Goal: Task Accomplishment & Management: Complete application form

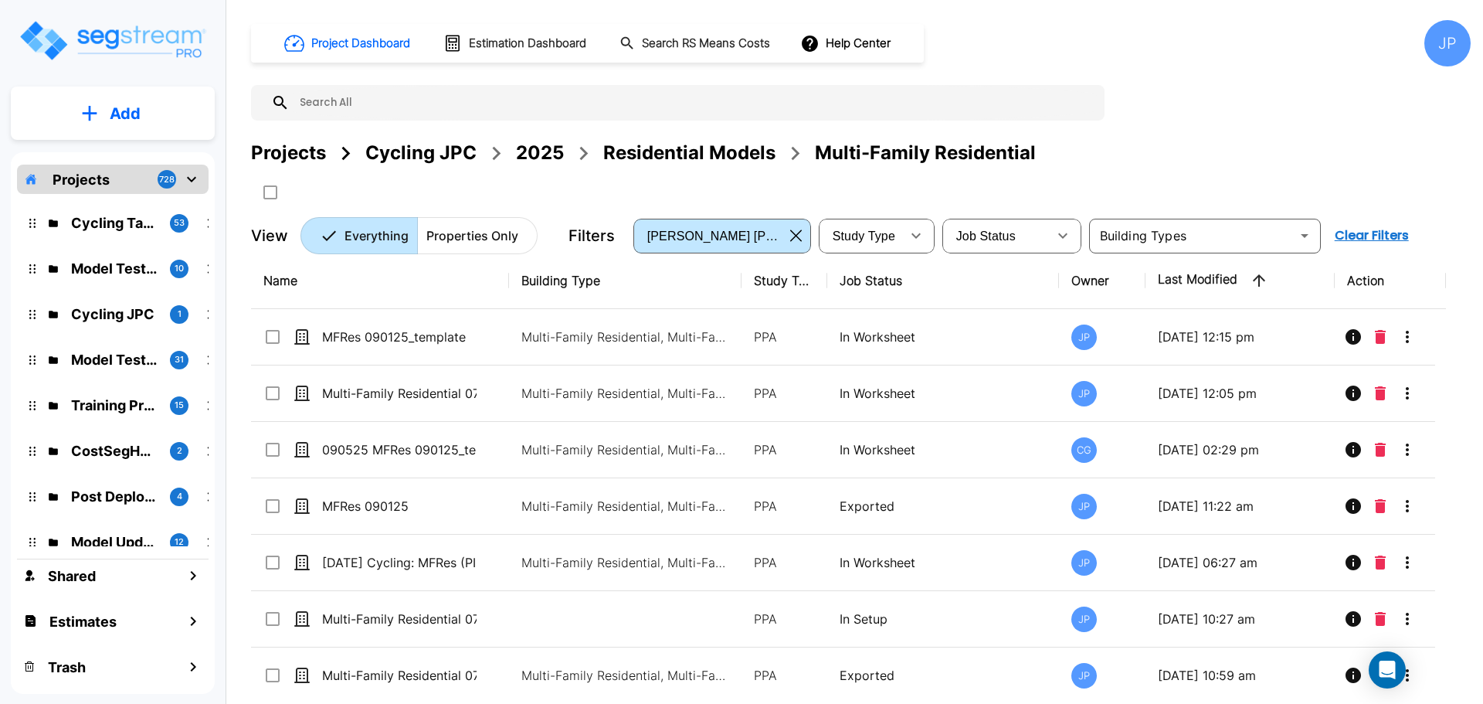
click at [543, 153] on div "2025" at bounding box center [540, 153] width 48 height 28
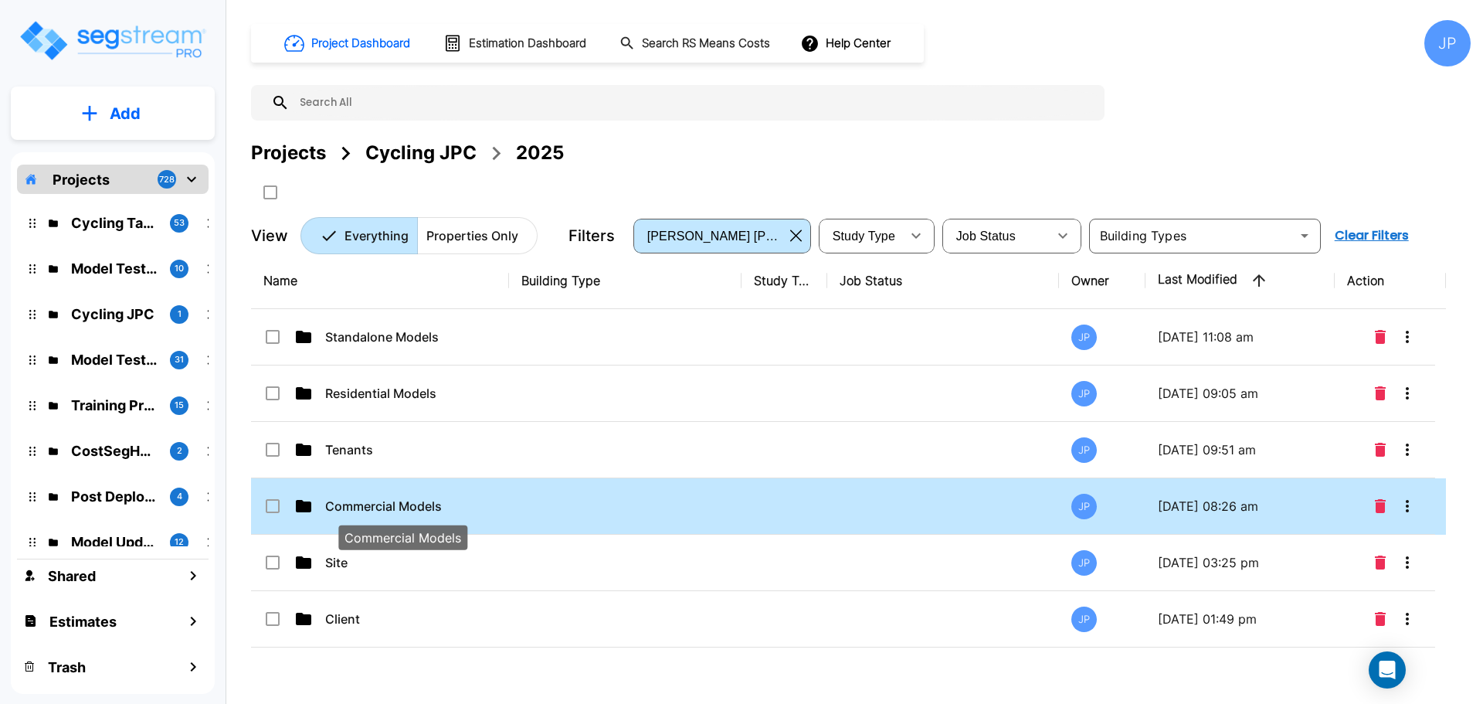
click at [429, 503] on p "Commercial Models" at bounding box center [402, 506] width 154 height 19
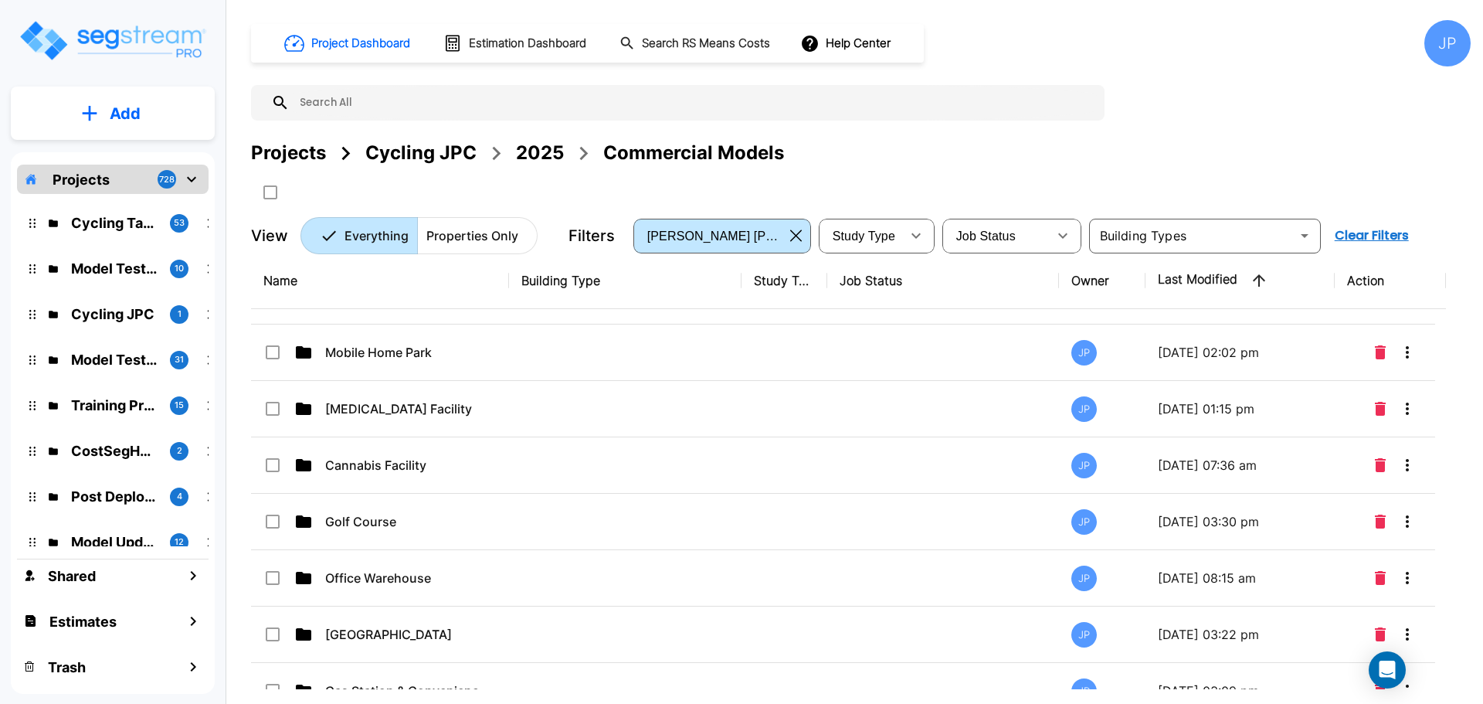
scroll to position [742, 0]
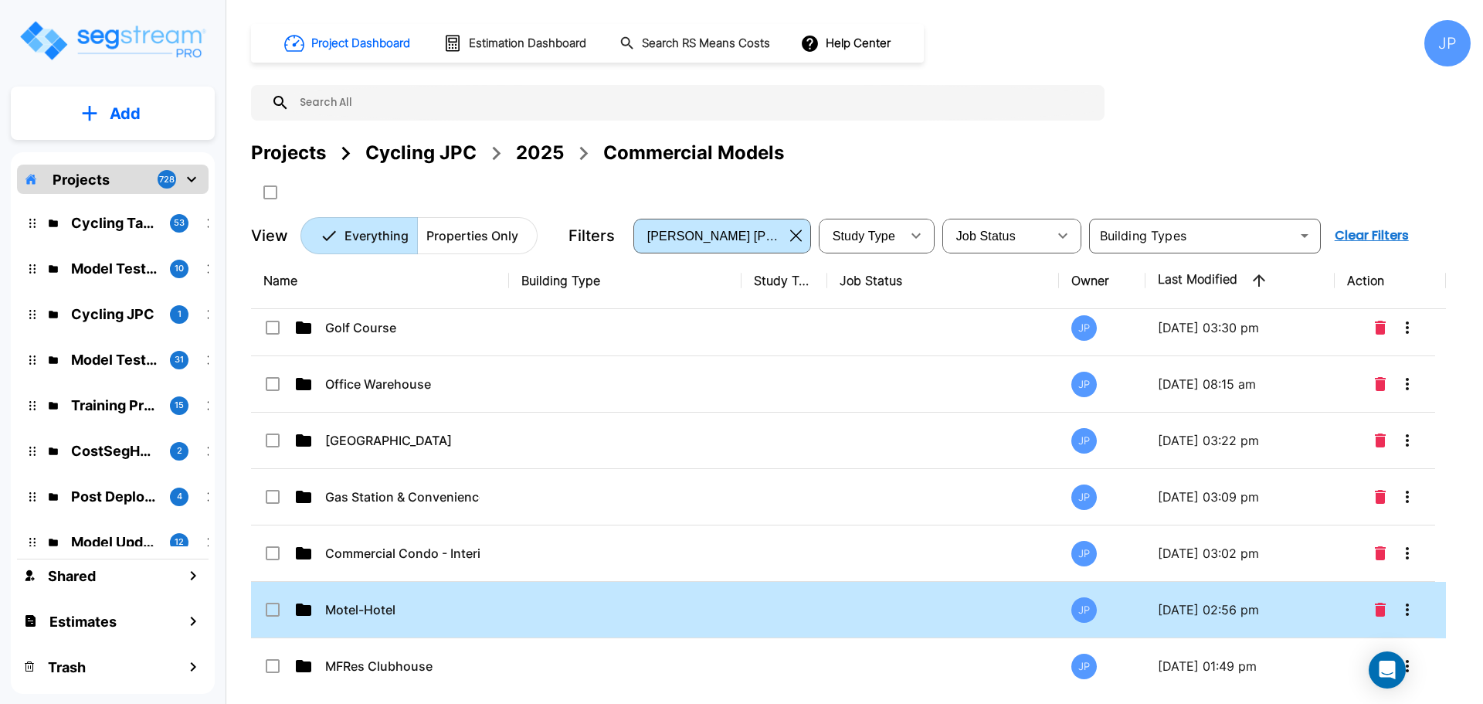
click at [540, 617] on td at bounding box center [625, 610] width 232 height 56
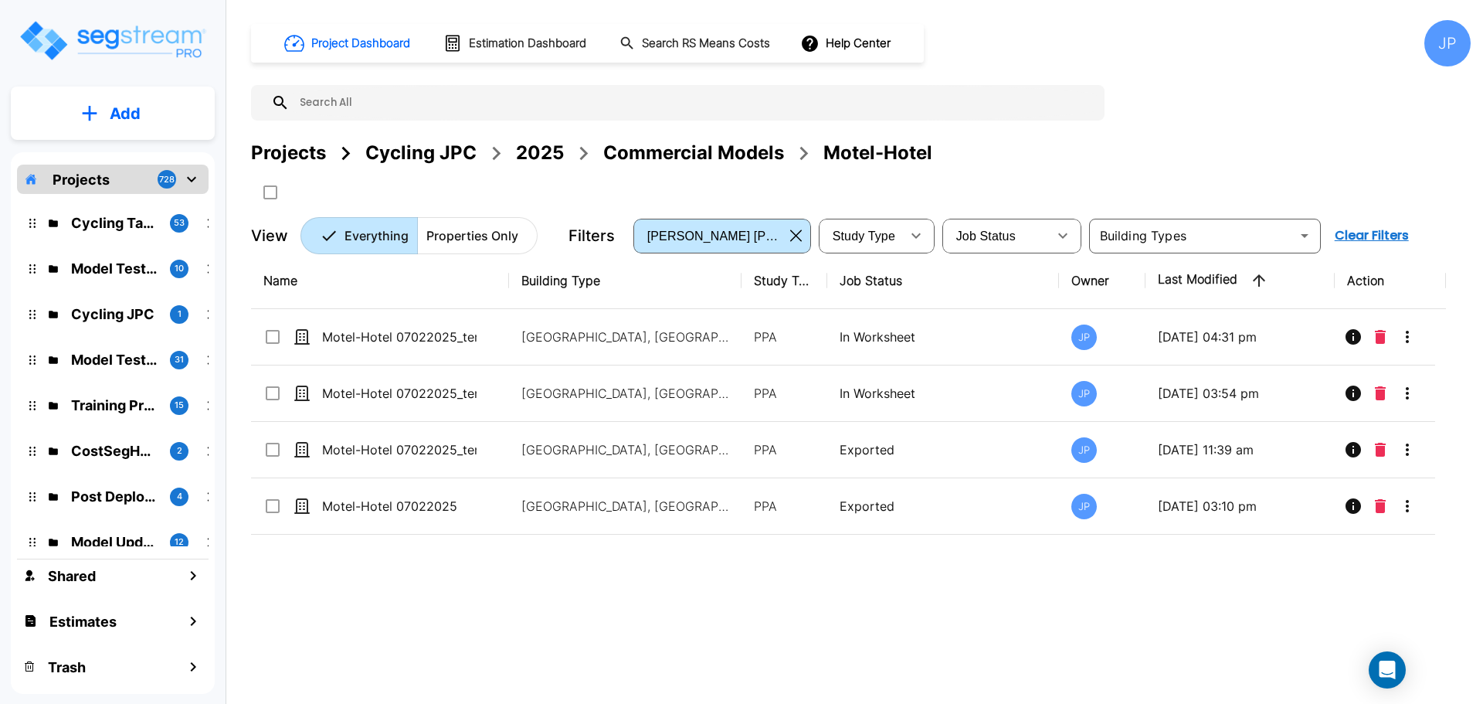
scroll to position [0, 0]
click at [164, 115] on button "Add" at bounding box center [113, 113] width 204 height 45
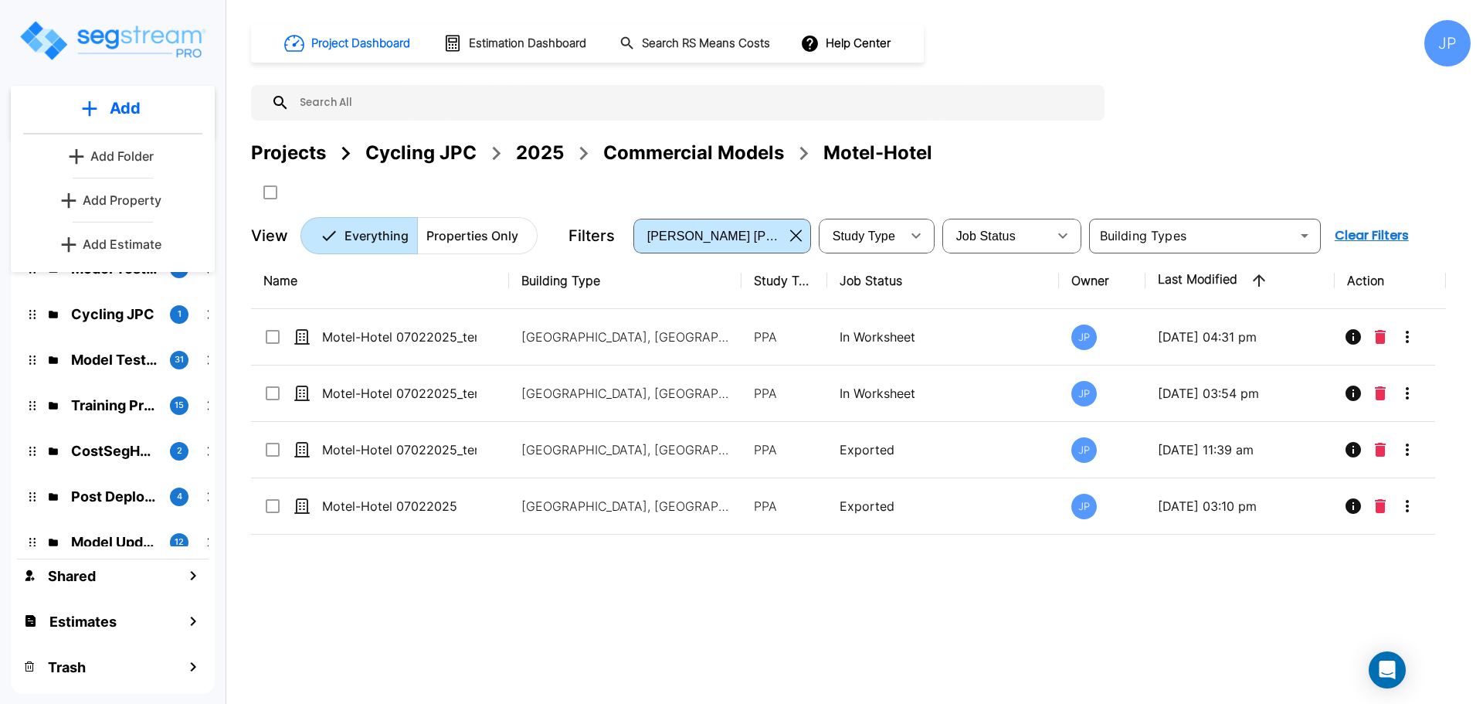
click at [145, 203] on p "Add Property" at bounding box center [122, 200] width 79 height 19
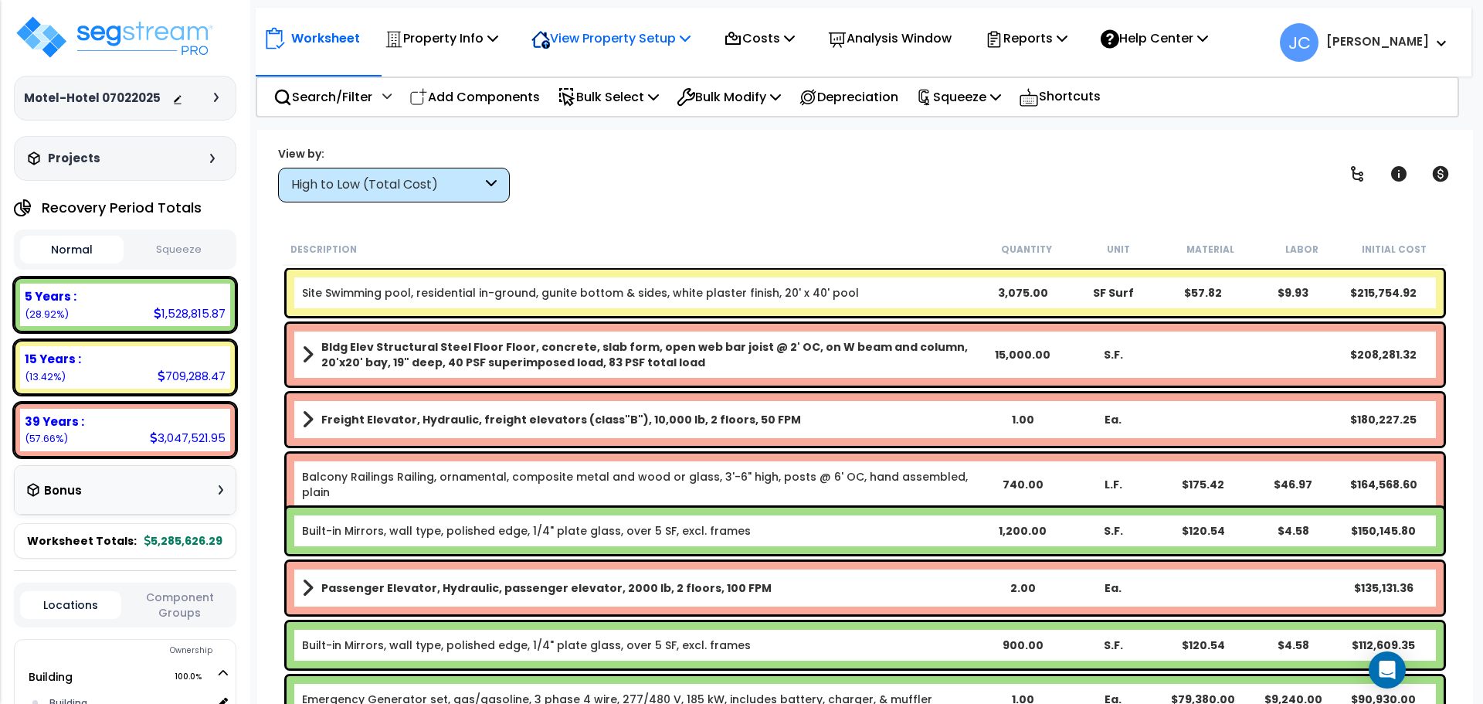
click at [614, 46] on p "View Property Setup" at bounding box center [610, 38] width 159 height 21
click at [597, 107] on link "View Questionnaire" at bounding box center [600, 105] width 153 height 31
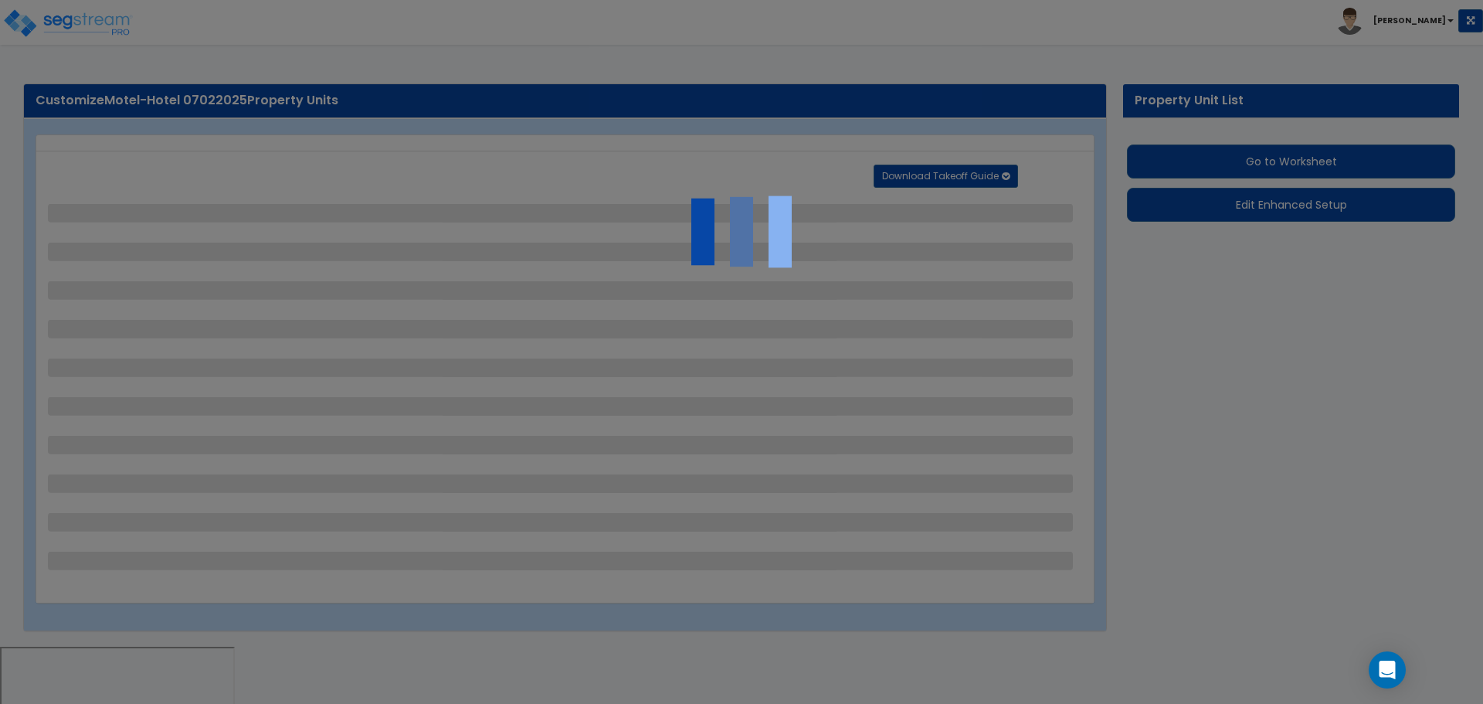
select select "2"
select select "1"
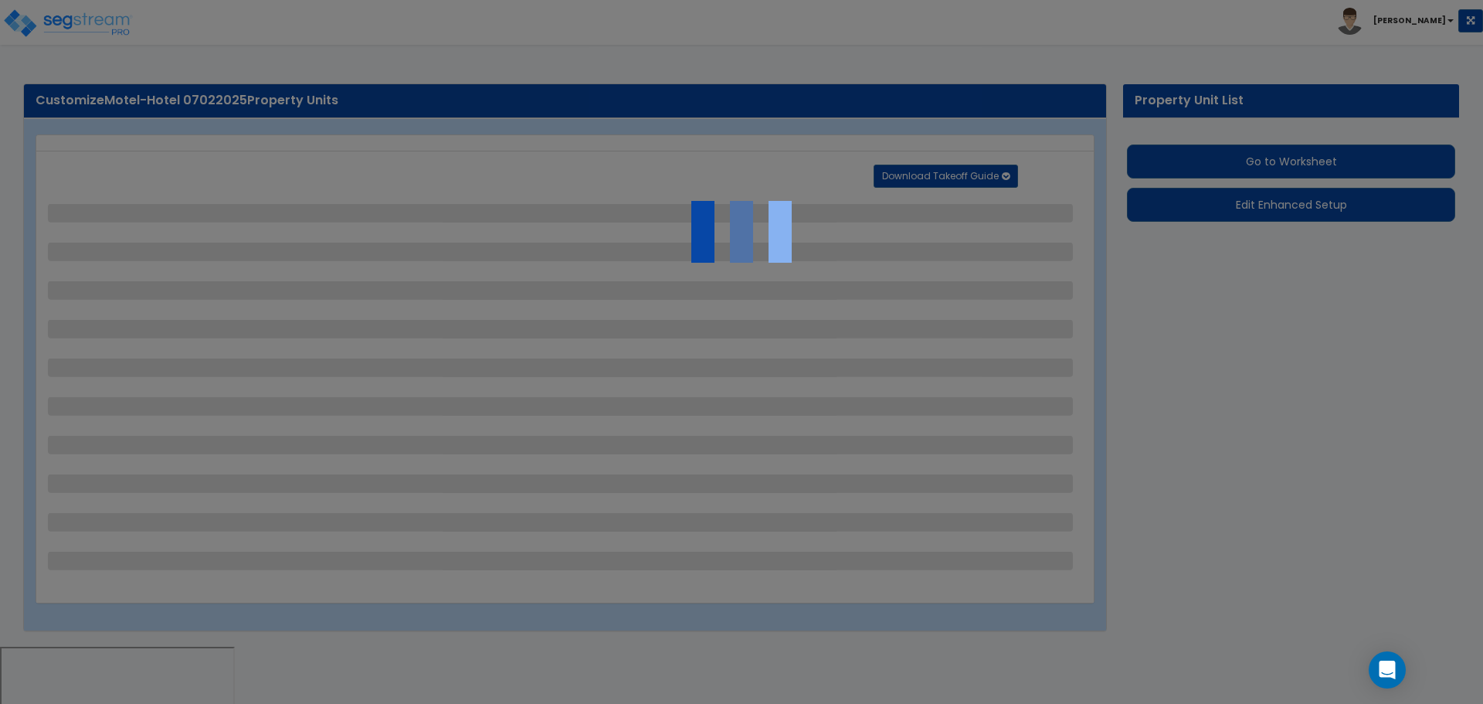
select select "1"
select select "2"
select select "1"
select select "2"
select select "1"
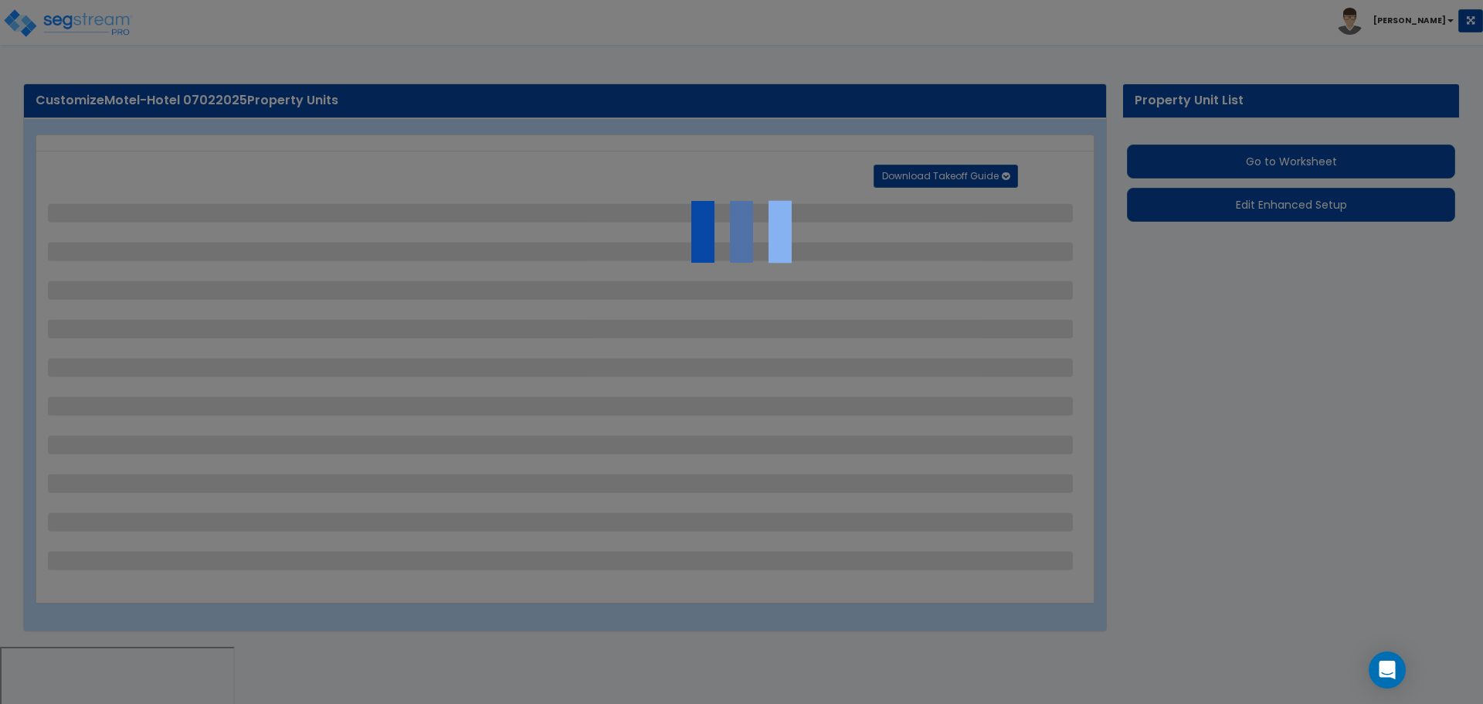
select select "2"
select select "1"
select select "2"
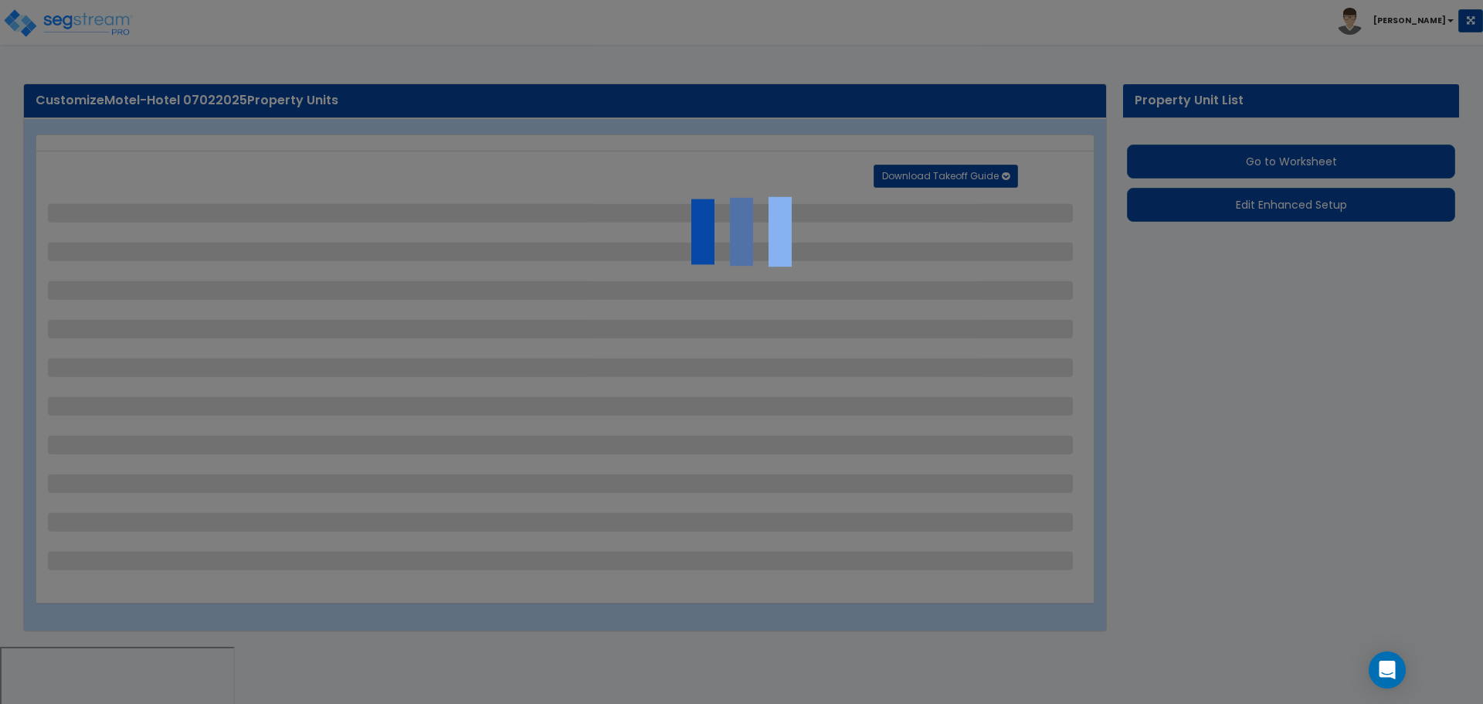
select select "1"
select select "2"
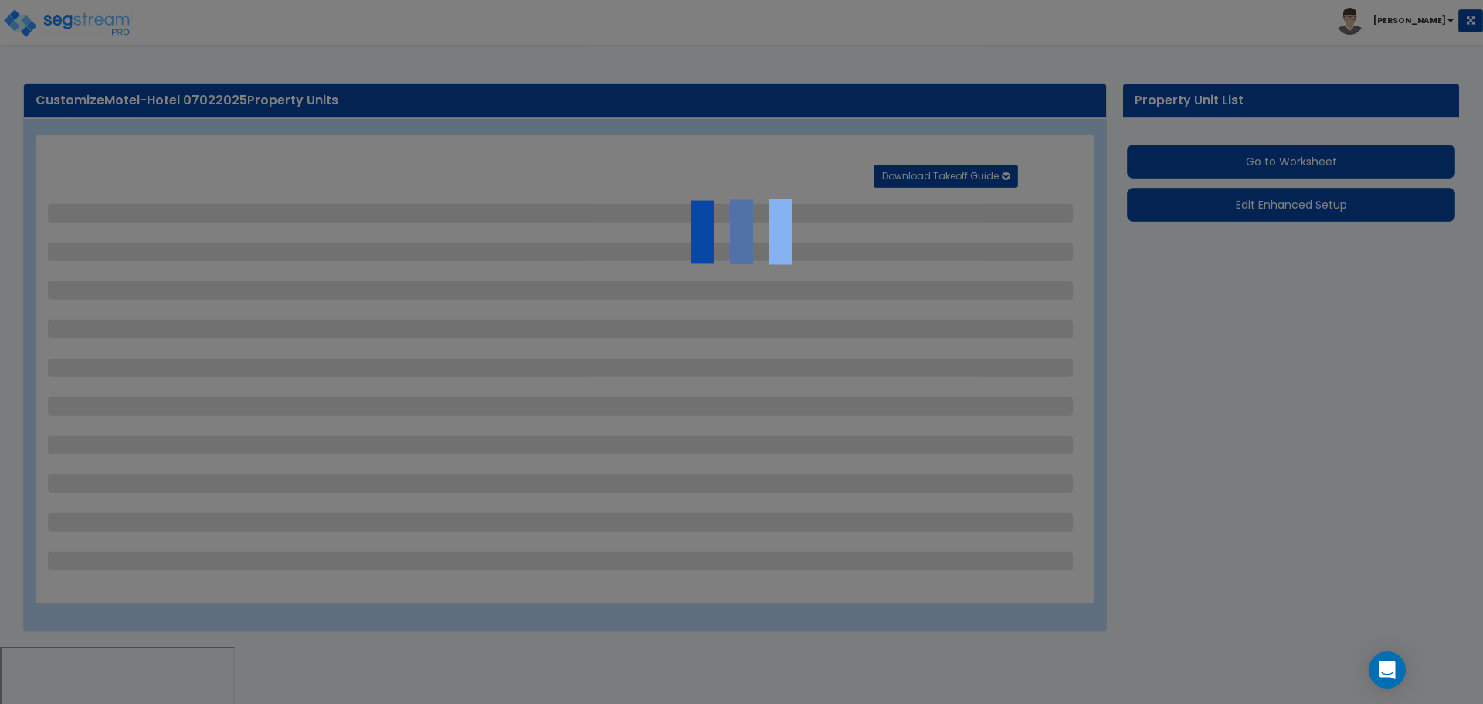
select select "3"
select select "1"
select select "6"
select select "2"
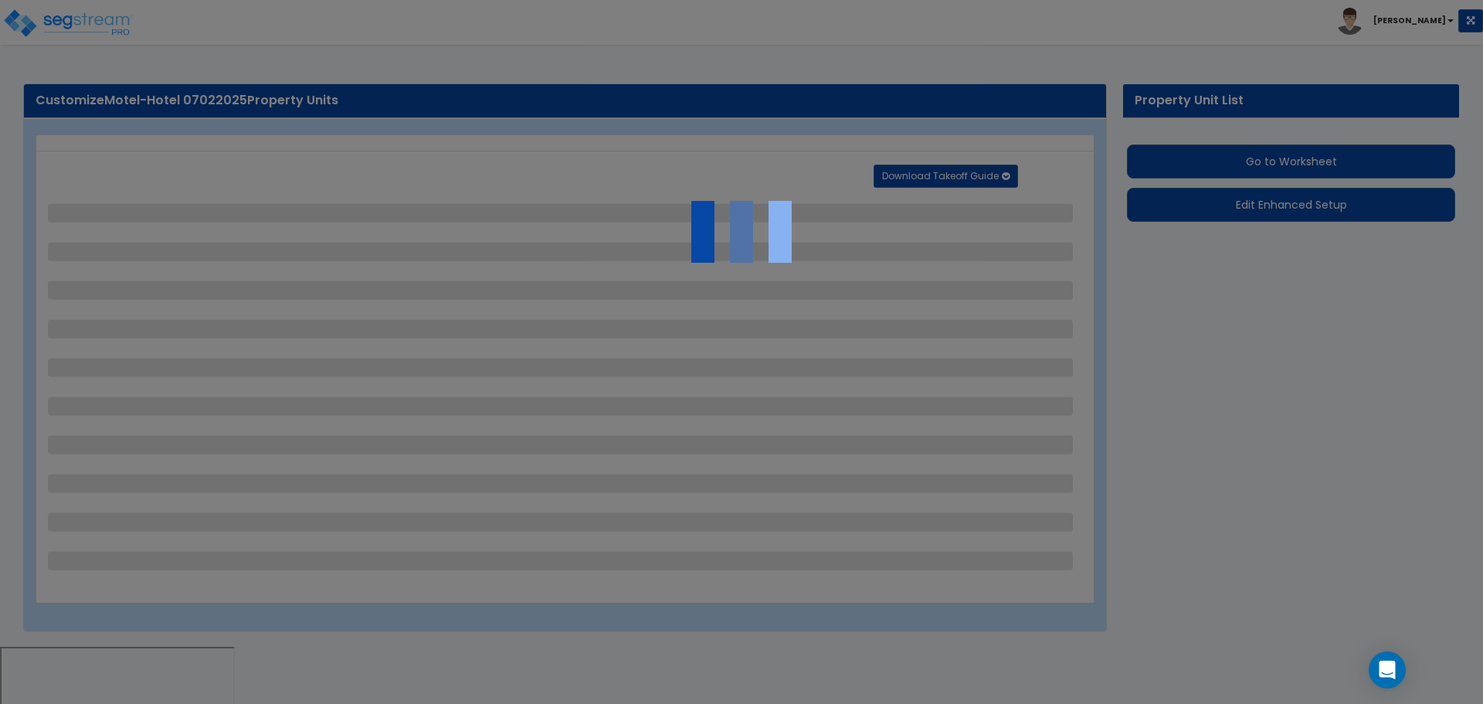
select select "7"
select select "2"
select select "1"
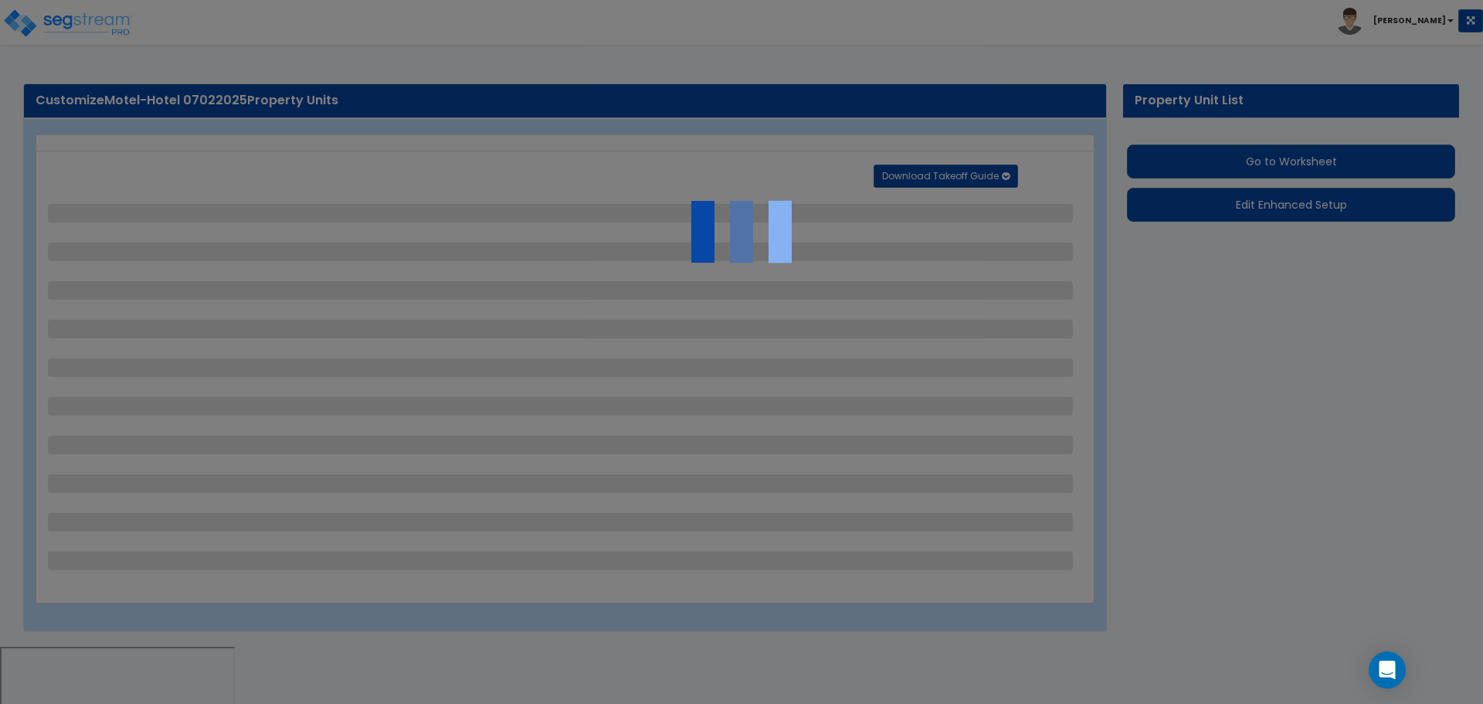
select select "20"
select select "2"
select select "5"
select select "4"
select select "9"
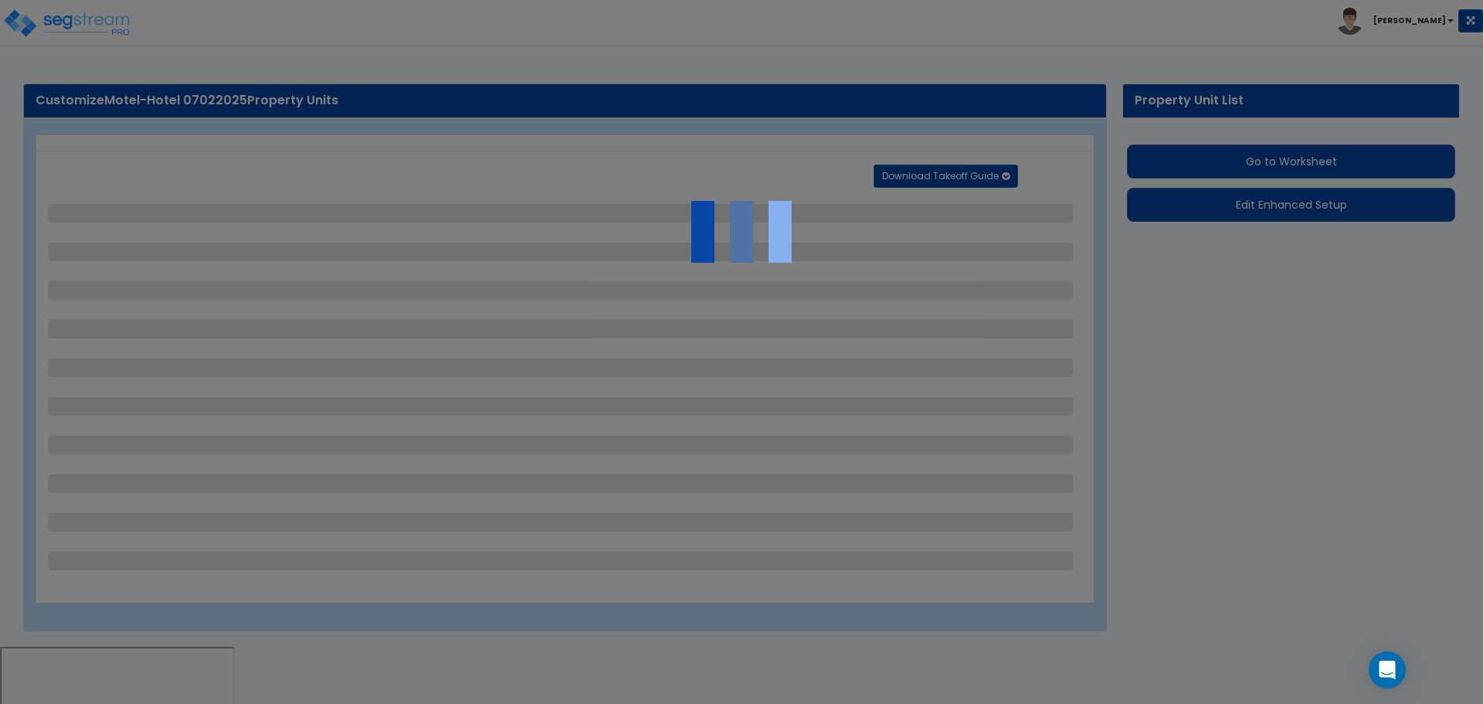
select select "2"
select select "3"
select select "1"
select select "4"
select select "1"
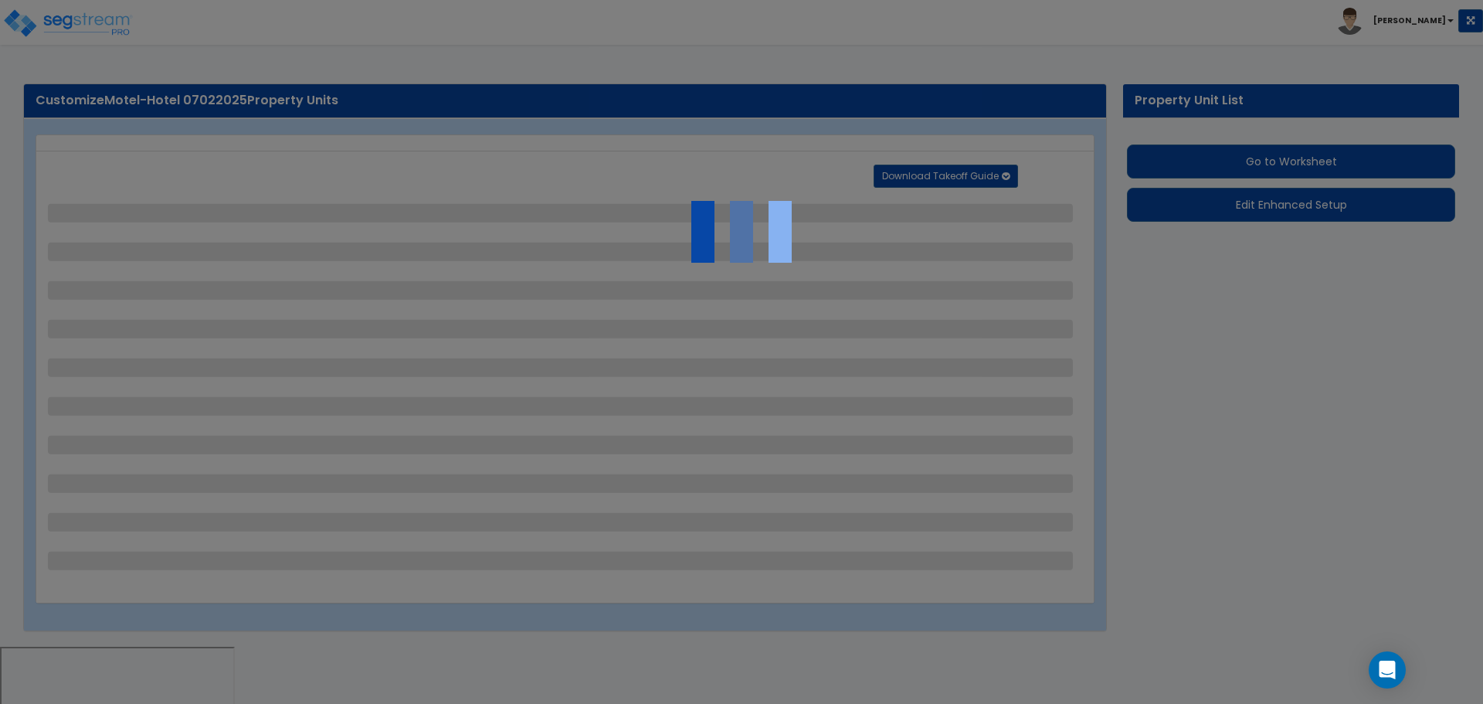
select select "3"
select select "1"
select select "2"
select select "1"
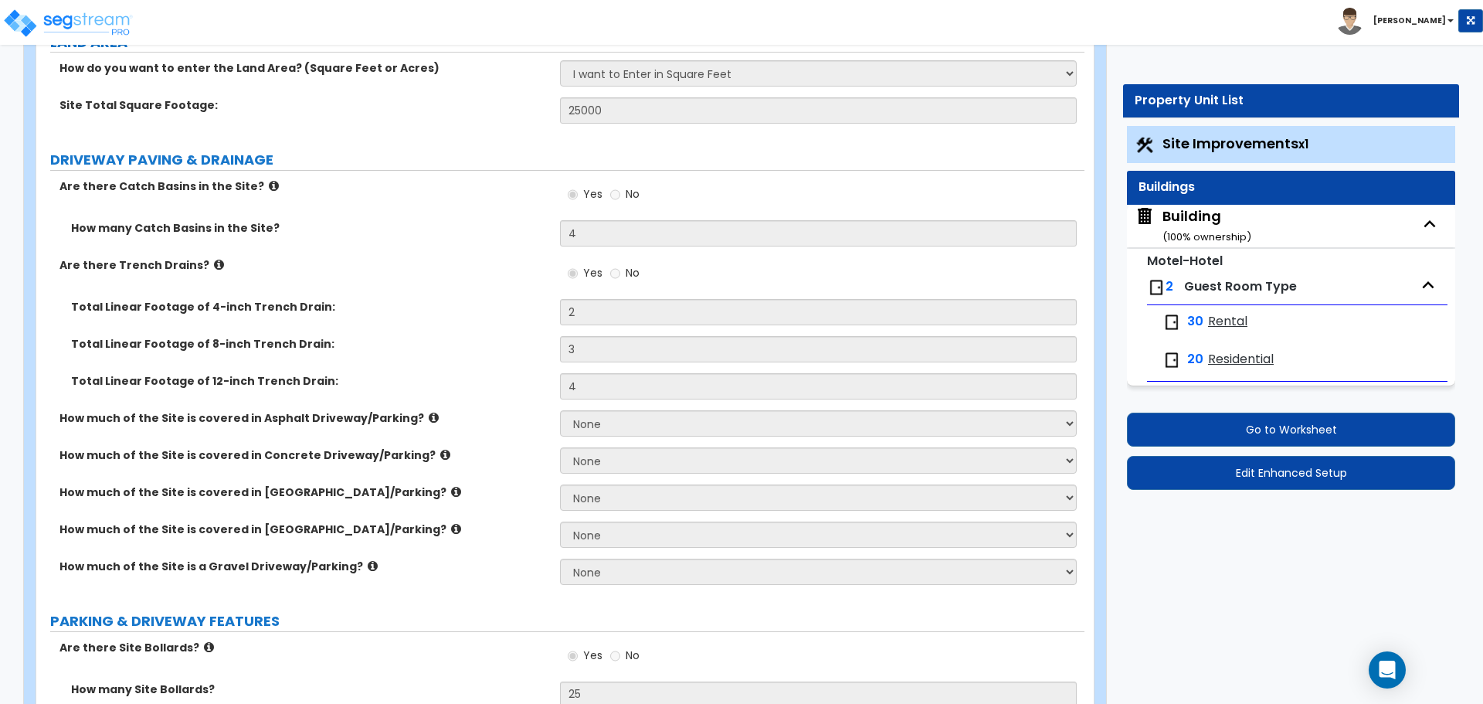
scroll to position [186, 0]
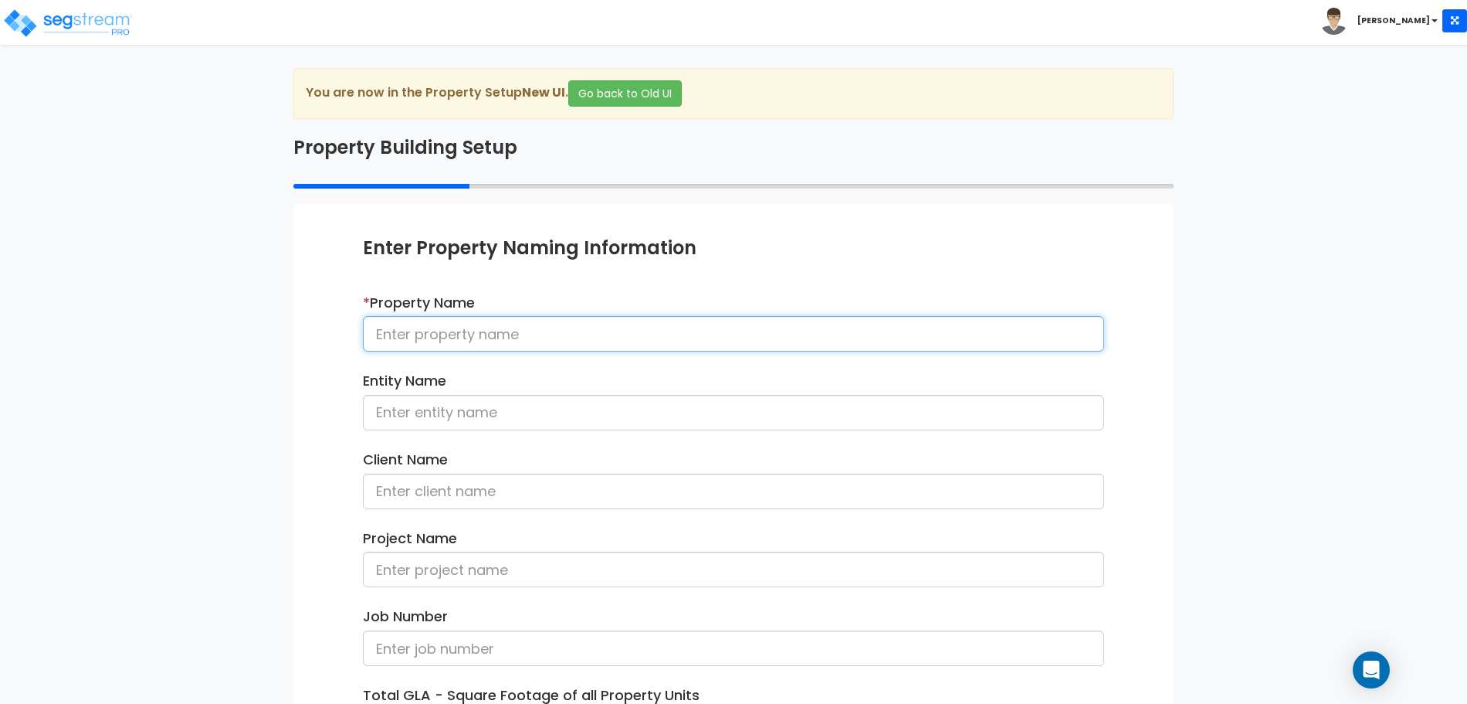
click at [792, 317] on input at bounding box center [733, 334] width 741 height 36
type input "Motel-Hotel 091125"
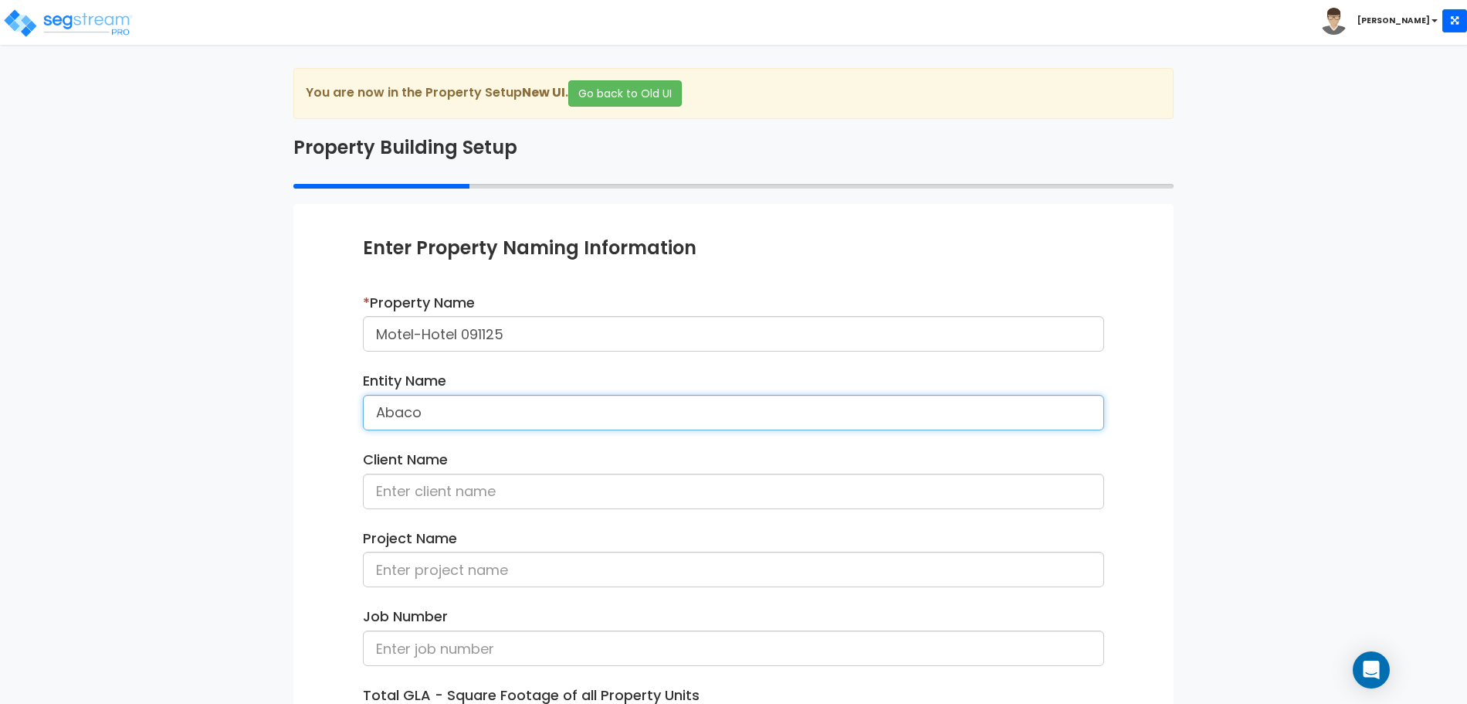
type input "Abaco"
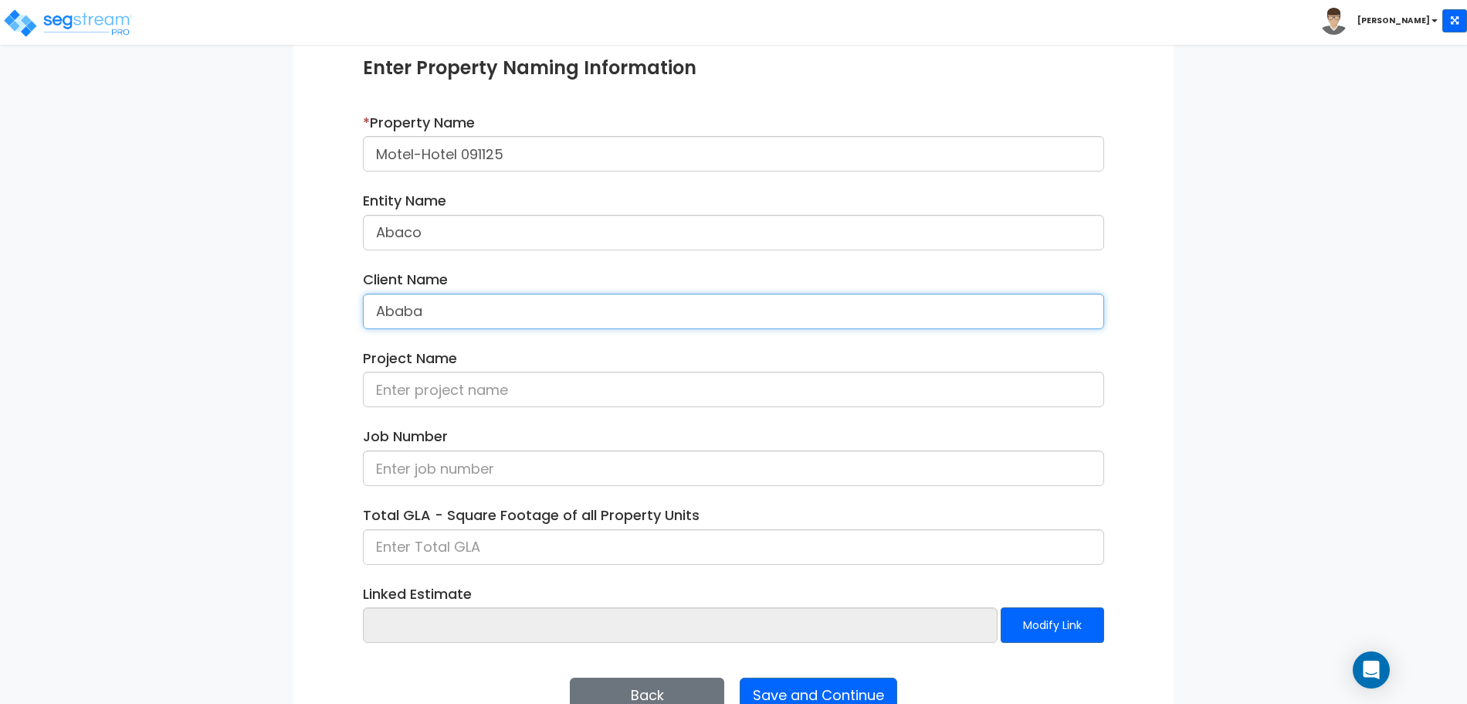
scroll to position [219, 0]
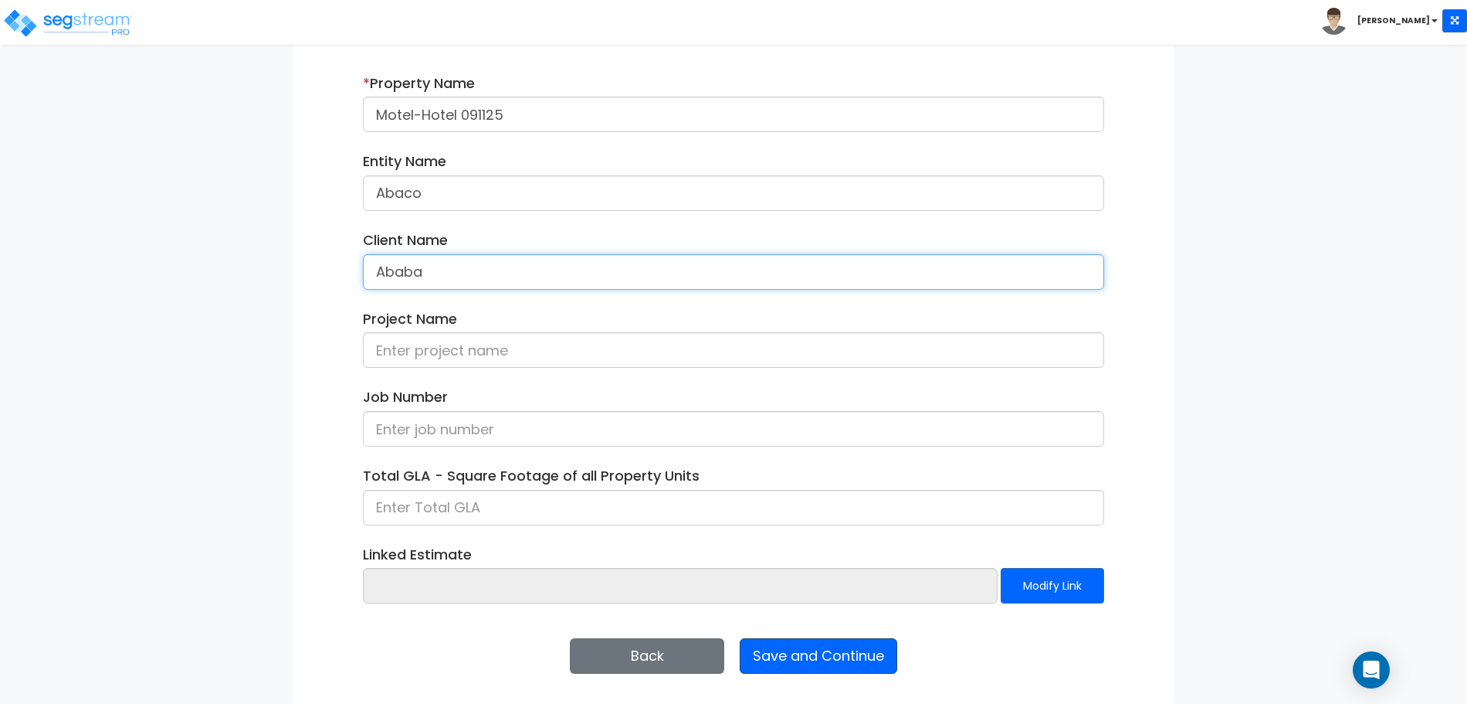
type input "Ababa"
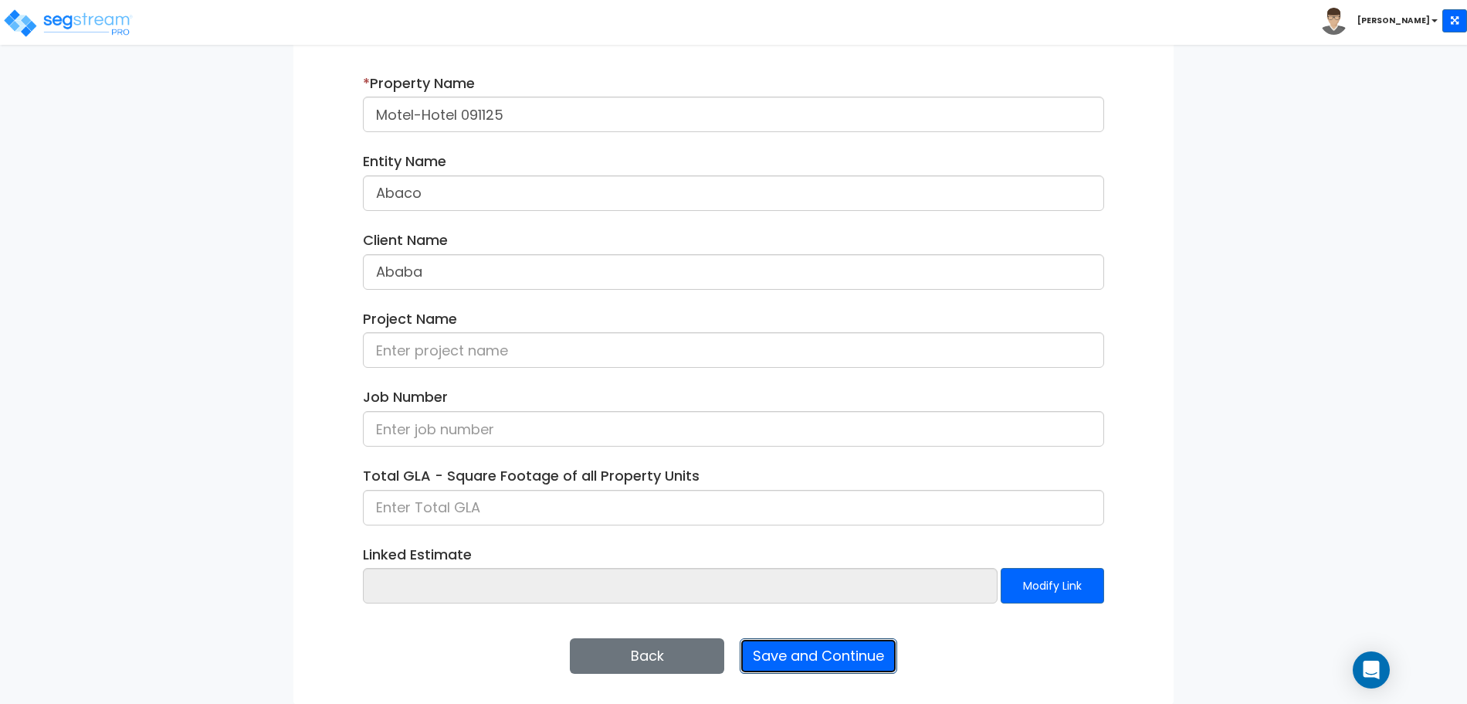
click at [809, 663] on button "Save and Continue" at bounding box center [819, 656] width 158 height 36
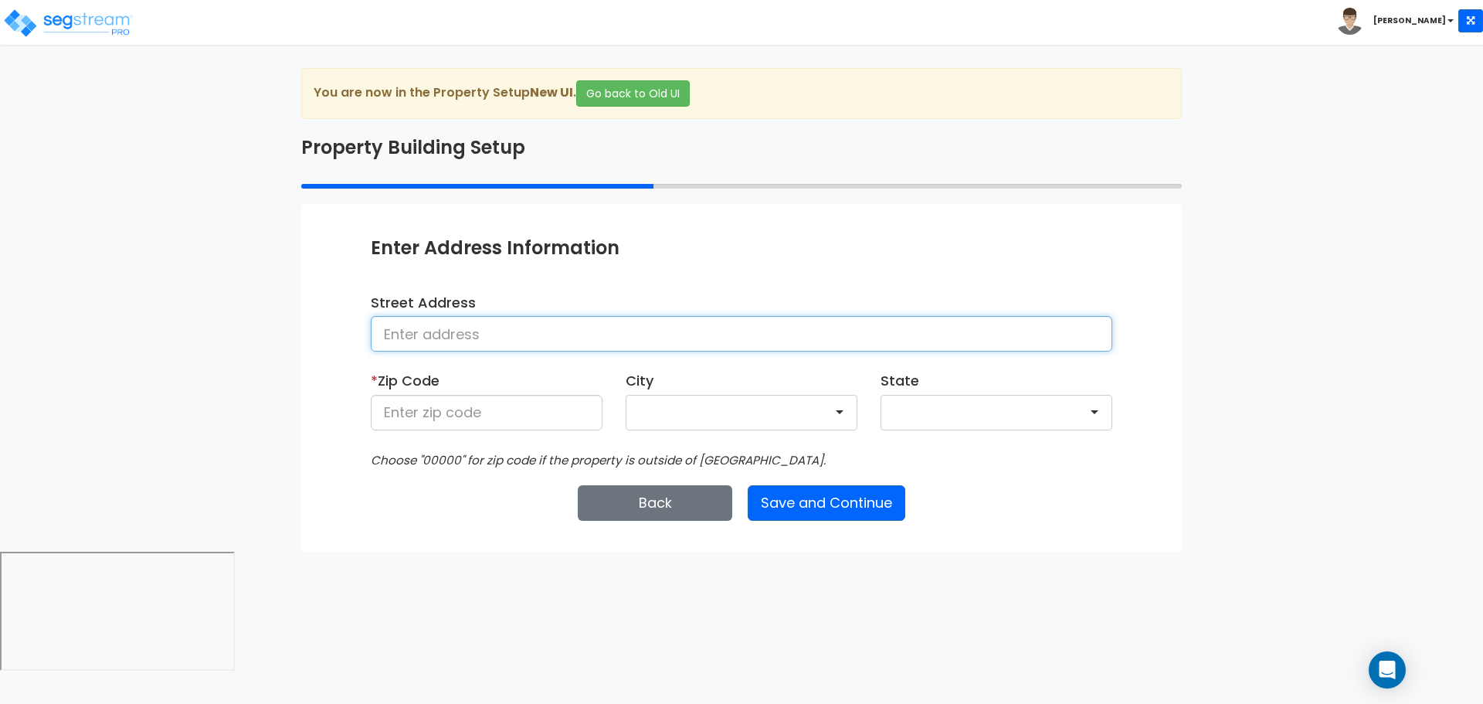
click at [597, 323] on input at bounding box center [741, 334] width 741 height 36
type input "[STREET_ADDRESS]"
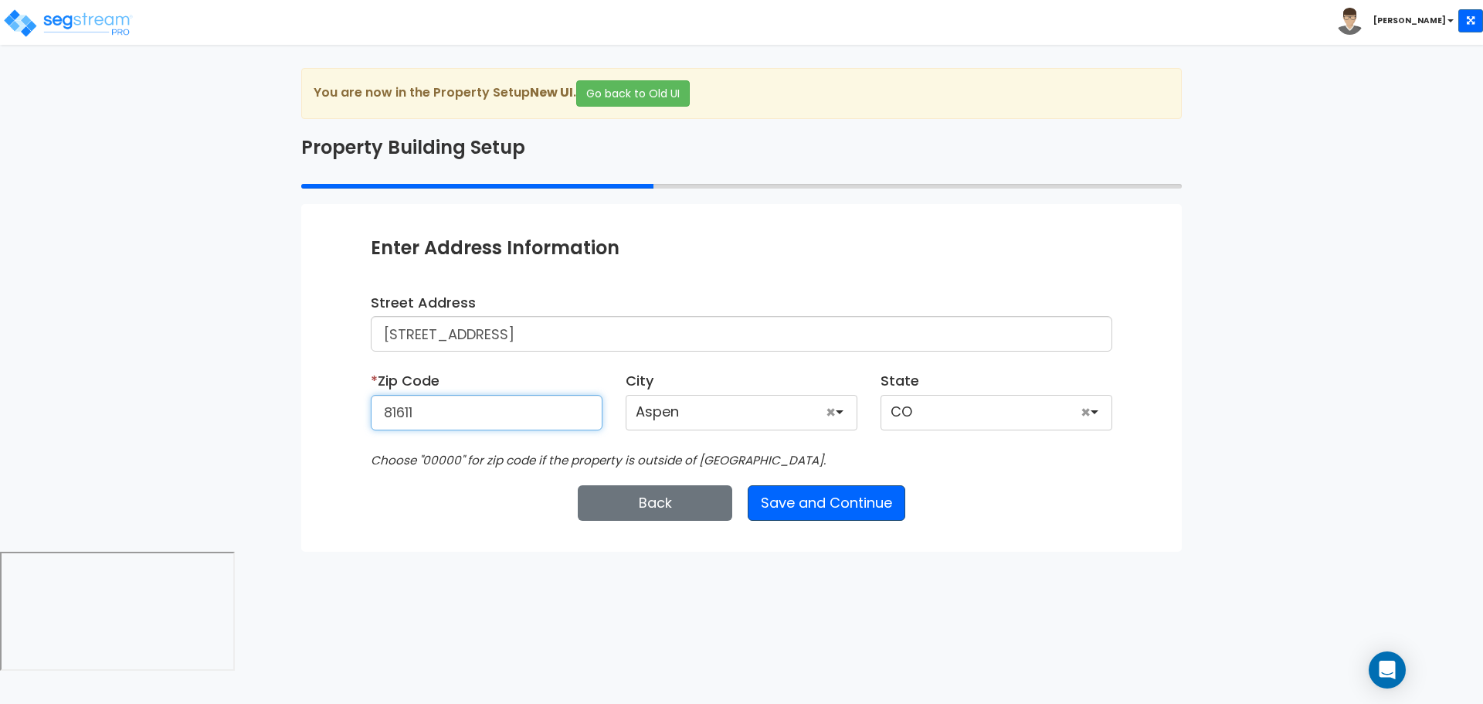
type input "81611"
click at [827, 501] on button "Save and Continue" at bounding box center [827, 503] width 158 height 36
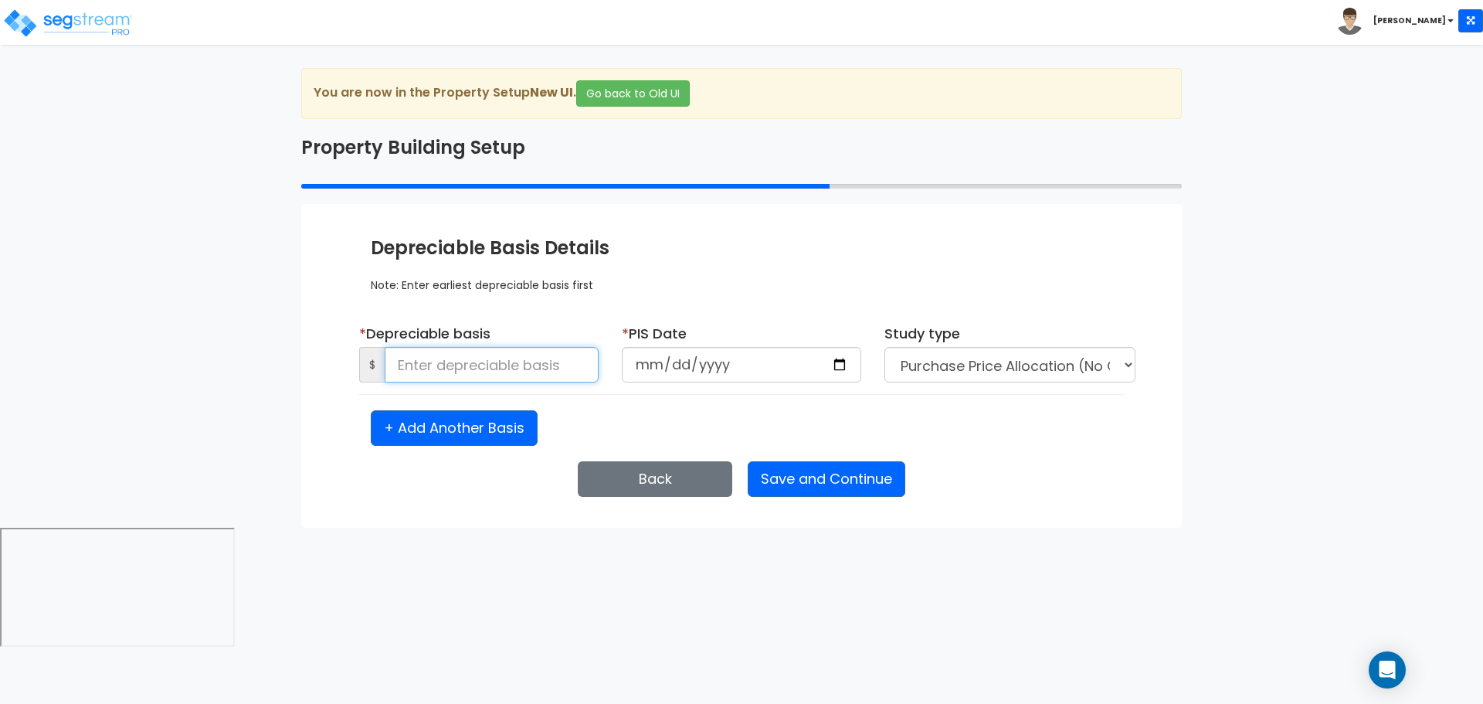
click at [547, 371] on input at bounding box center [492, 365] width 214 height 36
type input "6,000,000"
type input "2025-09-11"
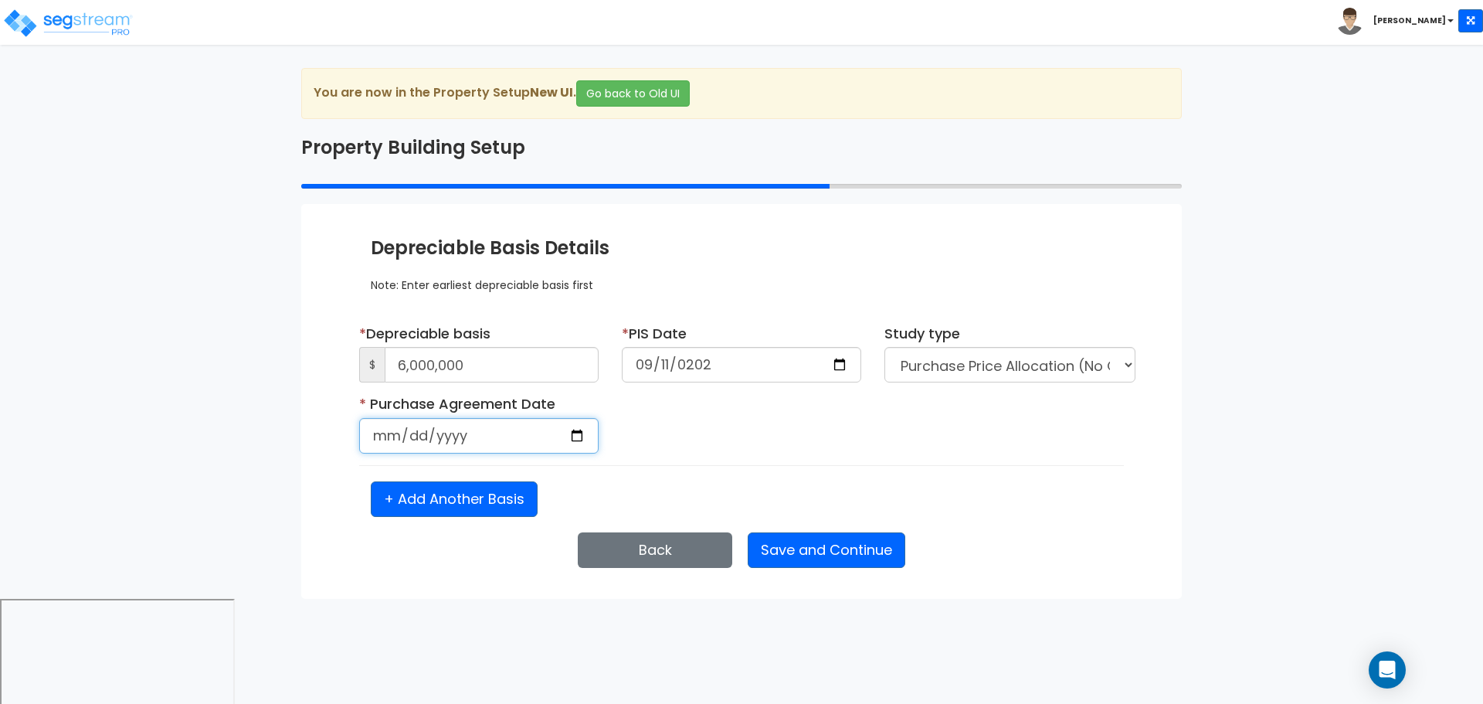
click at [364, 437] on input "date" at bounding box center [478, 436] width 239 height 36
select select "2025"
type input "2025-04-08"
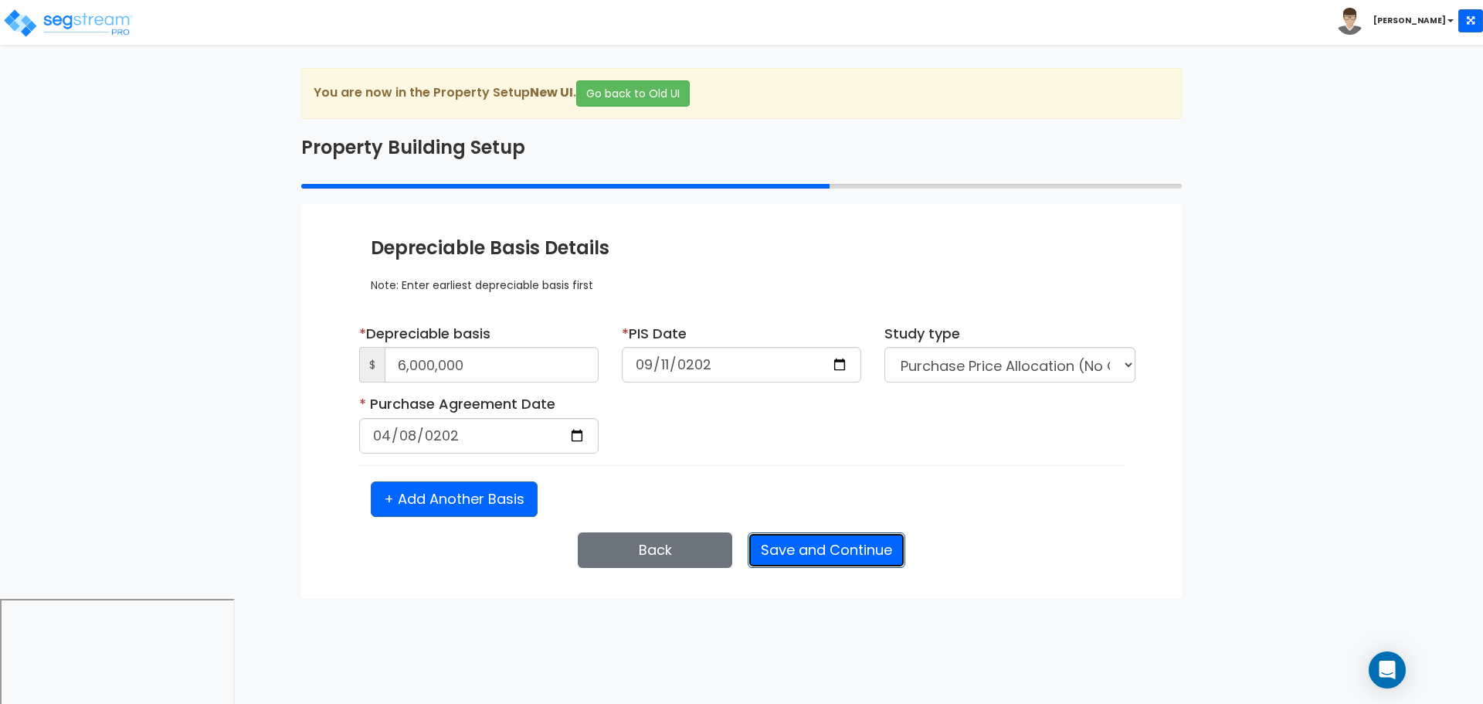
click at [800, 540] on button "Save and Continue" at bounding box center [827, 550] width 158 height 36
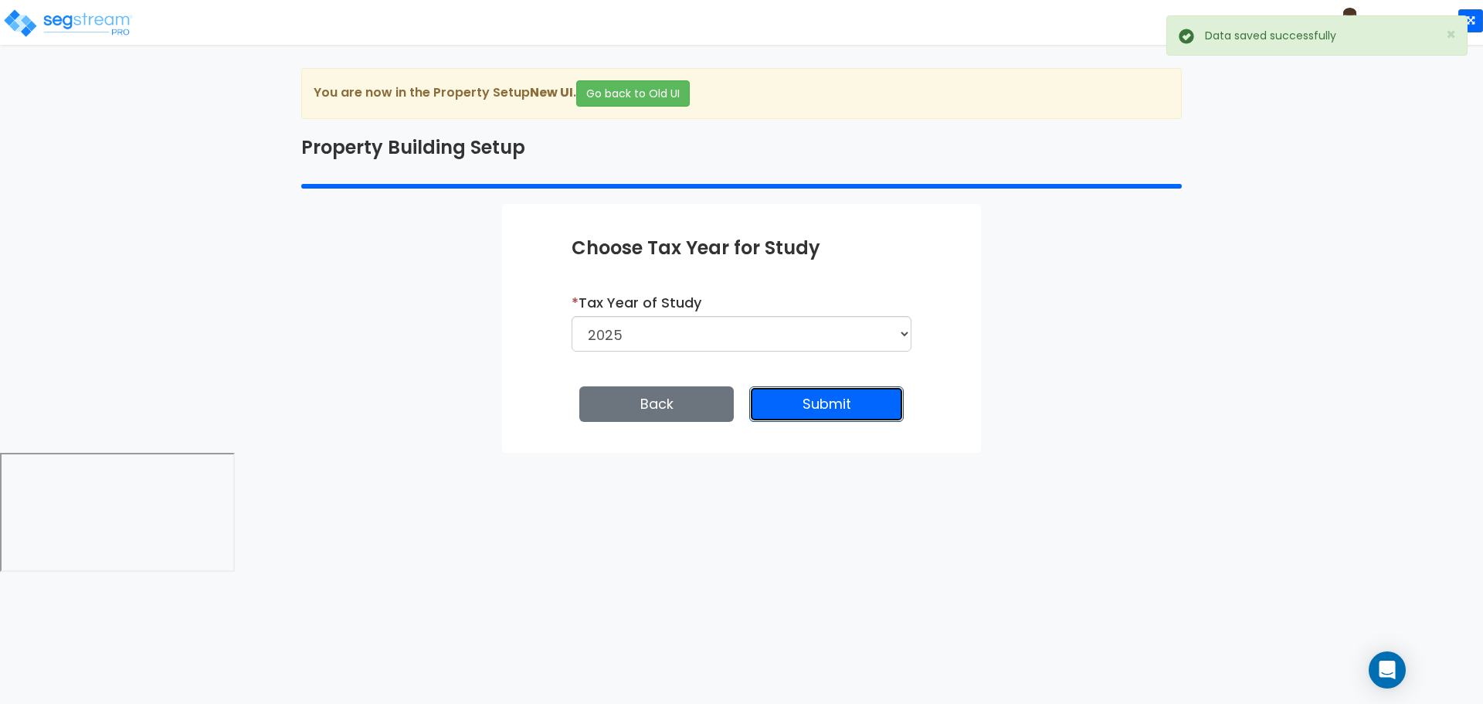
click at [830, 402] on button "Submit" at bounding box center [826, 404] width 154 height 36
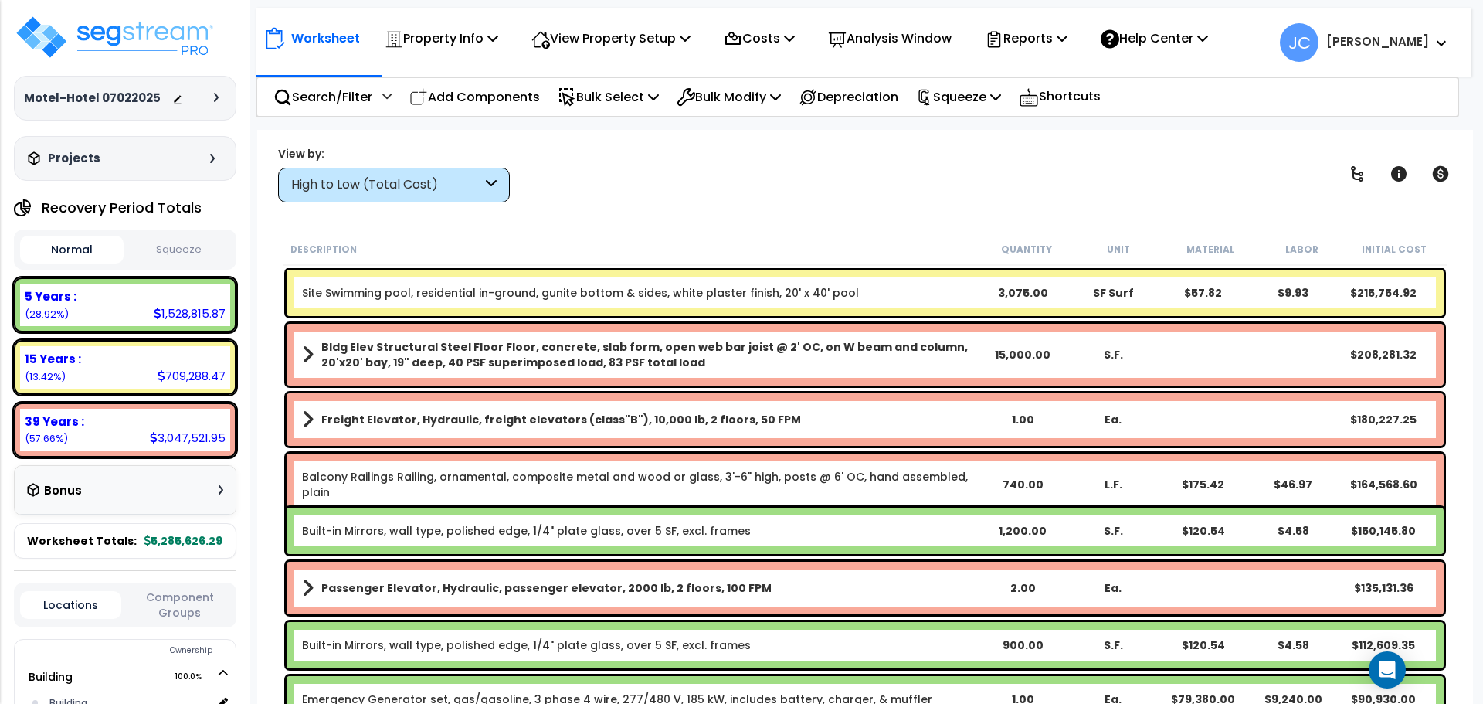
click at [216, 102] on div at bounding box center [199, 97] width 54 height 15
click at [216, 100] on icon at bounding box center [216, 97] width 5 height 9
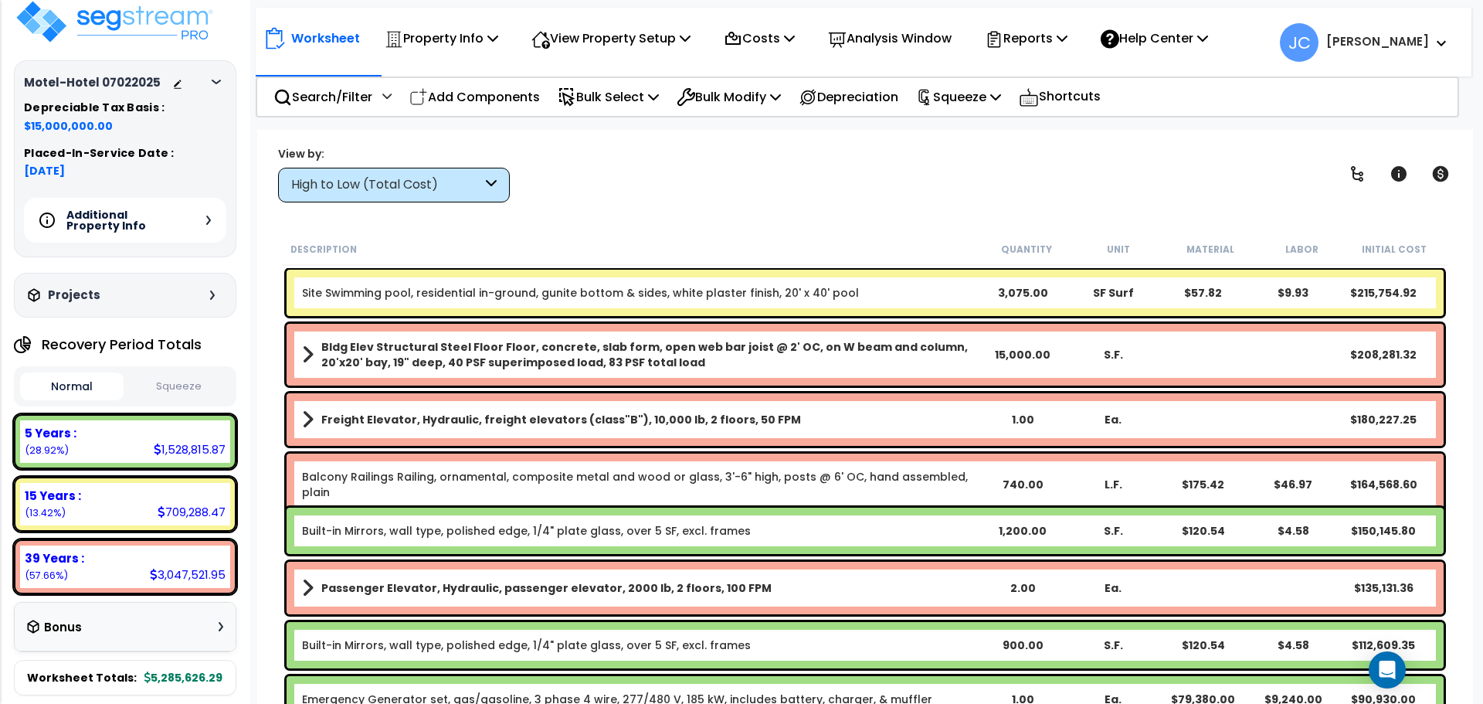
scroll to position [10, 0]
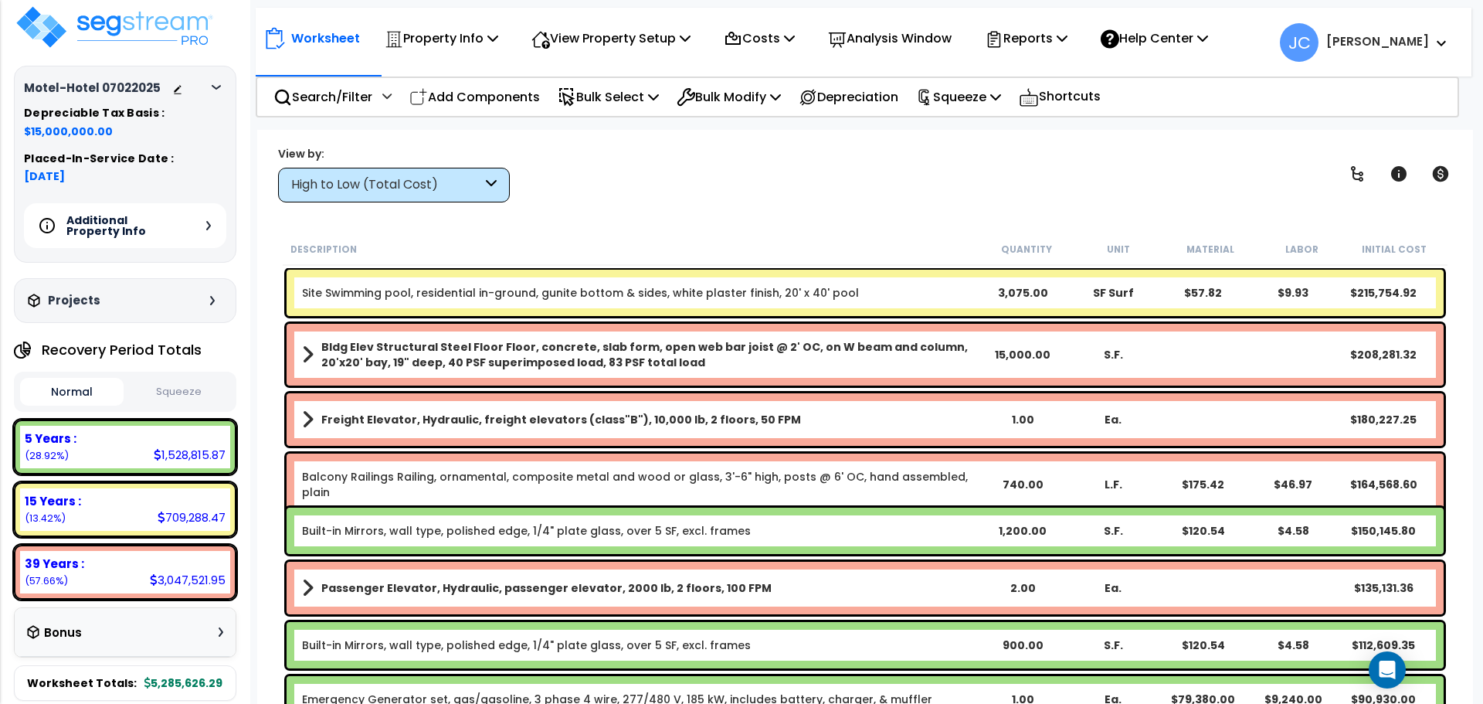
click at [218, 89] on icon at bounding box center [216, 87] width 9 height 5
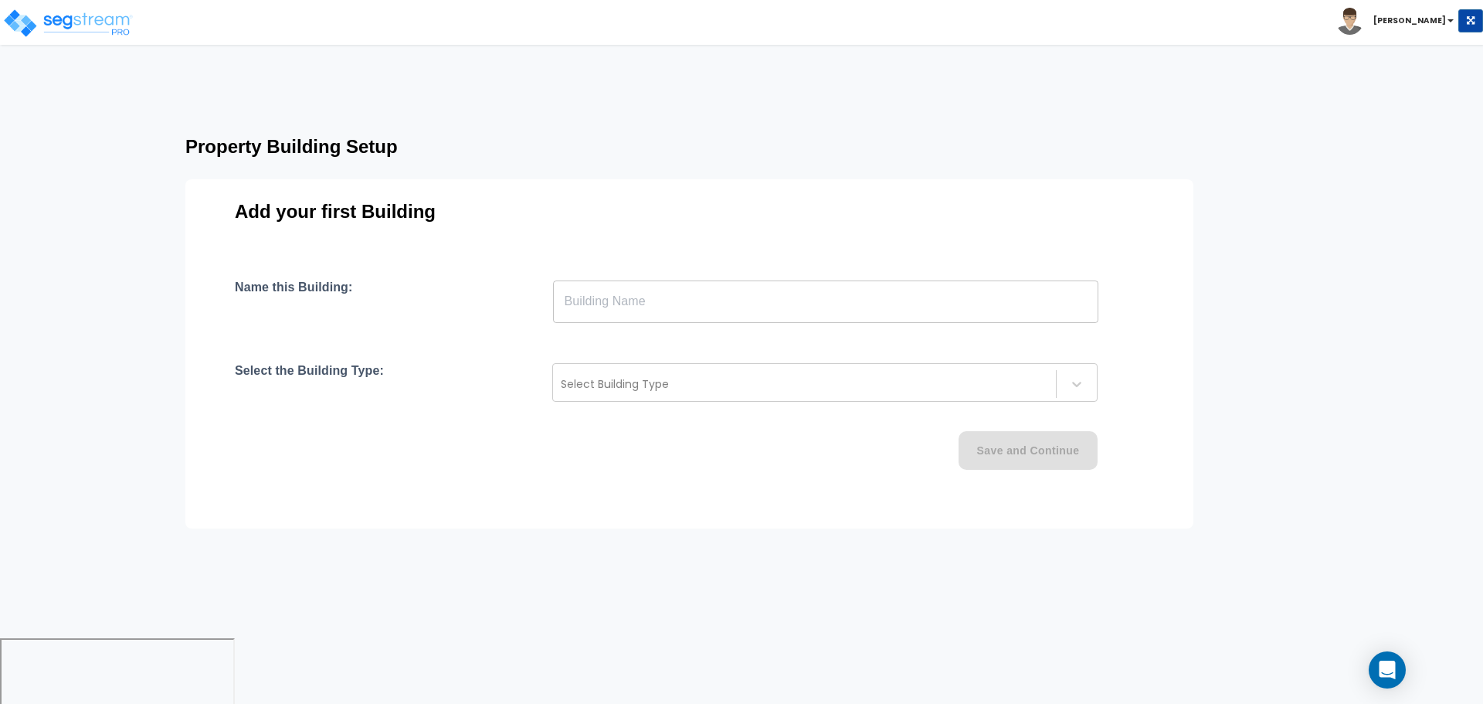
drag, startPoint x: 736, startPoint y: 299, endPoint x: 735, endPoint y: 289, distance: 10.1
click at [736, 299] on input "text" at bounding box center [825, 301] width 545 height 43
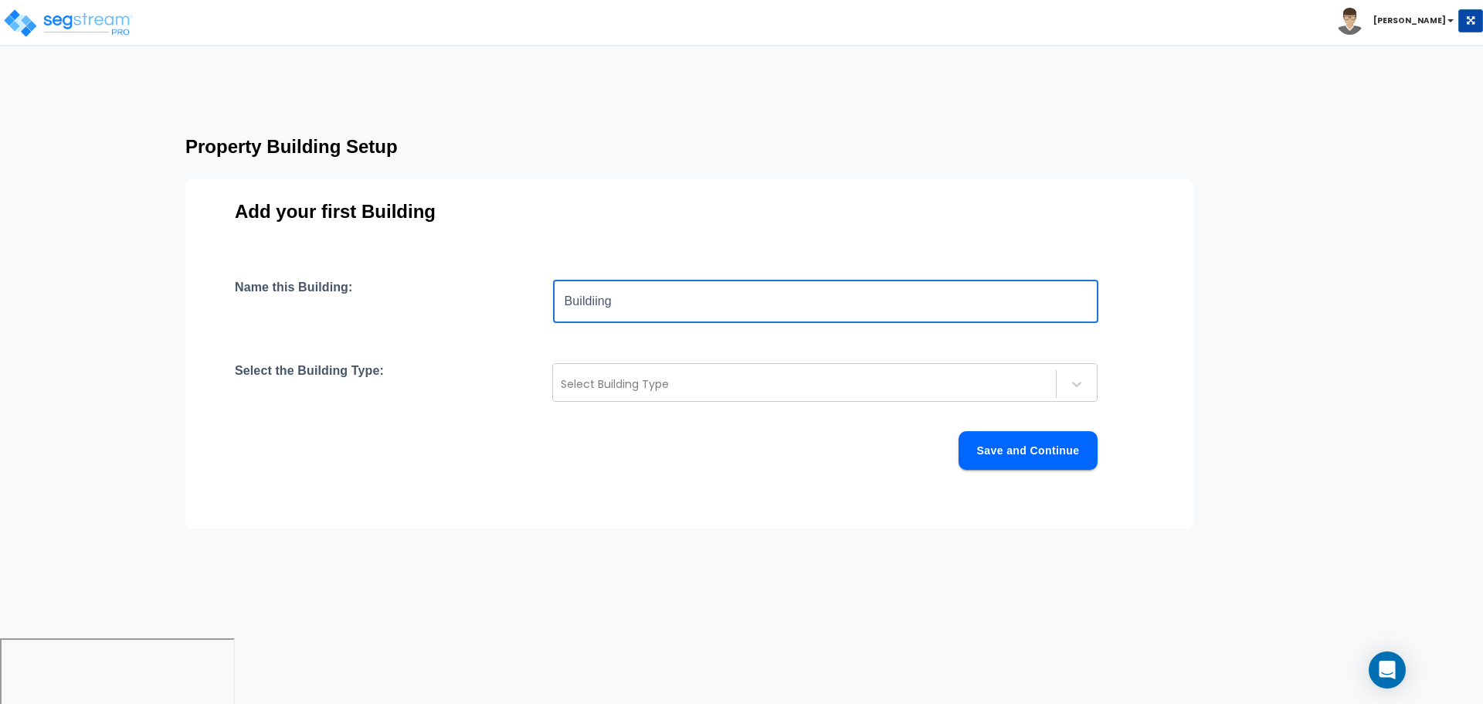
type input "Buildiing"
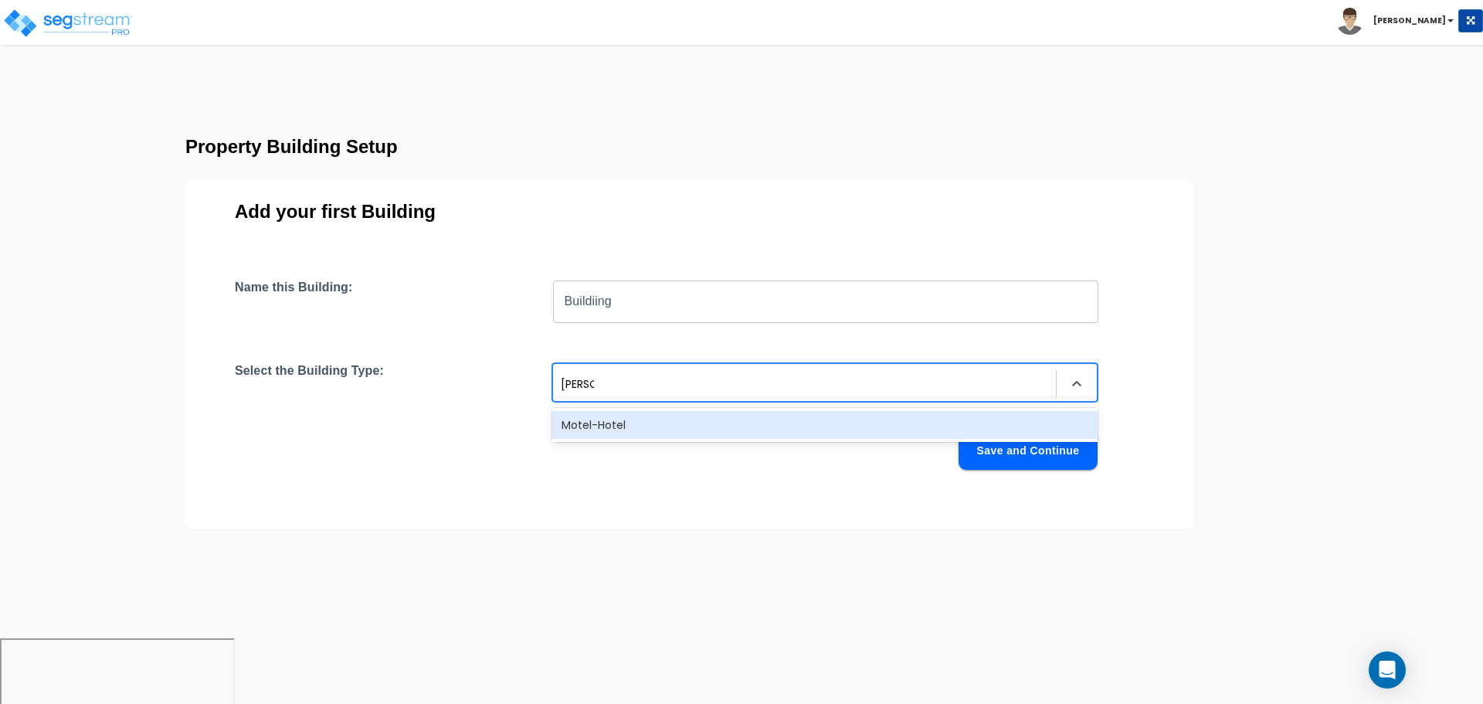
type input "motel"
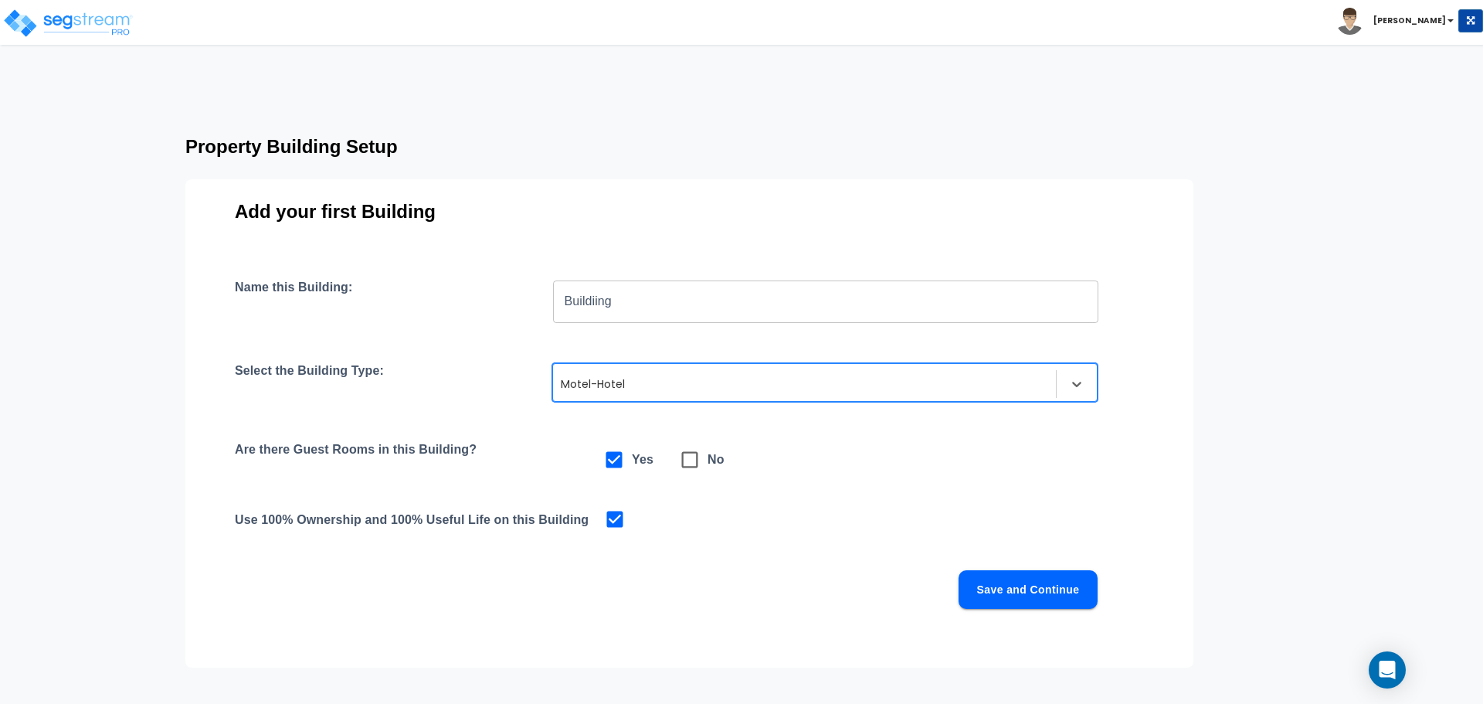
click at [1000, 609] on div "Name this Building: Buildiing ​ Select the Building Type: option Motel-Hotel, s…" at bounding box center [689, 463] width 909 height 366
click at [993, 593] on button "Save and Continue" at bounding box center [1027, 589] width 139 height 39
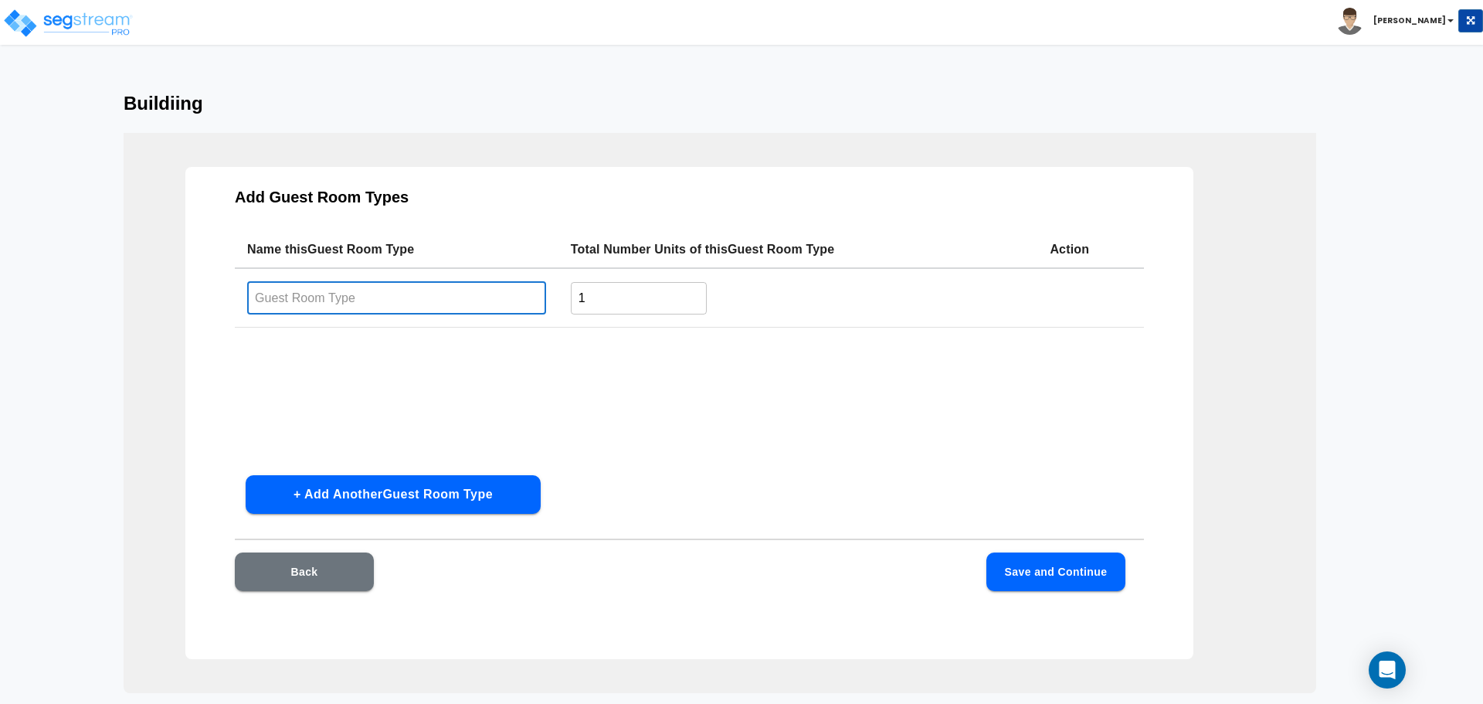
click at [414, 304] on input "text" at bounding box center [396, 297] width 299 height 33
type input "Residential"
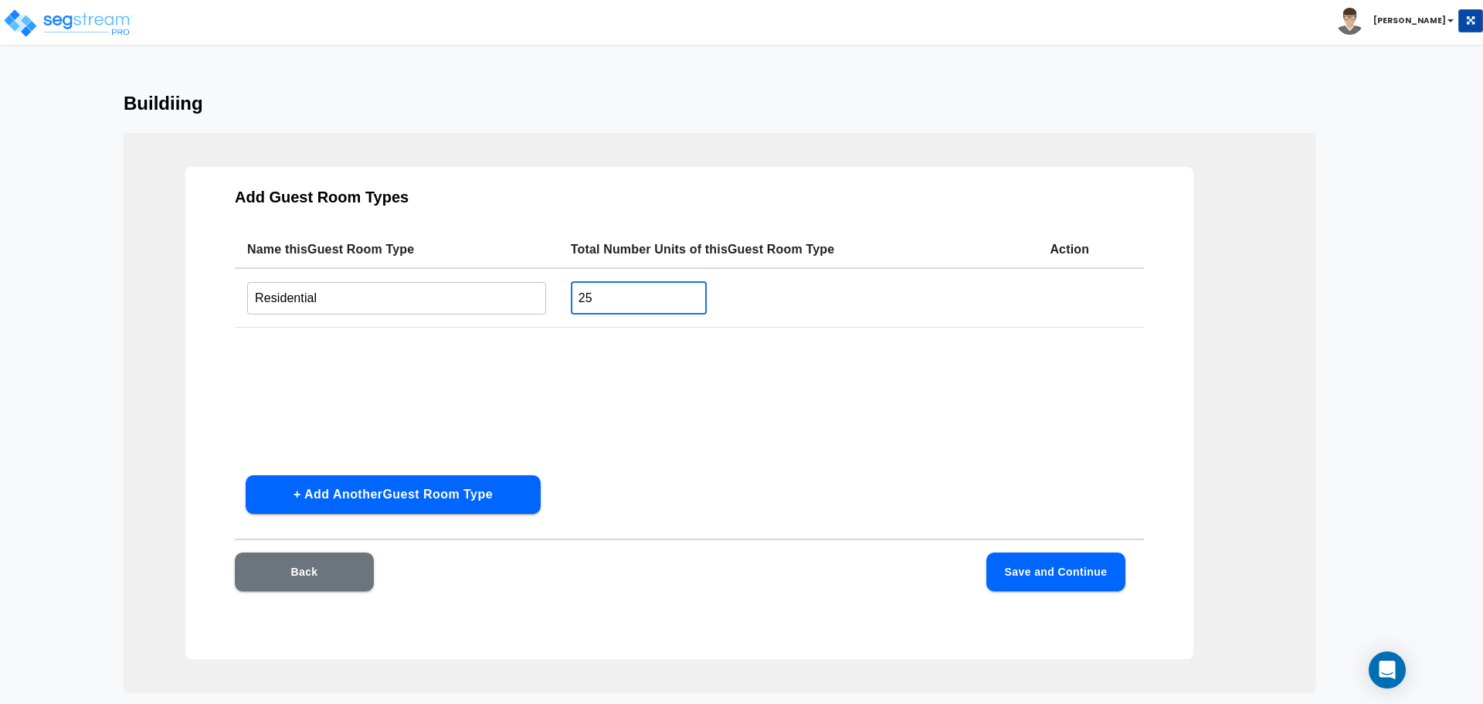
type input "25"
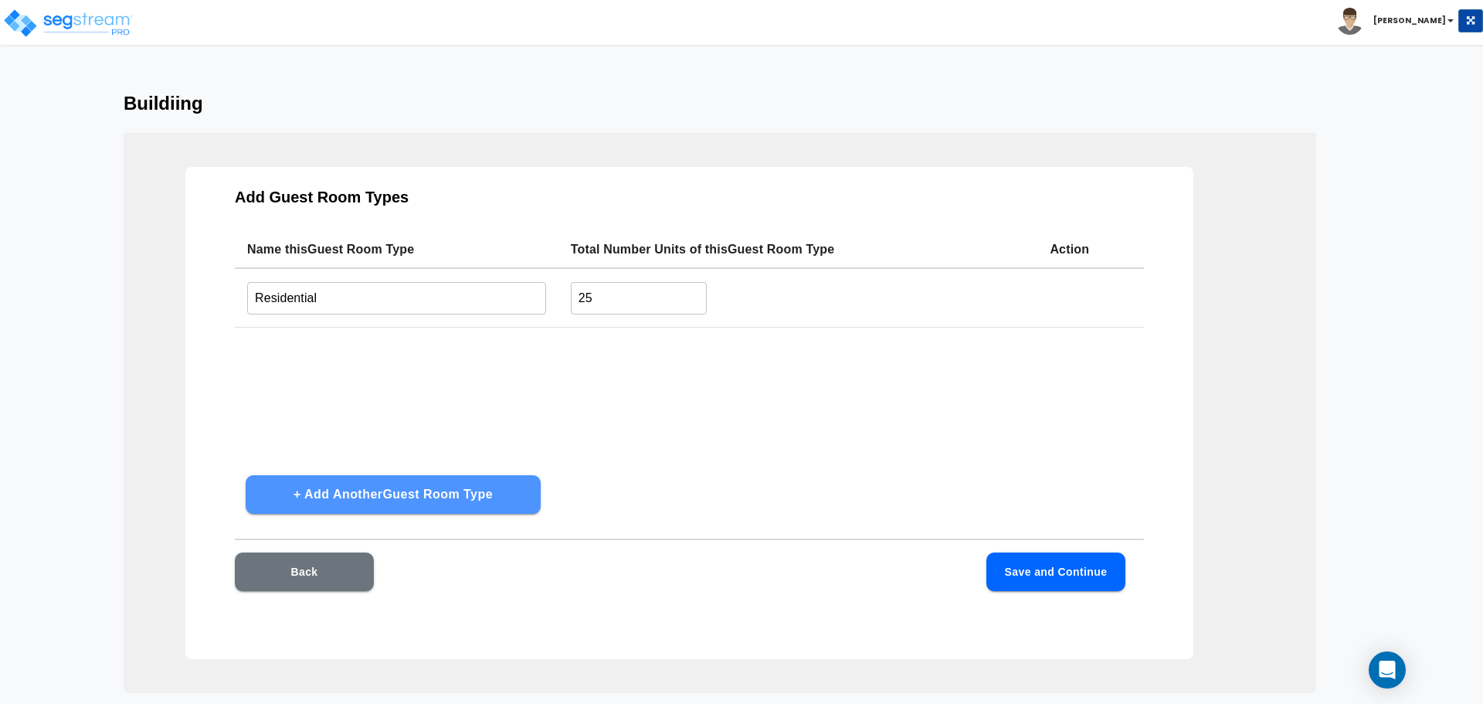
click at [426, 484] on button "+ Add Another Guest Room Type" at bounding box center [393, 494] width 295 height 39
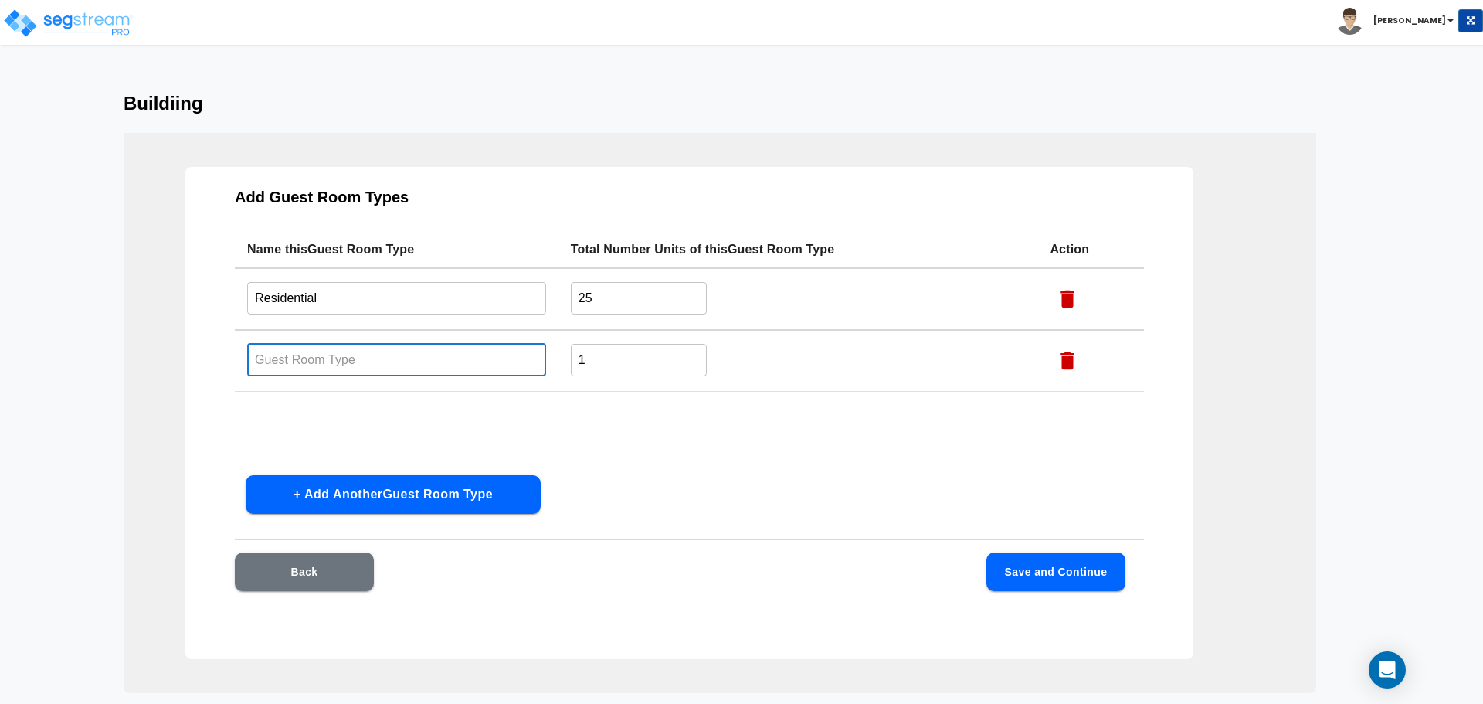
click at [424, 362] on input "text" at bounding box center [396, 359] width 299 height 33
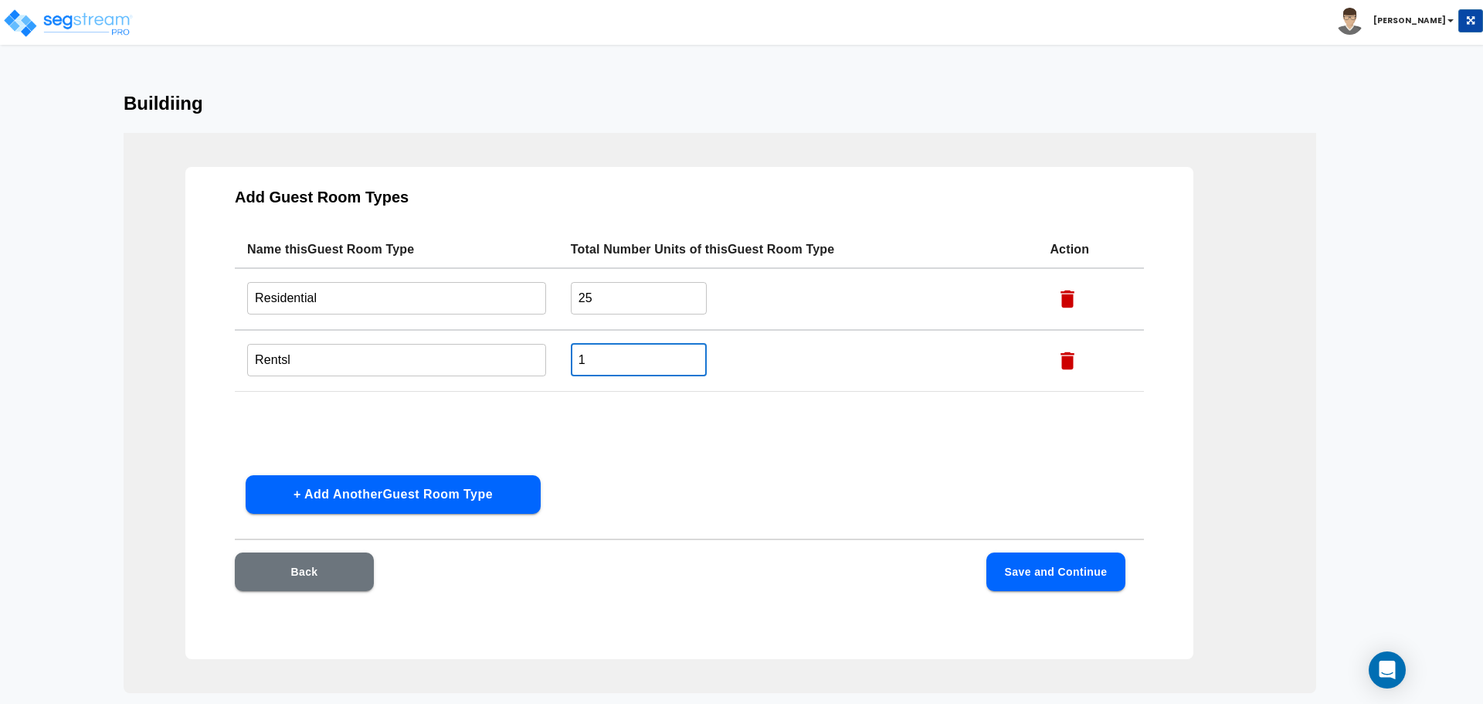
click at [368, 361] on input "Rentsl" at bounding box center [396, 359] width 299 height 33
type input "Rental"
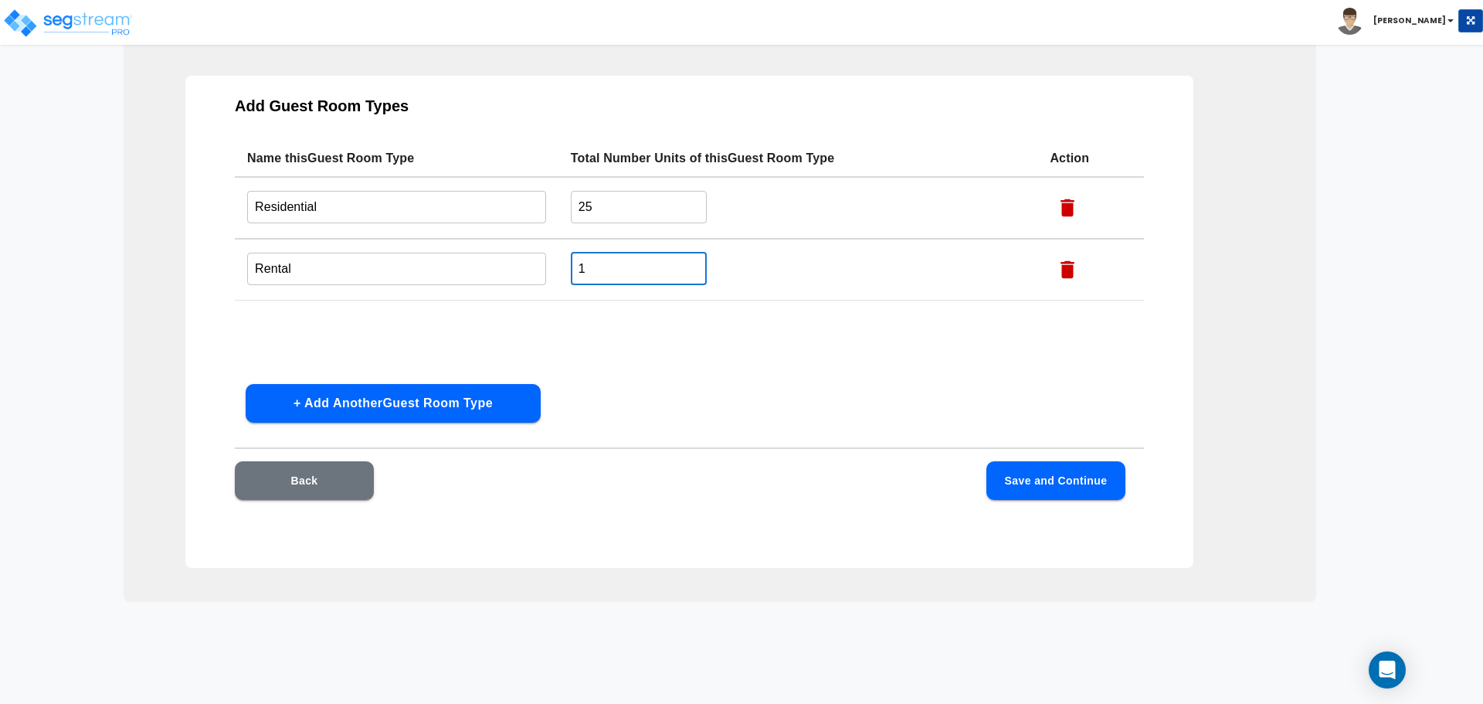
scroll to position [93, 0]
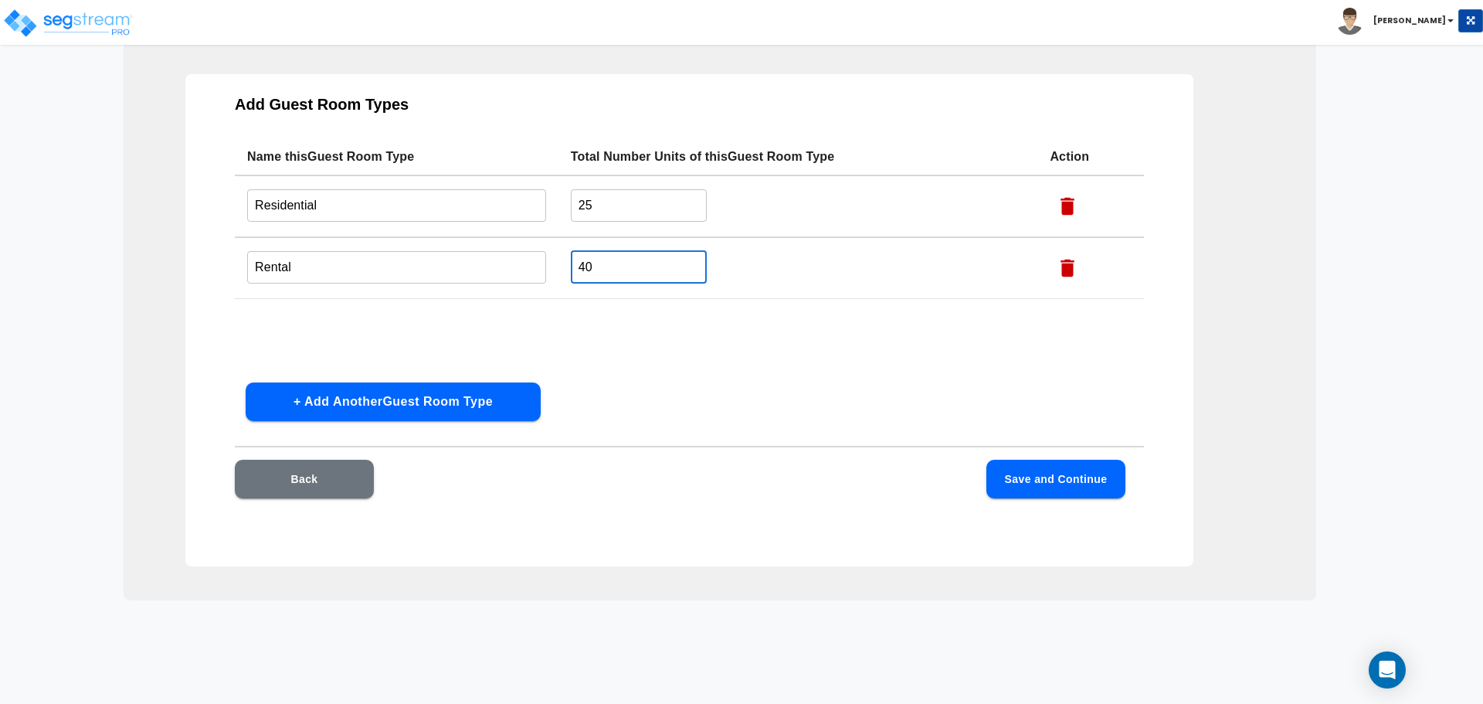
type input "40"
click at [1036, 471] on button "Save and Continue" at bounding box center [1055, 479] width 139 height 39
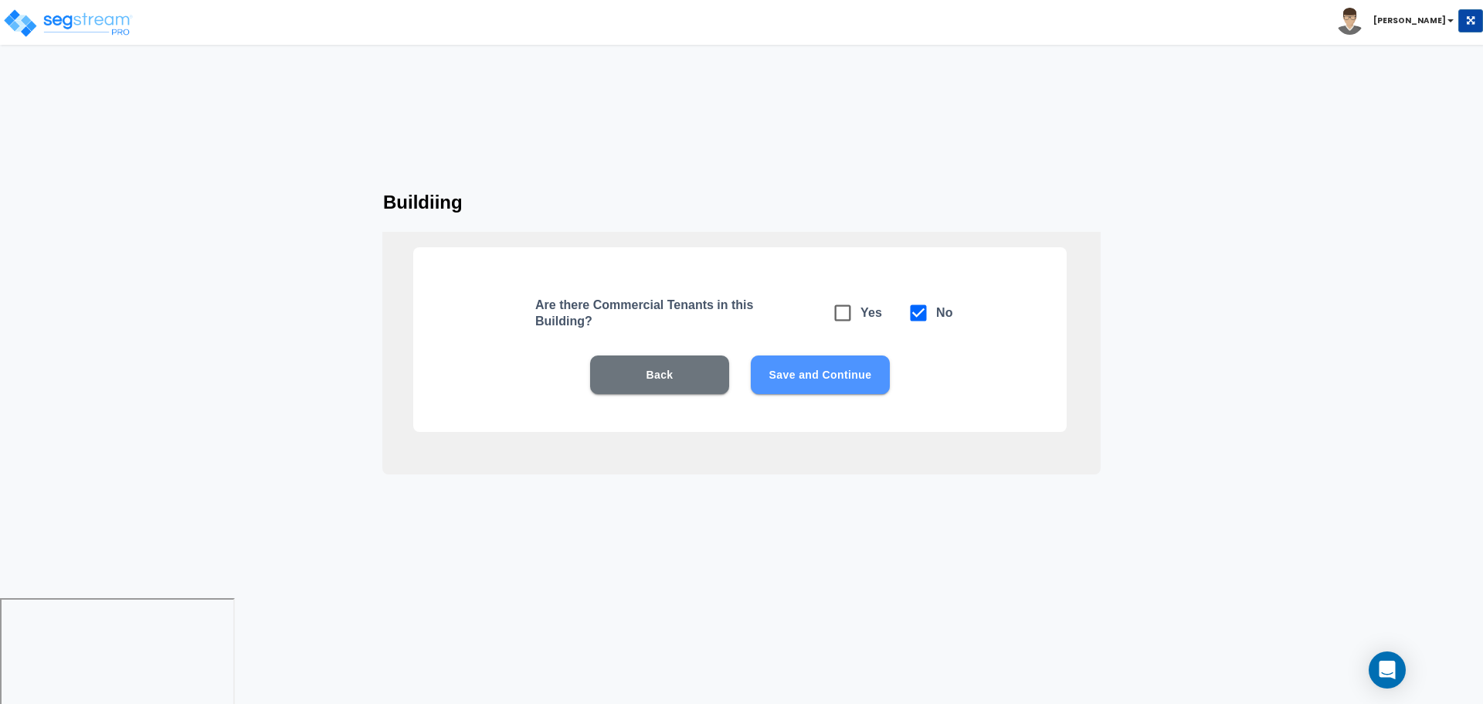
click at [855, 376] on button "Save and Continue" at bounding box center [820, 374] width 139 height 39
click at [860, 368] on button "Save and Continue" at bounding box center [820, 374] width 139 height 39
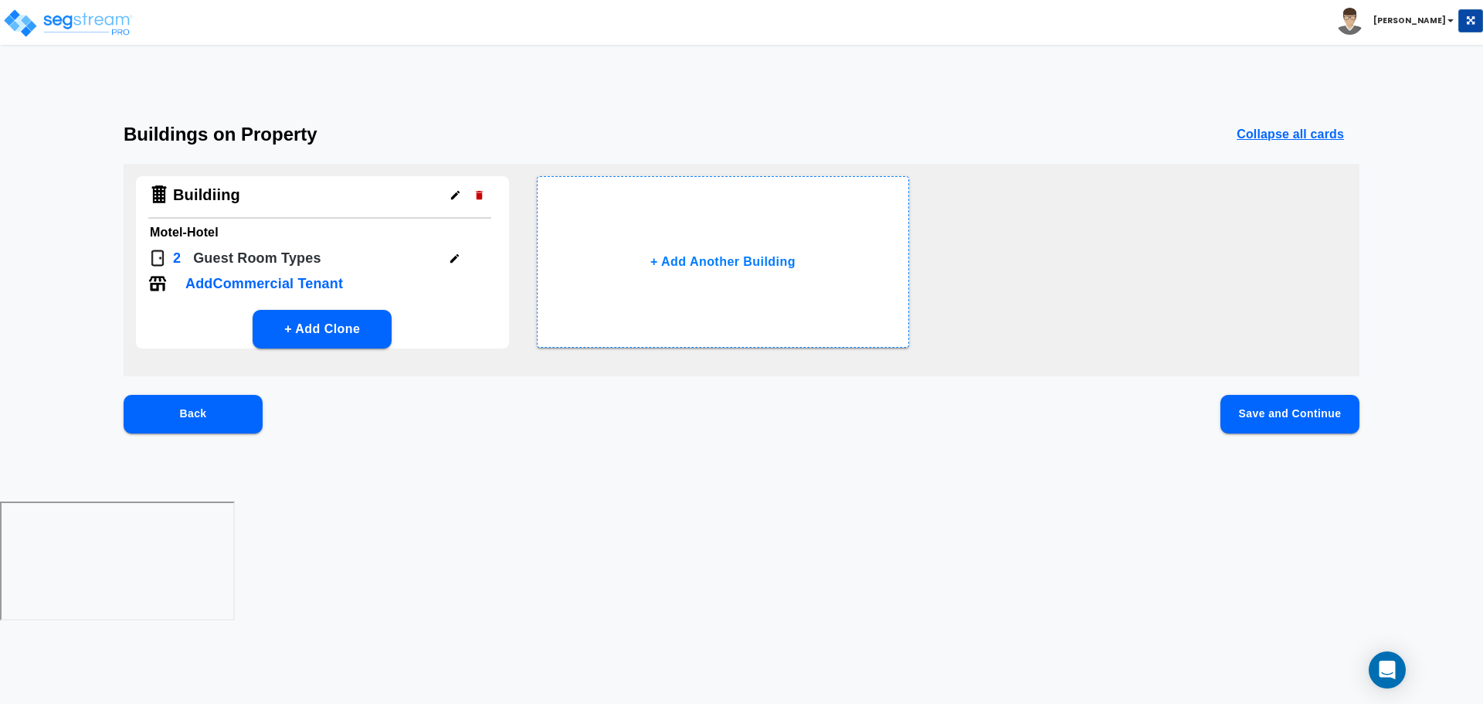
click at [1282, 412] on button "Save and Continue" at bounding box center [1289, 414] width 139 height 39
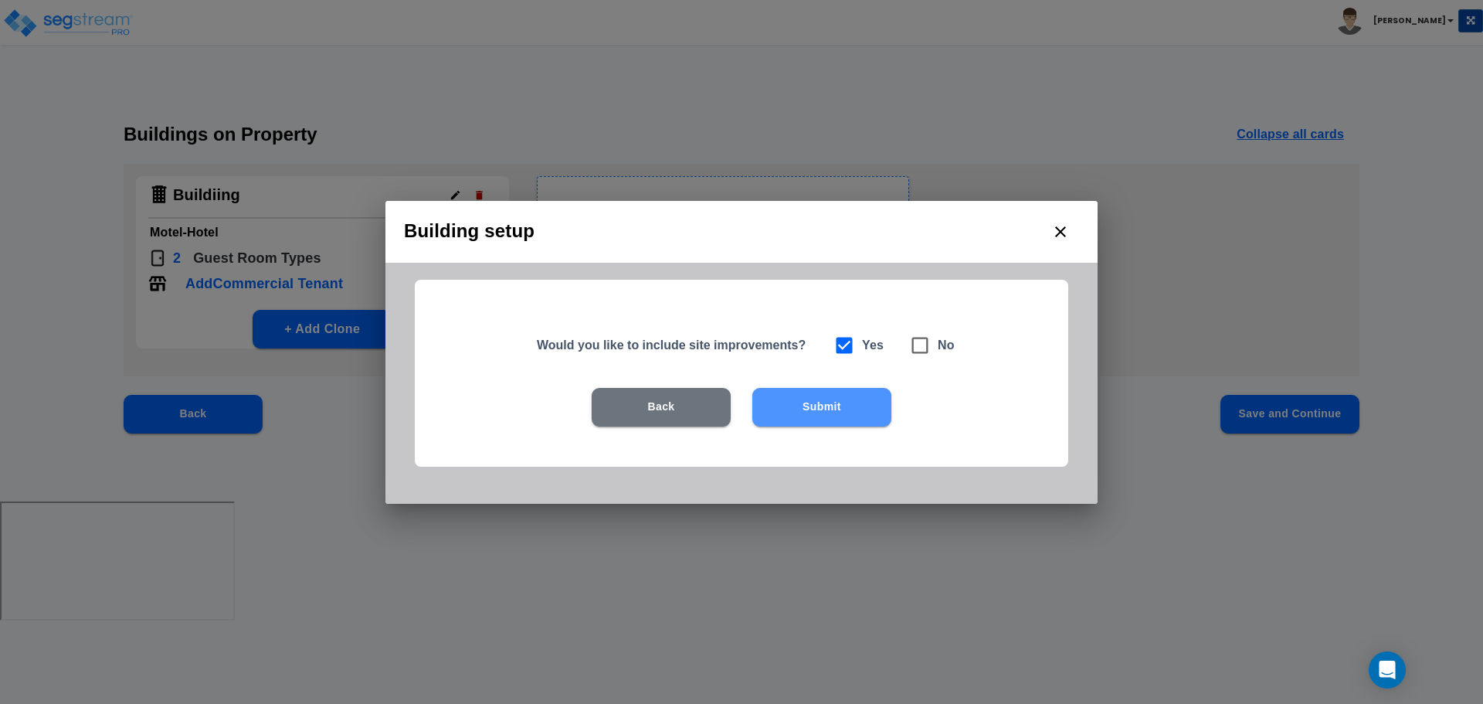
click at [877, 397] on button "Submit" at bounding box center [821, 407] width 139 height 39
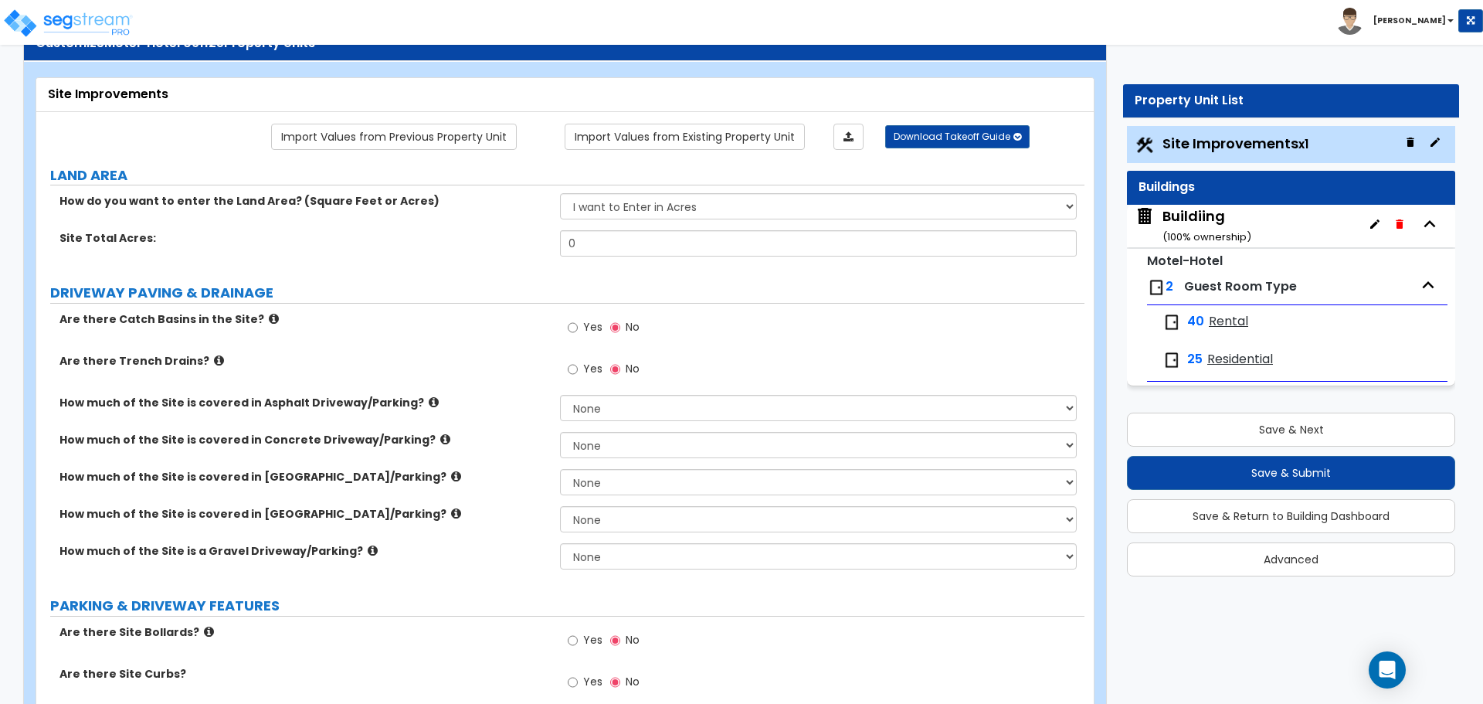
scroll to position [59, 0]
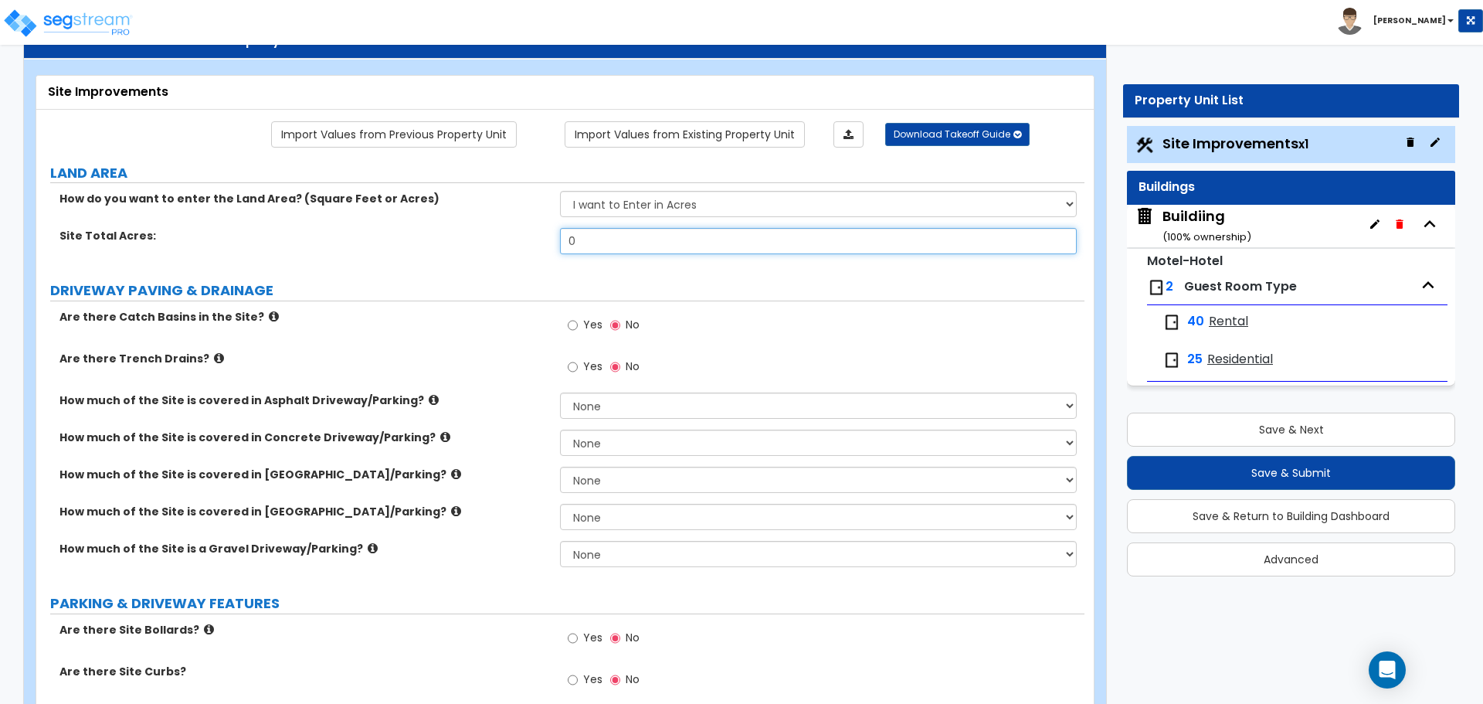
drag, startPoint x: 606, startPoint y: 236, endPoint x: 544, endPoint y: 235, distance: 61.8
click at [544, 235] on div "Site Total Acres: 0" at bounding box center [560, 246] width 1048 height 37
type input "1"
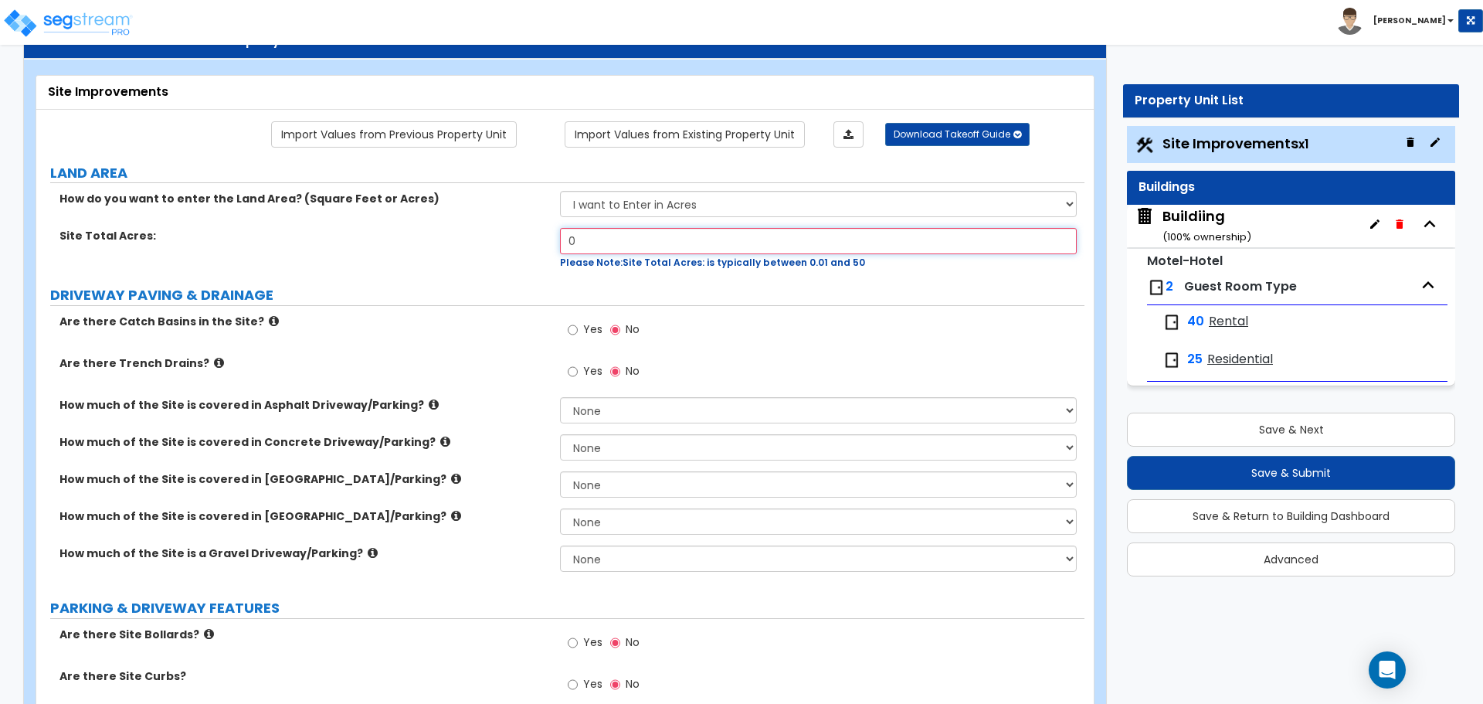
drag, startPoint x: 609, startPoint y: 236, endPoint x: 553, endPoint y: 228, distance: 56.3
click at [554, 228] on div "Site Total Acres: 0 Please Note: Site Total Acres: is typically between 0.01 an…" at bounding box center [560, 249] width 1048 height 42
type input "1"
click at [624, 208] on select "I want to Enter in Acres I want to Enter in Square Feet" at bounding box center [818, 204] width 516 height 26
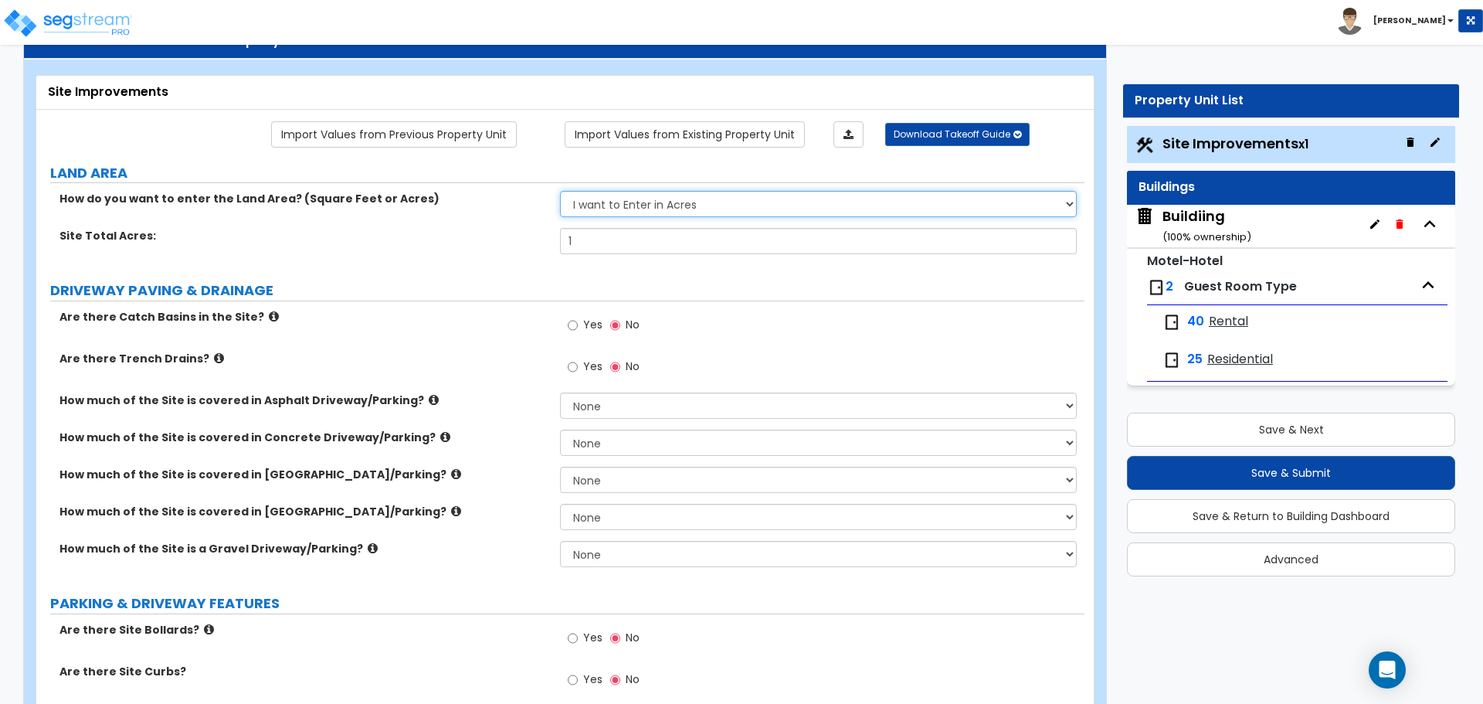
select select "2"
click at [560, 191] on select "I want to Enter in Acres I want to Enter in Square Feet" at bounding box center [818, 204] width 516 height 26
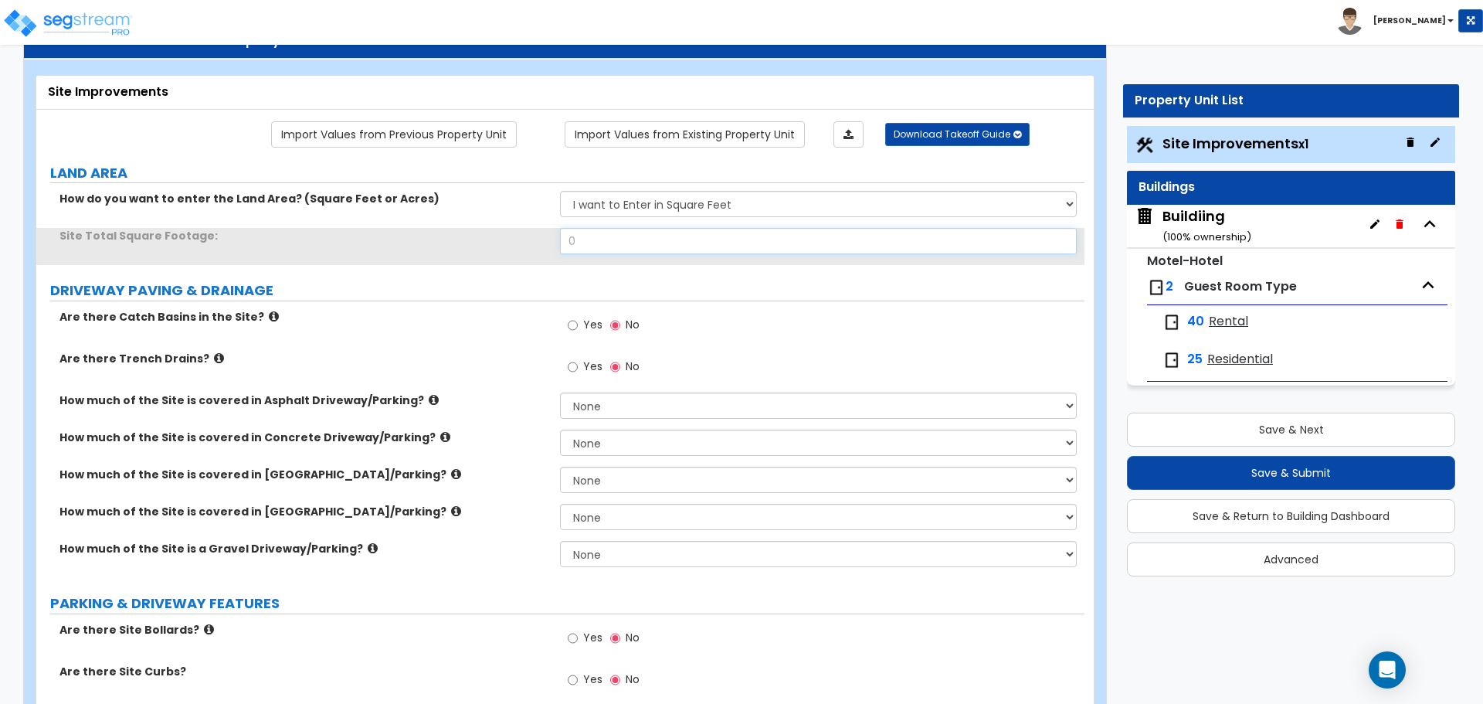
drag, startPoint x: 619, startPoint y: 239, endPoint x: 555, endPoint y: 233, distance: 63.6
click at [561, 234] on input "0" at bounding box center [818, 241] width 516 height 26
drag, startPoint x: 579, startPoint y: 232, endPoint x: 557, endPoint y: 232, distance: 22.4
click at [556, 232] on div "Site Total Square Footage: 1" at bounding box center [560, 246] width 1048 height 37
type input "0"
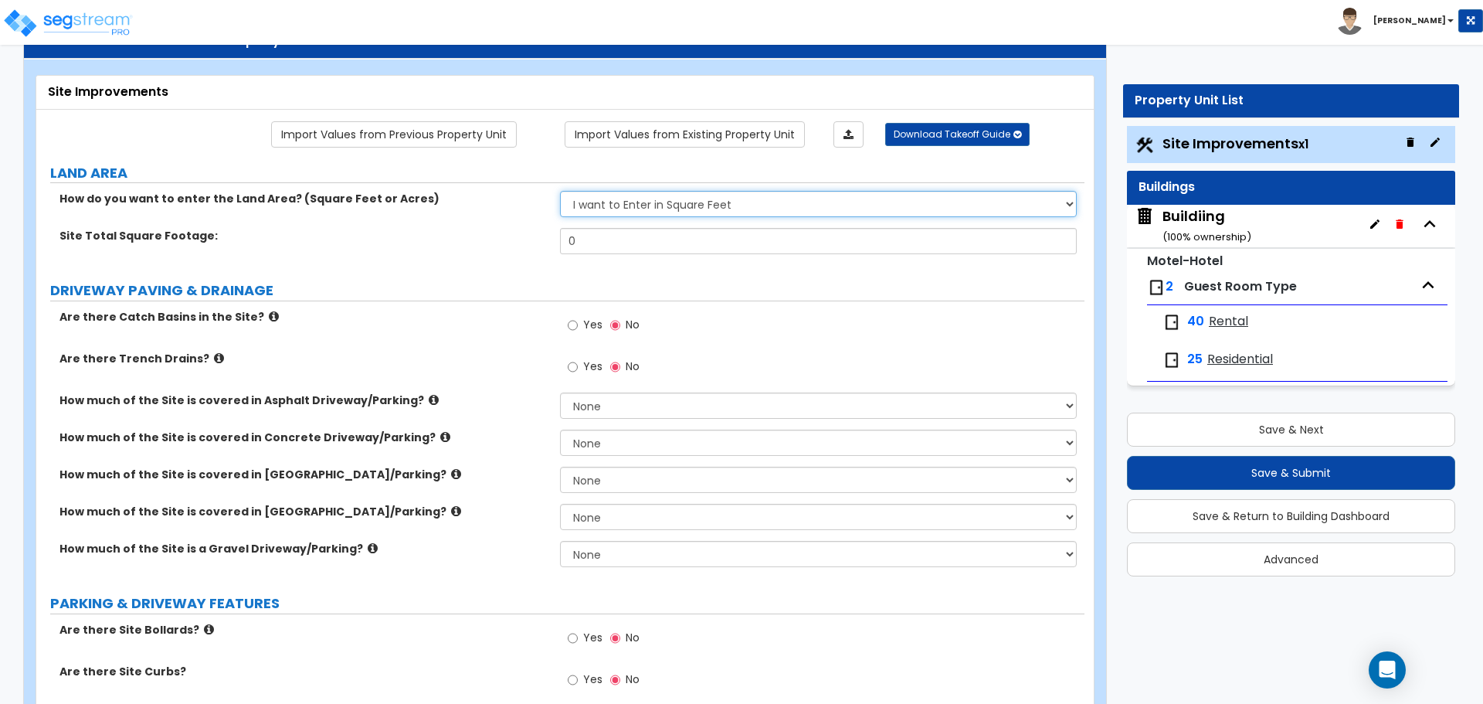
click at [684, 199] on select "I want to Enter in Acres I want to Enter in Square Feet" at bounding box center [818, 204] width 516 height 26
select select "1"
click at [560, 191] on select "I want to Enter in Acres I want to Enter in Square Feet" at bounding box center [818, 204] width 516 height 26
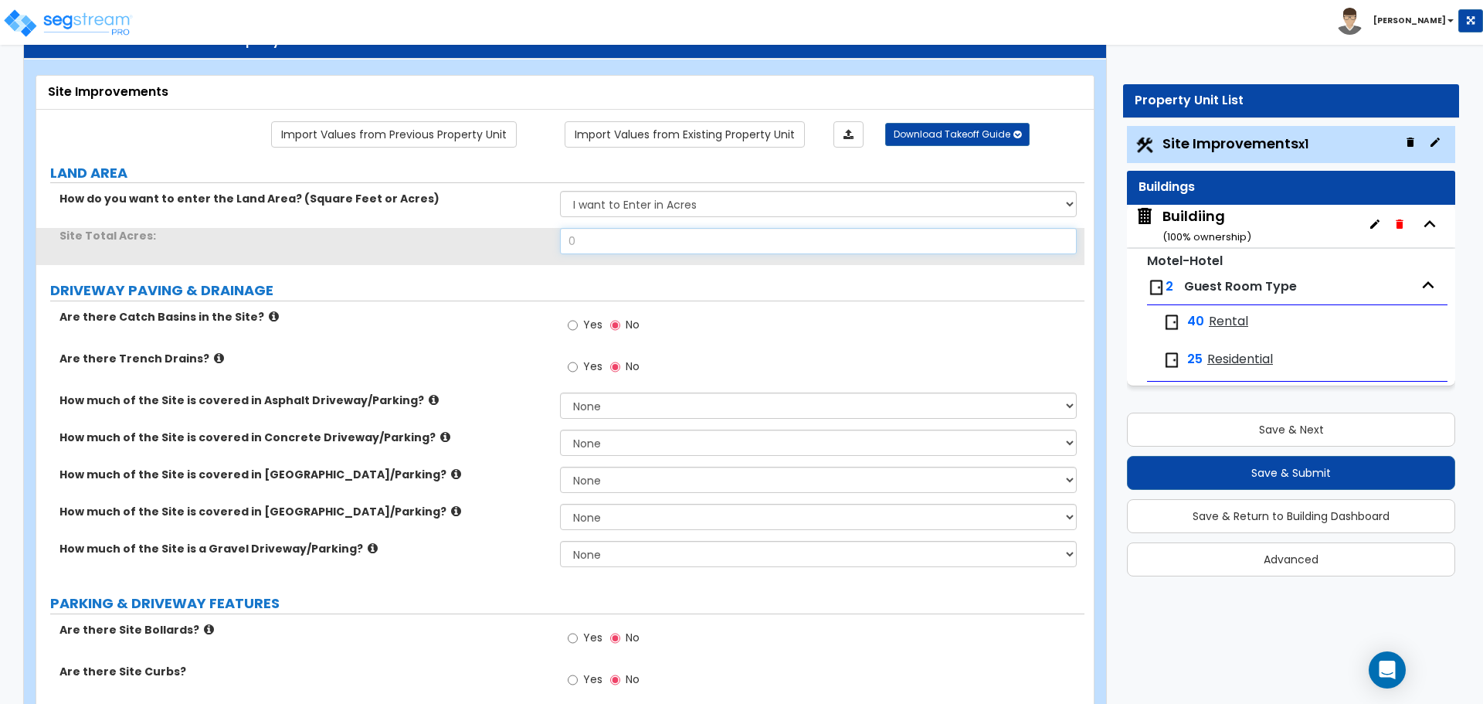
drag, startPoint x: 580, startPoint y: 233, endPoint x: 531, endPoint y: 232, distance: 48.7
click at [533, 233] on div "Site Total Acres: 0" at bounding box center [560, 246] width 1048 height 37
type input "1"
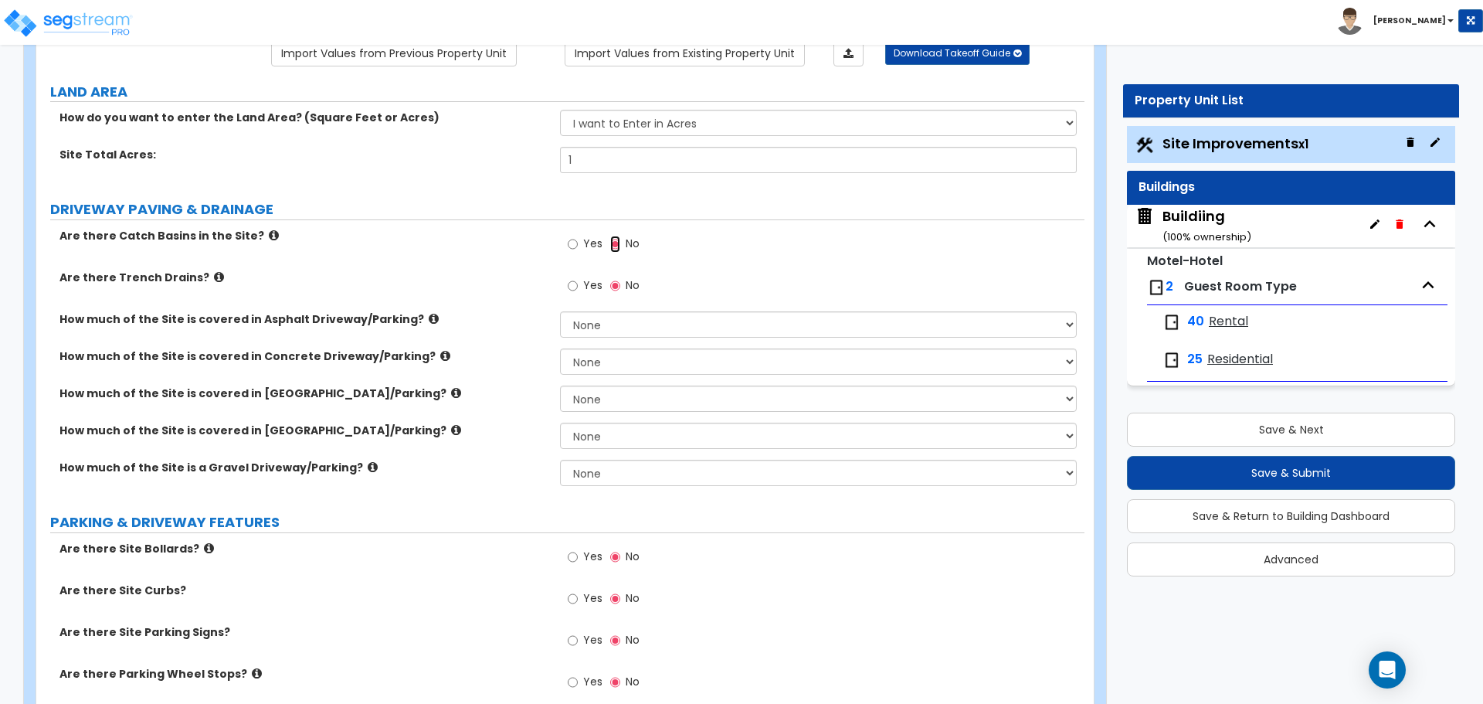
scroll to position [144, 0]
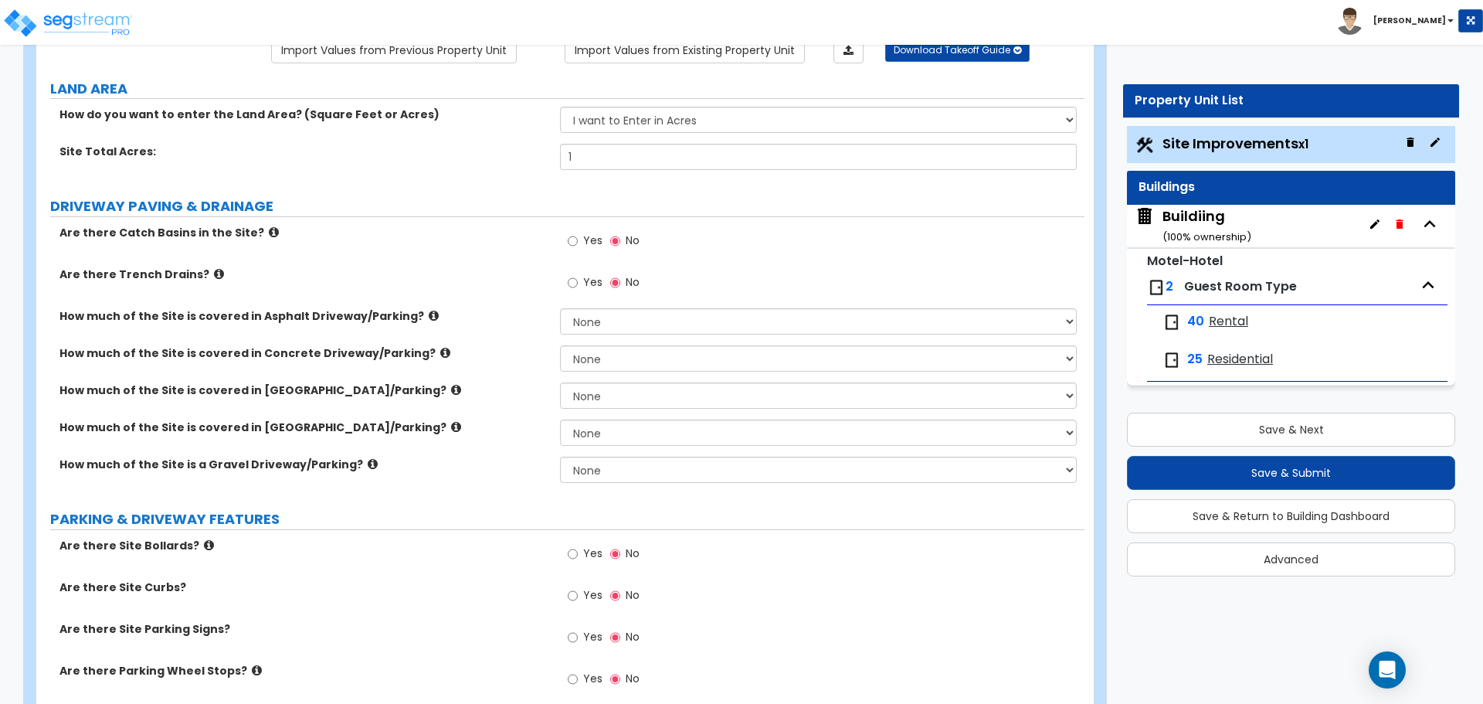
click at [1179, 224] on div "Buildiing ( 100 % ownership)" at bounding box center [1206, 225] width 89 height 39
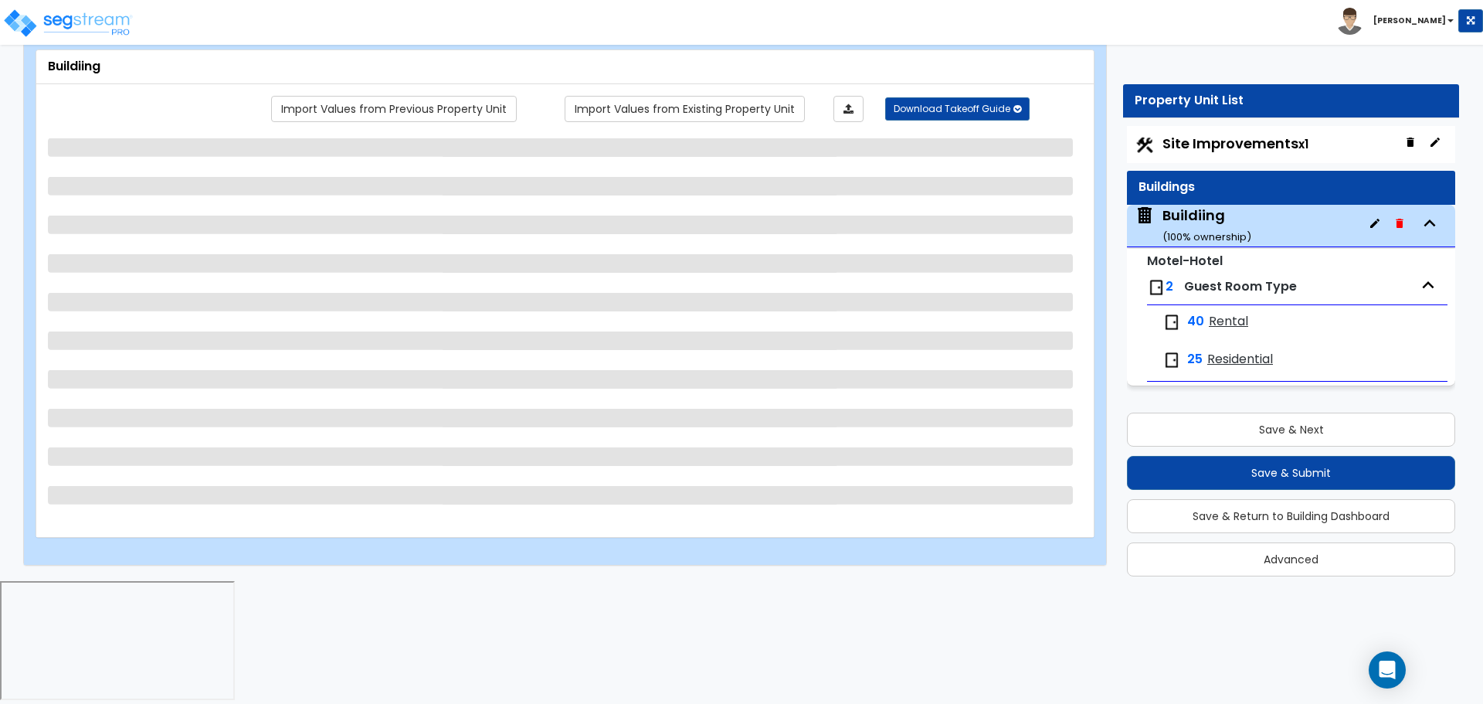
scroll to position [0, 0]
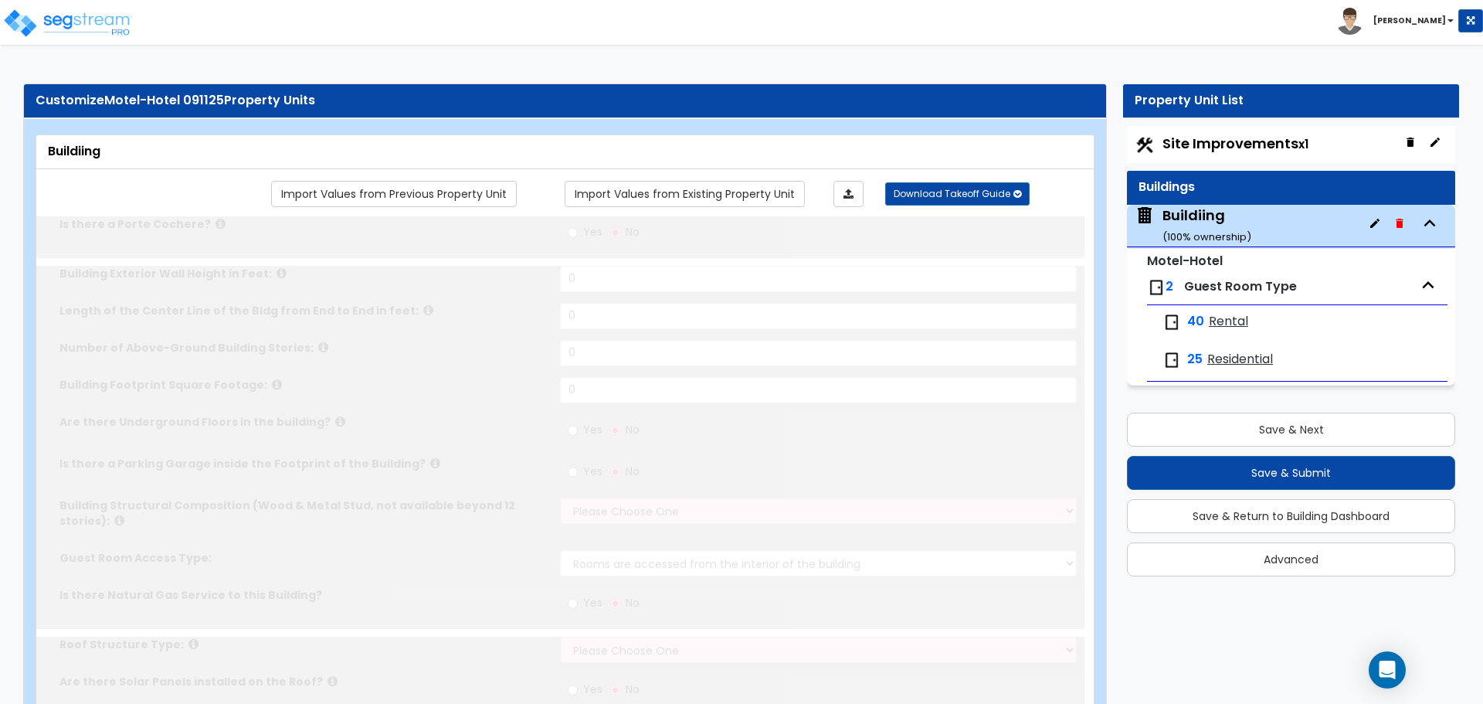
type input "1"
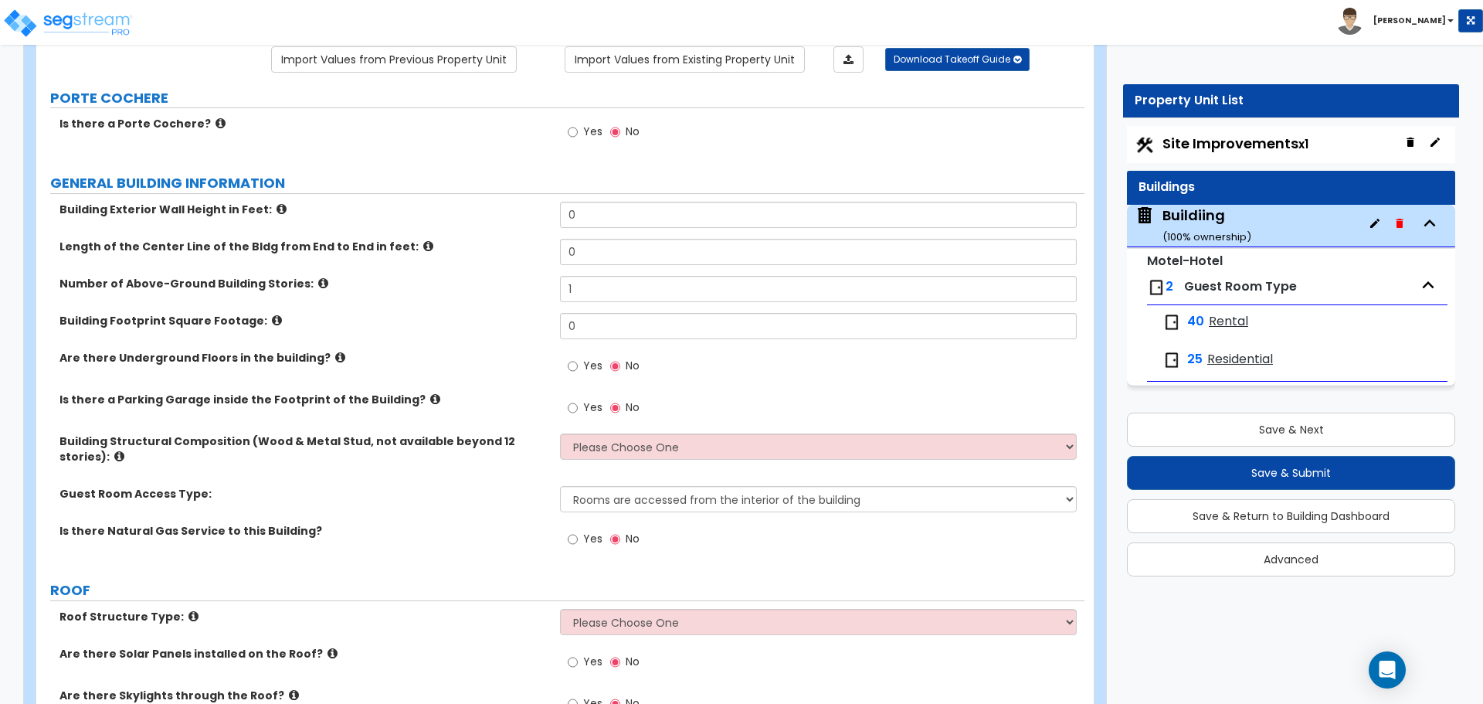
scroll to position [136, 0]
drag, startPoint x: 612, startPoint y: 207, endPoint x: 516, endPoint y: 207, distance: 96.5
click at [517, 207] on div "Building Exterior Wall Height in Feet: 0" at bounding box center [560, 218] width 1048 height 37
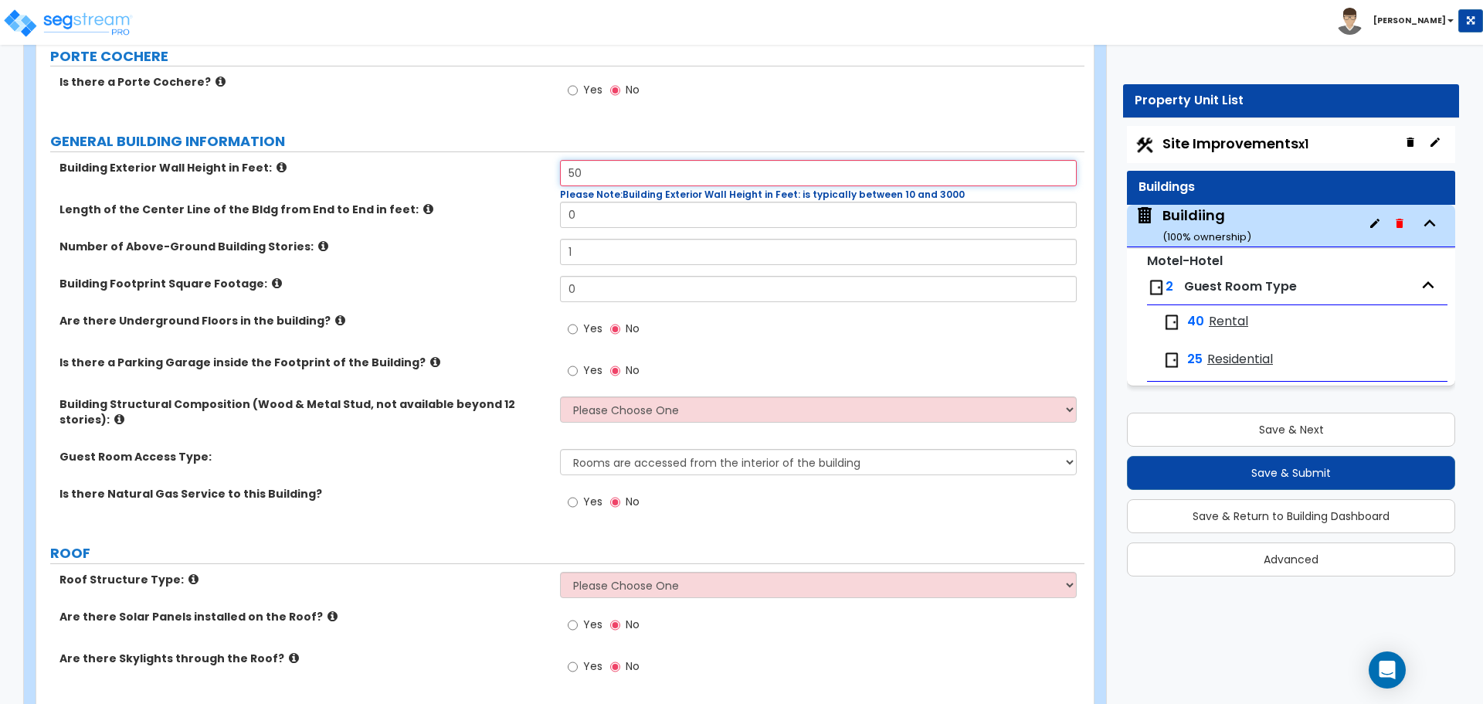
scroll to position [181, 0]
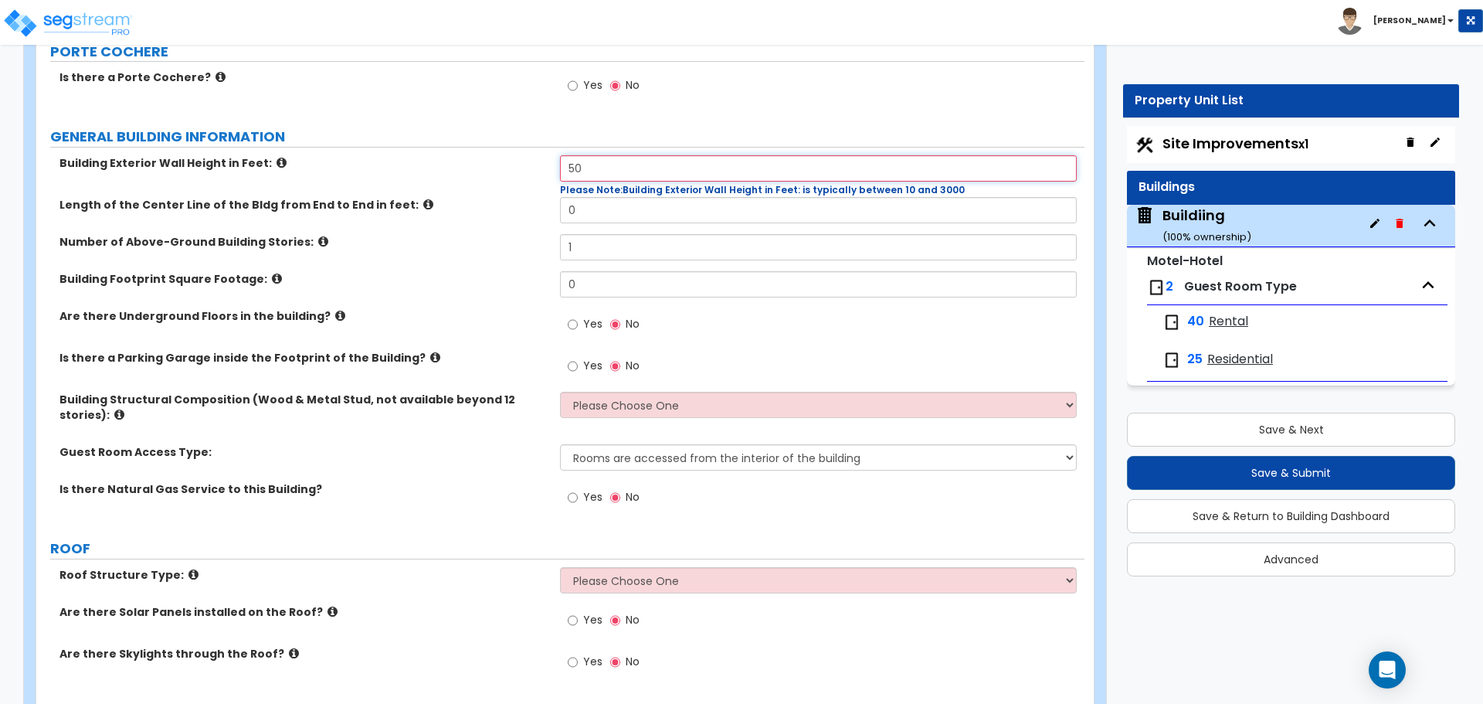
type input "50"
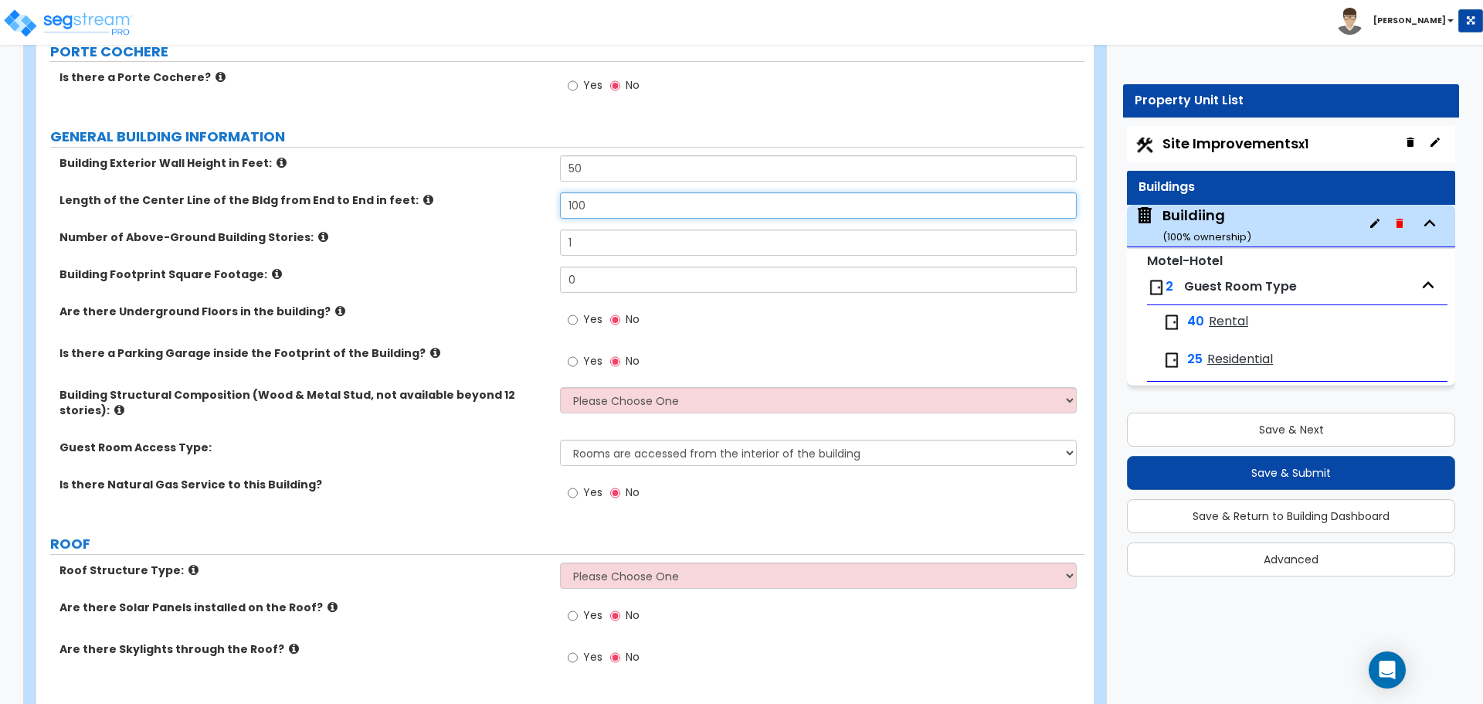
type input "100"
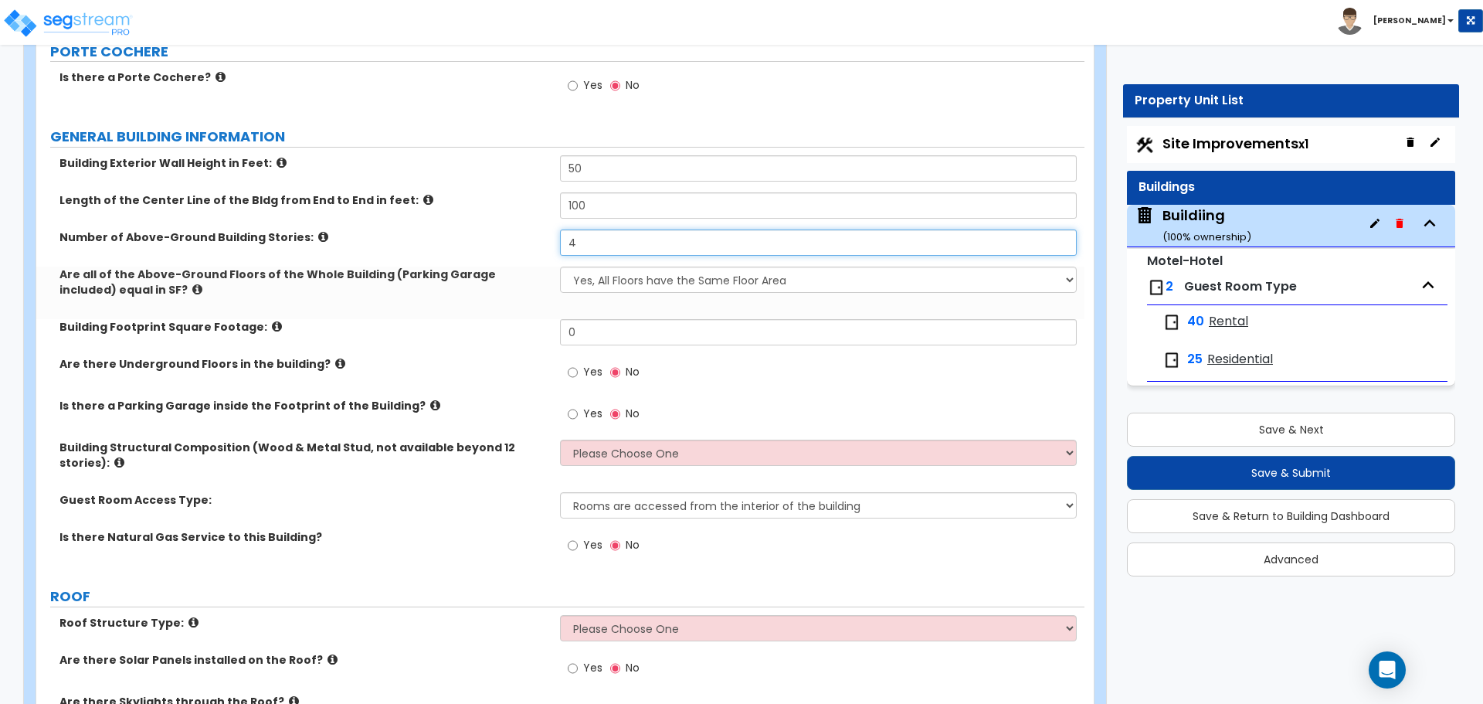
type input "4"
click at [660, 288] on select "Yes, All Floors have the Same Floor Area No, Not All Floor Areas are the Same" at bounding box center [818, 279] width 516 height 26
select select "1"
click at [560, 266] on select "Yes, All Floors have the Same Floor Area No, Not All Floor Areas are the Same" at bounding box center [818, 279] width 516 height 26
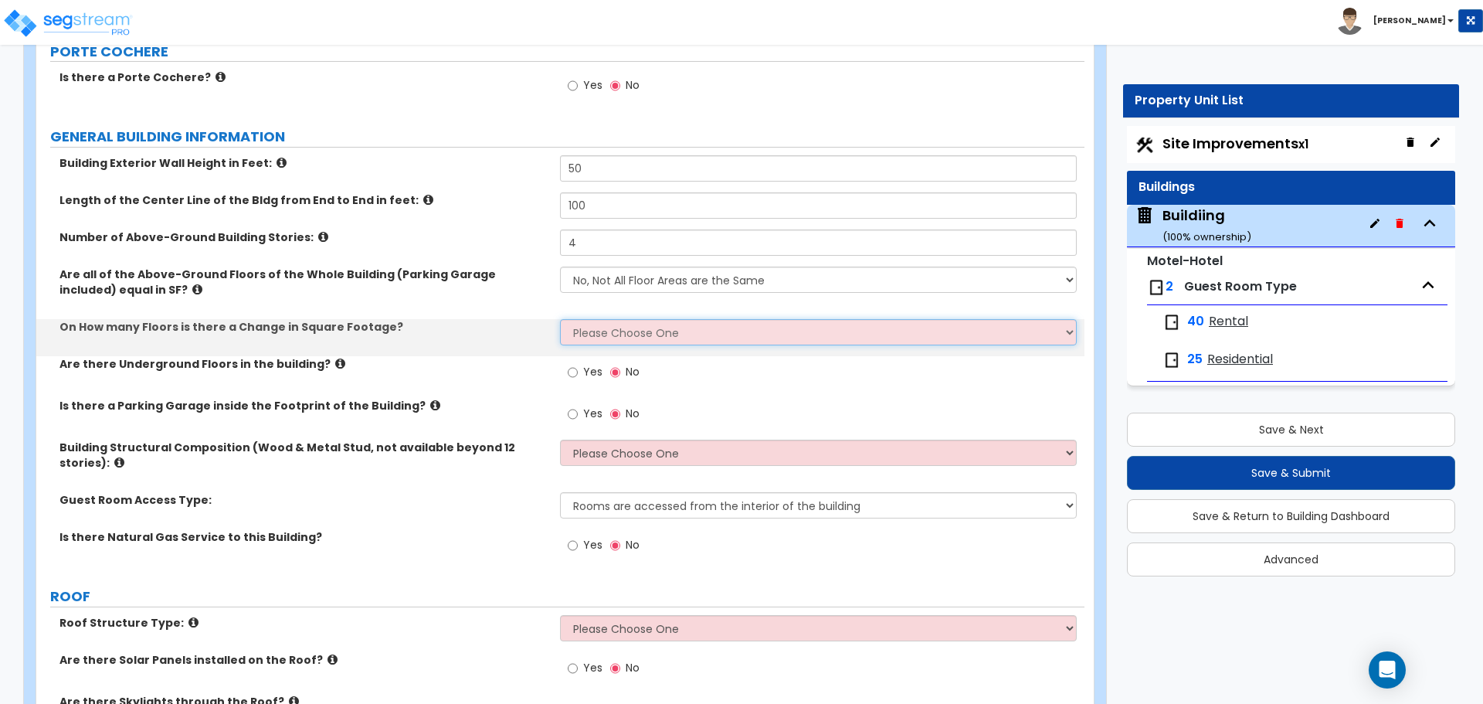
click at [609, 323] on select "Please Choose One 1 2 3 4 5" at bounding box center [818, 332] width 516 height 26
click at [560, 319] on select "Please Choose One 1 2 3 4 5" at bounding box center [818, 332] width 516 height 26
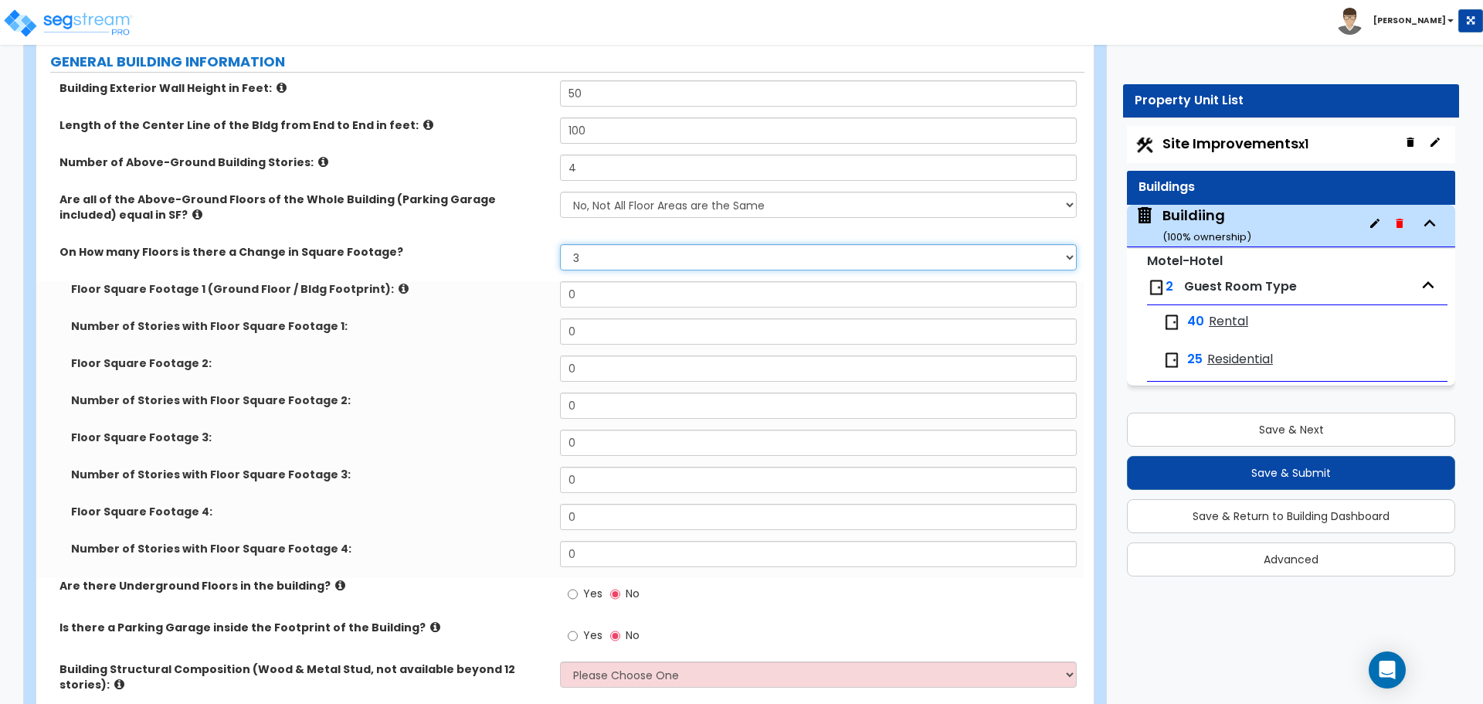
scroll to position [258, 0]
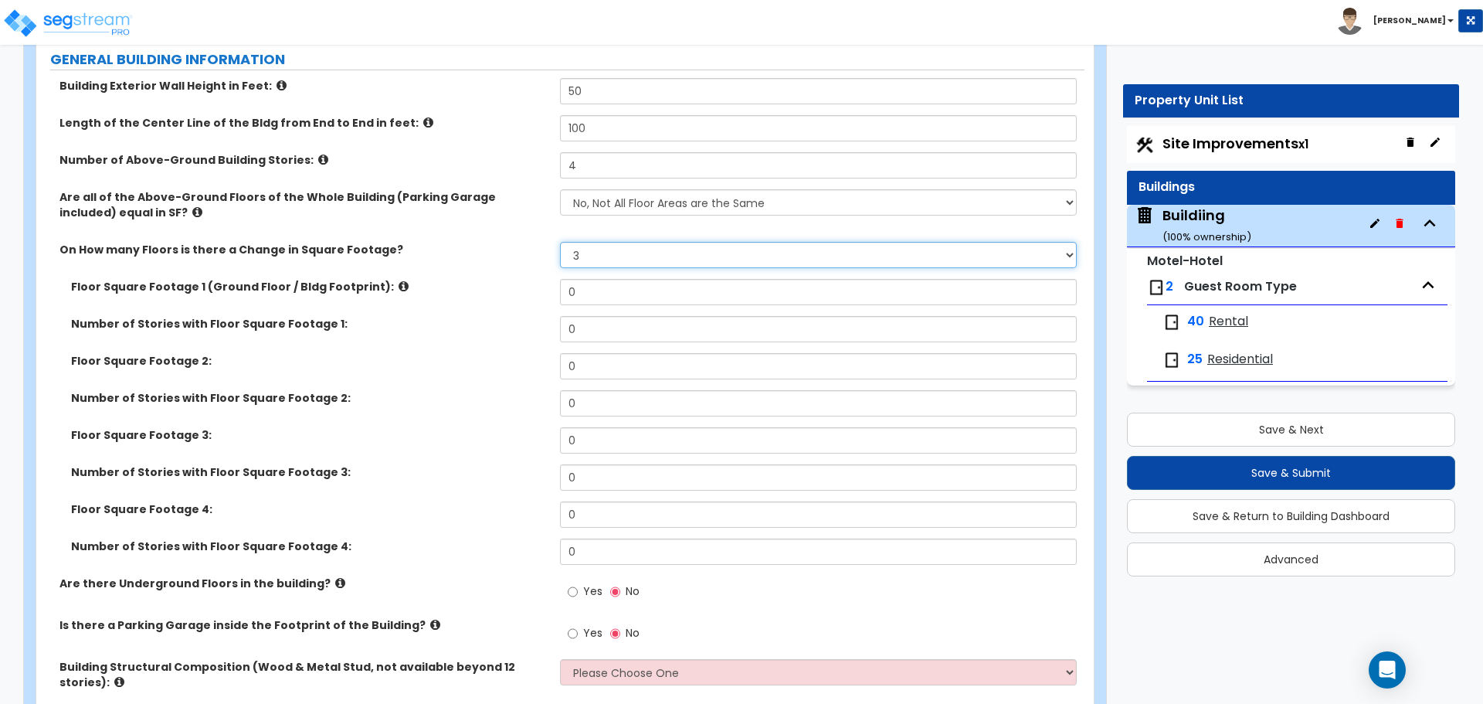
click at [605, 247] on select "Please Choose One 1 2 3 4 5" at bounding box center [818, 255] width 516 height 26
click at [560, 242] on select "Please Choose One 1 2 3 4 5" at bounding box center [818, 255] width 516 height 26
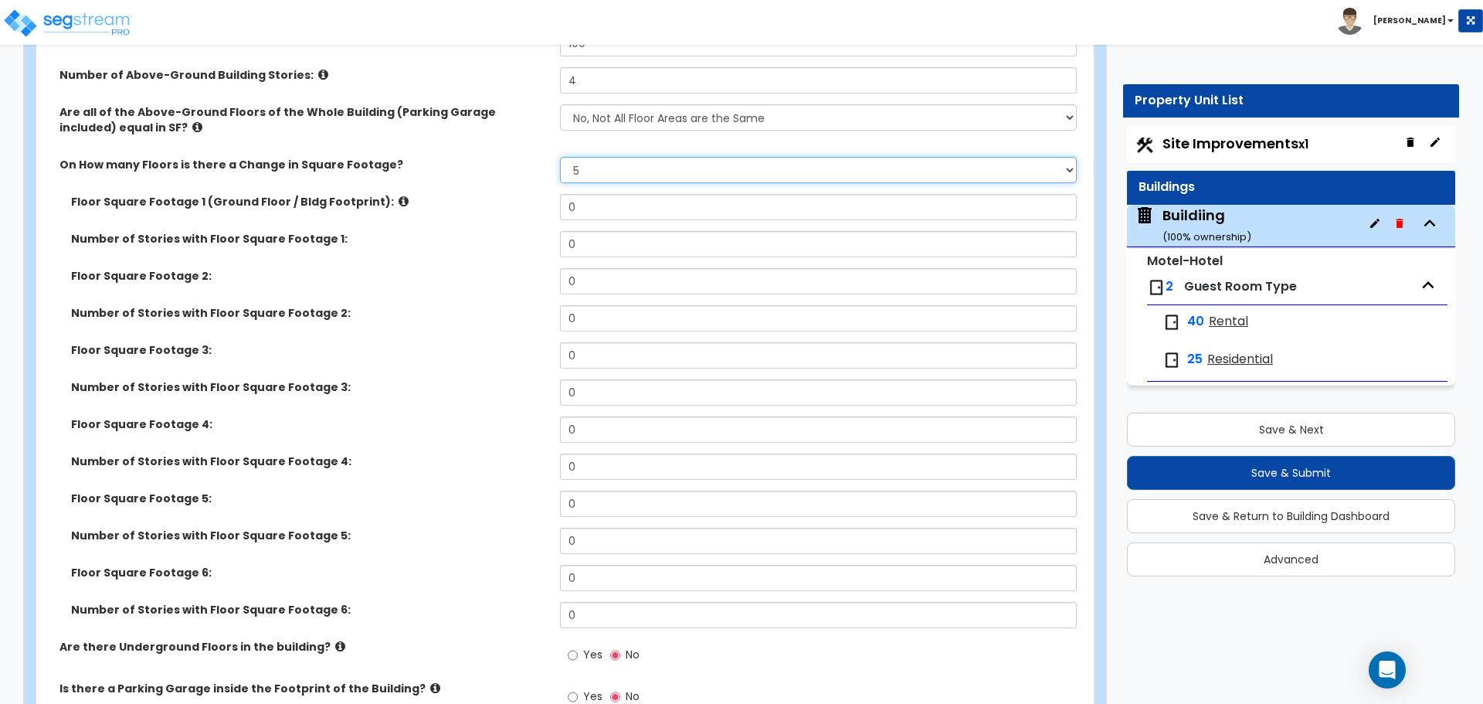
scroll to position [342, 0]
click at [613, 168] on select "Please Choose One 1 2 3 4 5" at bounding box center [818, 171] width 516 height 26
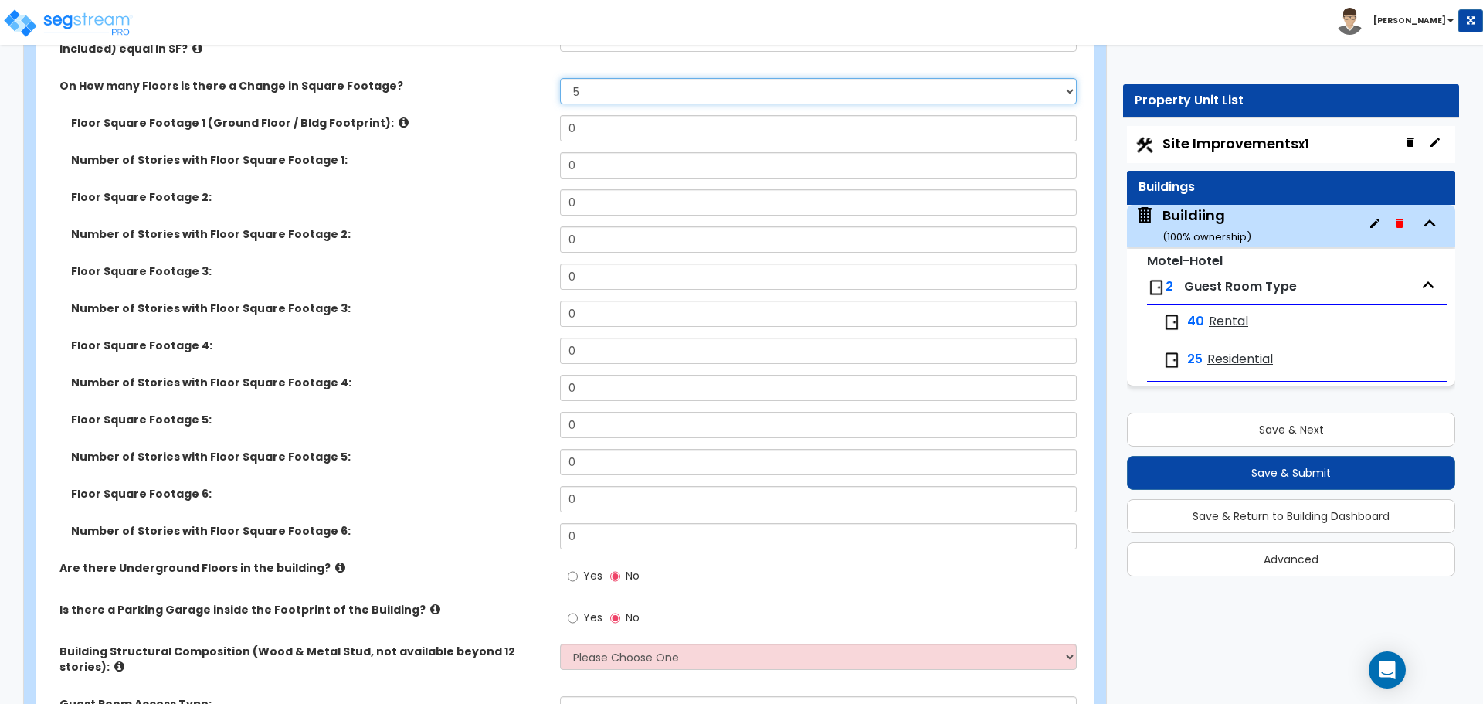
scroll to position [412, 0]
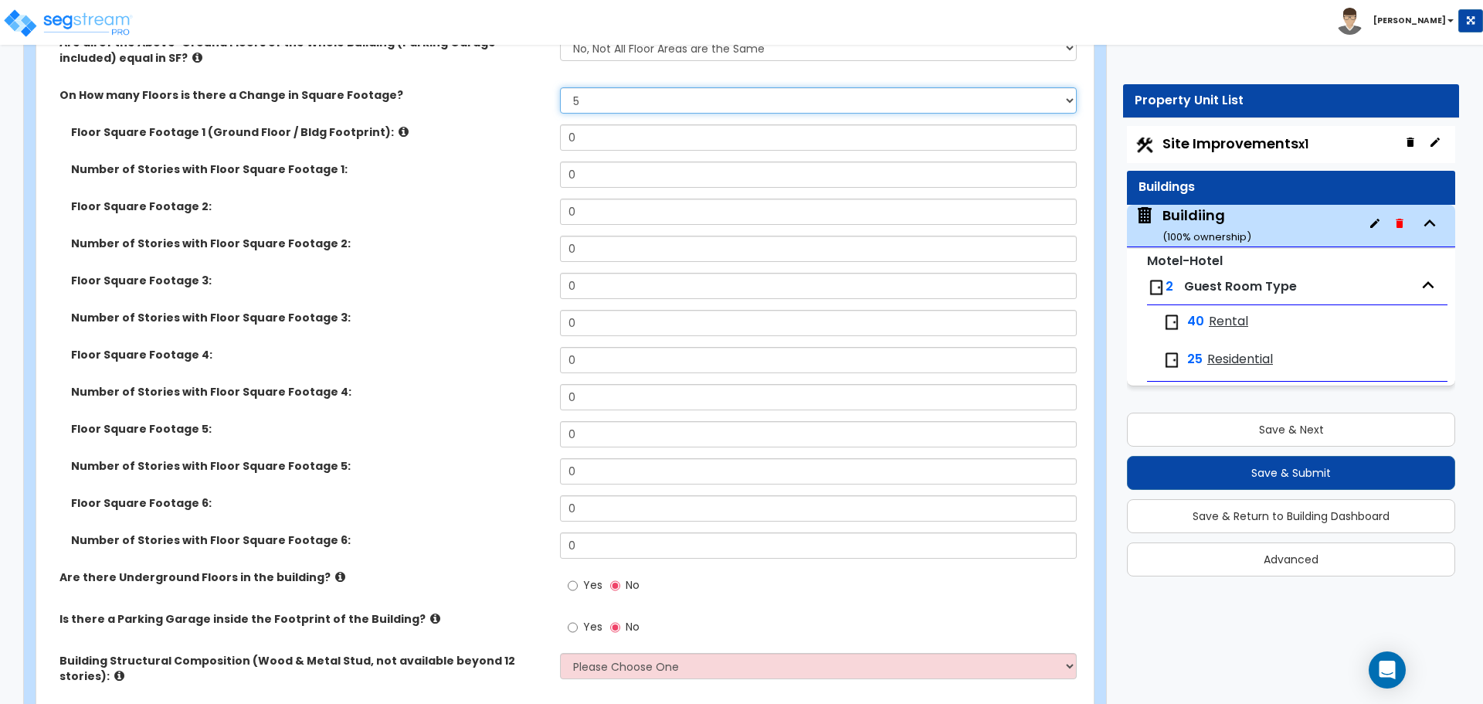
click at [669, 103] on select "Please Choose One 1 2 3 4 5" at bounding box center [818, 100] width 516 height 26
click at [560, 87] on select "Please Choose One 1 2 3 4 5" at bounding box center [818, 100] width 516 height 26
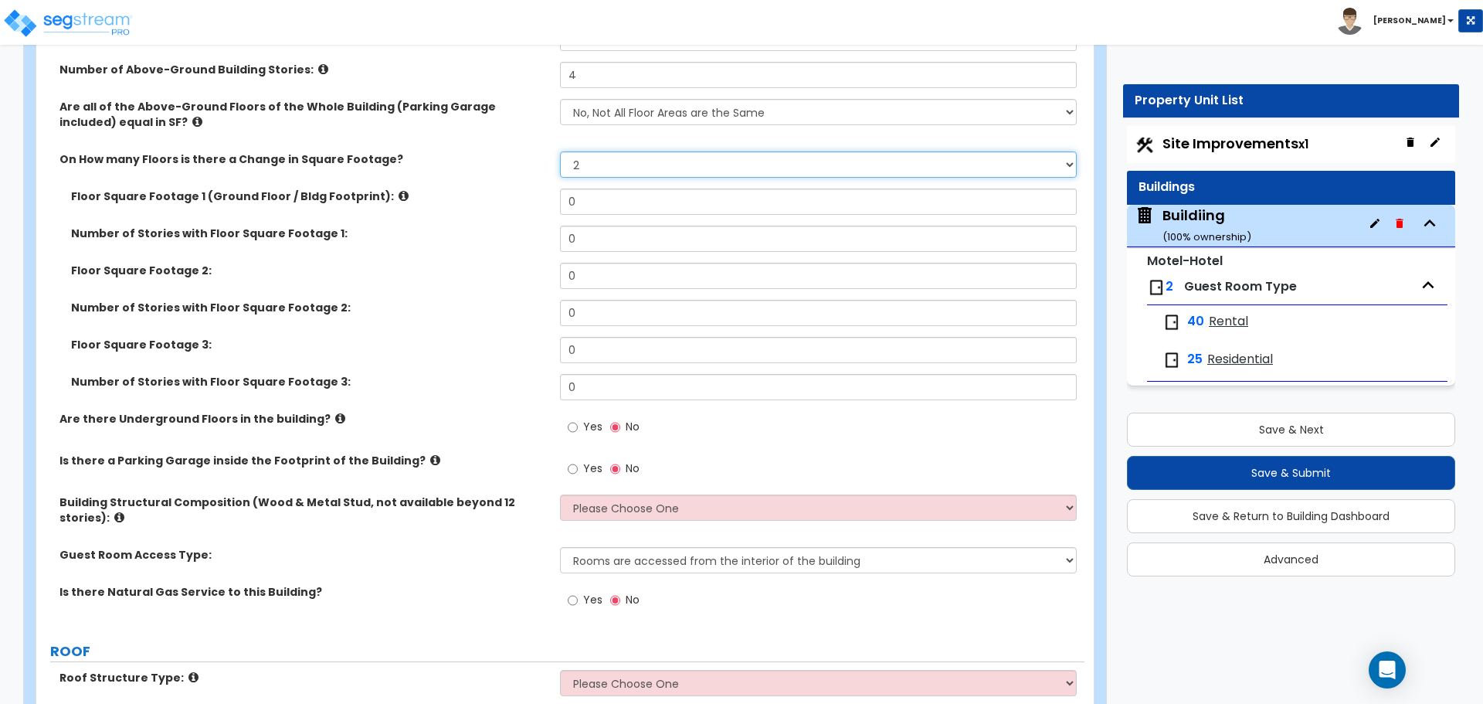
scroll to position [341, 0]
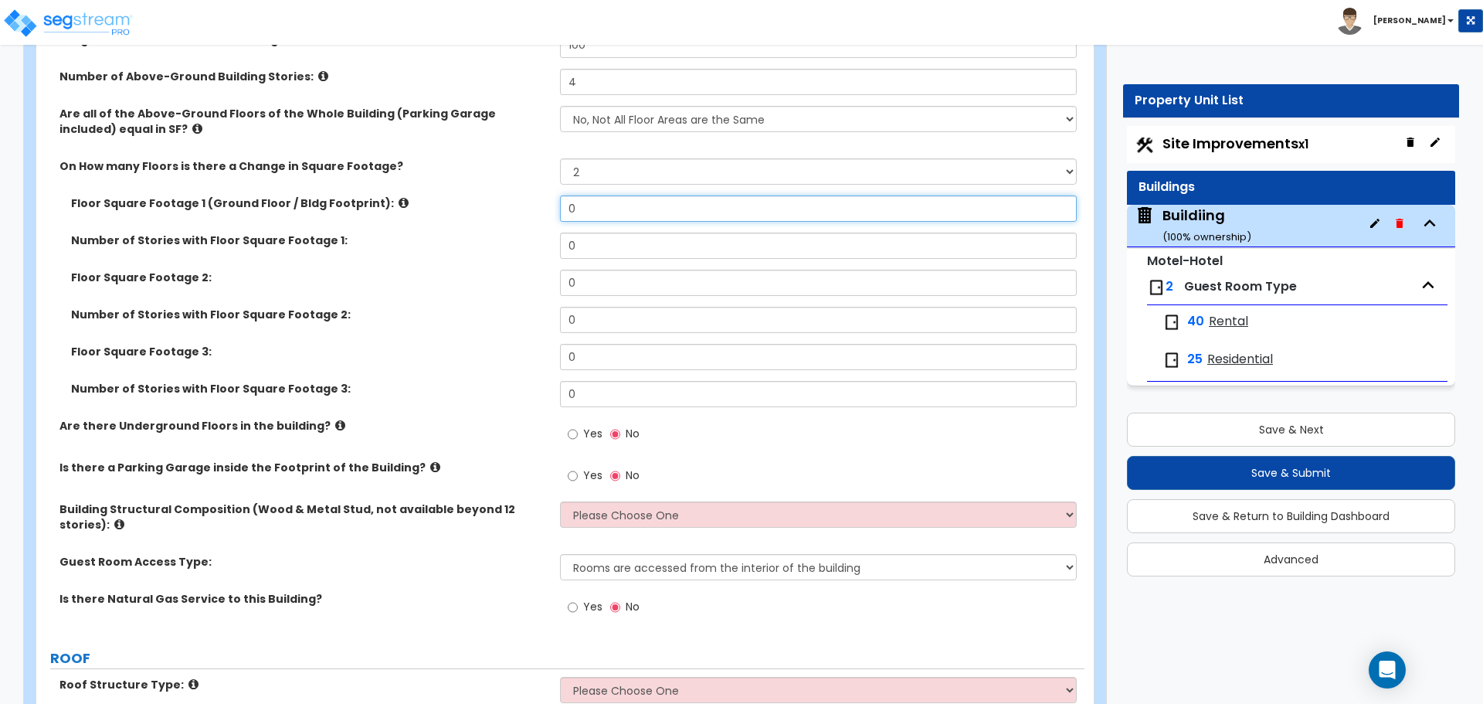
drag, startPoint x: 609, startPoint y: 202, endPoint x: 519, endPoint y: 202, distance: 90.4
click at [534, 202] on div "Floor Square Footage 1 (Ground Floor / Bldg Footprint): 0" at bounding box center [560, 213] width 1048 height 37
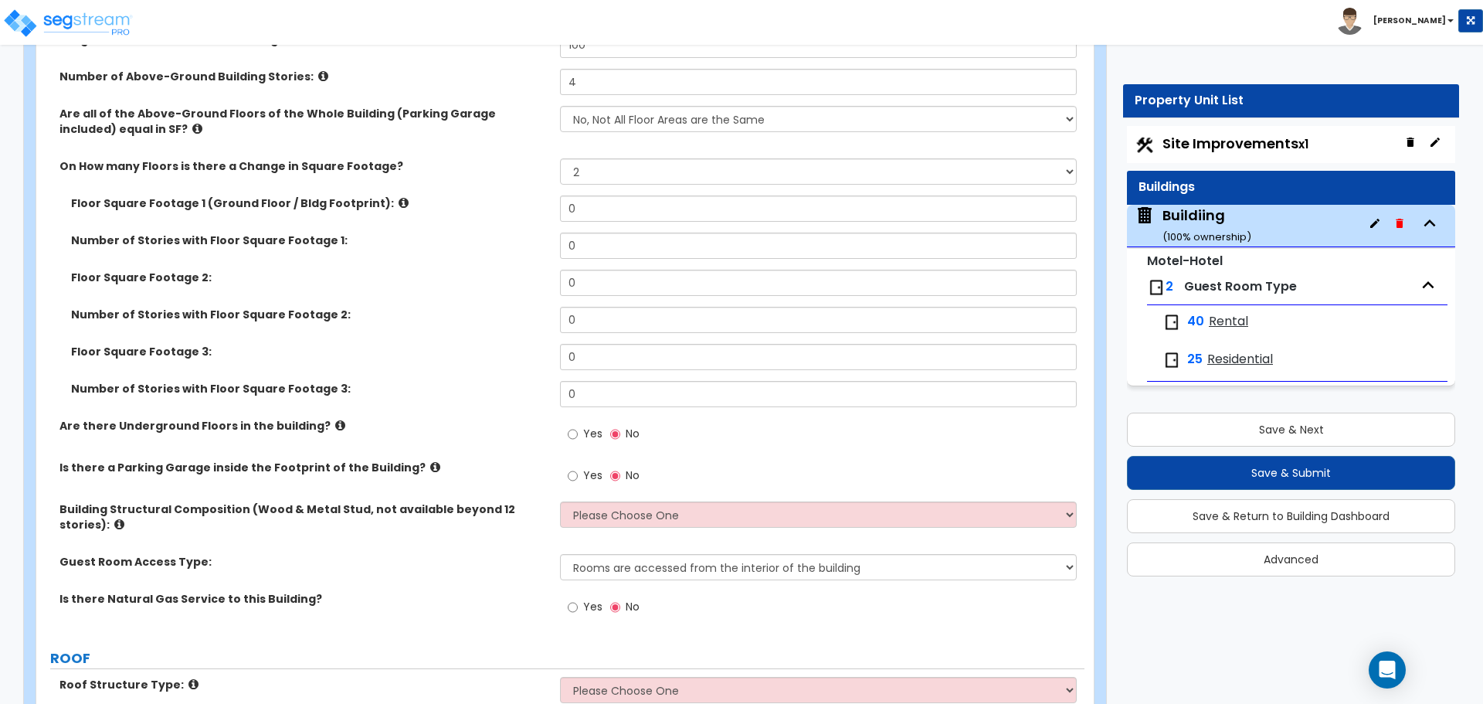
click at [515, 202] on label "Floor Square Footage 1 (Ground Floor / Bldg Footprint):" at bounding box center [309, 202] width 477 height 15
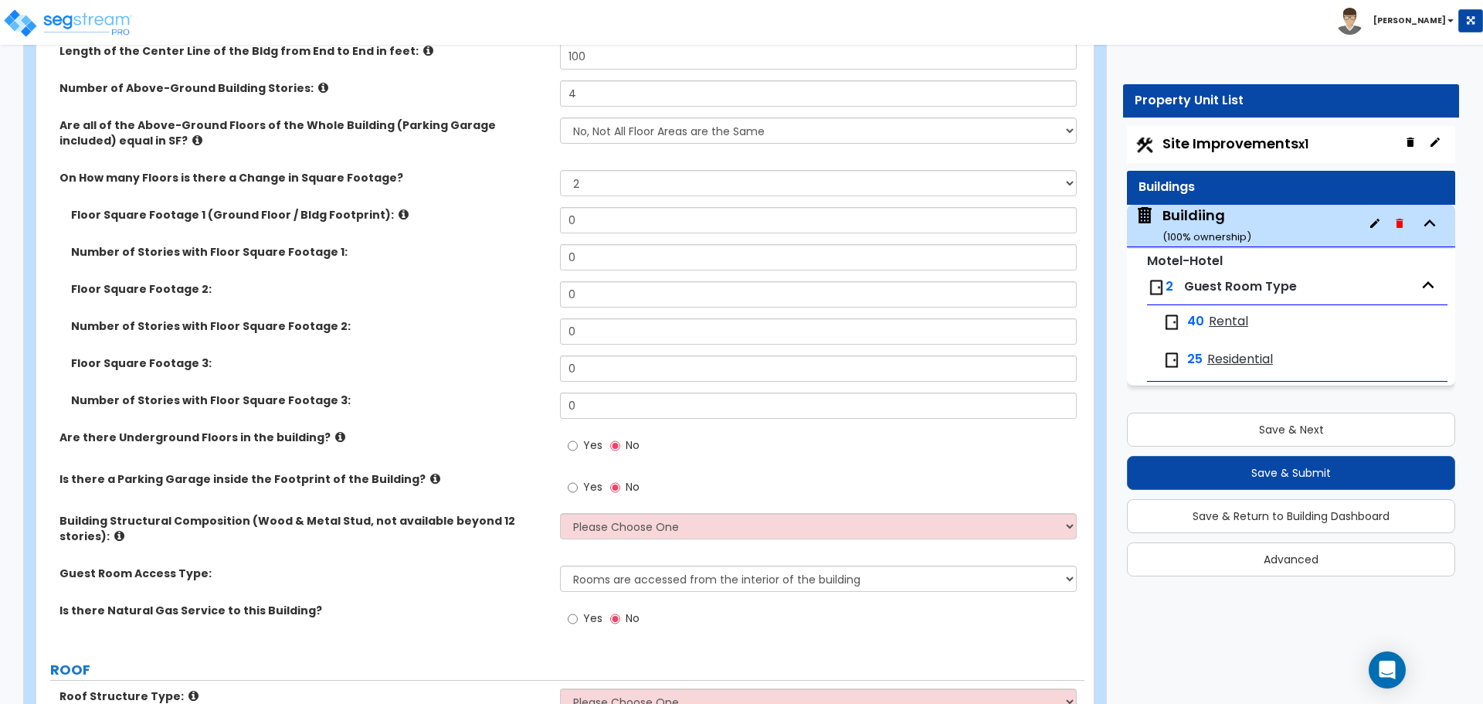
scroll to position [324, 0]
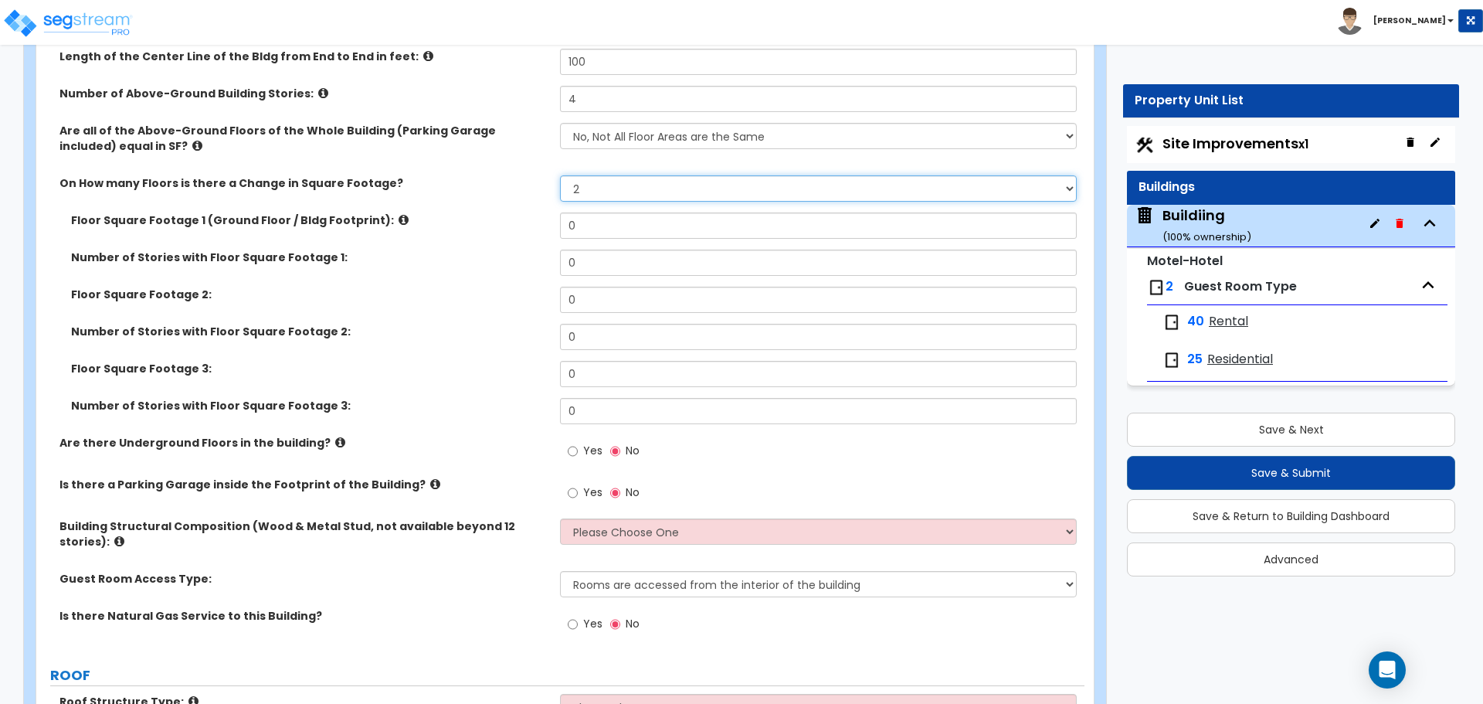
click at [634, 188] on select "Please Choose One 1 2 3 4 5" at bounding box center [818, 188] width 516 height 26
select select "1"
click at [560, 175] on select "Please Choose One 1 2 3 4 5" at bounding box center [818, 188] width 516 height 26
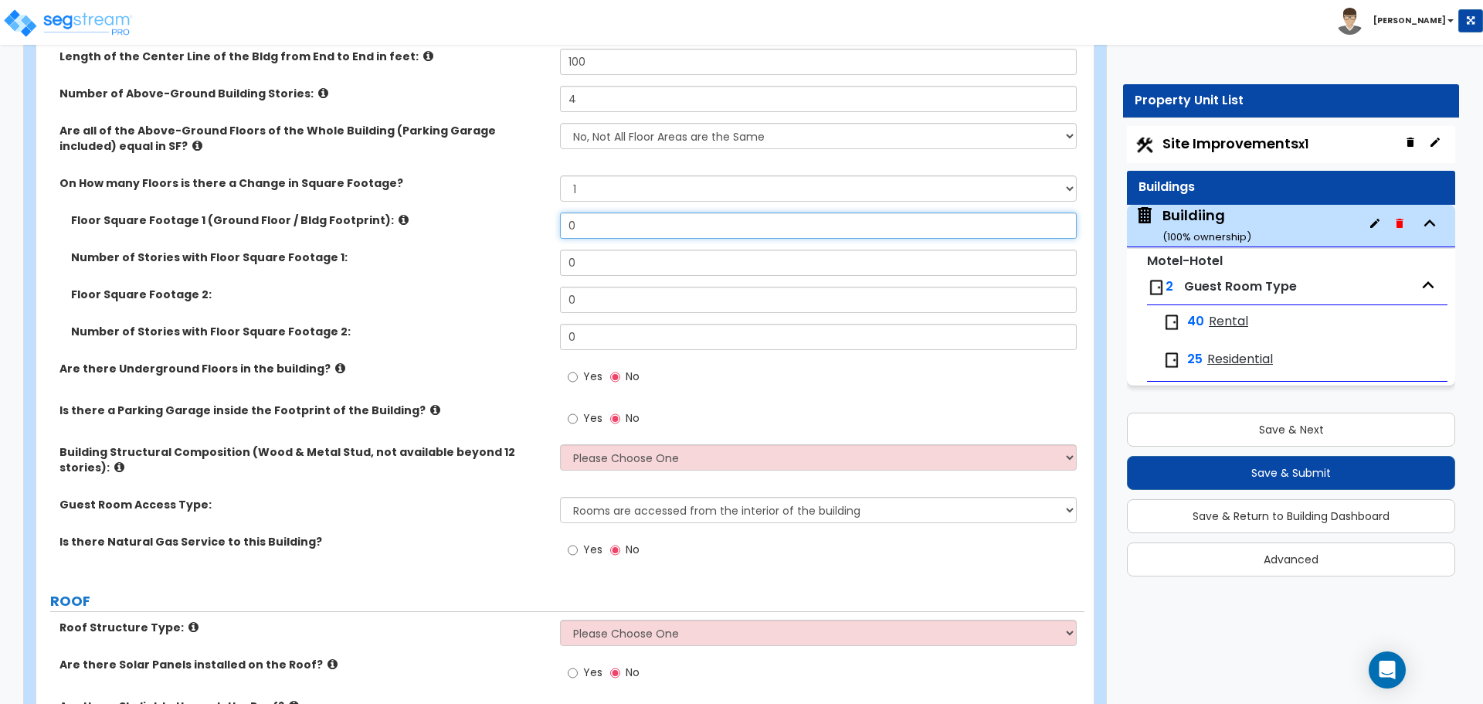
drag, startPoint x: 609, startPoint y: 216, endPoint x: 566, endPoint y: 216, distance: 43.3
click at [590, 216] on input "0" at bounding box center [818, 225] width 516 height 26
click at [561, 216] on input "0" at bounding box center [818, 225] width 516 height 26
type input "9,000"
type input "2"
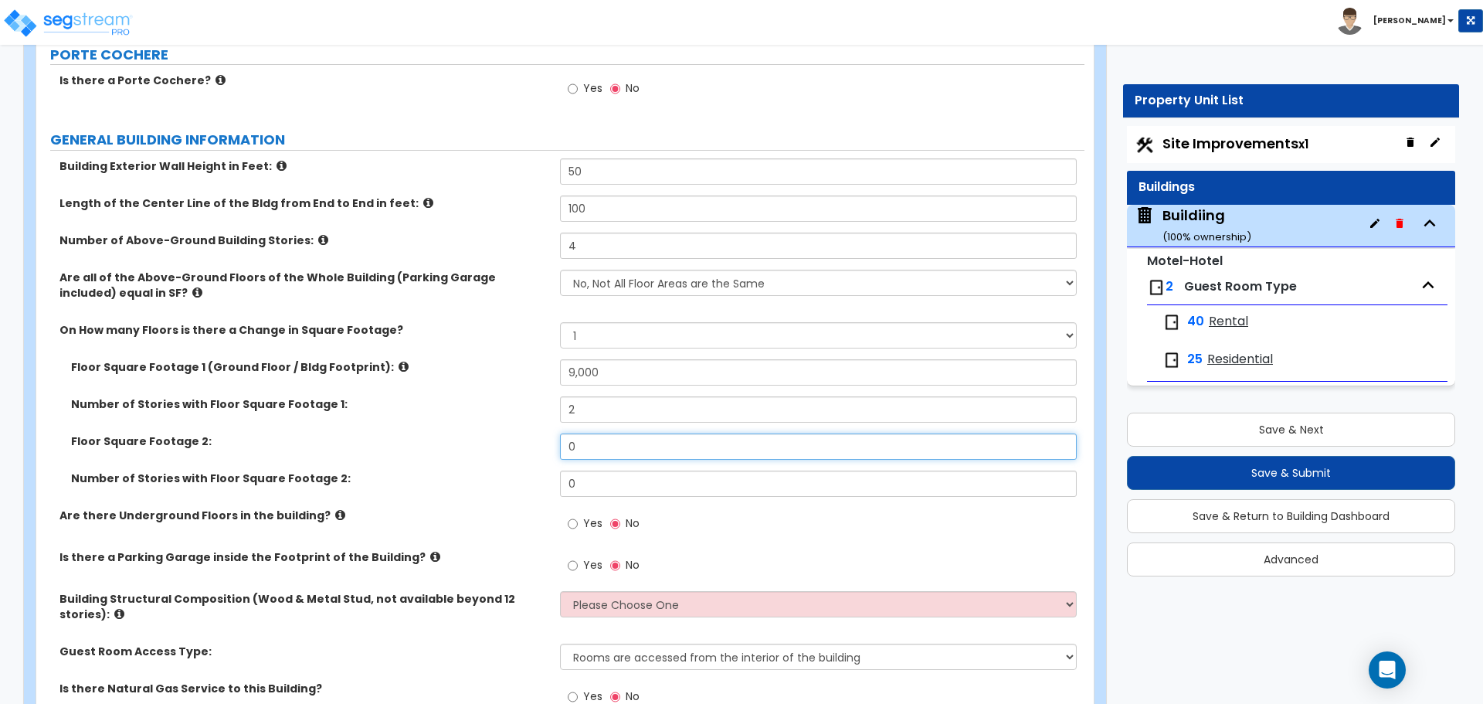
scroll to position [181, 0]
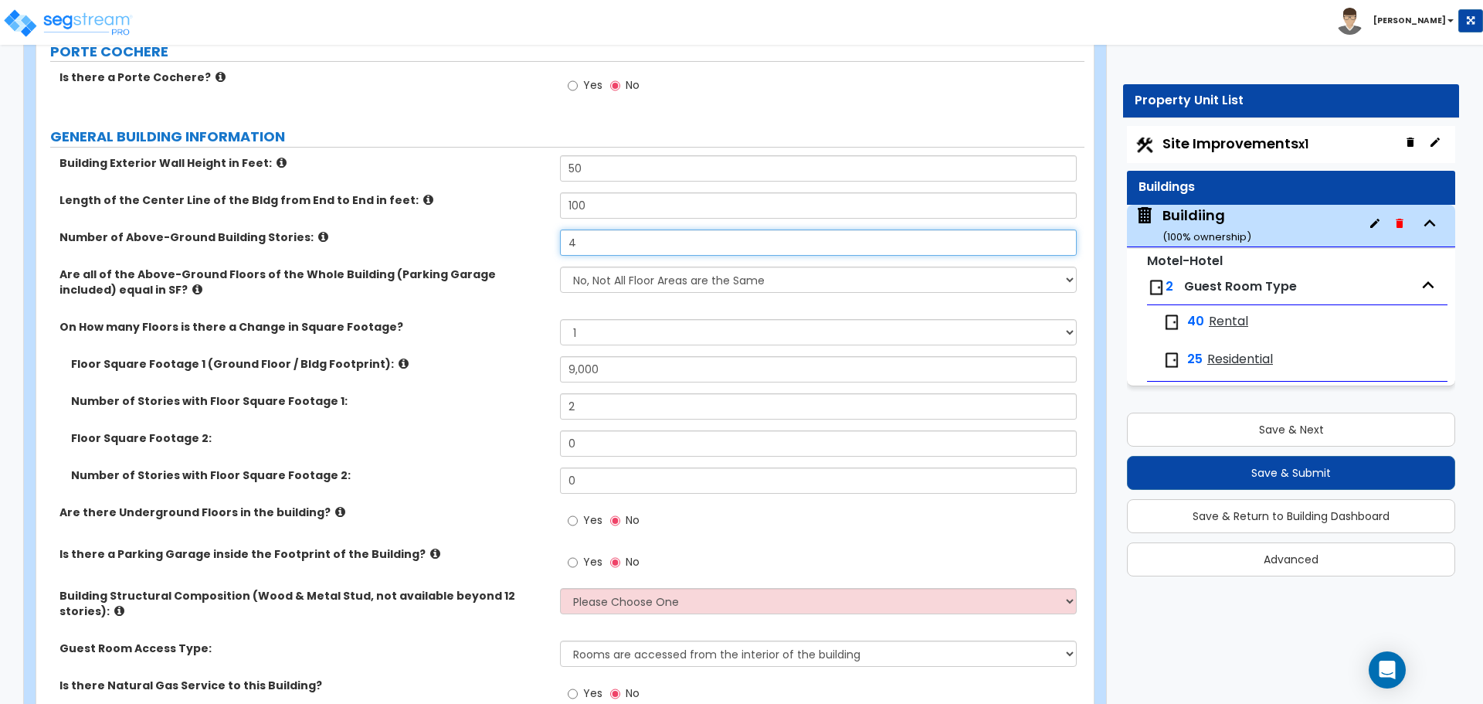
click at [671, 240] on input "4" at bounding box center [818, 242] width 516 height 26
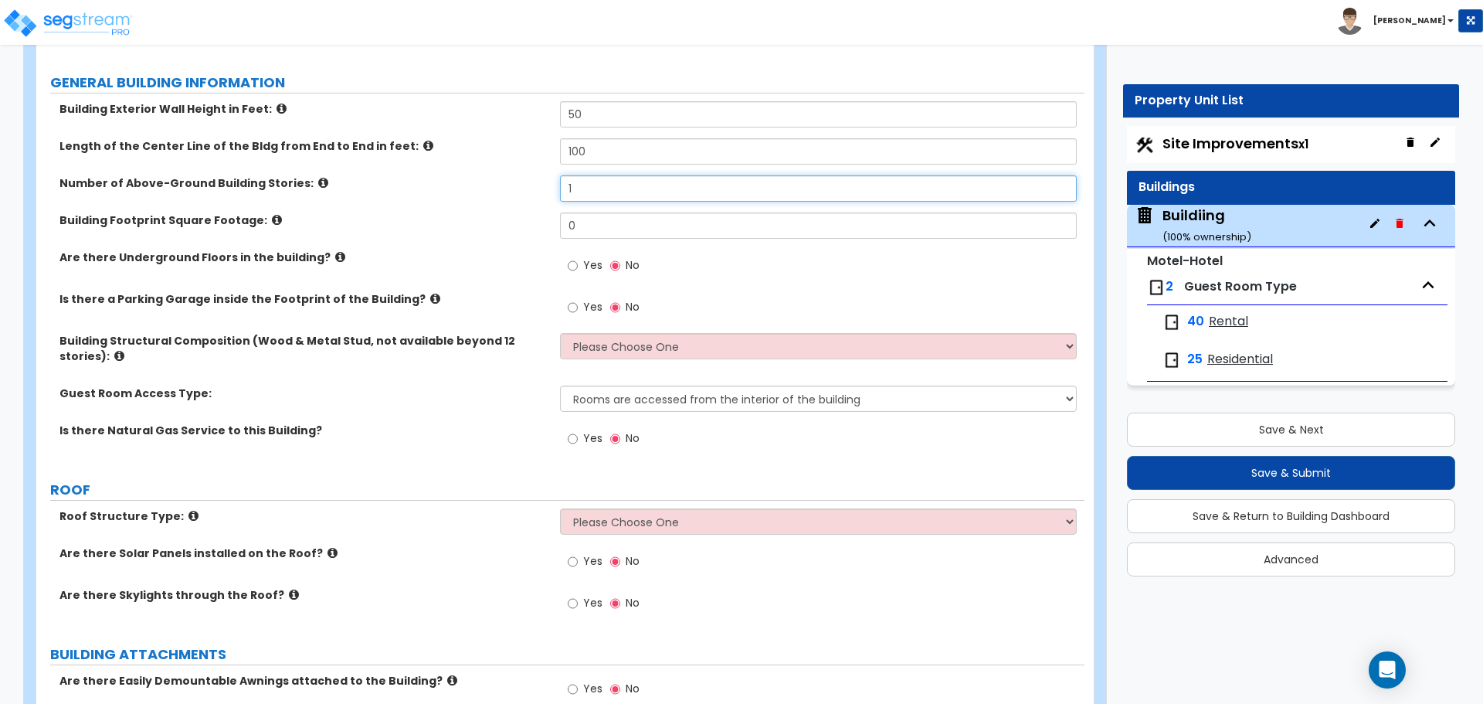
scroll to position [236, 0]
type input "1"
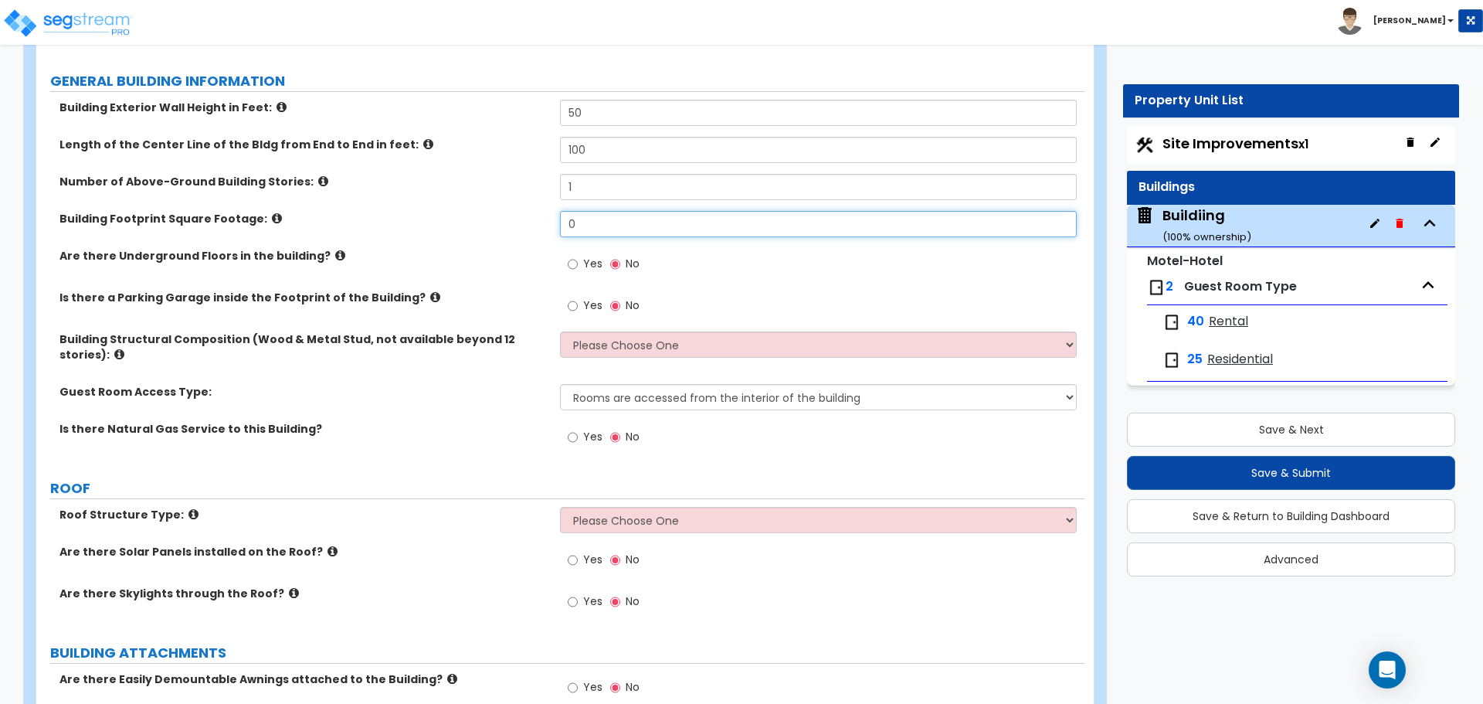
drag, startPoint x: 594, startPoint y: 225, endPoint x: 574, endPoint y: 225, distance: 20.1
click at [574, 225] on input "0" at bounding box center [818, 224] width 516 height 26
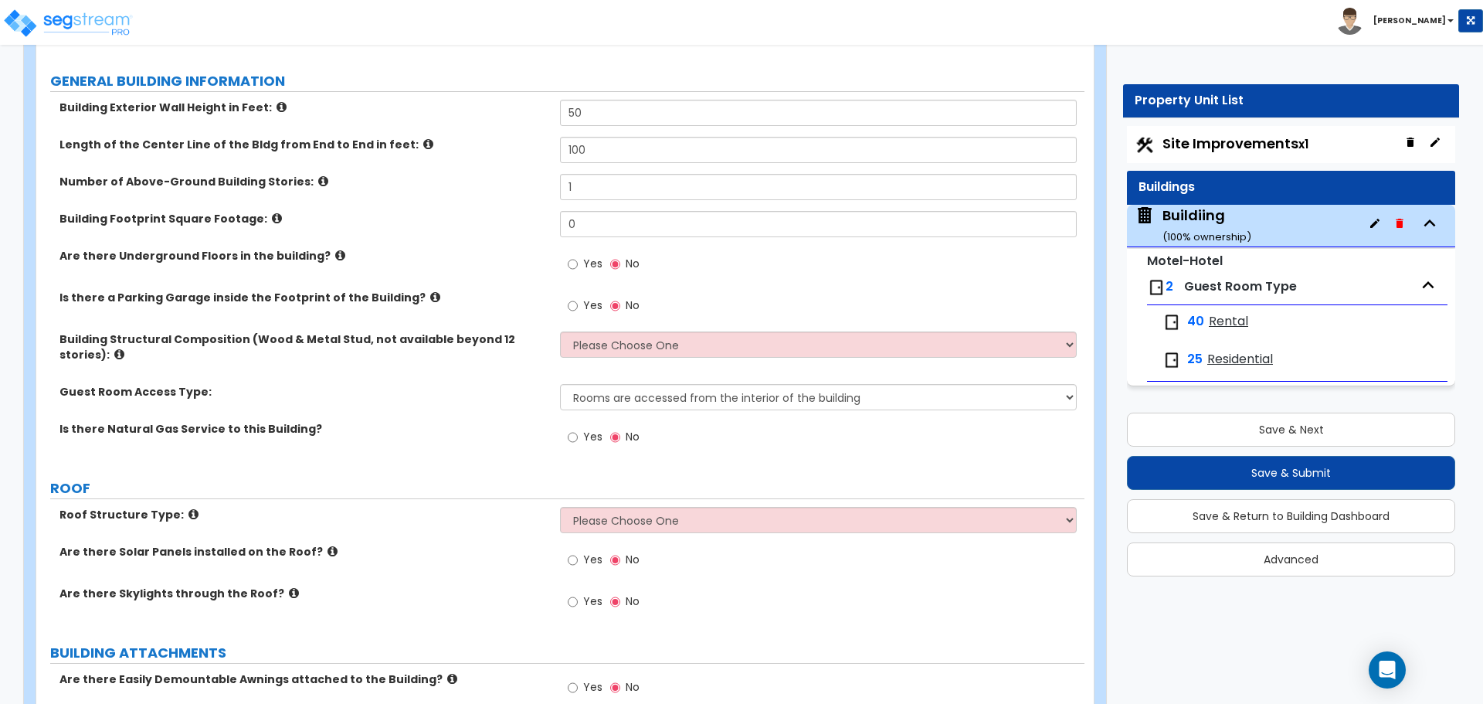
click at [579, 261] on label "Yes" at bounding box center [585, 266] width 35 height 26
click at [578, 261] on input "Yes" at bounding box center [573, 264] width 10 height 17
radio input "true"
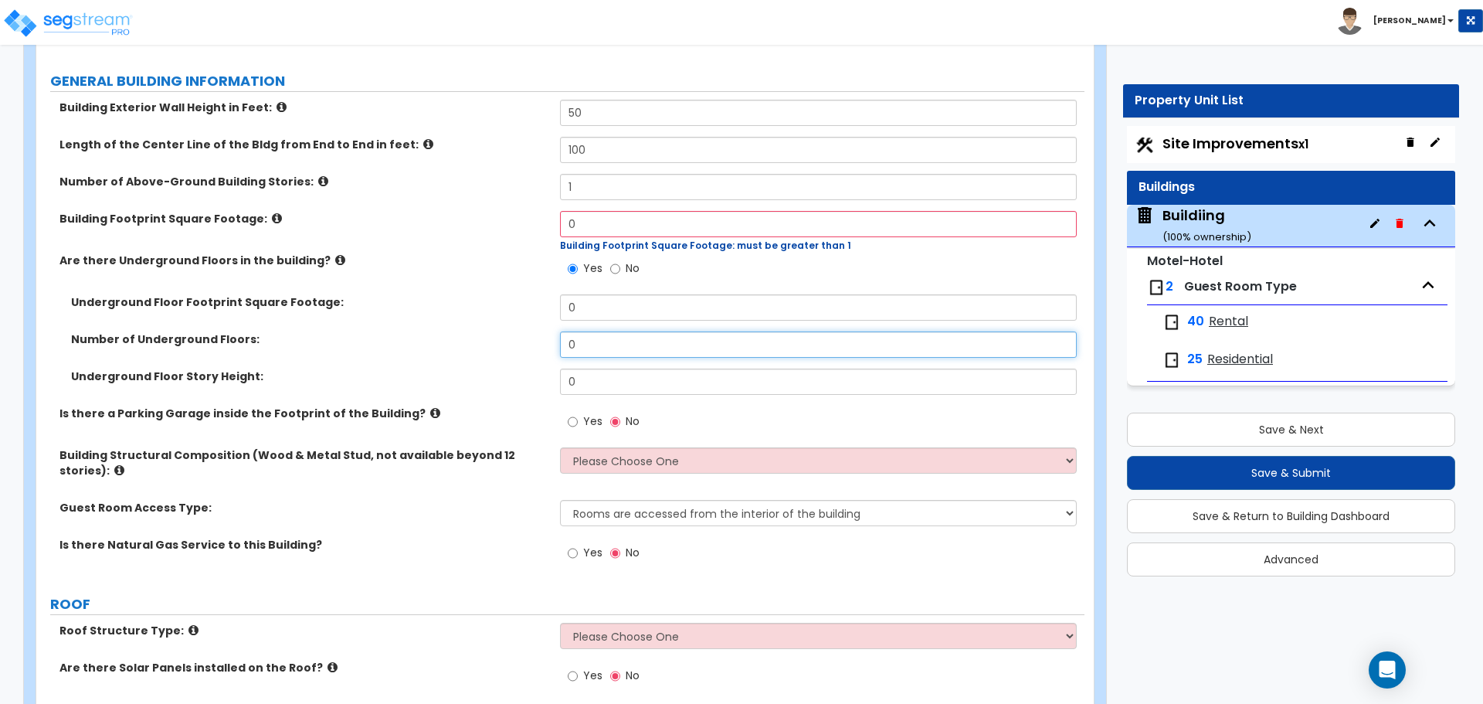
drag, startPoint x: 592, startPoint y: 345, endPoint x: 551, endPoint y: 340, distance: 41.3
click at [551, 340] on div "Number of Underground Floors: 0" at bounding box center [560, 349] width 1048 height 37
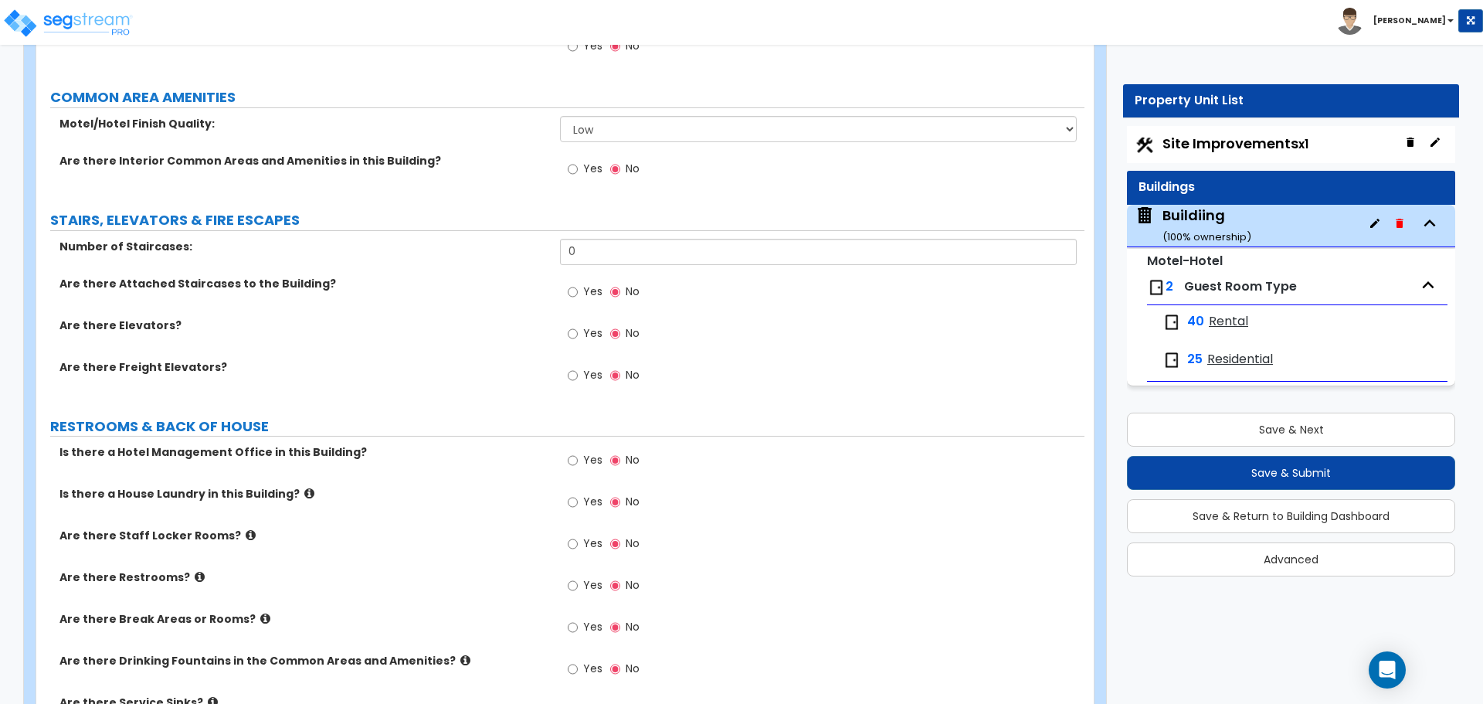
scroll to position [1602, 0]
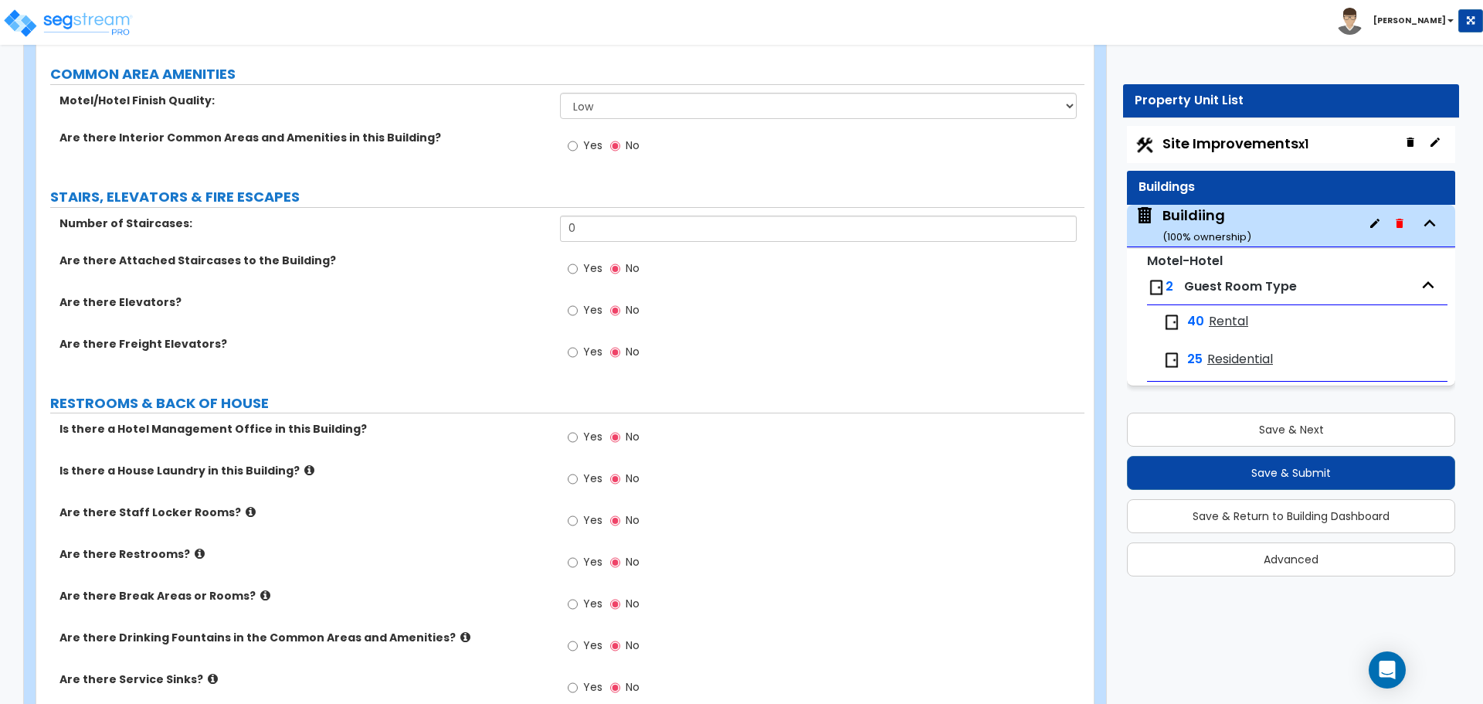
type input "1"
click at [594, 307] on span "Yes" at bounding box center [592, 309] width 19 height 15
click at [578, 307] on input "Yes" at bounding box center [573, 310] width 10 height 17
radio input "true"
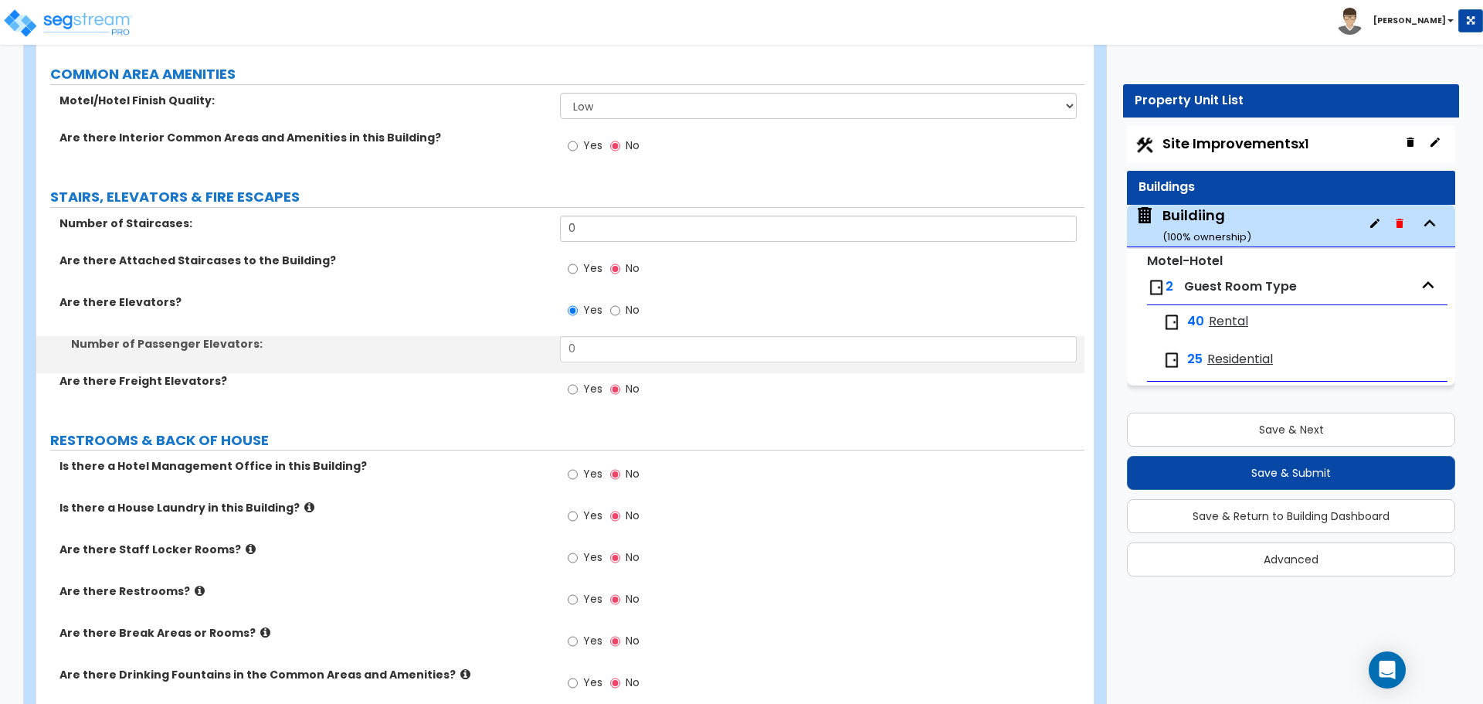
click at [590, 381] on span "Yes" at bounding box center [592, 388] width 19 height 15
click at [578, 381] on input "Yes" at bounding box center [573, 389] width 10 height 17
radio input "true"
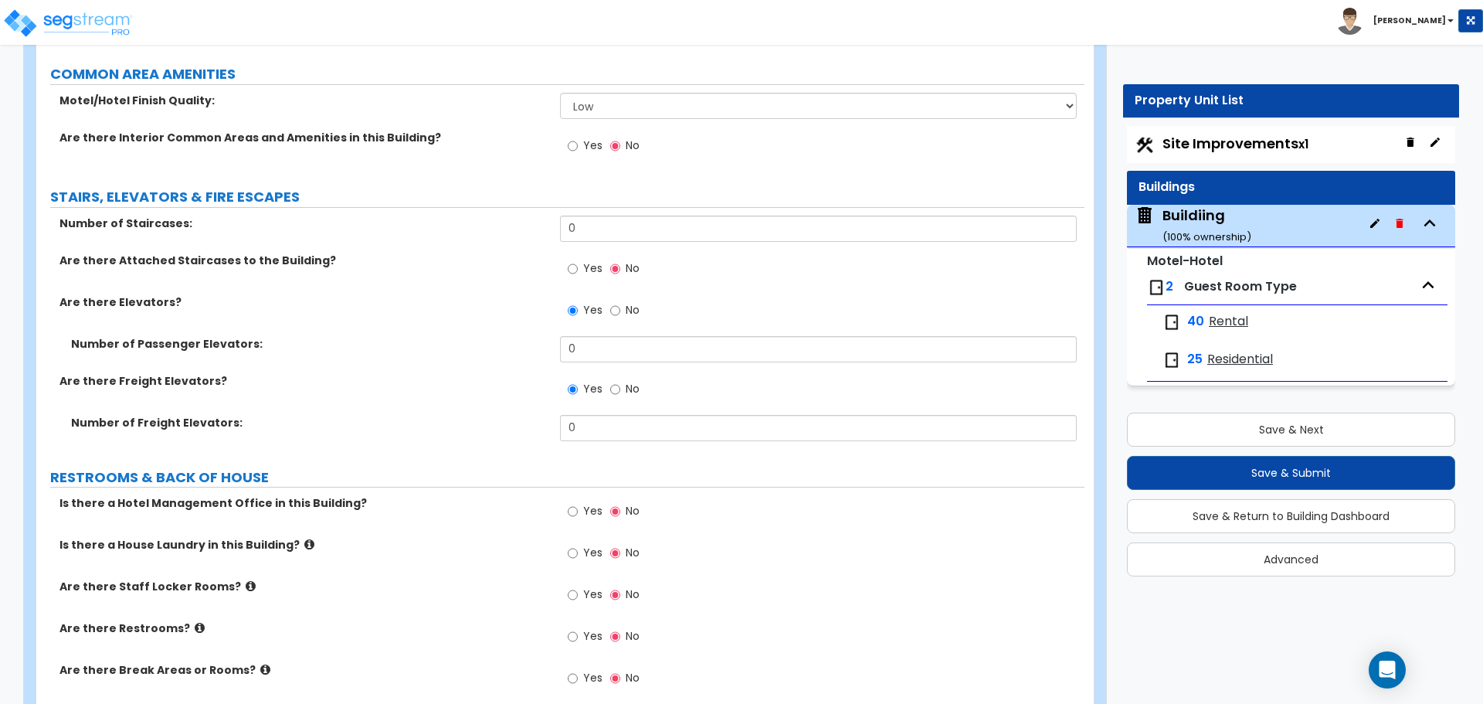
click at [626, 309] on span "No" at bounding box center [633, 309] width 14 height 15
click at [620, 309] on input "No" at bounding box center [615, 310] width 10 height 17
radio input "false"
radio input "true"
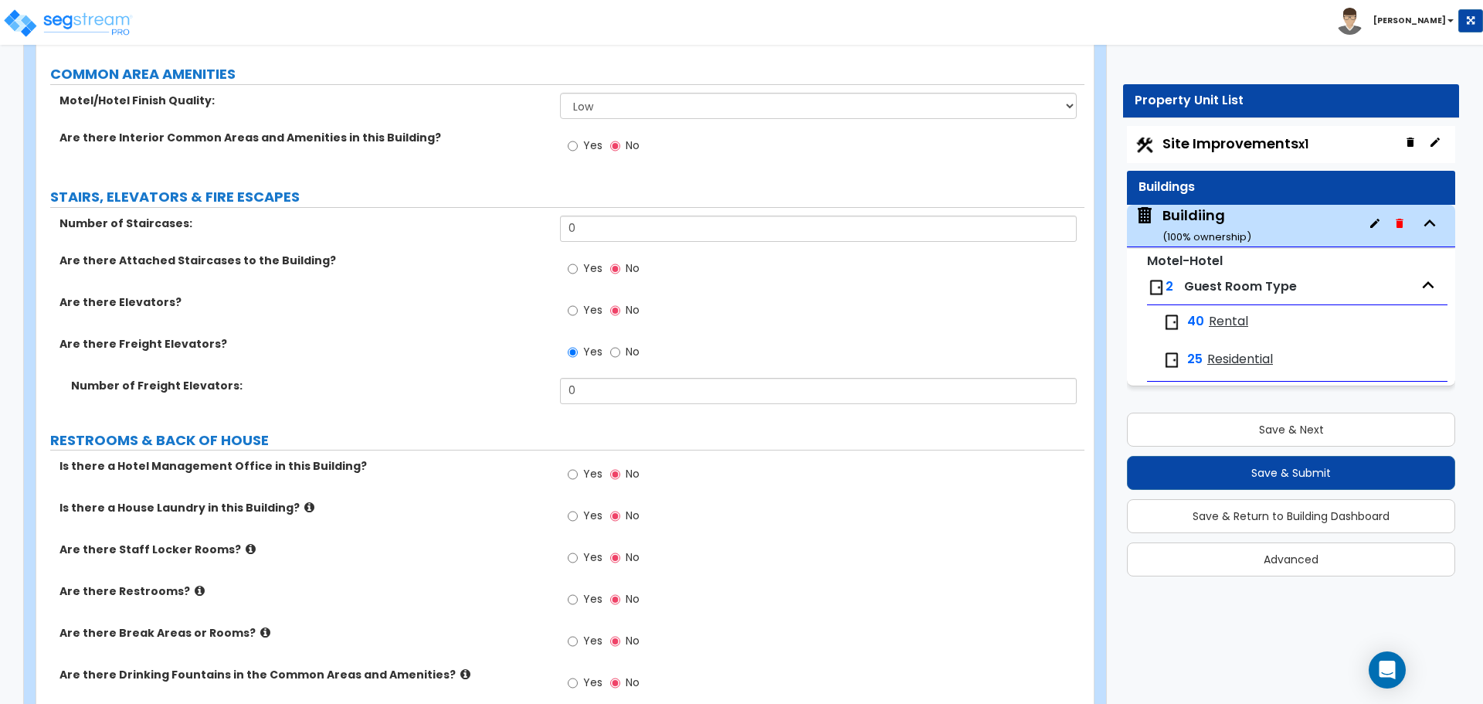
click at [626, 349] on span "No" at bounding box center [633, 351] width 14 height 15
click at [620, 349] on input "No" at bounding box center [615, 352] width 10 height 17
radio input "false"
radio input "true"
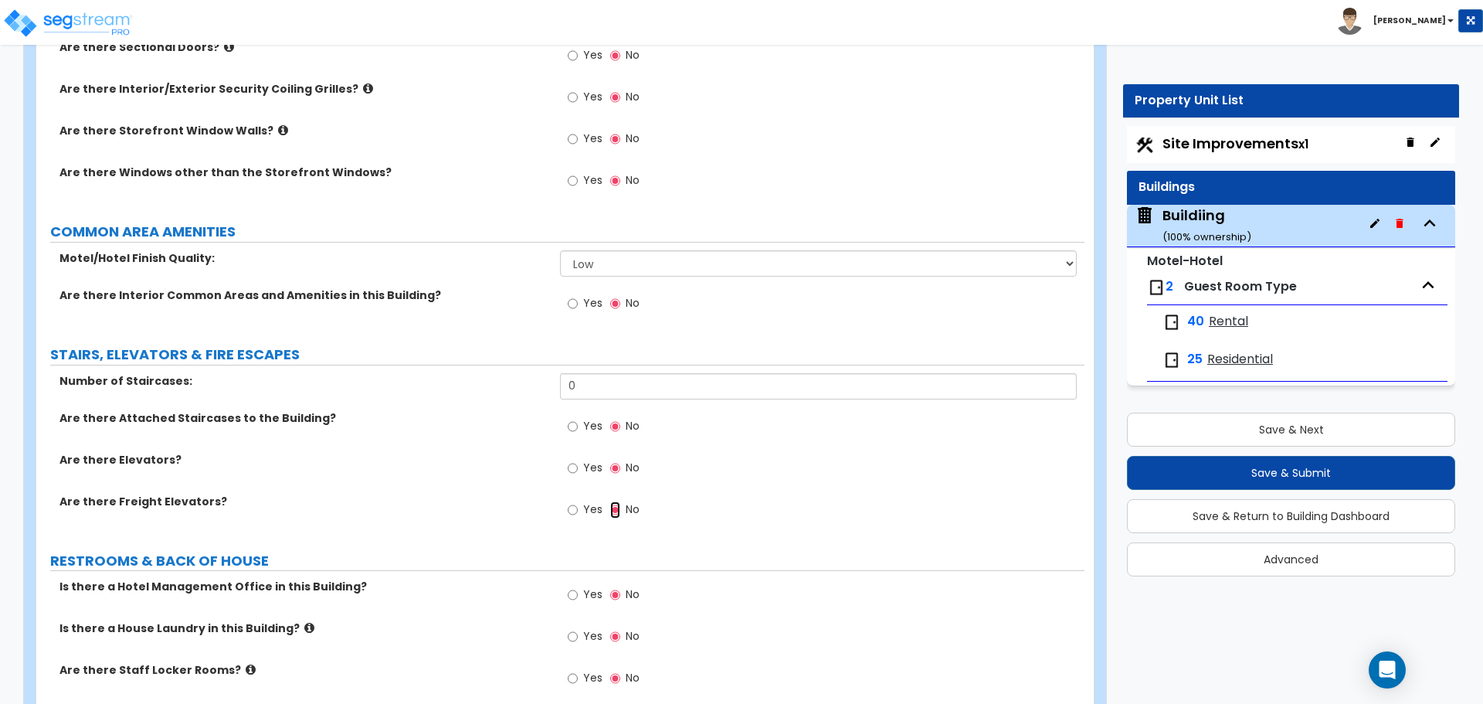
scroll to position [1446, 0]
drag, startPoint x: 595, startPoint y: 384, endPoint x: 551, endPoint y: 375, distance: 44.8
click at [553, 377] on div "Number of Staircases: 0" at bounding box center [560, 389] width 1048 height 37
type input "2"
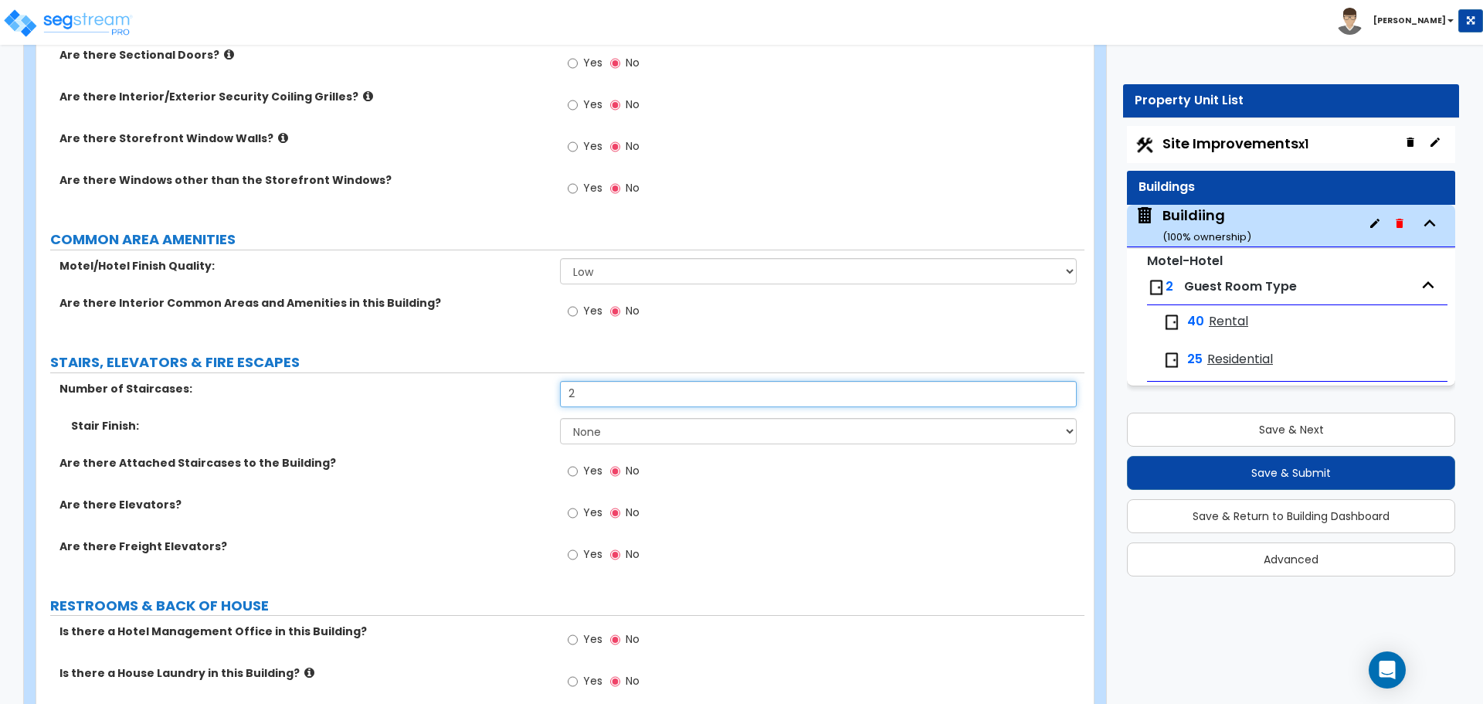
scroll to position [1441, 0]
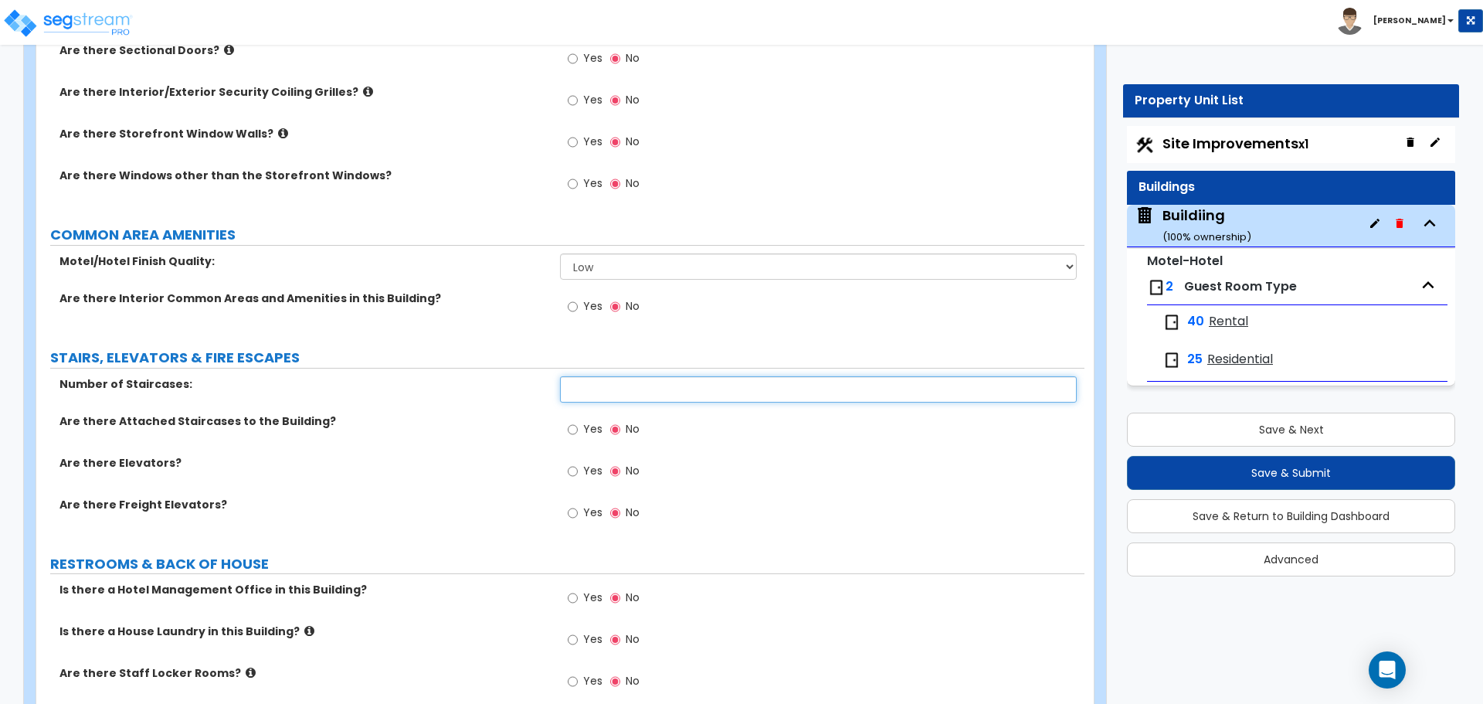
type input "0"
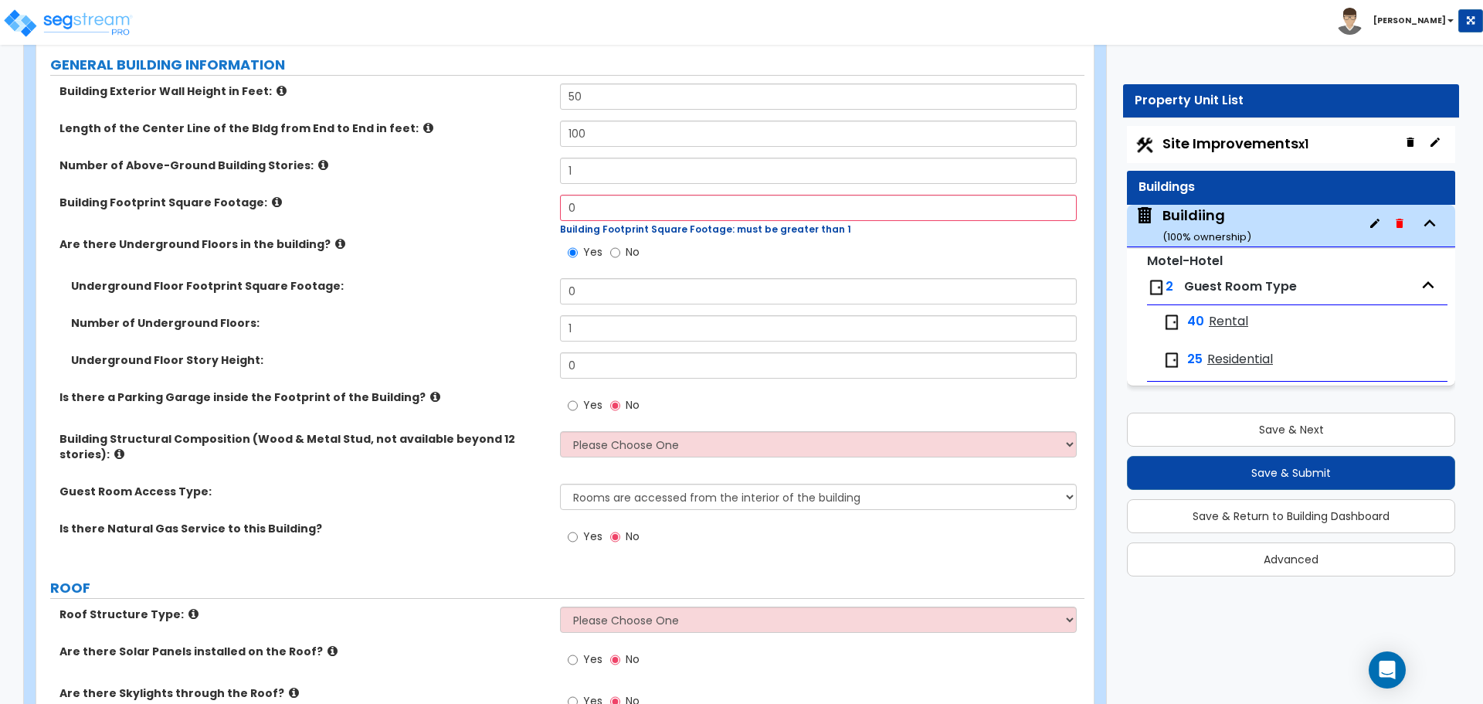
scroll to position [228, 0]
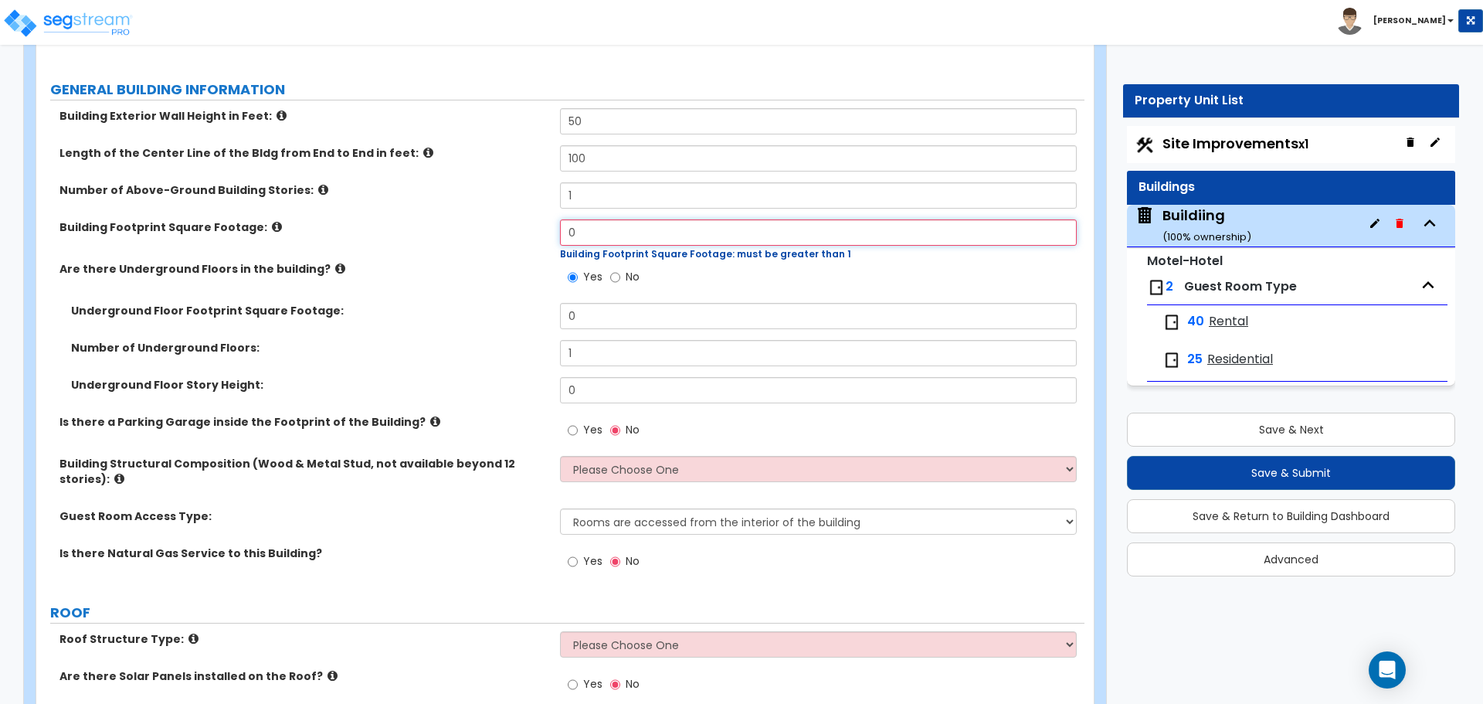
drag, startPoint x: 597, startPoint y: 229, endPoint x: 528, endPoint y: 227, distance: 68.8
click at [528, 227] on div "Building Footprint Square Footage: 0 Building Footprint Square Footage: must be…" at bounding box center [560, 240] width 1048 height 42
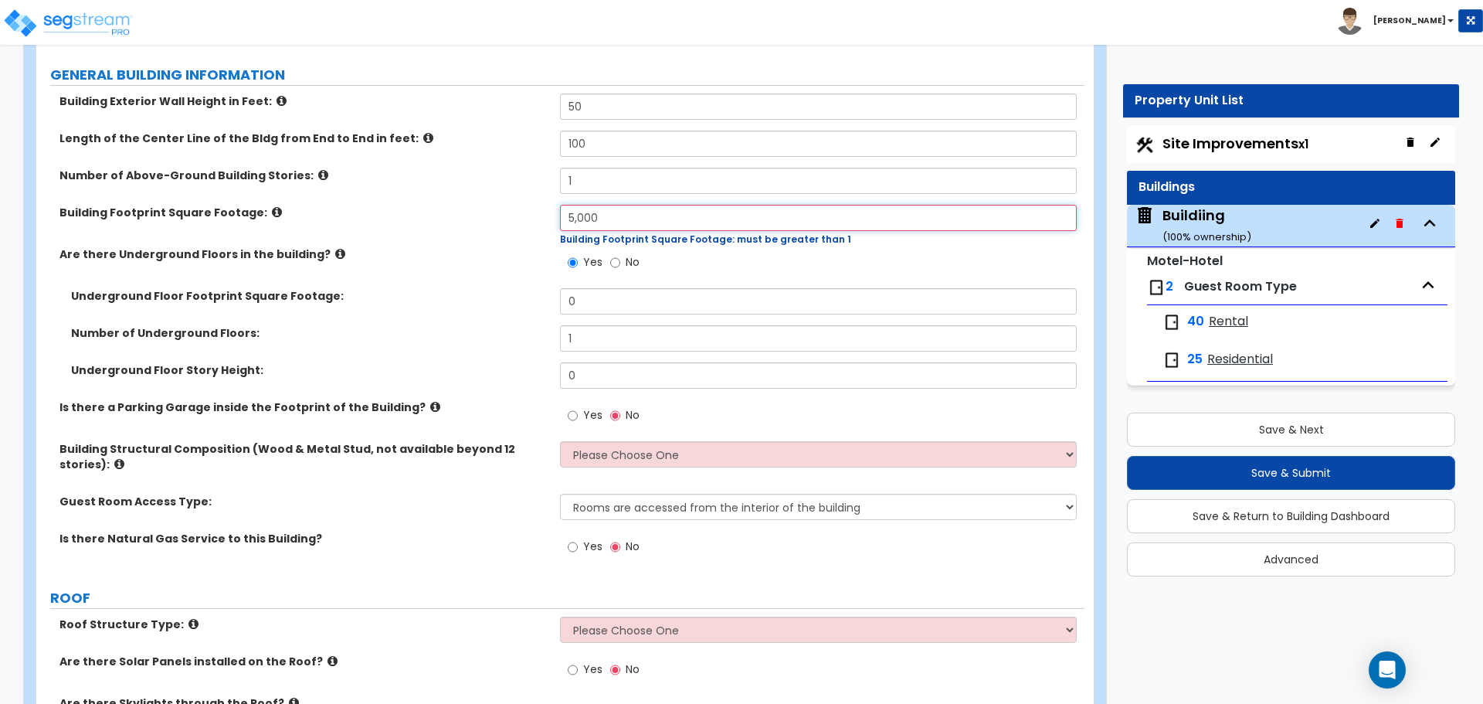
type input "5,000"
click at [626, 260] on span "No" at bounding box center [633, 261] width 14 height 15
click at [620, 260] on input "No" at bounding box center [615, 262] width 10 height 17
radio input "false"
radio input "true"
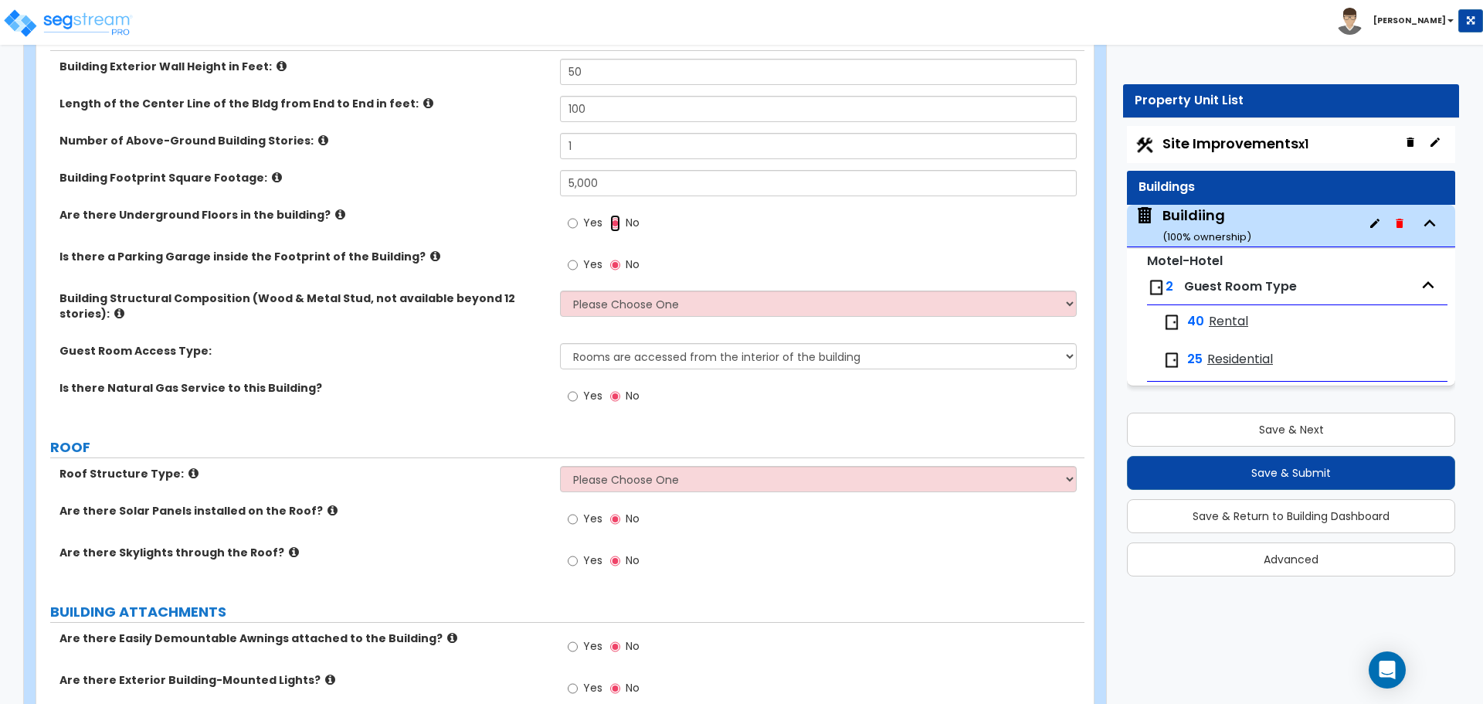
scroll to position [283, 0]
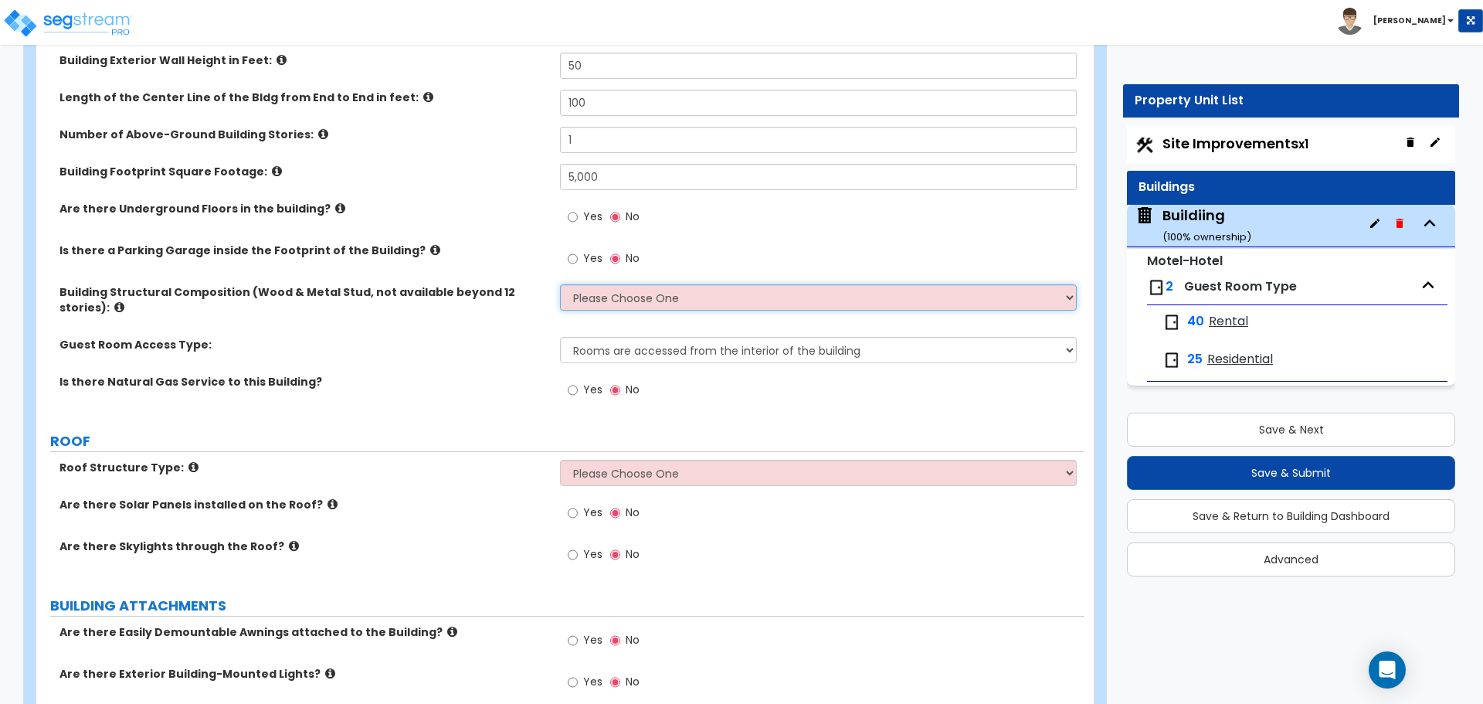
click at [614, 297] on select "Please Choose One Reinforced Concrete Structural Steel Brick Masonry CMU Masonr…" at bounding box center [818, 297] width 516 height 26
click at [560, 284] on select "Please Choose One Reinforced Concrete Structural Steel Brick Masonry CMU Masonr…" at bounding box center [818, 297] width 516 height 26
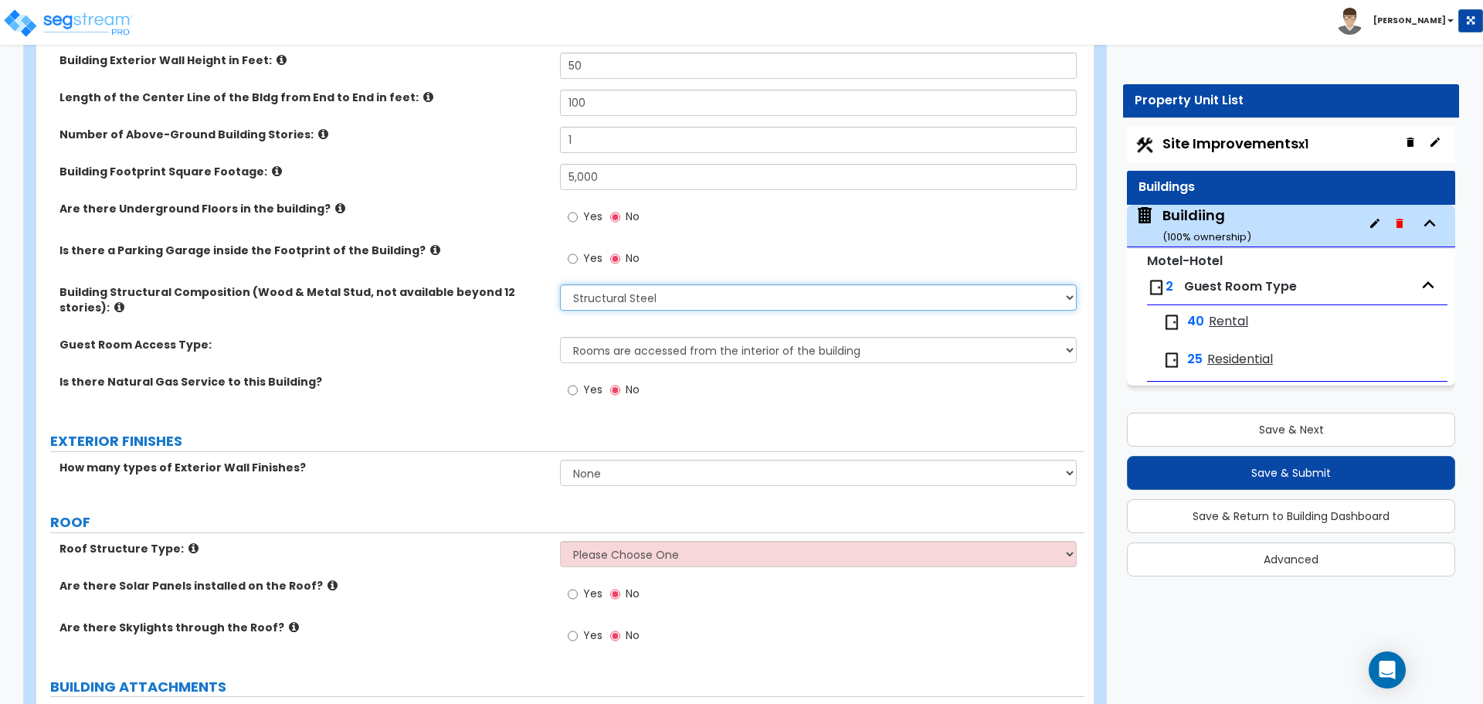
click at [768, 297] on select "Please Choose One Reinforced Concrete Structural Steel Brick Masonry CMU Masonr…" at bounding box center [818, 297] width 516 height 26
select select "8"
click at [560, 284] on select "Please Choose One Reinforced Concrete Structural Steel Brick Masonry CMU Masonr…" at bounding box center [818, 297] width 516 height 26
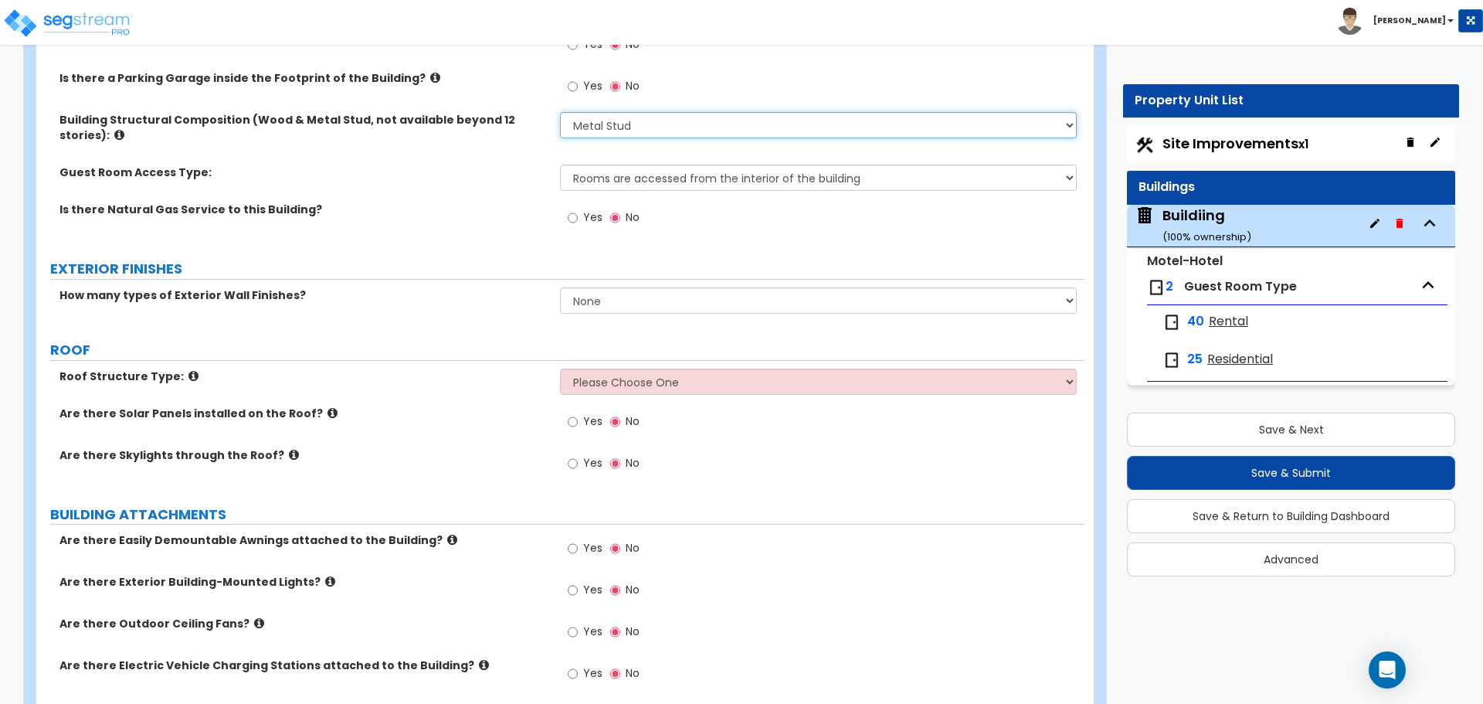
scroll to position [477, 0]
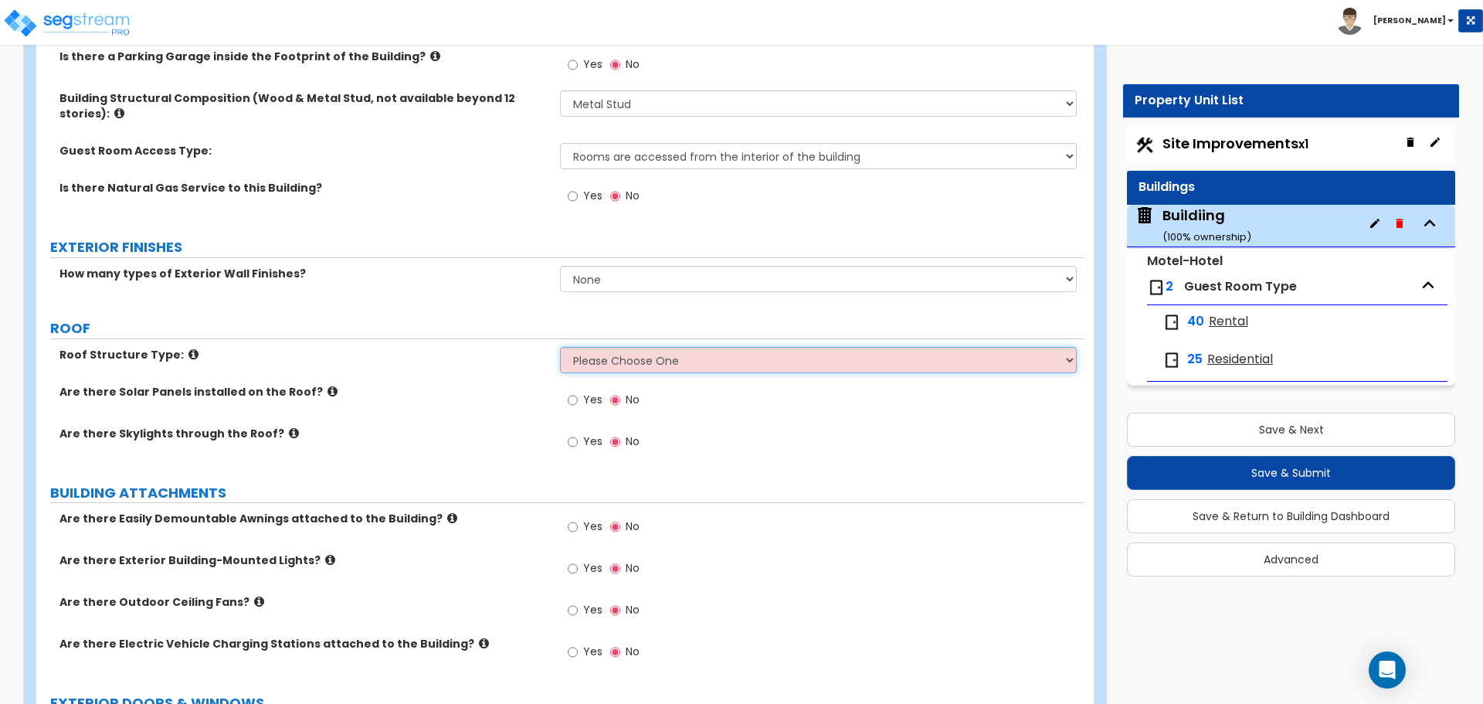
click at [721, 353] on select "Please Choose One Gable Roof Flat Roof Hybrid Gable & Flat Roof" at bounding box center [818, 360] width 516 height 26
select select "3"
click at [560, 347] on select "Please Choose One Gable Roof Flat Roof Hybrid Gable & Flat Roof" at bounding box center [818, 360] width 516 height 26
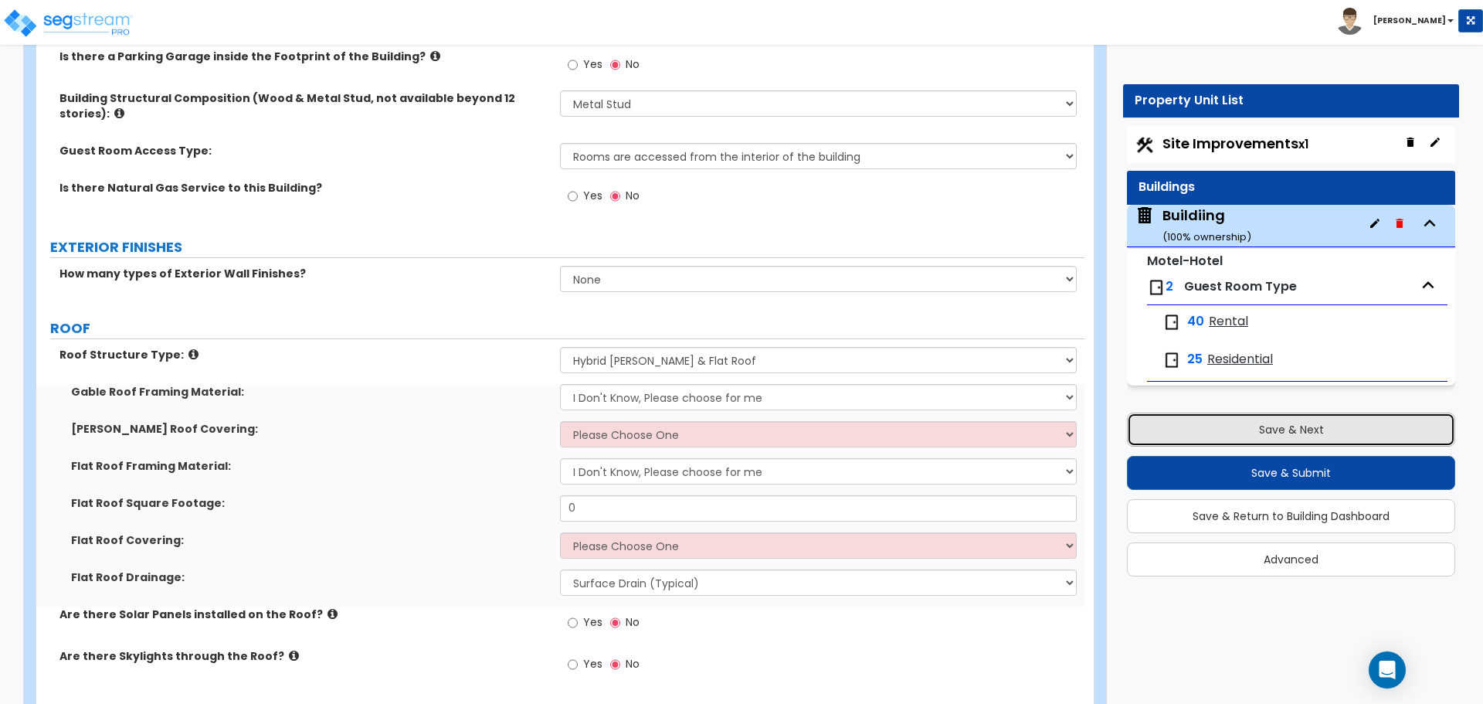
click at [1150, 435] on button "Save & Next" at bounding box center [1291, 429] width 328 height 34
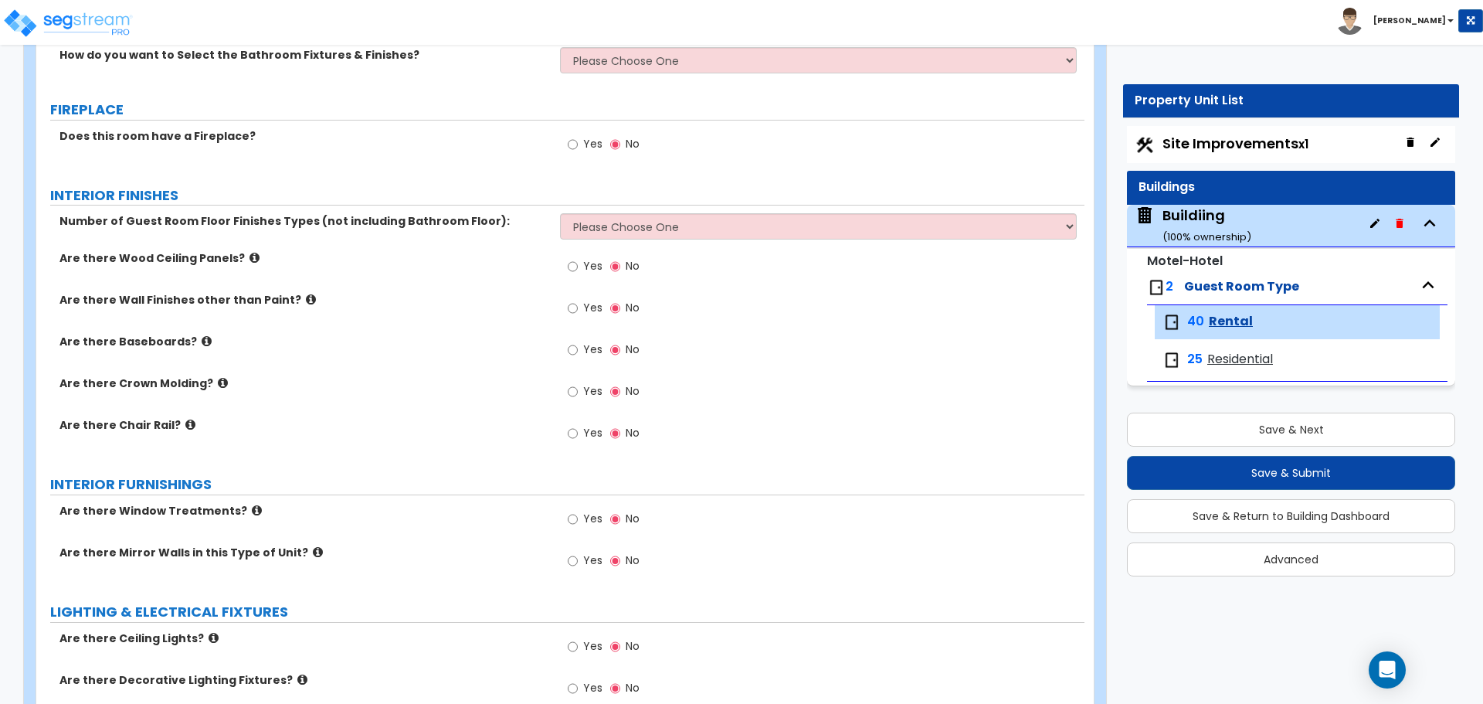
scroll to position [857, 0]
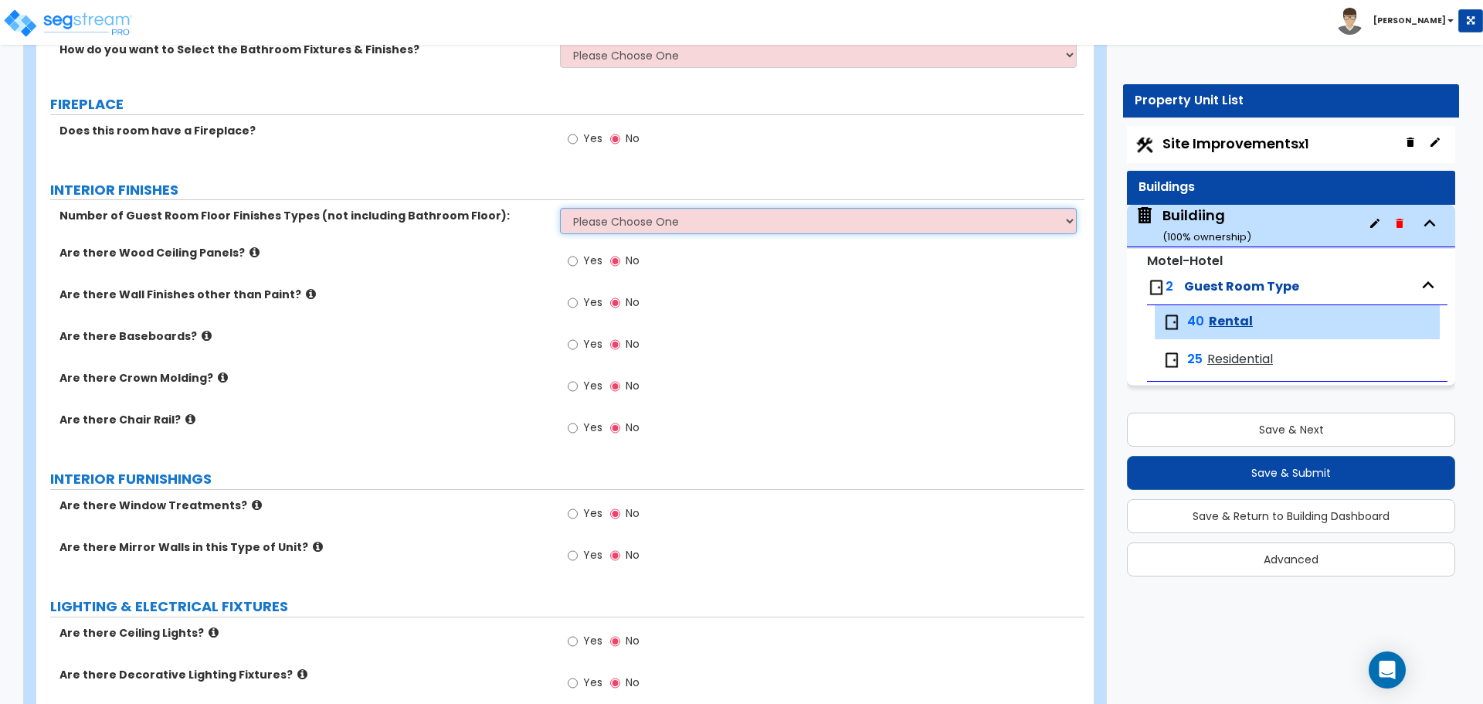
click at [602, 215] on select "Please Choose One 1 2 3" at bounding box center [818, 221] width 516 height 26
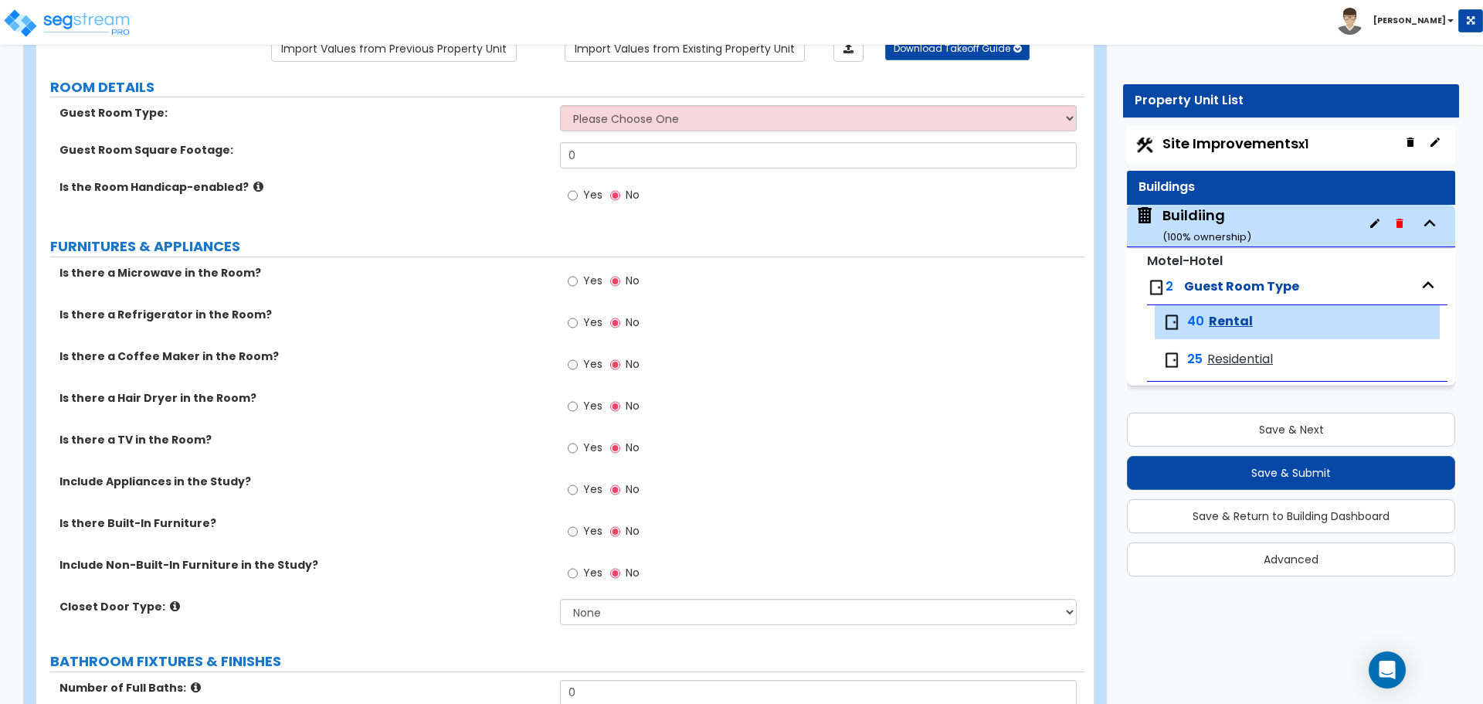
scroll to position [136, 0]
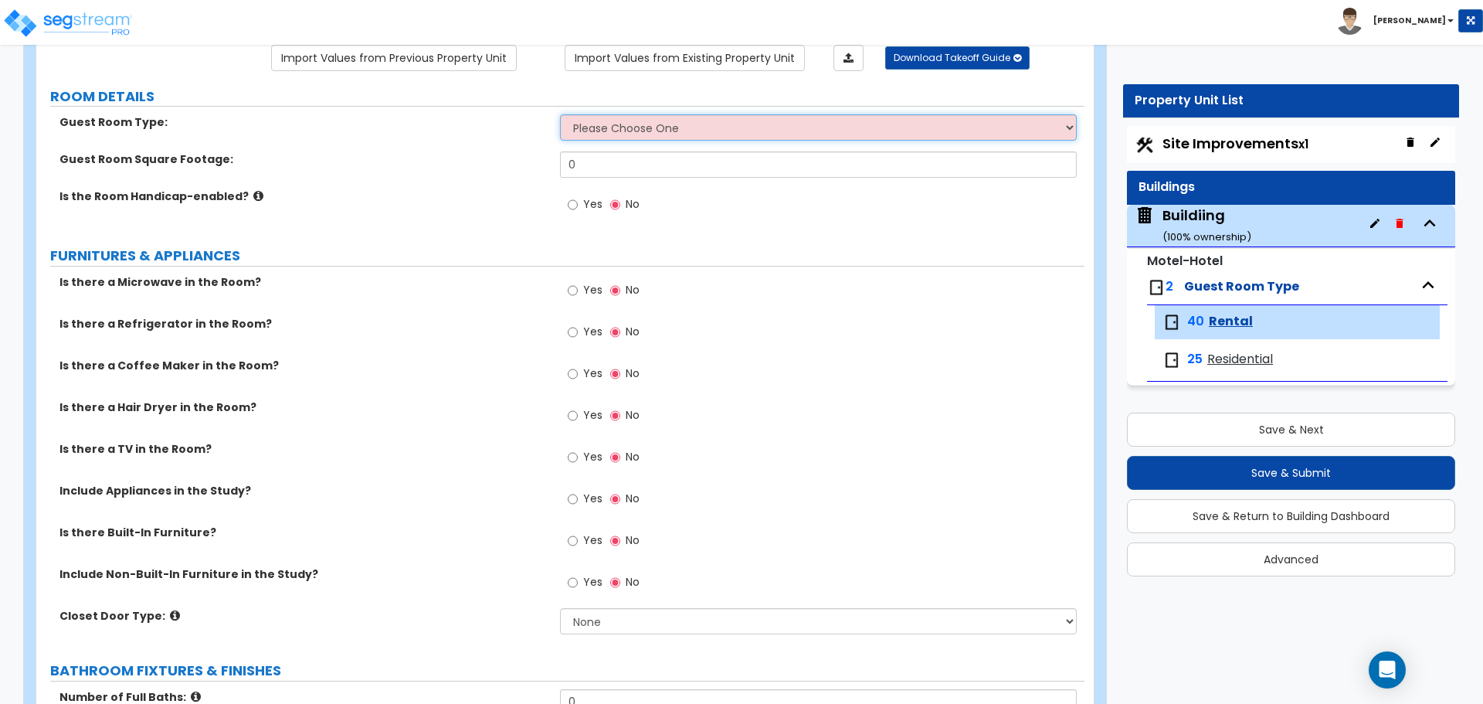
click at [684, 129] on select "Please Choose One Standard Room Suite Room Extended Stay Room" at bounding box center [818, 127] width 516 height 26
select select "1"
click at [560, 114] on select "Please Choose One Standard Room Suite Room Extended Stay Room" at bounding box center [818, 127] width 516 height 26
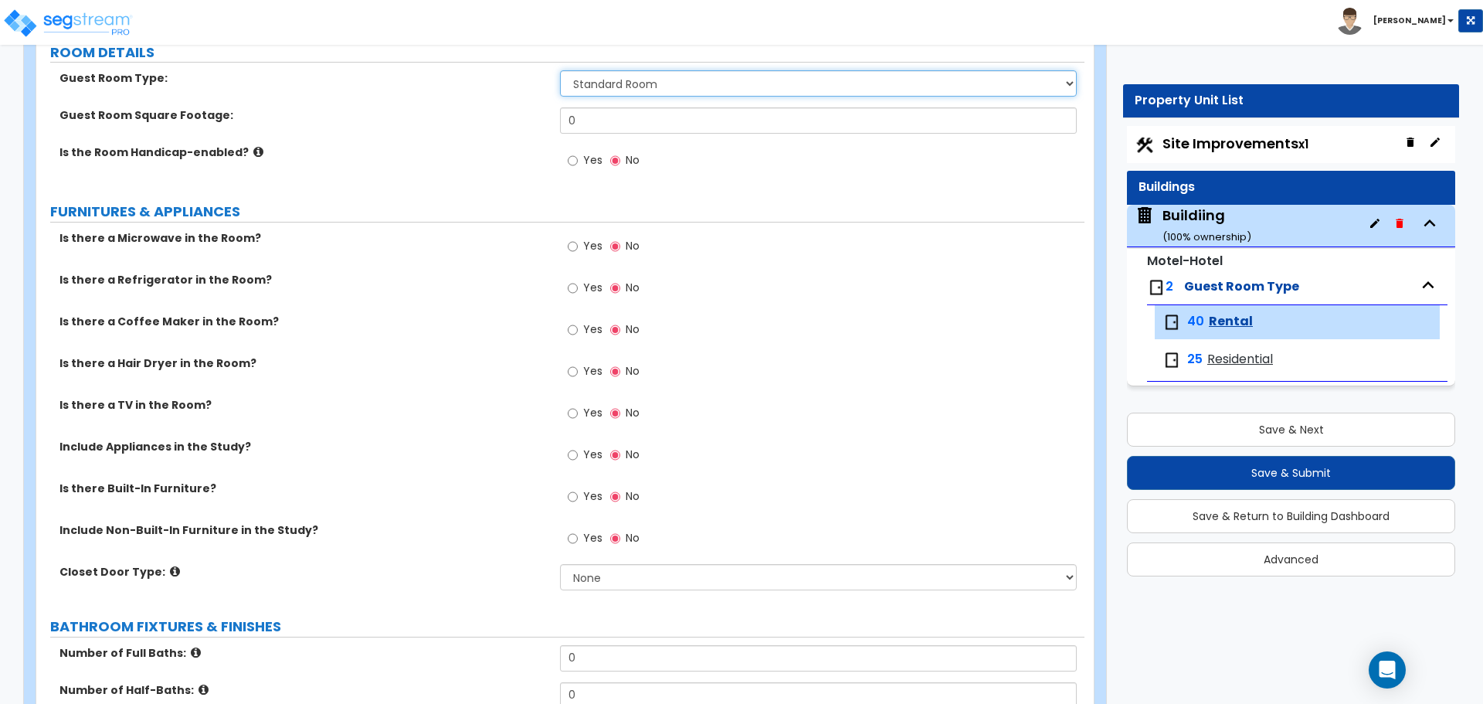
scroll to position [179, 0]
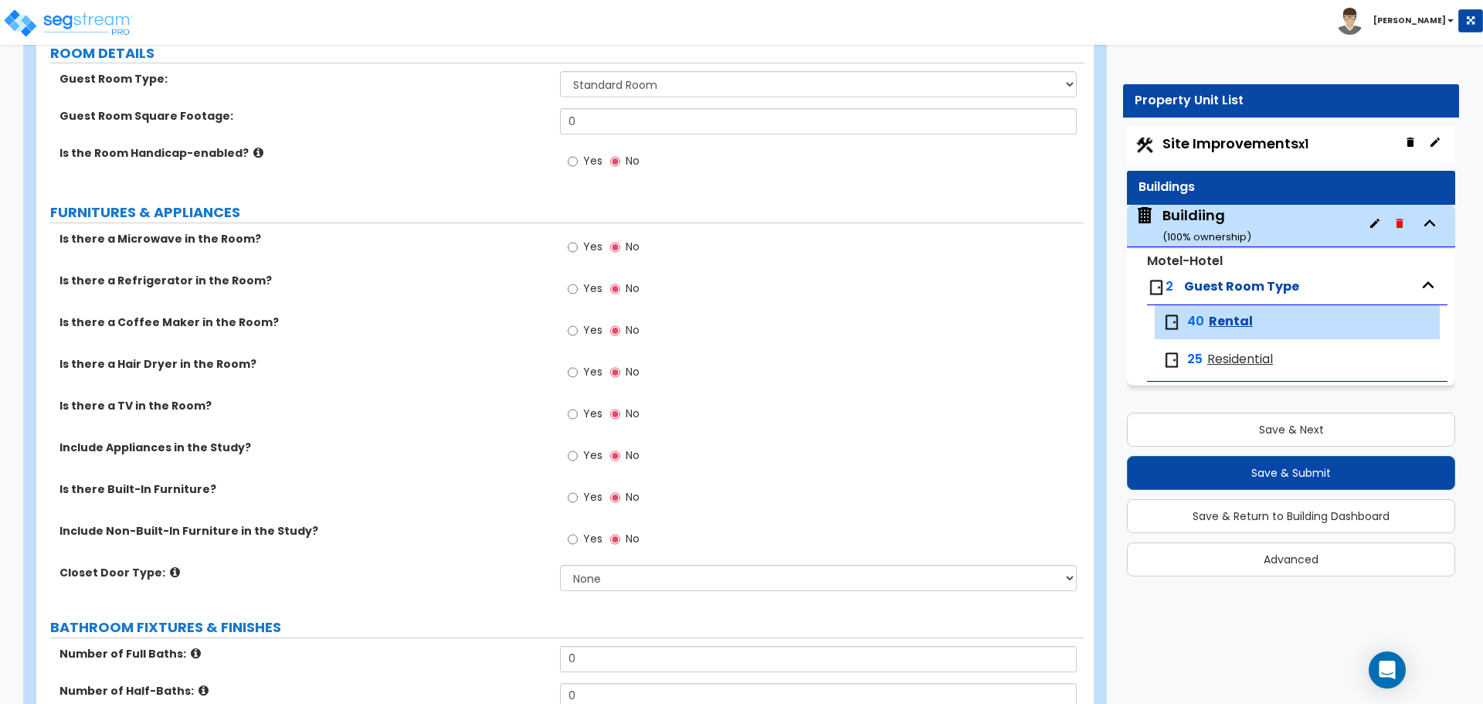
click at [253, 147] on icon at bounding box center [258, 153] width 10 height 12
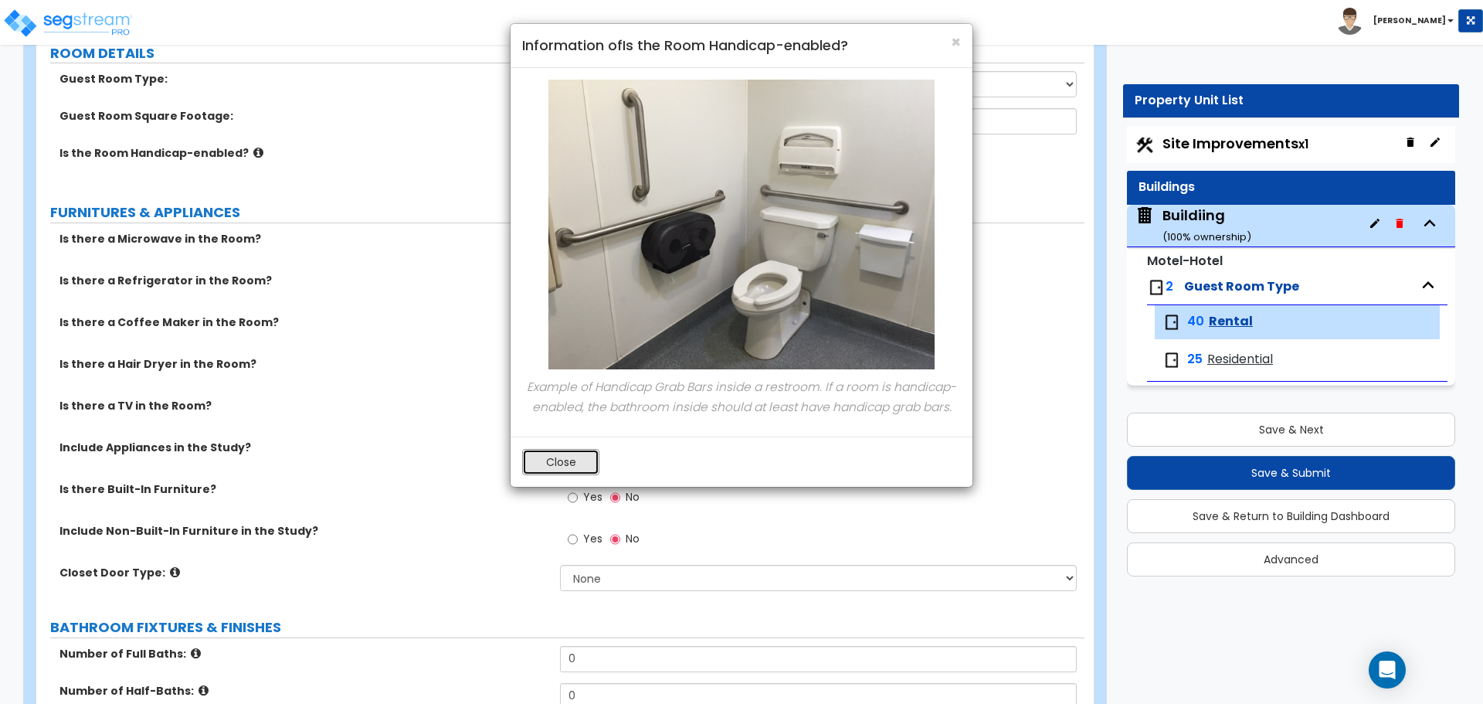
click at [574, 463] on button "Close" at bounding box center [560, 462] width 77 height 26
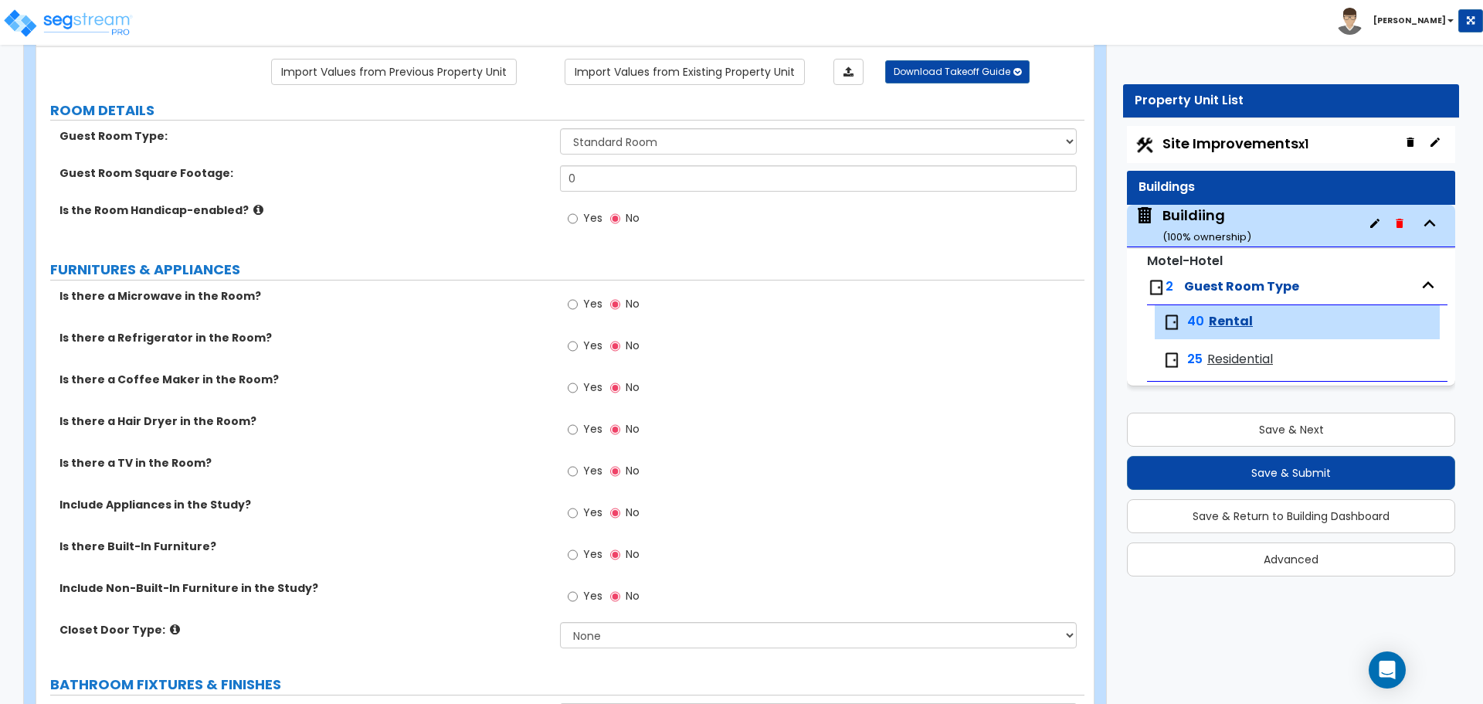
scroll to position [127, 0]
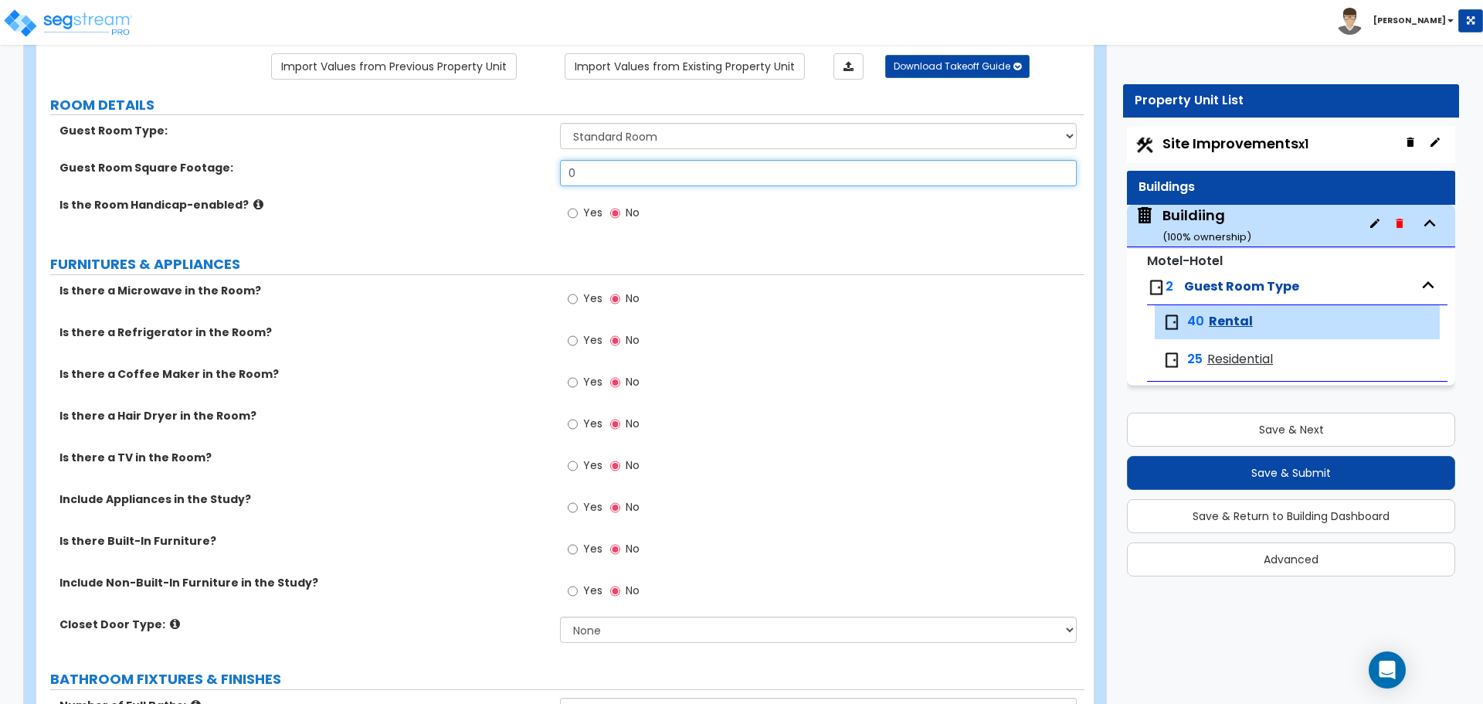
drag, startPoint x: 596, startPoint y: 168, endPoint x: 526, endPoint y: 161, distance: 70.6
click at [527, 162] on div "Guest Room Square Footage: 0" at bounding box center [560, 178] width 1048 height 37
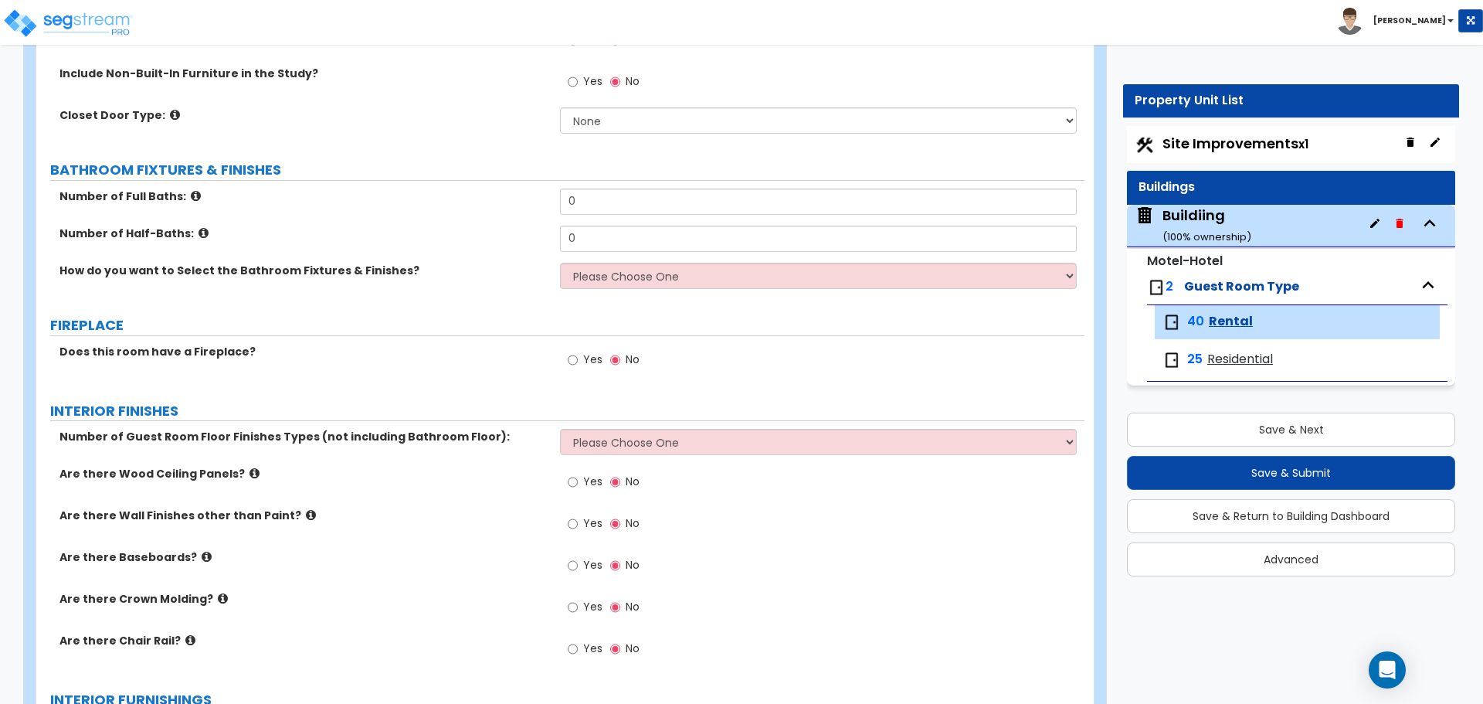
scroll to position [641, 0]
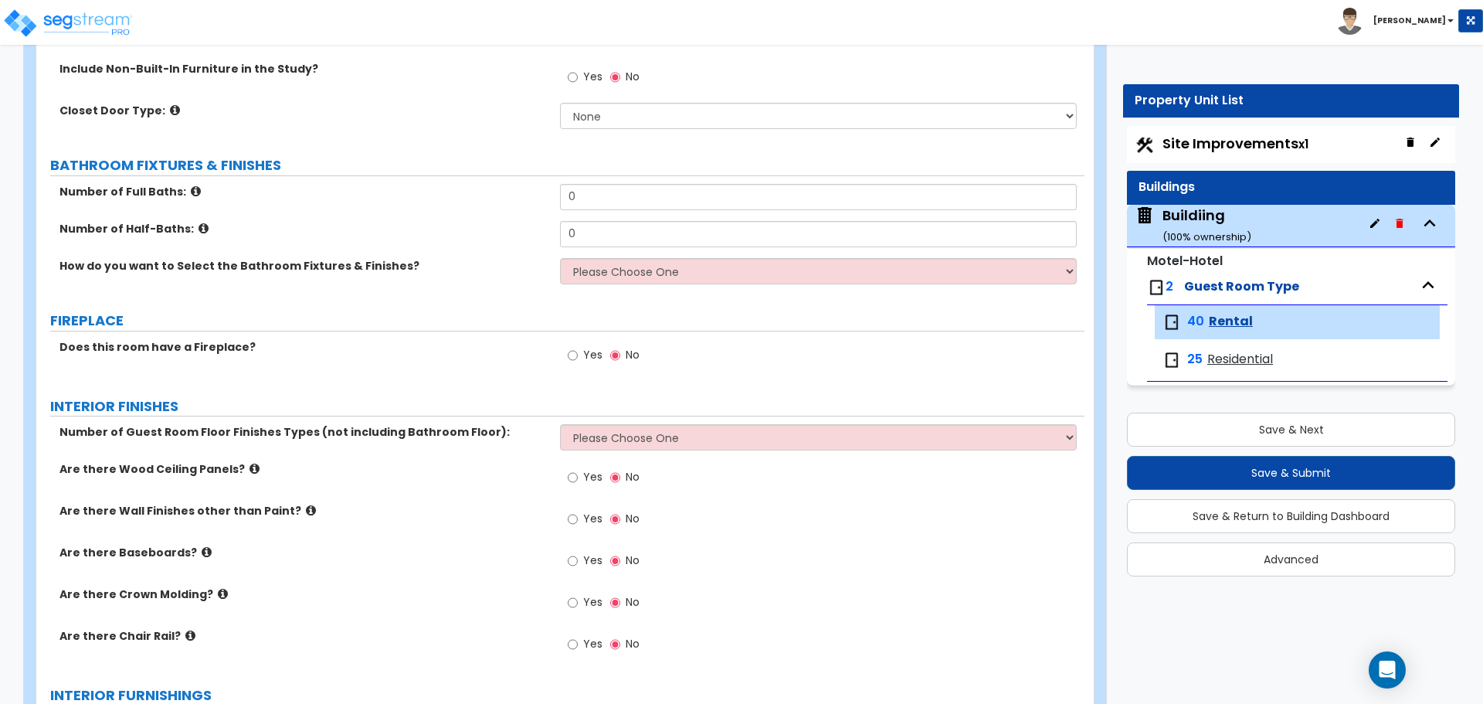
type input "300"
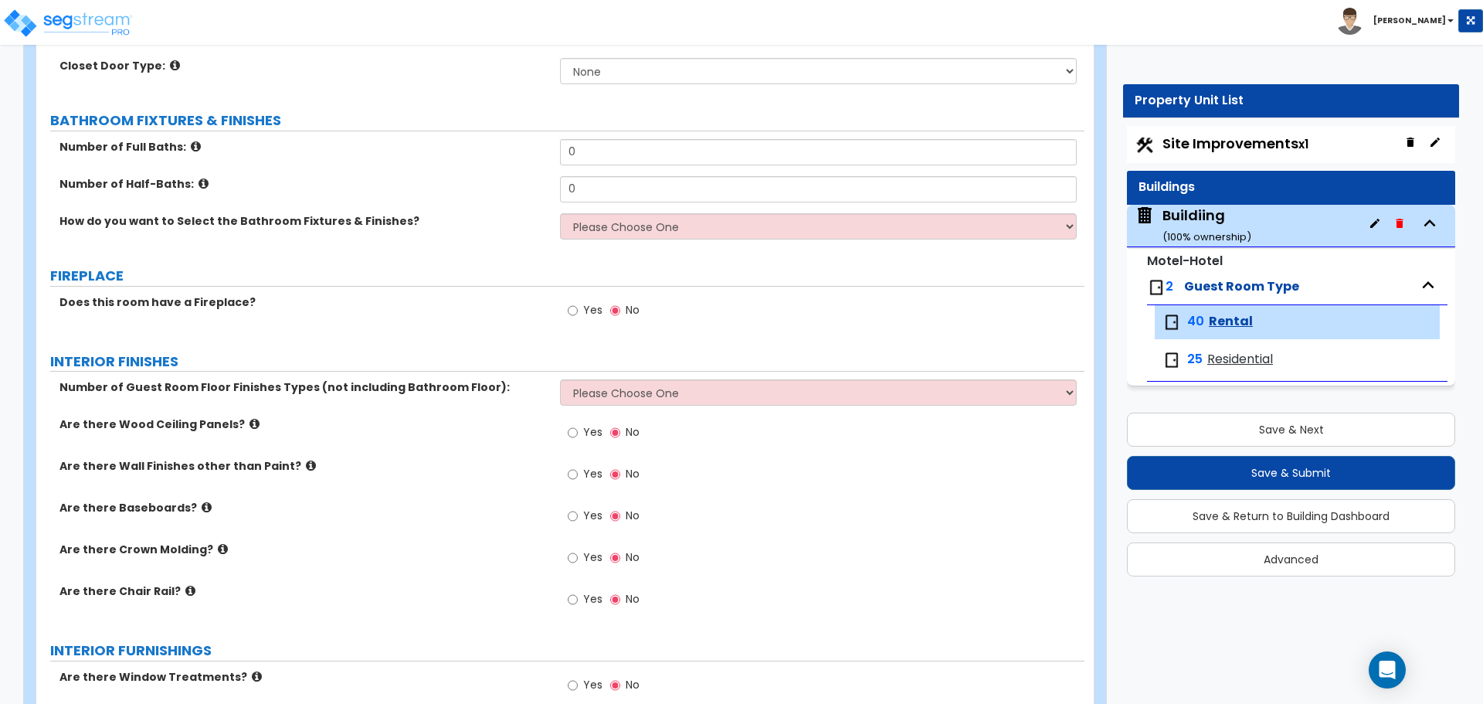
scroll to position [688, 0]
click at [649, 230] on select "Please Choose One I want to Select Fixtures and Finishes only for one Bath and …" at bounding box center [818, 224] width 516 height 26
select select "1"
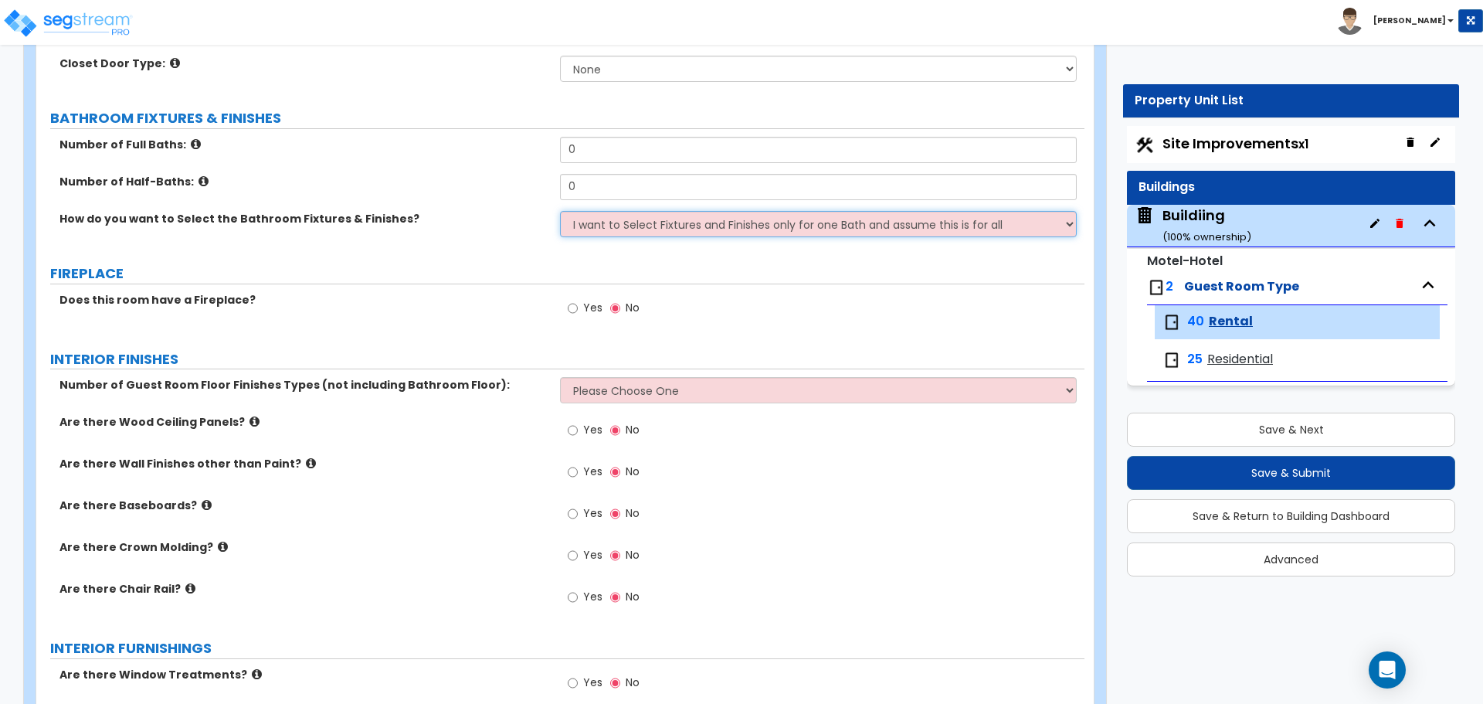
click at [560, 211] on select "Please Choose One I want to Select Fixtures and Finishes only for one Bath and …" at bounding box center [818, 224] width 516 height 26
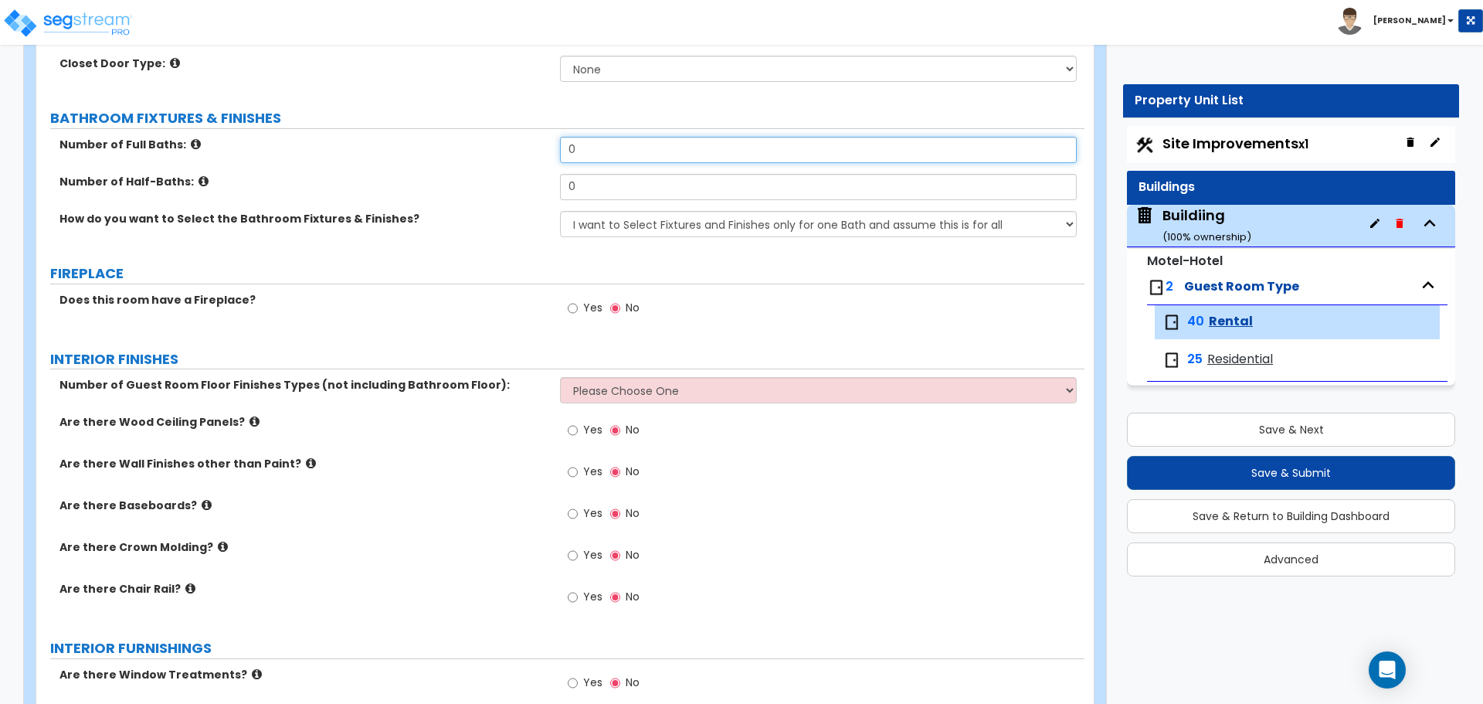
drag, startPoint x: 609, startPoint y: 149, endPoint x: 532, endPoint y: 148, distance: 77.2
click at [533, 148] on div "Number of Full Baths: 0" at bounding box center [560, 155] width 1048 height 37
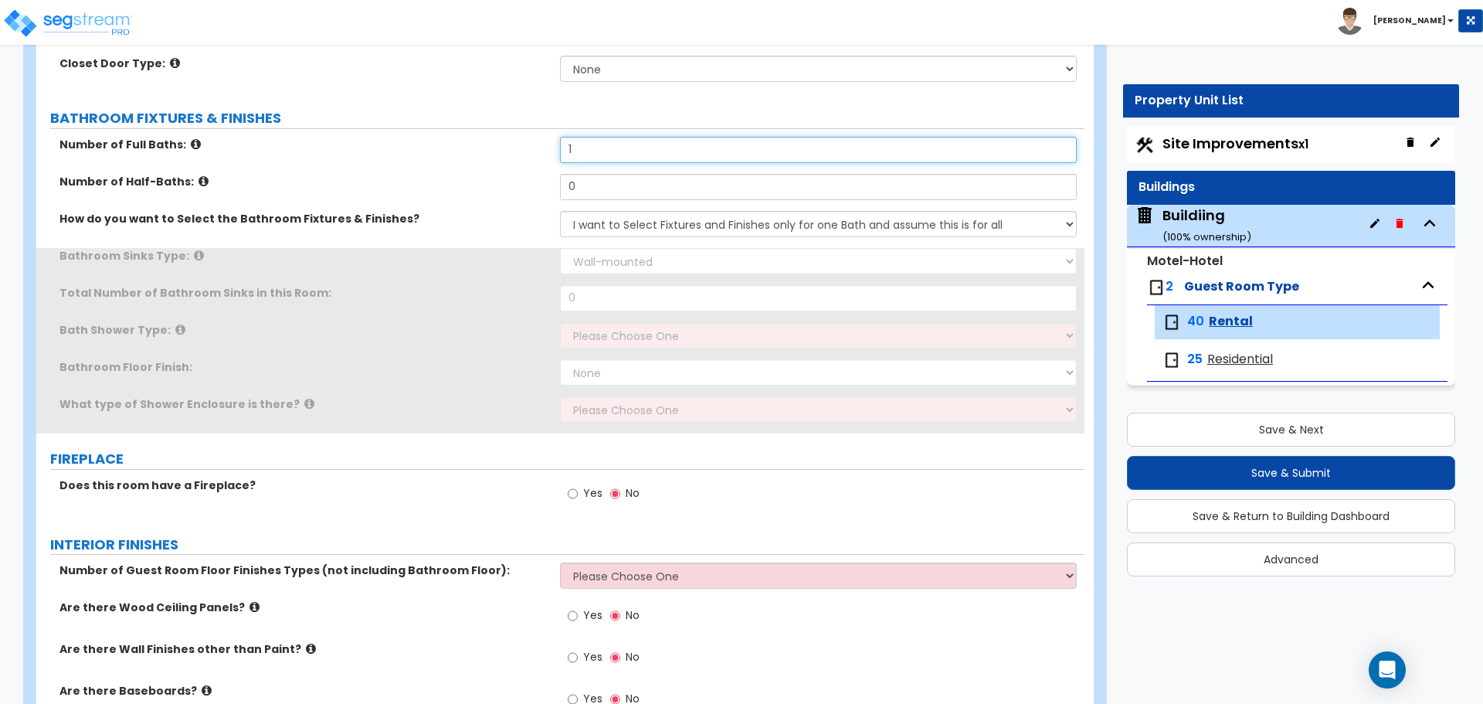
type input "1"
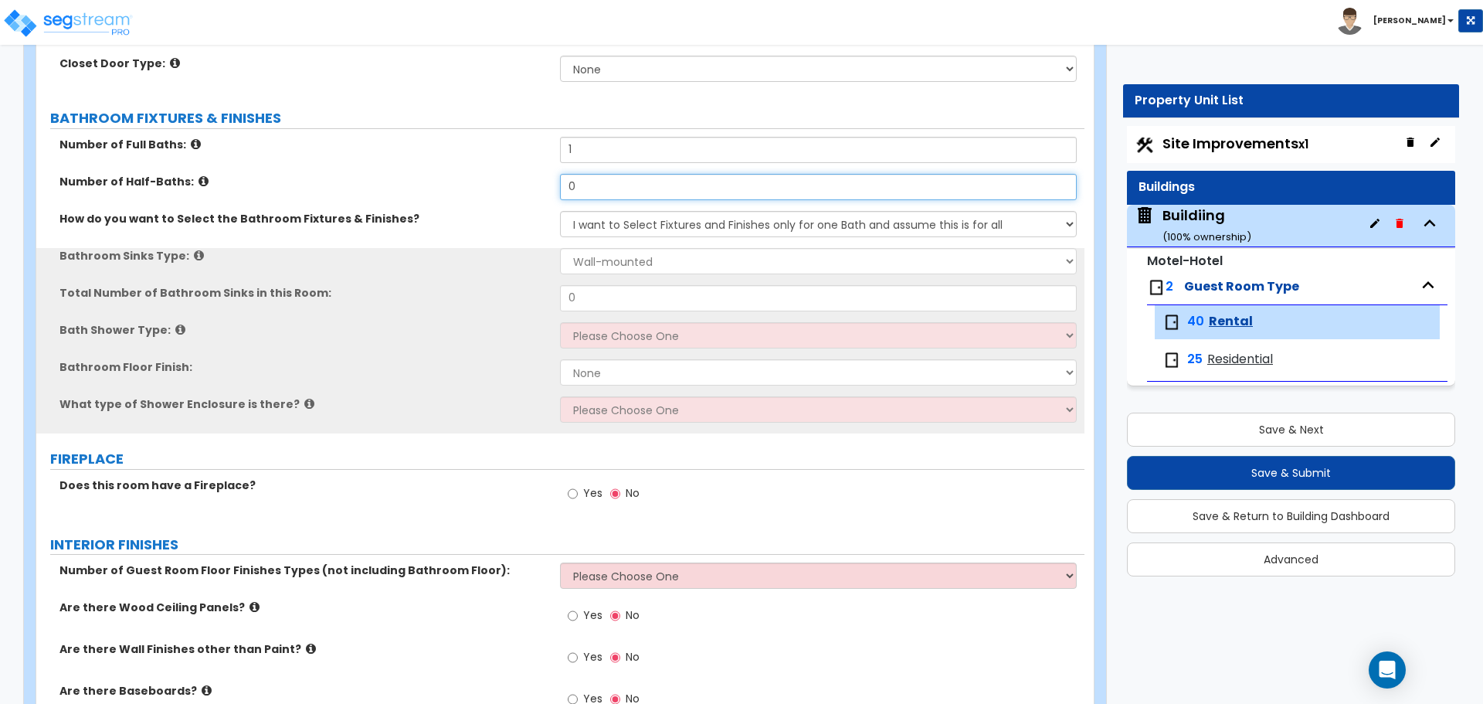
drag, startPoint x: 590, startPoint y: 182, endPoint x: 528, endPoint y: 178, distance: 61.9
click at [530, 179] on div "Number of Half-Baths: 0" at bounding box center [560, 192] width 1048 height 37
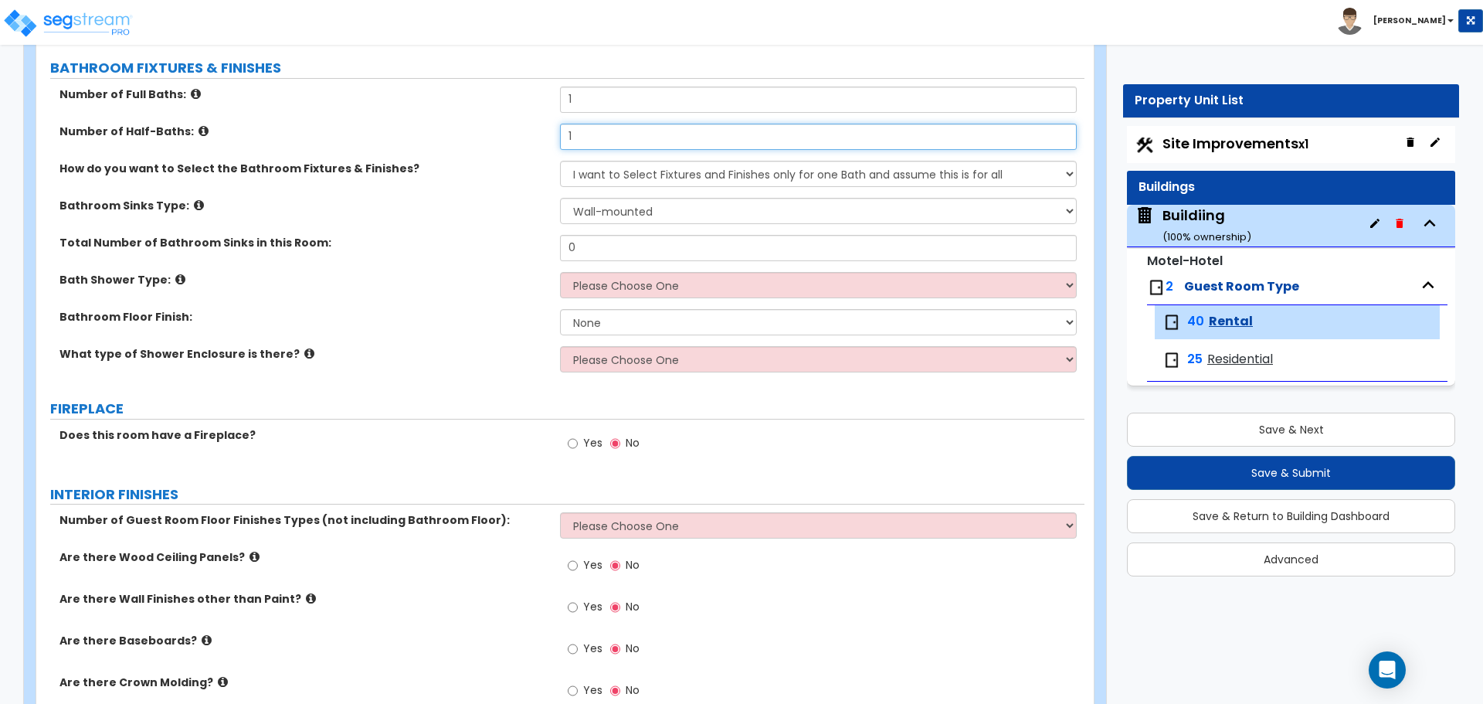
scroll to position [740, 0]
type input "1"
click at [646, 208] on select "Wall-mounted Pedestal-mounted Vanity-mounted" at bounding box center [818, 209] width 516 height 26
select select "3"
click at [560, 196] on select "Wall-mounted Pedestal-mounted Vanity-mounted" at bounding box center [818, 209] width 516 height 26
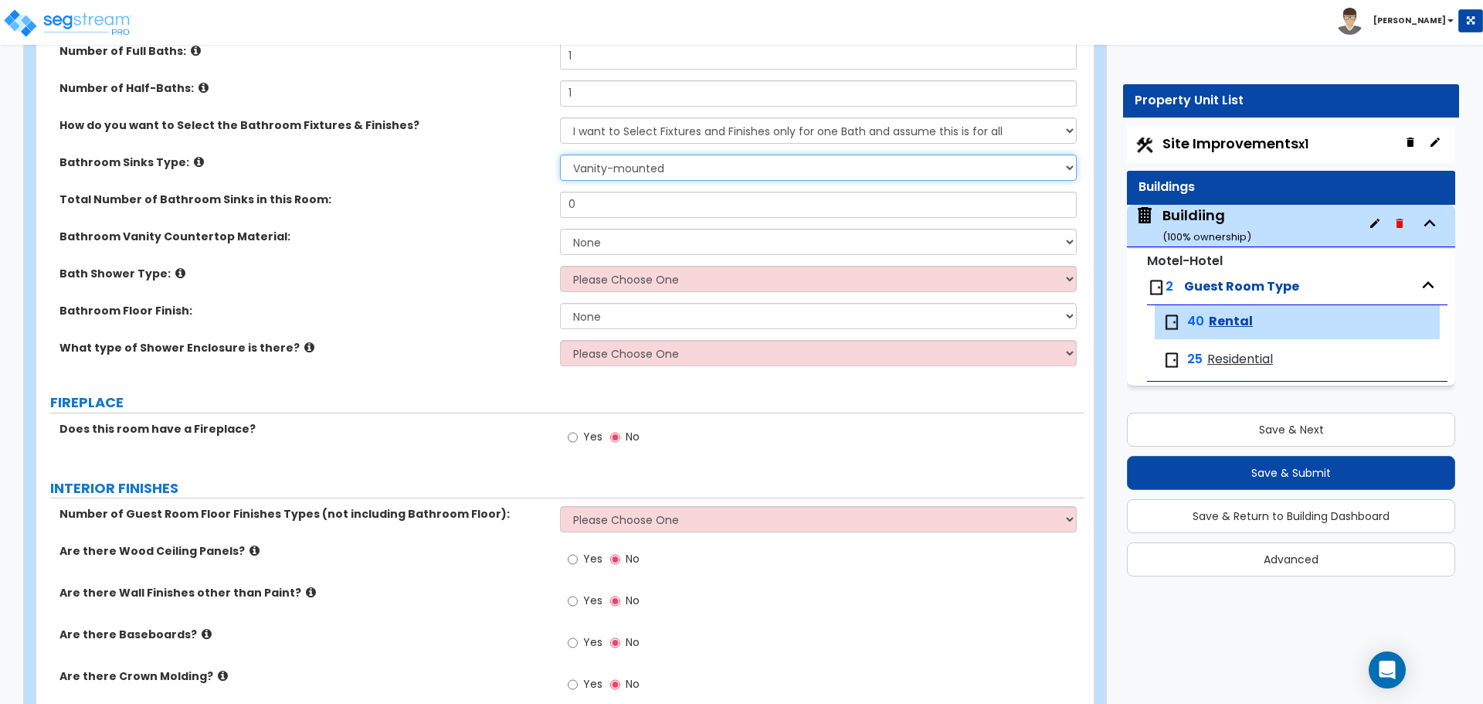
scroll to position [784, 0]
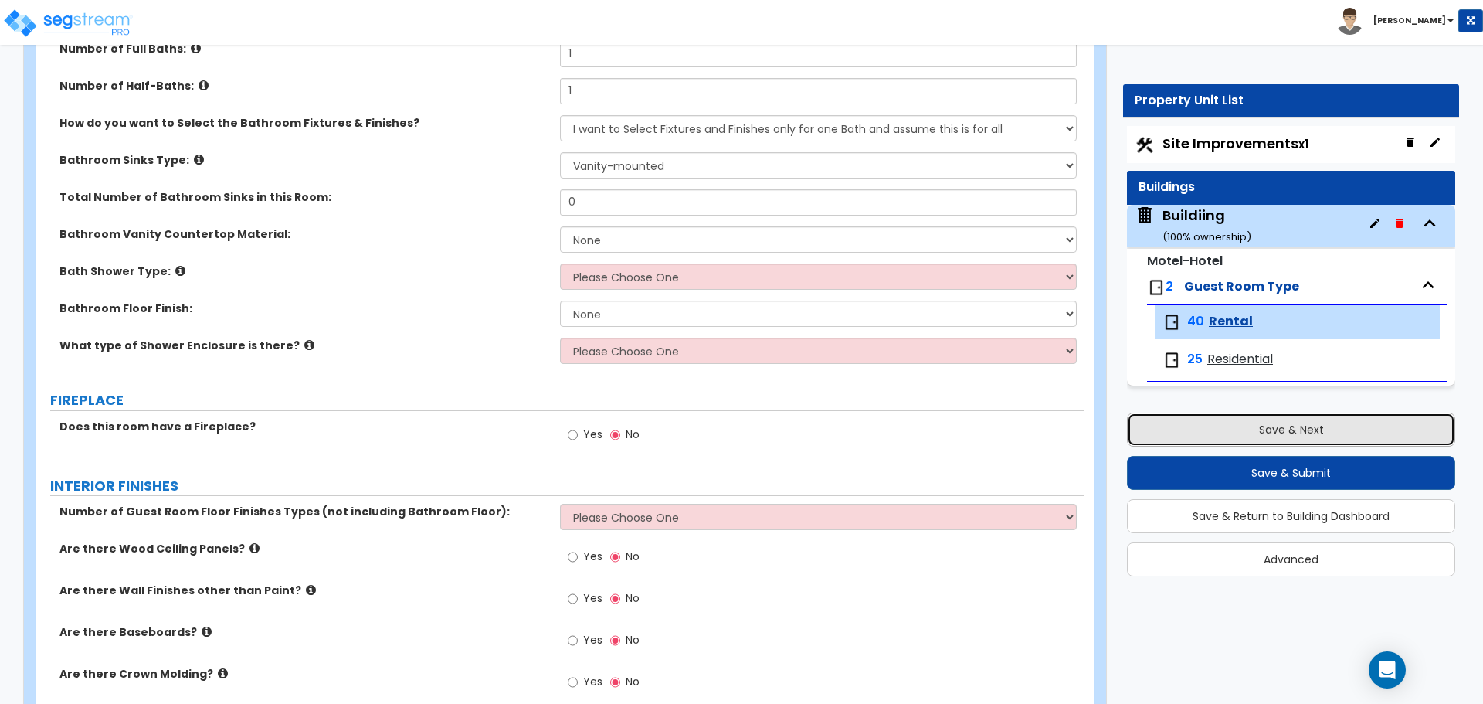
click at [1234, 425] on button "Save & Next" at bounding box center [1291, 429] width 328 height 34
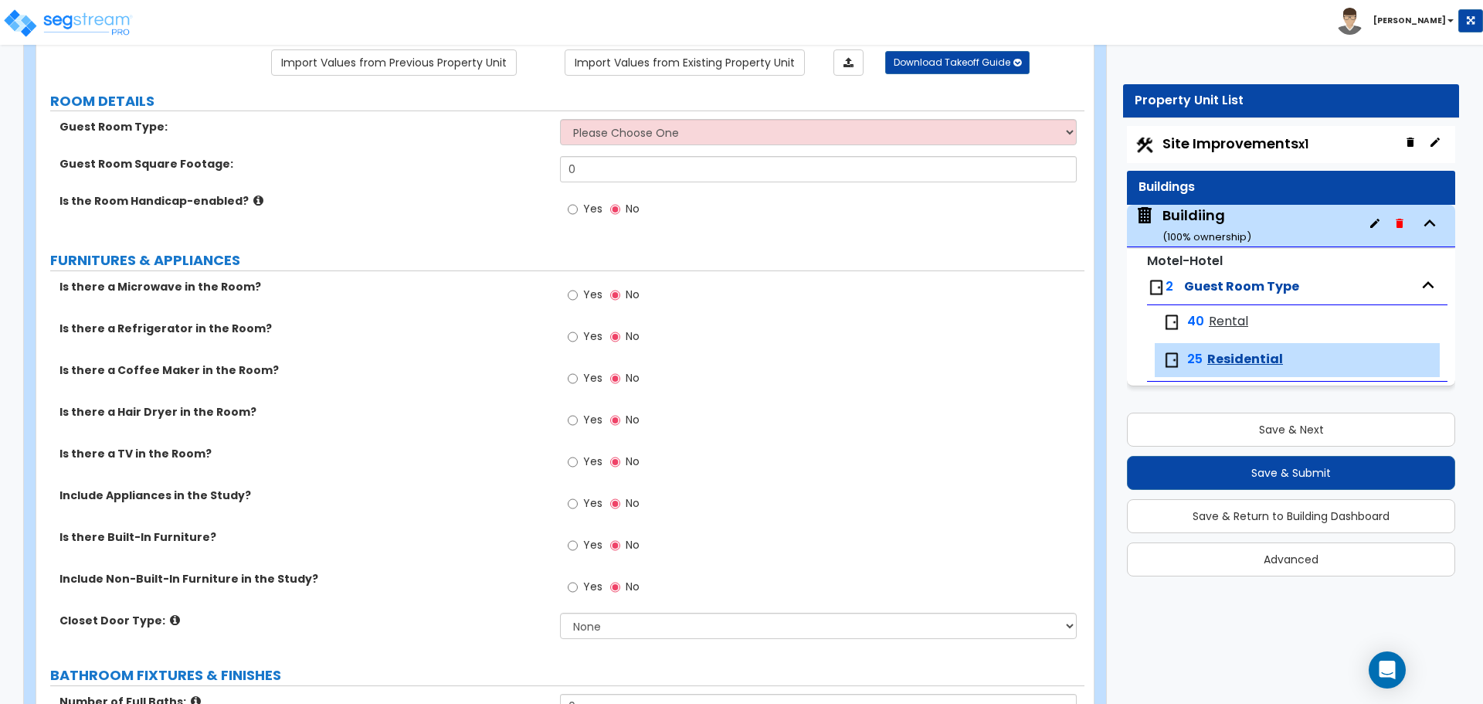
scroll to position [134, 0]
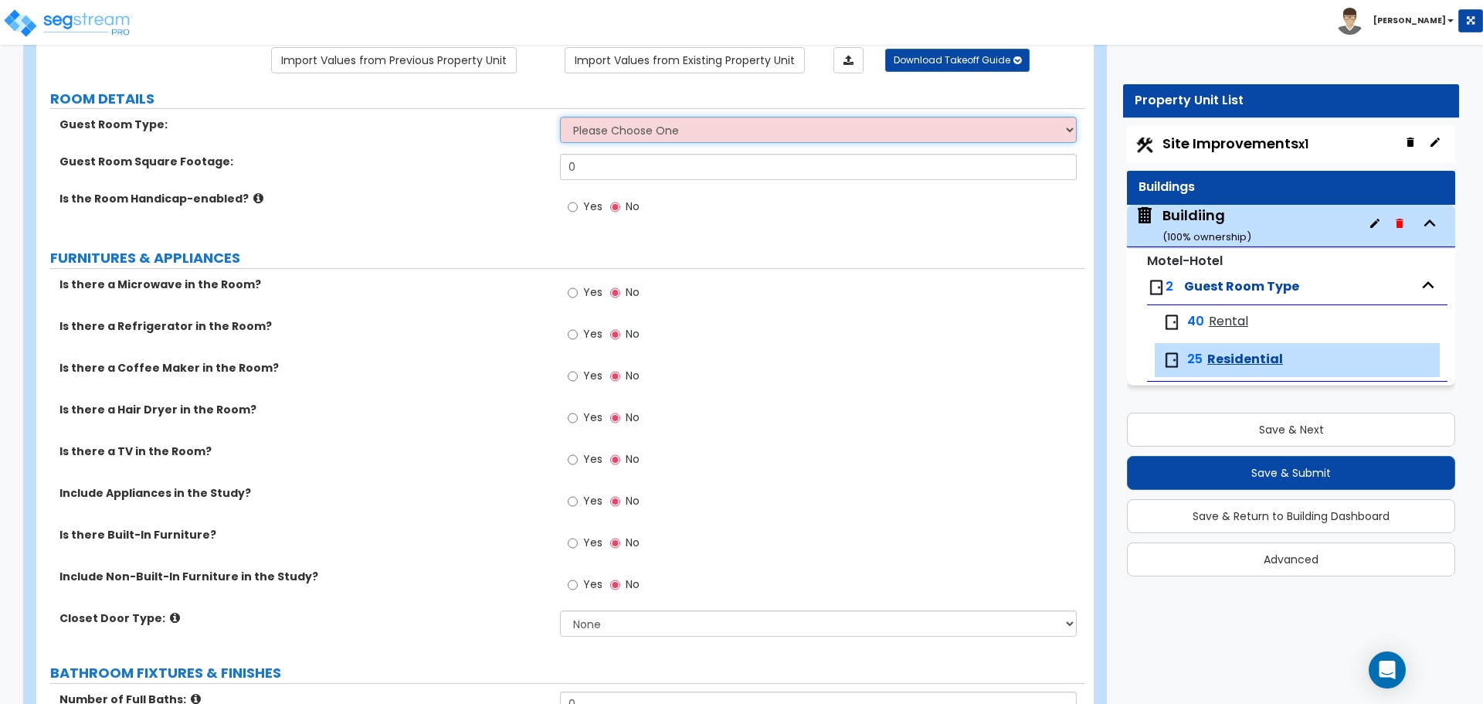
click at [740, 137] on select "Please Choose One Standard Room Suite Room Extended Stay Room" at bounding box center [818, 130] width 516 height 26
select select "2"
click at [560, 117] on select "Please Choose One Standard Room Suite Room Extended Stay Room" at bounding box center [818, 130] width 516 height 26
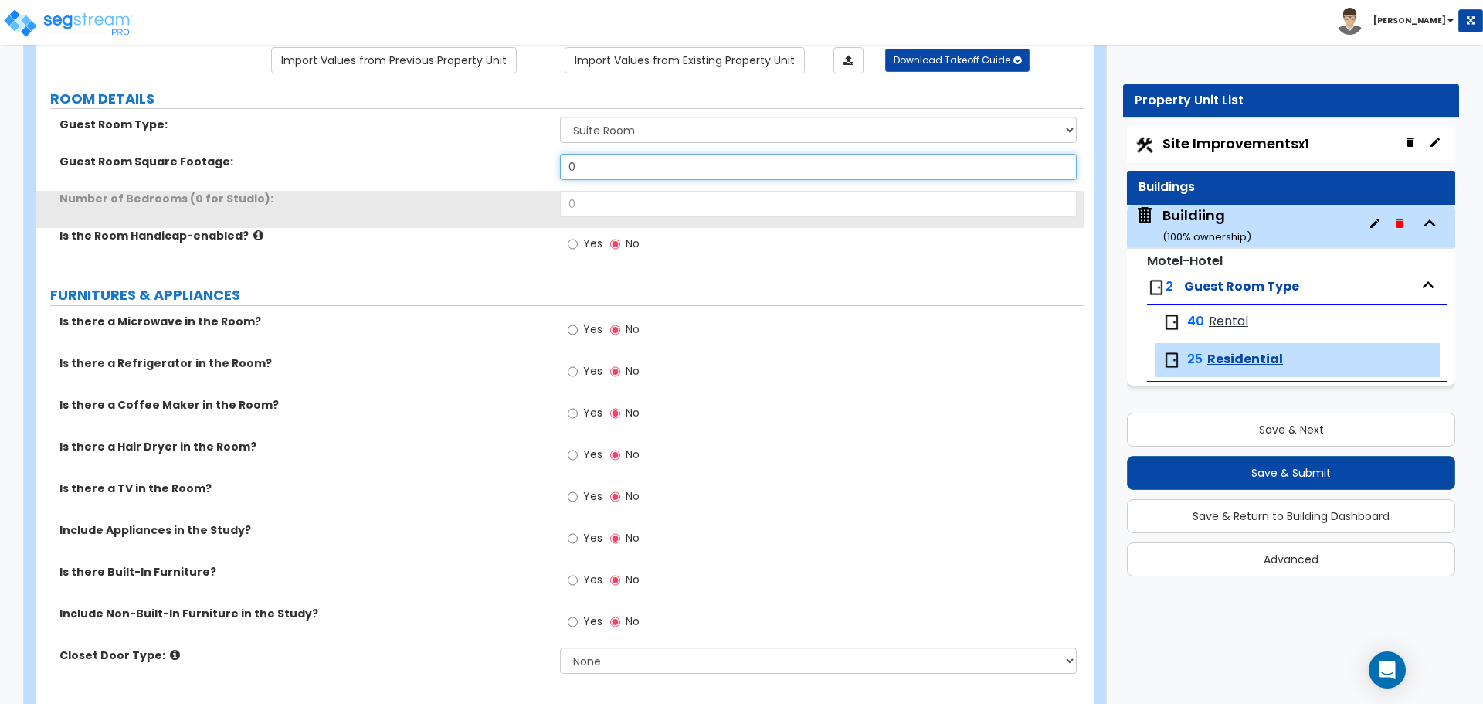
drag, startPoint x: 661, startPoint y: 170, endPoint x: 531, endPoint y: 168, distance: 130.5
click at [531, 168] on div "Guest Room Square Footage: 0" at bounding box center [560, 172] width 1048 height 37
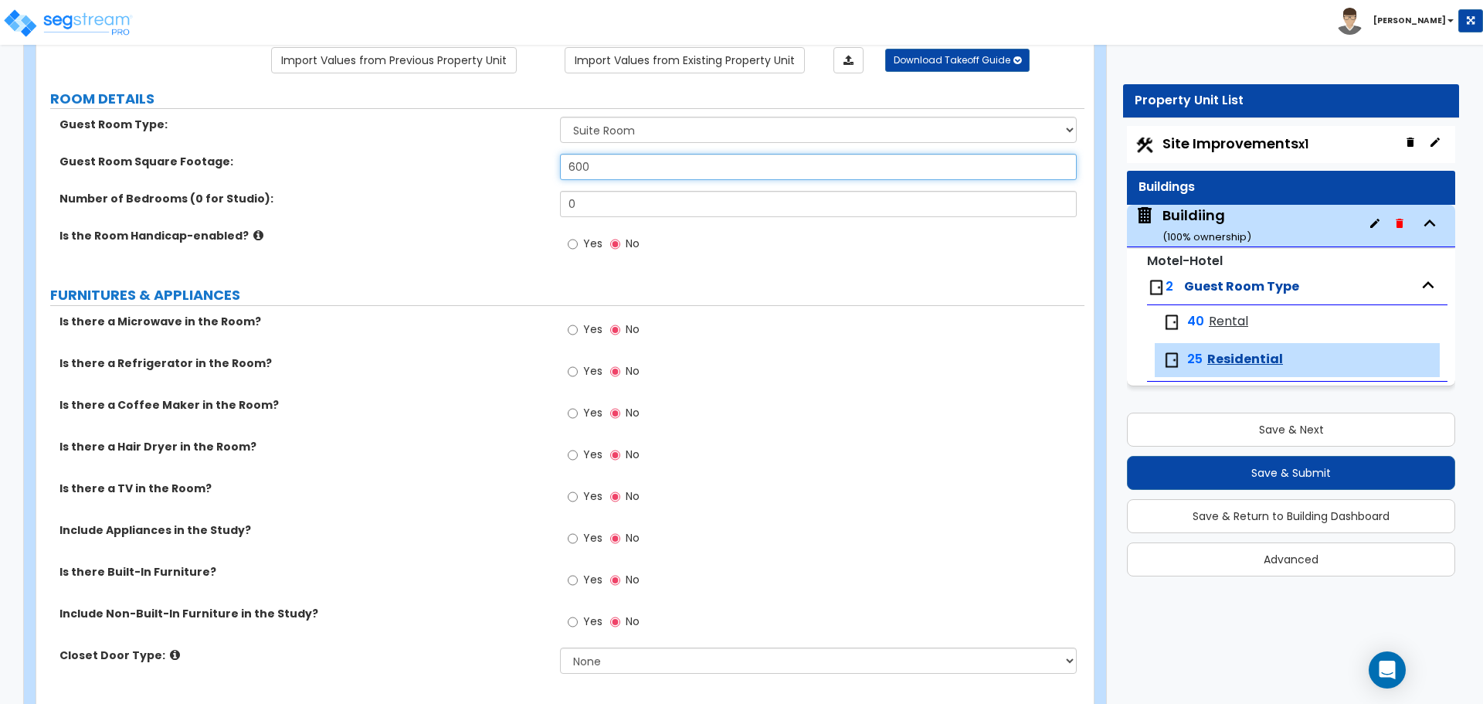
type input "600"
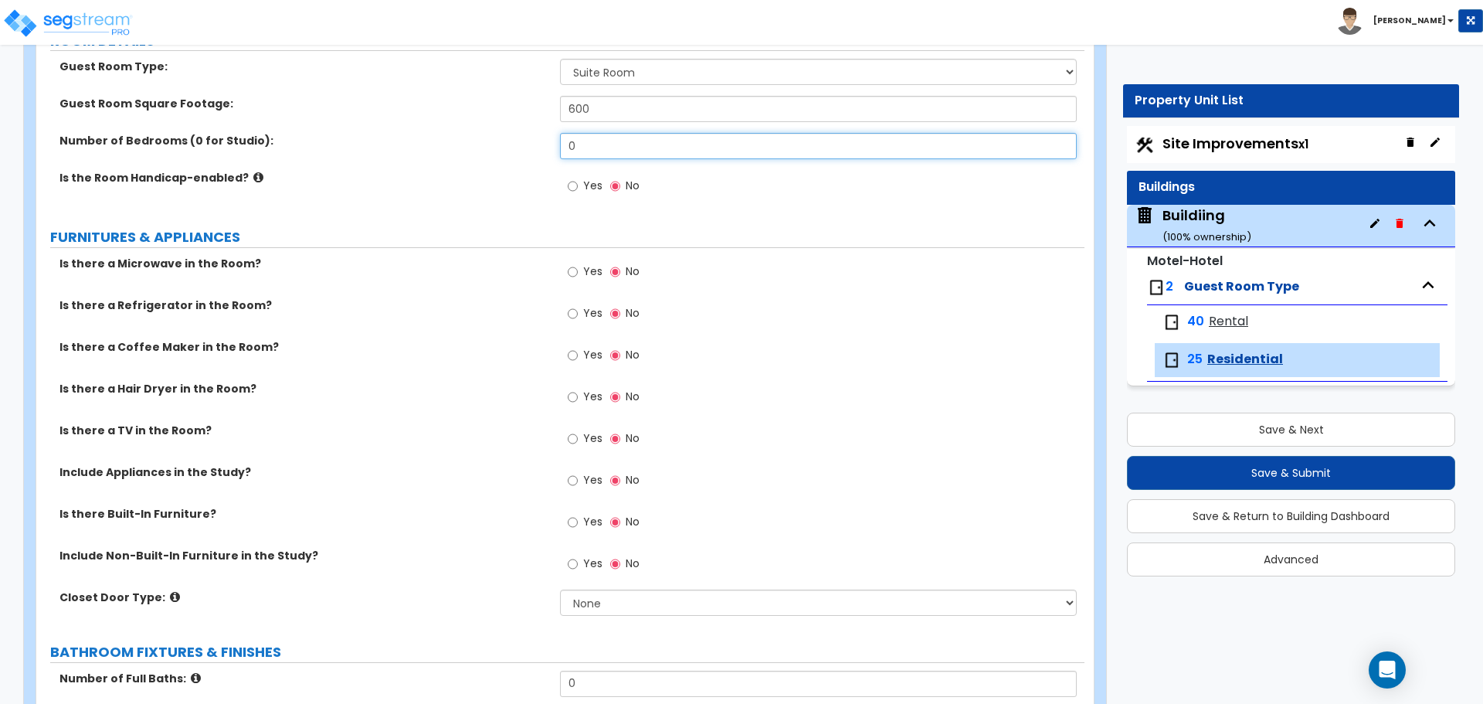
scroll to position [193, 0]
type input "1"
type input "0"
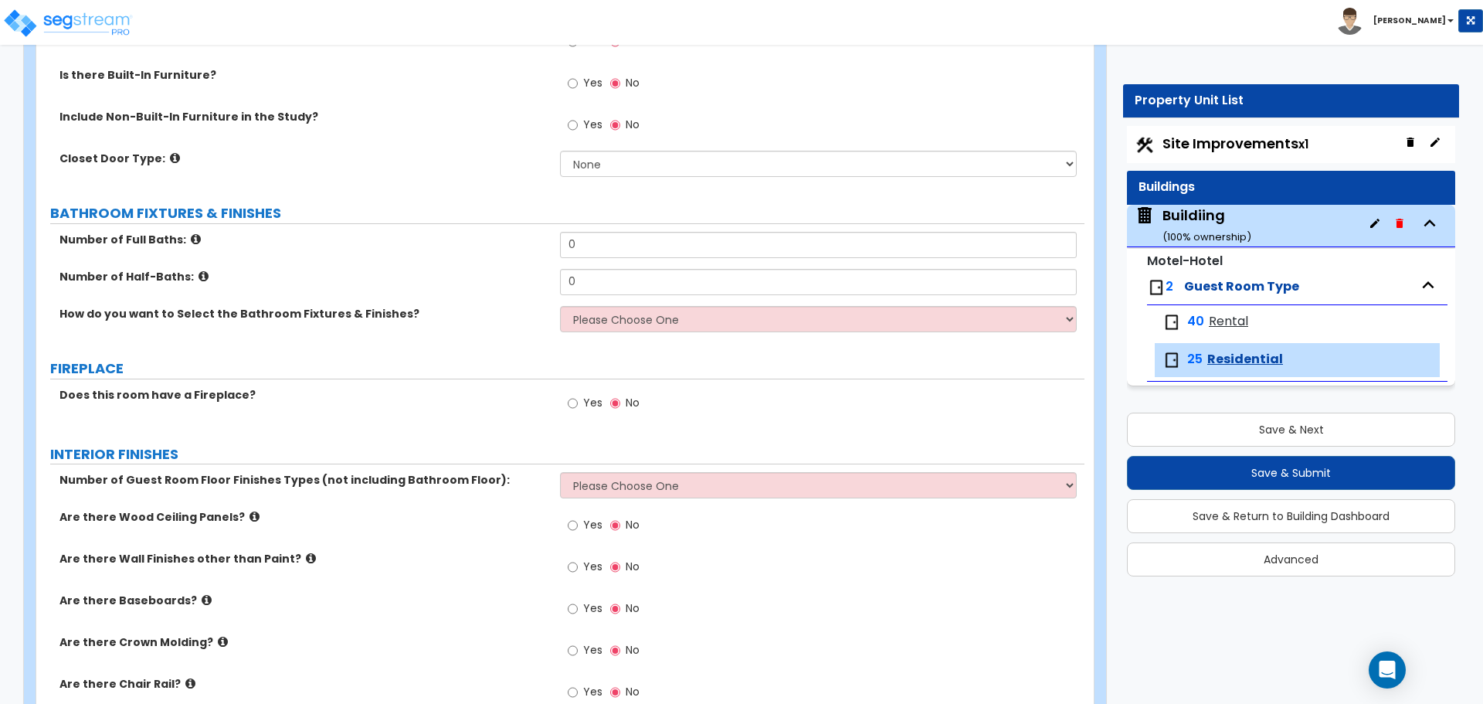
scroll to position [637, 0]
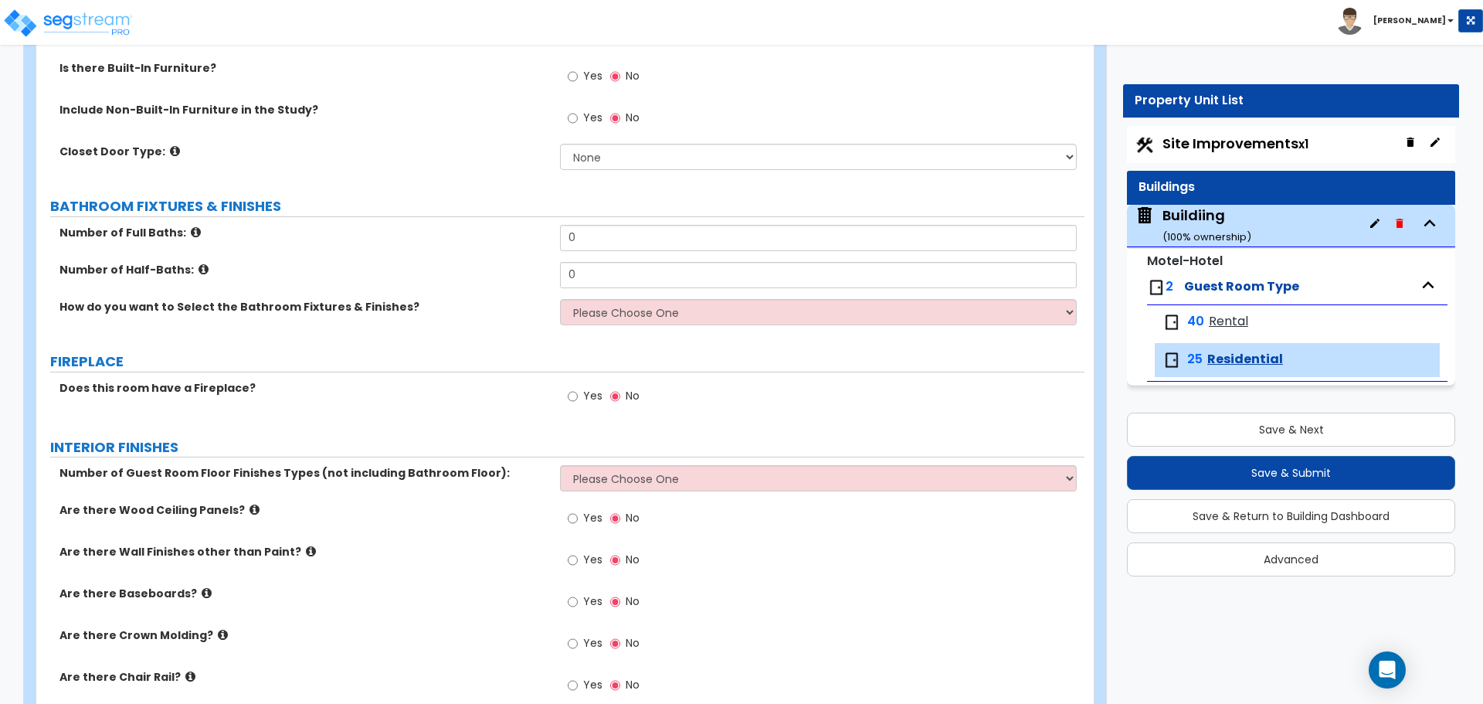
click at [1229, 317] on span "Rental" at bounding box center [1228, 322] width 39 height 18
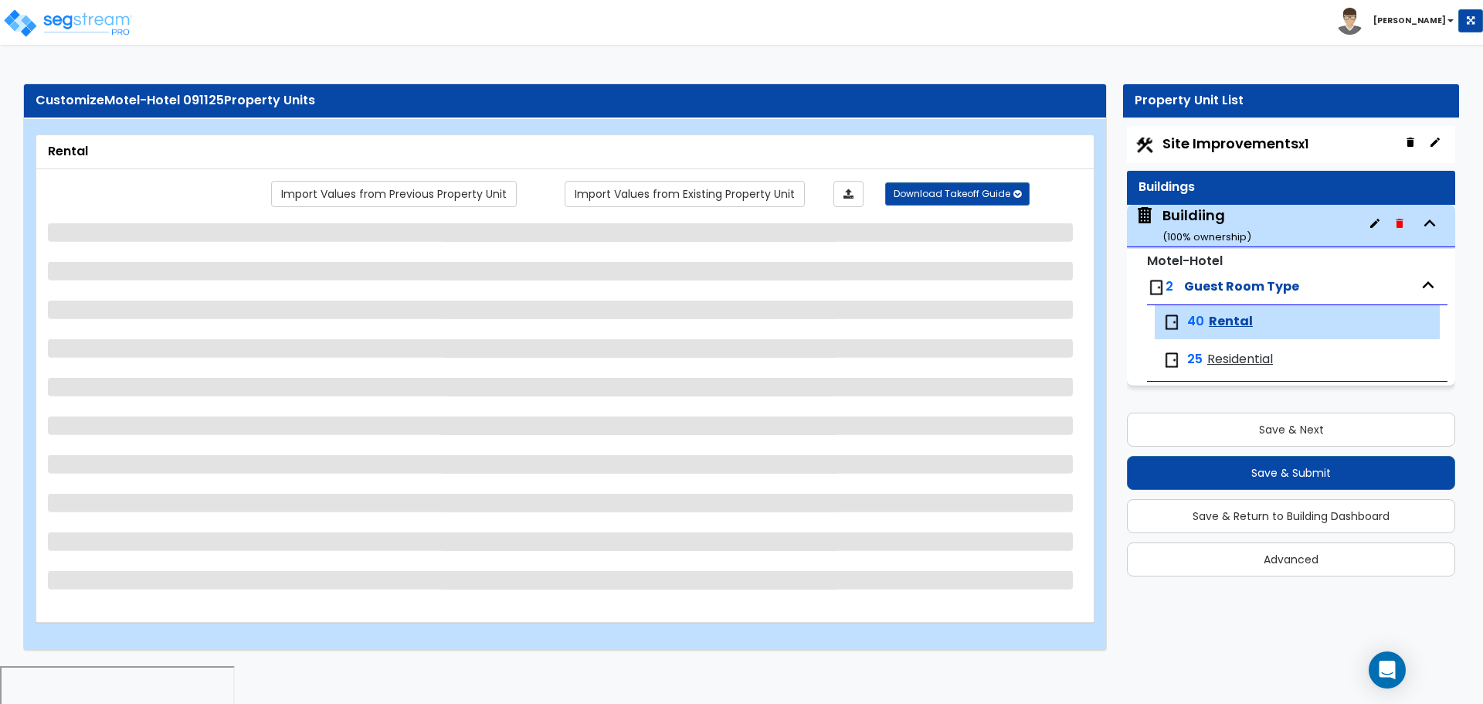
scroll to position [2, 0]
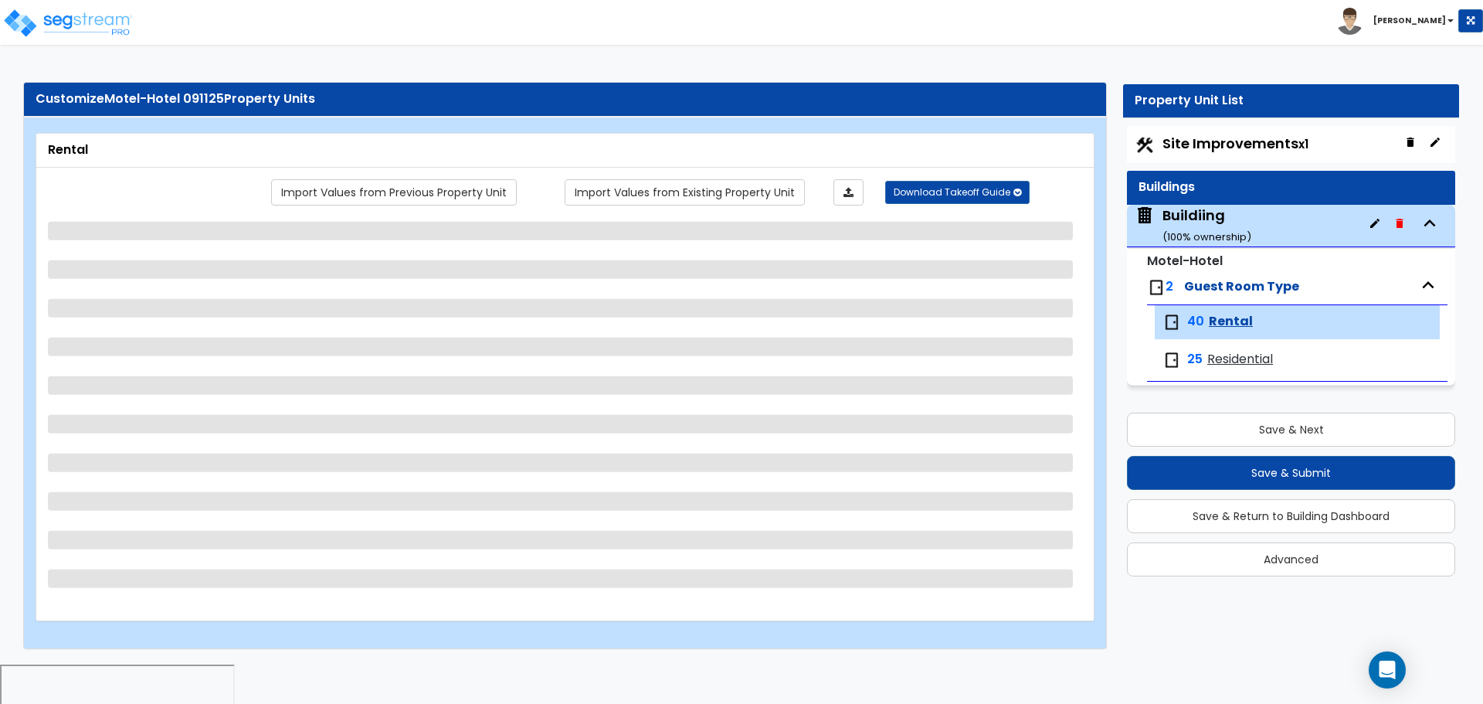
select select "1"
select select "3"
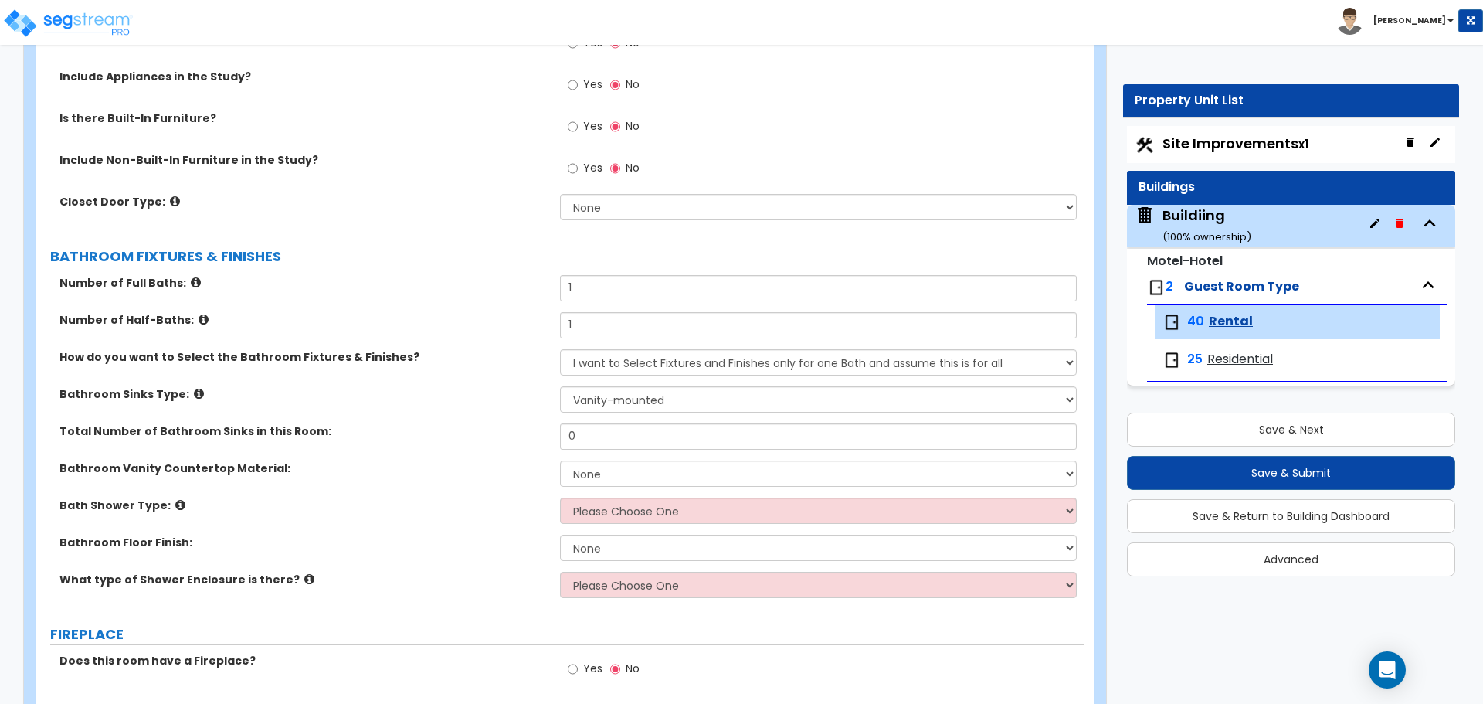
scroll to position [553, 0]
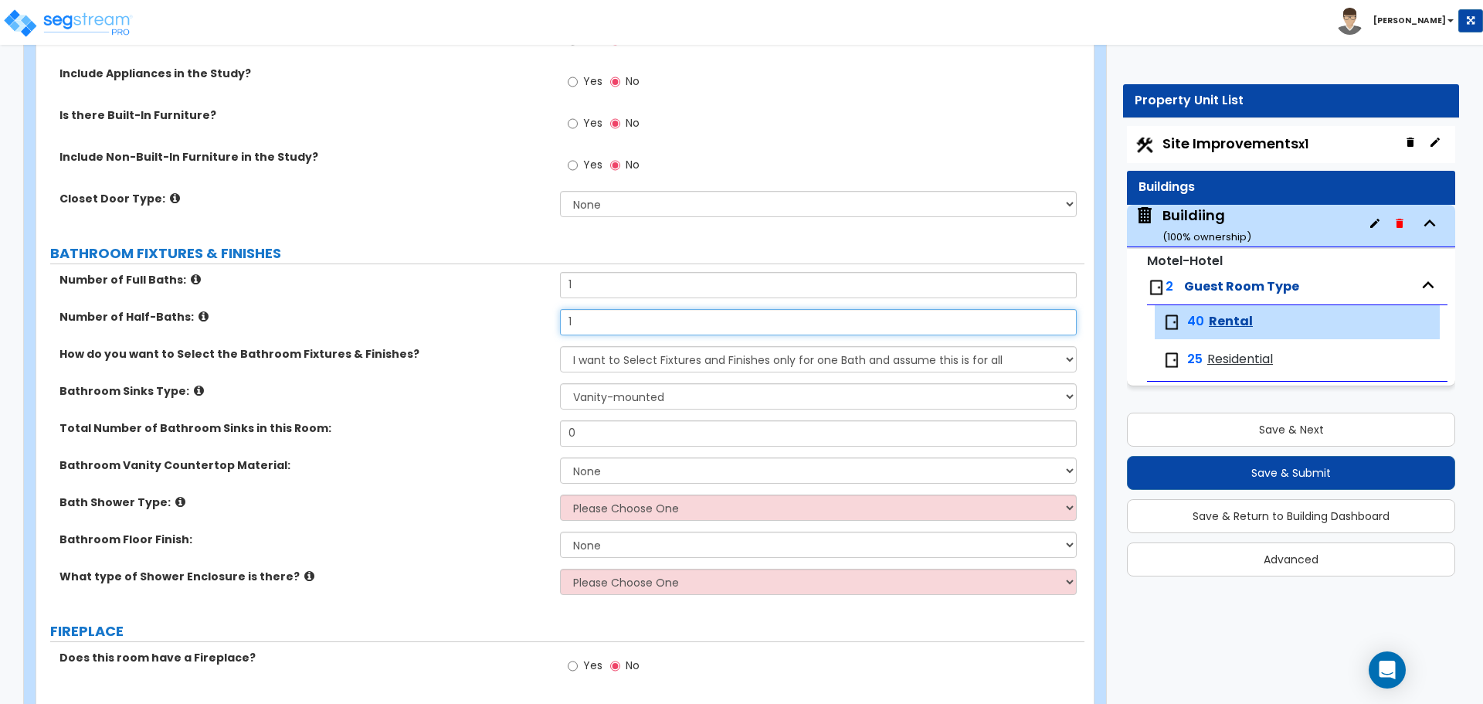
drag, startPoint x: 595, startPoint y: 315, endPoint x: 531, endPoint y: 311, distance: 65.0
click at [531, 312] on div "Number of Half-Baths: 1" at bounding box center [560, 327] width 1048 height 37
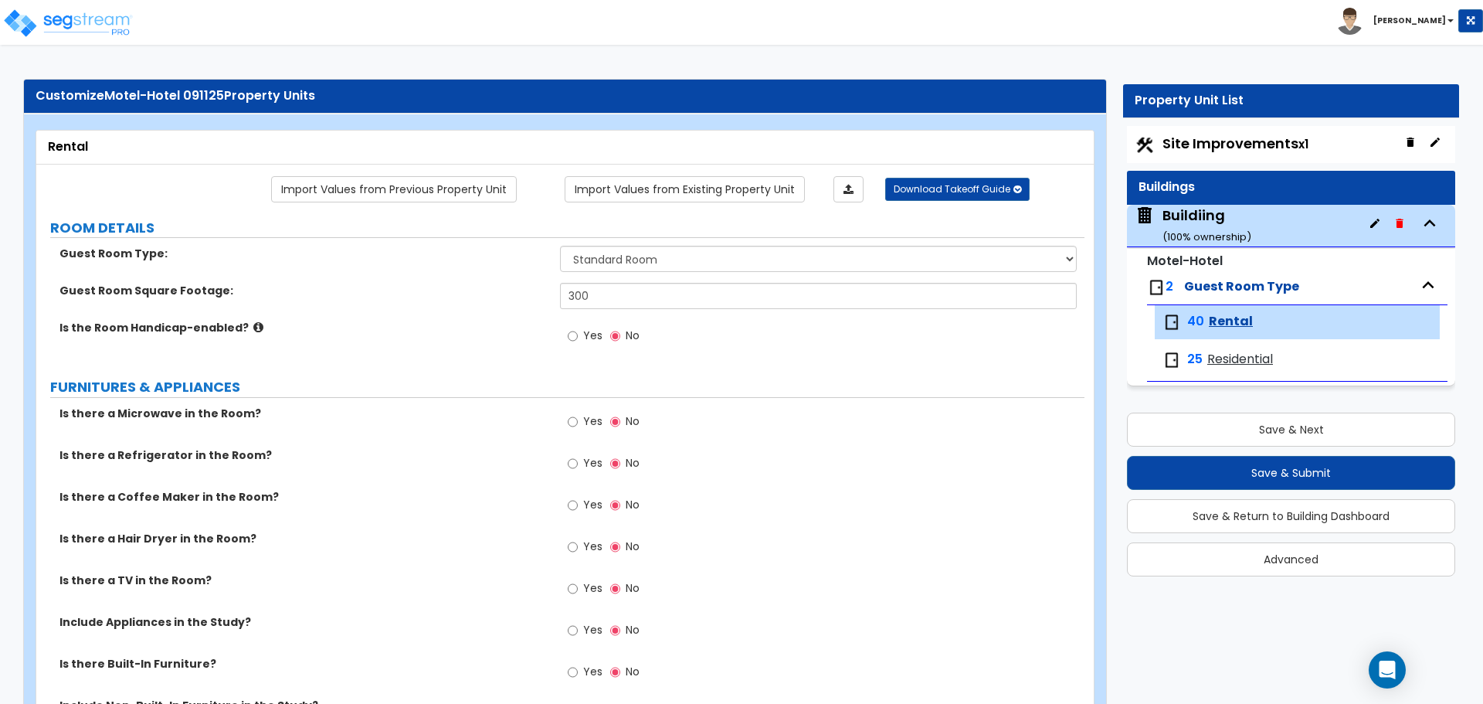
scroll to position [0, 0]
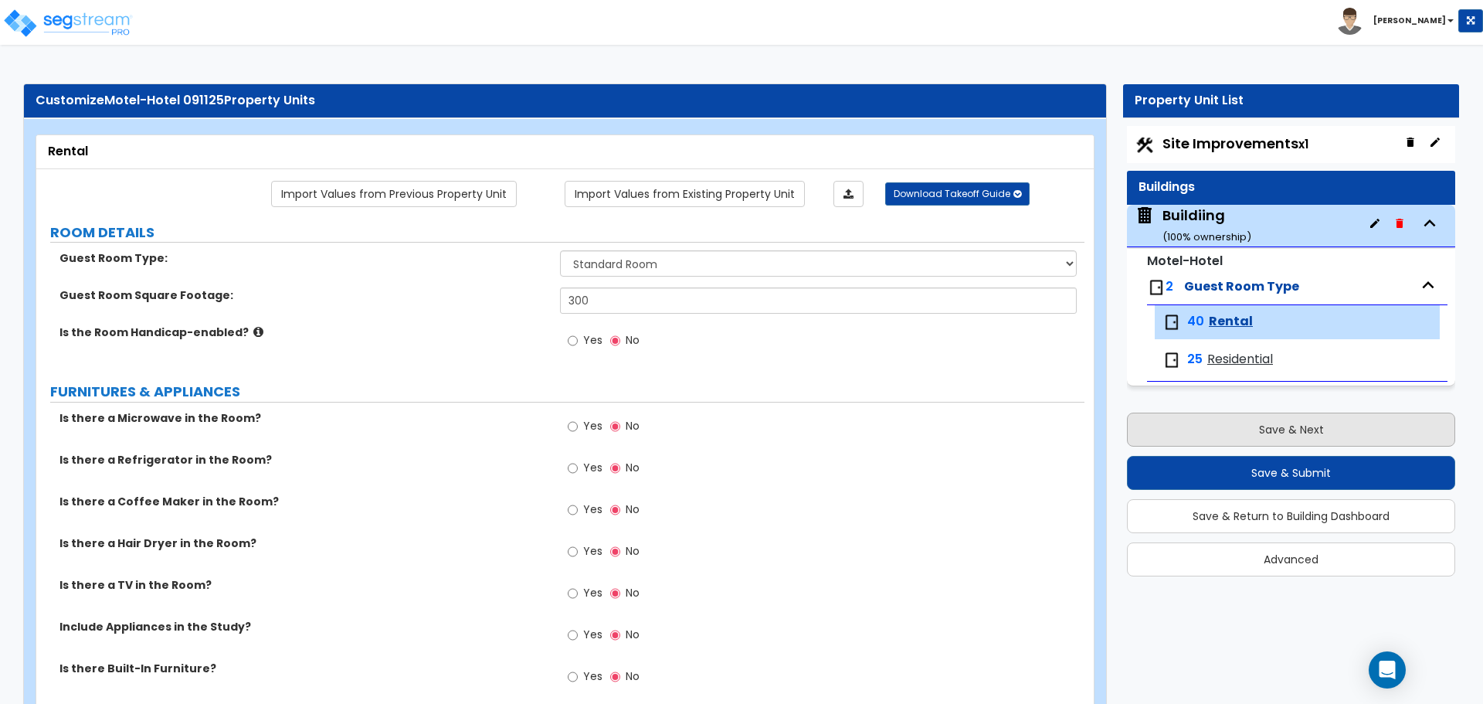
type input "0"
click at [1245, 423] on button "Save & Next" at bounding box center [1291, 429] width 328 height 34
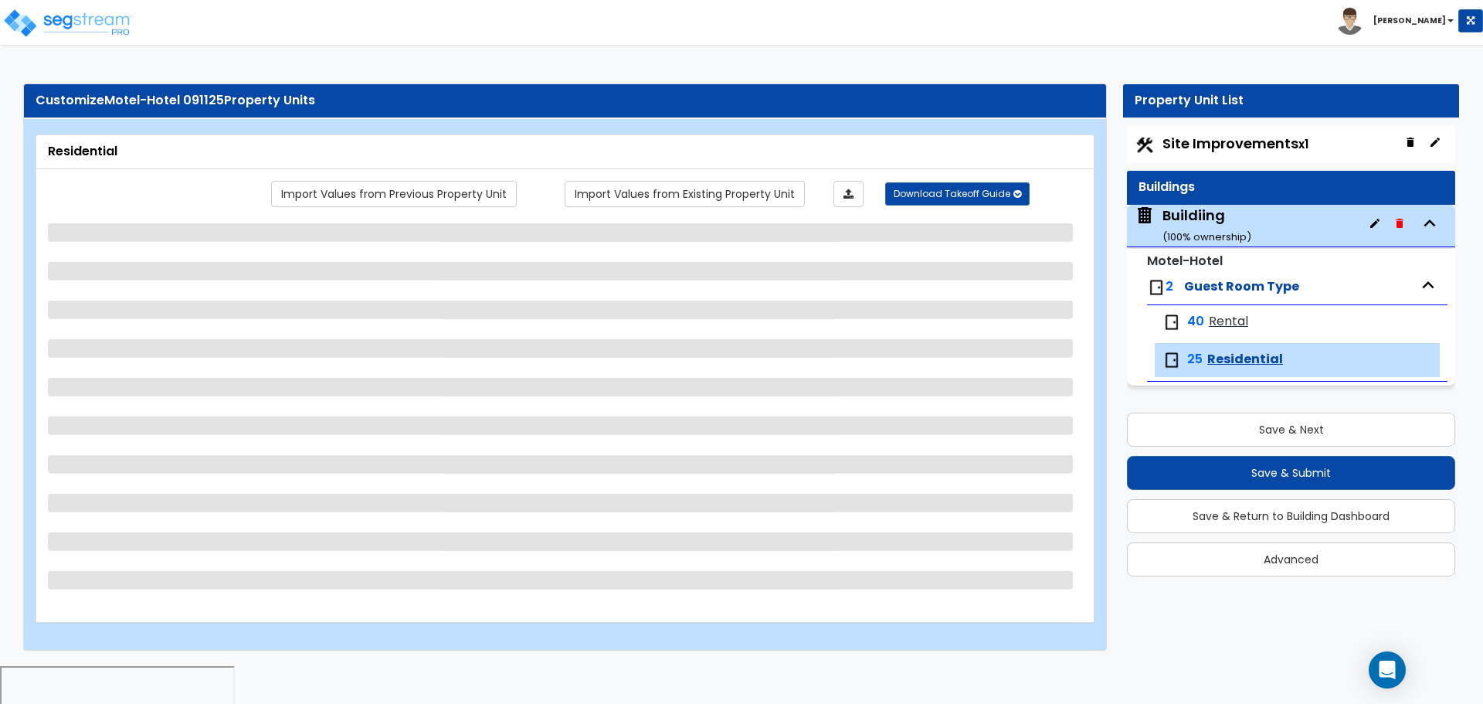
select select "2"
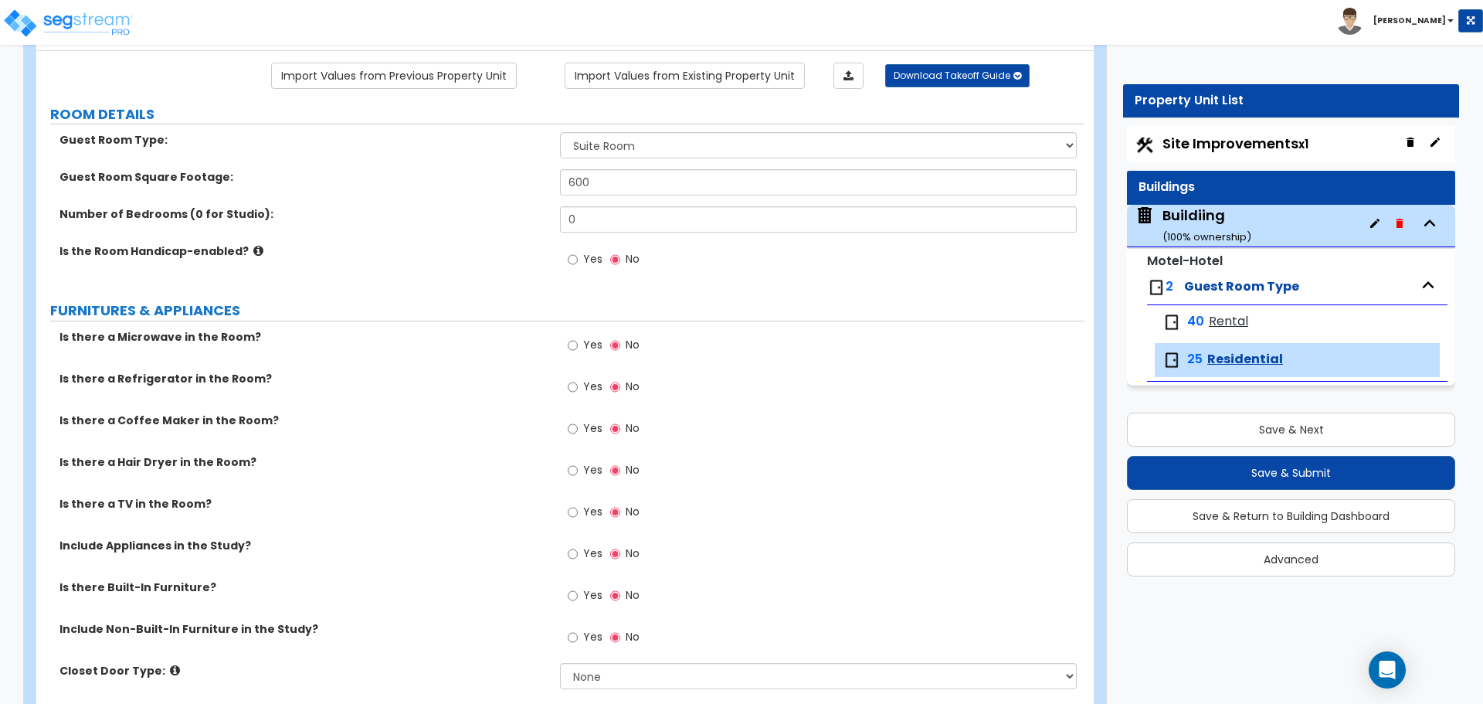
scroll to position [116, 0]
click at [1204, 226] on div "Buildiing ( 100 % ownership)" at bounding box center [1206, 224] width 89 height 39
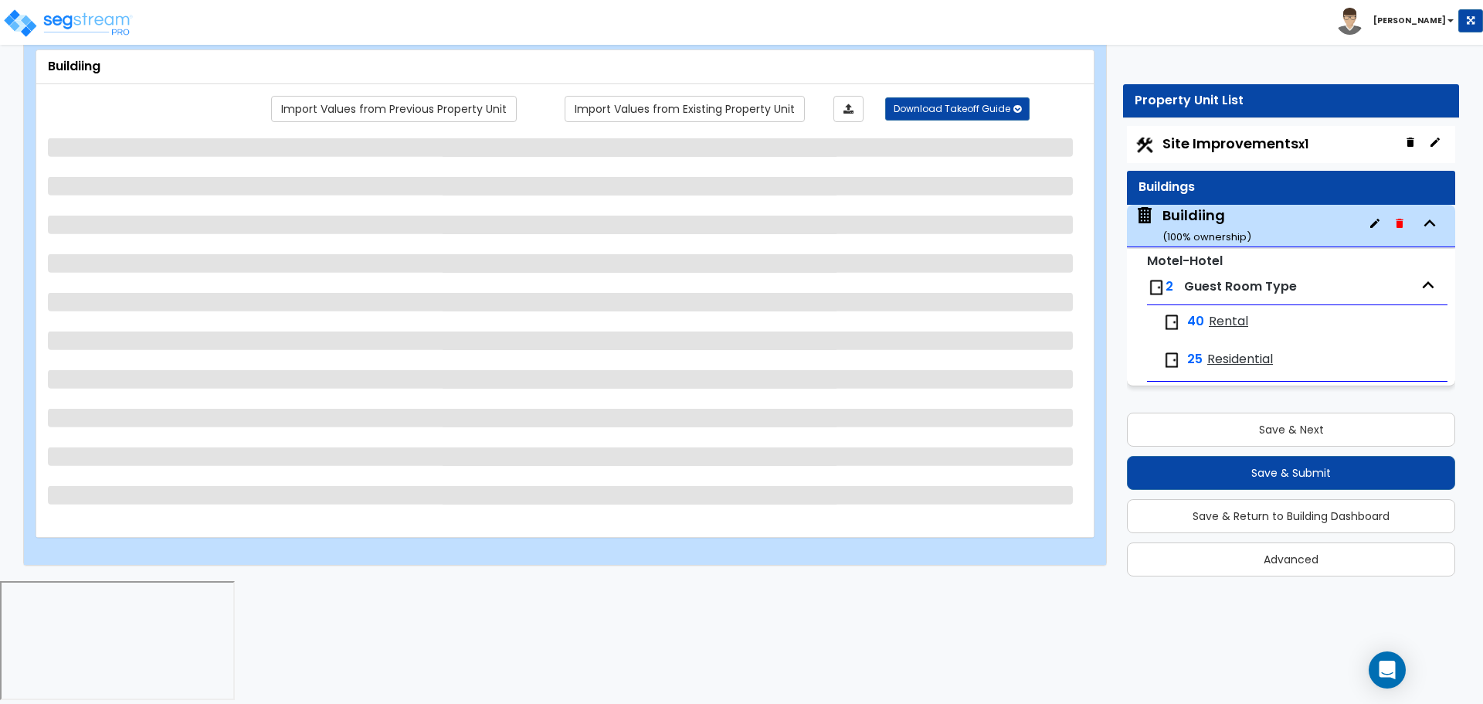
scroll to position [0, 0]
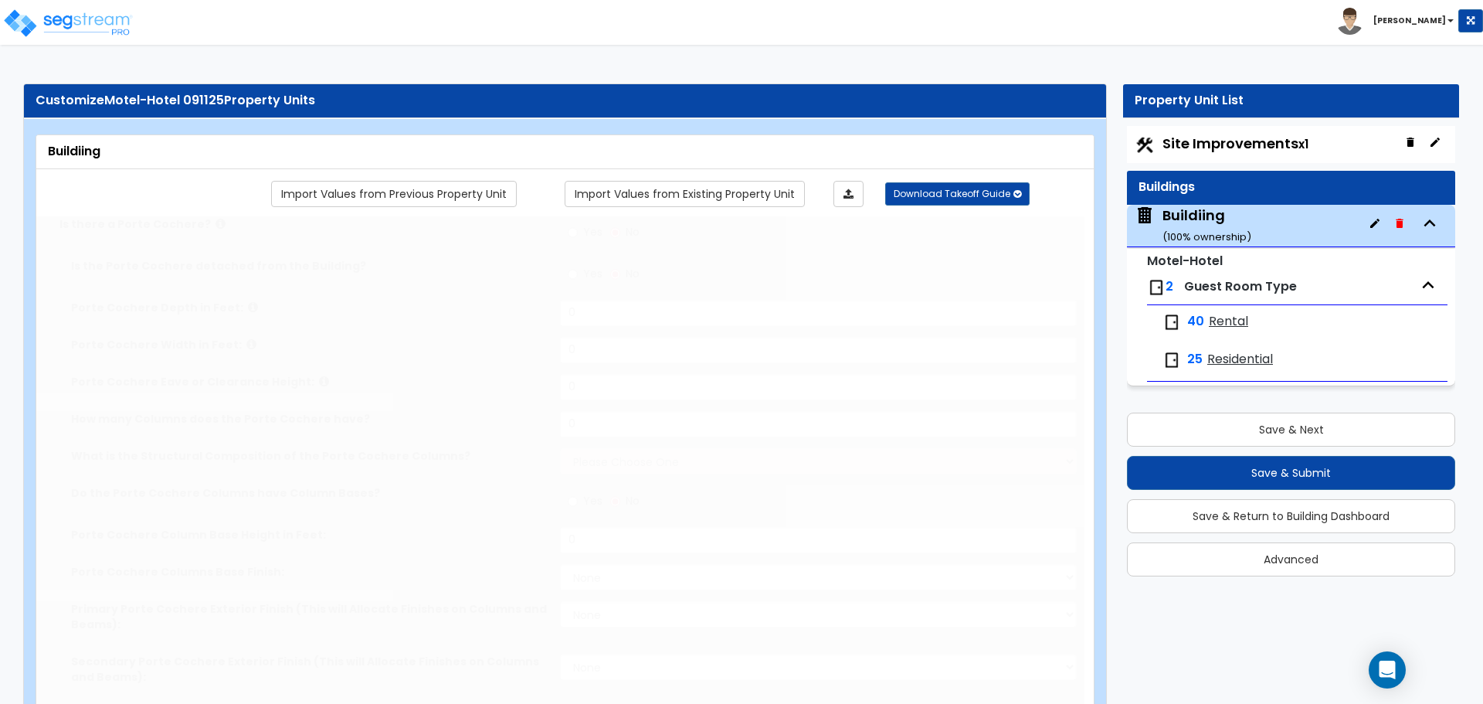
type input "50"
type input "100"
type input "1"
type input "5000"
select select "8"
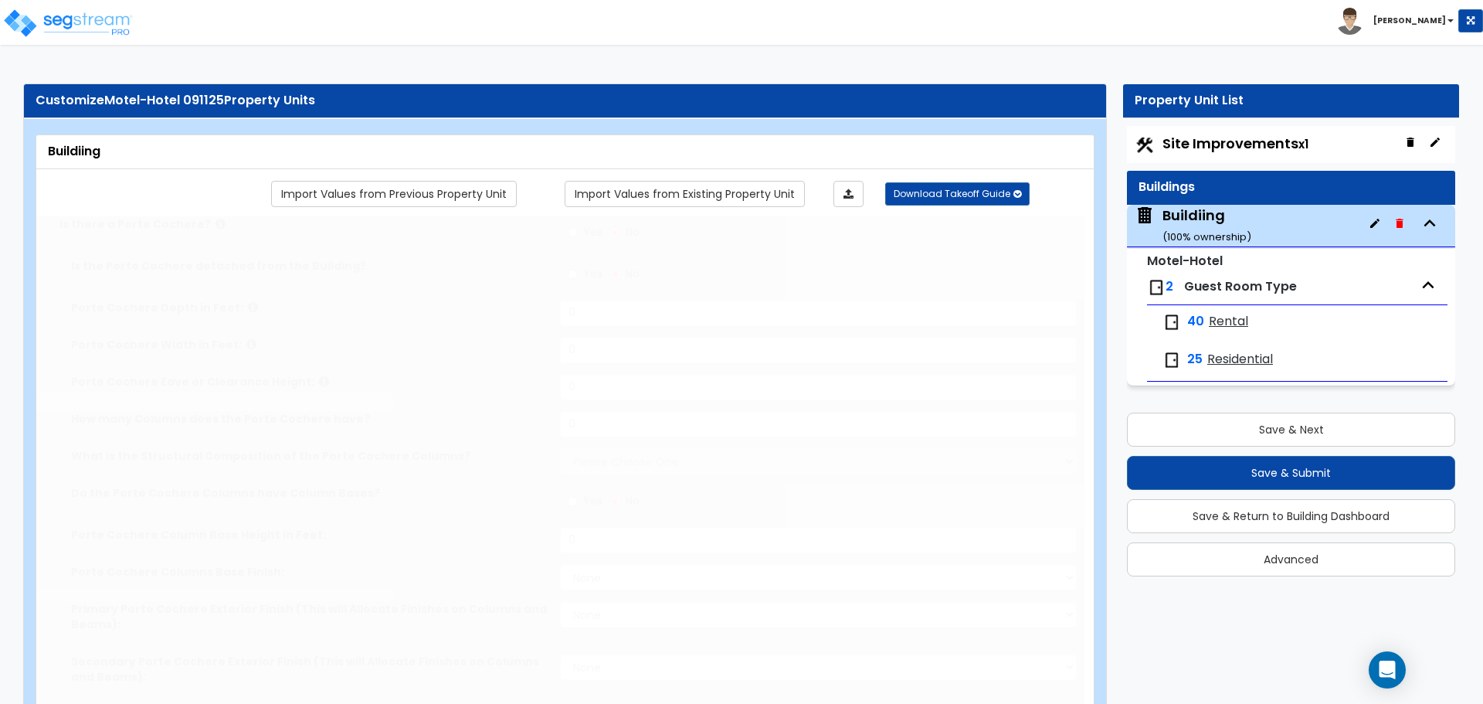
select select "3"
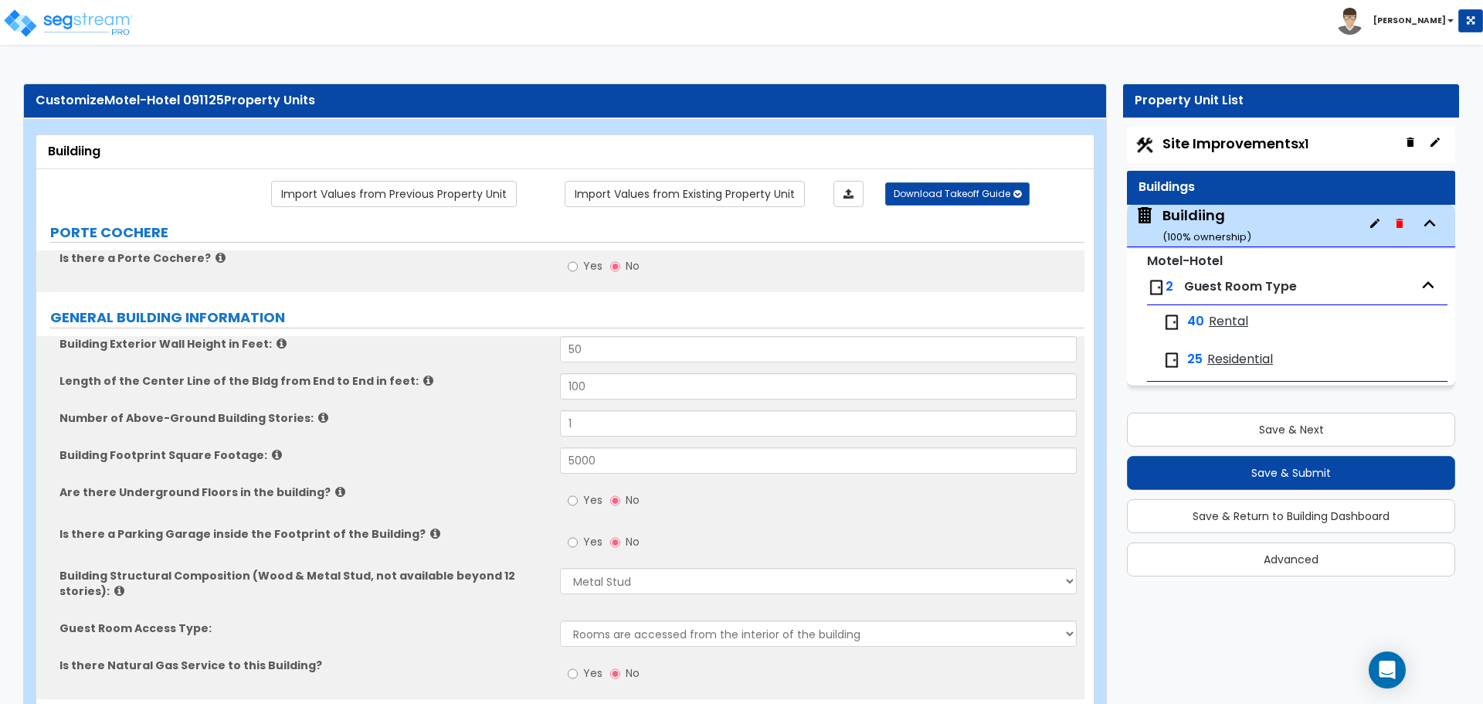
click at [1372, 222] on icon "button" at bounding box center [1375, 223] width 12 height 12
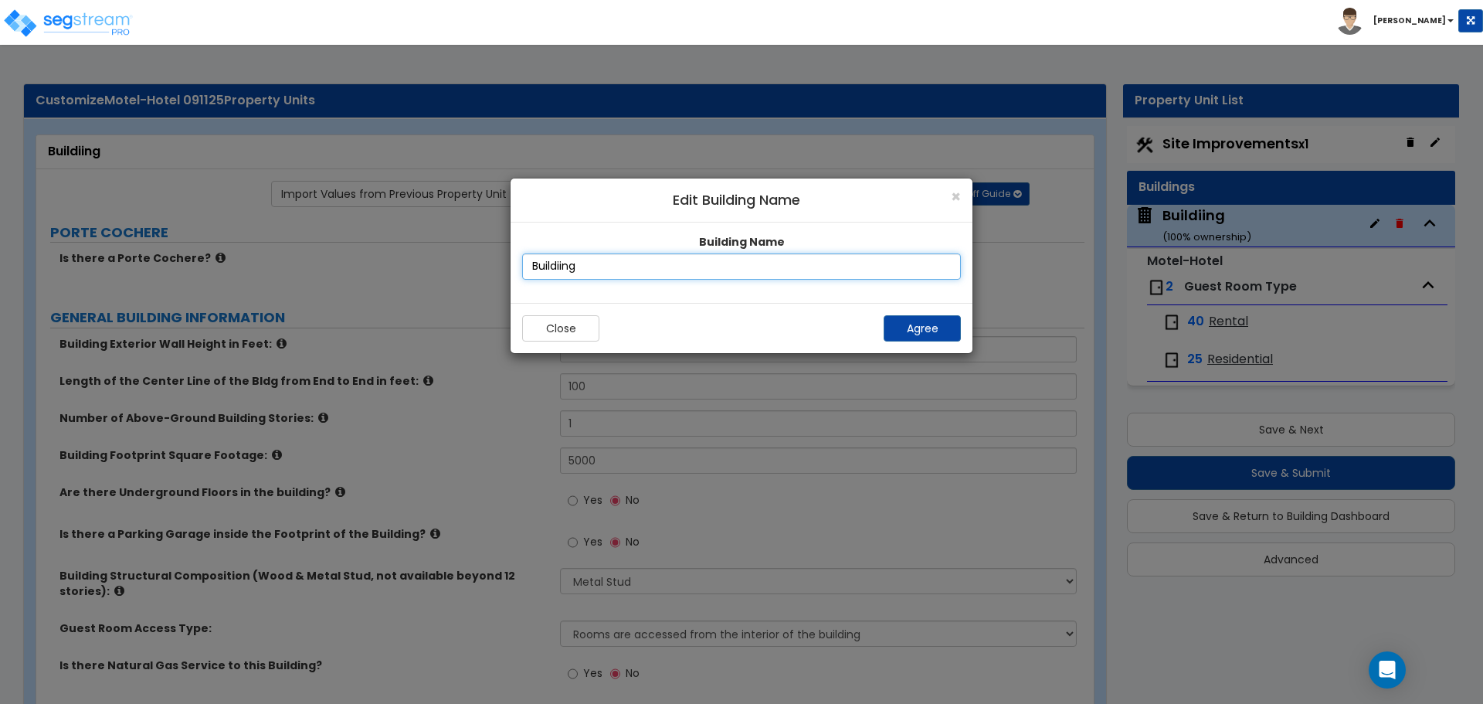
click at [561, 270] on input "Buildiing" at bounding box center [741, 266] width 439 height 26
type input "Building"
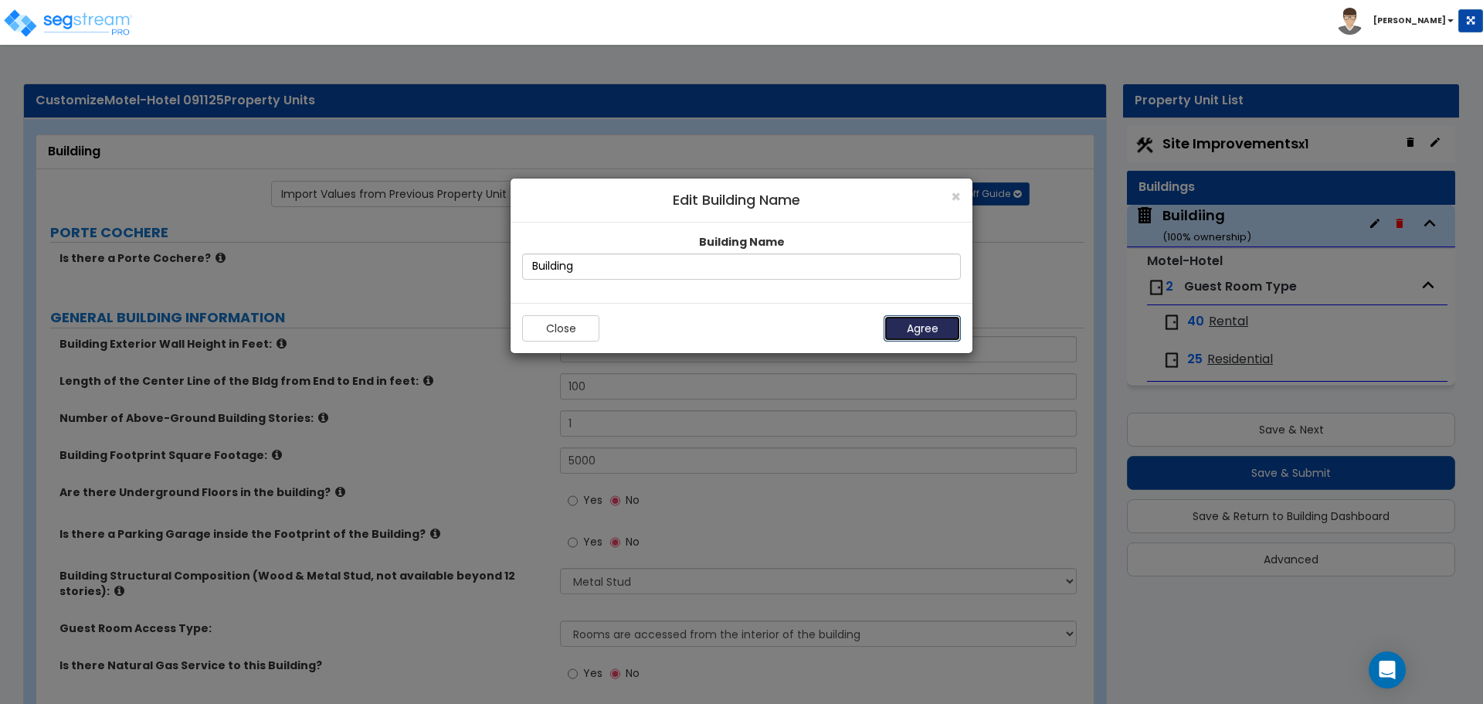
click at [906, 325] on button "Agree" at bounding box center [922, 328] width 77 height 26
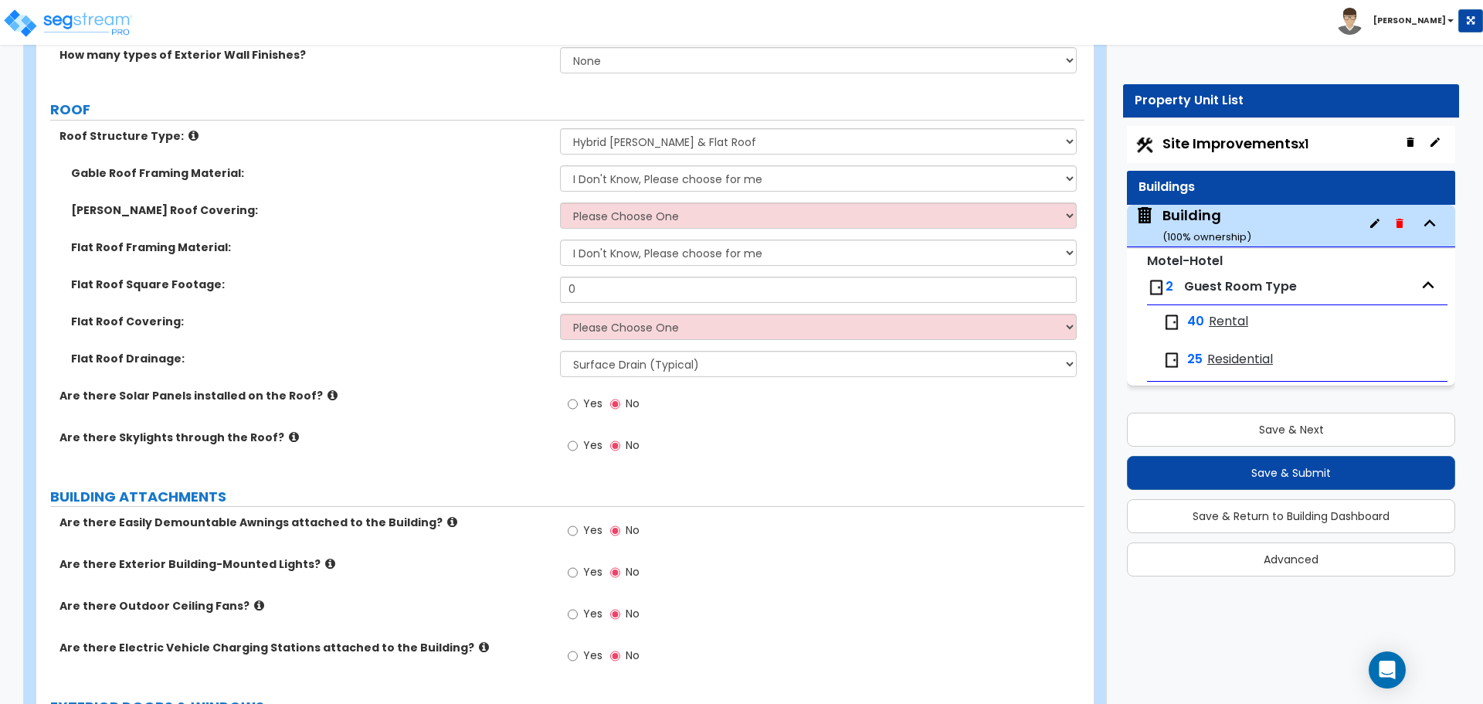
scroll to position [700, 0]
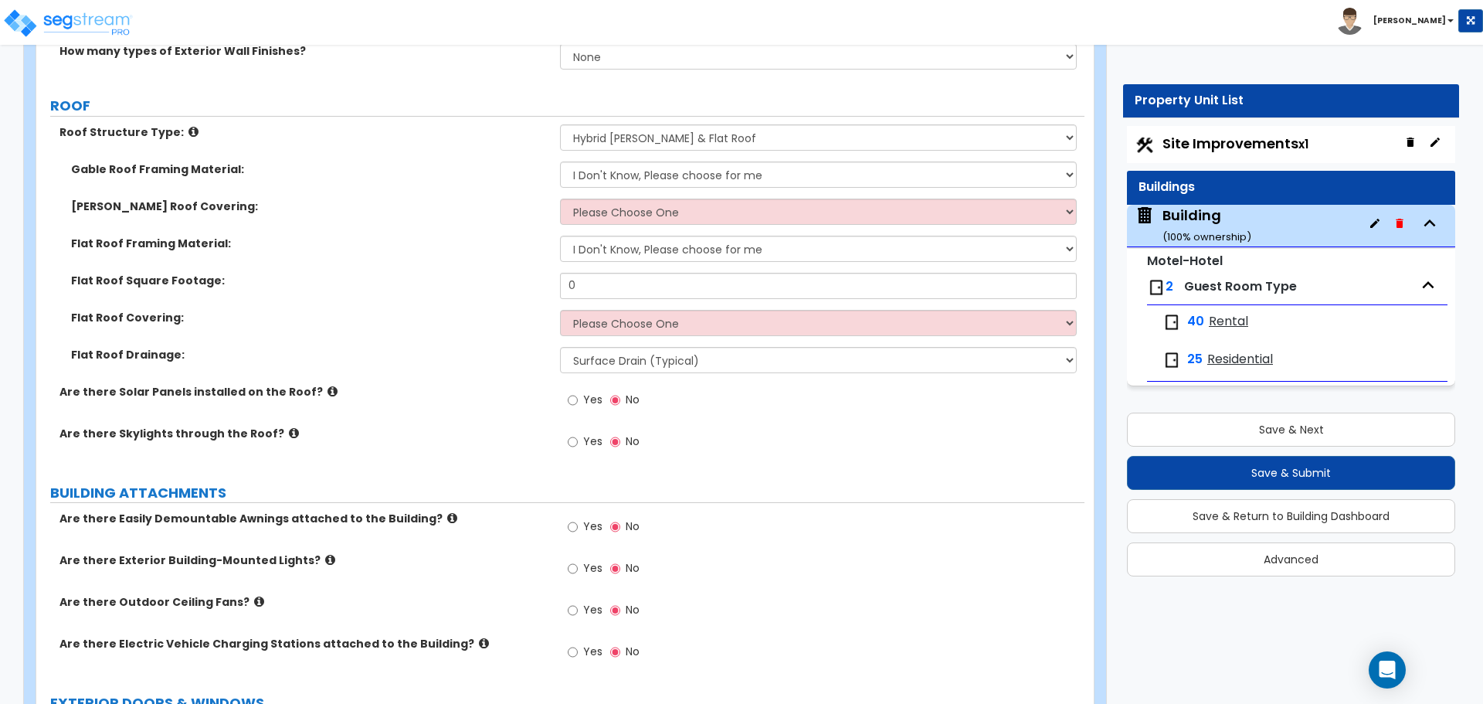
click at [589, 395] on span "Yes" at bounding box center [592, 399] width 19 height 15
click at [578, 395] on input "Yes" at bounding box center [573, 400] width 10 height 17
radio input "true"
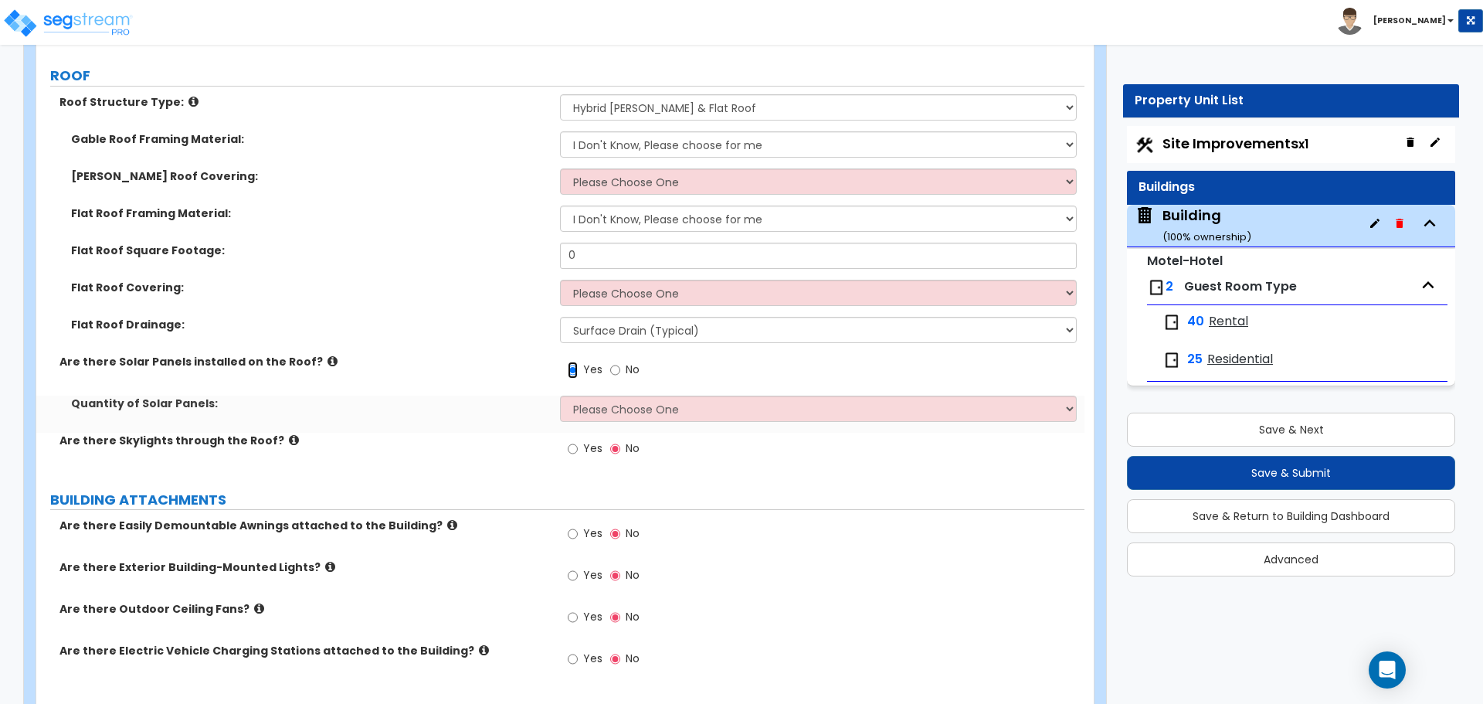
scroll to position [734, 0]
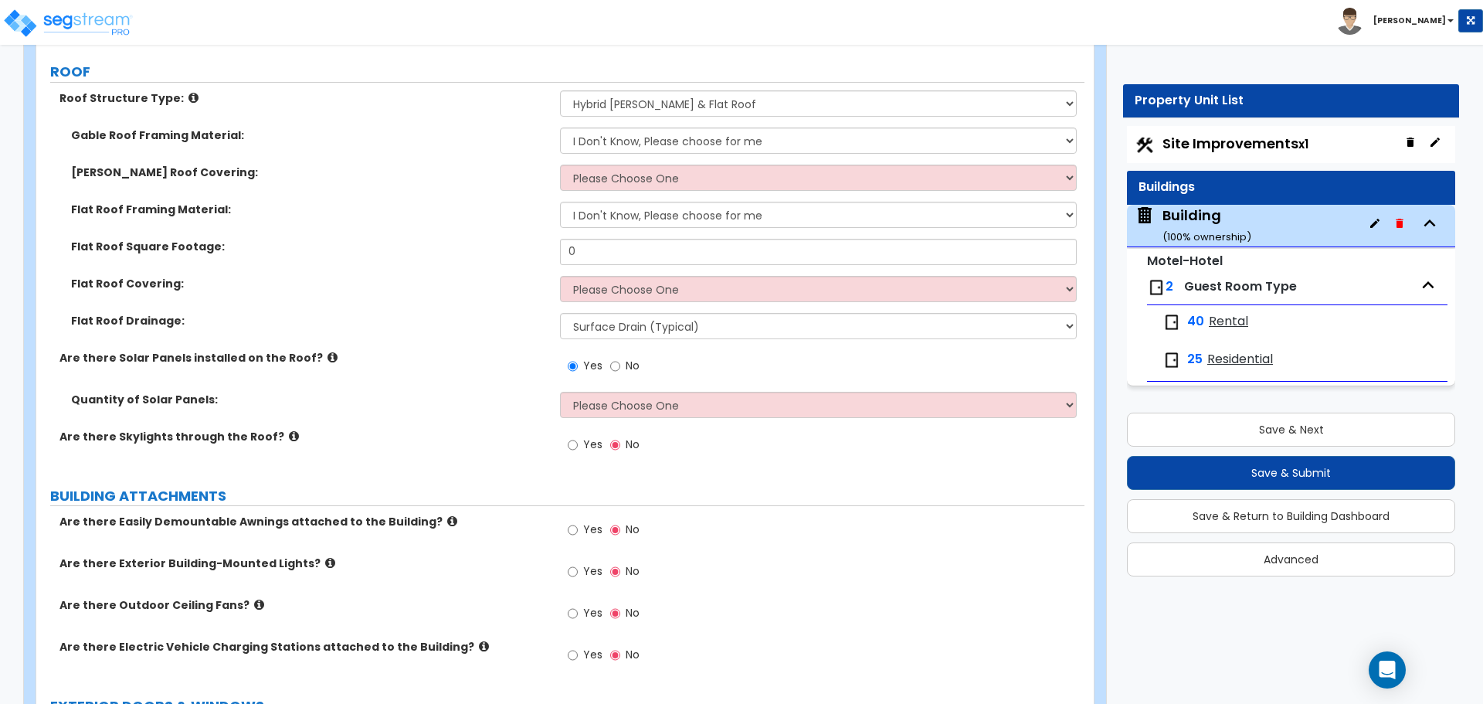
click at [597, 443] on span "Yes" at bounding box center [592, 443] width 19 height 15
click at [578, 443] on input "Yes" at bounding box center [573, 444] width 10 height 17
radio input "true"
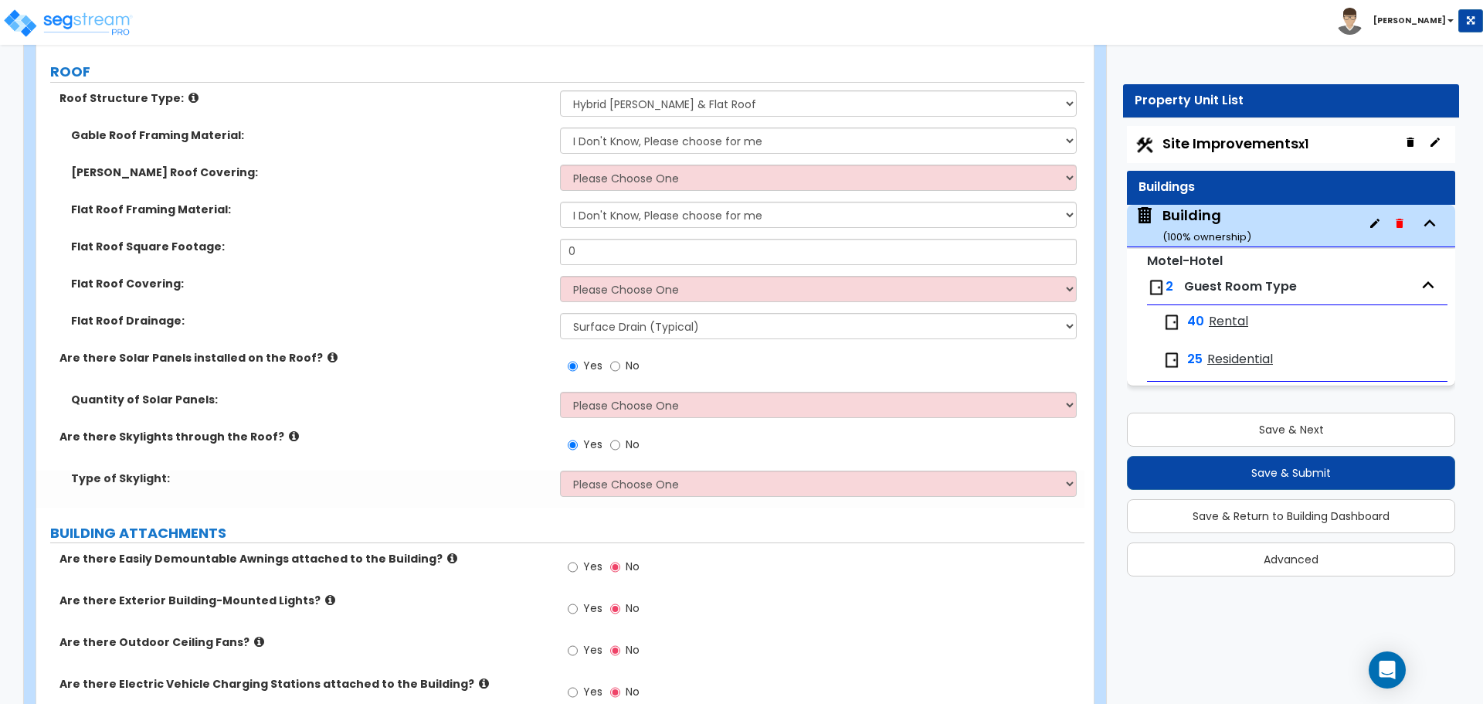
click at [629, 360] on span "No" at bounding box center [633, 365] width 14 height 15
click at [620, 360] on input "No" at bounding box center [615, 366] width 10 height 17
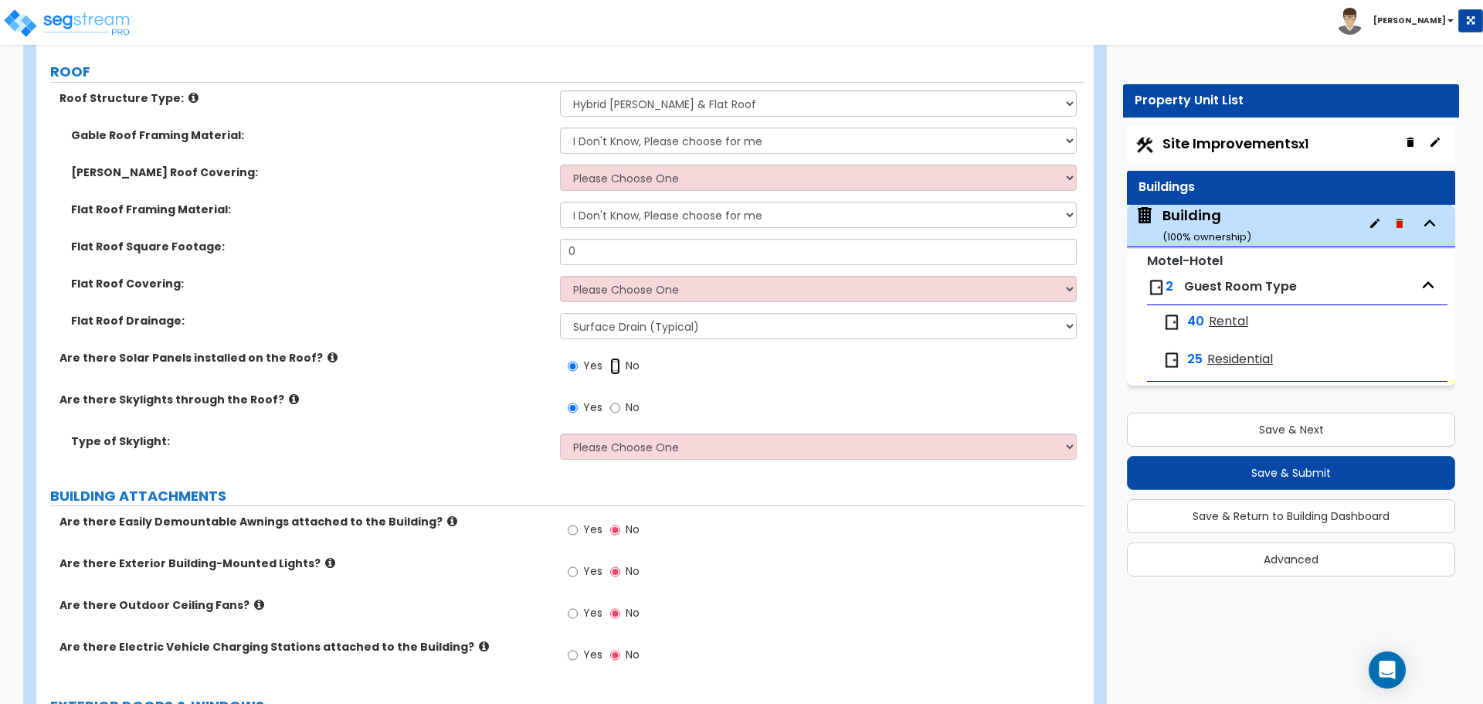
radio input "false"
radio input "true"
click at [633, 406] on span "No" at bounding box center [633, 406] width 14 height 15
click at [620, 406] on input "No" at bounding box center [615, 407] width 10 height 17
radio input "false"
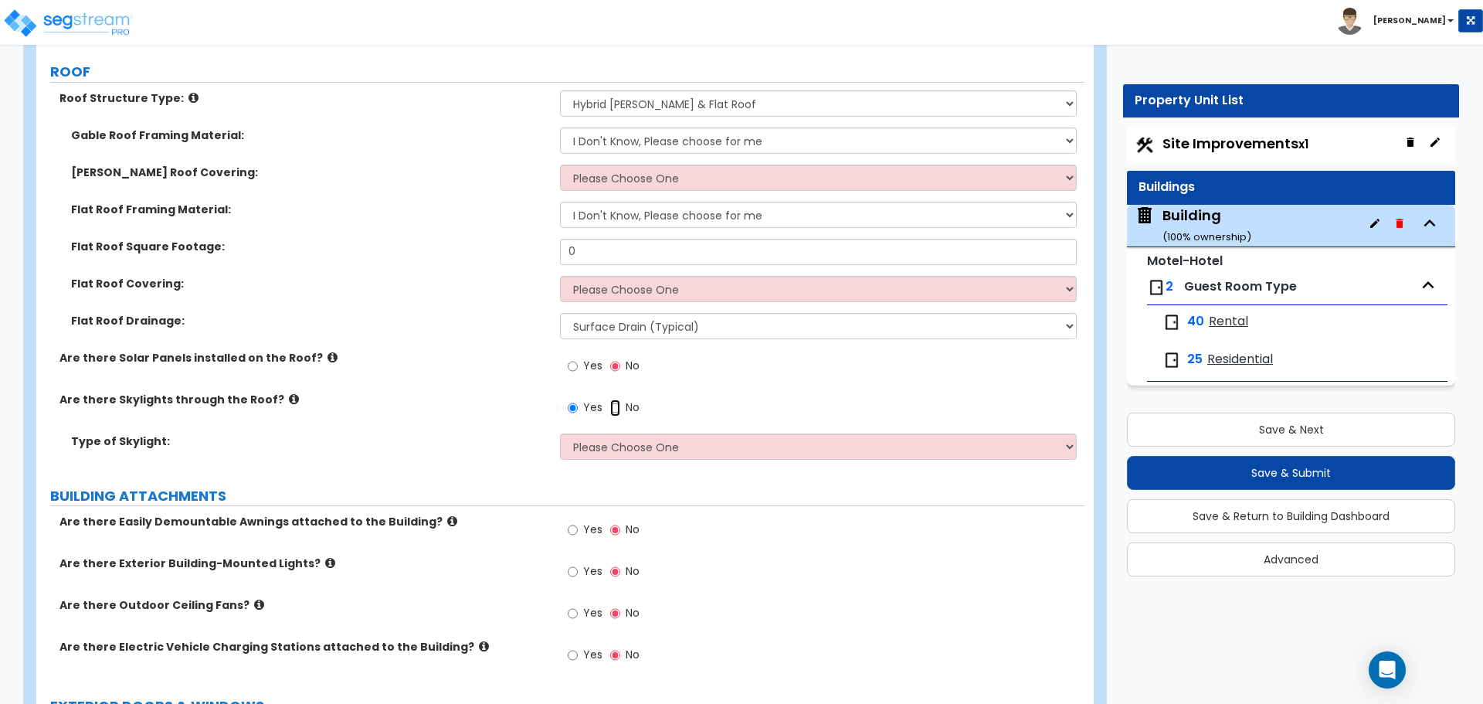
radio input "true"
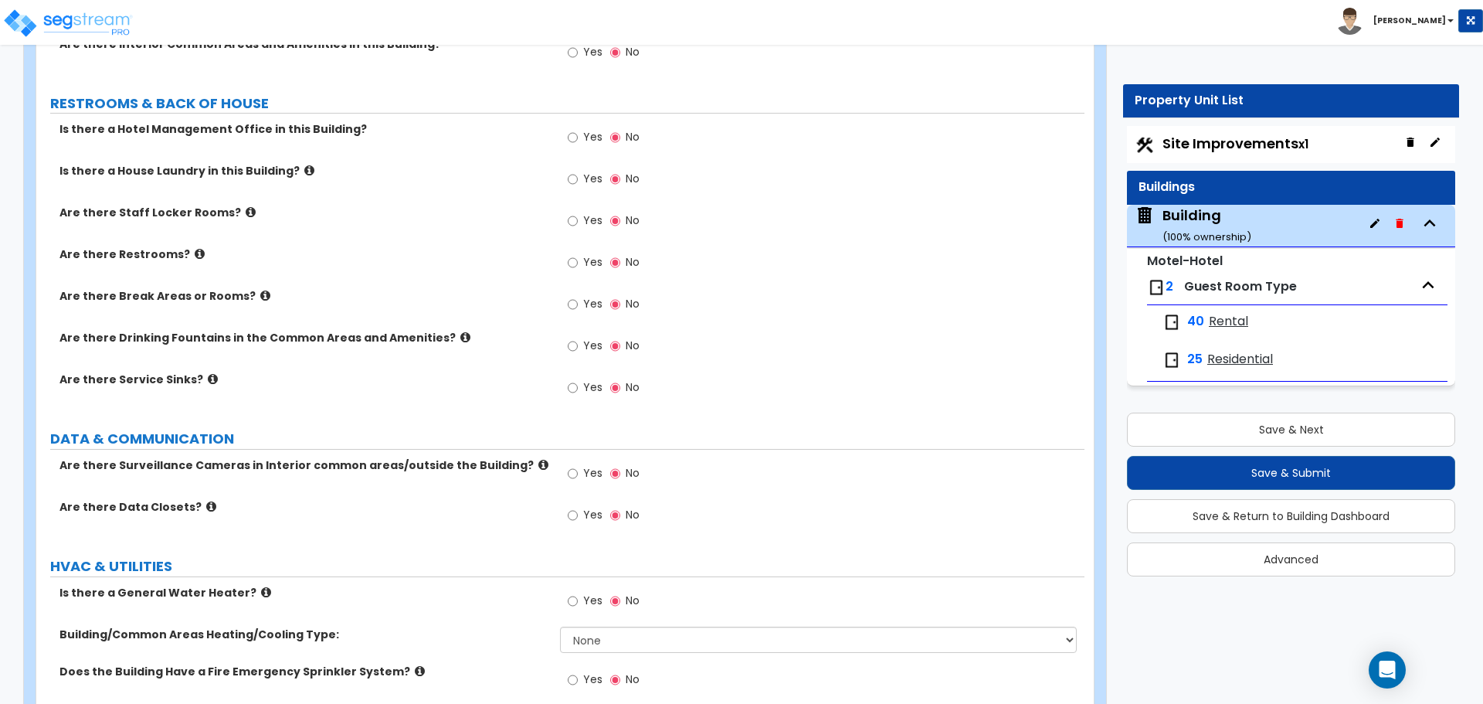
scroll to position [1881, 0]
click at [593, 134] on span "Yes" at bounding box center [592, 138] width 19 height 15
click at [578, 134] on input "Yes" at bounding box center [573, 139] width 10 height 17
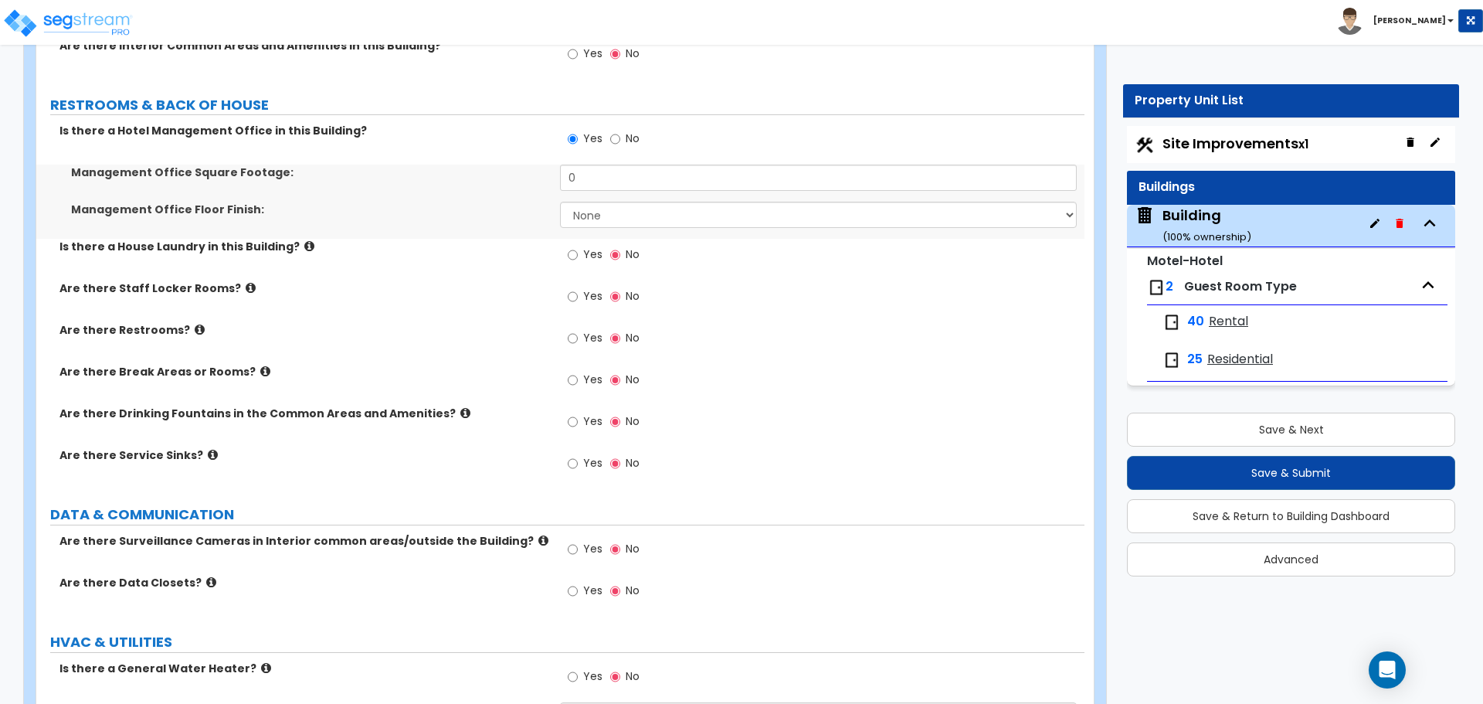
click at [654, 136] on div "Yes No" at bounding box center [822, 144] width 524 height 42
click at [636, 135] on span "No" at bounding box center [633, 138] width 14 height 15
click at [620, 135] on input "No" at bounding box center [615, 139] width 10 height 17
radio input "false"
radio input "true"
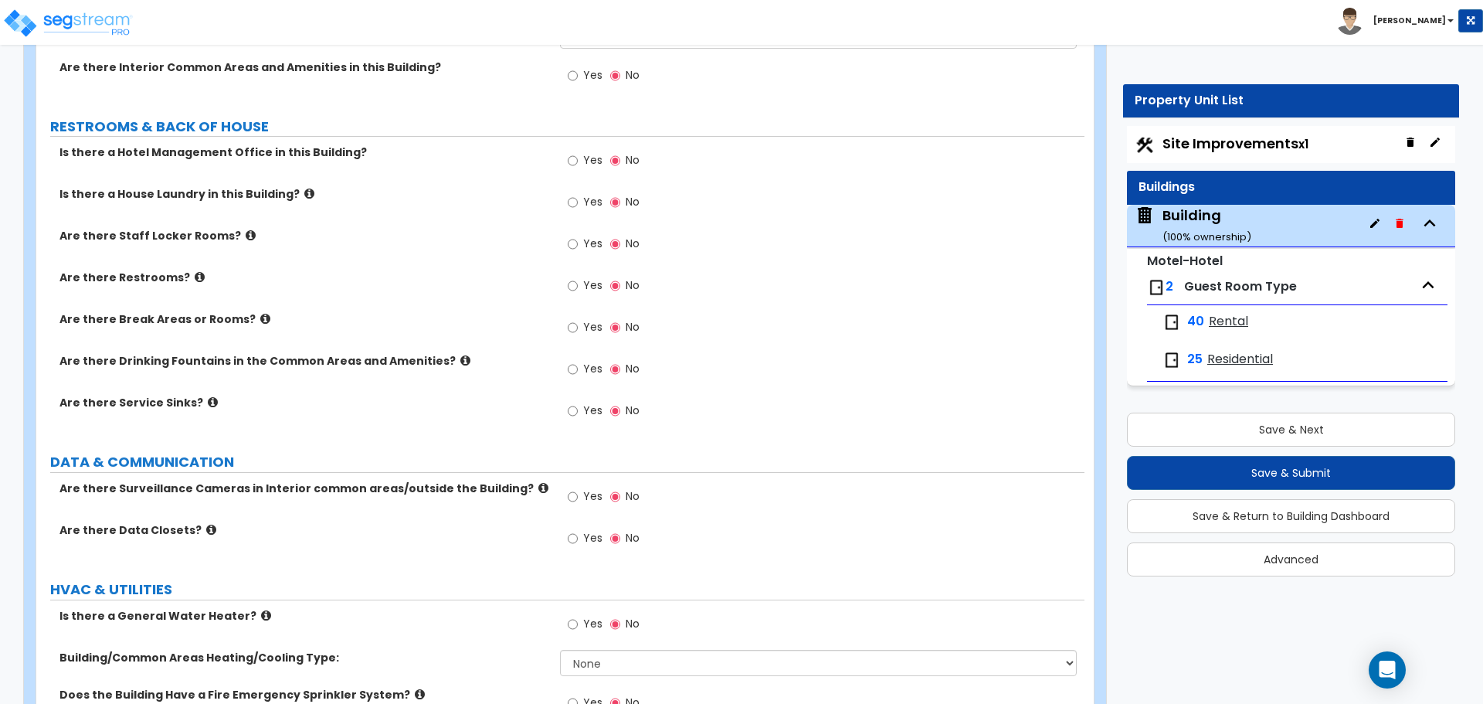
scroll to position [1861, 0]
click at [507, 235] on label "Are there Staff Locker Rooms?" at bounding box center [303, 233] width 489 height 15
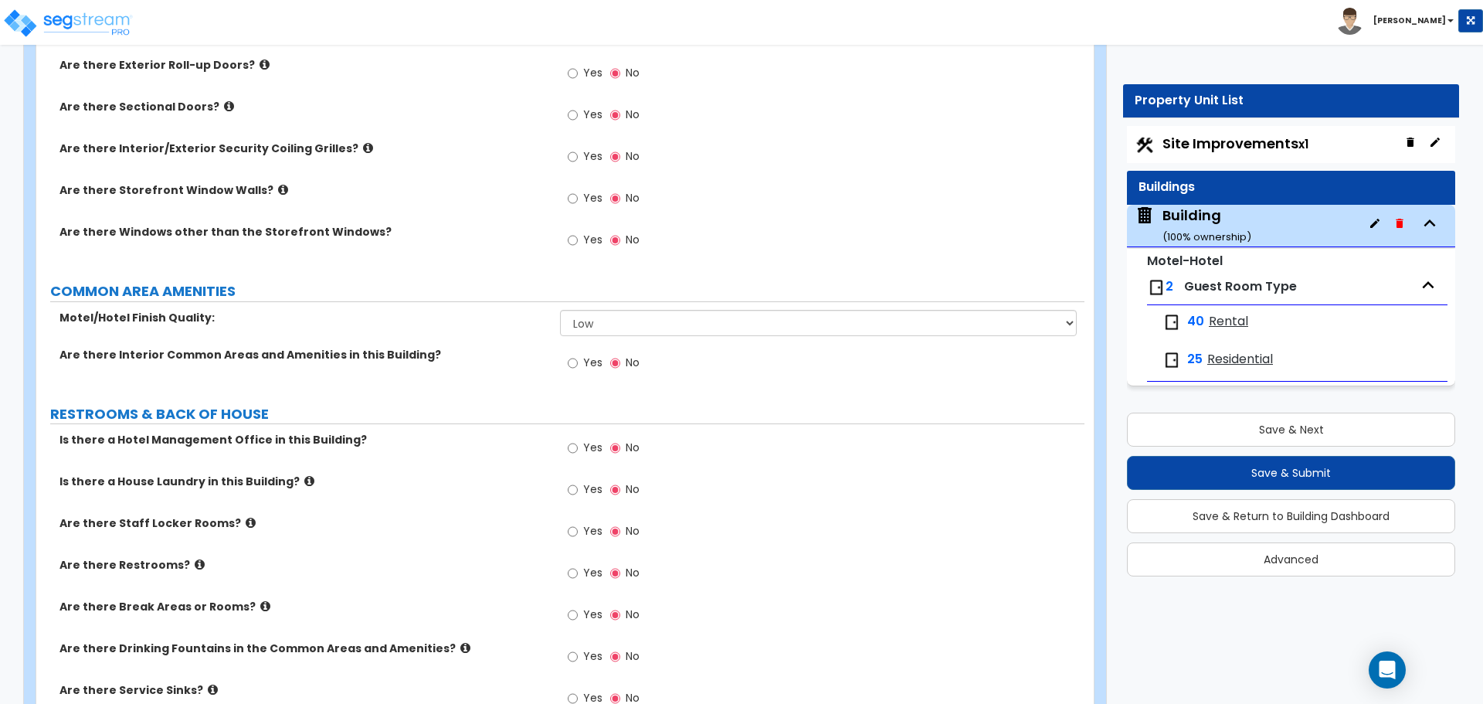
scroll to position [1574, 0]
click at [591, 353] on span "Yes" at bounding box center [592, 360] width 19 height 15
click at [578, 353] on input "Yes" at bounding box center [573, 361] width 10 height 17
radio input "true"
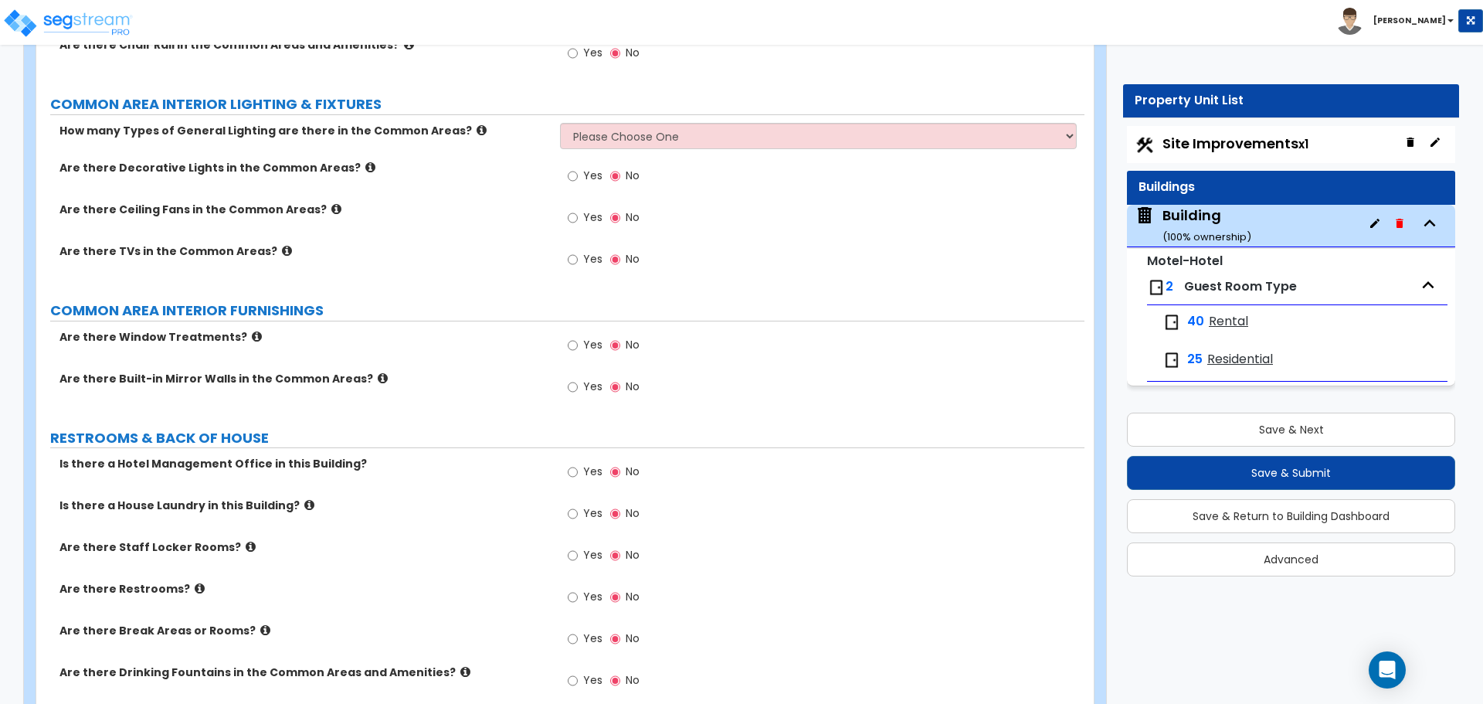
scroll to position [2564, 0]
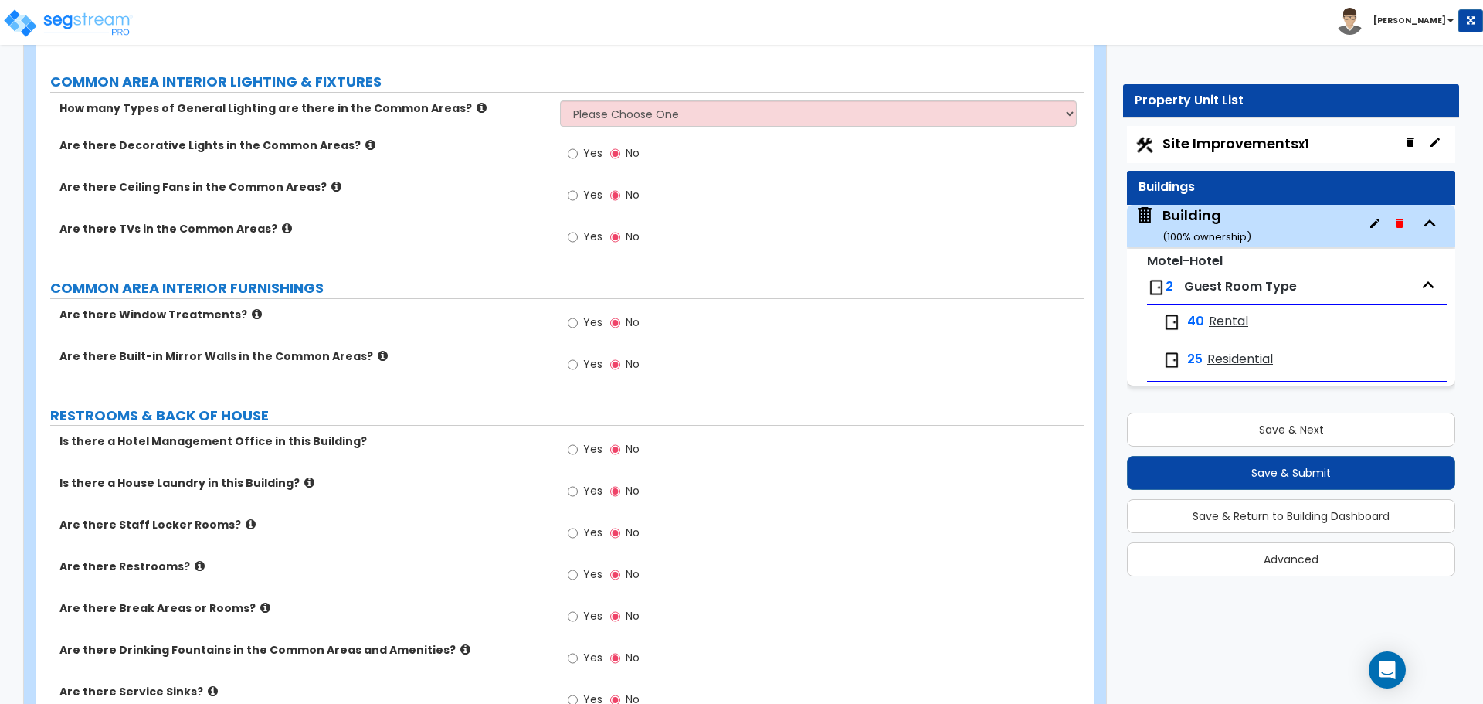
click at [594, 318] on span "Yes" at bounding box center [592, 321] width 19 height 15
click at [578, 318] on input "Yes" at bounding box center [573, 322] width 10 height 17
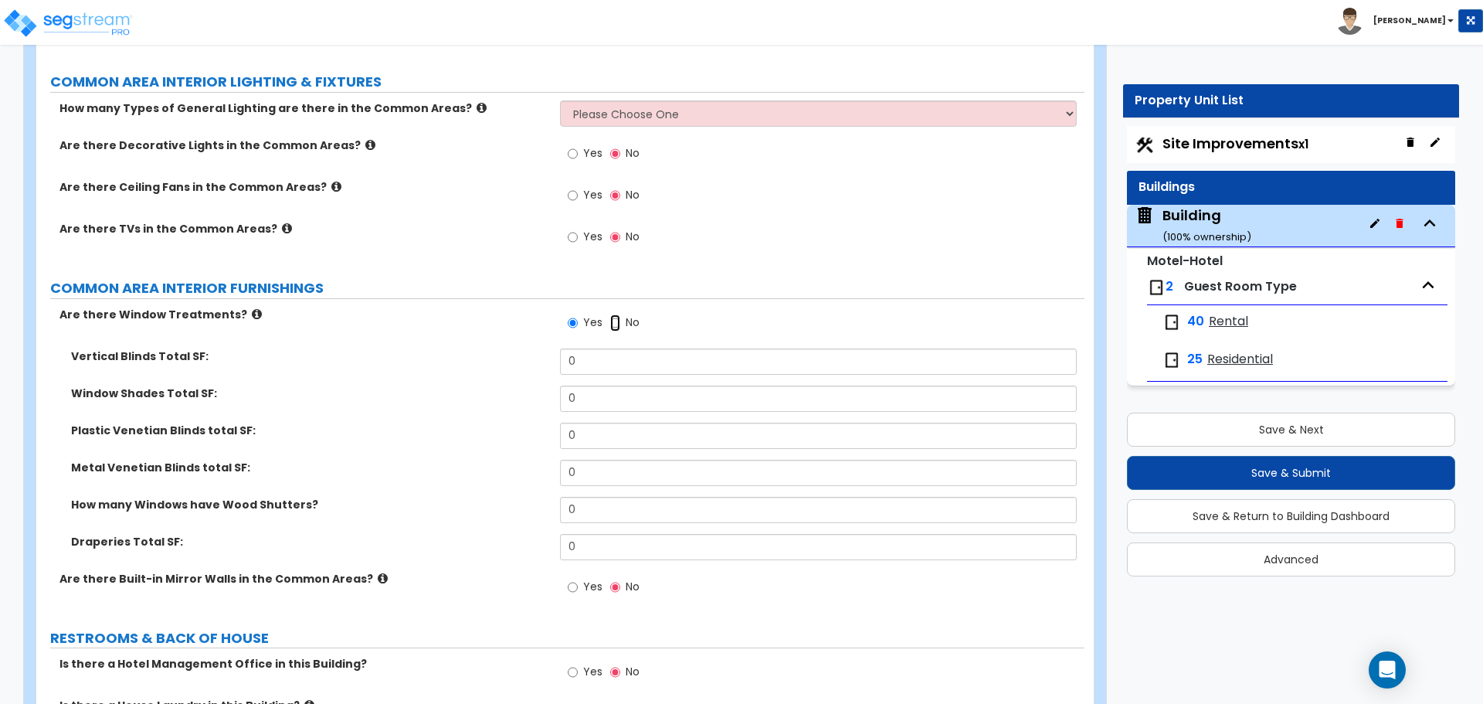
click at [619, 317] on input "No" at bounding box center [615, 322] width 10 height 17
radio input "false"
radio input "true"
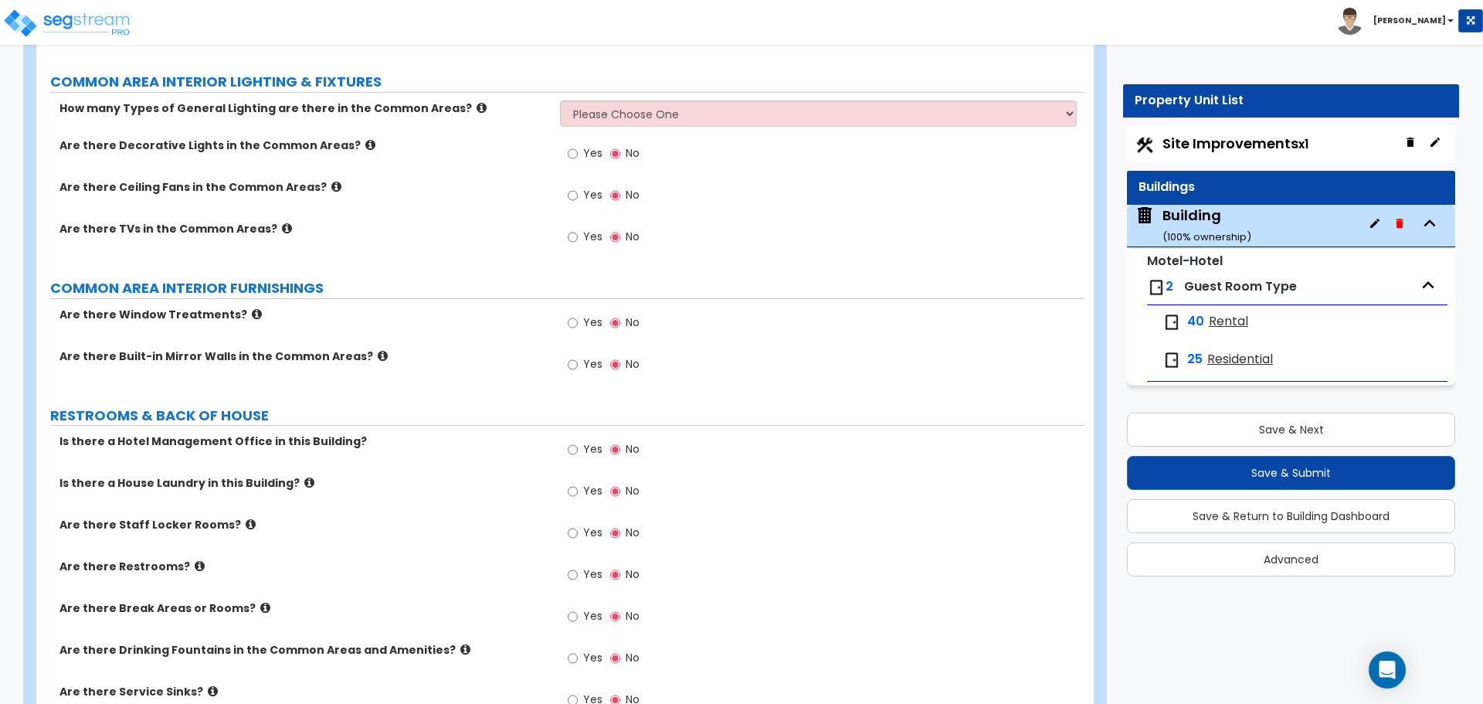
click at [579, 316] on label "Yes" at bounding box center [585, 324] width 35 height 26
click at [578, 316] on input "Yes" at bounding box center [573, 322] width 10 height 17
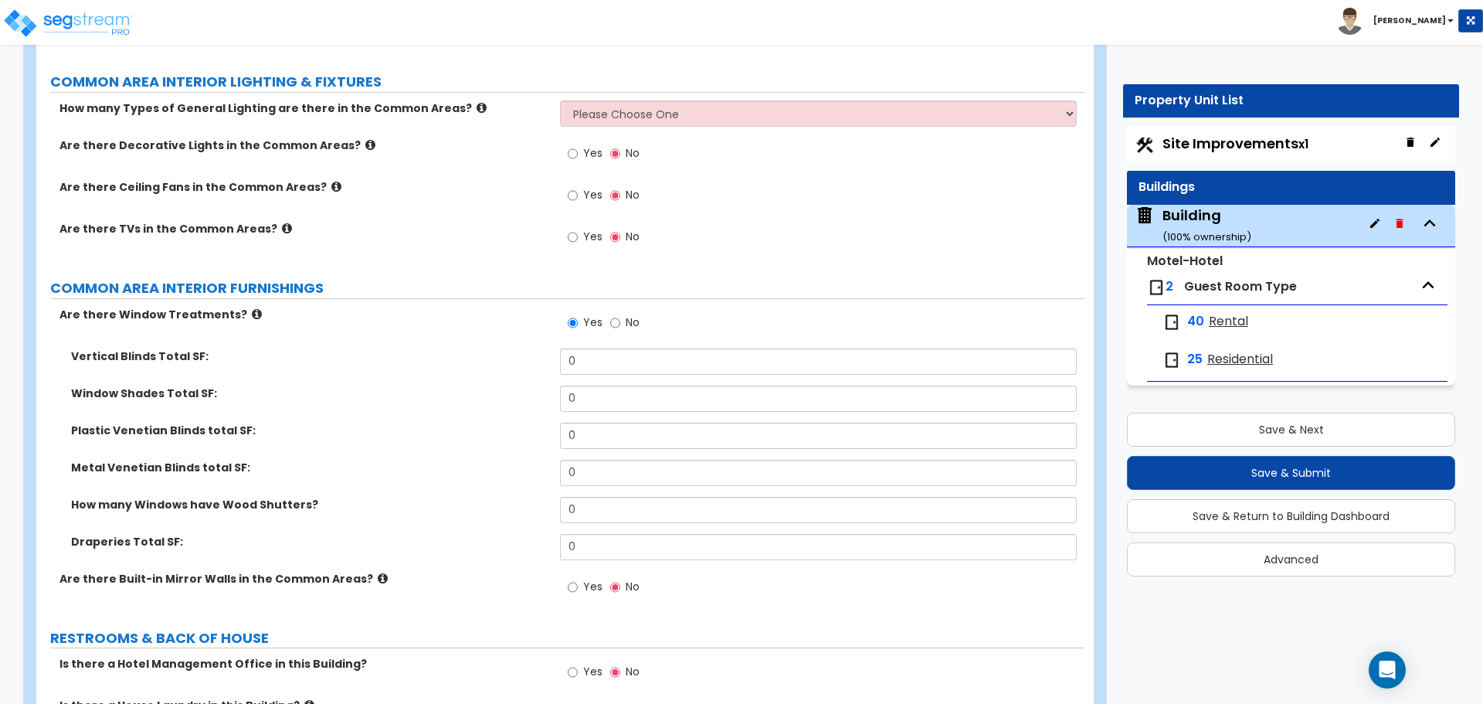
click at [626, 317] on span "No" at bounding box center [633, 321] width 14 height 15
click at [620, 317] on input "No" at bounding box center [615, 322] width 10 height 17
radio input "false"
radio input "true"
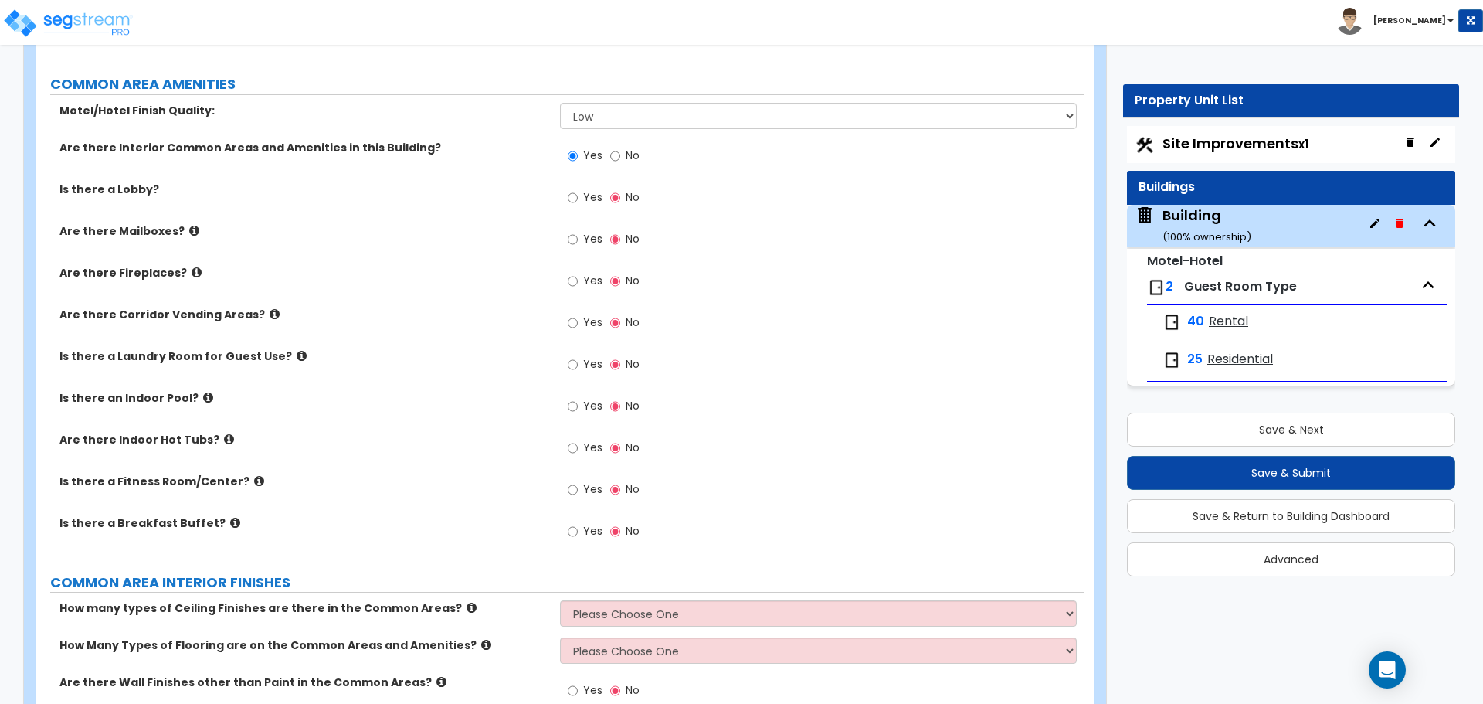
scroll to position [1782, 0]
click at [585, 312] on span "Yes" at bounding box center [592, 319] width 19 height 15
click at [578, 312] on input "Yes" at bounding box center [573, 320] width 10 height 17
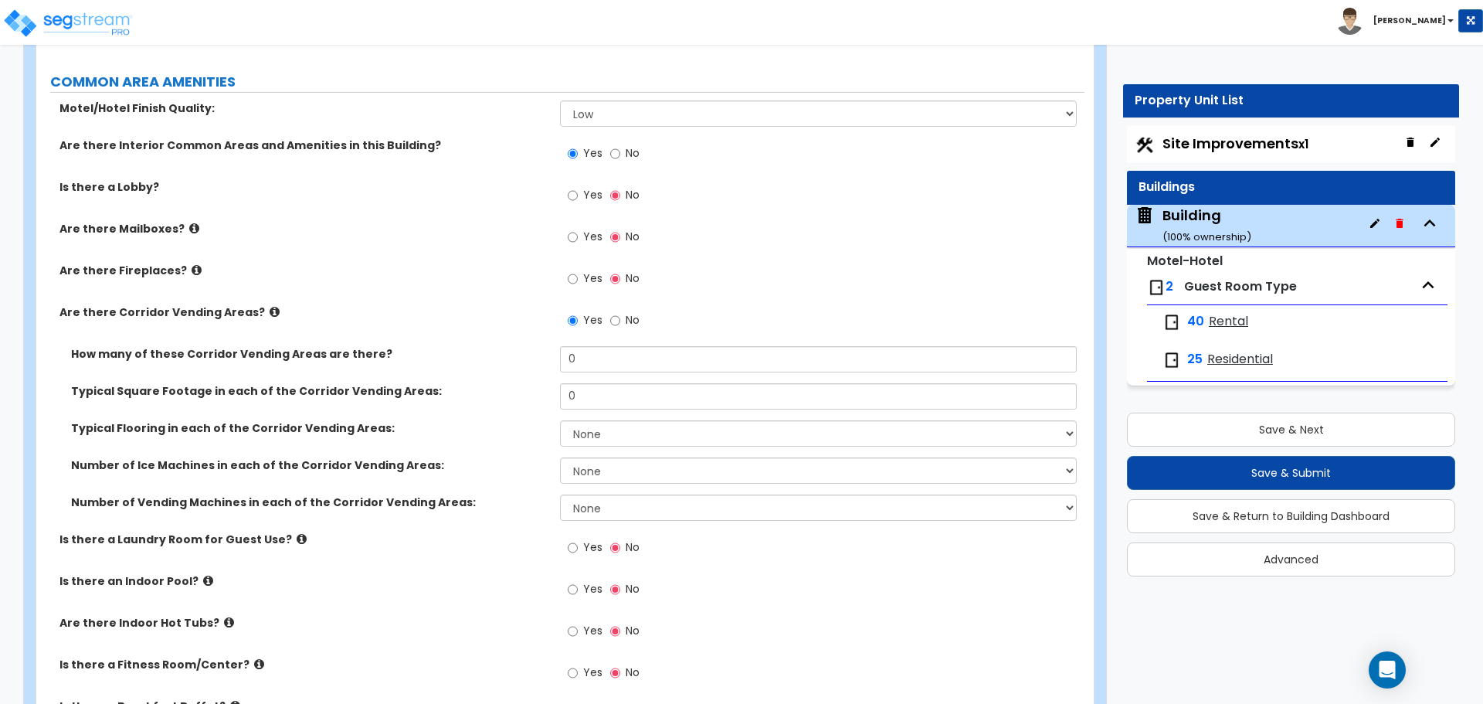
click at [632, 322] on span "No" at bounding box center [633, 319] width 14 height 15
click at [620, 322] on input "No" at bounding box center [615, 320] width 10 height 17
radio input "false"
radio input "true"
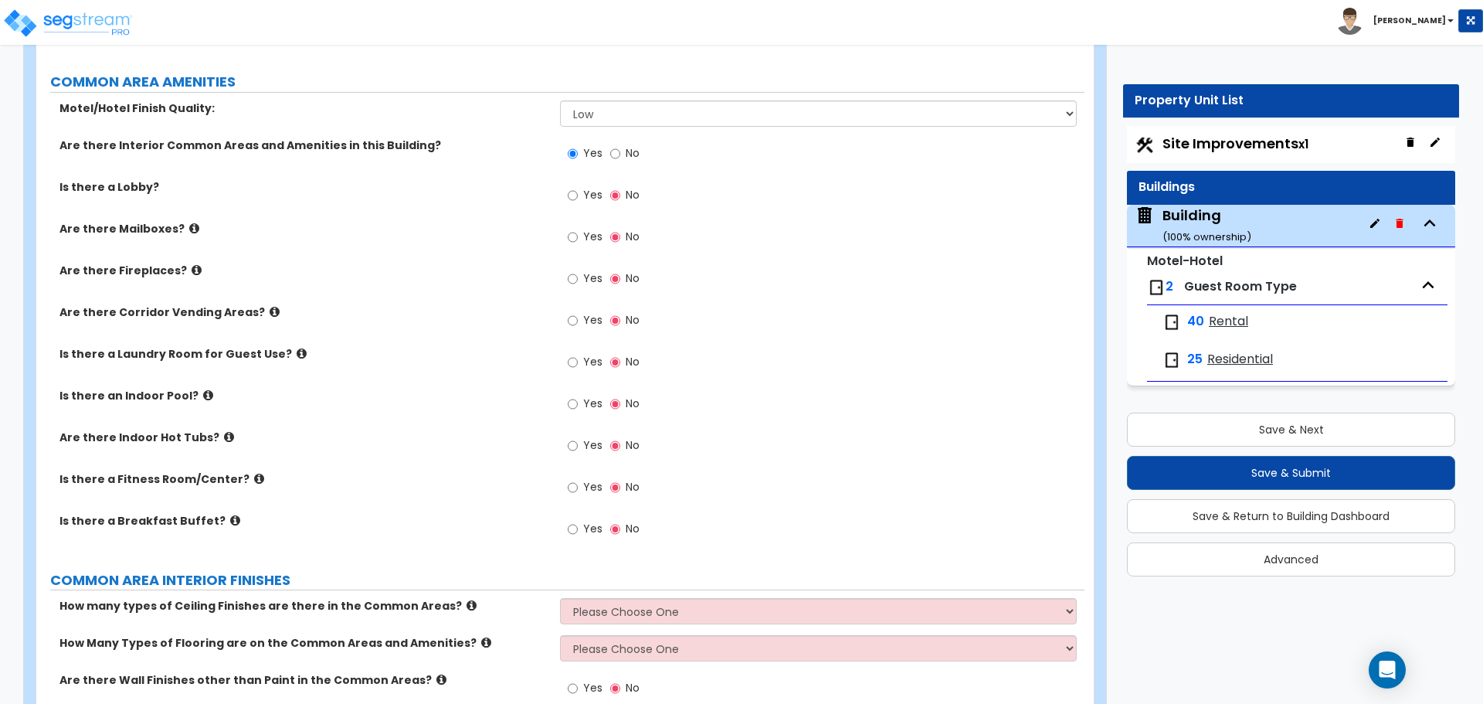
click at [581, 206] on div "Yes No" at bounding box center [603, 197] width 87 height 36
click at [584, 192] on span "Yes" at bounding box center [592, 194] width 19 height 15
click at [578, 192] on input "Yes" at bounding box center [573, 195] width 10 height 17
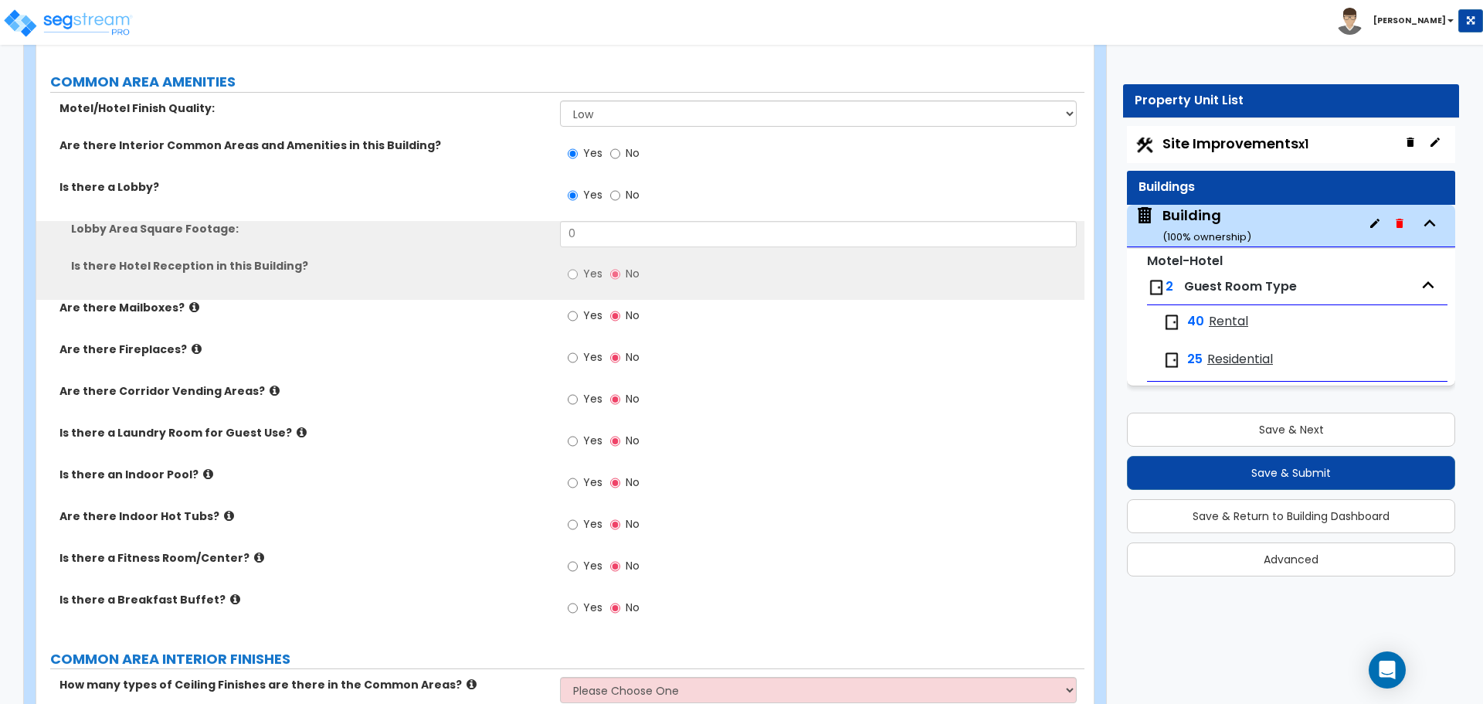
click at [626, 192] on span "No" at bounding box center [633, 194] width 14 height 15
click at [620, 192] on input "No" at bounding box center [615, 195] width 10 height 17
radio input "false"
radio input "true"
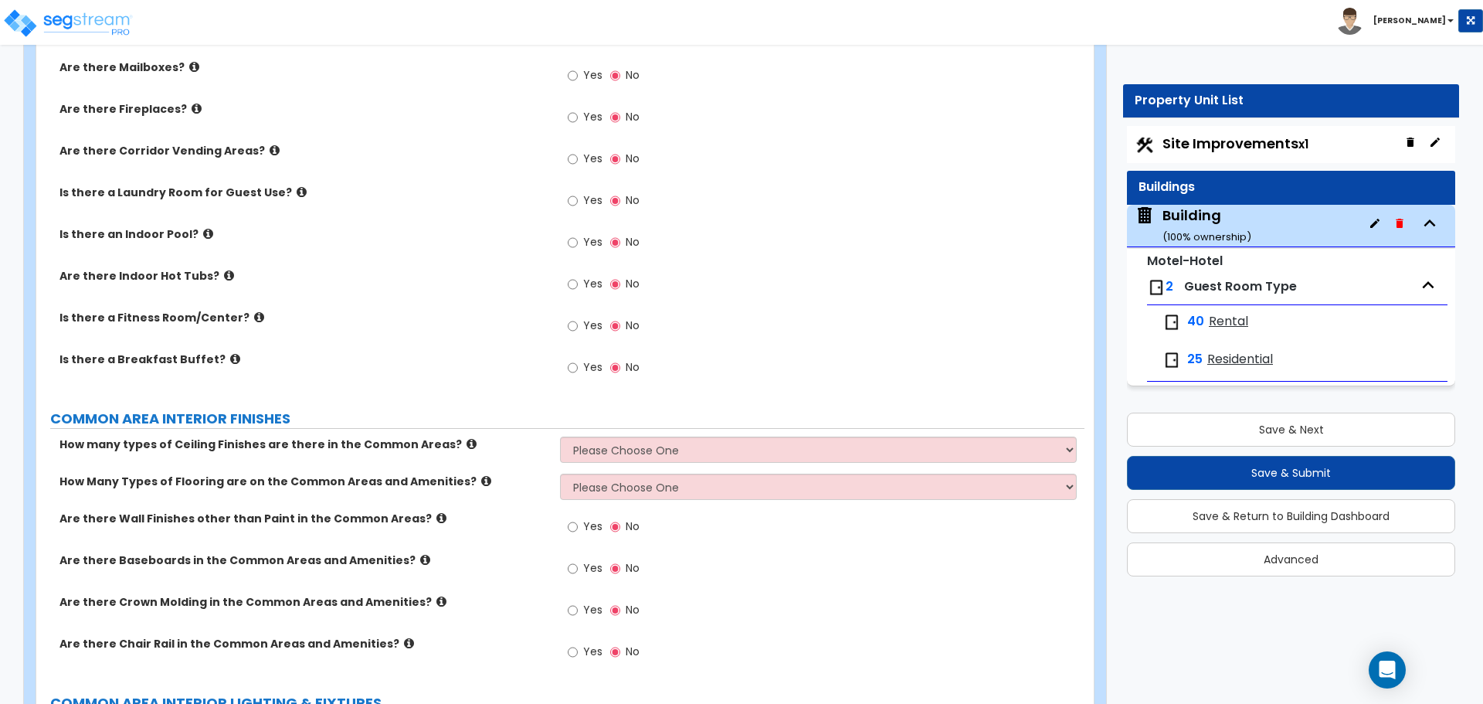
scroll to position [1952, 0]
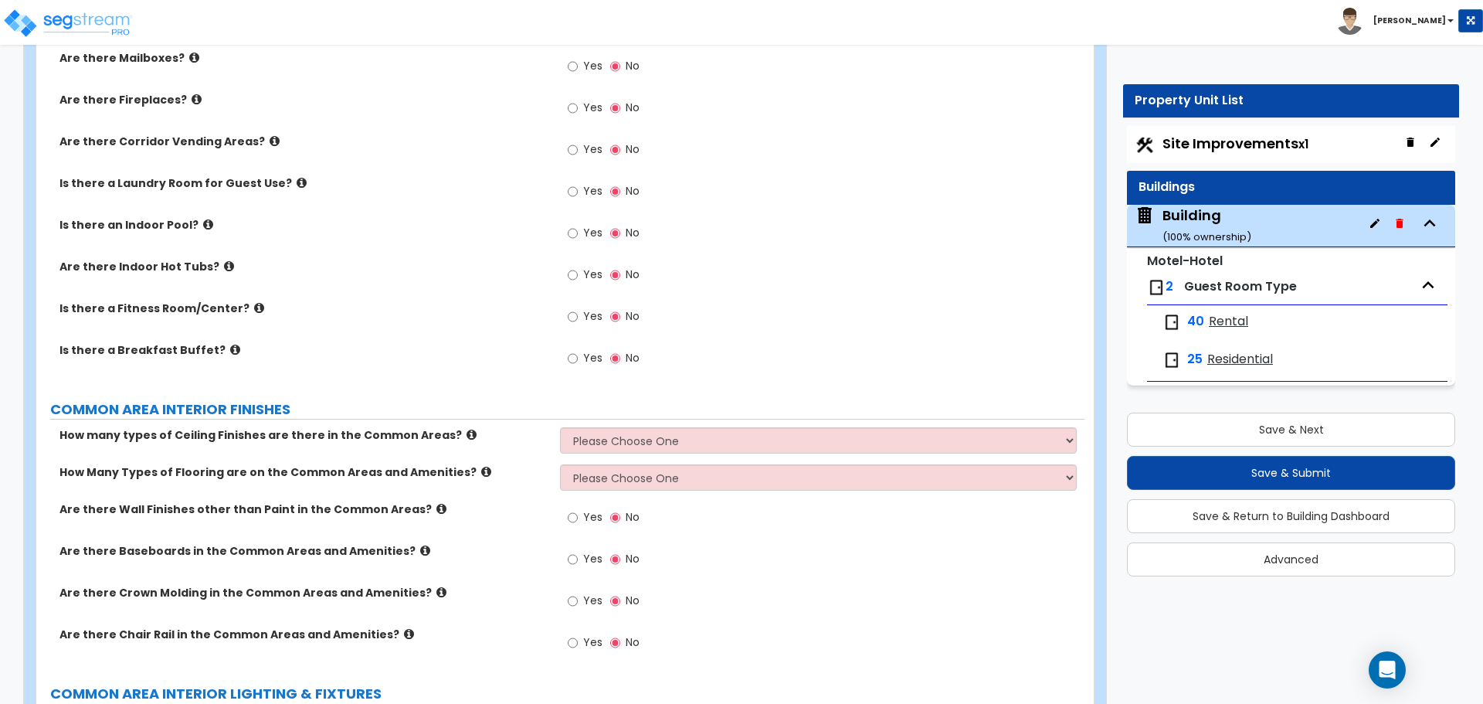
click at [580, 365] on label "Yes" at bounding box center [585, 360] width 35 height 26
click at [578, 365] on input "Yes" at bounding box center [573, 358] width 10 height 17
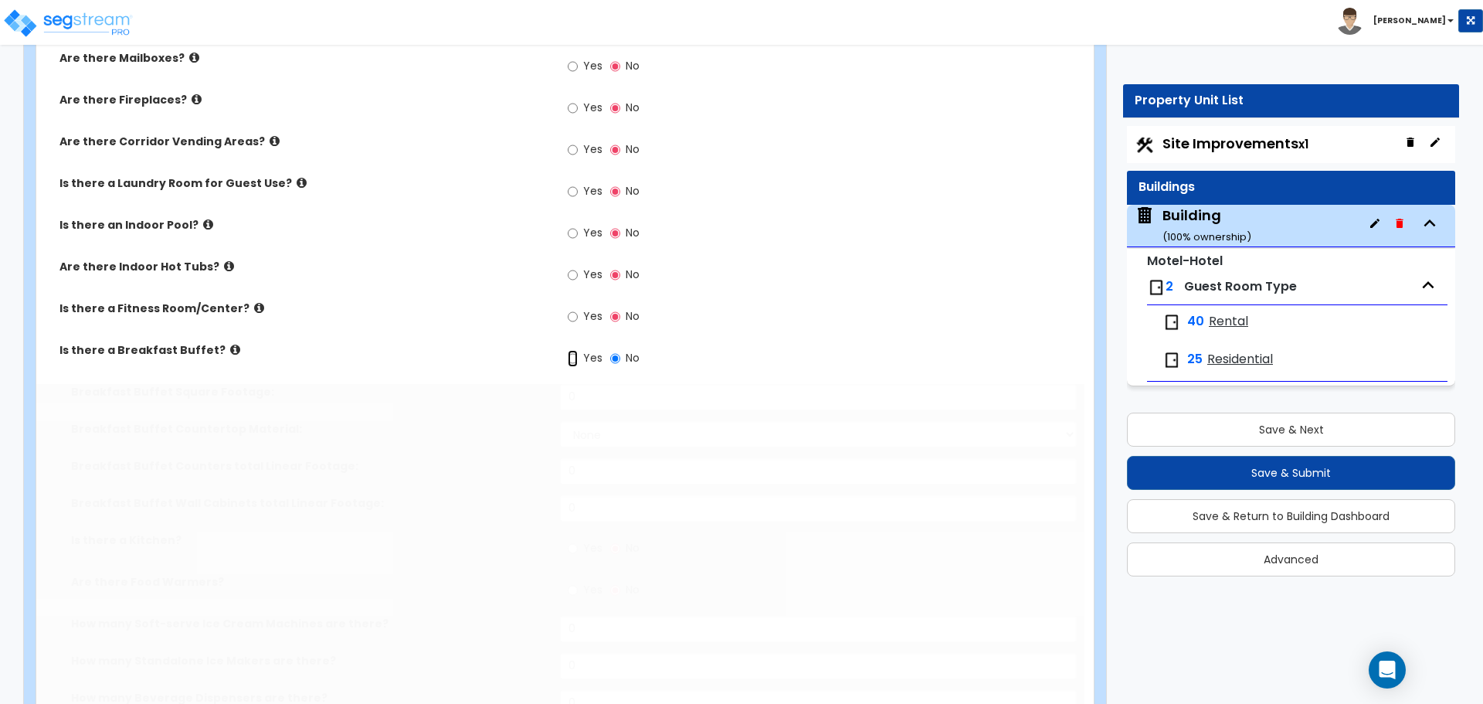
radio input "true"
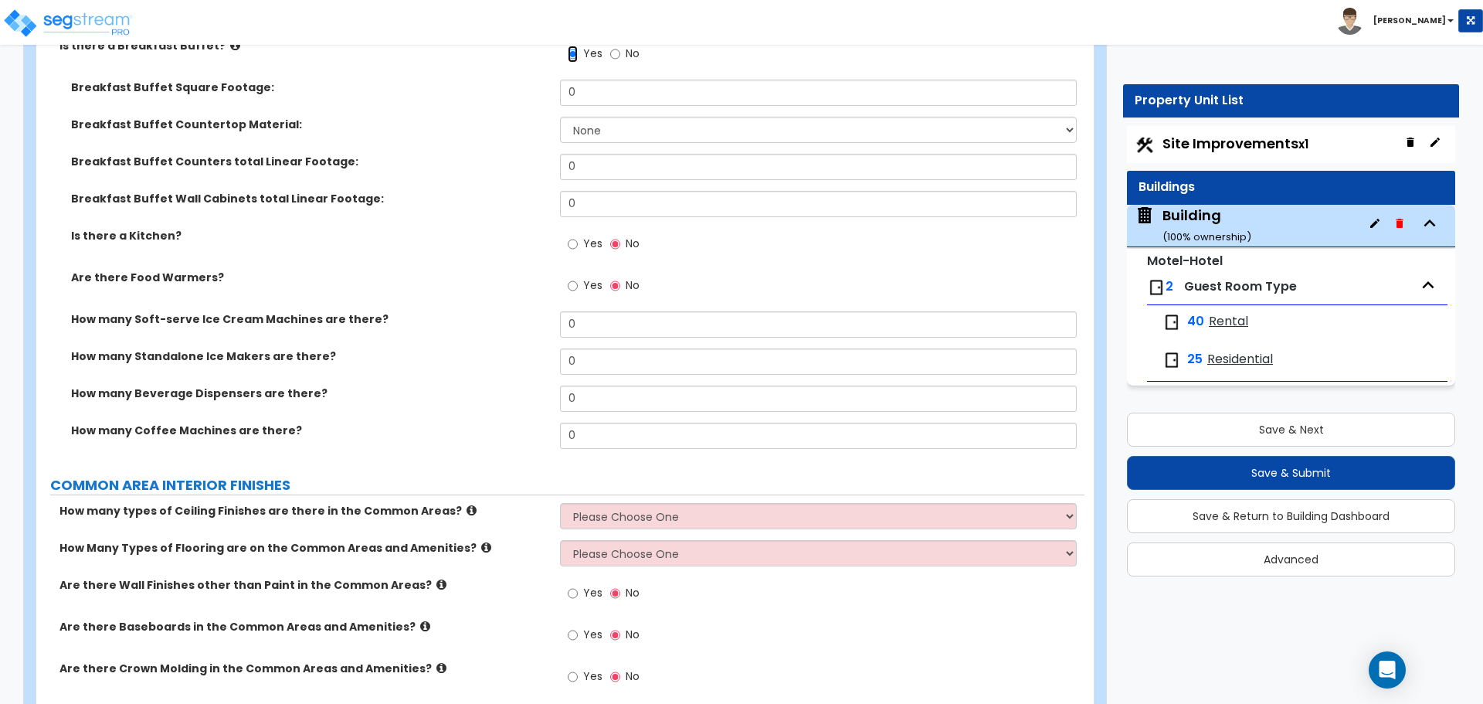
scroll to position [2260, 0]
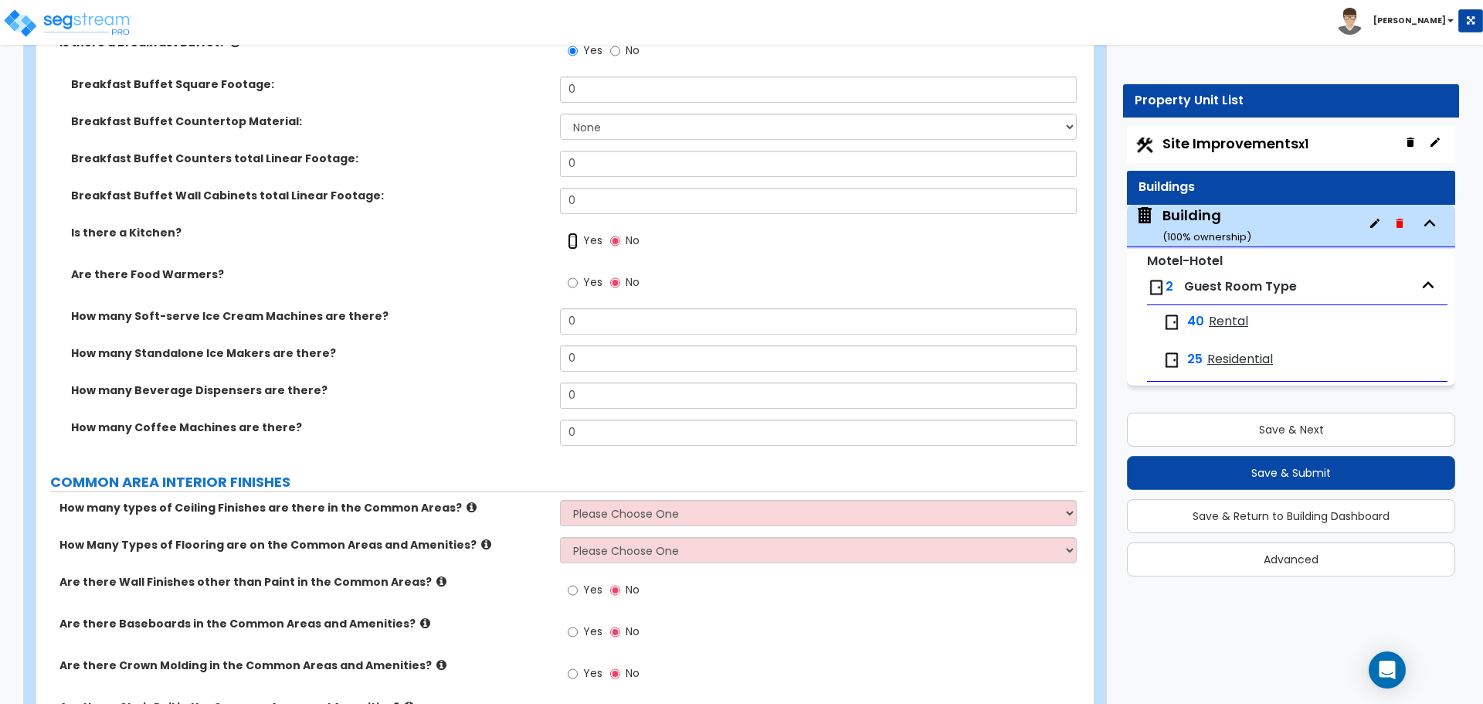
click at [576, 240] on input "Yes" at bounding box center [573, 240] width 10 height 17
radio input "true"
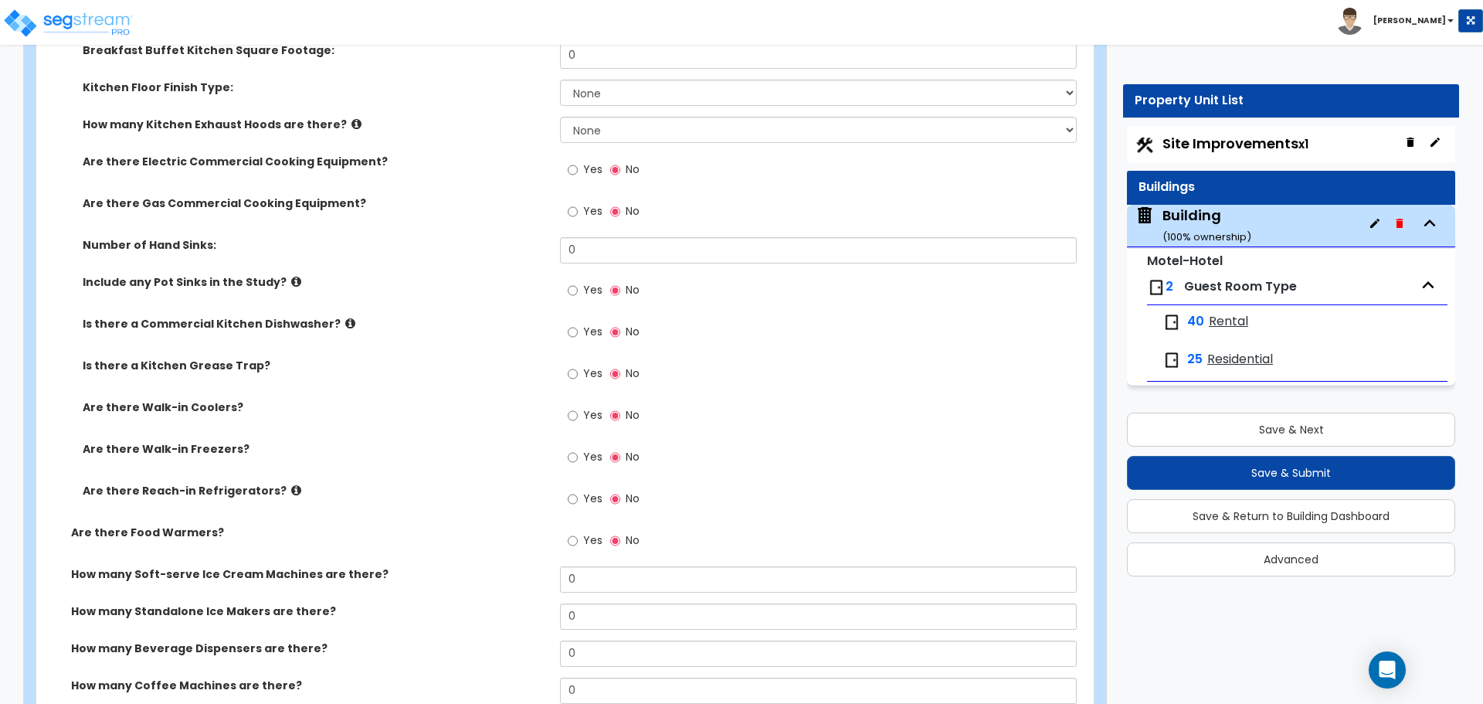
scroll to position [2621, 0]
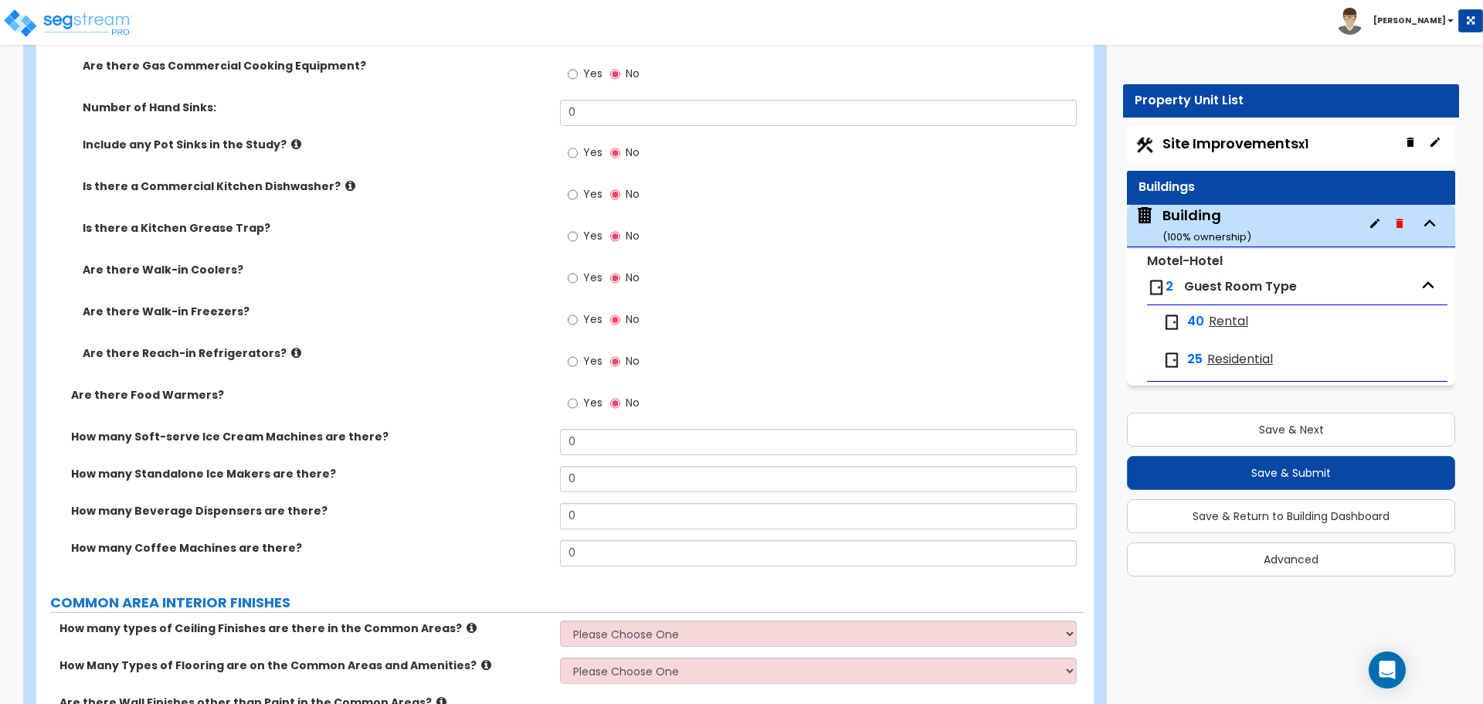
click at [592, 271] on span "Yes" at bounding box center [592, 277] width 19 height 15
click at [578, 271] on input "Yes" at bounding box center [573, 278] width 10 height 17
radio input "true"
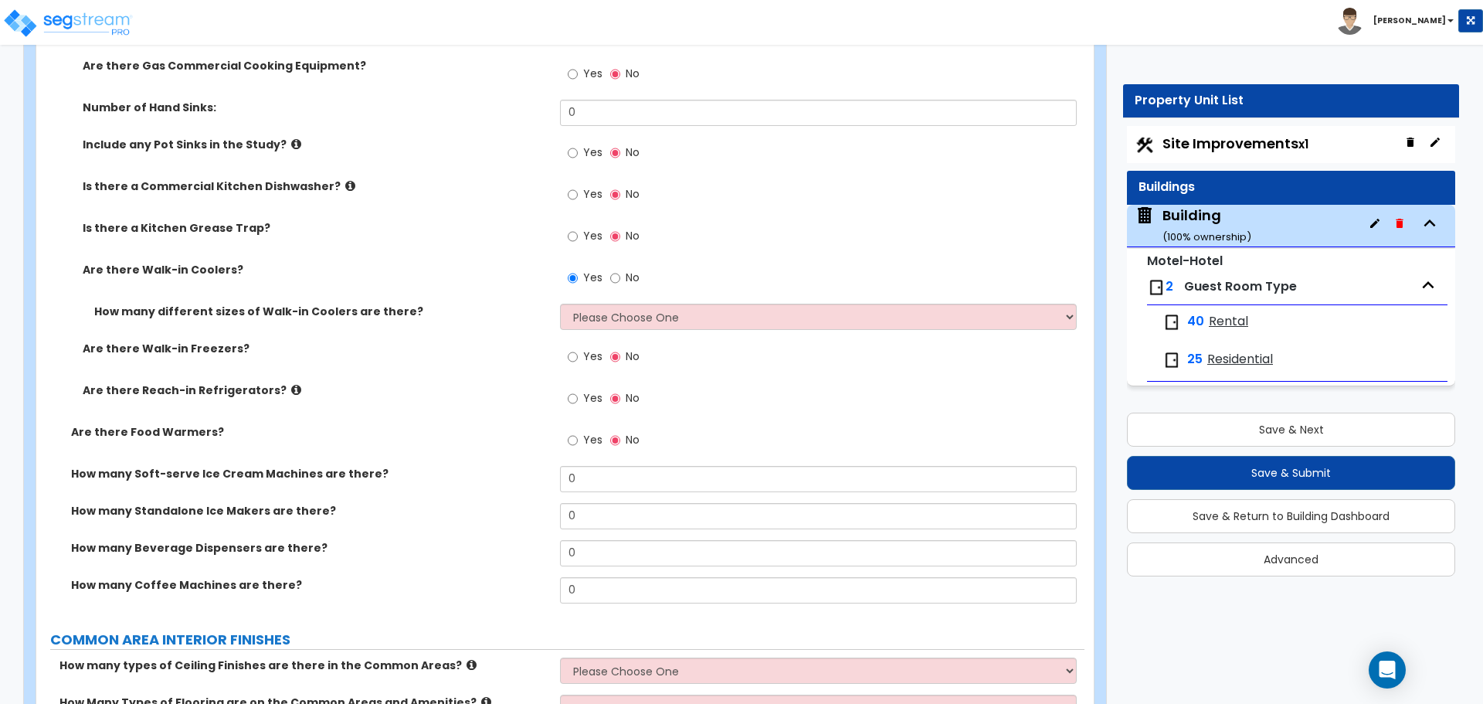
click at [582, 357] on label "Yes" at bounding box center [585, 358] width 35 height 26
click at [578, 357] on input "Yes" at bounding box center [573, 356] width 10 height 17
radio input "true"
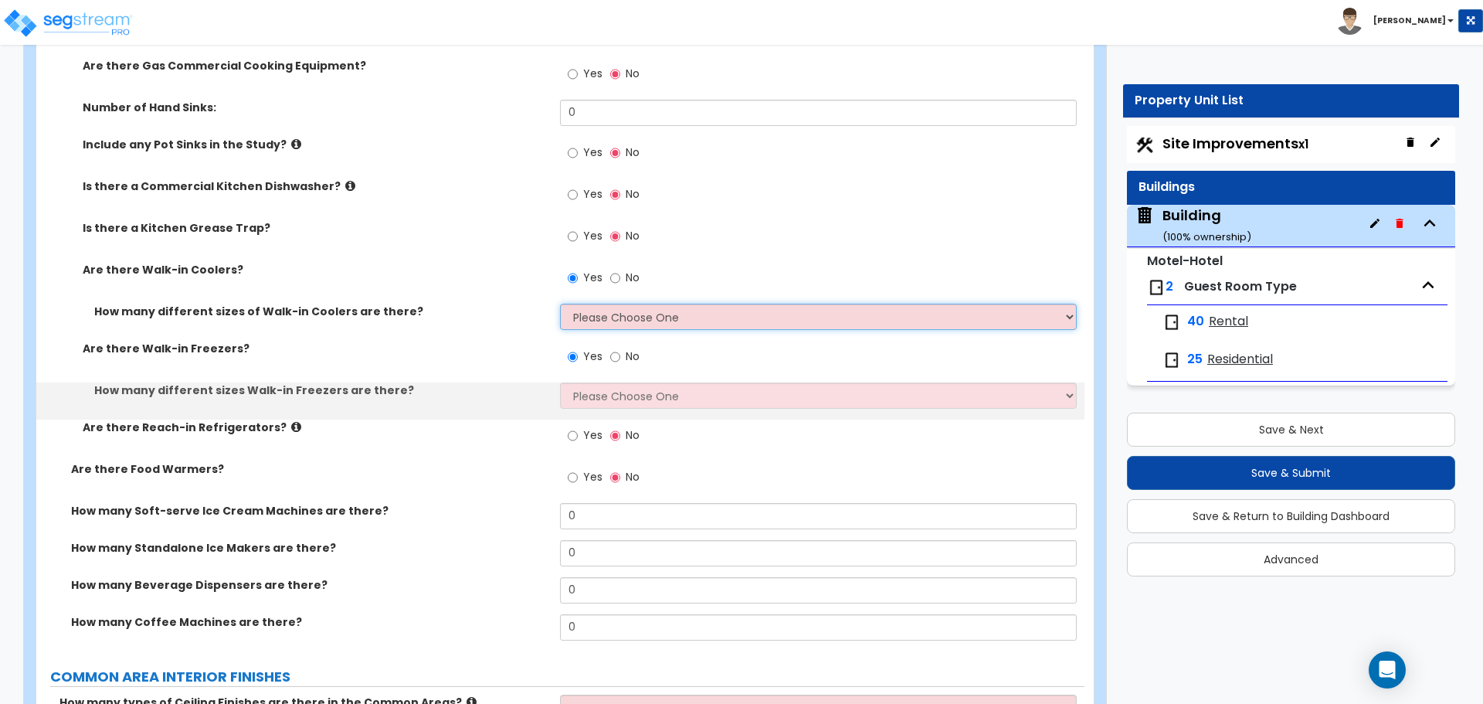
click at [634, 315] on select "Please Choose One 1 2 3 4" at bounding box center [818, 317] width 516 height 26
select select "4"
click at [560, 304] on select "Please Choose One 1 2 3 4" at bounding box center [818, 317] width 516 height 26
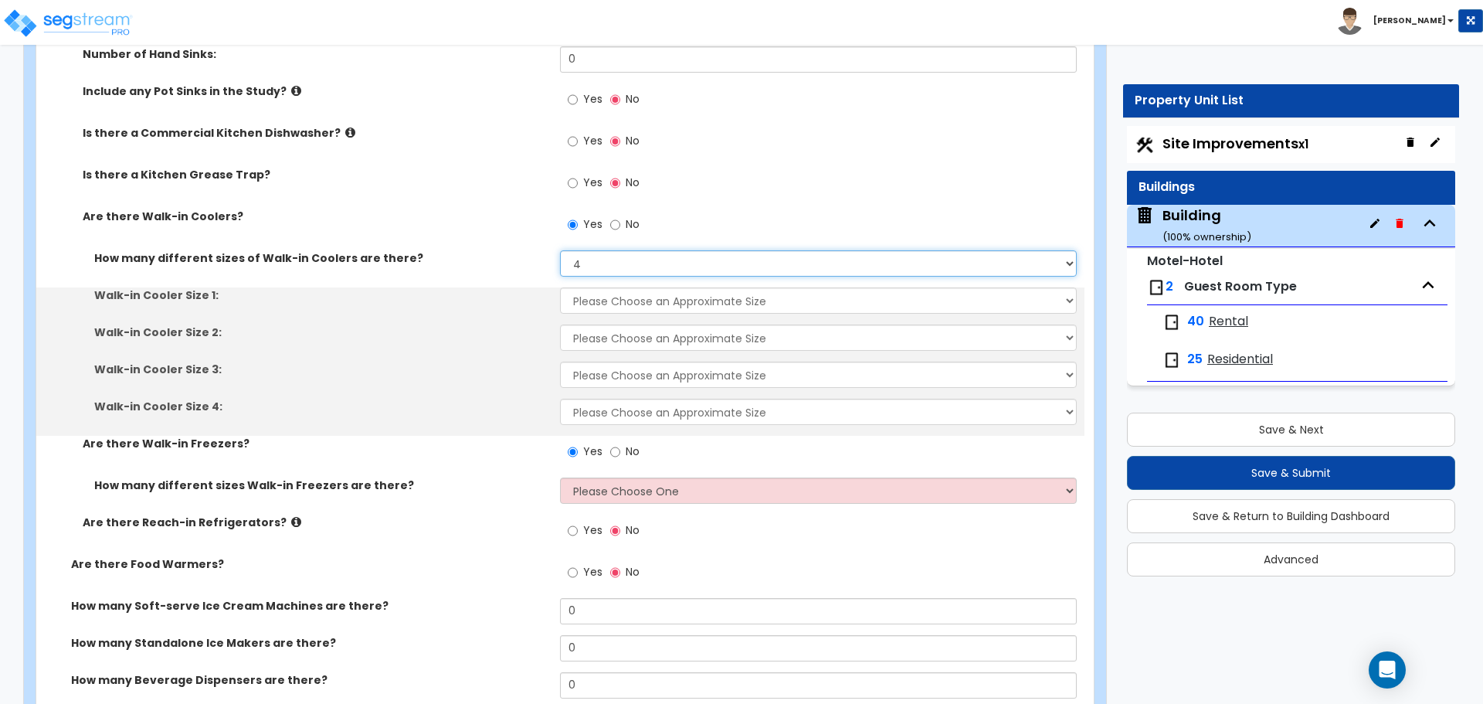
scroll to position [2677, 0]
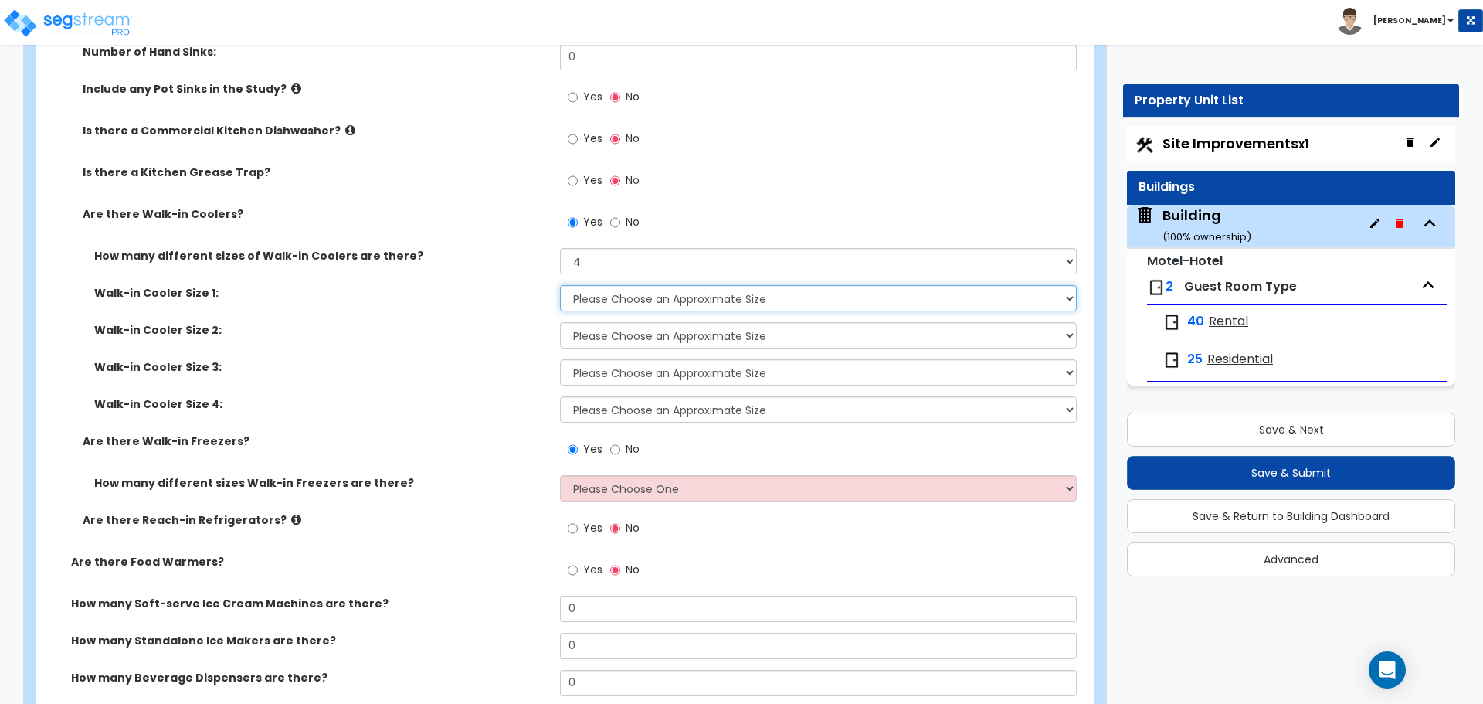
click at [633, 303] on select "Please Choose an Approximate Size 6' x 6' 10' x 6' 12' x 14' 12' x 20' I want t…" at bounding box center [818, 298] width 516 height 26
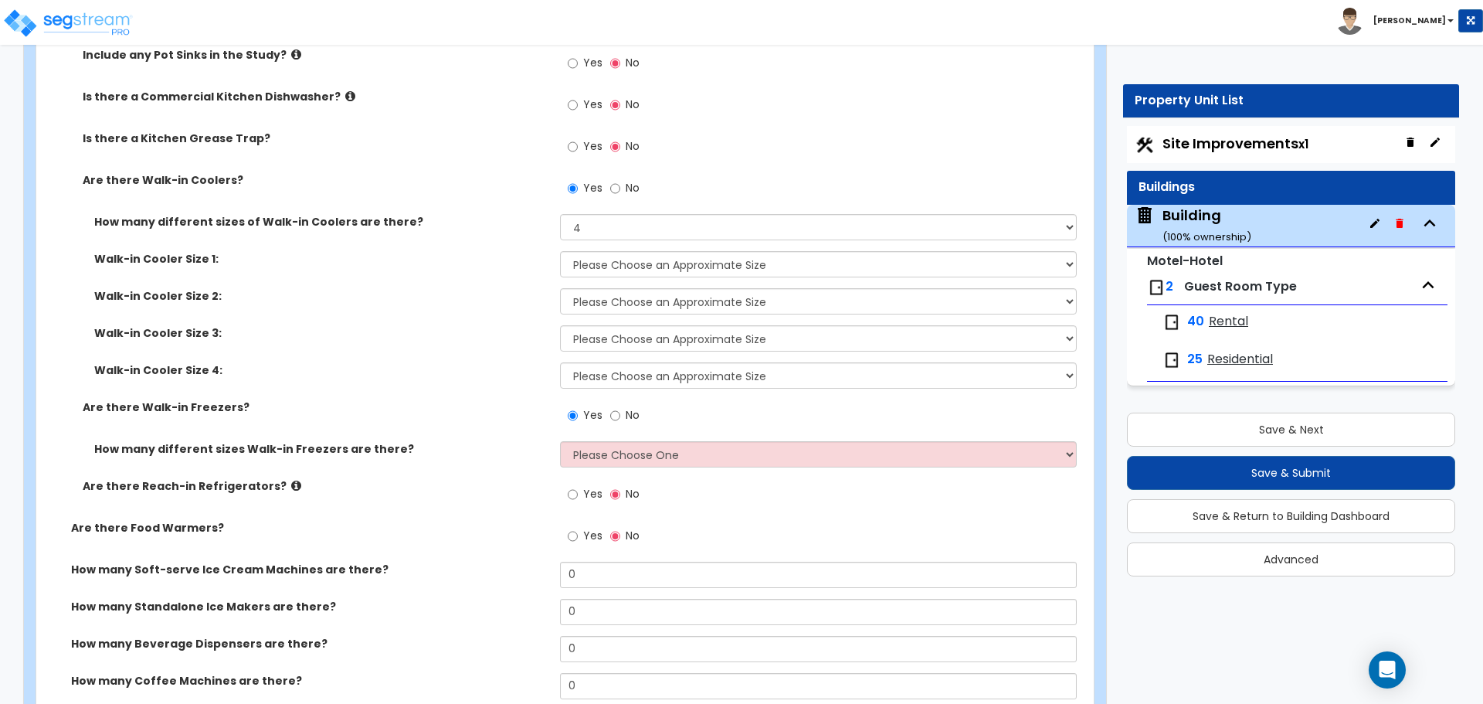
scroll to position [2716, 0]
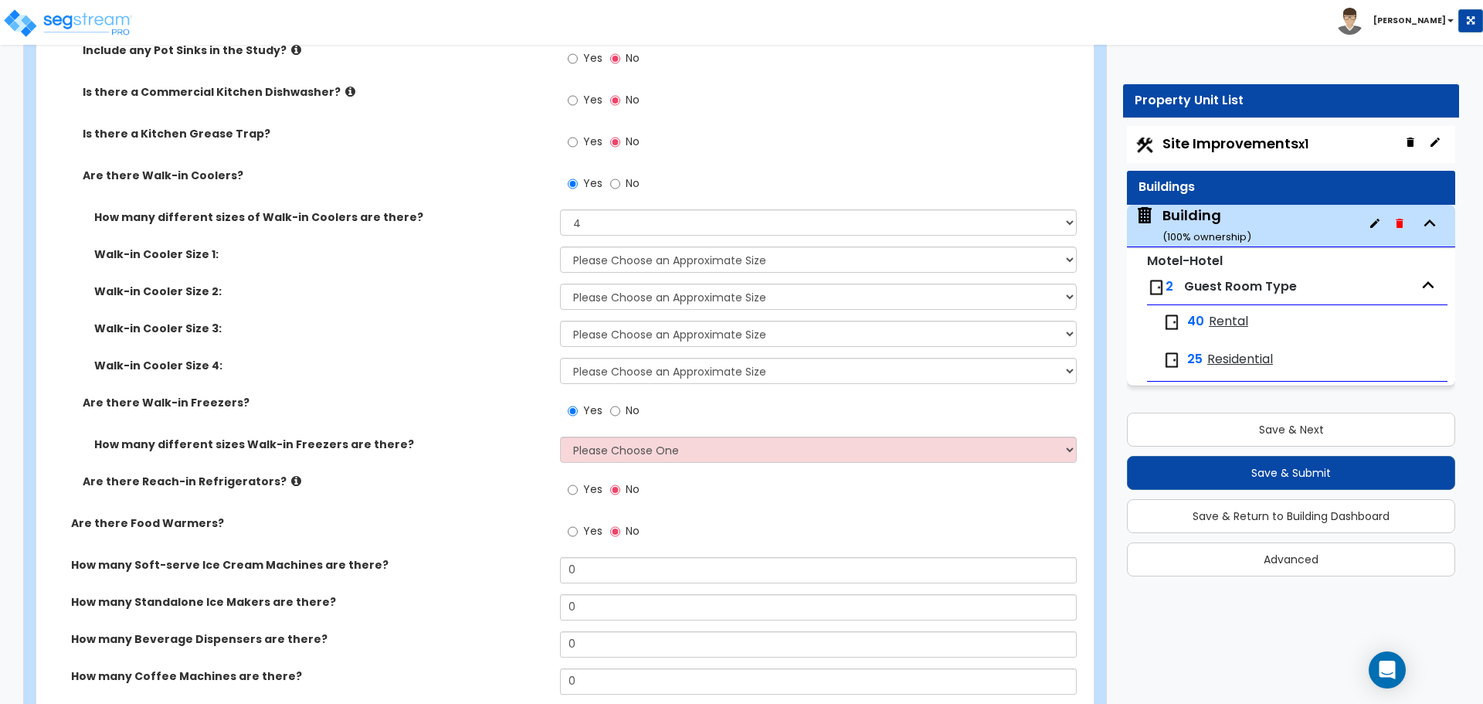
click at [740, 276] on div "Walk-in Cooler Size 1: Please Choose an Approximate Size 6' x 6' 10' x 6' 12' x…" at bounding box center [560, 264] width 1048 height 37
click at [732, 262] on select "Please Choose an Approximate Size 6' x 6' 10' x 6' 12' x 14' 12' x 20' I want t…" at bounding box center [818, 259] width 516 height 26
select select "2"
click at [560, 246] on select "Please Choose an Approximate Size 6' x 6' 10' x 6' 12' x 14' 12' x 20' I want t…" at bounding box center [818, 259] width 516 height 26
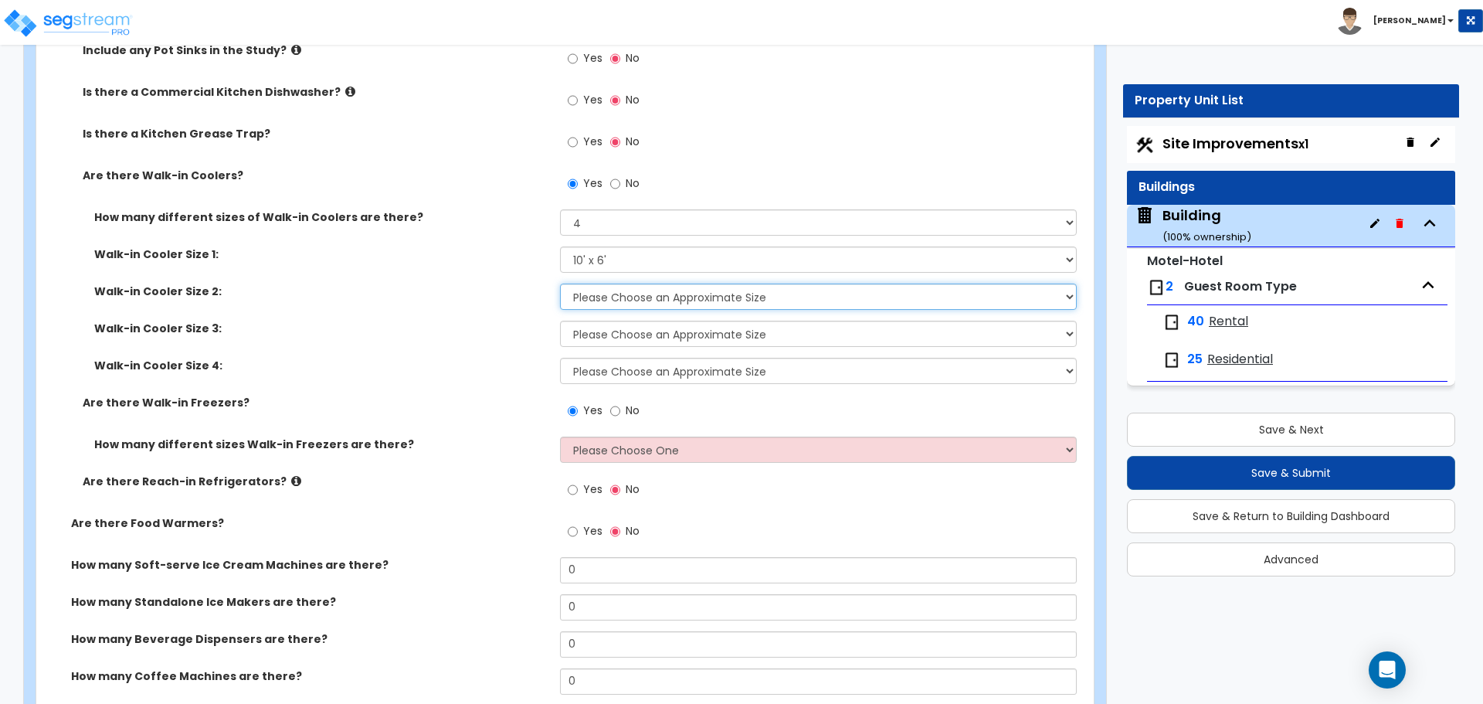
click at [738, 300] on select "Please Choose an Approximate Size 6' x 6' 10' x 6' 12' x 14' 12' x 20' I want t…" at bounding box center [818, 296] width 516 height 26
select select "2"
click at [560, 283] on select "Please Choose an Approximate Size 6' x 6' 10' x 6' 12' x 14' 12' x 20' I want t…" at bounding box center [818, 296] width 516 height 26
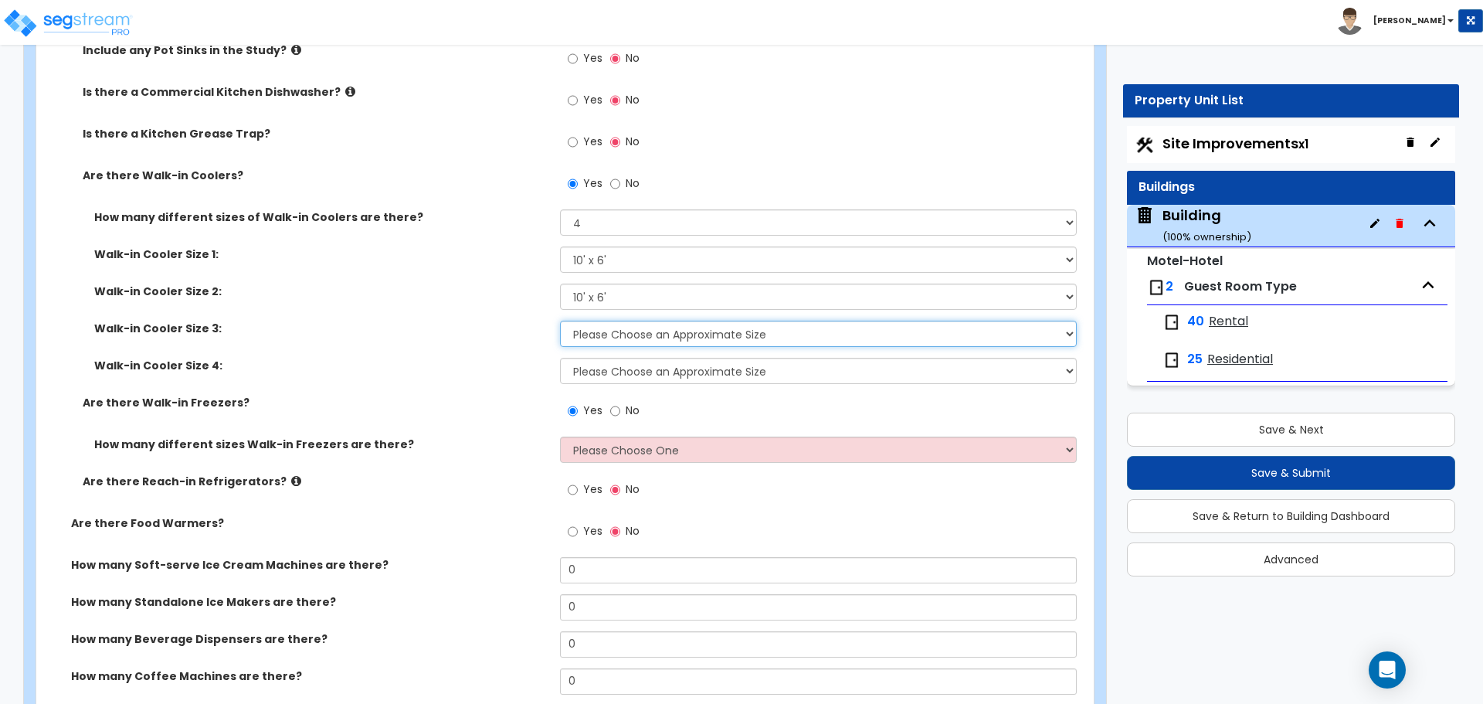
click at [731, 321] on select "Please Choose an Approximate Size 6' x 6' 10' x 6' 12' x 14' 12' x 20' I want t…" at bounding box center [818, 334] width 516 height 26
select select "1"
click at [560, 321] on select "Please Choose an Approximate Size 6' x 6' 10' x 6' 12' x 14' 12' x 20' I want t…" at bounding box center [818, 334] width 516 height 26
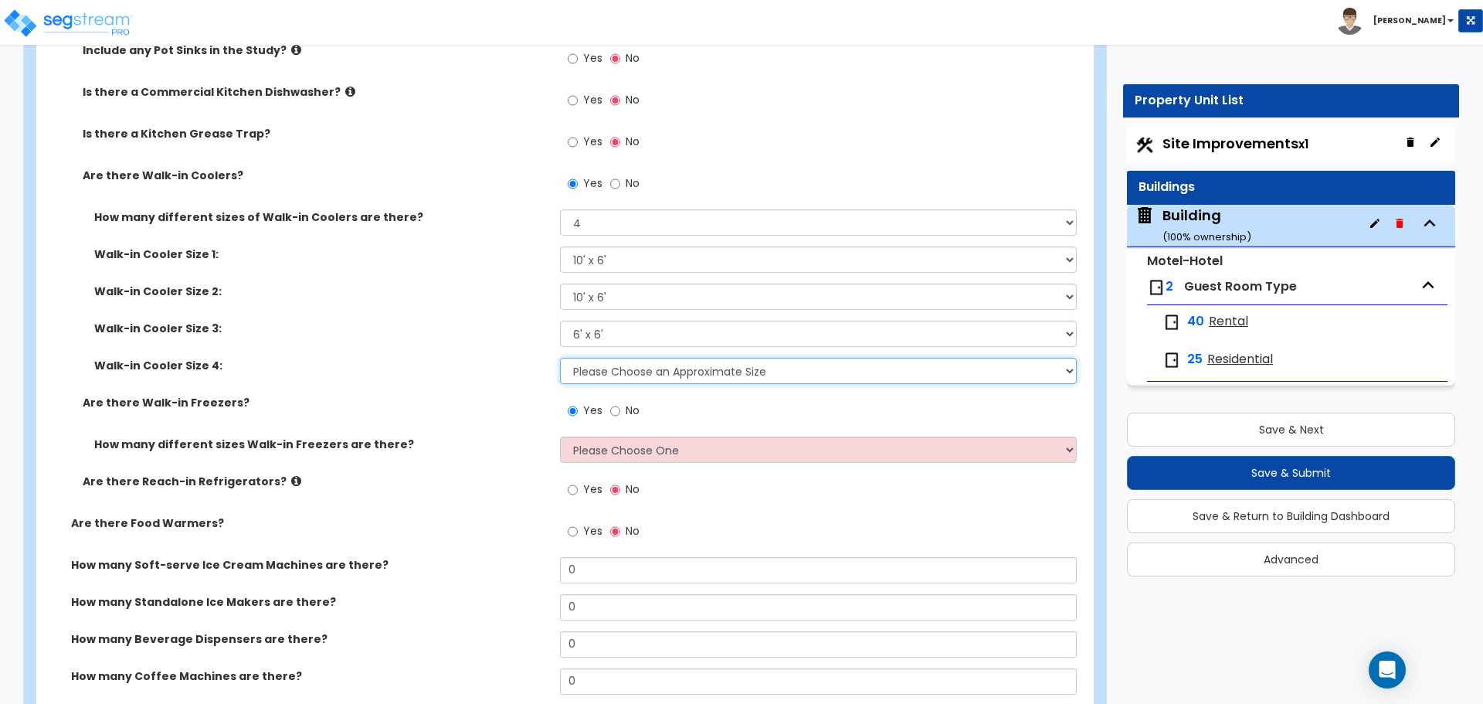
click at [714, 361] on select "Please Choose an Approximate Size 6' x 6' 10' x 6' 12' x 14' 12' x 20' I want t…" at bounding box center [818, 371] width 516 height 26
select select "1"
click at [560, 358] on select "Please Choose an Approximate Size 6' x 6' 10' x 6' 12' x 14' 12' x 20' I want t…" at bounding box center [818, 371] width 516 height 26
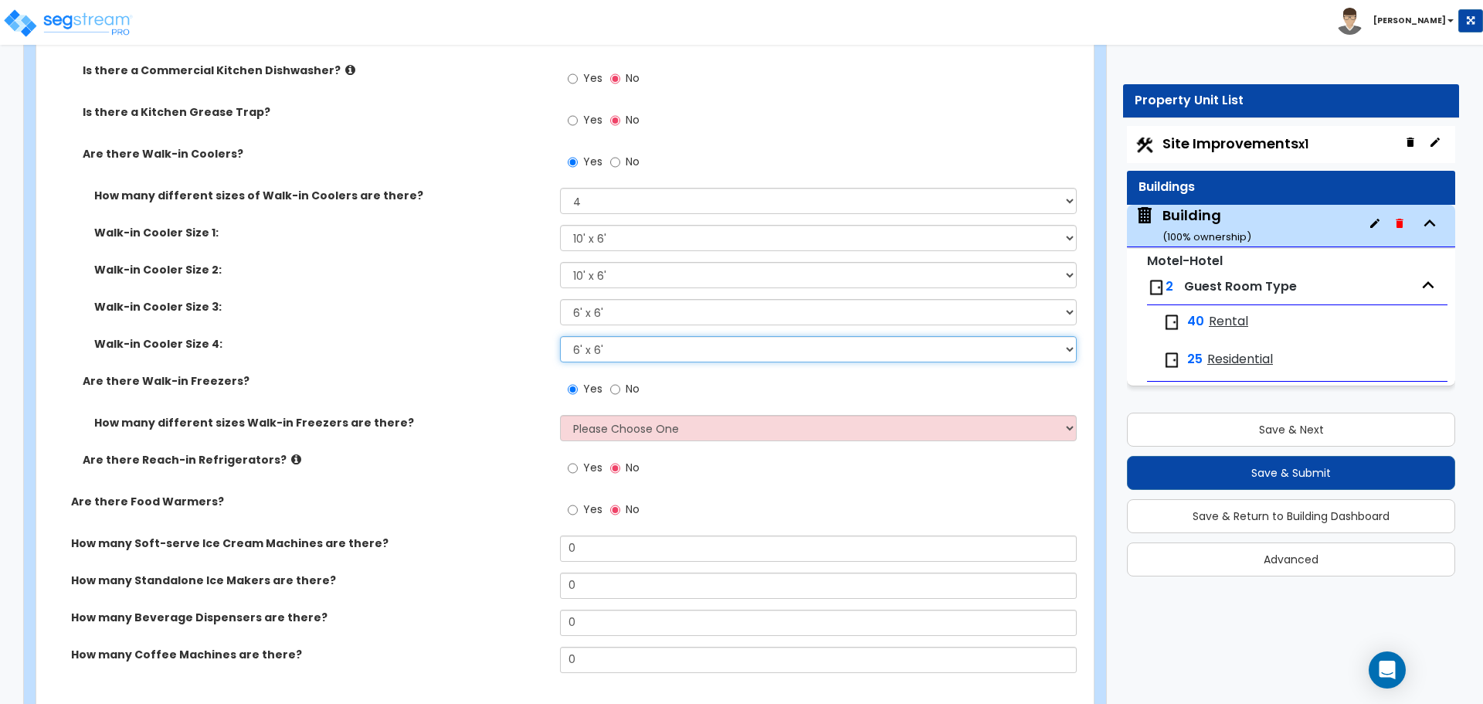
scroll to position [2751, 0]
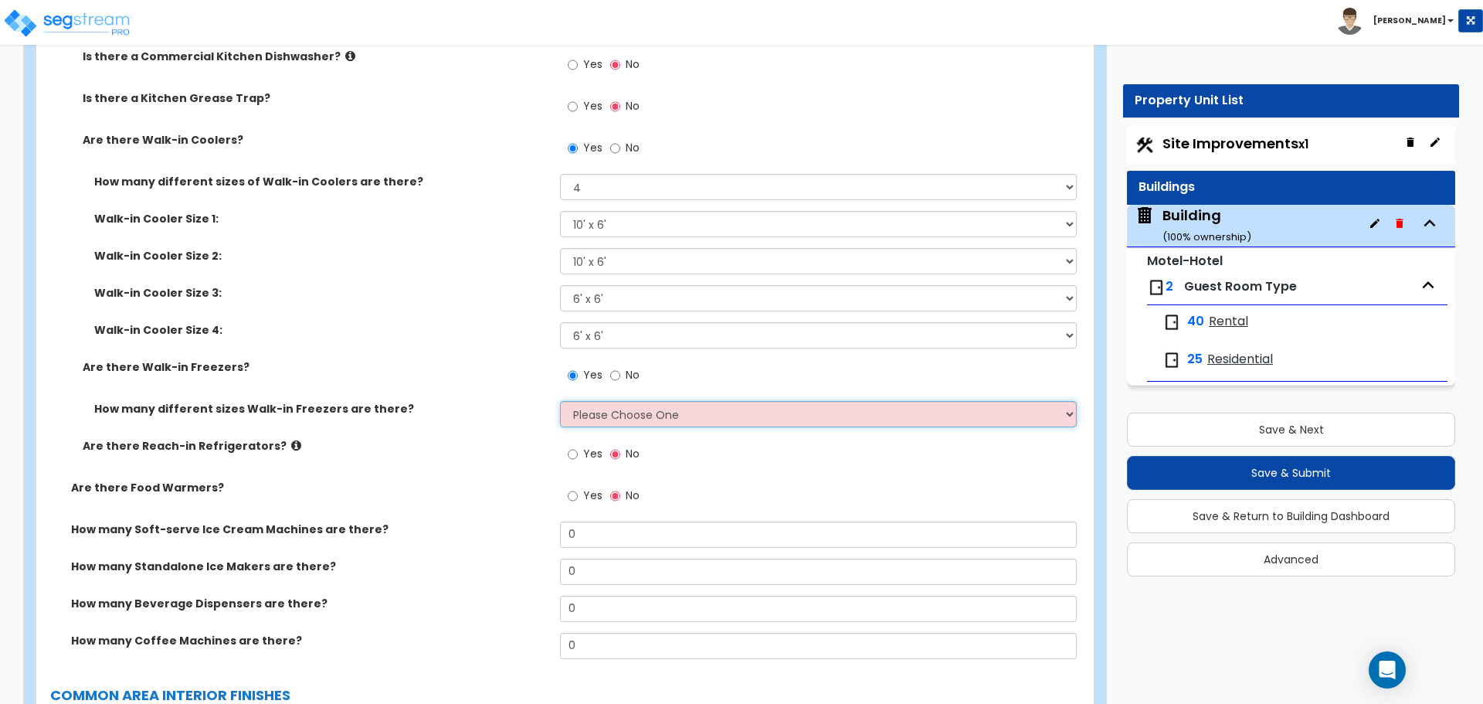
click at [677, 405] on select "Please Choose One 1 2 3 4" at bounding box center [818, 414] width 516 height 26
select select "4"
click at [560, 401] on select "Please Choose One 1 2 3 4" at bounding box center [818, 414] width 516 height 26
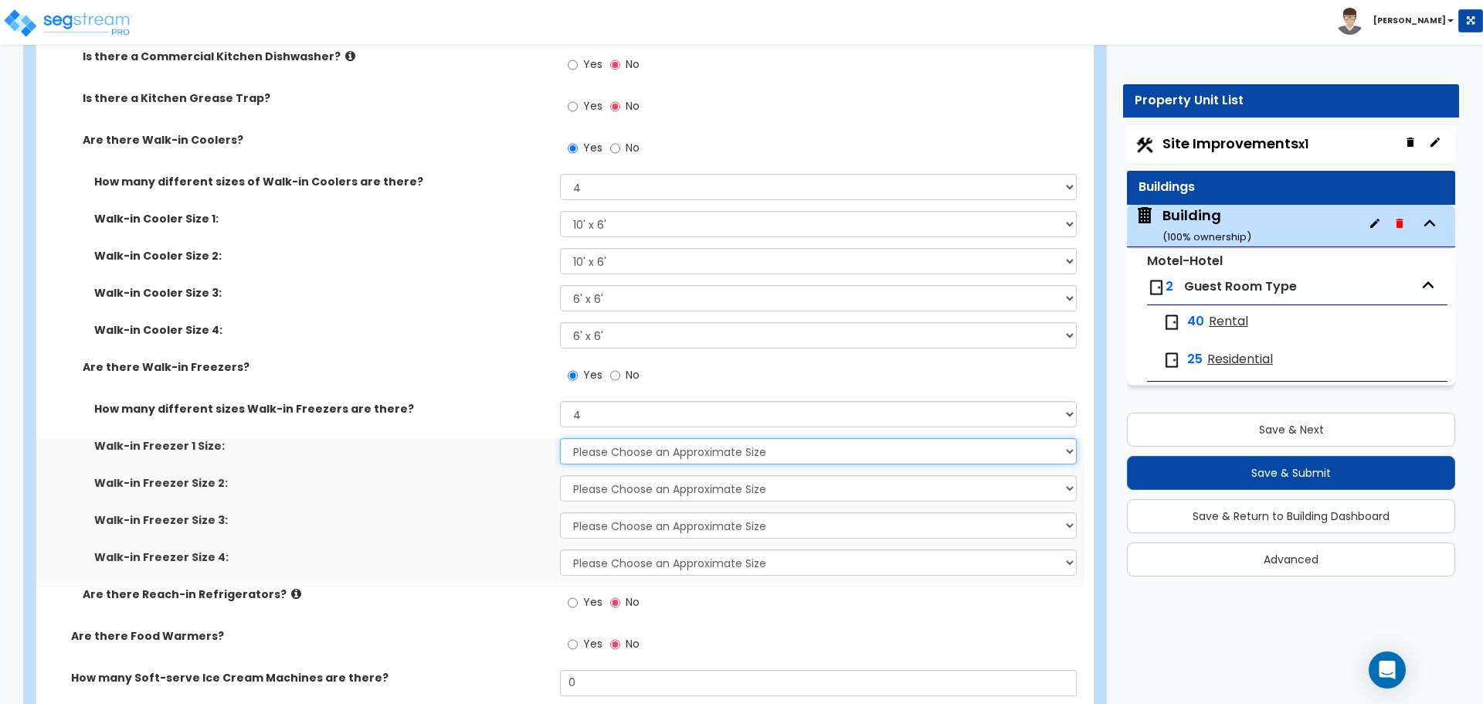
click at [634, 450] on select "Please Choose an Approximate Size 8' x 8' 8' x 12' 8' x 16' 8' x 20' I want to …" at bounding box center [818, 451] width 516 height 26
select select "1"
click at [560, 438] on select "Please Choose an Approximate Size 8' x 8' 8' x 12' 8' x 16' 8' x 20' I want to …" at bounding box center [818, 451] width 516 height 26
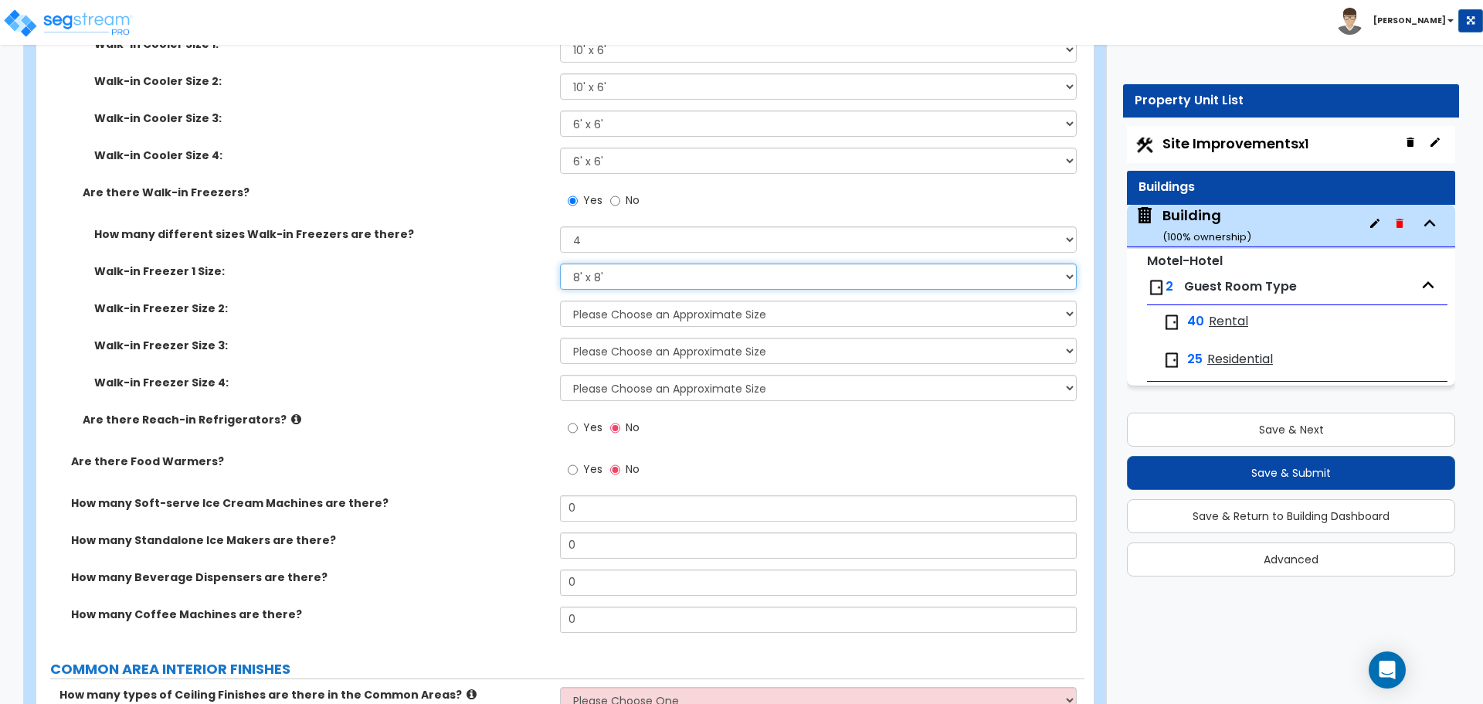
scroll to position [2932, 0]
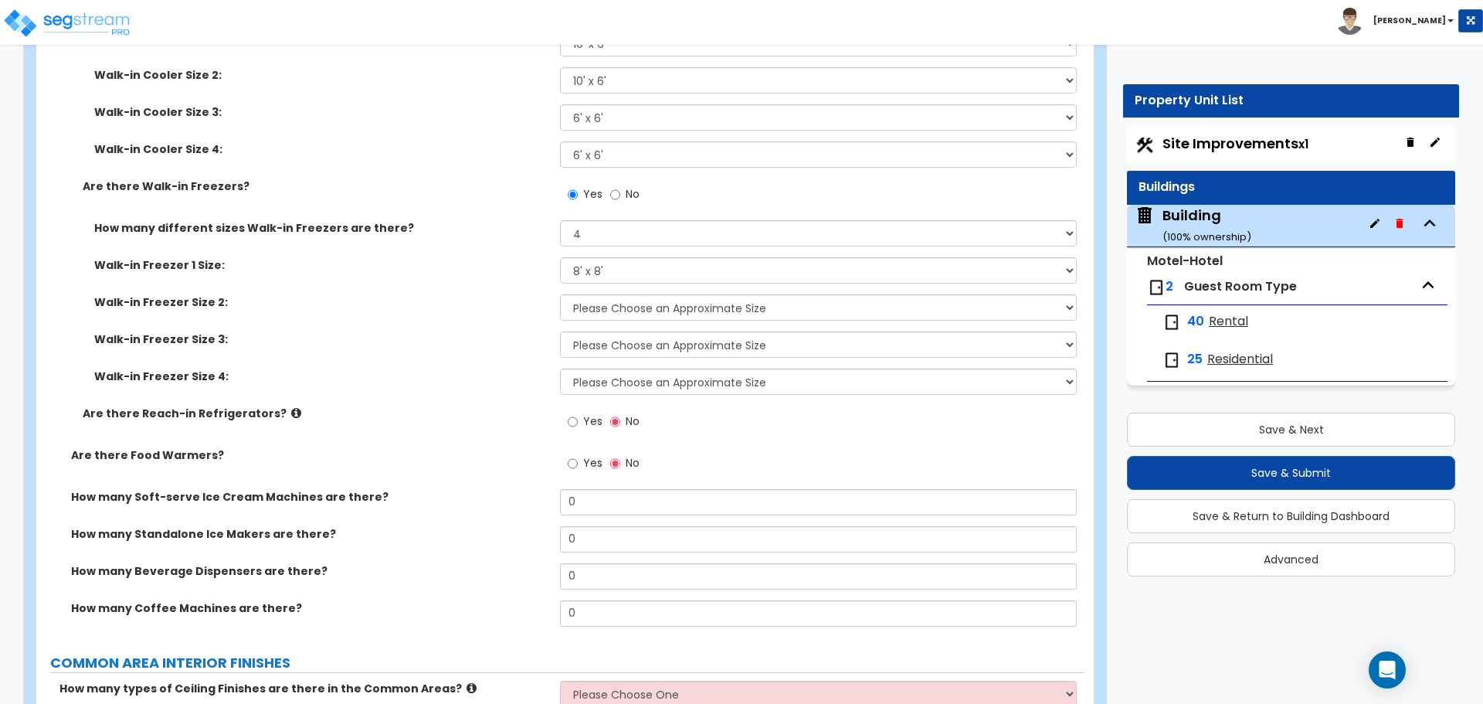
click at [666, 287] on div "Walk-in Freezer 1 Size: Please Choose an Approximate Size 8' x 8' 8' x 12' 8' x…" at bounding box center [560, 275] width 1048 height 37
click at [636, 307] on select "Please Choose an Approximate Size 8' x 8' 8' x 12' 8' x 16' 8' x 20' I want to …" at bounding box center [818, 307] width 516 height 26
select select "3"
click at [560, 294] on select "Please Choose an Approximate Size 8' x 8' 8' x 12' 8' x 16' 8' x 20' I want to …" at bounding box center [818, 307] width 516 height 26
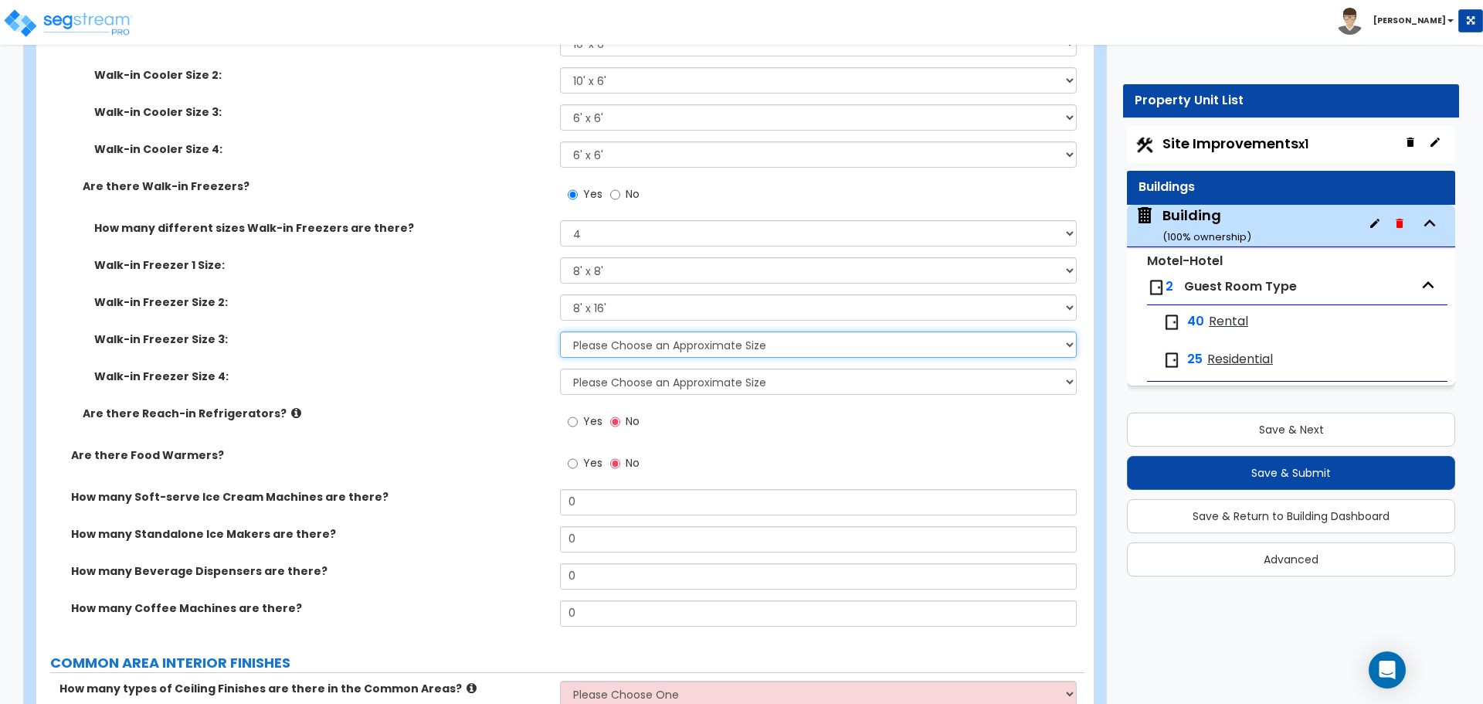
click at [628, 349] on select "Please Choose an Approximate Size 8' x 8' 8' x 12' 8' x 16' 8' x 20' I want to …" at bounding box center [818, 344] width 516 height 26
select select "2"
click at [560, 331] on select "Please Choose an Approximate Size 8' x 8' 8' x 12' 8' x 16' 8' x 20' I want to …" at bounding box center [818, 344] width 516 height 26
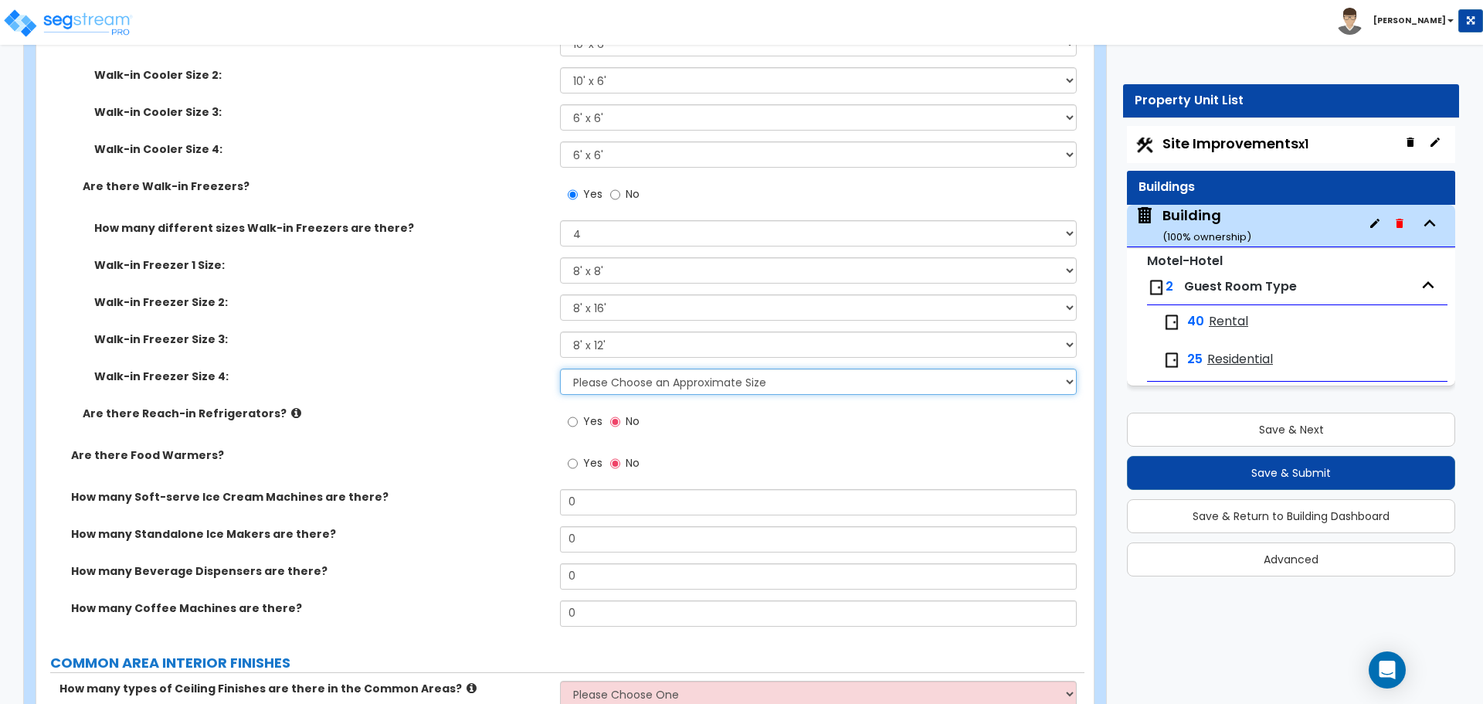
click at [636, 380] on select "Please Choose an Approximate Size 8' x 8' 8' x 12' 8' x 16' 8' x 20' I want to …" at bounding box center [818, 381] width 516 height 26
select select "1"
click at [560, 368] on select "Please Choose an Approximate Size 8' x 8' 8' x 12' 8' x 16' 8' x 20' I want to …" at bounding box center [818, 381] width 516 height 26
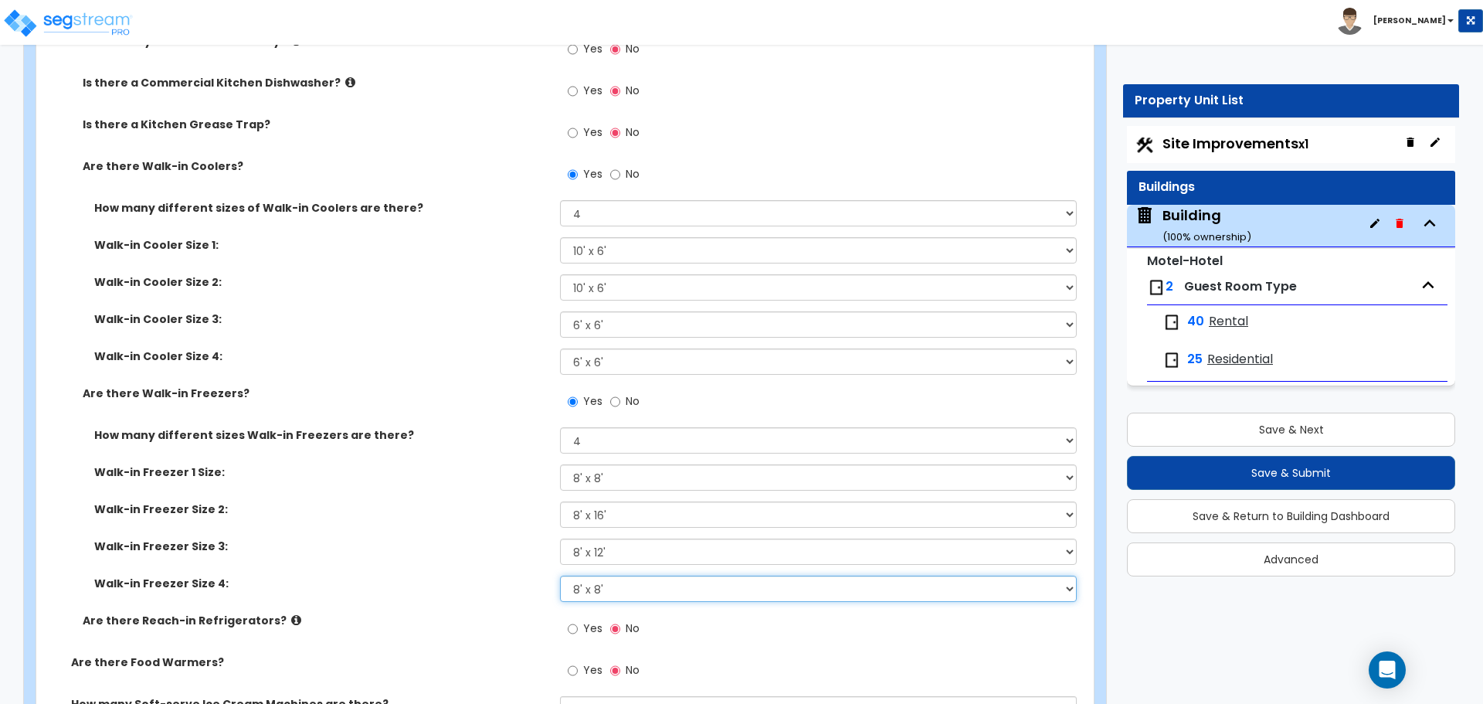
scroll to position [2722, 0]
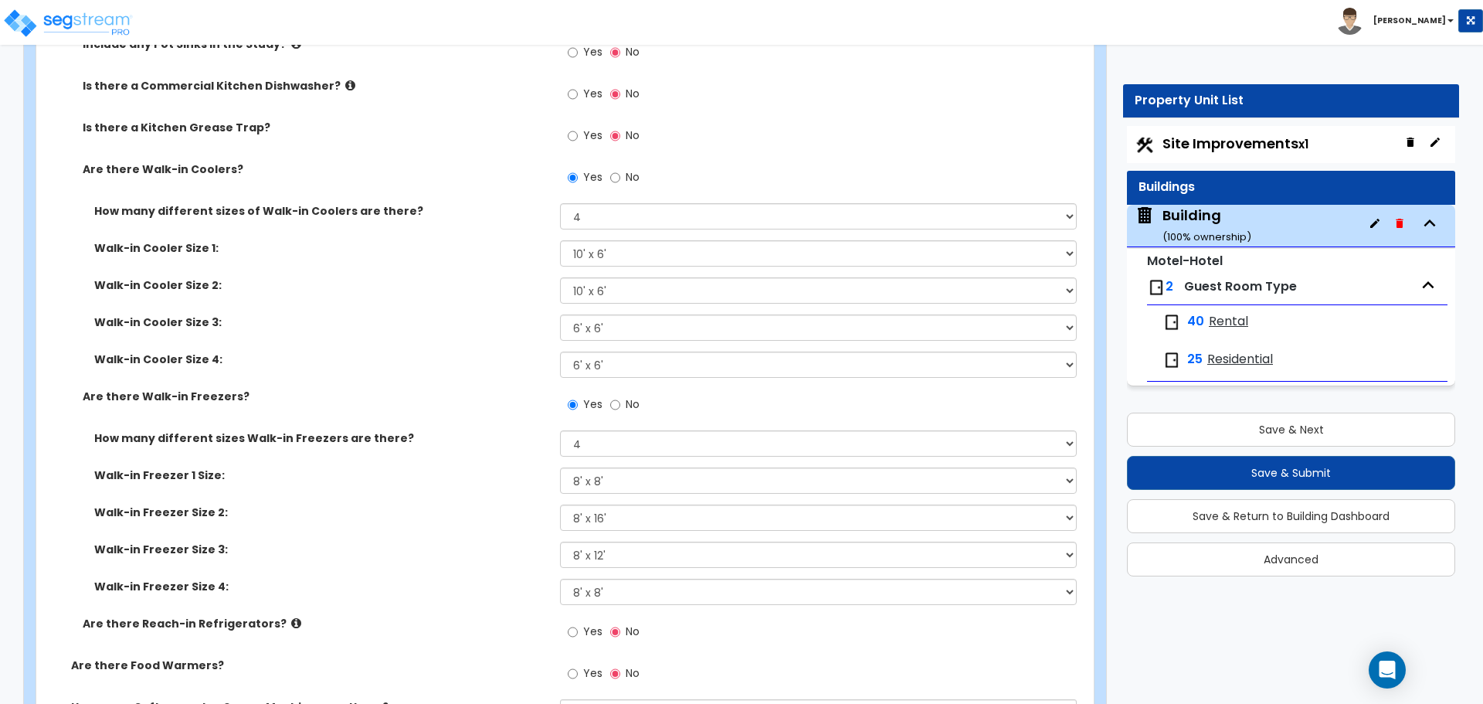
click at [641, 182] on div "Yes No" at bounding box center [603, 179] width 87 height 36
click at [636, 169] on span "No" at bounding box center [633, 176] width 14 height 15
click at [620, 169] on input "No" at bounding box center [615, 177] width 10 height 17
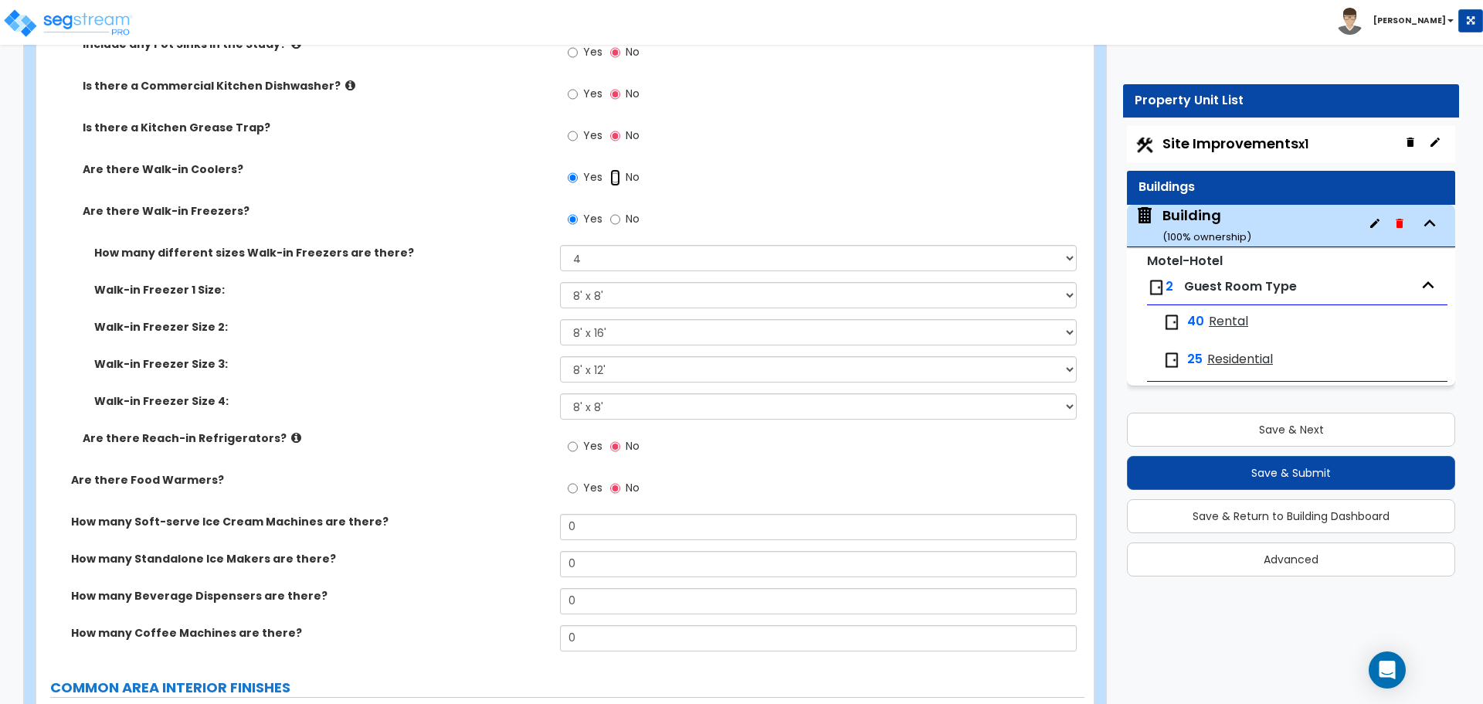
radio input "false"
radio input "true"
click at [633, 215] on span "No" at bounding box center [633, 218] width 14 height 15
click at [620, 215] on input "No" at bounding box center [615, 219] width 10 height 17
radio input "false"
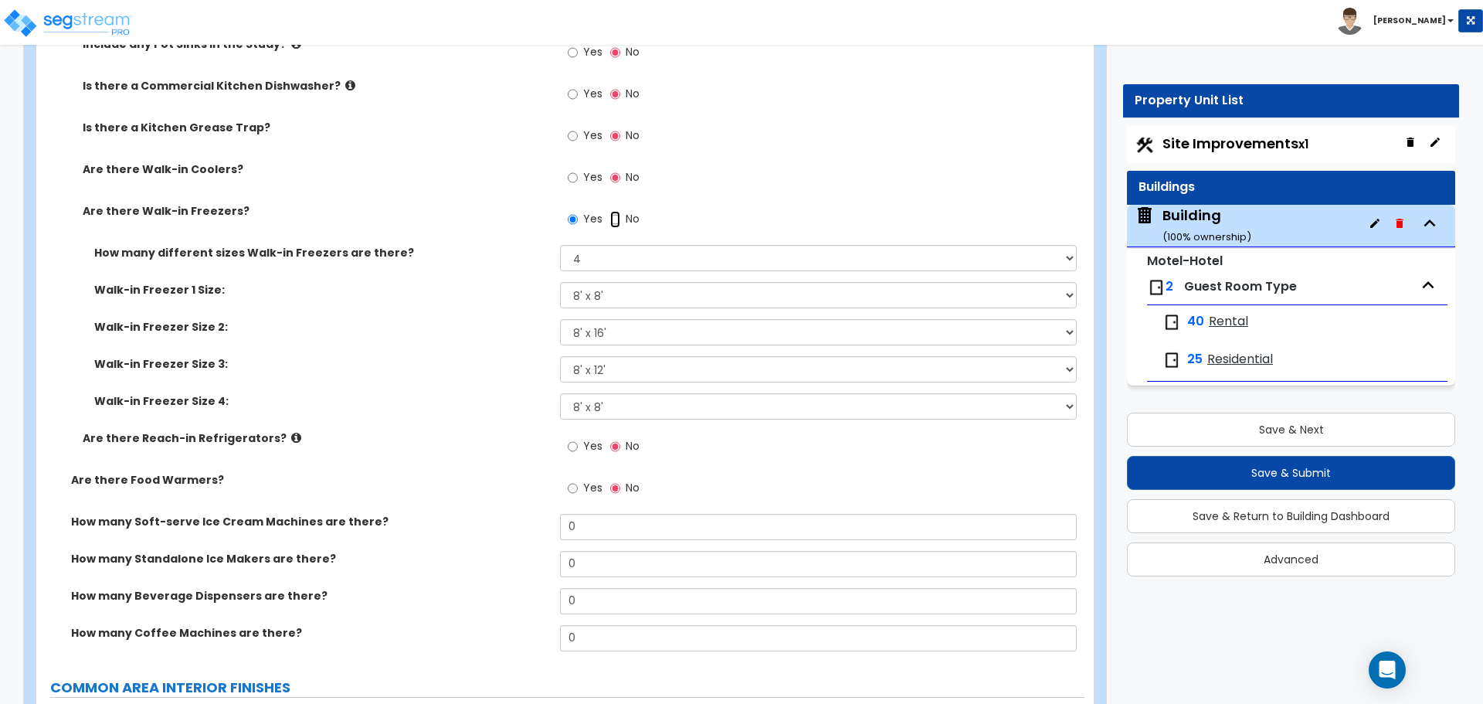
radio input "true"
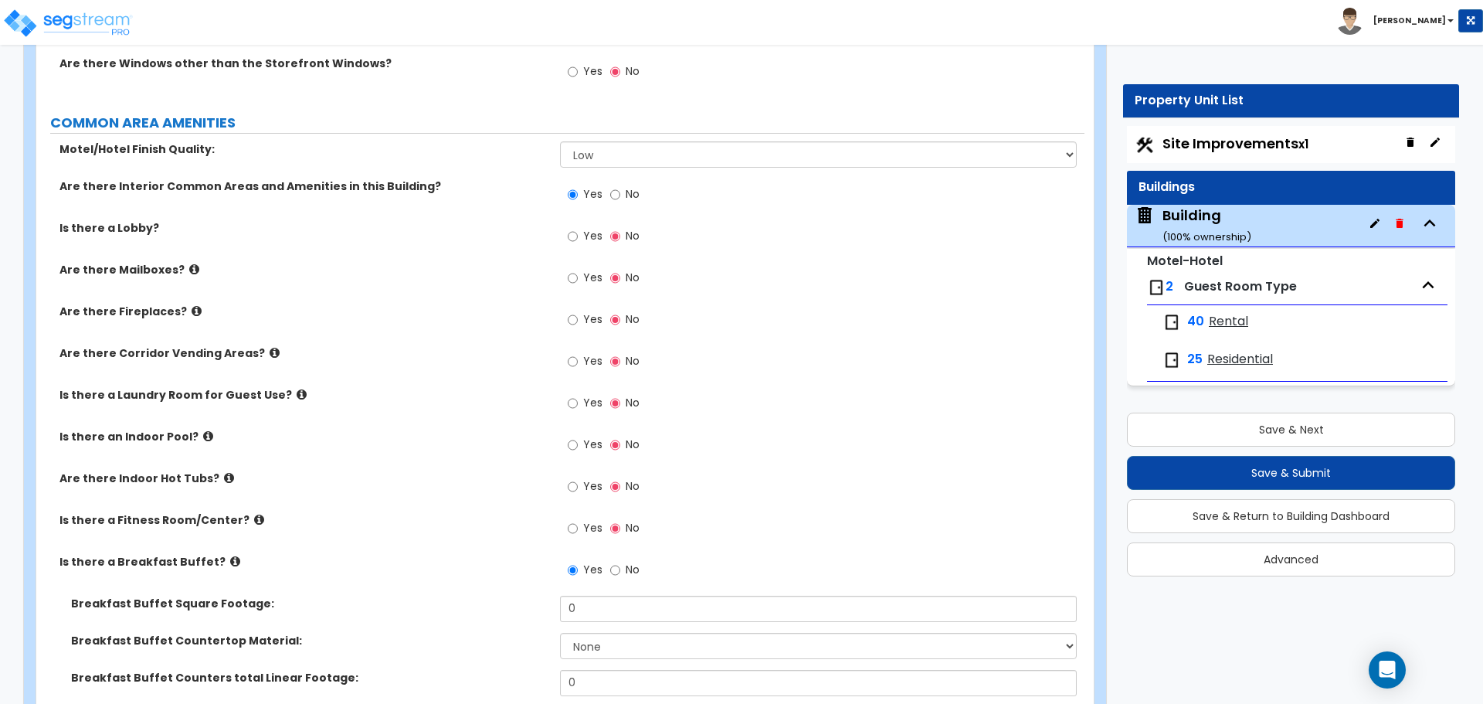
scroll to position [1722, 0]
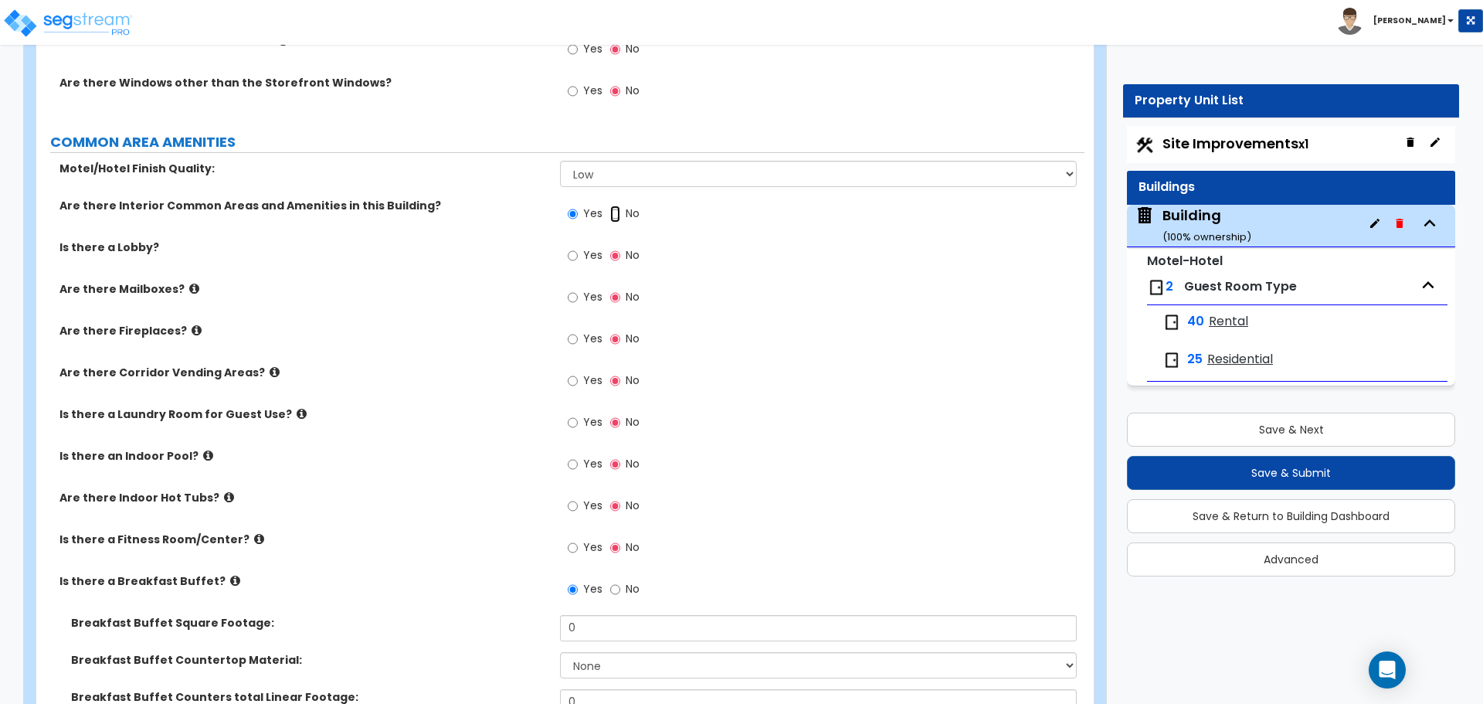
click at [615, 212] on input "No" at bounding box center [615, 213] width 10 height 17
radio input "false"
radio input "true"
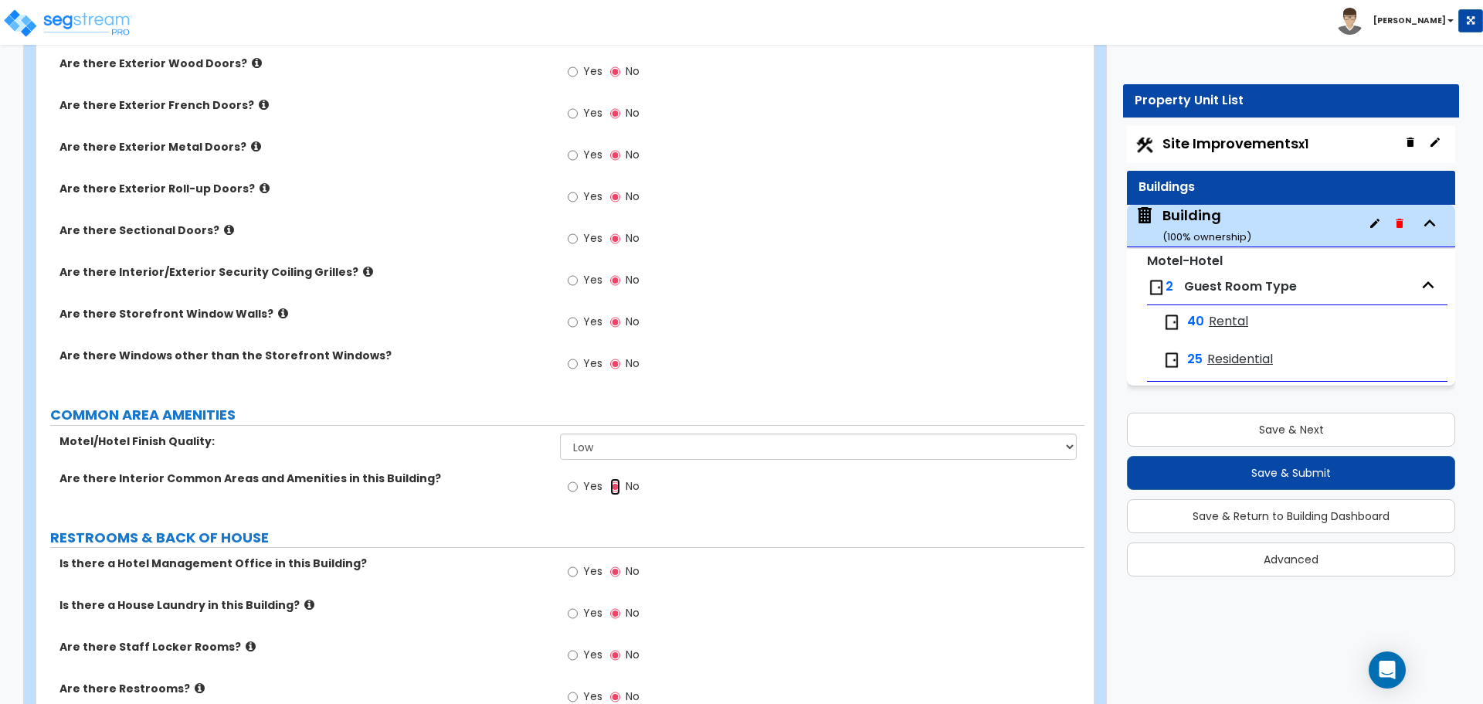
scroll to position [1452, 0]
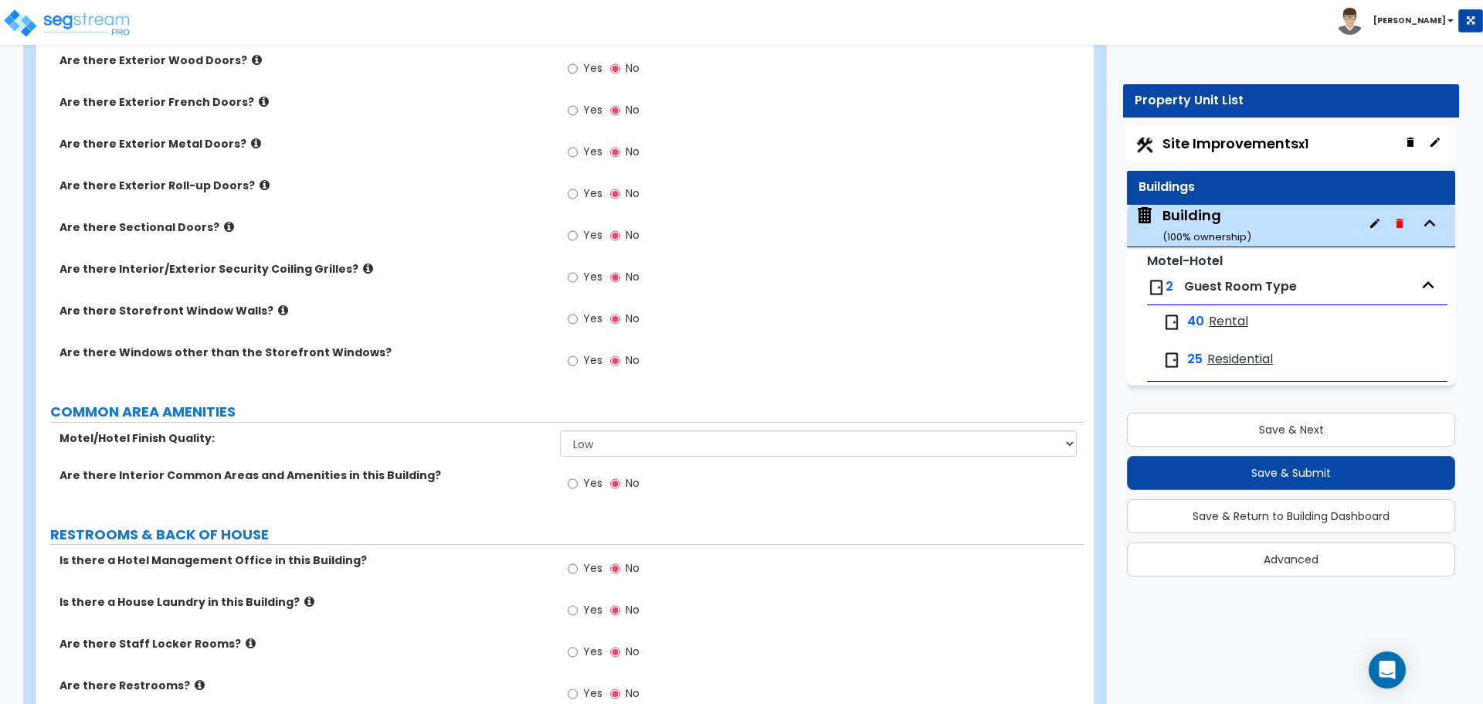
click at [578, 361] on label "Yes" at bounding box center [585, 362] width 35 height 26
click at [578, 361] on input "Yes" at bounding box center [573, 360] width 10 height 17
radio input "true"
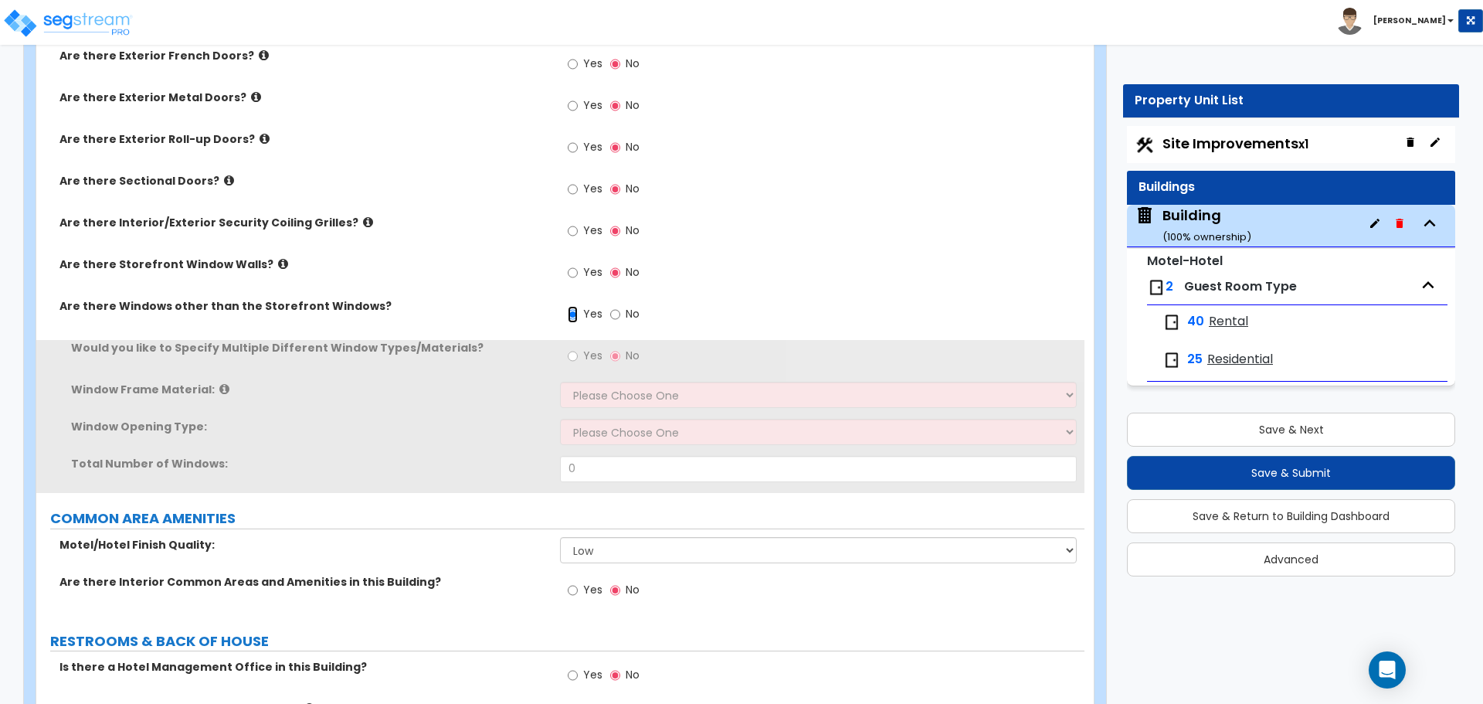
scroll to position [1499, 0]
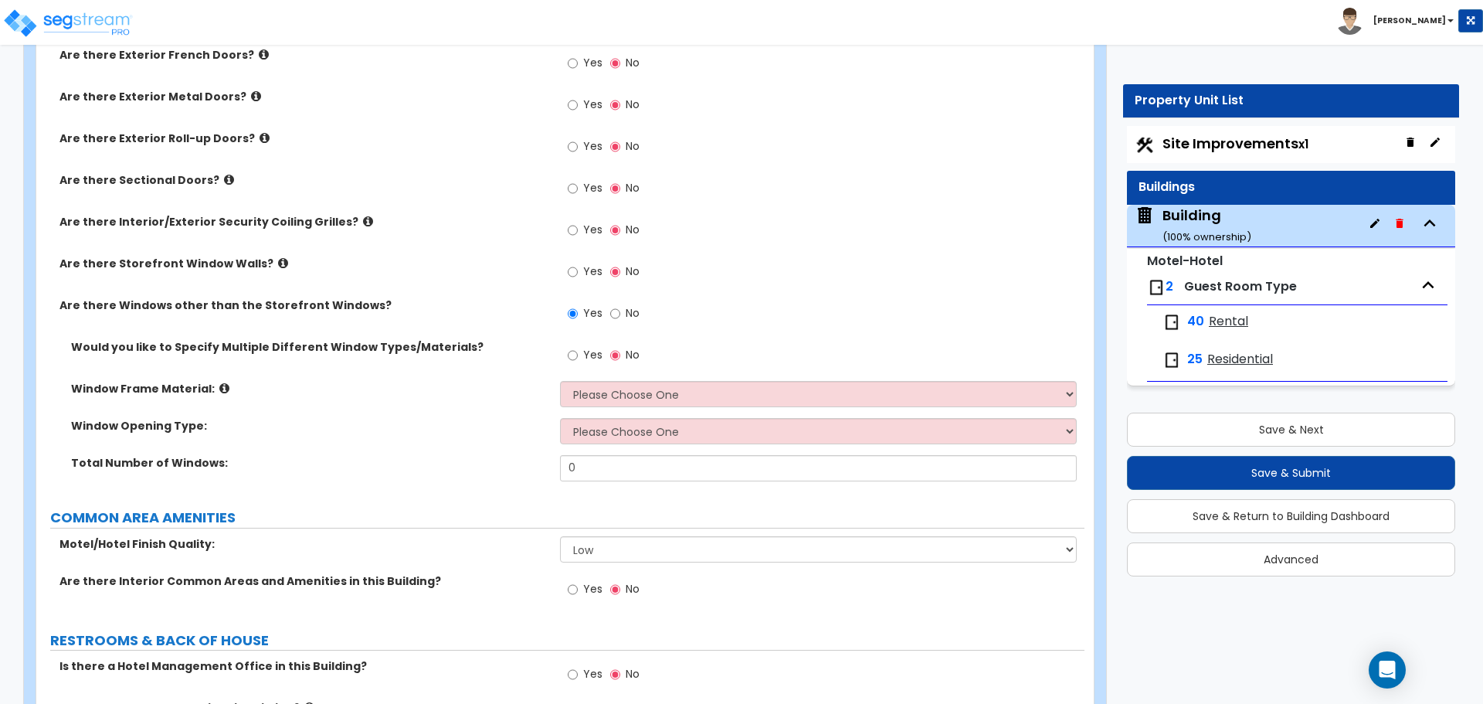
click at [597, 353] on span "Yes" at bounding box center [592, 354] width 19 height 15
click at [578, 353] on input "Yes" at bounding box center [573, 355] width 10 height 17
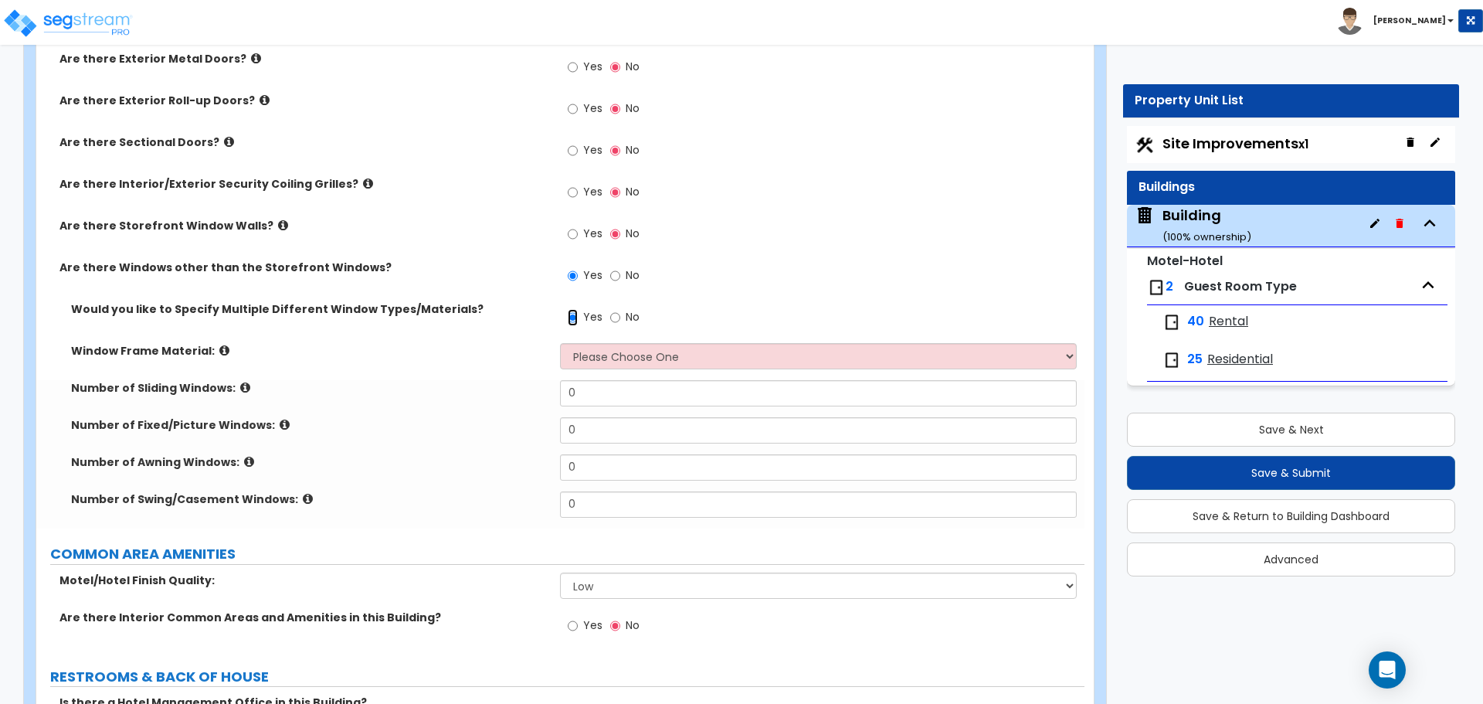
scroll to position [1566, 0]
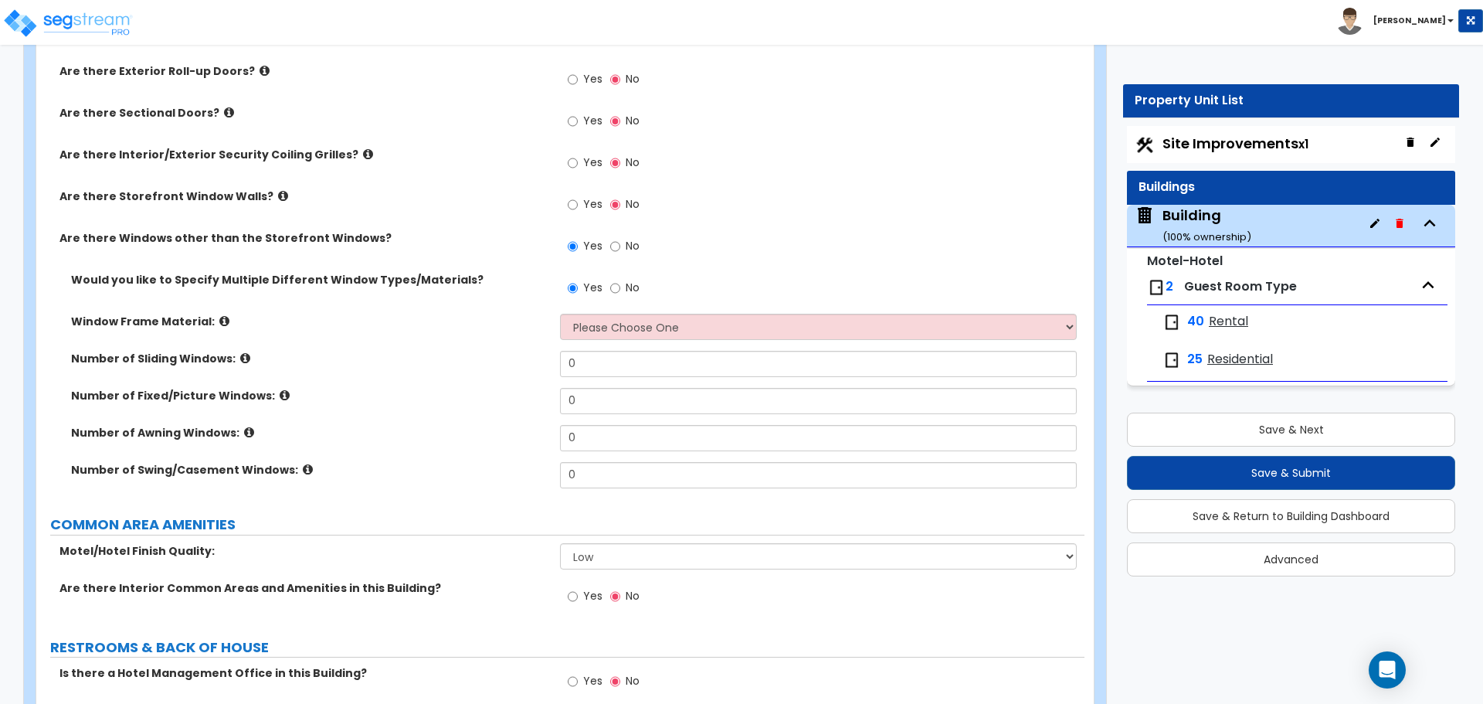
click at [636, 283] on span "No" at bounding box center [633, 287] width 14 height 15
click at [620, 283] on input "No" at bounding box center [615, 288] width 10 height 17
radio input "false"
radio input "true"
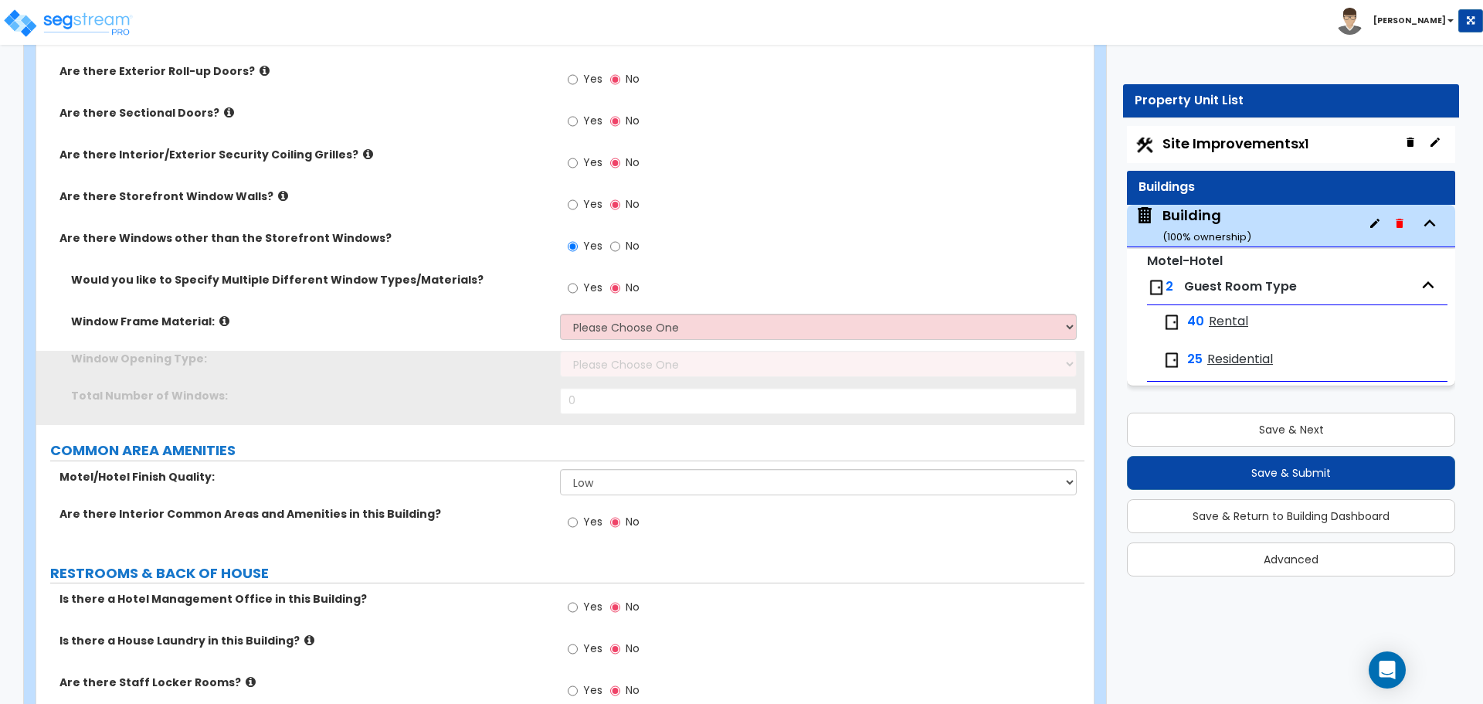
click at [595, 283] on span "Yes" at bounding box center [592, 287] width 19 height 15
click at [578, 283] on input "Yes" at bounding box center [573, 288] width 10 height 17
radio input "true"
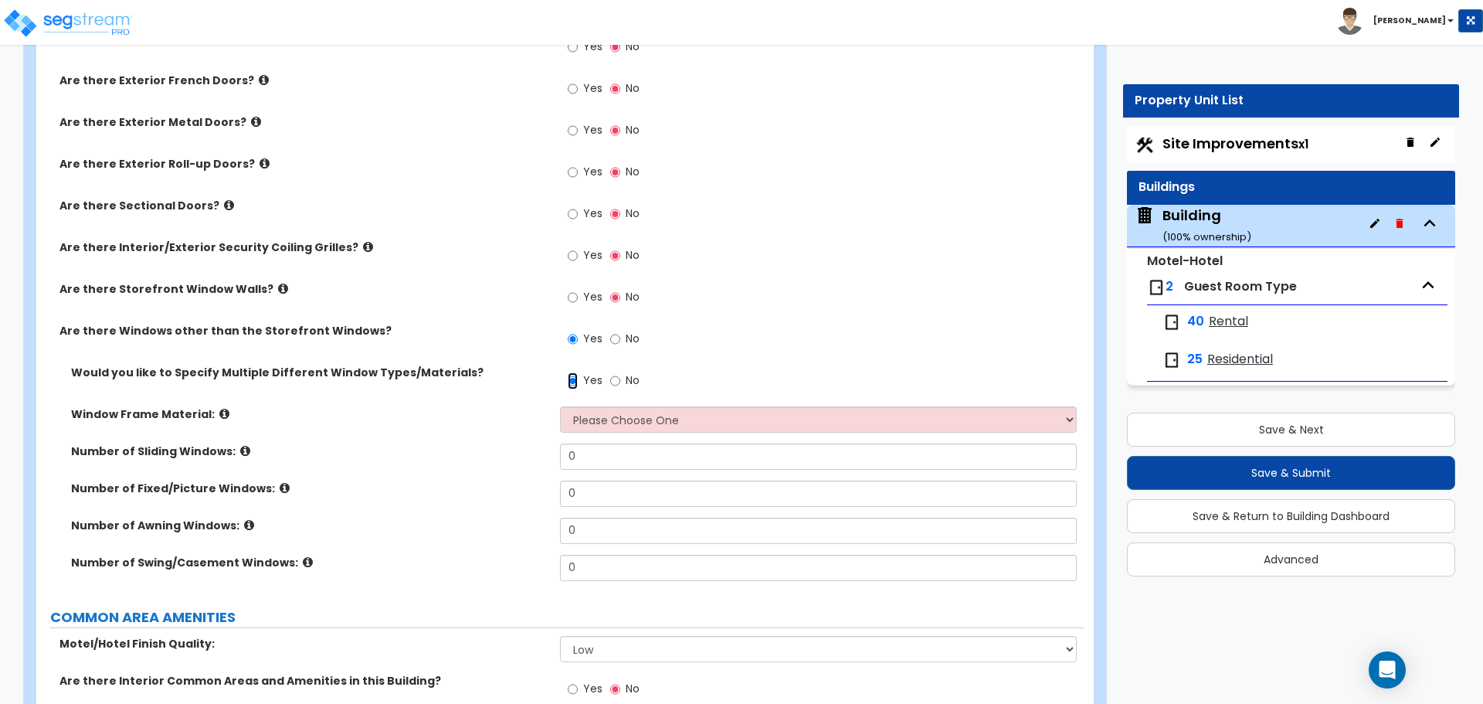
scroll to position [1474, 0]
click at [628, 336] on span "No" at bounding box center [633, 337] width 14 height 15
click at [620, 336] on input "No" at bounding box center [615, 338] width 10 height 17
radio input "false"
radio input "true"
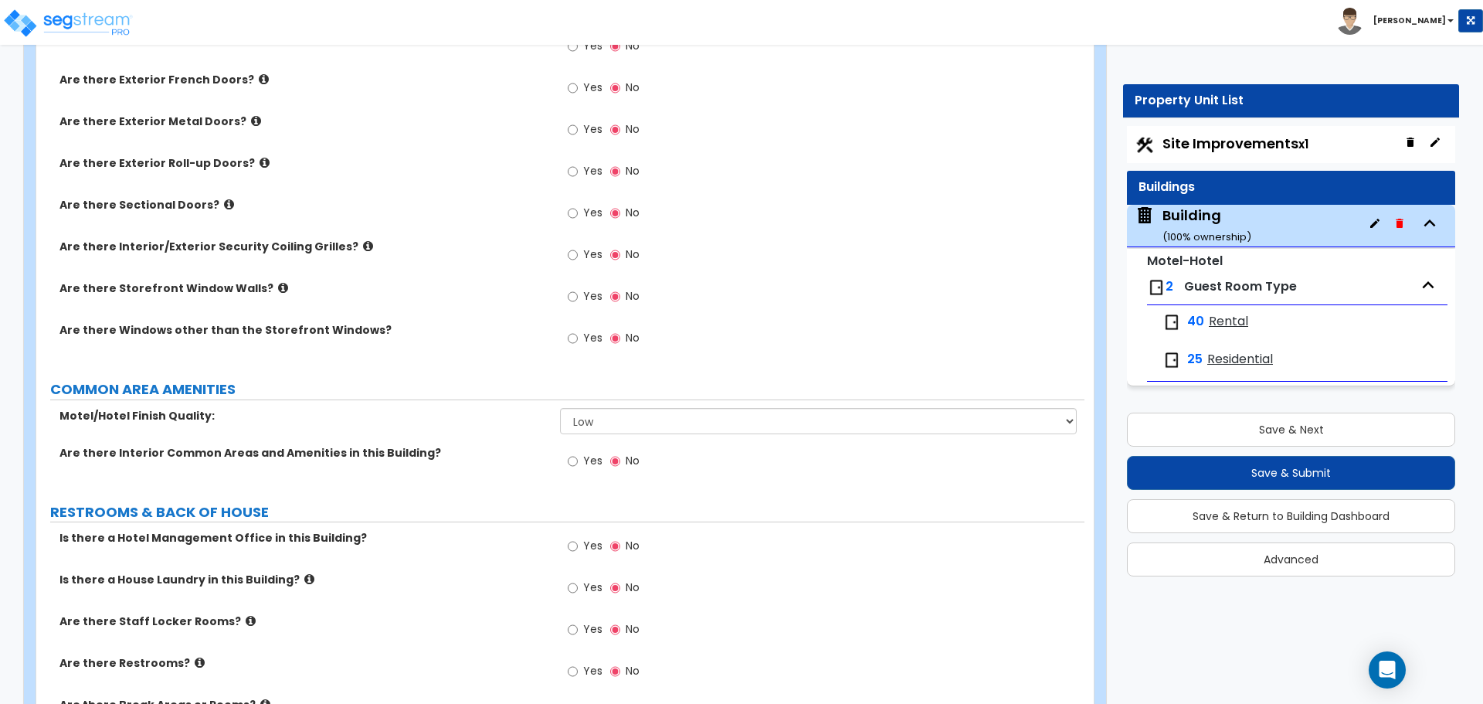
click at [1200, 143] on span "Site Improvements x1" at bounding box center [1235, 143] width 146 height 19
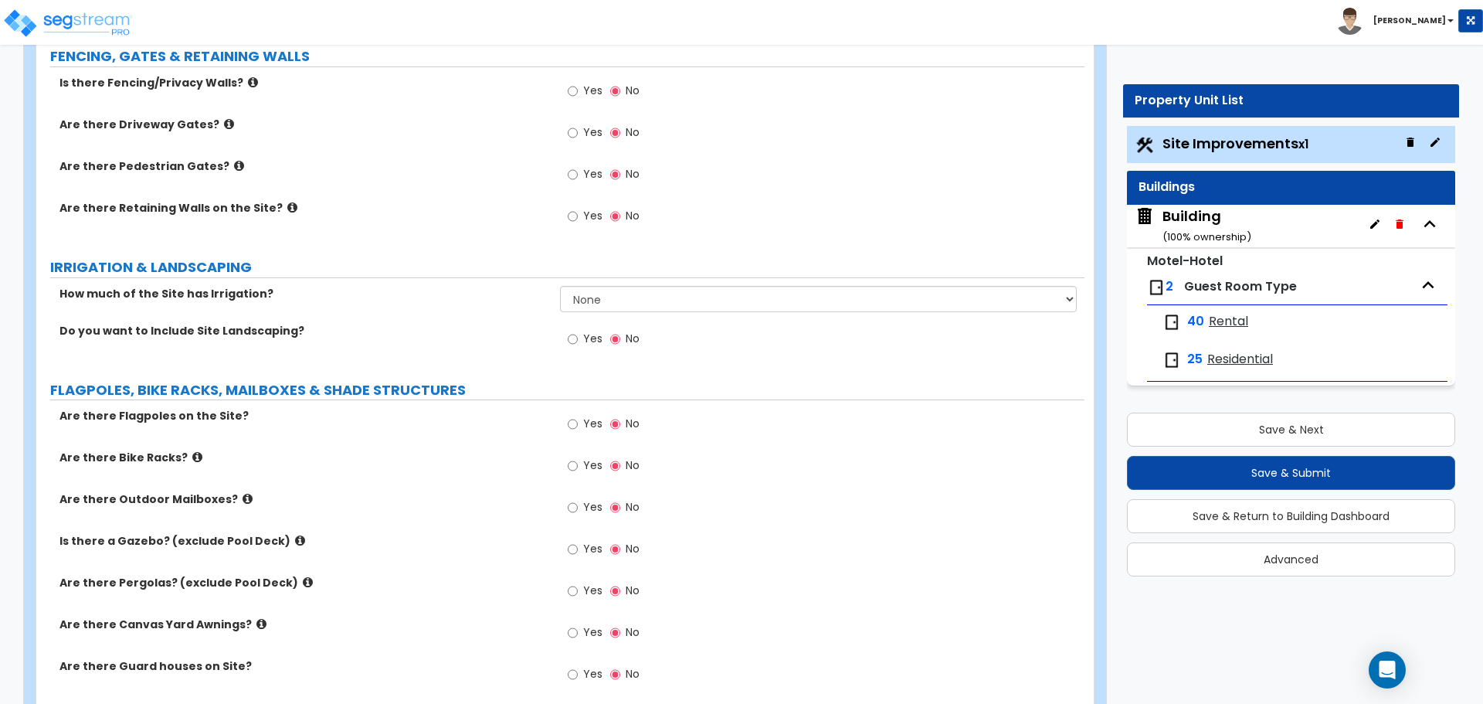
scroll to position [1456, 0]
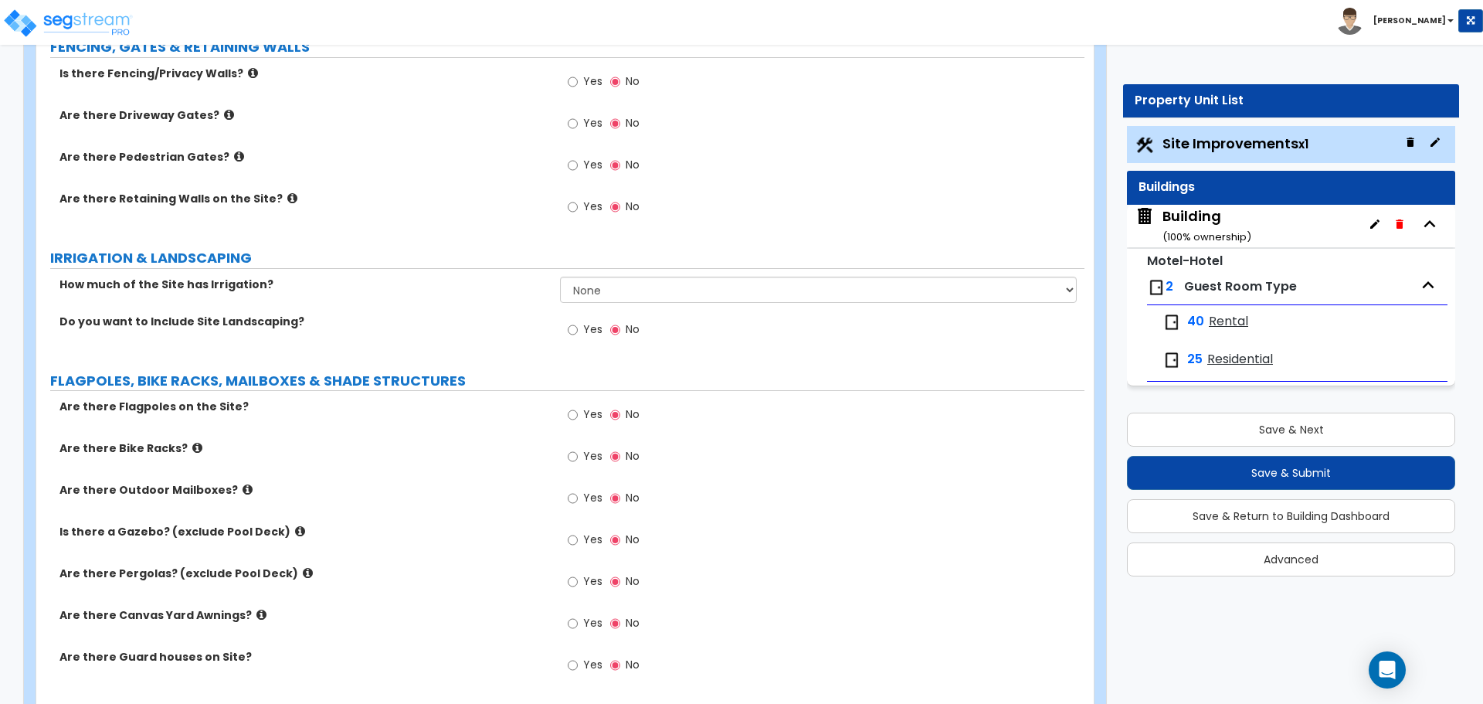
click at [583, 328] on span "Yes" at bounding box center [592, 328] width 19 height 15
click at [578, 328] on input "Yes" at bounding box center [573, 329] width 10 height 17
radio input "true"
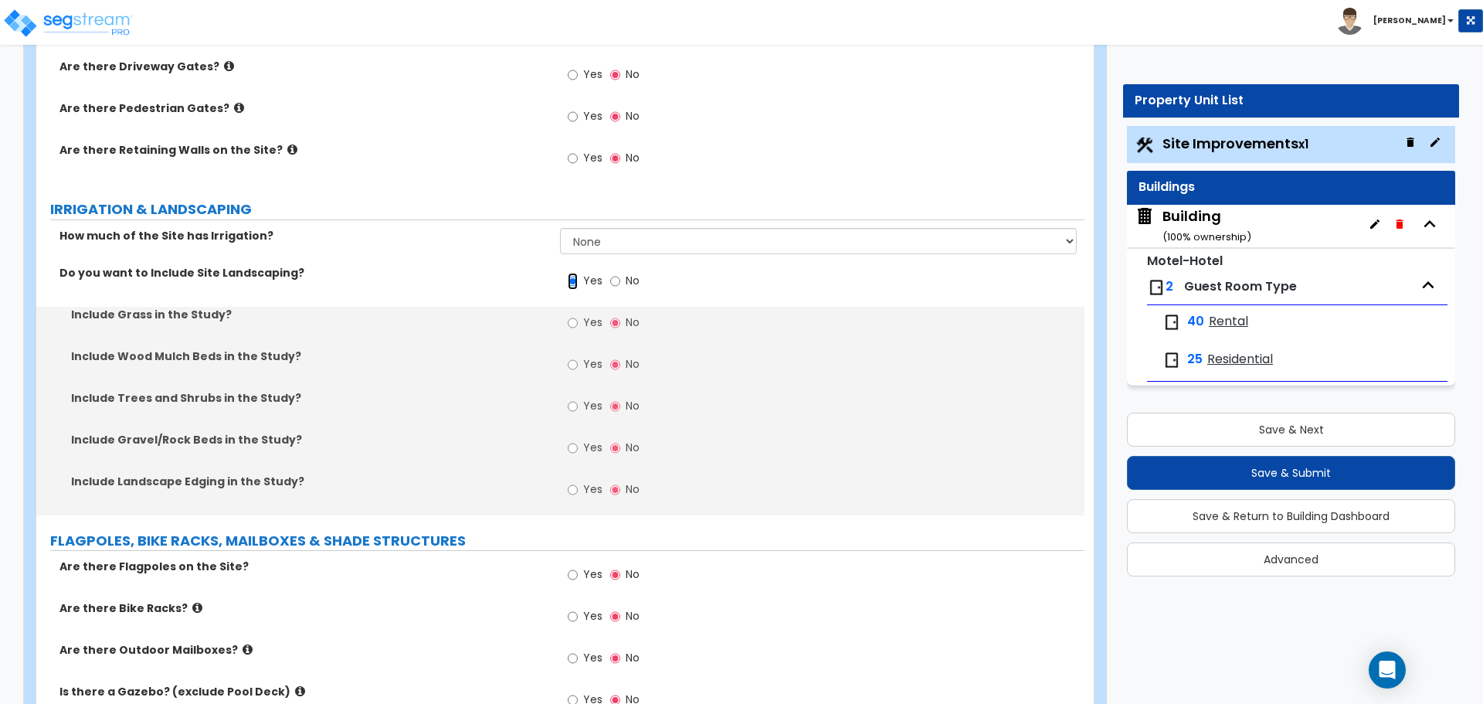
scroll to position [1508, 0]
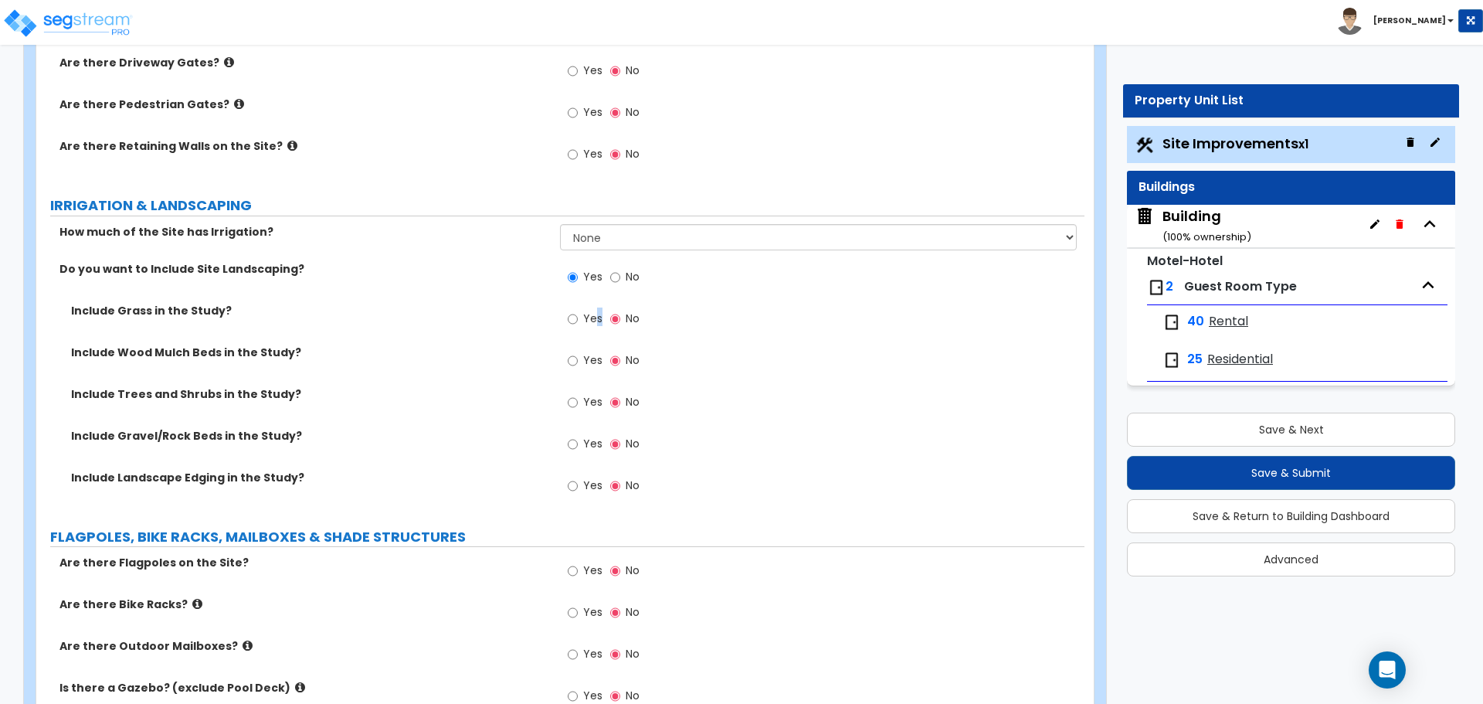
click at [599, 319] on span "Yes" at bounding box center [592, 317] width 19 height 15
click at [591, 323] on label "Yes" at bounding box center [585, 320] width 35 height 26
click at [578, 323] on input "Yes" at bounding box center [573, 318] width 10 height 17
radio input "true"
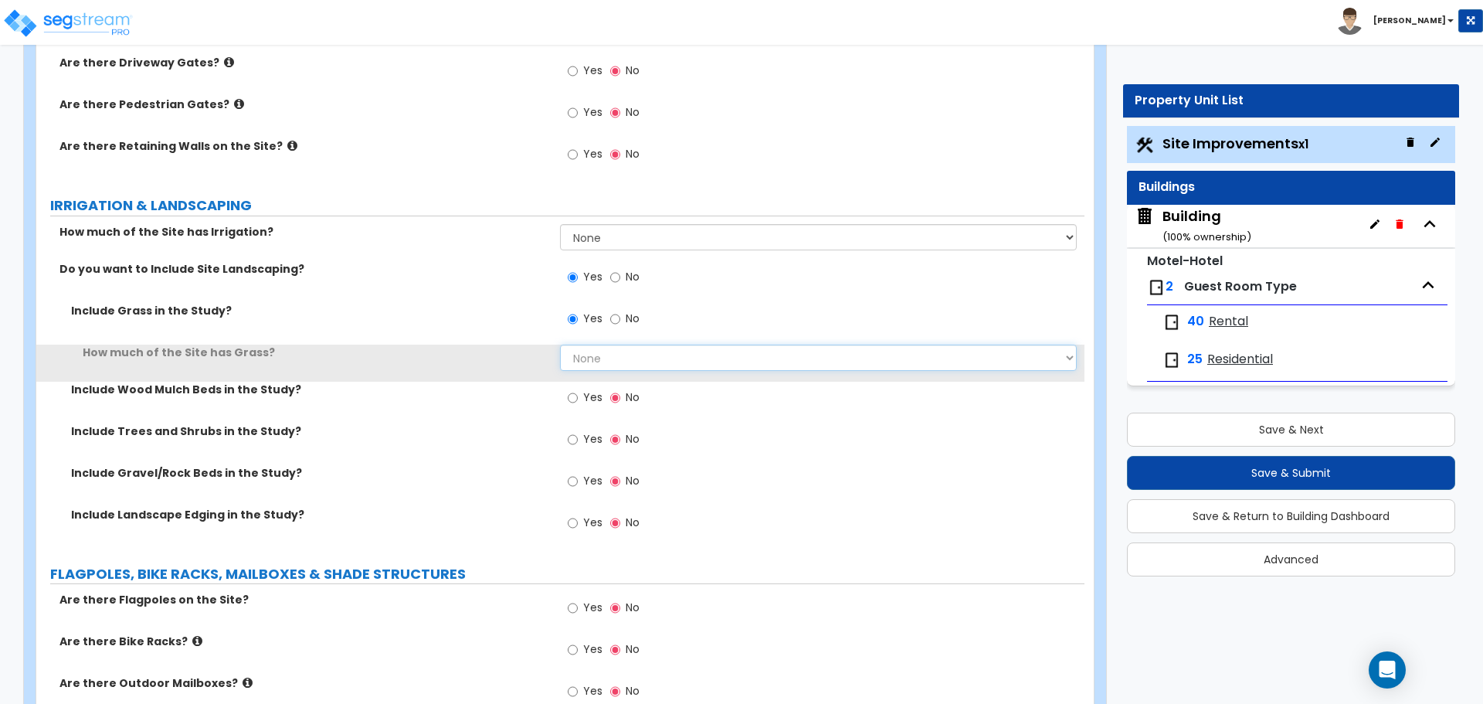
click at [623, 353] on select "None I want to Enter an Approximate Percentage I want to Enter the Square Foota…" at bounding box center [818, 357] width 516 height 26
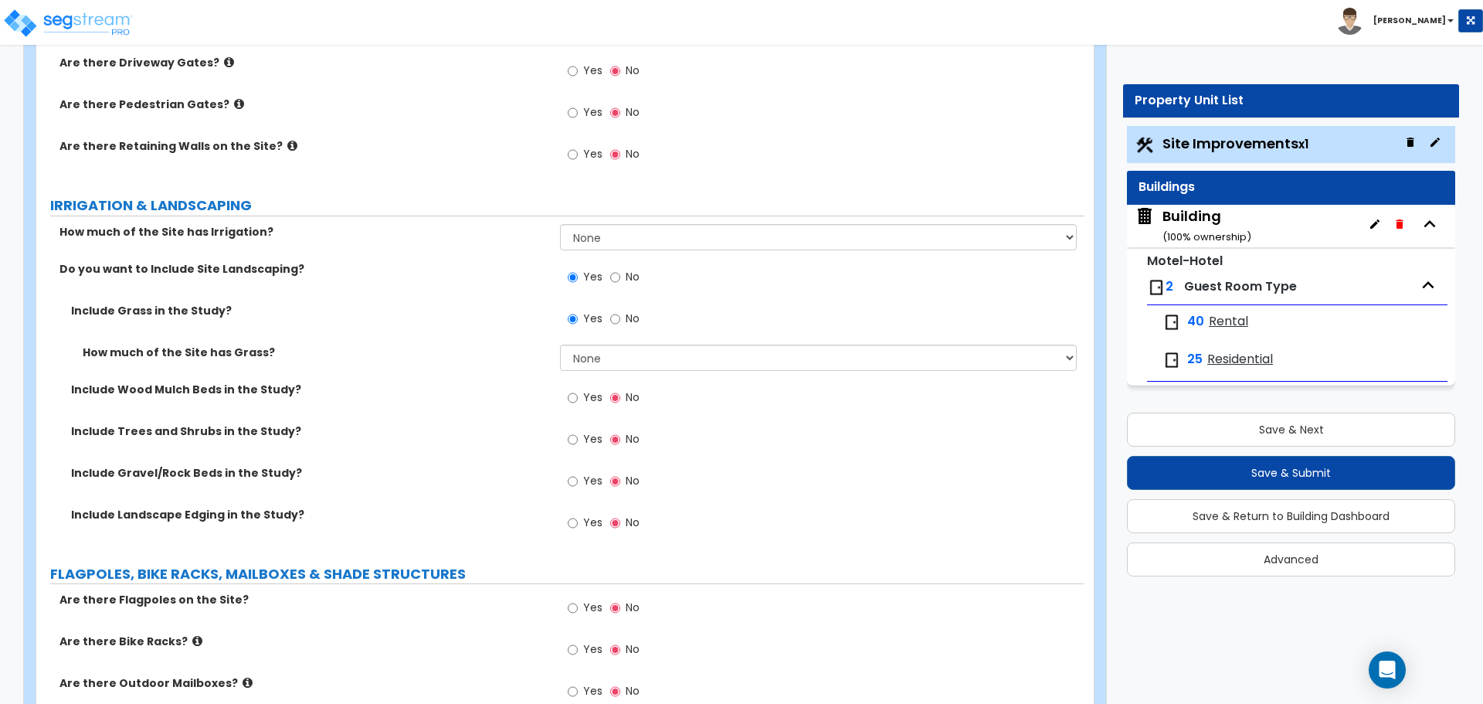
click at [589, 392] on span "Yes" at bounding box center [592, 396] width 19 height 15
click at [578, 392] on input "Yes" at bounding box center [573, 397] width 10 height 17
radio input "true"
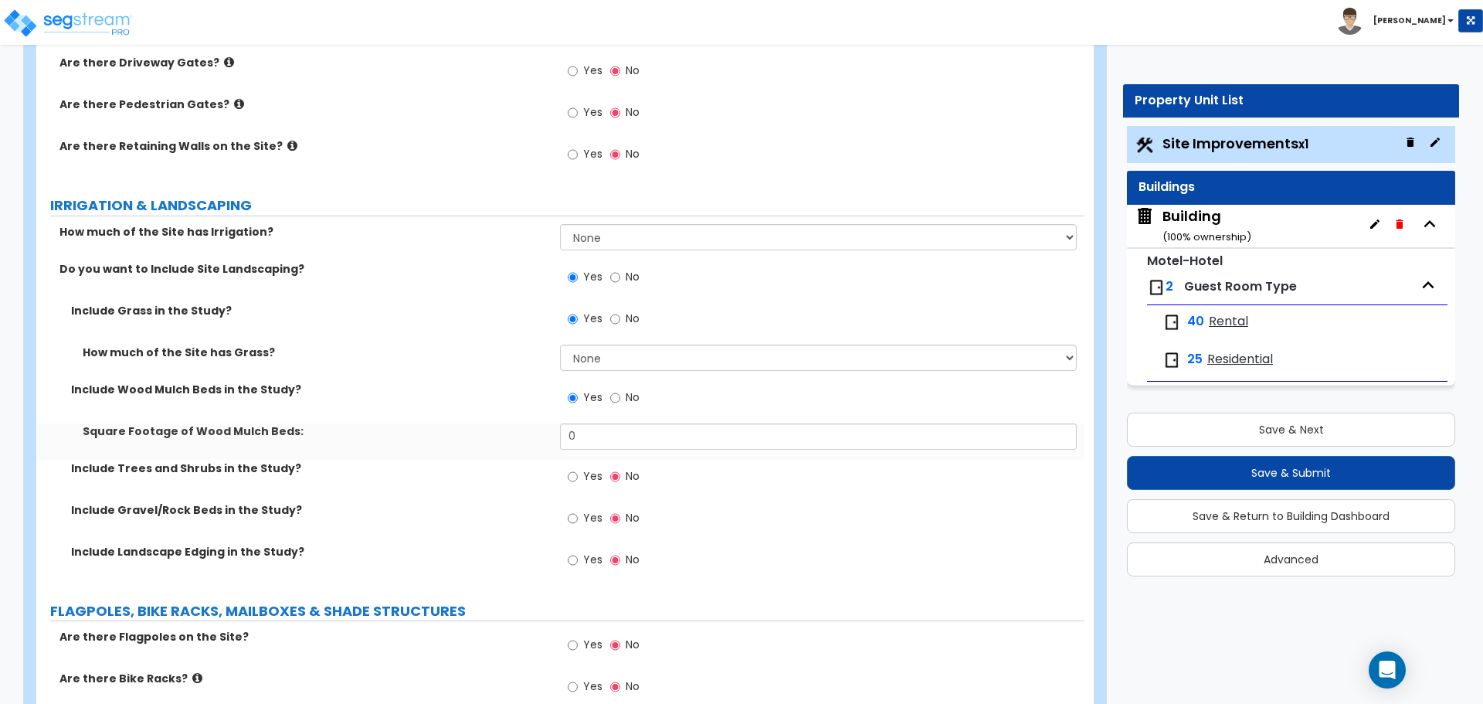
click at [587, 465] on label "Yes" at bounding box center [585, 478] width 35 height 26
click at [578, 468] on input "Yes" at bounding box center [573, 476] width 10 height 17
radio input "true"
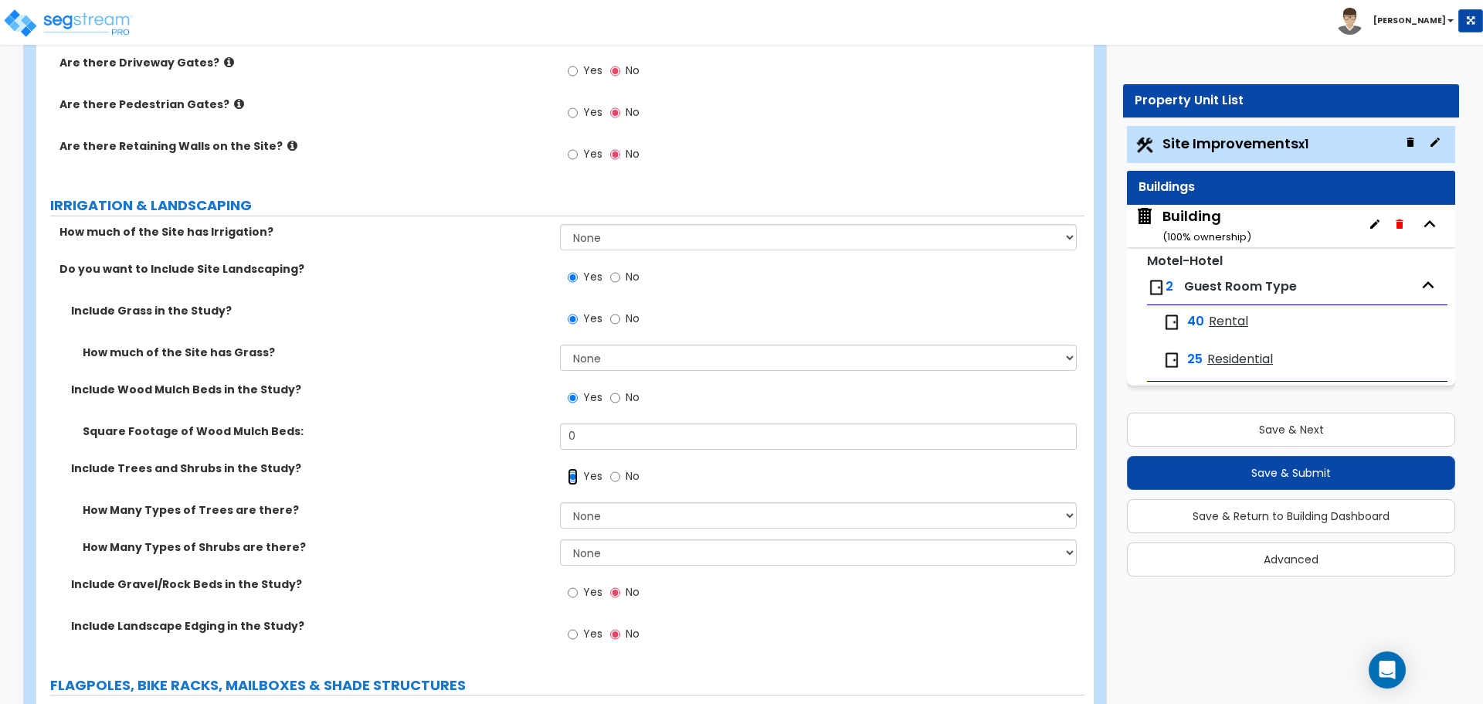
scroll to position [1829, 0]
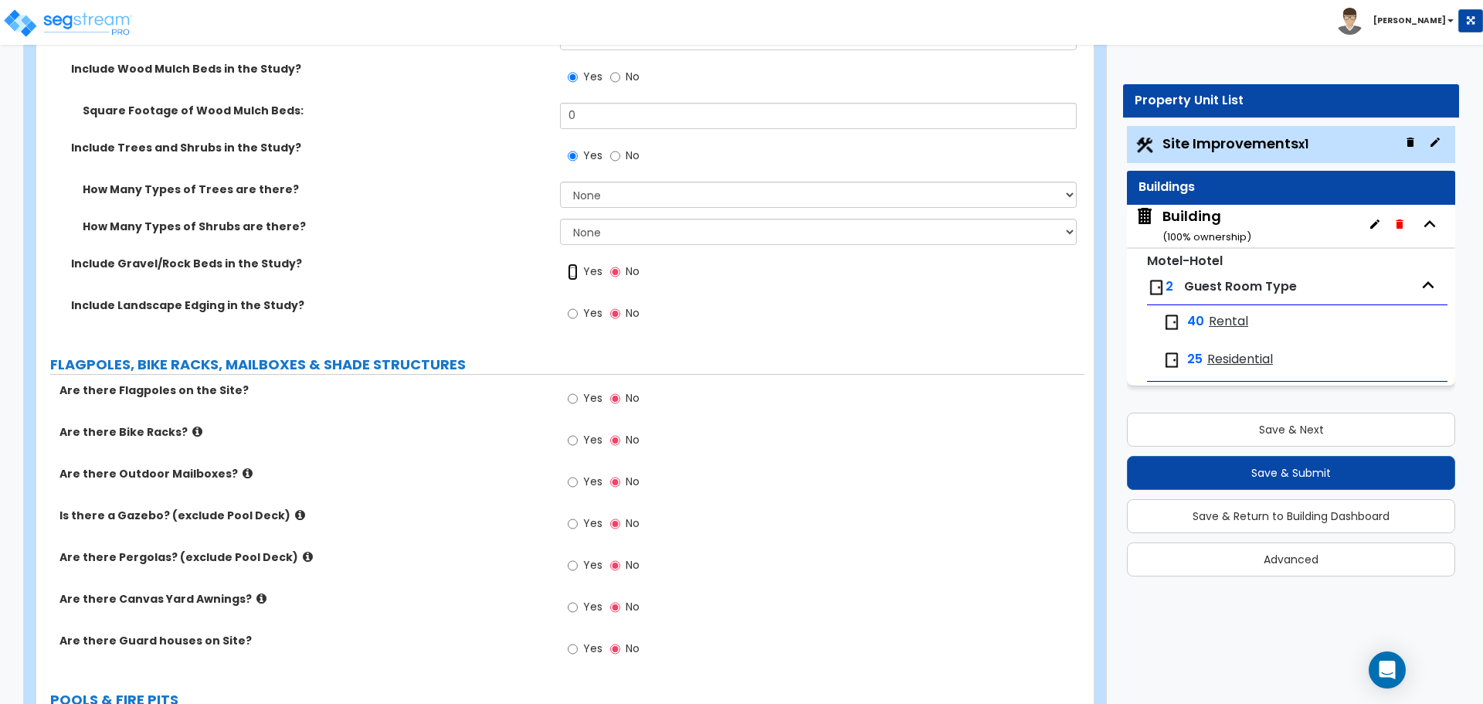
click at [575, 263] on input "Yes" at bounding box center [573, 271] width 10 height 17
radio input "true"
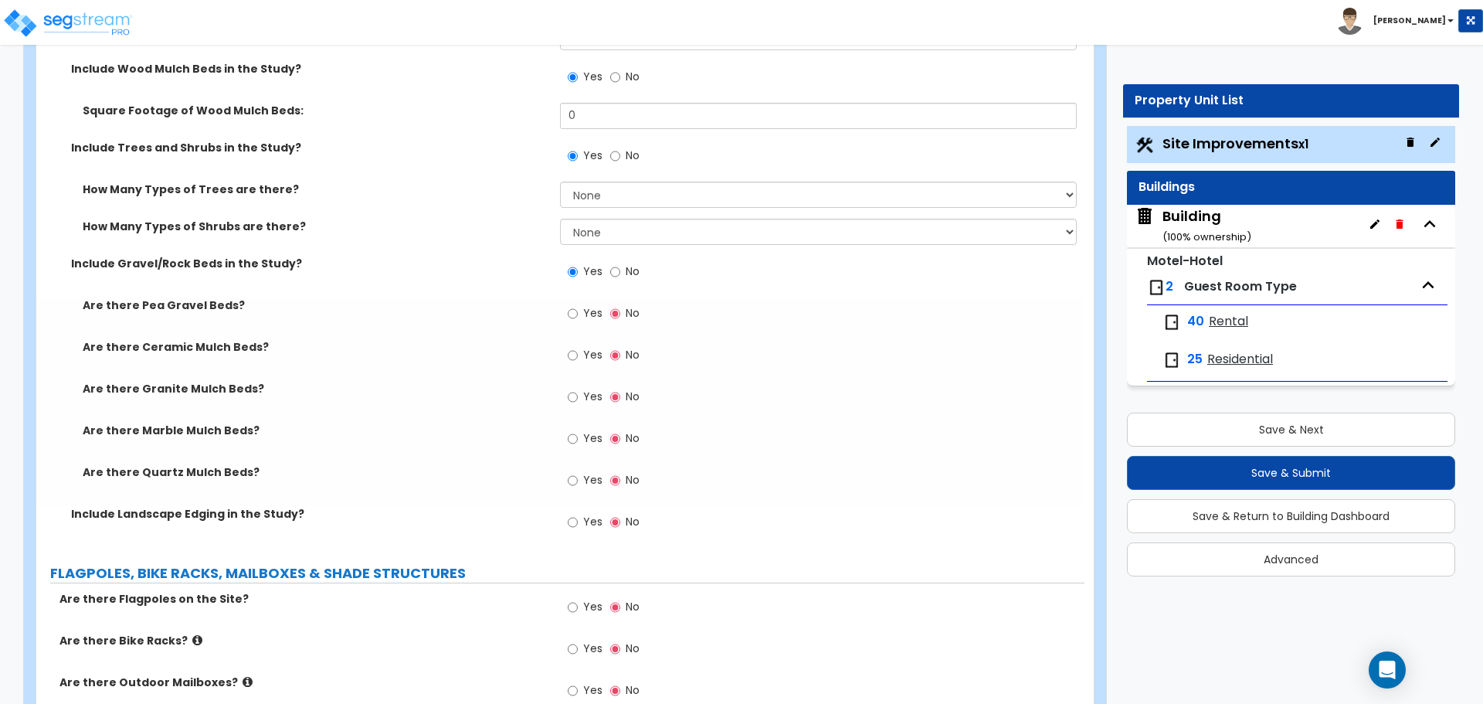
click at [589, 511] on label "Yes" at bounding box center [585, 524] width 35 height 26
click at [578, 514] on input "Yes" at bounding box center [573, 522] width 10 height 17
radio input "true"
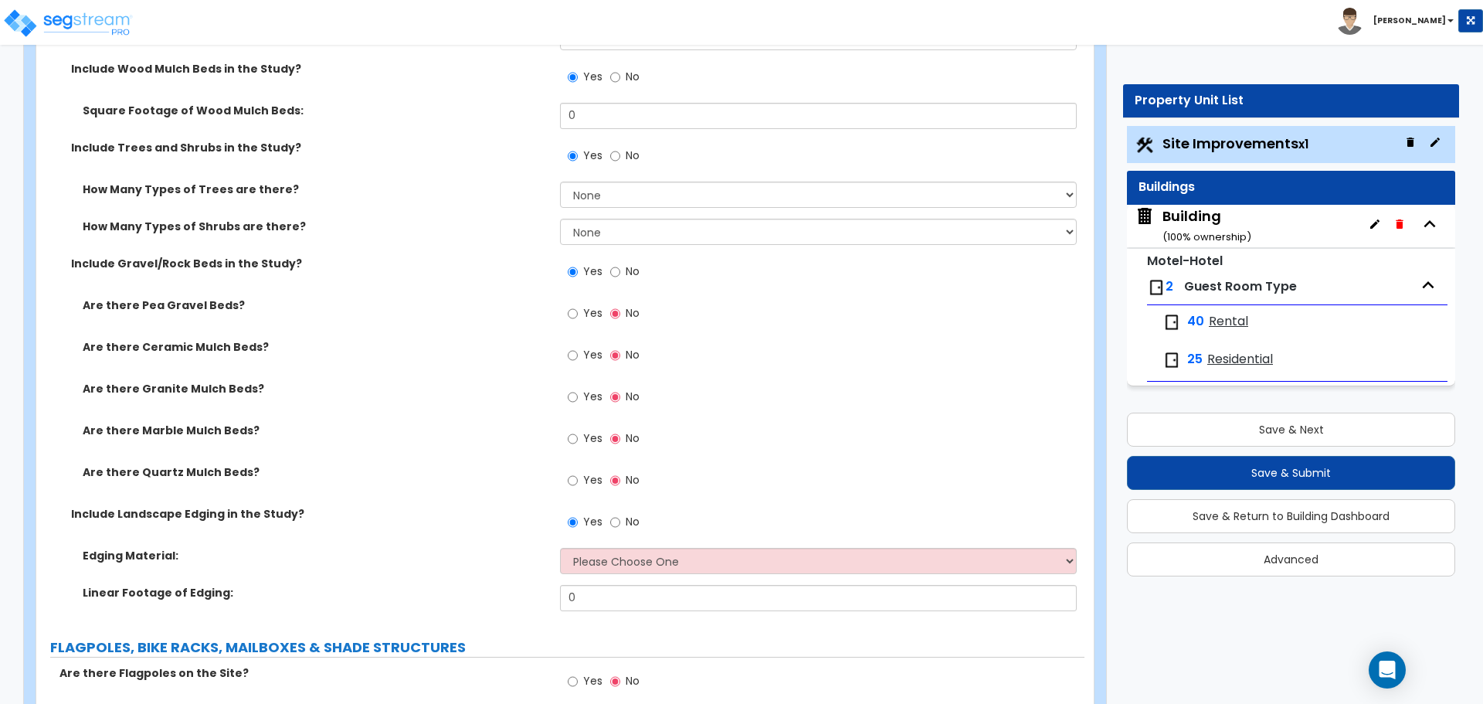
click at [581, 297] on div "Yes No" at bounding box center [603, 315] width 87 height 36
click at [585, 317] on label "Yes" at bounding box center [585, 315] width 35 height 26
click at [578, 317] on input "Yes" at bounding box center [573, 313] width 10 height 17
radio input "true"
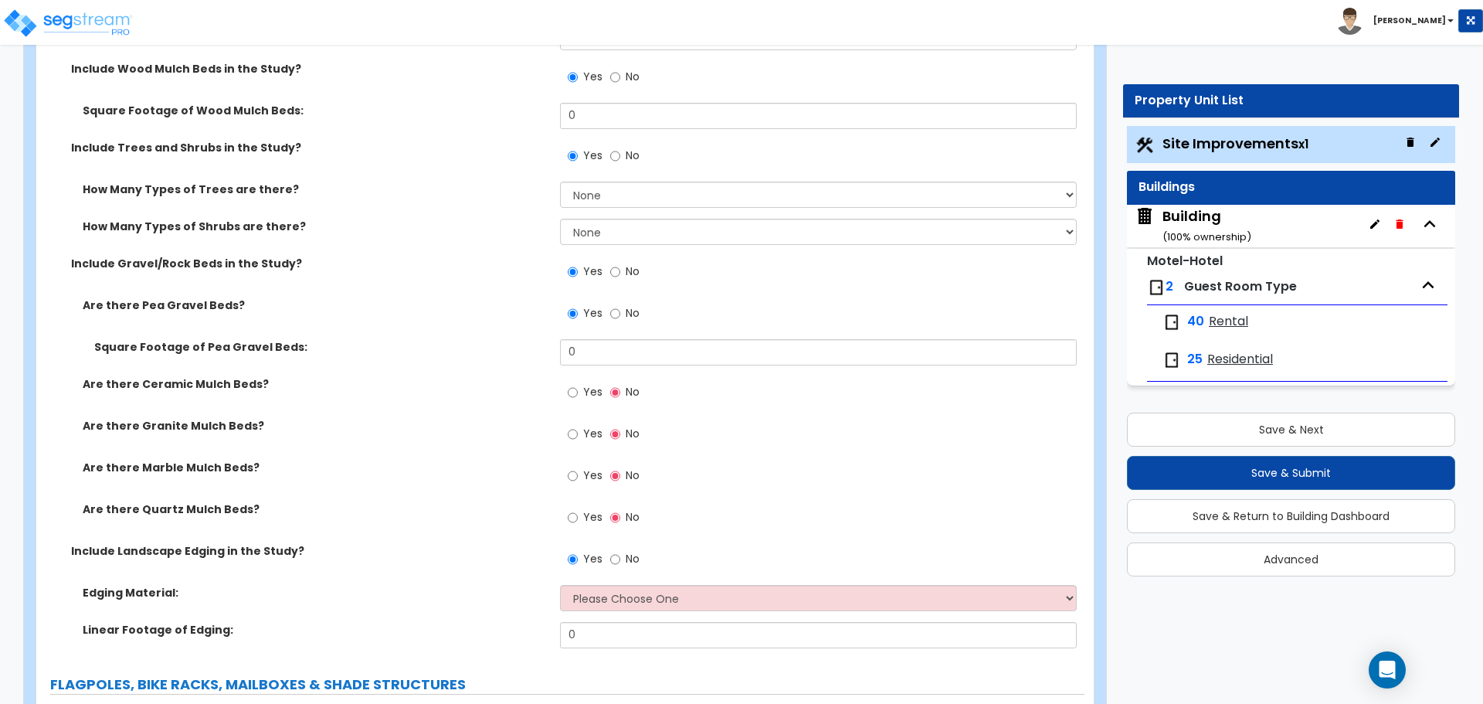
click at [585, 393] on span "Yes" at bounding box center [592, 391] width 19 height 15
click at [578, 393] on input "Yes" at bounding box center [573, 392] width 10 height 17
radio input "true"
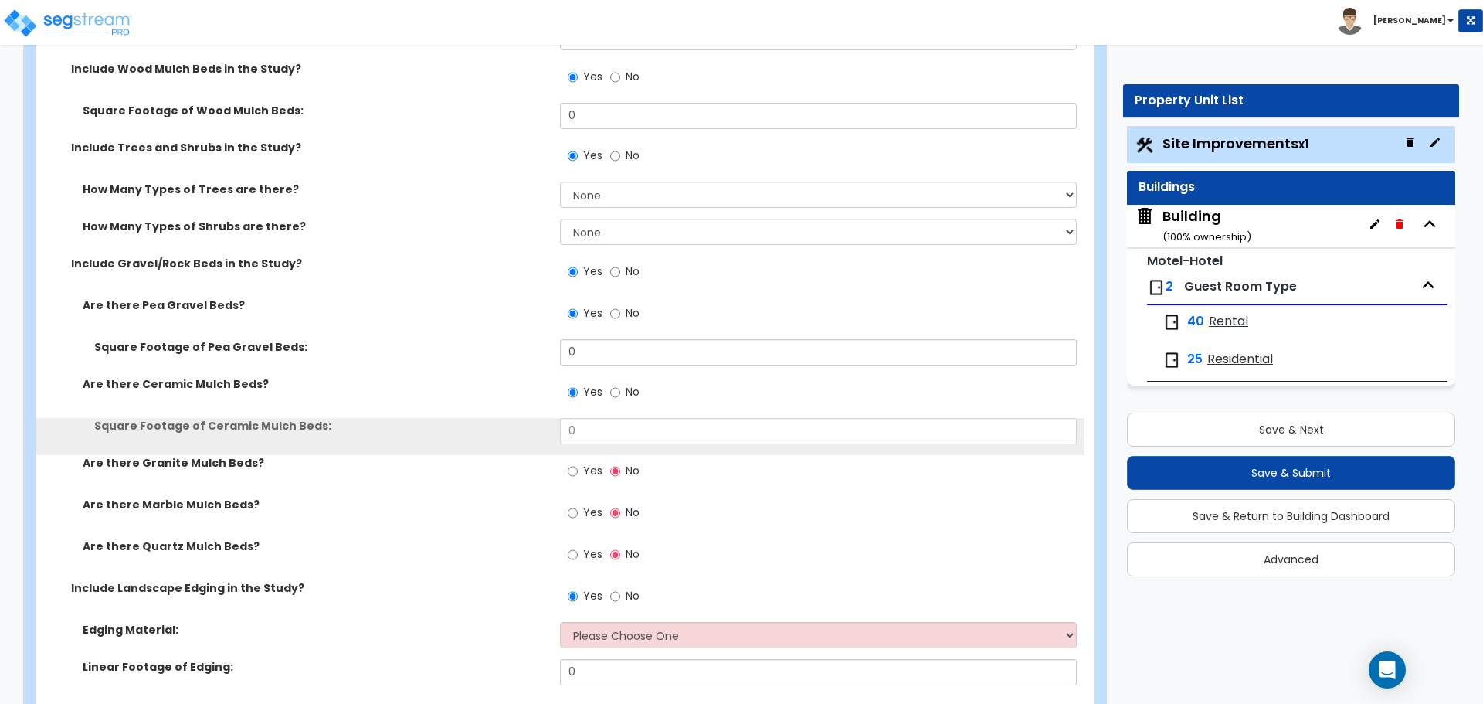
click at [589, 466] on span "Yes" at bounding box center [592, 470] width 19 height 15
click at [578, 466] on input "Yes" at bounding box center [573, 471] width 10 height 17
radio input "true"
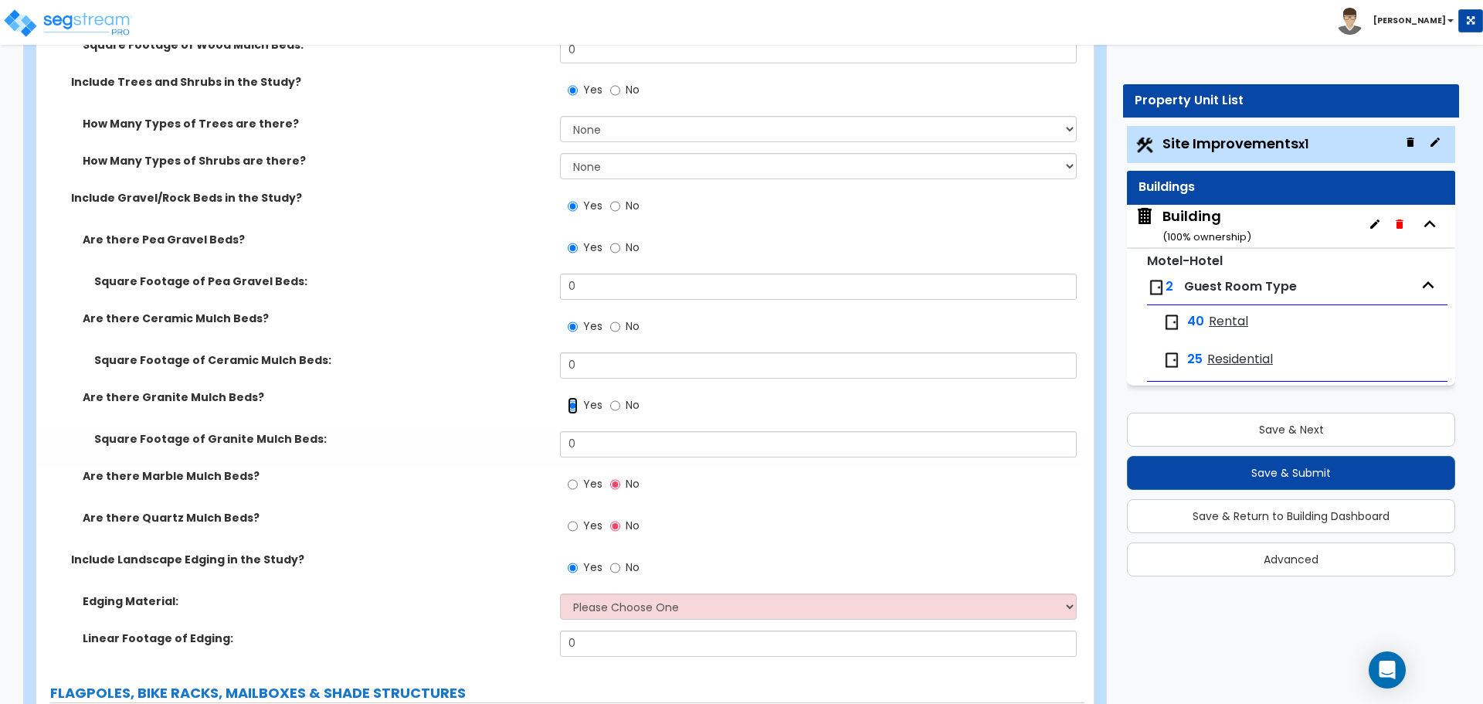
scroll to position [2150, 0]
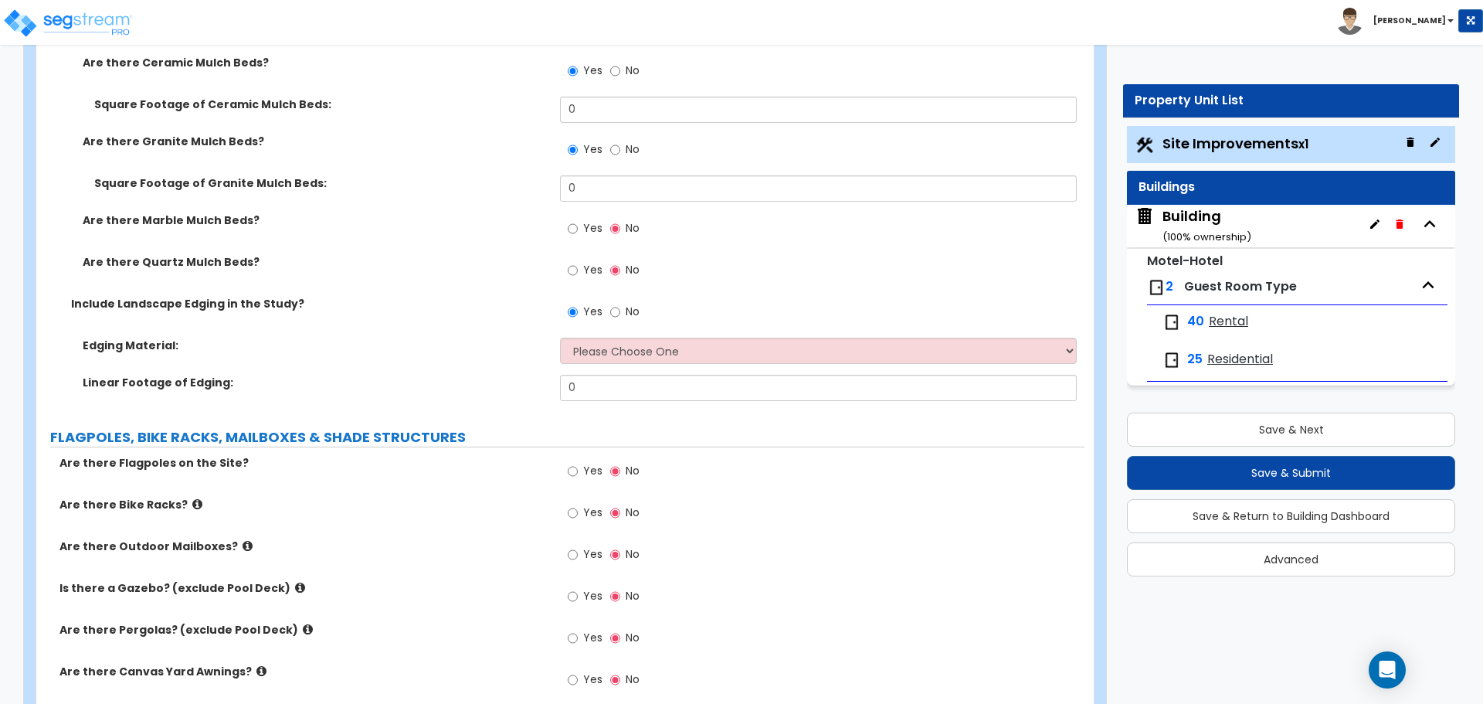
click at [590, 224] on span "Yes" at bounding box center [592, 227] width 19 height 15
click at [578, 224] on input "Yes" at bounding box center [573, 228] width 10 height 17
radio input "true"
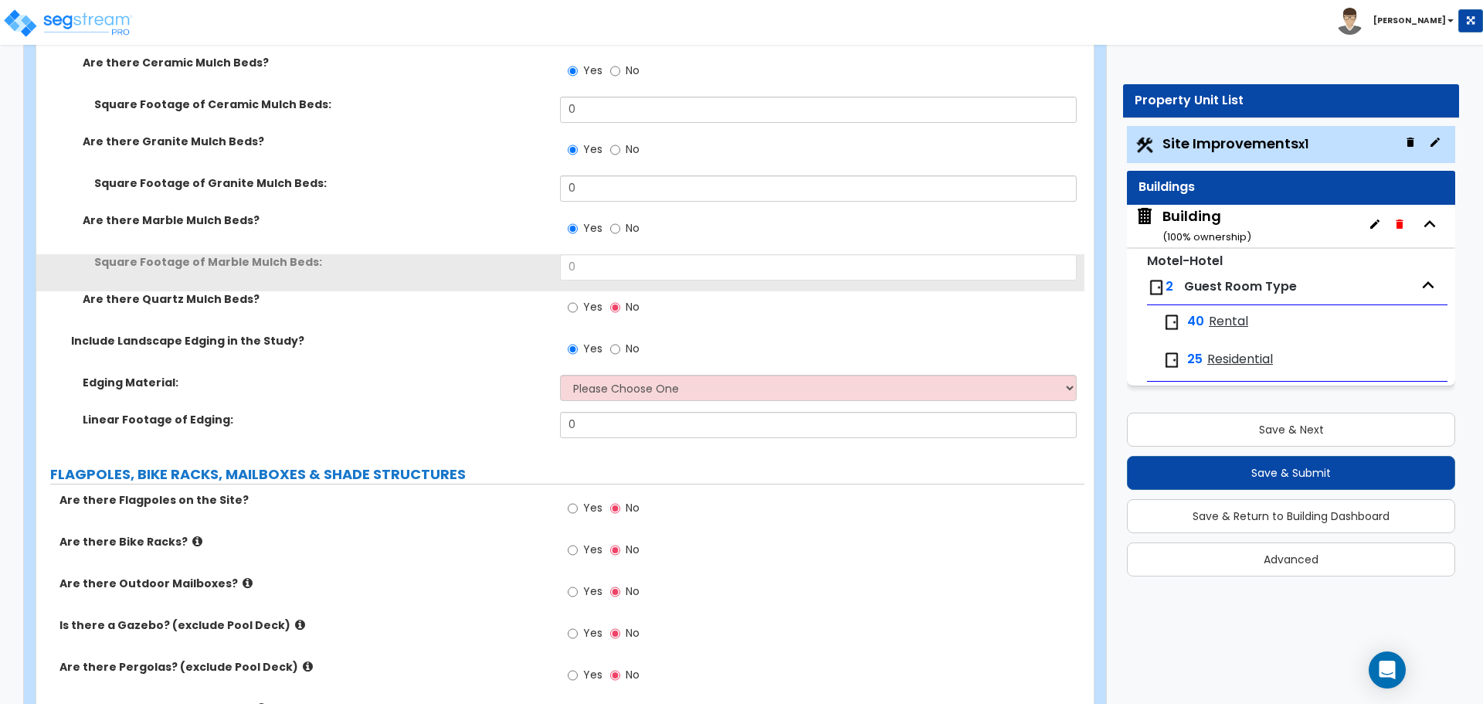
click at [587, 304] on span "Yes" at bounding box center [592, 306] width 19 height 15
click at [578, 304] on input "Yes" at bounding box center [573, 307] width 10 height 17
radio input "true"
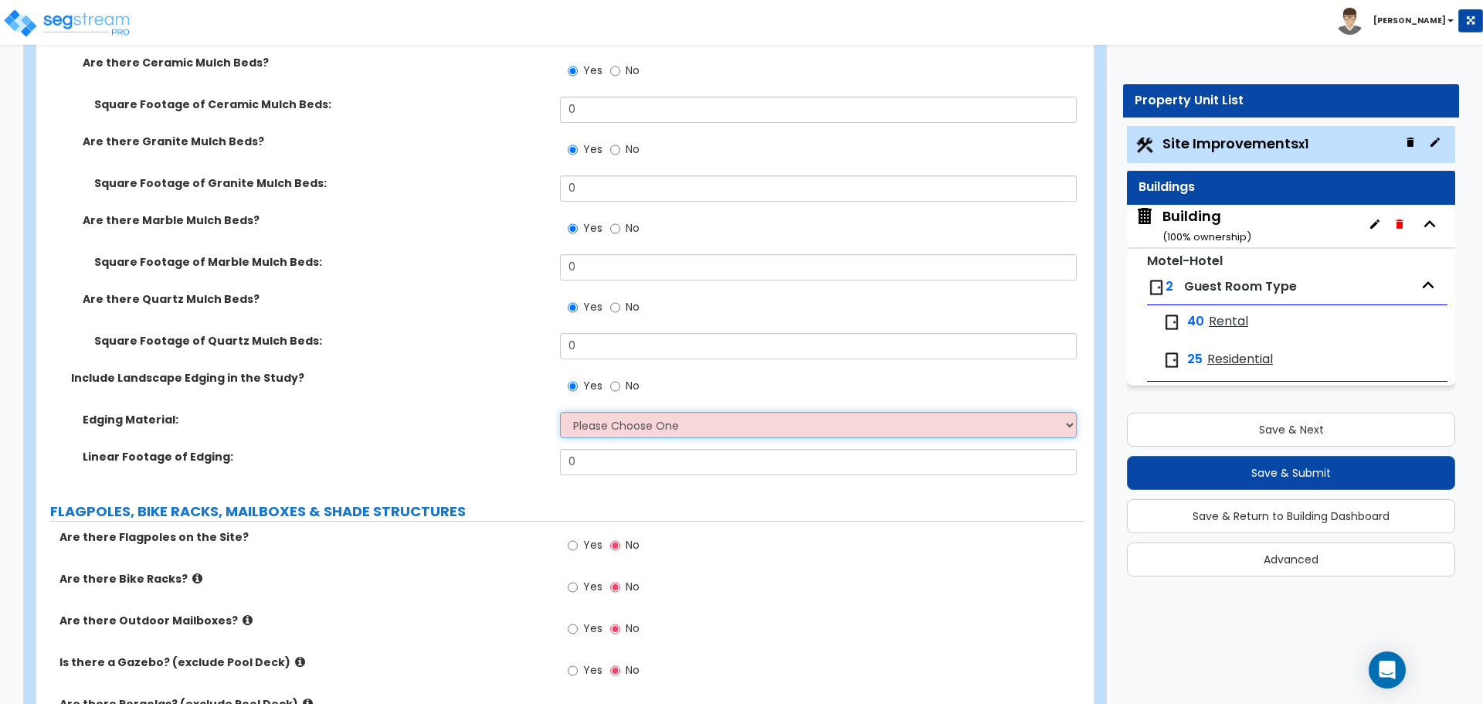
click at [626, 422] on select "Please Choose One Metal Brick Railroad Ties Concrete" at bounding box center [818, 425] width 516 height 26
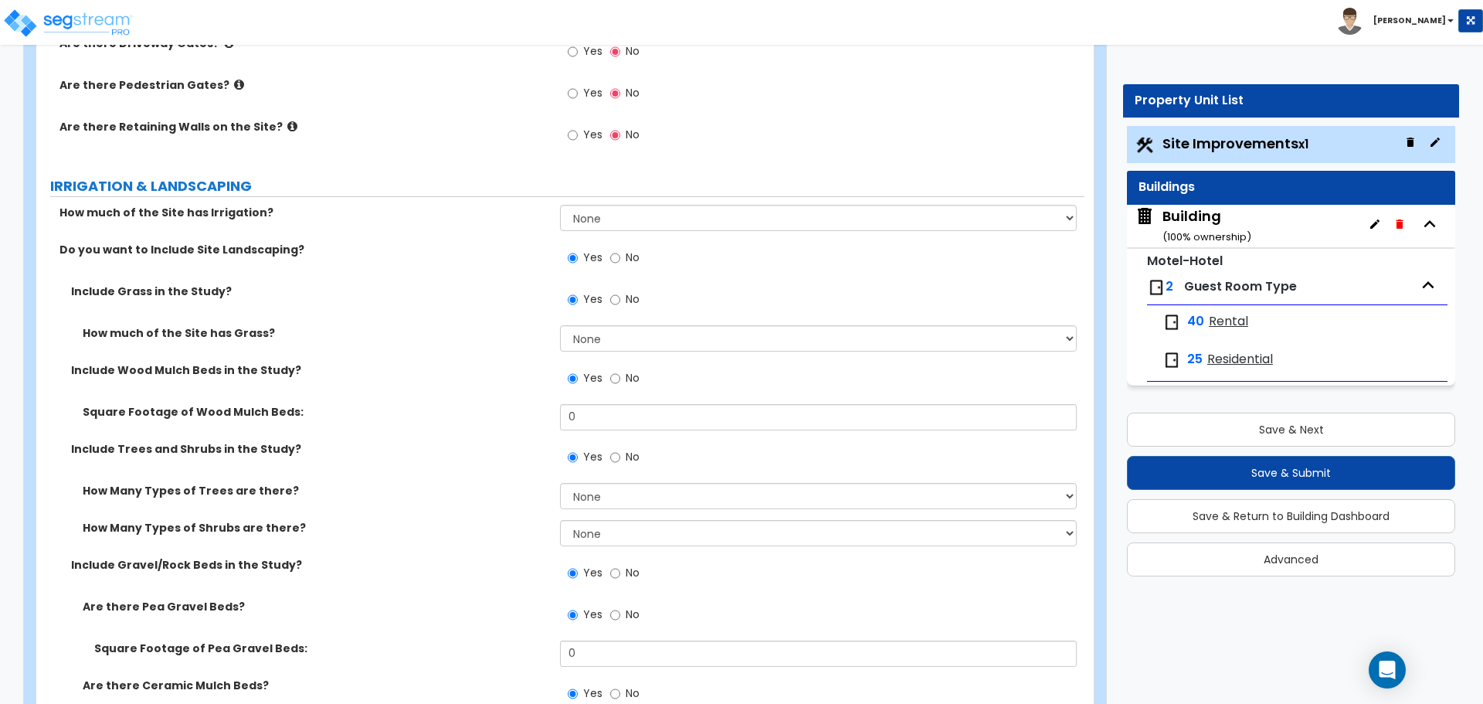
scroll to position [1496, 0]
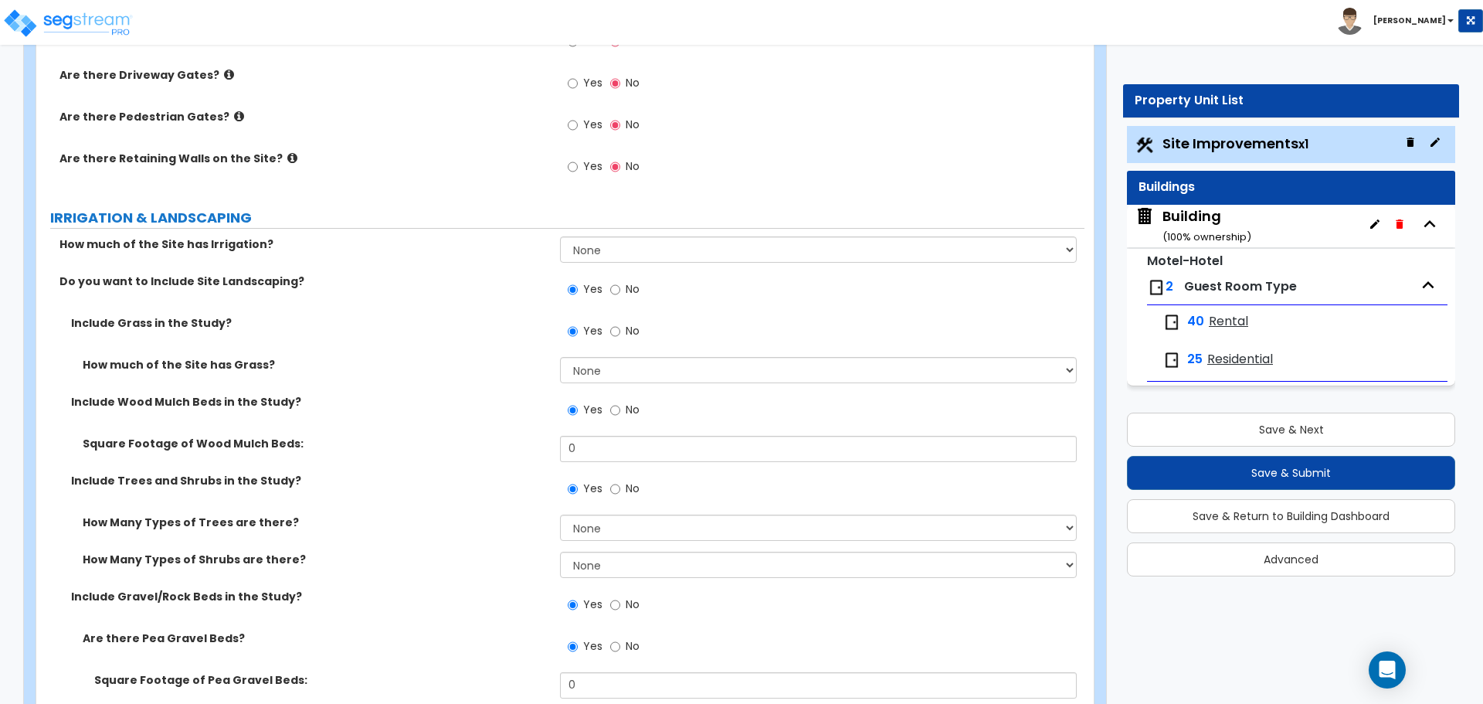
click at [622, 280] on label "No" at bounding box center [624, 291] width 29 height 26
click at [620, 281] on input "No" at bounding box center [615, 289] width 10 height 17
radio input "false"
radio input "true"
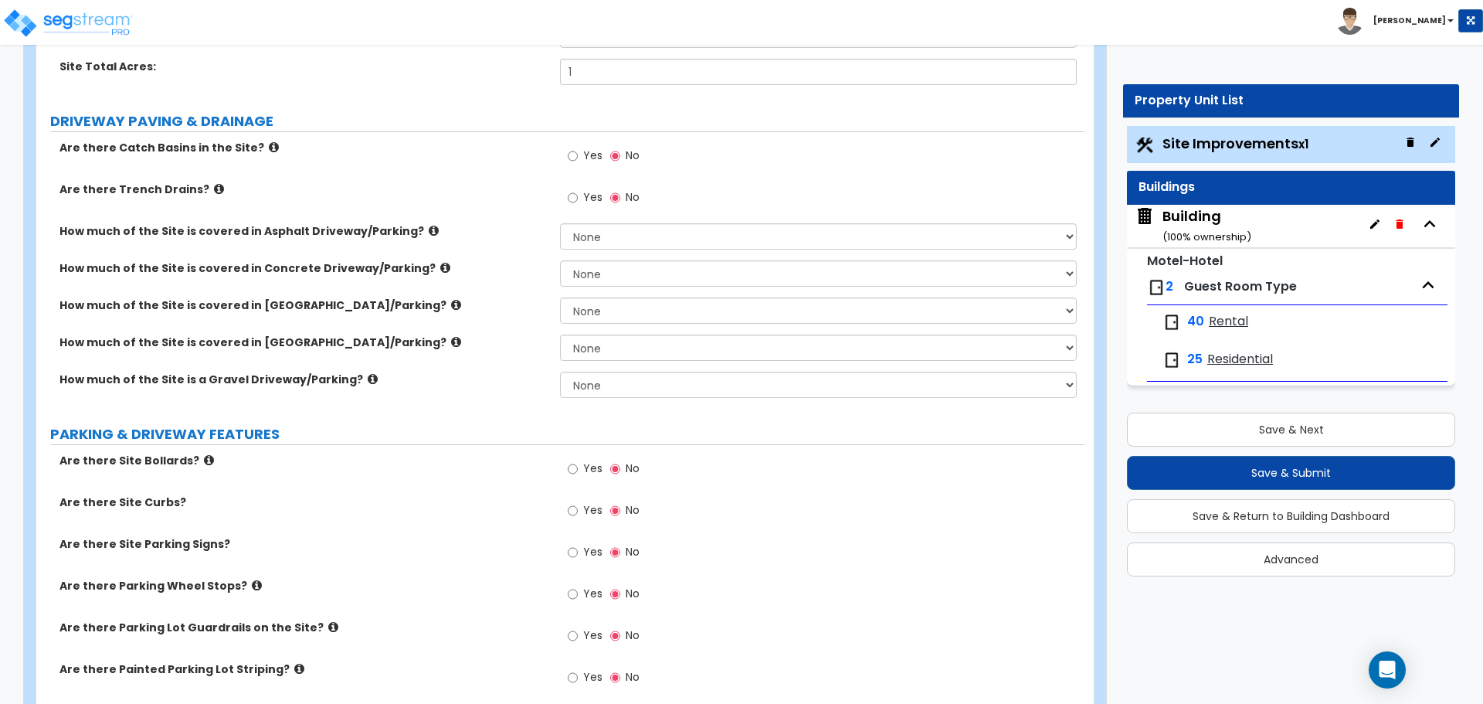
scroll to position [230, 0]
click at [585, 148] on span "Yes" at bounding box center [592, 153] width 19 height 15
click at [578, 148] on input "Yes" at bounding box center [573, 154] width 10 height 17
radio input "true"
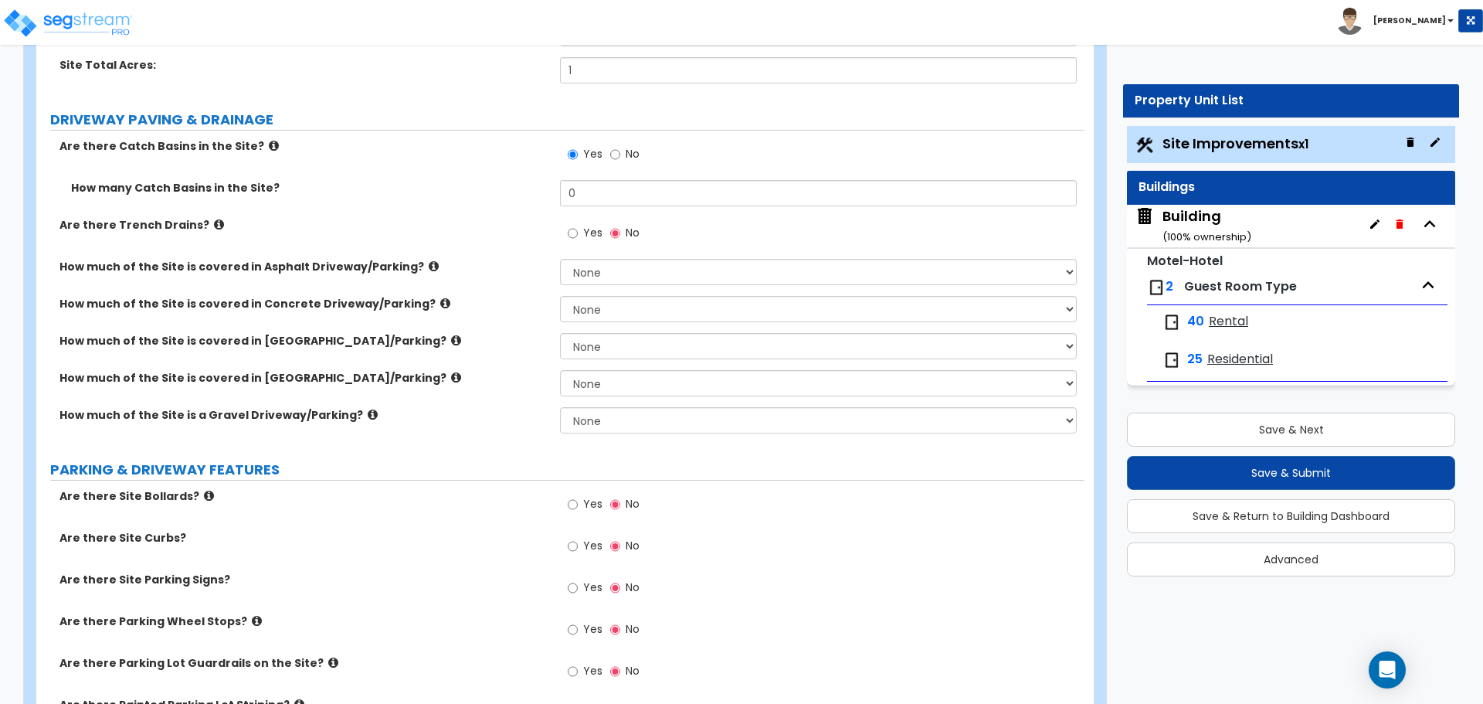
click at [269, 143] on icon at bounding box center [274, 146] width 10 height 12
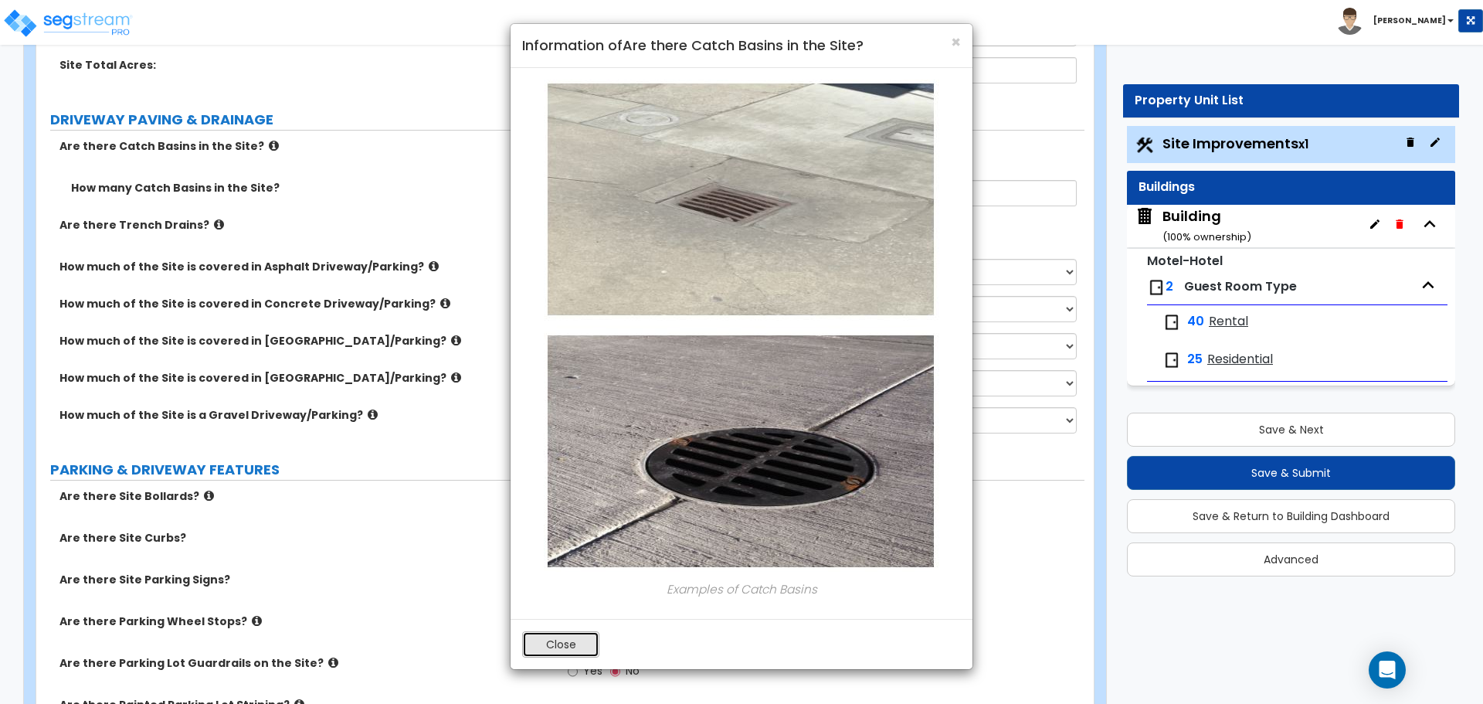
click at [558, 638] on button "Close" at bounding box center [560, 644] width 77 height 26
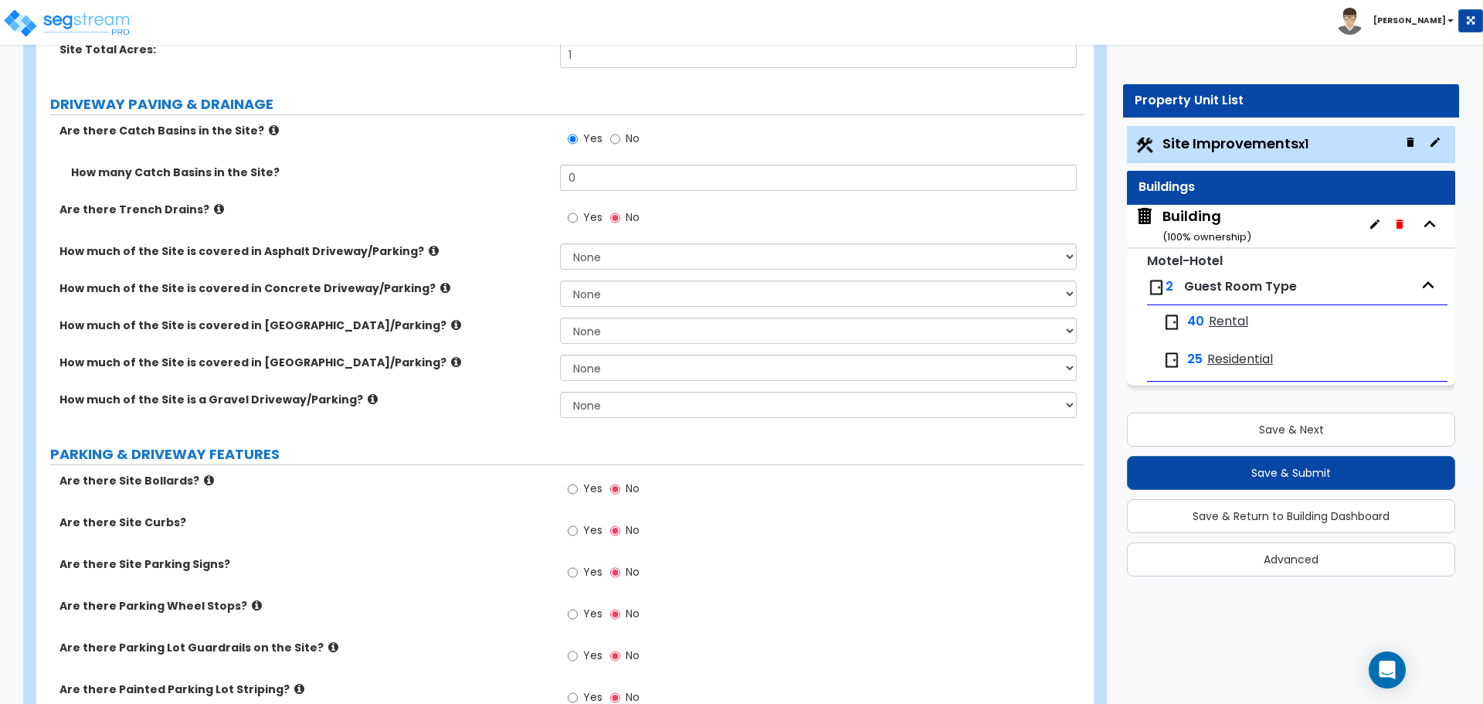
scroll to position [256, 0]
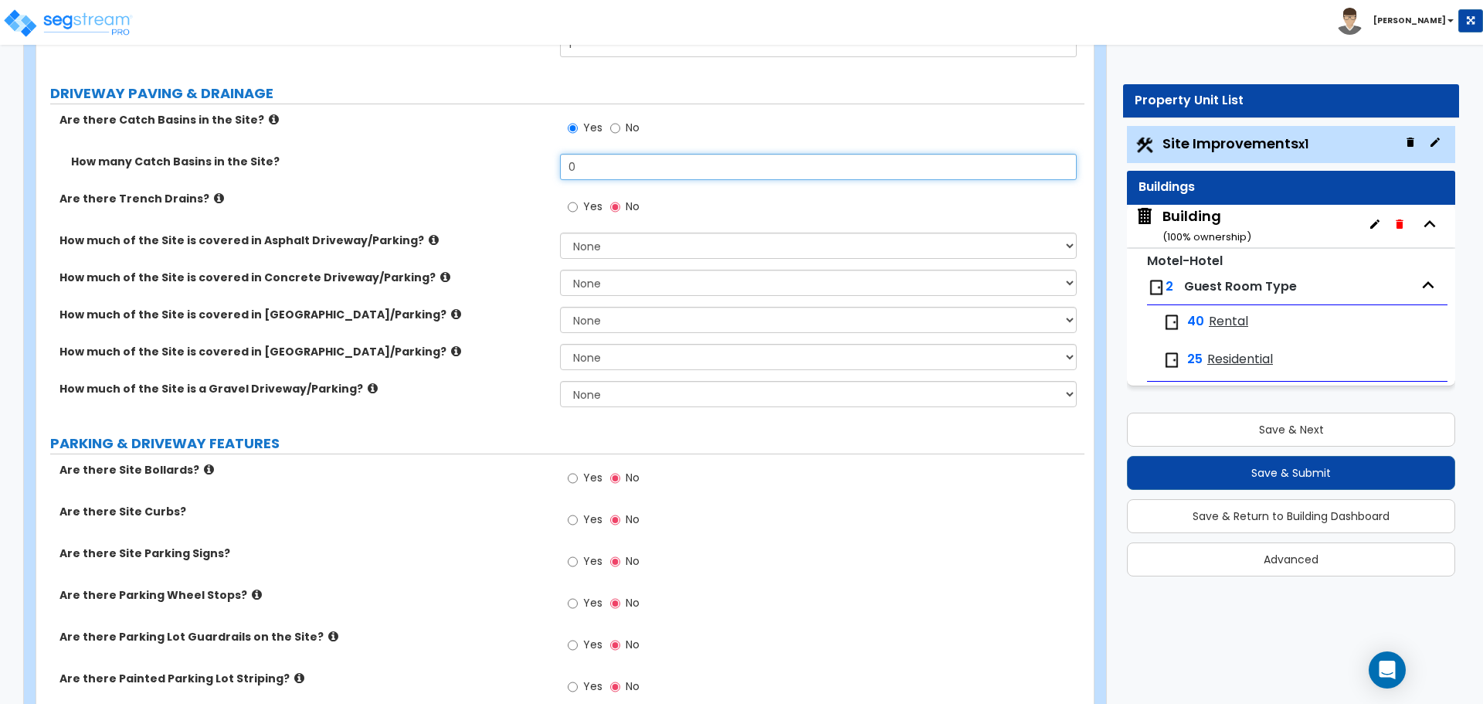
drag, startPoint x: 590, startPoint y: 168, endPoint x: 549, endPoint y: 161, distance: 41.7
click at [549, 161] on div "How many Catch Basins in the Site? 0" at bounding box center [560, 172] width 1048 height 37
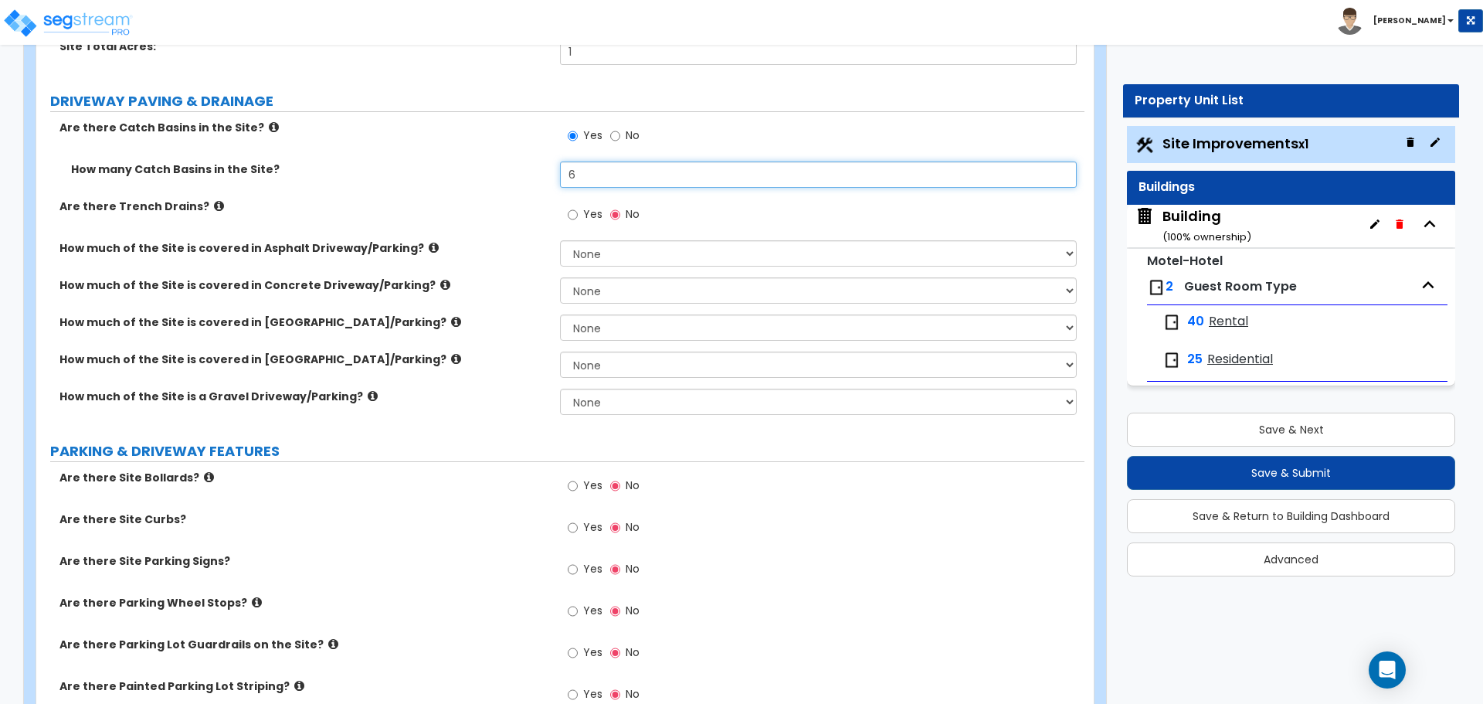
scroll to position [239, 0]
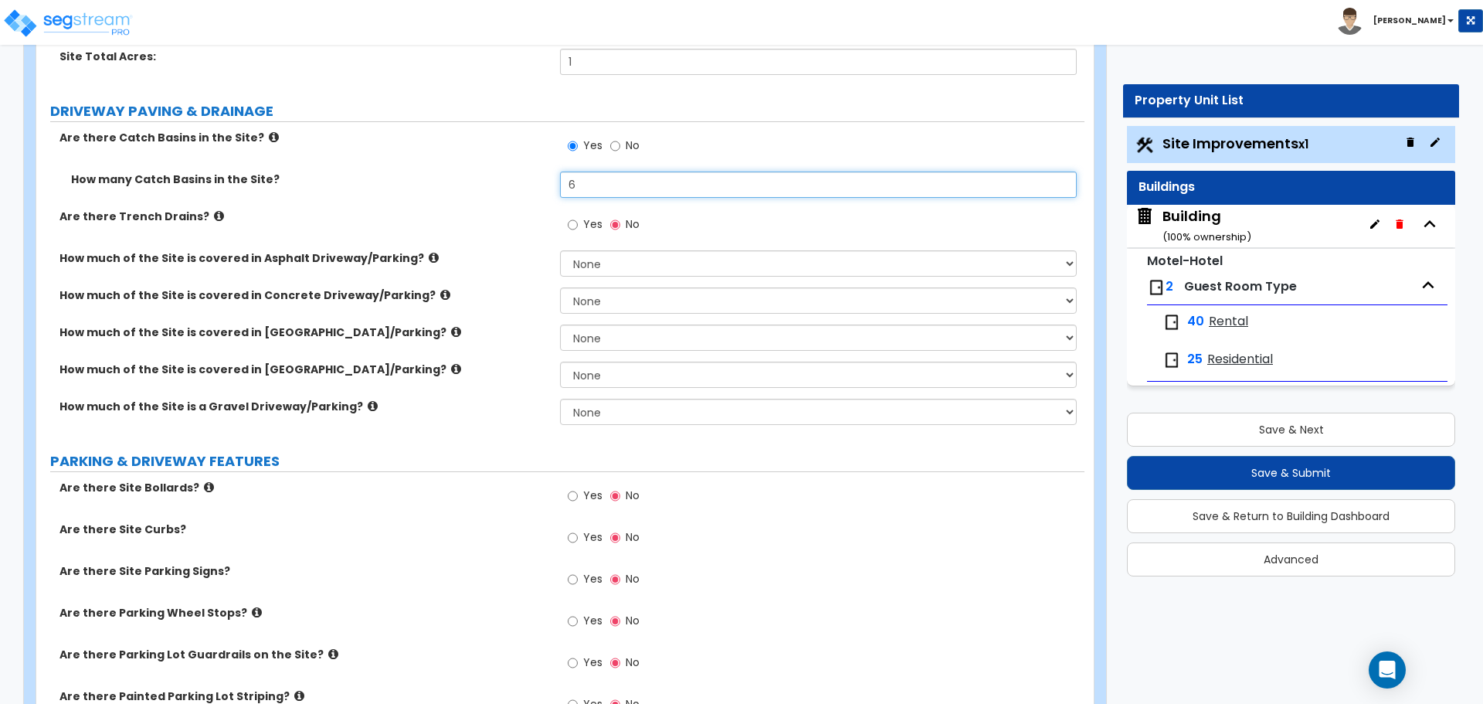
type input "6"
click at [589, 224] on span "Yes" at bounding box center [592, 223] width 19 height 15
click at [578, 224] on input "Yes" at bounding box center [573, 224] width 10 height 17
radio input "true"
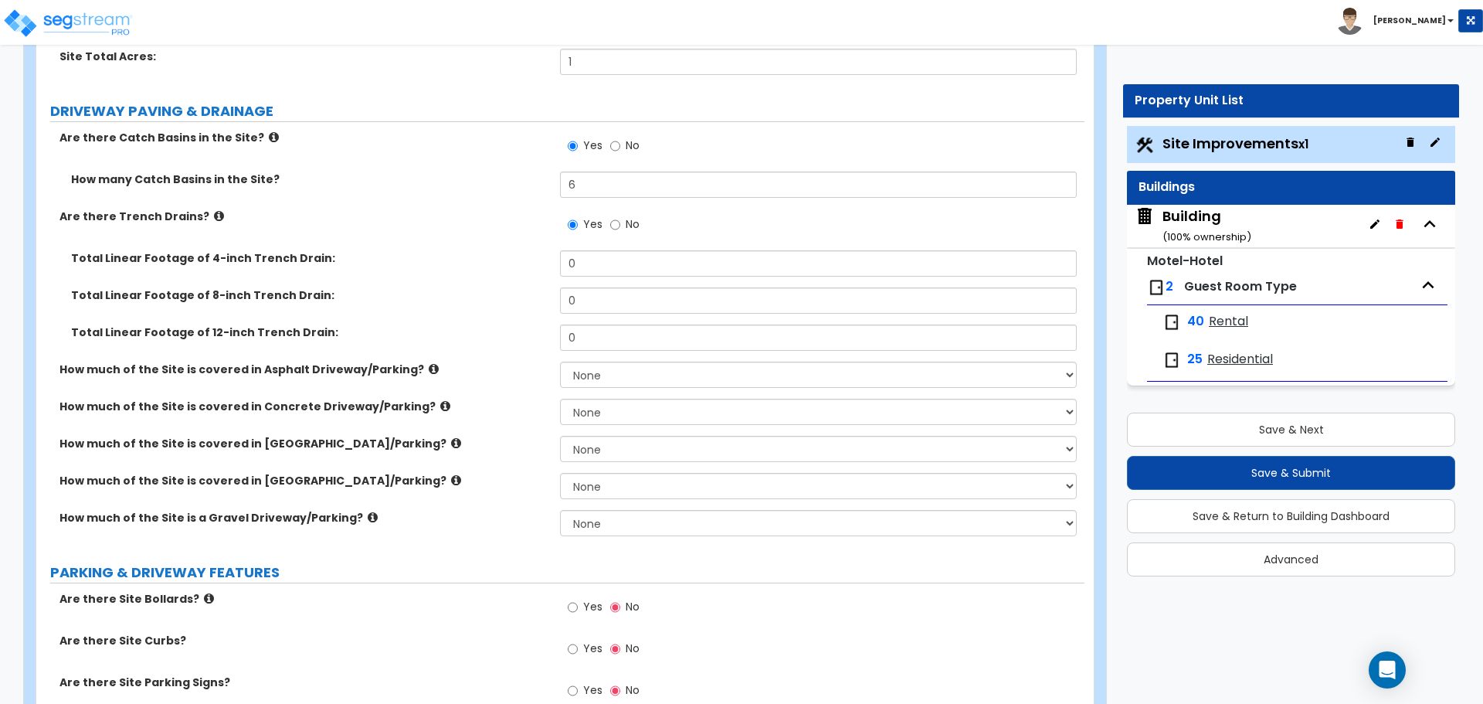
click at [214, 215] on icon at bounding box center [219, 216] width 10 height 12
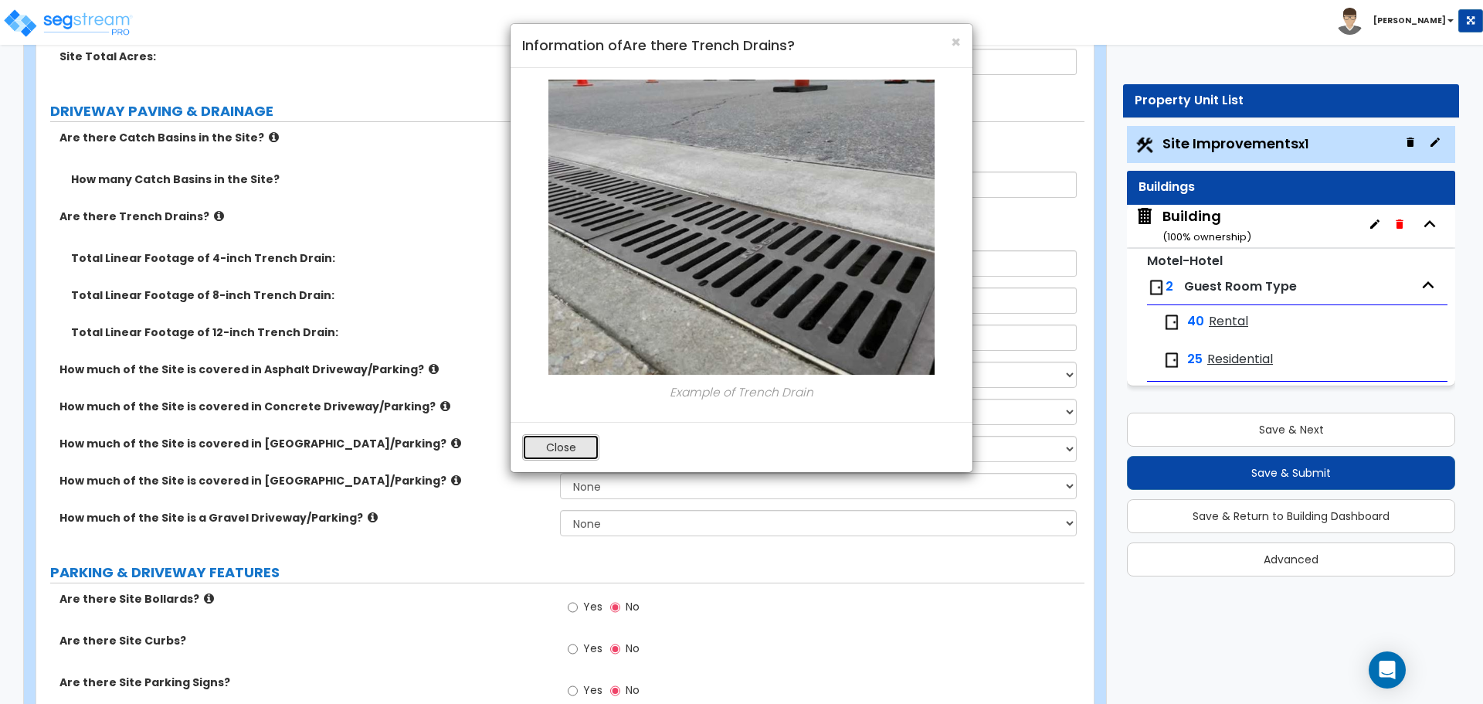
click at [550, 445] on button "Close" at bounding box center [560, 447] width 77 height 26
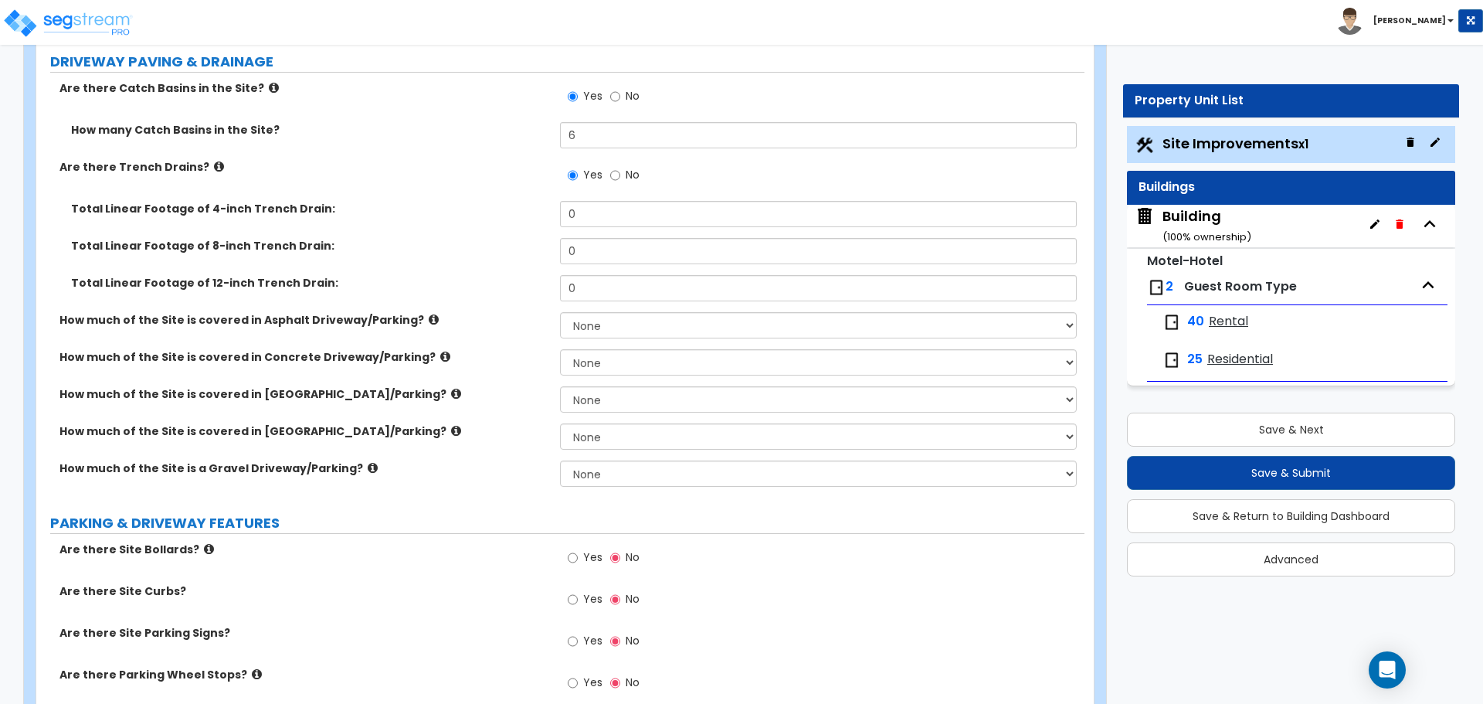
scroll to position [300, 0]
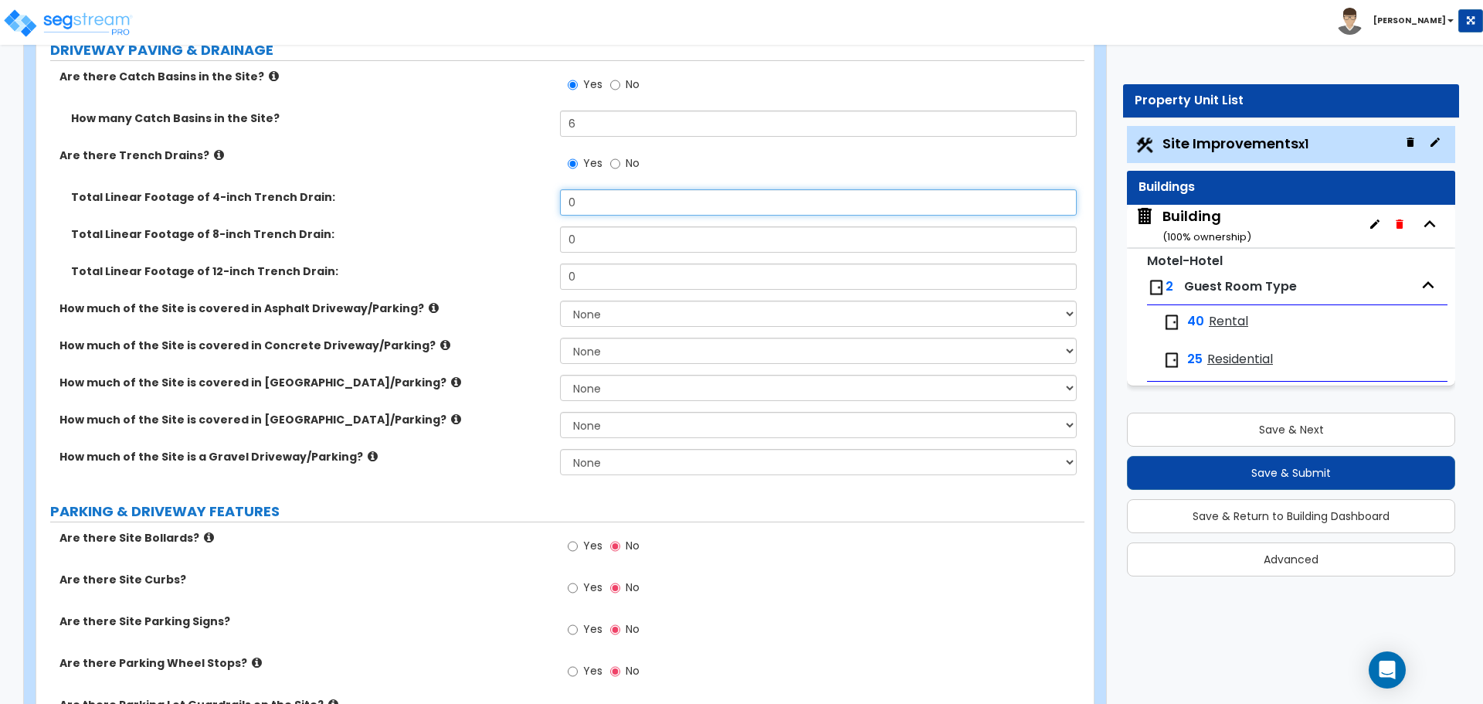
drag, startPoint x: 589, startPoint y: 205, endPoint x: 548, endPoint y: 196, distance: 42.0
click at [546, 195] on div "Total Linear Footage of 4-inch Trench Drain: 0" at bounding box center [560, 207] width 1048 height 37
type input "10"
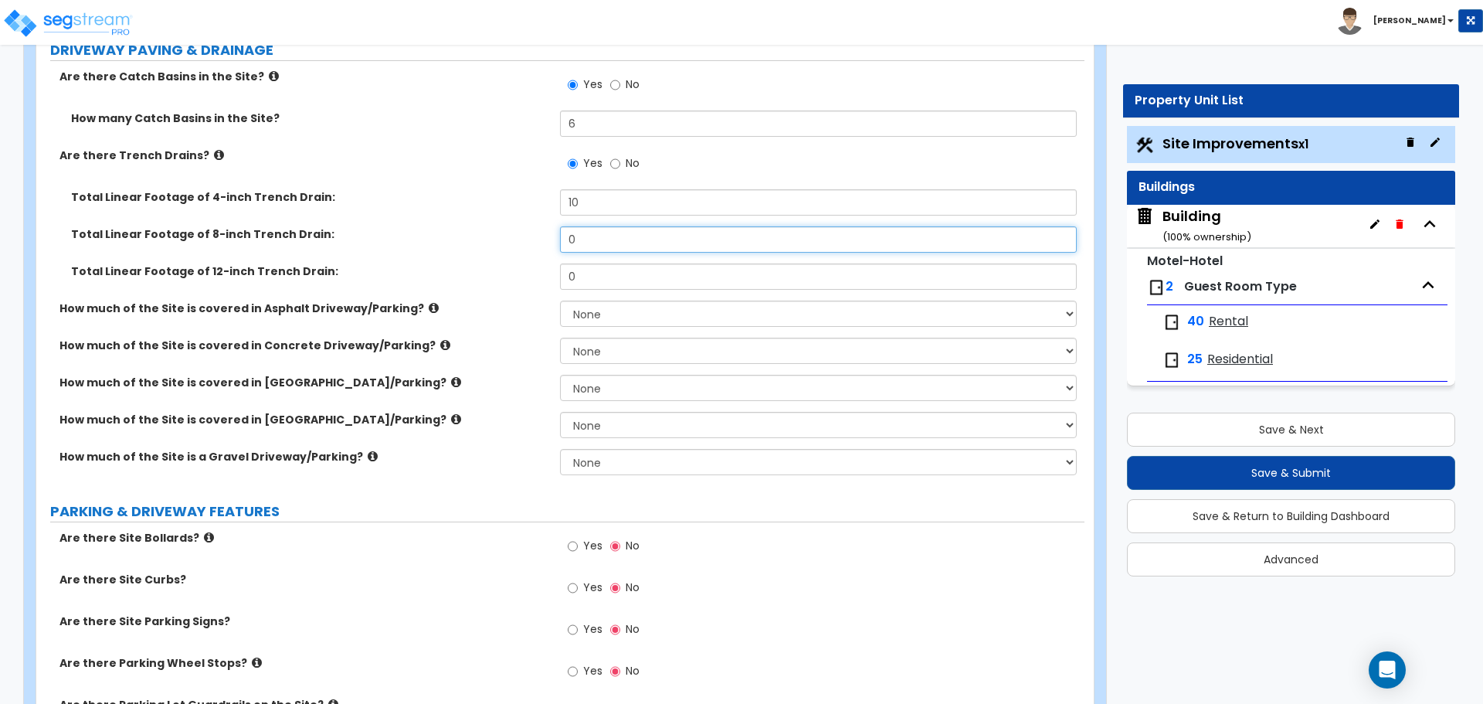
type input "2"
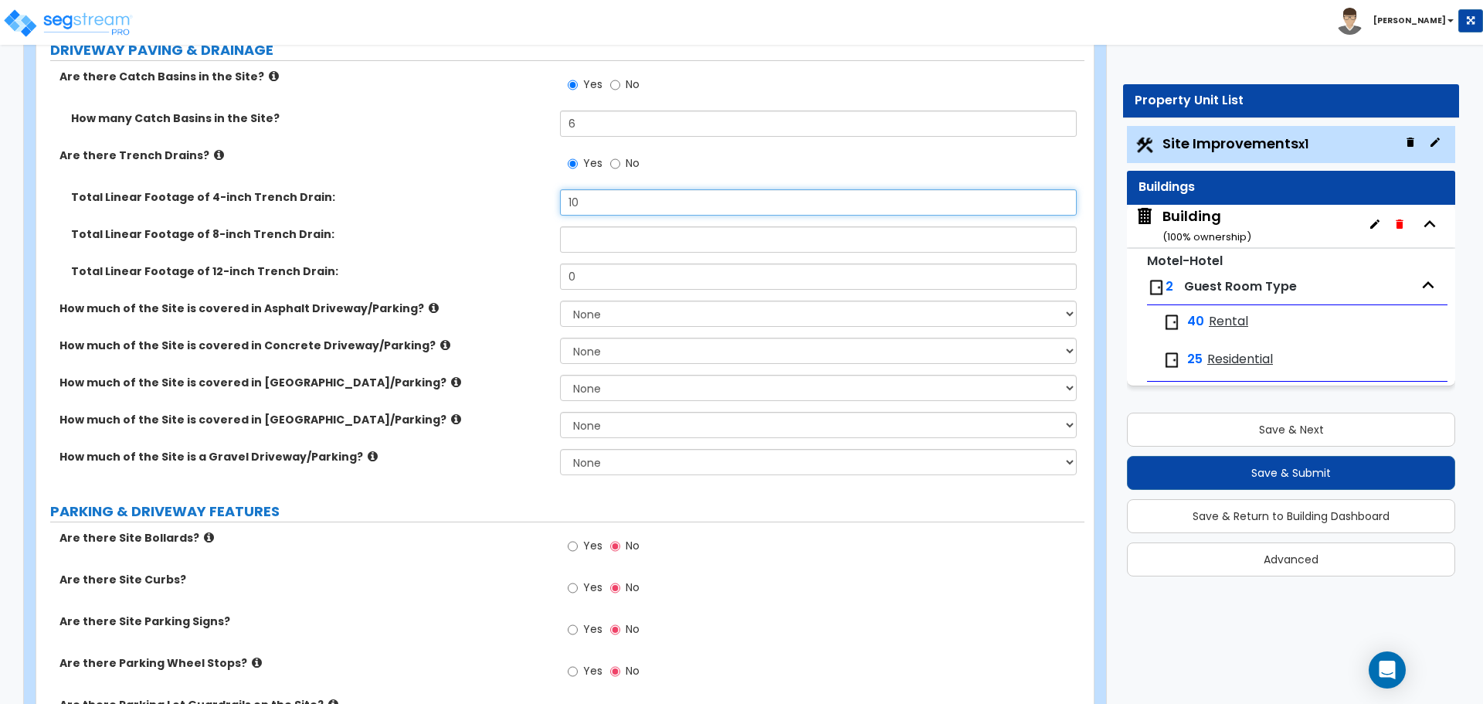
drag, startPoint x: 596, startPoint y: 200, endPoint x: 517, endPoint y: 198, distance: 79.6
click at [517, 199] on div "Total Linear Footage of 4-inch Trench Drain: 10" at bounding box center [560, 207] width 1048 height 37
type input "30"
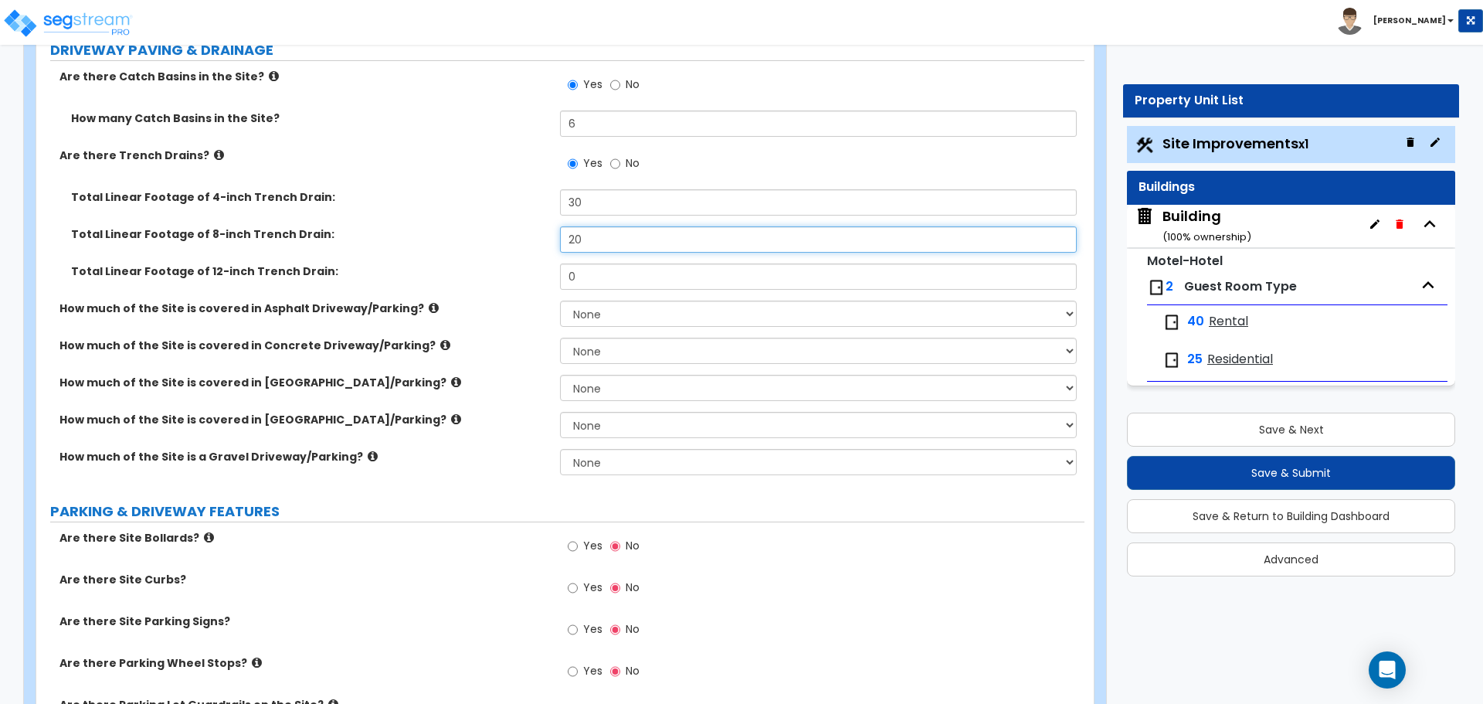
type input "20"
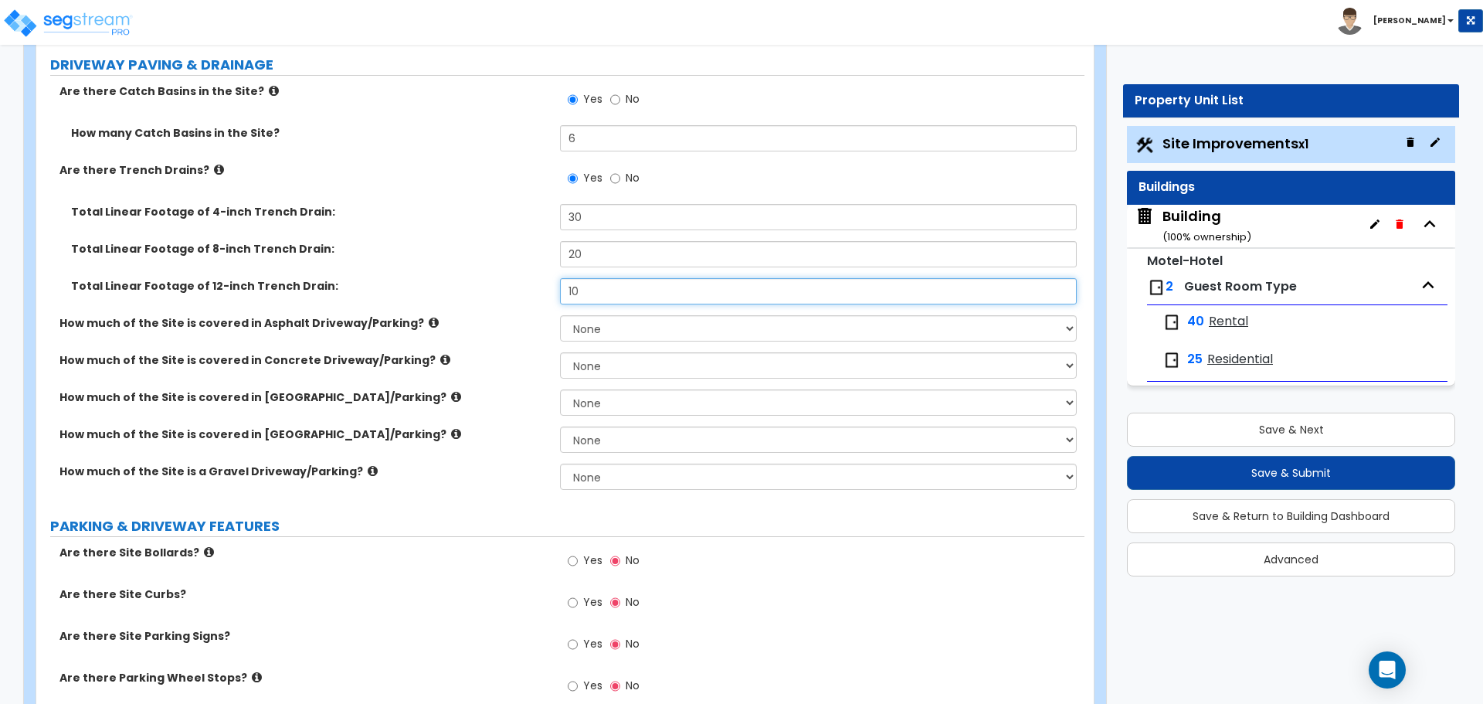
scroll to position [250, 0]
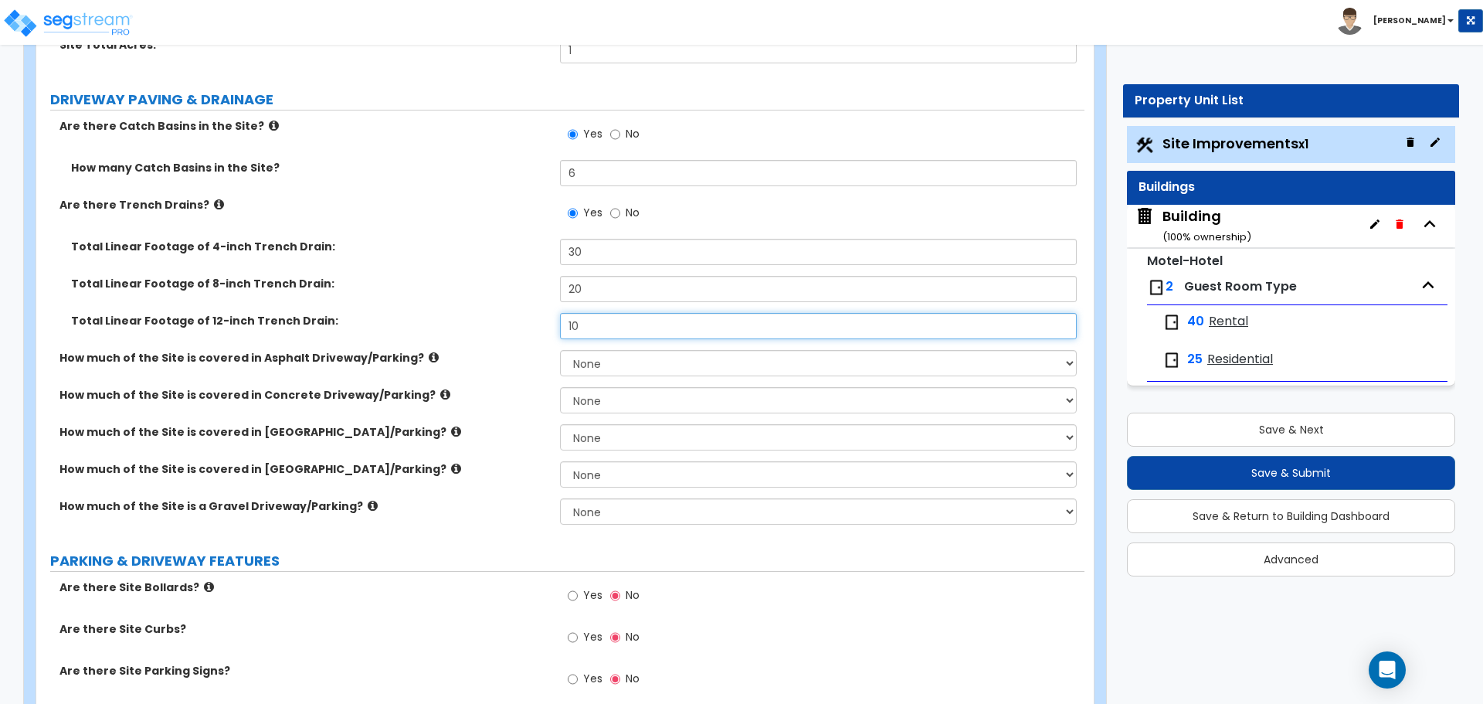
type input "10"
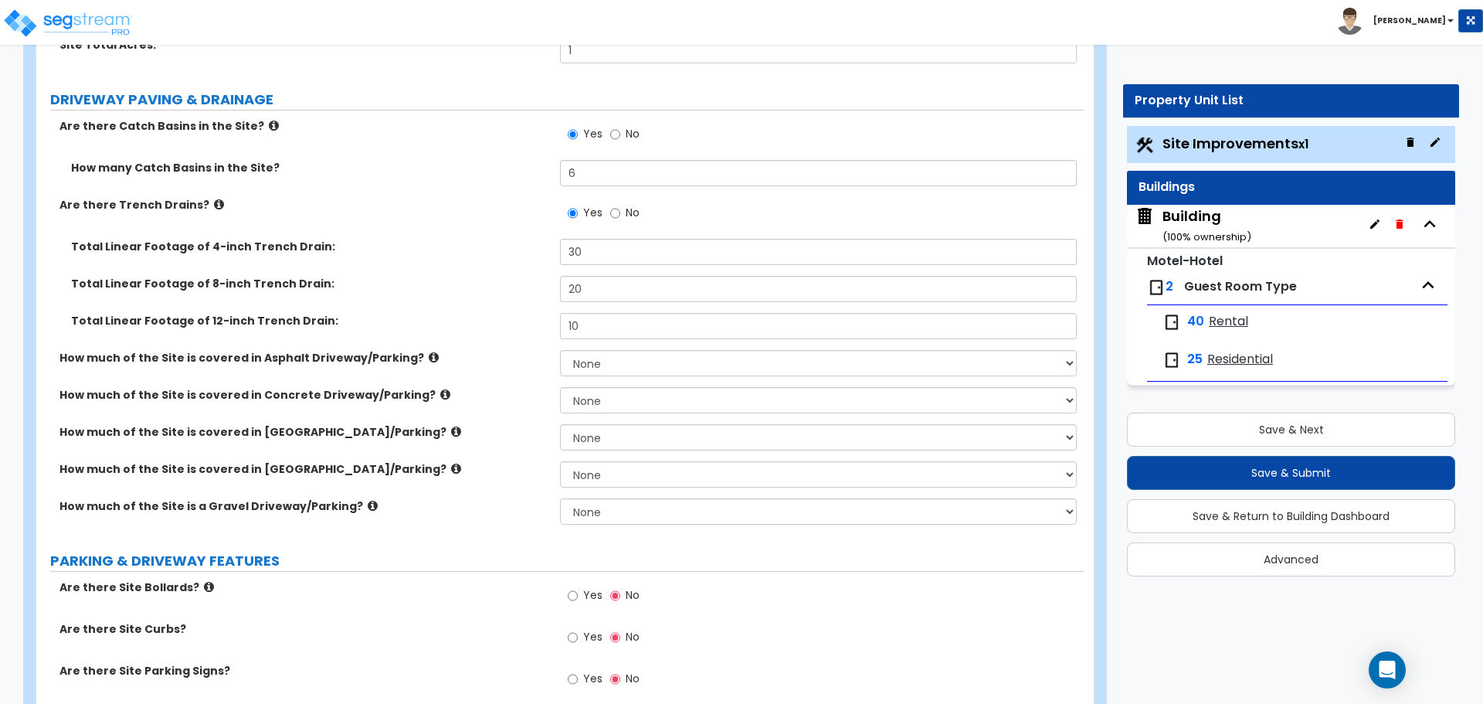
click at [214, 202] on icon at bounding box center [219, 204] width 10 height 12
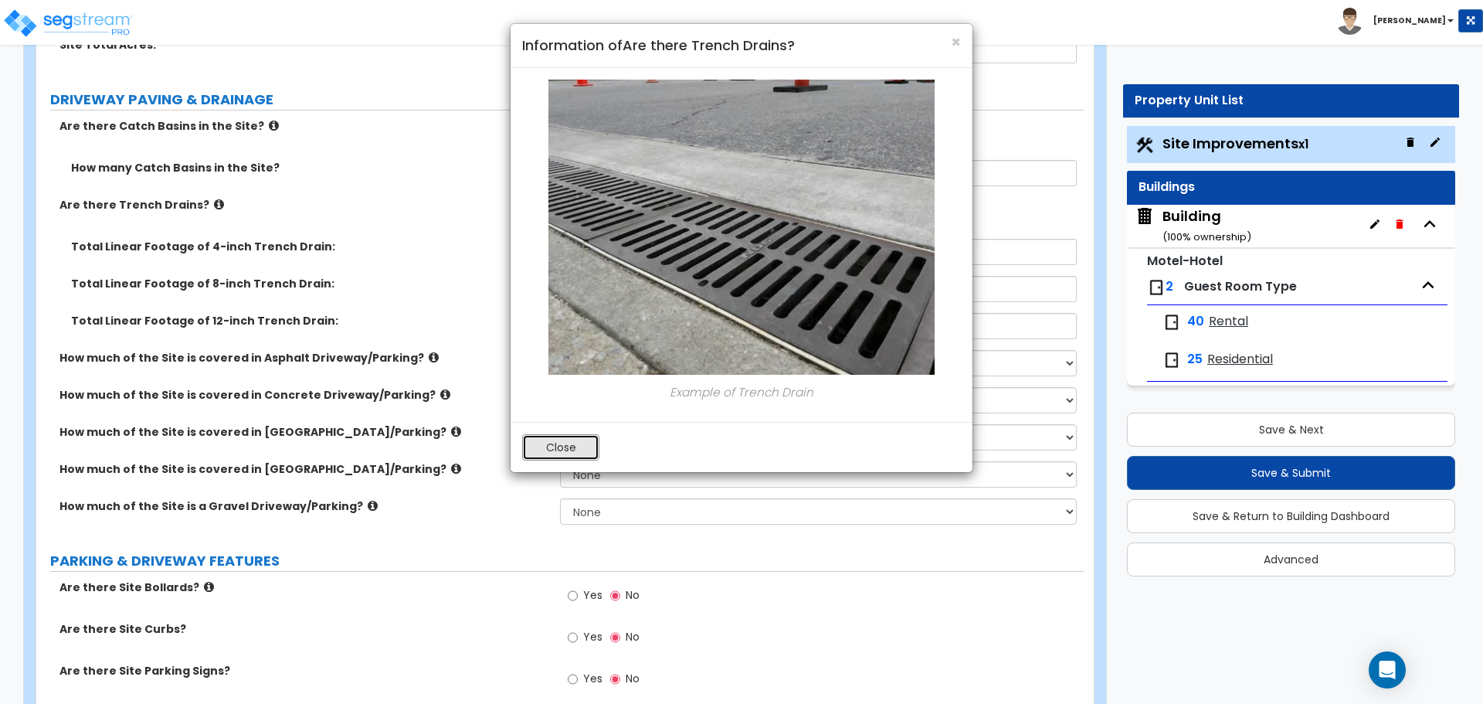
click at [578, 436] on button "Close" at bounding box center [560, 447] width 77 height 26
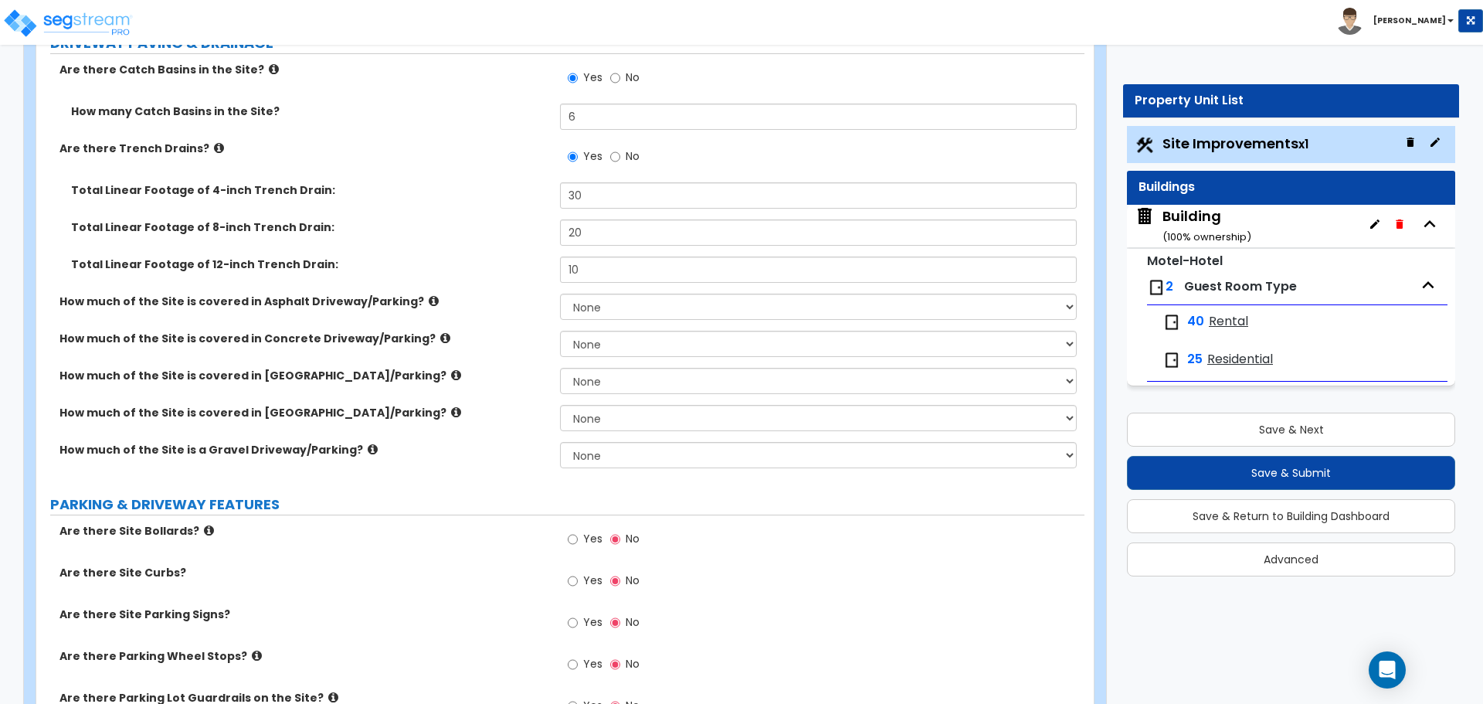
scroll to position [316, 0]
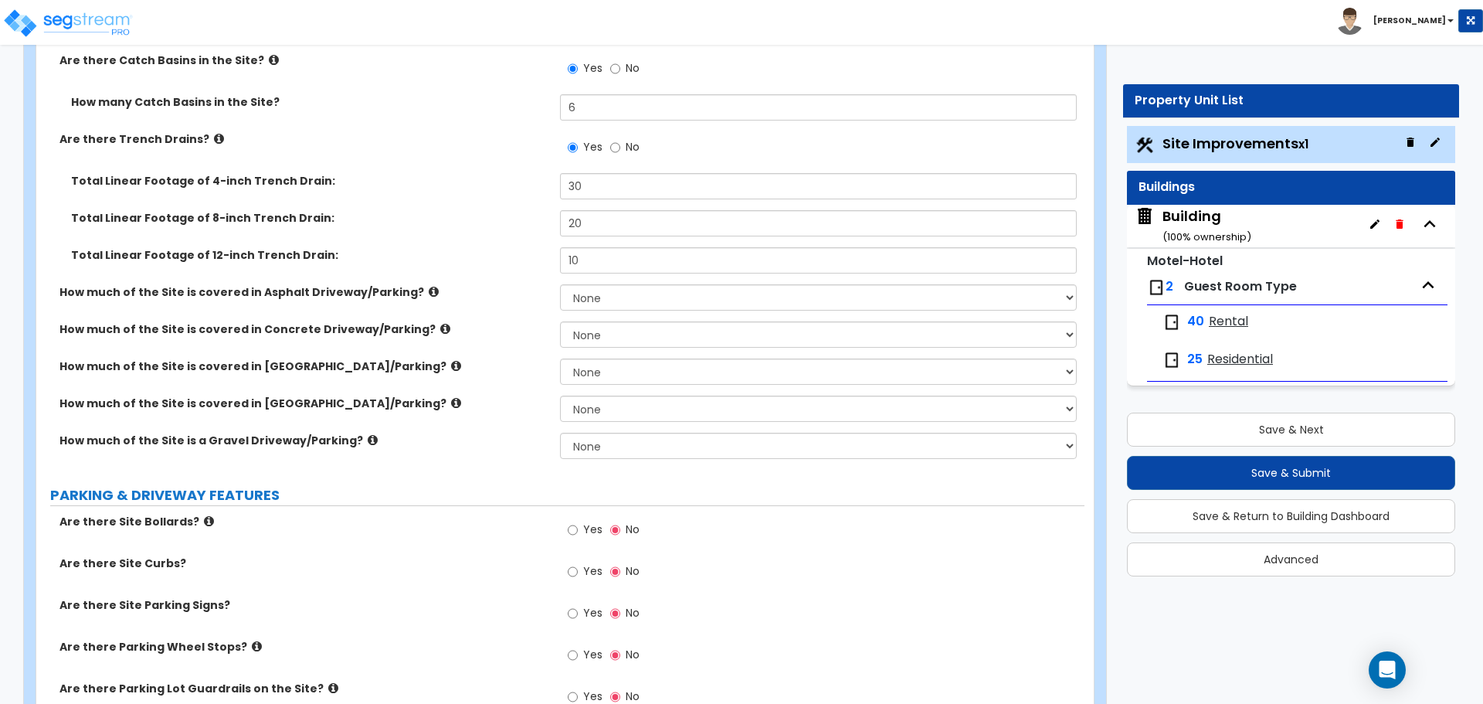
click at [429, 286] on icon at bounding box center [434, 292] width 10 height 12
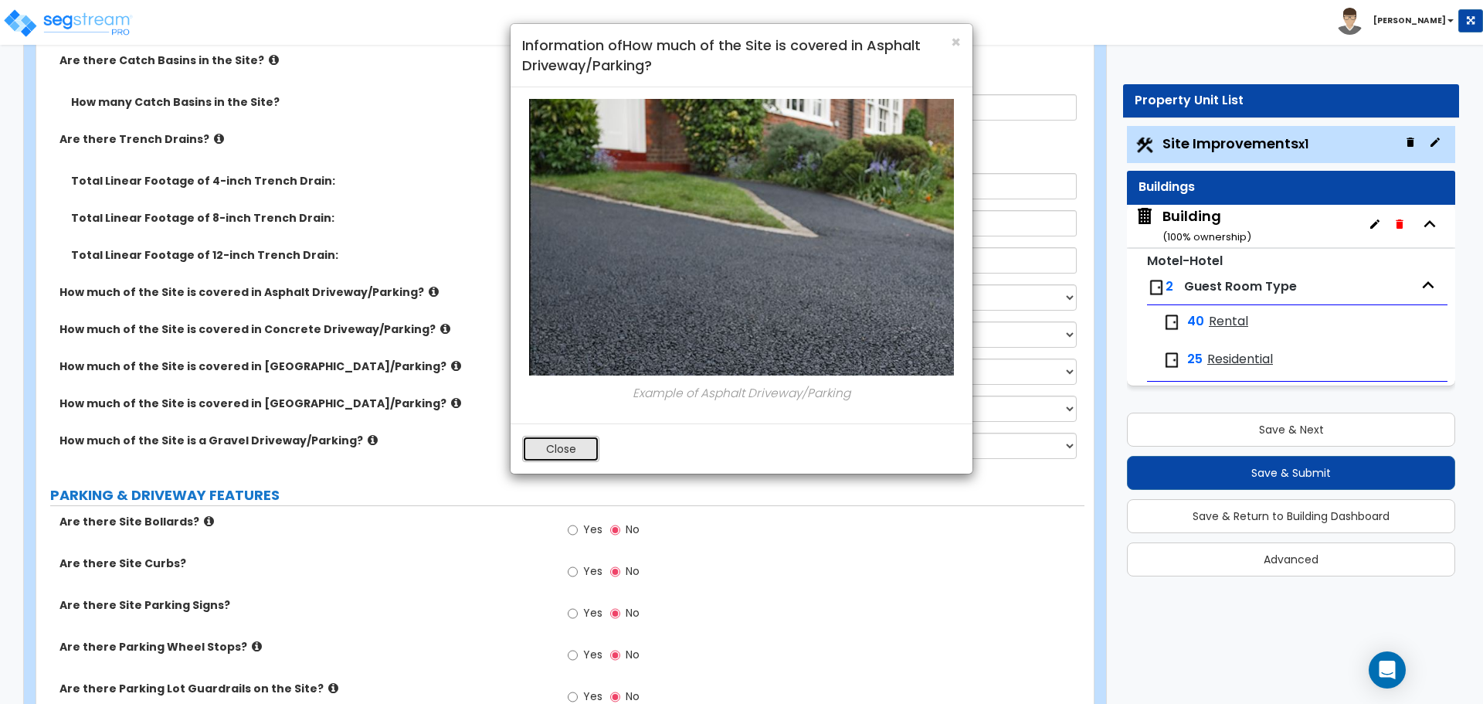
click at [577, 445] on button "Close" at bounding box center [560, 449] width 77 height 26
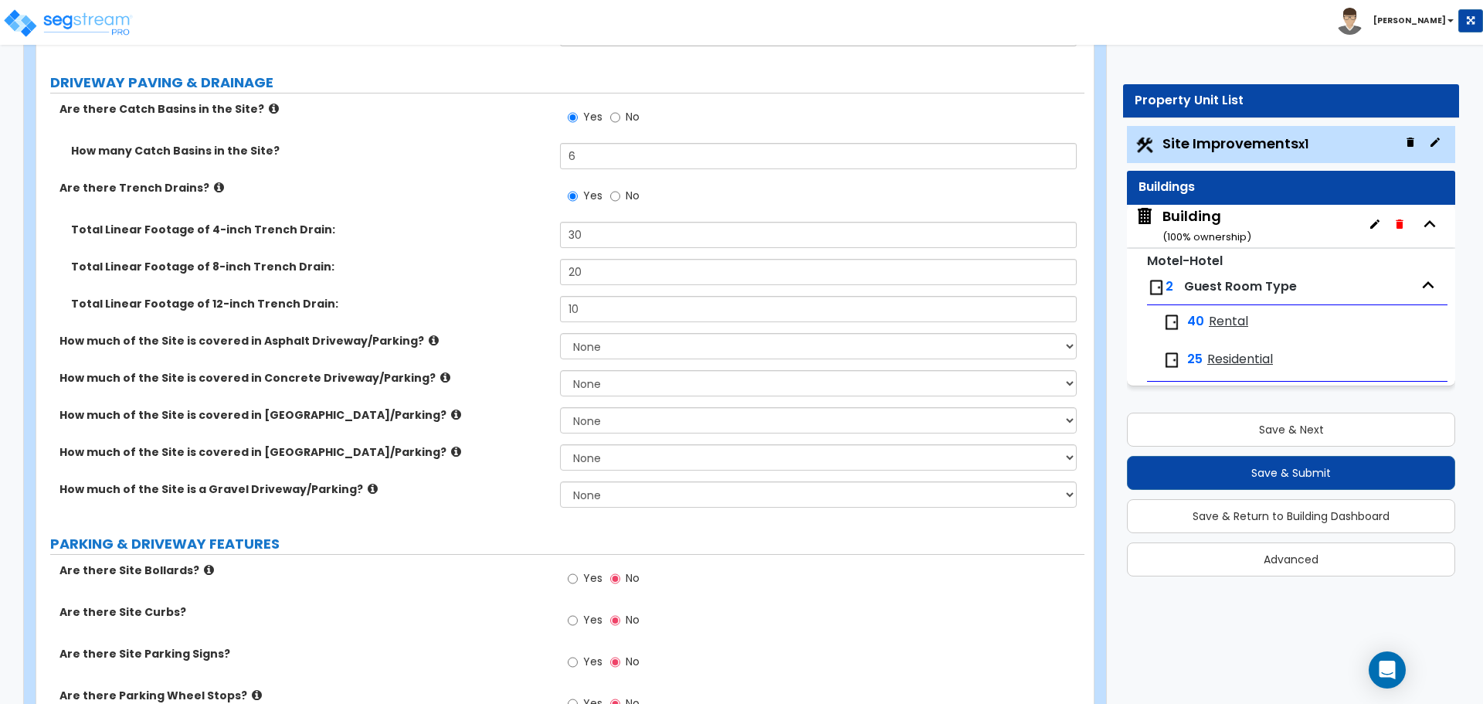
scroll to position [268, 0]
click at [429, 334] on icon at bounding box center [434, 340] width 10 height 12
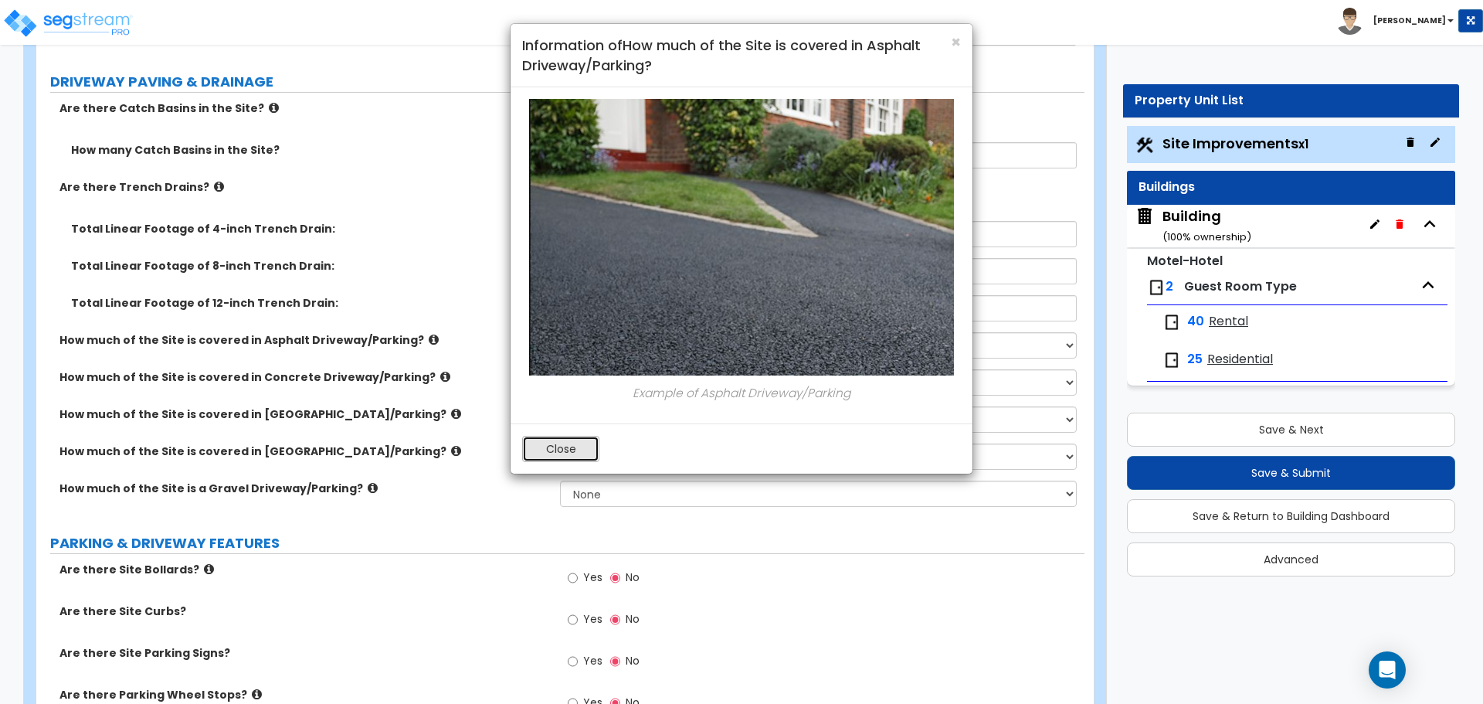
click at [587, 439] on button "Close" at bounding box center [560, 449] width 77 height 26
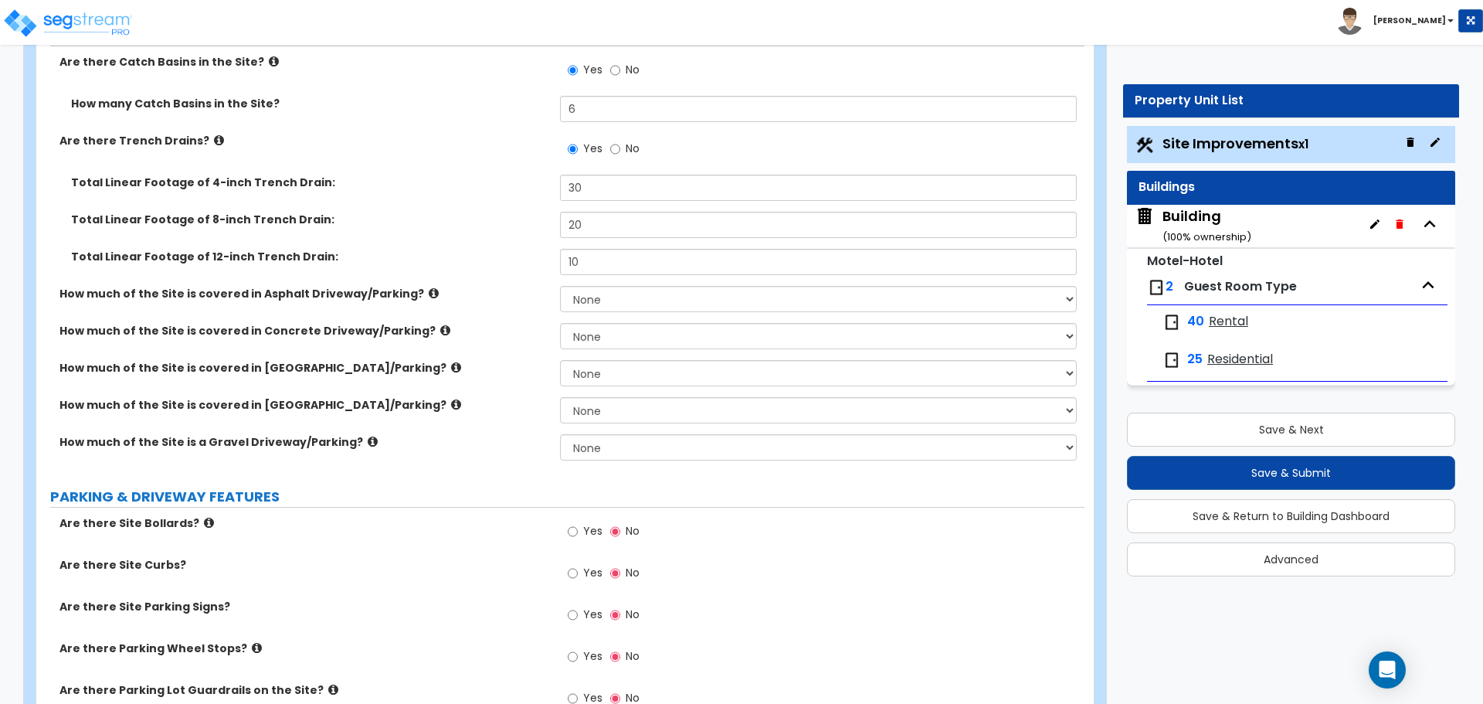
scroll to position [336, 0]
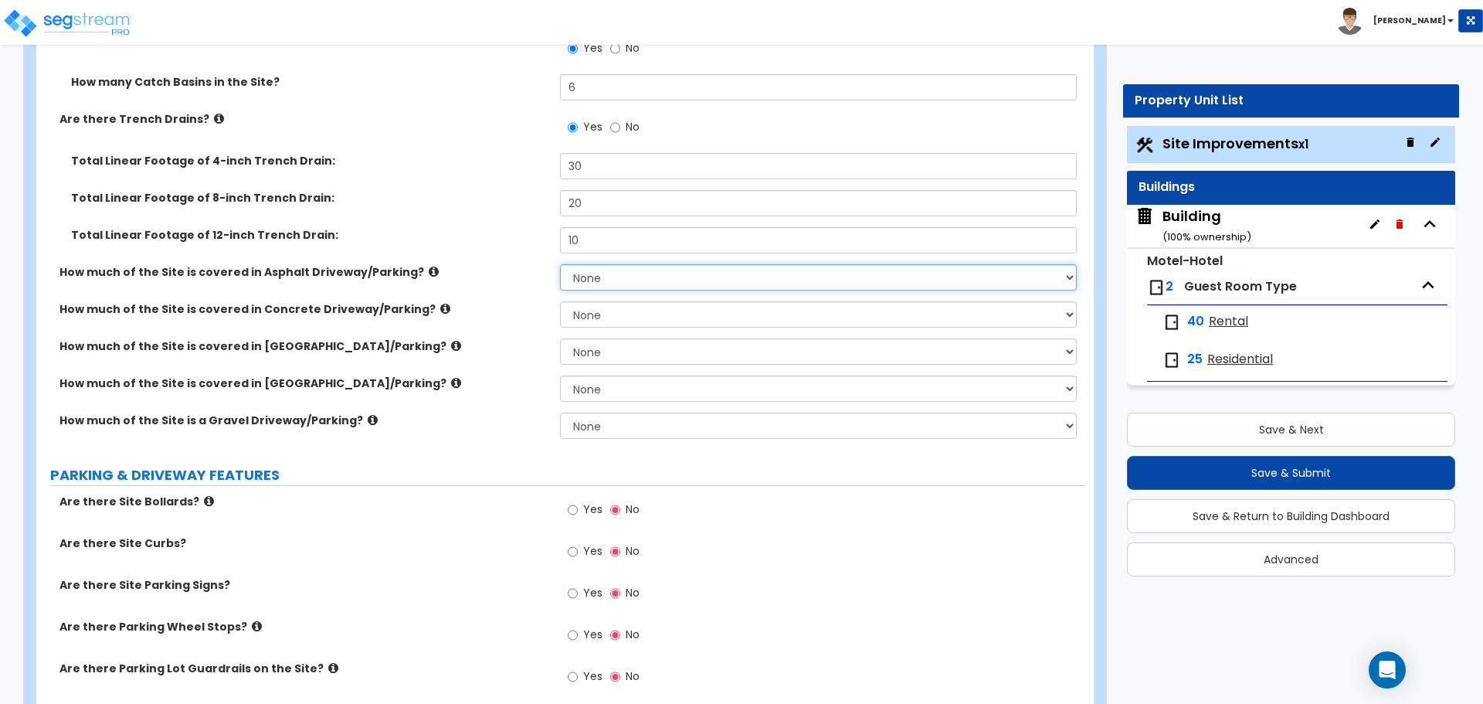
click at [654, 271] on select "None I want to Enter an Approximate Percentage I want to Enter the Square Foota…" at bounding box center [818, 277] width 516 height 26
click at [560, 264] on select "None I want to Enter an Approximate Percentage I want to Enter the Square Foota…" at bounding box center [818, 277] width 516 height 26
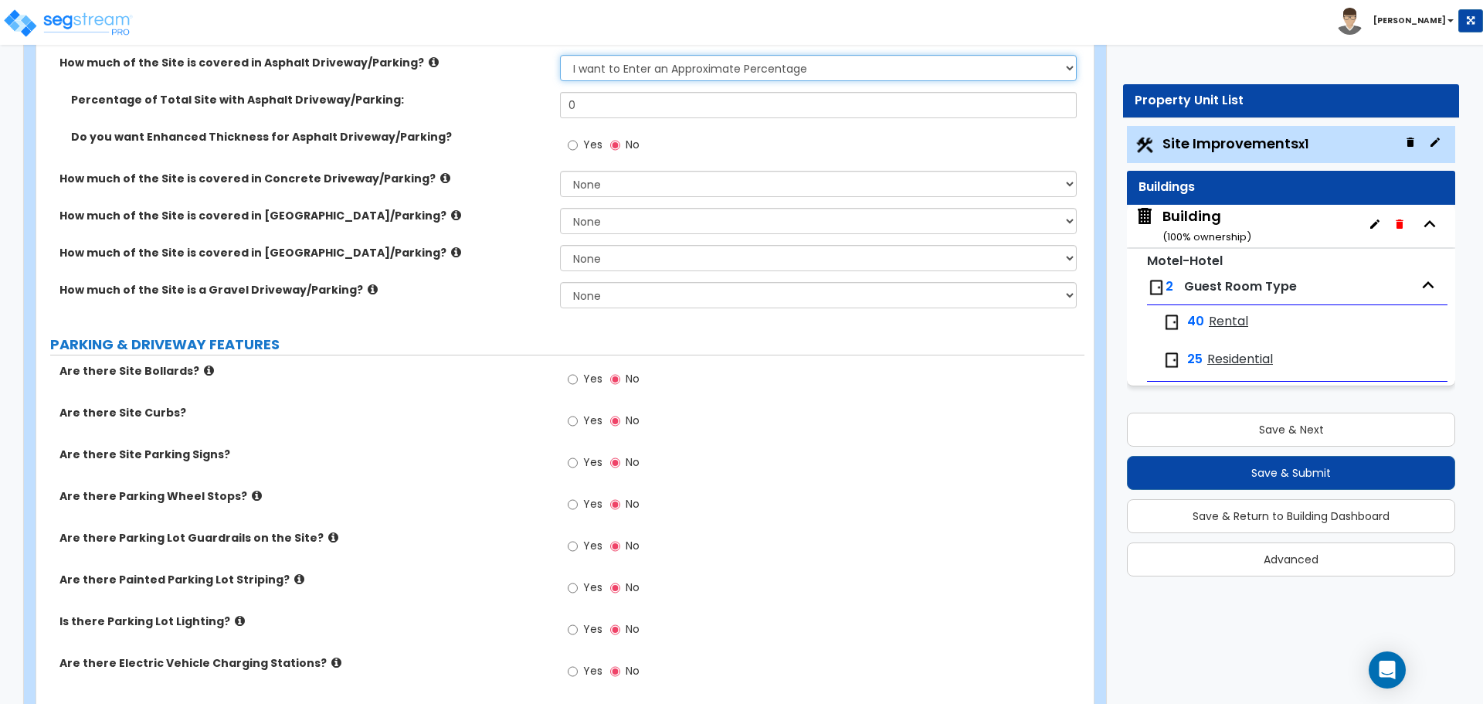
scroll to position [542, 0]
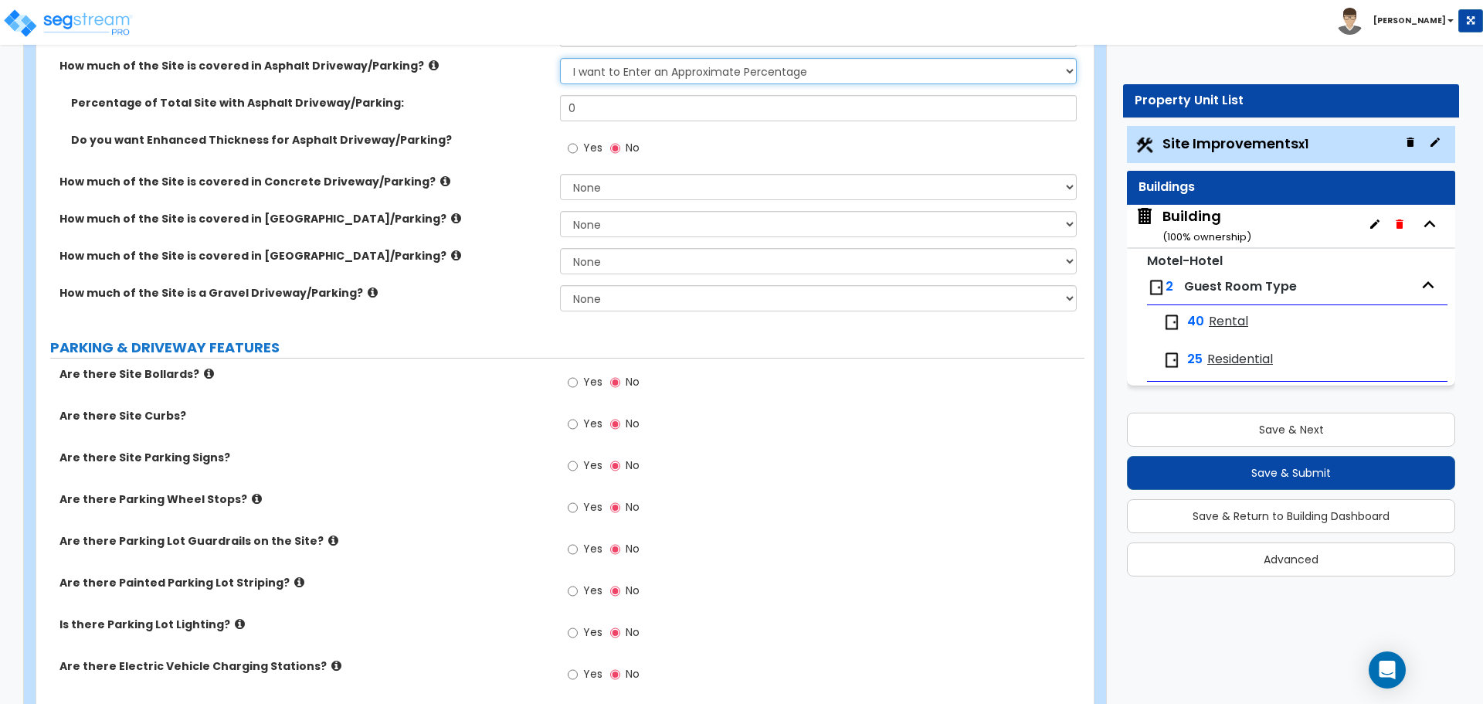
click at [609, 64] on select "None I want to Enter an Approximate Percentage I want to Enter the Square Foota…" at bounding box center [818, 71] width 516 height 26
select select "2"
click at [560, 58] on select "None I want to Enter an Approximate Percentage I want to Enter the Square Foota…" at bounding box center [818, 71] width 516 height 26
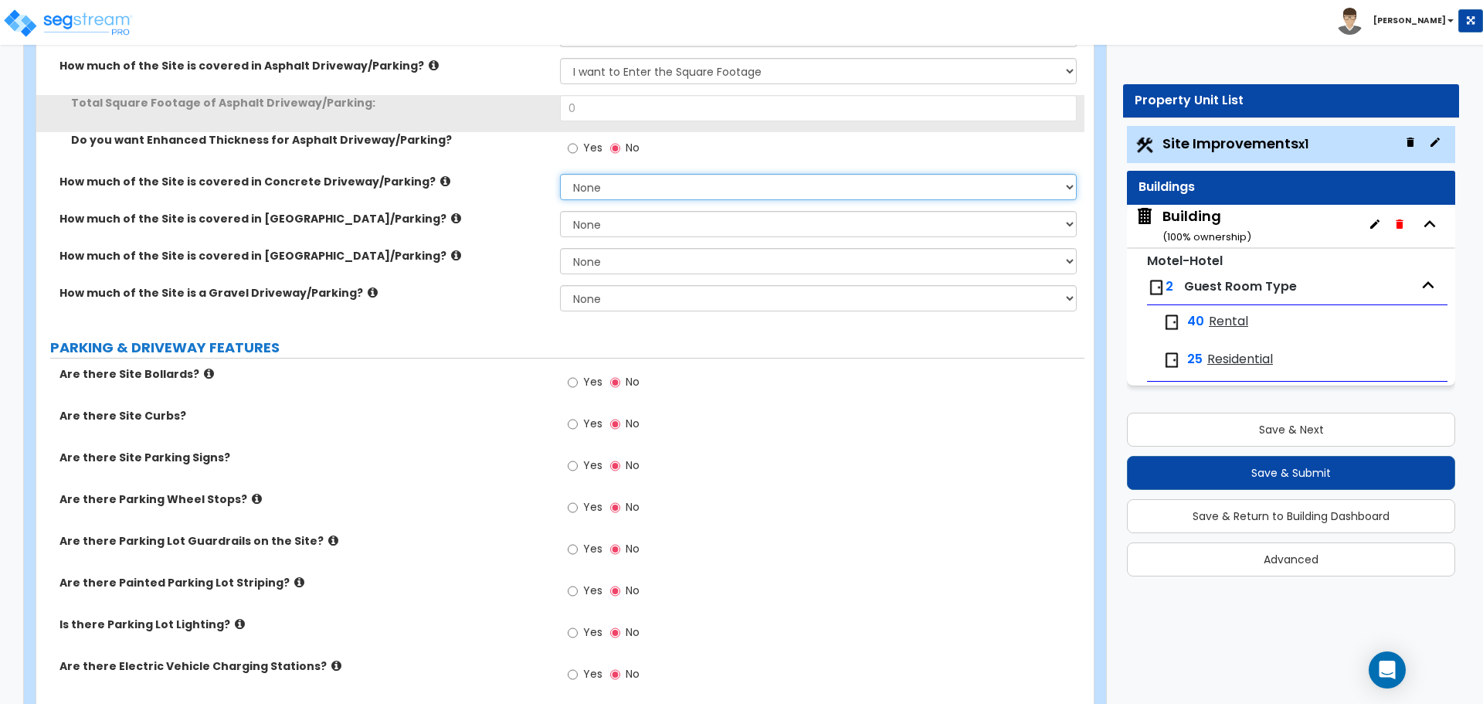
click at [610, 195] on select "None I want to Enter an Approximate Percentage I want to Enter the Square Foota…" at bounding box center [818, 187] width 516 height 26
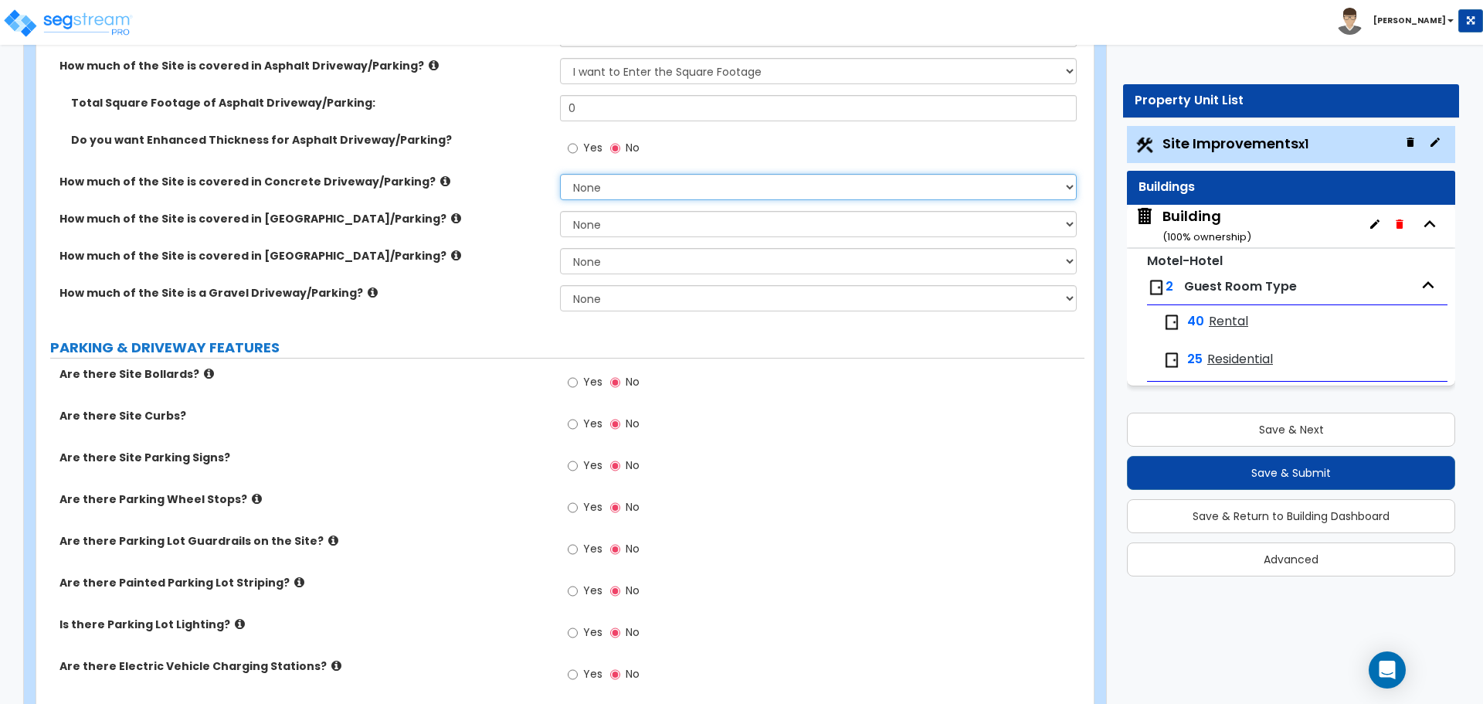
select select "2"
click at [560, 174] on select "None I want to Enter an Approximate Percentage I want to Enter the Square Foota…" at bounding box center [818, 187] width 516 height 26
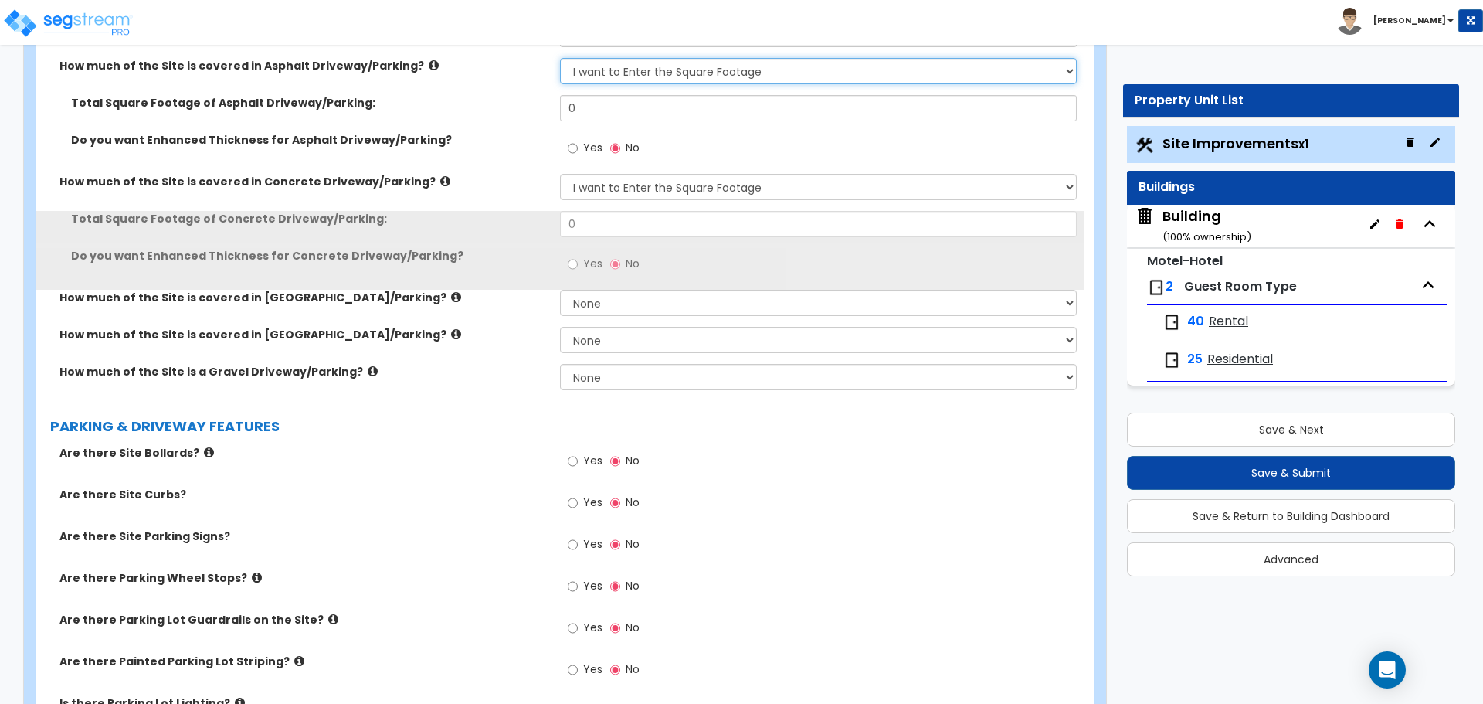
click at [677, 75] on select "None I want to Enter an Approximate Percentage I want to Enter the Square Foota…" at bounding box center [818, 71] width 516 height 26
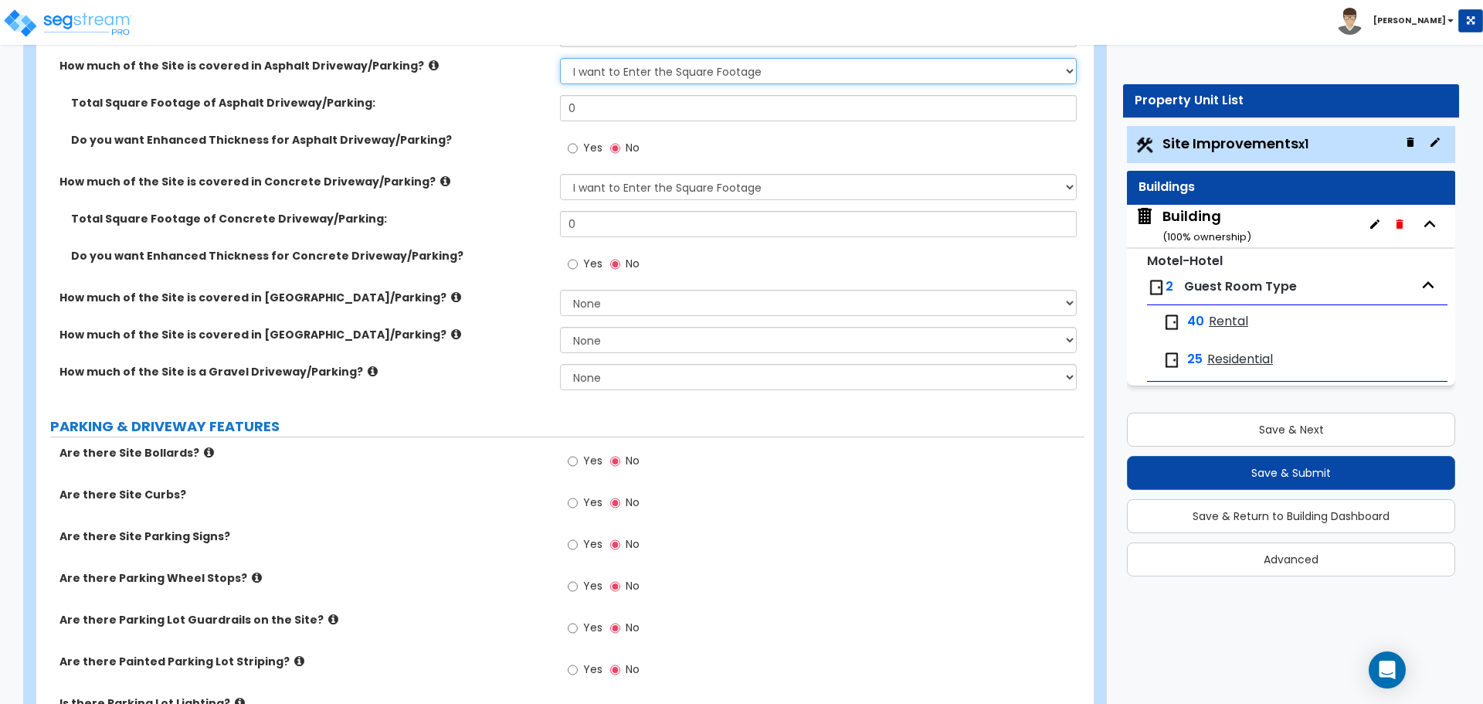
select select "1"
click at [560, 58] on select "None I want to Enter an Approximate Percentage I want to Enter the Square Foota…" at bounding box center [818, 71] width 516 height 26
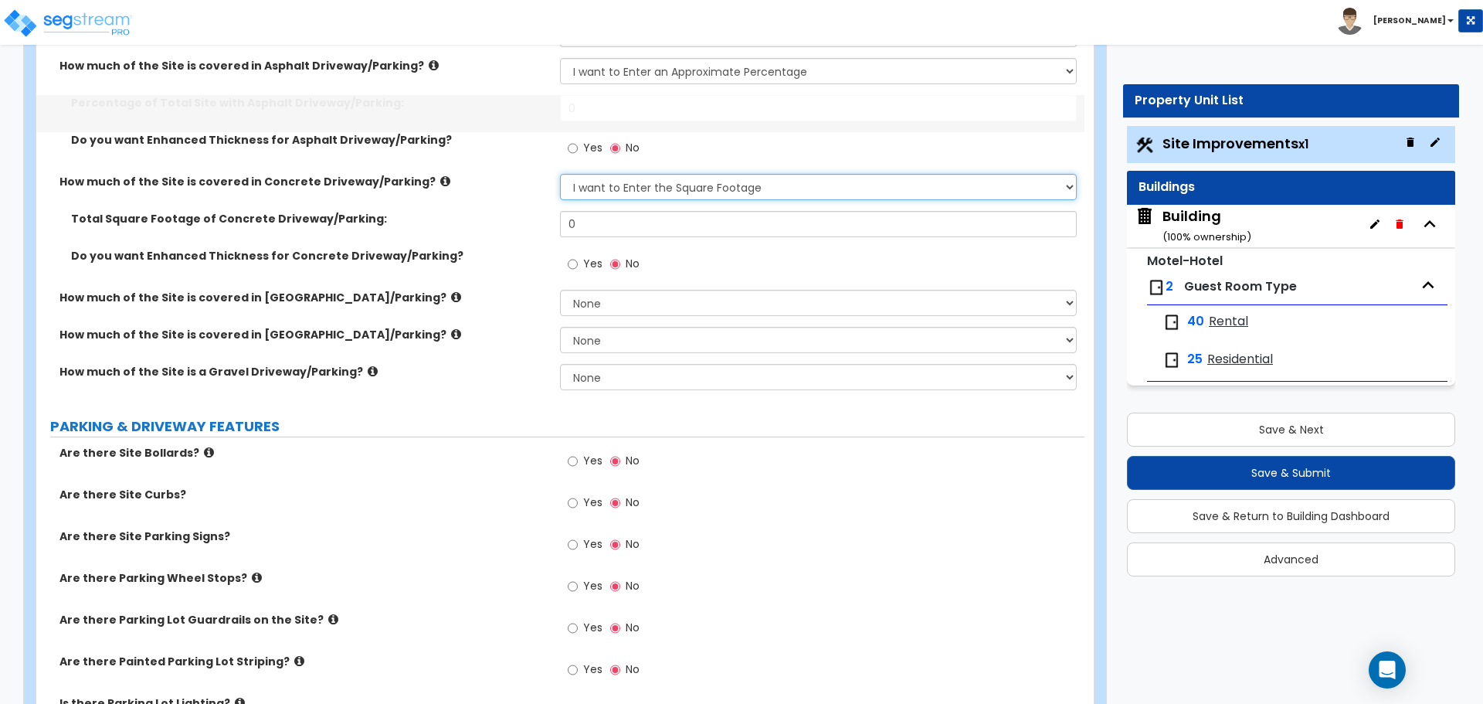
click at [680, 196] on select "None I want to Enter an Approximate Percentage I want to Enter the Square Foota…" at bounding box center [818, 187] width 516 height 26
select select "1"
click at [560, 174] on select "None I want to Enter an Approximate Percentage I want to Enter the Square Foota…" at bounding box center [818, 187] width 516 height 26
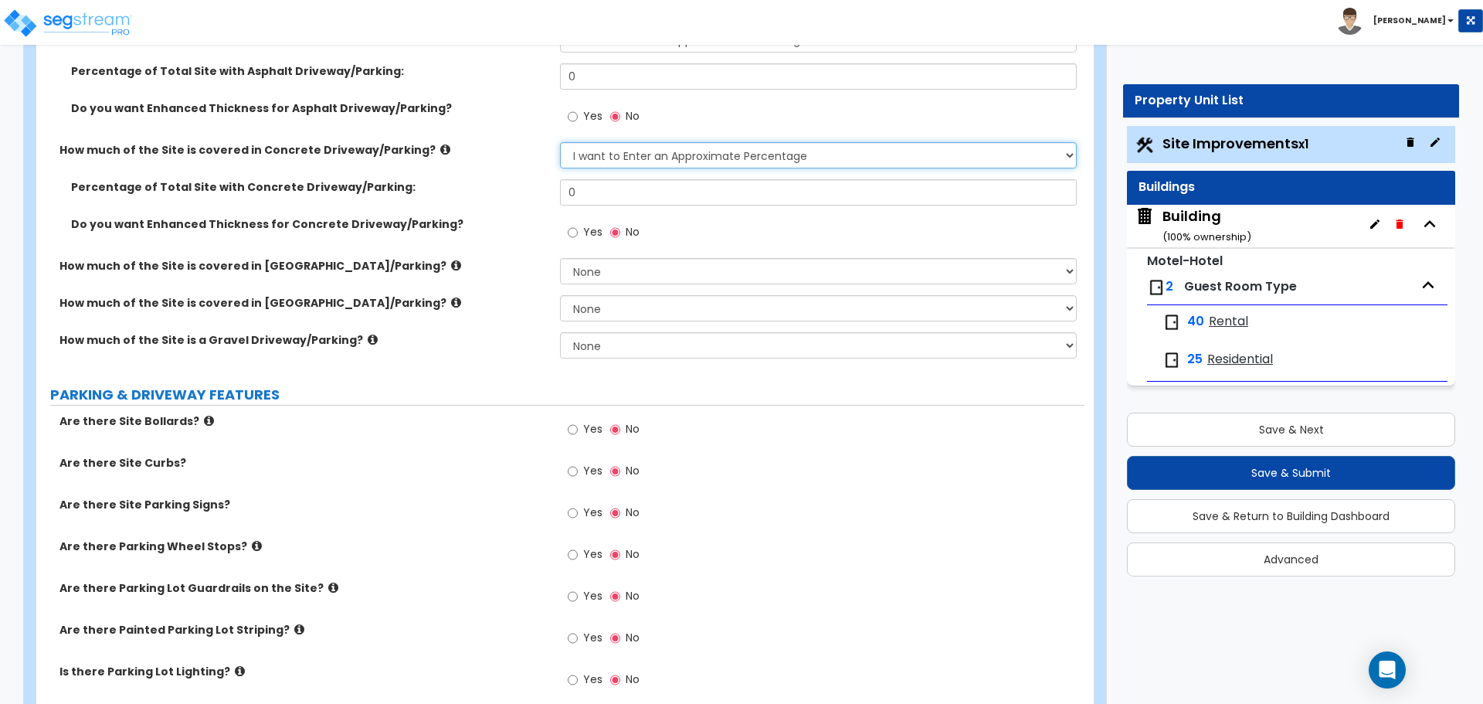
scroll to position [576, 0]
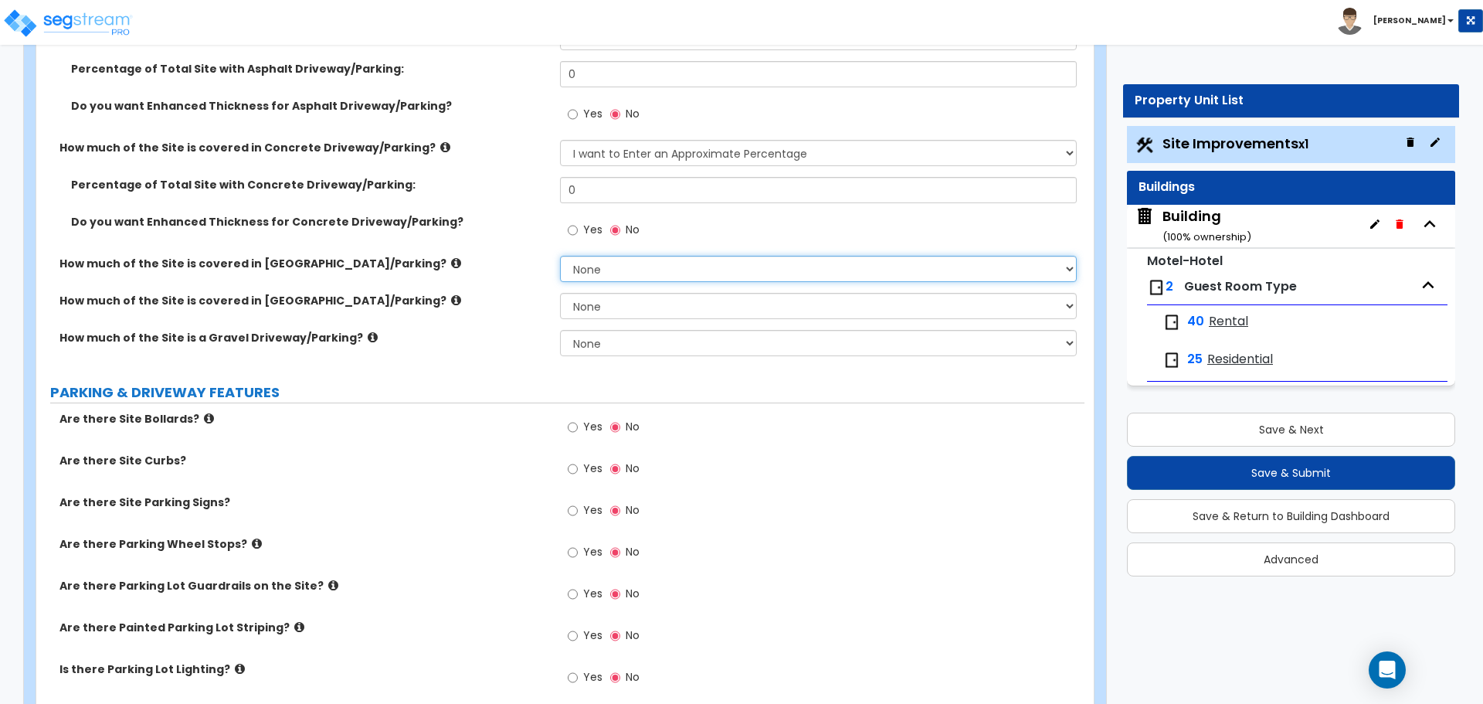
click at [665, 261] on select "None I want to Enter an Approximate Percentage I want to Enter the Square Foota…" at bounding box center [818, 269] width 516 height 26
select select "1"
click at [560, 256] on select "None I want to Enter an Approximate Percentage I want to Enter the Square Foota…" at bounding box center [818, 269] width 516 height 26
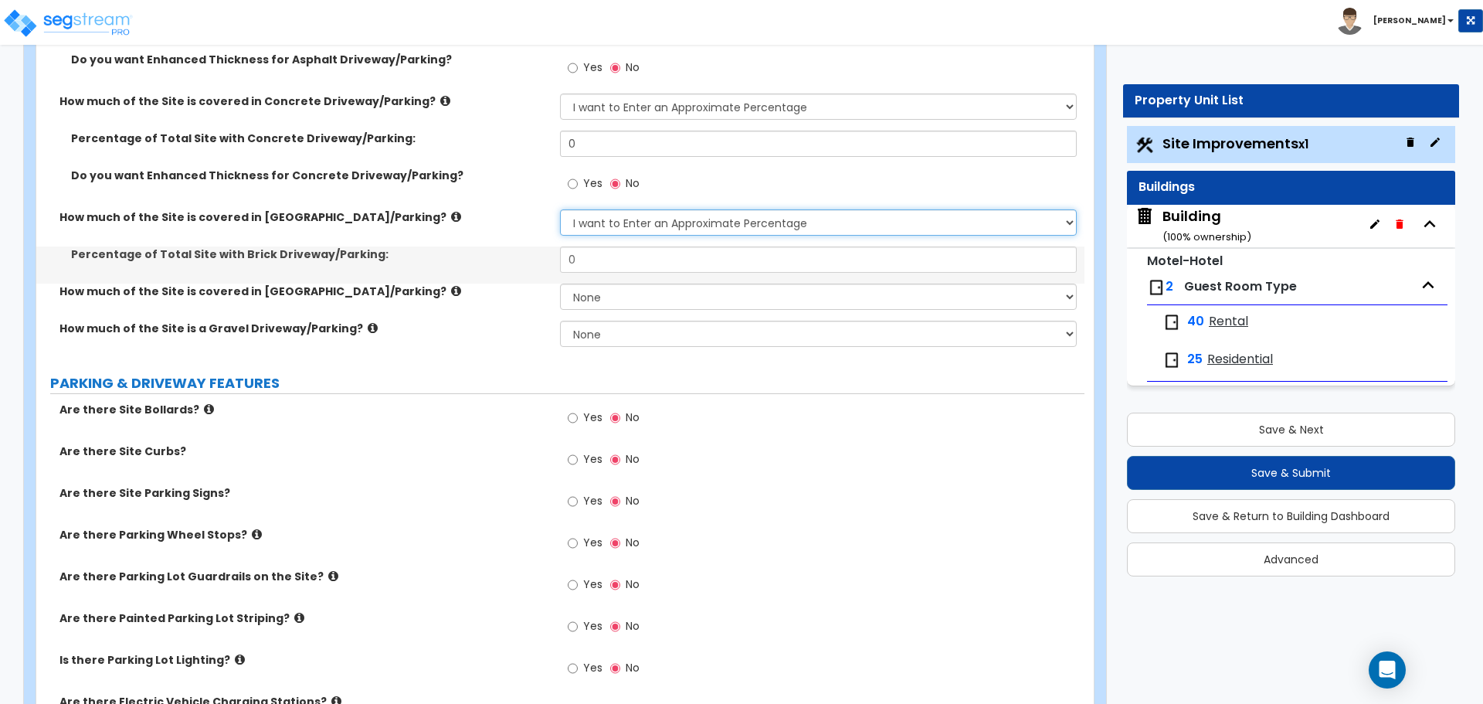
scroll to position [635, 0]
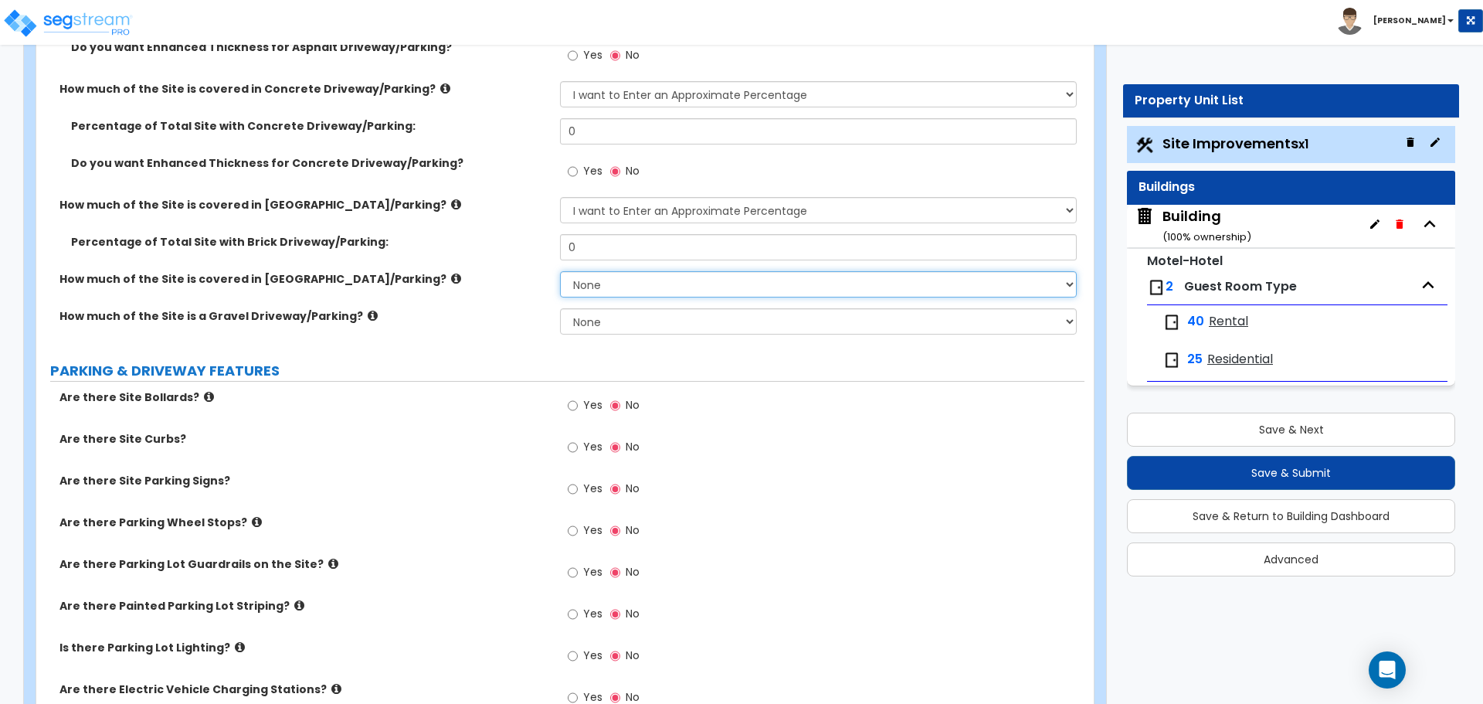
click at [644, 277] on select "None I want to Enter an Approximate Percentage I want to Enter the Square Foota…" at bounding box center [818, 284] width 516 height 26
select select "1"
click at [560, 271] on select "None I want to Enter an Approximate Percentage I want to Enter the Square Foota…" at bounding box center [818, 284] width 516 height 26
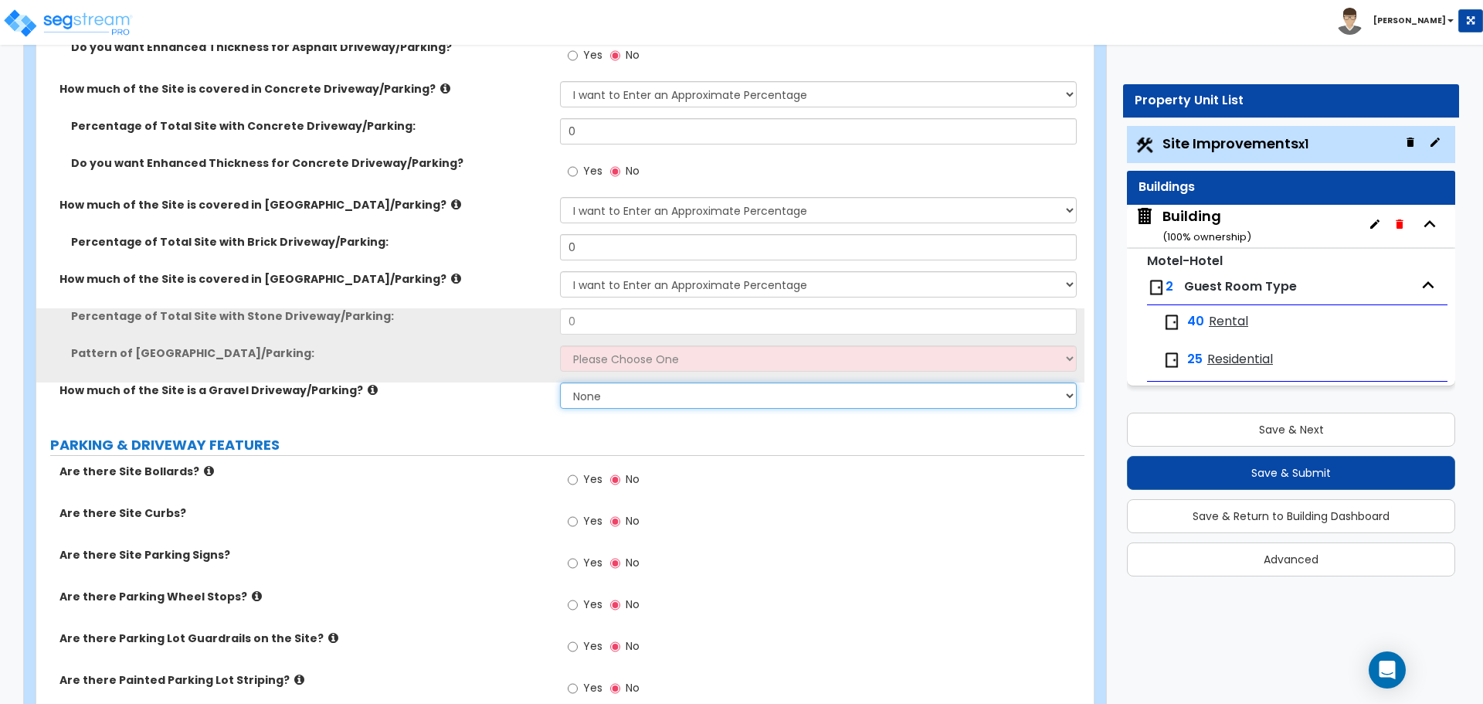
click at [671, 385] on select "None I want to Enter an Approximate Percentage I want to Enter the Square Foota…" at bounding box center [818, 395] width 516 height 26
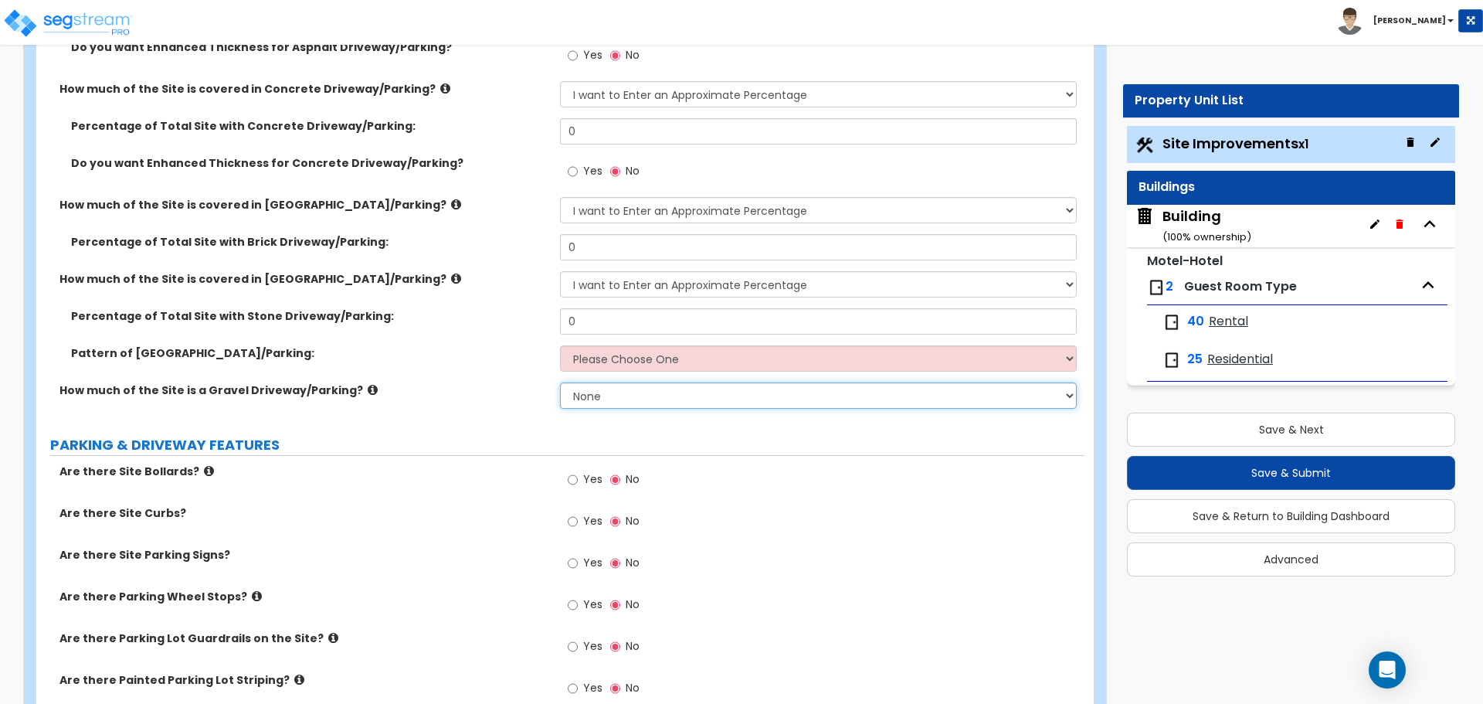
select select "1"
click at [560, 382] on select "None I want to Enter an Approximate Percentage I want to Enter the Square Foota…" at bounding box center [818, 395] width 516 height 26
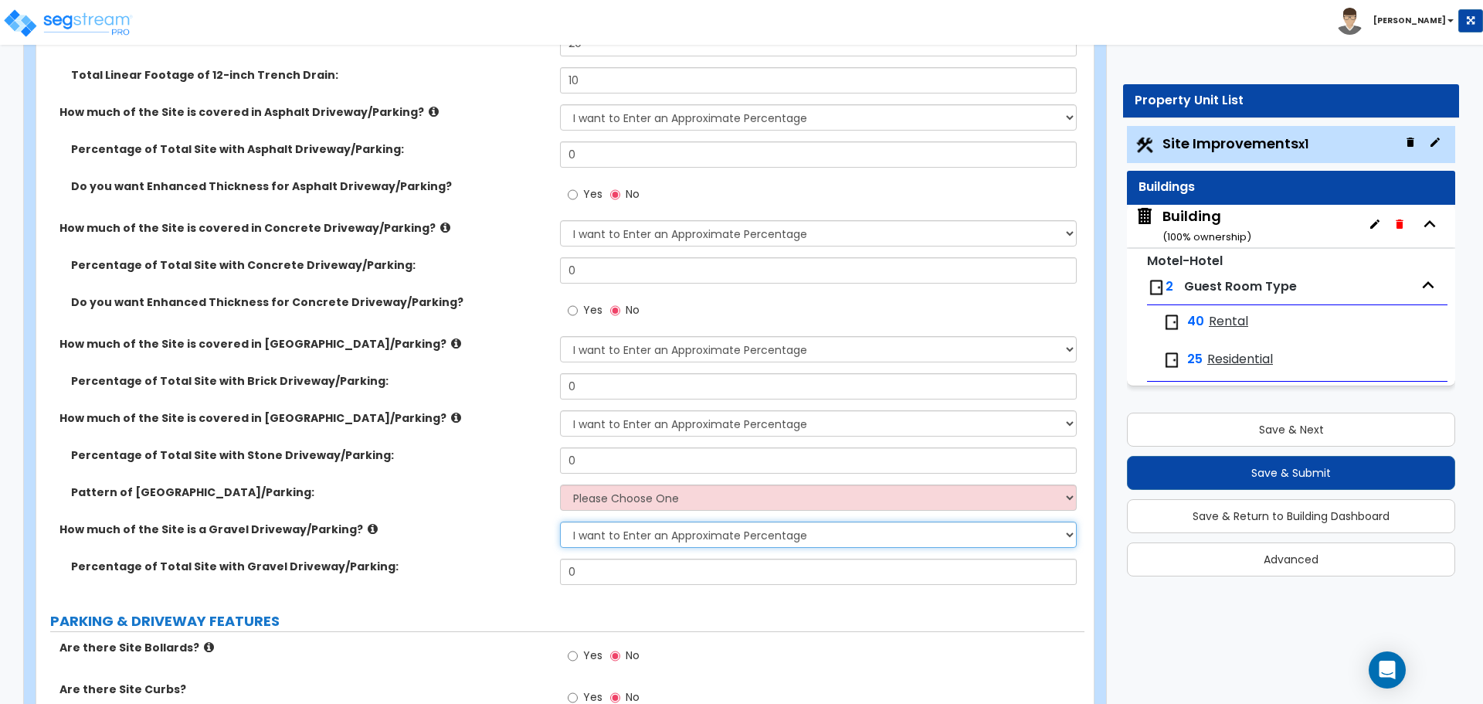
scroll to position [491, 0]
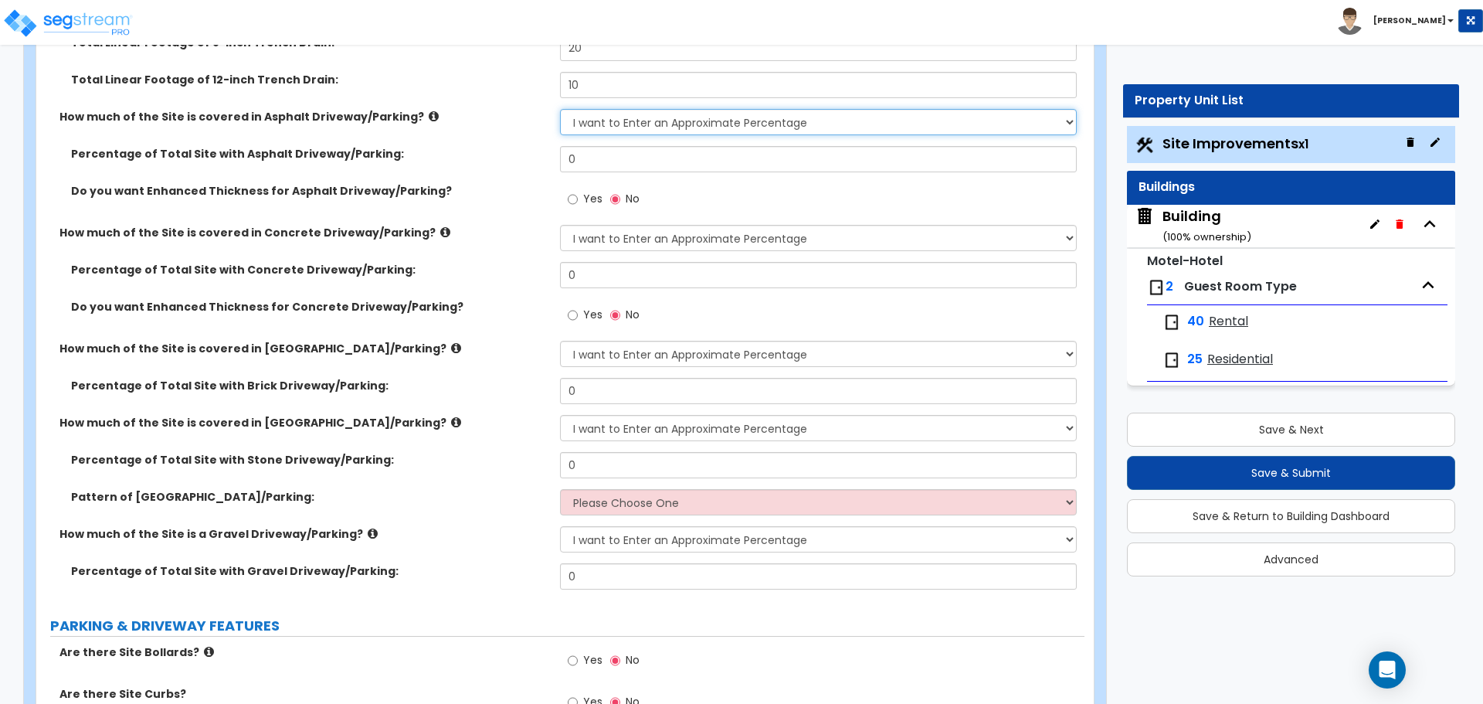
click at [689, 130] on select "None I want to Enter an Approximate Percentage I want to Enter the Square Foota…" at bounding box center [818, 122] width 516 height 26
select select "2"
click at [560, 109] on select "None I want to Enter an Approximate Percentage I want to Enter the Square Foota…" at bounding box center [818, 122] width 516 height 26
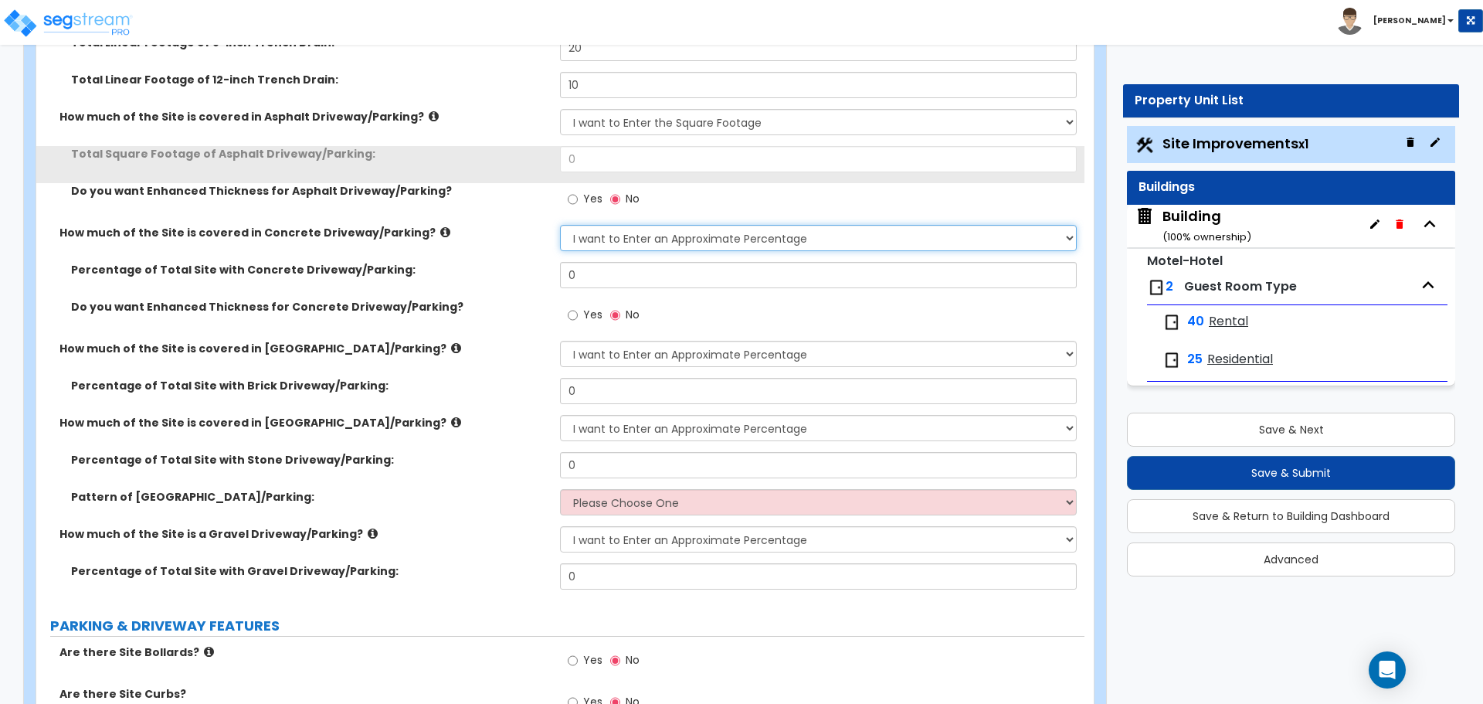
click at [738, 233] on select "None I want to Enter an Approximate Percentage I want to Enter the Square Foota…" at bounding box center [818, 238] width 516 height 26
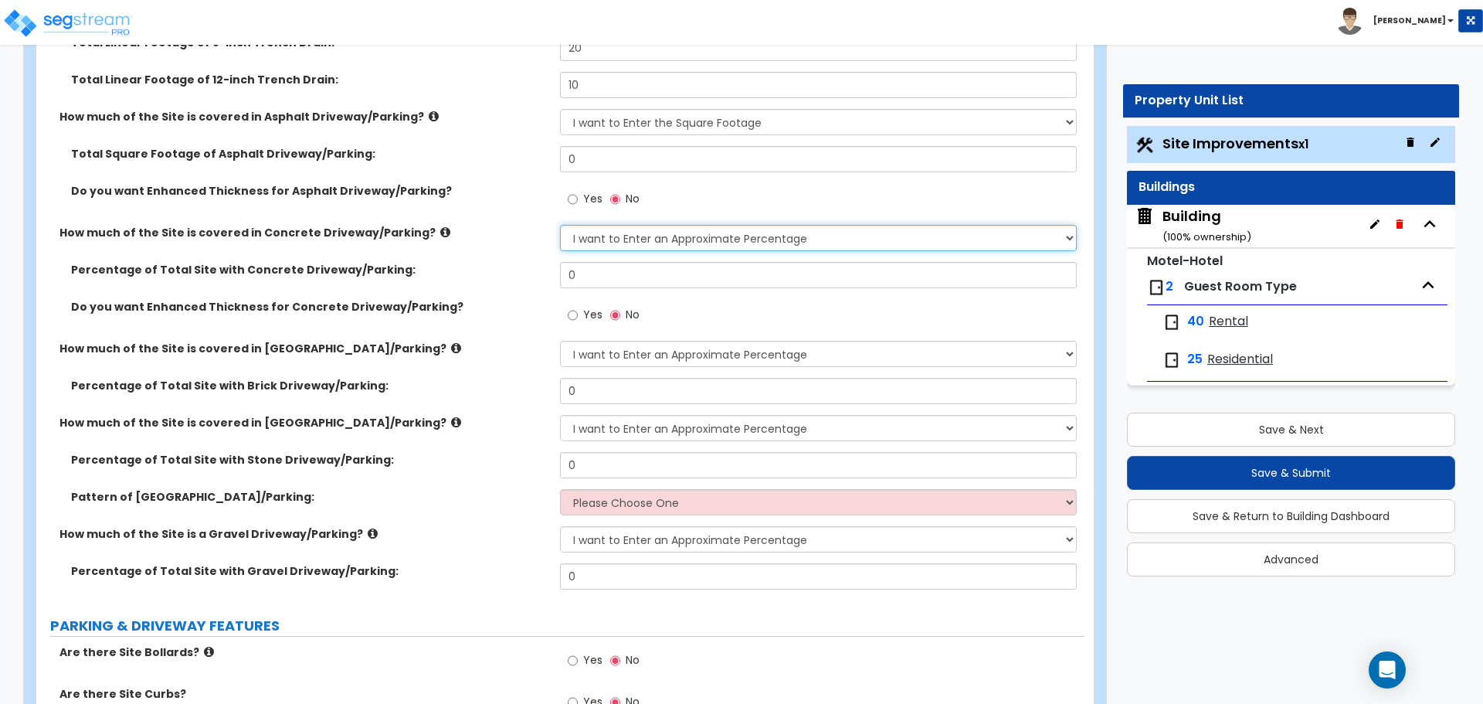
select select "2"
click at [560, 225] on select "None I want to Enter an Approximate Percentage I want to Enter the Square Foota…" at bounding box center [818, 238] width 516 height 26
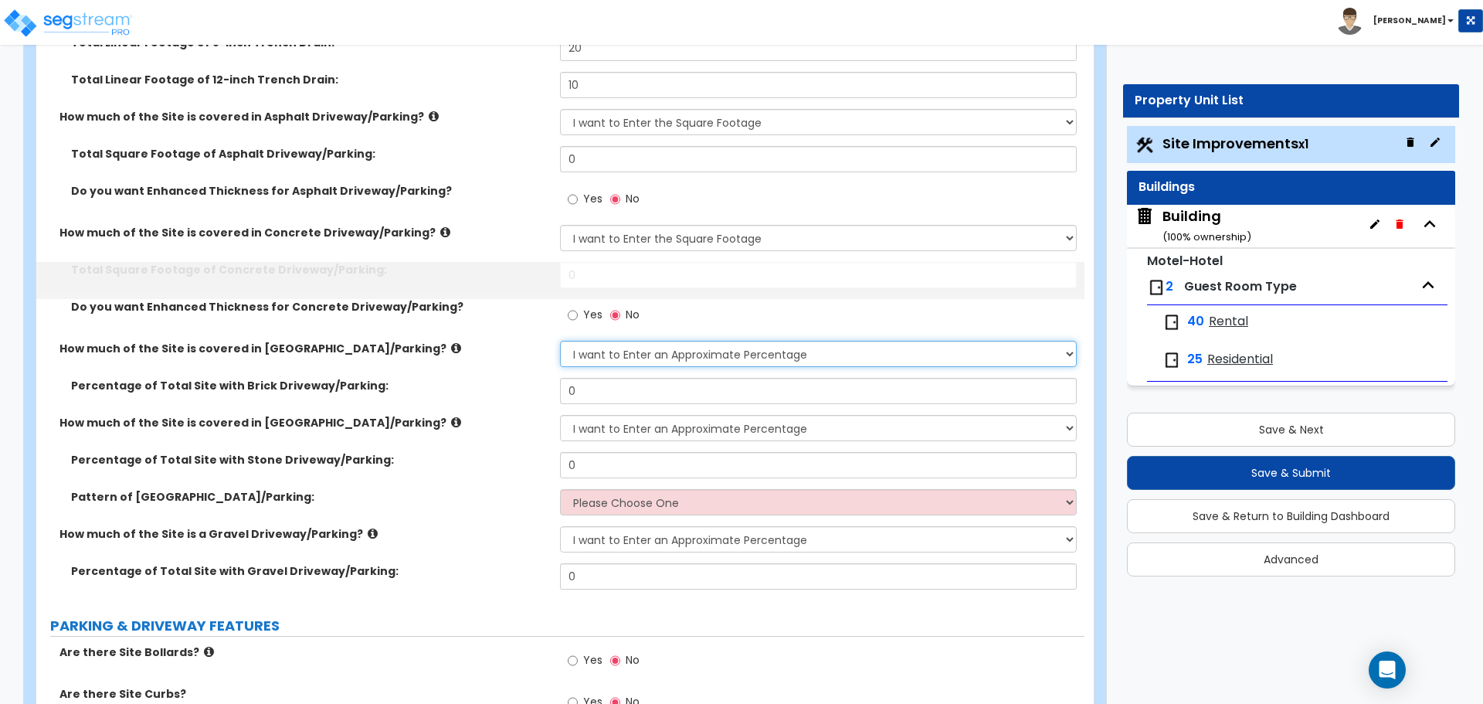
click at [727, 355] on select "None I want to Enter an Approximate Percentage I want to Enter the Square Foota…" at bounding box center [818, 354] width 516 height 26
select select "2"
click at [560, 341] on select "None I want to Enter an Approximate Percentage I want to Enter the Square Foota…" at bounding box center [818, 354] width 516 height 26
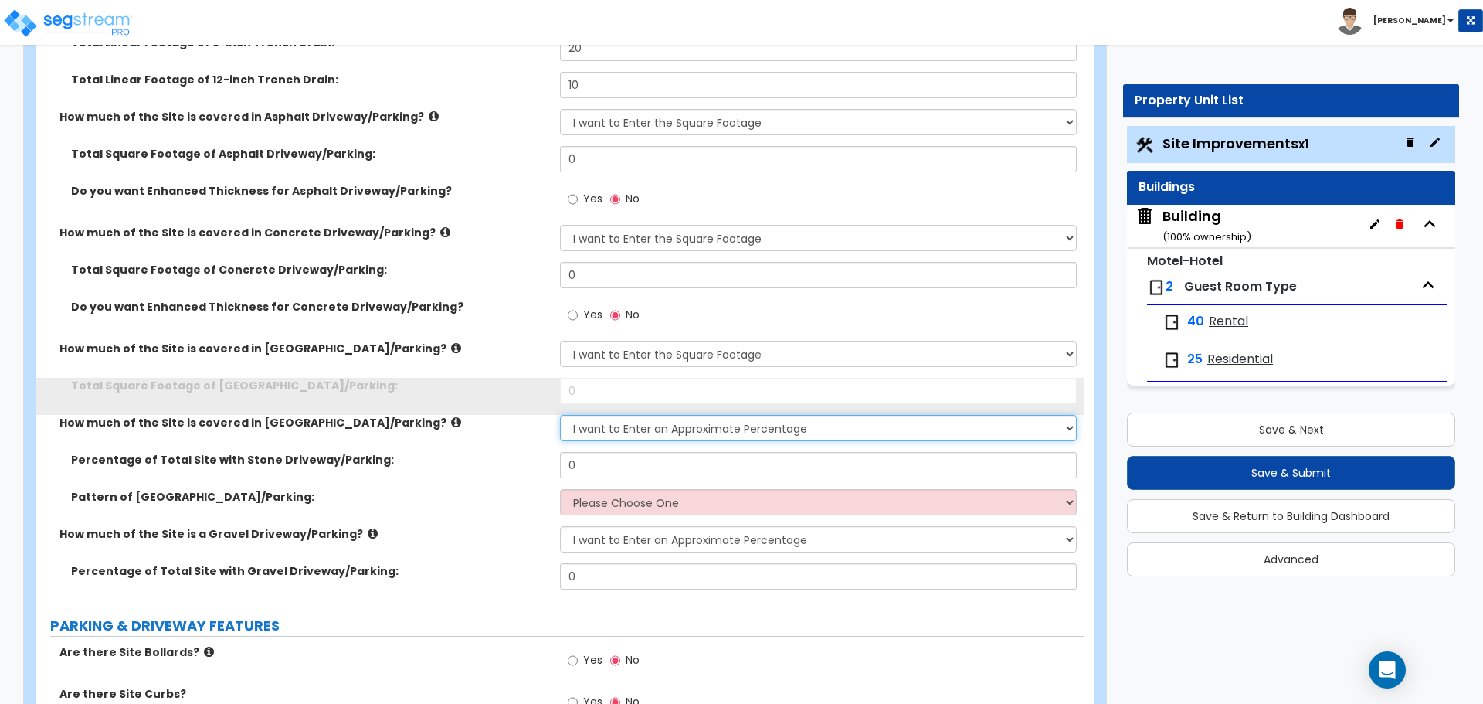
click at [721, 424] on select "None I want to Enter an Approximate Percentage I want to Enter the Square Foota…" at bounding box center [818, 428] width 516 height 26
select select "2"
click at [560, 415] on select "None I want to Enter an Approximate Percentage I want to Enter the Square Foota…" at bounding box center [818, 428] width 516 height 26
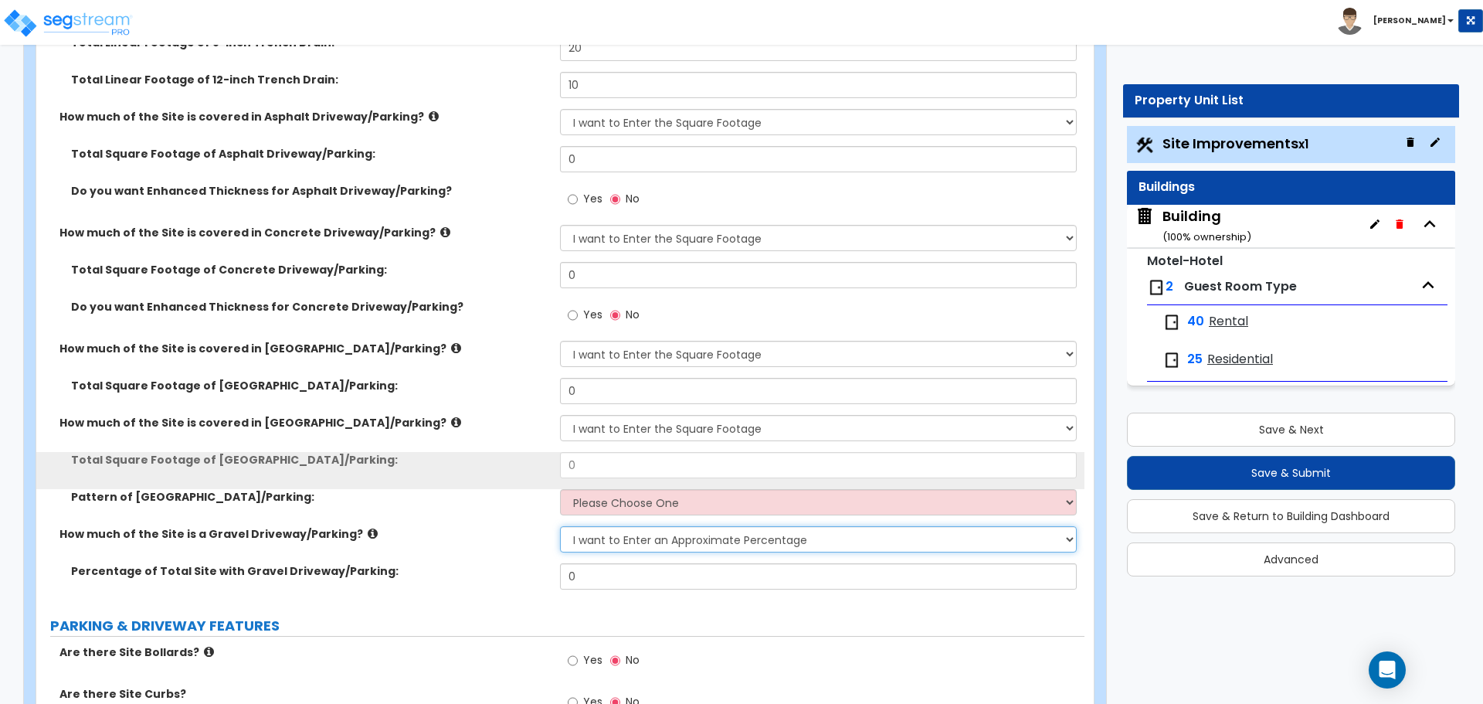
click at [754, 530] on select "None I want to Enter an Approximate Percentage I want to Enter the Square Foota…" at bounding box center [818, 539] width 516 height 26
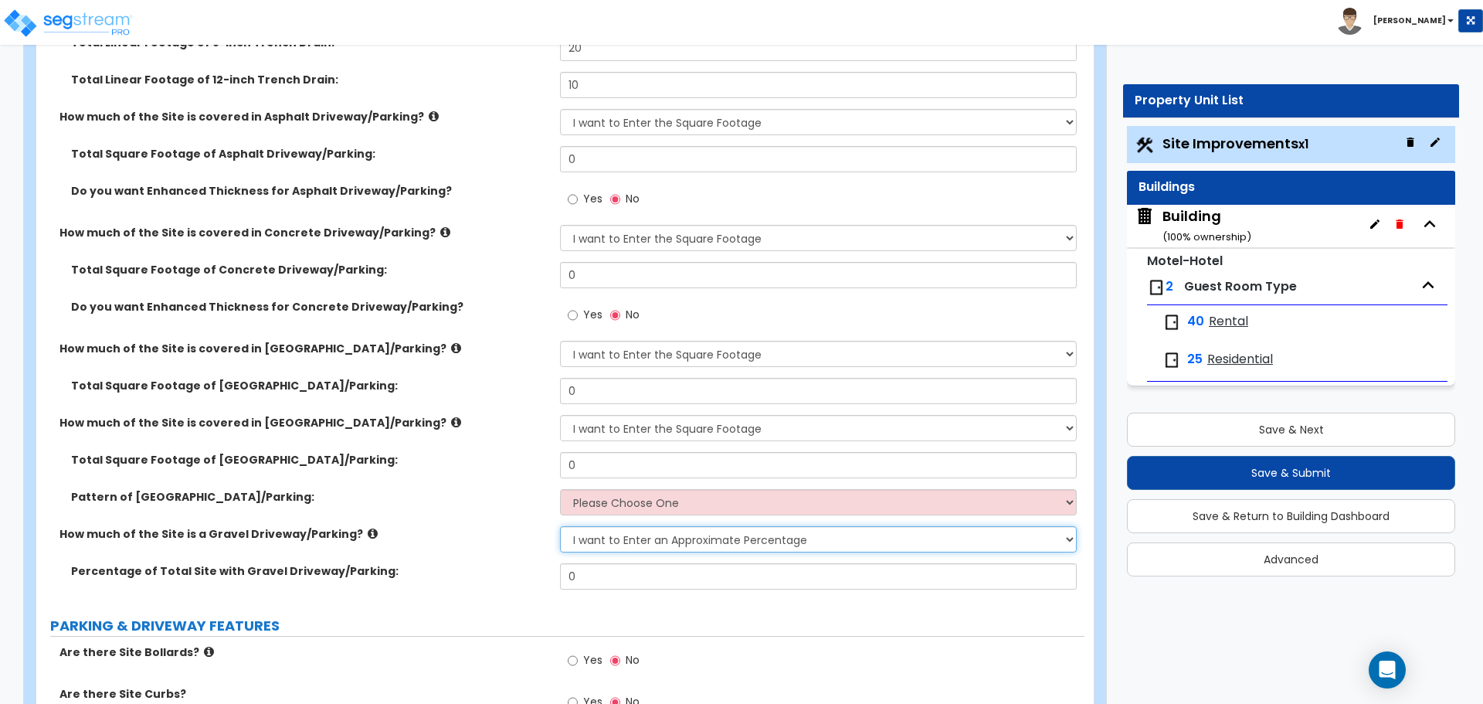
select select "2"
click at [560, 526] on select "None I want to Enter an Approximate Percentage I want to Enter the Square Foota…" at bounding box center [818, 539] width 516 height 26
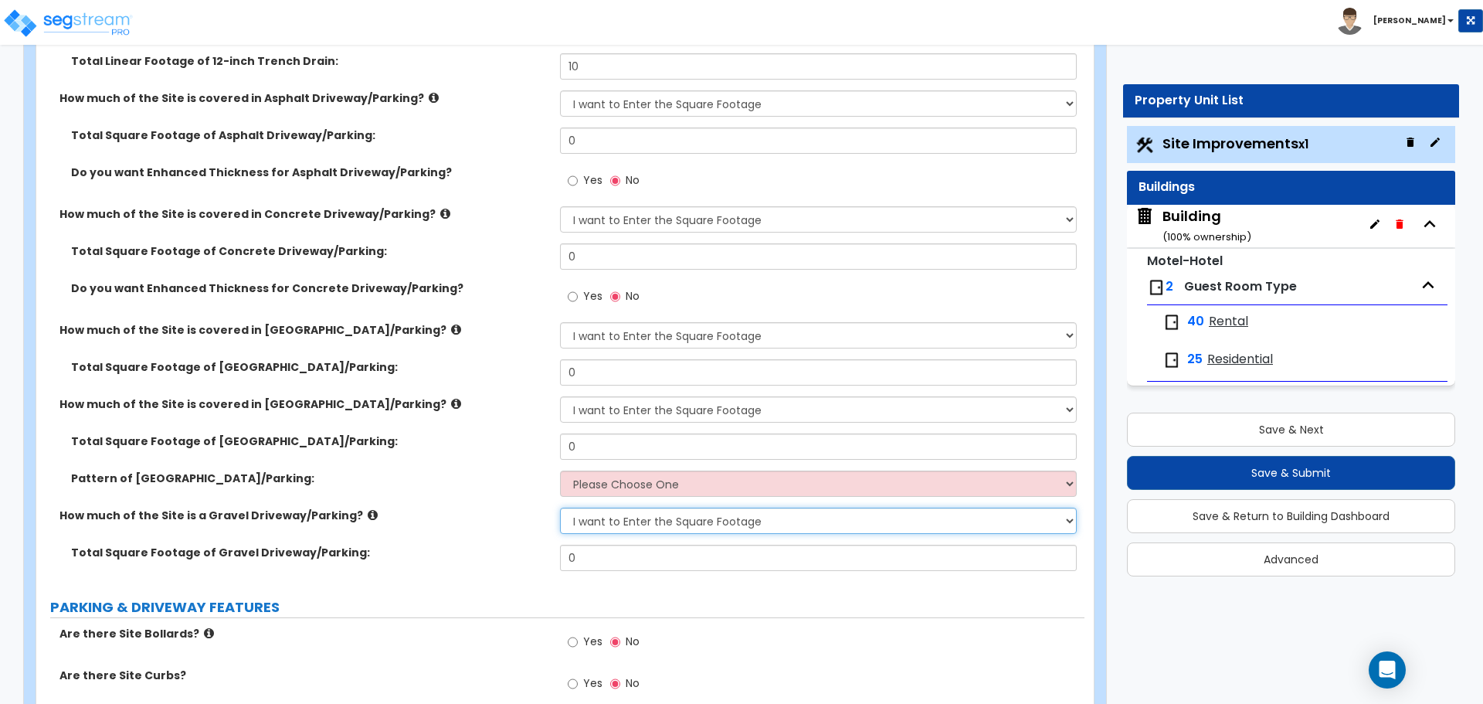
scroll to position [513, 0]
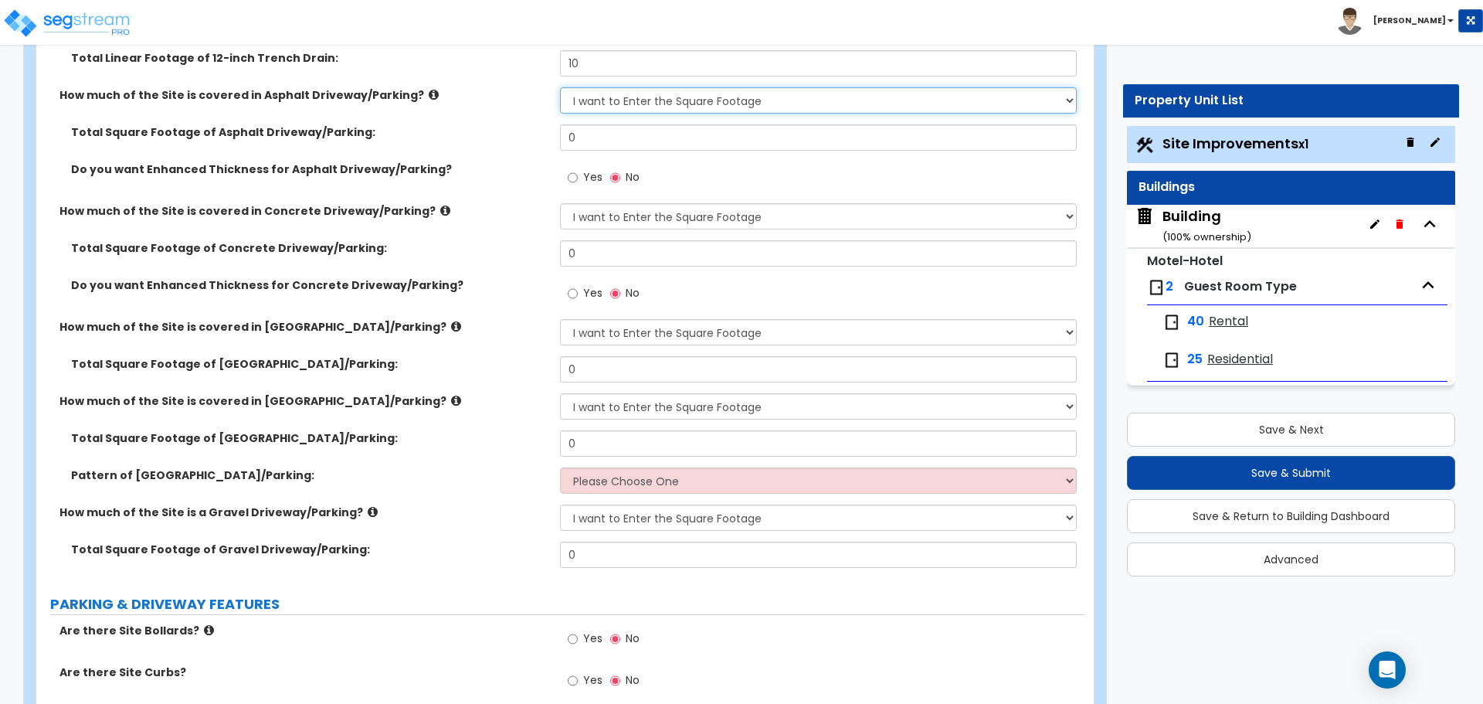
click at [633, 99] on select "None I want to Enter an Approximate Percentage I want to Enter the Square Foota…" at bounding box center [818, 100] width 516 height 26
select select "0"
click at [560, 87] on select "None I want to Enter an Approximate Percentage I want to Enter the Square Foota…" at bounding box center [818, 100] width 516 height 26
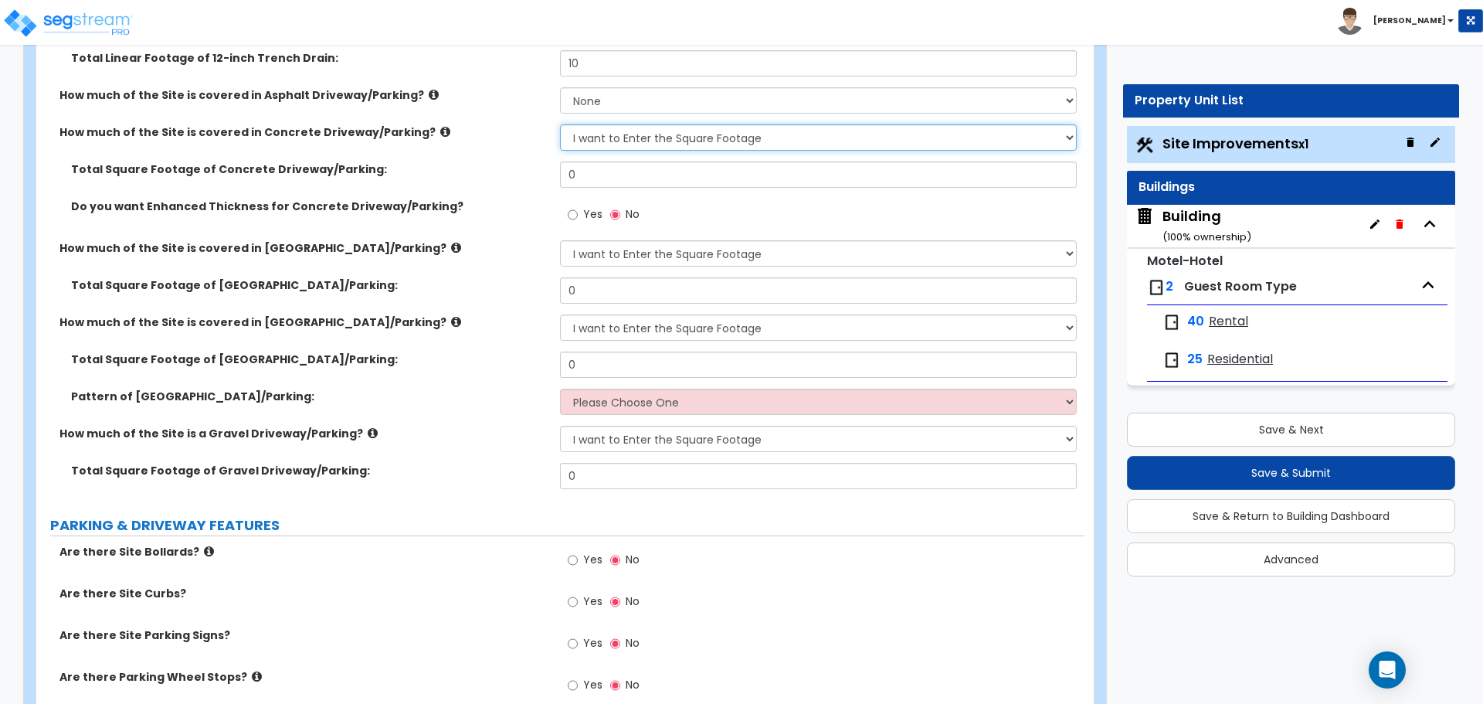
click at [639, 126] on select "None I want to Enter an Approximate Percentage I want to Enter the Square Foota…" at bounding box center [818, 137] width 516 height 26
select select "0"
click at [560, 124] on select "None I want to Enter an Approximate Percentage I want to Enter the Square Foota…" at bounding box center [818, 137] width 516 height 26
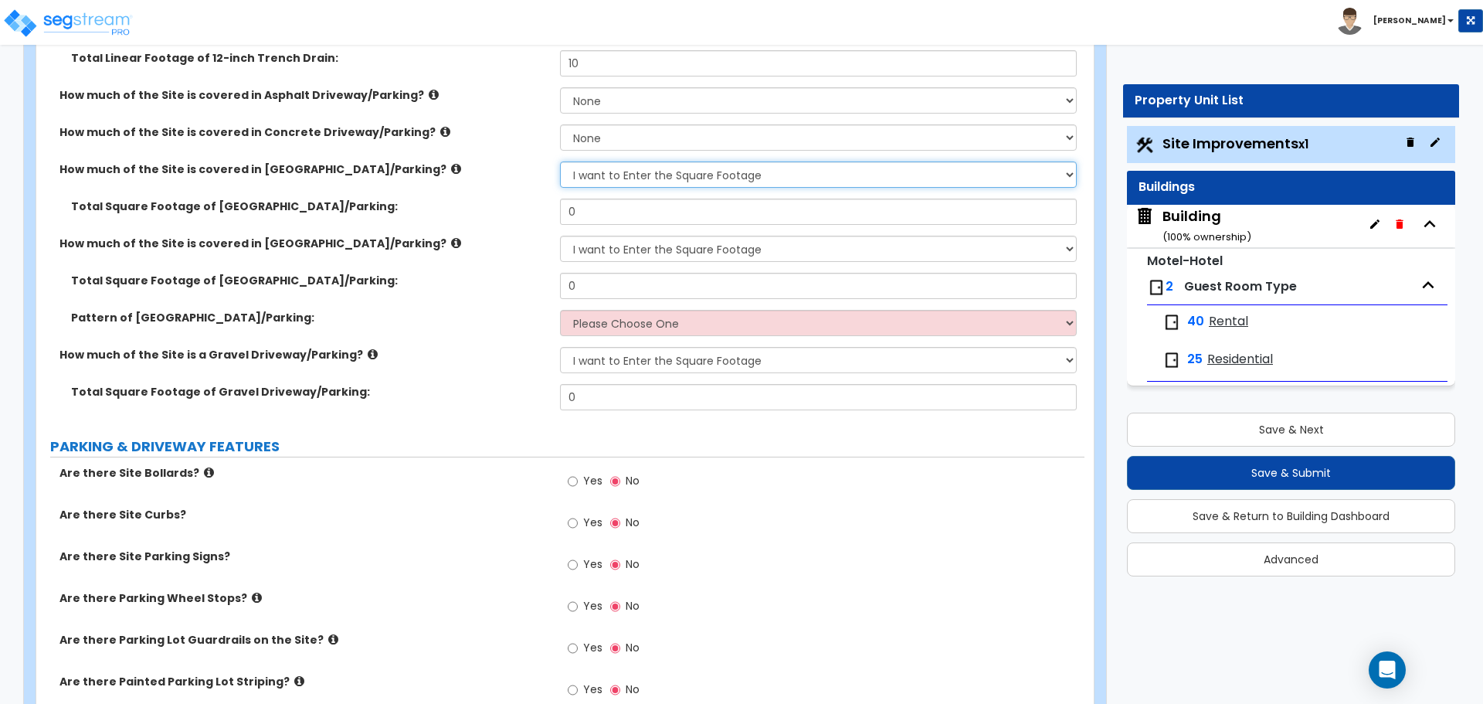
click at [685, 168] on select "None I want to Enter an Approximate Percentage I want to Enter the Square Foota…" at bounding box center [818, 174] width 516 height 26
select select "0"
click at [560, 161] on select "None I want to Enter an Approximate Percentage I want to Enter the Square Foota…" at bounding box center [818, 174] width 516 height 26
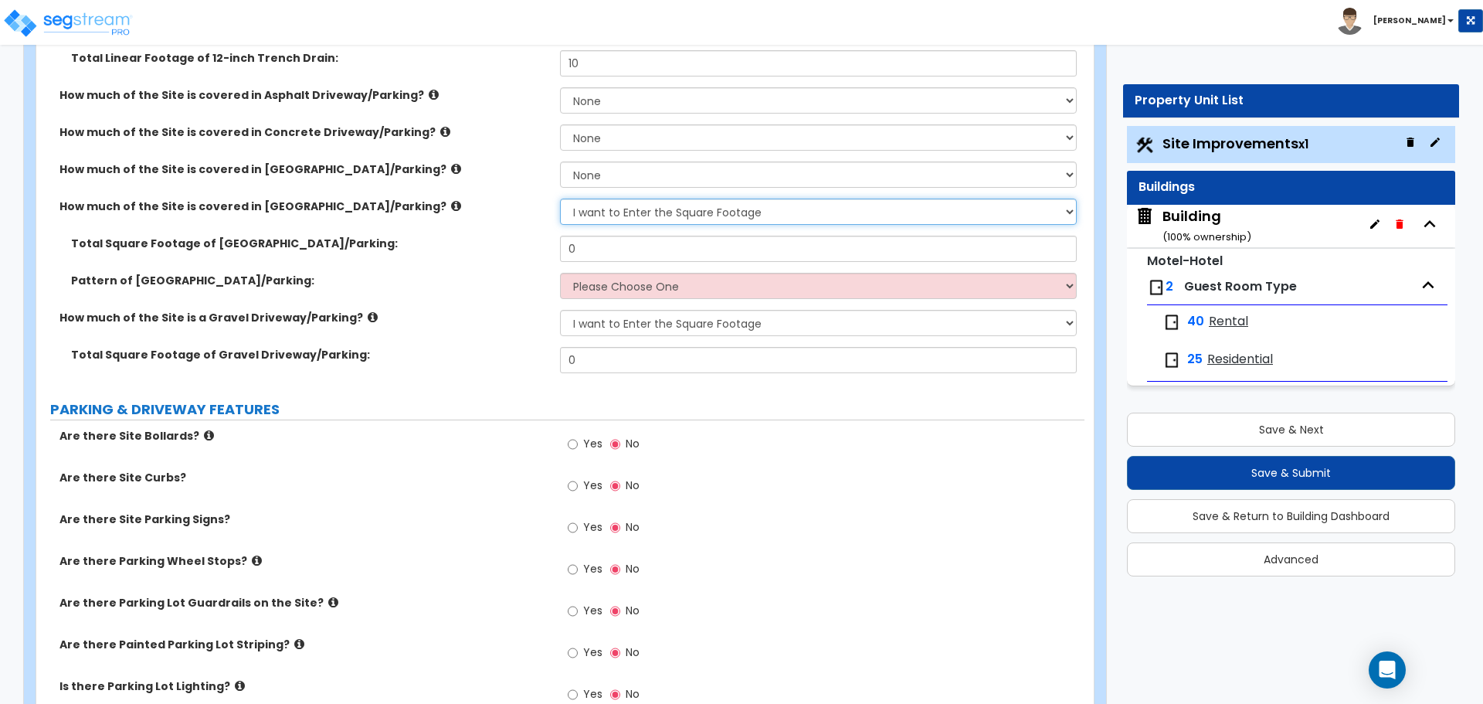
click at [693, 211] on select "None I want to Enter an Approximate Percentage I want to Enter the Square Foota…" at bounding box center [818, 211] width 516 height 26
select select "0"
click at [560, 198] on select "None I want to Enter an Approximate Percentage I want to Enter the Square Foota…" at bounding box center [818, 211] width 516 height 26
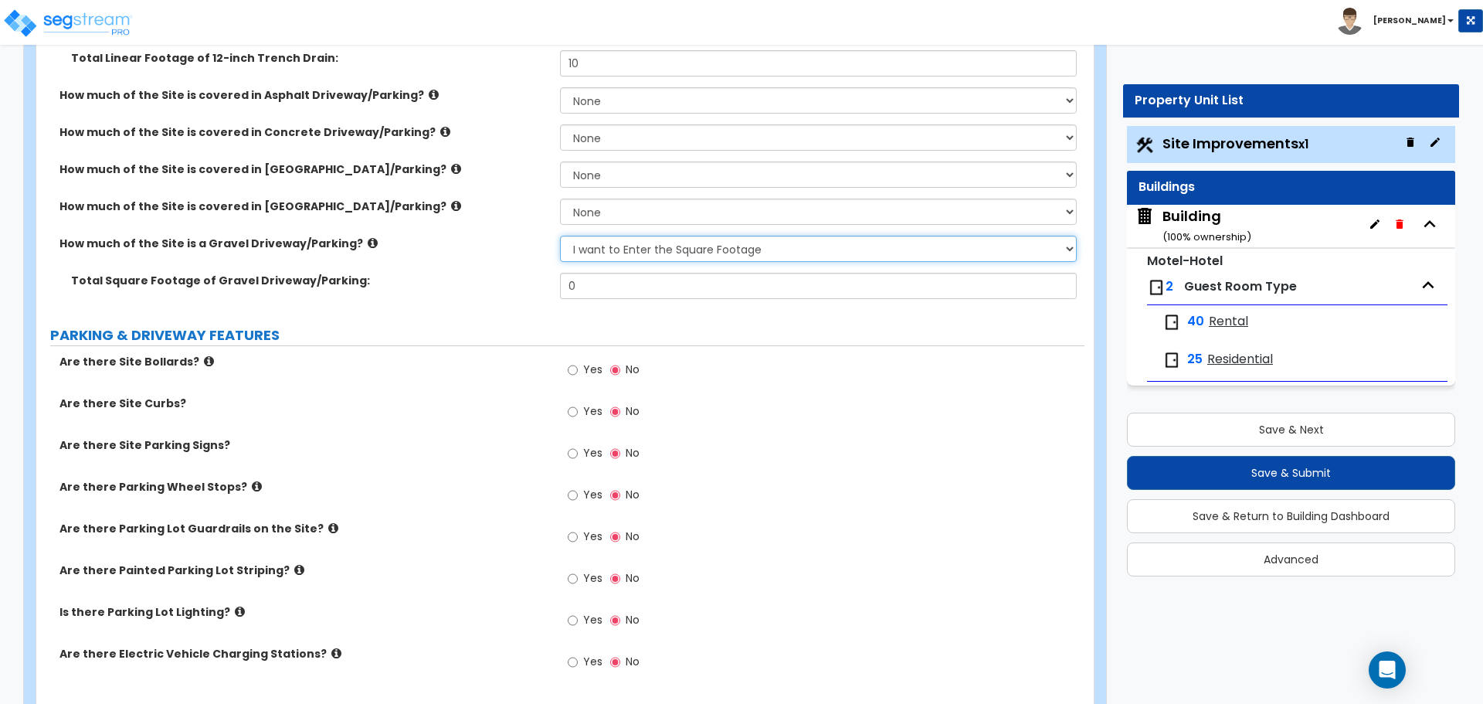
click at [691, 246] on select "None I want to Enter an Approximate Percentage I want to Enter the Square Foota…" at bounding box center [818, 249] width 516 height 26
select select "0"
click at [560, 236] on select "None I want to Enter an Approximate Percentage I want to Enter the Square Foota…" at bounding box center [818, 249] width 516 height 26
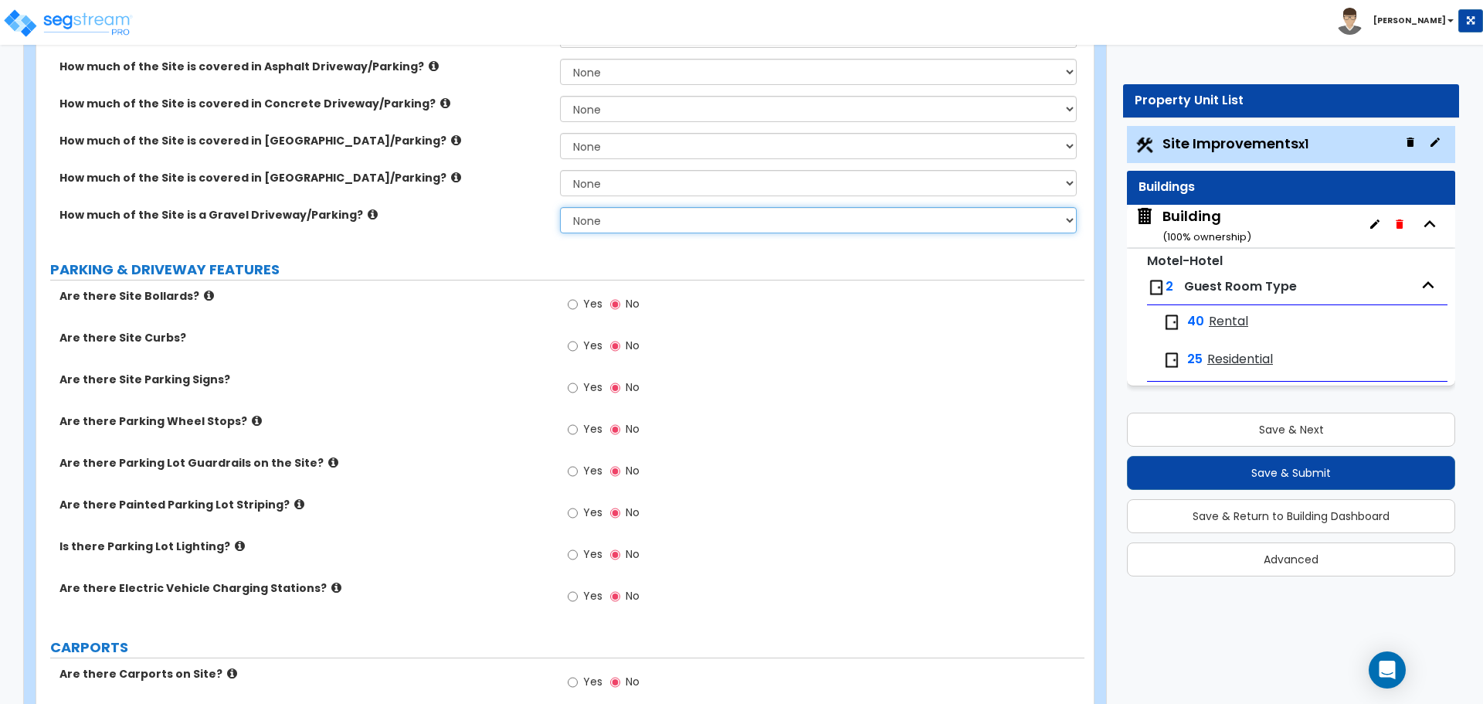
scroll to position [542, 0]
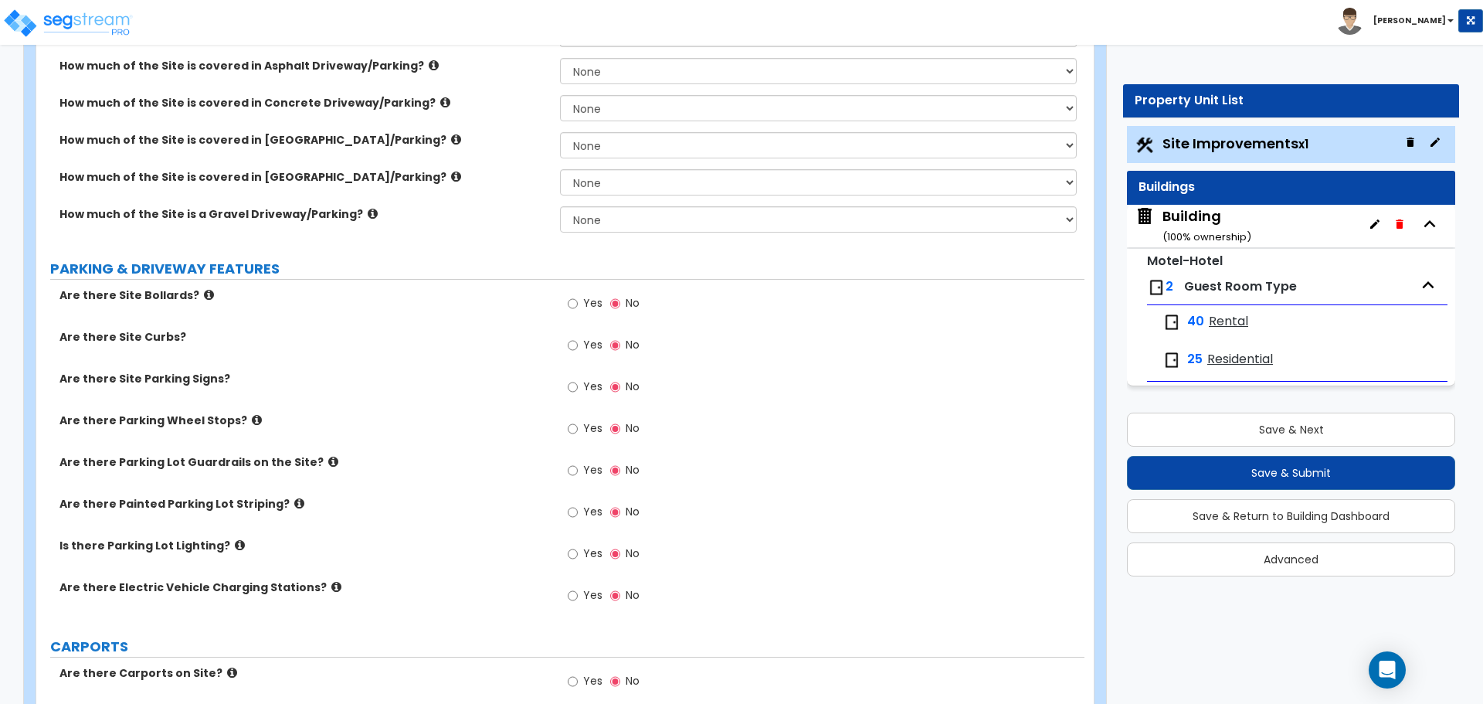
click at [461, 132] on label "How much of the Site is covered in [GEOGRAPHIC_DATA]/Parking?" at bounding box center [303, 139] width 489 height 15
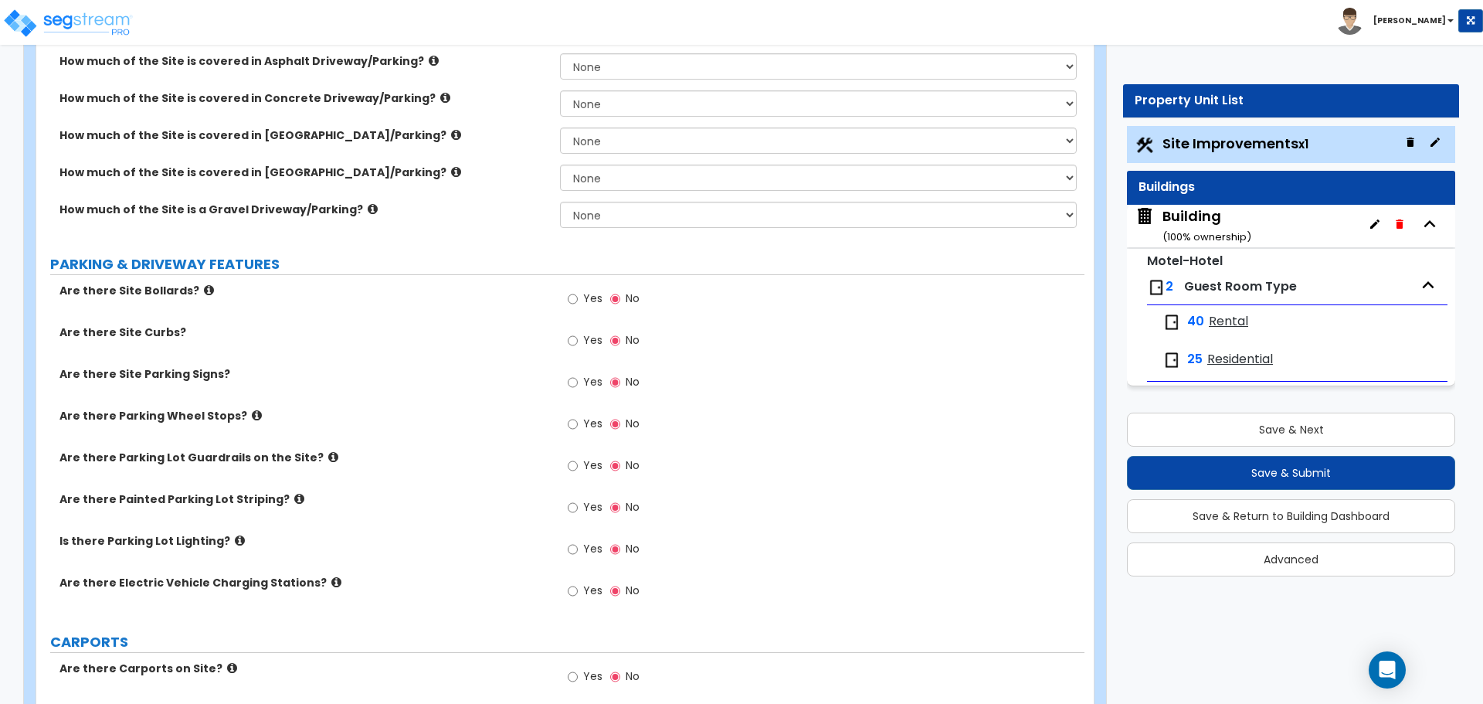
scroll to position [548, 0]
click at [485, 116] on div "How much of the Site is covered in Concrete Driveway/Parking? None I want to En…" at bounding box center [560, 107] width 1048 height 37
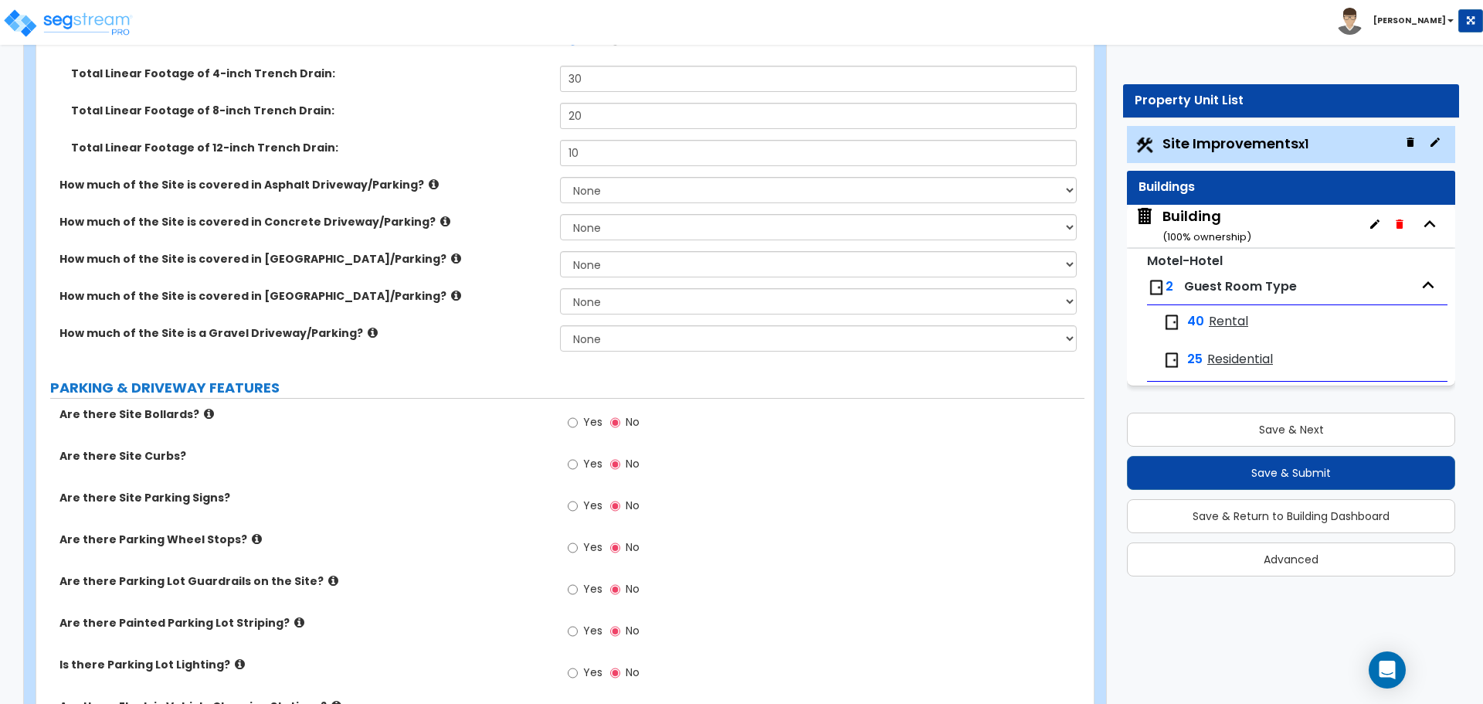
scroll to position [427, 0]
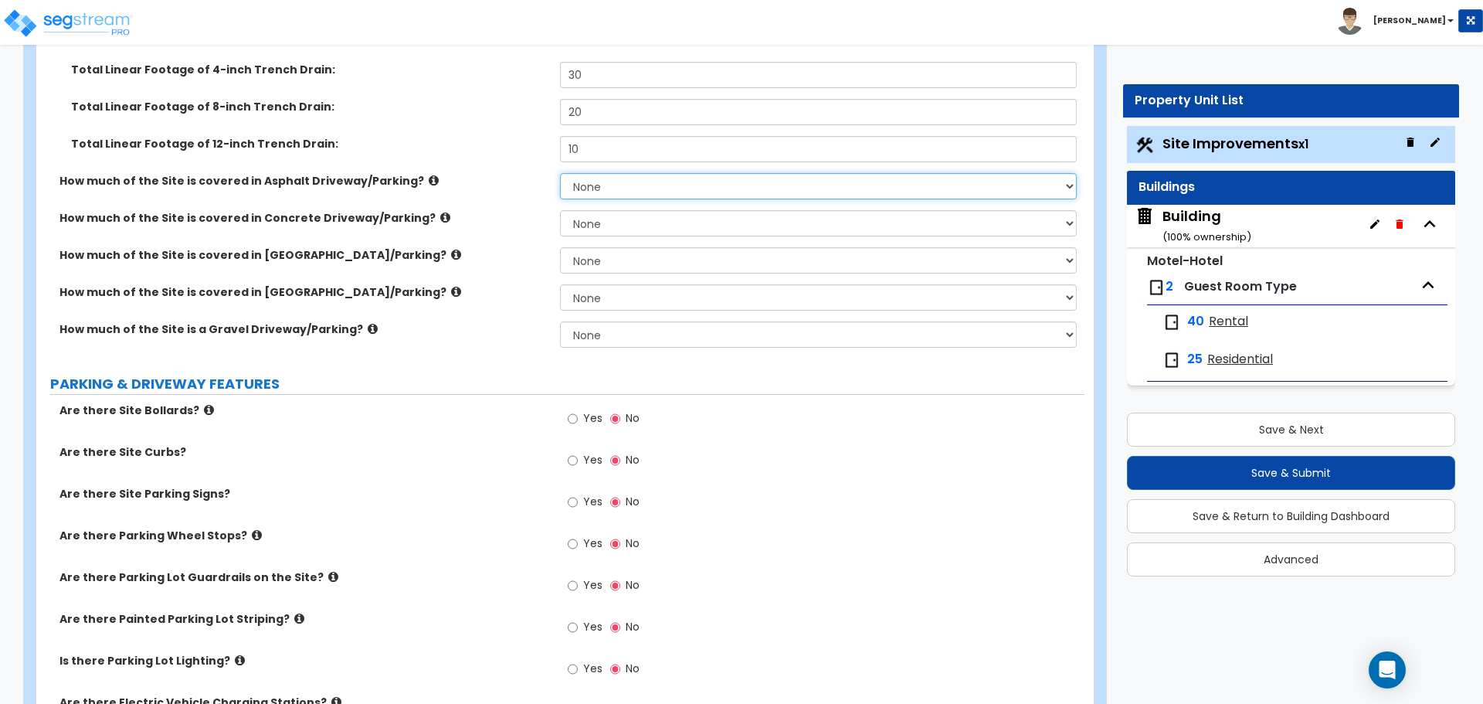
click at [630, 173] on select "None I want to Enter an Approximate Percentage I want to Enter the Square Foota…" at bounding box center [818, 186] width 516 height 26
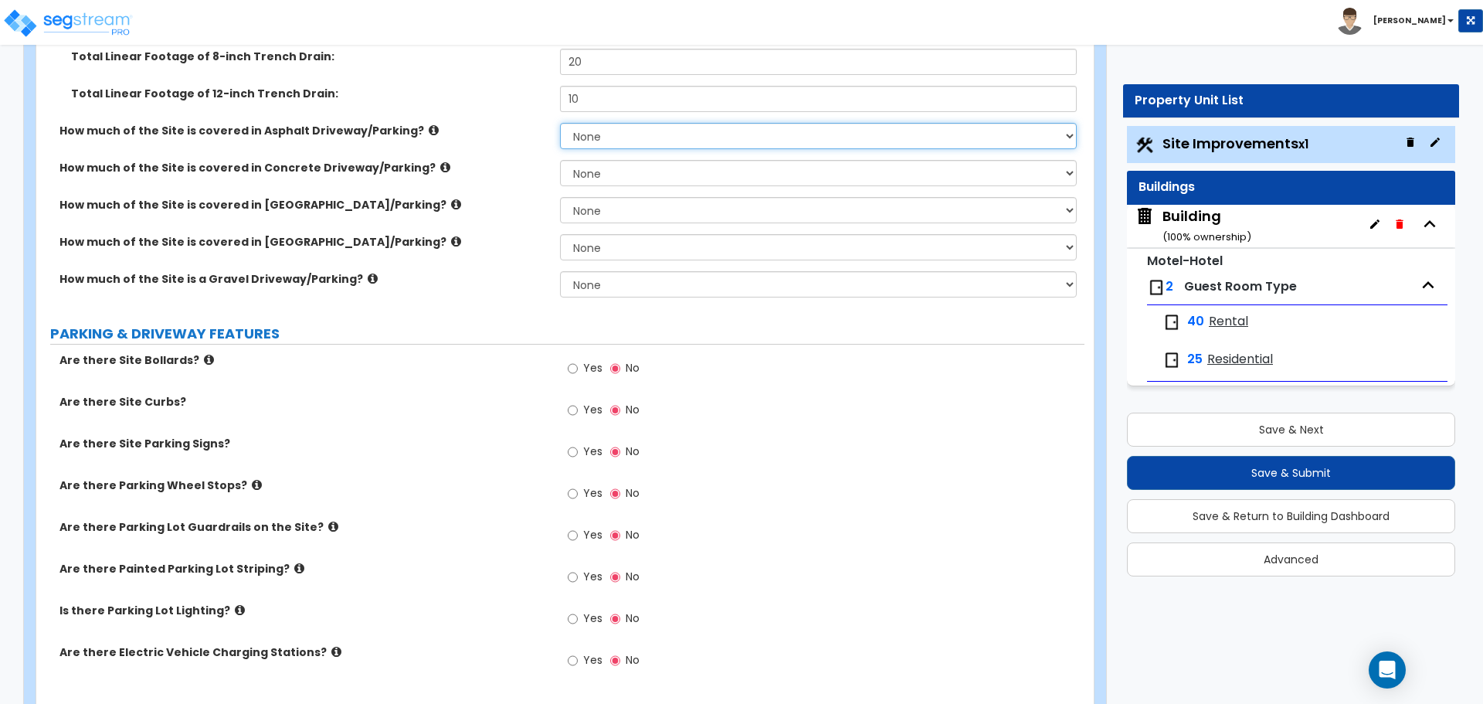
scroll to position [461, 0]
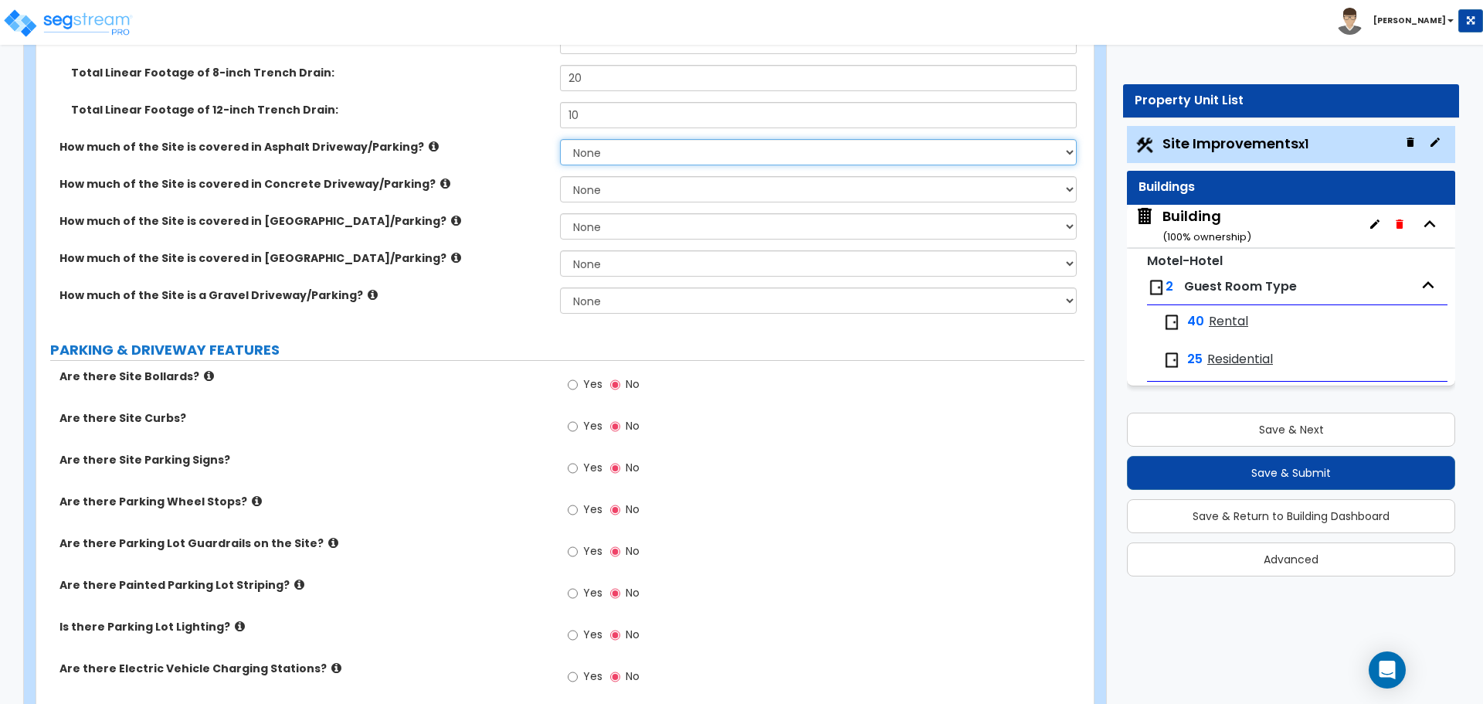
click at [610, 159] on select "None I want to Enter an Approximate Percentage I want to Enter the Square Foota…" at bounding box center [818, 152] width 516 height 26
select select "2"
click at [560, 139] on select "None I want to Enter an Approximate Percentage I want to Enter the Square Foota…" at bounding box center [818, 152] width 516 height 26
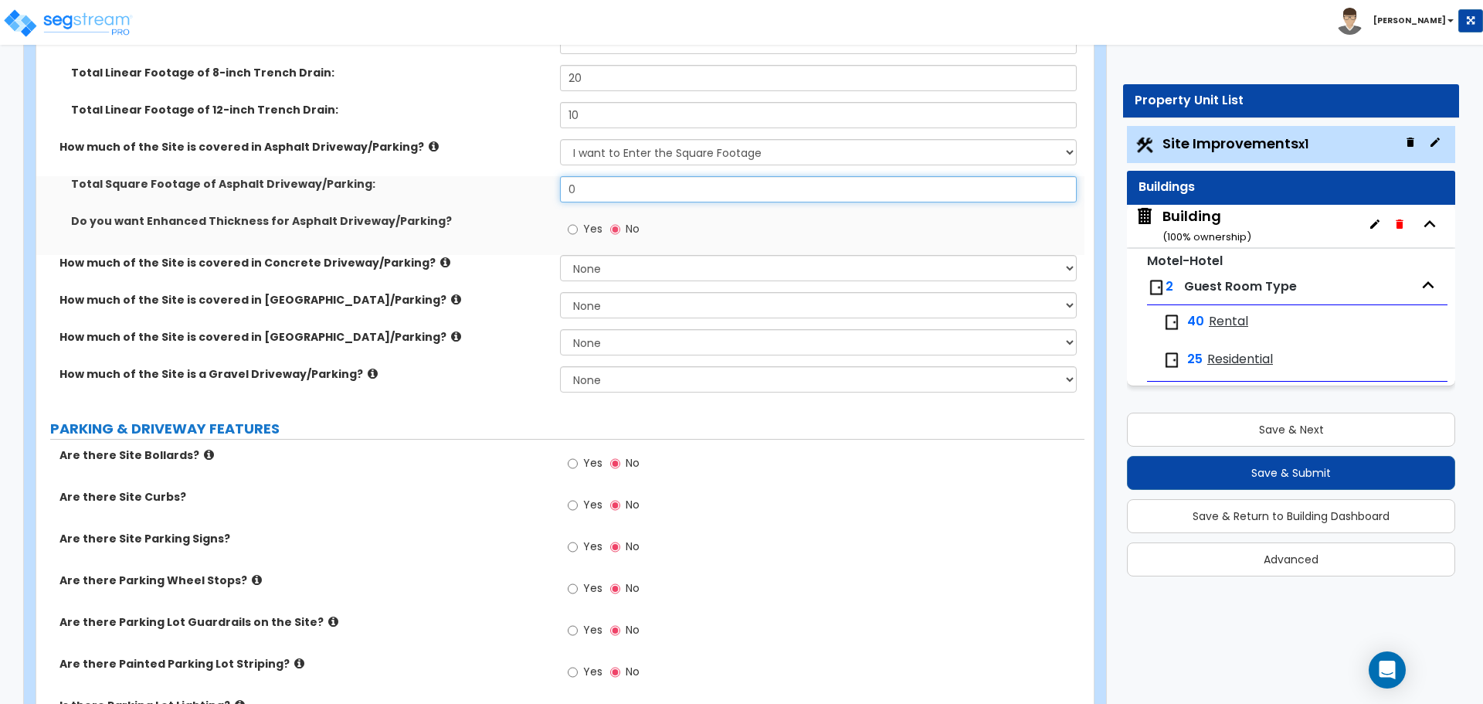
drag, startPoint x: 604, startPoint y: 192, endPoint x: 534, endPoint y: 177, distance: 71.2
click at [541, 186] on div "Total Square Footage of Asphalt Driveway/Parking: 0" at bounding box center [560, 194] width 1048 height 37
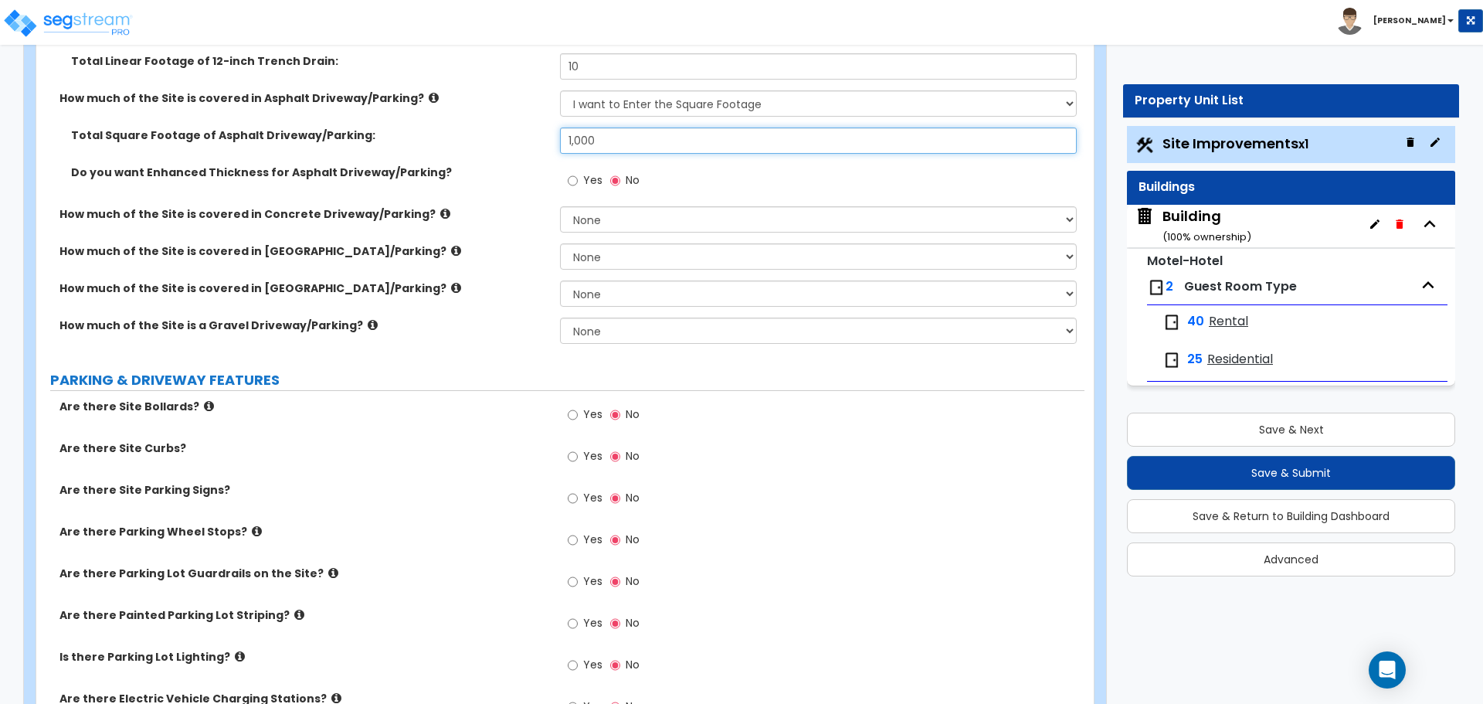
scroll to position [511, 0]
type input "1,000"
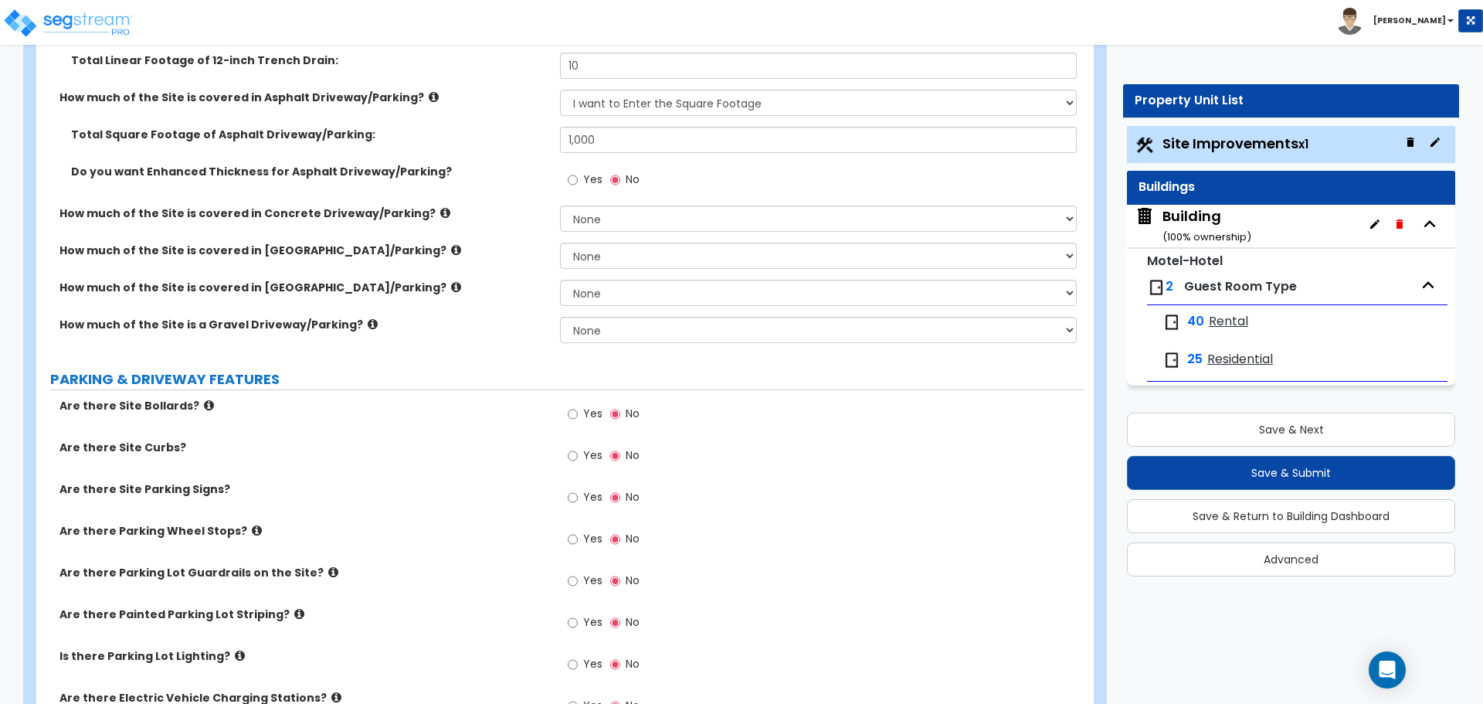
click at [592, 184] on span "Yes" at bounding box center [592, 178] width 19 height 15
click at [578, 184] on input "Yes" at bounding box center [573, 179] width 10 height 17
radio input "true"
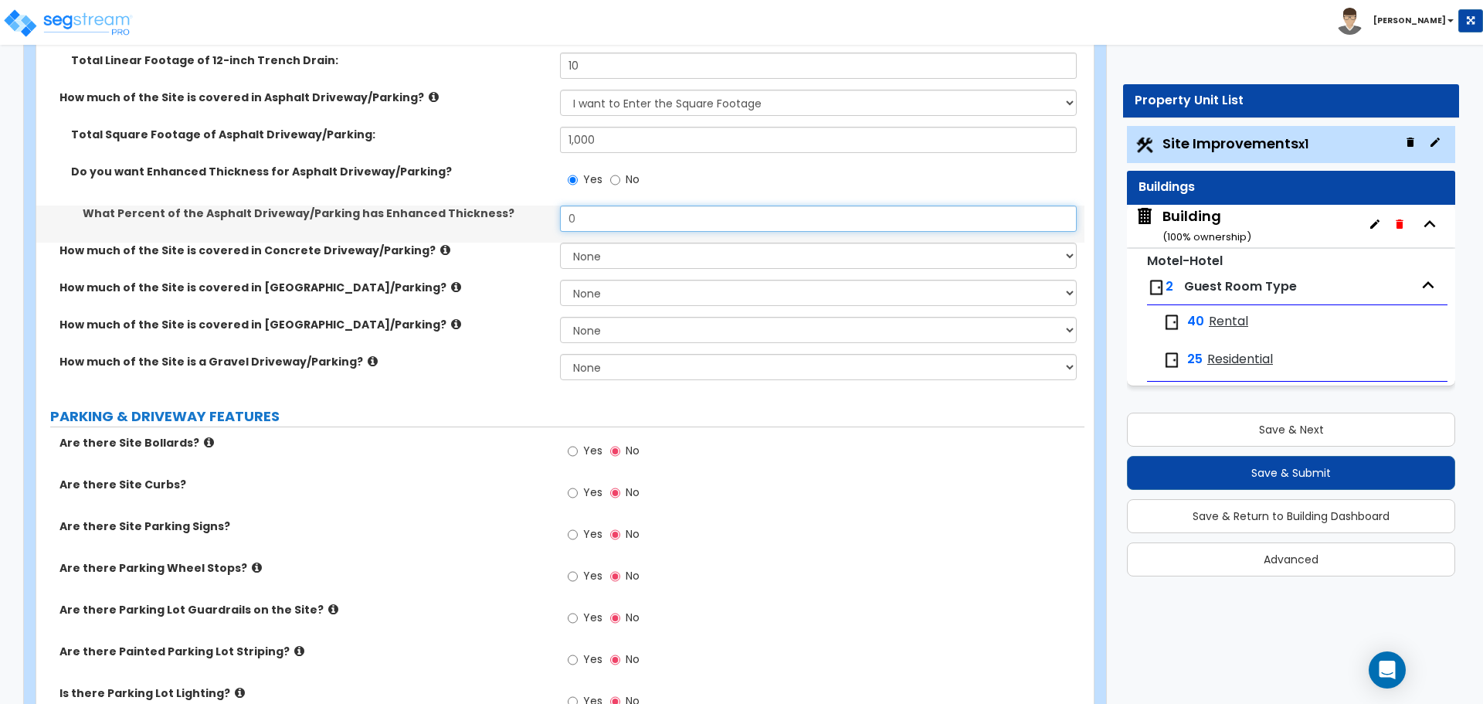
drag, startPoint x: 617, startPoint y: 213, endPoint x: 522, endPoint y: 204, distance: 95.4
click at [522, 205] on div "What Percent of the Asphalt Driveway/Parking has Enhanced Thickness? 0" at bounding box center [560, 223] width 1048 height 37
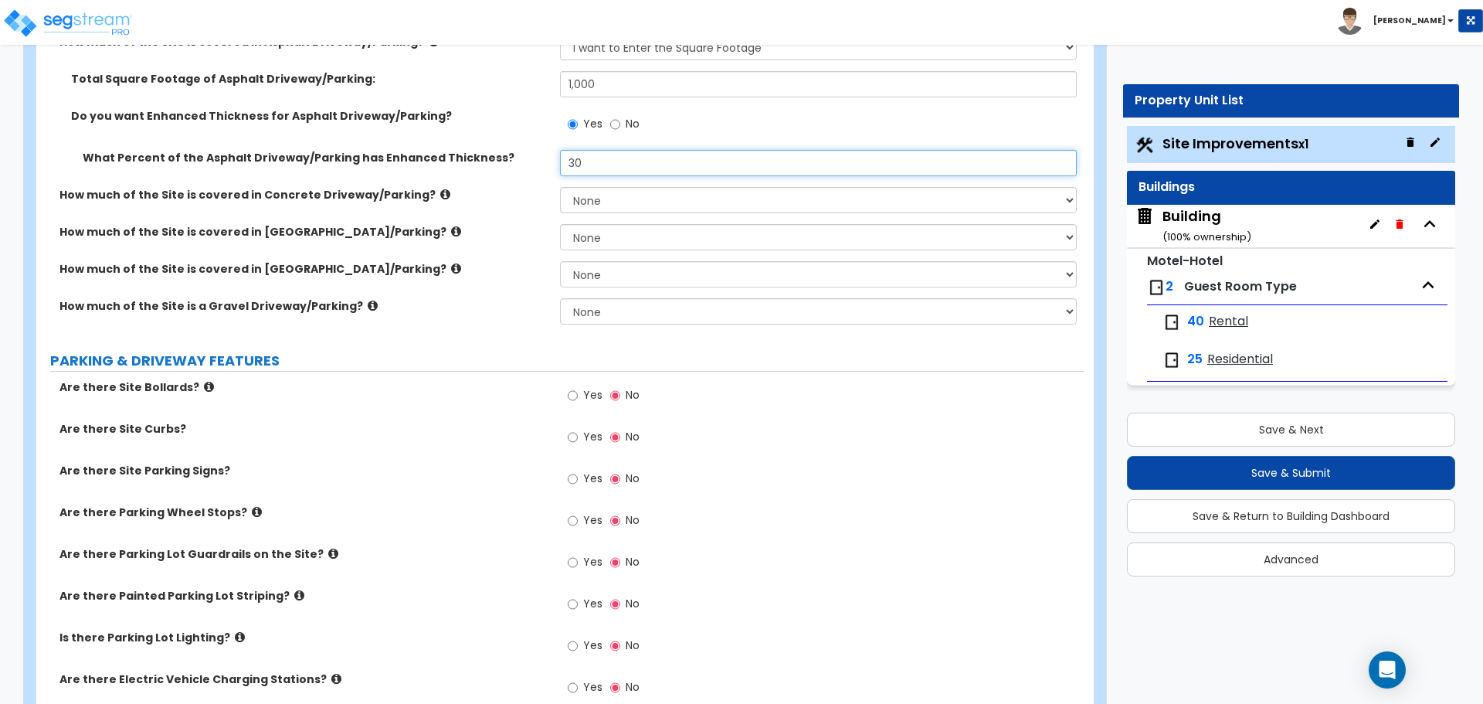
type input "30"
click at [650, 190] on select "None I want to Enter an Approximate Percentage I want to Enter the Square Foota…" at bounding box center [818, 200] width 516 height 26
select select "2"
click at [560, 187] on select "None I want to Enter an Approximate Percentage I want to Enter the Square Foota…" at bounding box center [818, 200] width 516 height 26
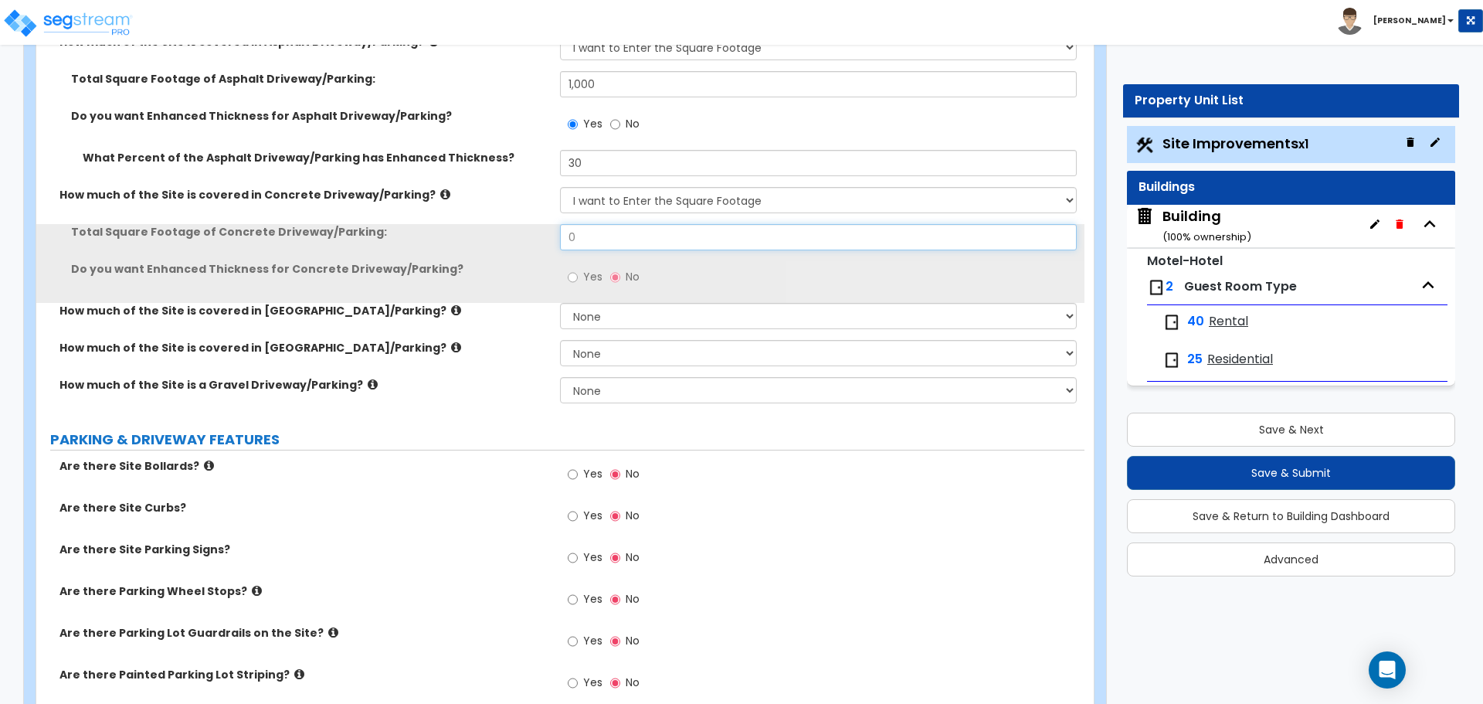
drag, startPoint x: 599, startPoint y: 241, endPoint x: 532, endPoint y: 236, distance: 67.4
click at [531, 237] on div "Total Square Footage of Concrete Driveway/Parking: 0" at bounding box center [560, 242] width 1048 height 37
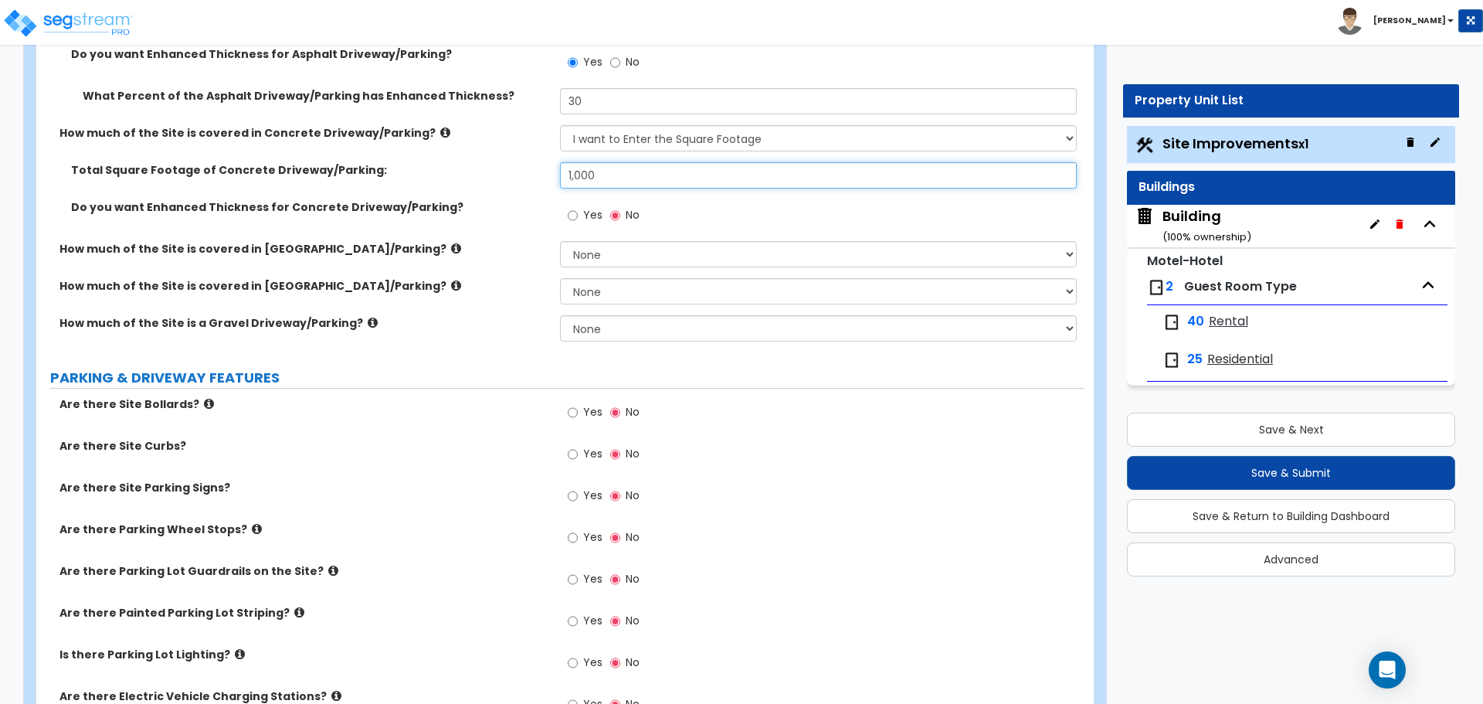
scroll to position [633, 0]
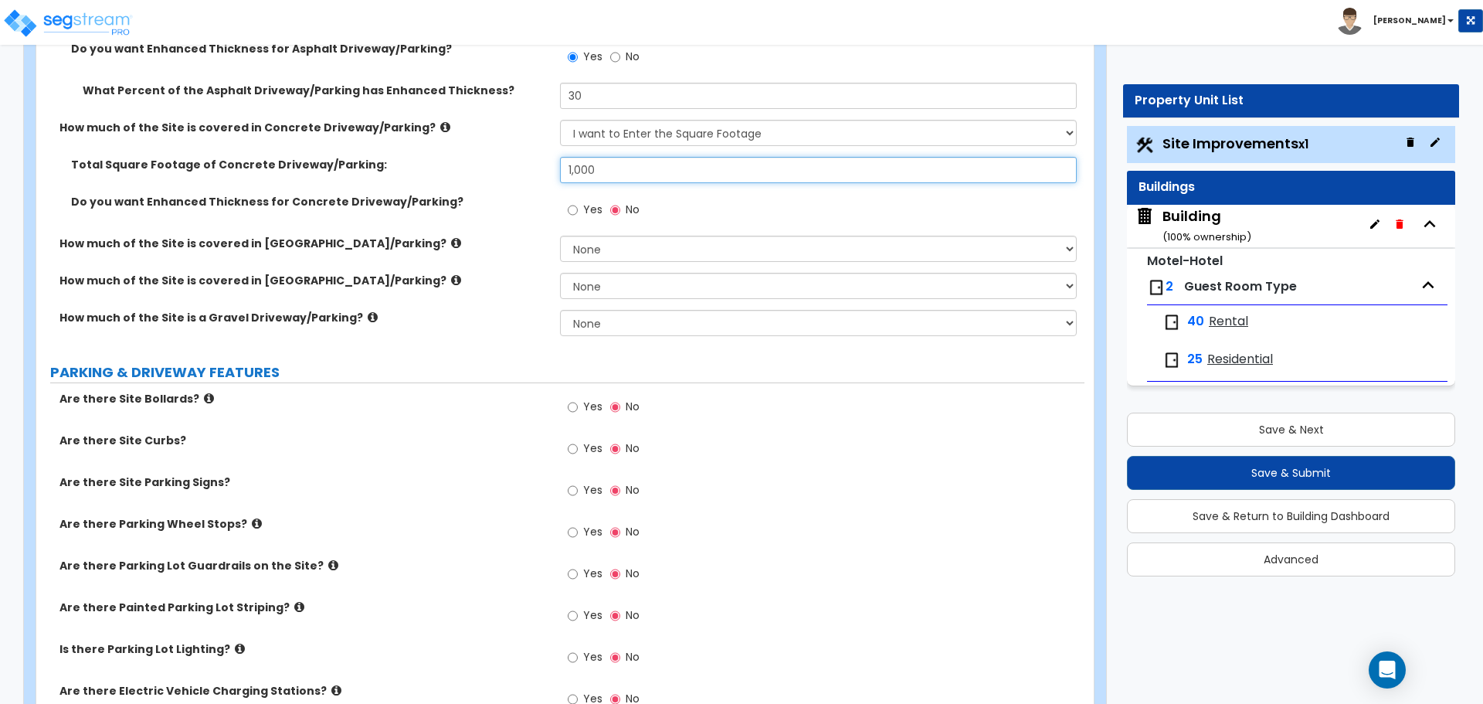
type input "1,000"
click at [440, 124] on icon at bounding box center [445, 127] width 10 height 12
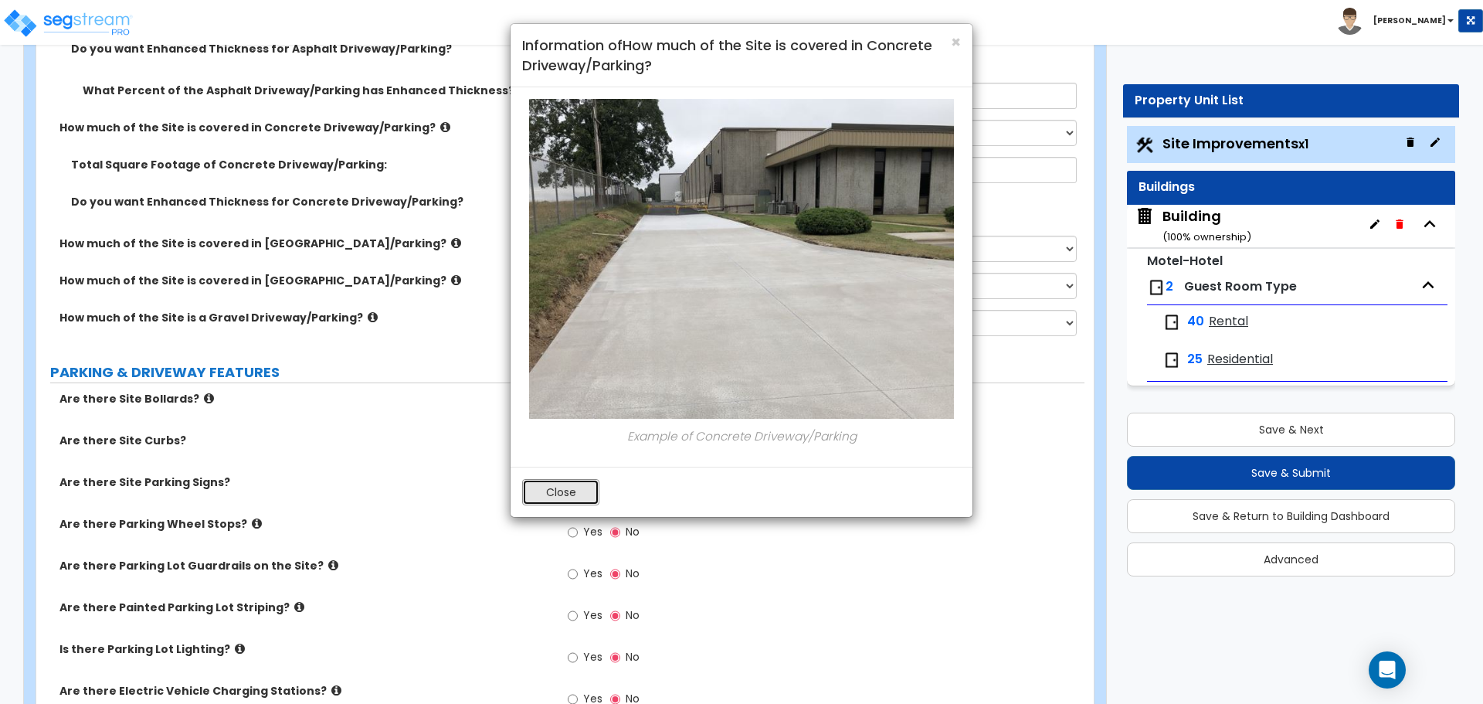
click at [556, 493] on button "Close" at bounding box center [560, 492] width 77 height 26
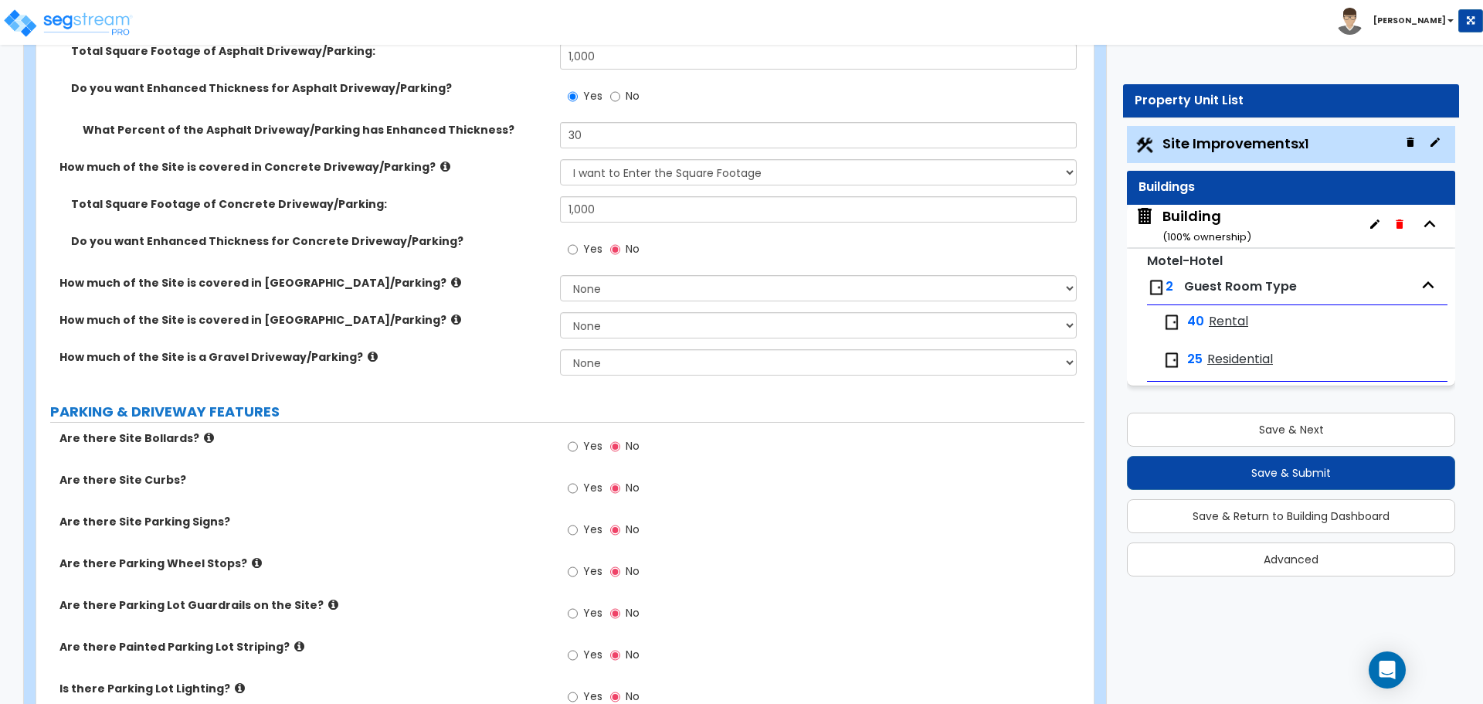
scroll to position [581, 0]
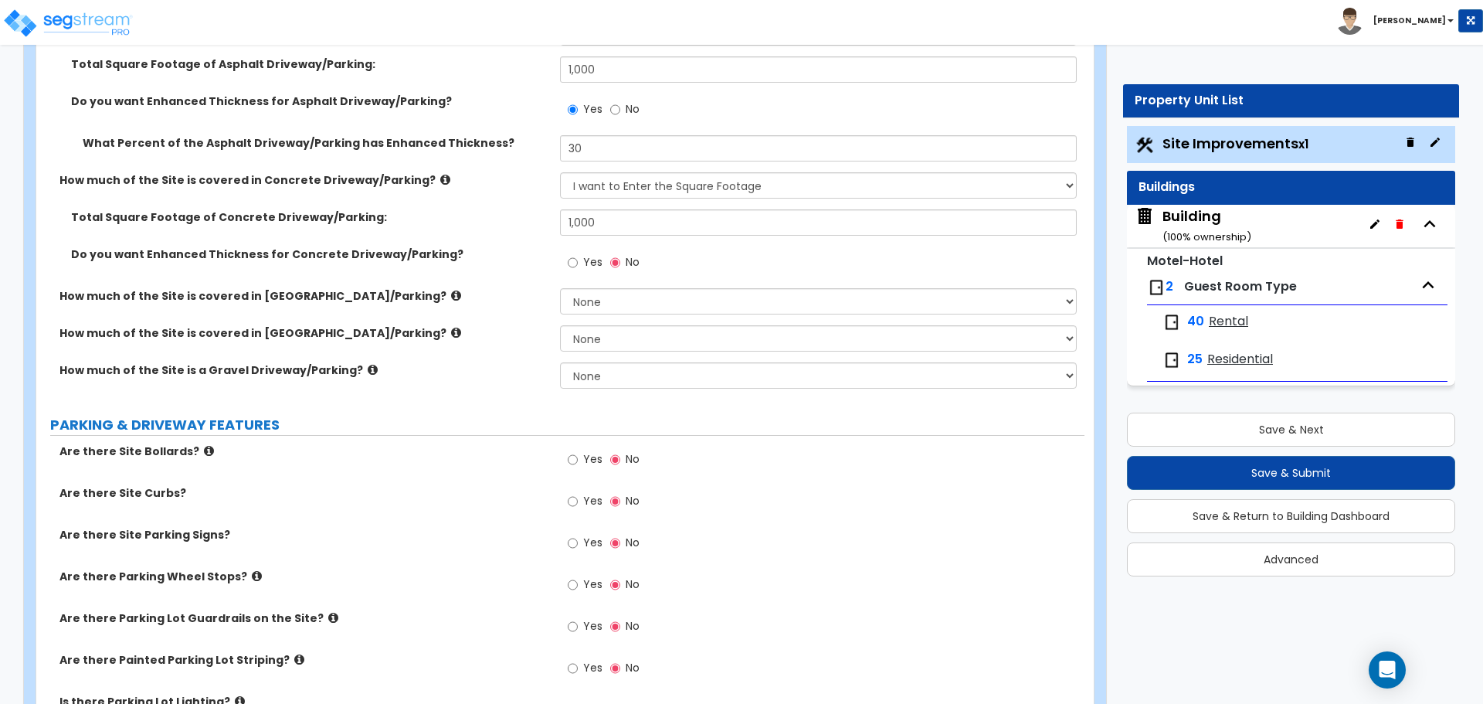
click at [588, 264] on span "Yes" at bounding box center [592, 261] width 19 height 15
click at [578, 264] on input "Yes" at bounding box center [573, 262] width 10 height 17
radio input "true"
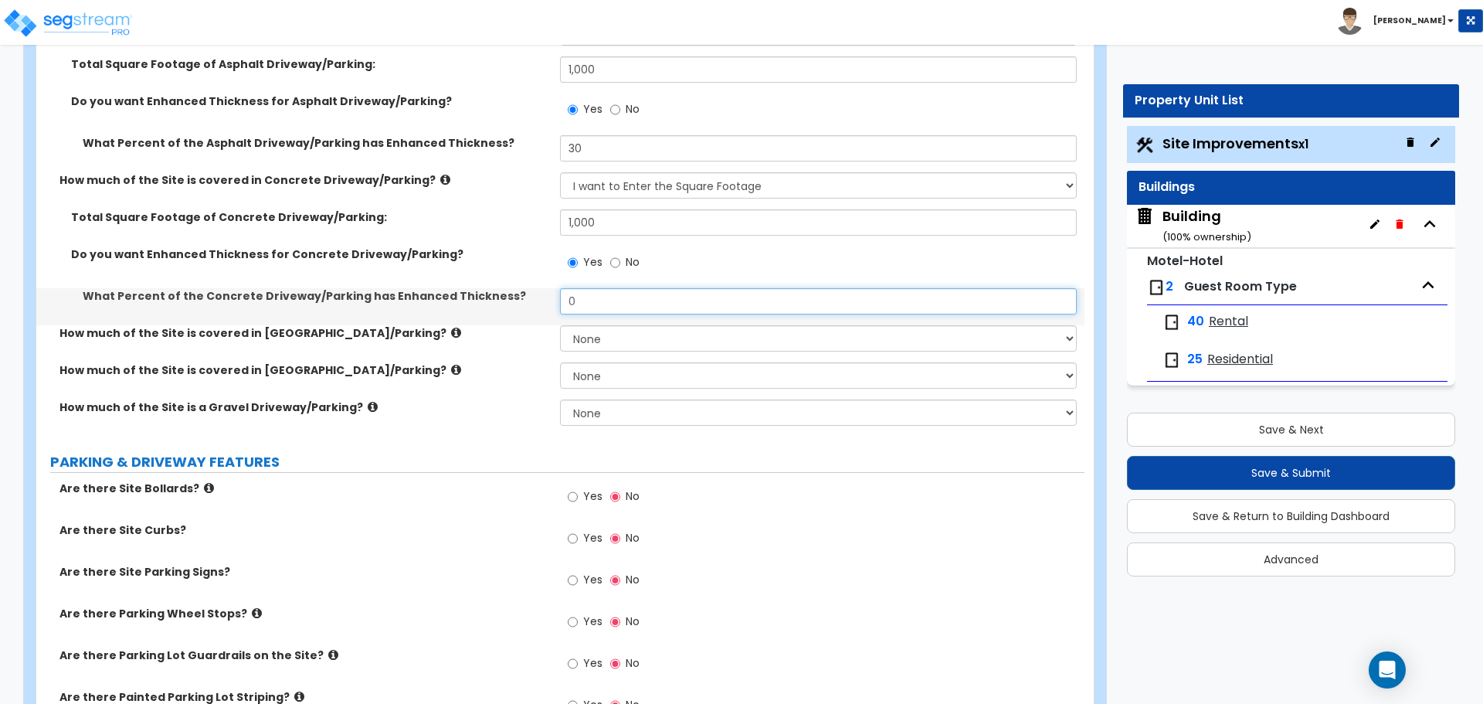
drag, startPoint x: 614, startPoint y: 304, endPoint x: 528, endPoint y: 298, distance: 86.7
click at [528, 299] on div "What Percent of the Concrete Driveway/Parking has Enhanced Thickness? 0" at bounding box center [560, 306] width 1048 height 37
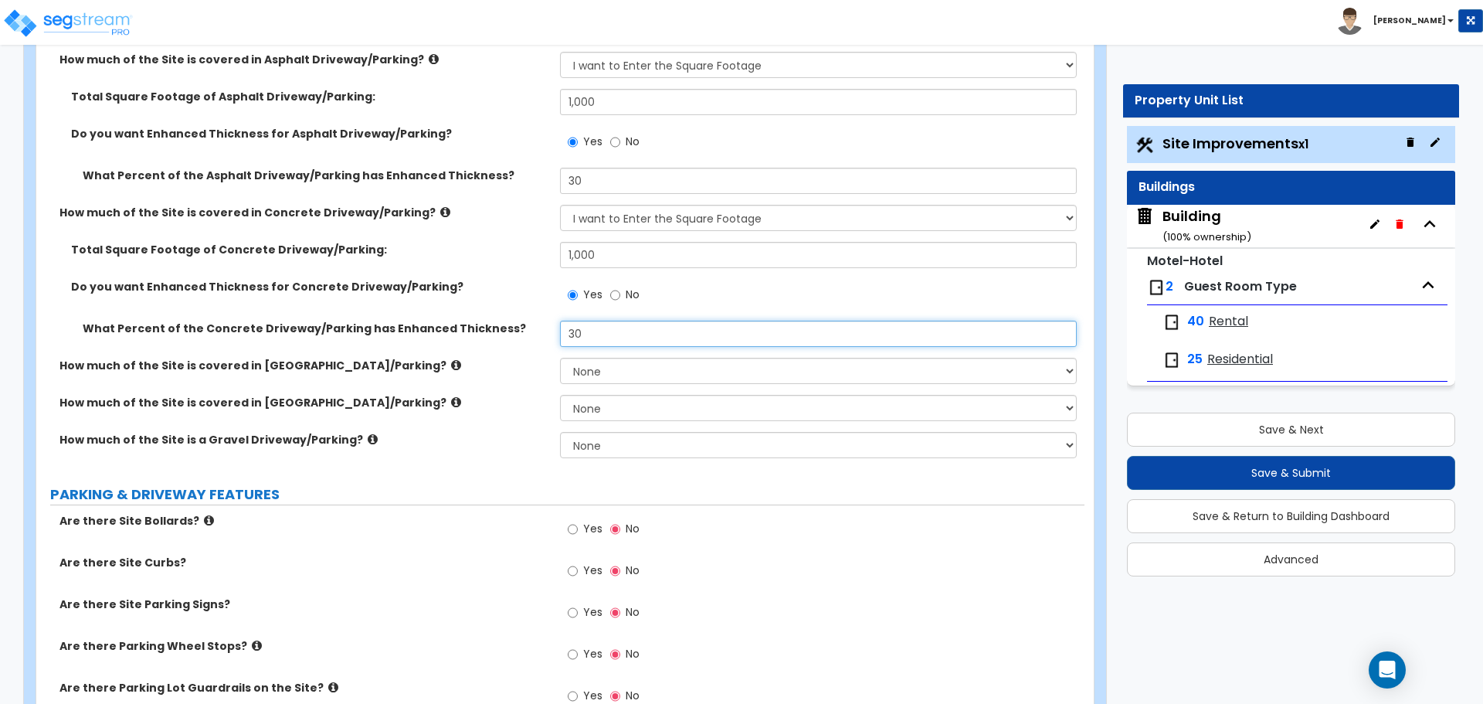
scroll to position [535, 0]
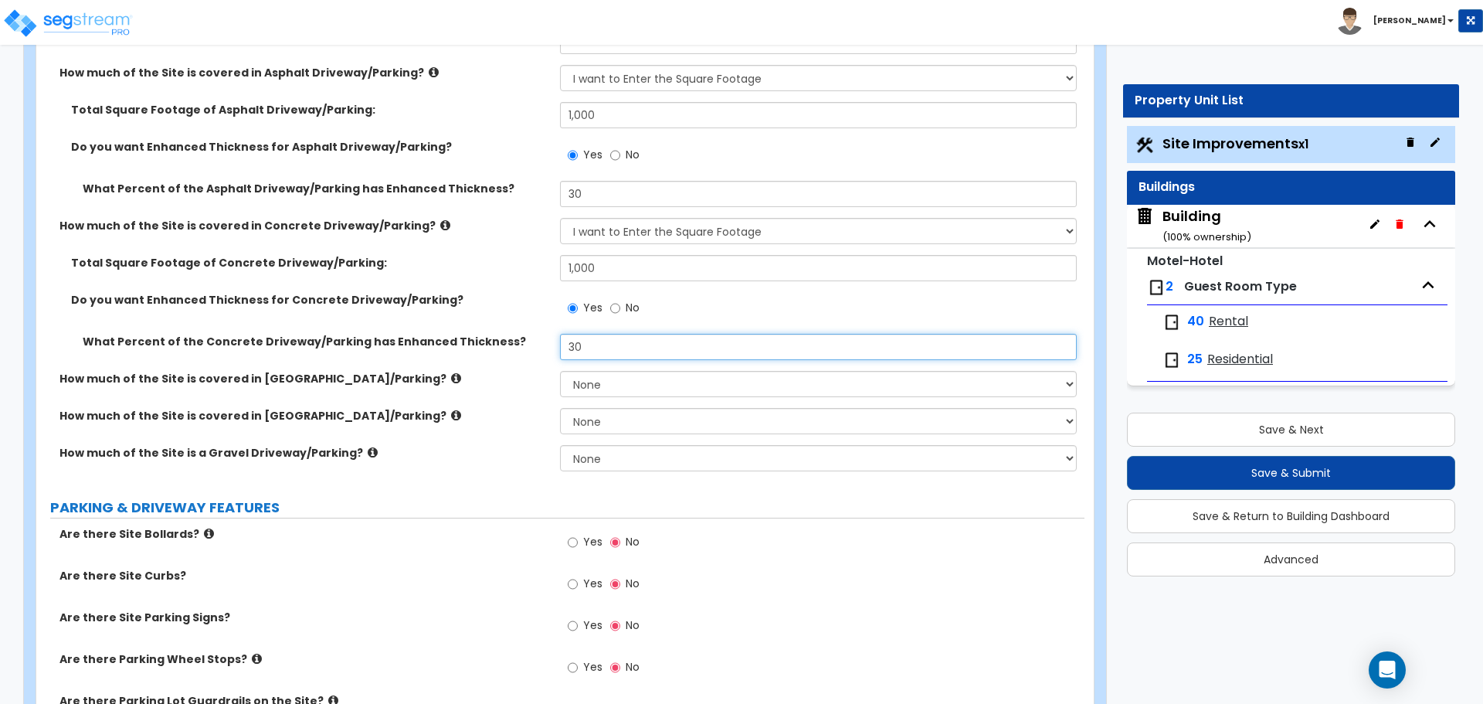
type input "30"
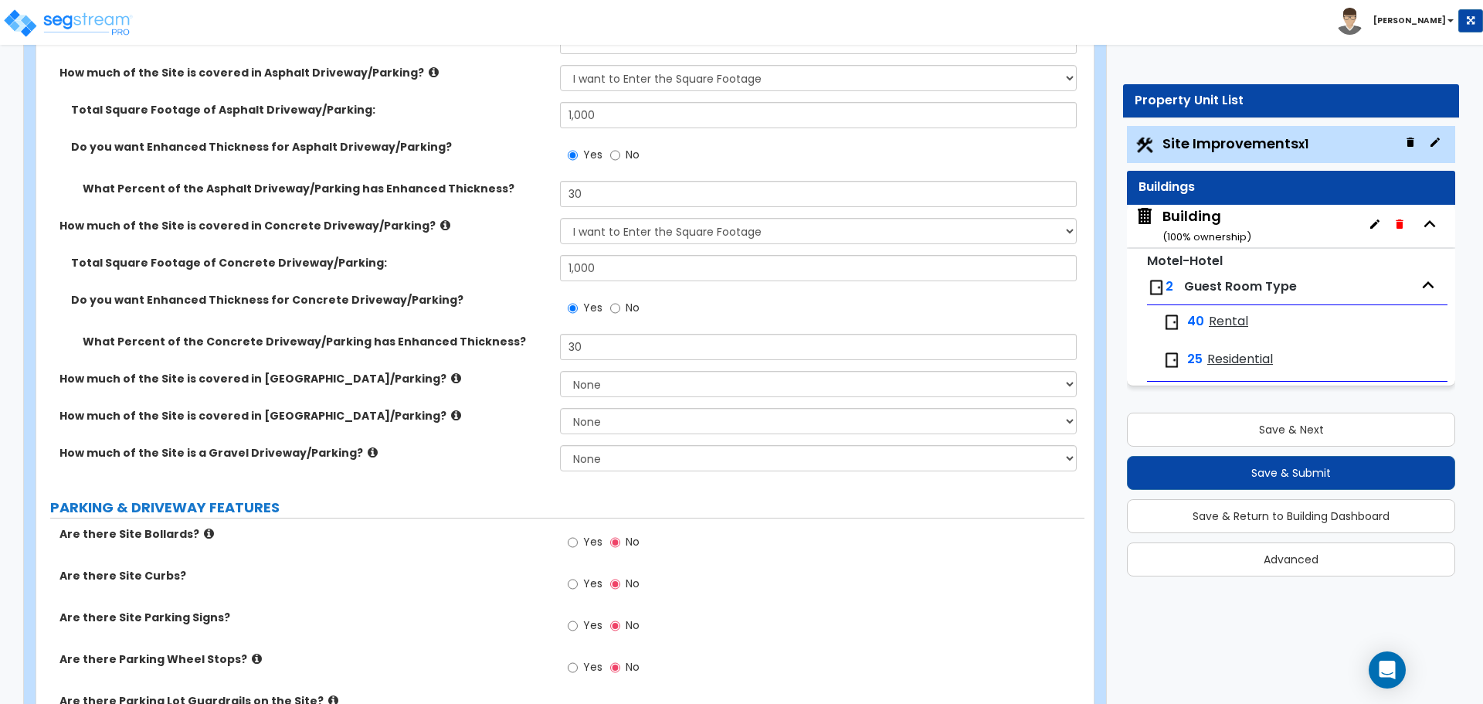
click at [440, 223] on icon at bounding box center [445, 225] width 10 height 12
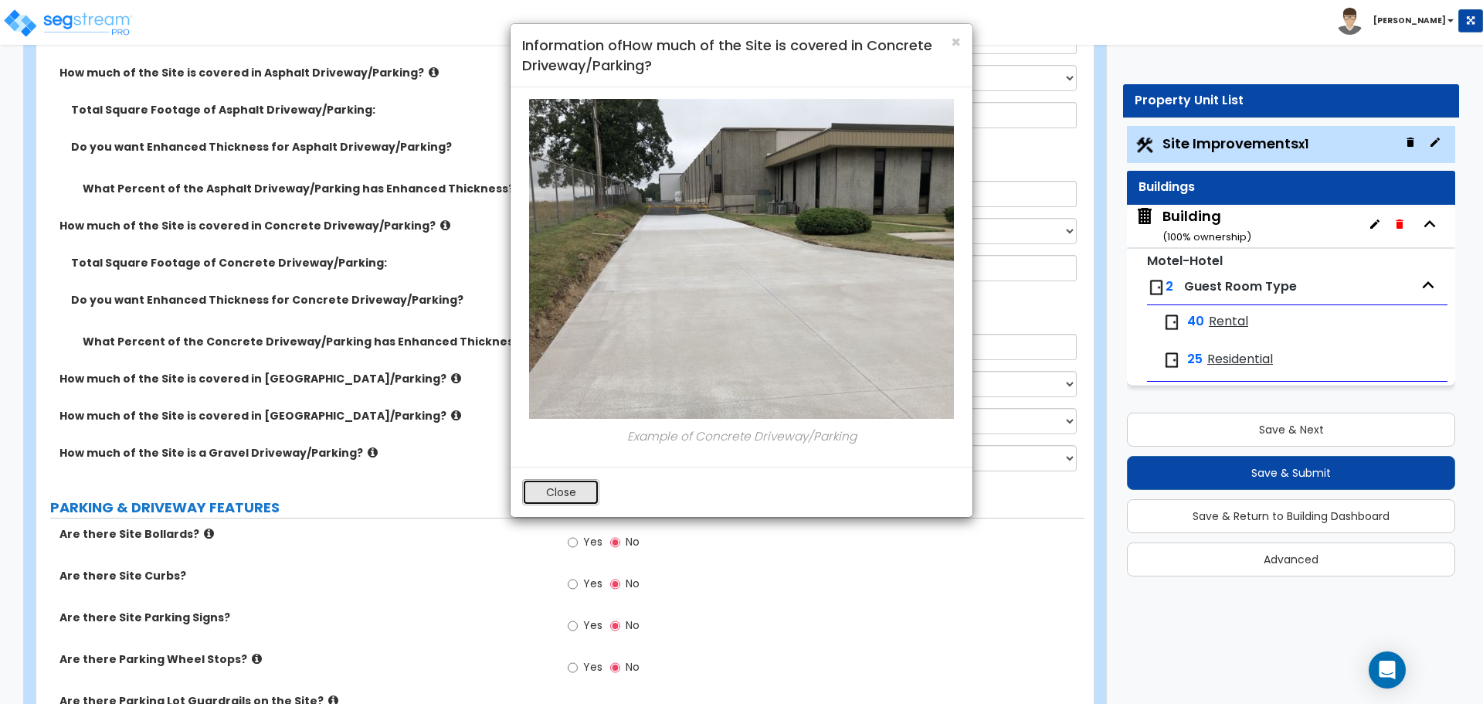
click at [562, 483] on button "Close" at bounding box center [560, 492] width 77 height 26
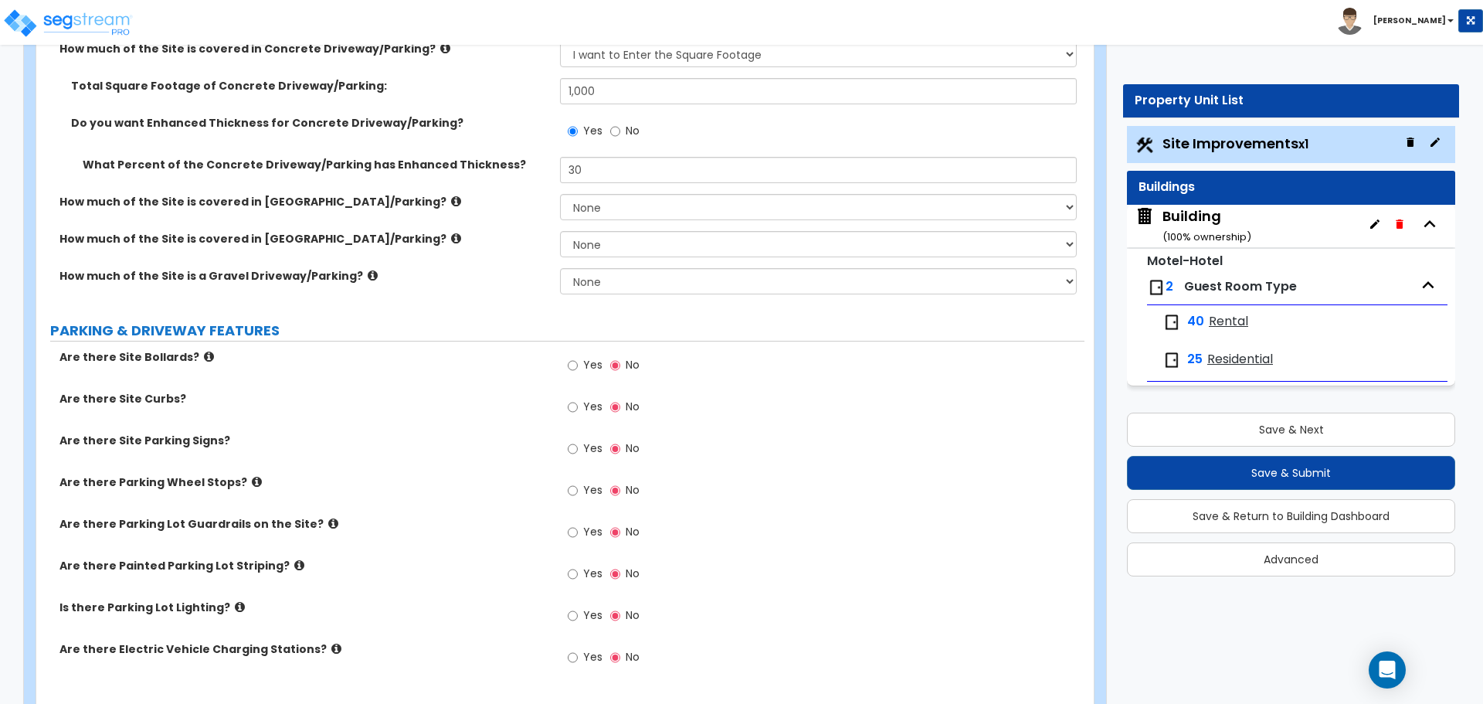
scroll to position [717, 0]
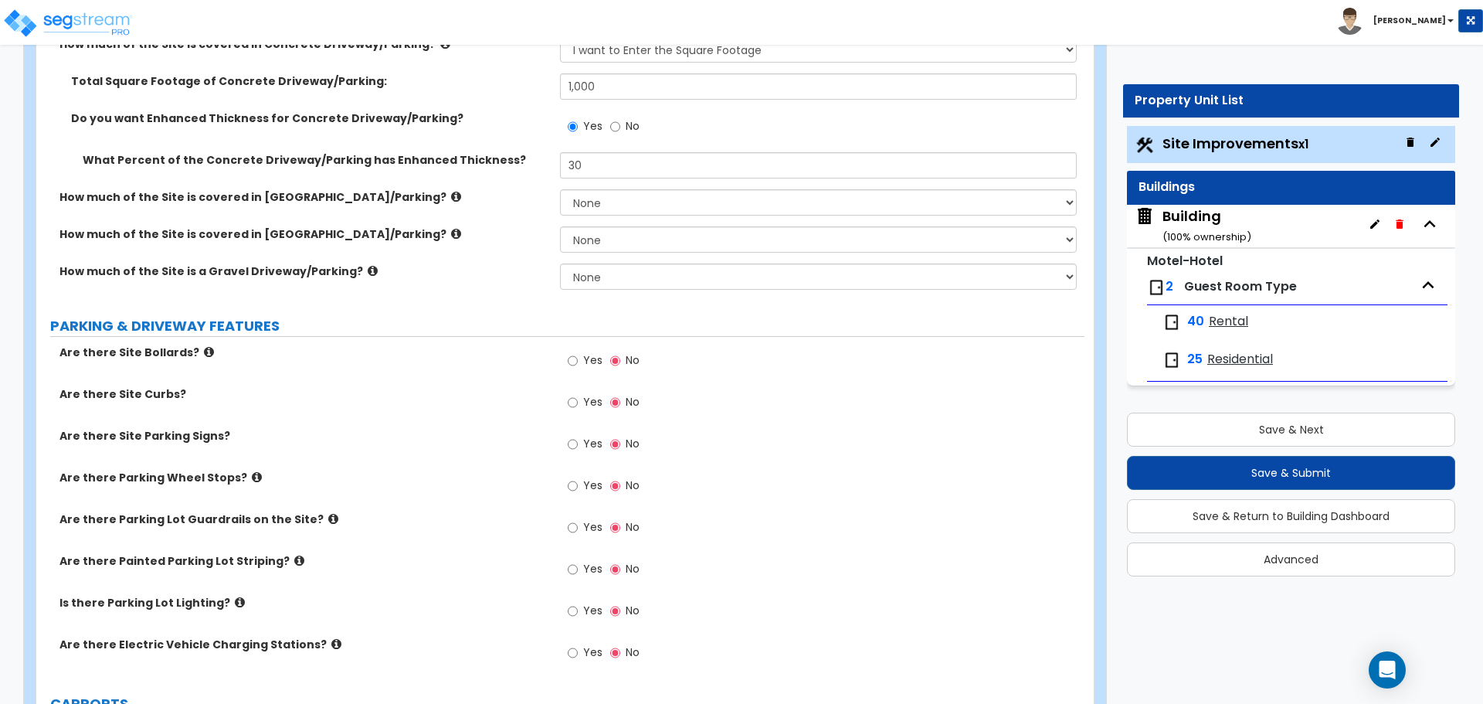
click at [401, 190] on label "How much of the Site is covered in Brick Driveway/Parking?" at bounding box center [303, 196] width 489 height 15
click at [451, 191] on icon at bounding box center [456, 197] width 10 height 12
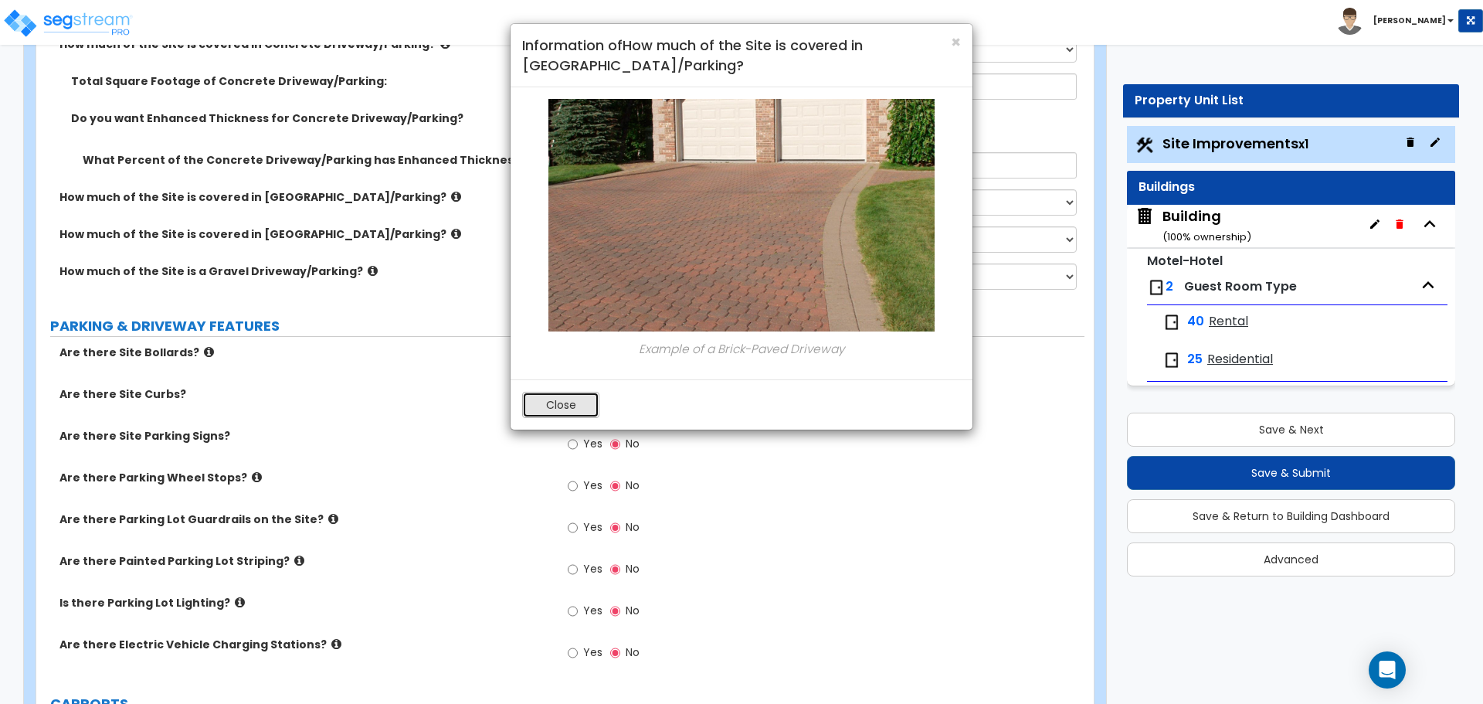
click at [565, 394] on button "Close" at bounding box center [560, 405] width 77 height 26
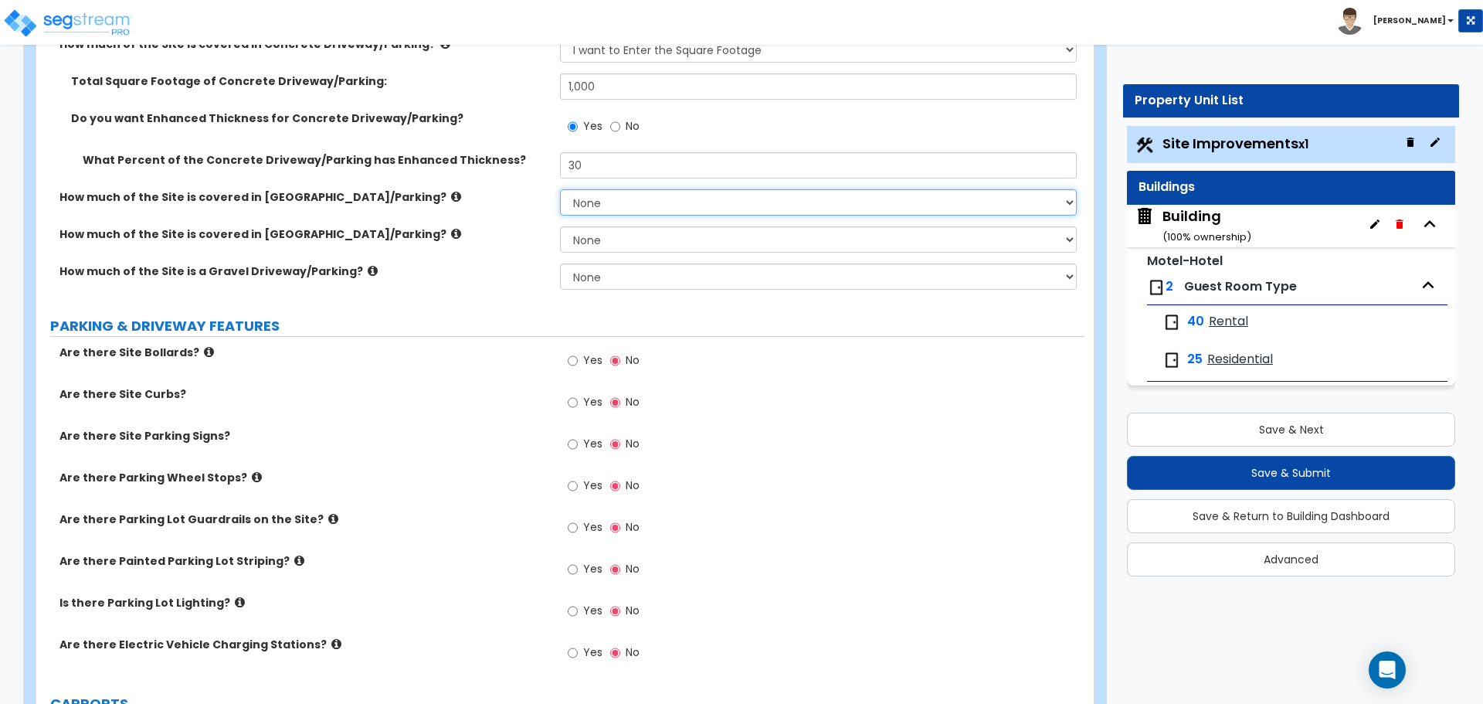
click at [592, 205] on select "None I want to Enter an Approximate Percentage I want to Enter the Square Foota…" at bounding box center [818, 202] width 516 height 26
click at [560, 189] on select "None I want to Enter an Approximate Percentage I want to Enter the Square Foota…" at bounding box center [818, 202] width 516 height 26
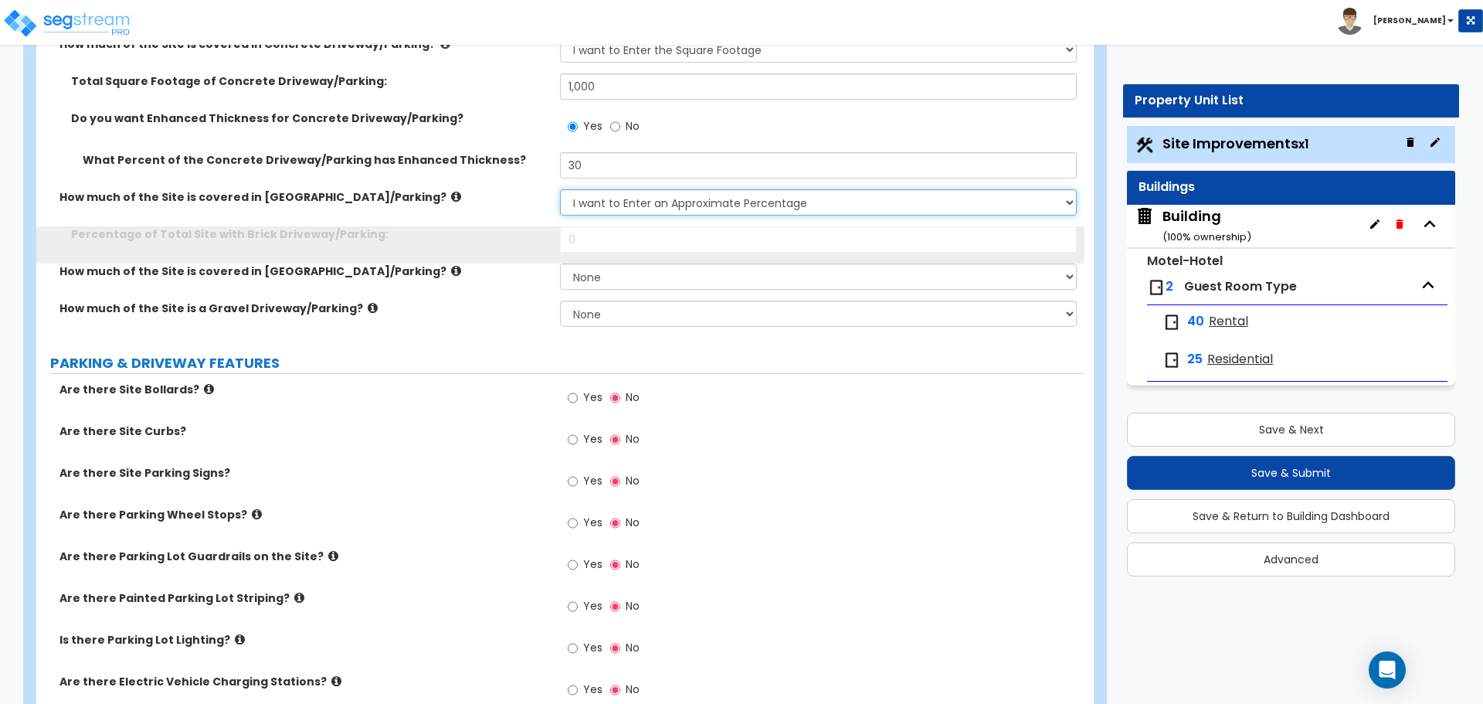
click at [661, 202] on select "None I want to Enter an Approximate Percentage I want to Enter the Square Foota…" at bounding box center [818, 202] width 516 height 26
select select "0"
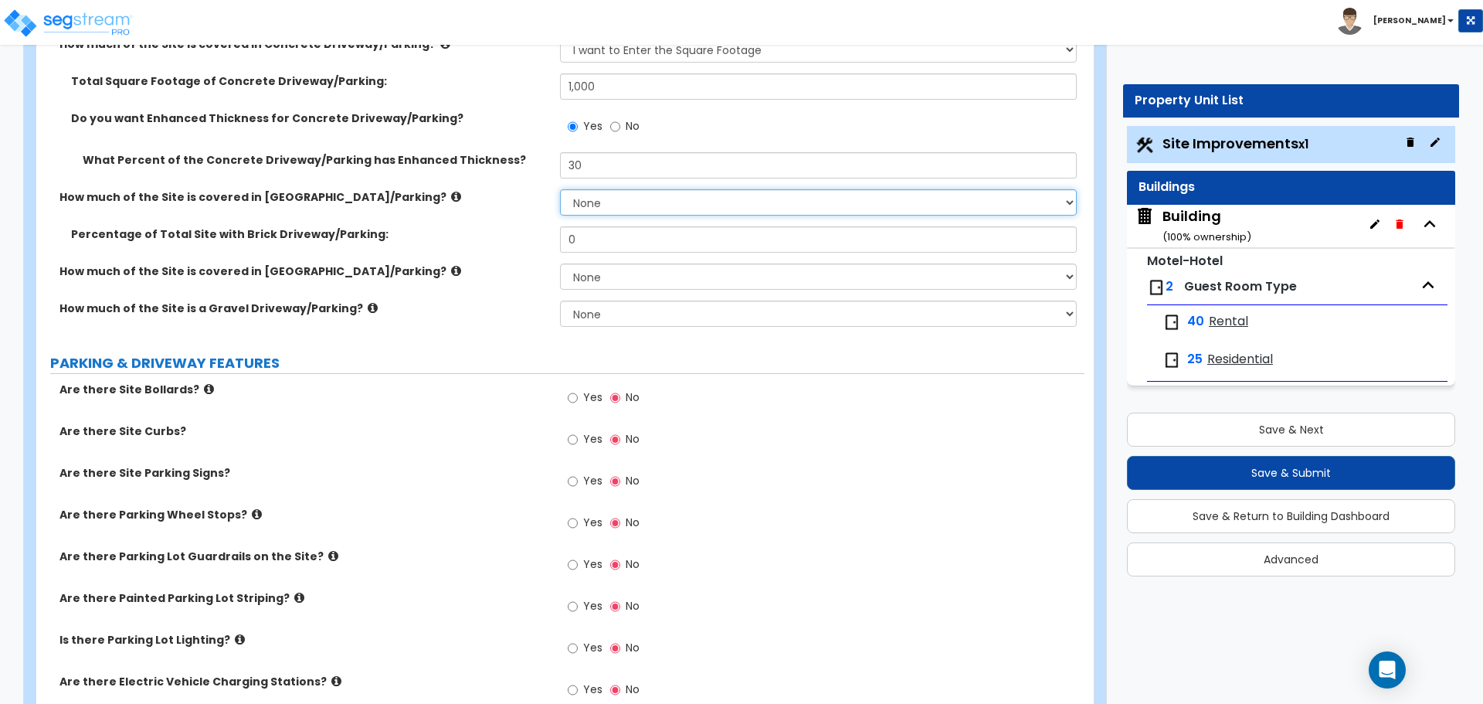
click at [560, 189] on select "None I want to Enter an Approximate Percentage I want to Enter the Square Foota…" at bounding box center [818, 202] width 516 height 26
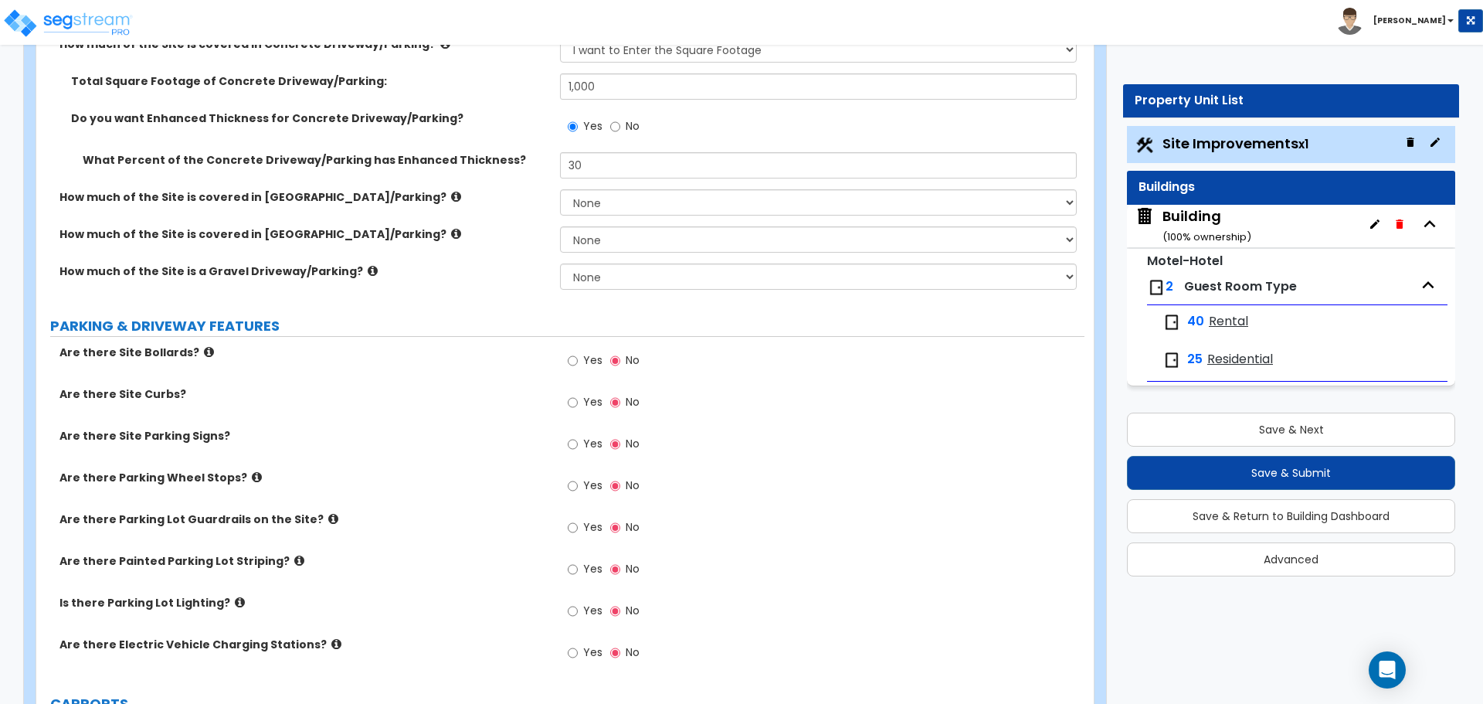
click at [451, 193] on icon at bounding box center [456, 197] width 10 height 12
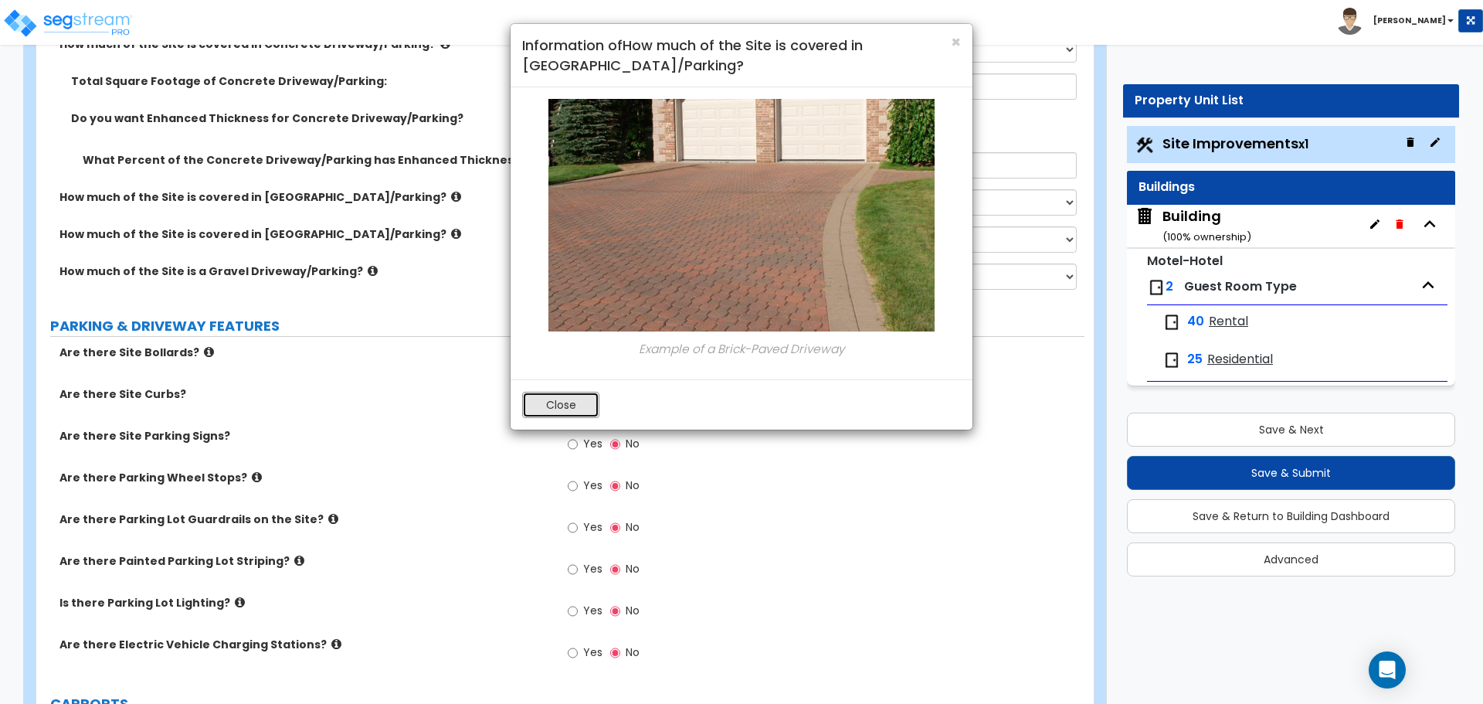
click at [552, 402] on button "Close" at bounding box center [560, 405] width 77 height 26
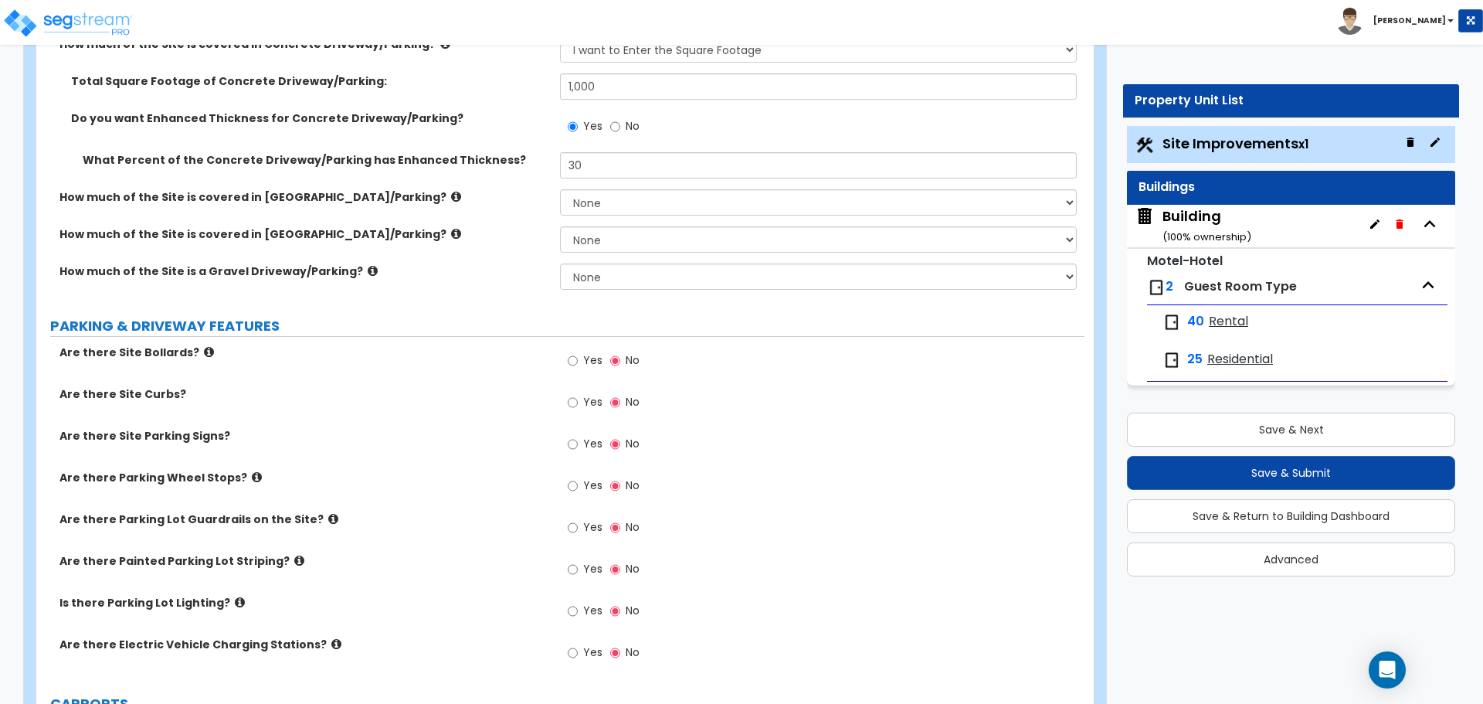
click at [451, 233] on icon at bounding box center [456, 234] width 10 height 12
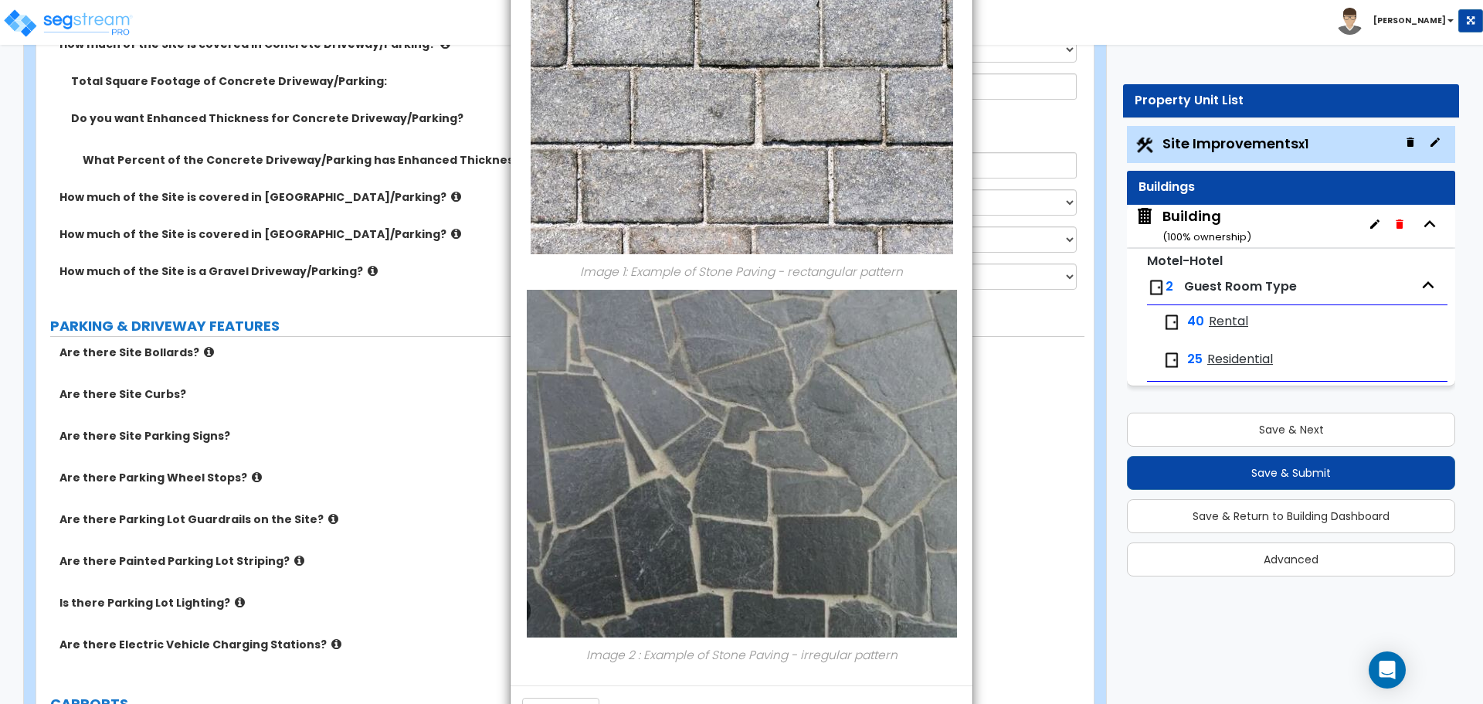
scroll to position [209, 0]
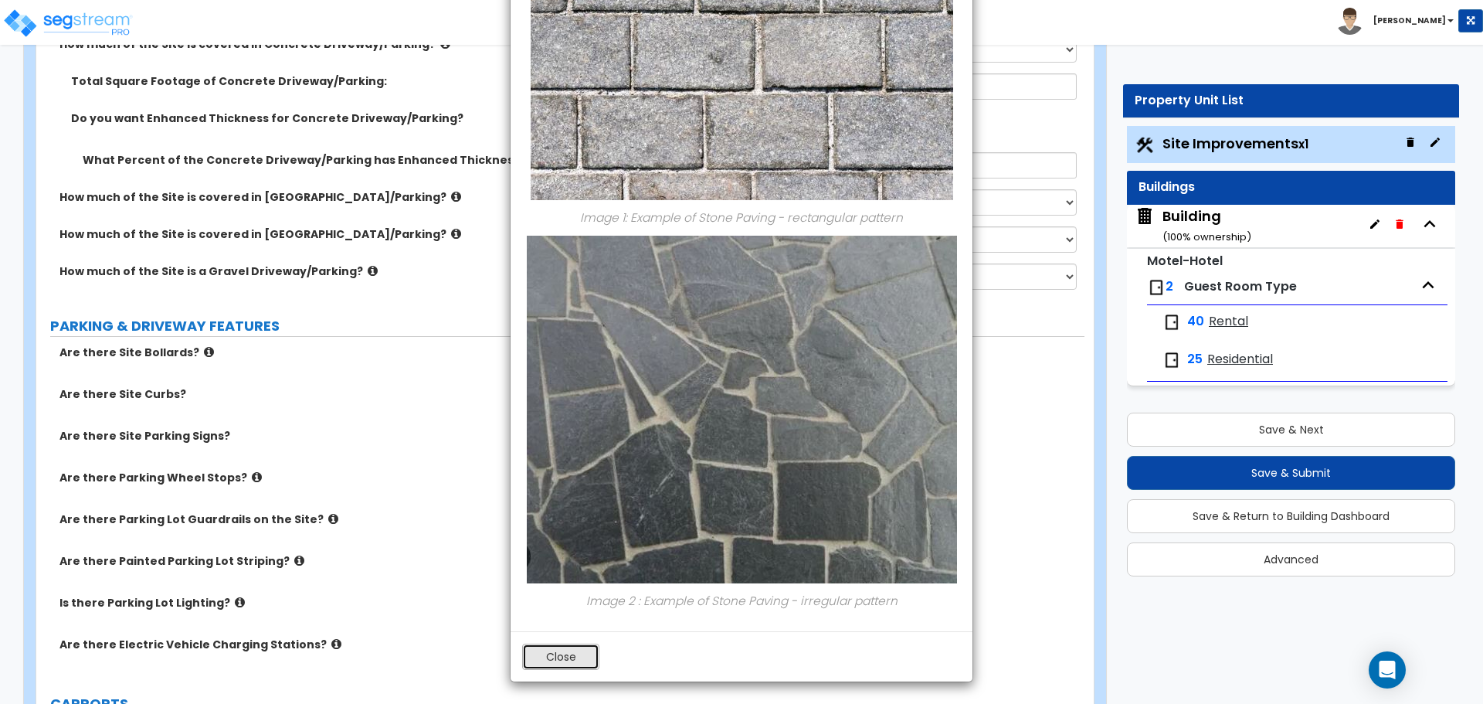
click at [555, 656] on button "Close" at bounding box center [560, 656] width 77 height 26
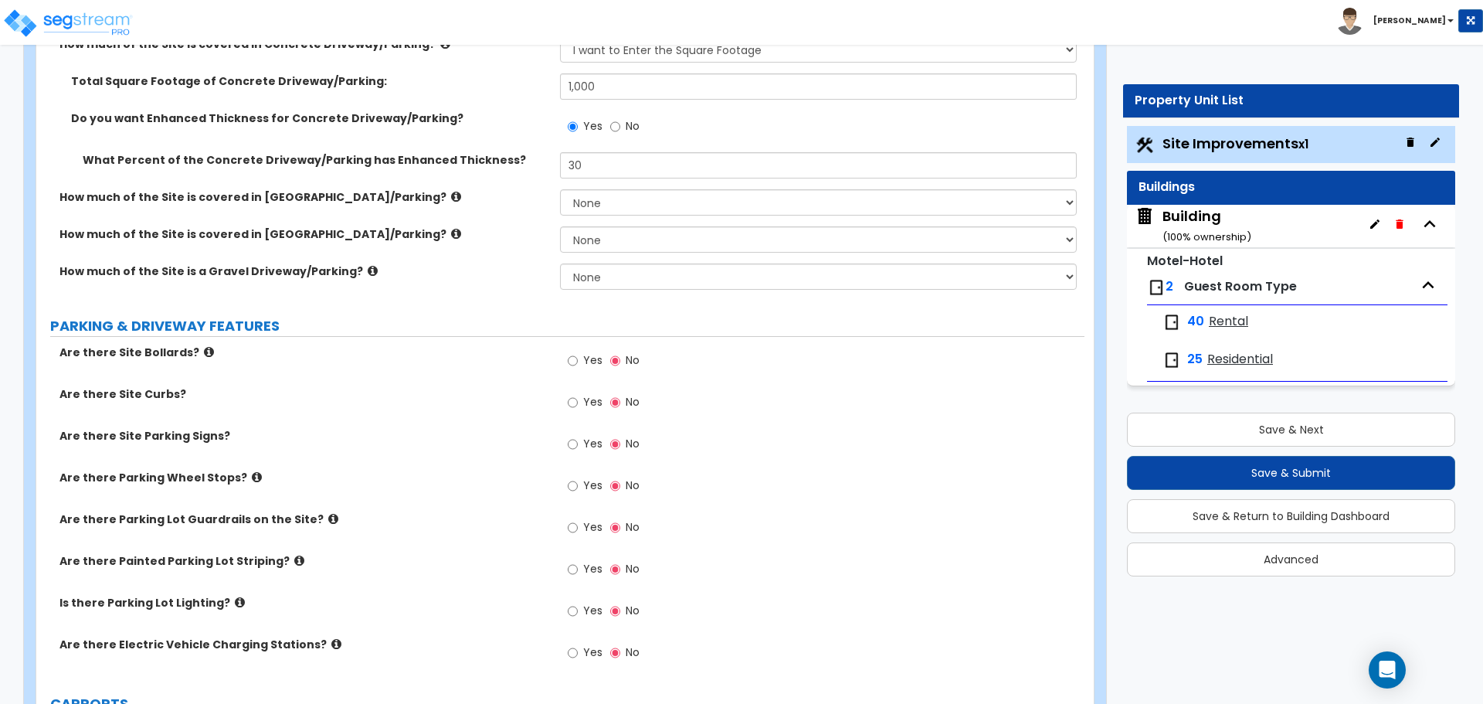
click at [368, 265] on icon at bounding box center [373, 271] width 10 height 12
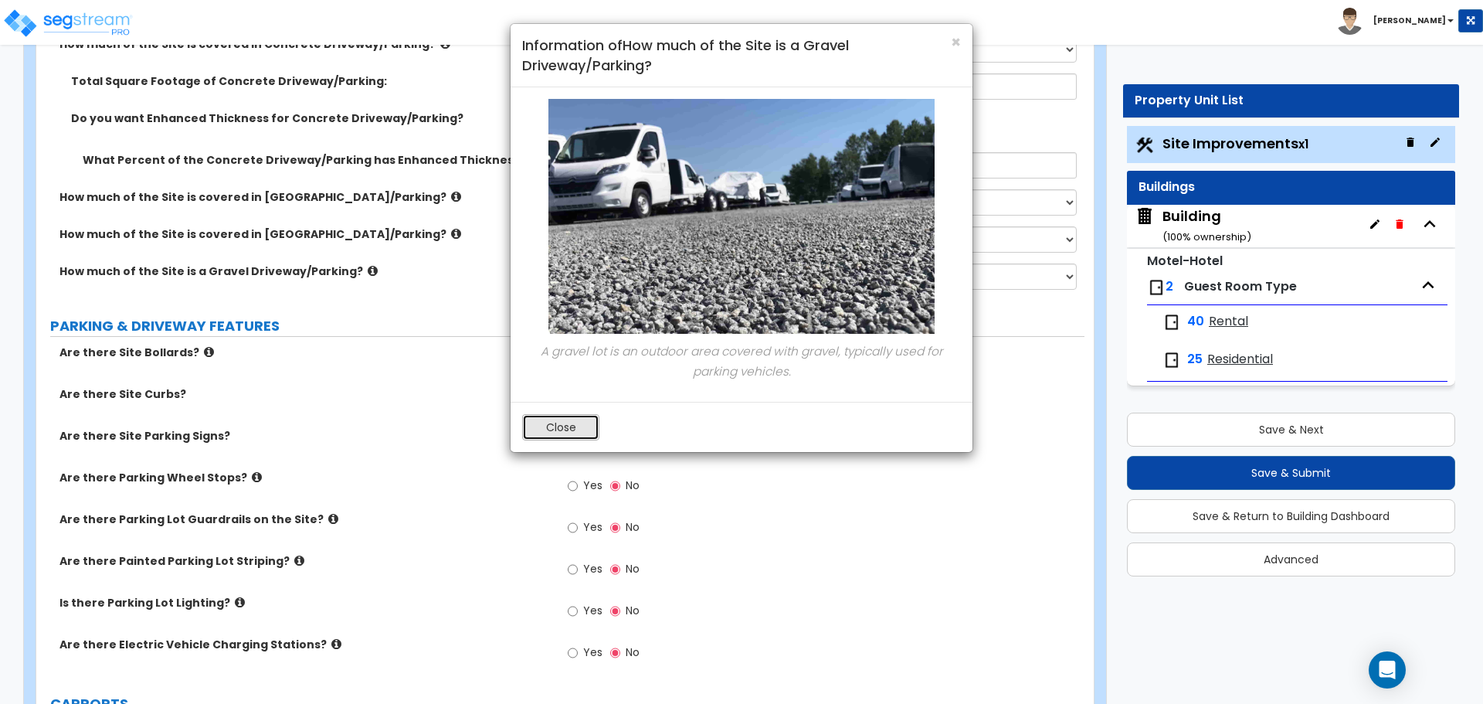
click at [575, 427] on button "Close" at bounding box center [560, 427] width 77 height 26
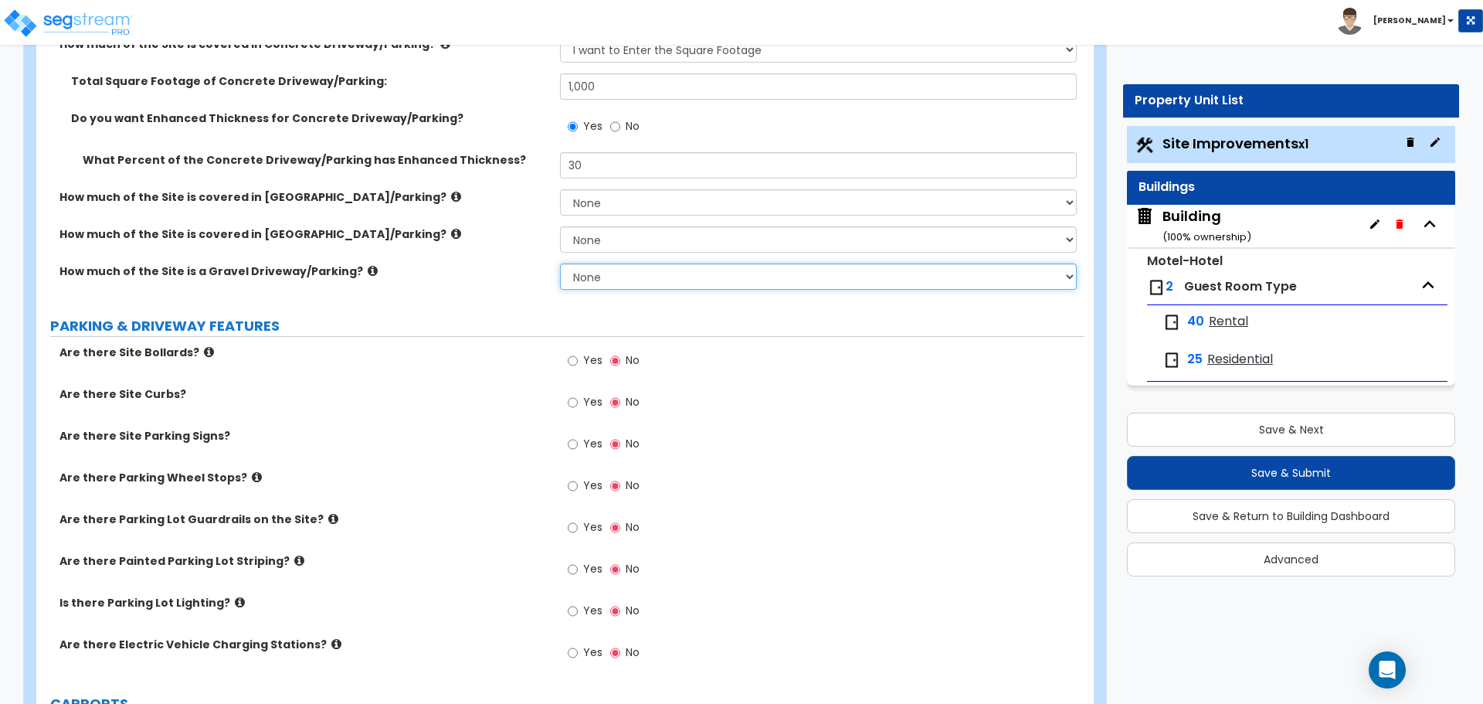
click at [670, 275] on select "None I want to Enter an Approximate Percentage I want to Enter the Square Foota…" at bounding box center [818, 276] width 516 height 26
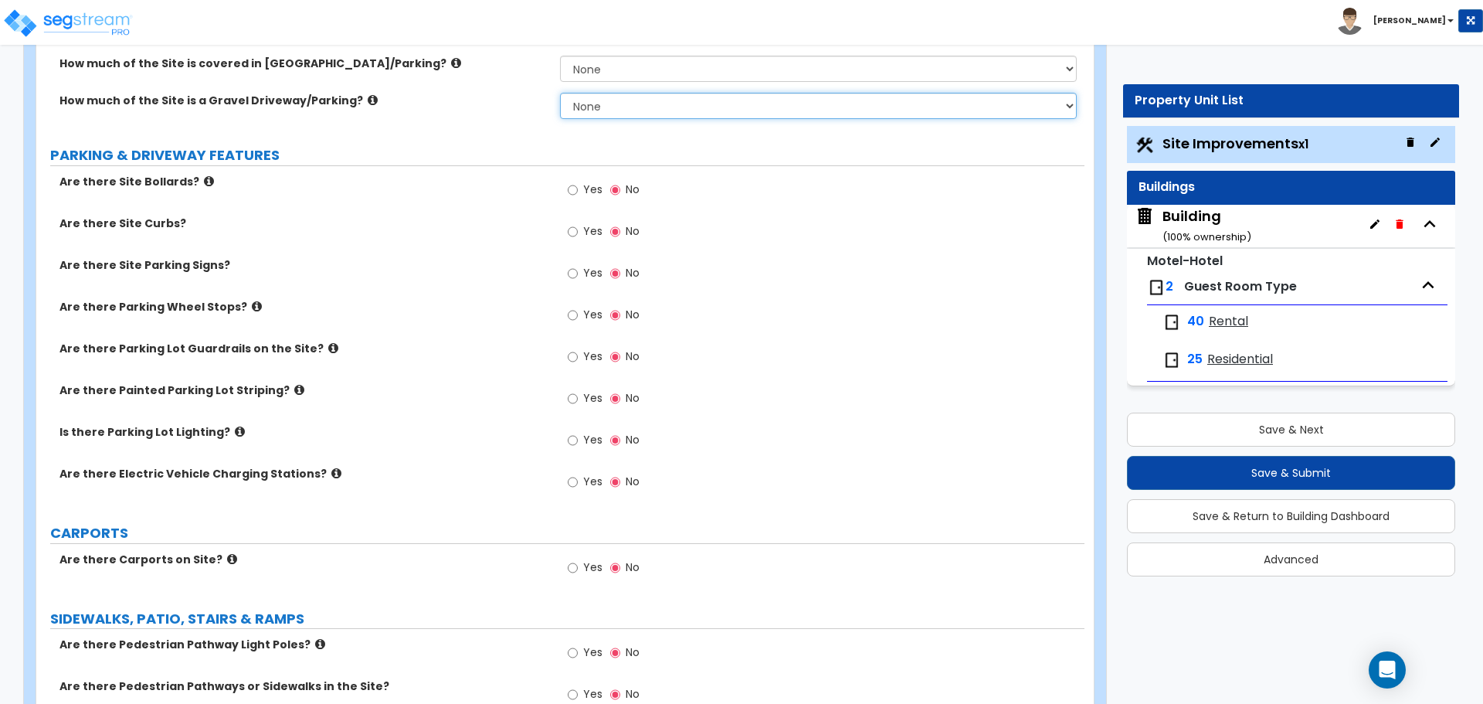
scroll to position [888, 0]
click at [573, 191] on input "Yes" at bounding box center [573, 189] width 10 height 17
radio input "true"
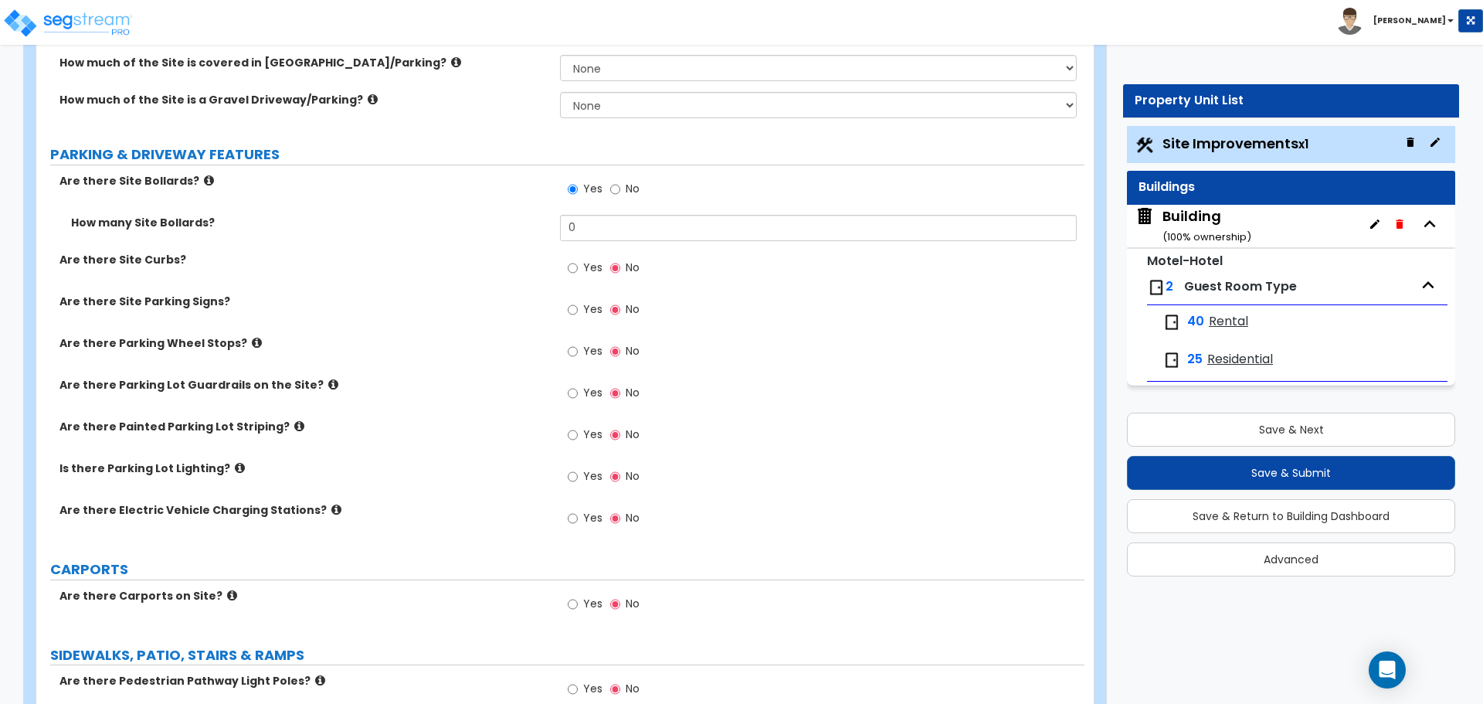
click at [204, 176] on icon at bounding box center [209, 181] width 10 height 12
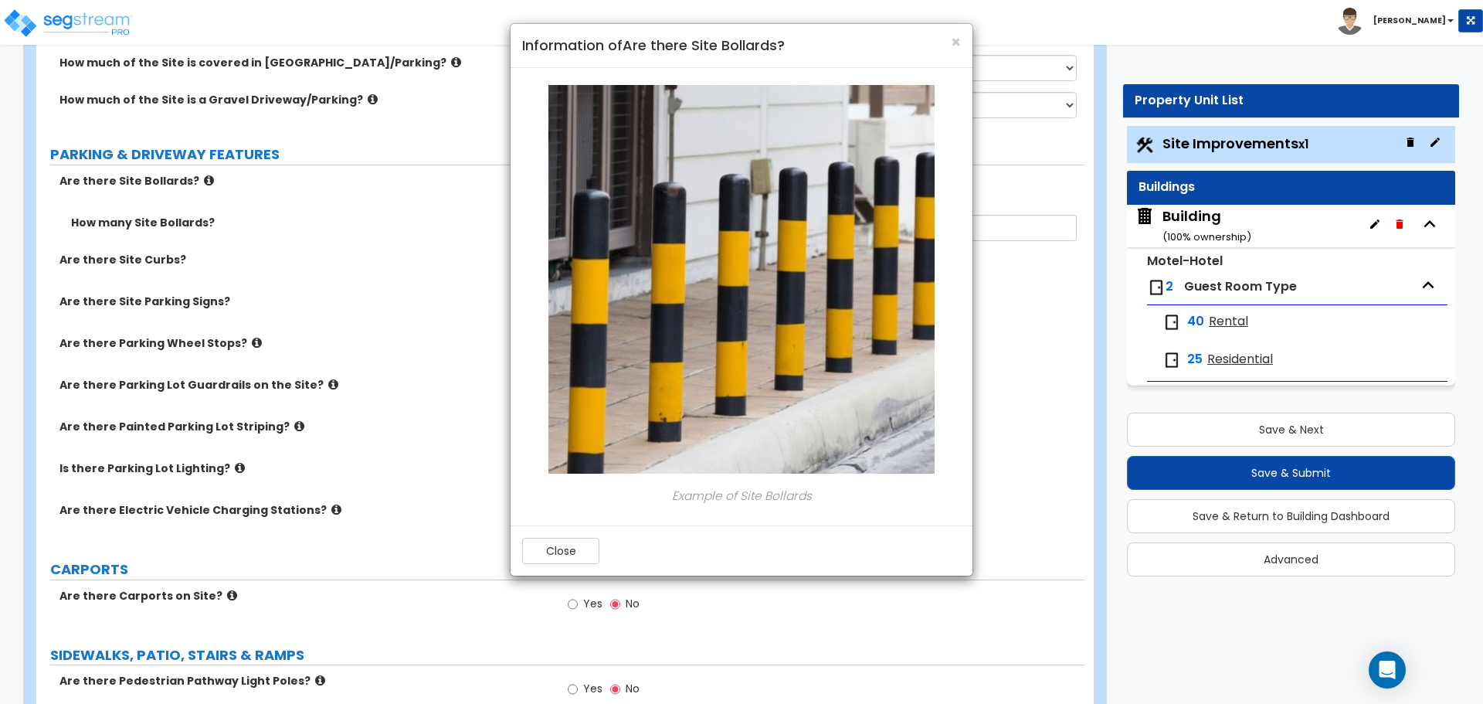
click at [556, 531] on div "Close" at bounding box center [742, 550] width 462 height 50
click at [558, 544] on button "Close" at bounding box center [560, 551] width 77 height 26
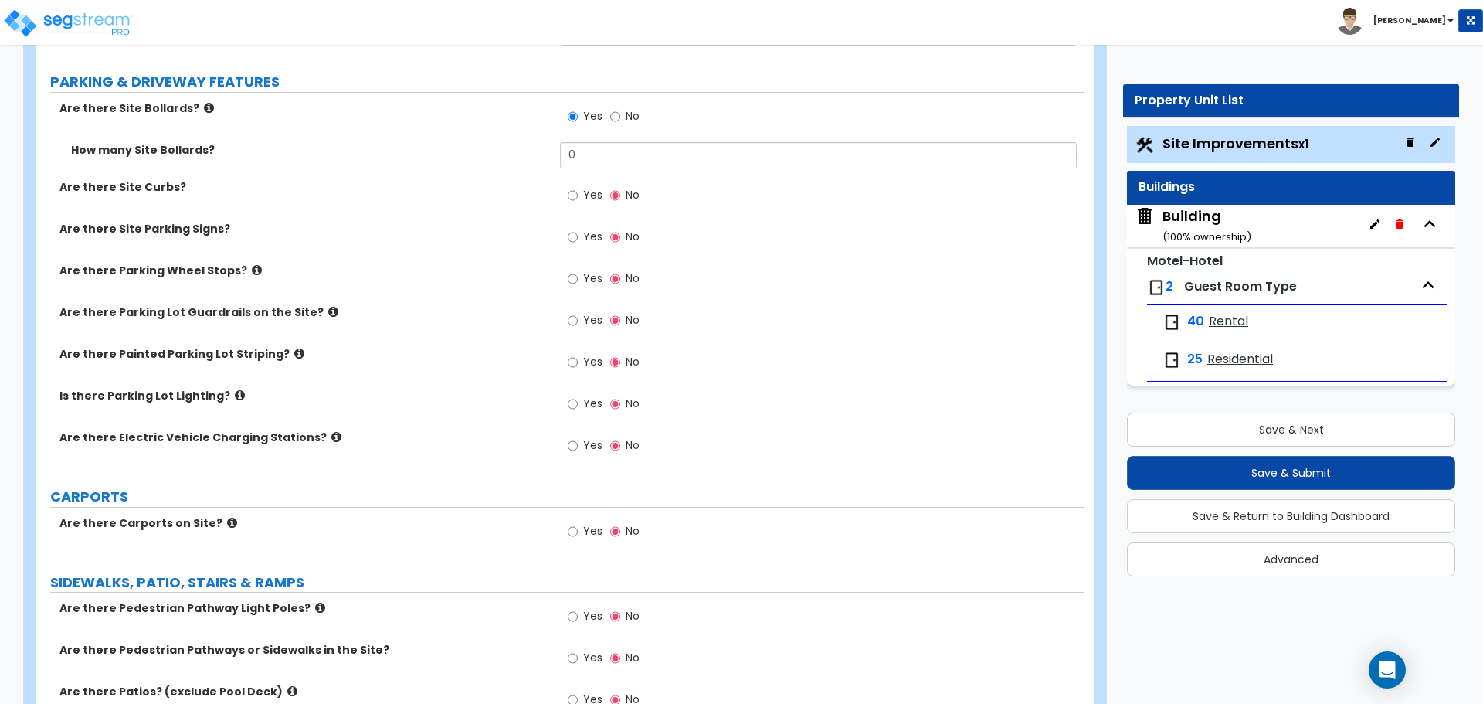
scroll to position [962, 0]
drag, startPoint x: 596, startPoint y: 149, endPoint x: 544, endPoint y: 150, distance: 52.5
click at [544, 150] on div "How many Site Bollards? 0" at bounding box center [560, 159] width 1048 height 37
type input "2"
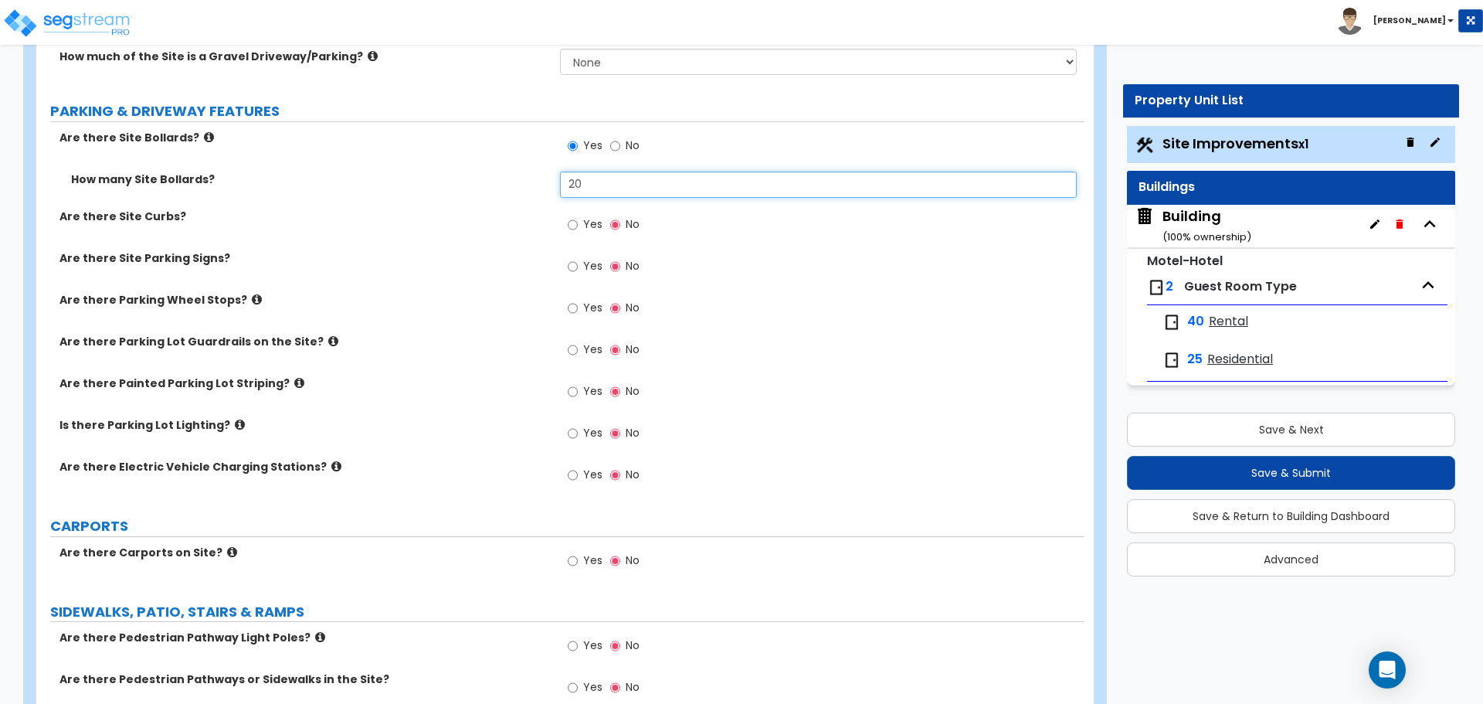
type input "2"
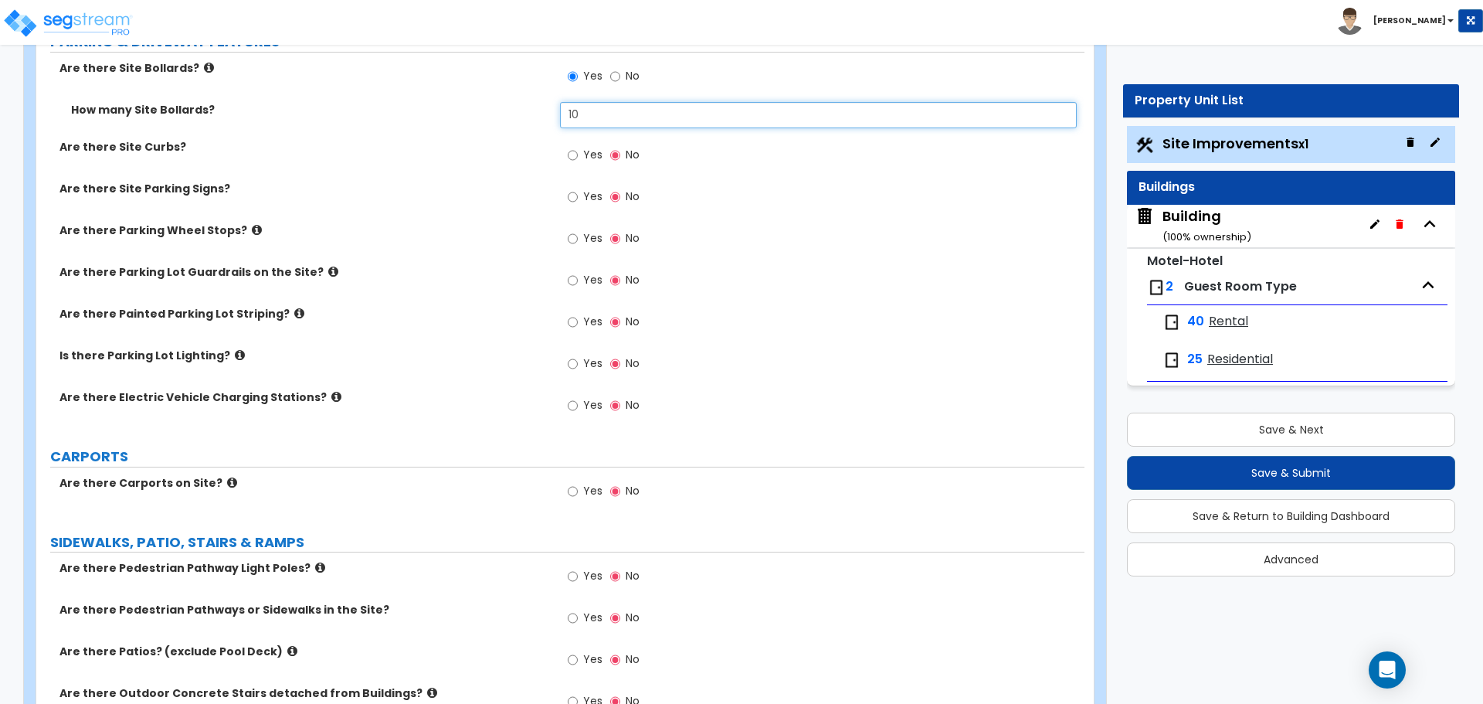
scroll to position [1030, 0]
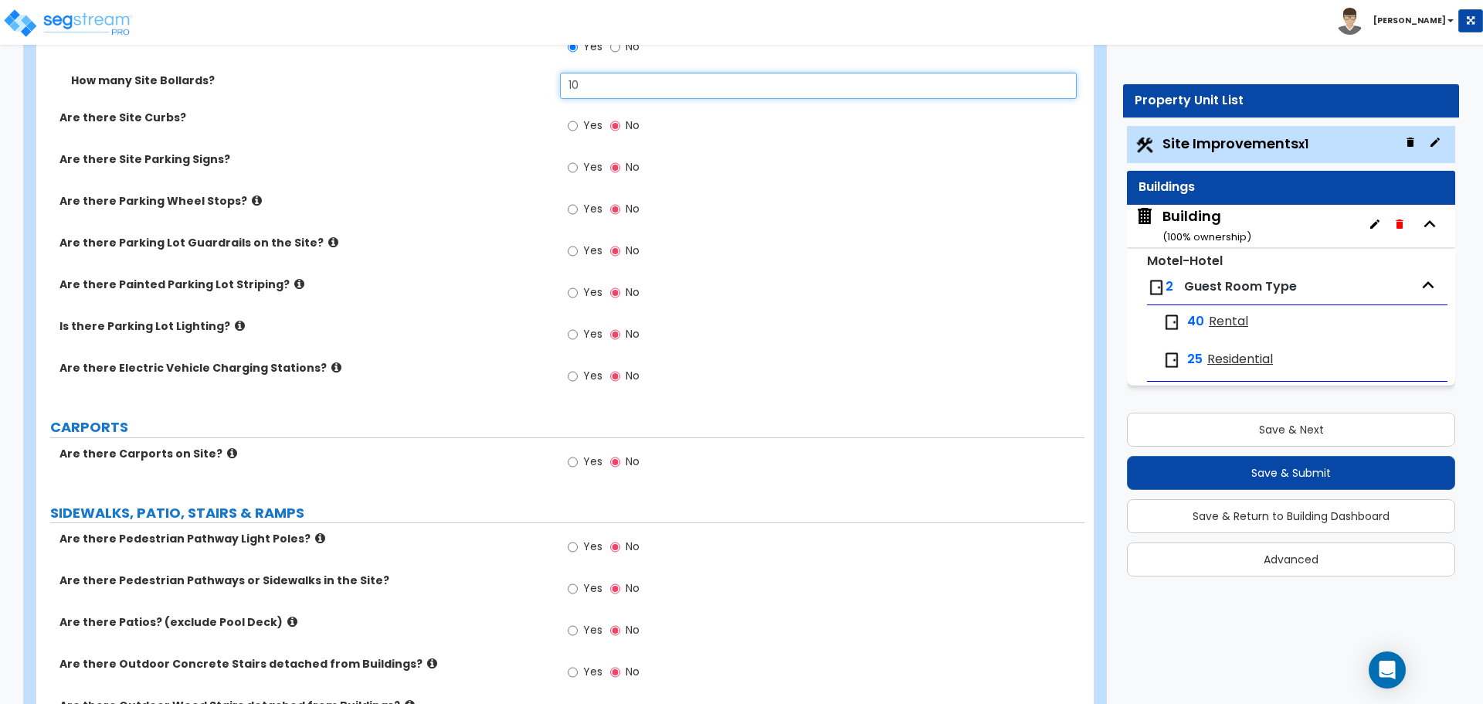
type input "10"
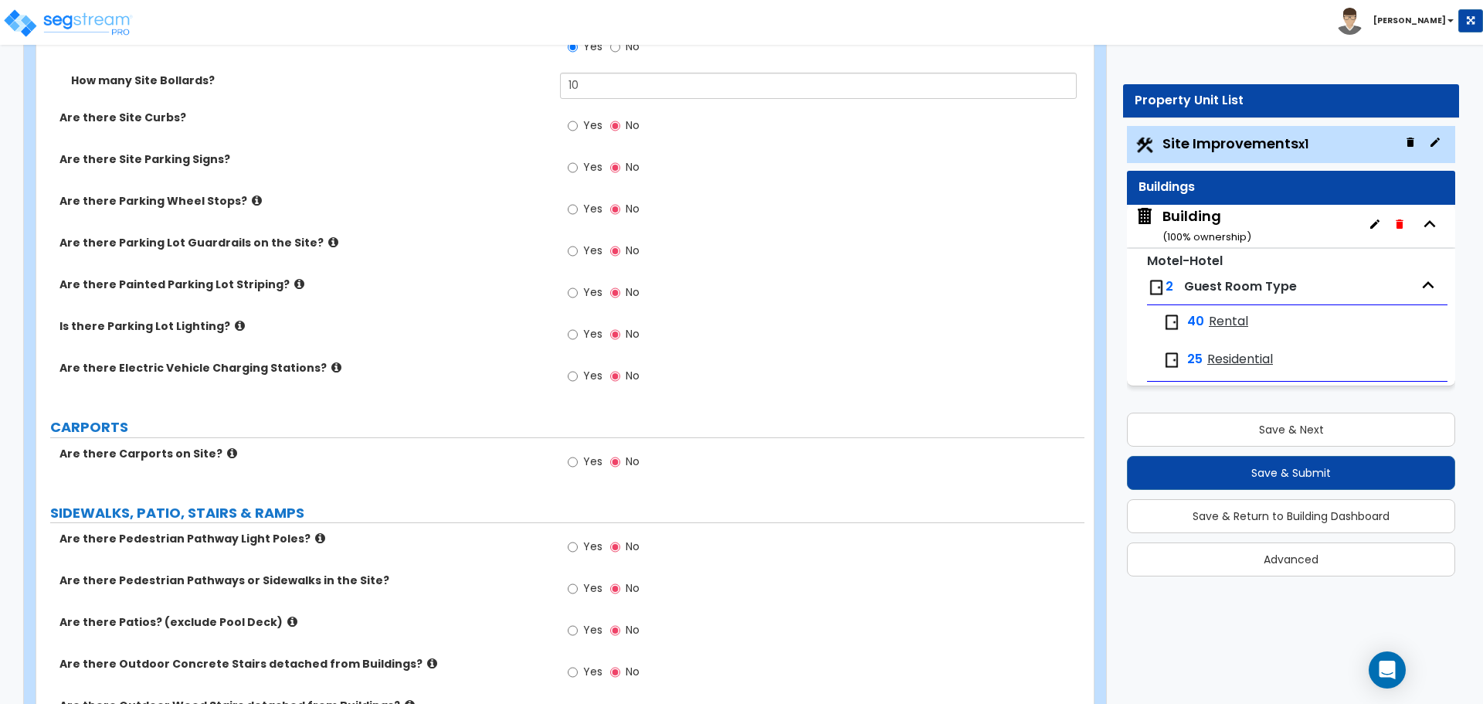
click at [601, 122] on span "Yes" at bounding box center [592, 124] width 19 height 15
click at [578, 122] on input "Yes" at bounding box center [573, 125] width 10 height 17
radio input "true"
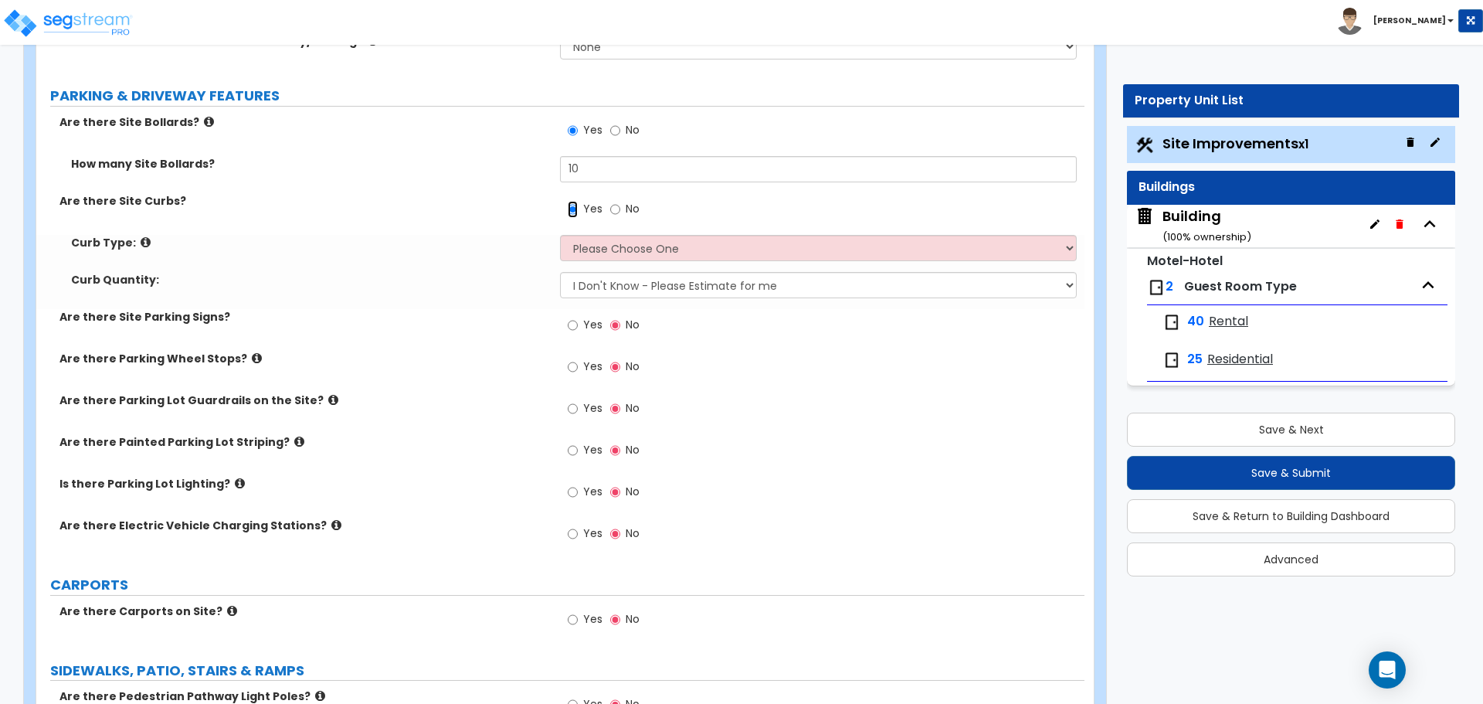
scroll to position [944, 0]
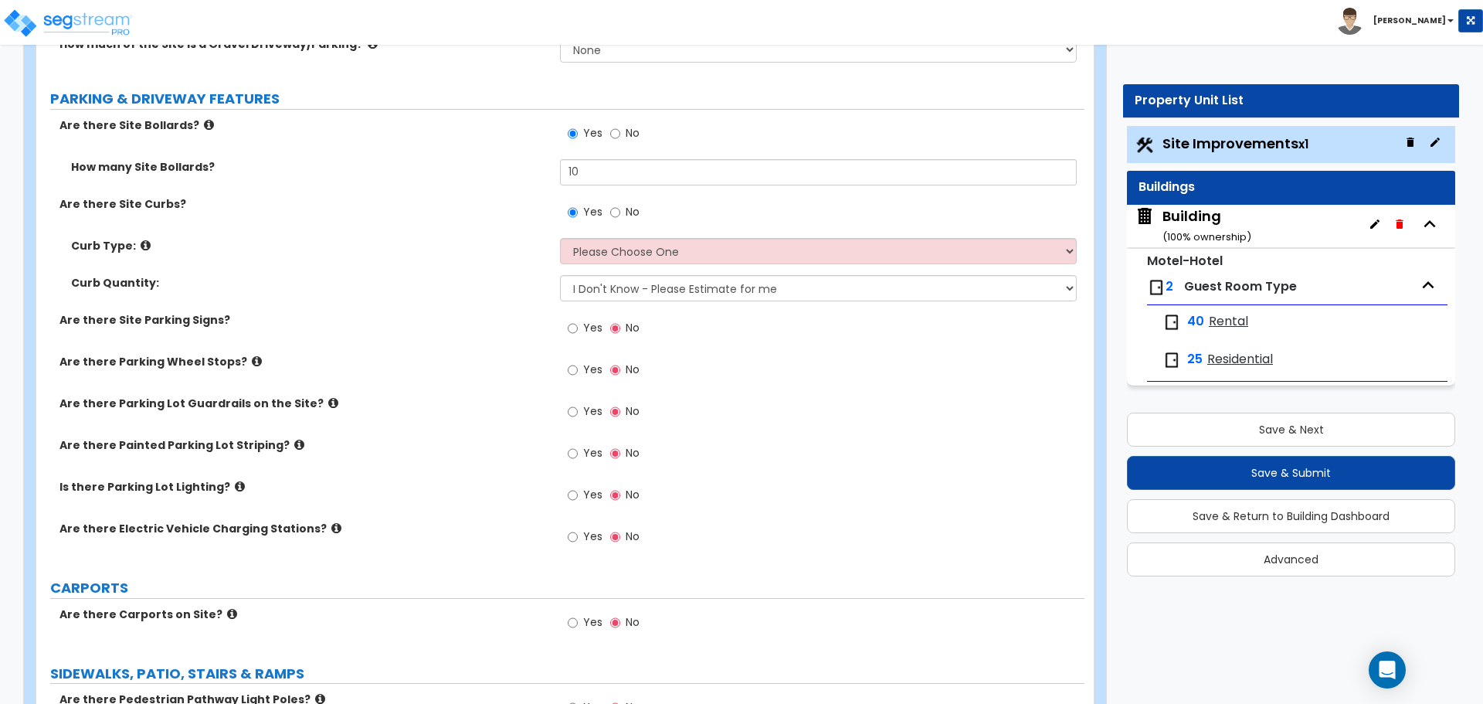
click at [141, 239] on icon at bounding box center [146, 245] width 10 height 12
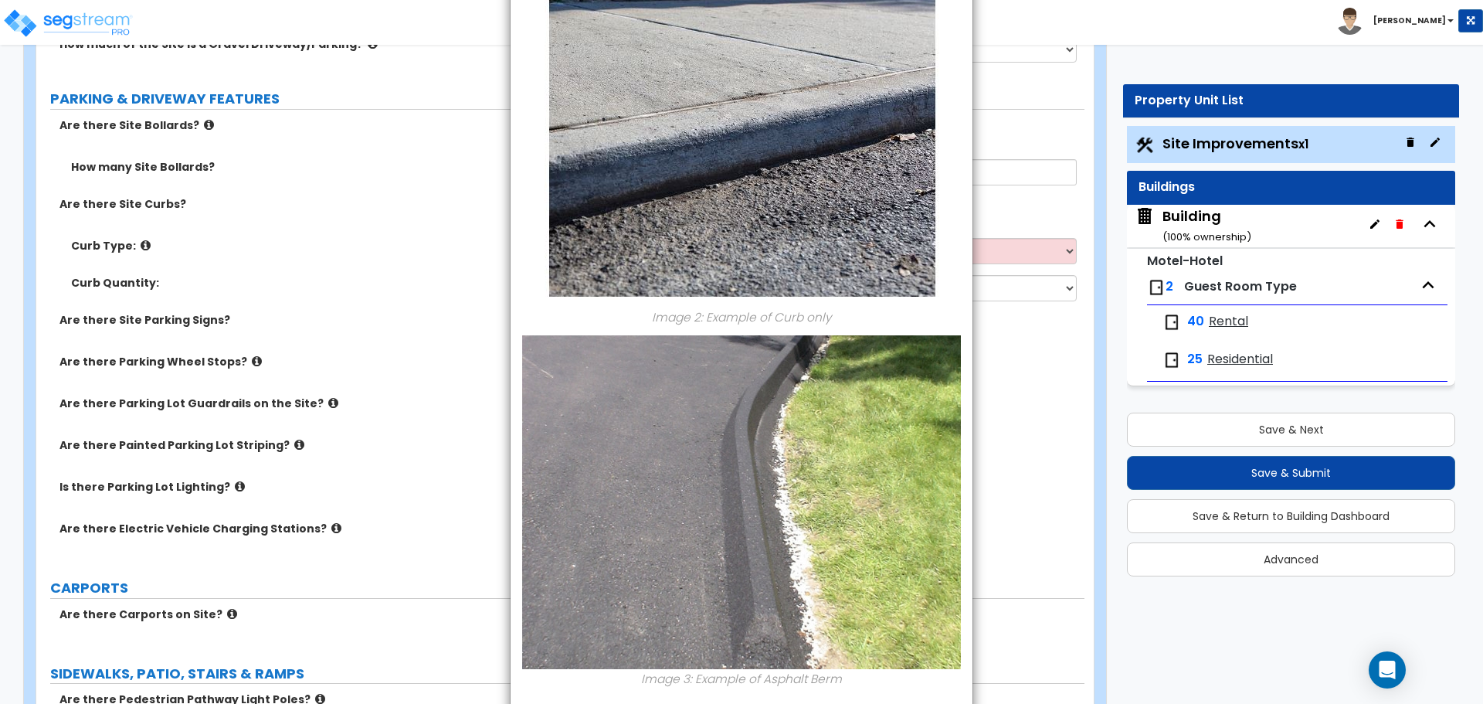
scroll to position [678, 0]
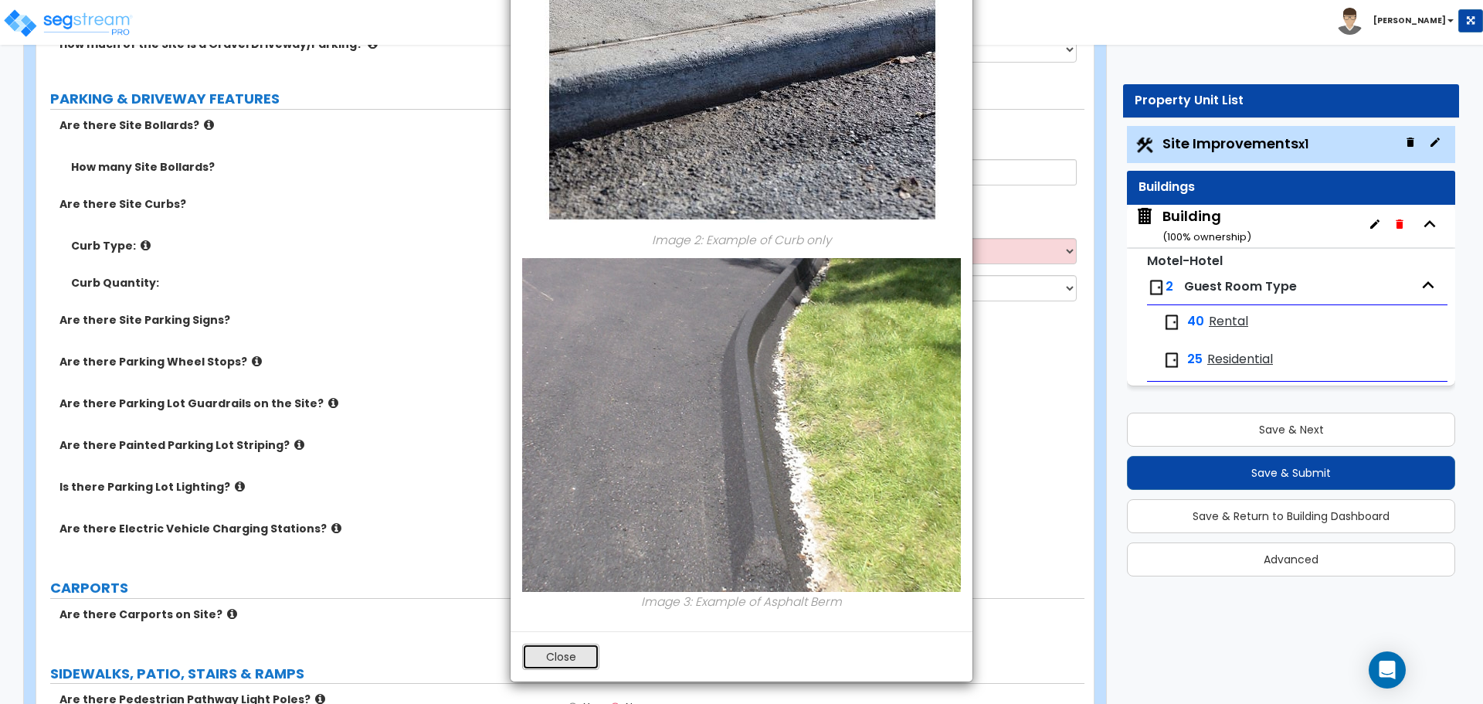
click at [585, 648] on button "Close" at bounding box center [560, 656] width 77 height 26
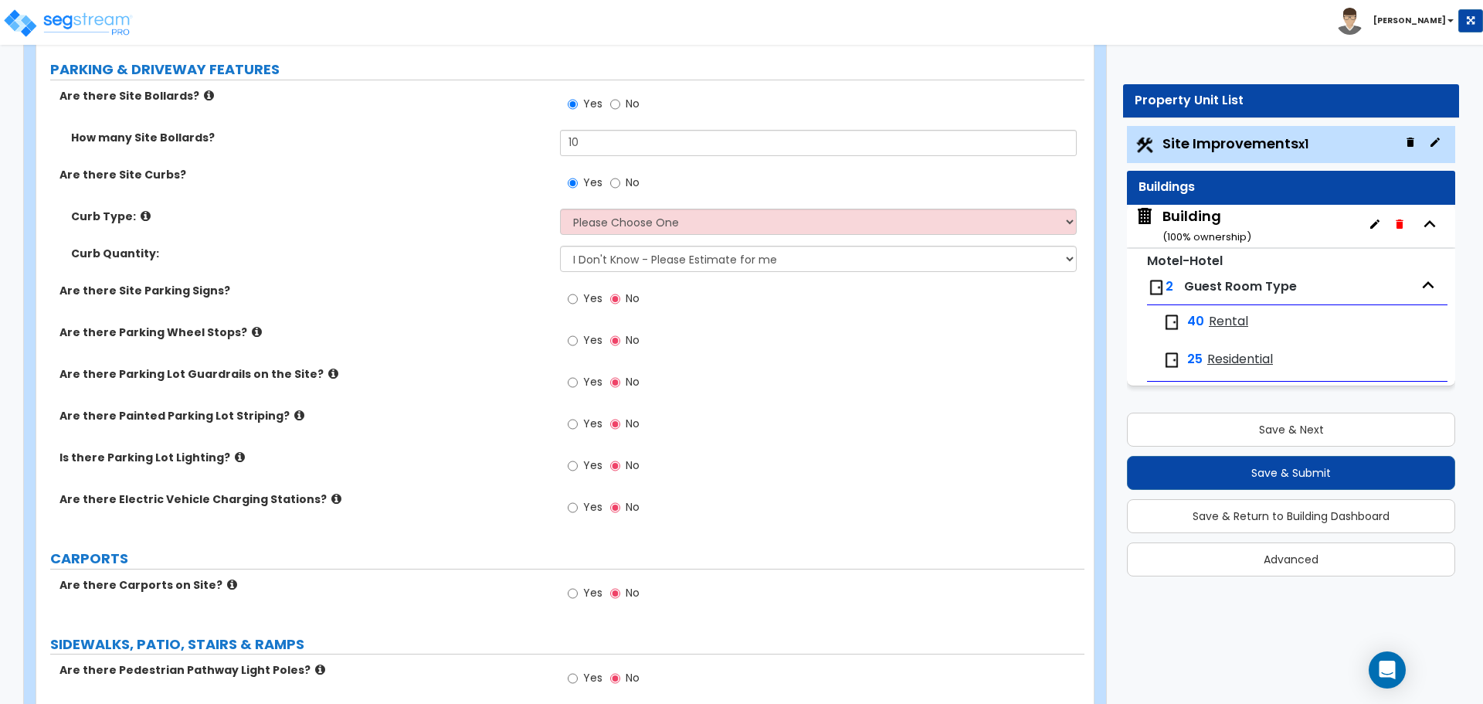
scroll to position [974, 0]
click at [696, 225] on select "Please Choose One Curb (Only) Curb & Gutter Asphalt Berm" at bounding box center [818, 221] width 516 height 26
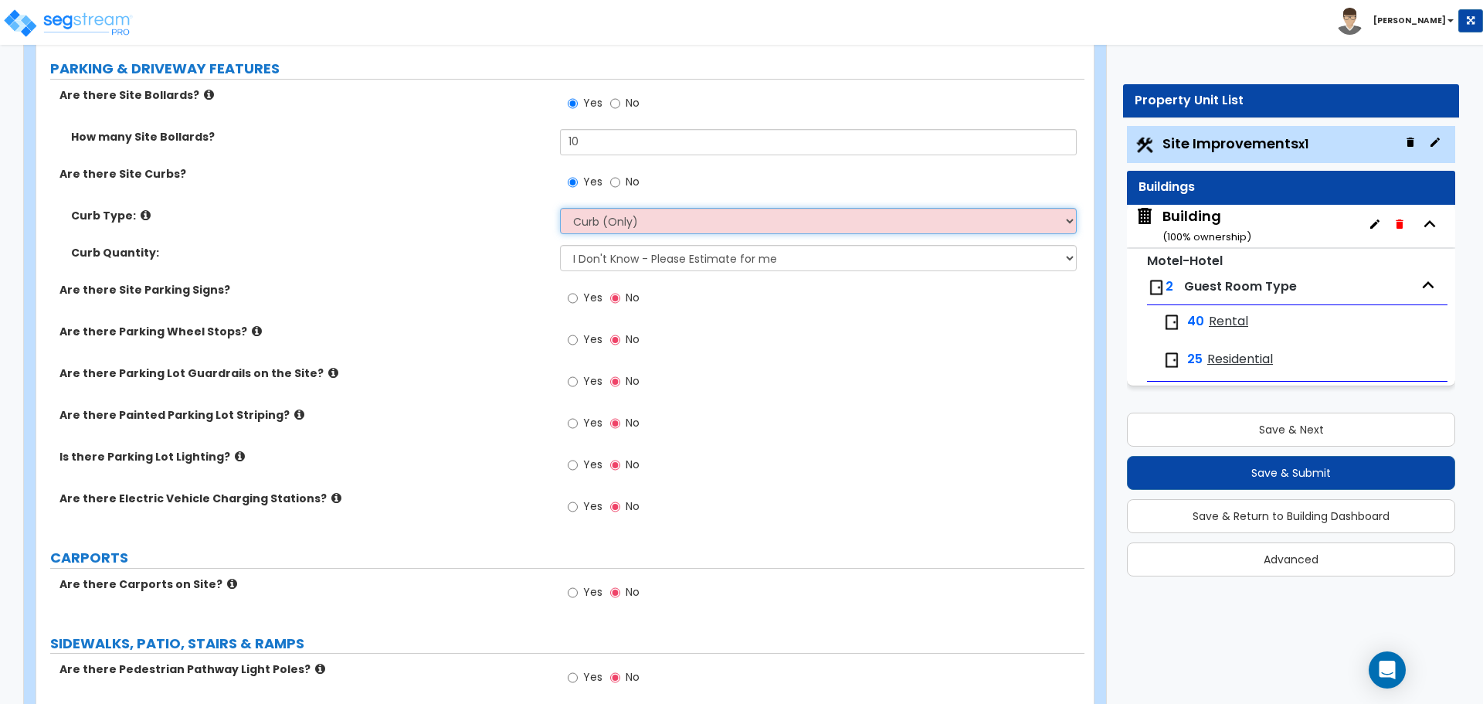
click at [560, 208] on select "Please Choose One Curb (Only) Curb & Gutter Asphalt Berm" at bounding box center [818, 221] width 516 height 26
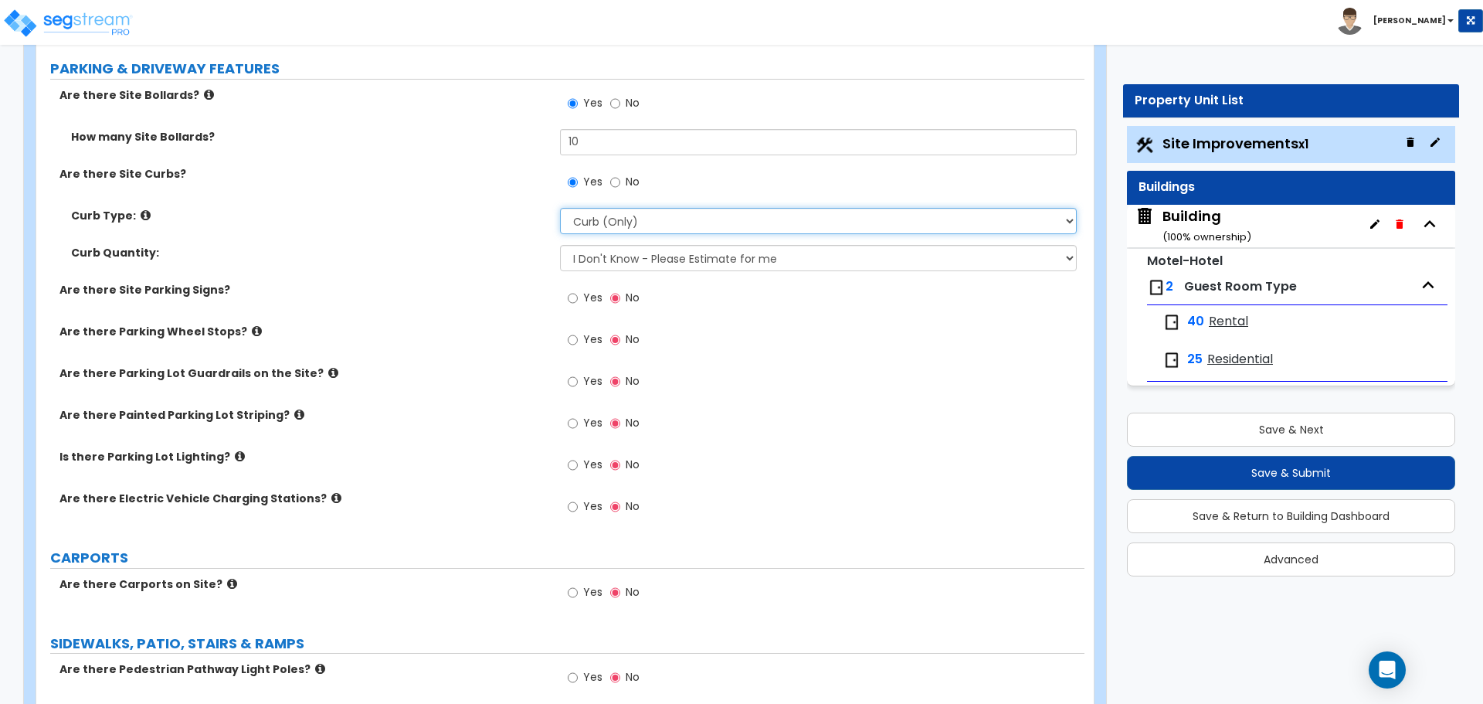
click at [693, 226] on select "Please Choose One Curb (Only) Curb & Gutter Asphalt Berm" at bounding box center [818, 221] width 516 height 26
select select "2"
click at [560, 208] on select "Please Choose One Curb (Only) Curb & Gutter Asphalt Berm" at bounding box center [818, 221] width 516 height 26
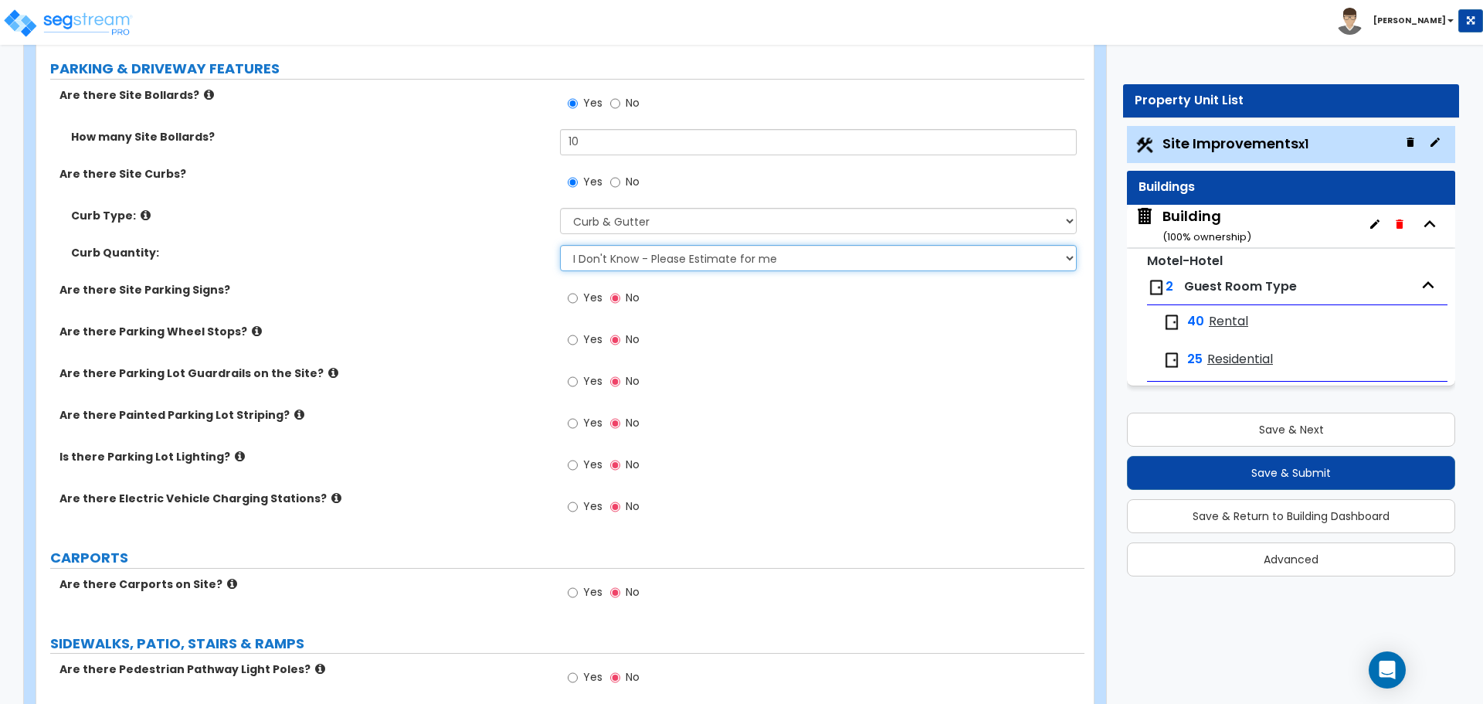
click at [677, 258] on select "I Don't Know - Please Estimate for me I want to Enter the LF" at bounding box center [818, 258] width 516 height 26
select select "1"
click at [560, 245] on select "I Don't Know - Please Estimate for me I want to Enter the LF" at bounding box center [818, 258] width 516 height 26
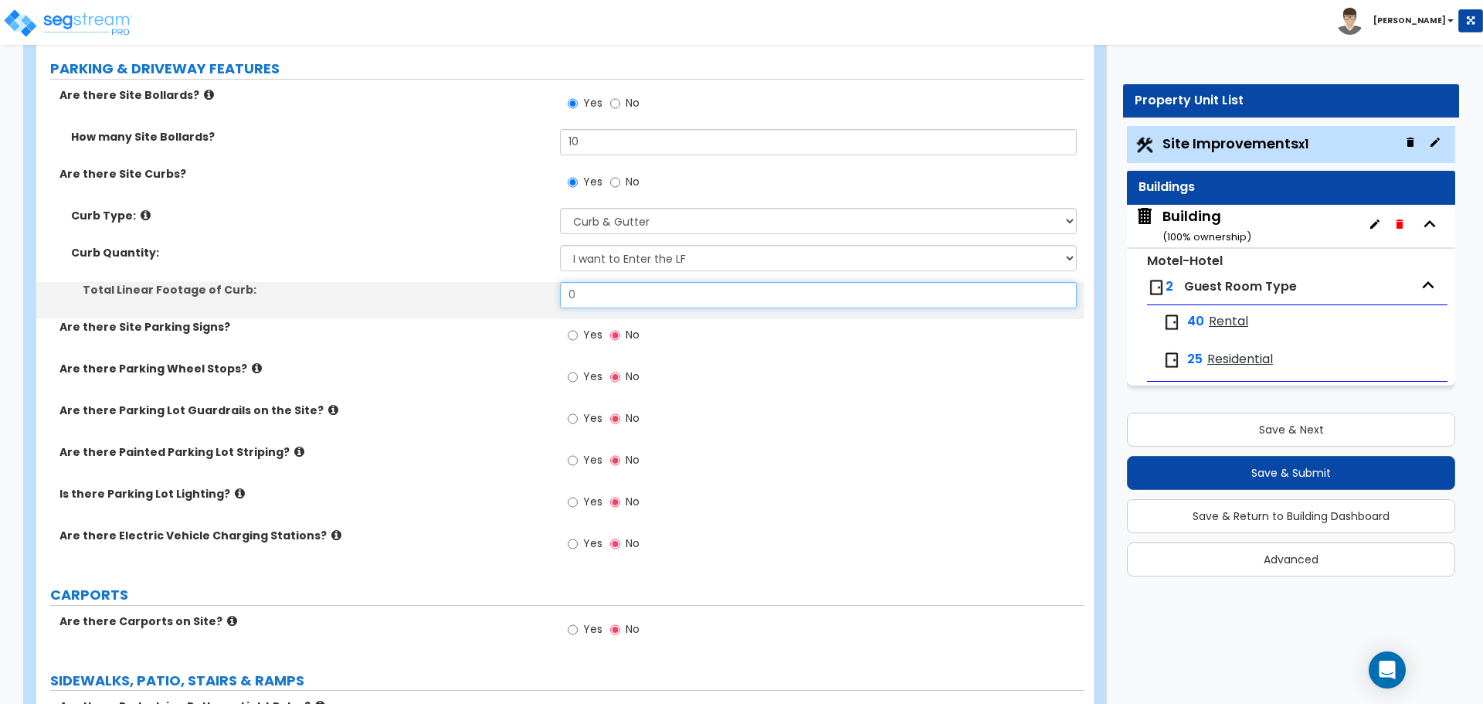
drag, startPoint x: 590, startPoint y: 300, endPoint x: 529, endPoint y: 299, distance: 61.0
click at [529, 299] on div "Total Linear Footage of Curb: 0" at bounding box center [560, 300] width 1048 height 37
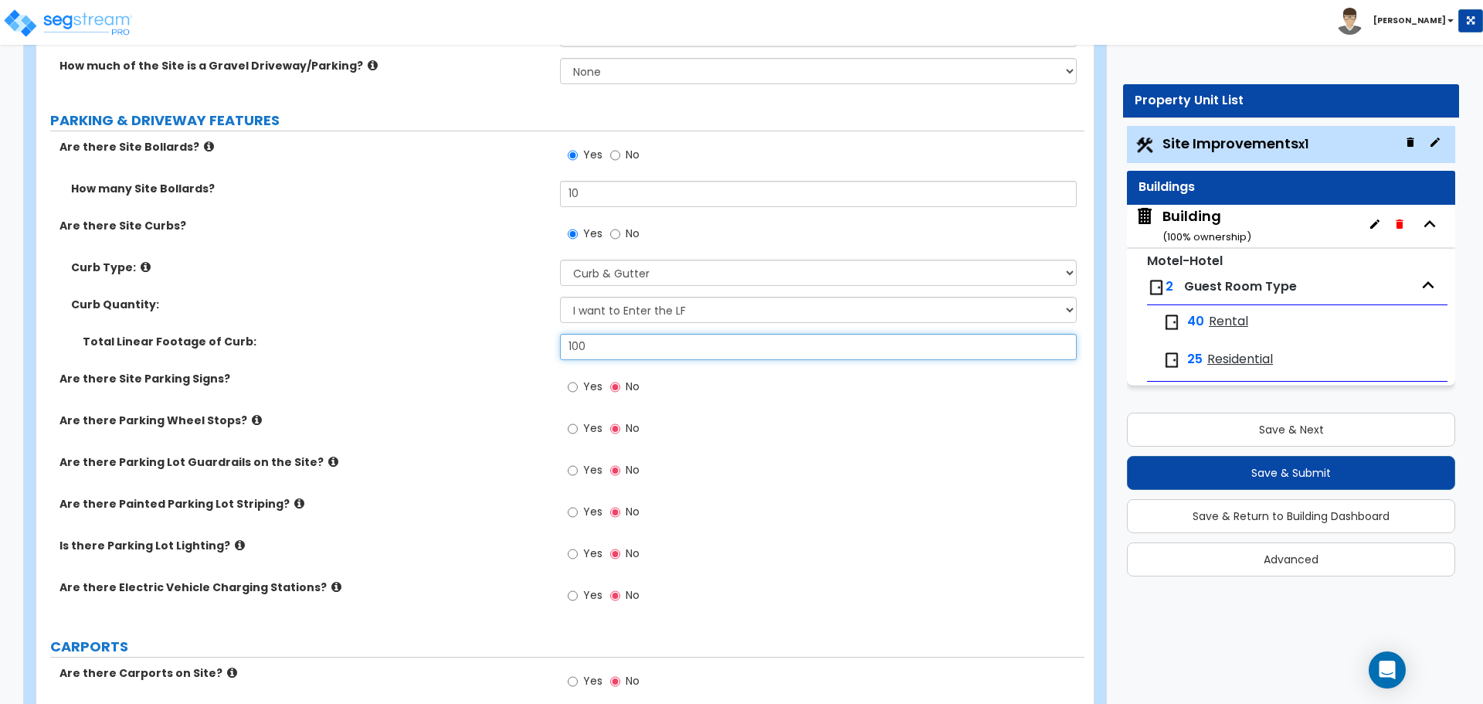
scroll to position [924, 0]
type input "100"
click at [142, 263] on icon at bounding box center [146, 266] width 10 height 12
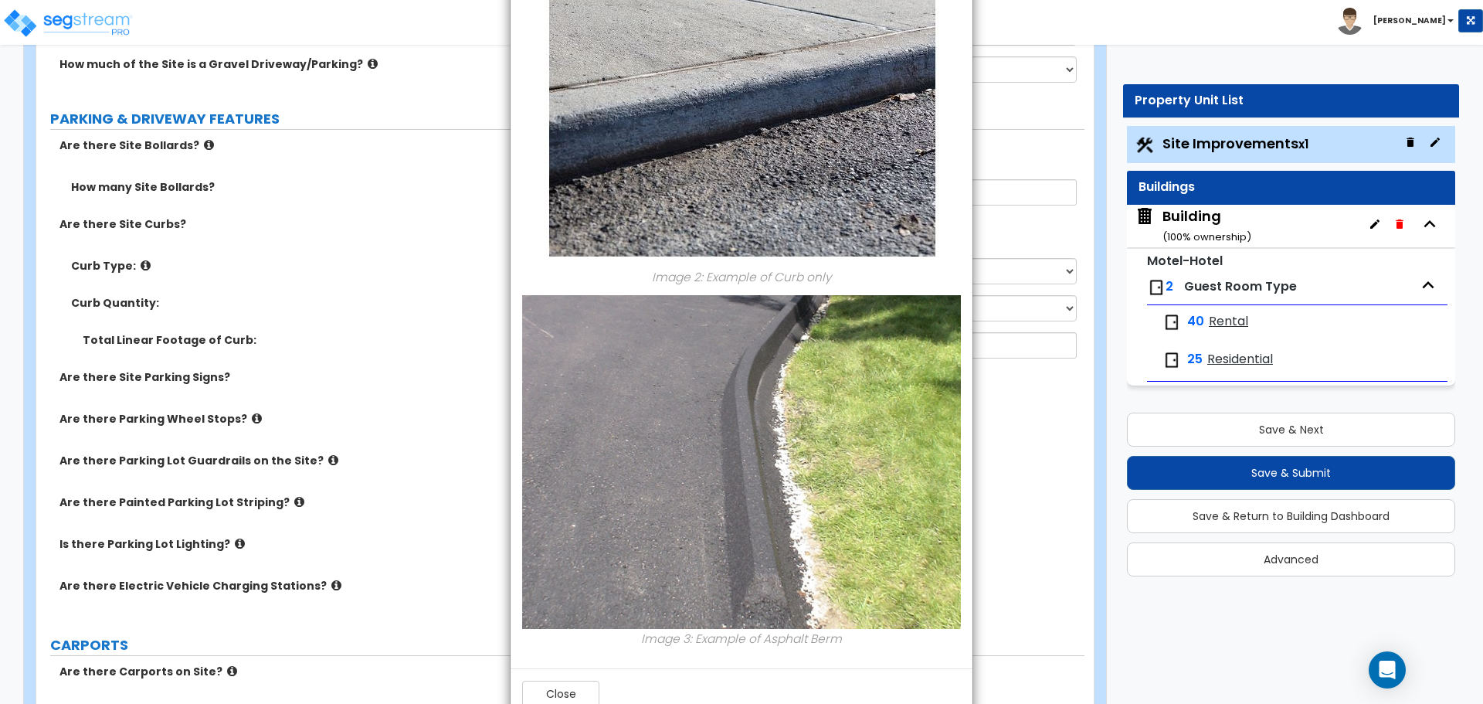
scroll to position [678, 0]
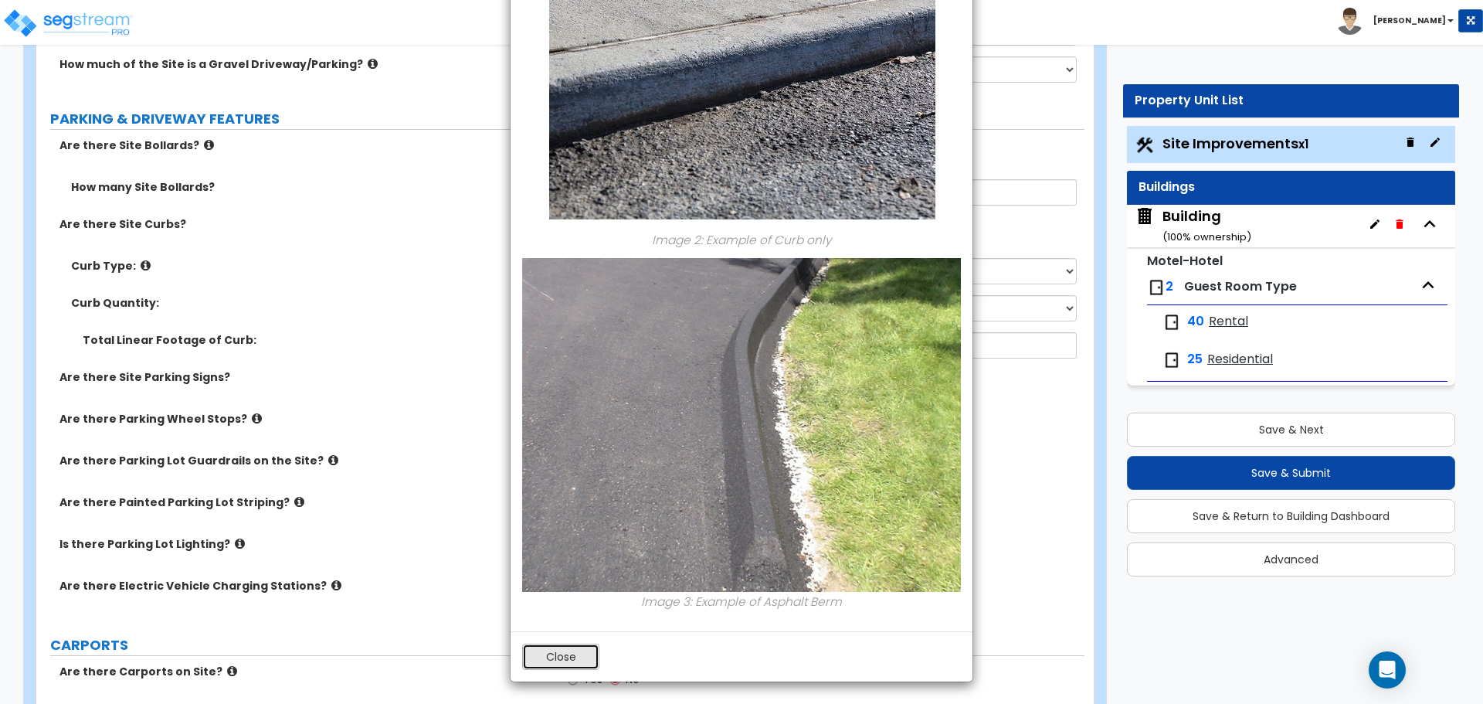
click at [551, 659] on button "Close" at bounding box center [560, 656] width 77 height 26
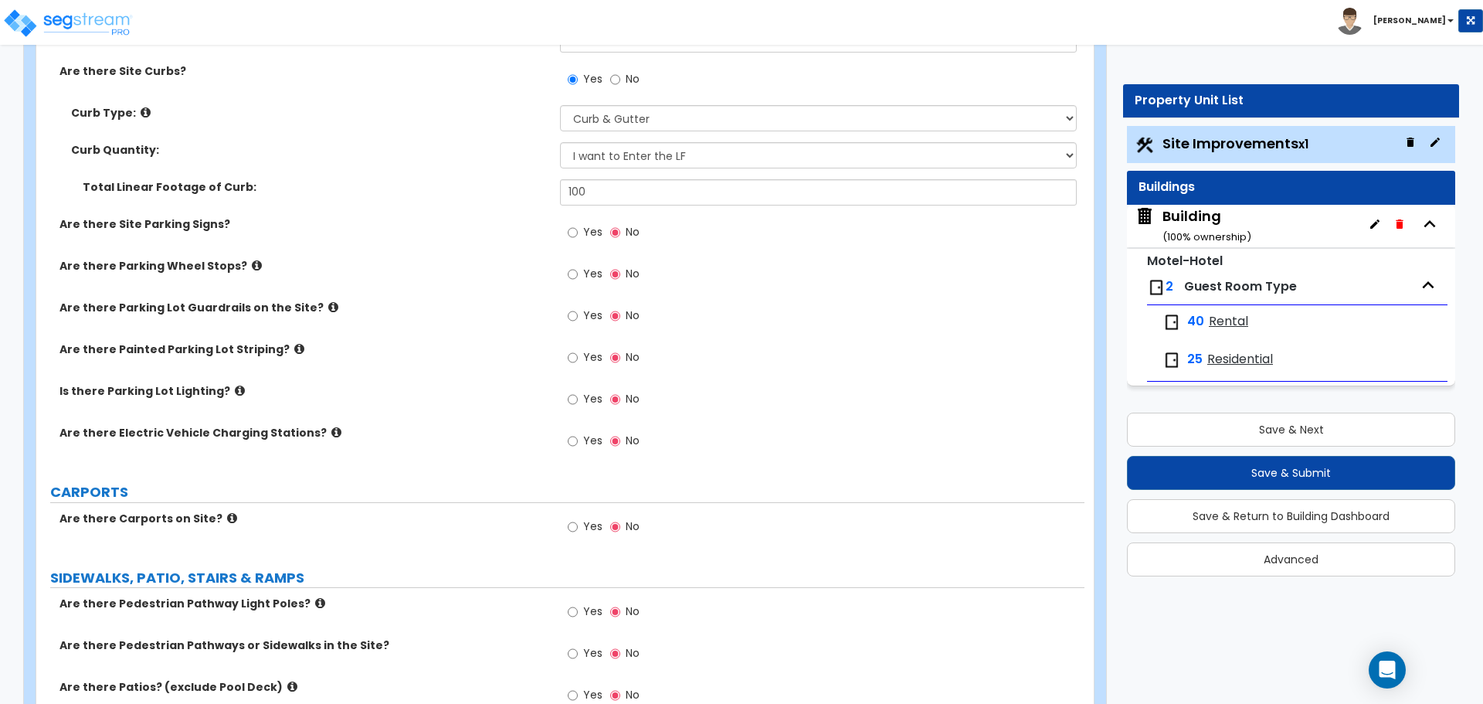
scroll to position [999, 0]
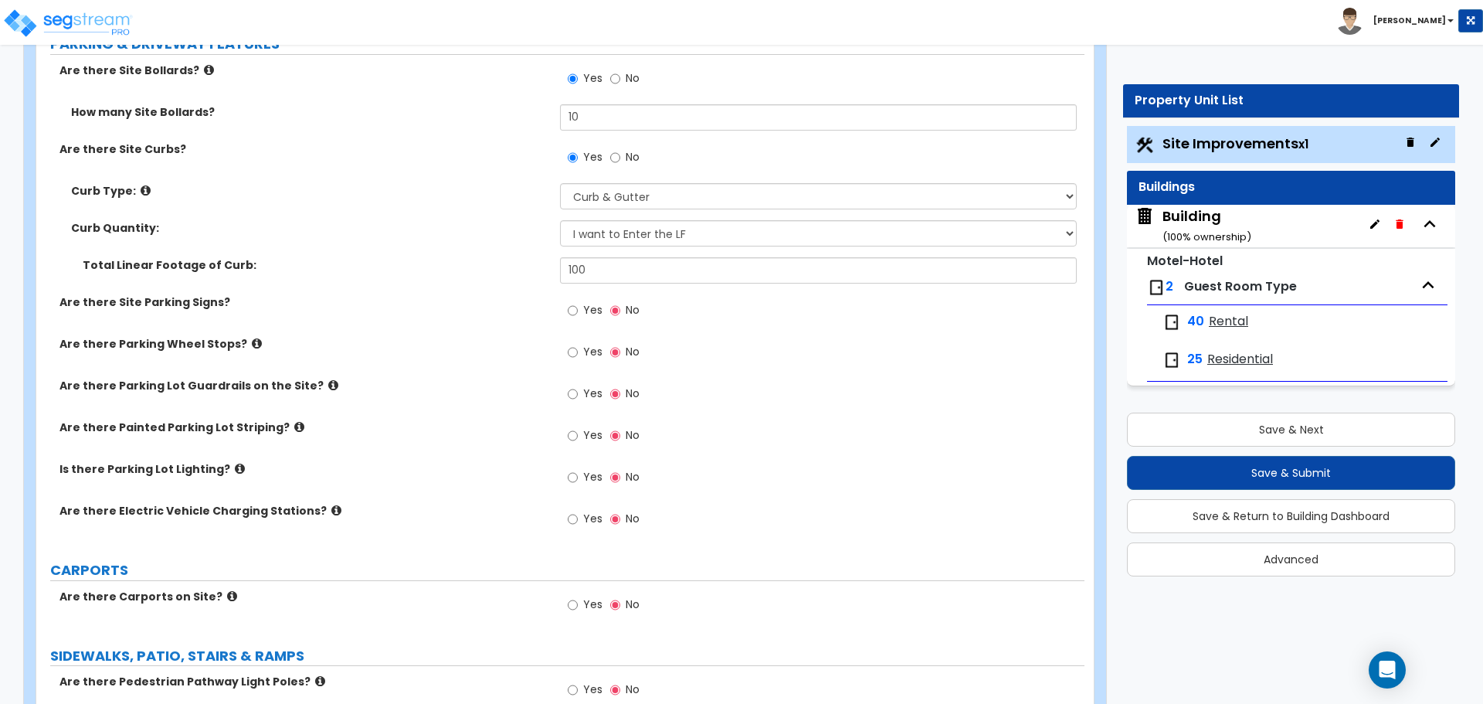
click at [582, 300] on label "Yes" at bounding box center [585, 312] width 35 height 26
click at [578, 302] on input "Yes" at bounding box center [573, 310] width 10 height 17
radio input "true"
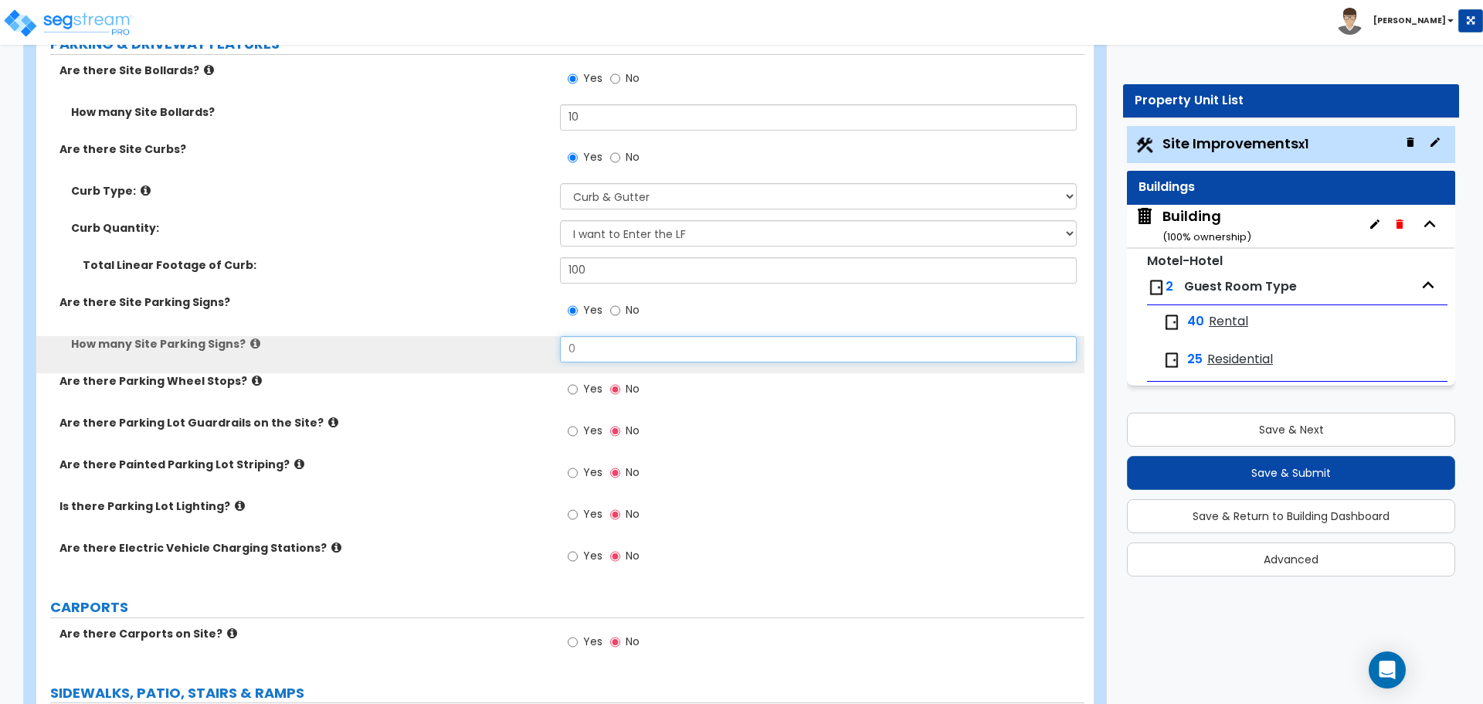
drag, startPoint x: 605, startPoint y: 341, endPoint x: 488, endPoint y: 334, distance: 116.8
click at [506, 341] on div "How many Site Parking Signs? 0" at bounding box center [560, 354] width 1048 height 37
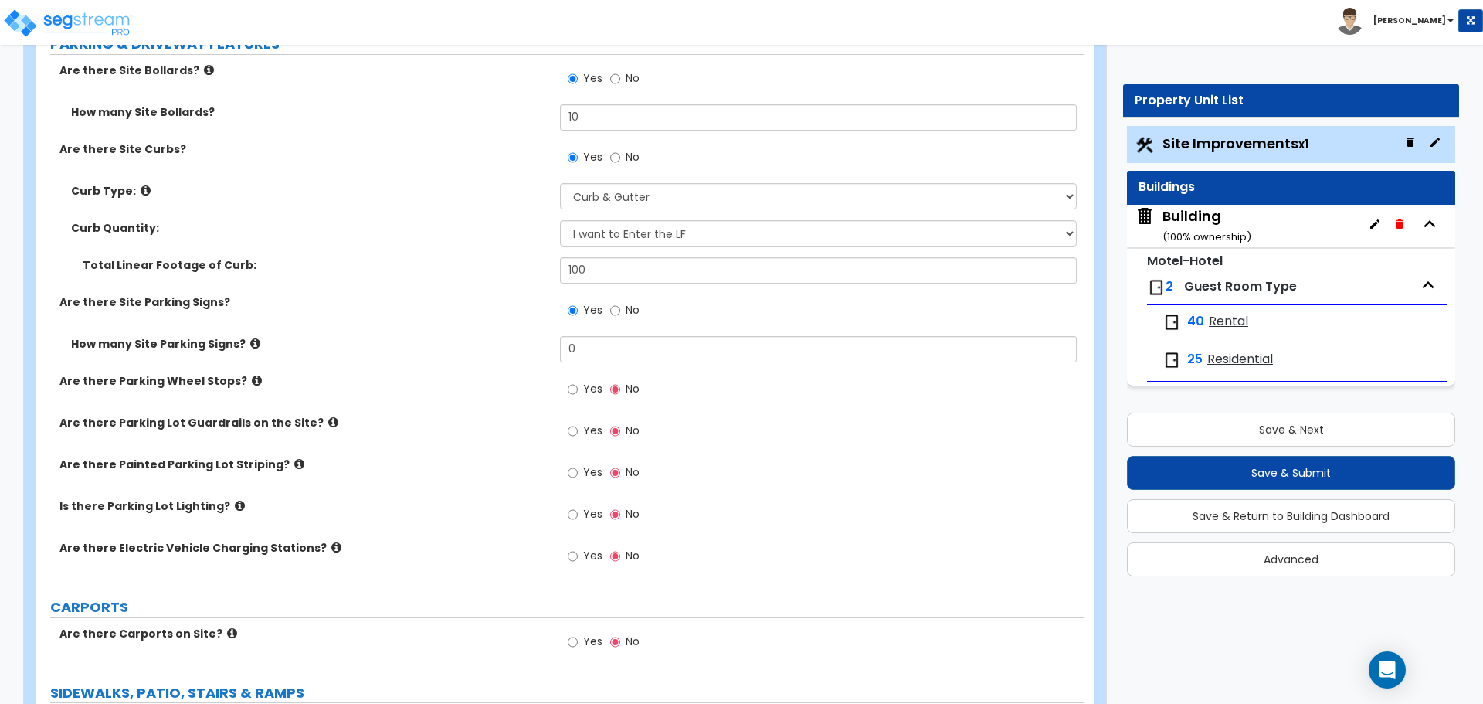
click at [250, 338] on icon at bounding box center [255, 344] width 10 height 12
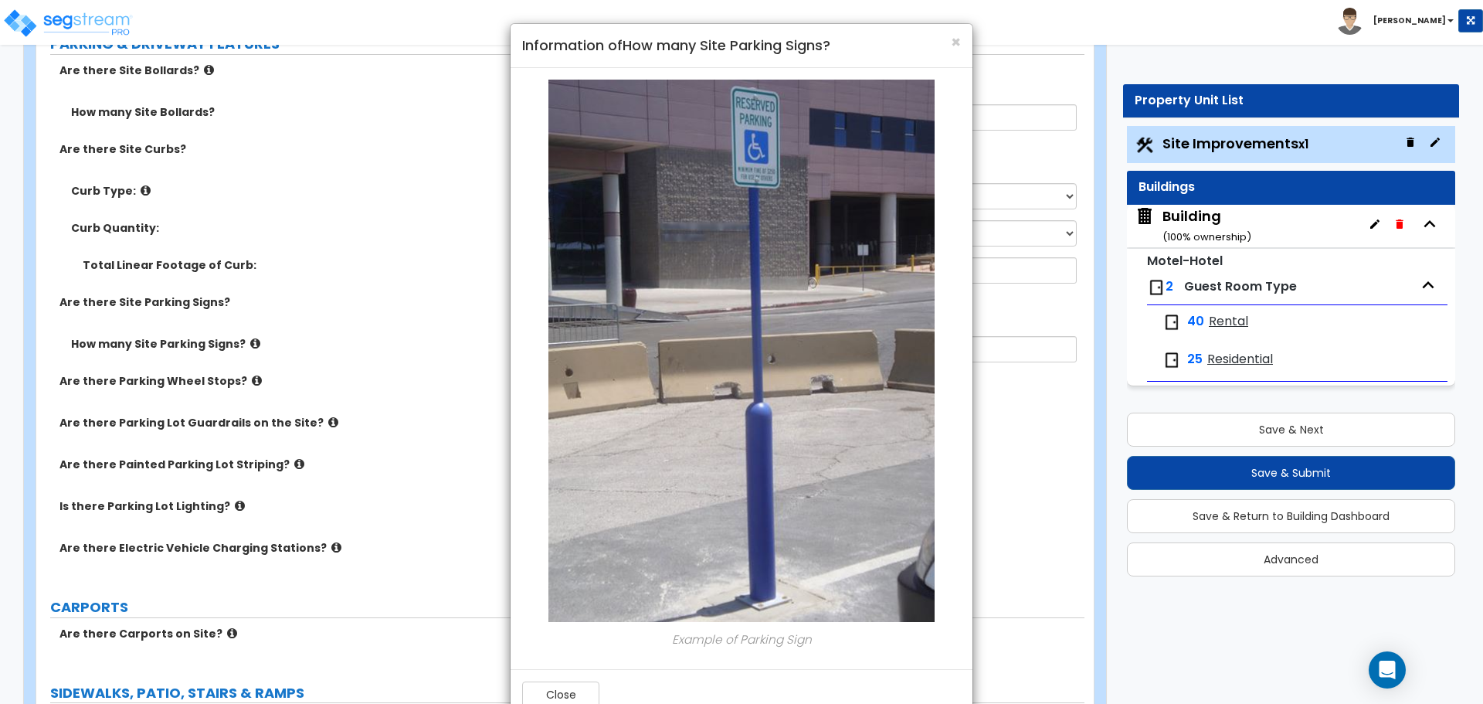
scroll to position [38, 0]
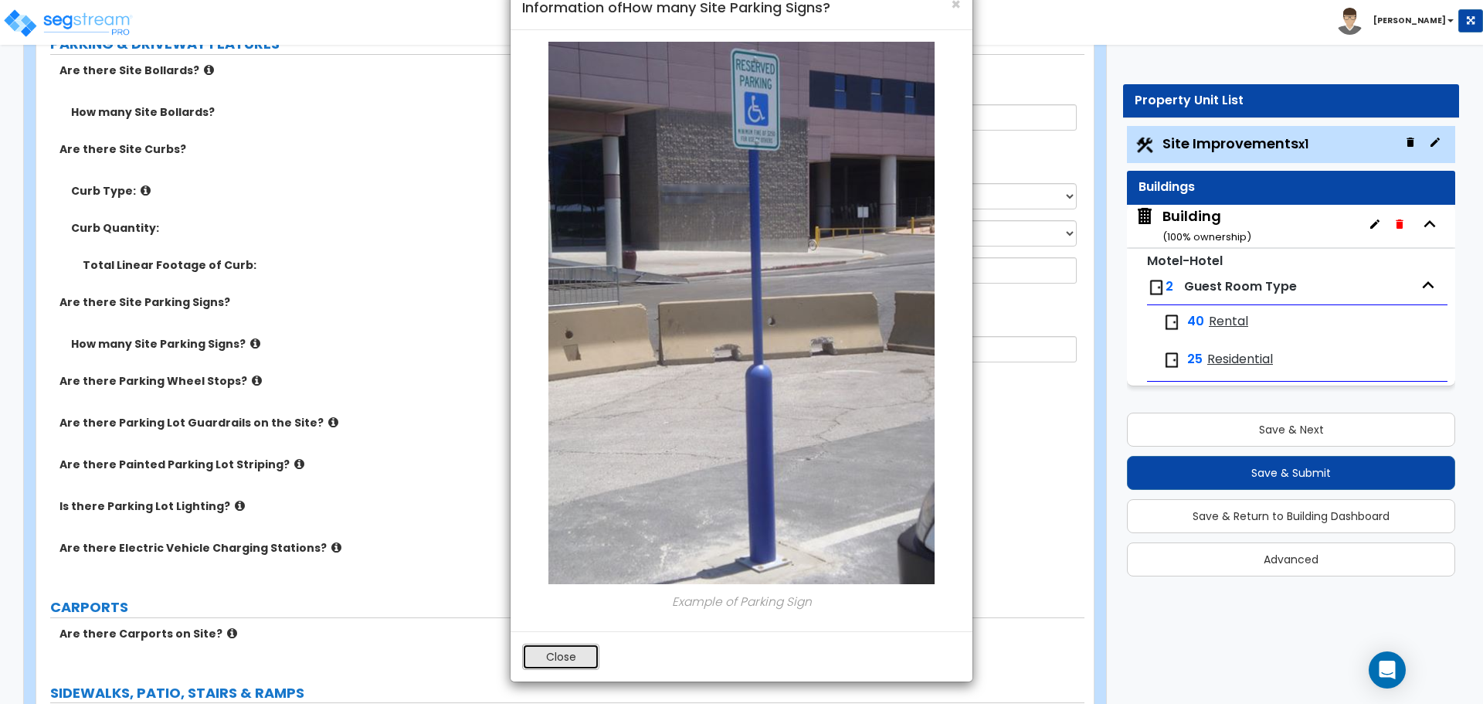
click at [562, 653] on button "Close" at bounding box center [560, 656] width 77 height 26
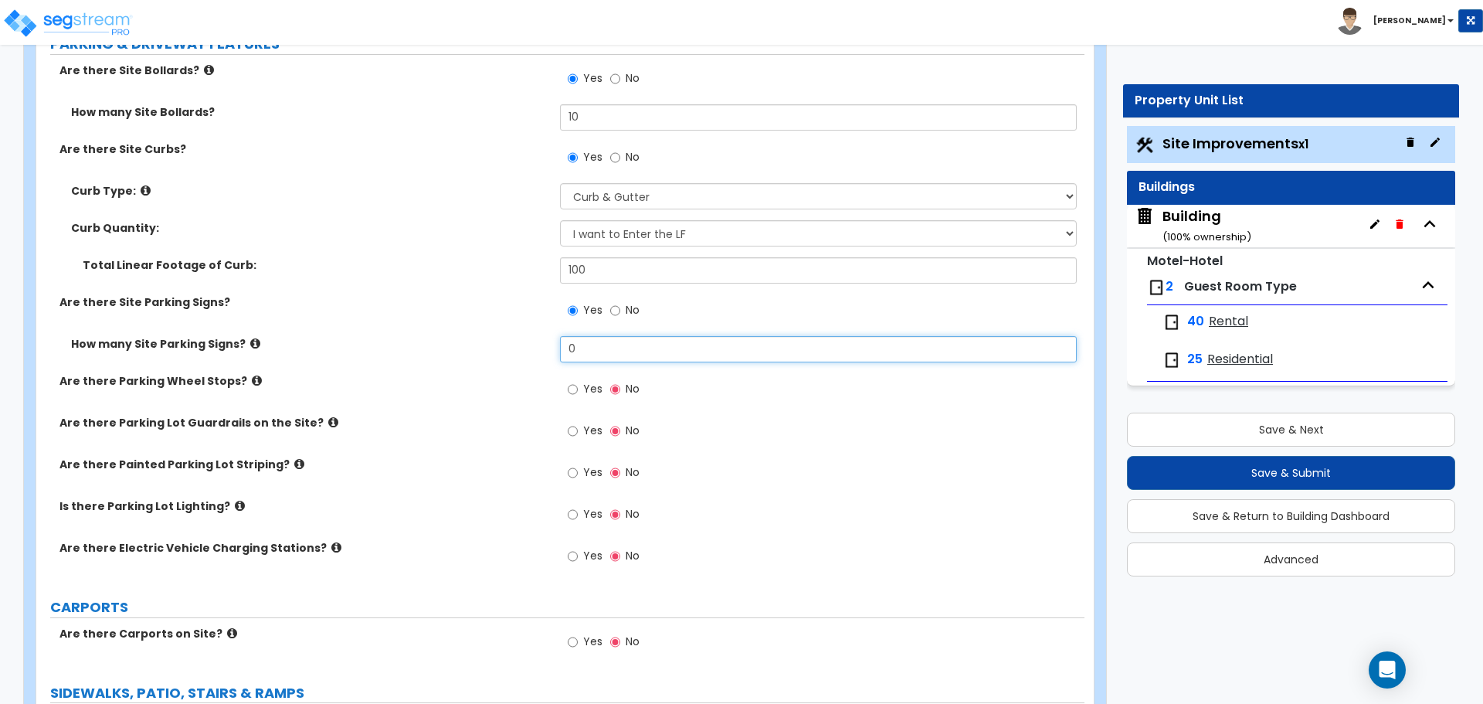
drag, startPoint x: 607, startPoint y: 350, endPoint x: 521, endPoint y: 348, distance: 86.5
click at [522, 348] on div "How many Site Parking Signs? 0" at bounding box center [560, 354] width 1048 height 37
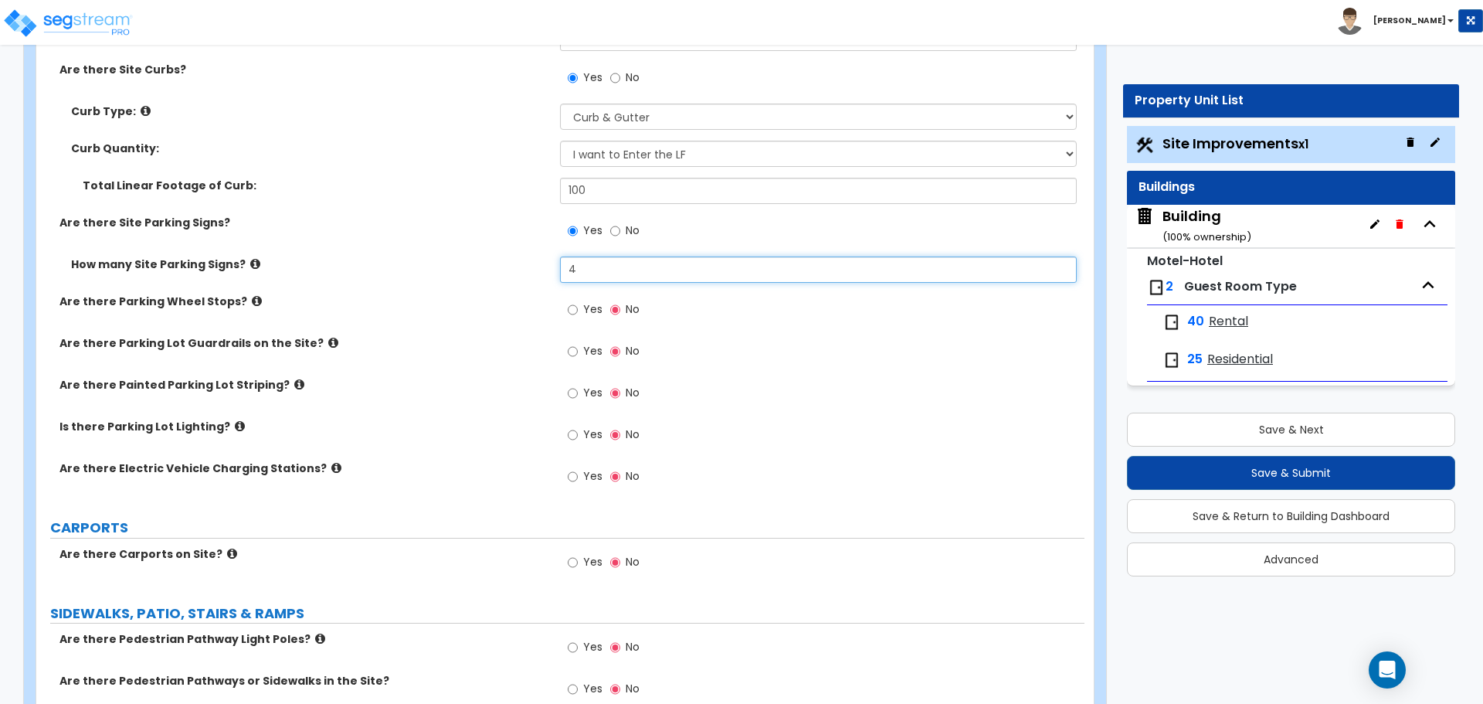
scroll to position [1163, 0]
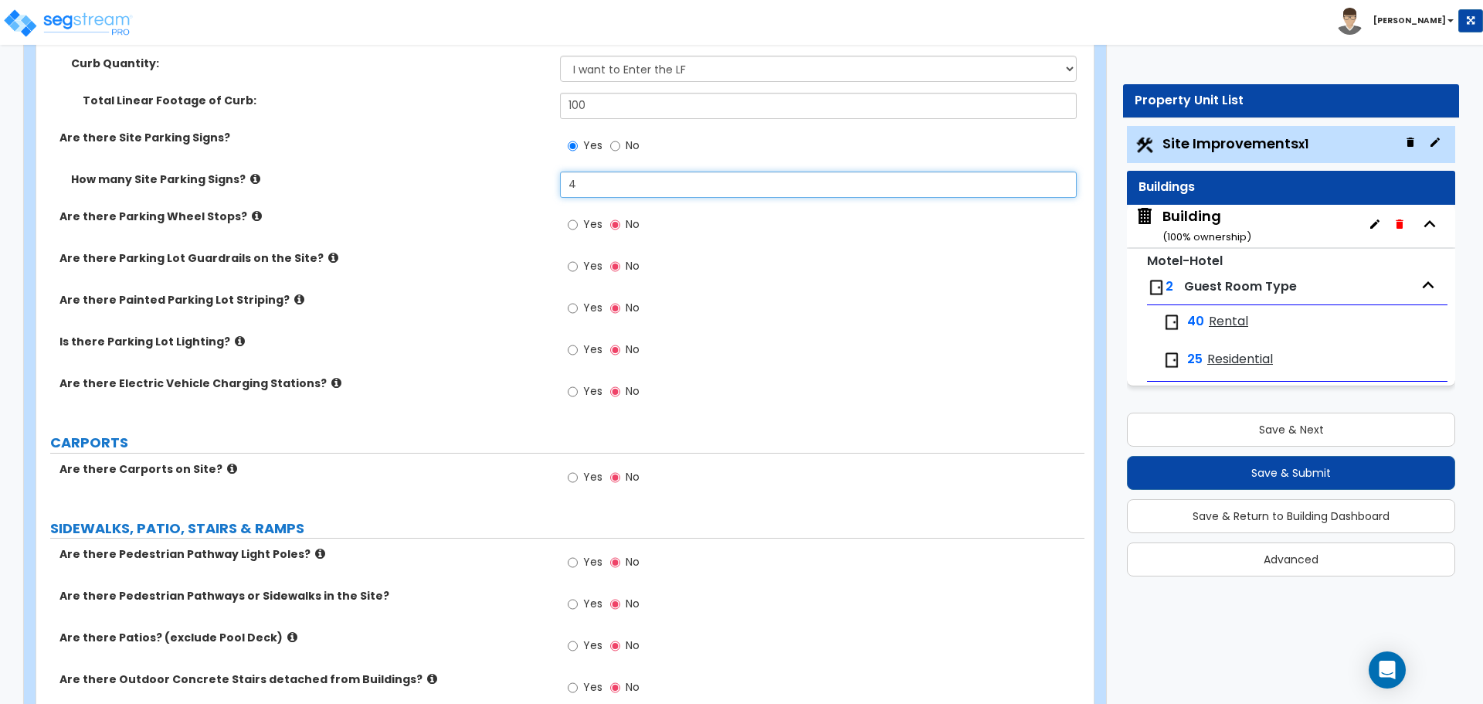
type input "4"
click at [252, 210] on icon at bounding box center [257, 216] width 10 height 12
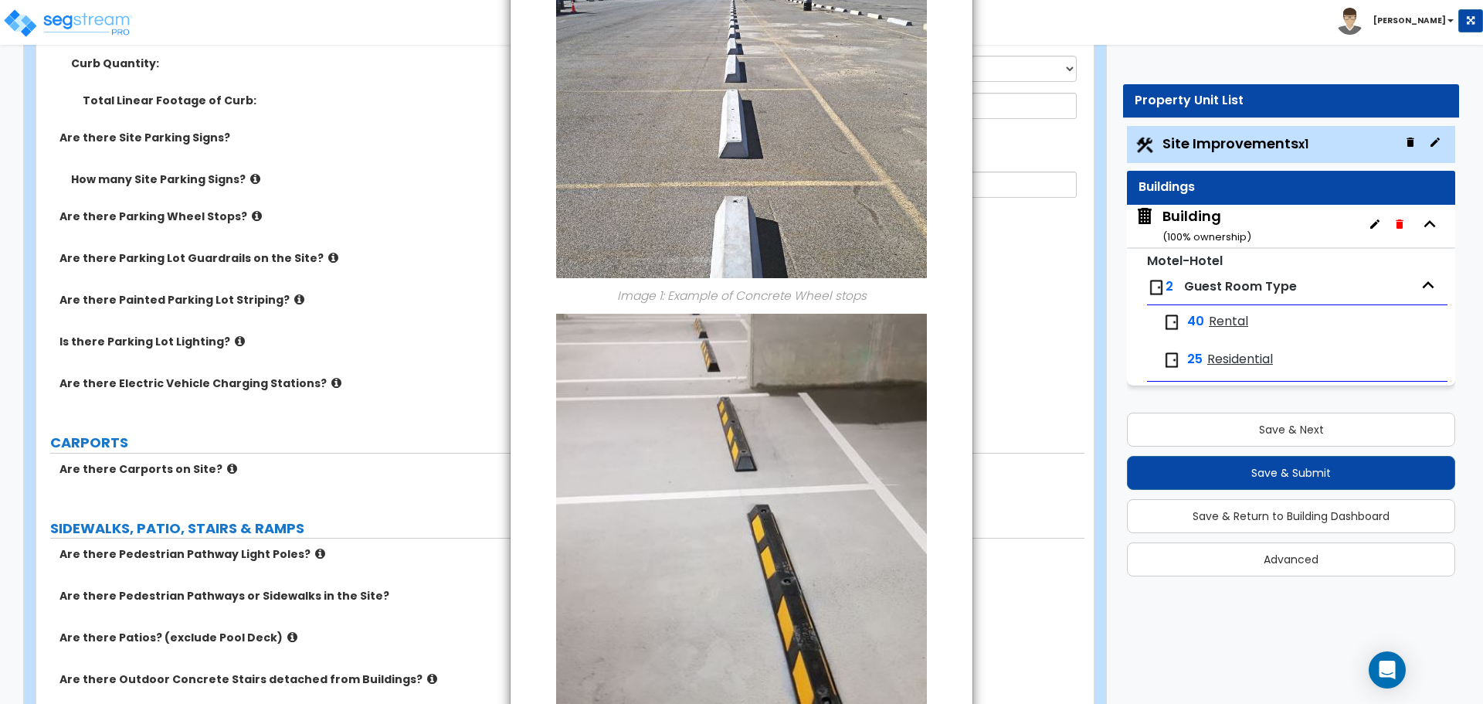
scroll to position [295, 0]
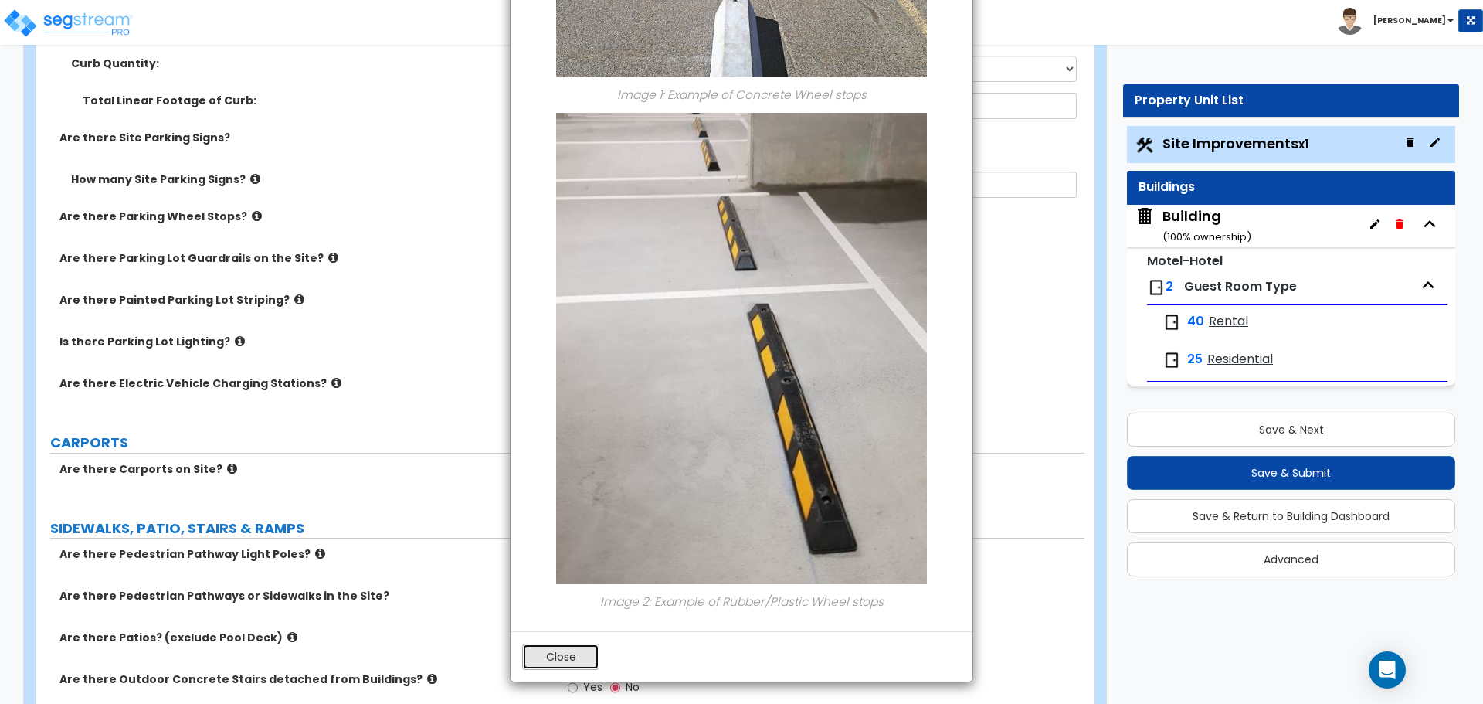
click at [576, 654] on button "Close" at bounding box center [560, 656] width 77 height 26
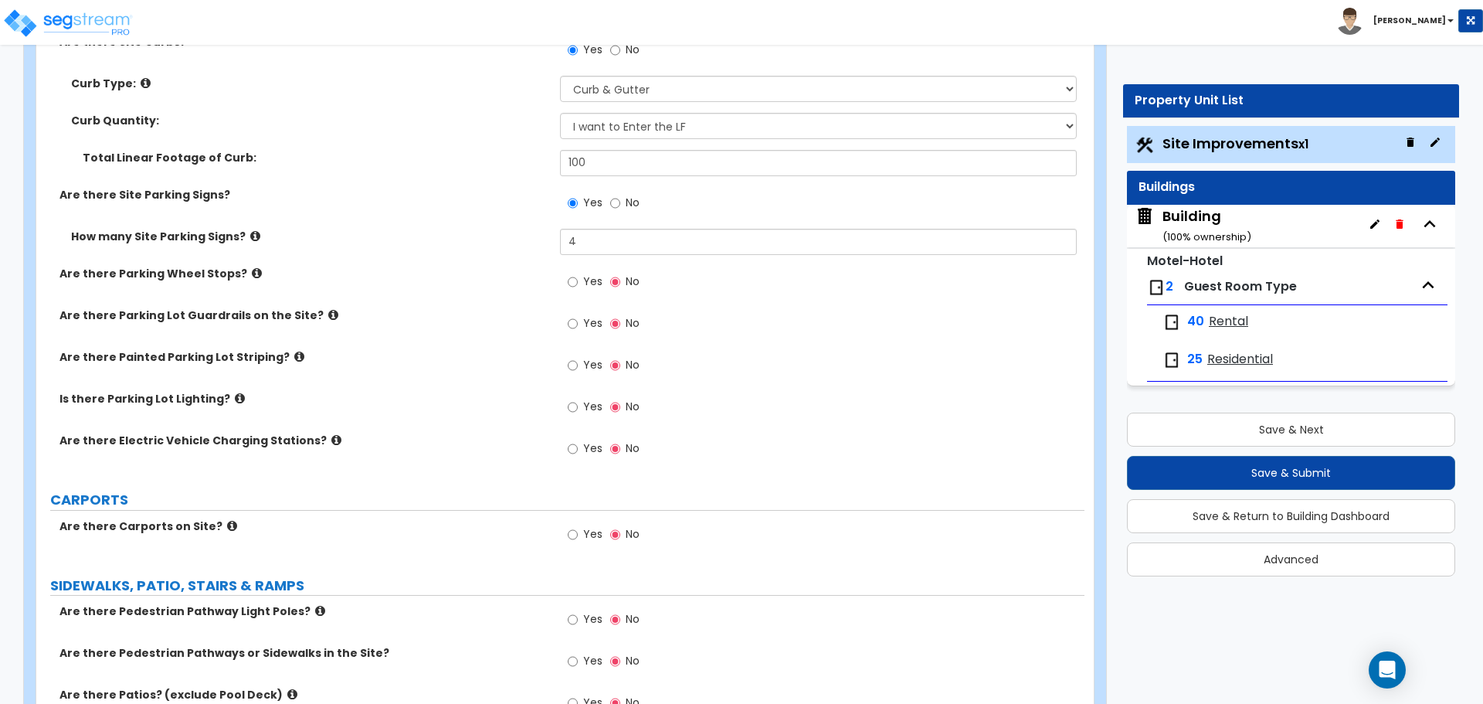
scroll to position [1086, 0]
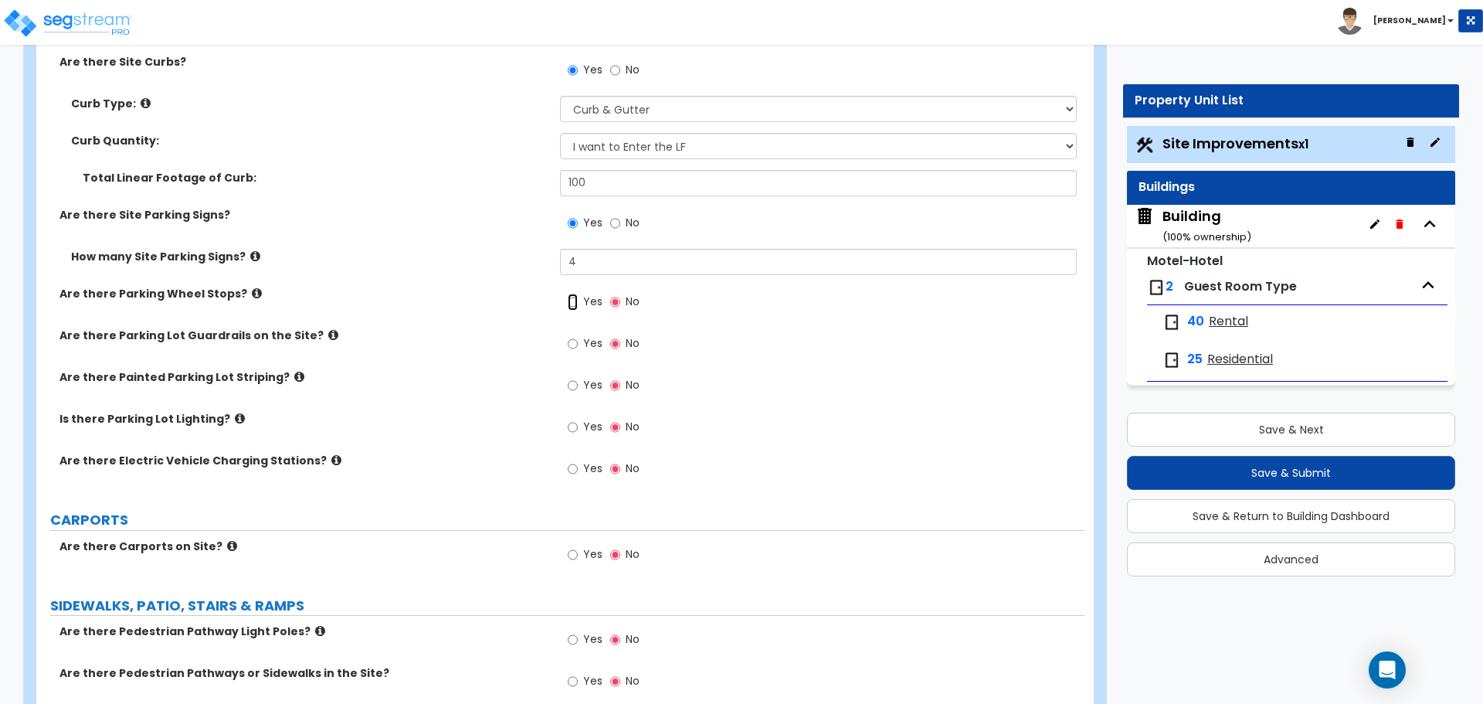
click at [577, 306] on input "Yes" at bounding box center [573, 301] width 10 height 17
radio input "true"
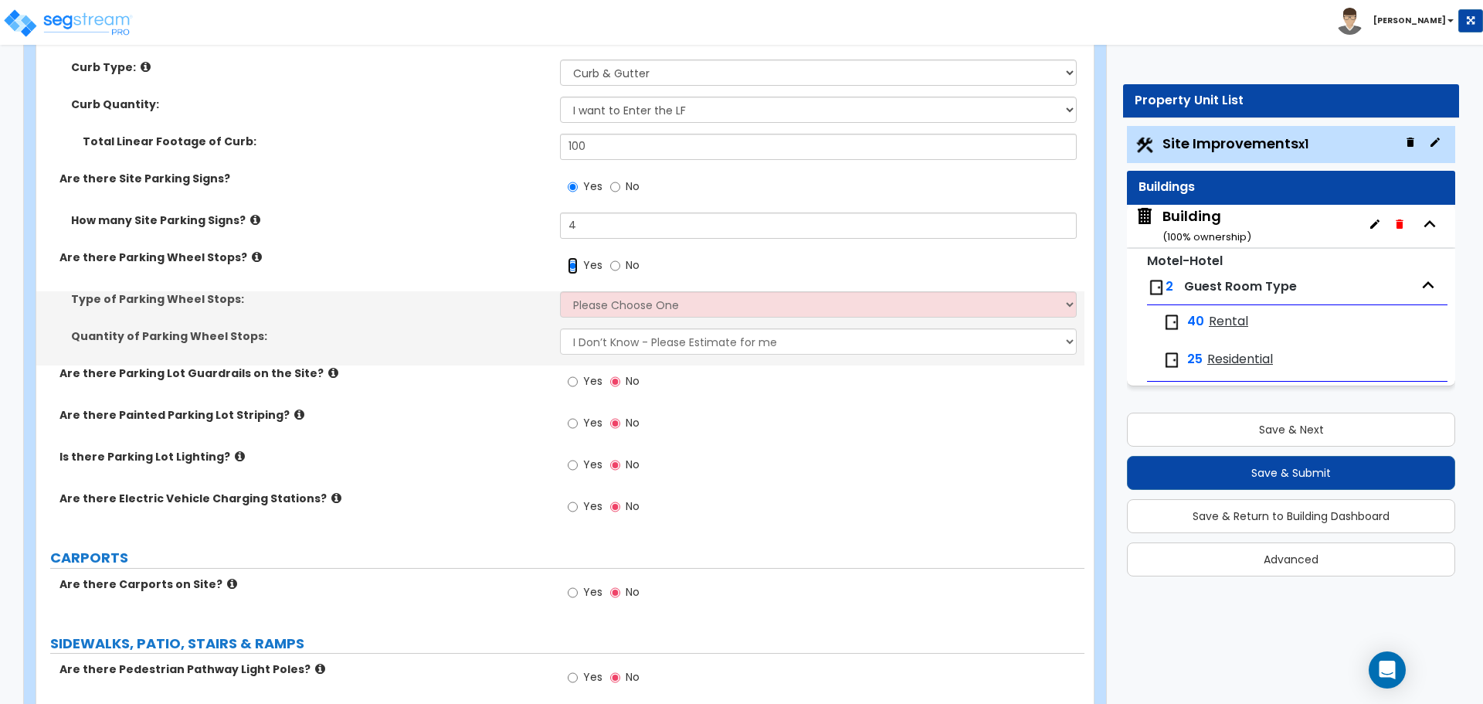
scroll to position [1131, 0]
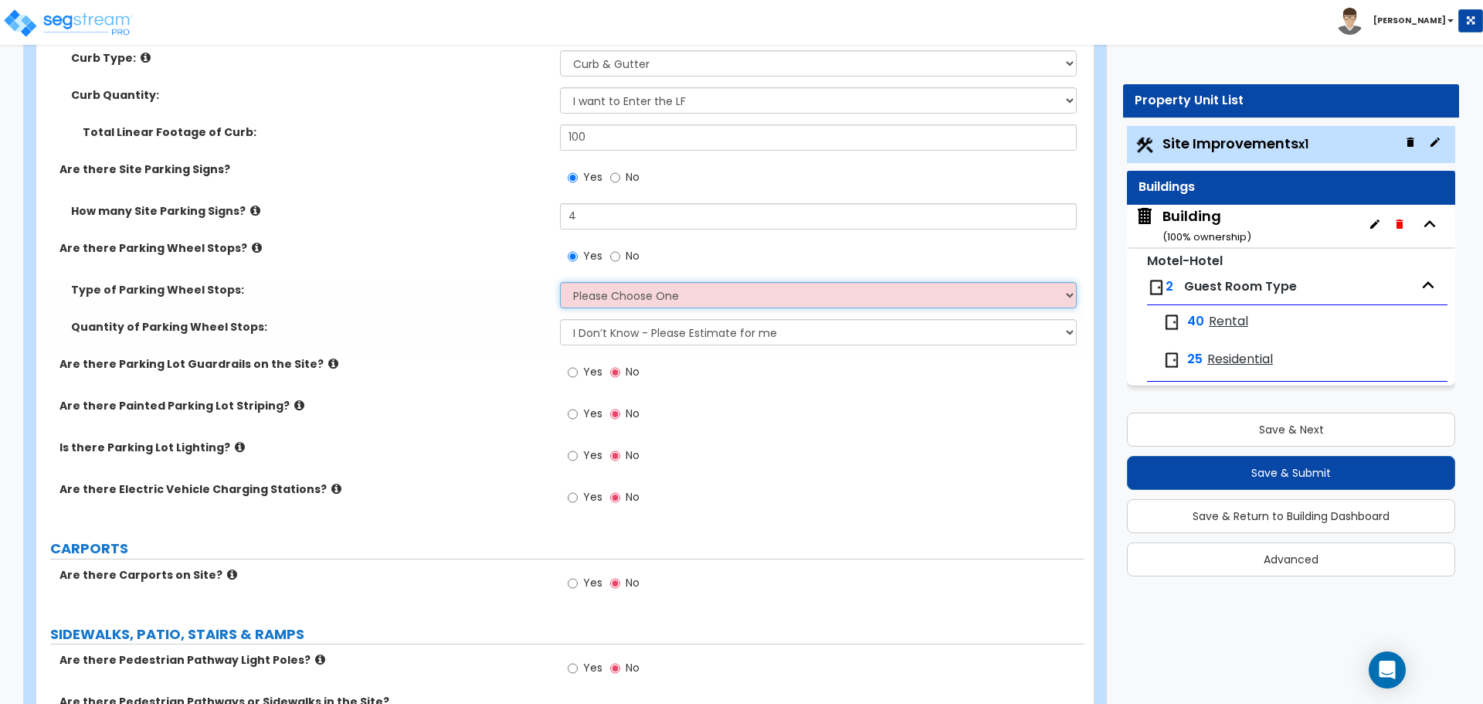
click at [628, 289] on select "Please Choose One Concrete Rubber/Plastic" at bounding box center [818, 295] width 516 height 26
select select "1"
click at [560, 282] on select "Please Choose One Concrete Rubber/Plastic" at bounding box center [818, 295] width 516 height 26
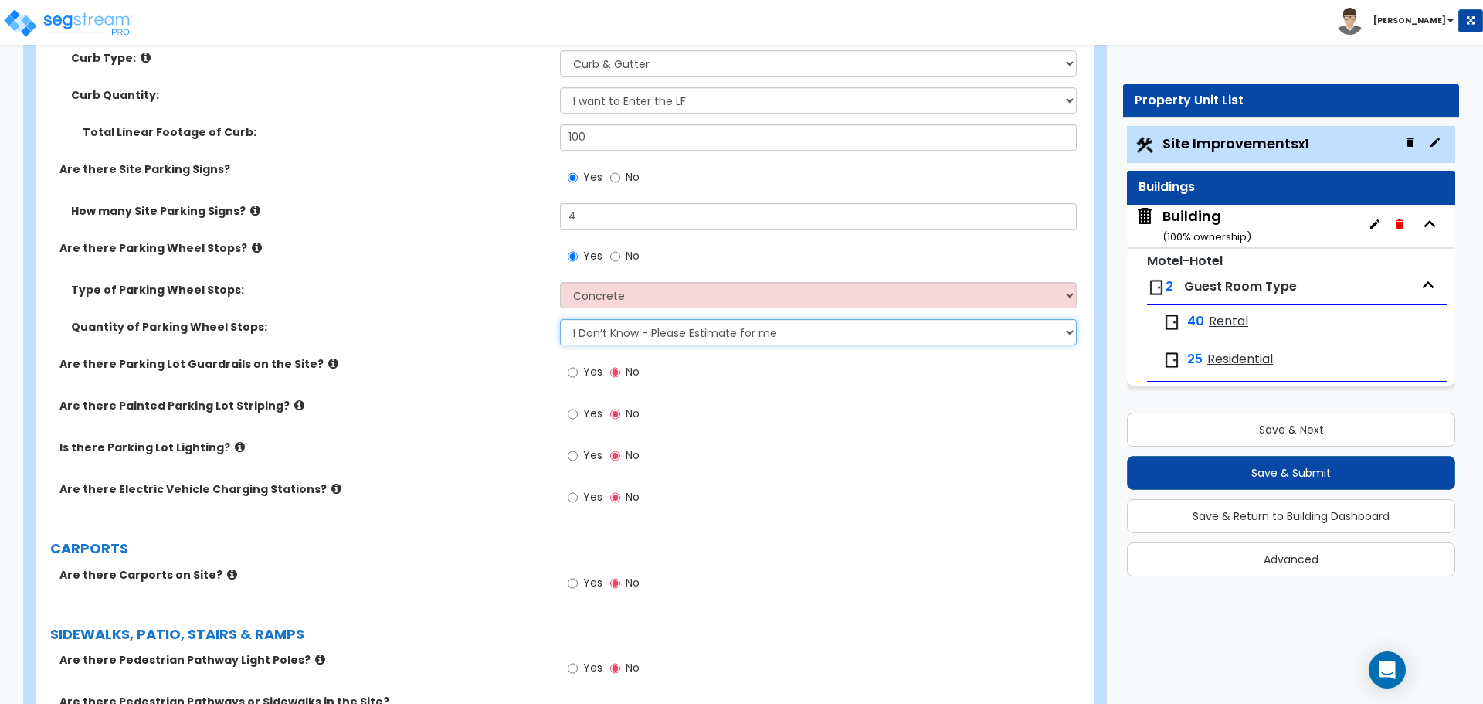
click at [654, 338] on select "I Don’t Know - Please Estimate for me I Want to Enter the Number of Wheel Stops" at bounding box center [818, 332] width 516 height 26
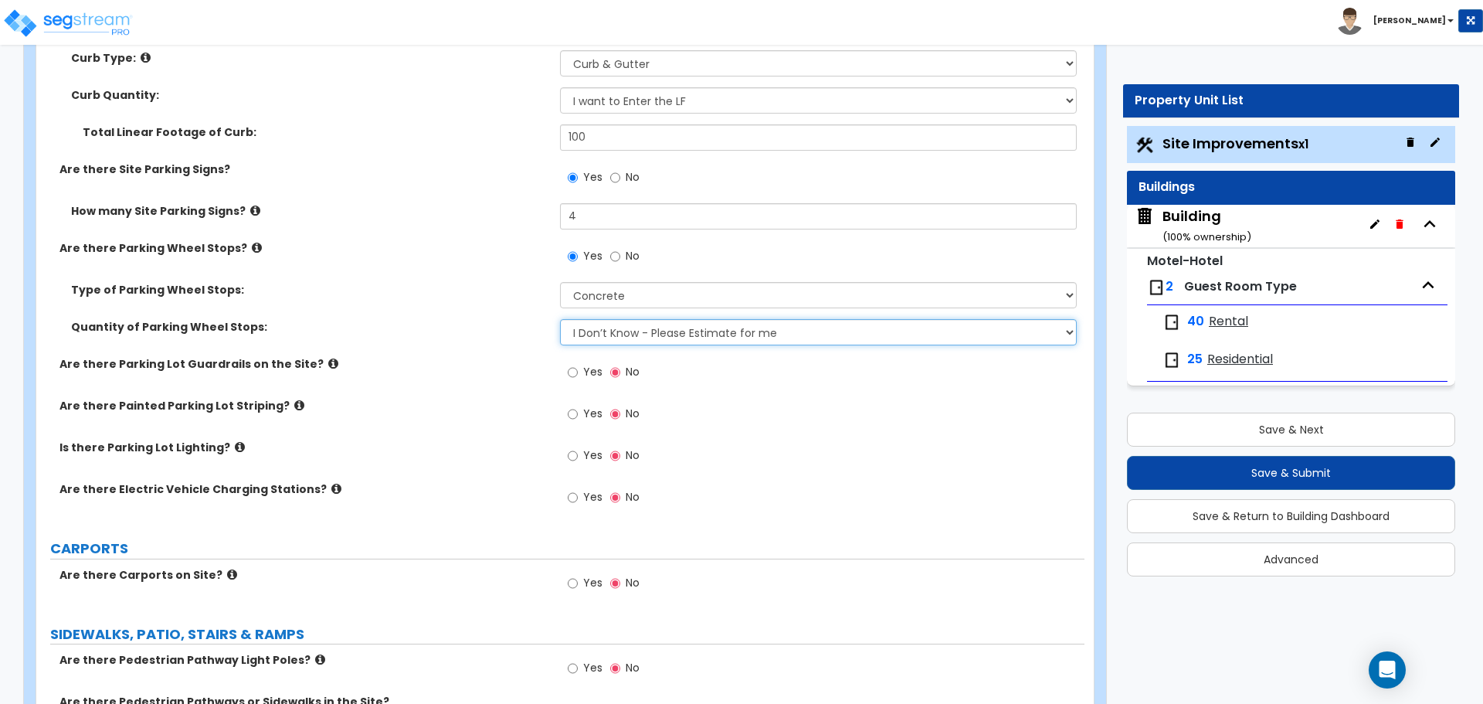
select select "1"
click at [560, 319] on select "I Don’t Know - Please Estimate for me I Want to Enter the Number of Wheel Stops" at bounding box center [818, 332] width 516 height 26
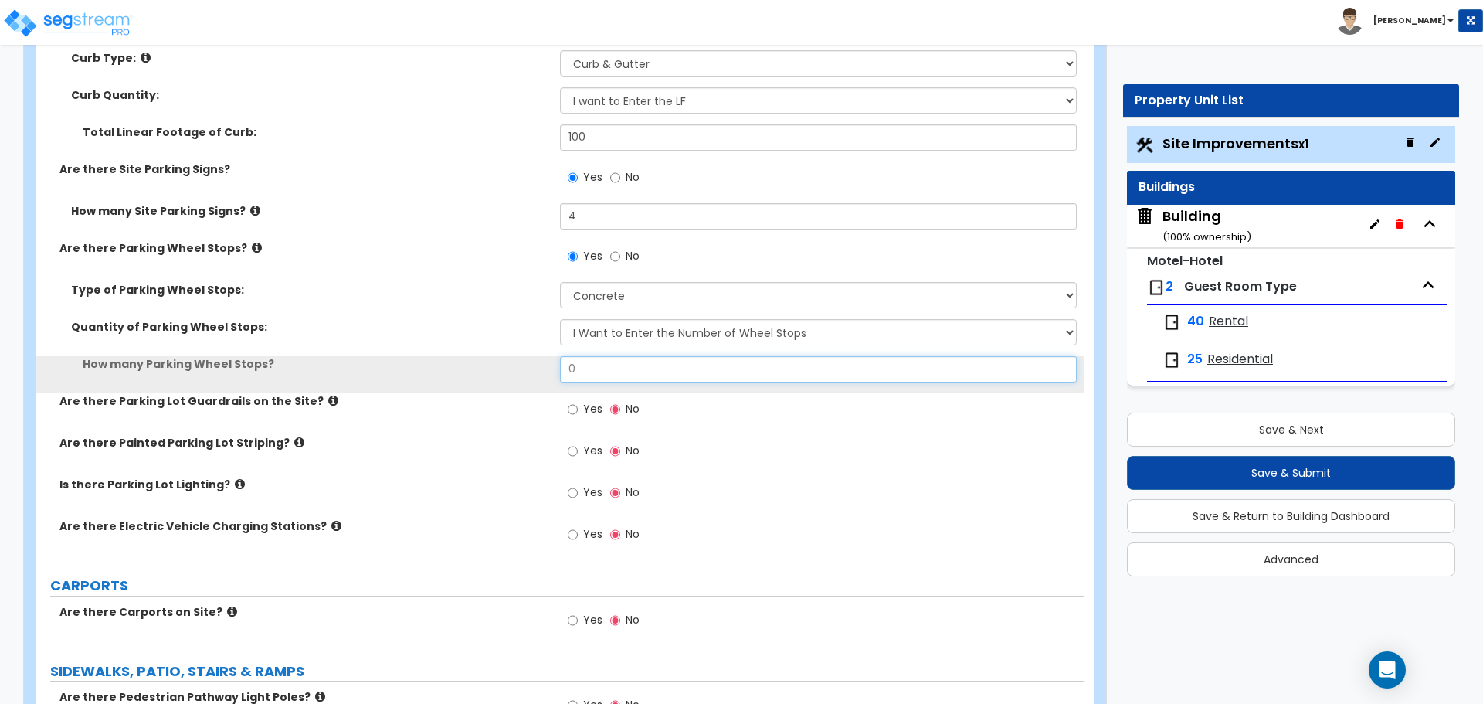
drag, startPoint x: 606, startPoint y: 369, endPoint x: 541, endPoint y: 357, distance: 65.3
click at [541, 358] on div "How many Parking Wheel Stops? 0" at bounding box center [560, 374] width 1048 height 37
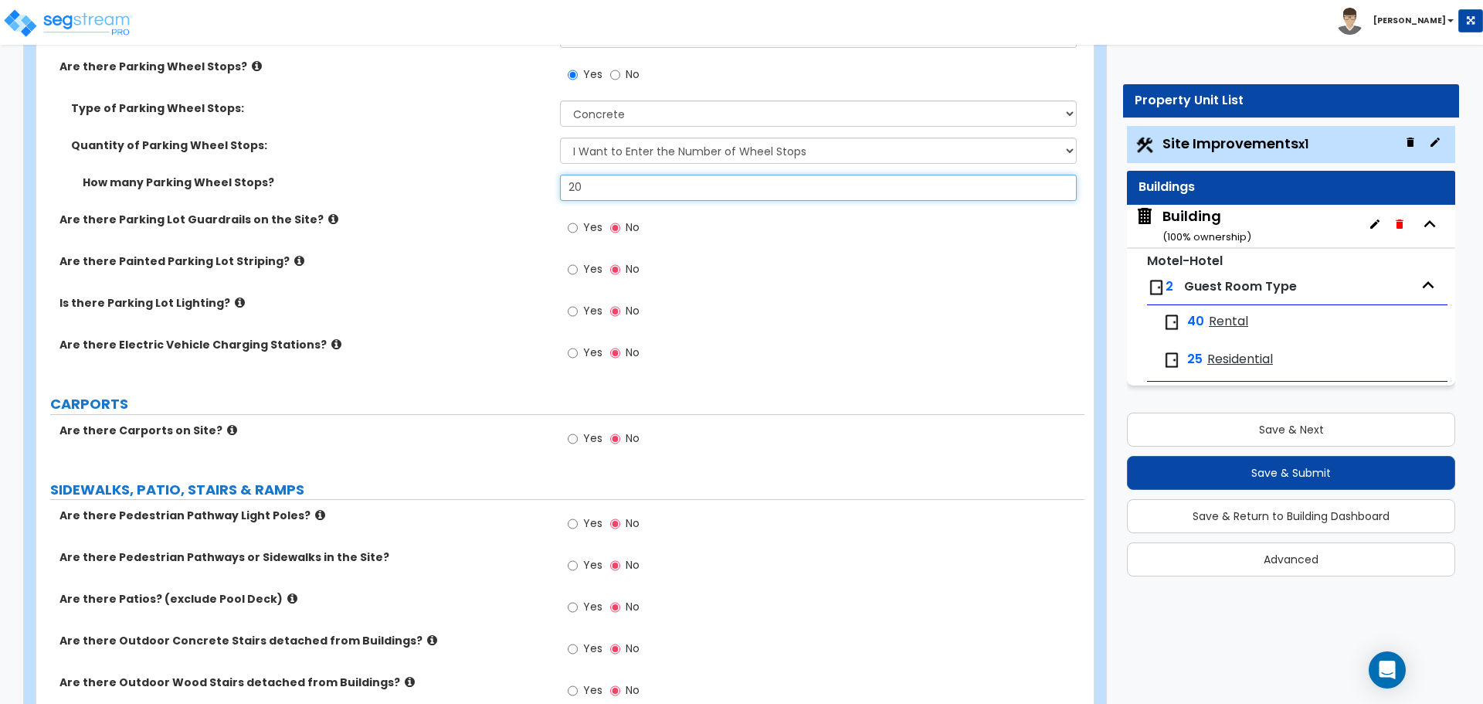
scroll to position [1314, 0]
type input "20"
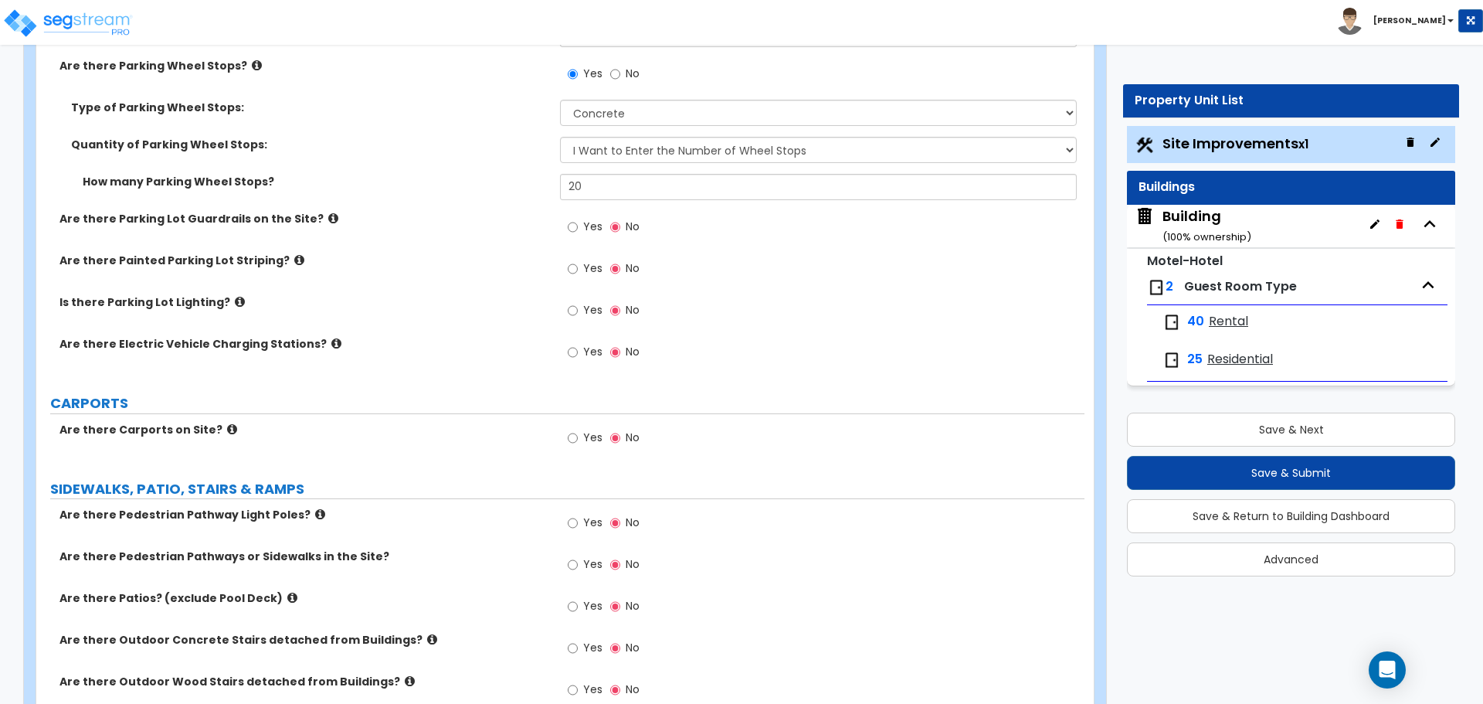
click at [328, 212] on icon at bounding box center [333, 218] width 10 height 12
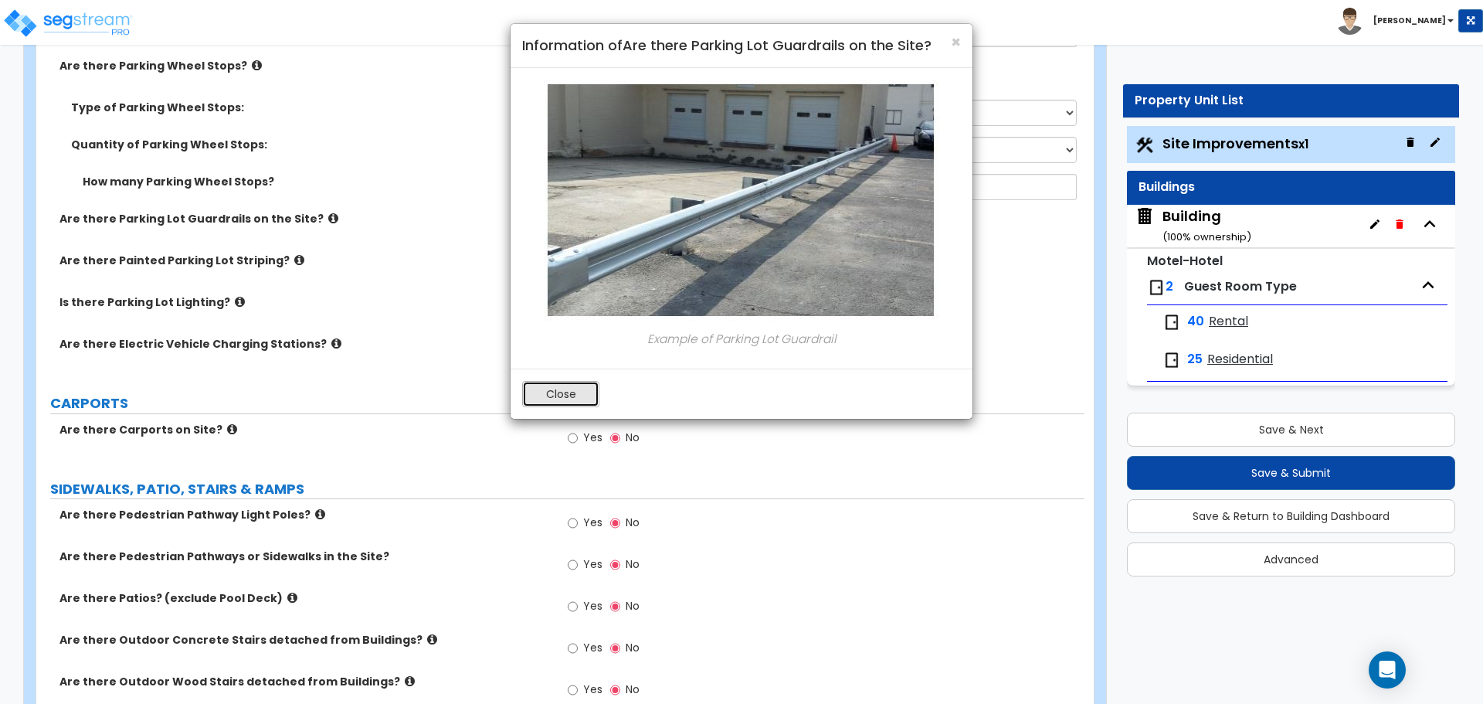
click at [555, 388] on button "Close" at bounding box center [560, 394] width 77 height 26
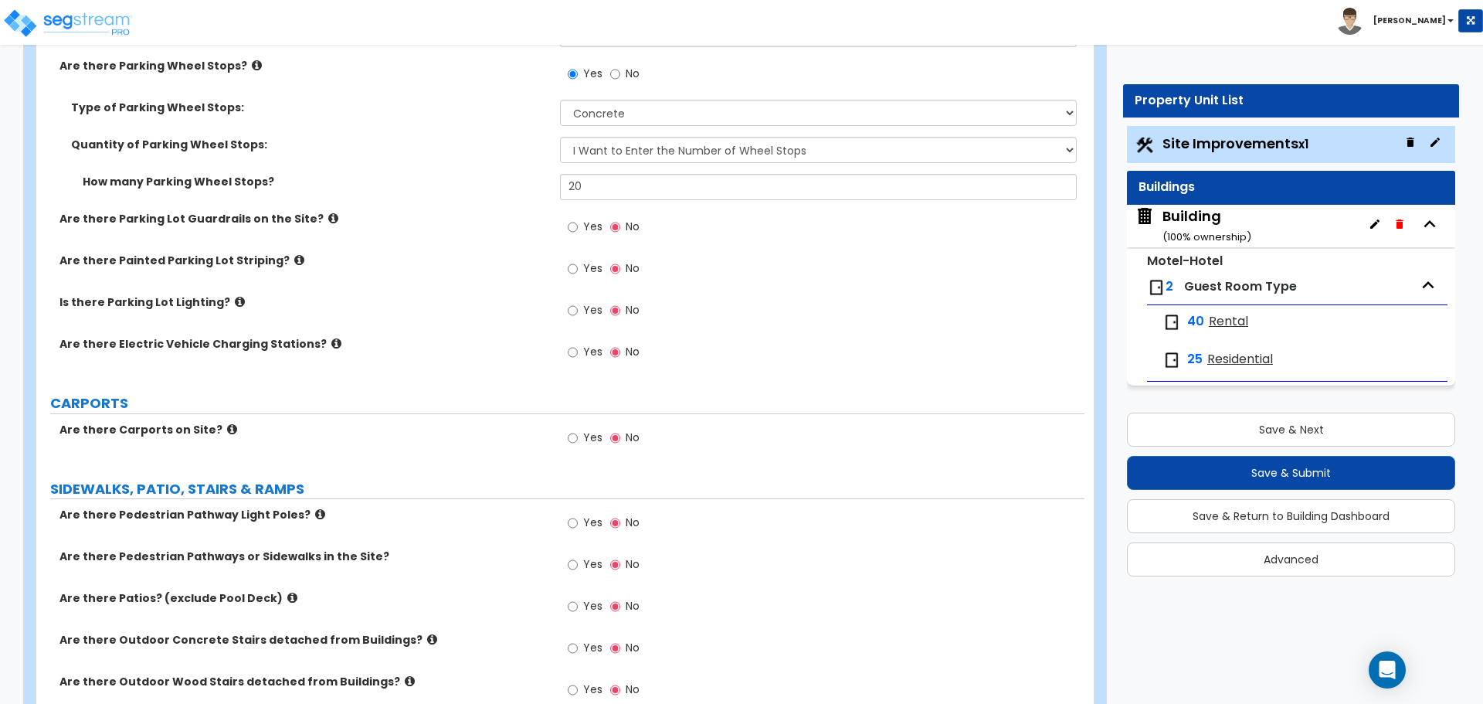
click at [588, 227] on span "Yes" at bounding box center [592, 226] width 19 height 15
click at [578, 227] on input "Yes" at bounding box center [573, 227] width 10 height 17
radio input "true"
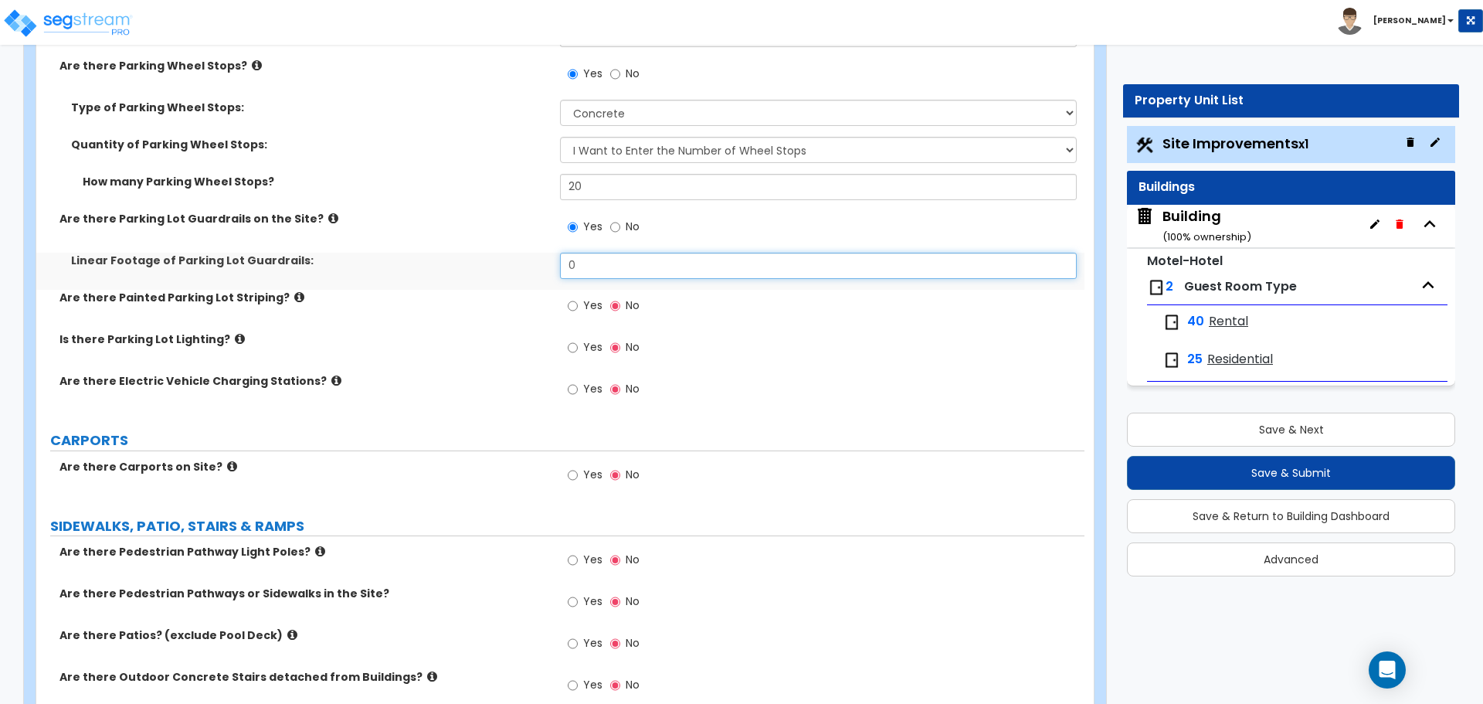
drag, startPoint x: 615, startPoint y: 268, endPoint x: 533, endPoint y: 263, distance: 82.0
click at [531, 266] on div "Linear Footage of Parking Lot Guardrails: 0" at bounding box center [560, 271] width 1048 height 37
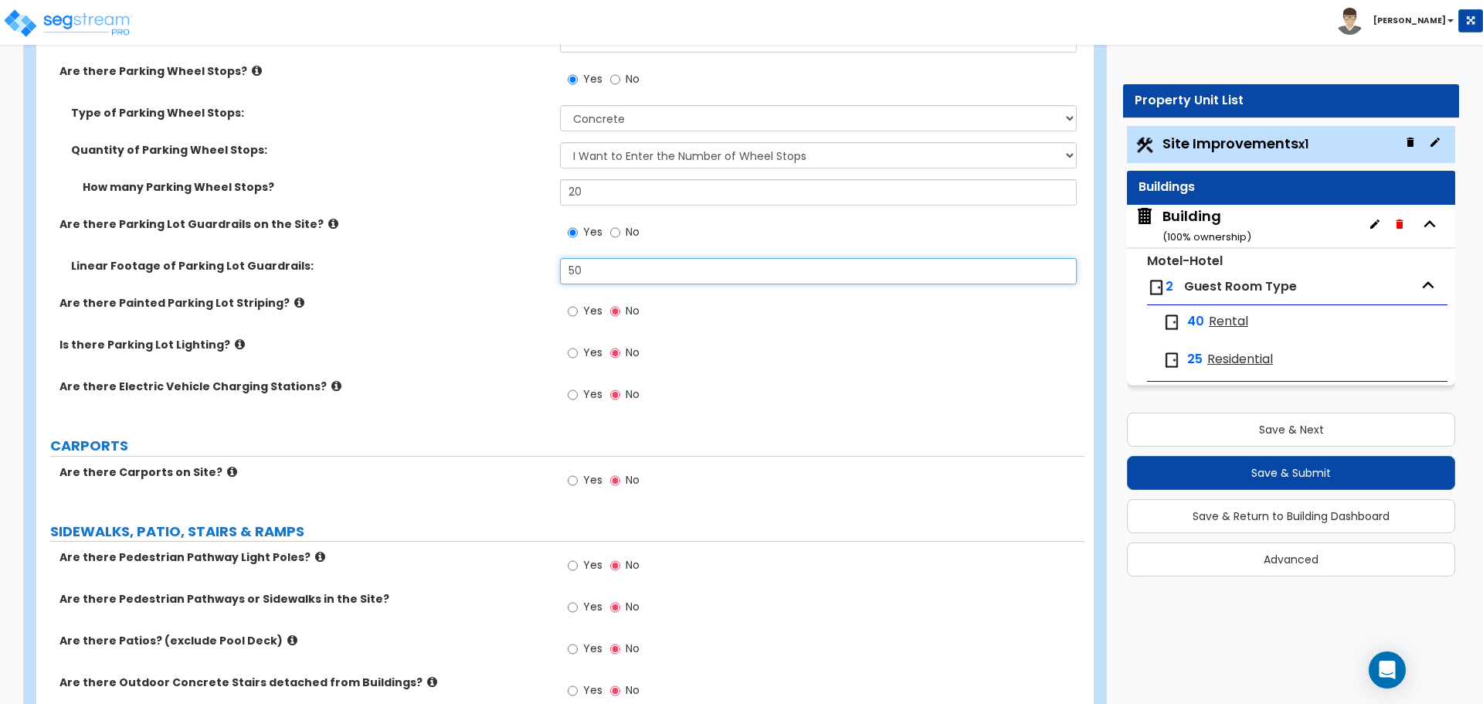
scroll to position [1310, 0]
type input "50"
click at [294, 296] on icon at bounding box center [299, 301] width 10 height 12
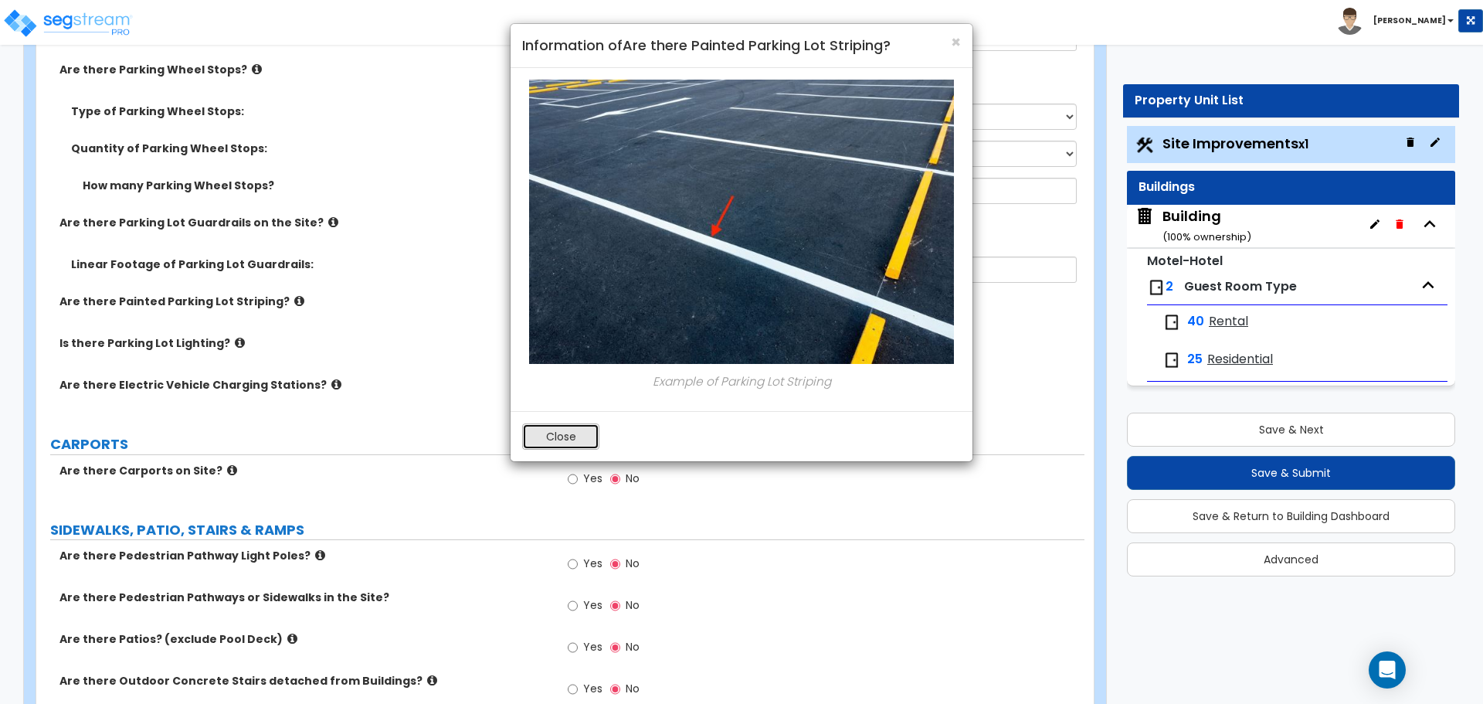
click at [556, 437] on button "Close" at bounding box center [560, 436] width 77 height 26
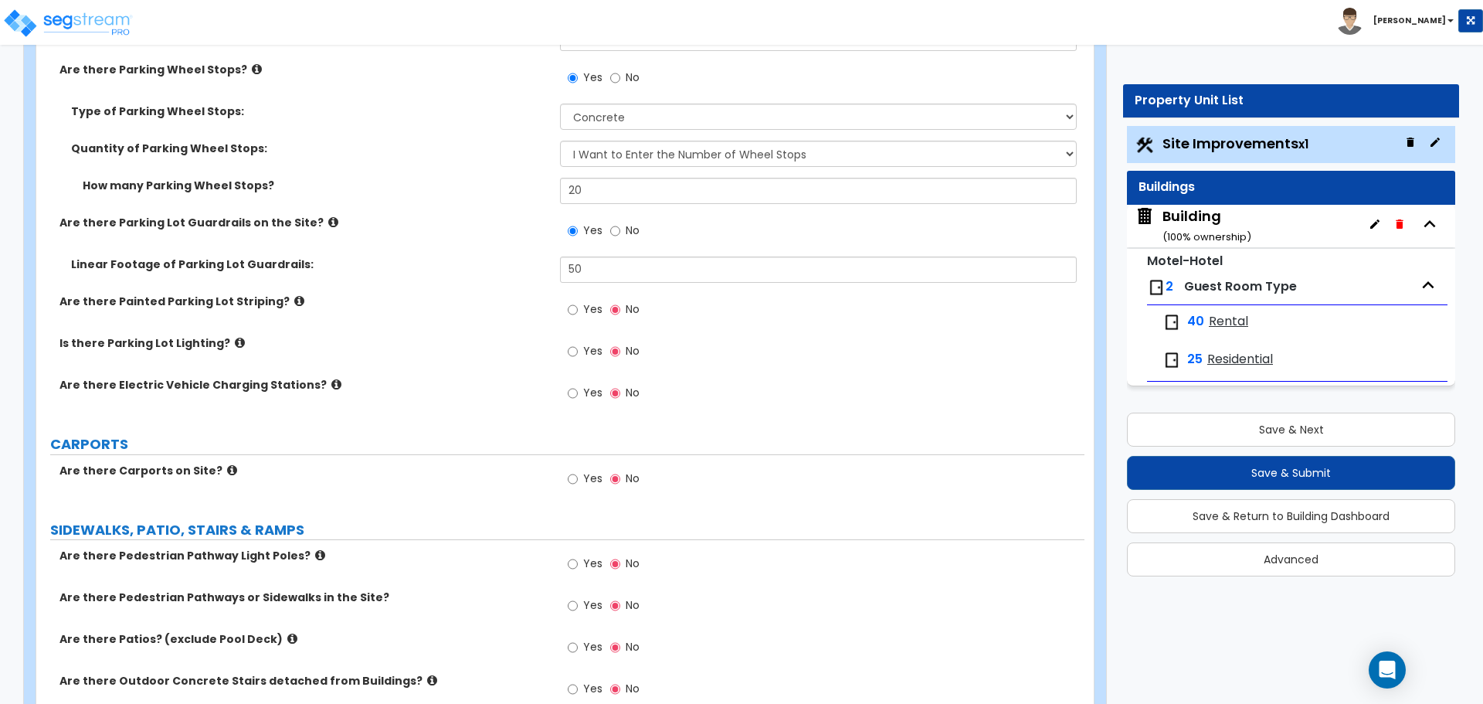
click at [585, 312] on span "Yes" at bounding box center [592, 308] width 19 height 15
click at [578, 312] on input "Yes" at bounding box center [573, 309] width 10 height 17
radio input "true"
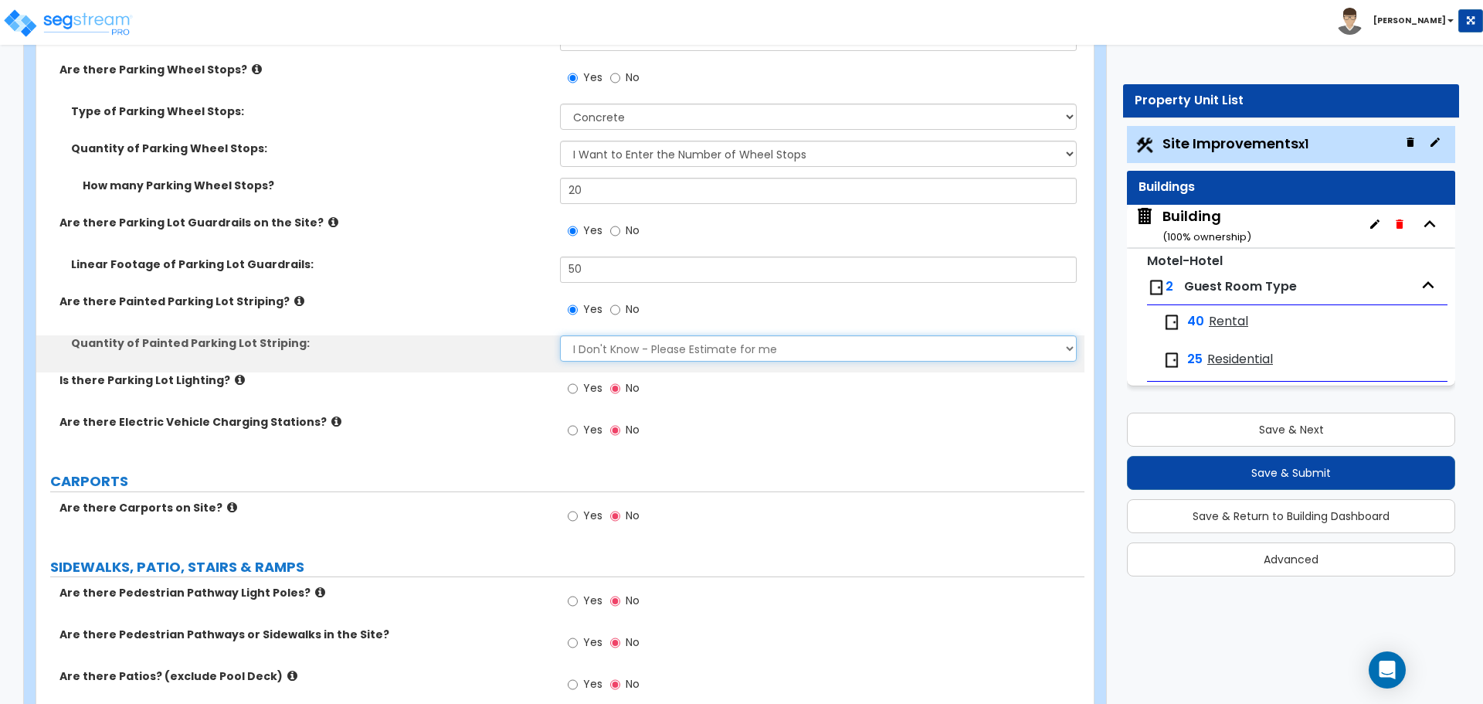
click at [617, 353] on select "I Don't Know - Please Estimate for me I Want to Enter the Number of Parking Spa…" at bounding box center [818, 348] width 516 height 26
select select "1"
click at [560, 335] on select "I Don't Know - Please Estimate for me I Want to Enter the Number of Parking Spa…" at bounding box center [818, 348] width 516 height 26
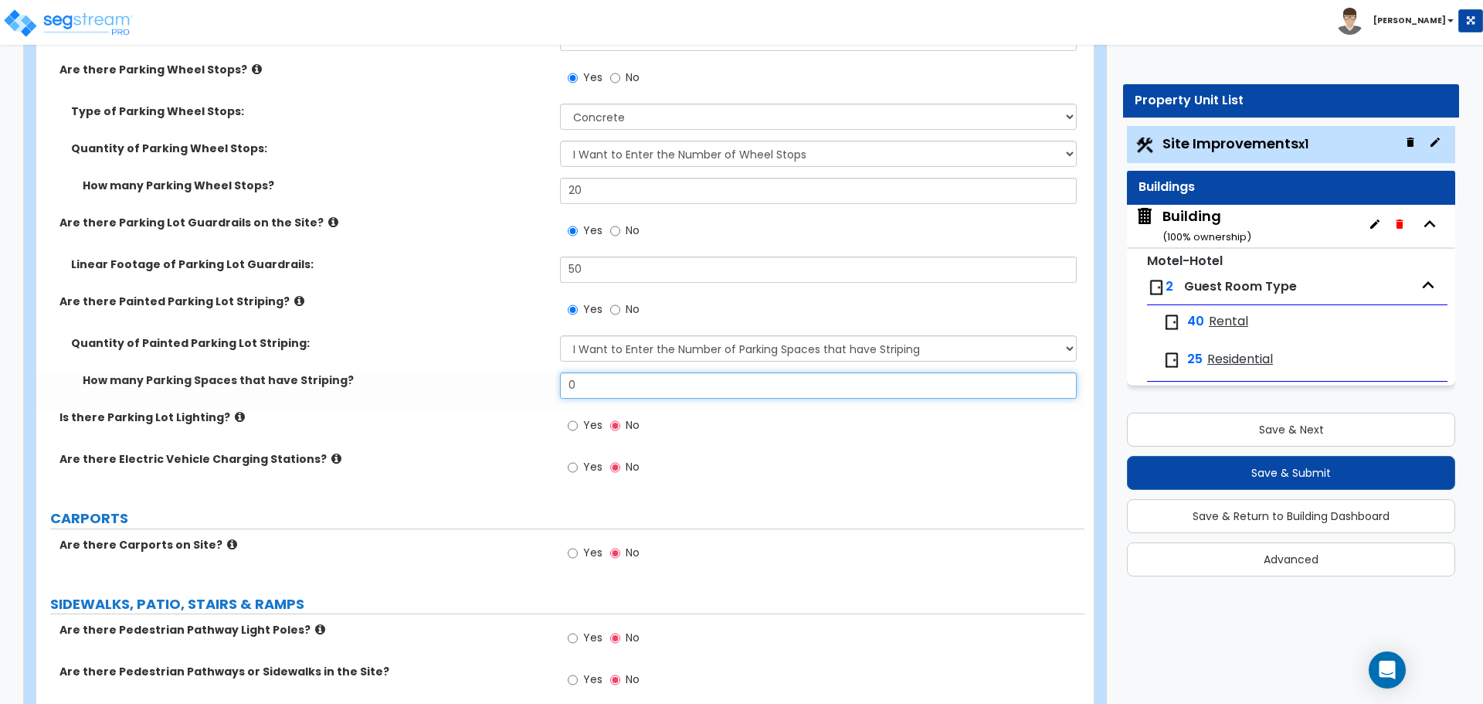
drag, startPoint x: 606, startPoint y: 385, endPoint x: 543, endPoint y: 381, distance: 62.7
click at [543, 381] on div "How many Parking Spaces that have Striping? 0" at bounding box center [560, 390] width 1048 height 37
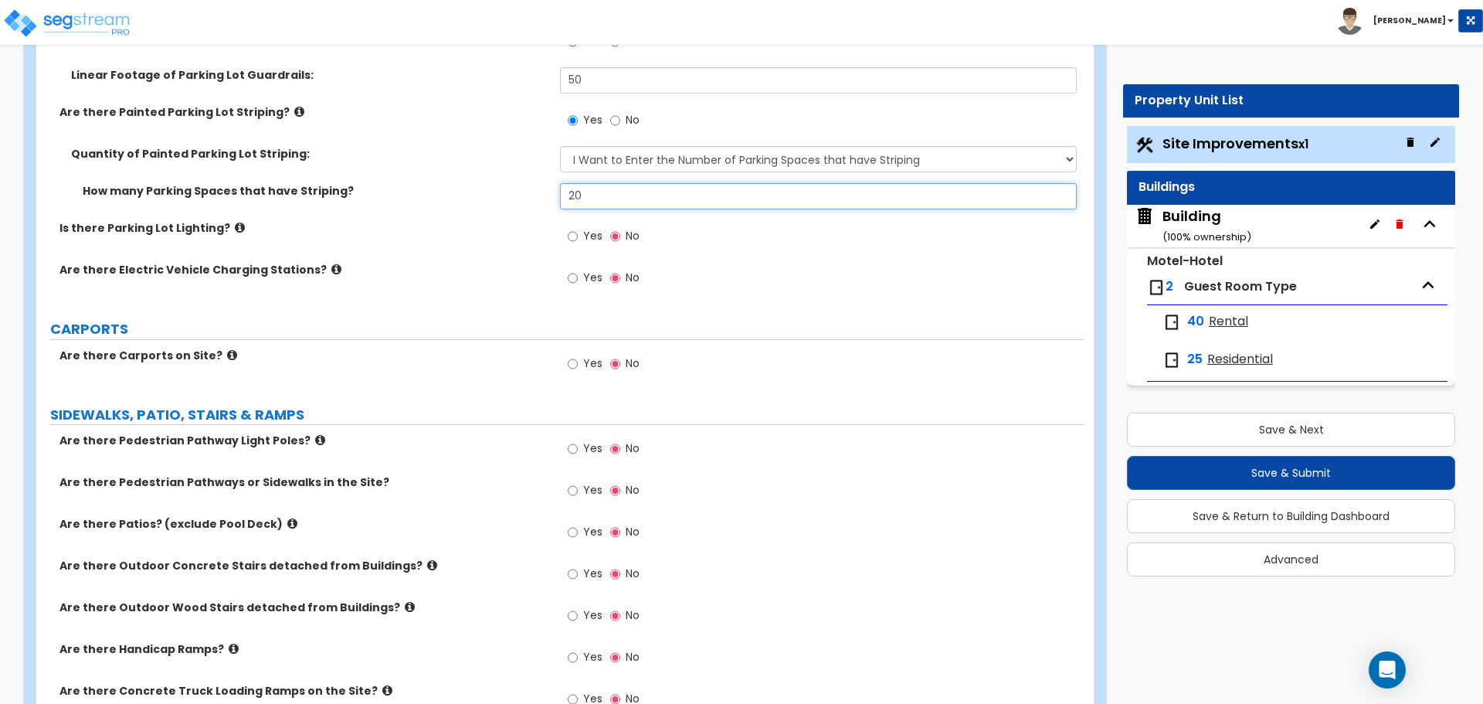
scroll to position [1501, 0]
type input "20"
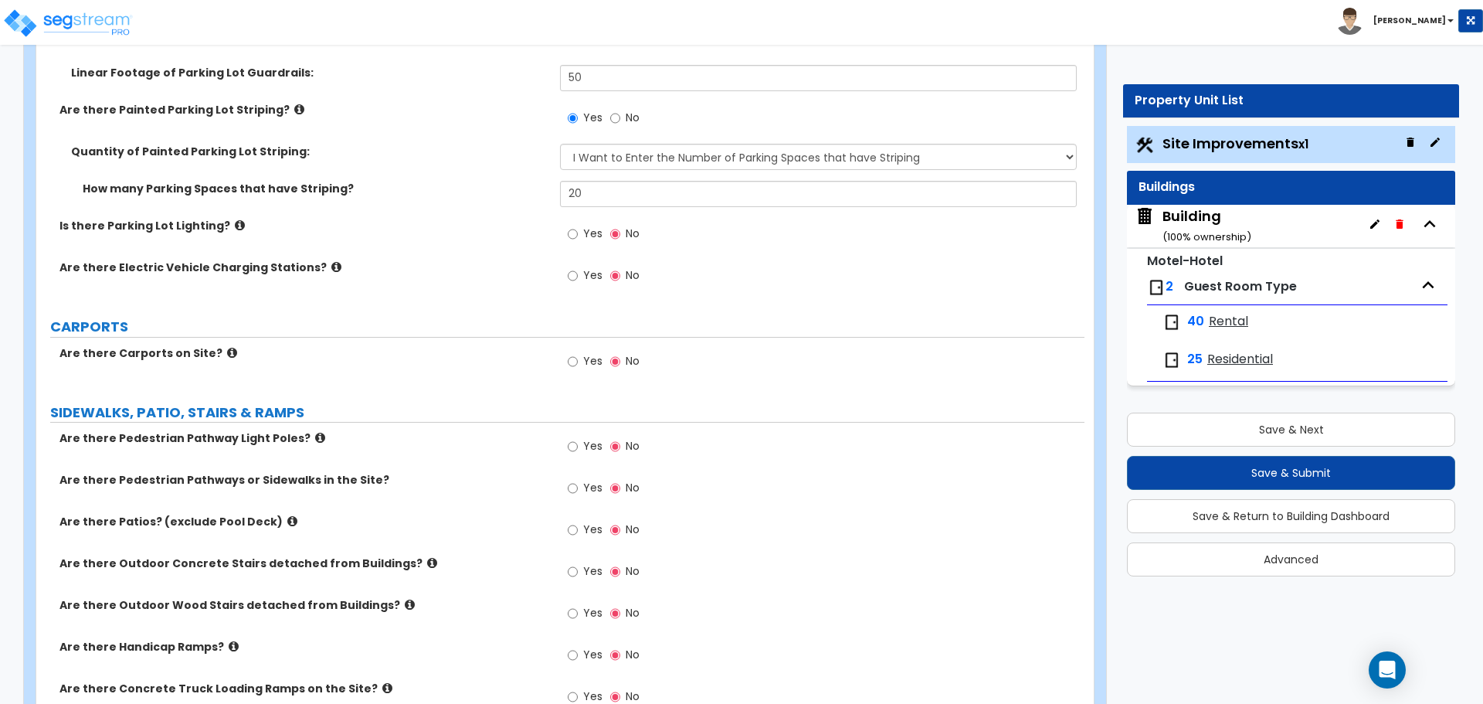
click at [235, 222] on icon at bounding box center [240, 225] width 10 height 12
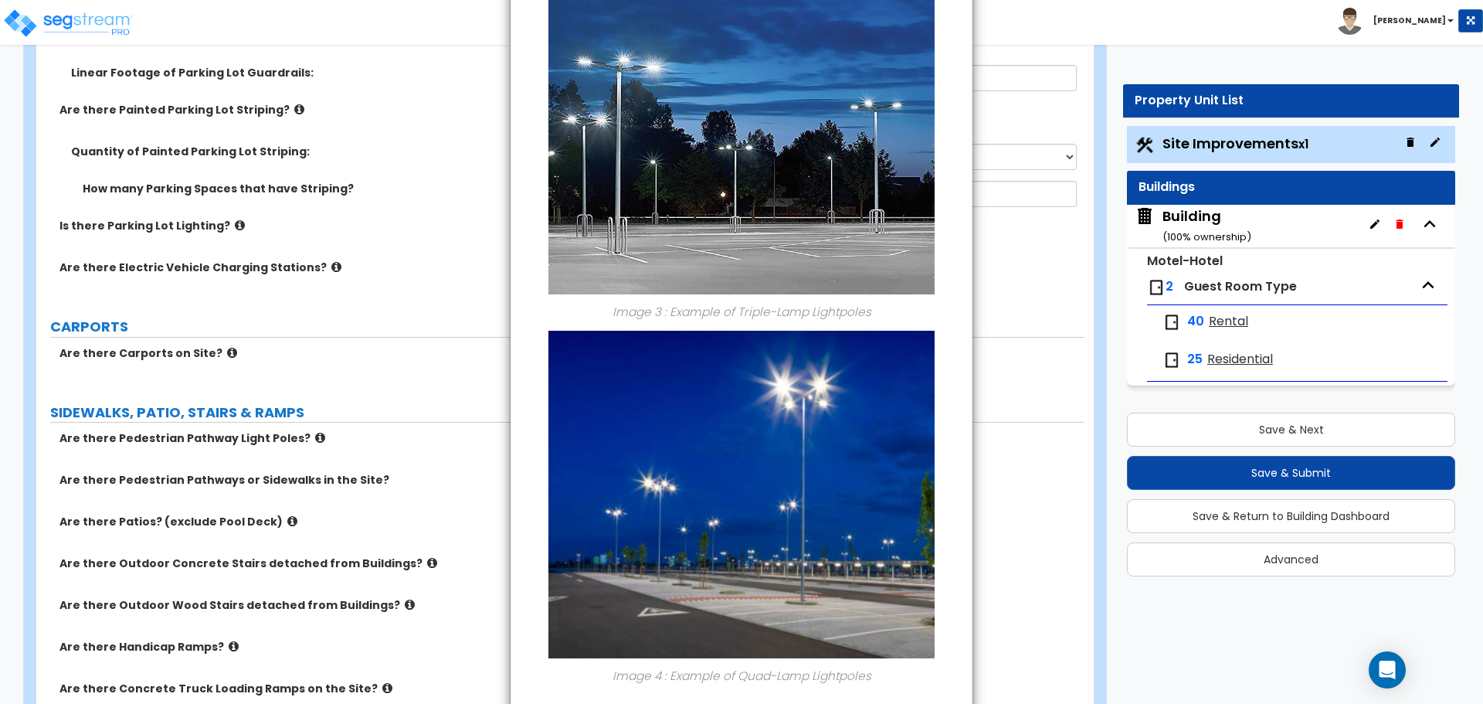
scroll to position [1004, 0]
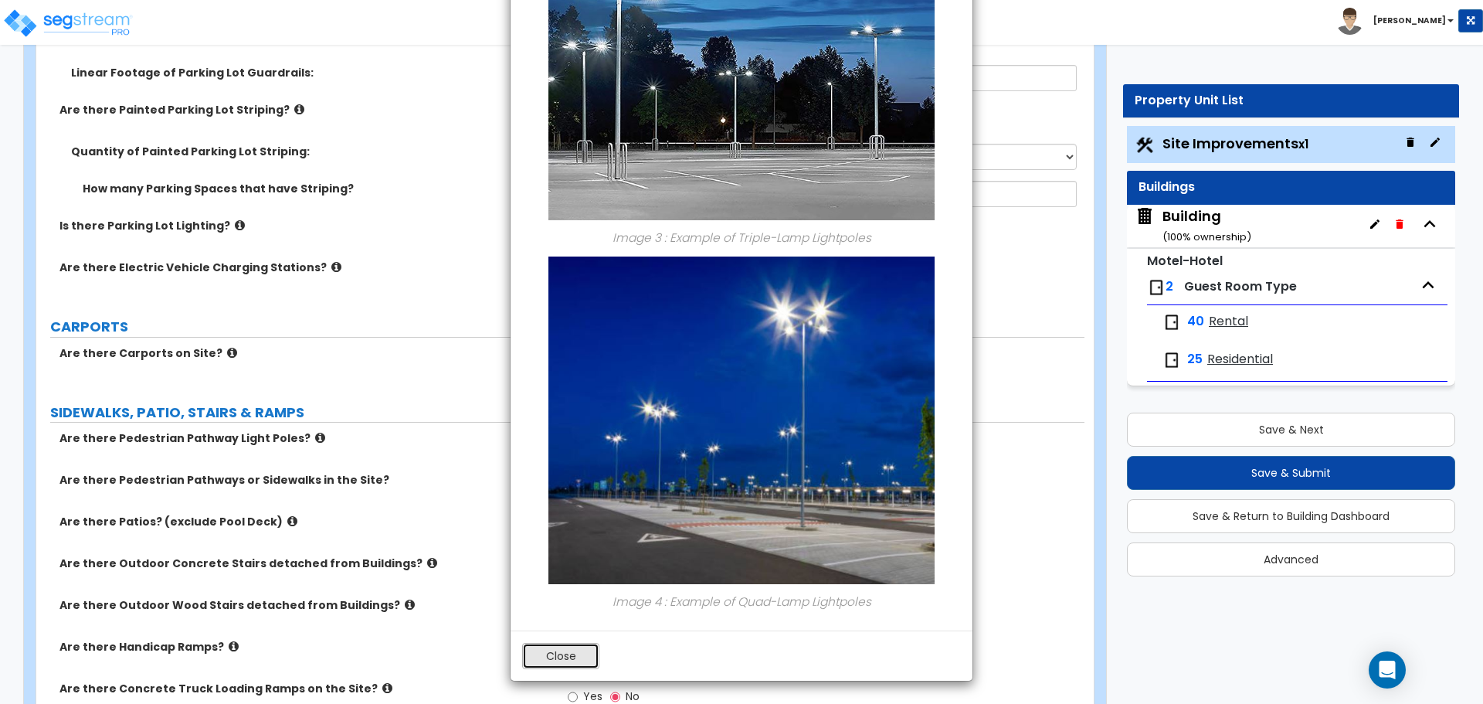
click at [584, 643] on button "Close" at bounding box center [560, 656] width 77 height 26
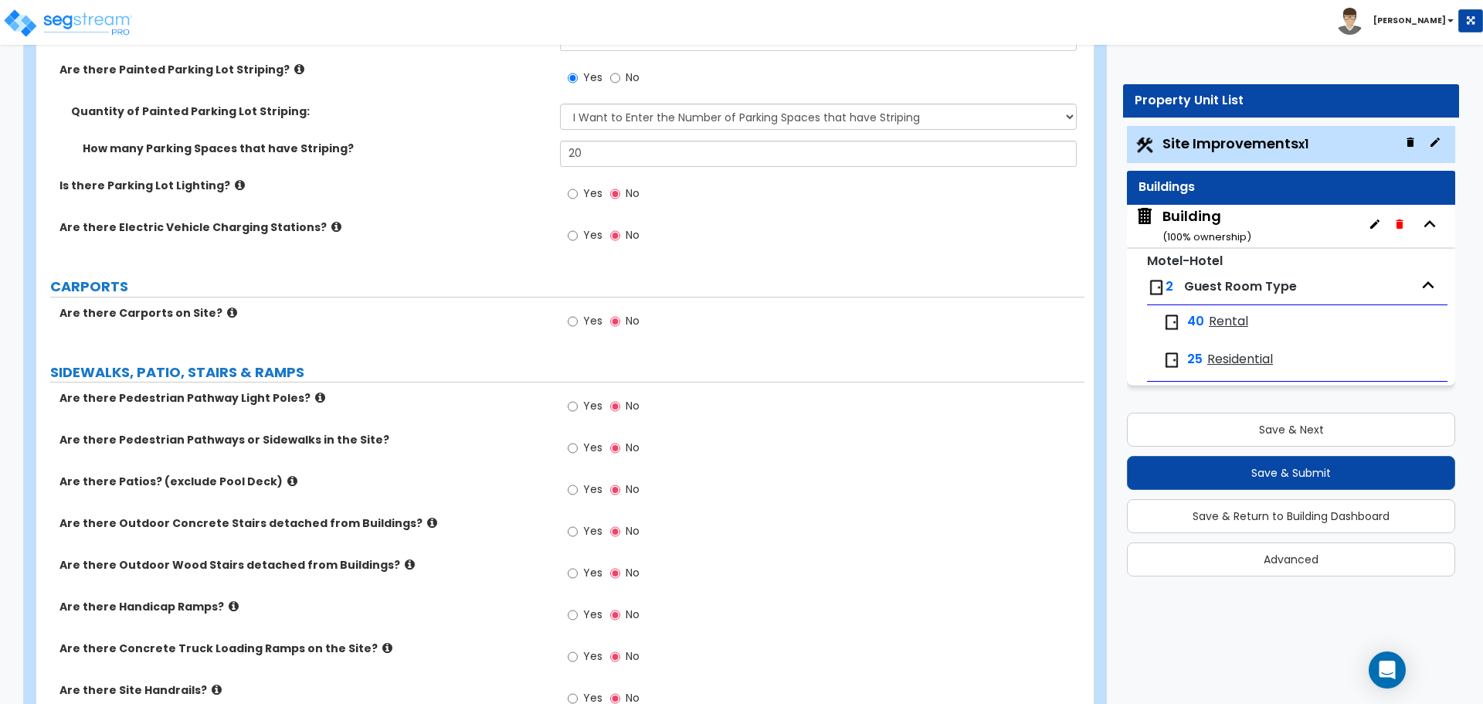
scroll to position [1542, 0]
click at [593, 189] on span "Yes" at bounding box center [592, 192] width 19 height 15
click at [578, 189] on input "Yes" at bounding box center [573, 193] width 10 height 17
radio input "true"
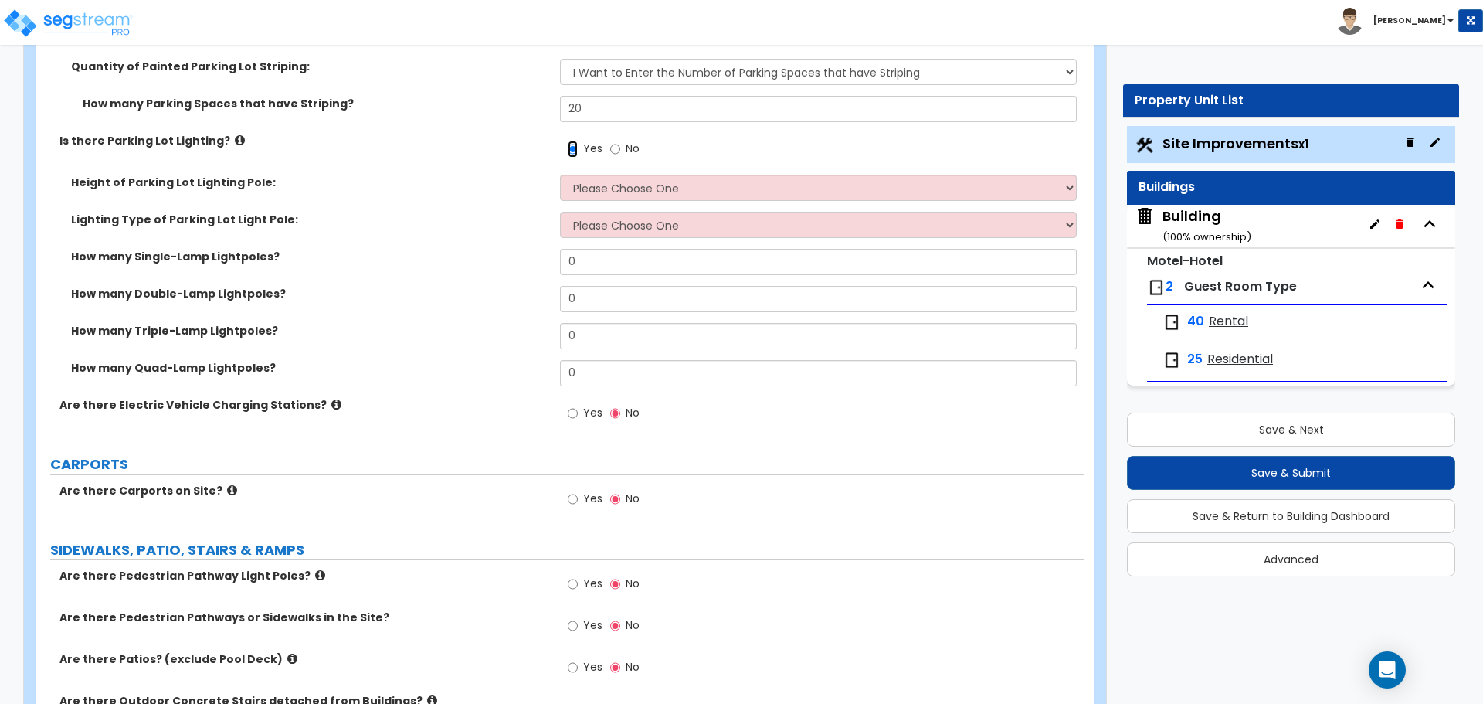
scroll to position [1596, 0]
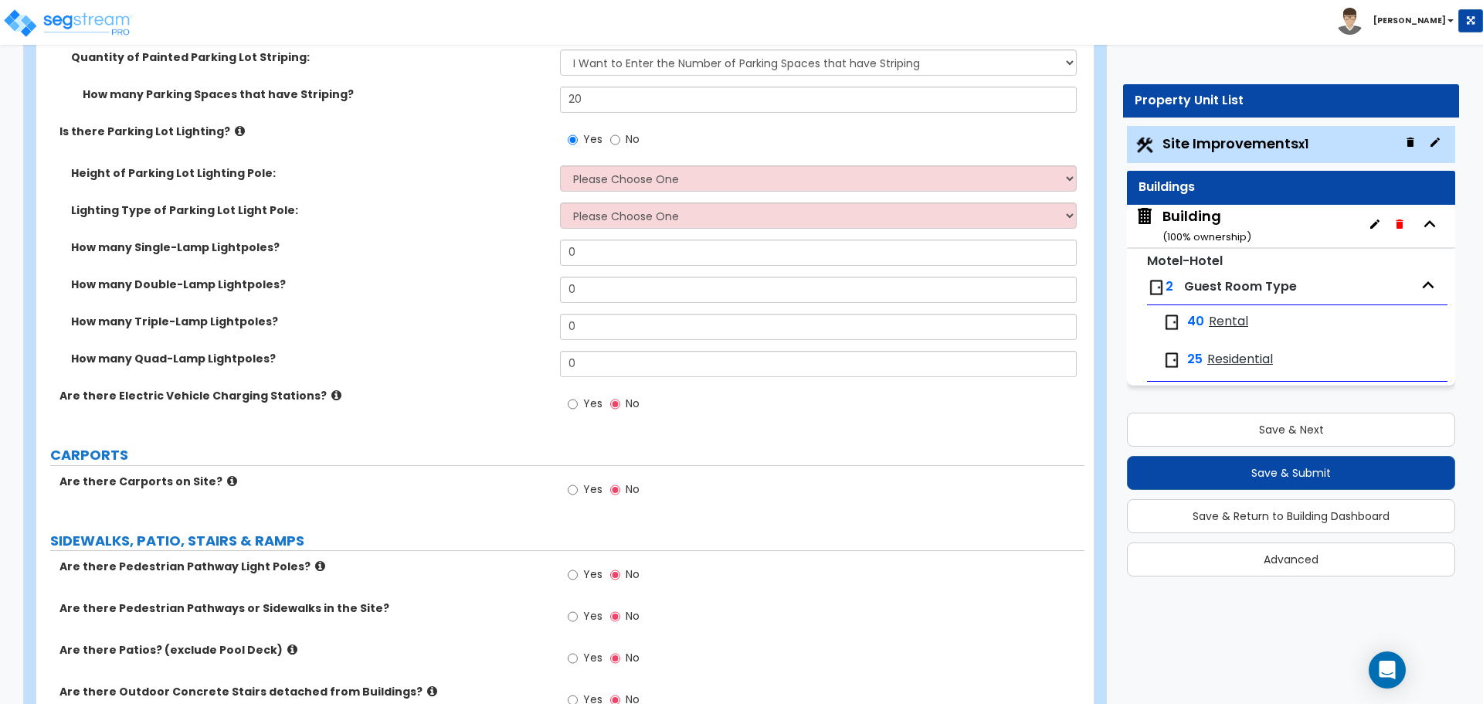
click at [235, 125] on icon at bounding box center [240, 131] width 10 height 12
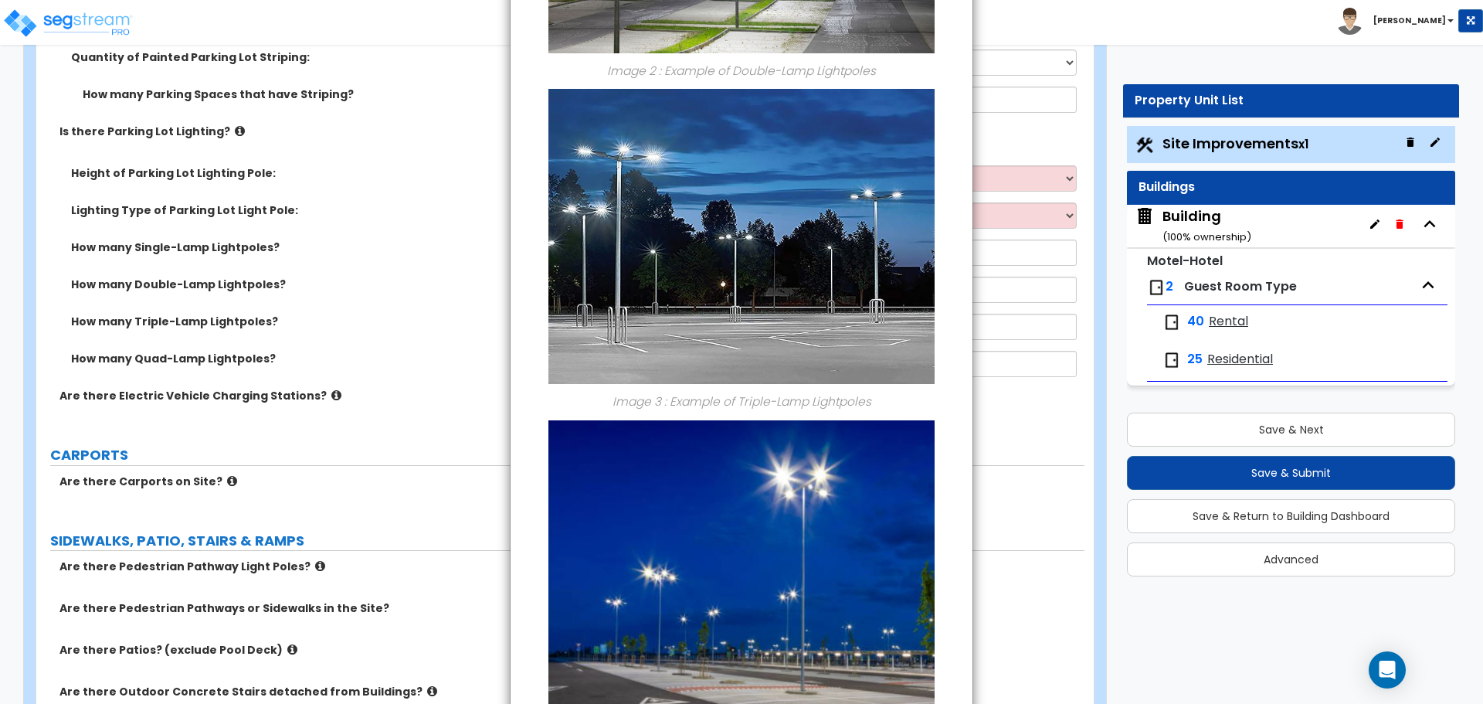
scroll to position [1004, 0]
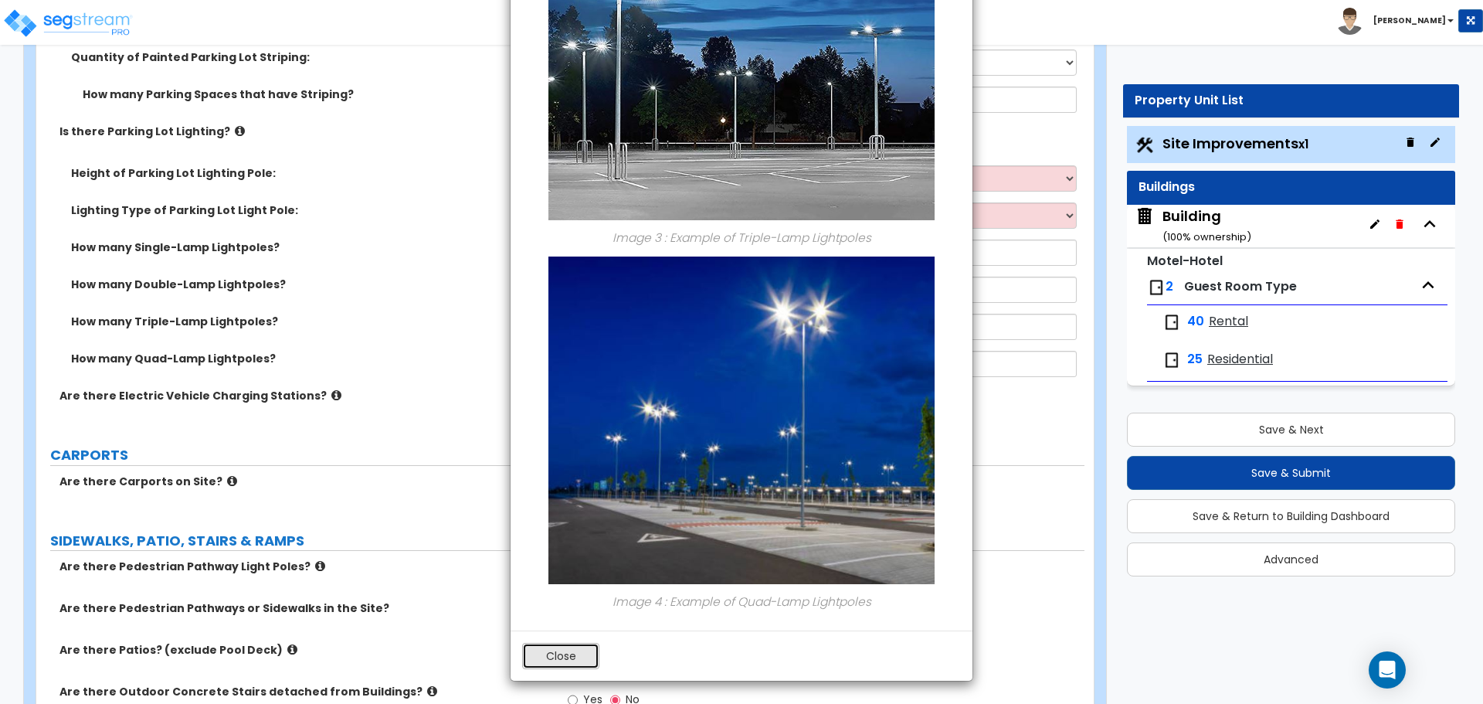
click at [551, 649] on button "Close" at bounding box center [560, 656] width 77 height 26
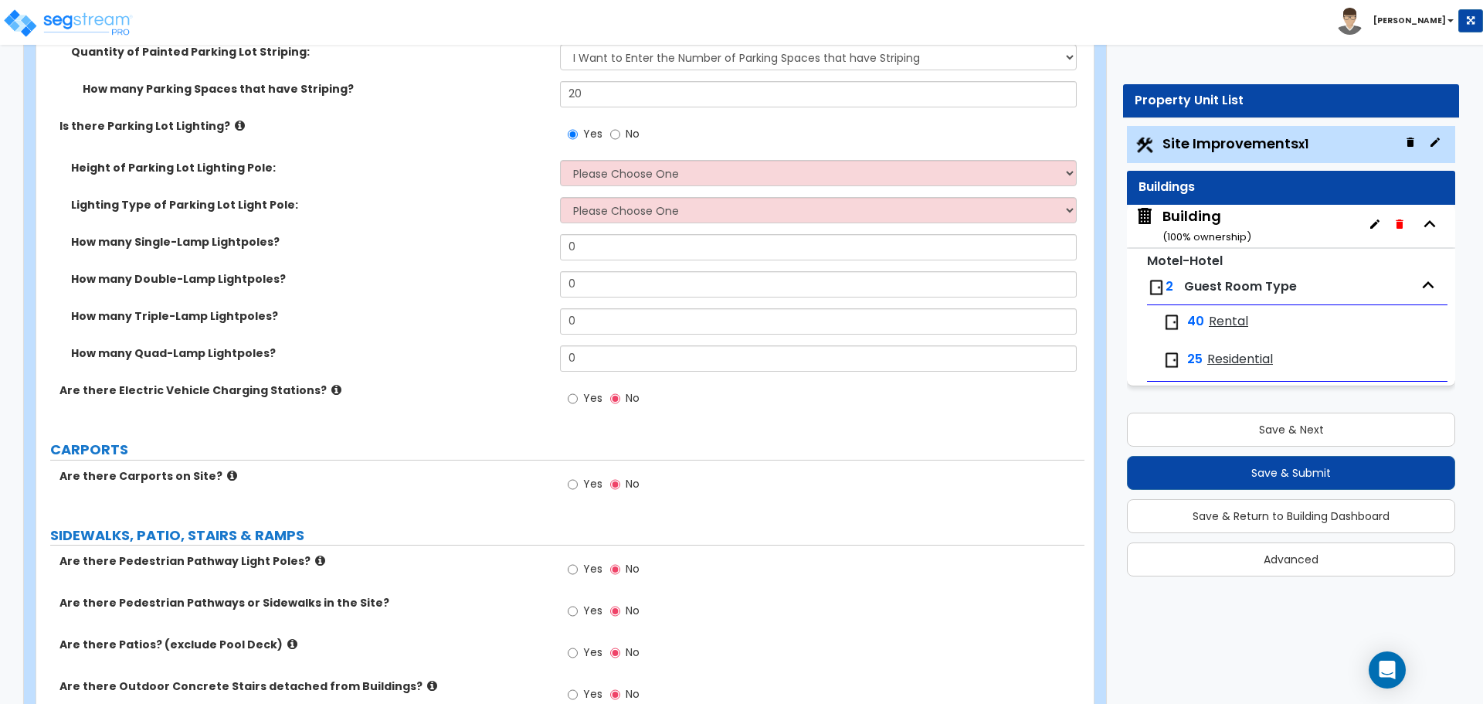
scroll to position [1603, 0]
click at [672, 171] on select "Please Choose One 20' high 30' high 40' high" at bounding box center [818, 171] width 516 height 26
select select "2"
click at [560, 158] on select "Please Choose One 20' high 30' high 40' high" at bounding box center [818, 171] width 516 height 26
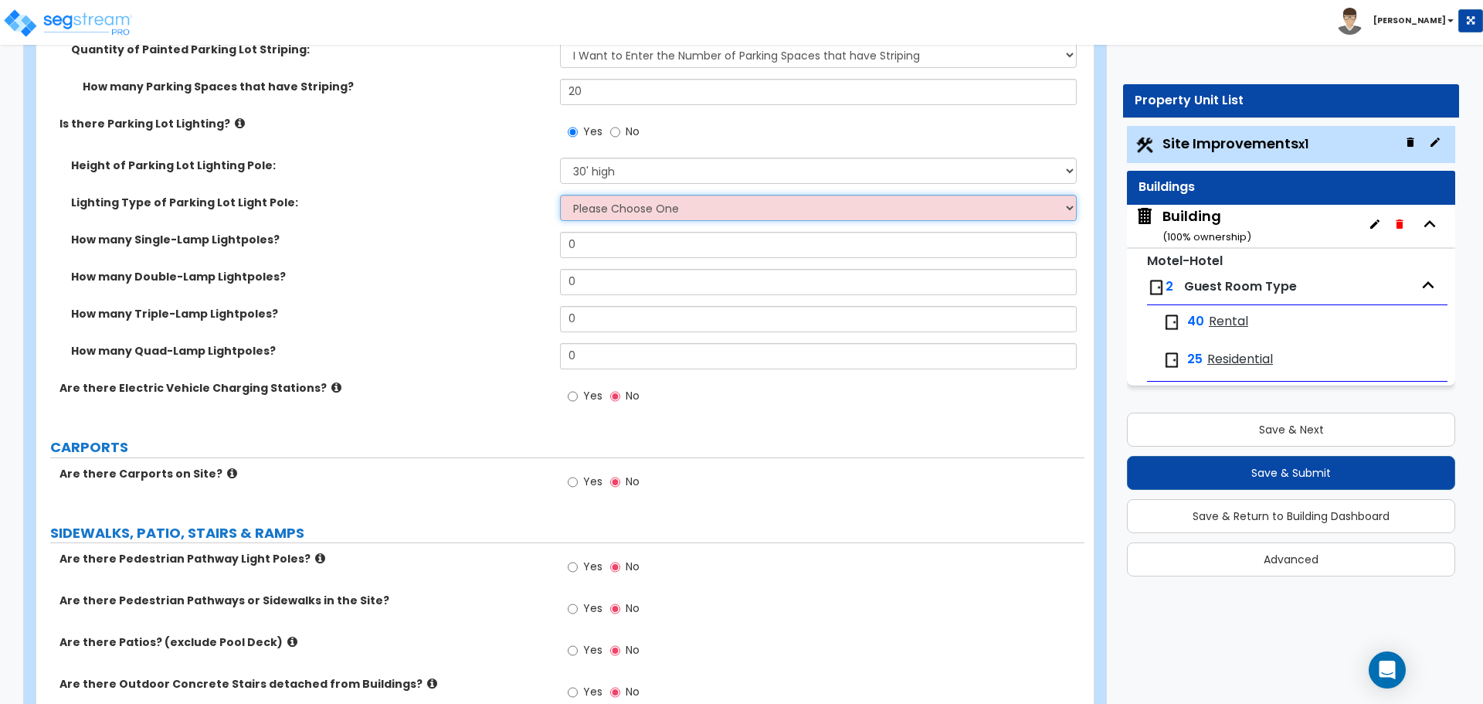
click at [684, 204] on select "Please Choose One LED Metal Halide High Pressure Sodium Please Choose for me" at bounding box center [818, 208] width 516 height 26
click at [612, 206] on select "Please Choose One LED Metal Halide High Pressure Sodium Please Choose for me" at bounding box center [818, 208] width 516 height 26
select select "3"
click at [560, 195] on select "Please Choose One LED Metal Halide High Pressure Sodium Please Choose for me" at bounding box center [818, 208] width 516 height 26
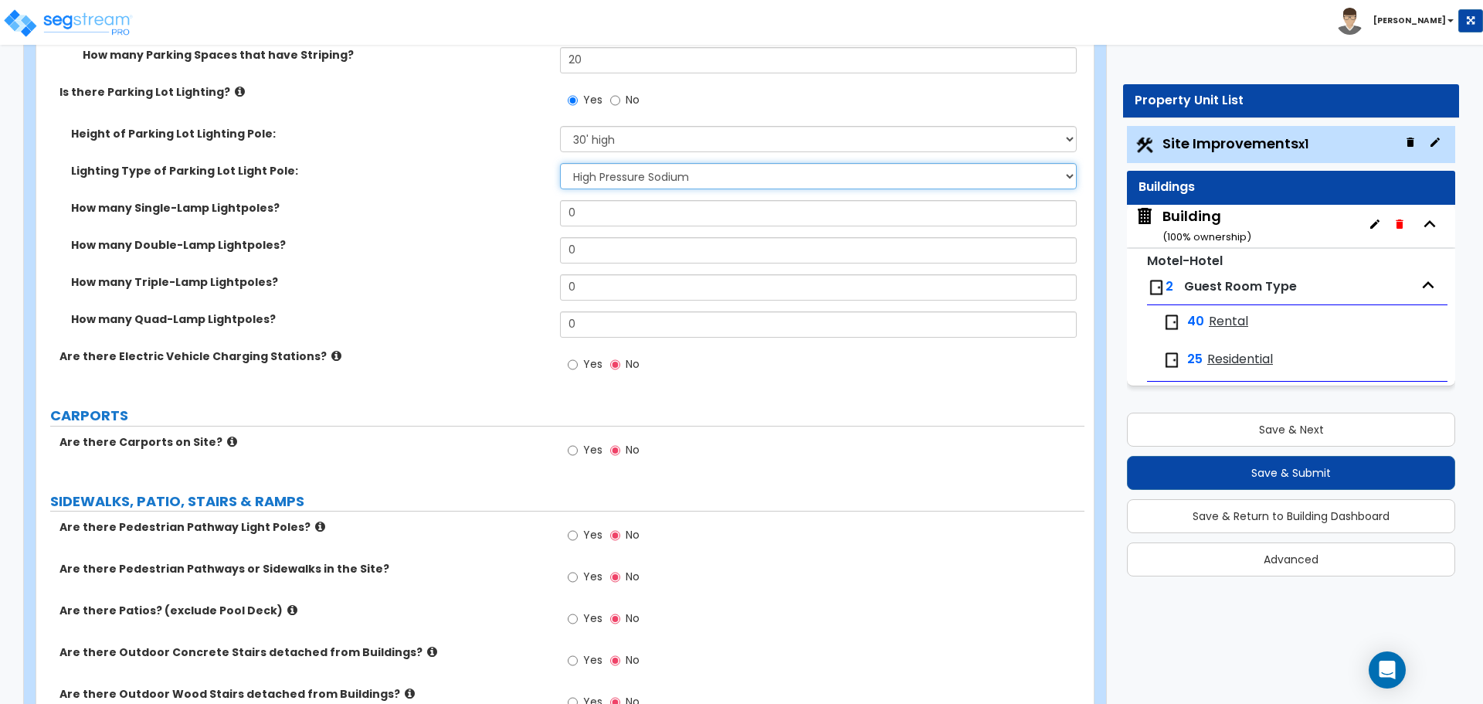
scroll to position [1645, 0]
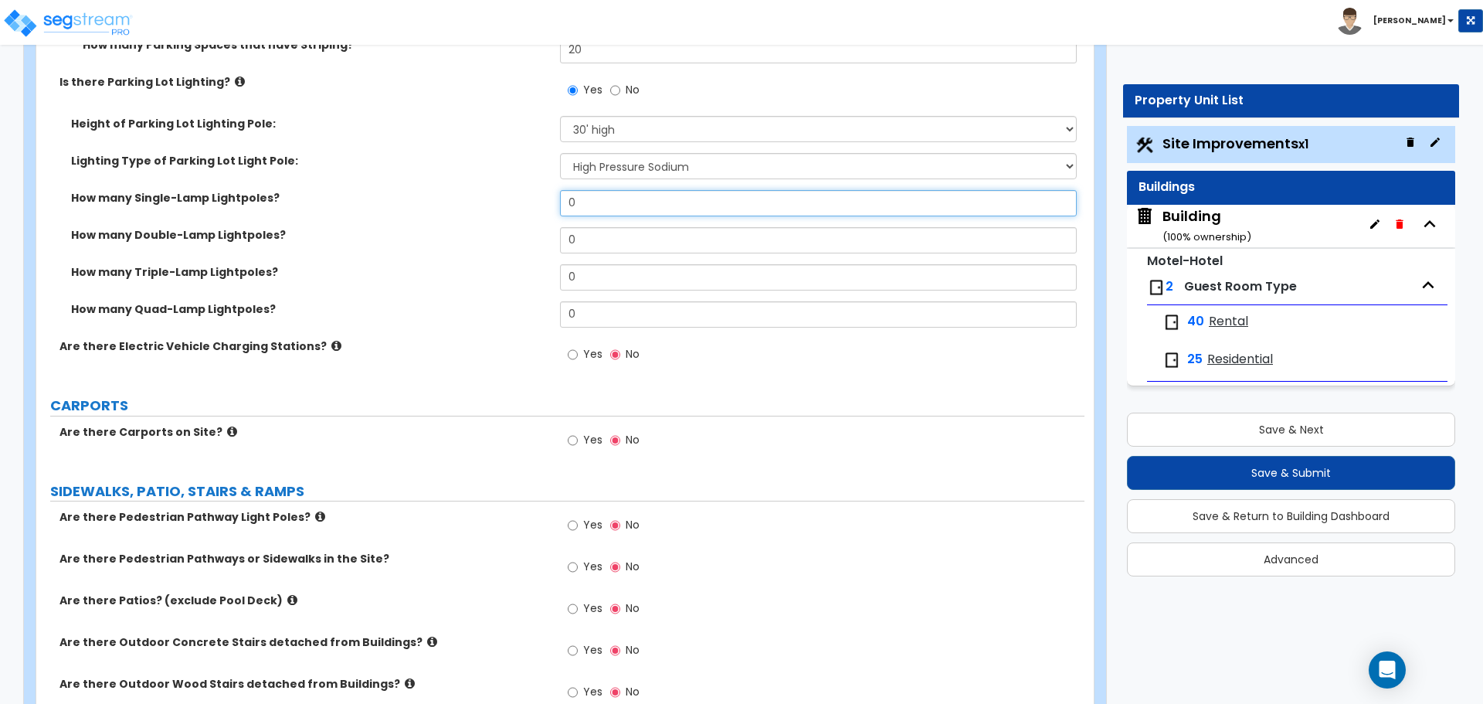
drag, startPoint x: 599, startPoint y: 205, endPoint x: 514, endPoint y: 201, distance: 85.8
click at [514, 202] on div "How many Single-Lamp Lightpoles? 0" at bounding box center [560, 208] width 1048 height 37
type input "1"
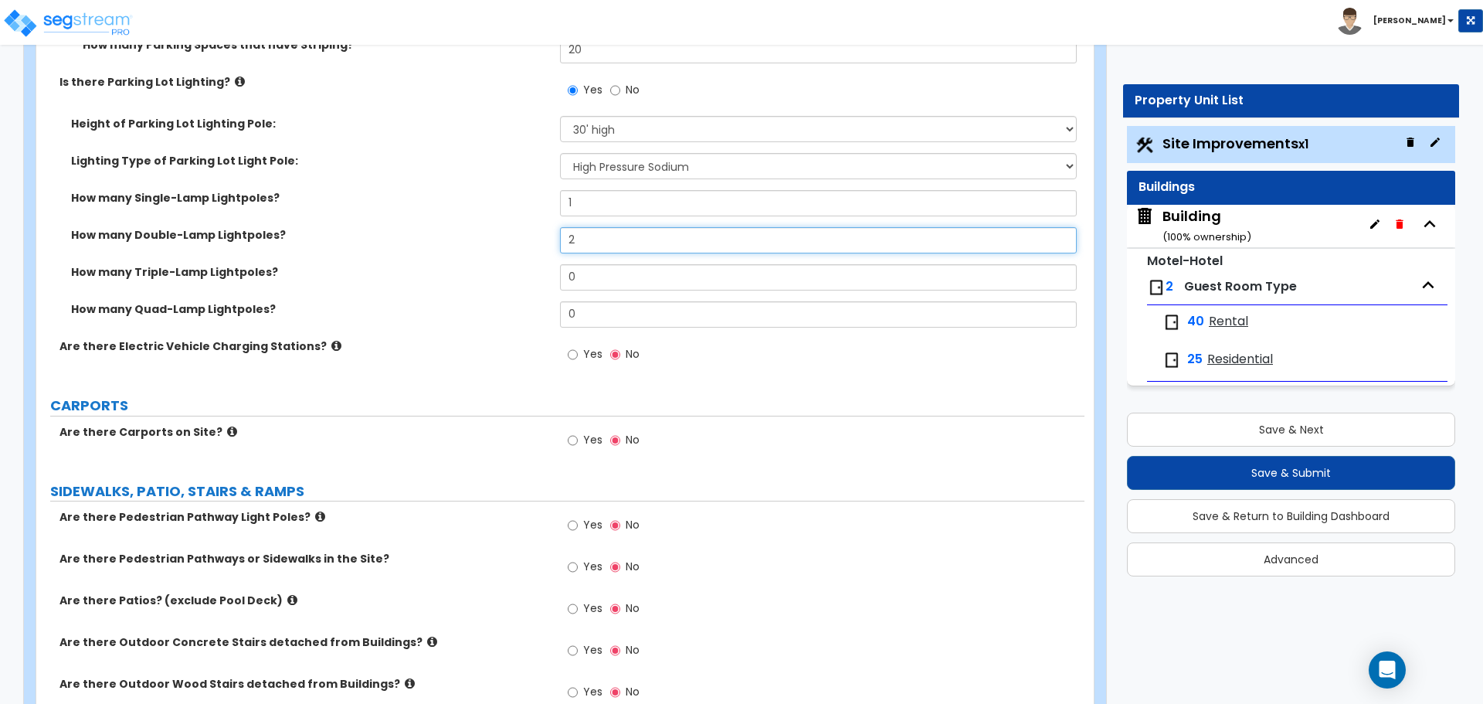
type input "2"
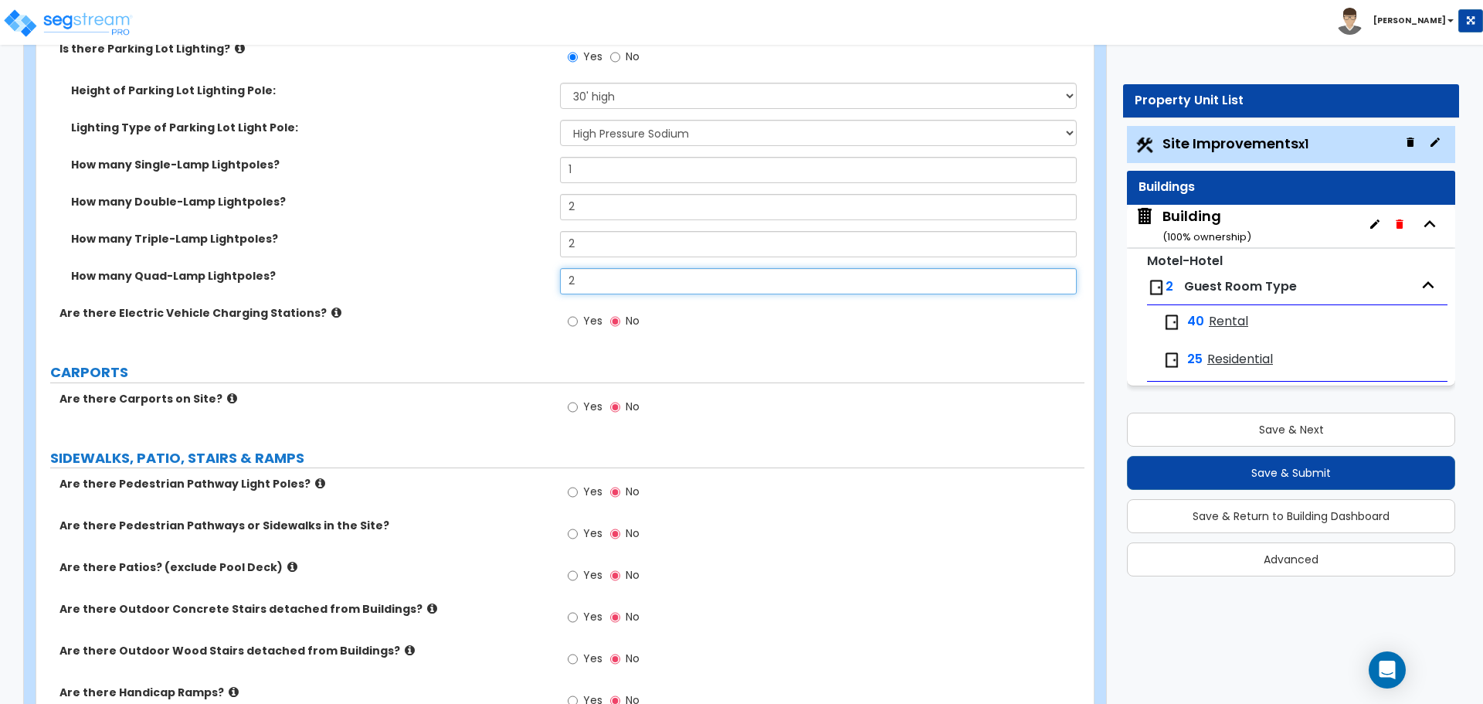
scroll to position [1681, 0]
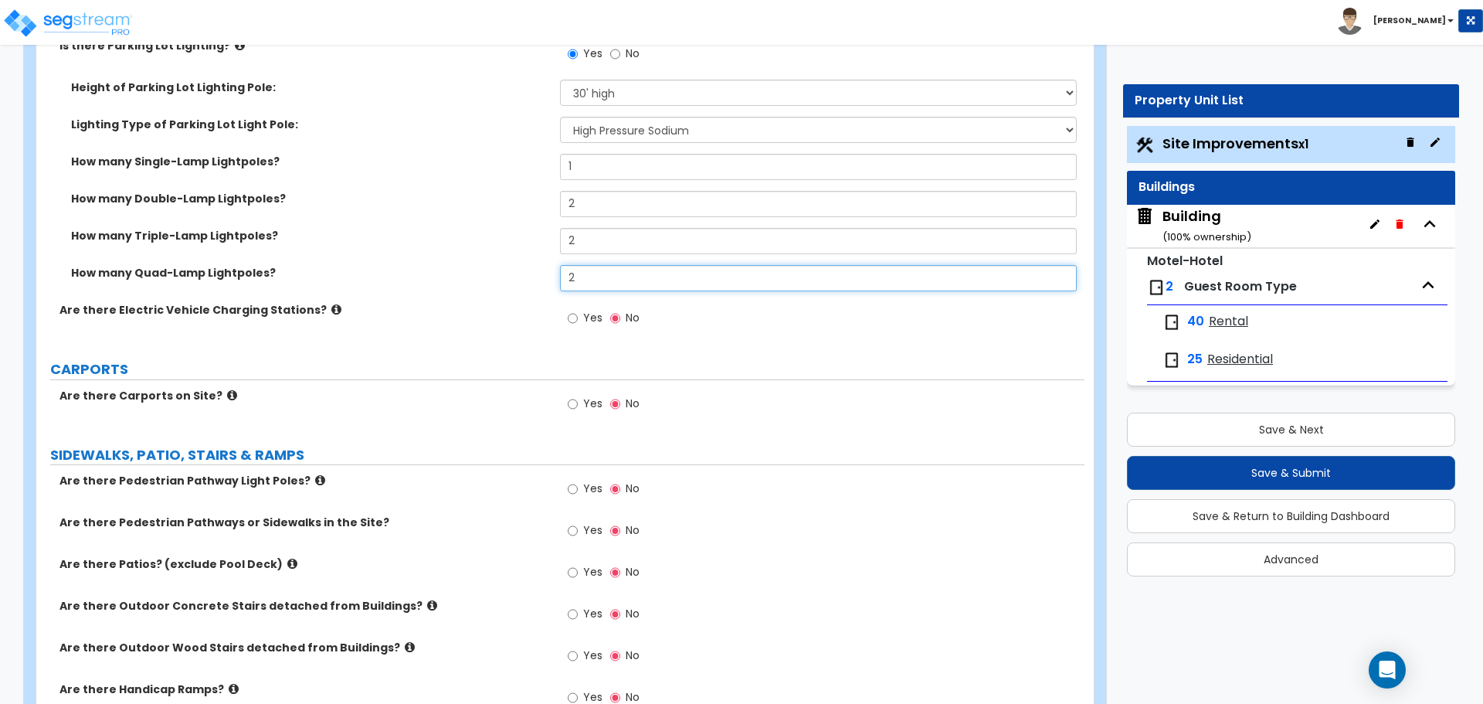
type input "2"
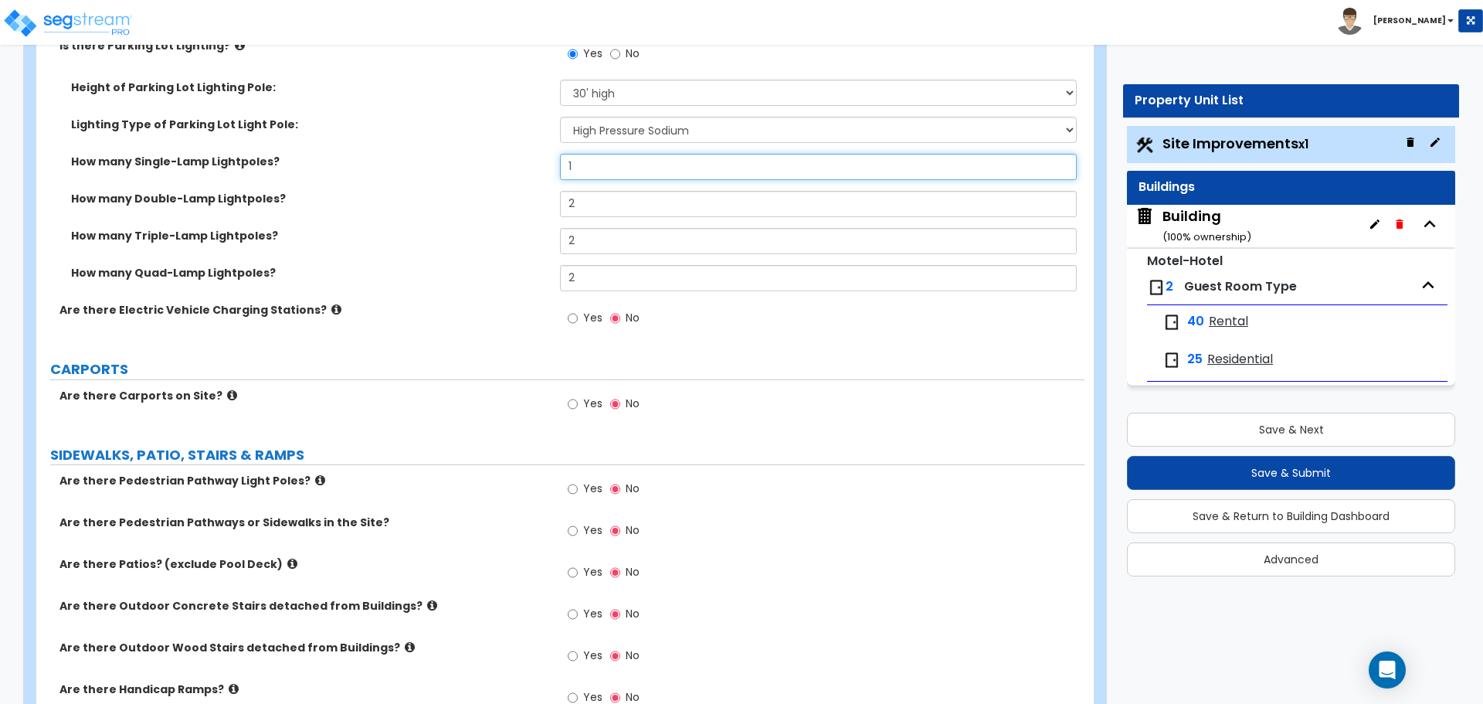
drag, startPoint x: 592, startPoint y: 160, endPoint x: 535, endPoint y: 158, distance: 57.2
click at [535, 158] on div "How many Single-Lamp Lightpoles? 1" at bounding box center [560, 172] width 1048 height 37
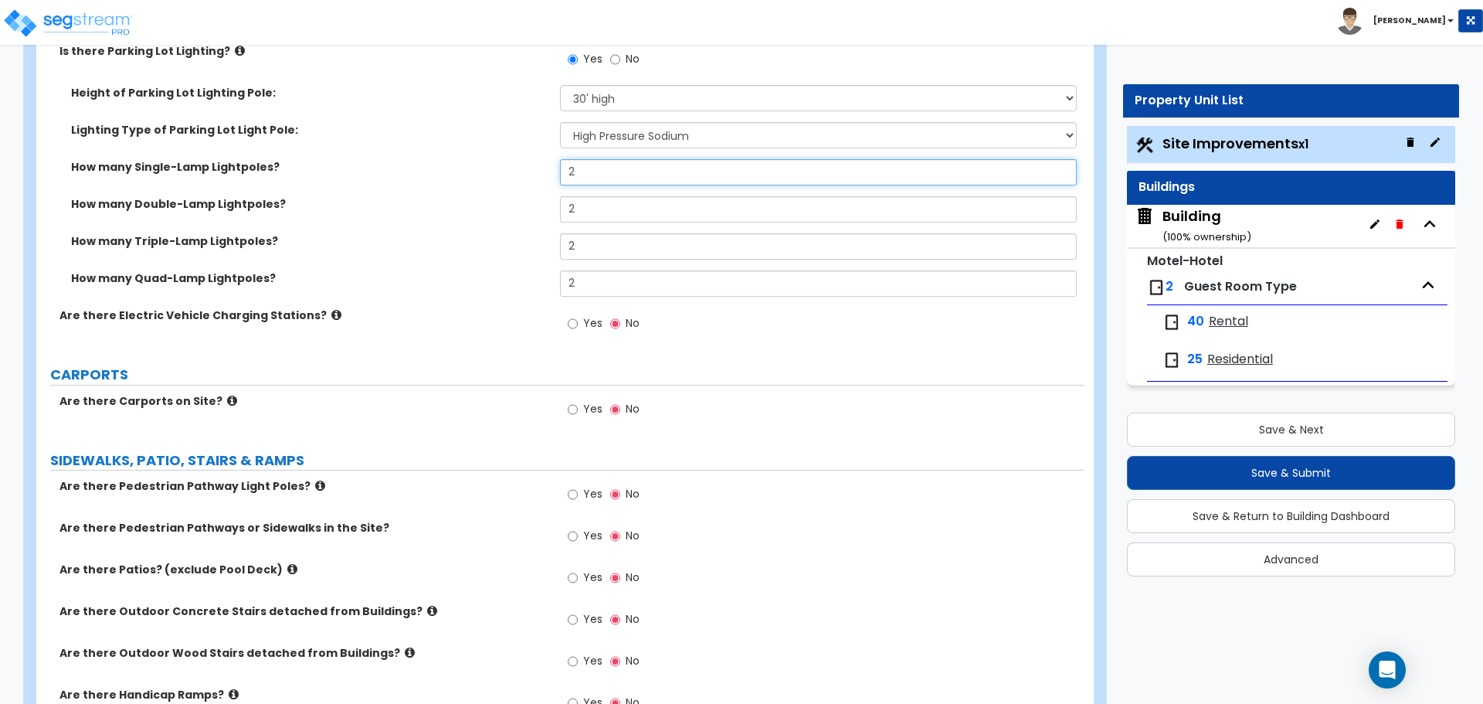
scroll to position [1679, 0]
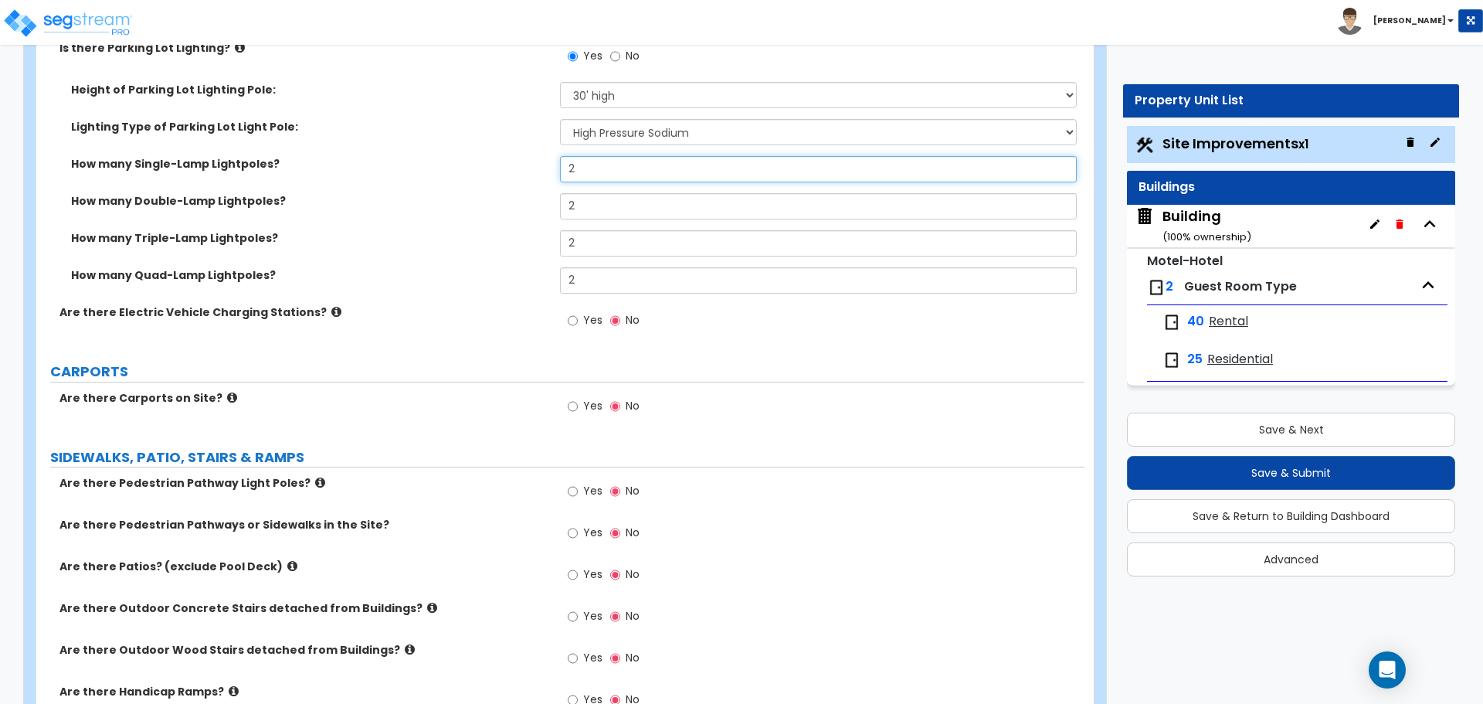
type input "2"
click at [581, 315] on label "Yes" at bounding box center [585, 322] width 35 height 26
click at [578, 315] on input "Yes" at bounding box center [573, 320] width 10 height 17
radio input "true"
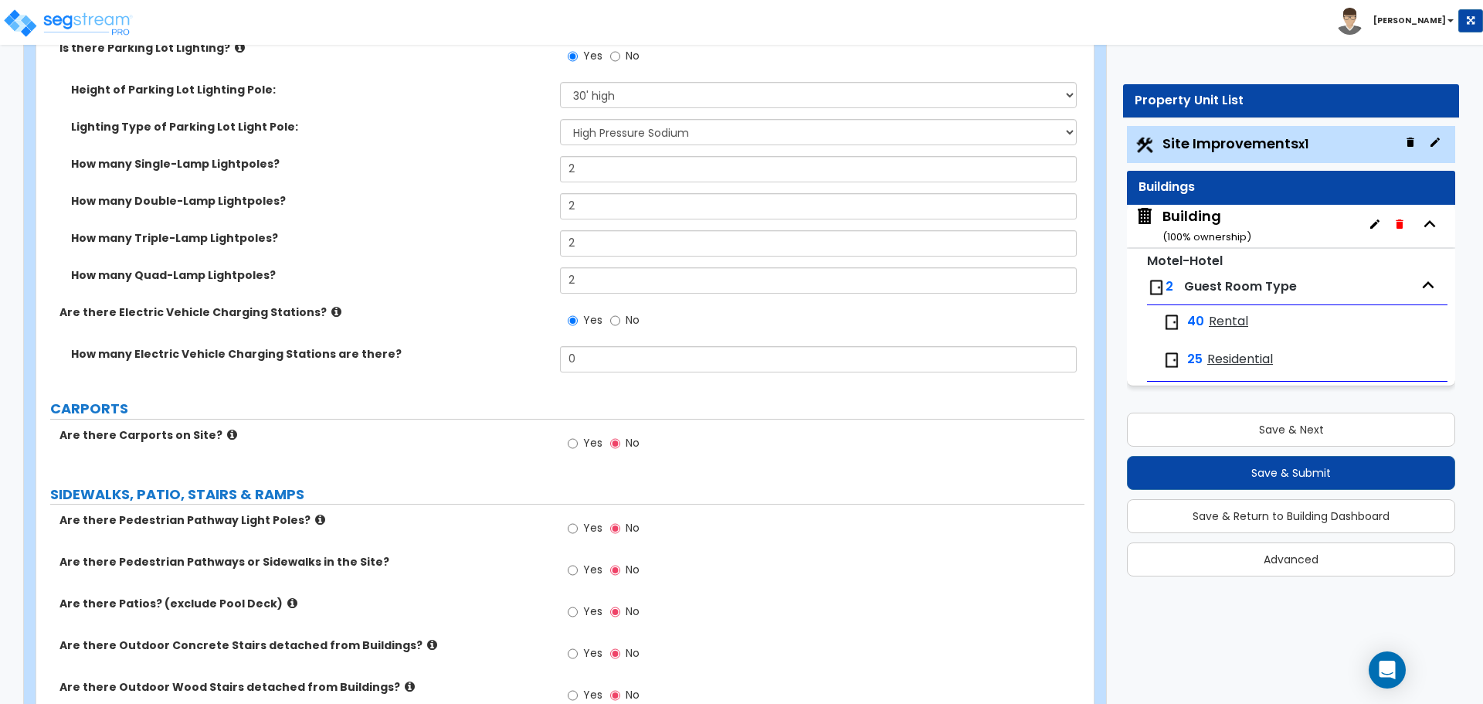
click at [331, 309] on icon at bounding box center [336, 312] width 10 height 12
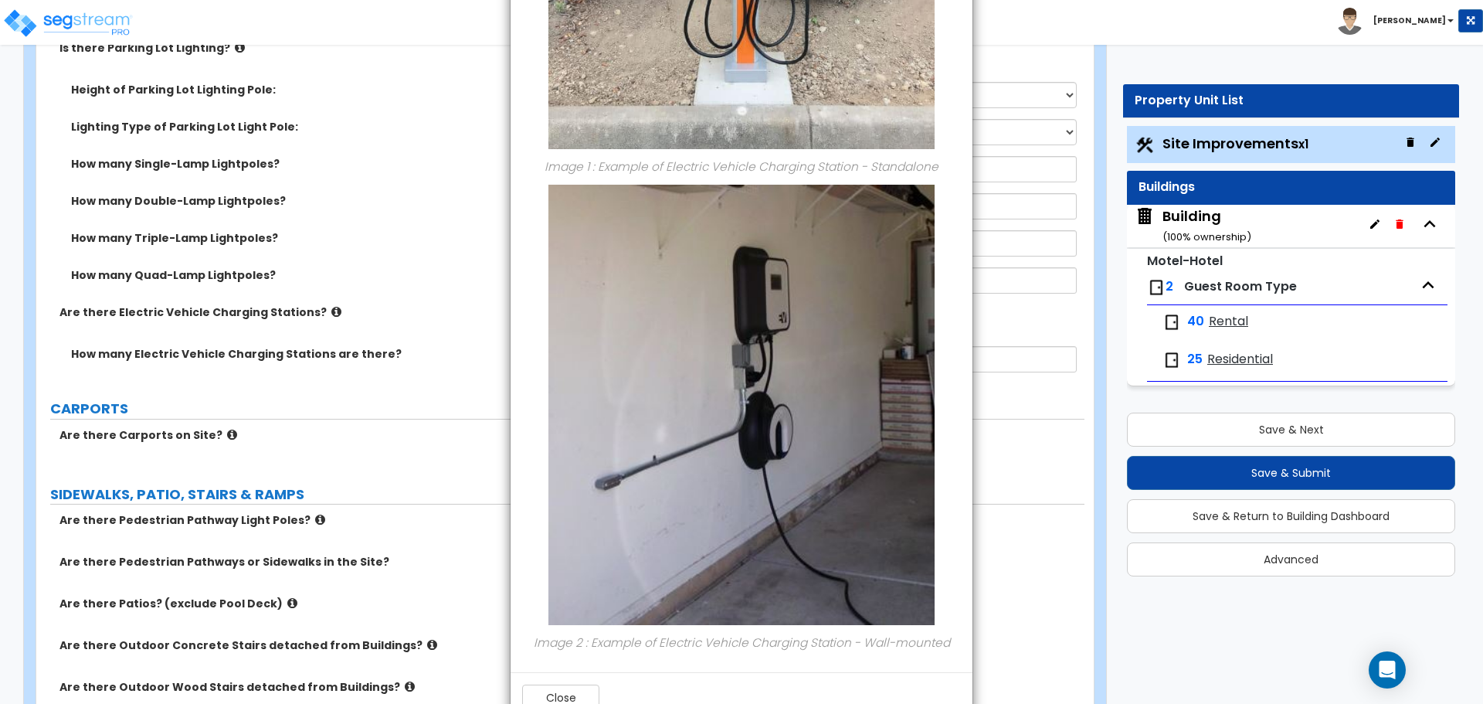
scroll to position [470, 0]
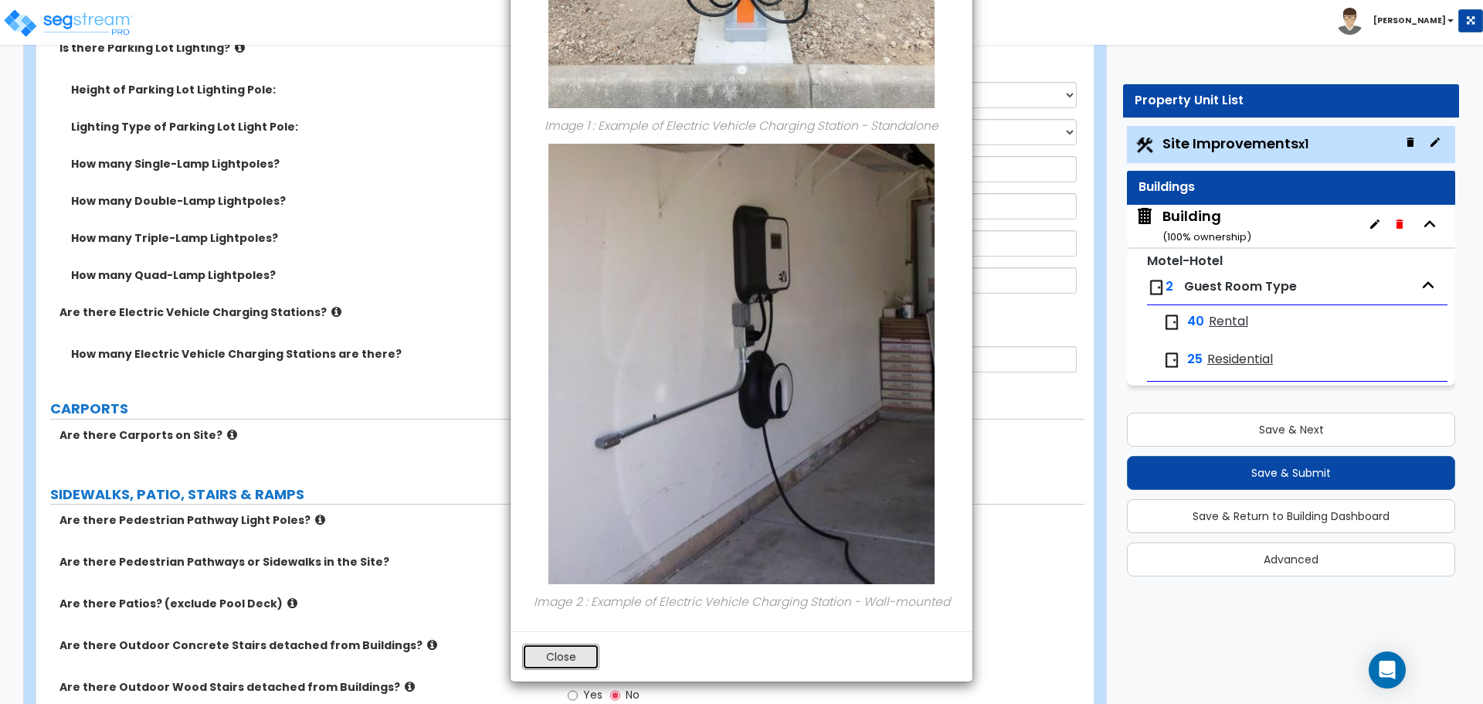
drag, startPoint x: 580, startPoint y: 663, endPoint x: 616, endPoint y: 449, distance: 217.6
click at [580, 663] on button "Close" at bounding box center [560, 656] width 77 height 26
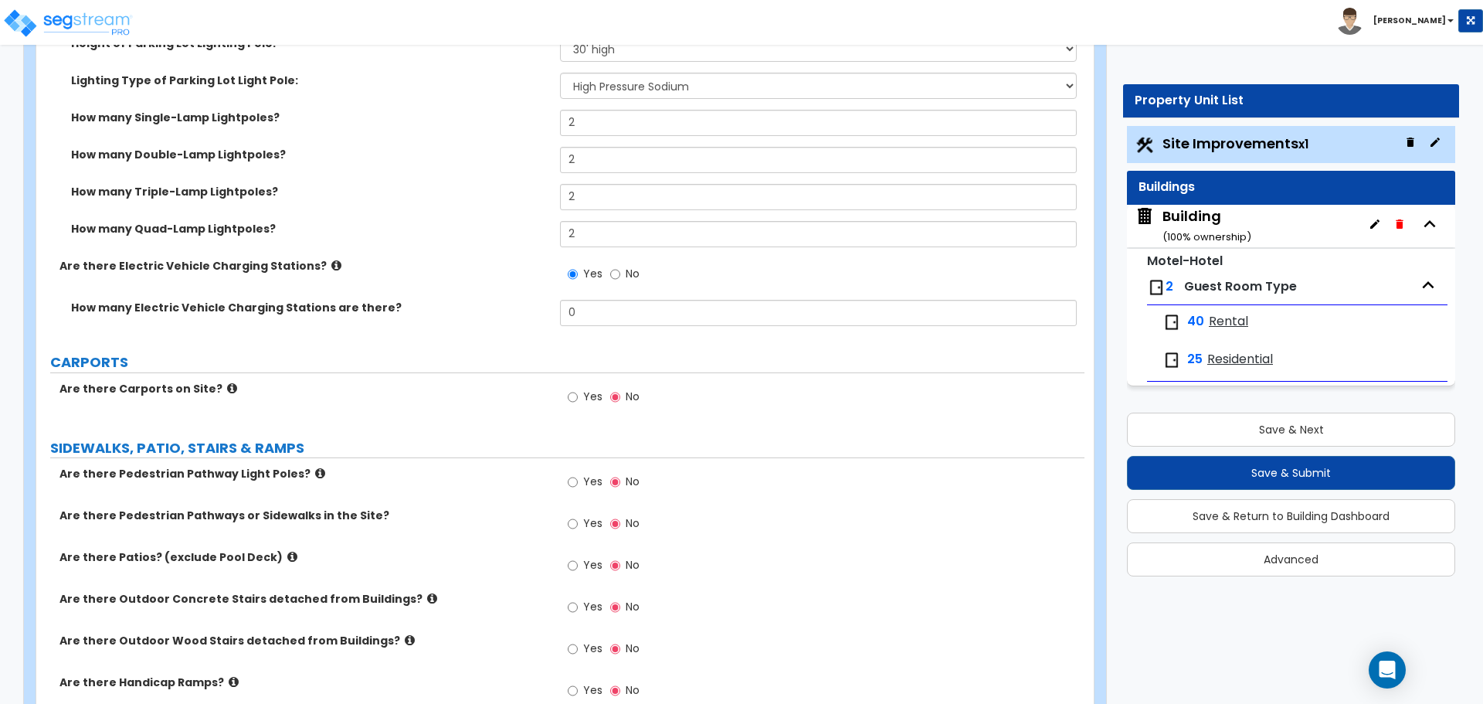
scroll to position [1728, 0]
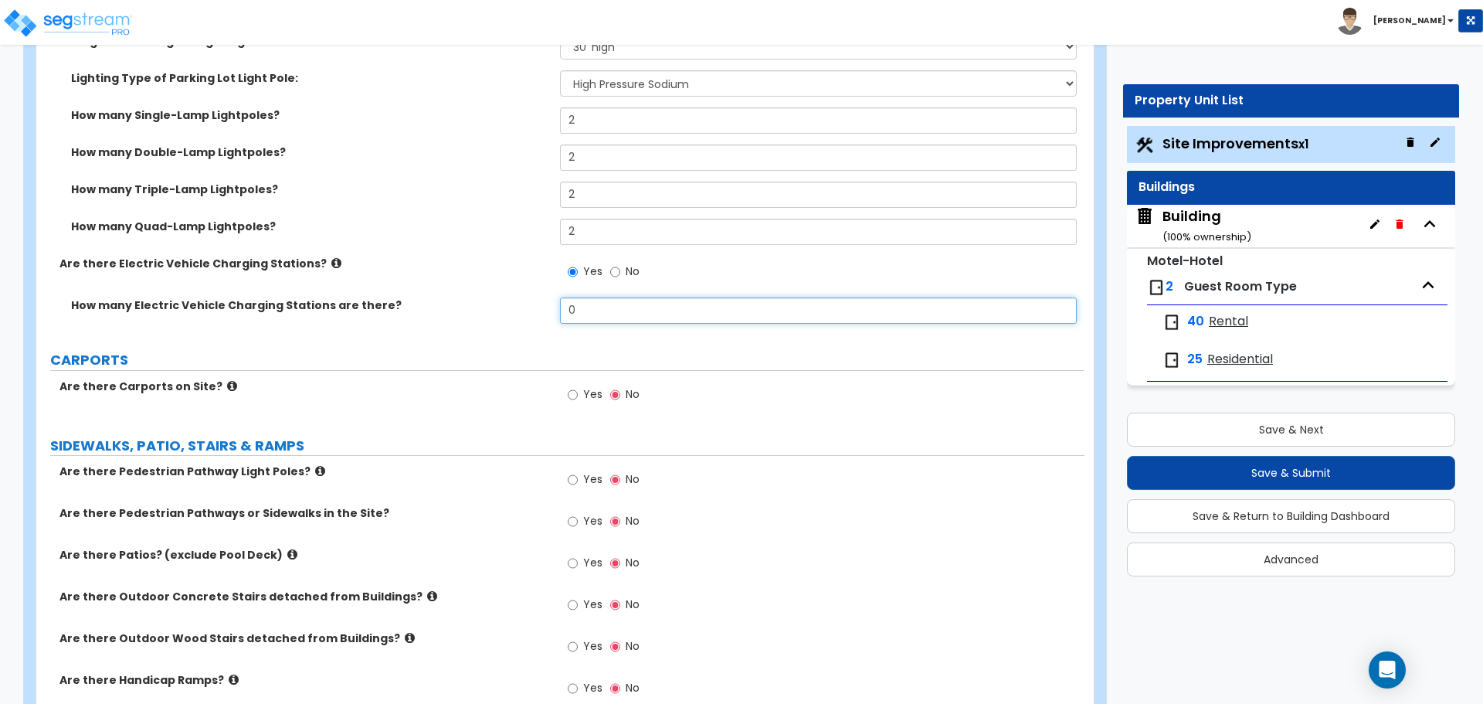
click at [594, 315] on input "0" at bounding box center [818, 310] width 516 height 26
drag, startPoint x: 602, startPoint y: 311, endPoint x: 510, endPoint y: 300, distance: 93.4
click at [511, 300] on div "How many Electric Vehicle Charging Stations are there? 0" at bounding box center [560, 315] width 1048 height 37
type input "2"
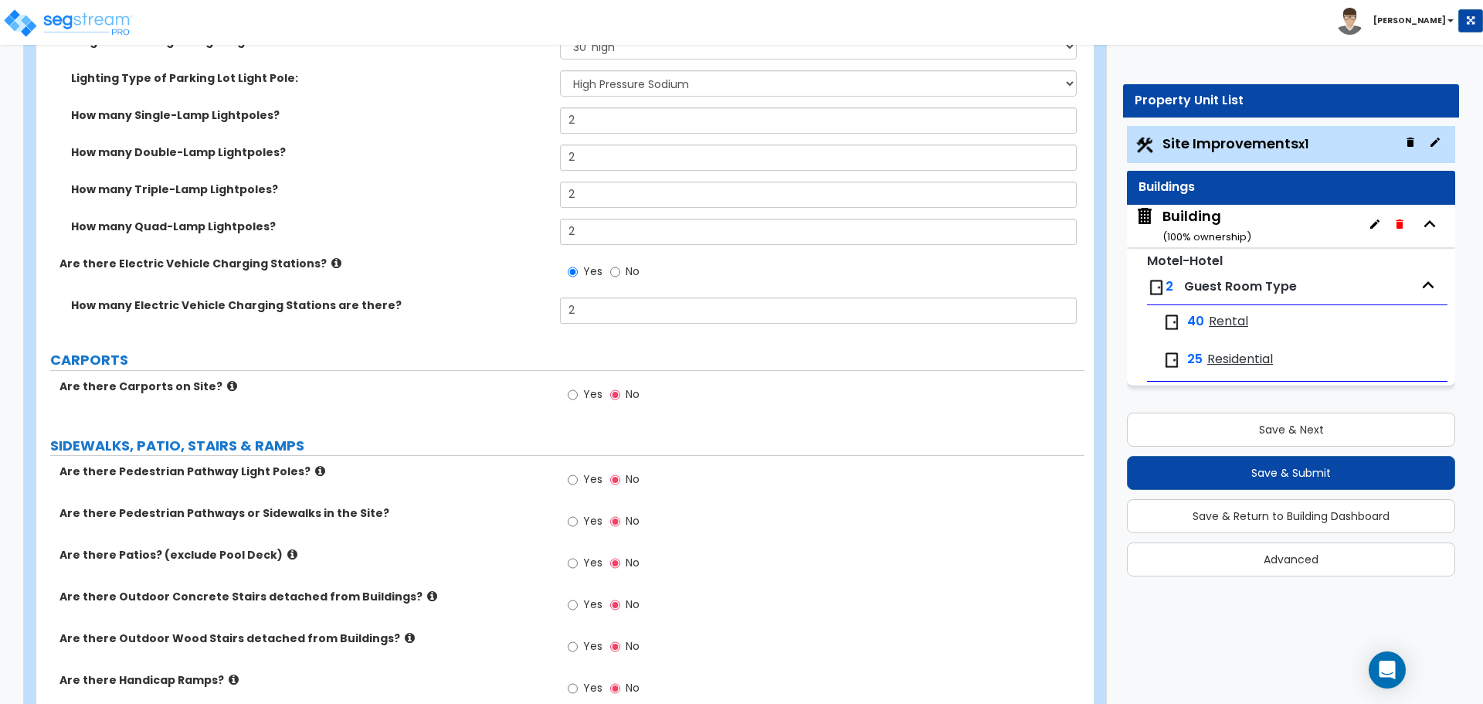
click at [331, 258] on icon at bounding box center [336, 263] width 10 height 12
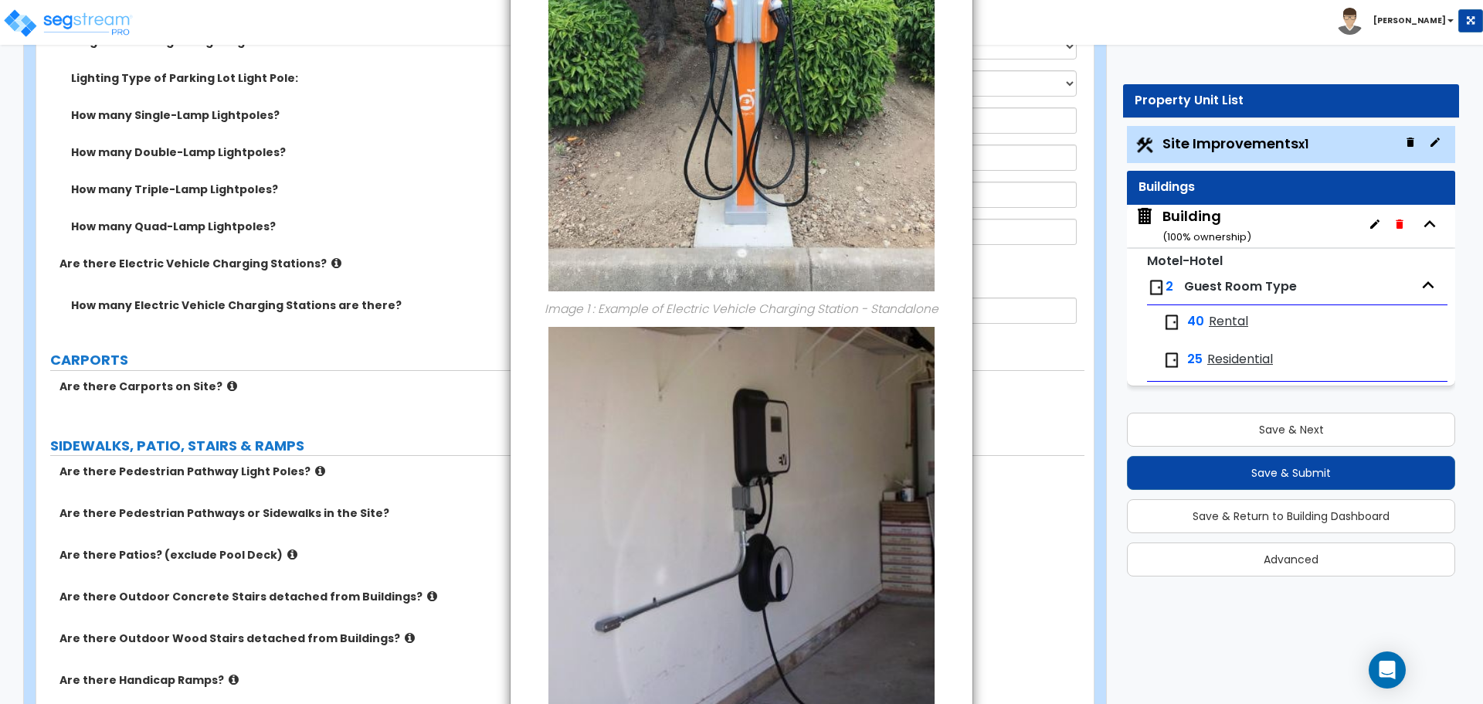
scroll to position [470, 0]
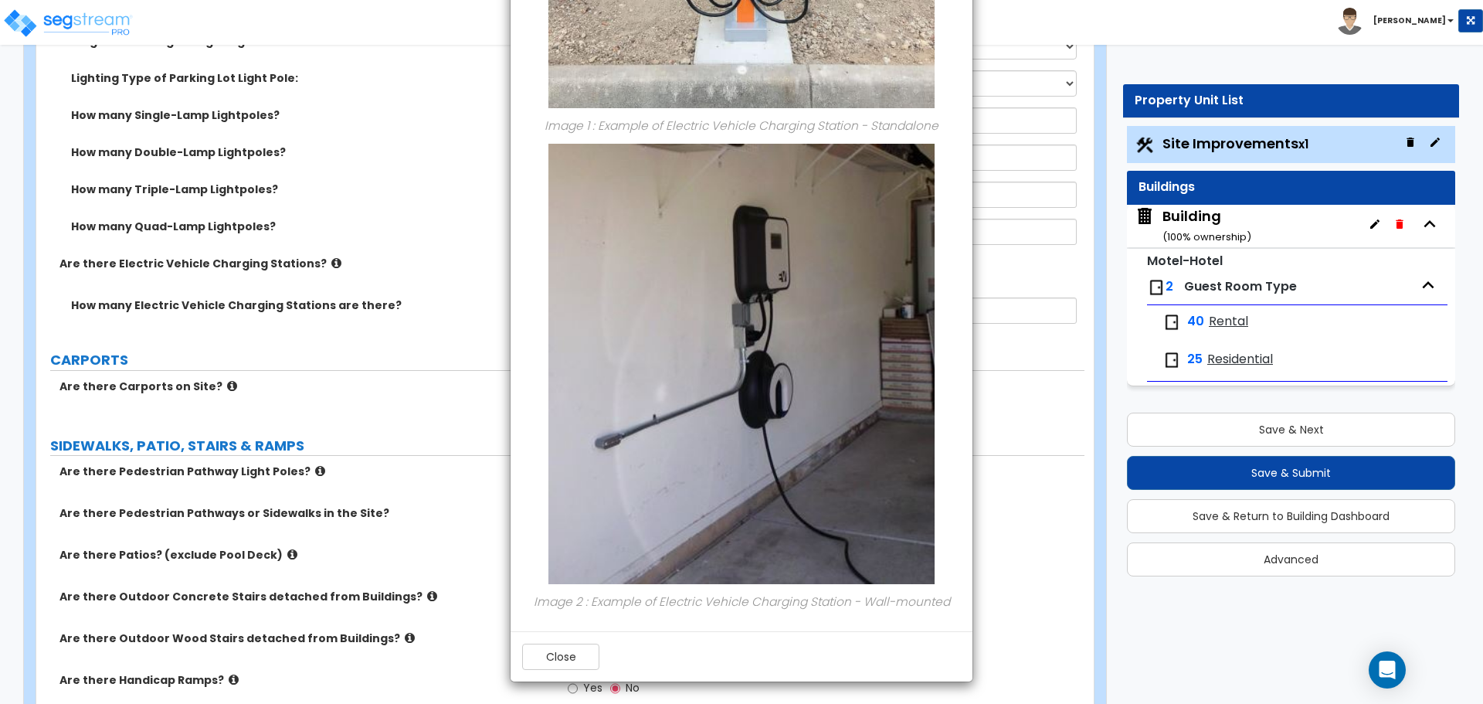
click at [548, 674] on div "Close" at bounding box center [742, 656] width 462 height 50
click at [550, 670] on div "Close" at bounding box center [742, 656] width 462 height 50
click at [549, 651] on button "Close" at bounding box center [560, 656] width 77 height 26
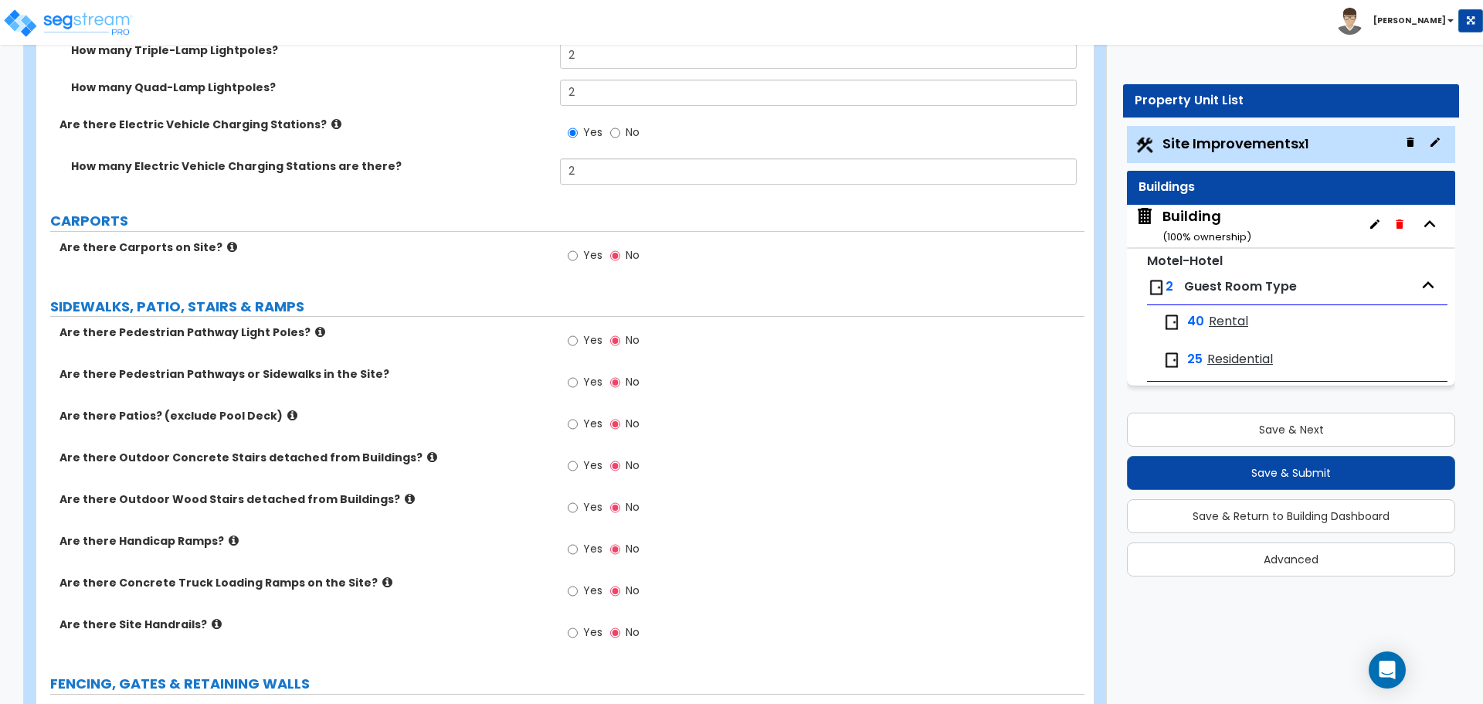
scroll to position [1898, 0]
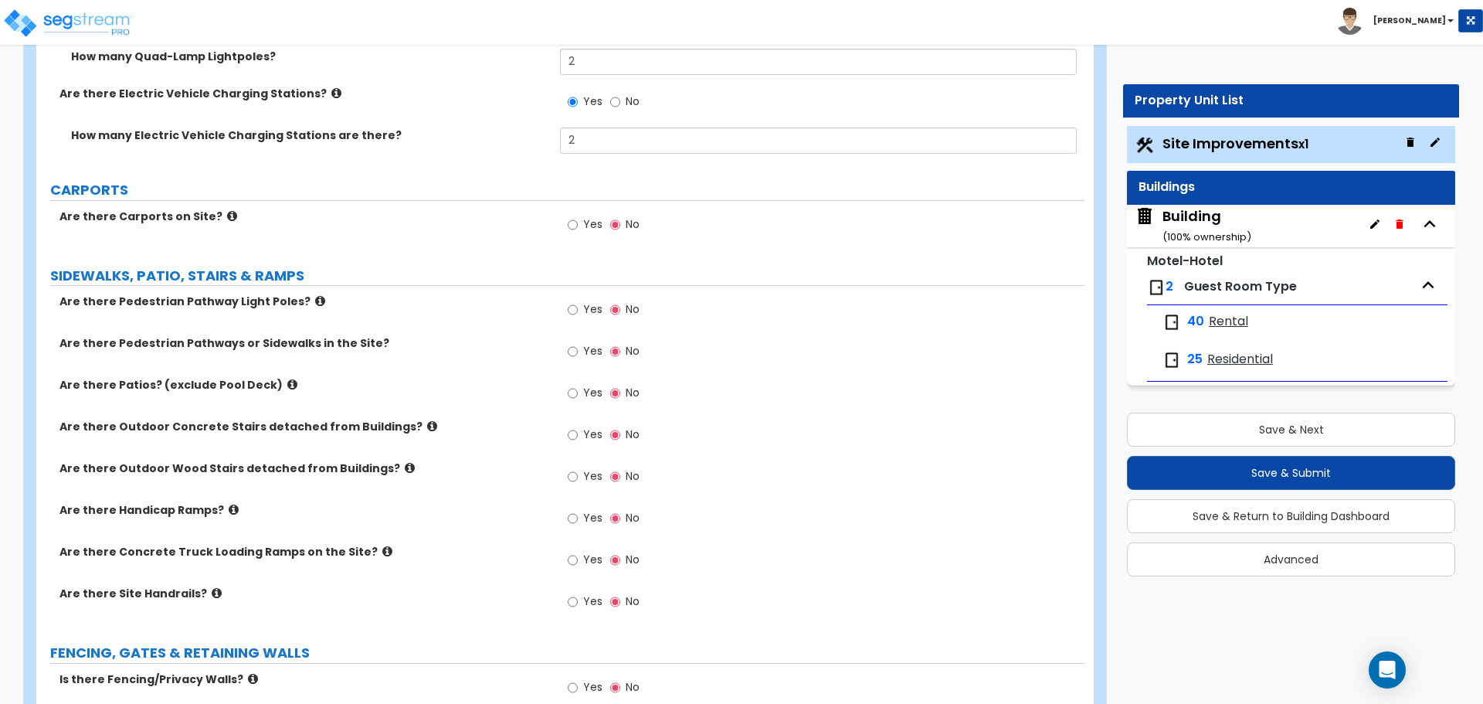
click at [582, 215] on label "Yes" at bounding box center [585, 226] width 35 height 26
click at [578, 216] on input "Yes" at bounding box center [573, 224] width 10 height 17
radio input "true"
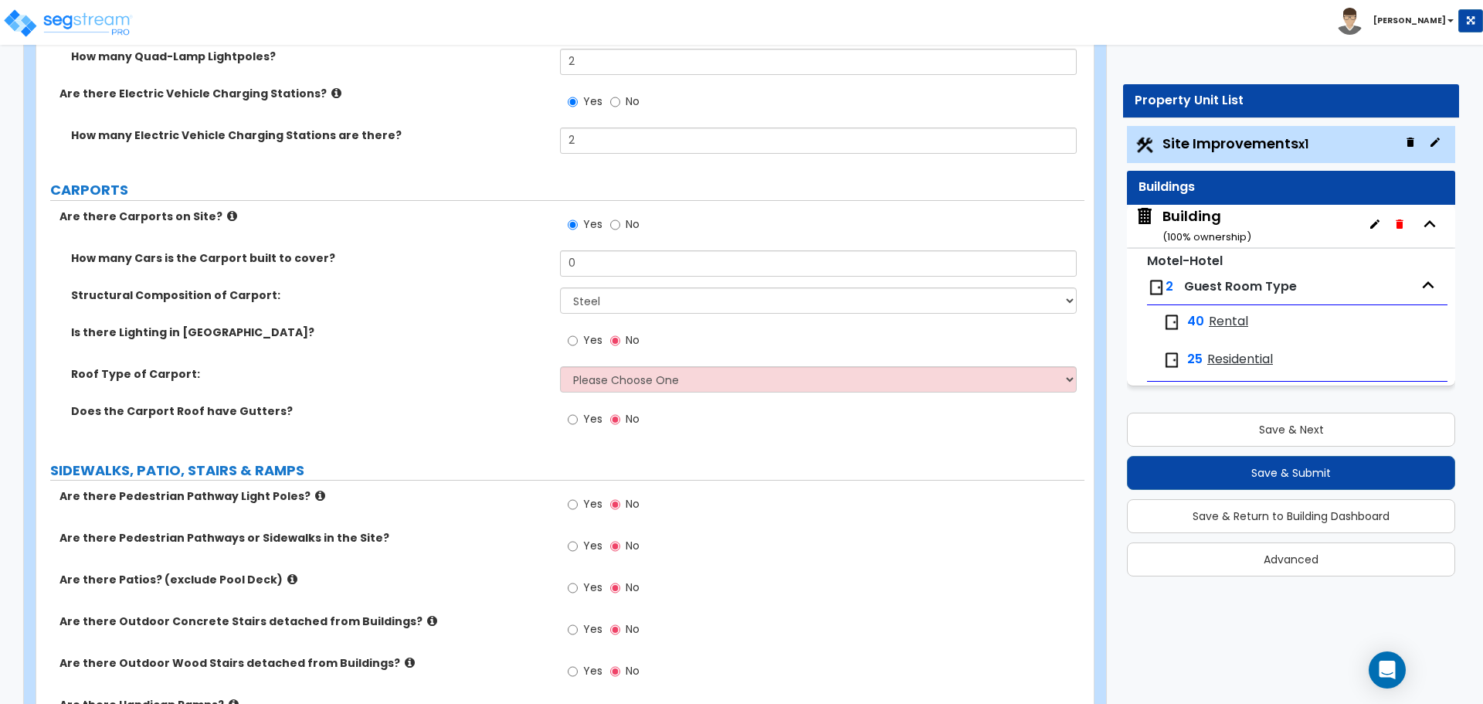
click at [227, 212] on icon at bounding box center [232, 216] width 10 height 12
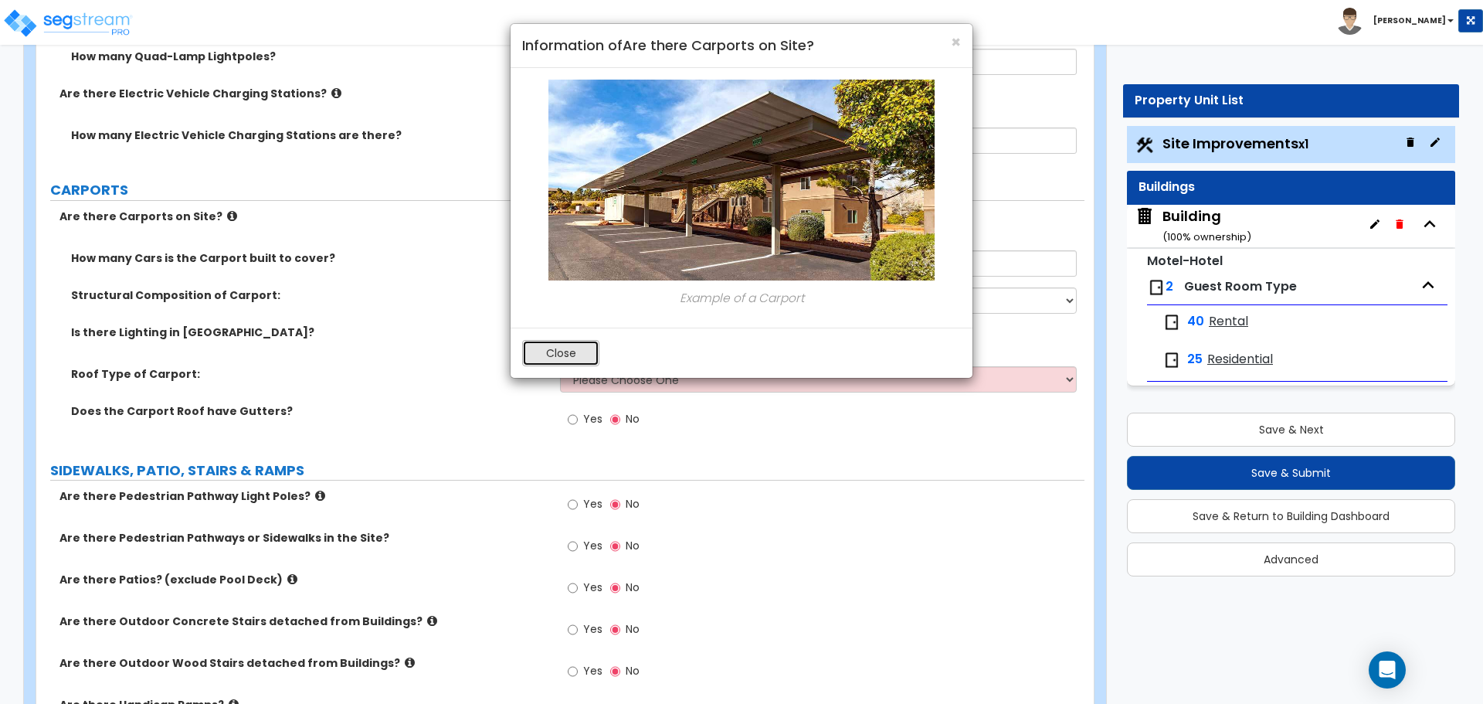
click at [551, 351] on button "Close" at bounding box center [560, 353] width 77 height 26
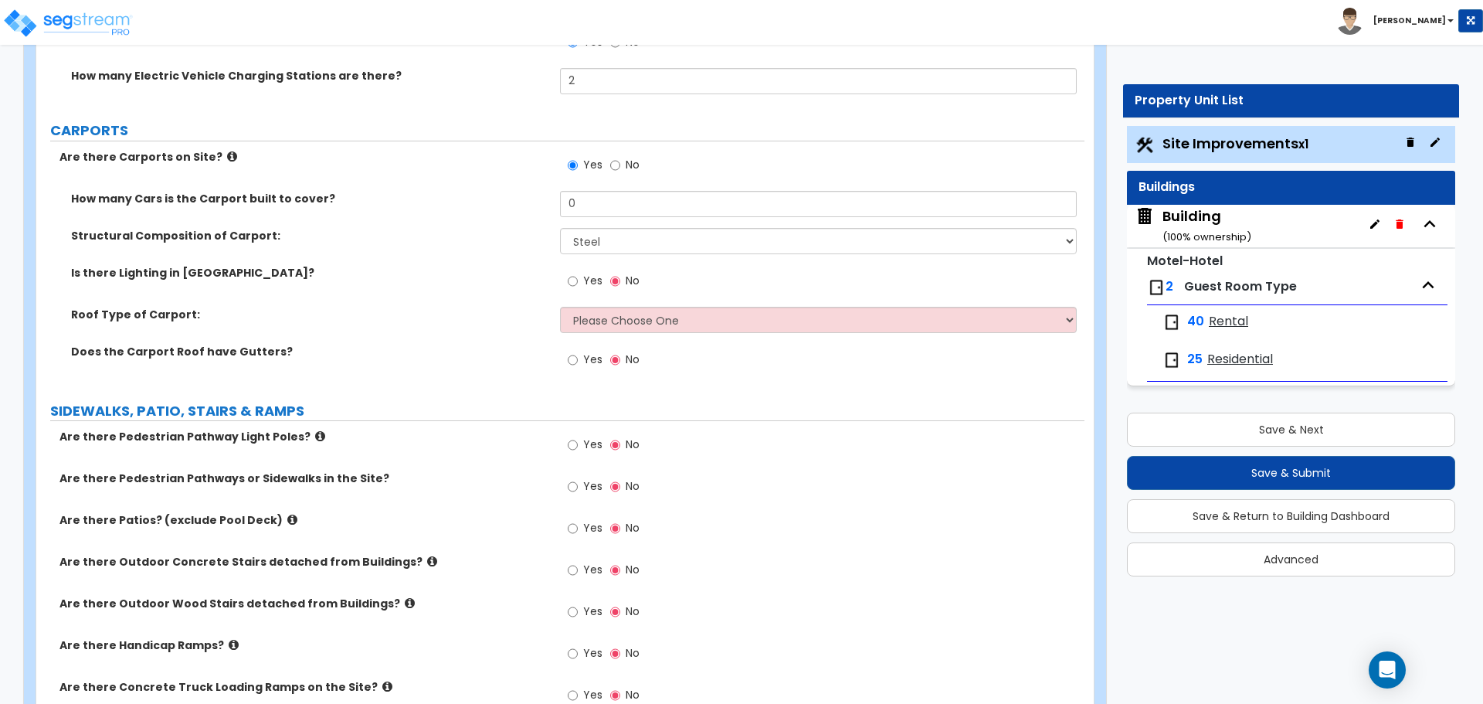
scroll to position [1960, 0]
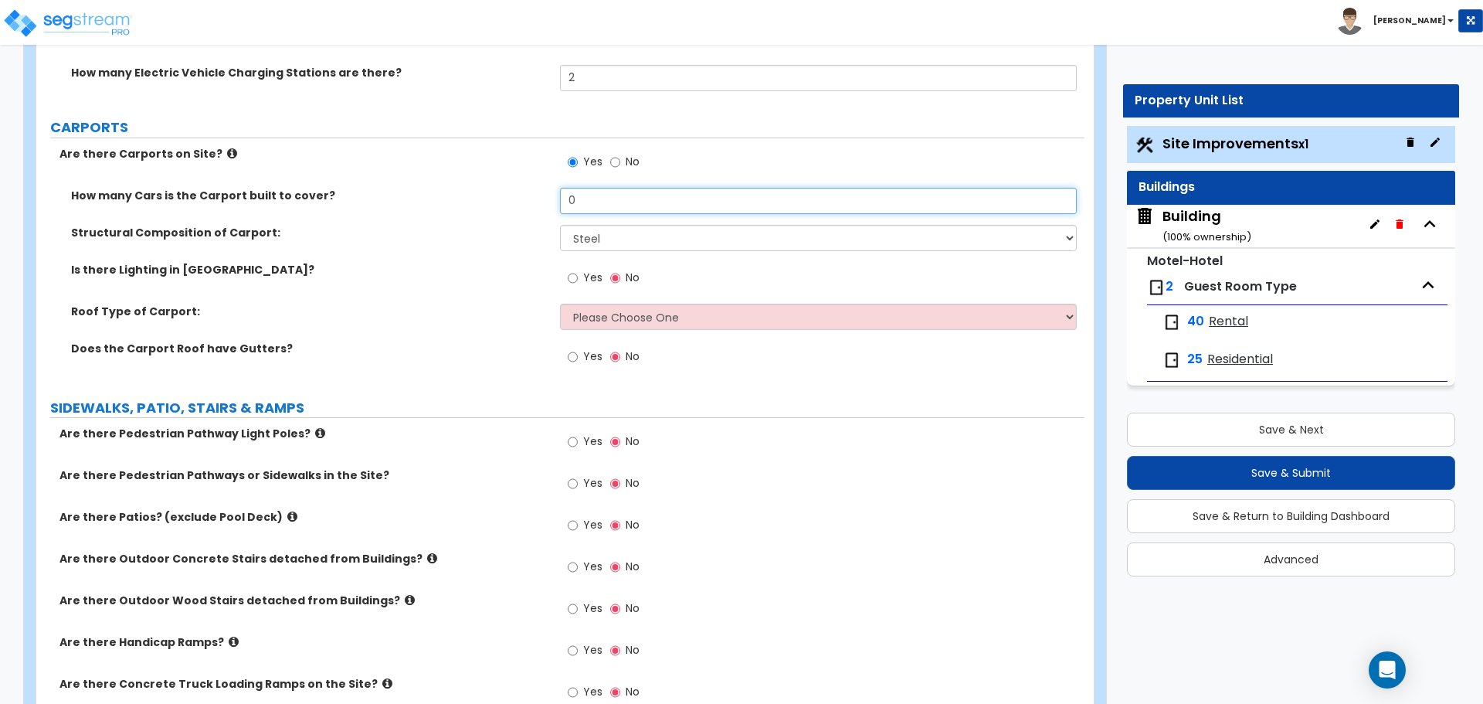
drag, startPoint x: 596, startPoint y: 205, endPoint x: 543, endPoint y: 198, distance: 53.7
click at [543, 198] on div "How many Cars is the Carport built to cover? 0" at bounding box center [560, 206] width 1048 height 37
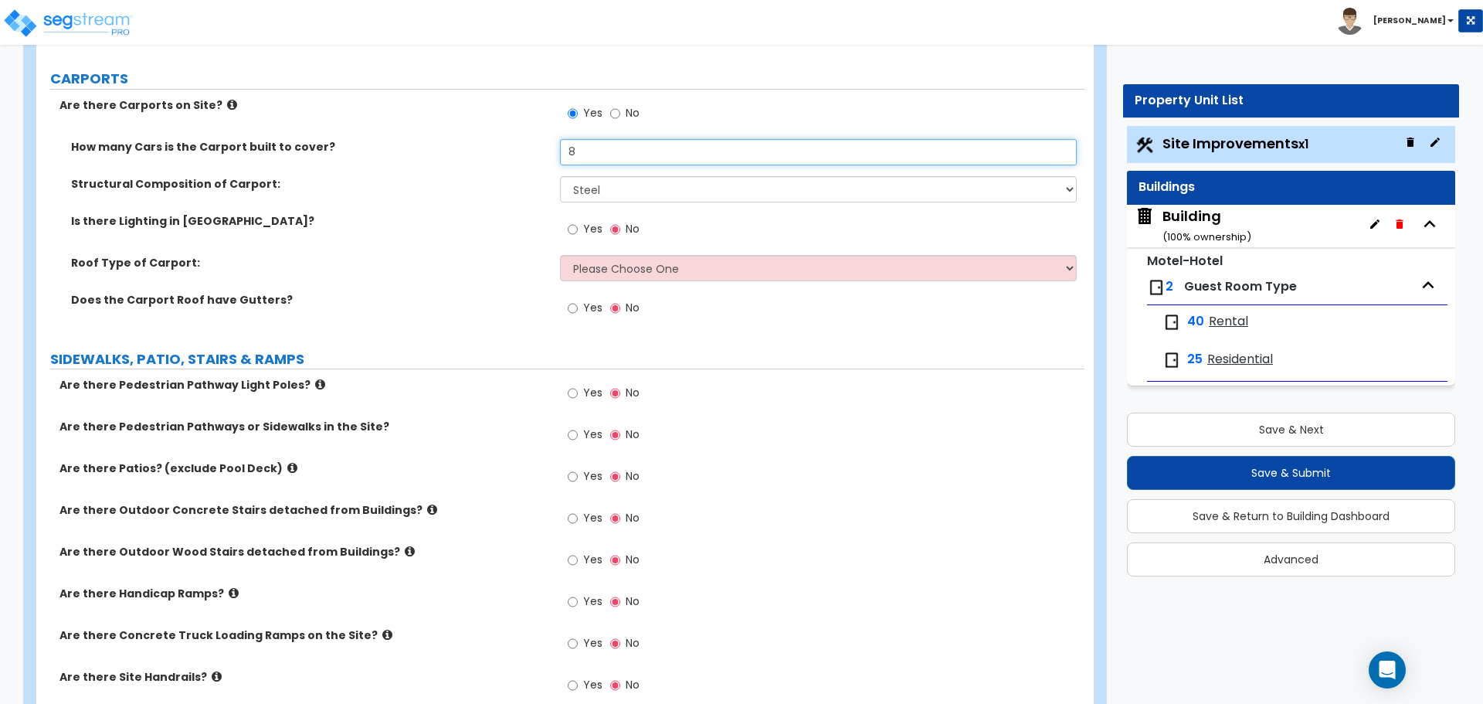
scroll to position [2011, 0]
type input "8"
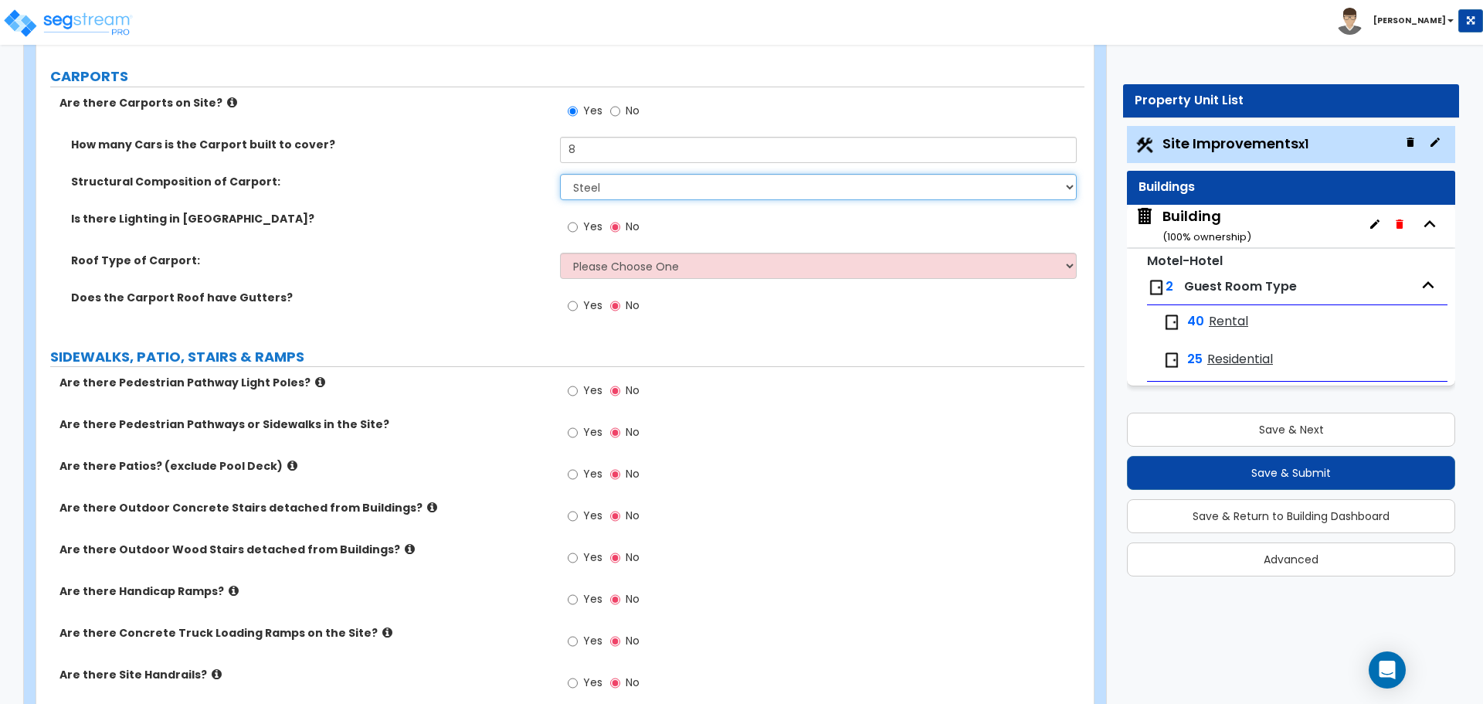
click at [649, 180] on select "Steel Wood" at bounding box center [818, 187] width 516 height 26
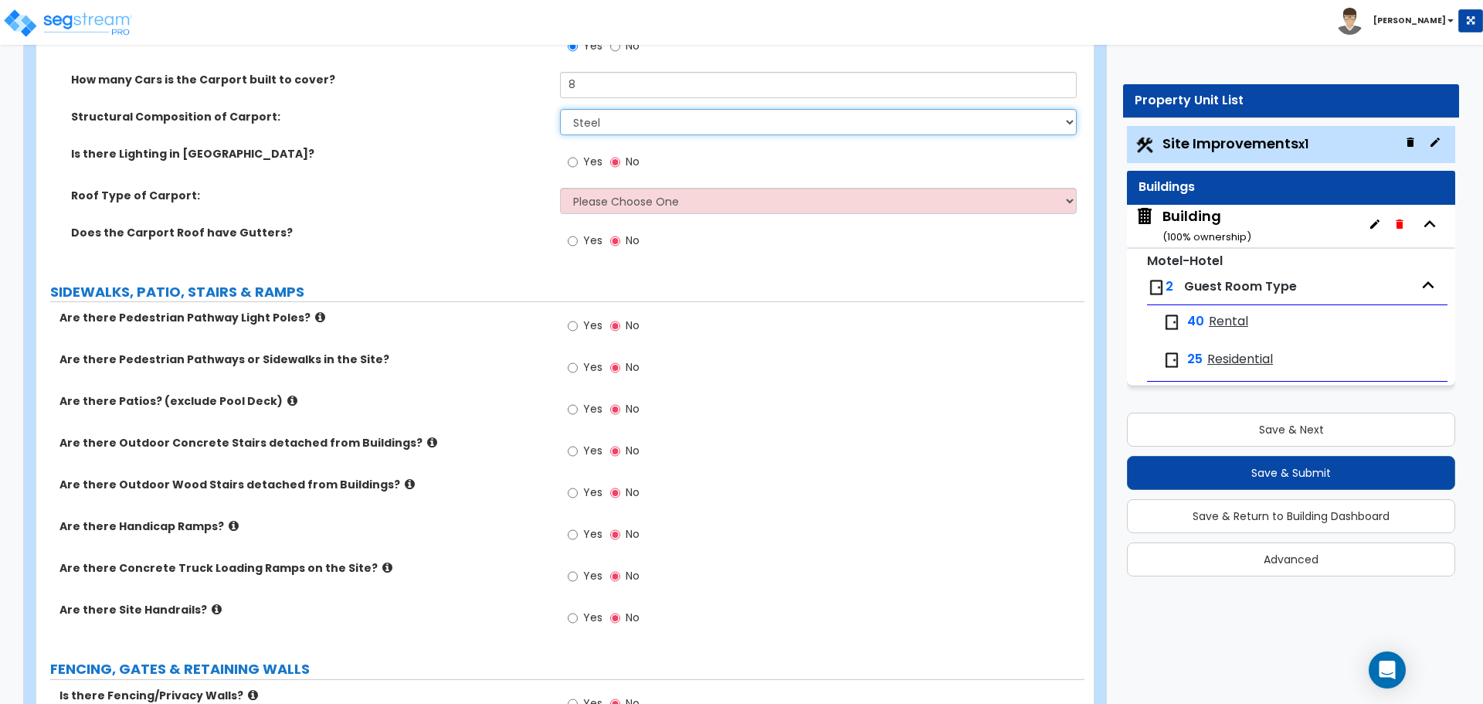
scroll to position [2079, 0]
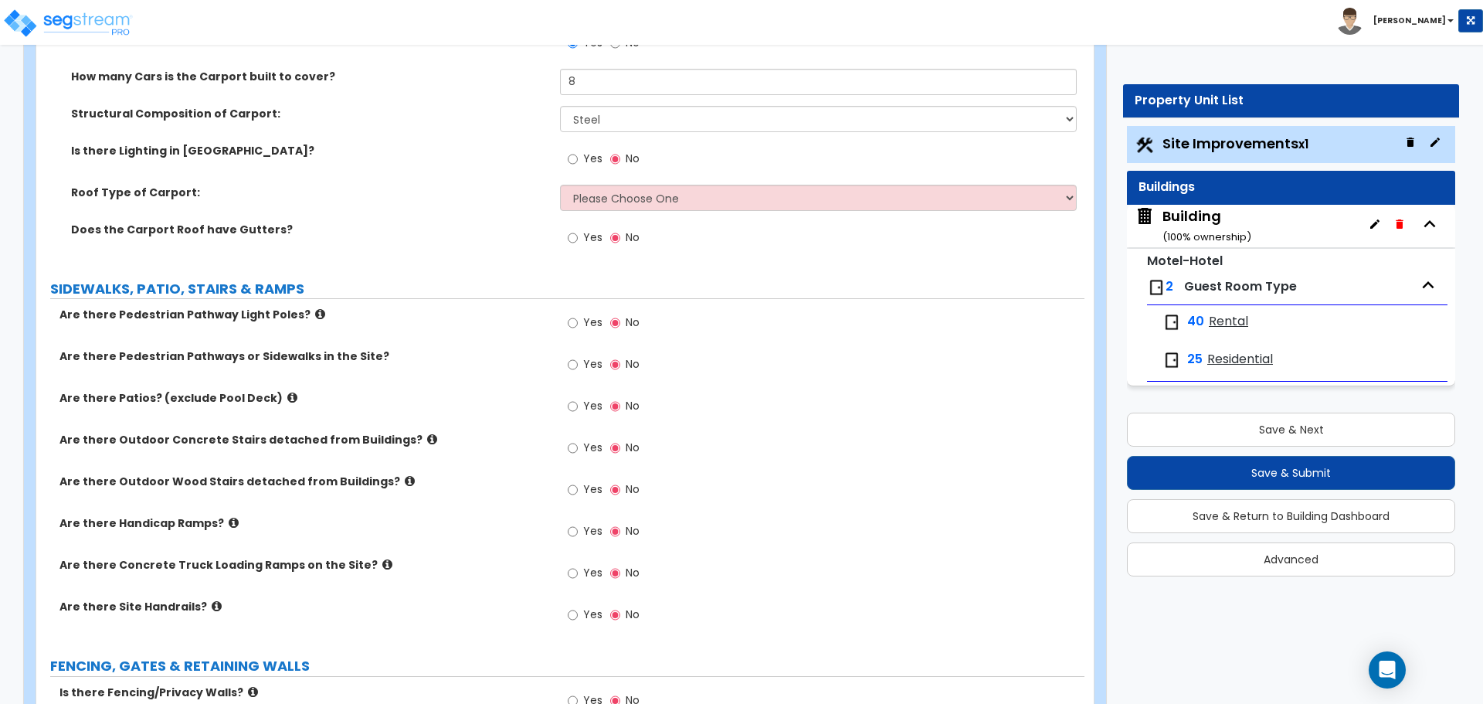
click at [580, 159] on label "Yes" at bounding box center [585, 161] width 35 height 26
click at [578, 159] on input "Yes" at bounding box center [573, 159] width 10 height 17
radio input "true"
click at [640, 190] on select "Please Choose One Gabled Roof Flat Roof" at bounding box center [818, 198] width 516 height 26
select select "2"
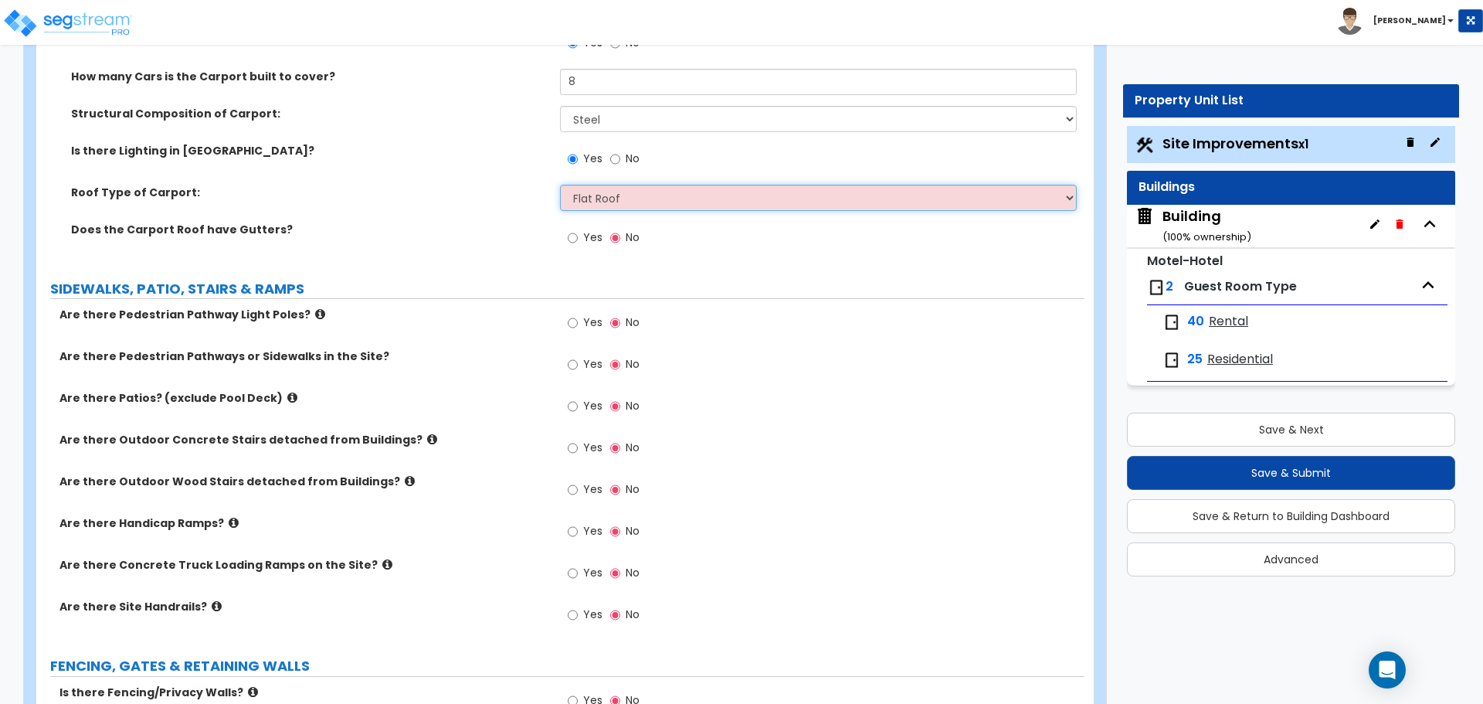
click at [560, 185] on select "Please Choose One Gabled Roof Flat Roof" at bounding box center [818, 198] width 516 height 26
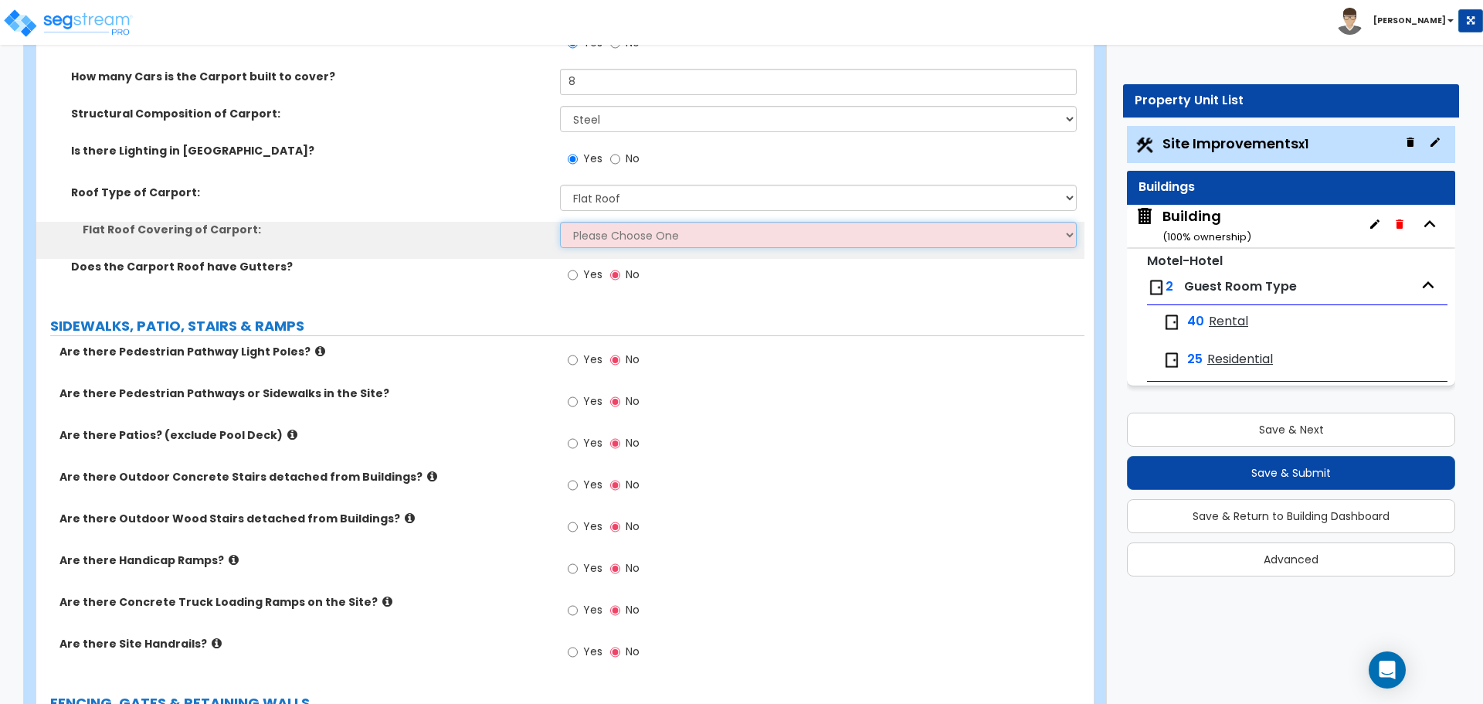
click at [609, 233] on select "Please Choose One Rolled Asphalt Plastic Membrane Asphalt Flood Coat Standing S…" at bounding box center [818, 235] width 516 height 26
click at [560, 222] on select "Please Choose One Rolled Asphalt Plastic Membrane Asphalt Flood Coat Standing S…" at bounding box center [818, 235] width 516 height 26
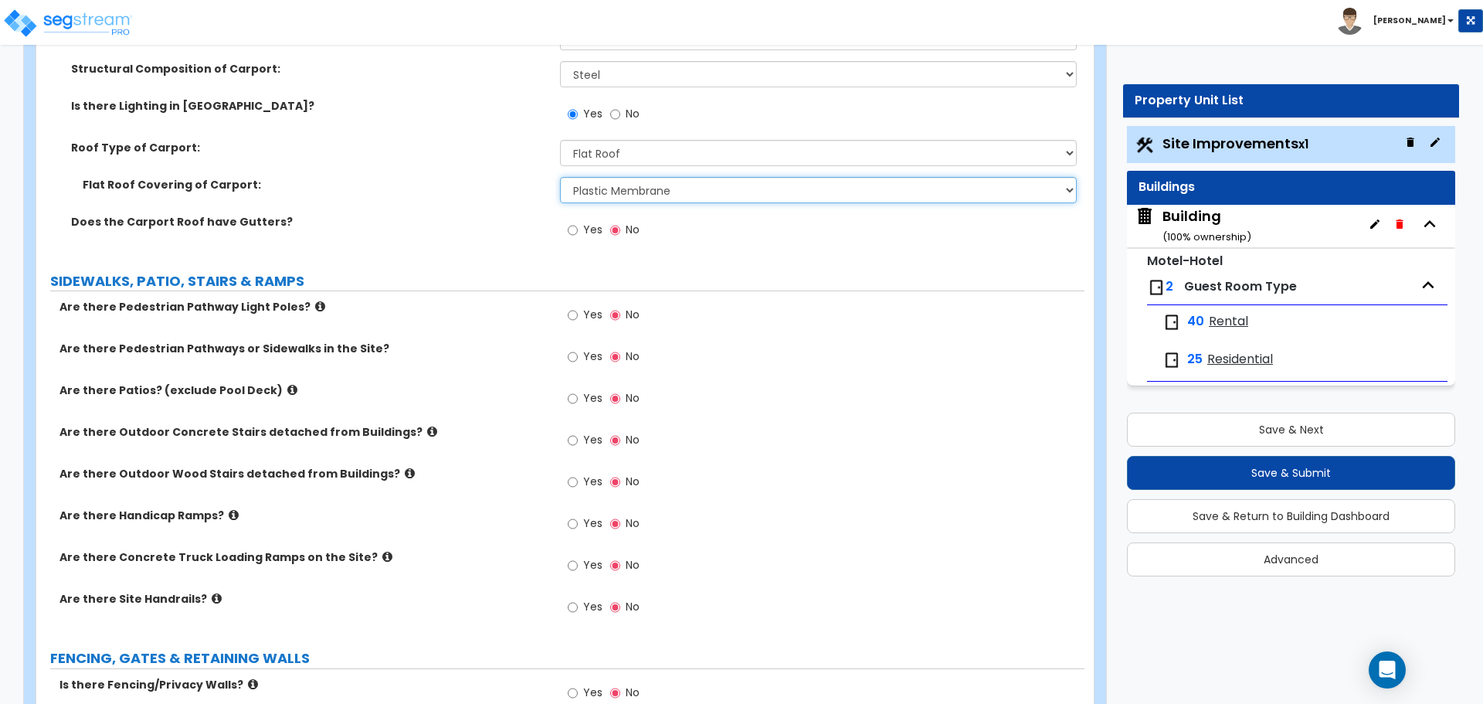
scroll to position [2126, 0]
click at [616, 190] on select "Please Choose One Rolled Asphalt Plastic Membrane Asphalt Flood Coat Standing S…" at bounding box center [818, 188] width 516 height 26
select select "1"
click at [560, 175] on select "Please Choose One Rolled Asphalt Plastic Membrane Asphalt Flood Coat Standing S…" at bounding box center [818, 188] width 516 height 26
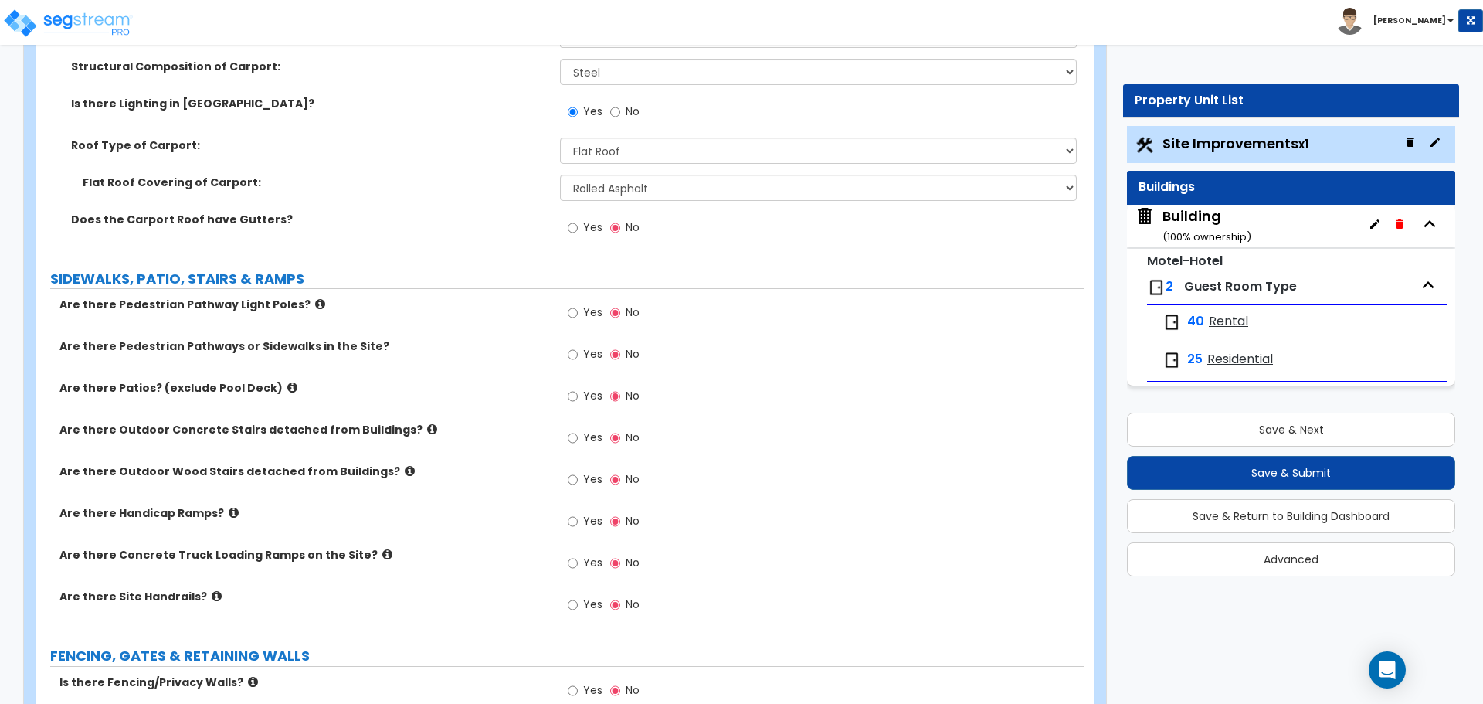
click at [578, 222] on label "Yes" at bounding box center [585, 229] width 35 height 26
click at [578, 222] on input "Yes" at bounding box center [573, 227] width 10 height 17
radio input "true"
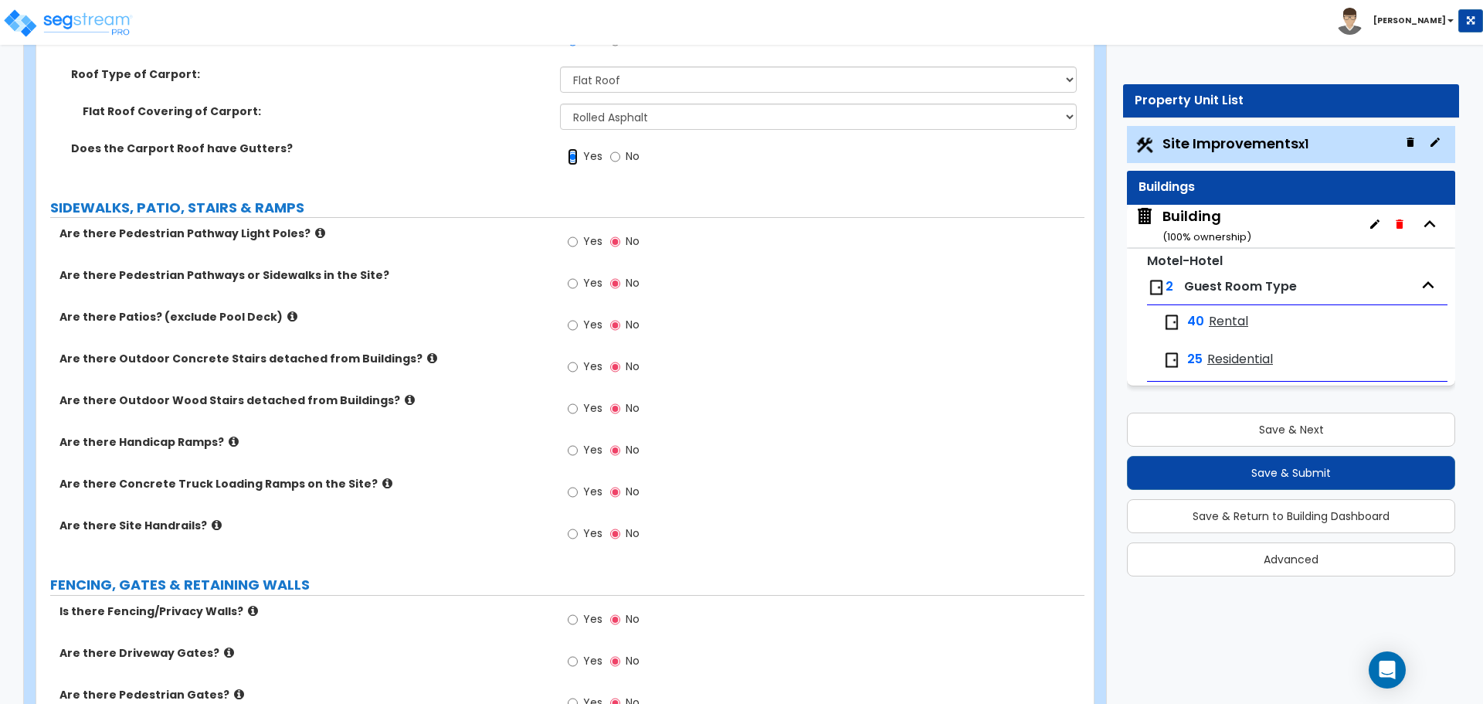
scroll to position [2193, 0]
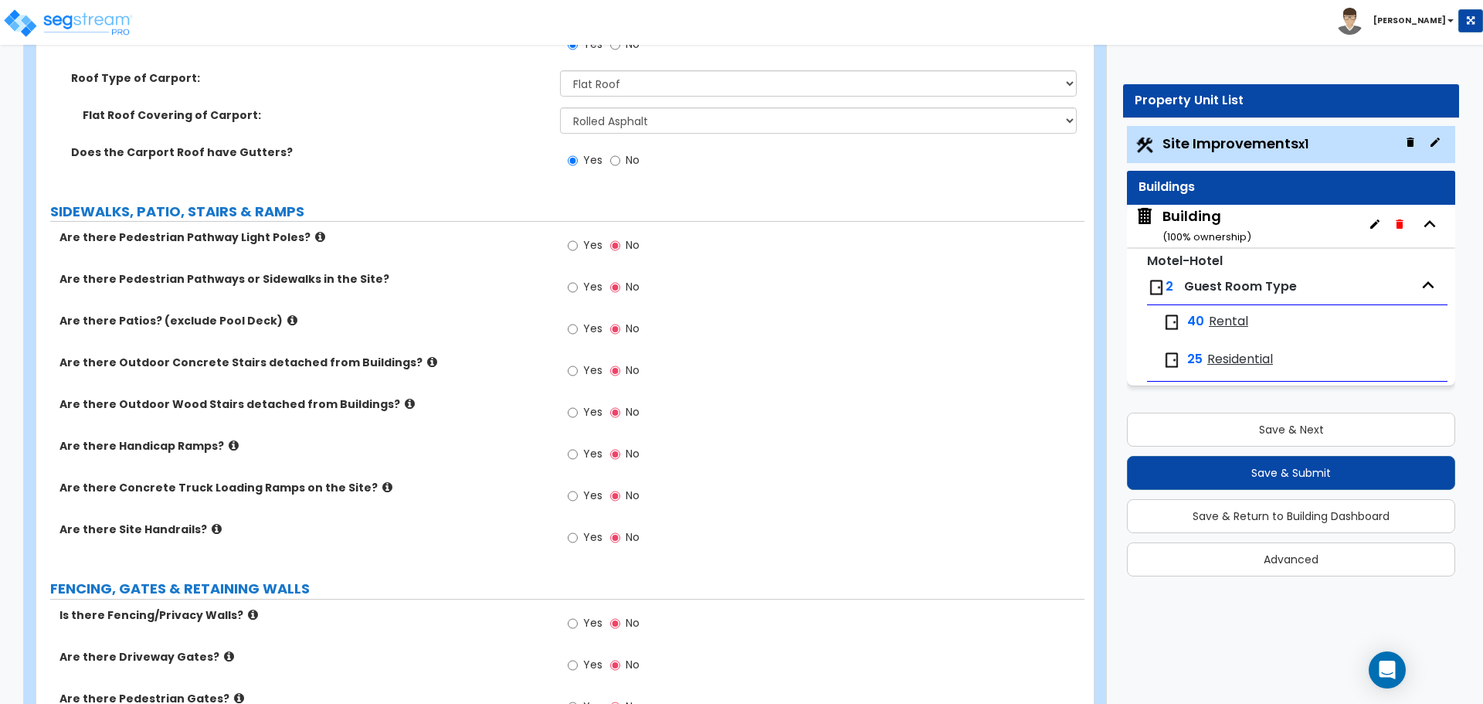
click at [315, 231] on icon at bounding box center [320, 237] width 10 height 12
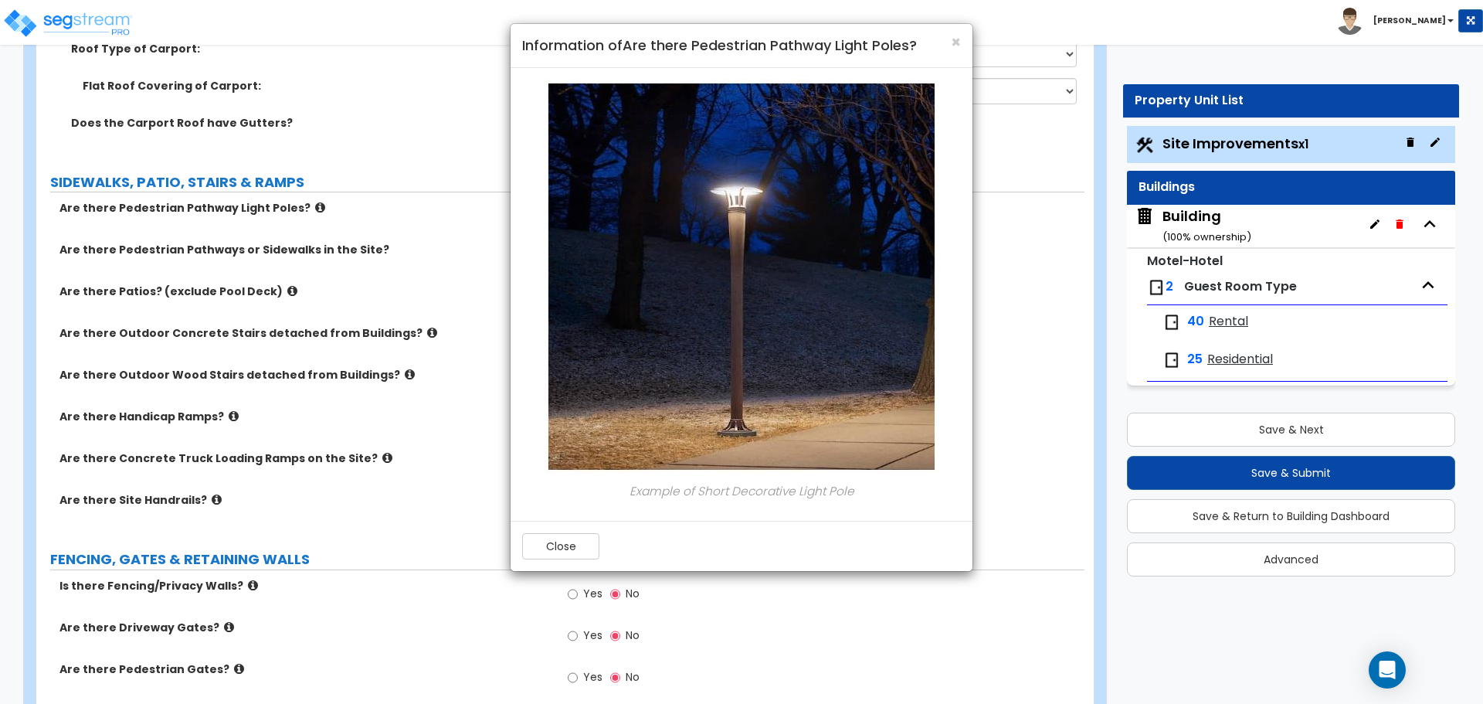
scroll to position [2228, 0]
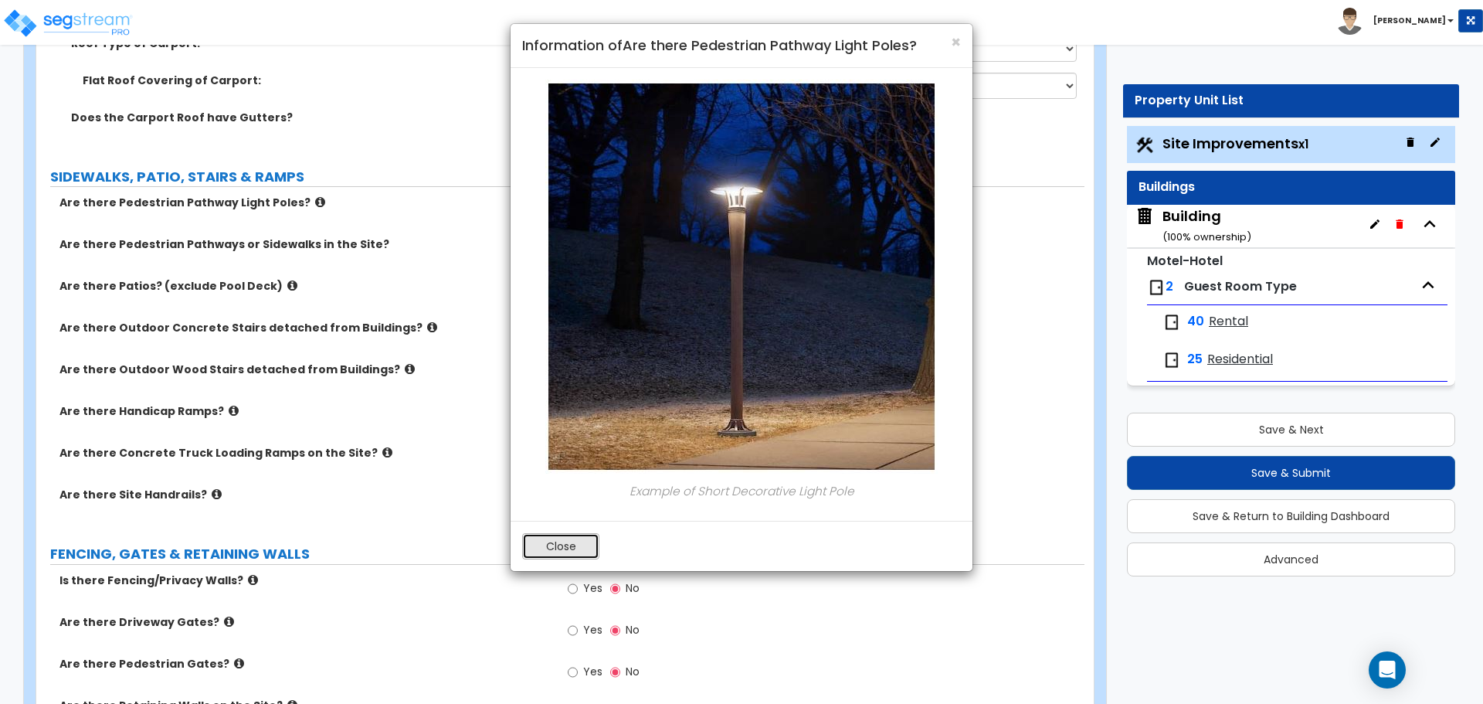
click at [581, 547] on button "Close" at bounding box center [560, 546] width 77 height 26
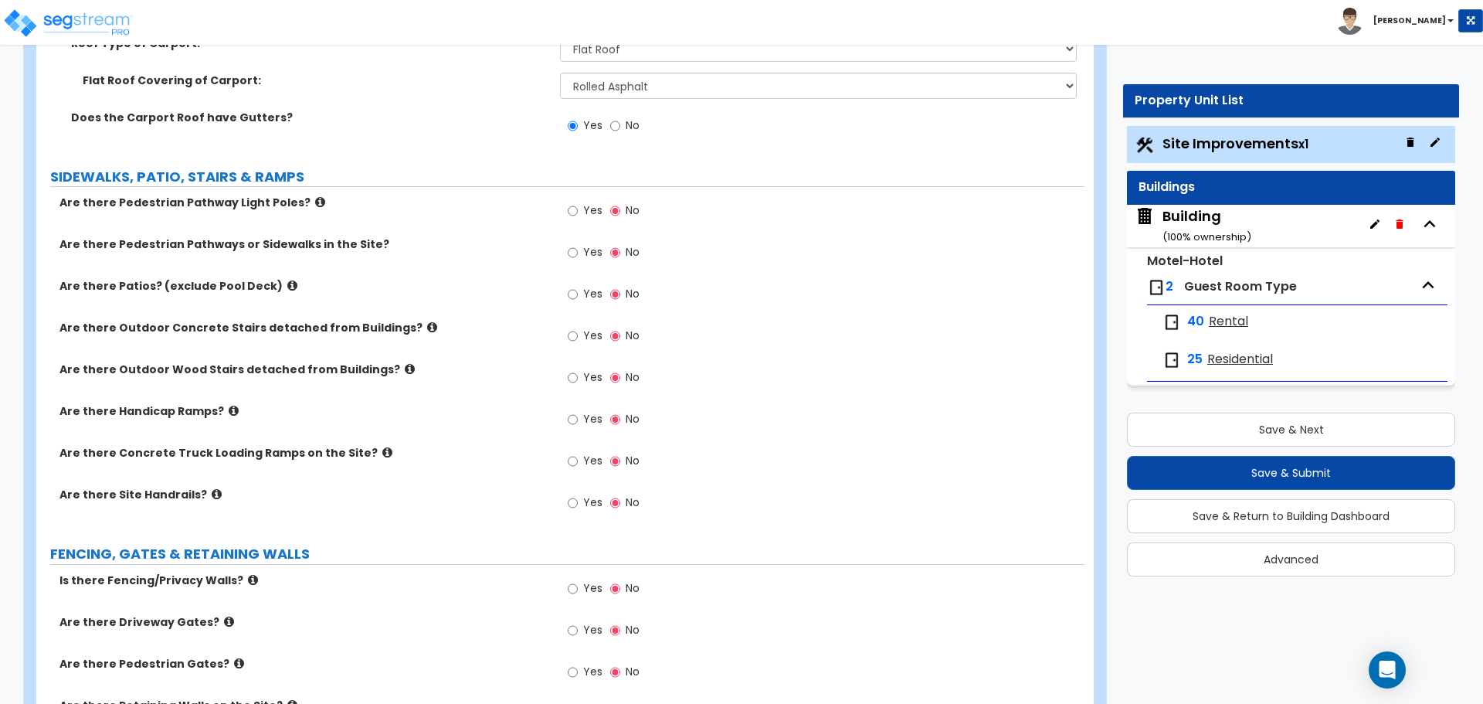
click at [590, 212] on span "Yes" at bounding box center [592, 209] width 19 height 15
click at [578, 212] on input "Yes" at bounding box center [573, 210] width 10 height 17
radio input "true"
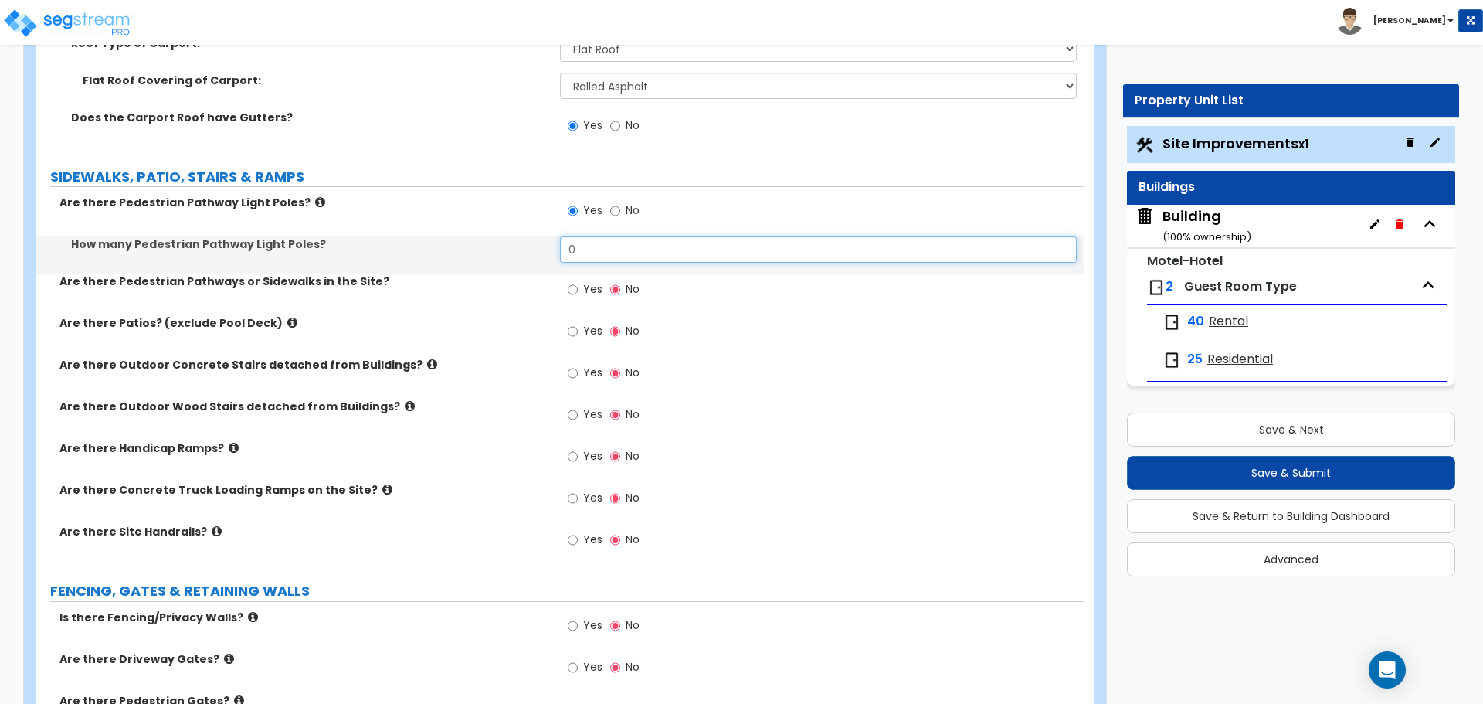
drag, startPoint x: 606, startPoint y: 245, endPoint x: 538, endPoint y: 243, distance: 68.0
click at [538, 243] on div "How many Pedestrian Pathway Light Poles? 0" at bounding box center [560, 254] width 1048 height 37
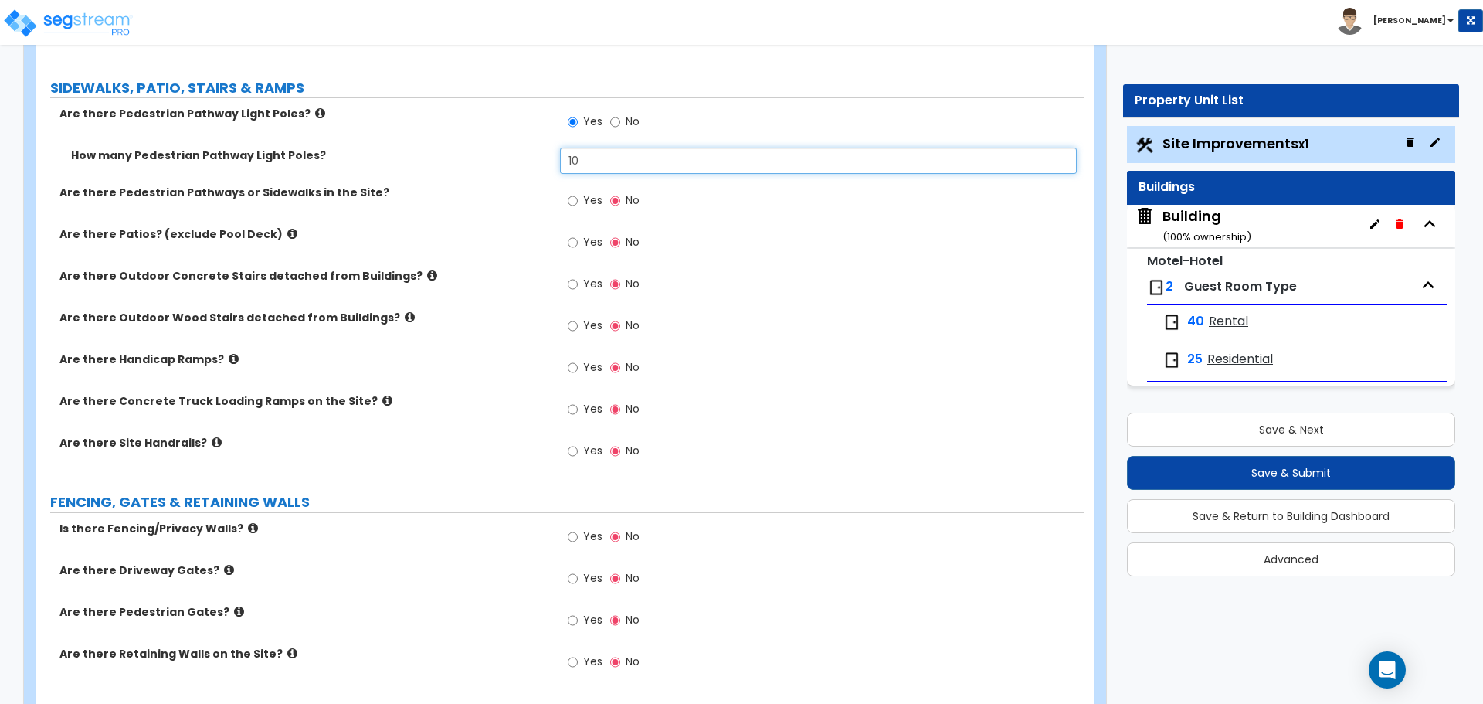
scroll to position [2320, 0]
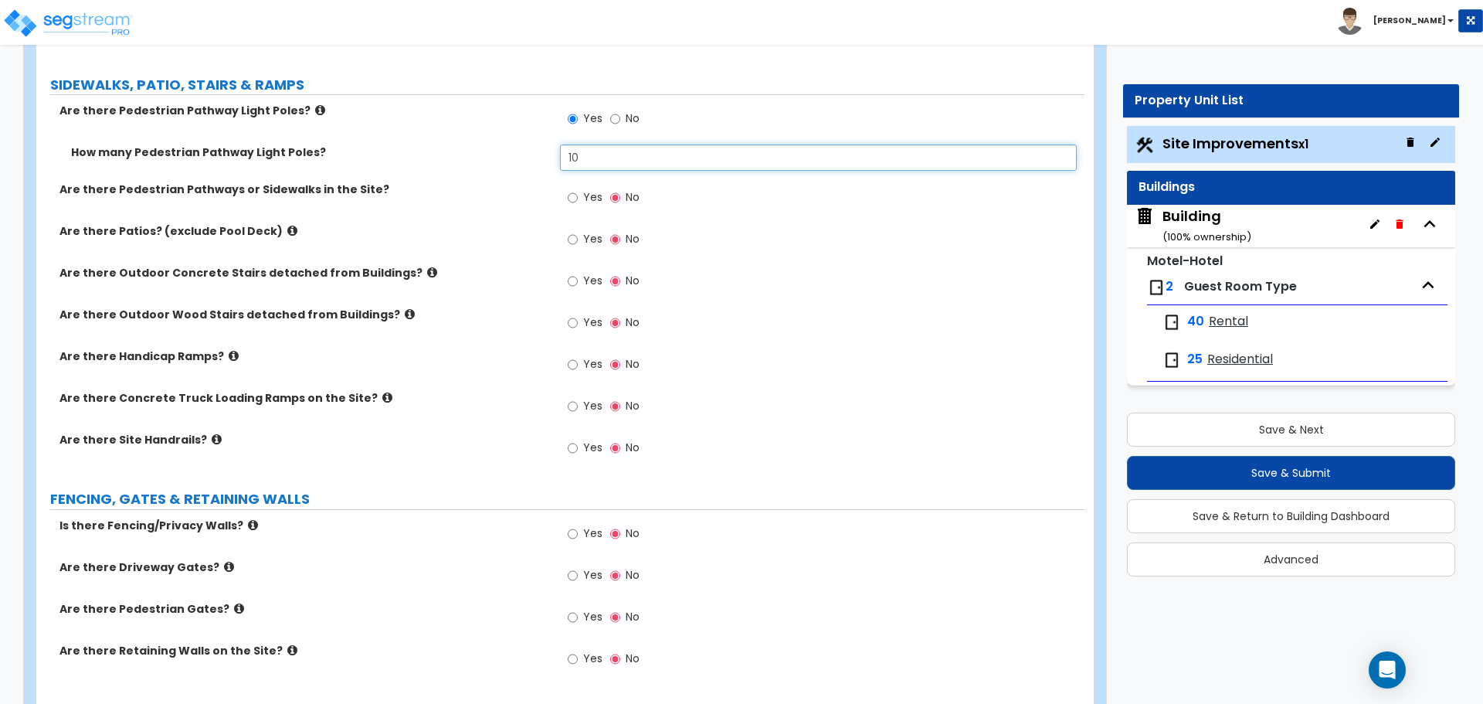
type input "10"
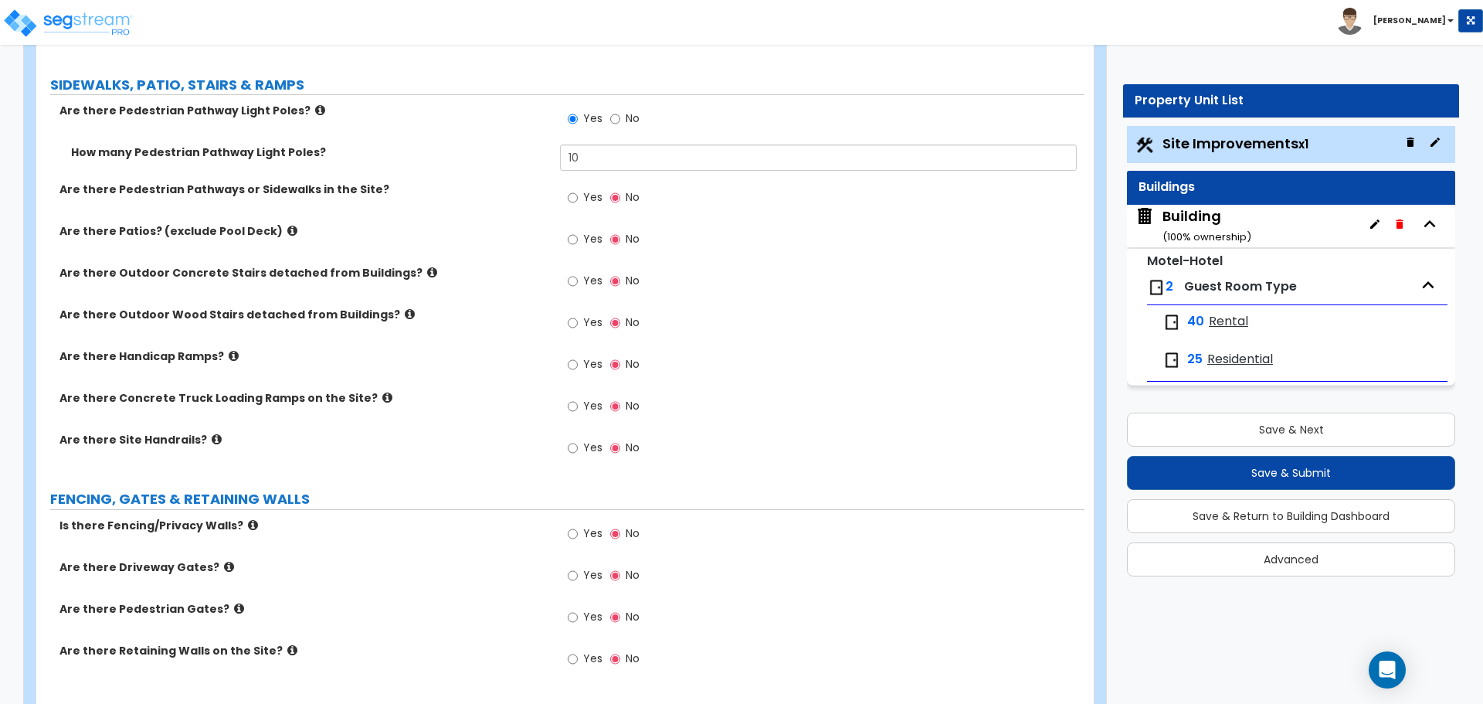
click at [315, 106] on icon at bounding box center [320, 110] width 10 height 12
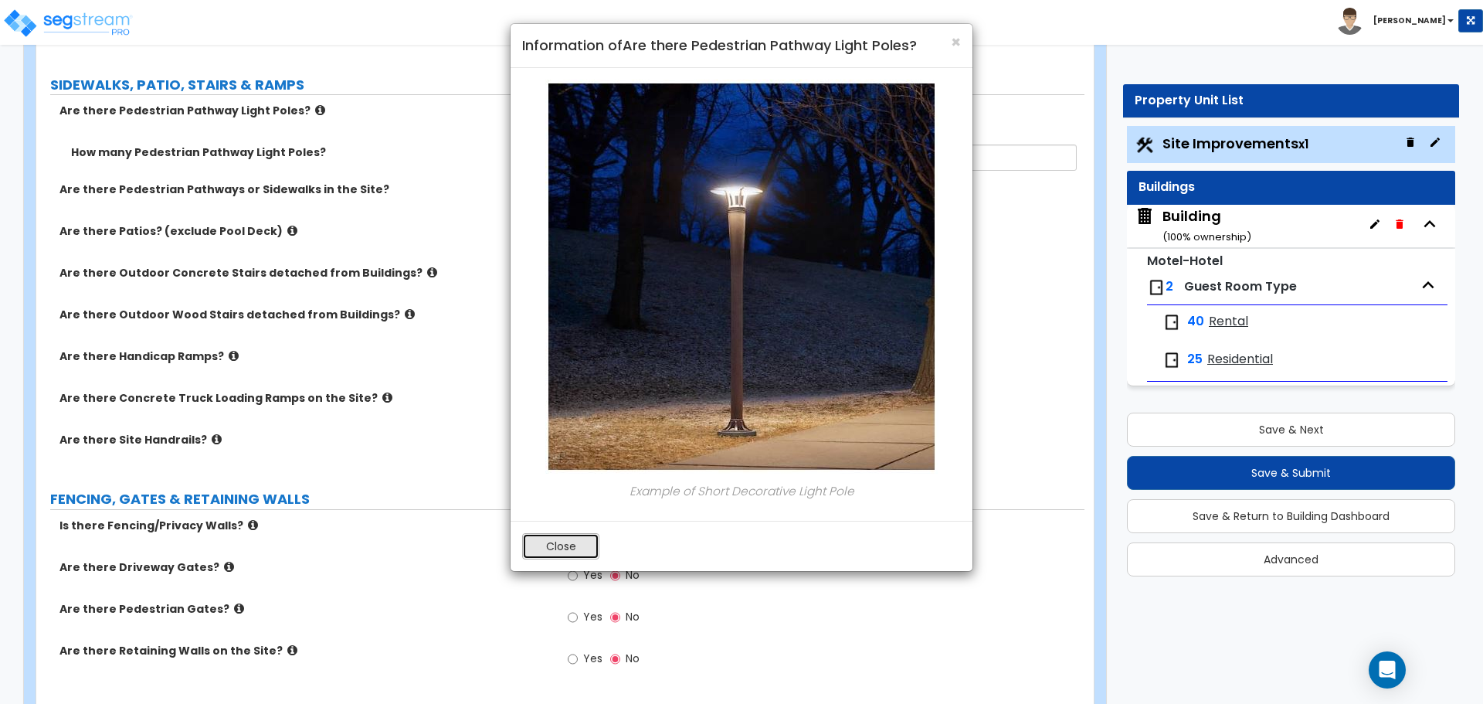
click at [576, 554] on button "Close" at bounding box center [560, 546] width 77 height 26
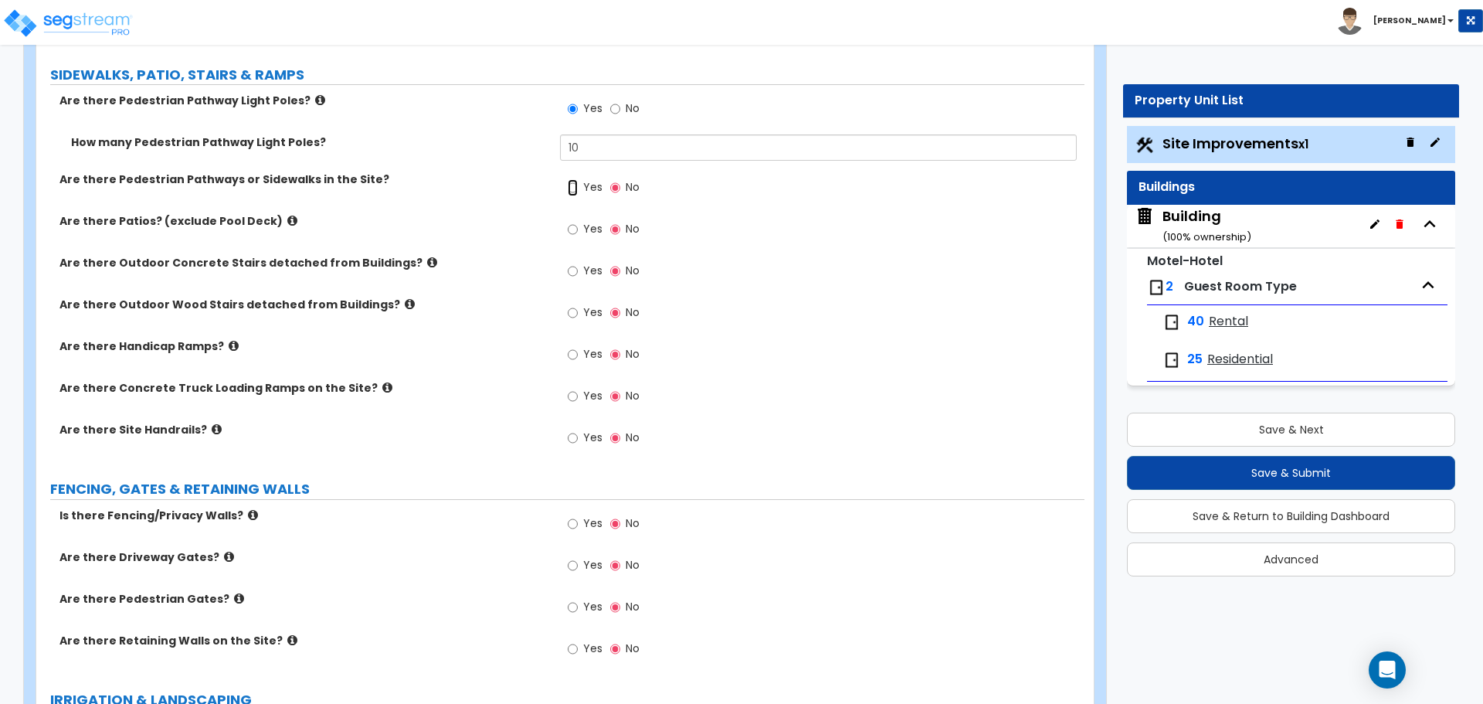
click at [576, 179] on input "Yes" at bounding box center [573, 187] width 10 height 17
radio input "true"
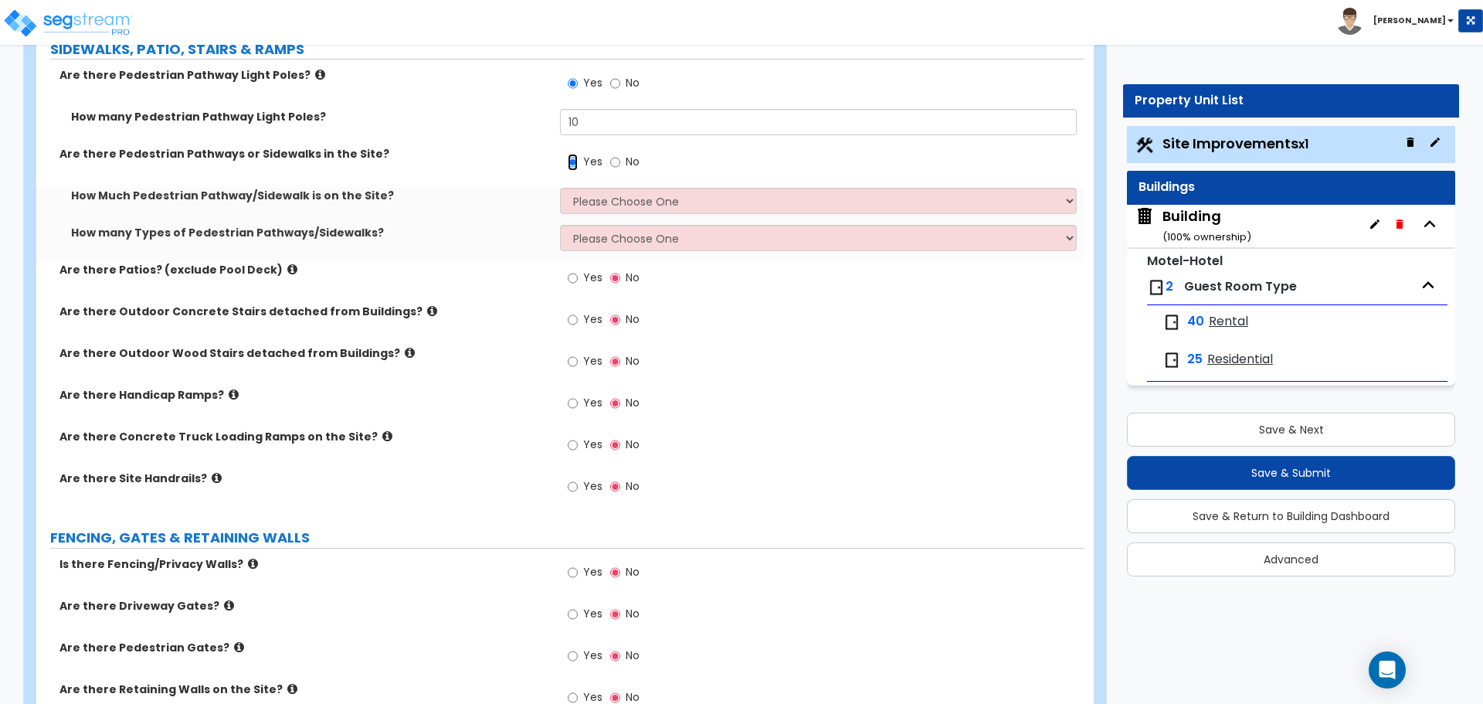
scroll to position [2348, 0]
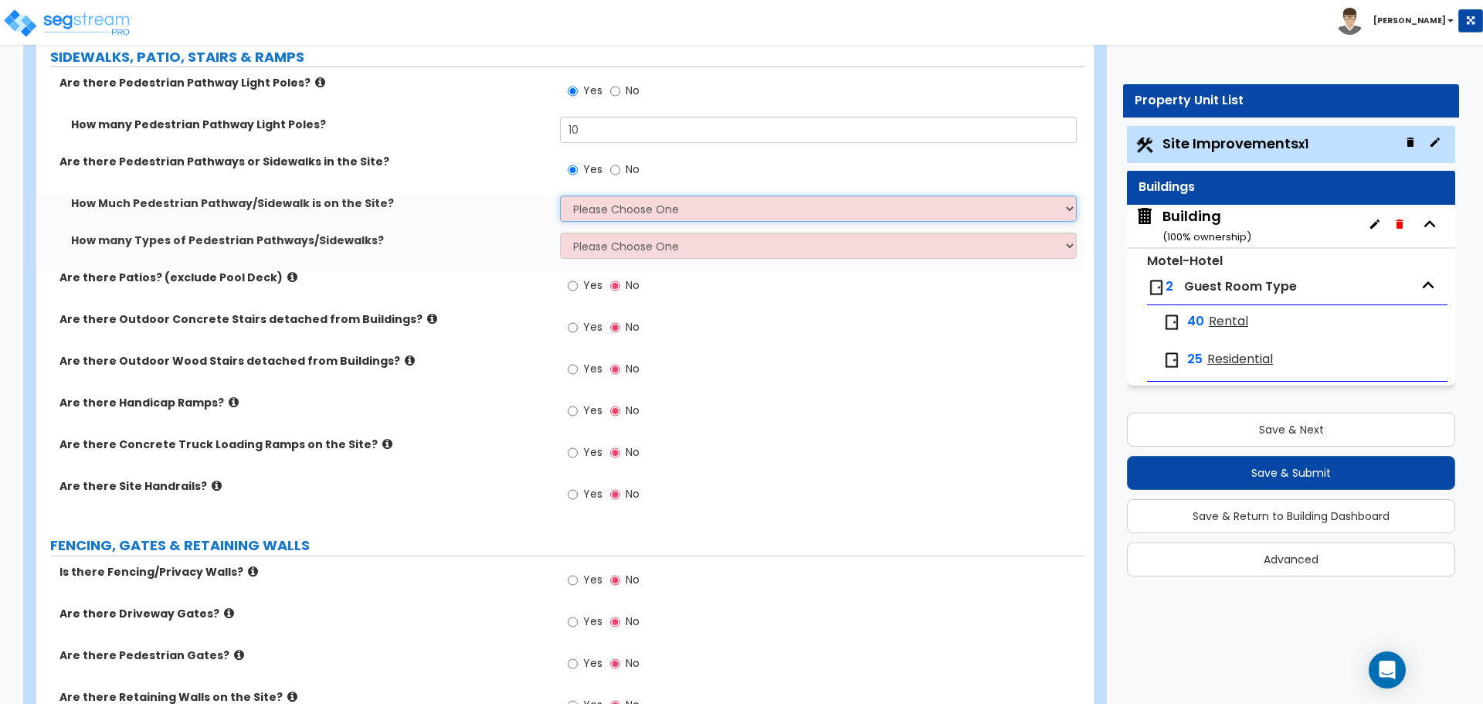
click at [625, 202] on select "Please Choose One I Don't Know, Please Estimate For Me Enter Linear Footage" at bounding box center [818, 208] width 516 height 26
click at [560, 195] on select "Please Choose One I Don't Know, Please Estimate For Me Enter Linear Footage" at bounding box center [818, 208] width 516 height 26
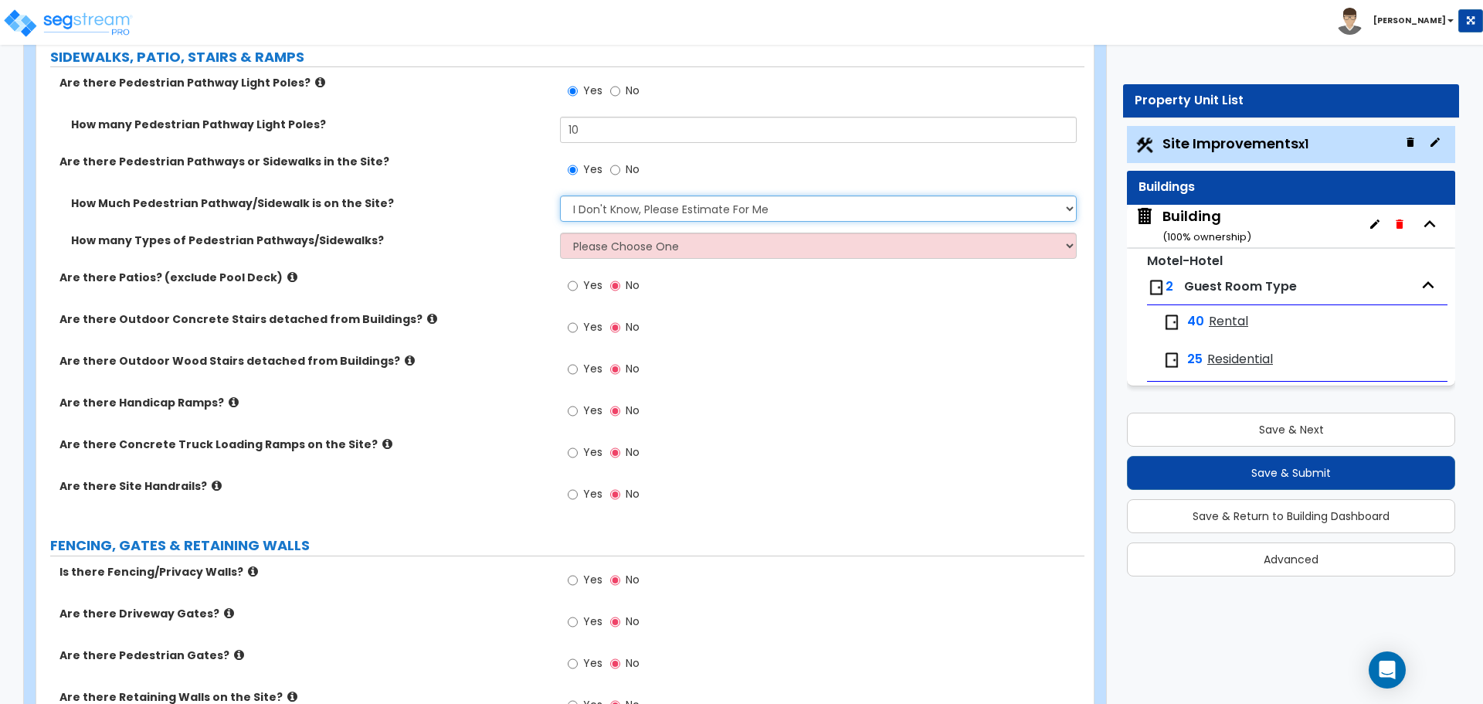
click at [603, 203] on select "Please Choose One I Don't Know, Please Estimate For Me Enter Linear Footage" at bounding box center [818, 208] width 516 height 26
select select "2"
click at [560, 195] on select "Please Choose One I Don't Know, Please Estimate For Me Enter Linear Footage" at bounding box center [818, 208] width 516 height 26
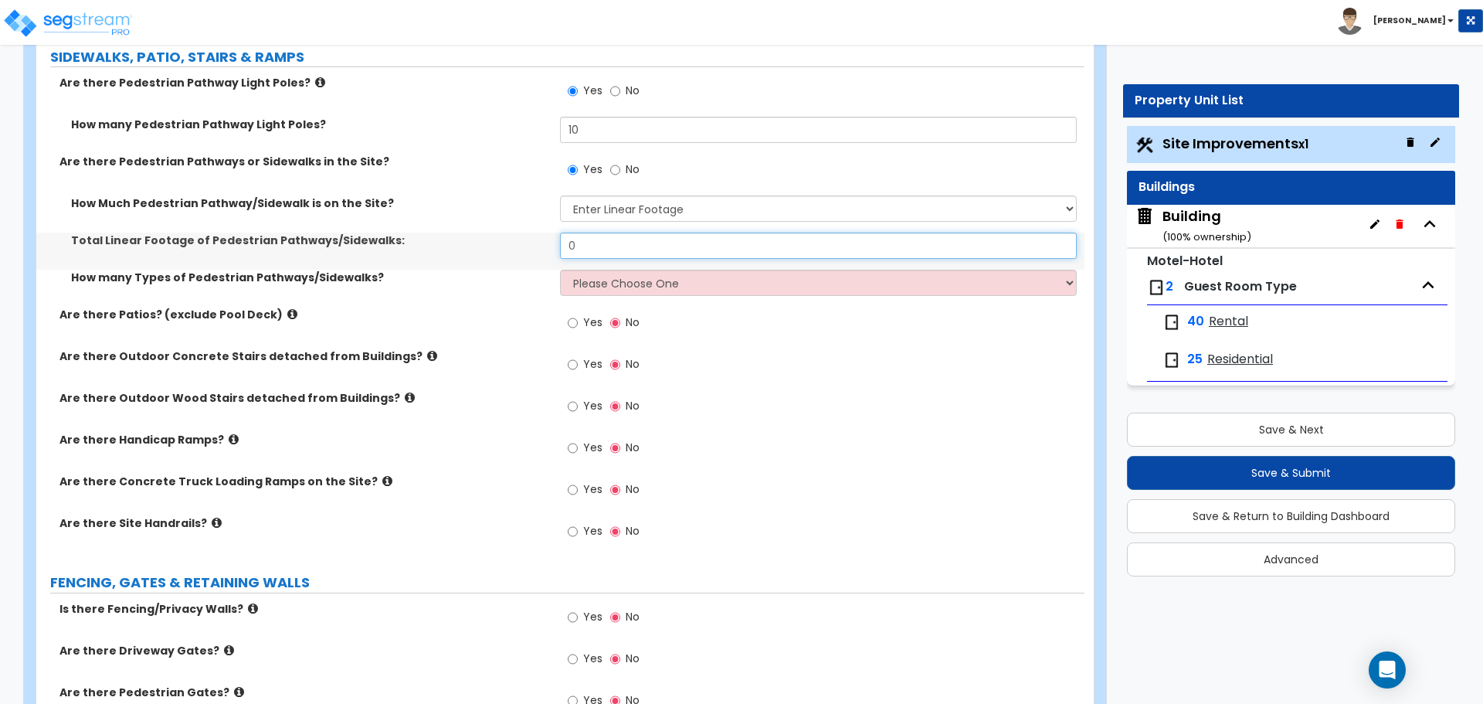
drag, startPoint x: 604, startPoint y: 231, endPoint x: 553, endPoint y: 231, distance: 51.0
click at [553, 232] on div "Total Linear Footage of Pedestrian Pathways/Sidewalks: 0" at bounding box center [560, 250] width 1048 height 37
drag, startPoint x: 593, startPoint y: 234, endPoint x: 554, endPoint y: 235, distance: 39.4
click at [554, 235] on div "Total Linear Footage of Pedestrian Pathways/Sidewalks: 0" at bounding box center [560, 250] width 1048 height 37
drag, startPoint x: 608, startPoint y: 249, endPoint x: 549, endPoint y: 245, distance: 58.8
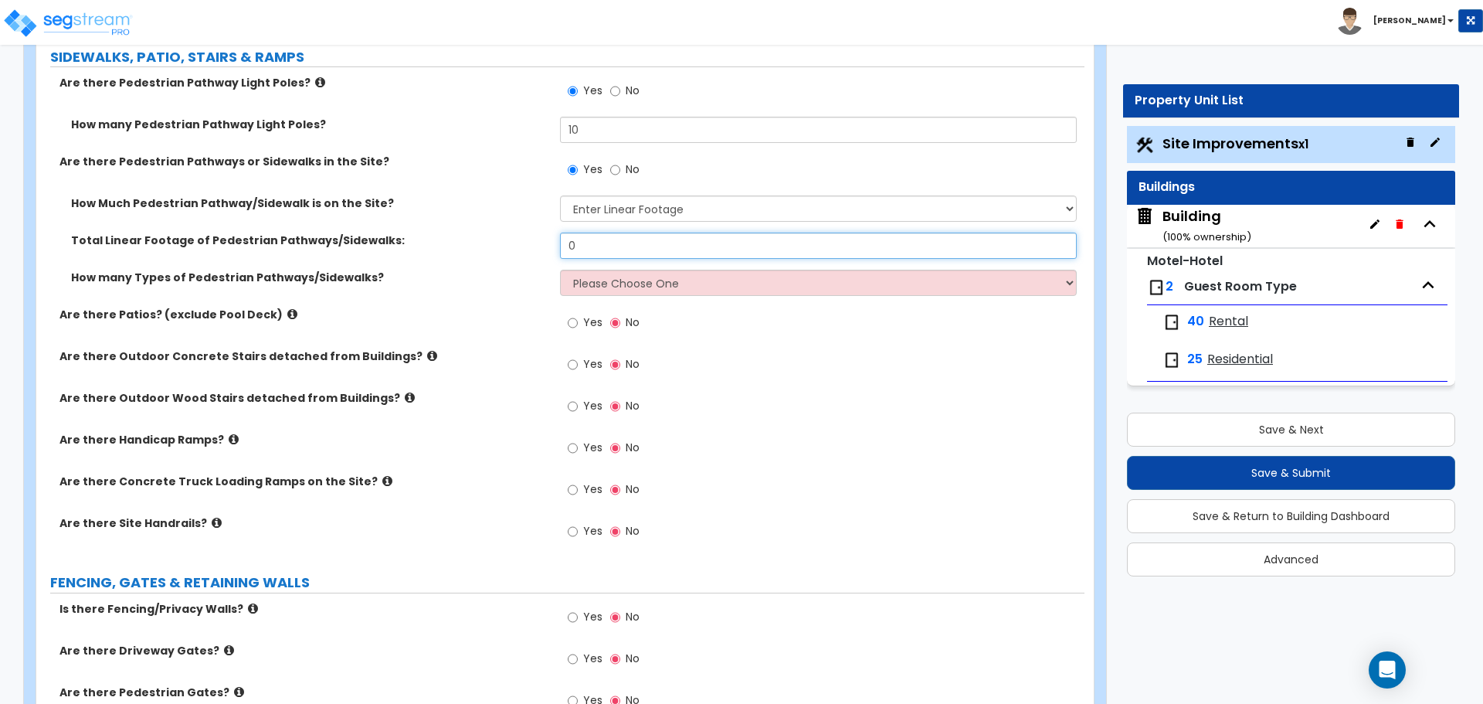
click at [551, 246] on div "Total Linear Footage of Pedestrian Pathways/Sidewalks: 0" at bounding box center [560, 250] width 1048 height 37
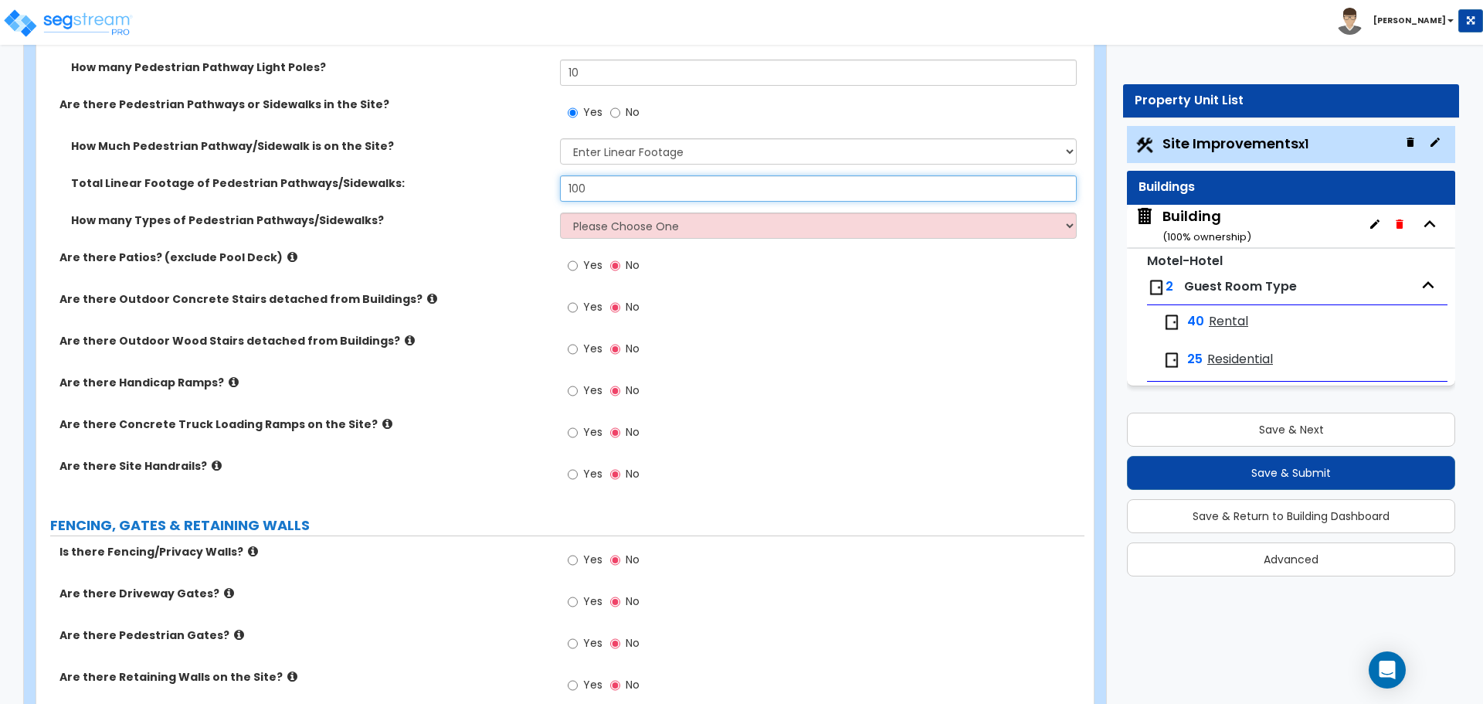
scroll to position [2407, 0]
type input "100"
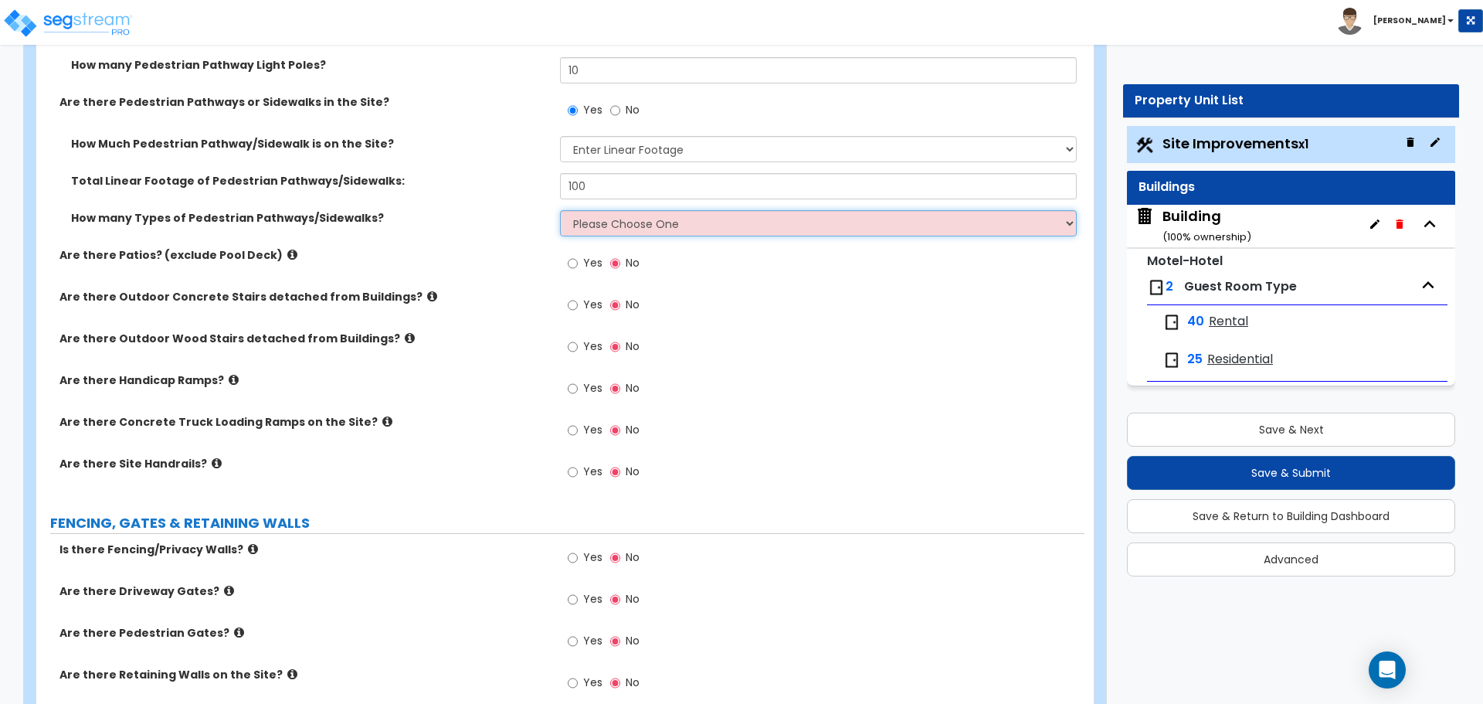
click at [606, 226] on select "Please Choose One 1 2 3" at bounding box center [818, 223] width 516 height 26
click at [560, 210] on select "Please Choose One 1 2 3" at bounding box center [818, 223] width 516 height 26
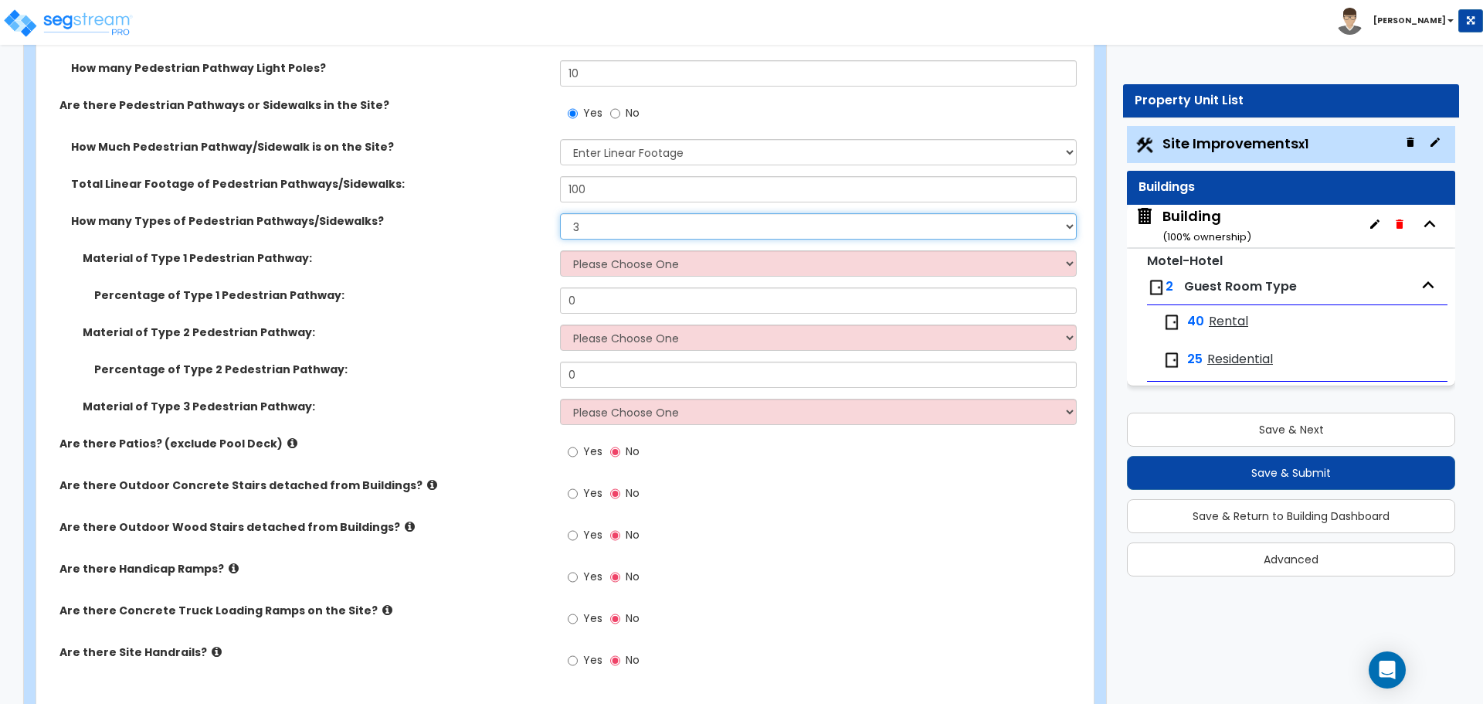
scroll to position [2398, 0]
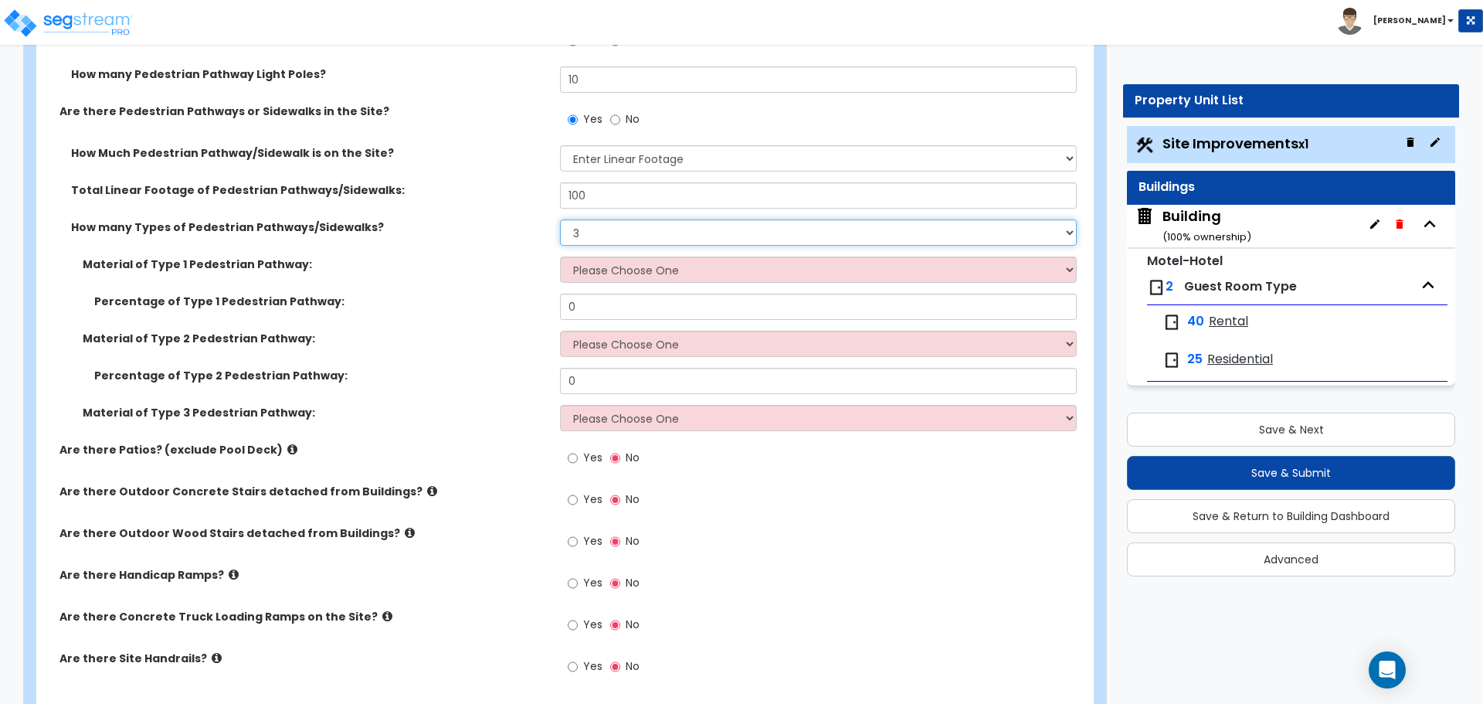
click at [591, 230] on select "Please Choose One 1 2 3" at bounding box center [818, 232] width 516 height 26
select select "1"
click at [560, 219] on select "Please Choose One 1 2 3" at bounding box center [818, 232] width 516 height 26
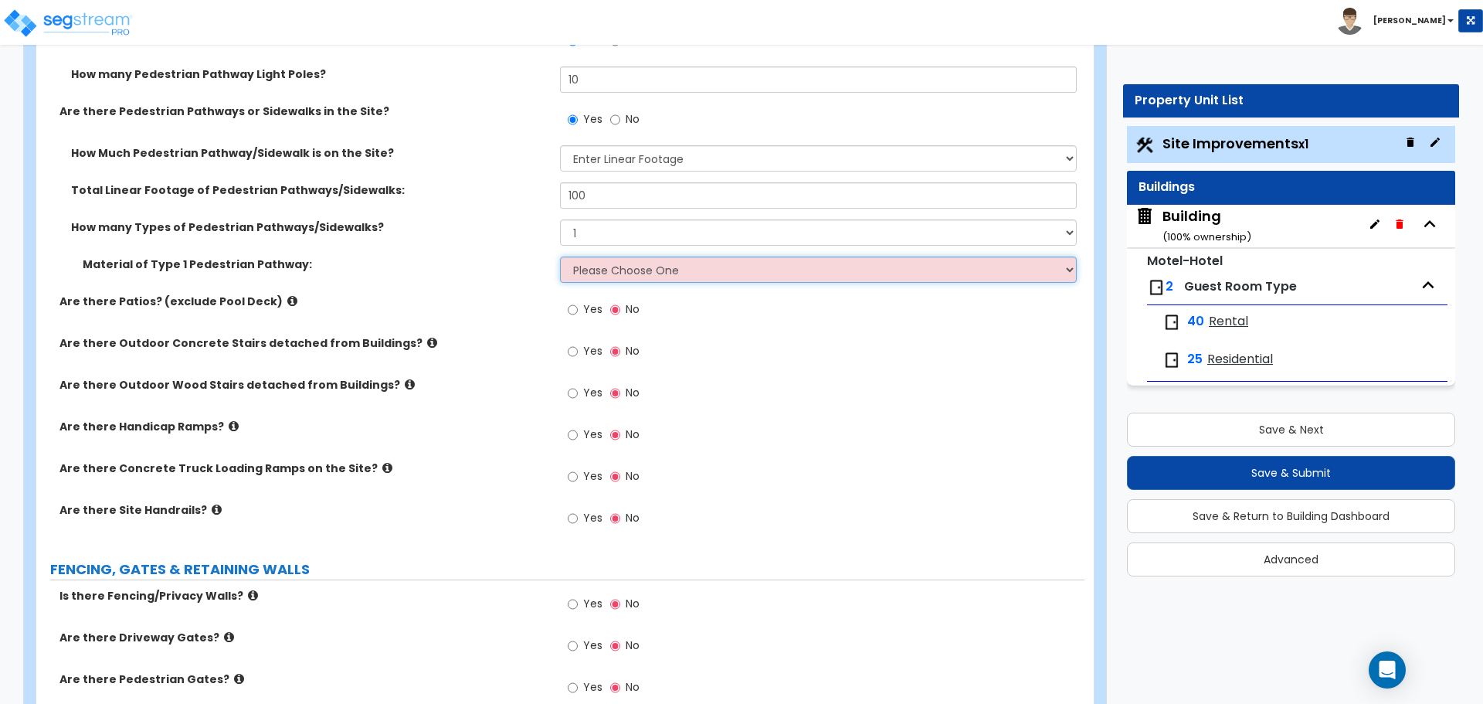
click at [659, 263] on select "Please Choose One Bare Concrete Stamped Concrete Brick Pavers Stone Pavers Wood…" at bounding box center [818, 269] width 516 height 26
select select "1"
click at [560, 256] on select "Please Choose One Bare Concrete Stamped Concrete Brick Pavers Stone Pavers Wood…" at bounding box center [818, 269] width 516 height 26
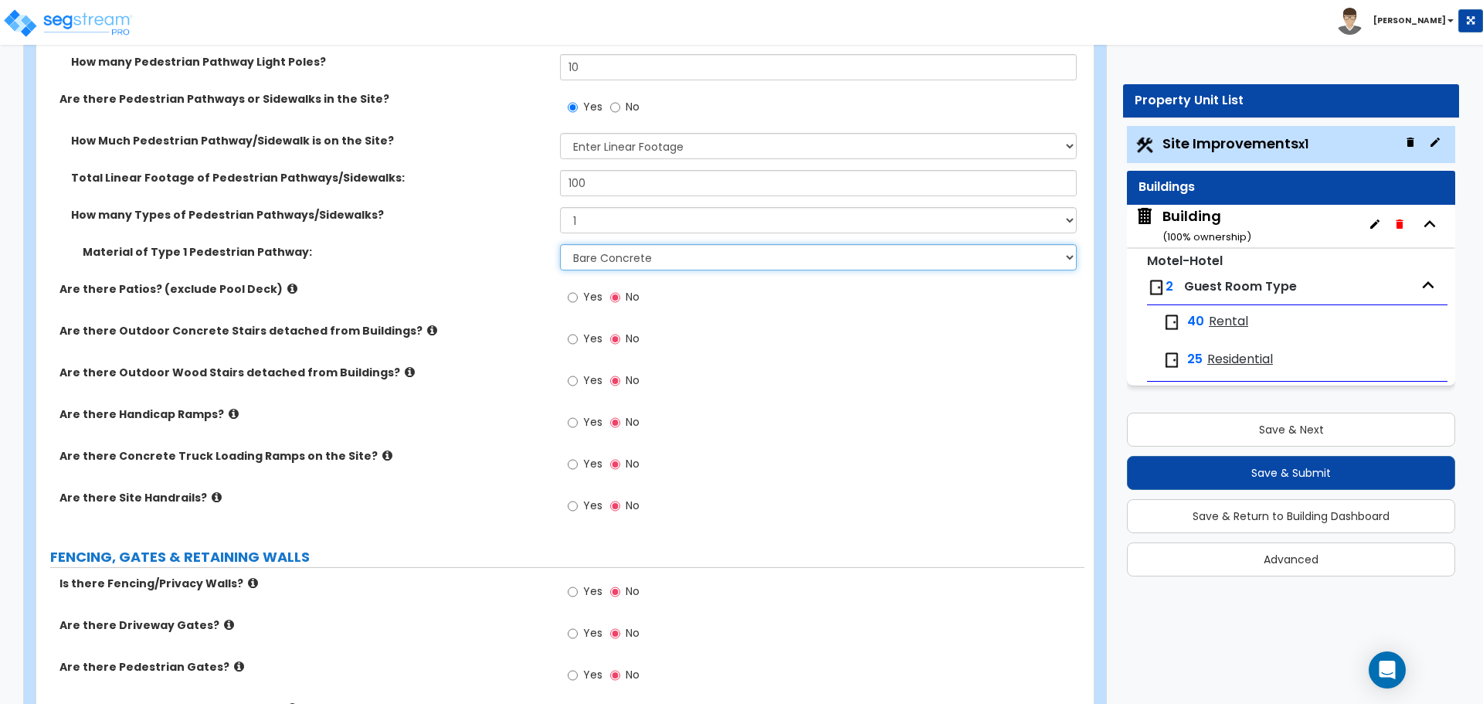
scroll to position [2417, 0]
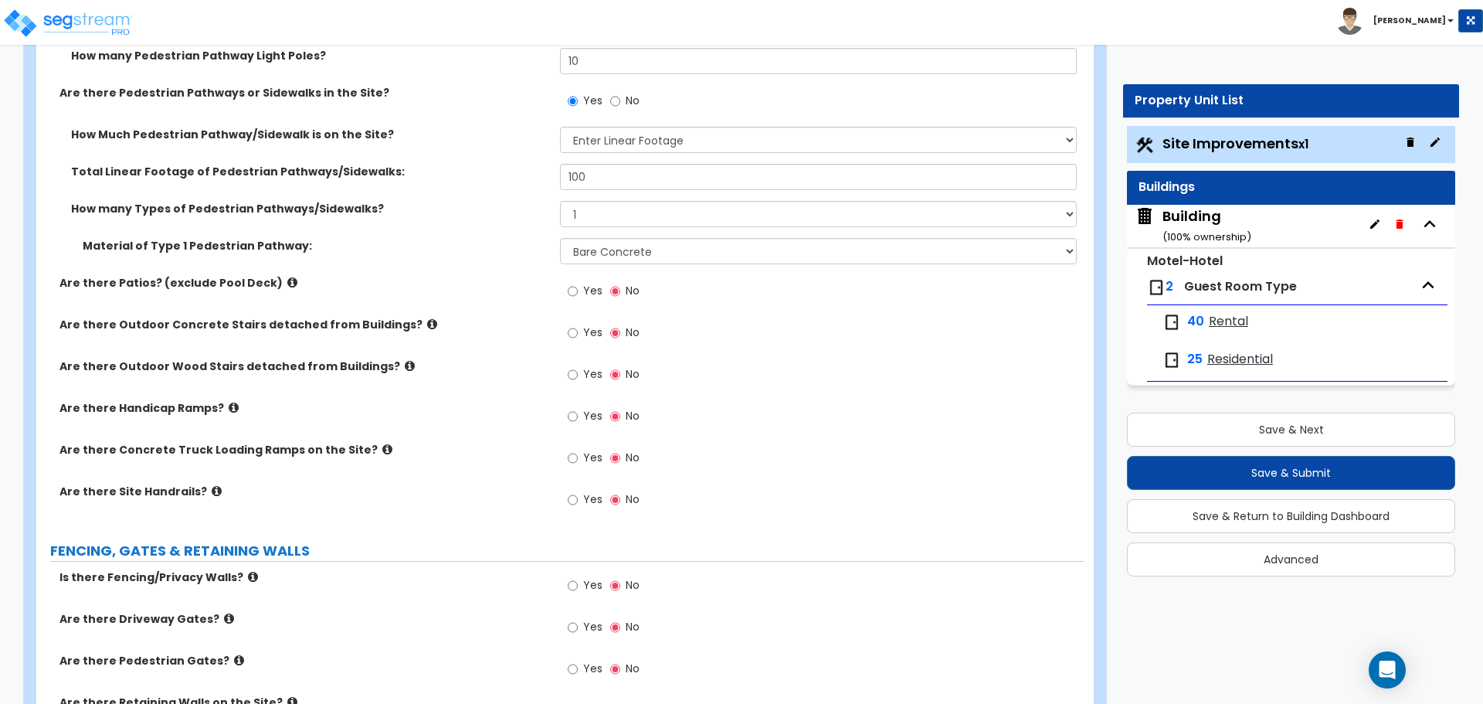
click at [585, 283] on span "Yes" at bounding box center [592, 290] width 19 height 15
click at [578, 283] on input "Yes" at bounding box center [573, 291] width 10 height 17
radio input "true"
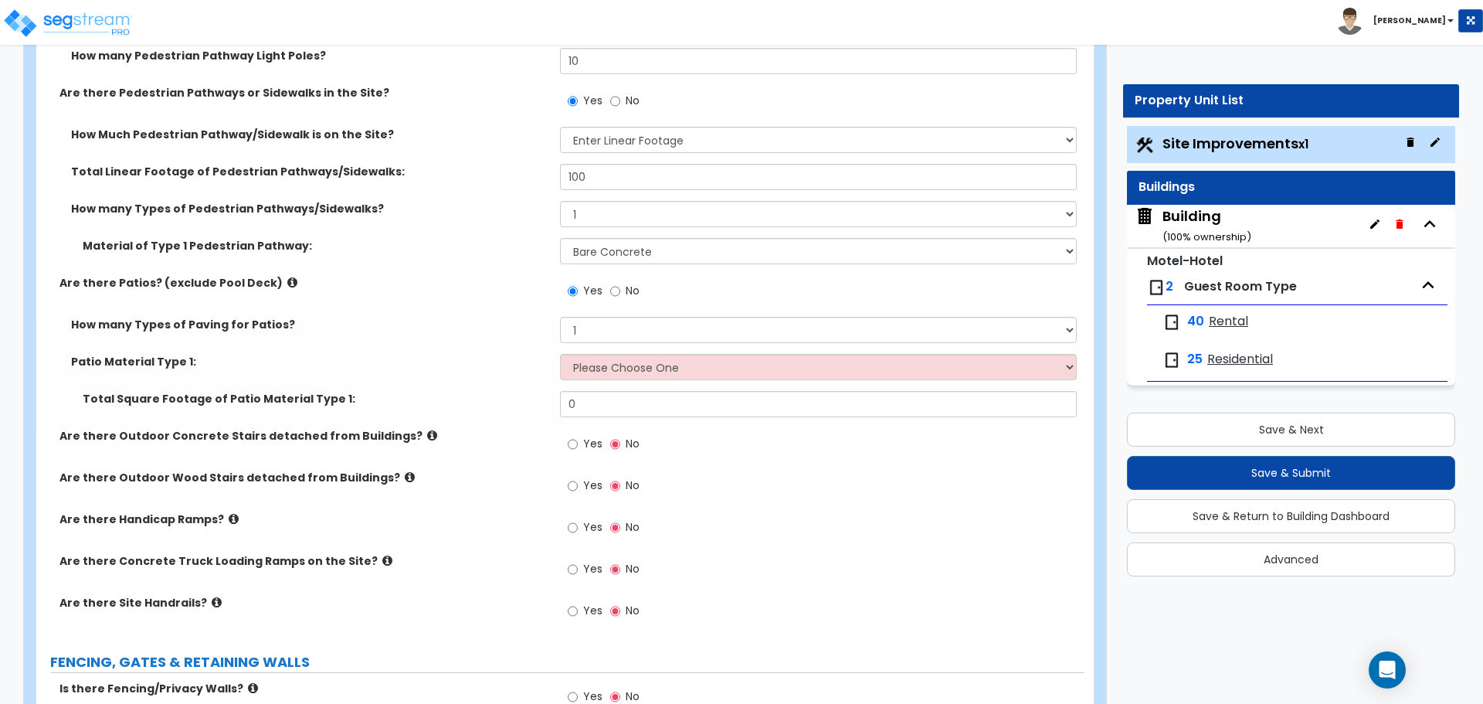
click at [287, 281] on icon at bounding box center [292, 282] width 10 height 12
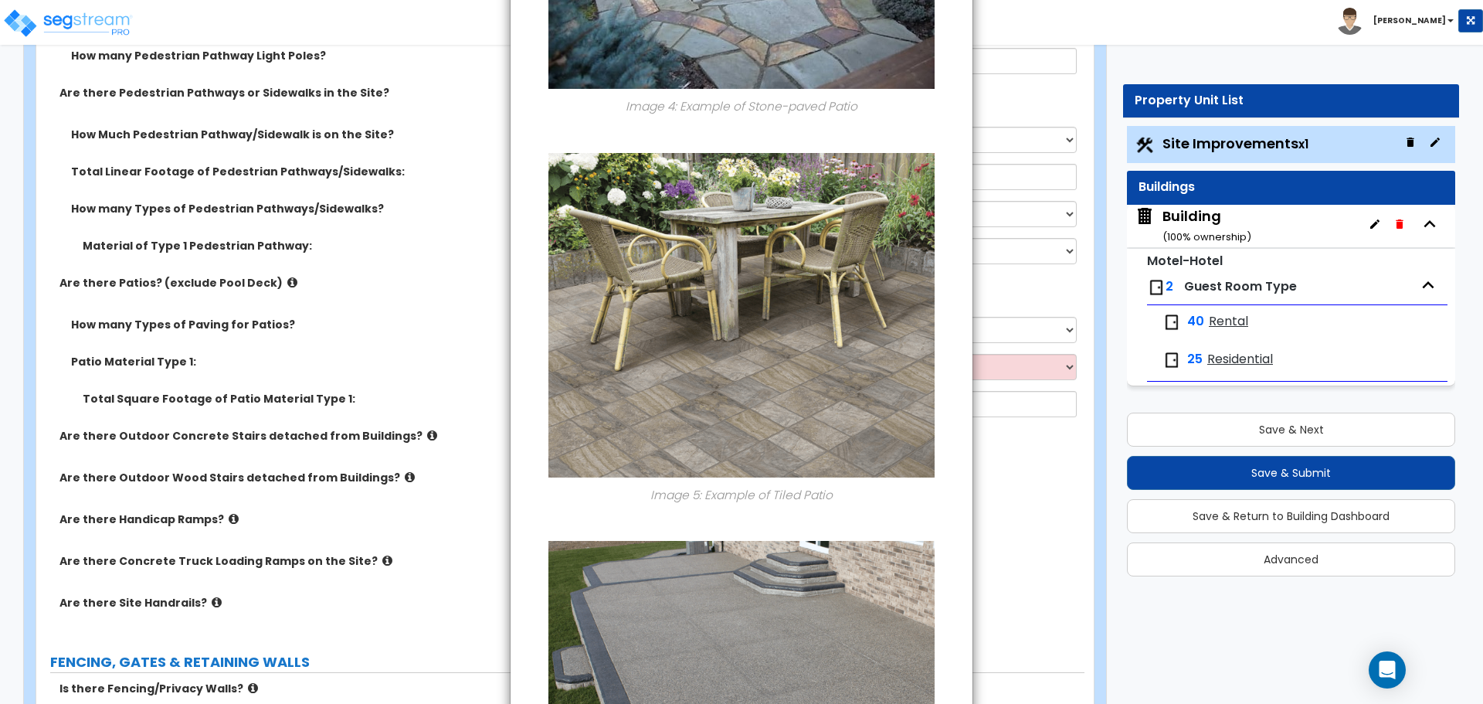
scroll to position [2023, 0]
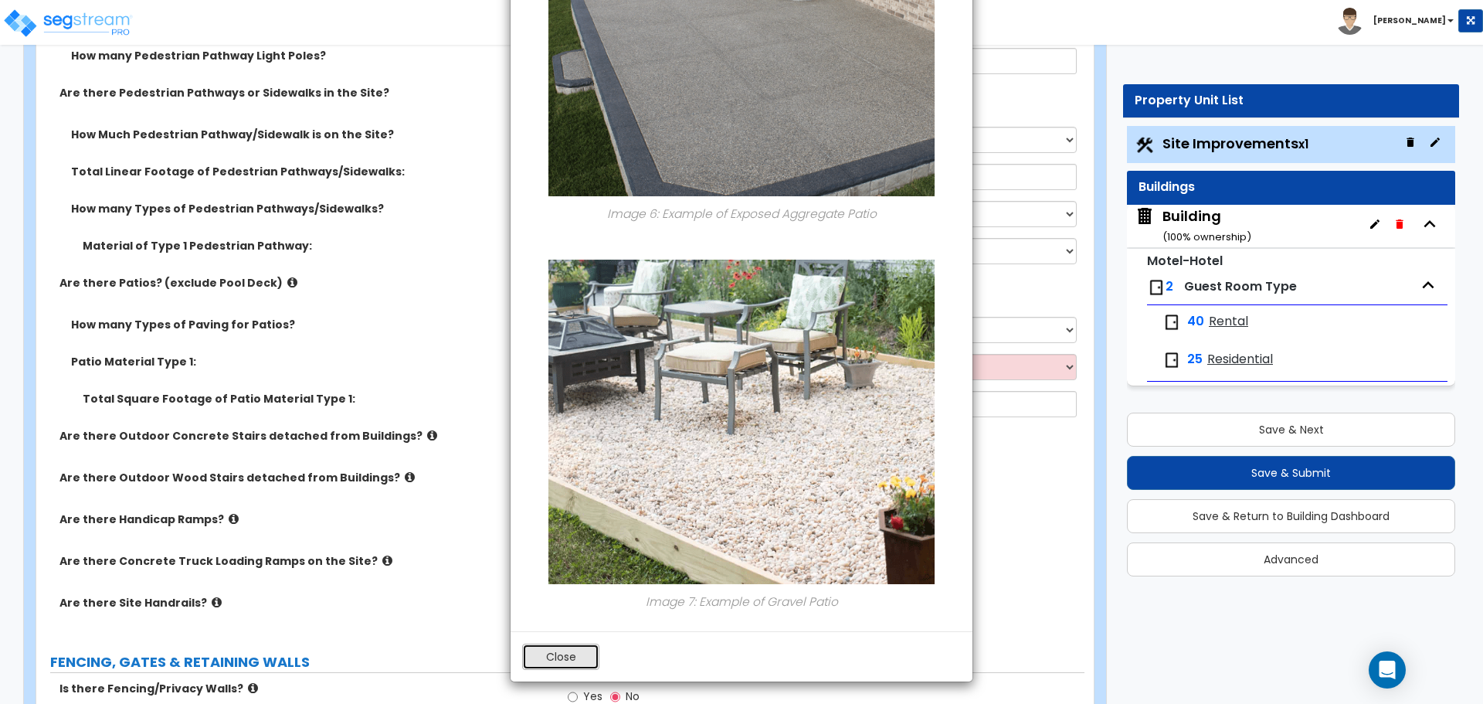
click at [569, 657] on button "Close" at bounding box center [560, 656] width 77 height 26
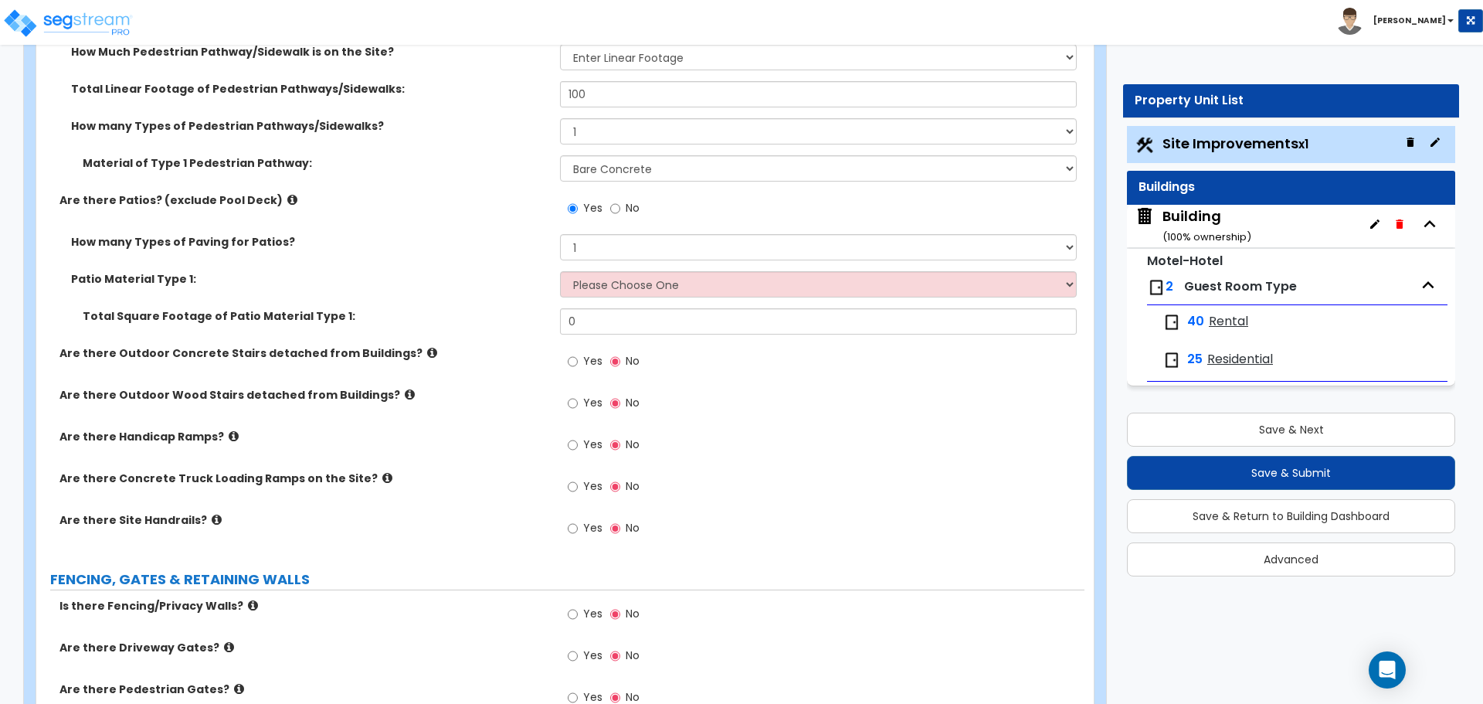
scroll to position [2504, 0]
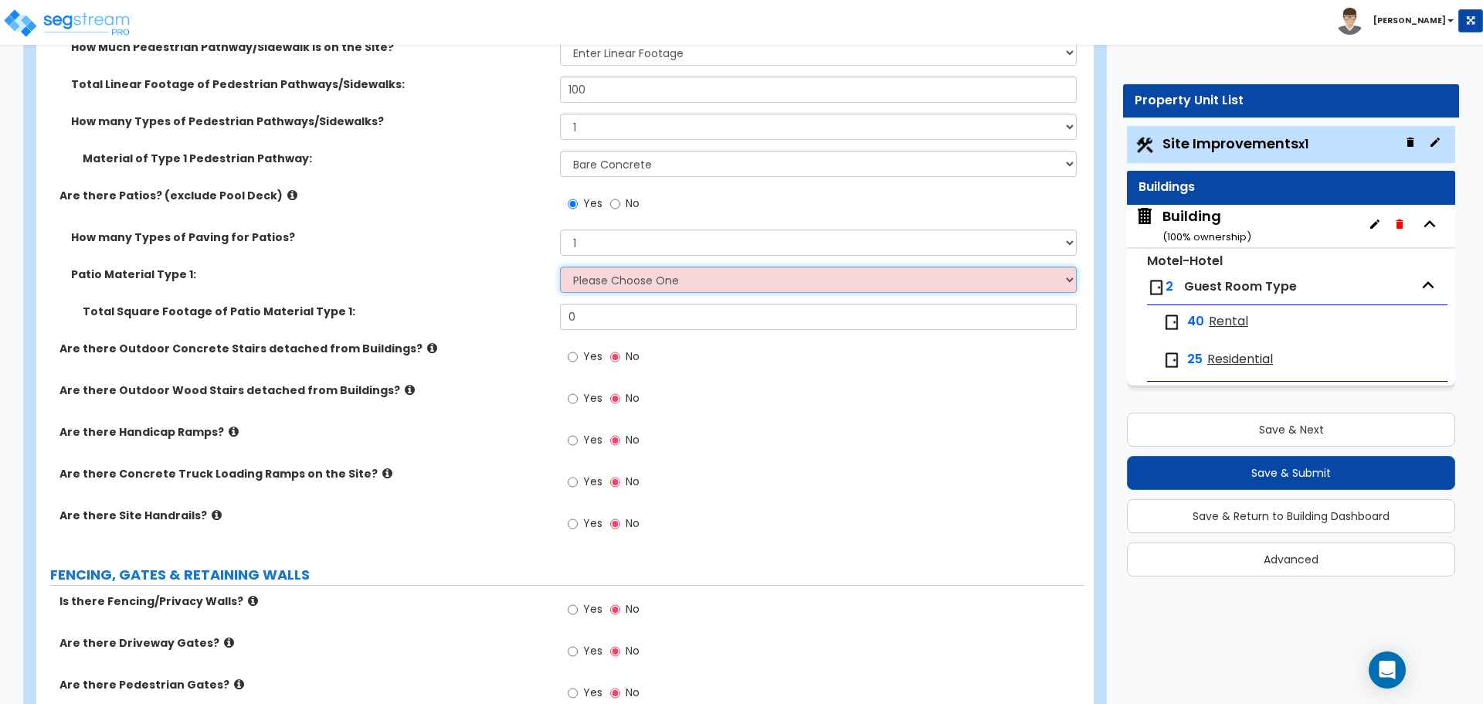
click at [639, 266] on select "Please Choose One Bare Concrete Stamped Concrete Brick Pavers Stone Pavers Tile…" at bounding box center [818, 279] width 516 height 26
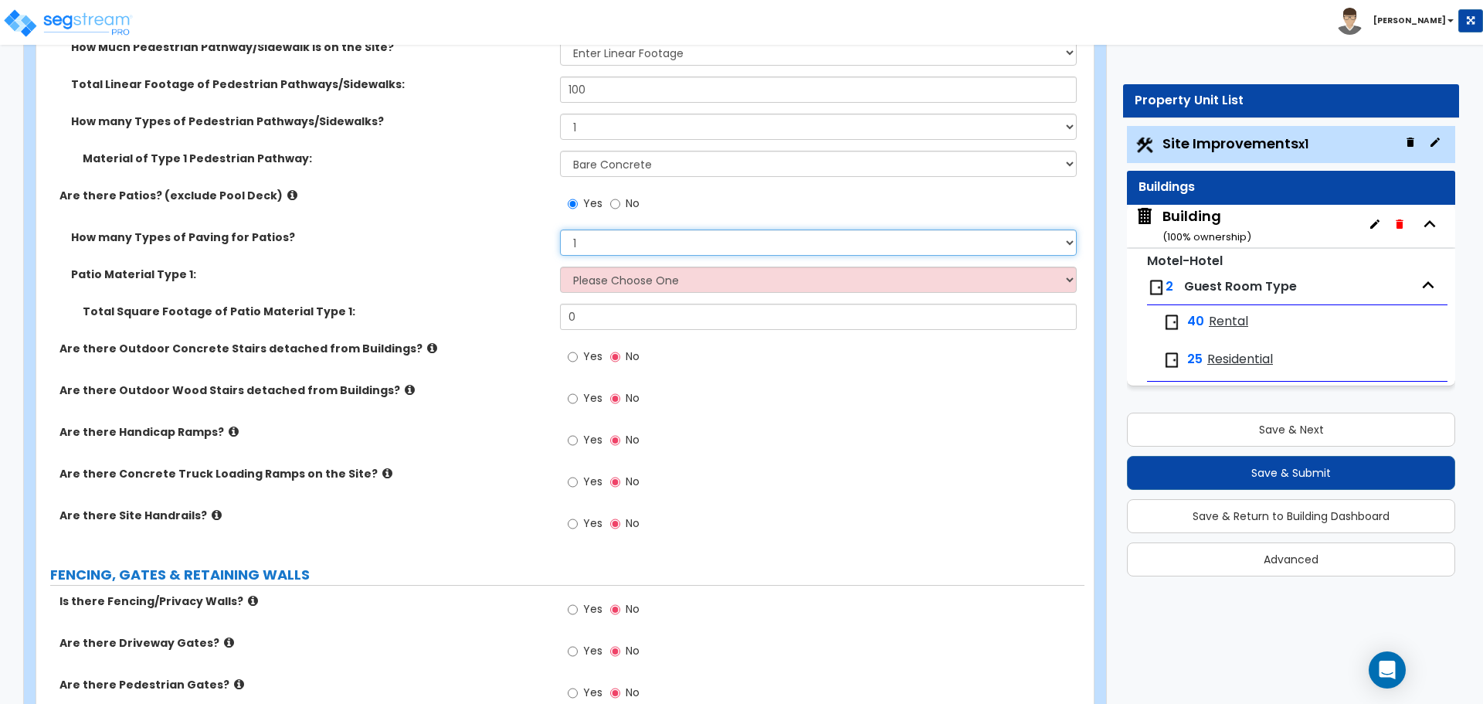
click at [614, 243] on select "1 2 3 4" at bounding box center [818, 242] width 516 height 26
click at [560, 229] on select "1 2 3 4" at bounding box center [818, 242] width 516 height 26
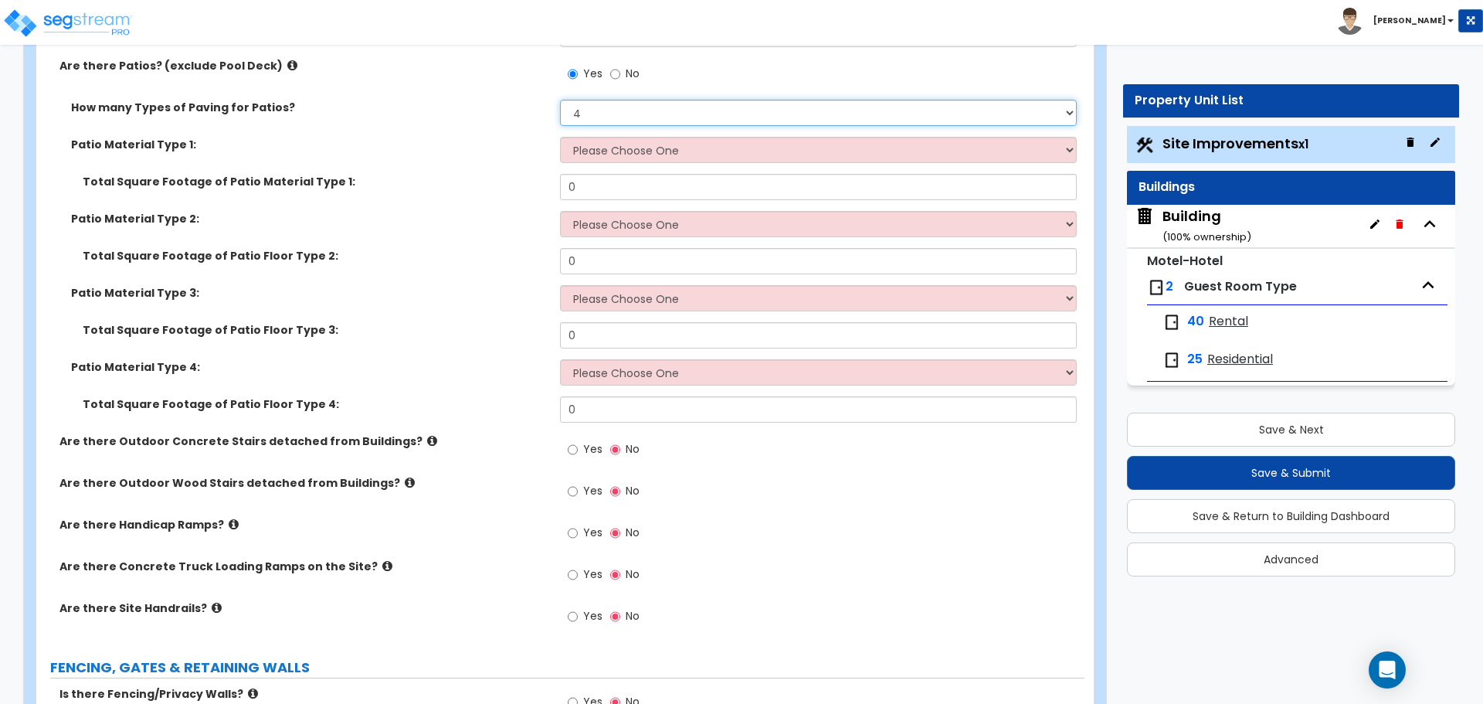
scroll to position [2637, 0]
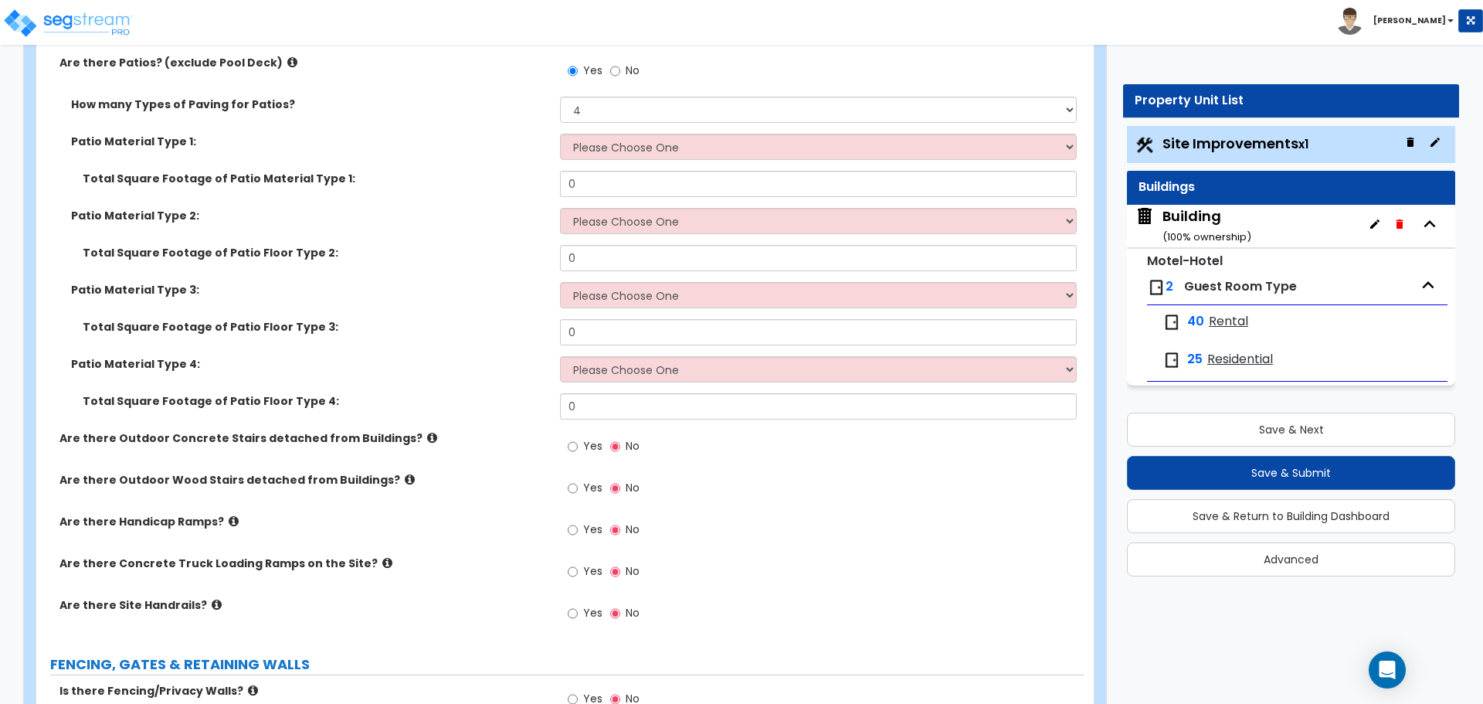
click at [489, 172] on label "Total Square Footage of Patio Material Type 1:" at bounding box center [316, 178] width 466 height 15
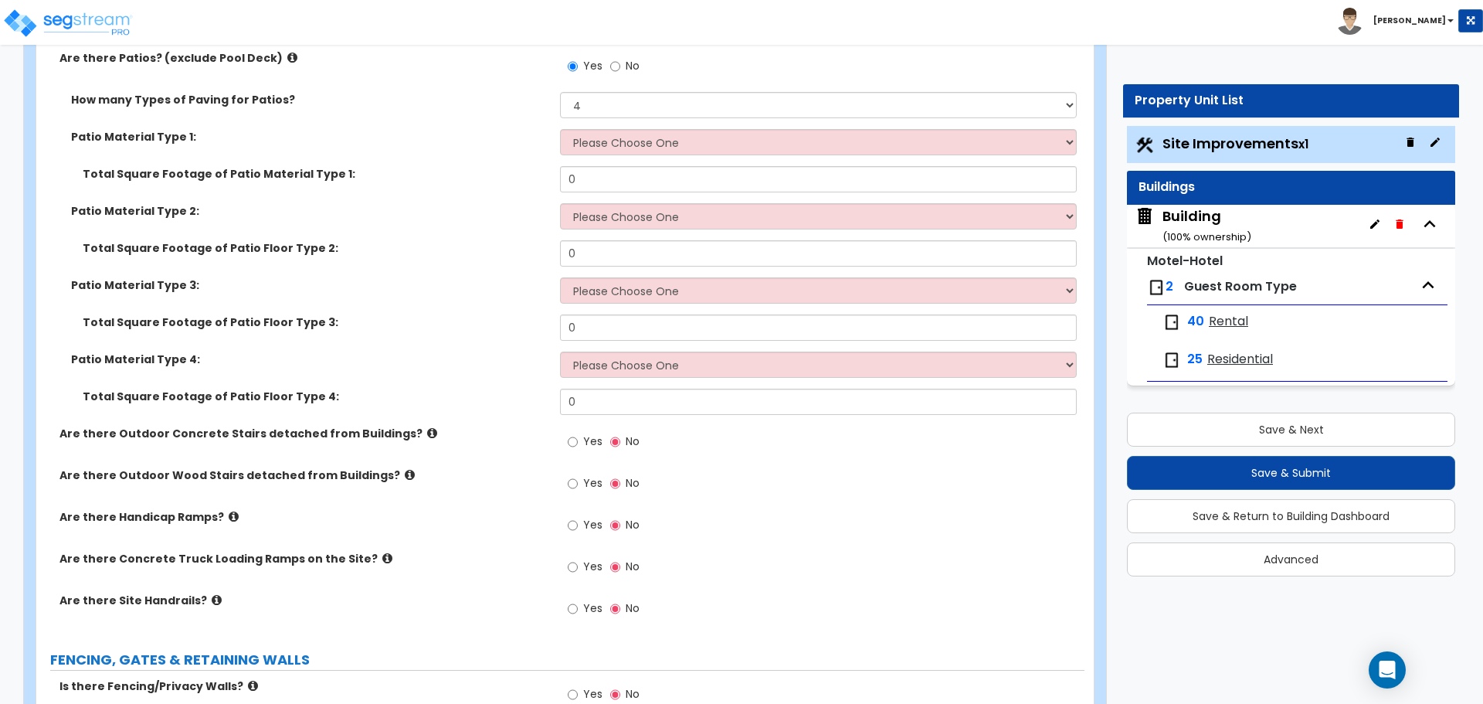
click at [439, 159] on div "Patio Material Type 1: Please Choose One Bare Concrete Stamped Concrete Brick P…" at bounding box center [560, 147] width 1048 height 37
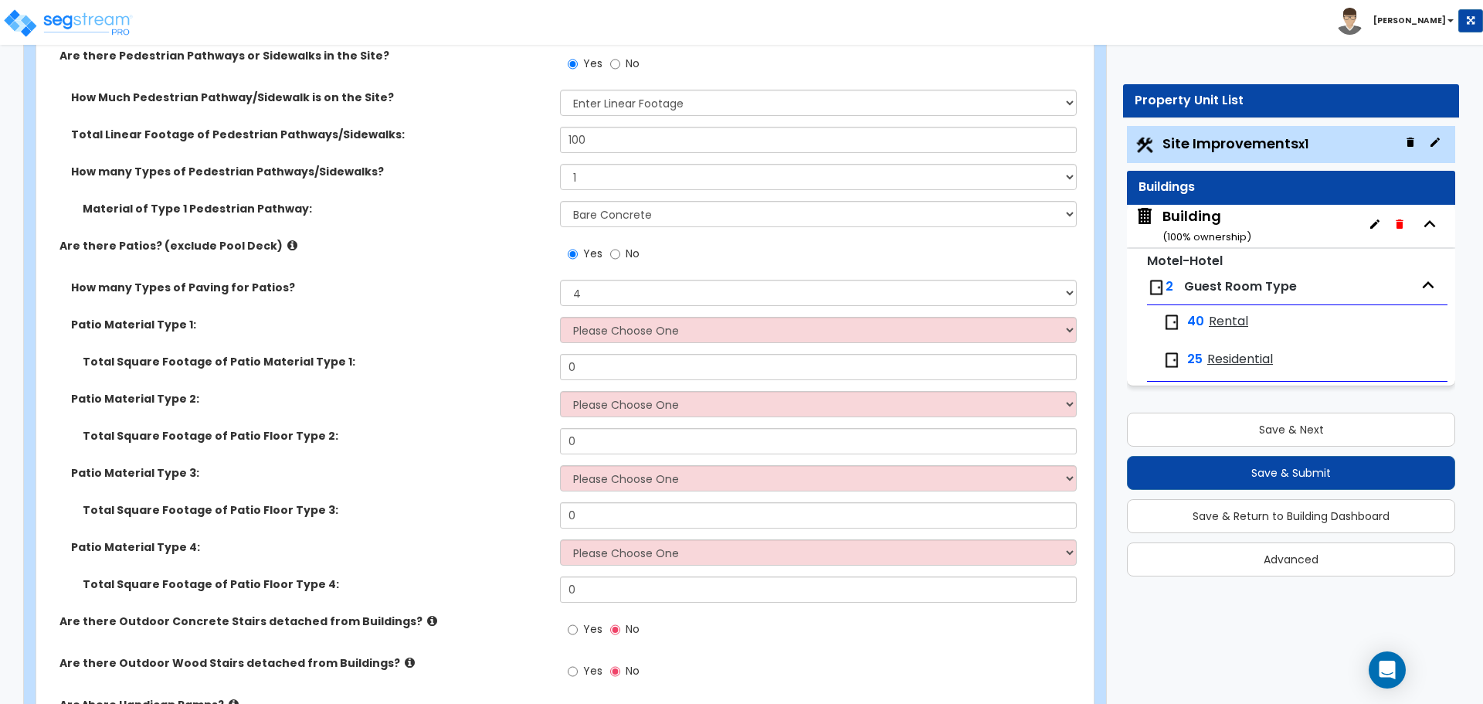
scroll to position [2451, 0]
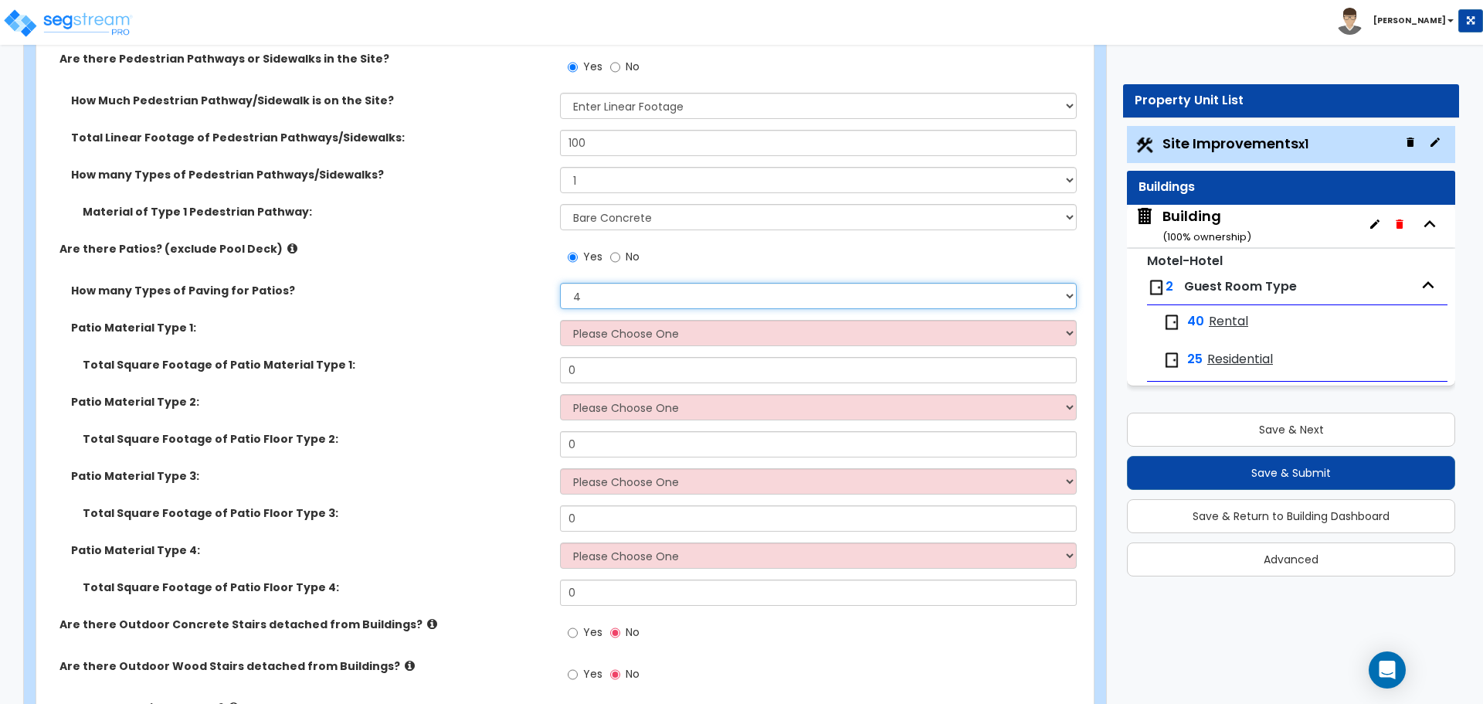
click at [664, 290] on select "1 2 3 4" at bounding box center [818, 296] width 516 height 26
select select "1"
click at [560, 283] on select "1 2 3 4" at bounding box center [818, 296] width 516 height 26
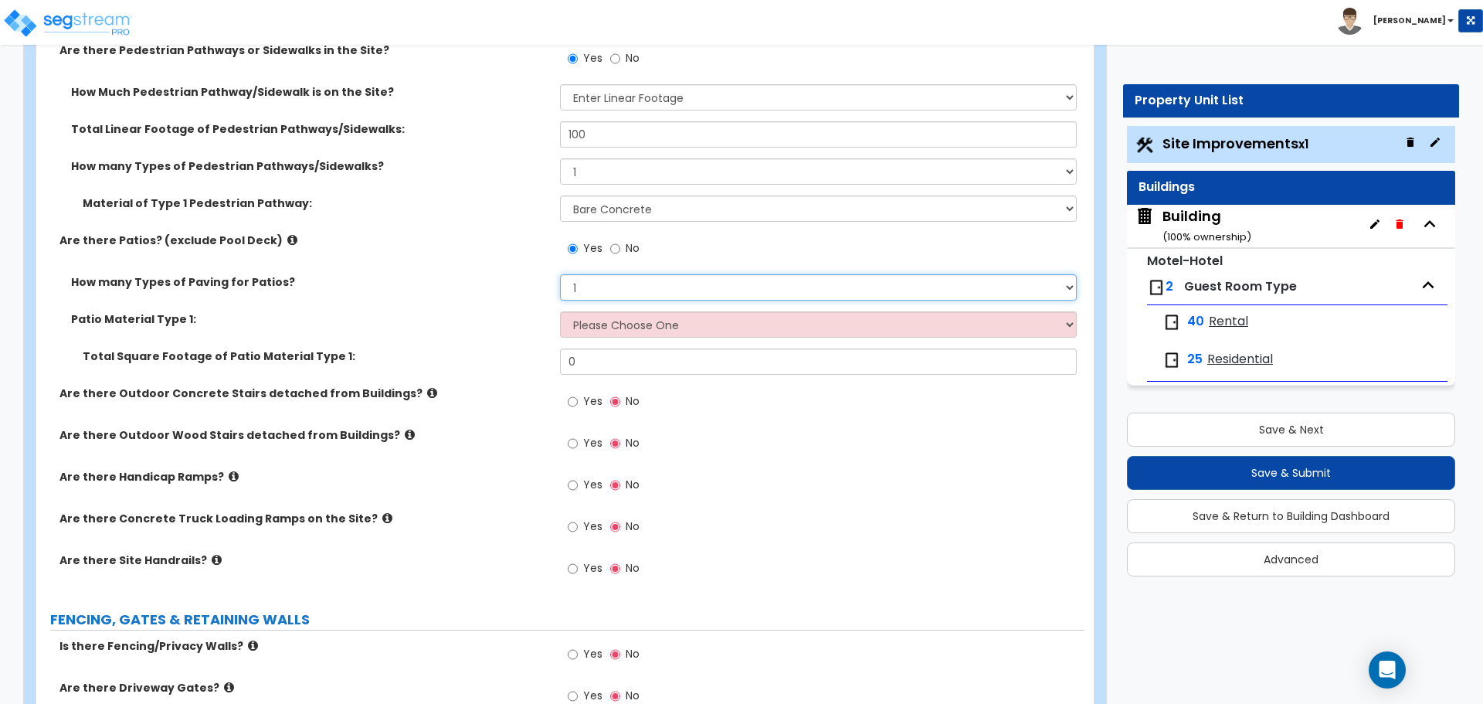
scroll to position [2463, 0]
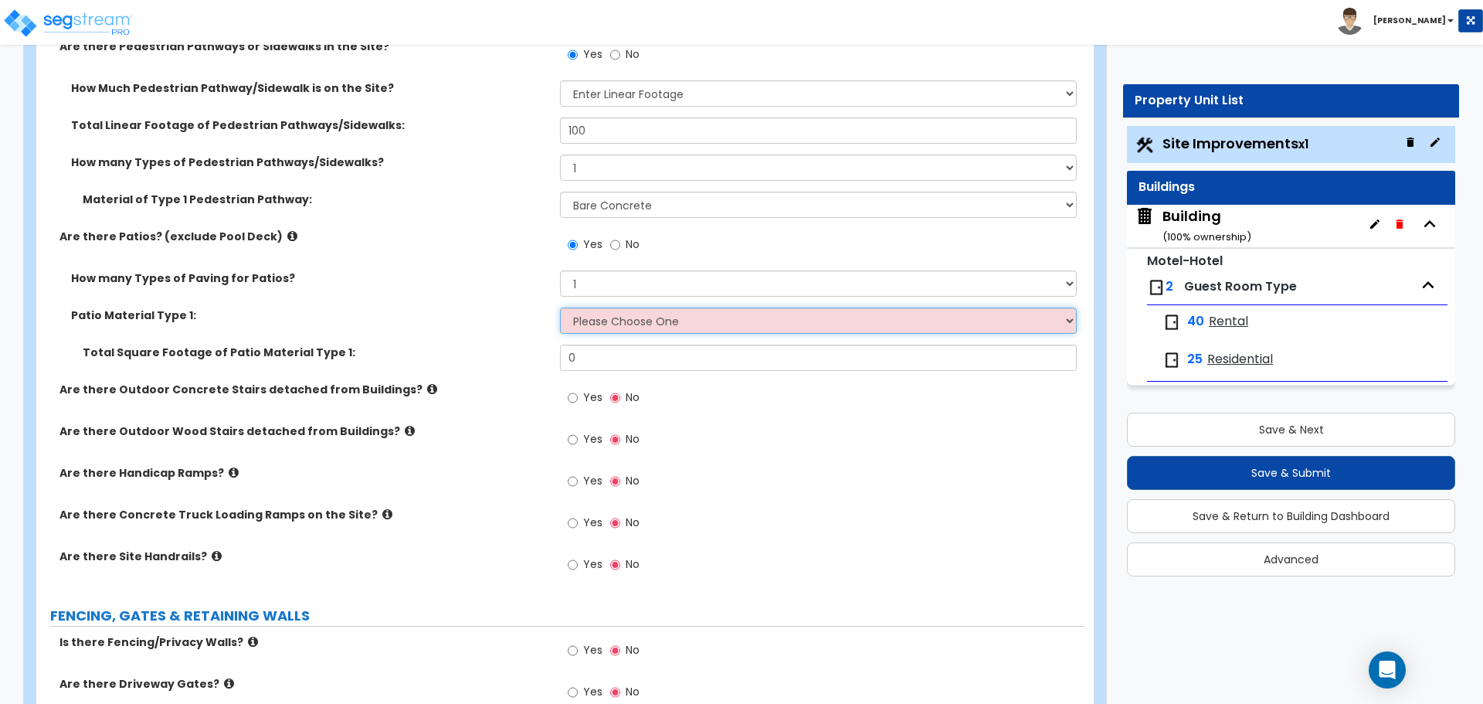
click at [756, 320] on select "Please Choose One Bare Concrete Stamped Concrete Brick Pavers Stone Pavers Tile…" at bounding box center [818, 320] width 516 height 26
click at [704, 310] on select "Please Choose One Bare Concrete Stamped Concrete Brick Pavers Stone Pavers Tile…" at bounding box center [818, 320] width 516 height 26
select select "2"
click at [560, 307] on select "Please Choose One Bare Concrete Stamped Concrete Brick Pavers Stone Pavers Tile…" at bounding box center [818, 320] width 516 height 26
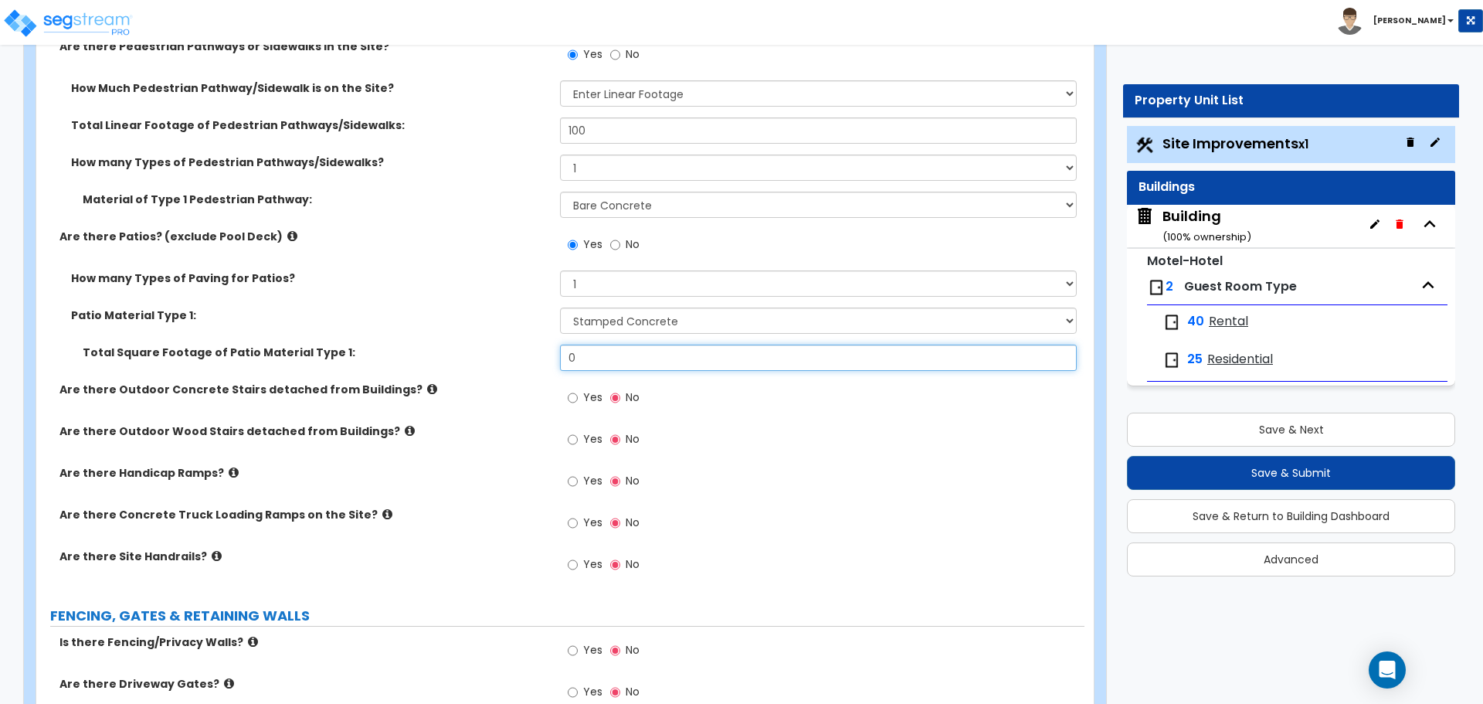
drag, startPoint x: 647, startPoint y: 357, endPoint x: 540, endPoint y: 331, distance: 110.3
click at [541, 338] on div "How many Types of Paving for Patios? 1 2 3 4 Patio Material Type 1: Please Choo…" at bounding box center [560, 325] width 1025 height 111
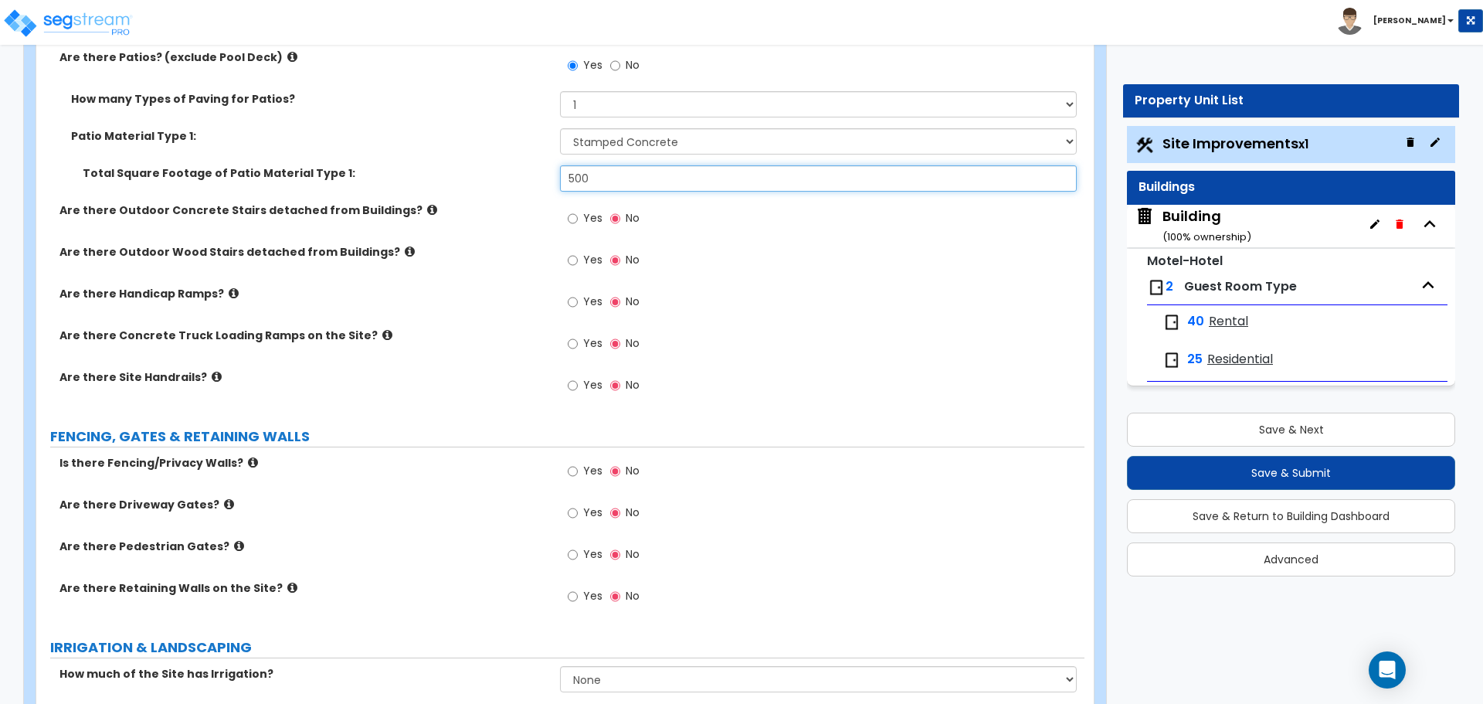
scroll to position [2652, 0]
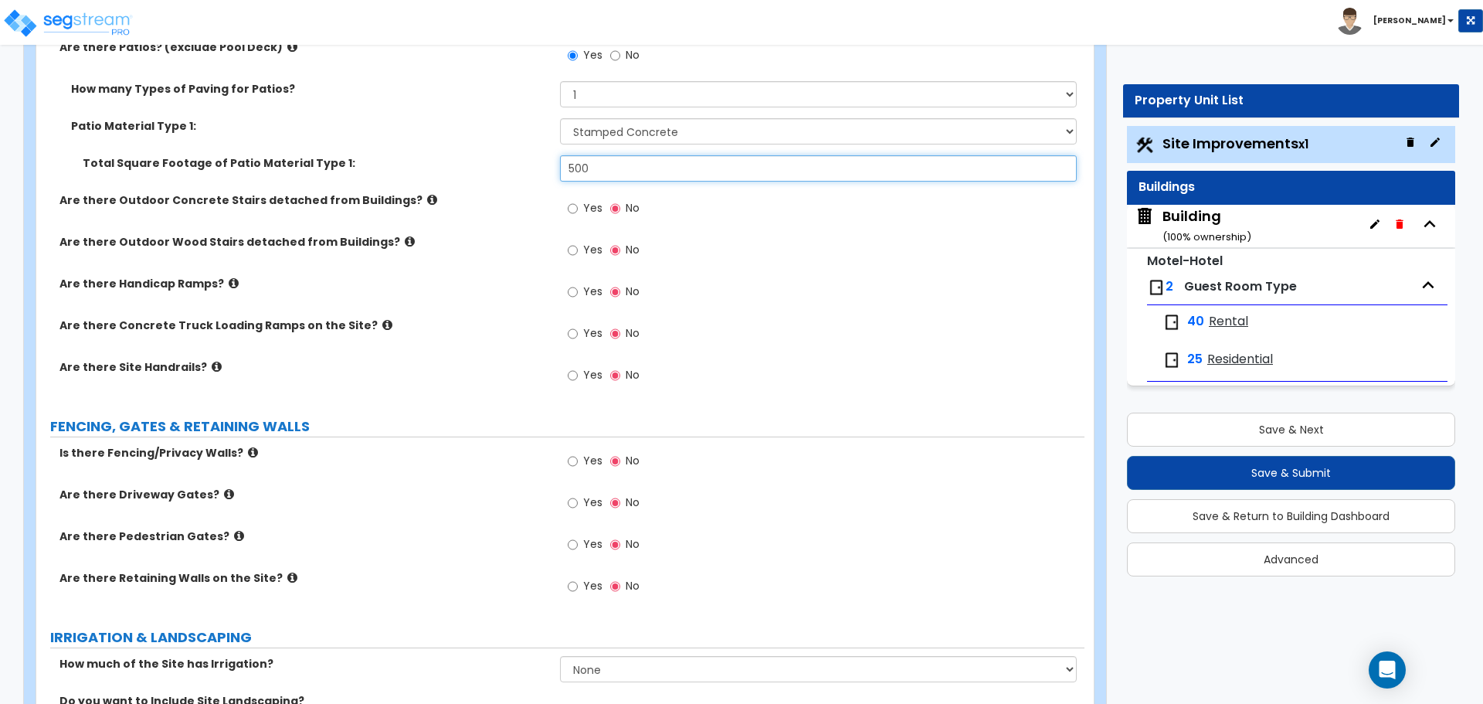
type input "500"
click at [392, 198] on label "Are there Outdoor Concrete Stairs detached from Buildings?" at bounding box center [303, 199] width 489 height 15
click at [387, 195] on label "Are there Outdoor Concrete Stairs detached from Buildings?" at bounding box center [303, 199] width 489 height 15
click at [393, 193] on label "Are there Outdoor Concrete Stairs detached from Buildings?" at bounding box center [303, 199] width 489 height 15
click at [427, 195] on icon at bounding box center [432, 200] width 10 height 12
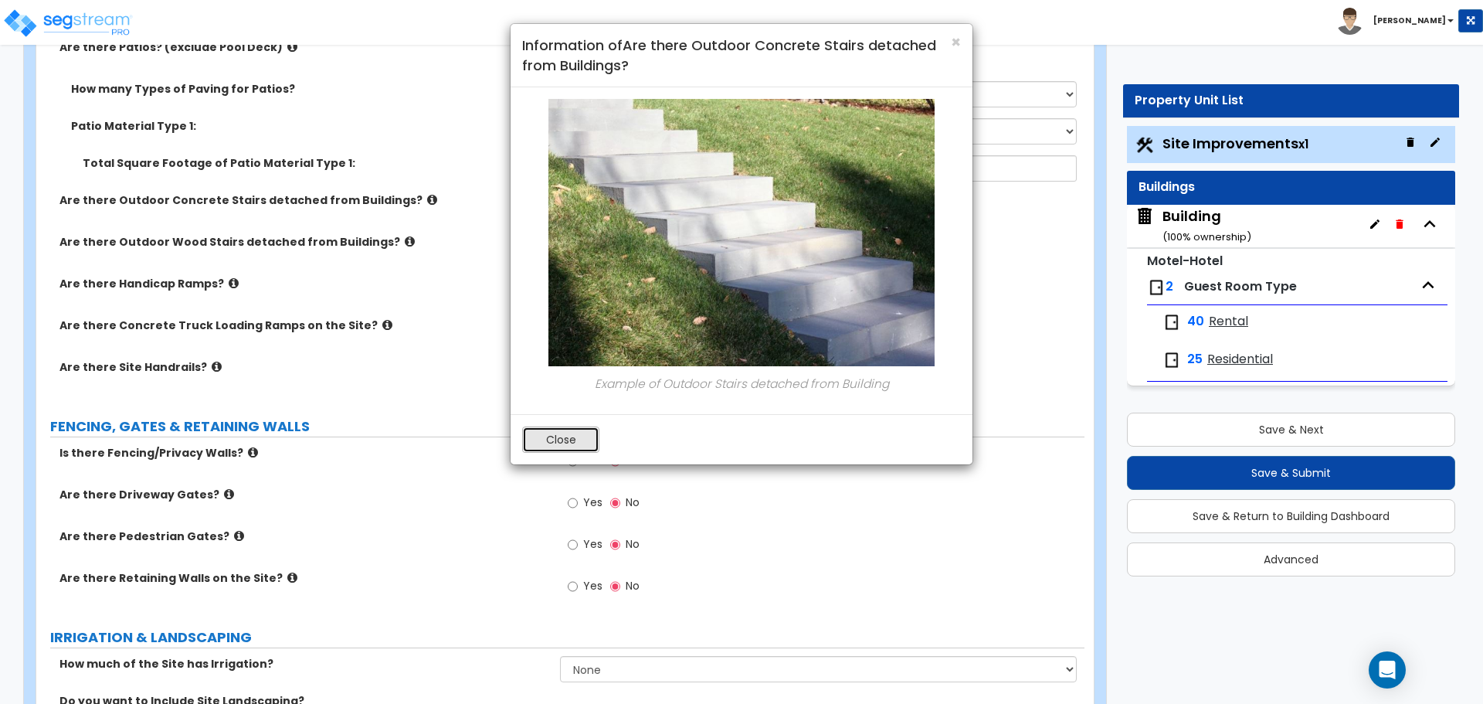
click at [565, 439] on button "Close" at bounding box center [560, 439] width 77 height 26
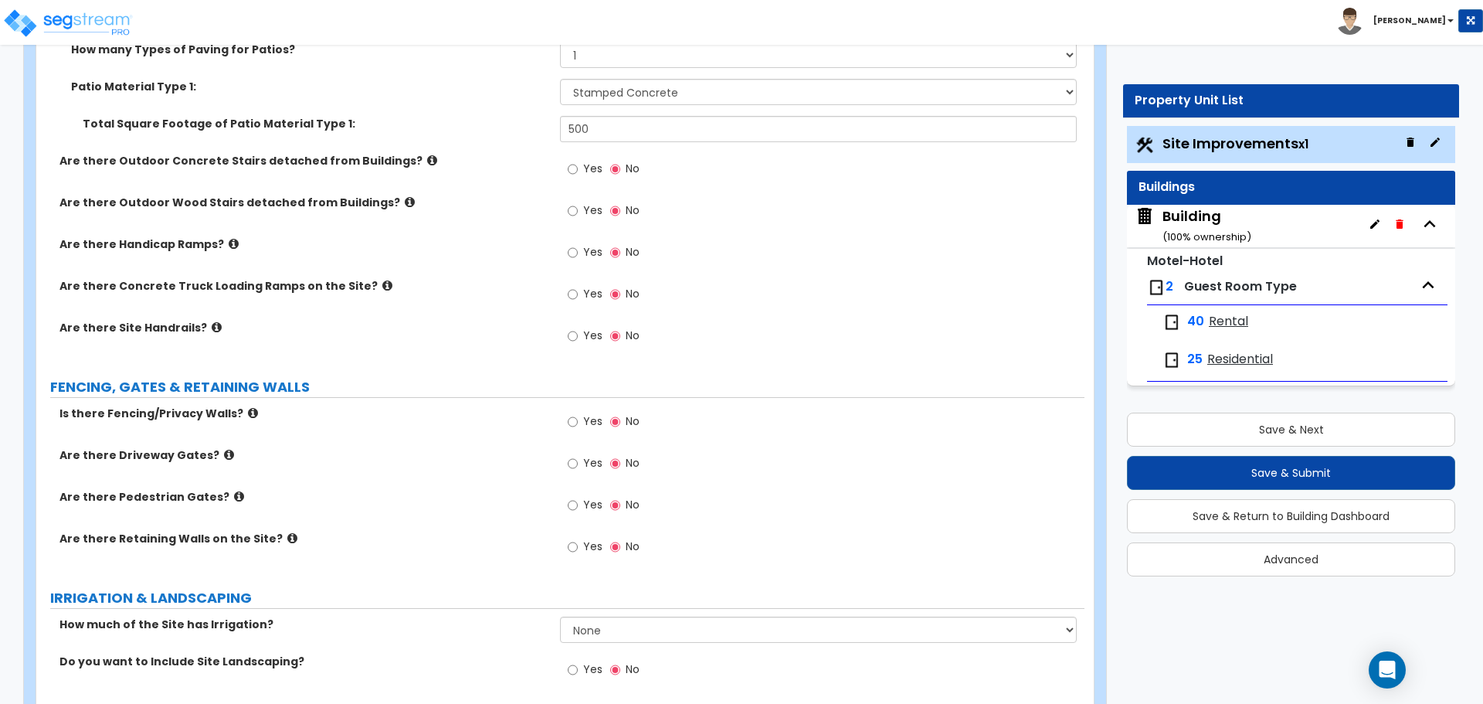
scroll to position [2692, 0]
click at [427, 156] on icon at bounding box center [432, 160] width 10 height 12
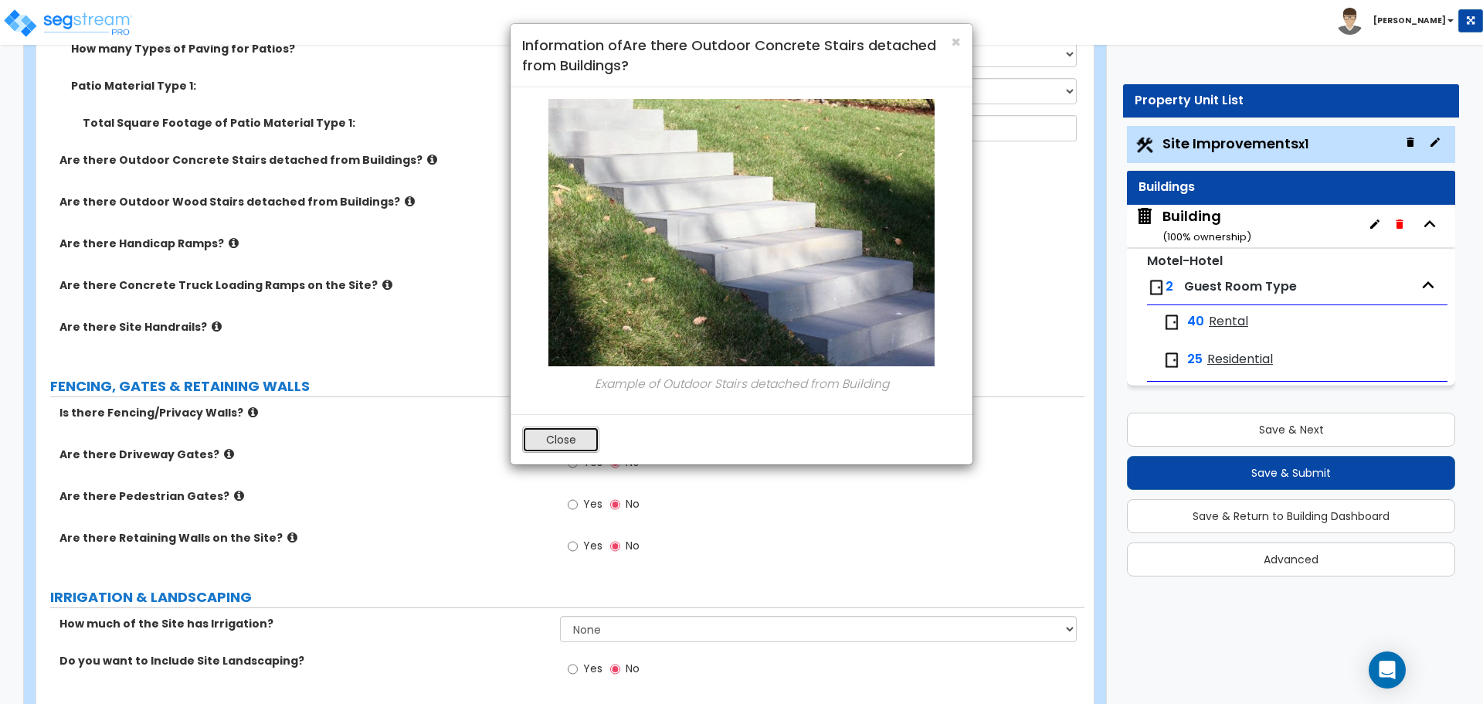
click at [573, 436] on button "Close" at bounding box center [560, 439] width 77 height 26
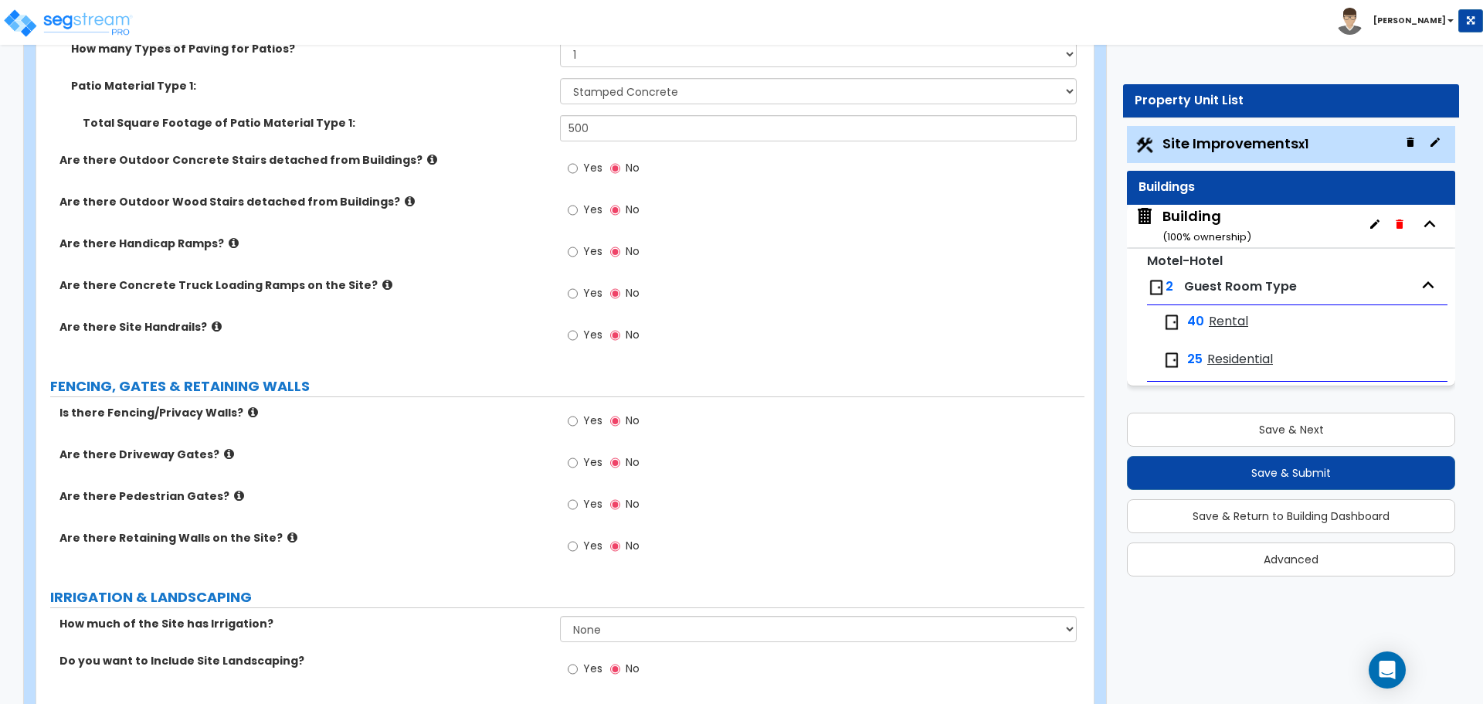
click at [595, 163] on span "Yes" at bounding box center [592, 167] width 19 height 15
click at [578, 163] on input "Yes" at bounding box center [573, 168] width 10 height 17
radio input "true"
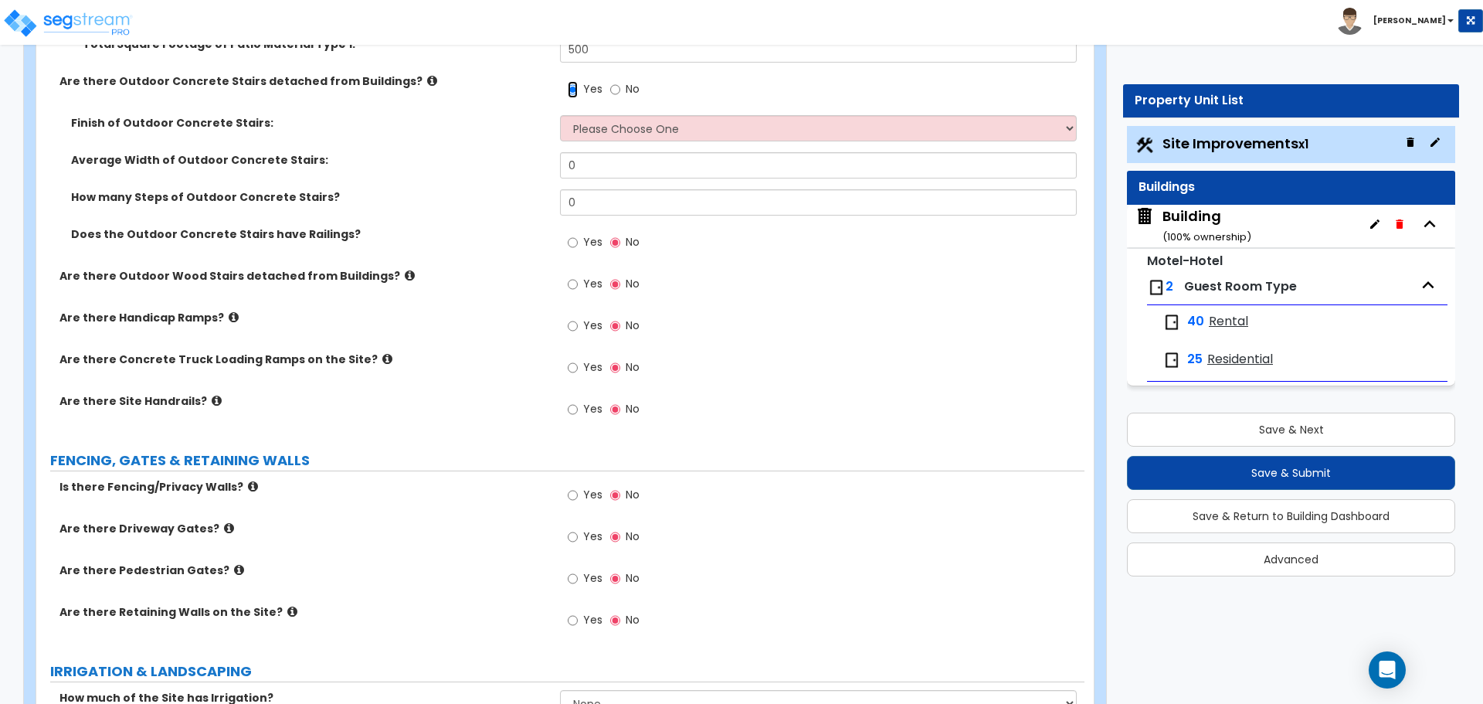
scroll to position [2777, 0]
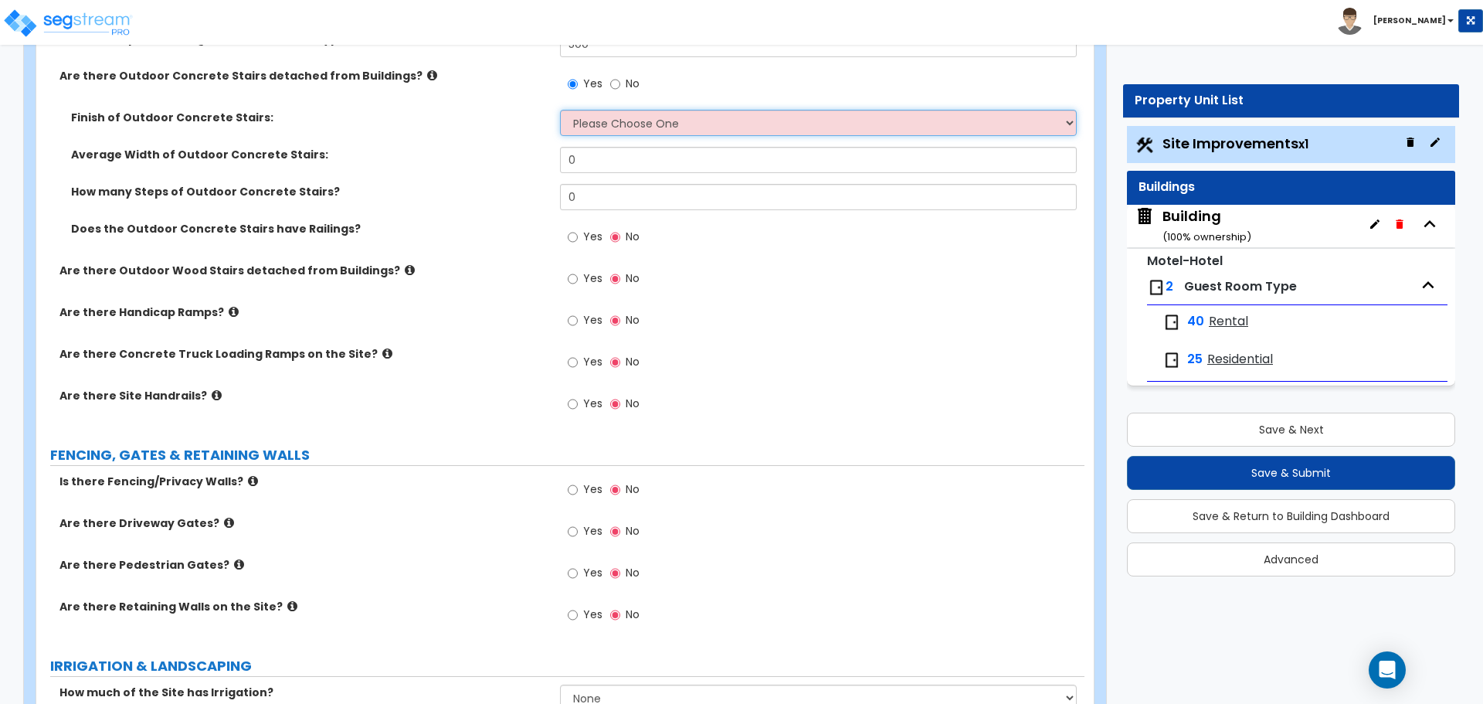
click at [656, 128] on select "Please Choose One Bare Concrete Exposed Aggregate Brick Paved Stone Paved" at bounding box center [818, 123] width 516 height 26
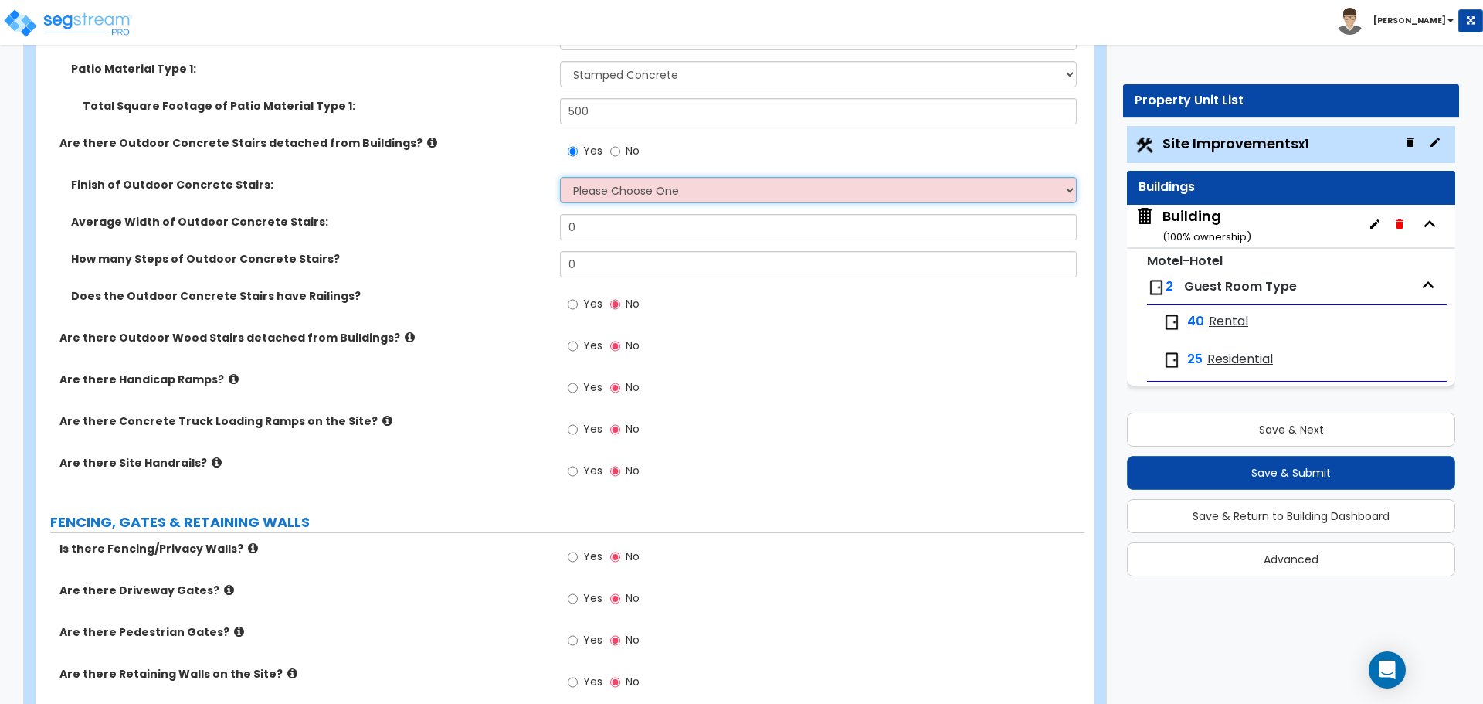
scroll to position [2711, 0]
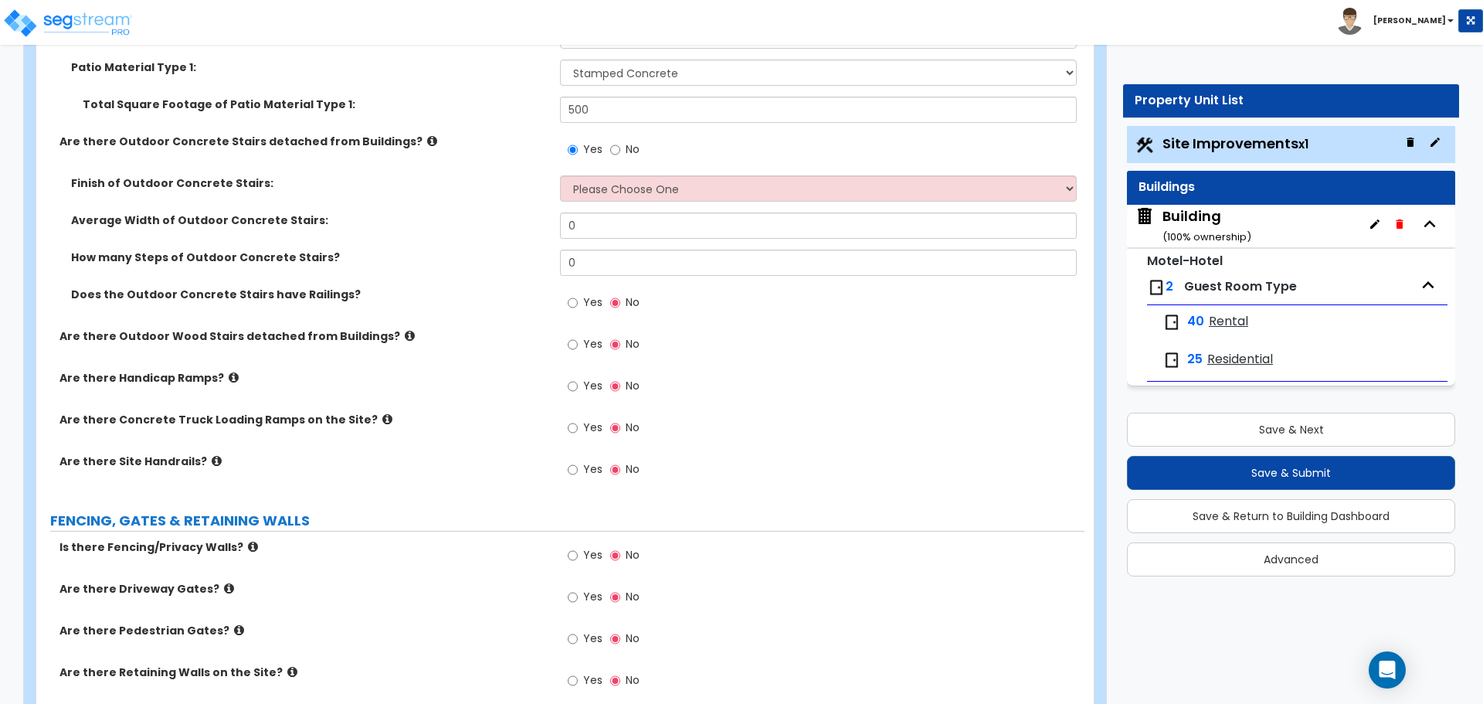
click at [667, 201] on div "Finish of Outdoor Concrete Stairs: Please Choose One Bare Concrete Exposed Aggr…" at bounding box center [560, 193] width 1048 height 37
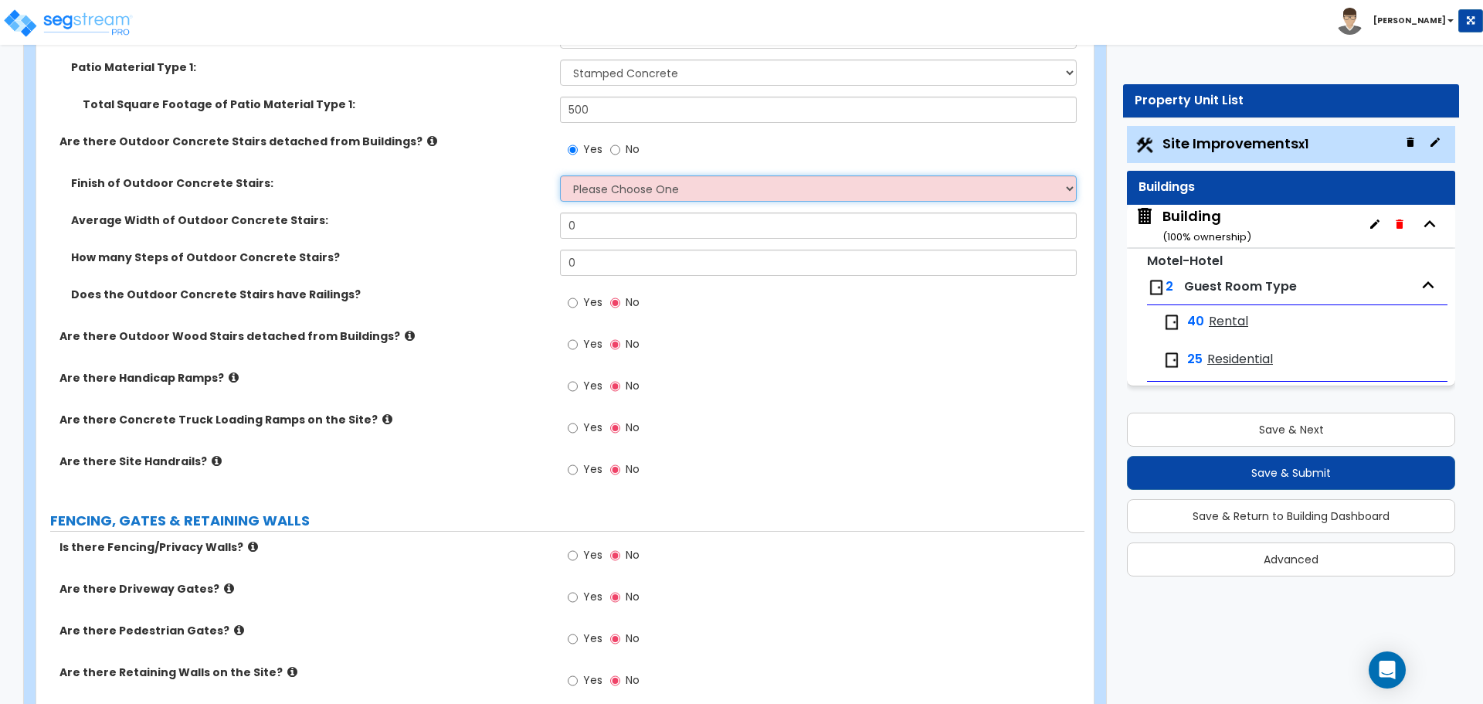
click at [666, 192] on select "Please Choose One Bare Concrete Exposed Aggregate Brick Paved Stone Paved" at bounding box center [818, 188] width 516 height 26
select select "2"
click at [560, 175] on select "Please Choose One Bare Concrete Exposed Aggregate Brick Paved Stone Paved" at bounding box center [818, 188] width 516 height 26
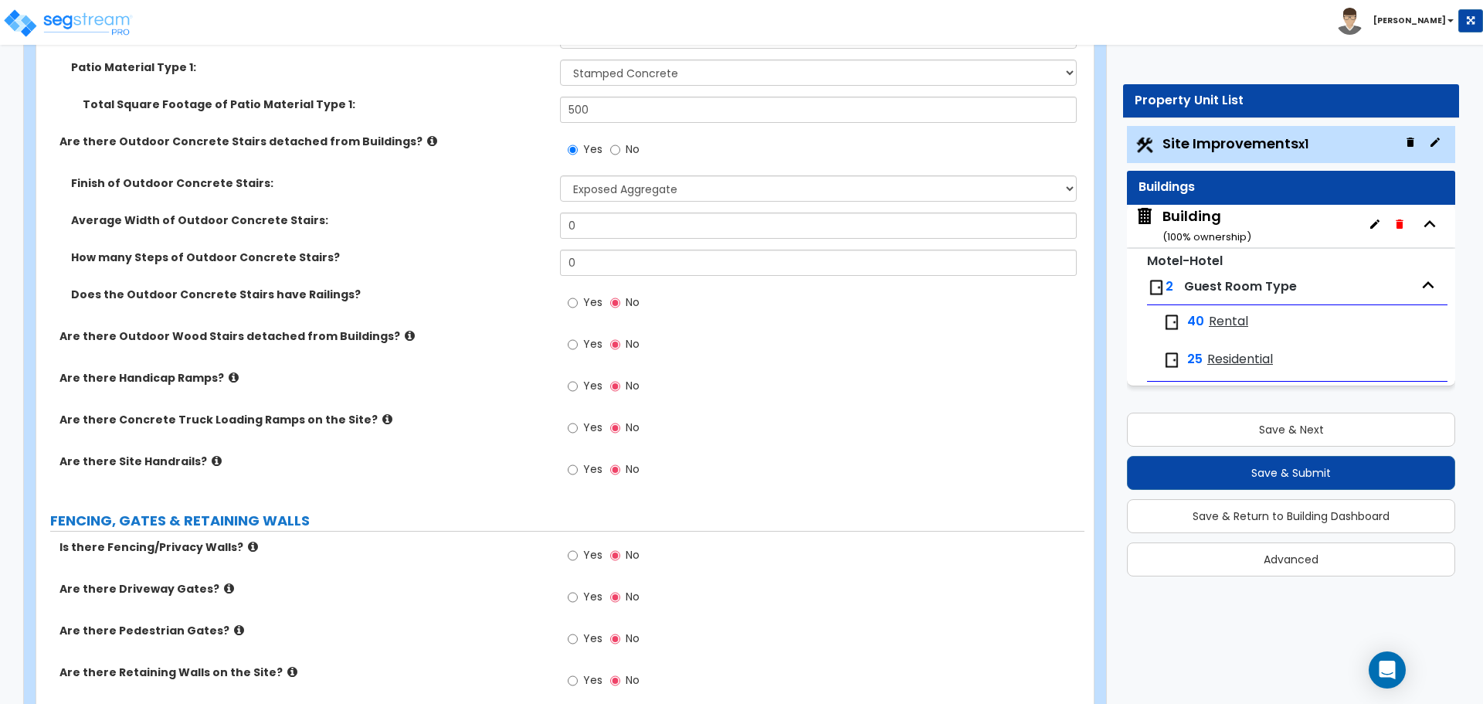
drag, startPoint x: 638, startPoint y: 233, endPoint x: 509, endPoint y: 212, distance: 130.8
click at [509, 212] on div "Average Width of Outdoor Concrete Stairs: 0" at bounding box center [560, 230] width 1048 height 37
drag, startPoint x: 599, startPoint y: 226, endPoint x: 527, endPoint y: 215, distance: 72.5
click at [527, 215] on div "Average Width of Outdoor Concrete Stairs: 0" at bounding box center [560, 230] width 1048 height 37
type input "4"
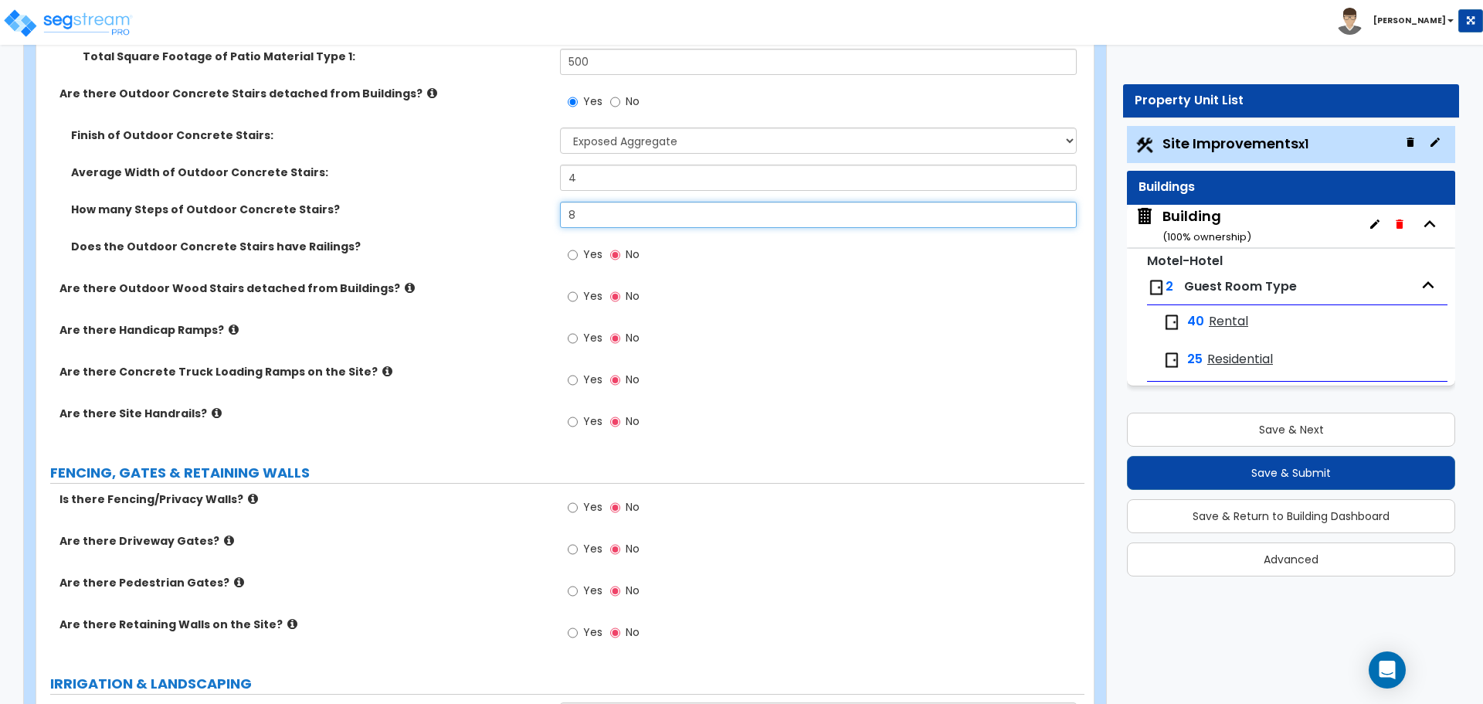
type input "8"
click at [586, 247] on span "Yes" at bounding box center [592, 253] width 19 height 15
click at [578, 247] on input "Yes" at bounding box center [573, 254] width 10 height 17
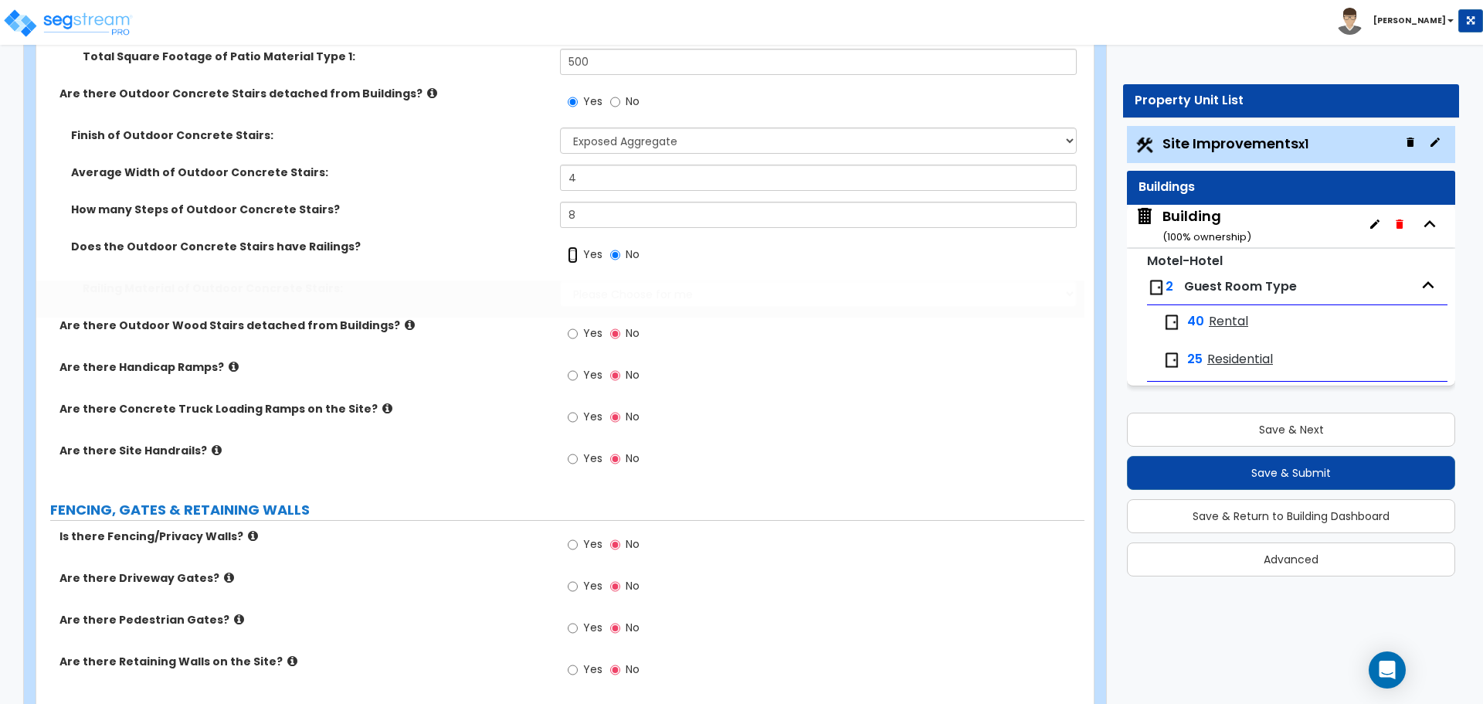
radio input "true"
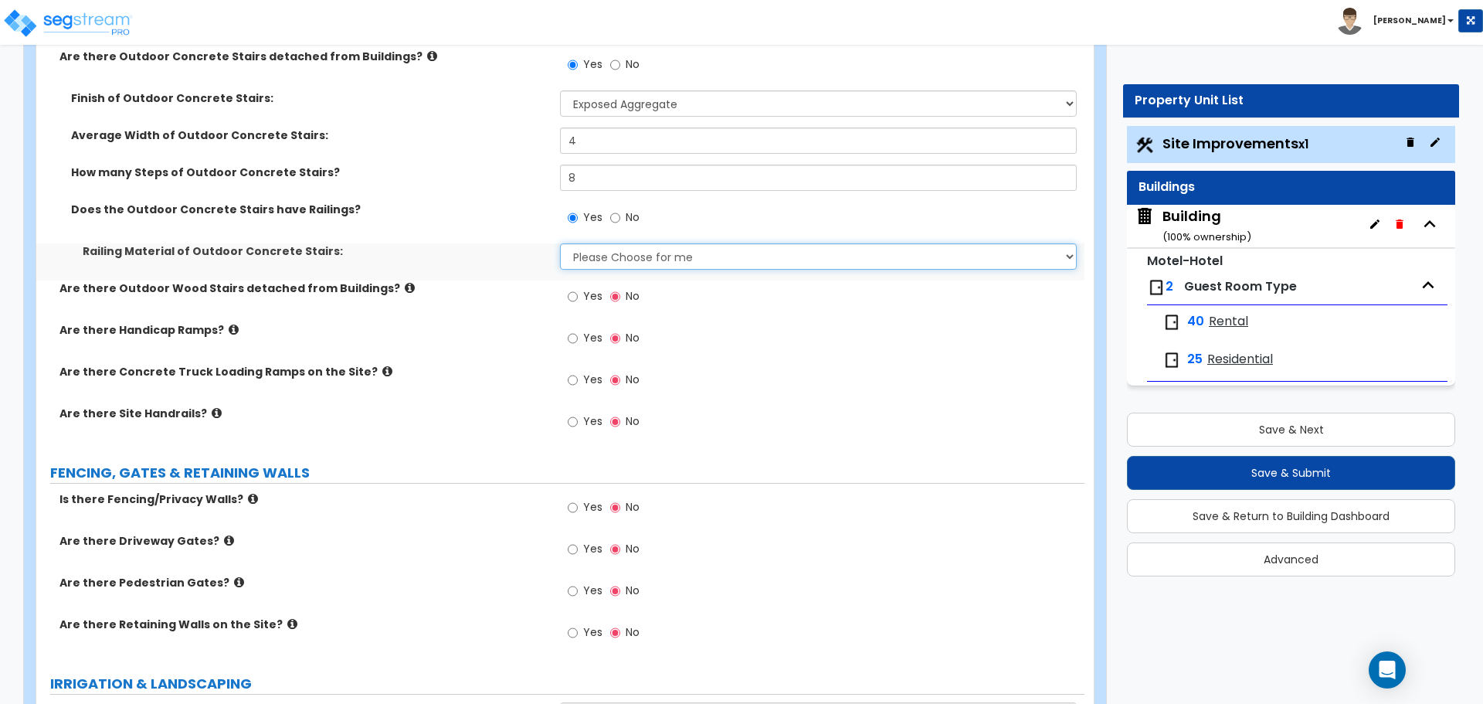
click at [630, 260] on select "Please Choose for me Steel Aluminum Wood" at bounding box center [818, 256] width 516 height 26
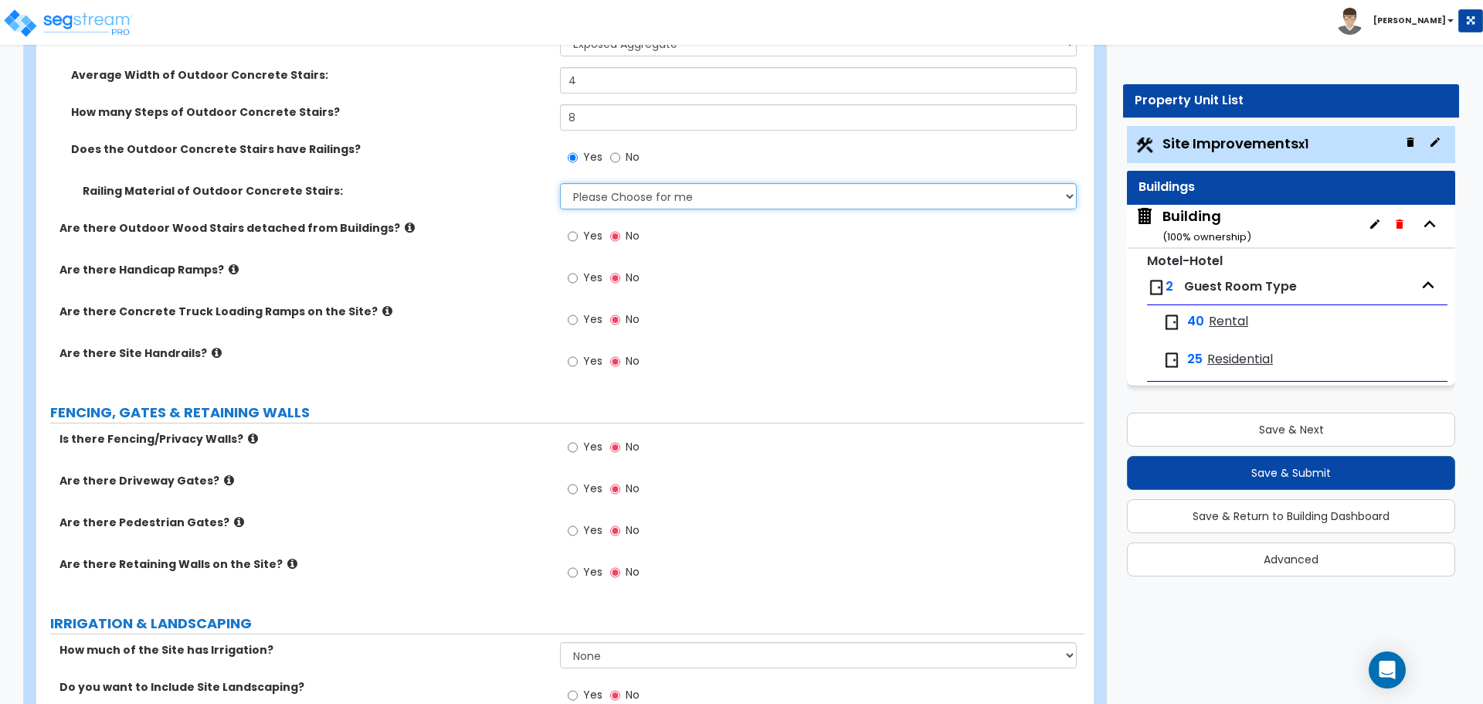
scroll to position [2858, 0]
click at [637, 202] on select "Please Choose for me Steel Aluminum Wood" at bounding box center [818, 194] width 516 height 26
click at [560, 181] on select "Please Choose for me Steel Aluminum Wood" at bounding box center [818, 194] width 516 height 26
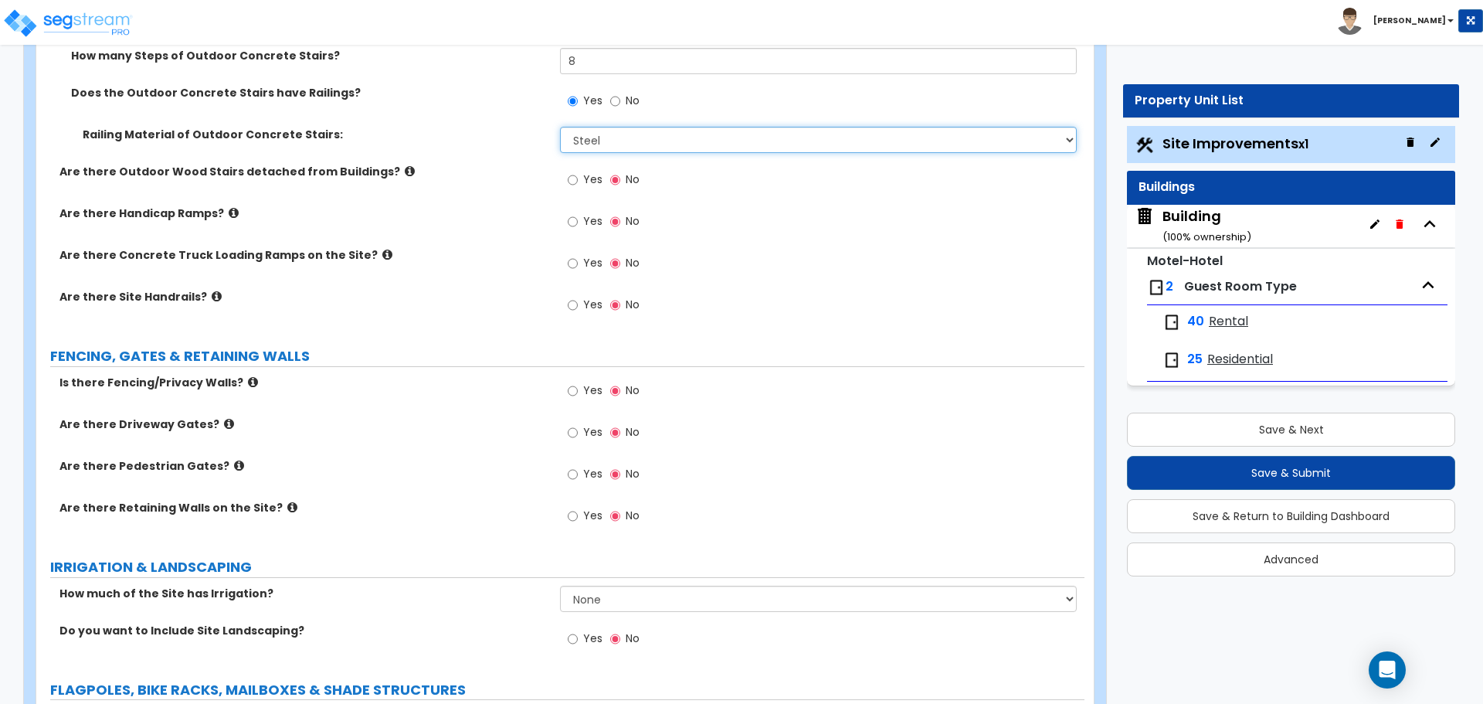
scroll to position [2913, 0]
click at [405, 166] on icon at bounding box center [410, 171] width 10 height 12
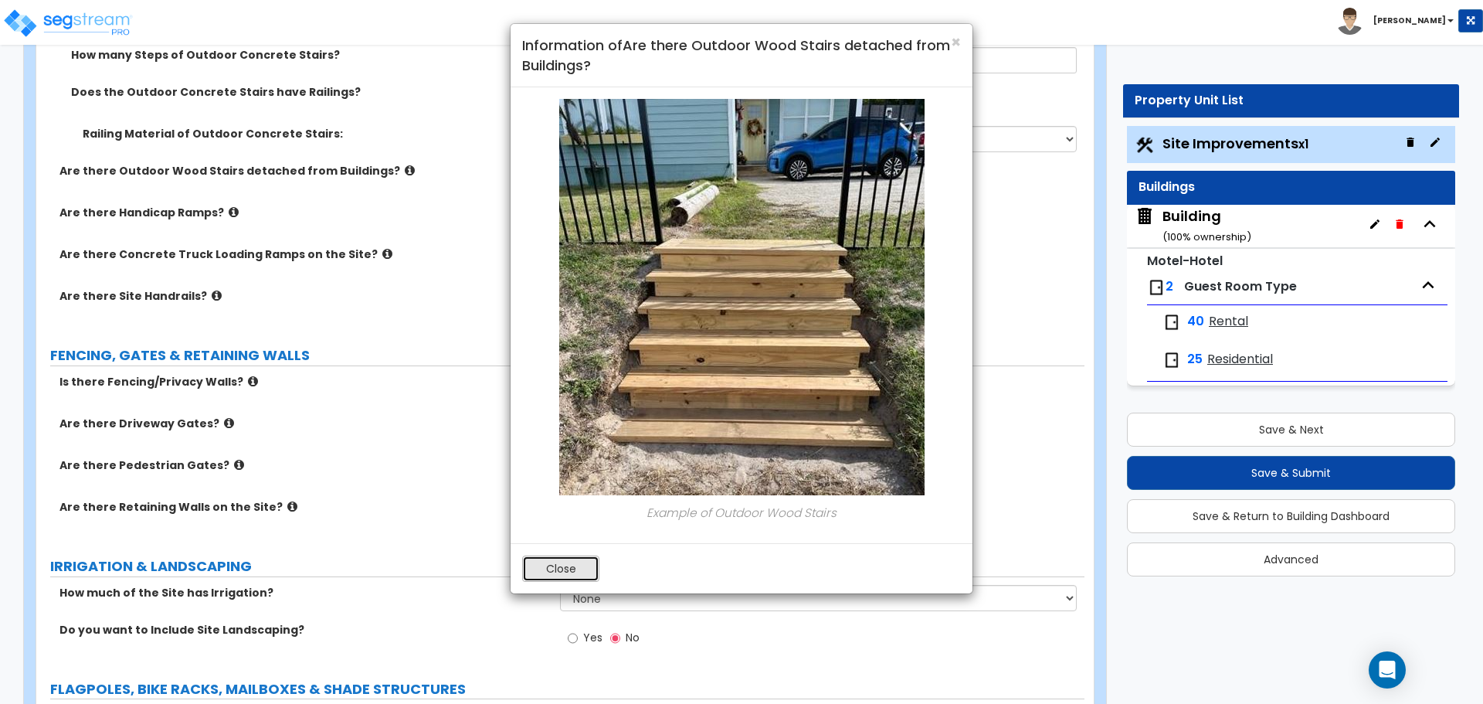
click at [551, 569] on button "Close" at bounding box center [560, 568] width 77 height 26
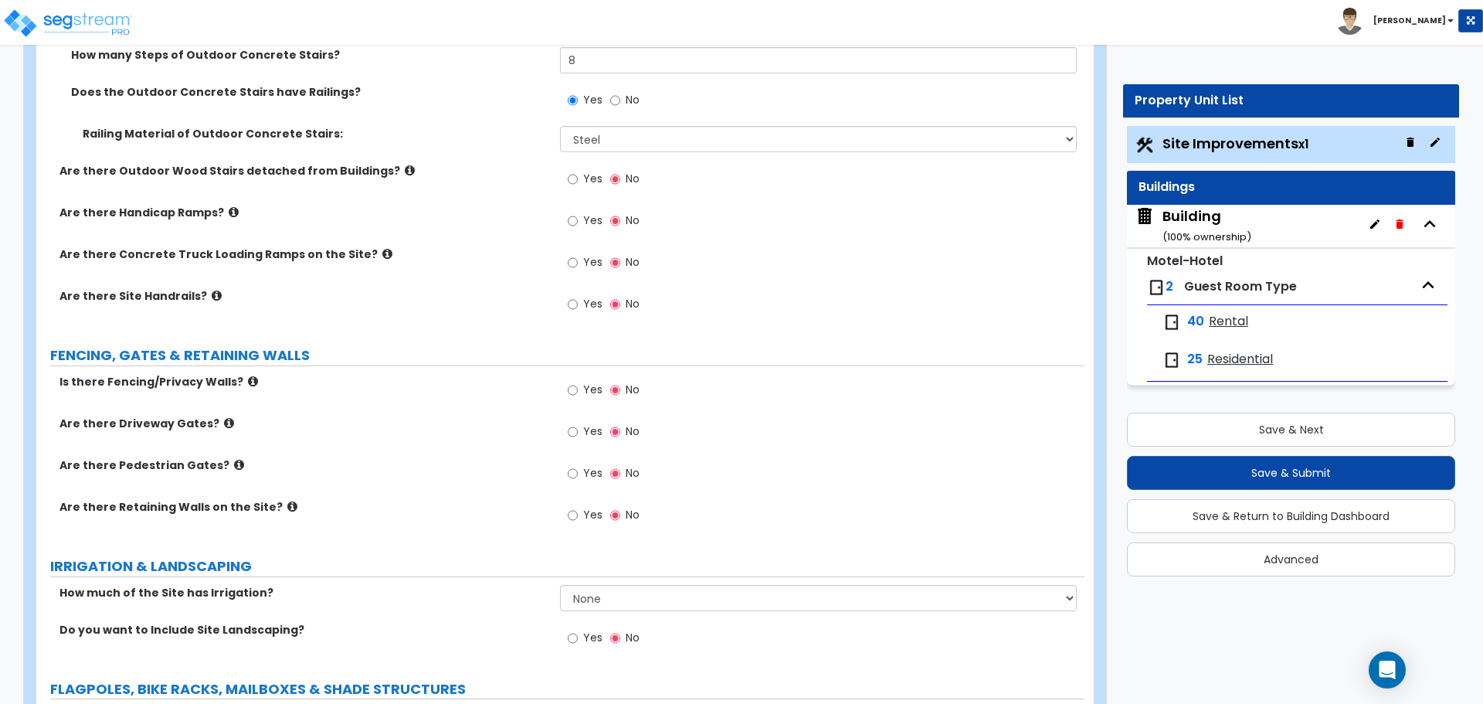
click at [593, 181] on span "Yes" at bounding box center [592, 178] width 19 height 15
click at [578, 181] on input "Yes" at bounding box center [573, 179] width 10 height 17
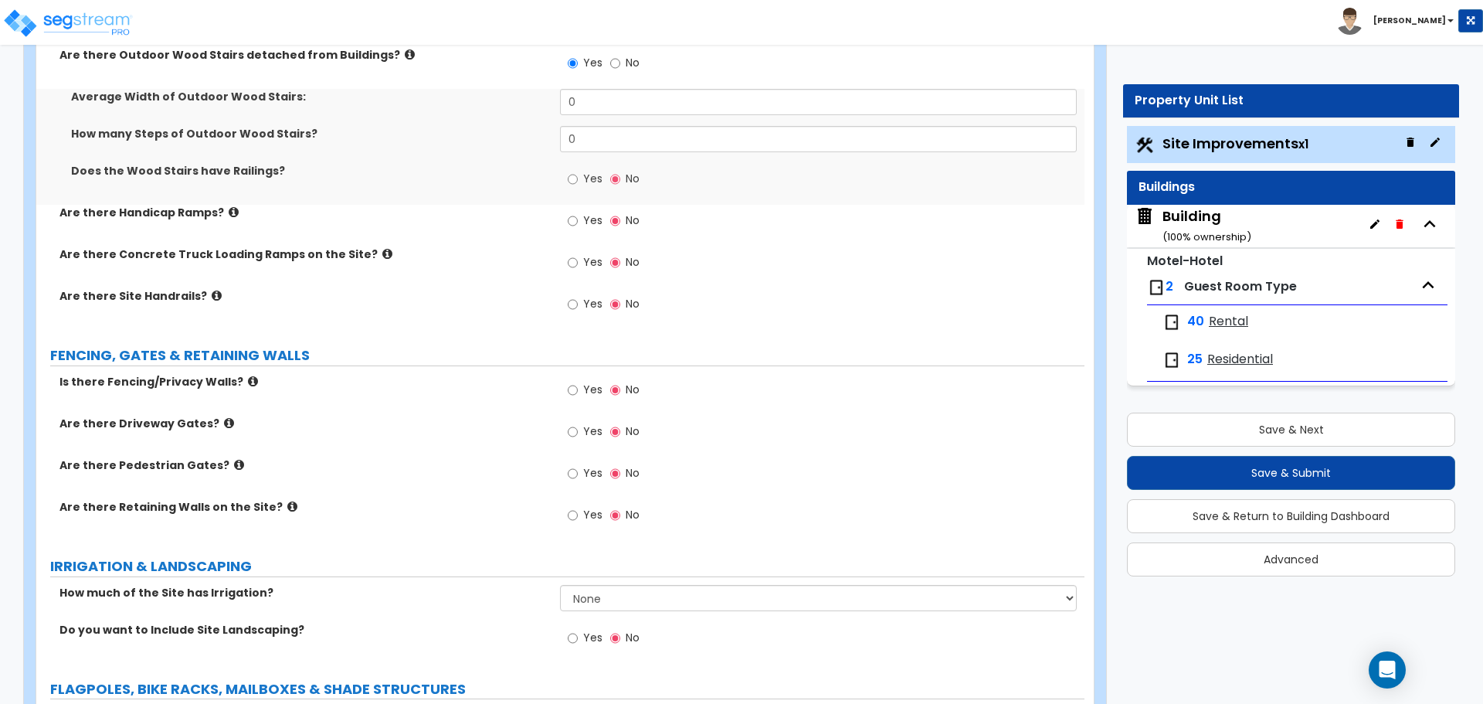
click at [595, 173] on span "Yes" at bounding box center [592, 178] width 19 height 15
click at [578, 173] on input "Yes" at bounding box center [573, 179] width 10 height 17
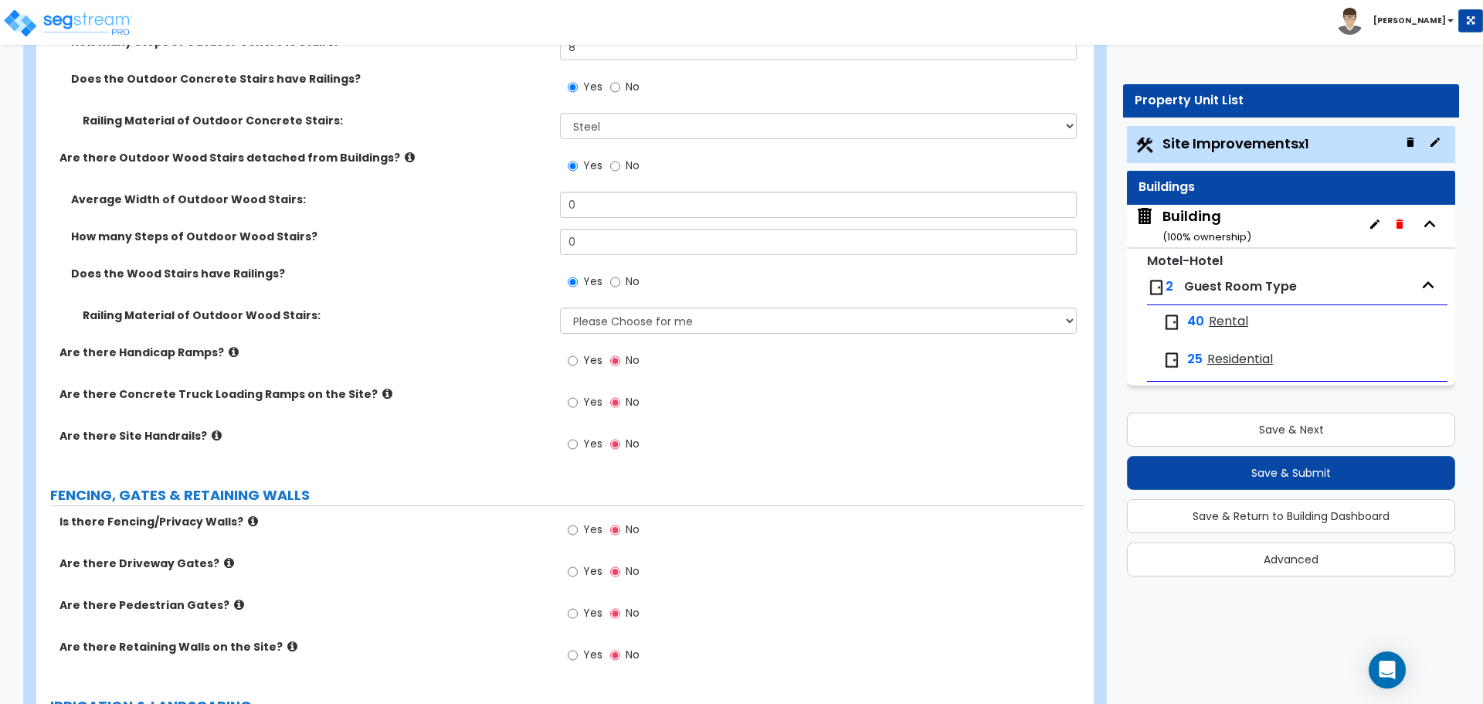
click at [621, 171] on label "No" at bounding box center [624, 167] width 29 height 26
click at [620, 171] on input "No" at bounding box center [615, 166] width 10 height 17
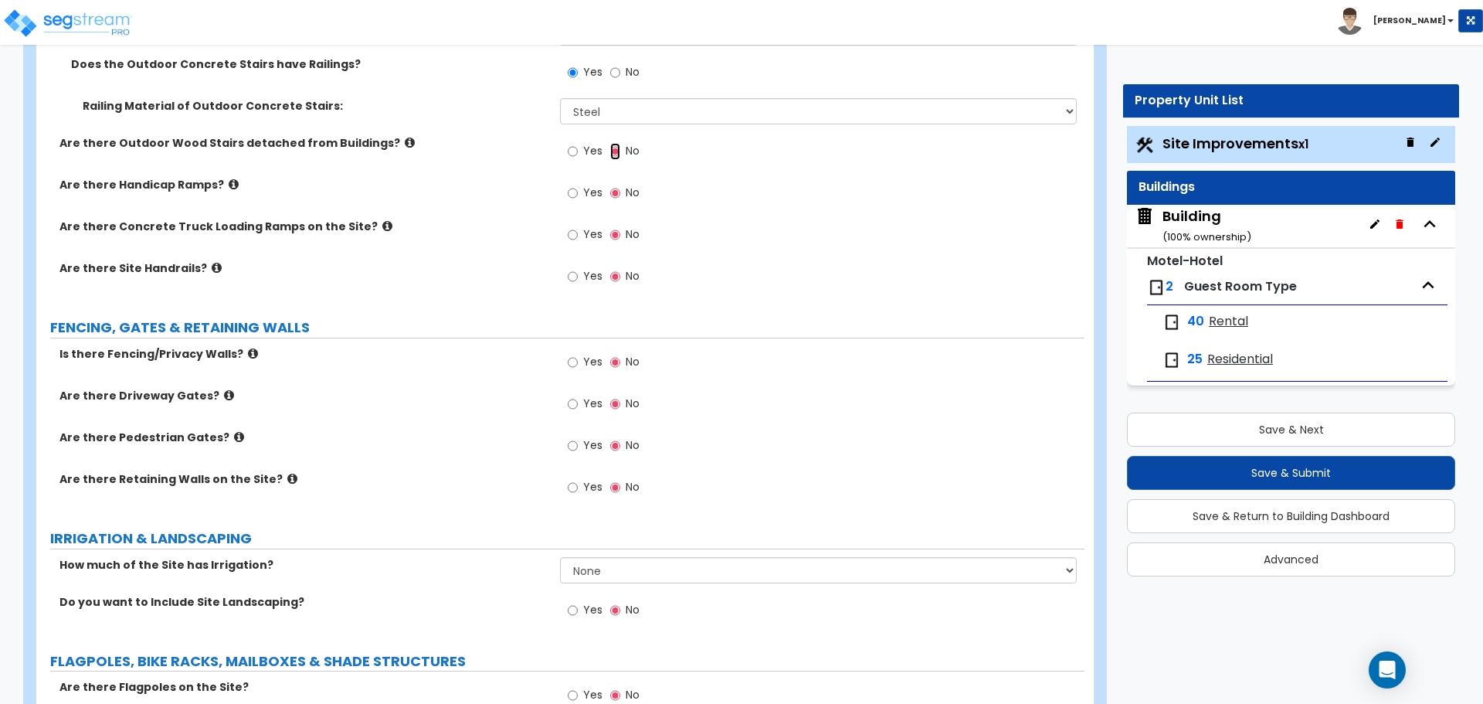
scroll to position [2926, 0]
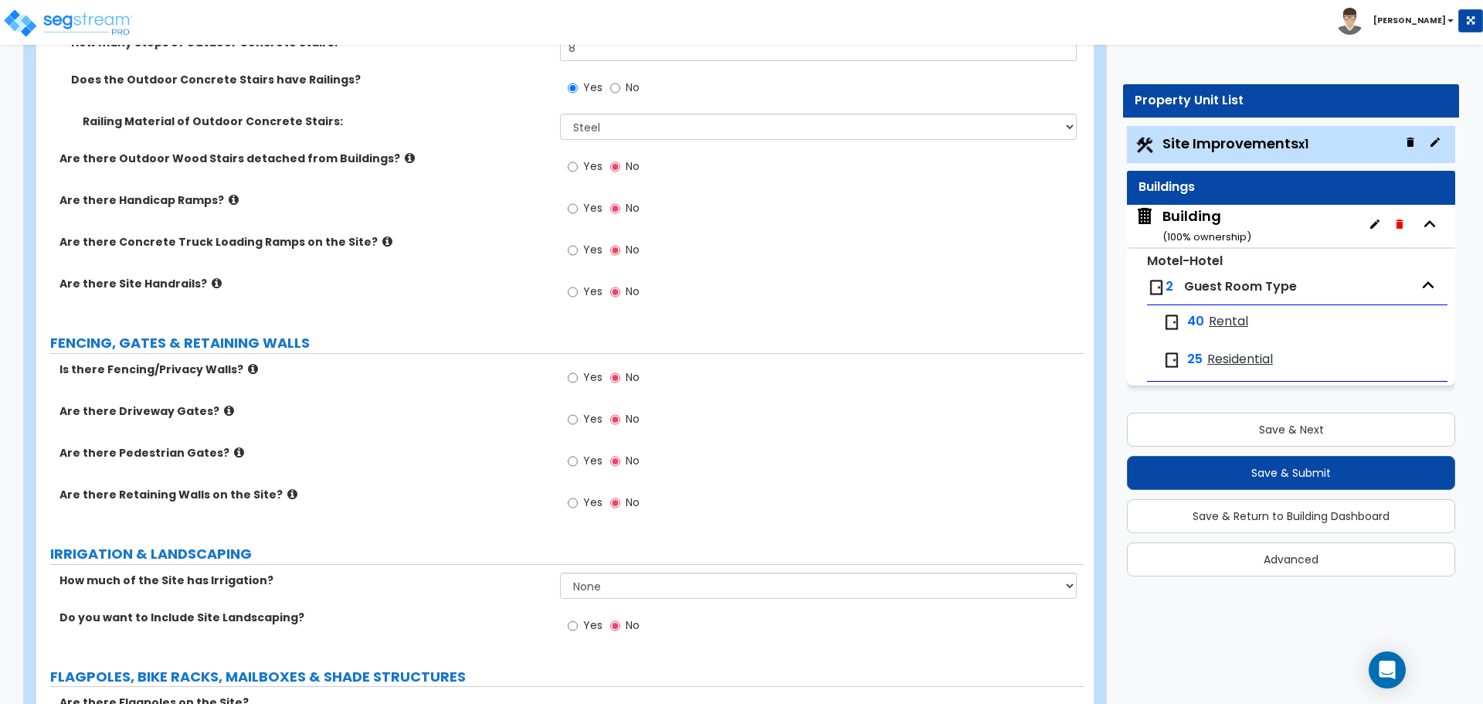
click at [229, 194] on icon at bounding box center [234, 200] width 10 height 12
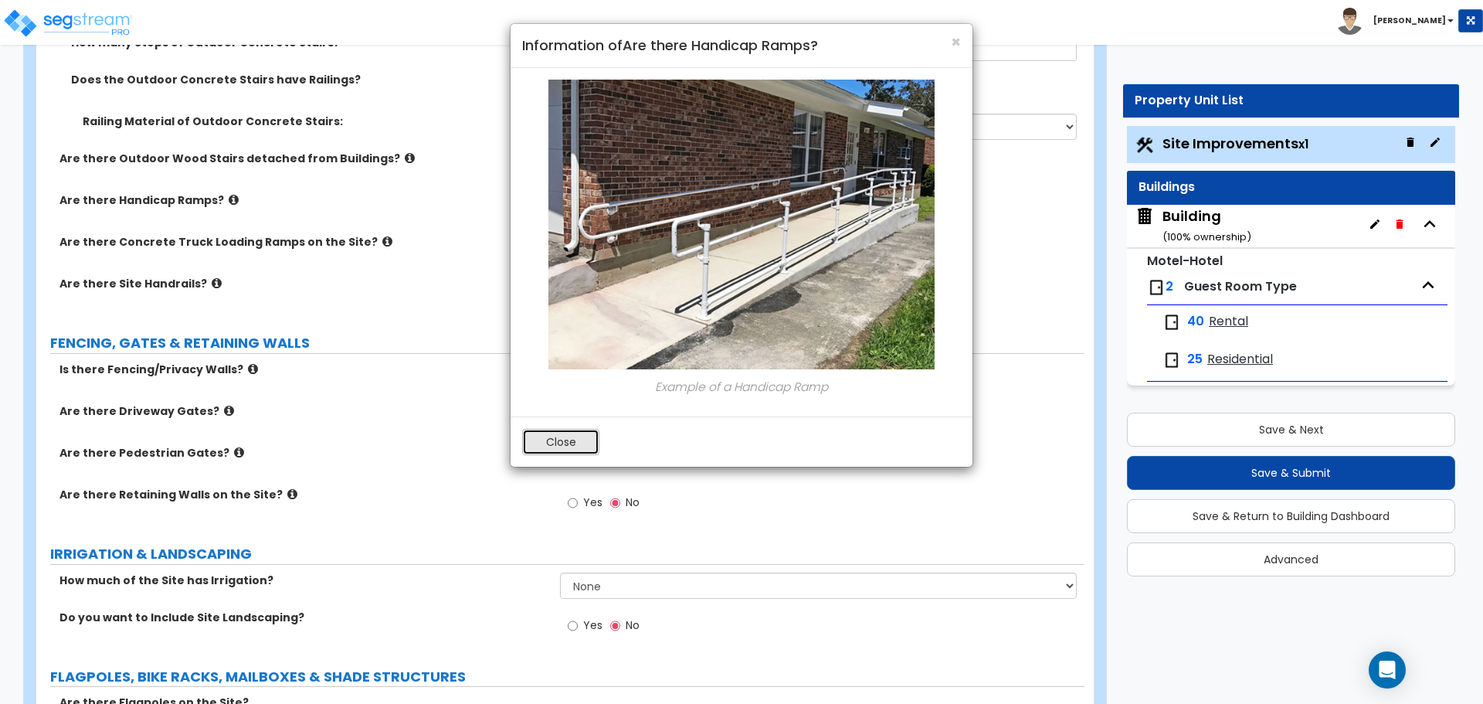
click at [575, 445] on button "Close" at bounding box center [560, 442] width 77 height 26
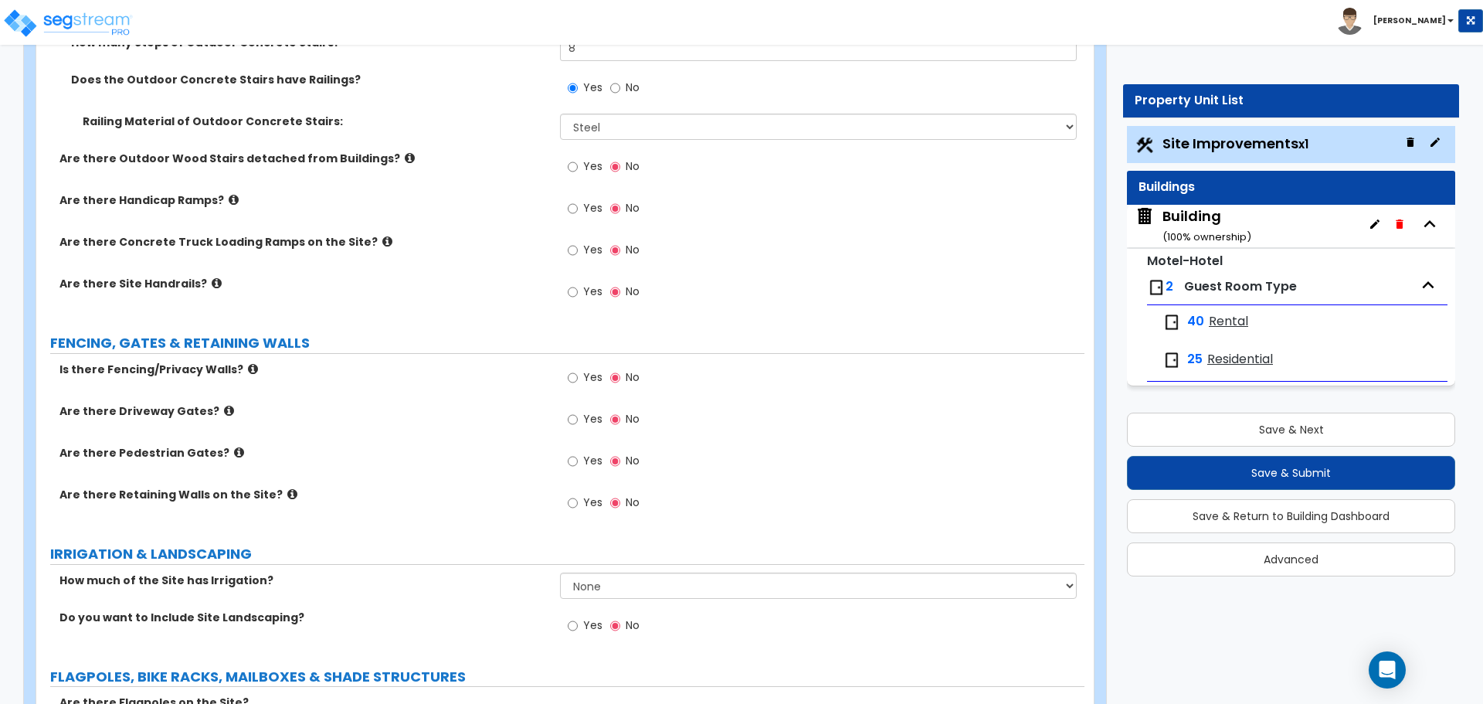
click at [596, 207] on span "Yes" at bounding box center [592, 207] width 19 height 15
click at [578, 207] on input "Yes" at bounding box center [573, 208] width 10 height 17
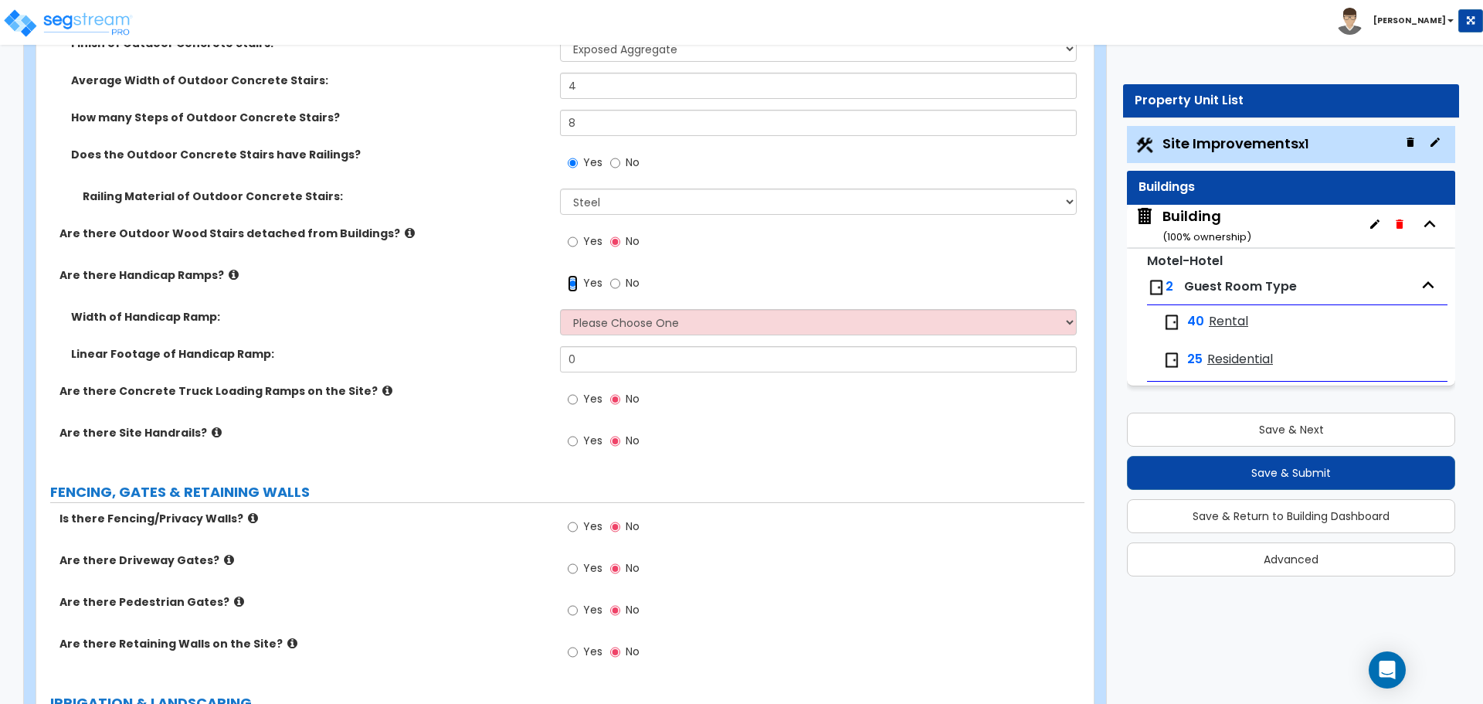
scroll to position [2841, 0]
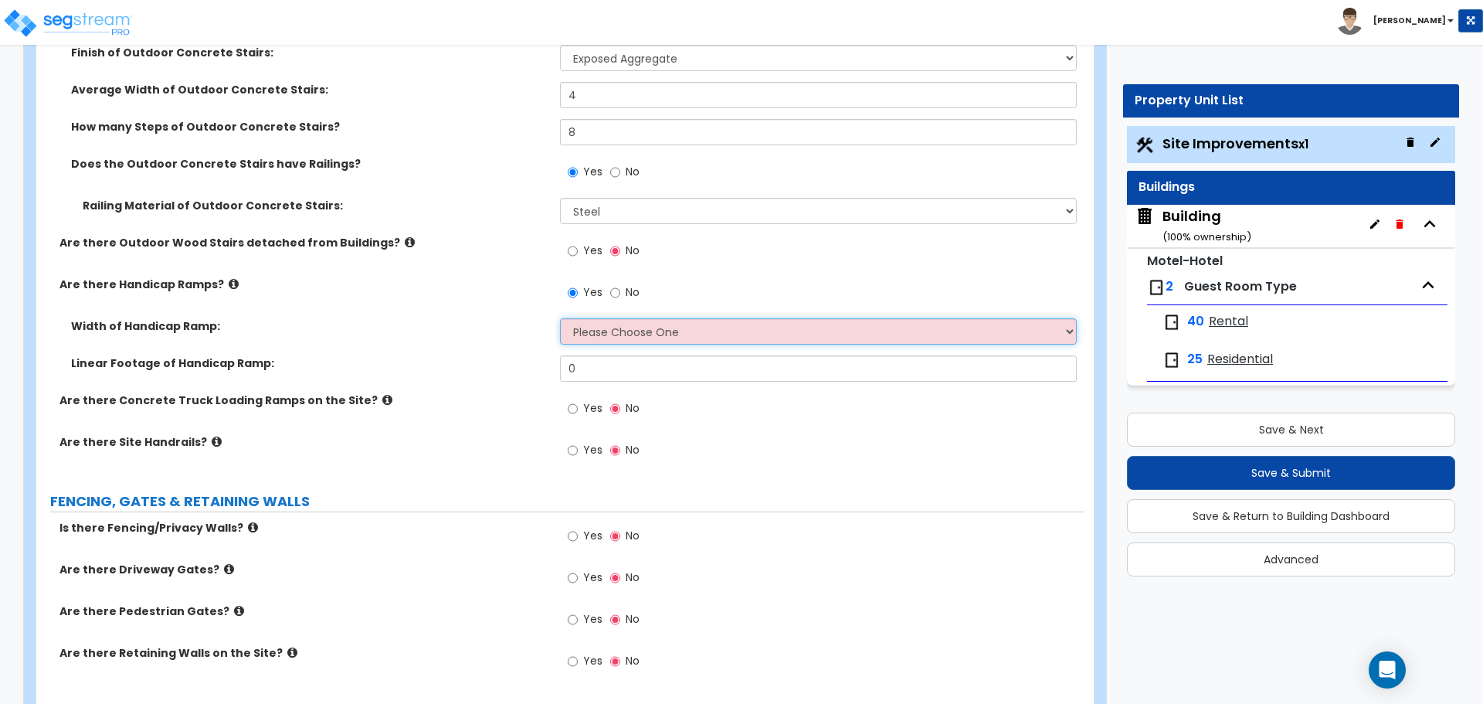
click at [634, 318] on select "Please Choose One 3' width 5' width" at bounding box center [818, 331] width 516 height 26
click at [560, 318] on select "Please Choose One 3' width 5' width" at bounding box center [818, 331] width 516 height 26
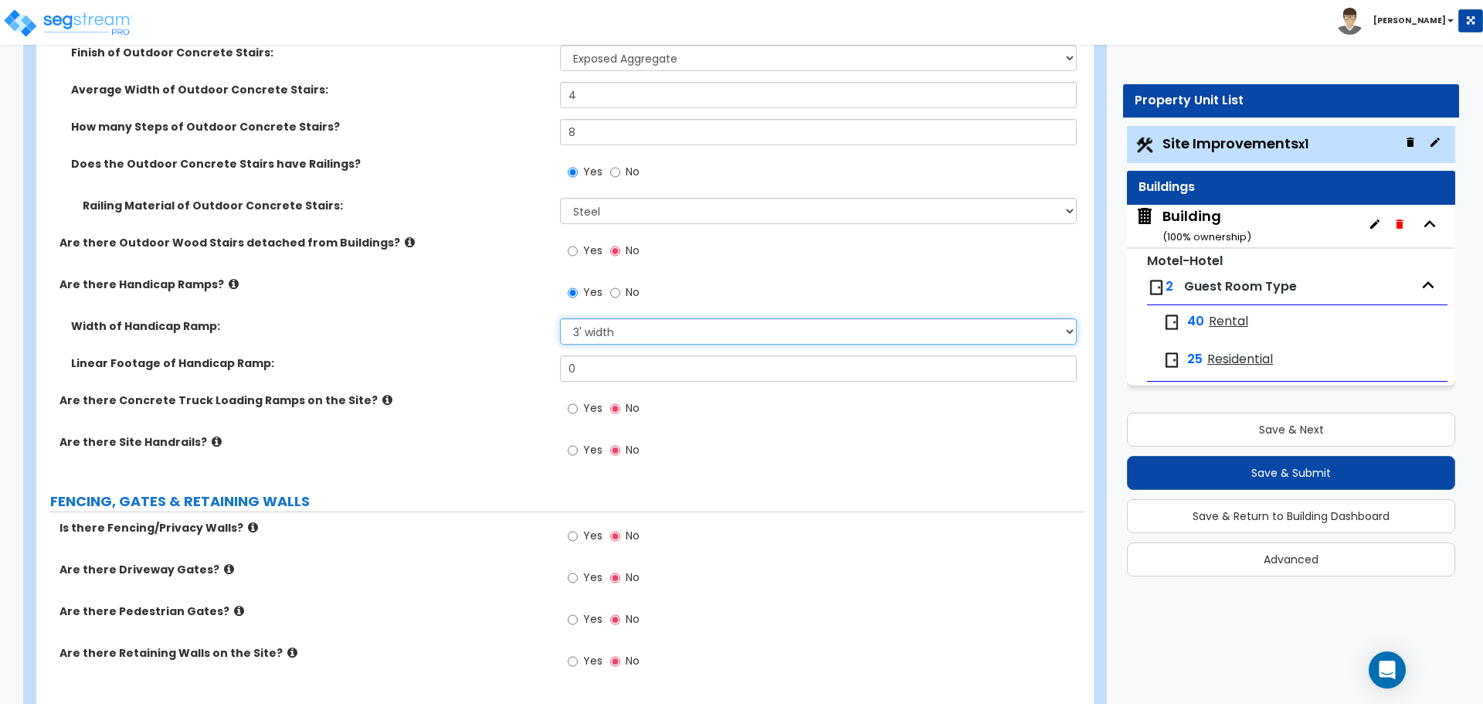
click at [635, 334] on select "Please Choose One 3' width 5' width" at bounding box center [818, 331] width 516 height 26
click at [560, 318] on select "Please Choose One 3' width 5' width" at bounding box center [818, 331] width 516 height 26
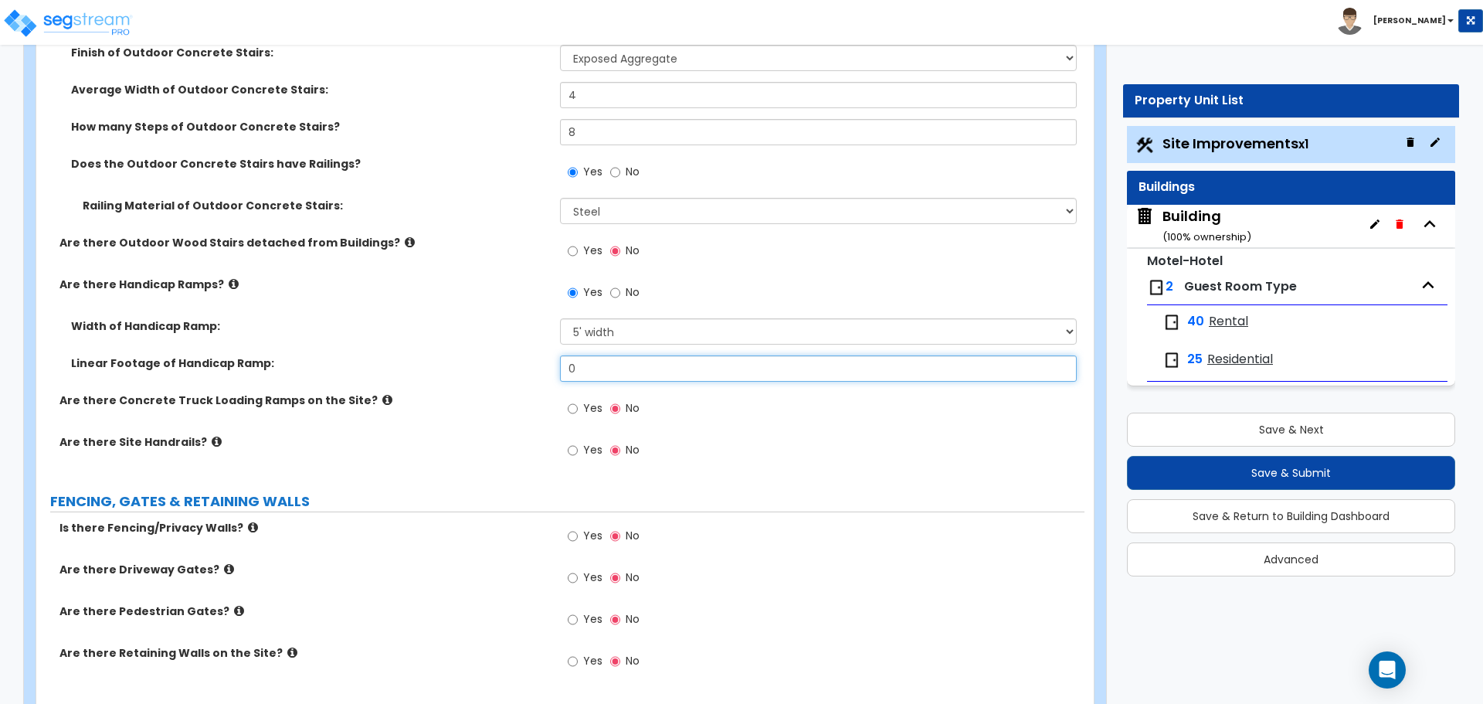
drag, startPoint x: 615, startPoint y: 361, endPoint x: 484, endPoint y: 347, distance: 131.3
click at [487, 348] on div "Width of Handicap Ramp: Please Choose One 3' width 5' width Linear Footage of H…" at bounding box center [560, 355] width 1025 height 74
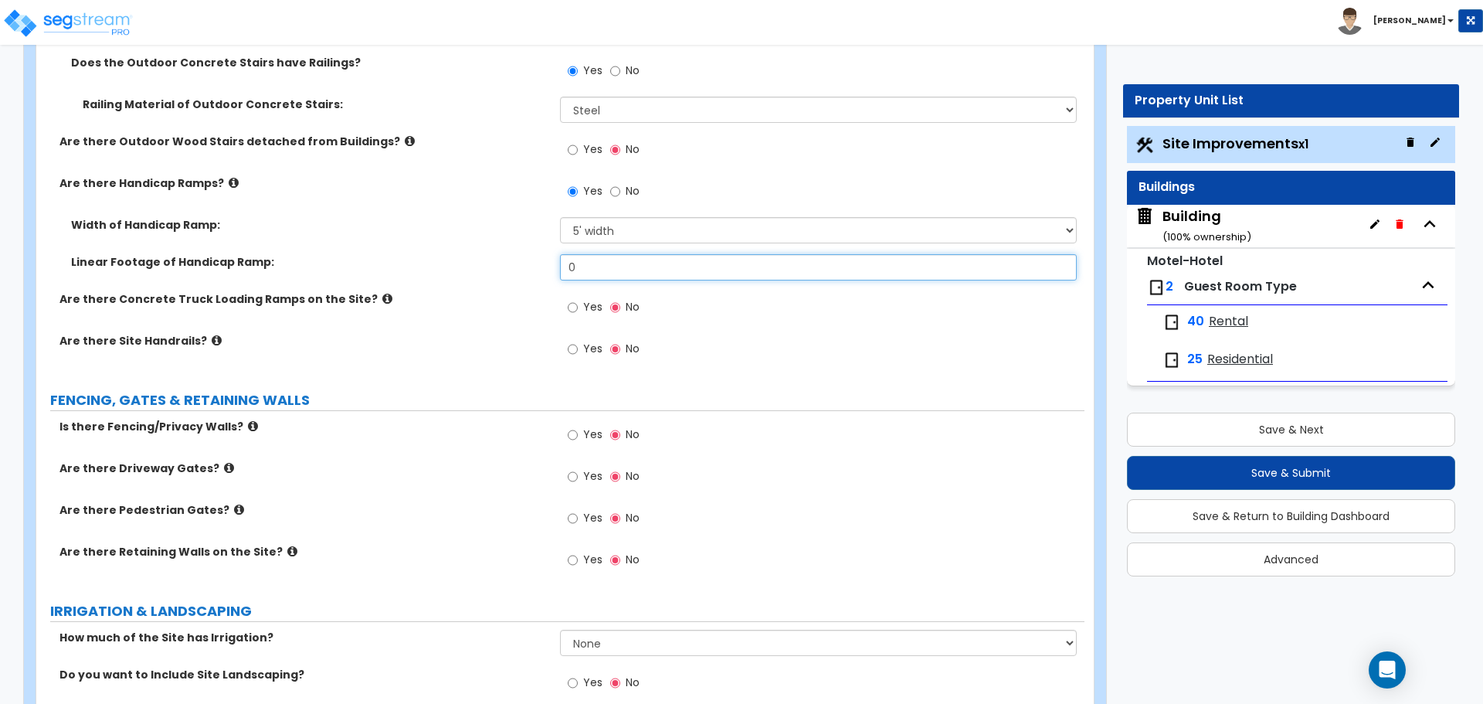
scroll to position [2936, 0]
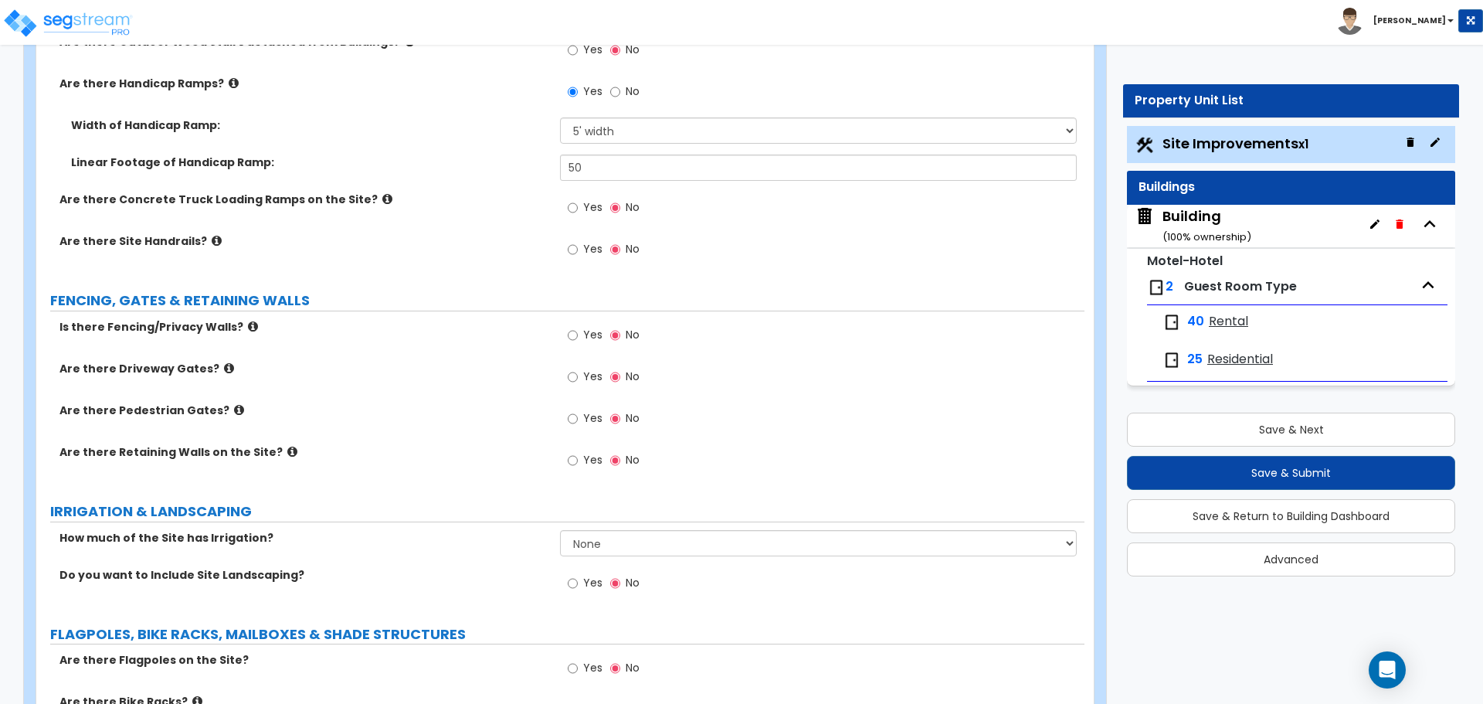
click at [587, 205] on span "Yes" at bounding box center [592, 206] width 19 height 15
click at [578, 205] on input "Yes" at bounding box center [573, 207] width 10 height 17
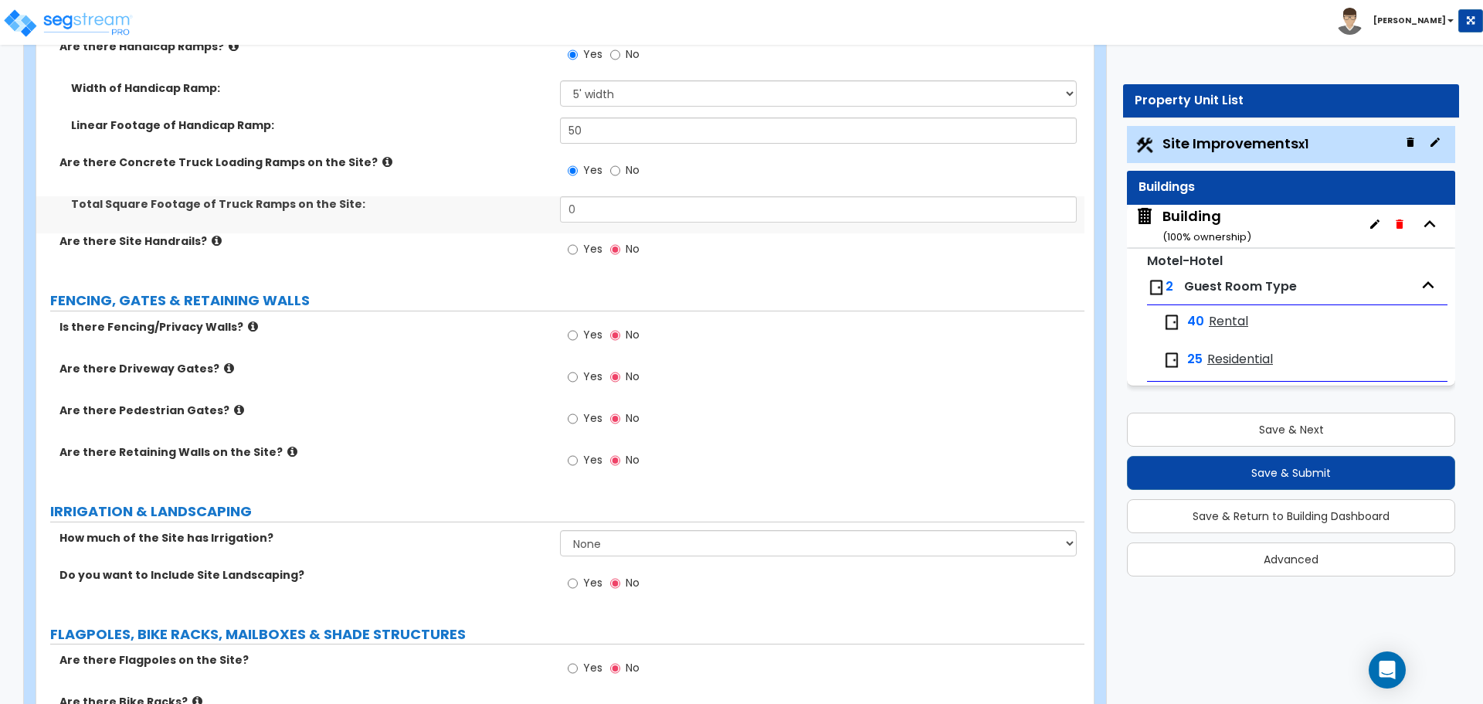
click at [382, 157] on icon at bounding box center [387, 162] width 10 height 12
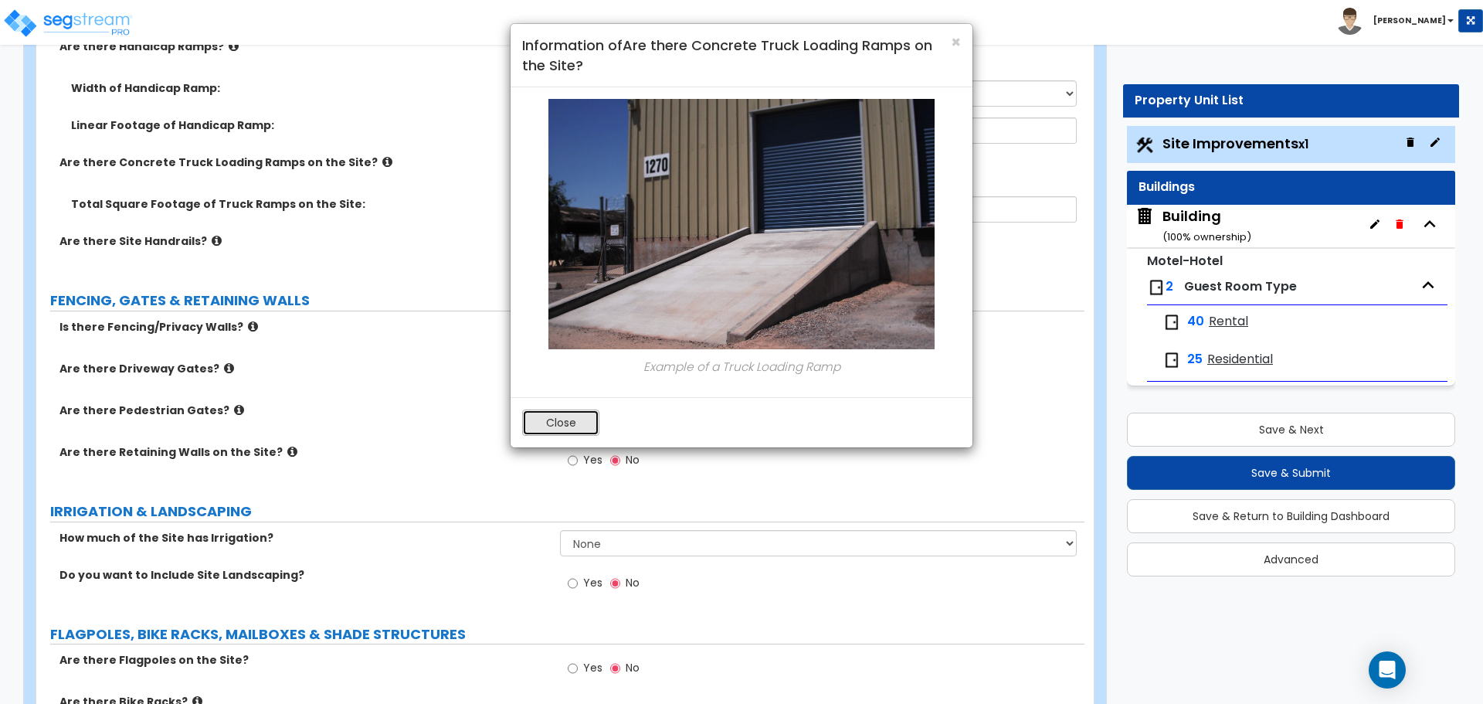
click at [587, 417] on button "Close" at bounding box center [560, 422] width 77 height 26
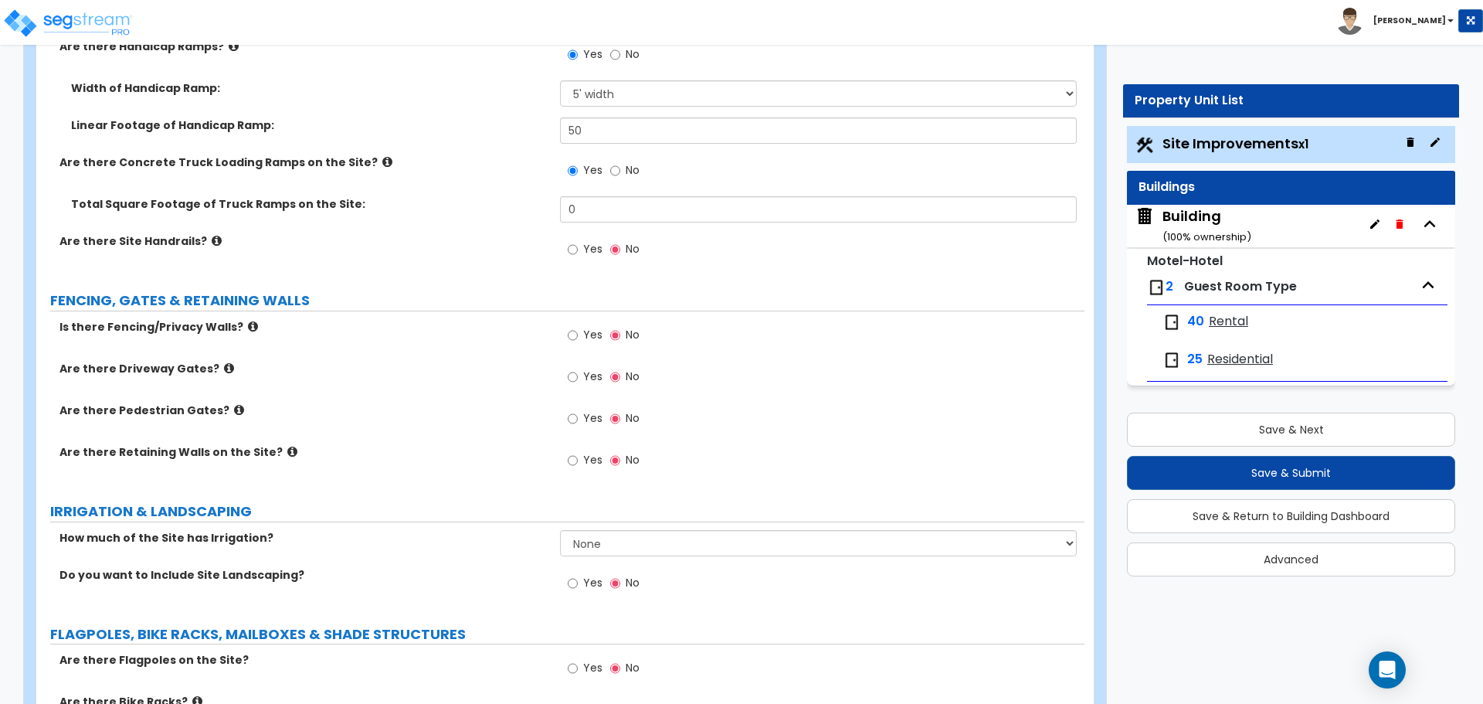
click at [626, 176] on label "No" at bounding box center [624, 172] width 29 height 26
click at [620, 176] on input "No" at bounding box center [615, 170] width 10 height 17
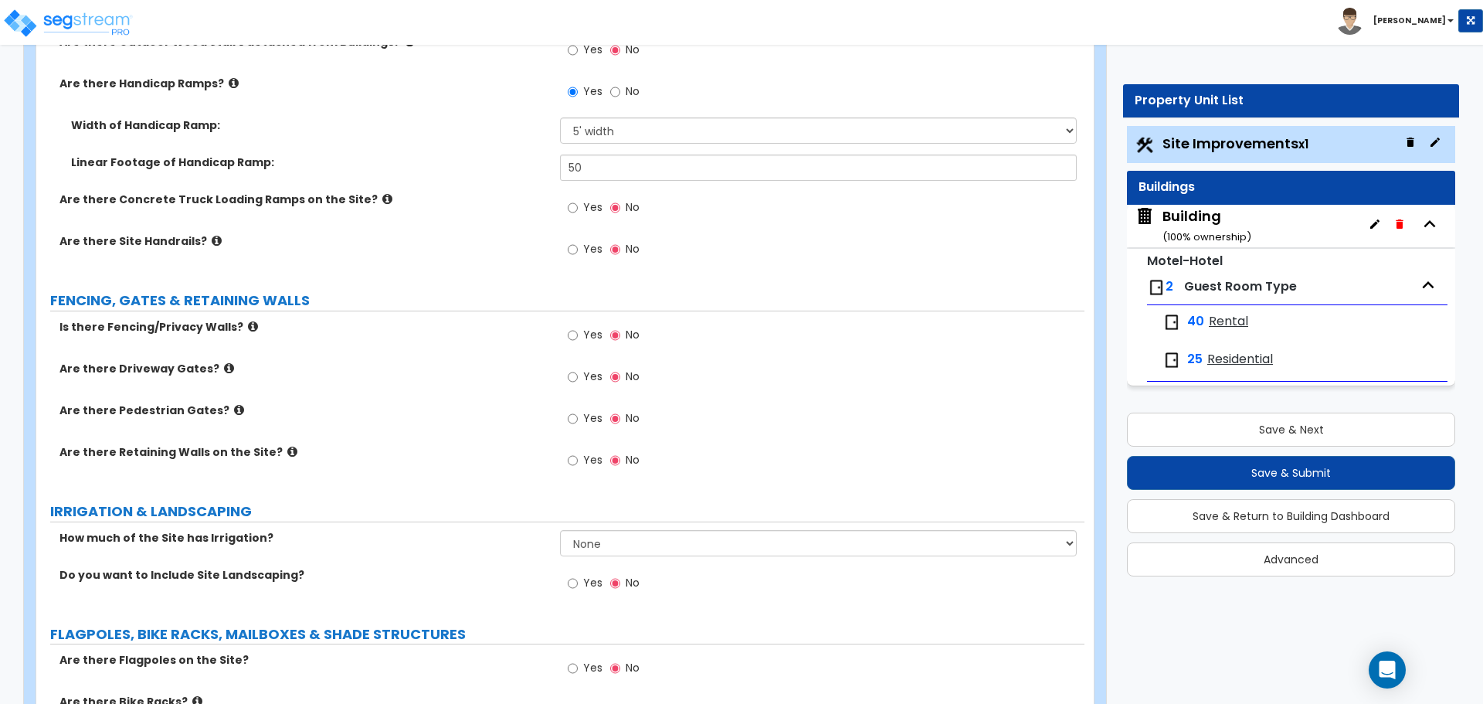
click at [576, 233] on div "Yes No" at bounding box center [603, 251] width 87 height 36
click at [578, 240] on label "Yes" at bounding box center [585, 251] width 35 height 26
click at [578, 241] on input "Yes" at bounding box center [573, 249] width 10 height 17
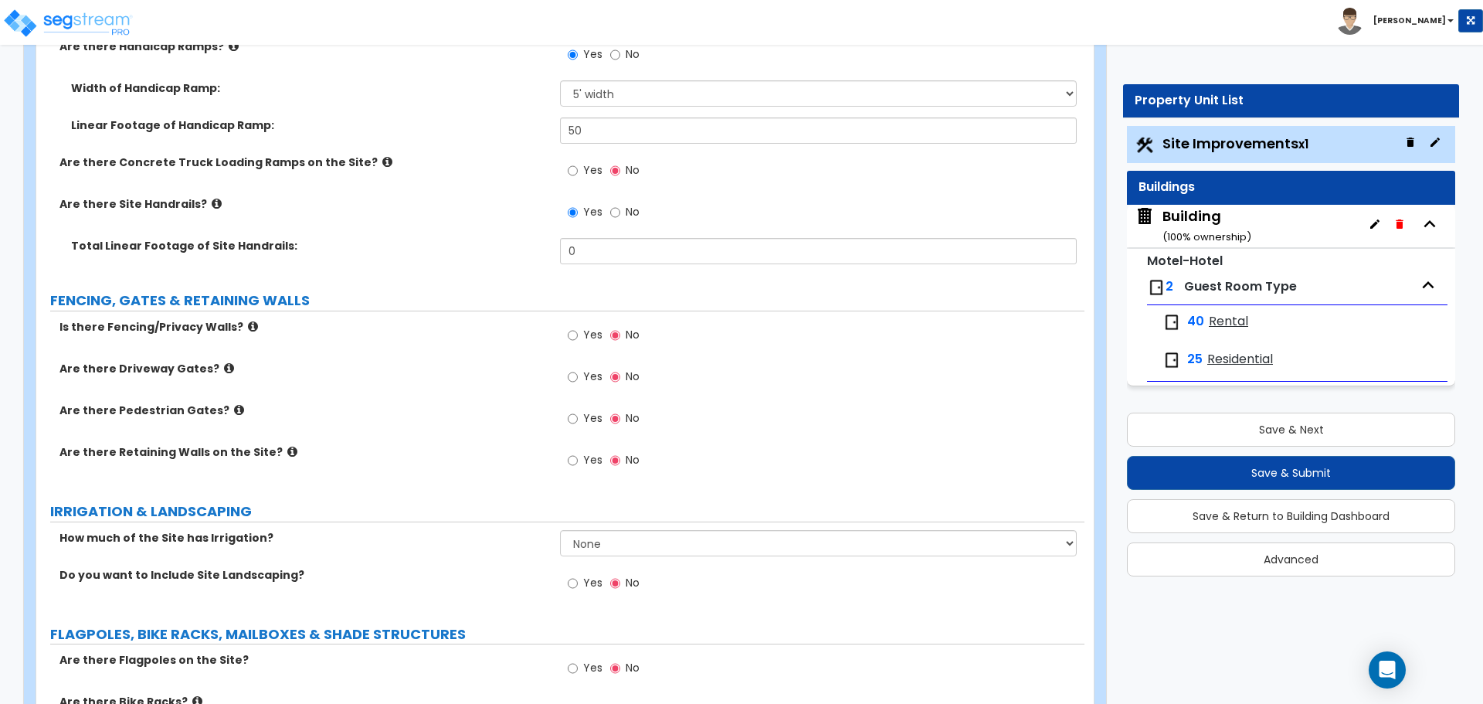
click at [212, 198] on icon at bounding box center [217, 204] width 10 height 12
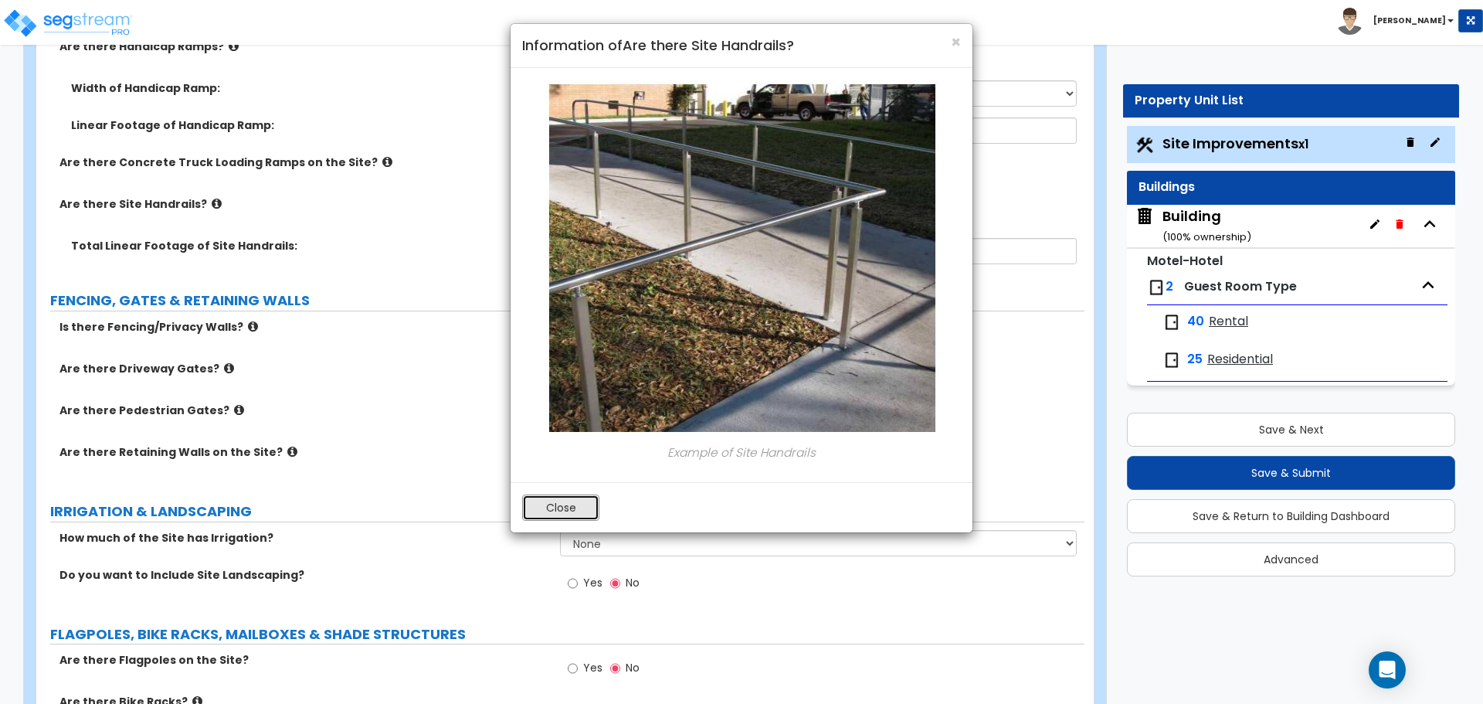
click at [546, 513] on button "Close" at bounding box center [560, 507] width 77 height 26
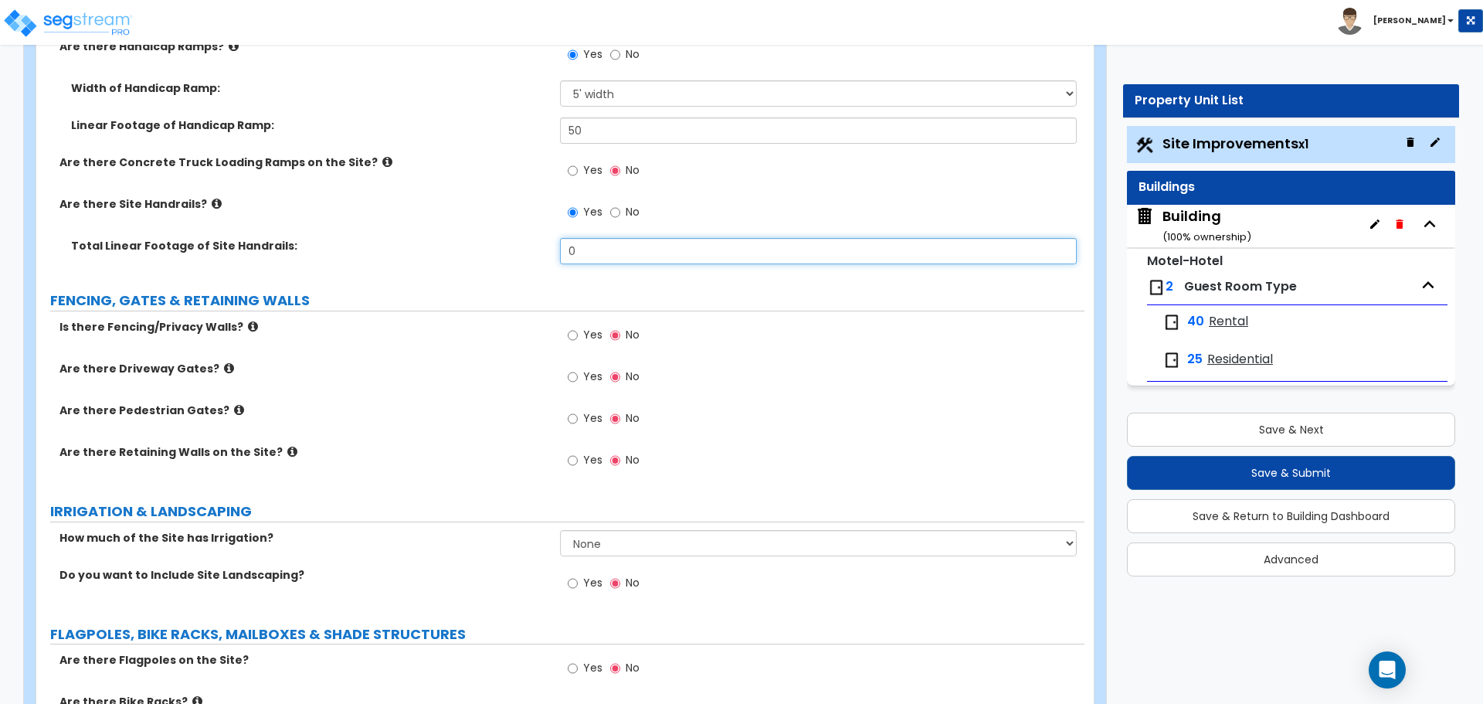
drag, startPoint x: 600, startPoint y: 246, endPoint x: 519, endPoint y: 243, distance: 81.2
click at [519, 243] on div "Total Linear Footage of Site Handrails: 0" at bounding box center [560, 256] width 1048 height 37
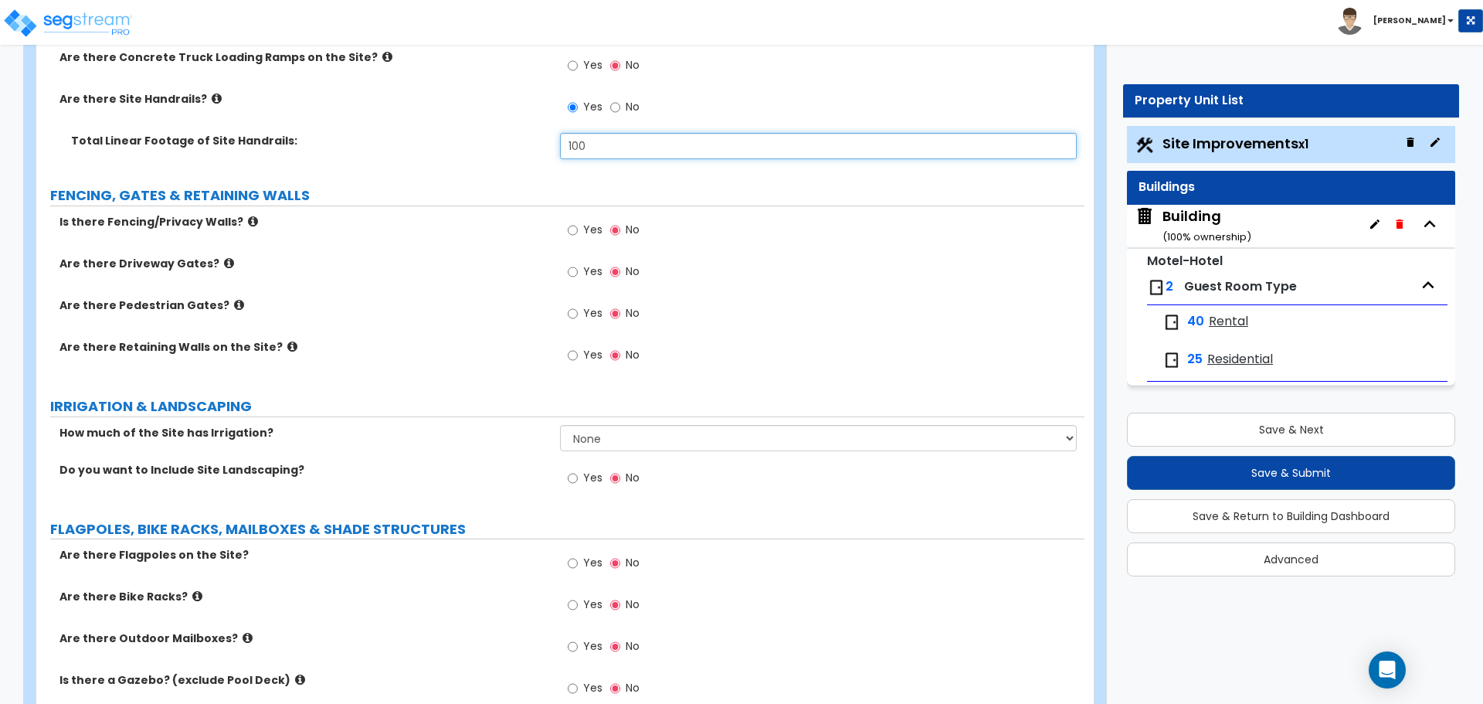
scroll to position [3206, 0]
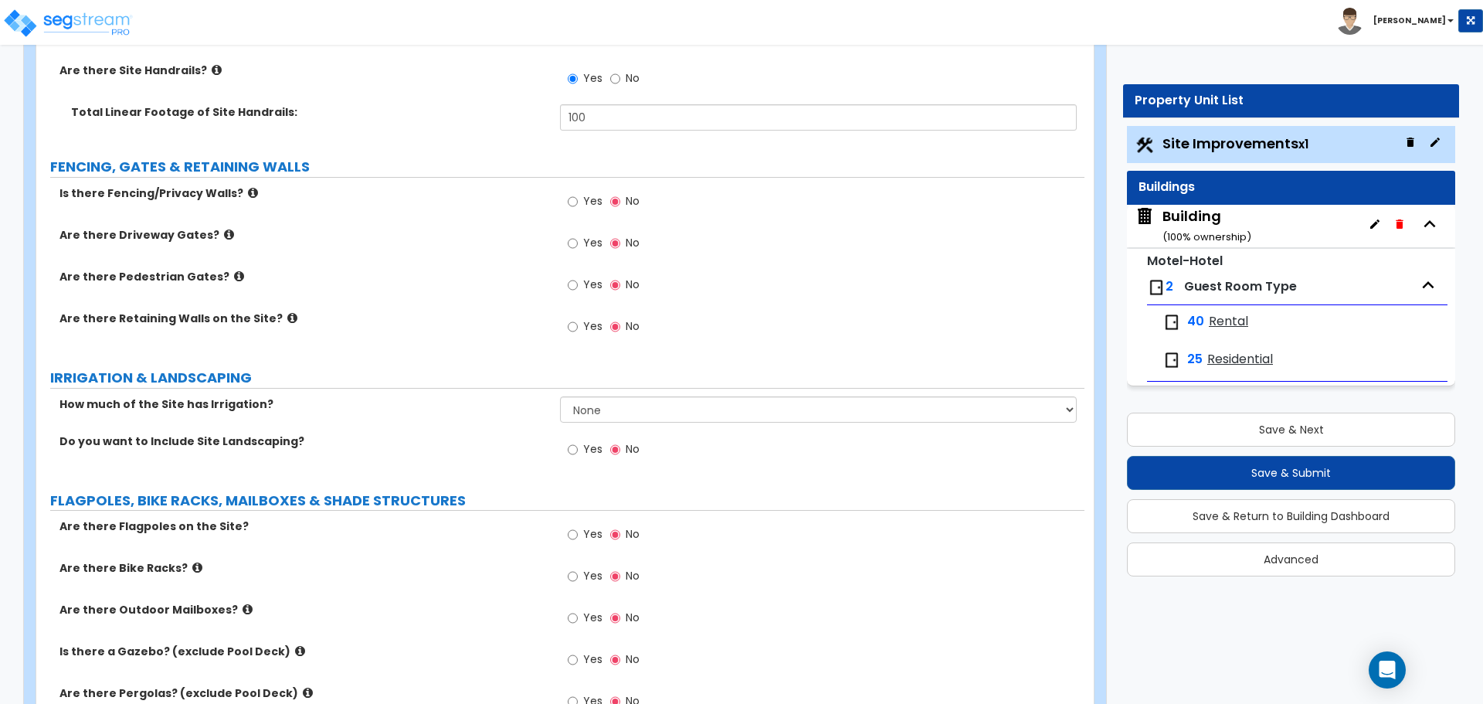
click at [581, 196] on label "Yes" at bounding box center [585, 203] width 35 height 26
click at [578, 196] on input "Yes" at bounding box center [573, 201] width 10 height 17
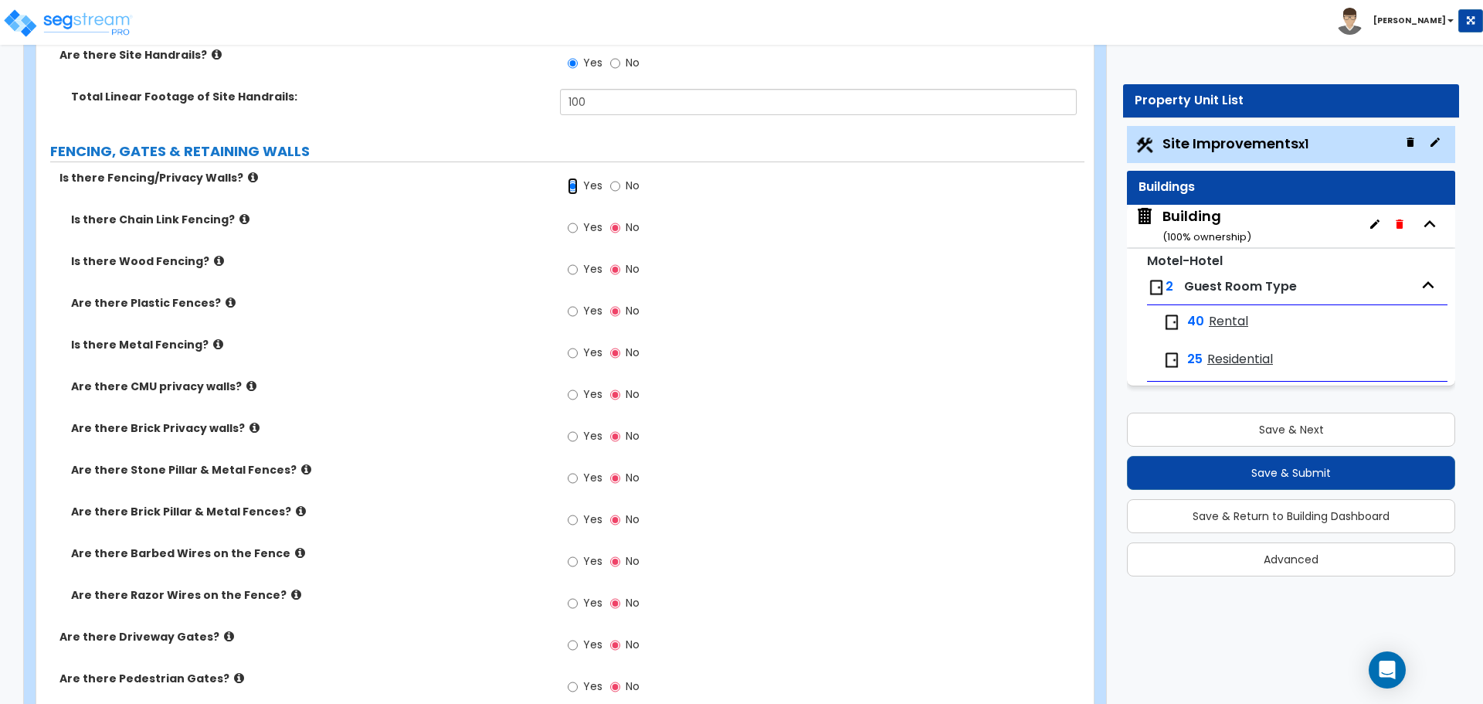
scroll to position [3227, 0]
click at [248, 174] on icon at bounding box center [253, 179] width 10 height 12
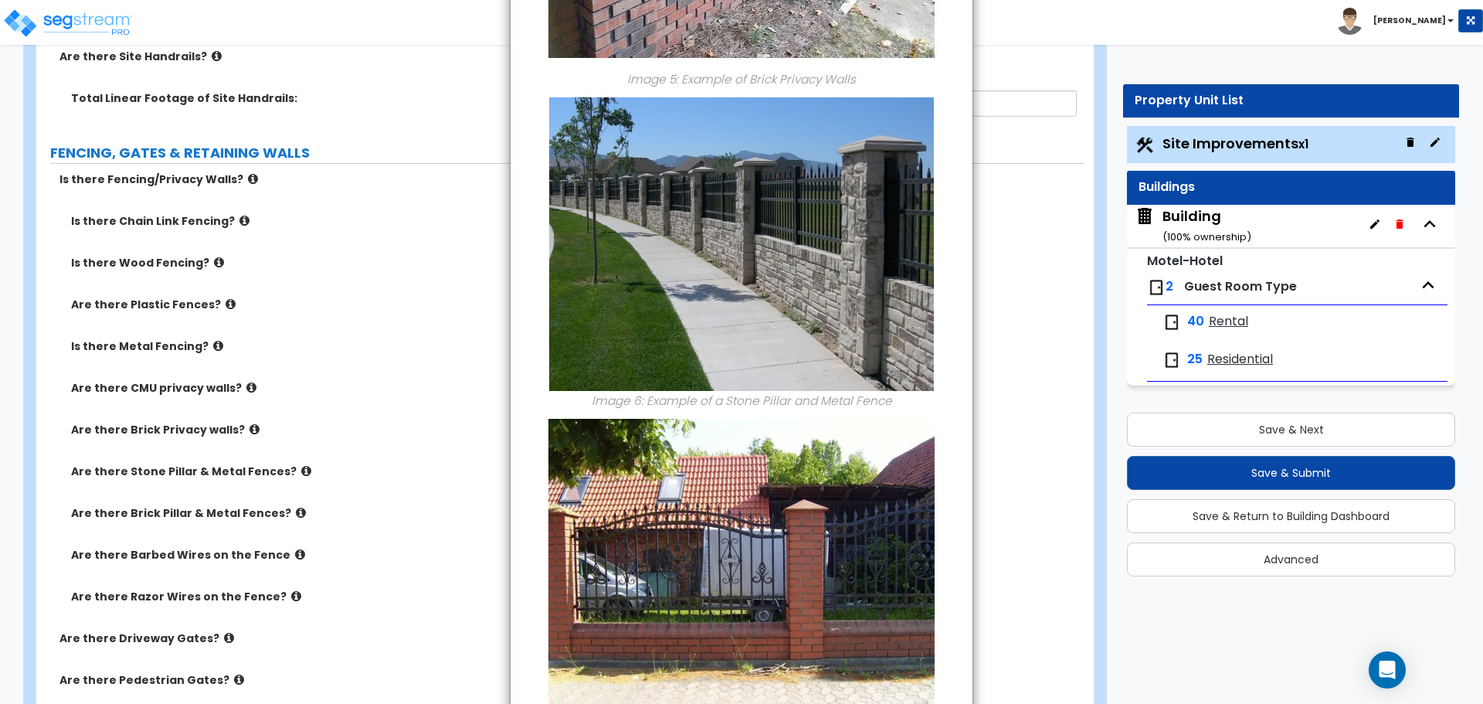
scroll to position [2220, 0]
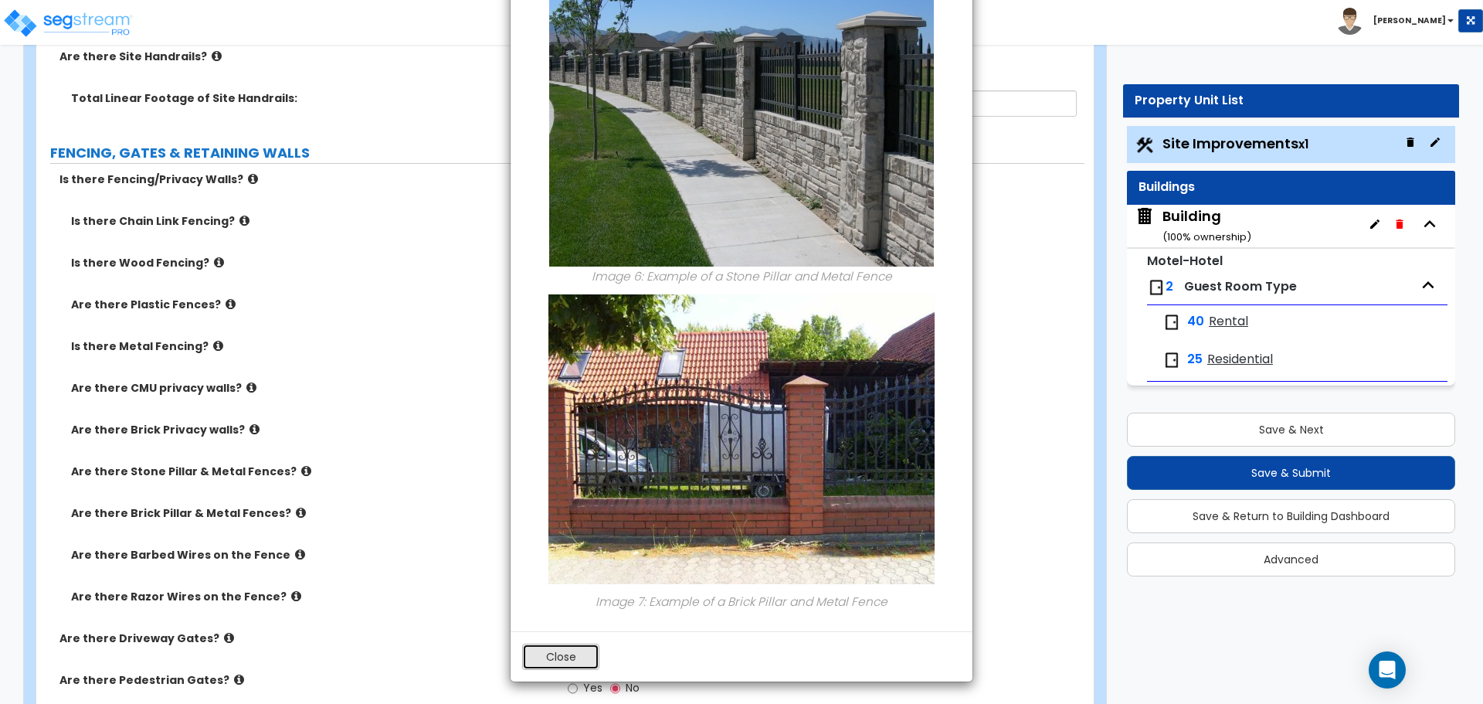
click at [572, 663] on button "Close" at bounding box center [560, 656] width 77 height 26
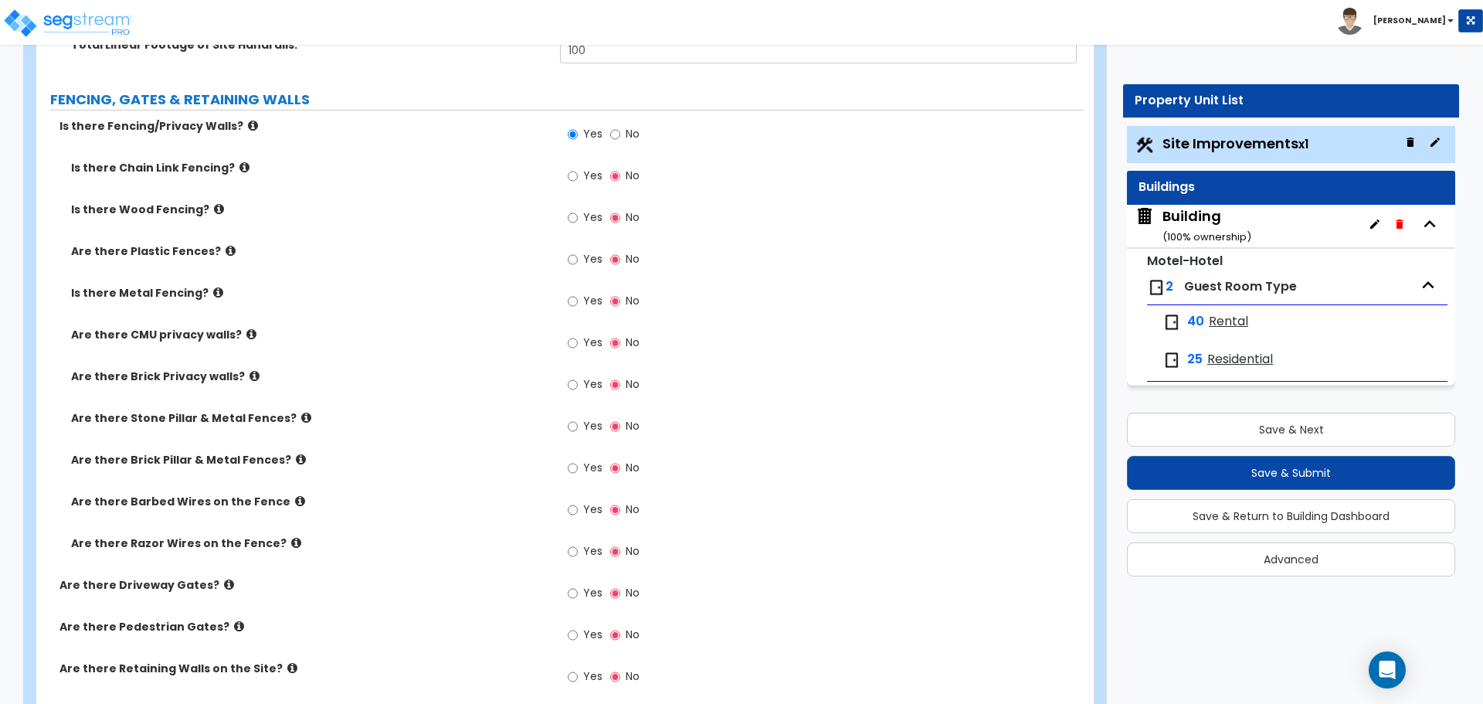
scroll to position [3286, 0]
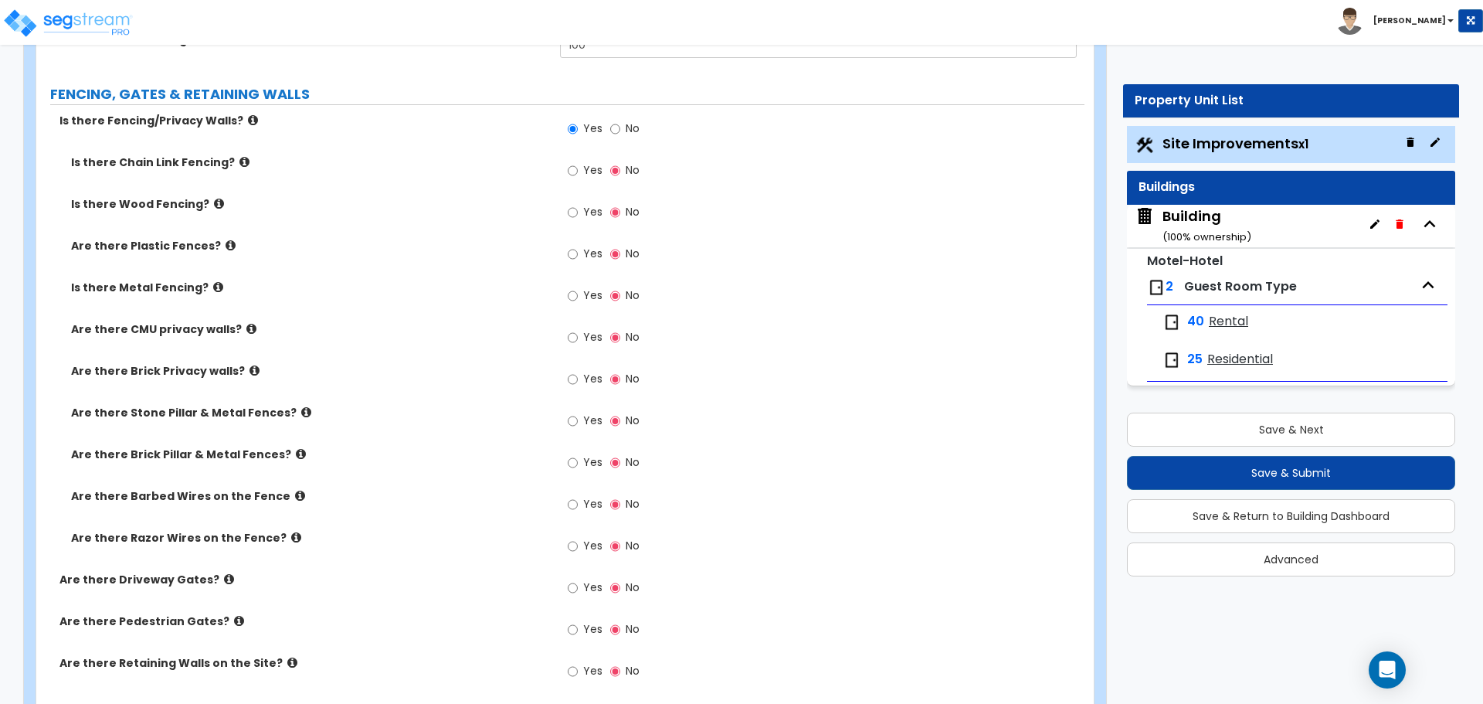
click at [589, 167] on span "Yes" at bounding box center [592, 169] width 19 height 15
click at [578, 167] on input "Yes" at bounding box center [573, 170] width 10 height 17
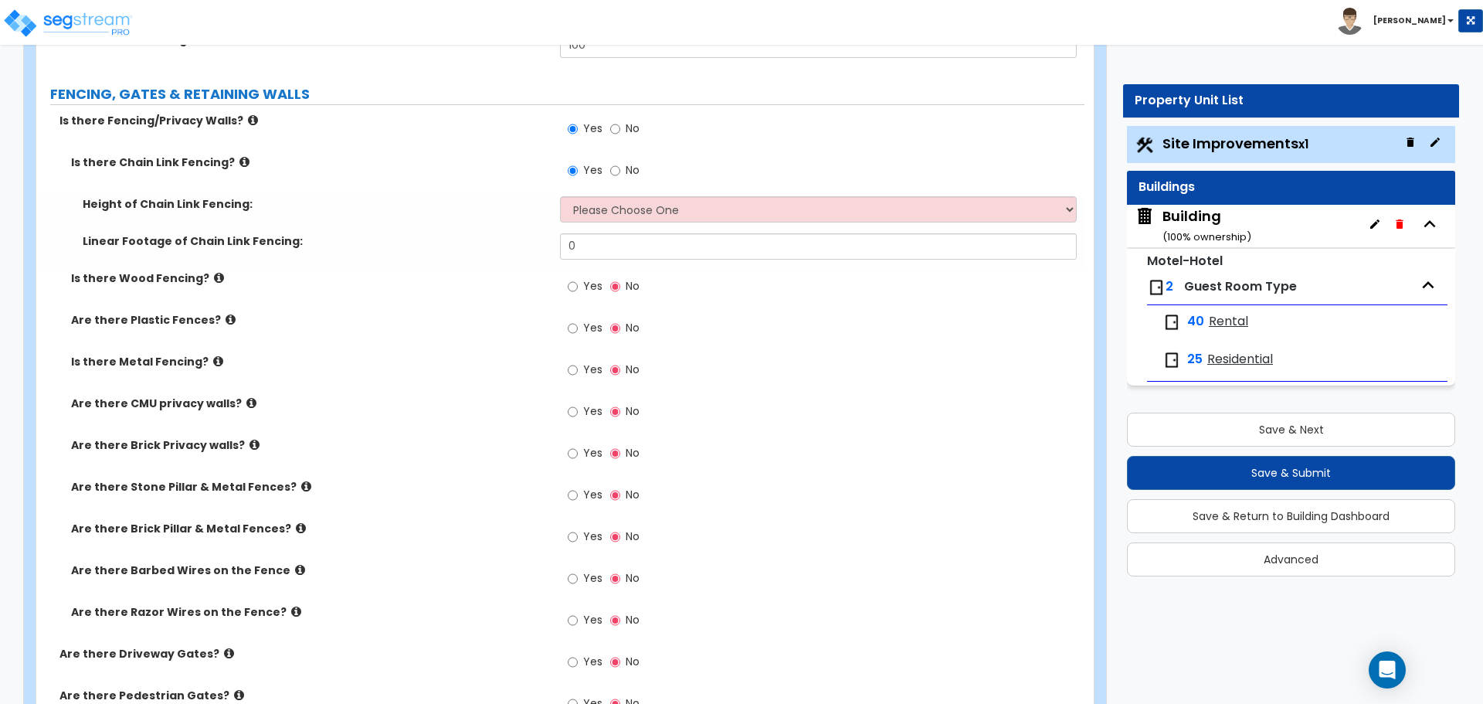
click at [594, 280] on span "Yes" at bounding box center [592, 285] width 19 height 15
click at [578, 280] on input "Yes" at bounding box center [573, 286] width 10 height 17
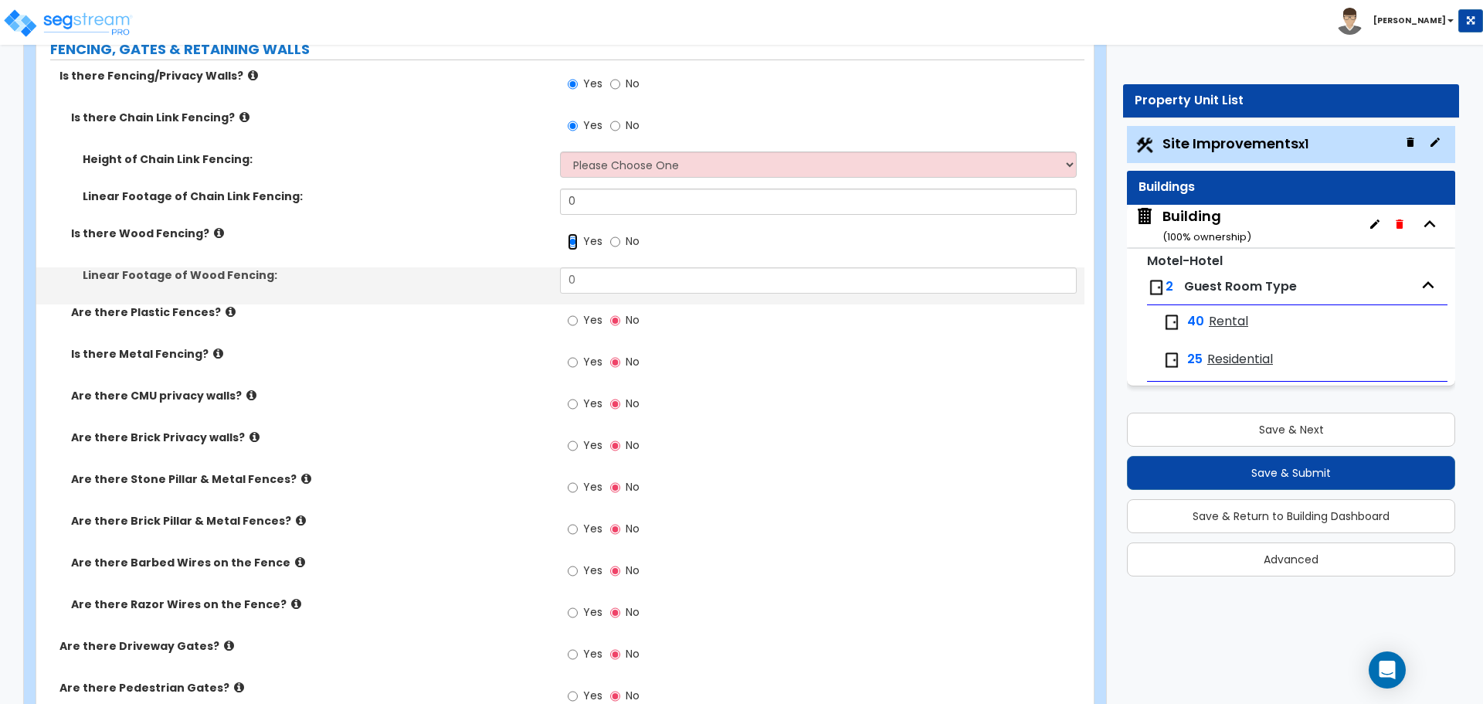
scroll to position [3336, 0]
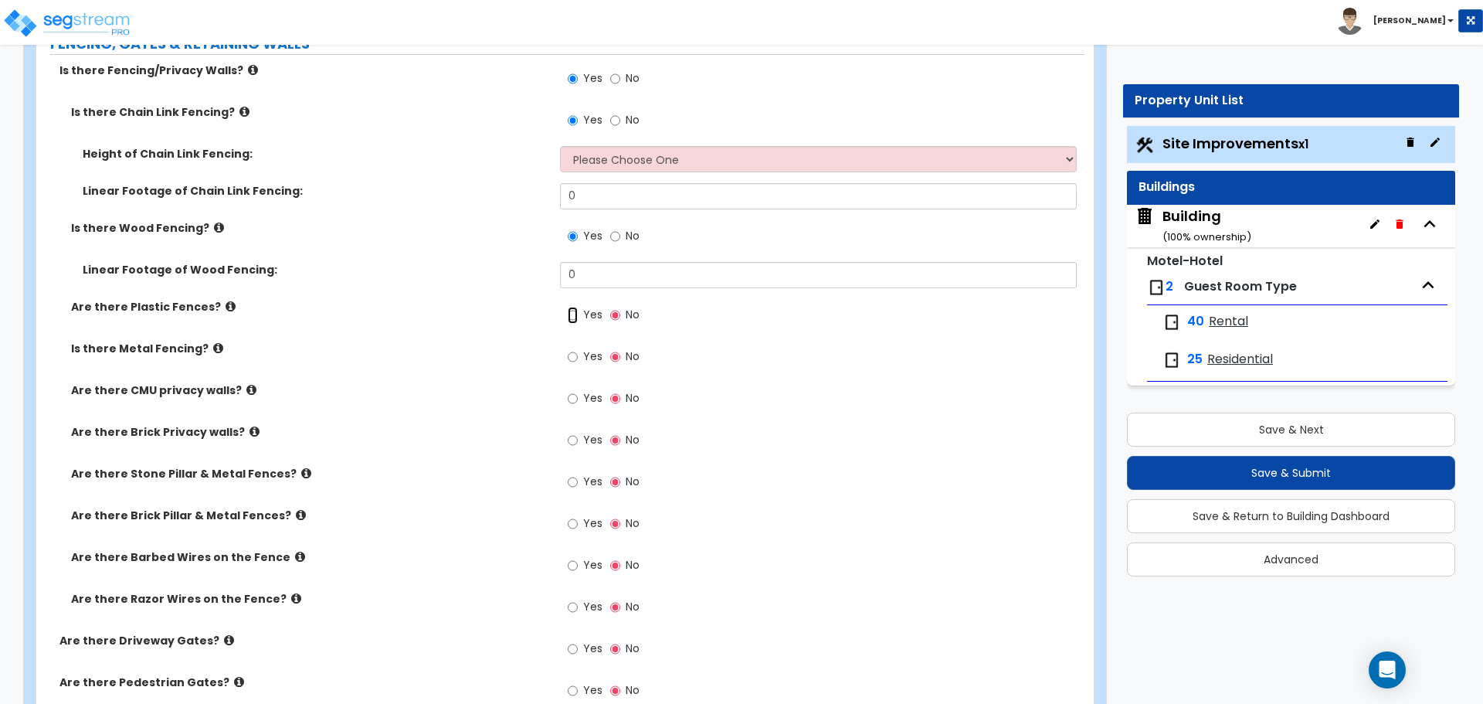
click at [568, 307] on input "Yes" at bounding box center [573, 315] width 10 height 17
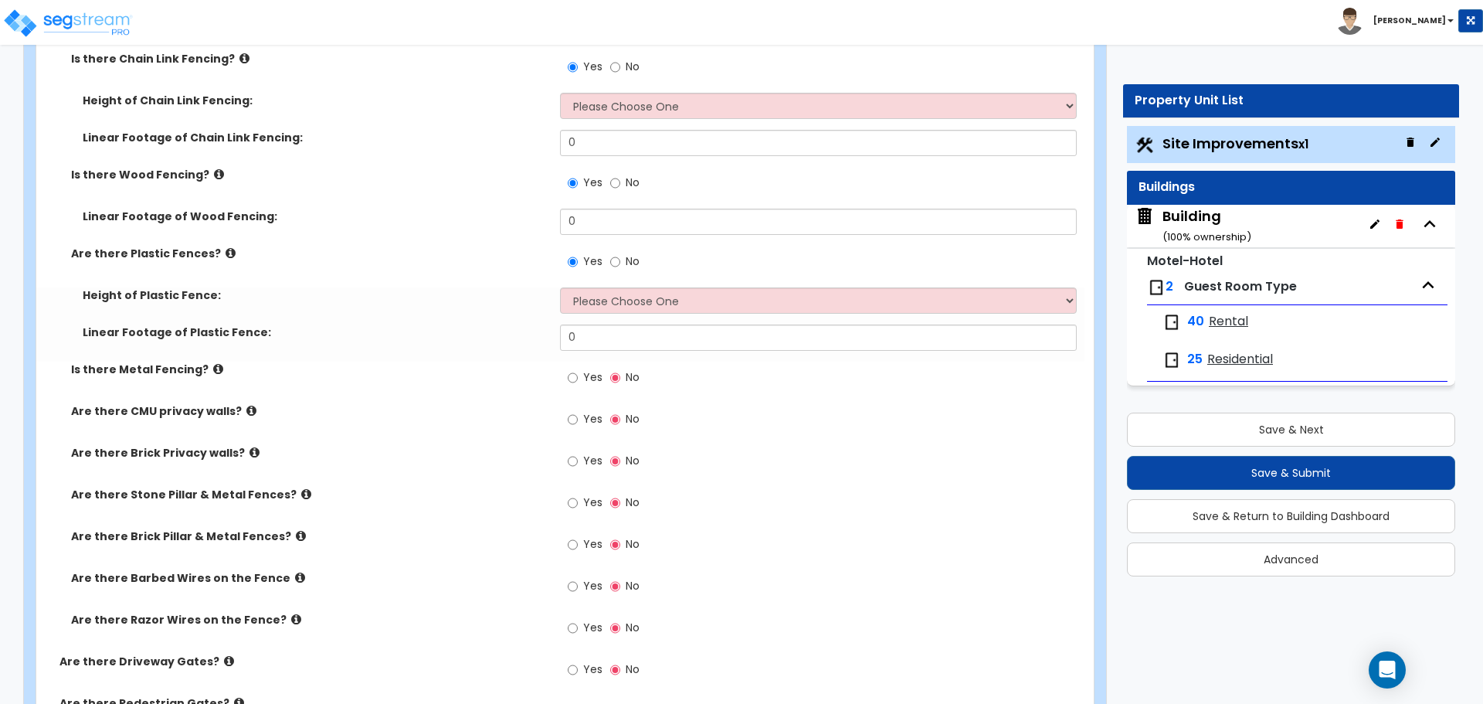
click at [583, 369] on span "Yes" at bounding box center [592, 376] width 19 height 15
click at [578, 369] on input "Yes" at bounding box center [573, 377] width 10 height 17
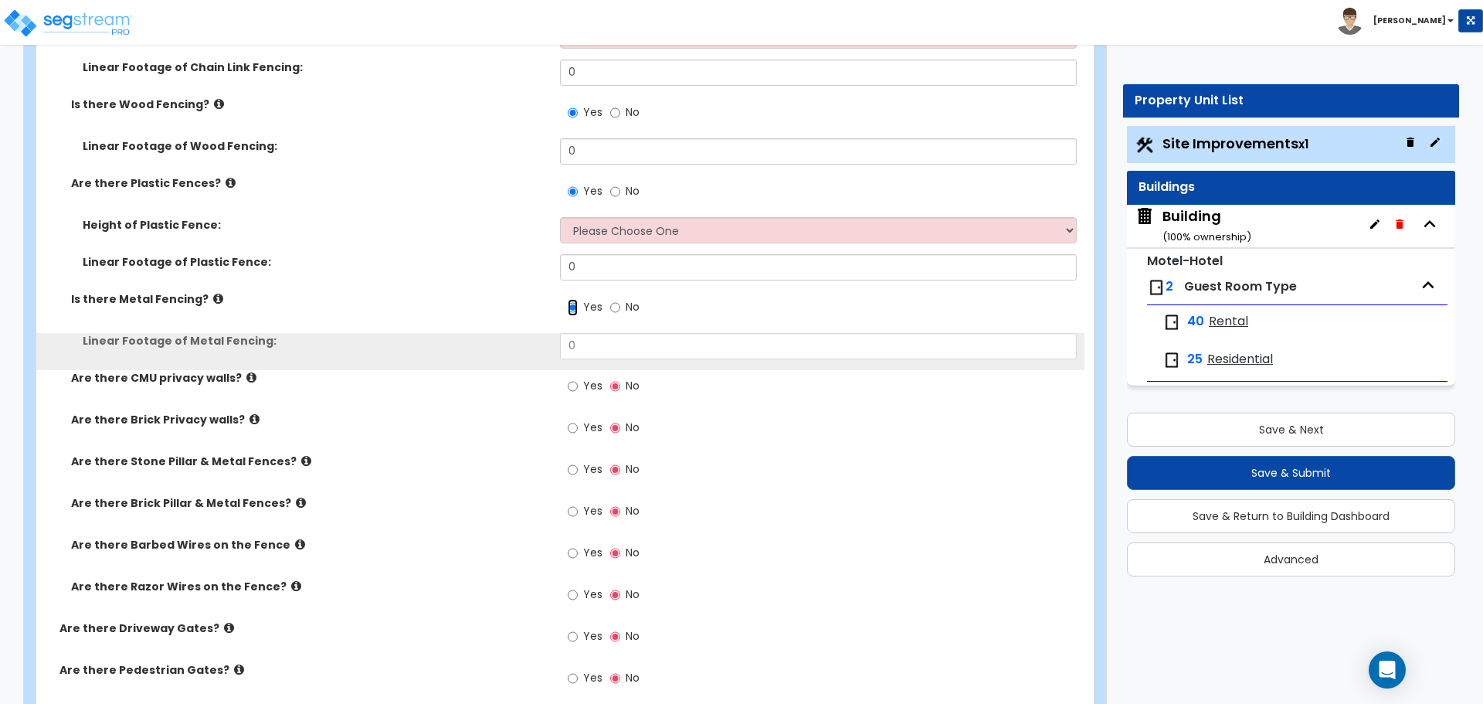
scroll to position [3462, 0]
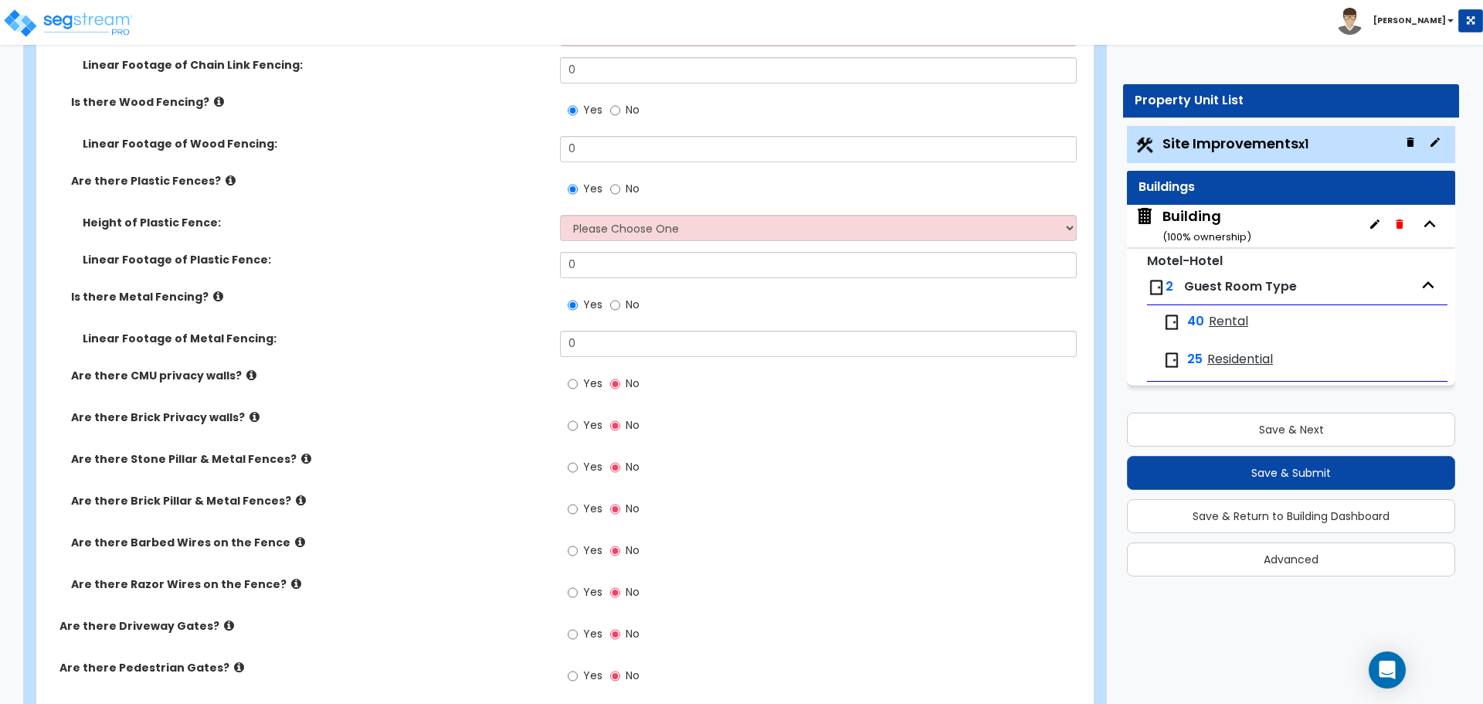
click at [587, 379] on span "Yes" at bounding box center [592, 382] width 19 height 15
click at [578, 379] on input "Yes" at bounding box center [573, 383] width 10 height 17
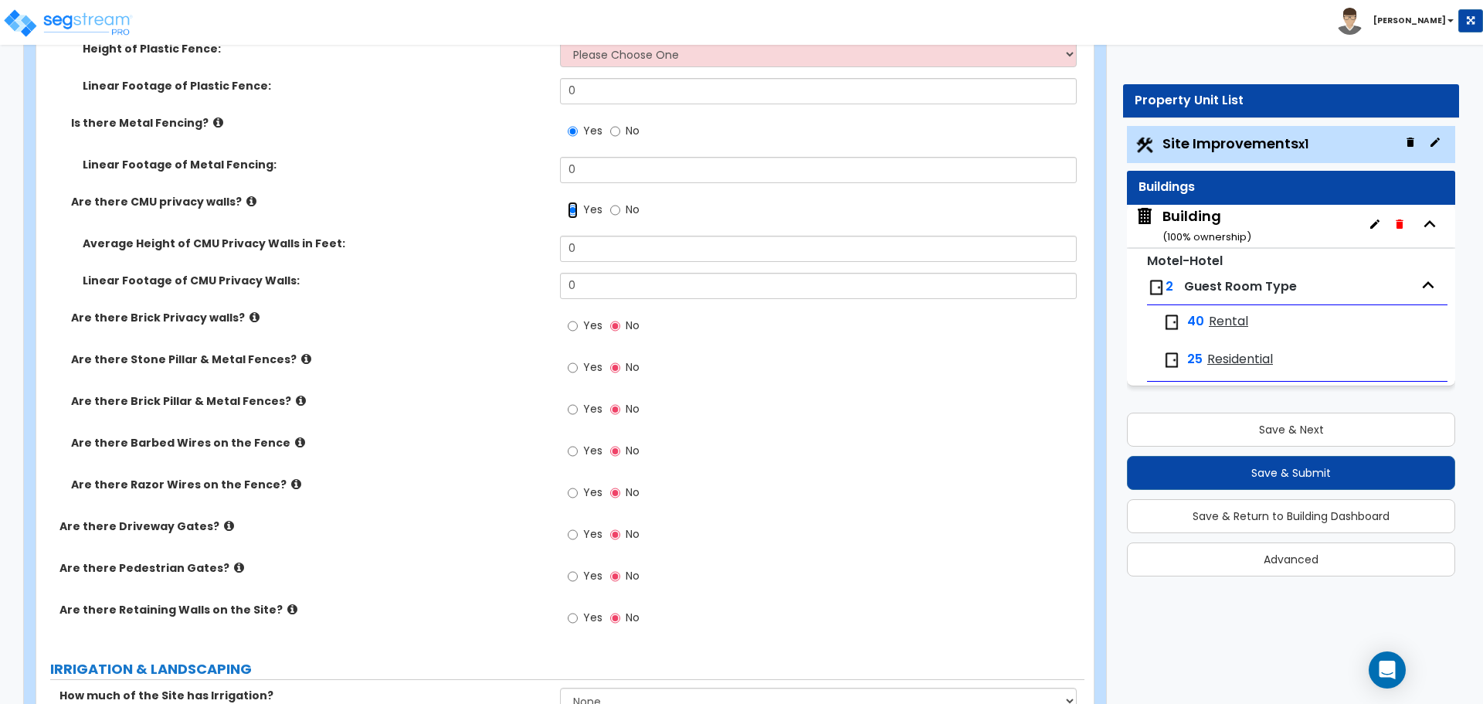
scroll to position [3639, 0]
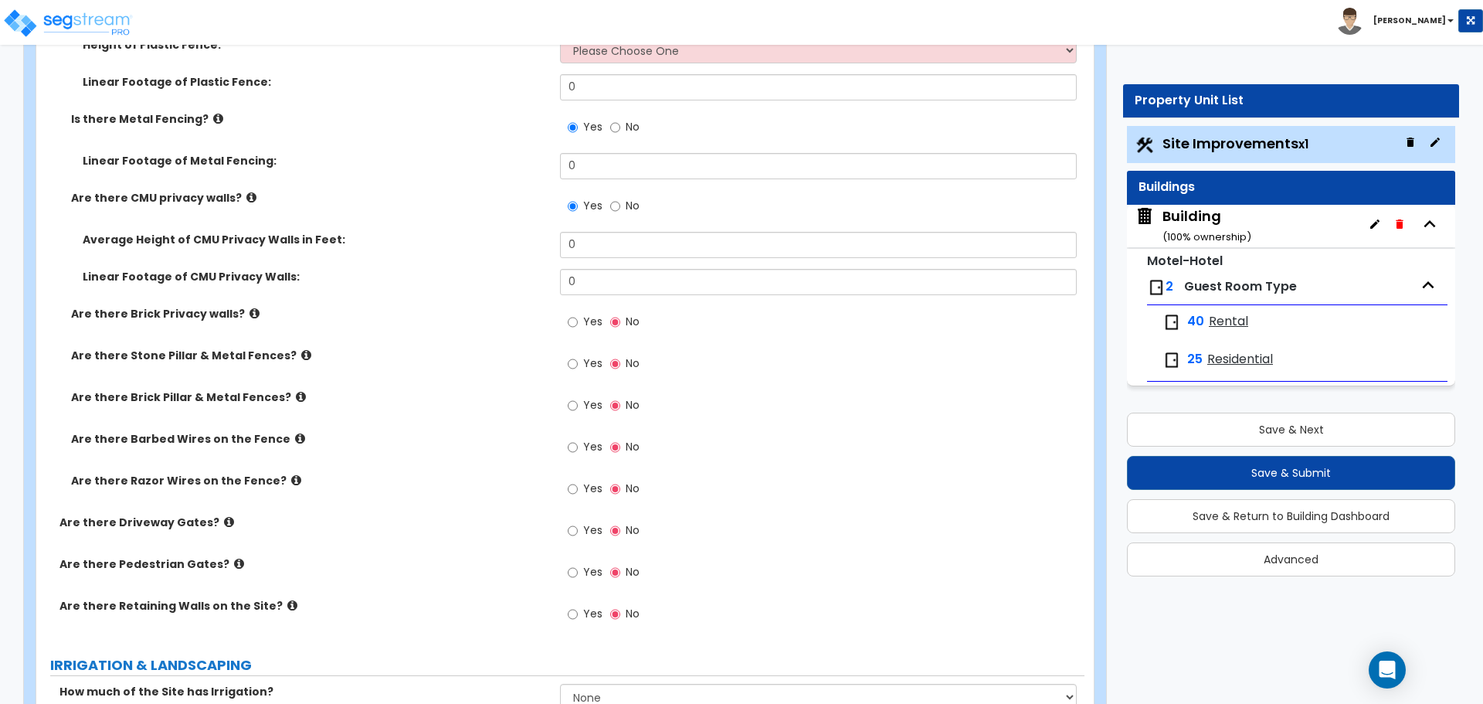
click at [585, 316] on span "Yes" at bounding box center [592, 321] width 19 height 15
click at [578, 316] on input "Yes" at bounding box center [573, 322] width 10 height 17
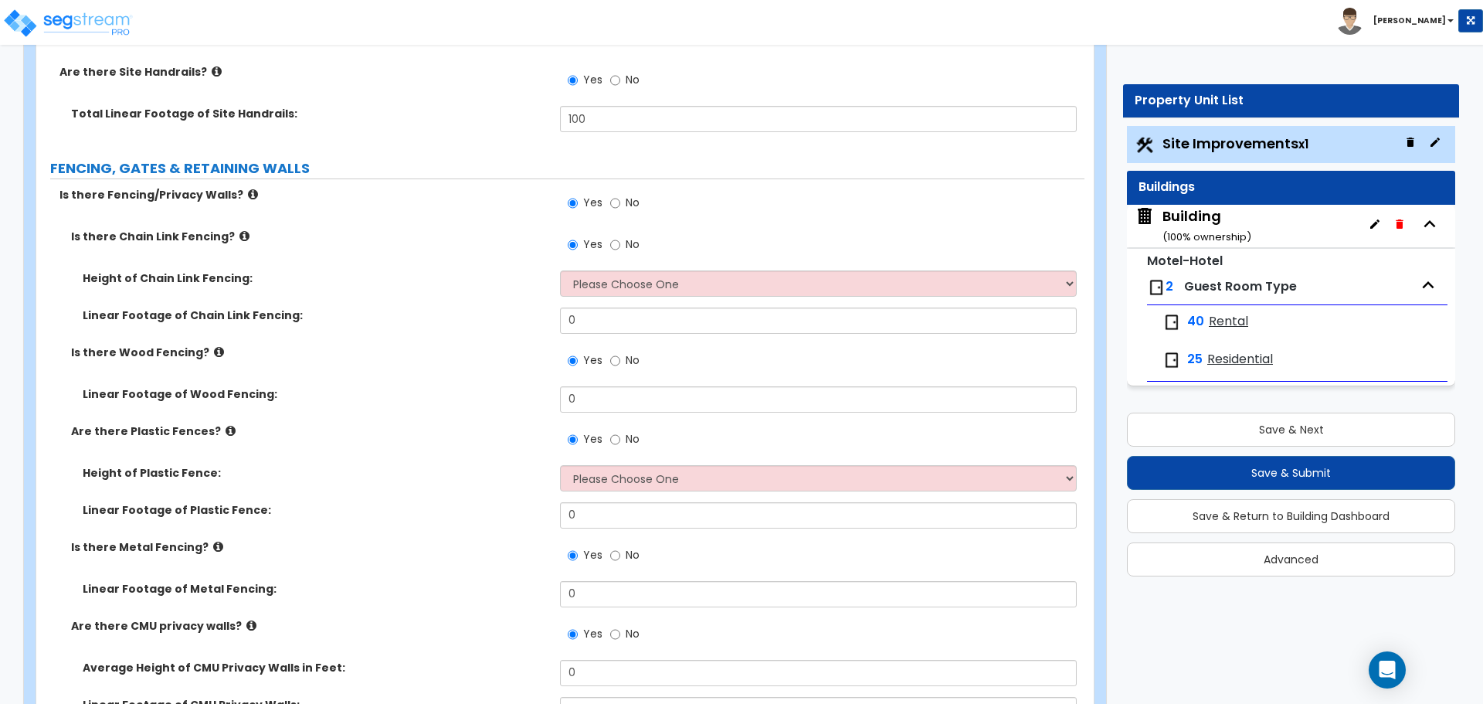
scroll to position [3163, 0]
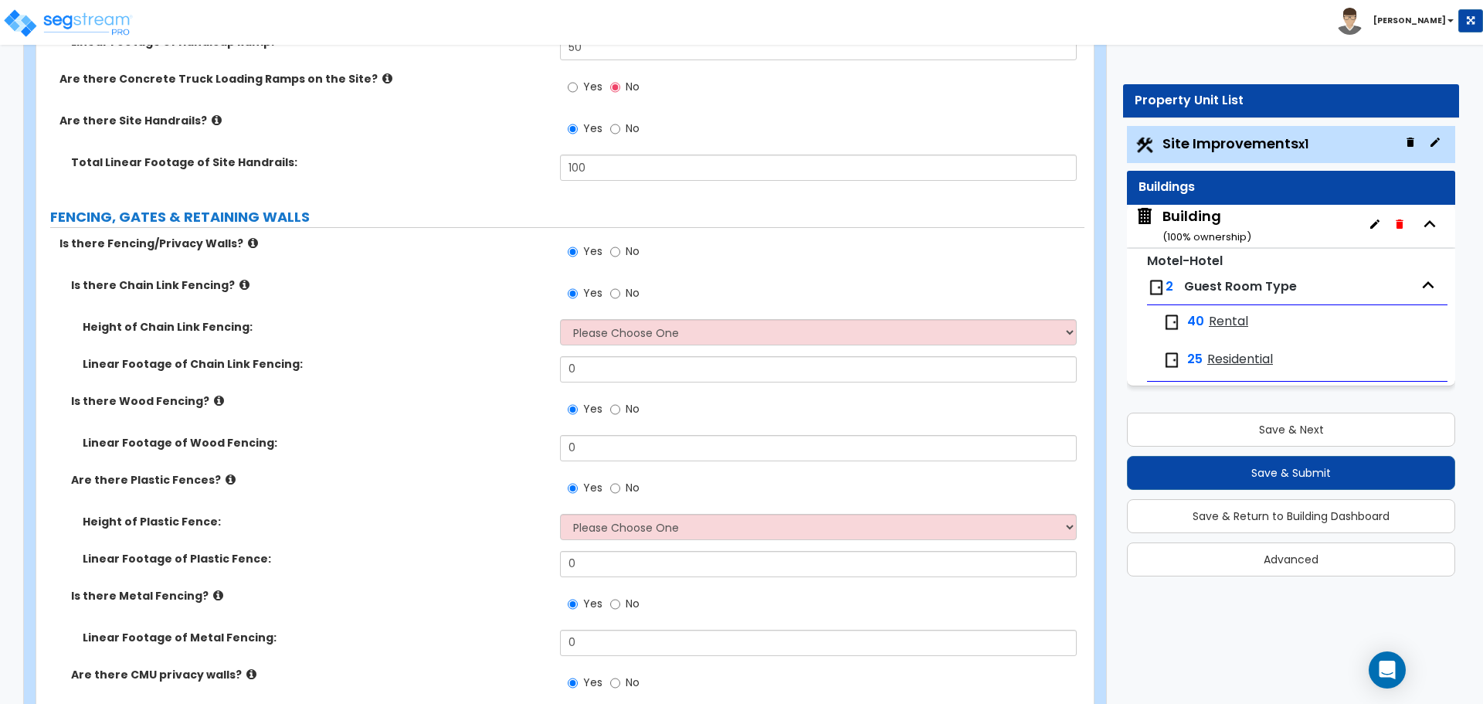
click at [633, 245] on span "No" at bounding box center [633, 250] width 14 height 15
click at [620, 245] on input "No" at bounding box center [615, 251] width 10 height 17
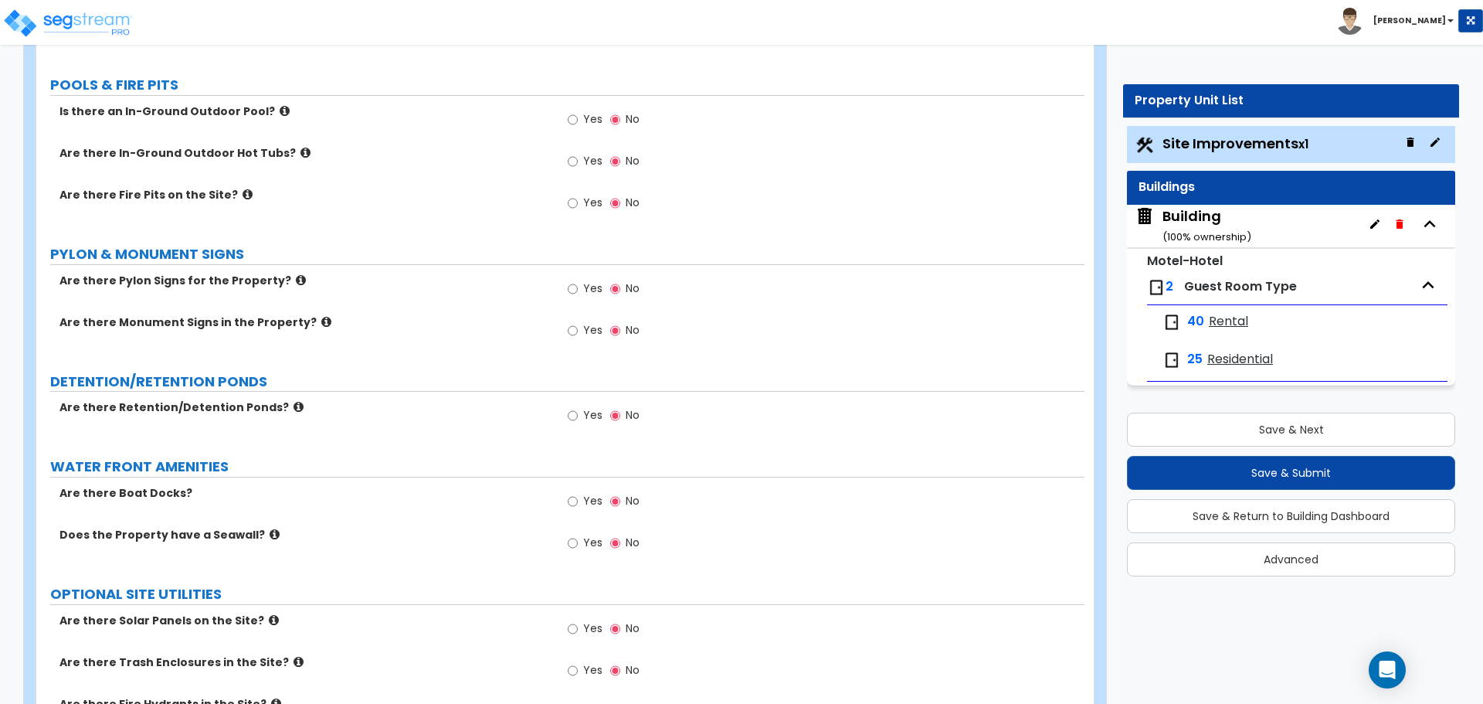
scroll to position [3966, 0]
click at [595, 279] on span "Yes" at bounding box center [592, 285] width 19 height 15
click at [578, 279] on input "Yes" at bounding box center [573, 286] width 10 height 17
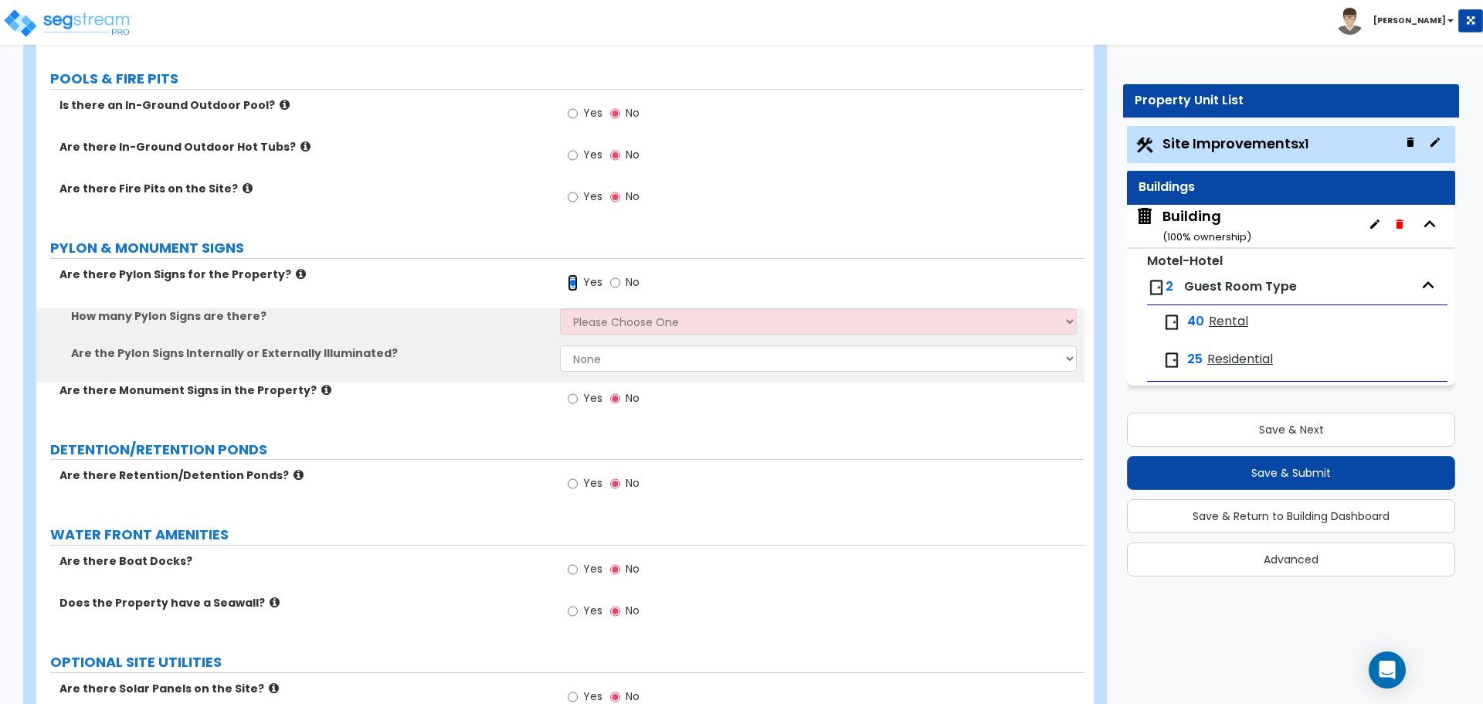
scroll to position [3972, 0]
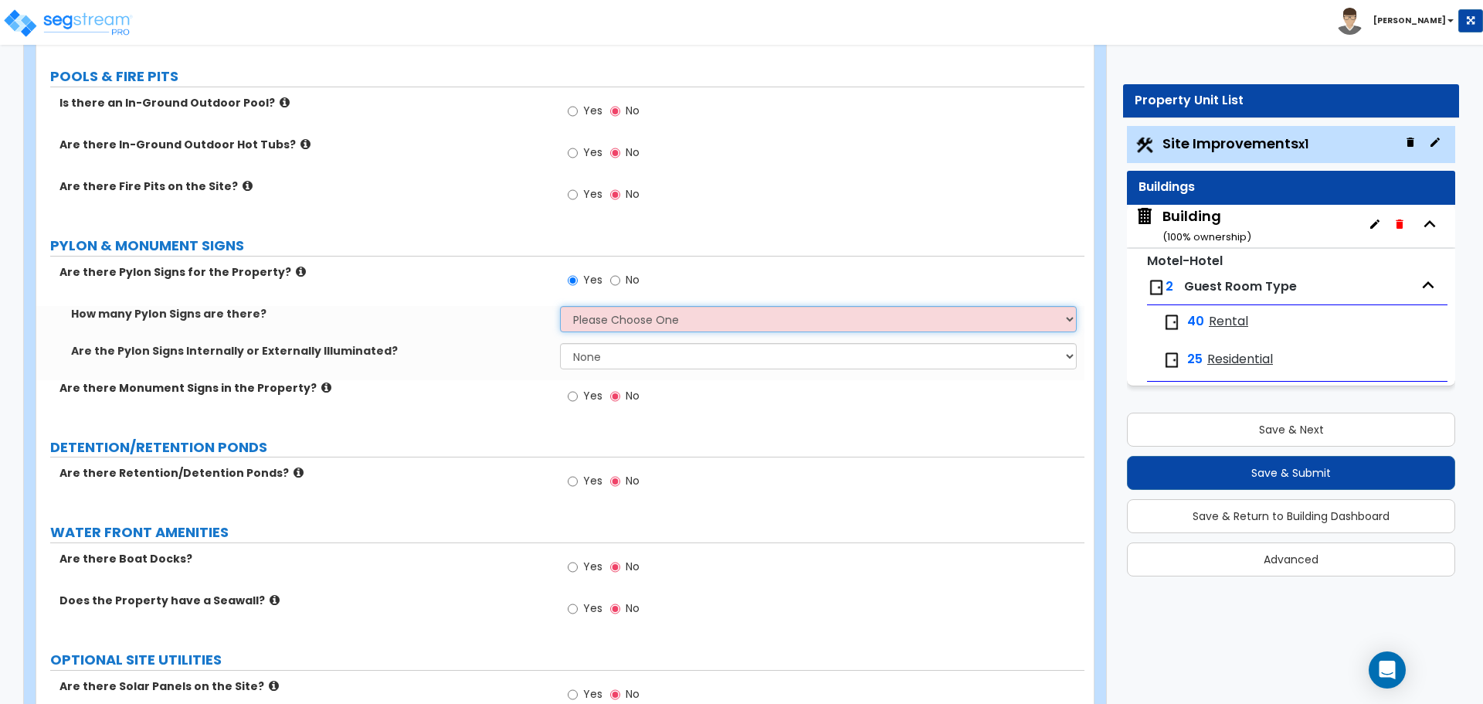
click at [611, 310] on select "Please Choose One 1 2 3" at bounding box center [818, 319] width 516 height 26
click at [560, 306] on select "Please Choose One 1 2 3" at bounding box center [818, 319] width 516 height 26
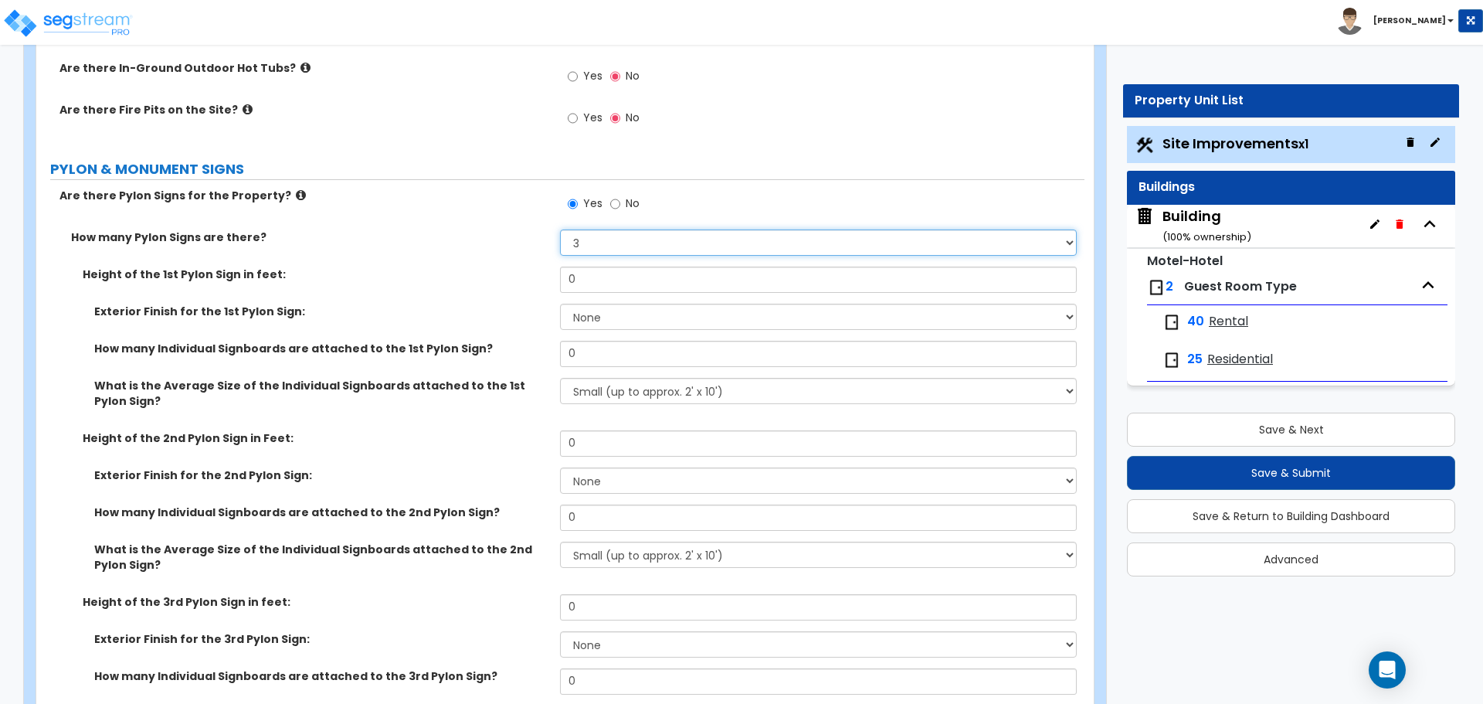
scroll to position [4052, 0]
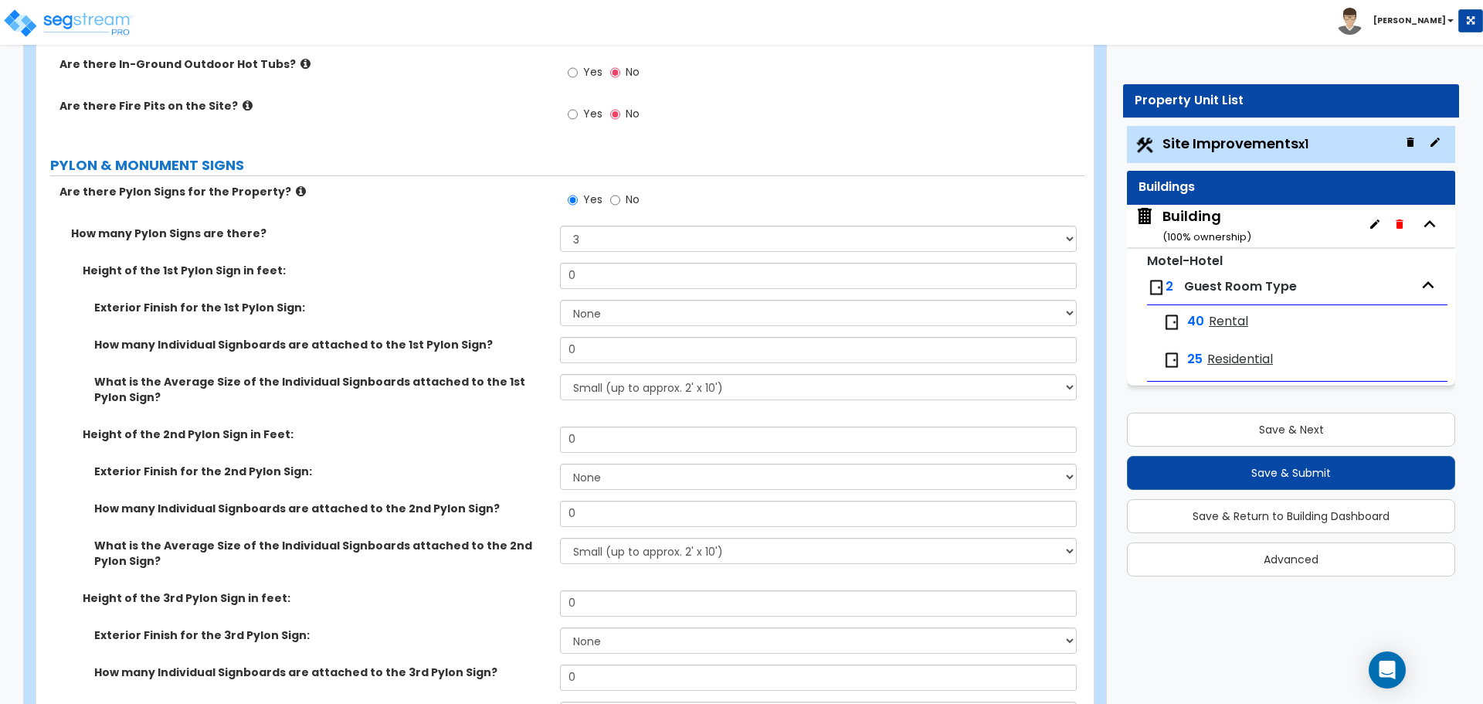
click at [634, 199] on span "No" at bounding box center [633, 199] width 14 height 15
click at [620, 199] on input "No" at bounding box center [615, 200] width 10 height 17
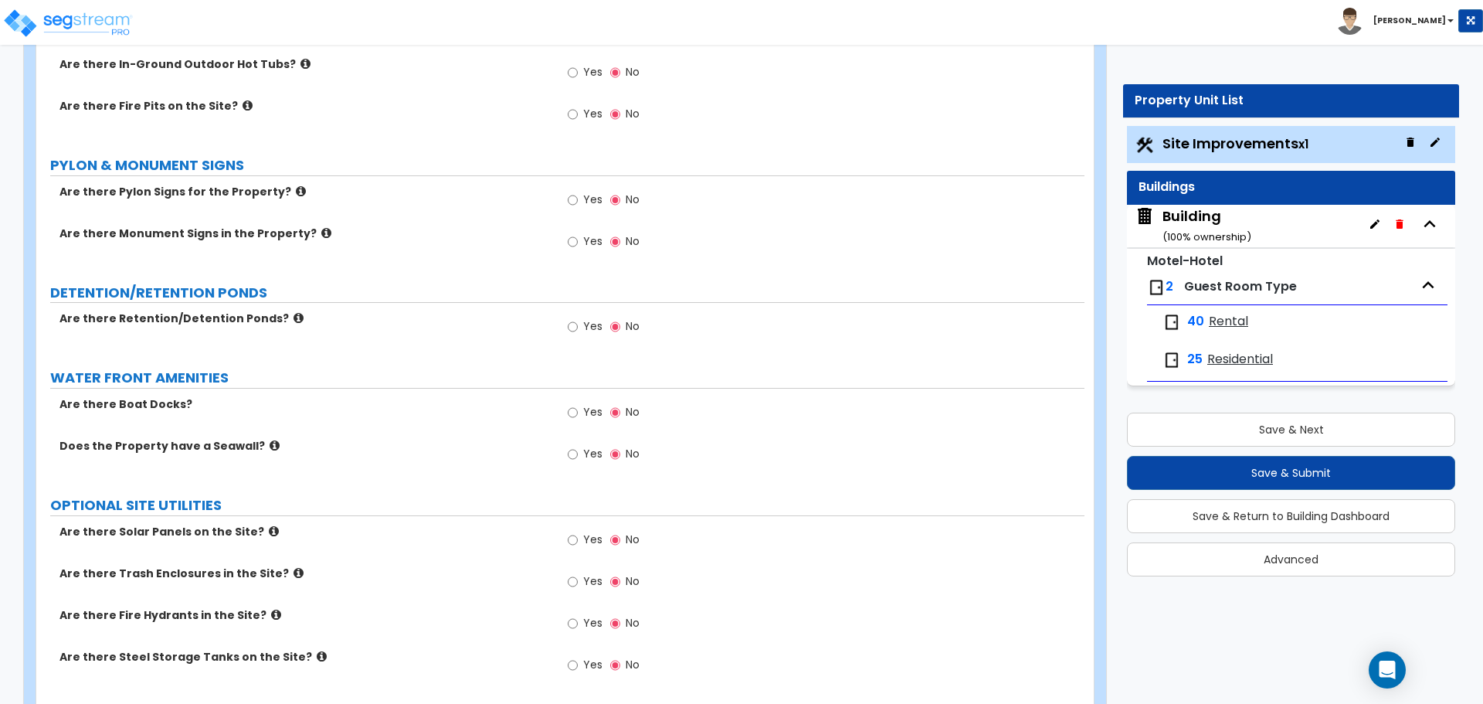
click at [591, 246] on label "Yes" at bounding box center [585, 243] width 35 height 26
click at [578, 246] on input "Yes" at bounding box center [573, 241] width 10 height 17
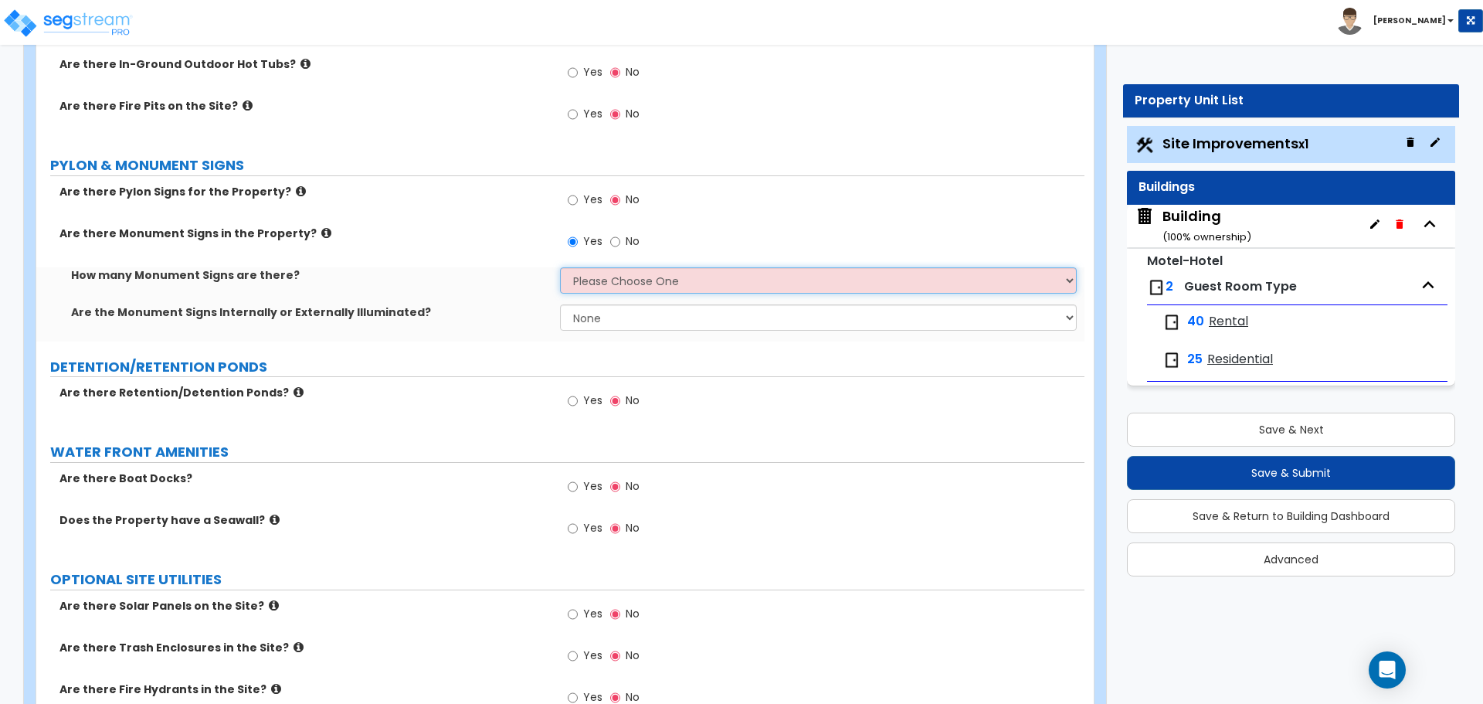
click at [620, 281] on select "Please Choose One 1 2 3" at bounding box center [818, 280] width 516 height 26
click at [560, 267] on select "Please Choose One 1 2 3" at bounding box center [818, 280] width 516 height 26
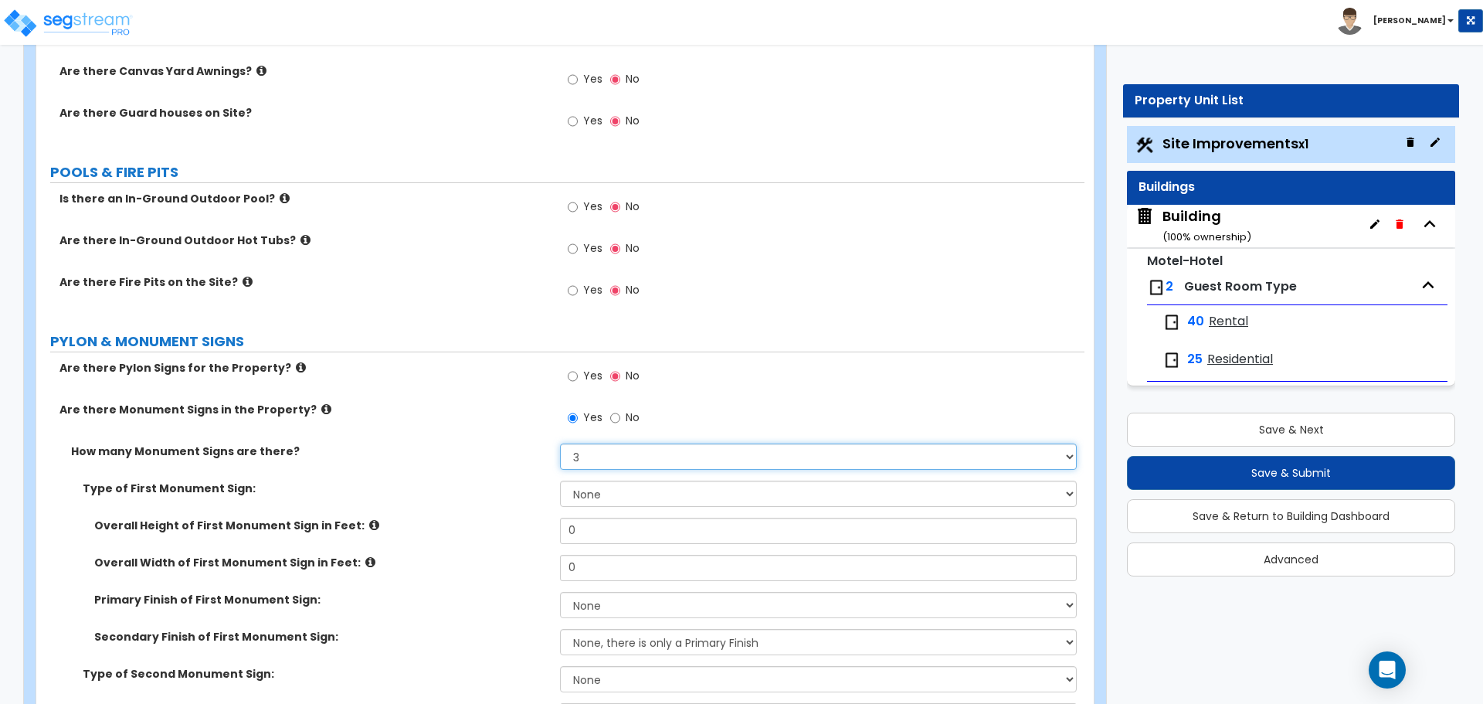
scroll to position [3857, 0]
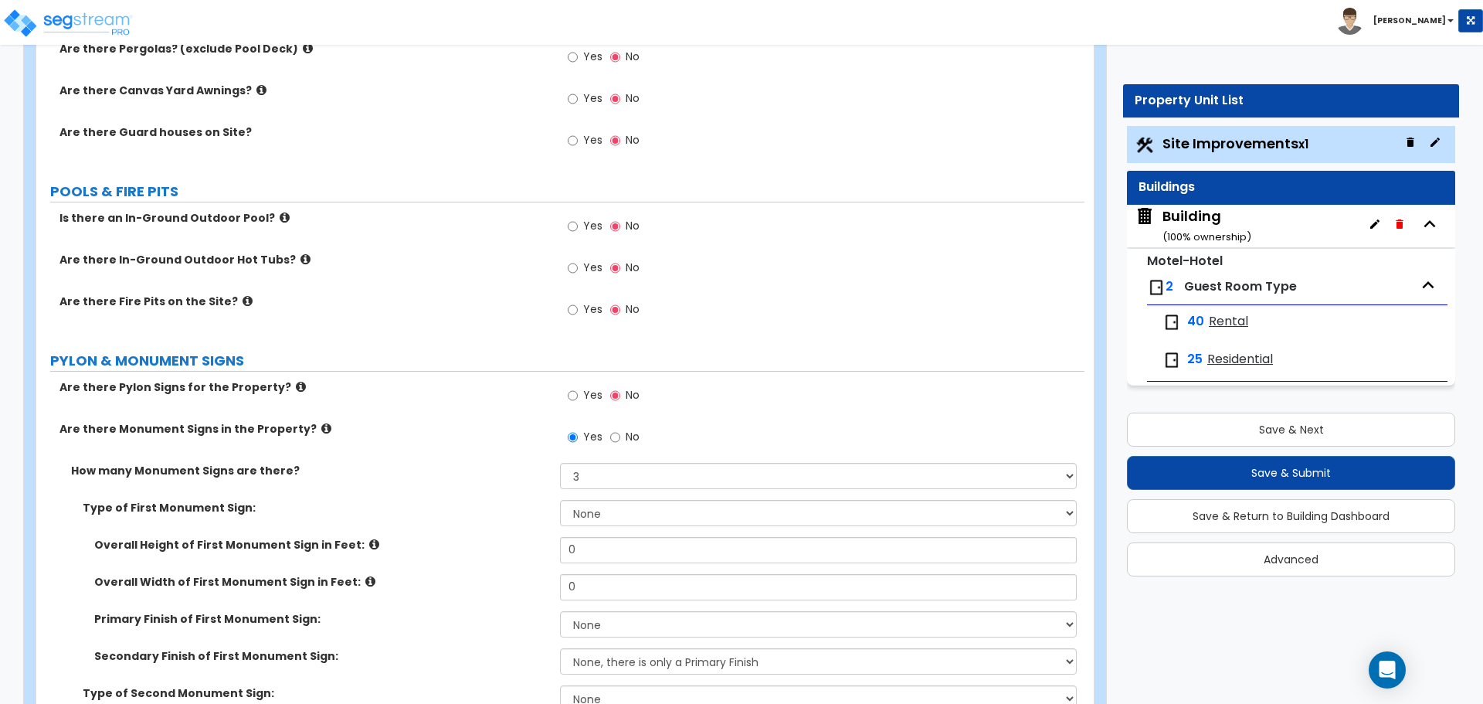
click at [621, 429] on label "No" at bounding box center [624, 439] width 29 height 26
click at [620, 429] on input "No" at bounding box center [615, 437] width 10 height 17
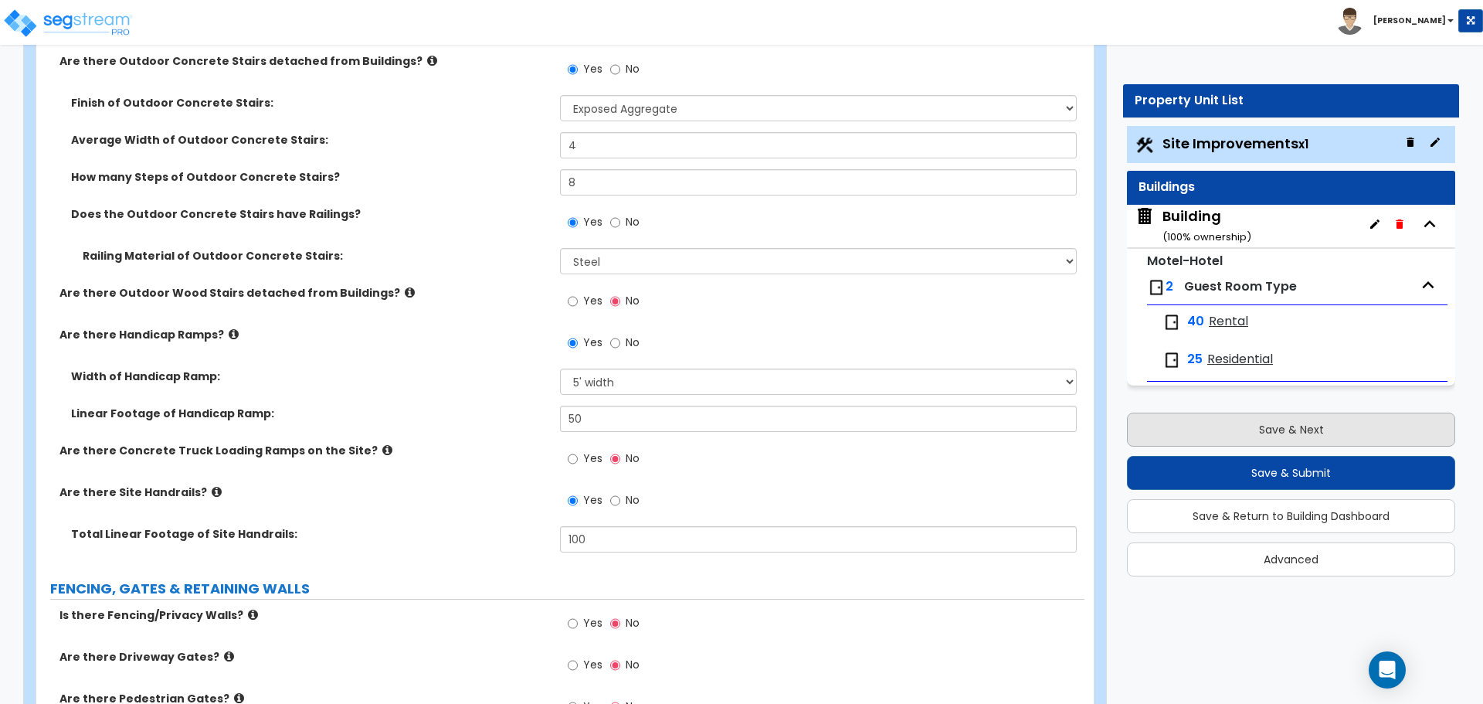
scroll to position [2798, 0]
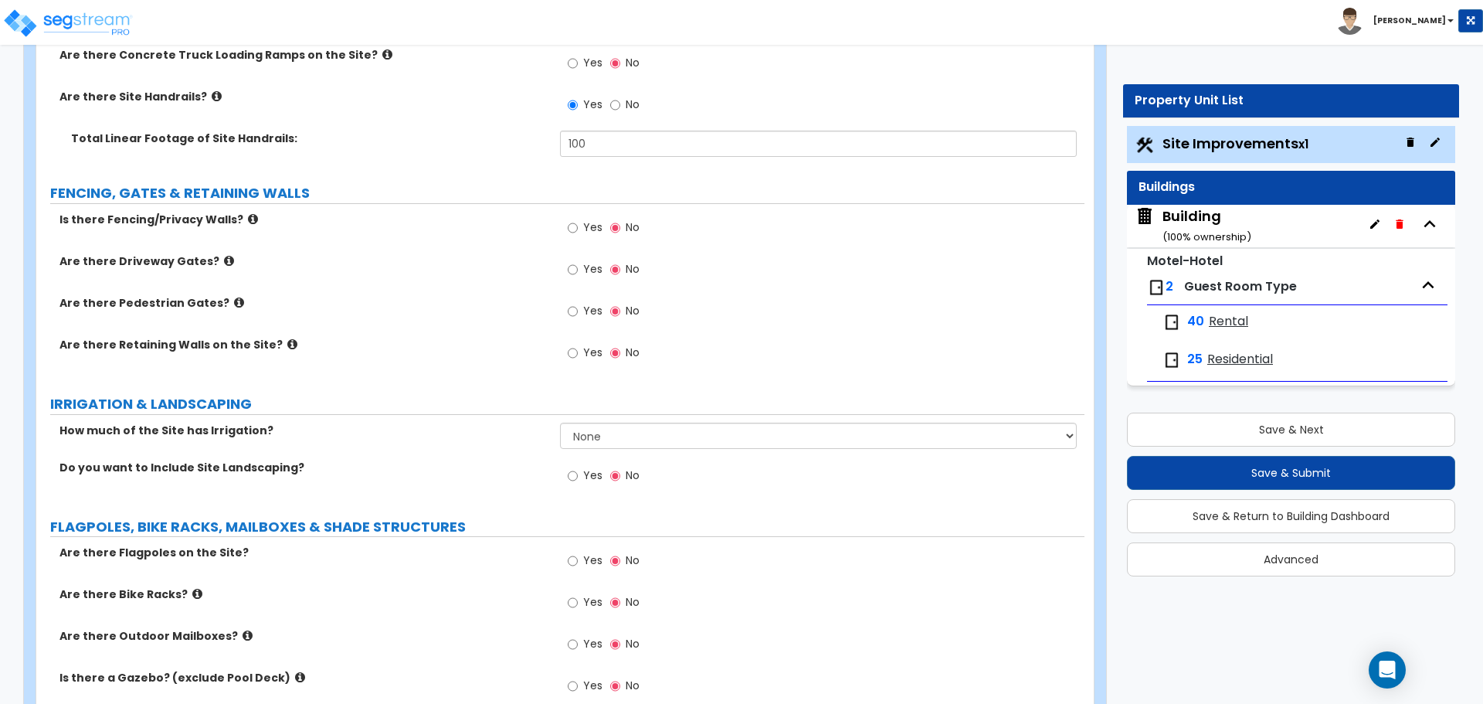
click at [600, 219] on span "Yes" at bounding box center [592, 226] width 19 height 15
click at [578, 219] on input "Yes" at bounding box center [573, 227] width 10 height 17
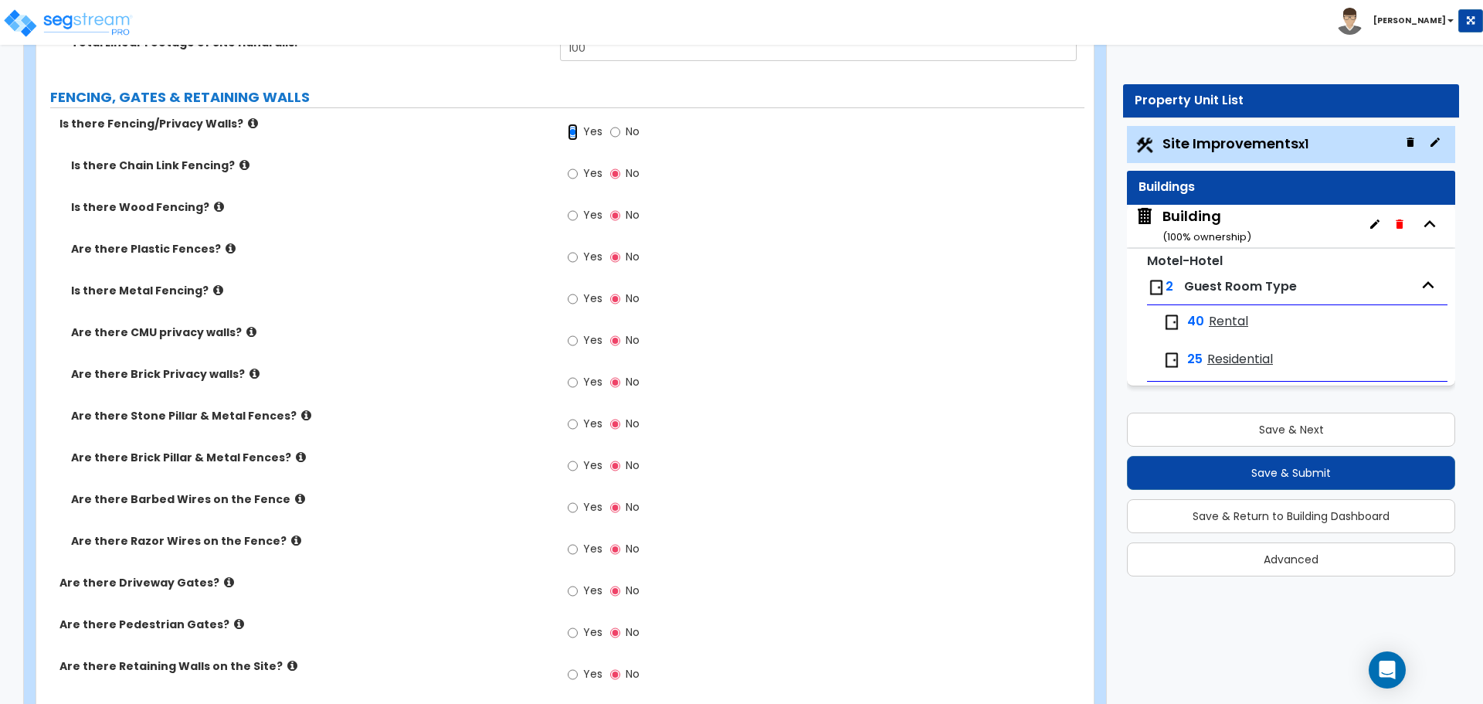
scroll to position [3268, 0]
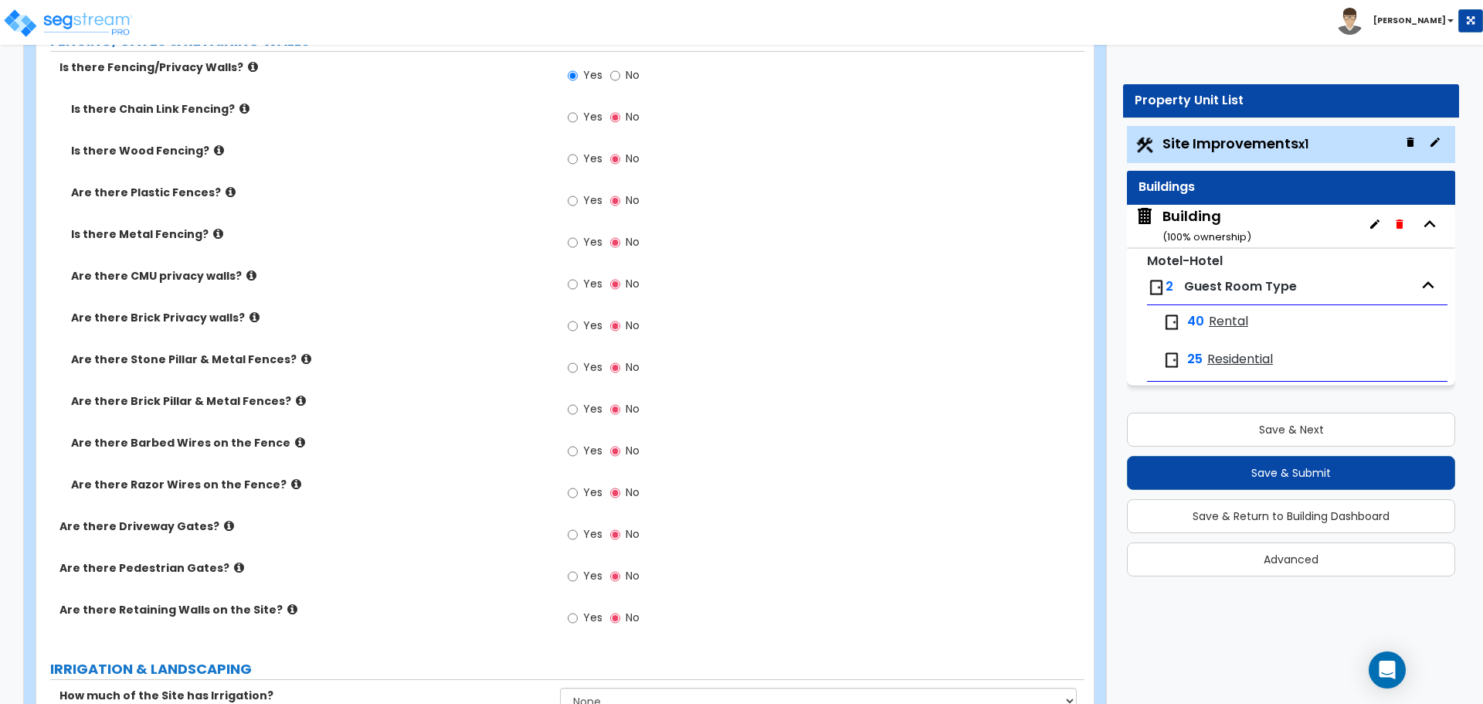
click at [588, 234] on span "Yes" at bounding box center [592, 241] width 19 height 15
click at [578, 234] on input "Yes" at bounding box center [573, 242] width 10 height 17
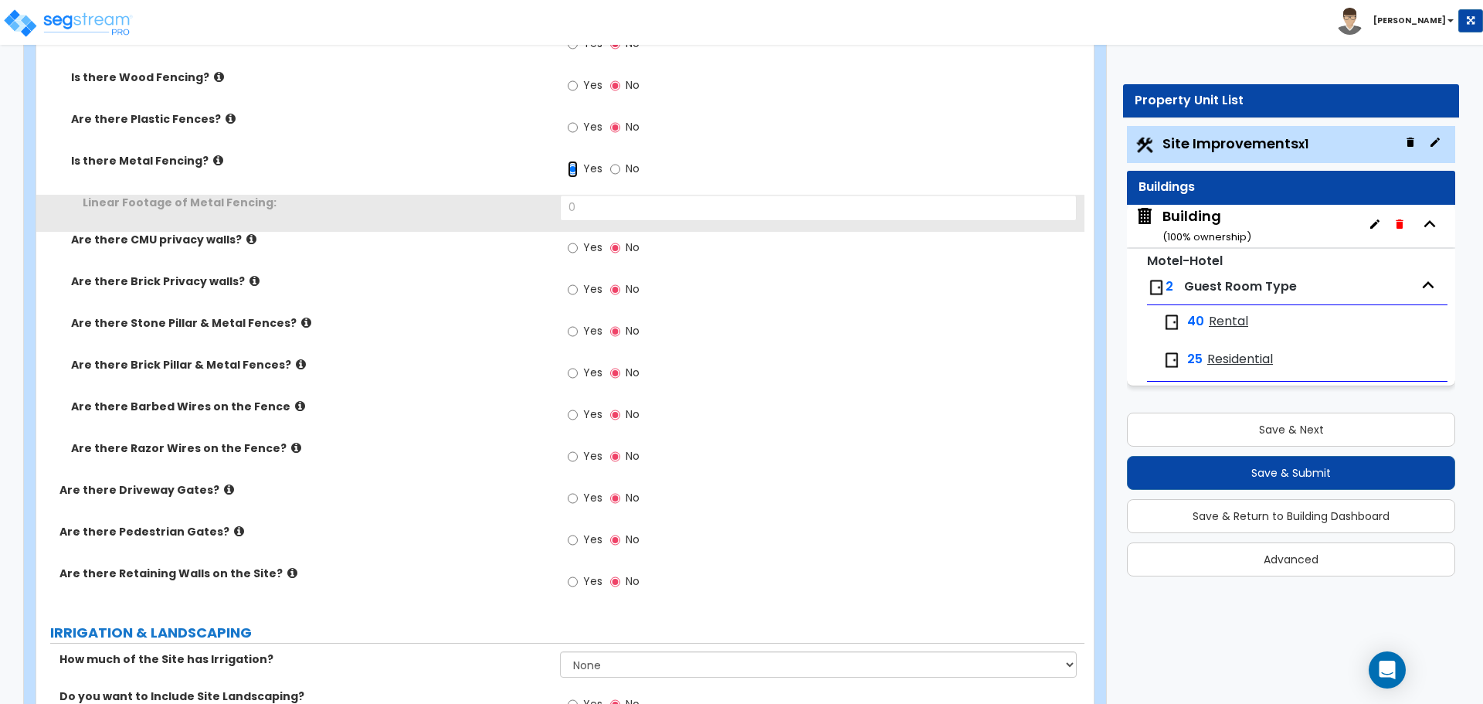
scroll to position [3448, 0]
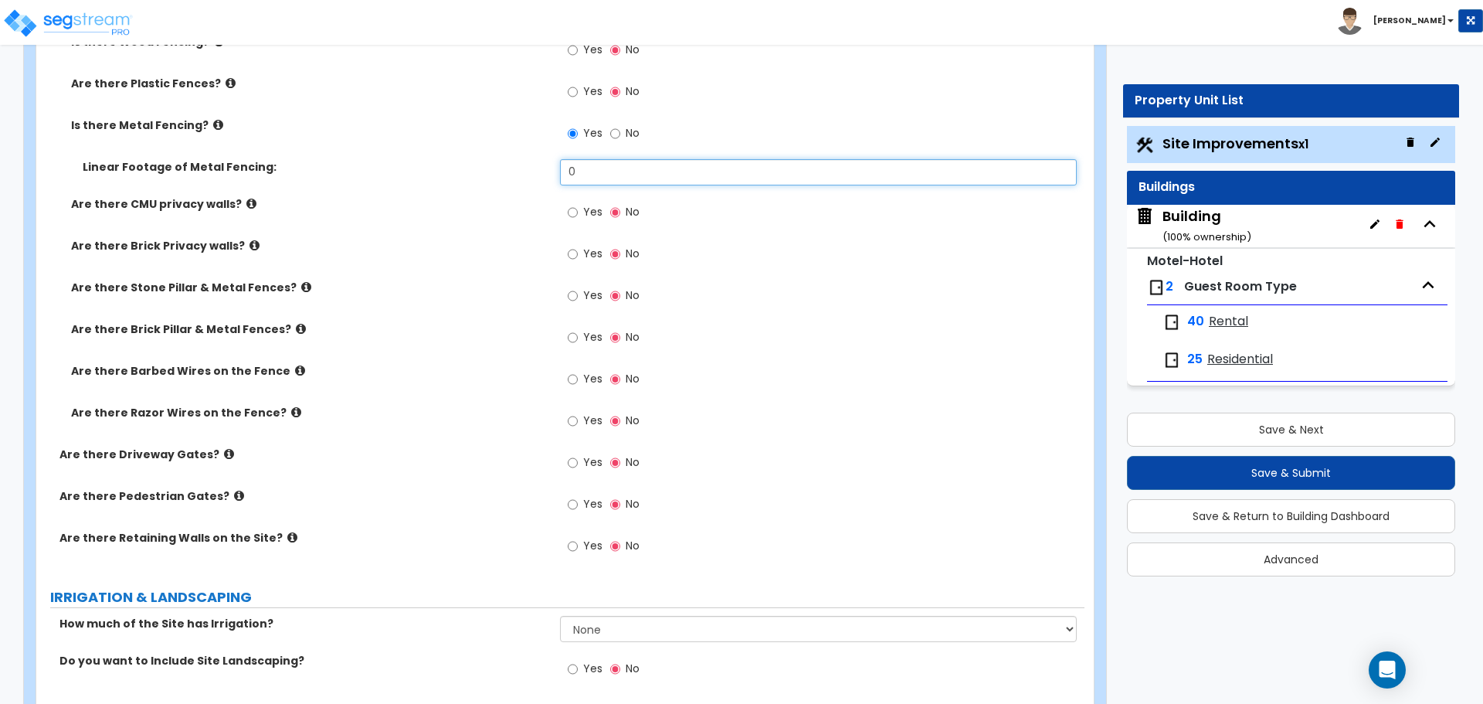
drag, startPoint x: 605, startPoint y: 174, endPoint x: 548, endPoint y: 168, distance: 56.7
click at [548, 168] on div "Linear Footage of Metal Fencing: 0" at bounding box center [560, 177] width 1048 height 37
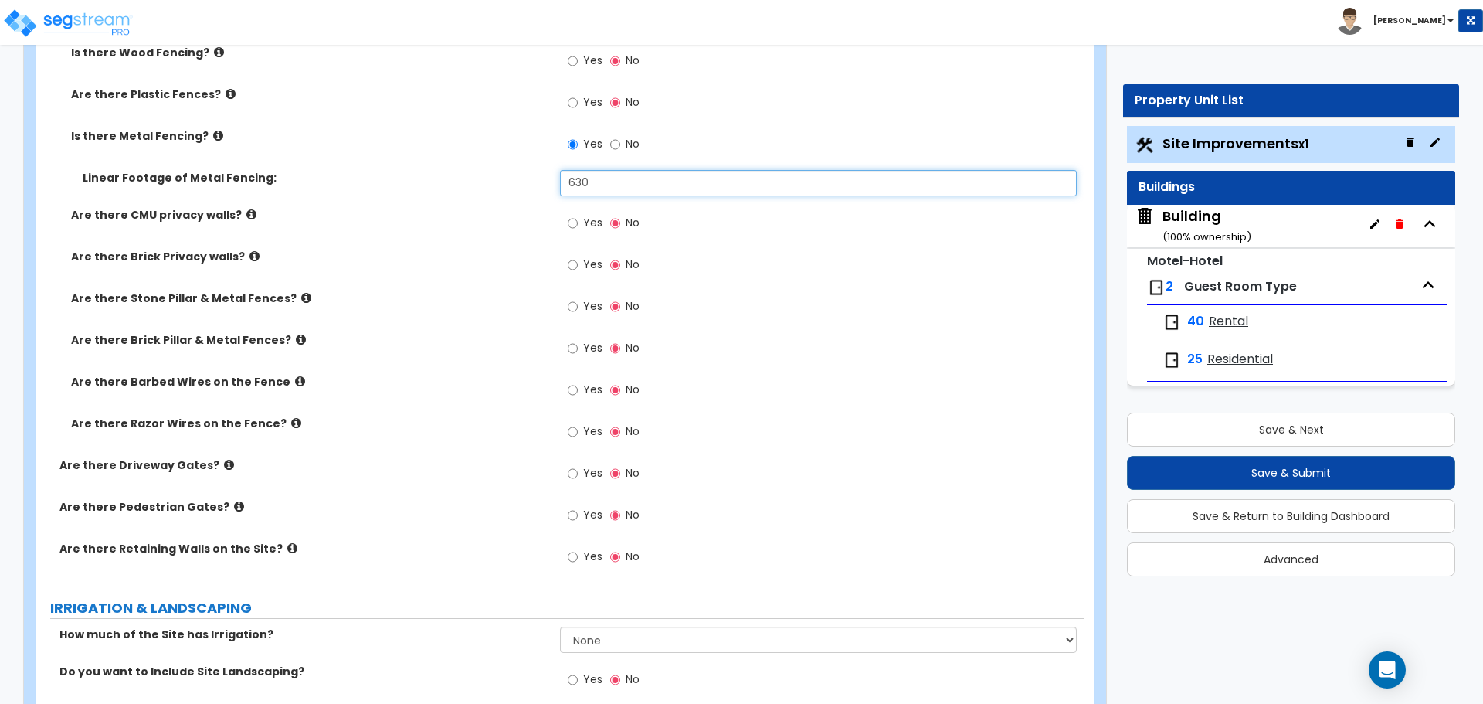
scroll to position [3173, 0]
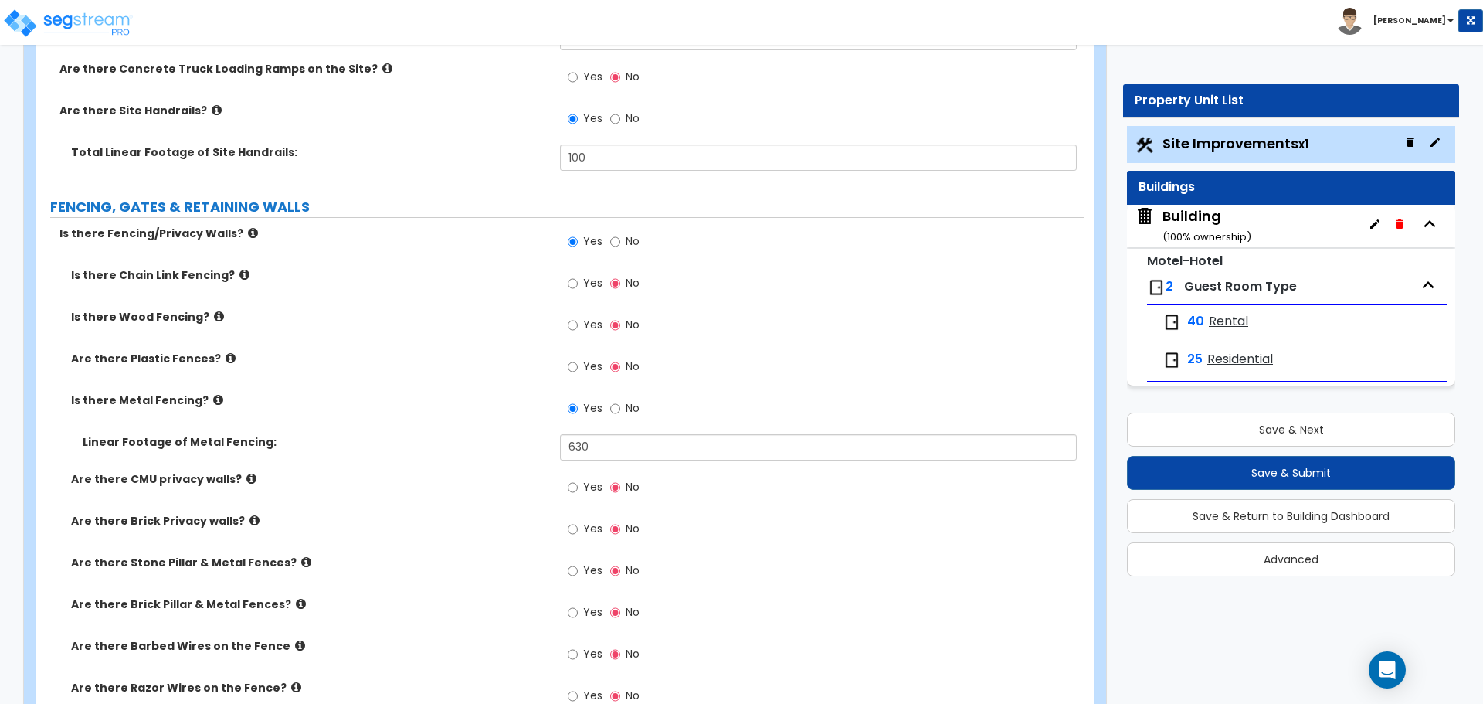
click at [588, 280] on span "Yes" at bounding box center [592, 282] width 19 height 15
click at [578, 280] on input "Yes" at bounding box center [573, 283] width 10 height 17
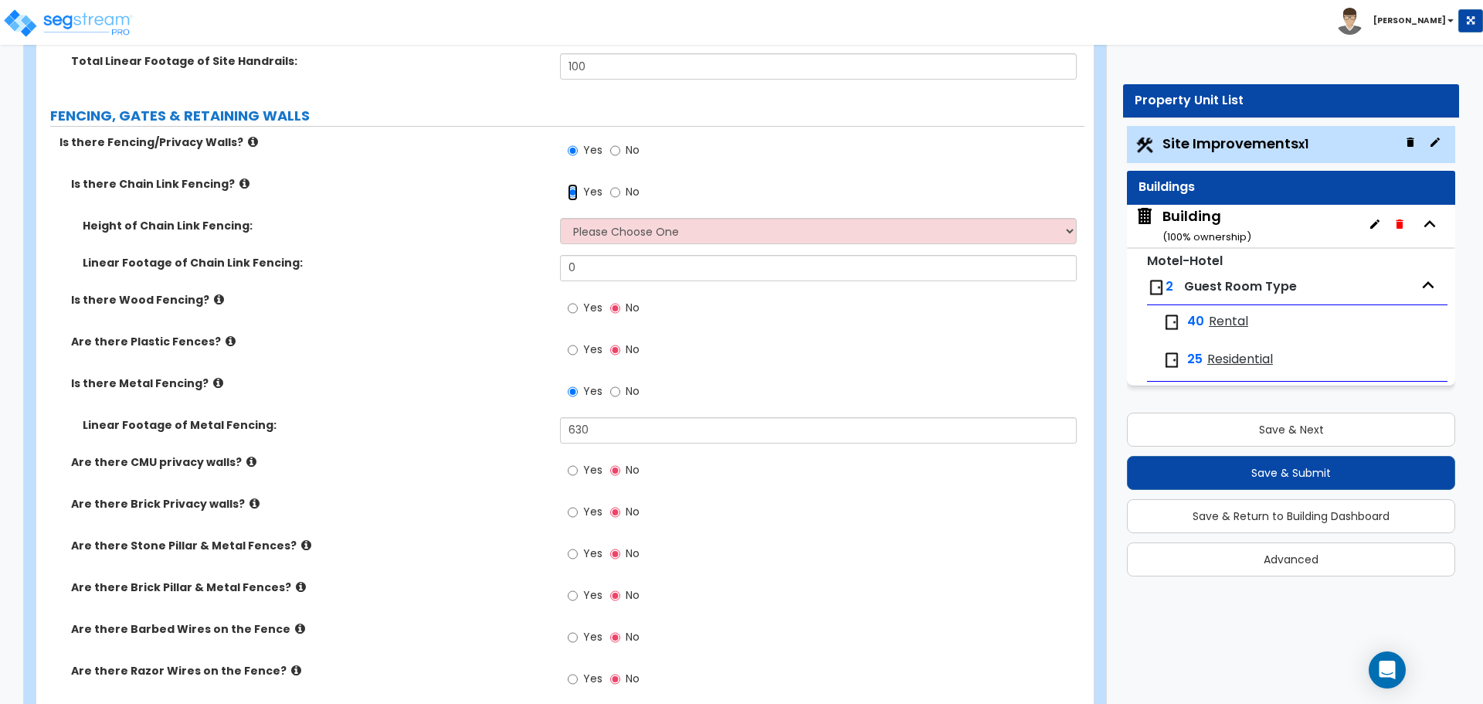
scroll to position [3265, 0]
click at [239, 178] on icon at bounding box center [244, 182] width 10 height 12
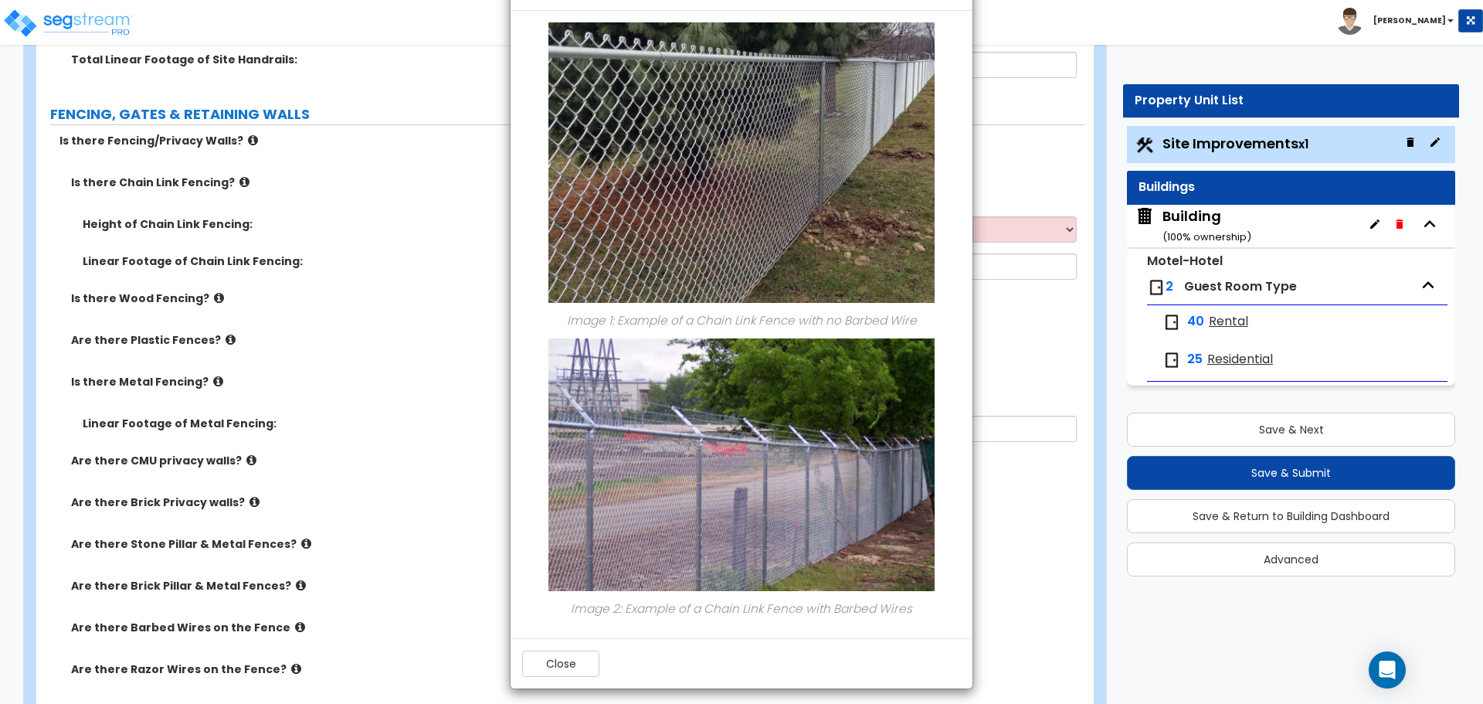
scroll to position [64, 0]
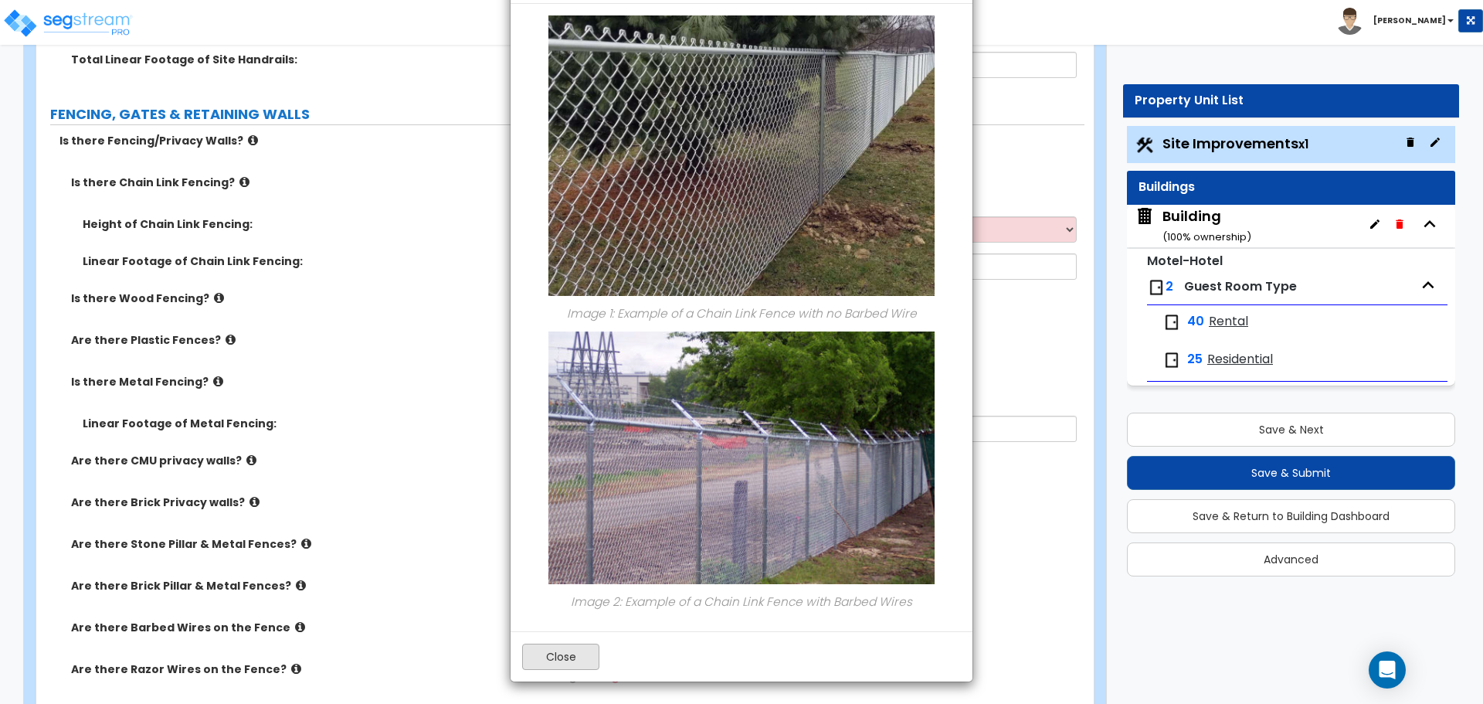
click at [568, 648] on button "Close" at bounding box center [560, 656] width 77 height 26
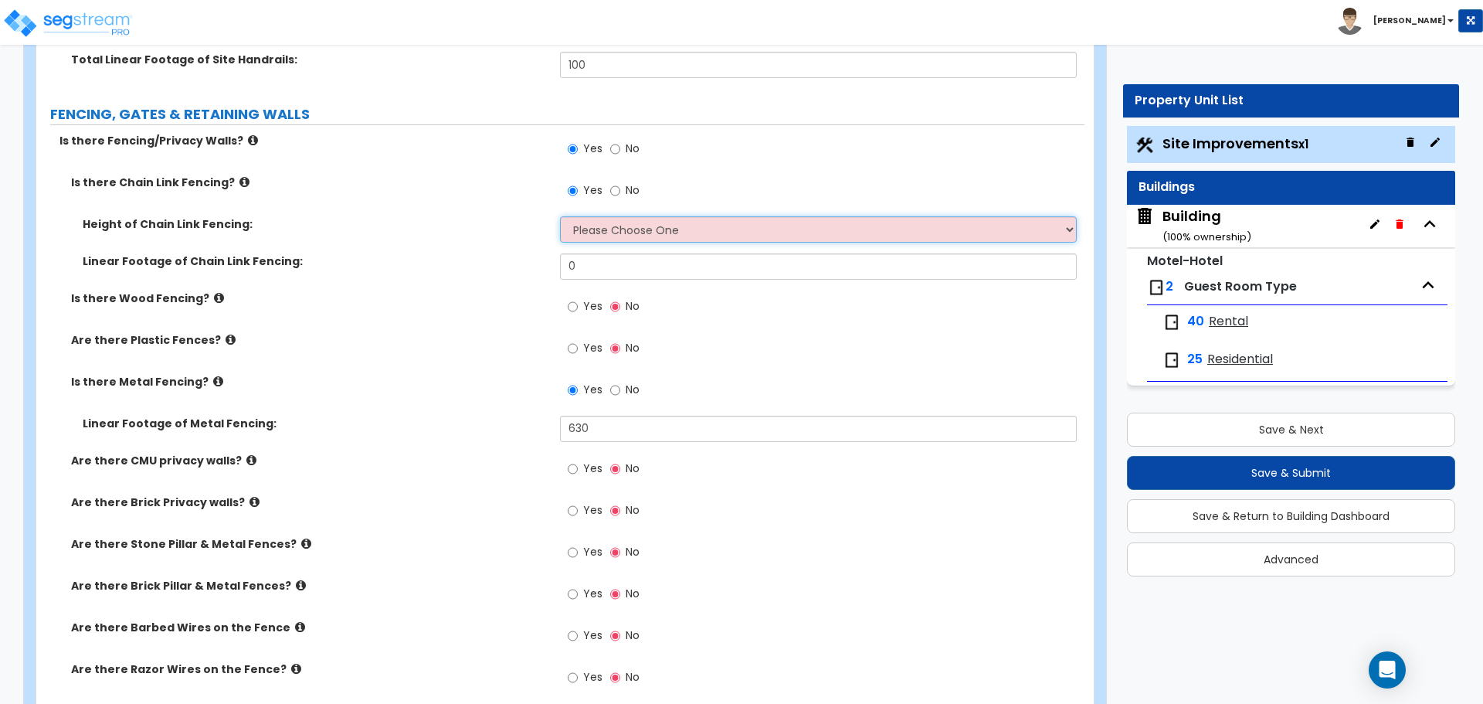
click at [667, 226] on select "Please Choose One 3 feet 4 feet 5 feet 6 feet 10 feet 12 feet" at bounding box center [818, 229] width 516 height 26
click at [214, 292] on icon at bounding box center [219, 298] width 10 height 12
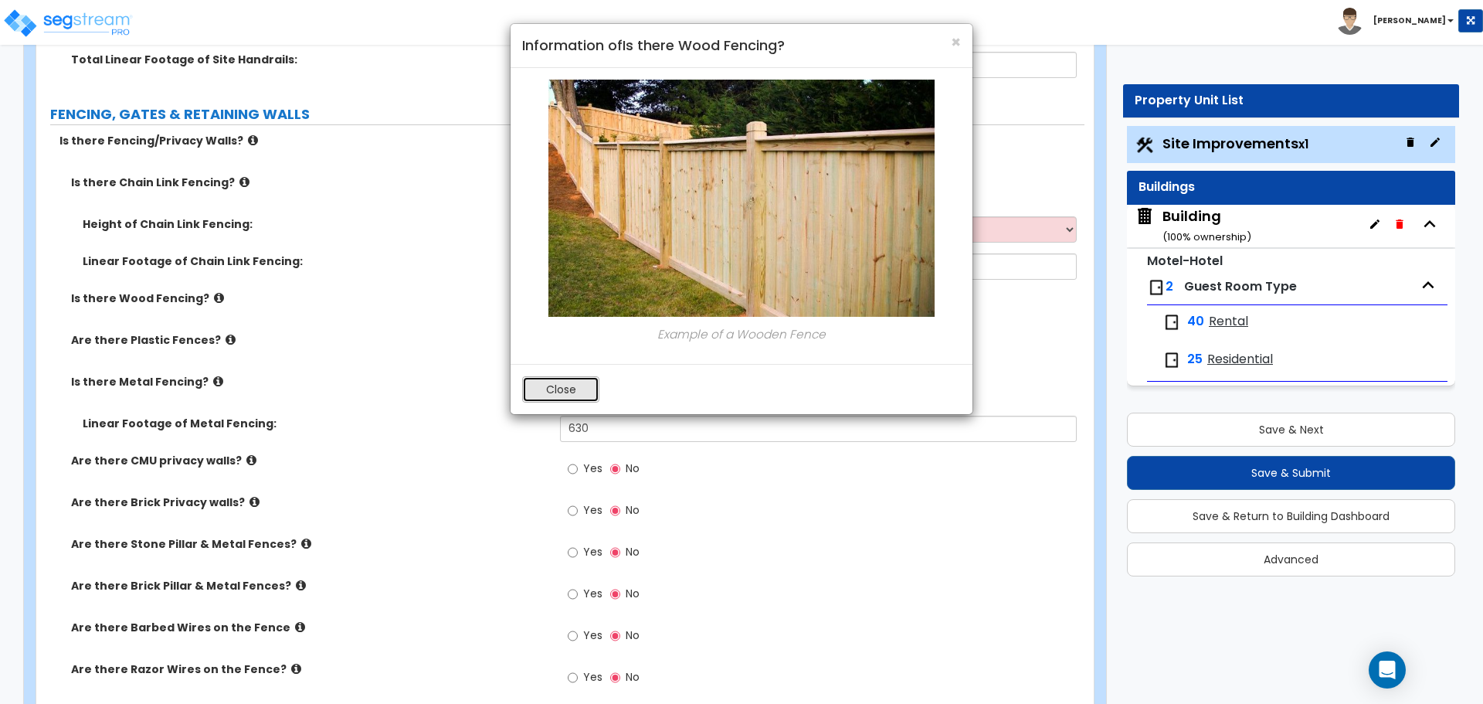
click at [553, 384] on button "Close" at bounding box center [560, 389] width 77 height 26
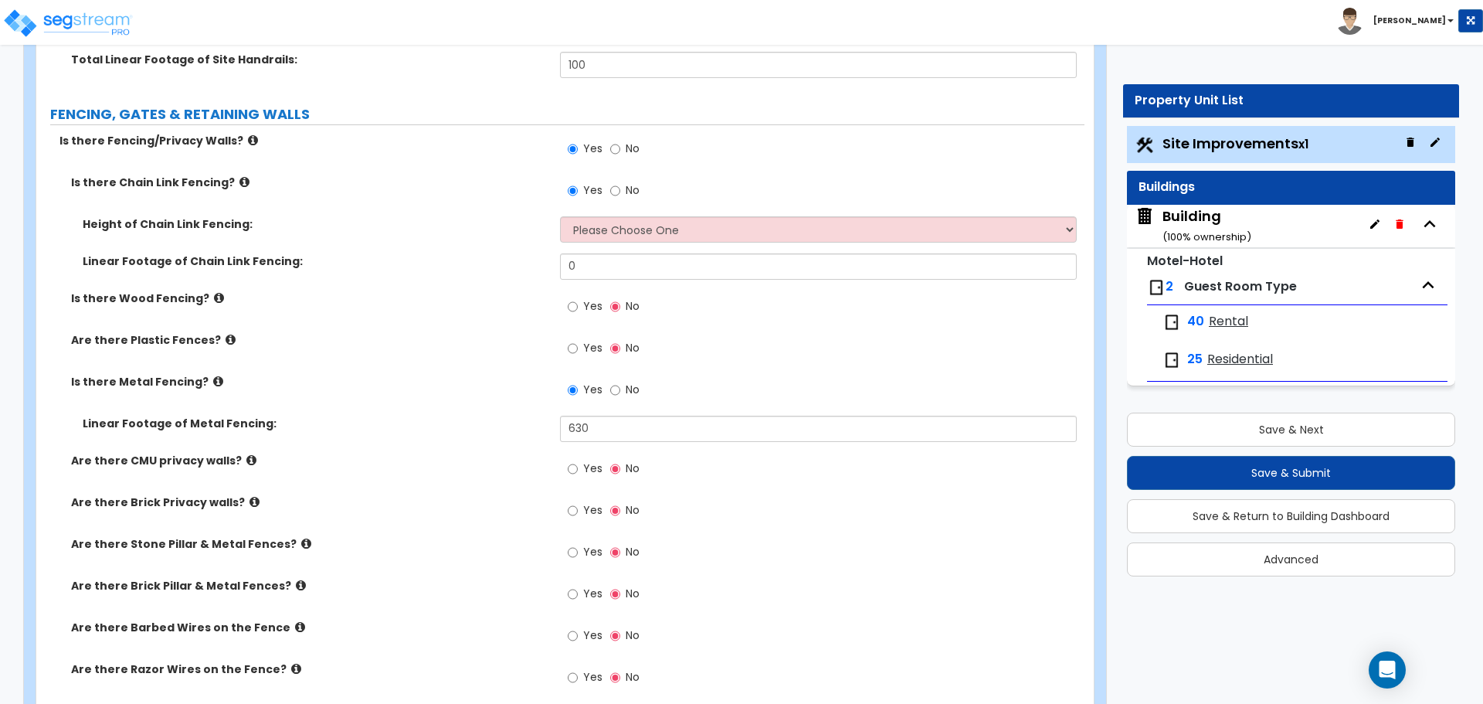
click at [593, 304] on span "Yes" at bounding box center [592, 305] width 19 height 15
click at [578, 304] on input "Yes" at bounding box center [573, 306] width 10 height 17
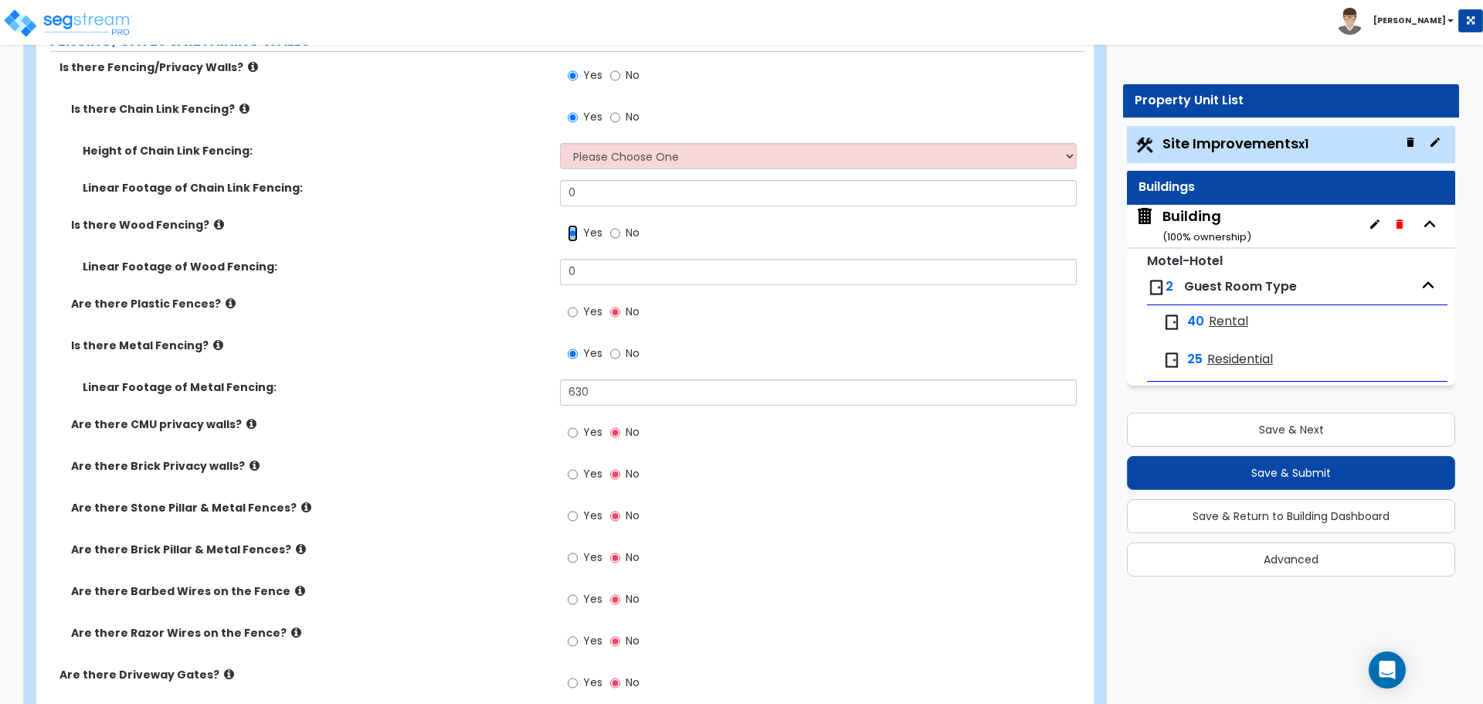
scroll to position [3340, 0]
click at [214, 218] on icon at bounding box center [219, 224] width 10 height 12
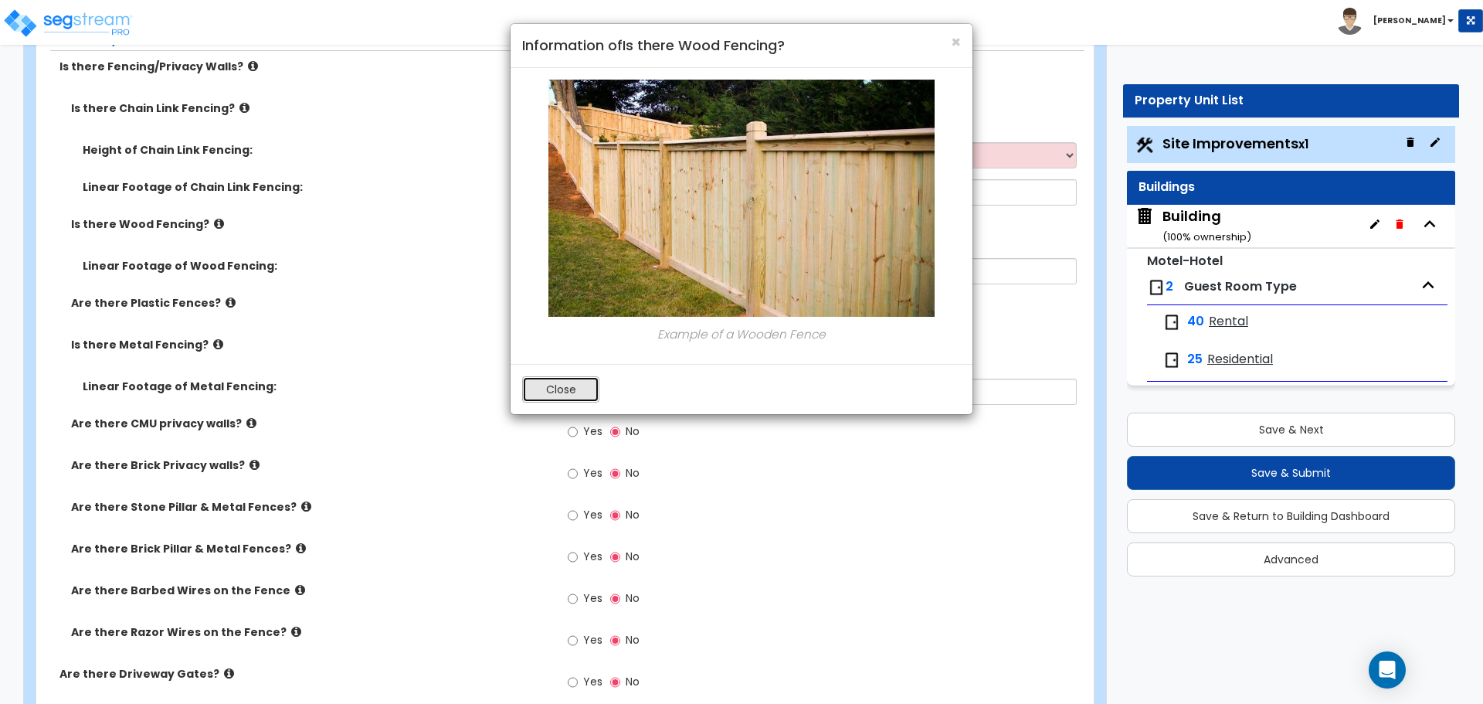
click at [556, 380] on button "Close" at bounding box center [560, 389] width 77 height 26
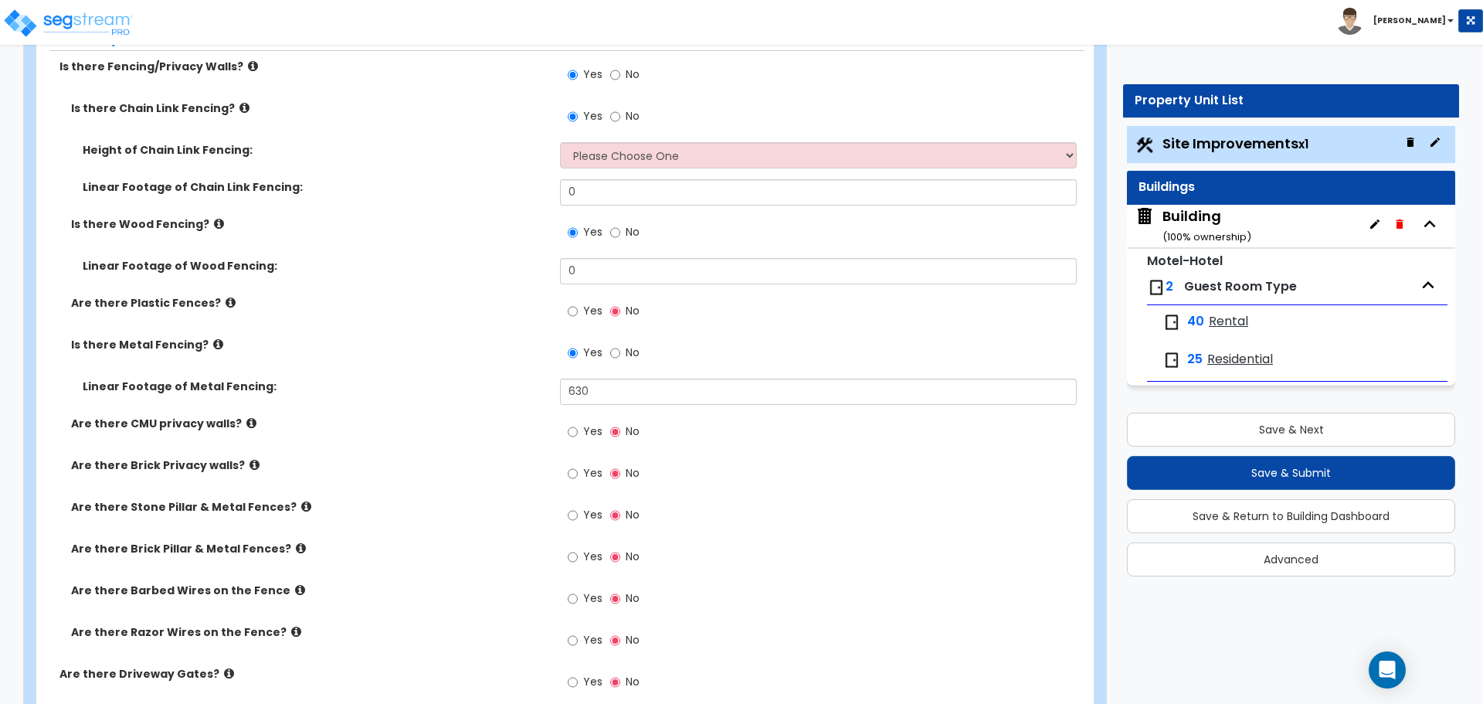
click at [561, 301] on div "Yes No" at bounding box center [603, 313] width 87 height 36
click at [572, 311] on input "Yes" at bounding box center [573, 311] width 10 height 17
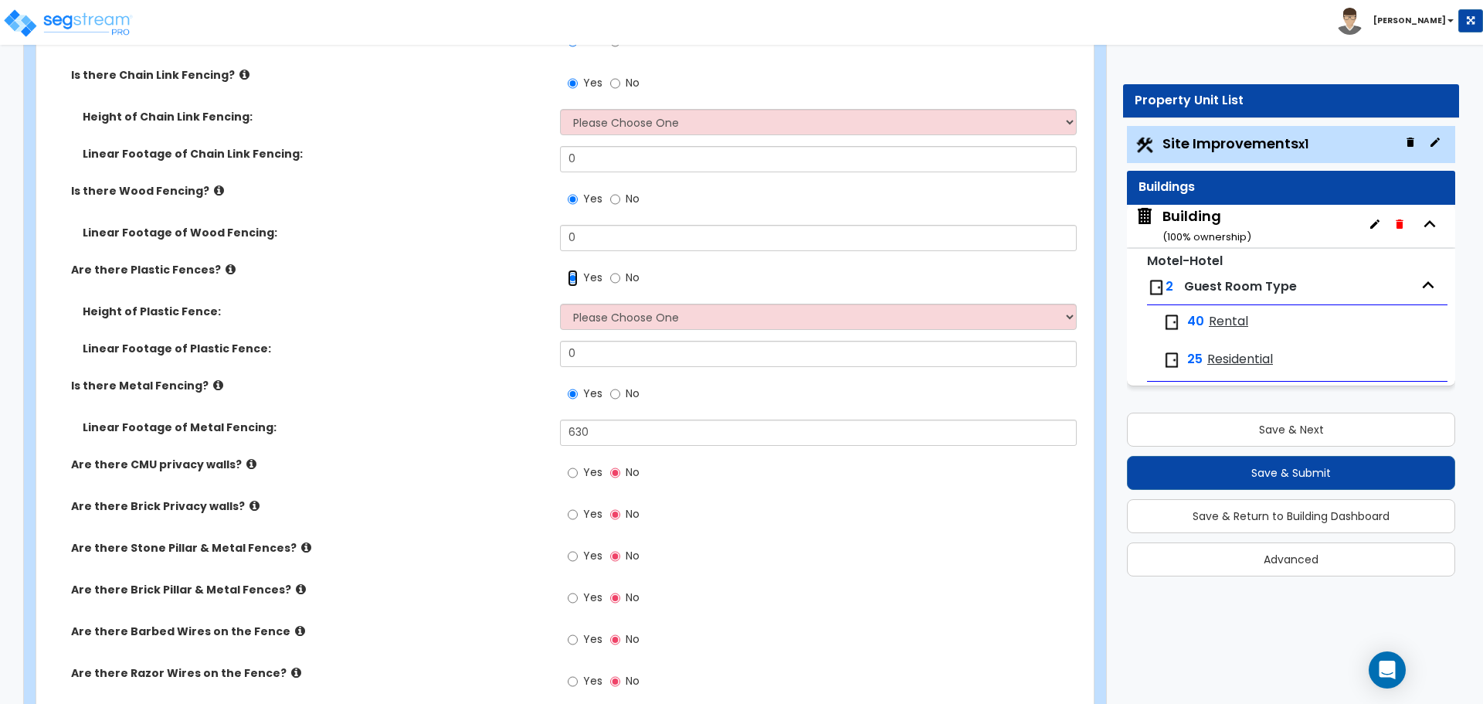
scroll to position [3374, 0]
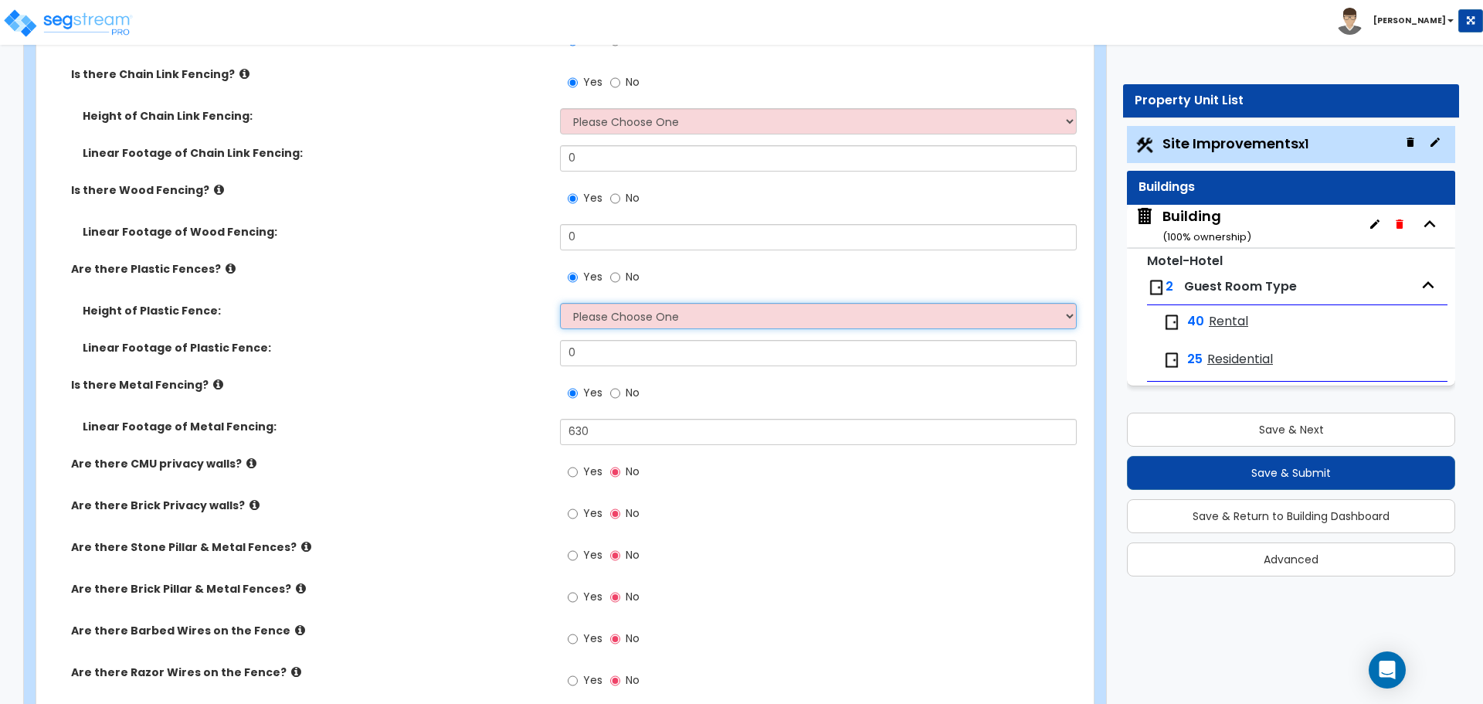
click at [615, 306] on select "Please Choose One 3 feet 4 feet 5 feet 6 feet" at bounding box center [818, 316] width 516 height 26
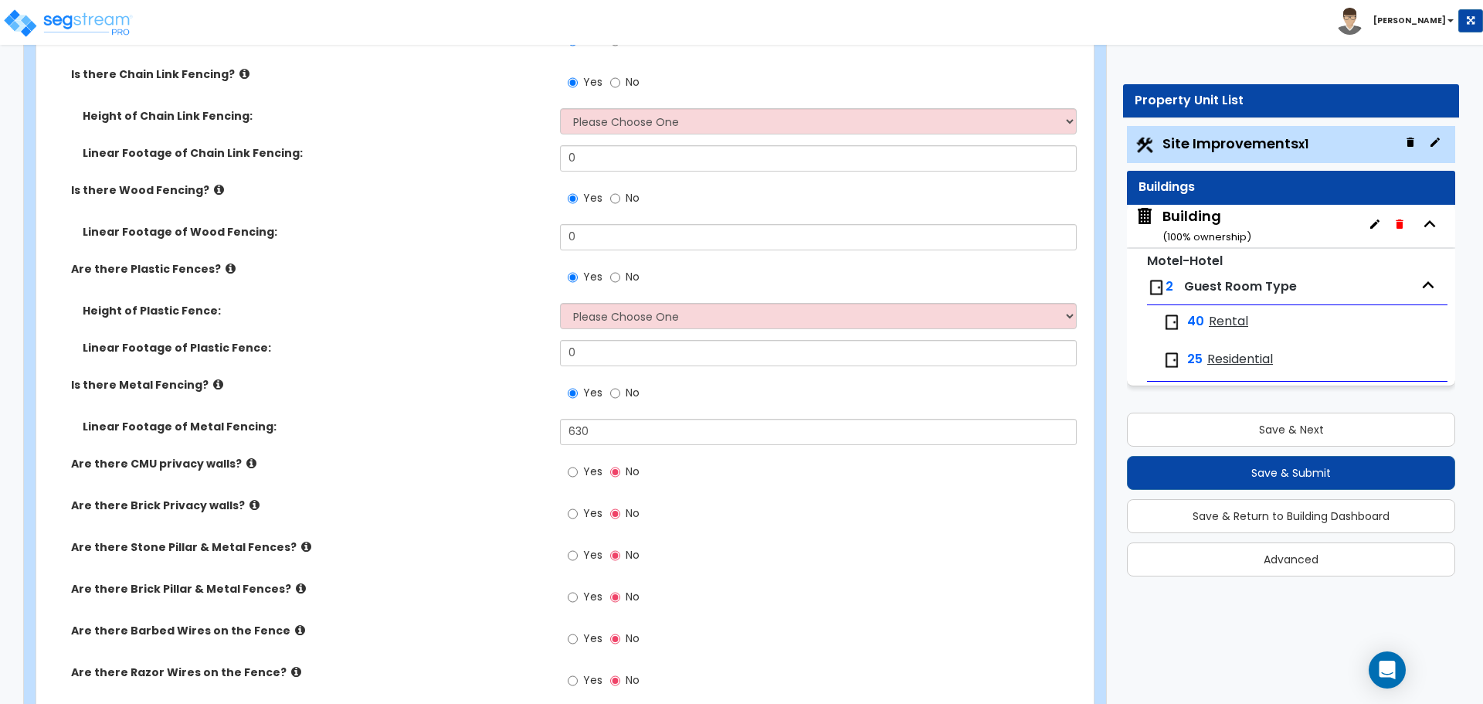
click at [626, 279] on span "No" at bounding box center [633, 276] width 14 height 15
click at [620, 279] on input "No" at bounding box center [615, 277] width 10 height 17
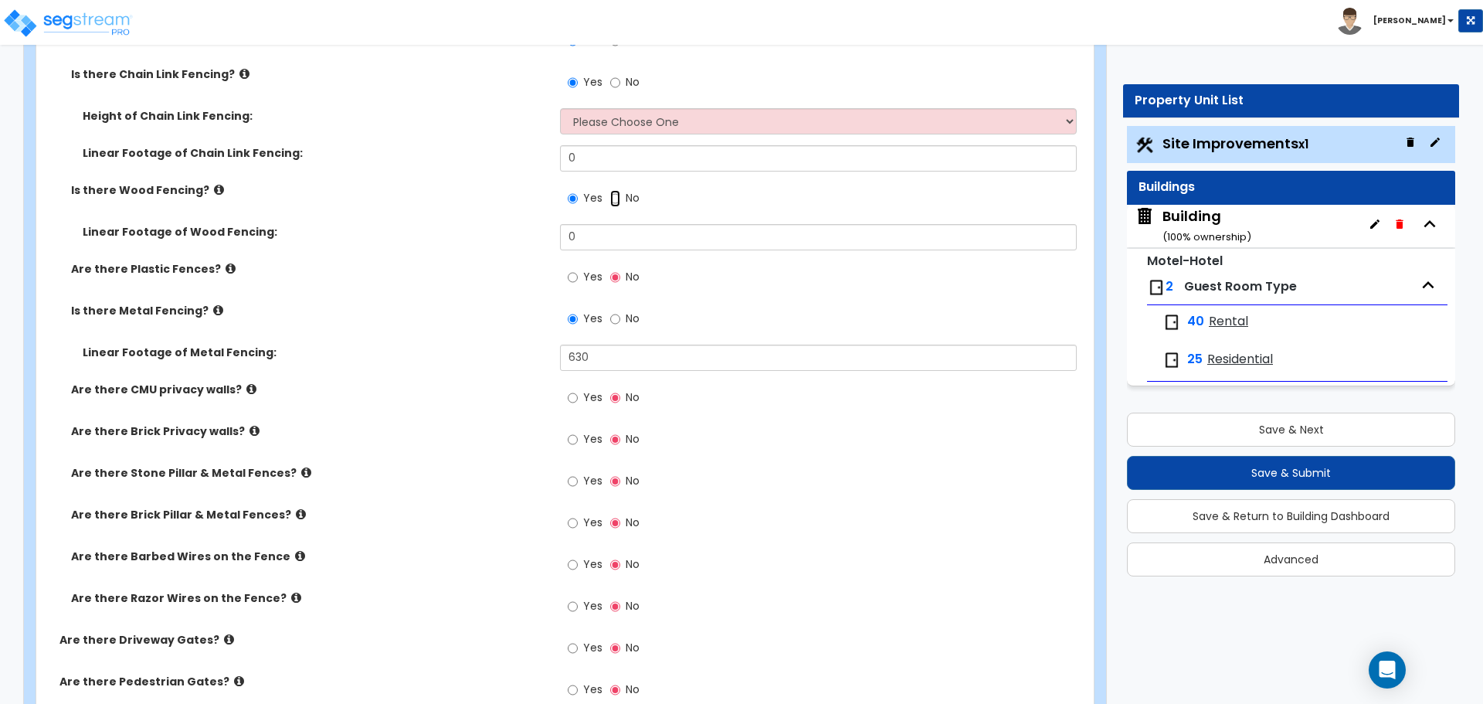
click at [619, 194] on input "No" at bounding box center [615, 198] width 10 height 17
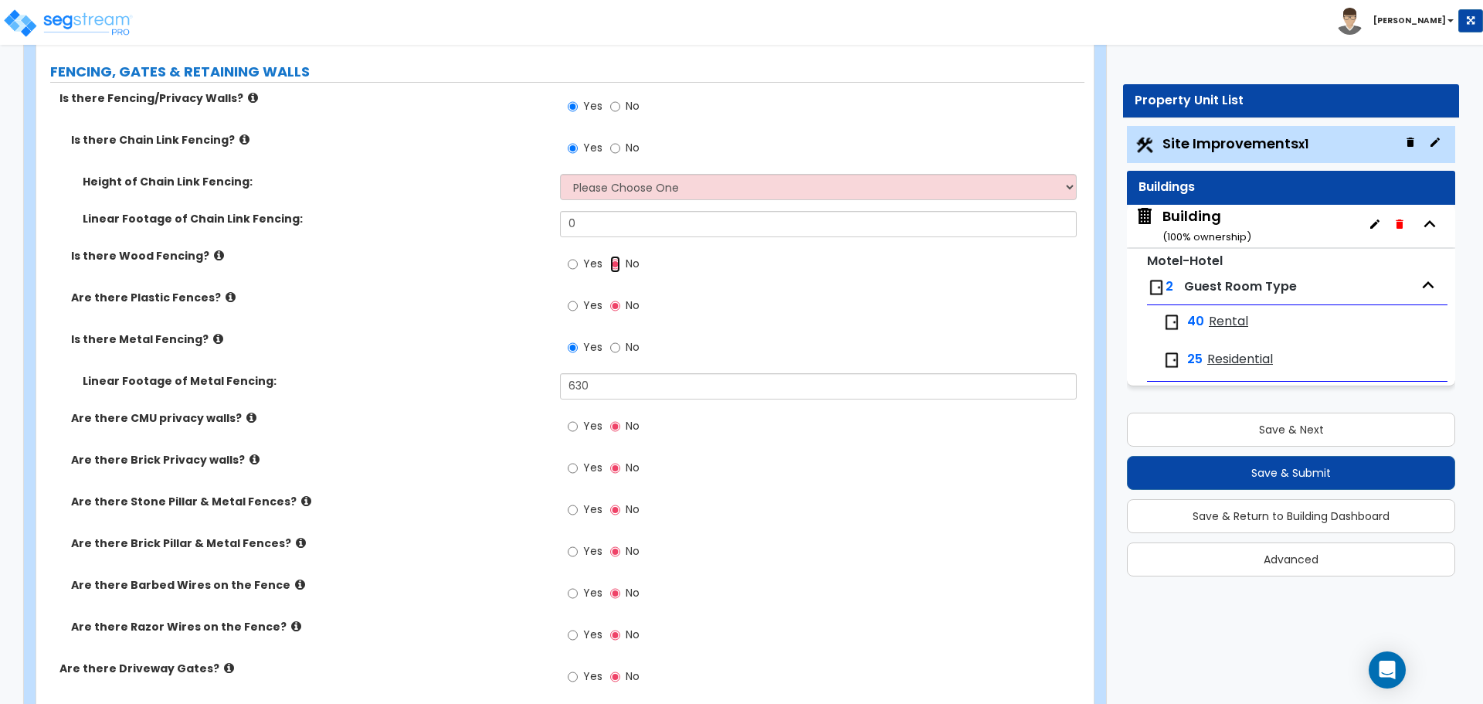
scroll to position [3307, 0]
click at [631, 152] on label "No" at bounding box center [624, 150] width 29 height 26
click at [620, 152] on input "No" at bounding box center [615, 149] width 10 height 17
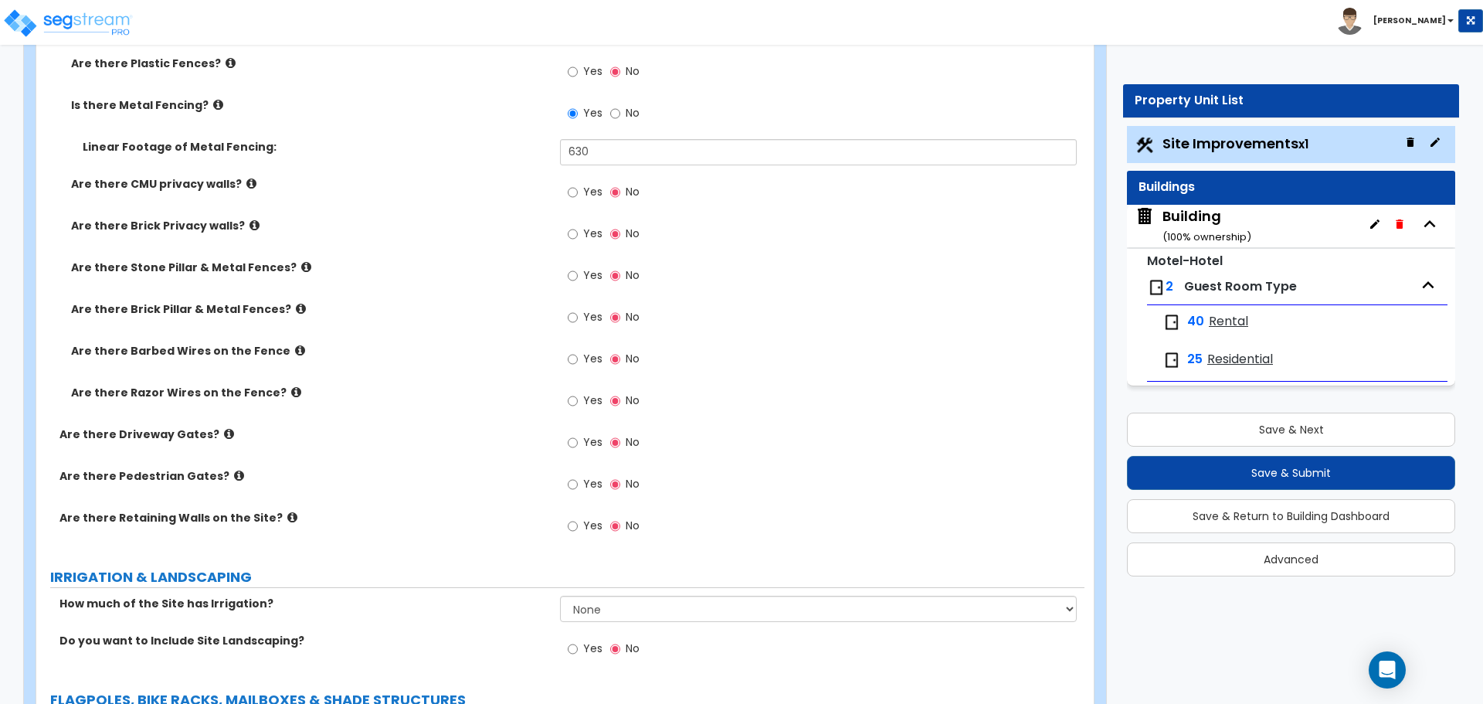
scroll to position [3475, 0]
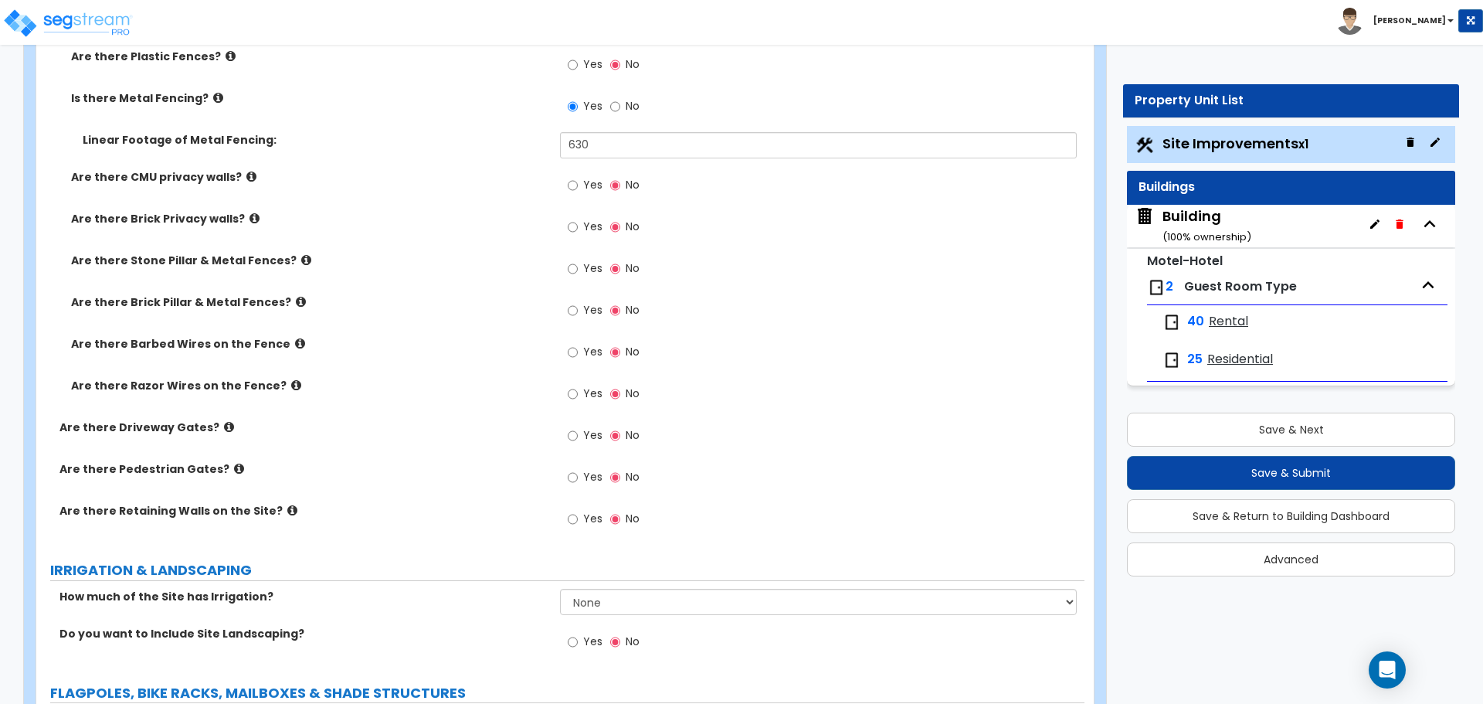
click at [246, 175] on icon at bounding box center [251, 177] width 10 height 12
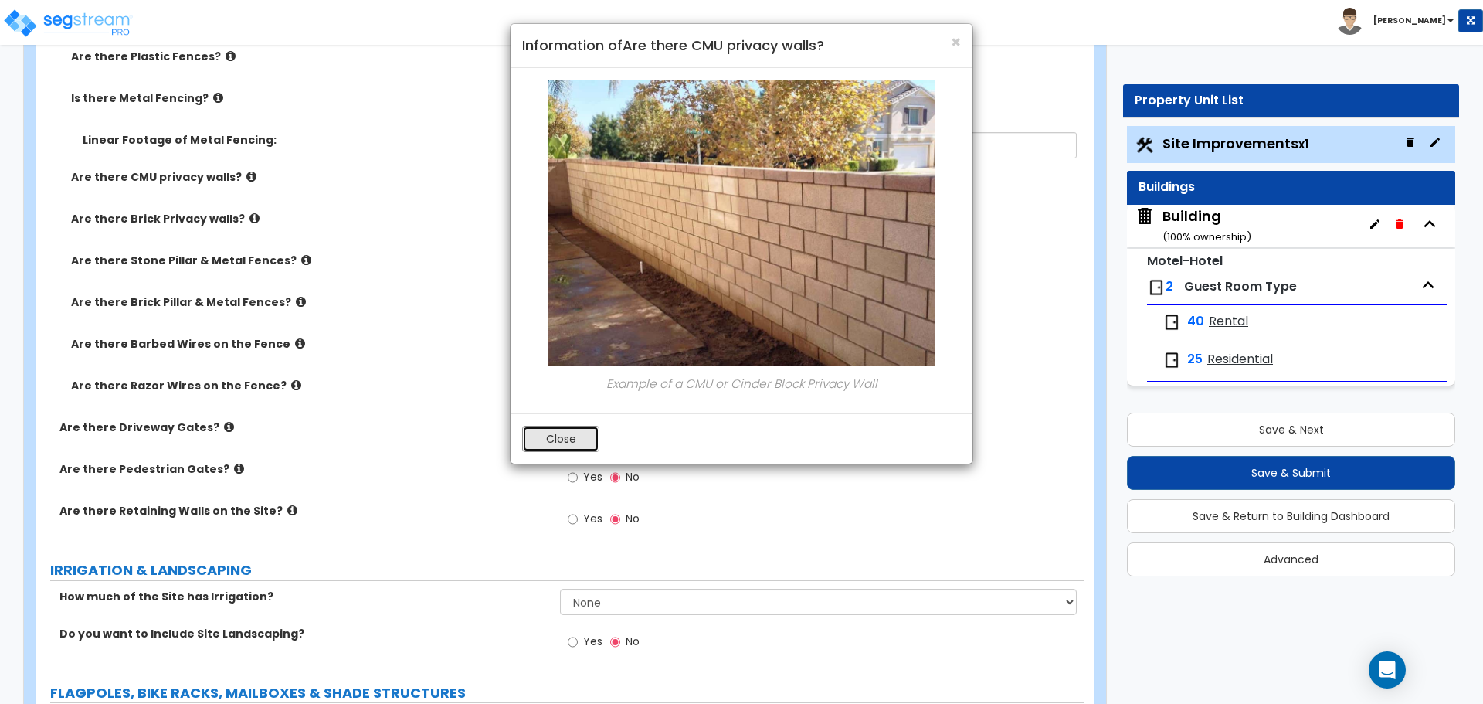
click at [561, 439] on button "Close" at bounding box center [560, 439] width 77 height 26
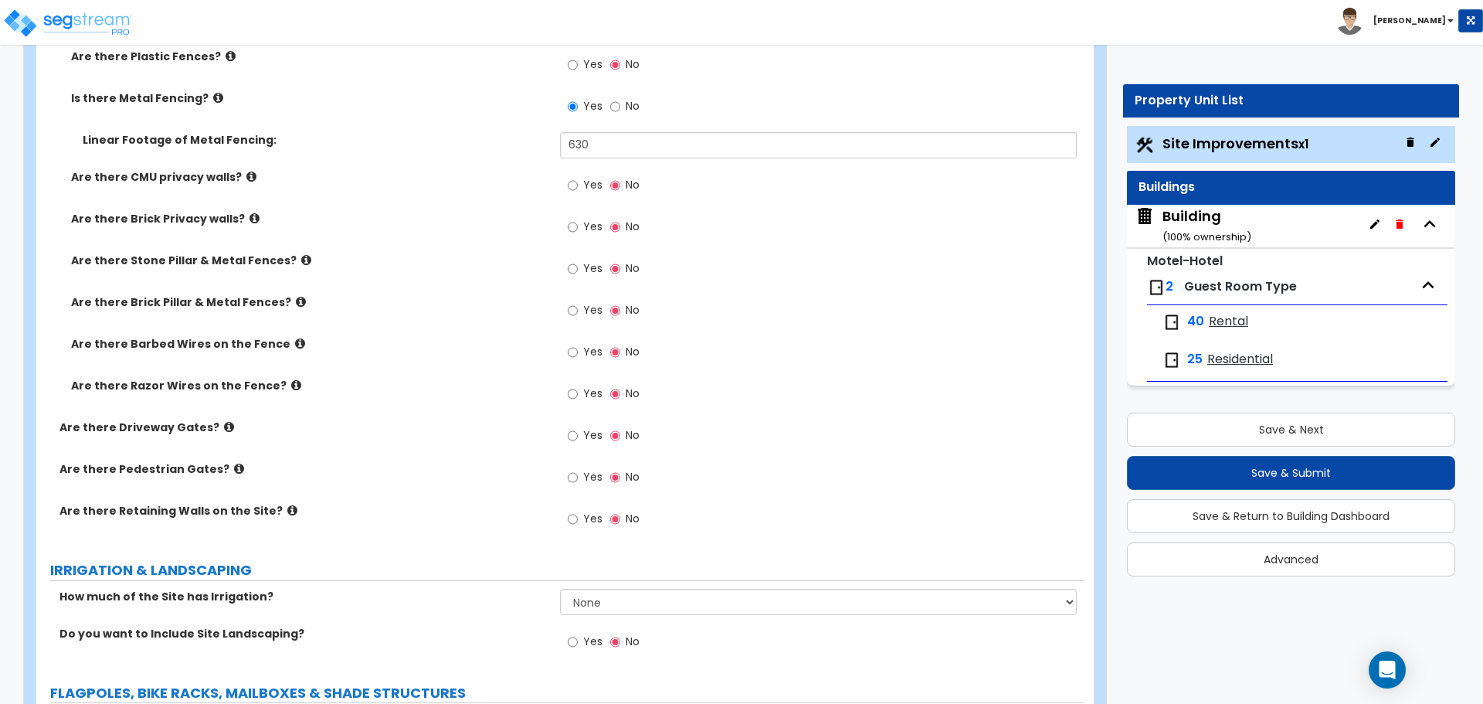
click at [582, 188] on label "Yes" at bounding box center [585, 187] width 35 height 26
click at [578, 188] on input "Yes" at bounding box center [573, 185] width 10 height 17
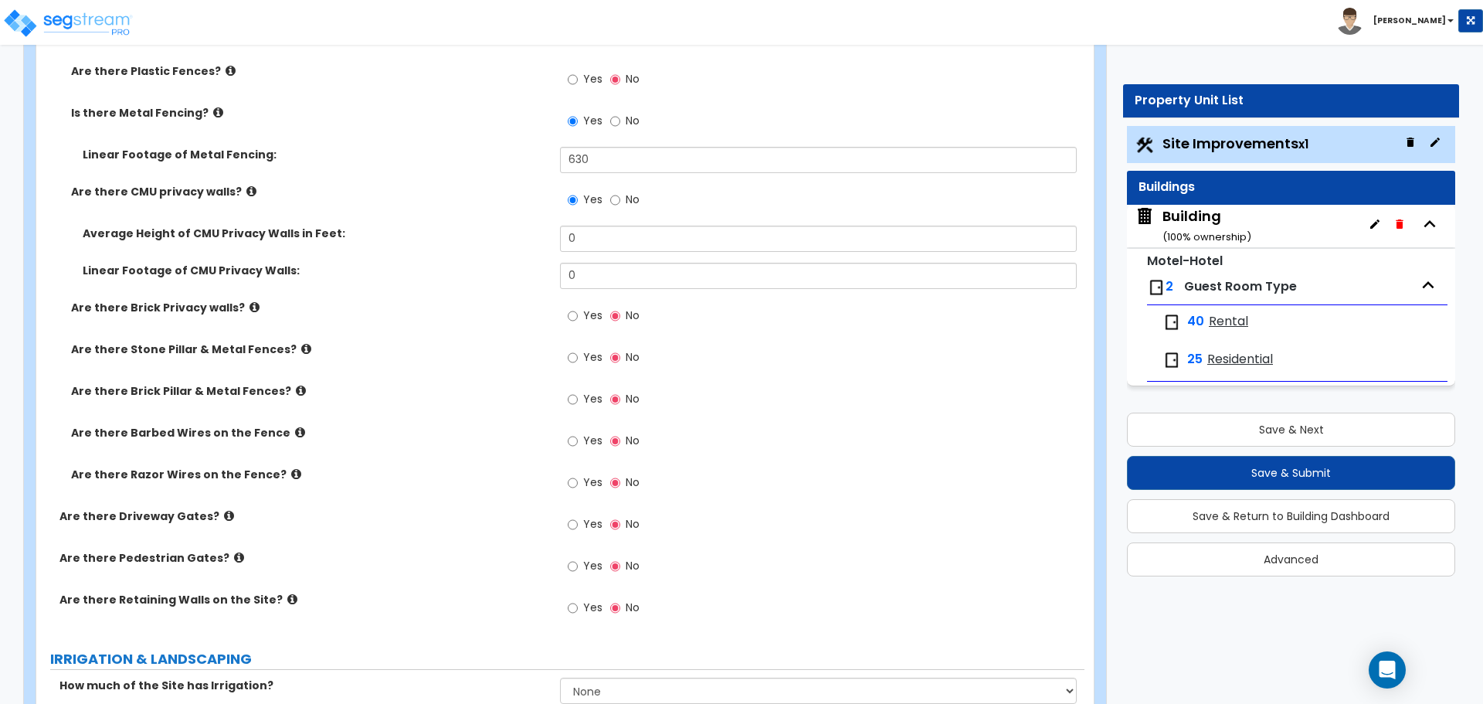
click at [620, 192] on label "No" at bounding box center [624, 201] width 29 height 26
click at [620, 192] on input "No" at bounding box center [615, 200] width 10 height 17
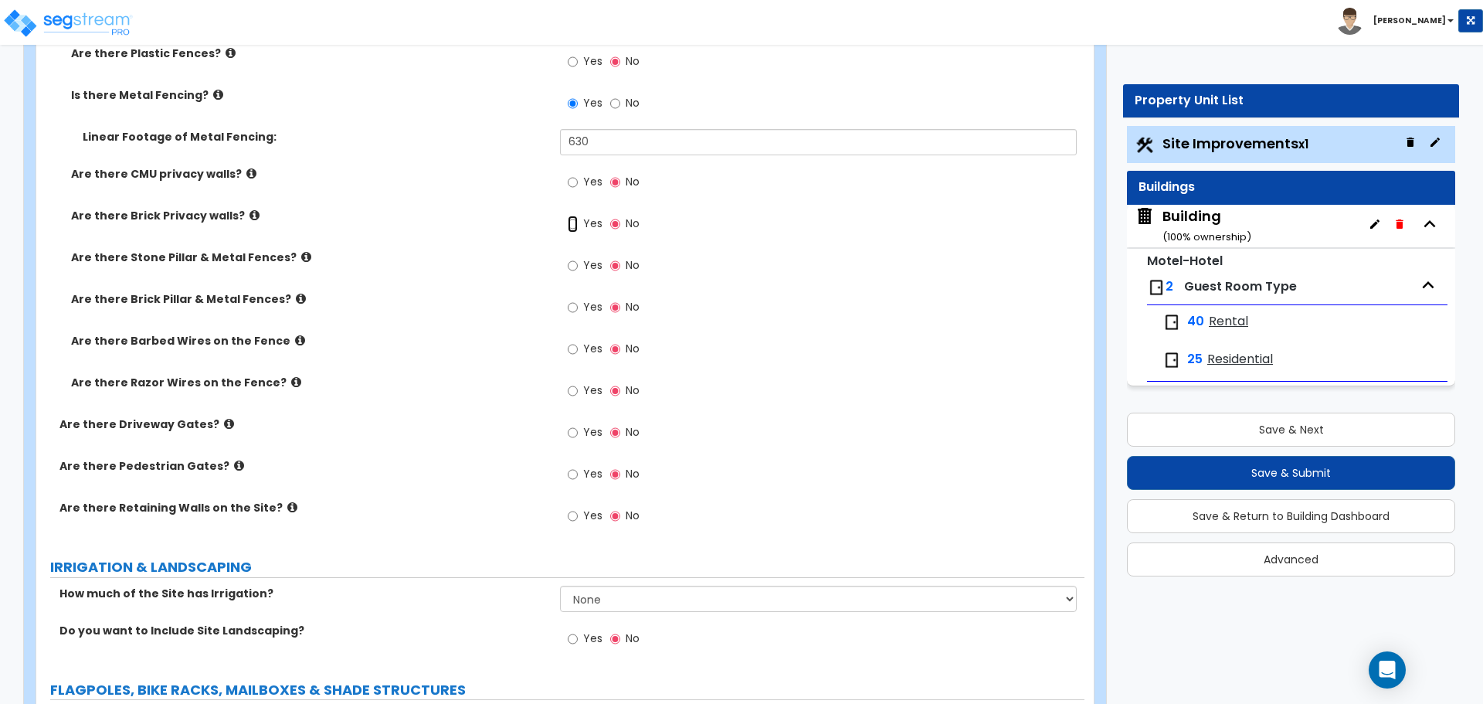
click at [574, 224] on input "Yes" at bounding box center [573, 223] width 10 height 17
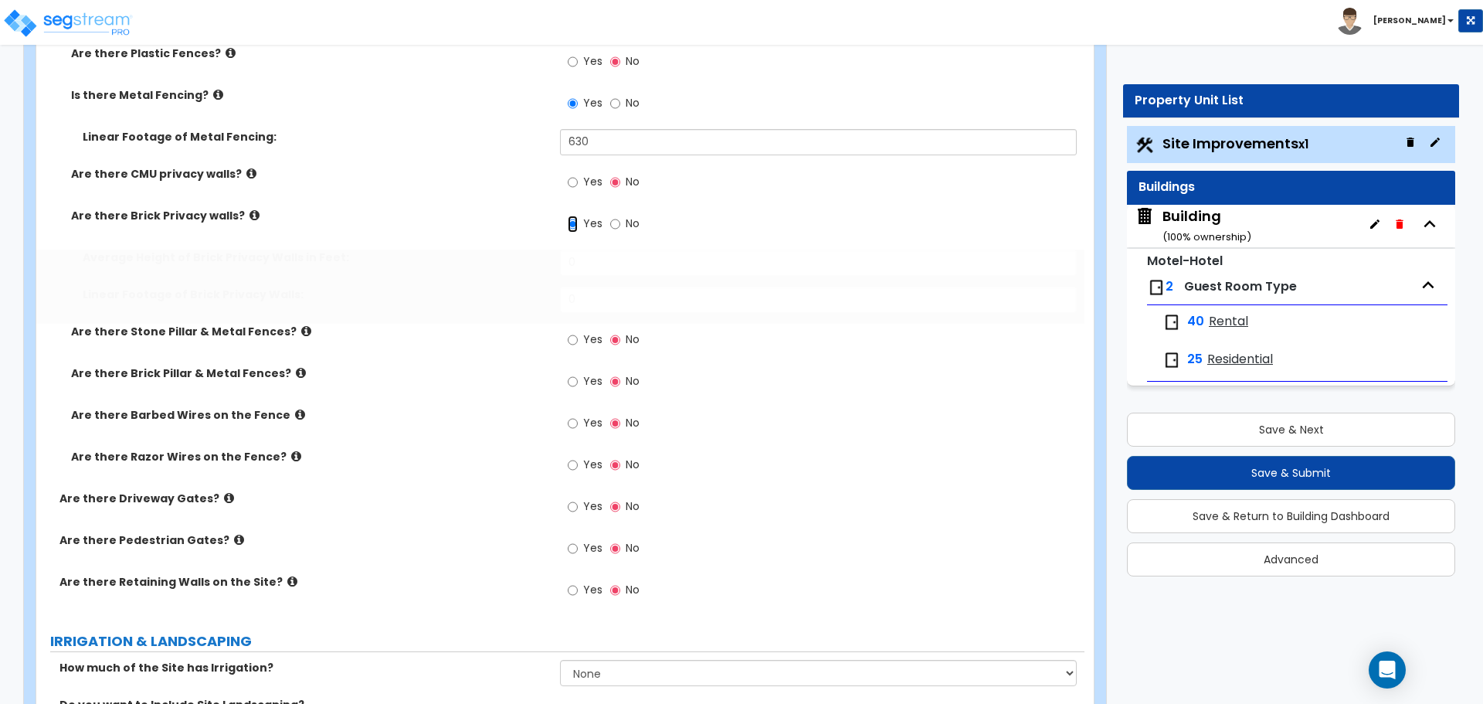
scroll to position [3552, 0]
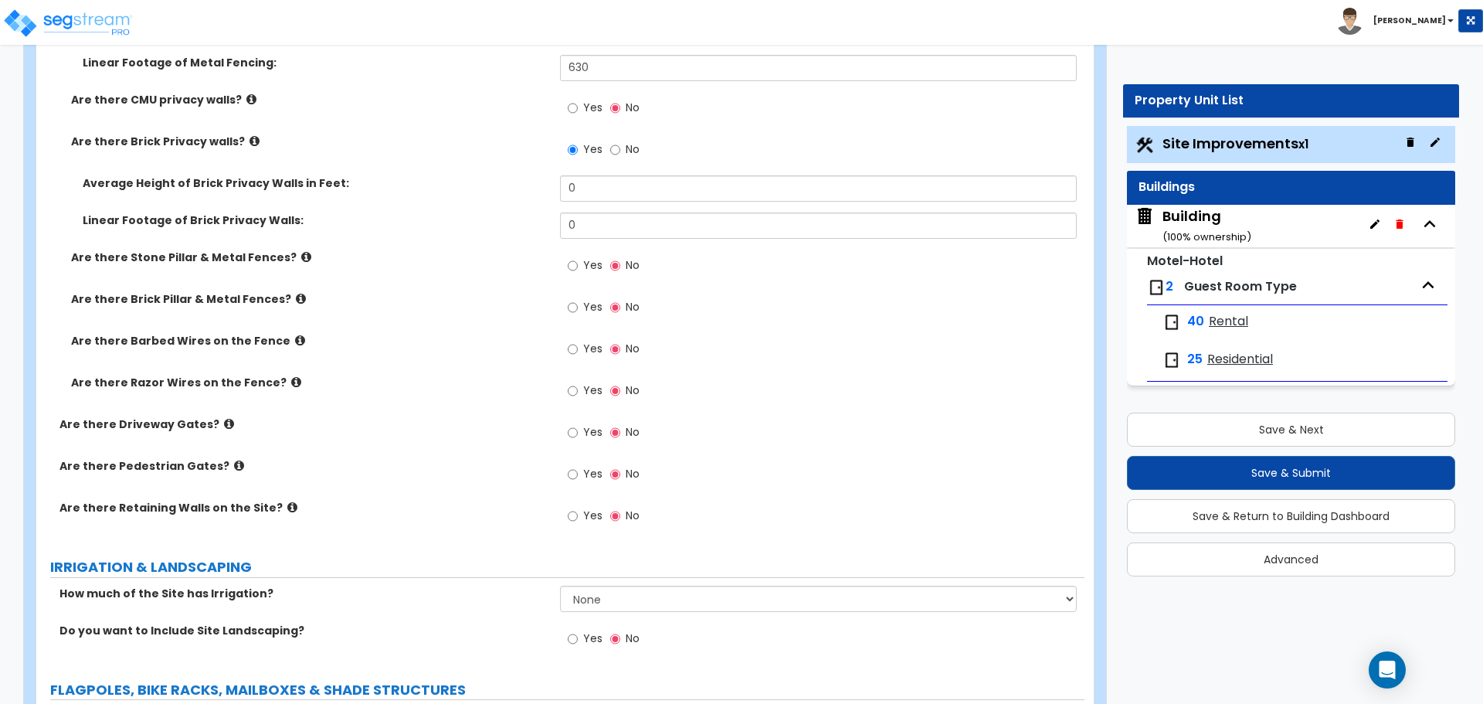
click at [249, 142] on icon at bounding box center [254, 141] width 10 height 12
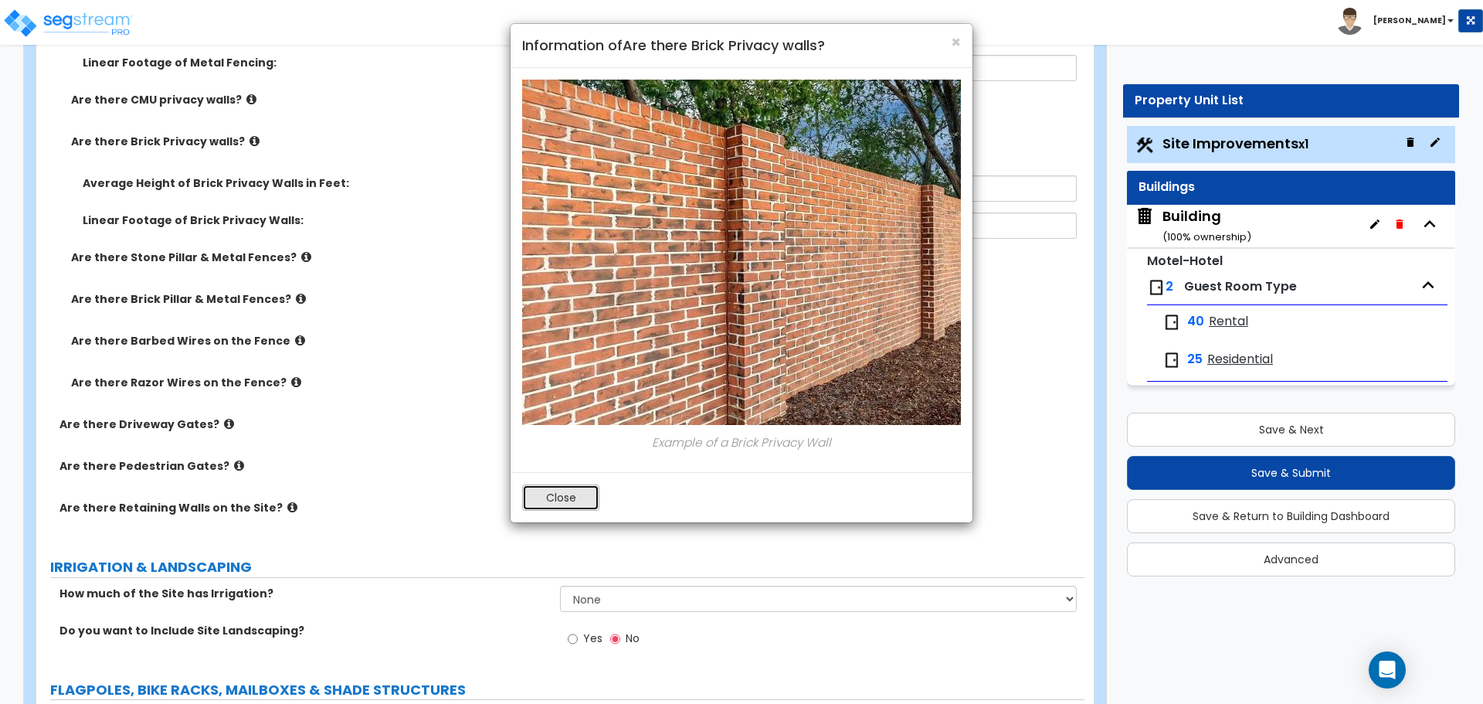
click at [568, 495] on button "Close" at bounding box center [560, 497] width 77 height 26
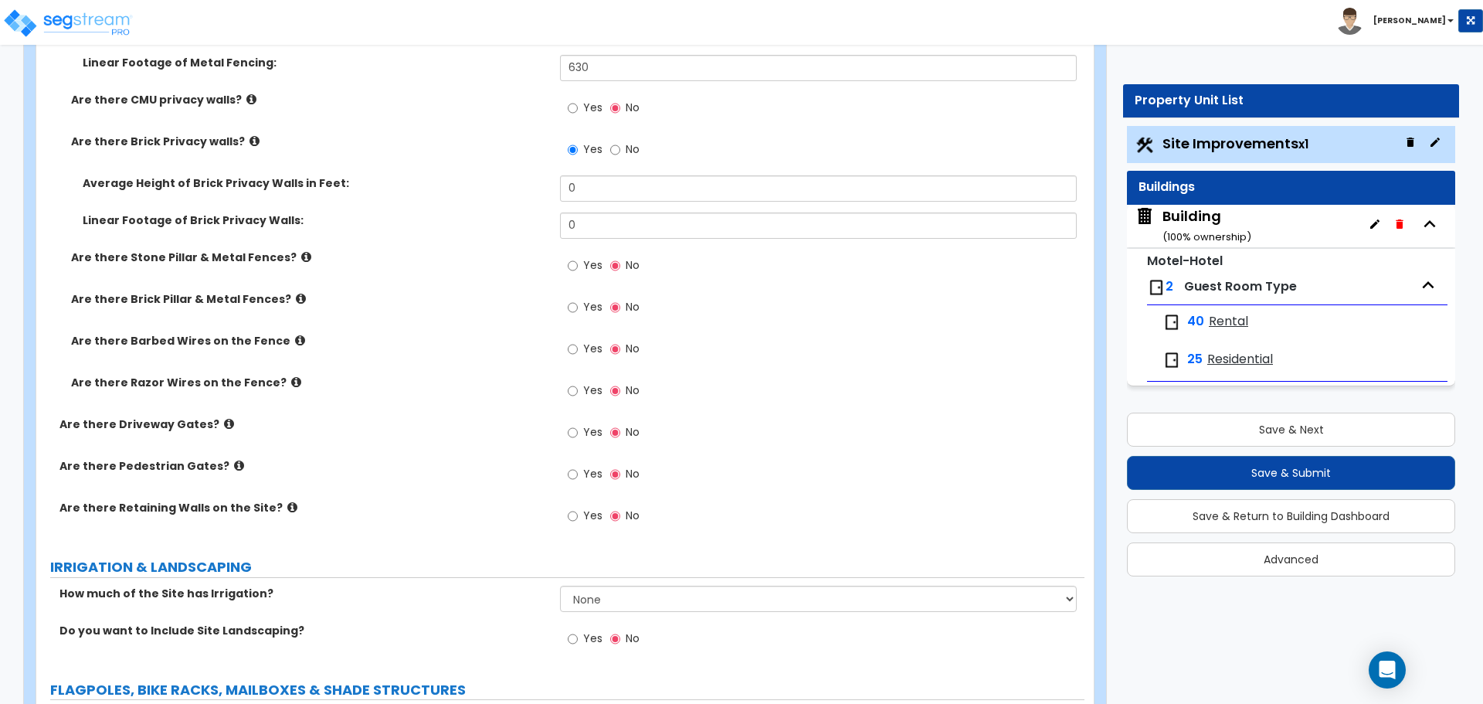
click at [621, 151] on label "No" at bounding box center [624, 151] width 29 height 26
click at [620, 151] on input "No" at bounding box center [615, 149] width 10 height 17
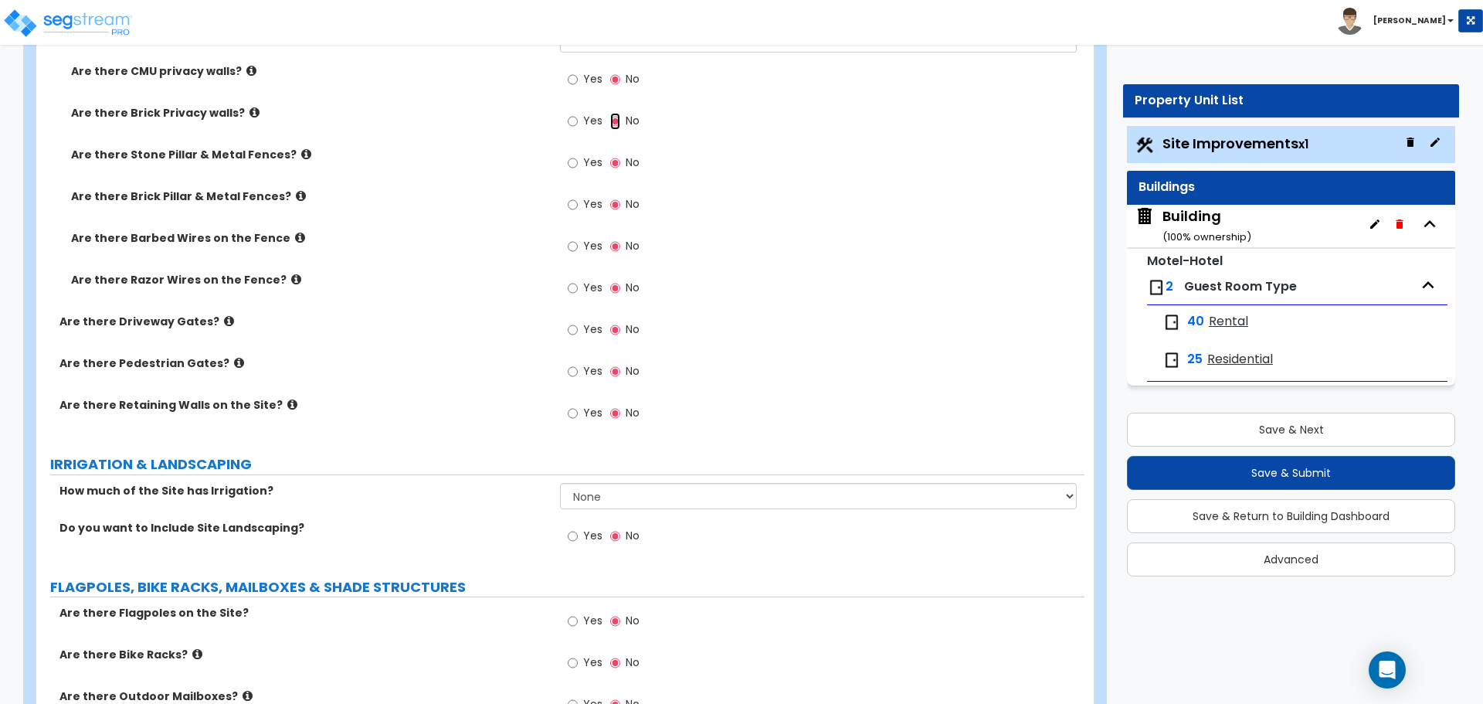
scroll to position [3583, 0]
click at [580, 154] on label "Yes" at bounding box center [585, 162] width 35 height 26
click at [578, 154] on input "Yes" at bounding box center [573, 160] width 10 height 17
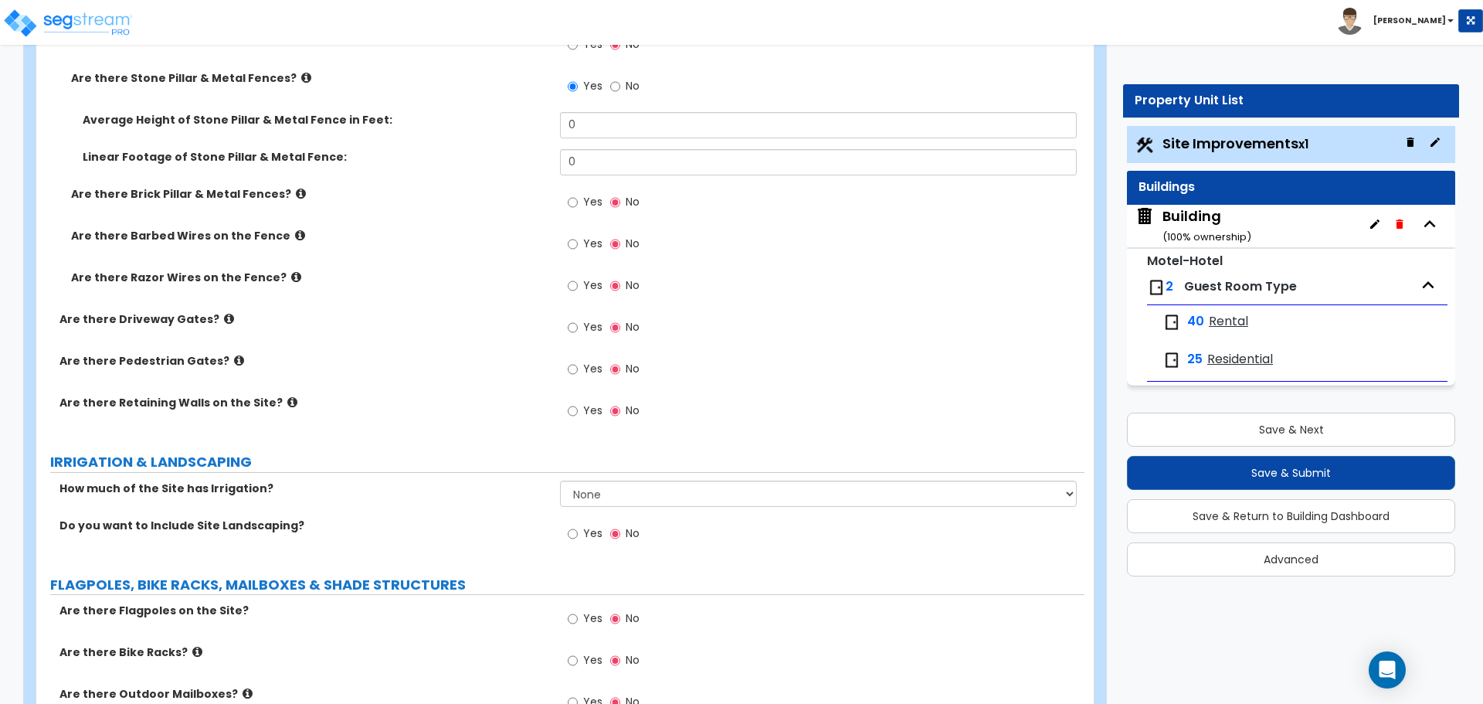
click at [301, 75] on icon at bounding box center [306, 78] width 10 height 12
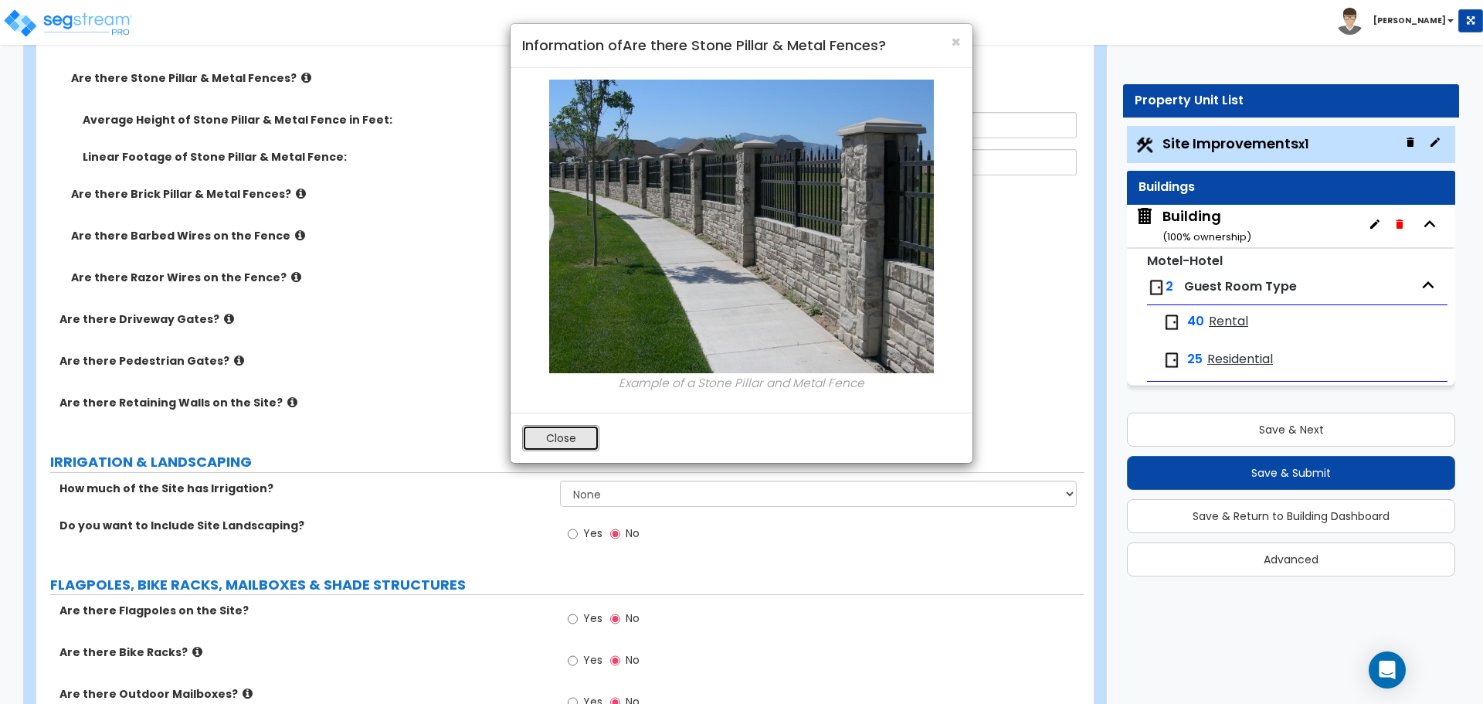
drag, startPoint x: 567, startPoint y: 435, endPoint x: 575, endPoint y: 416, distance: 20.8
click at [567, 435] on button "Close" at bounding box center [560, 438] width 77 height 26
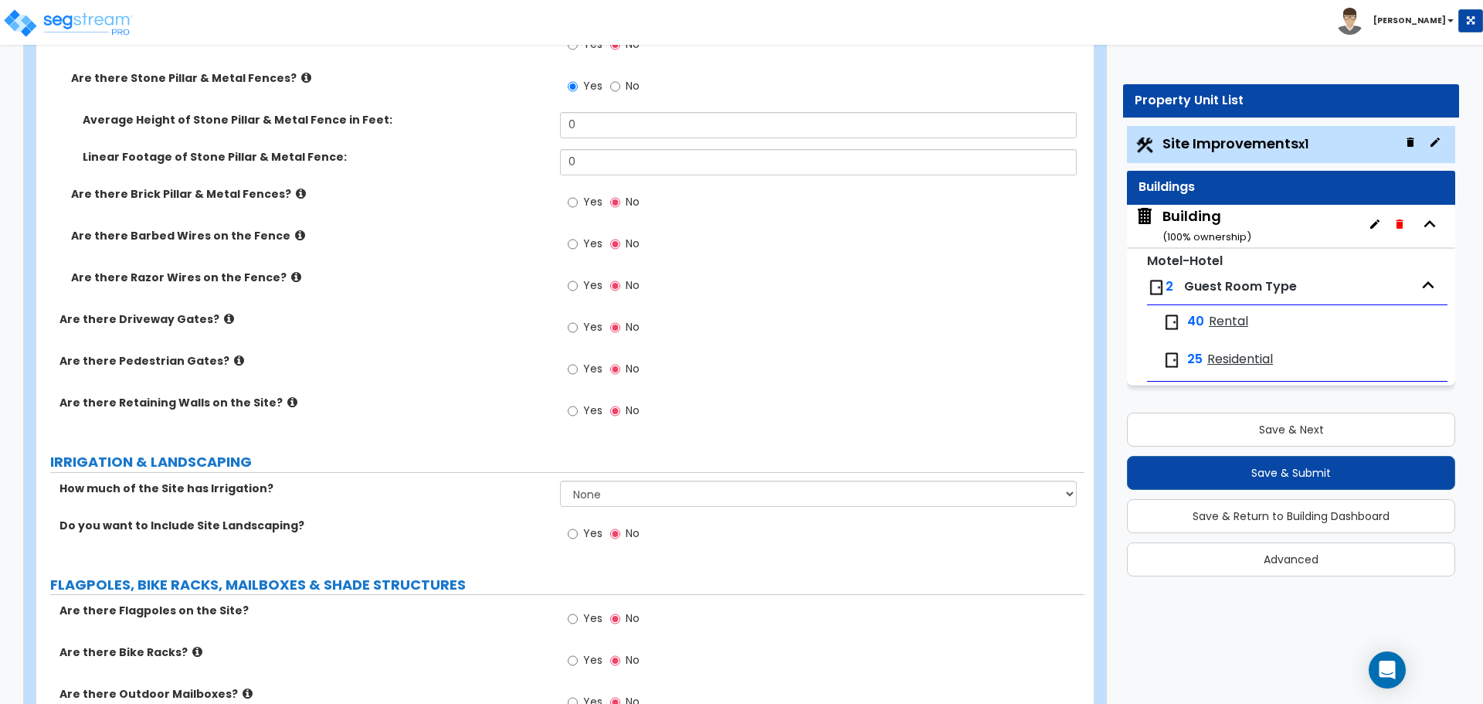
click at [619, 96] on label "No" at bounding box center [624, 88] width 29 height 26
click at [619, 95] on input "No" at bounding box center [615, 86] width 10 height 17
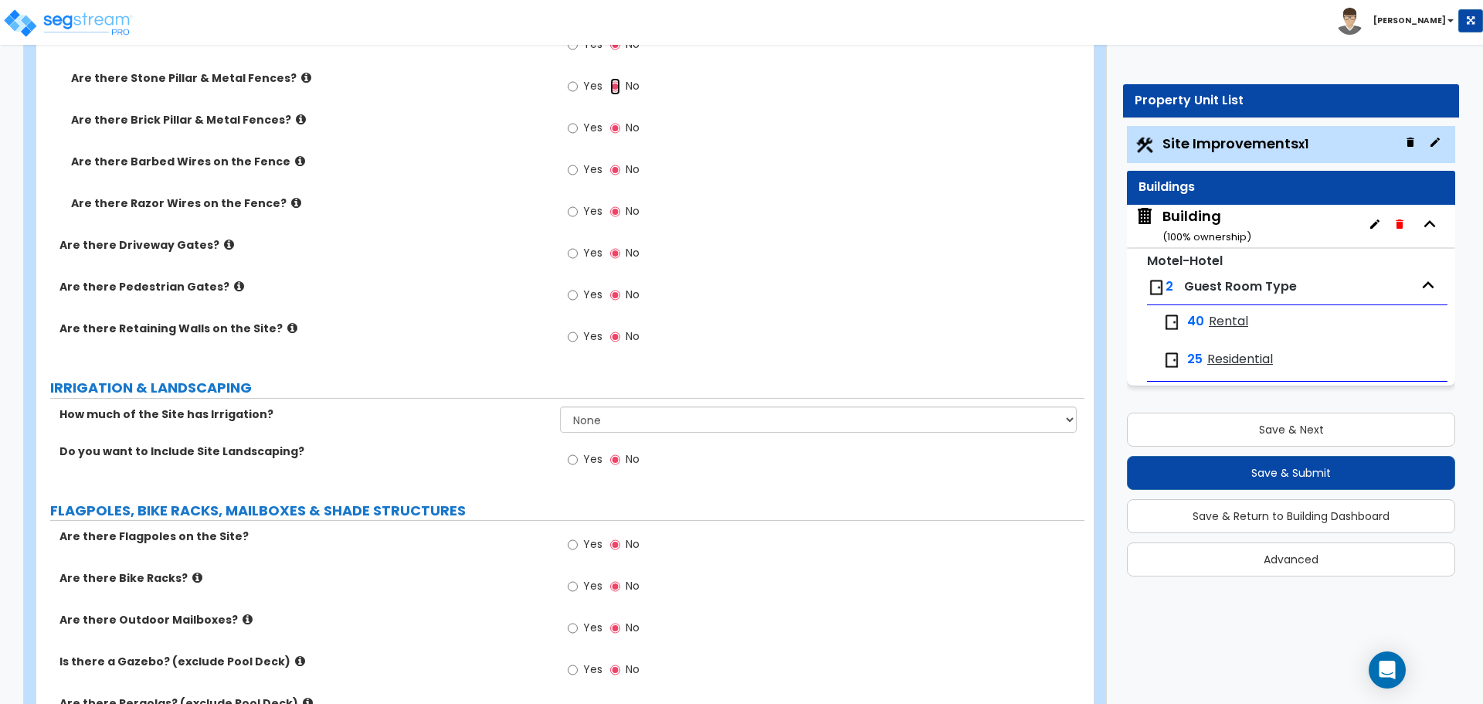
scroll to position [3583, 0]
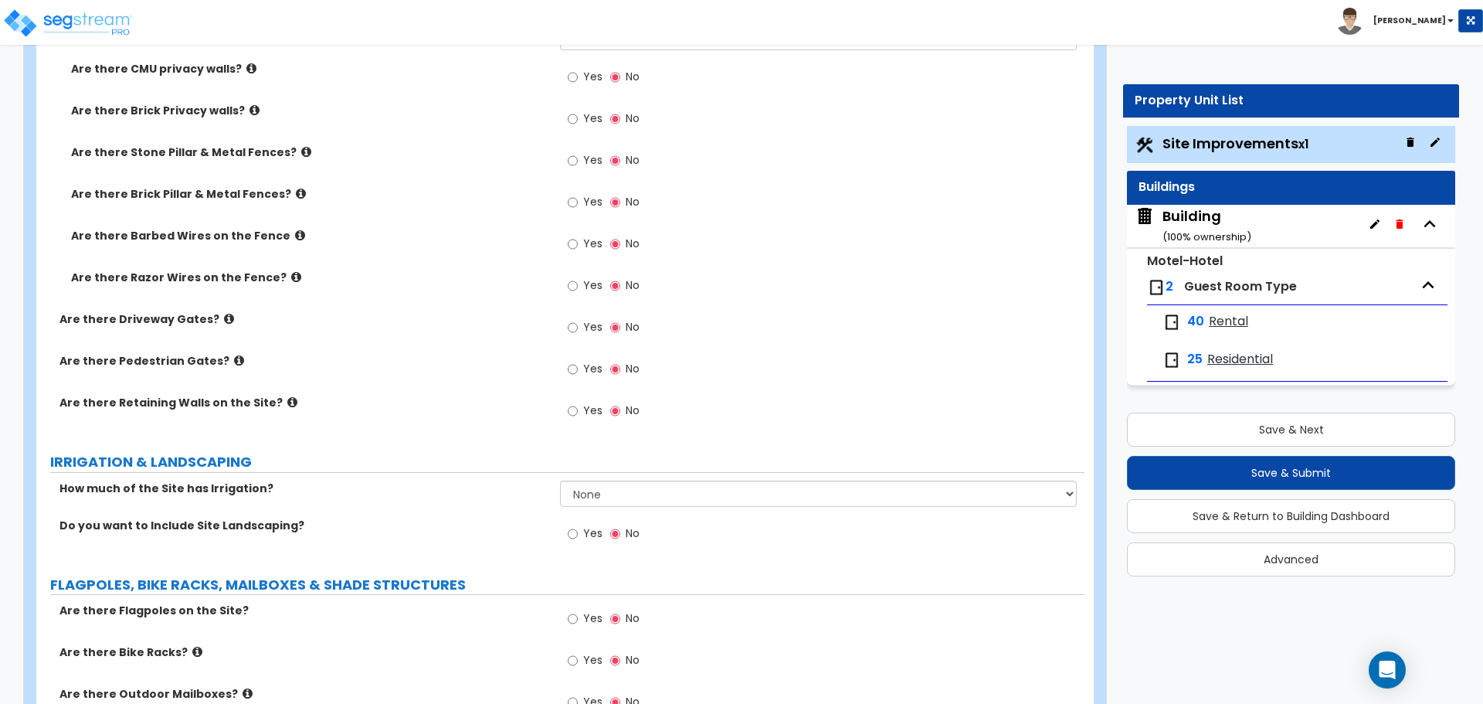
click at [592, 205] on span "Yes" at bounding box center [592, 201] width 19 height 15
click at [578, 205] on input "Yes" at bounding box center [573, 202] width 10 height 17
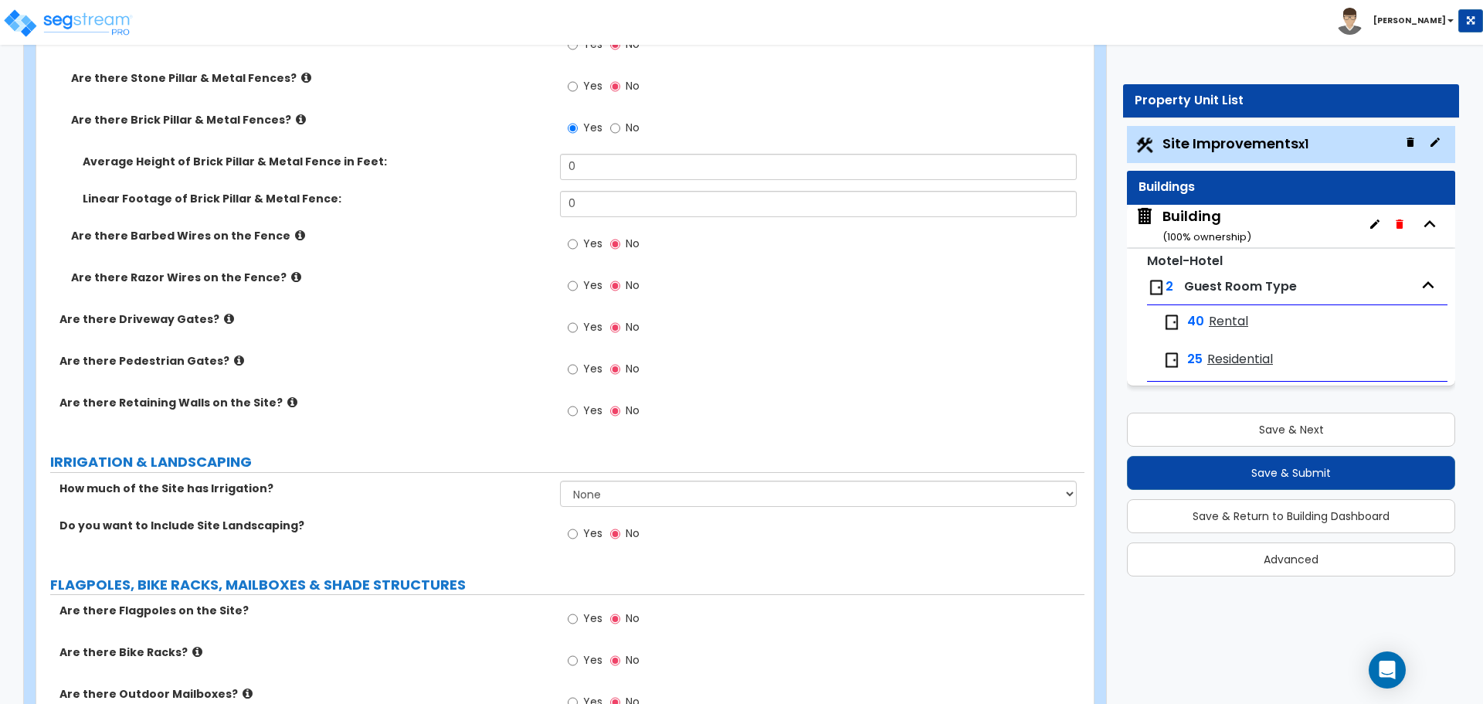
click at [626, 129] on span "No" at bounding box center [633, 127] width 14 height 15
click at [620, 129] on input "No" at bounding box center [615, 128] width 10 height 17
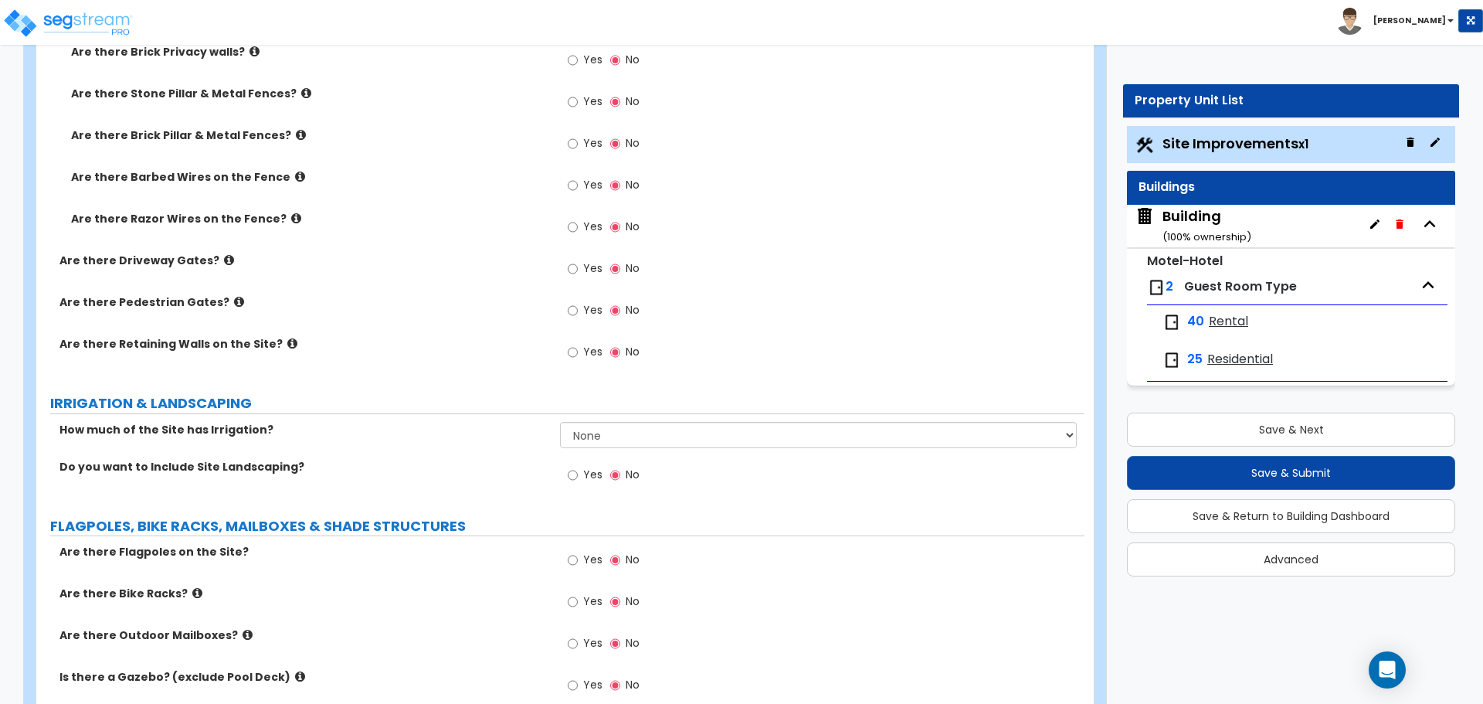
click at [585, 174] on label "Yes" at bounding box center [585, 187] width 35 height 26
click at [578, 177] on input "Yes" at bounding box center [573, 185] width 10 height 17
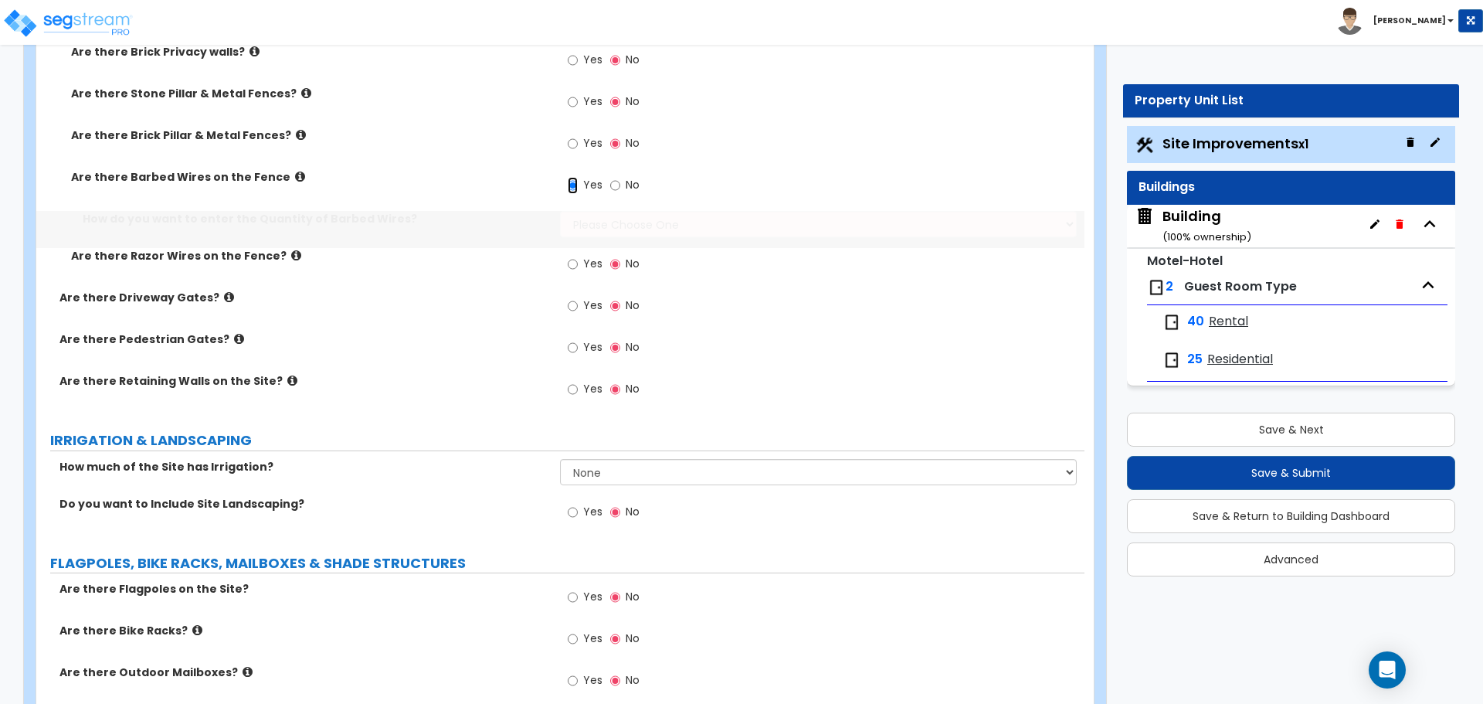
scroll to position [3679, 0]
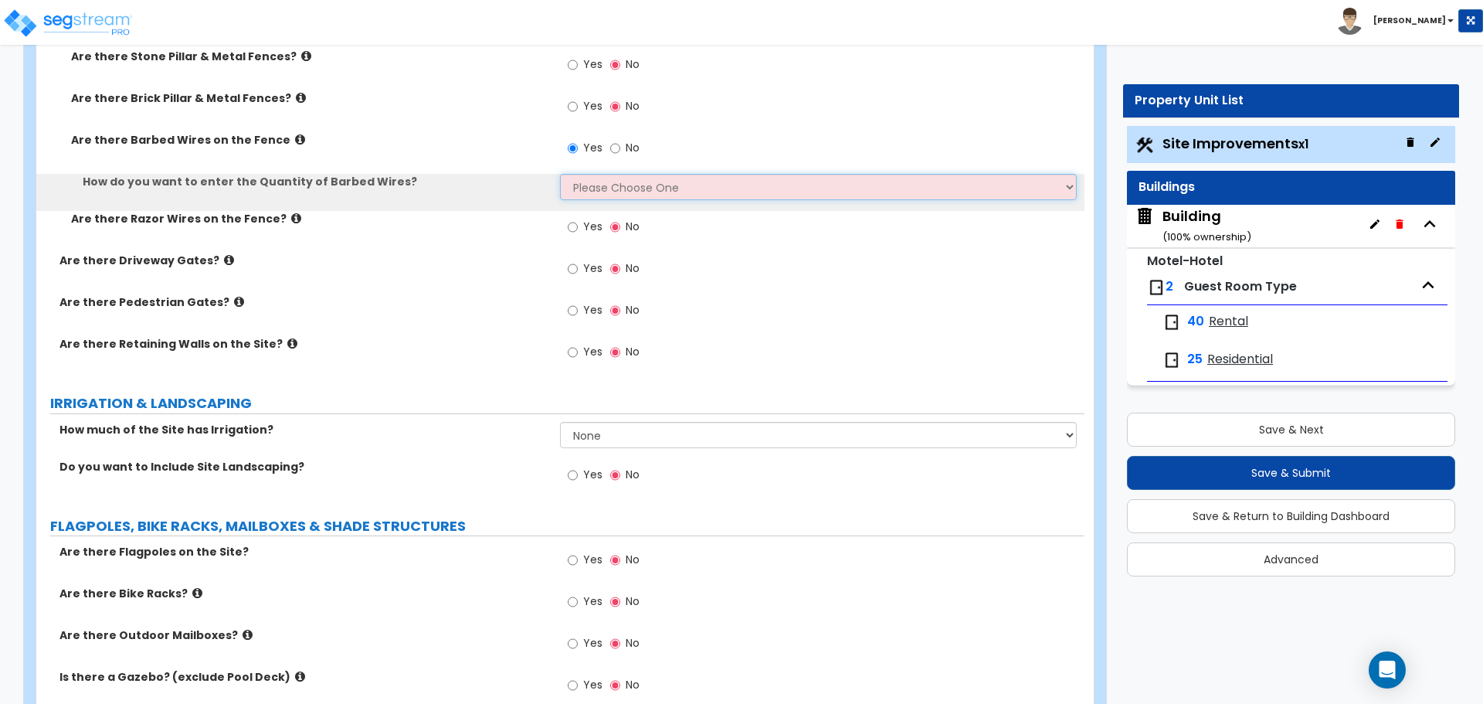
click at [624, 177] on select "Please Choose One Enter Linear Footage Enter Percentage I Don't Know - Please e…" at bounding box center [818, 187] width 516 height 26
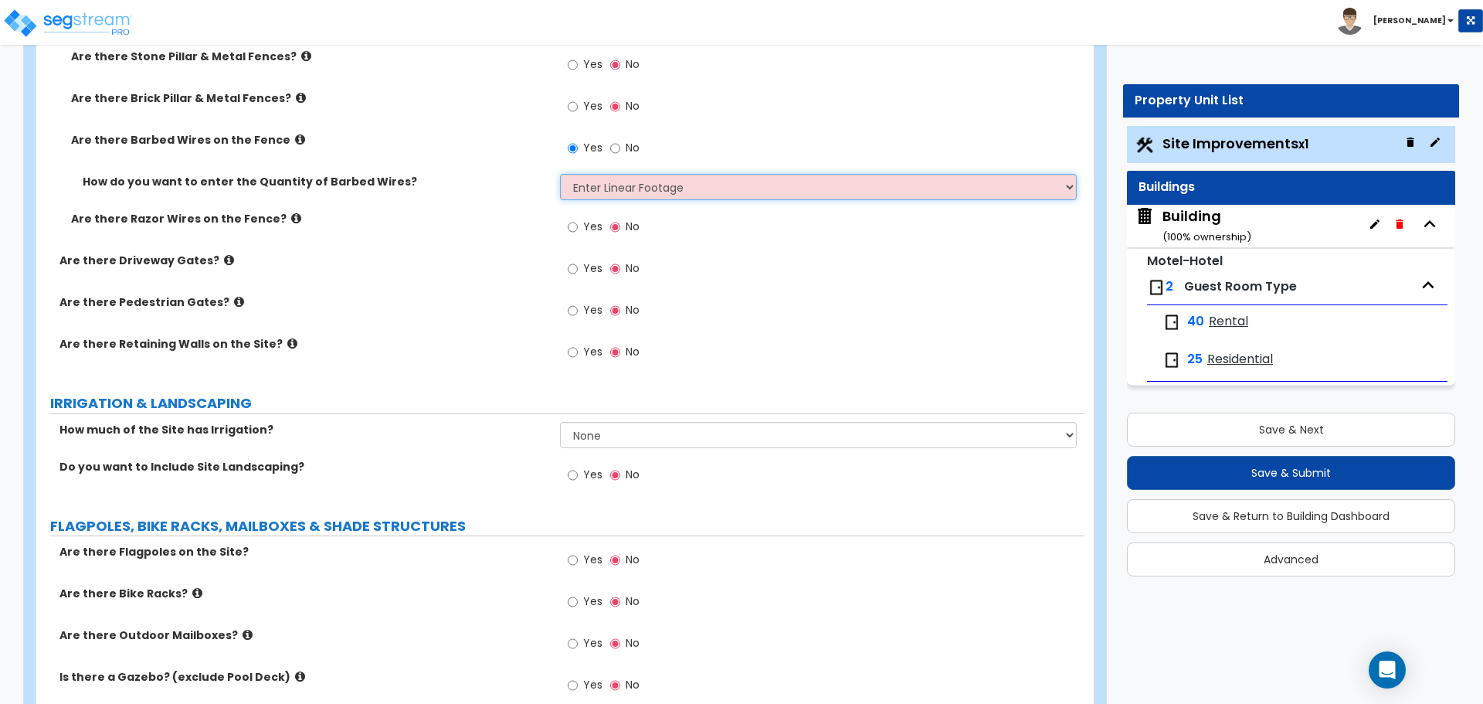
click at [560, 174] on select "Please Choose One Enter Linear Footage Enter Percentage I Don't Know - Please e…" at bounding box center [818, 187] width 516 height 26
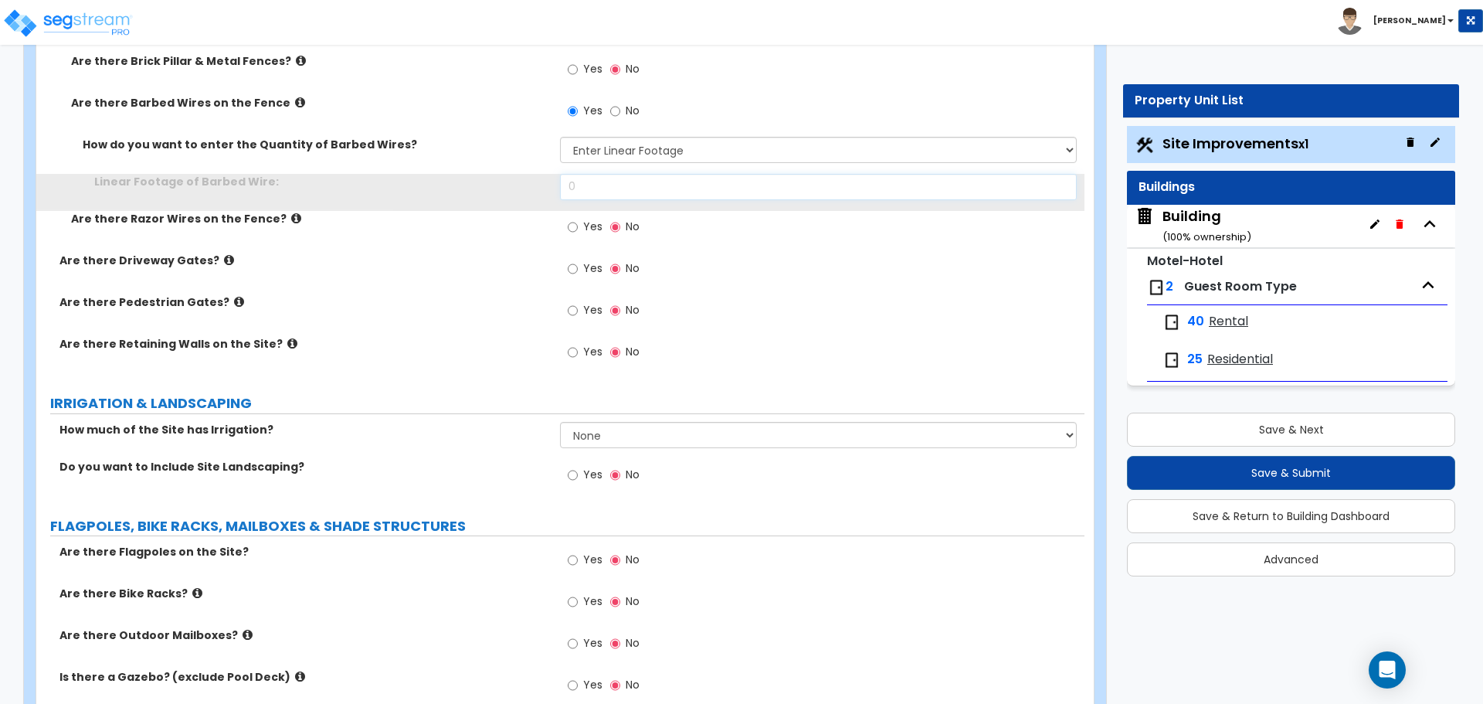
click at [633, 181] on input "0" at bounding box center [818, 187] width 516 height 26
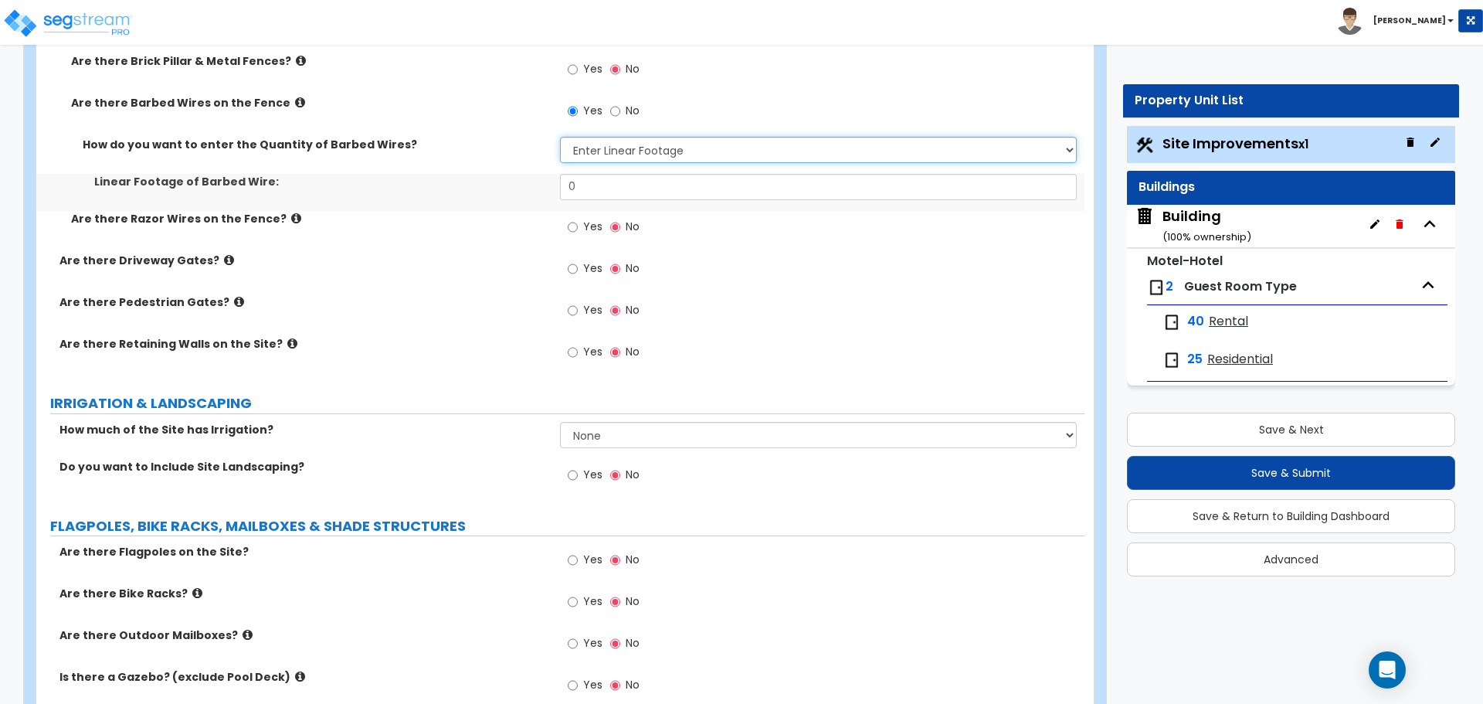
click at [630, 153] on select "Please Choose One Enter Linear Footage Enter Percentage I Don't Know - Please e…" at bounding box center [818, 150] width 516 height 26
click at [560, 137] on select "Please Choose One Enter Linear Footage Enter Percentage I Don't Know - Please e…" at bounding box center [818, 150] width 516 height 26
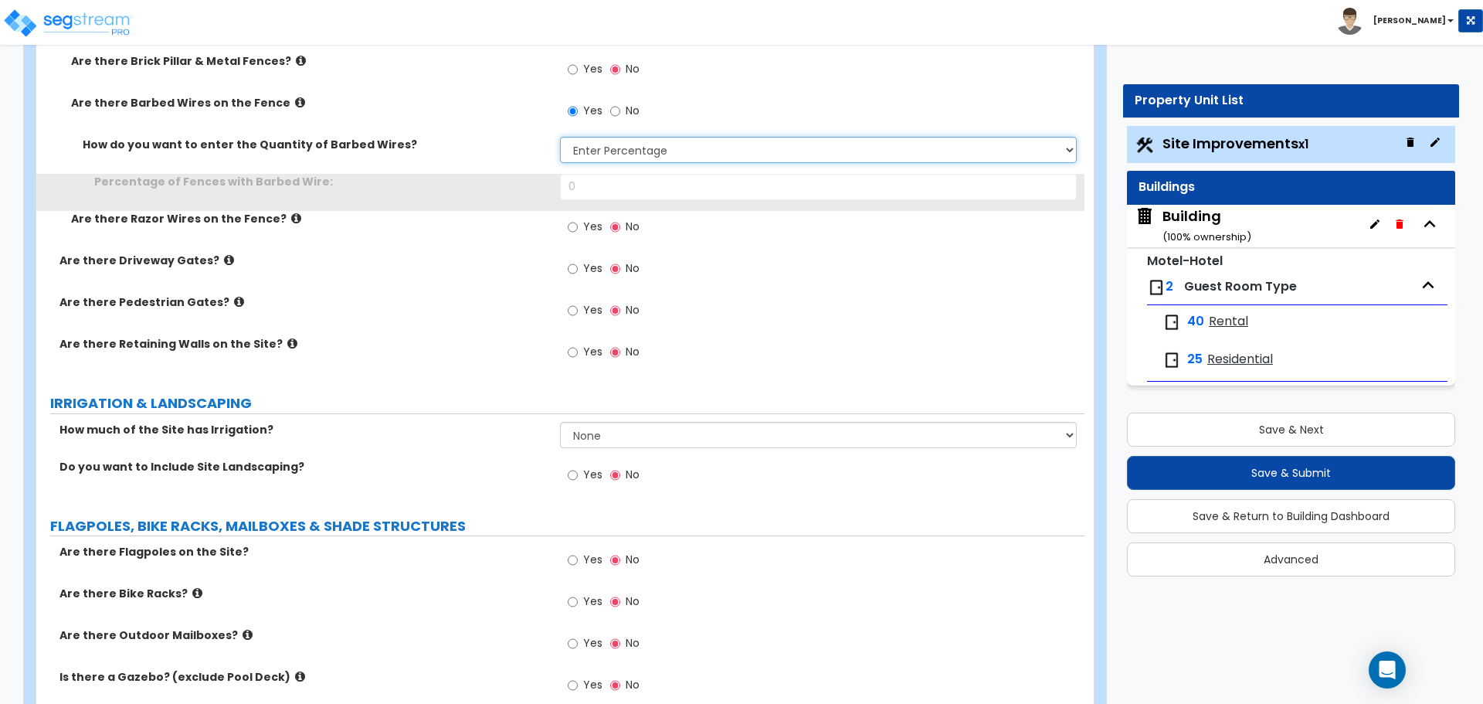
click at [637, 148] on select "Please Choose One Enter Linear Footage Enter Percentage I Don't Know - Please e…" at bounding box center [818, 150] width 516 height 26
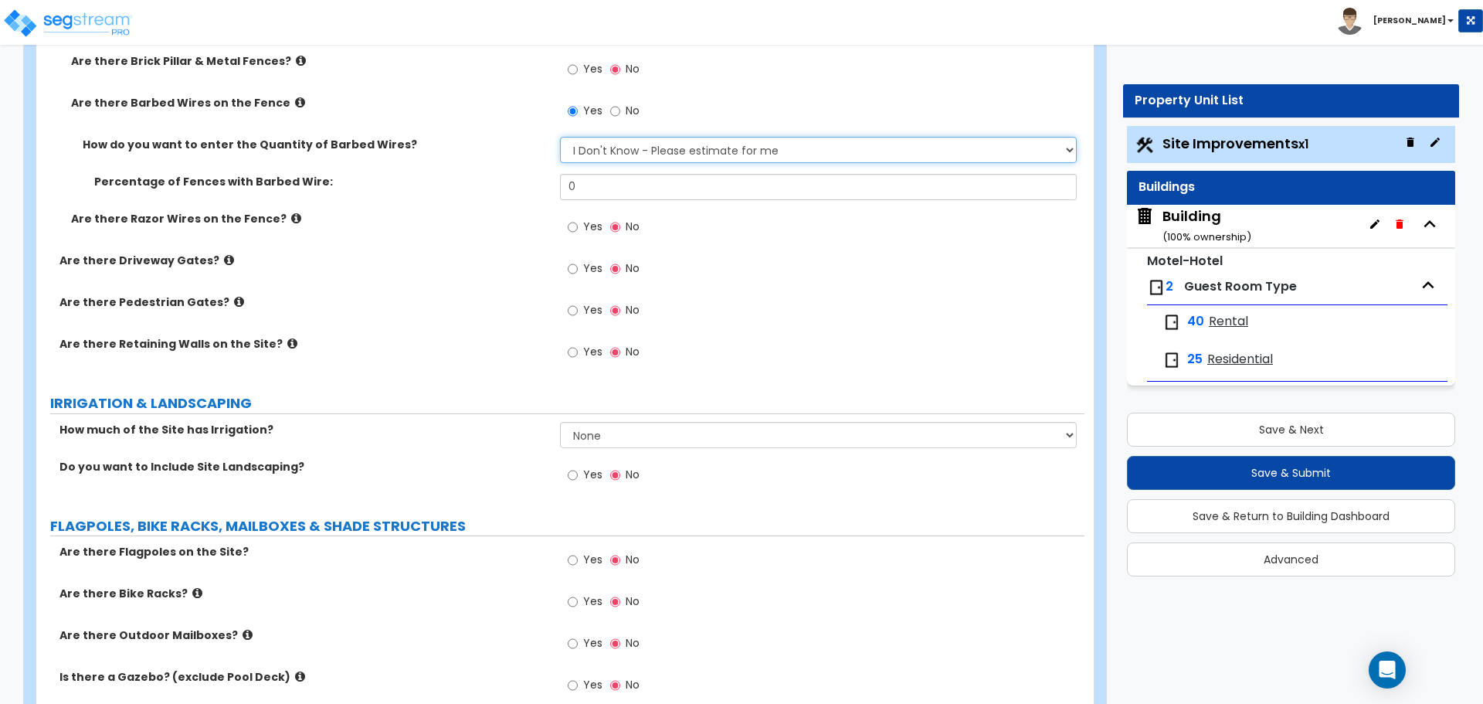
click at [560, 137] on select "Please Choose One Enter Linear Footage Enter Percentage I Don't Know - Please e…" at bounding box center [818, 150] width 516 height 26
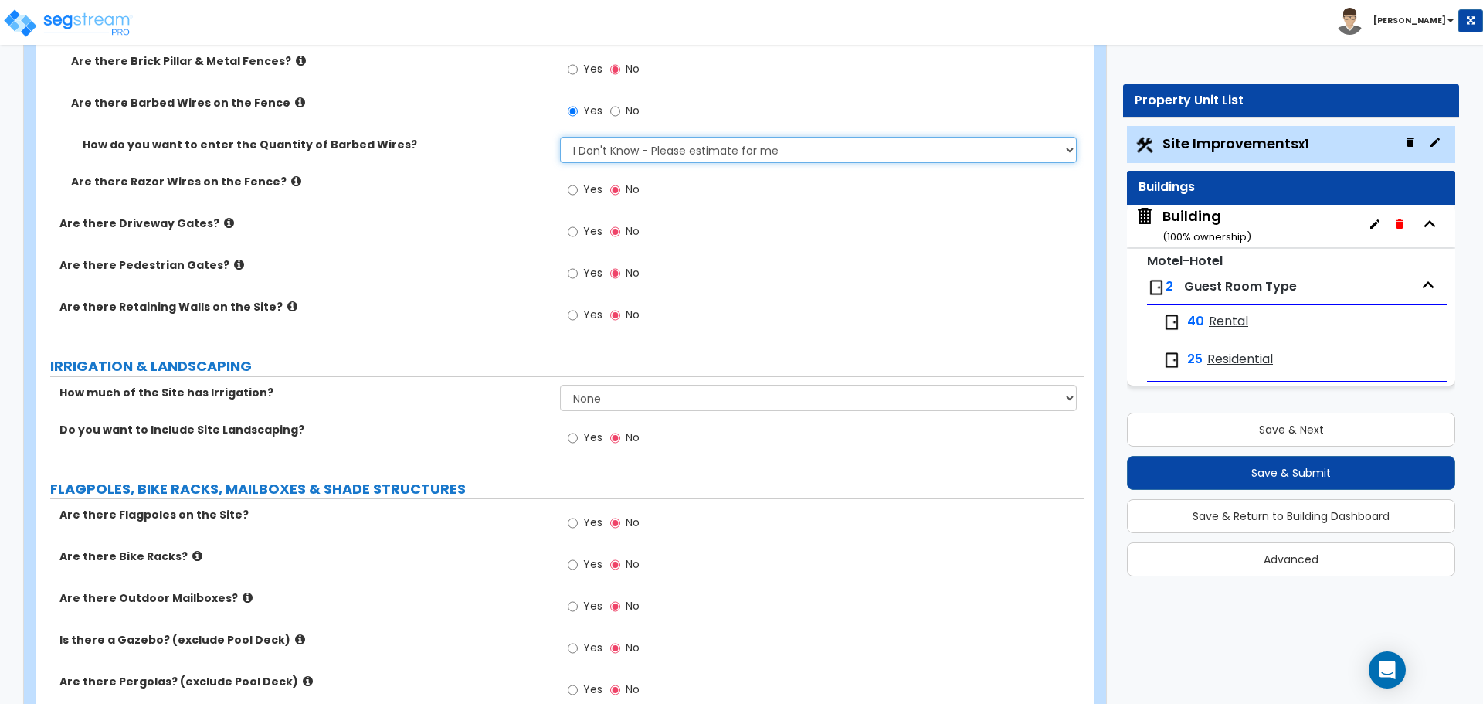
scroll to position [3679, 0]
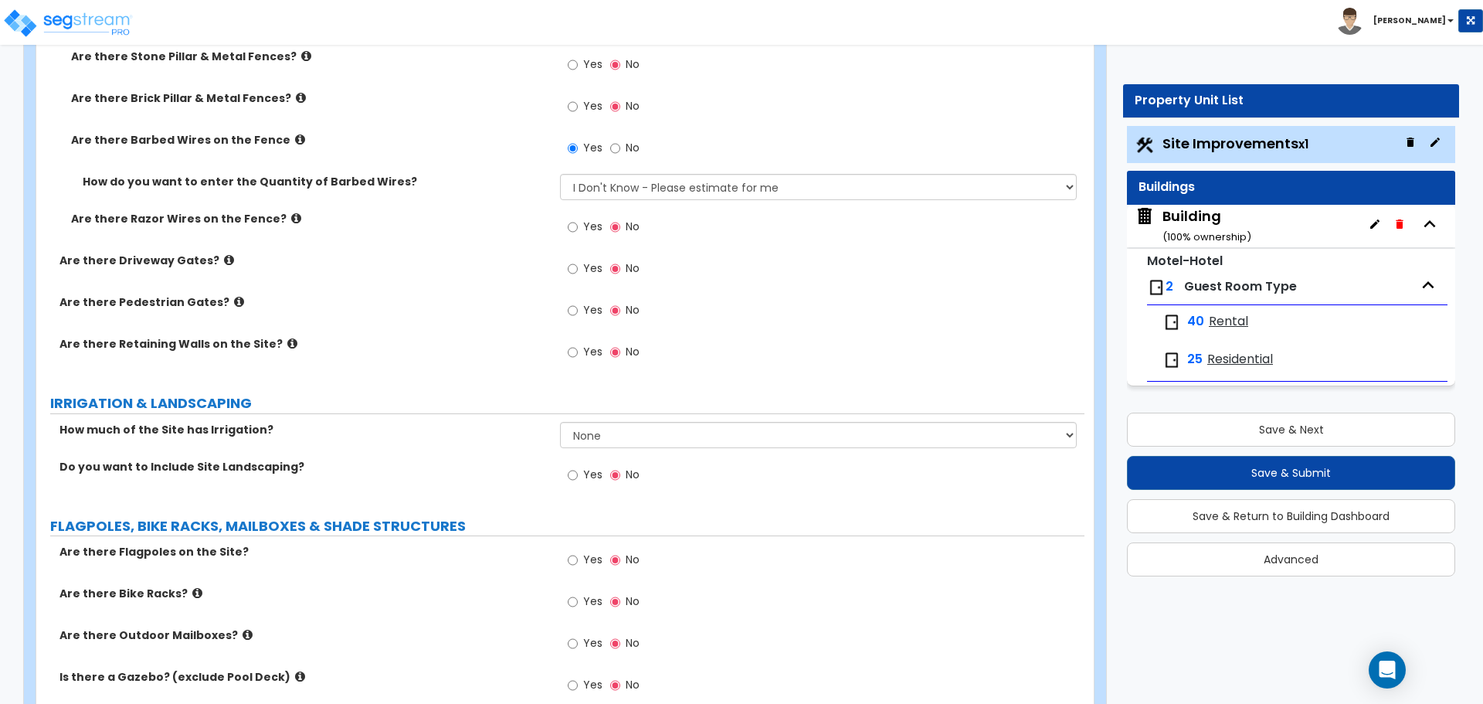
click at [627, 151] on span "No" at bounding box center [633, 147] width 14 height 15
click at [620, 151] on input "No" at bounding box center [615, 148] width 10 height 17
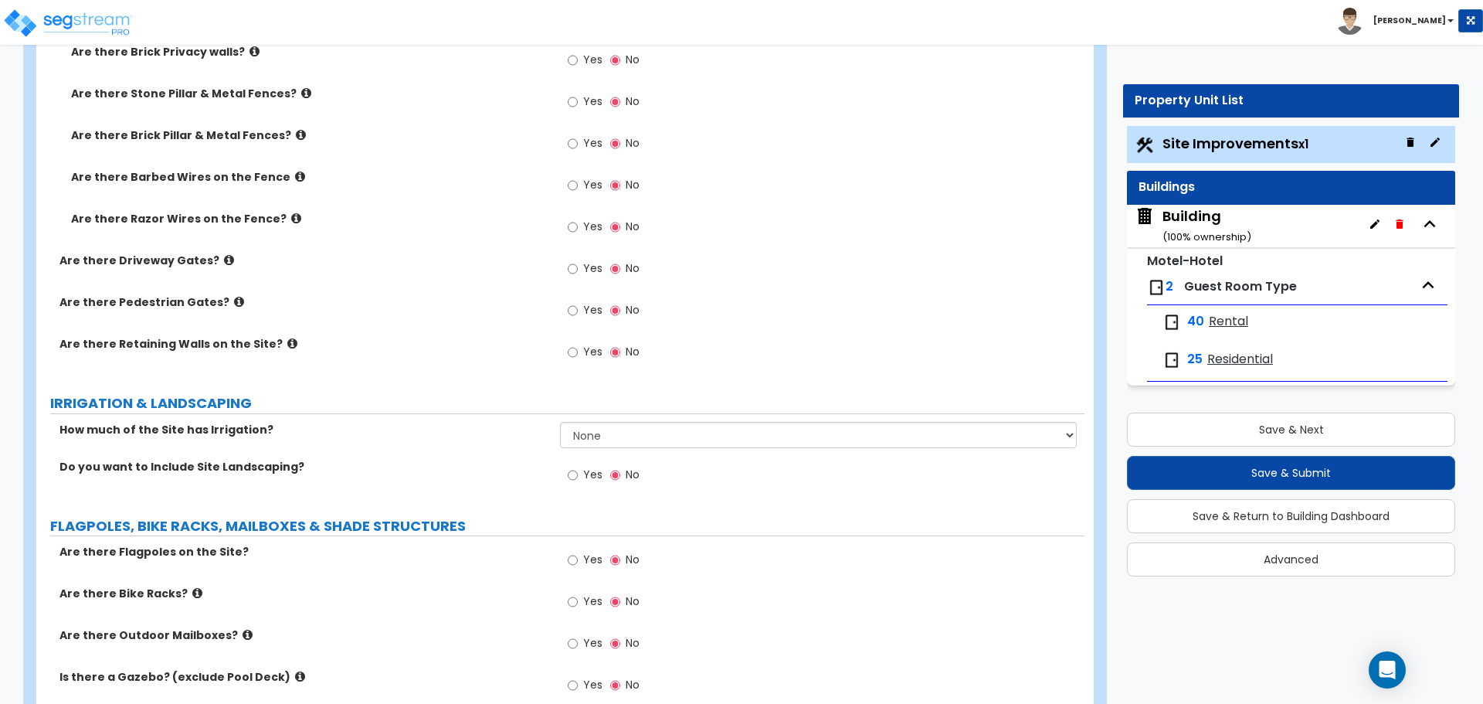
click at [583, 229] on span "Yes" at bounding box center [592, 226] width 19 height 15
click at [578, 229] on input "Yes" at bounding box center [573, 227] width 10 height 17
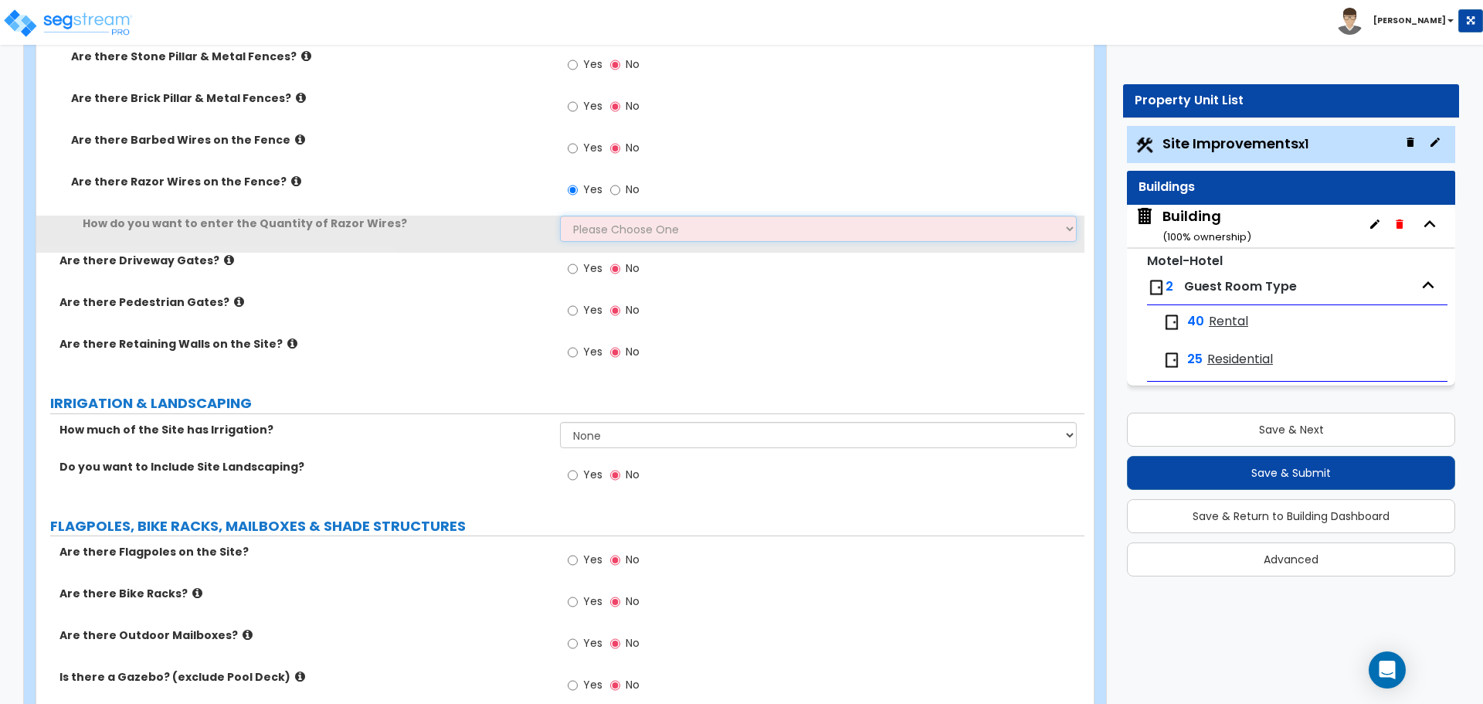
click at [609, 225] on select "Please Choose One Enter Linear Footage Enter Percentage I Don't Know - Please e…" at bounding box center [818, 228] width 516 height 26
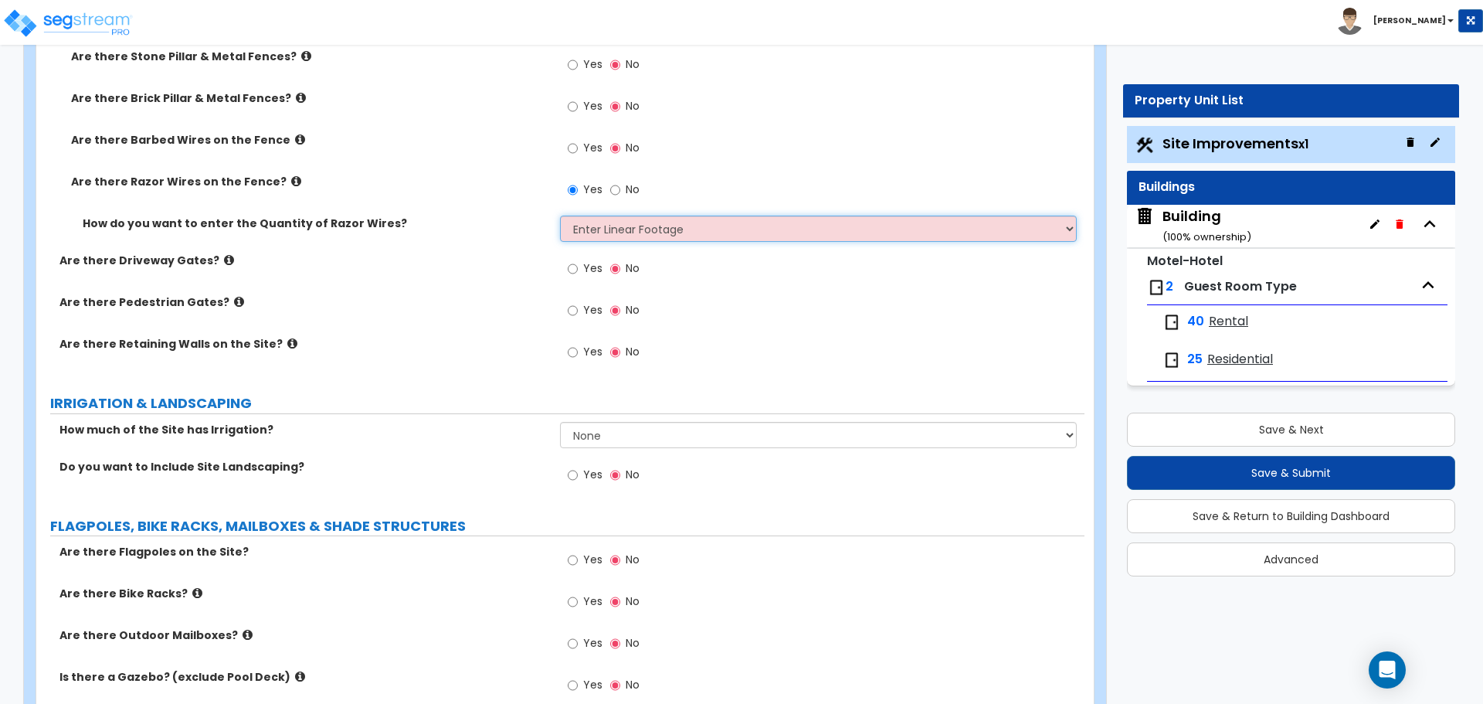
click at [560, 215] on select "Please Choose One Enter Linear Footage Enter Percentage I Don't Know - Please e…" at bounding box center [818, 228] width 516 height 26
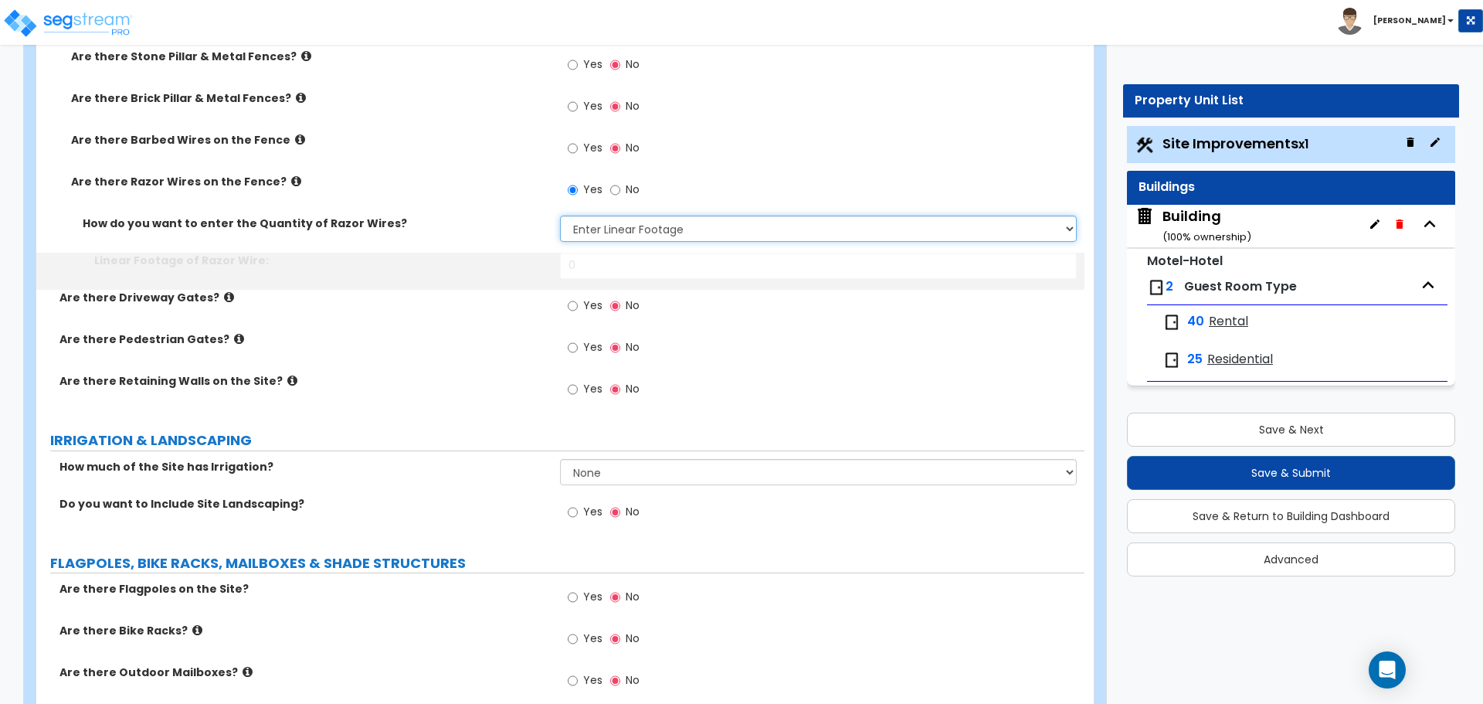
scroll to position [3716, 0]
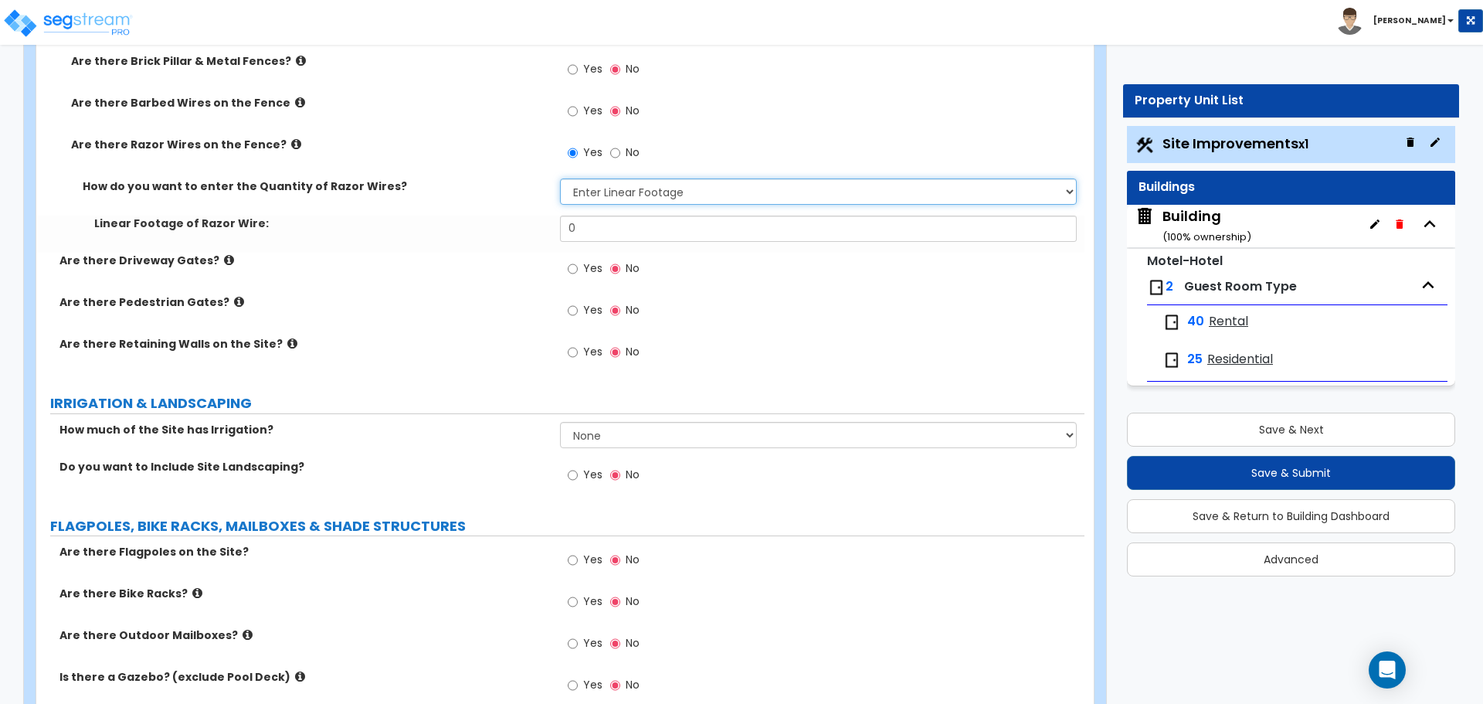
click at [591, 187] on select "Please Choose One Enter Linear Footage Enter Percentage I Don't Know - Please e…" at bounding box center [818, 191] width 516 height 26
click at [560, 178] on select "Please Choose One Enter Linear Footage Enter Percentage I Don't Know - Please e…" at bounding box center [818, 191] width 516 height 26
click at [622, 184] on select "Please Choose One Enter Linear Footage Enter Percentage I Don't Know - Please e…" at bounding box center [818, 191] width 516 height 26
click at [560, 178] on select "Please Choose One Enter Linear Footage Enter Percentage I Don't Know - Please e…" at bounding box center [818, 191] width 516 height 26
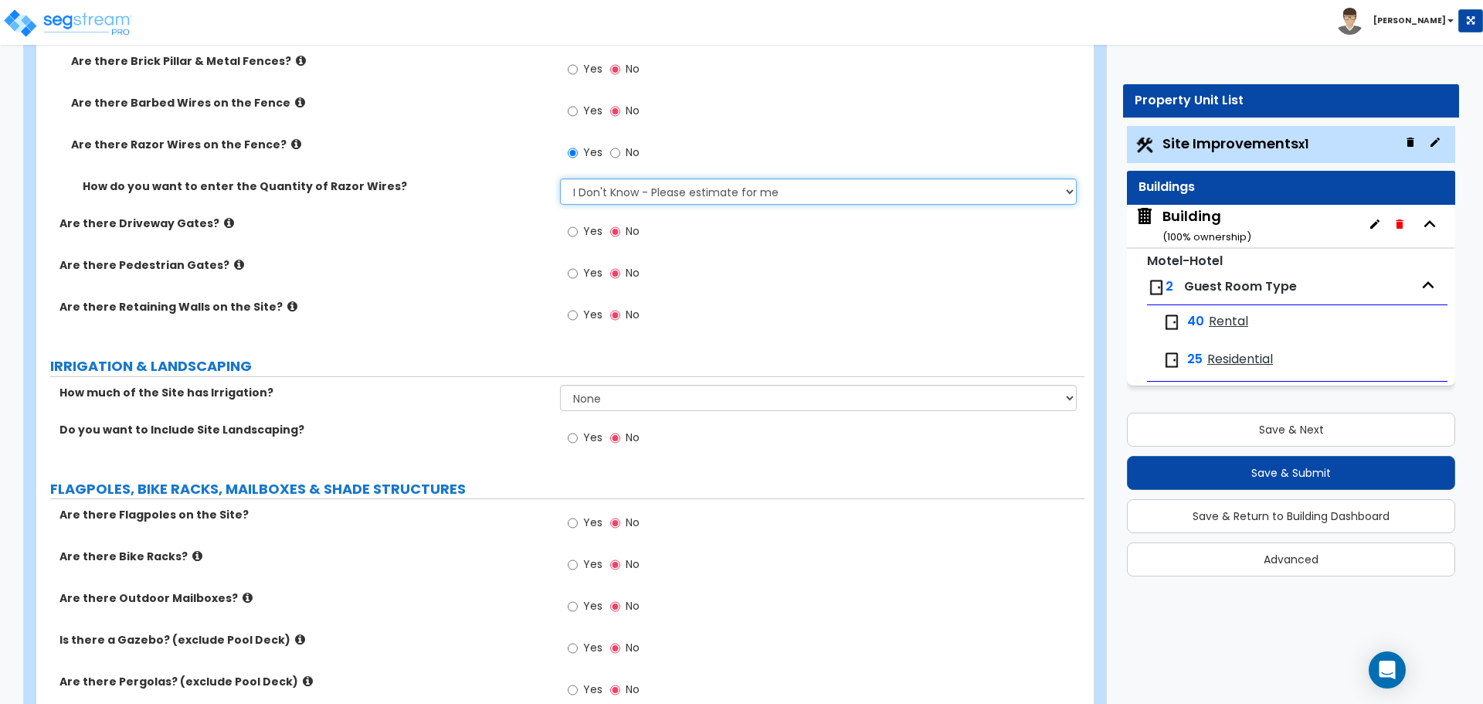
scroll to position [3679, 0]
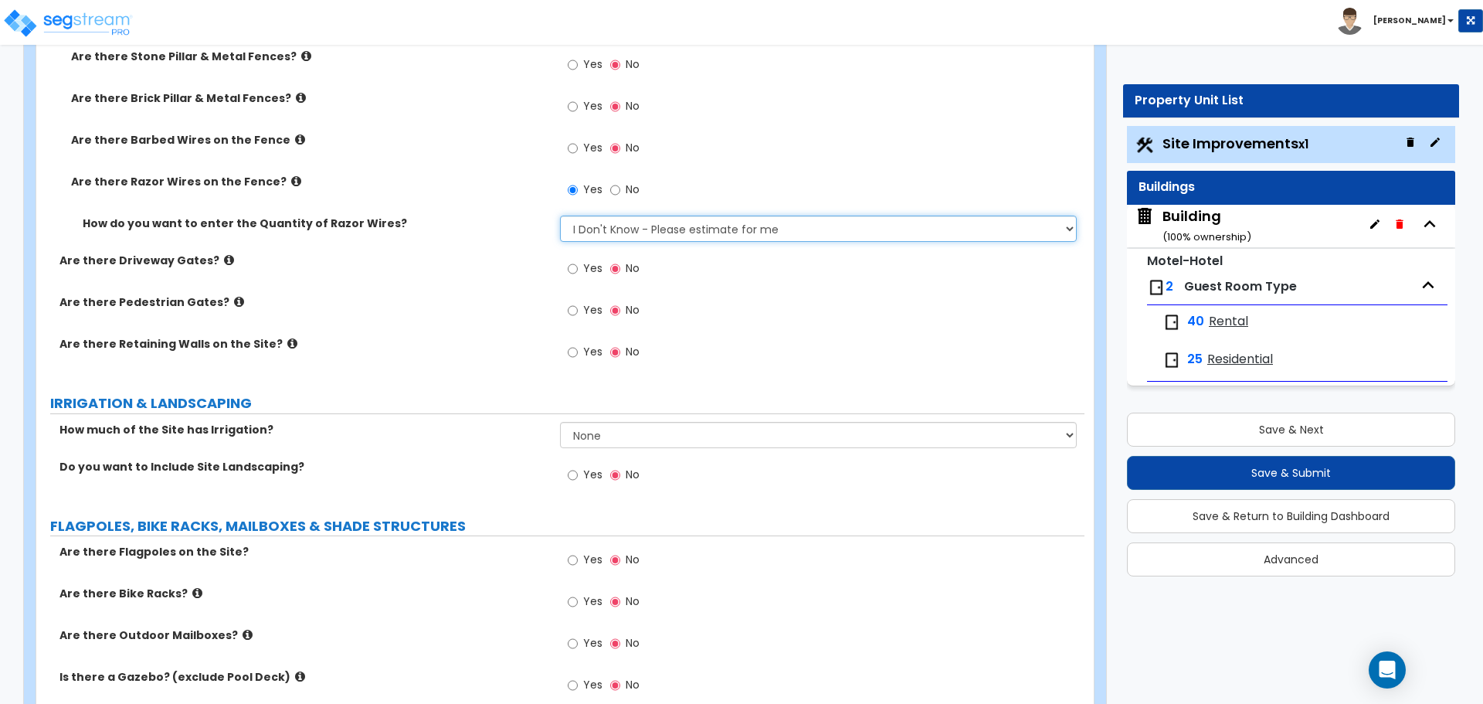
click at [625, 222] on select "Please Choose One Enter Linear Footage Enter Percentage I Don't Know - Please e…" at bounding box center [818, 228] width 516 height 26
click at [560, 215] on select "Please Choose One Enter Linear Footage Enter Percentage I Don't Know - Please e…" at bounding box center [818, 228] width 516 height 26
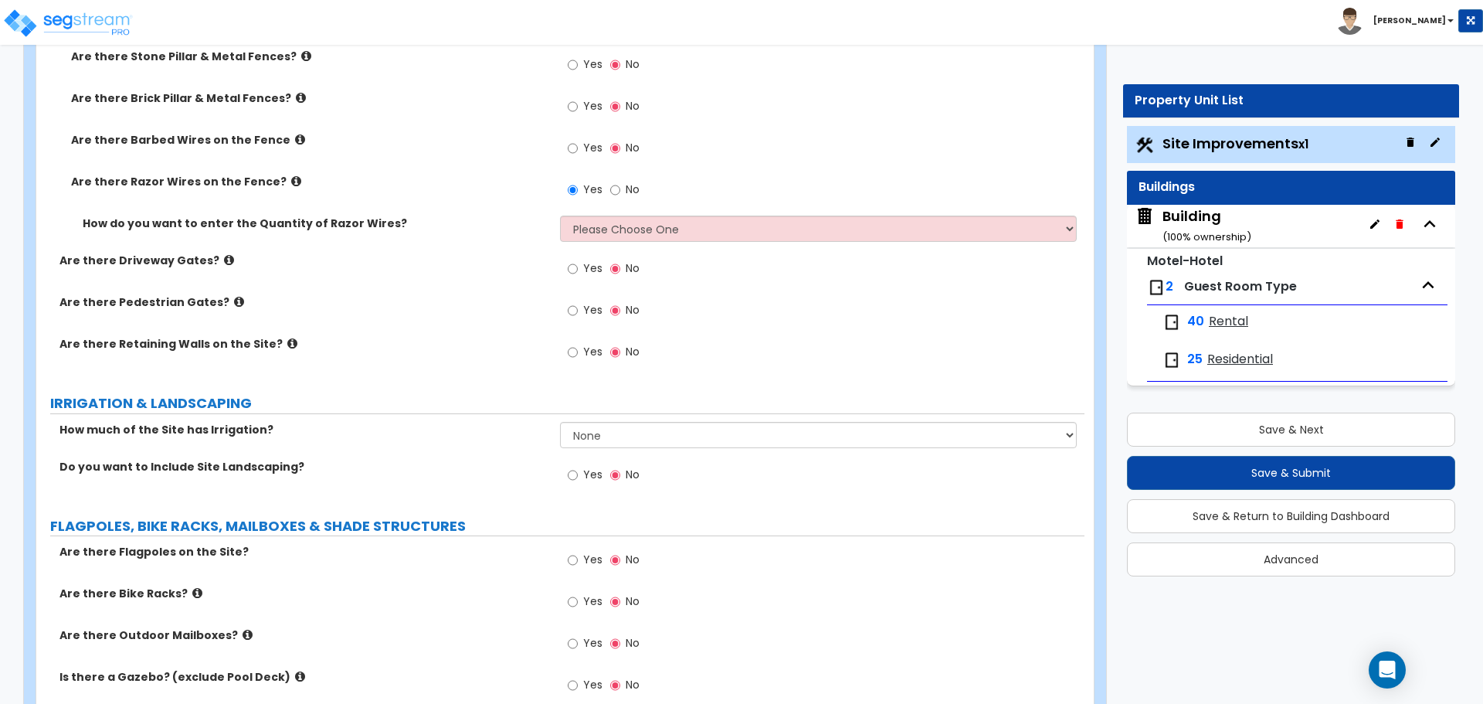
click at [627, 193] on label "No" at bounding box center [624, 191] width 29 height 26
click at [620, 193] on input "No" at bounding box center [615, 189] width 10 height 17
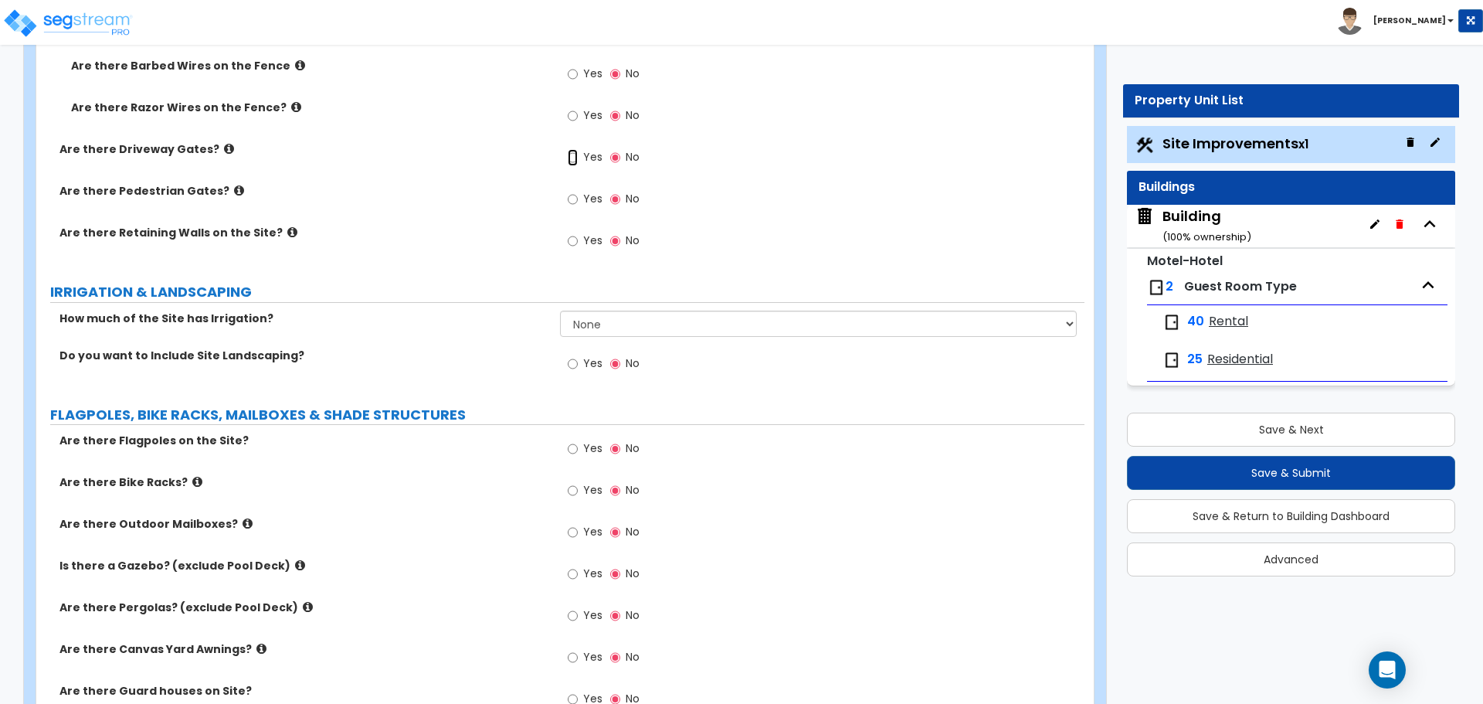
click at [572, 149] on input "Yes" at bounding box center [573, 157] width 10 height 17
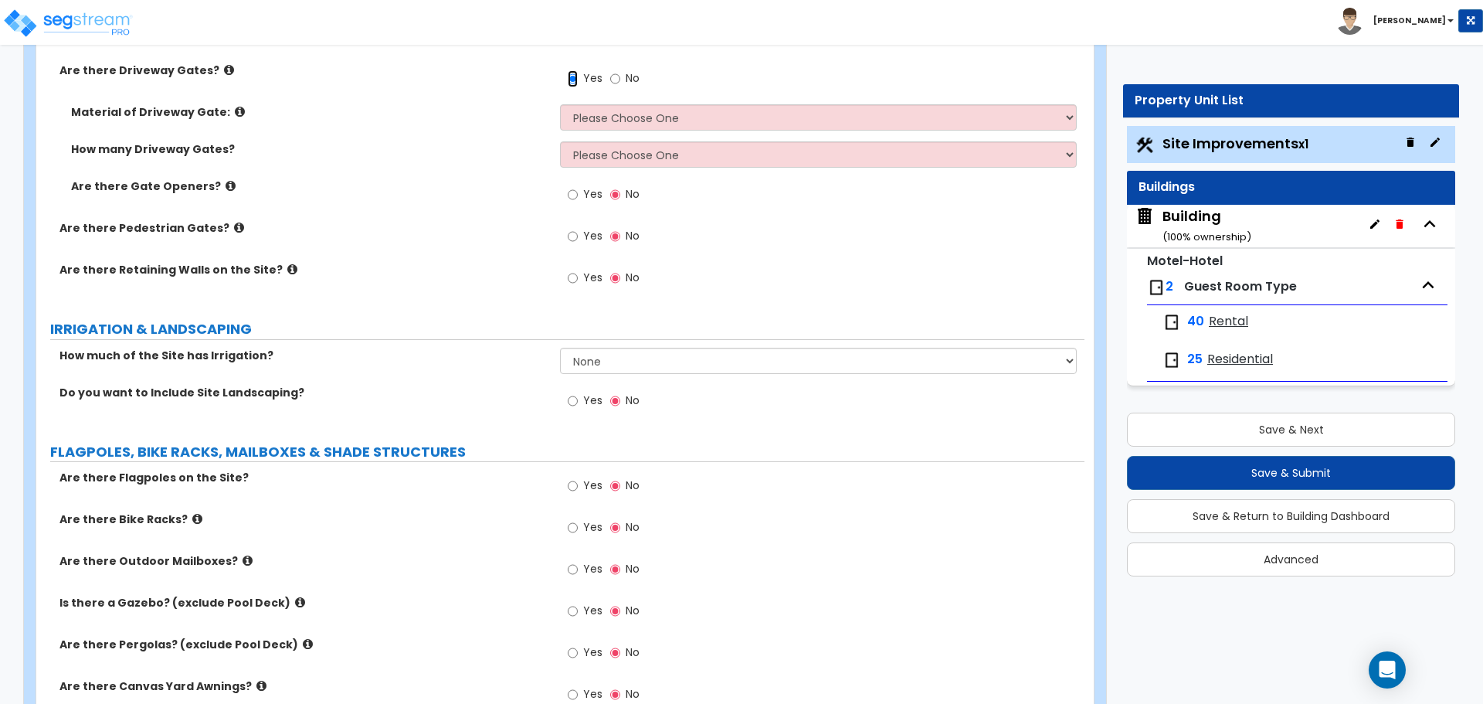
scroll to position [3834, 0]
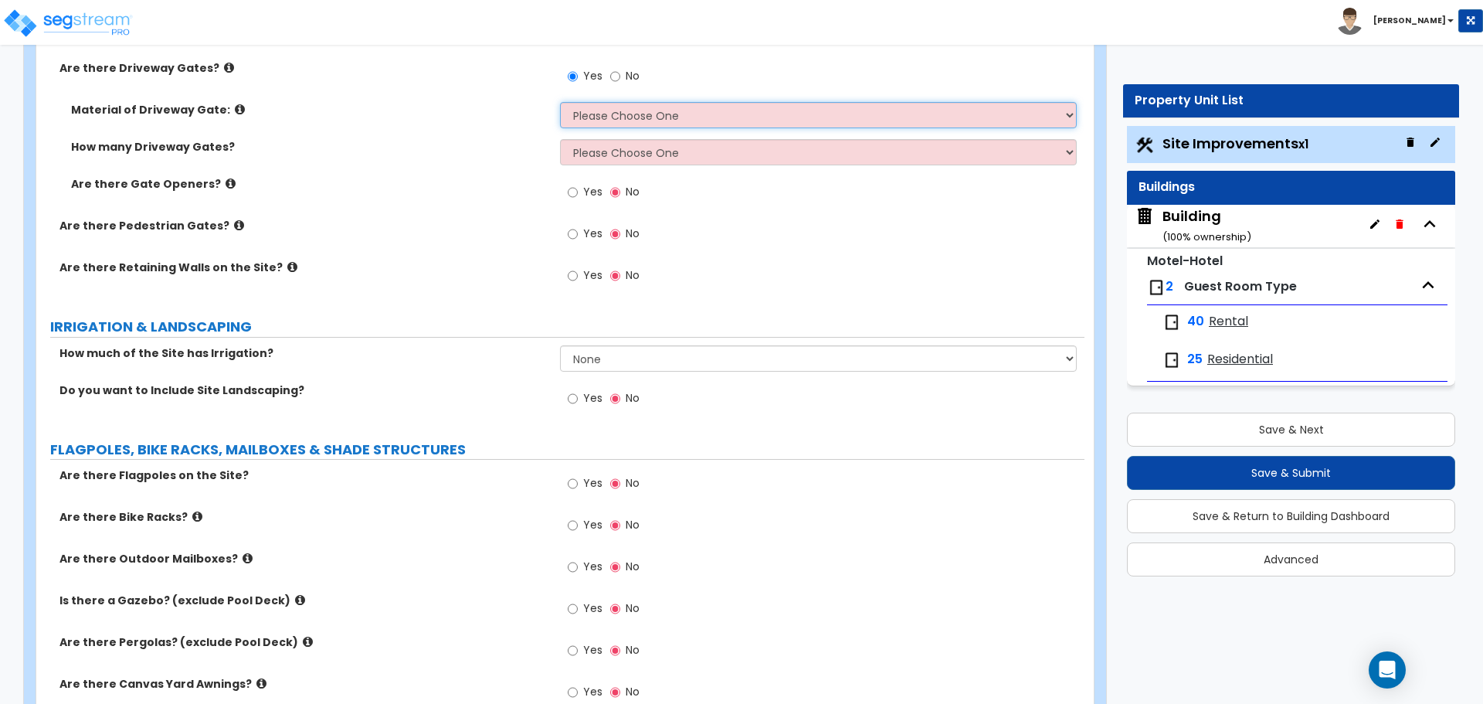
click at [640, 124] on select "Please Choose One Wood Steel" at bounding box center [818, 115] width 516 height 26
click at [560, 102] on select "Please Choose One Wood Steel" at bounding box center [818, 115] width 516 height 26
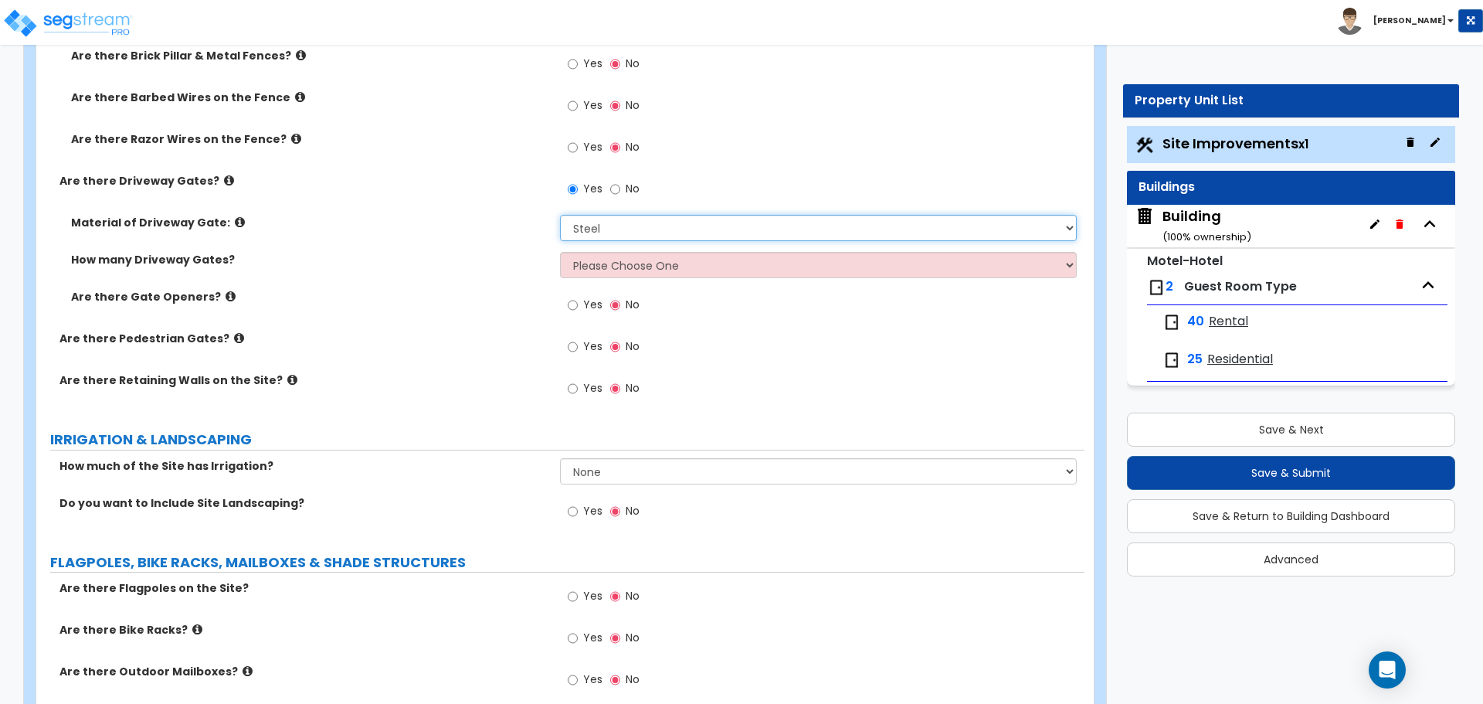
scroll to position [3723, 0]
click at [675, 256] on select "Please Choose One 1 2 3" at bounding box center [818, 263] width 516 height 26
click at [560, 250] on select "Please Choose One 1 2 3" at bounding box center [818, 263] width 516 height 26
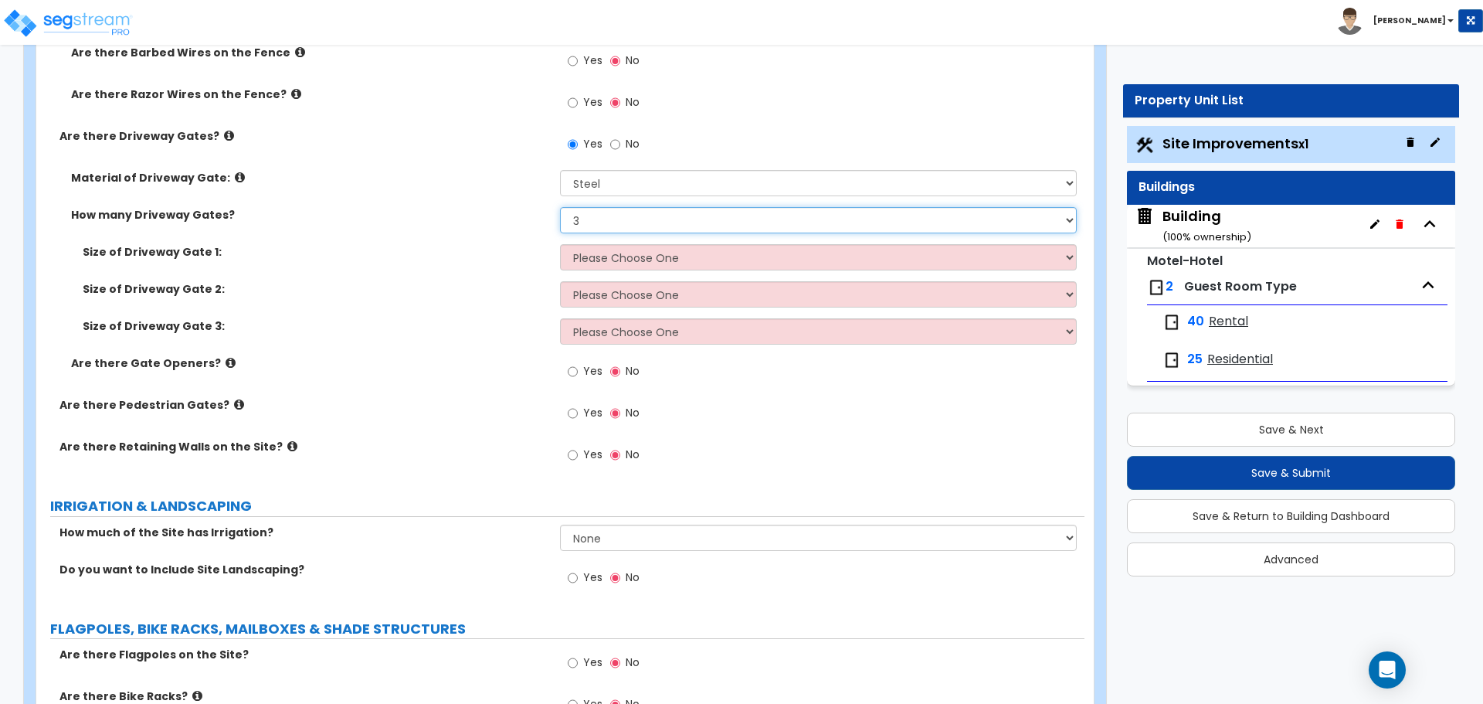
scroll to position [3747, 0]
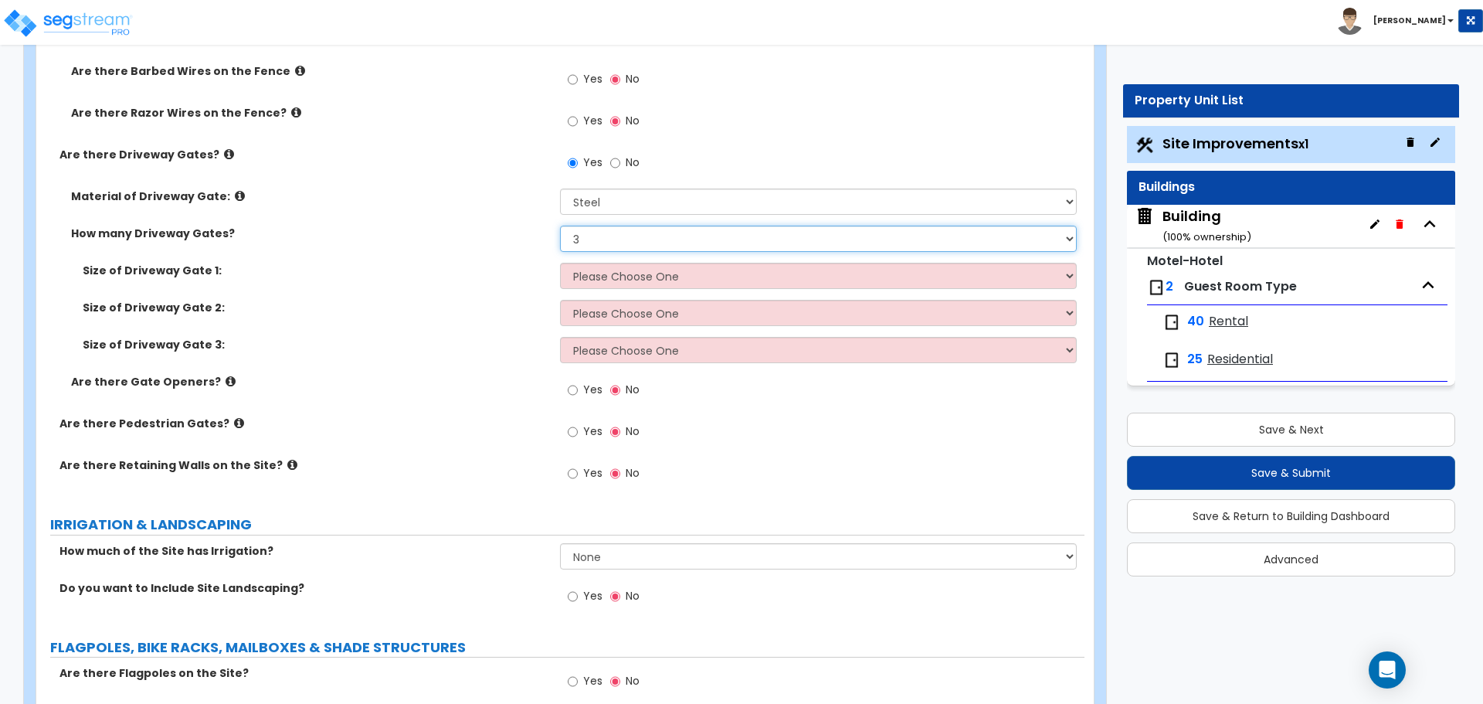
click at [619, 231] on select "Please Choose One 1 2 3" at bounding box center [818, 239] width 516 height 26
click at [560, 226] on select "Please Choose One 1 2 3" at bounding box center [818, 239] width 516 height 26
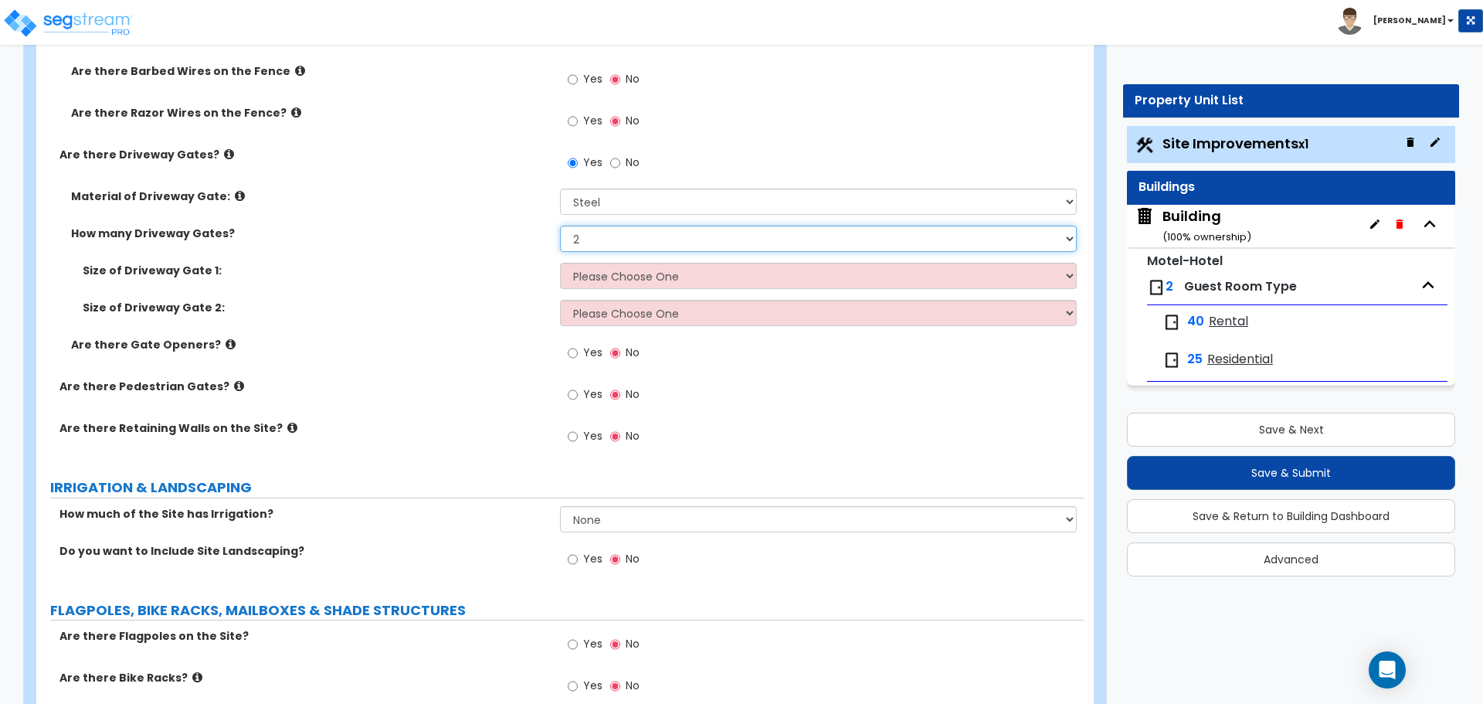
scroll to position [3710, 0]
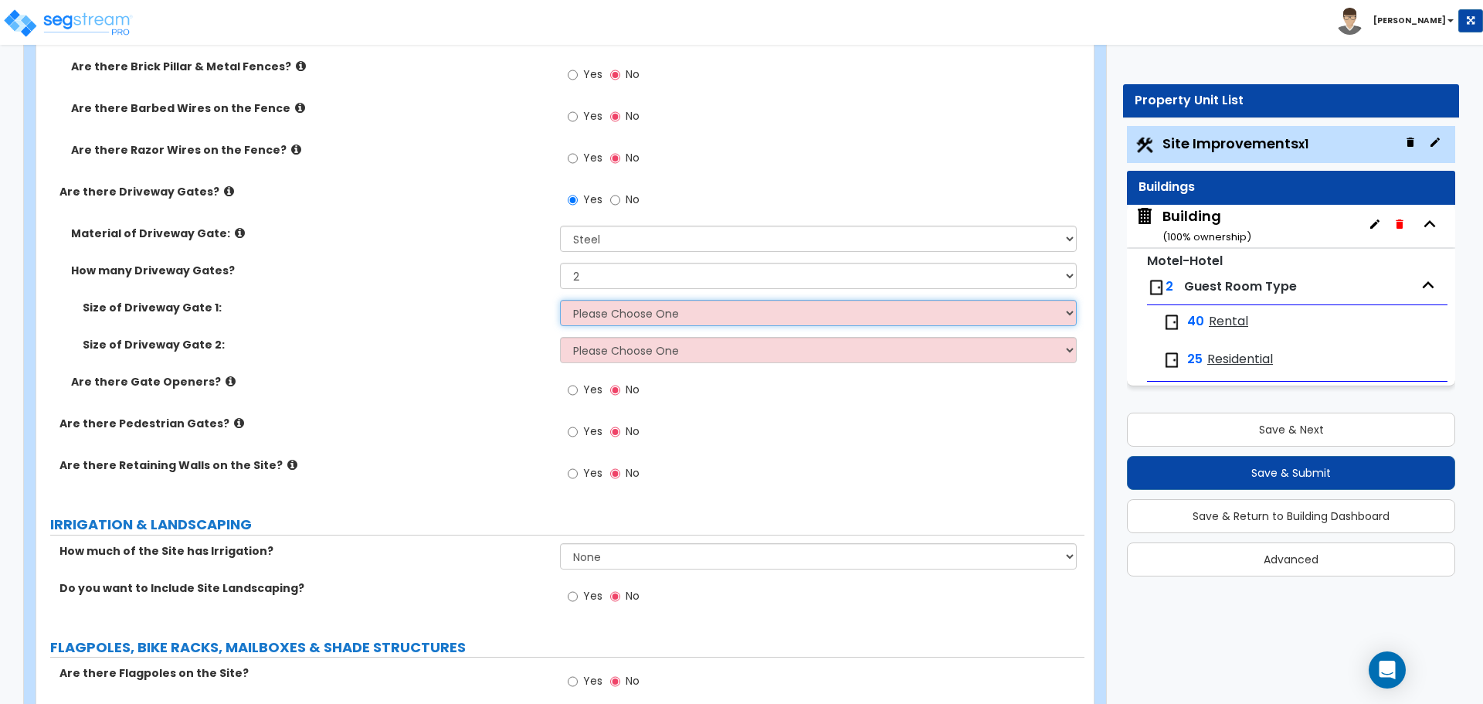
click at [641, 314] on select "Please Choose One 12 feet wide 14 feet wide 16 feet wide" at bounding box center [818, 313] width 516 height 26
click at [560, 300] on select "Please Choose One 12 feet wide 14 feet wide 16 feet wide" at bounding box center [818, 313] width 516 height 26
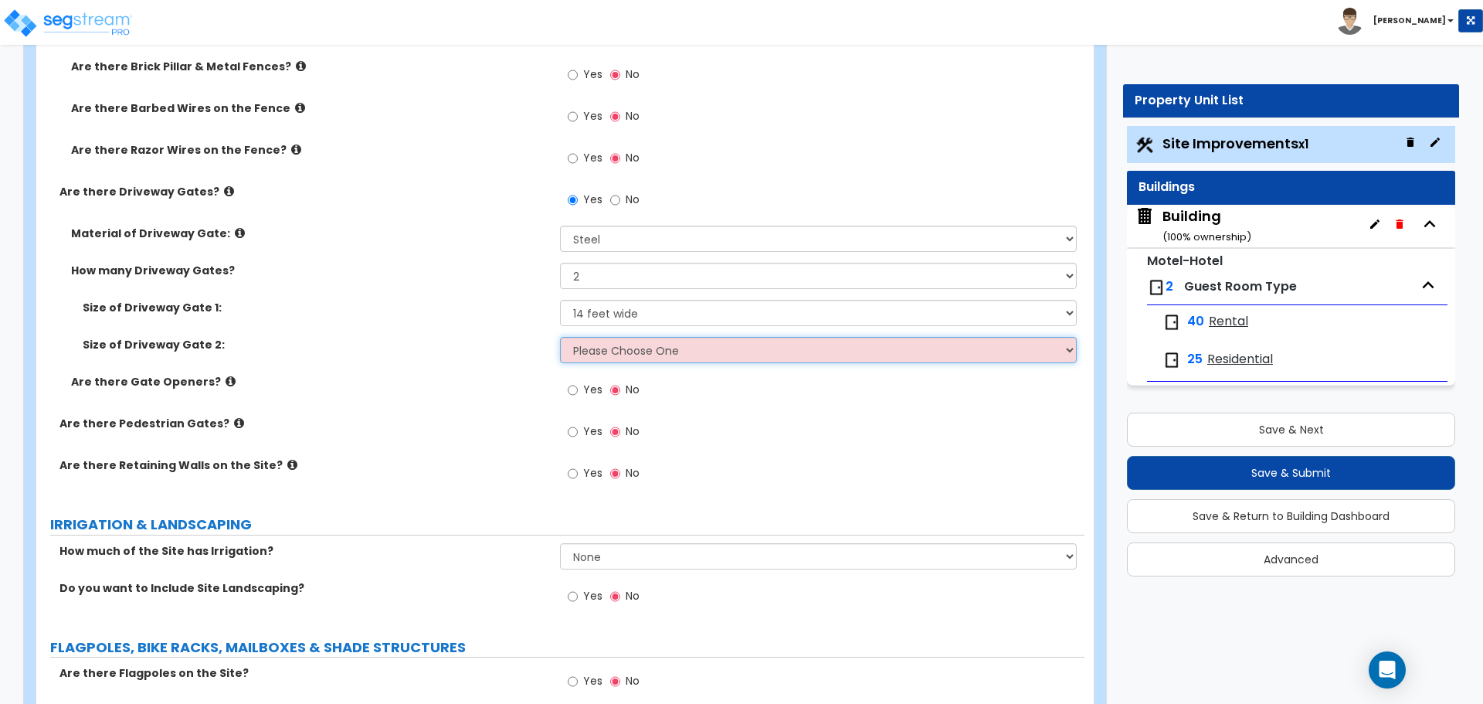
click at [659, 342] on select "Please Choose One 12 feet wide 14 feet wide 16 feet wide" at bounding box center [818, 350] width 516 height 26
click at [560, 337] on select "Please Choose One 12 feet wide 14 feet wide 16 feet wide" at bounding box center [818, 350] width 516 height 26
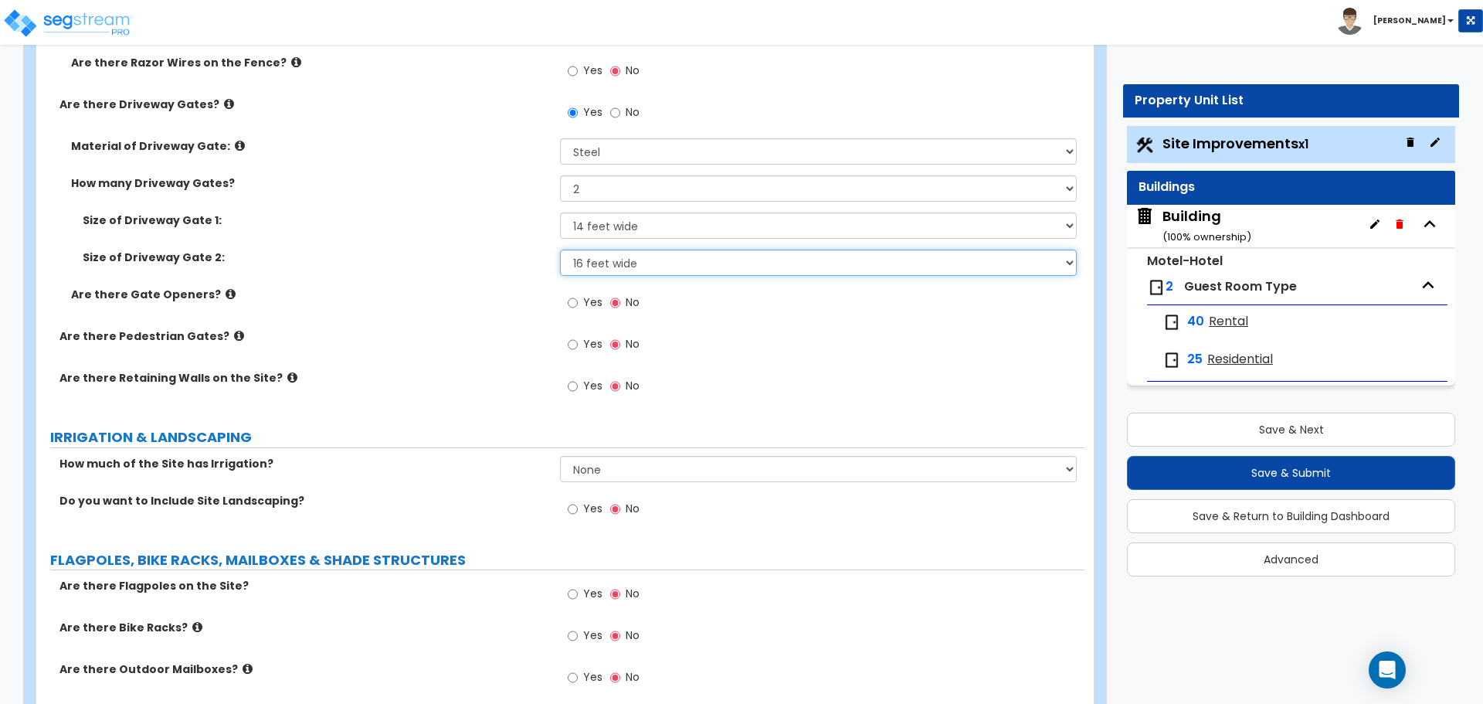
scroll to position [3800, 0]
click at [226, 286] on icon at bounding box center [231, 292] width 10 height 12
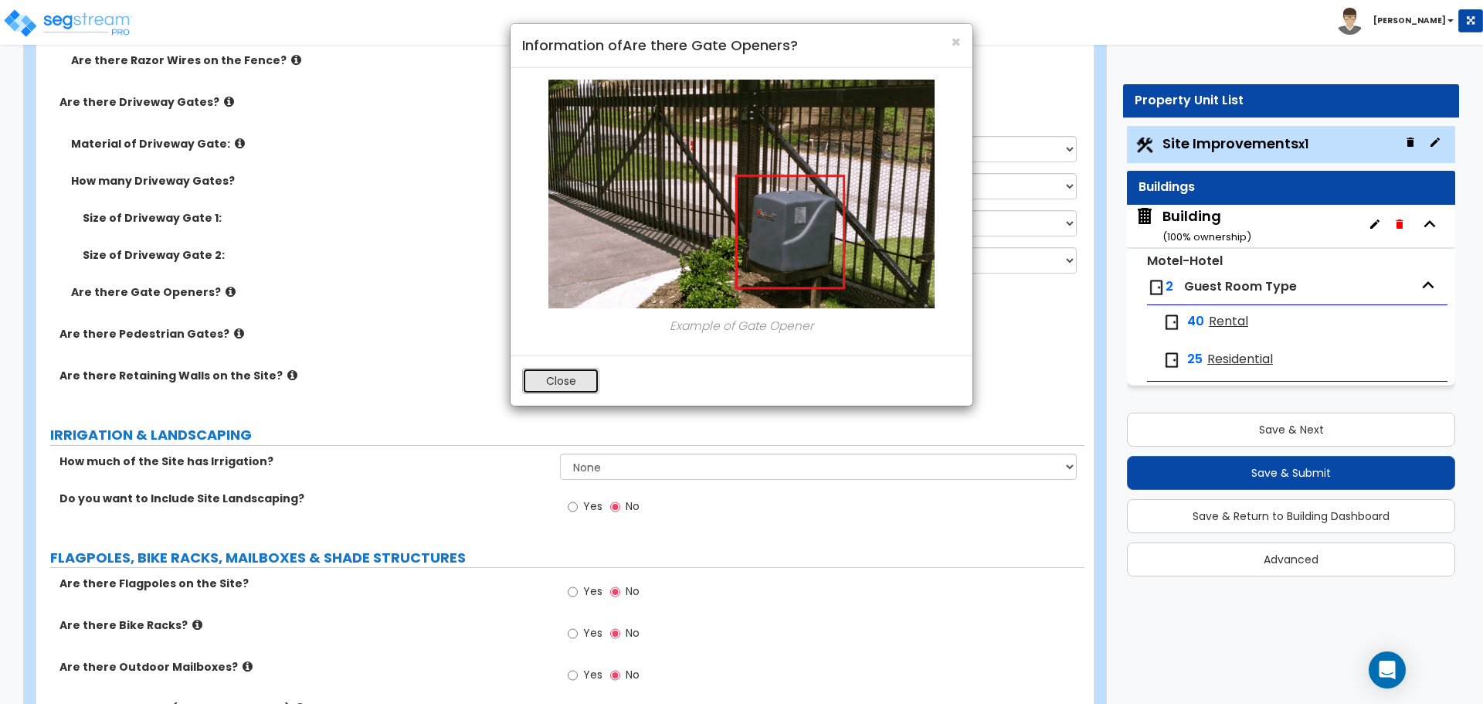
click at [589, 380] on button "Close" at bounding box center [560, 381] width 77 height 26
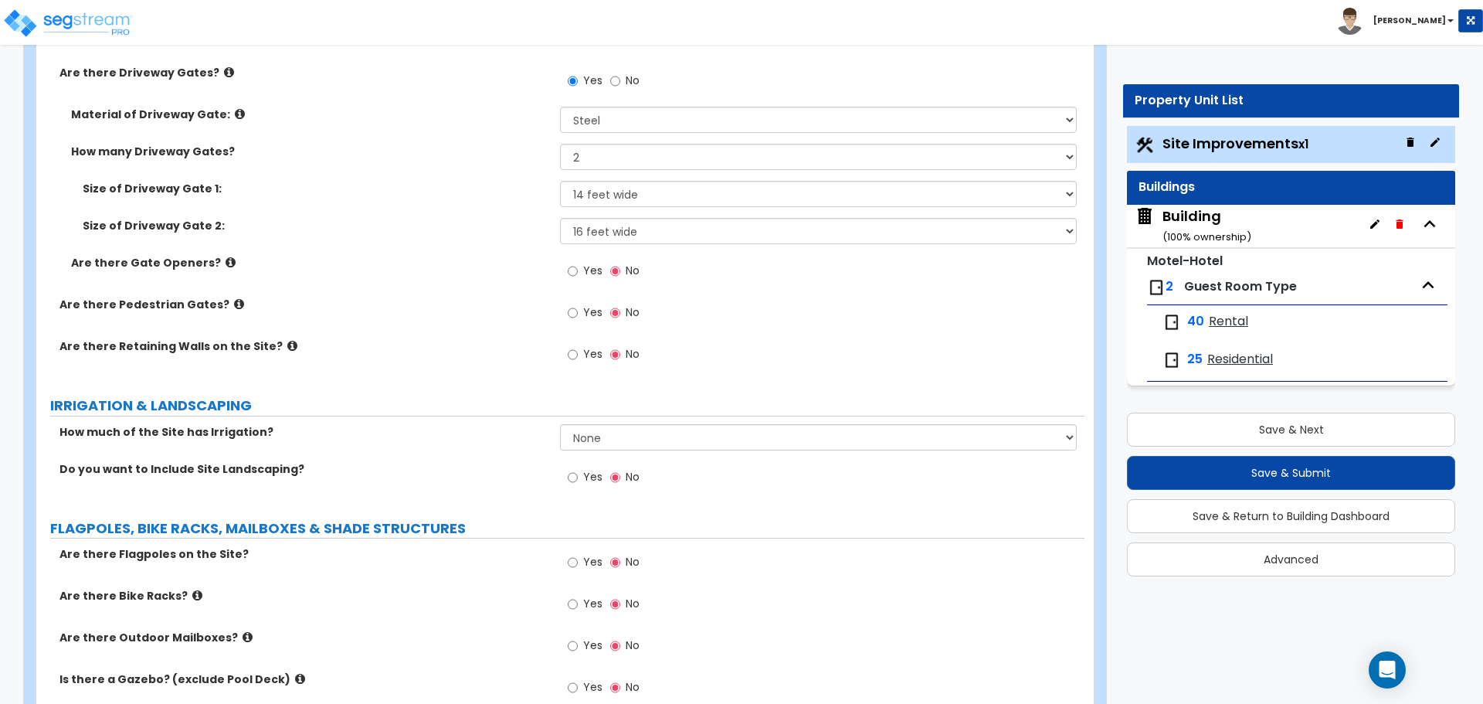
click at [589, 266] on span "Yes" at bounding box center [592, 270] width 19 height 15
click at [578, 266] on input "Yes" at bounding box center [573, 271] width 10 height 17
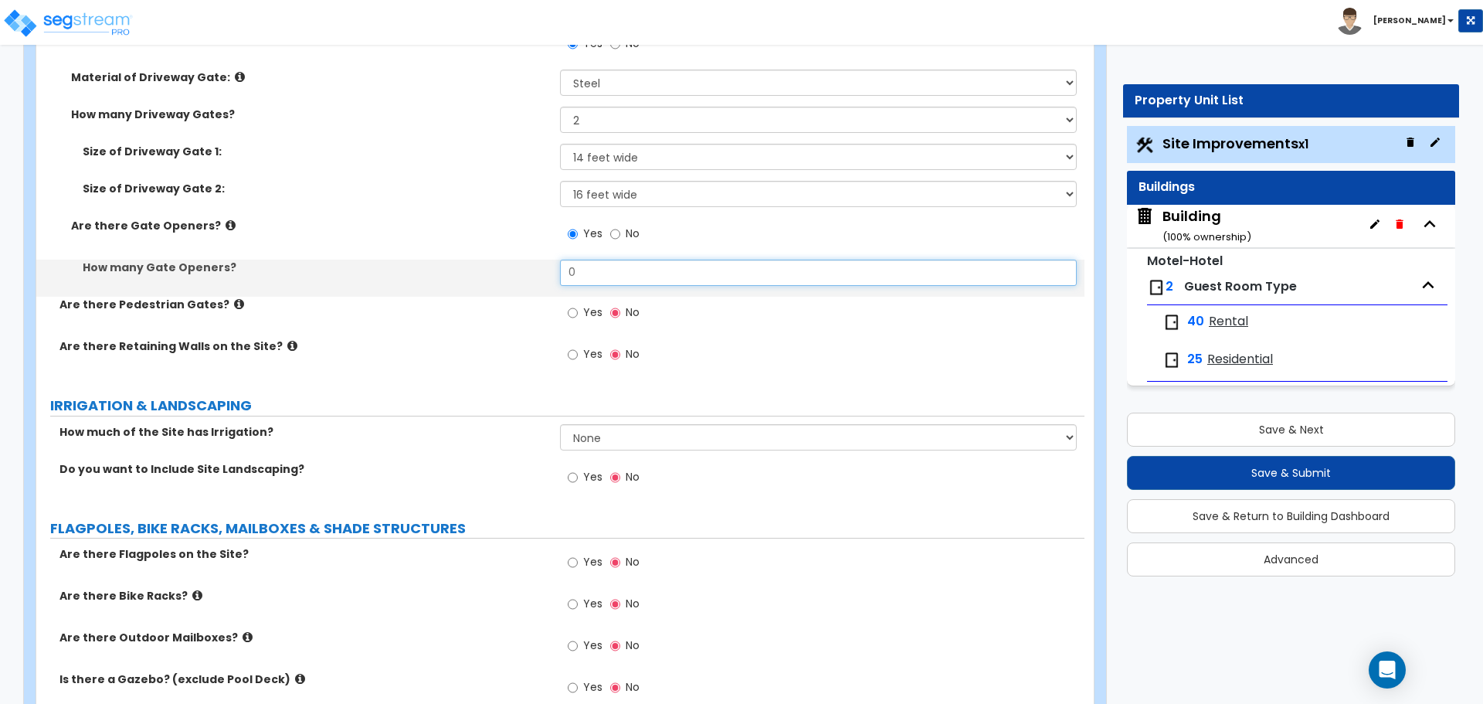
drag, startPoint x: 604, startPoint y: 266, endPoint x: 534, endPoint y: 266, distance: 70.3
click at [535, 267] on div "How many Gate Openers? 0" at bounding box center [560, 278] width 1048 height 37
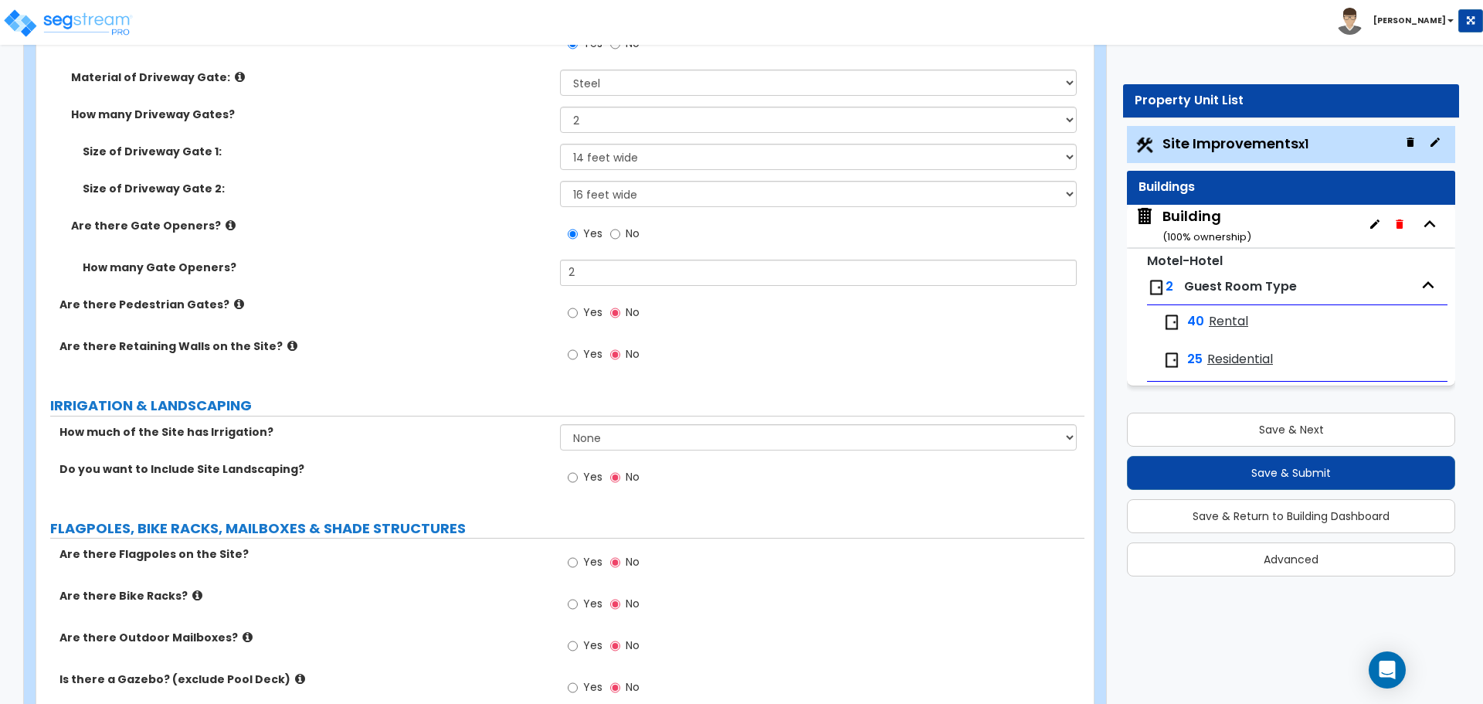
click at [226, 220] on icon at bounding box center [231, 225] width 10 height 12
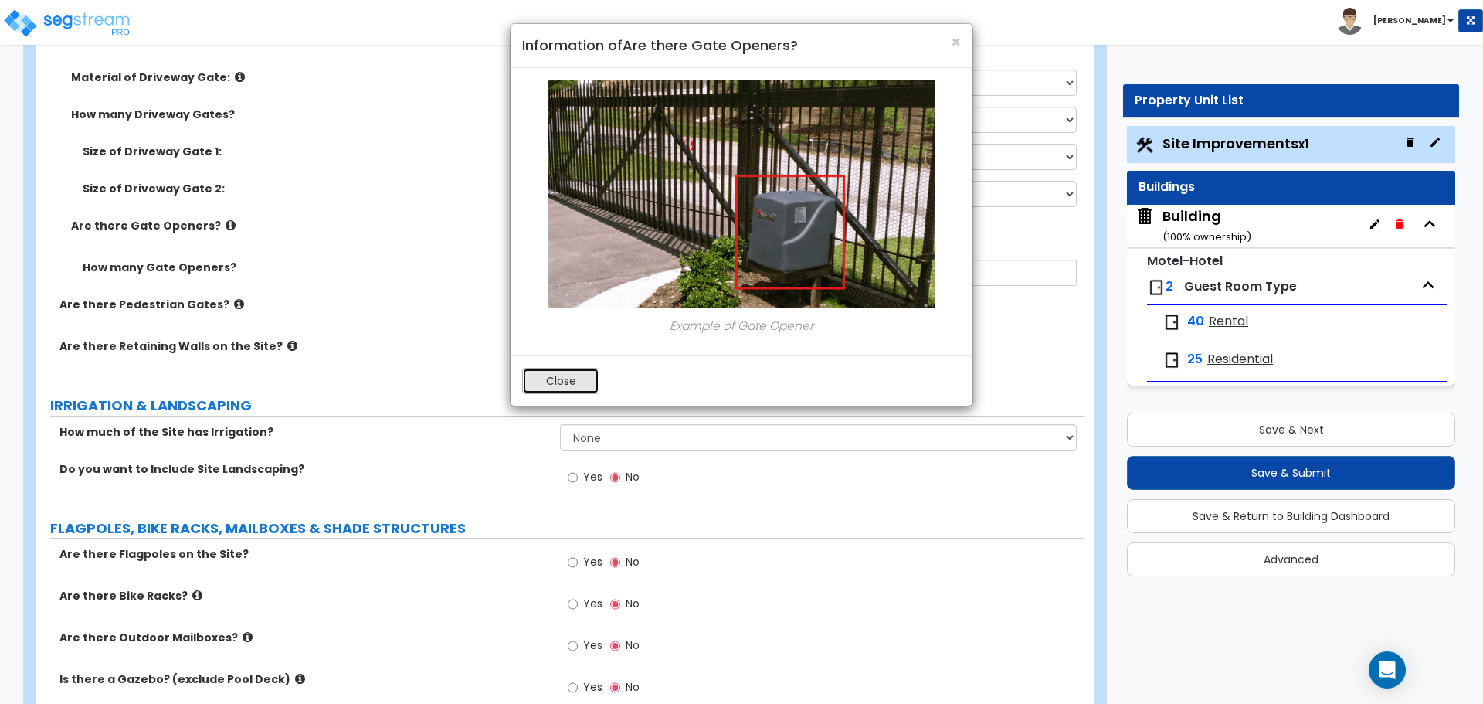
click at [546, 371] on button "Close" at bounding box center [560, 381] width 77 height 26
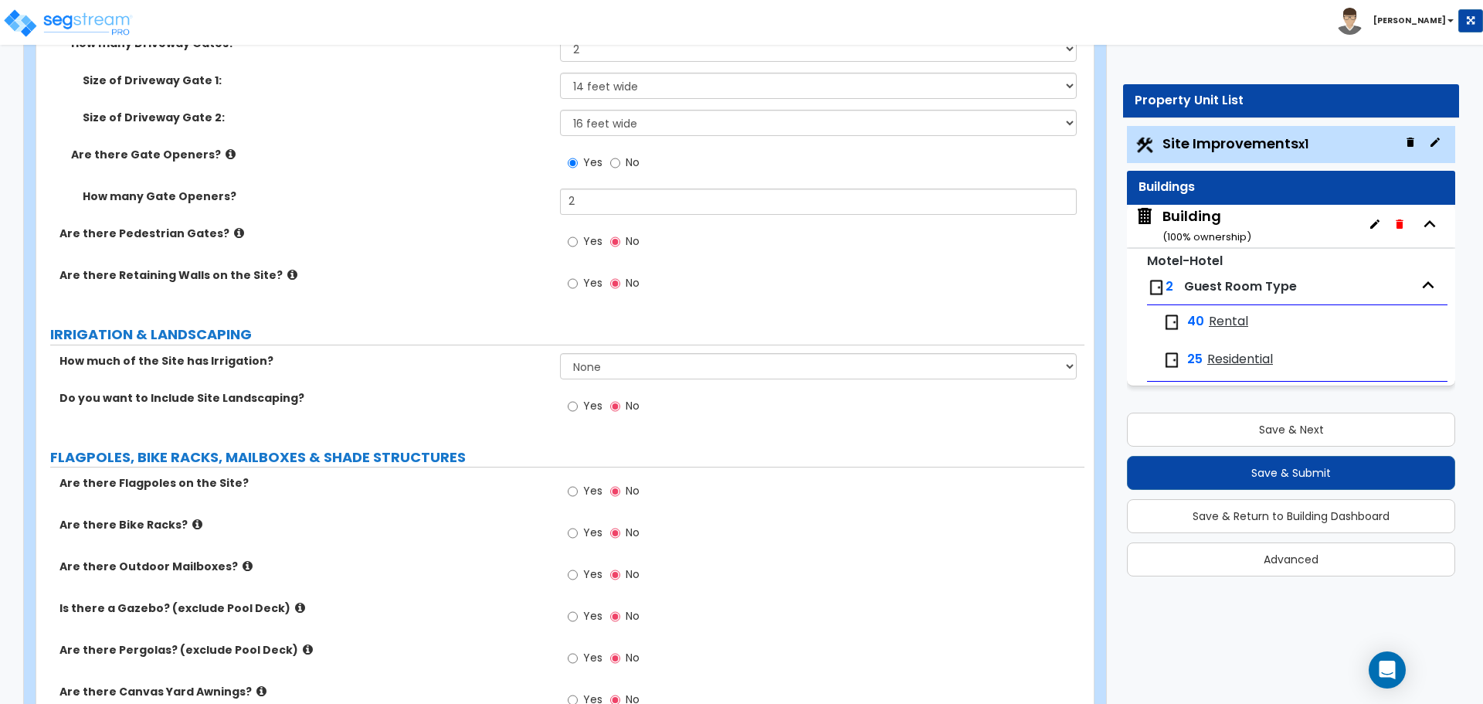
click at [589, 244] on label "Yes" at bounding box center [585, 243] width 35 height 26
click at [578, 244] on input "Yes" at bounding box center [573, 241] width 10 height 17
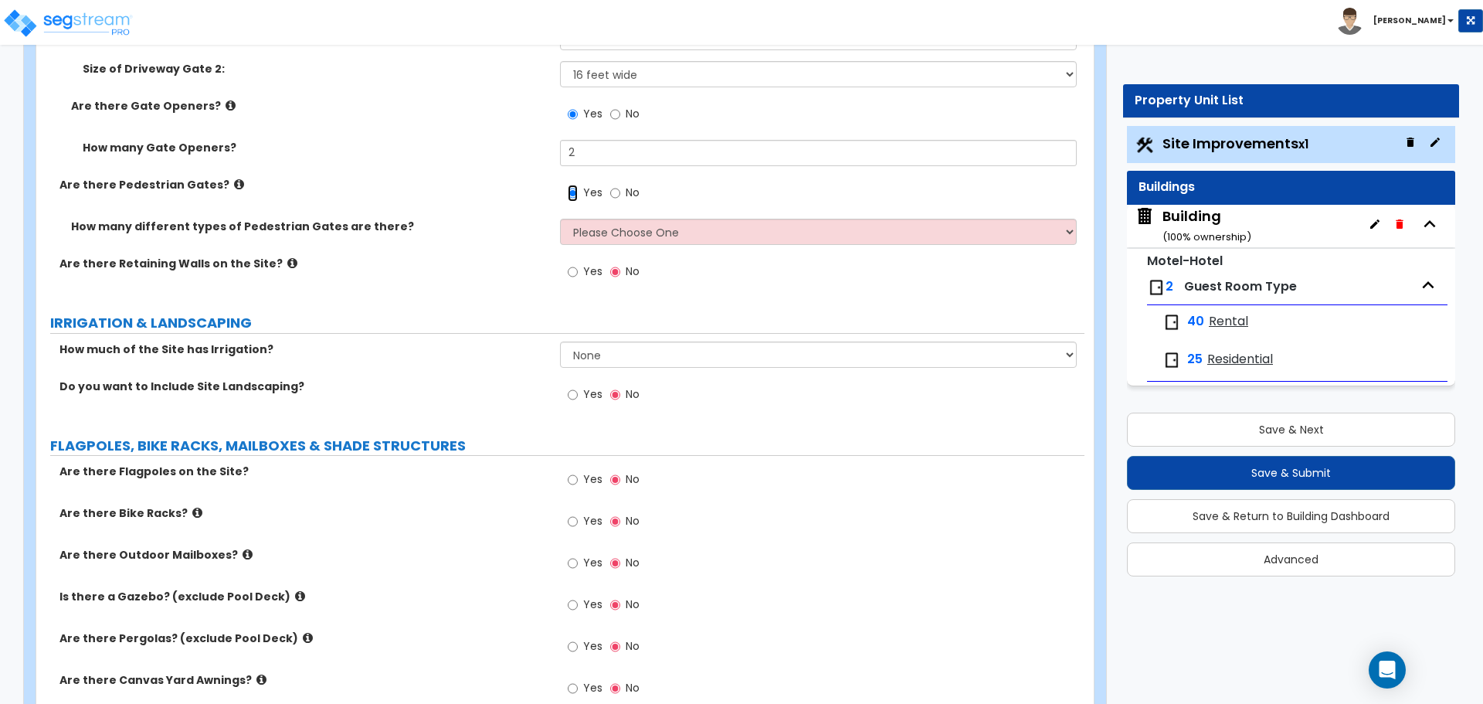
scroll to position [3982, 0]
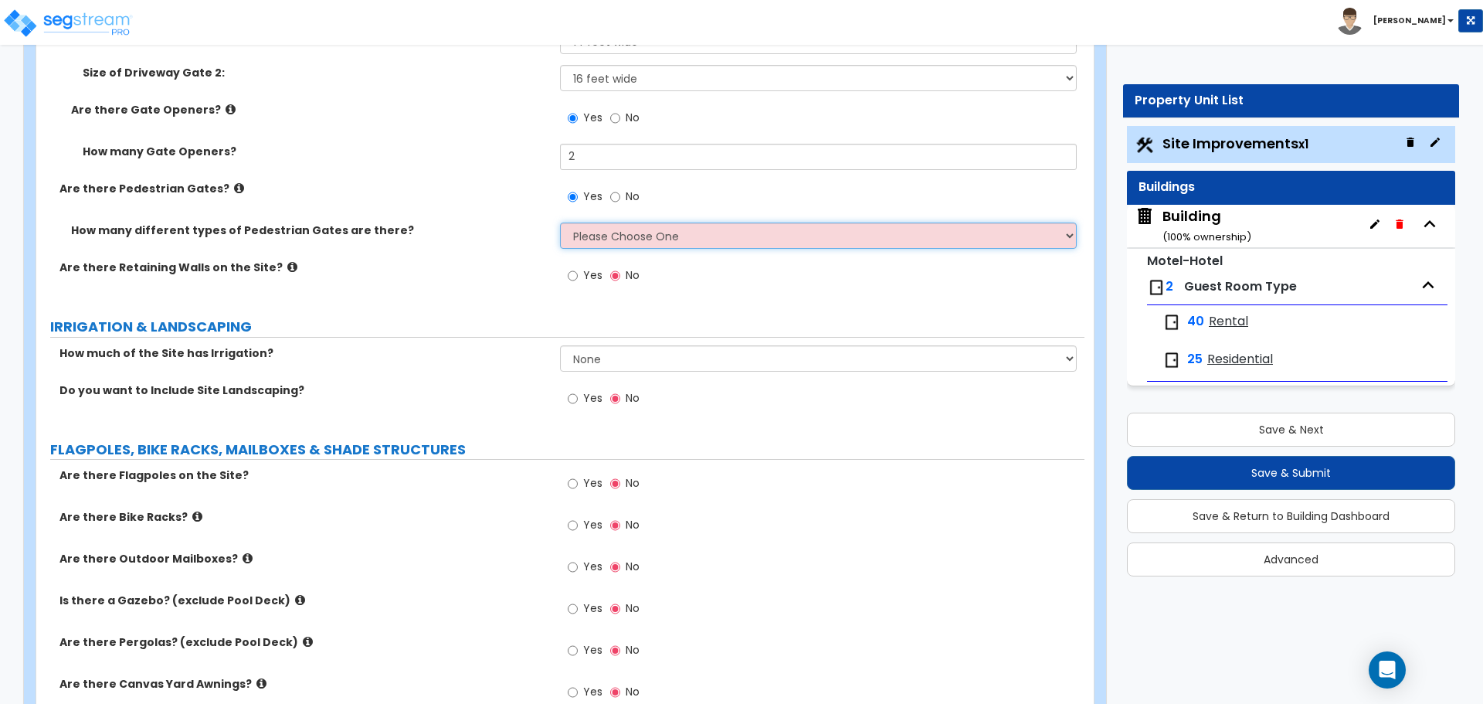
click at [655, 238] on select "Please Choose One 1 2 3" at bounding box center [818, 235] width 516 height 26
click at [560, 222] on select "Please Choose One 1 2 3" at bounding box center [818, 235] width 516 height 26
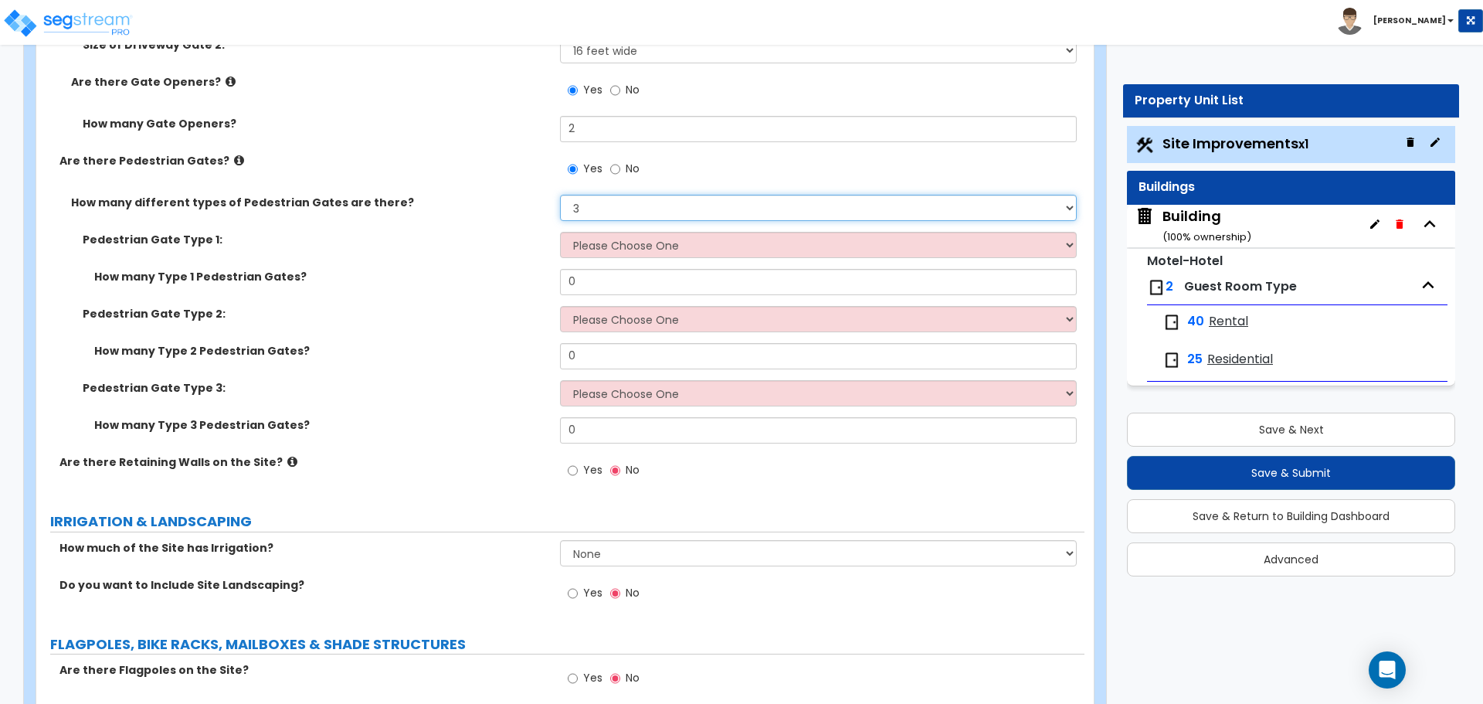
scroll to position [3993, 0]
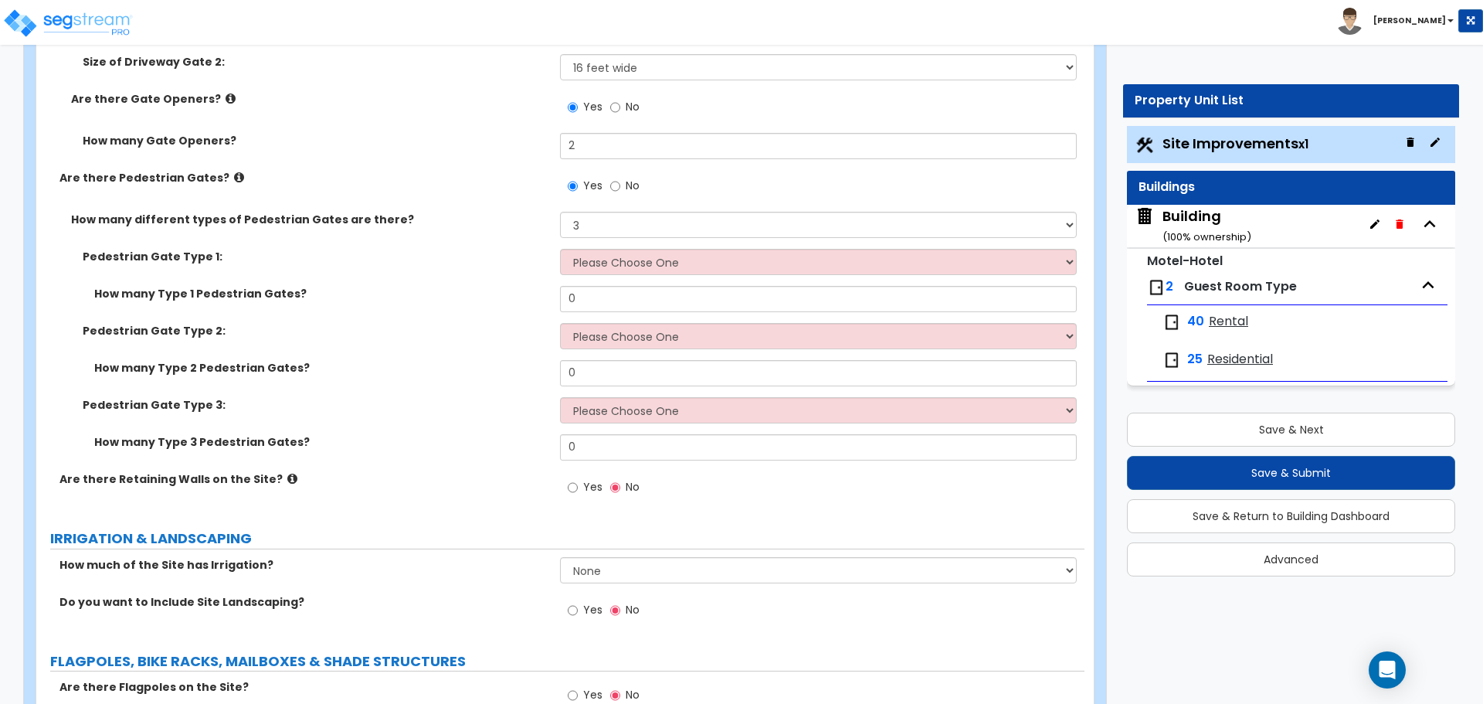
click at [234, 174] on icon at bounding box center [239, 177] width 10 height 12
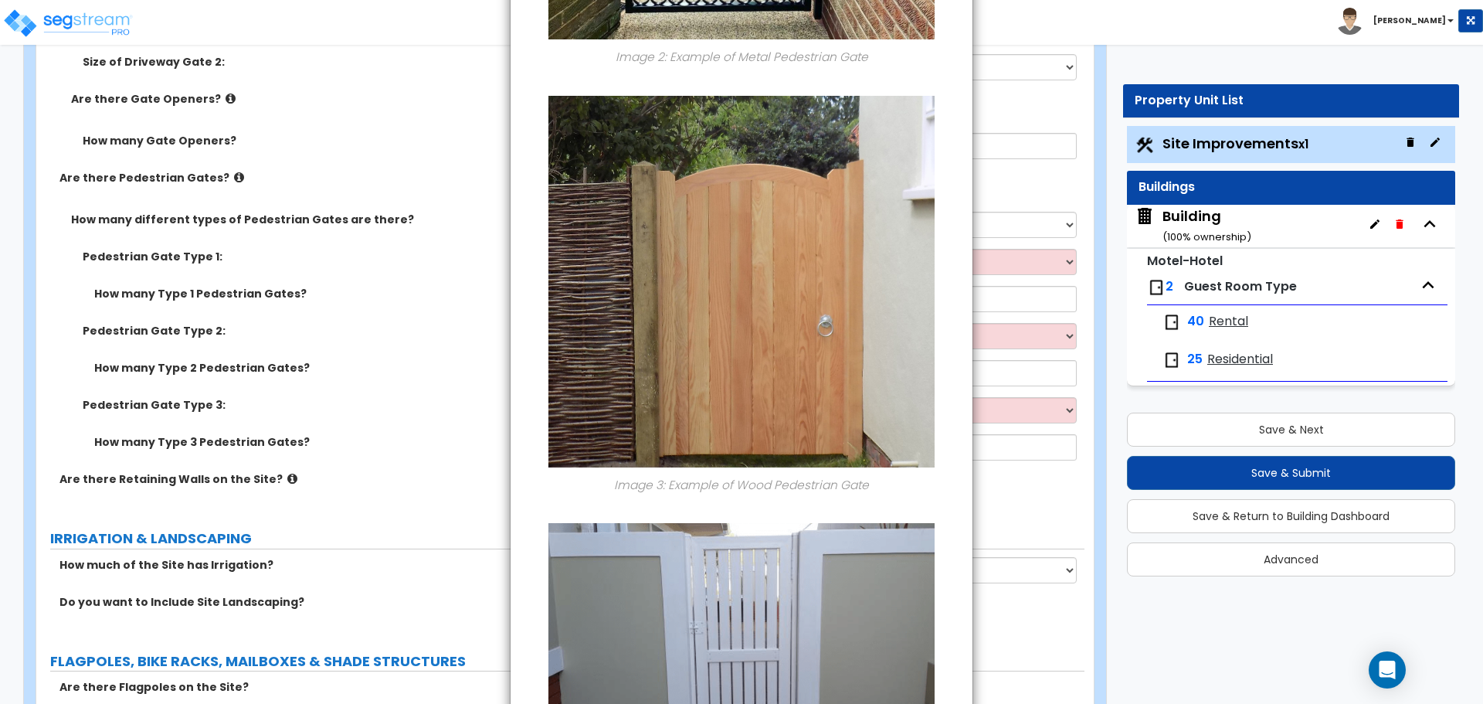
scroll to position [1131, 0]
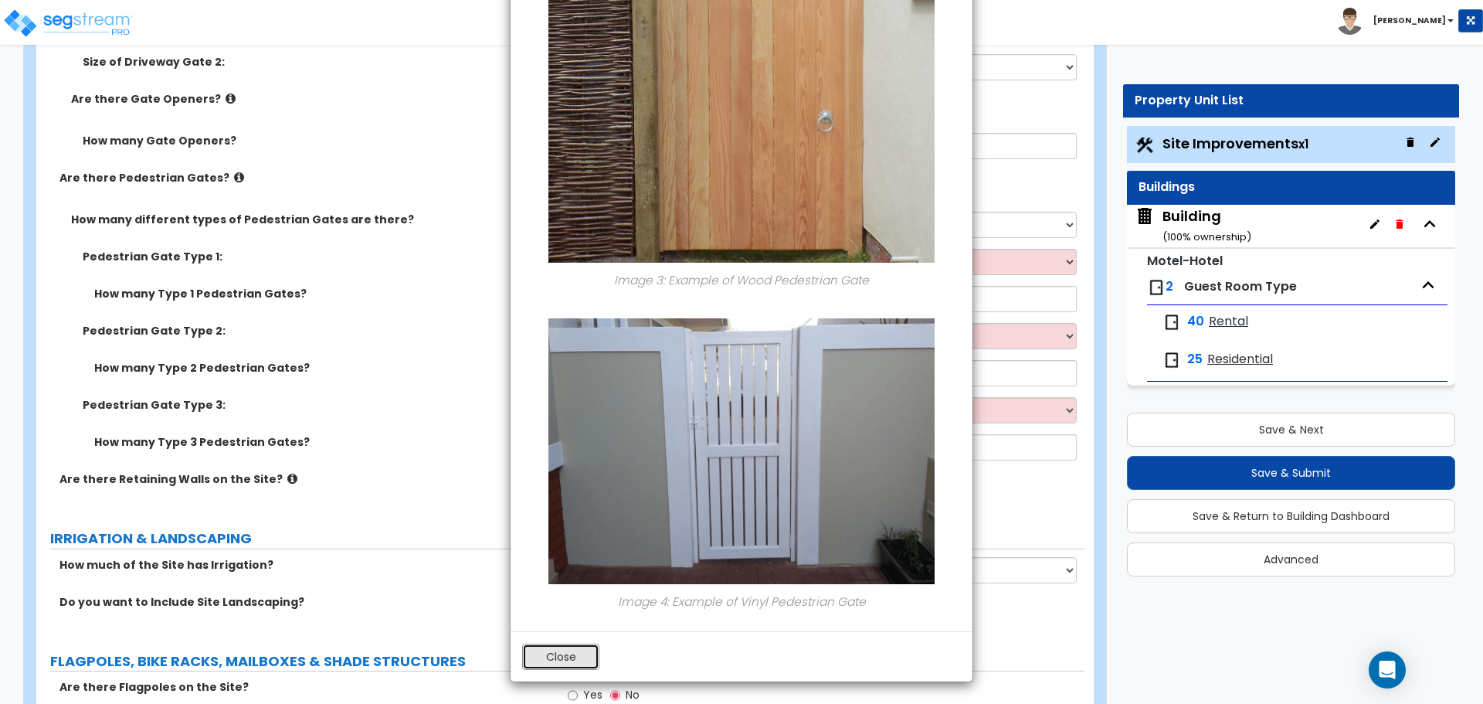
drag, startPoint x: 583, startPoint y: 645, endPoint x: 610, endPoint y: 615, distance: 40.5
click at [583, 645] on button "Close" at bounding box center [560, 656] width 77 height 26
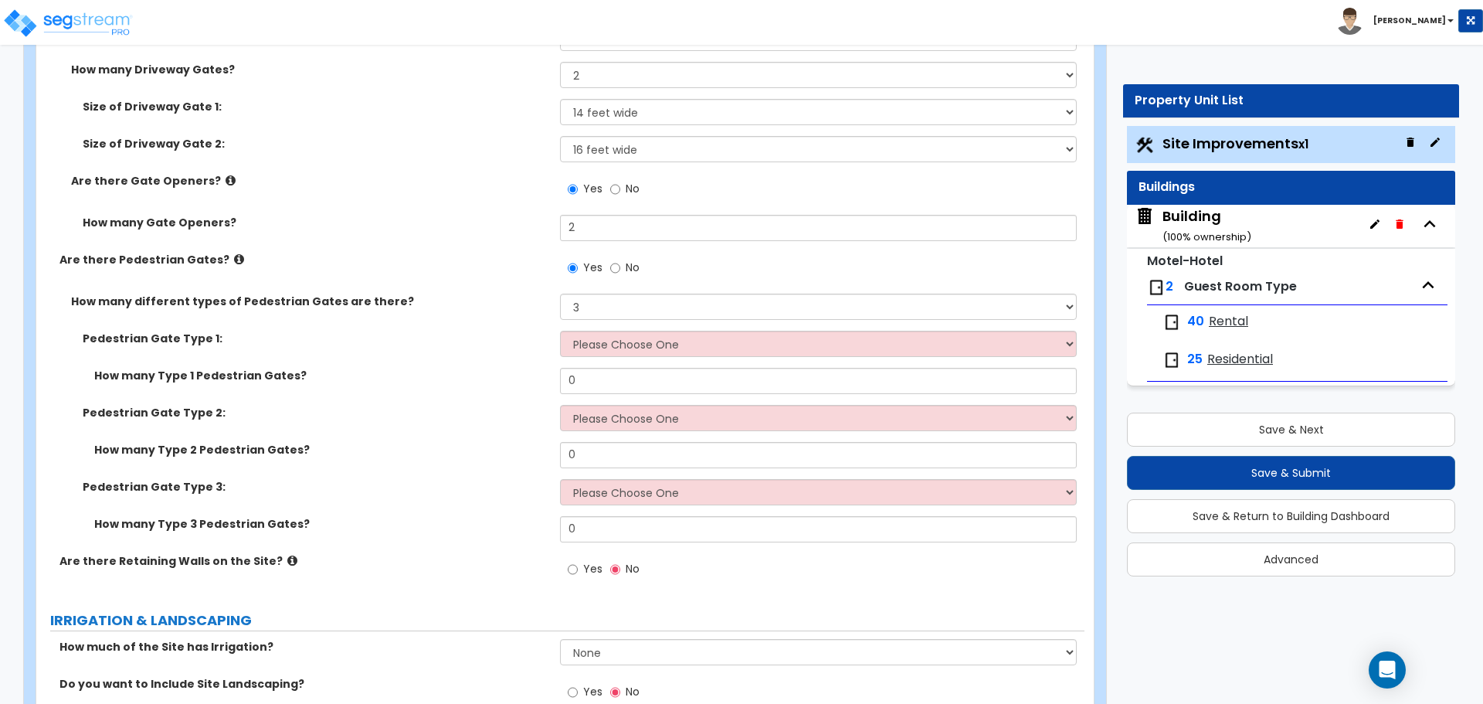
scroll to position [3912, 0]
click at [623, 311] on select "Please Choose One 1 2 3" at bounding box center [818, 306] width 516 height 26
click at [560, 293] on select "Please Choose One 1 2 3" at bounding box center [818, 306] width 516 height 26
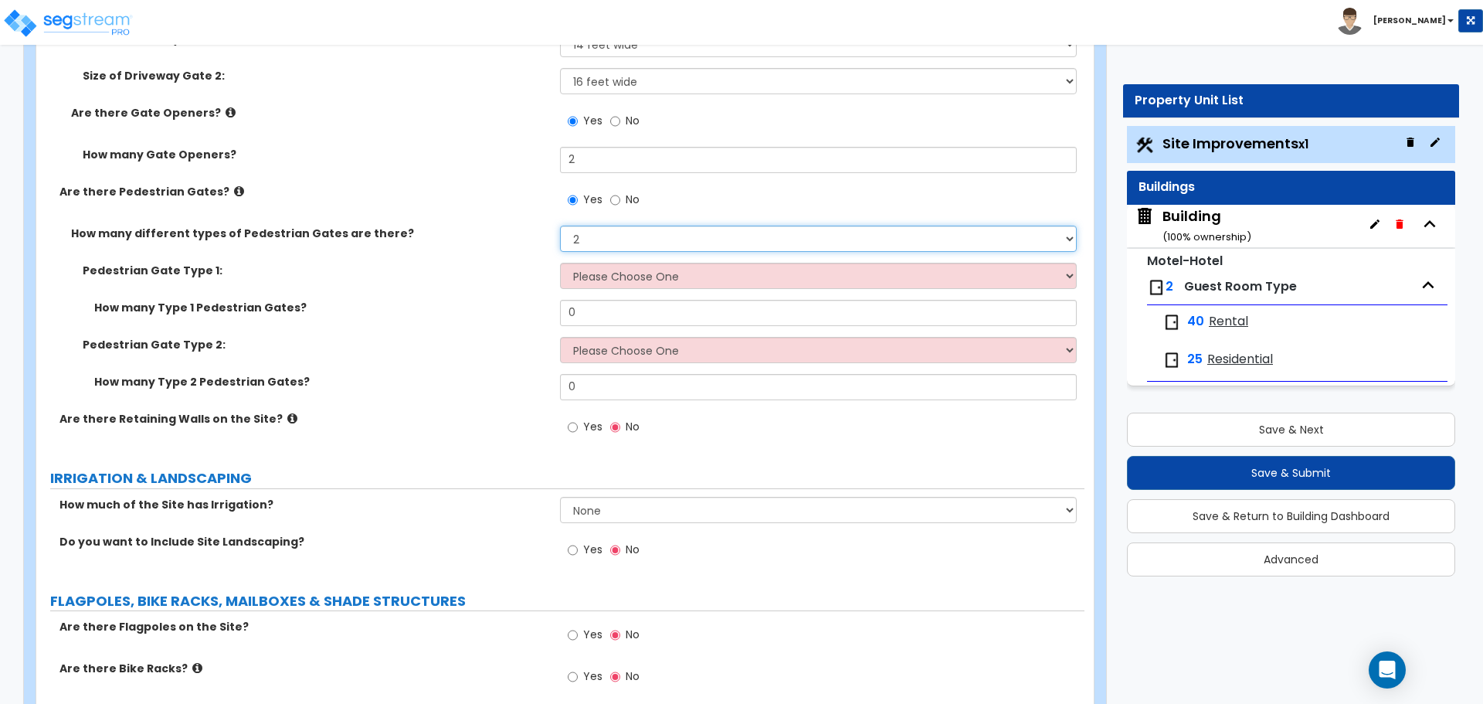
scroll to position [3980, 0]
click at [665, 277] on select "Please Choose One Chain Link, 3 ft Height Chain Link, 4 ft Height Chain Link, 6…" at bounding box center [818, 275] width 516 height 26
click at [644, 279] on select "Please Choose One Chain Link, 3 ft Height Chain Link, 4 ft Height Chain Link, 6…" at bounding box center [818, 275] width 516 height 26
click at [560, 262] on select "Please Choose One Chain Link, 3 ft Height Chain Link, 4 ft Height Chain Link, 6…" at bounding box center [818, 275] width 516 height 26
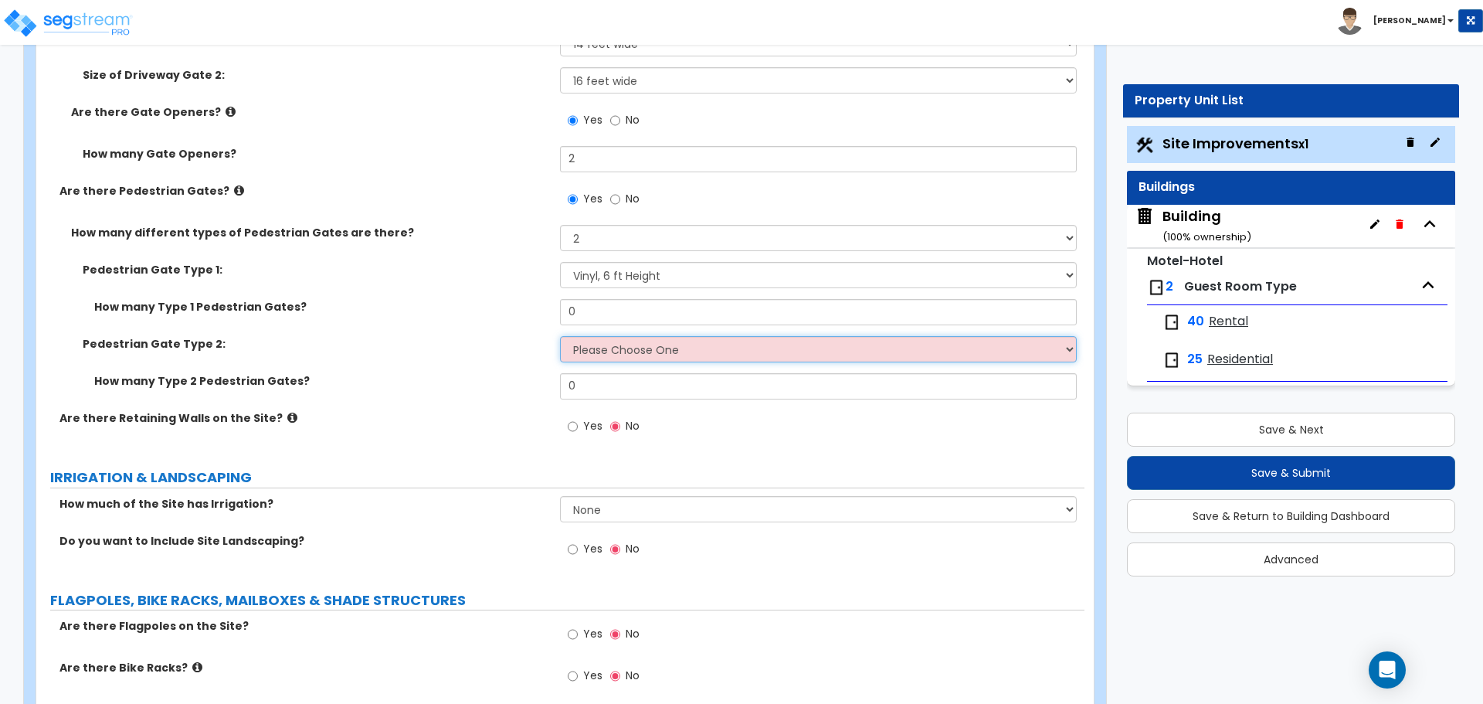
click at [629, 341] on select "Please Choose One Chain Link, 3 ft Height Chain Link, 4 ft Height Chain Link, 6…" at bounding box center [818, 349] width 516 height 26
click at [560, 336] on select "Please Choose One Chain Link, 3 ft Height Chain Link, 4 ft Height Chain Link, 6…" at bounding box center [818, 349] width 516 height 26
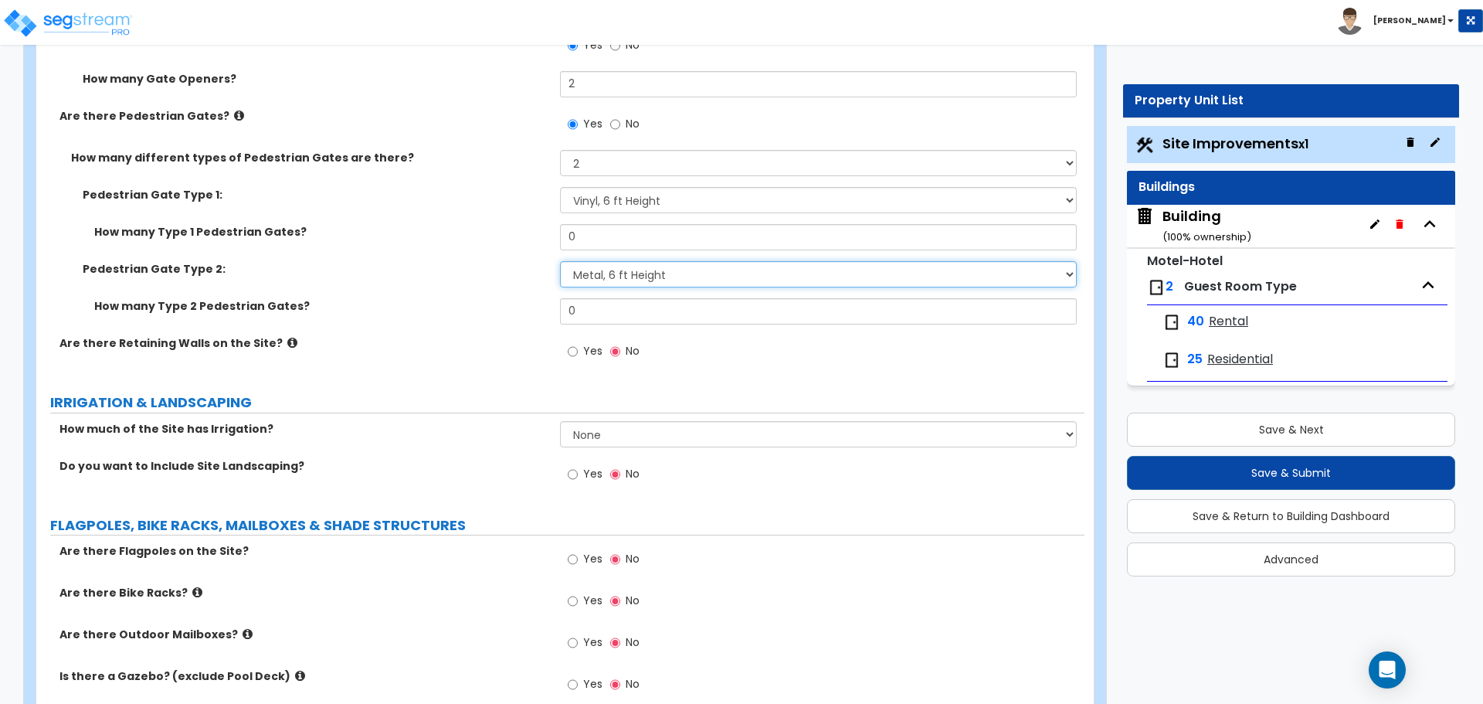
scroll to position [4064, 0]
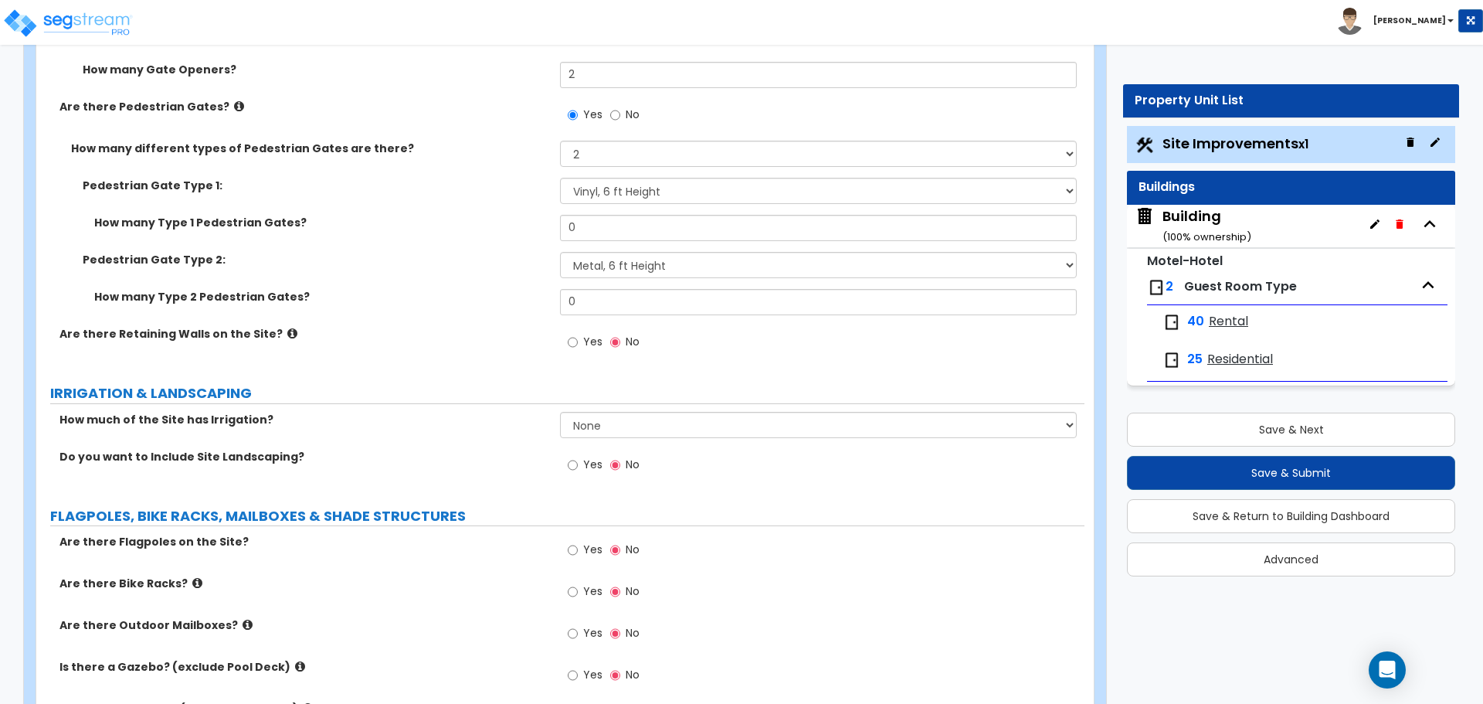
drag, startPoint x: 598, startPoint y: 237, endPoint x: 531, endPoint y: 231, distance: 67.5
click at [531, 231] on div "How many Type 1 Pedestrian Gates? 0" at bounding box center [560, 233] width 1048 height 37
drag, startPoint x: 616, startPoint y: 224, endPoint x: 504, endPoint y: 219, distance: 111.3
click at [507, 219] on div "How many Type 1 Pedestrian Gates? 0" at bounding box center [560, 233] width 1048 height 37
drag, startPoint x: 599, startPoint y: 296, endPoint x: 530, endPoint y: 291, distance: 69.7
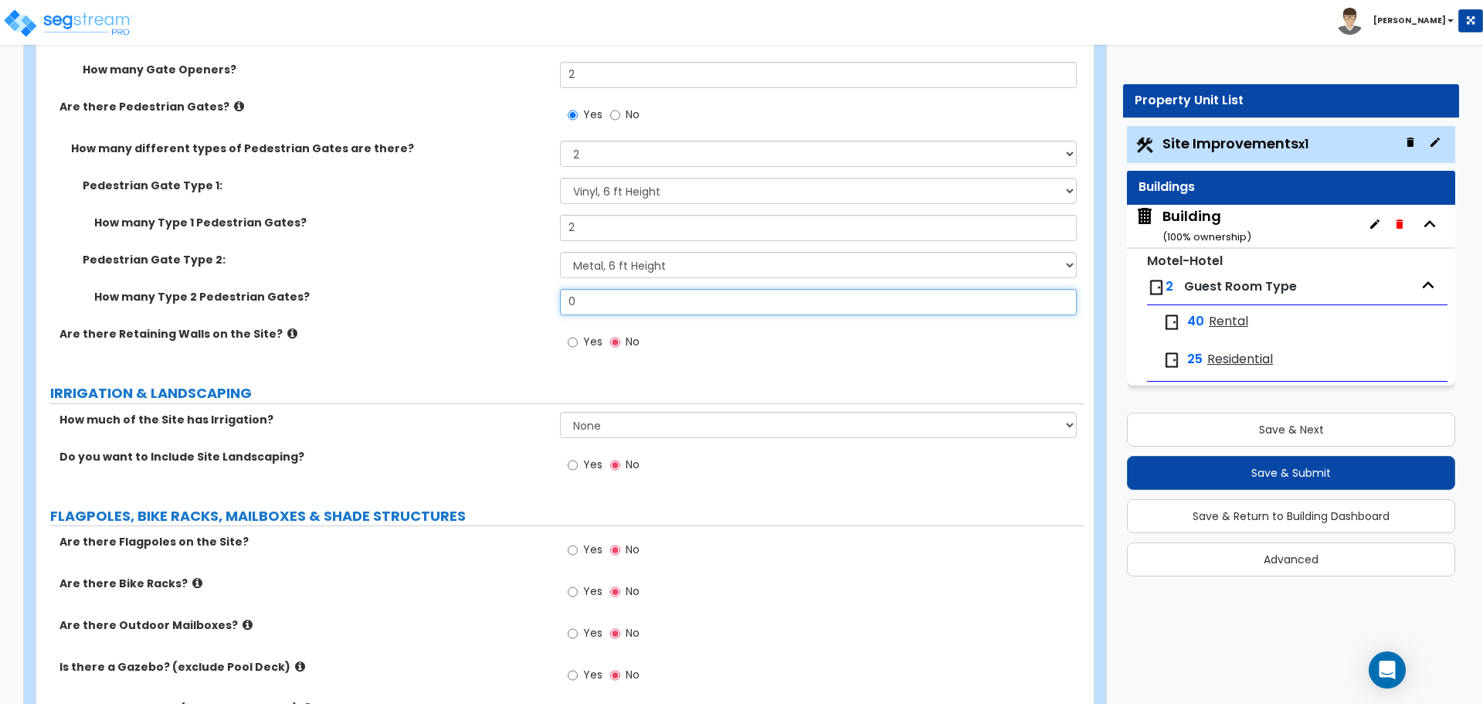
click at [531, 292] on div "How many Type 2 Pedestrian Gates? 0" at bounding box center [560, 307] width 1048 height 37
click at [597, 338] on span "Yes" at bounding box center [592, 341] width 19 height 15
click at [578, 338] on input "Yes" at bounding box center [573, 342] width 10 height 17
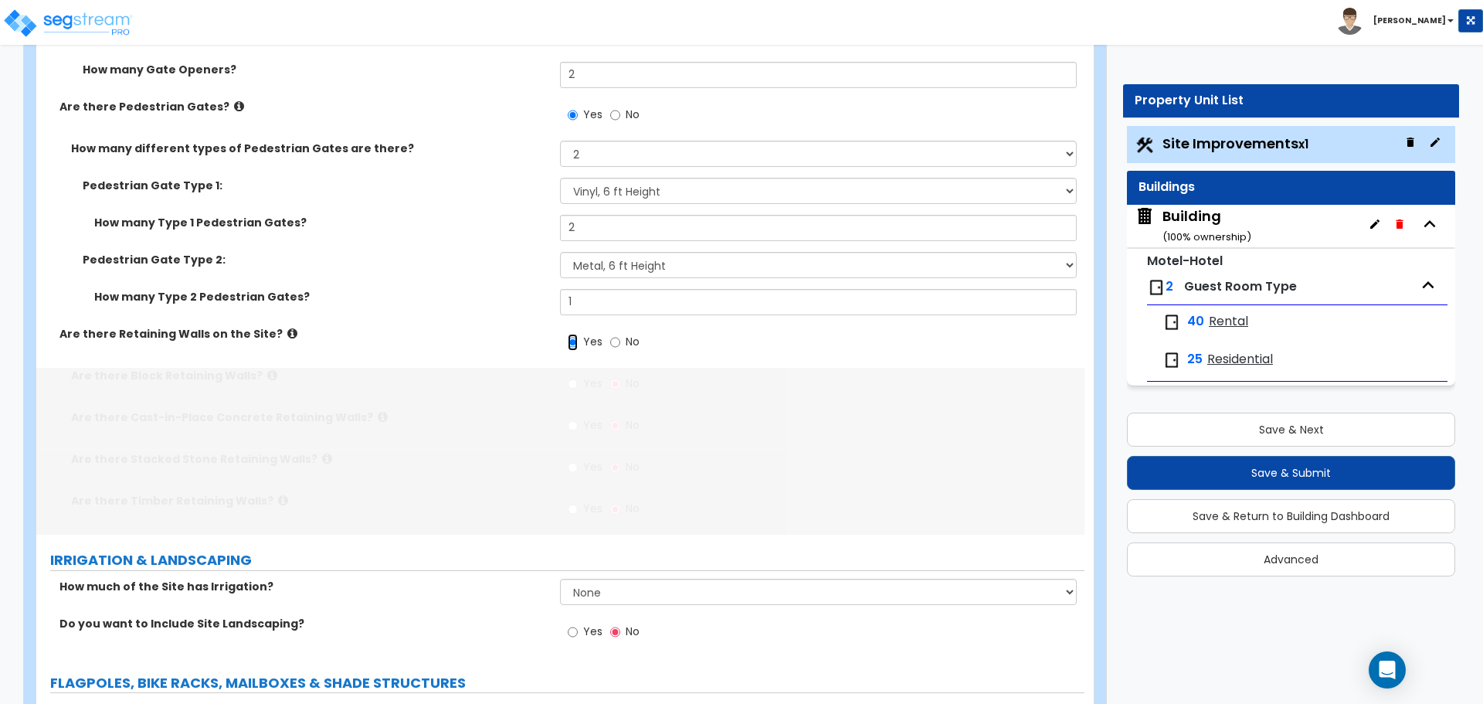
scroll to position [4231, 0]
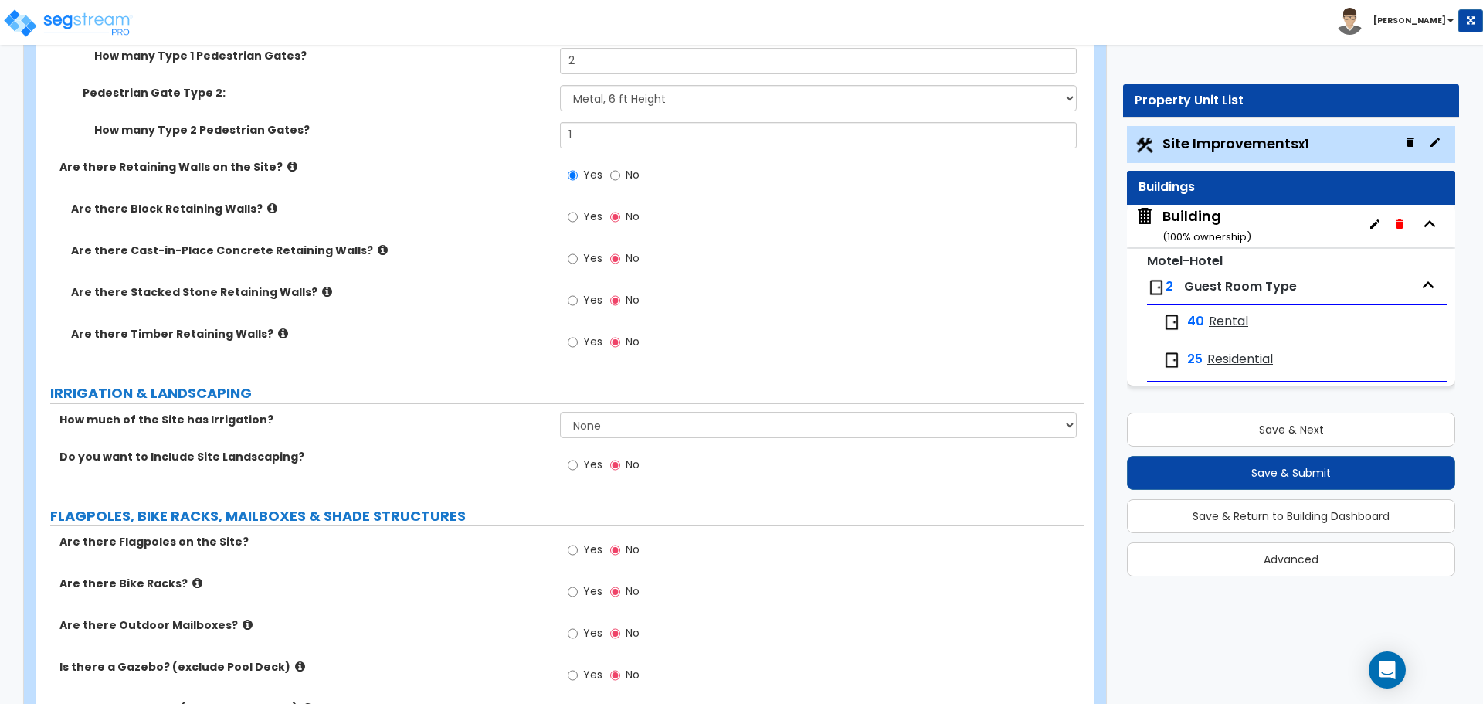
click at [287, 162] on icon at bounding box center [292, 167] width 10 height 12
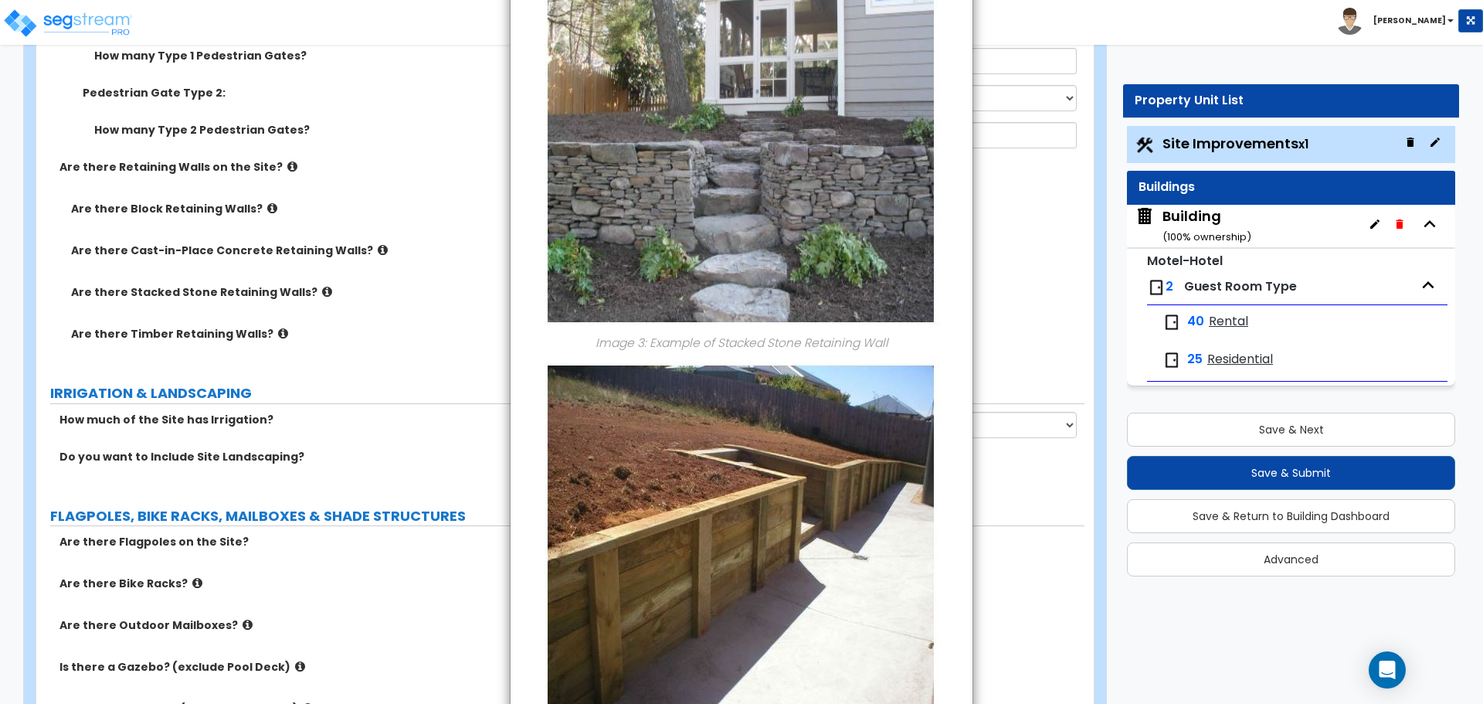
scroll to position [1146, 0]
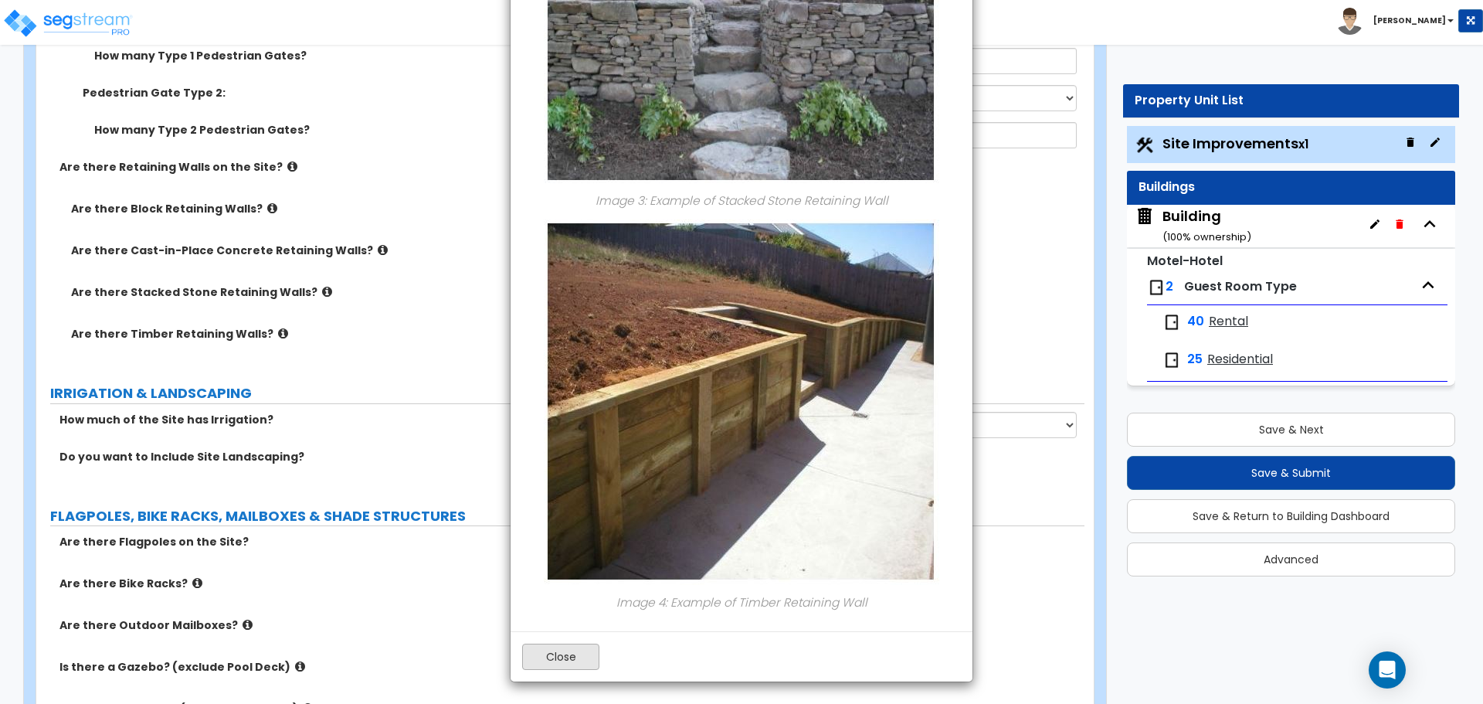
click at [550, 656] on button "Close" at bounding box center [560, 656] width 77 height 26
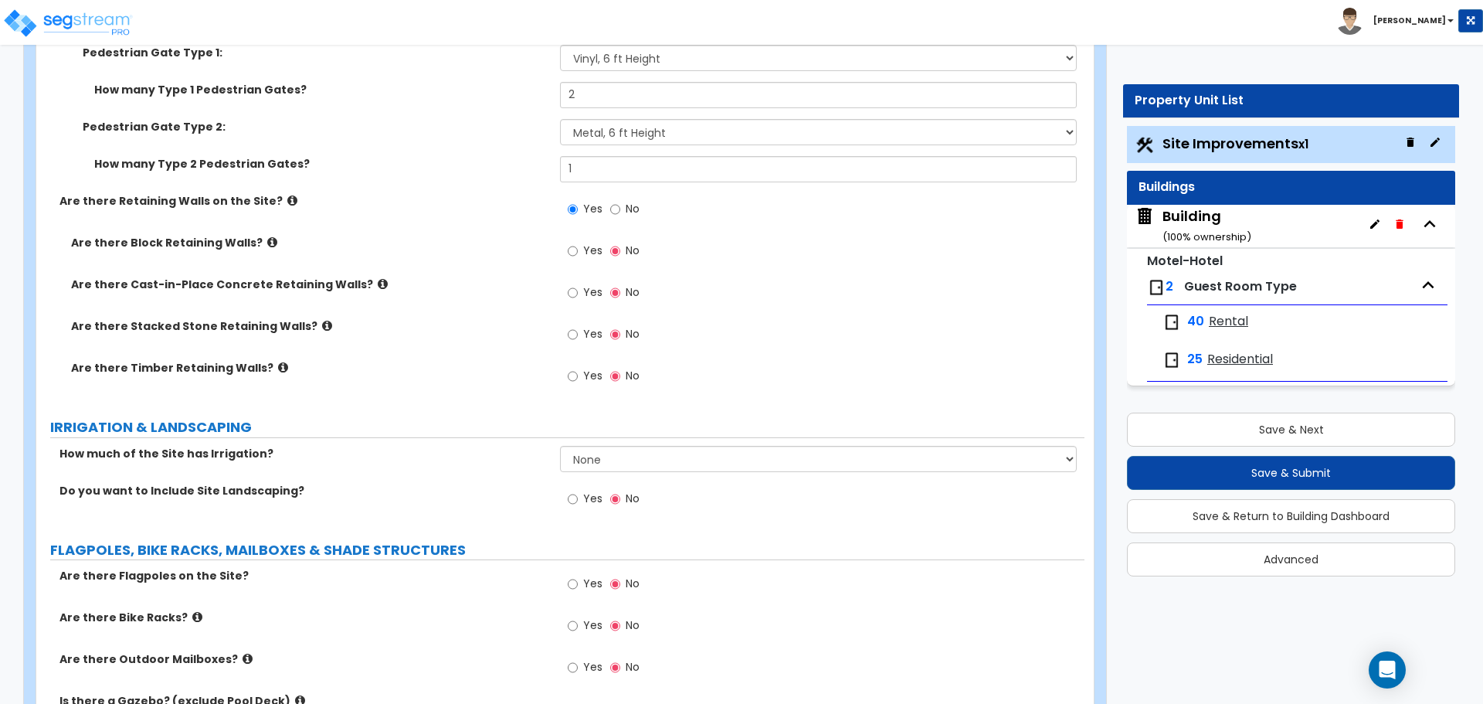
click at [579, 241] on label "Yes" at bounding box center [585, 252] width 35 height 26
click at [578, 243] on input "Yes" at bounding box center [573, 251] width 10 height 17
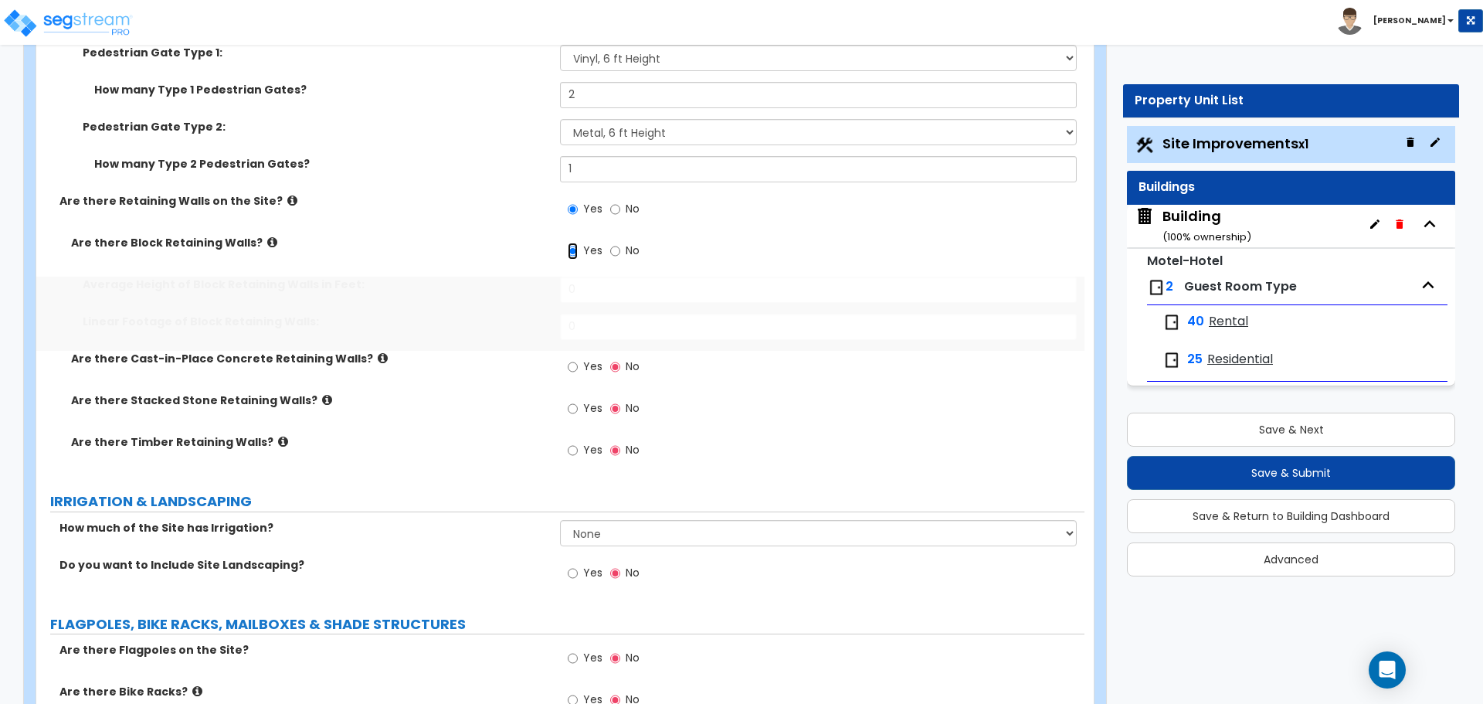
scroll to position [4271, 0]
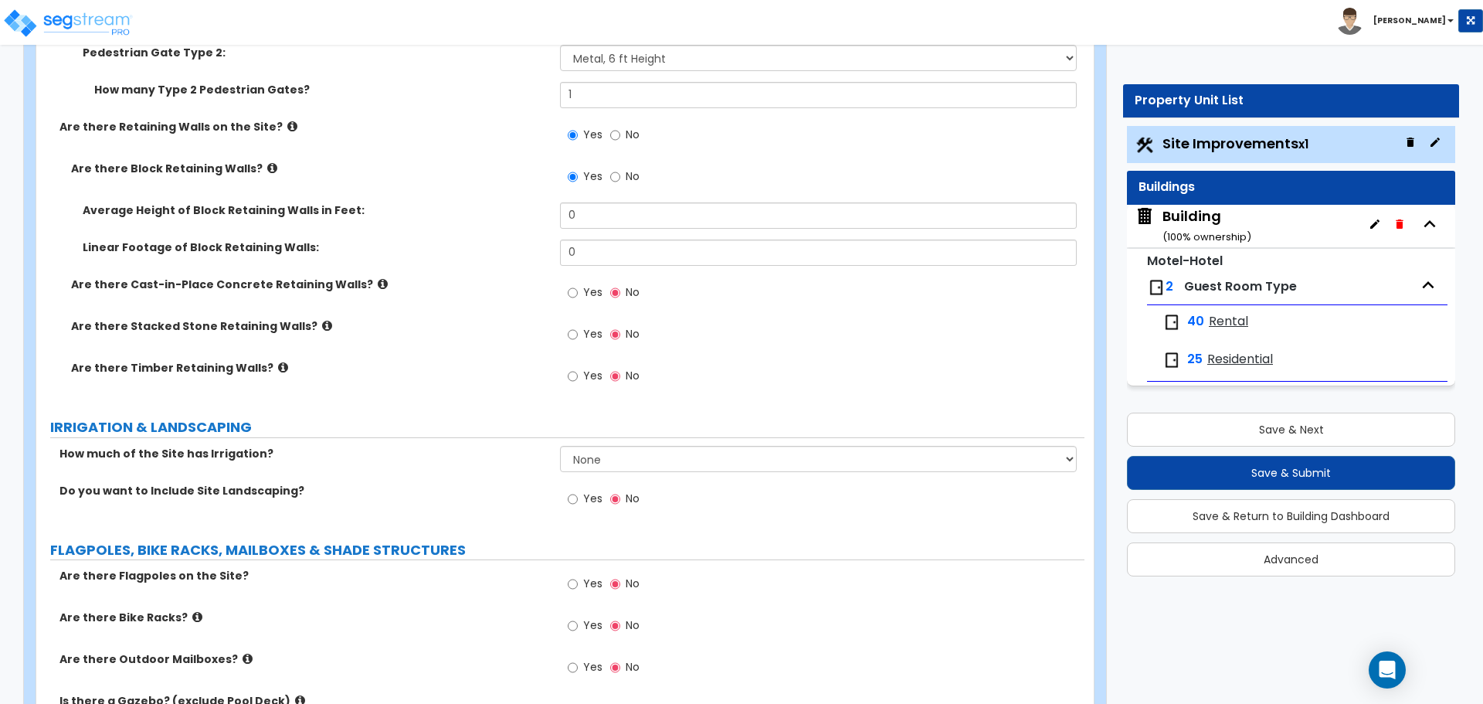
click at [267, 162] on icon at bounding box center [272, 168] width 10 height 12
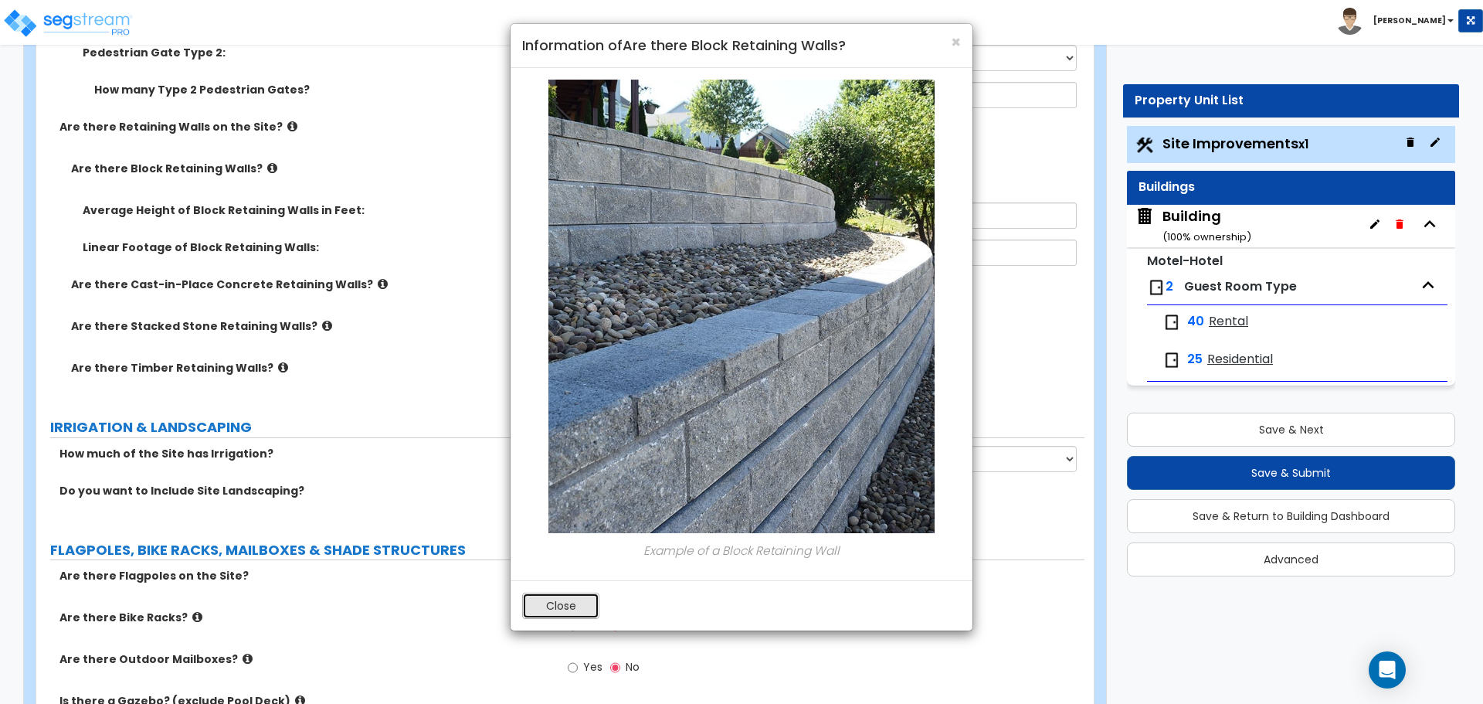
click at [563, 595] on button "Close" at bounding box center [560, 605] width 77 height 26
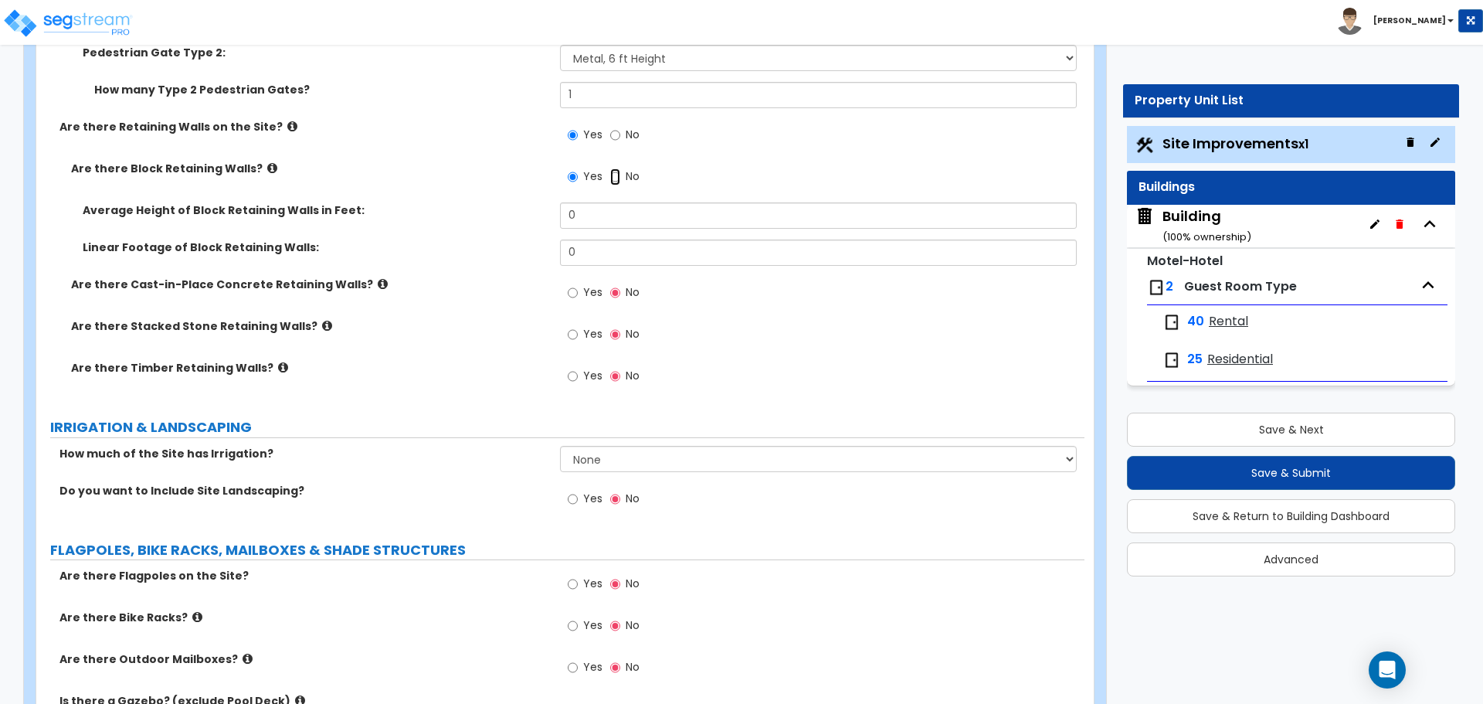
click at [618, 181] on input "No" at bounding box center [615, 176] width 10 height 17
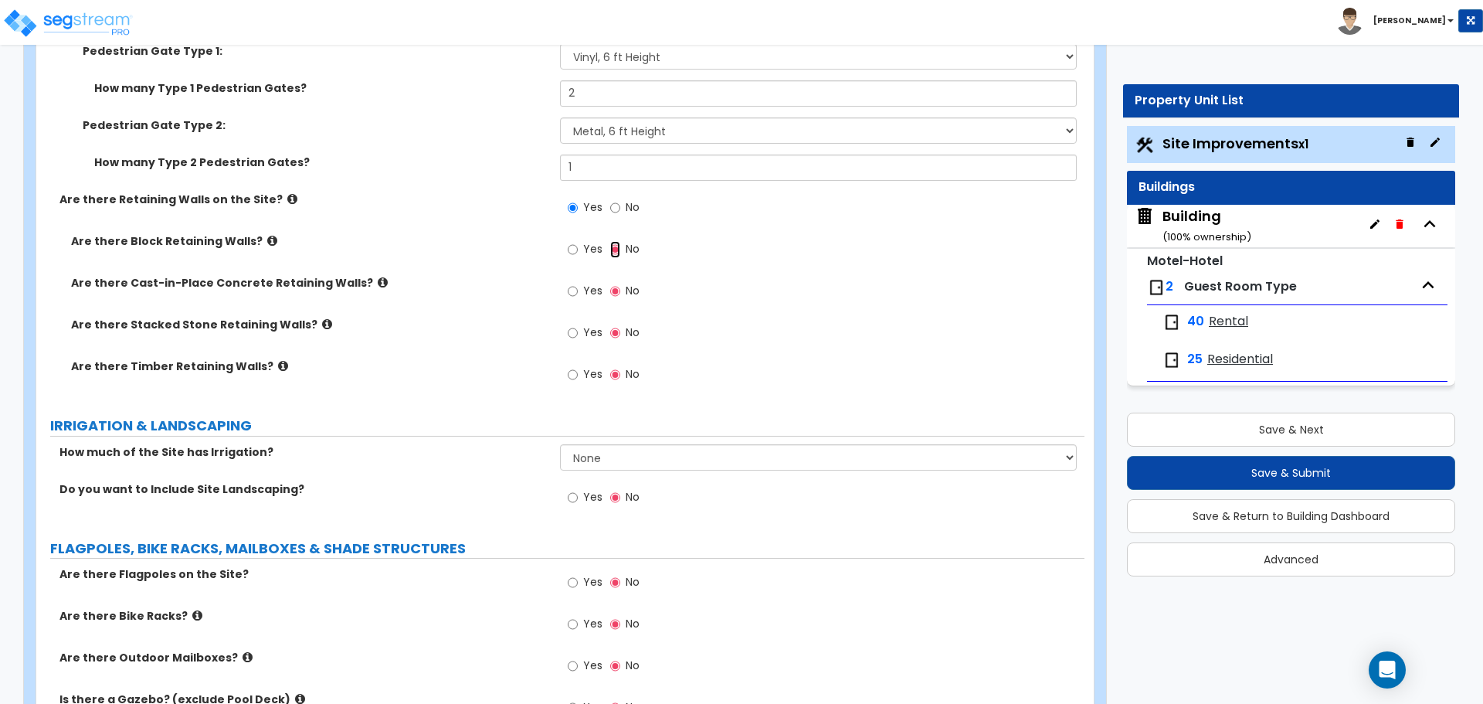
scroll to position [4201, 0]
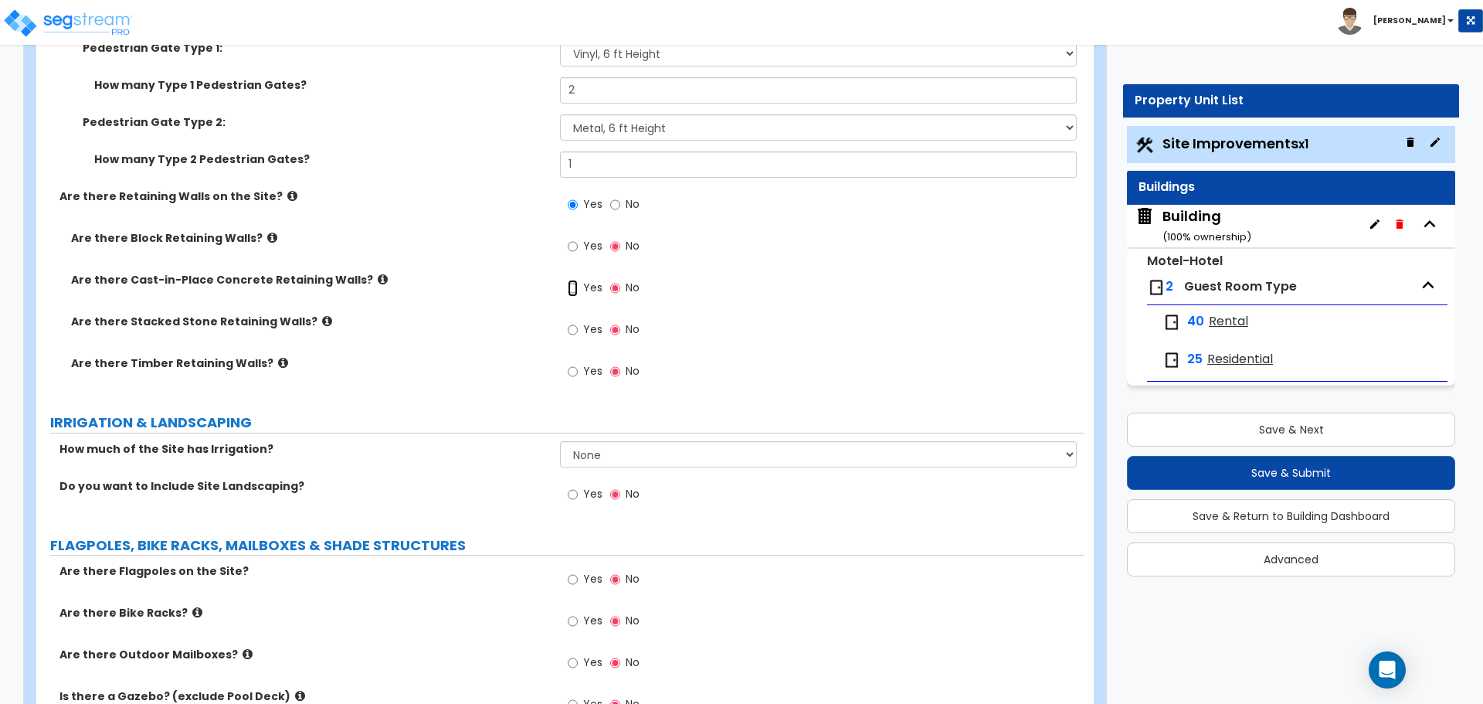
click at [575, 282] on input "Yes" at bounding box center [573, 288] width 10 height 17
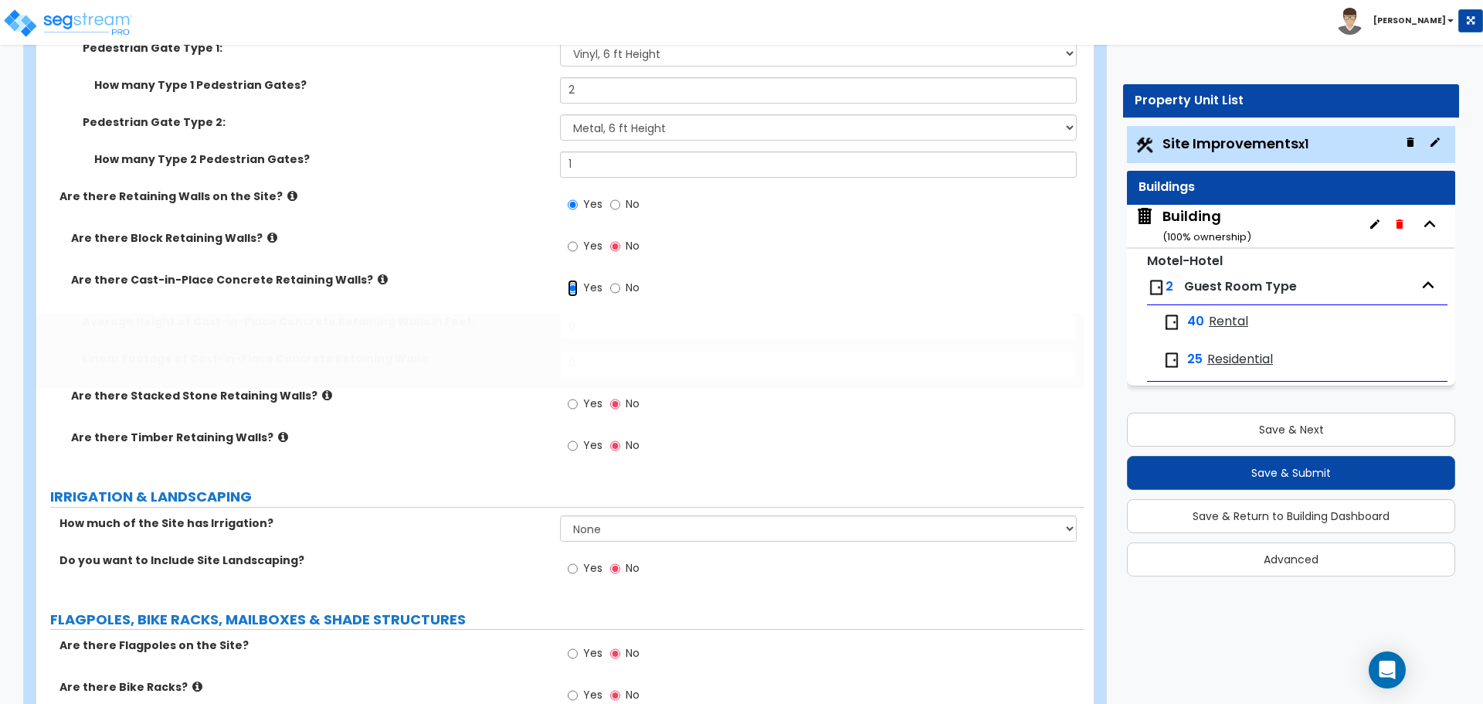
scroll to position [4276, 0]
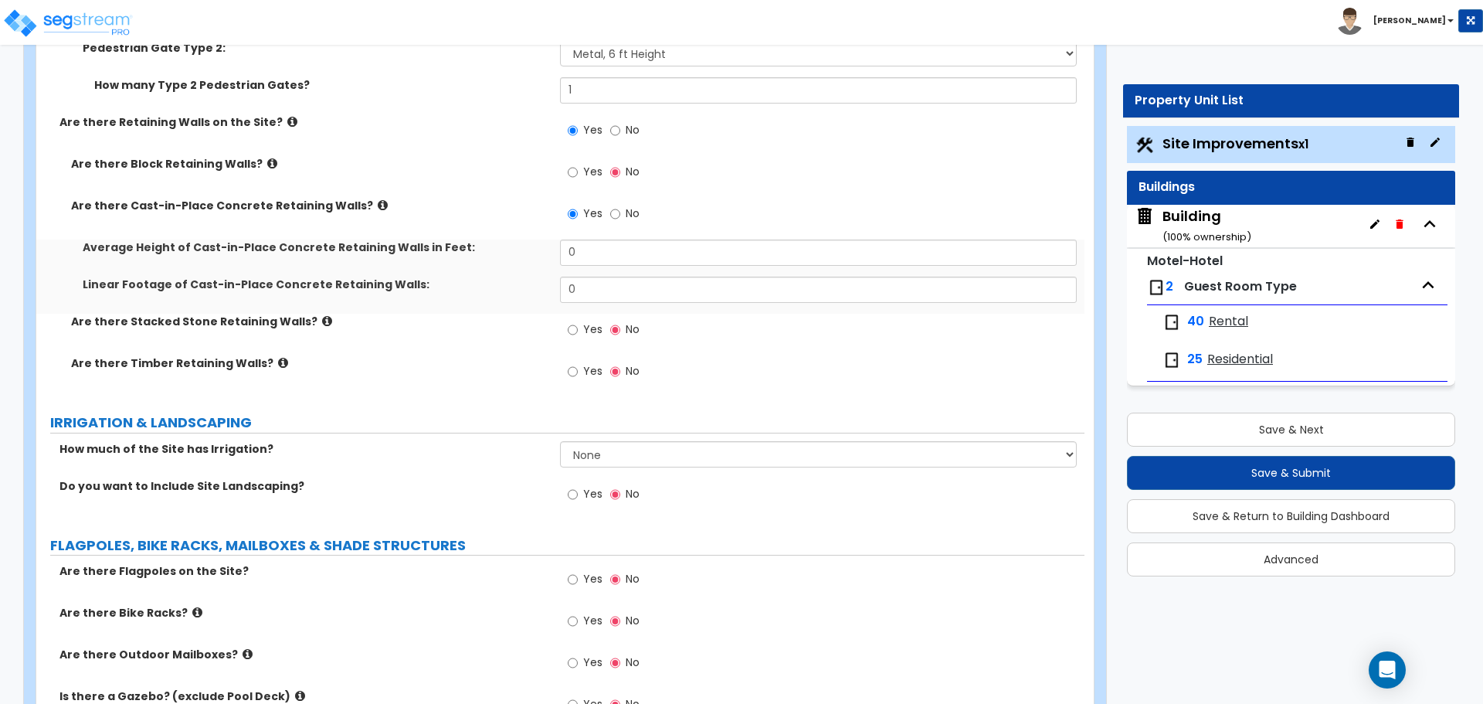
click at [354, 198] on label "Are there Cast-in-Place Concrete Retaining Walls?" at bounding box center [309, 205] width 477 height 15
click at [378, 201] on icon at bounding box center [383, 205] width 10 height 12
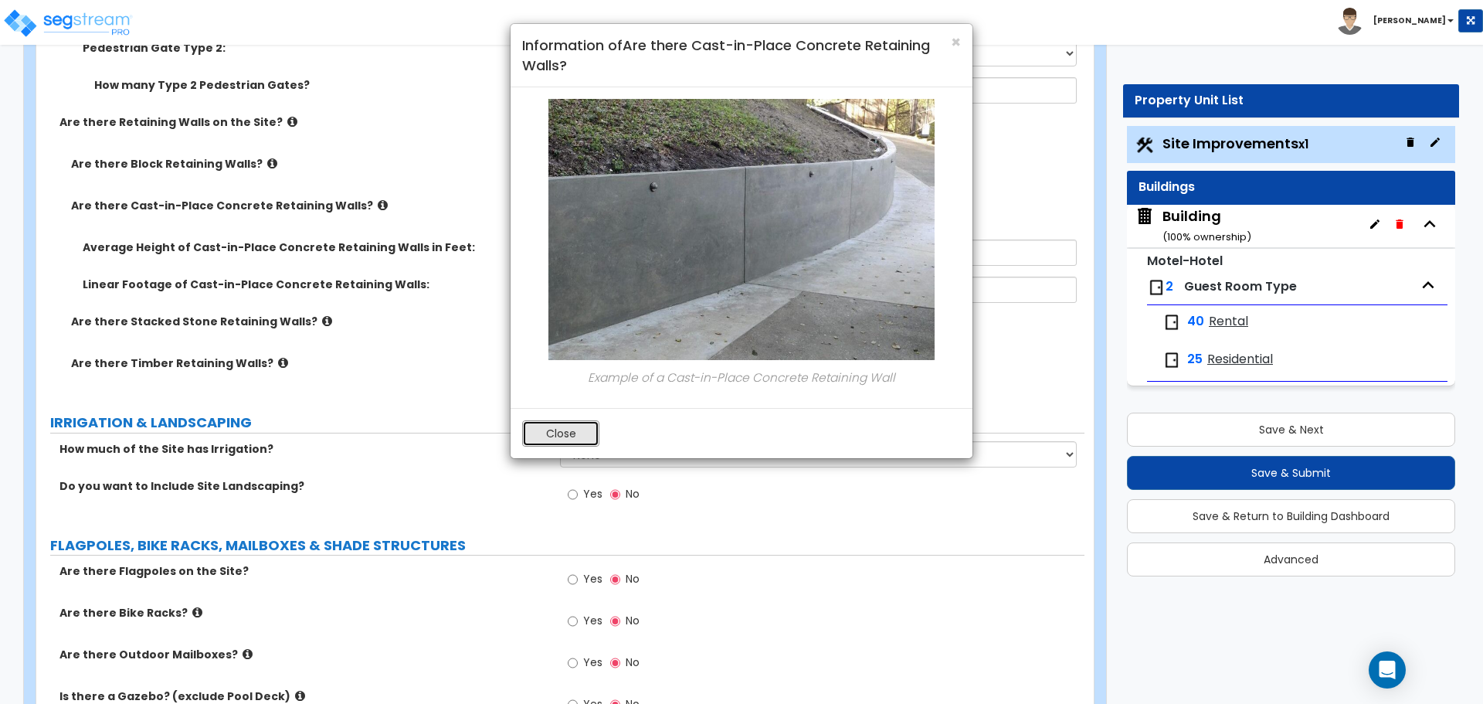
click at [571, 432] on button "Close" at bounding box center [560, 433] width 77 height 26
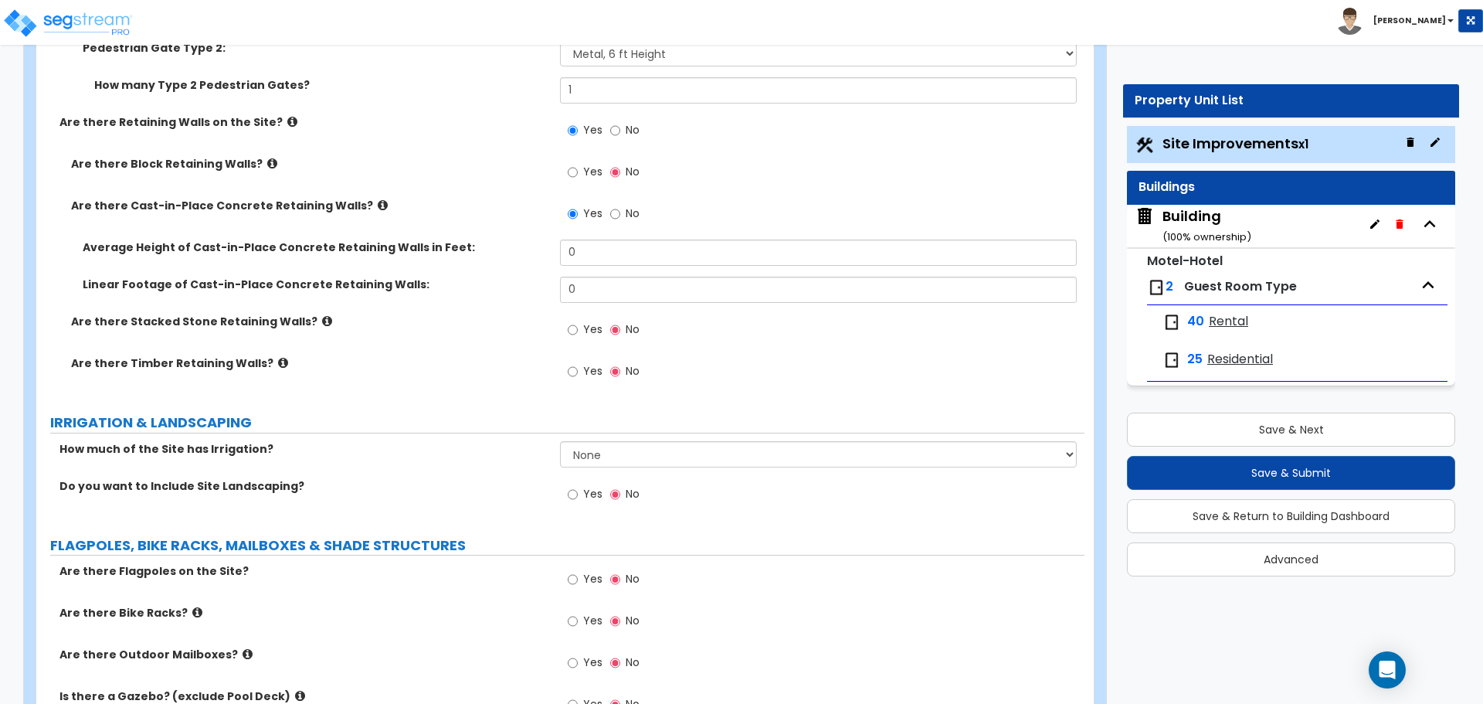
click at [595, 321] on span "Yes" at bounding box center [592, 328] width 19 height 15
click at [578, 321] on input "Yes" at bounding box center [573, 329] width 10 height 17
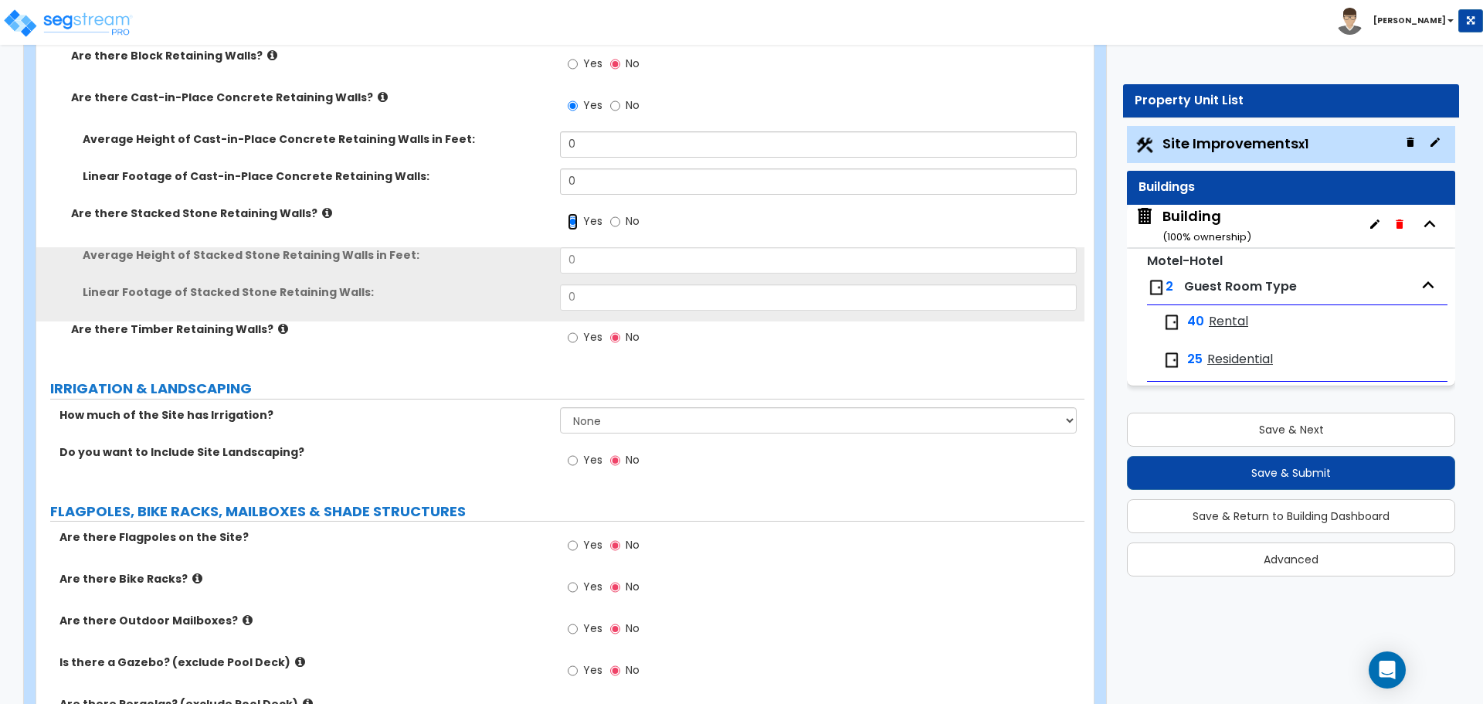
scroll to position [4385, 0]
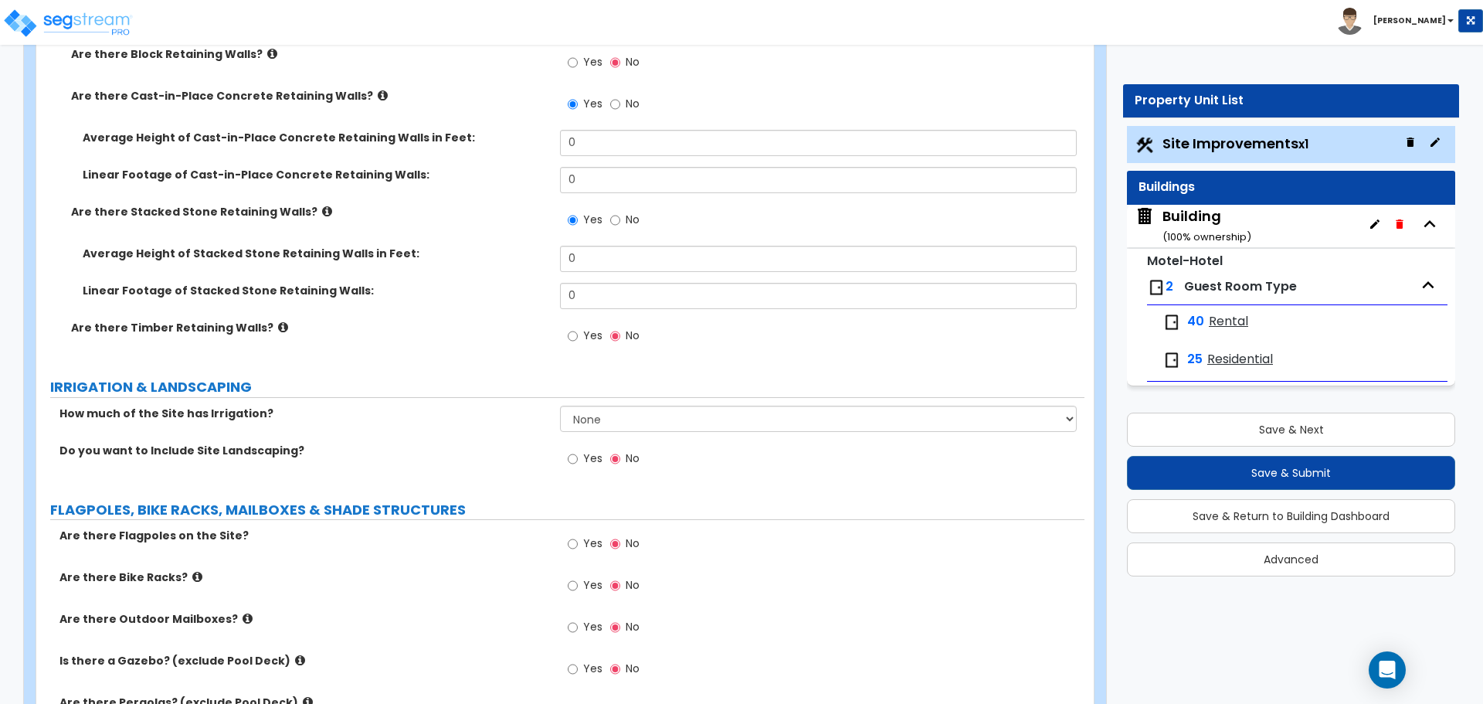
click at [322, 205] on icon at bounding box center [327, 211] width 10 height 12
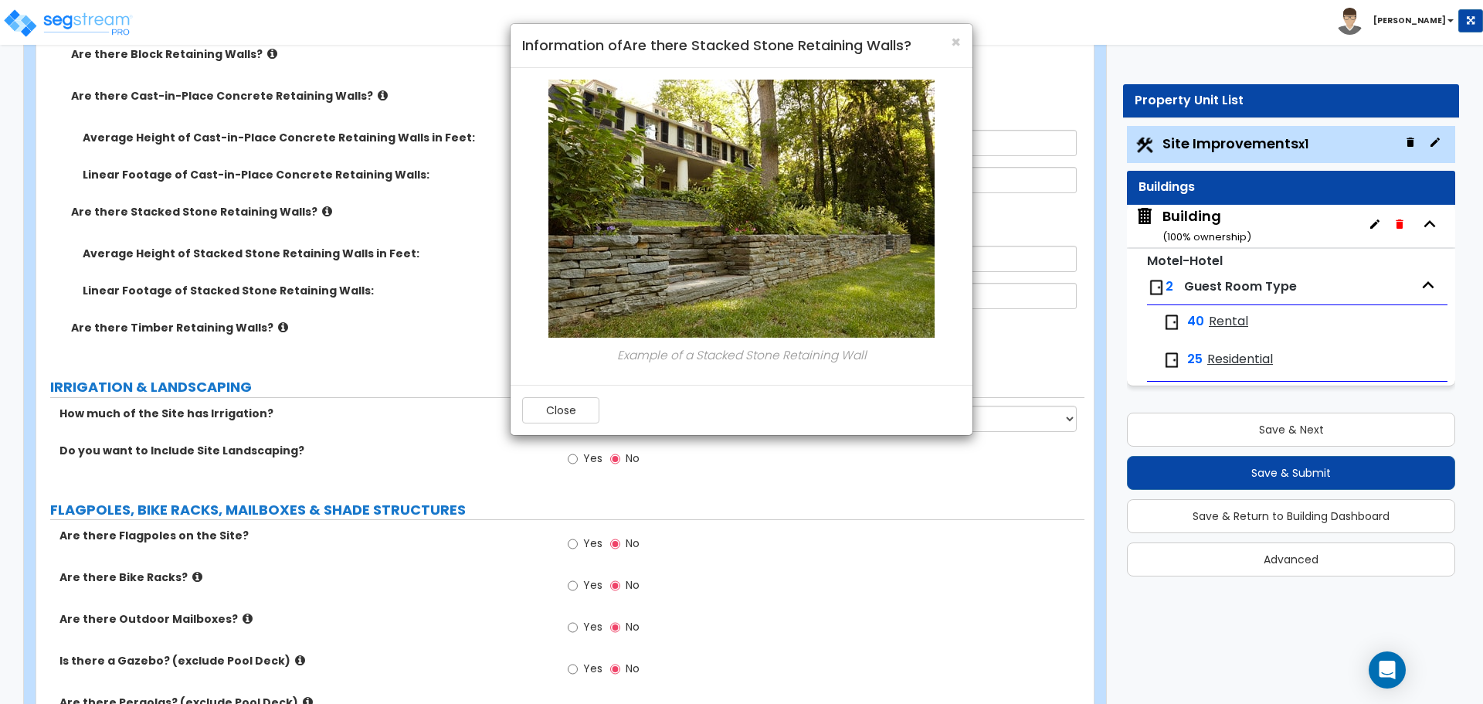
click at [534, 395] on div "Close" at bounding box center [742, 410] width 462 height 50
drag, startPoint x: 561, startPoint y: 406, endPoint x: 565, endPoint y: 390, distance: 16.9
click at [560, 406] on button "Close" at bounding box center [560, 410] width 77 height 26
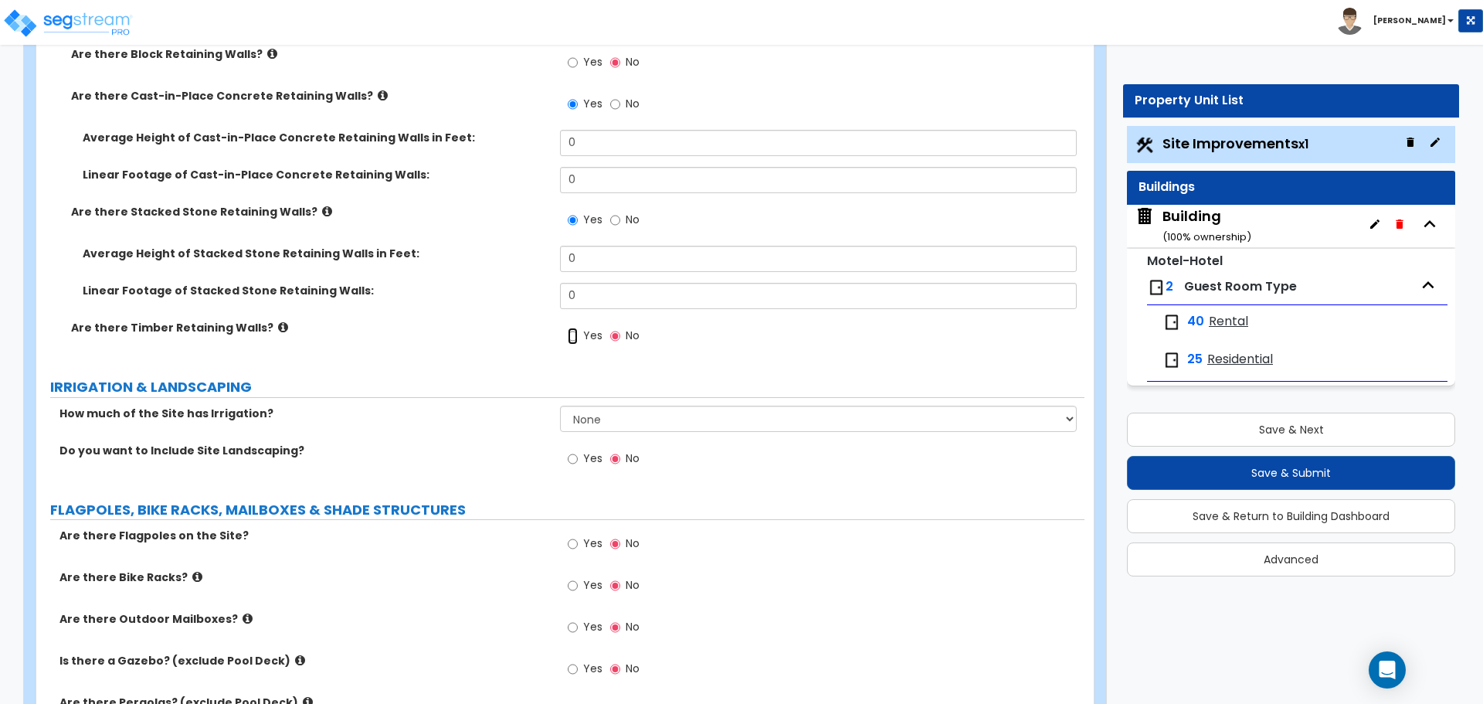
click at [576, 333] on input "Yes" at bounding box center [573, 335] width 10 height 17
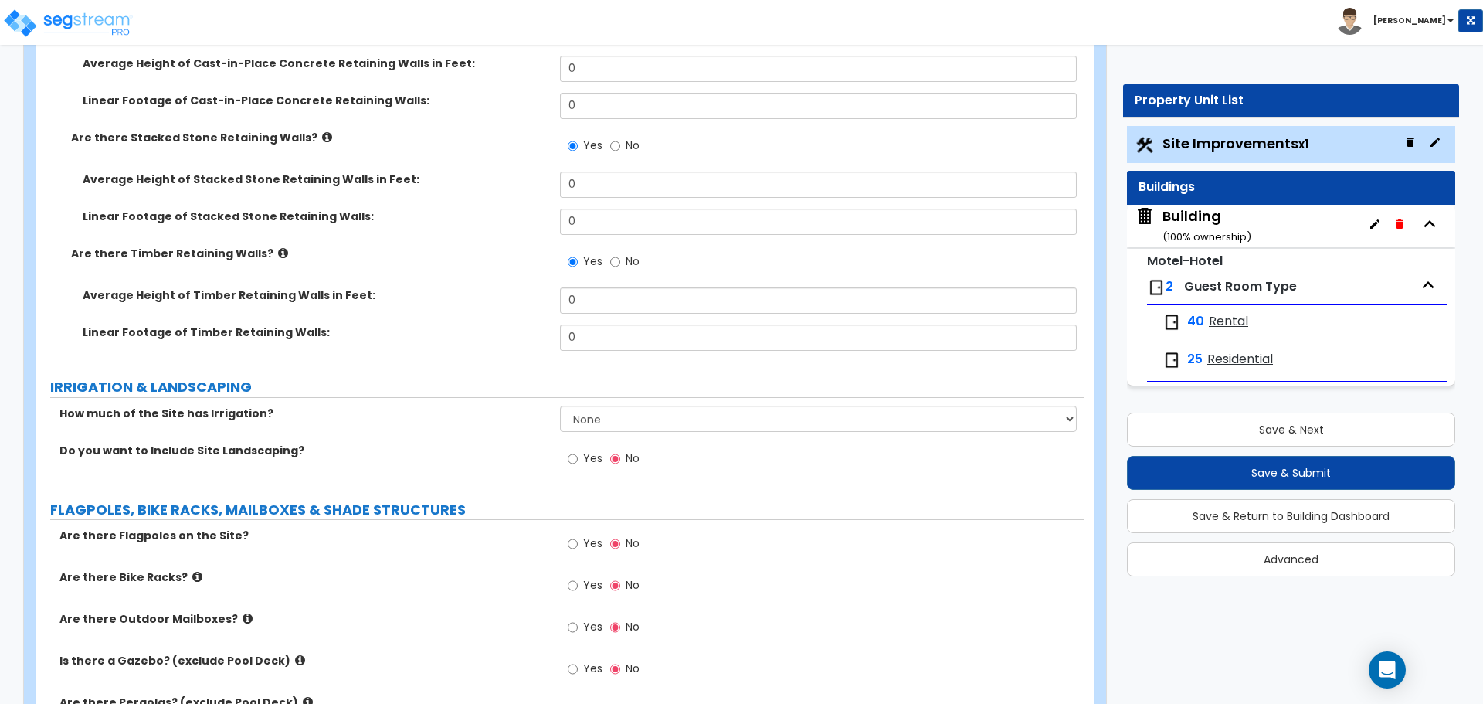
click at [278, 249] on icon at bounding box center [283, 253] width 10 height 12
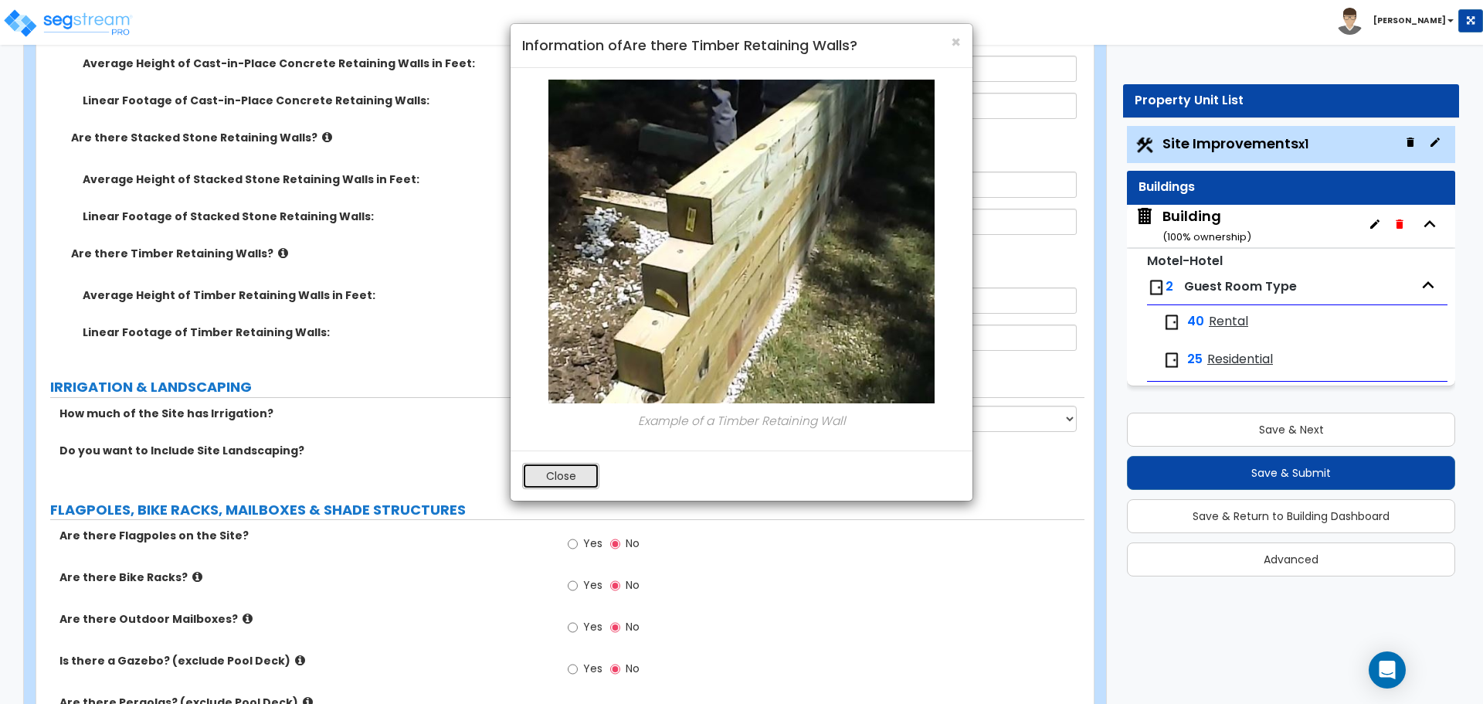
click at [558, 477] on button "Close" at bounding box center [560, 476] width 77 height 26
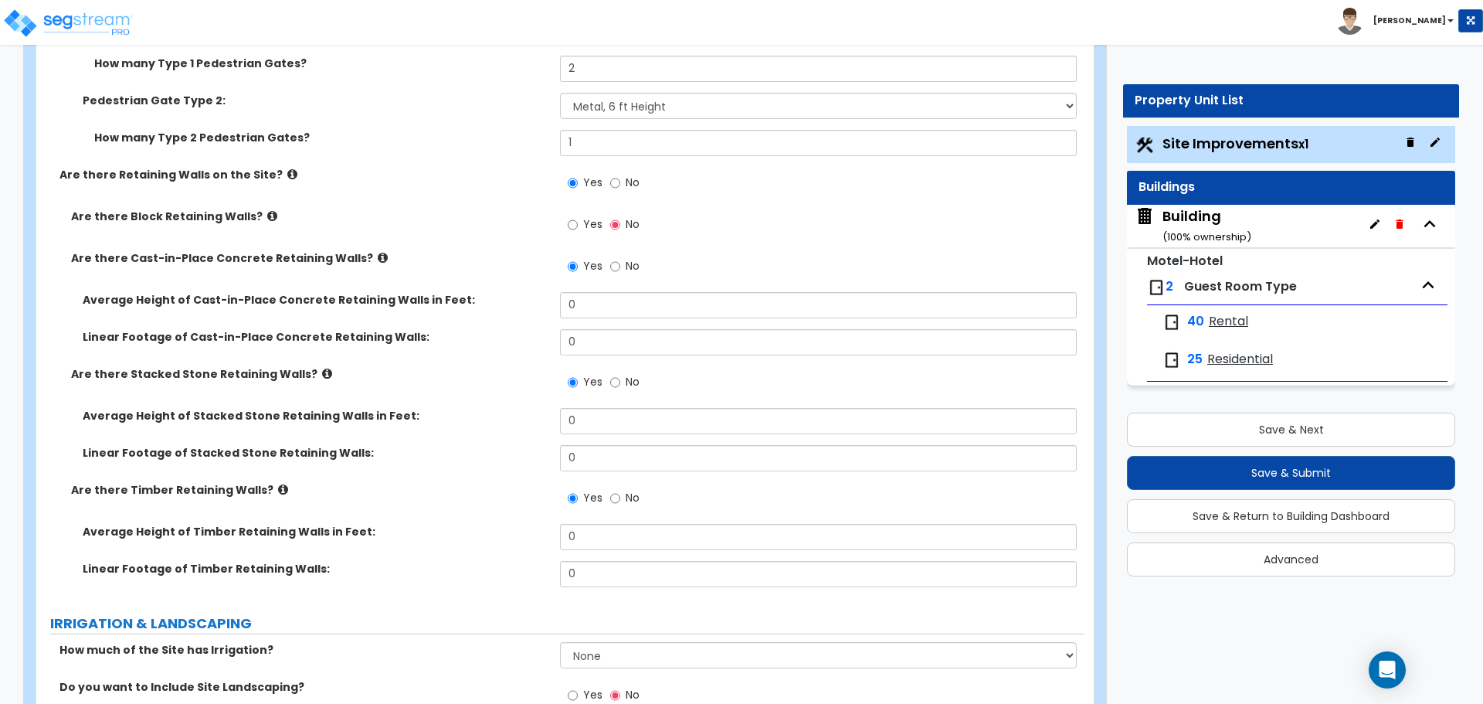
click at [619, 191] on label "No" at bounding box center [624, 184] width 29 height 26
click at [619, 191] on input "No" at bounding box center [615, 183] width 10 height 17
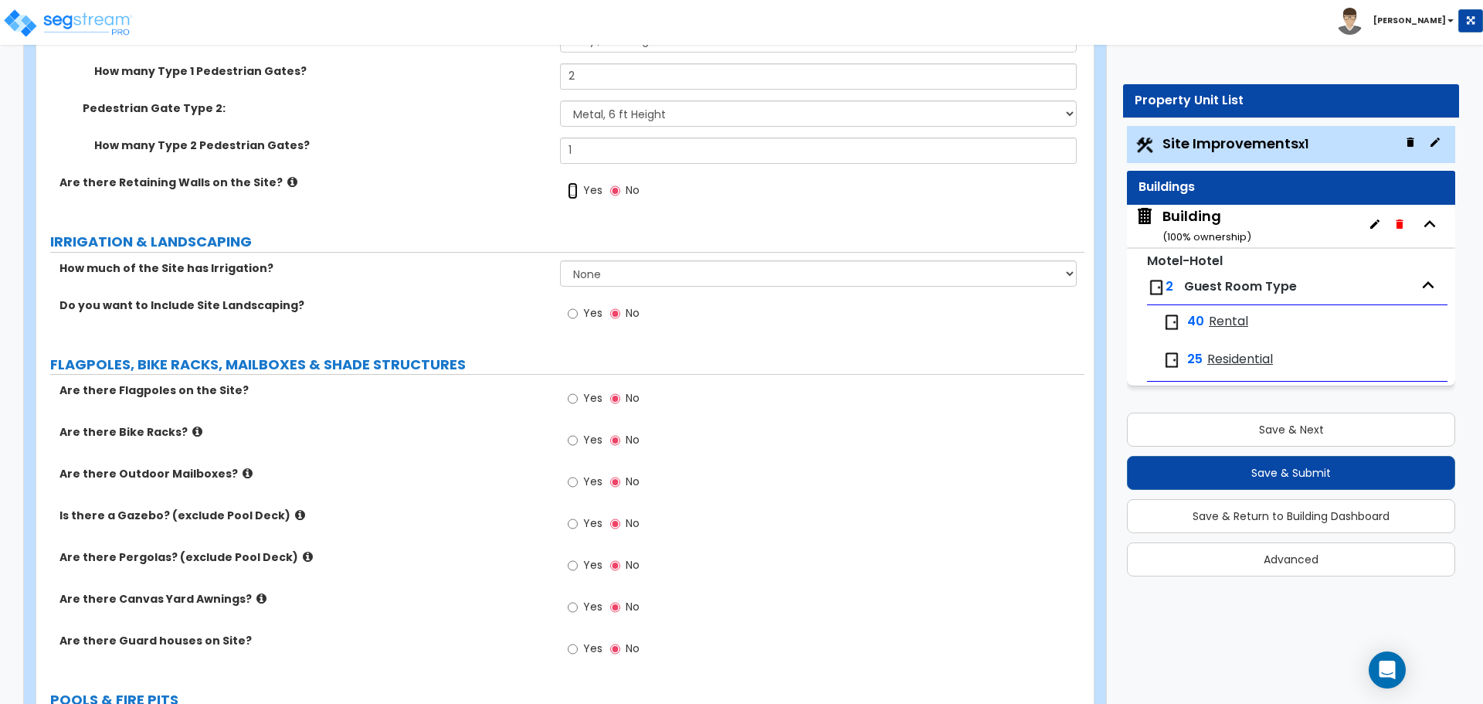
click at [573, 189] on input "Yes" at bounding box center [573, 190] width 10 height 17
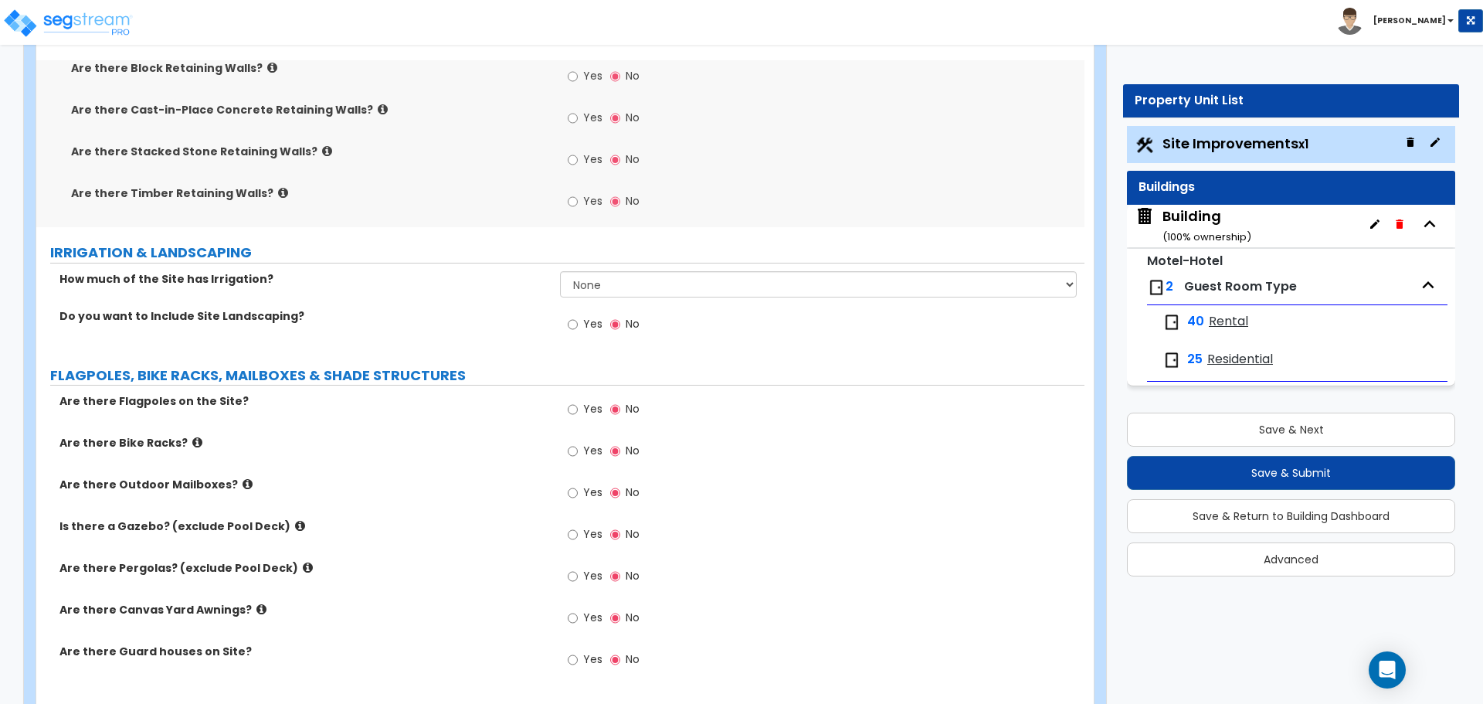
scroll to position [4362, 0]
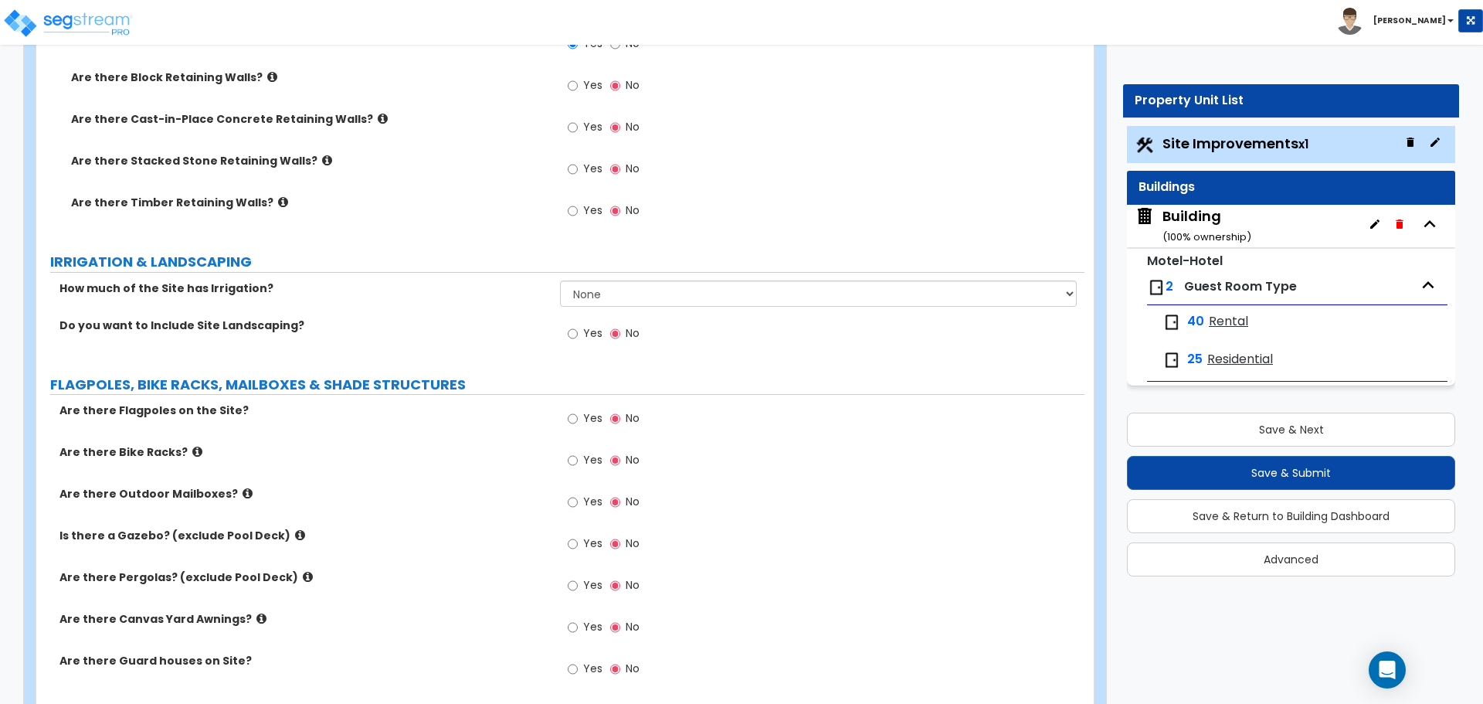
click at [278, 198] on icon at bounding box center [283, 202] width 10 height 12
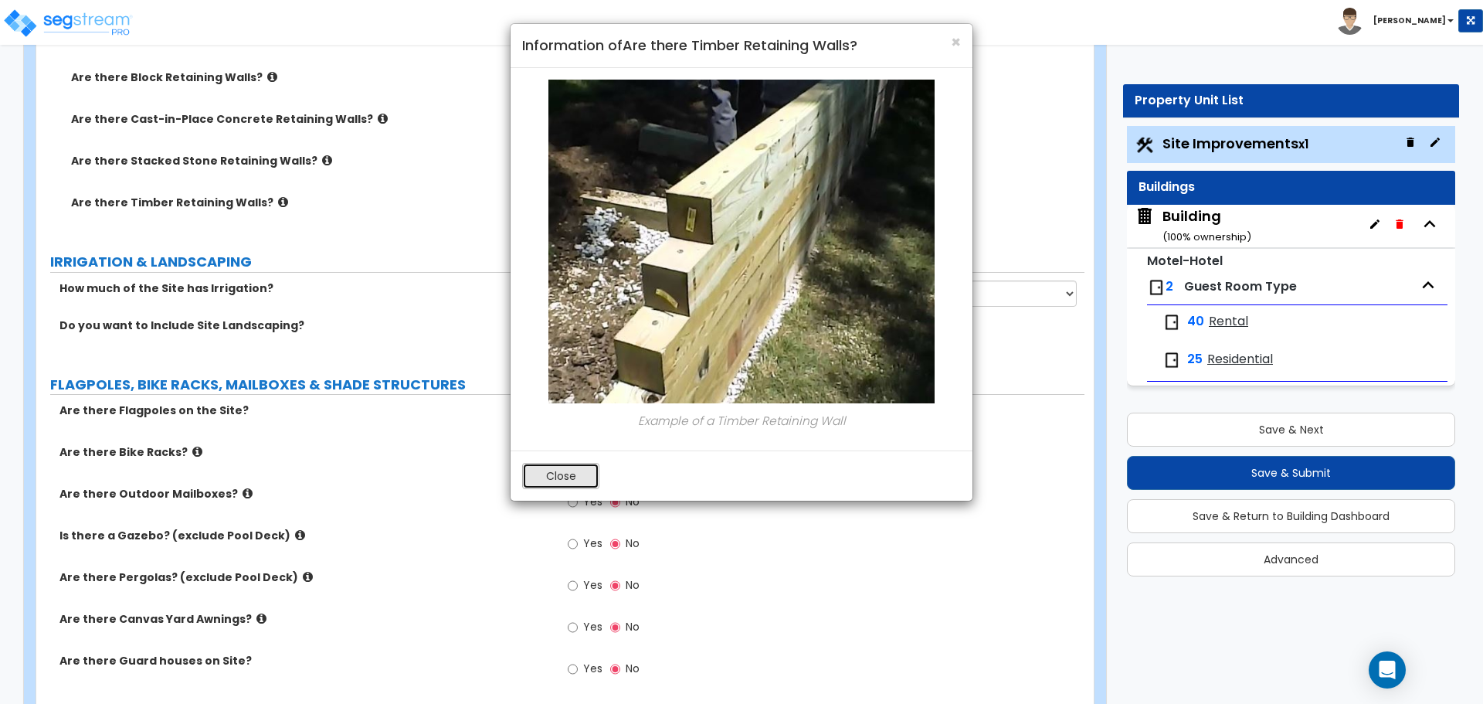
click at [544, 474] on button "Close" at bounding box center [560, 476] width 77 height 26
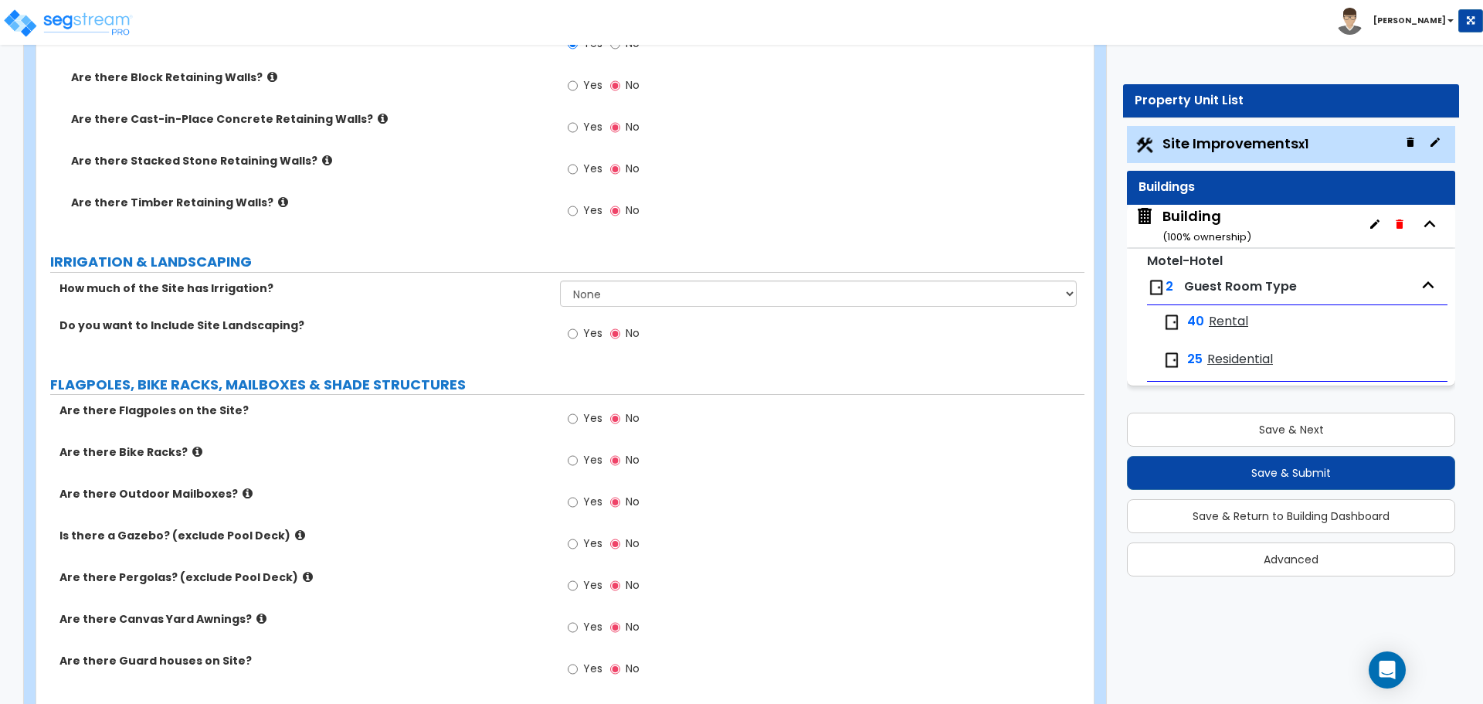
click at [322, 159] on icon at bounding box center [327, 160] width 10 height 12
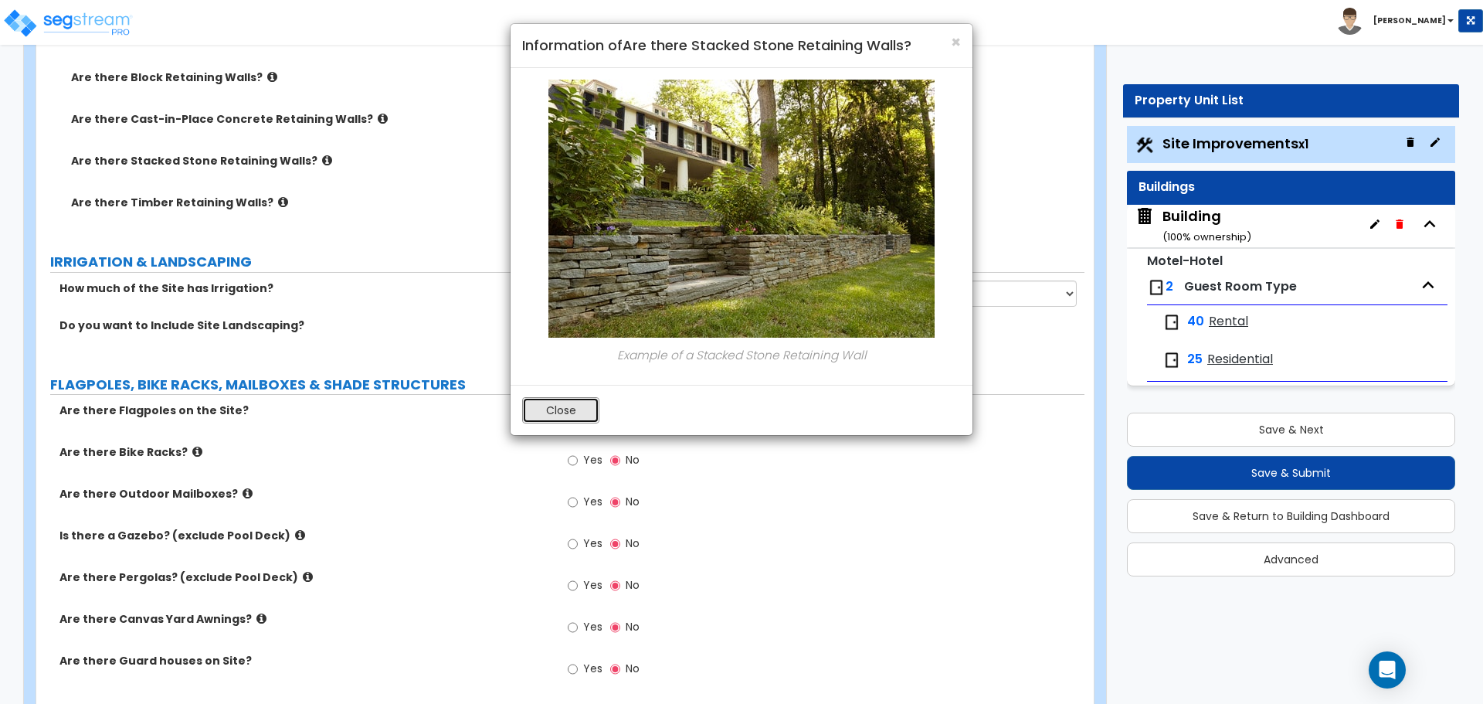
click at [549, 411] on button "Close" at bounding box center [560, 410] width 77 height 26
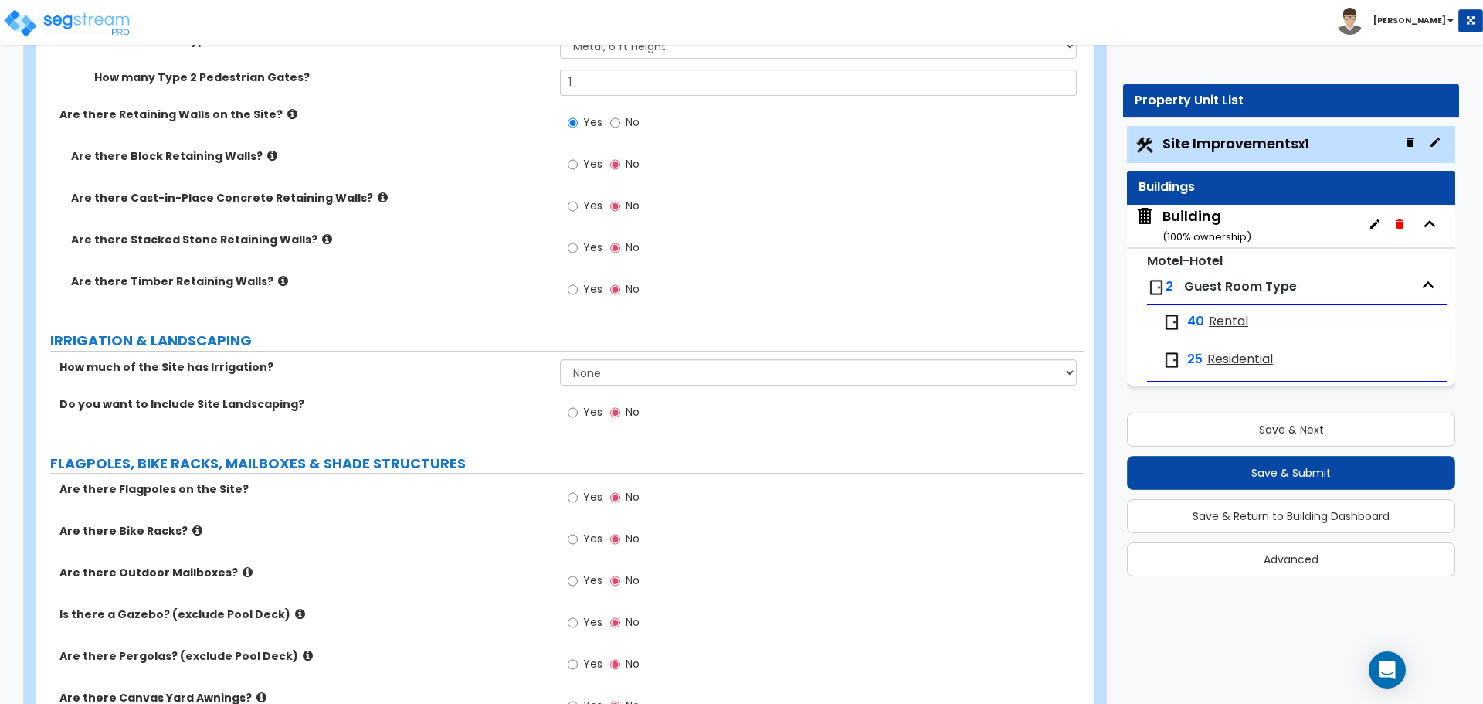
scroll to position [4271, 0]
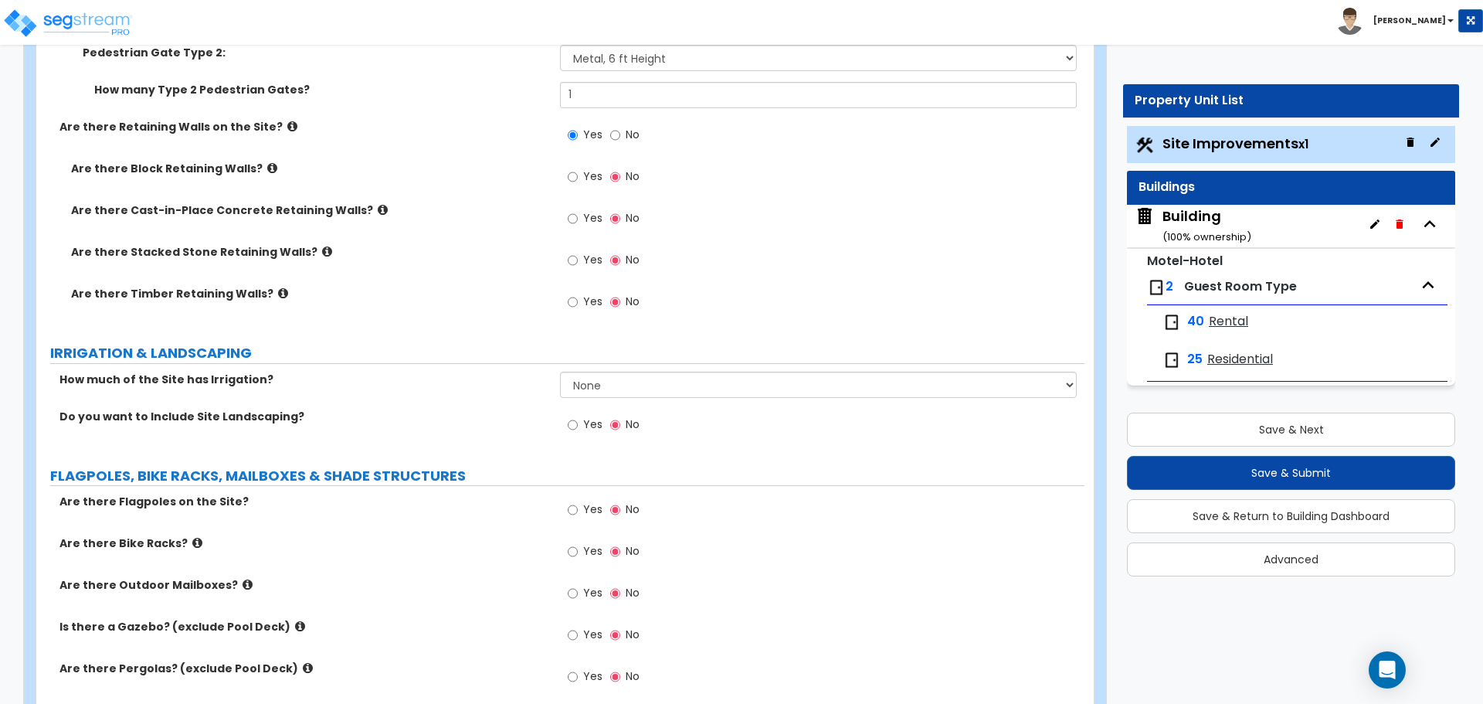
click at [378, 207] on icon at bounding box center [383, 210] width 10 height 12
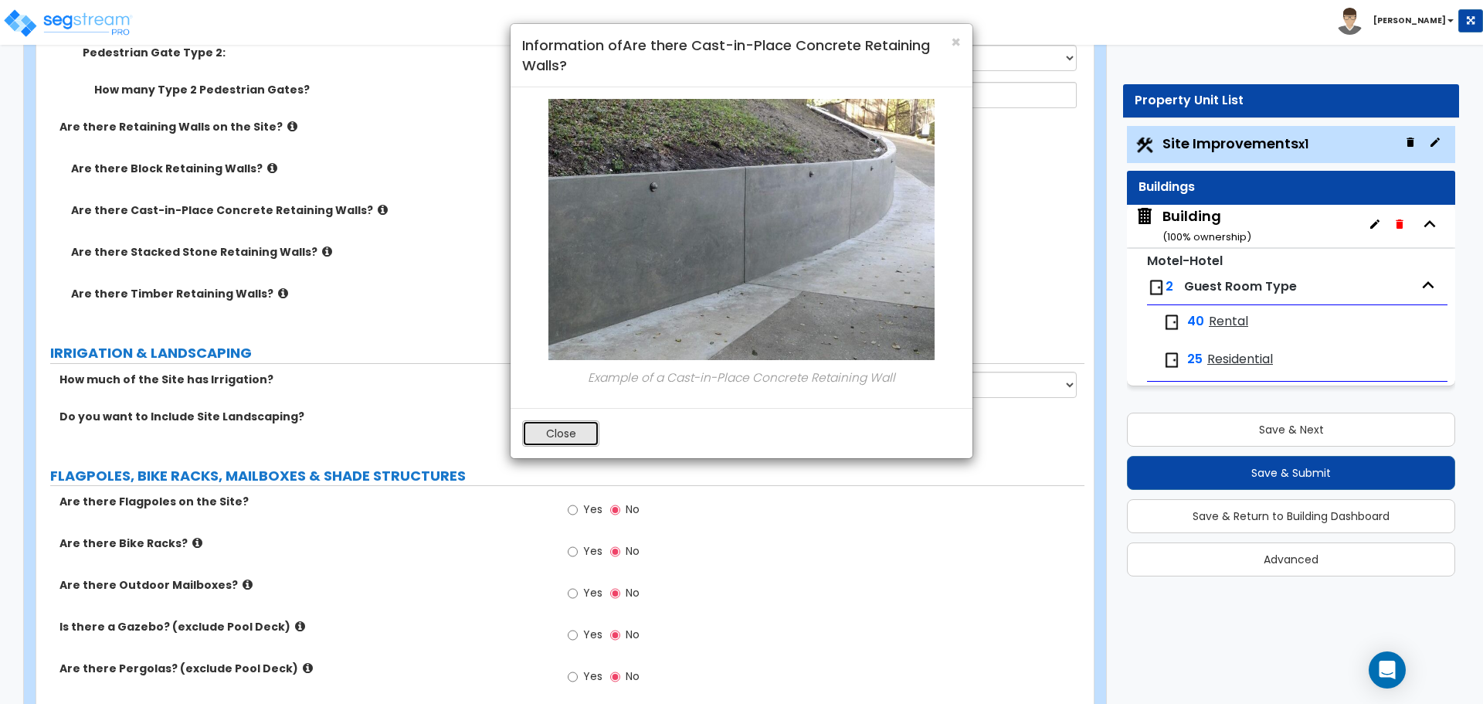
click at [542, 429] on button "Close" at bounding box center [560, 433] width 77 height 26
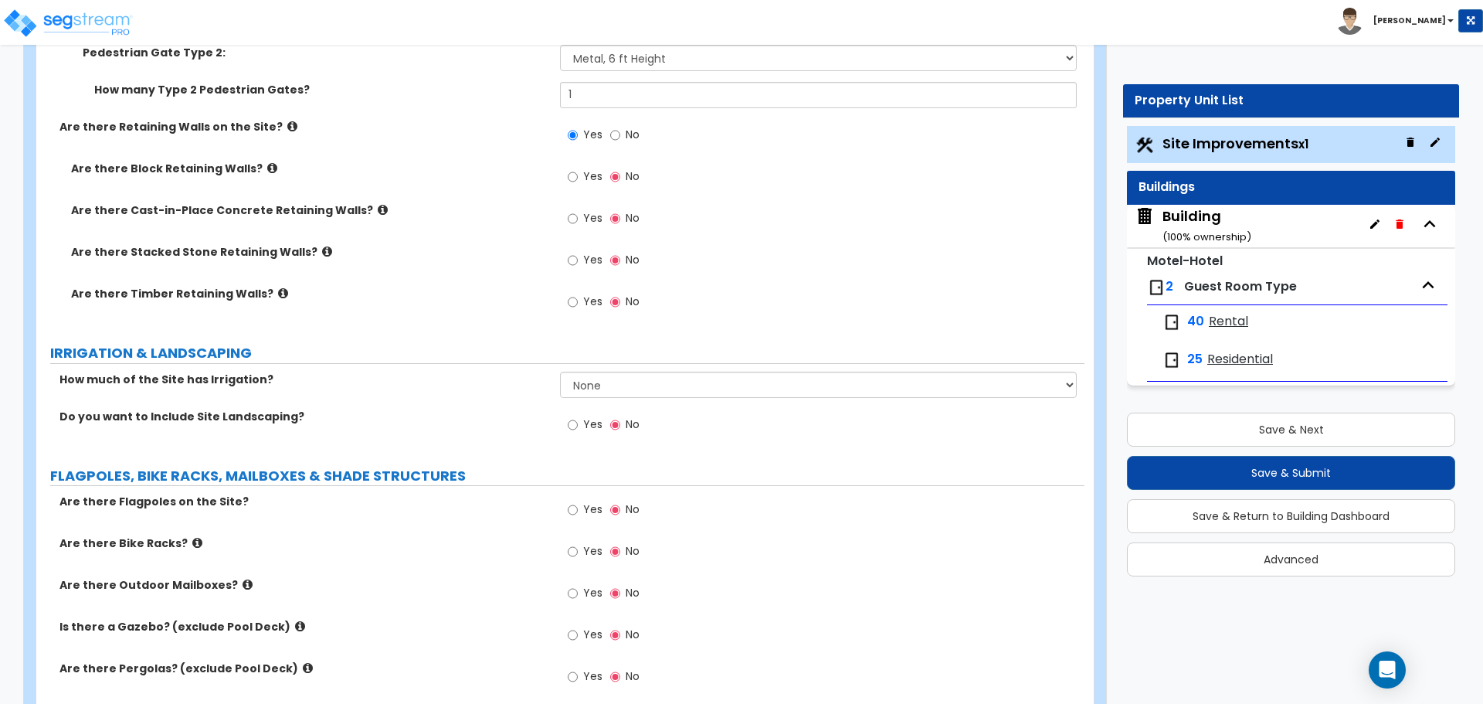
click at [267, 163] on icon at bounding box center [272, 168] width 10 height 12
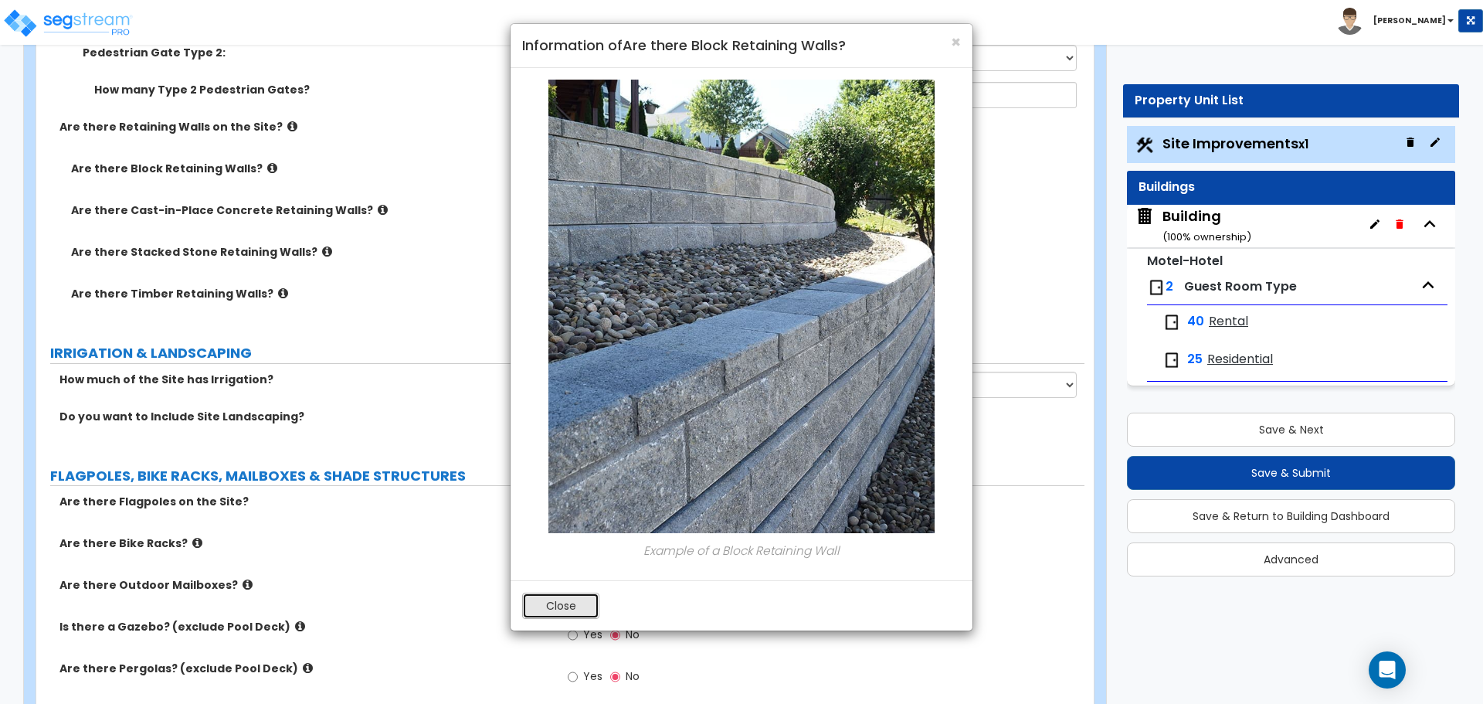
click at [574, 610] on button "Close" at bounding box center [560, 605] width 77 height 26
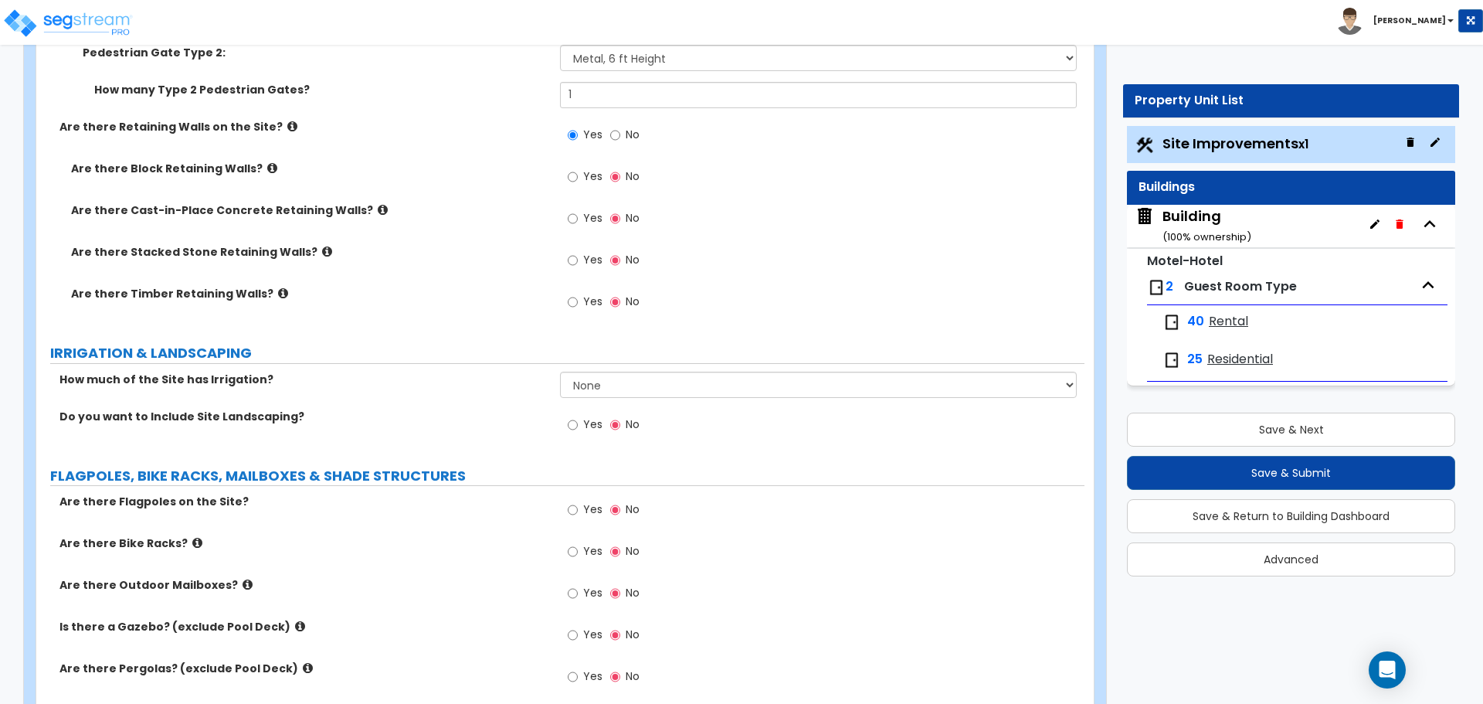
click at [621, 124] on label "No" at bounding box center [624, 137] width 29 height 26
click at [620, 127] on input "No" at bounding box center [615, 135] width 10 height 17
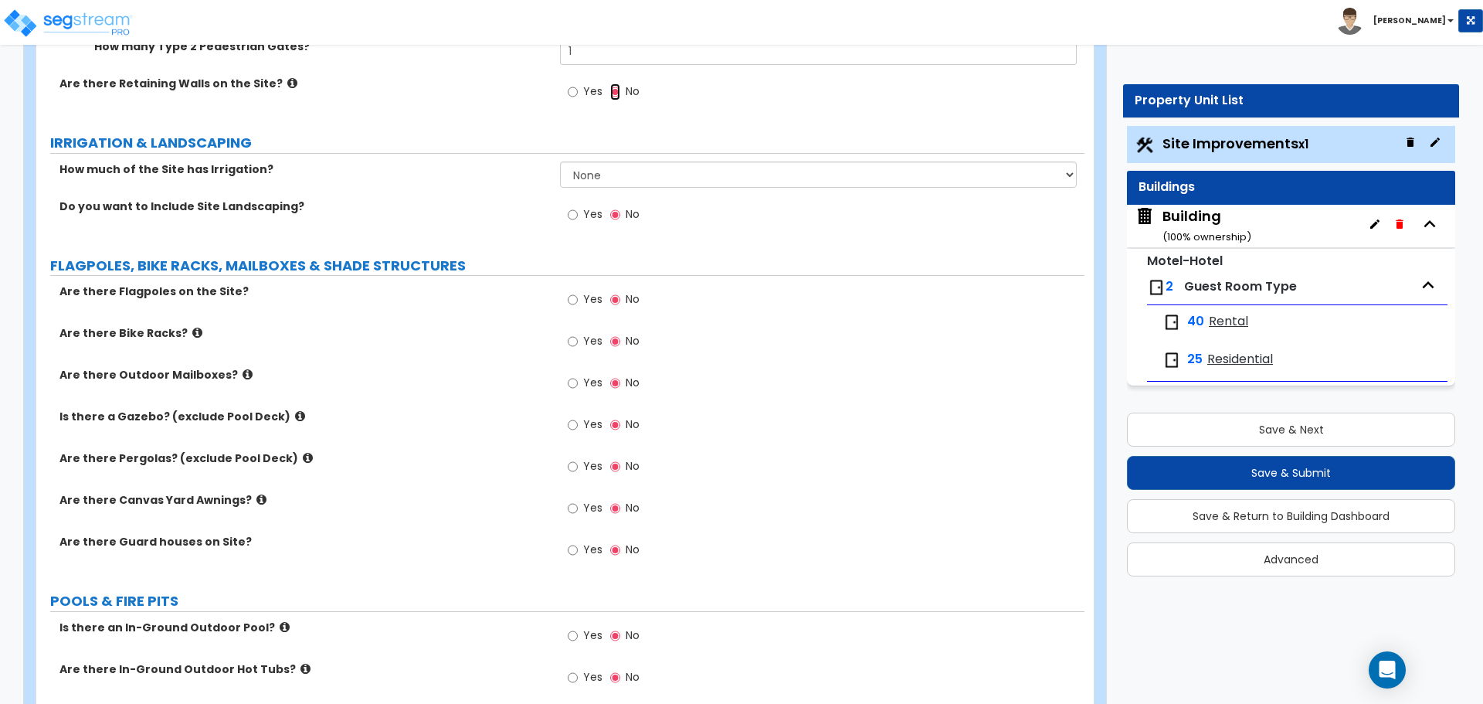
scroll to position [4317, 0]
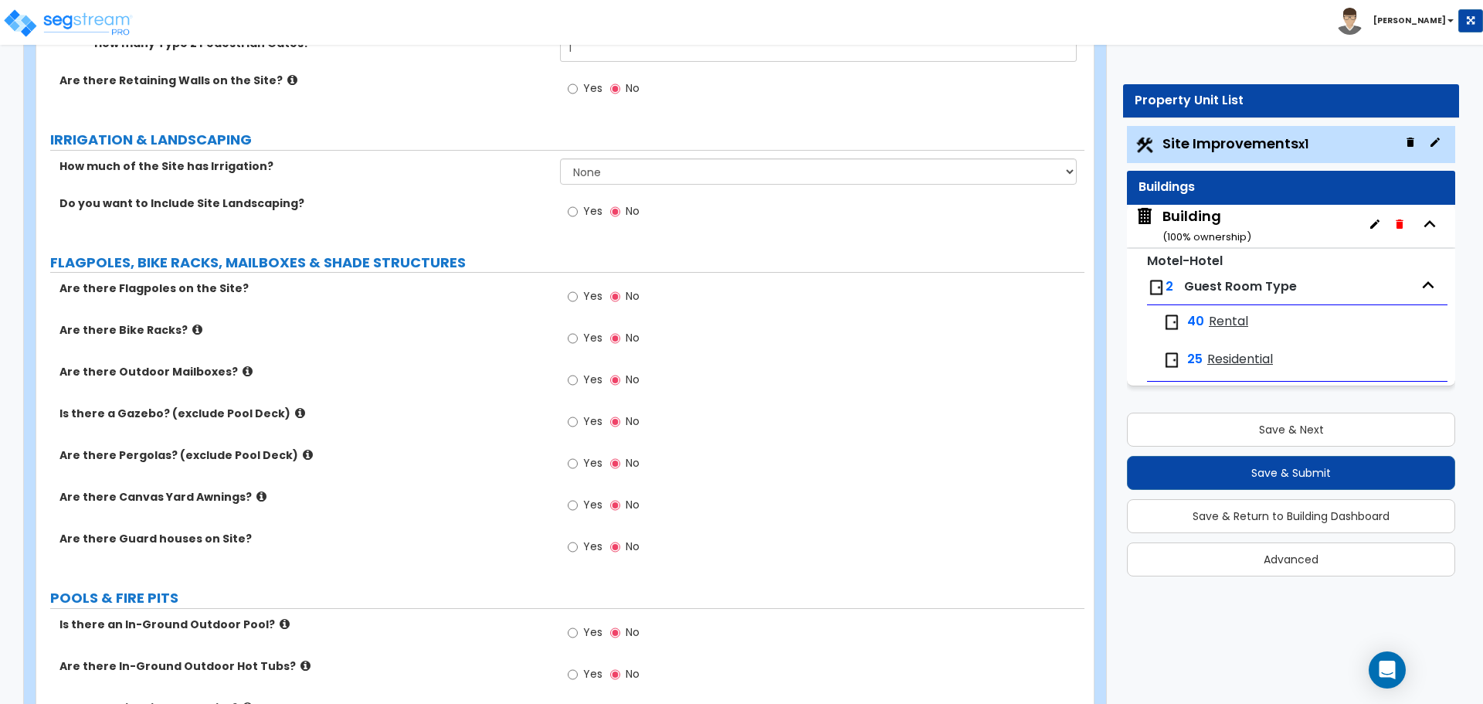
click at [589, 203] on span "Yes" at bounding box center [592, 210] width 19 height 15
click at [578, 203] on input "Yes" at bounding box center [573, 211] width 10 height 17
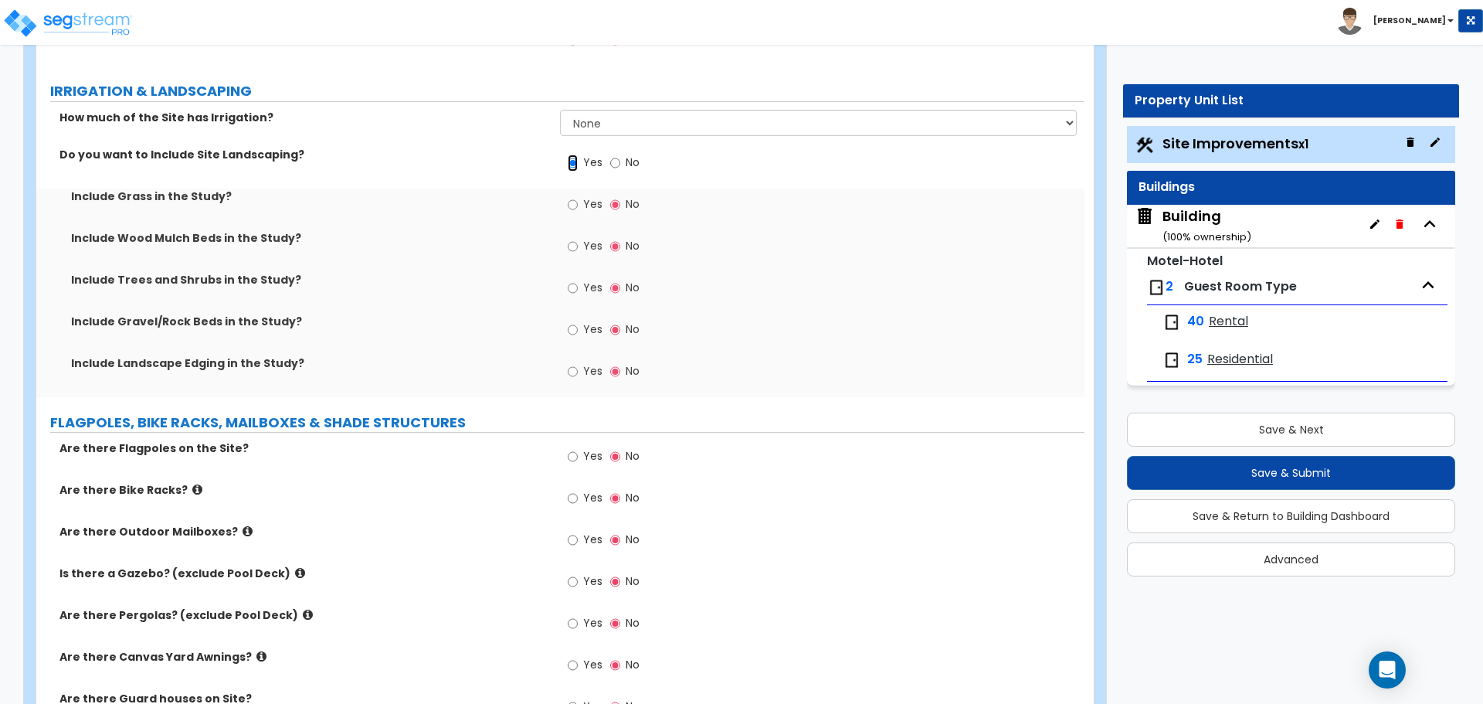
scroll to position [4367, 0]
click at [620, 158] on label "No" at bounding box center [624, 164] width 29 height 26
click at [620, 158] on input "No" at bounding box center [615, 162] width 10 height 17
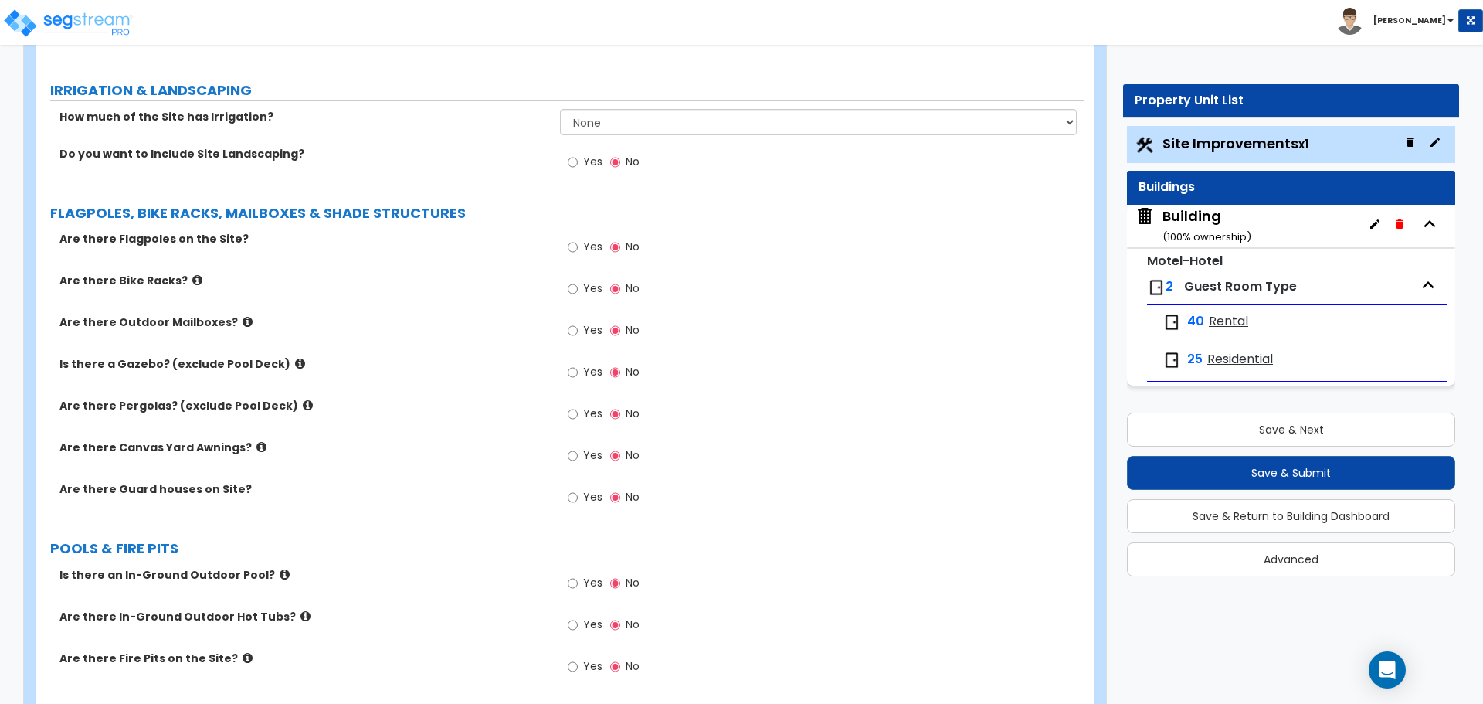
click at [615, 131] on div "How much of the Site has Irrigation? None I want to Enter an Approximate Percen…" at bounding box center [560, 127] width 1048 height 37
click at [602, 117] on select "None I want to Enter an Approximate Percentage I want to Enter the Square Foota…" at bounding box center [818, 122] width 516 height 26
click at [560, 109] on select "None I want to Enter an Approximate Percentage I want to Enter the Square Foota…" at bounding box center [818, 122] width 516 height 26
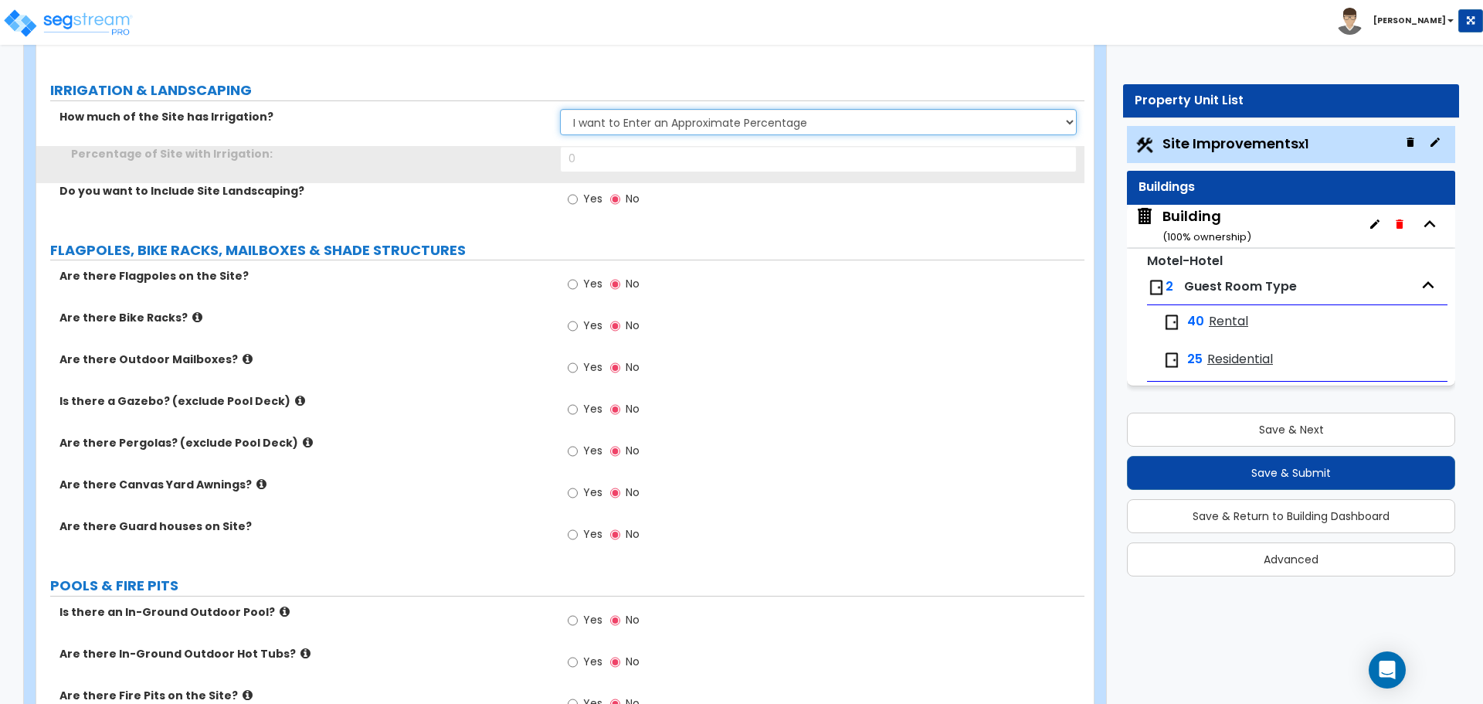
click at [621, 119] on select "None I want to Enter an Approximate Percentage I want to Enter the Square Foota…" at bounding box center [818, 122] width 516 height 26
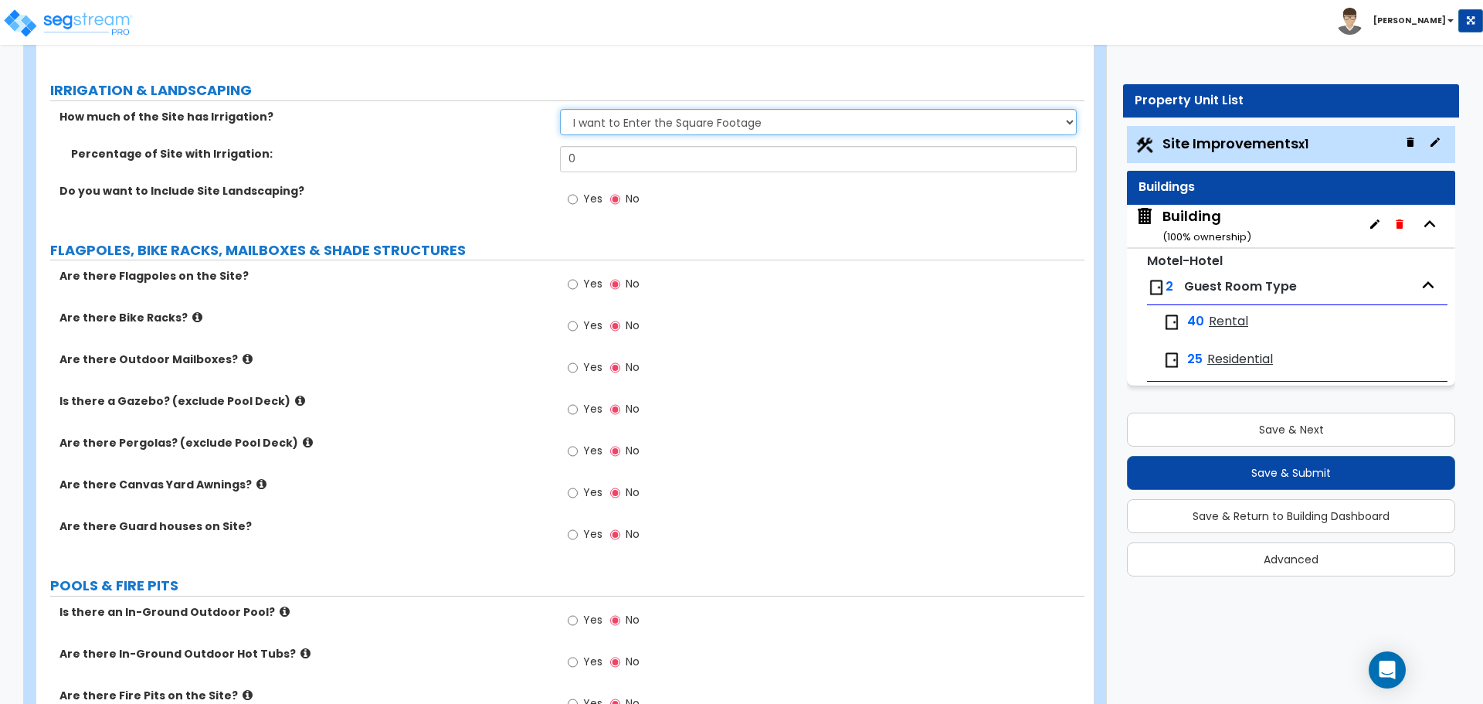
click at [560, 109] on select "None I want to Enter an Approximate Percentage I want to Enter the Square Foota…" at bounding box center [818, 122] width 516 height 26
drag, startPoint x: 619, startPoint y: 157, endPoint x: 531, endPoint y: 150, distance: 88.3
click at [531, 151] on div "Square Footage of Irrigation: 0" at bounding box center [560, 164] width 1048 height 37
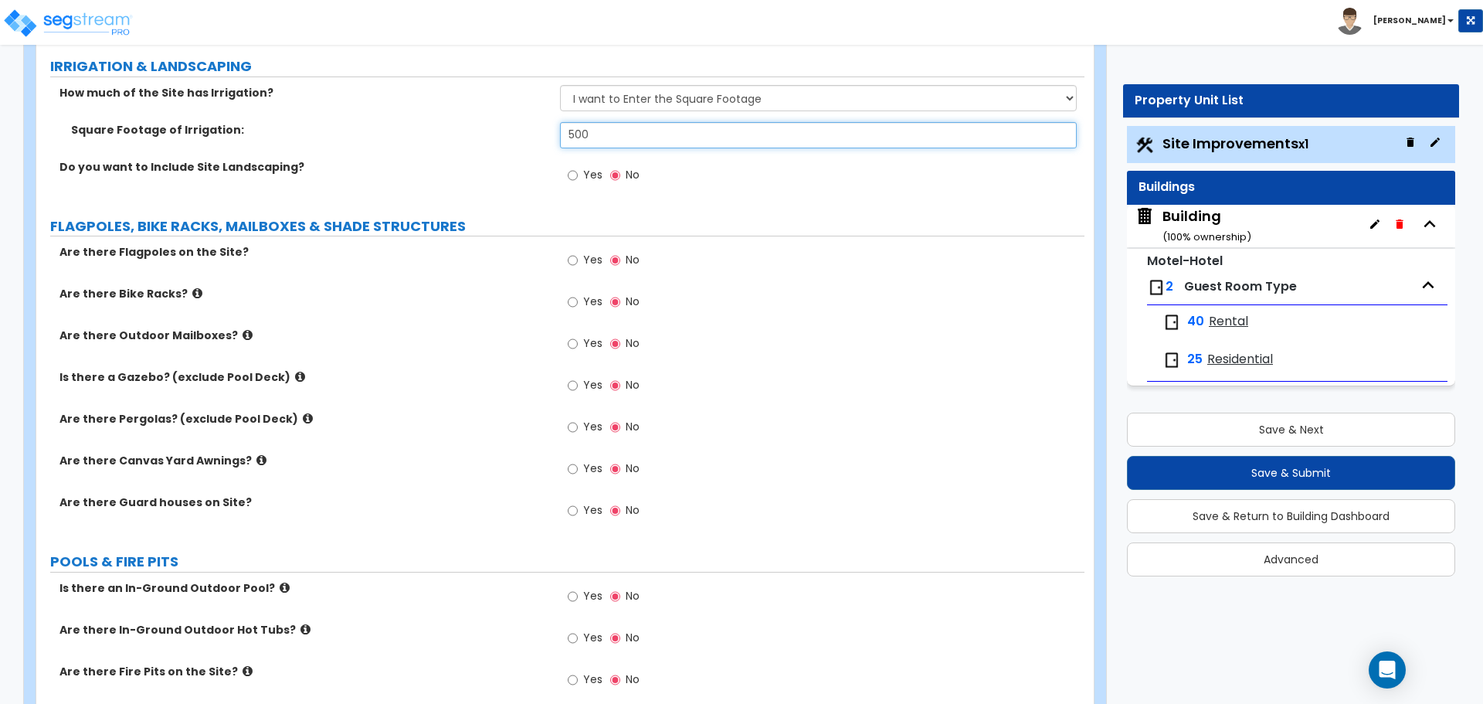
scroll to position [4395, 0]
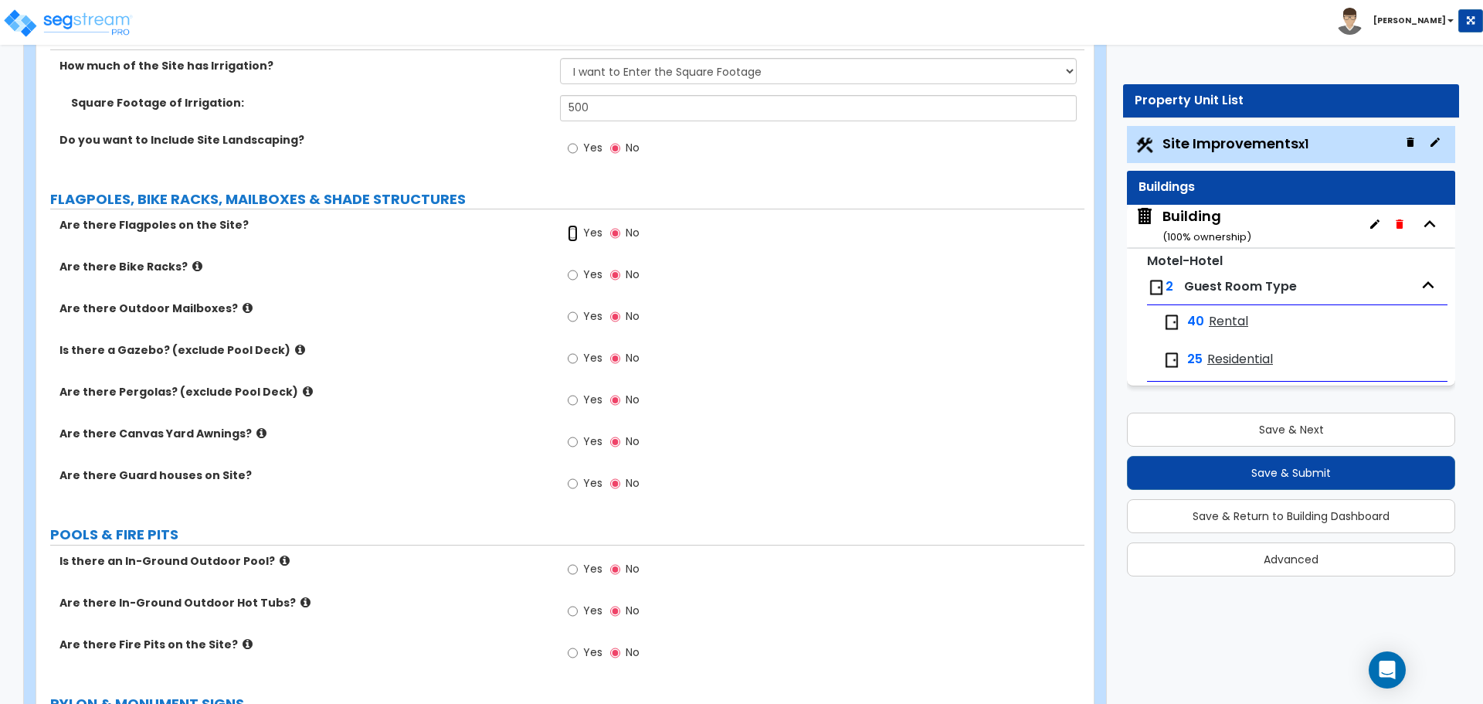
click at [569, 232] on input "Yes" at bounding box center [573, 233] width 10 height 17
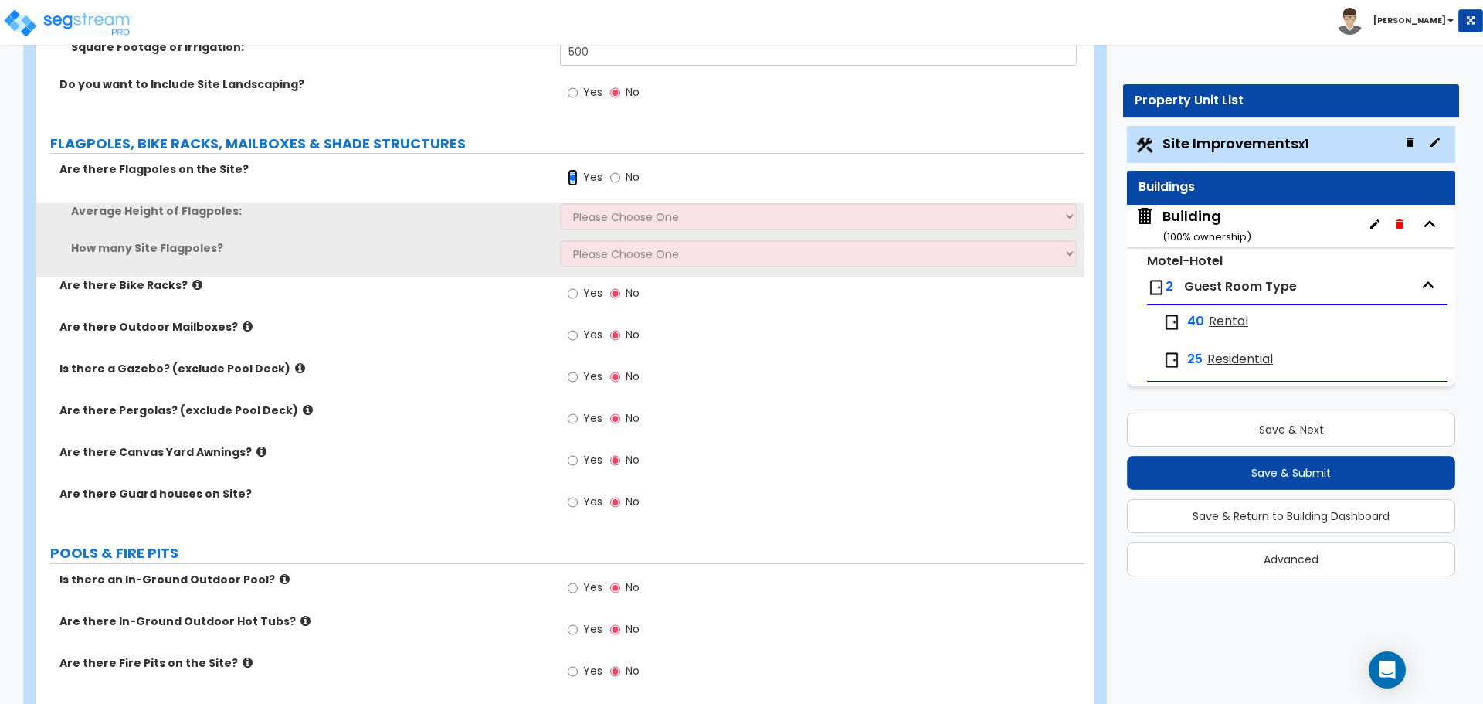
scroll to position [4474, 0]
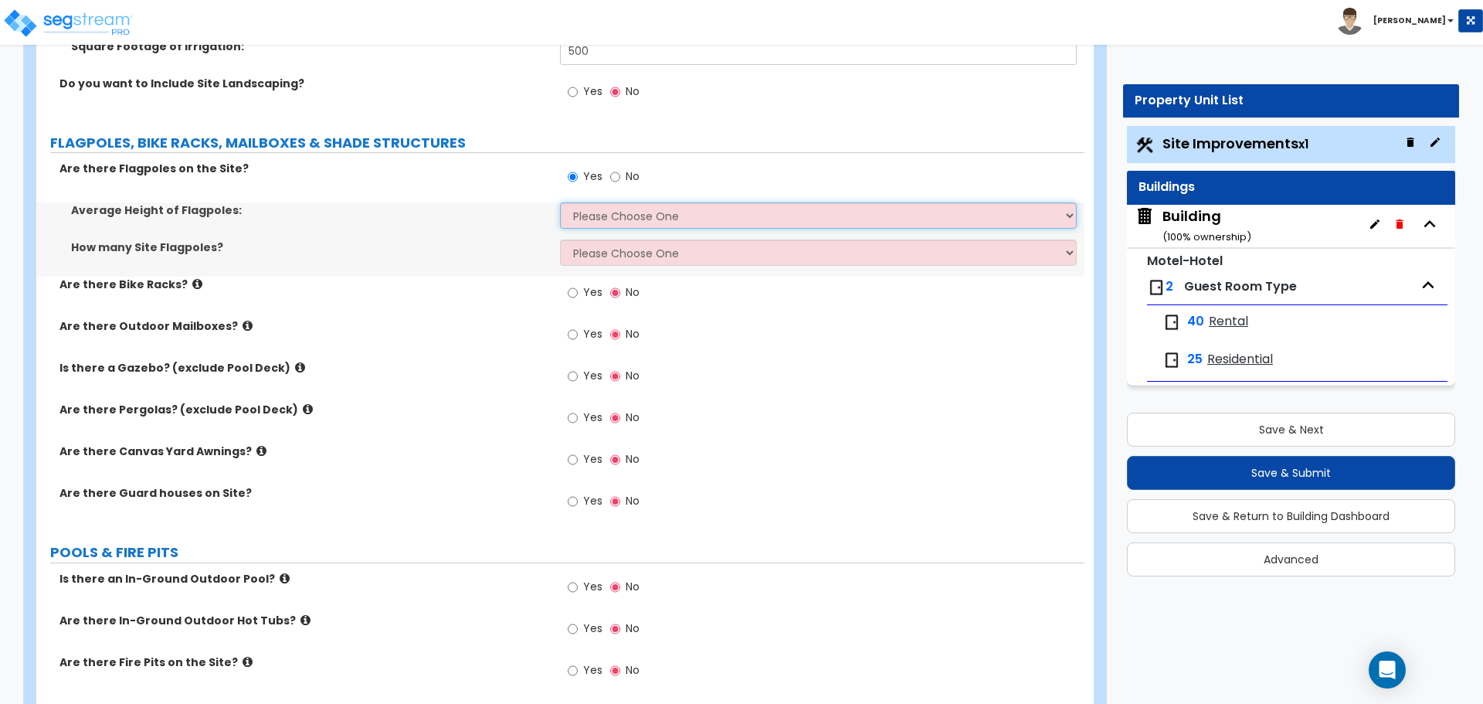
click at [611, 212] on select "Please Choose One 20 ft 59 ft 70 ft 100 ft" at bounding box center [818, 215] width 516 height 26
click at [560, 202] on select "Please Choose One 20 ft 59 ft 70 ft 100 ft" at bounding box center [818, 215] width 516 height 26
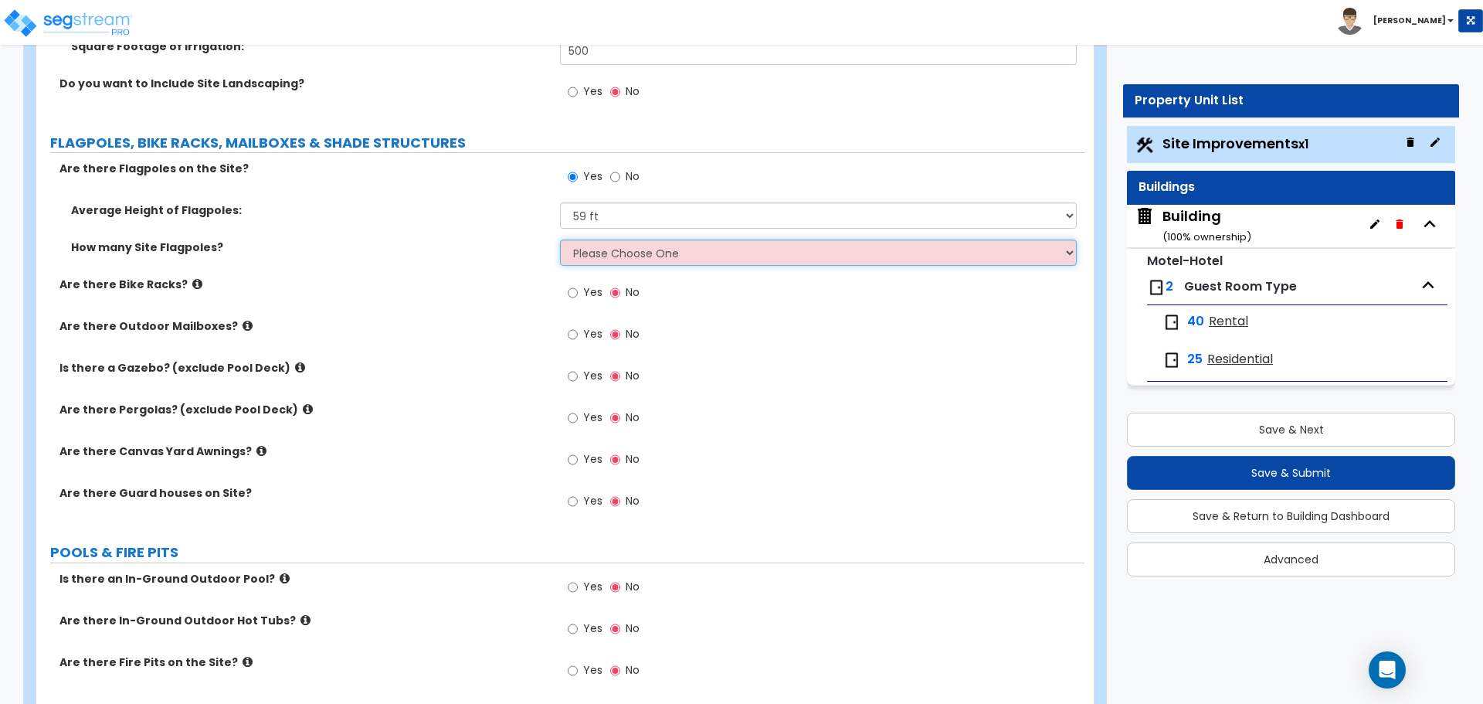
click at [621, 260] on select "Please Choose One 1 2 3 4 5" at bounding box center [818, 252] width 516 height 26
click at [560, 239] on select "Please Choose One 1 2 3 4 5" at bounding box center [818, 252] width 516 height 26
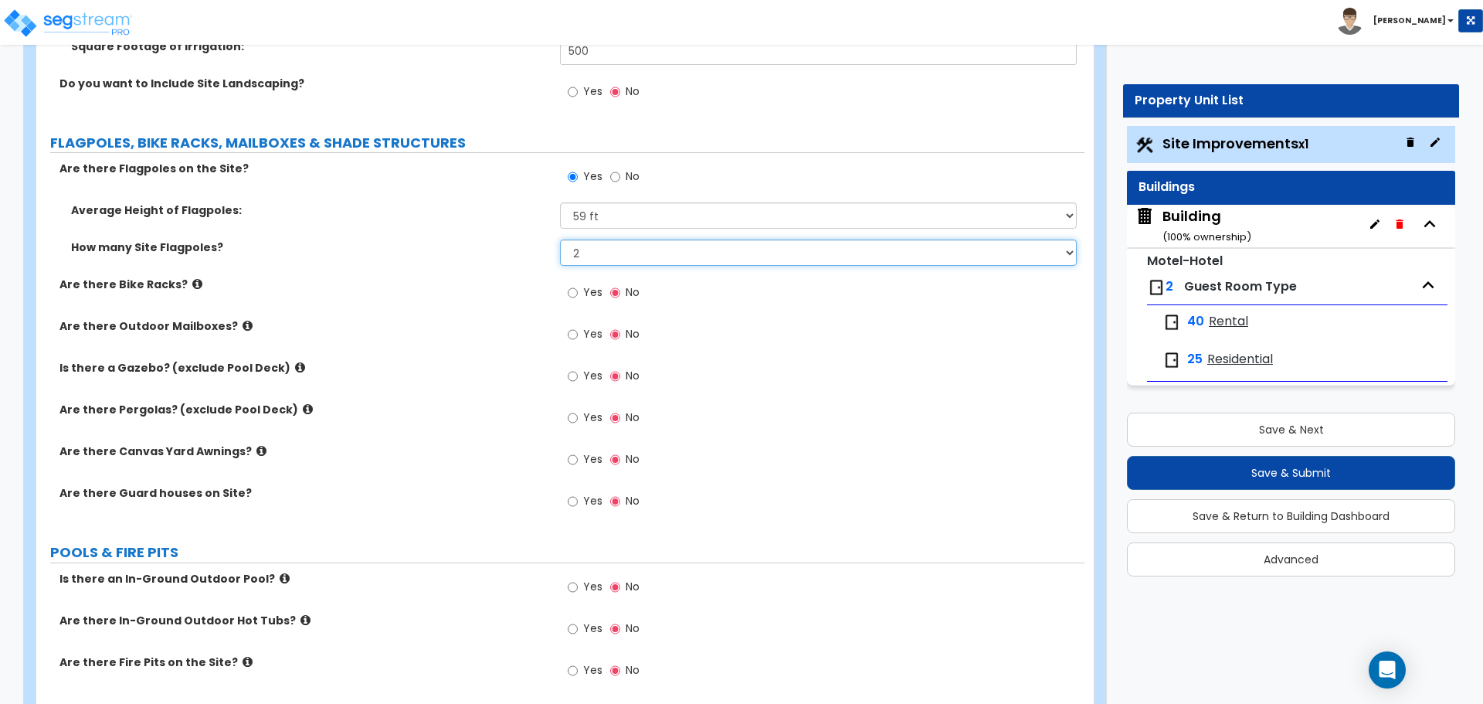
click at [612, 253] on select "Please Choose One 1 2 3 4 5" at bounding box center [818, 252] width 516 height 26
click at [560, 239] on select "Please Choose One 1 2 3 4 5" at bounding box center [818, 252] width 516 height 26
click at [612, 241] on select "Please Choose One 1 2 3 4 5" at bounding box center [818, 252] width 516 height 26
click at [560, 239] on select "Please Choose One 1 2 3 4 5" at bounding box center [818, 252] width 516 height 26
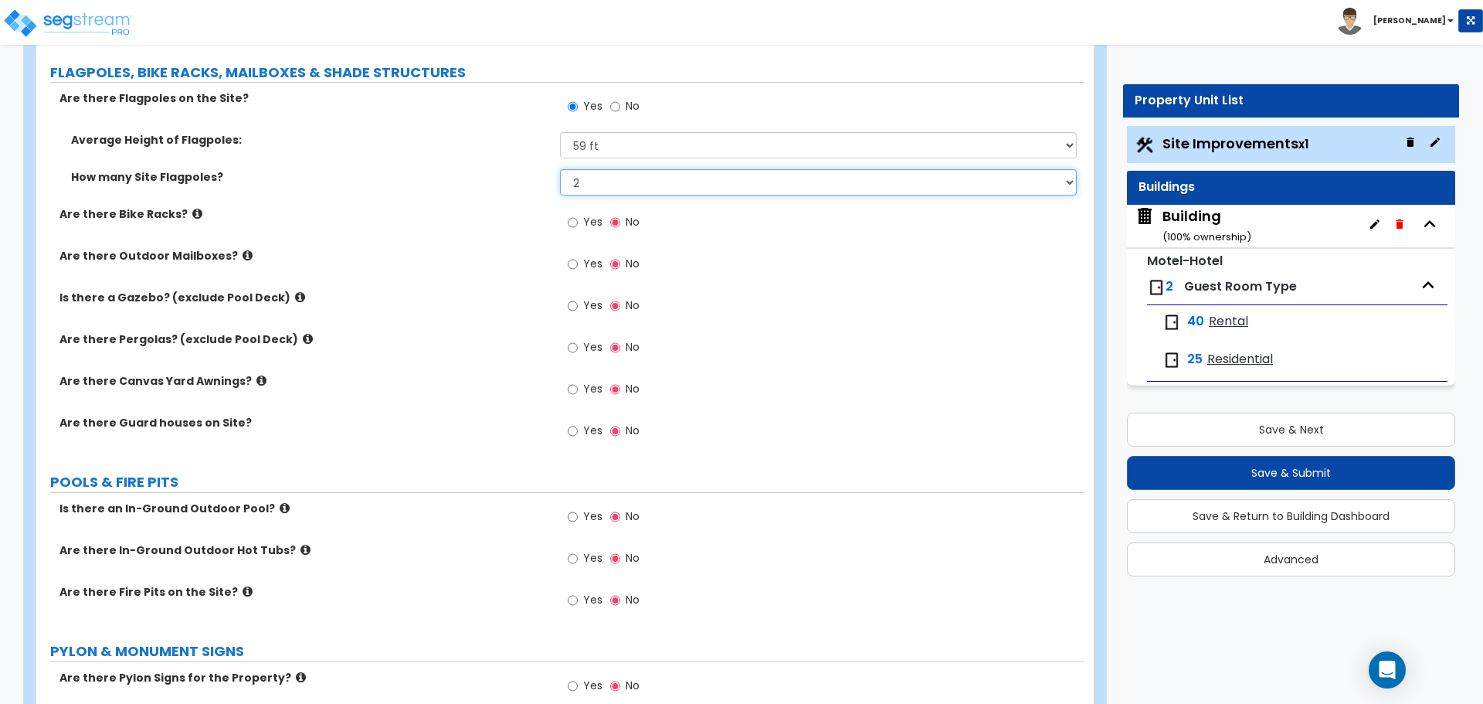
scroll to position [4546, 0]
click at [192, 209] on icon at bounding box center [197, 212] width 10 height 12
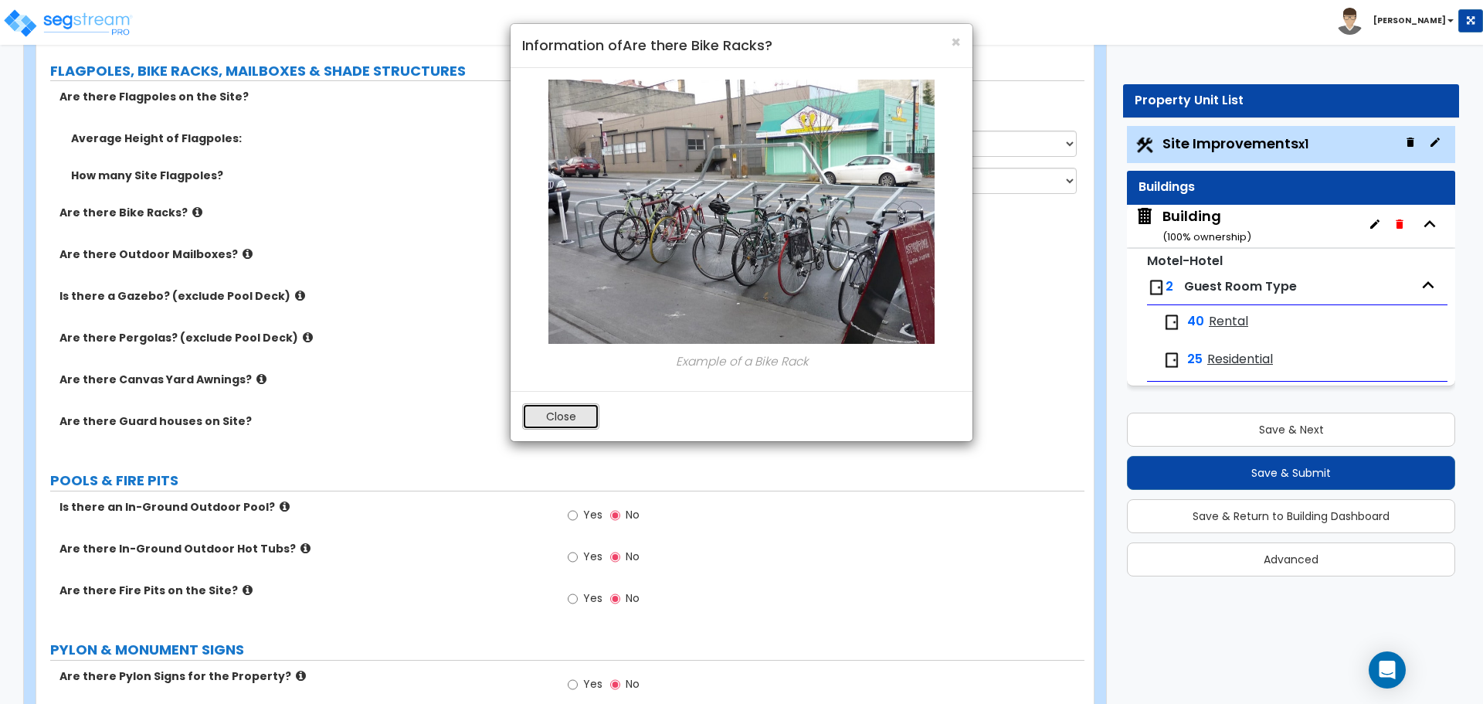
click at [570, 419] on button "Close" at bounding box center [560, 416] width 77 height 26
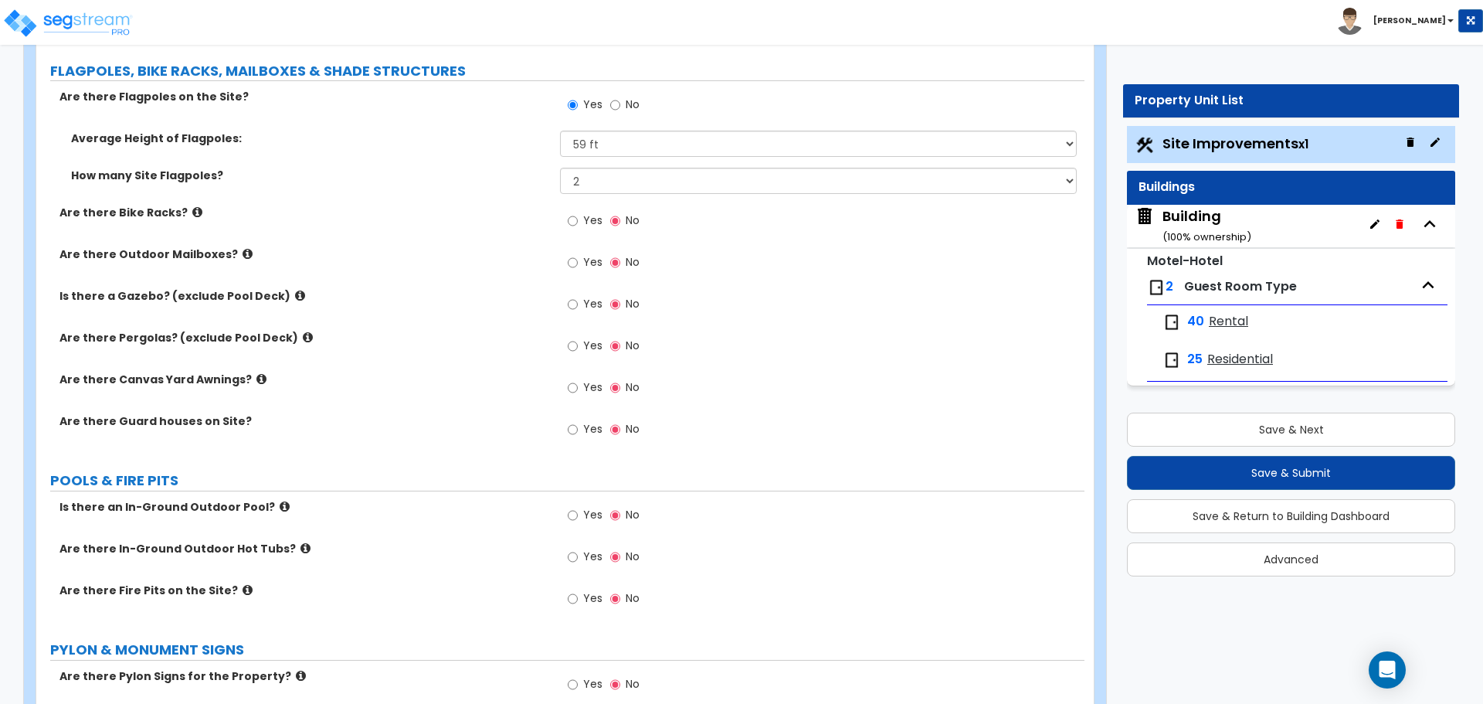
click at [585, 219] on span "Yes" at bounding box center [592, 219] width 19 height 15
click at [578, 219] on input "Yes" at bounding box center [573, 220] width 10 height 17
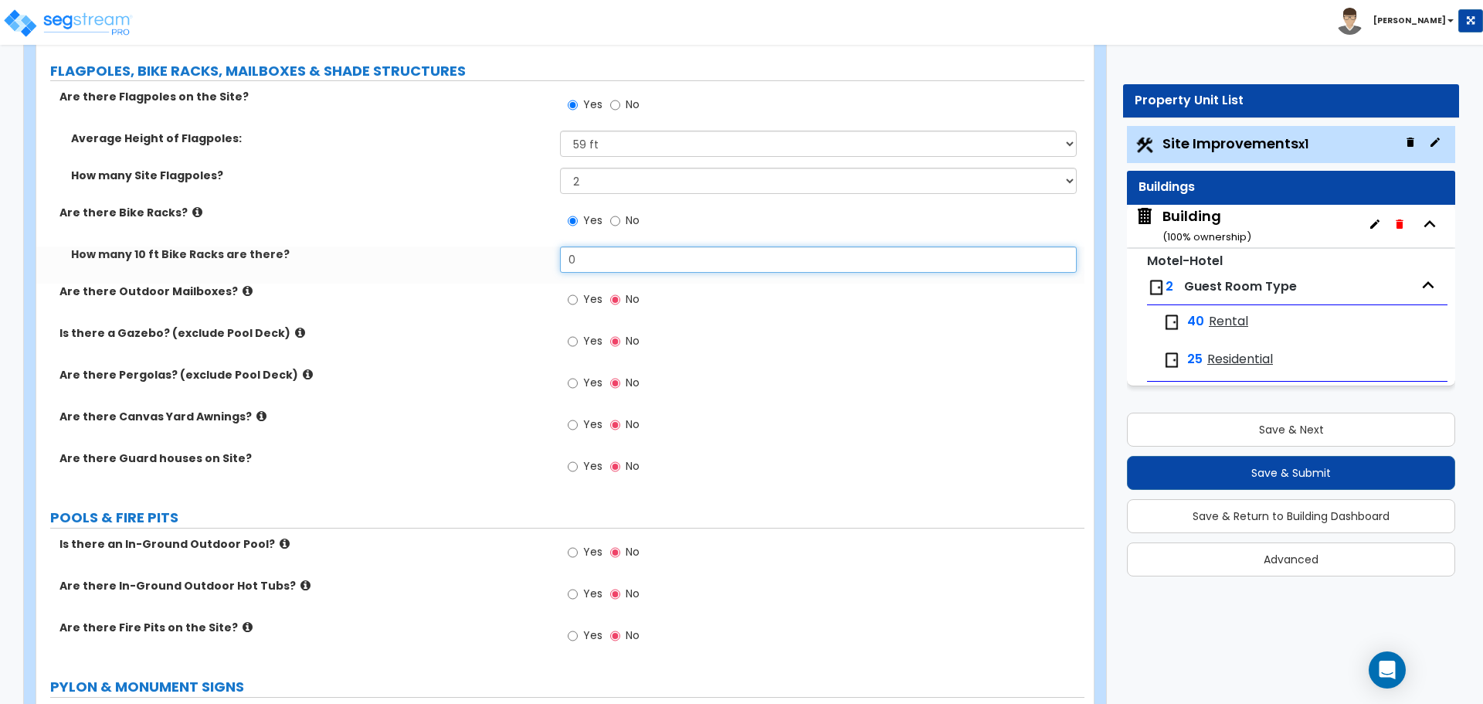
drag, startPoint x: 604, startPoint y: 249, endPoint x: 526, endPoint y: 251, distance: 78.0
click at [526, 251] on div "How many 10 ft Bike Racks are there? 0" at bounding box center [560, 264] width 1048 height 37
click at [192, 207] on icon at bounding box center [197, 212] width 10 height 12
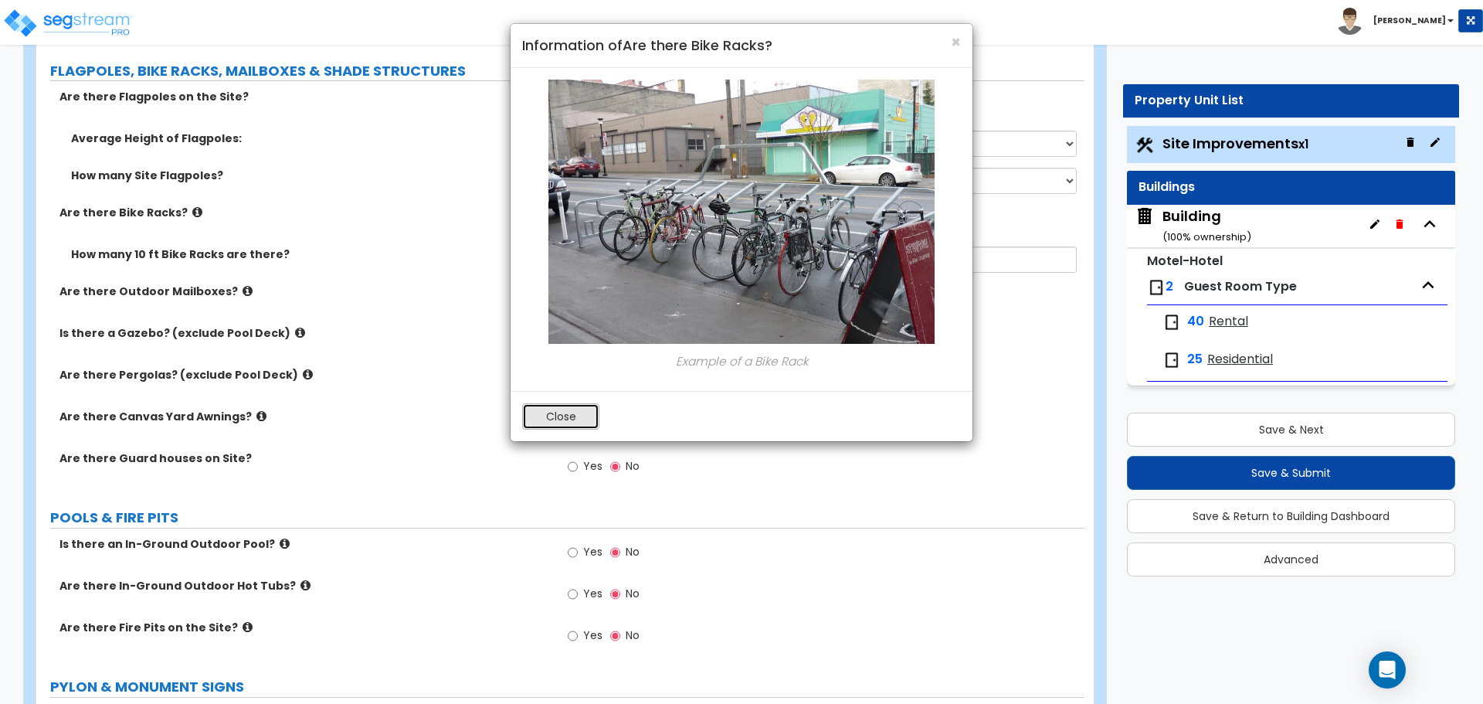
click at [558, 410] on button "Close" at bounding box center [560, 416] width 77 height 26
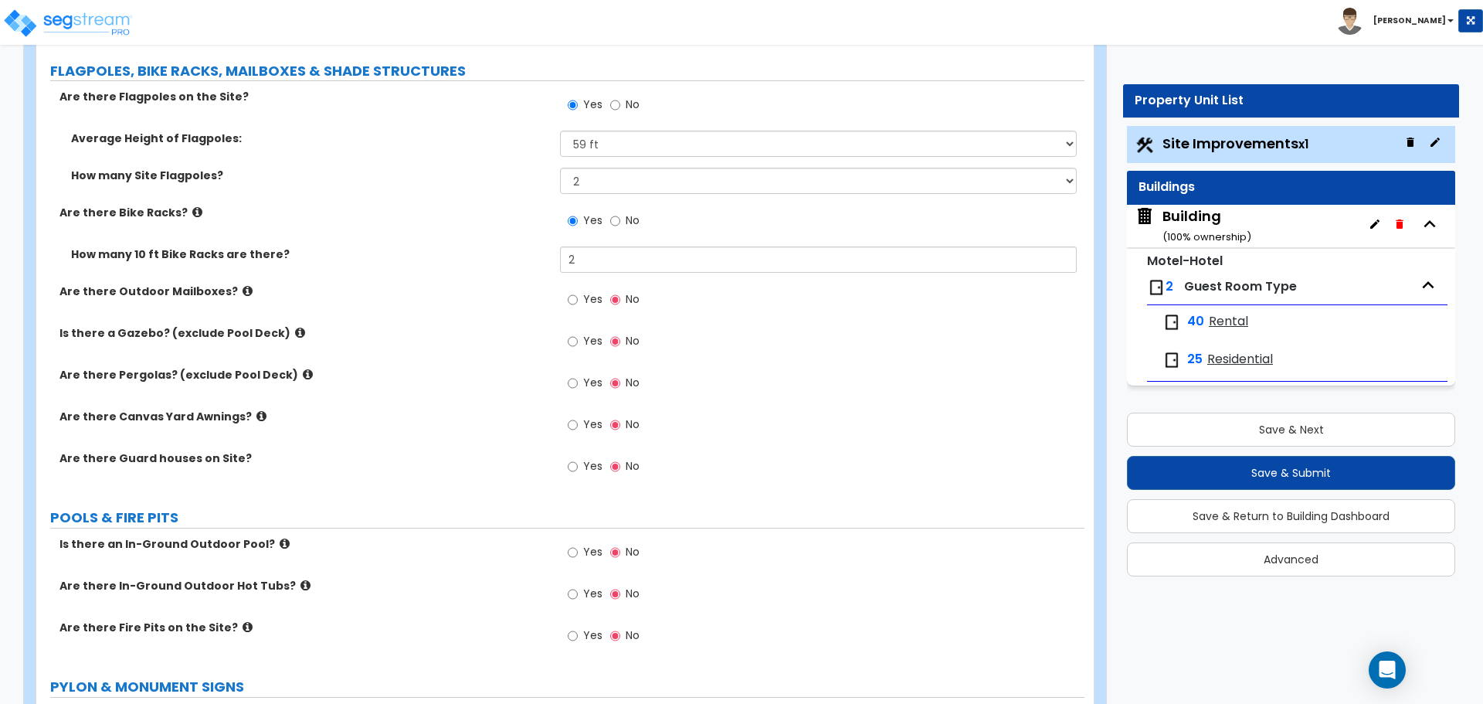
click at [578, 295] on label "Yes" at bounding box center [585, 301] width 35 height 26
click at [578, 295] on input "Yes" at bounding box center [573, 299] width 10 height 17
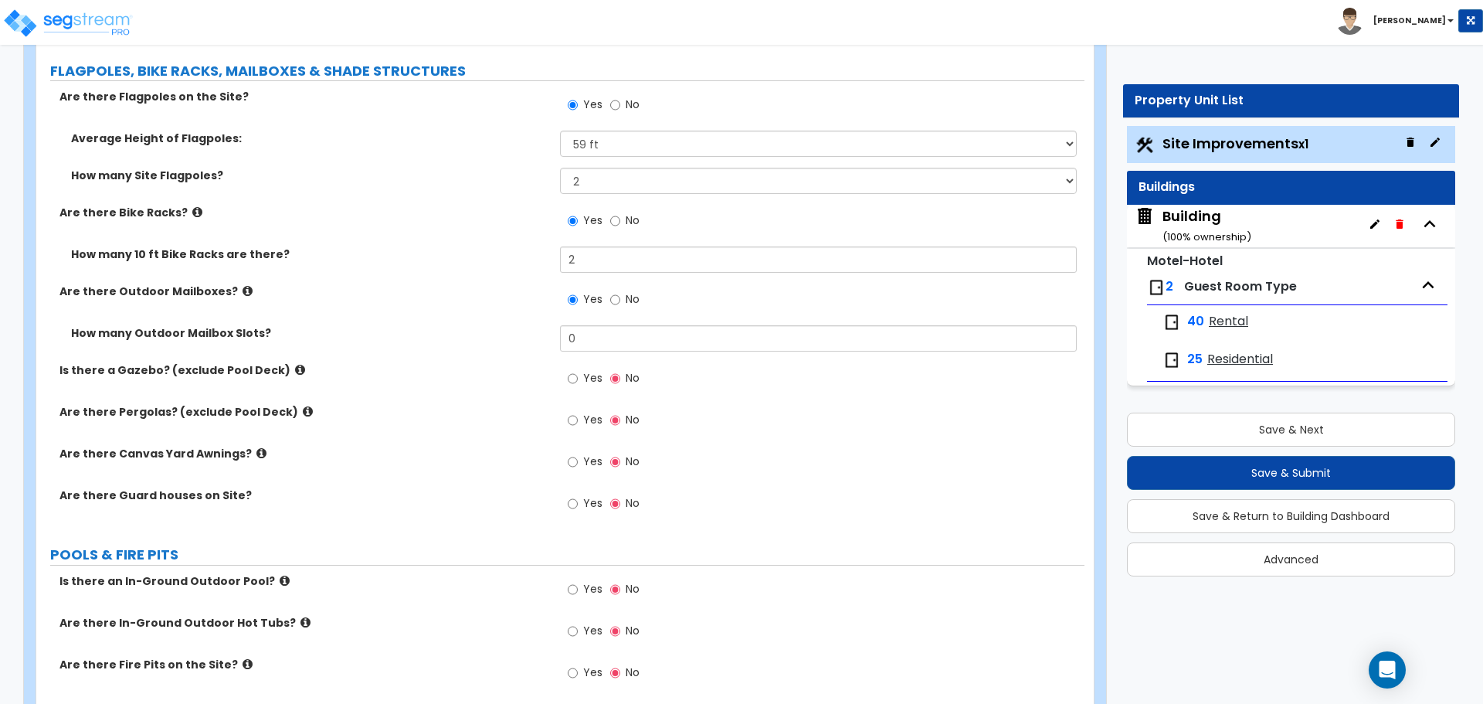
click at [243, 286] on icon at bounding box center [248, 291] width 10 height 12
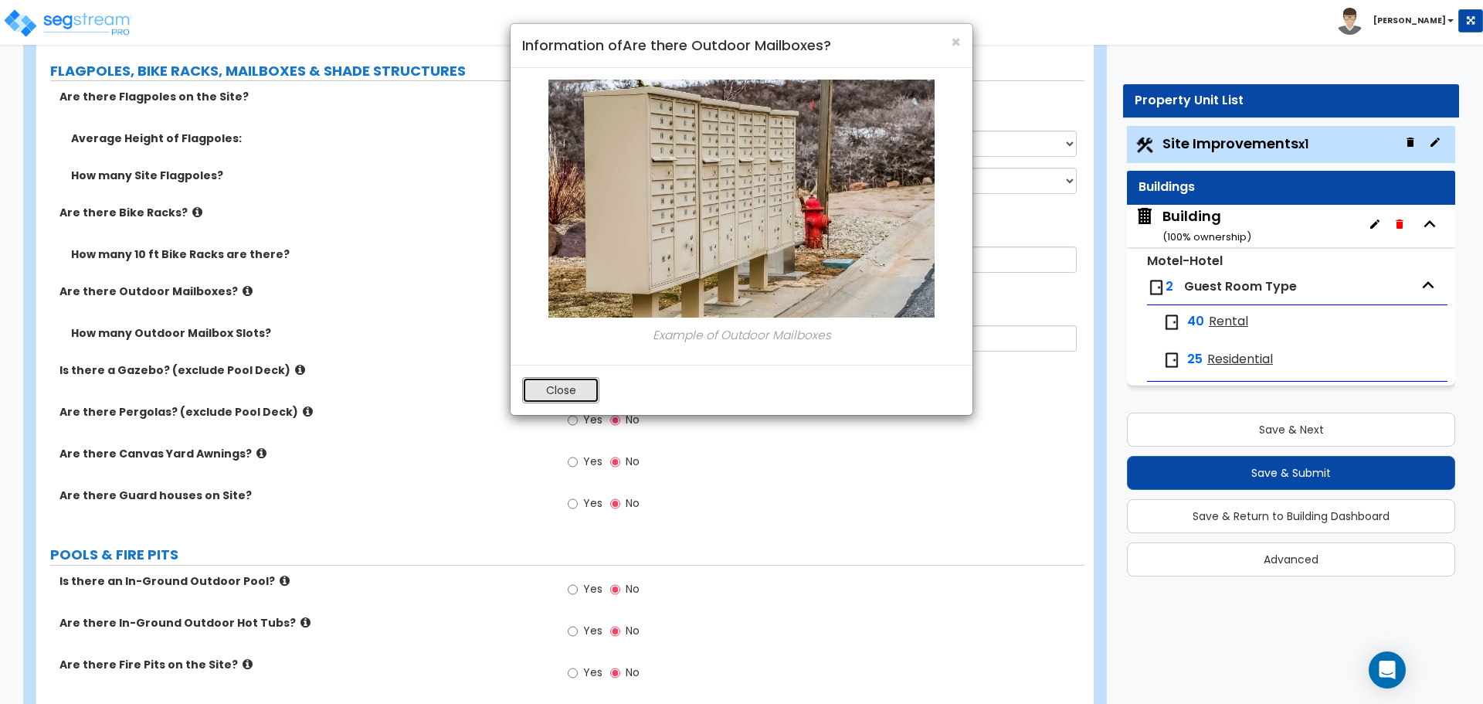
click at [558, 387] on button "Close" at bounding box center [560, 390] width 77 height 26
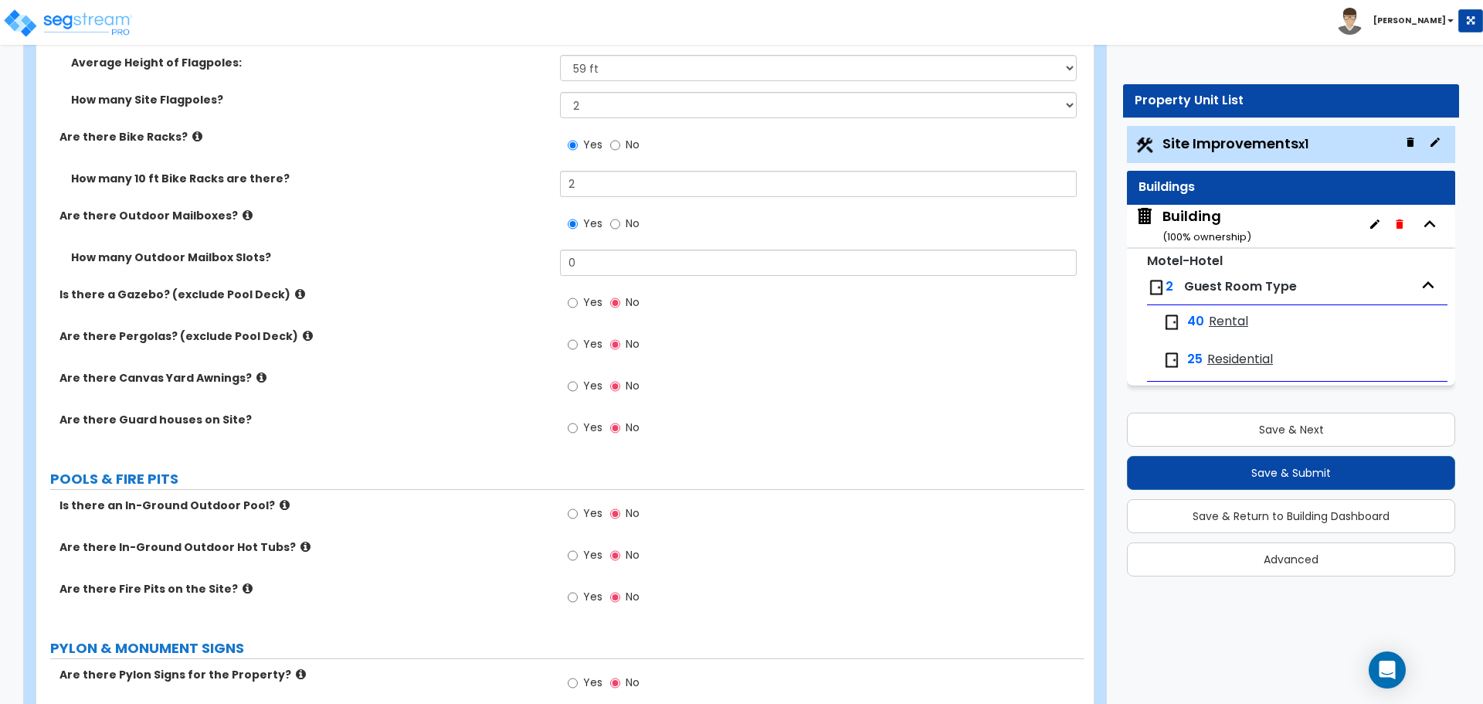
scroll to position [4622, 0]
click at [623, 222] on label "No" at bounding box center [624, 225] width 29 height 26
click at [620, 222] on input "No" at bounding box center [615, 223] width 10 height 17
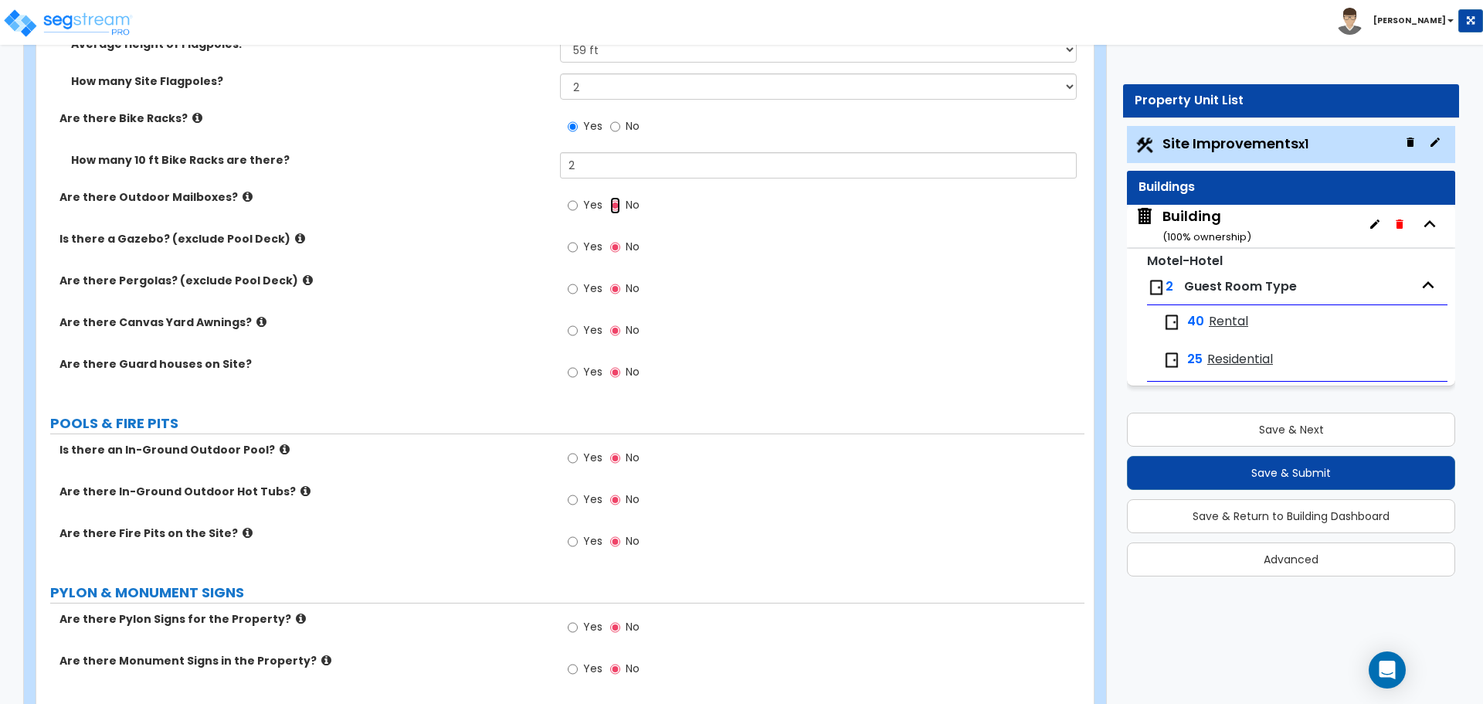
scroll to position [4653, 0]
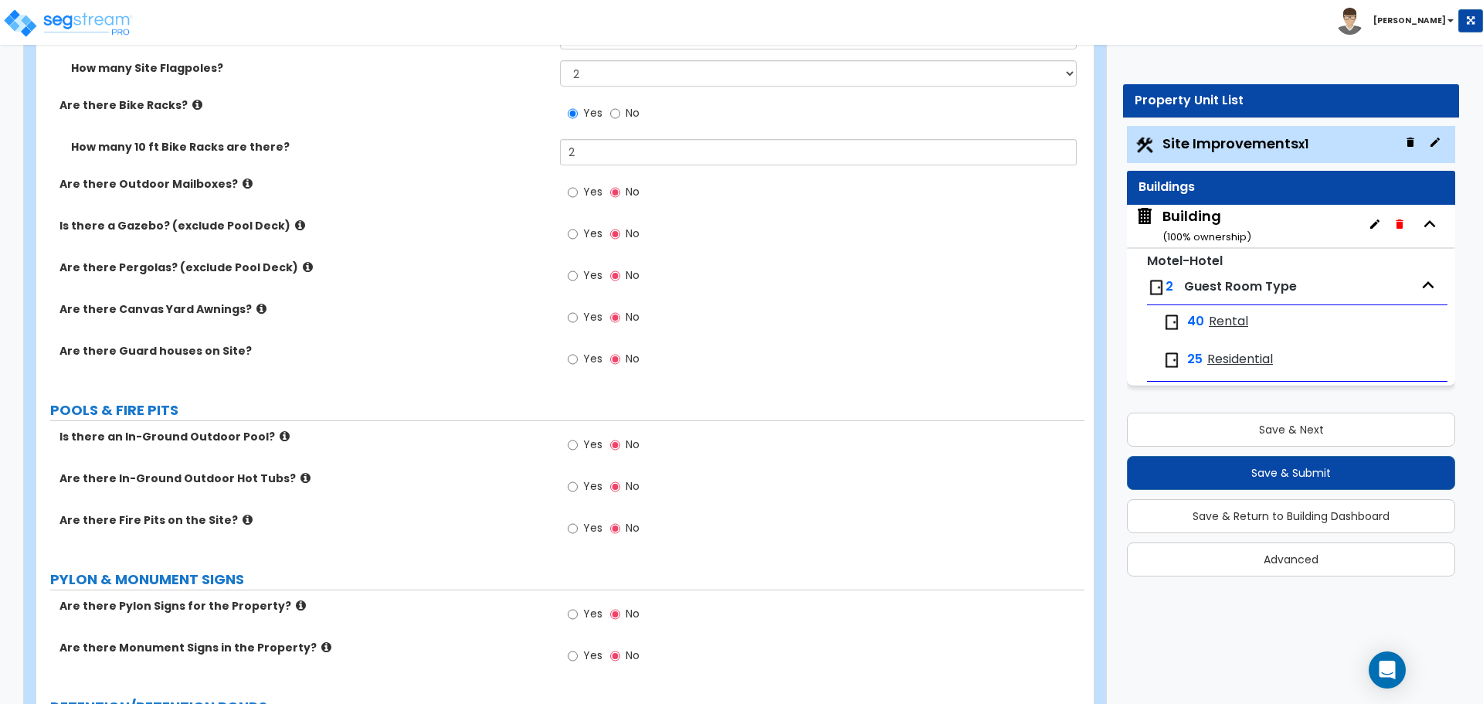
click at [243, 181] on icon at bounding box center [248, 184] width 10 height 12
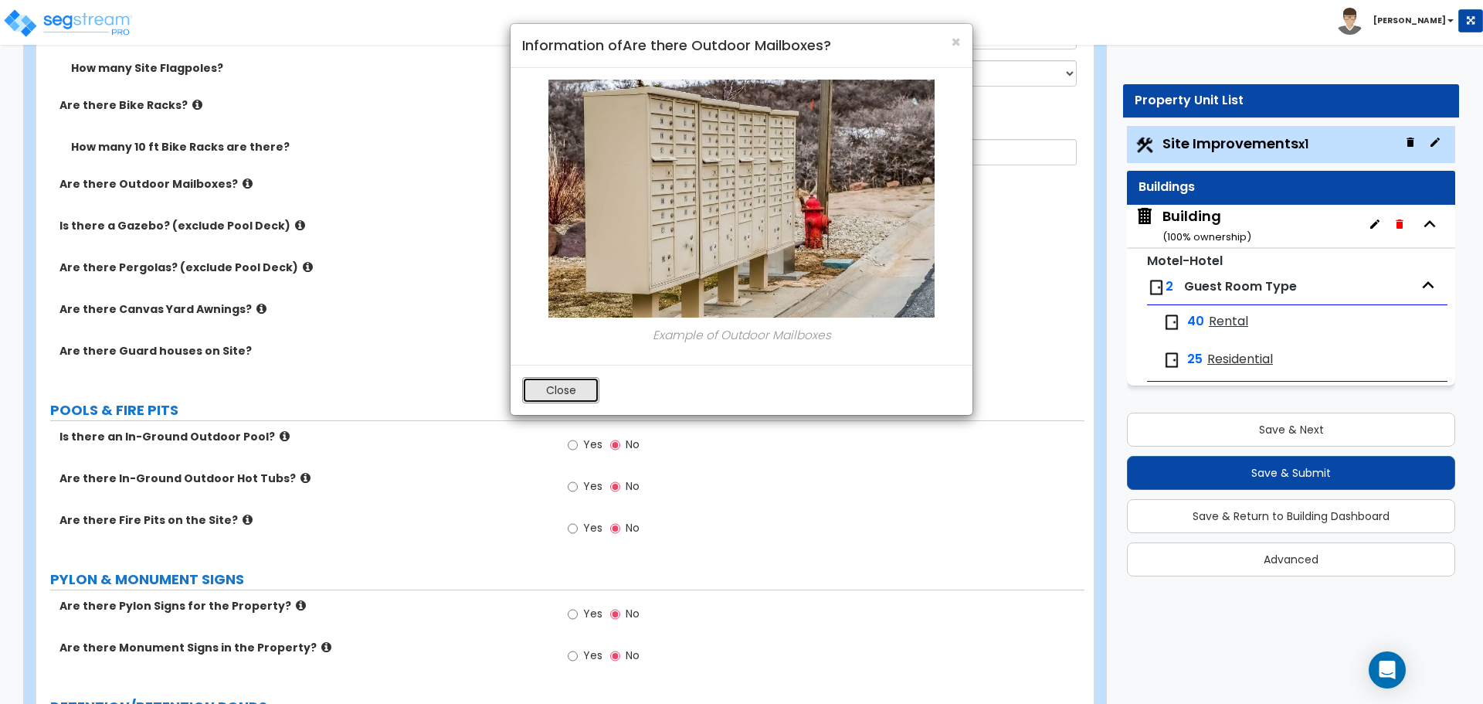
click at [574, 386] on button "Close" at bounding box center [560, 390] width 77 height 26
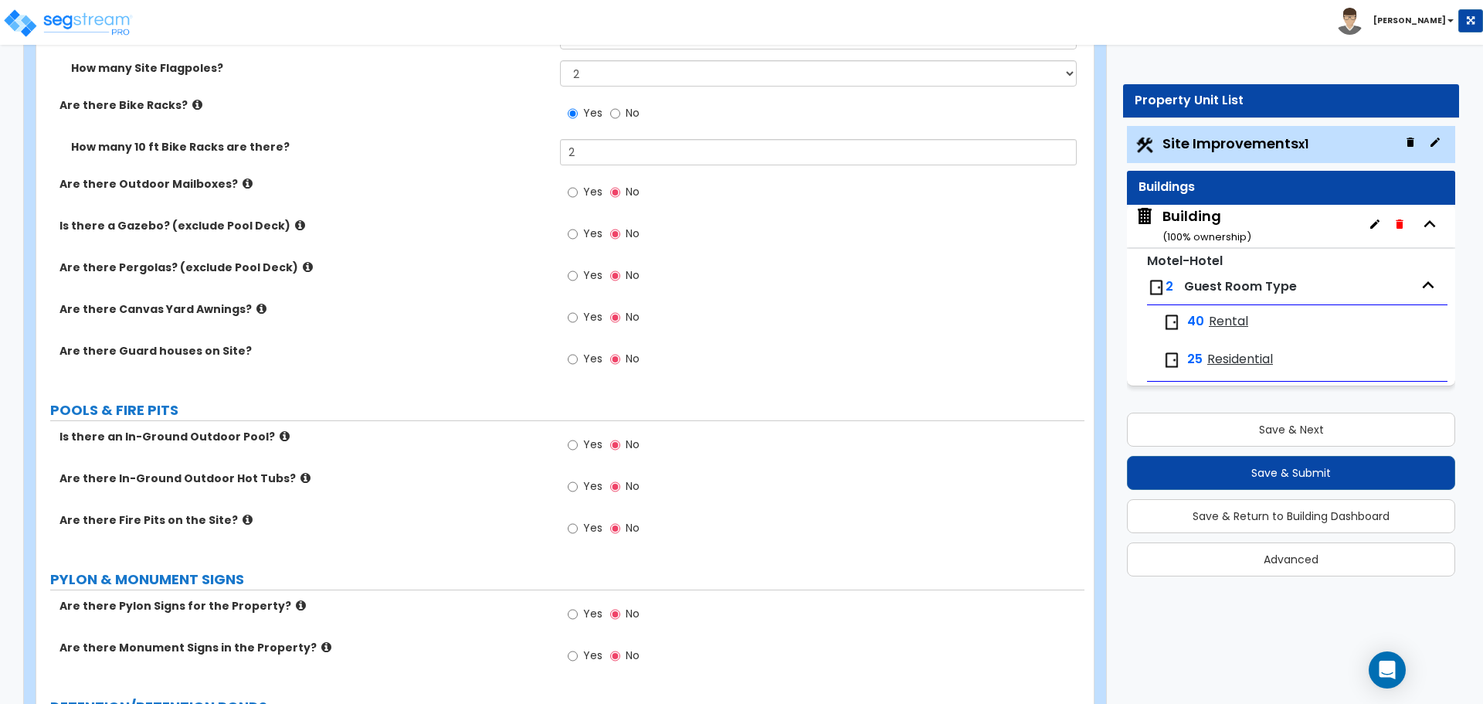
click at [581, 188] on label "Yes" at bounding box center [585, 194] width 35 height 26
click at [578, 188] on input "Yes" at bounding box center [573, 192] width 10 height 17
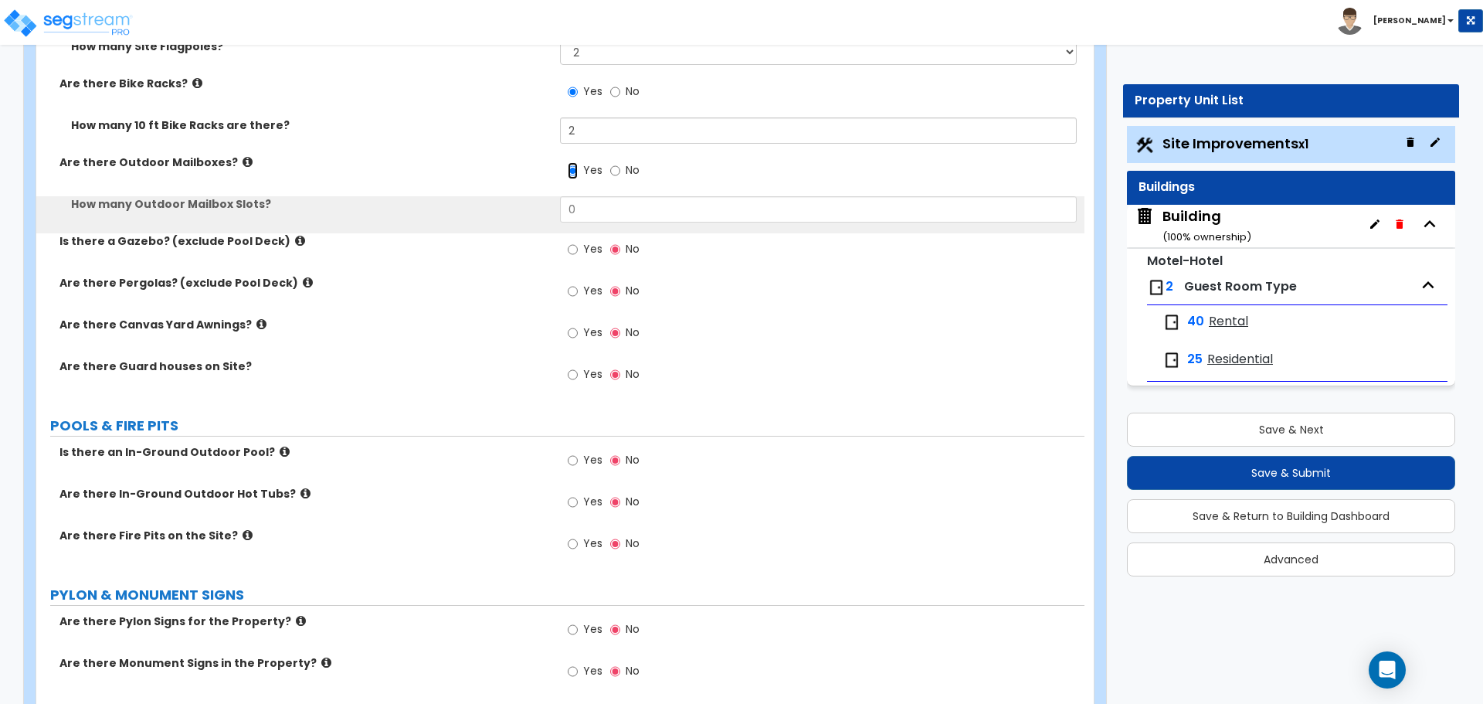
scroll to position [4684, 0]
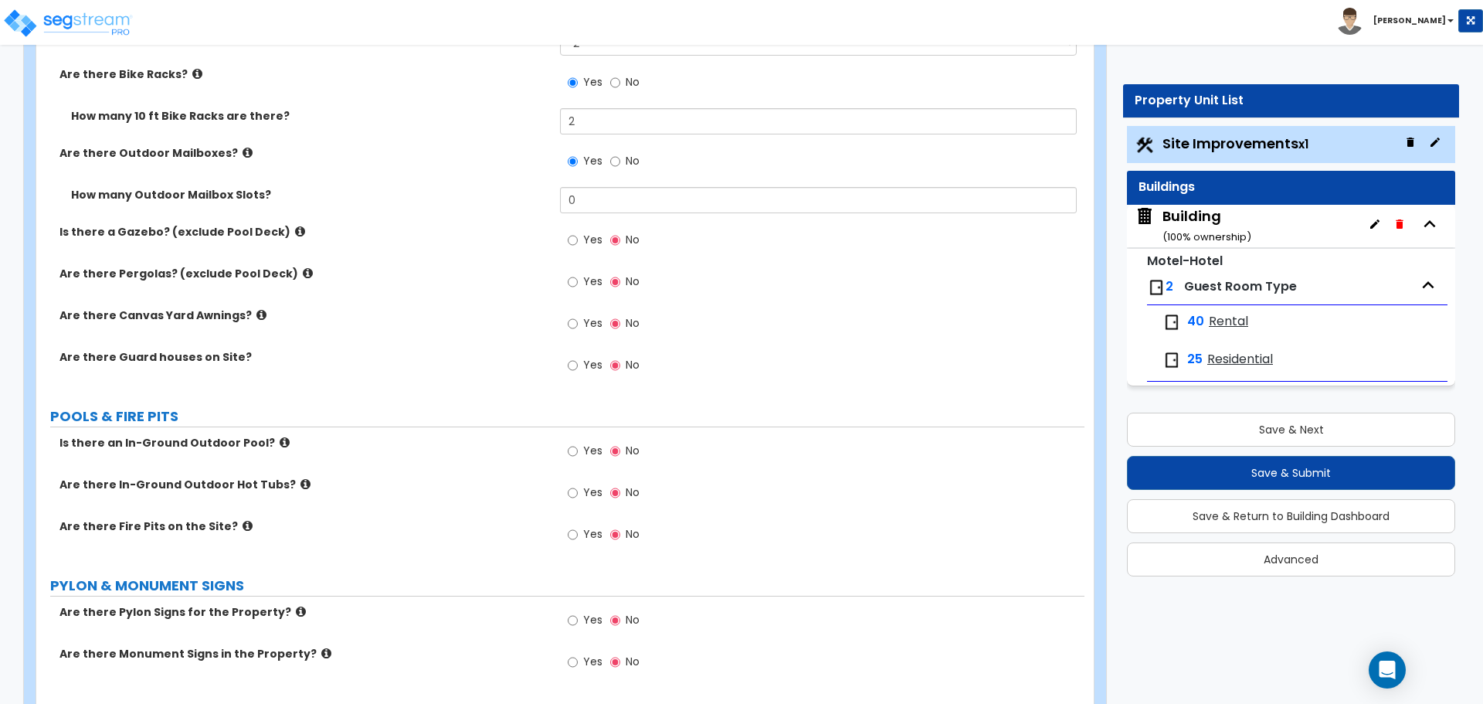
click at [627, 154] on span "No" at bounding box center [633, 160] width 14 height 15
click at [620, 154] on input "No" at bounding box center [615, 161] width 10 height 17
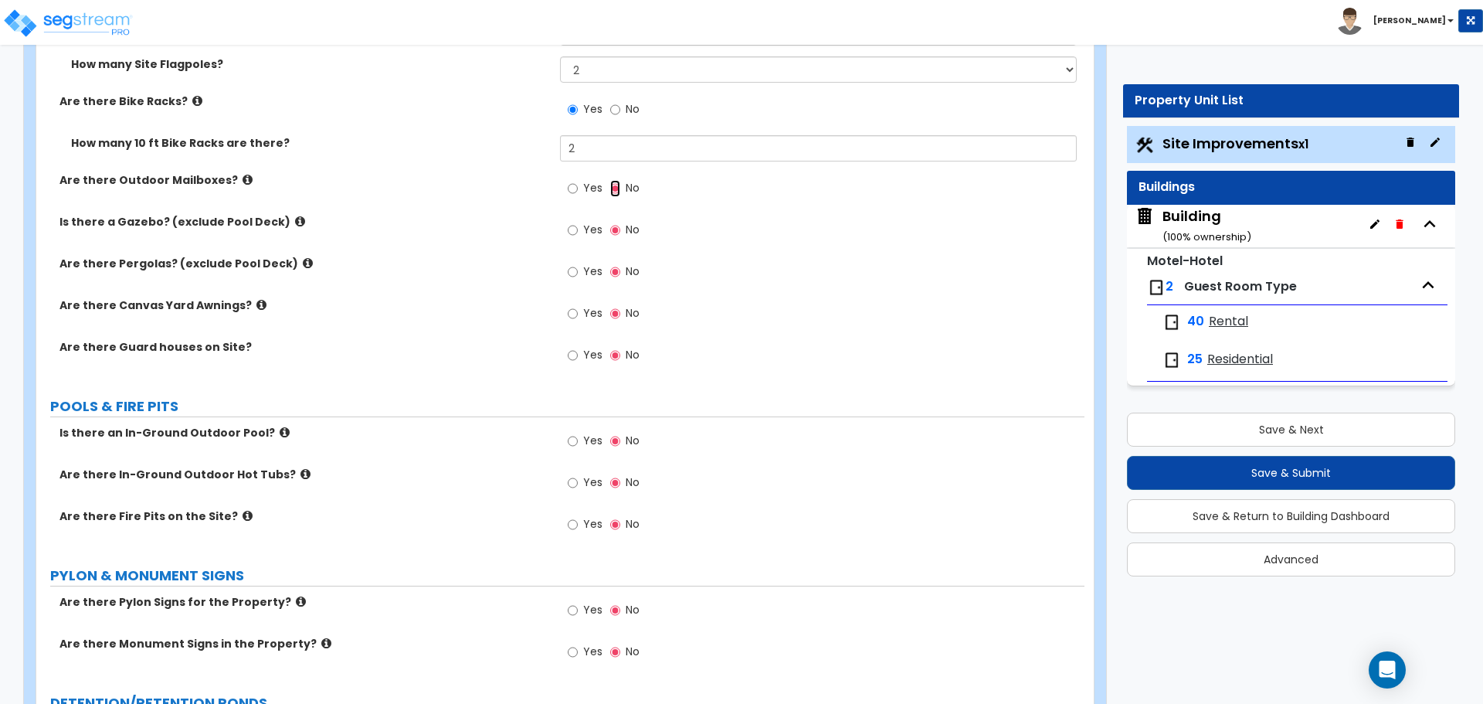
scroll to position [4645, 0]
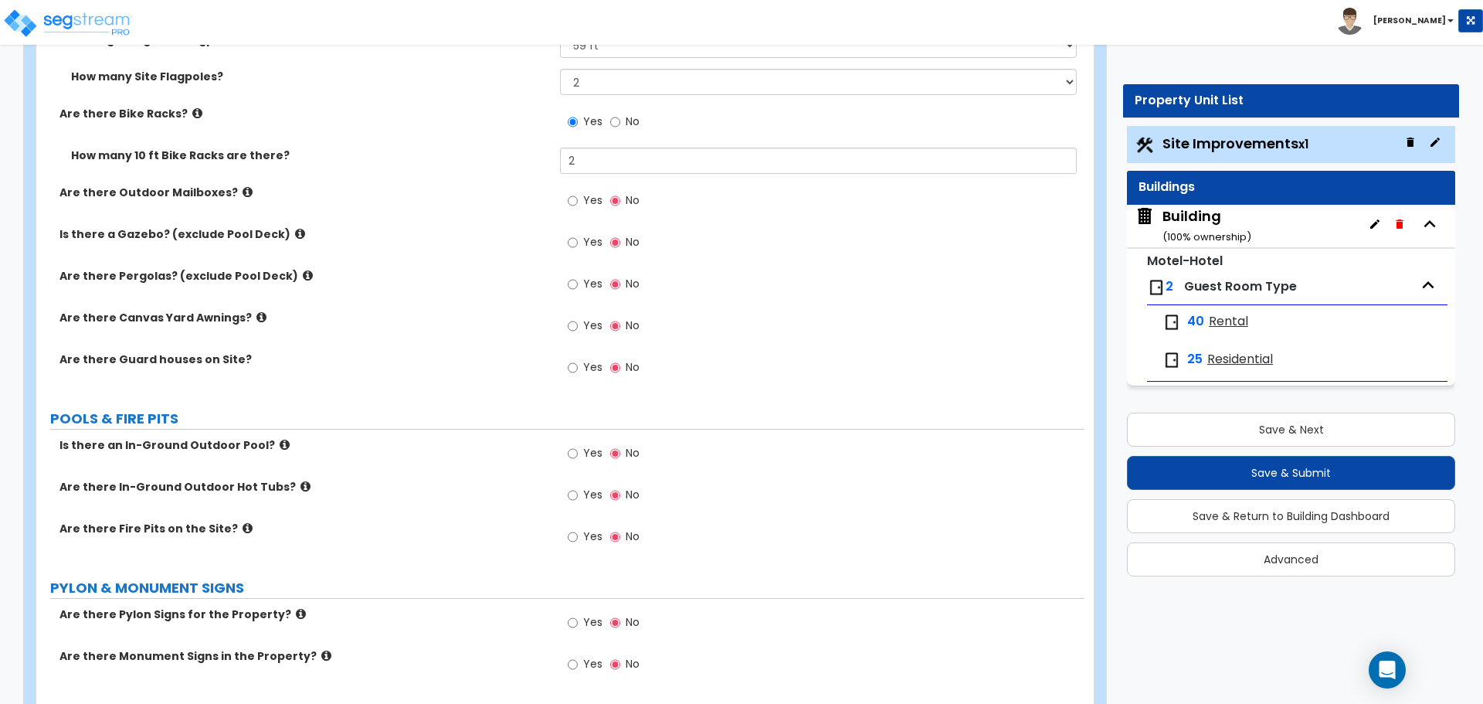
click at [582, 242] on label "Yes" at bounding box center [585, 244] width 35 height 26
click at [578, 242] on input "Yes" at bounding box center [573, 242] width 10 height 17
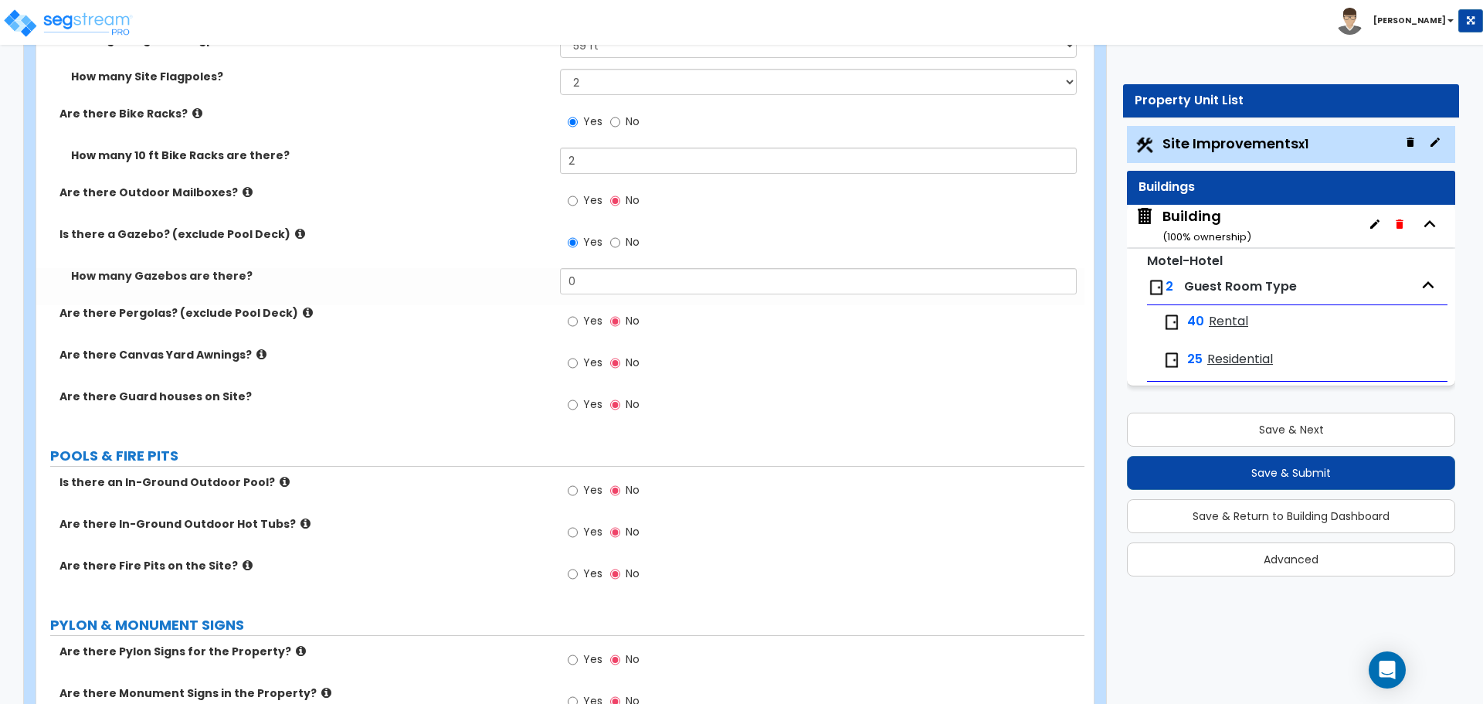
click at [295, 231] on icon at bounding box center [300, 234] width 10 height 12
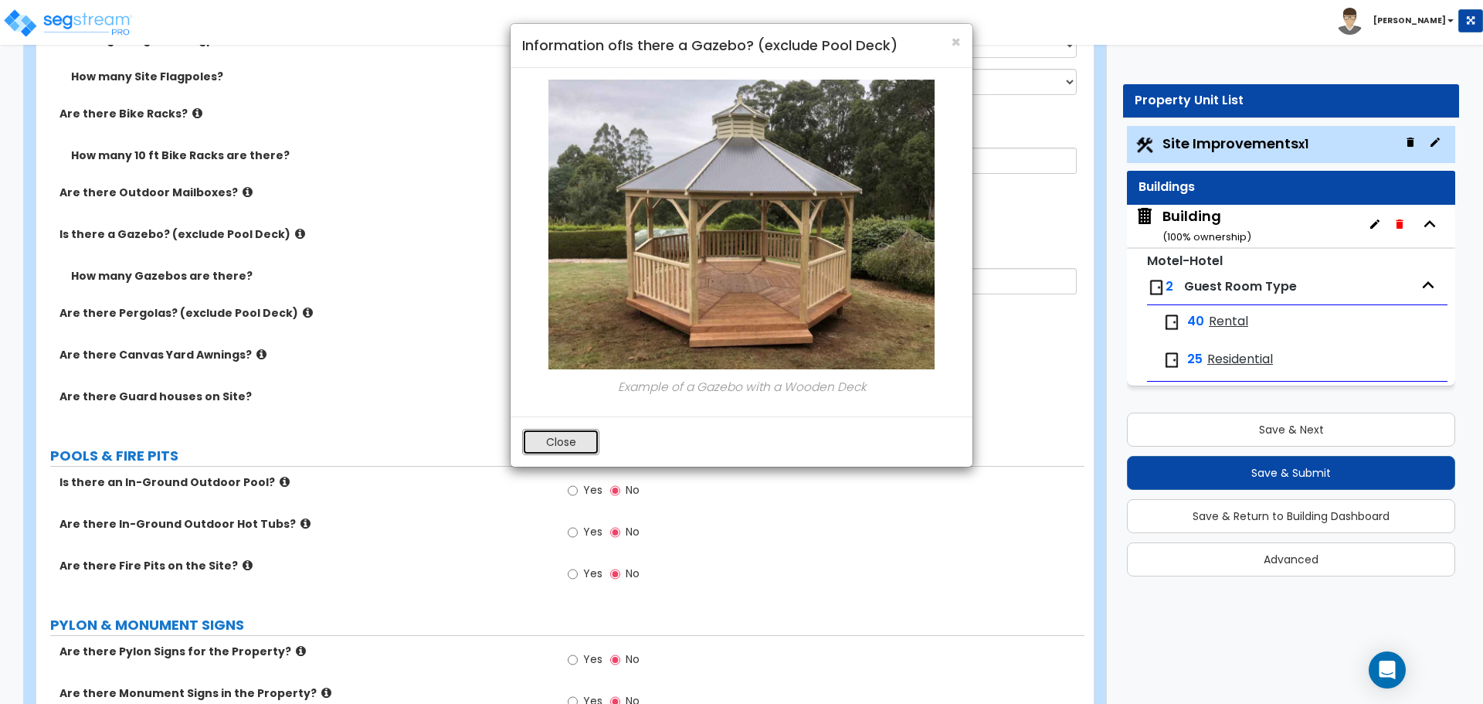
click at [561, 436] on button "Close" at bounding box center [560, 442] width 77 height 26
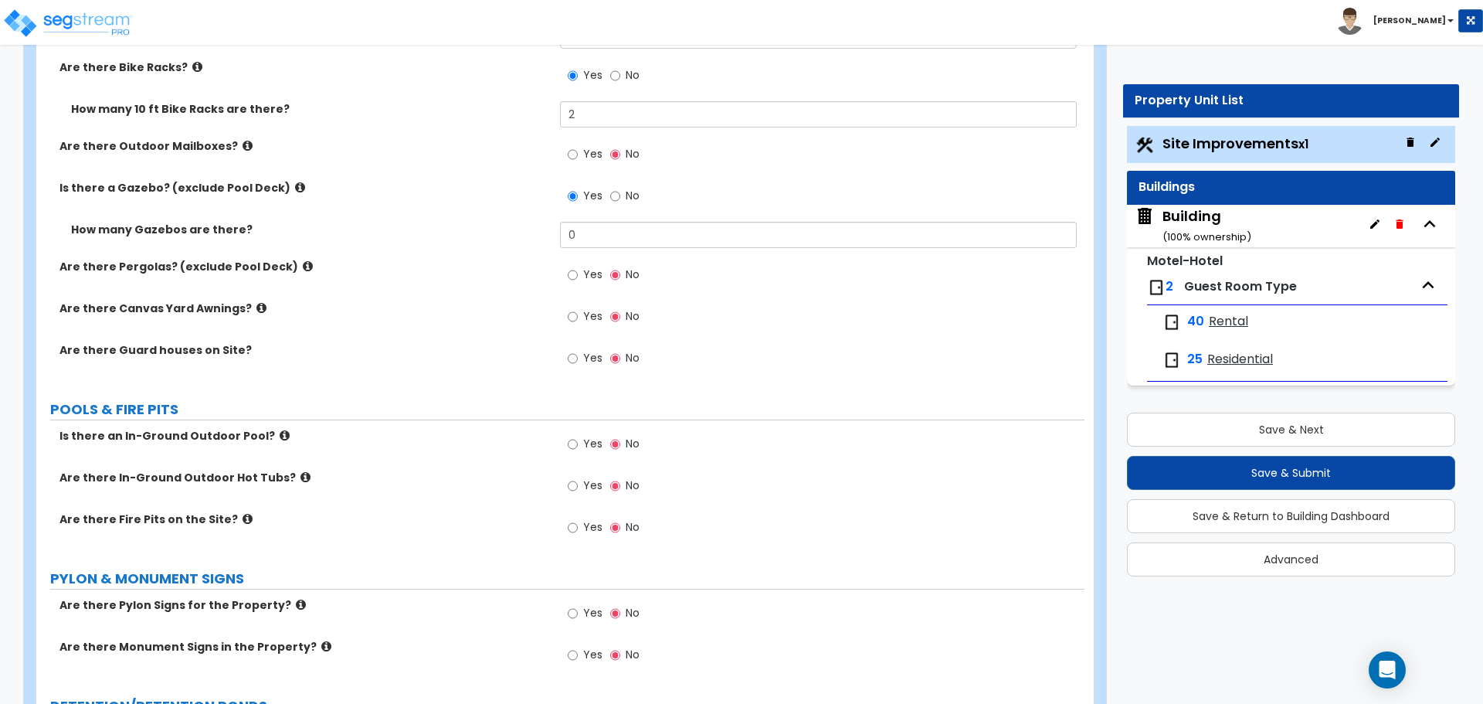
scroll to position [4696, 0]
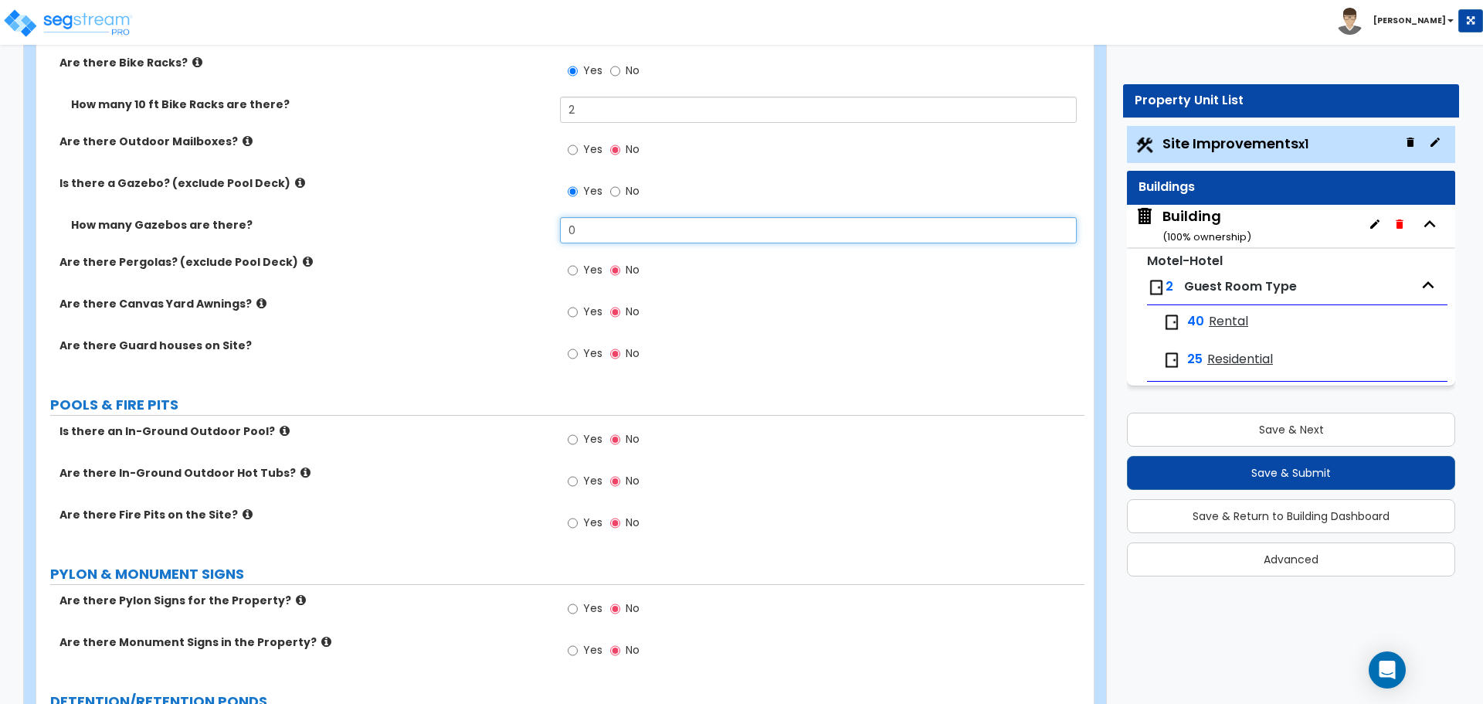
drag, startPoint x: 609, startPoint y: 229, endPoint x: 539, endPoint y: 218, distance: 71.2
click at [539, 218] on div "How many Gazebos are there? 0" at bounding box center [560, 235] width 1048 height 37
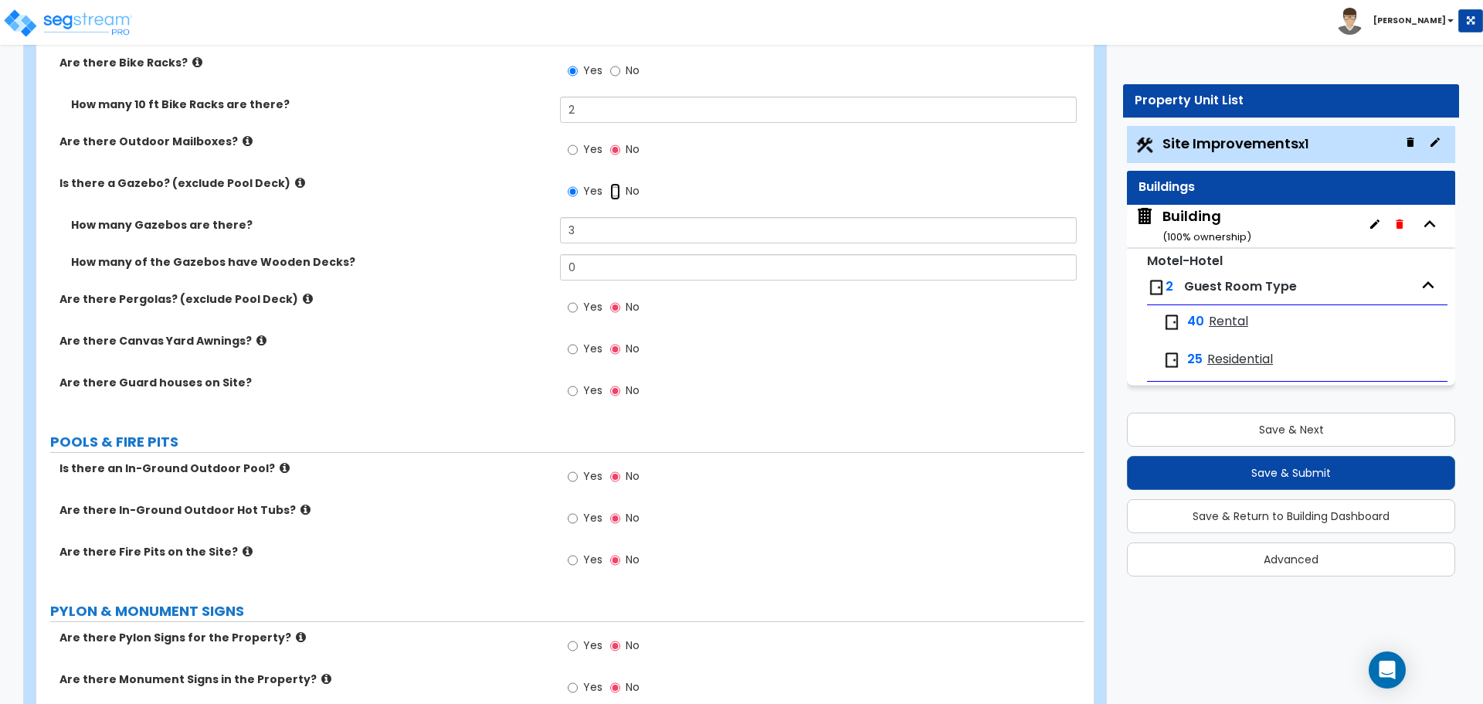
click at [612, 193] on input "No" at bounding box center [615, 191] width 10 height 17
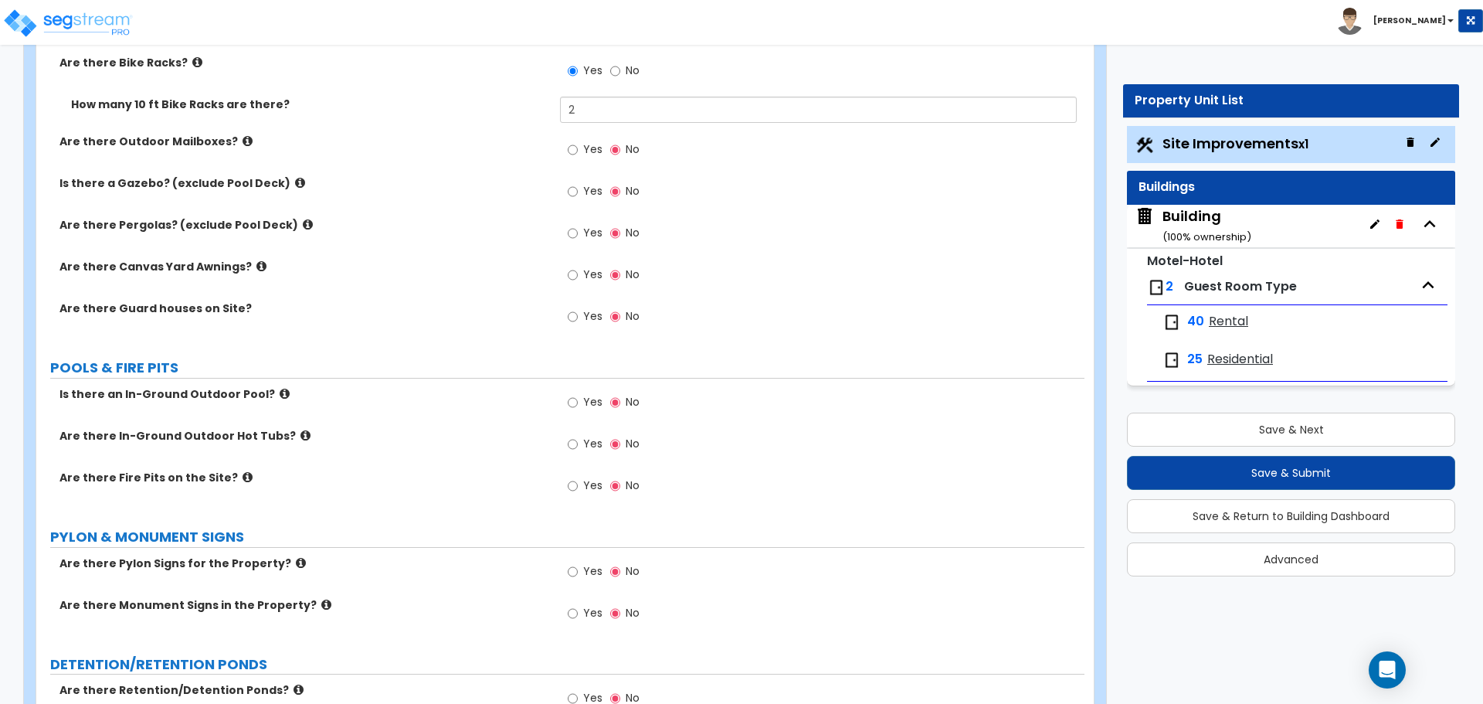
click at [585, 225] on span "Yes" at bounding box center [592, 232] width 19 height 15
click at [578, 225] on input "Yes" at bounding box center [573, 233] width 10 height 17
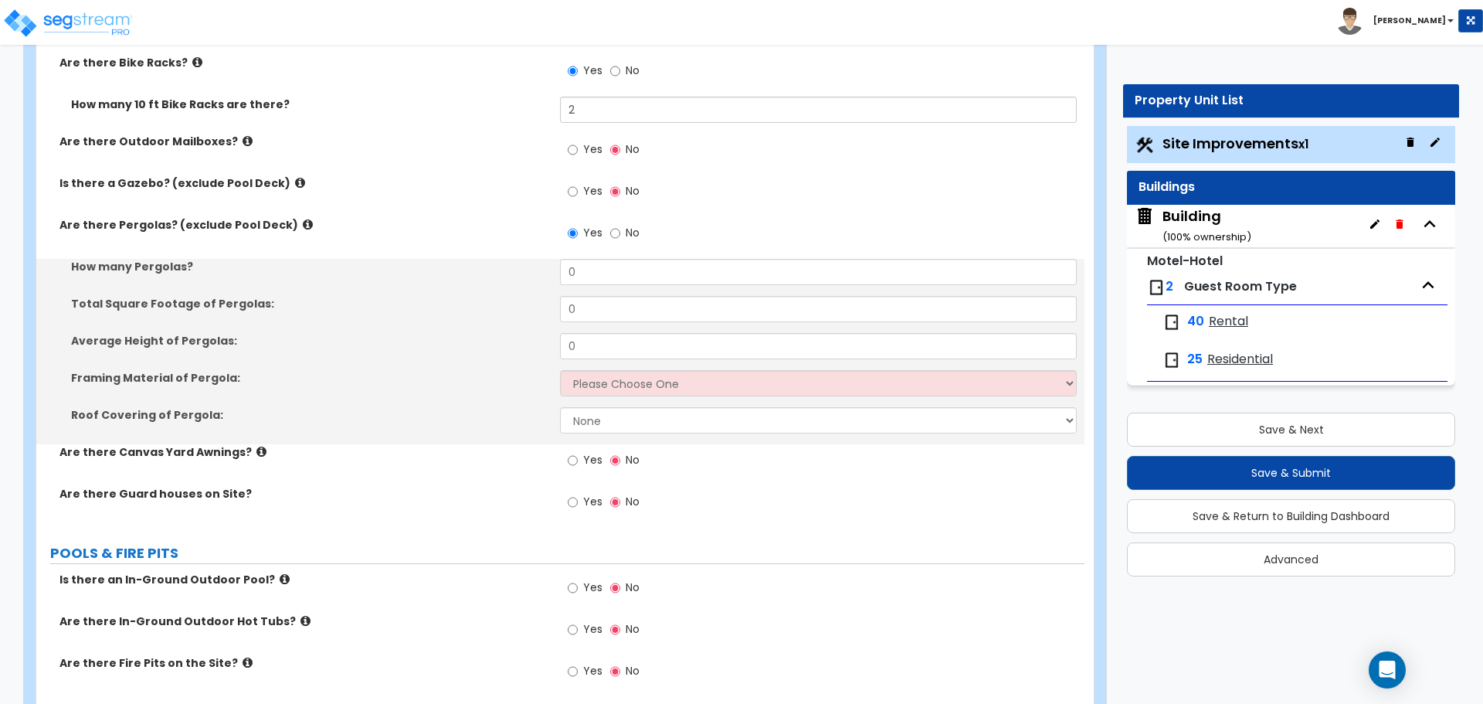
click at [294, 219] on label "Are there Pergolas? (exclude Pool Deck)" at bounding box center [303, 224] width 489 height 15
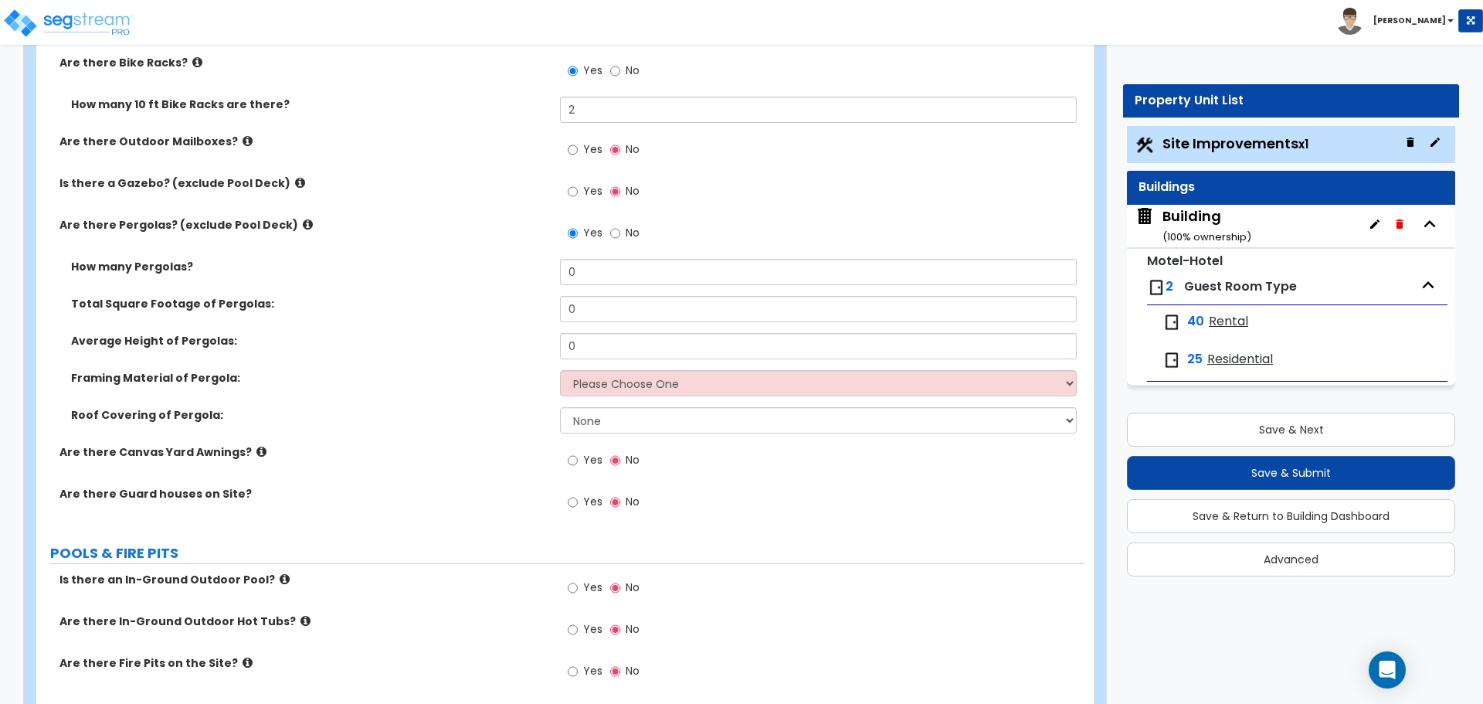
click at [303, 219] on icon at bounding box center [308, 225] width 10 height 12
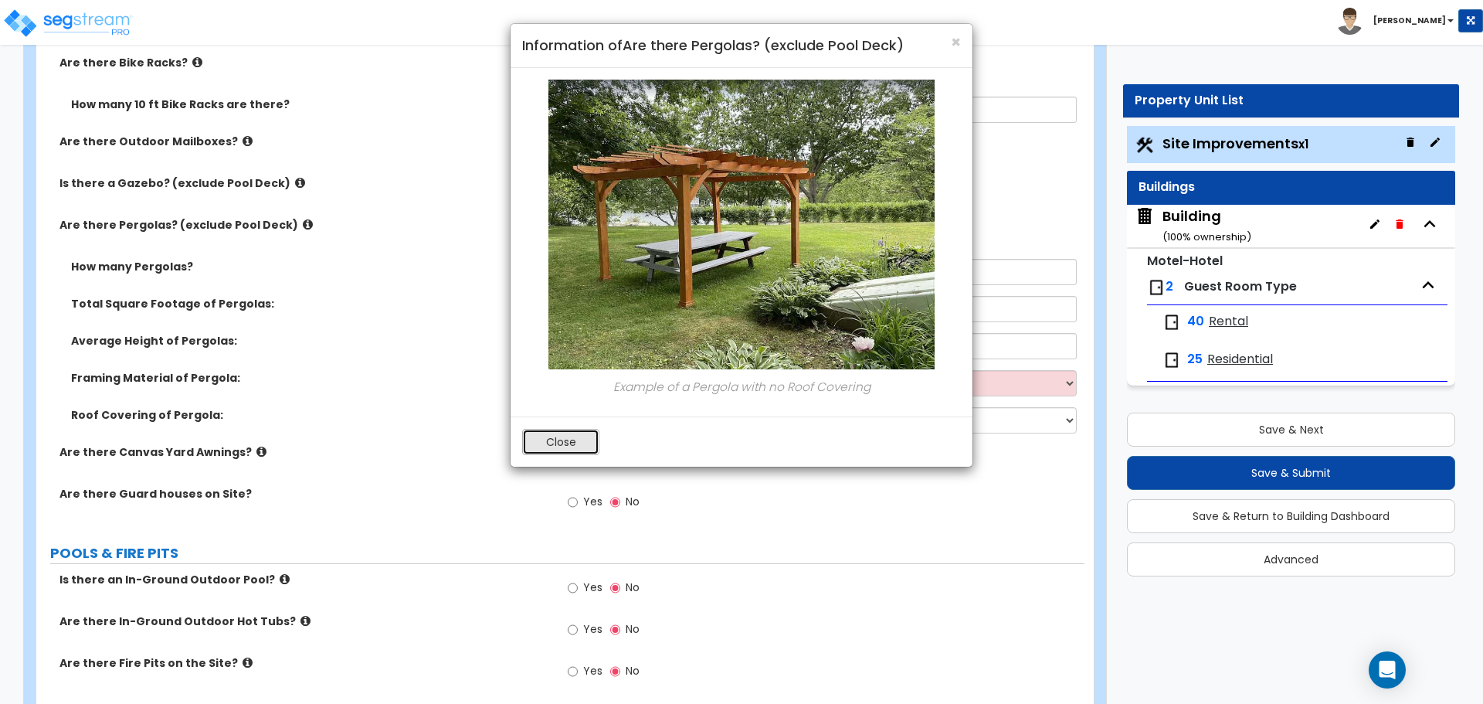
click at [575, 432] on button "Close" at bounding box center [560, 442] width 77 height 26
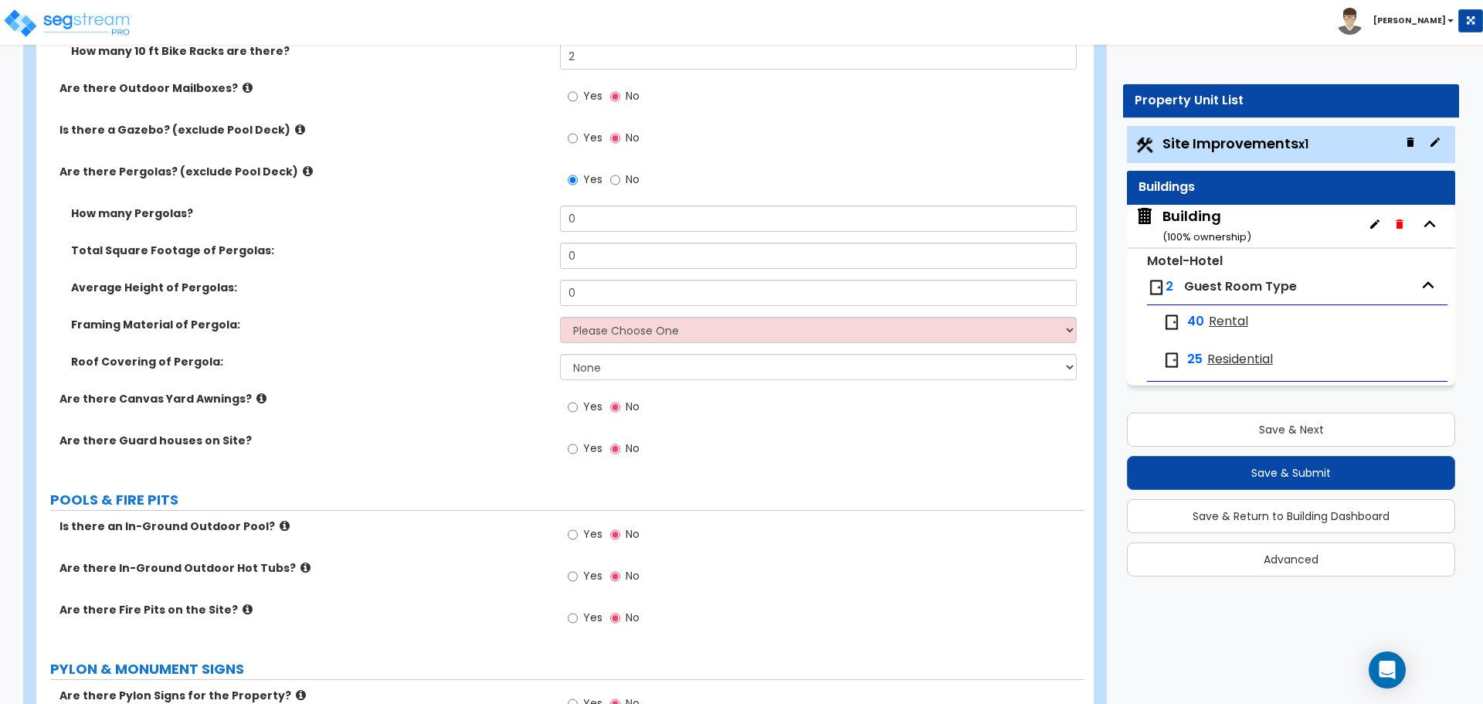
scroll to position [4755, 0]
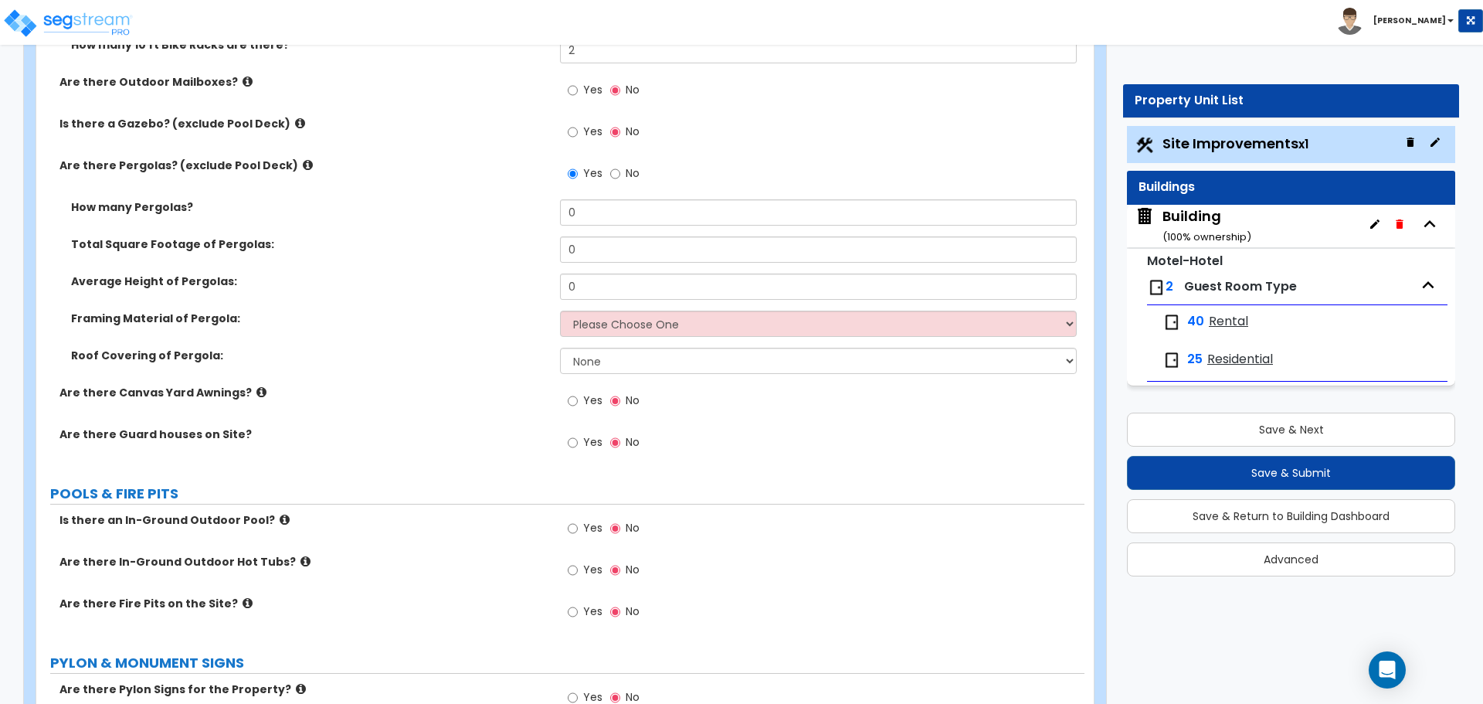
click at [673, 334] on div "Framing Material of Pergola: Please Choose One Wood Metal" at bounding box center [560, 328] width 1048 height 37
click at [672, 330] on select "Please Choose One Wood Metal" at bounding box center [818, 323] width 516 height 26
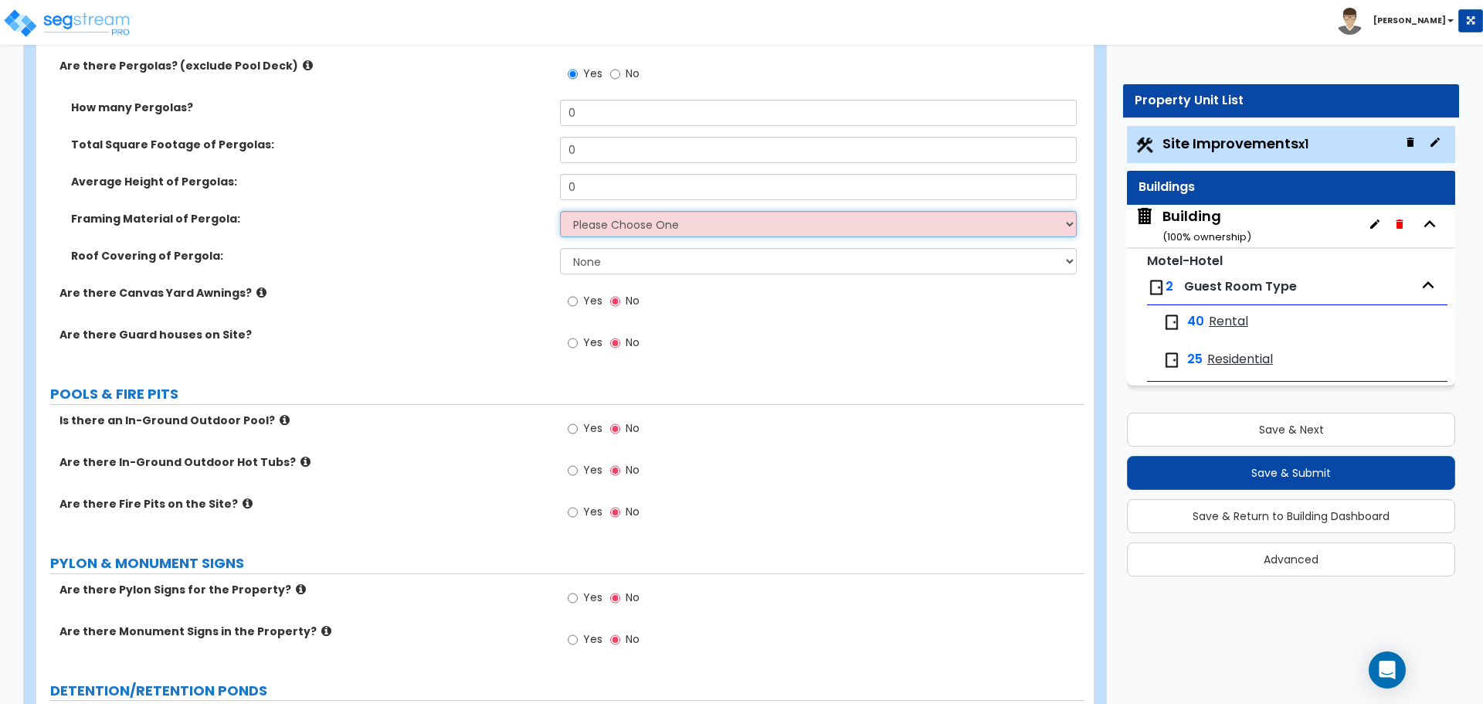
scroll to position [4850, 0]
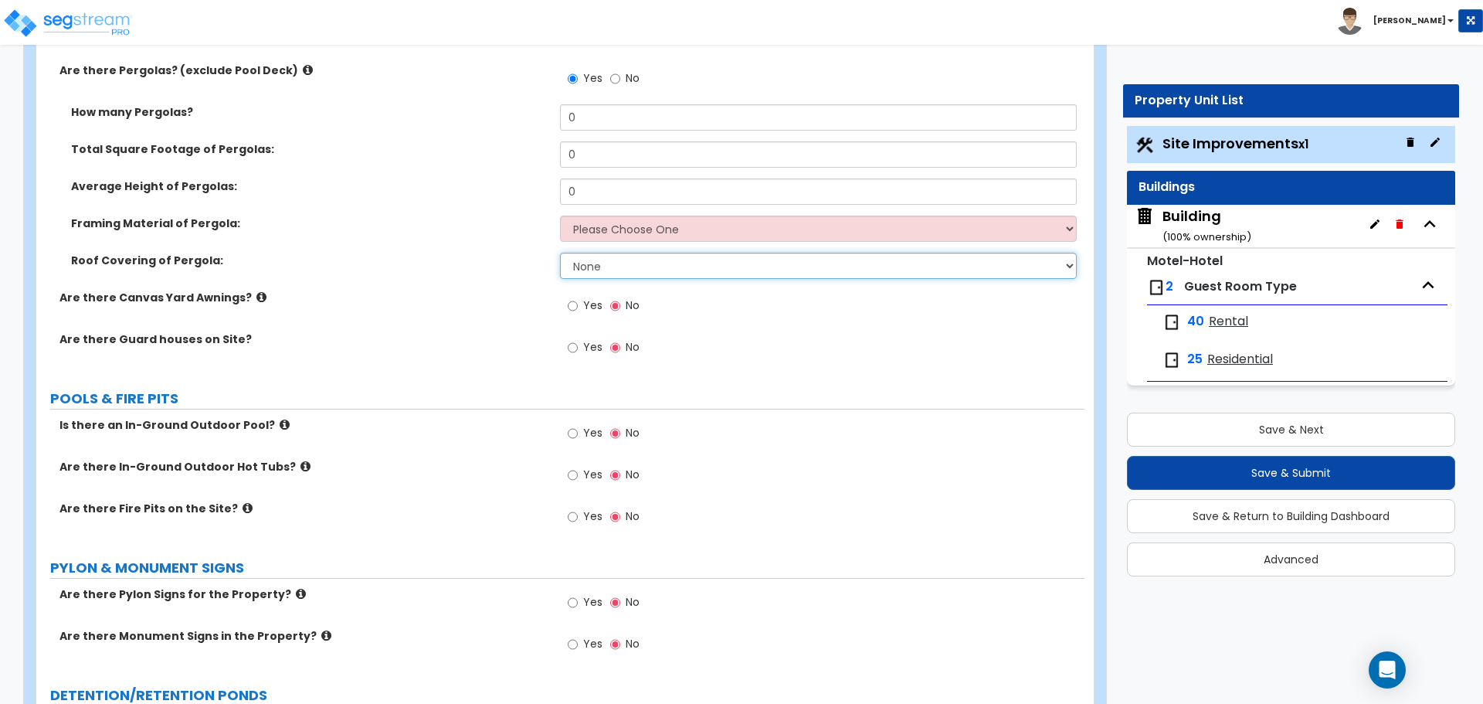
click at [626, 271] on select "None Plastic Fiberglass Metal" at bounding box center [818, 266] width 516 height 26
click at [560, 253] on select "None Plastic Fiberglass Metal" at bounding box center [818, 266] width 516 height 26
click at [623, 266] on select "None Plastic Fiberglass Metal" at bounding box center [818, 266] width 516 height 26
click at [560, 253] on select "None Plastic Fiberglass Metal" at bounding box center [818, 266] width 516 height 26
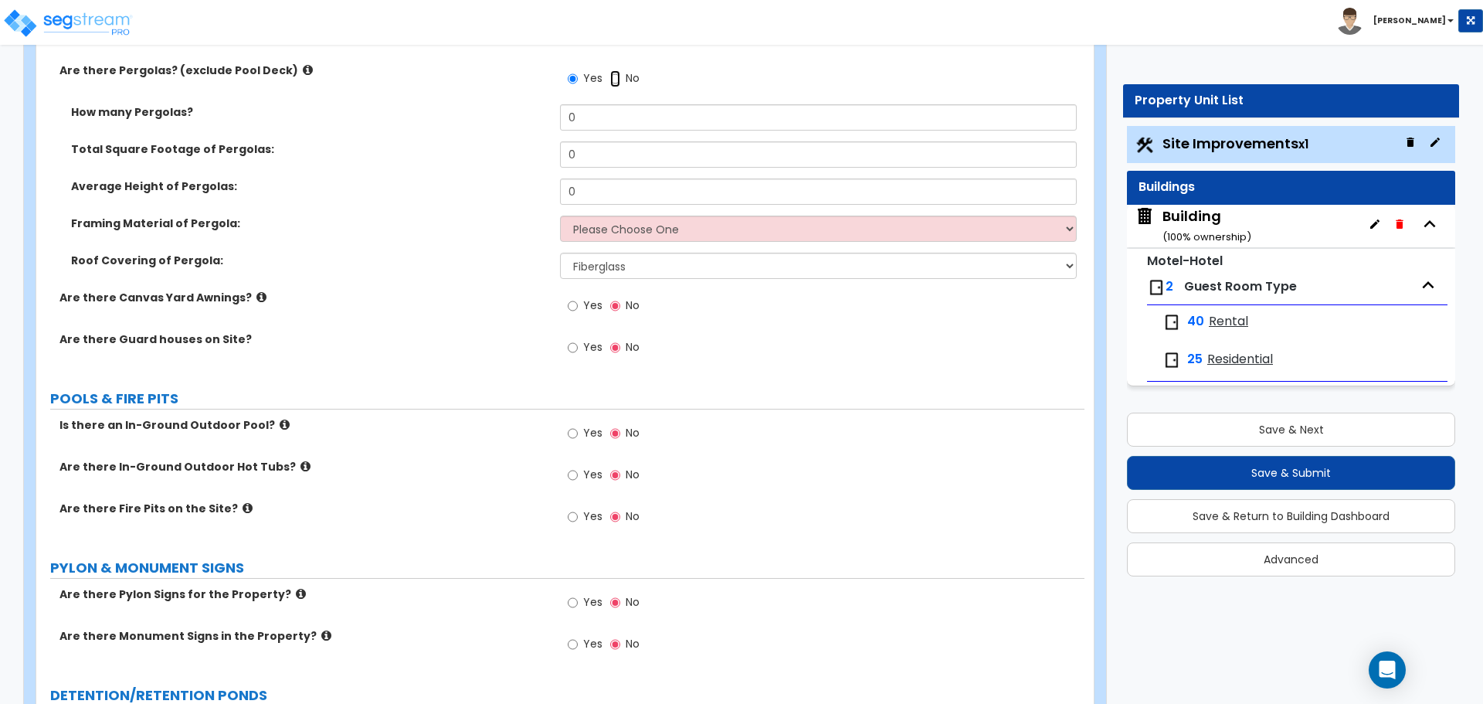
click at [617, 73] on input "No" at bounding box center [615, 78] width 10 height 17
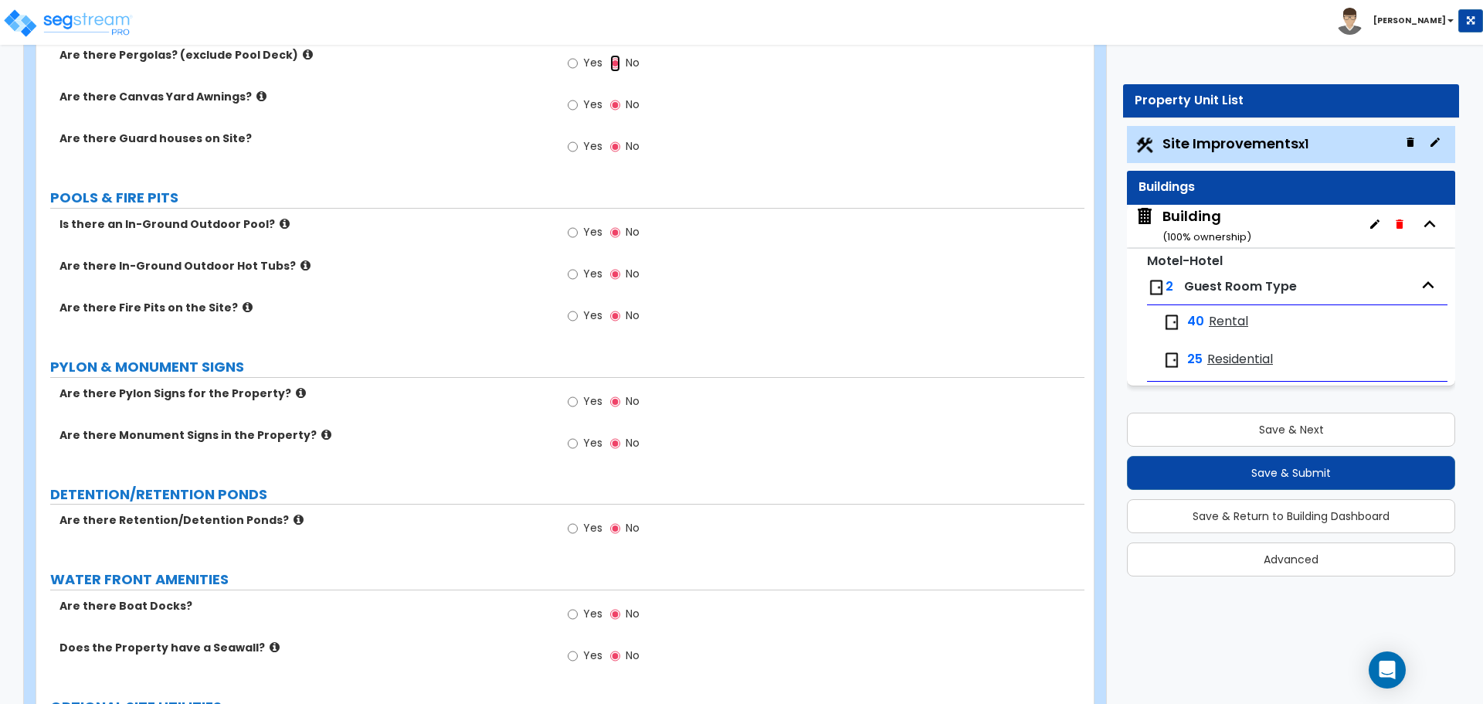
scroll to position [4869, 0]
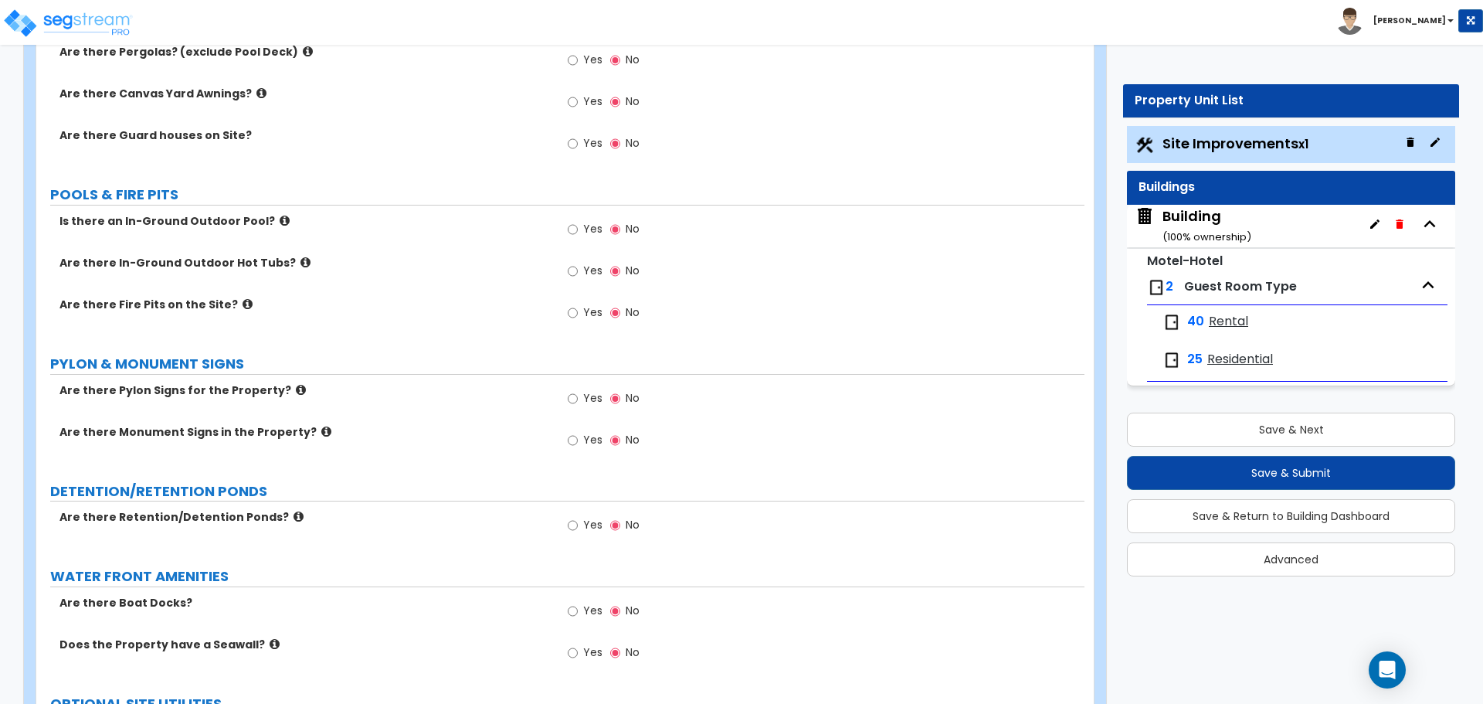
click at [581, 110] on label "Yes" at bounding box center [585, 103] width 35 height 26
click at [578, 110] on input "Yes" at bounding box center [573, 101] width 10 height 17
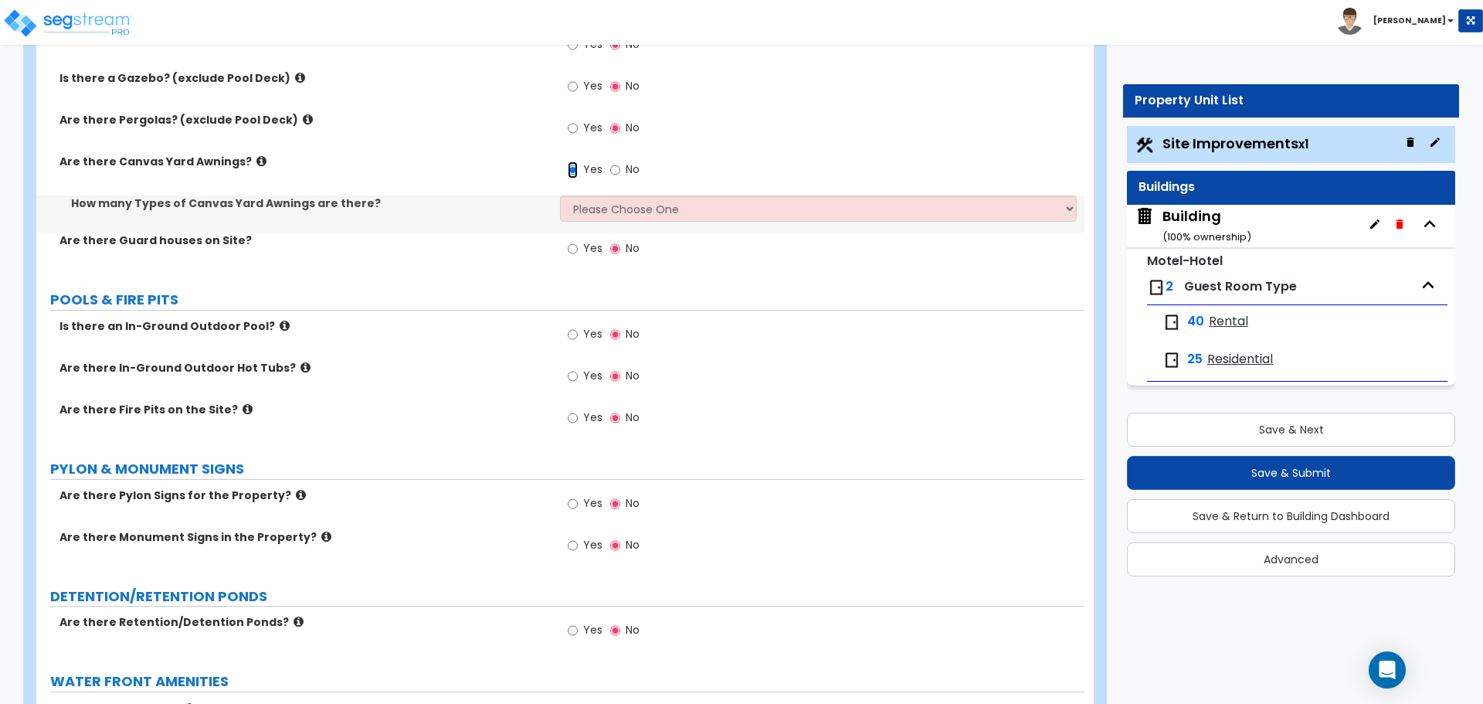
scroll to position [4798, 0]
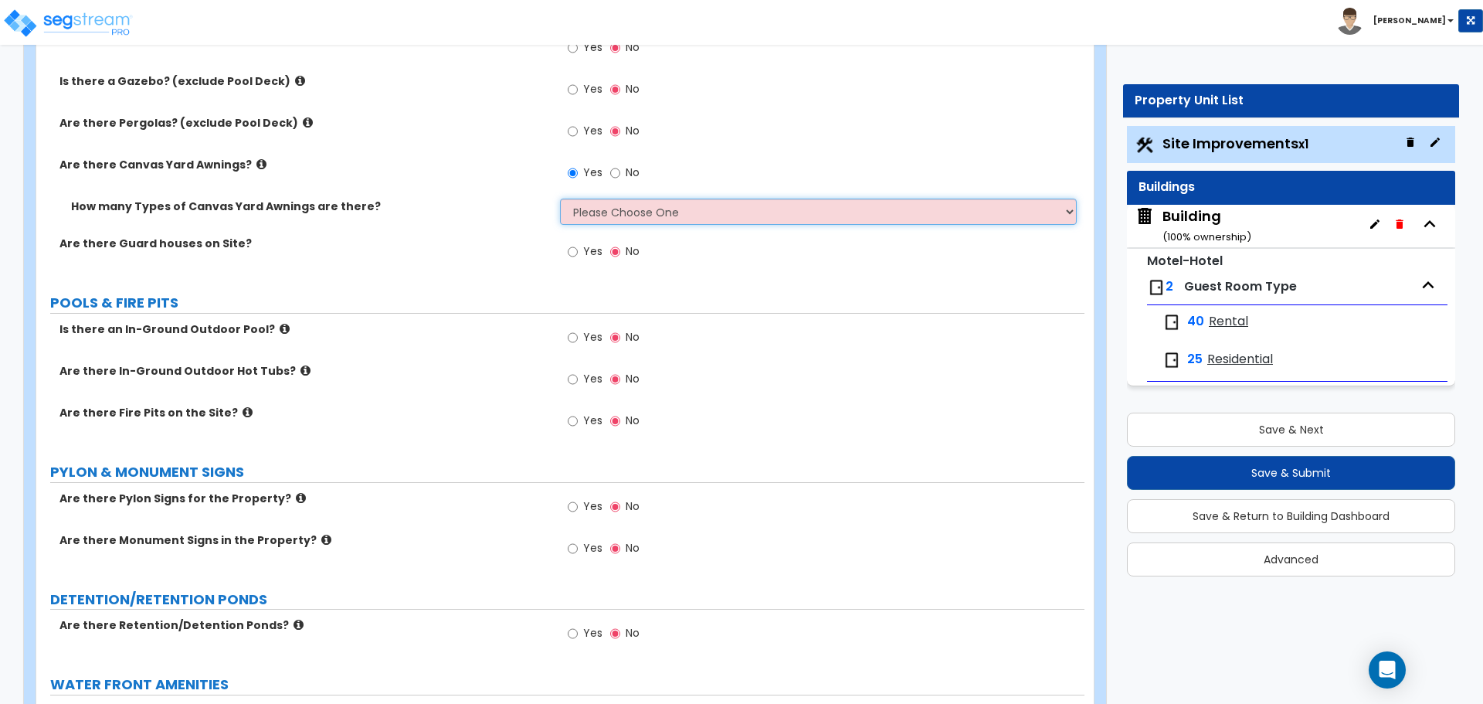
click at [636, 212] on select "Please Choose One 1 2" at bounding box center [818, 211] width 516 height 26
click at [560, 198] on select "Please Choose One 1 2" at bounding box center [818, 211] width 516 height 26
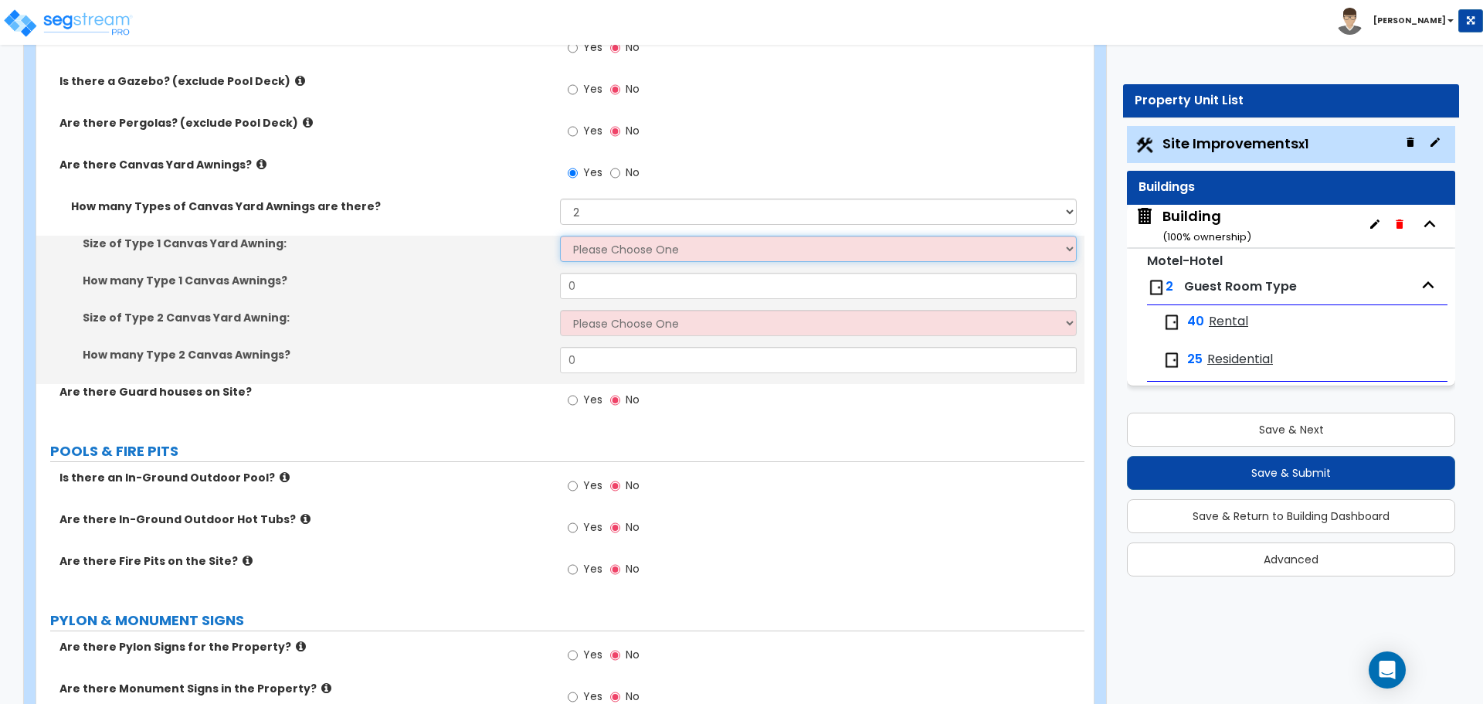
click at [616, 249] on select "Please Choose One 12' x 12' 16' x 14'" at bounding box center [818, 249] width 516 height 26
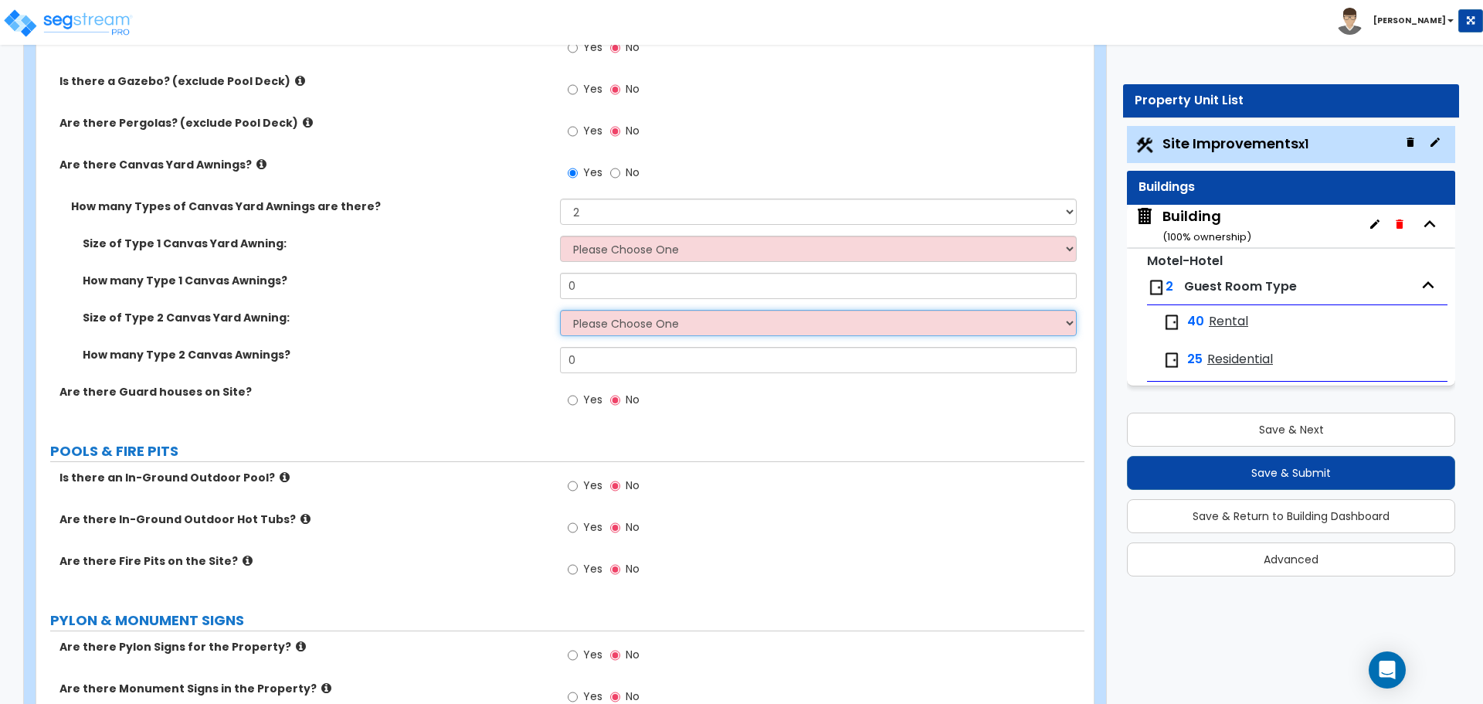
click at [596, 310] on select "Please Choose One 12' x 12' 16' x 14'" at bounding box center [818, 323] width 516 height 26
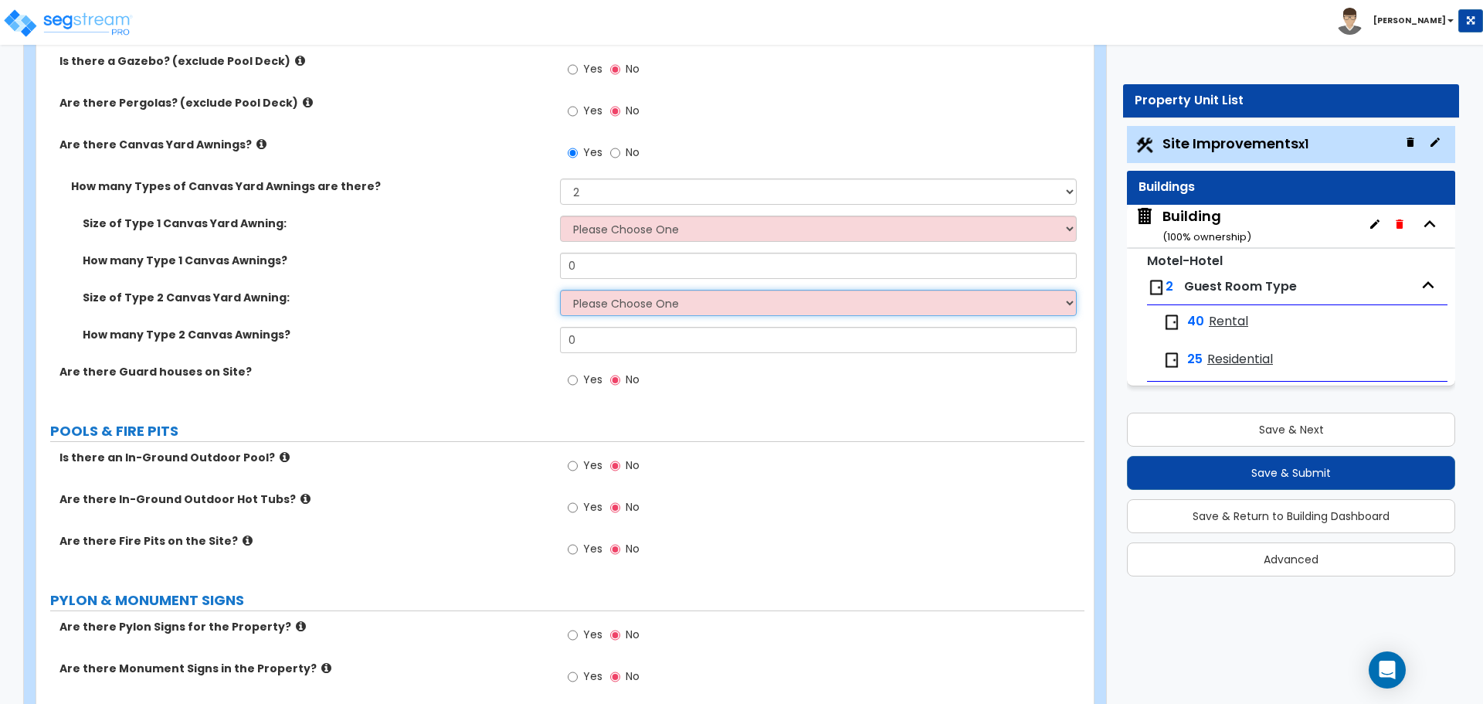
scroll to position [4816, 0]
click at [256, 145] on icon at bounding box center [261, 146] width 10 height 12
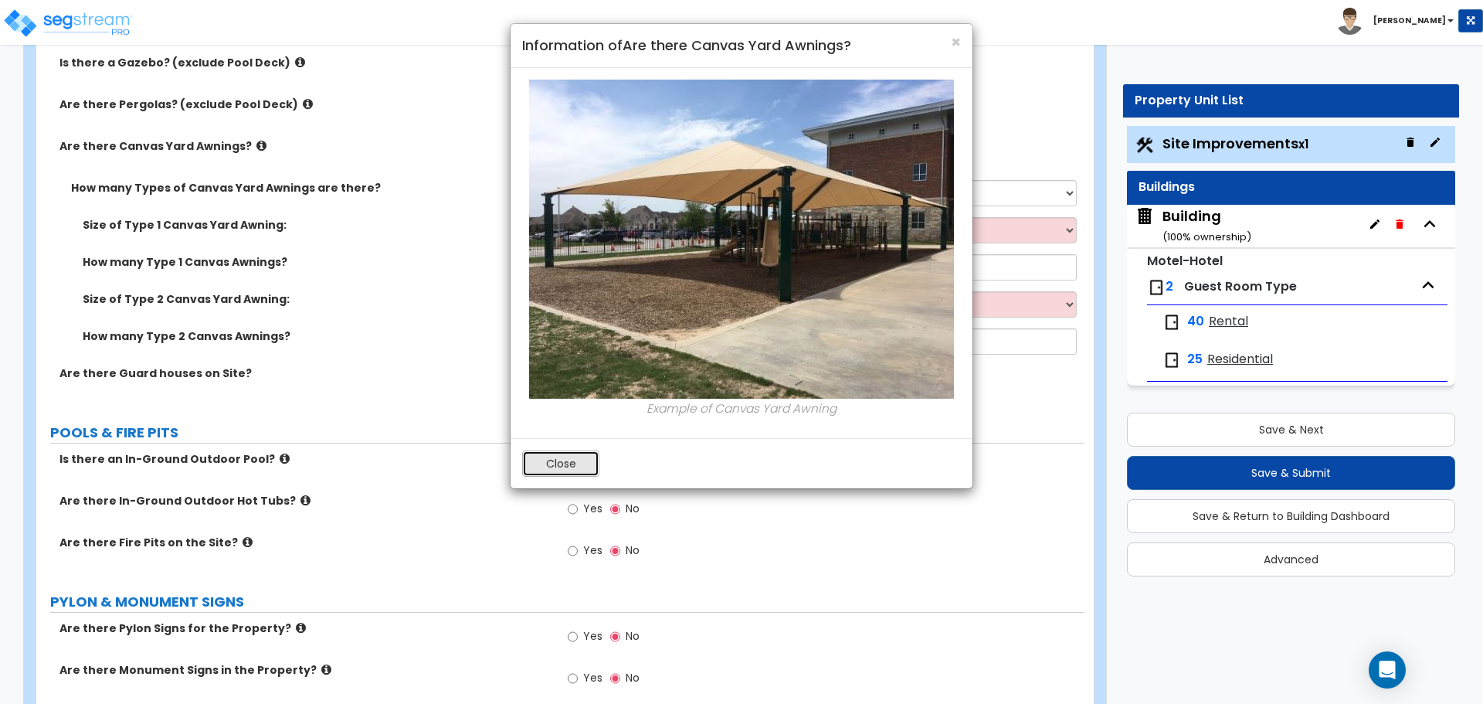
click at [585, 465] on button "Close" at bounding box center [560, 463] width 77 height 26
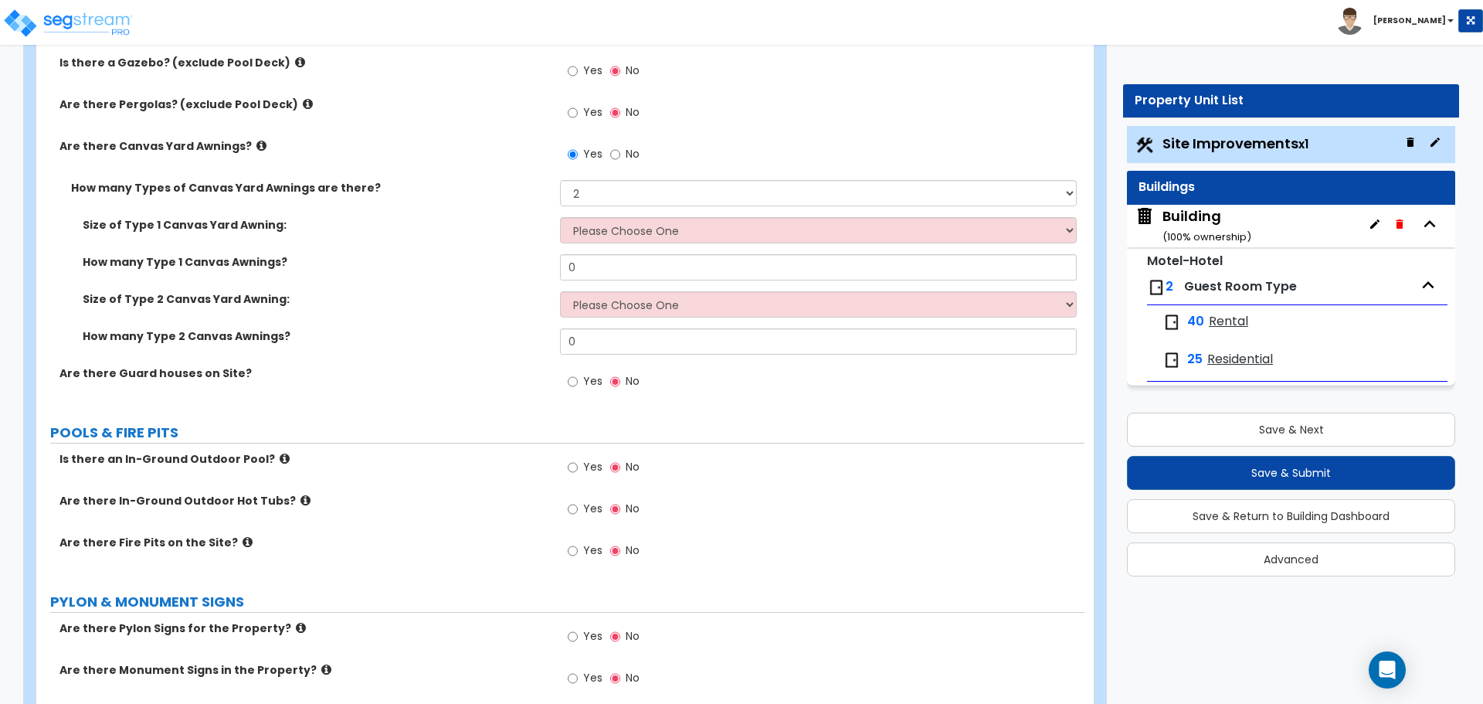
click at [626, 151] on span "No" at bounding box center [633, 153] width 14 height 15
click at [620, 151] on input "No" at bounding box center [615, 154] width 10 height 17
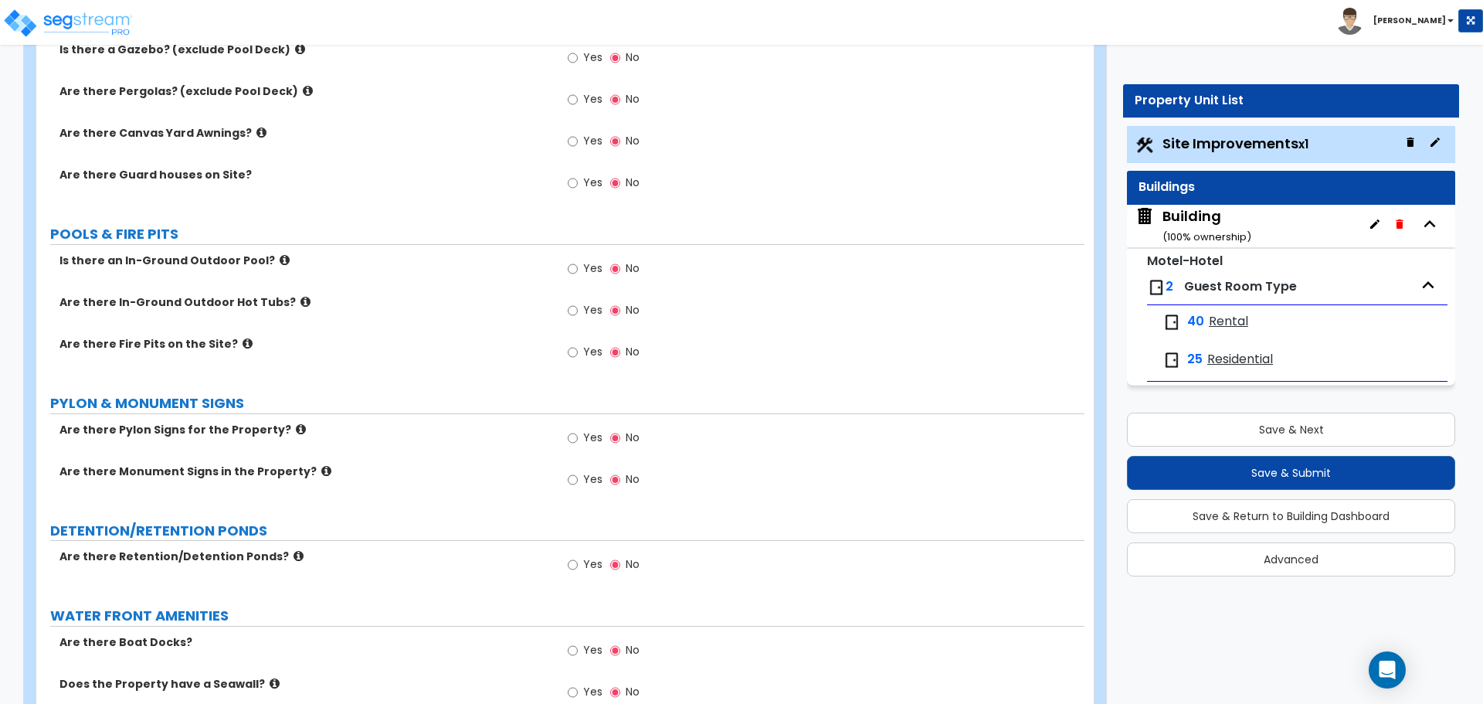
click at [585, 183] on span "Yes" at bounding box center [592, 182] width 19 height 15
click at [578, 183] on input "Yes" at bounding box center [573, 183] width 10 height 17
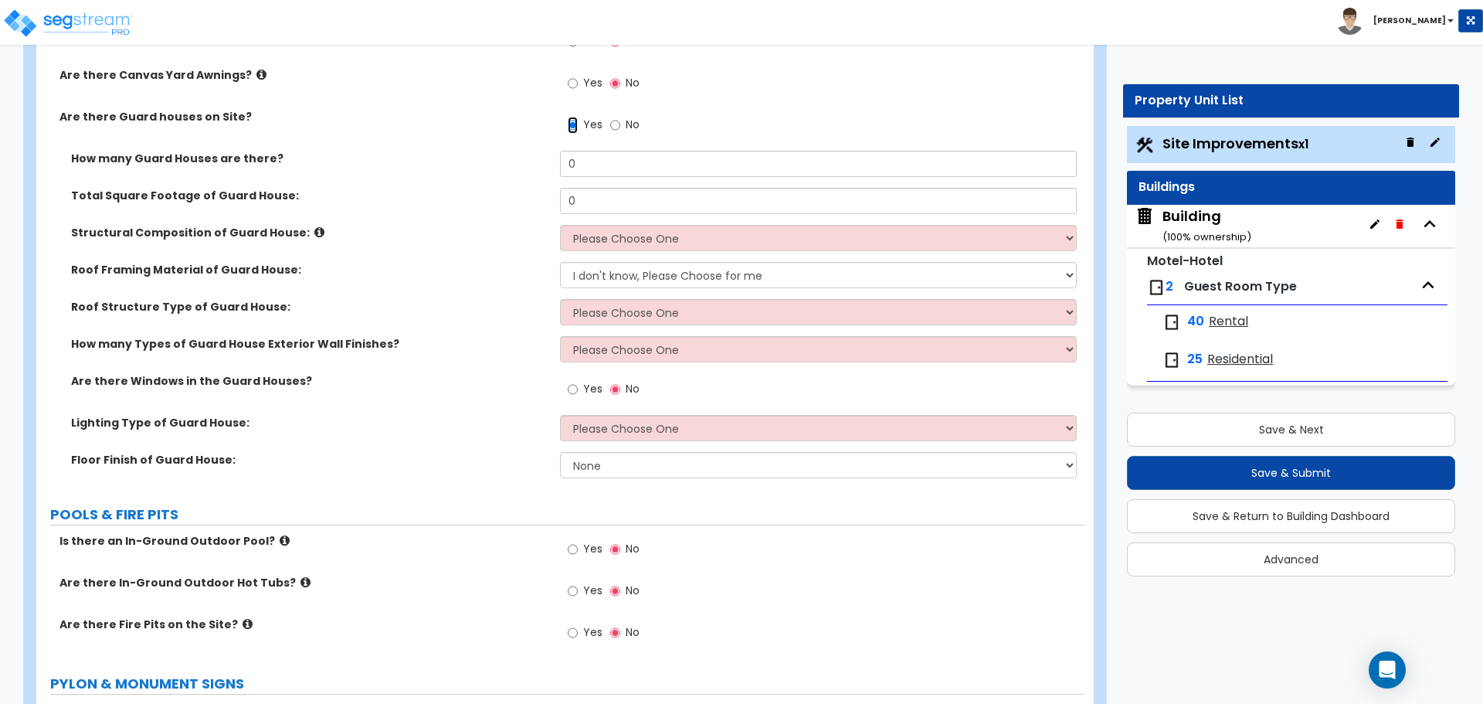
scroll to position [4890, 0]
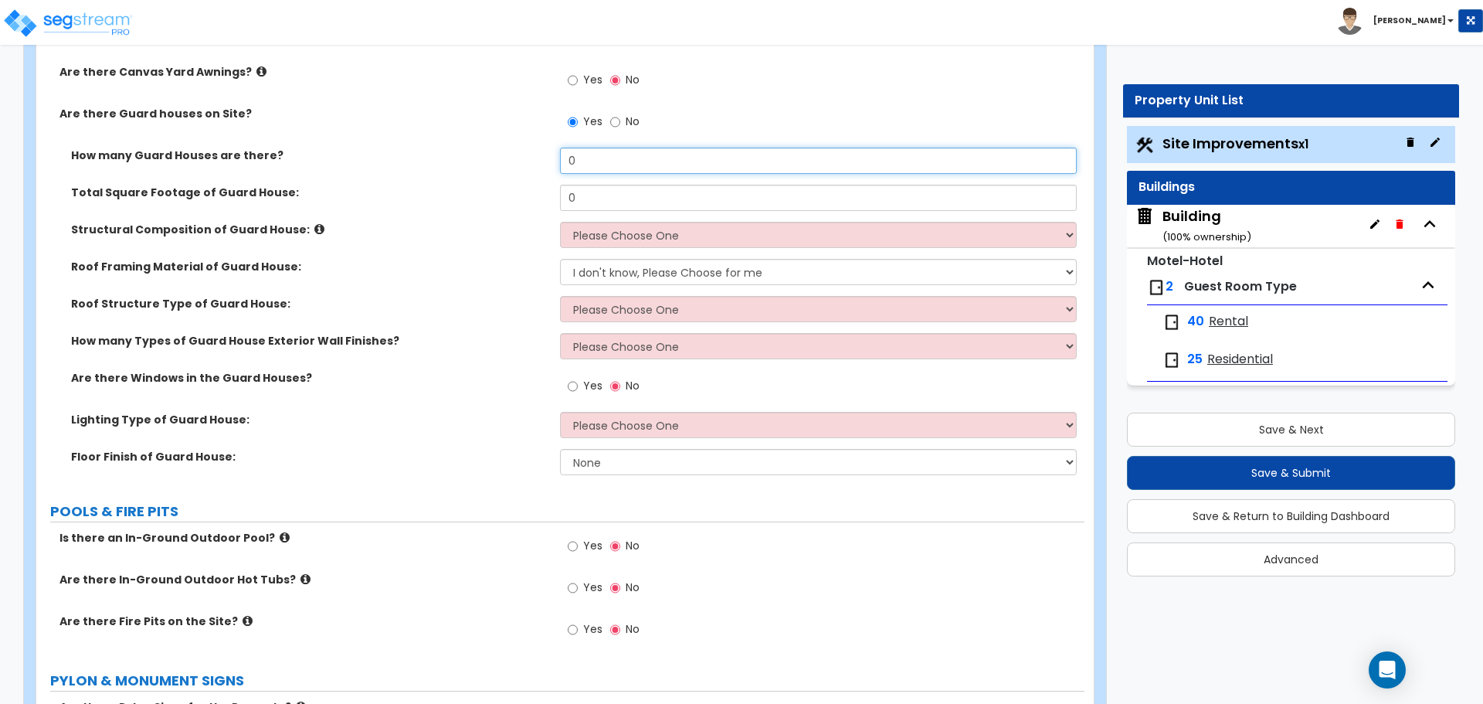
drag, startPoint x: 581, startPoint y: 158, endPoint x: 547, endPoint y: 153, distance: 34.3
click at [548, 154] on div "How many Guard Houses are there? 0" at bounding box center [560, 166] width 1048 height 37
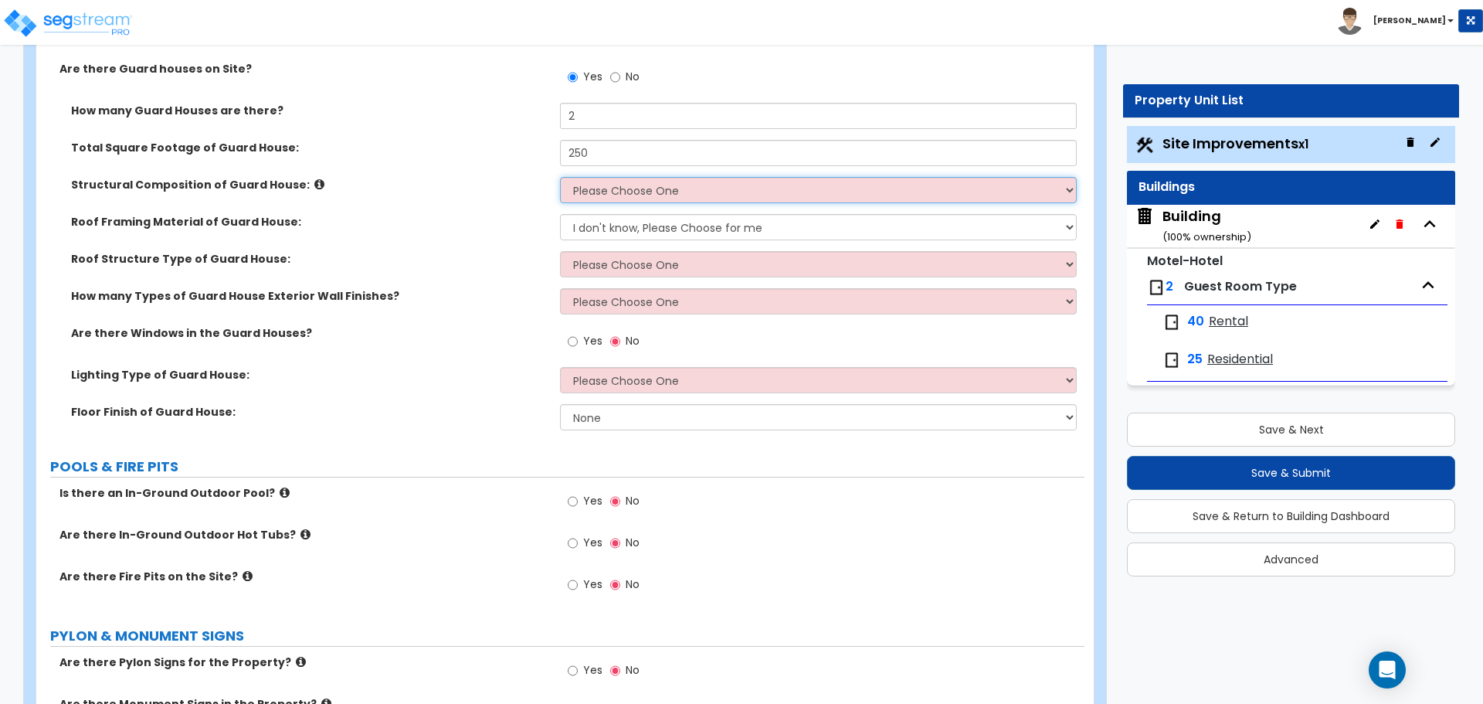
scroll to position [4975, 0]
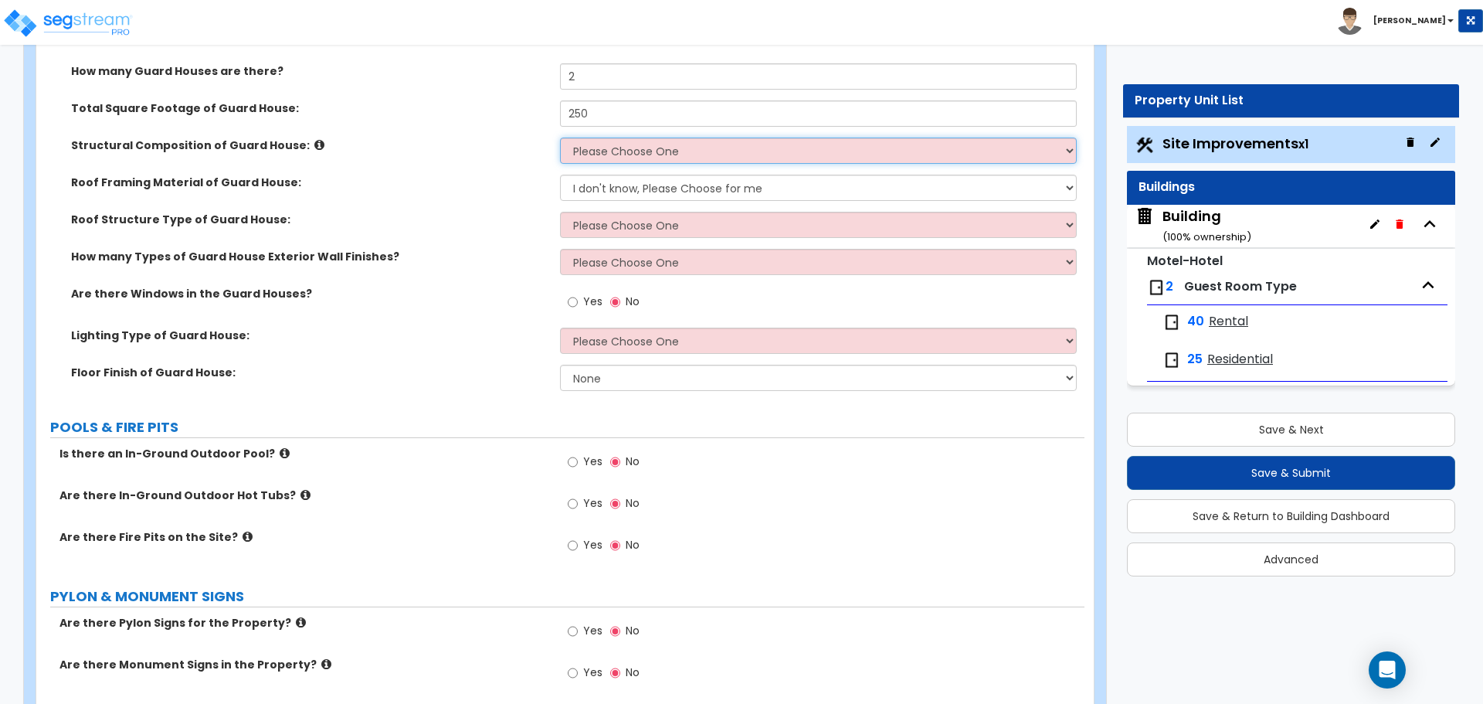
click at [611, 144] on select "Please Choose One Brick Masonry CMU Masonry Wood Stud Metal Stud" at bounding box center [818, 150] width 516 height 26
click at [560, 137] on select "Please Choose One Brick Masonry CMU Masonry Wood Stud Metal Stud" at bounding box center [818, 150] width 516 height 26
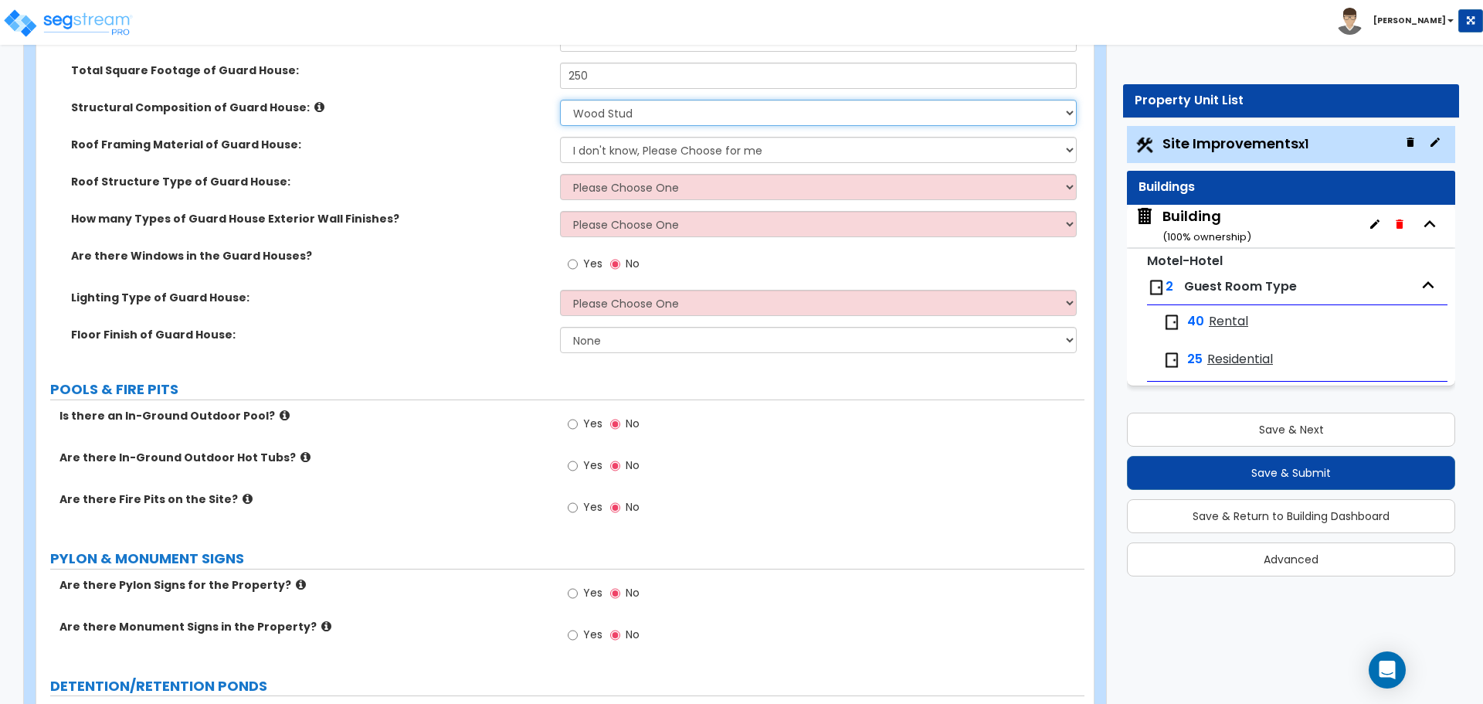
scroll to position [5014, 0]
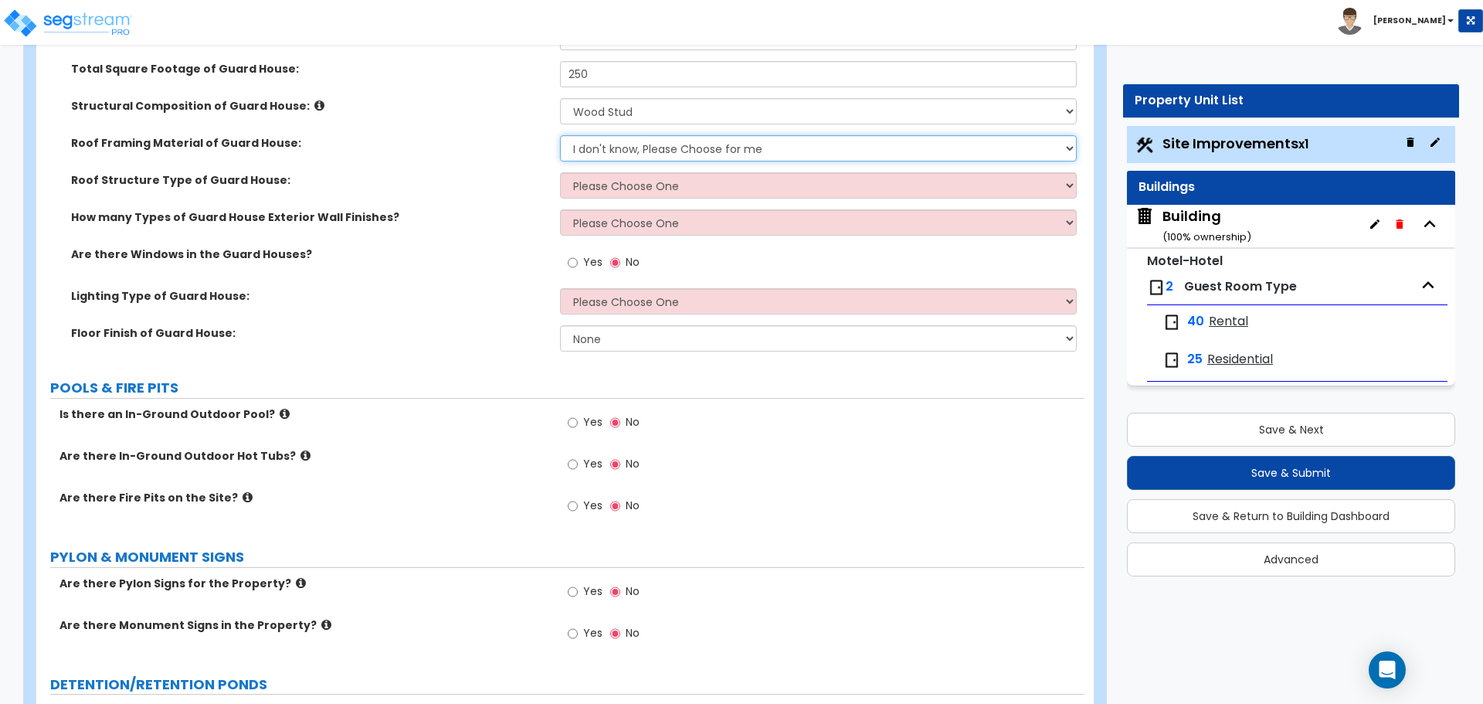
click at [600, 145] on select "I don't know, Please Choose for me Metal Wood" at bounding box center [818, 148] width 516 height 26
click at [560, 135] on select "I don't know, Please Choose for me Metal Wood" at bounding box center [818, 148] width 516 height 26
click at [625, 182] on select "Please Choose One Gabled Roof Flat Roof Hybrid Gabled & Flat Roof" at bounding box center [818, 185] width 516 height 26
click at [560, 172] on select "Please Choose One Gabled Roof Flat Roof Hybrid Gabled & Flat Roof" at bounding box center [818, 185] width 516 height 26
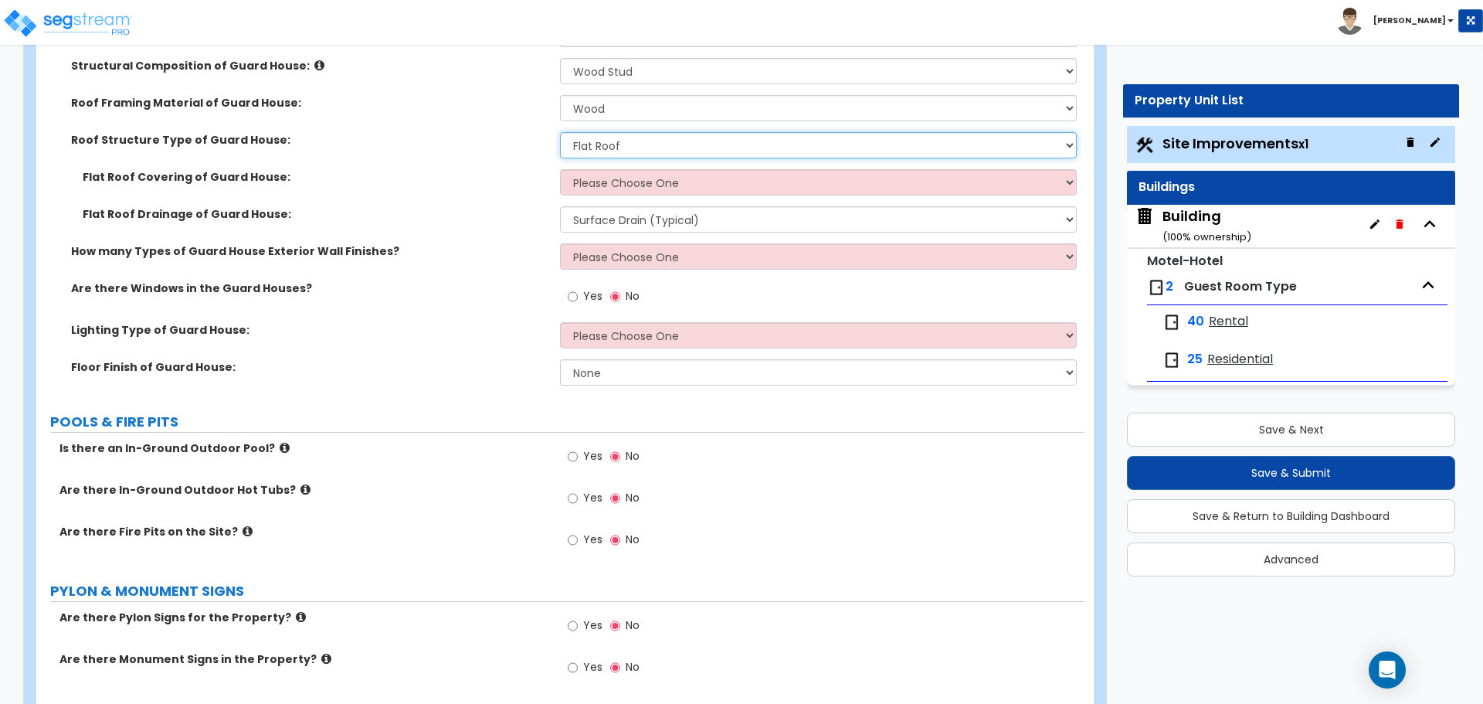
scroll to position [5056, 0]
click at [581, 137] on select "Please Choose One Gabled Roof Flat Roof Hybrid Gabled & Flat Roof" at bounding box center [818, 144] width 516 height 26
click at [560, 131] on select "Please Choose One Gabled Roof Flat Roof Hybrid Gabled & Flat Roof" at bounding box center [818, 144] width 516 height 26
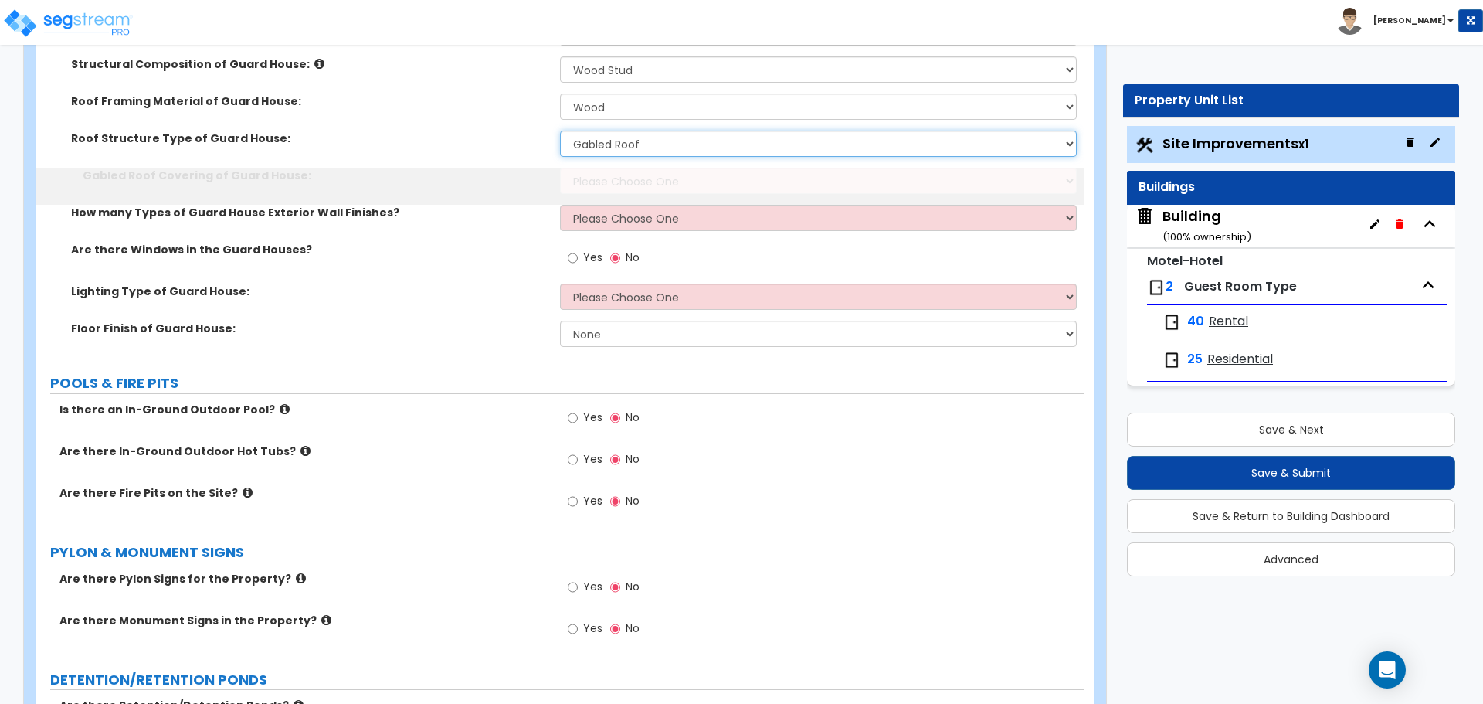
click at [601, 144] on select "Please Choose One Gabled Roof Flat Roof Hybrid Gabled & Flat Roof" at bounding box center [818, 144] width 516 height 26
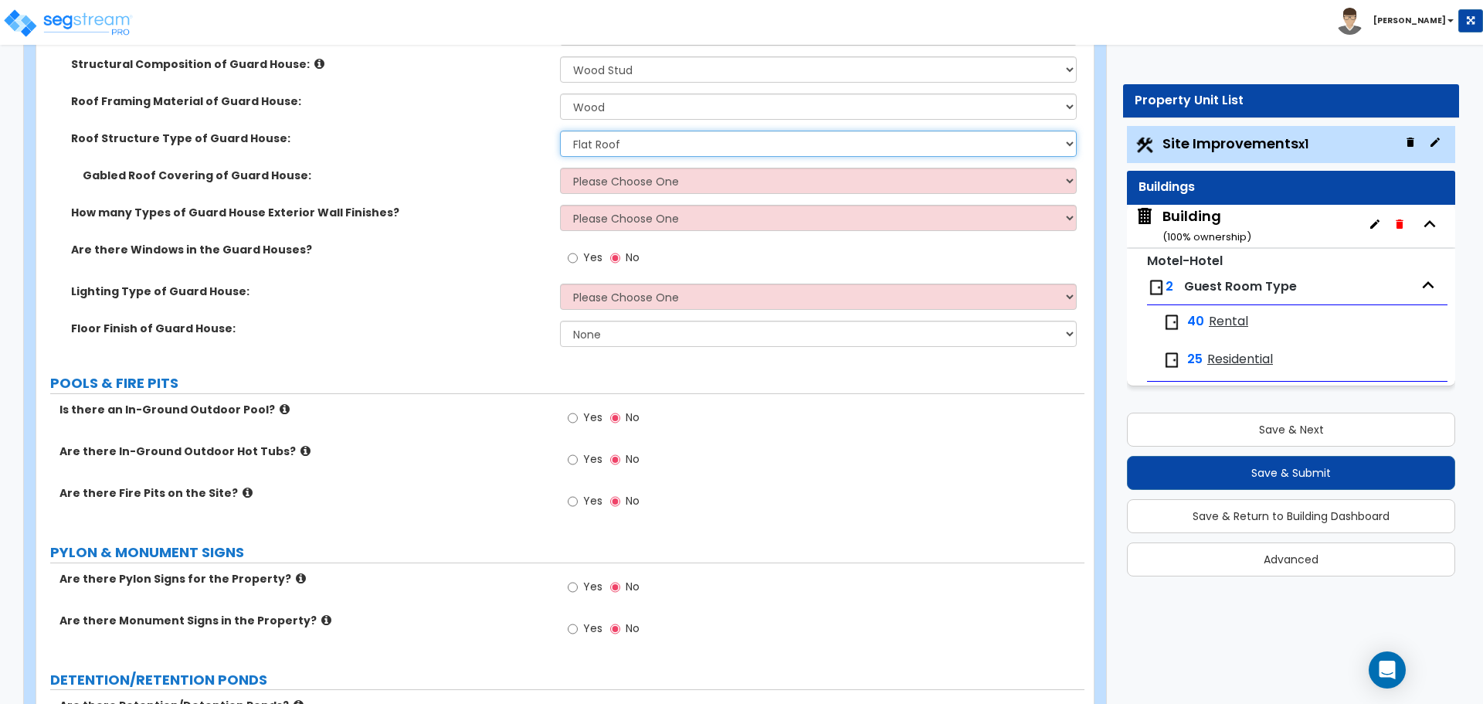
click at [560, 131] on select "Please Choose One Gabled Roof Flat Roof Hybrid Gabled & Flat Roof" at bounding box center [818, 144] width 516 height 26
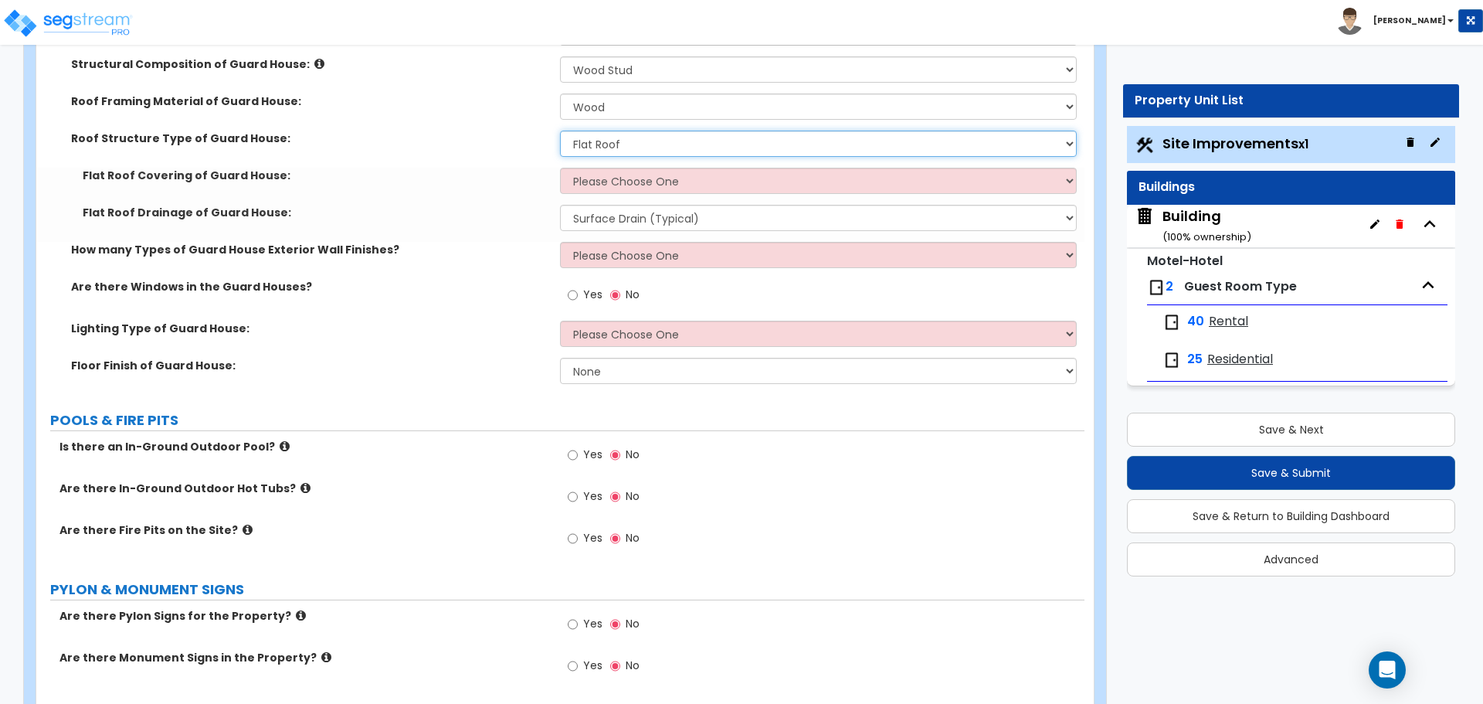
click at [589, 142] on select "Please Choose One Gabled Roof Flat Roof Hybrid Gabled & Flat Roof" at bounding box center [818, 144] width 516 height 26
click at [560, 131] on select "Please Choose One Gabled Roof Flat Roof Hybrid Gabled & Flat Roof" at bounding box center [818, 144] width 516 height 26
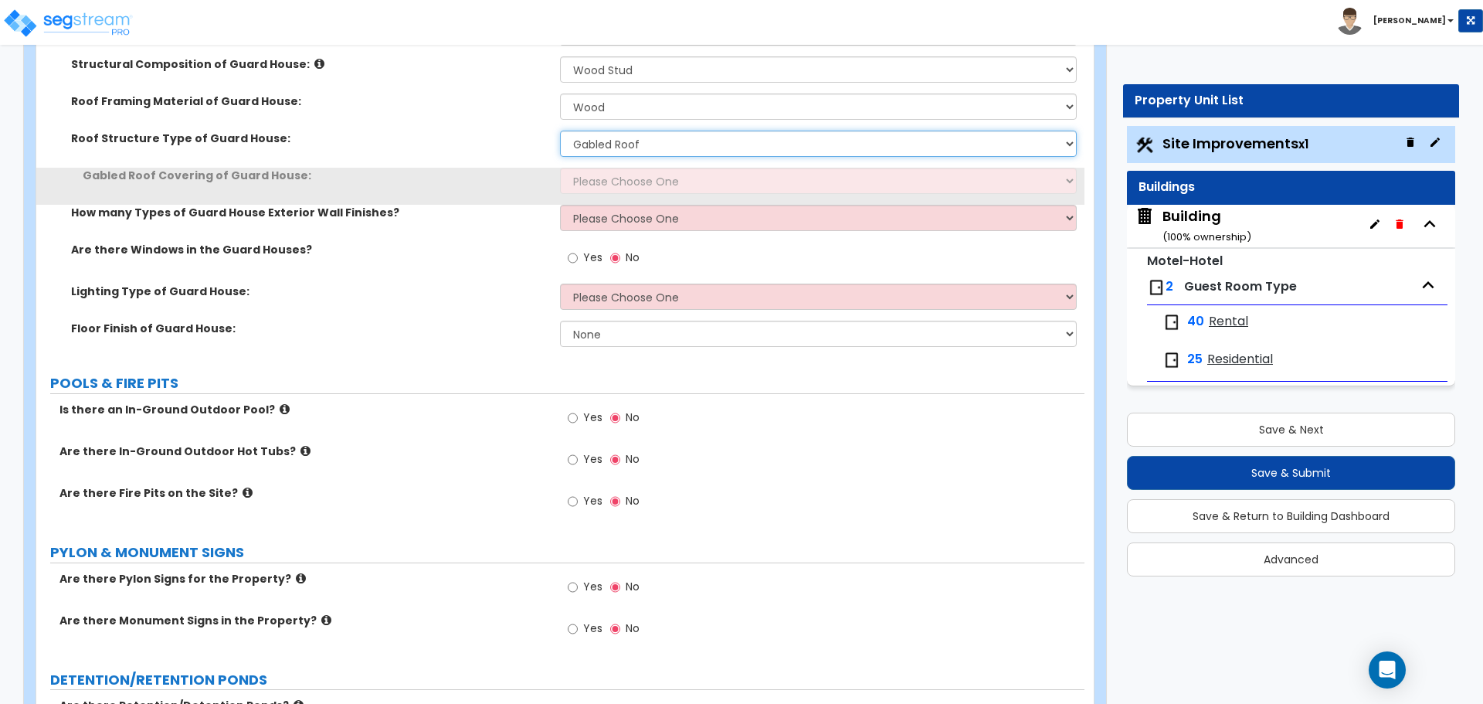
click at [624, 144] on select "Please Choose One Gabled Roof Flat Roof Hybrid Gabled & Flat Roof" at bounding box center [818, 144] width 516 height 26
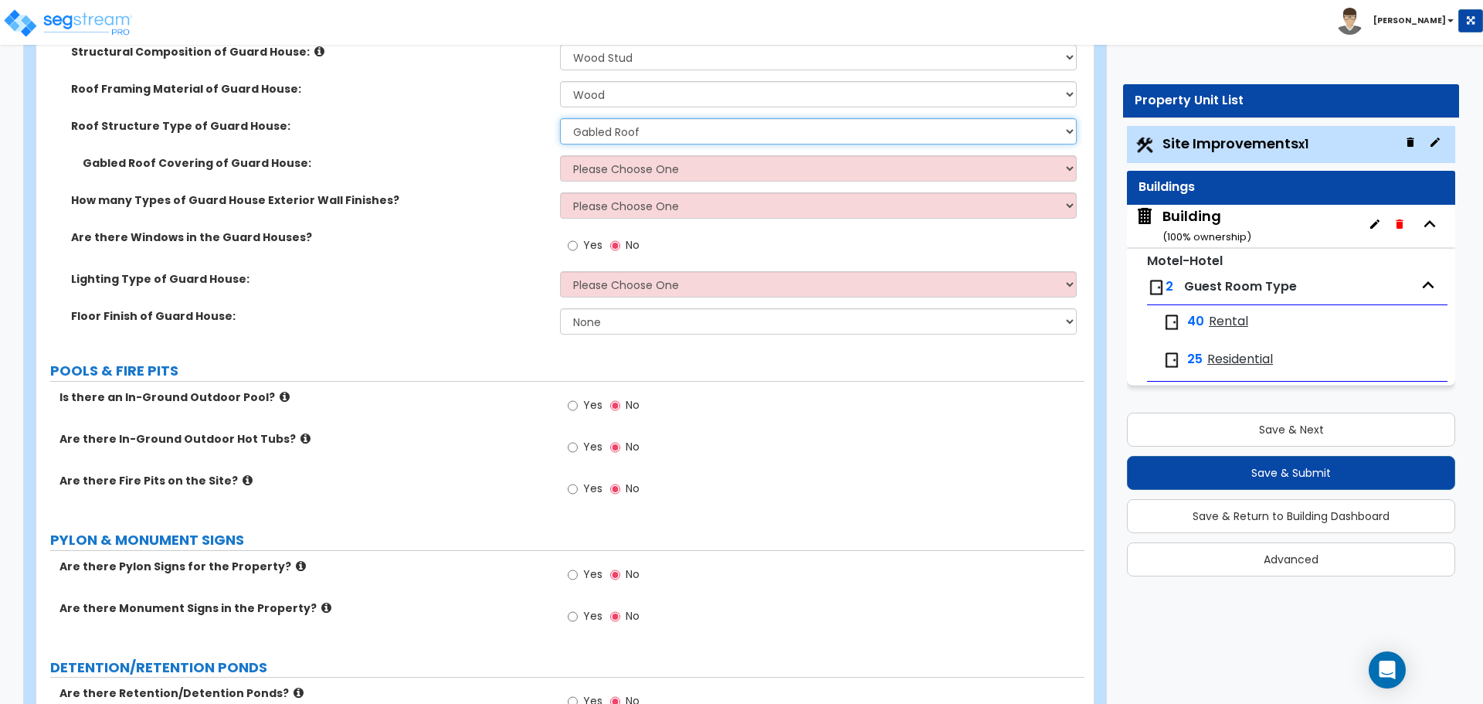
scroll to position [5073, 0]
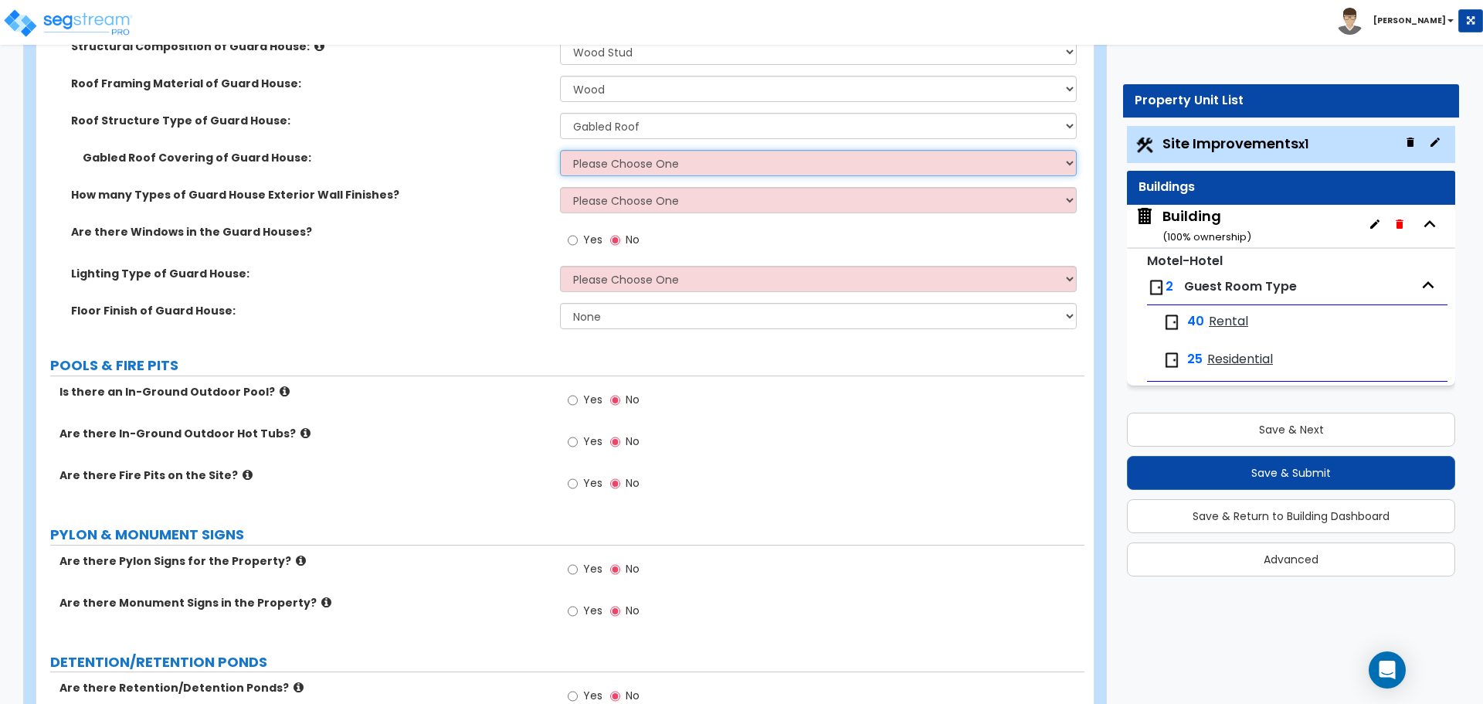
click at [599, 163] on select "Please Choose One Asphalt Shingle Clay Tile Wood Shingle Metal Shingle Standing…" at bounding box center [818, 163] width 516 height 26
click at [560, 150] on select "Please Choose One Asphalt Shingle Clay Tile Wood Shingle Metal Shingle Standing…" at bounding box center [818, 163] width 516 height 26
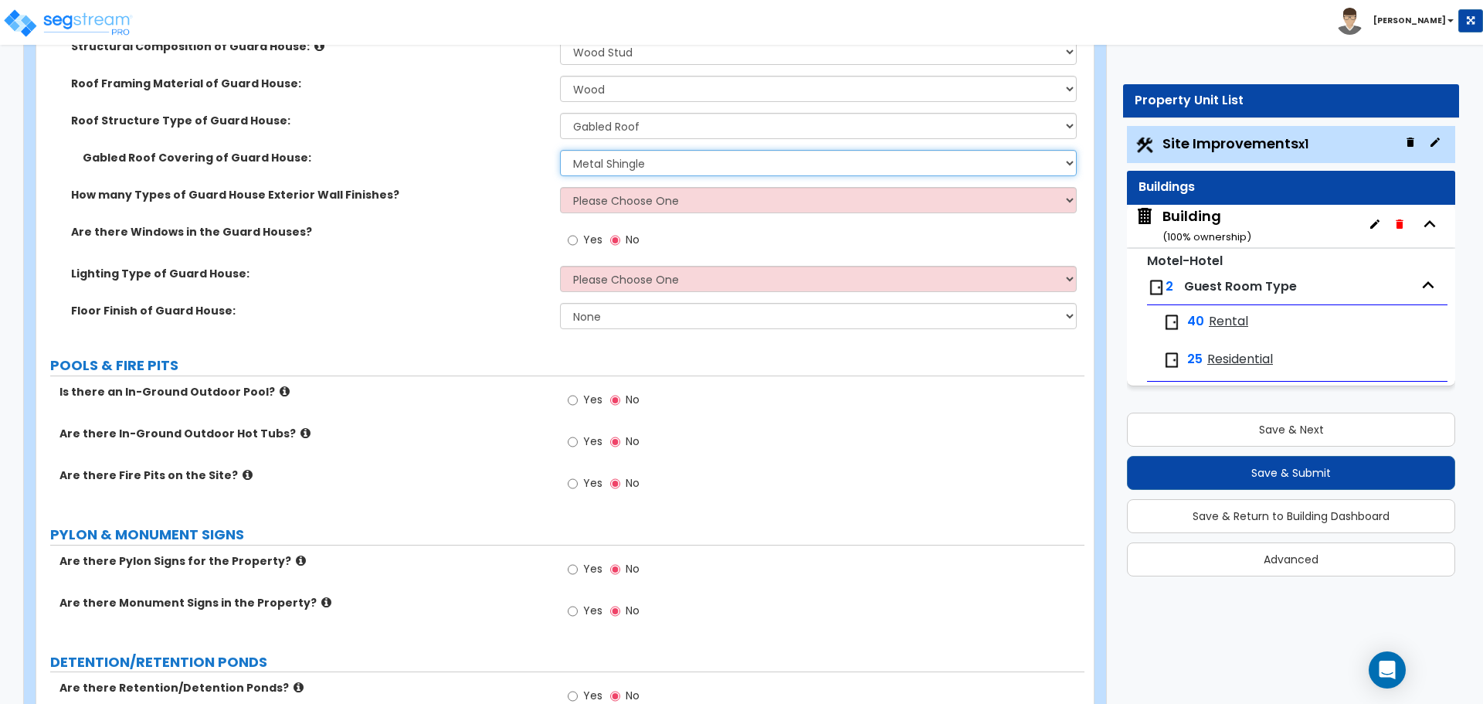
click at [602, 154] on select "Please Choose One Asphalt Shingle Clay Tile Wood Shingle Metal Shingle Standing…" at bounding box center [818, 163] width 516 height 26
click at [619, 159] on select "Please Choose One Asphalt Shingle Clay Tile Wood Shingle Metal Shingle Standing…" at bounding box center [818, 163] width 516 height 26
click at [560, 150] on select "Please Choose One Asphalt Shingle Clay Tile Wood Shingle Metal Shingle Standing…" at bounding box center [818, 163] width 516 height 26
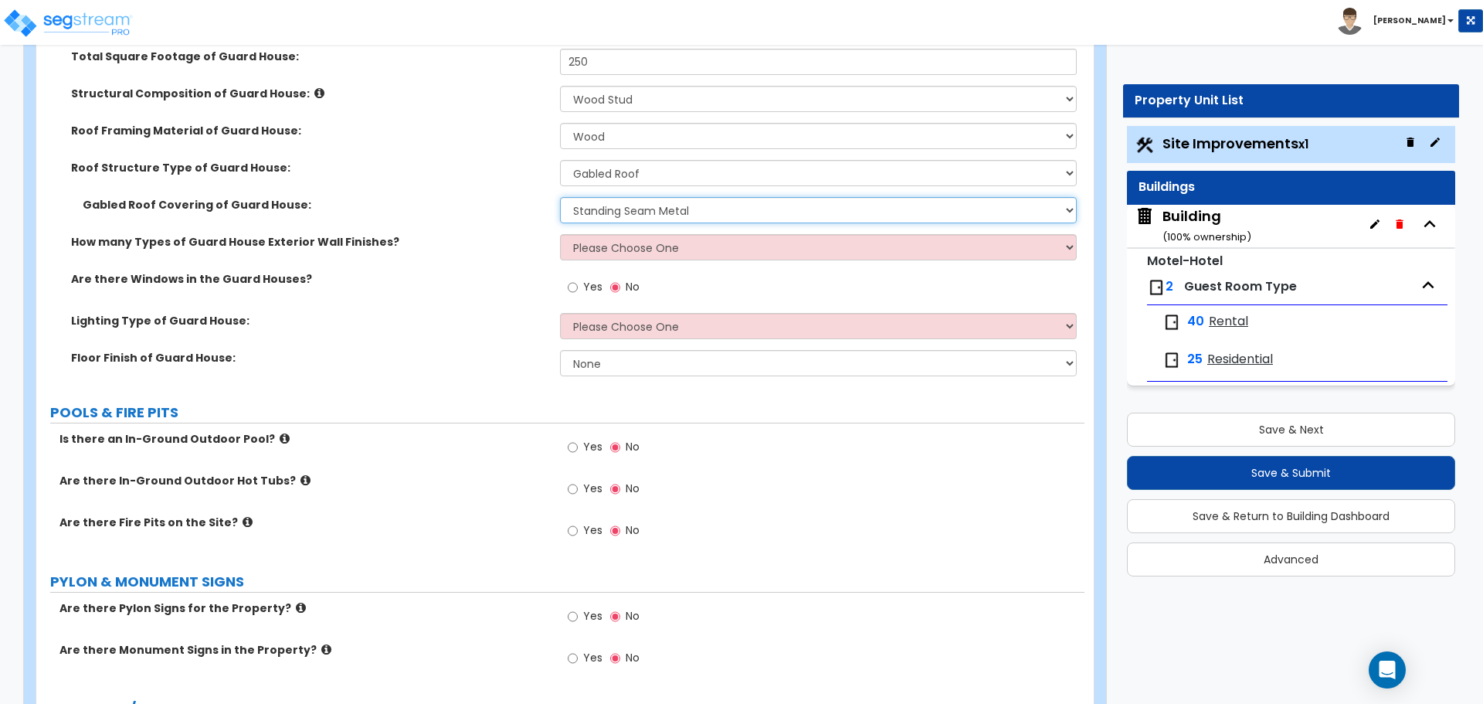
scroll to position [5024, 0]
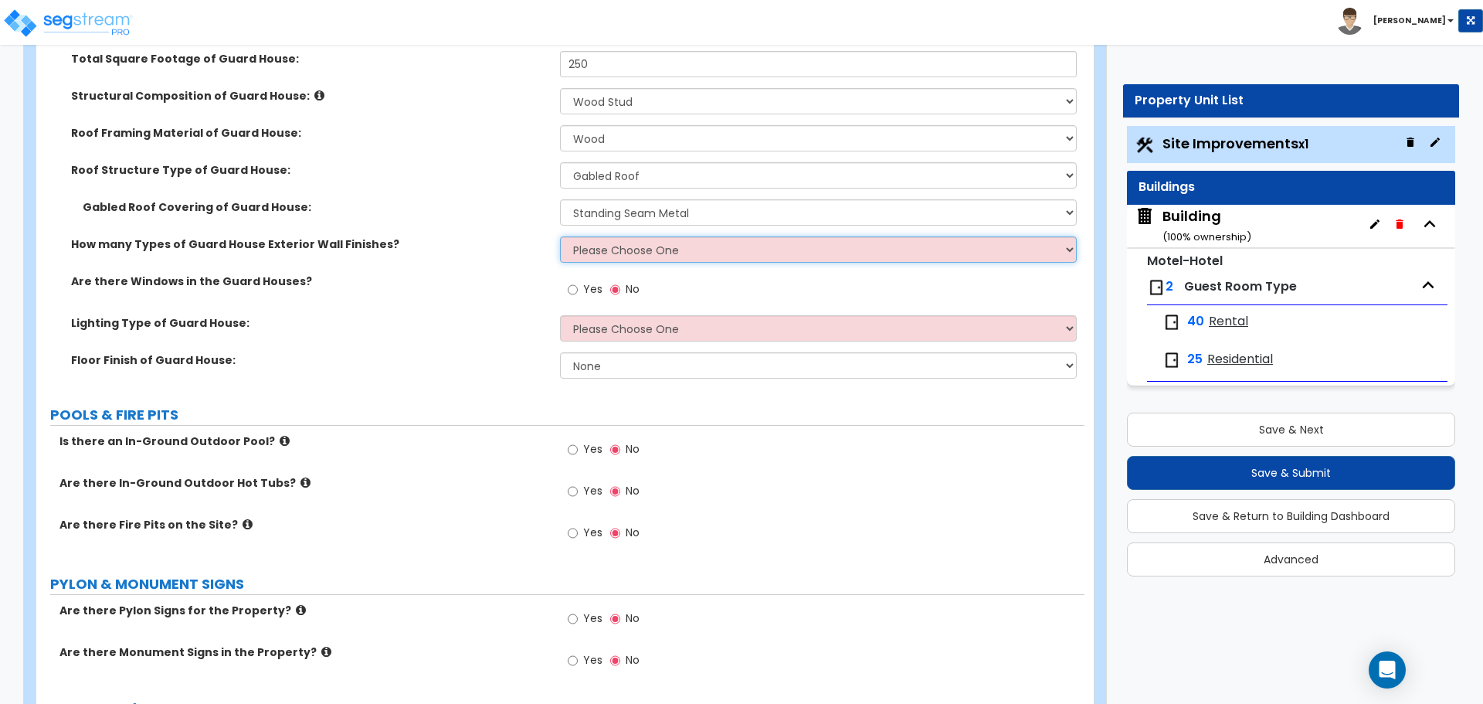
click at [604, 242] on select "Please Choose One 1 2 3" at bounding box center [818, 249] width 516 height 26
click at [560, 236] on select "Please Choose One 1 2 3" at bounding box center [818, 249] width 516 height 26
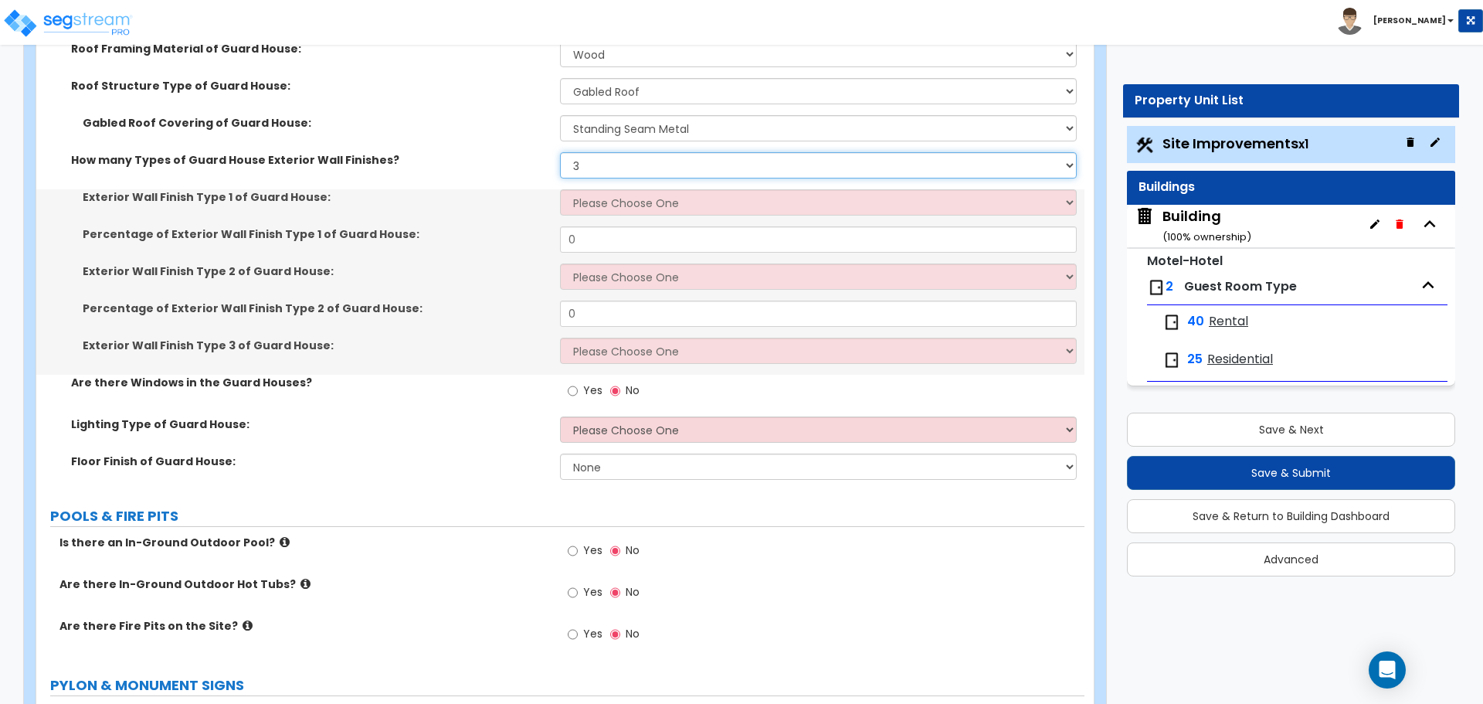
scroll to position [5122, 0]
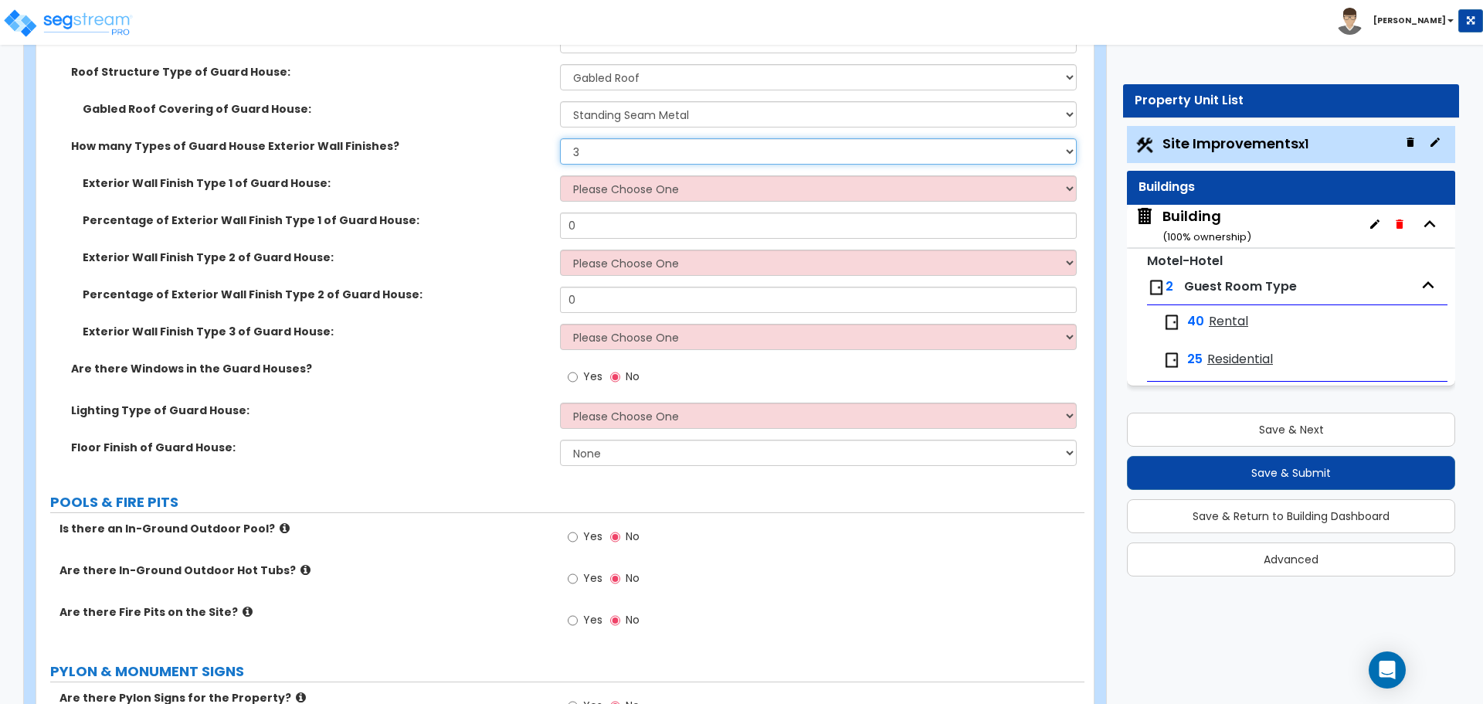
click at [633, 155] on select "Please Choose One 1 2 3" at bounding box center [818, 151] width 516 height 26
click at [560, 138] on select "Please Choose One 1 2 3" at bounding box center [818, 151] width 516 height 26
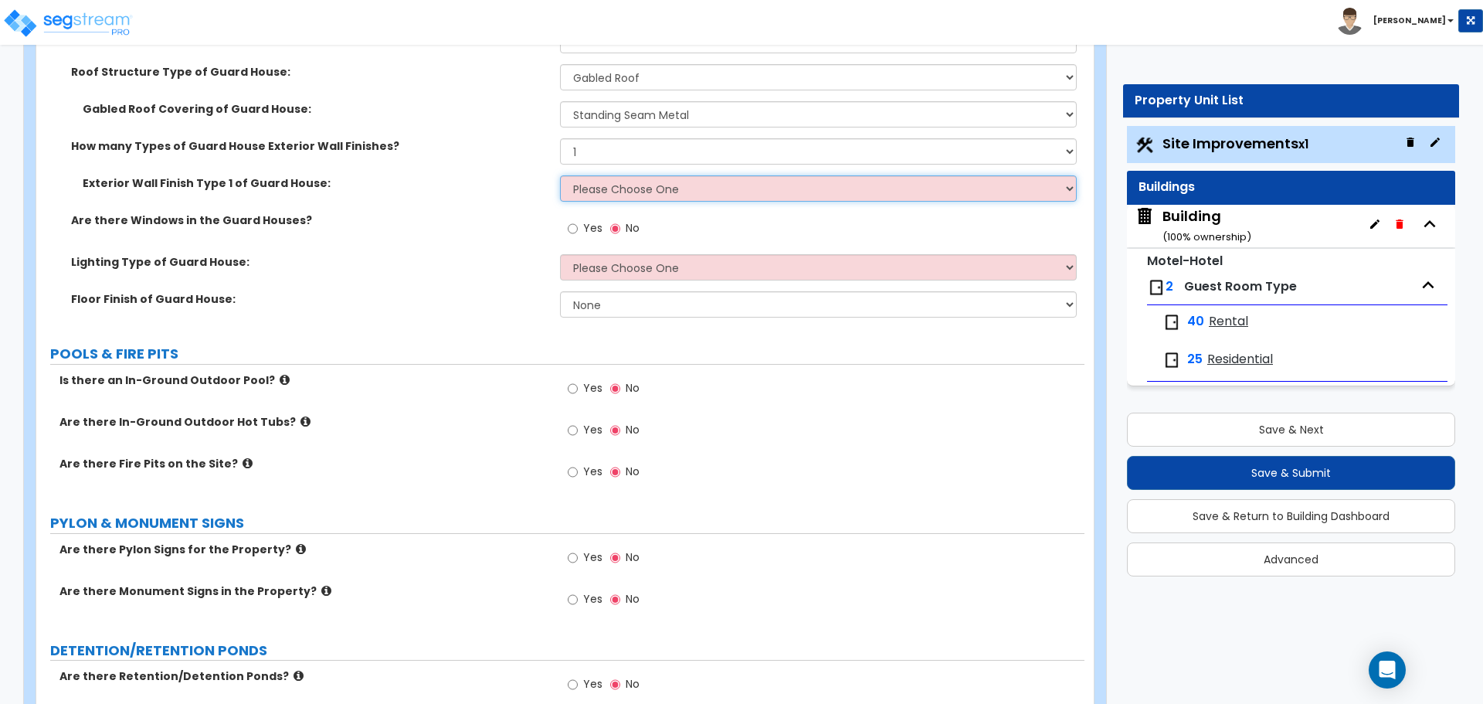
click at [632, 186] on select "Please Choose One Common/Shared Wall Brick Veneer Stone Veneer Wood Siding Viny…" at bounding box center [818, 188] width 516 height 26
click at [560, 175] on select "Please Choose One Common/Shared Wall Brick Veneer Stone Veneer Wood Siding Viny…" at bounding box center [818, 188] width 516 height 26
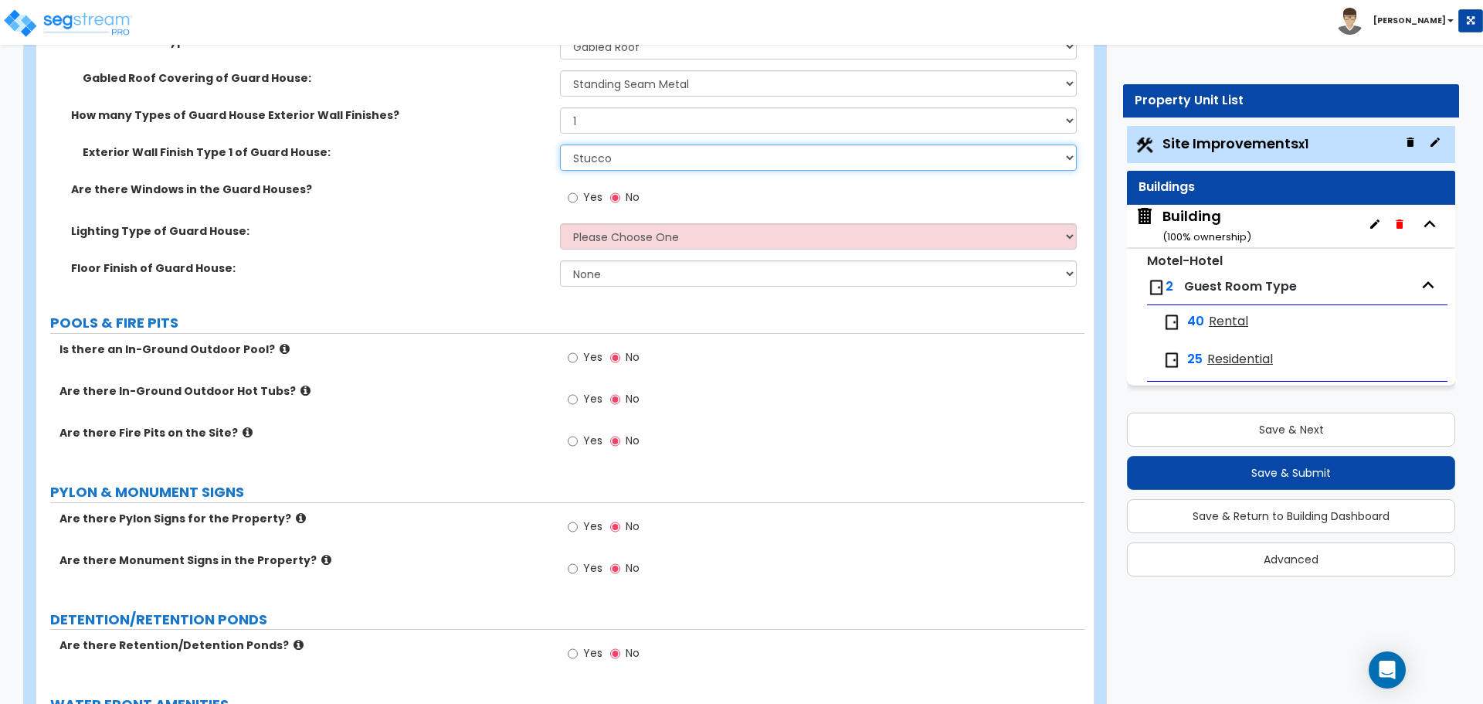
scroll to position [5169, 0]
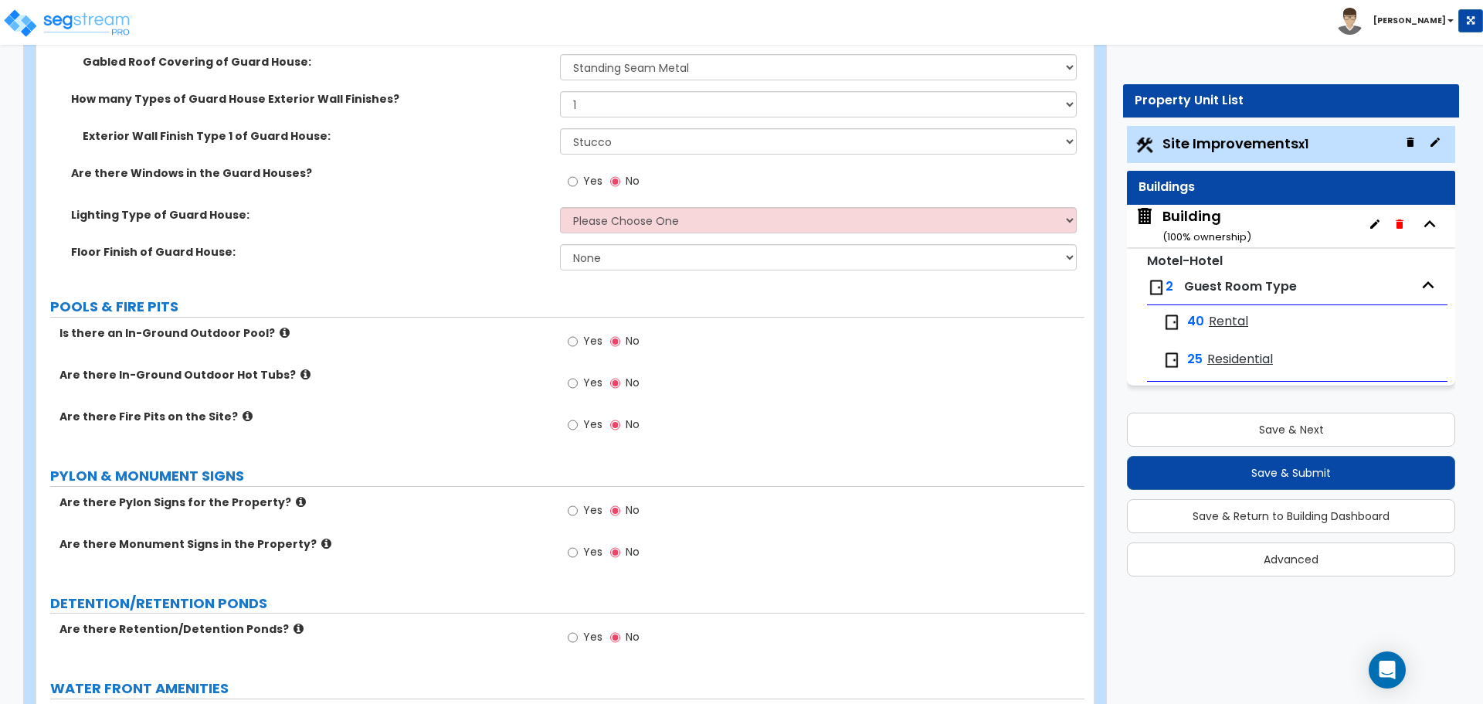
click at [593, 181] on span "Yes" at bounding box center [592, 180] width 19 height 15
click at [578, 181] on input "Yes" at bounding box center [573, 181] width 10 height 17
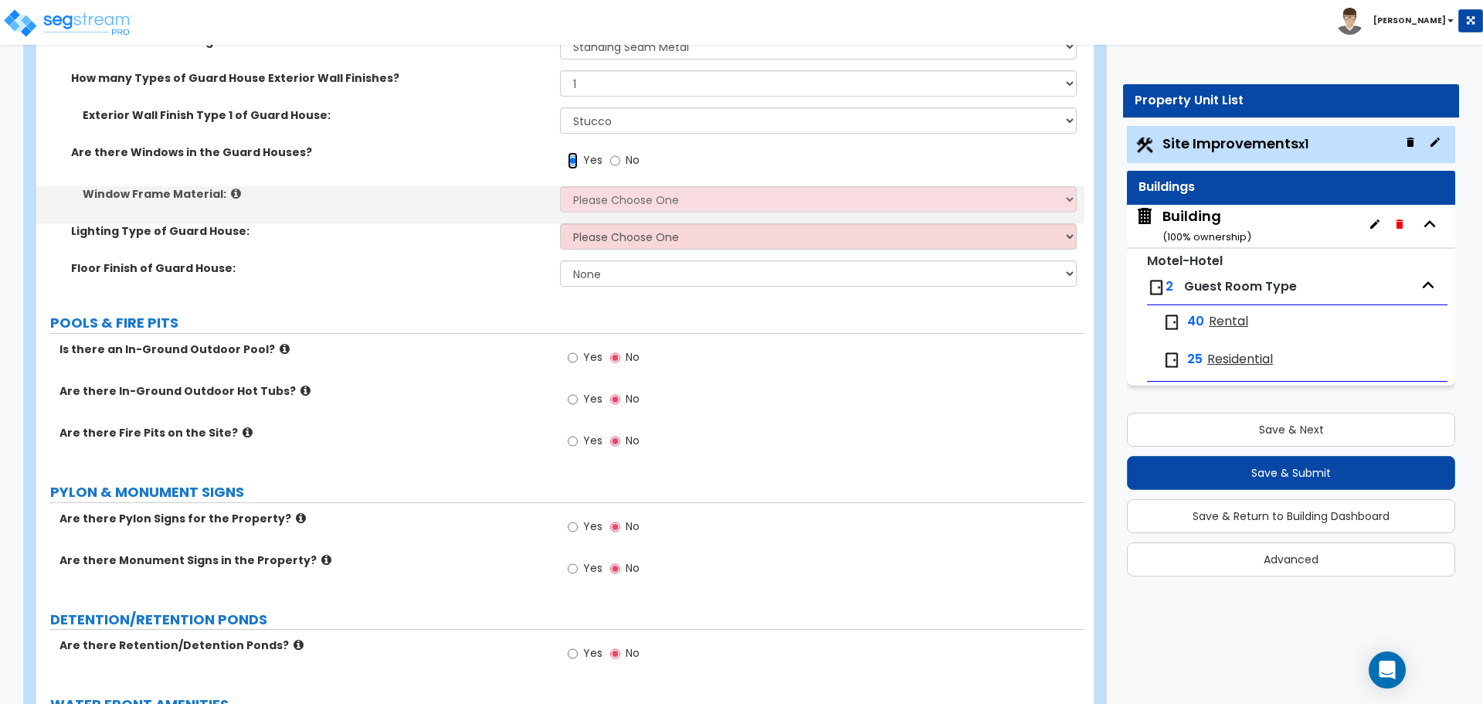
scroll to position [5194, 0]
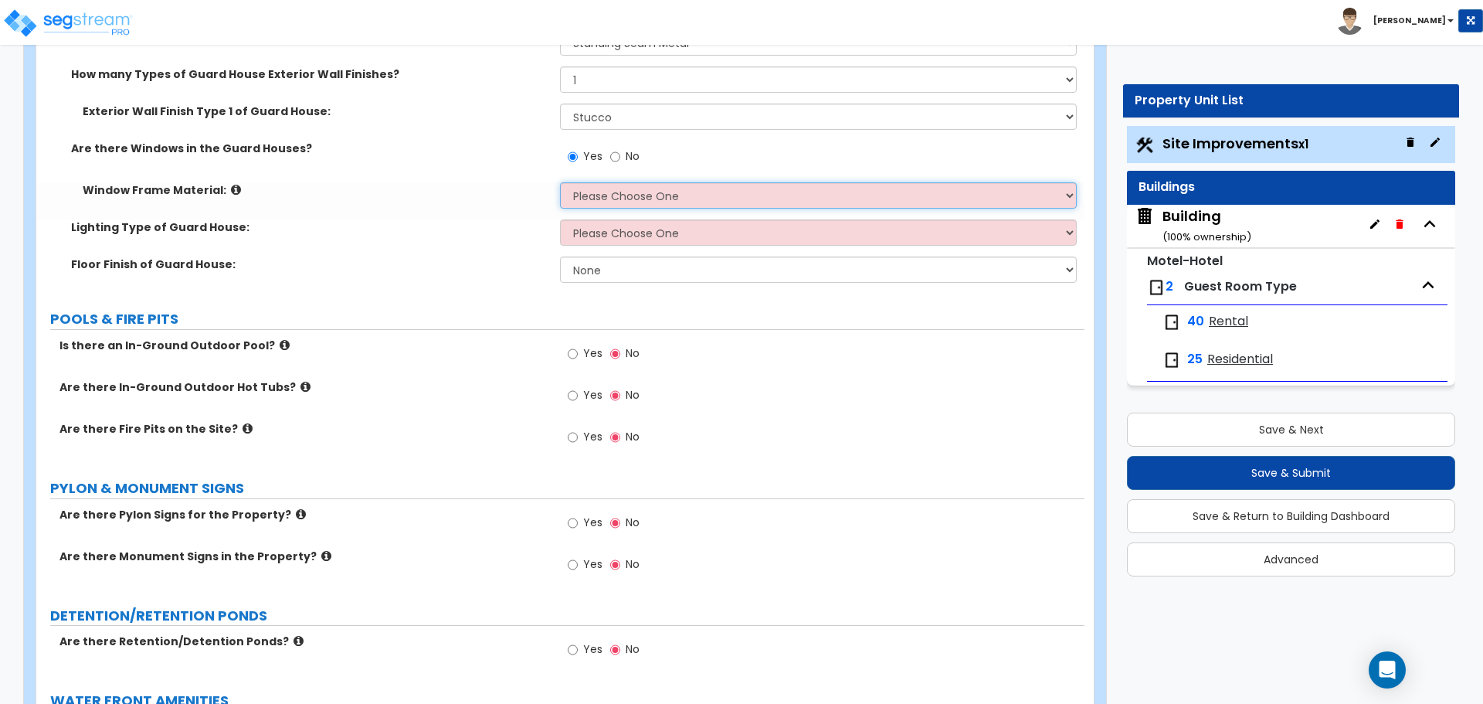
click at [608, 198] on select "Please Choose One Vinyl Aluminum Wood" at bounding box center [818, 195] width 516 height 26
click at [612, 195] on select "Please Choose One Vinyl Aluminum Wood" at bounding box center [818, 195] width 516 height 26
click at [560, 182] on select "Please Choose One Vinyl Aluminum Wood" at bounding box center [818, 195] width 516 height 26
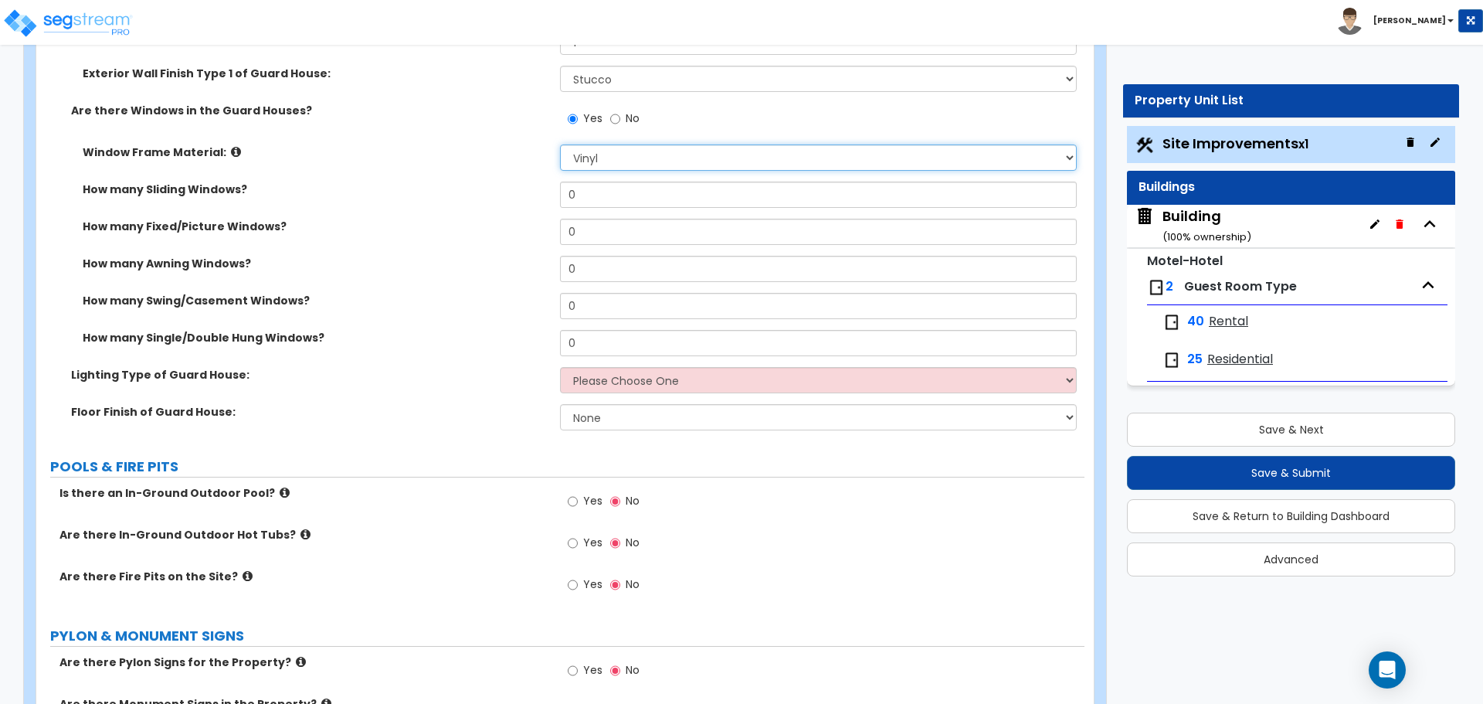
scroll to position [5234, 0]
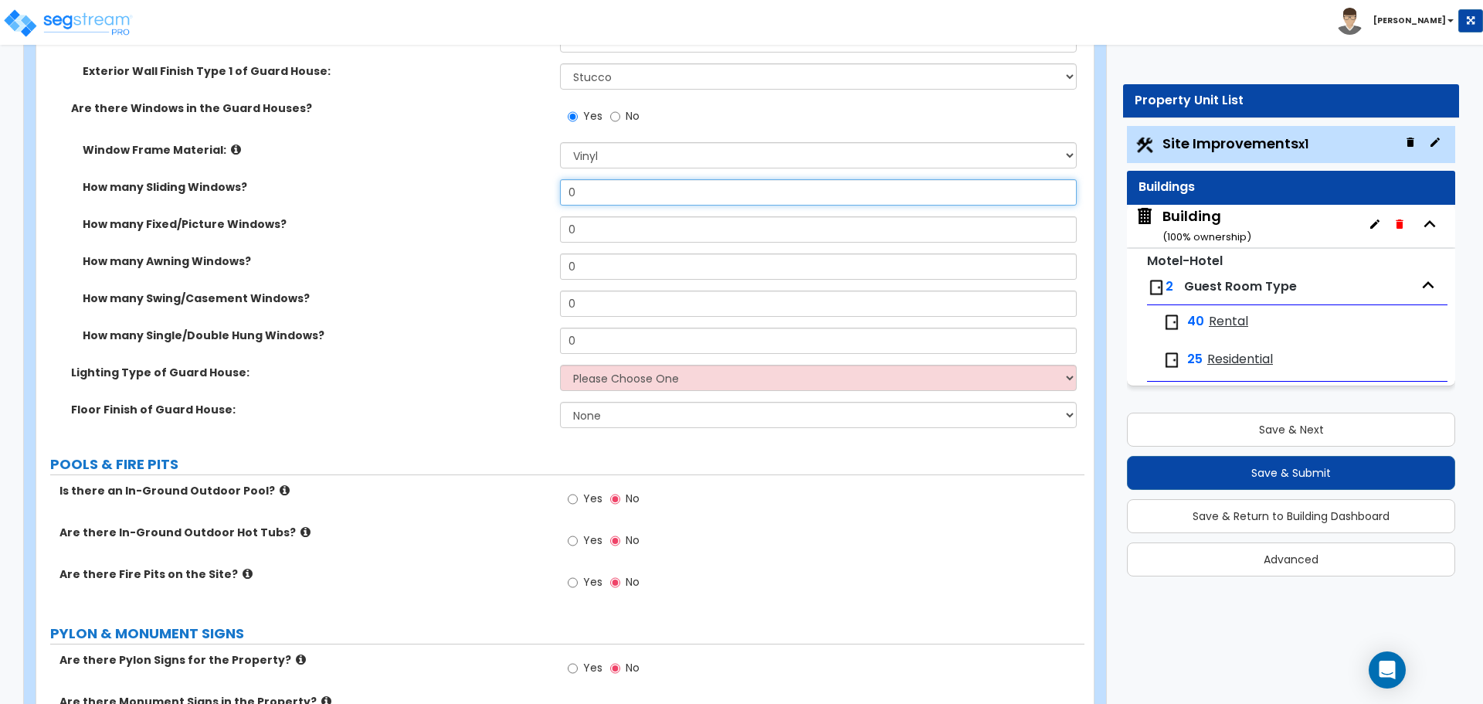
drag, startPoint x: 603, startPoint y: 197, endPoint x: 544, endPoint y: 184, distance: 60.9
click at [545, 185] on div "How many Sliding Windows? 0" at bounding box center [560, 197] width 1048 height 37
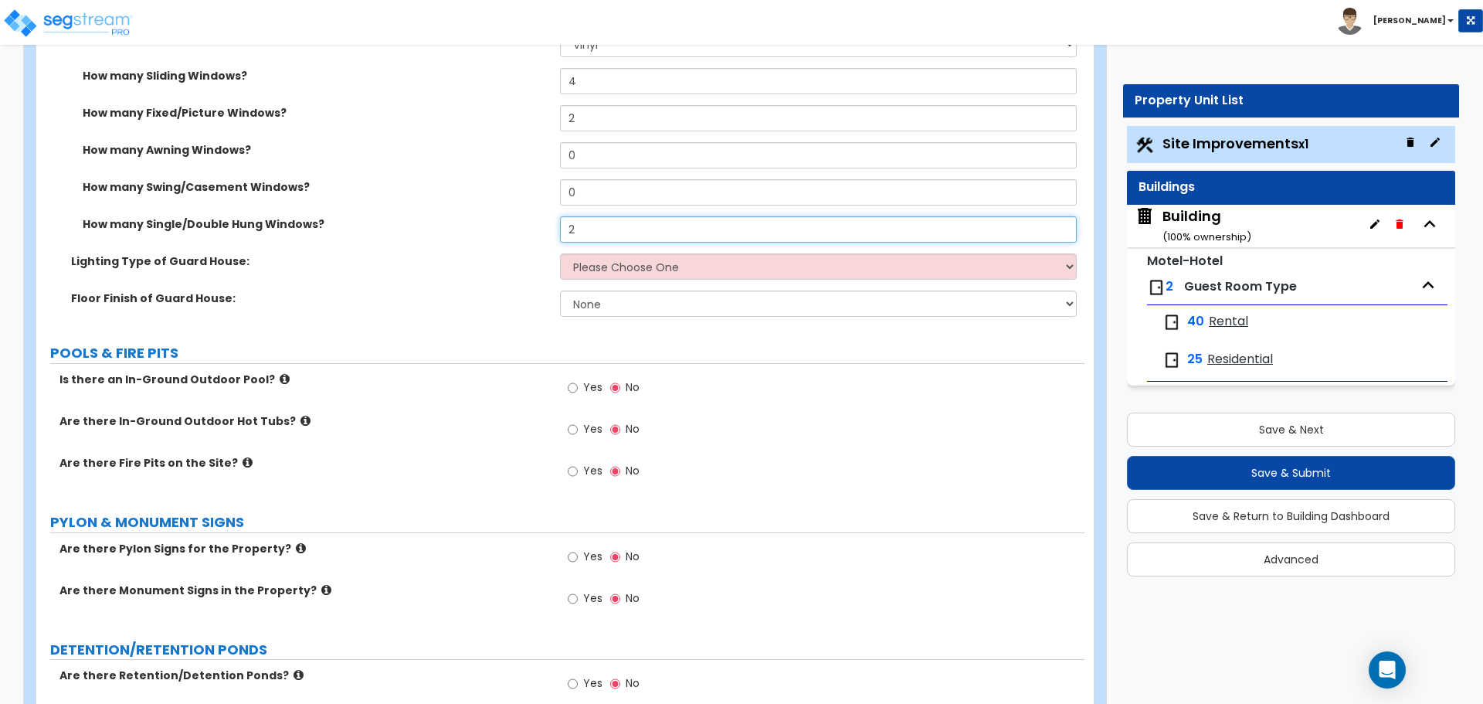
scroll to position [5346, 0]
click at [639, 260] on select "Please Choose One LED Surface-Mounted LED Recessed Fluorescent Surface-Mounted …" at bounding box center [818, 266] width 516 height 26
click at [560, 253] on select "Please Choose One LED Surface-Mounted LED Recessed Fluorescent Surface-Mounted …" at bounding box center [818, 266] width 516 height 26
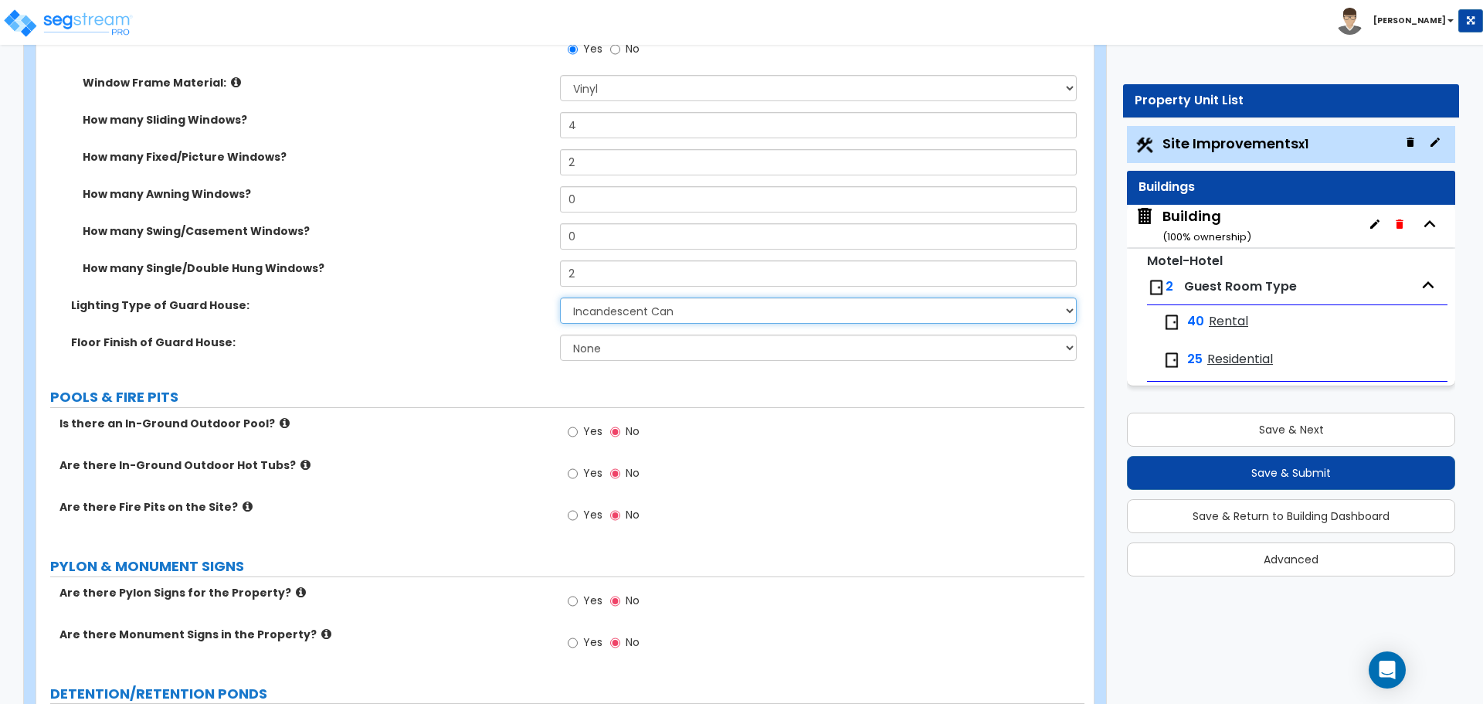
scroll to position [5269, 0]
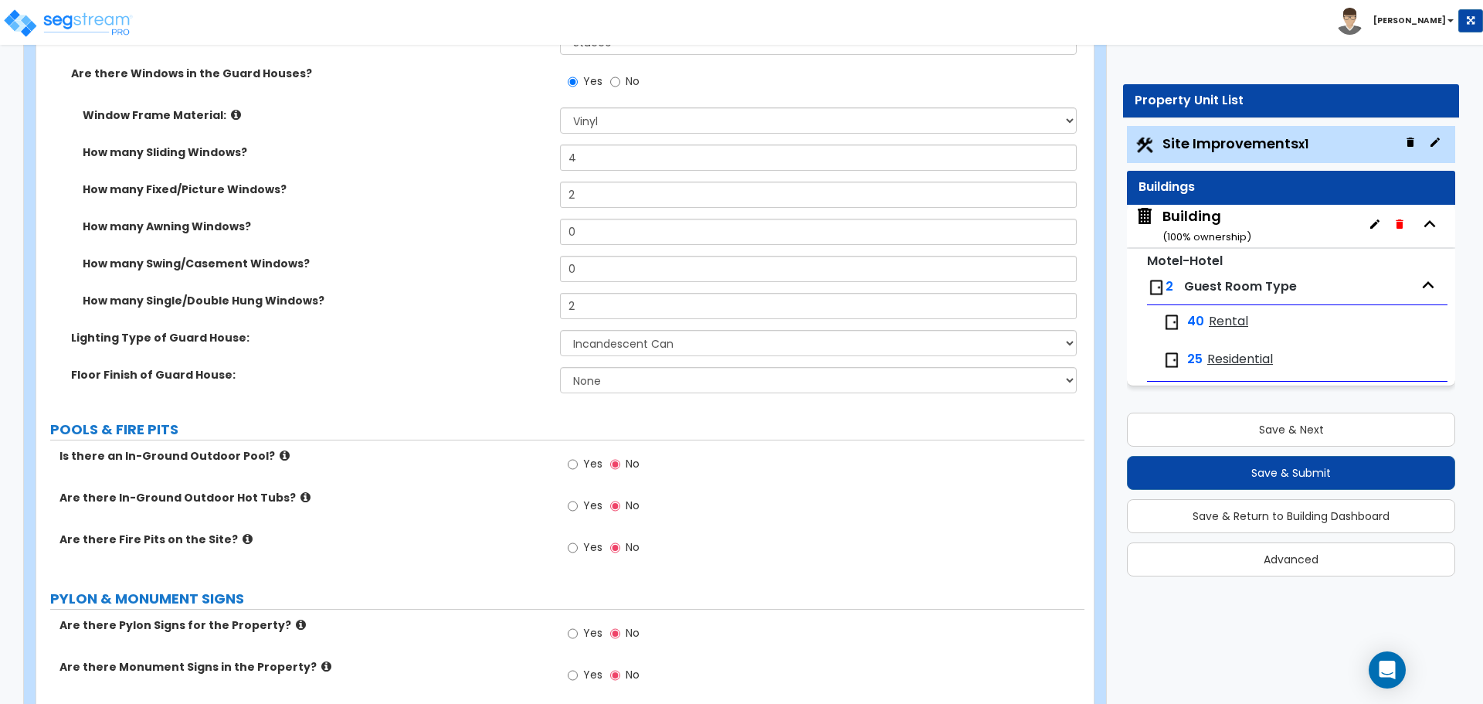
click at [616, 361] on div "Lighting Type of Guard House: Please Choose One LED Surface-Mounted LED Recesse…" at bounding box center [560, 348] width 1048 height 37
click at [617, 367] on select "None Tile Flooring Hardwood Flooring Resilient Laminate Flooring VCT Flooring S…" at bounding box center [818, 380] width 516 height 26
click at [560, 367] on select "None Tile Flooring Hardwood Flooring Resilient Laminate Flooring VCT Flooring S…" at bounding box center [818, 380] width 516 height 26
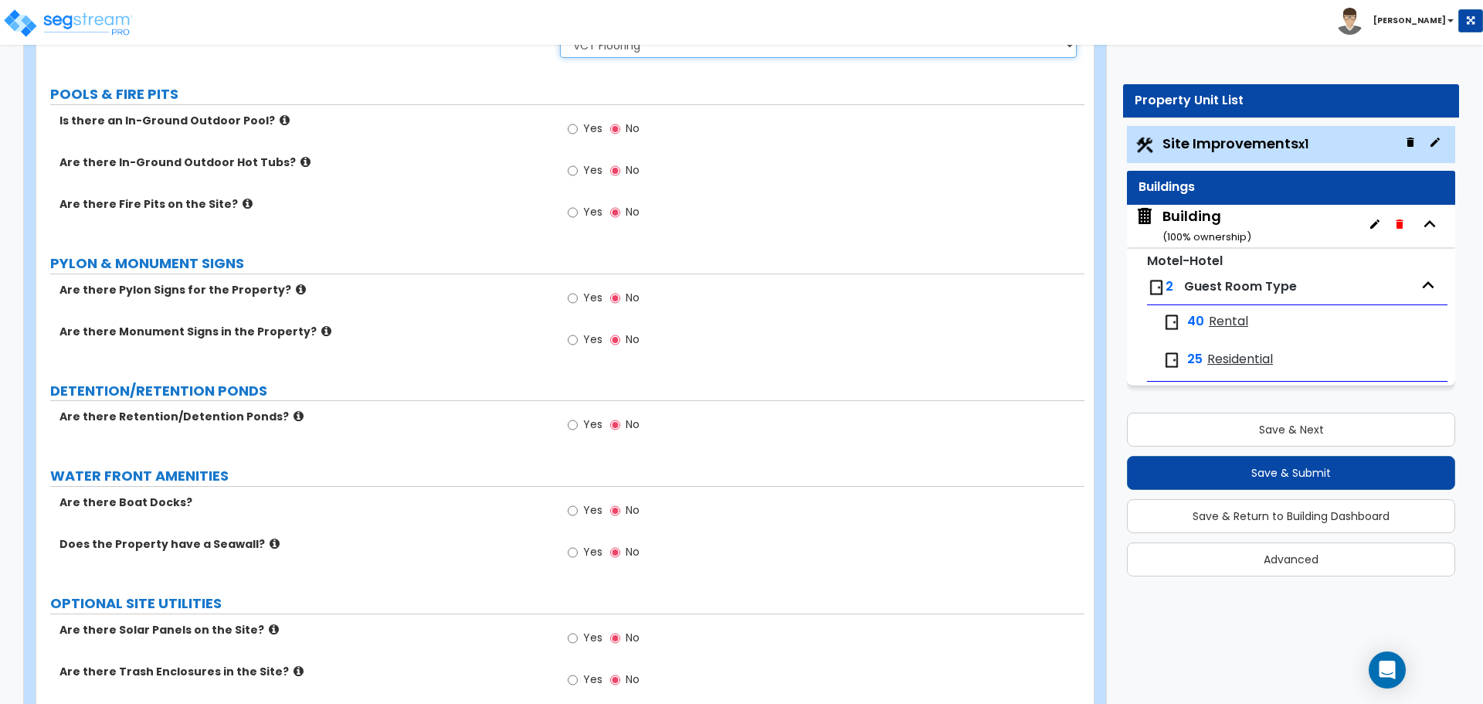
scroll to position [5633, 0]
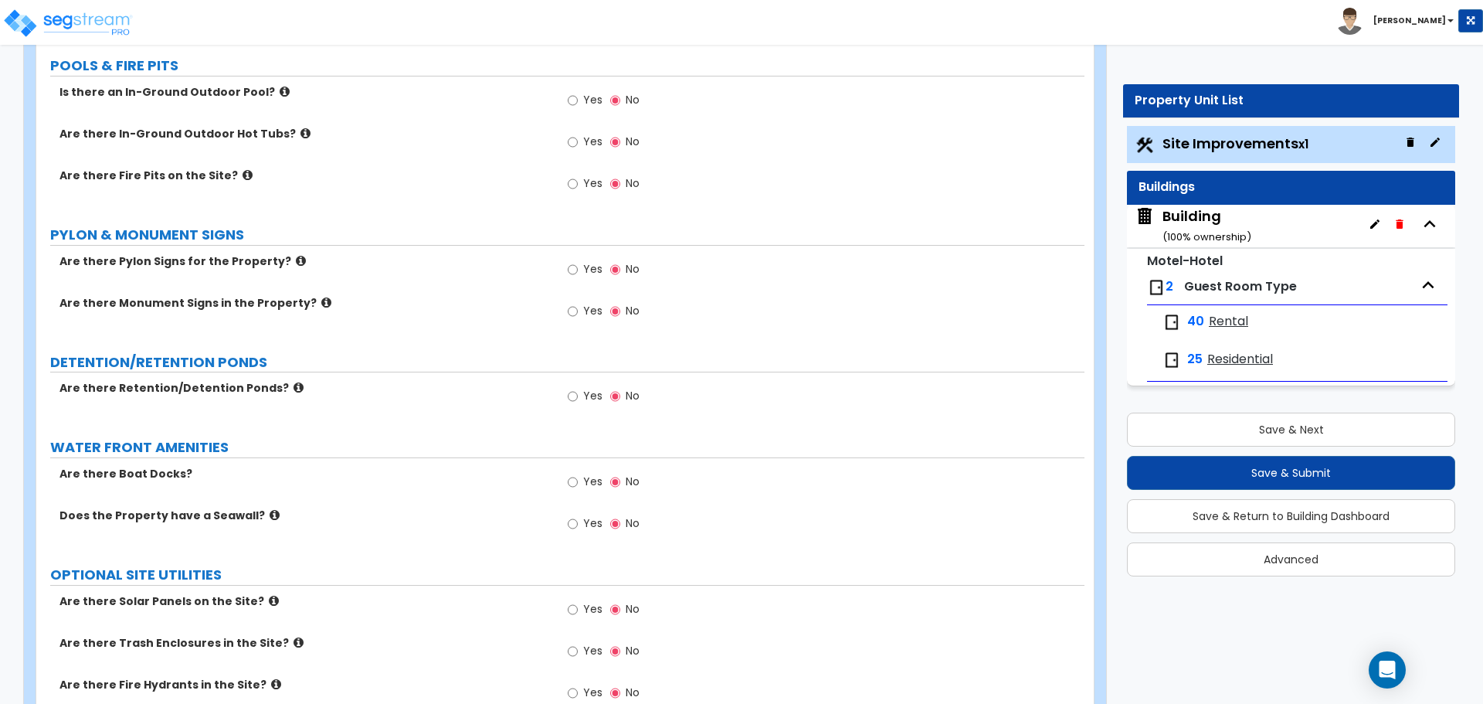
click at [587, 95] on span "Yes" at bounding box center [592, 99] width 19 height 15
click at [578, 95] on input "Yes" at bounding box center [573, 100] width 10 height 17
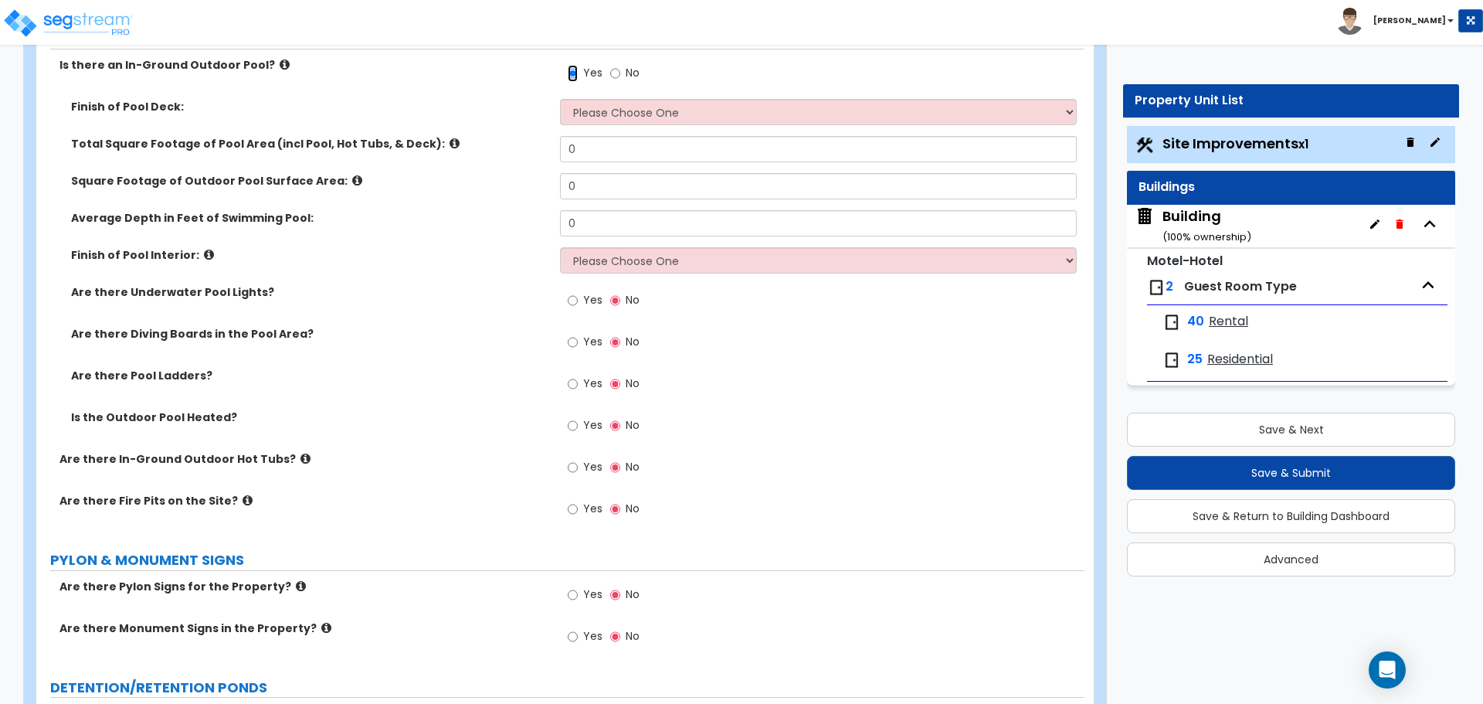
scroll to position [5667, 0]
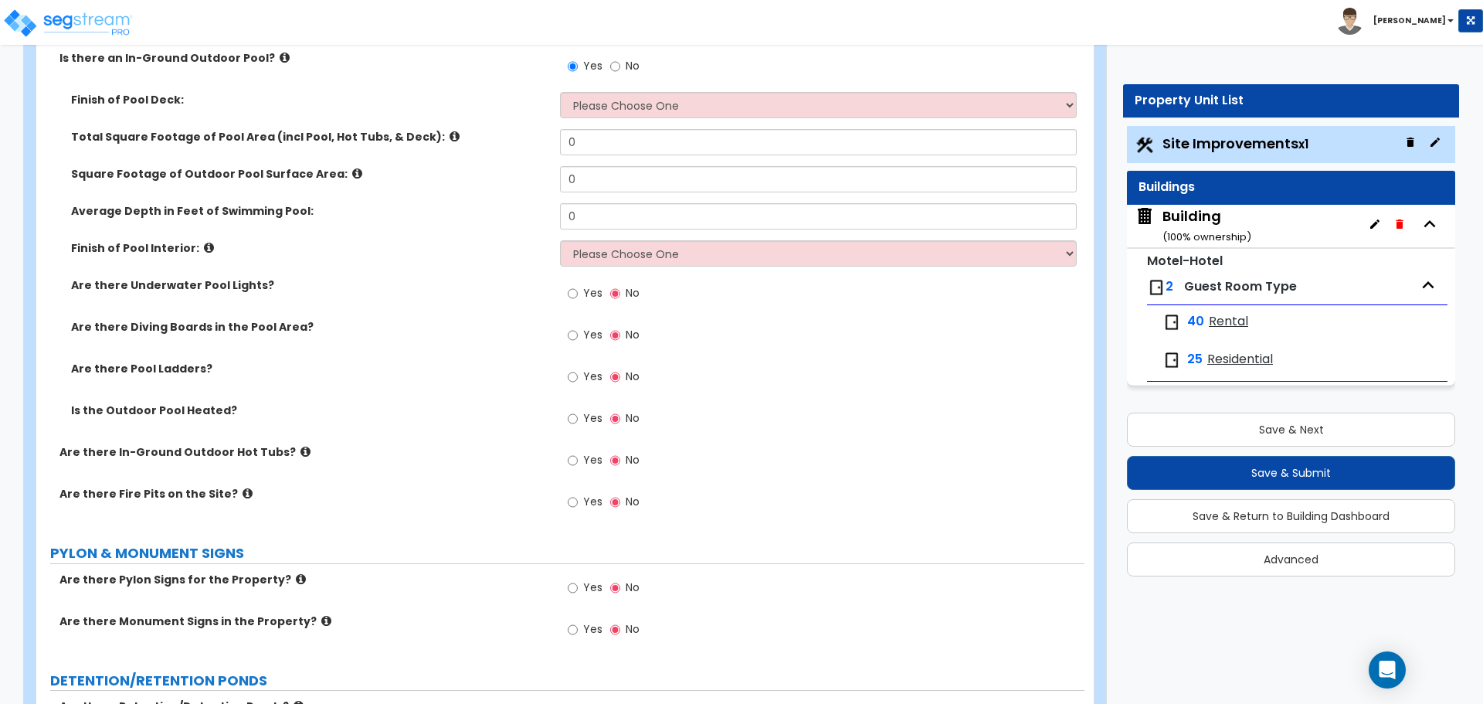
click at [449, 131] on icon at bounding box center [454, 137] width 10 height 12
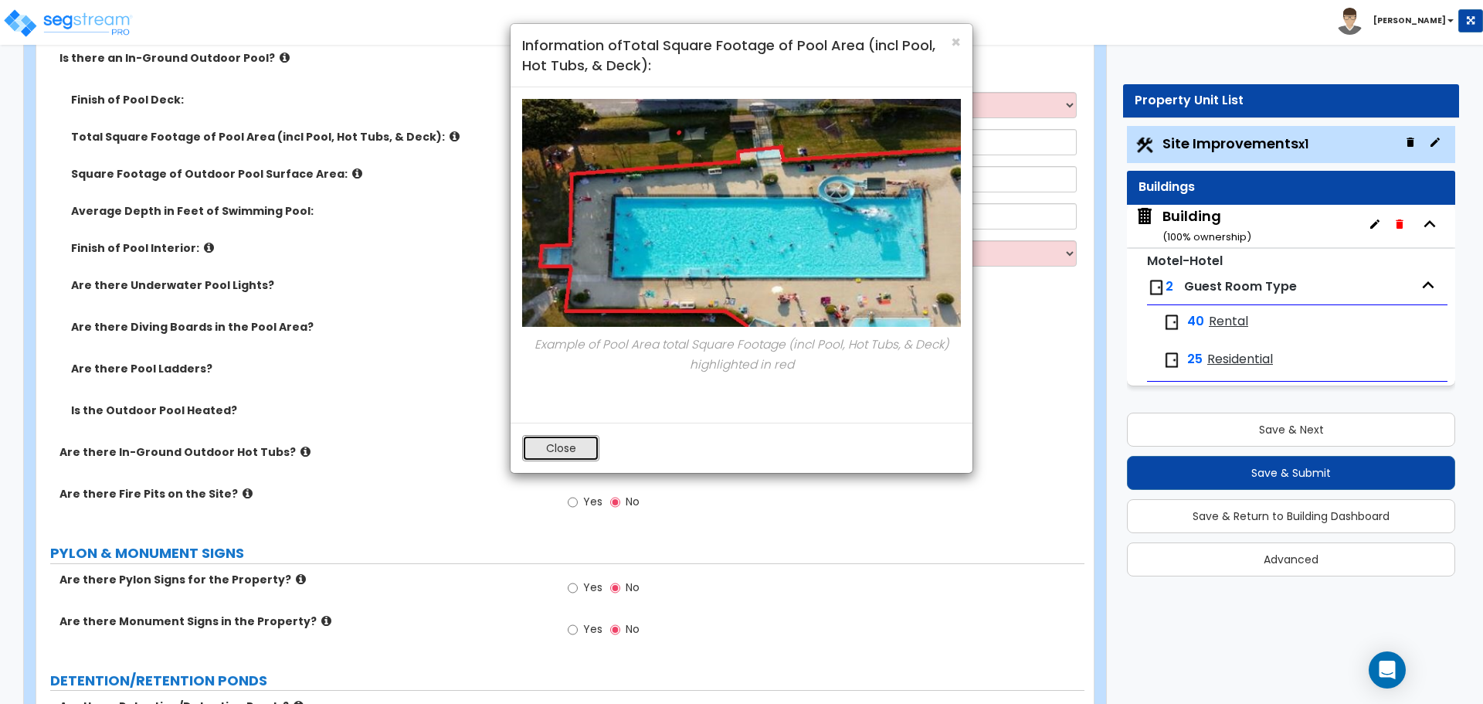
click at [574, 451] on button "Close" at bounding box center [560, 448] width 77 height 26
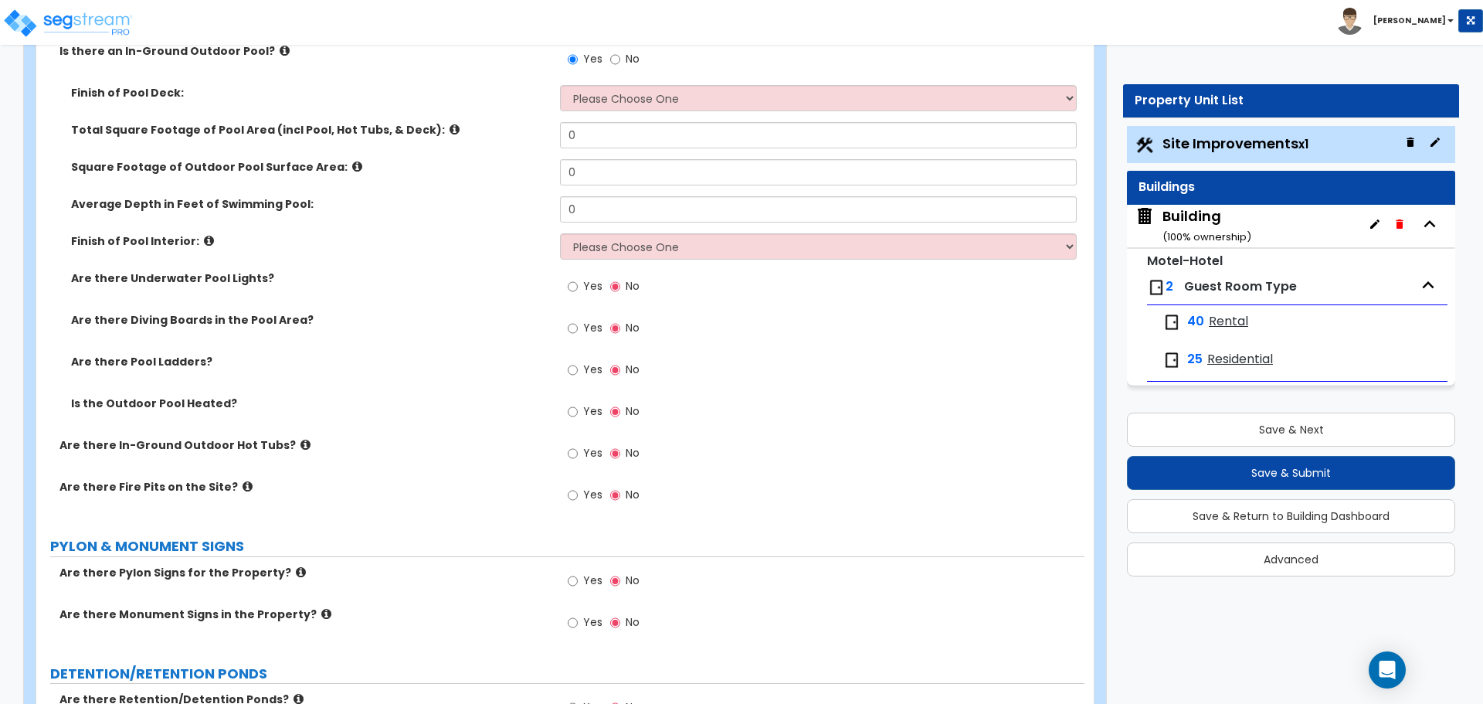
scroll to position [5669, 0]
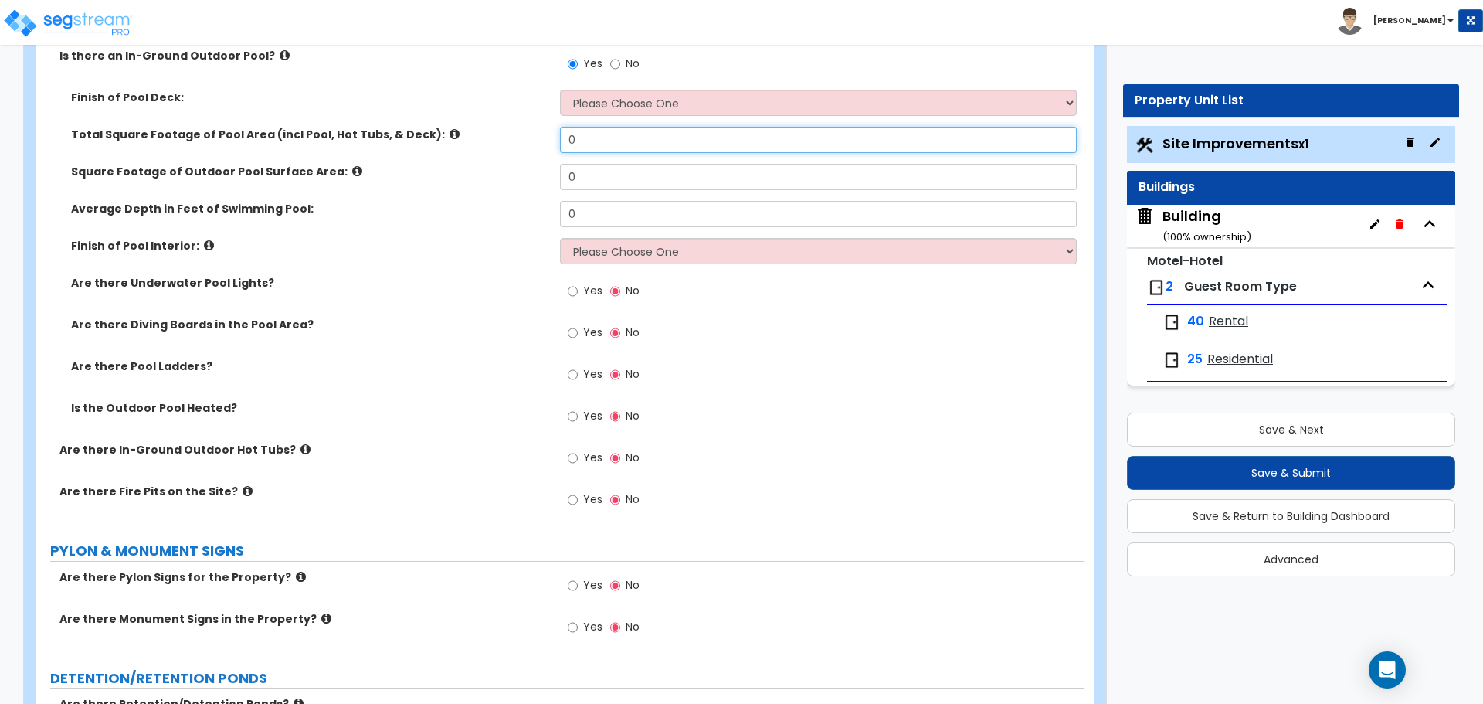
drag, startPoint x: 639, startPoint y: 131, endPoint x: 560, endPoint y: 124, distance: 79.9
click at [560, 127] on input "0" at bounding box center [818, 140] width 516 height 26
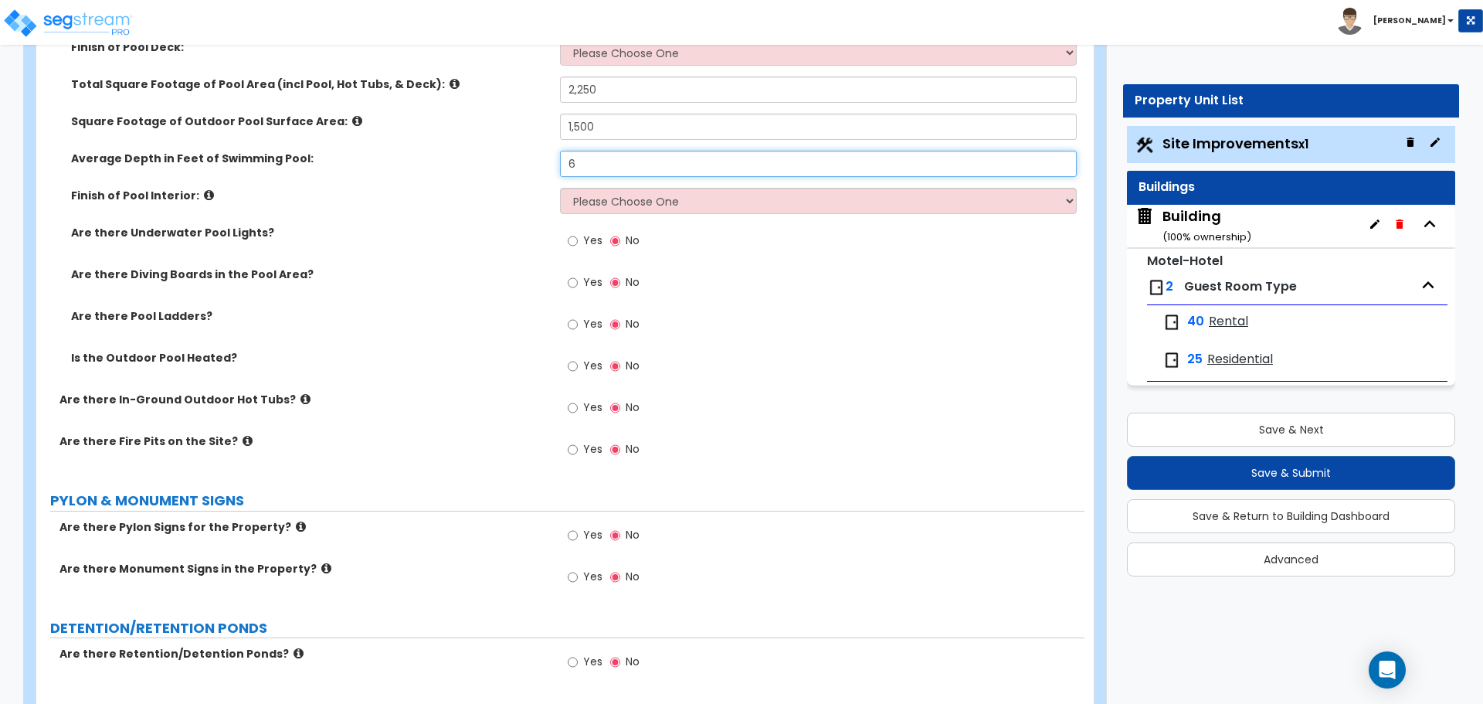
scroll to position [5720, 0]
click at [633, 198] on select "Please Choose One Tile Plaster Vinyl" at bounding box center [818, 200] width 516 height 26
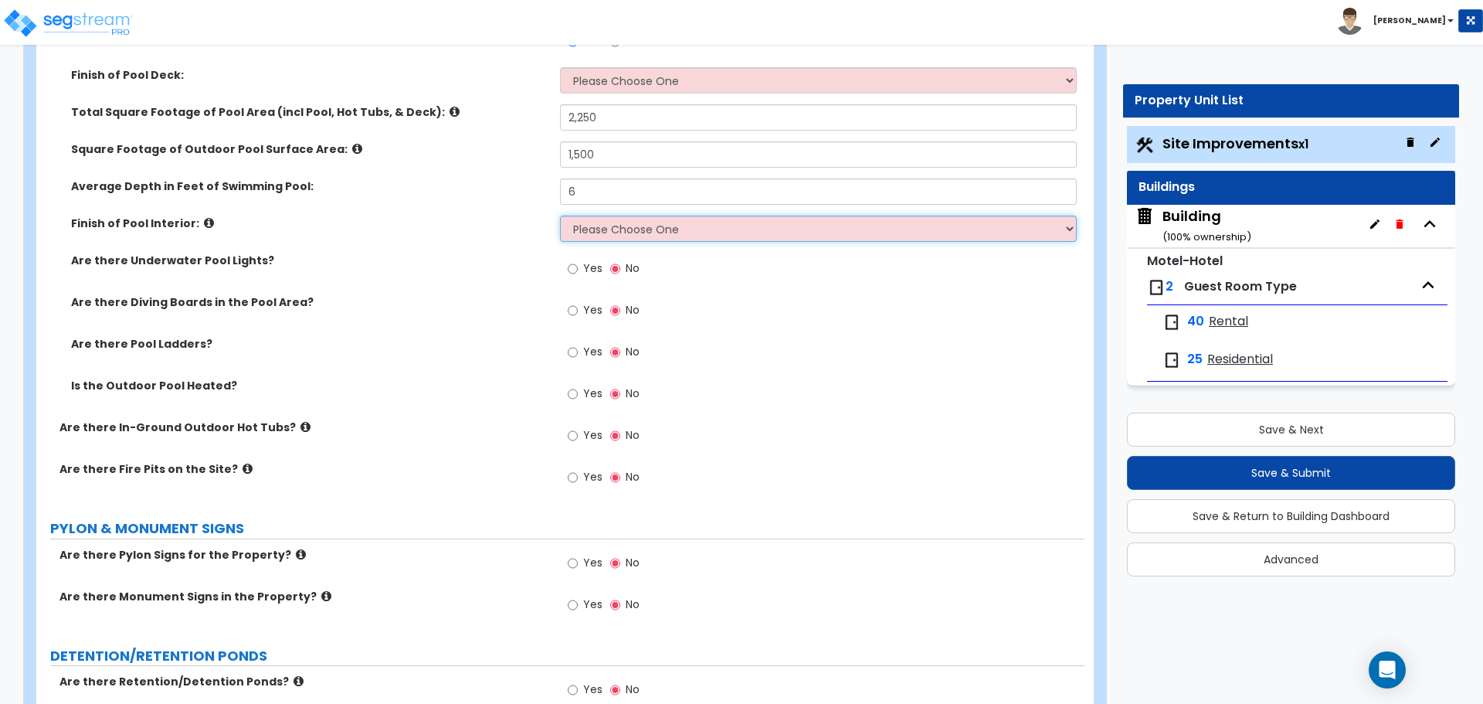
scroll to position [5689, 0]
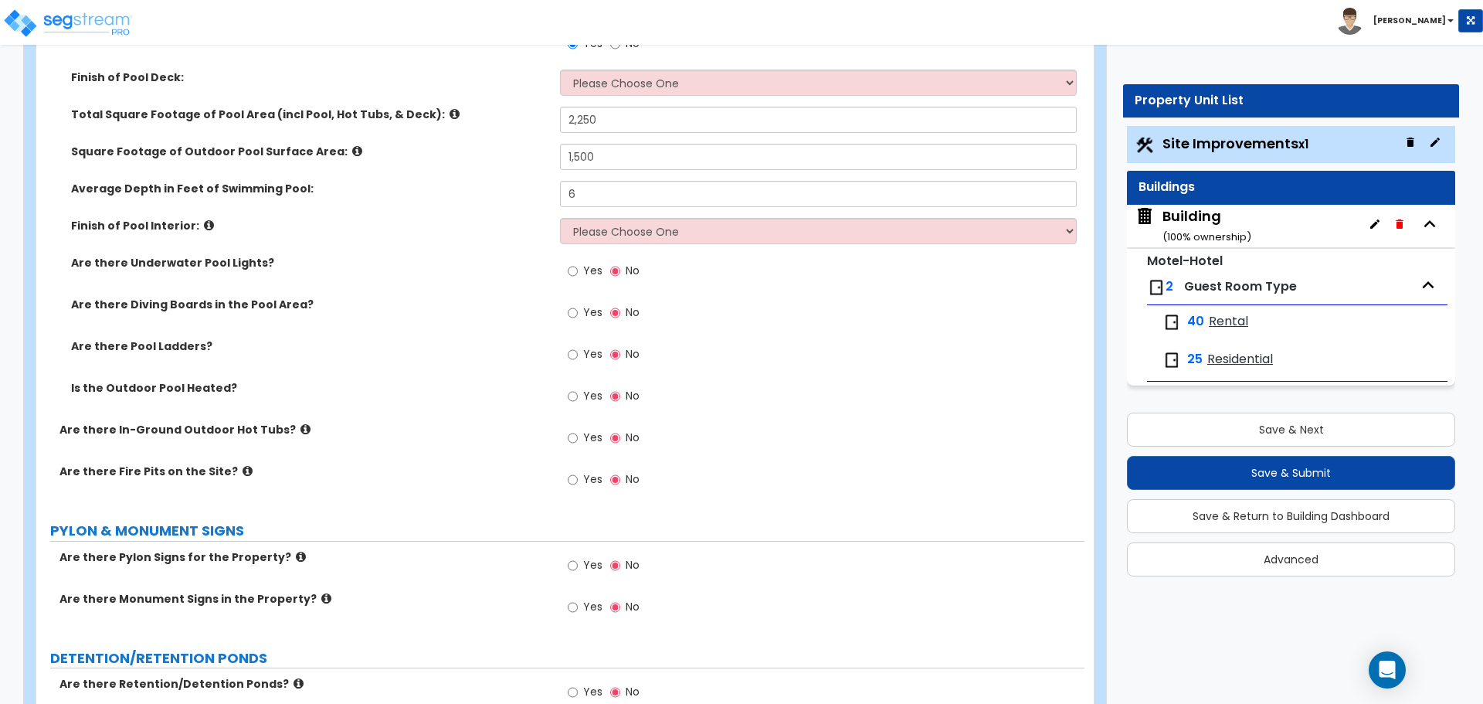
click at [352, 145] on icon at bounding box center [357, 151] width 10 height 12
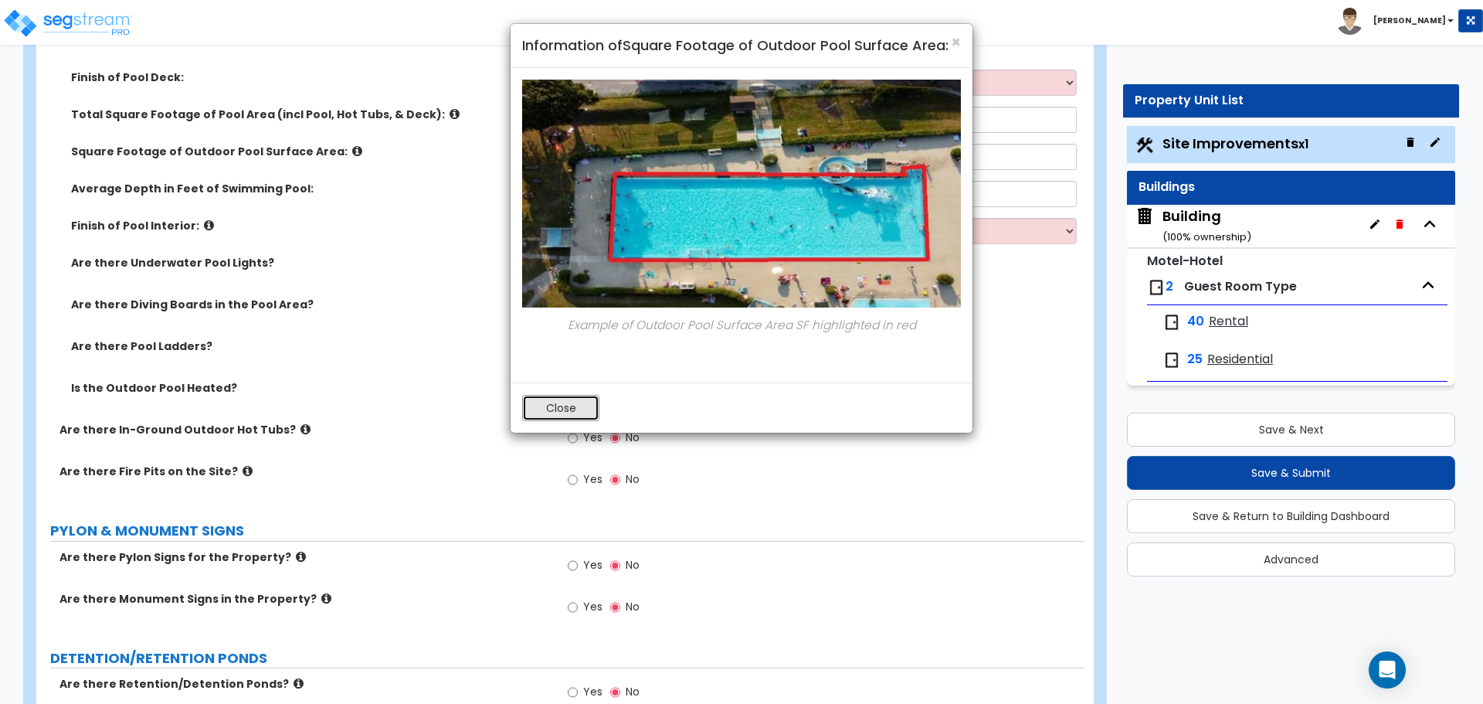
click at [565, 398] on button "Close" at bounding box center [560, 408] width 77 height 26
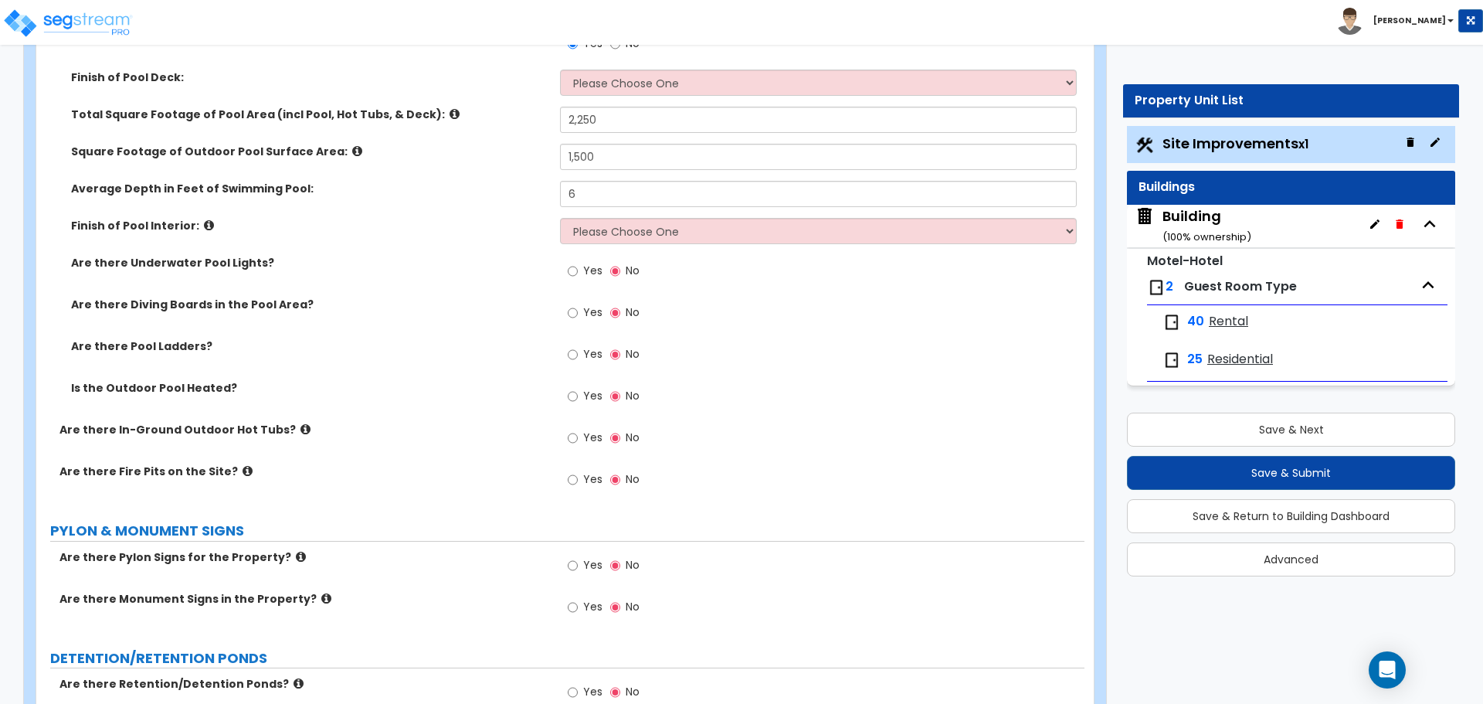
click at [449, 110] on icon at bounding box center [454, 114] width 10 height 12
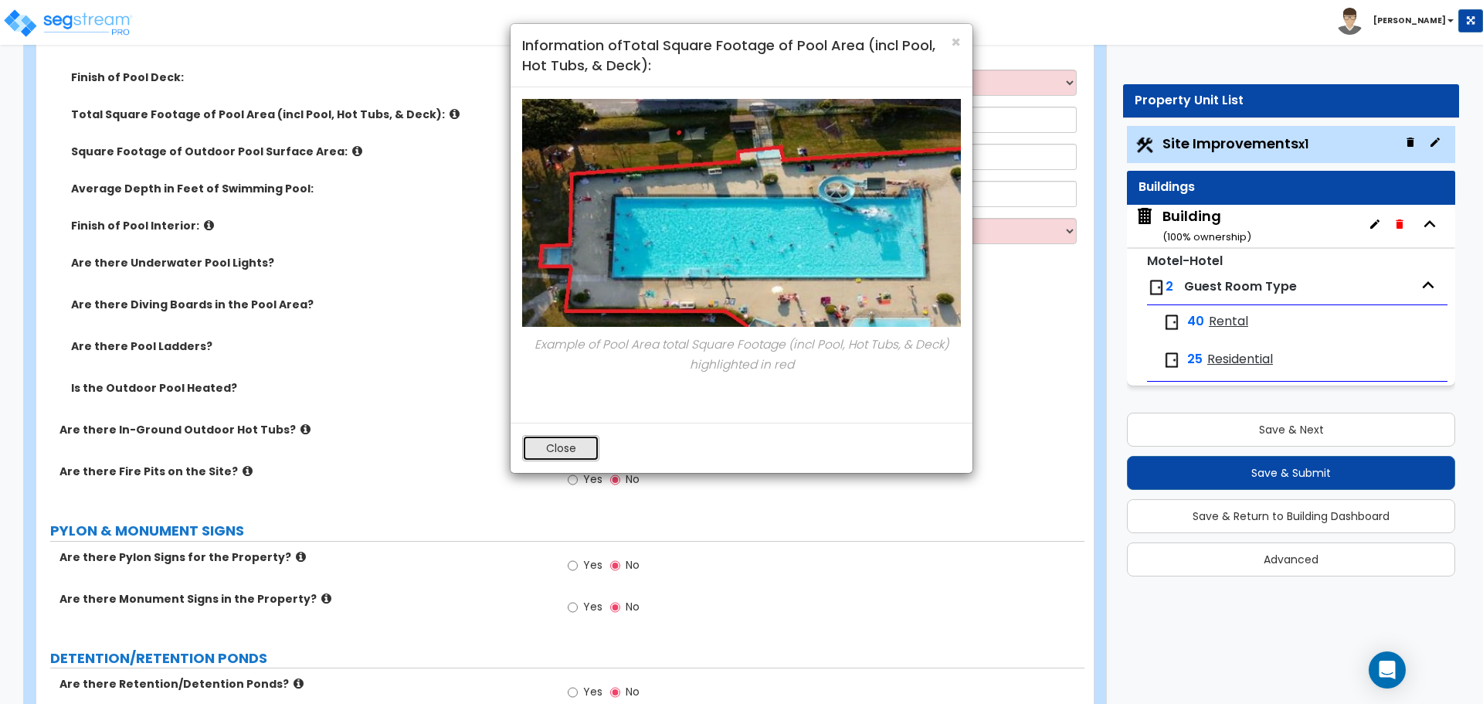
click at [561, 446] on button "Close" at bounding box center [560, 448] width 77 height 26
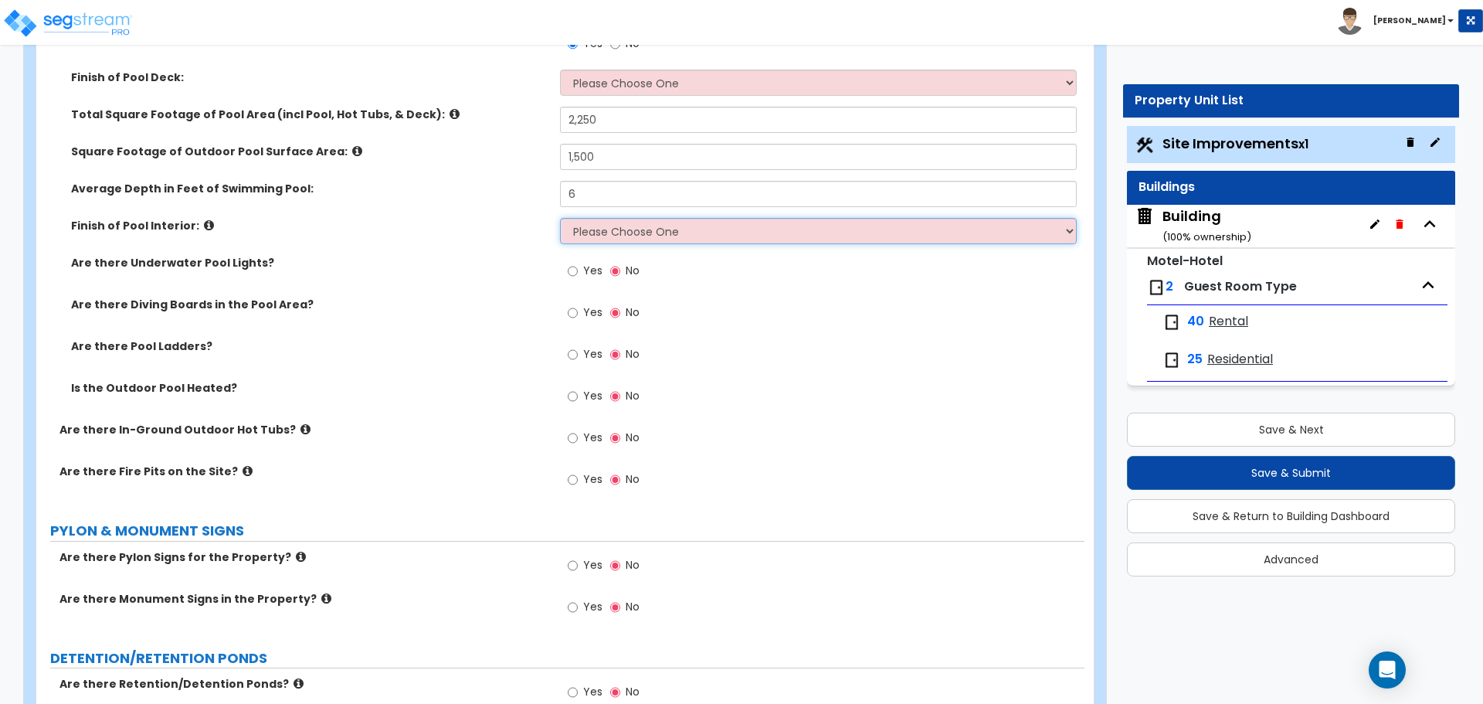
click at [619, 224] on select "Please Choose One Tile Plaster Vinyl" at bounding box center [818, 231] width 516 height 26
click at [204, 223] on icon at bounding box center [209, 225] width 10 height 12
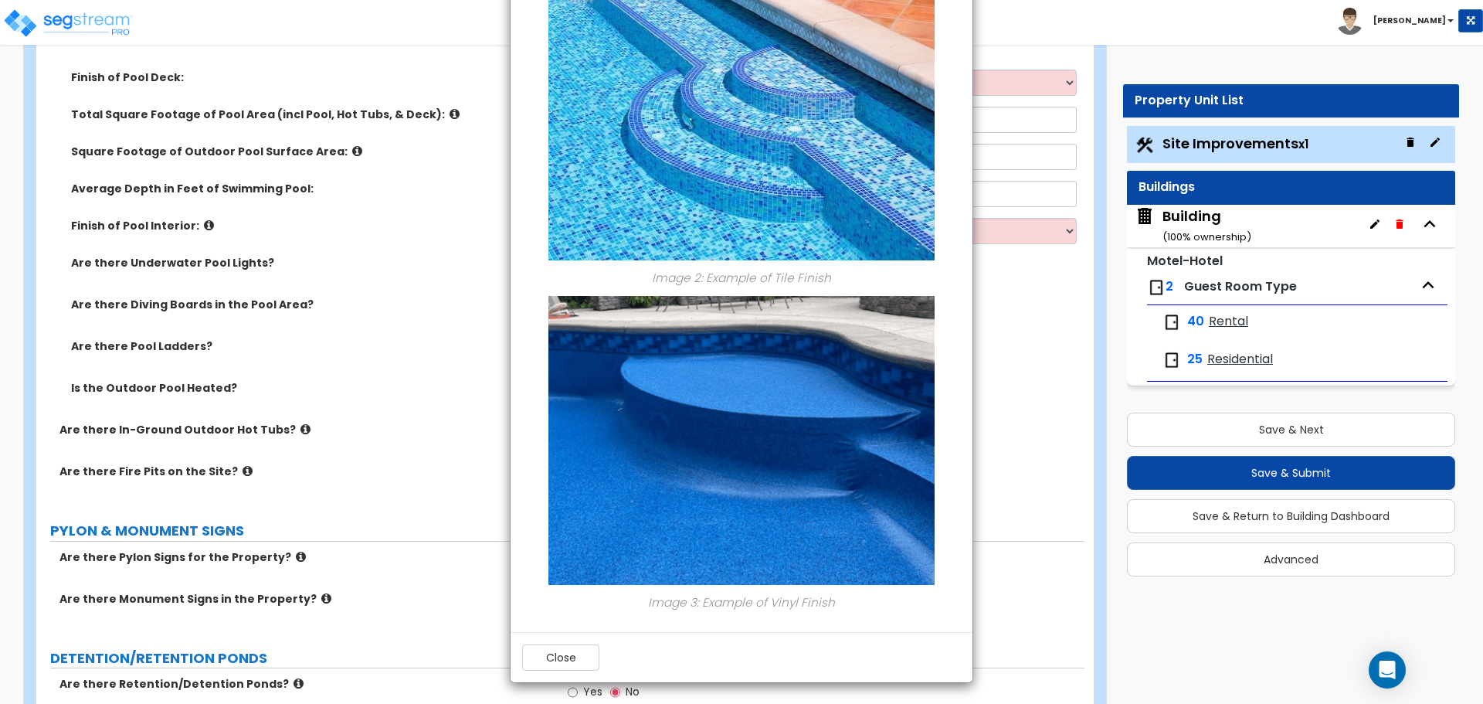
scroll to position [500, 0]
click at [571, 647] on button "Close" at bounding box center [560, 656] width 77 height 26
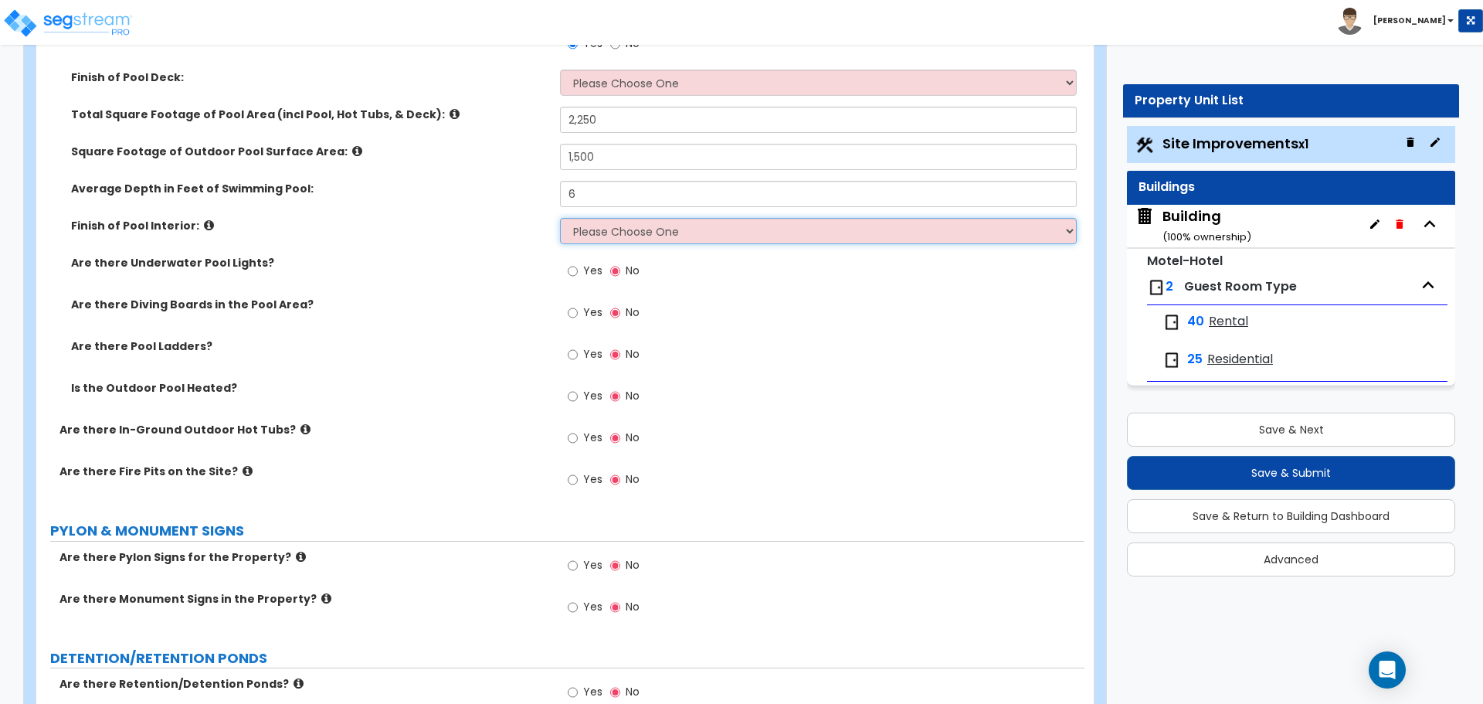
click at [680, 225] on select "Please Choose One Tile Plaster Vinyl" at bounding box center [818, 231] width 516 height 26
click at [560, 218] on select "Please Choose One Tile Plaster Vinyl" at bounding box center [818, 231] width 516 height 26
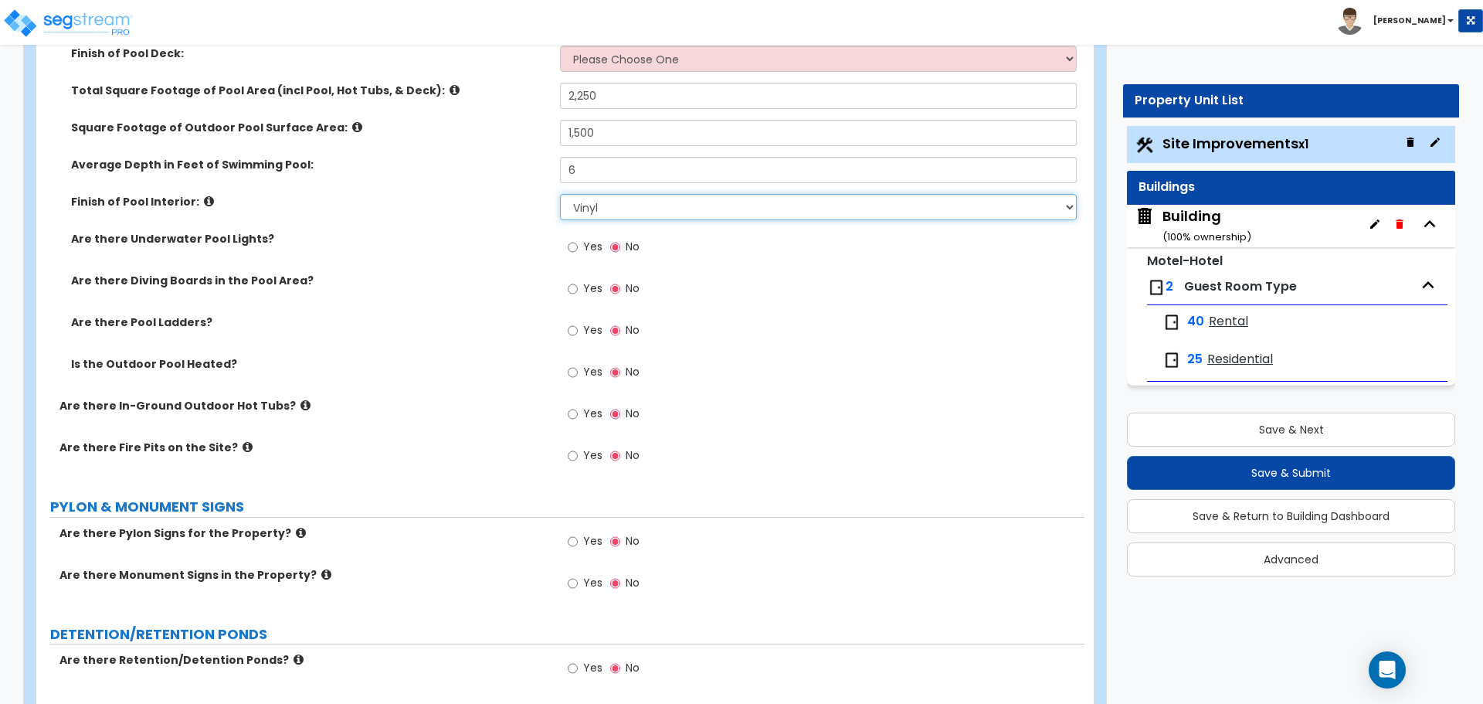
scroll to position [5717, 0]
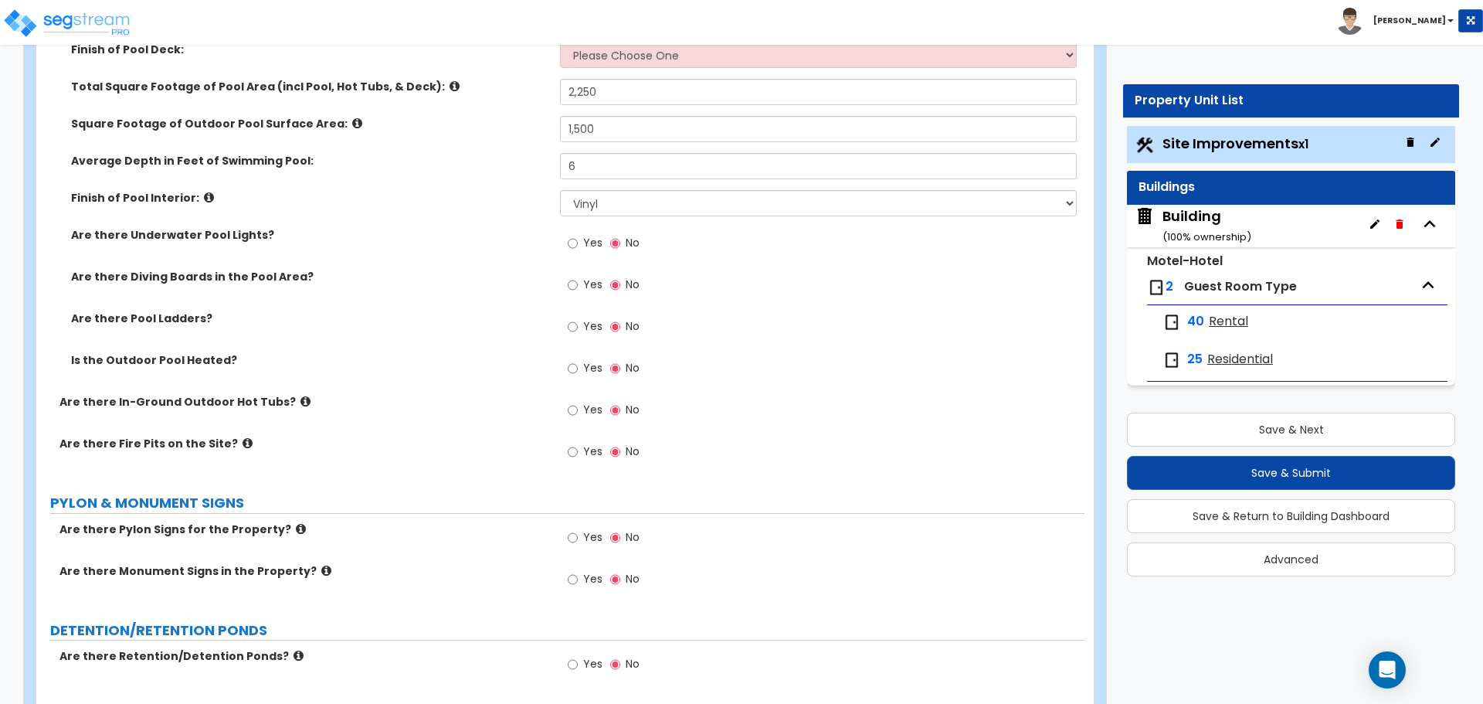
click at [586, 235] on span "Yes" at bounding box center [592, 242] width 19 height 15
click at [578, 235] on input "Yes" at bounding box center [573, 243] width 10 height 17
click at [582, 276] on label "Yes" at bounding box center [585, 286] width 35 height 26
click at [578, 276] on input "Yes" at bounding box center [573, 284] width 10 height 17
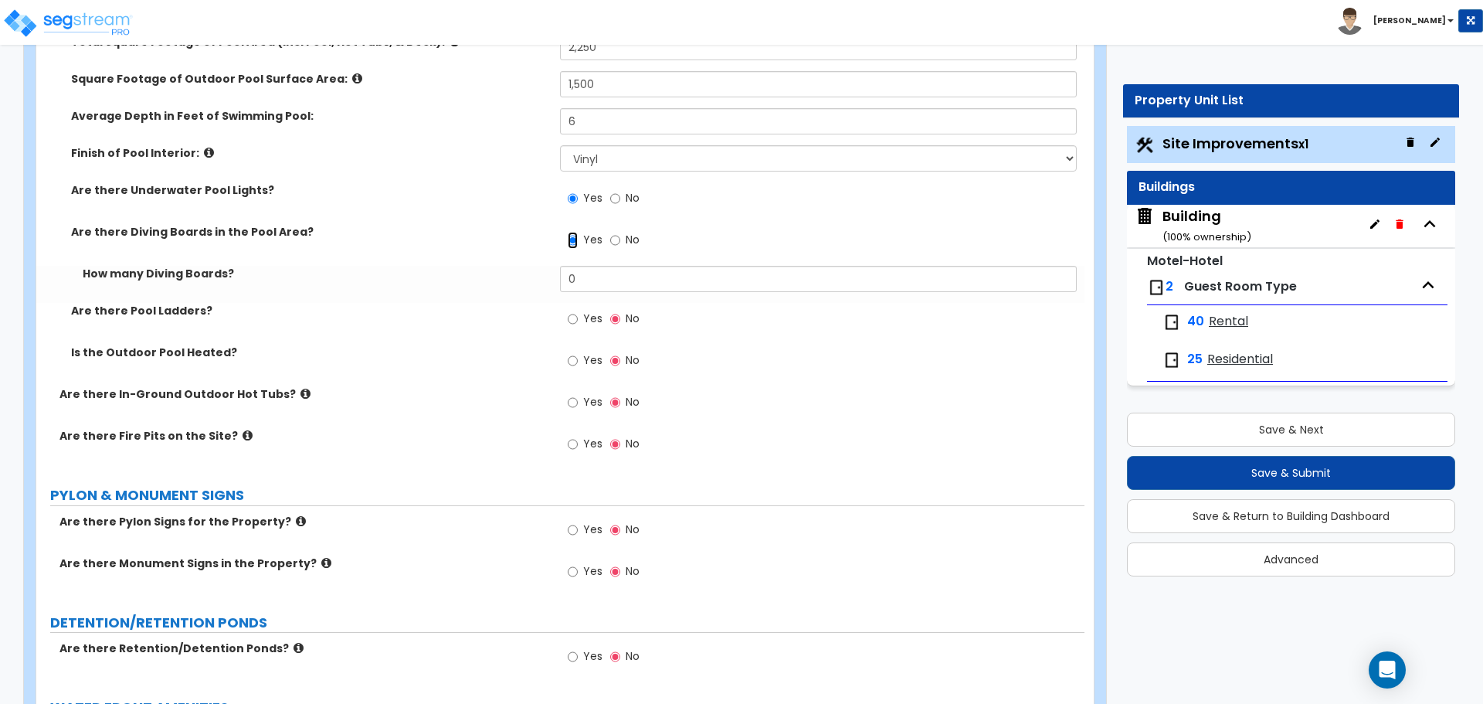
scroll to position [5763, 0]
drag, startPoint x: 593, startPoint y: 276, endPoint x: 527, endPoint y: 262, distance: 68.0
click at [528, 264] on div "How many Diving Boards? 0" at bounding box center [560, 282] width 1048 height 37
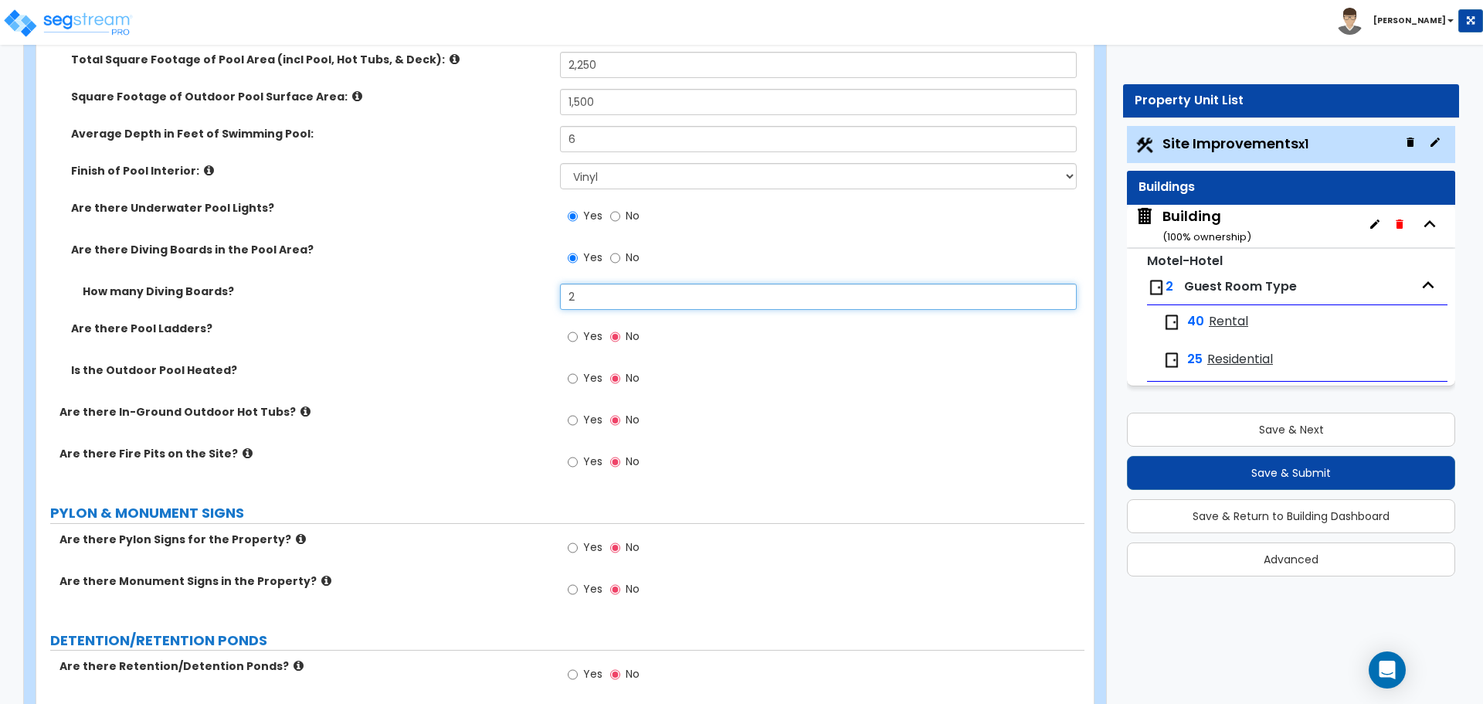
scroll to position [5748, 0]
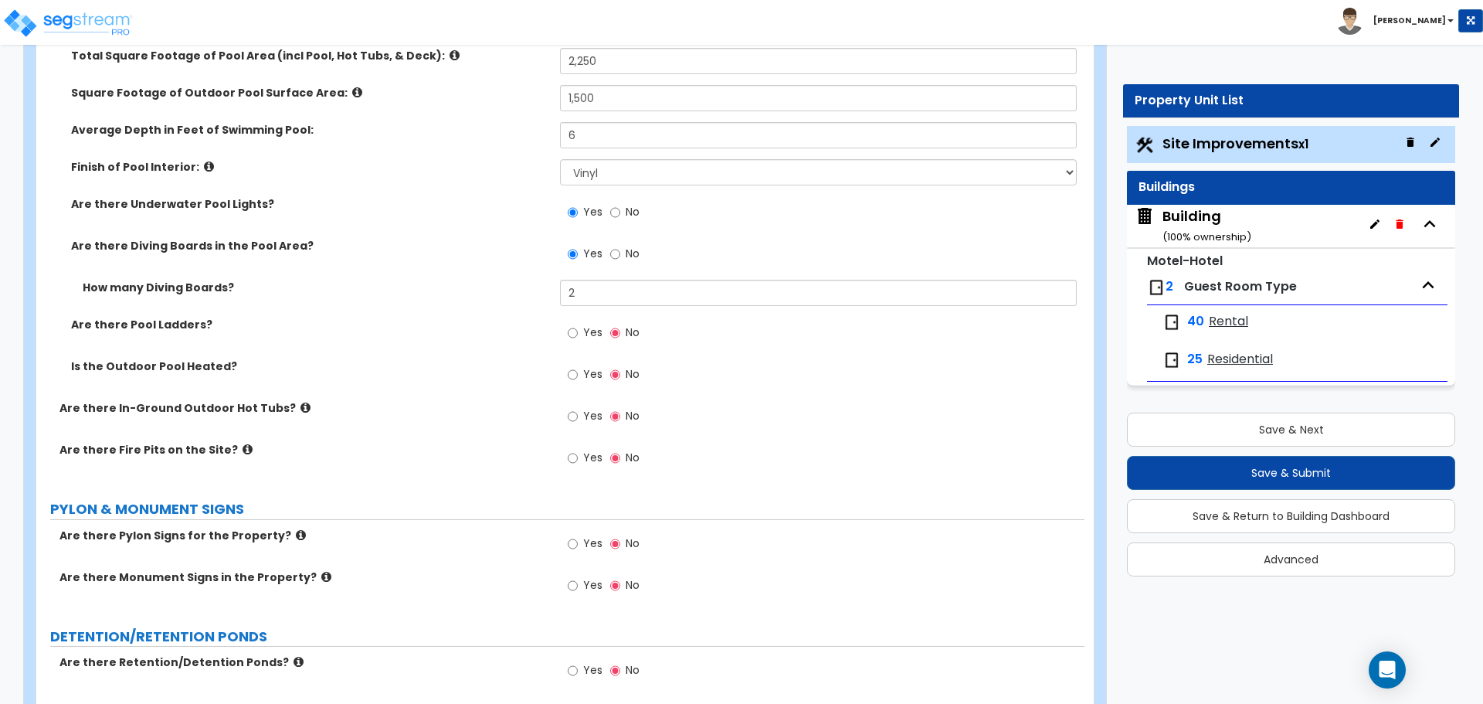
click at [581, 328] on label "Yes" at bounding box center [585, 334] width 35 height 26
click at [578, 328] on input "Yes" at bounding box center [573, 332] width 10 height 17
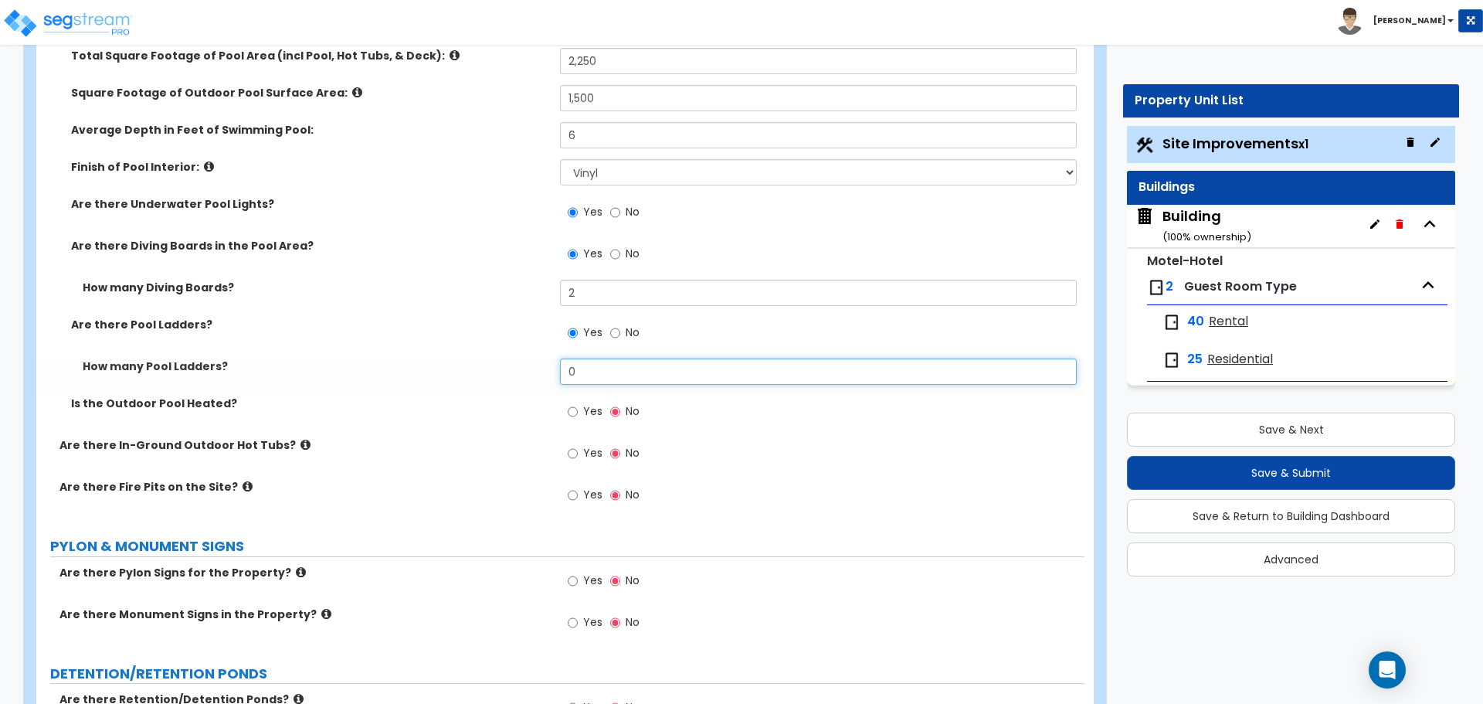
drag, startPoint x: 597, startPoint y: 362, endPoint x: 524, endPoint y: 357, distance: 73.6
click at [524, 358] on div "How many Pool Ladders? 0" at bounding box center [560, 376] width 1048 height 37
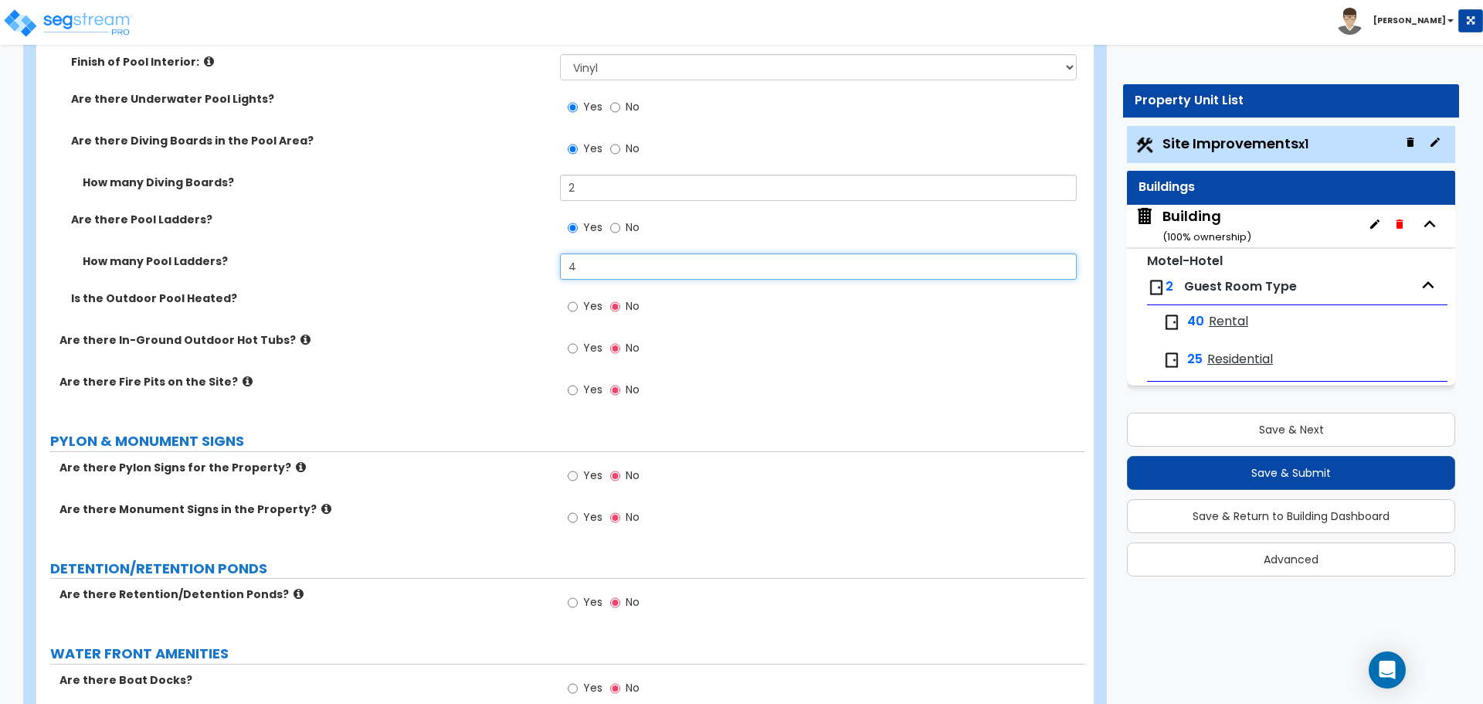
scroll to position [5884, 0]
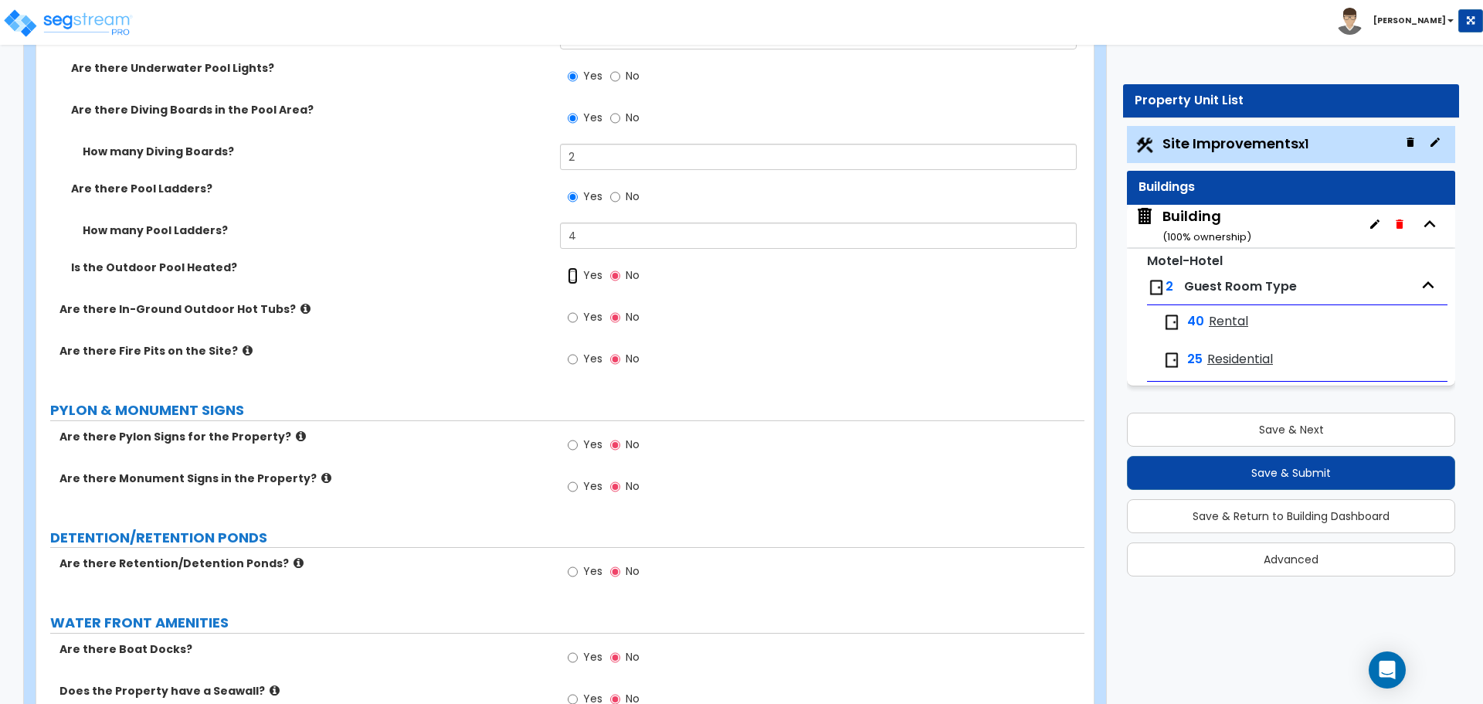
click at [577, 267] on input "Yes" at bounding box center [573, 275] width 10 height 17
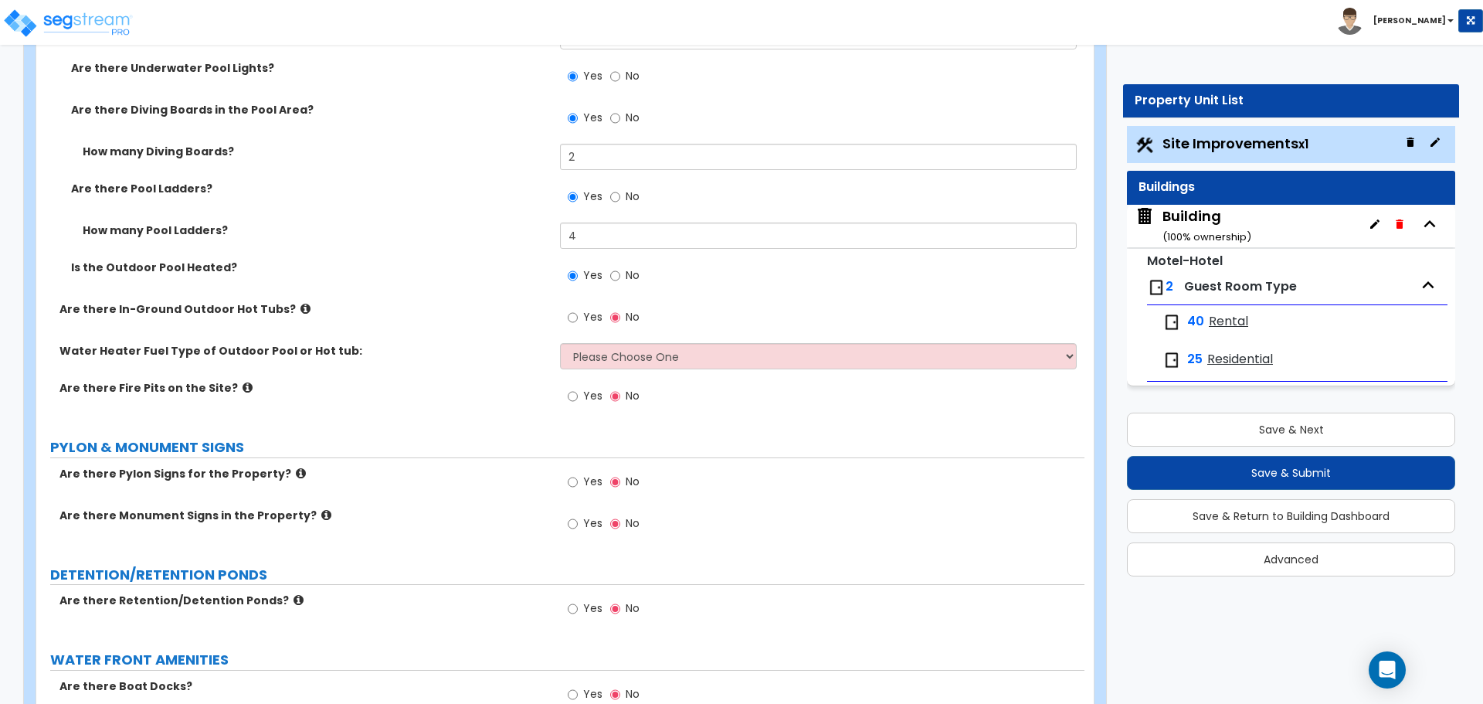
click at [300, 307] on icon at bounding box center [305, 309] width 10 height 12
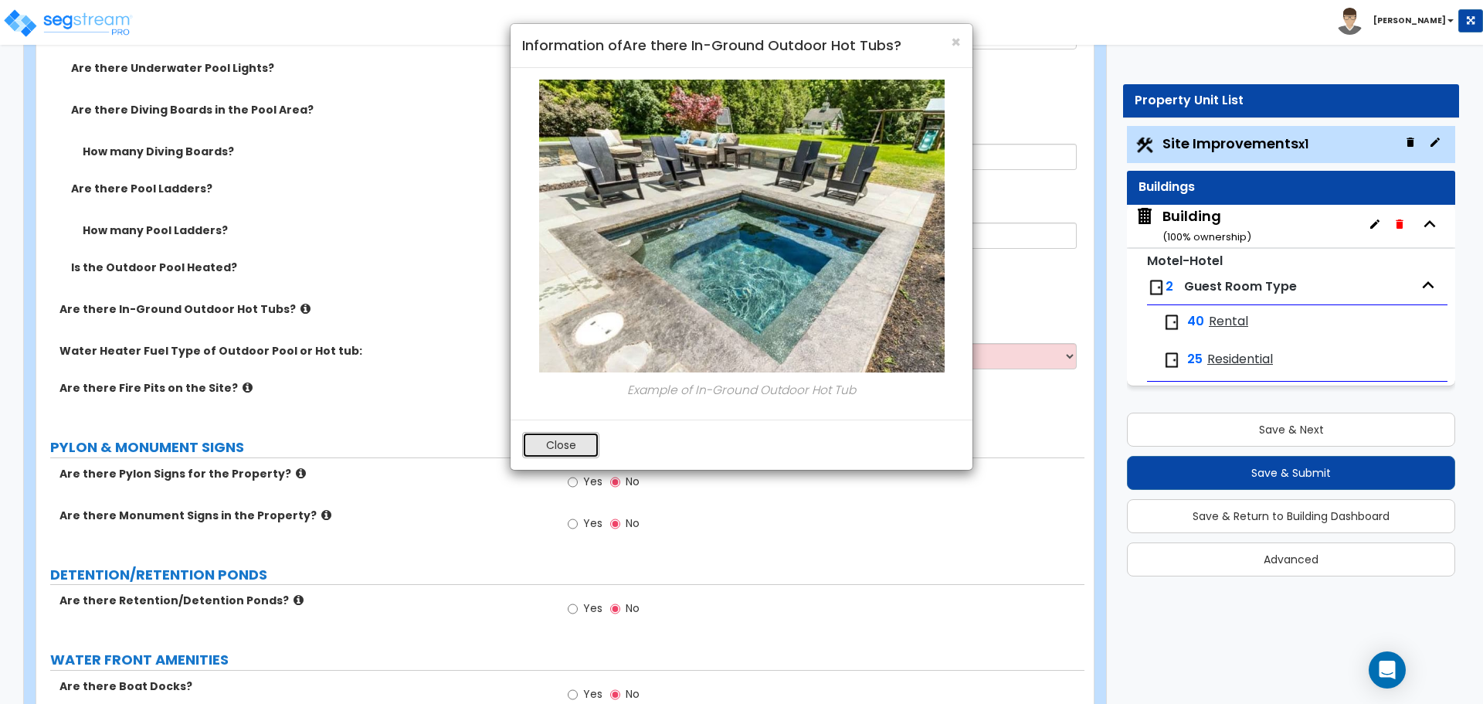
click at [564, 442] on button "Close" at bounding box center [560, 445] width 77 height 26
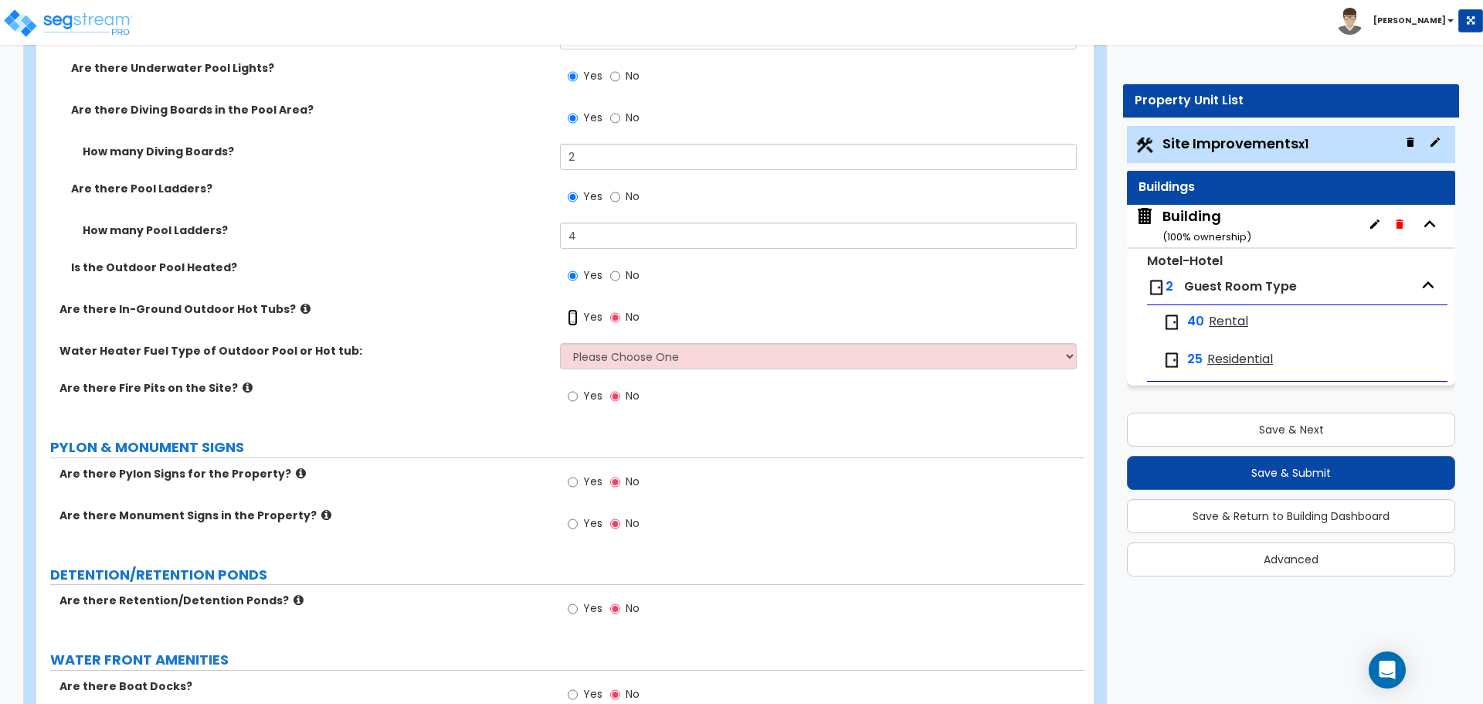
click at [575, 312] on input "Yes" at bounding box center [573, 317] width 10 height 17
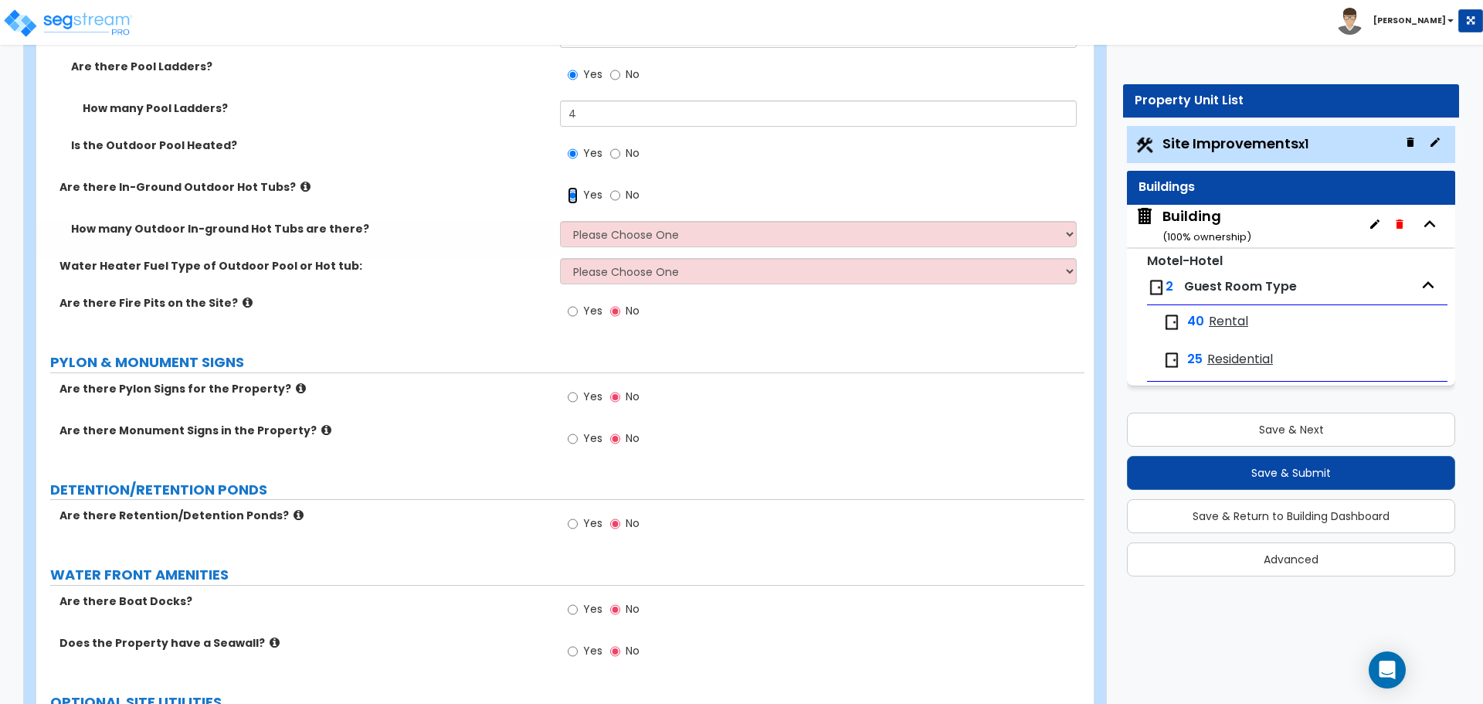
scroll to position [6009, 0]
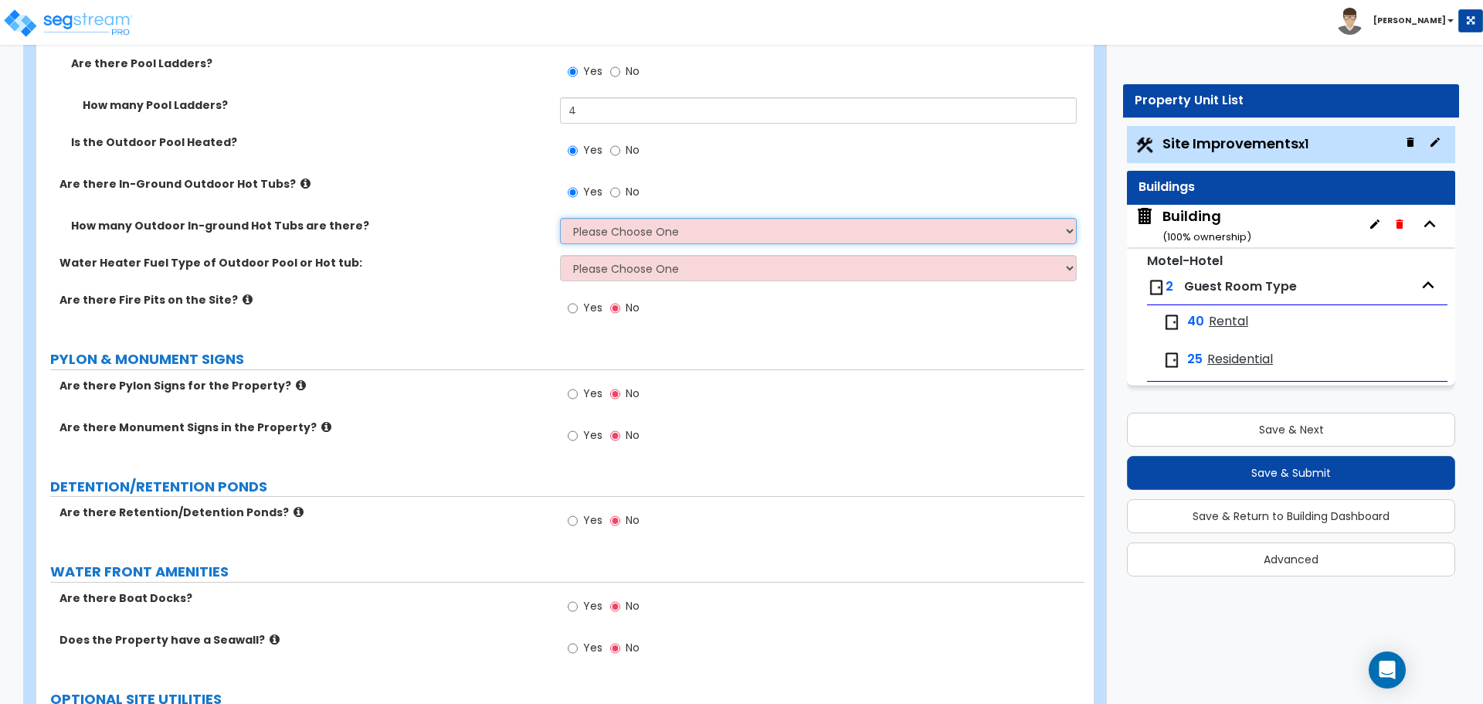
click at [610, 222] on select "Please Choose One 1 2 3 4" at bounding box center [818, 231] width 516 height 26
click at [560, 218] on select "Please Choose One 1 2 3 4" at bounding box center [818, 231] width 516 height 26
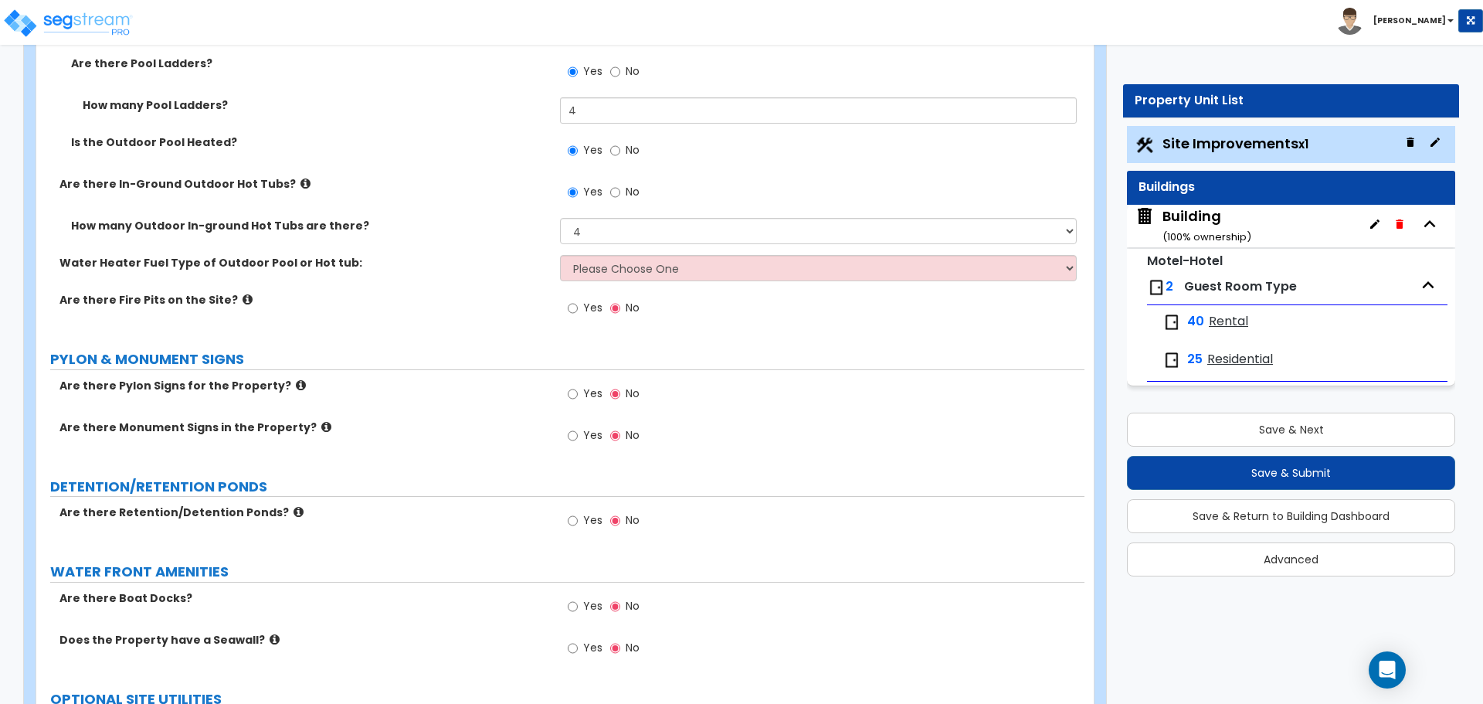
click at [629, 184] on span "No" at bounding box center [633, 191] width 14 height 15
click at [620, 184] on input "No" at bounding box center [615, 192] width 10 height 17
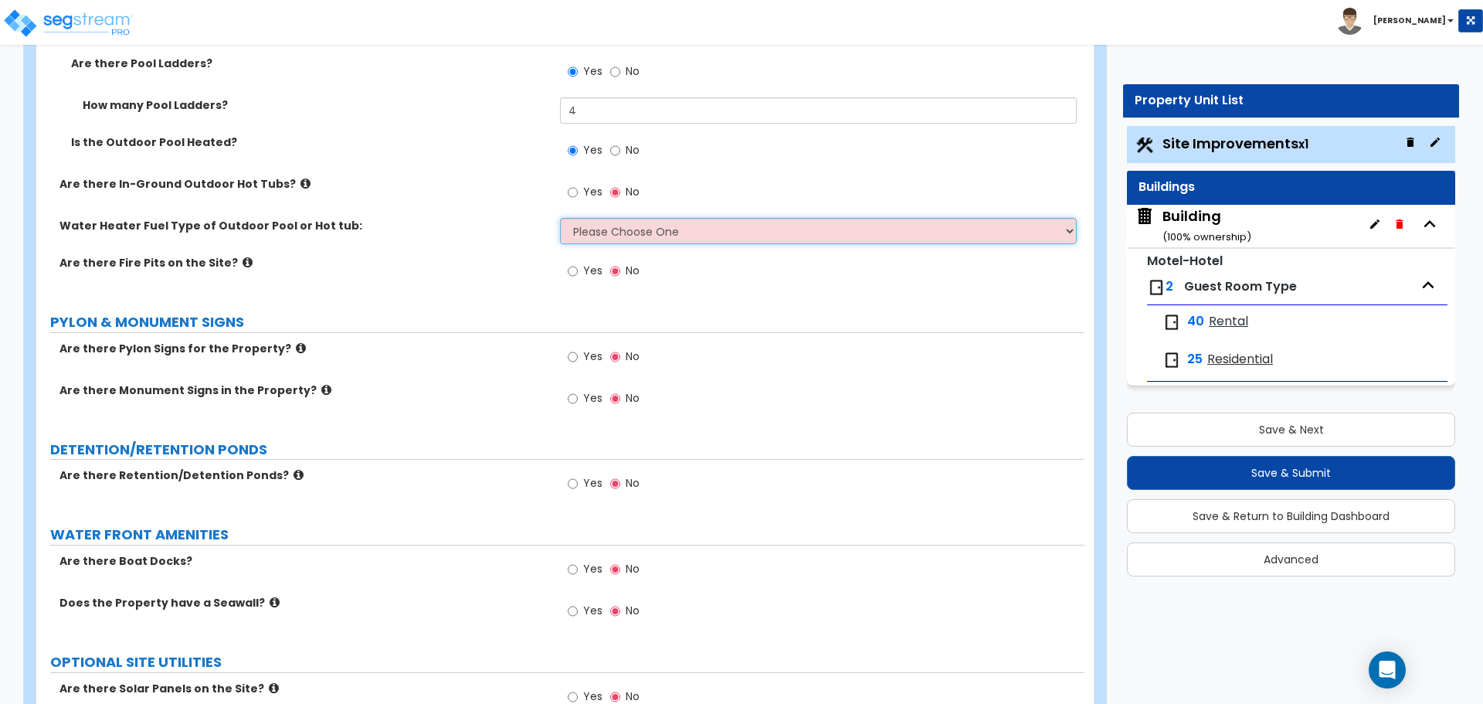
click at [624, 232] on select "Please Choose One Gas Electric" at bounding box center [818, 231] width 516 height 26
click at [560, 218] on select "Please Choose One Gas Electric" at bounding box center [818, 231] width 516 height 26
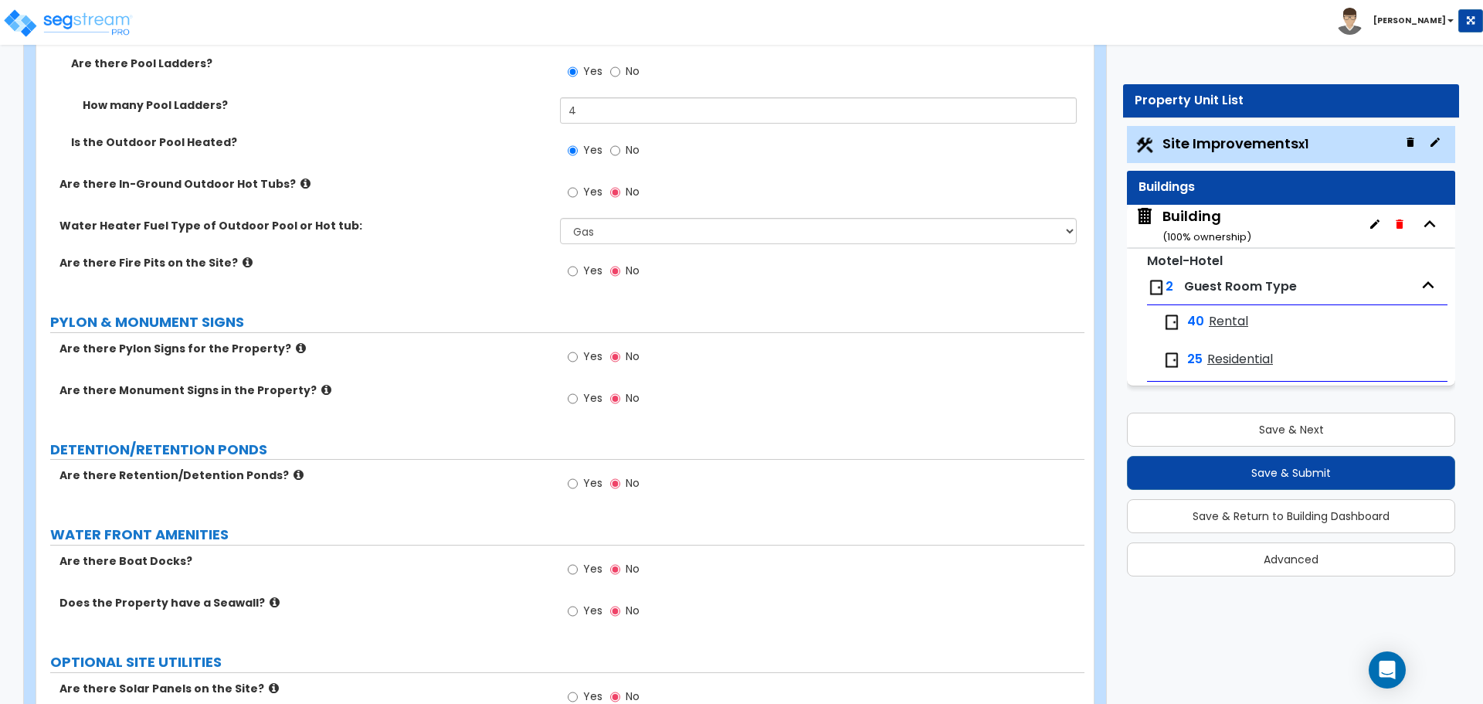
click at [582, 267] on label "Yes" at bounding box center [585, 273] width 35 height 26
click at [578, 267] on input "Yes" at bounding box center [573, 271] width 10 height 17
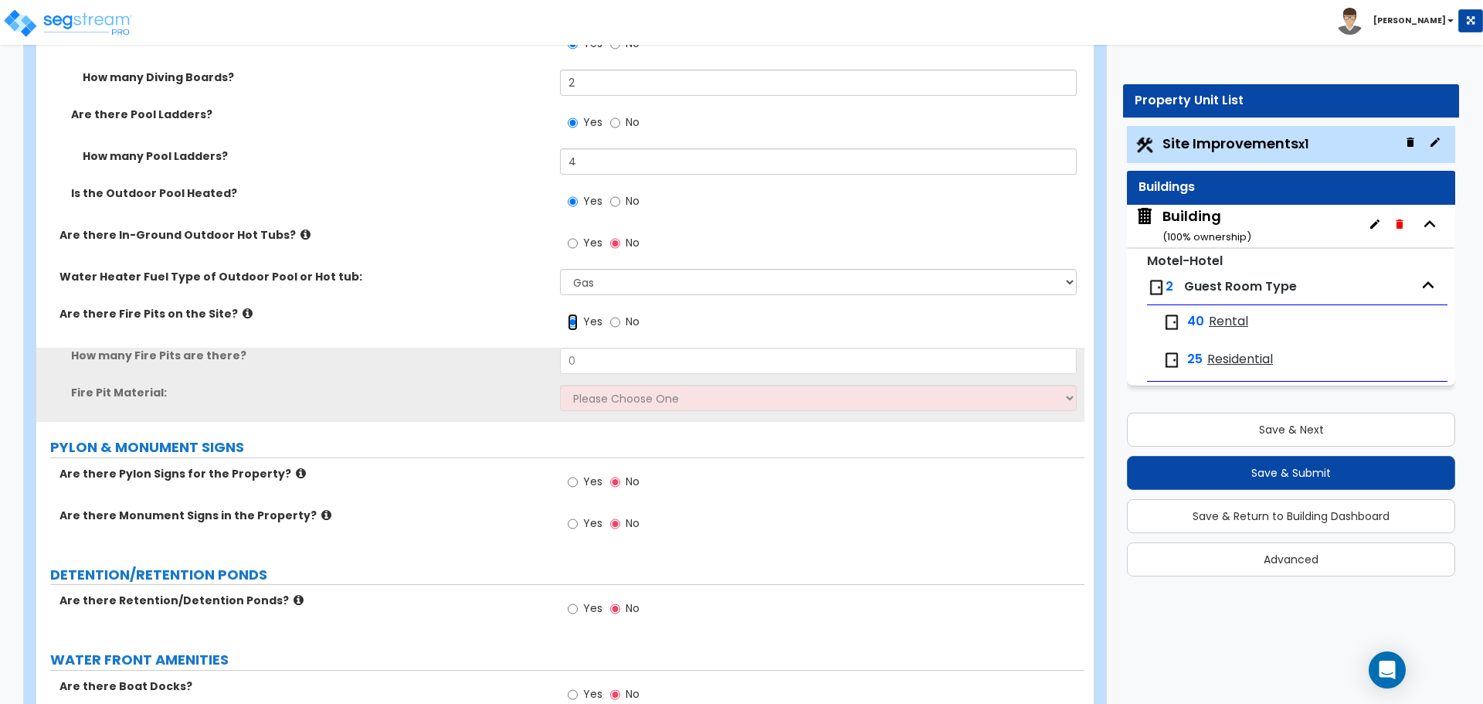
scroll to position [5933, 0]
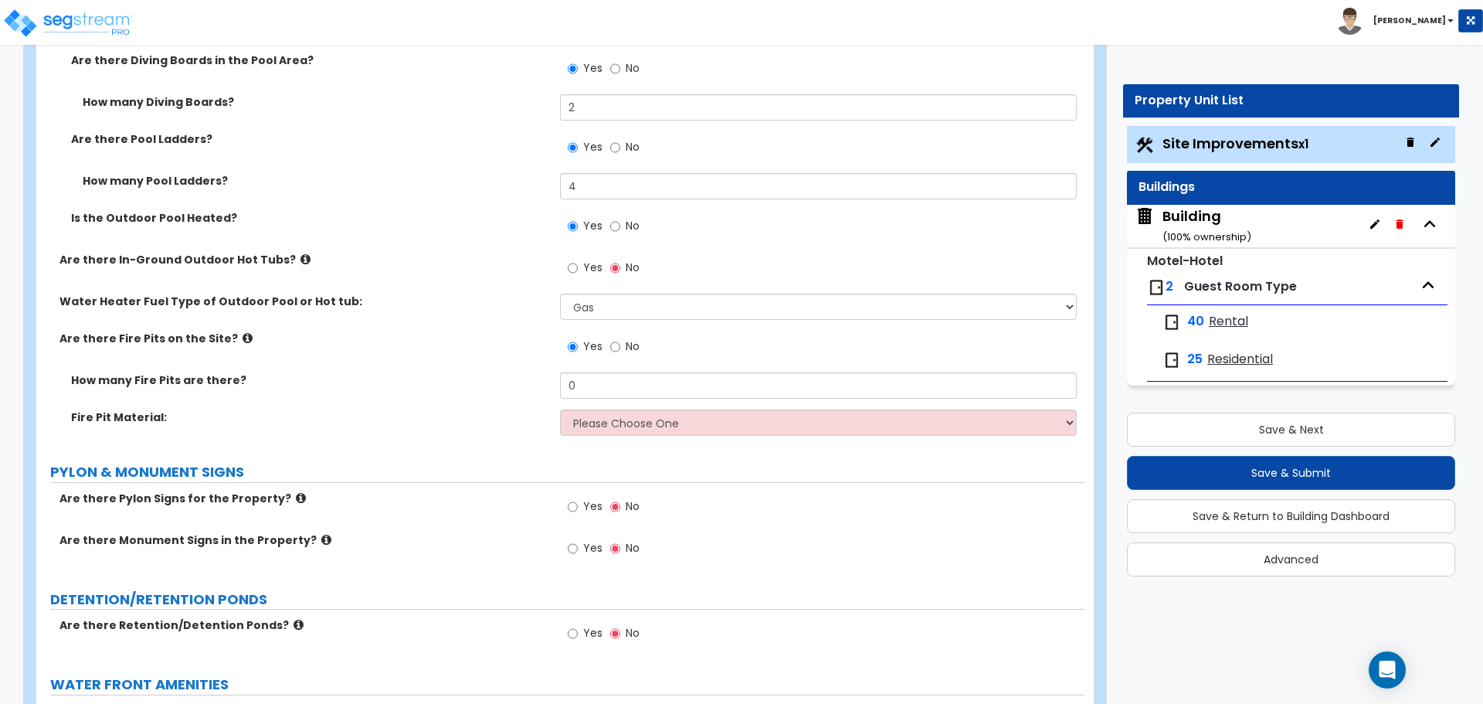
click at [243, 332] on icon at bounding box center [248, 338] width 10 height 12
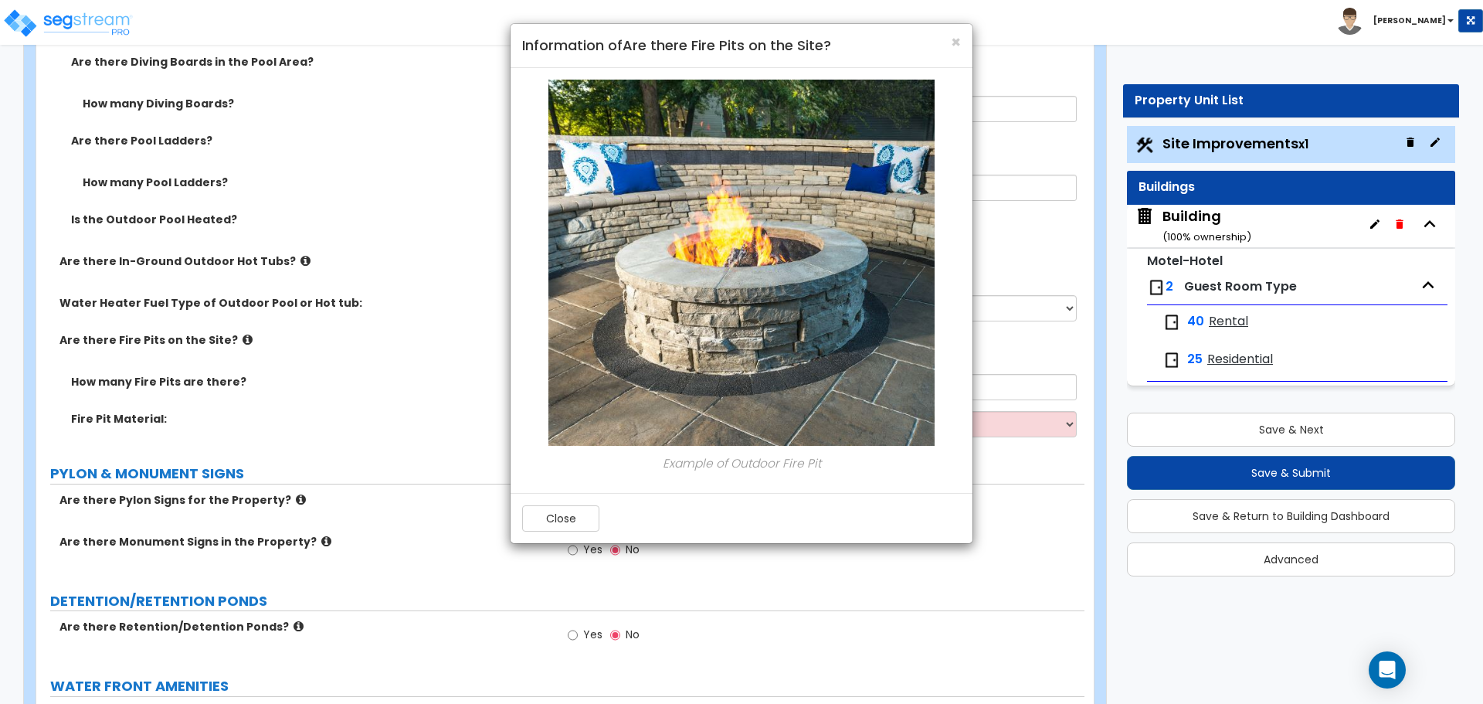
scroll to position [5920, 0]
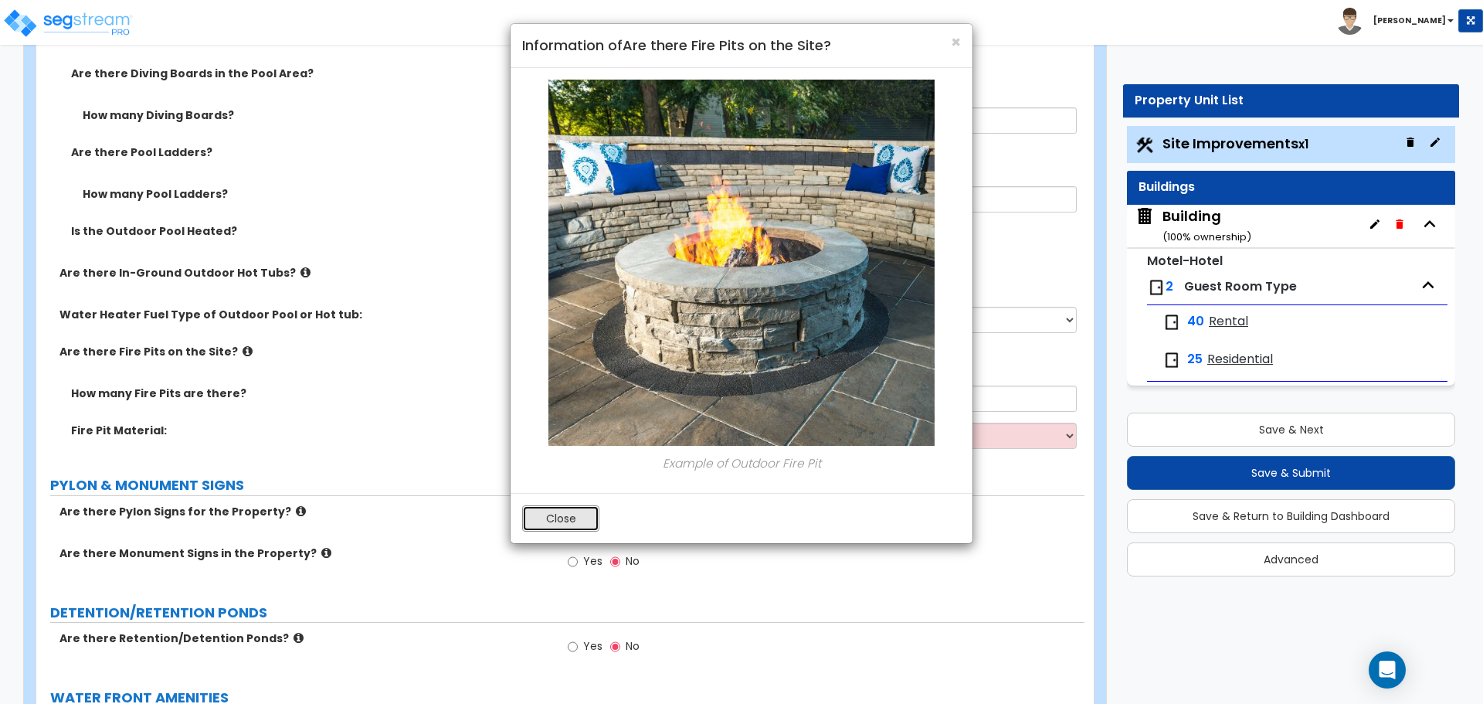
click at [572, 516] on button "Close" at bounding box center [560, 518] width 77 height 26
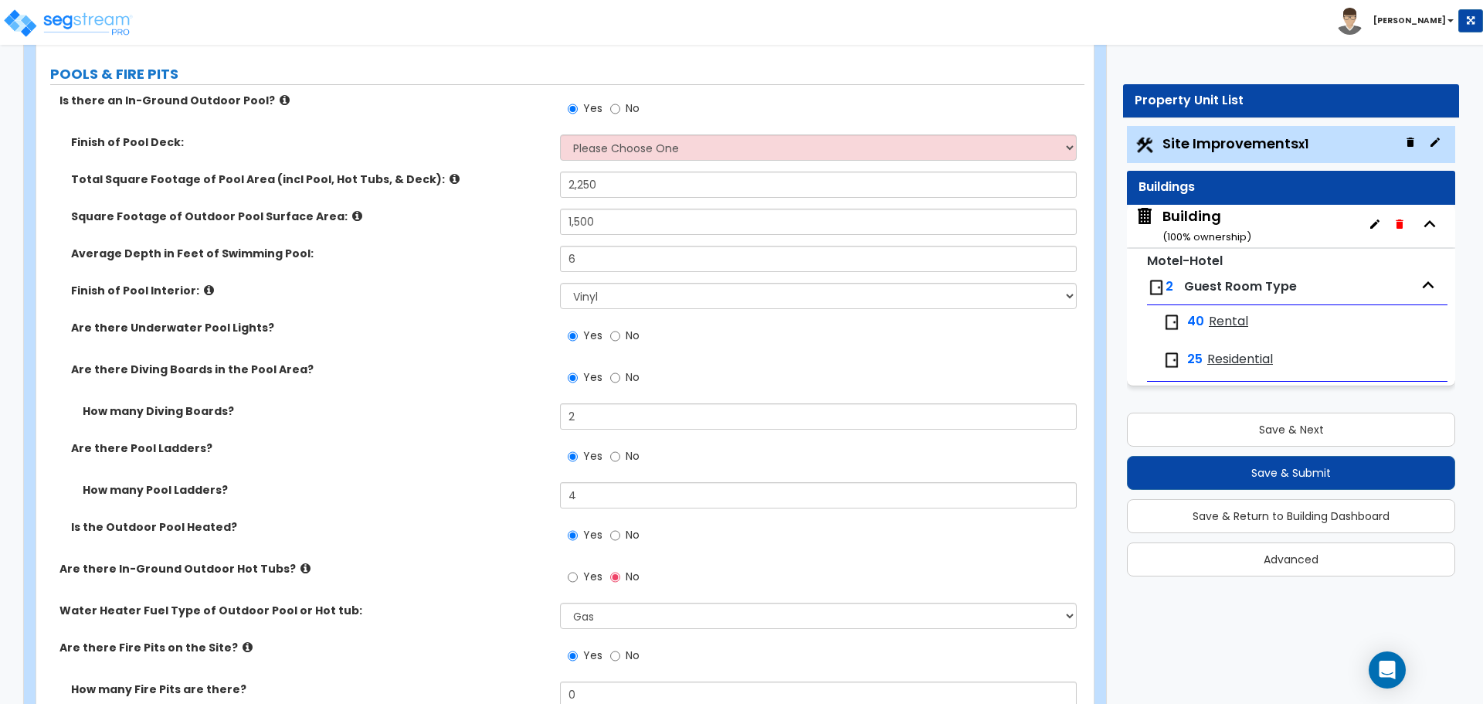
scroll to position [5616, 0]
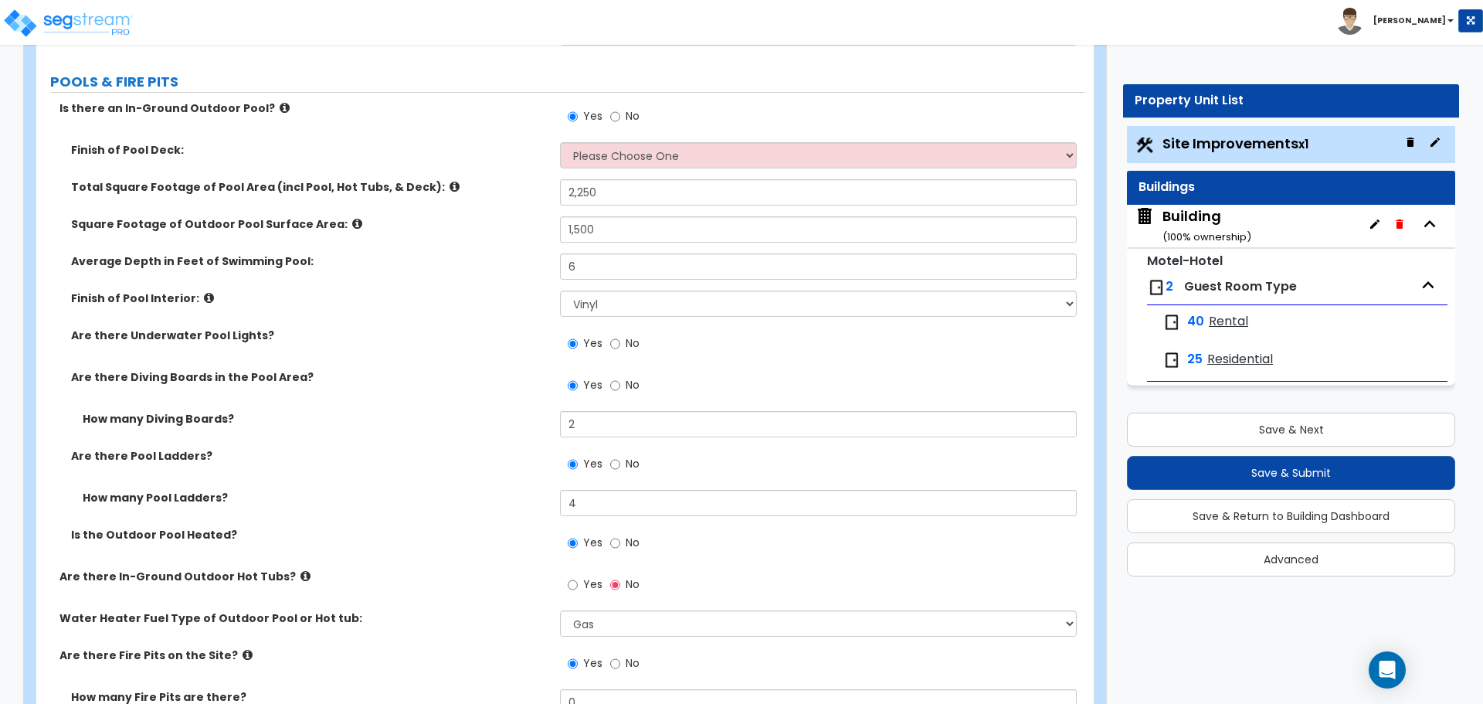
click at [610, 167] on div "Finish of Pool Deck: Please Choose One Bare Concrete Stamped Concrete Brick Pav…" at bounding box center [560, 160] width 1048 height 37
click at [609, 158] on select "Please Choose One Bare Concrete Stamped Concrete Brick Pavers Stone Pavers Wood…" at bounding box center [818, 155] width 516 height 26
click at [560, 142] on select "Please Choose One Bare Concrete Stamped Concrete Brick Pavers Stone Pavers Wood…" at bounding box center [818, 155] width 516 height 26
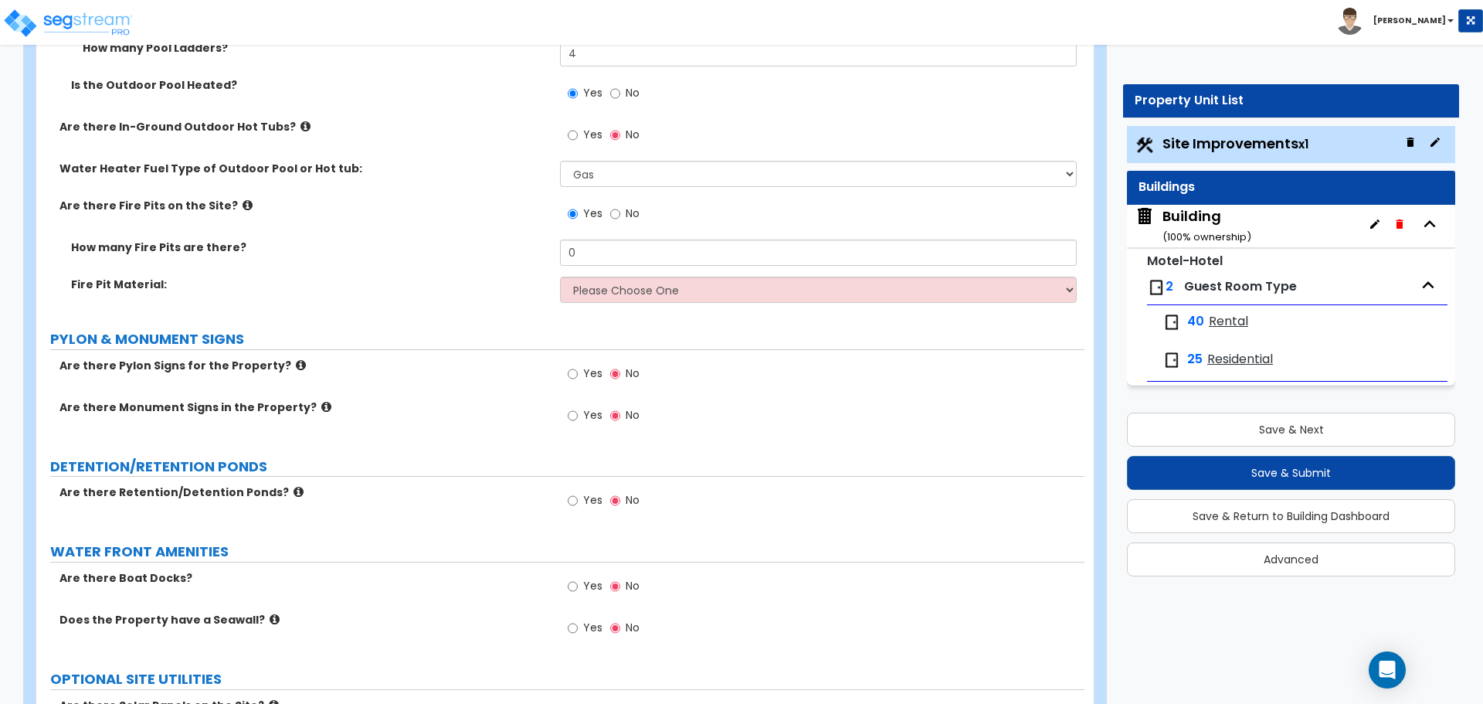
scroll to position [6049, 0]
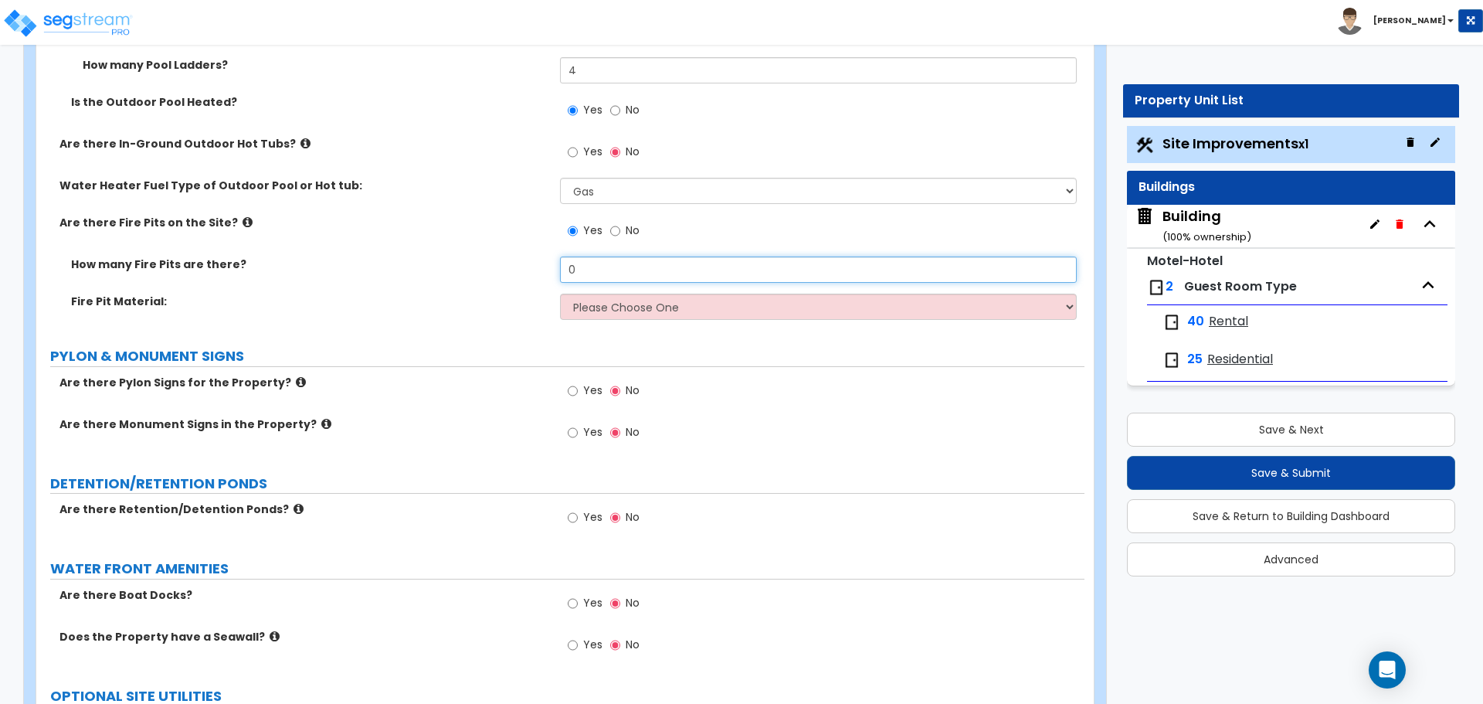
drag, startPoint x: 619, startPoint y: 267, endPoint x: 544, endPoint y: 250, distance: 76.8
click at [627, 304] on select "Please Choose One Concrete Block Brick Stone" at bounding box center [818, 306] width 516 height 26
click at [610, 298] on select "Please Choose One Concrete Block Brick Stone" at bounding box center [818, 306] width 516 height 26
click at [609, 303] on select "Please Choose One Concrete Block Brick Stone" at bounding box center [818, 306] width 516 height 26
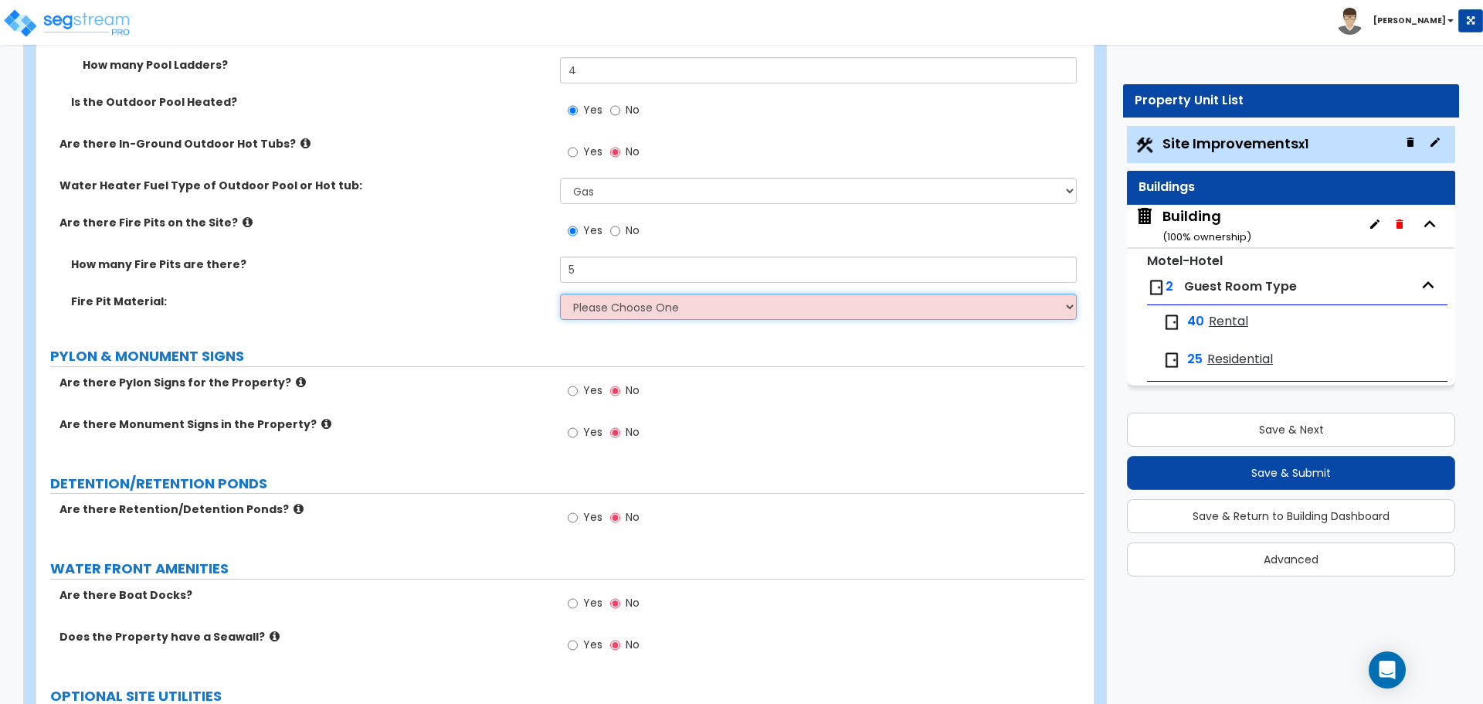
click at [605, 310] on select "Please Choose One Concrete Block Brick Stone" at bounding box center [818, 306] width 516 height 26
click at [606, 305] on select "Please Choose One Concrete Block Brick Stone" at bounding box center [818, 306] width 516 height 26
click at [609, 307] on select "Please Choose One Concrete Block Brick Stone" at bounding box center [818, 306] width 516 height 26
click at [610, 311] on select "Please Choose One Concrete Block Brick Stone" at bounding box center [818, 306] width 516 height 26
click at [627, 306] on select "Please Choose One Concrete Block Brick Stone" at bounding box center [818, 306] width 516 height 26
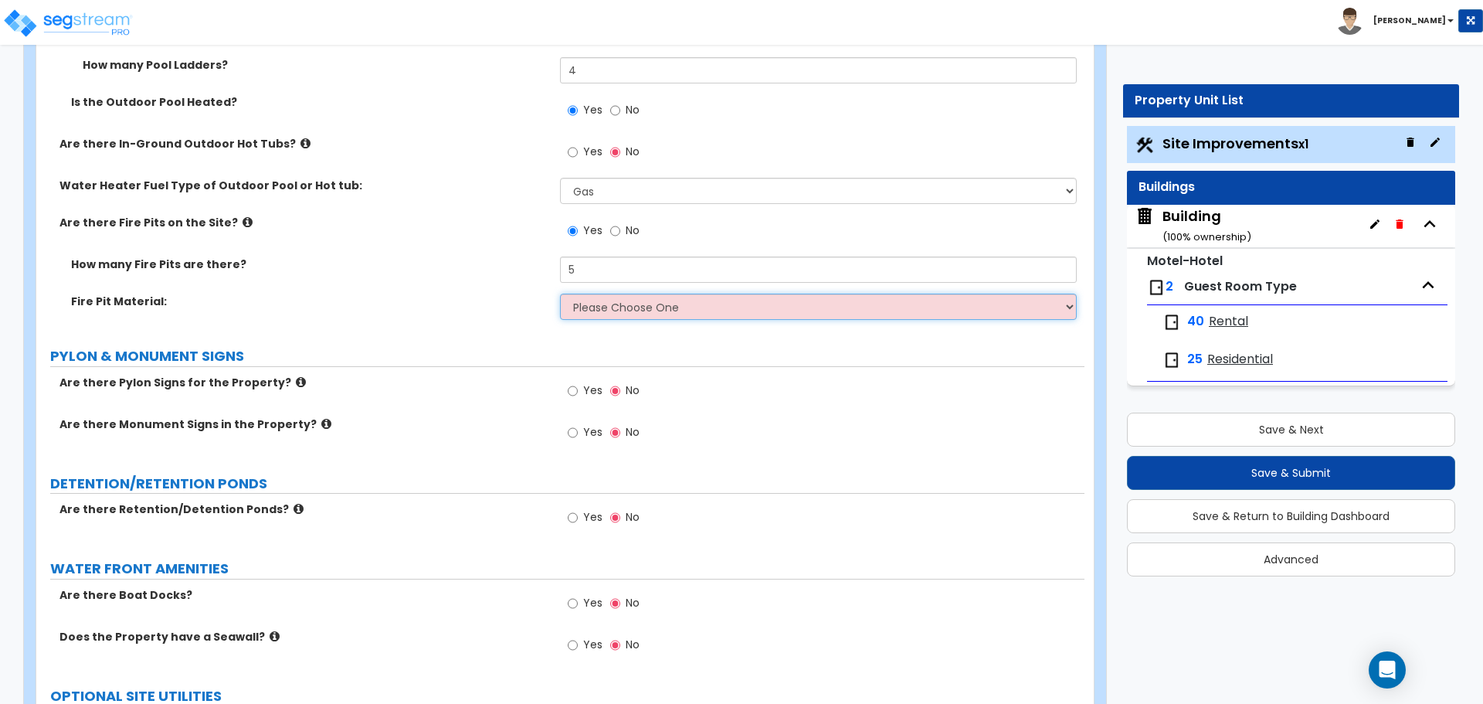
click at [636, 301] on select "Please Choose One Concrete Block Brick Stone" at bounding box center [818, 306] width 516 height 26
click at [657, 320] on div "Fire Pit Material: Please Choose One Concrete Block Brick Stone" at bounding box center [560, 311] width 1048 height 37
click at [648, 312] on select "Please Choose One Concrete Block Brick Stone" at bounding box center [818, 306] width 516 height 26
click at [617, 313] on select "Please Choose One Concrete Block Brick Stone" at bounding box center [818, 306] width 516 height 26
click at [584, 318] on div "Fire Pit Material: Please Choose One Concrete Block Brick Stone" at bounding box center [560, 311] width 1048 height 37
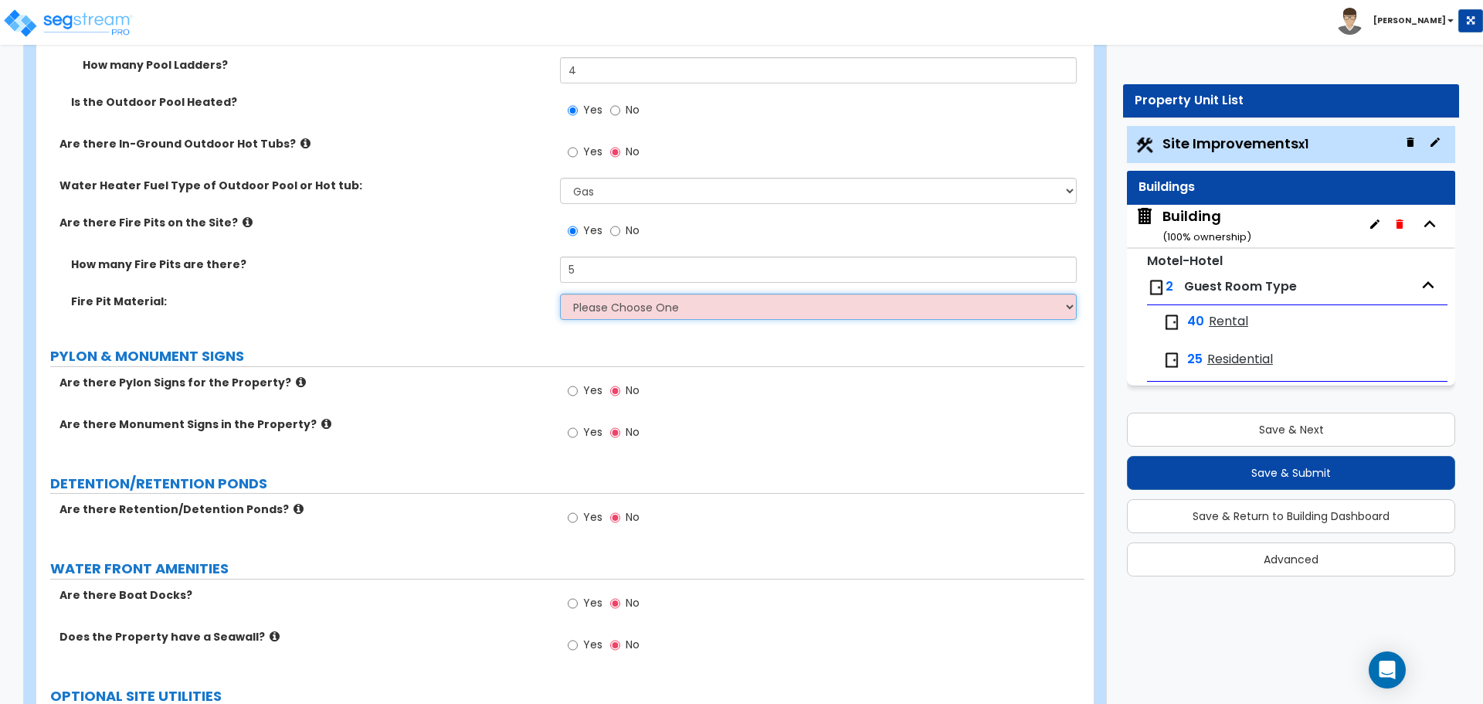
click at [568, 307] on select "Please Choose One Concrete Block Brick Stone" at bounding box center [818, 306] width 516 height 26
click at [594, 318] on div "Fire Pit Material: Please Choose One Concrete Block Brick Stone" at bounding box center [560, 311] width 1048 height 37
click at [591, 313] on select "Please Choose One Concrete Block Brick Stone" at bounding box center [818, 306] width 516 height 26
click at [568, 311] on select "Please Choose One Concrete Block Brick Stone" at bounding box center [818, 306] width 516 height 26
click at [627, 313] on select "Please Choose One Concrete Block Brick Stone" at bounding box center [818, 306] width 516 height 26
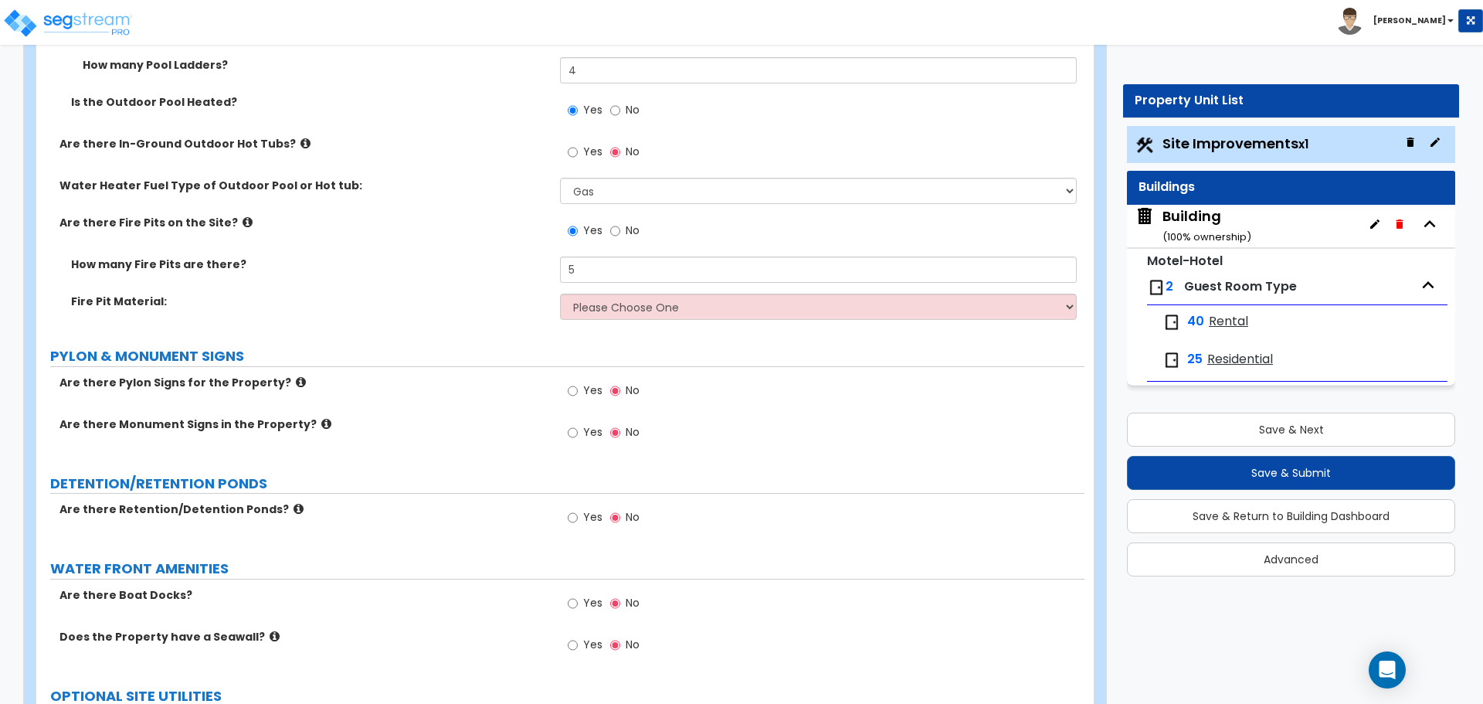
click at [621, 317] on div "Fire Pit Material: Please Choose One Concrete Block Brick Stone" at bounding box center [560, 311] width 1048 height 37
click at [595, 304] on select "Please Choose One Concrete Block Brick Stone" at bounding box center [818, 306] width 516 height 26
click at [599, 310] on select "Please Choose One Concrete Block Brick Stone" at bounding box center [818, 306] width 516 height 26
click at [601, 309] on select "Please Choose One Concrete Block Brick Stone" at bounding box center [818, 306] width 516 height 26
click at [618, 310] on select "Please Choose One Concrete Block Brick Stone" at bounding box center [818, 306] width 516 height 26
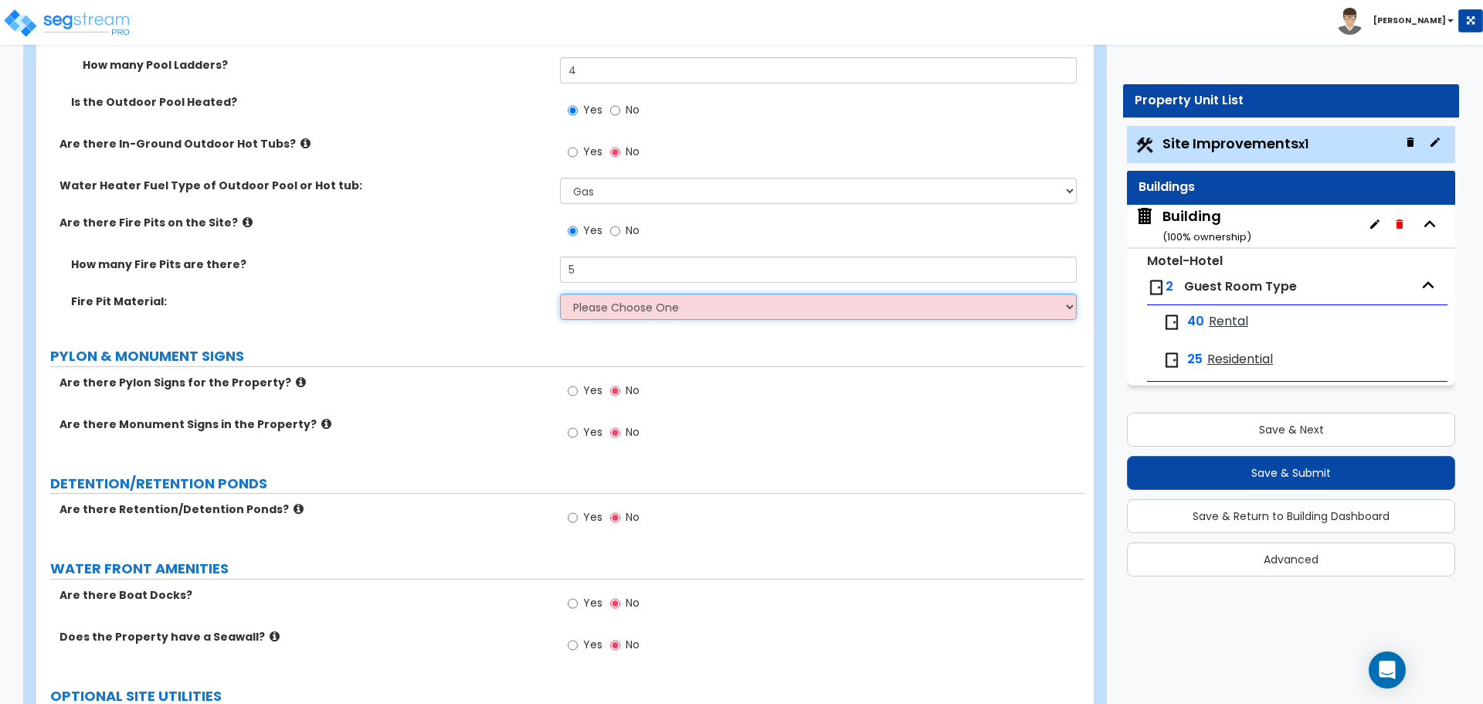
click at [609, 314] on select "Please Choose One Concrete Block Brick Stone" at bounding box center [818, 306] width 516 height 26
click at [592, 309] on select "Please Choose One Concrete Block Brick Stone" at bounding box center [818, 306] width 516 height 26
click at [624, 304] on select "Please Choose One Concrete Block Brick Stone" at bounding box center [818, 306] width 516 height 26
click at [605, 316] on div "Fire Pit Material: Please Choose One Concrete Block Brick Stone" at bounding box center [560, 311] width 1048 height 37
click at [604, 307] on select "Please Choose One Concrete Block Brick Stone" at bounding box center [818, 306] width 516 height 26
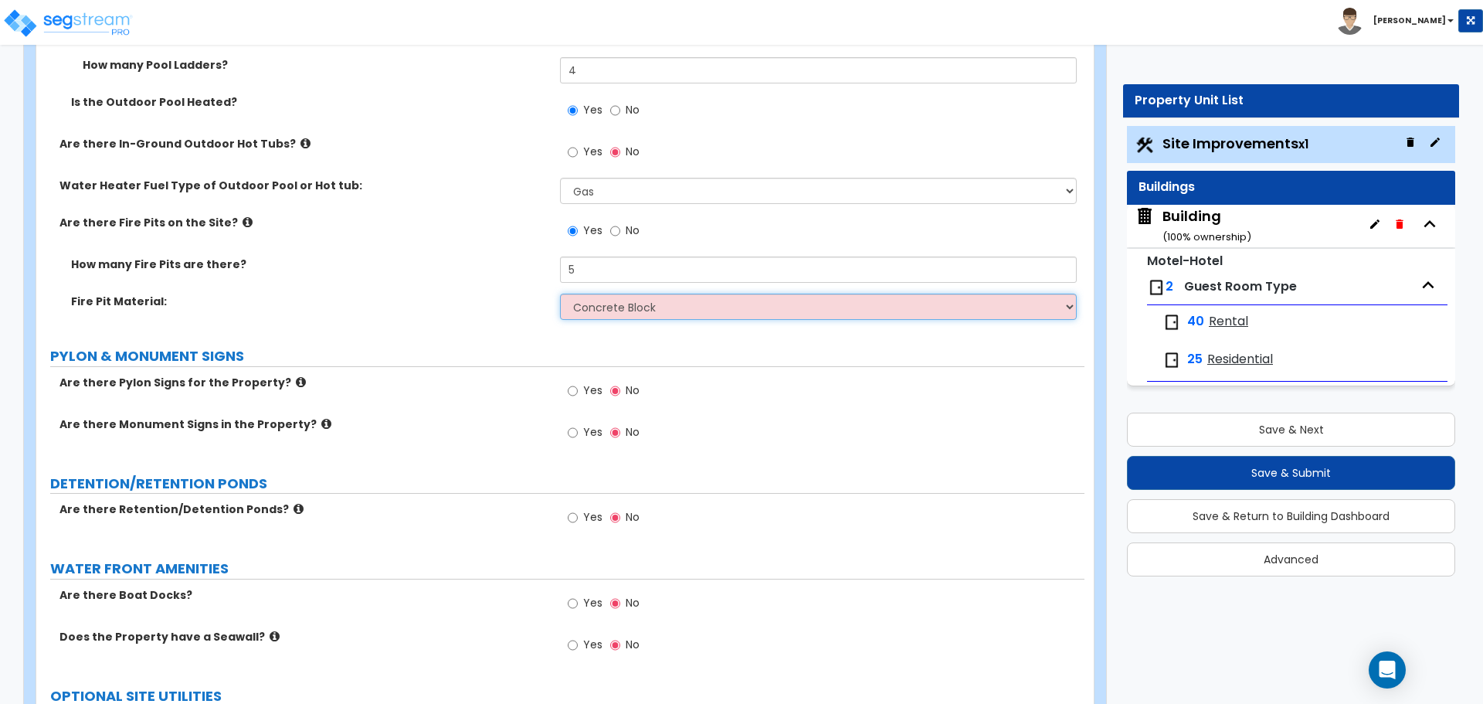
click at [560, 293] on select "Please Choose One Concrete Block Brick Stone" at bounding box center [818, 306] width 516 height 26
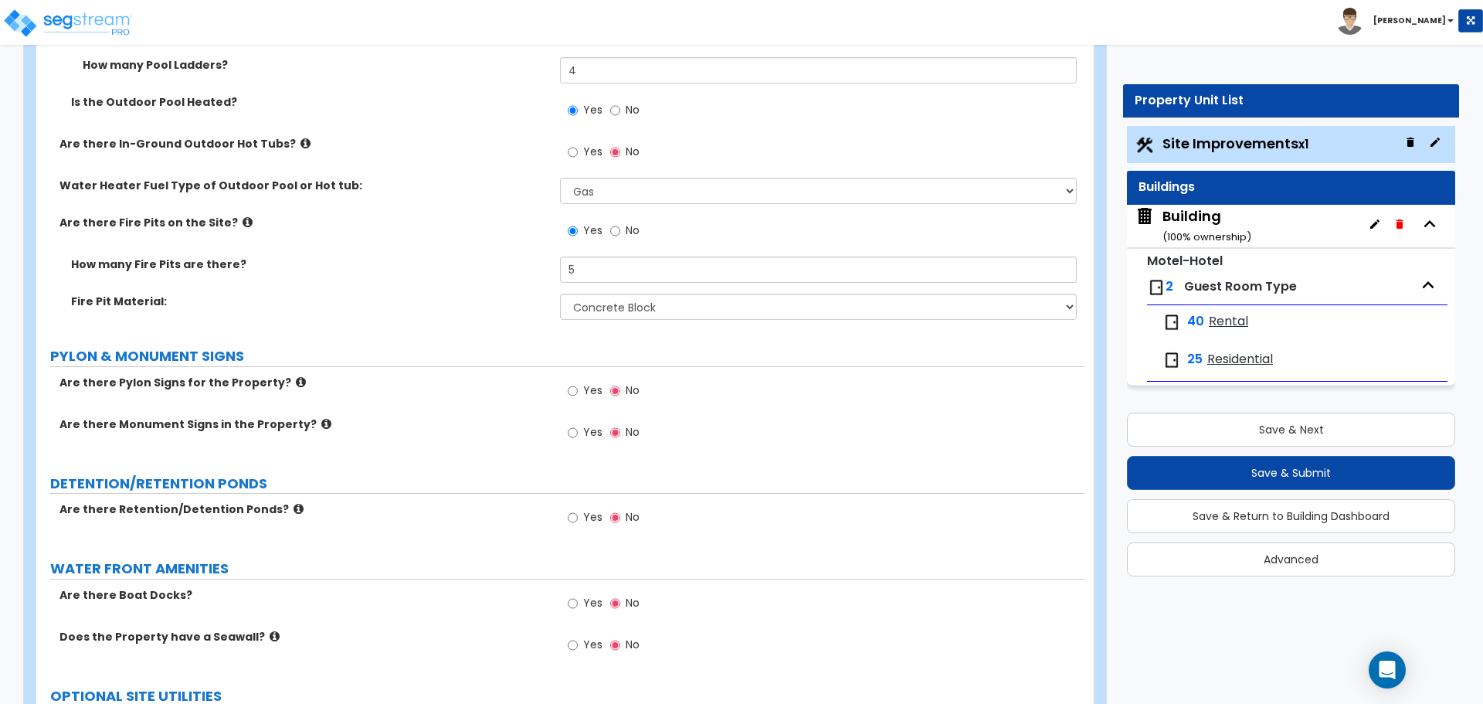
click at [287, 375] on label "Are there Pylon Signs for the Property?" at bounding box center [303, 382] width 489 height 15
click at [296, 376] on icon at bounding box center [301, 382] width 10 height 12
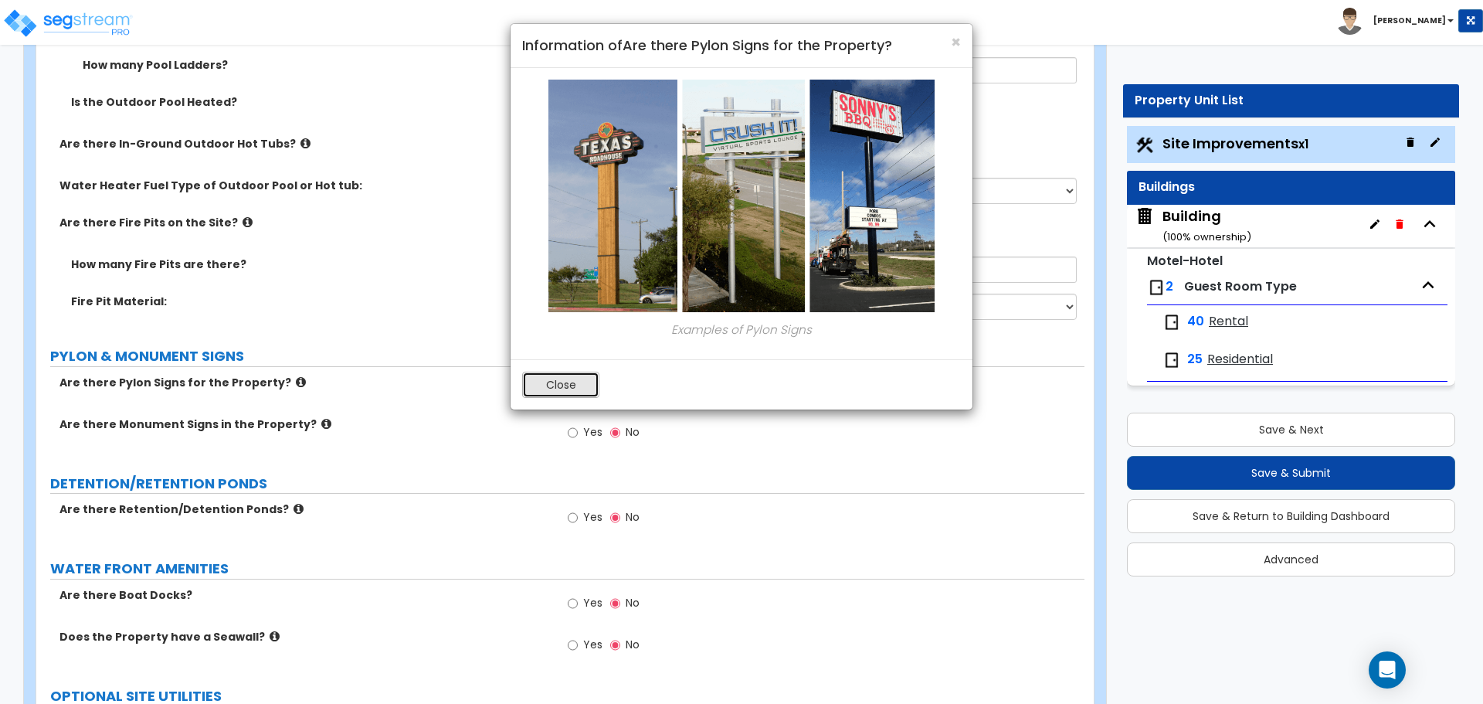
click at [551, 378] on button "Close" at bounding box center [560, 384] width 77 height 26
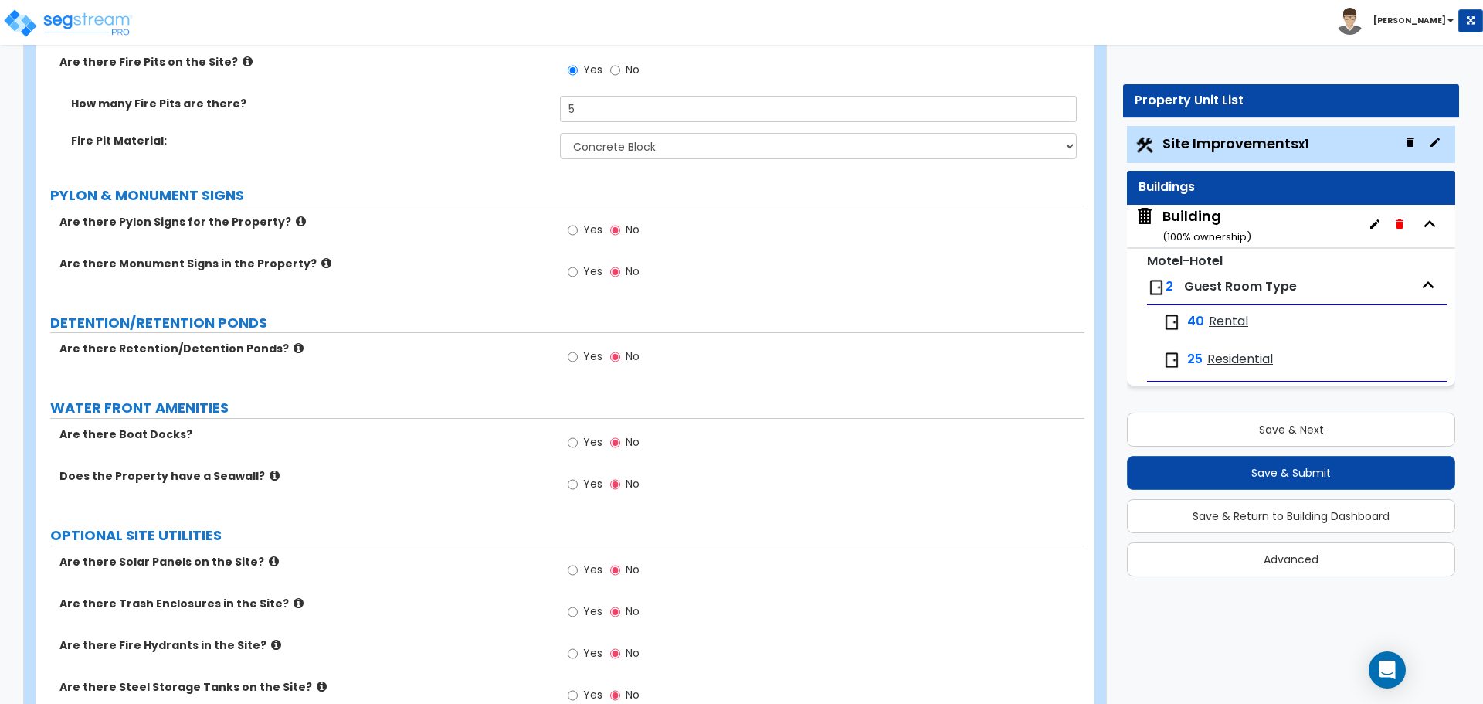
scroll to position [6211, 0]
click at [579, 221] on label "Yes" at bounding box center [585, 230] width 35 height 26
click at [578, 221] on input "Yes" at bounding box center [573, 228] width 10 height 17
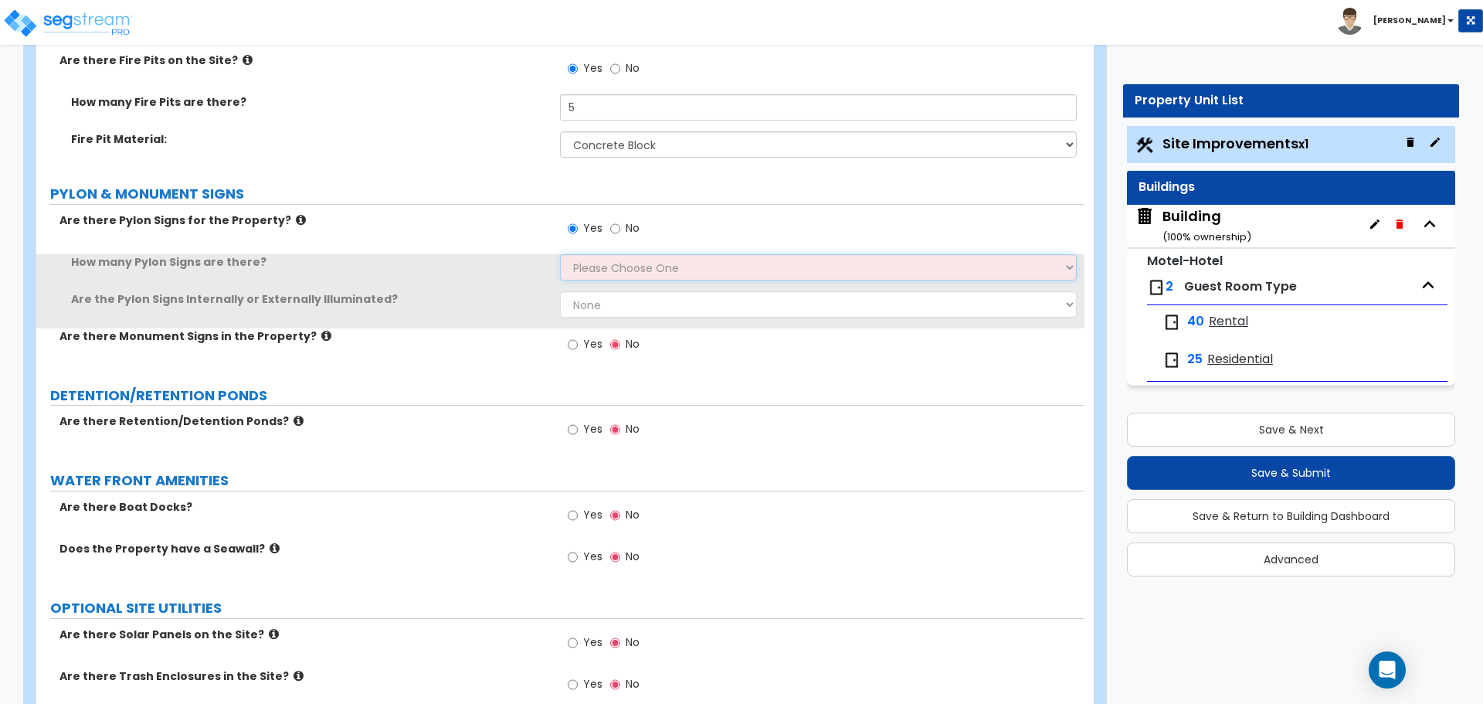
click at [594, 263] on select "Please Choose One 1 2 3" at bounding box center [818, 267] width 516 height 26
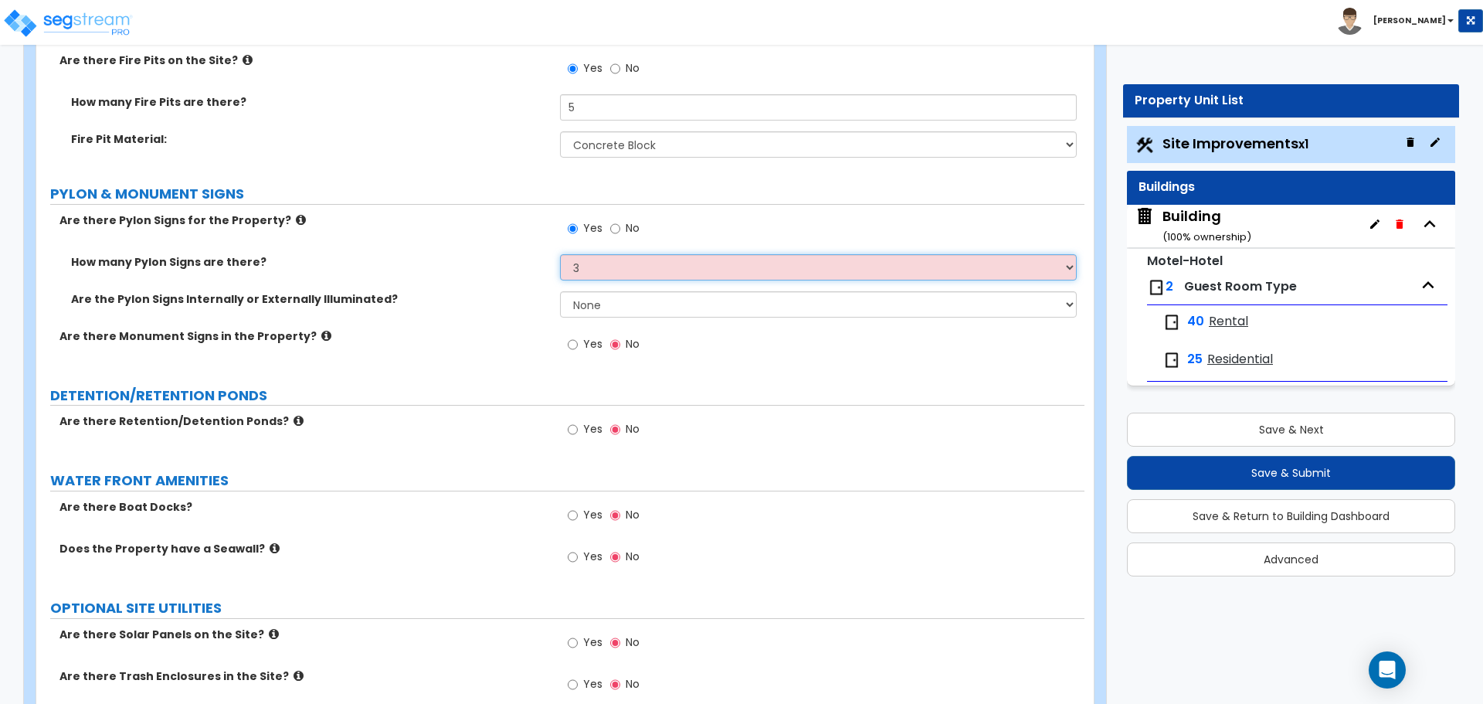
click at [560, 254] on select "Please Choose One 1 2 3" at bounding box center [818, 267] width 516 height 26
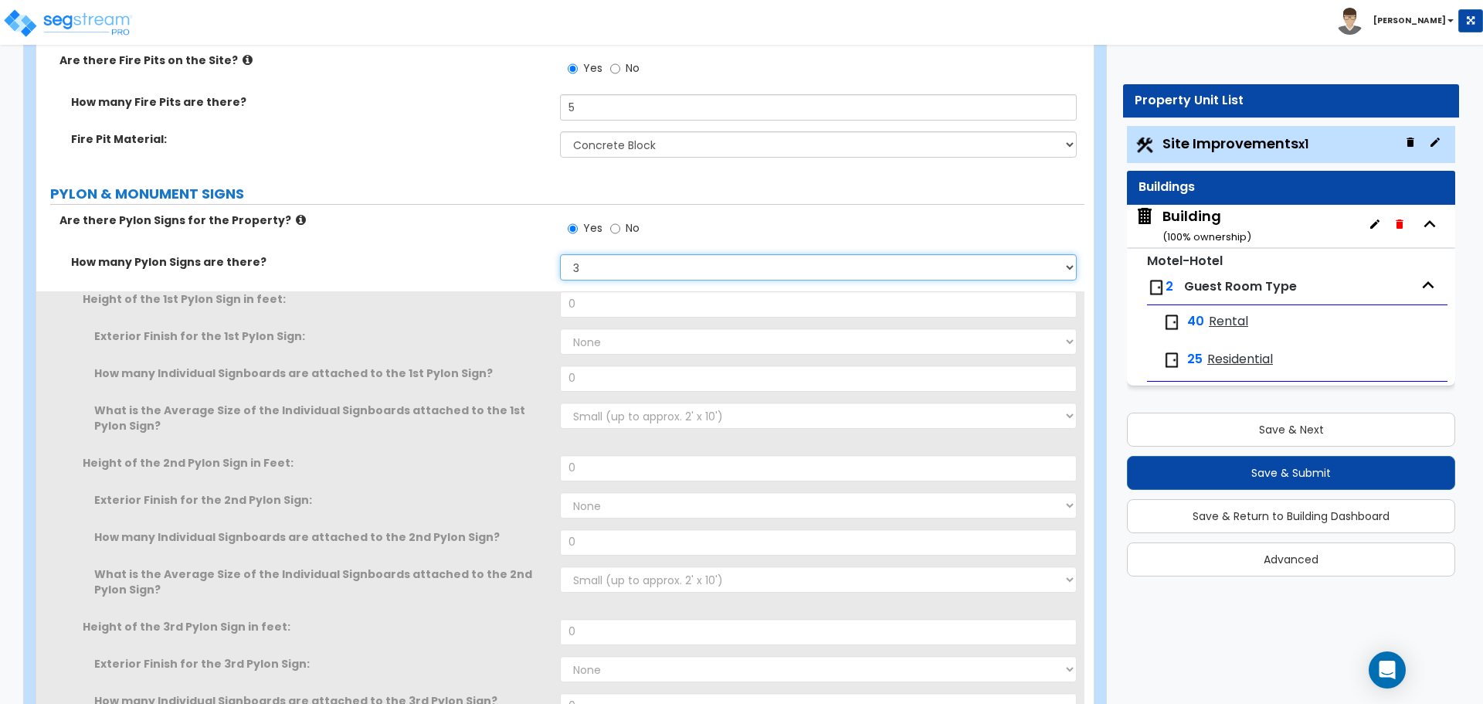
click at [606, 260] on select "Please Choose One 1 2 3" at bounding box center [818, 267] width 516 height 26
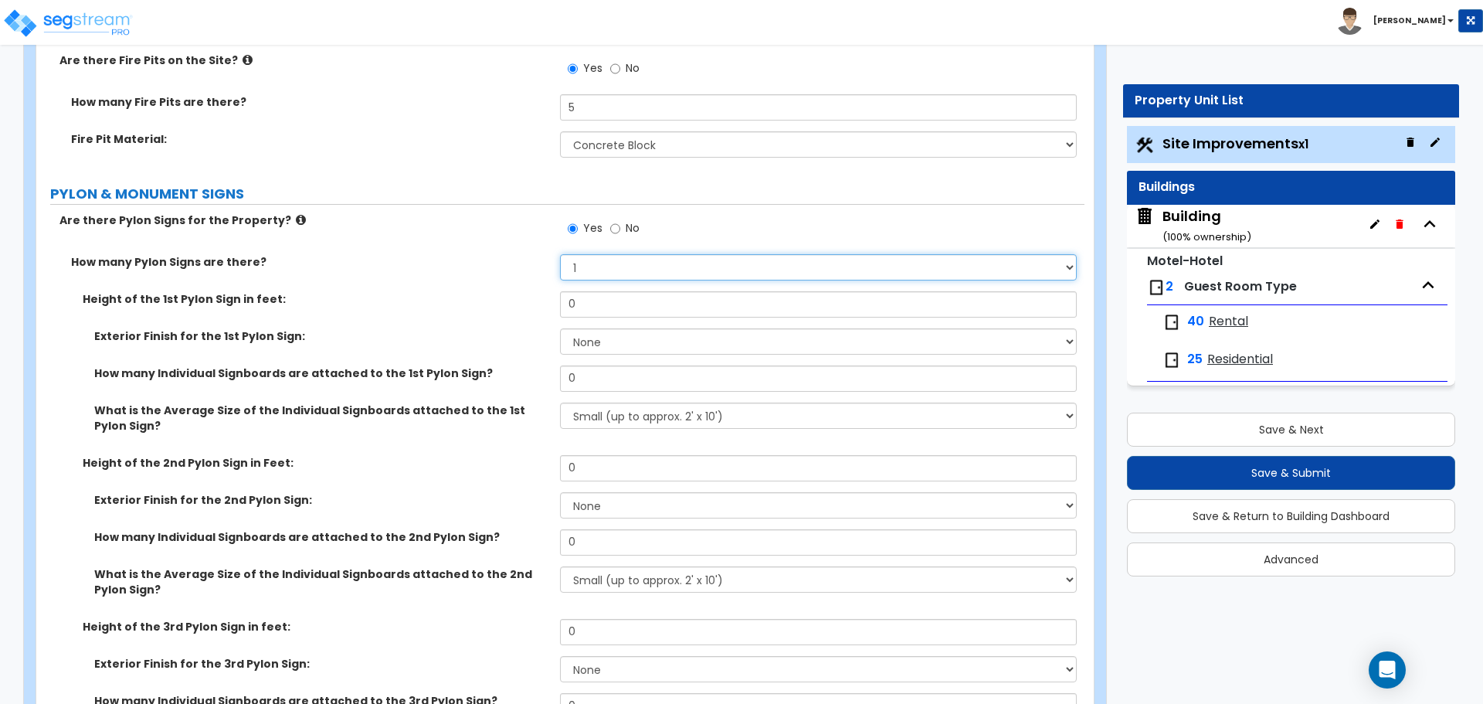
click at [560, 254] on select "Please Choose One 1 2 3" at bounding box center [818, 267] width 516 height 26
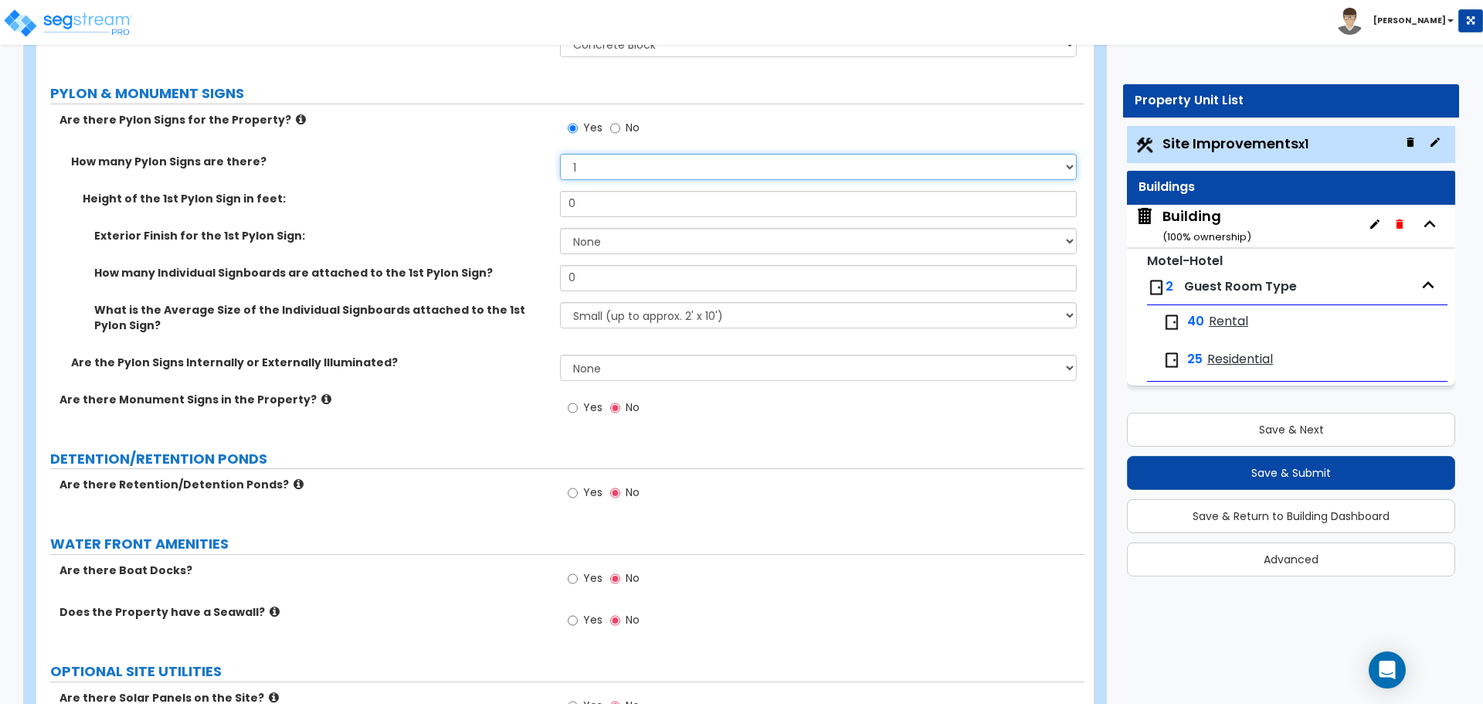
scroll to position [6313, 0]
drag, startPoint x: 596, startPoint y: 202, endPoint x: 543, endPoint y: 191, distance: 54.5
click at [544, 192] on div "Height of the 1st Pylon Sign in feet: 0" at bounding box center [560, 207] width 1048 height 37
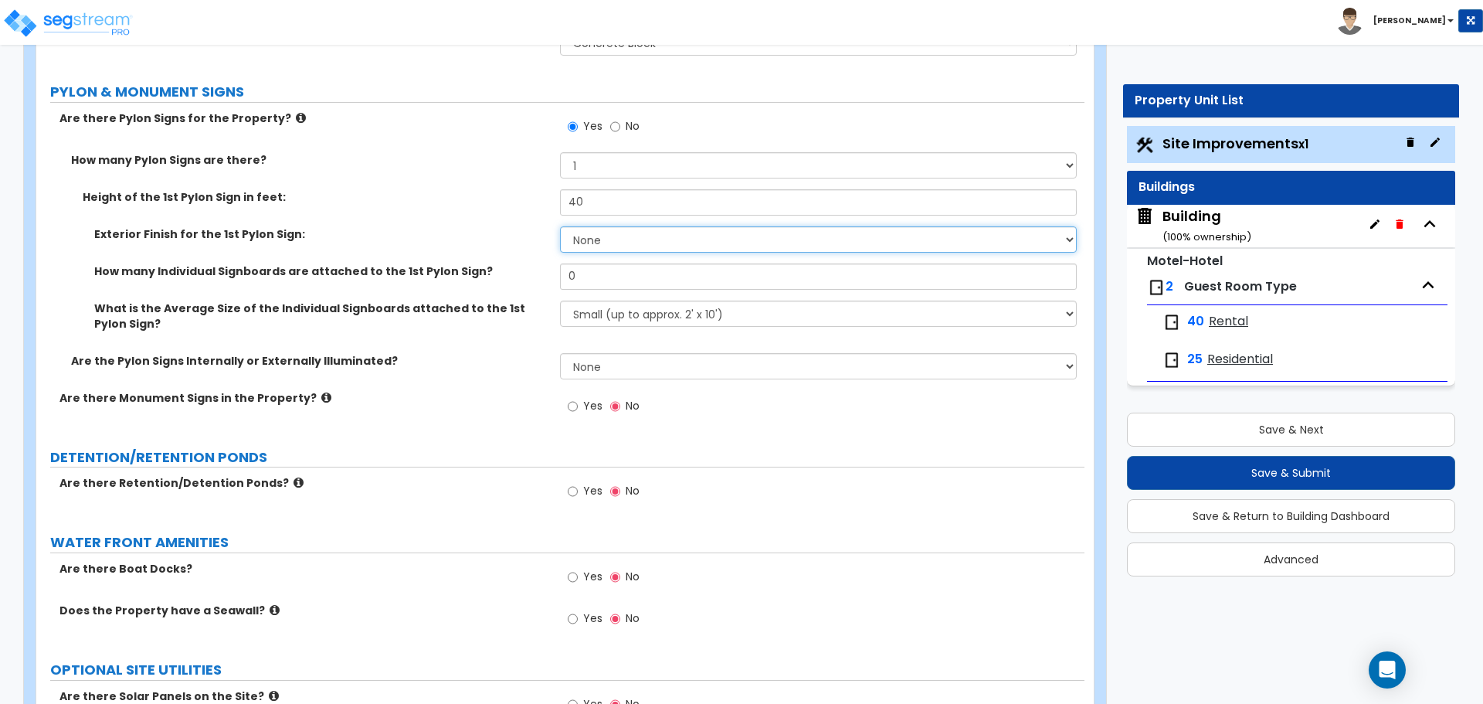
click at [597, 240] on select "None Paint Finish Brick Veneer Finish Stone Veneer Finish Metal Composite Finis…" at bounding box center [818, 239] width 516 height 26
click at [560, 226] on select "None Paint Finish Brick Veneer Finish Stone Veneer Finish Metal Composite Finis…" at bounding box center [818, 239] width 516 height 26
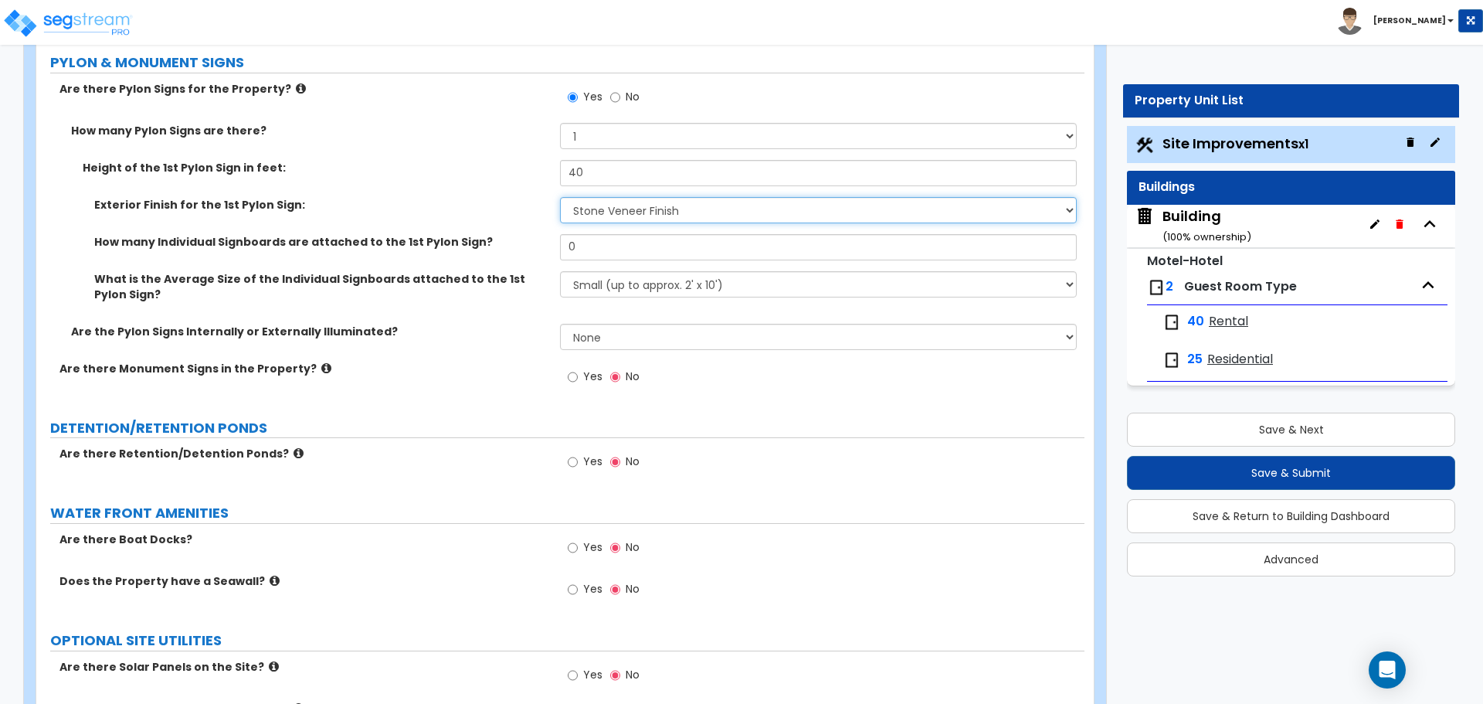
scroll to position [6344, 0]
click at [663, 205] on select "None Paint Finish Brick Veneer Finish Stone Veneer Finish Metal Composite Finis…" at bounding box center [818, 208] width 516 height 26
click at [560, 195] on select "None Paint Finish Brick Veneer Finish Stone Veneer Finish Metal Composite Finis…" at bounding box center [818, 208] width 516 height 26
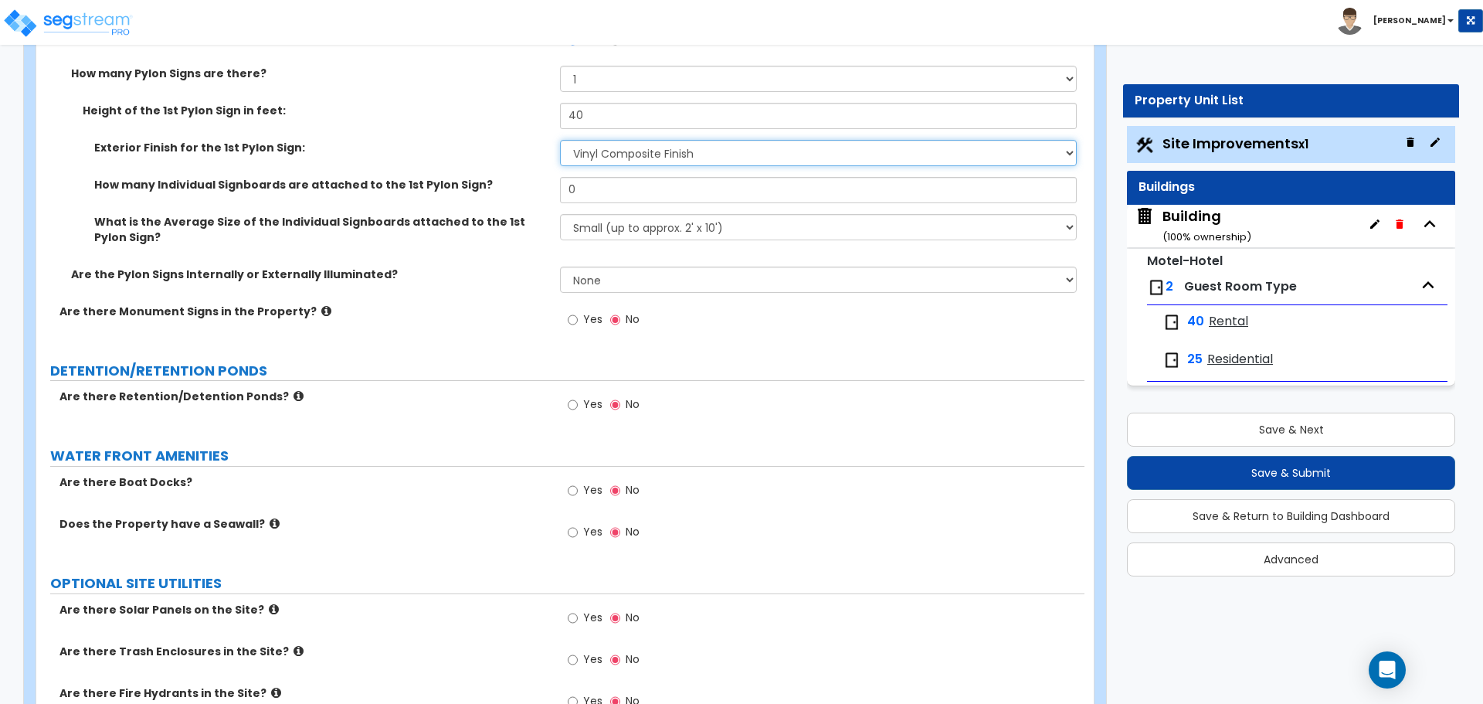
scroll to position [6405, 0]
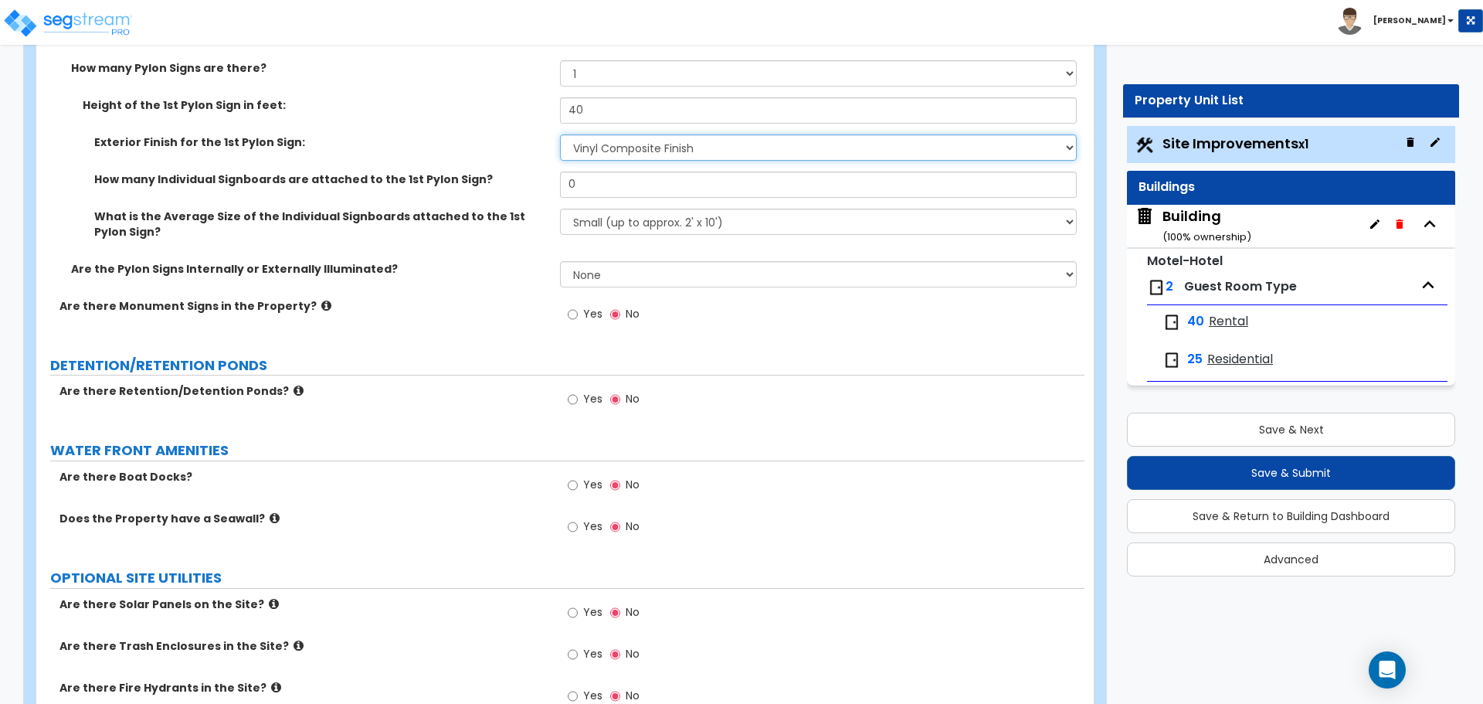
click at [650, 153] on select "None Paint Finish Brick Veneer Finish Stone Veneer Finish Metal Composite Finis…" at bounding box center [818, 147] width 516 height 26
click at [560, 134] on select "None Paint Finish Brick Veneer Finish Stone Veneer Finish Metal Composite Finis…" at bounding box center [818, 147] width 516 height 26
drag, startPoint x: 592, startPoint y: 181, endPoint x: 552, endPoint y: 178, distance: 39.6
click at [554, 178] on div "How many Individual Signboards are attached to the 1st Pylon Sign? 0" at bounding box center [560, 189] width 1048 height 37
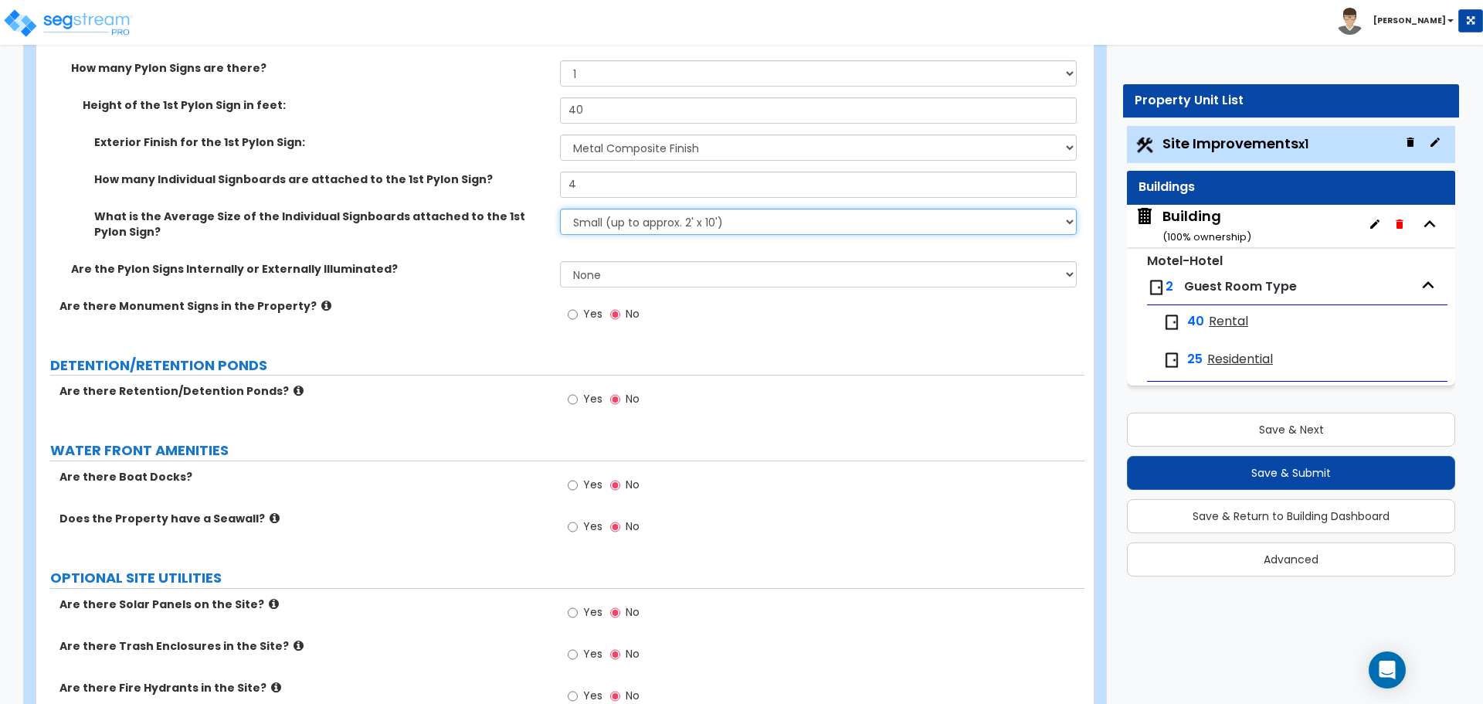
click at [630, 219] on select "Small (up to approx. 2' x 10') Medium (up to approx. 4' x 10') Large (up to app…" at bounding box center [818, 222] width 516 height 26
click at [560, 209] on select "Small (up to approx. 2' x 10') Medium (up to approx. 4' x 10') Large (up to app…" at bounding box center [818, 222] width 516 height 26
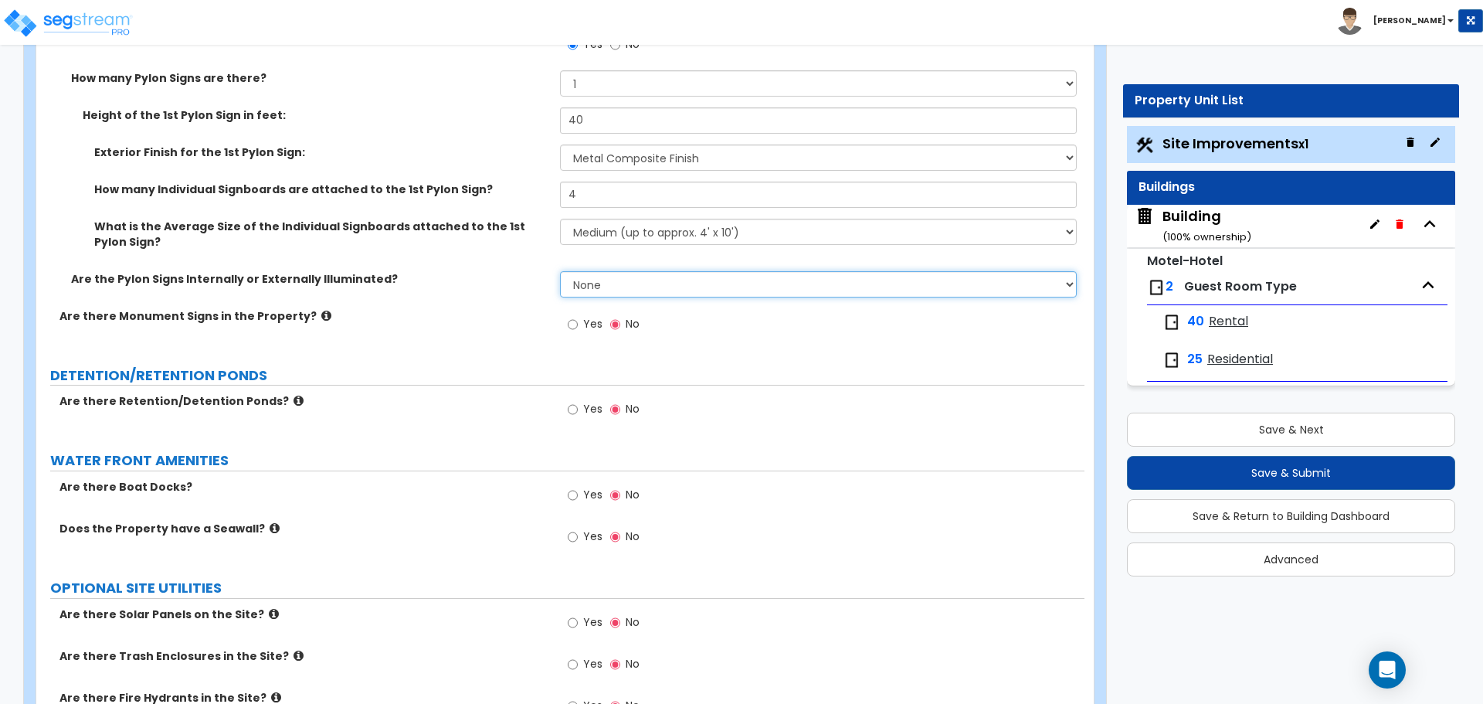
click at [636, 276] on select "None Internally Illuminated Externally Illuminated" at bounding box center [818, 284] width 516 height 26
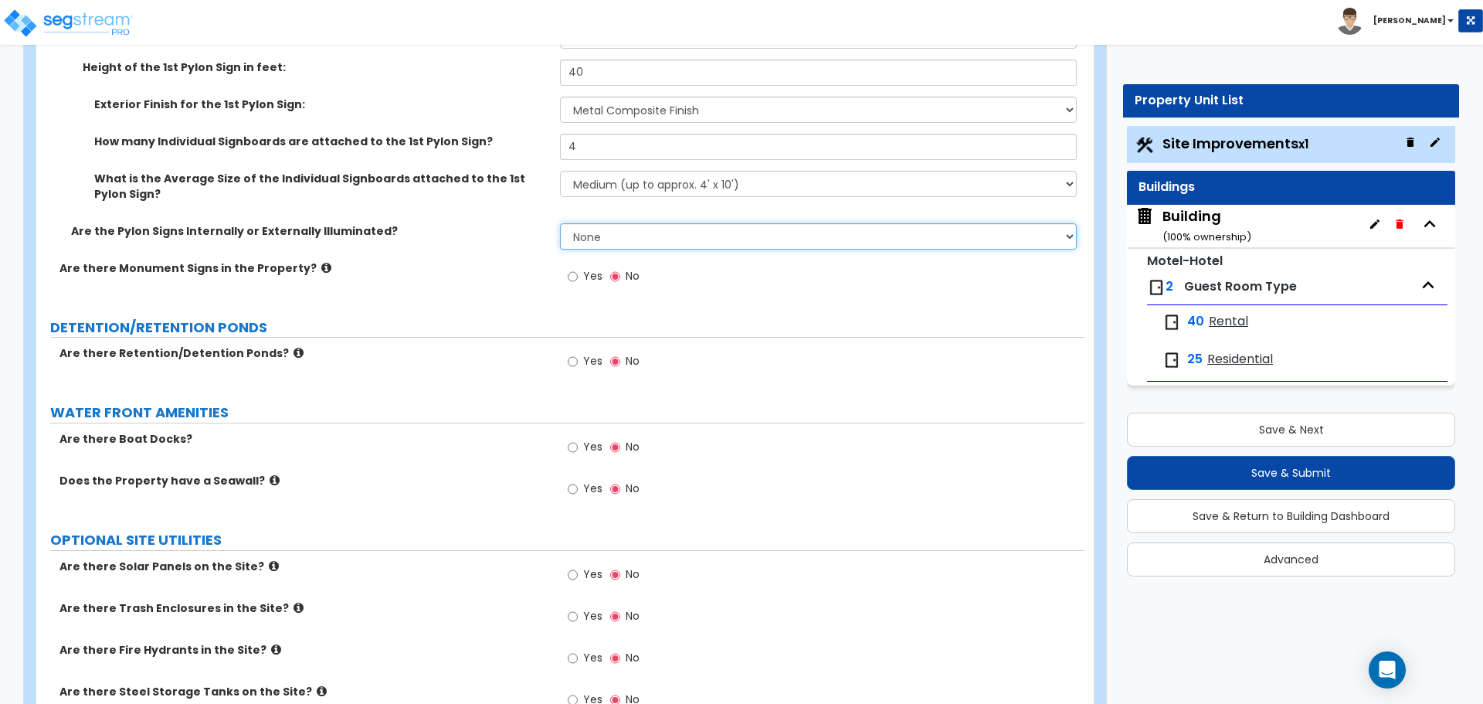
scroll to position [6445, 0]
click at [666, 231] on select "None Internally Illuminated Externally Illuminated" at bounding box center [818, 234] width 516 height 26
click at [560, 221] on select "None Internally Illuminated Externally Illuminated" at bounding box center [818, 234] width 516 height 26
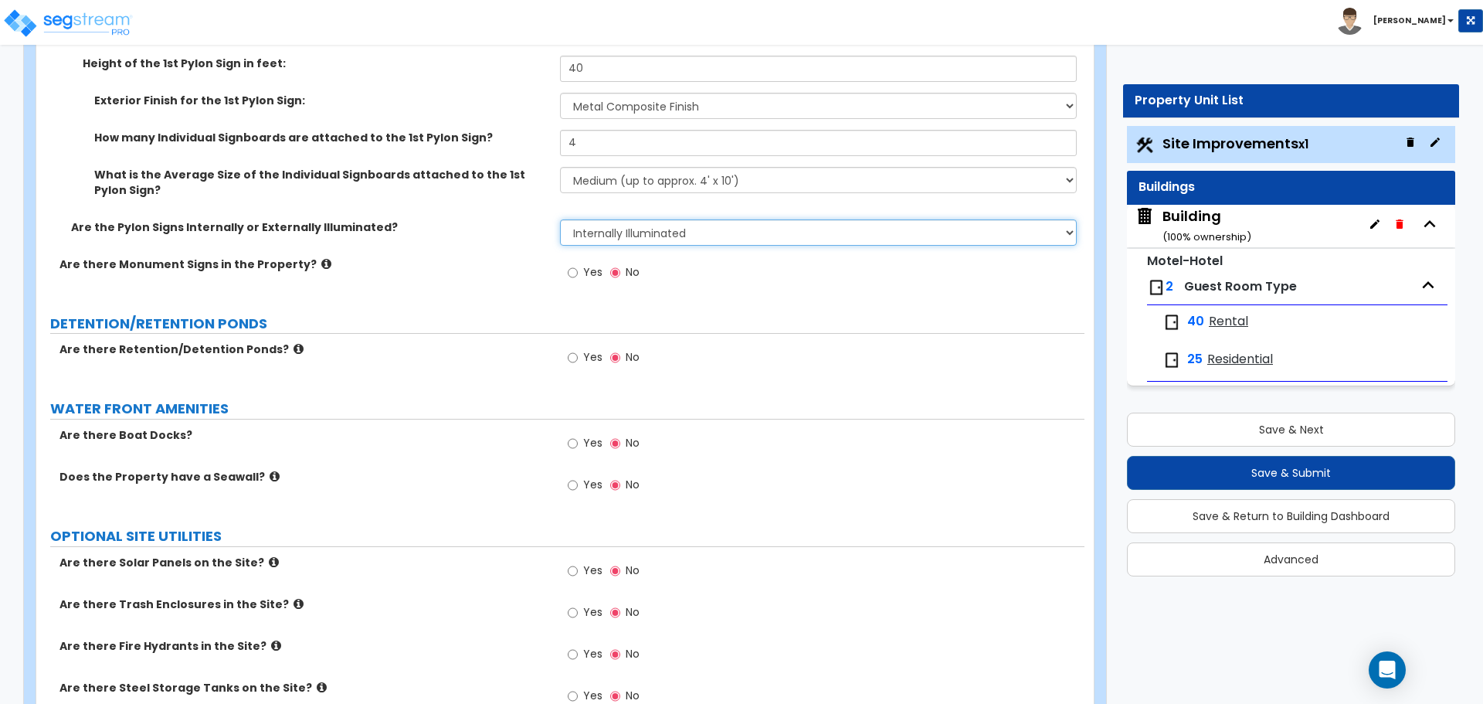
scroll to position [6453, 0]
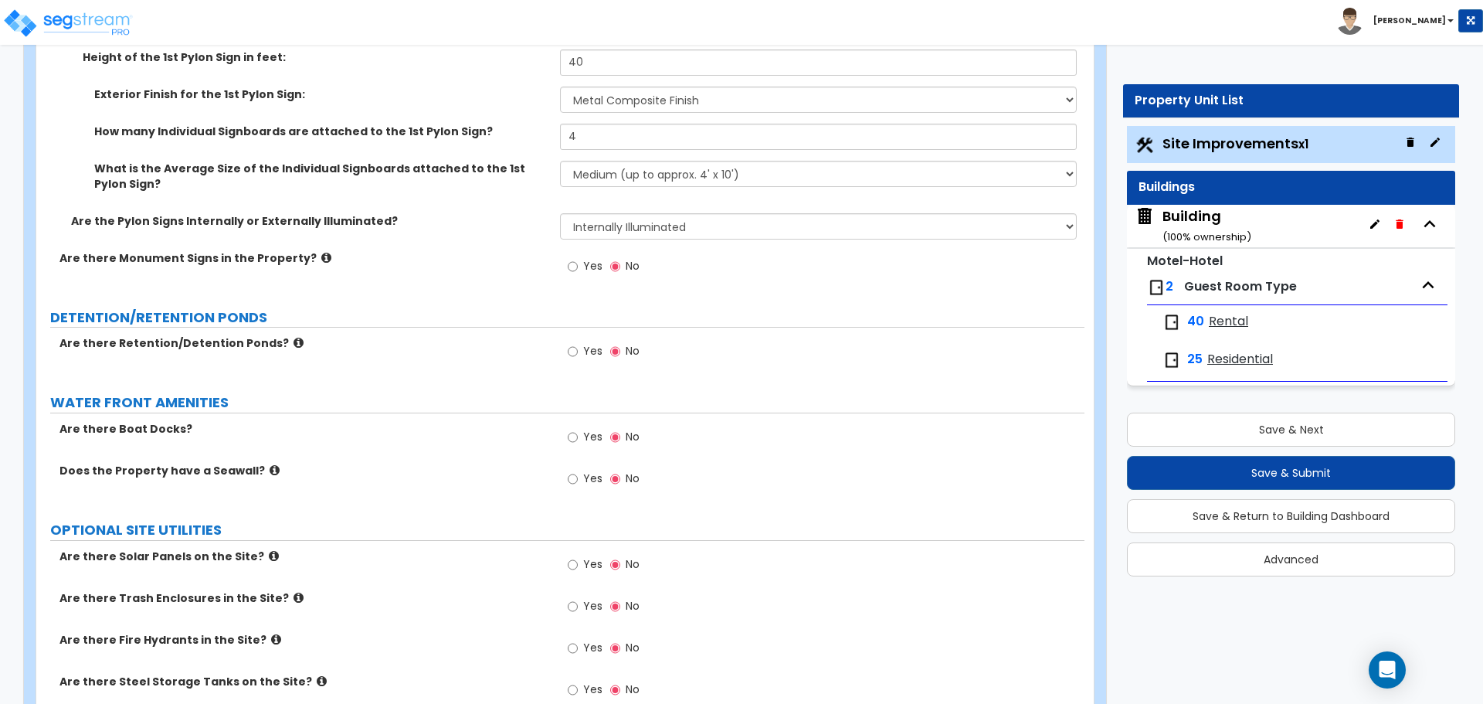
click at [592, 258] on span "Yes" at bounding box center [592, 265] width 19 height 15
click at [578, 258] on input "Yes" at bounding box center [573, 266] width 10 height 17
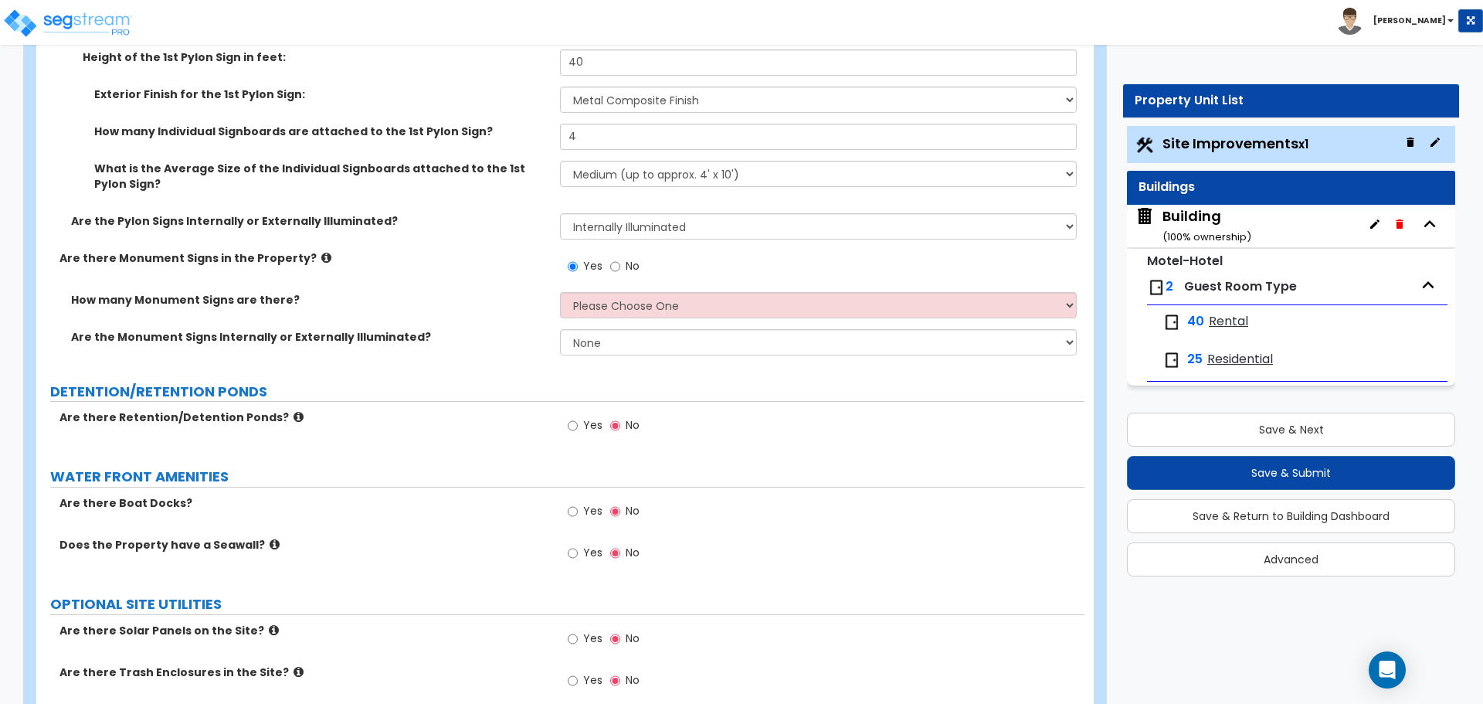
click at [321, 255] on icon at bounding box center [326, 258] width 10 height 12
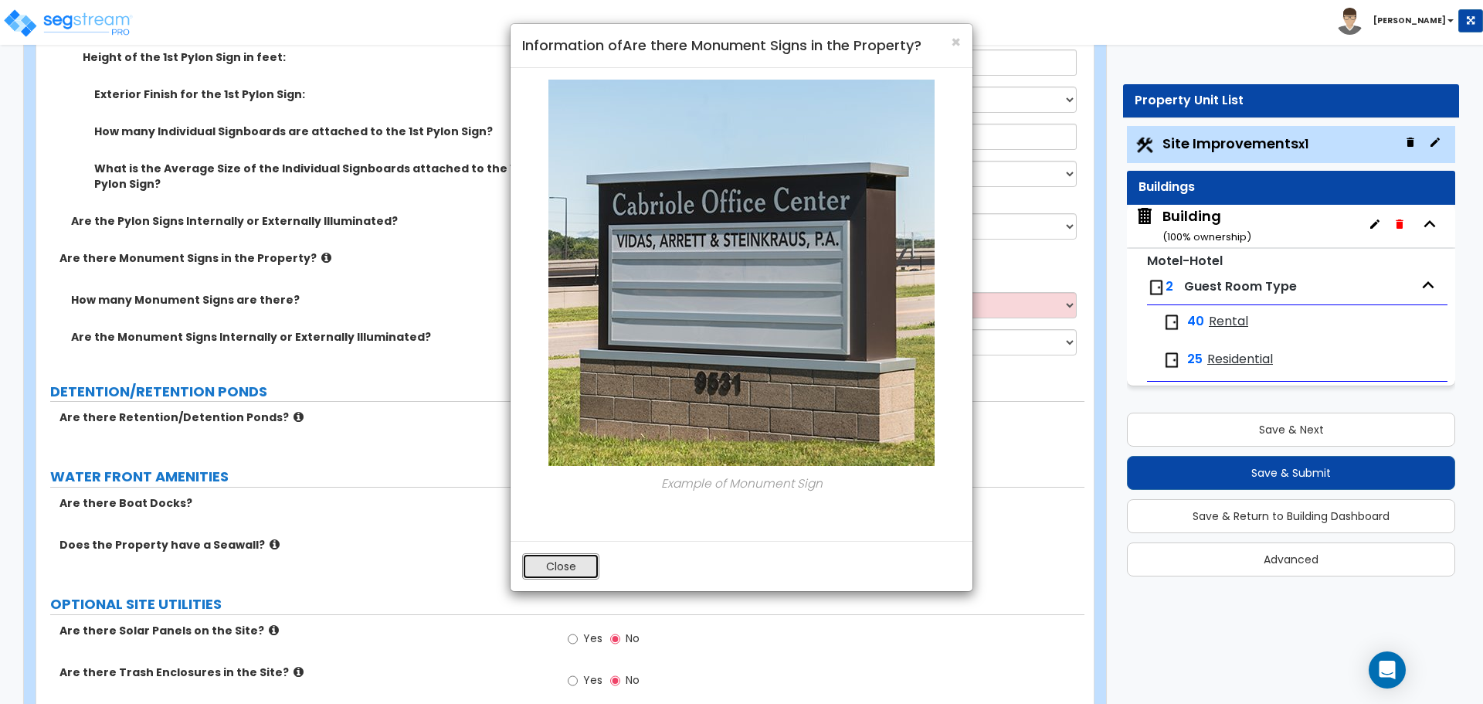
click at [561, 561] on button "Close" at bounding box center [560, 566] width 77 height 26
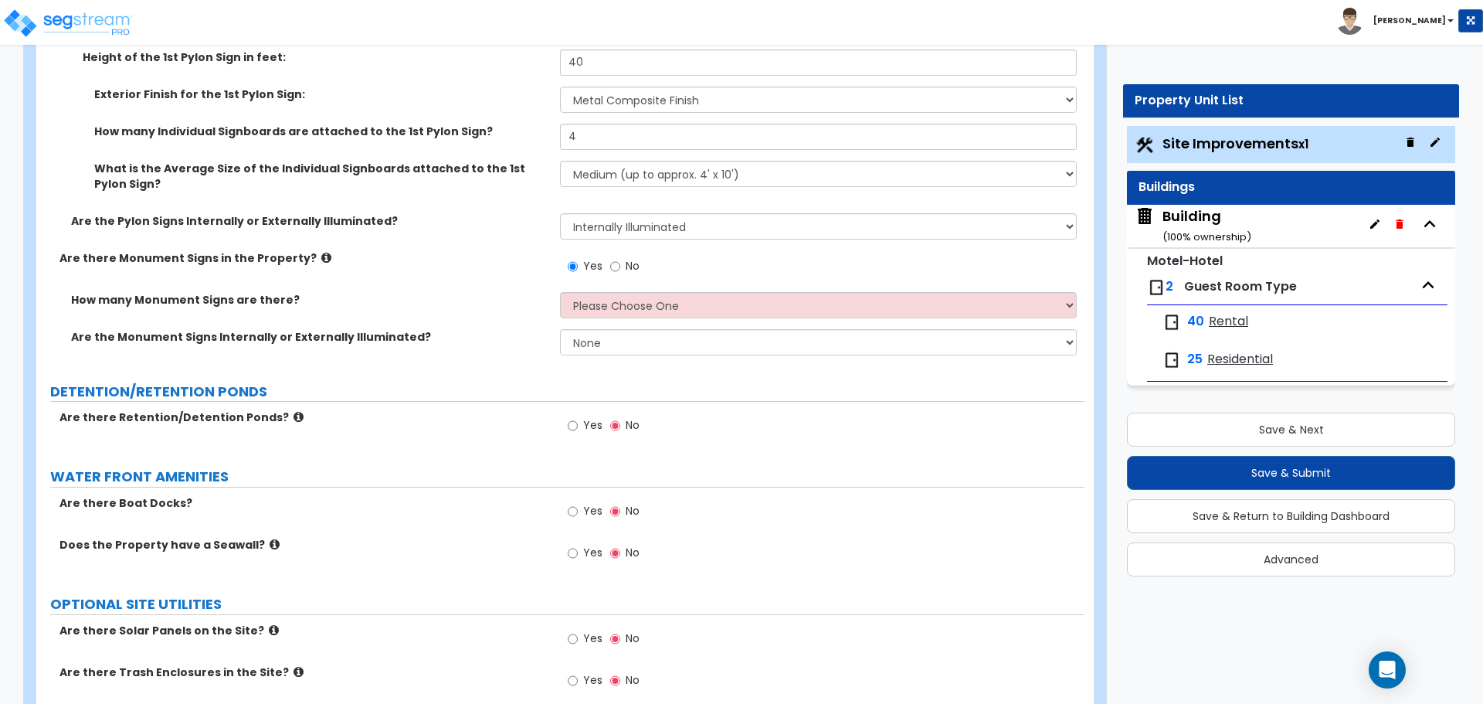
scroll to position [6503, 0]
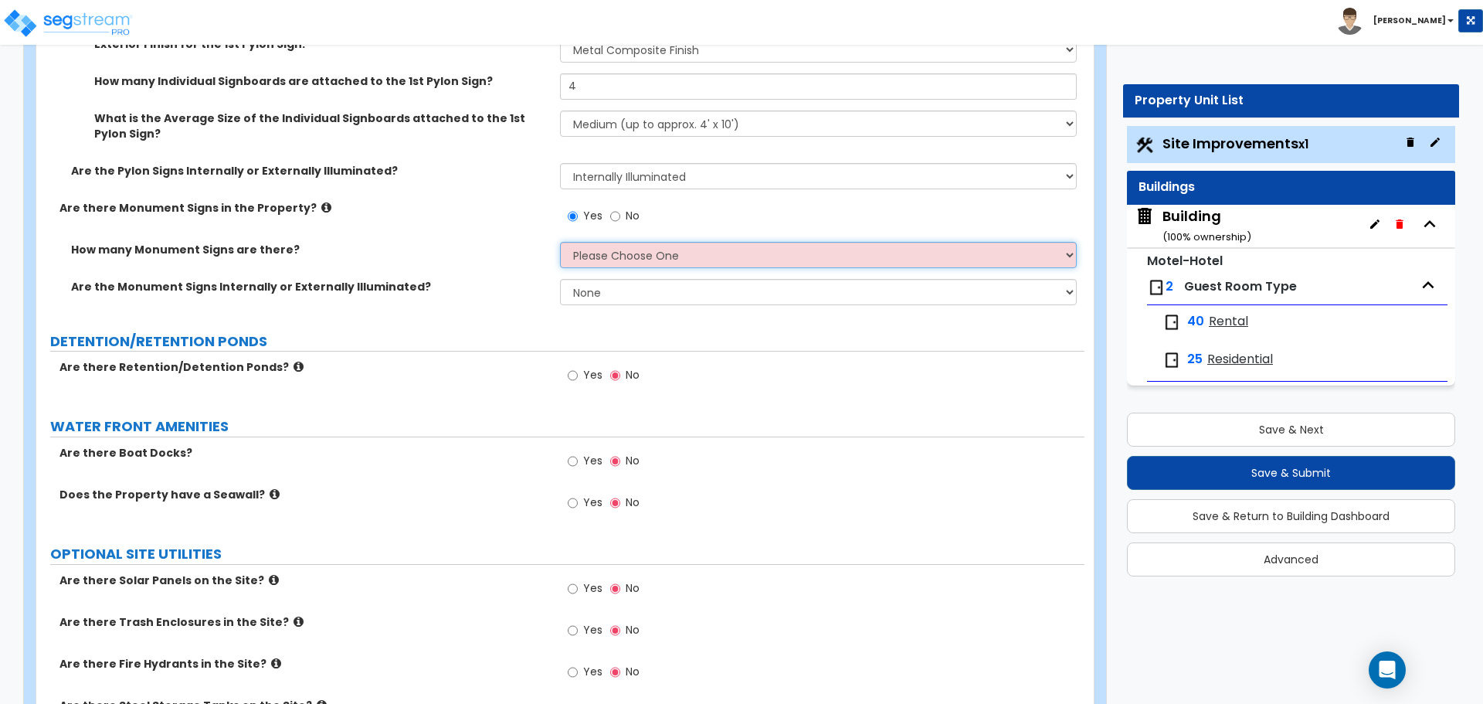
click at [700, 249] on select "Please Choose One 1 2 3" at bounding box center [818, 255] width 516 height 26
click at [683, 246] on select "Please Choose One 1 2 3" at bounding box center [818, 255] width 516 height 26
click at [560, 242] on select "Please Choose One 1 2 3" at bounding box center [818, 255] width 516 height 26
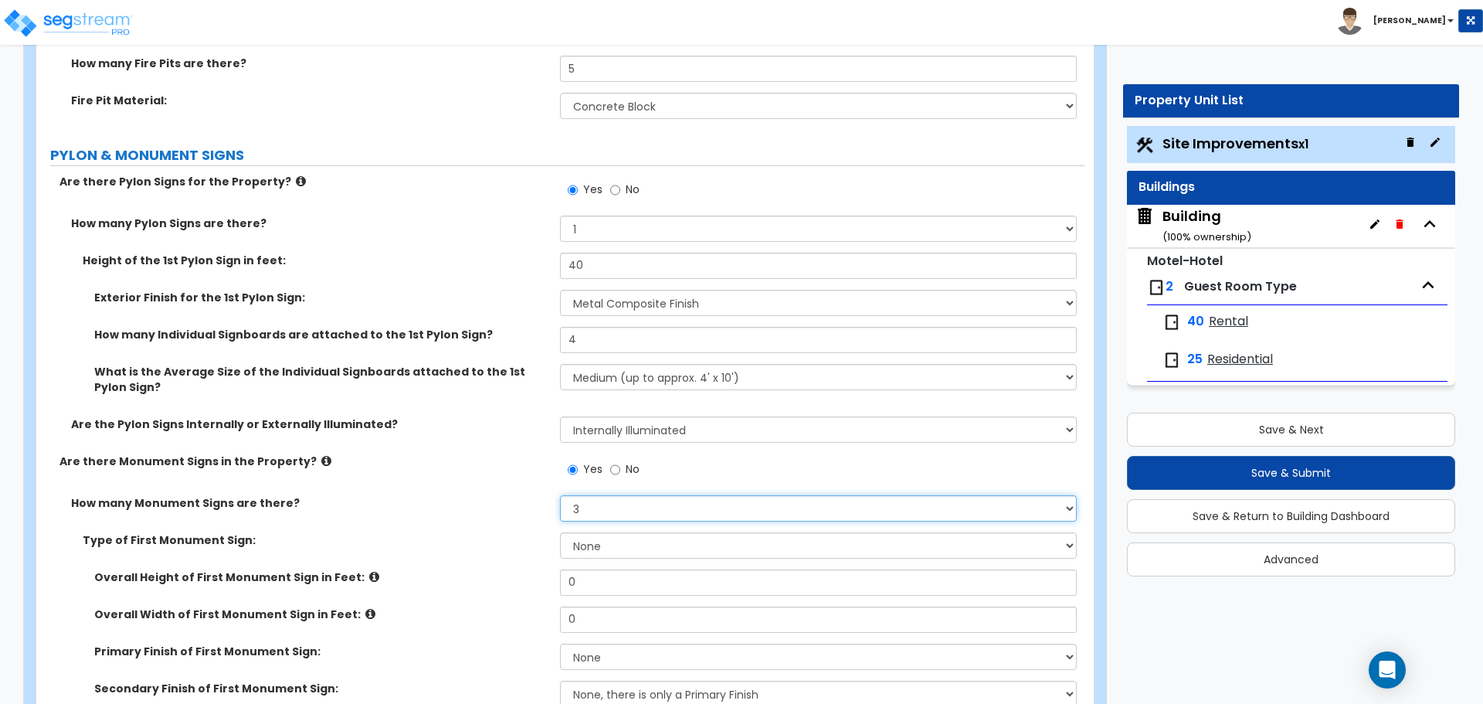
scroll to position [6282, 0]
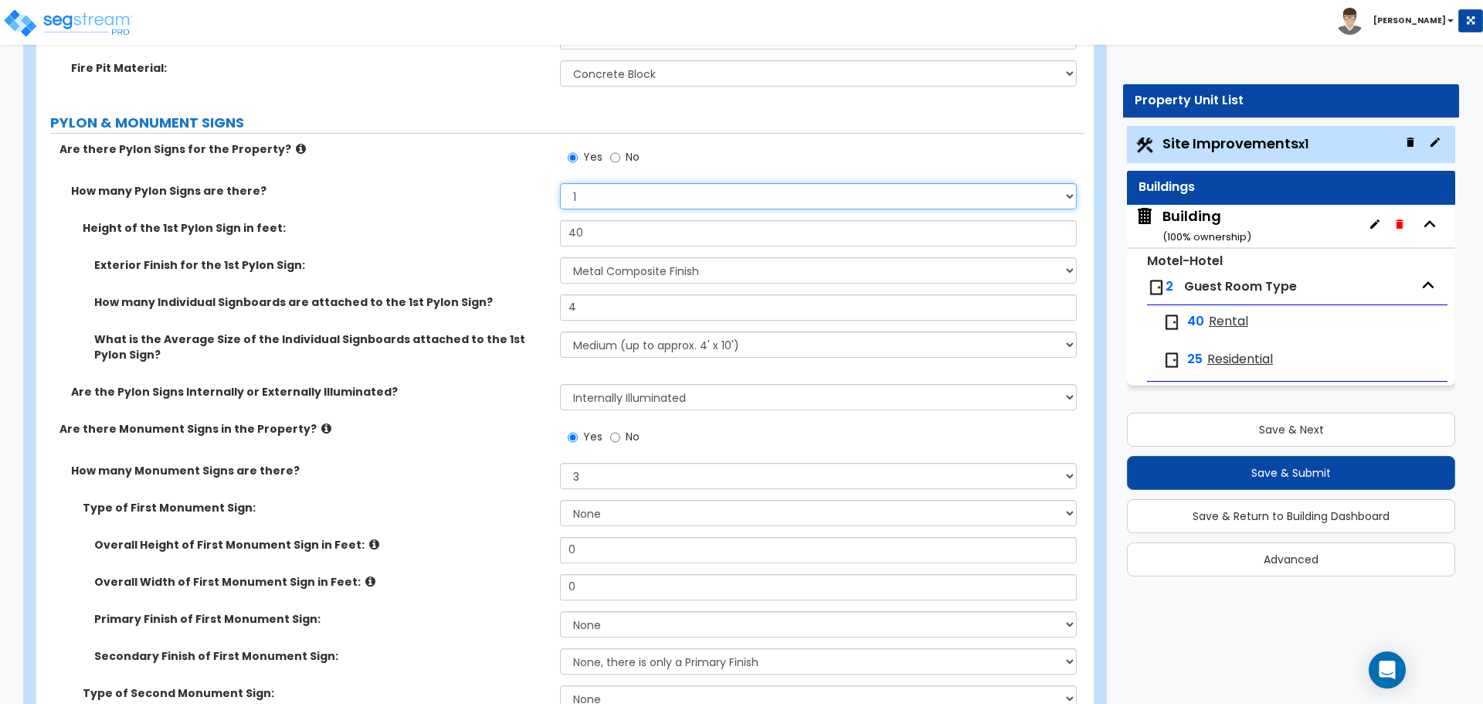
click at [616, 187] on select "Please Choose One 1 2 3" at bounding box center [818, 196] width 516 height 26
click at [560, 183] on select "Please Choose One 1 2 3" at bounding box center [818, 196] width 516 height 26
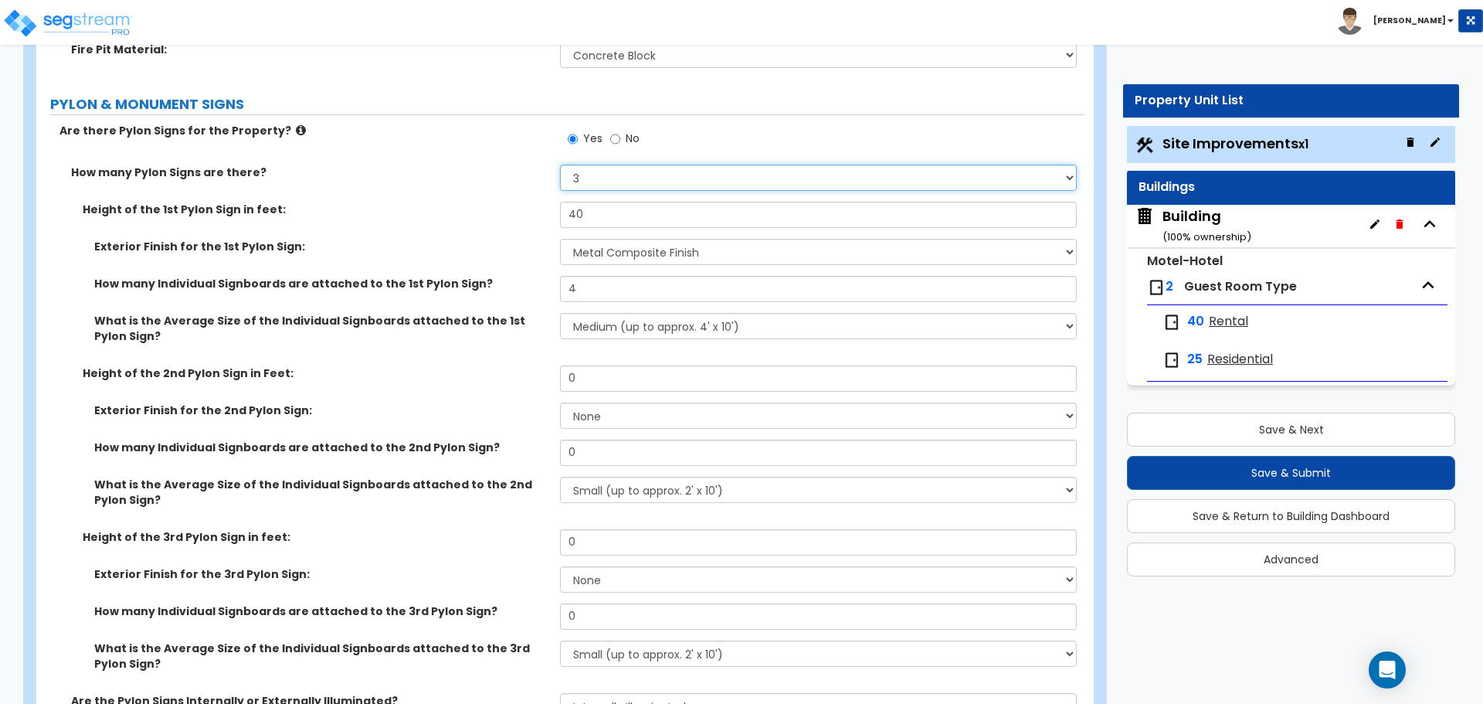
scroll to position [6299, 0]
click at [614, 178] on select "Please Choose One 1 2 3" at bounding box center [818, 179] width 516 height 26
click at [560, 166] on select "Please Choose One 1 2 3" at bounding box center [818, 179] width 516 height 26
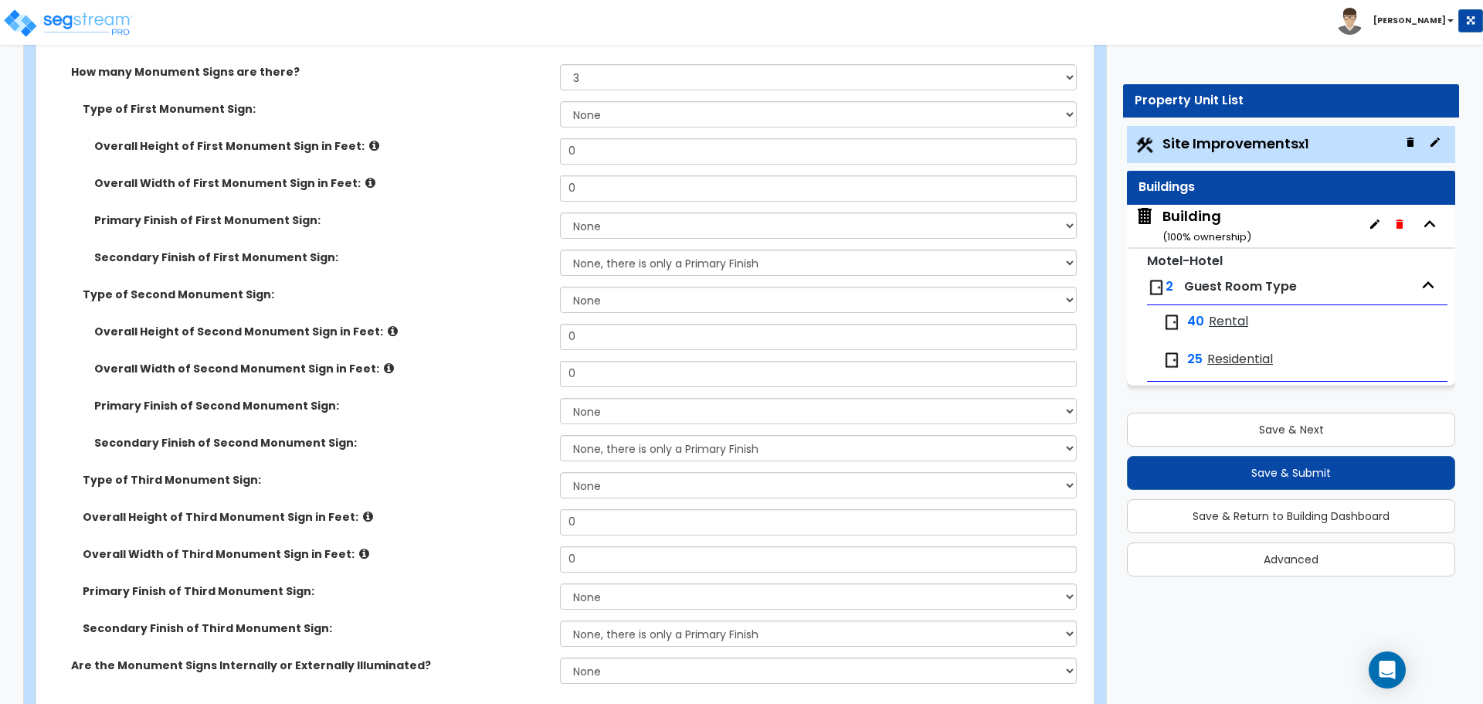
scroll to position [6684, 0]
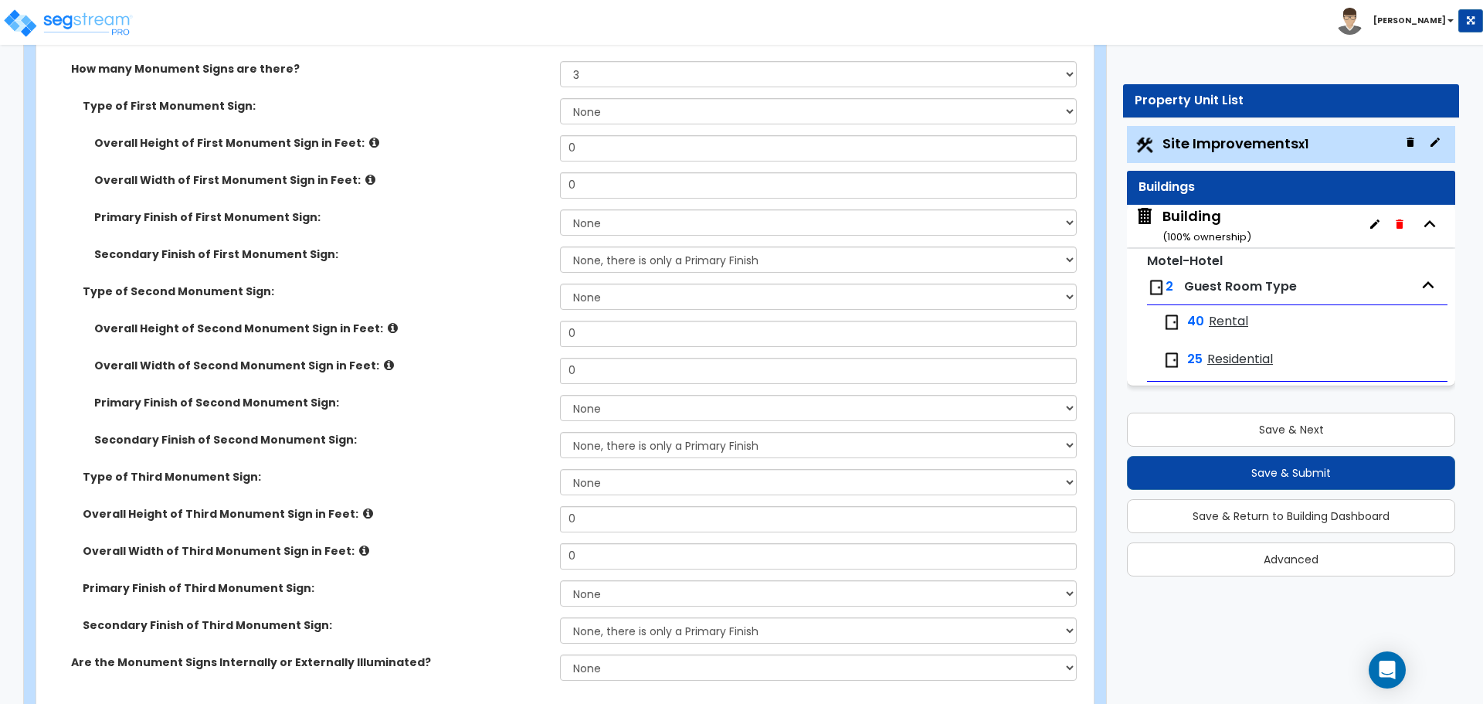
click at [414, 181] on label "Overall Width of First Monument Sign in Feet:" at bounding box center [321, 179] width 454 height 15
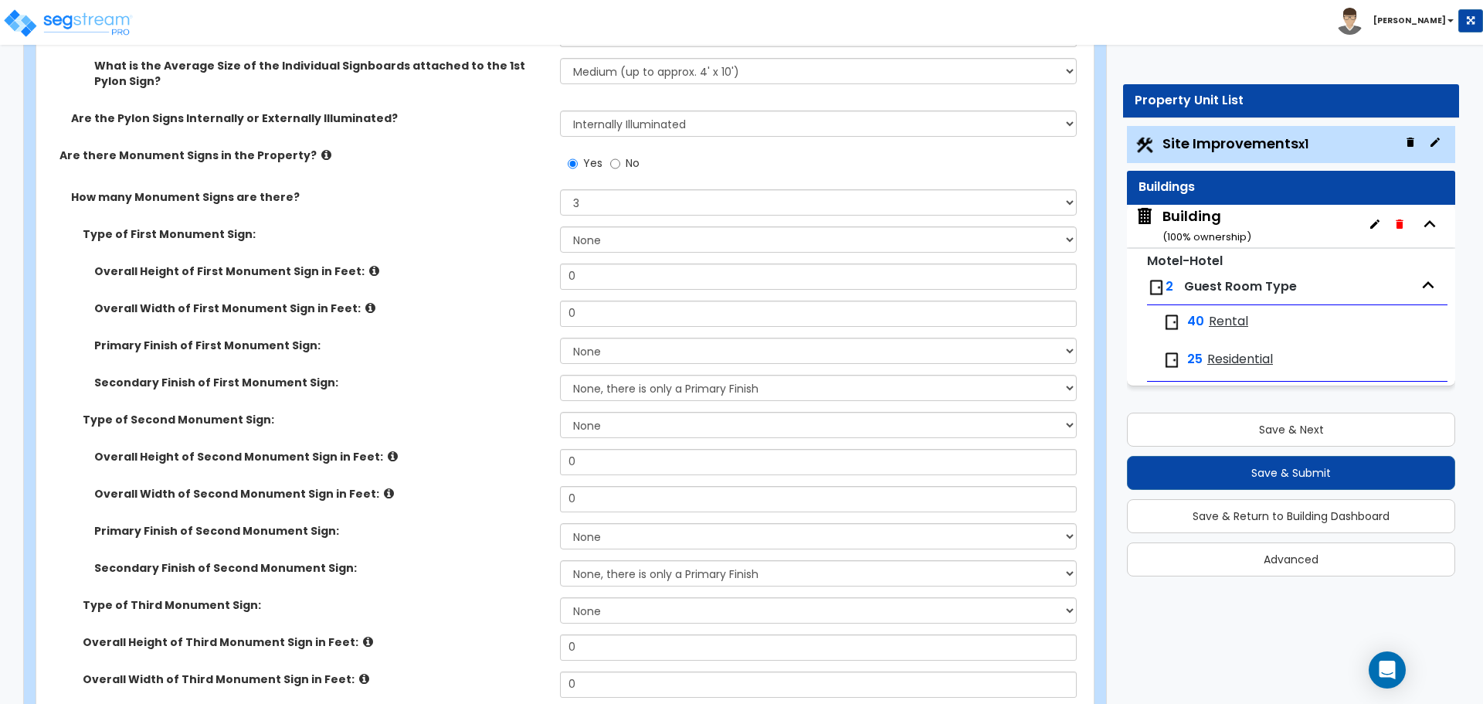
scroll to position [6553, 0]
click at [639, 157] on div "Yes No" at bounding box center [603, 168] width 87 height 36
click at [636, 158] on span "No" at bounding box center [633, 165] width 14 height 15
click at [620, 158] on input "No" at bounding box center [615, 166] width 10 height 17
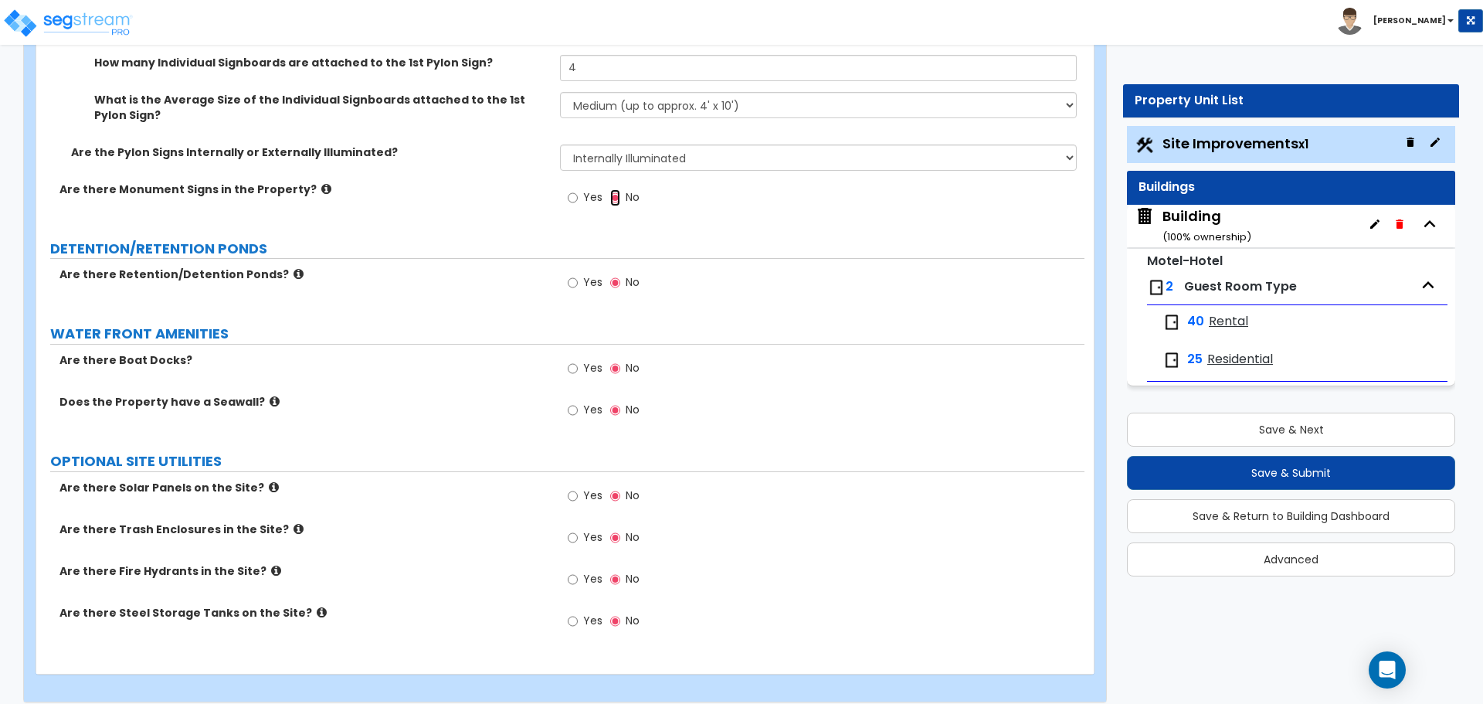
scroll to position [6530, 0]
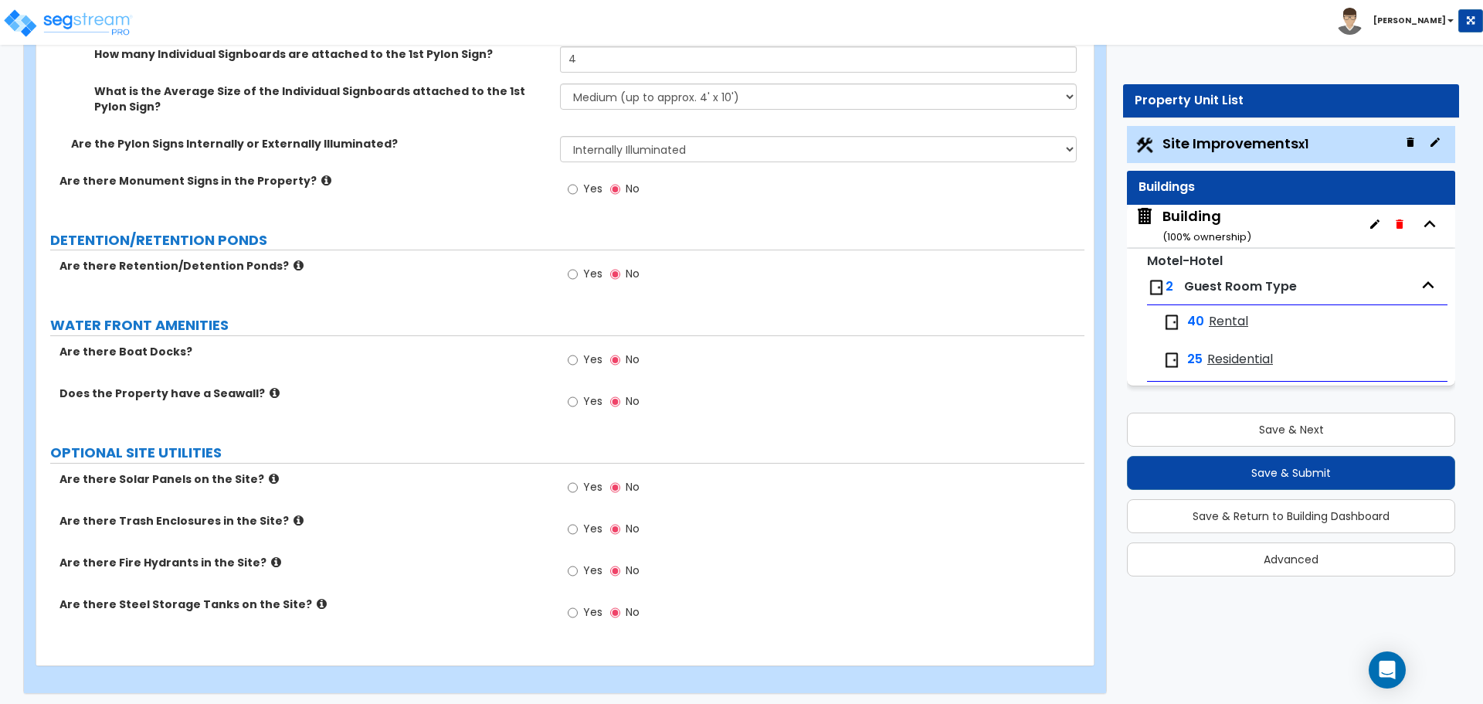
click at [587, 271] on span "Yes" at bounding box center [592, 273] width 19 height 15
click at [578, 271] on input "Yes" at bounding box center [573, 274] width 10 height 17
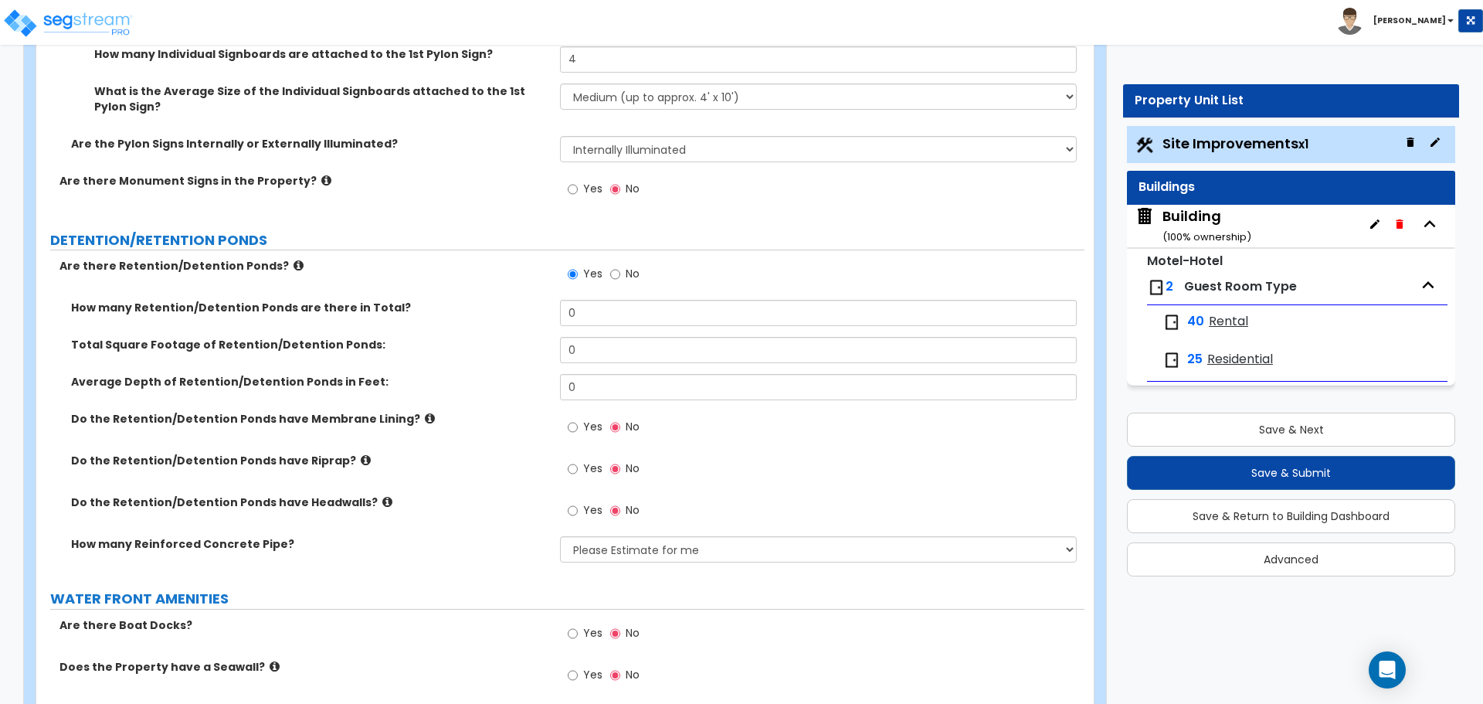
click at [272, 262] on label "Are there Retention/Detention Ponds?" at bounding box center [303, 265] width 489 height 15
click at [293, 262] on icon at bounding box center [298, 266] width 10 height 12
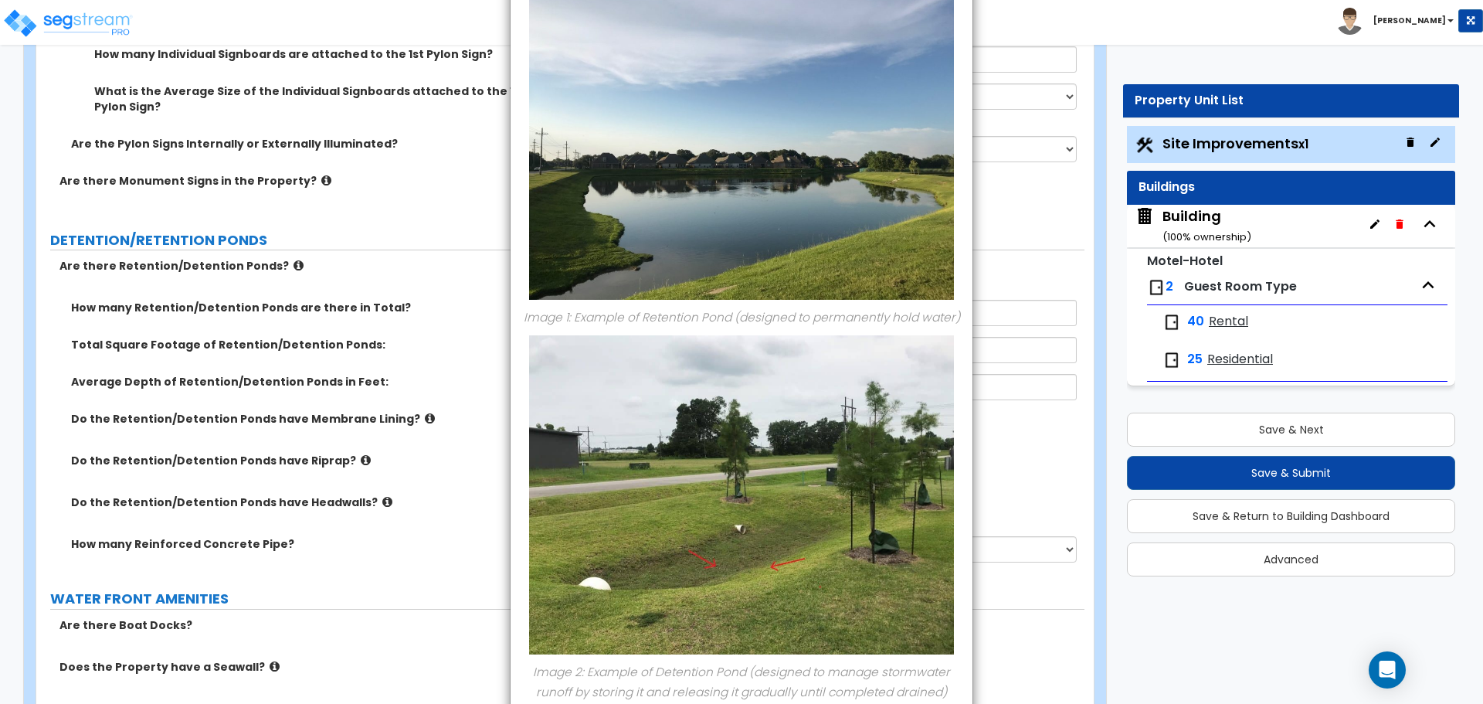
scroll to position [189, 0]
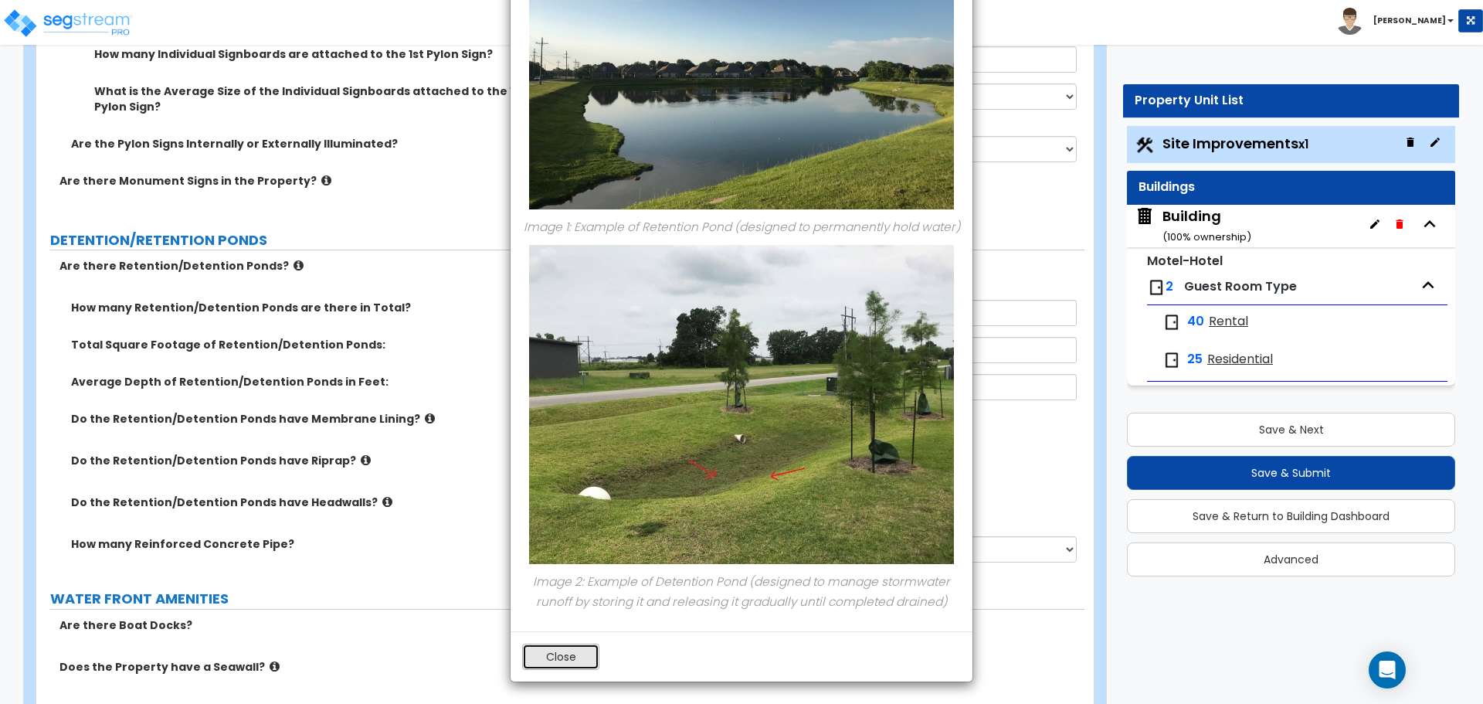
click at [551, 667] on button "Close" at bounding box center [560, 656] width 77 height 26
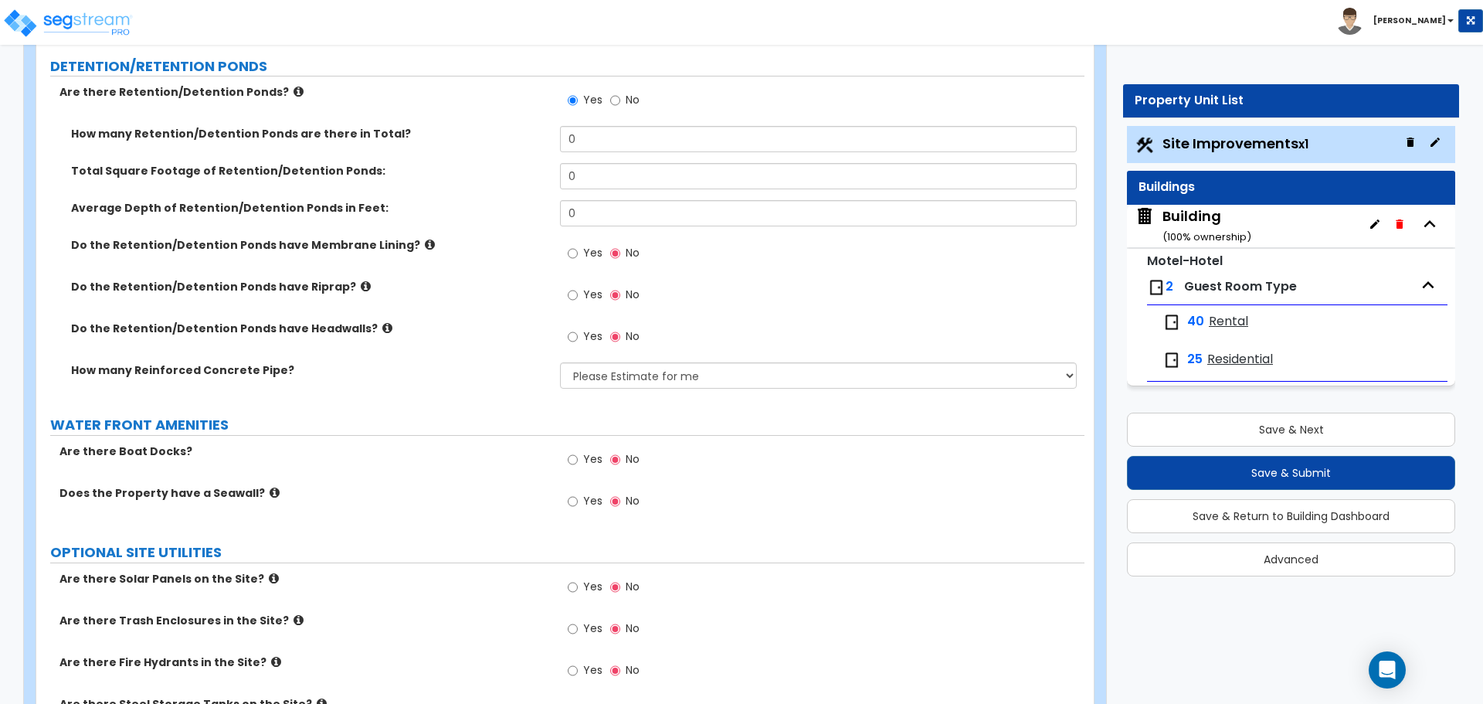
scroll to position [6719, 0]
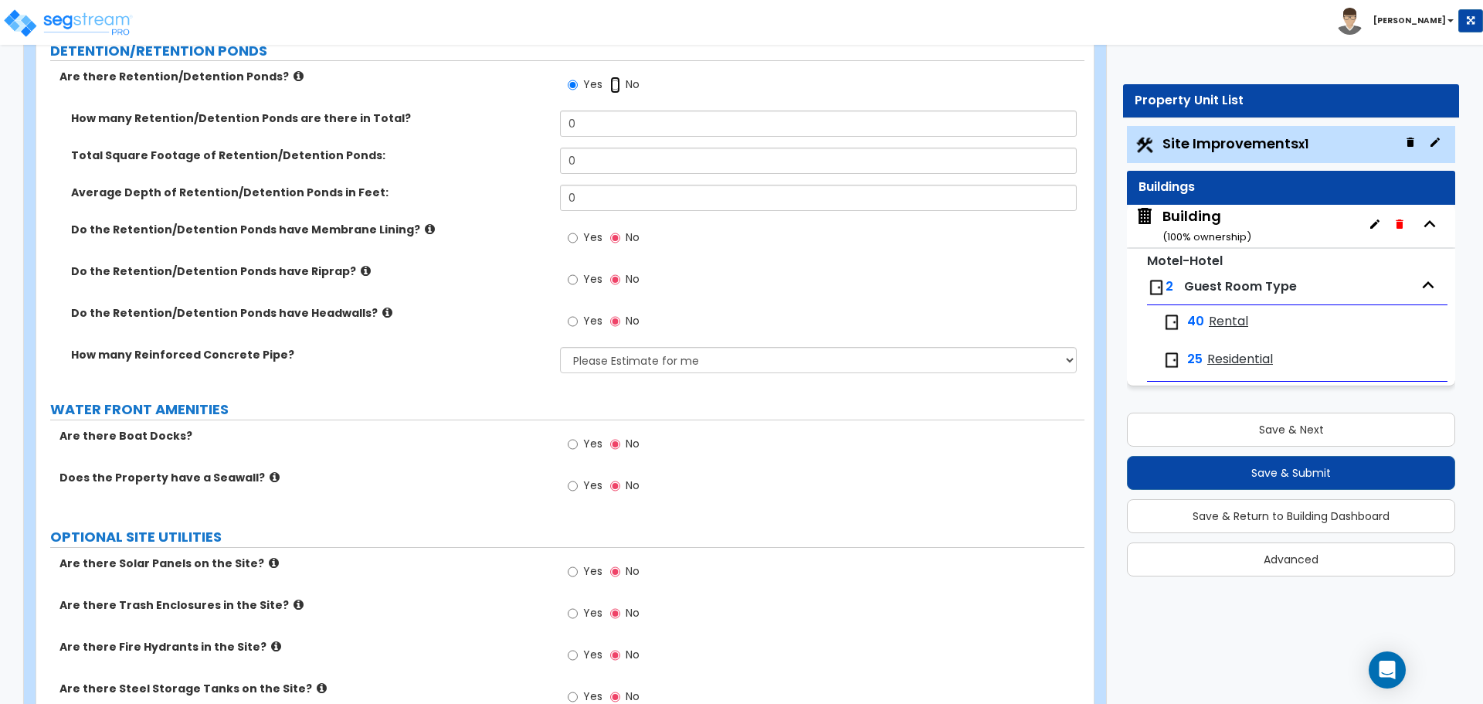
click at [615, 84] on input "No" at bounding box center [615, 84] width 10 height 17
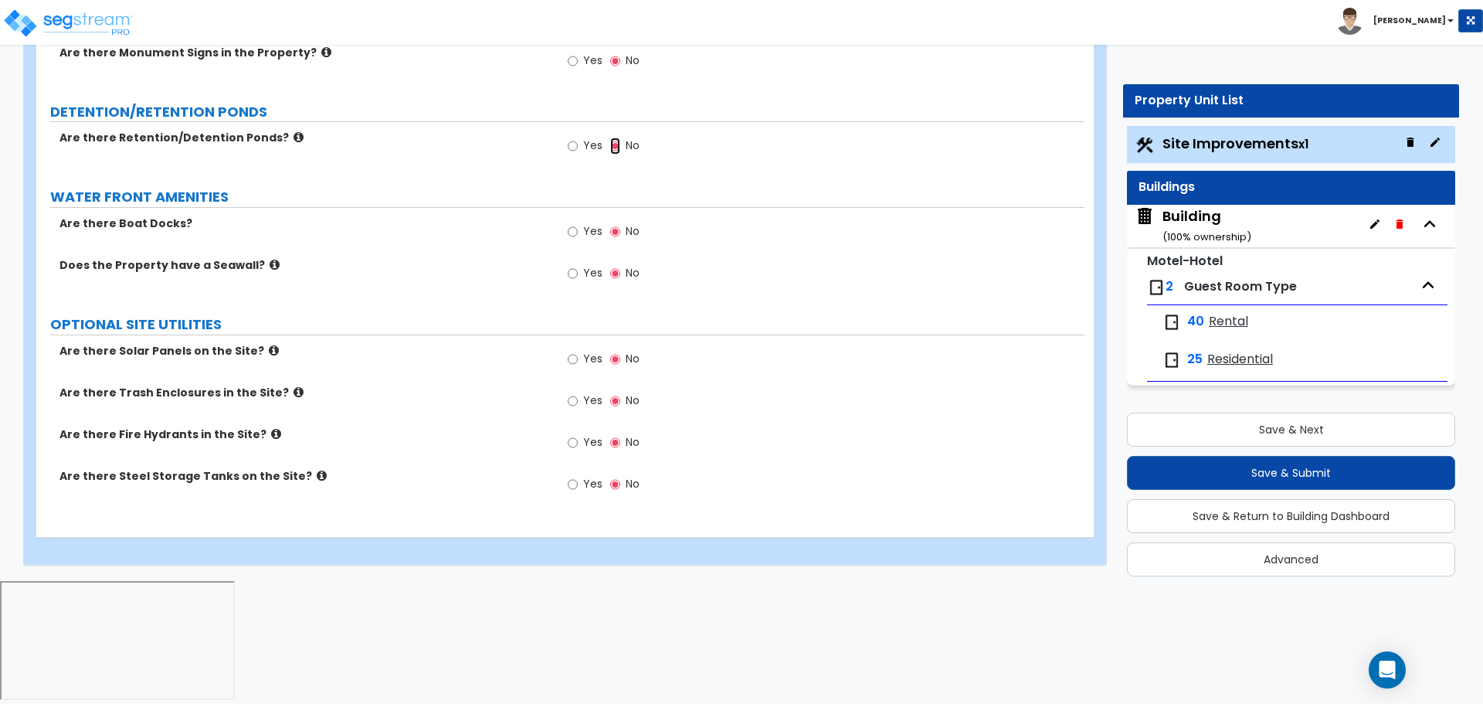
scroll to position [6530, 0]
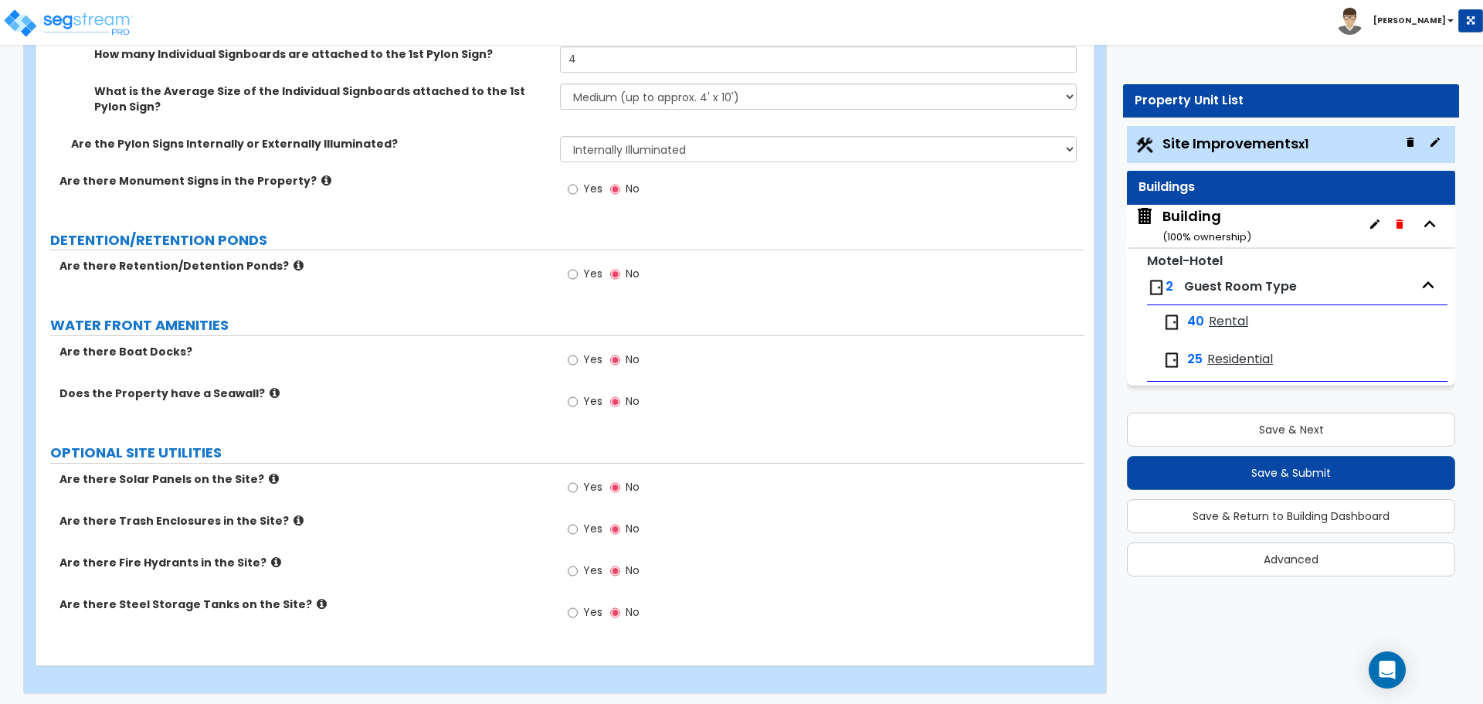
click at [579, 266] on label "Yes" at bounding box center [585, 276] width 35 height 26
click at [578, 266] on input "Yes" at bounding box center [573, 274] width 10 height 17
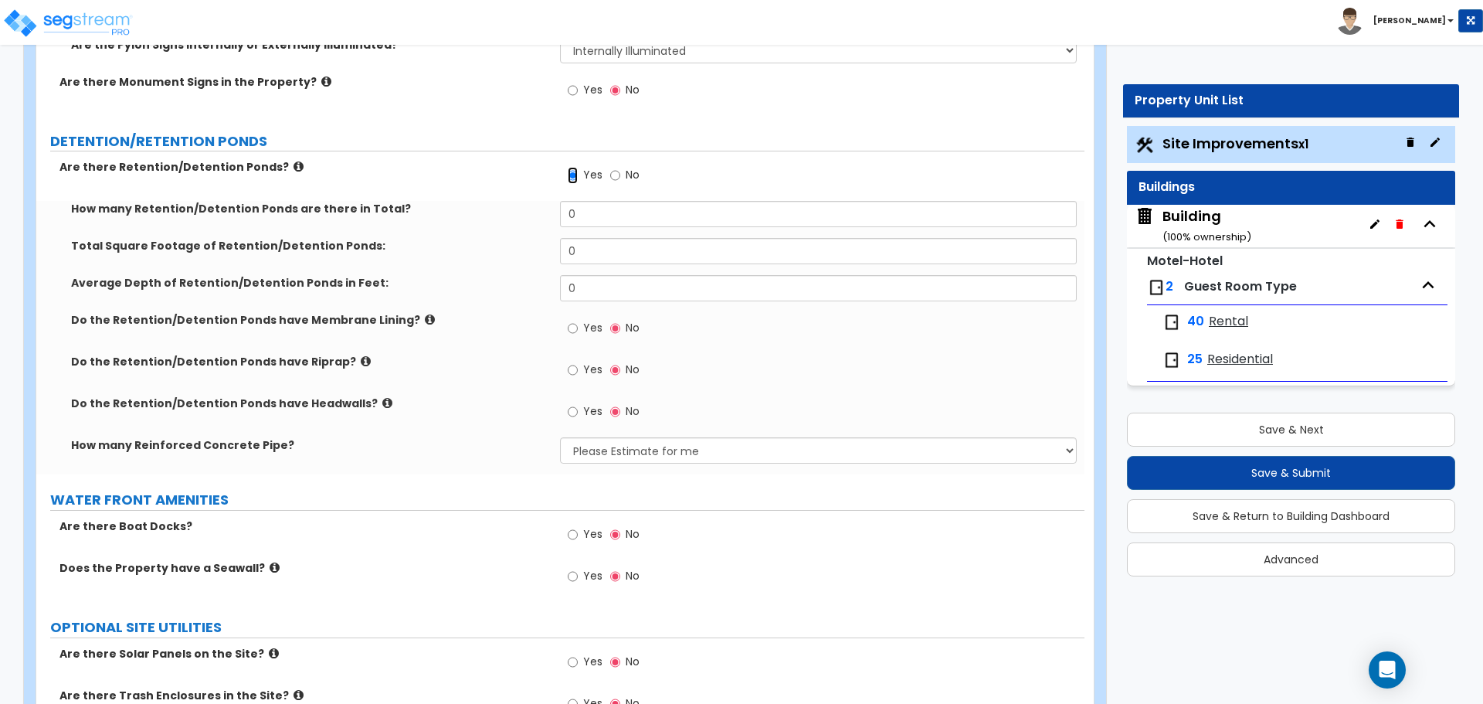
scroll to position [6630, 0]
click at [595, 323] on span "Yes" at bounding box center [592, 326] width 19 height 15
click at [578, 323] on input "Yes" at bounding box center [573, 327] width 10 height 17
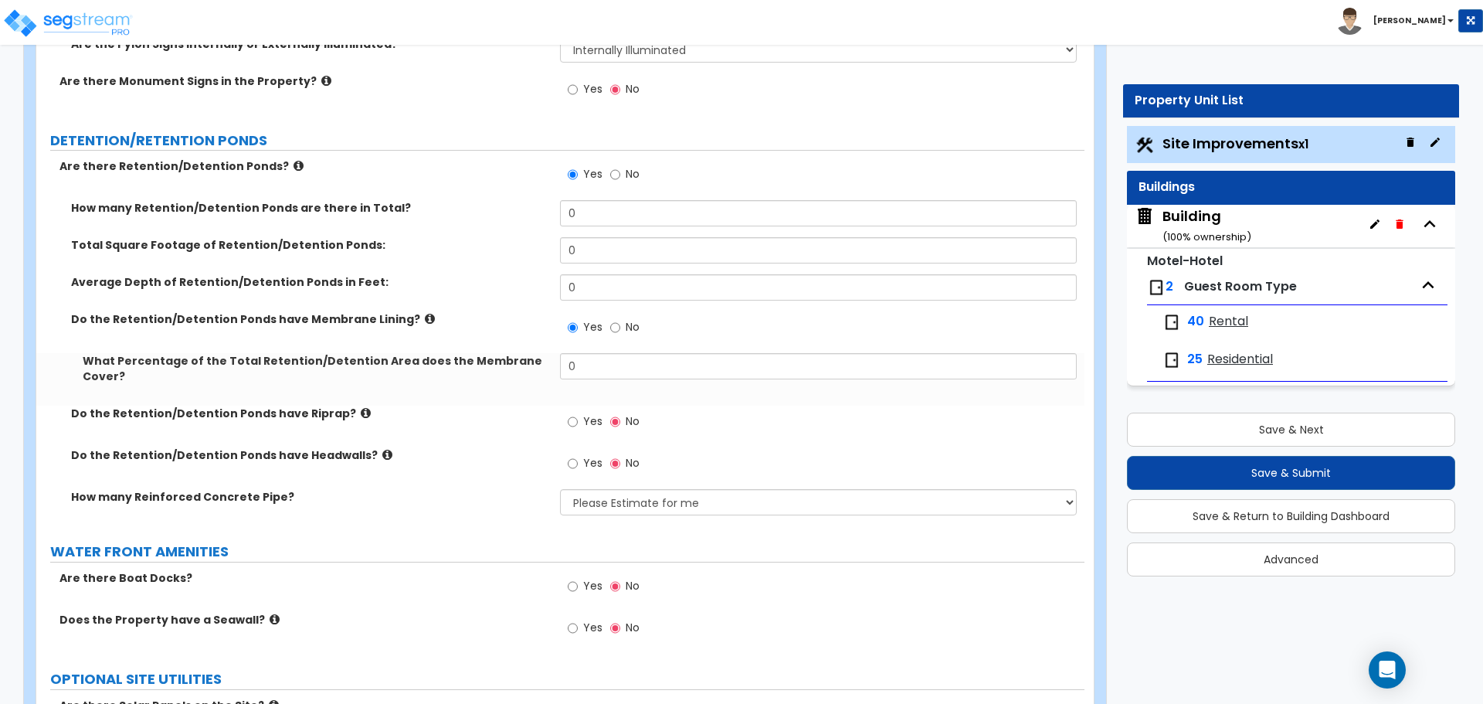
click at [597, 413] on span "Yes" at bounding box center [592, 420] width 19 height 15
click at [578, 413] on input "Yes" at bounding box center [573, 421] width 10 height 17
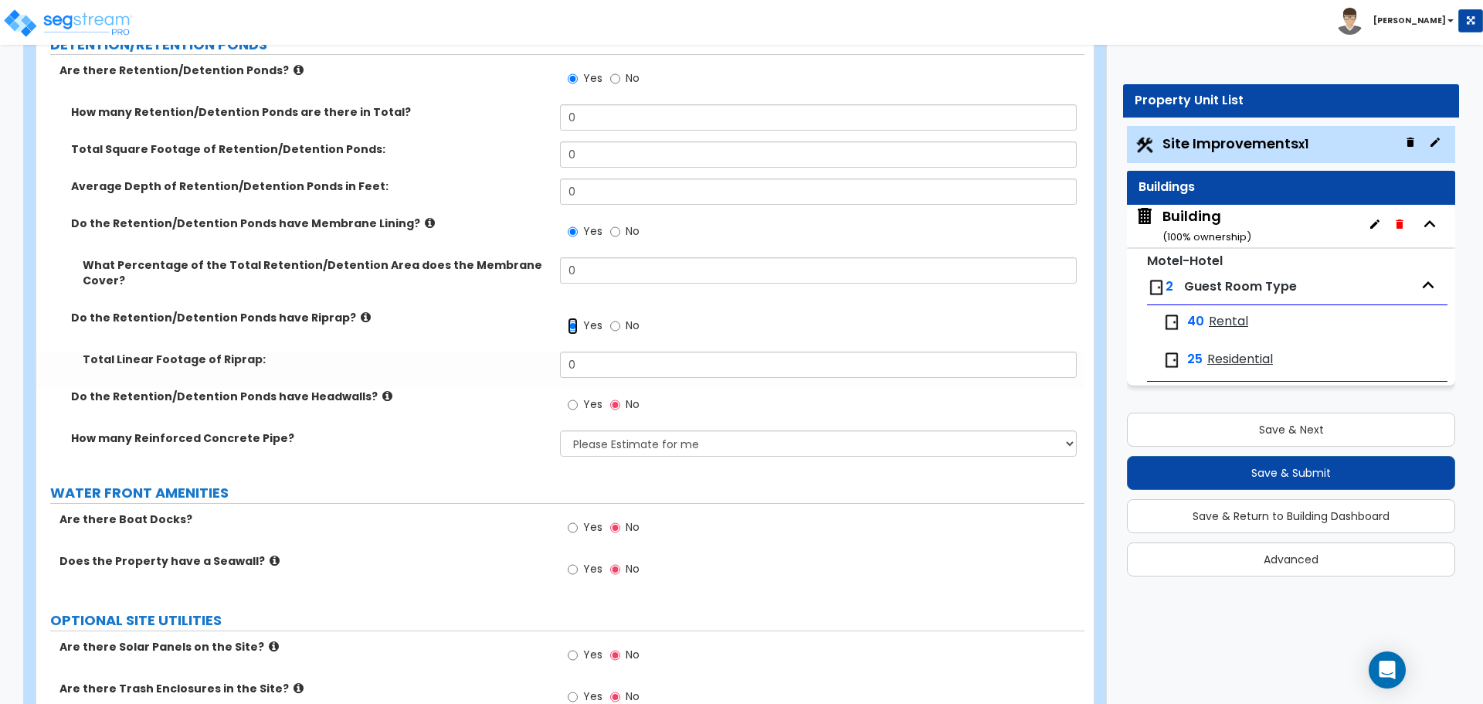
scroll to position [6727, 0]
click at [589, 395] on span "Yes" at bounding box center [592, 402] width 19 height 15
click at [578, 395] on input "Yes" at bounding box center [573, 403] width 10 height 17
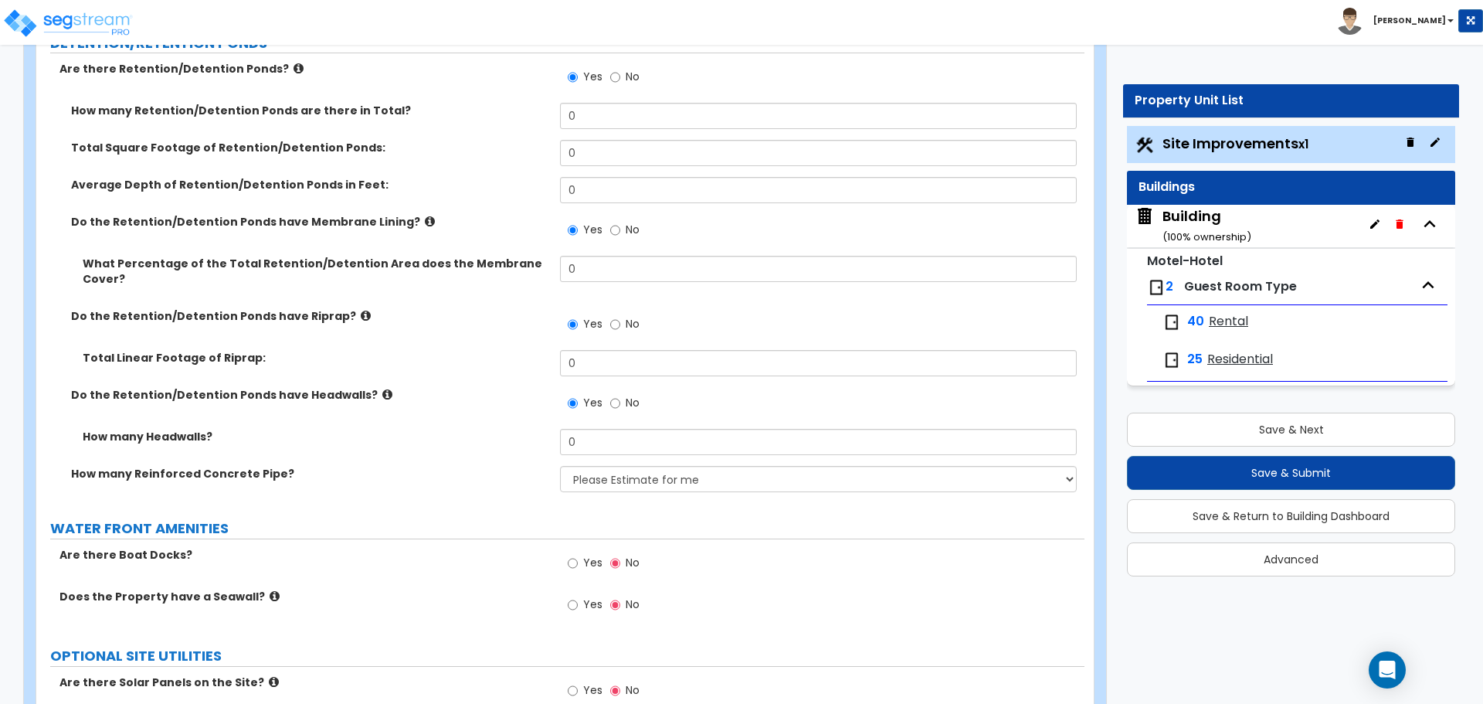
click at [628, 79] on span "No" at bounding box center [633, 76] width 14 height 15
click at [620, 79] on input "No" at bounding box center [615, 77] width 10 height 17
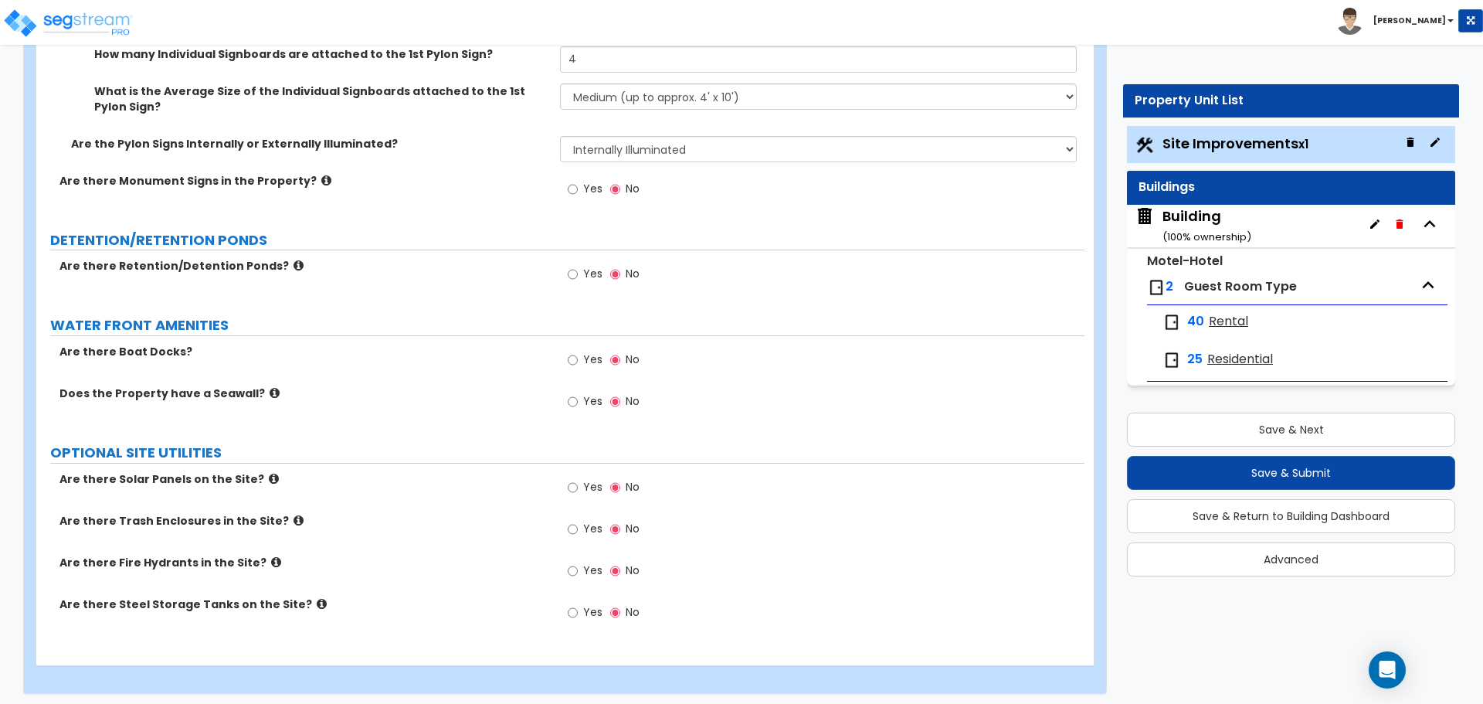
click at [585, 361] on label "Yes" at bounding box center [585, 361] width 35 height 26
click at [578, 361] on input "Yes" at bounding box center [573, 359] width 10 height 17
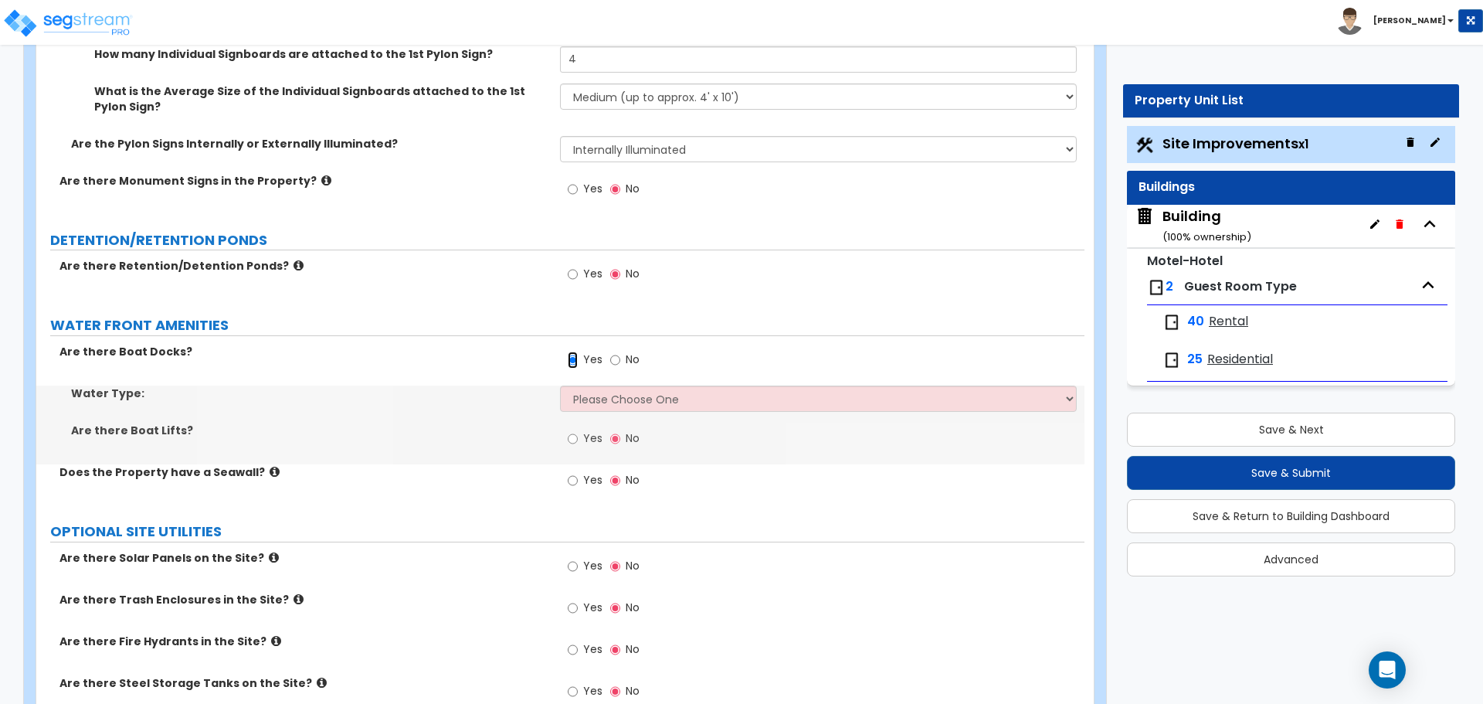
scroll to position [6609, 0]
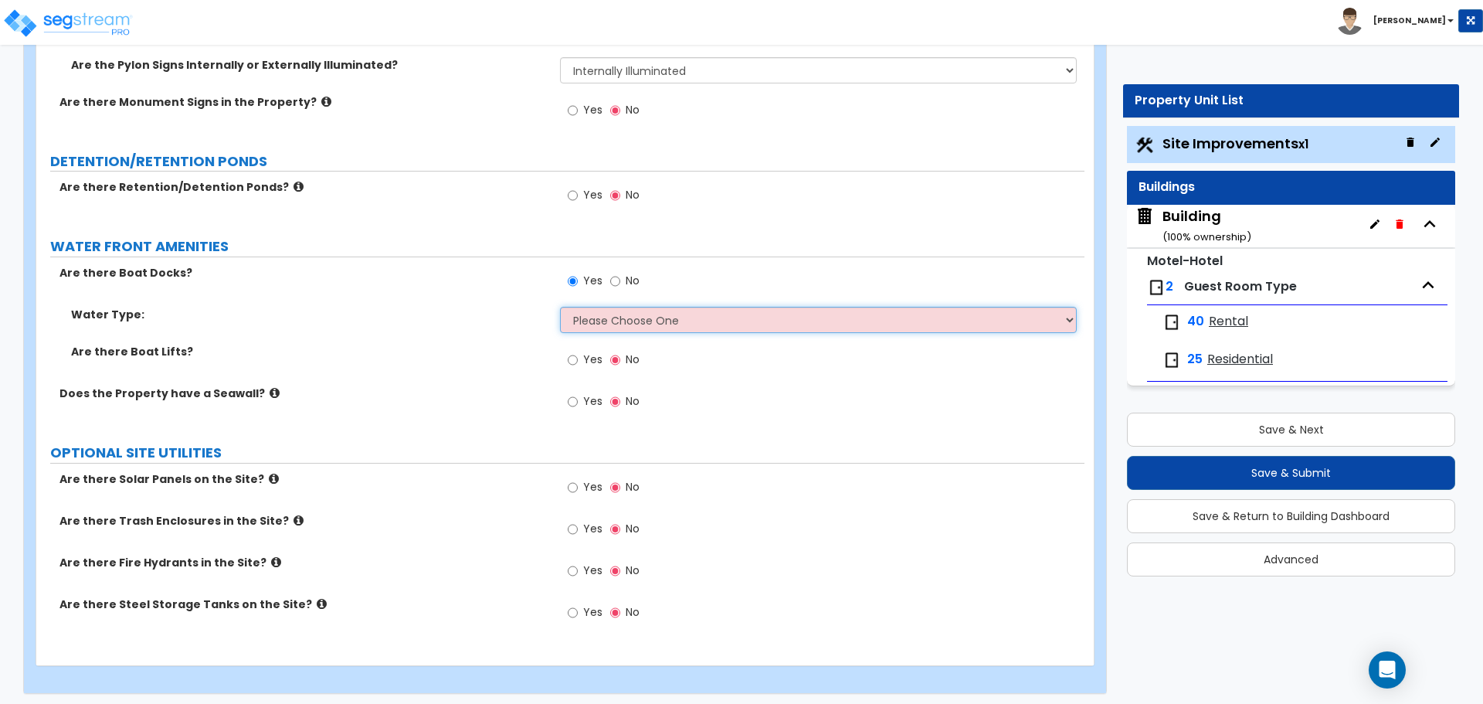
click at [606, 317] on select "Please Choose One Freshwater Saltwater" at bounding box center [818, 320] width 516 height 26
click at [560, 307] on select "Please Choose One Freshwater Saltwater" at bounding box center [818, 320] width 516 height 26
click at [608, 314] on select "Please Choose One Freshwater Saltwater" at bounding box center [818, 320] width 516 height 26
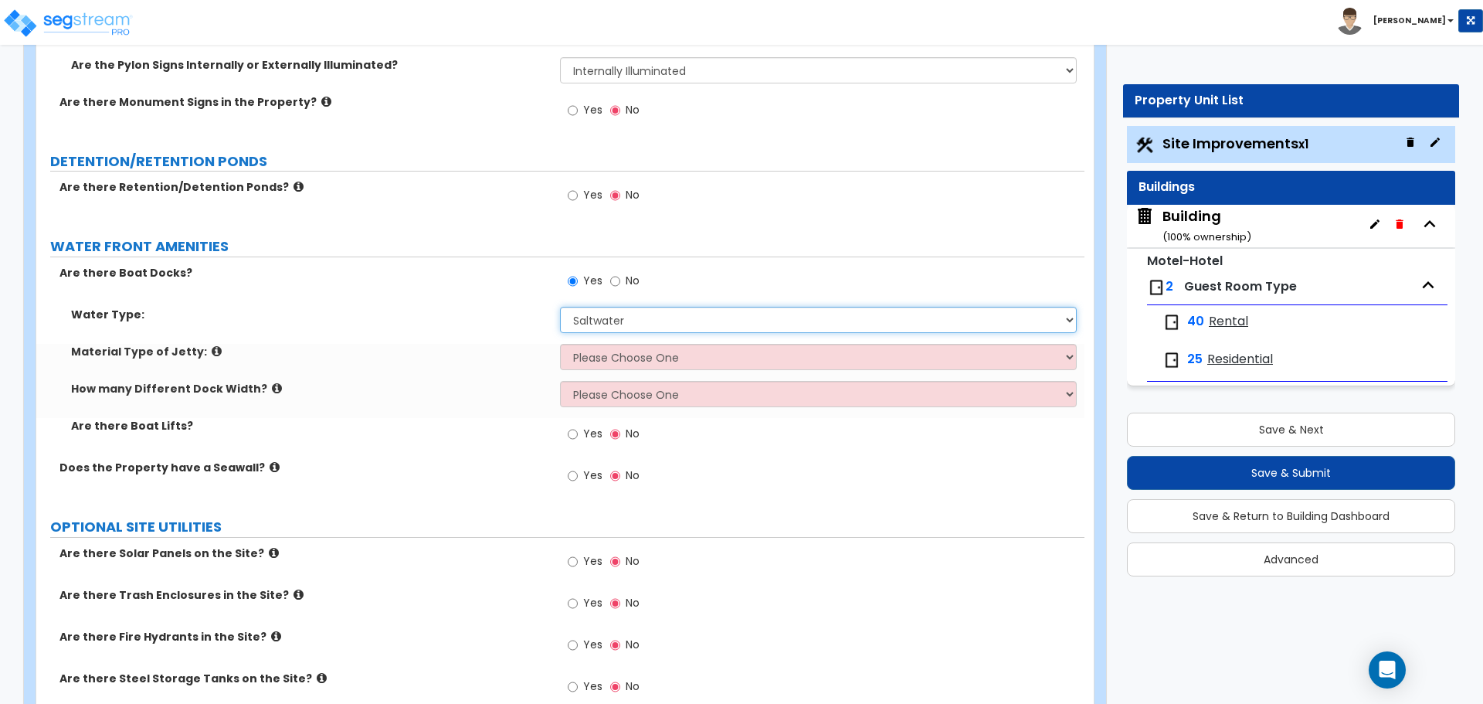
click at [560, 307] on select "Please Choose One Freshwater Saltwater" at bounding box center [818, 320] width 516 height 26
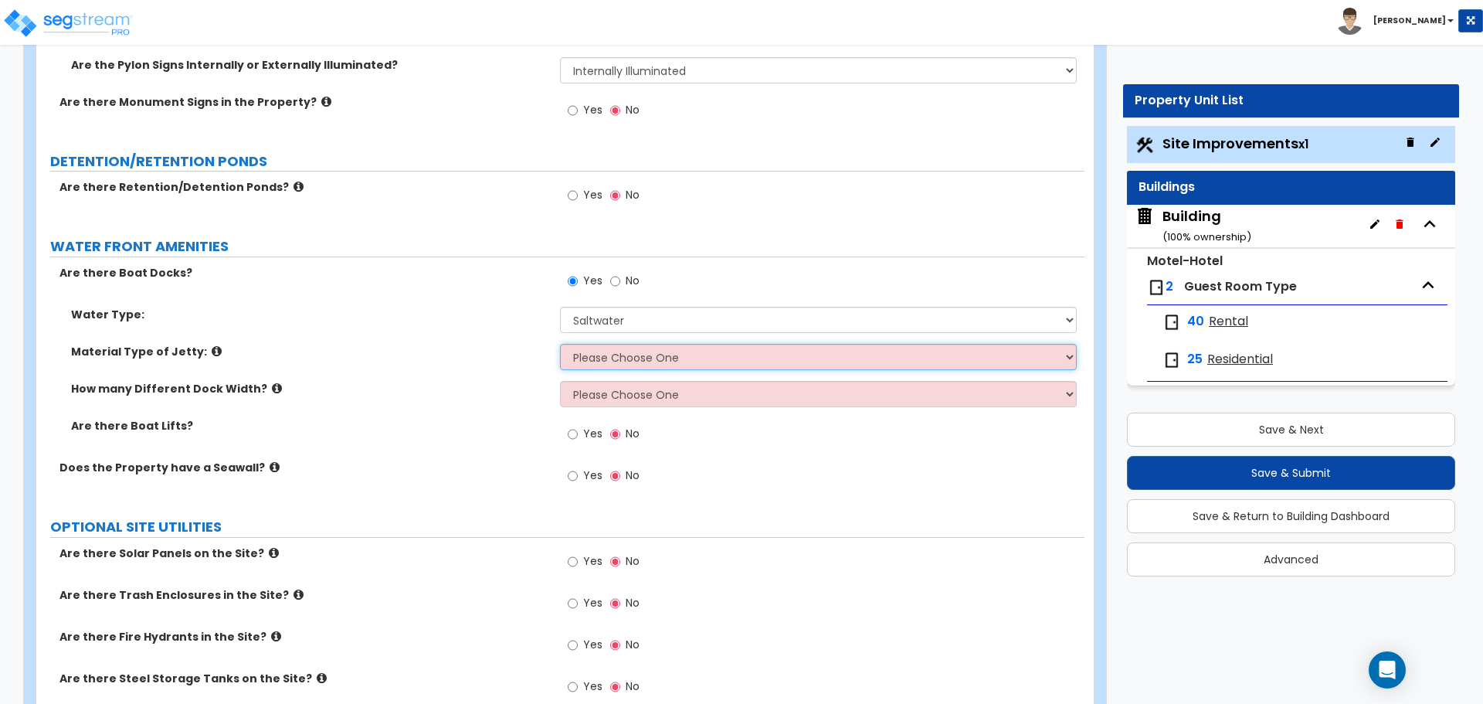
click at [609, 359] on select "Please Choose One Galvanized Steel Frame and Wood Deck Treated Wood Frame and W…" at bounding box center [818, 357] width 516 height 26
click at [589, 344] on select "Please Choose One Galvanized Steel Frame and Wood Deck Treated Wood Frame and W…" at bounding box center [818, 357] width 516 height 26
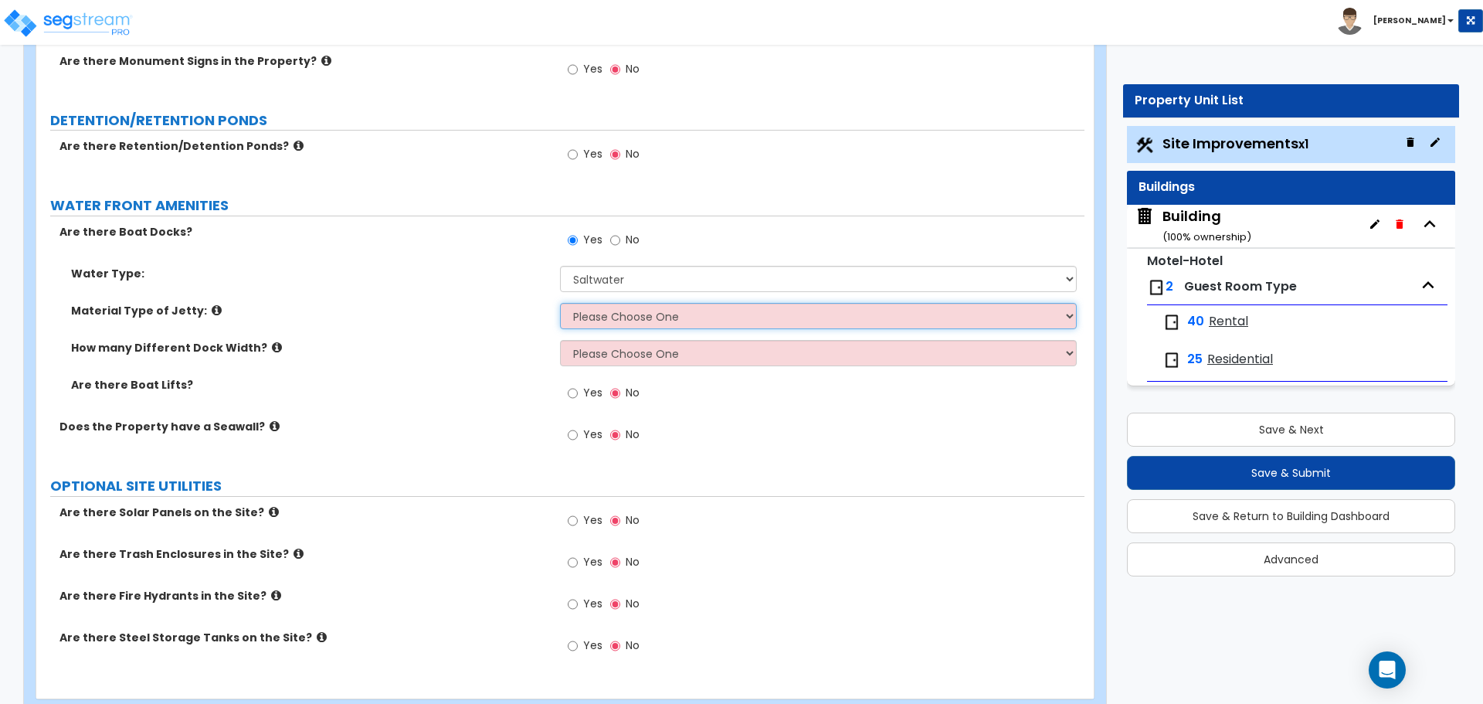
scroll to position [6656, 0]
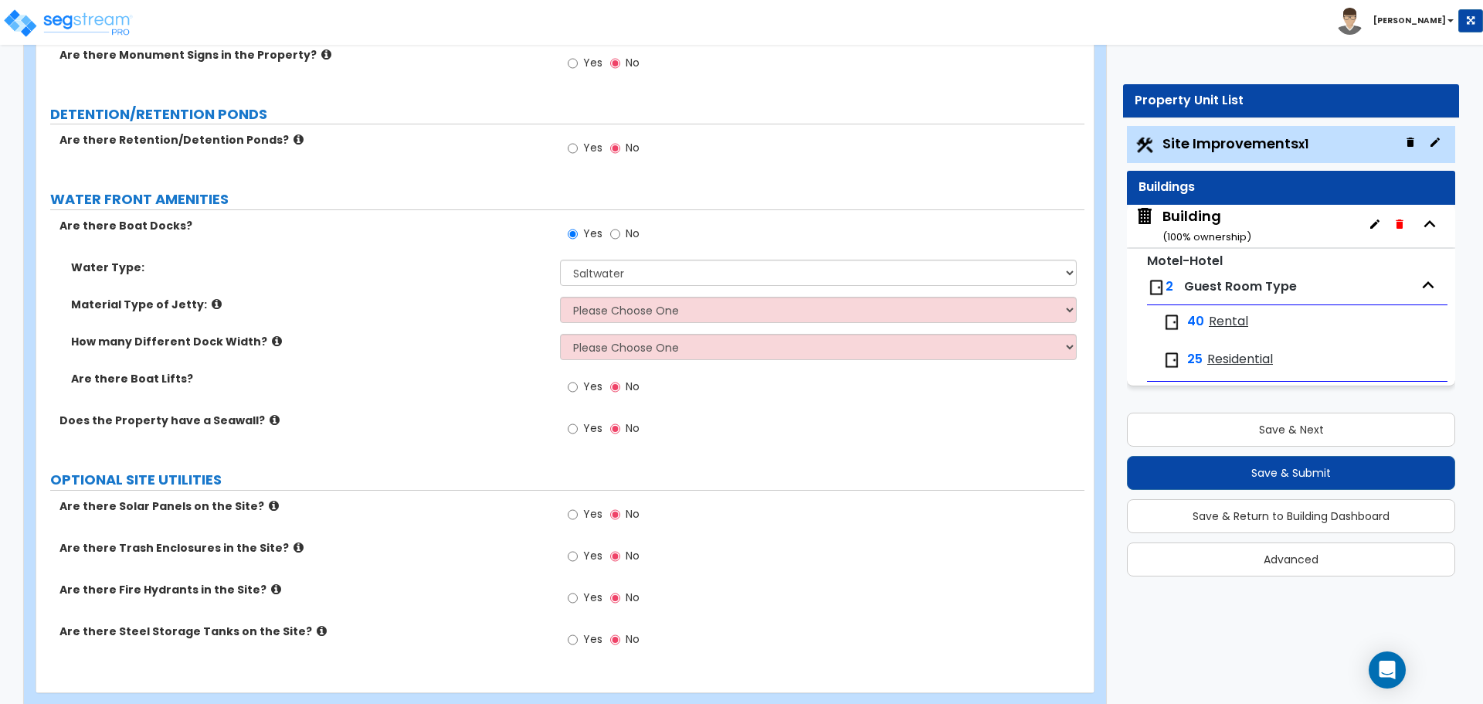
click at [595, 378] on span "Yes" at bounding box center [592, 385] width 19 height 15
click at [578, 378] on input "Yes" at bounding box center [573, 386] width 10 height 17
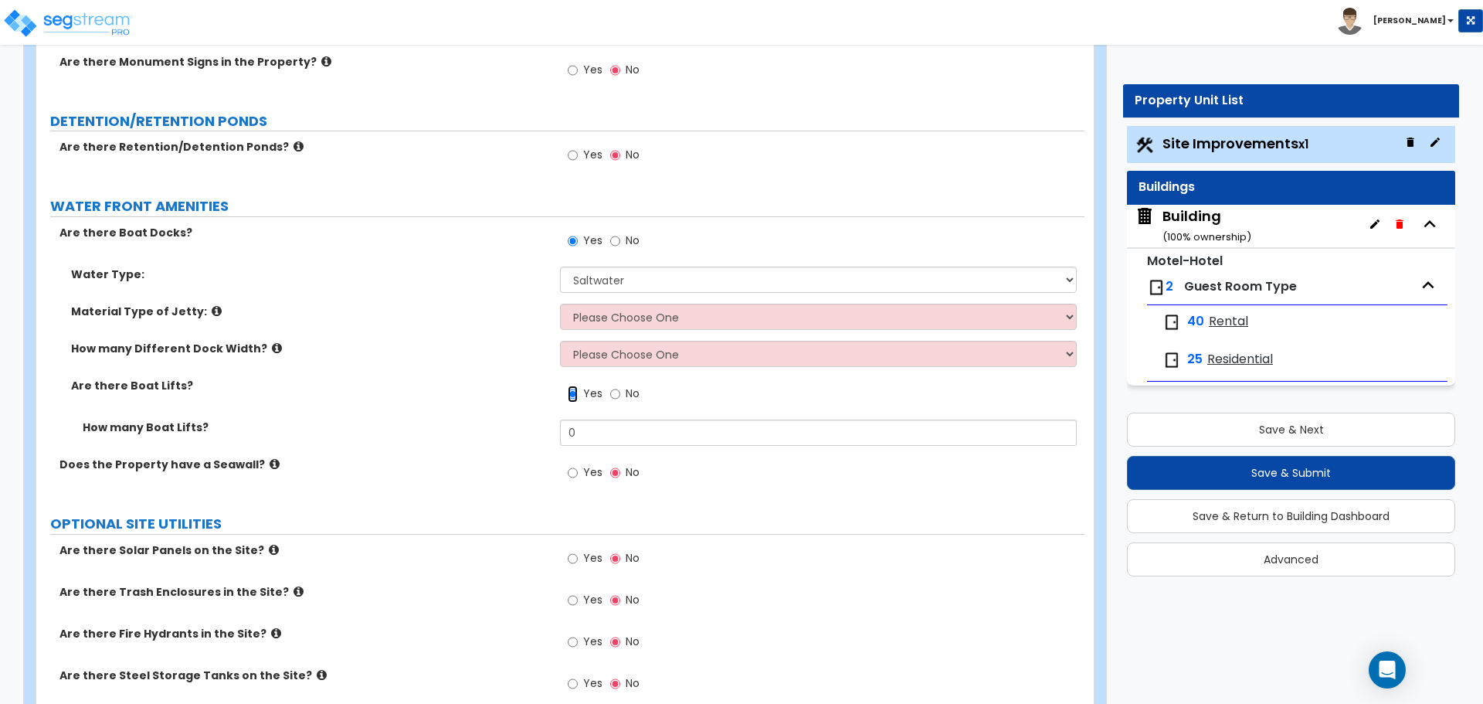
scroll to position [6720, 0]
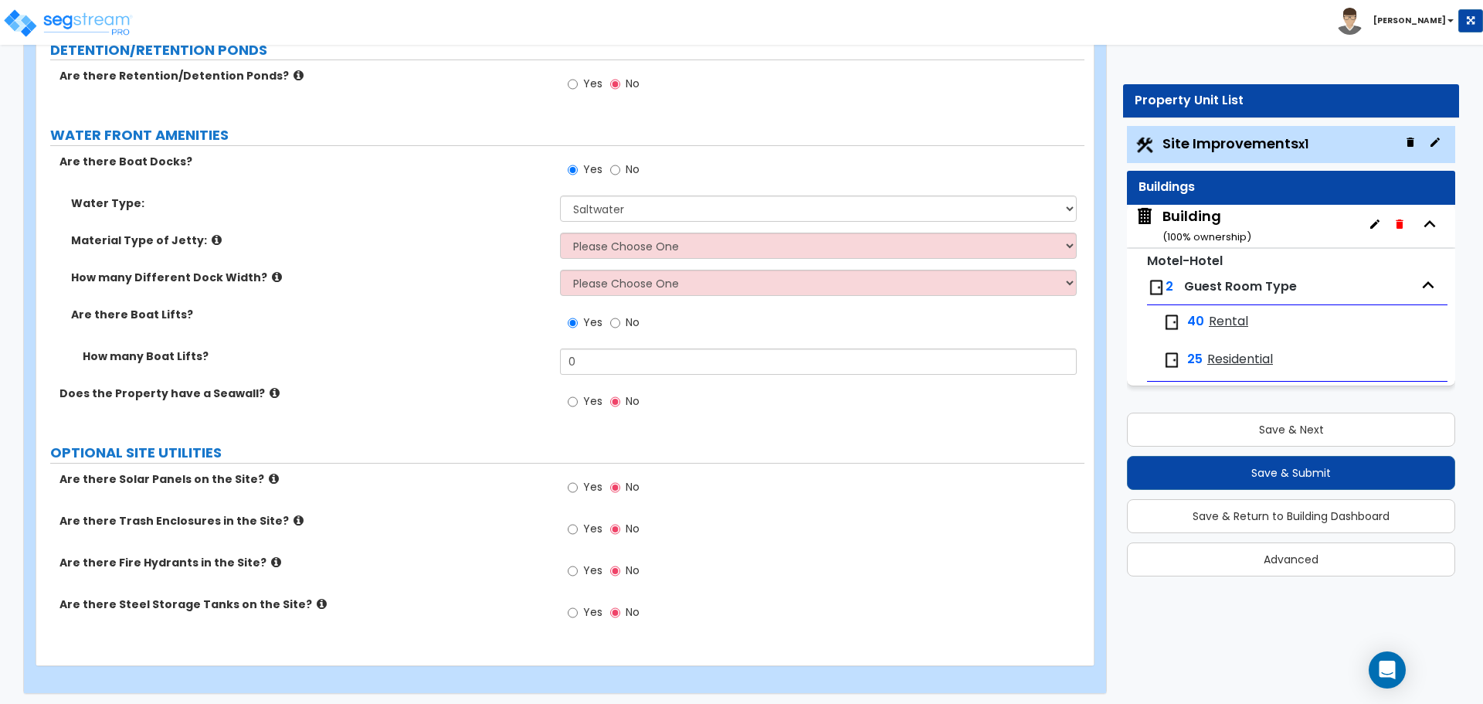
click at [591, 395] on span "Yes" at bounding box center [592, 400] width 19 height 15
click at [578, 395] on input "Yes" at bounding box center [573, 401] width 10 height 17
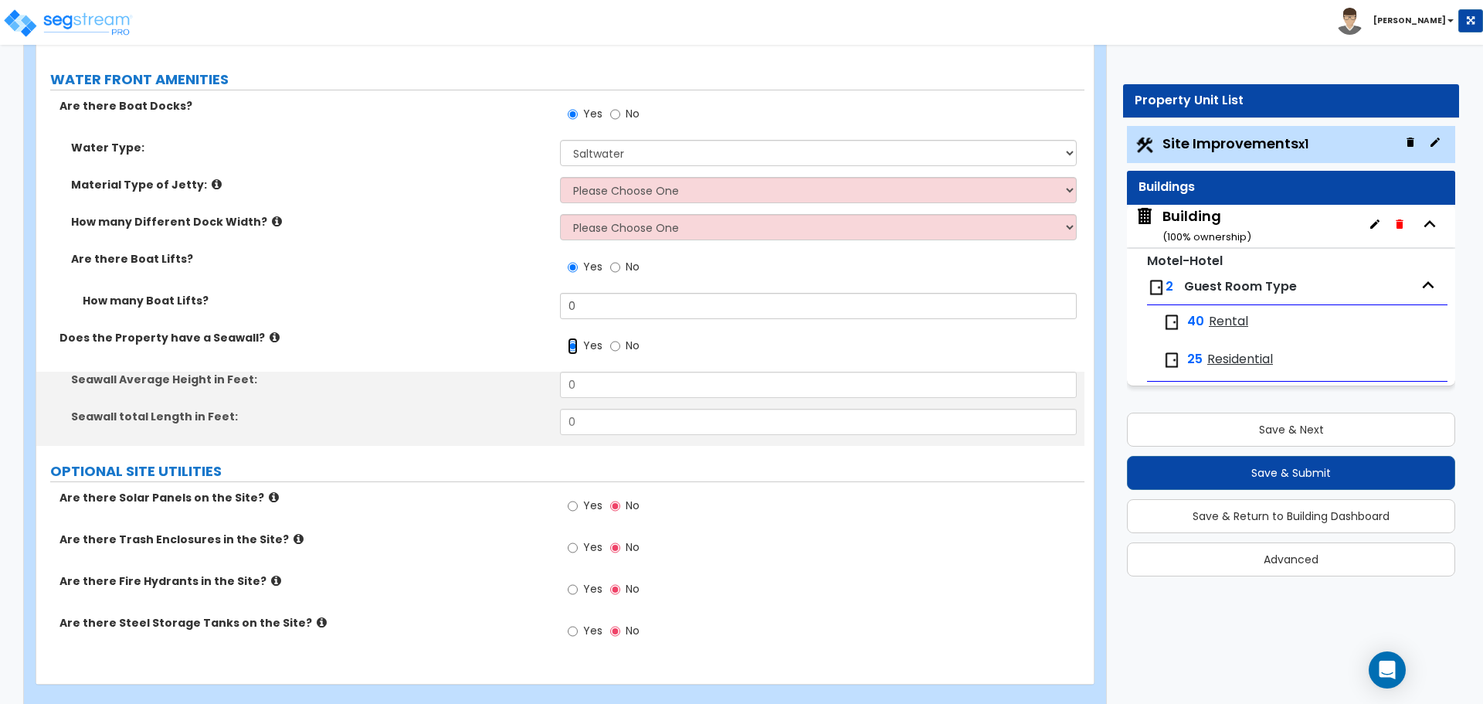
scroll to position [6794, 0]
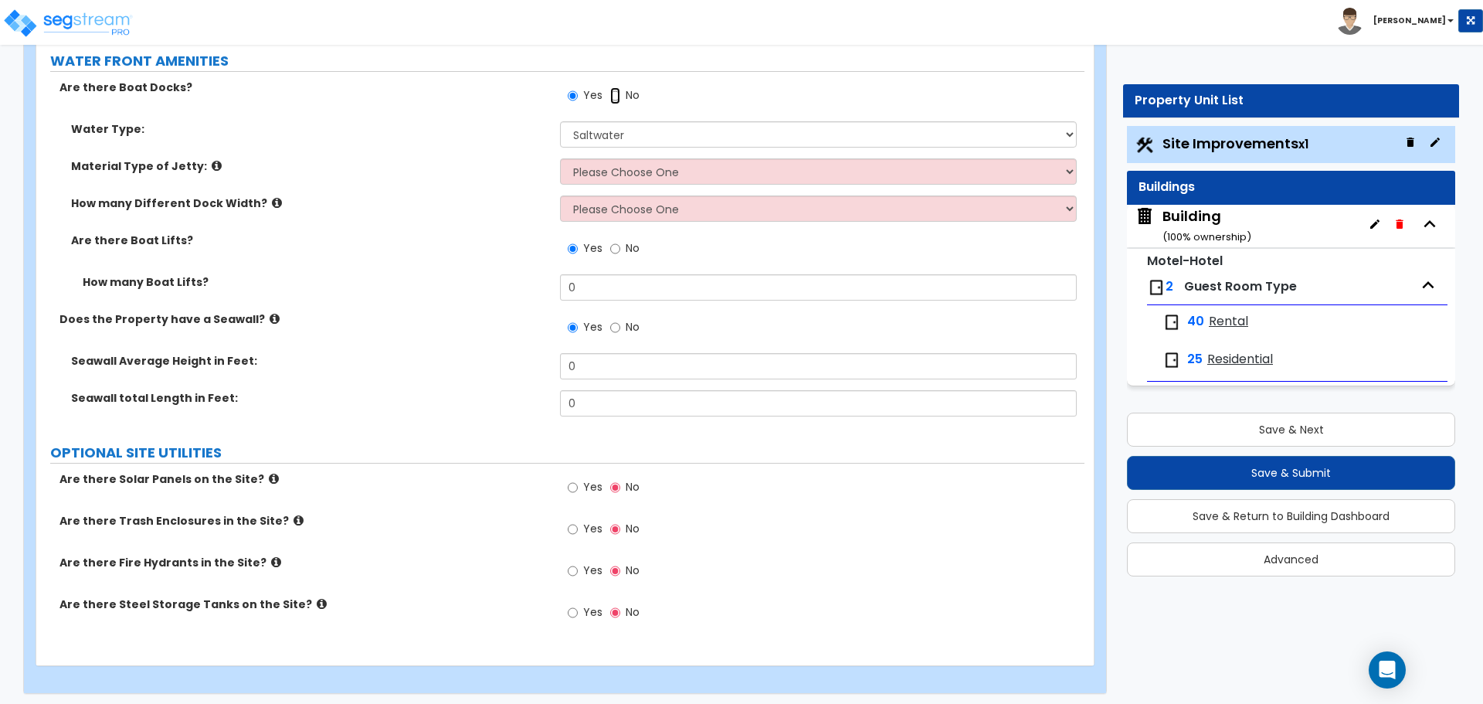
click at [619, 98] on label "No" at bounding box center [624, 97] width 29 height 26
click at [619, 98] on input "No" at bounding box center [615, 95] width 10 height 17
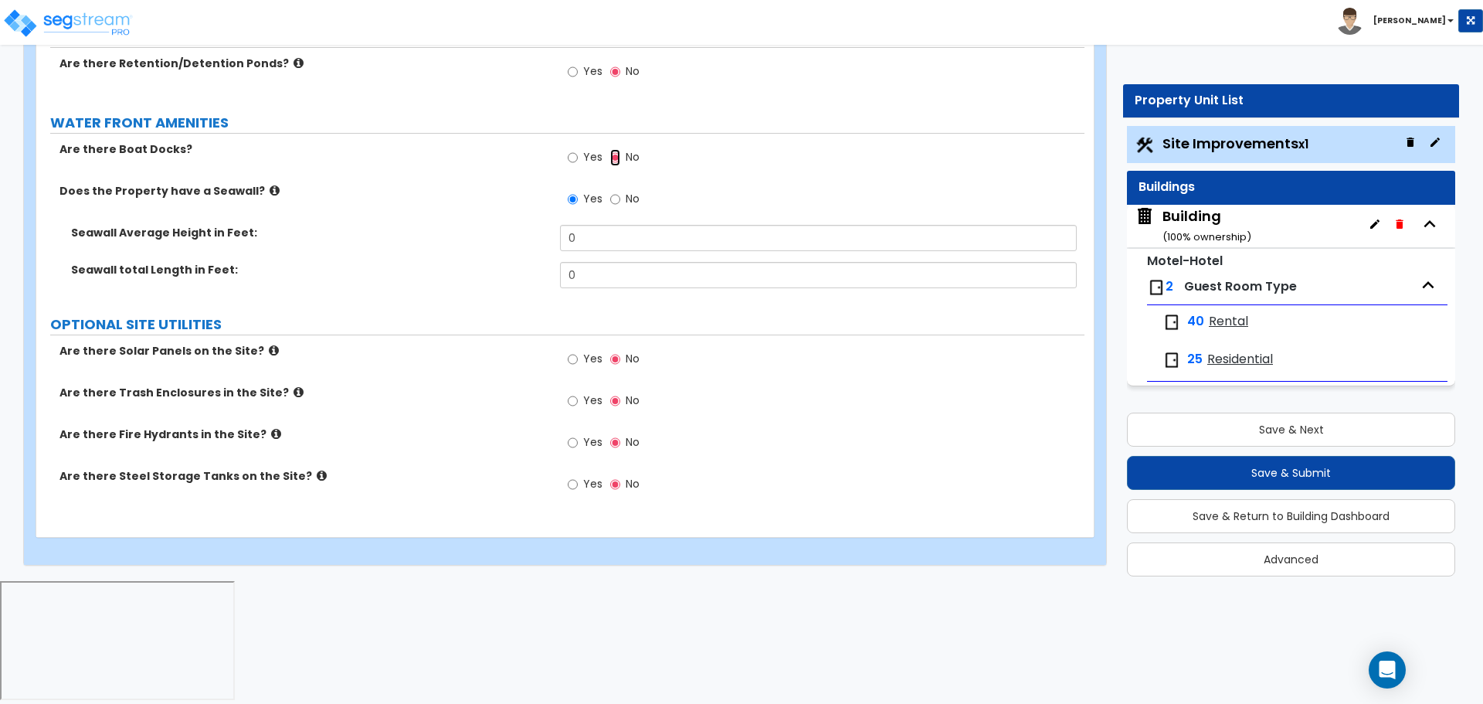
scroll to position [6604, 0]
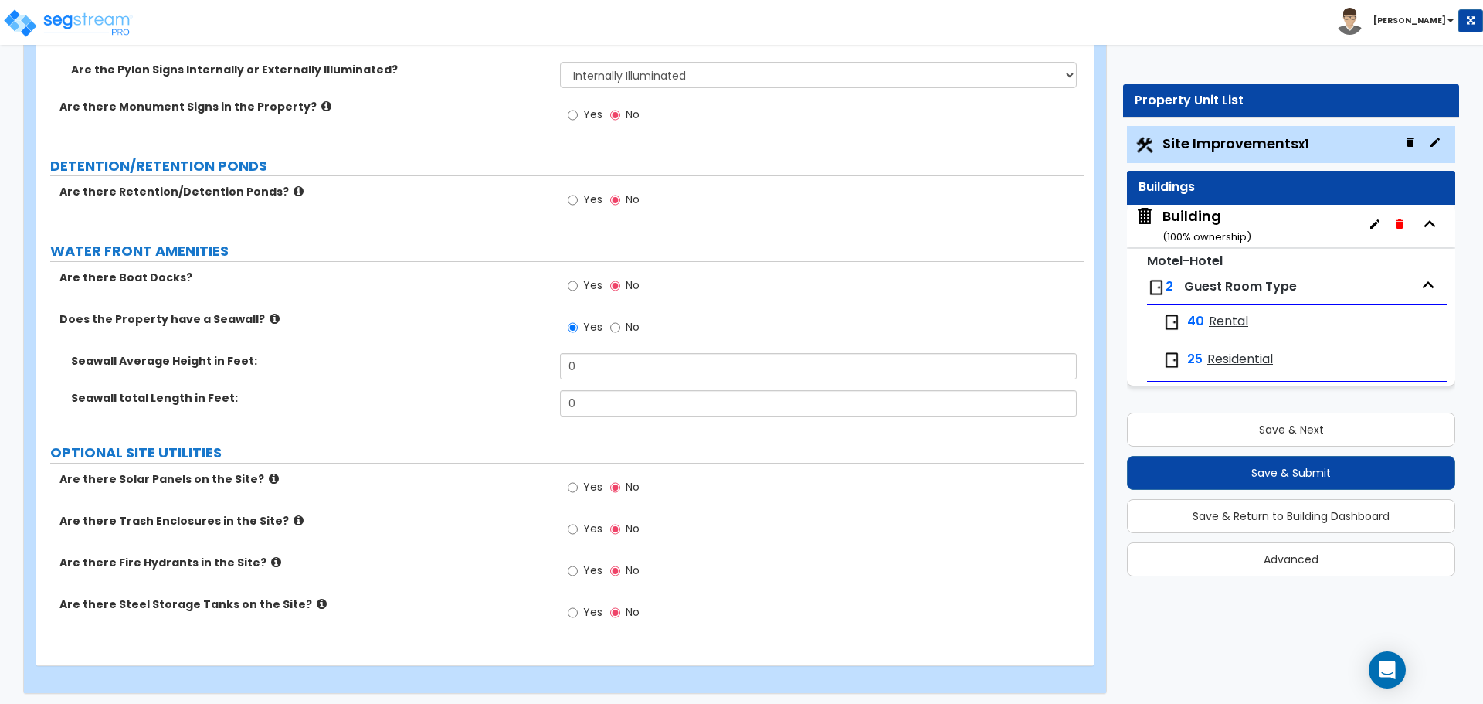
click at [622, 318] on label "No" at bounding box center [624, 329] width 29 height 26
click at [620, 319] on input "No" at bounding box center [615, 327] width 10 height 17
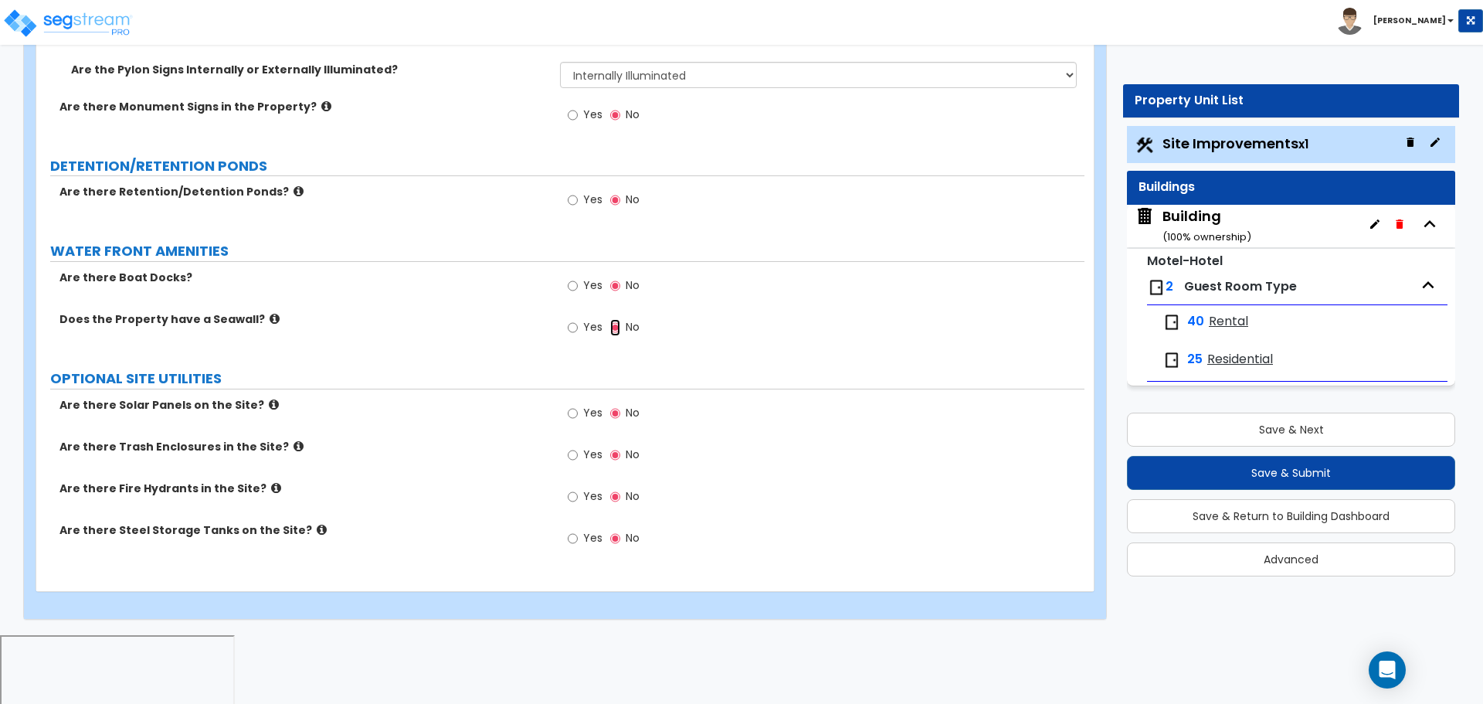
scroll to position [6530, 0]
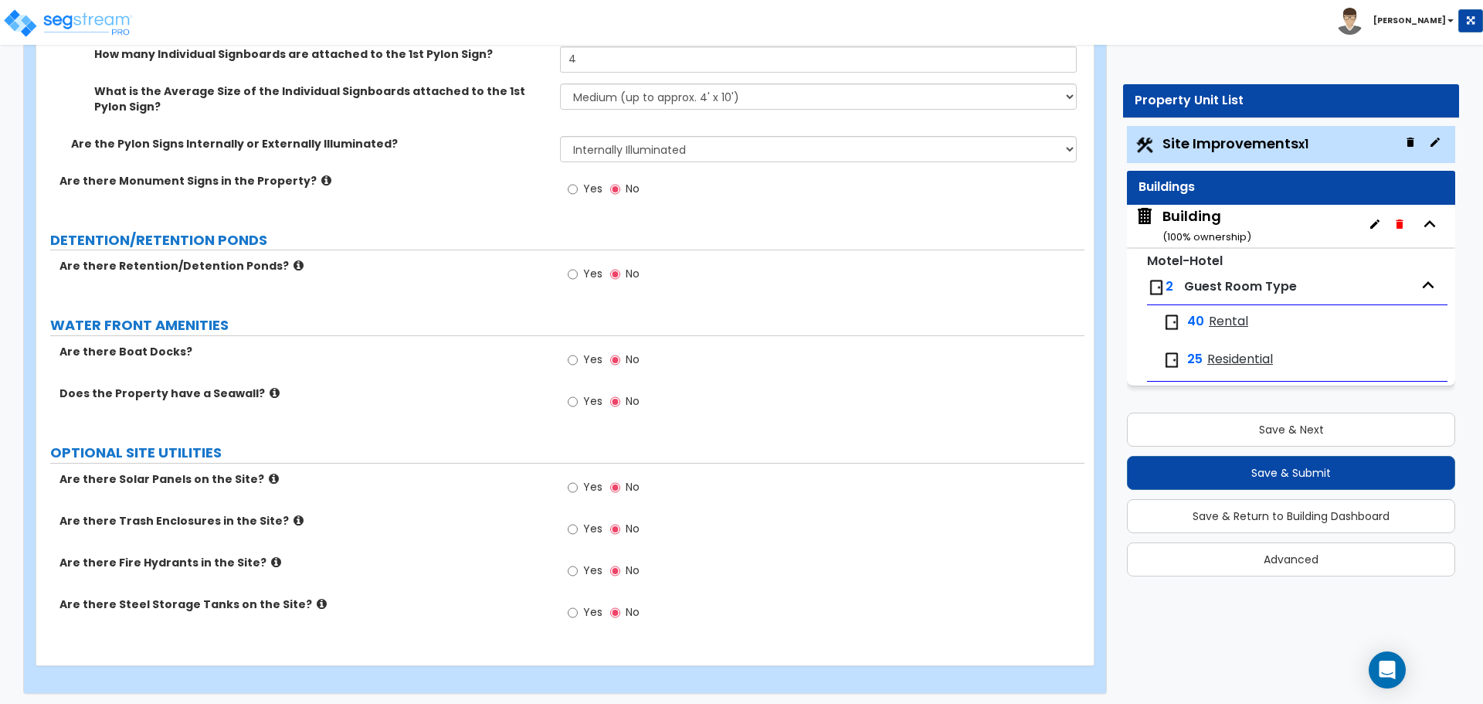
click at [580, 482] on label "Yes" at bounding box center [585, 489] width 35 height 26
click at [578, 482] on input "Yes" at bounding box center [573, 487] width 10 height 17
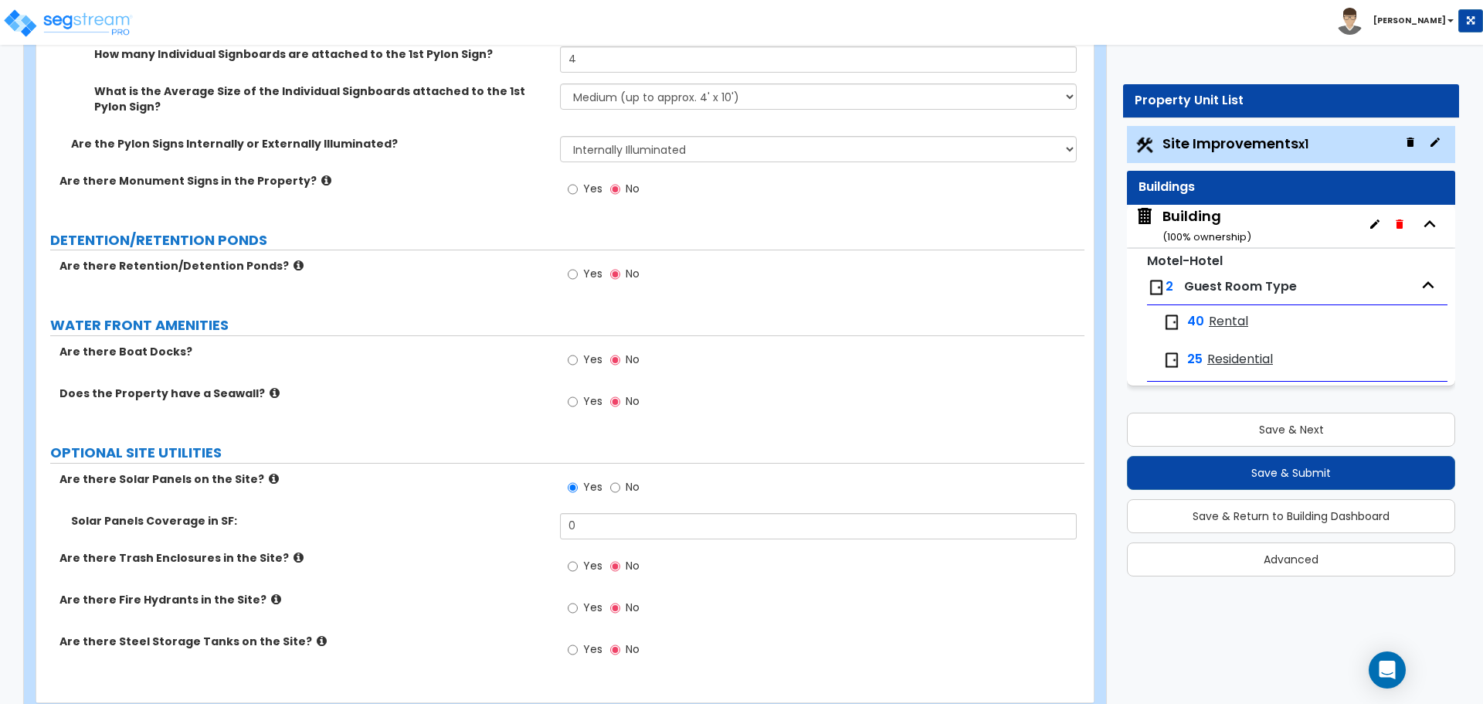
click at [269, 473] on icon at bounding box center [274, 479] width 10 height 12
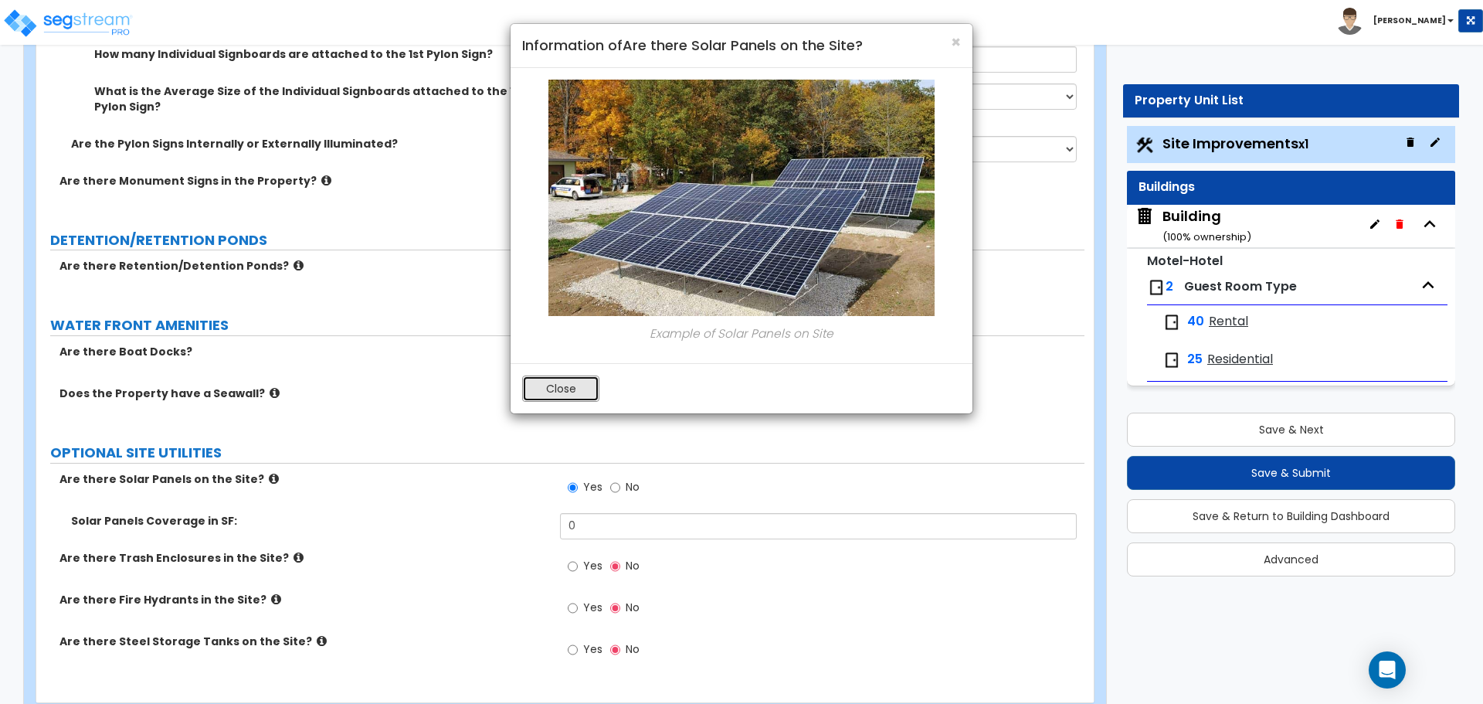
click at [565, 388] on button "Close" at bounding box center [560, 388] width 77 height 26
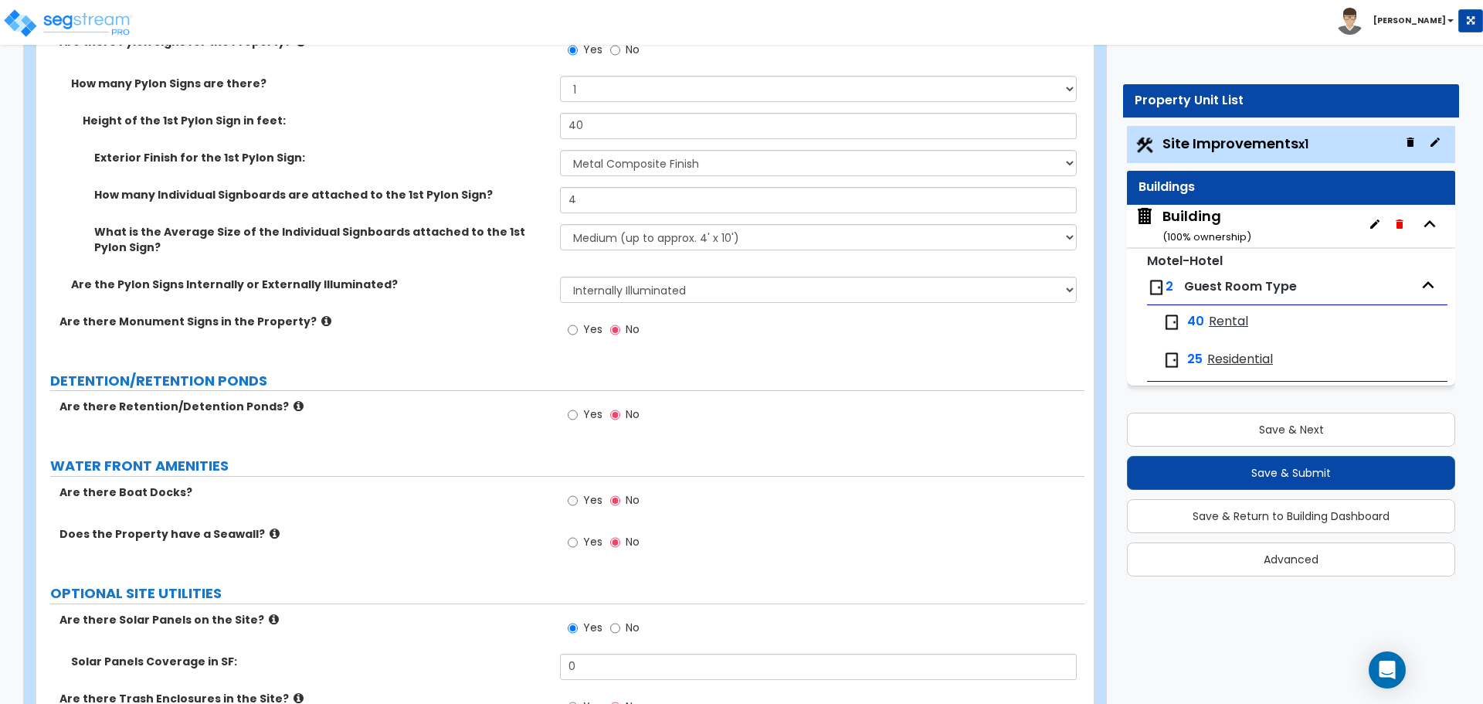
scroll to position [6567, 0]
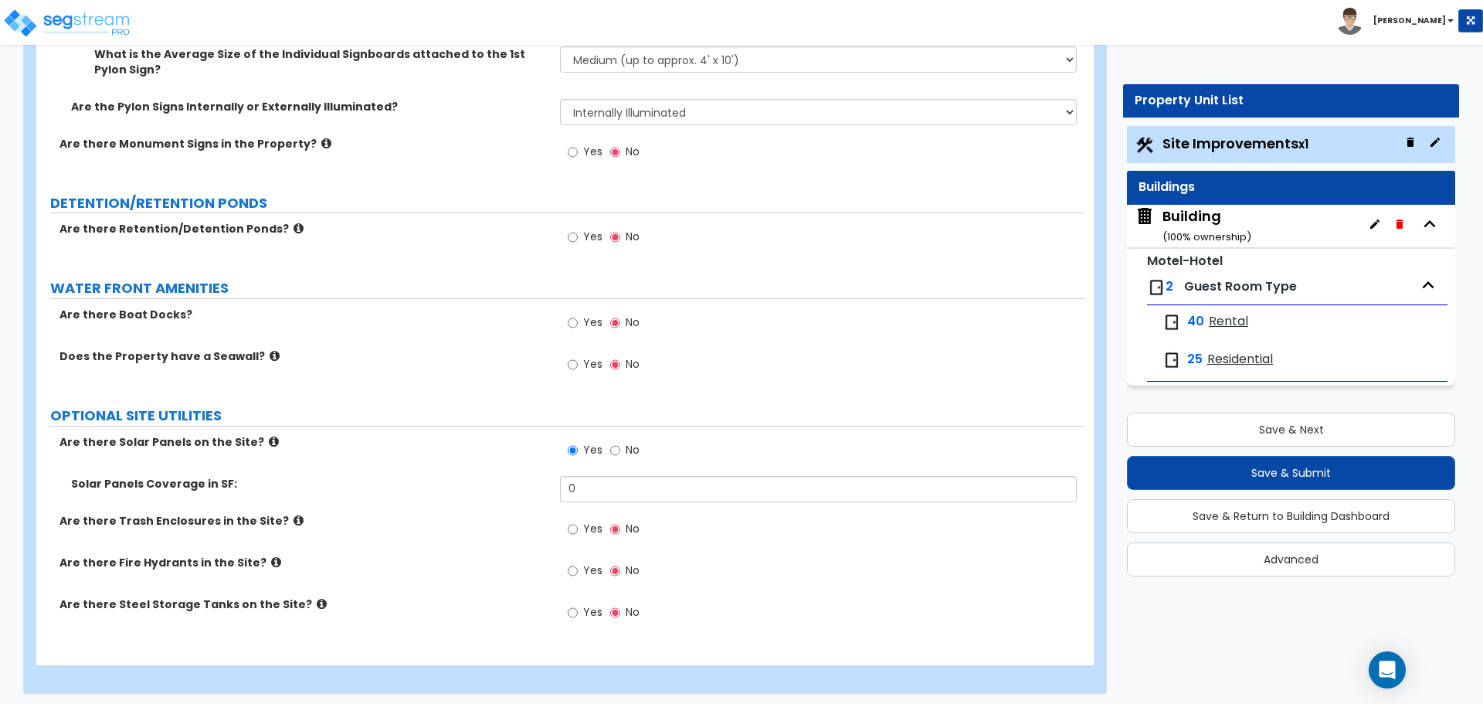
click at [632, 442] on span "No" at bounding box center [633, 449] width 14 height 15
click at [620, 442] on input "No" at bounding box center [615, 450] width 10 height 17
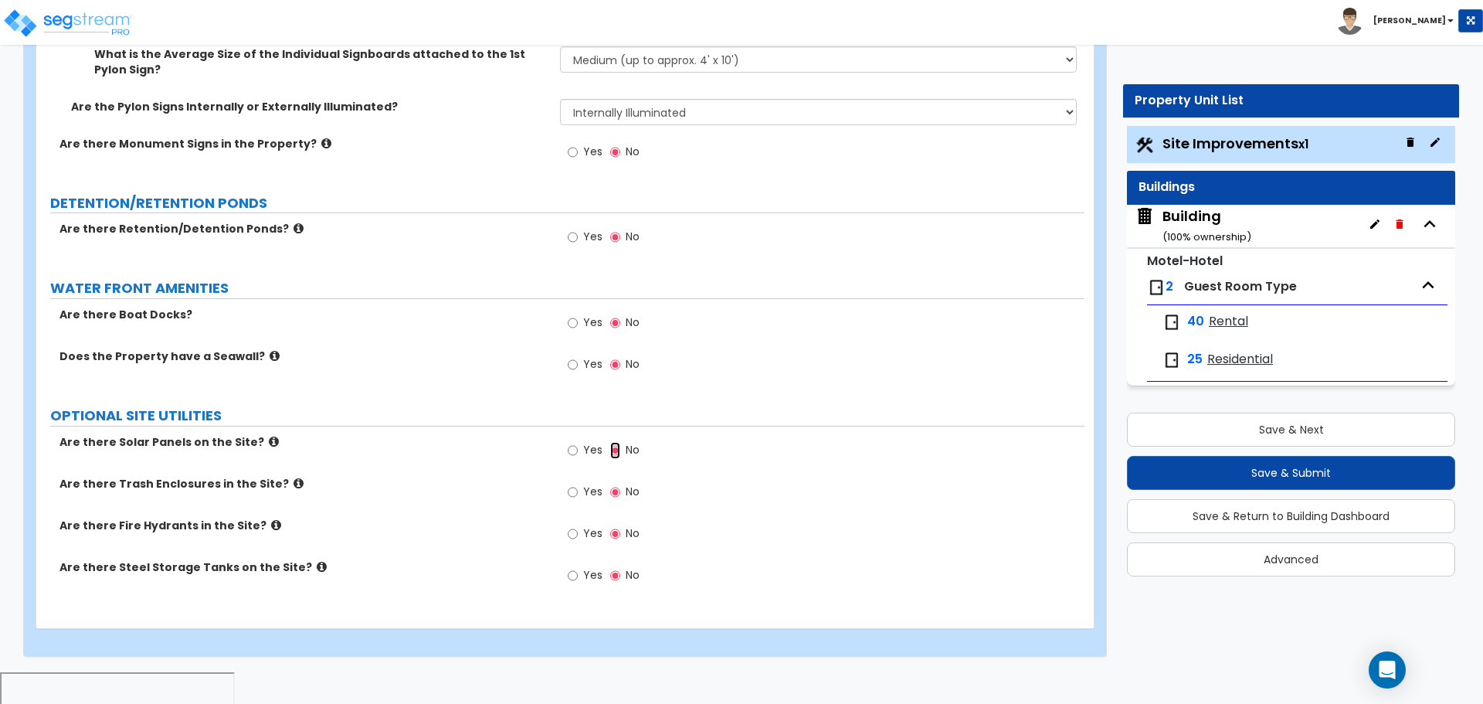
scroll to position [6530, 0]
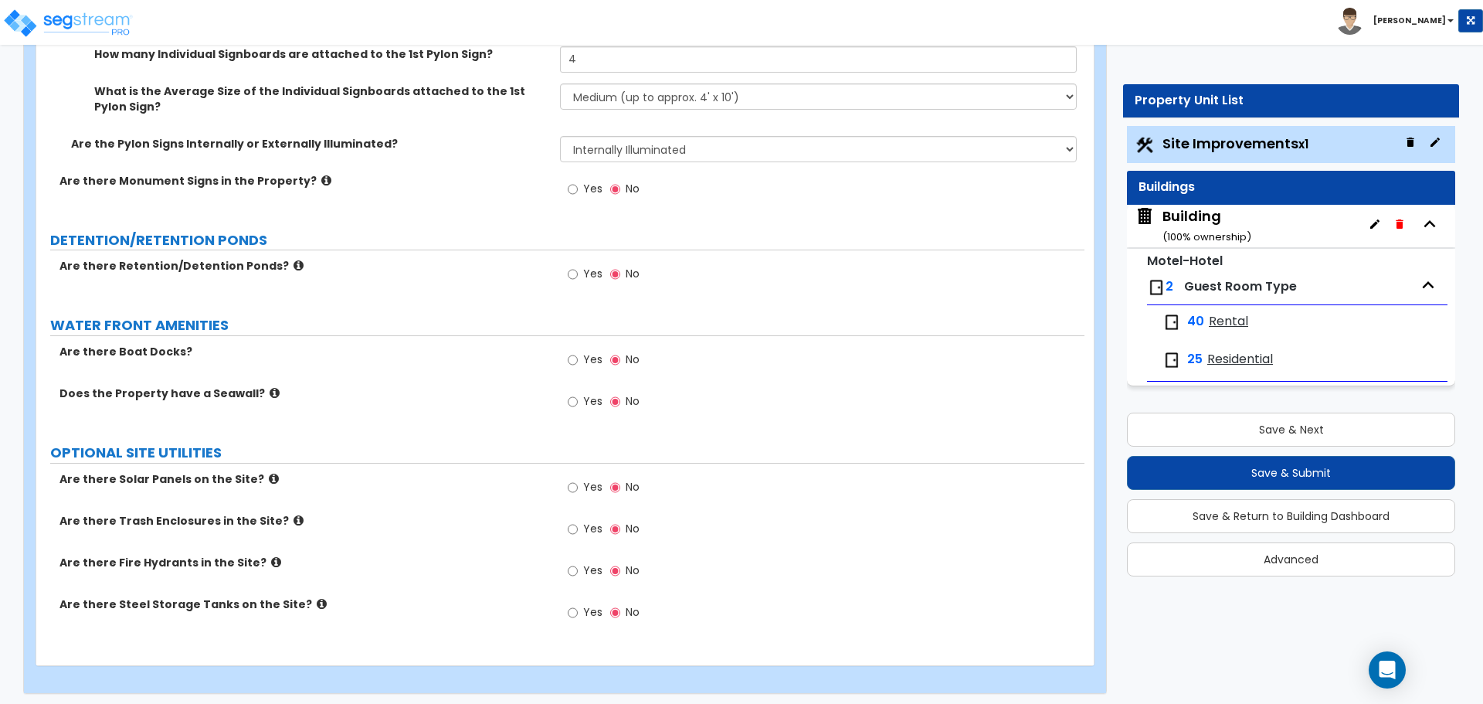
click at [582, 484] on label "Yes" at bounding box center [585, 489] width 35 height 26
click at [578, 484] on input "Yes" at bounding box center [573, 487] width 10 height 17
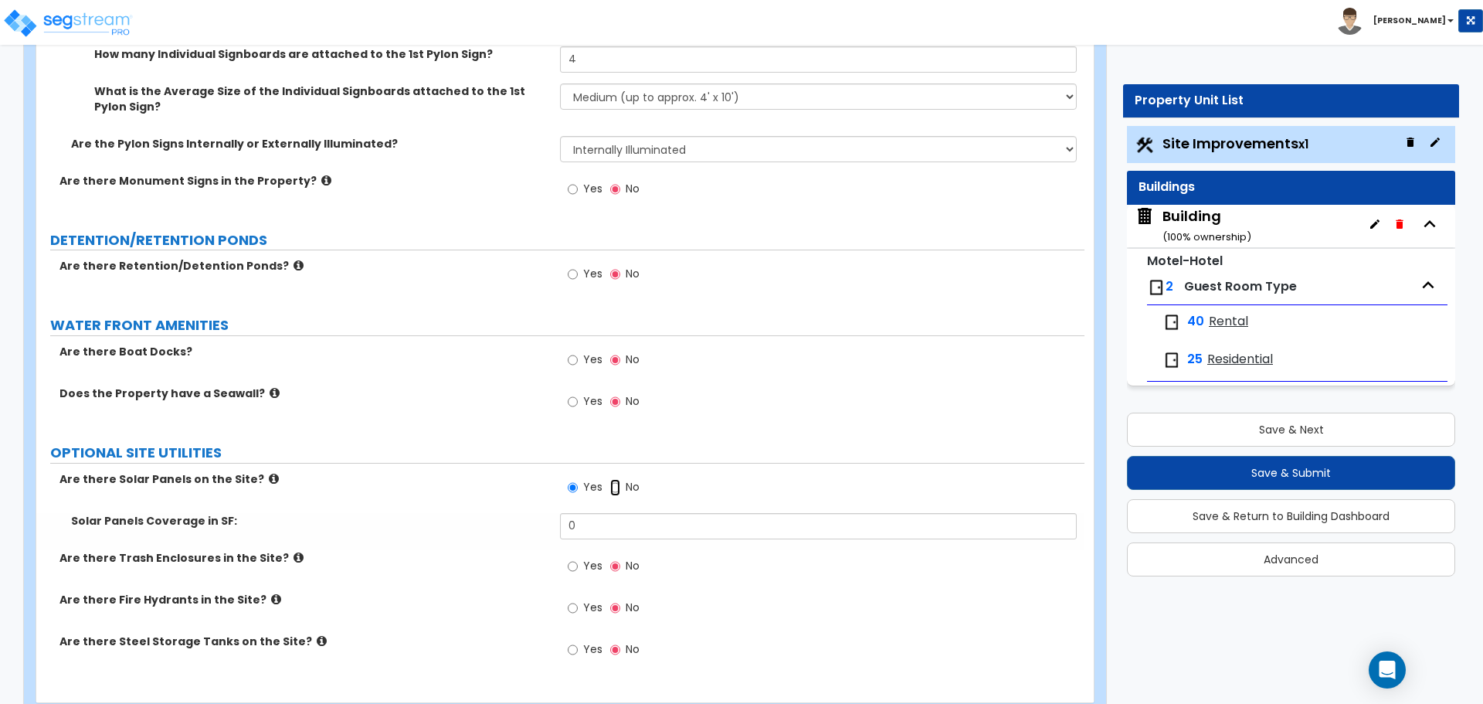
click at [617, 479] on input "No" at bounding box center [615, 487] width 10 height 17
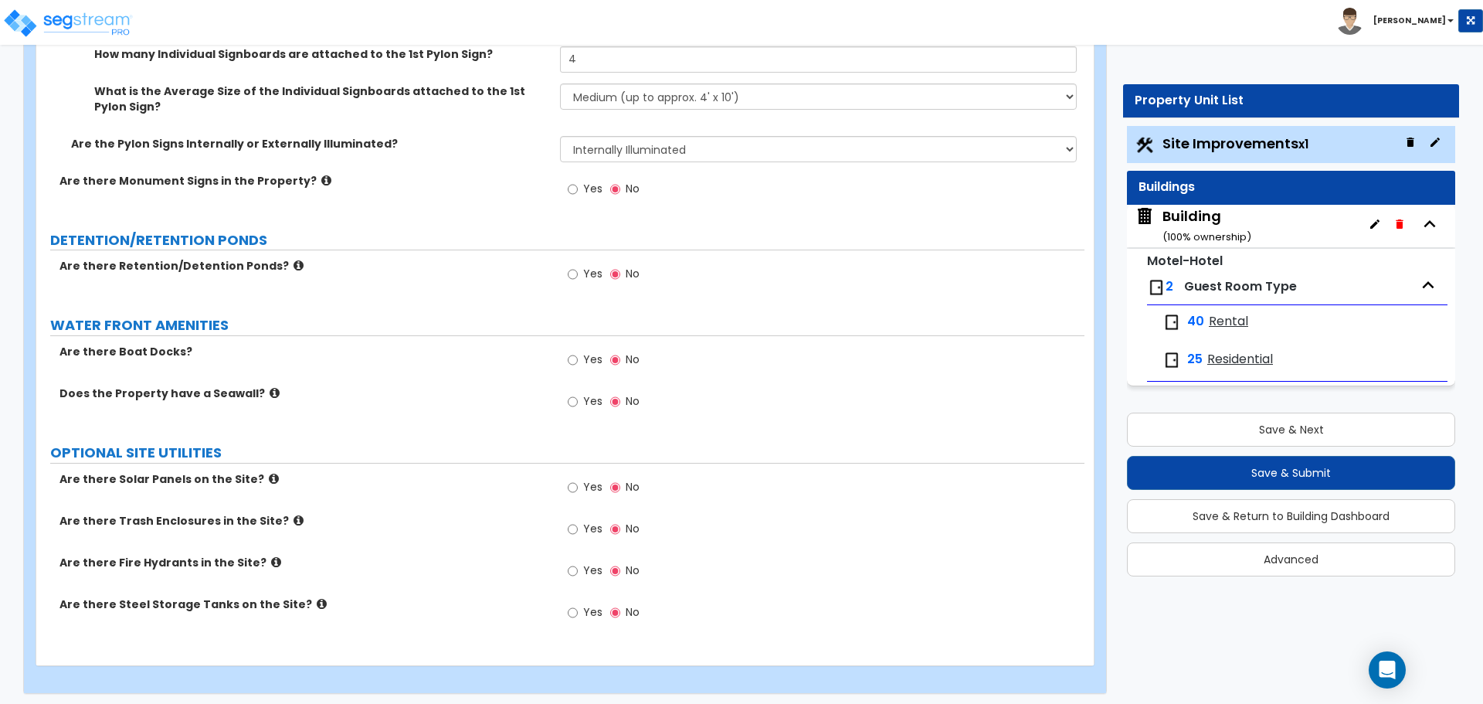
click at [583, 523] on span "Yes" at bounding box center [592, 528] width 19 height 15
click at [578, 523] on input "Yes" at bounding box center [573, 529] width 10 height 17
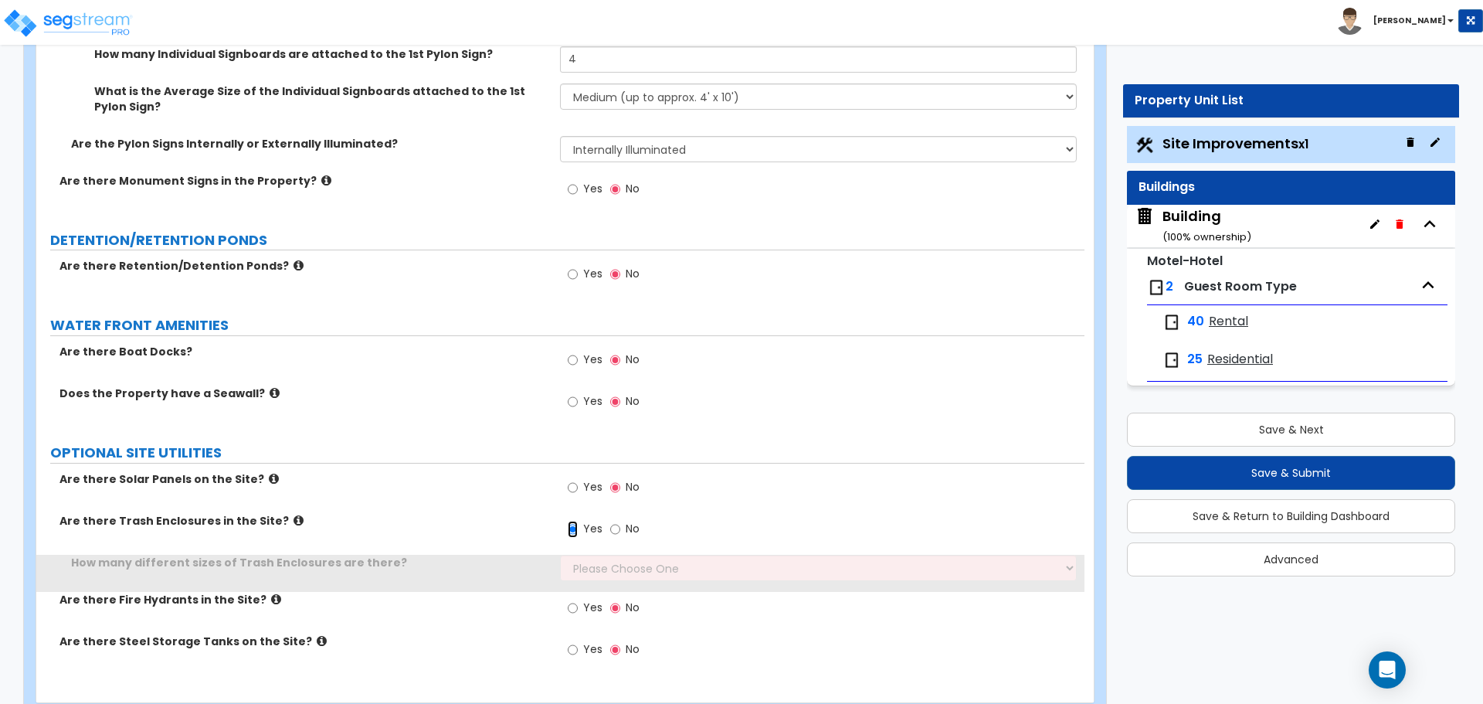
scroll to position [6567, 0]
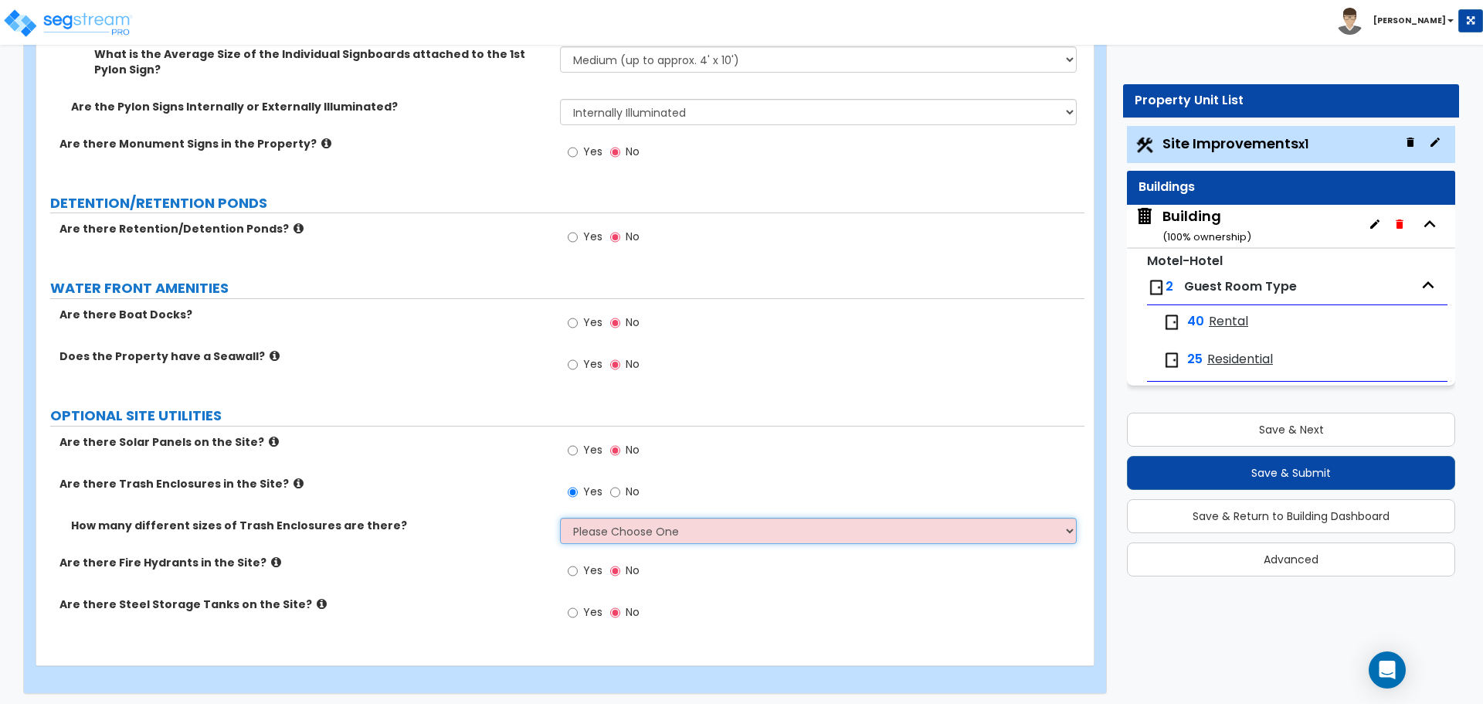
click at [633, 521] on select "Please Choose One 1 2 3" at bounding box center [818, 530] width 516 height 26
click at [560, 517] on select "Please Choose One 1 2 3" at bounding box center [818, 530] width 516 height 26
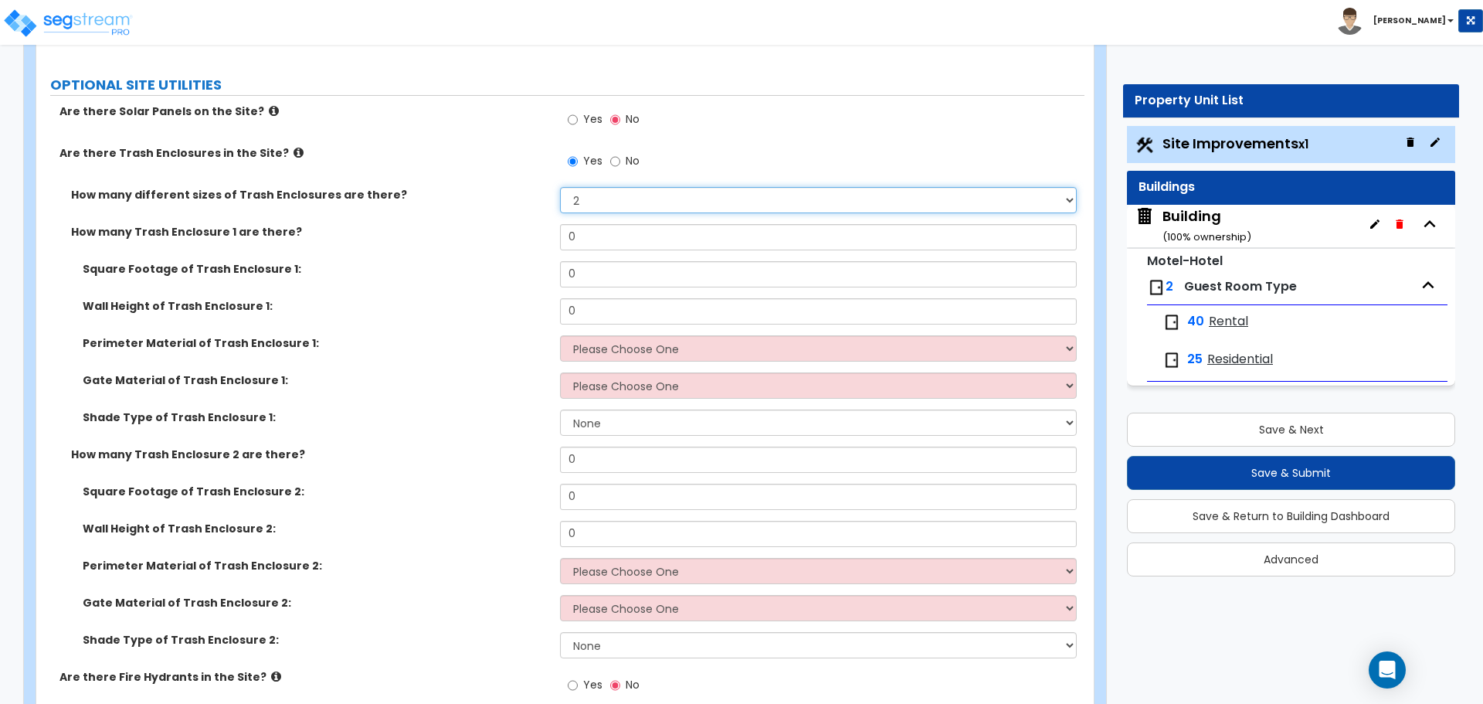
scroll to position [7012, 0]
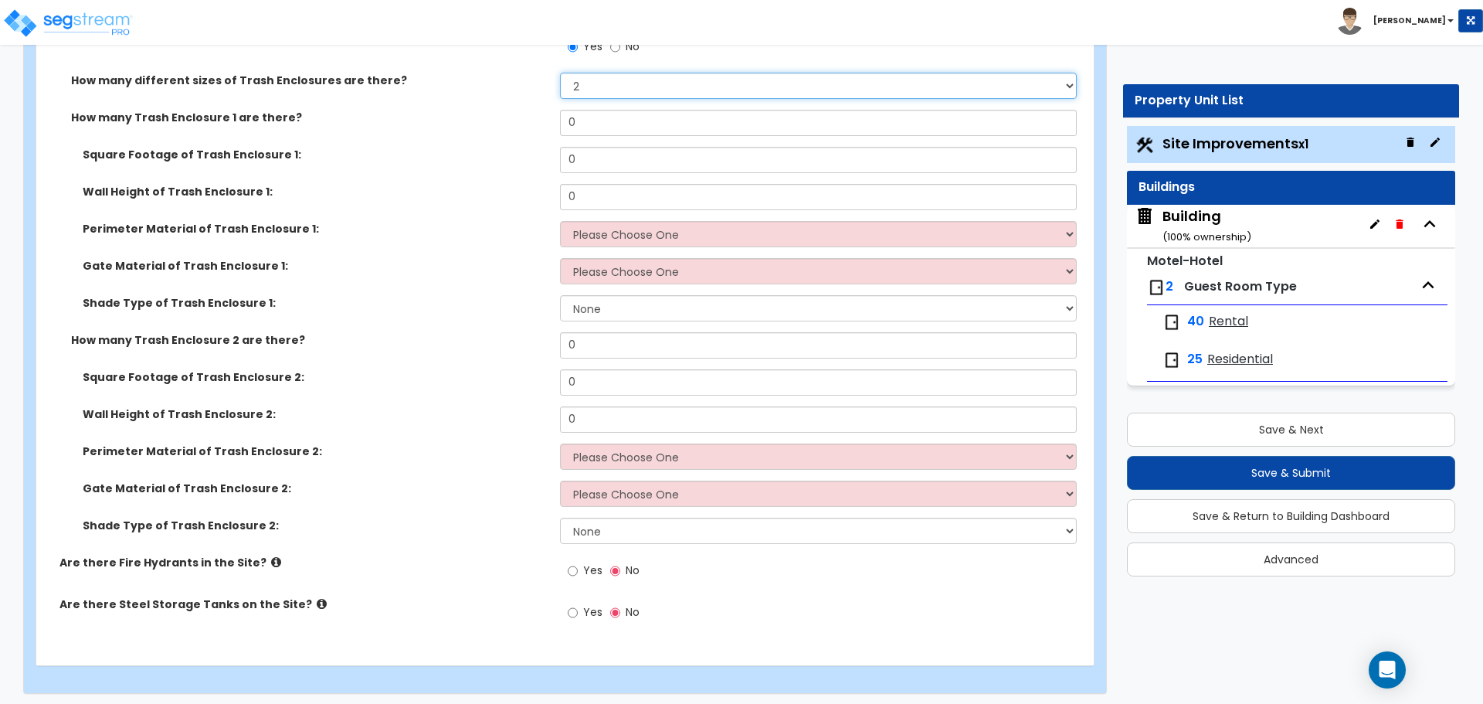
click at [598, 83] on select "Please Choose One 1 2 3" at bounding box center [818, 86] width 516 height 26
click at [560, 73] on select "Please Choose One 1 2 3" at bounding box center [818, 86] width 516 height 26
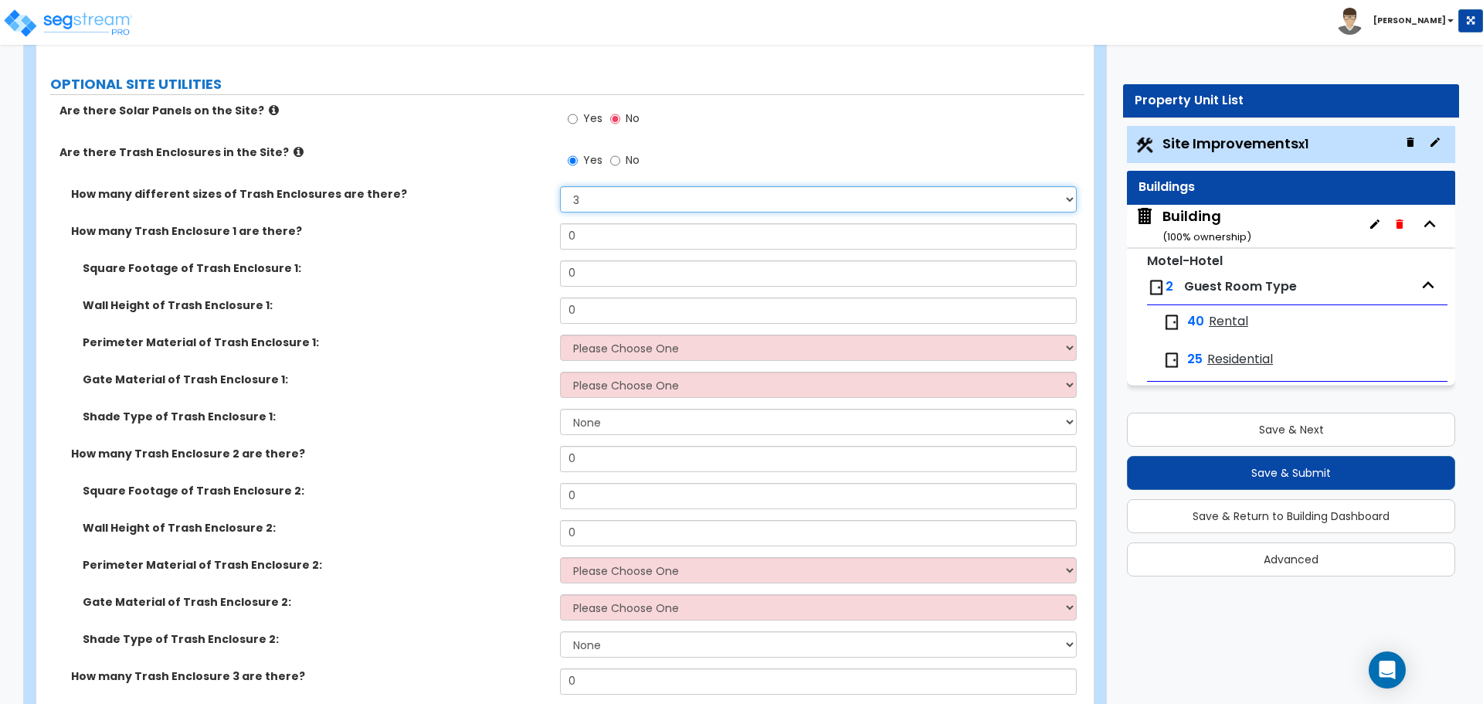
scroll to position [6897, 0]
click at [609, 201] on select "Please Choose One 1 2 3" at bounding box center [818, 201] width 516 height 26
click at [560, 188] on select "Please Choose One 1 2 3" at bounding box center [818, 201] width 516 height 26
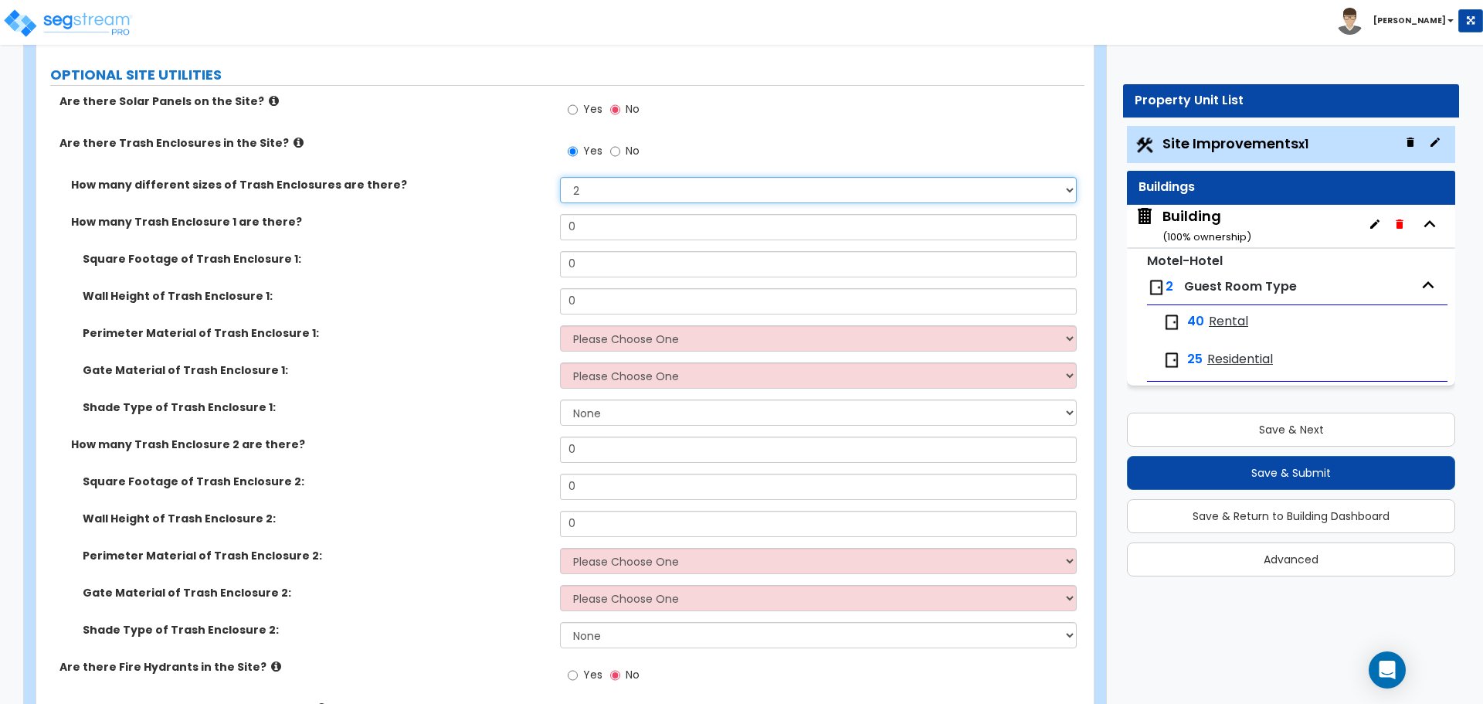
scroll to position [6929, 0]
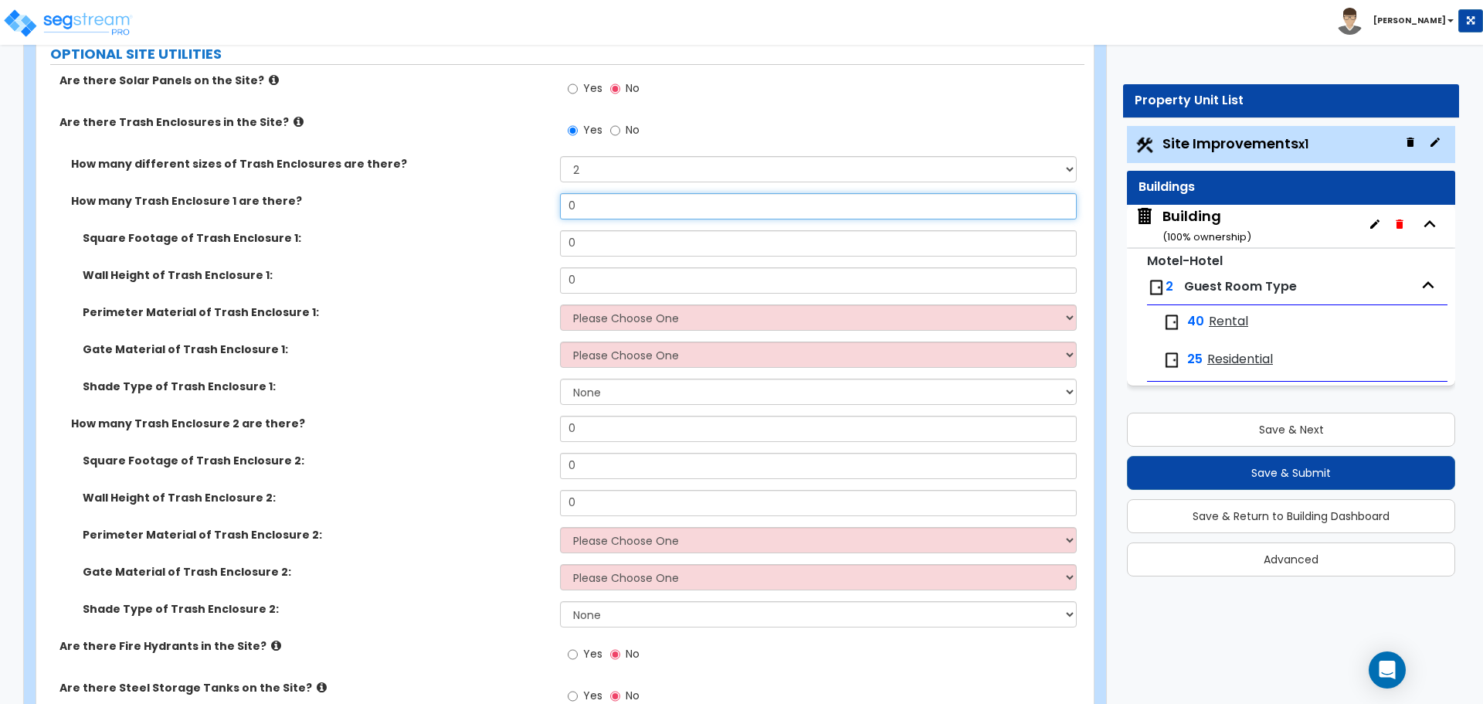
drag, startPoint x: 589, startPoint y: 203, endPoint x: 561, endPoint y: 203, distance: 27.8
click at [561, 203] on input "0" at bounding box center [818, 206] width 516 height 26
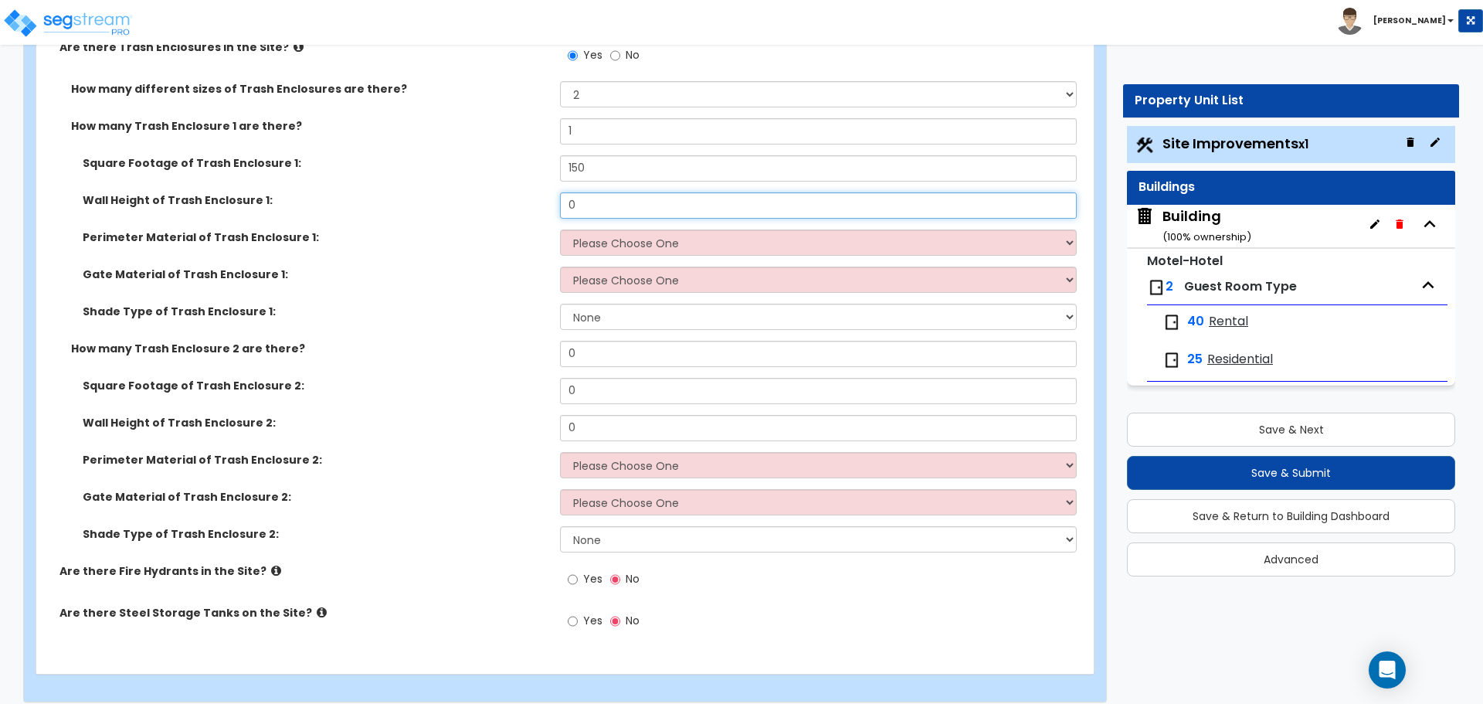
scroll to position [7012, 0]
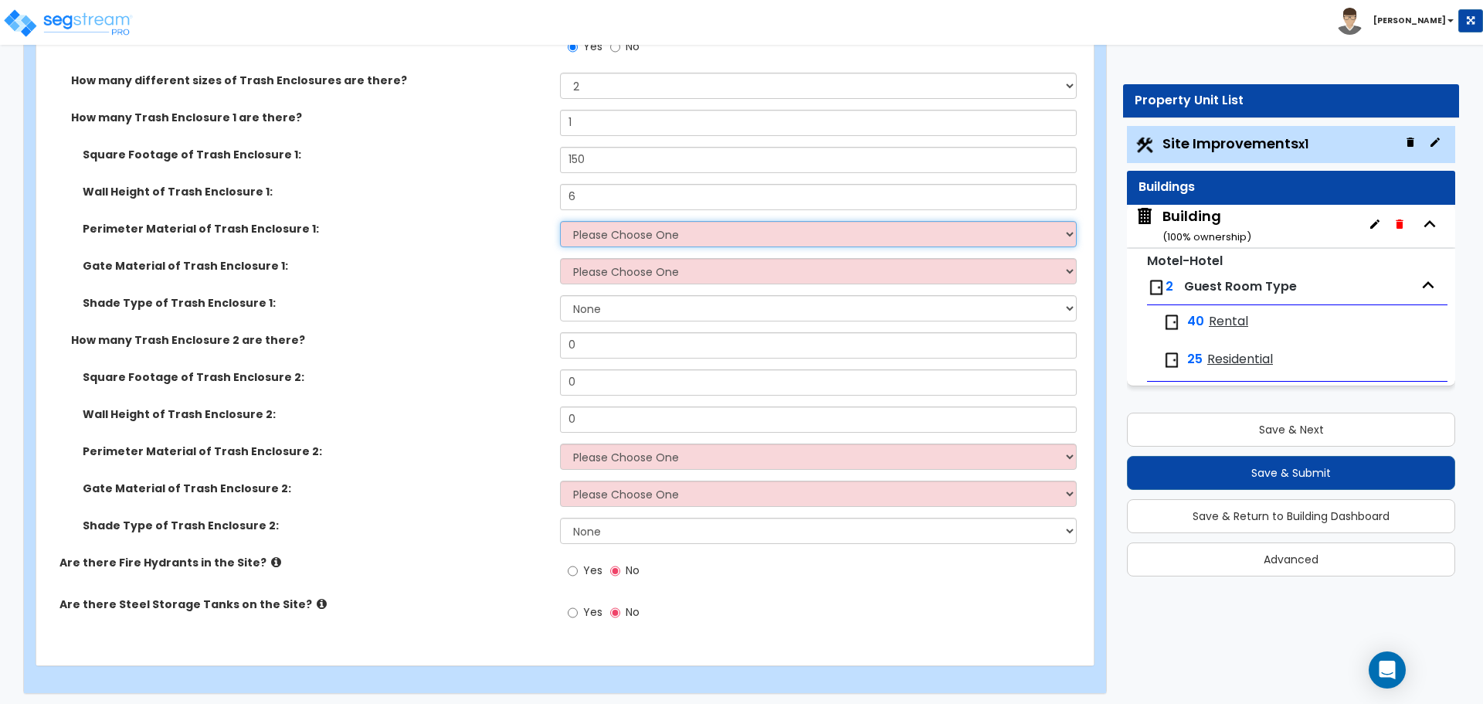
click at [657, 237] on select "Please Choose One Chain Link Wood Metal CMU" at bounding box center [818, 234] width 516 height 26
click at [560, 221] on select "Please Choose One Chain Link Wood Metal CMU" at bounding box center [818, 234] width 516 height 26
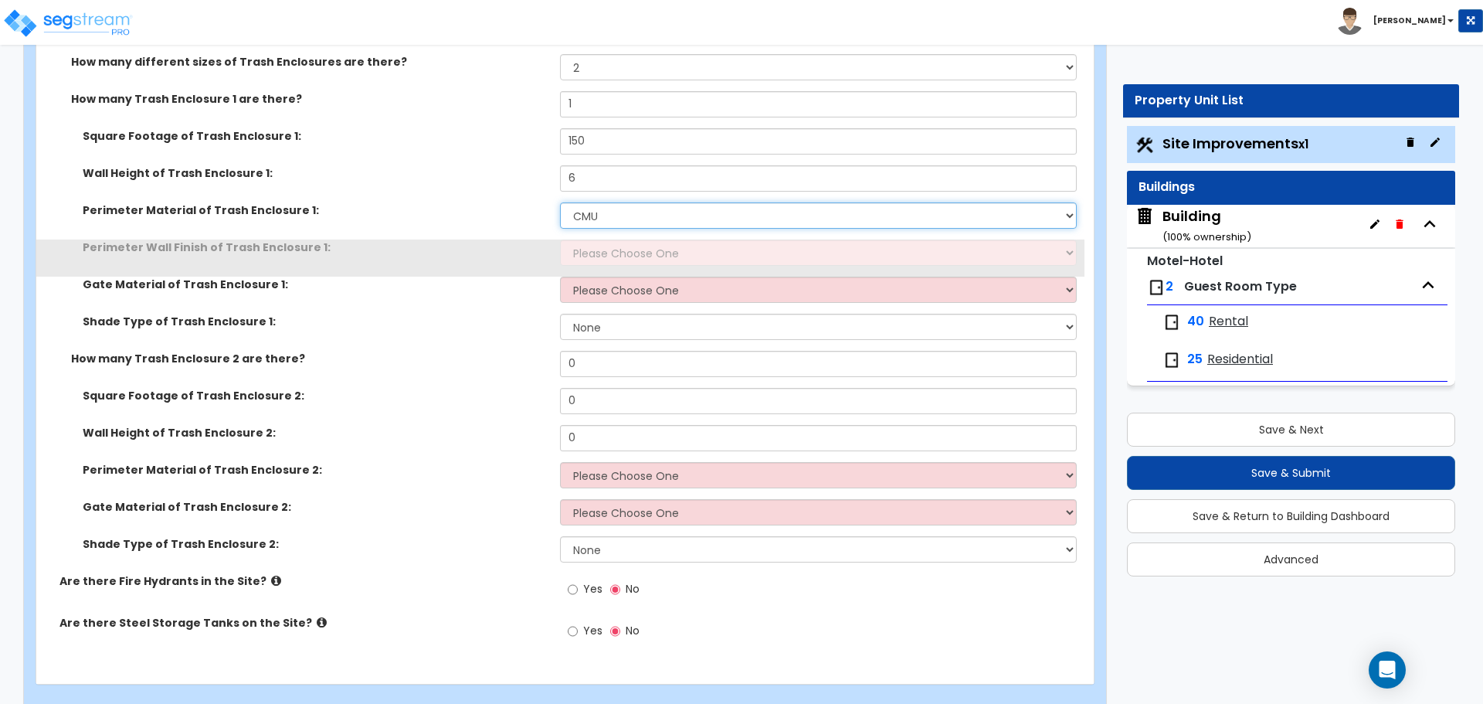
scroll to position [7031, 0]
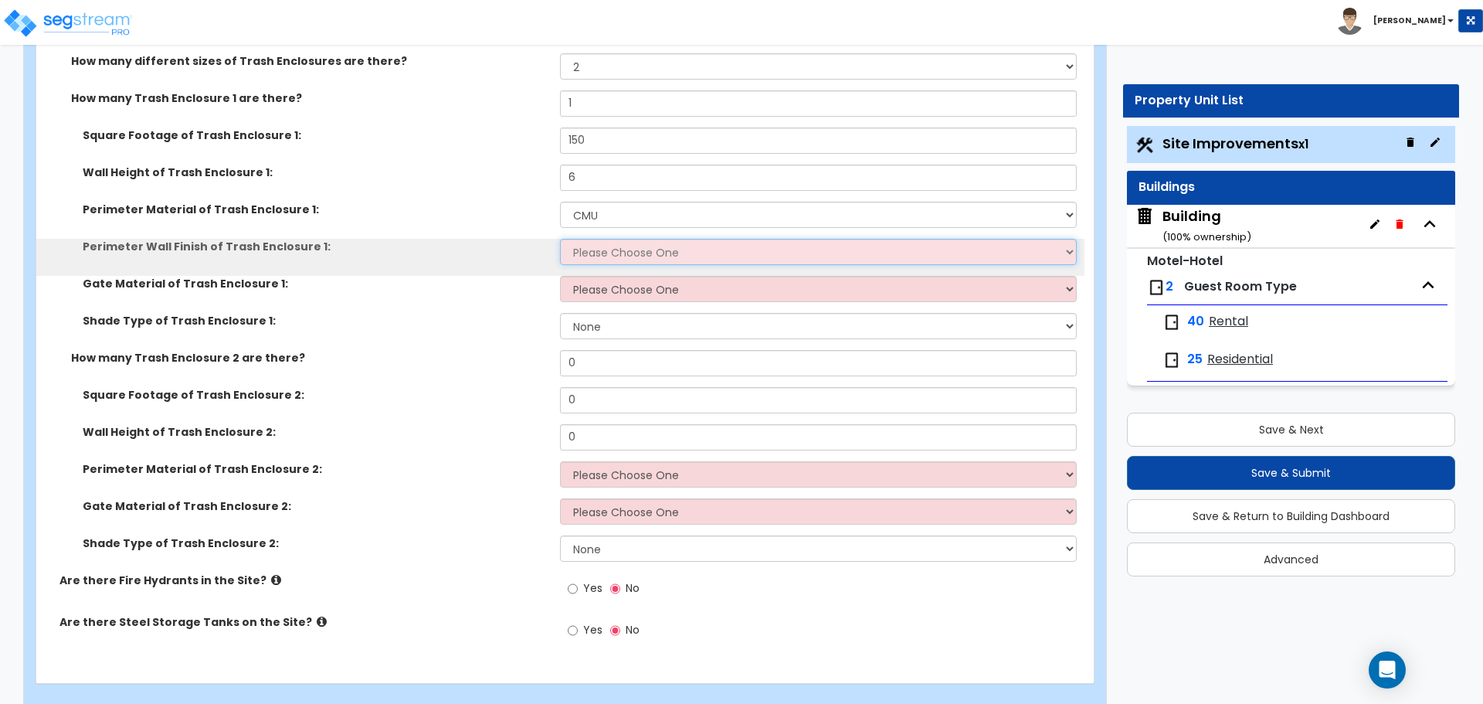
click at [604, 239] on select "Please Choose One Stone Veneer Brick Veneer Stucco Paint" at bounding box center [818, 252] width 516 height 26
click at [560, 239] on select "Please Choose One Stone Veneer Brick Veneer Stucco Paint" at bounding box center [818, 252] width 516 height 26
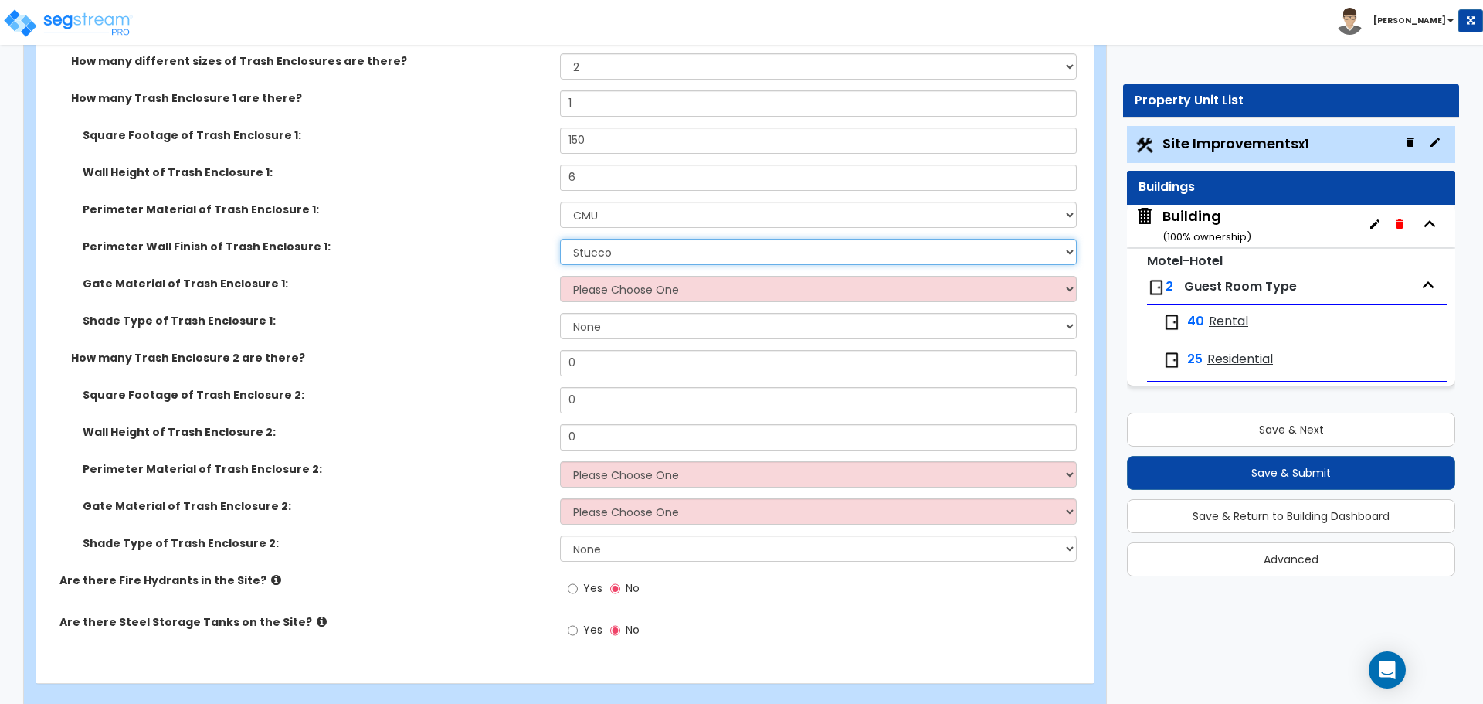
click at [622, 246] on select "Please Choose One Stone Veneer Brick Veneer Stucco Paint" at bounding box center [818, 252] width 516 height 26
click at [560, 239] on select "Please Choose One Stone Veneer Brick Veneer Stucco Paint" at bounding box center [818, 252] width 516 height 26
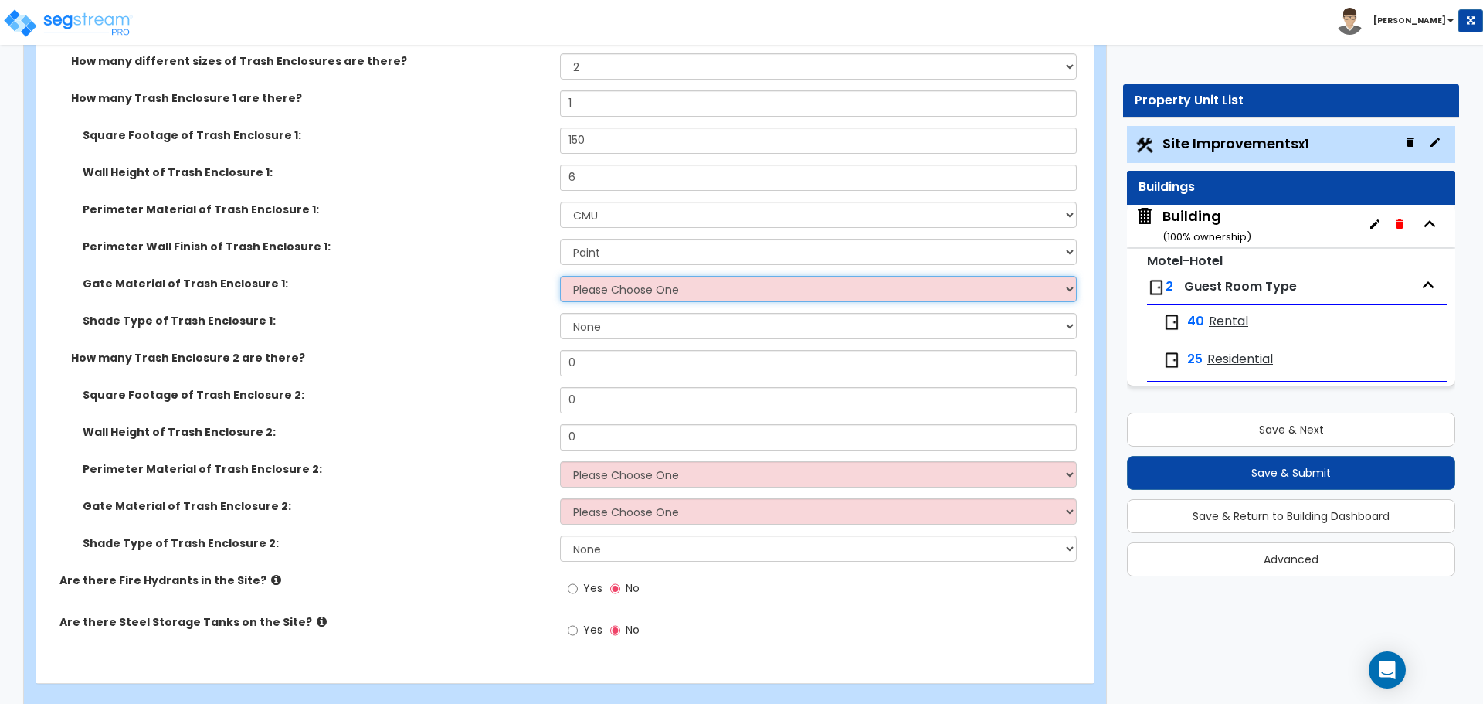
click at [628, 283] on select "Please Choose One Wood Metal" at bounding box center [818, 289] width 516 height 26
click at [560, 276] on select "Please Choose One Wood Metal" at bounding box center [818, 289] width 516 height 26
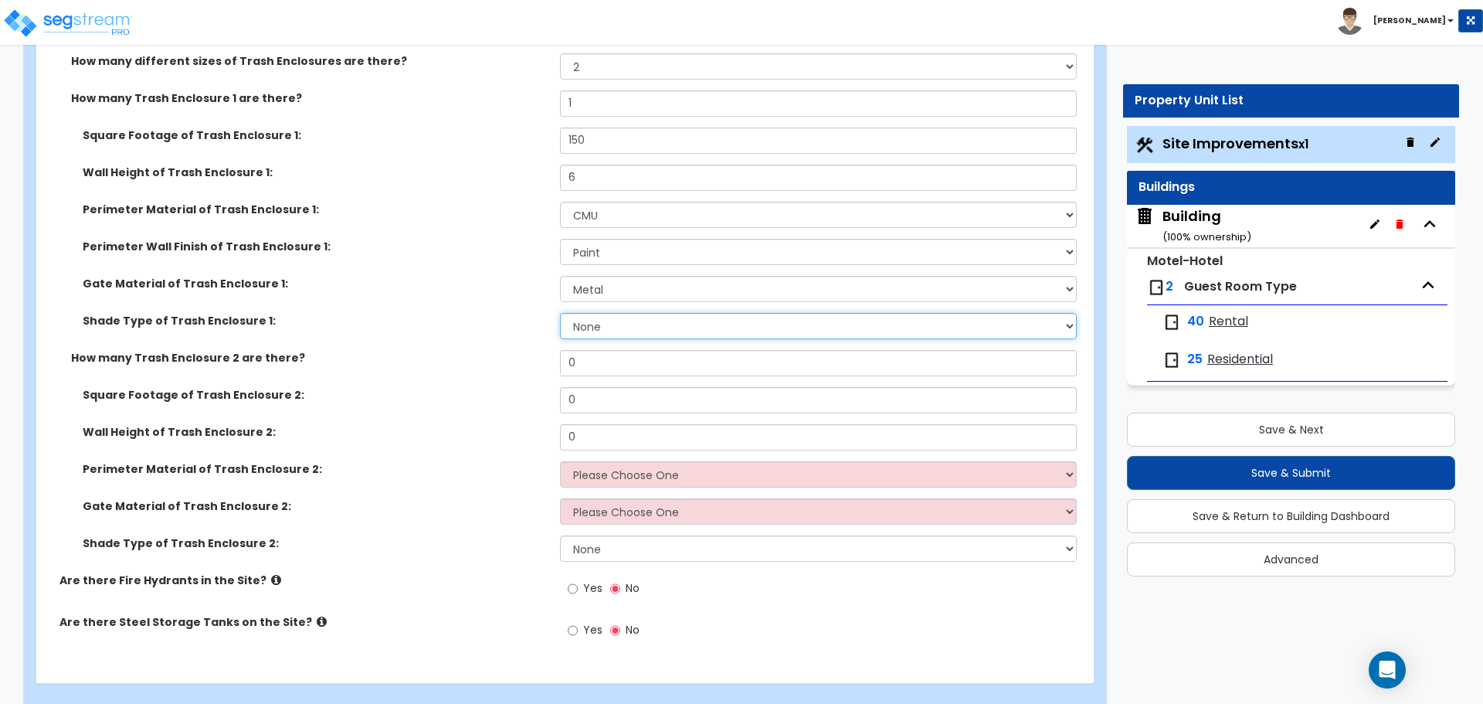
click at [612, 322] on select "None Roof Pergola" at bounding box center [818, 326] width 516 height 26
click at [560, 313] on select "None Roof Pergola" at bounding box center [818, 326] width 516 height 26
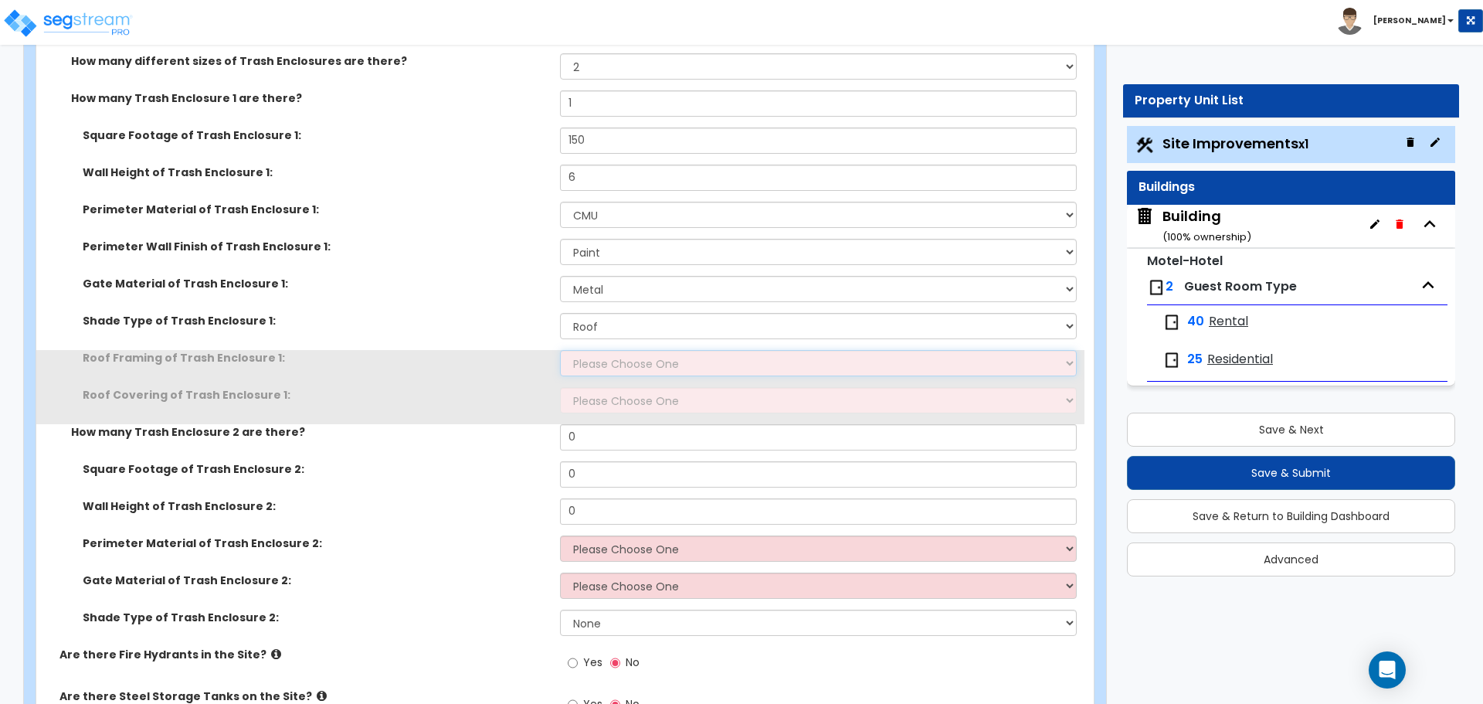
click at [639, 358] on select "Please Choose One Wood Framing Metal Framing" at bounding box center [818, 363] width 516 height 26
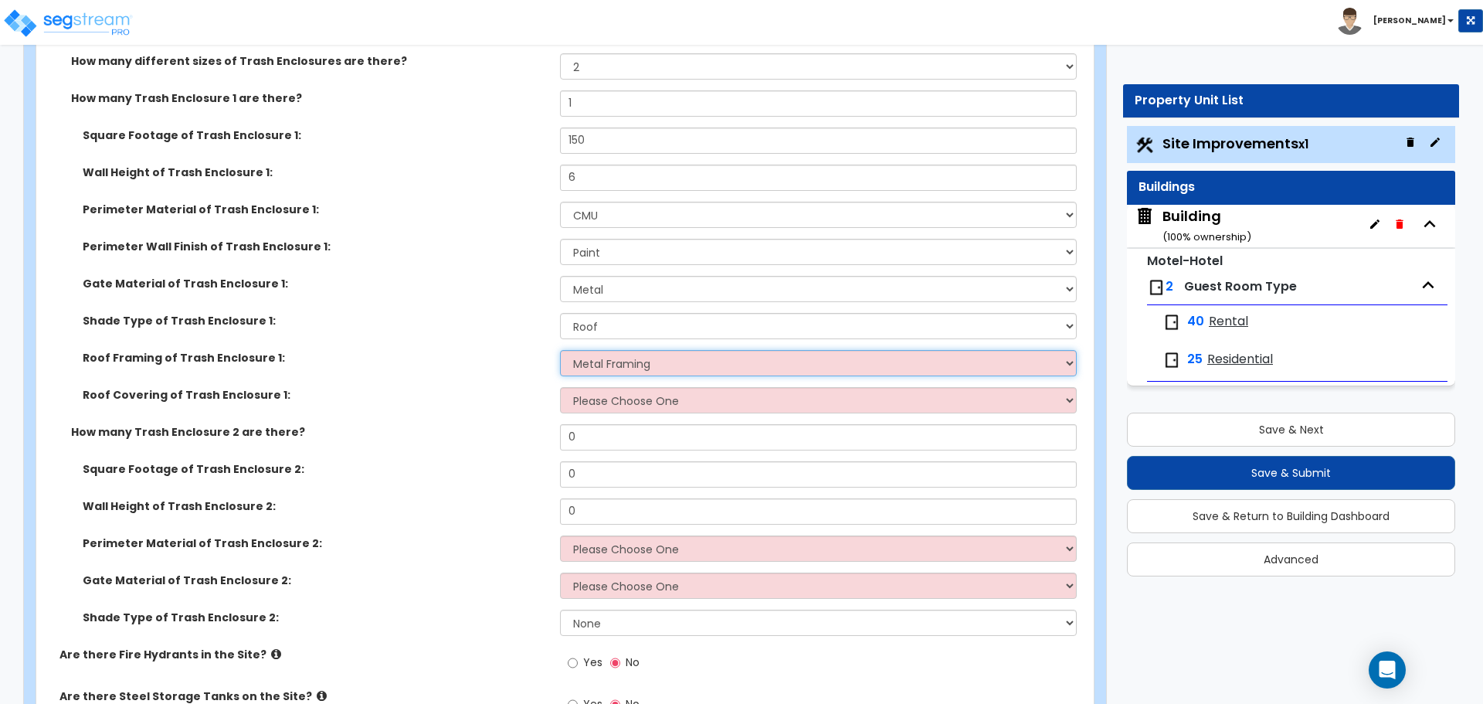
click at [560, 350] on select "Please Choose One Wood Framing Metal Framing" at bounding box center [818, 363] width 516 height 26
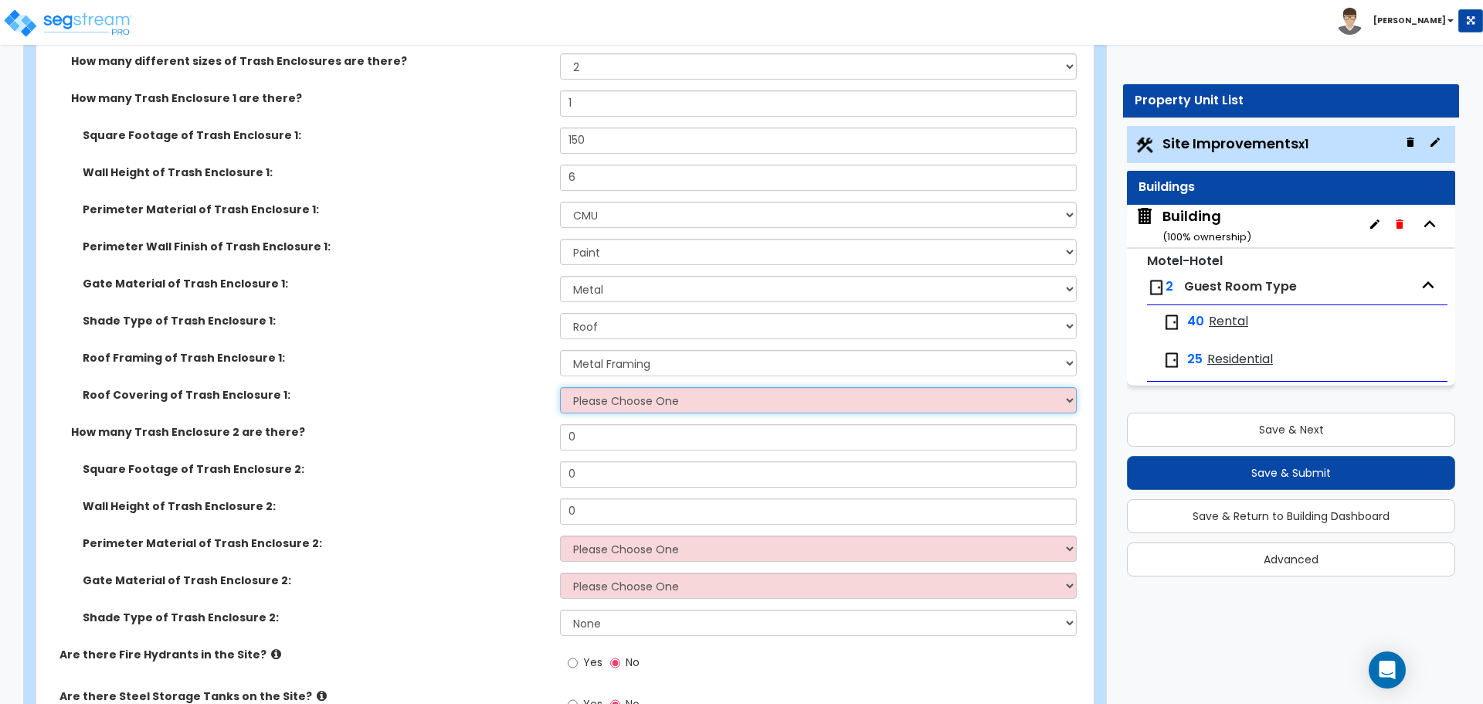
click at [676, 391] on select "Please Choose One Metal Roof Asphalt Shingles Clay Tiles Corrugated Fiberglass" at bounding box center [818, 400] width 516 height 26
click at [619, 389] on select "Please Choose One Metal Roof Asphalt Shingles Clay Tiles Corrugated Fiberglass" at bounding box center [818, 400] width 516 height 26
click at [560, 387] on select "Please Choose One Metal Roof Asphalt Shingles Clay Tiles Corrugated Fiberglass" at bounding box center [818, 400] width 516 height 26
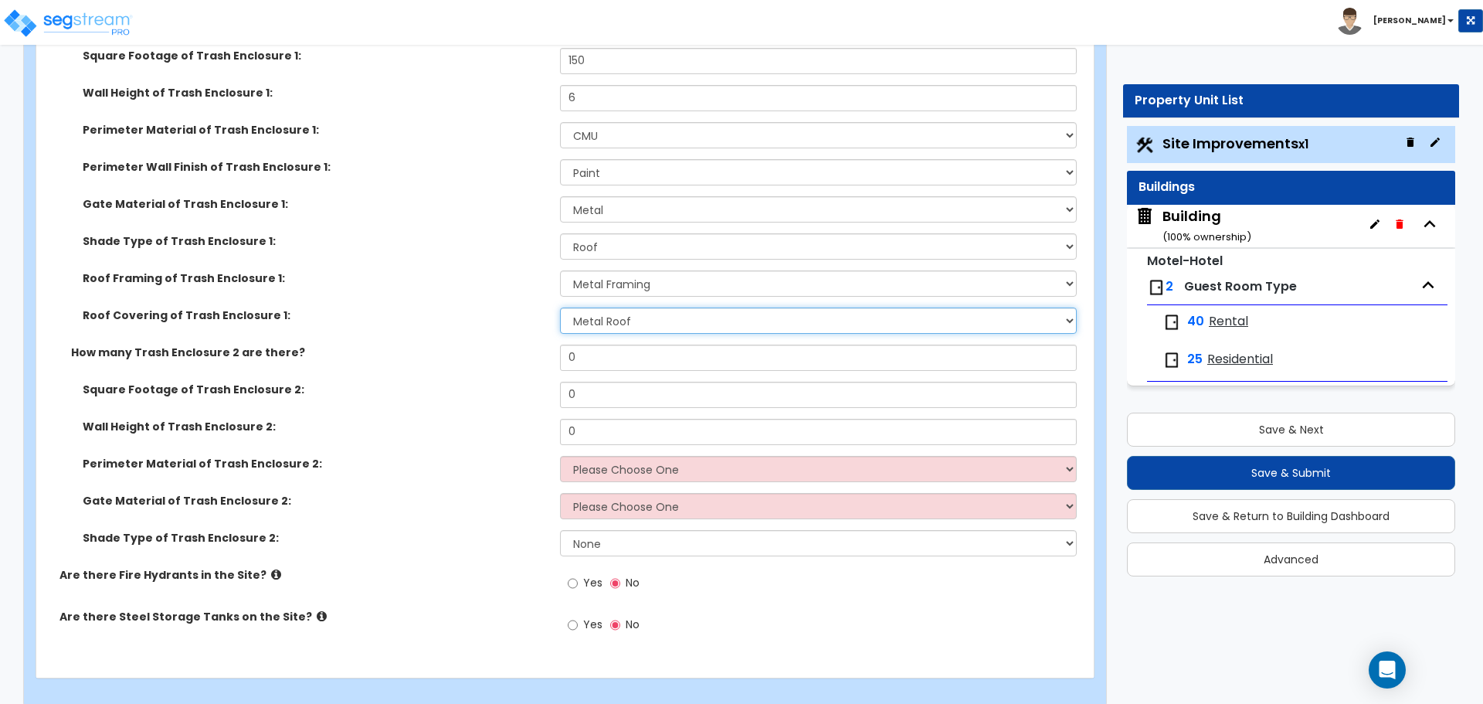
scroll to position [7123, 0]
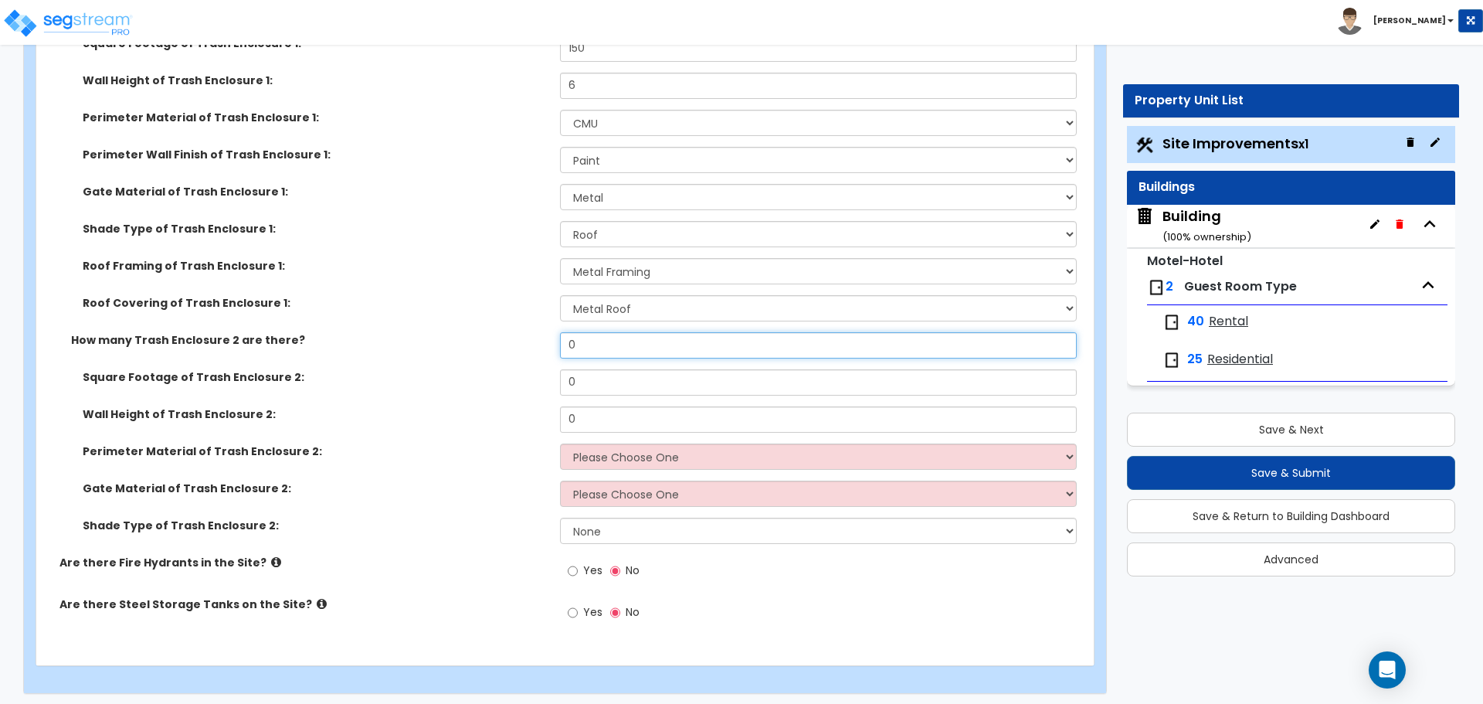
drag, startPoint x: 597, startPoint y: 339, endPoint x: 521, endPoint y: 335, distance: 76.6
click at [521, 335] on div "How many Trash Enclosure 2 are there? 0" at bounding box center [560, 350] width 1048 height 37
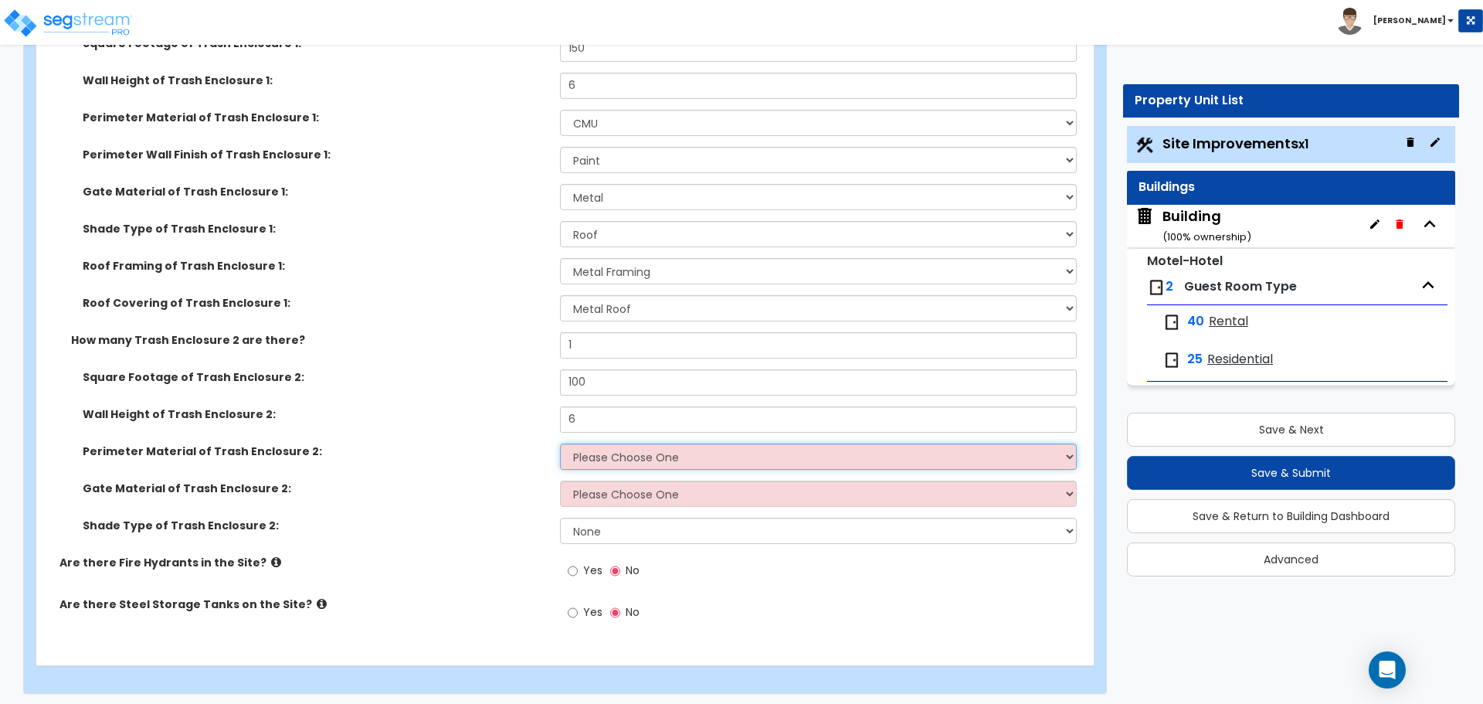
click at [663, 449] on select "Please Choose One Chain Link Wood Metal CMU" at bounding box center [818, 456] width 516 height 26
click at [560, 443] on select "Please Choose One Chain Link Wood Metal CMU" at bounding box center [818, 456] width 516 height 26
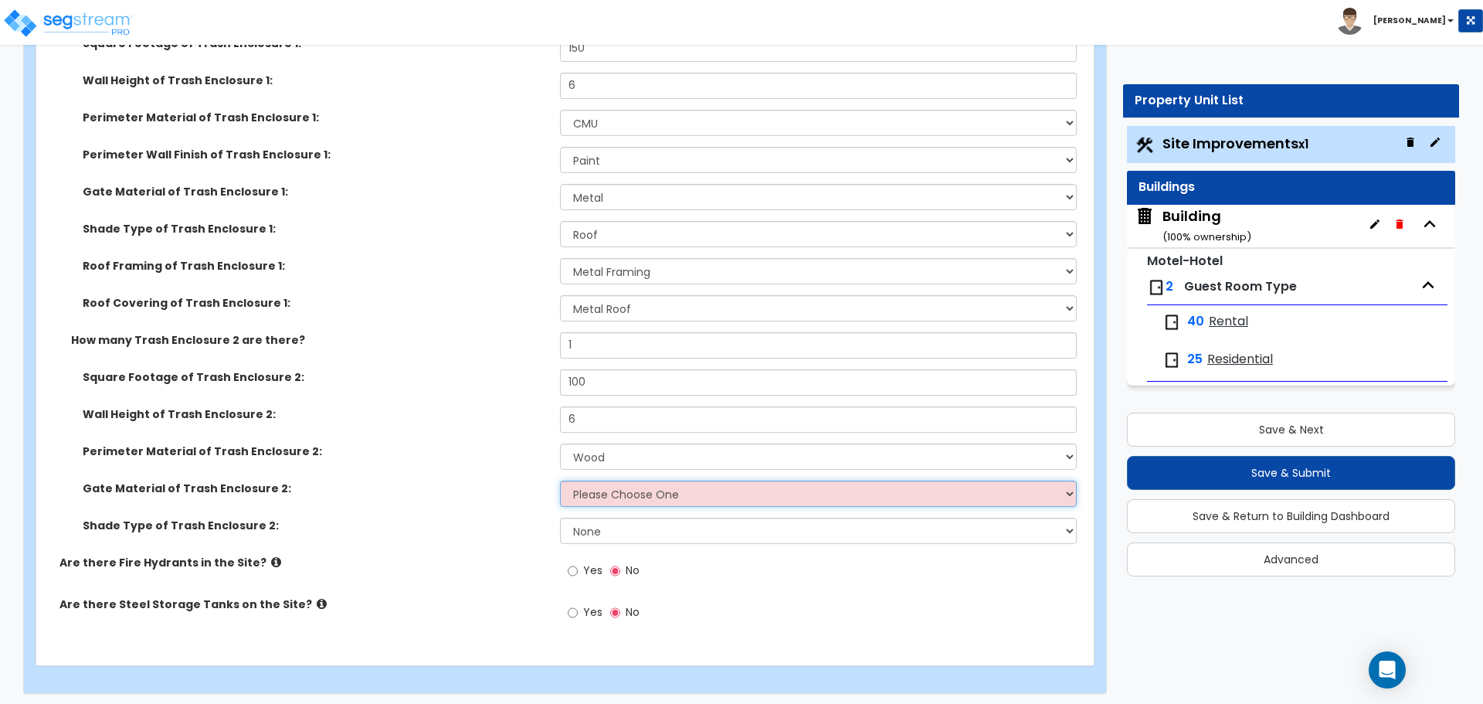
click at [669, 483] on select "Please Choose One Wood Metal" at bounding box center [818, 493] width 516 height 26
click at [560, 480] on select "Please Choose One Wood Metal" at bounding box center [818, 493] width 516 height 26
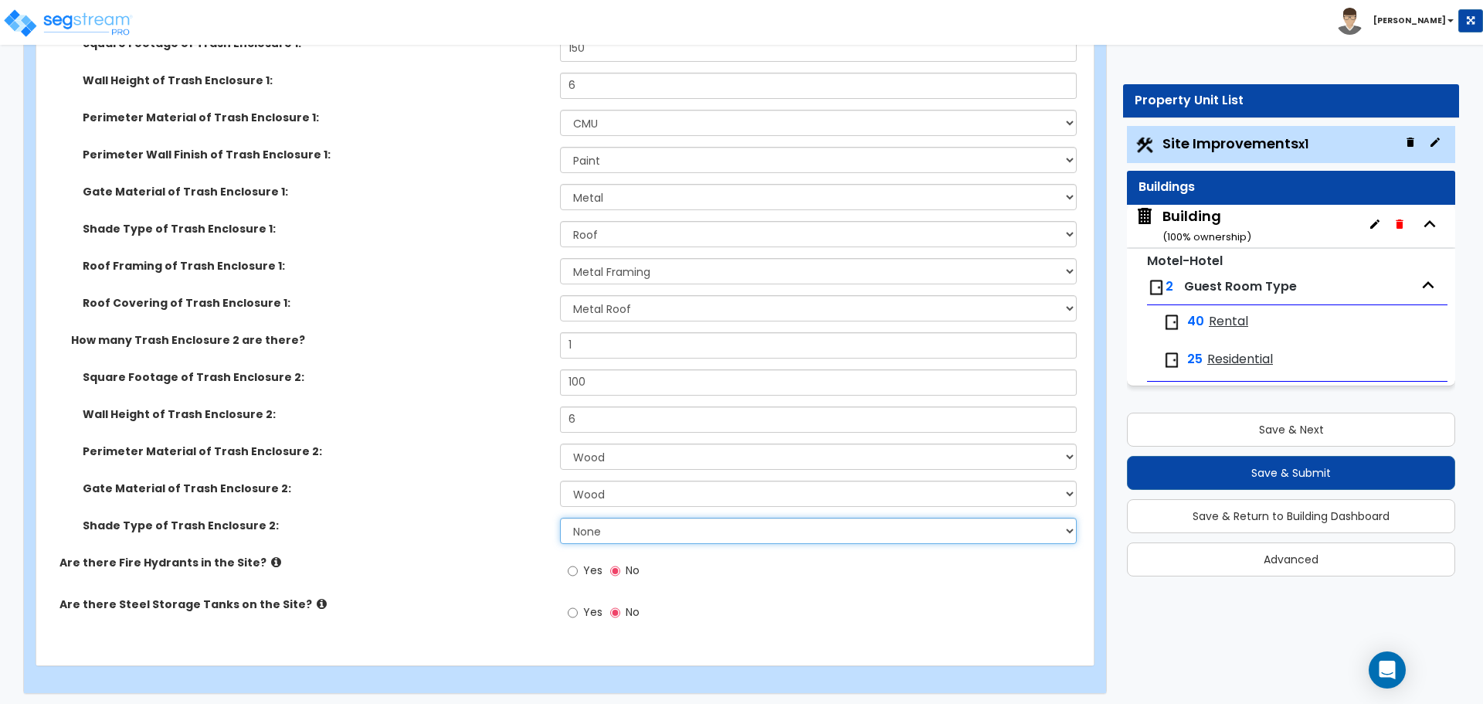
click at [680, 517] on select "None Roof Pergola" at bounding box center [818, 530] width 516 height 26
click at [560, 517] on select "None Roof Pergola" at bounding box center [818, 530] width 516 height 26
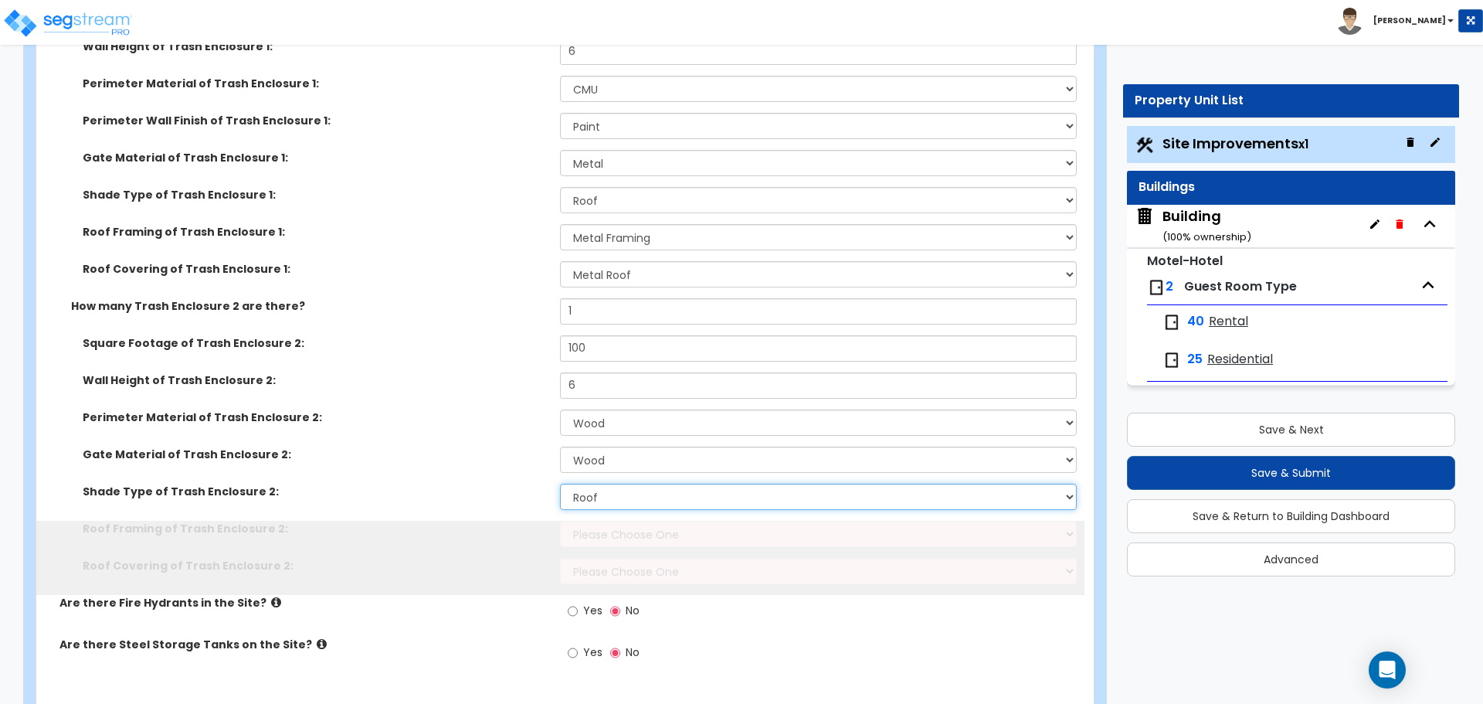
scroll to position [7166, 0]
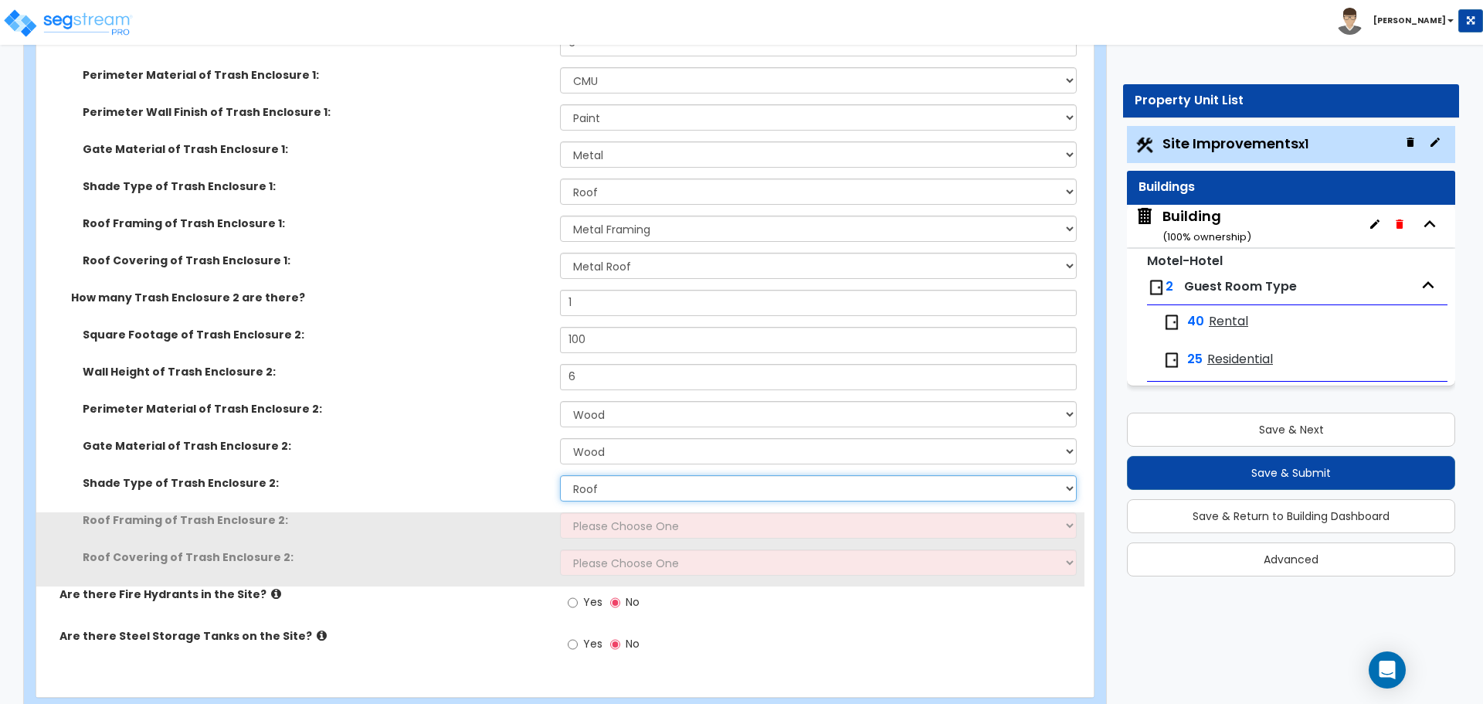
click at [649, 490] on select "None Roof Pergola" at bounding box center [818, 488] width 516 height 26
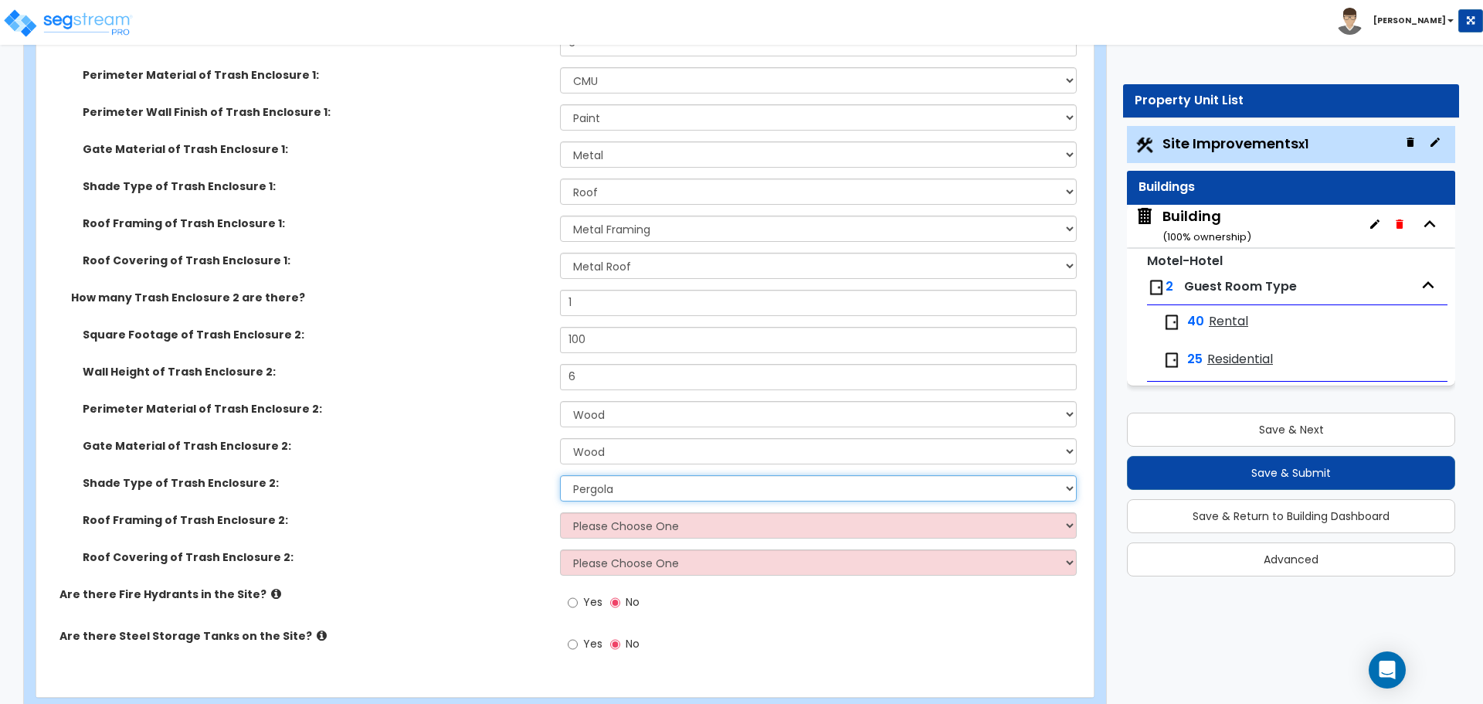
click at [560, 475] on select "None Roof Pergola" at bounding box center [818, 488] width 516 height 26
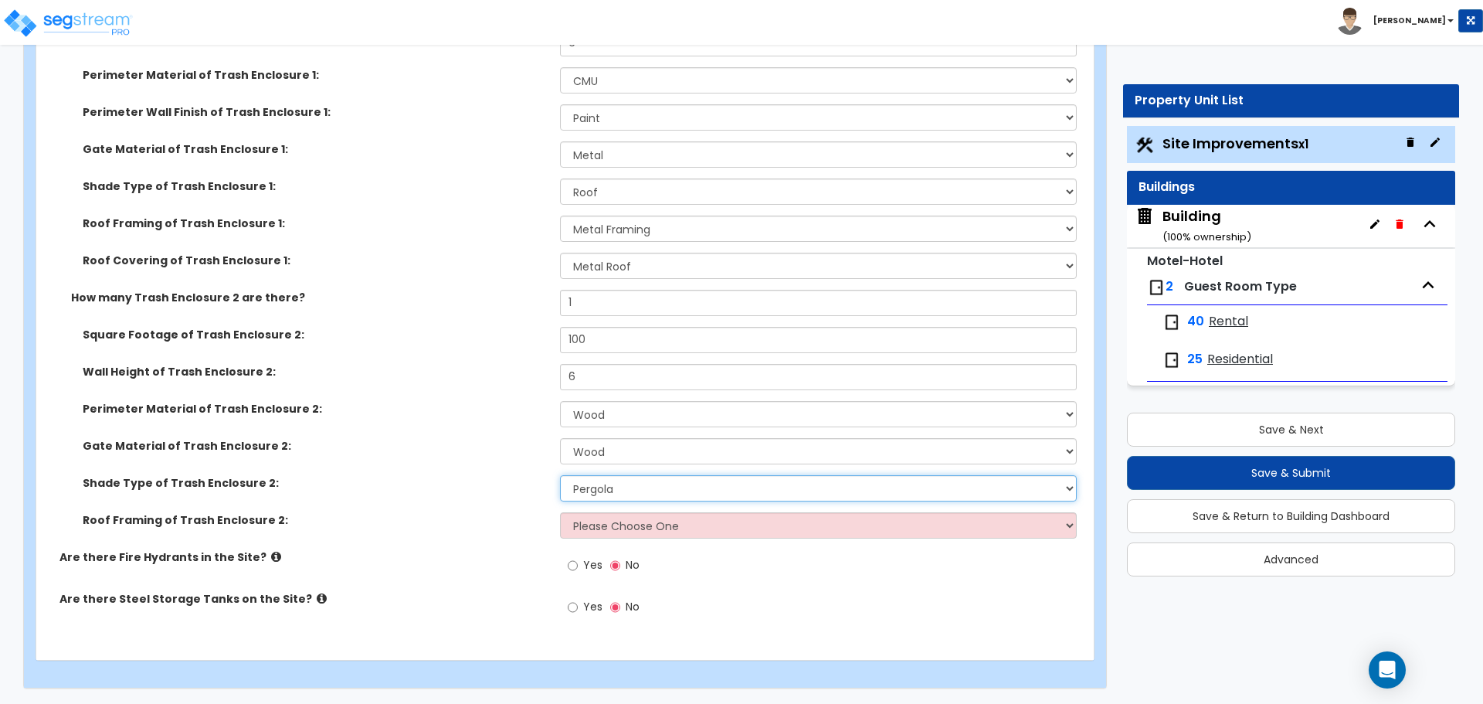
scroll to position [7160, 0]
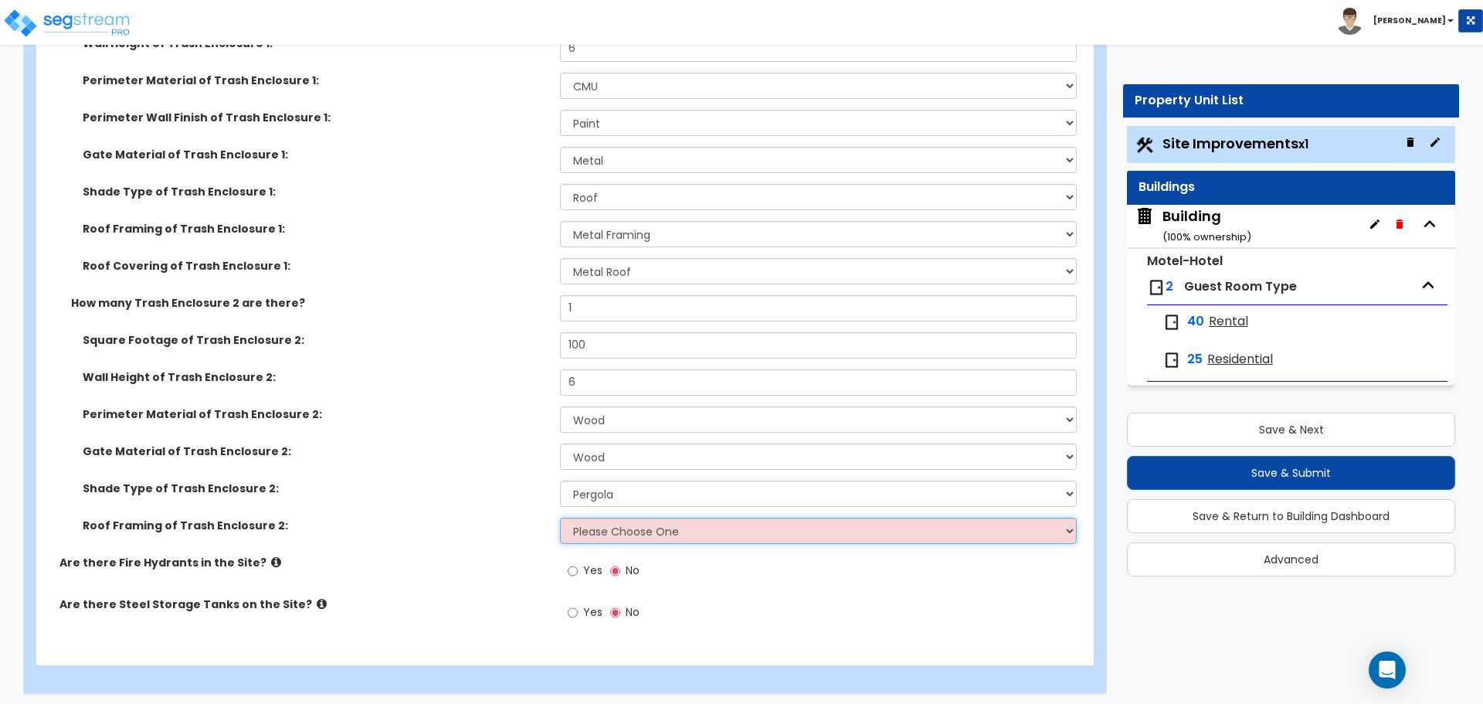
click at [673, 524] on select "Please Choose One Wood Framing Metal Framing" at bounding box center [818, 530] width 516 height 26
click at [560, 517] on select "Please Choose One Wood Framing Metal Framing" at bounding box center [818, 530] width 516 height 26
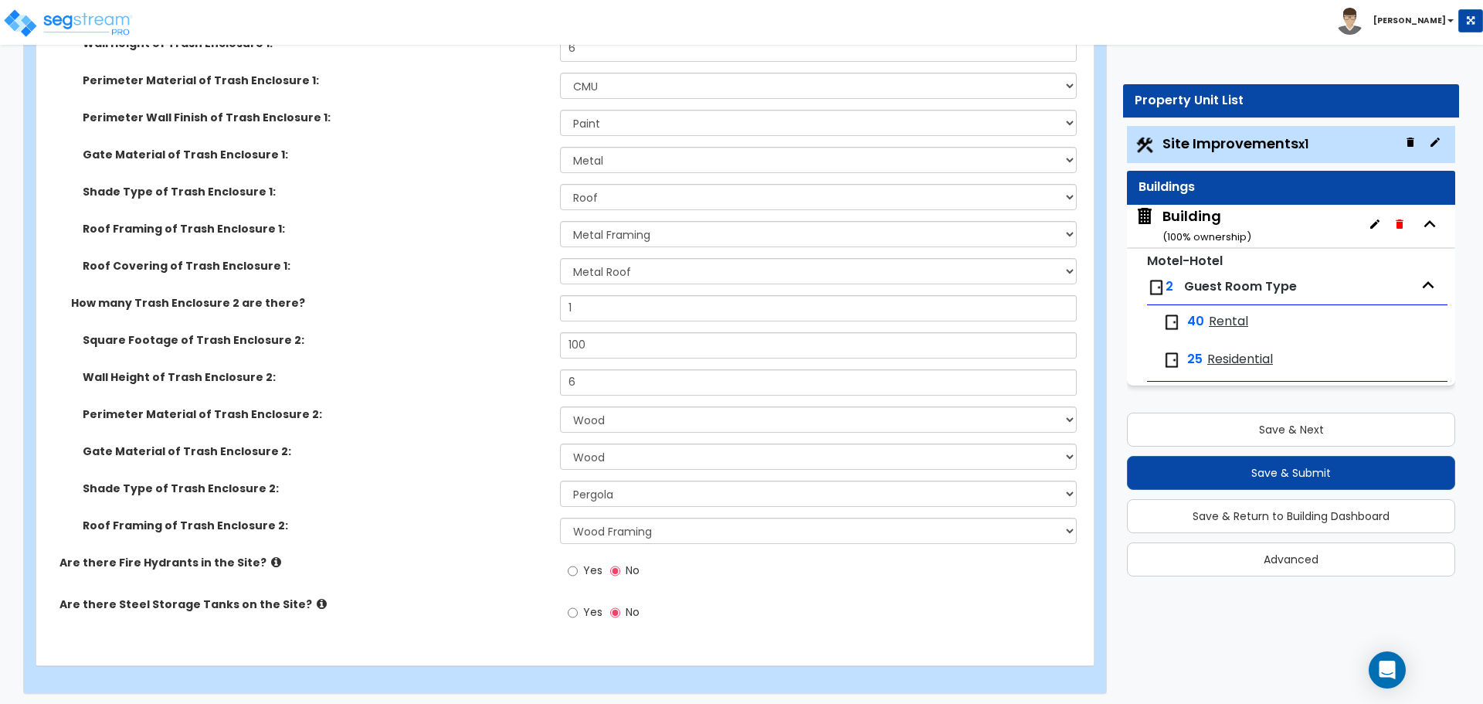
click at [271, 556] on icon at bounding box center [276, 562] width 10 height 12
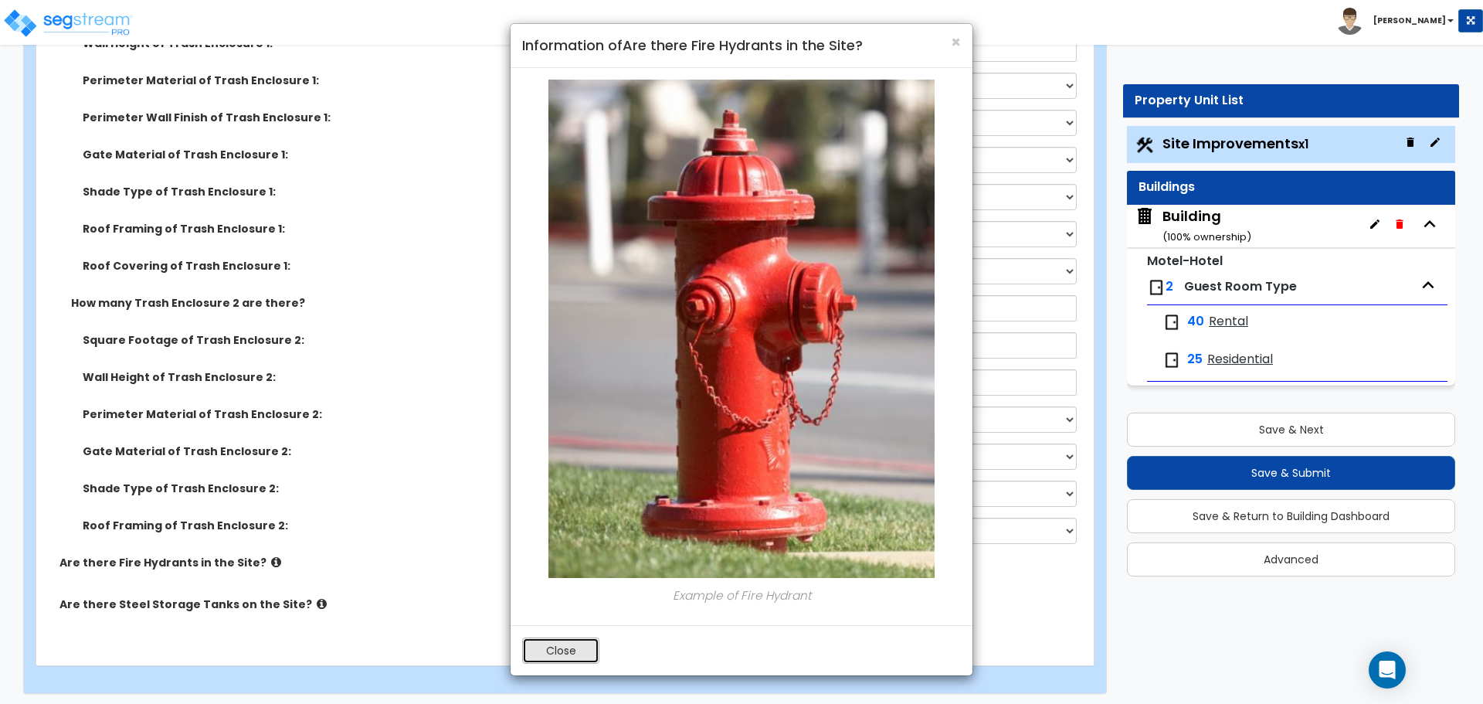
click at [578, 639] on button "Close" at bounding box center [560, 650] width 77 height 26
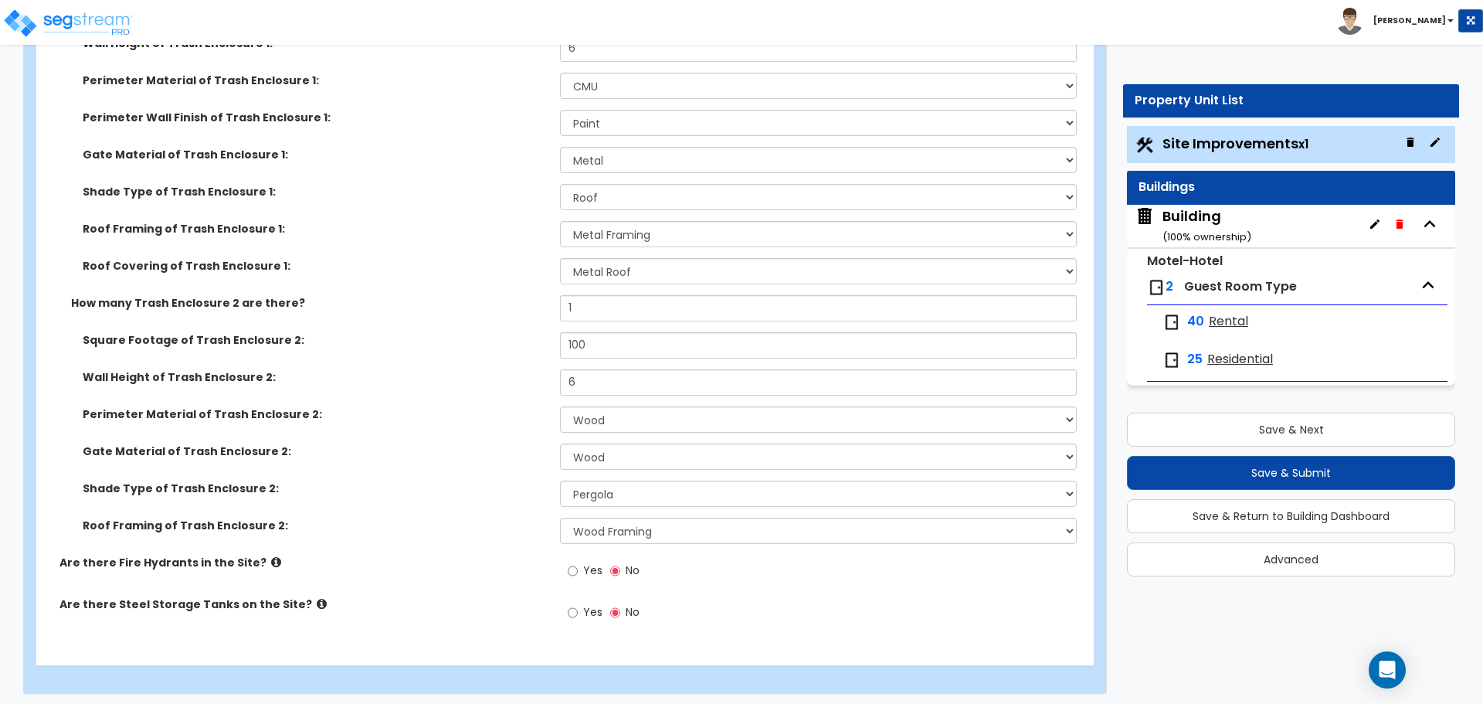
click at [584, 567] on span "Yes" at bounding box center [592, 569] width 19 height 15
click at [578, 567] on input "Yes" at bounding box center [573, 570] width 10 height 17
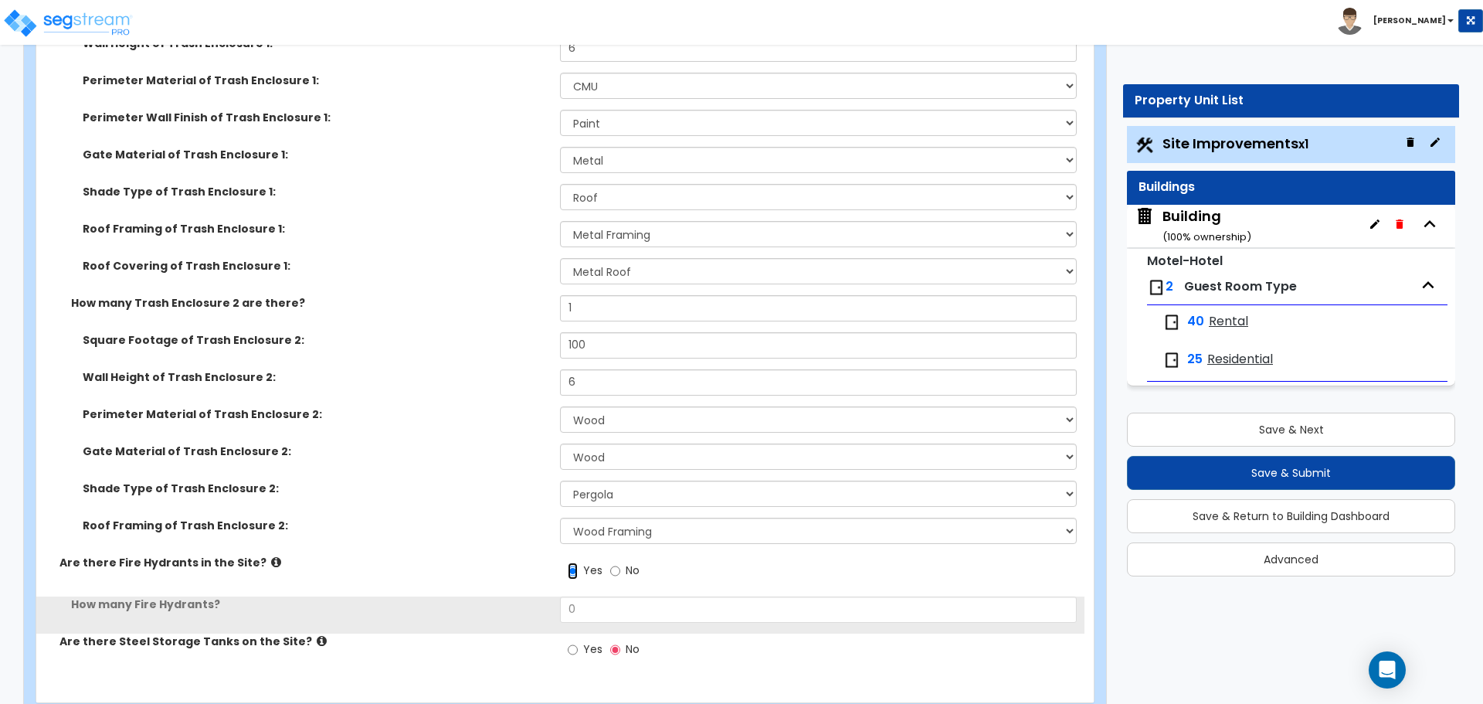
scroll to position [7197, 0]
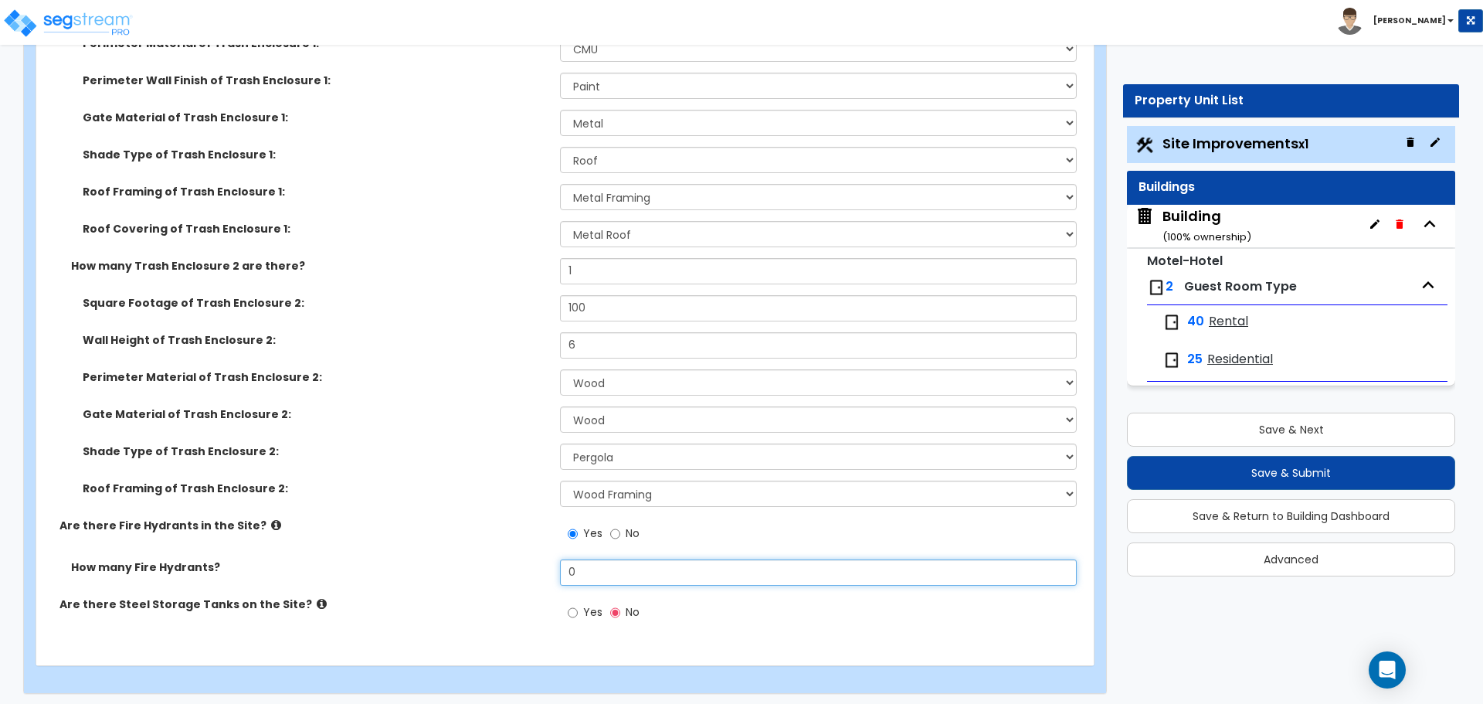
drag, startPoint x: 610, startPoint y: 565, endPoint x: 501, endPoint y: 549, distance: 110.0
click at [502, 549] on div "Are there Solar Panels on the Site? Yes No Are there Trash Enclosures in the Si…" at bounding box center [560, 221] width 1025 height 834
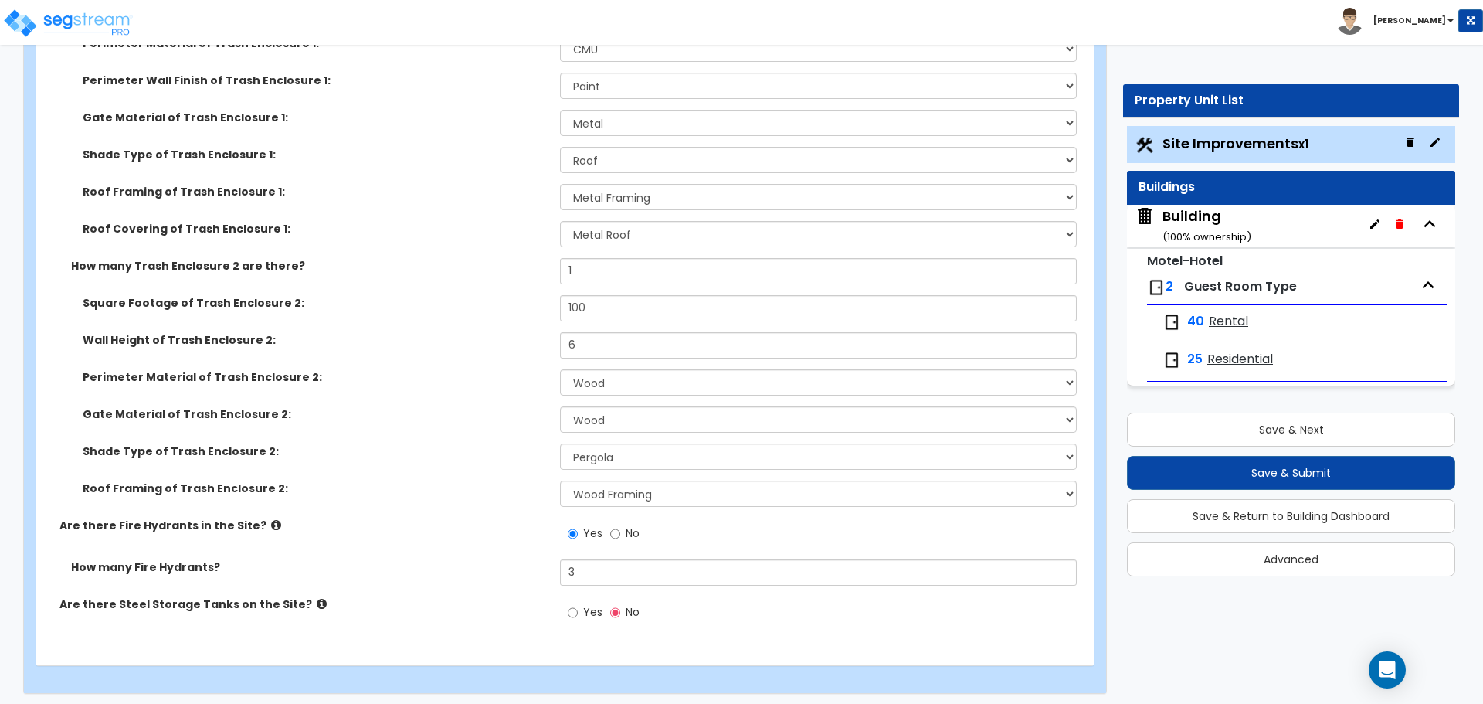
click at [584, 604] on span "Yes" at bounding box center [592, 611] width 19 height 15
click at [578, 604] on input "Yes" at bounding box center [573, 612] width 10 height 17
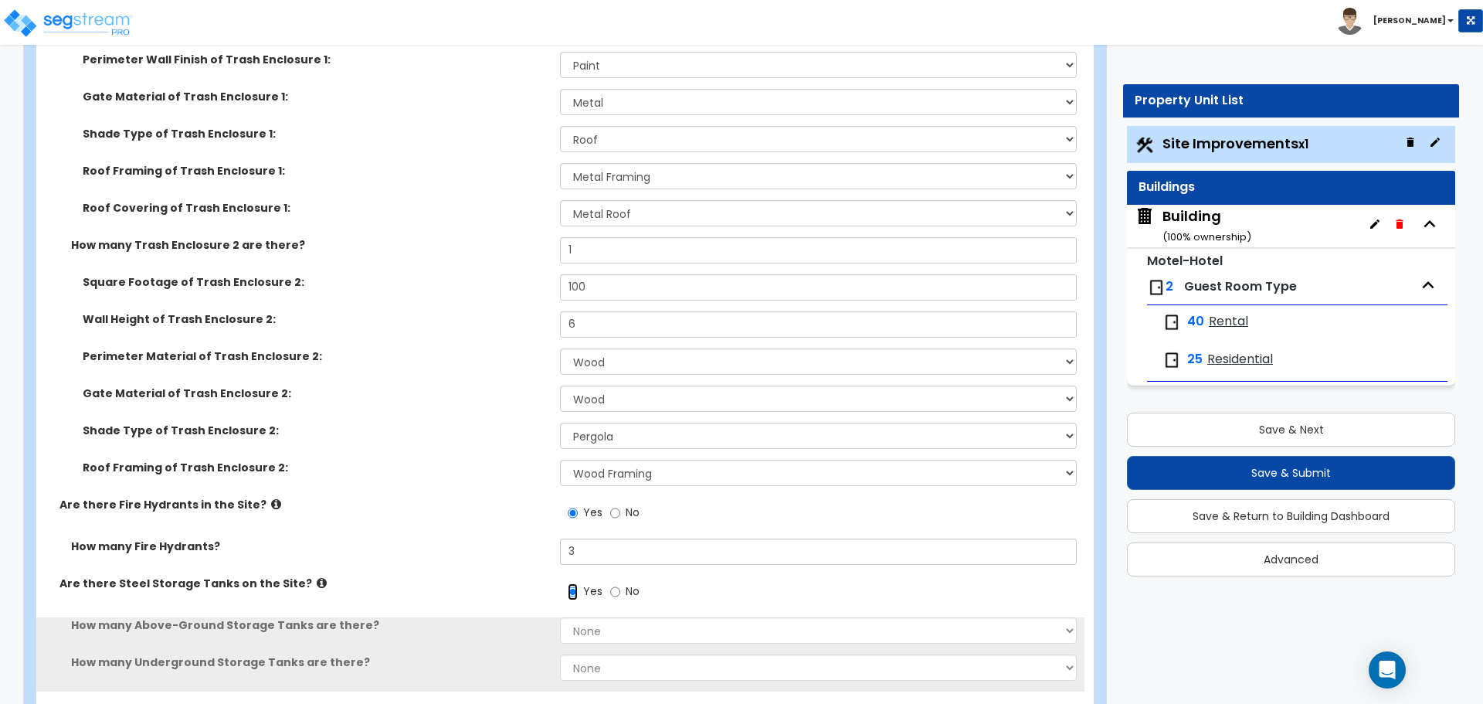
scroll to position [7272, 0]
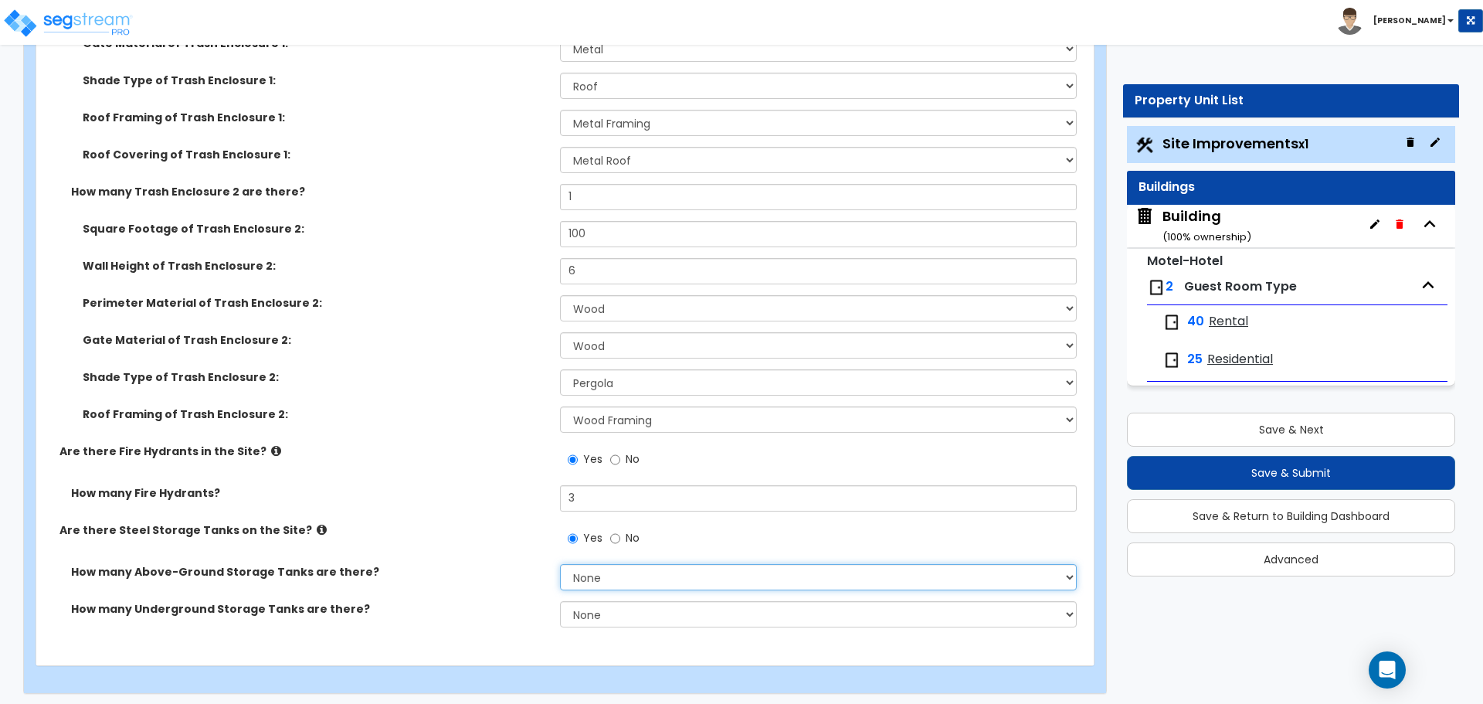
click at [643, 579] on select "None 1 2 3" at bounding box center [818, 577] width 516 height 26
click at [560, 564] on select "None 1 2 3" at bounding box center [818, 577] width 516 height 26
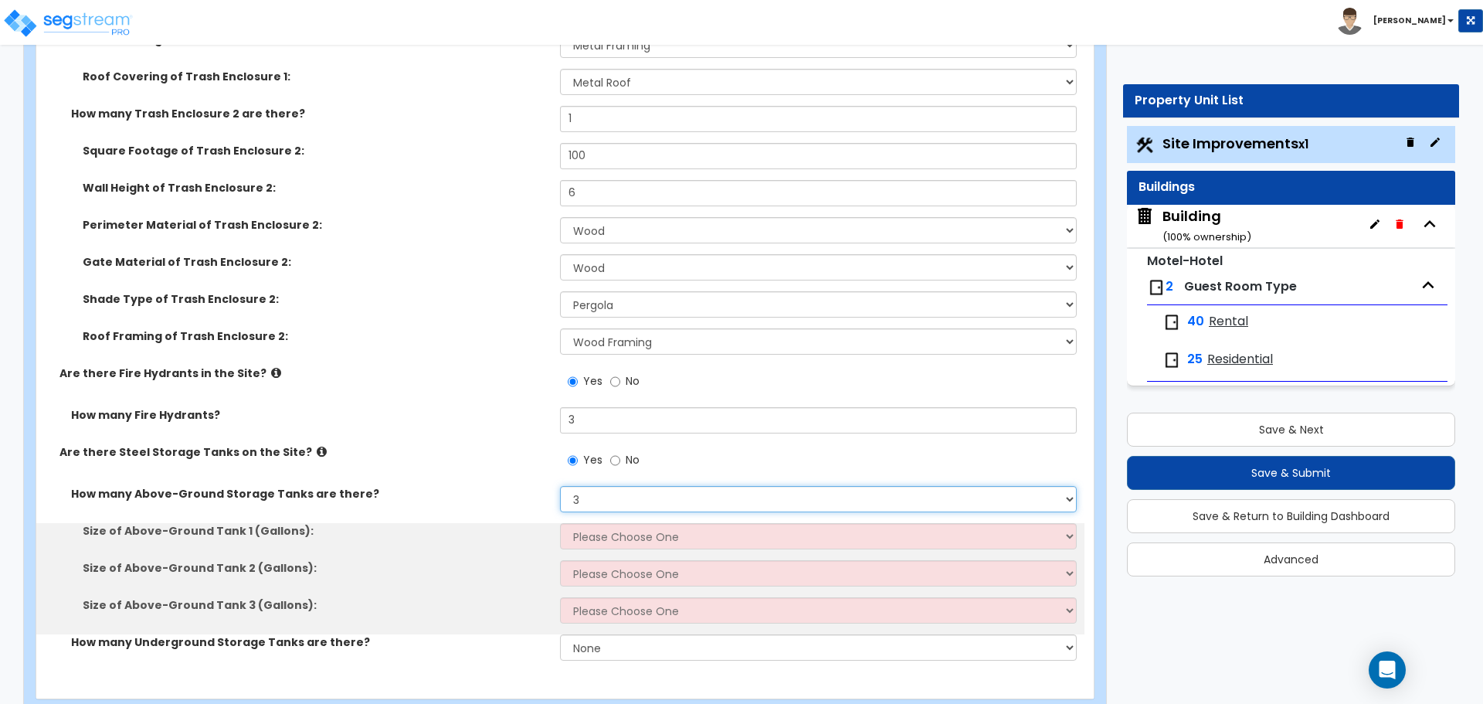
scroll to position [7383, 0]
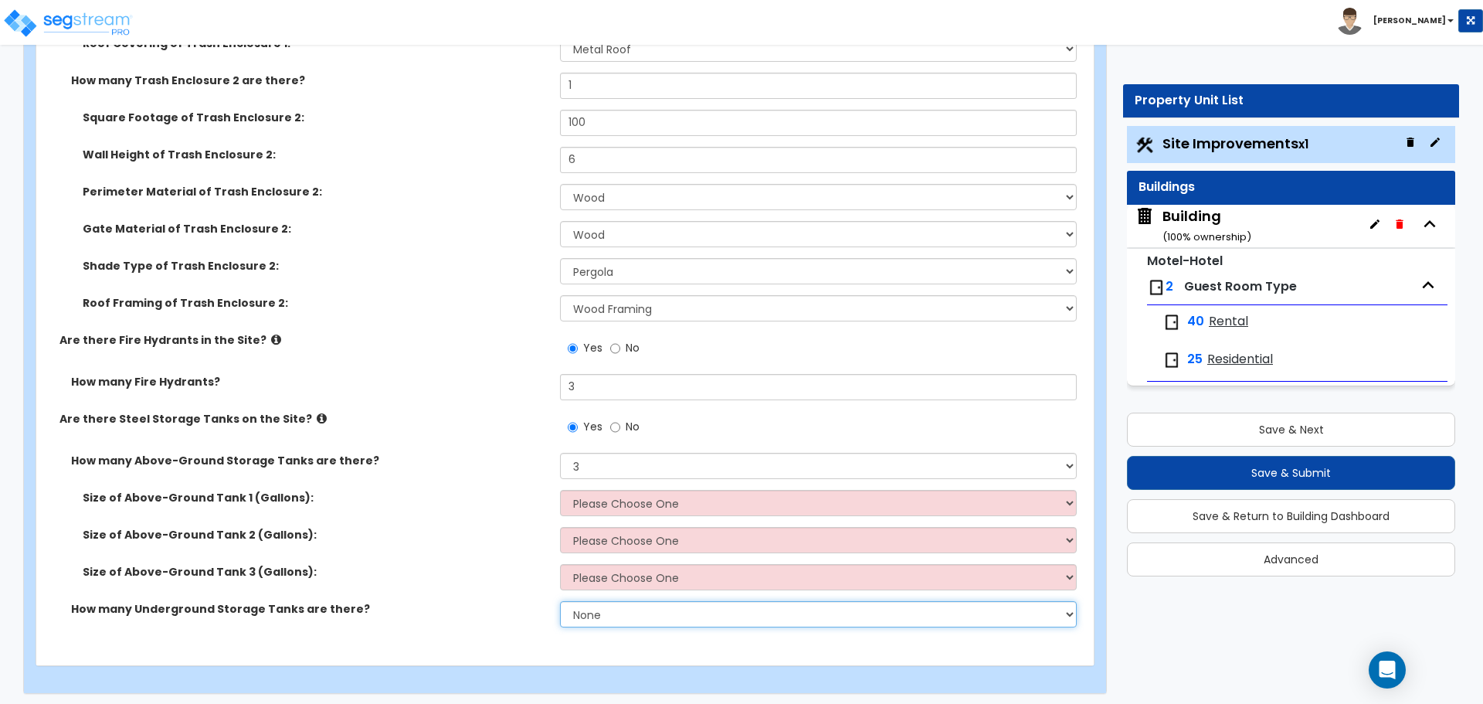
click at [640, 609] on select "None 1 2 3" at bounding box center [818, 614] width 516 height 26
click at [560, 601] on select "None 1 2 3" at bounding box center [818, 614] width 516 height 26
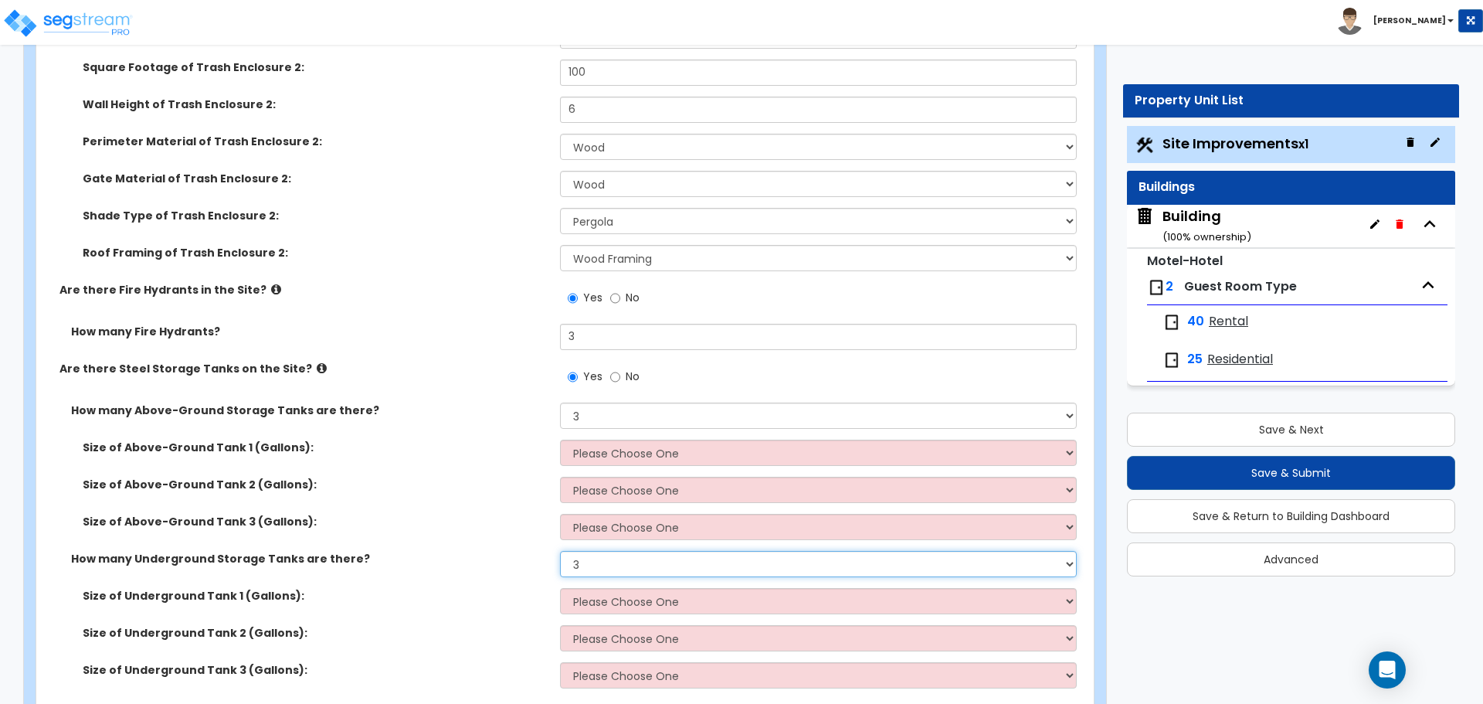
scroll to position [7494, 0]
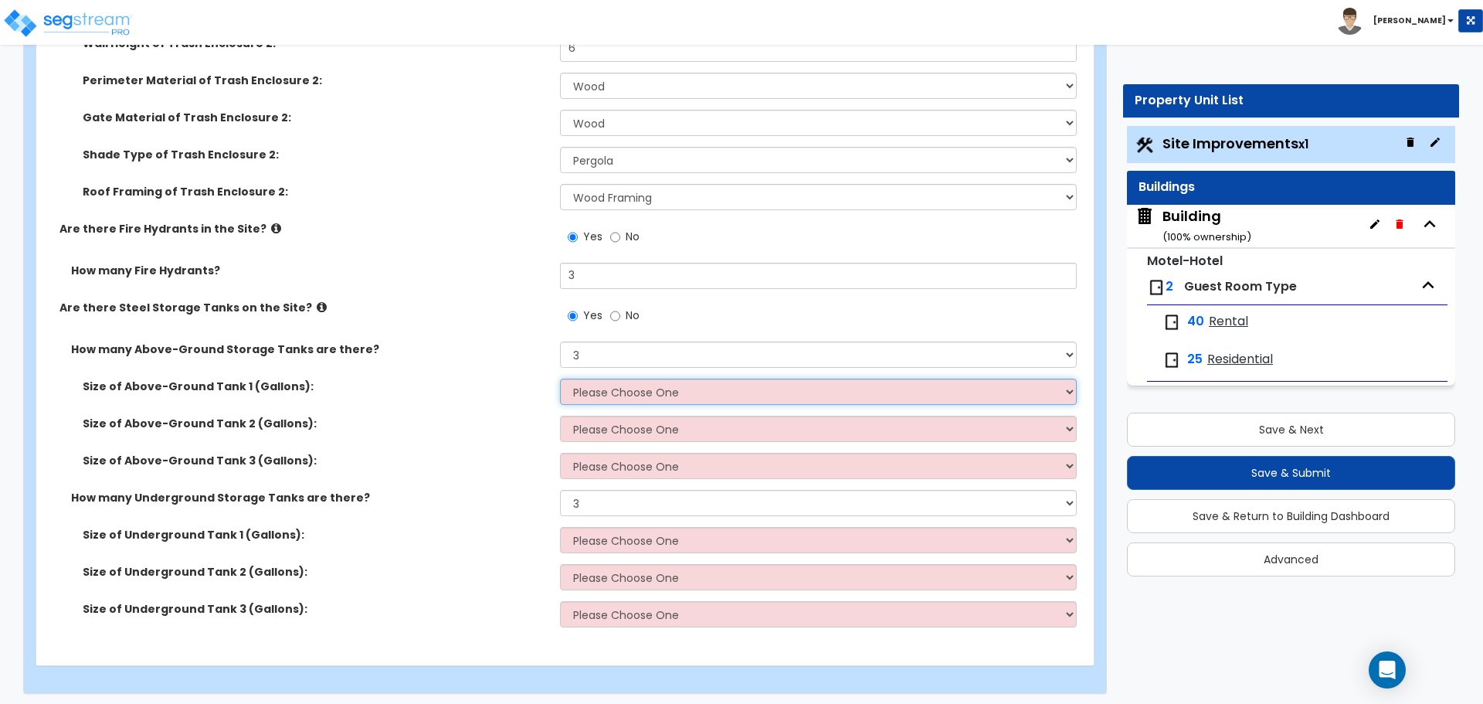
click at [635, 388] on select "Please Choose One 275 550 1,000 1,500 2,000 5,000 10,000 15,000 20,000 25,000 3…" at bounding box center [818, 391] width 516 height 26
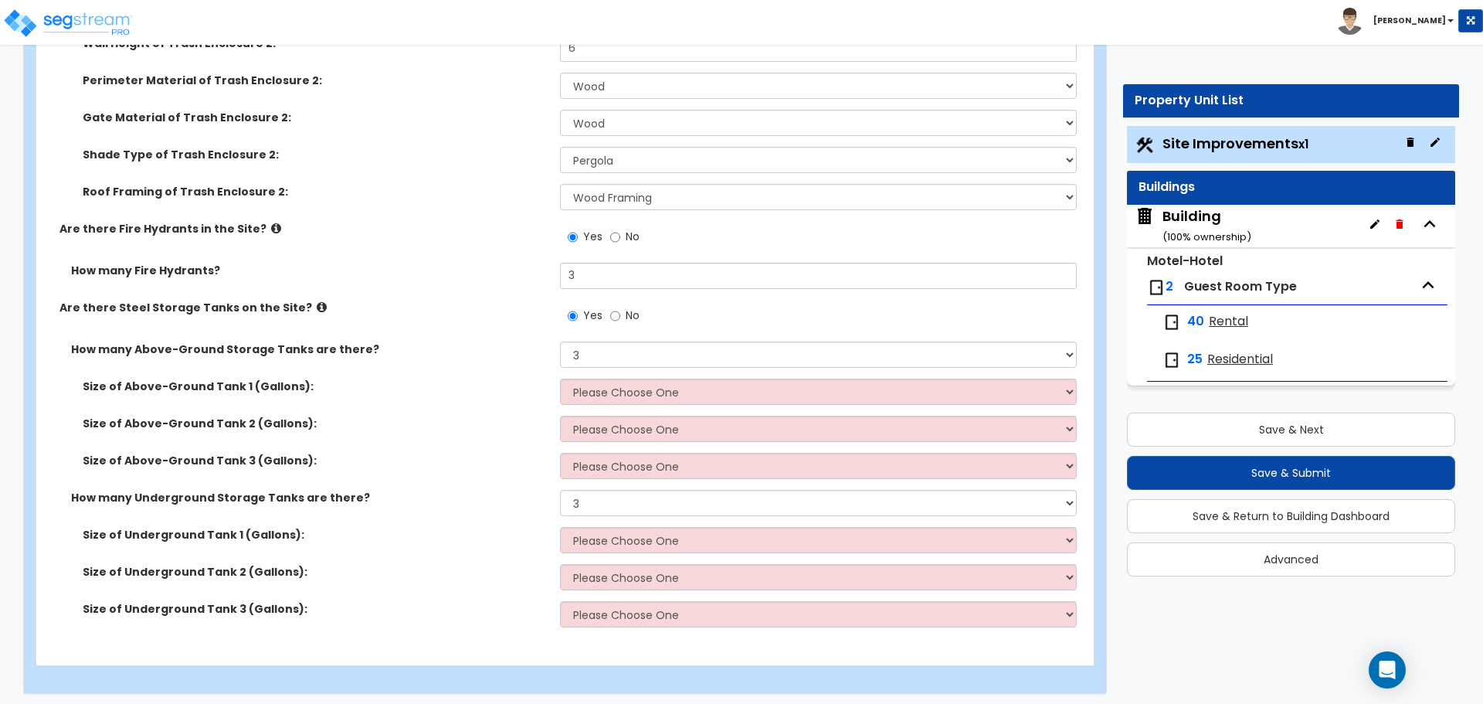
click at [626, 310] on span "No" at bounding box center [633, 314] width 14 height 15
click at [620, 310] on input "No" at bounding box center [615, 315] width 10 height 17
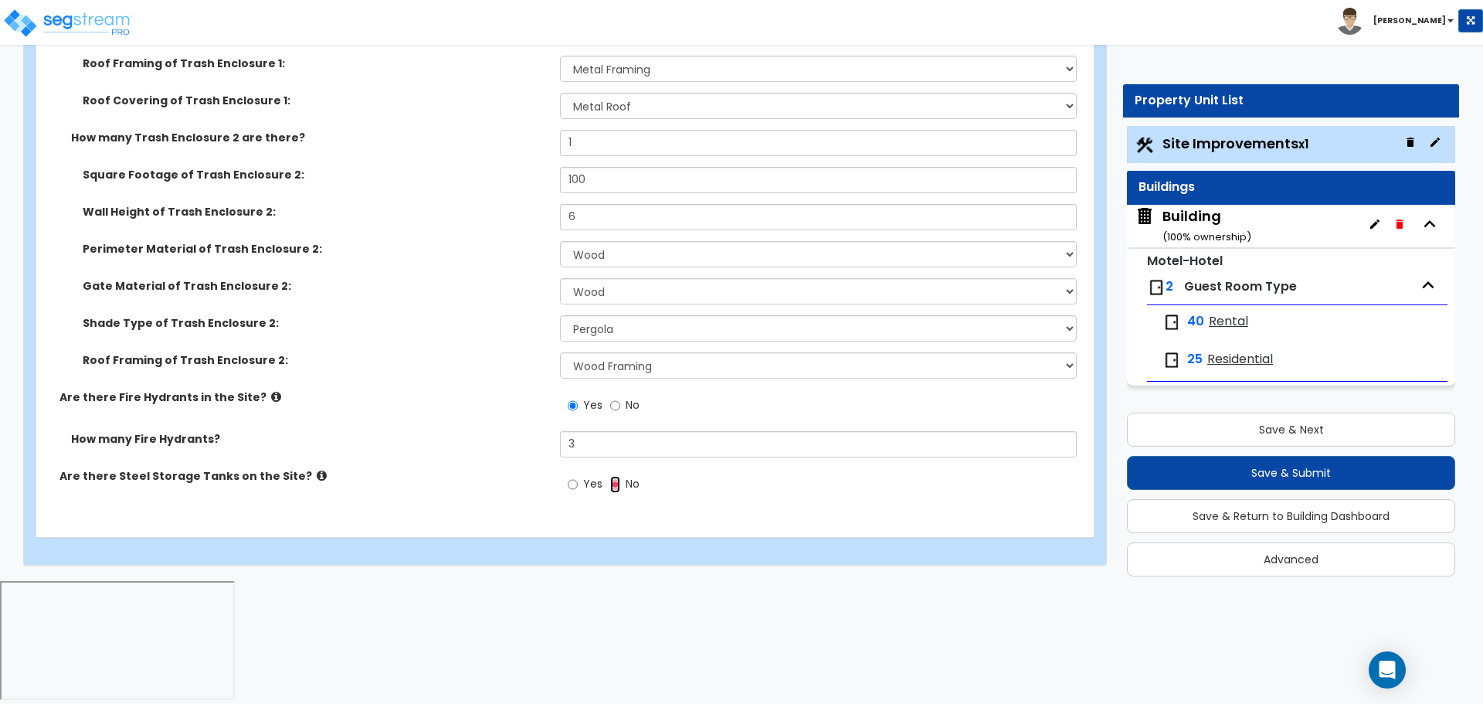
scroll to position [7197, 0]
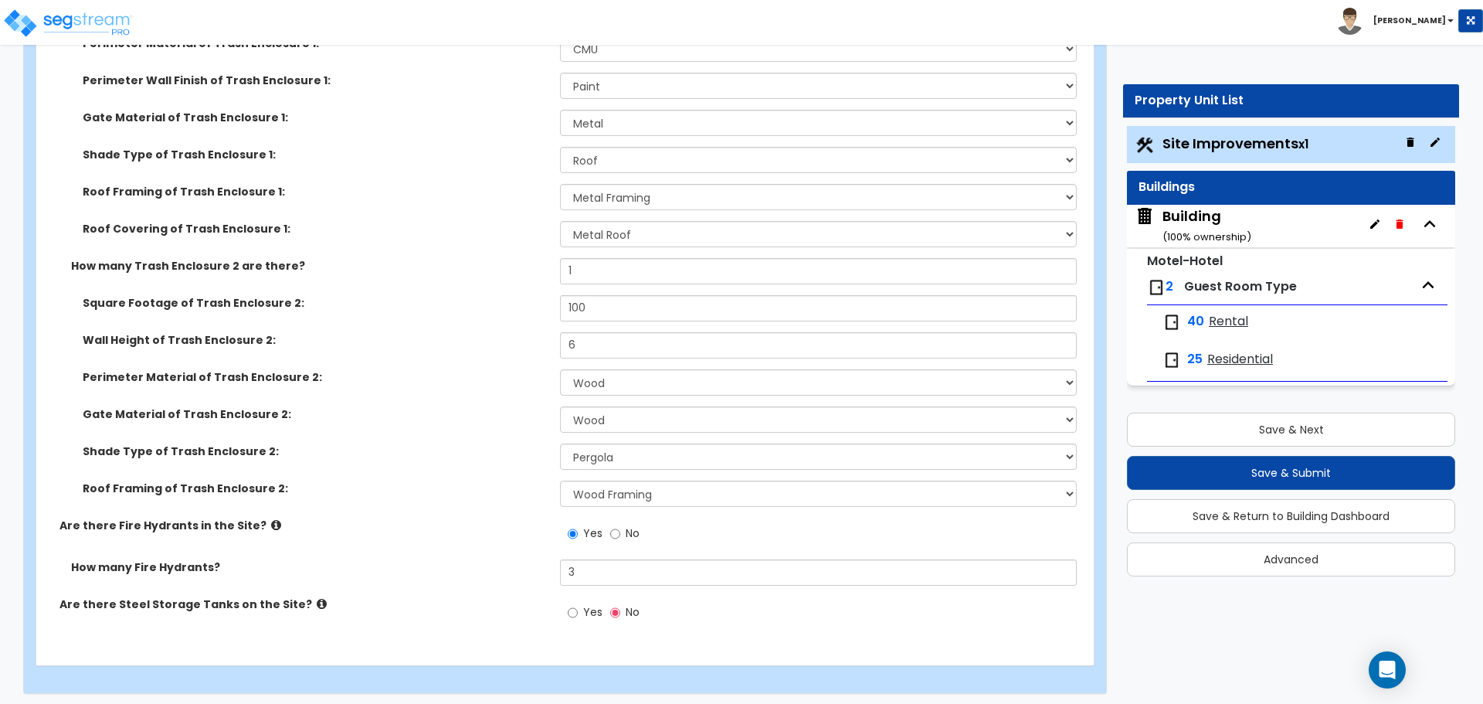
click at [317, 600] on icon at bounding box center [322, 604] width 10 height 12
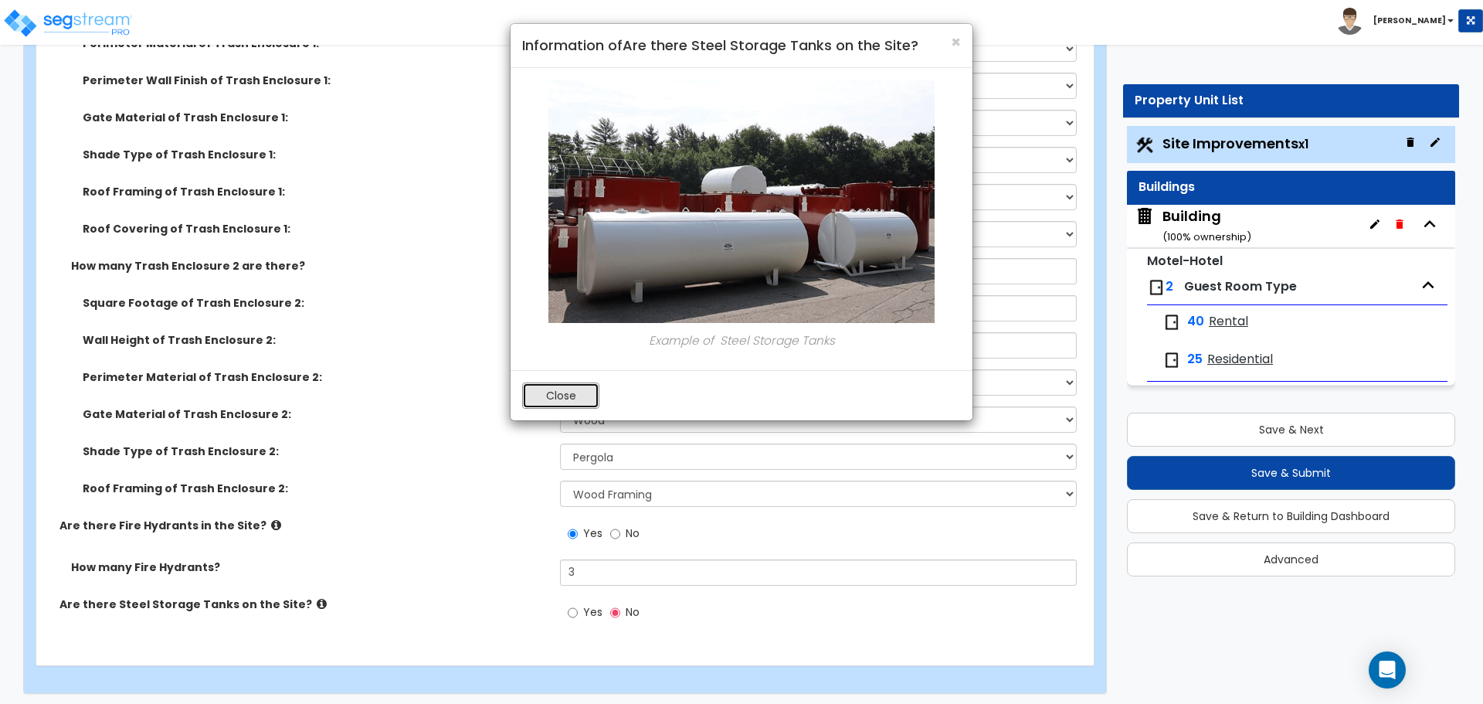
click at [572, 391] on button "Close" at bounding box center [560, 395] width 77 height 26
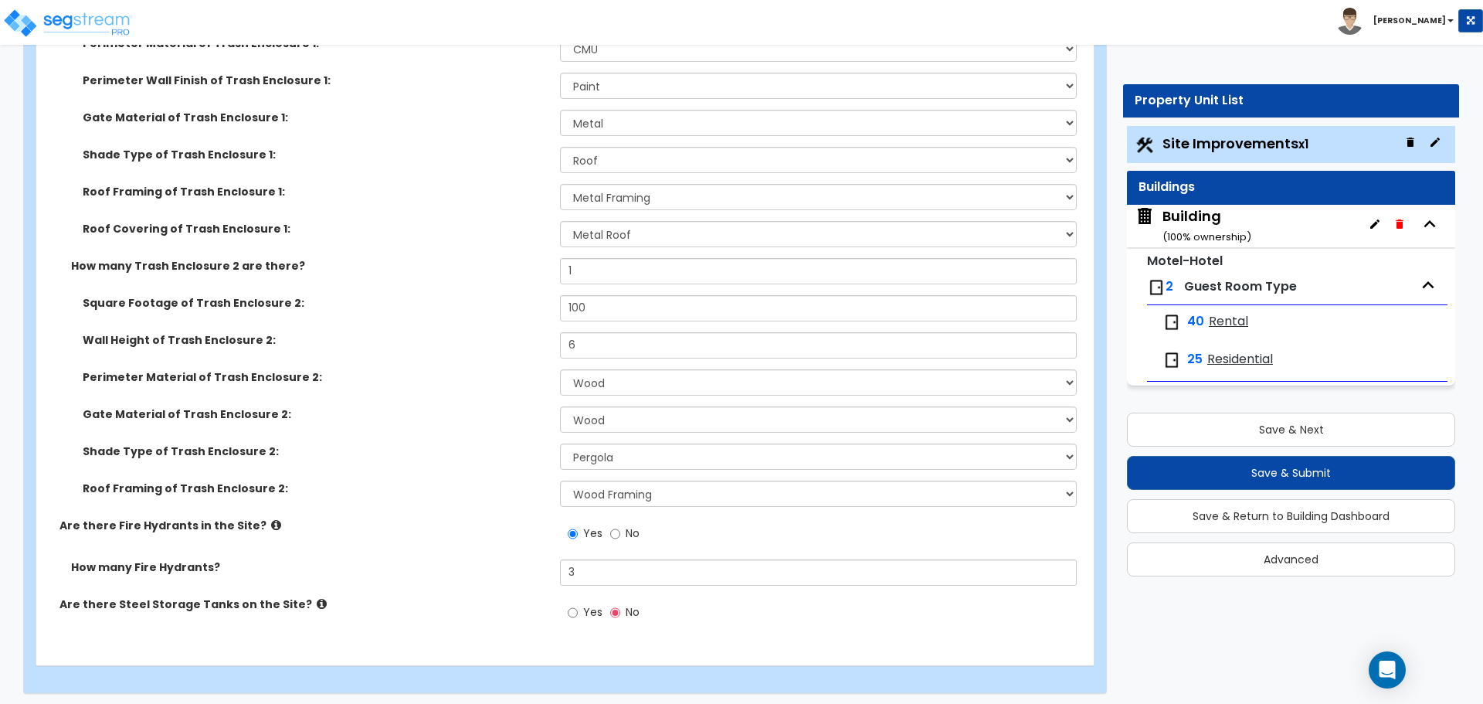
click at [271, 520] on icon at bounding box center [276, 525] width 10 height 12
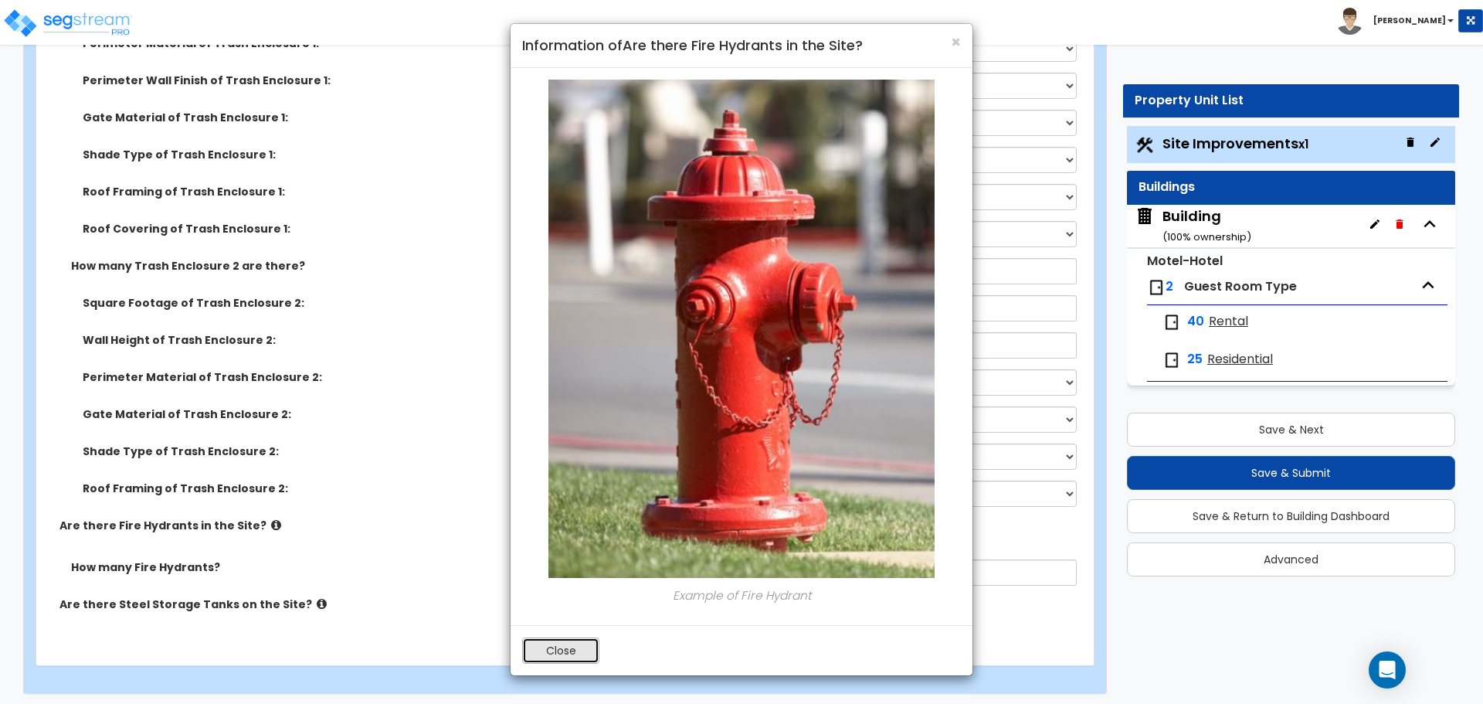
click at [557, 650] on button "Close" at bounding box center [560, 650] width 77 height 26
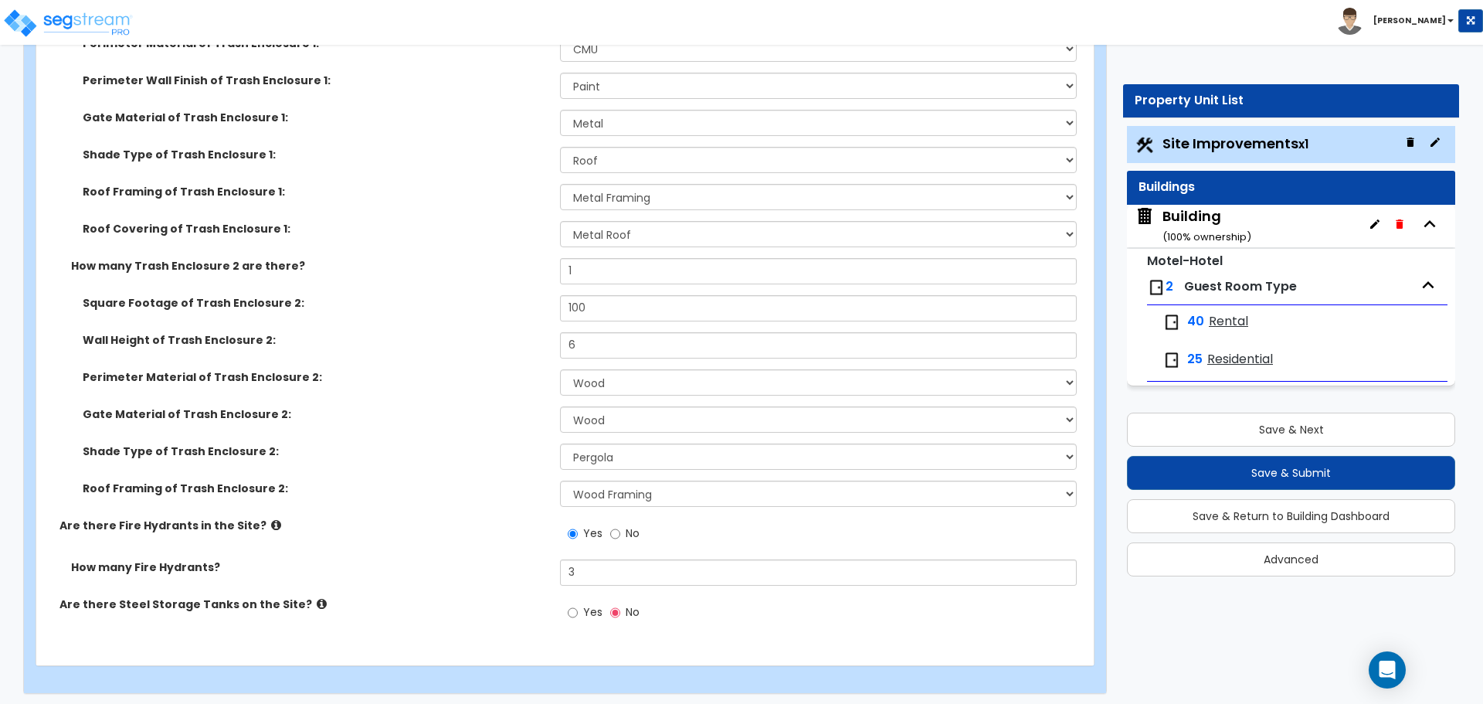
click at [271, 520] on icon at bounding box center [276, 525] width 10 height 12
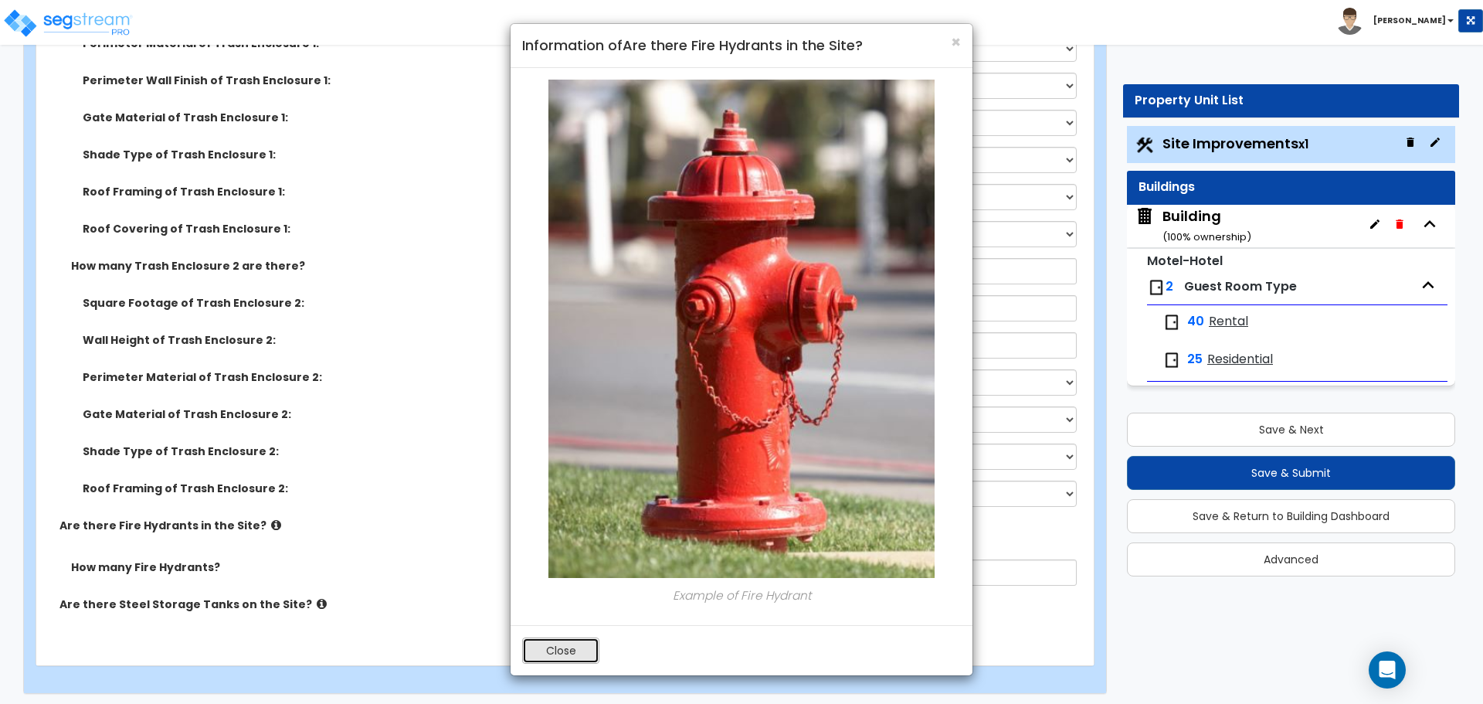
click at [573, 646] on button "Close" at bounding box center [560, 650] width 77 height 26
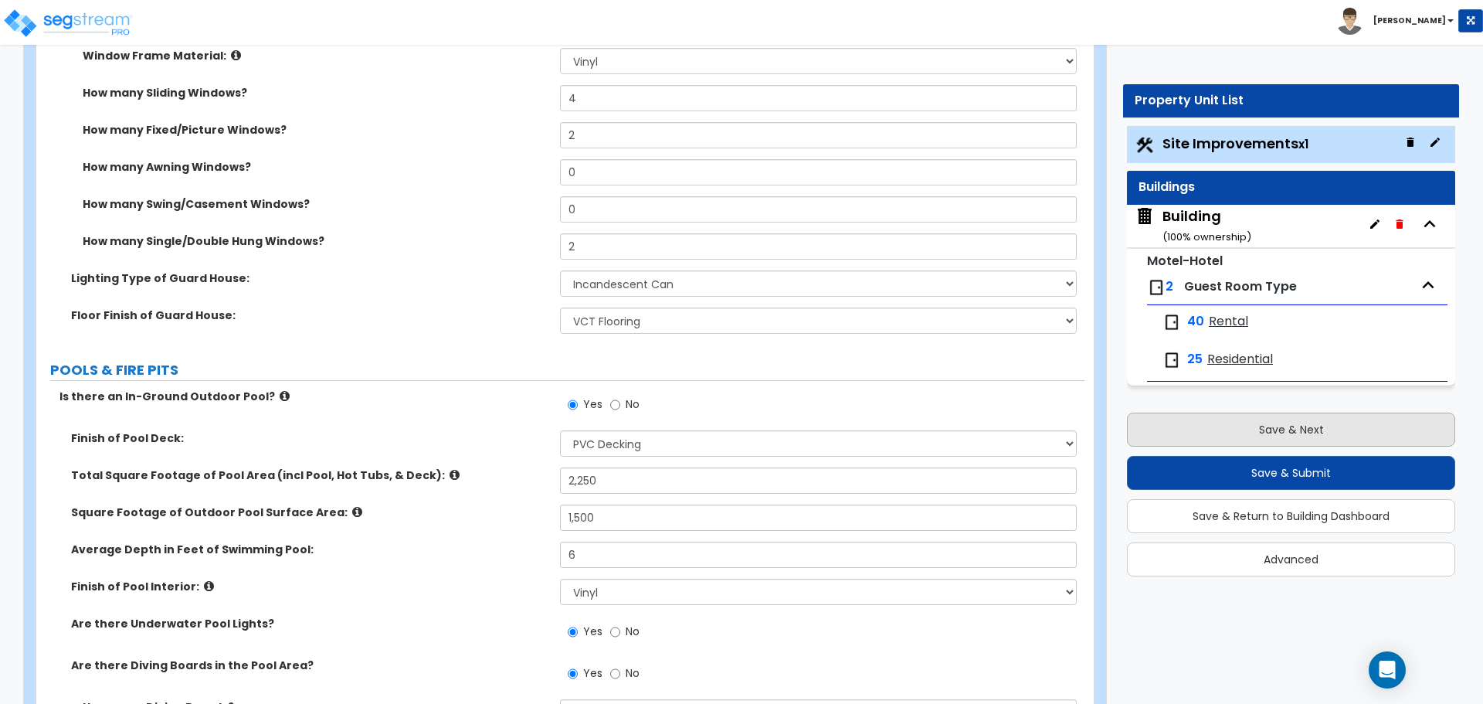
scroll to position [5332, 0]
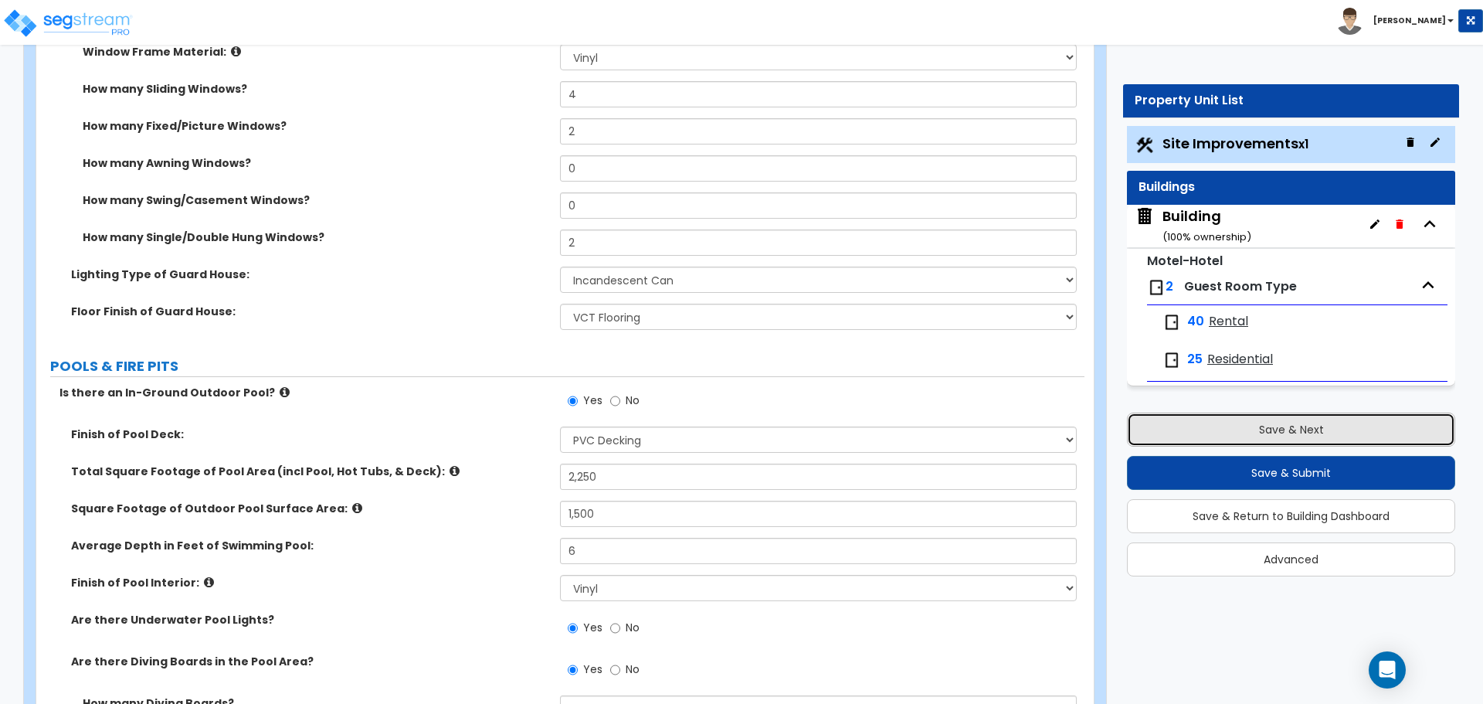
click at [1188, 422] on button "Save & Next" at bounding box center [1291, 429] width 328 height 34
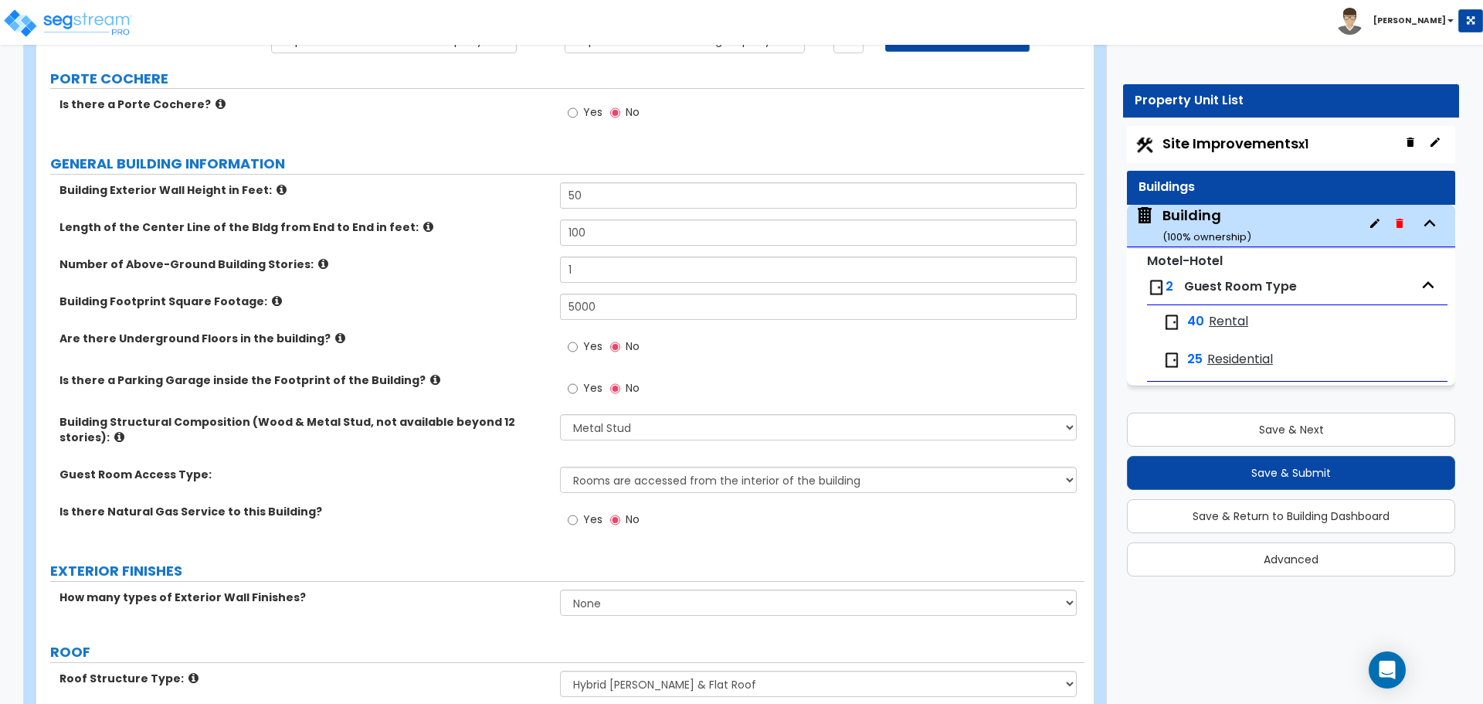
scroll to position [154, 0]
drag, startPoint x: 621, startPoint y: 307, endPoint x: 534, endPoint y: 287, distance: 89.7
click at [530, 293] on div "Building Footprint Square Footage: 5000" at bounding box center [560, 311] width 1048 height 37
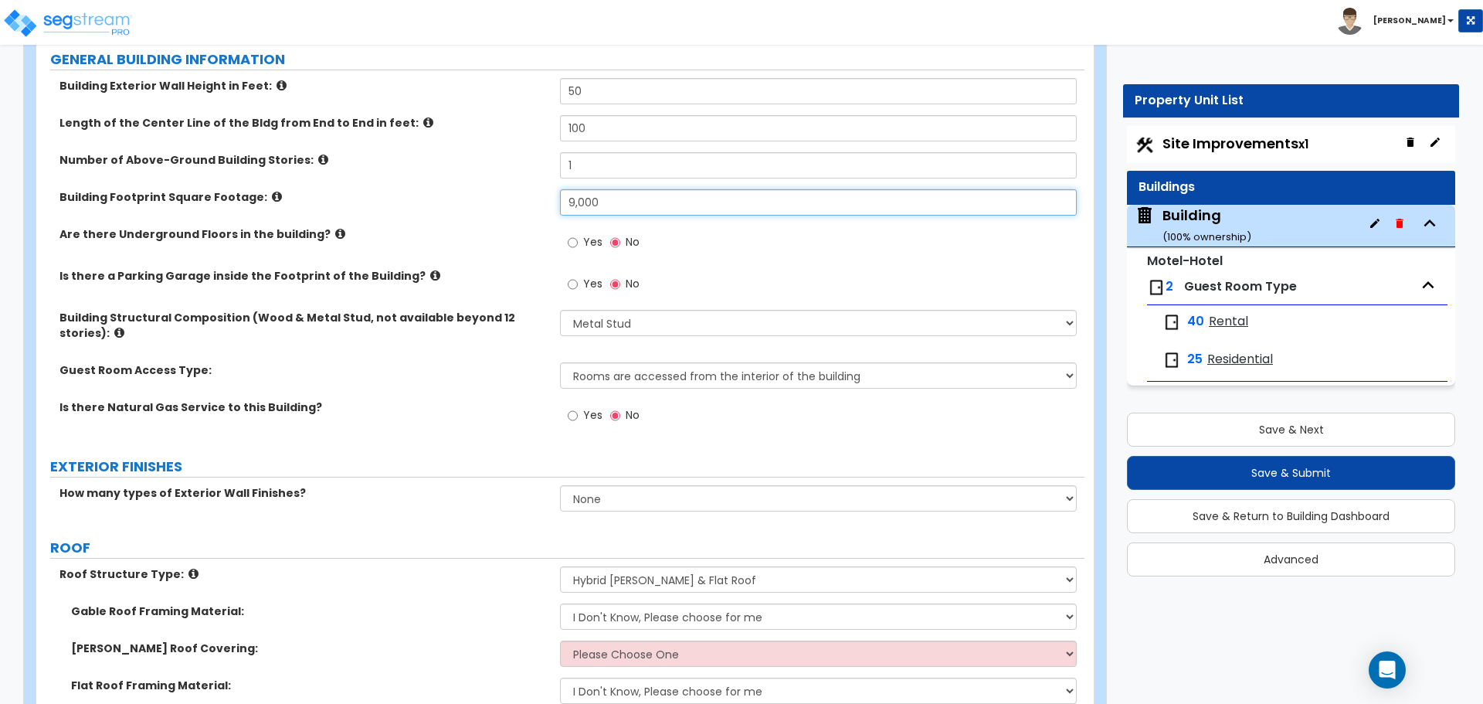
scroll to position [278, 0]
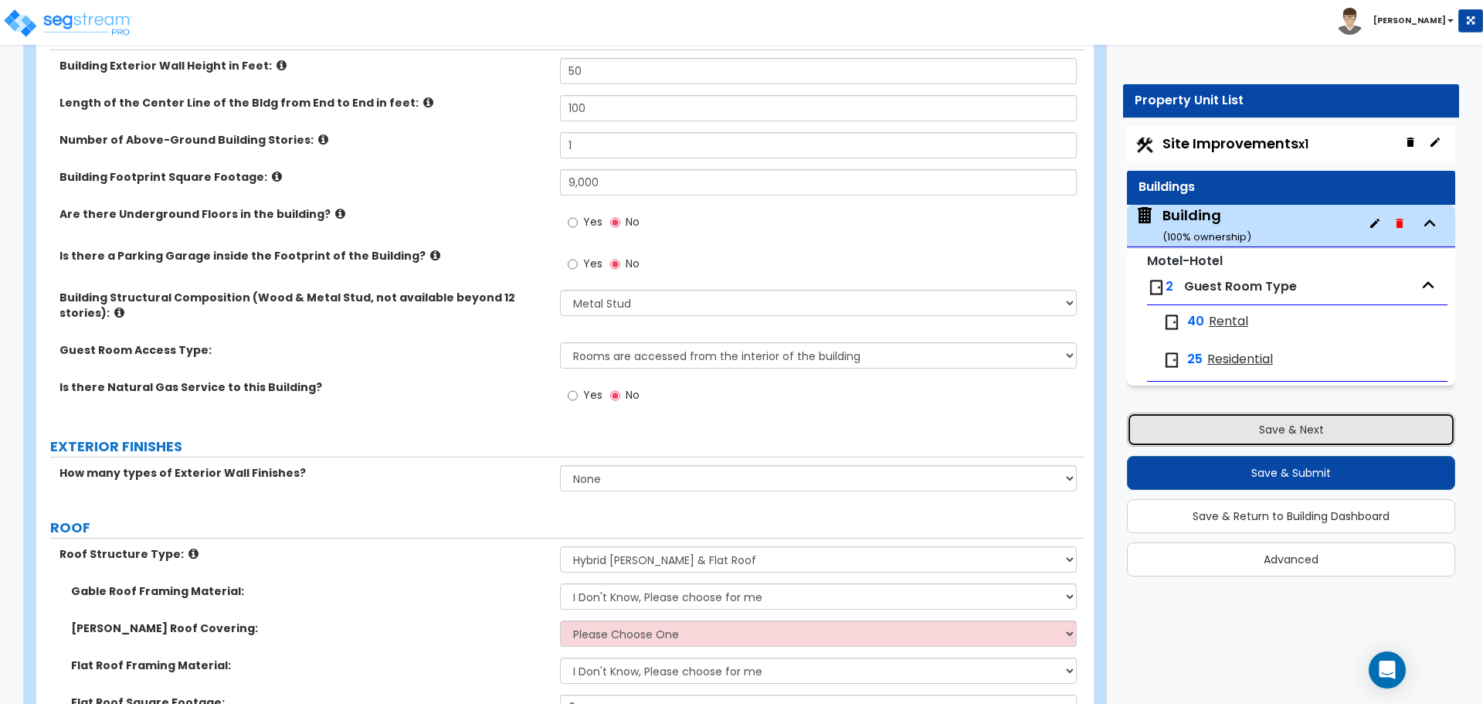
click at [1297, 423] on button "Save & Next" at bounding box center [1291, 429] width 328 height 34
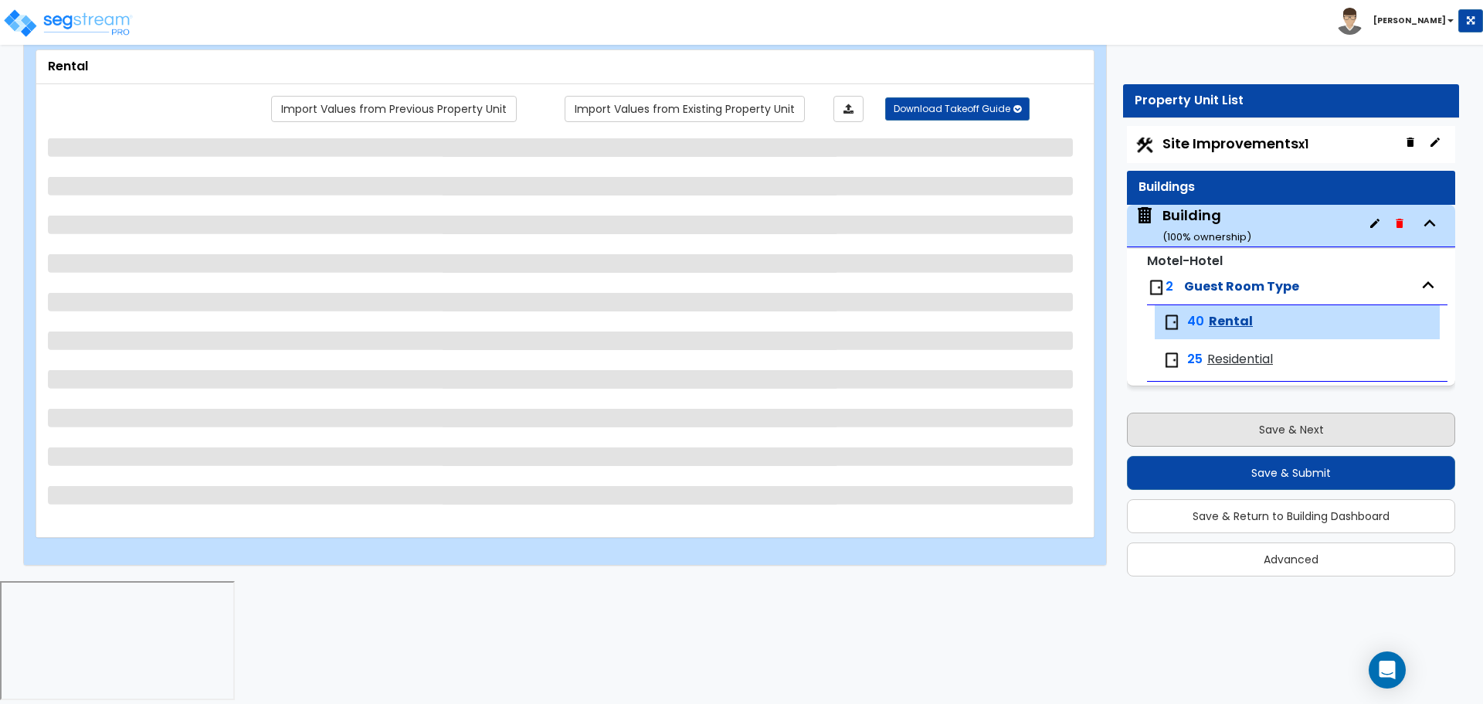
scroll to position [0, 0]
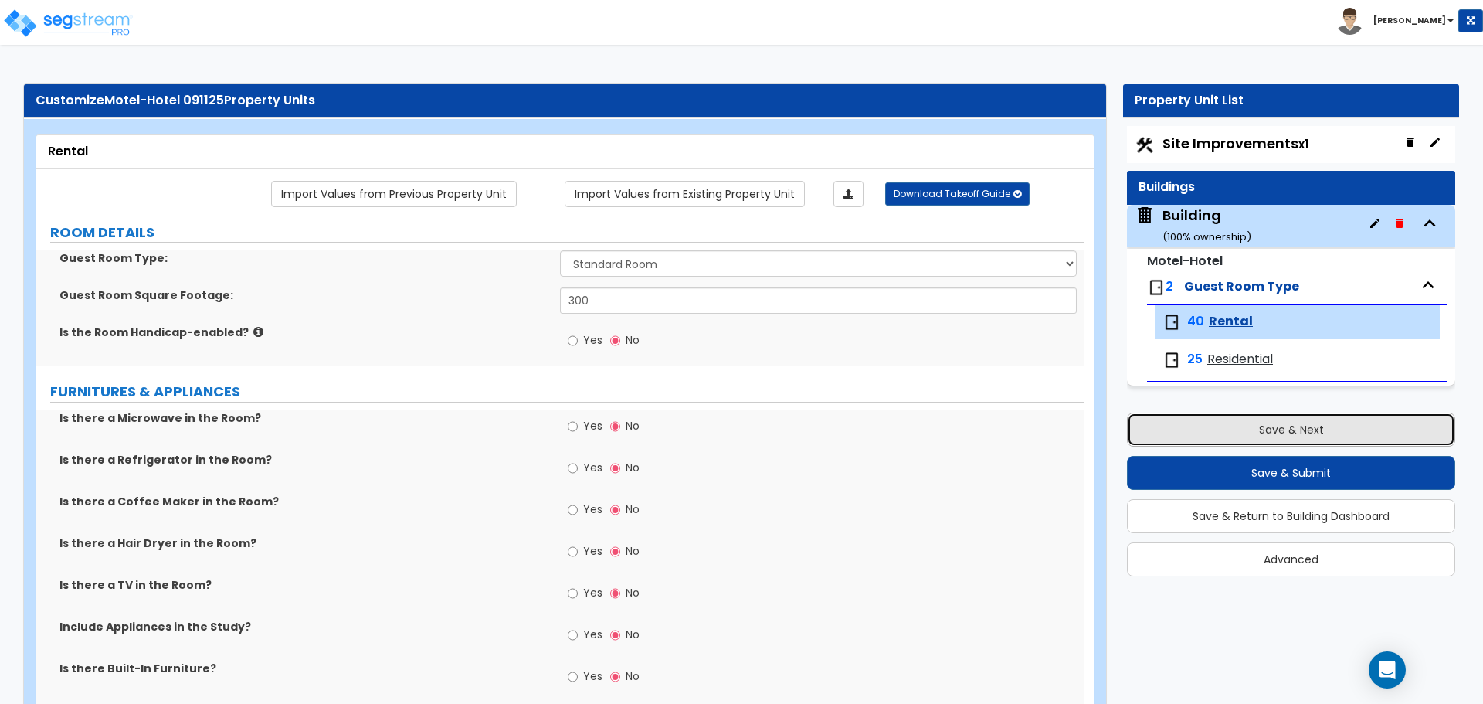
click at [1229, 426] on button "Save & Next" at bounding box center [1291, 429] width 328 height 34
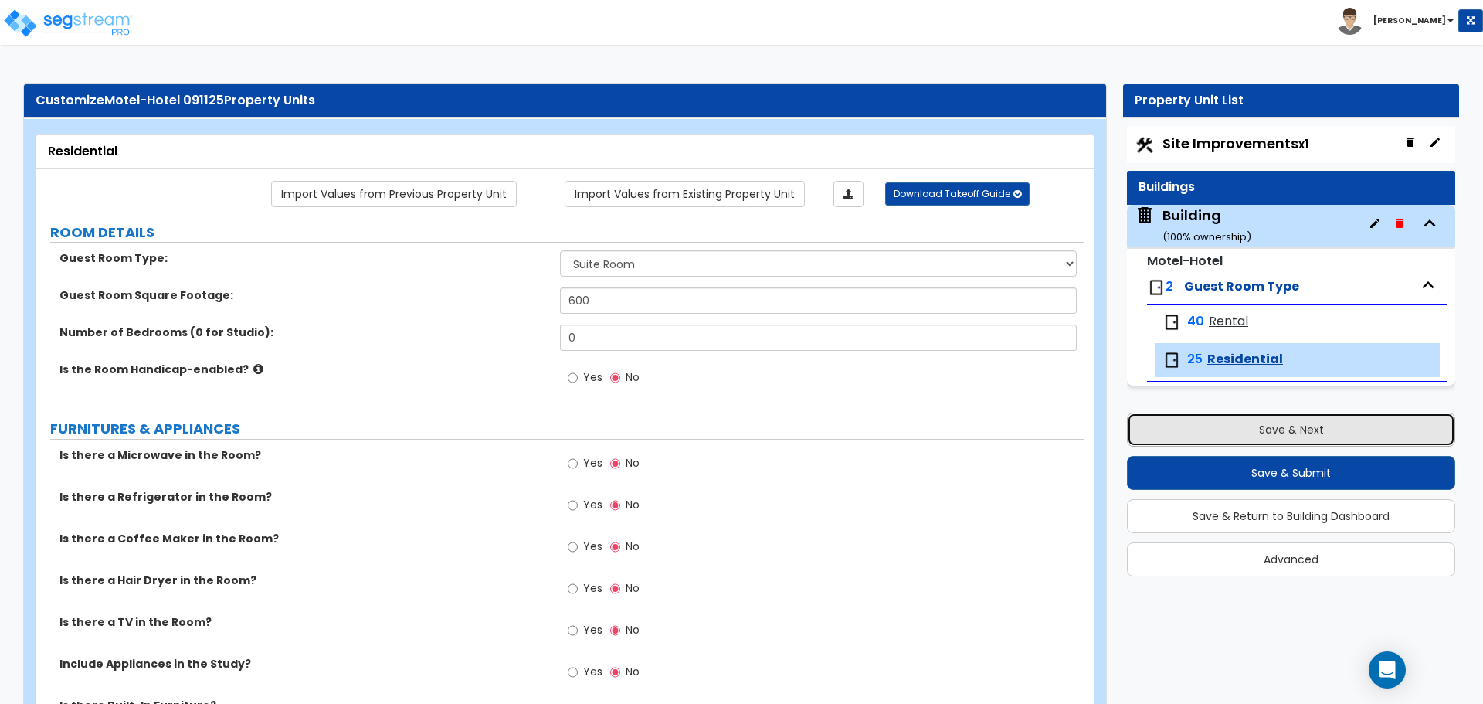
click at [1226, 427] on button "Save & Next" at bounding box center [1291, 429] width 328 height 34
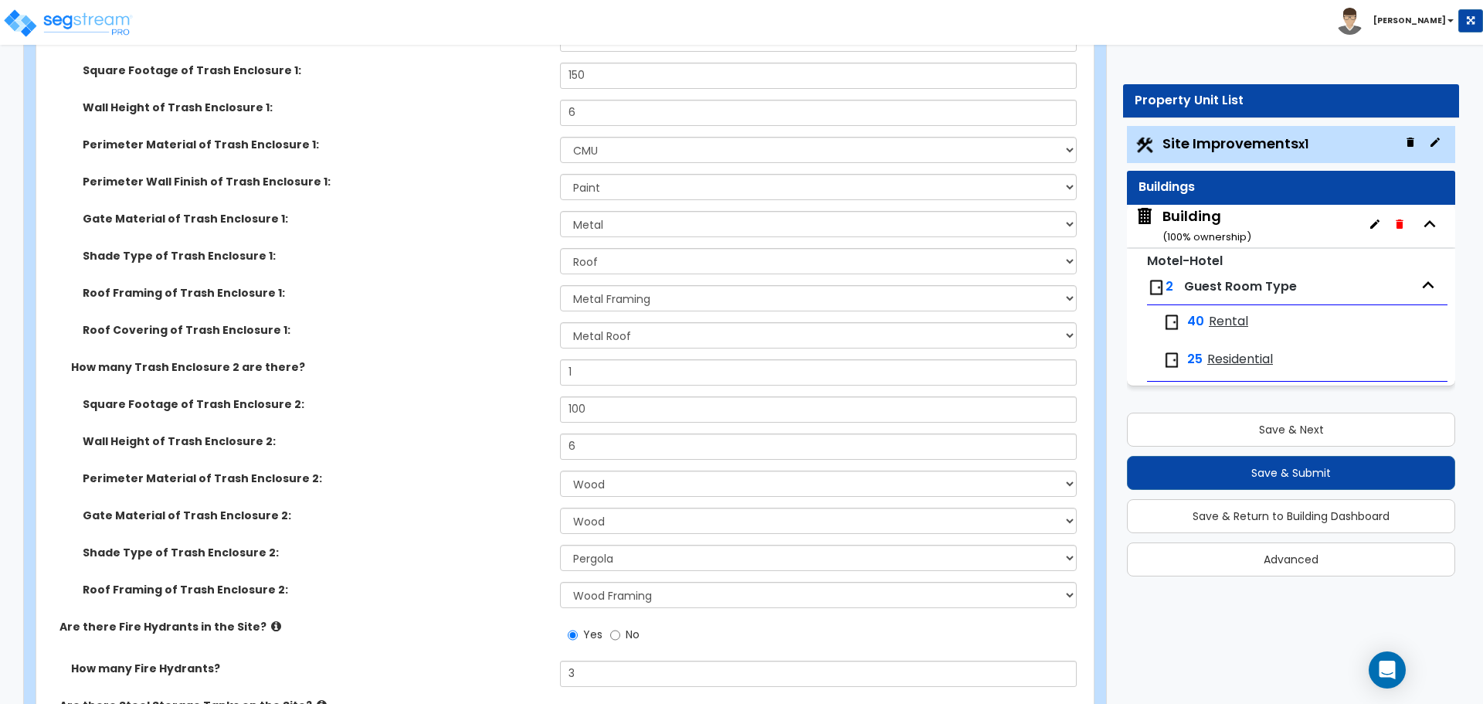
scroll to position [7197, 0]
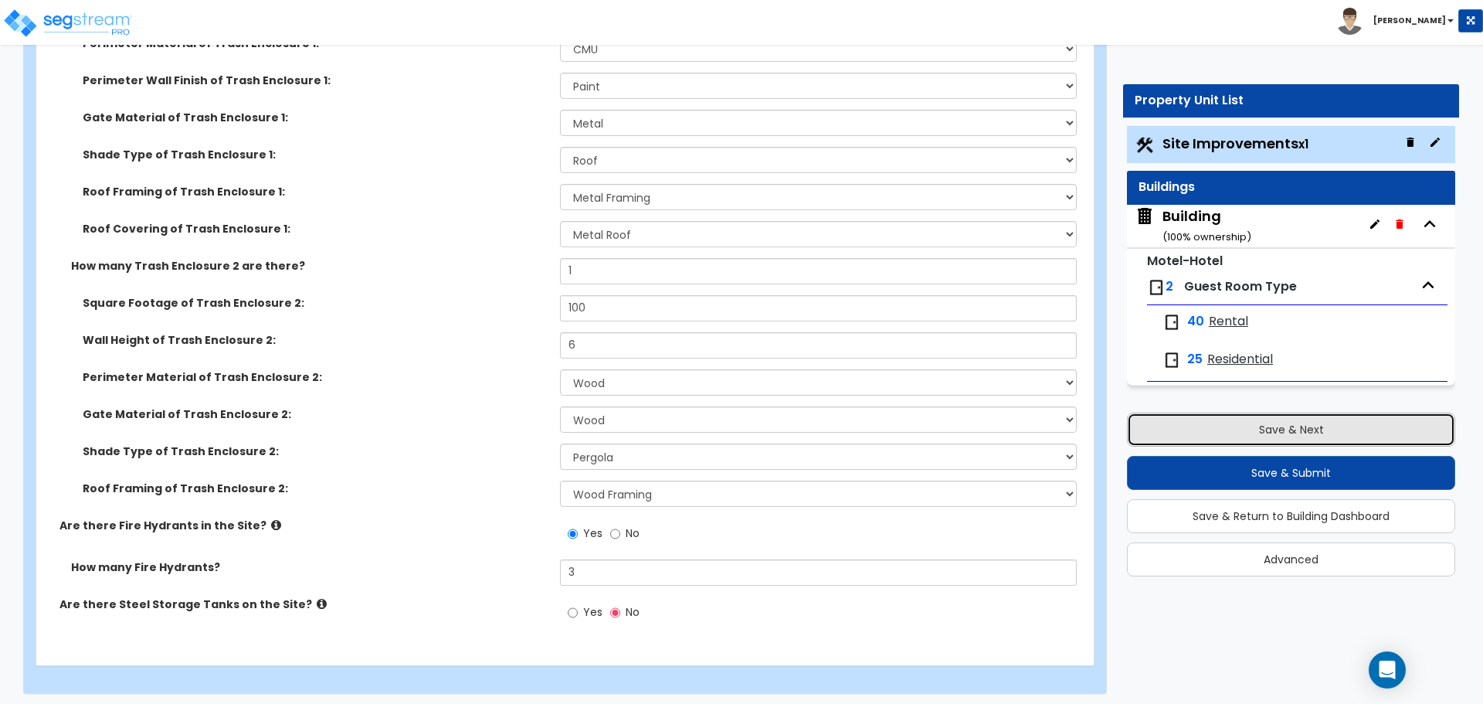
click at [1162, 434] on button "Save & Next" at bounding box center [1291, 429] width 328 height 34
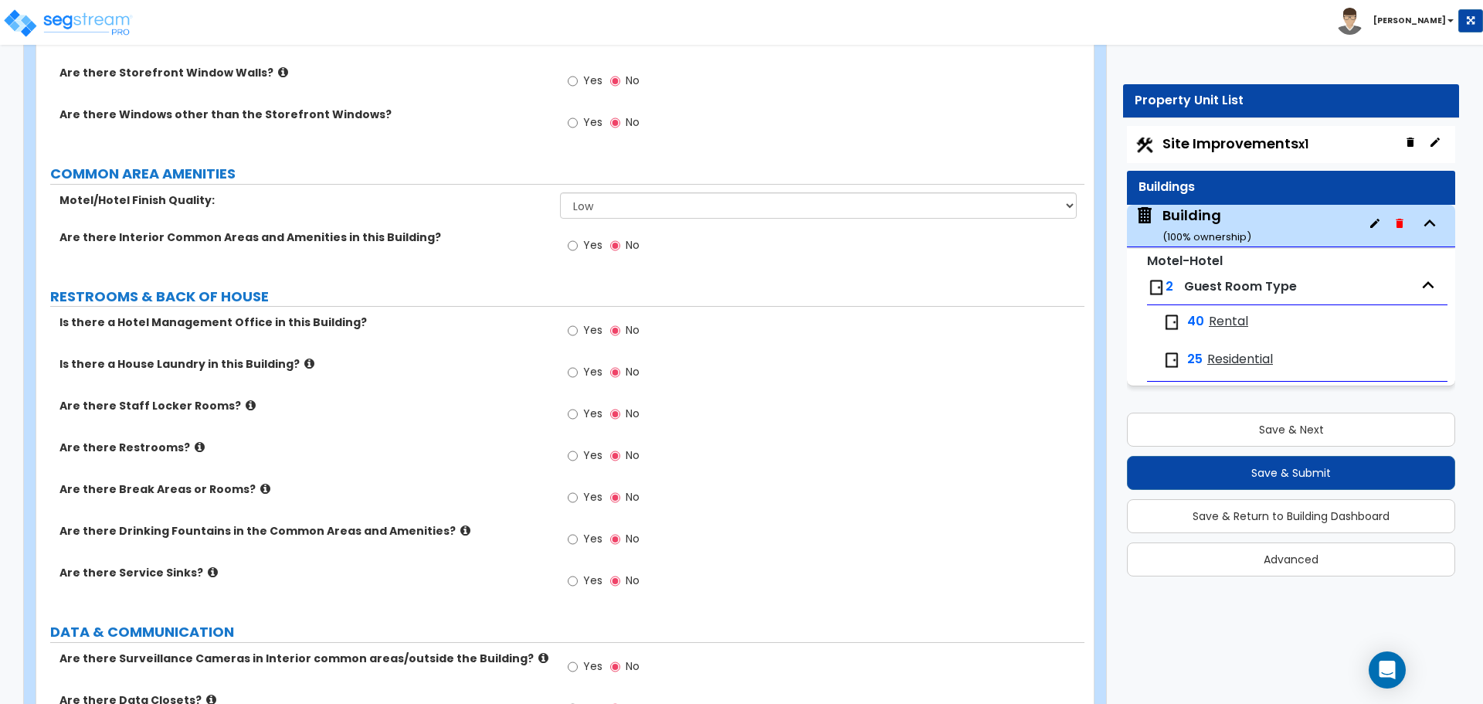
scroll to position [1694, 0]
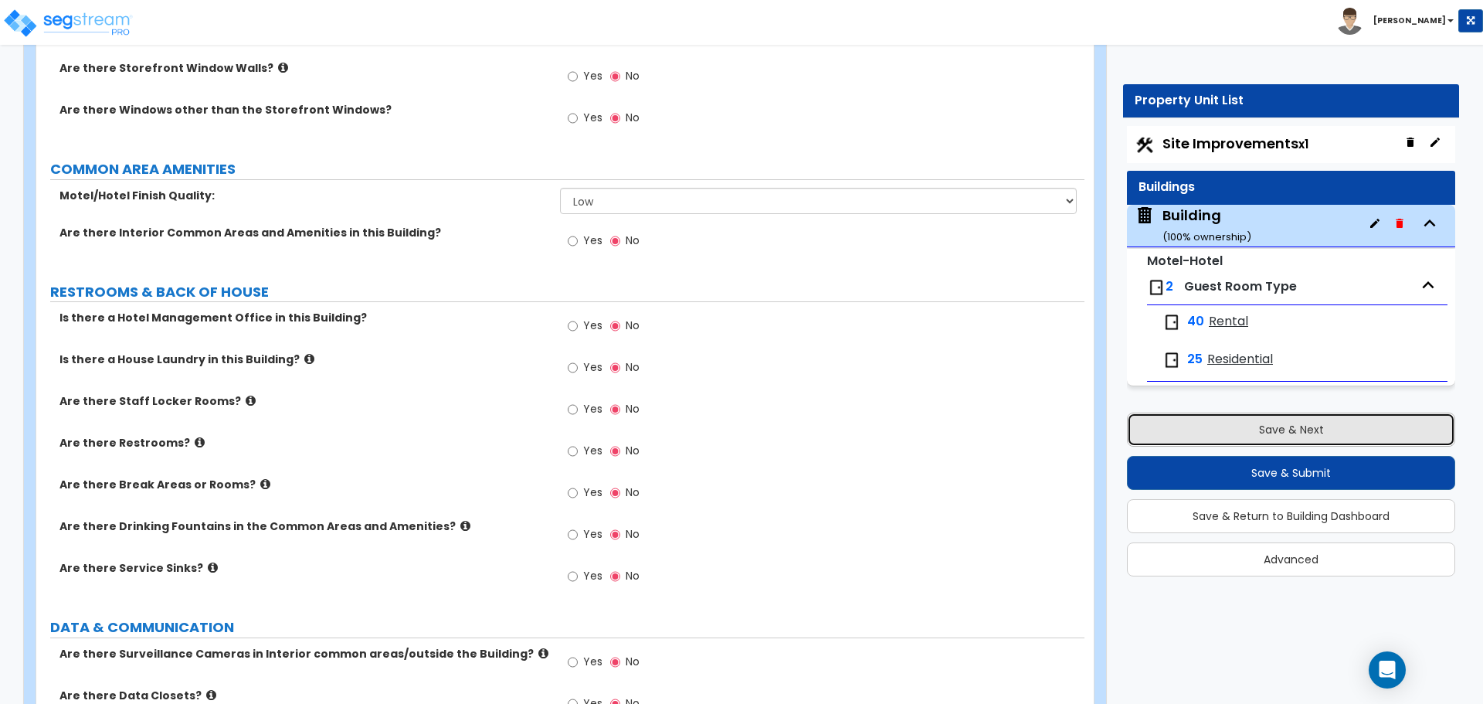
click at [1203, 427] on button "Save & Next" at bounding box center [1291, 429] width 328 height 34
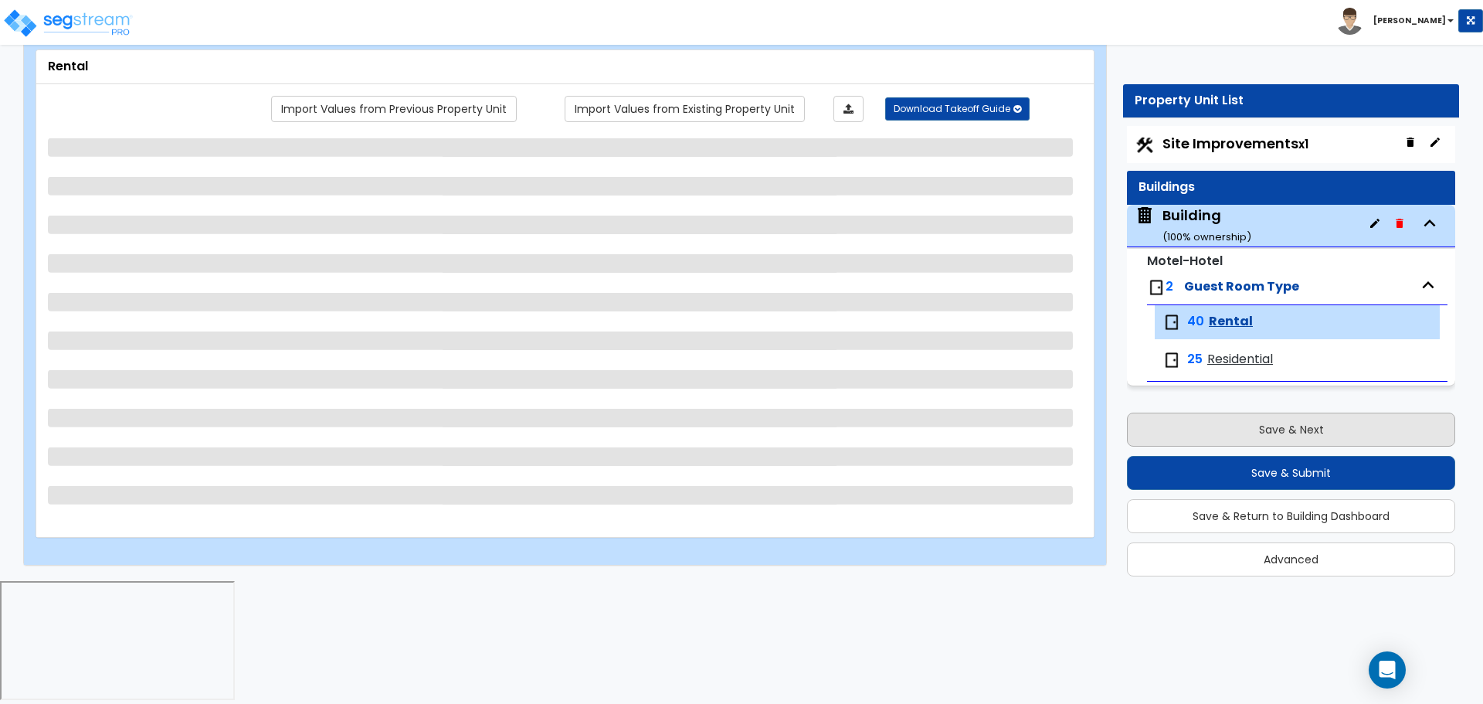
scroll to position [0, 0]
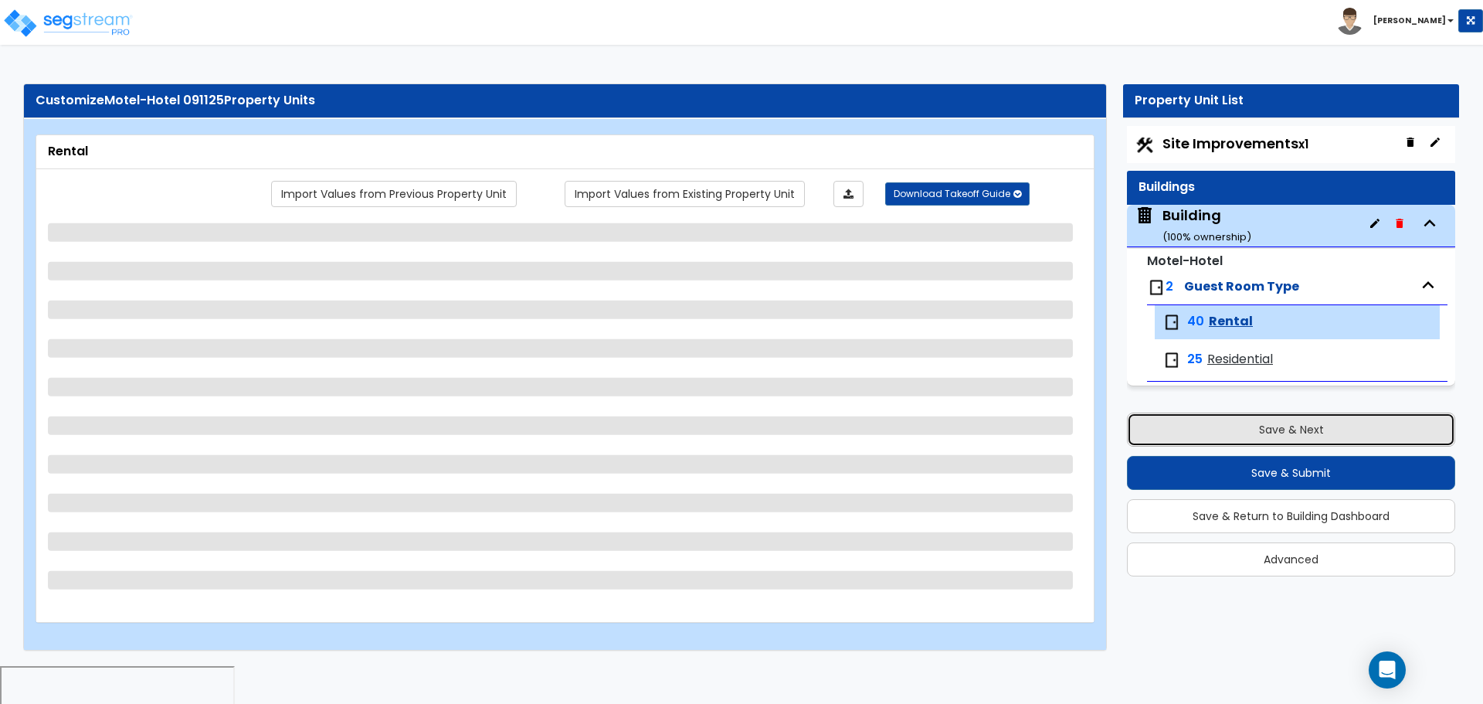
click at [1216, 428] on button "Save & Next" at bounding box center [1291, 429] width 328 height 34
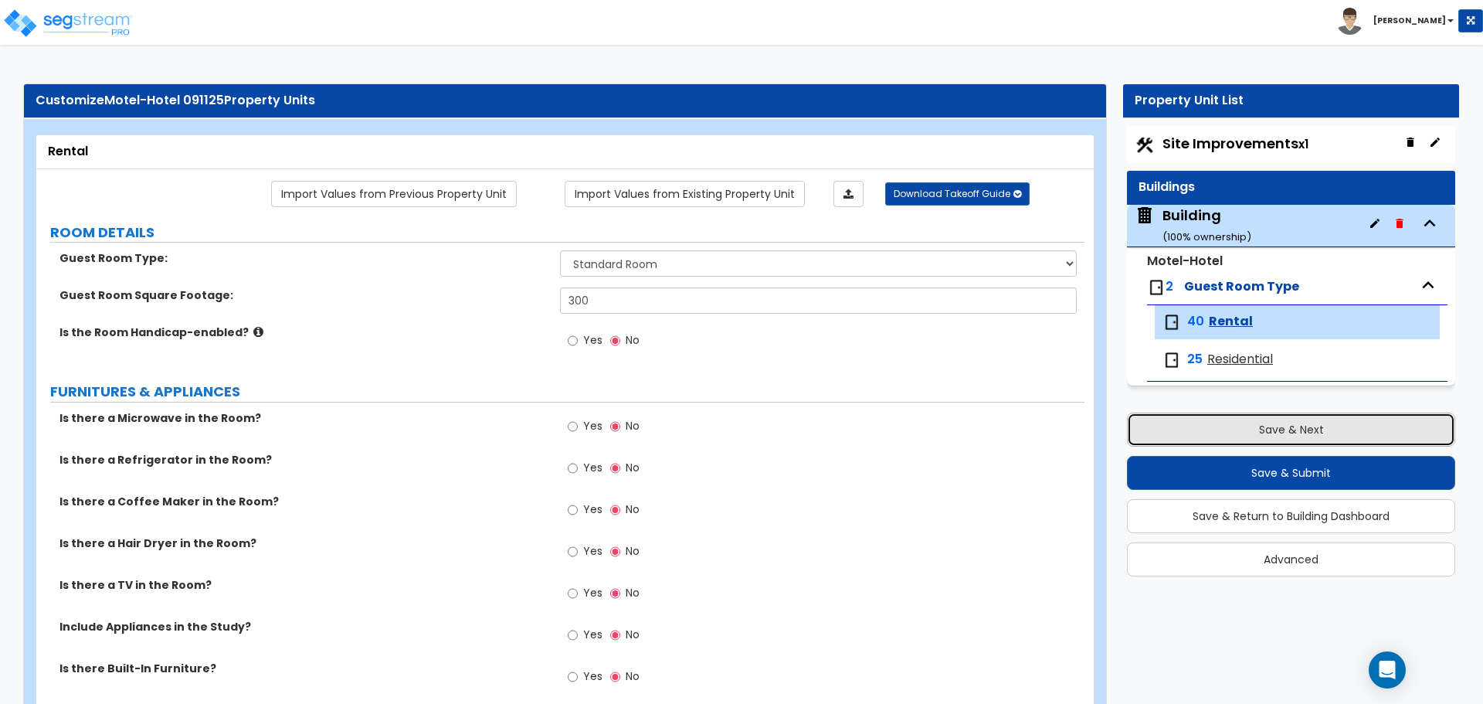
click at [1216, 428] on button "Save & Next" at bounding box center [1291, 429] width 328 height 34
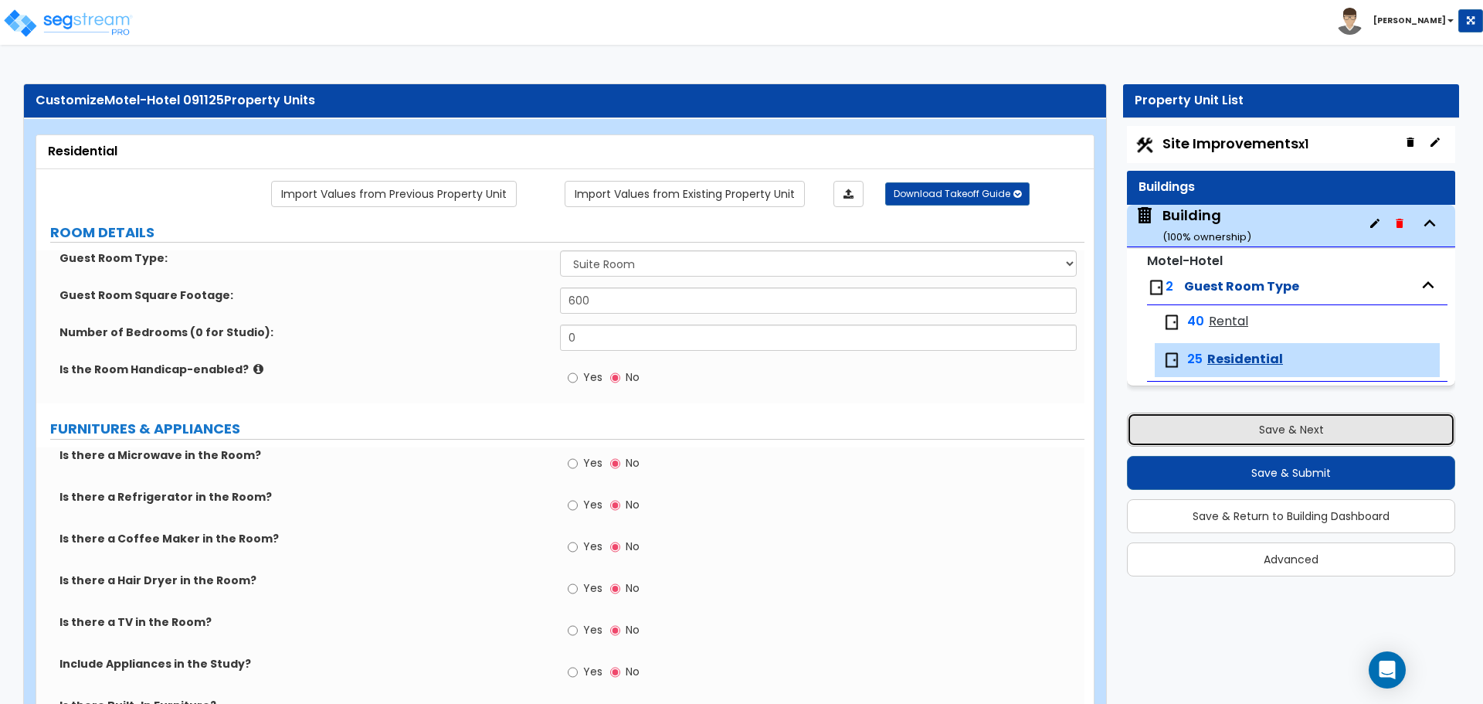
click at [1207, 429] on button "Save & Next" at bounding box center [1291, 429] width 328 height 34
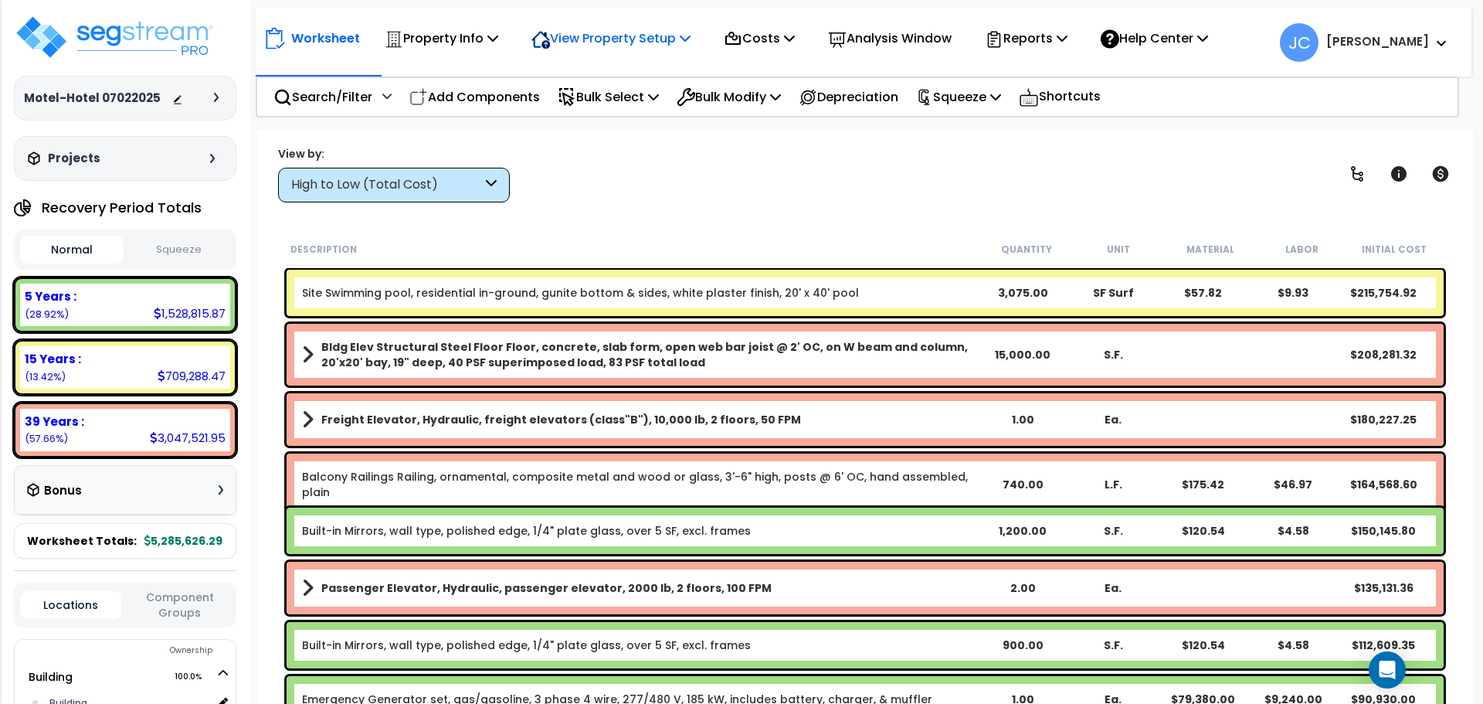
click at [622, 28] on p "View Property Setup" at bounding box center [610, 38] width 159 height 21
click at [641, 99] on link "View Questionnaire" at bounding box center [600, 105] width 153 height 31
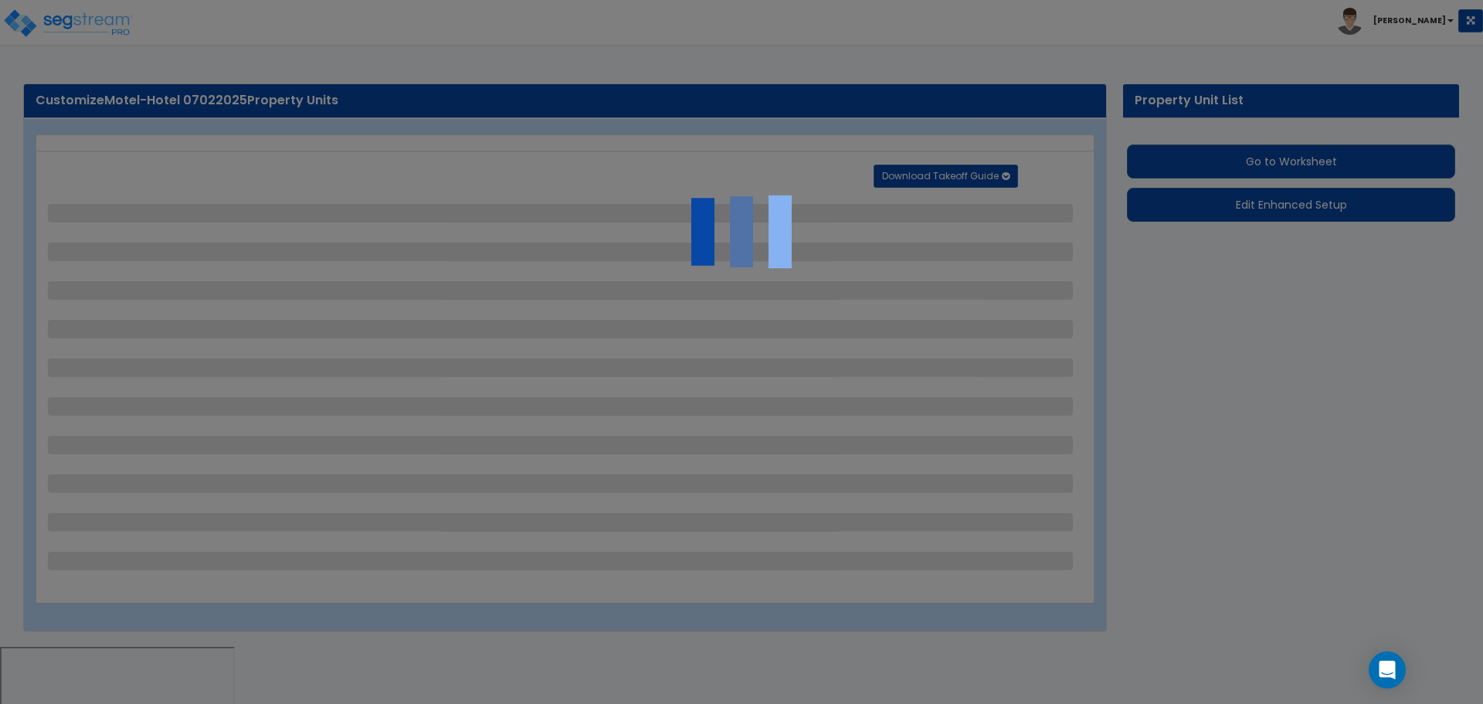
select select "2"
select select "1"
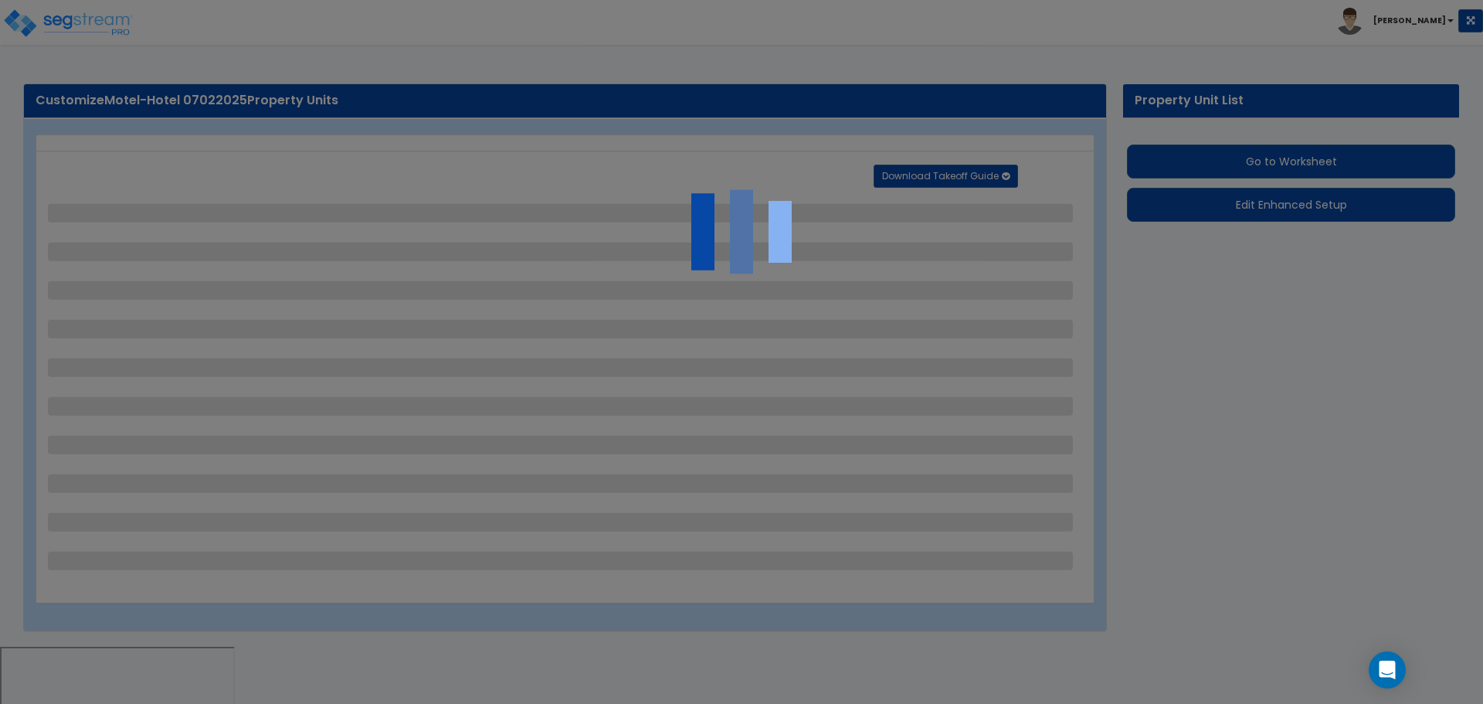
select select "1"
select select "2"
select select "1"
select select "2"
select select "1"
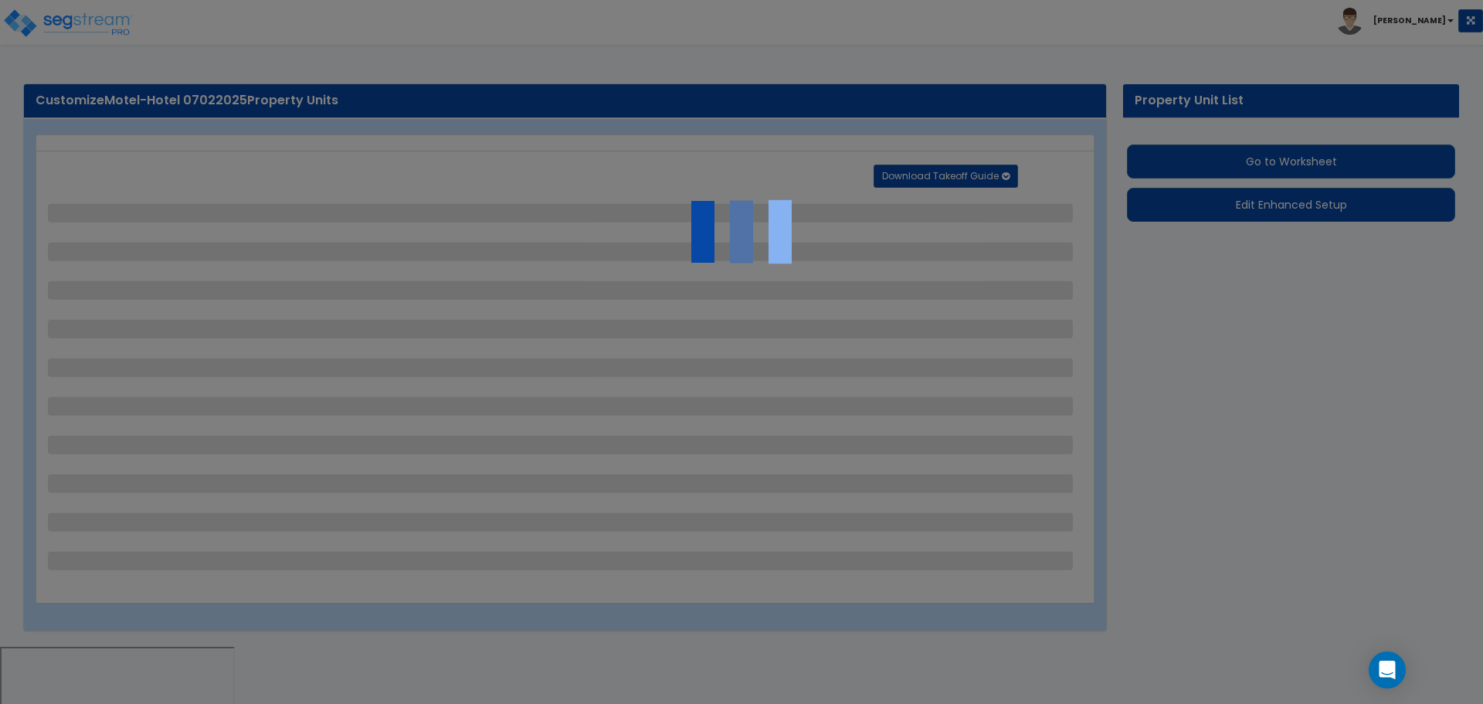
select select "2"
select select "1"
select select "2"
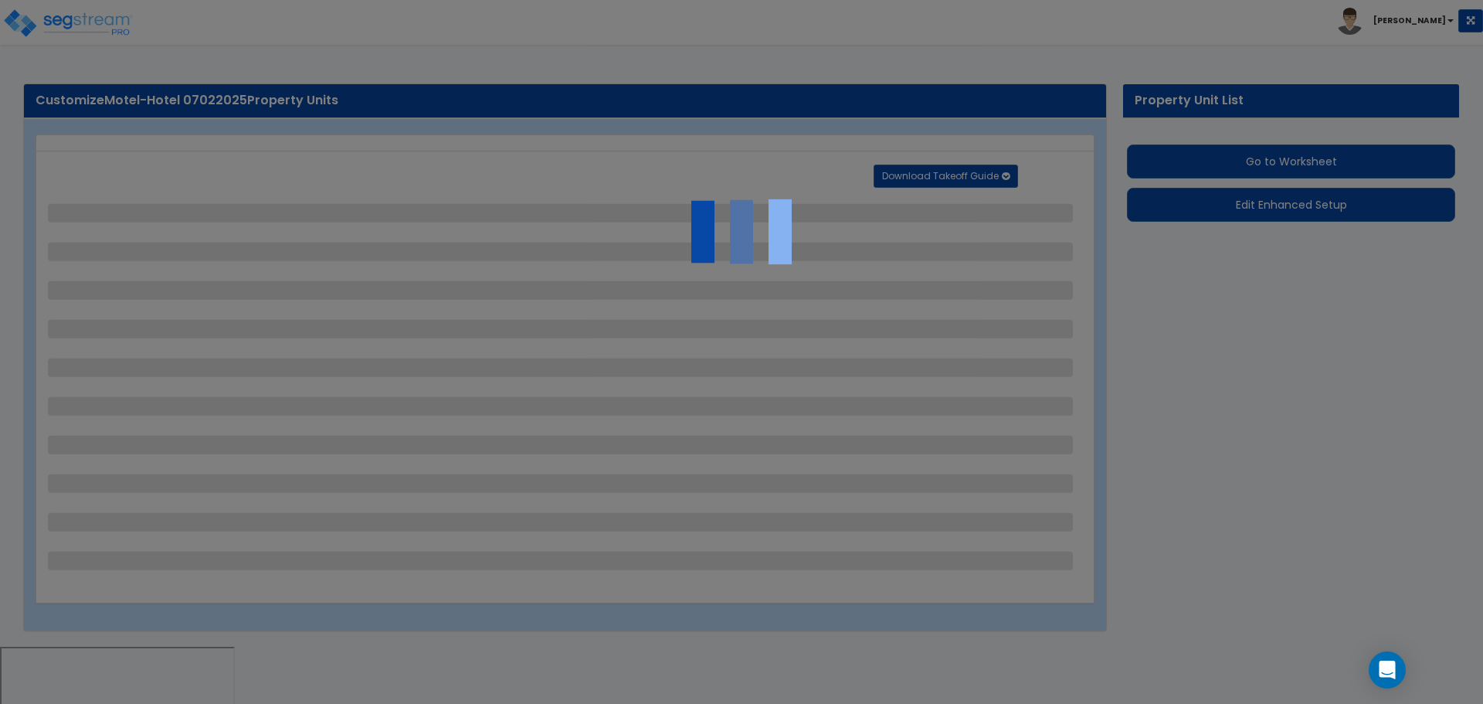
select select "1"
select select "2"
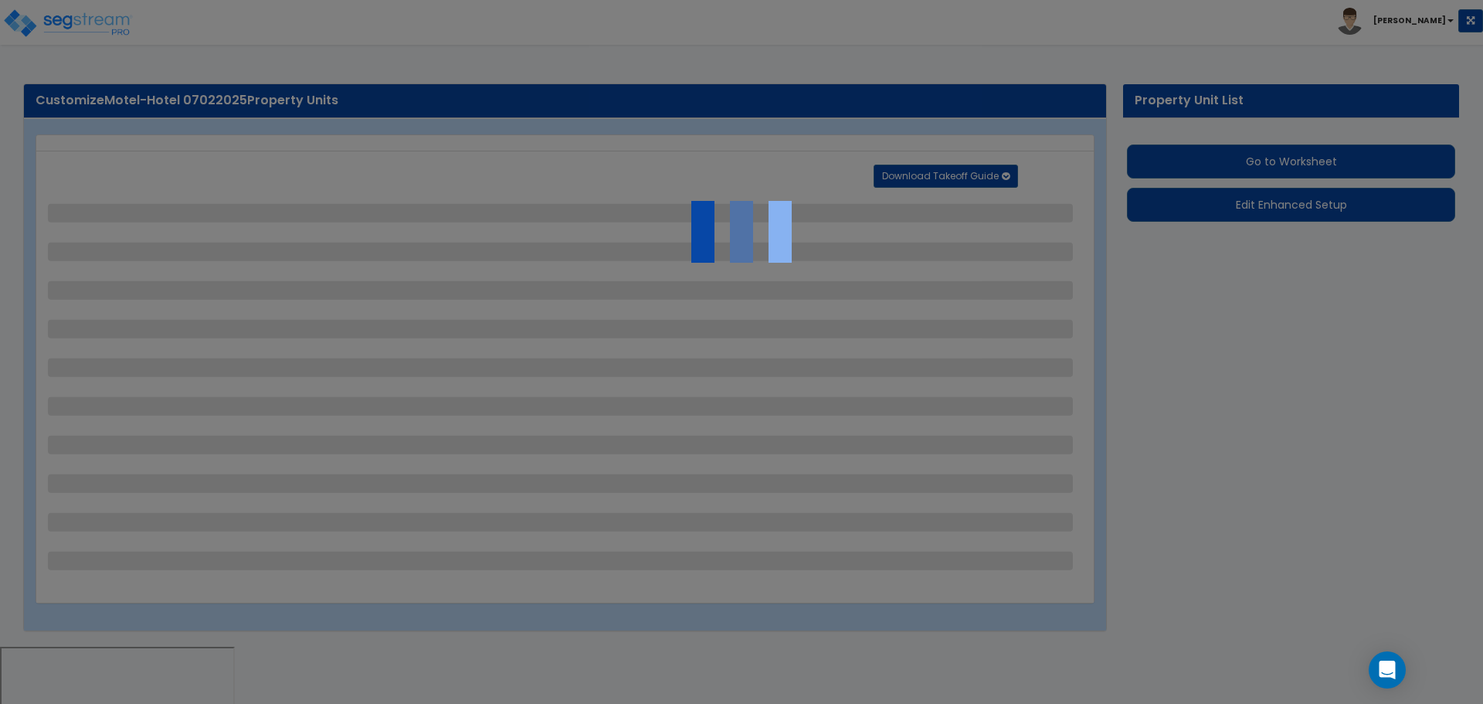
select select "3"
select select "1"
select select "6"
select select "2"
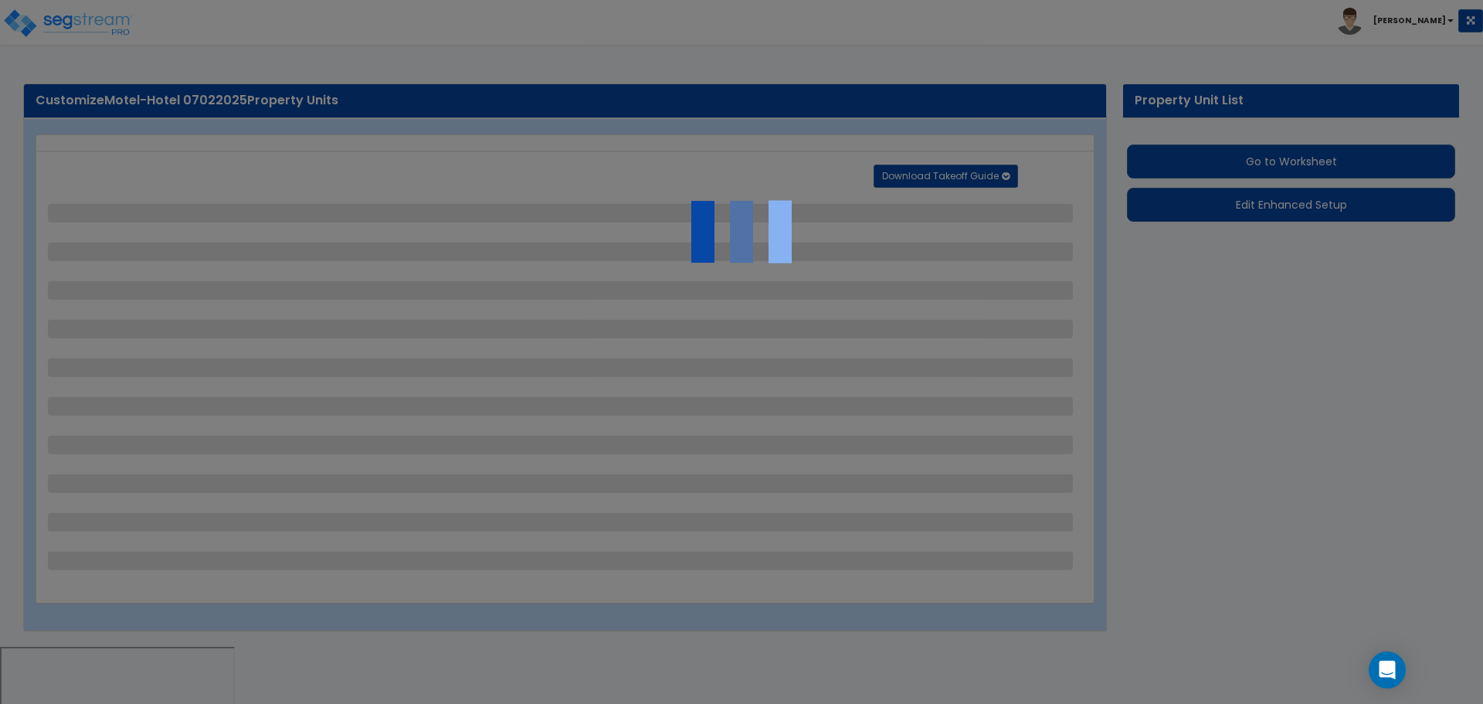
select select "7"
select select "2"
select select "1"
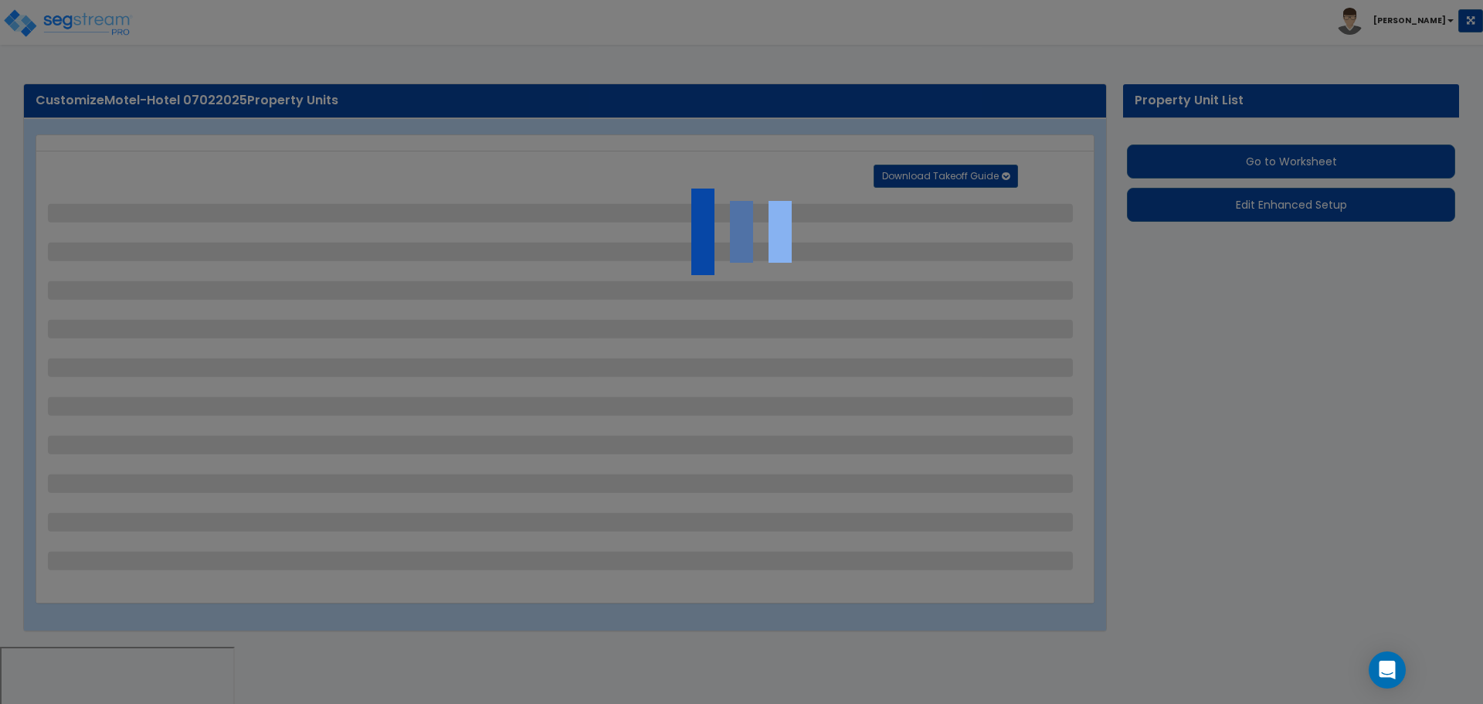
select select "20"
select select "2"
select select "5"
select select "4"
select select "9"
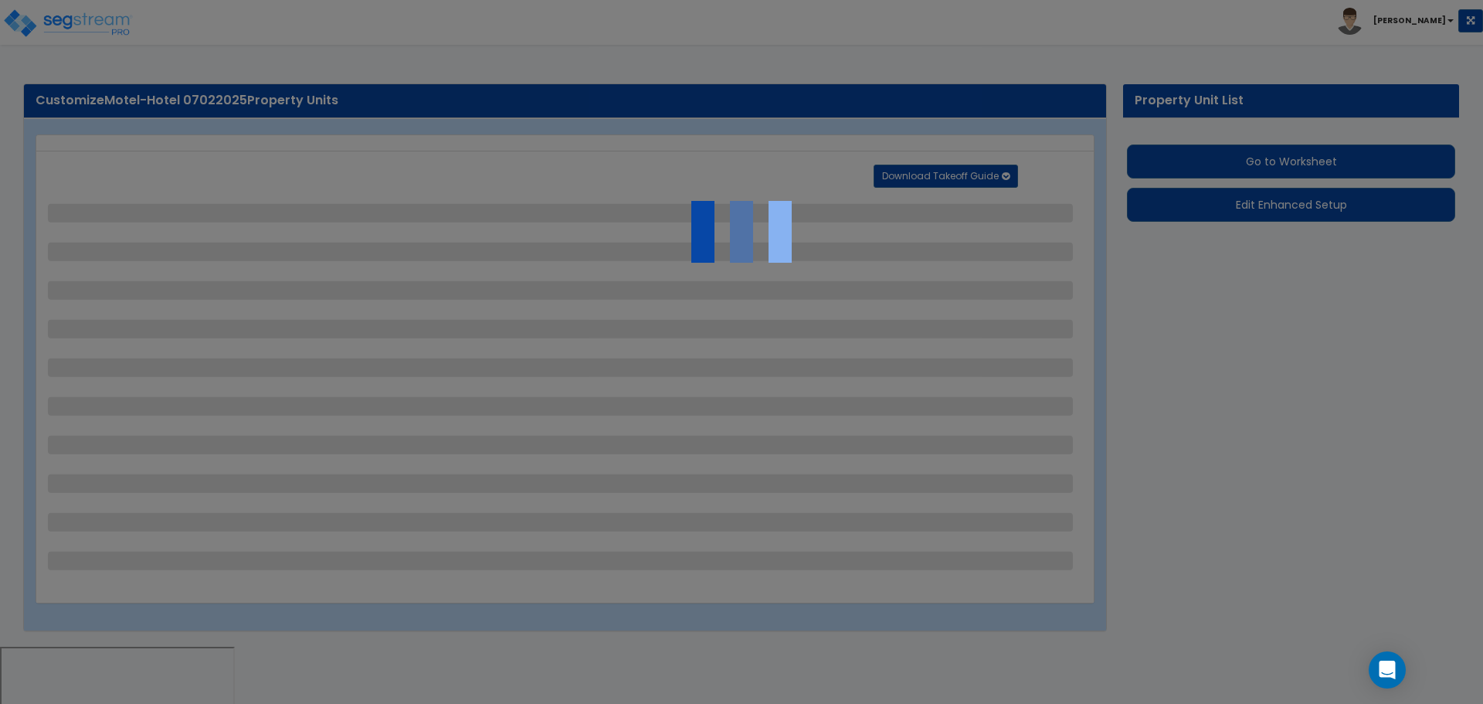
select select "2"
select select "3"
select select "1"
select select "4"
select select "1"
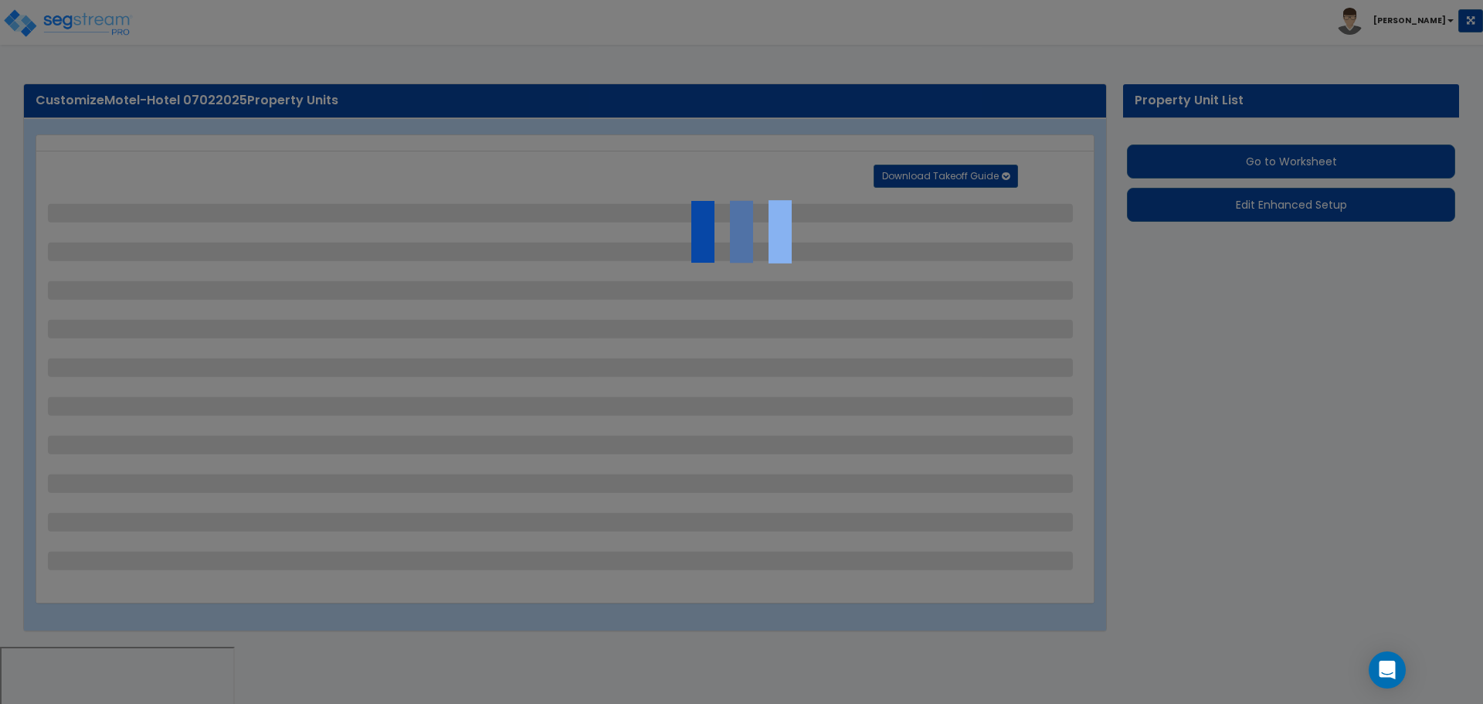
select select "3"
select select "1"
select select "2"
select select "1"
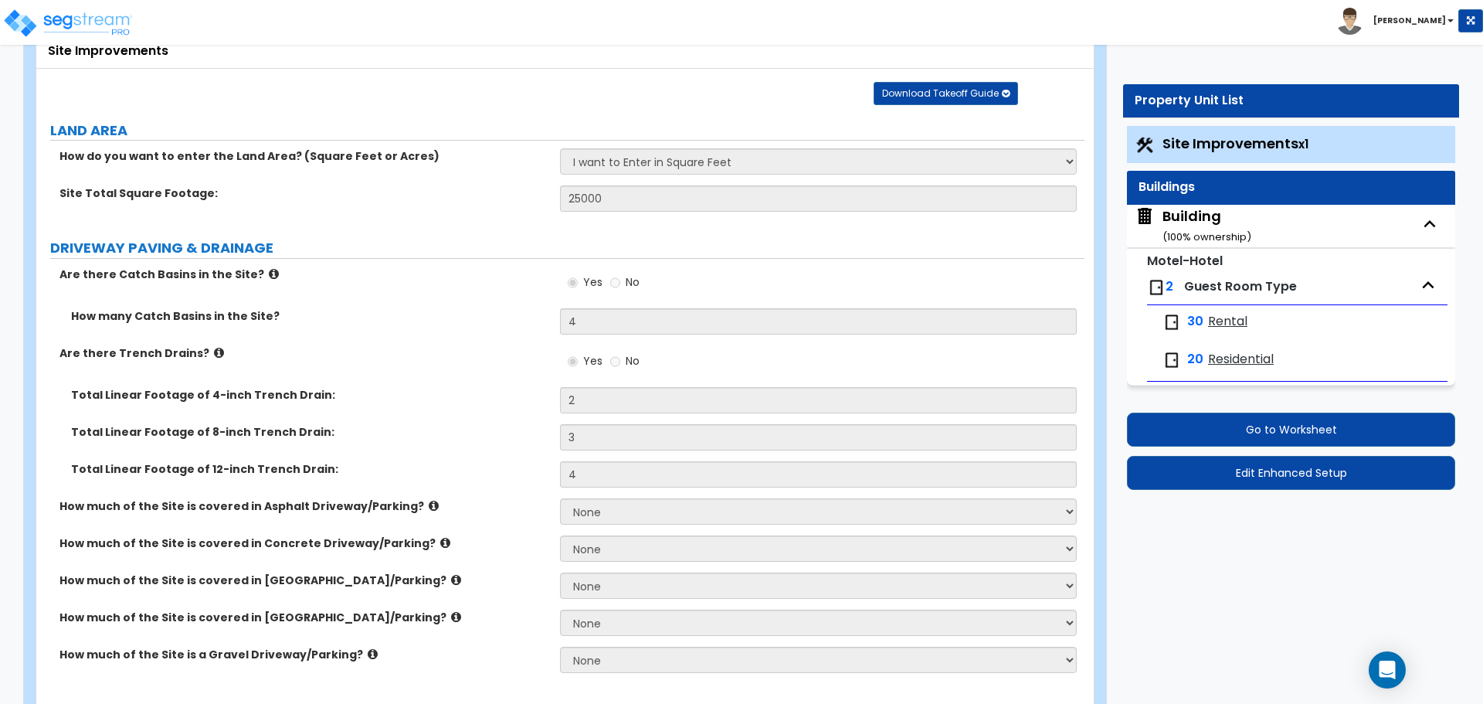
scroll to position [103, 0]
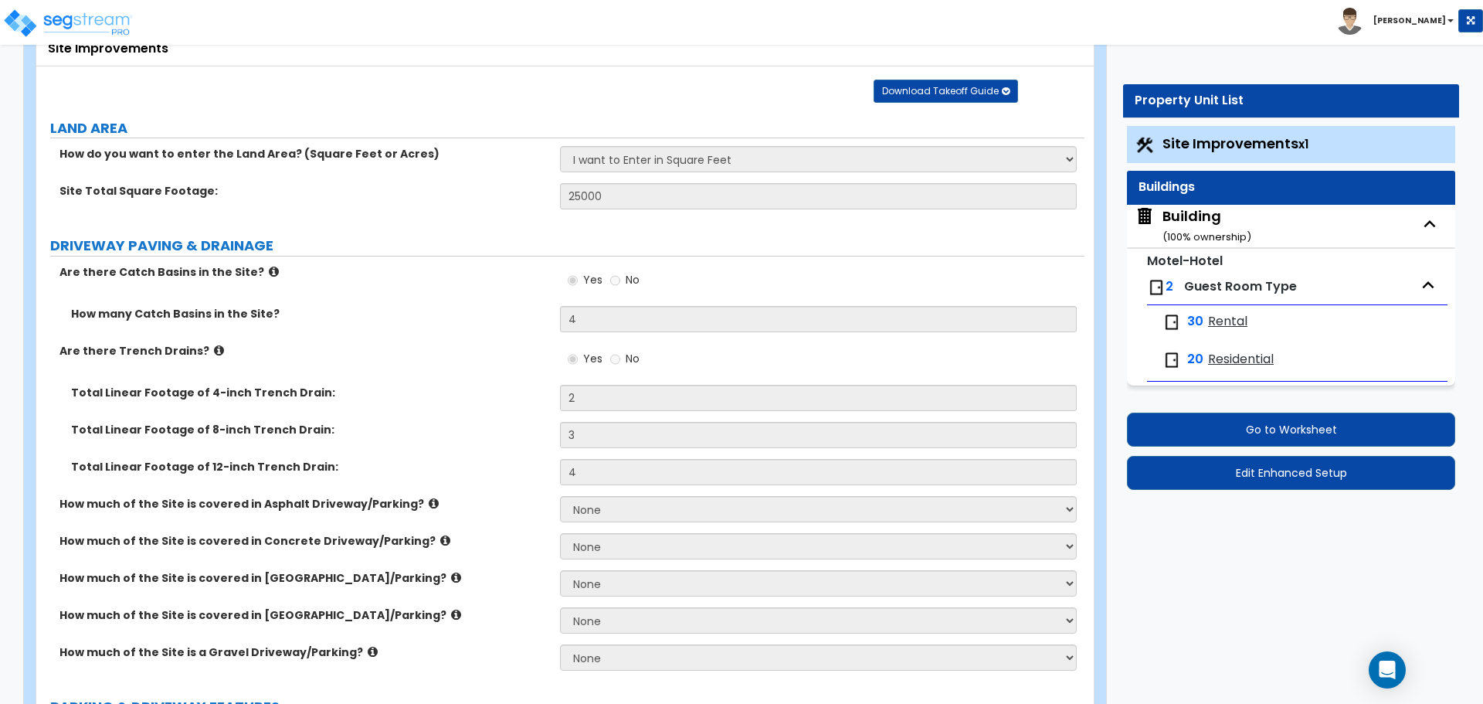
click at [1226, 283] on span "Guest Room Type" at bounding box center [1240, 286] width 113 height 18
click at [1227, 317] on span "Rental" at bounding box center [1227, 322] width 39 height 18
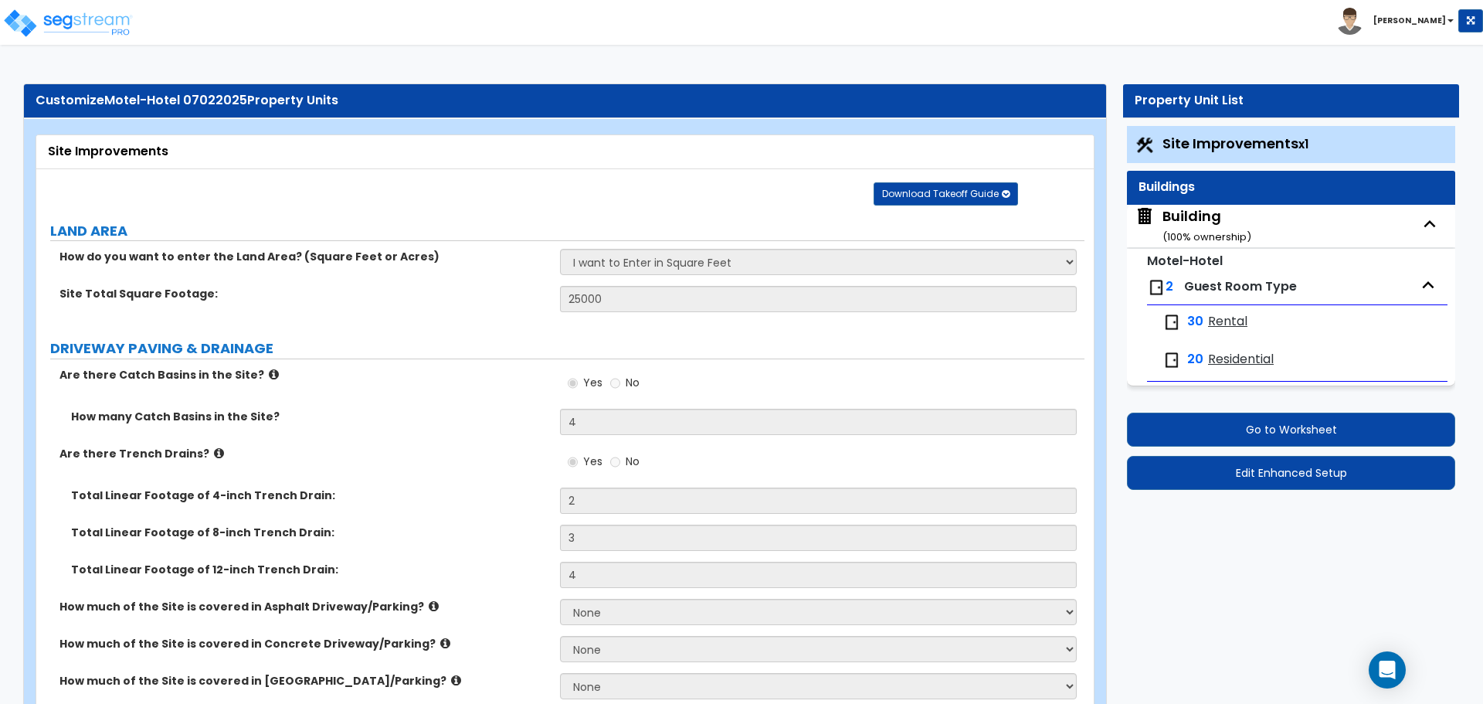
select select "1"
select select "3"
select select "1"
select select "3"
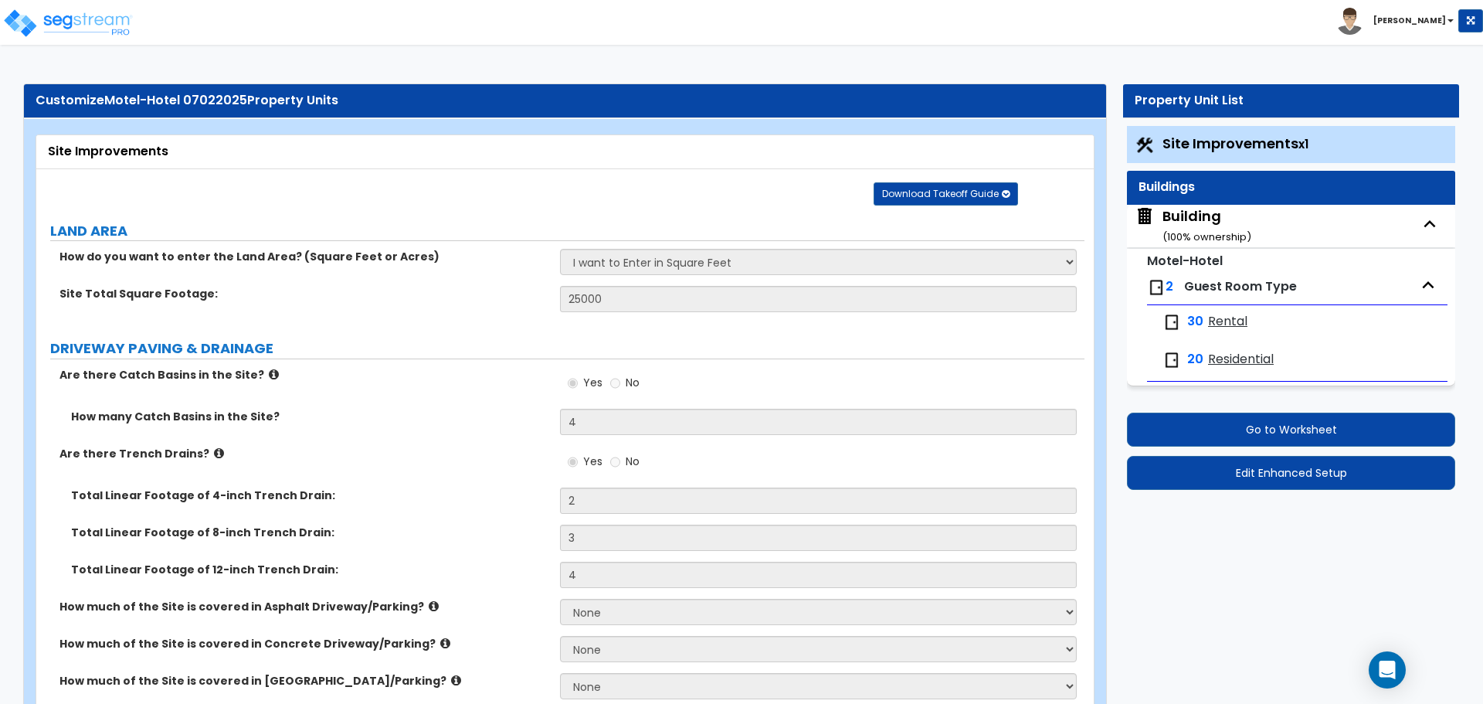
select select "1"
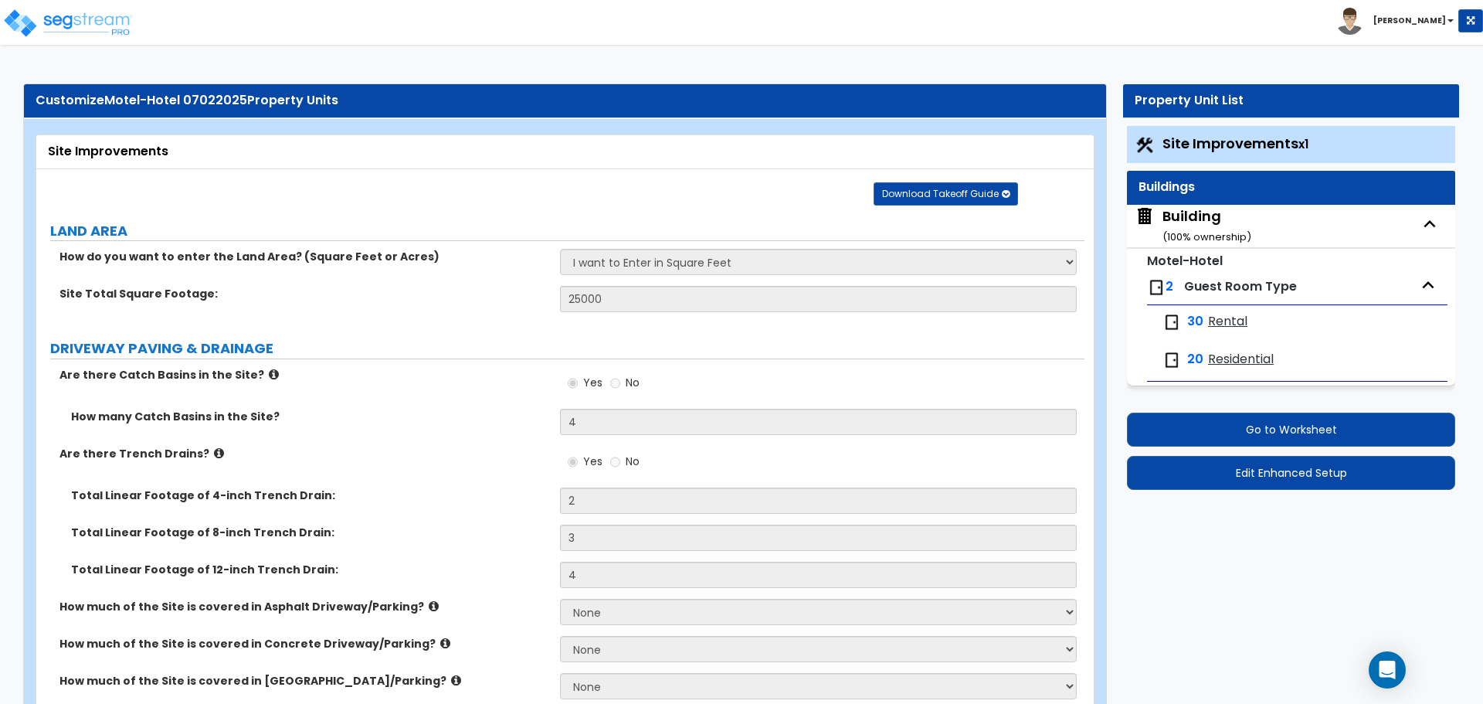
select select "5"
select select "2"
select select "1"
select select "2"
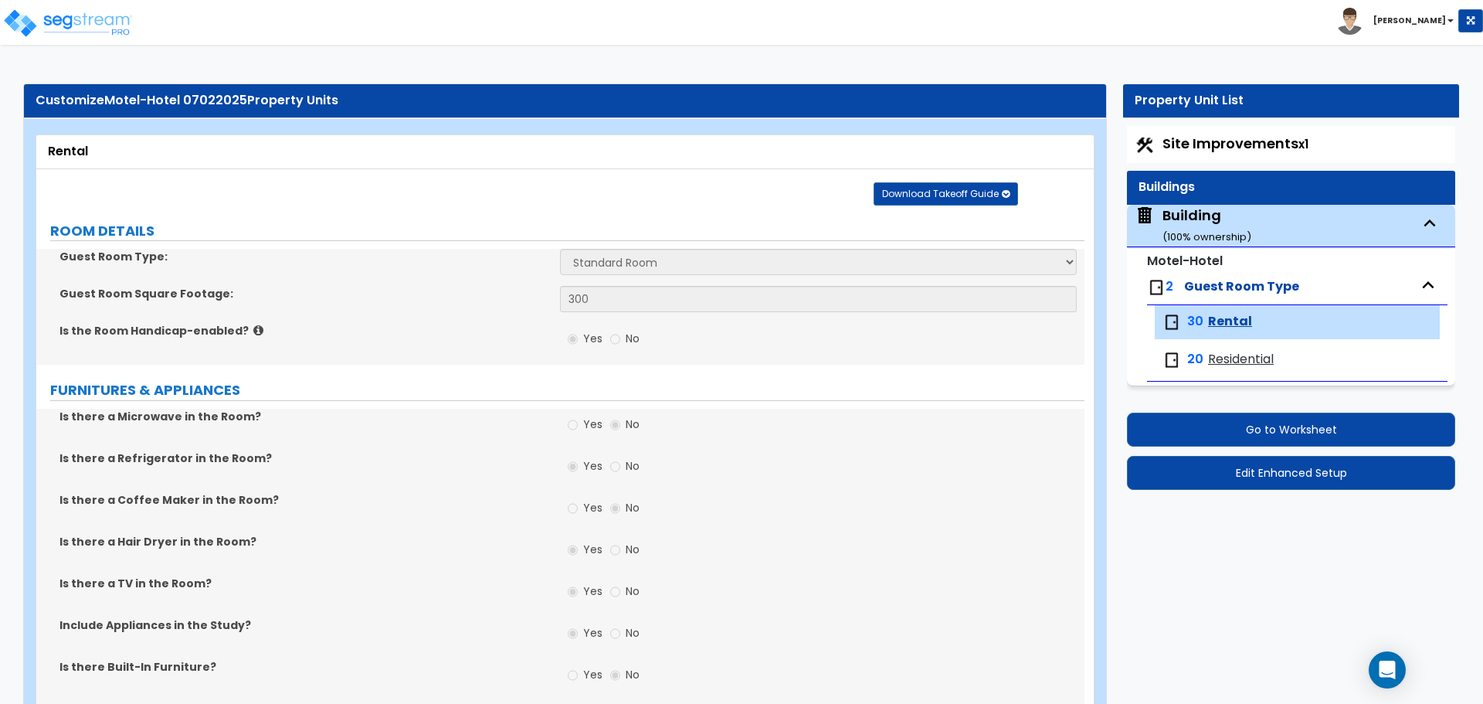
click at [1236, 358] on span "Residential" at bounding box center [1241, 360] width 66 height 18
select select "2"
select select "1"
select select "3"
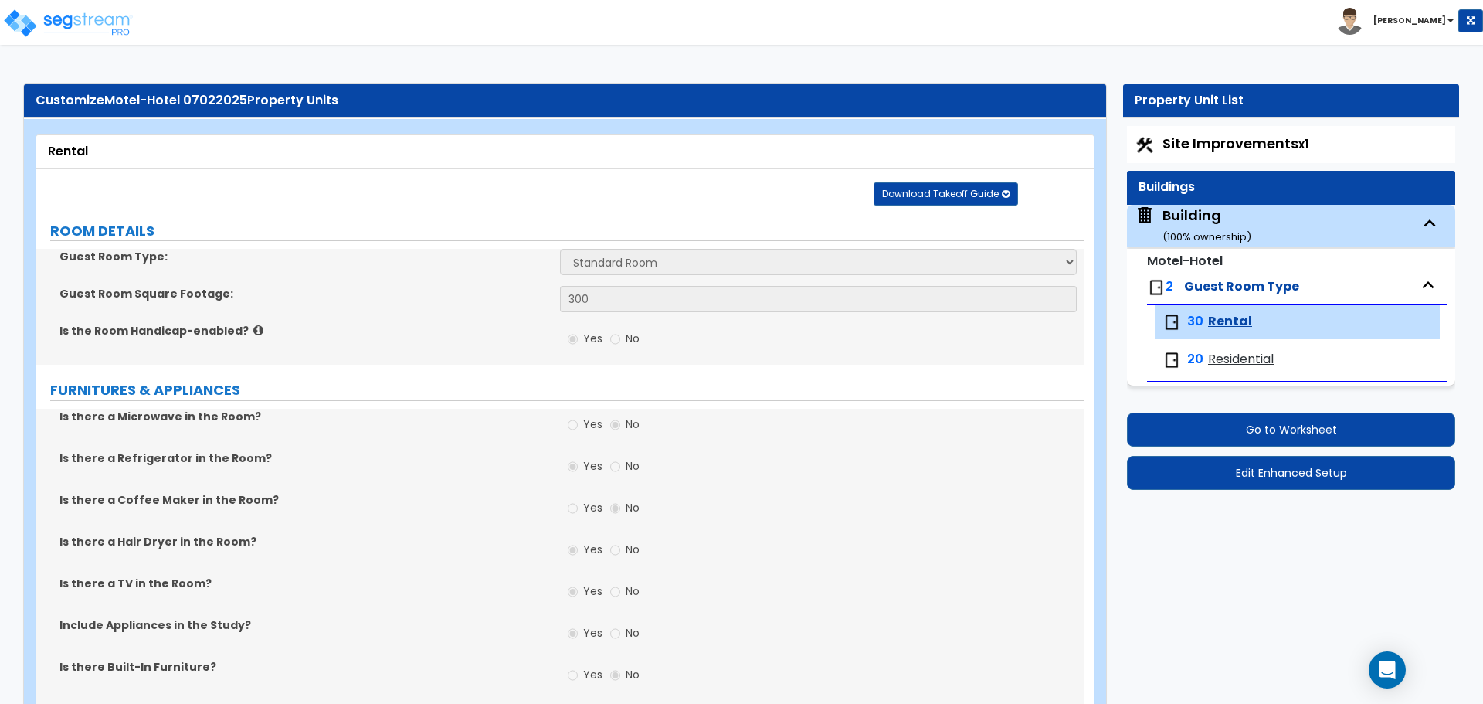
select select "3"
select select "2"
select select "1"
select select "3"
select select "1"
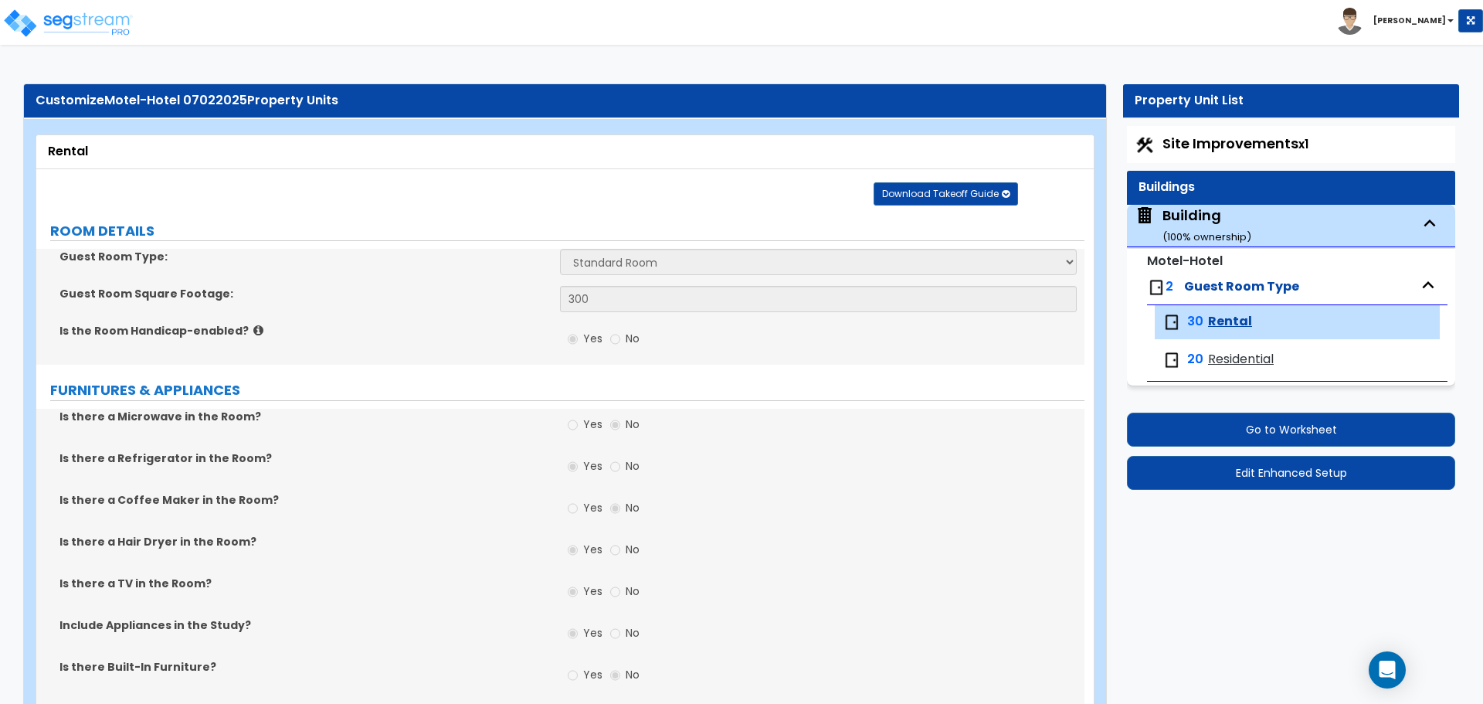
select select "3"
select select "2"
select select "4"
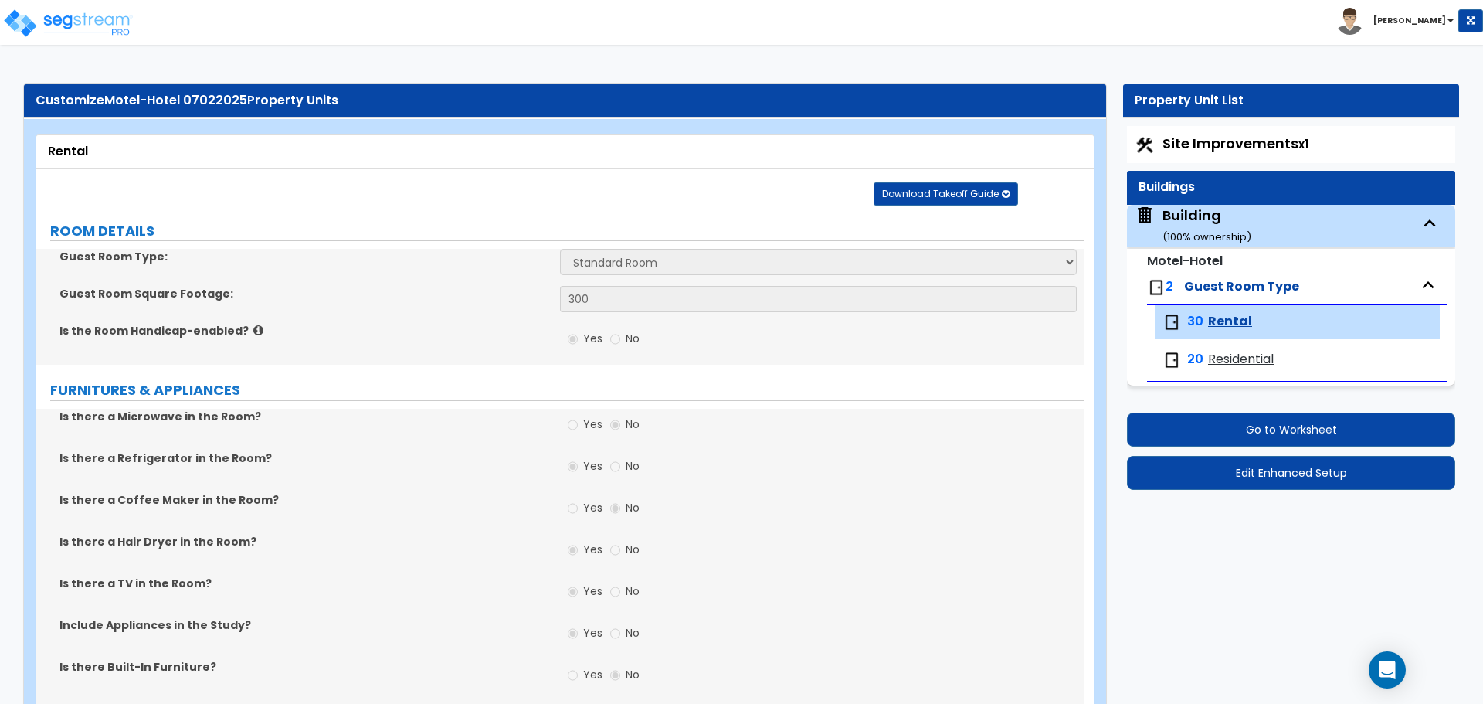
select select "5"
select select "2"
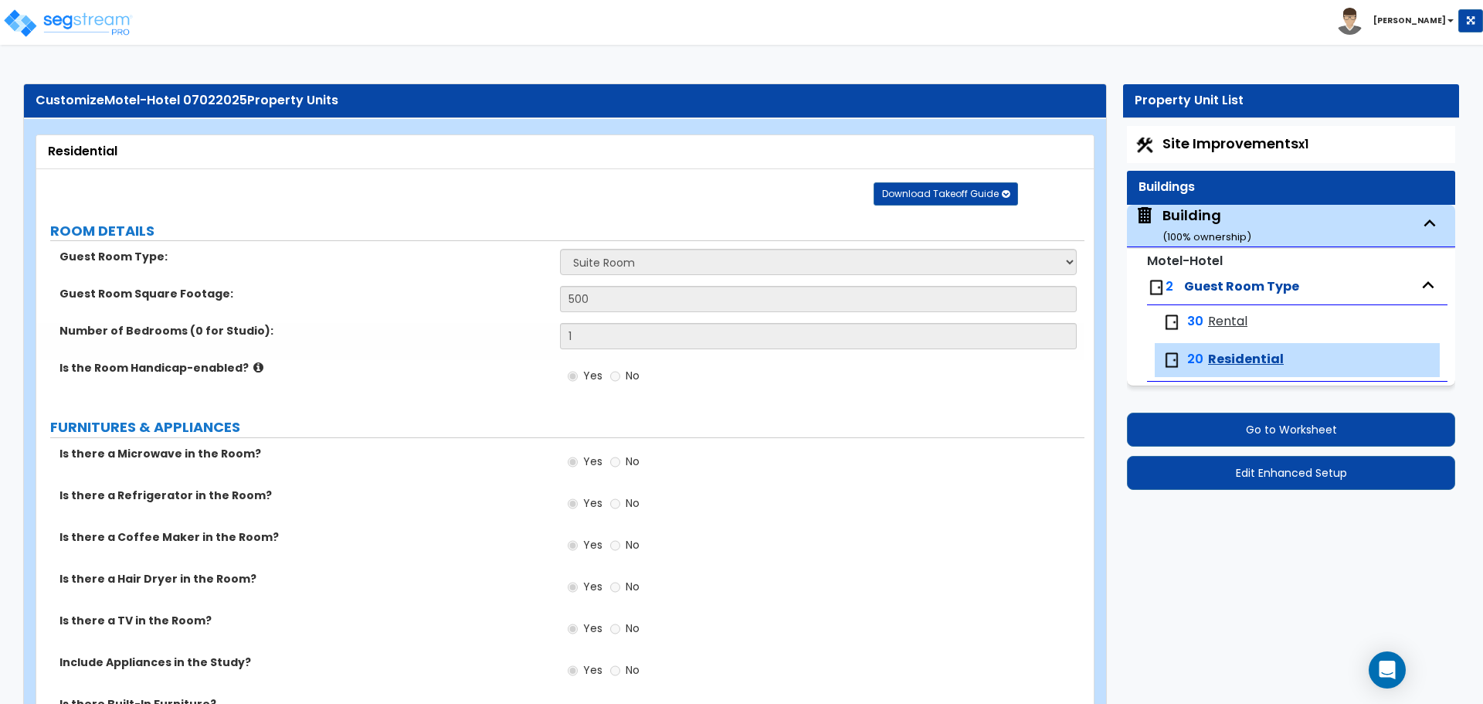
click at [1209, 323] on span "Rental" at bounding box center [1227, 322] width 39 height 18
select select "1"
select select "3"
select select "1"
select select "3"
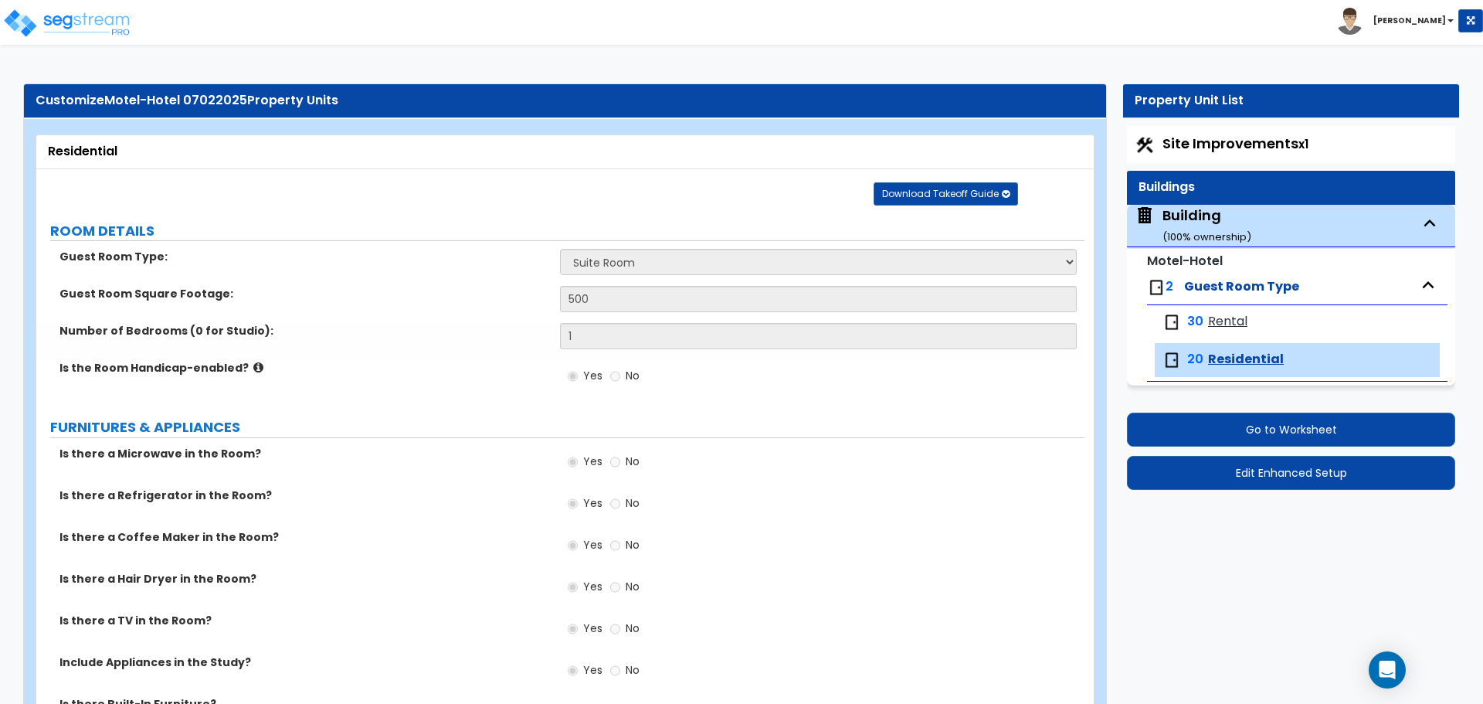
select select "3"
select select "1"
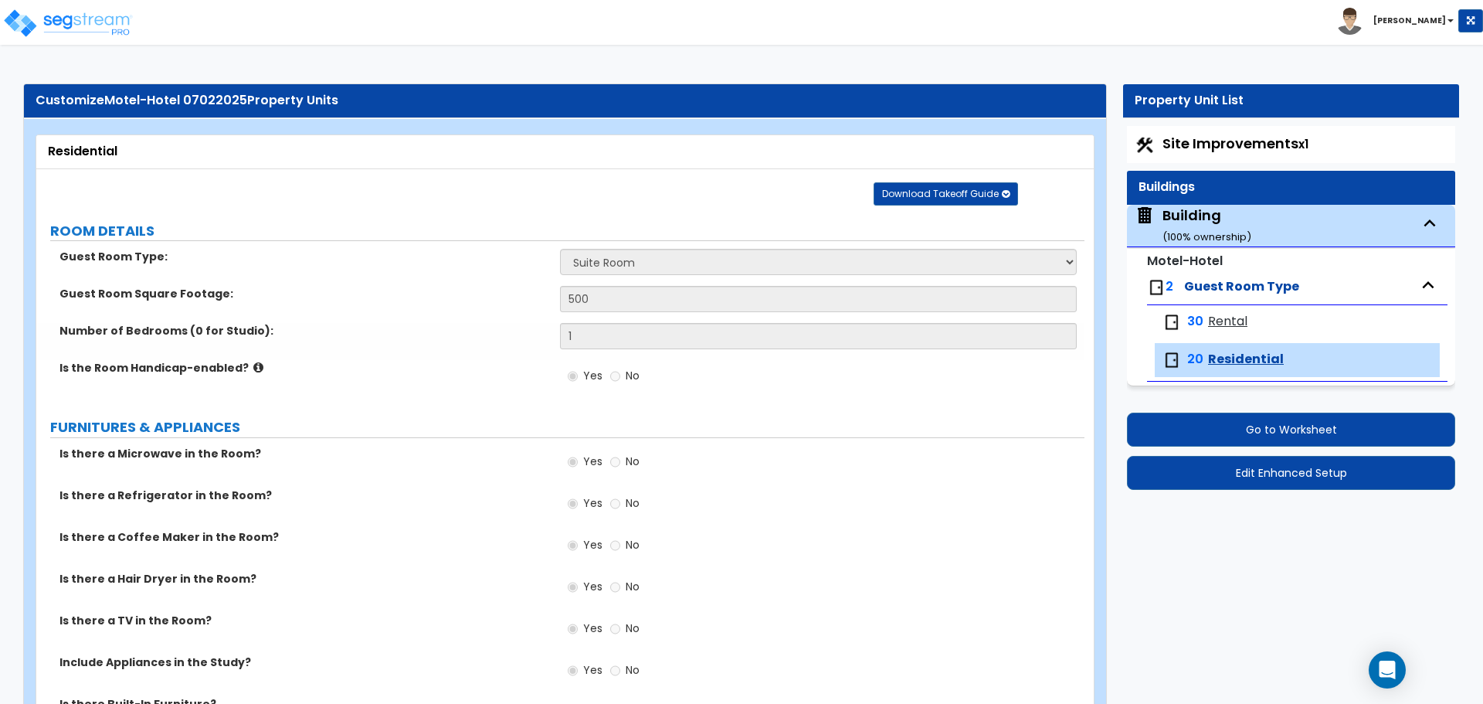
select select "1"
select select "5"
select select "2"
select select "1"
select select "2"
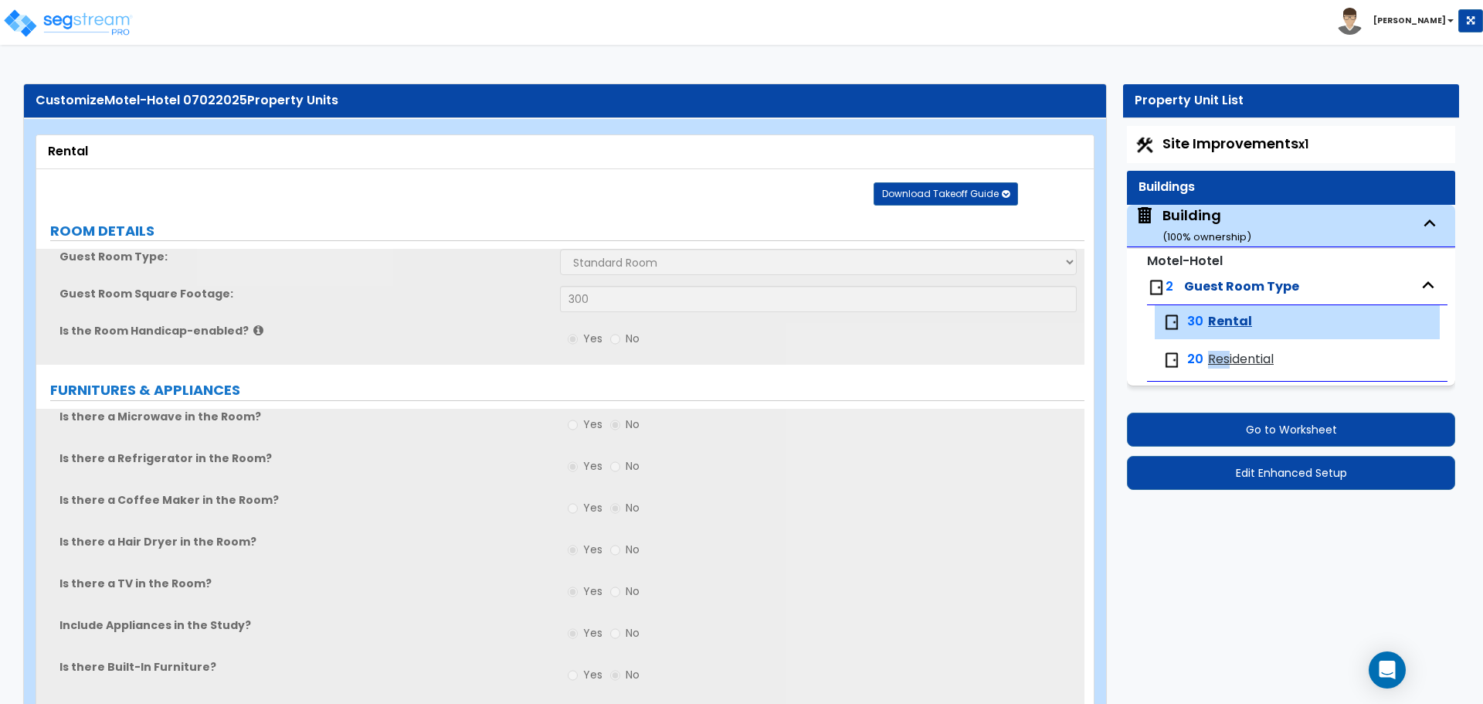
click at [1229, 351] on span "Residential" at bounding box center [1241, 360] width 66 height 18
select select "2"
select select "1"
select select "3"
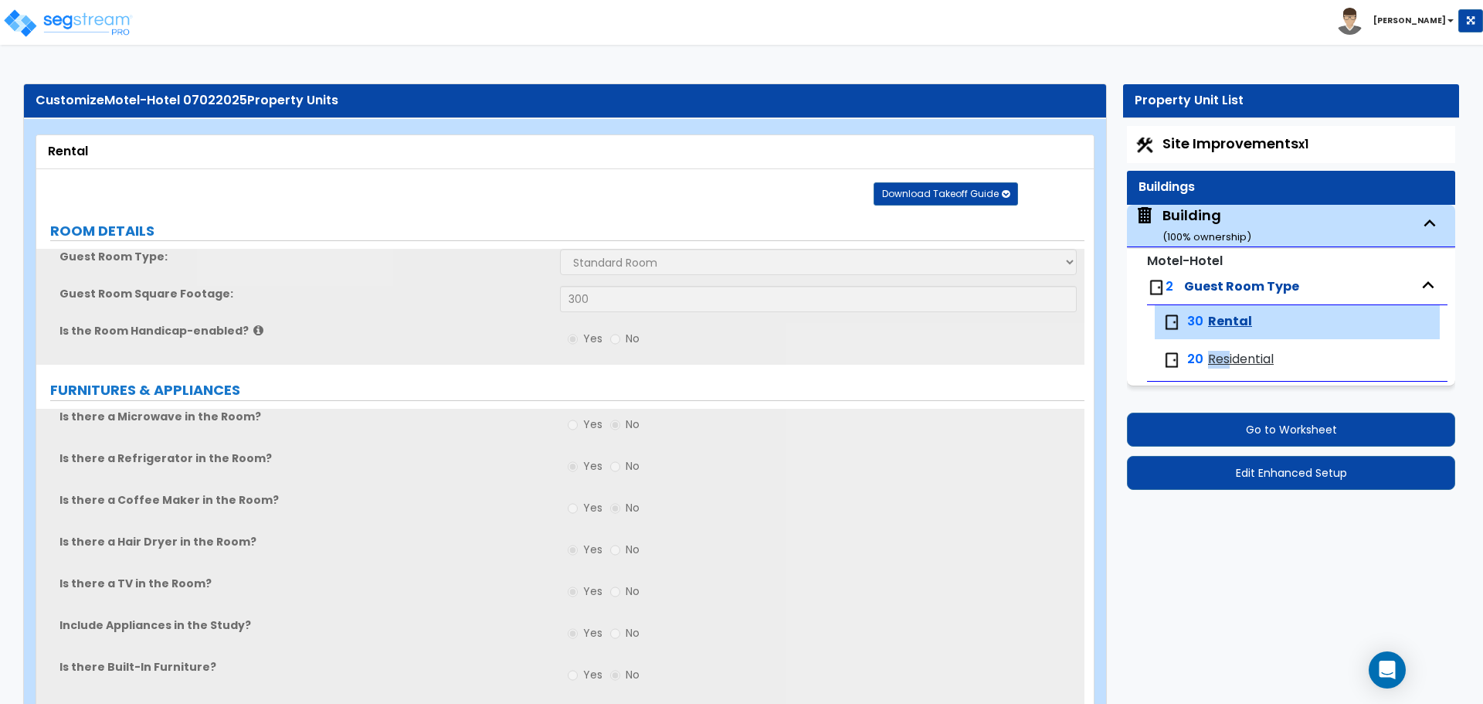
select select "3"
select select "2"
select select "1"
select select "3"
select select "1"
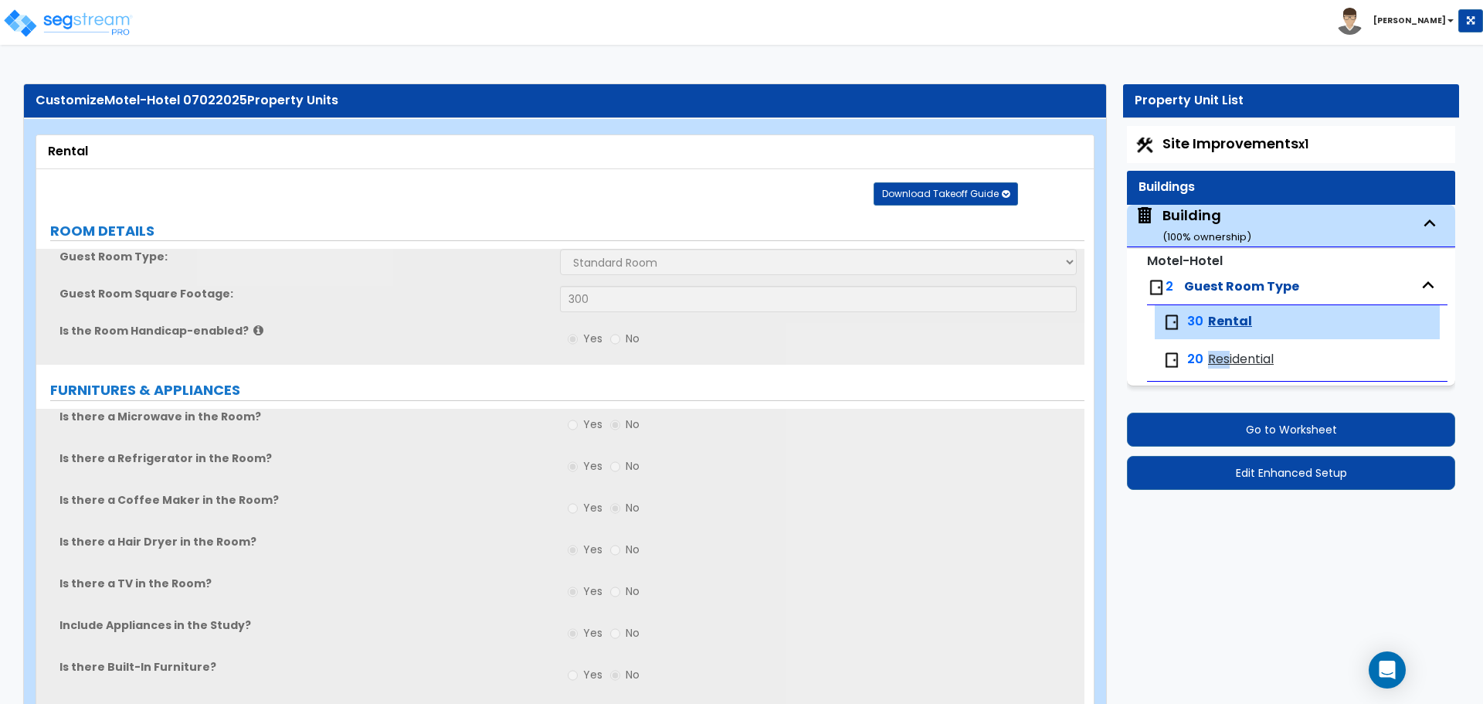
select select "3"
select select "2"
select select "4"
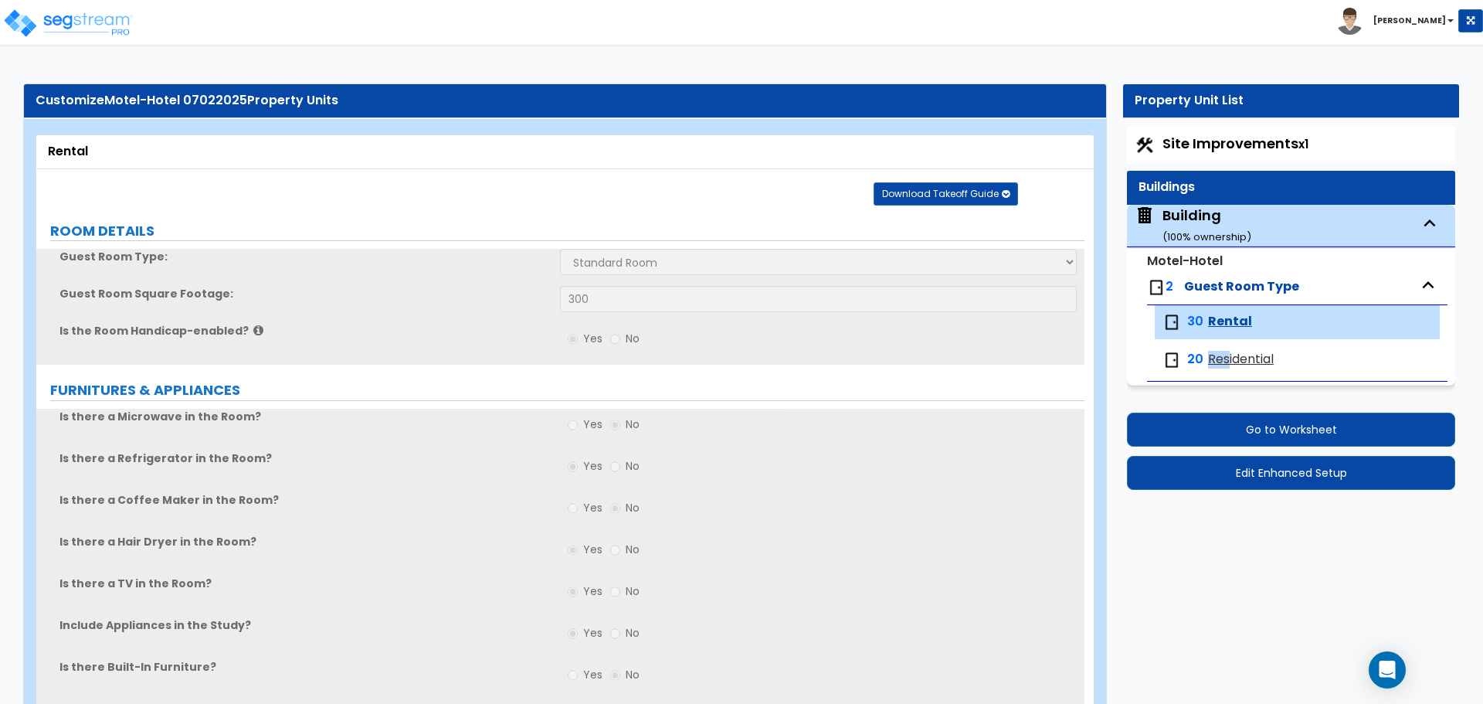
select select "5"
select select "2"
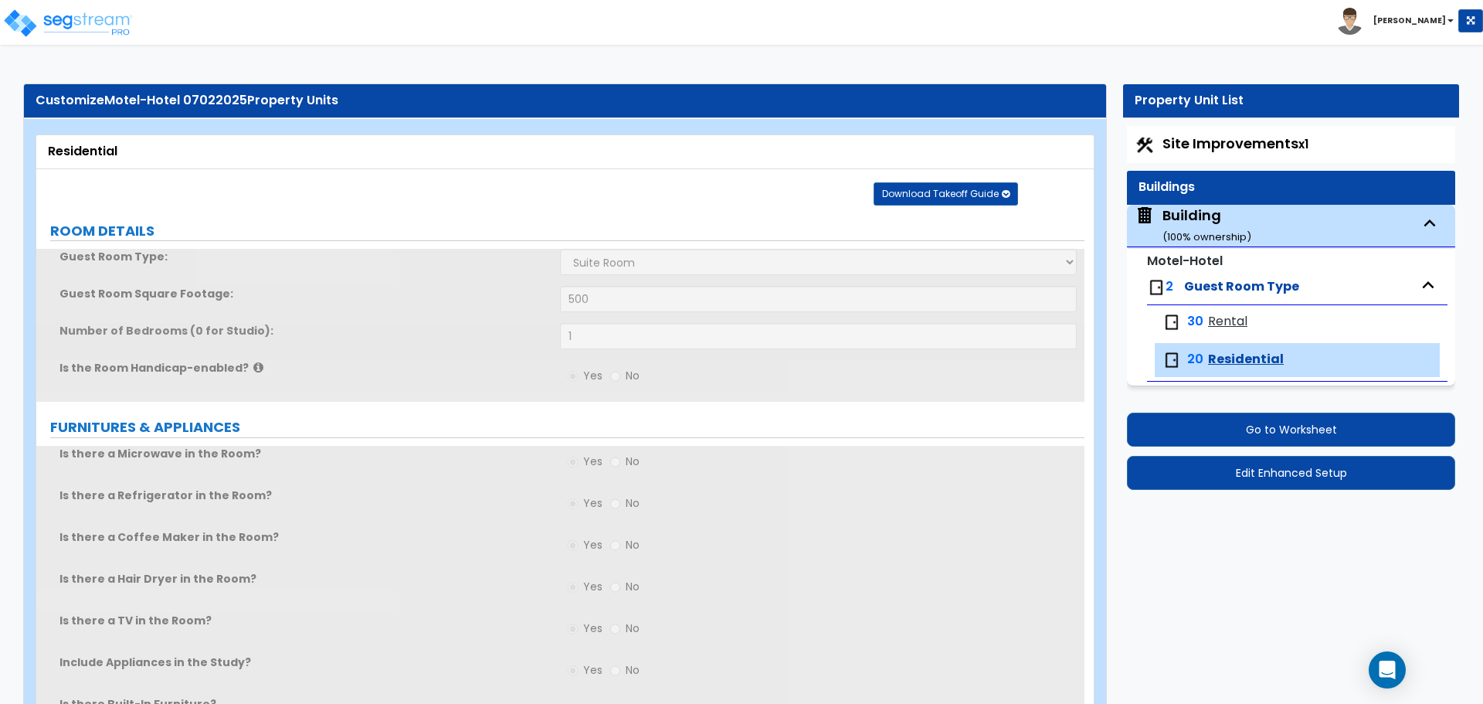
click at [1219, 318] on span "Rental" at bounding box center [1227, 322] width 39 height 18
select select "1"
select select "3"
select select "1"
select select "3"
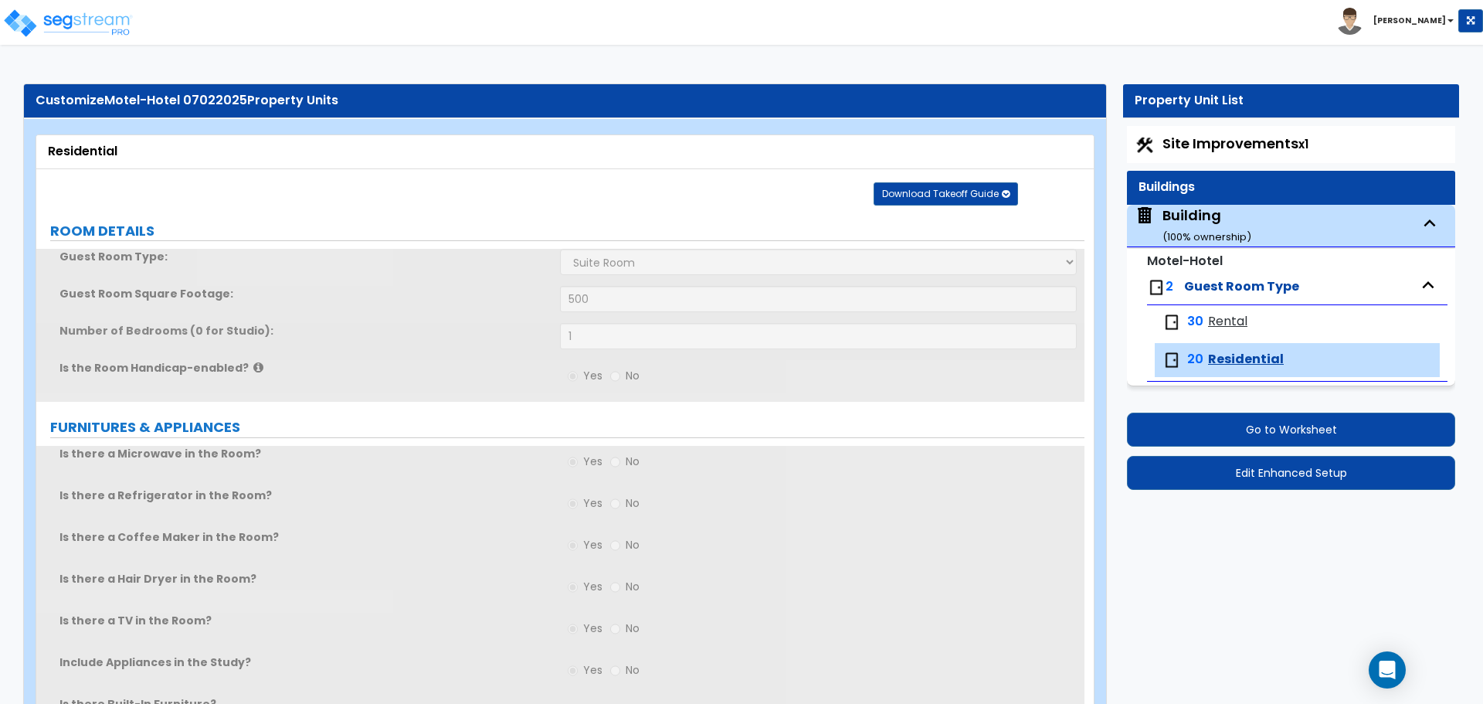
select select "3"
select select "1"
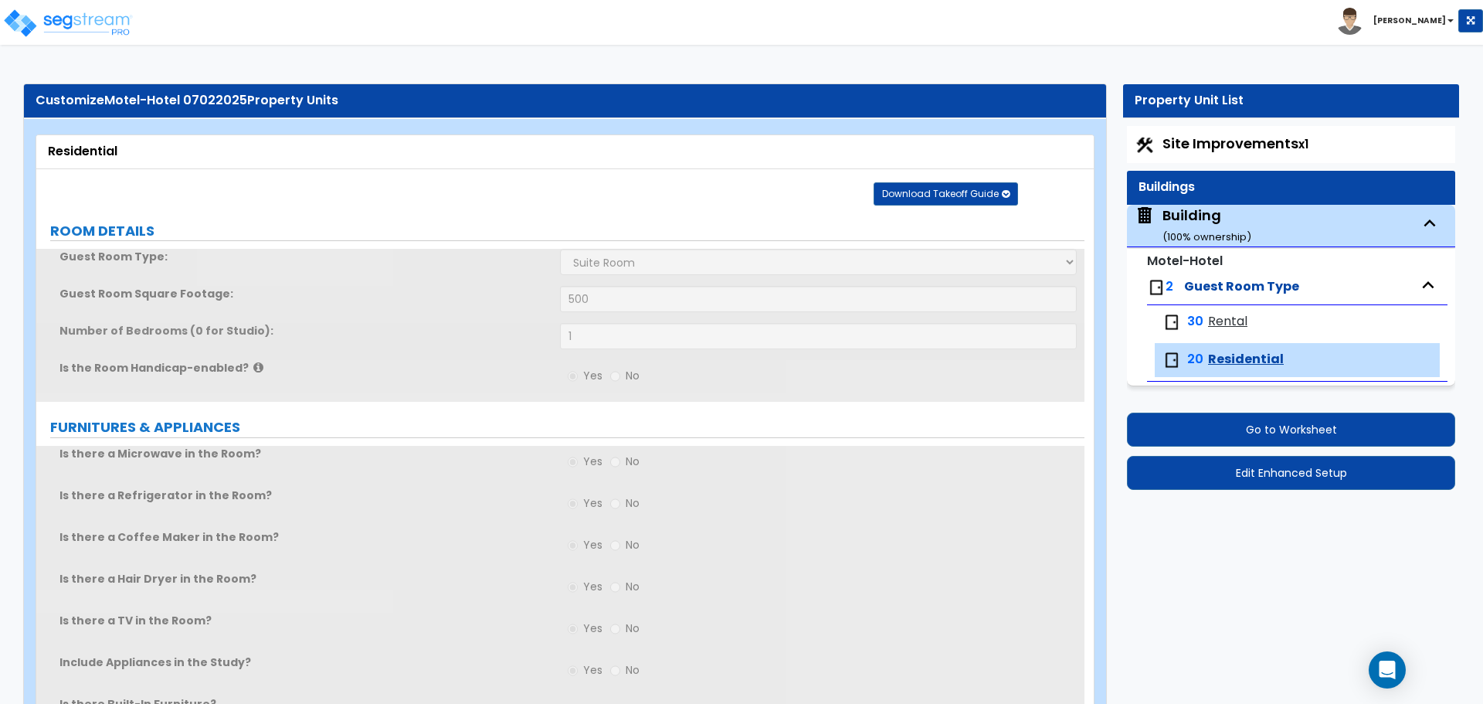
select select "1"
select select "5"
select select "2"
select select "1"
select select "2"
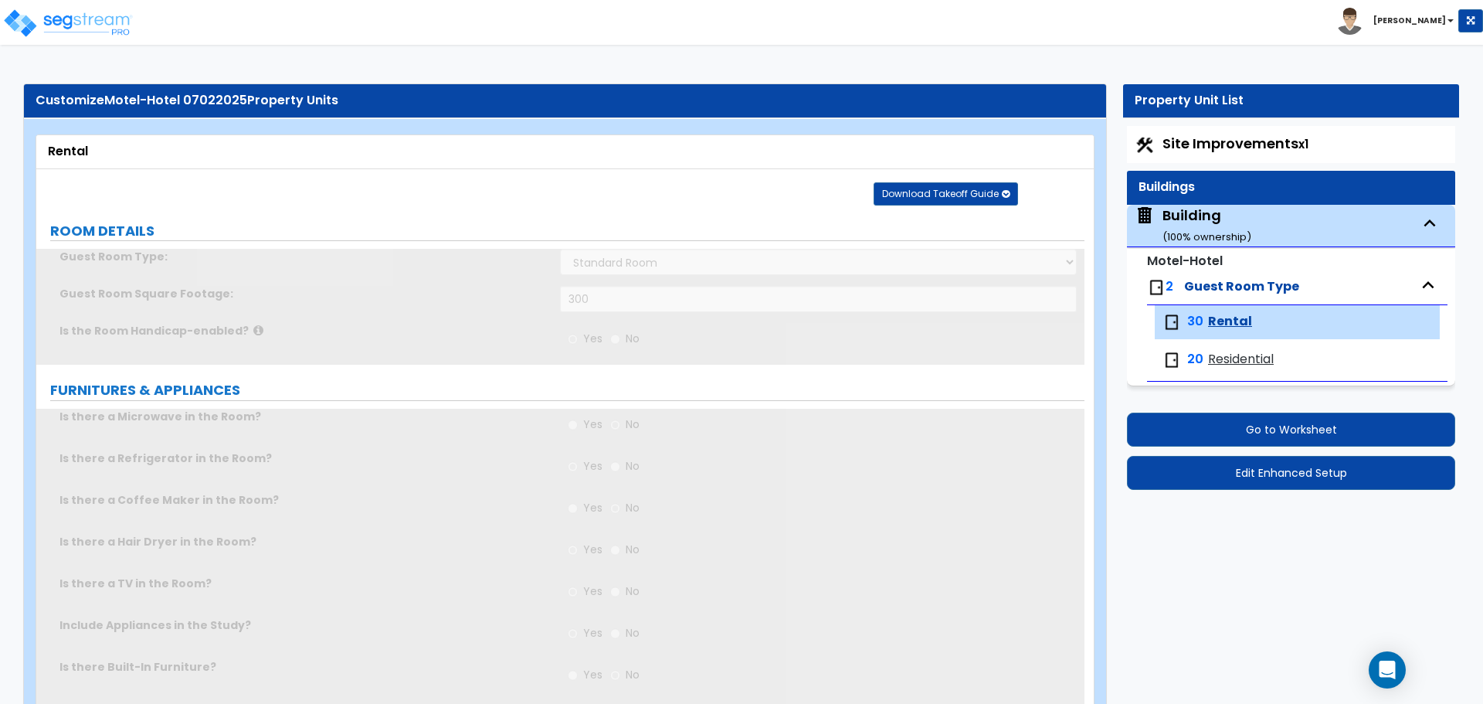
click at [1237, 351] on span "Residential" at bounding box center [1241, 360] width 66 height 18
select select "2"
select select "1"
select select "3"
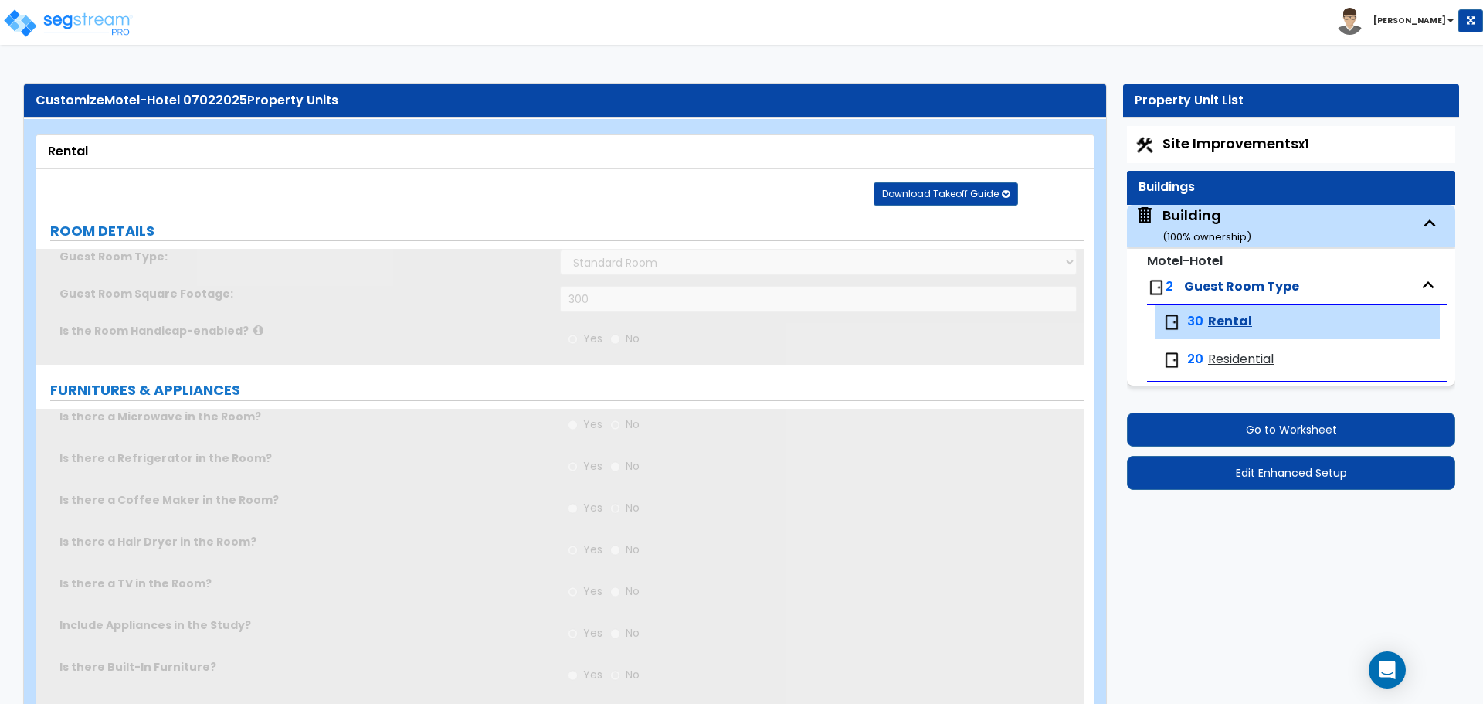
select select "3"
select select "2"
select select "1"
select select "3"
select select "1"
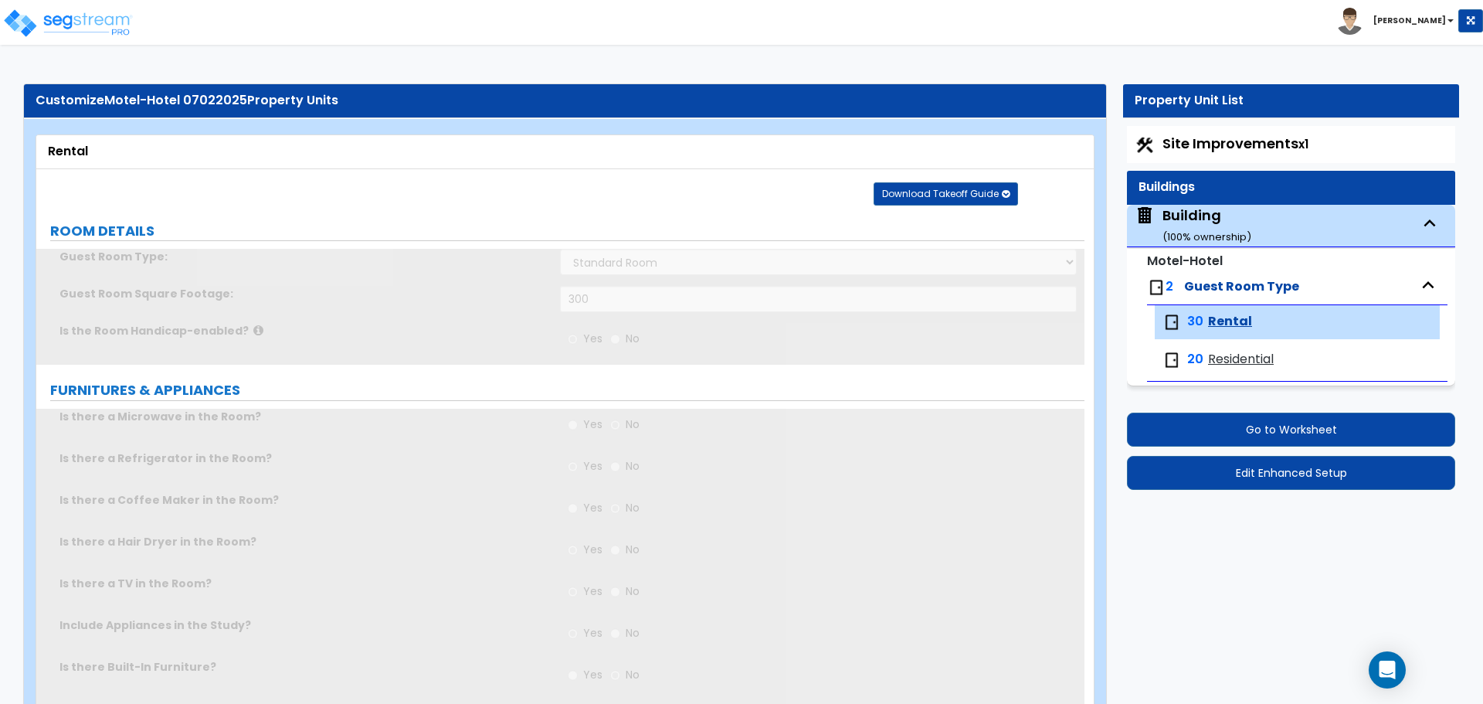
select select "3"
select select "2"
select select "4"
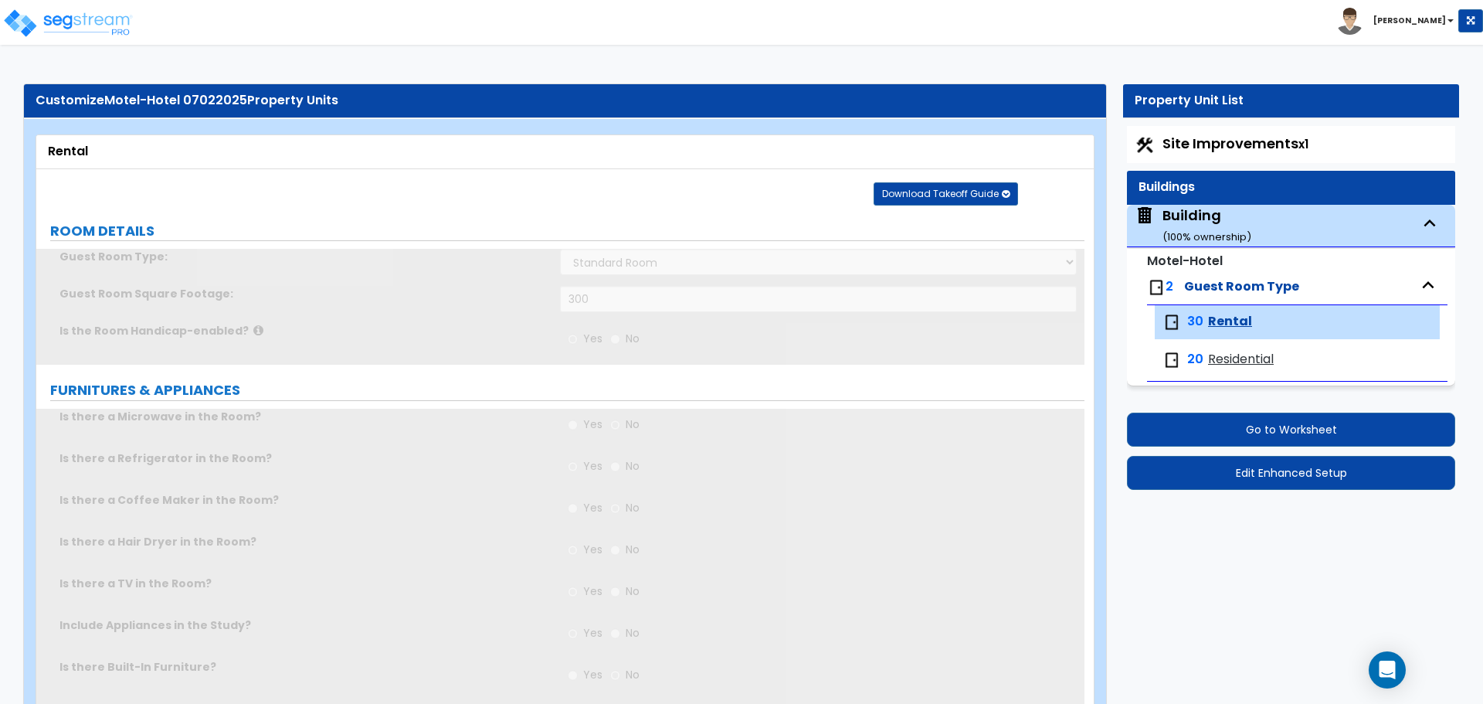
select select "5"
select select "2"
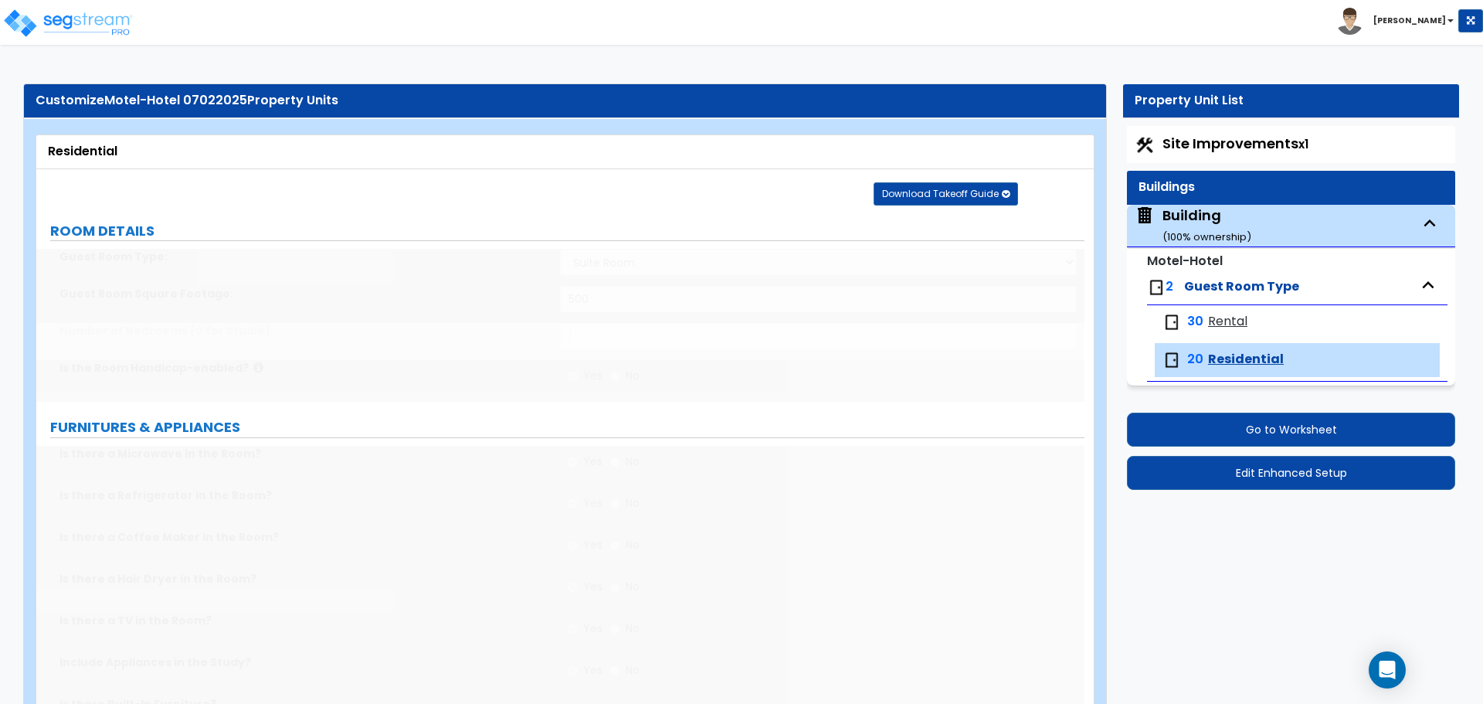
click at [1220, 314] on span "Rental" at bounding box center [1227, 322] width 39 height 18
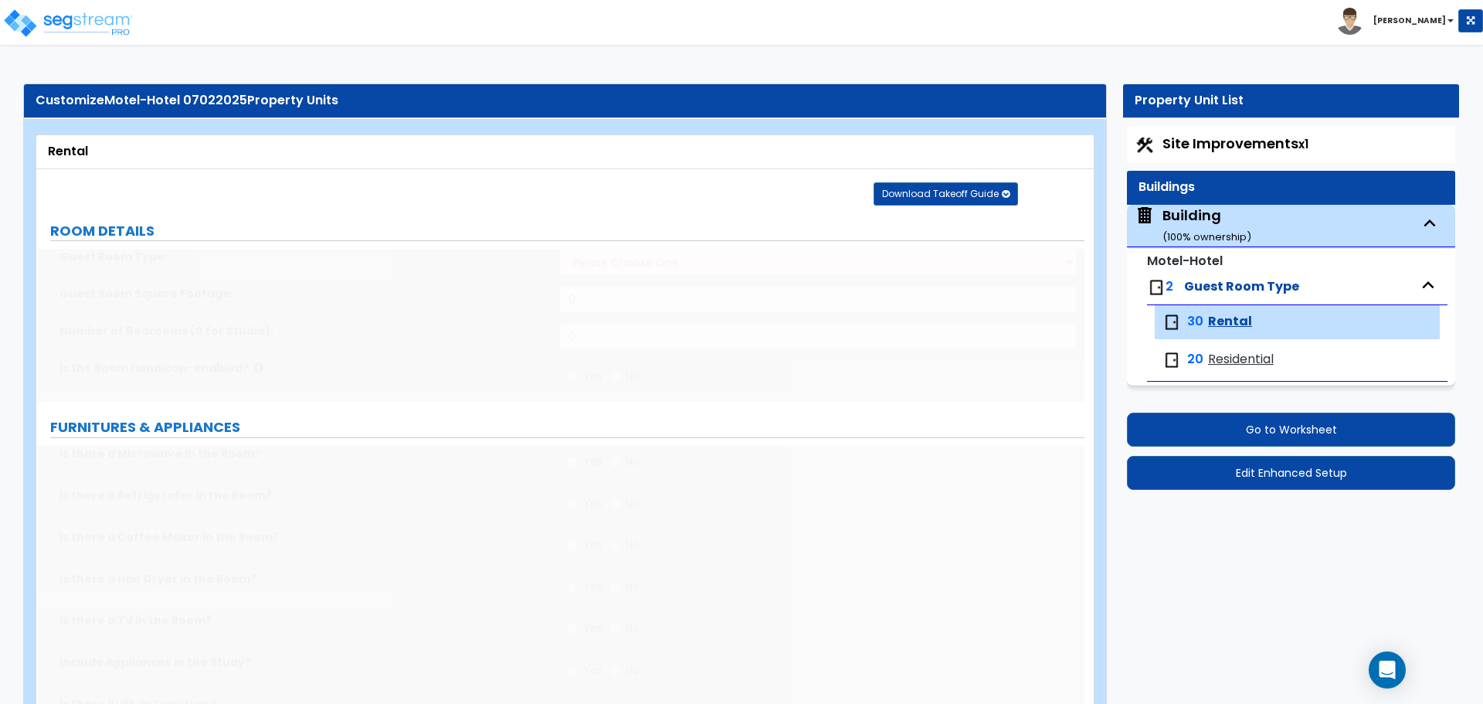
select select "1"
type input "300"
radio input "true"
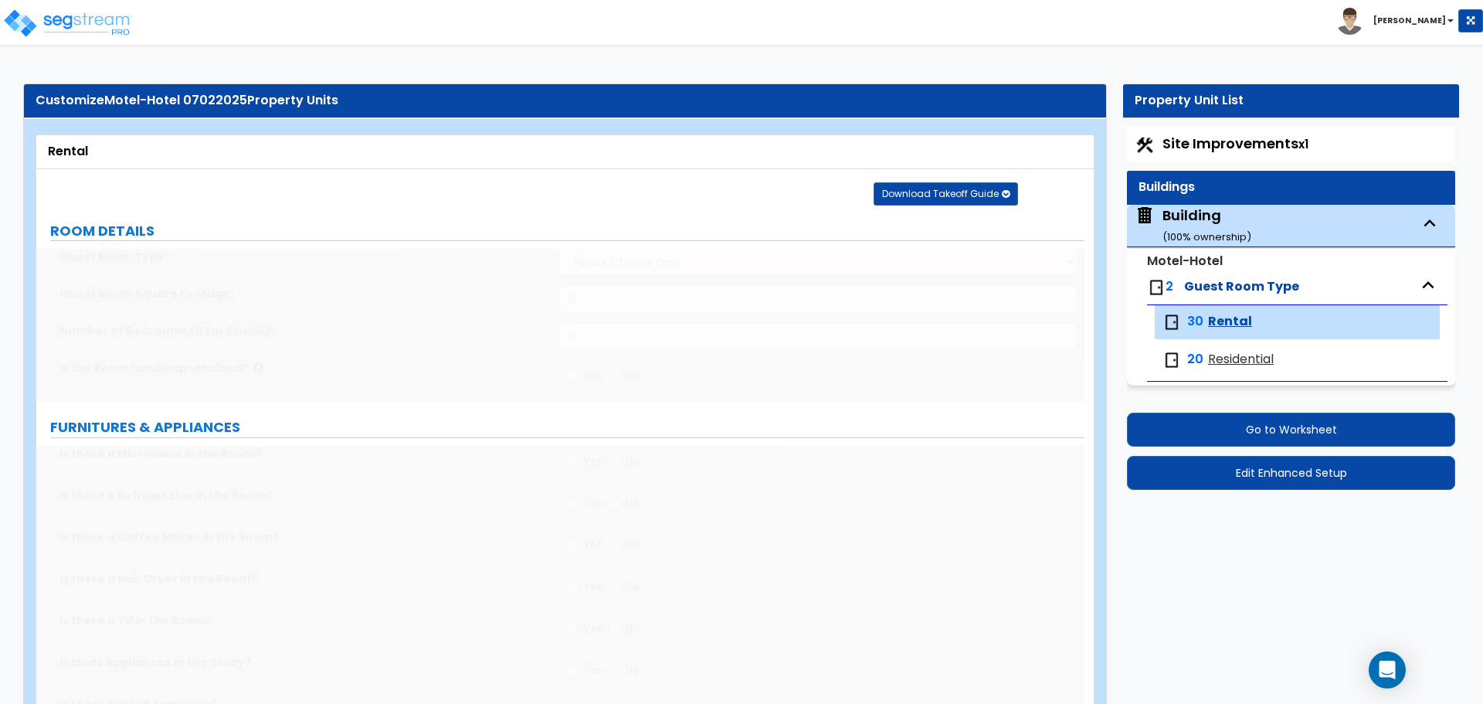
radio input "true"
select select "3"
type input "1"
select select "1"
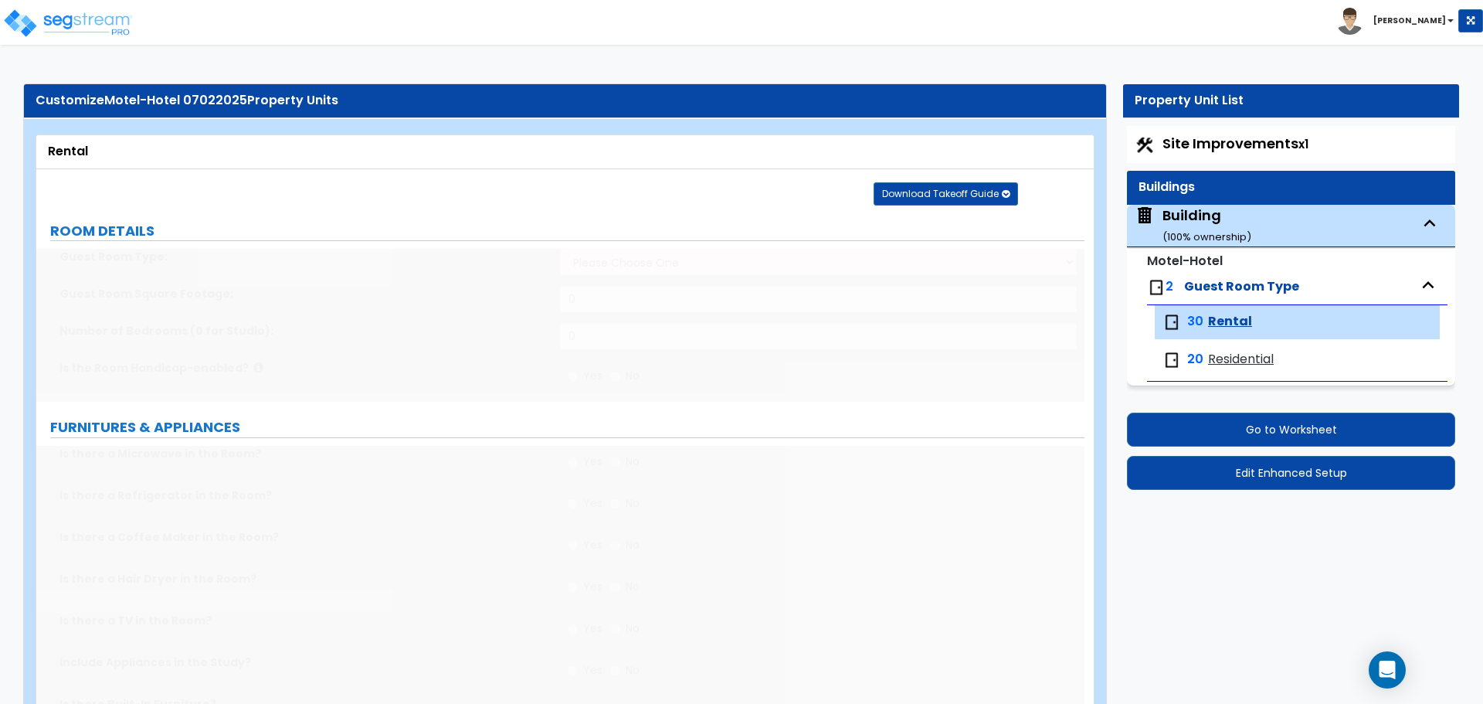
select select "3"
type input "1"
select select "3"
select select "1"
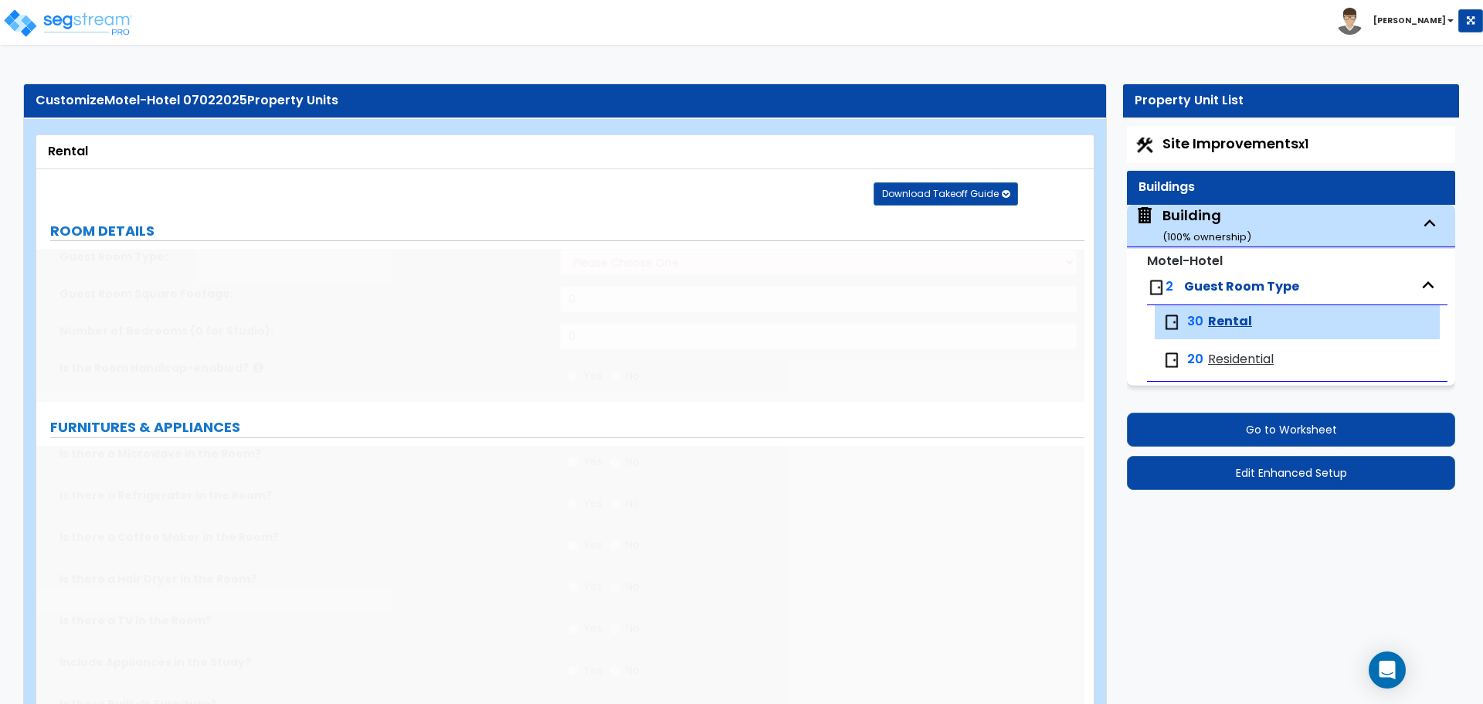
select select "1"
select select "5"
radio input "true"
select select "2"
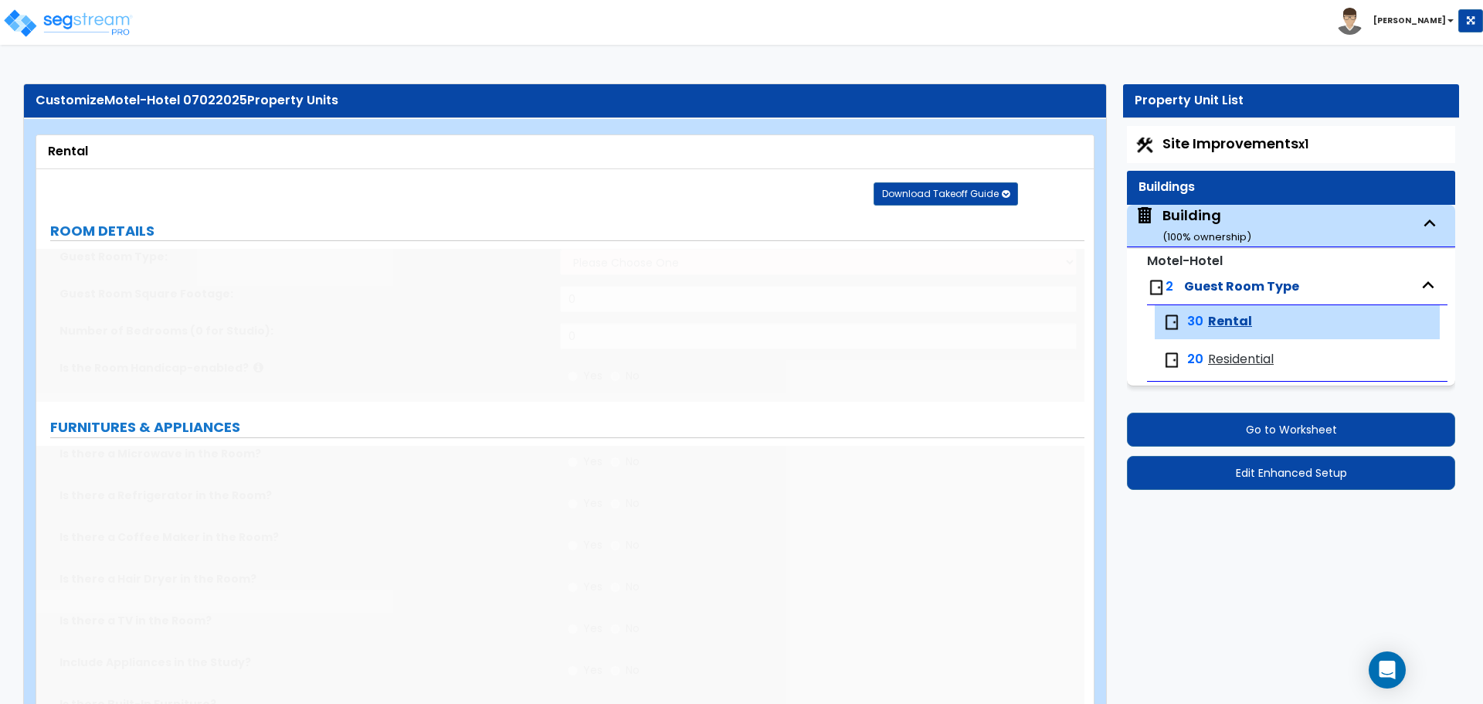
radio input "true"
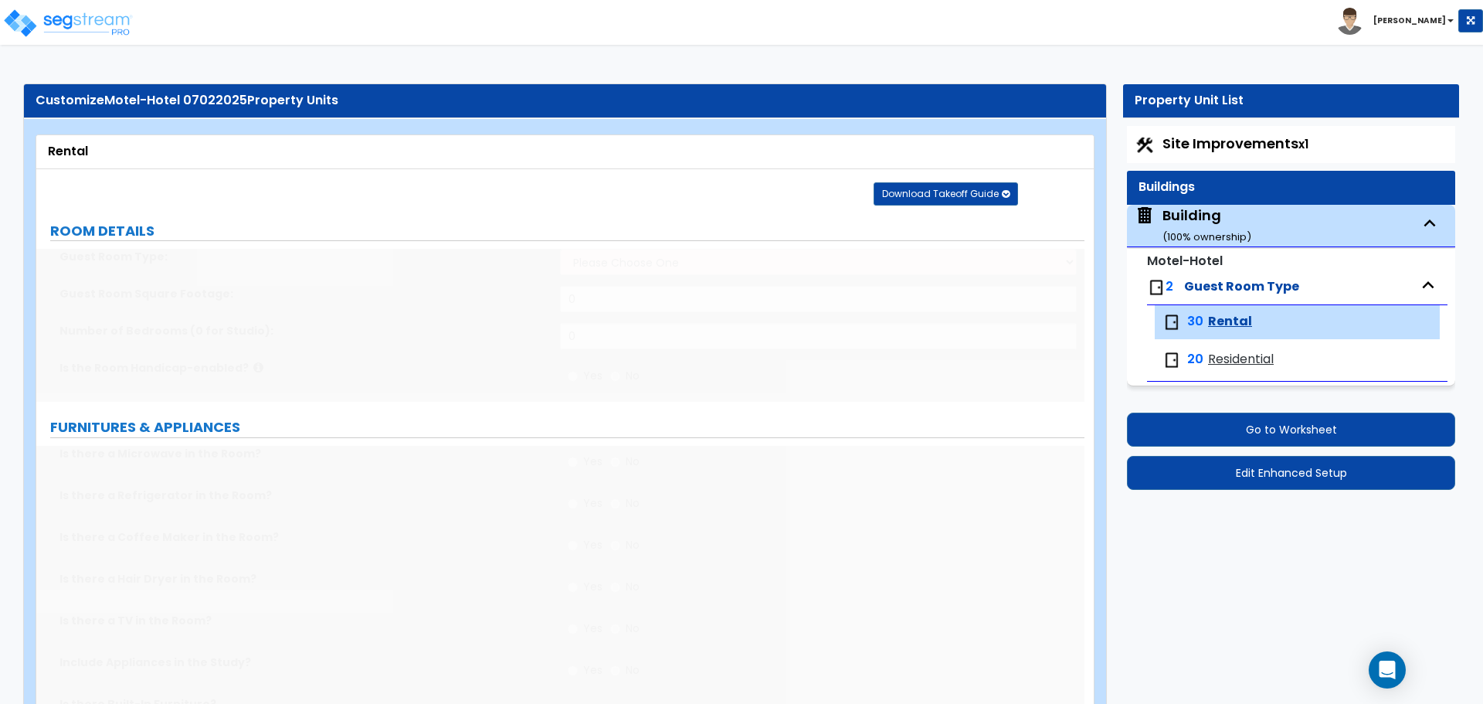
type input "30"
radio input "true"
select select "1"
radio input "true"
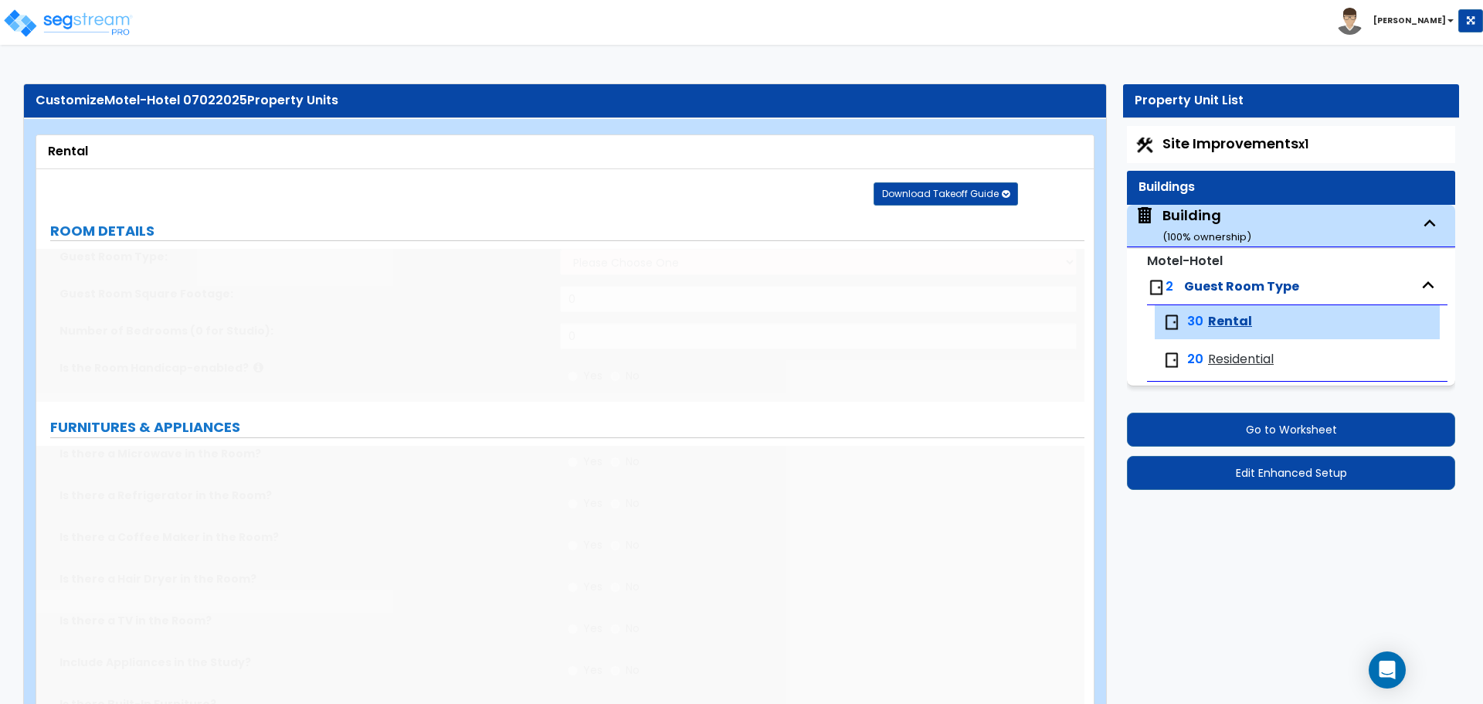
radio input "true"
select select "2"
select select "1"
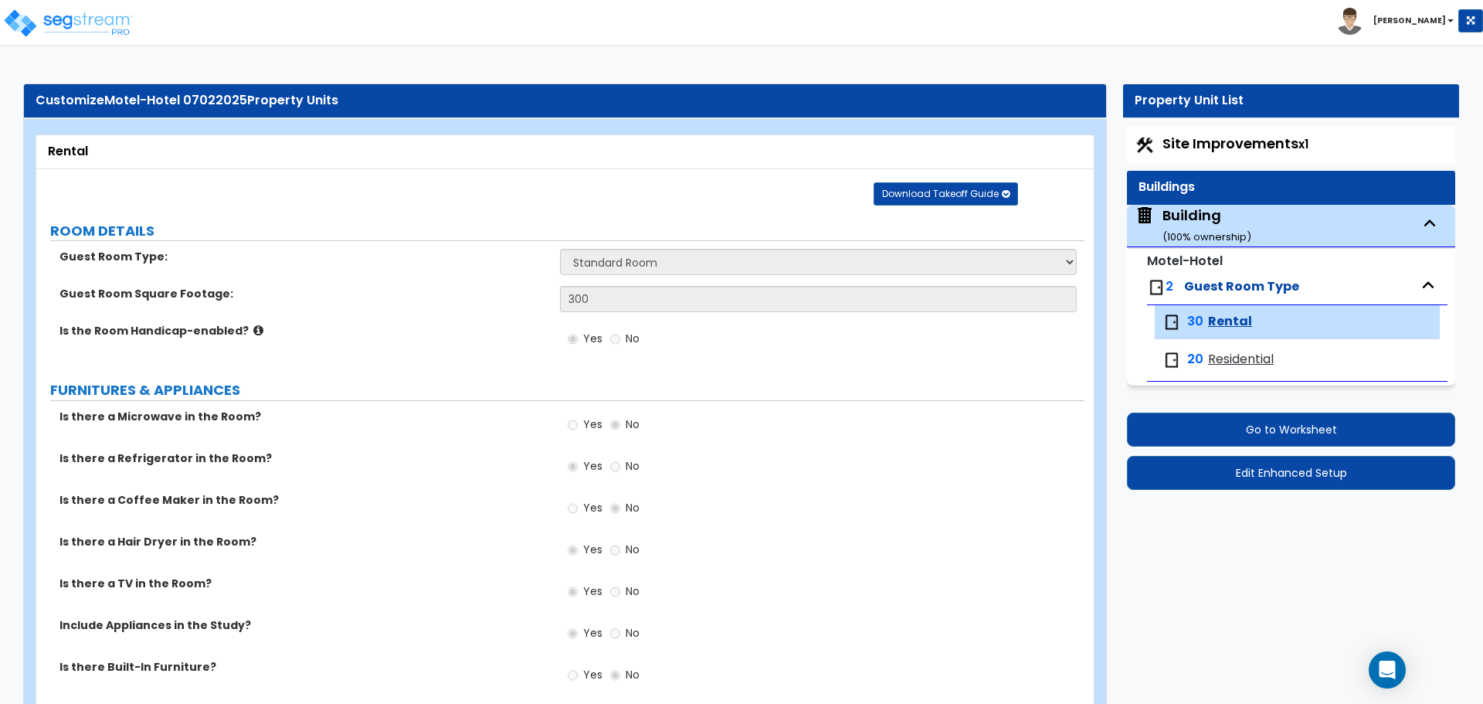
click at [1195, 215] on div "Building ( 100 % ownership)" at bounding box center [1206, 224] width 89 height 39
select select "2"
select select "4"
select select "1"
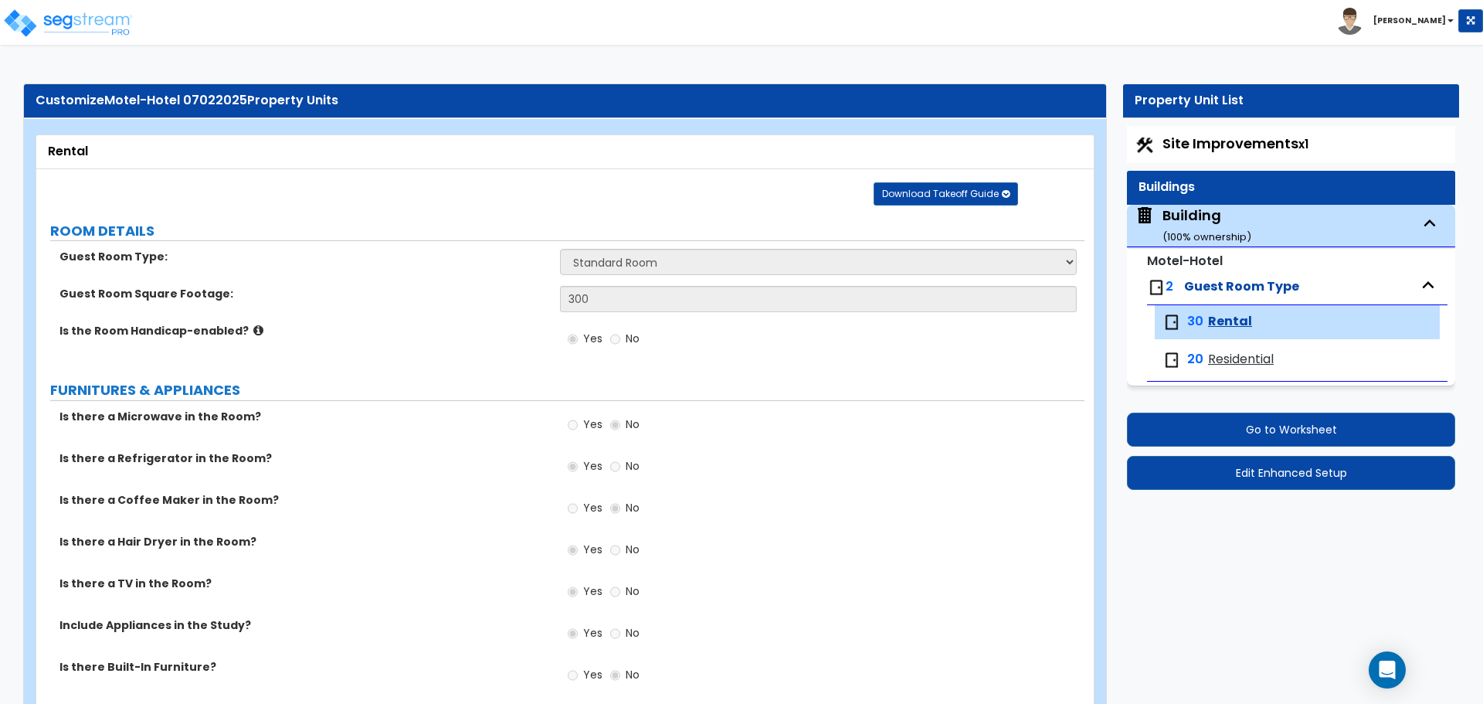
select select "1"
select select "2"
select select "4"
select select "3"
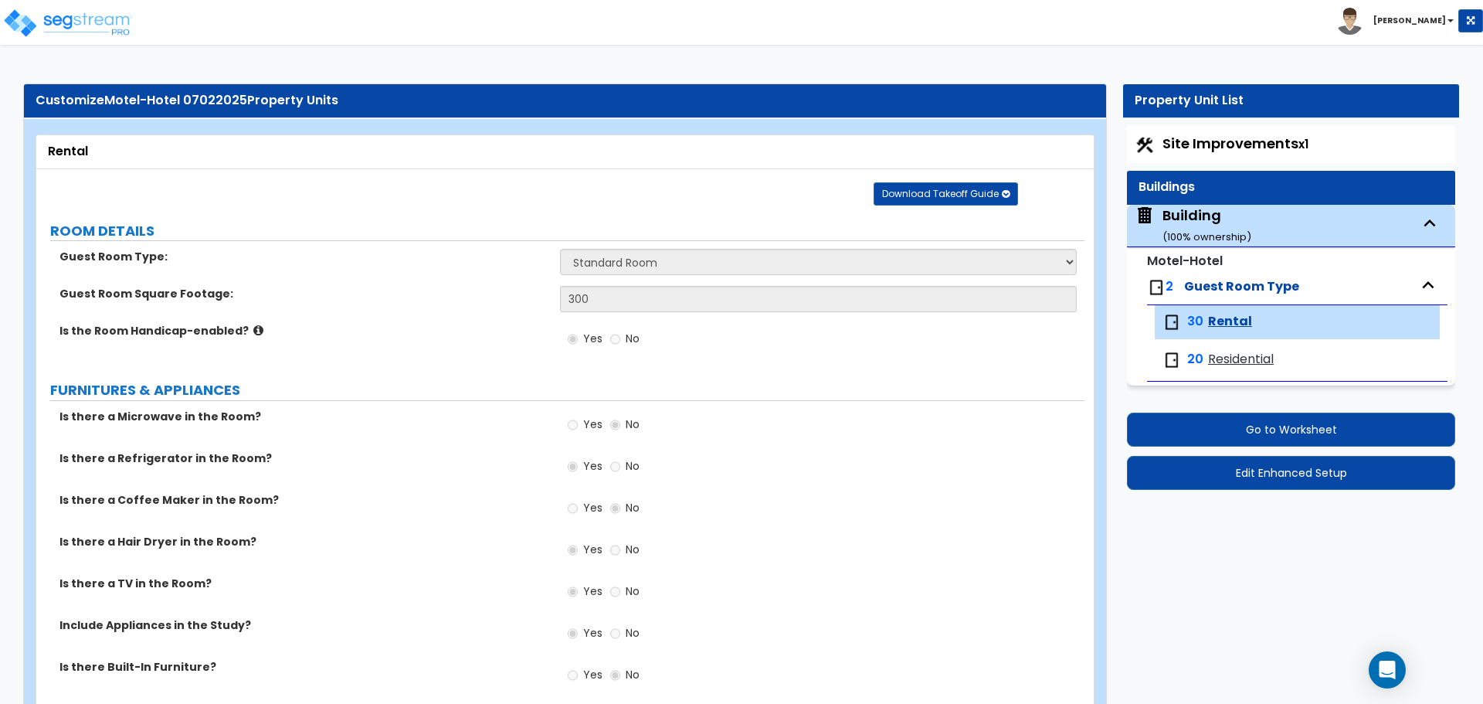
select select "5"
select select "7"
select select "9"
select select "3"
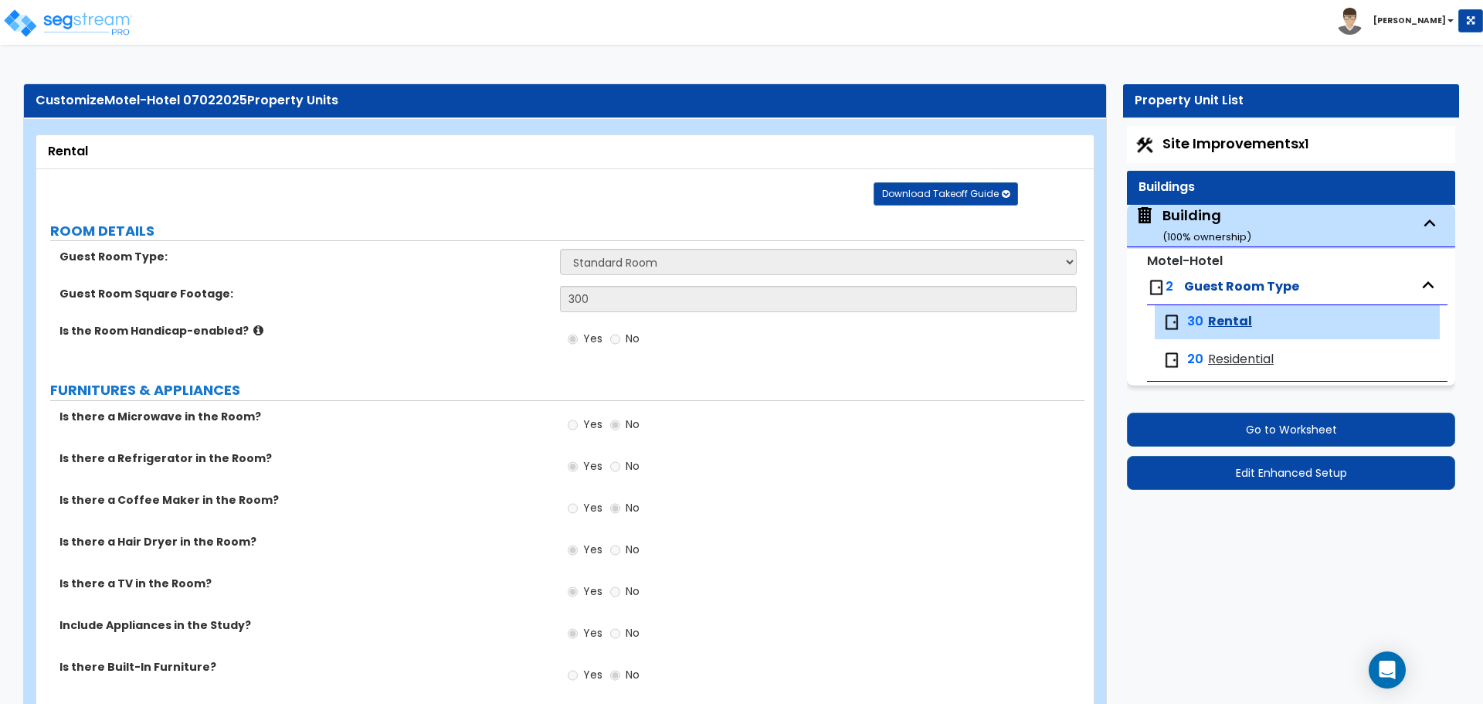
select select "1"
select select "3"
select select "1"
select select "2"
select select "3"
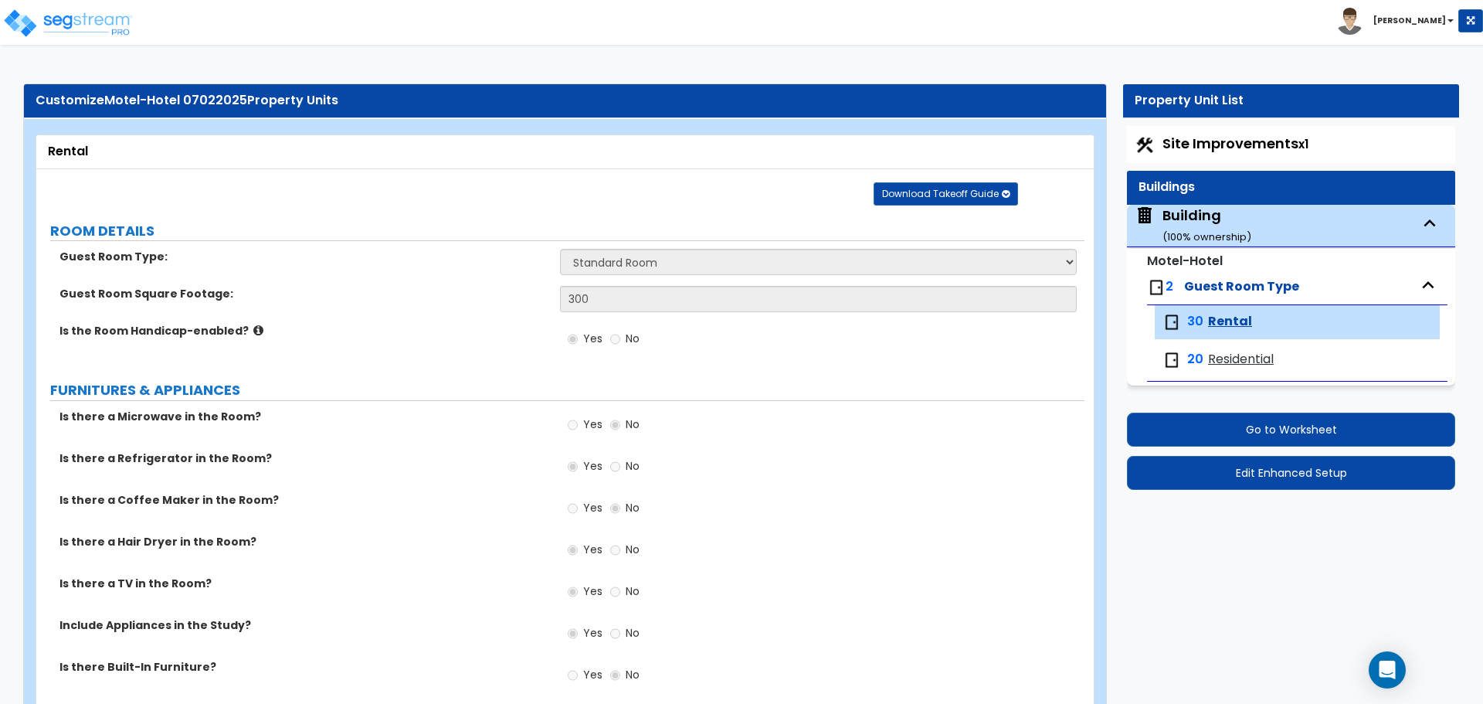
select select "2"
select select "1"
select select "4"
select select "2"
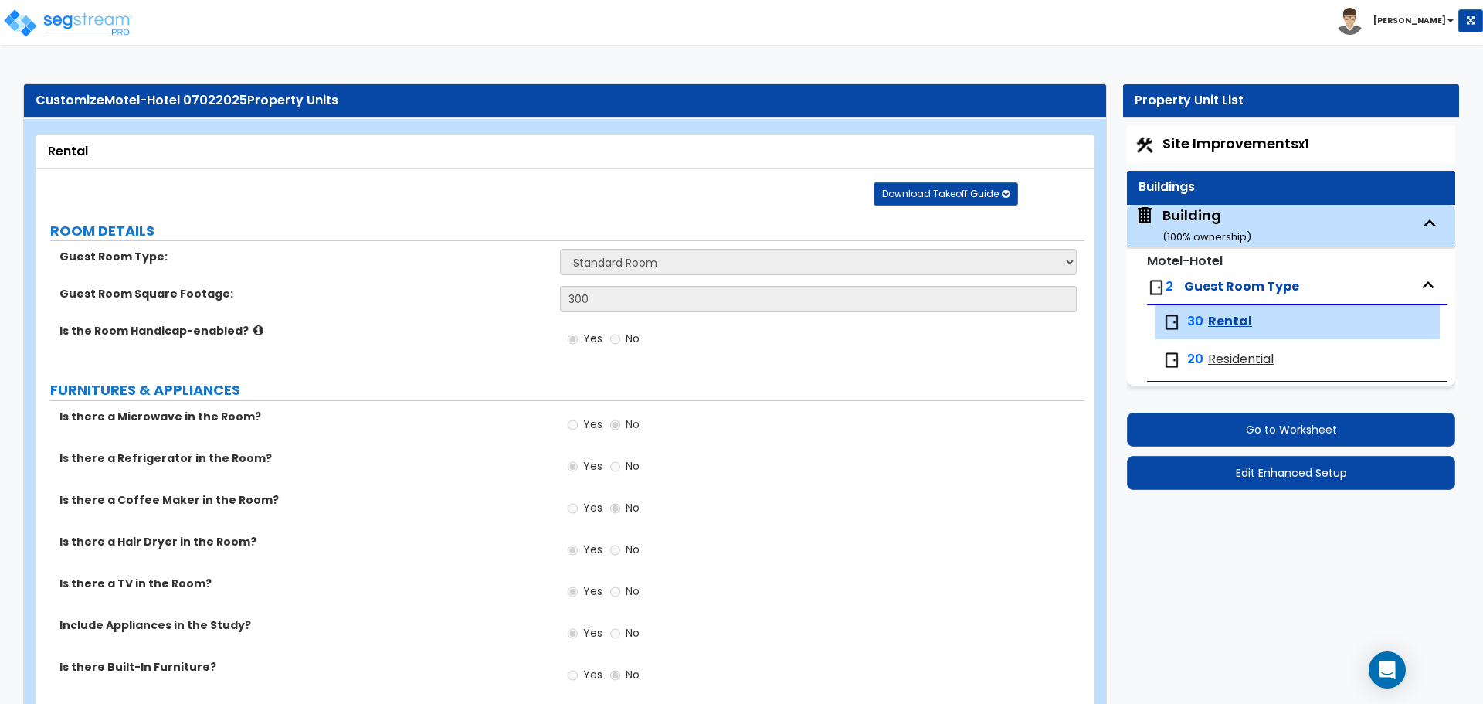
select select "2"
select select "1"
select select "8"
select select "2"
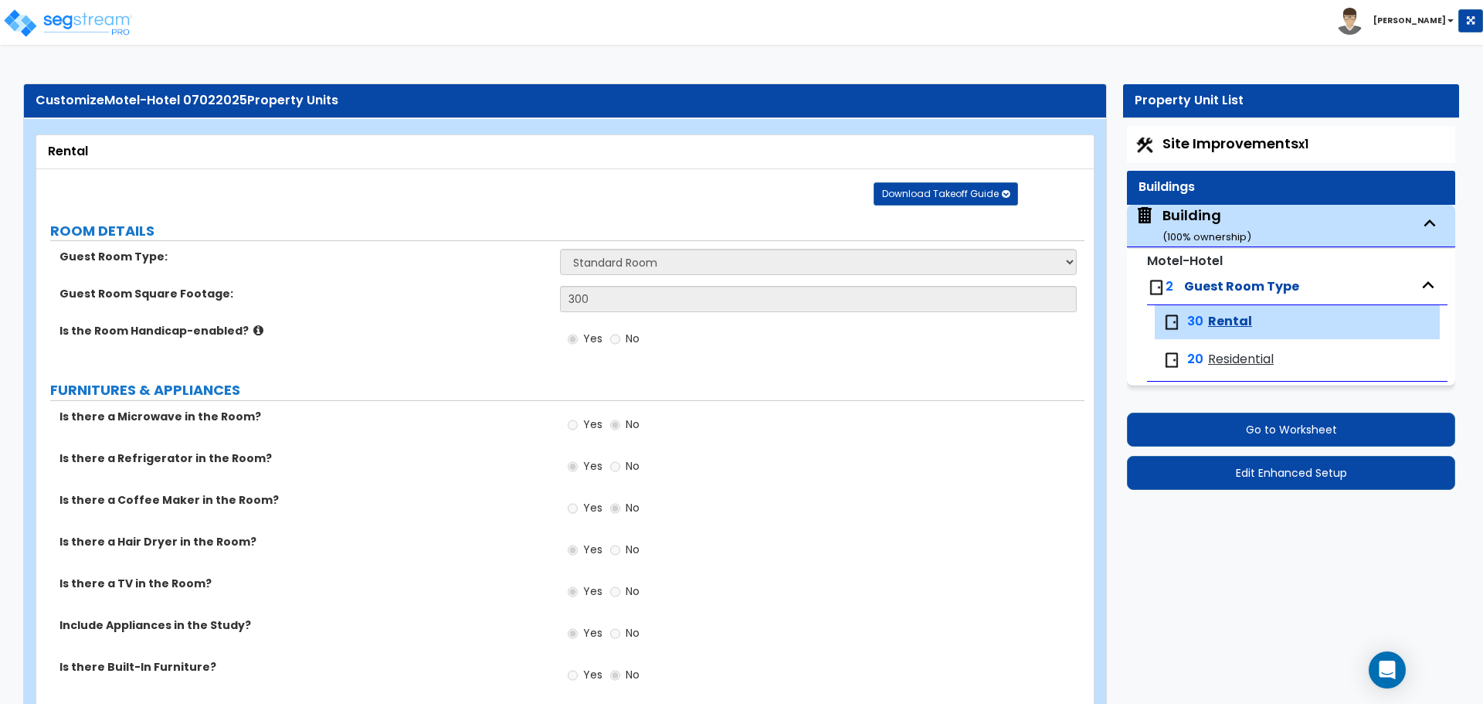
select select "1"
select select "2"
select select "3"
select select "1"
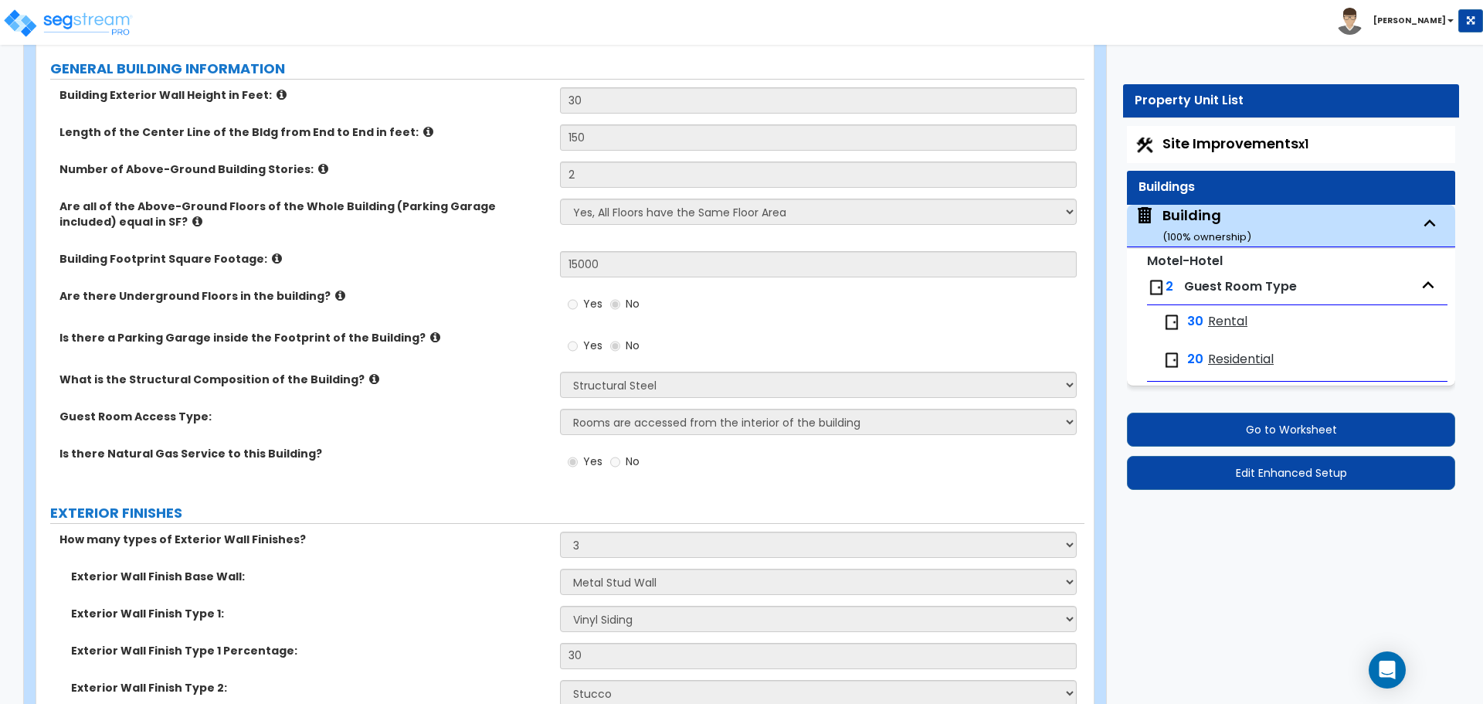
scroll to position [845, 0]
click at [1214, 327] on span "Rental" at bounding box center [1227, 322] width 39 height 18
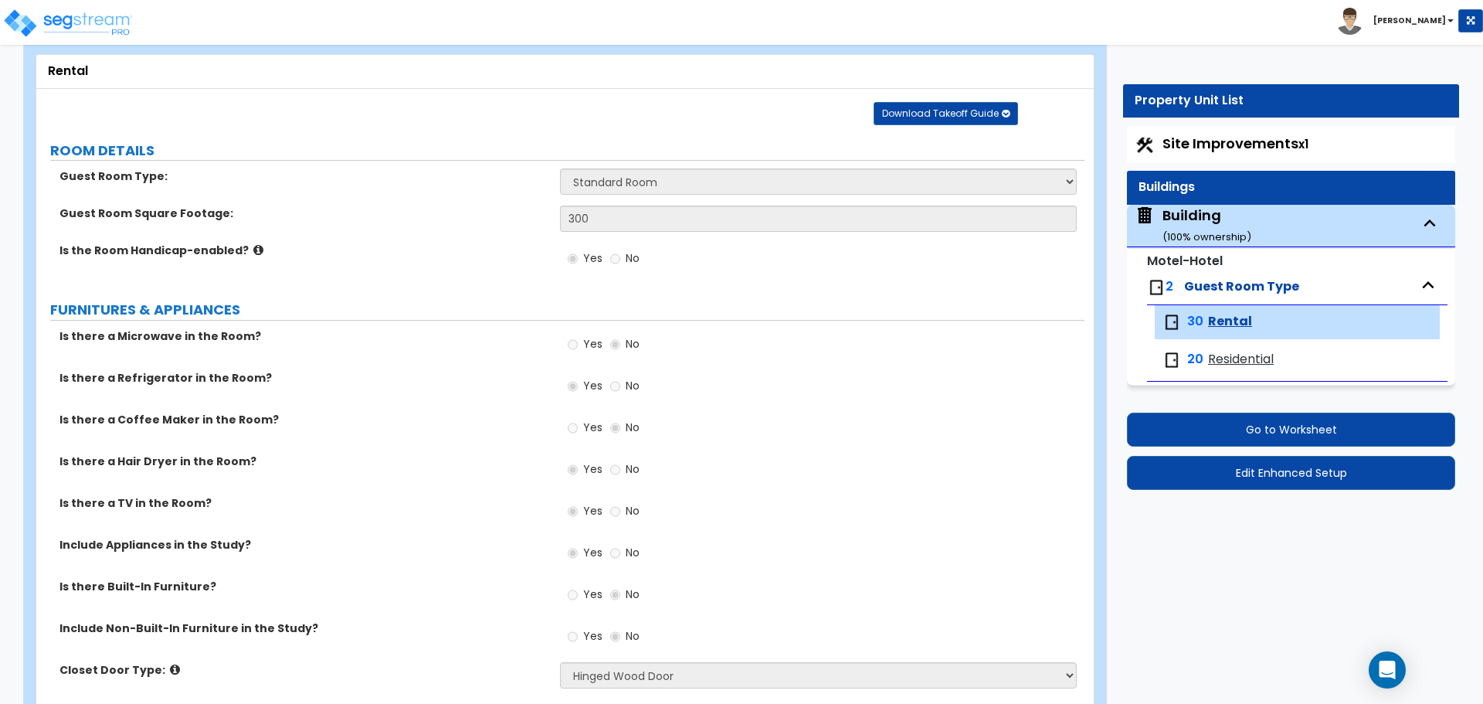
scroll to position [81, 0]
click at [1250, 365] on span "Residential" at bounding box center [1241, 360] width 66 height 18
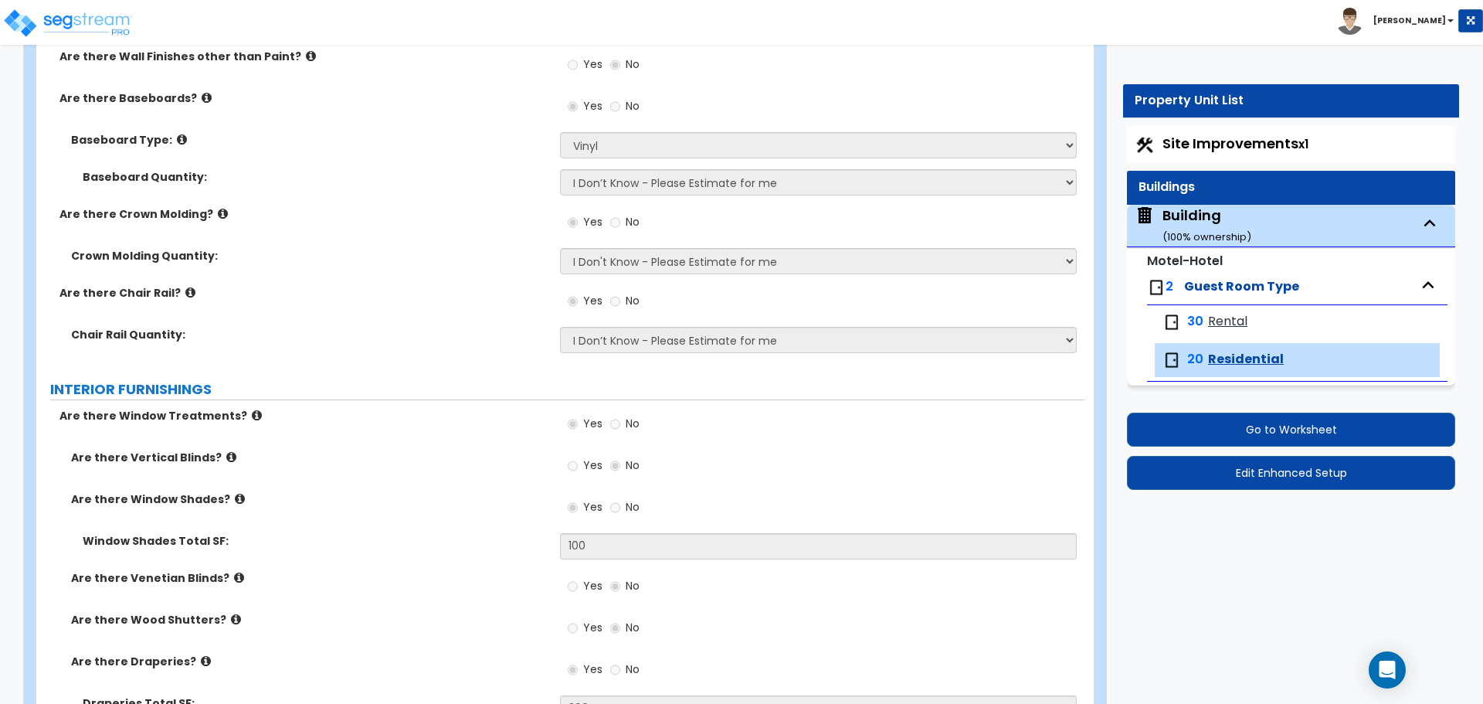
scroll to position [1517, 0]
click at [1230, 214] on div "Building ( 100 % ownership)" at bounding box center [1206, 224] width 89 height 39
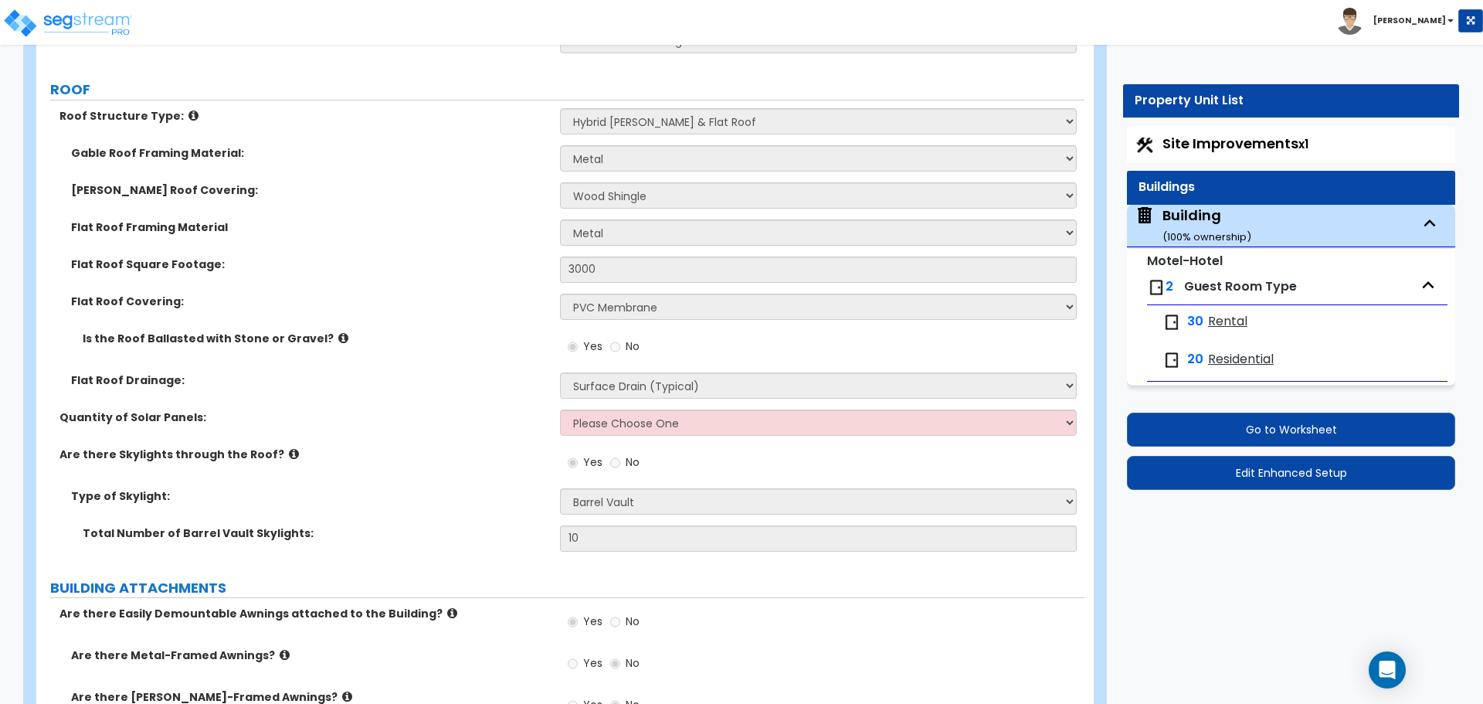
scroll to position [1576, 0]
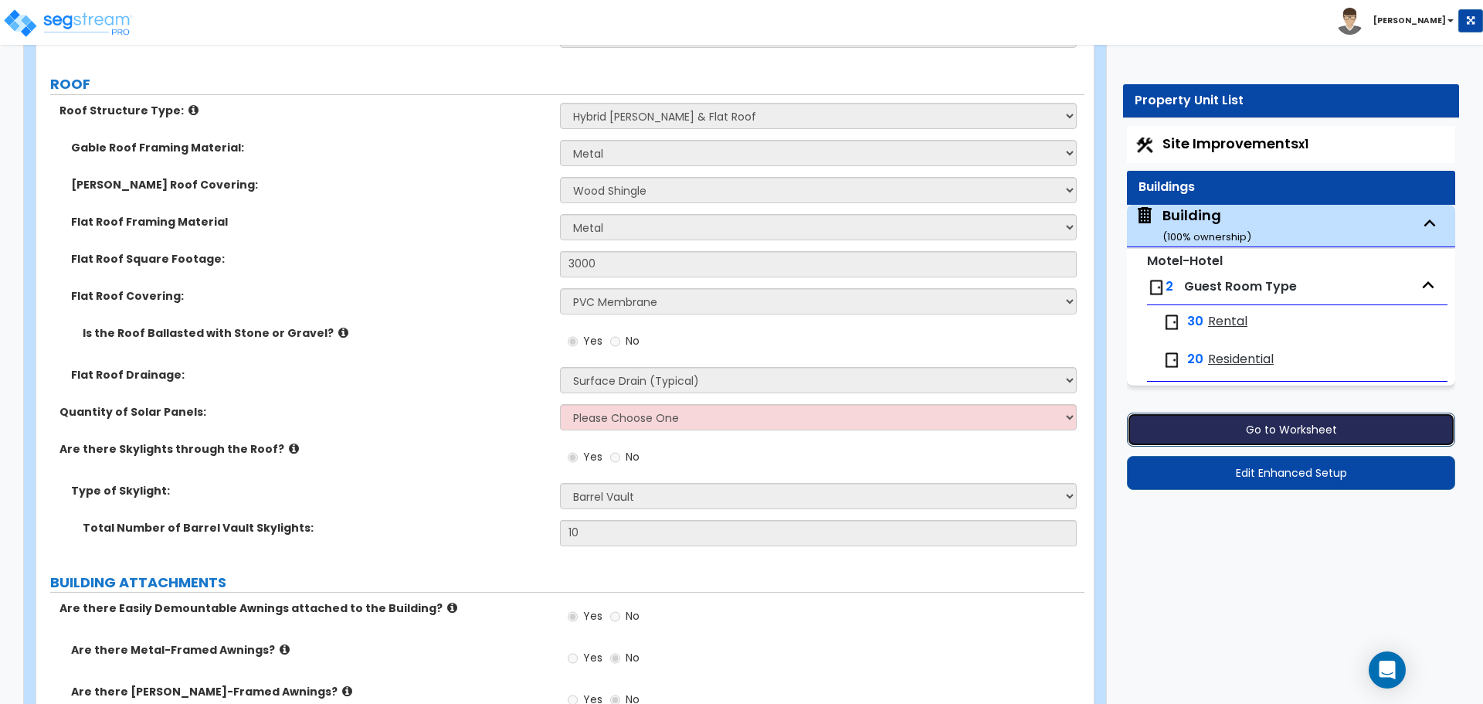
click at [1247, 433] on button "Go to Worksheet" at bounding box center [1291, 429] width 328 height 34
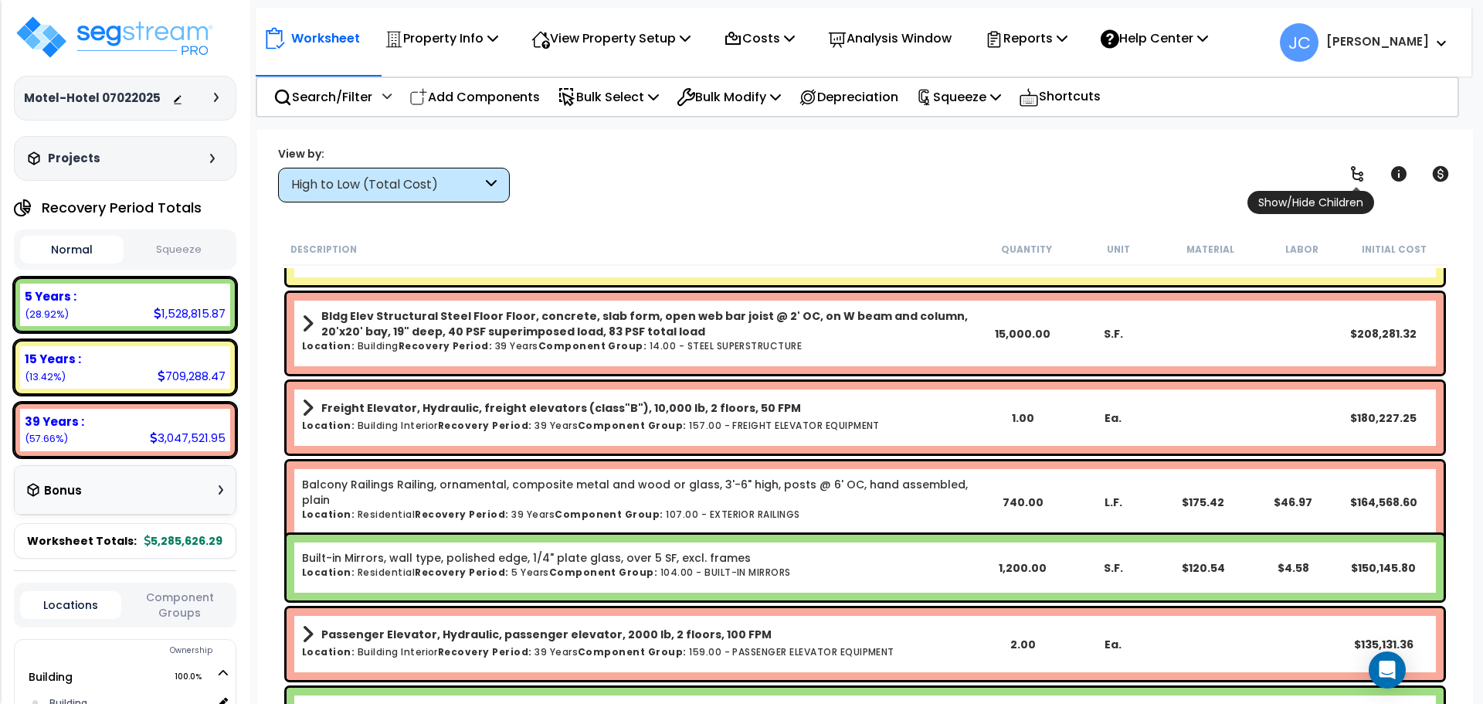
click at [1353, 172] on icon at bounding box center [1357, 173] width 12 height 15
click at [1353, 173] on icon at bounding box center [1357, 173] width 12 height 15
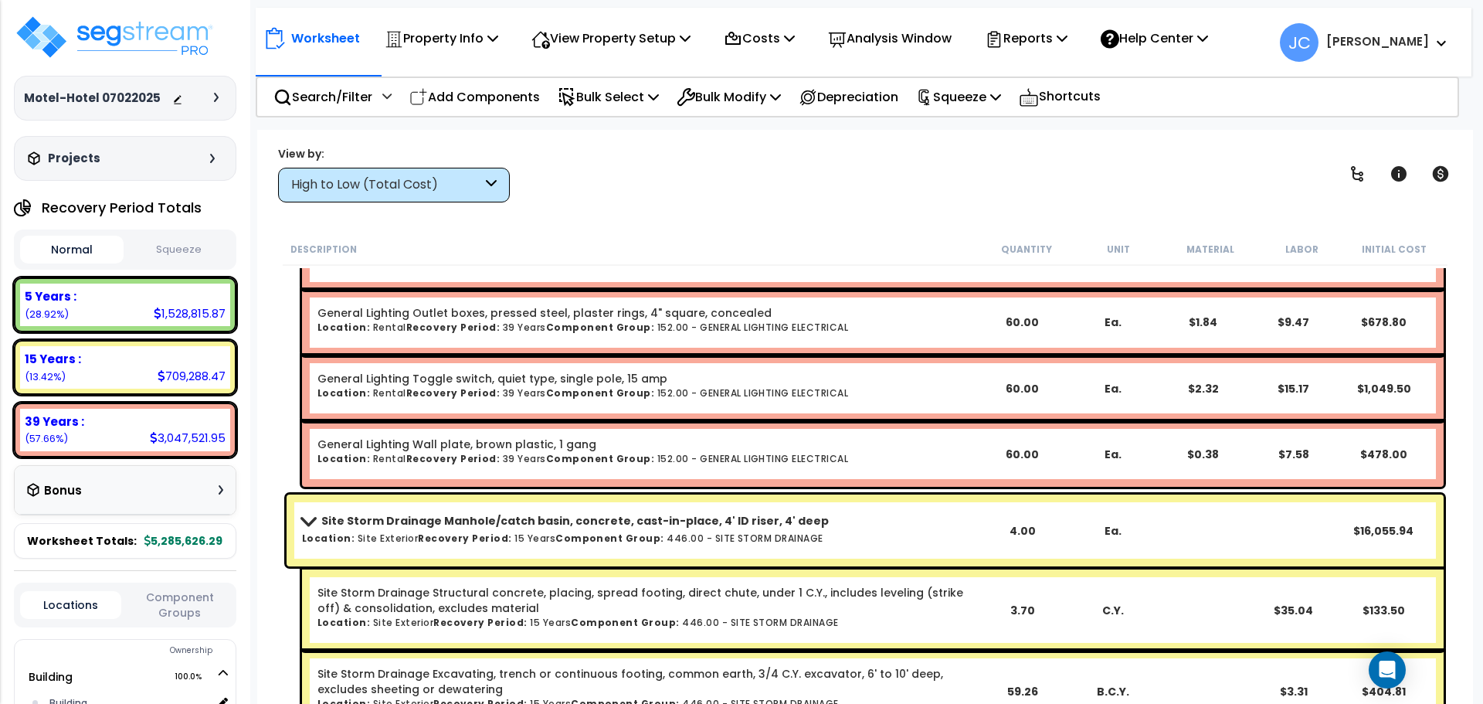
scroll to position [27030, 0]
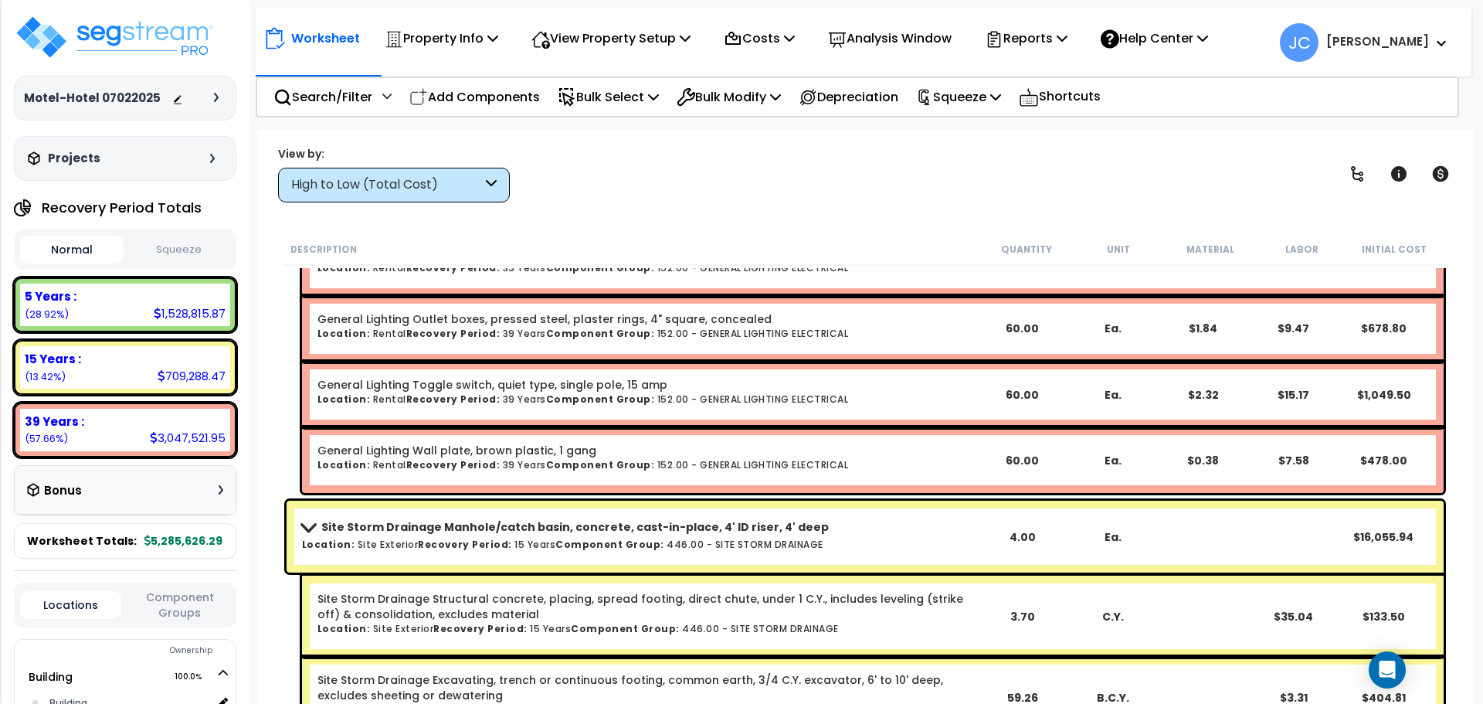
click at [438, 180] on div "High to Low (Total Cost)" at bounding box center [386, 185] width 191 height 18
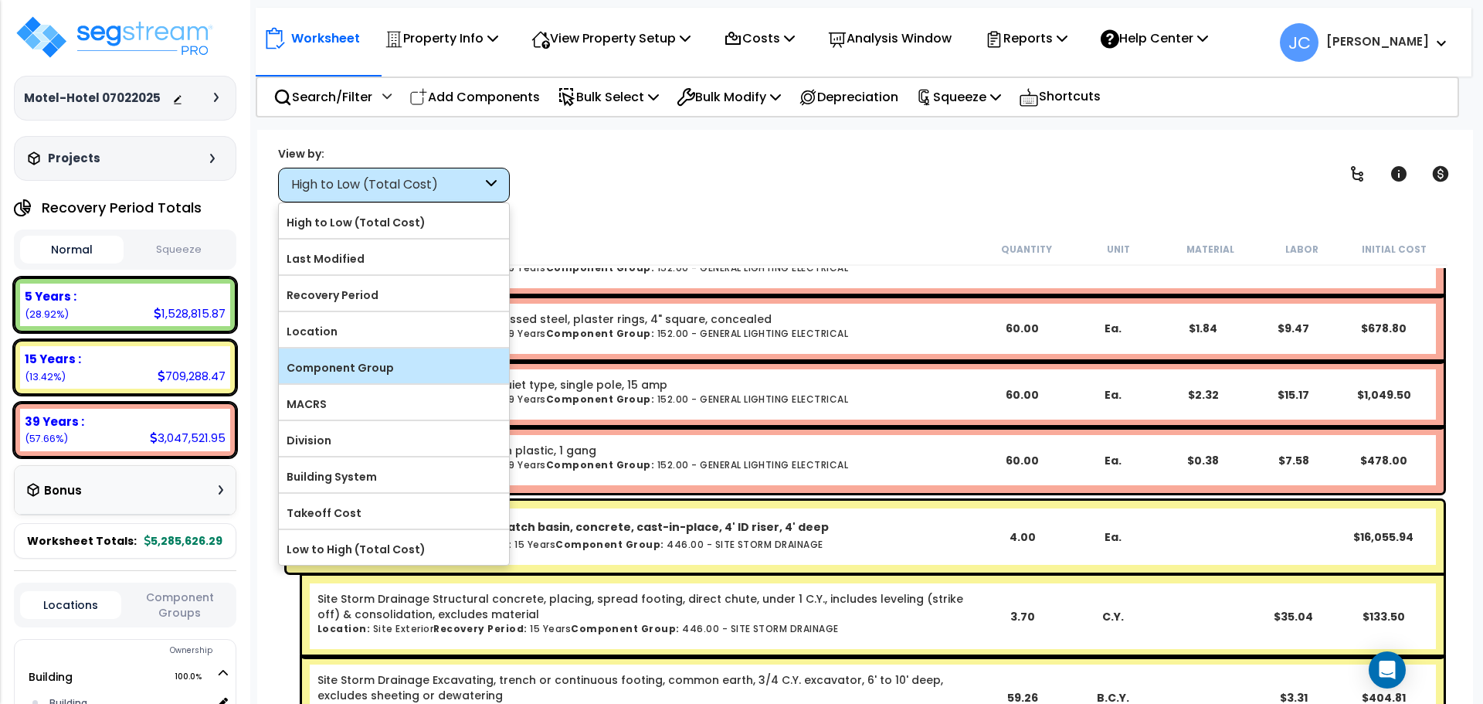
click at [439, 366] on label "Component Group" at bounding box center [394, 367] width 230 height 23
click at [0, 0] on input "Component Group" at bounding box center [0, 0] width 0 height 0
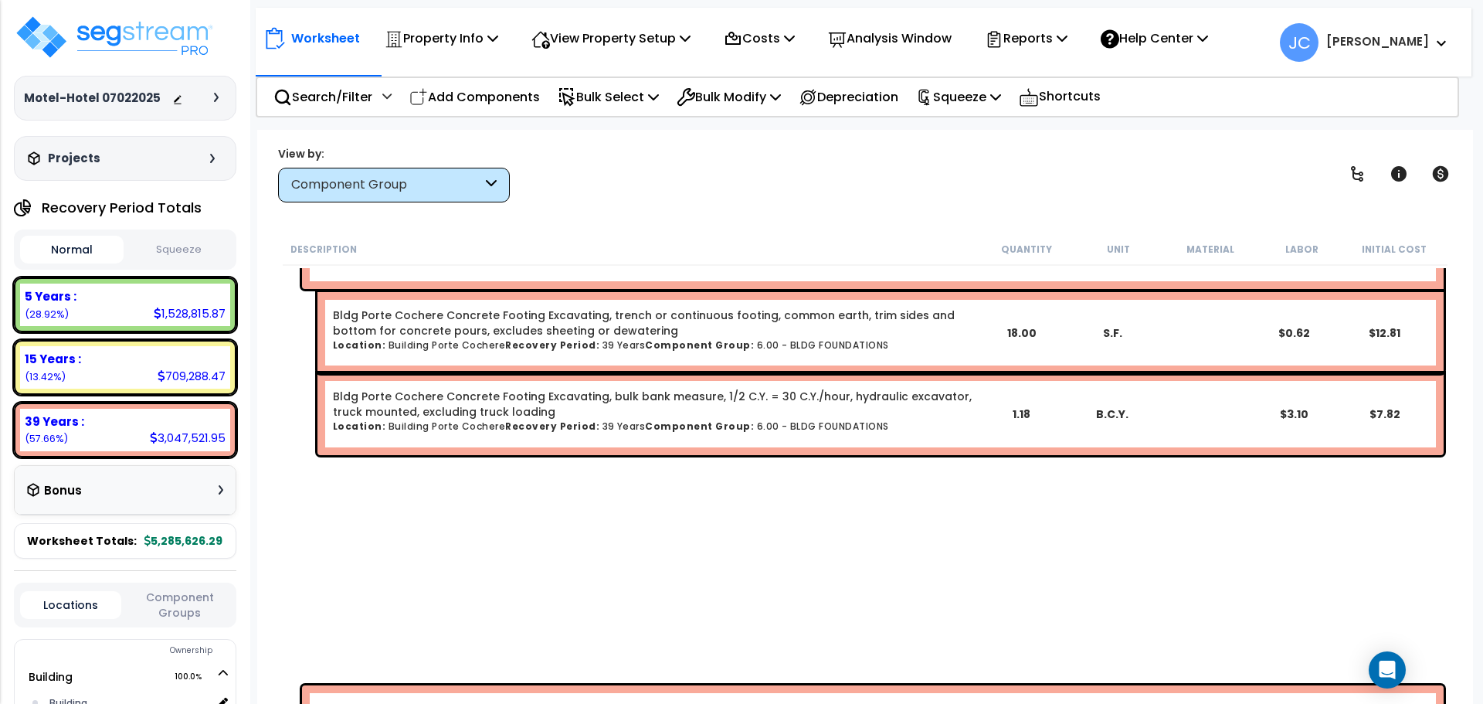
scroll to position [0, 0]
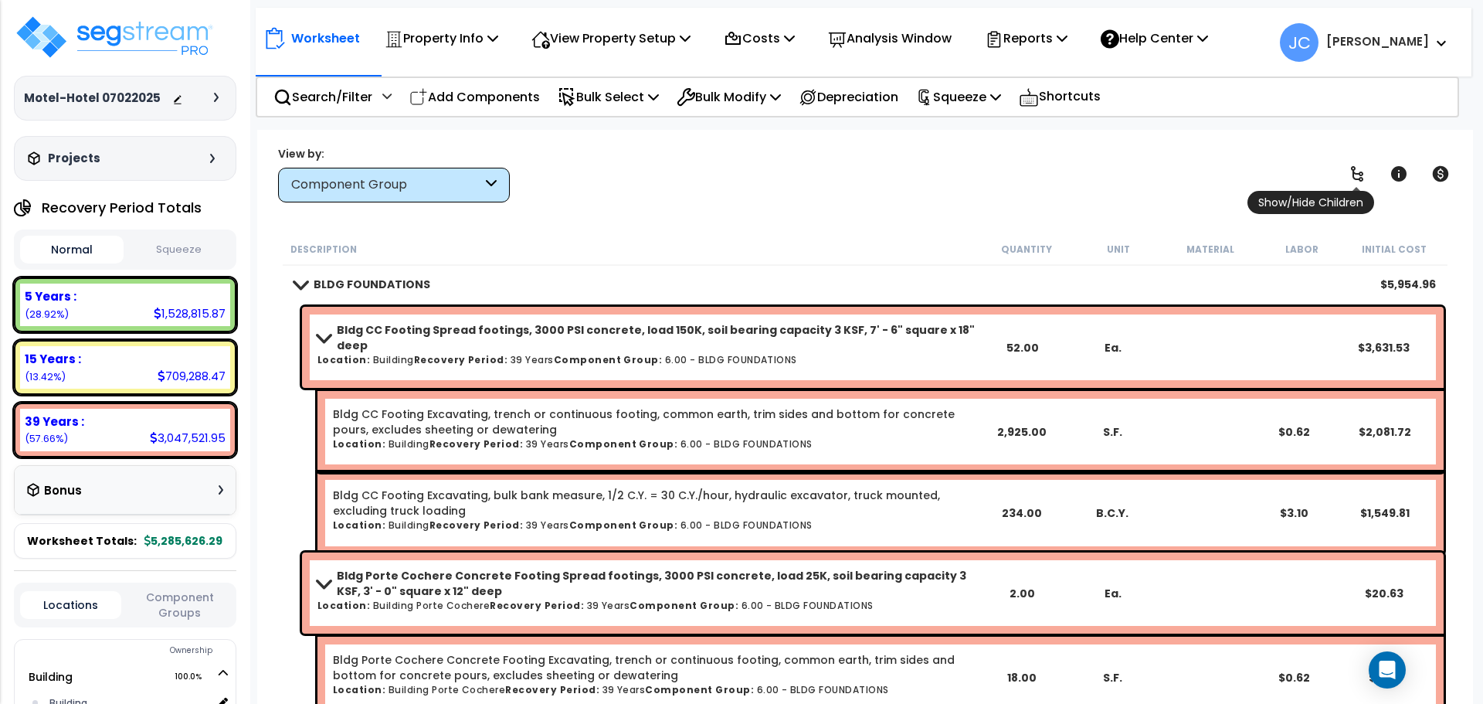
click at [1359, 175] on icon at bounding box center [1357, 174] width 19 height 19
click at [1359, 176] on icon at bounding box center [1357, 174] width 19 height 19
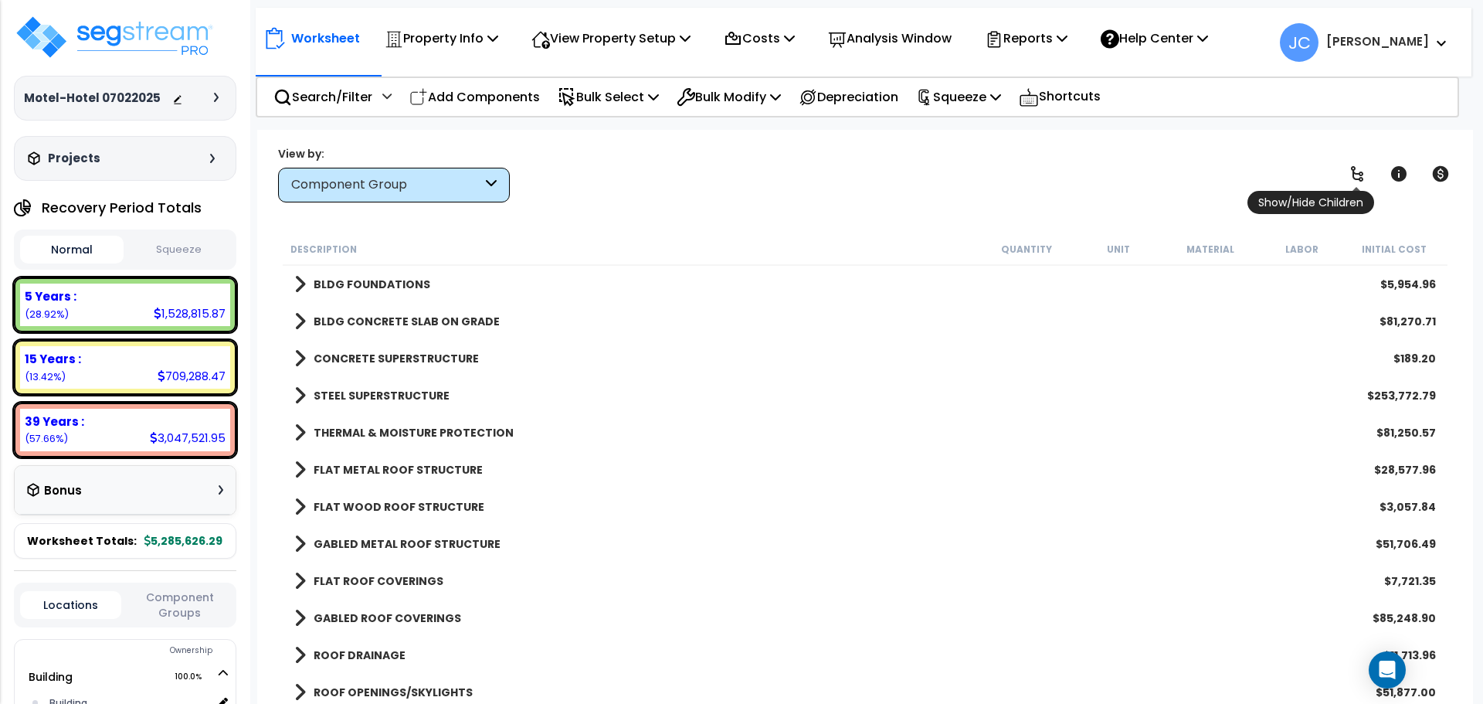
click at [1359, 176] on icon at bounding box center [1357, 174] width 19 height 19
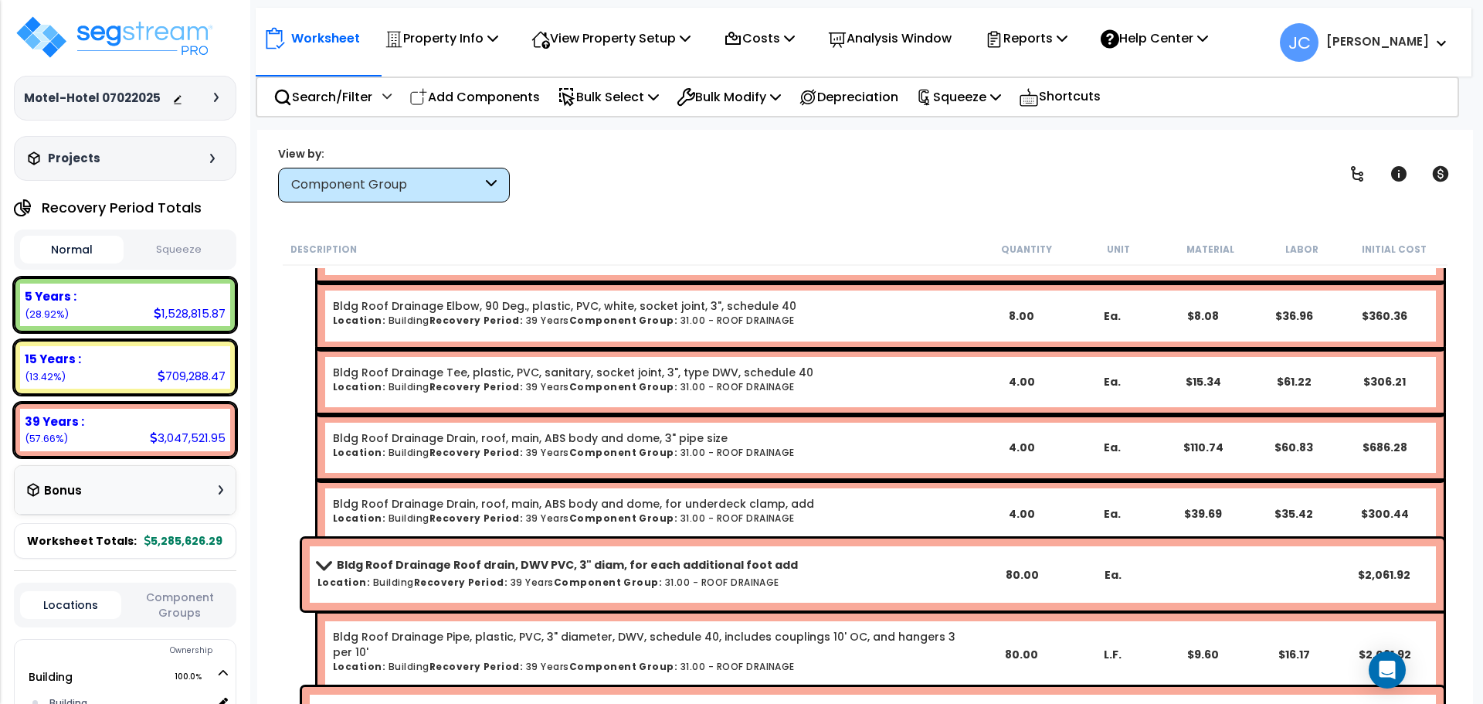
scroll to position [7898, 0]
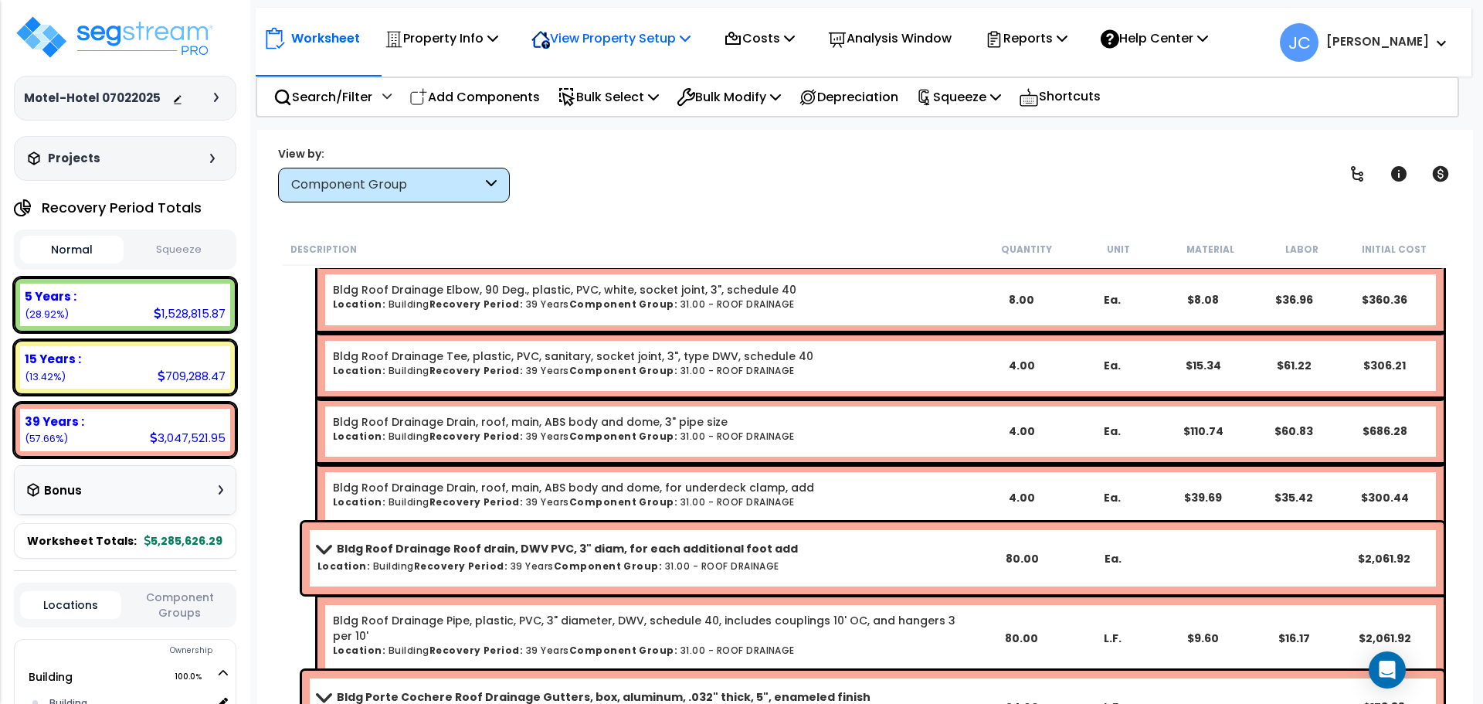
click at [626, 39] on p "View Property Setup" at bounding box center [610, 38] width 159 height 21
click at [595, 107] on link "View Questionnaire" at bounding box center [600, 105] width 153 height 31
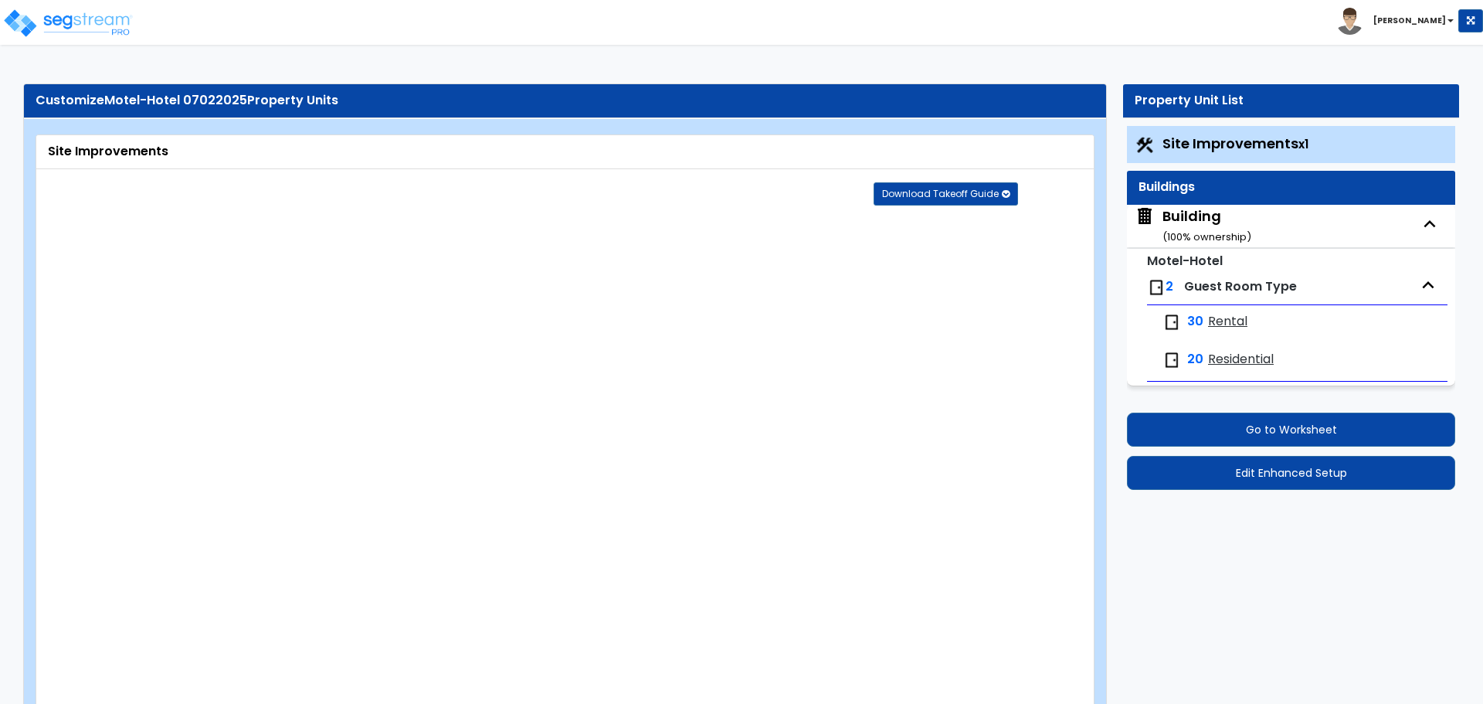
select select "2"
select select "1"
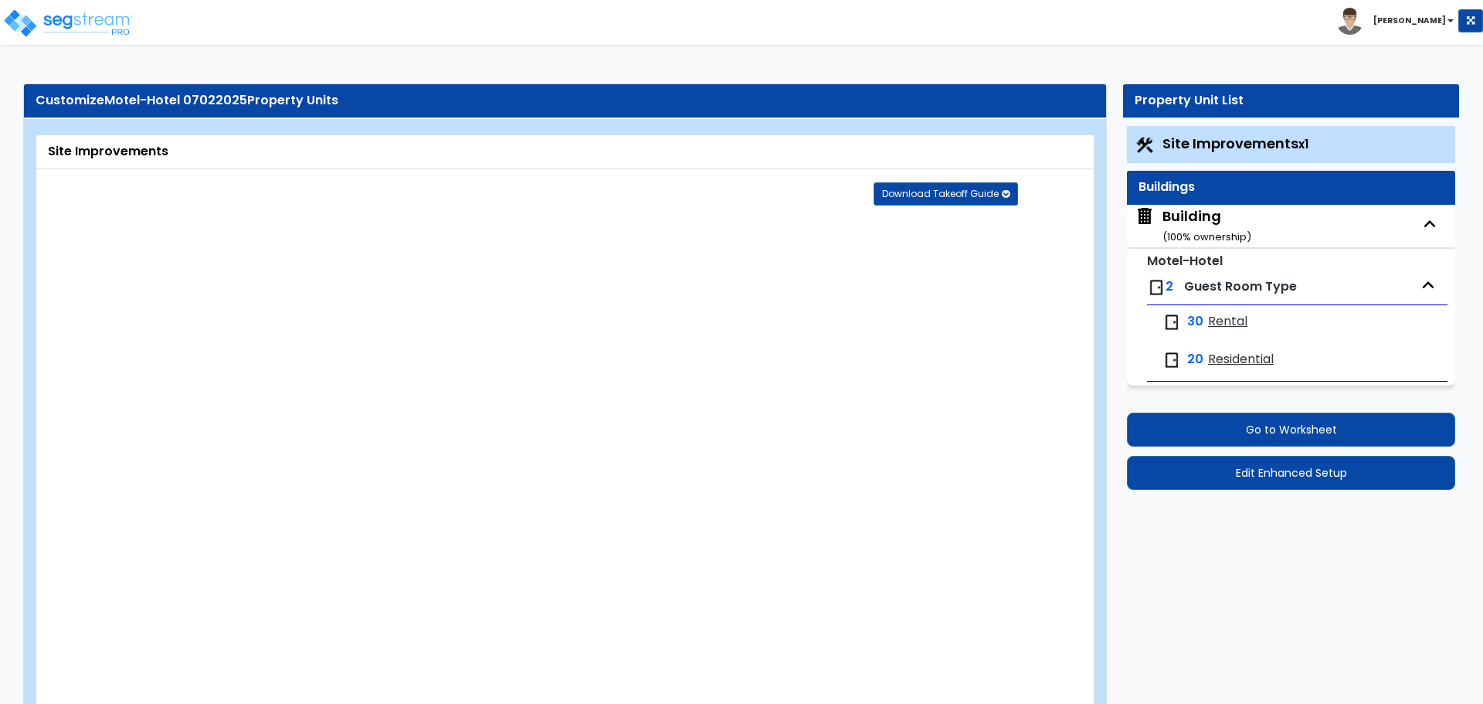
select select "1"
select select "2"
select select "1"
select select "2"
select select "1"
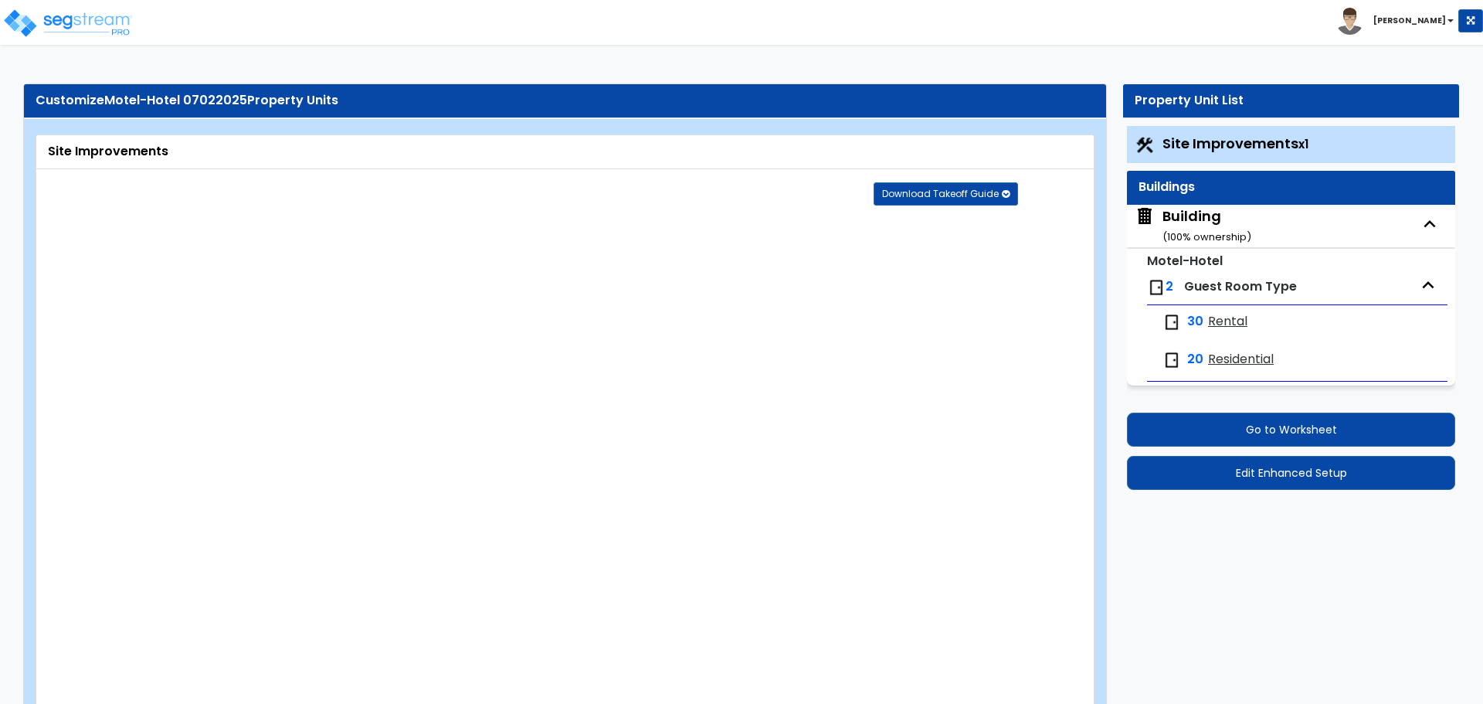
select select "2"
select select "1"
select select "2"
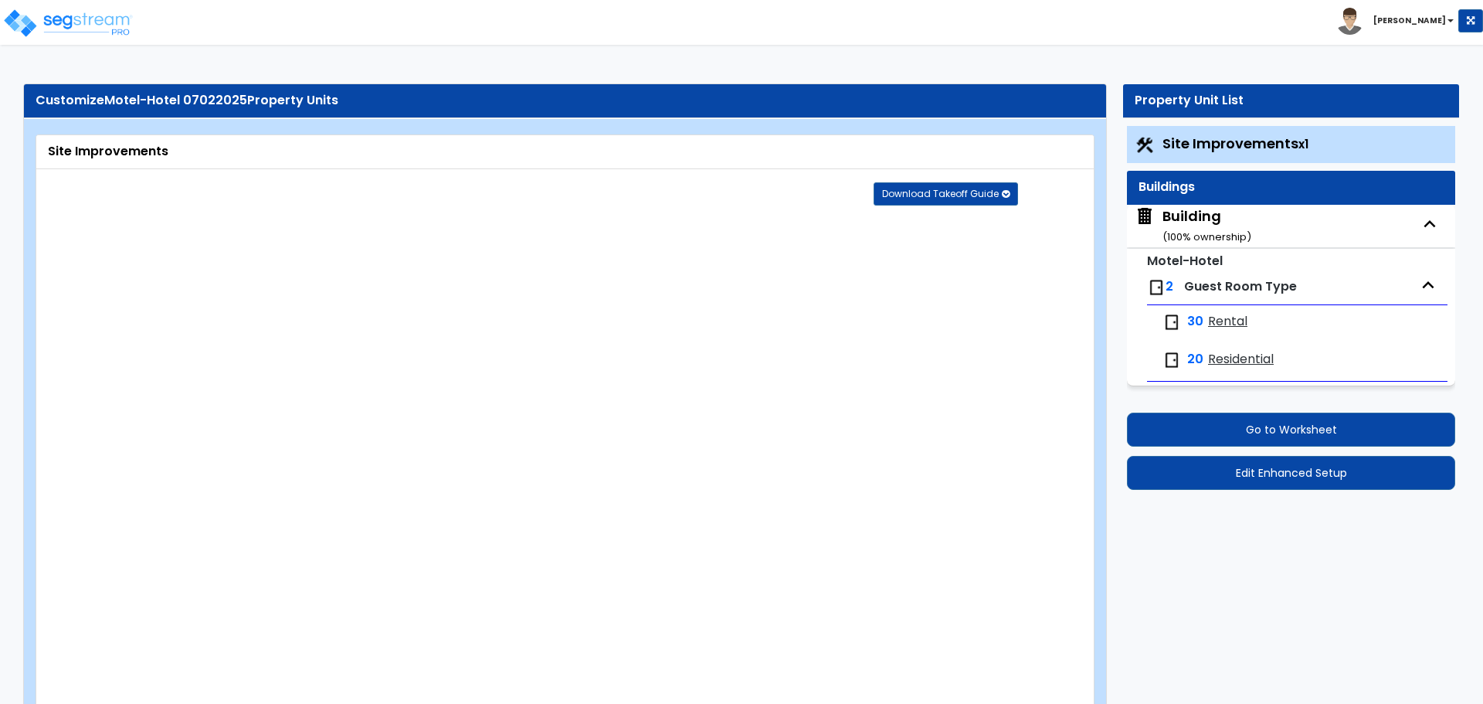
select select "1"
select select "2"
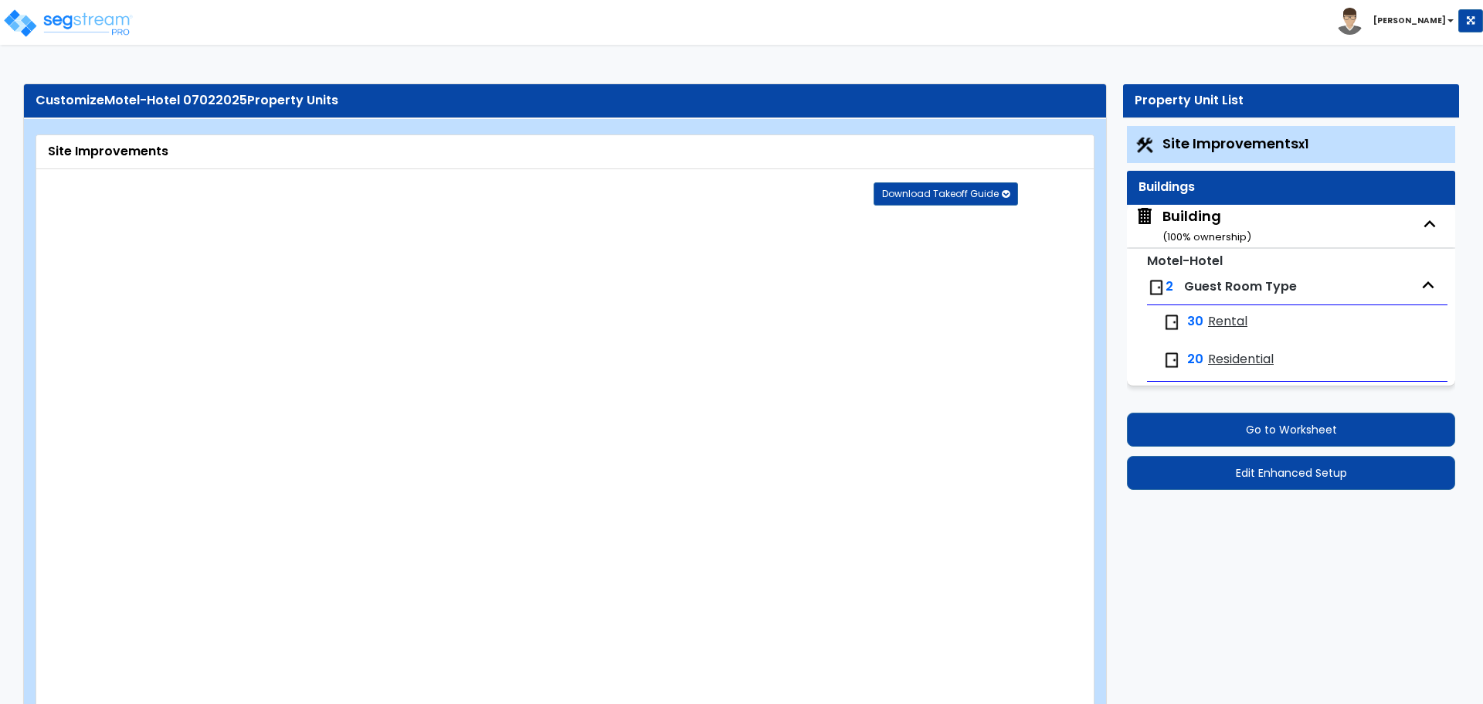
select select "3"
select select "1"
select select "6"
select select "2"
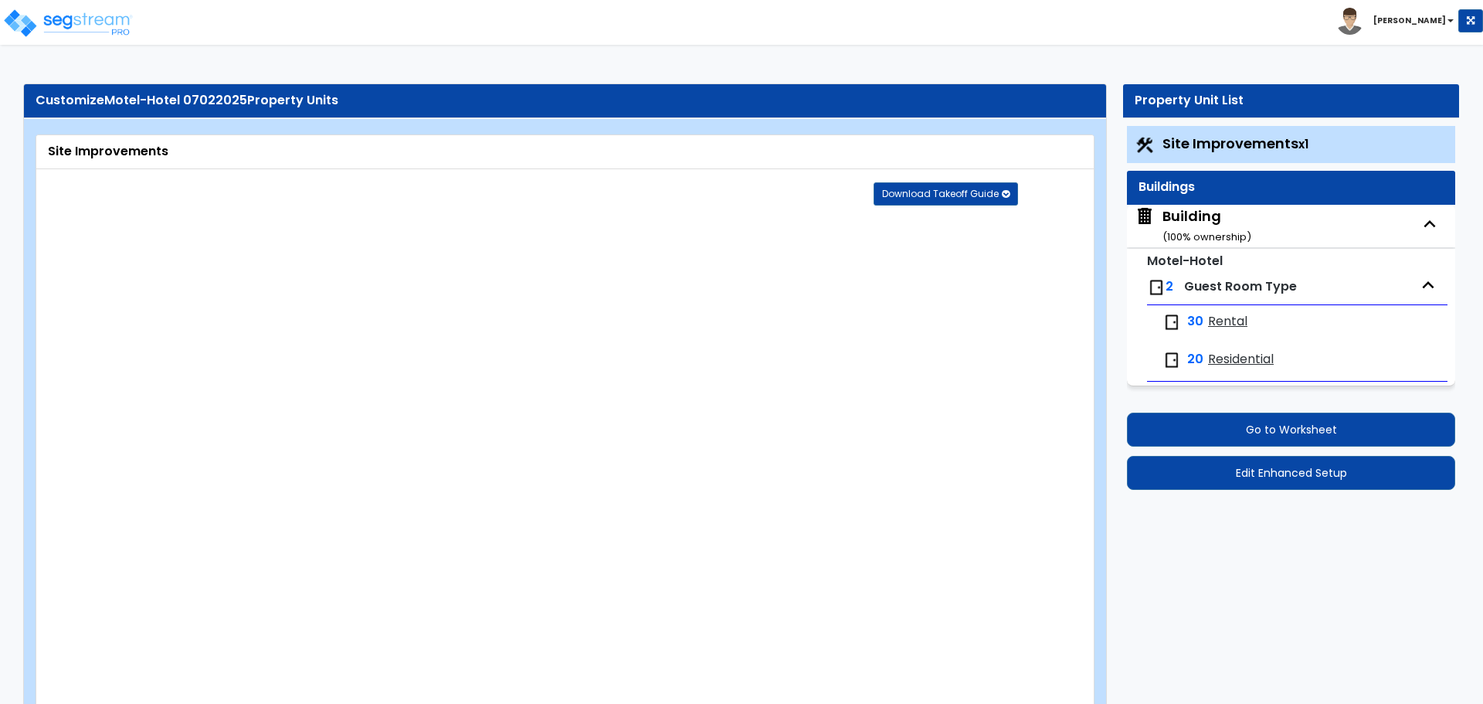
select select "7"
select select "2"
select select "1"
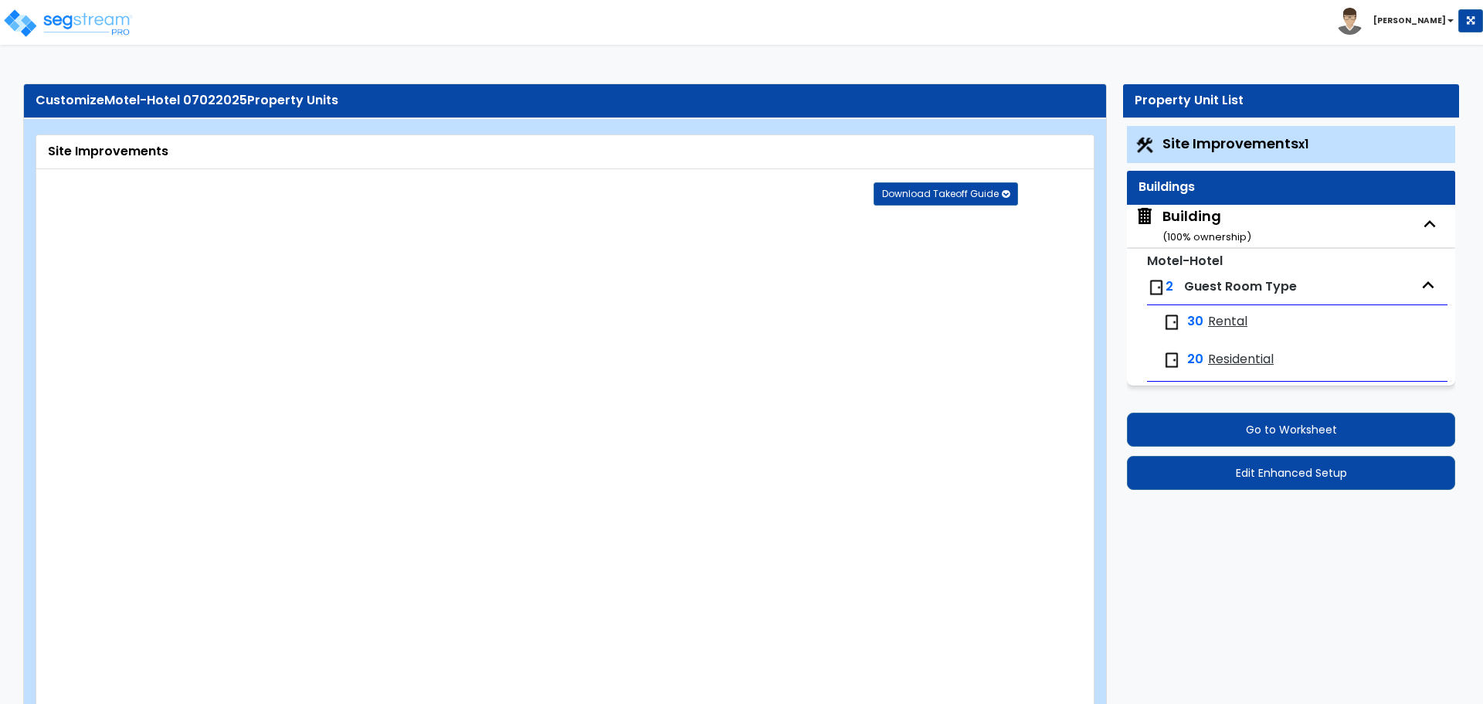
select select "20"
select select "2"
select select "5"
select select "4"
select select "9"
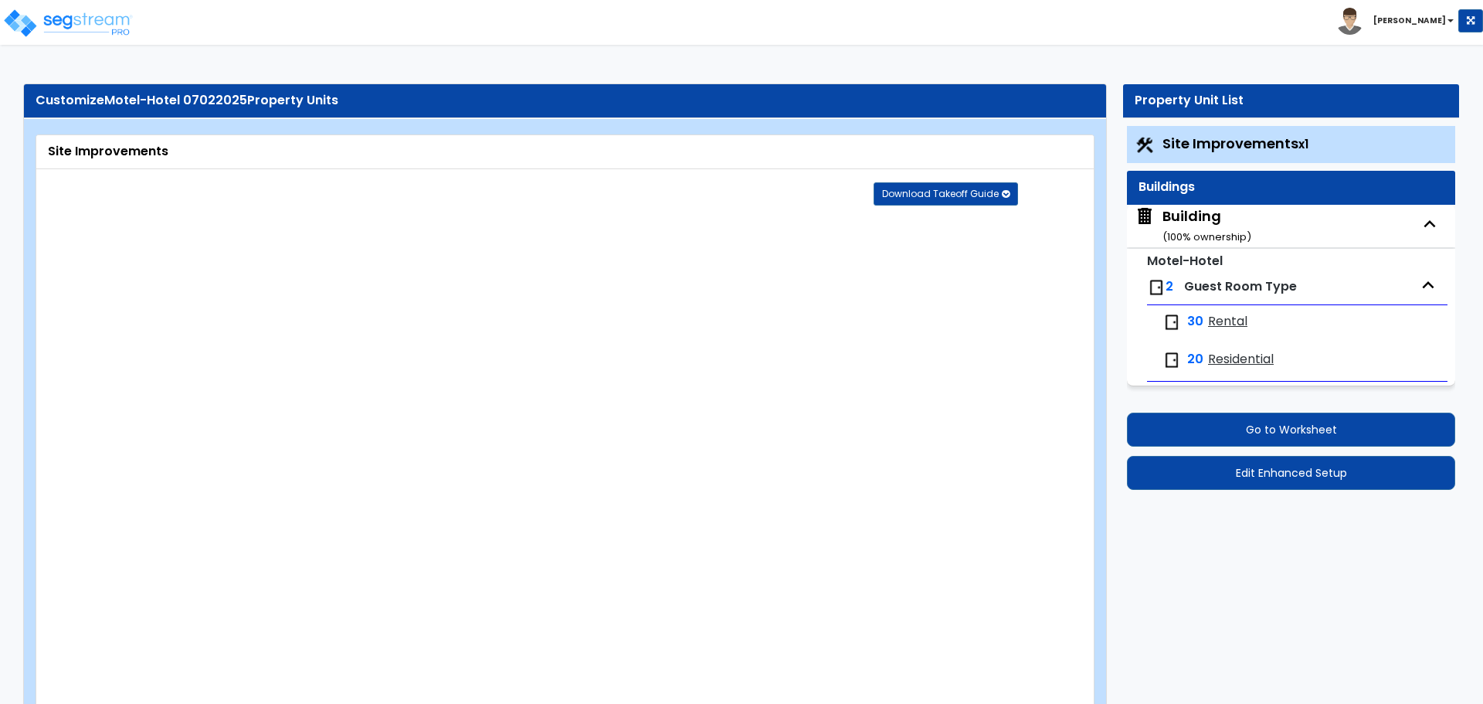
select select "2"
select select "3"
select select "1"
select select "4"
select select "1"
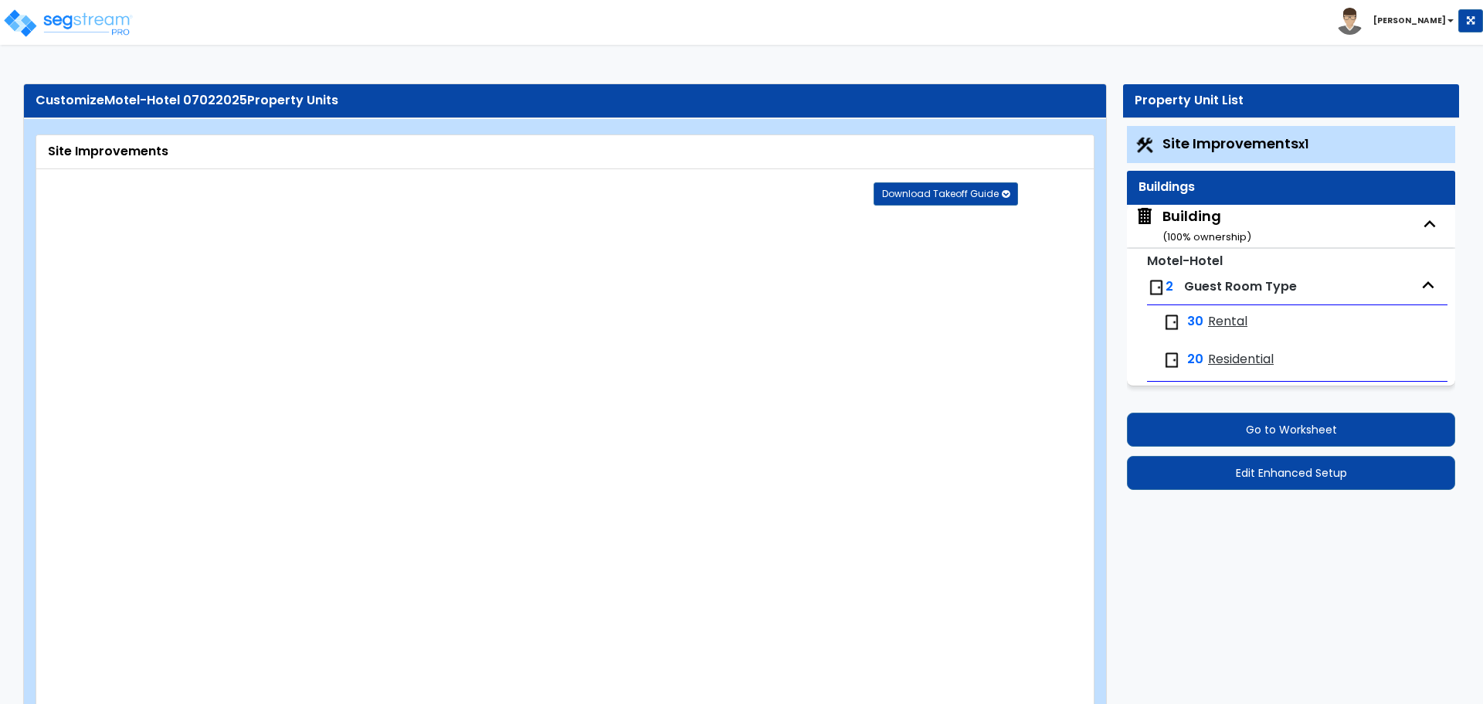
select select "3"
select select "1"
select select "2"
select select "1"
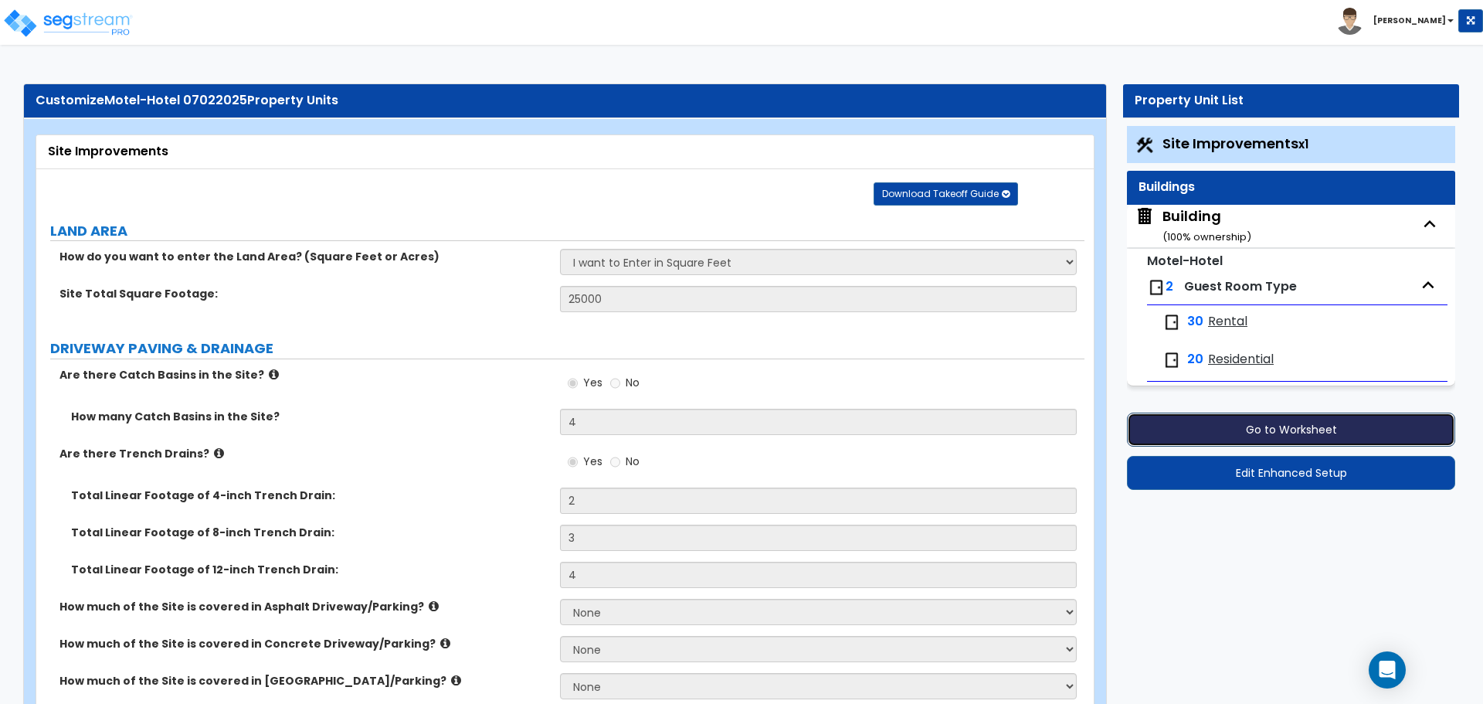
click at [1228, 428] on button "Go to Worksheet" at bounding box center [1291, 429] width 328 height 34
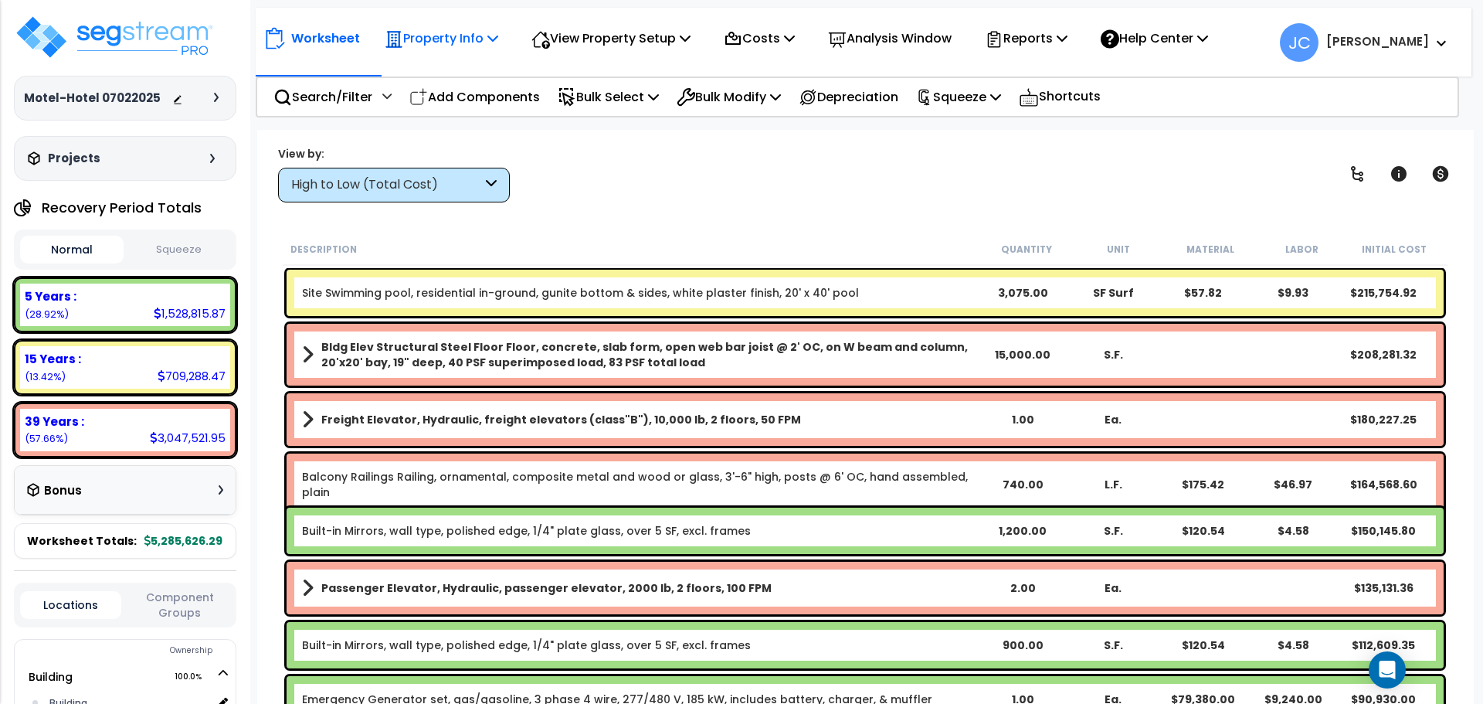
click at [409, 37] on p "Property Info" at bounding box center [442, 38] width 114 height 21
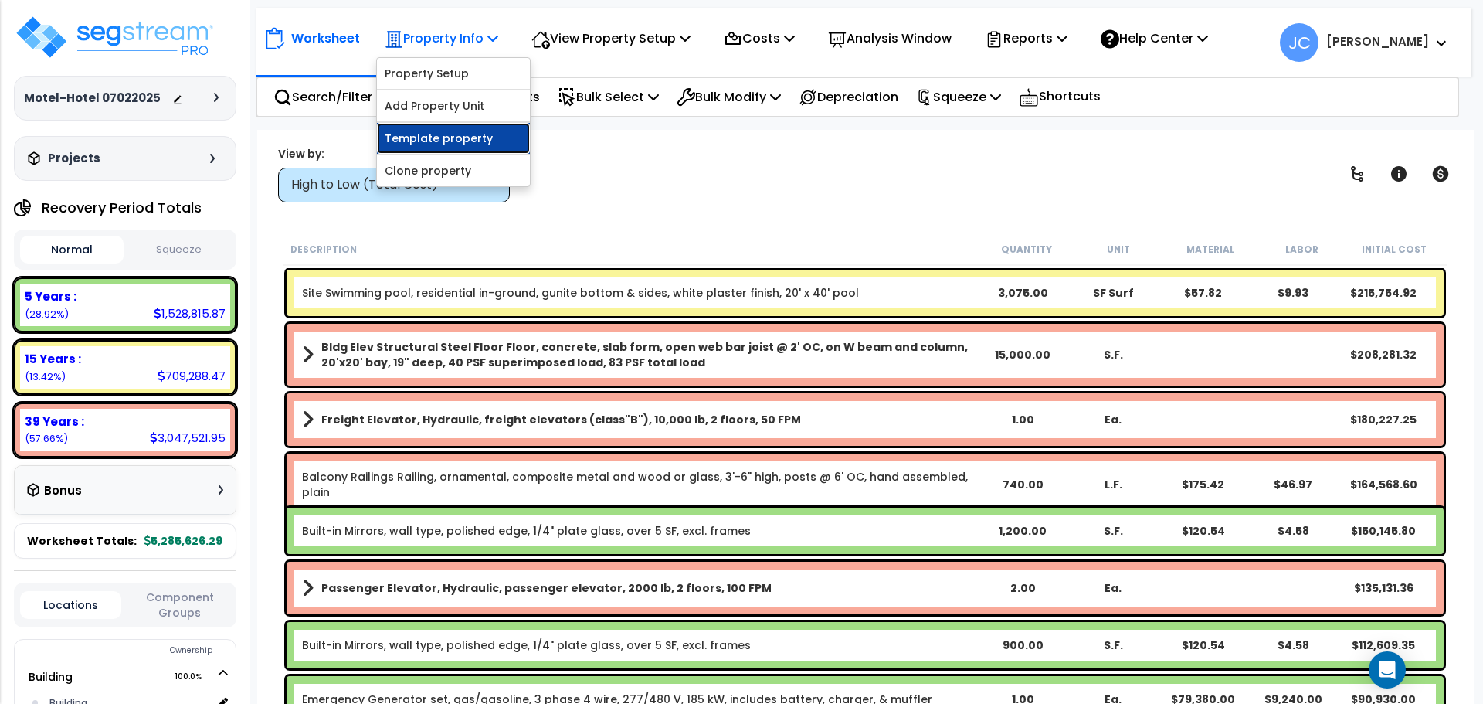
click at [442, 131] on link "Template property" at bounding box center [453, 138] width 153 height 31
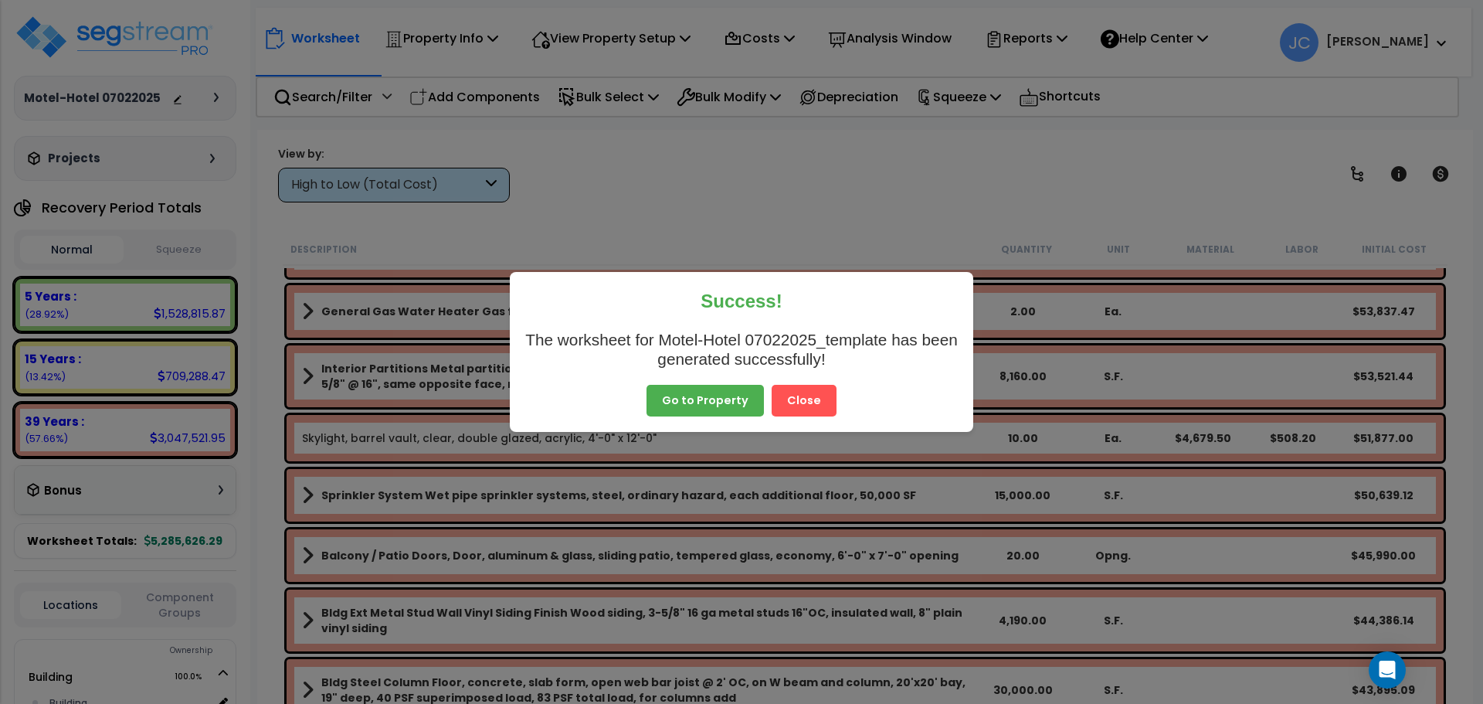
scroll to position [1192, 0]
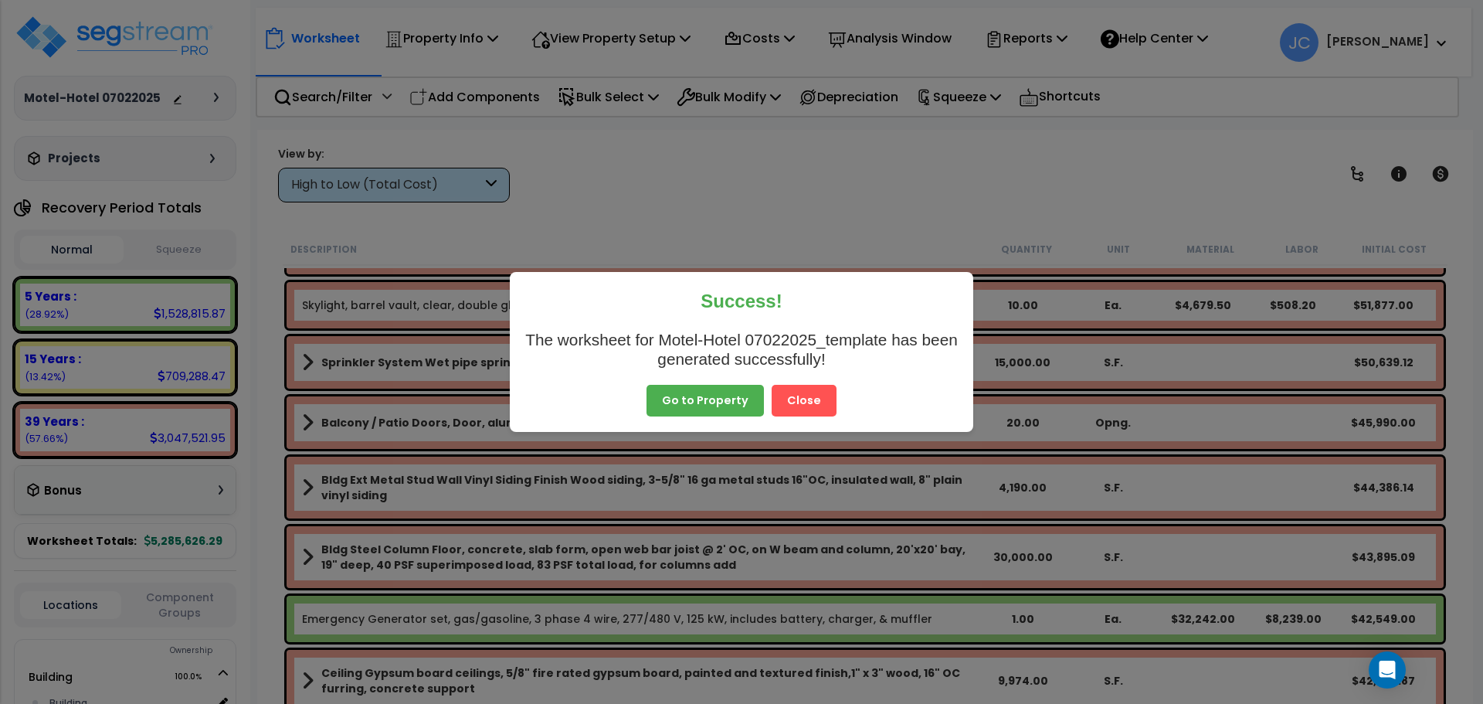
click at [809, 408] on button "Close" at bounding box center [804, 401] width 65 height 32
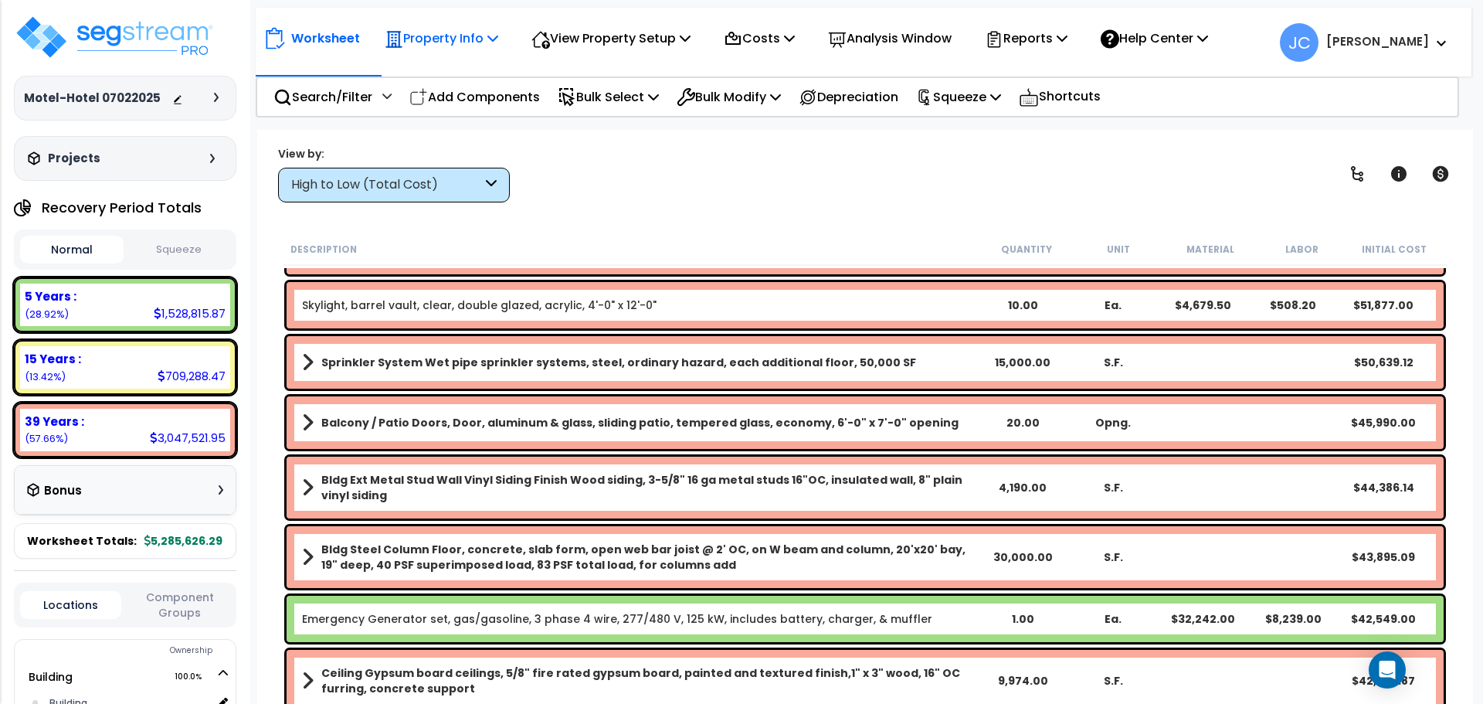
click at [474, 44] on p "Property Info" at bounding box center [442, 38] width 114 height 21
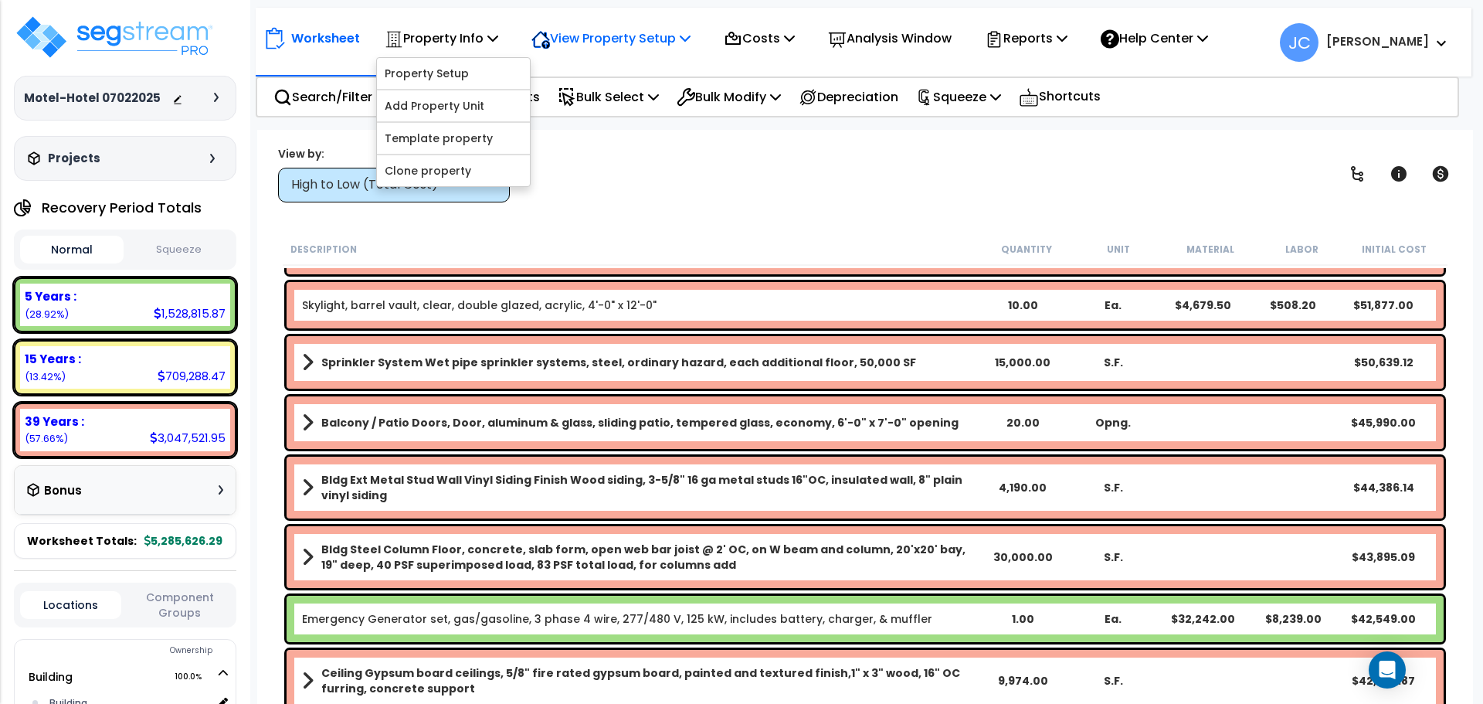
click at [639, 39] on p "View Property Setup" at bounding box center [610, 38] width 159 height 21
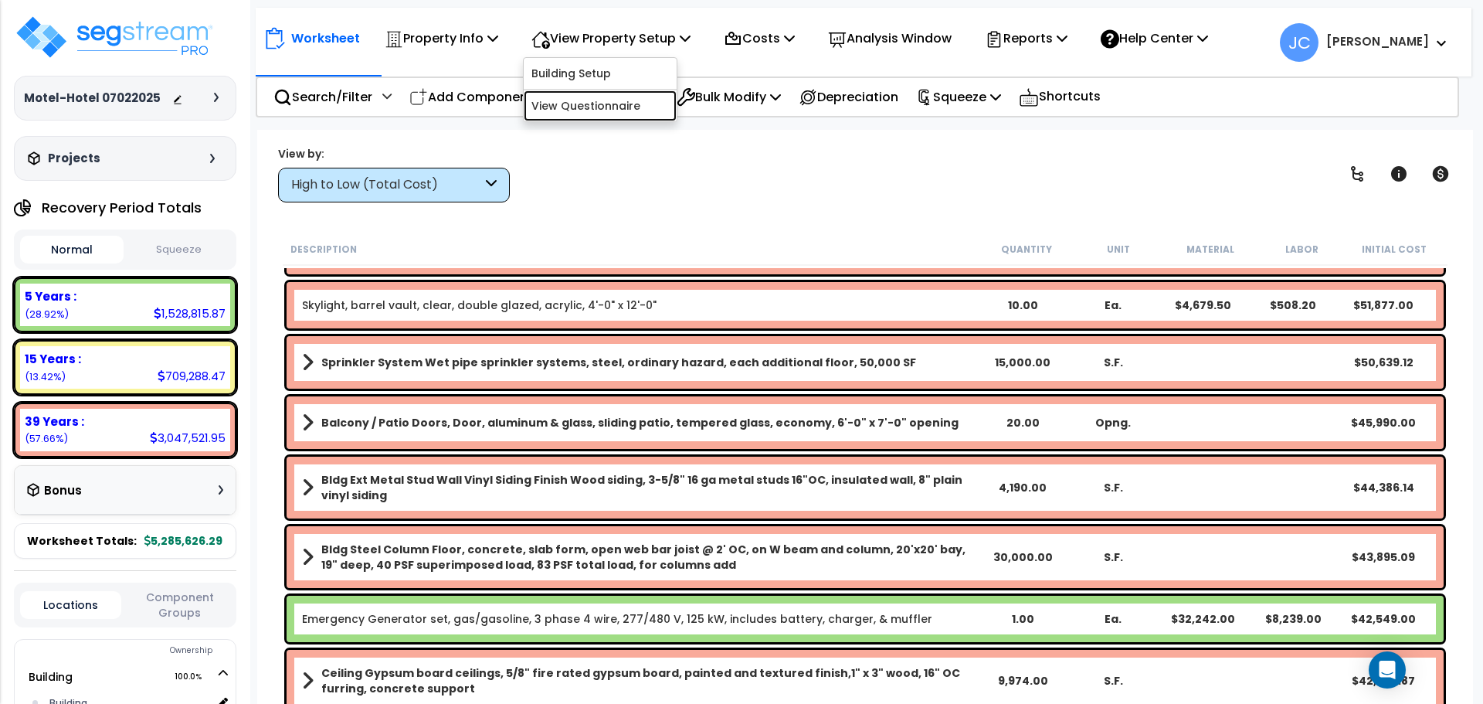
click at [614, 107] on link "View Questionnaire" at bounding box center [600, 105] width 153 height 31
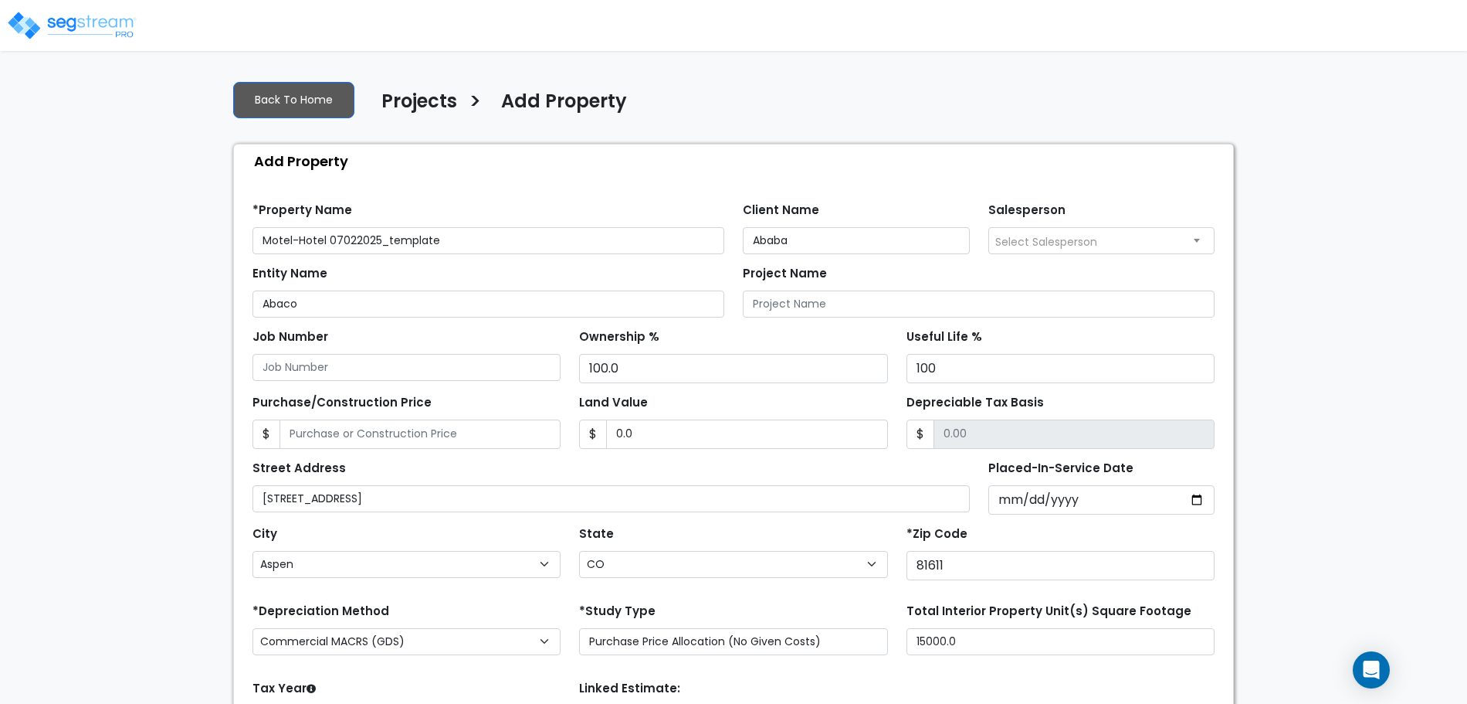
select select "Aspen"
select select "CO"
select select "2025"
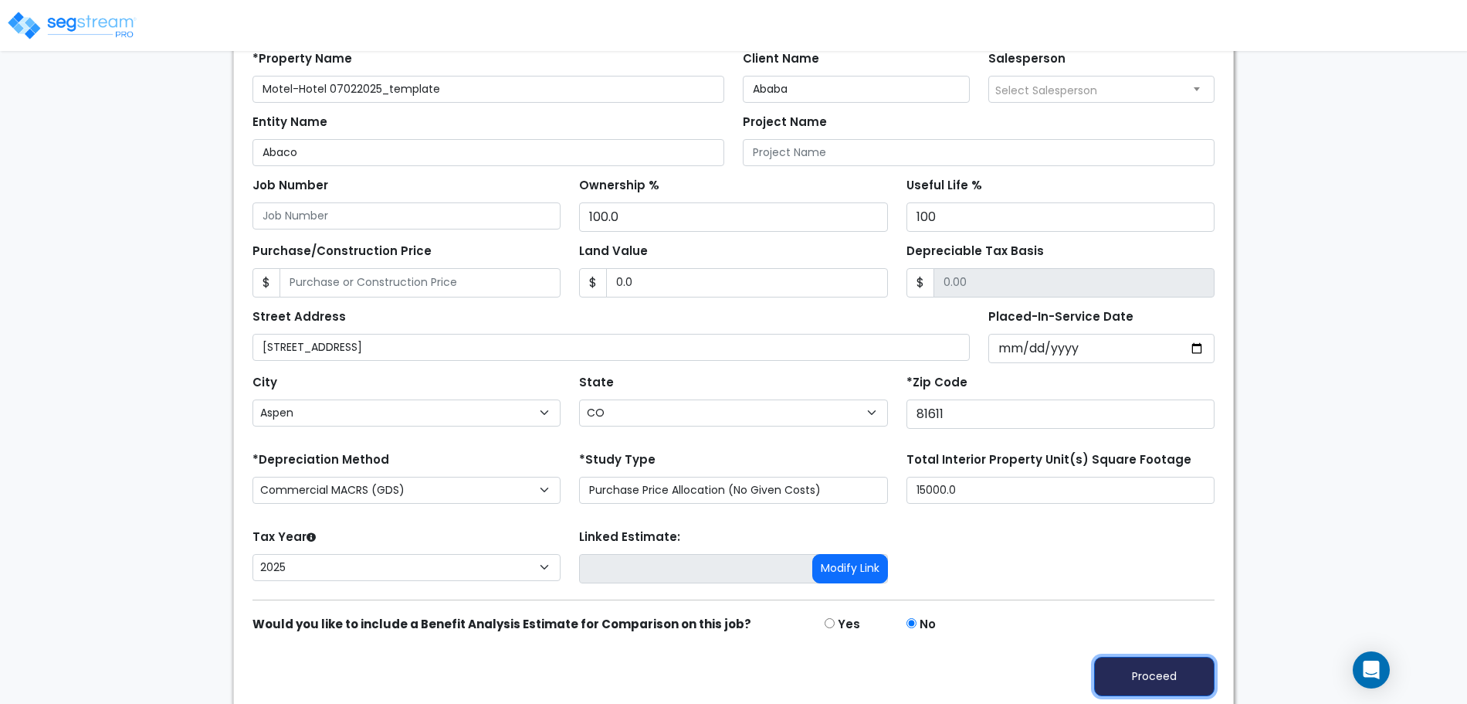
click at [1151, 668] on button "Proceed" at bounding box center [1154, 675] width 120 height 39
type input "0"
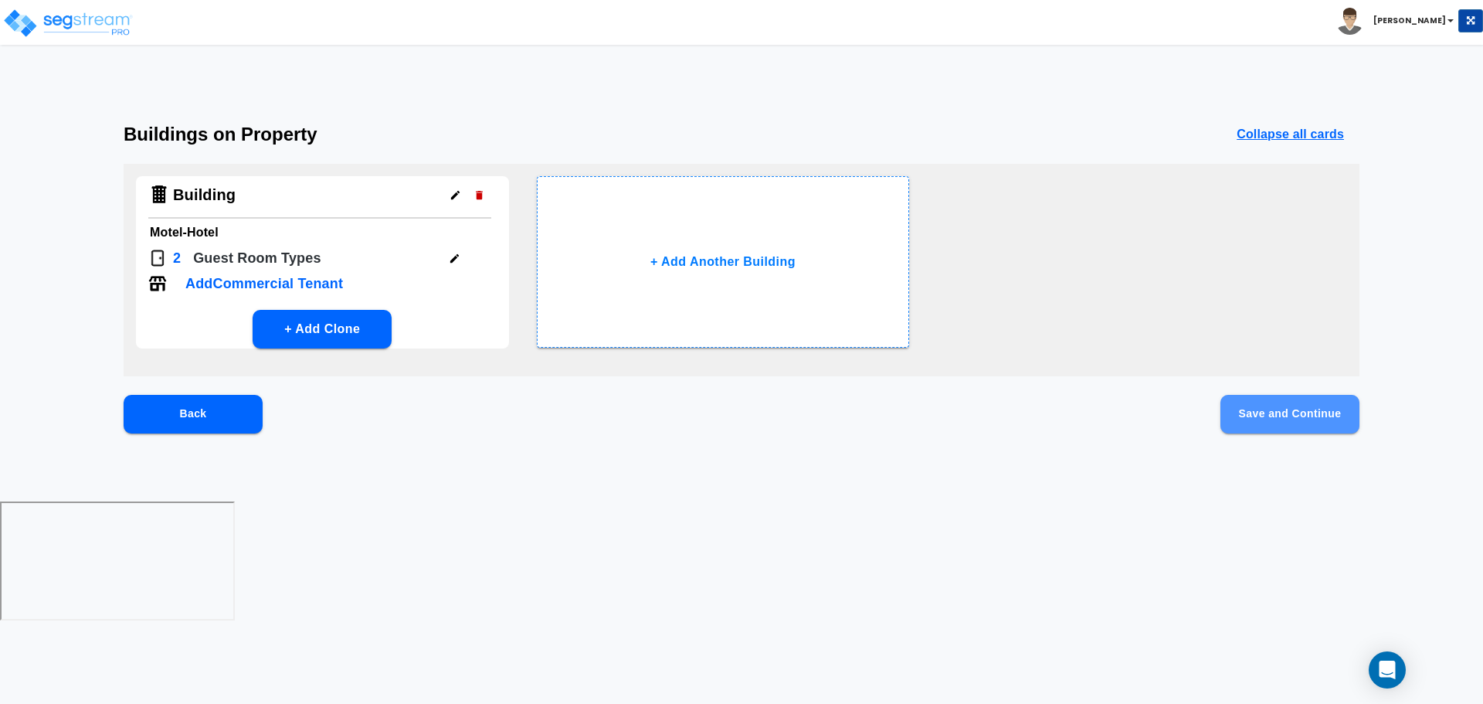
click at [1294, 419] on button "Save and Continue" at bounding box center [1289, 414] width 139 height 39
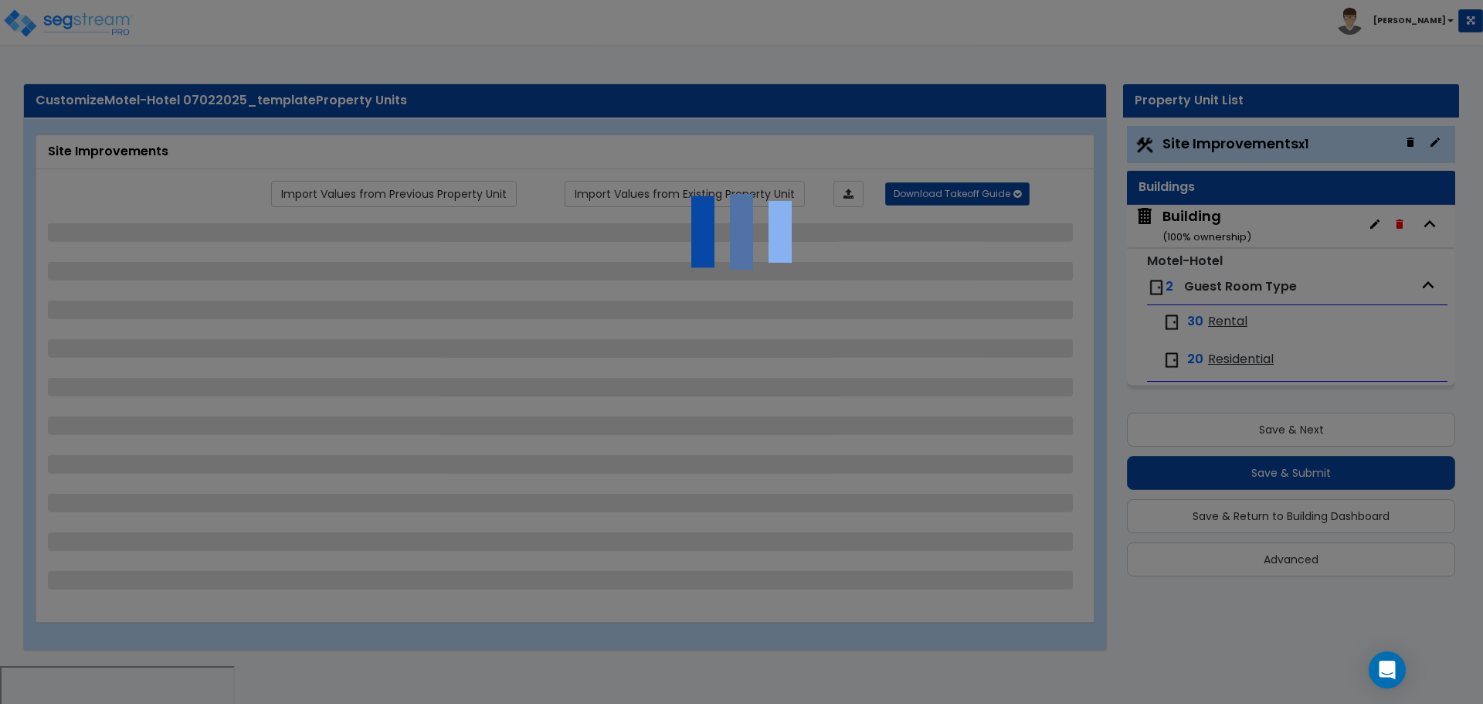
select select "2"
select select "1"
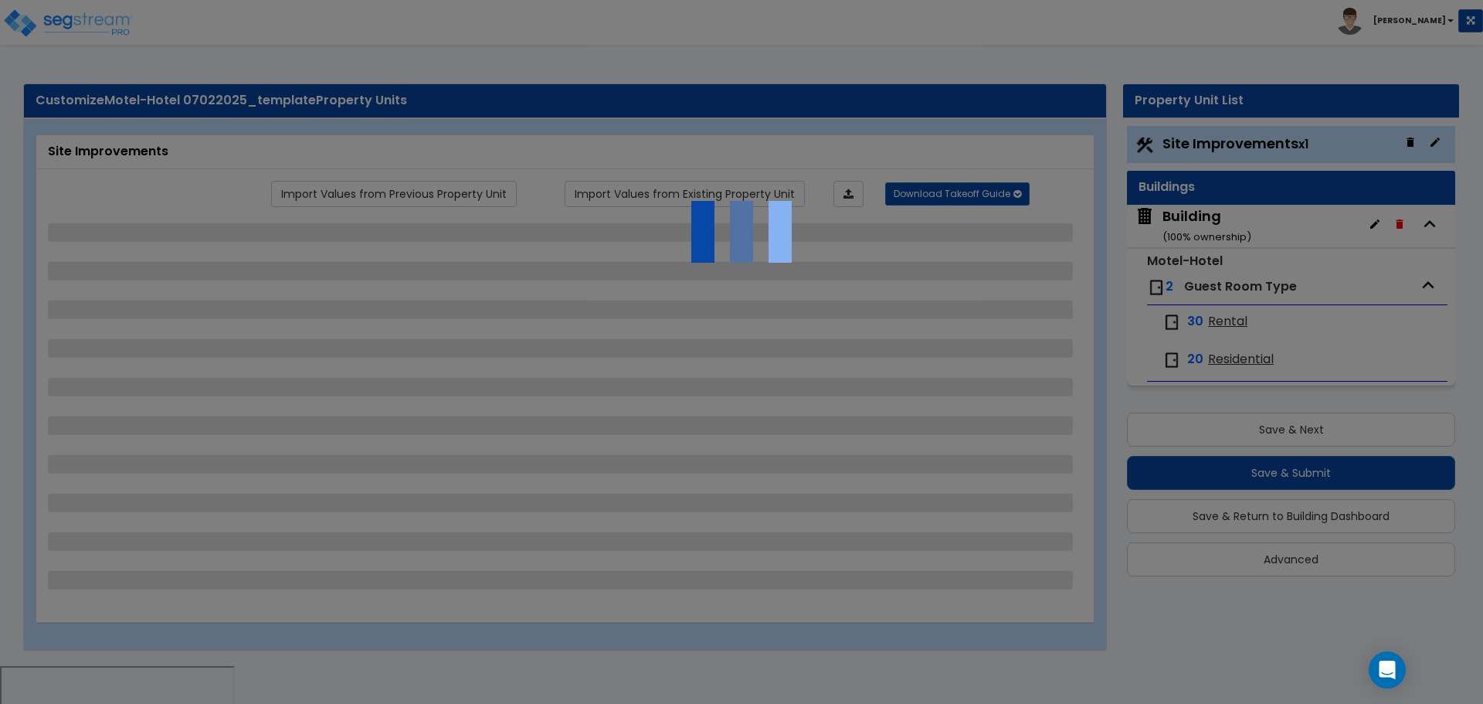
select select "1"
select select "2"
select select "1"
select select "2"
select select "1"
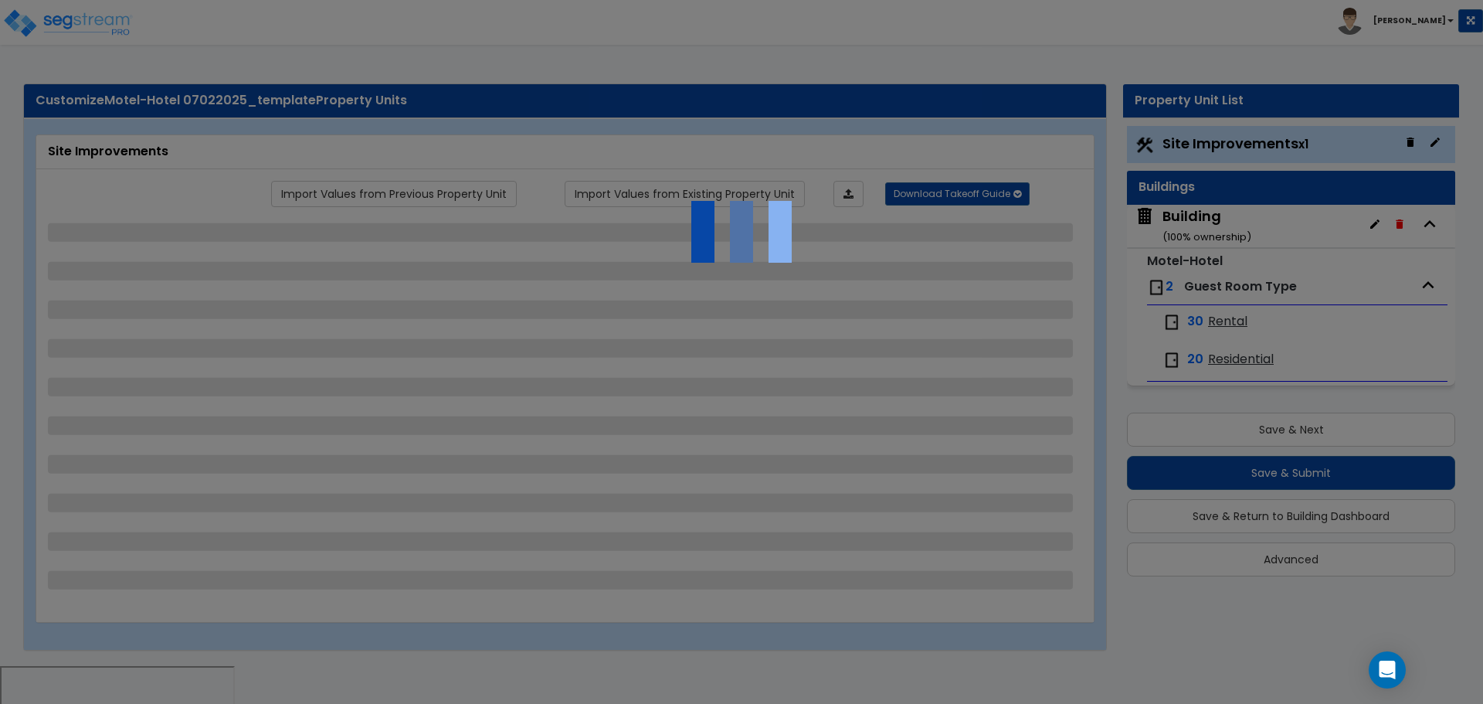
select select "2"
select select "1"
select select "2"
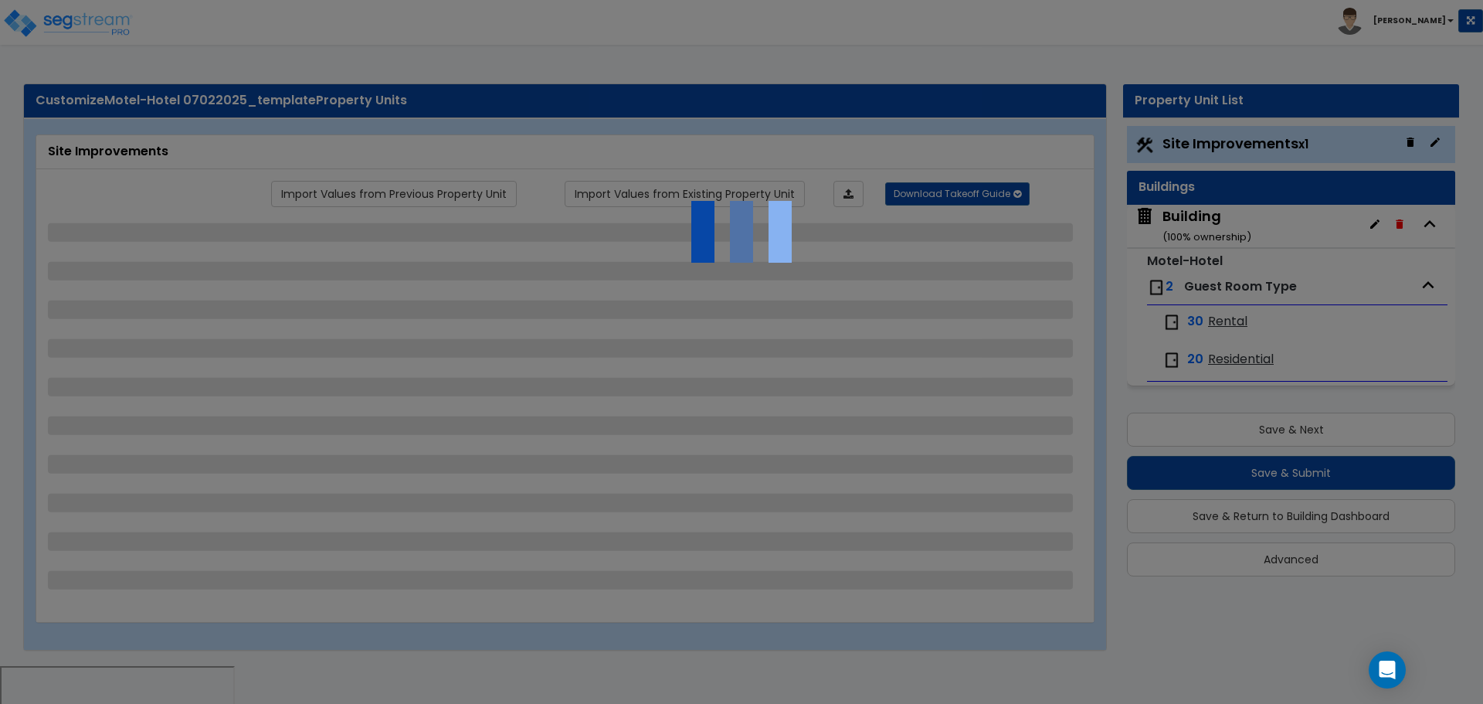
select select "1"
select select "2"
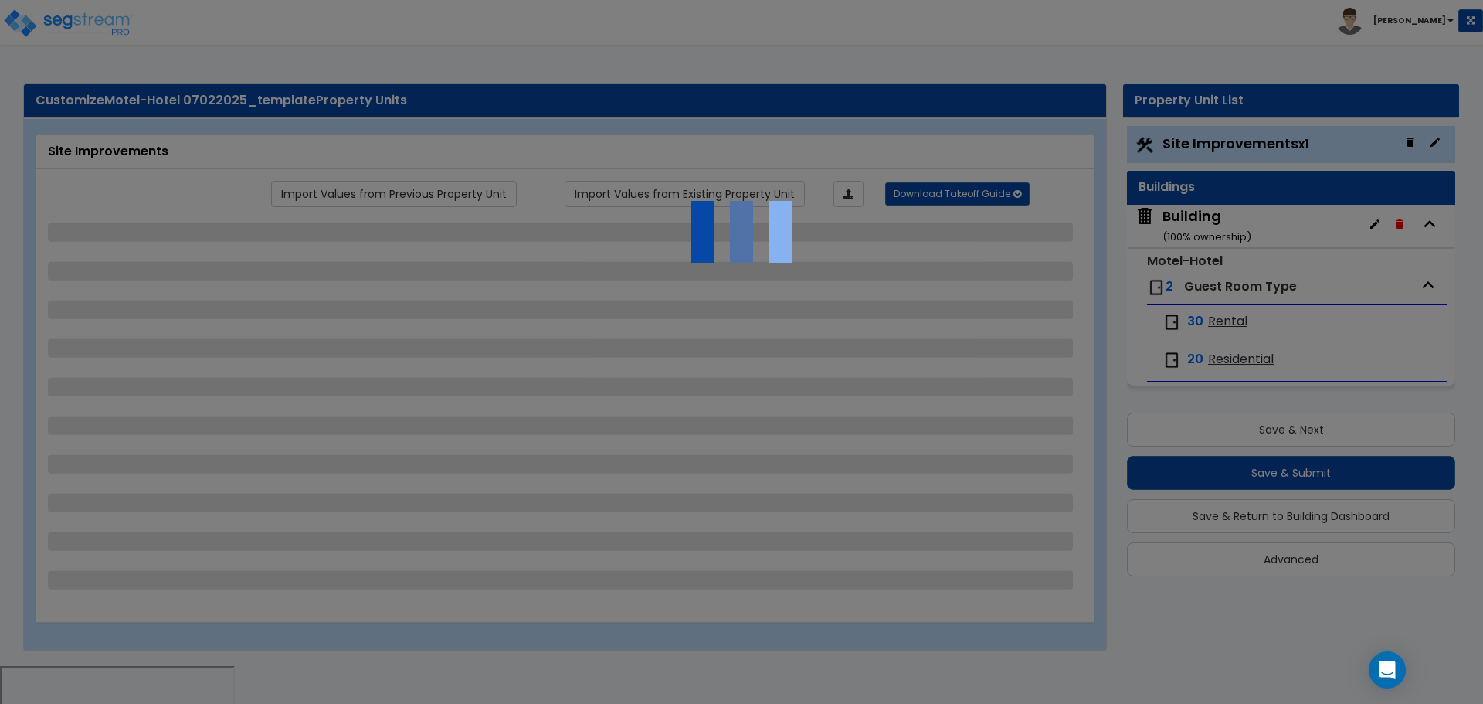
select select "3"
select select "1"
select select "6"
select select "2"
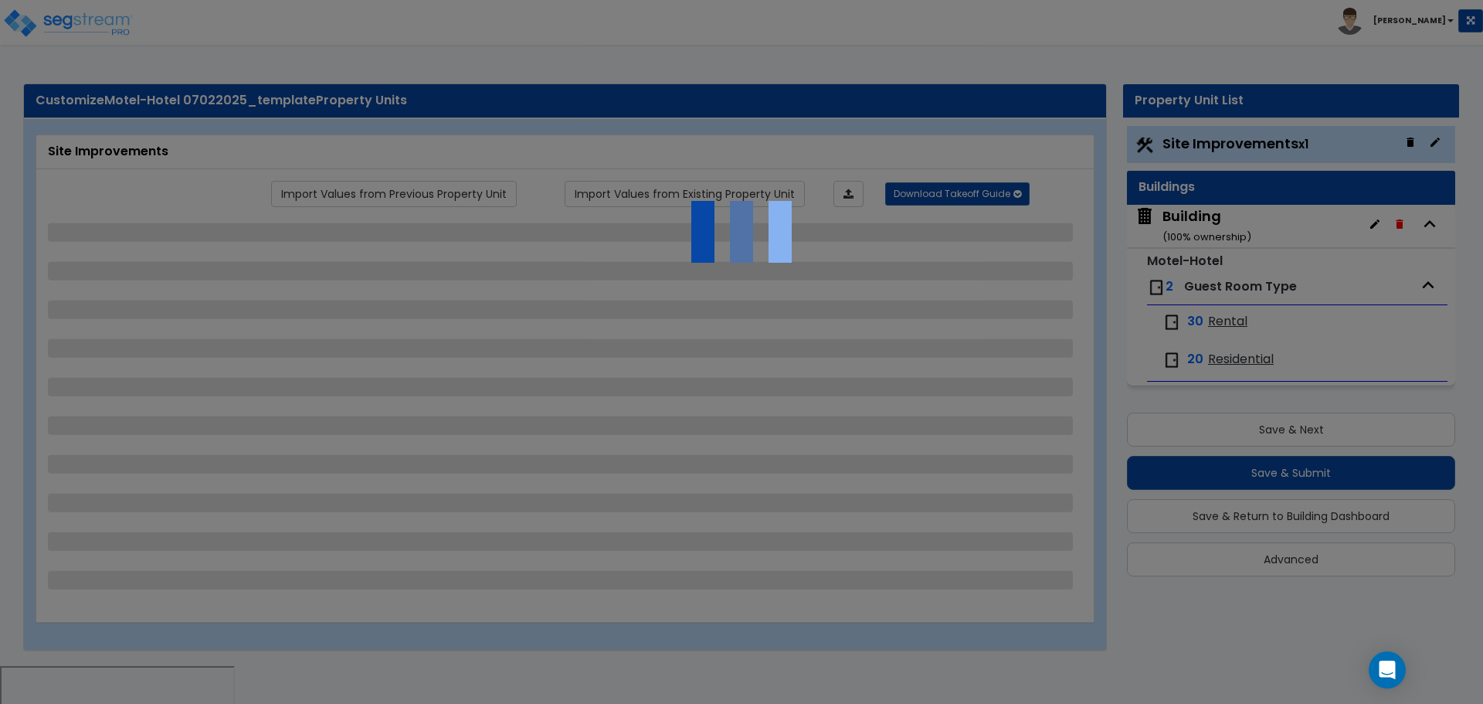
select select "7"
select select "2"
select select "1"
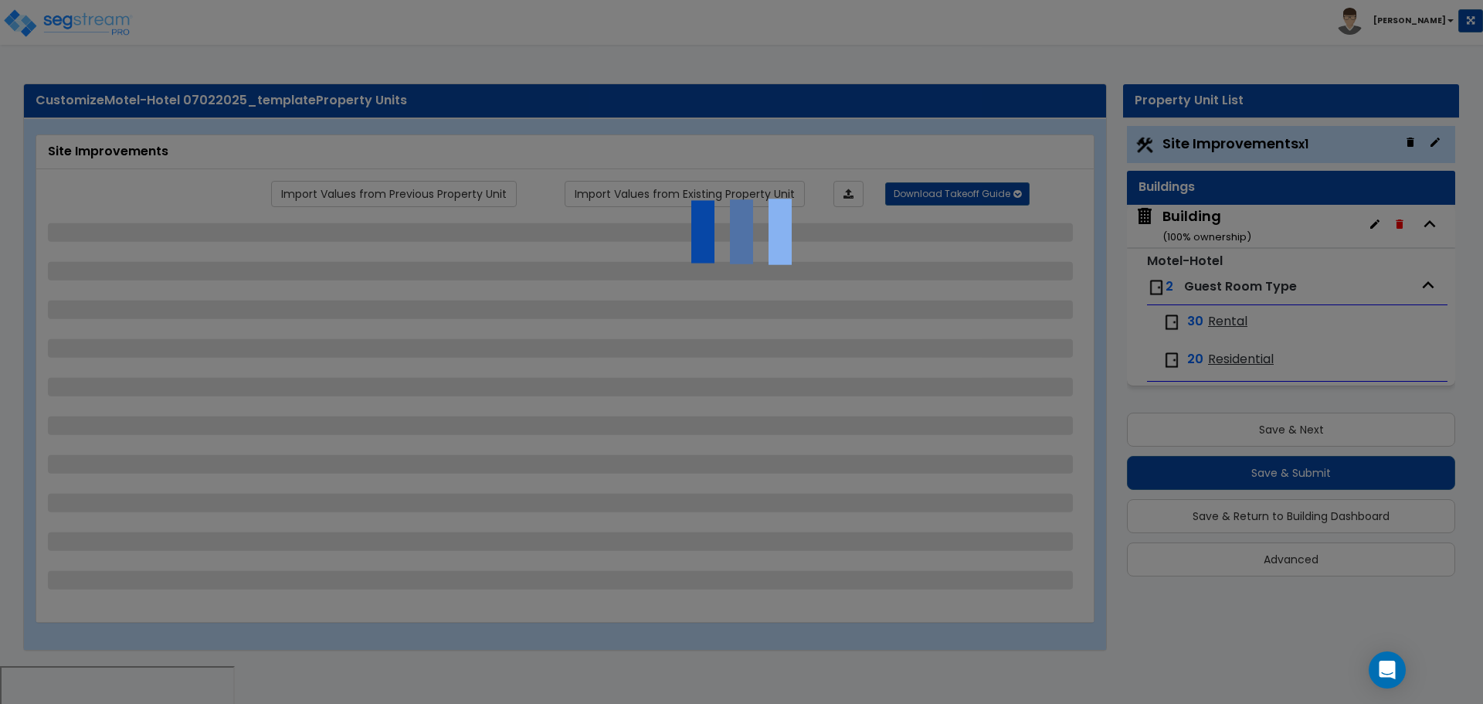
select select "20"
select select "2"
select select "5"
select select "4"
select select "9"
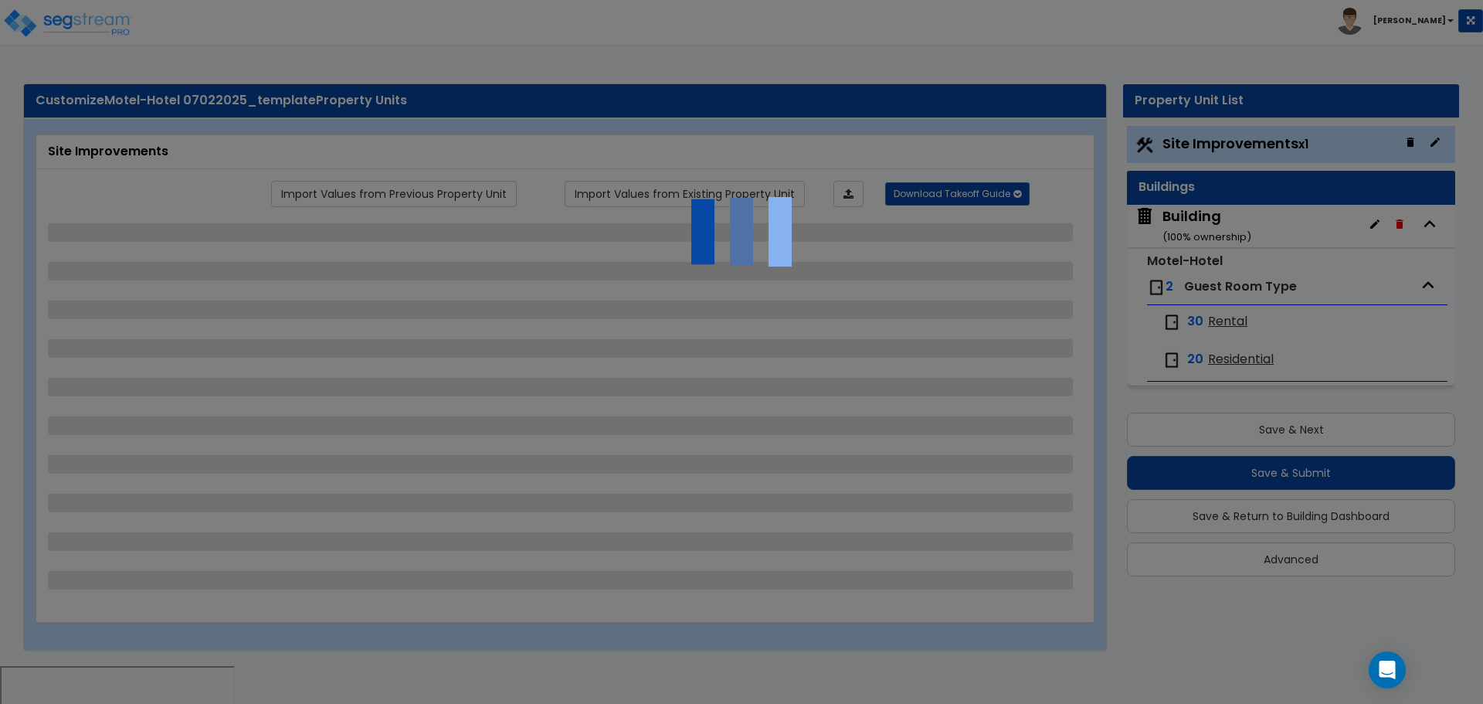
select select "2"
select select "3"
select select "1"
select select "4"
select select "1"
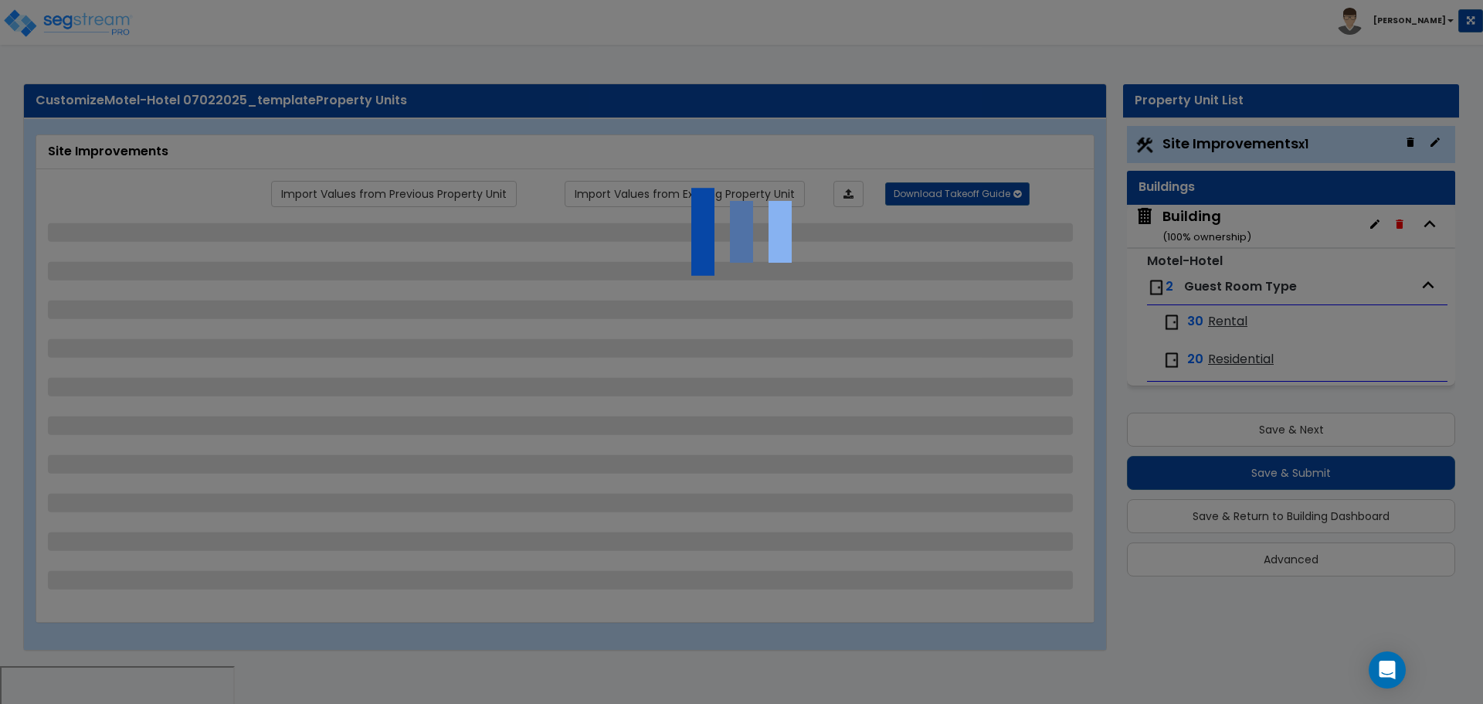
select select "2"
select select "3"
select select "1"
select select "2"
select select "1"
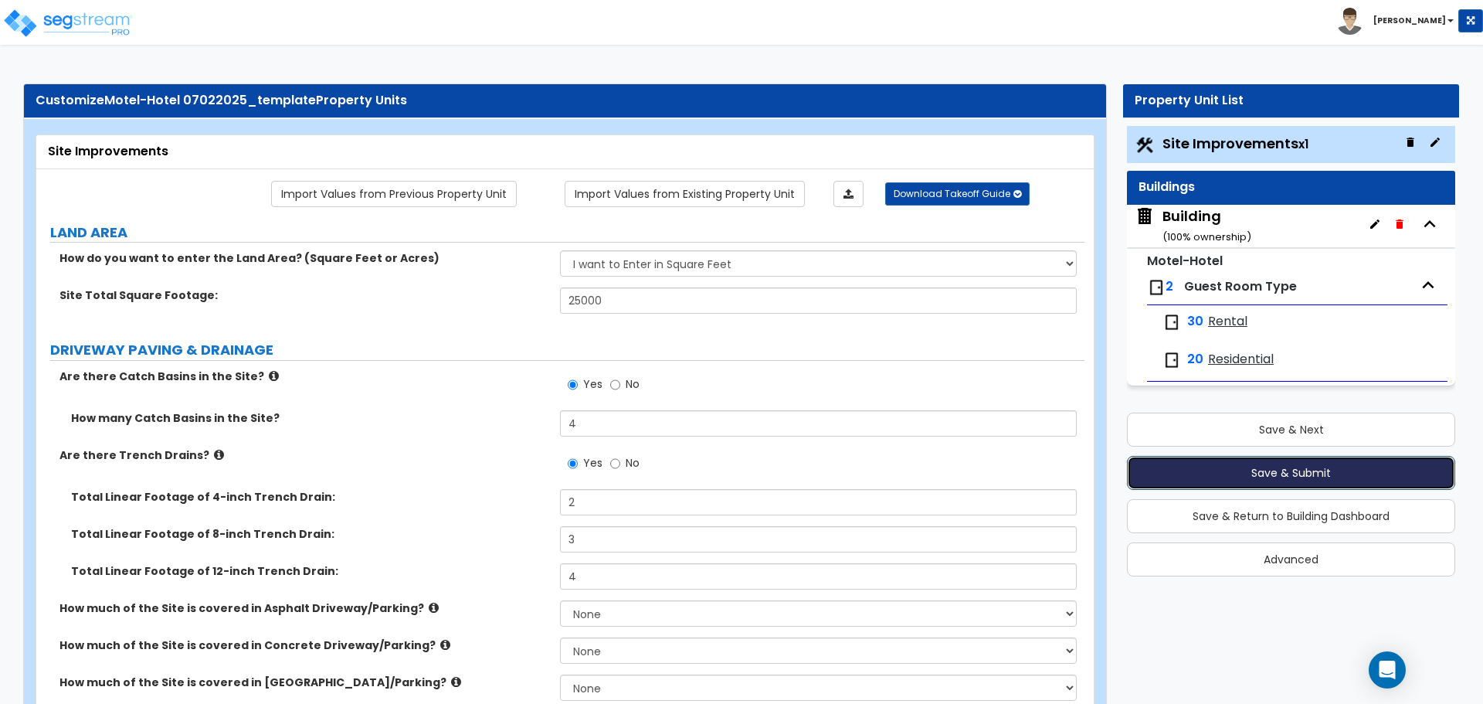
click at [1247, 471] on button "Save & Submit" at bounding box center [1291, 473] width 328 height 34
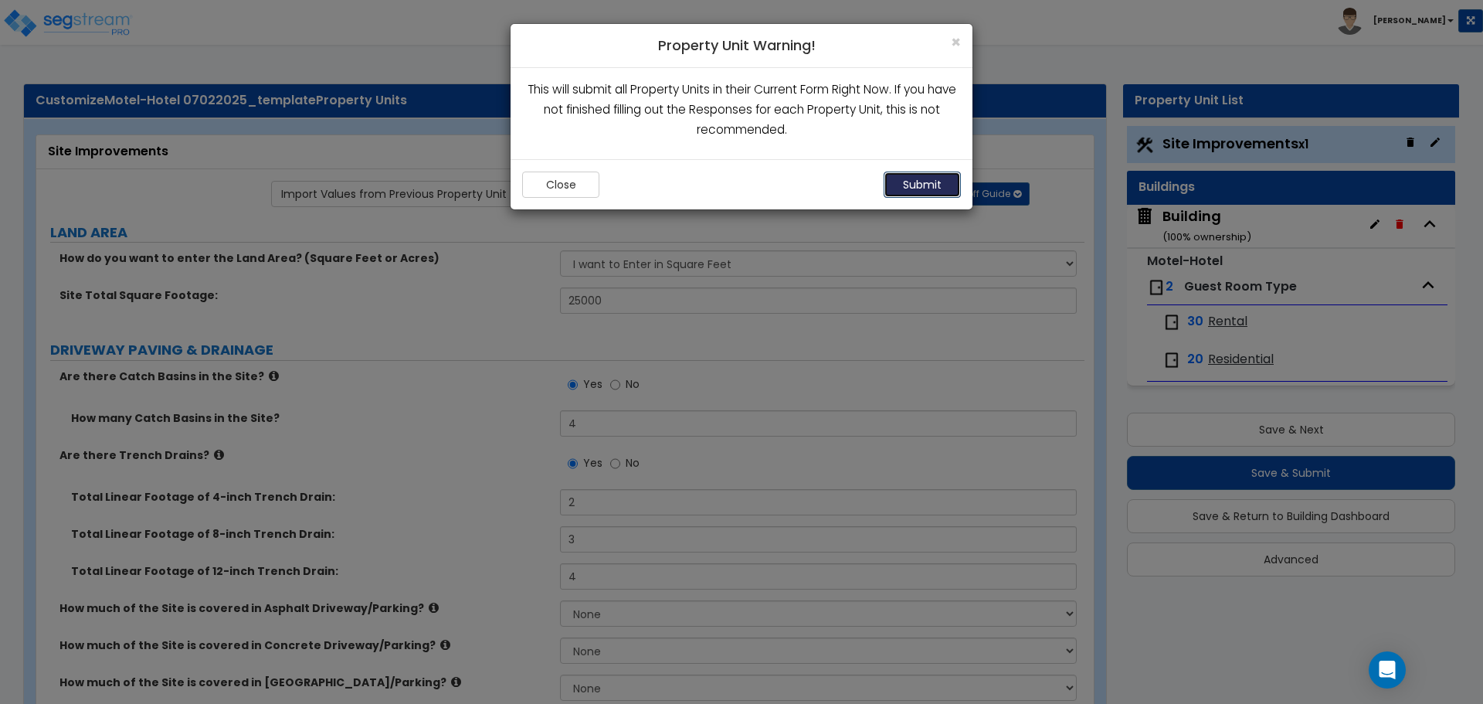
click at [945, 176] on button "Submit" at bounding box center [922, 184] width 77 height 26
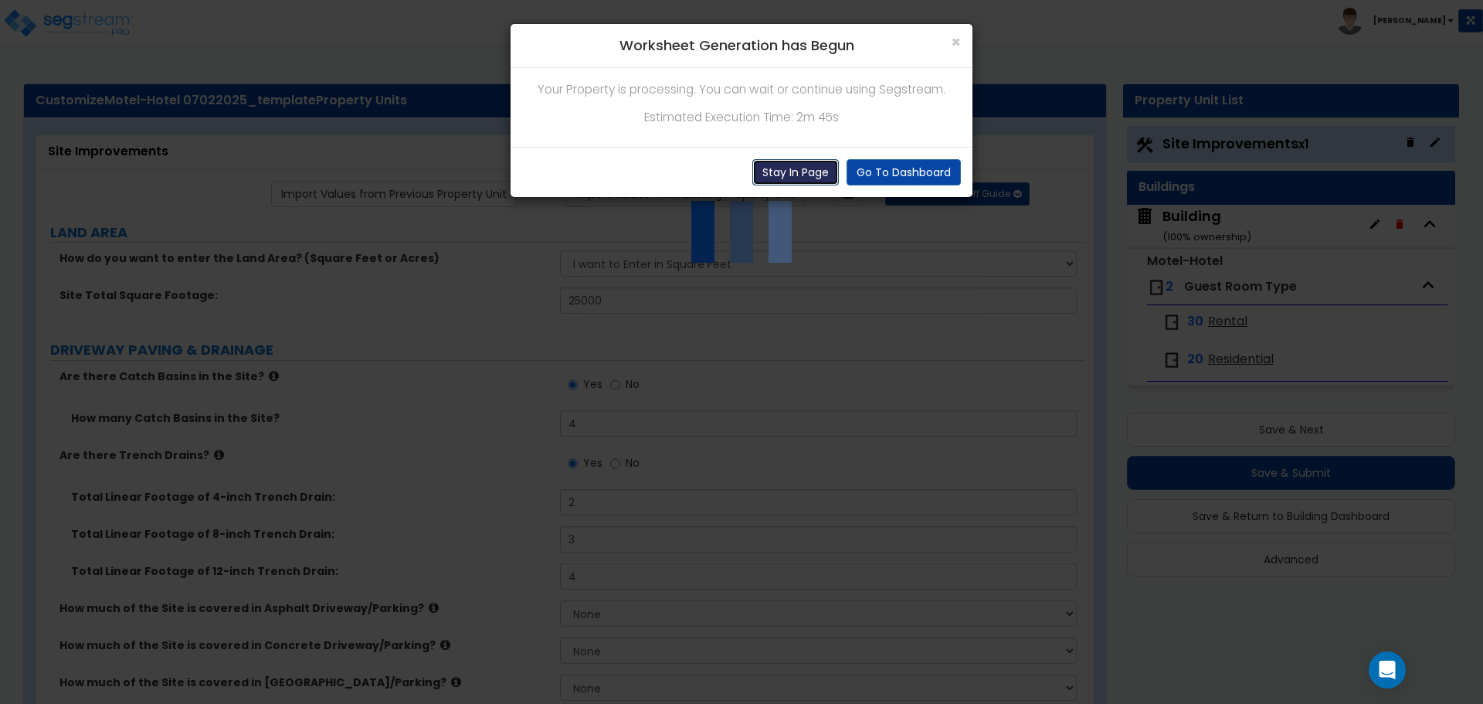
click at [803, 175] on button "Stay In Page" at bounding box center [795, 172] width 87 height 26
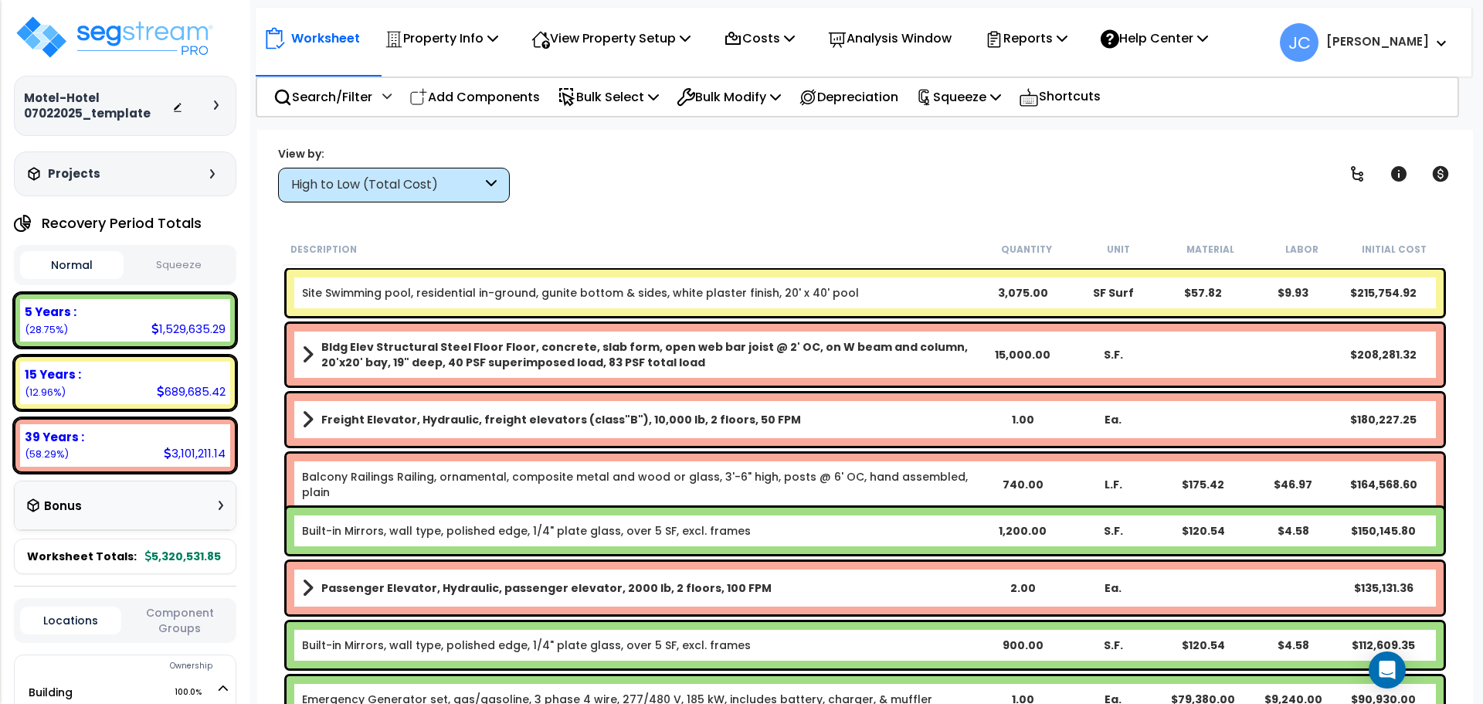
click at [449, 192] on div "High to Low (Total Cost)" at bounding box center [386, 185] width 191 height 18
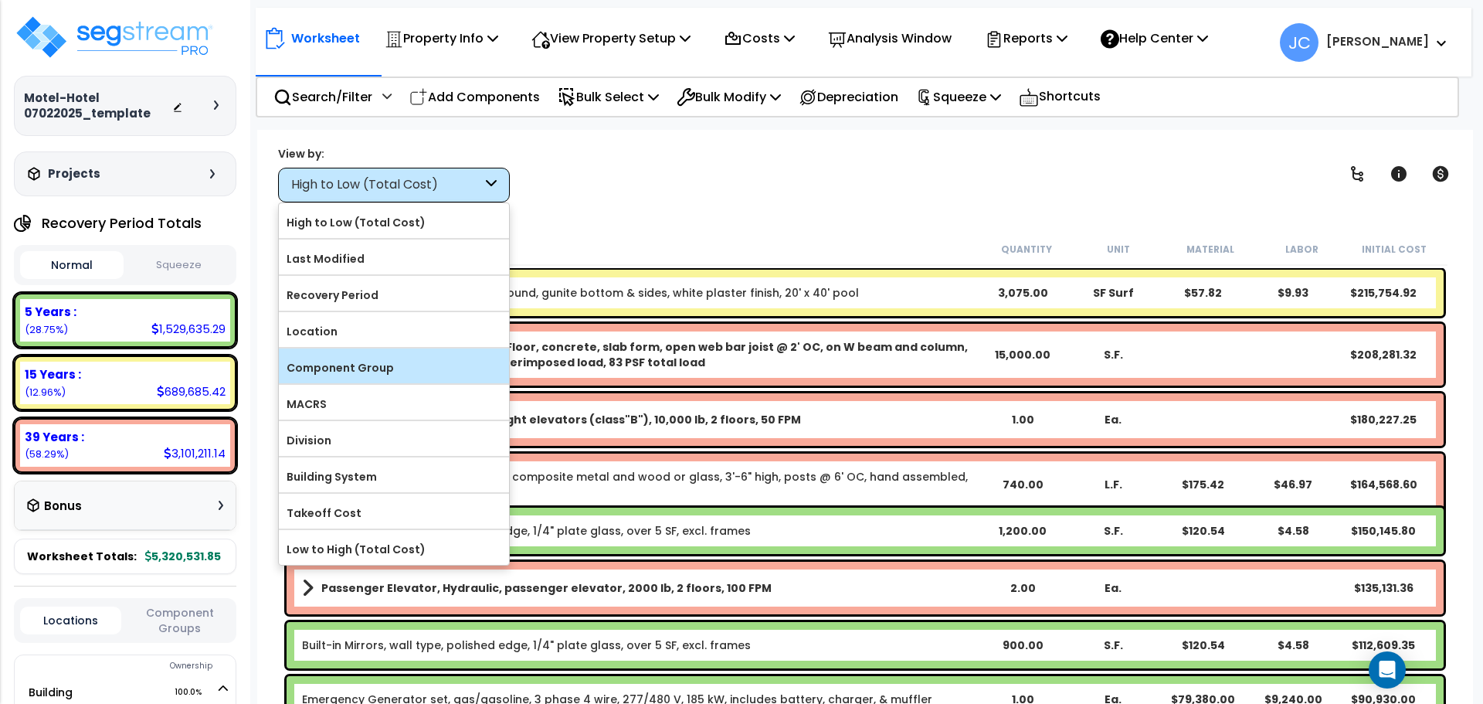
click at [429, 368] on label "Component Group" at bounding box center [394, 367] width 230 height 23
click at [0, 0] on input "Component Group" at bounding box center [0, 0] width 0 height 0
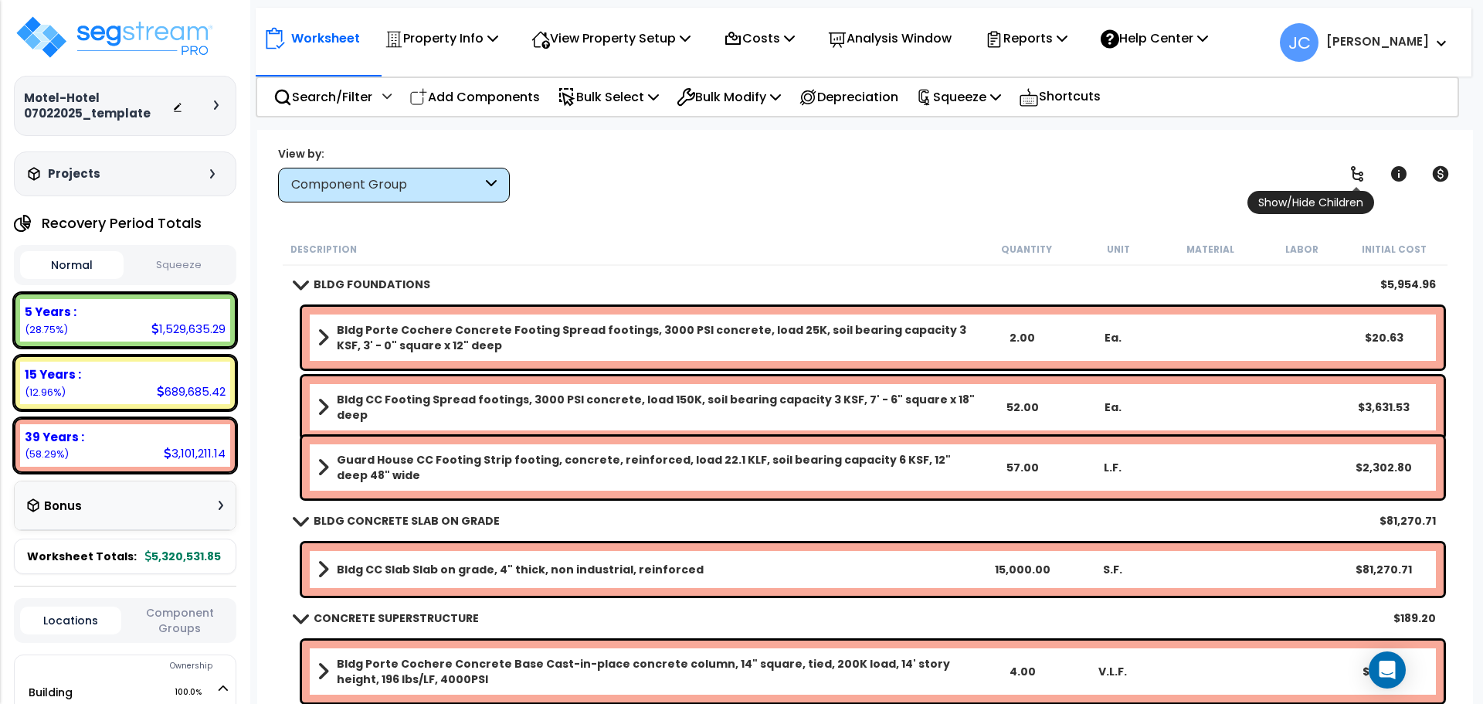
click at [1342, 180] on link at bounding box center [1357, 174] width 34 height 34
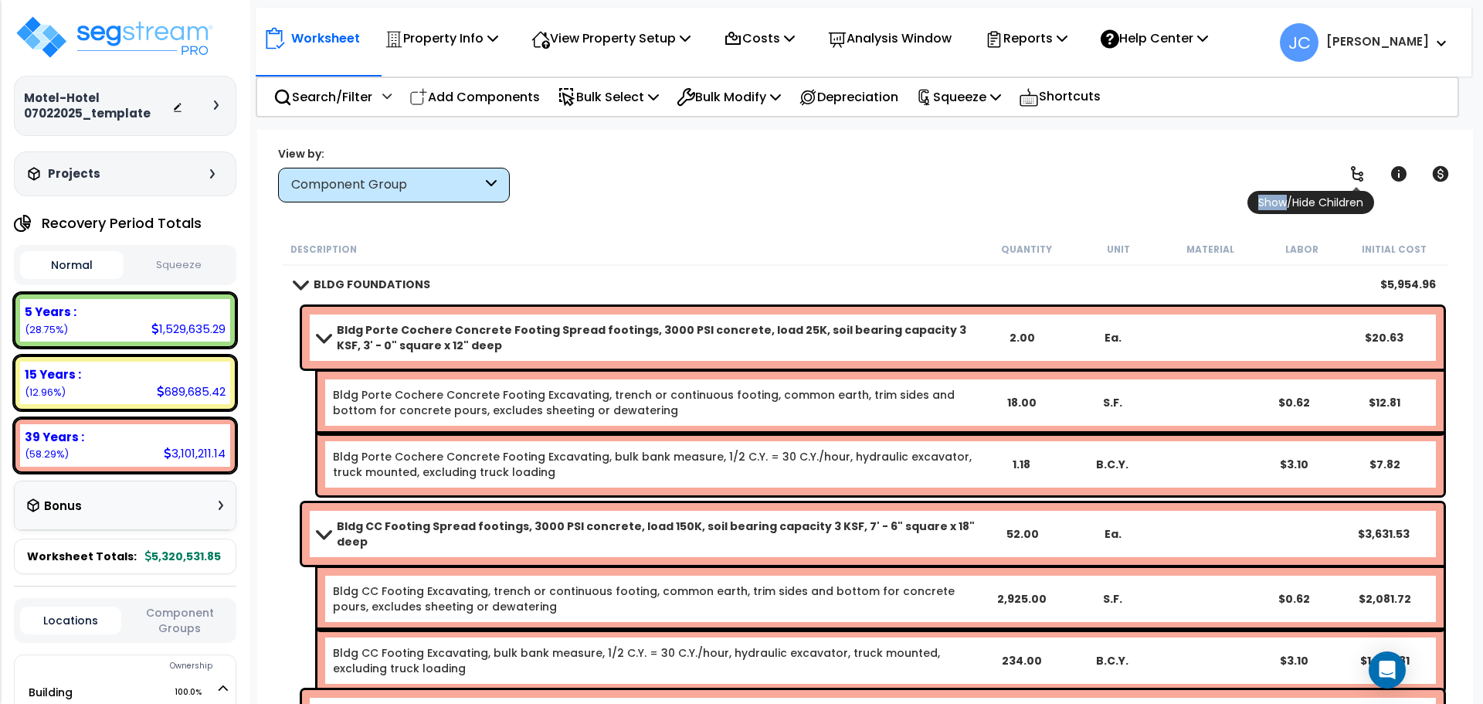
click at [1343, 180] on link at bounding box center [1357, 174] width 34 height 34
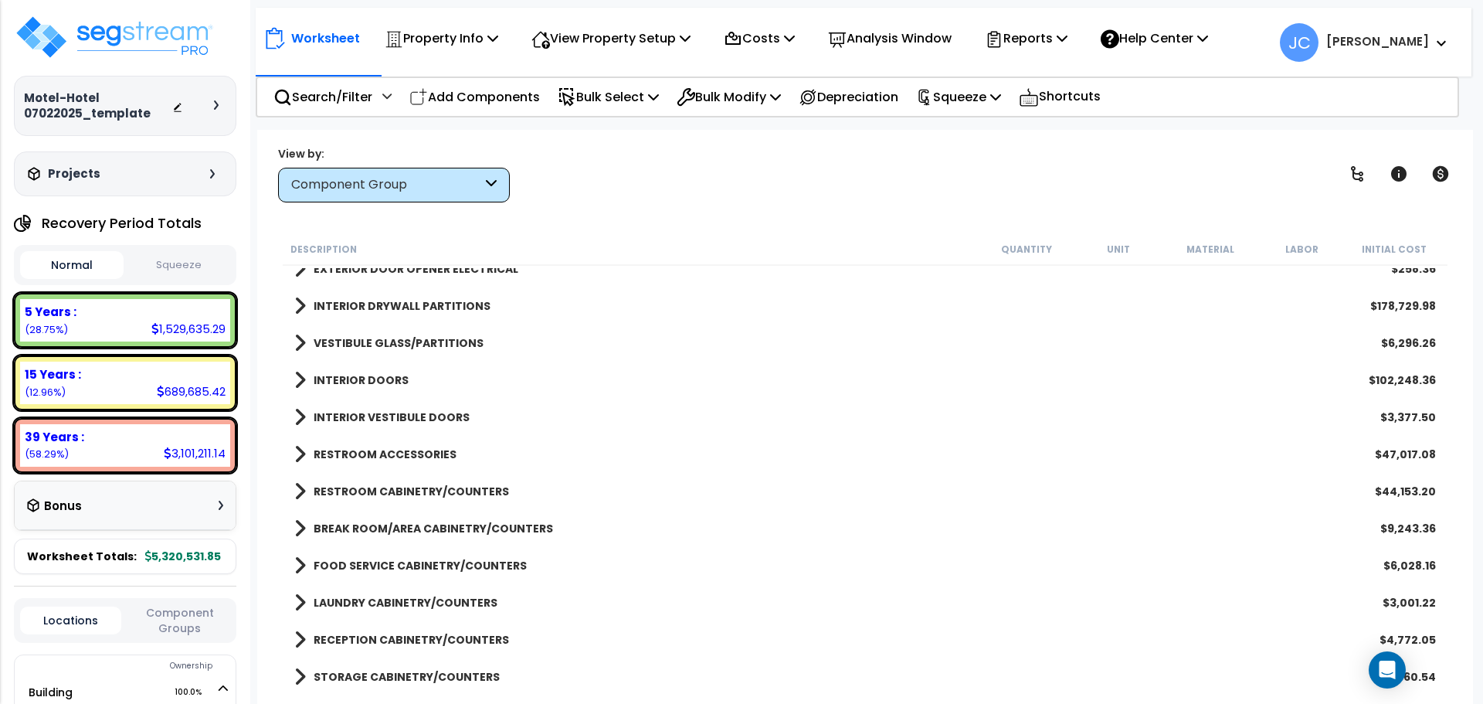
scroll to position [720, 0]
click at [436, 338] on b "INTERIOR DRYWALL PARTITIONS" at bounding box center [402, 342] width 177 height 15
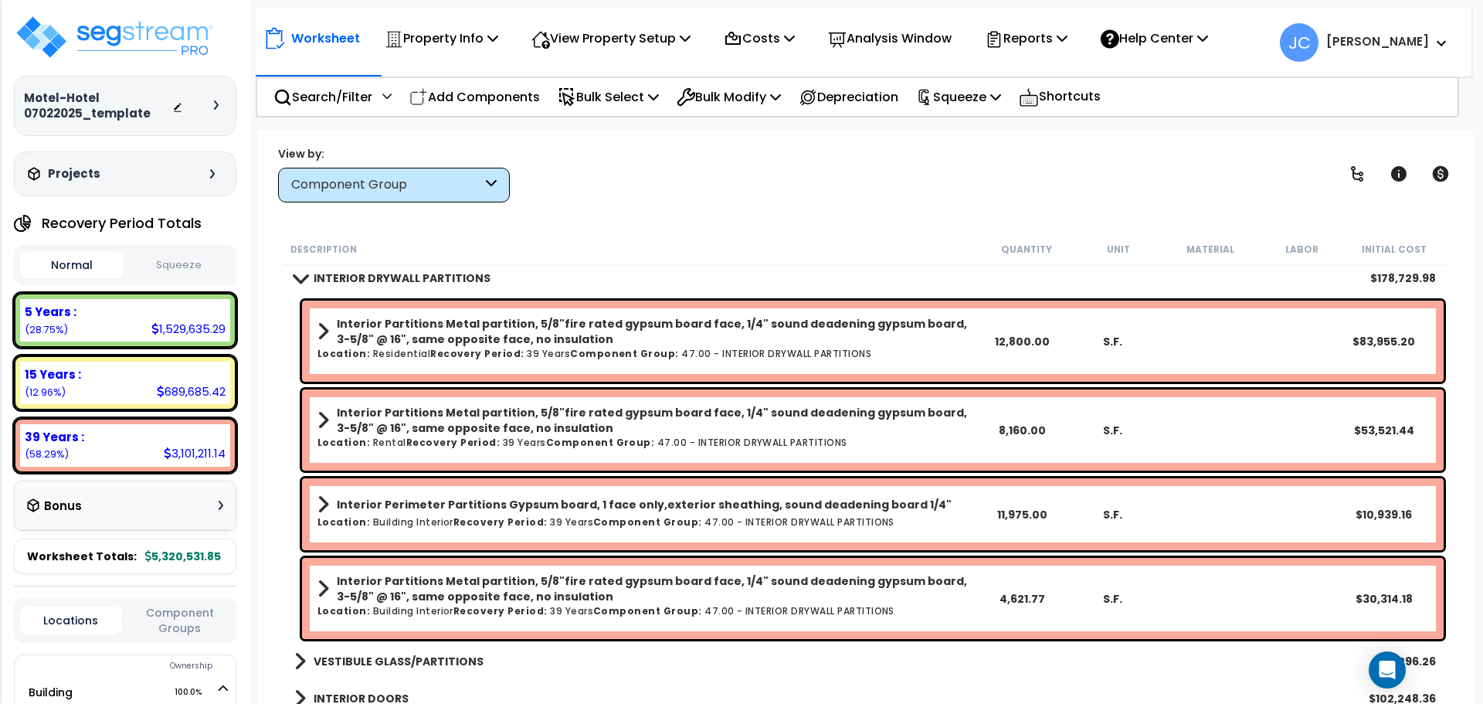
scroll to position [785, 0]
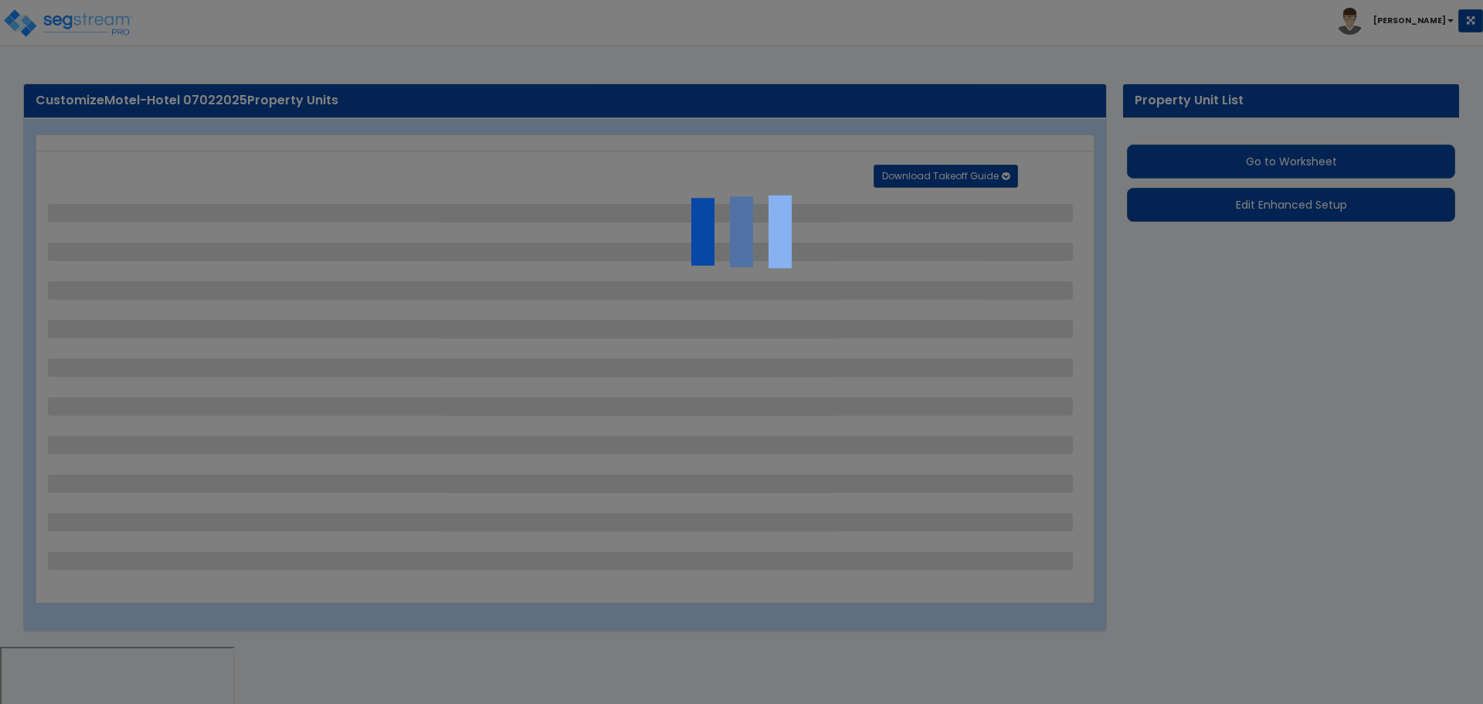
select select "2"
select select "1"
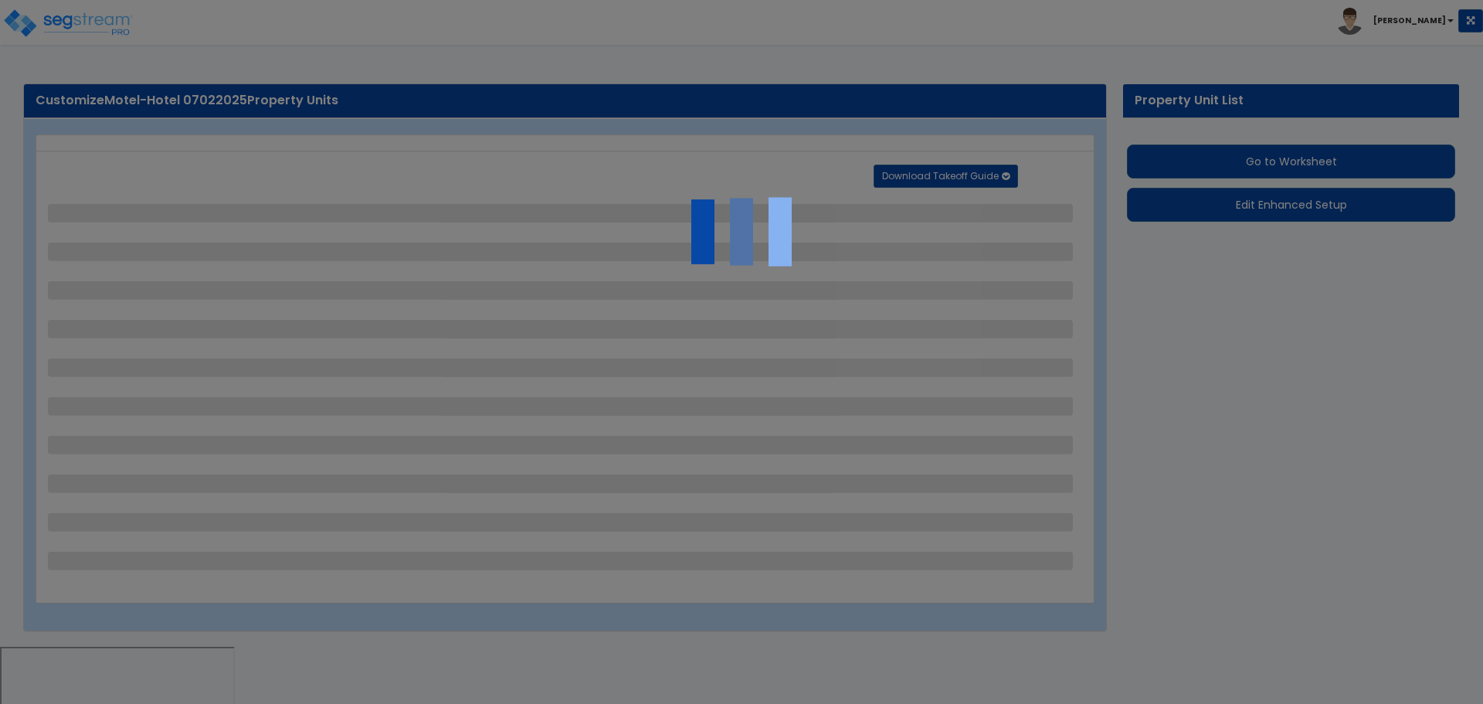
select select "1"
select select "2"
select select "1"
select select "2"
select select "1"
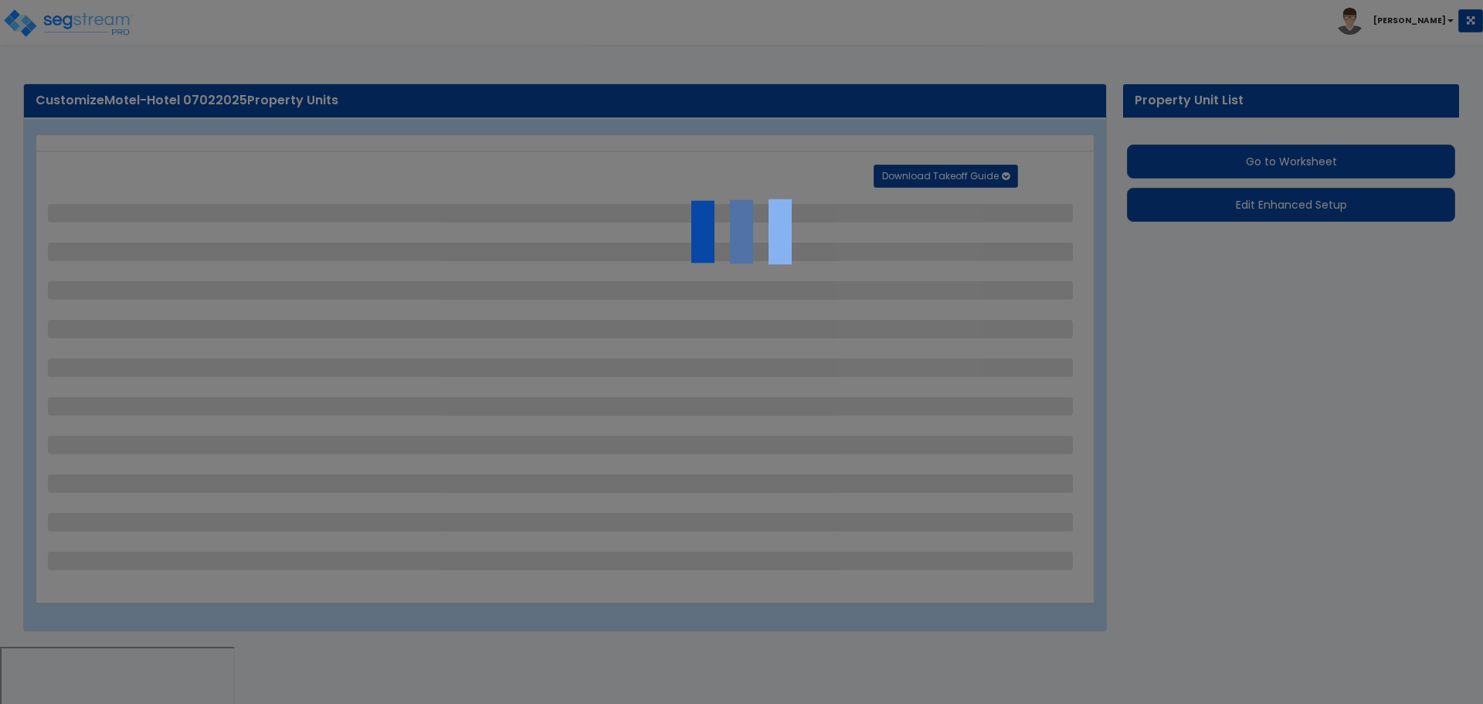
select select "2"
select select "1"
select select "2"
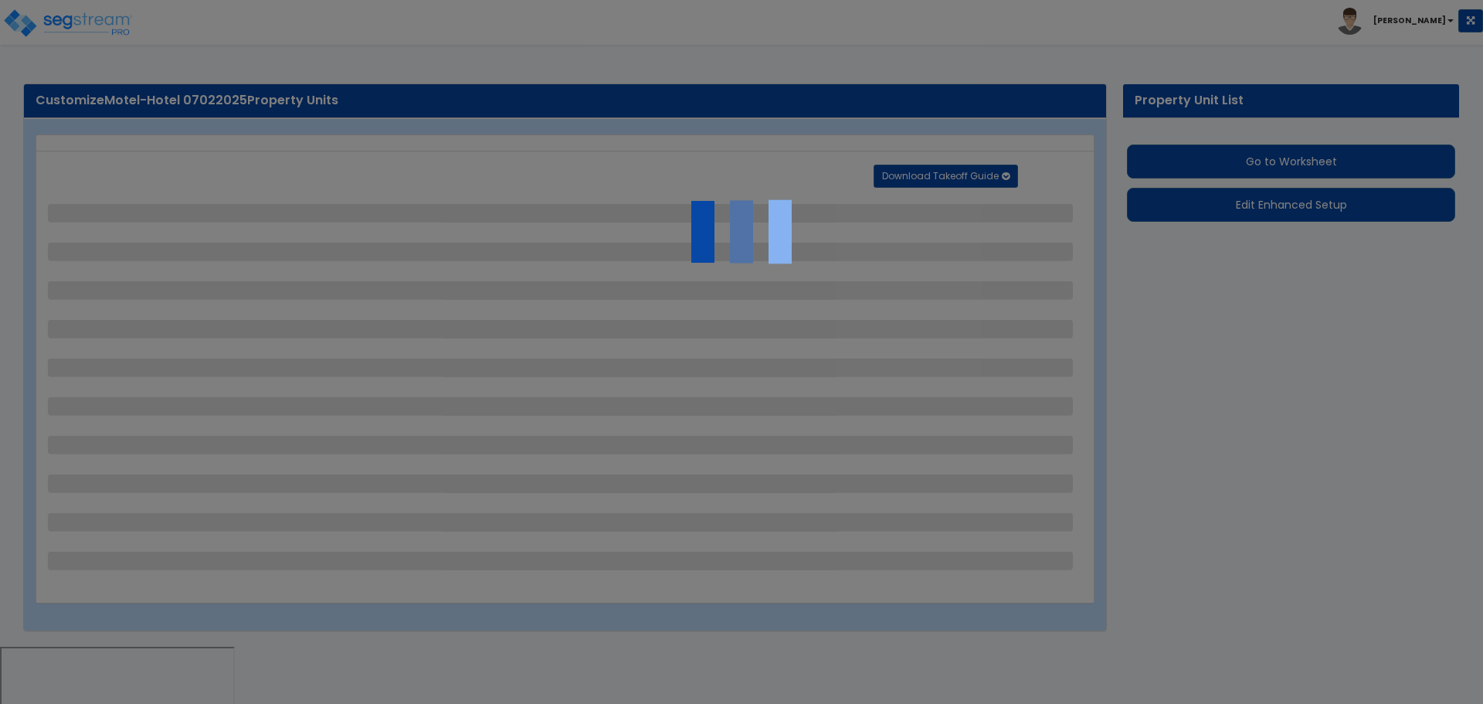
select select "1"
select select "2"
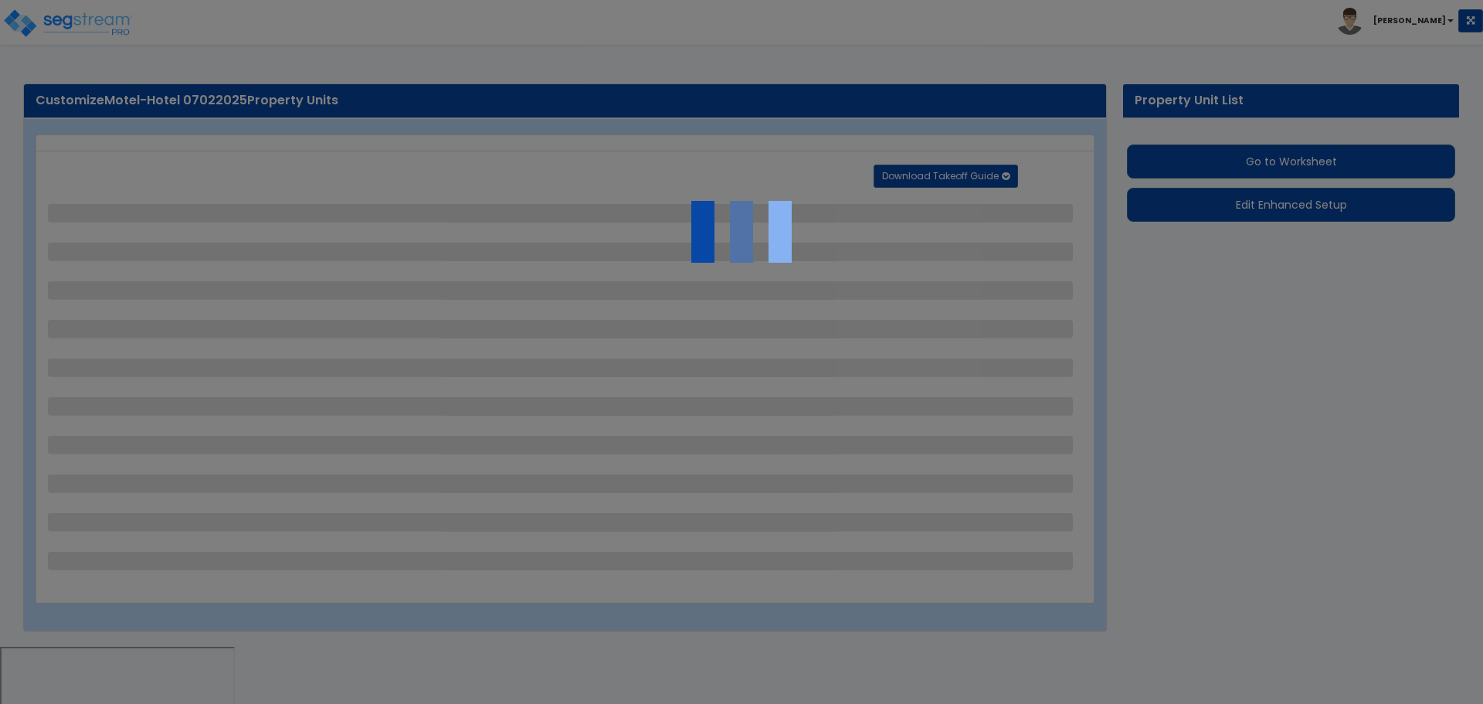
select select "3"
select select "1"
select select "6"
select select "2"
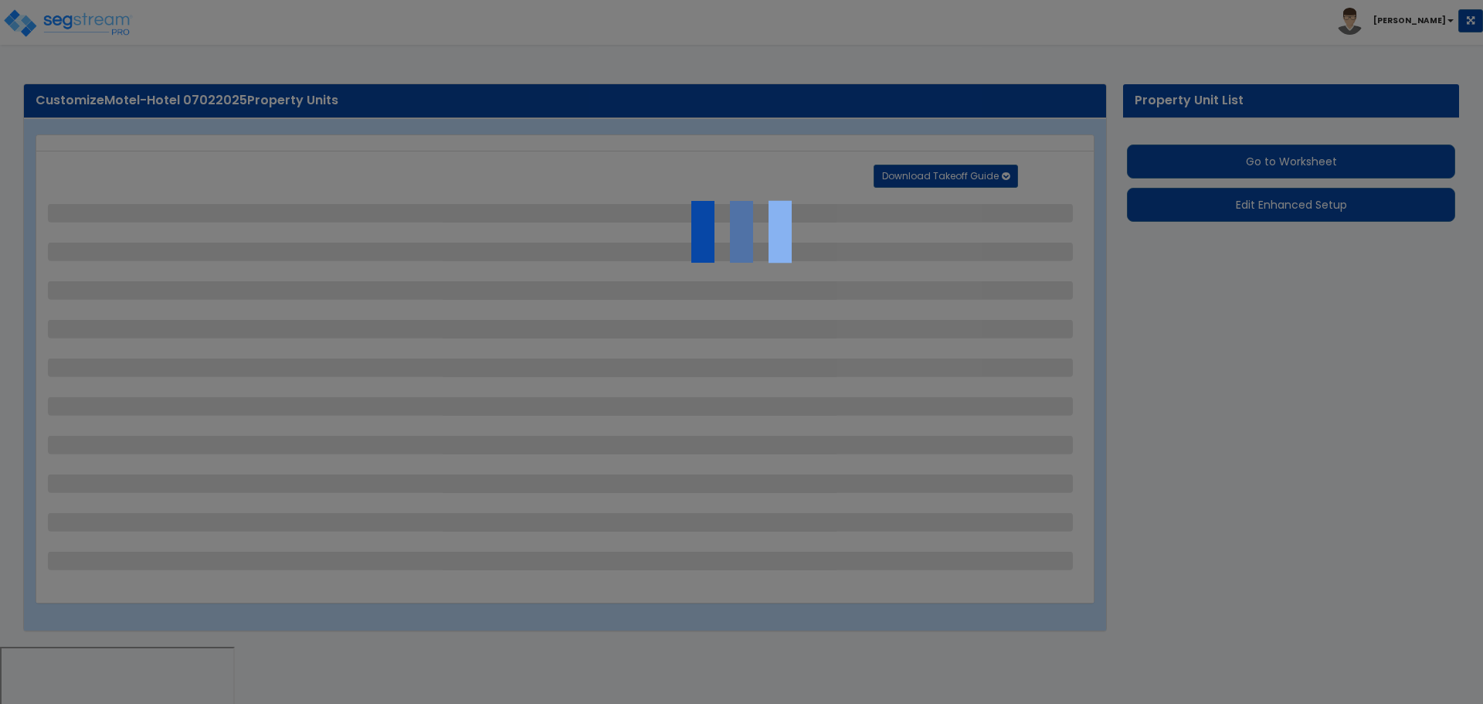
select select "7"
select select "2"
select select "1"
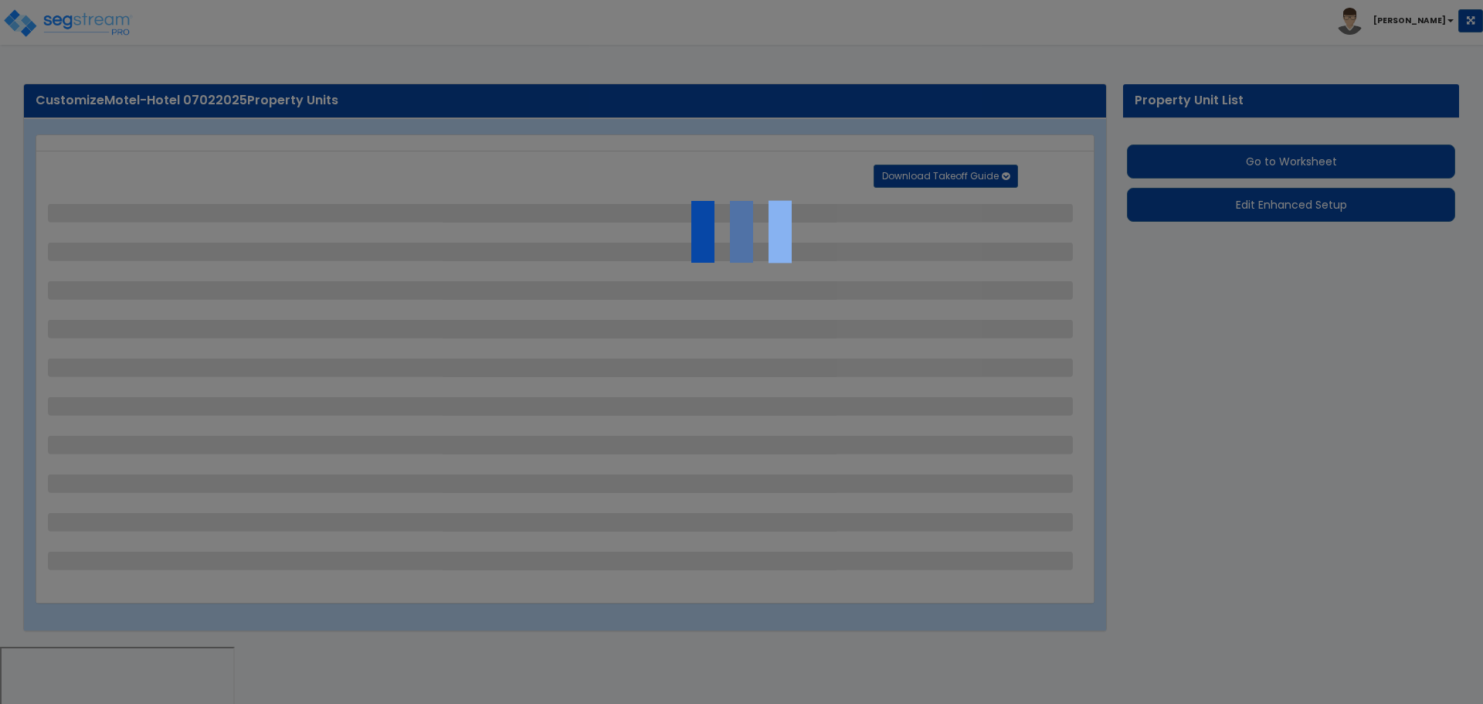
select select "20"
select select "2"
select select "5"
select select "4"
select select "9"
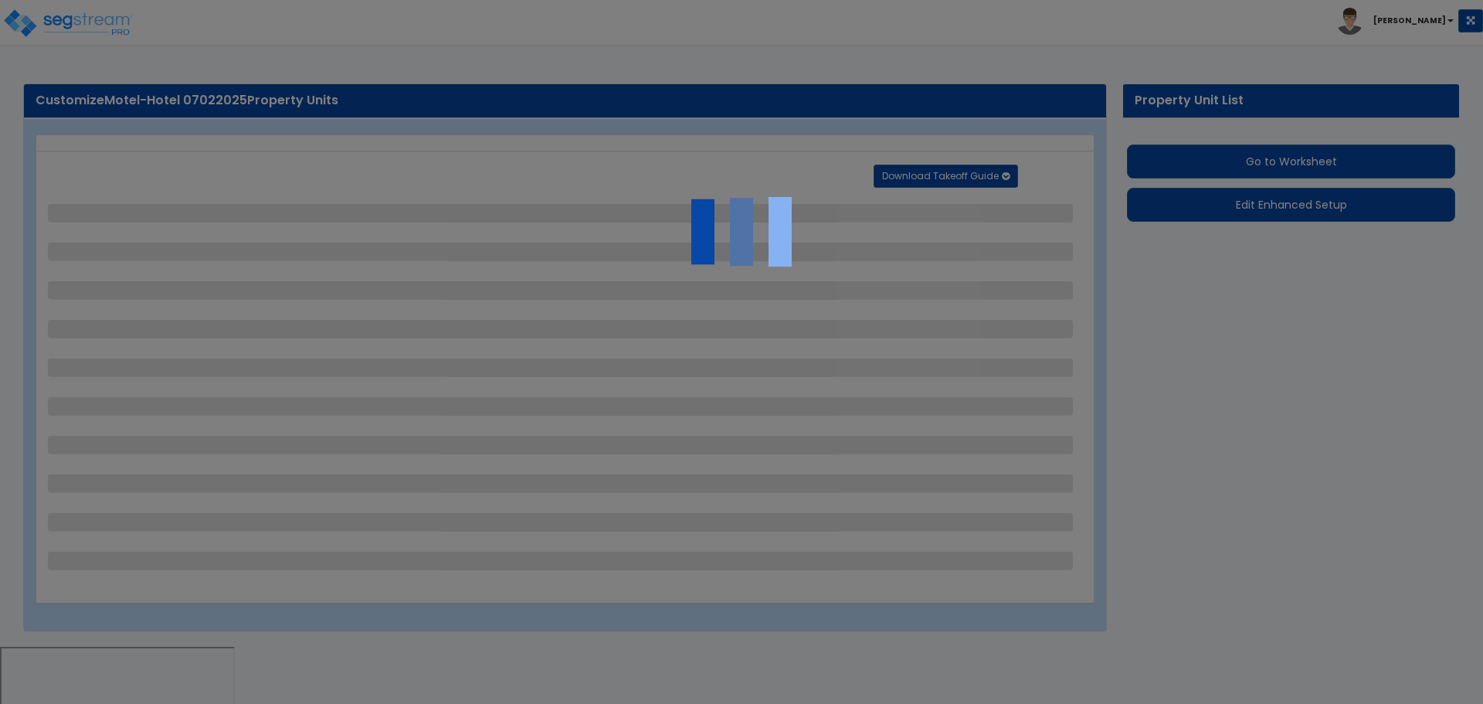
select select "2"
select select "3"
select select "1"
select select "4"
select select "1"
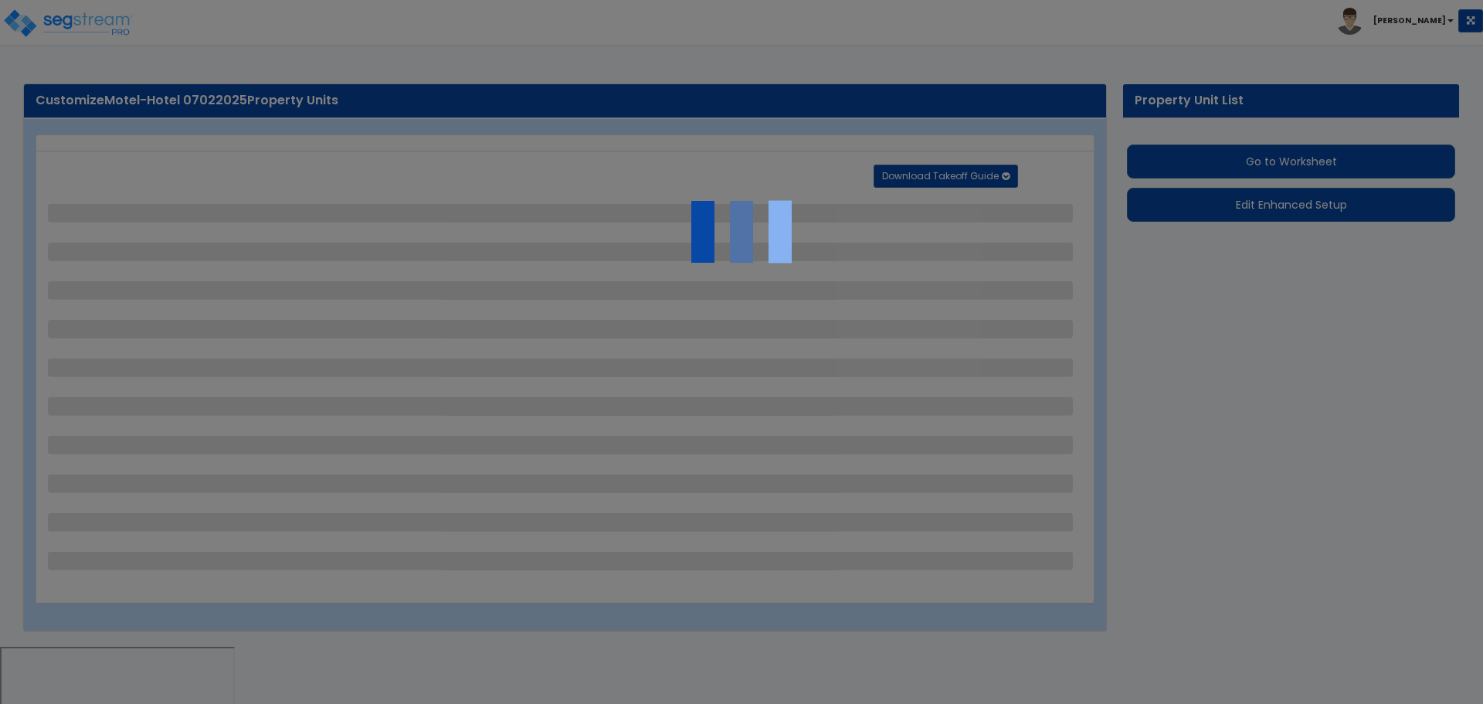
select select "3"
select select "1"
select select "2"
select select "1"
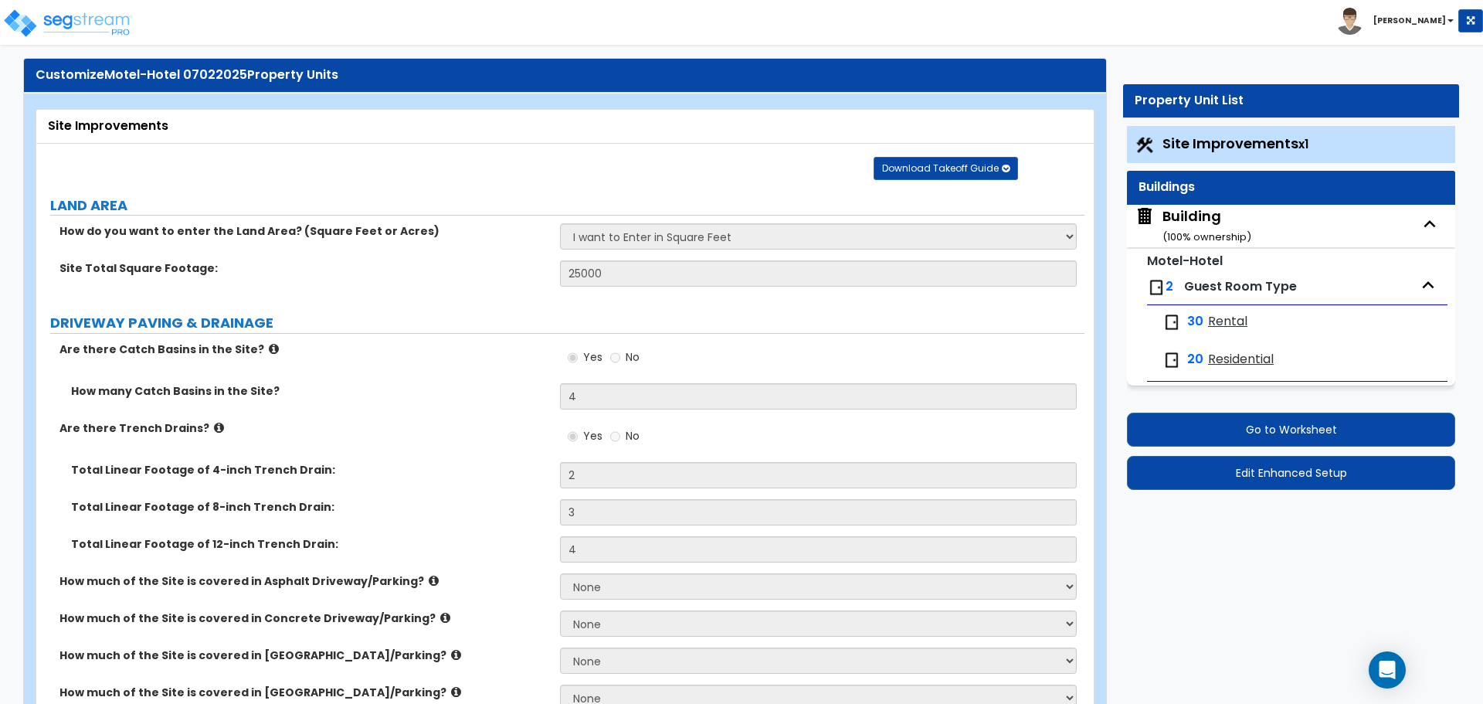
scroll to position [41, 0]
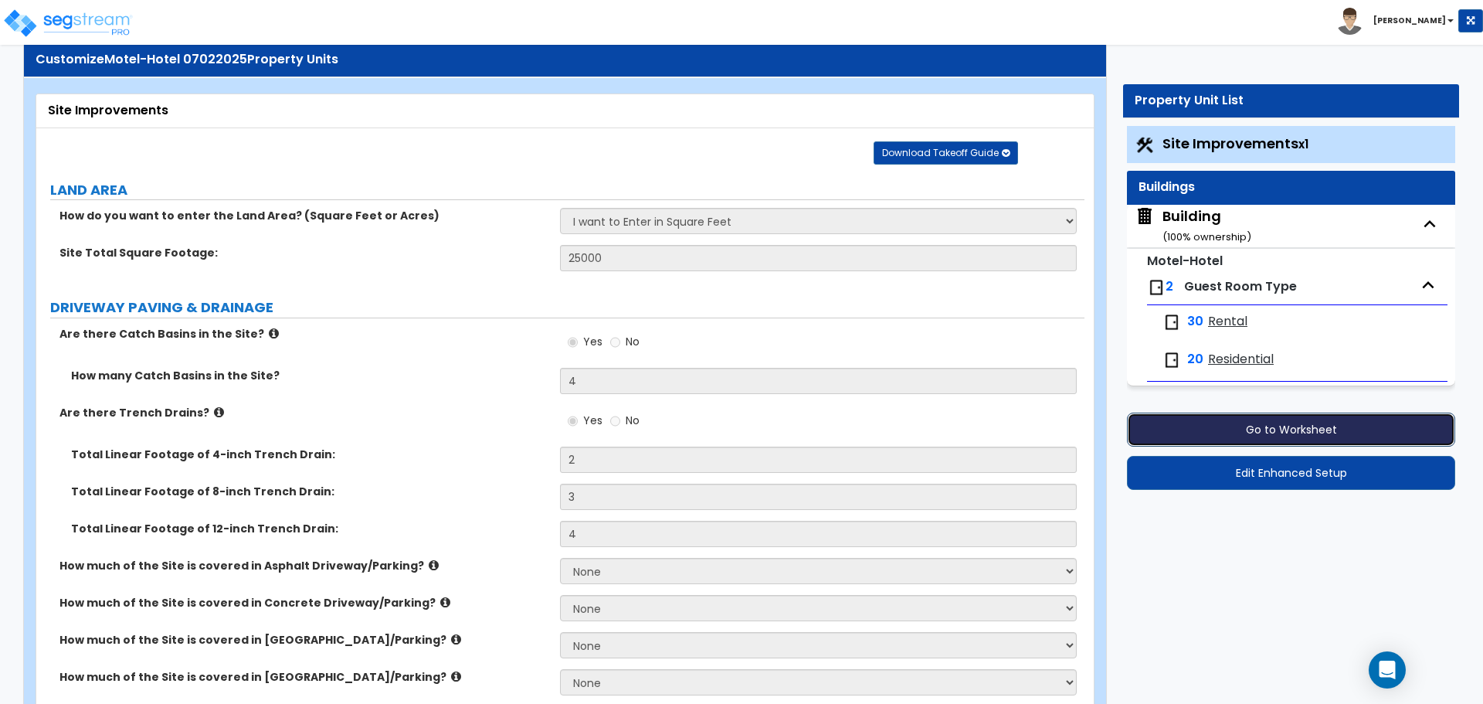
click at [1178, 431] on button "Go to Worksheet" at bounding box center [1291, 429] width 328 height 34
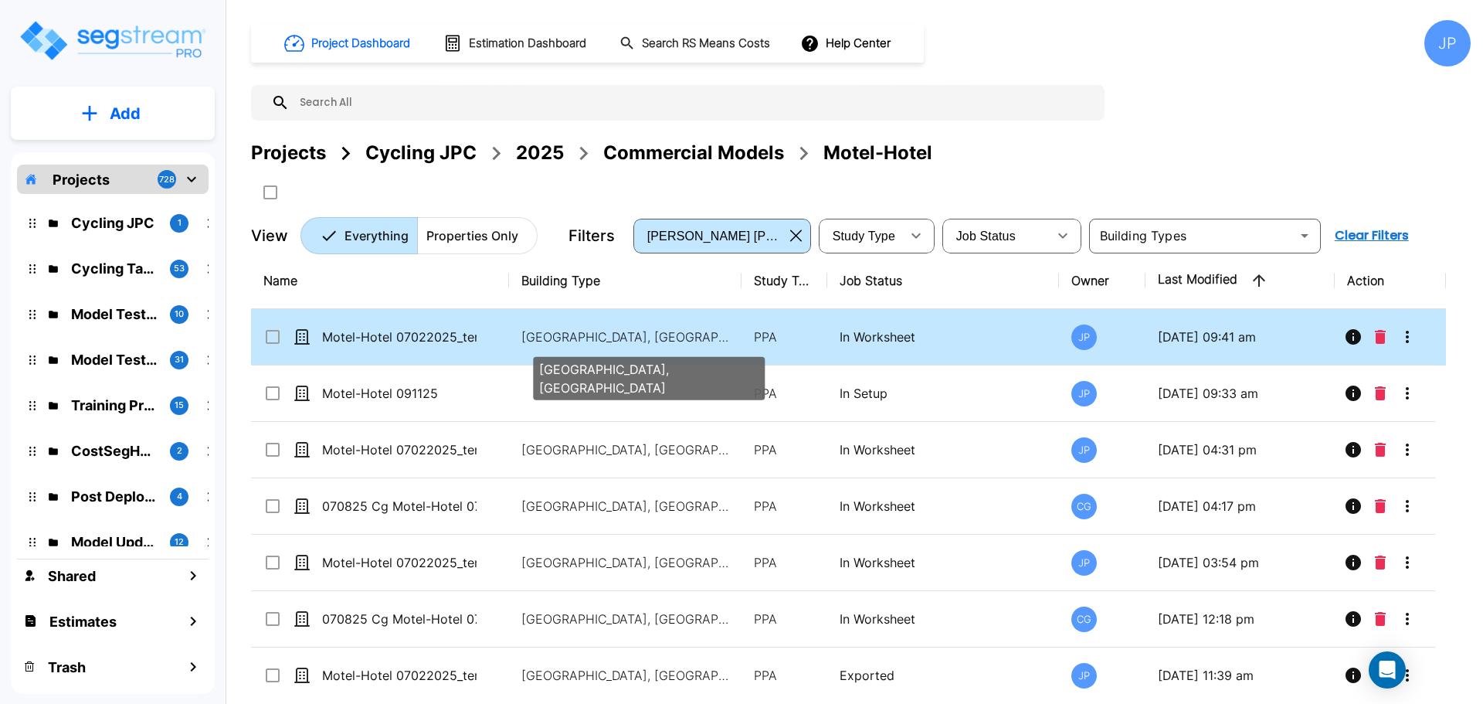
click at [684, 335] on p "[GEOGRAPHIC_DATA], [GEOGRAPHIC_DATA]" at bounding box center [625, 336] width 209 height 19
click at [684, 335] on p "Motel-Hotel, Motel-Hotel Site" at bounding box center [625, 336] width 209 height 19
checkbox input "true"
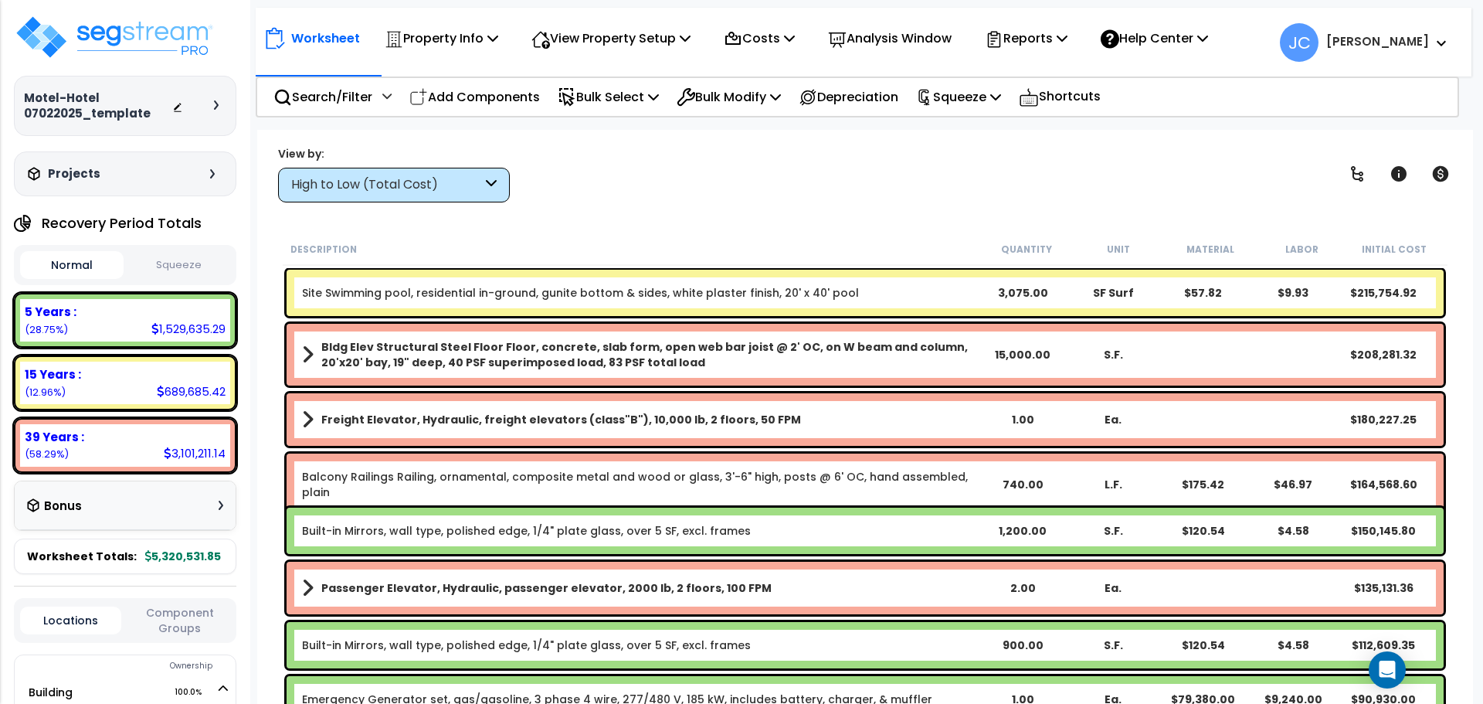
click at [440, 190] on div "High to Low (Total Cost)" at bounding box center [386, 185] width 191 height 18
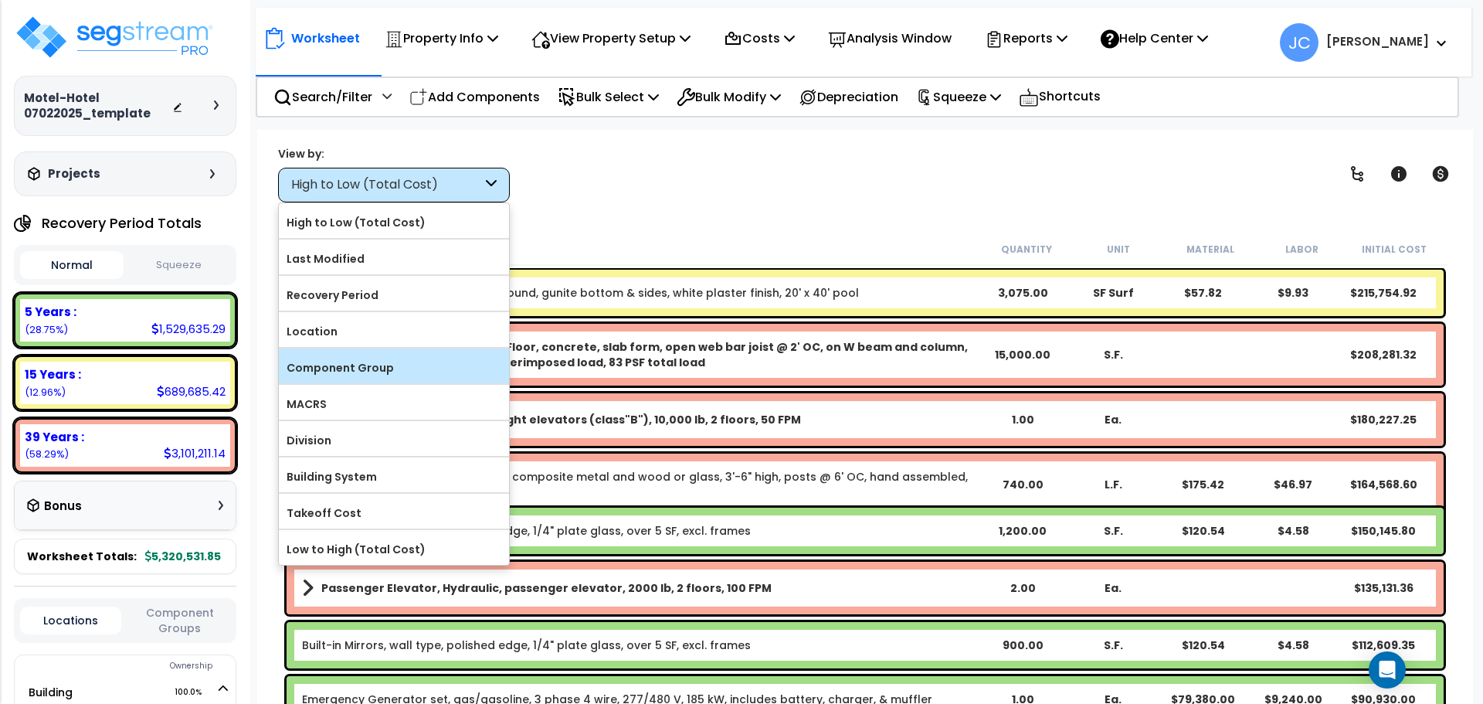
click at [429, 357] on label "Component Group" at bounding box center [394, 367] width 230 height 23
click at [0, 0] on input "Component Group" at bounding box center [0, 0] width 0 height 0
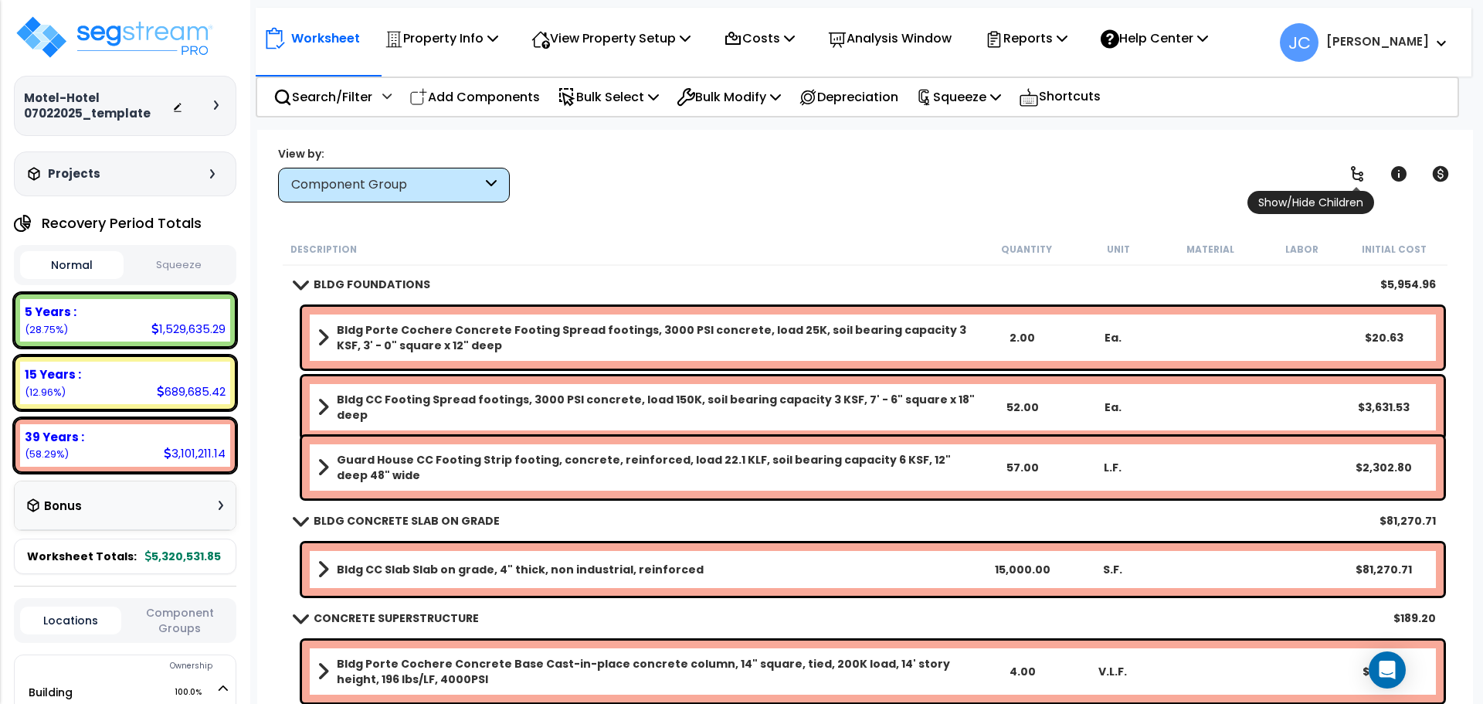
click at [1358, 175] on icon at bounding box center [1357, 174] width 19 height 19
click at [1358, 172] on icon at bounding box center [1357, 173] width 12 height 15
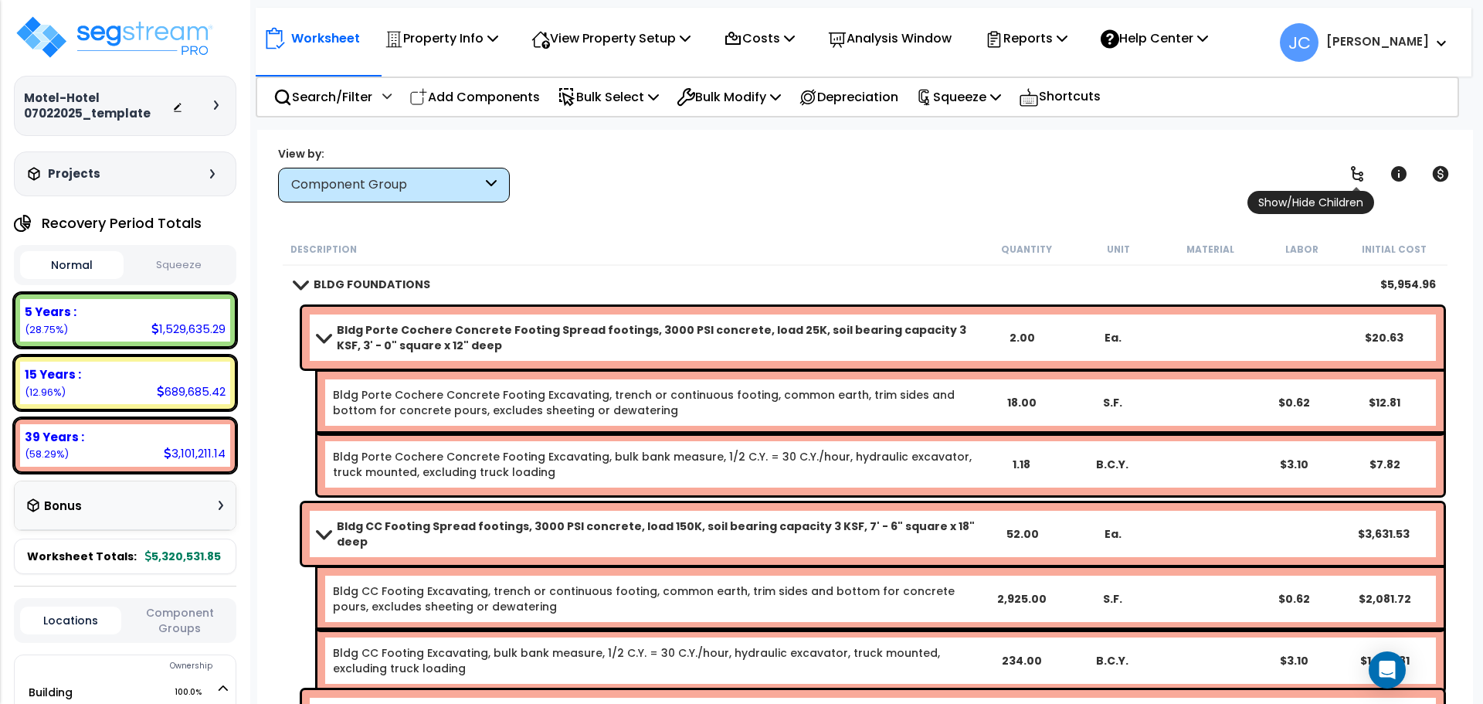
click at [1355, 171] on icon at bounding box center [1357, 174] width 19 height 19
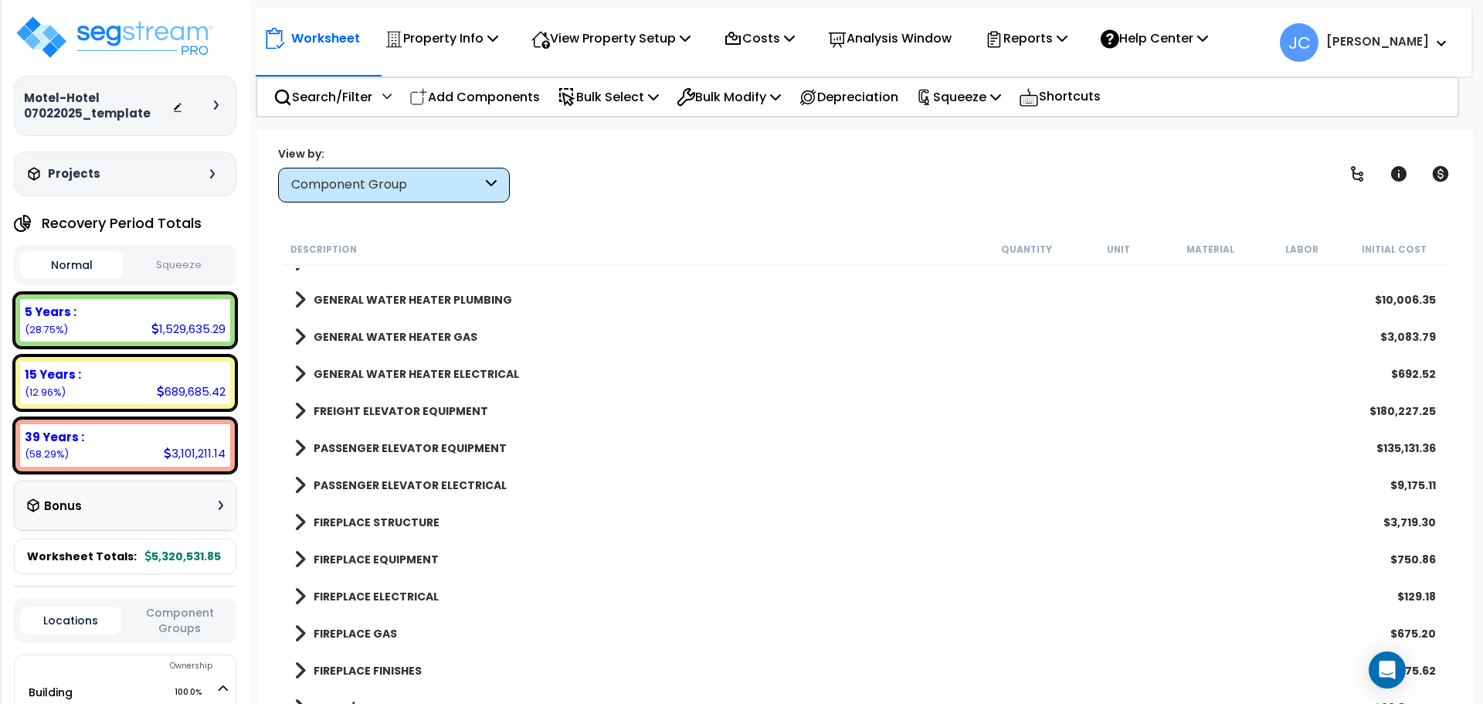
scroll to position [2360, 0]
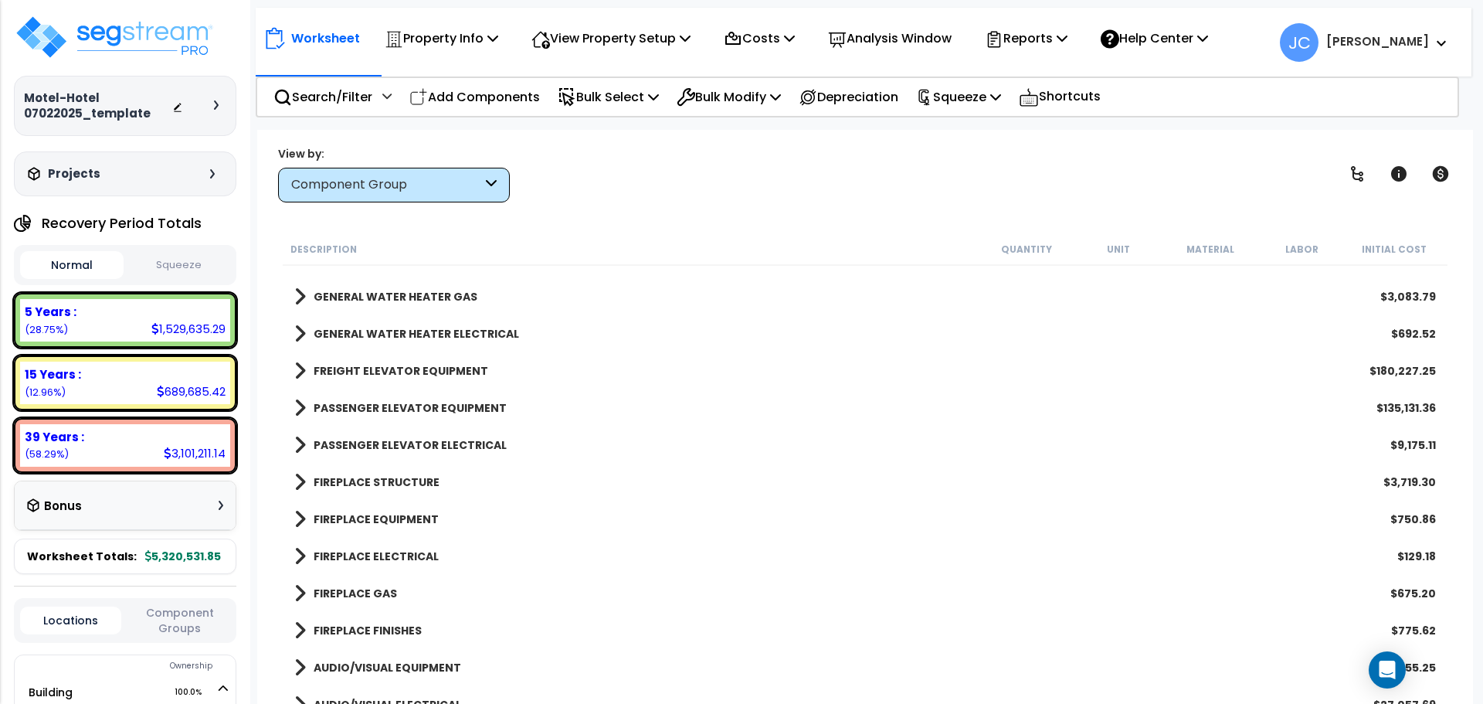
click at [411, 367] on b "FREIGHT ELEVATOR EQUIPMENT" at bounding box center [401, 370] width 175 height 15
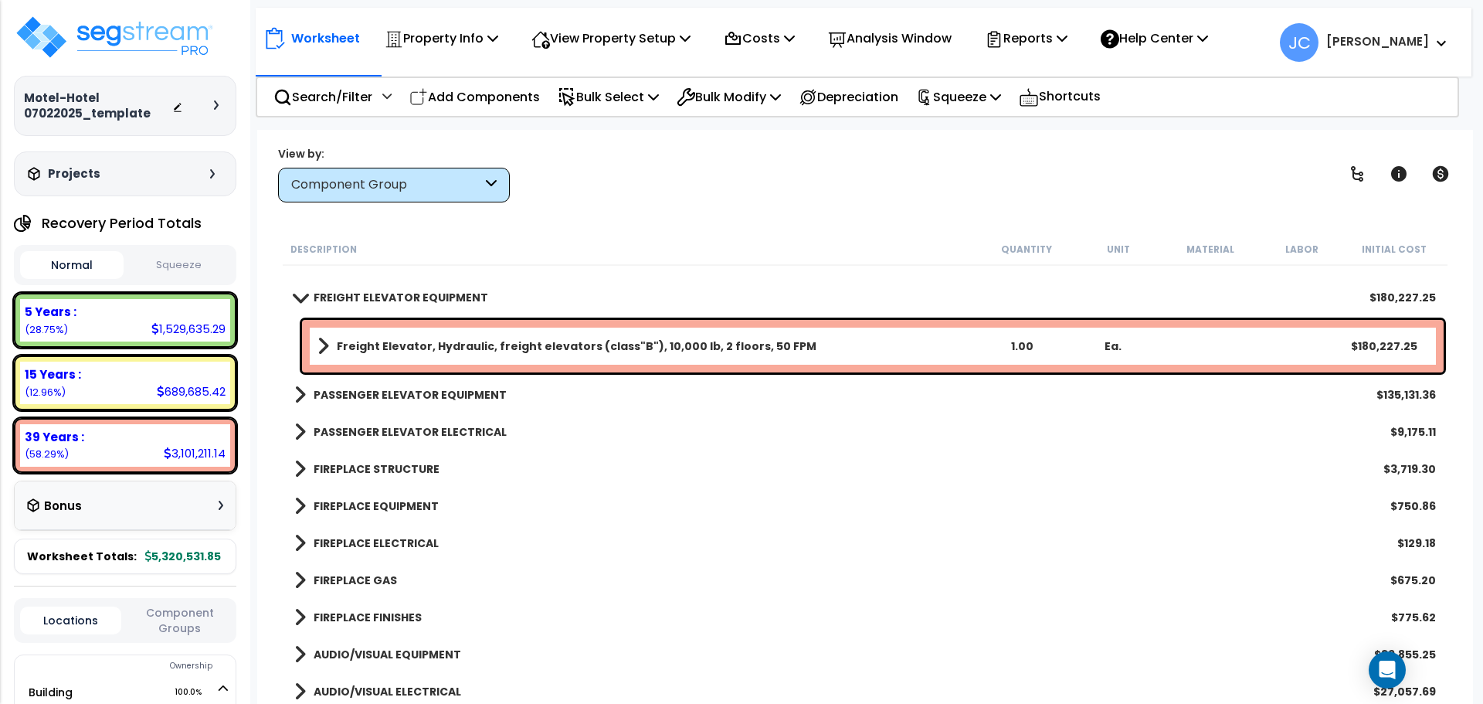
click at [419, 390] on b "PASSENGER ELEVATOR EQUIPMENT" at bounding box center [410, 394] width 193 height 15
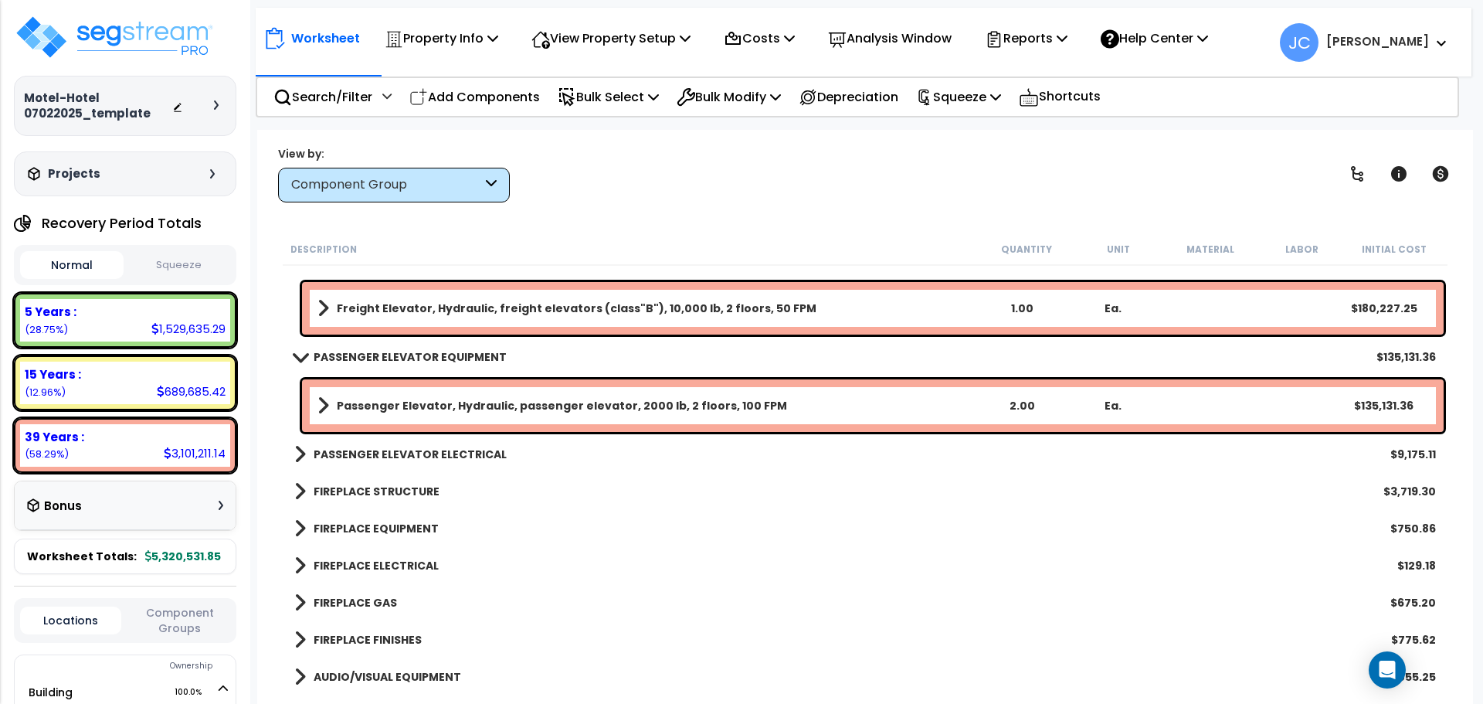
scroll to position [2475, 0]
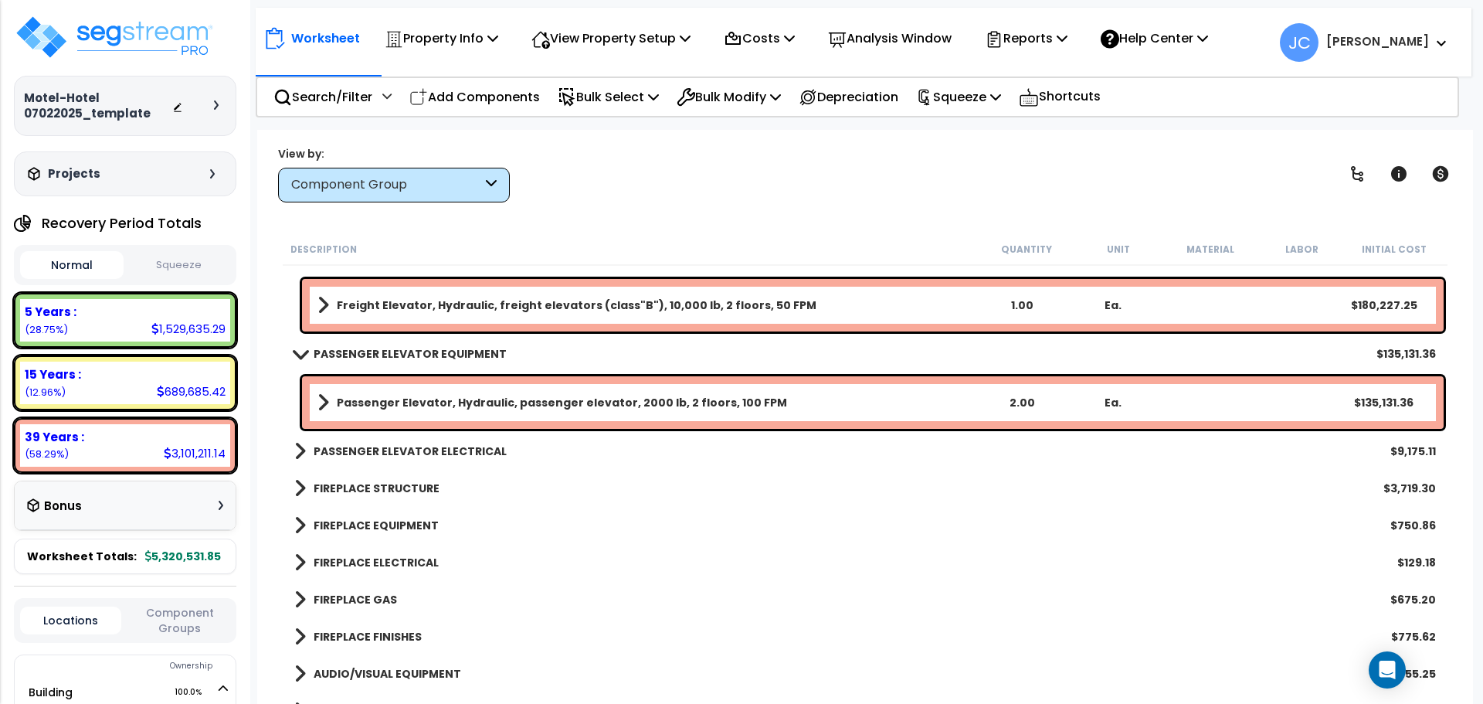
click at [459, 443] on b "PASSENGER ELEVATOR ELECTRICAL" at bounding box center [410, 450] width 193 height 15
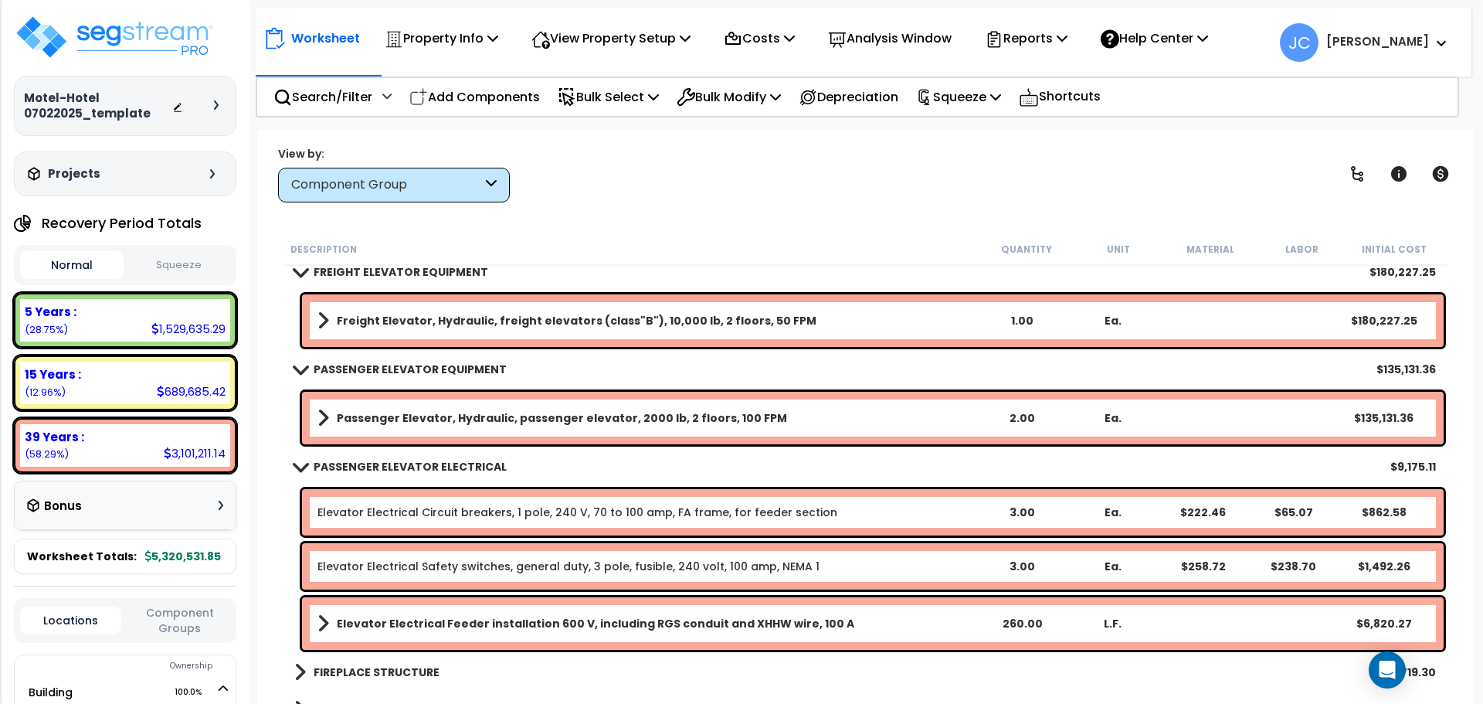
scroll to position [2461, 0]
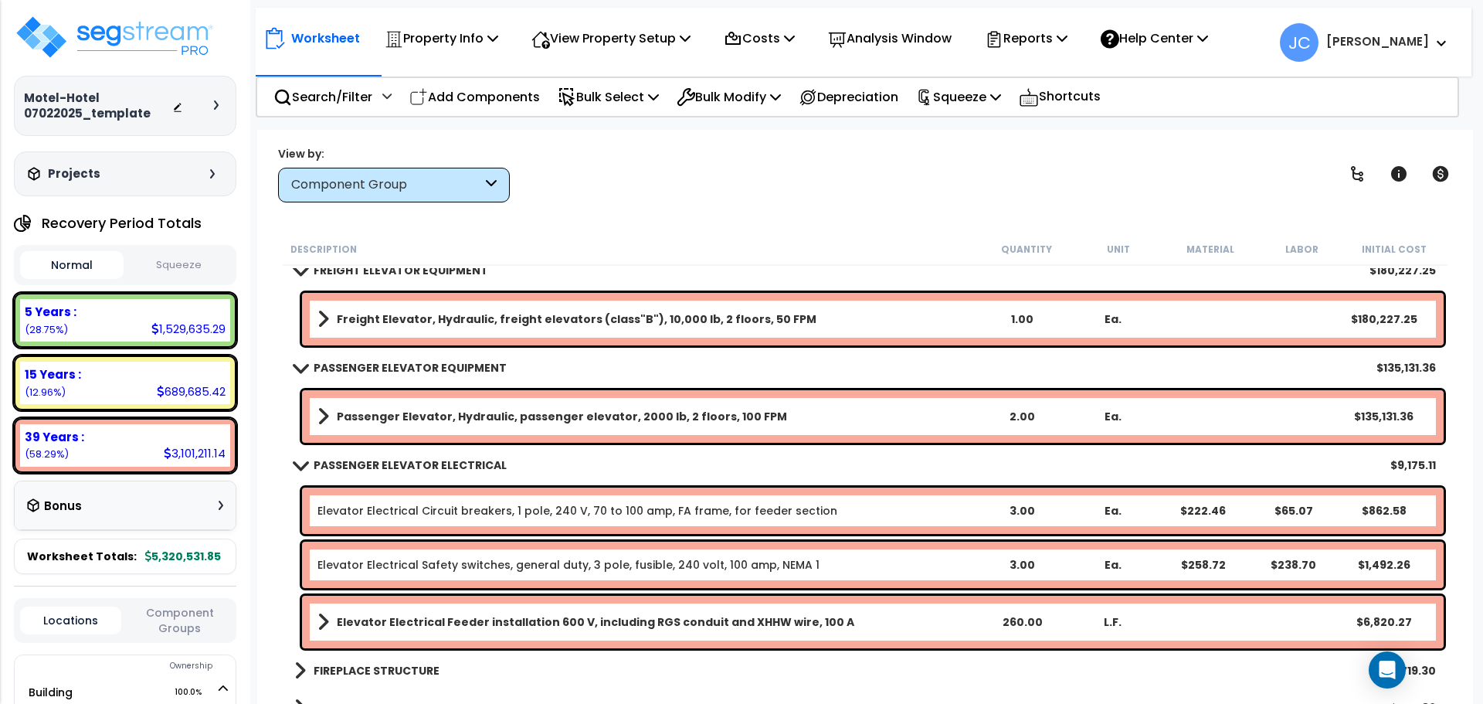
click at [688, 417] on b "Passenger Elevator, Hydraulic, passenger elevator, 2000 lb, 2 floors, 100 FPM" at bounding box center [562, 416] width 450 height 15
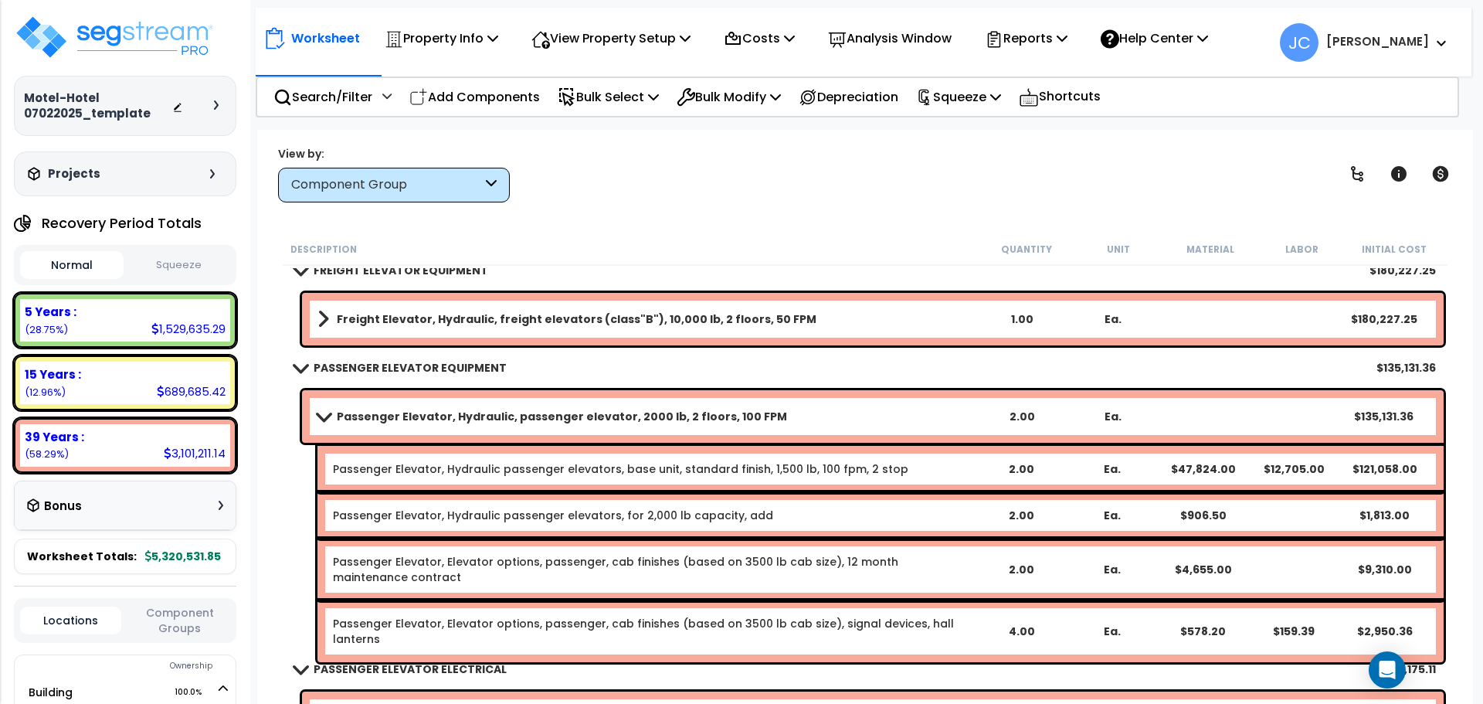
click at [693, 412] on b "Passenger Elevator, Hydraulic, passenger elevator, 2000 lb, 2 floors, 100 FPM" at bounding box center [562, 416] width 450 height 15
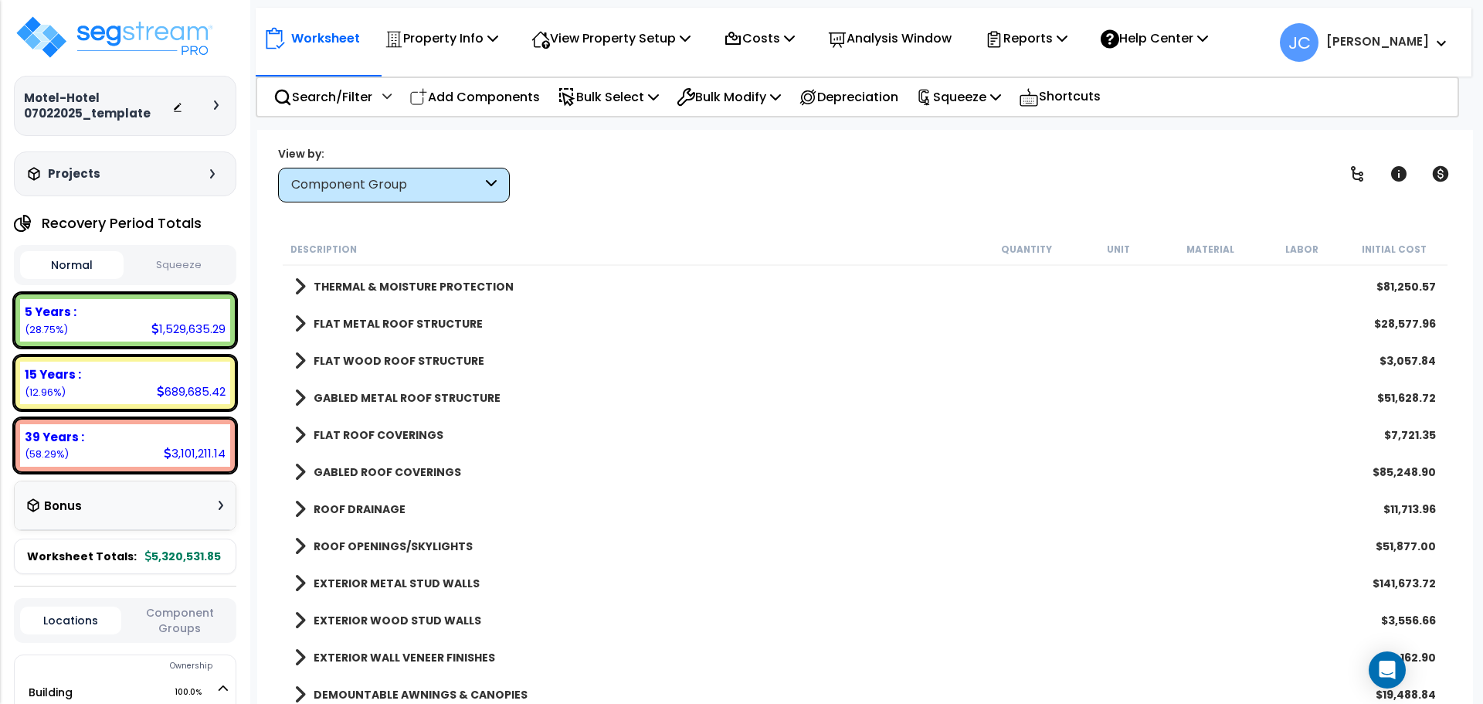
scroll to position [147, 0]
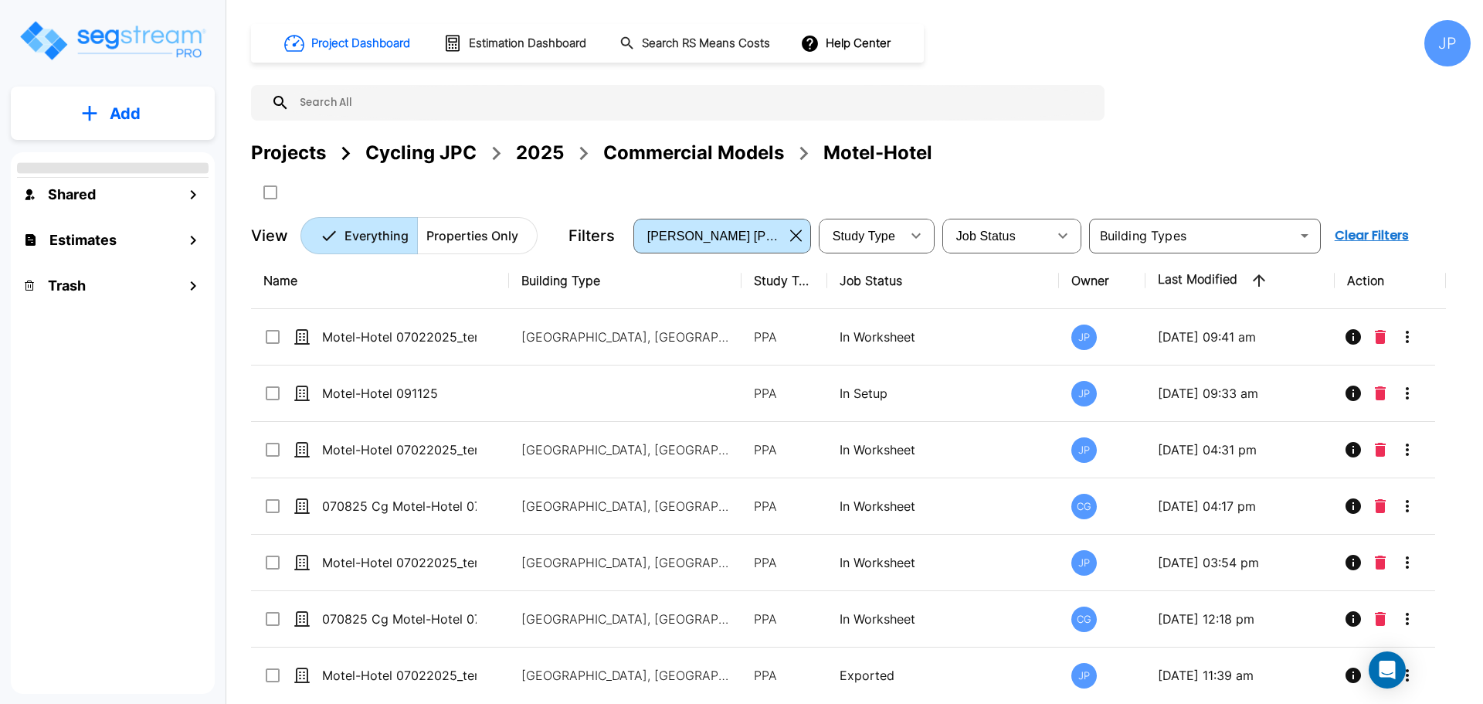
click at [542, 154] on div "2025" at bounding box center [540, 153] width 48 height 28
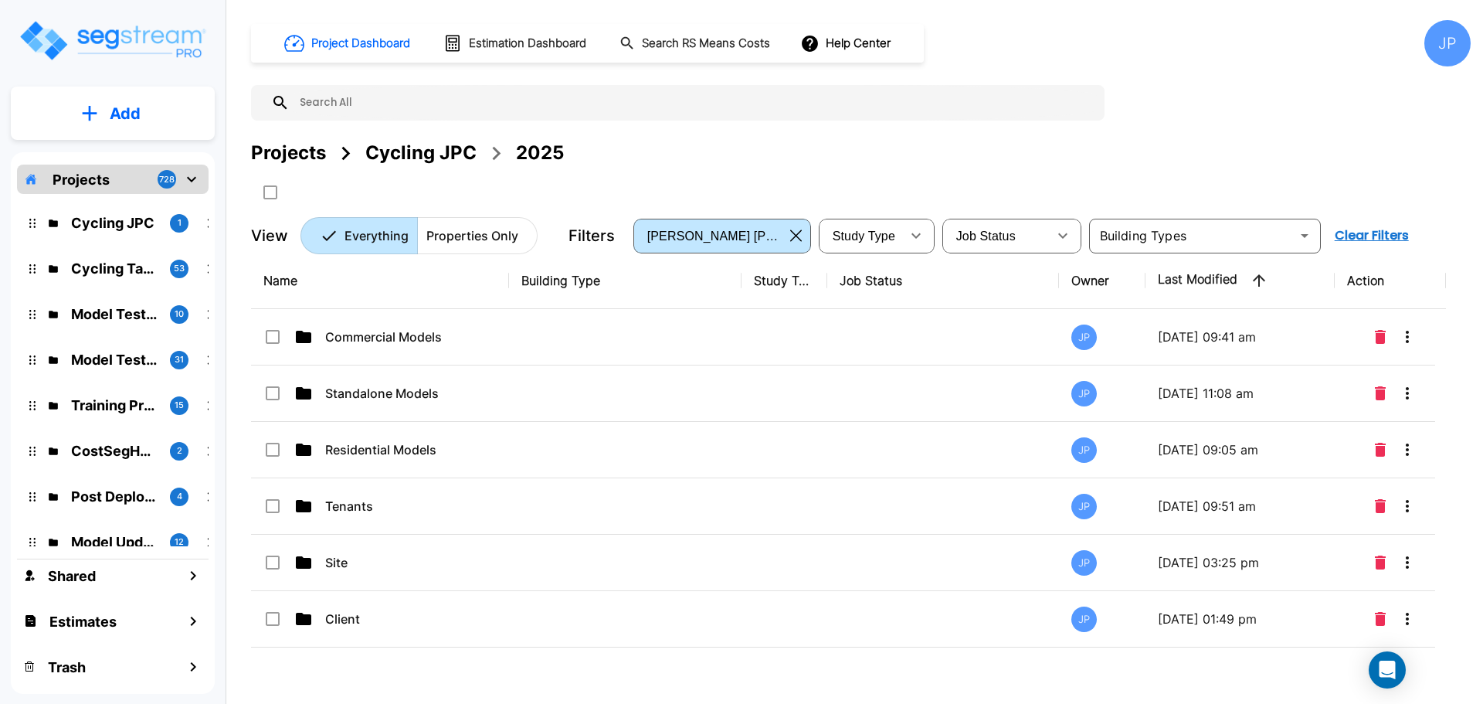
click at [480, 449] on p "Residential Models" at bounding box center [402, 449] width 154 height 19
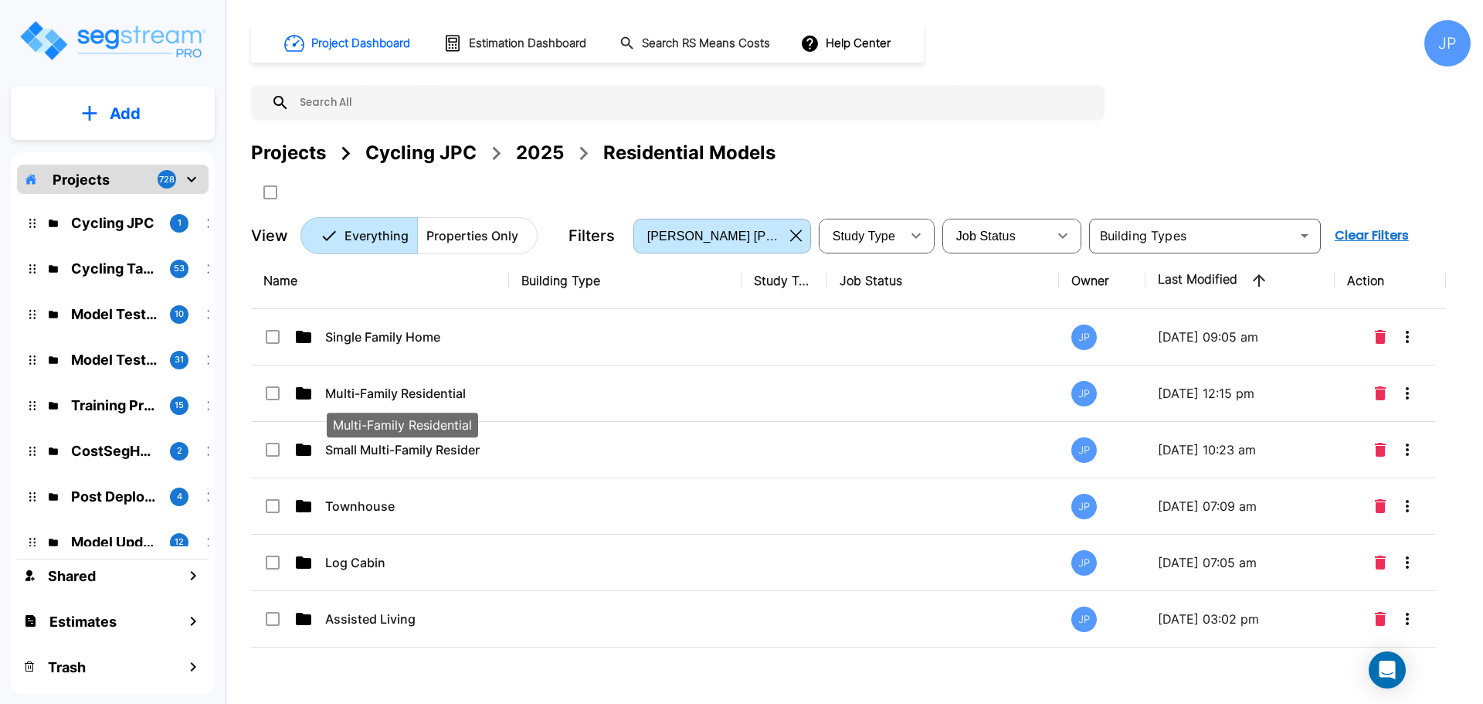
click at [458, 394] on p "Multi-Family Residential" at bounding box center [402, 393] width 154 height 19
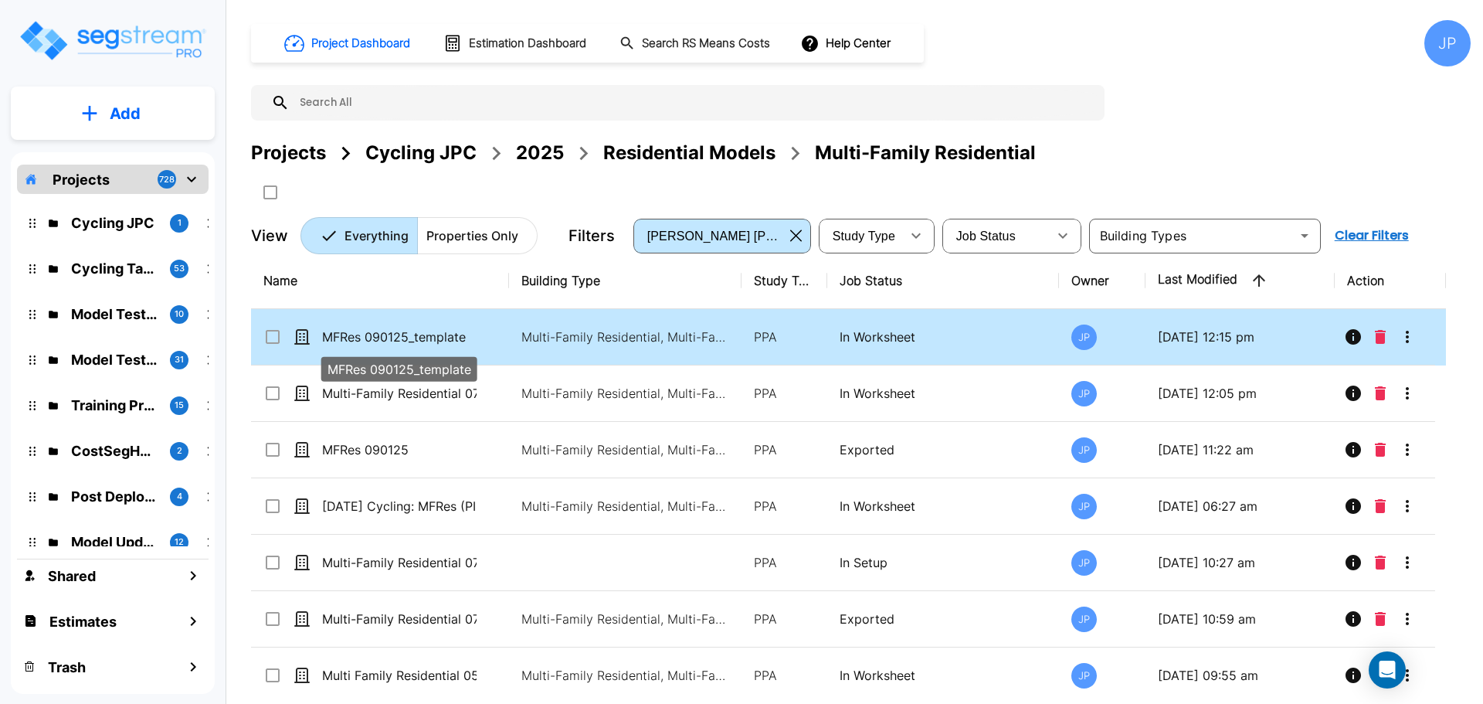
click at [435, 330] on p "MFRes 090125_template" at bounding box center [399, 336] width 154 height 19
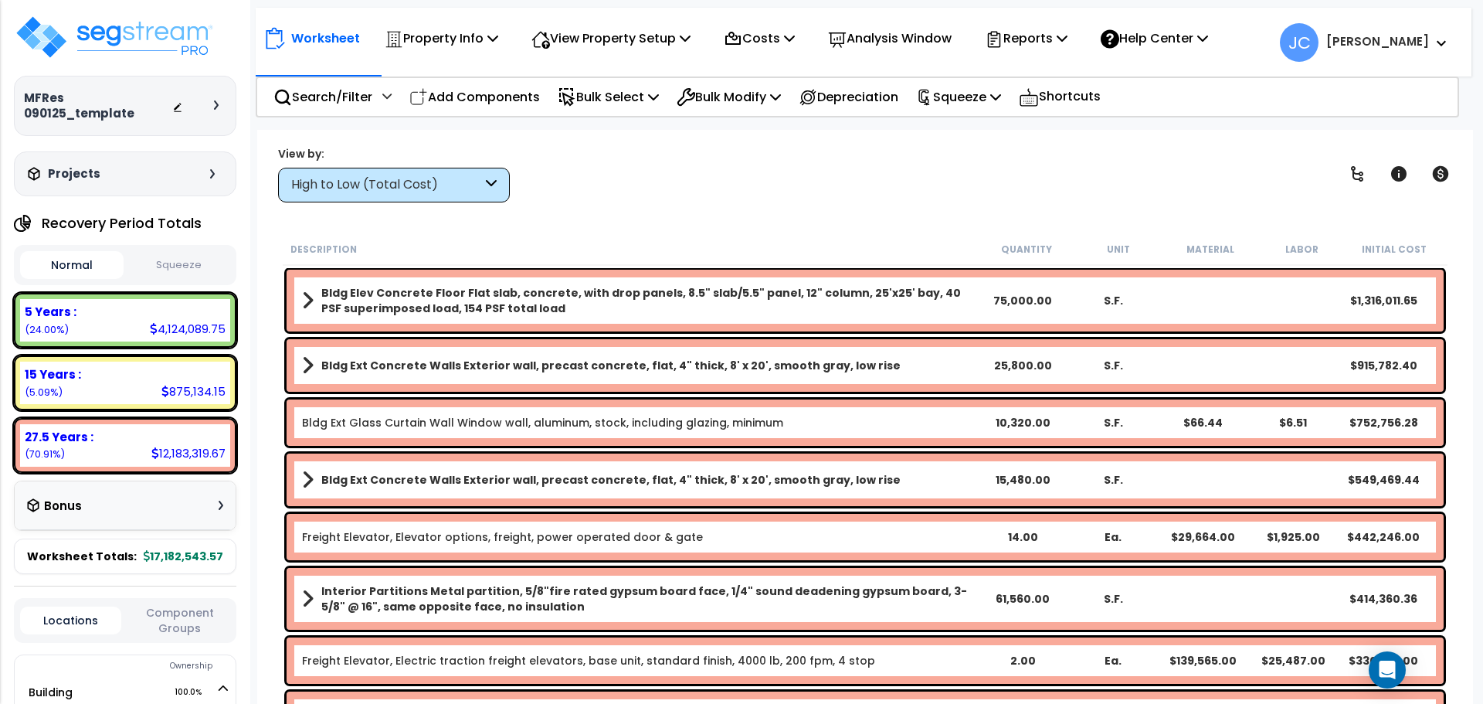
click at [409, 178] on div "High to Low (Total Cost)" at bounding box center [386, 185] width 191 height 18
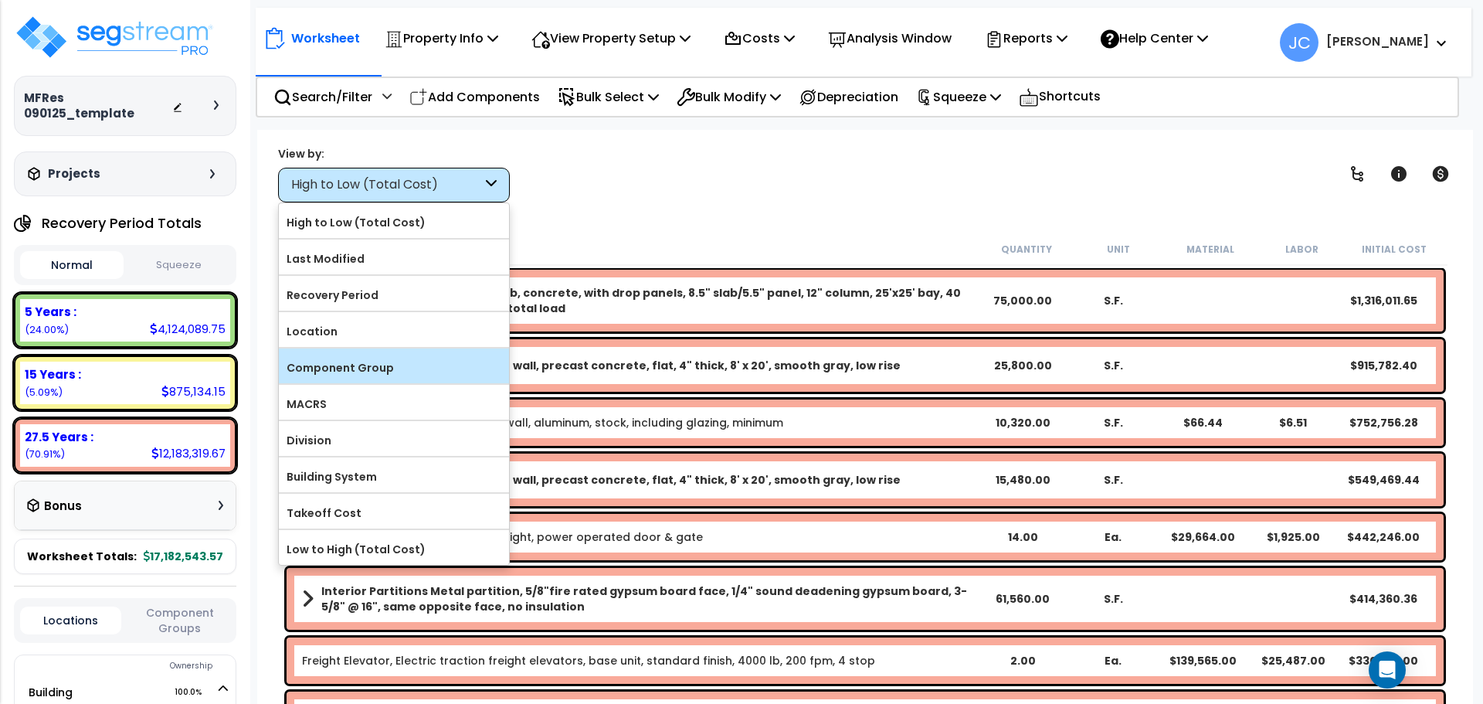
click at [409, 358] on label "Component Group" at bounding box center [394, 367] width 230 height 23
click at [0, 0] on input "Component Group" at bounding box center [0, 0] width 0 height 0
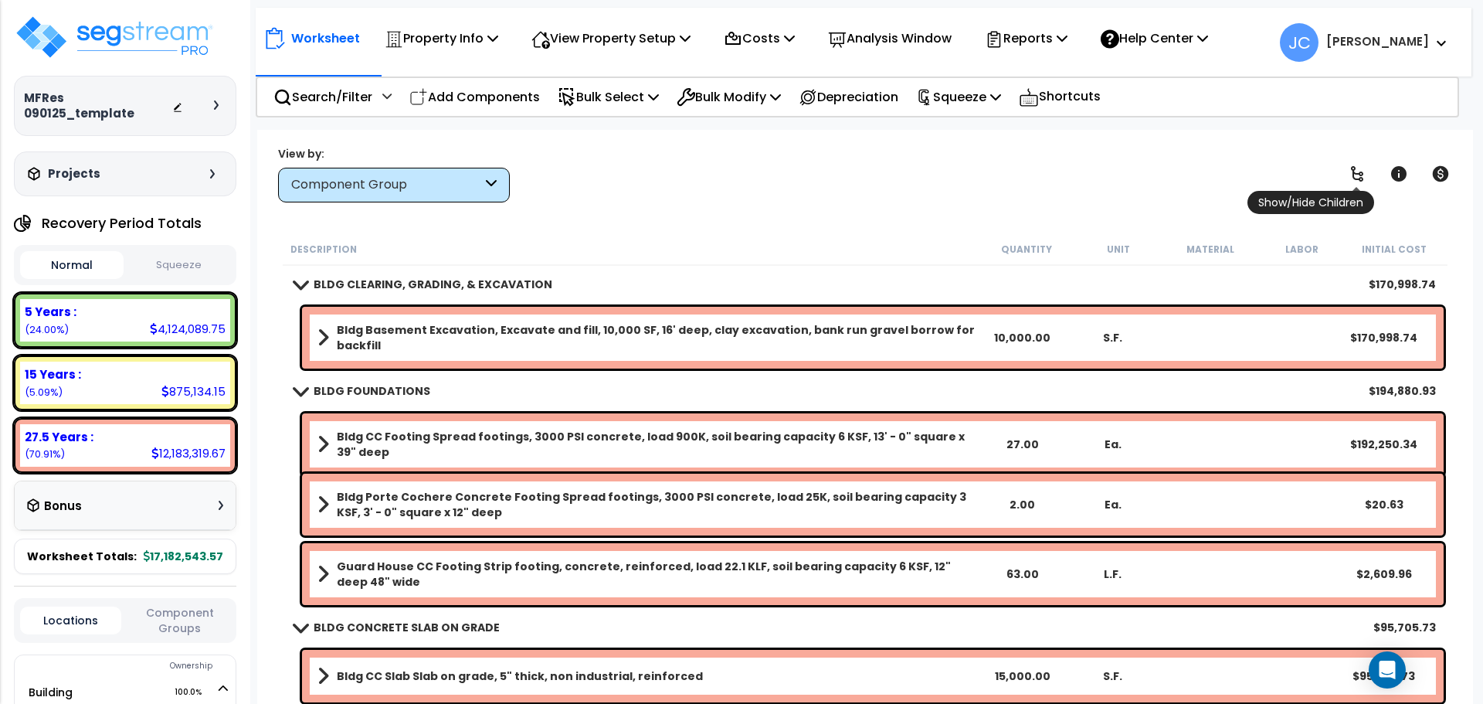
click at [1369, 177] on link at bounding box center [1357, 174] width 34 height 34
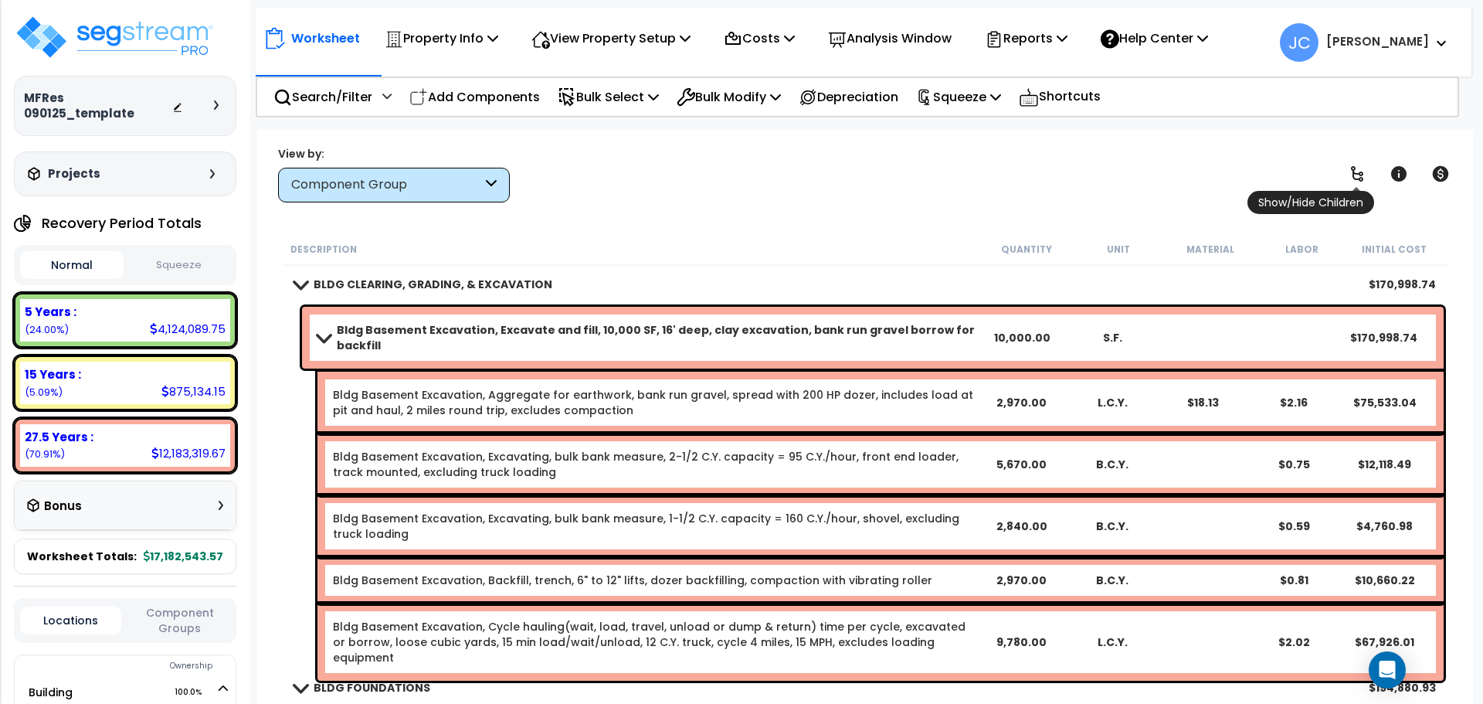
click at [1365, 173] on icon at bounding box center [1357, 174] width 19 height 19
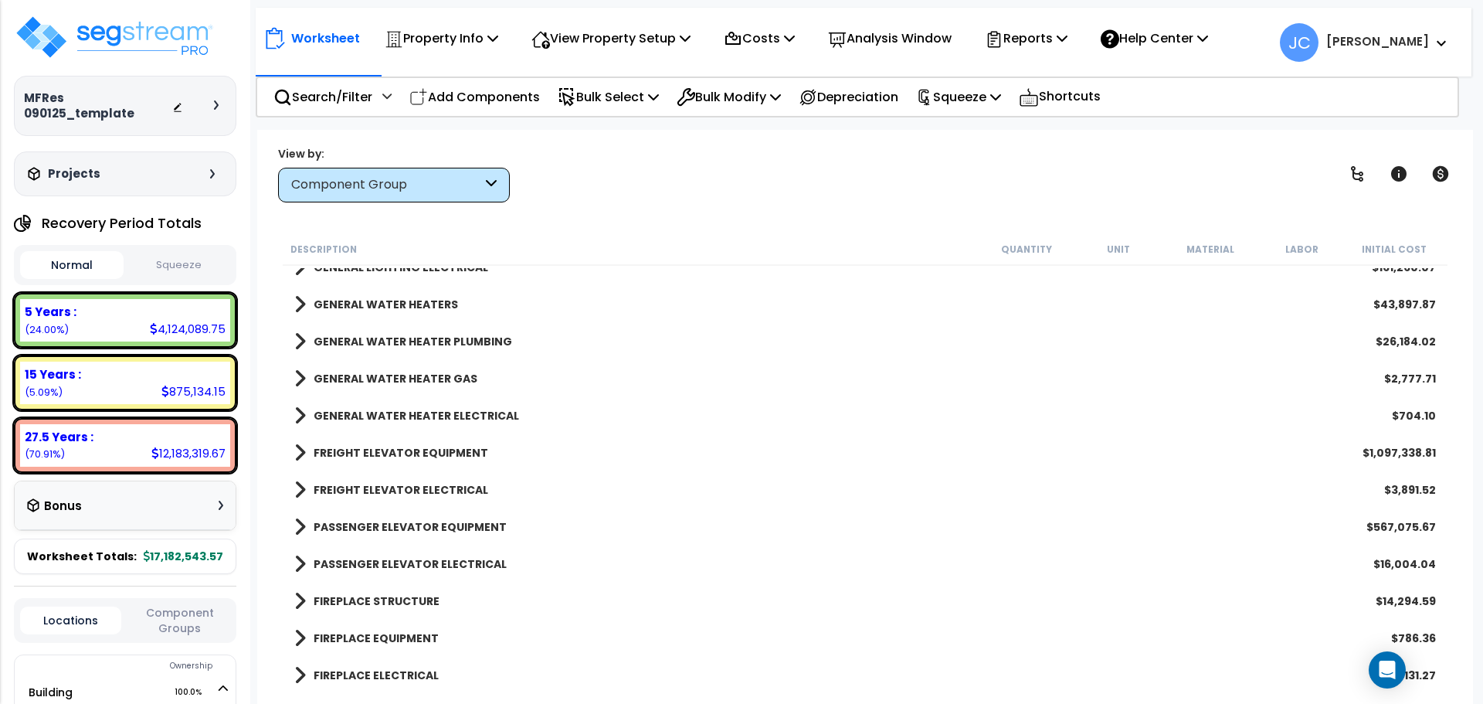
scroll to position [2970, 0]
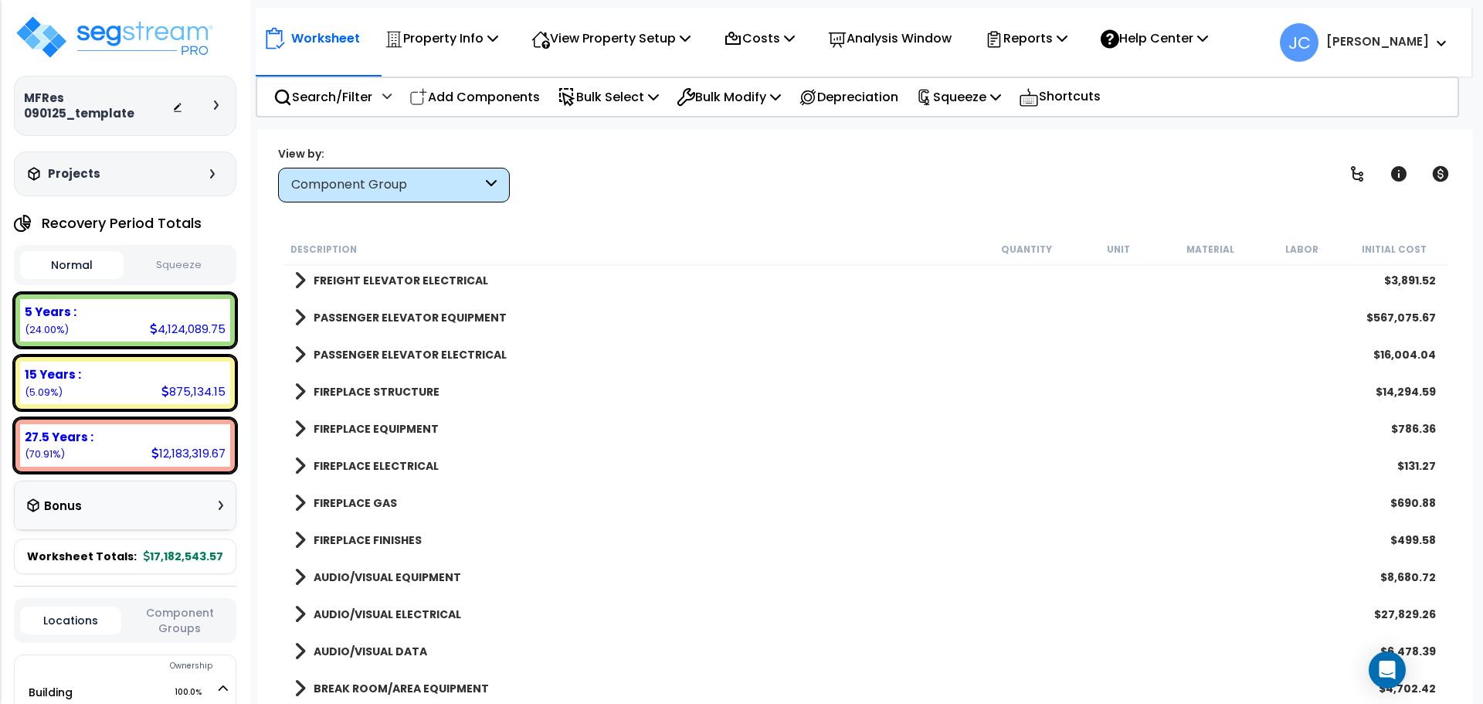
click at [461, 353] on b "PASSENGER ELEVATOR ELECTRICAL" at bounding box center [410, 354] width 193 height 15
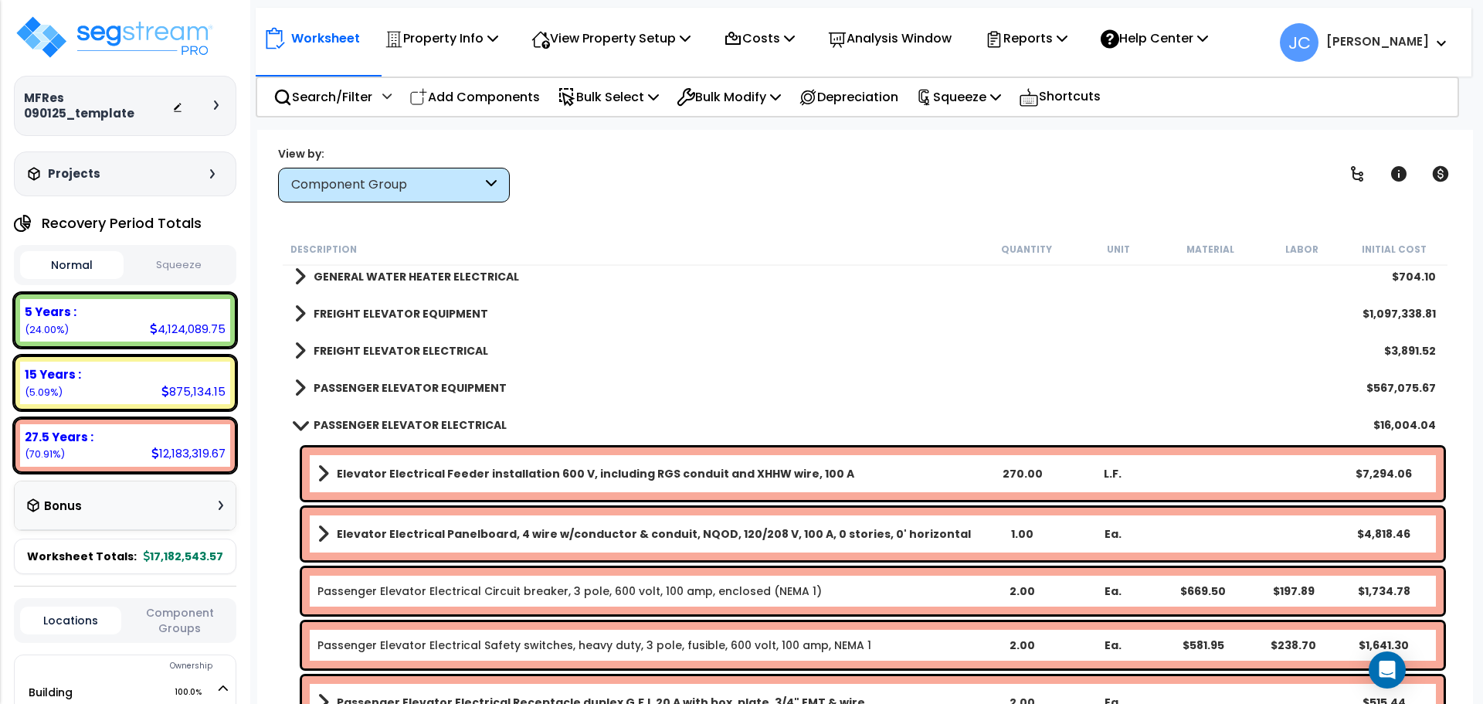
scroll to position [2938, 0]
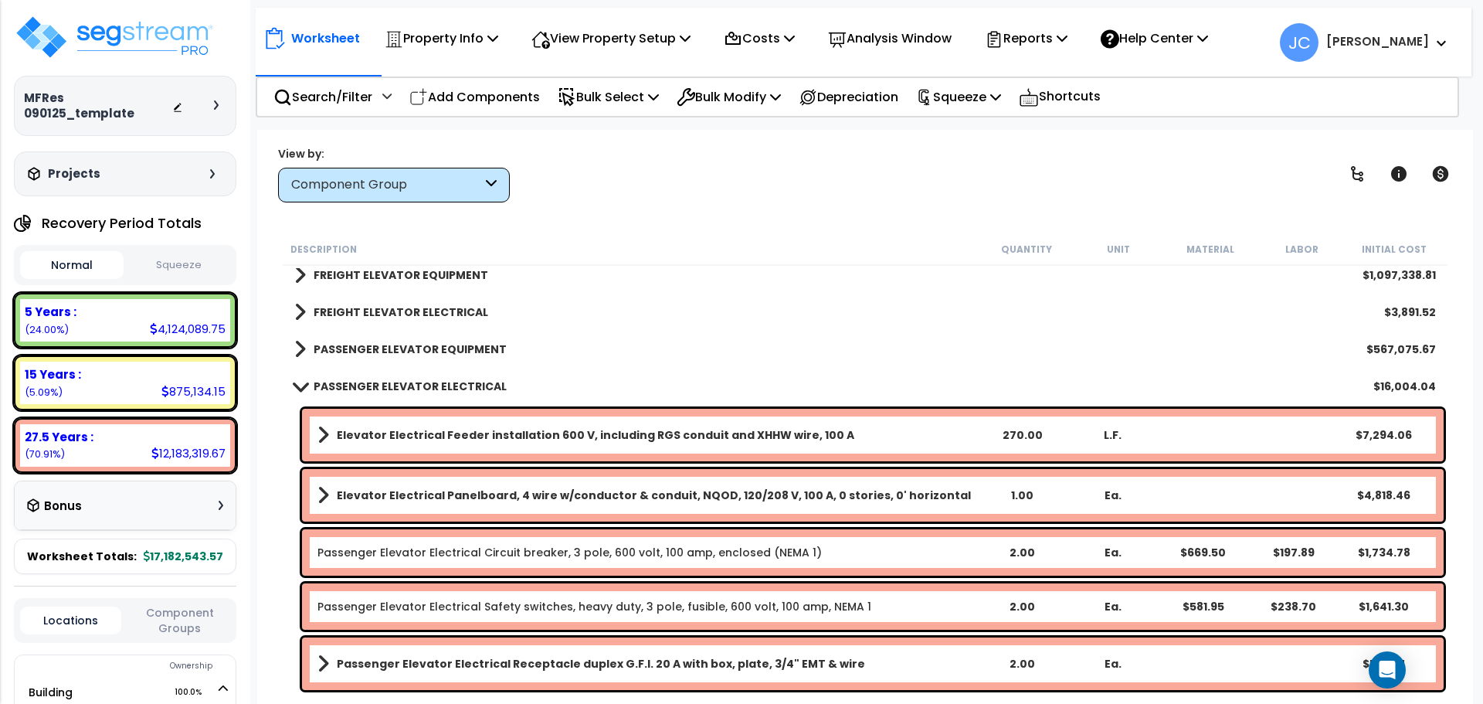
click at [433, 317] on b "FREIGHT ELEVATOR ELECTRICAL" at bounding box center [401, 311] width 175 height 15
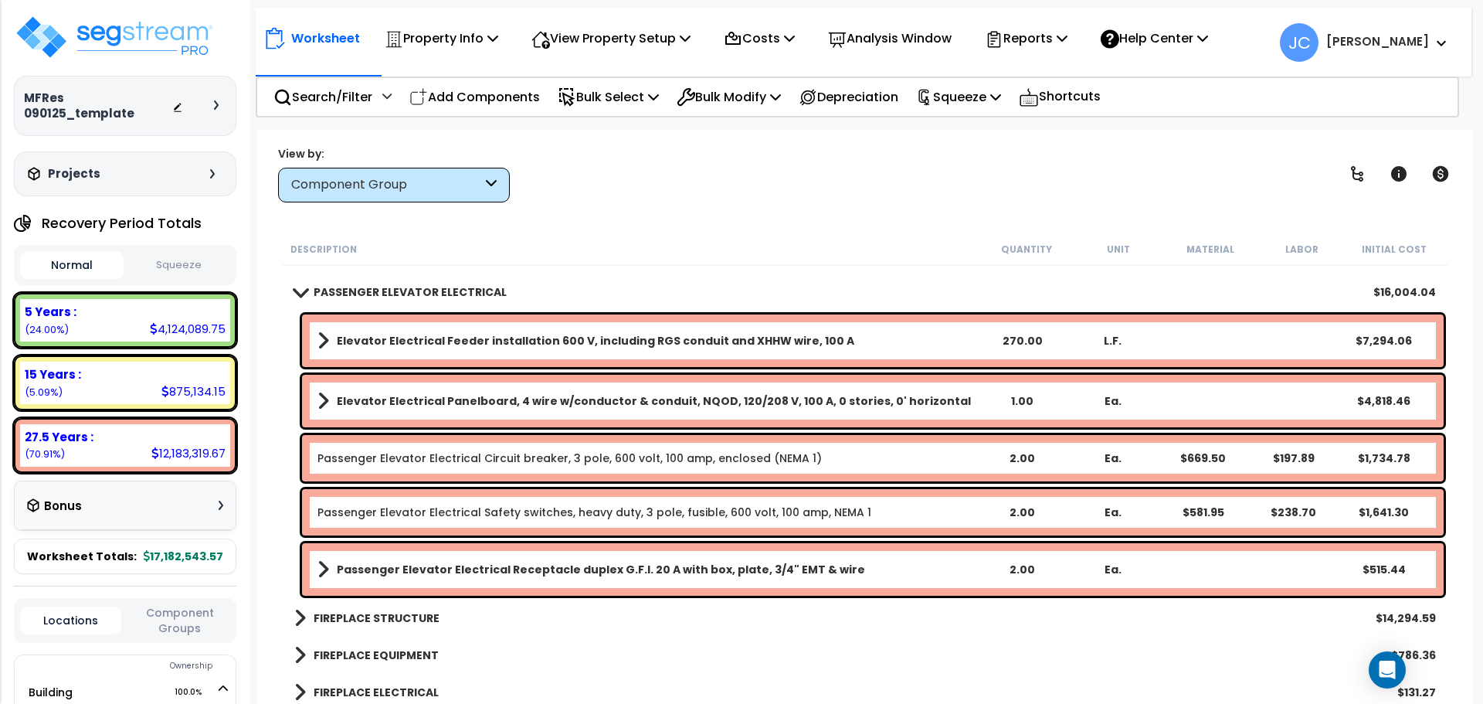
scroll to position [3202, 0]
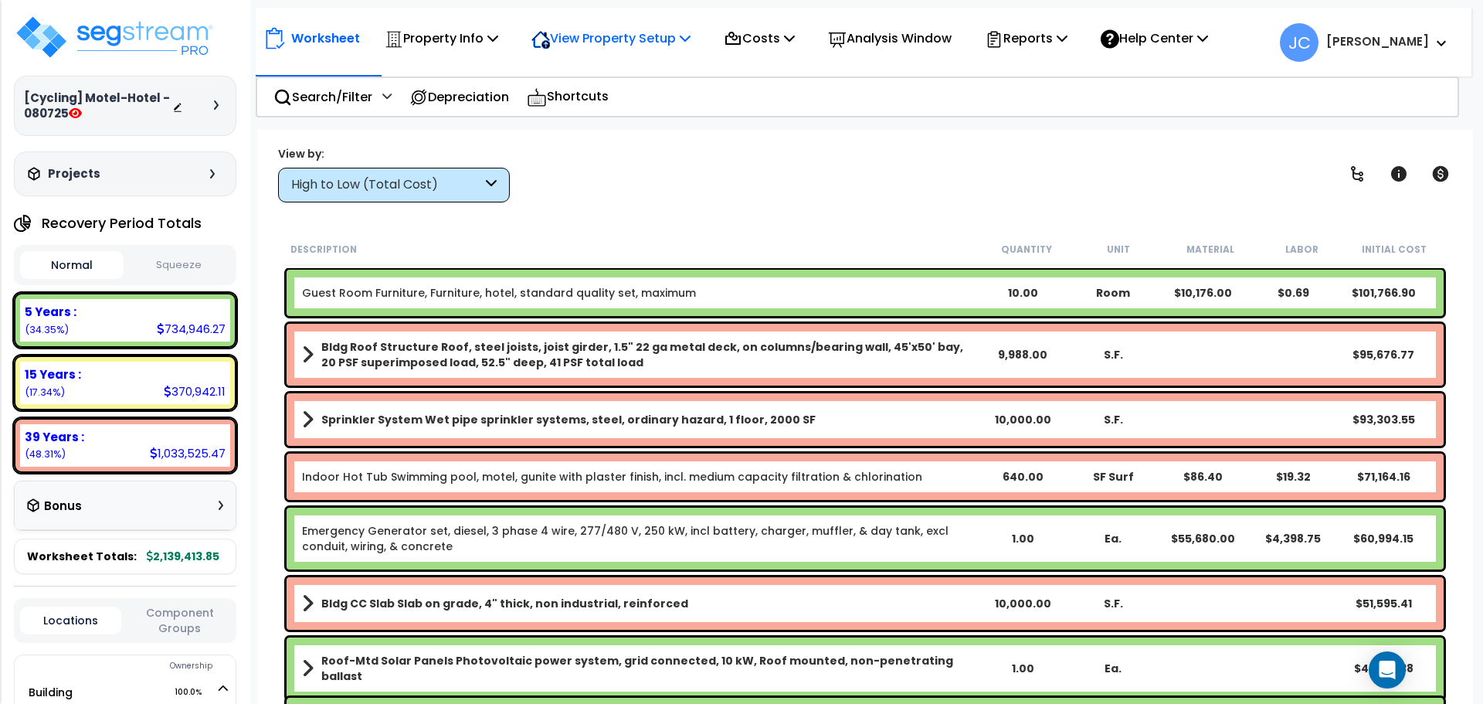
click at [591, 41] on p "View Property Setup" at bounding box center [610, 38] width 159 height 21
click at [485, 56] on div "Worksheet Property Info Property Setup Add Property Unit Template property Clon…" at bounding box center [864, 35] width 1216 height 54
click at [477, 46] on p "Property Info" at bounding box center [442, 38] width 114 height 21
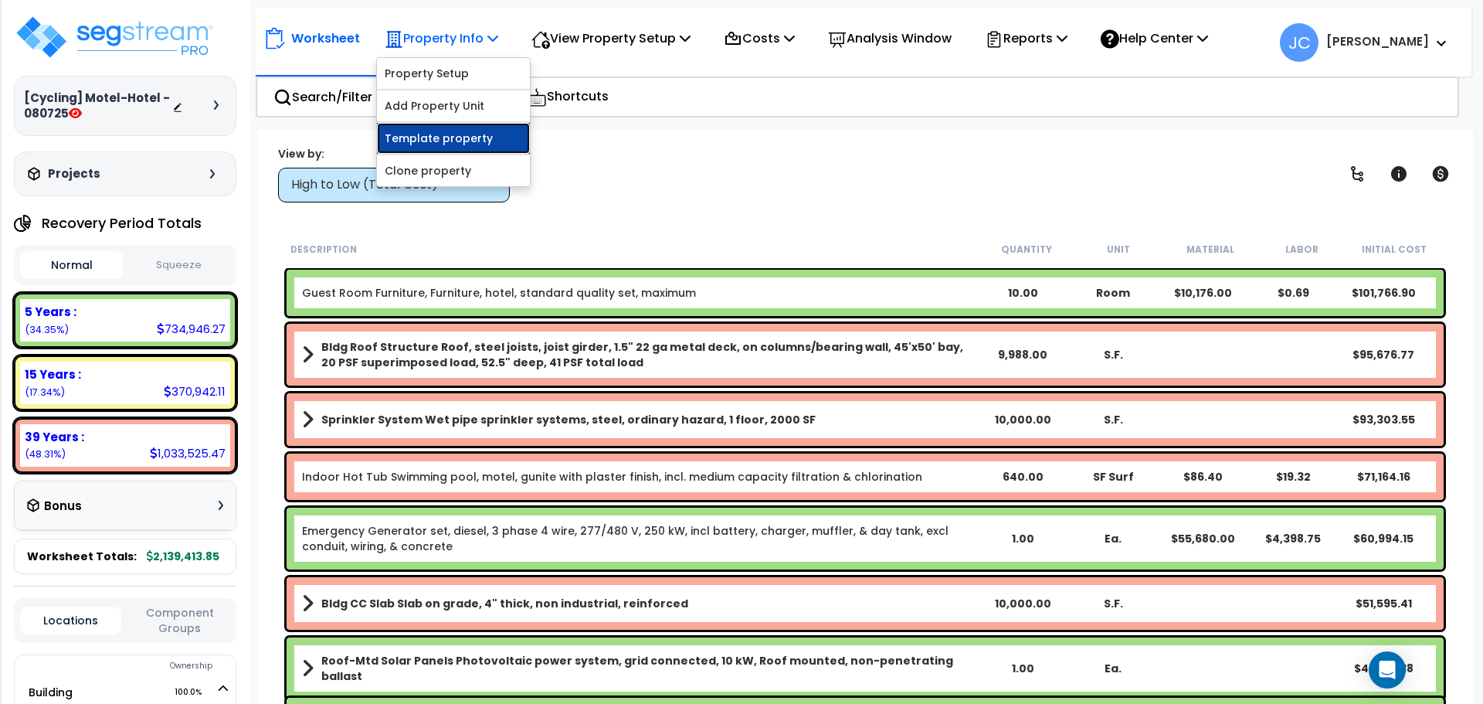
click at [475, 131] on link "Template property" at bounding box center [453, 138] width 153 height 31
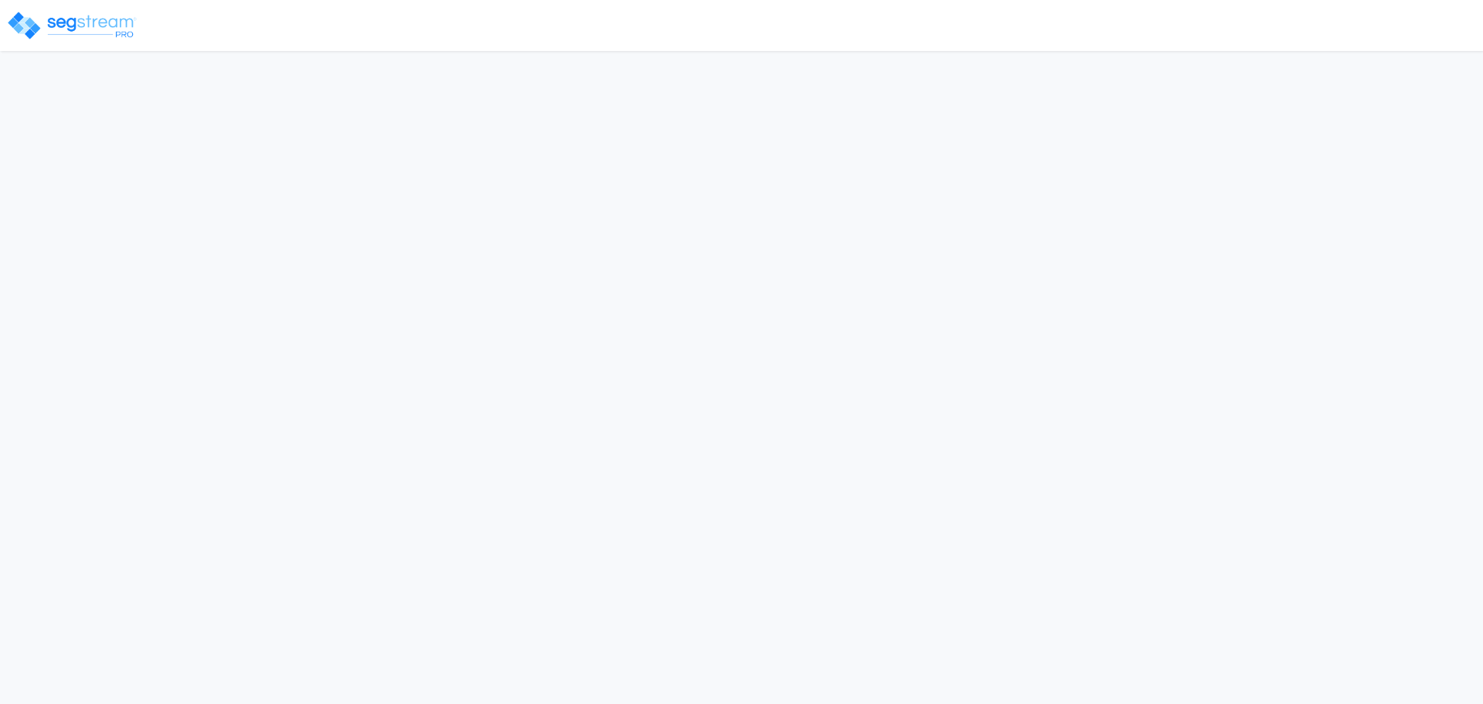
select select "2025"
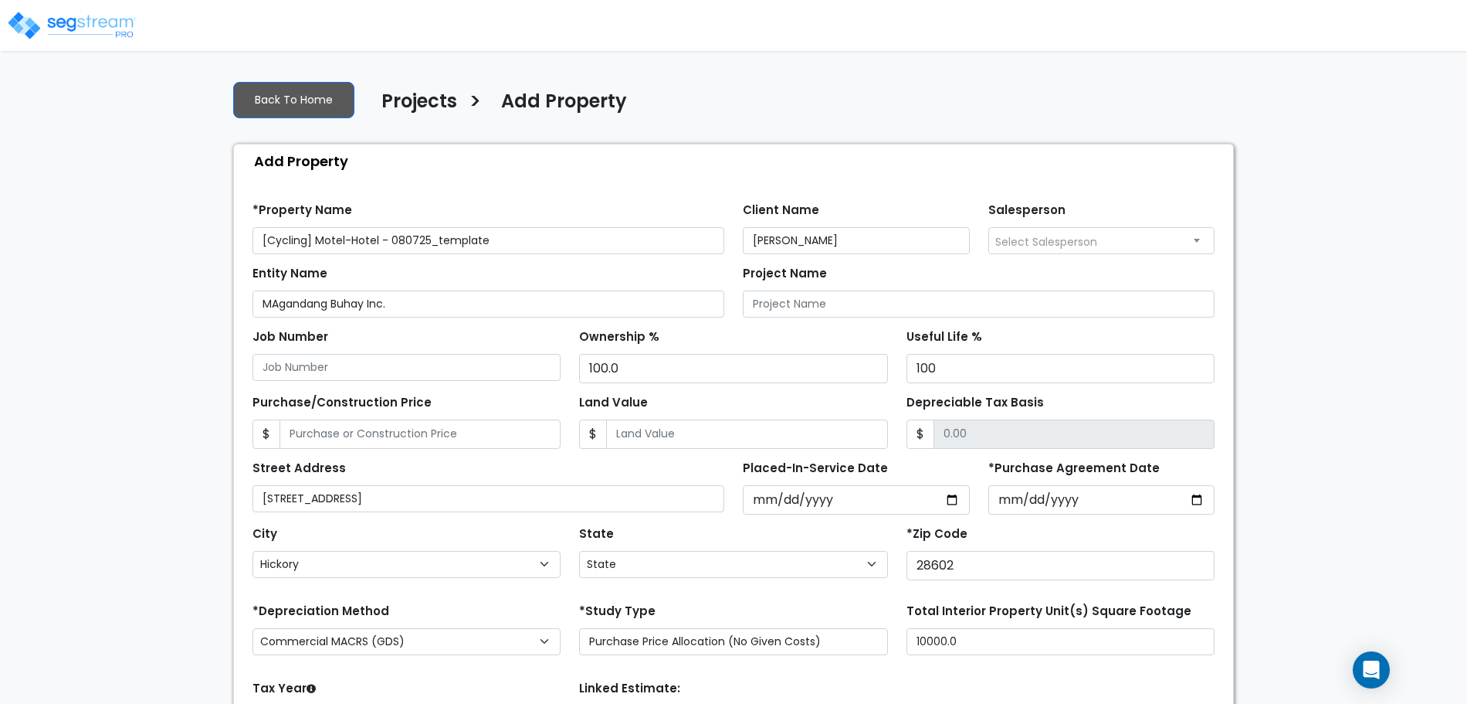
select select "NC"
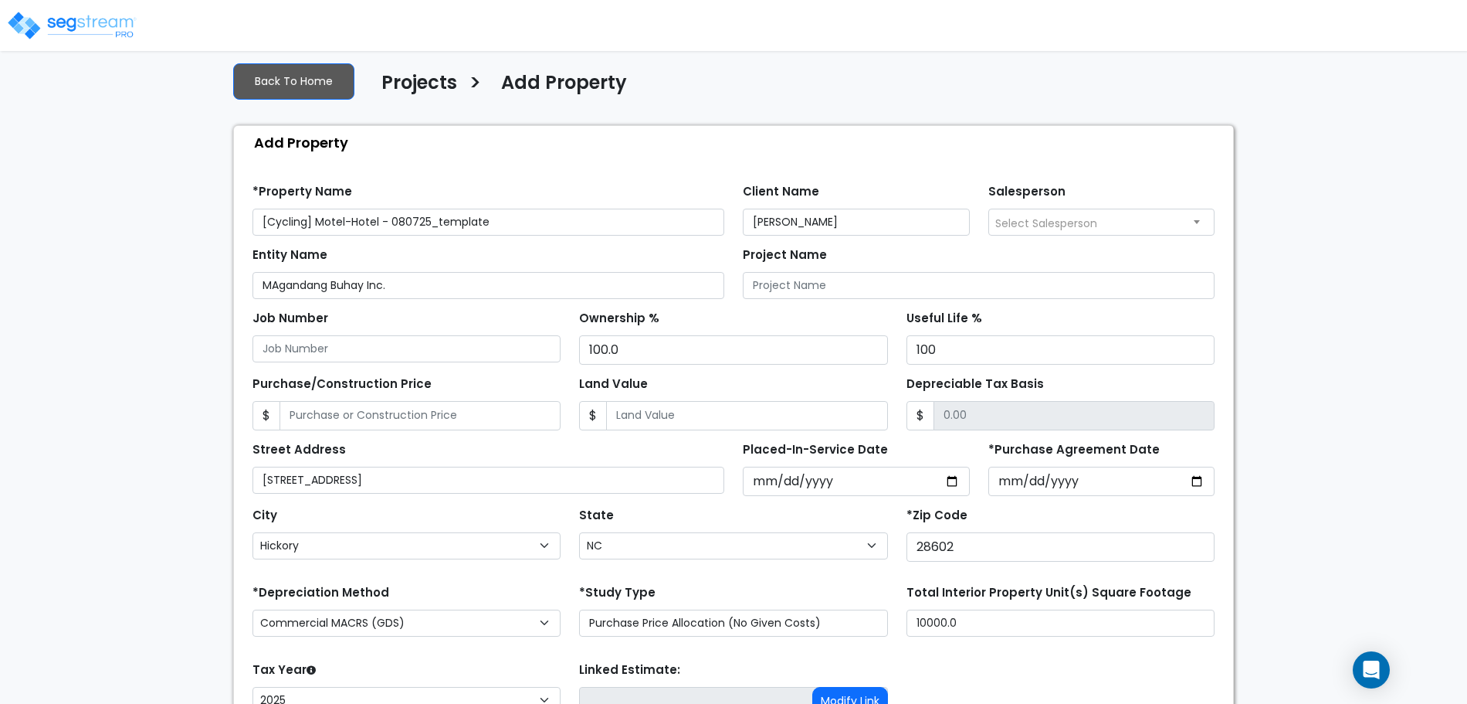
scroll to position [151, 0]
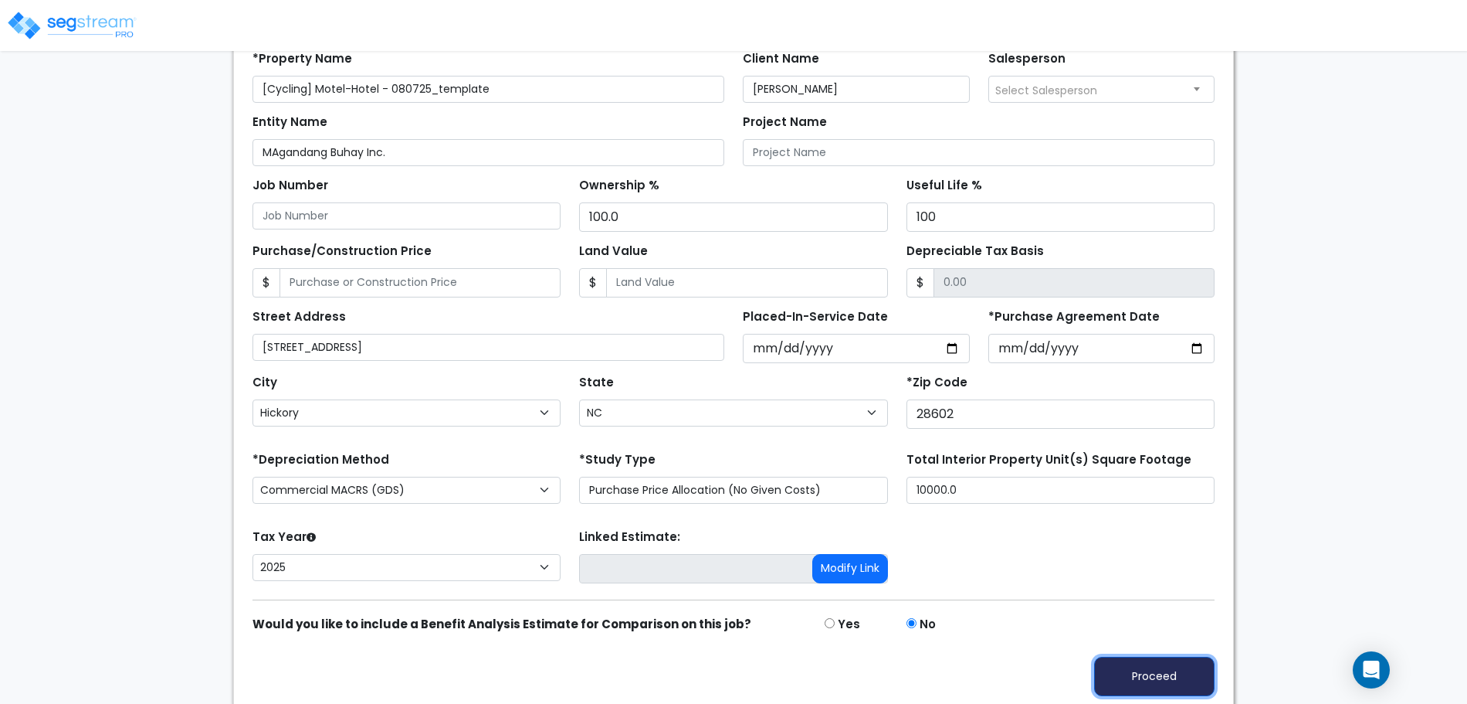
click at [1142, 675] on button "Proceed" at bounding box center [1154, 675] width 120 height 39
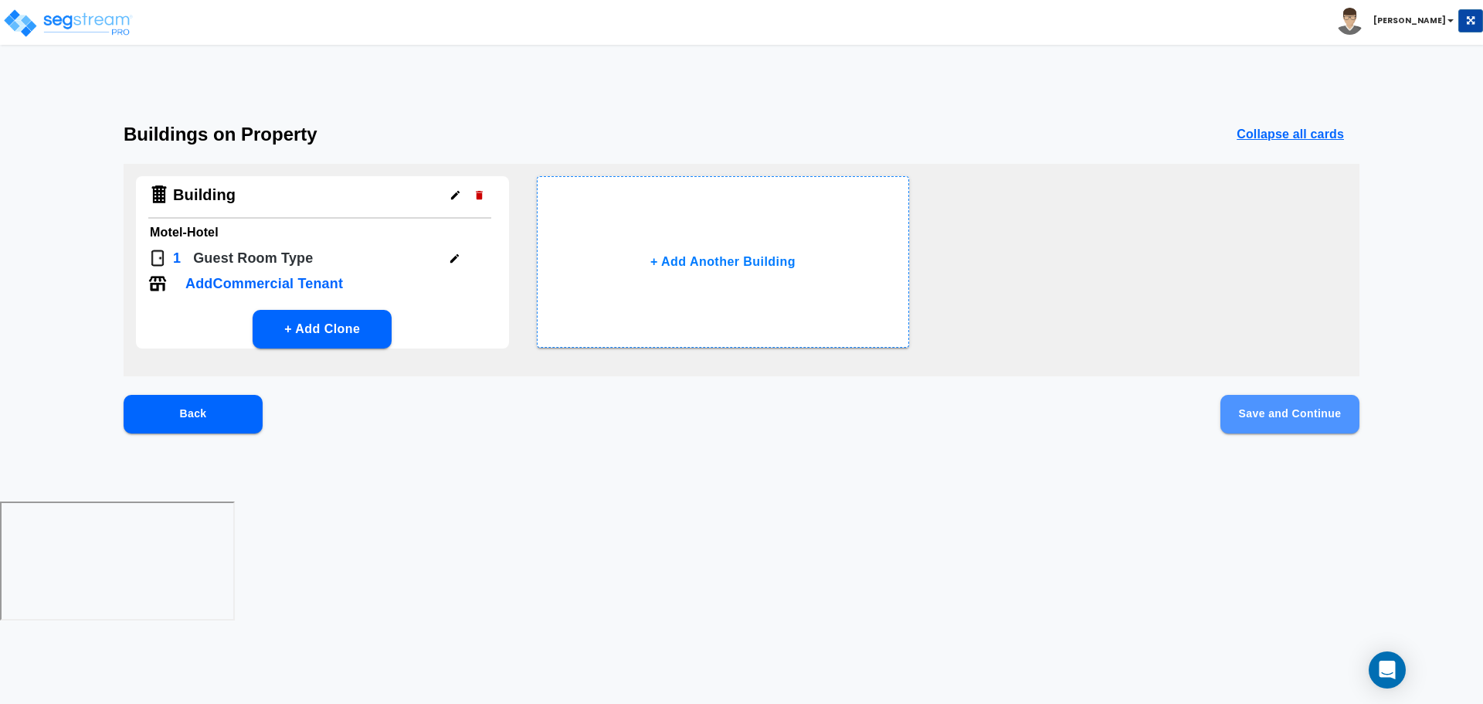
click at [1281, 412] on button "Save and Continue" at bounding box center [1289, 414] width 139 height 39
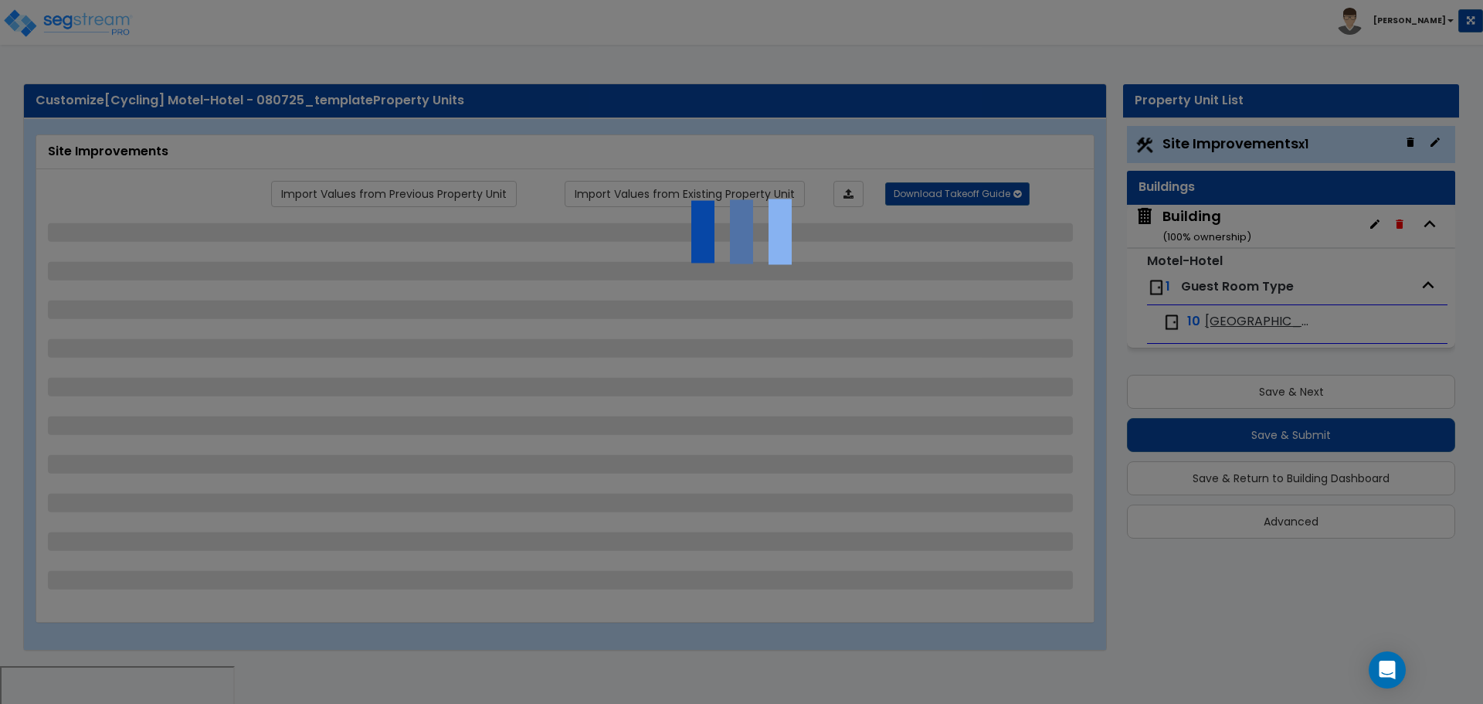
select select "2"
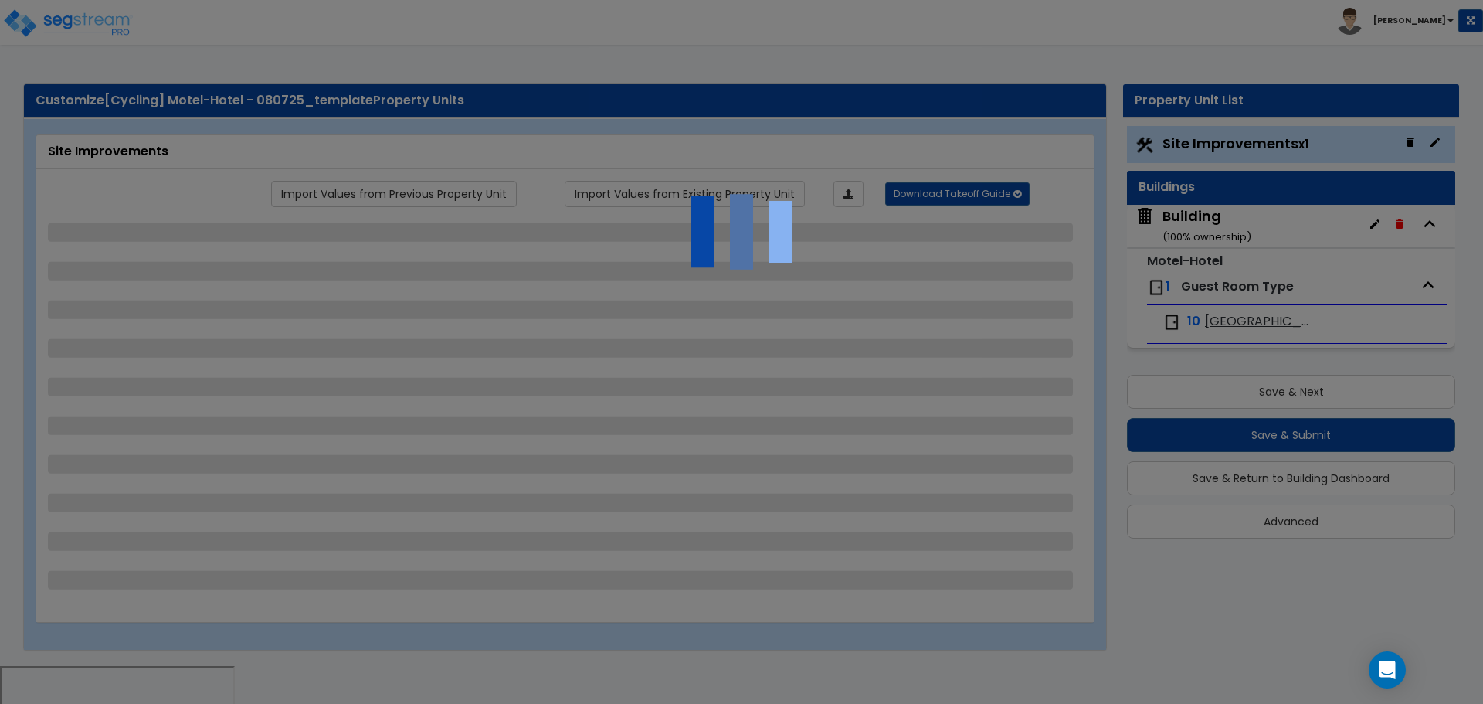
select select "2"
select select "1"
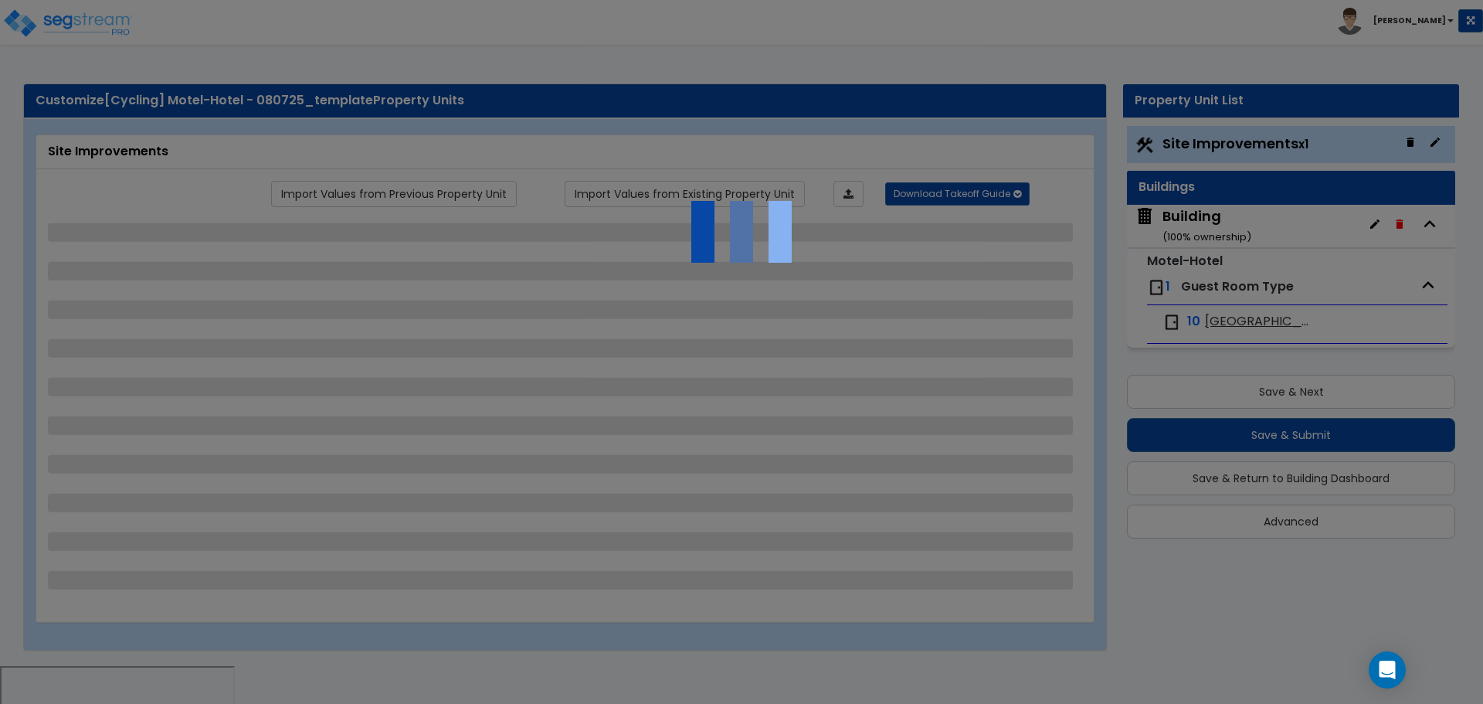
select select "1"
select select "2"
select select "1"
select select "2"
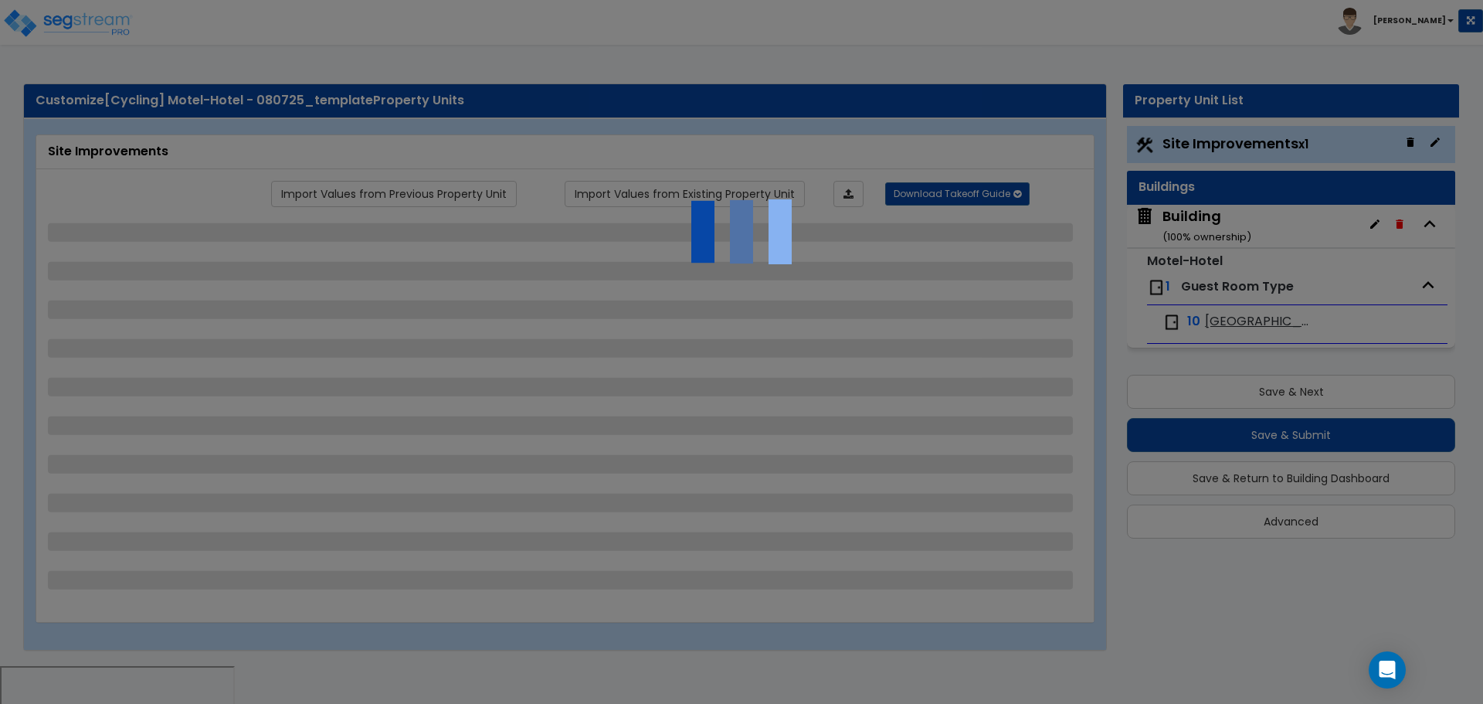
select select "2"
select select "1"
select select "10"
select select "1"
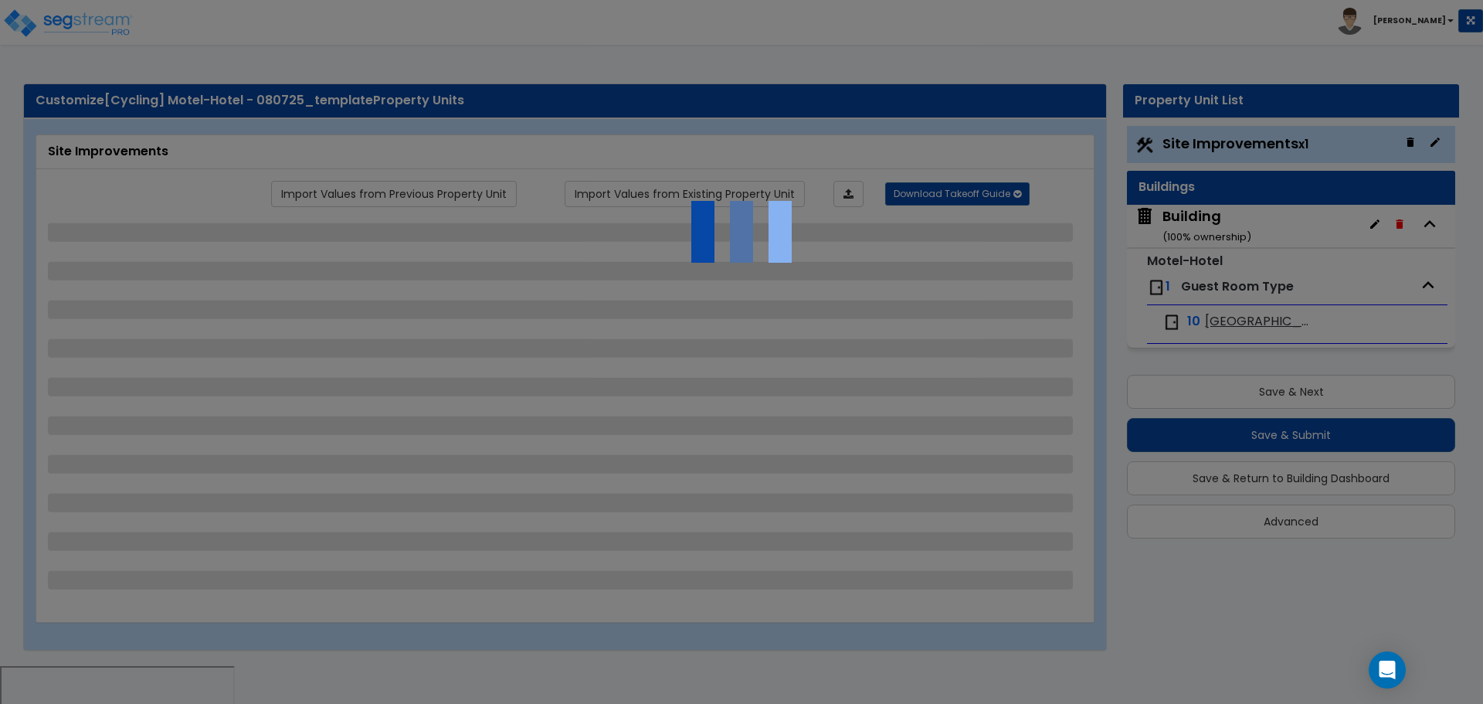
select select "1"
select select "3"
select select "2"
select select "4"
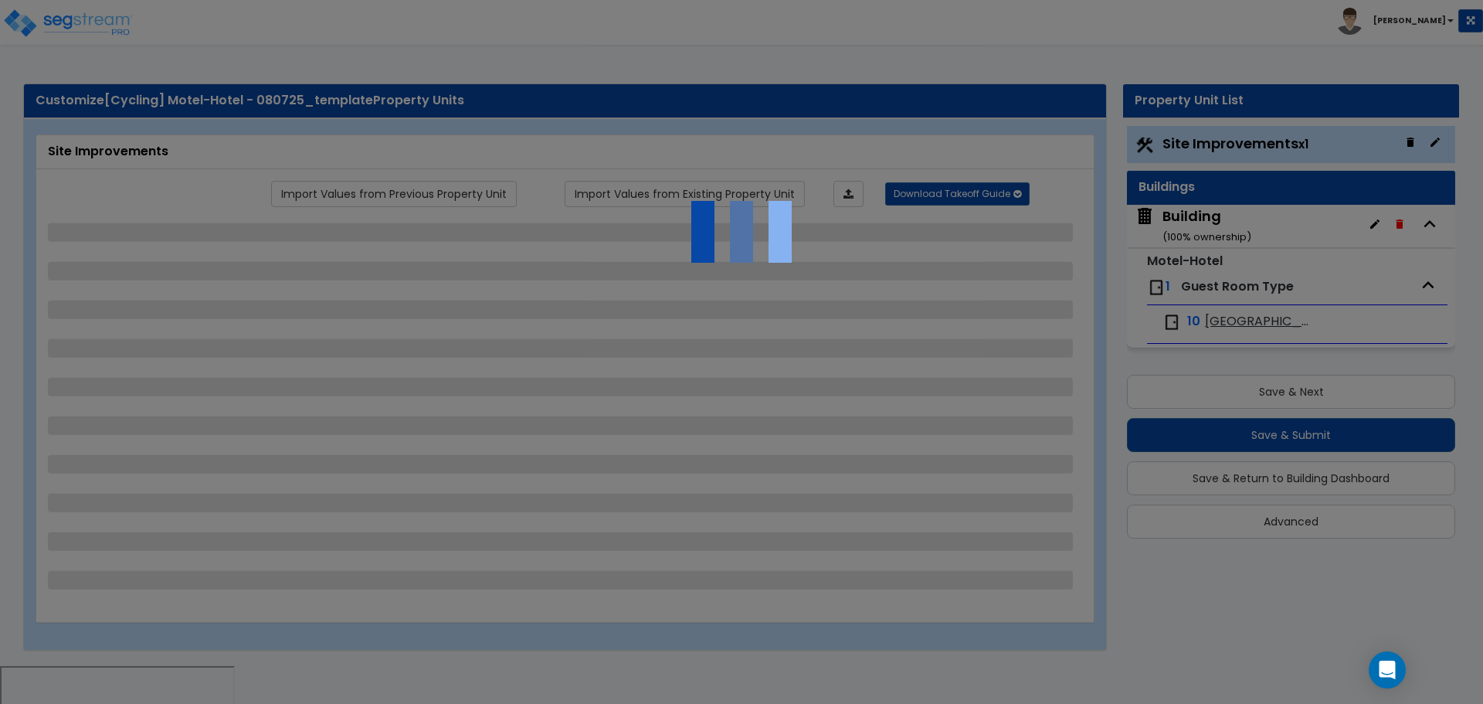
select select "1"
select select "2"
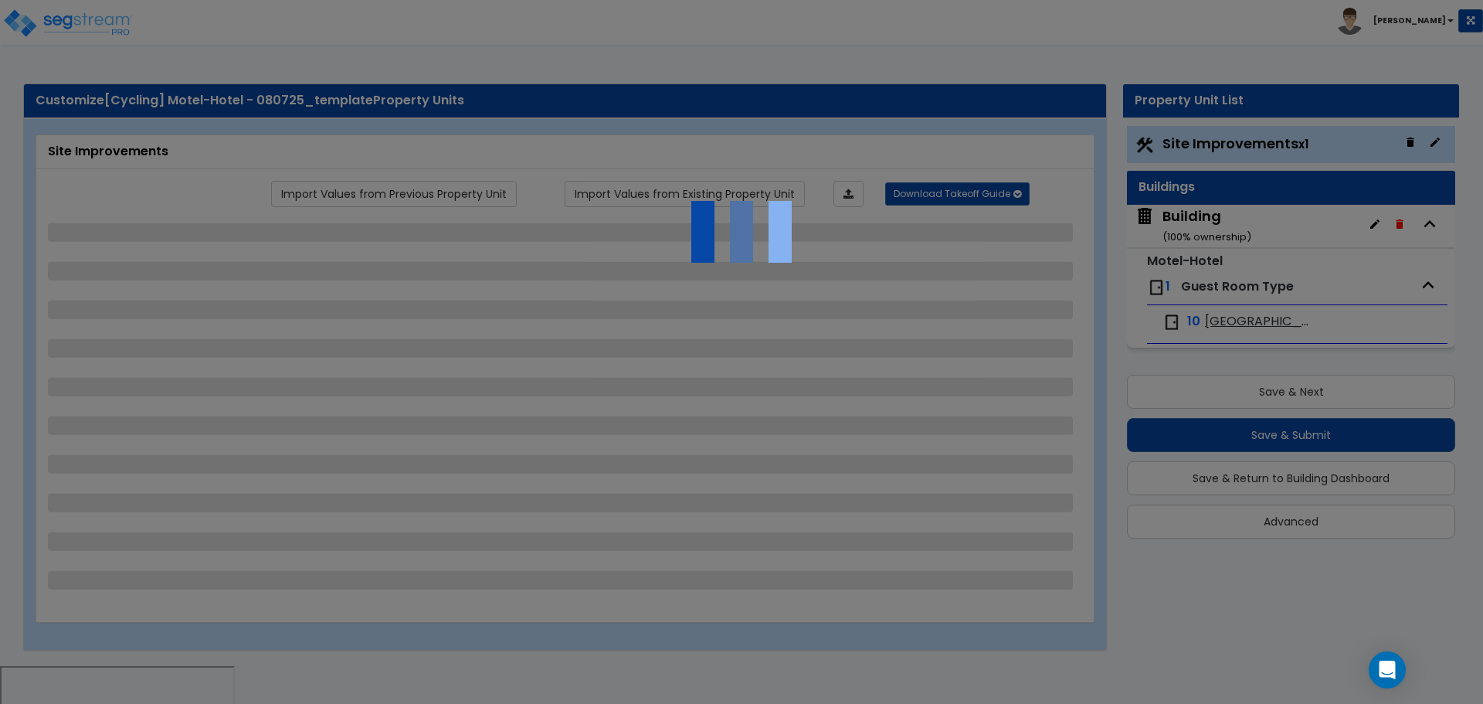
select select "2"
select select "1"
select select "6"
select select "2"
select select "1"
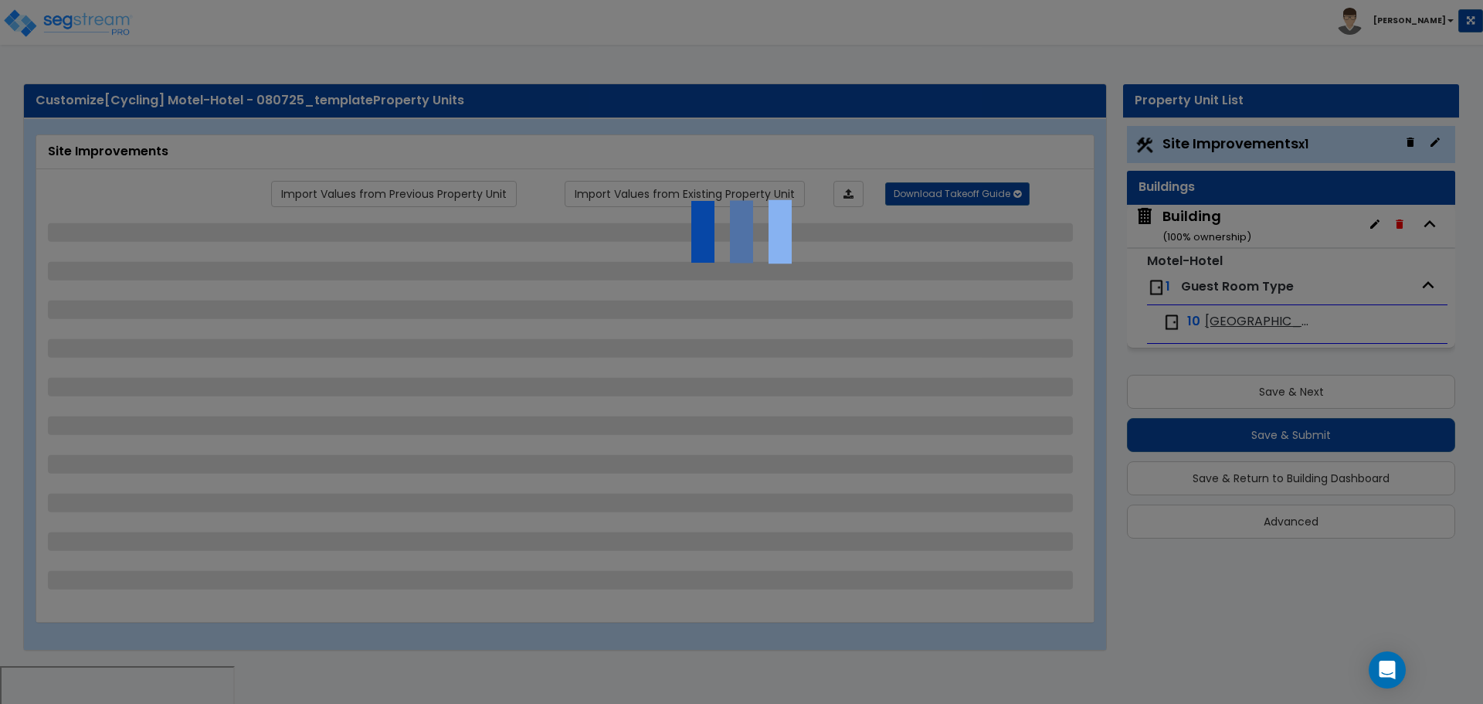
select select "2"
select select "1"
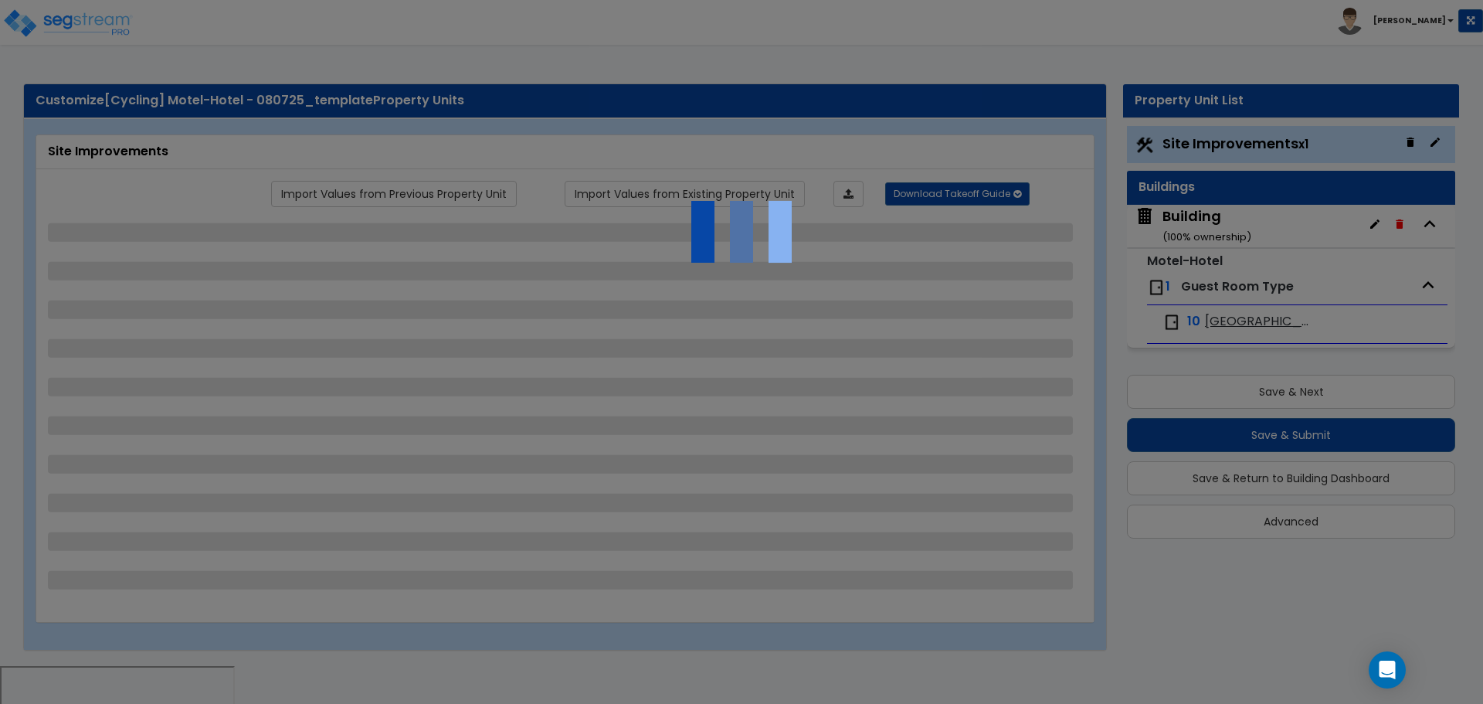
select select "8"
select select "1"
select select "2"
select select "1"
select select "20"
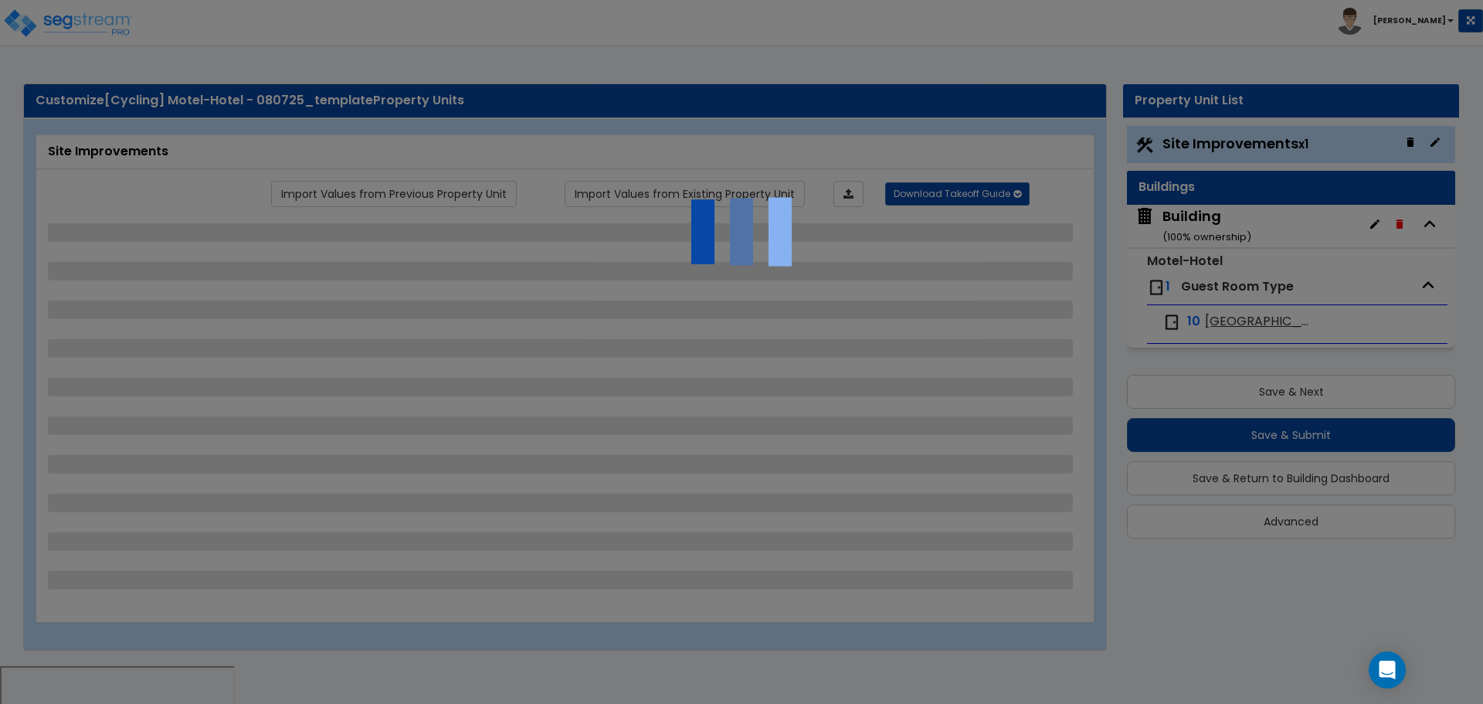
select select "2"
select select "5"
select select "3"
select select "1"
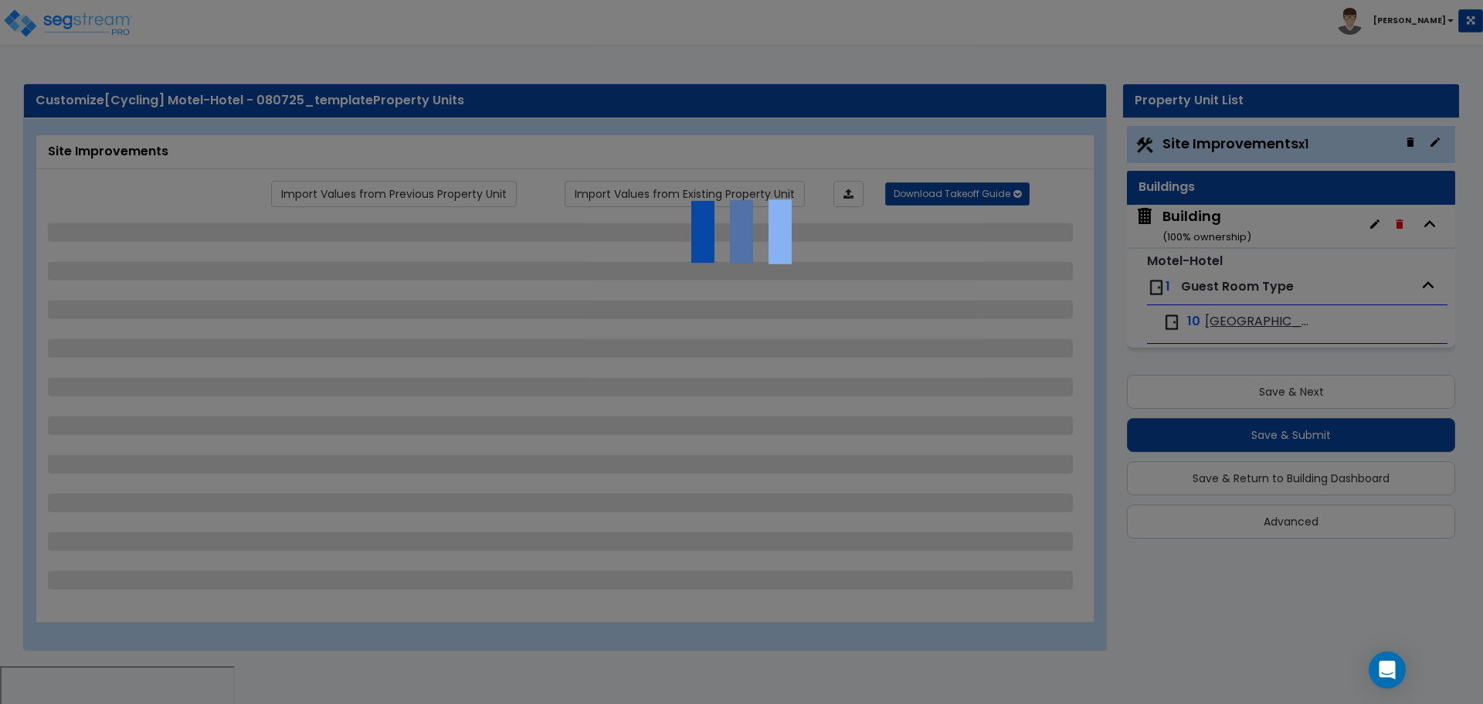
select select "1"
select select "2"
select select "1"
select select "4"
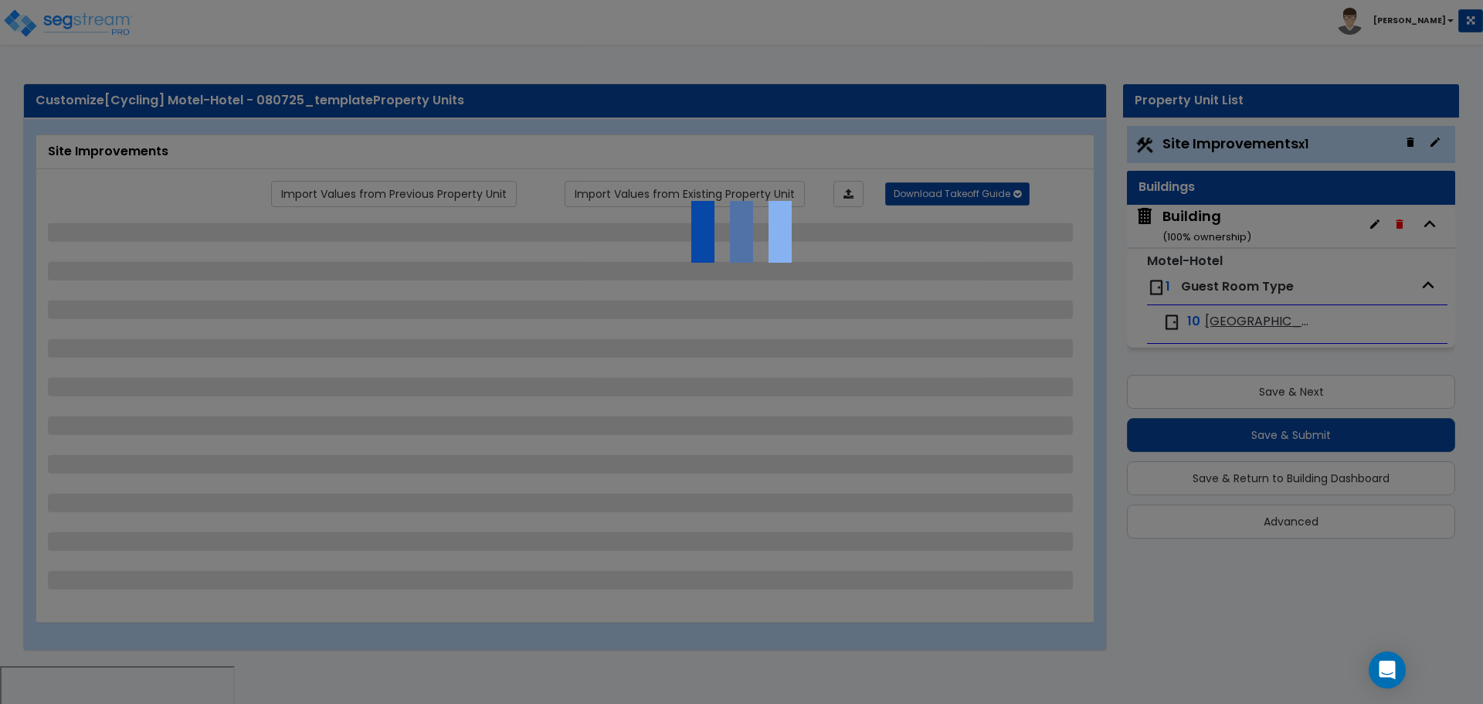
select select "2"
select select "1"
select select "2"
select select "1"
select select "2"
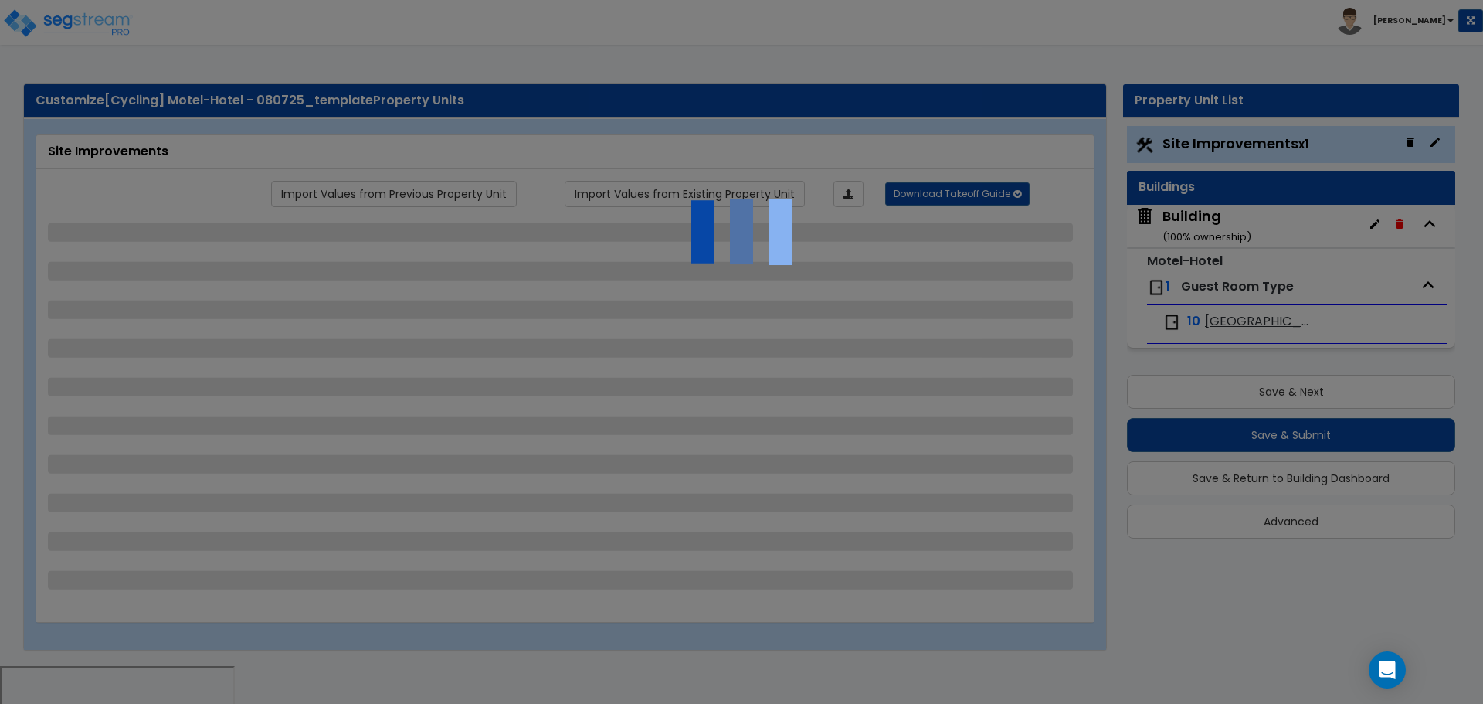
select select "6"
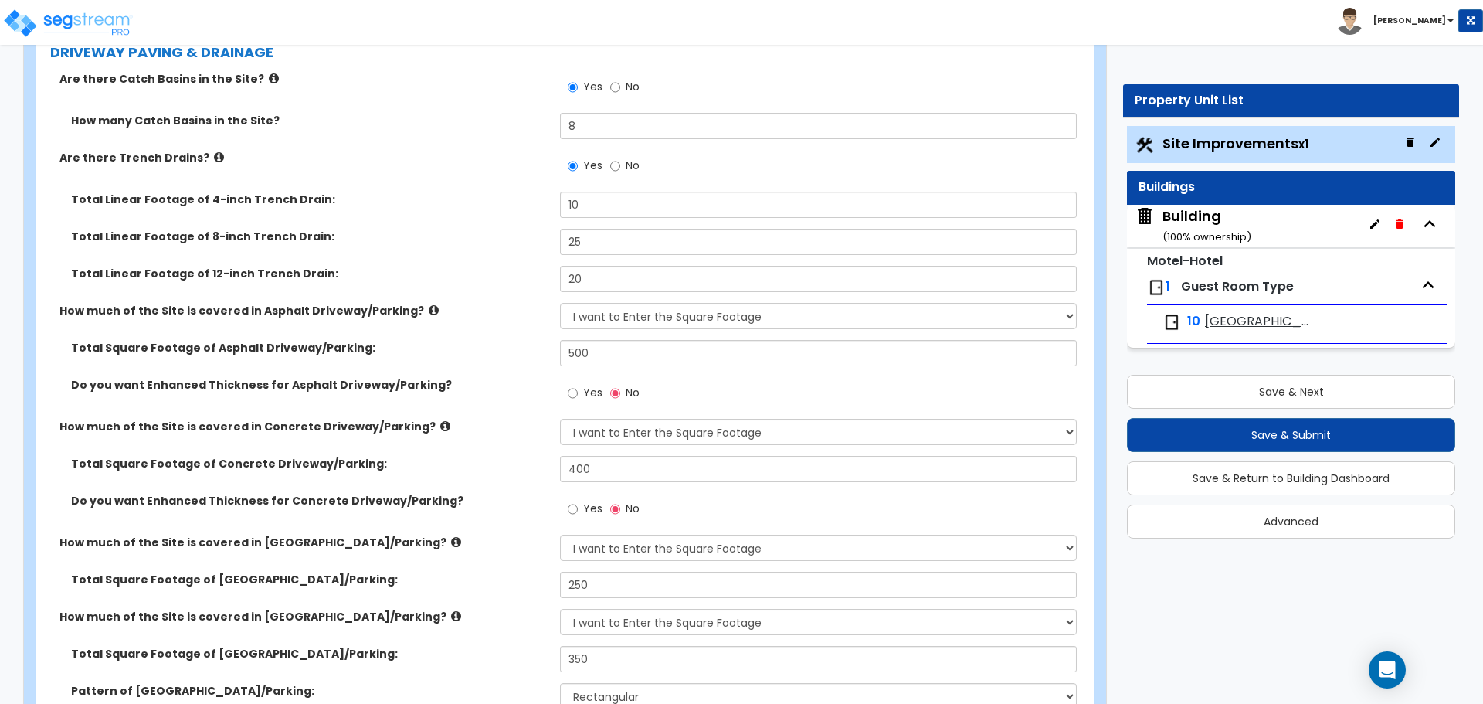
scroll to position [341, 0]
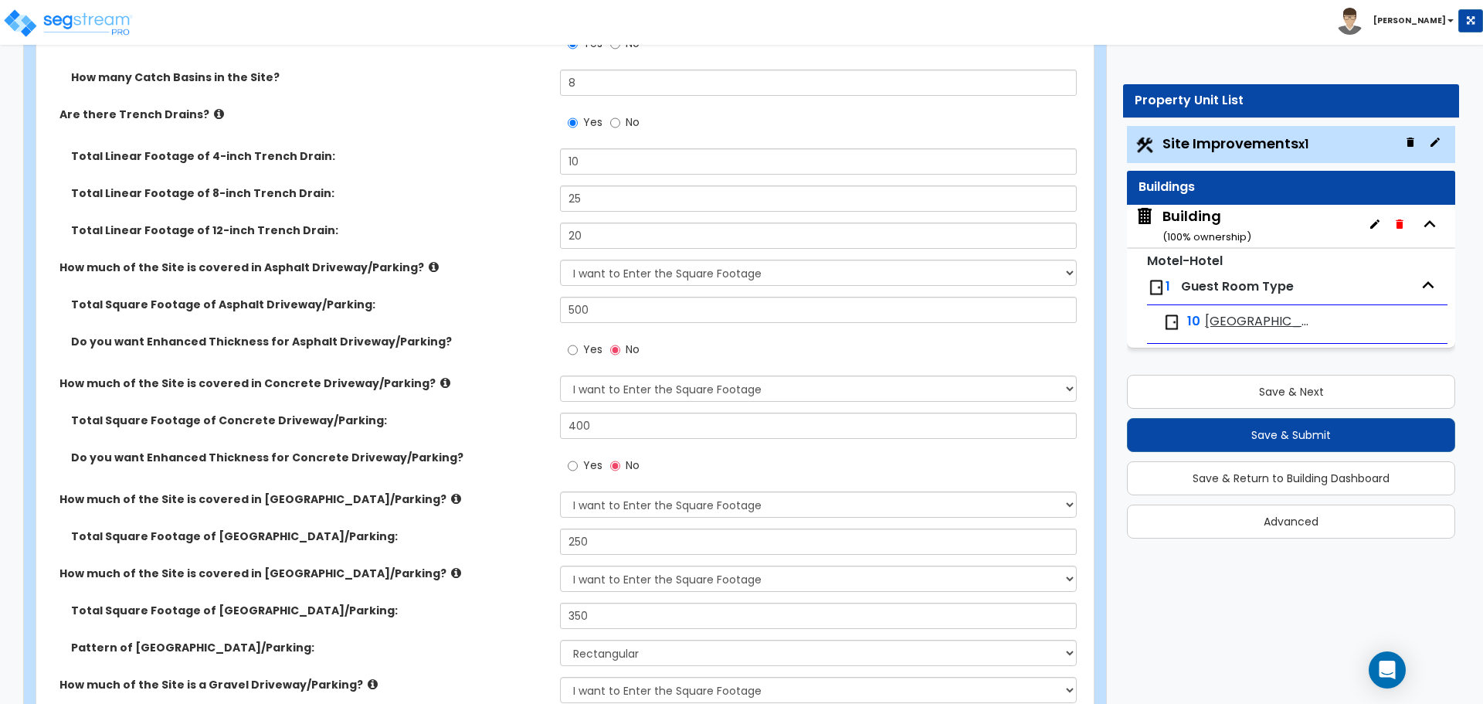
click at [1188, 212] on div "Building ( 100 % ownership)" at bounding box center [1206, 225] width 89 height 39
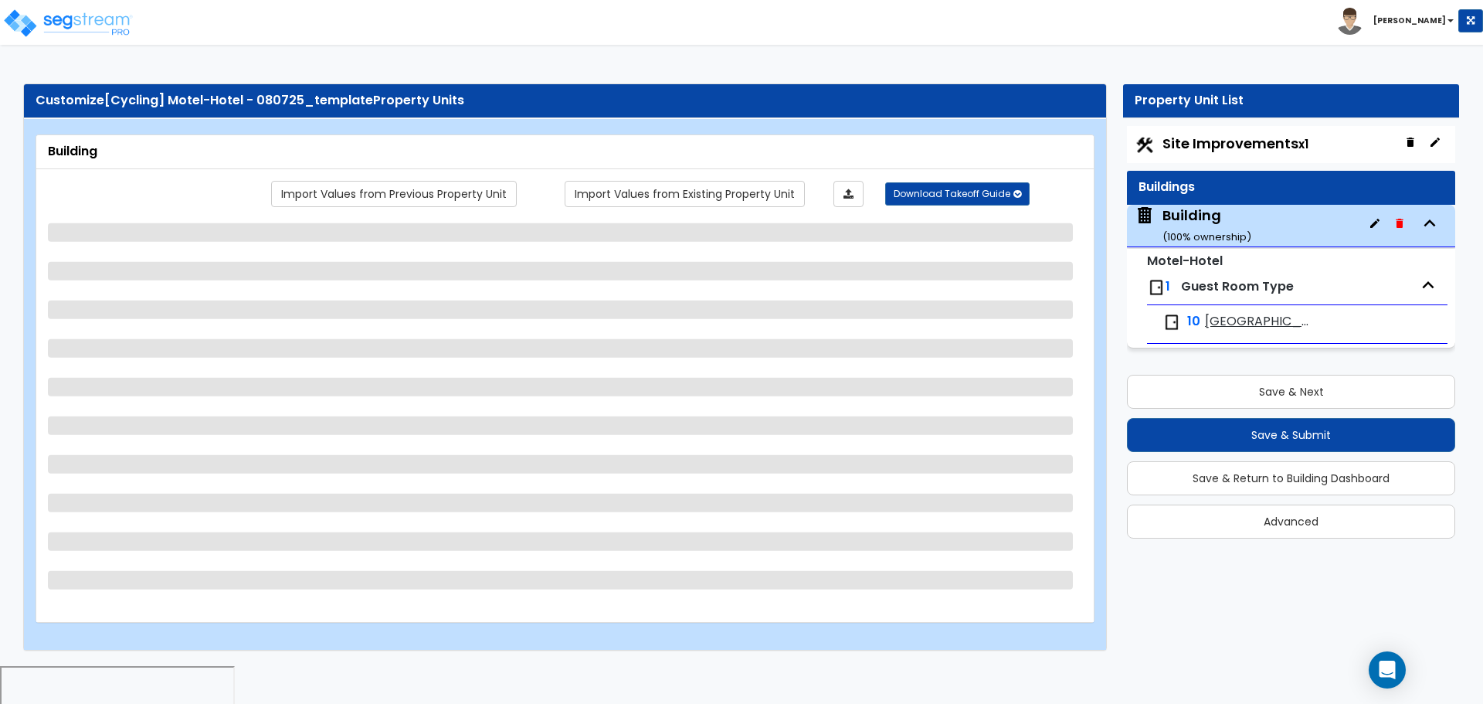
select select "3"
select select "4"
select select "1"
select select "2"
select select "1"
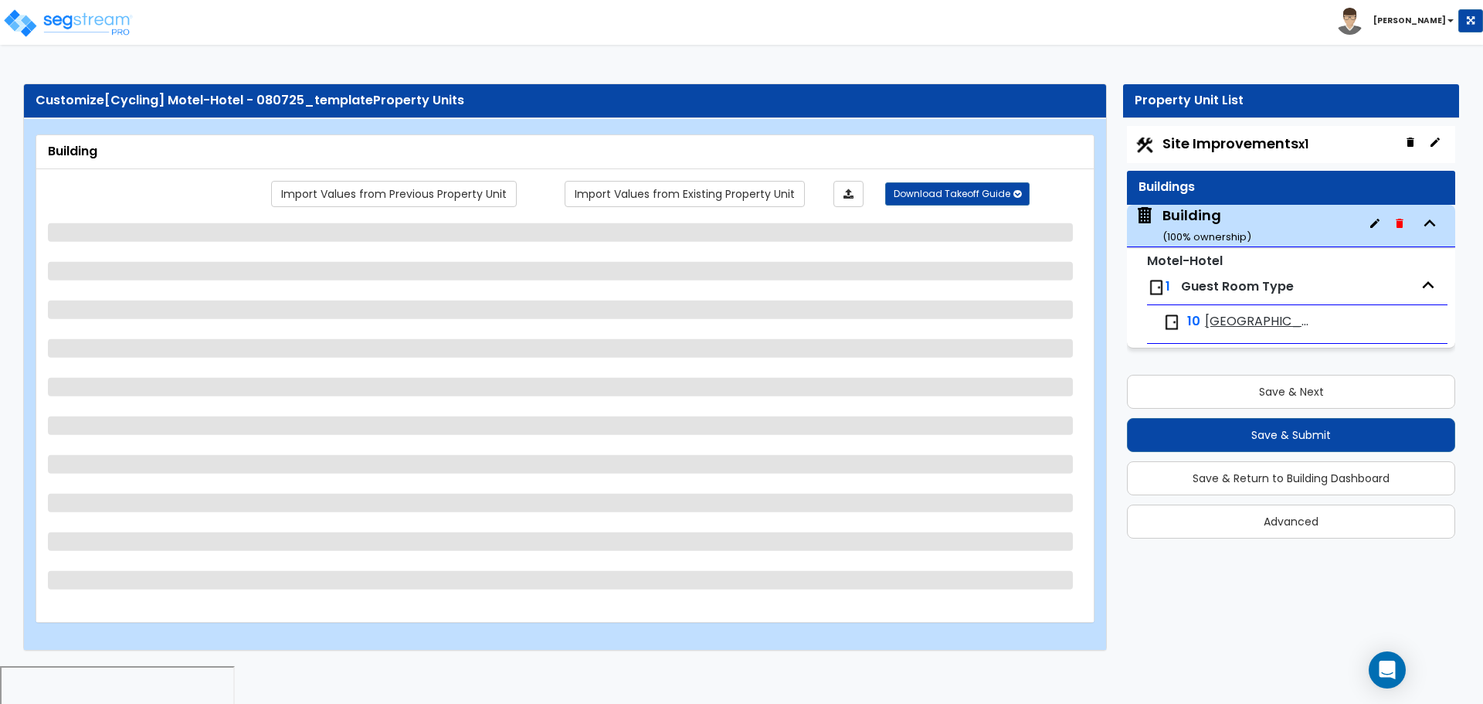
select select "1"
select select "2"
select select "3"
select select "2"
select select "1"
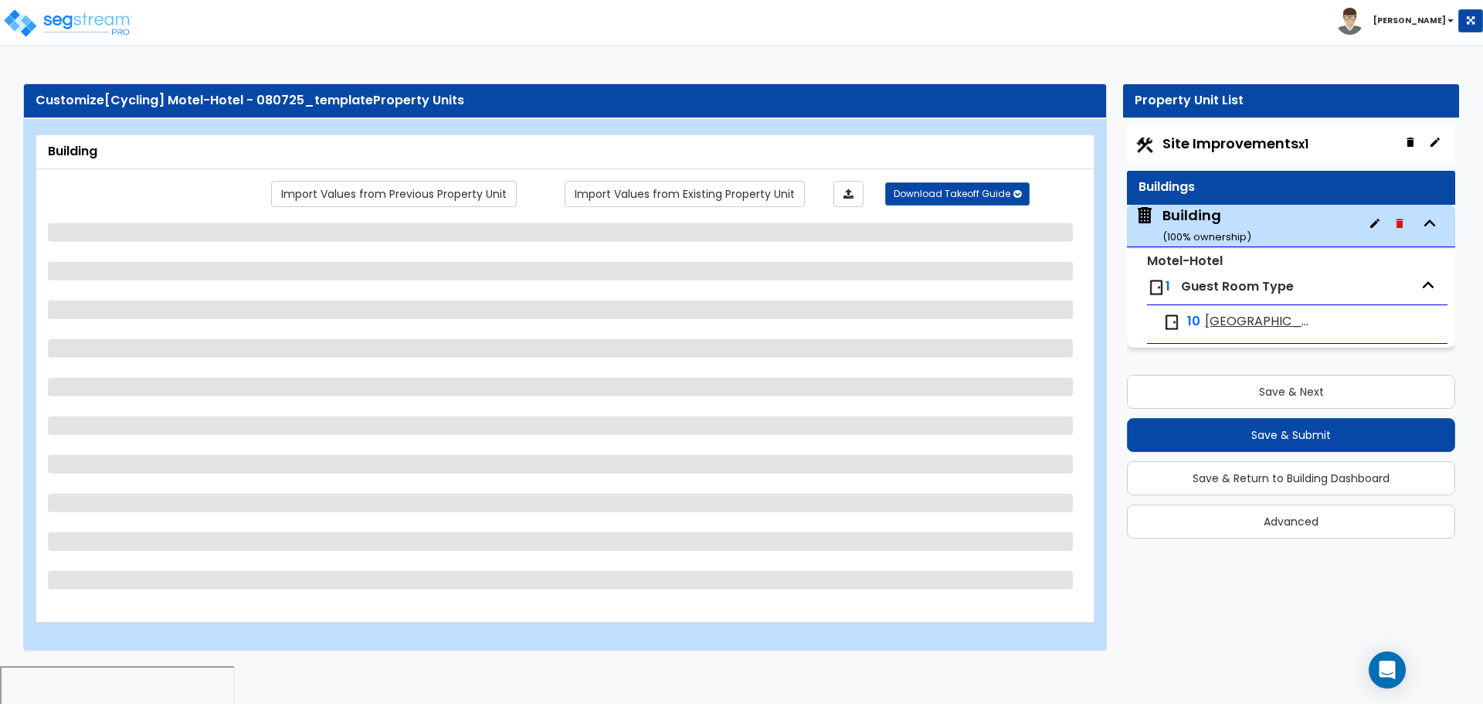
select select "10"
select select "4"
select select "2"
select select "1"
select select "3"
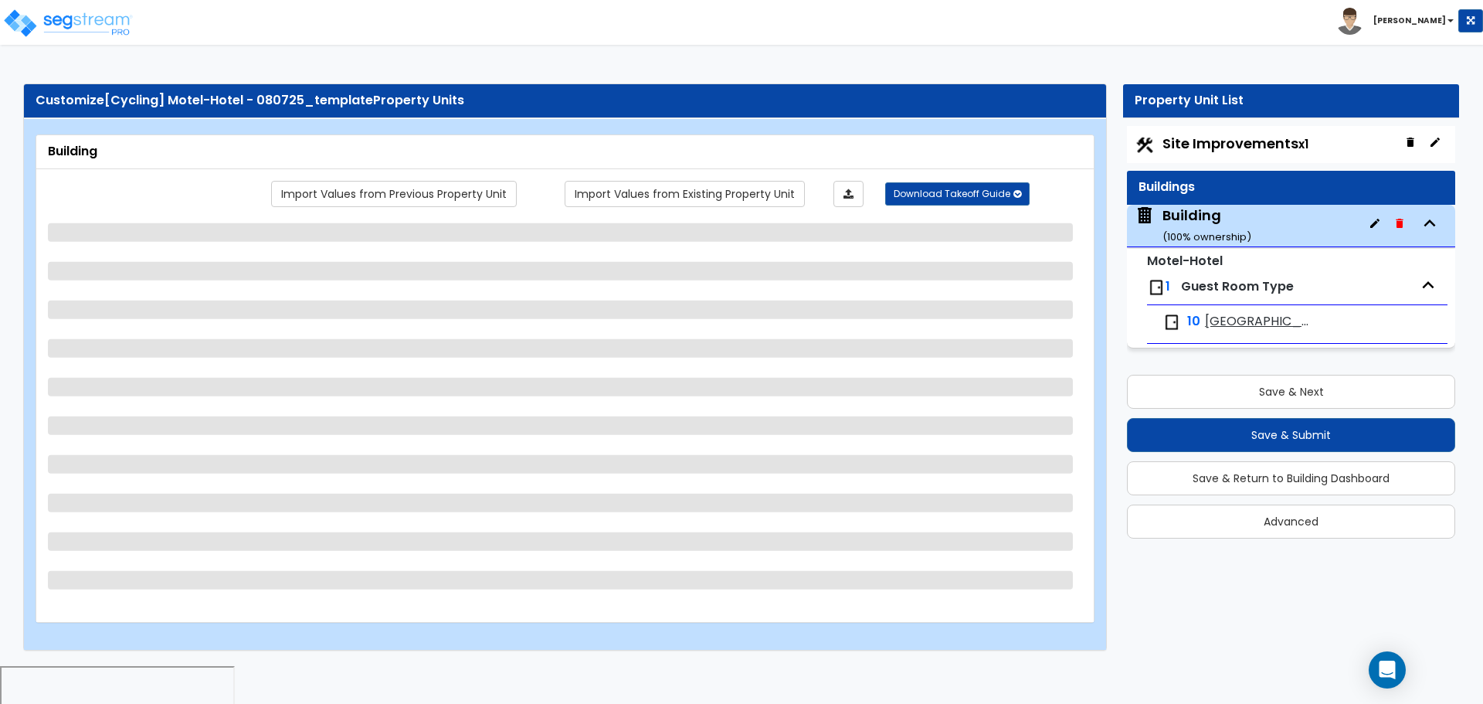
select select "1"
select select "2"
select select "3"
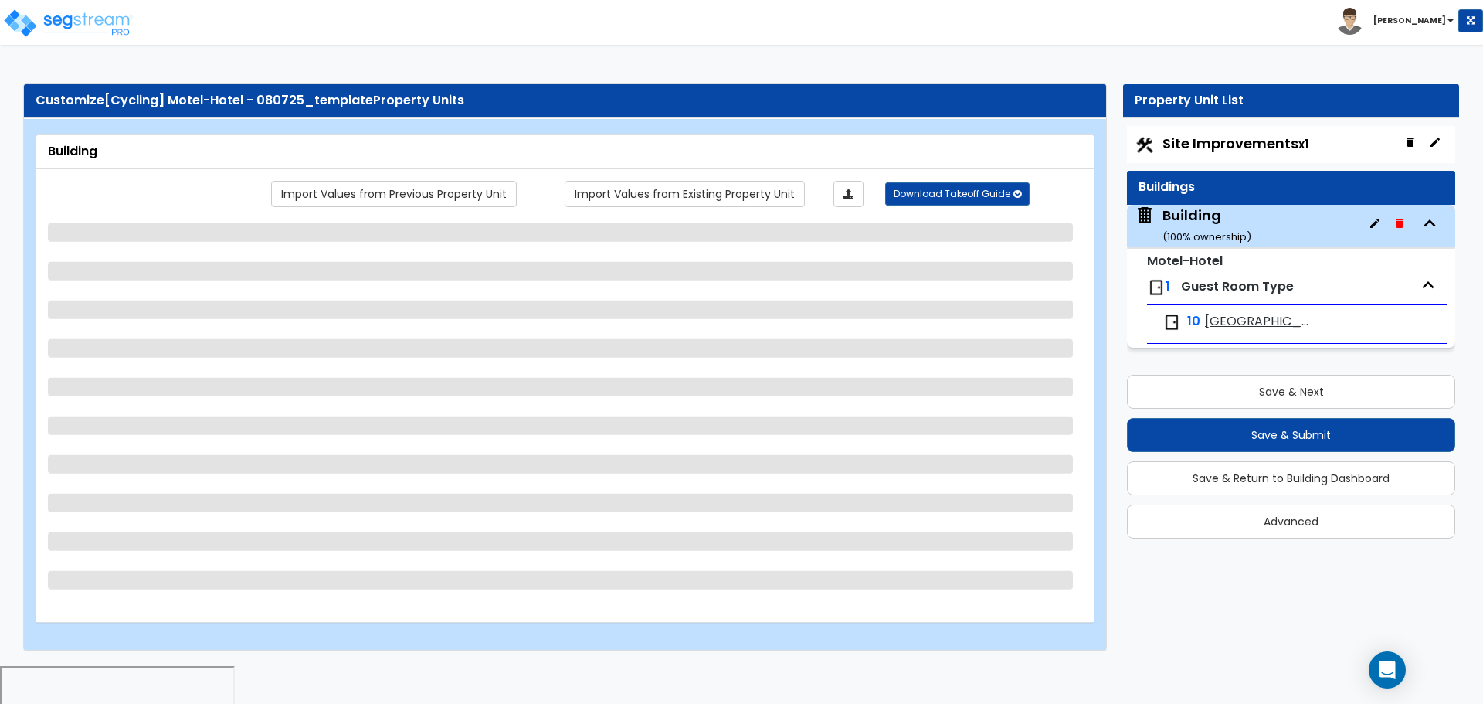
select select "1"
select select "2"
select select "1"
select select "2"
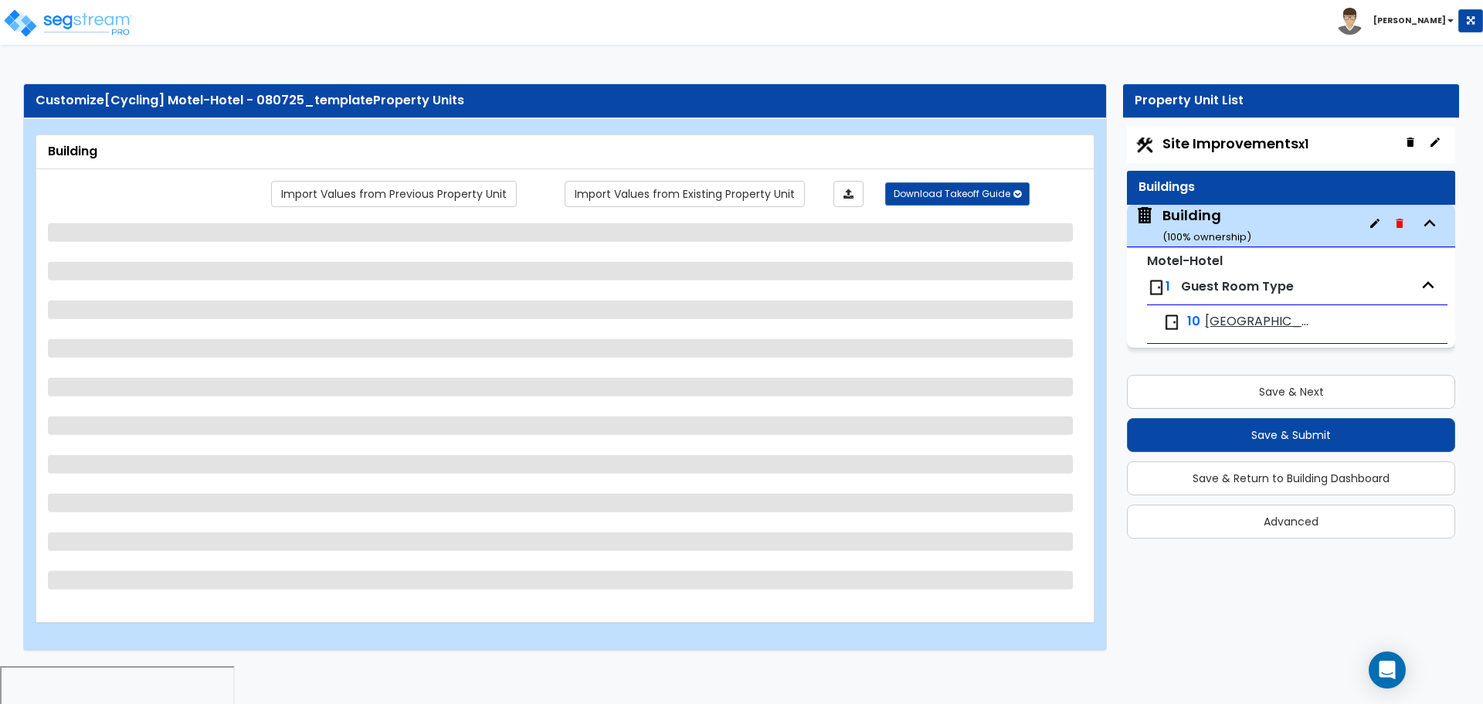
select select "2"
select select "3"
select select "2"
select select "4"
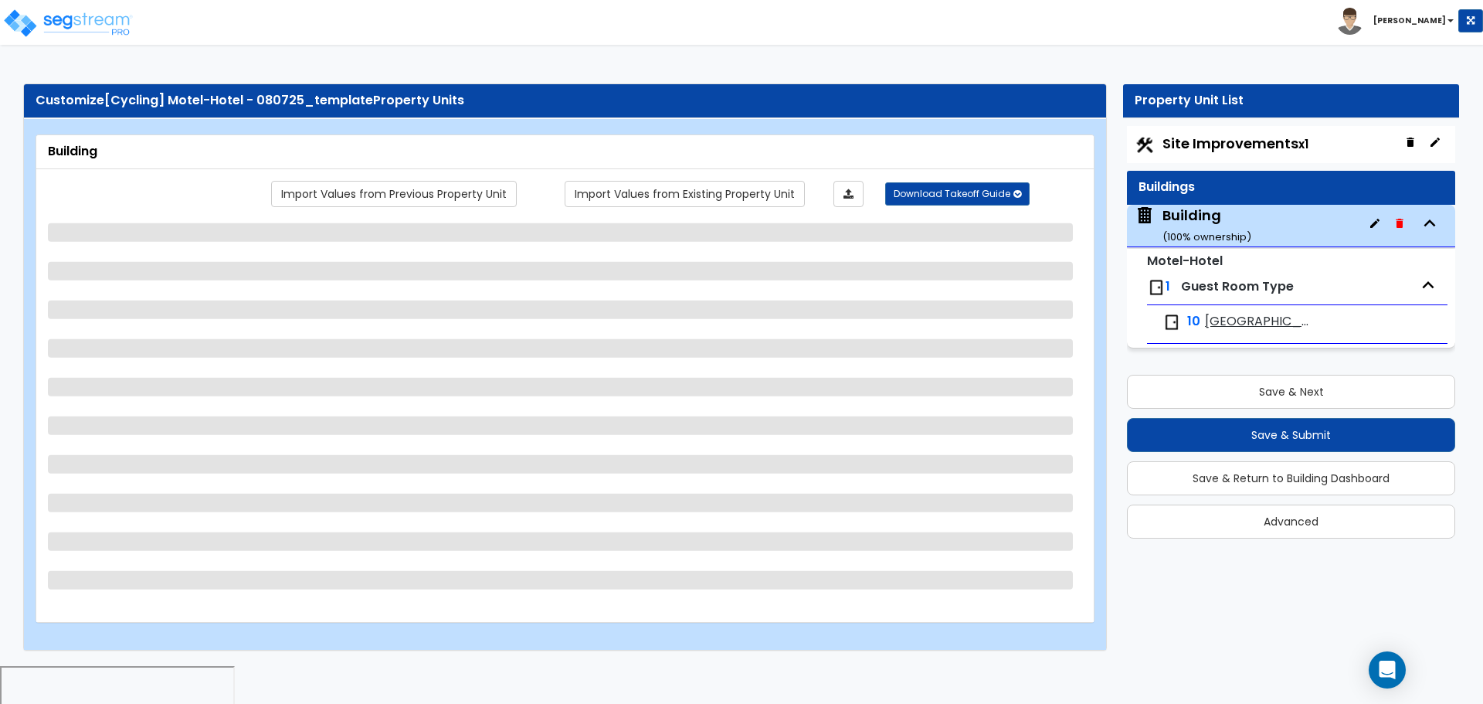
select select "4"
select select "1"
select select "2"
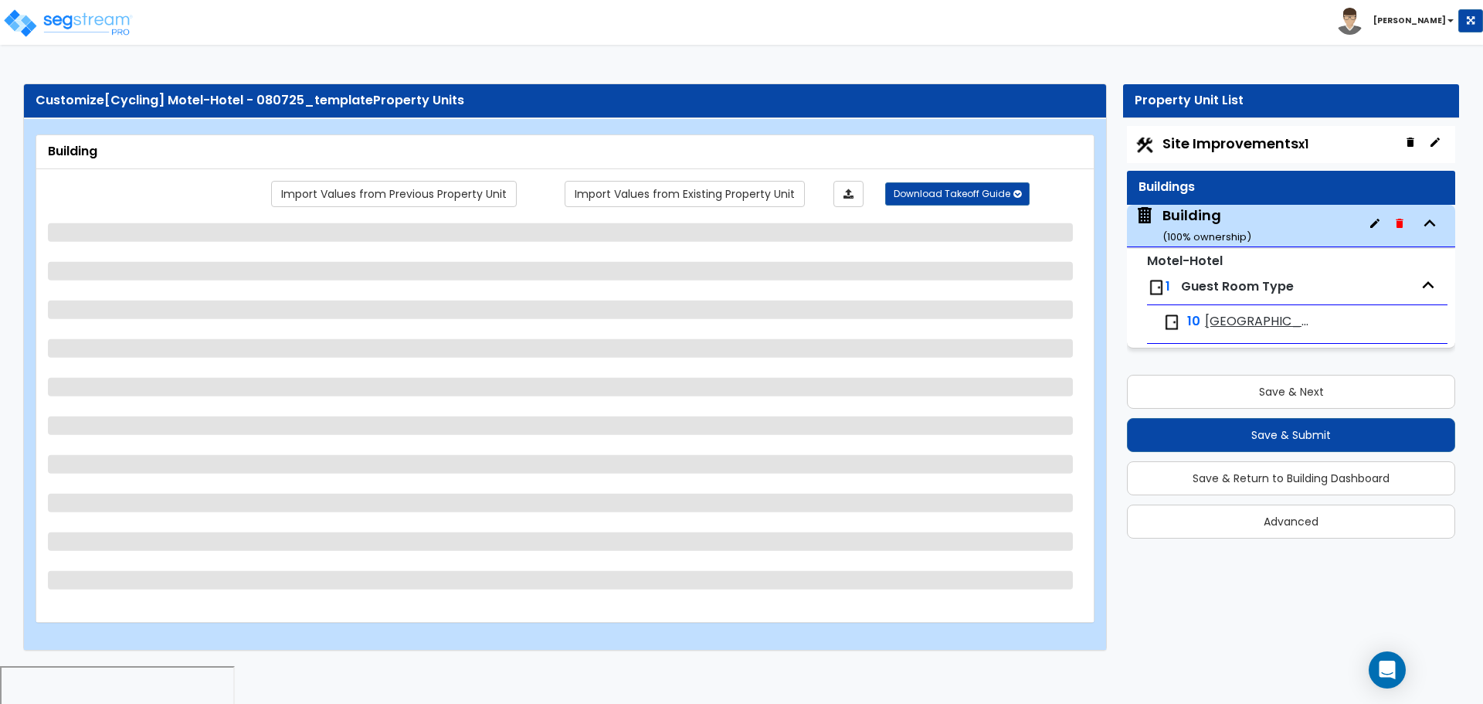
select select "1"
select select "2"
select select "1"
select select "2"
select select "1"
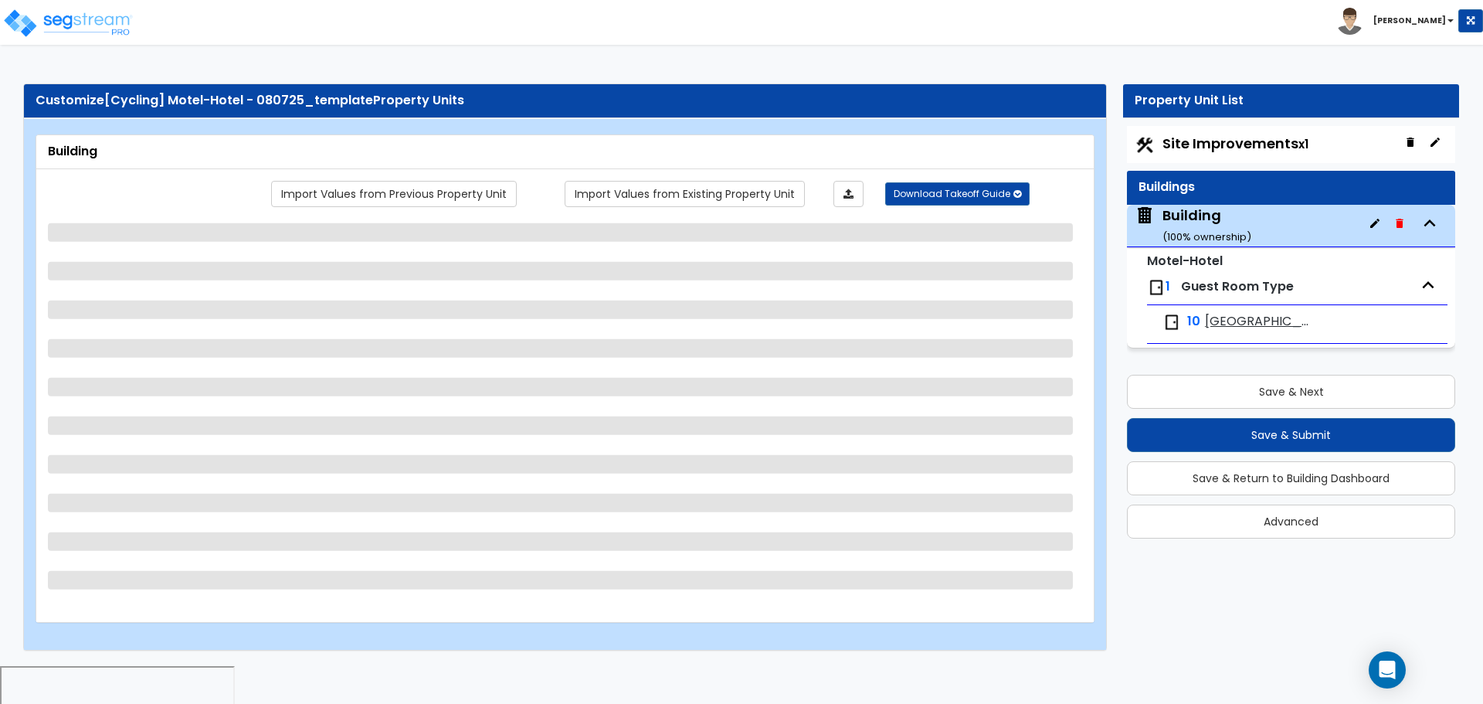
select select "2"
select select "5"
select select "2"
select select "1"
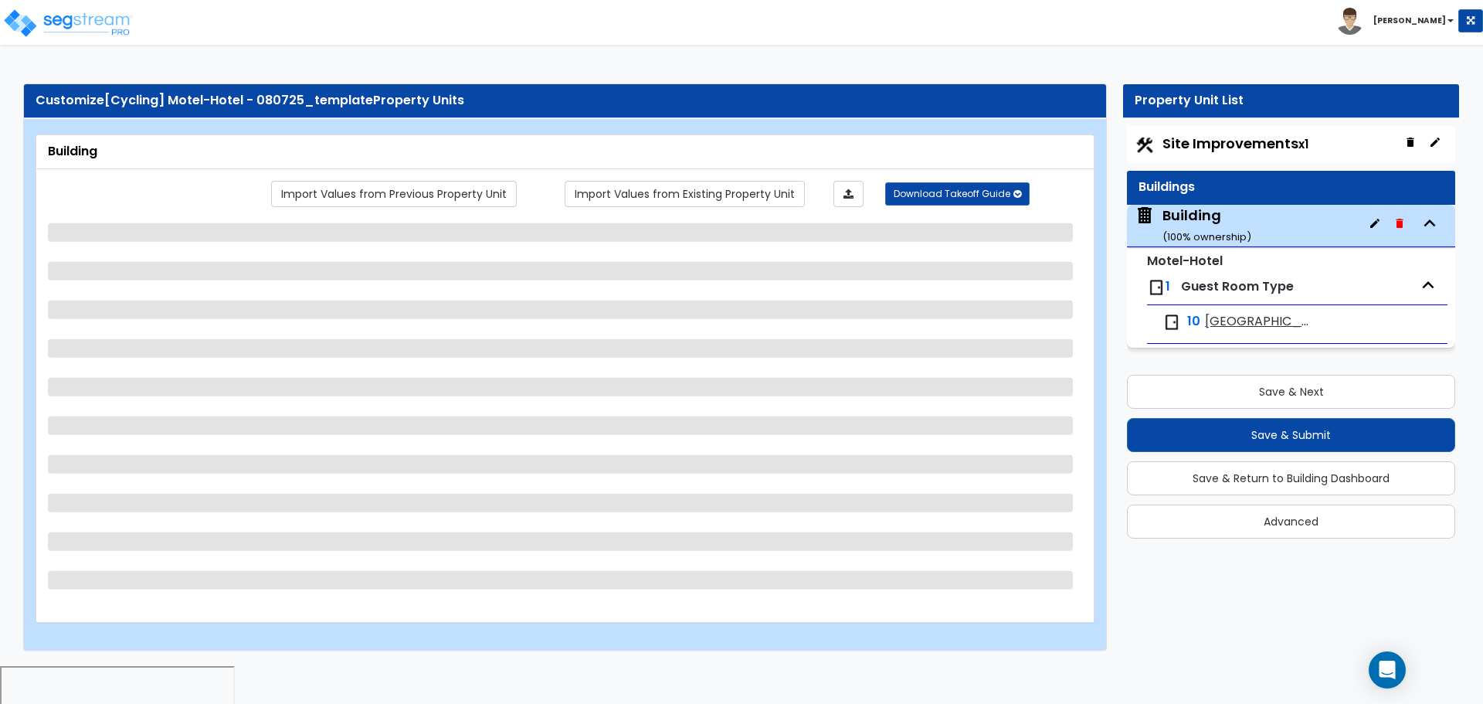
select select "2"
select select "5"
select select "2"
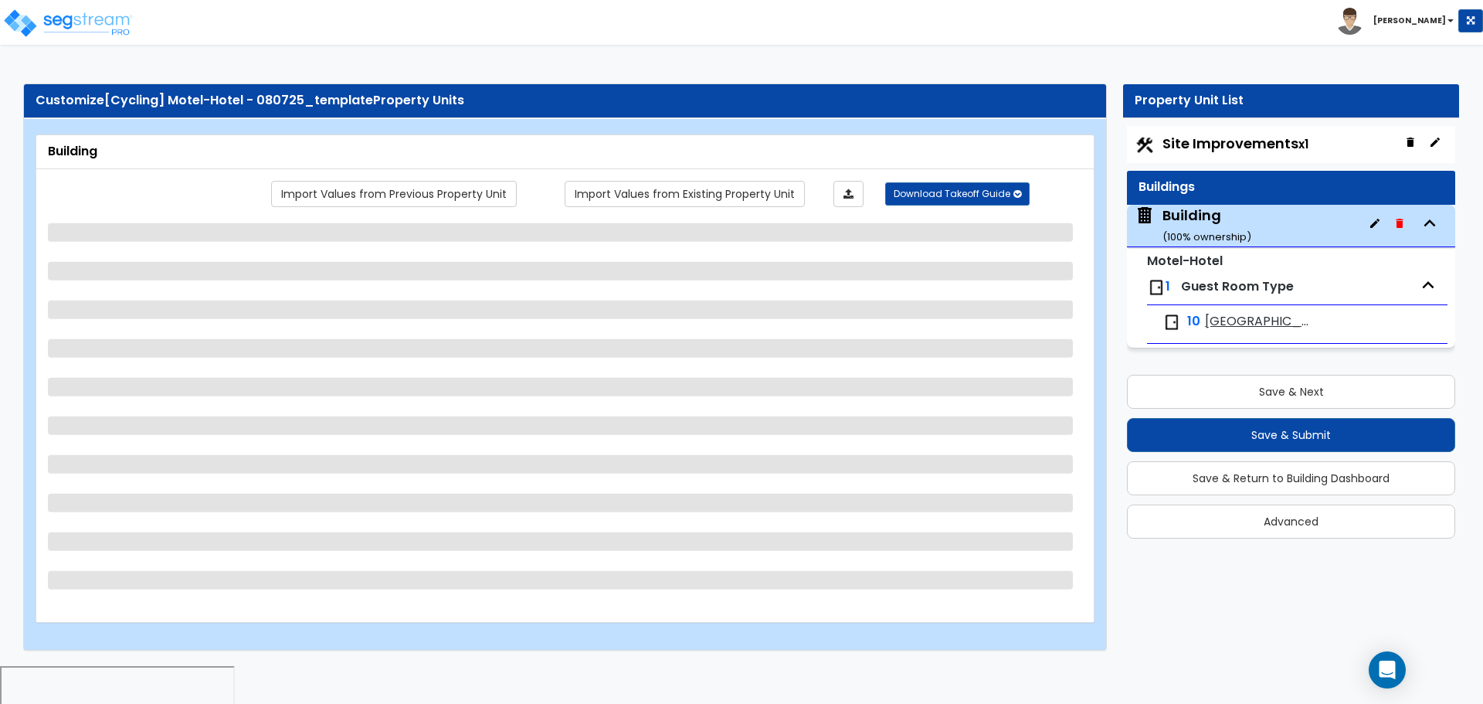
select select "2"
select select "4"
select select "1"
select select "2"
select select "3"
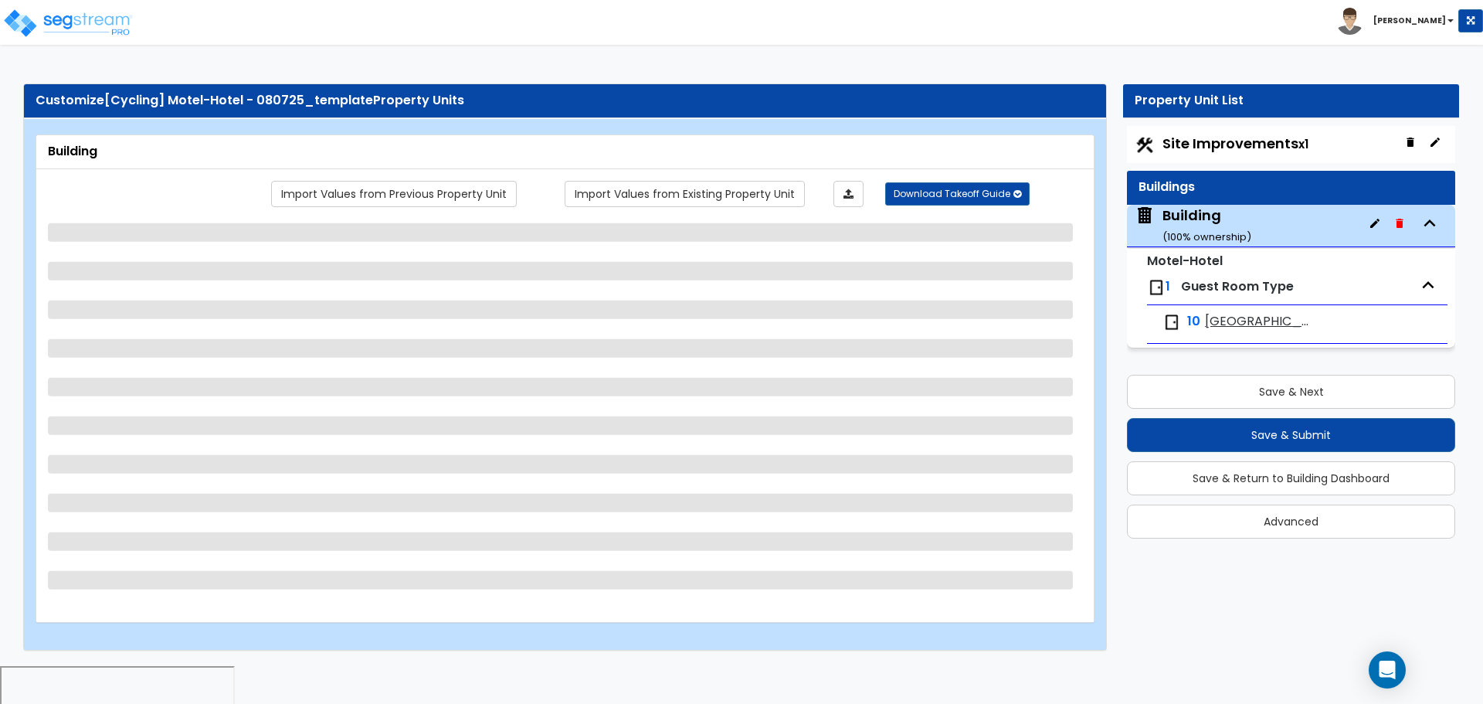
select select "2"
select select "1"
select select "2"
select select "1"
select select "9"
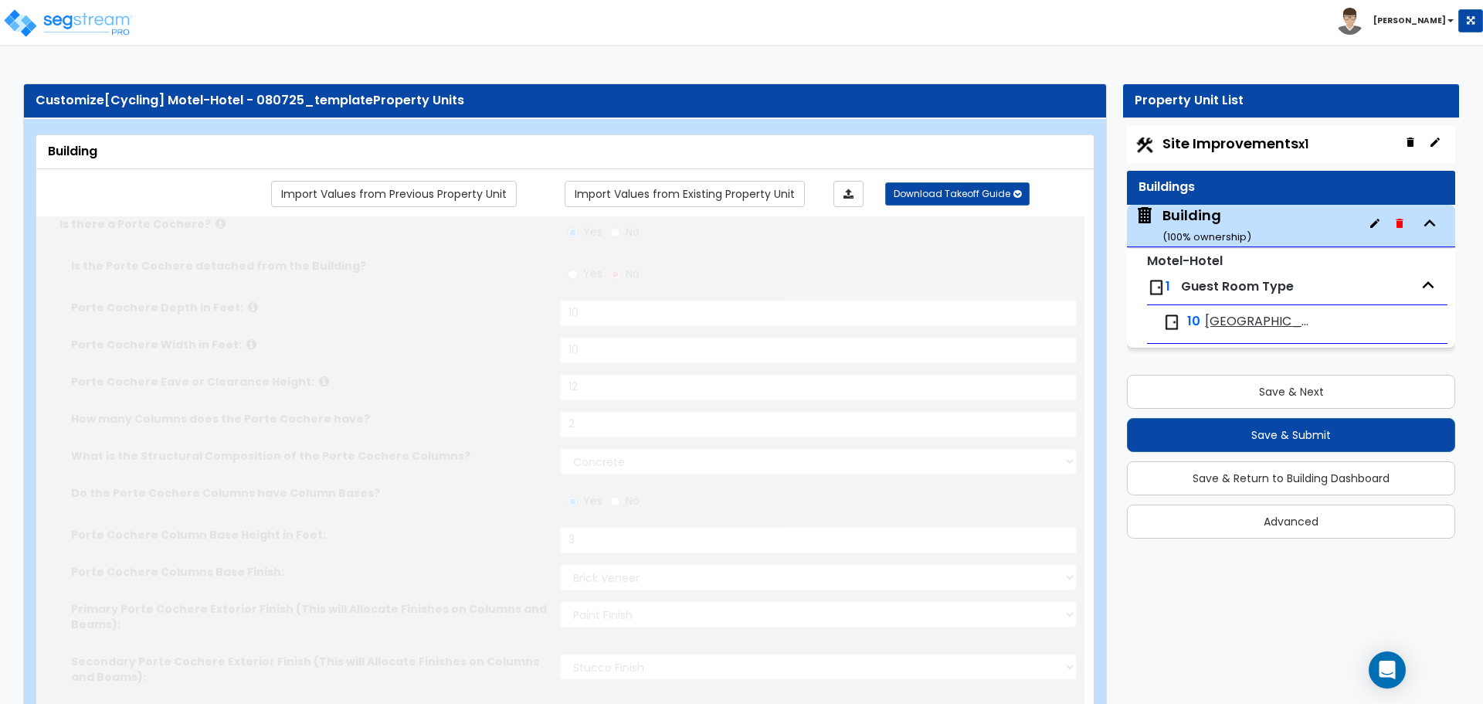
scroll to position [10340, 0]
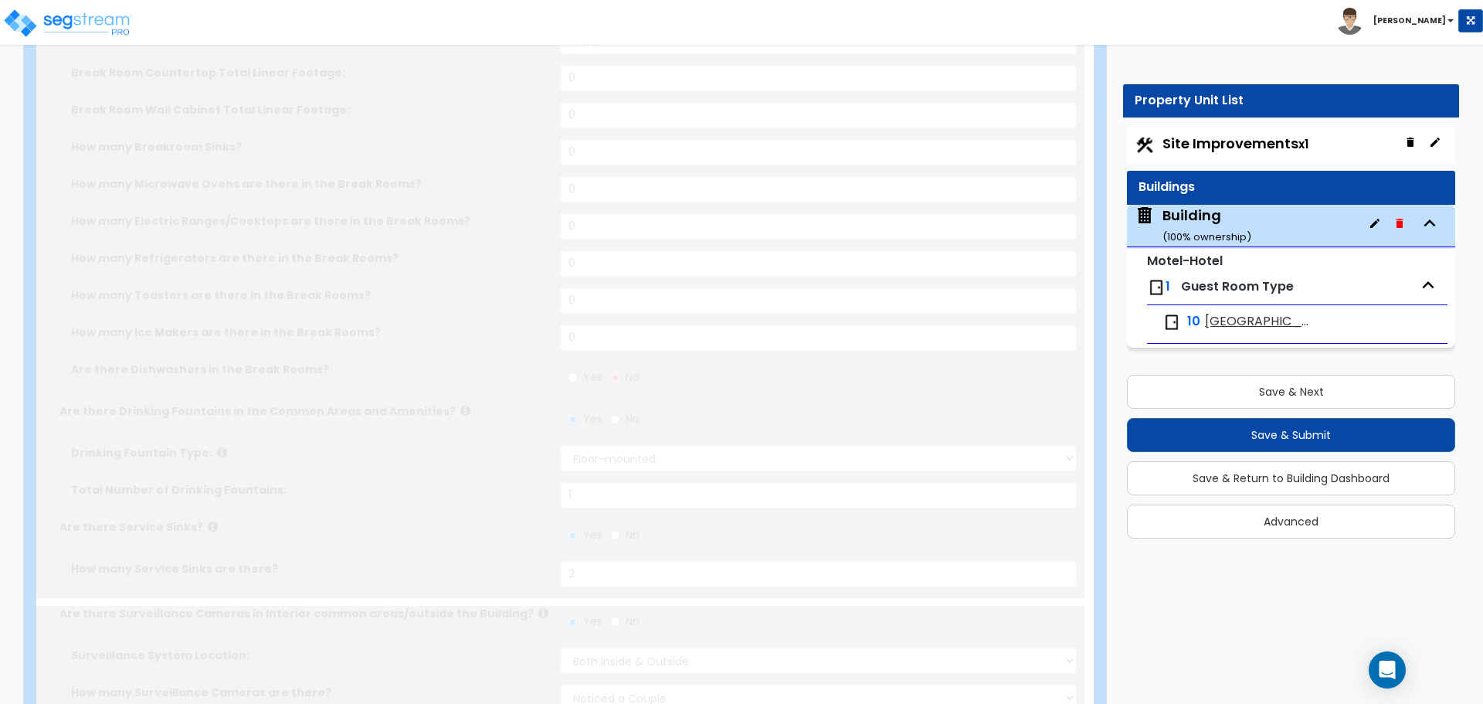
radio input "true"
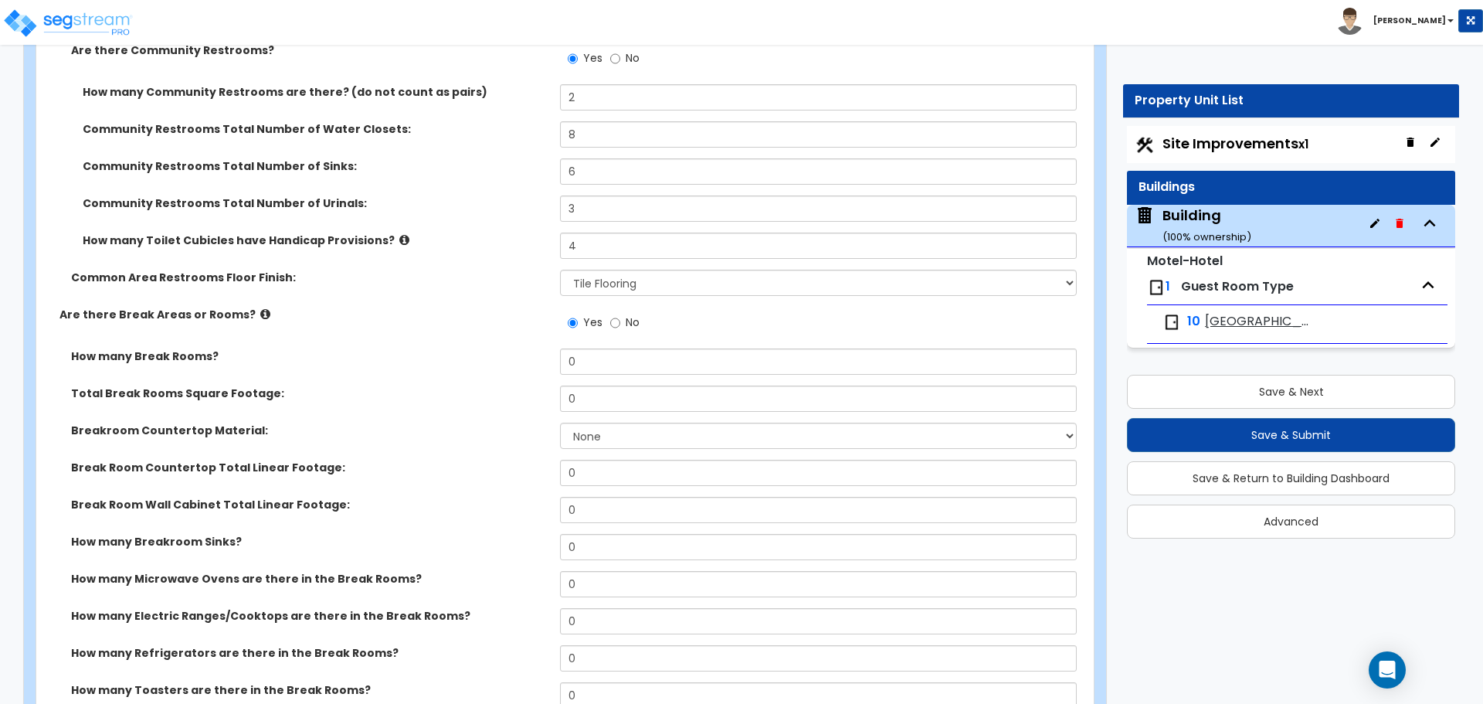
scroll to position [3868, 0]
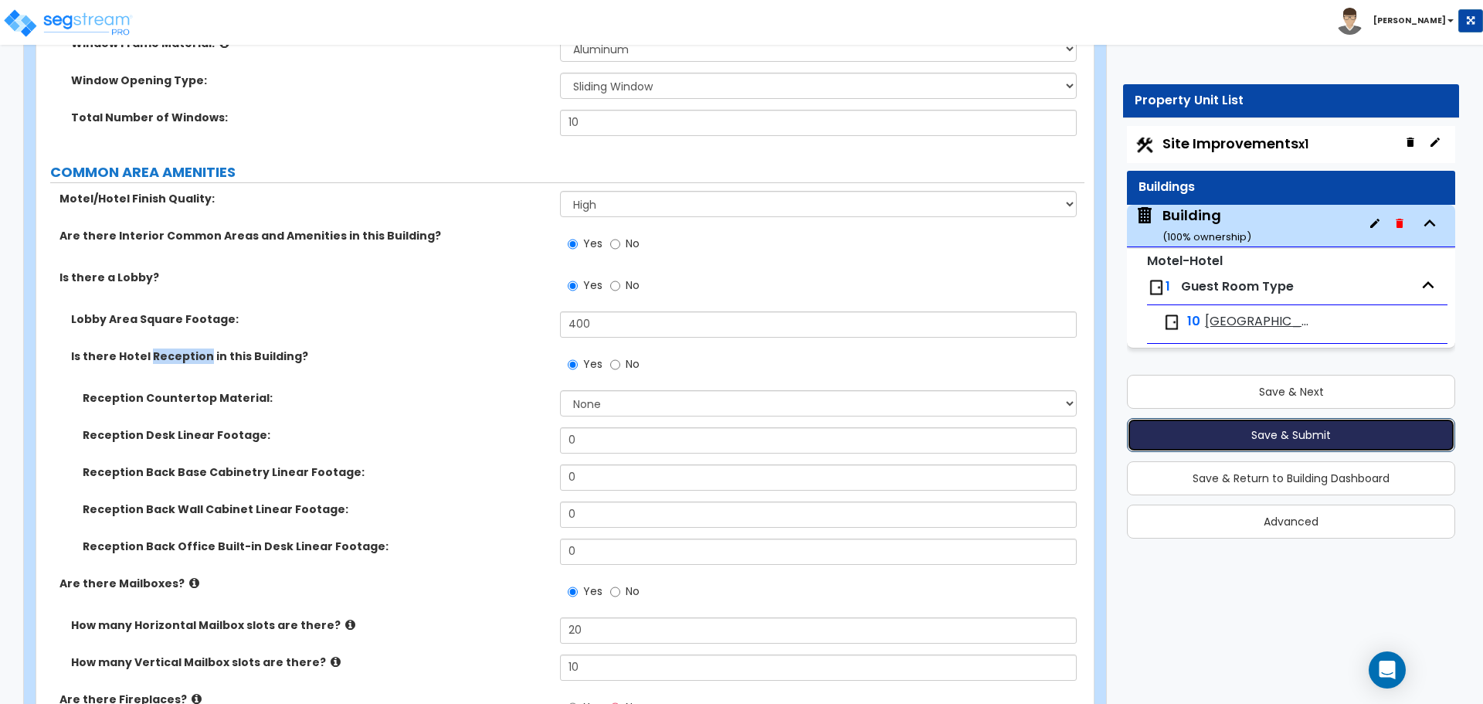
click at [1298, 429] on button "Save & Submit" at bounding box center [1291, 435] width 328 height 34
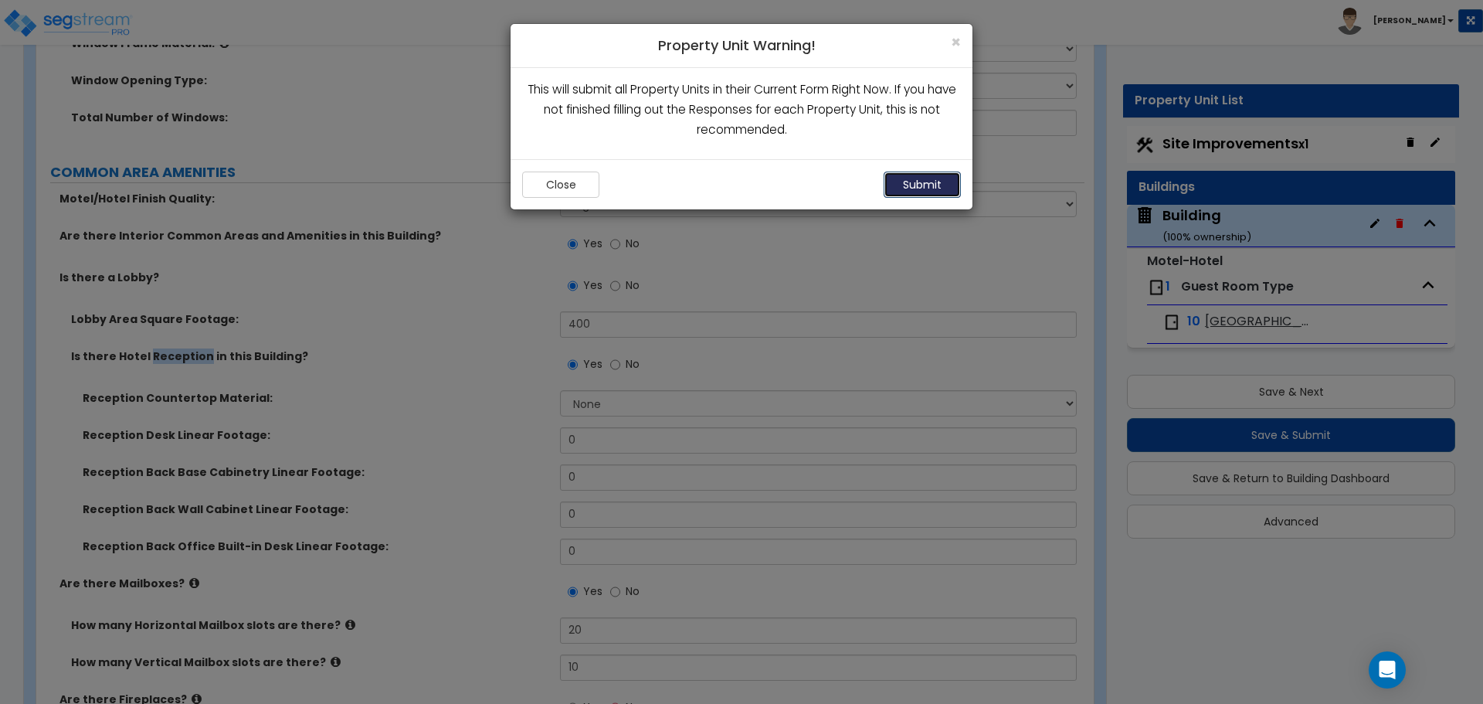
click at [919, 175] on button "Submit" at bounding box center [922, 184] width 77 height 26
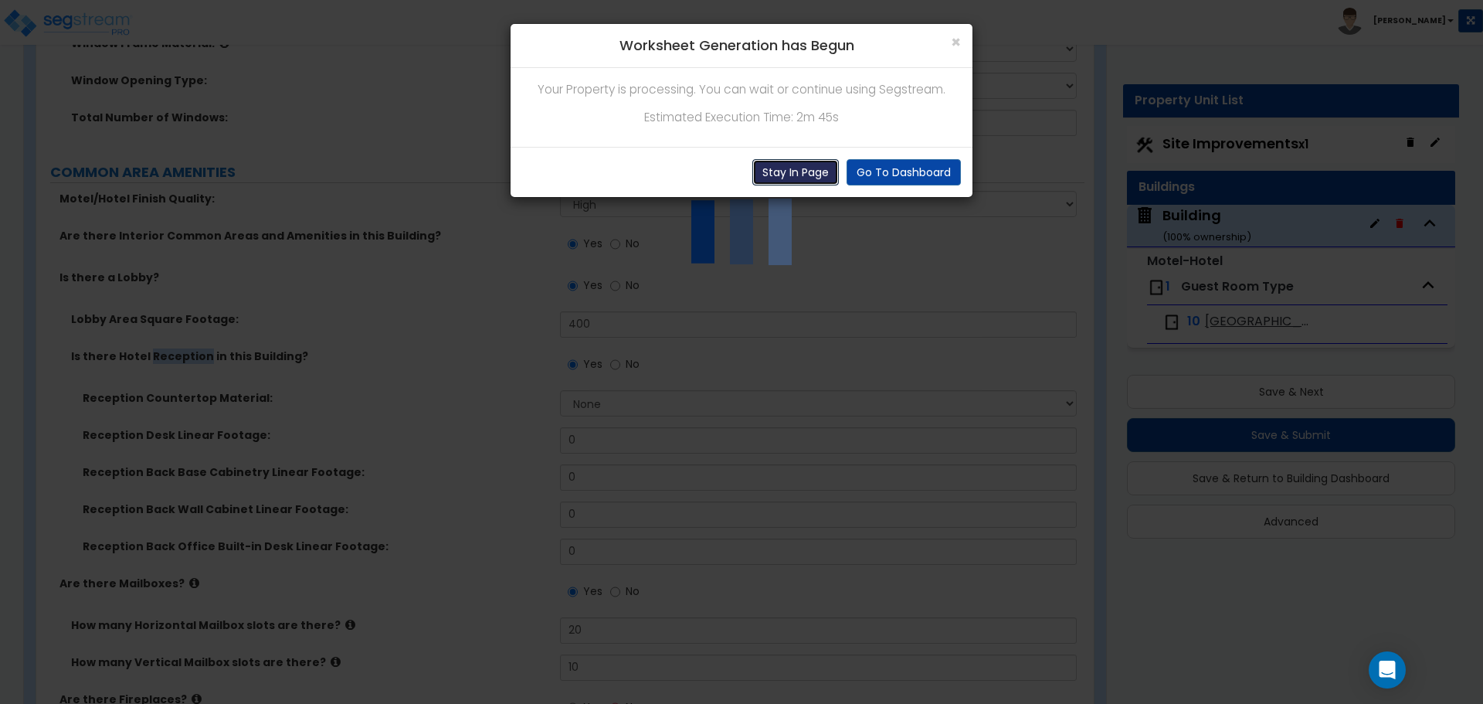
click at [826, 178] on button "Stay In Page" at bounding box center [795, 172] width 87 height 26
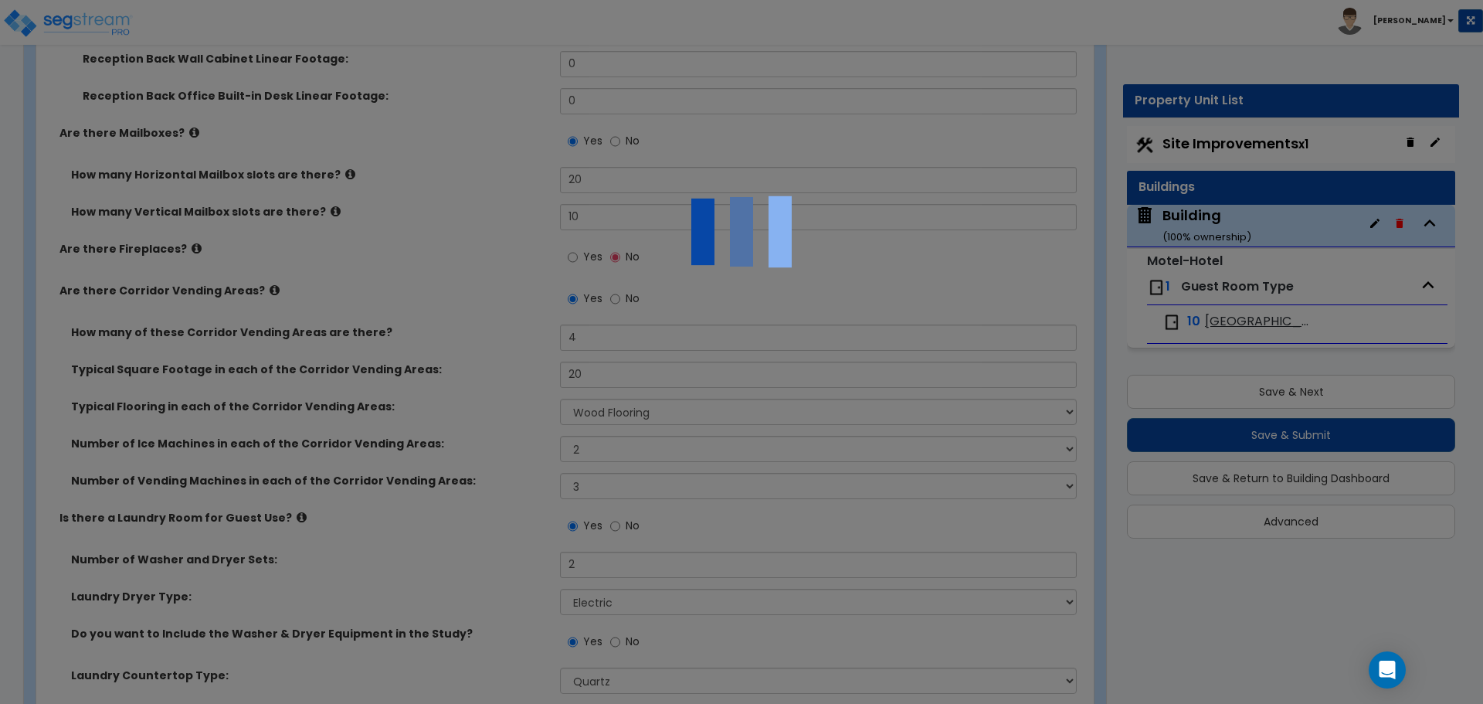
scroll to position [4322, 0]
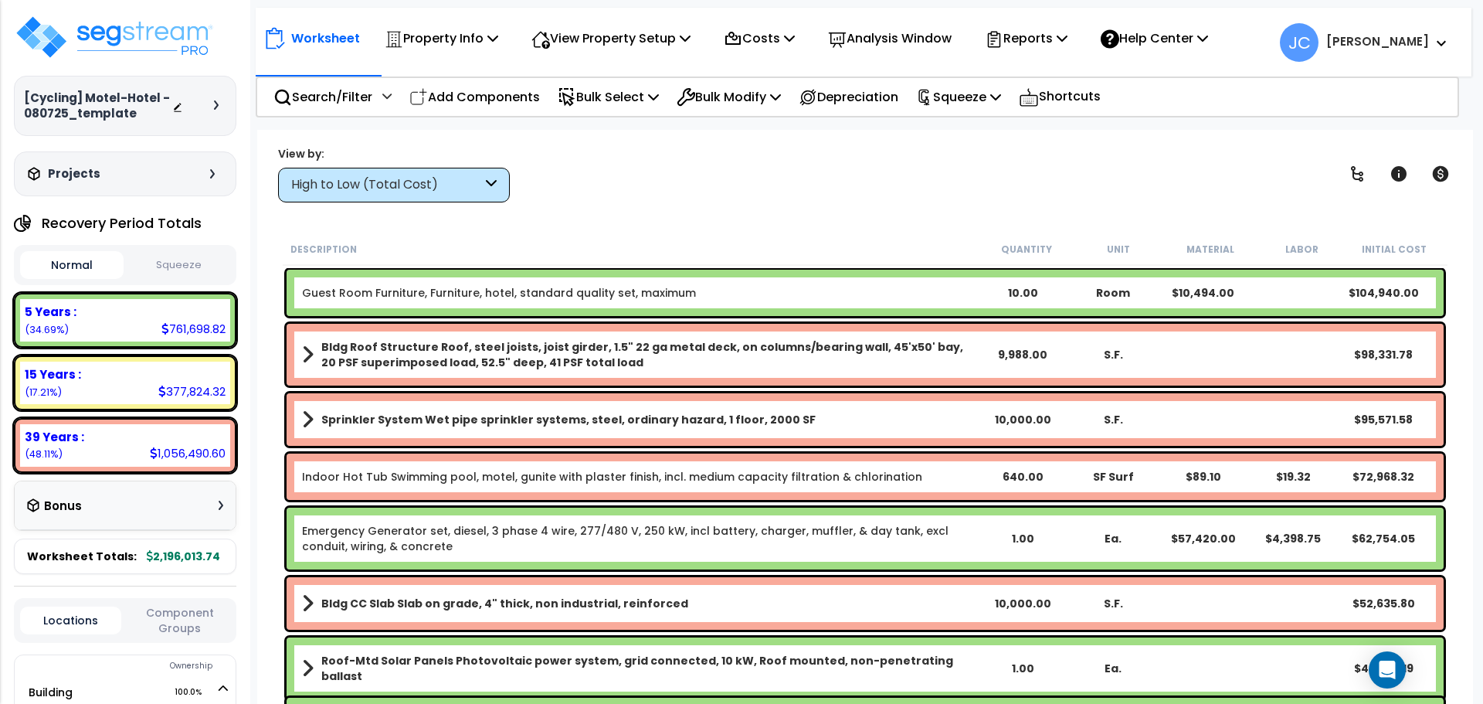
click at [439, 180] on div "High to Low (Total Cost)" at bounding box center [386, 185] width 191 height 18
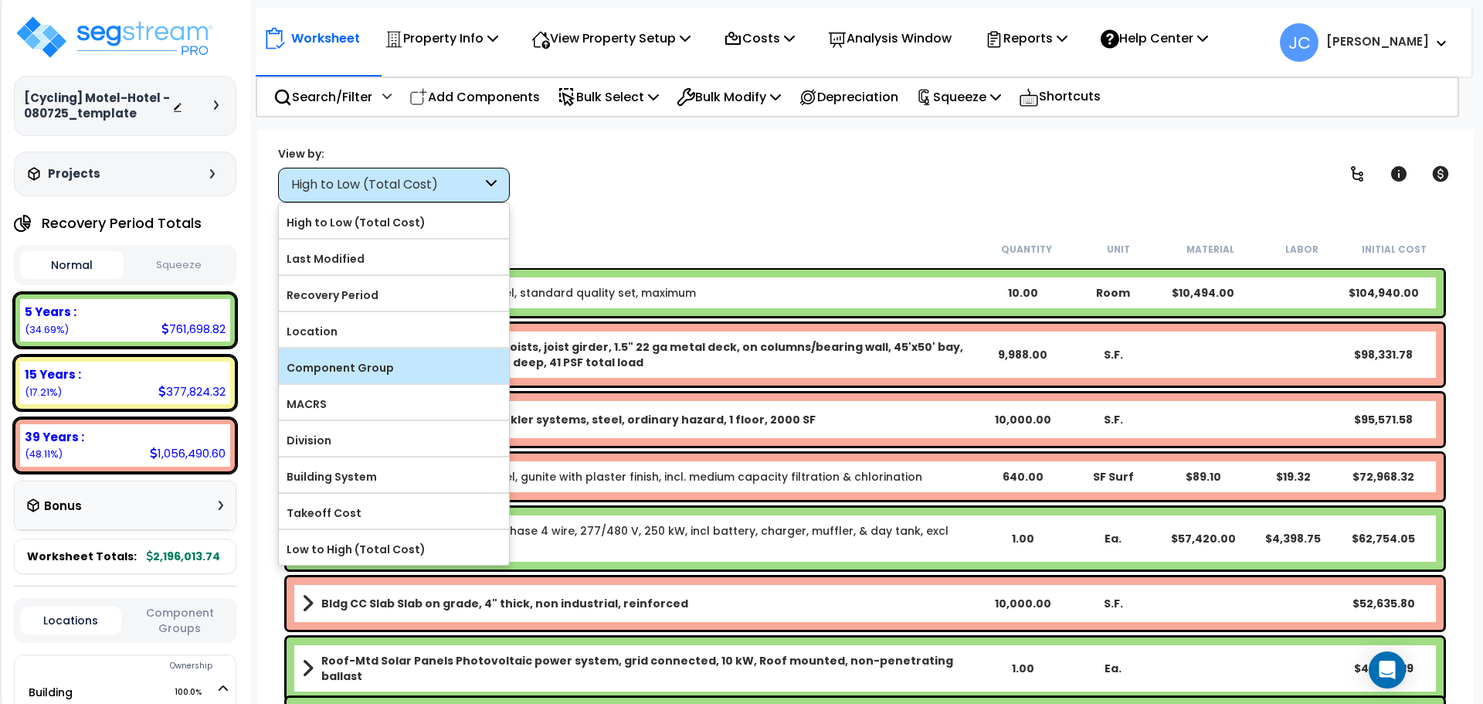
click at [421, 360] on label "Component Group" at bounding box center [394, 367] width 230 height 23
click at [0, 0] on input "Component Group" at bounding box center [0, 0] width 0 height 0
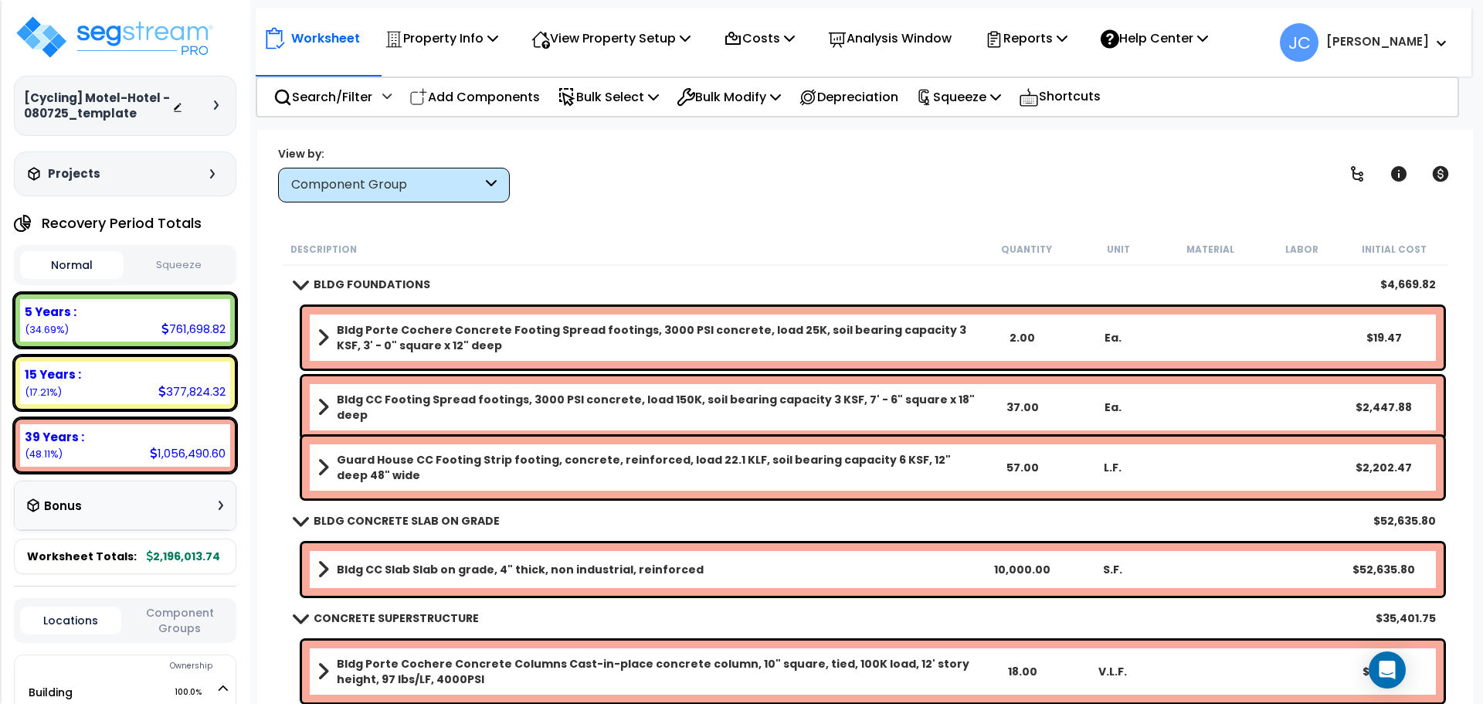
click at [1335, 185] on div "View by: Component Group High to Low (Total Cost)" at bounding box center [865, 173] width 1185 height 57
click at [1338, 183] on div "View by: Component Group High to Low (Total Cost)" at bounding box center [865, 173] width 1185 height 57
click at [1346, 176] on link at bounding box center [1357, 174] width 34 height 34
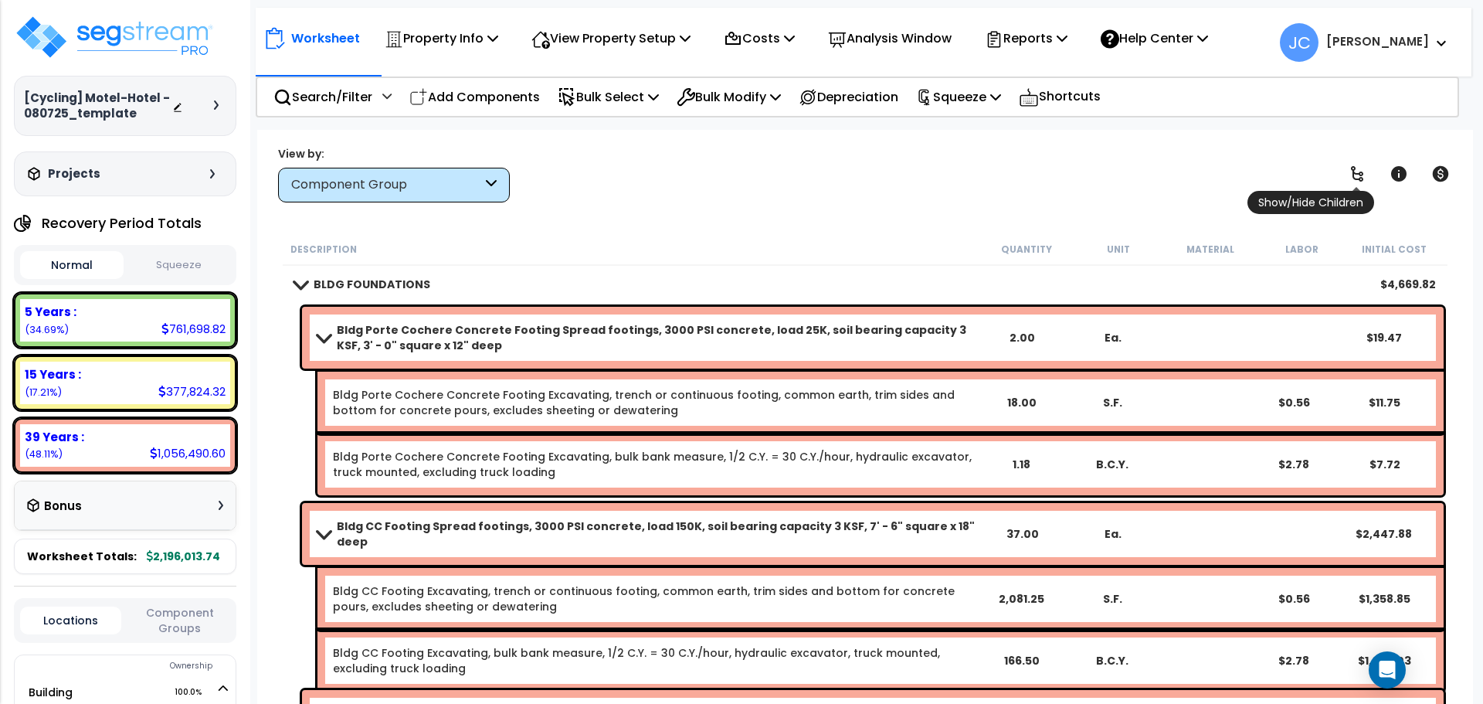
click at [1351, 175] on icon at bounding box center [1357, 174] width 19 height 19
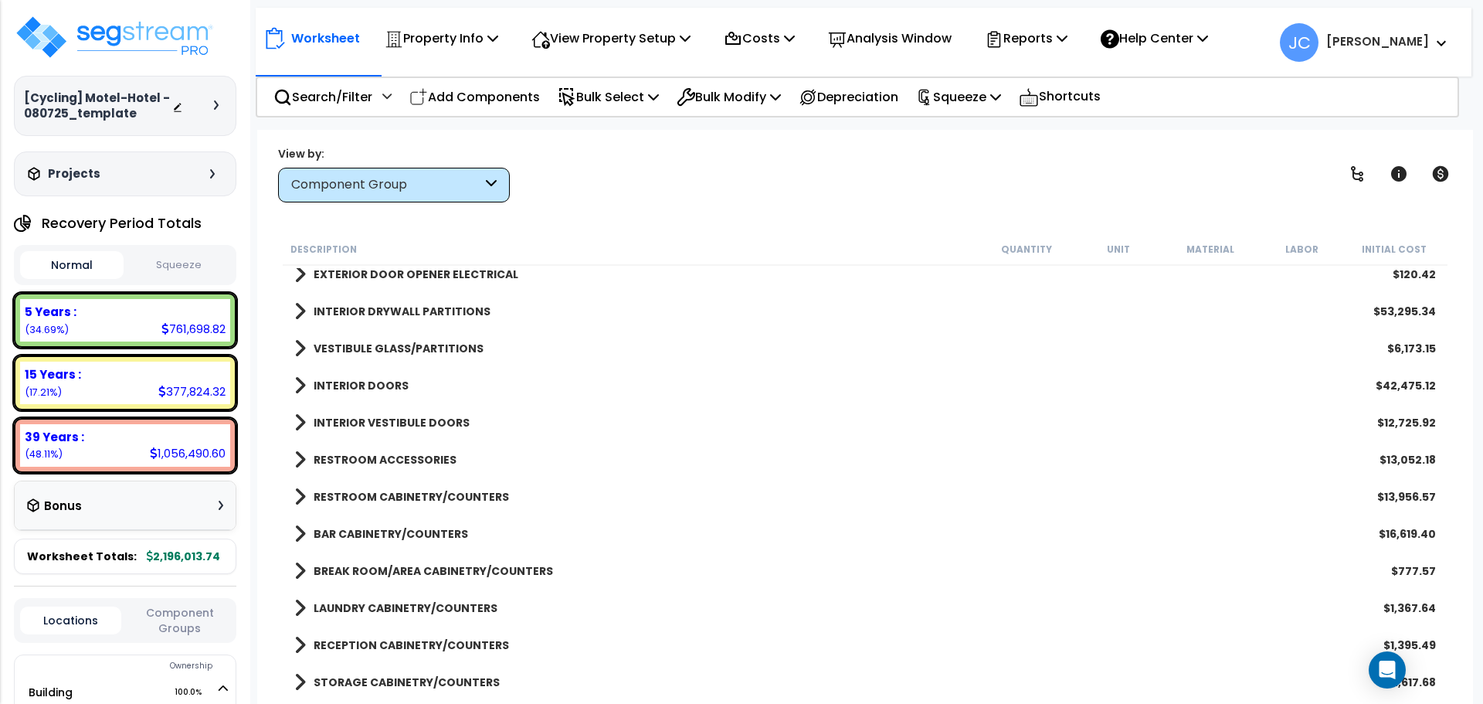
scroll to position [819, 0]
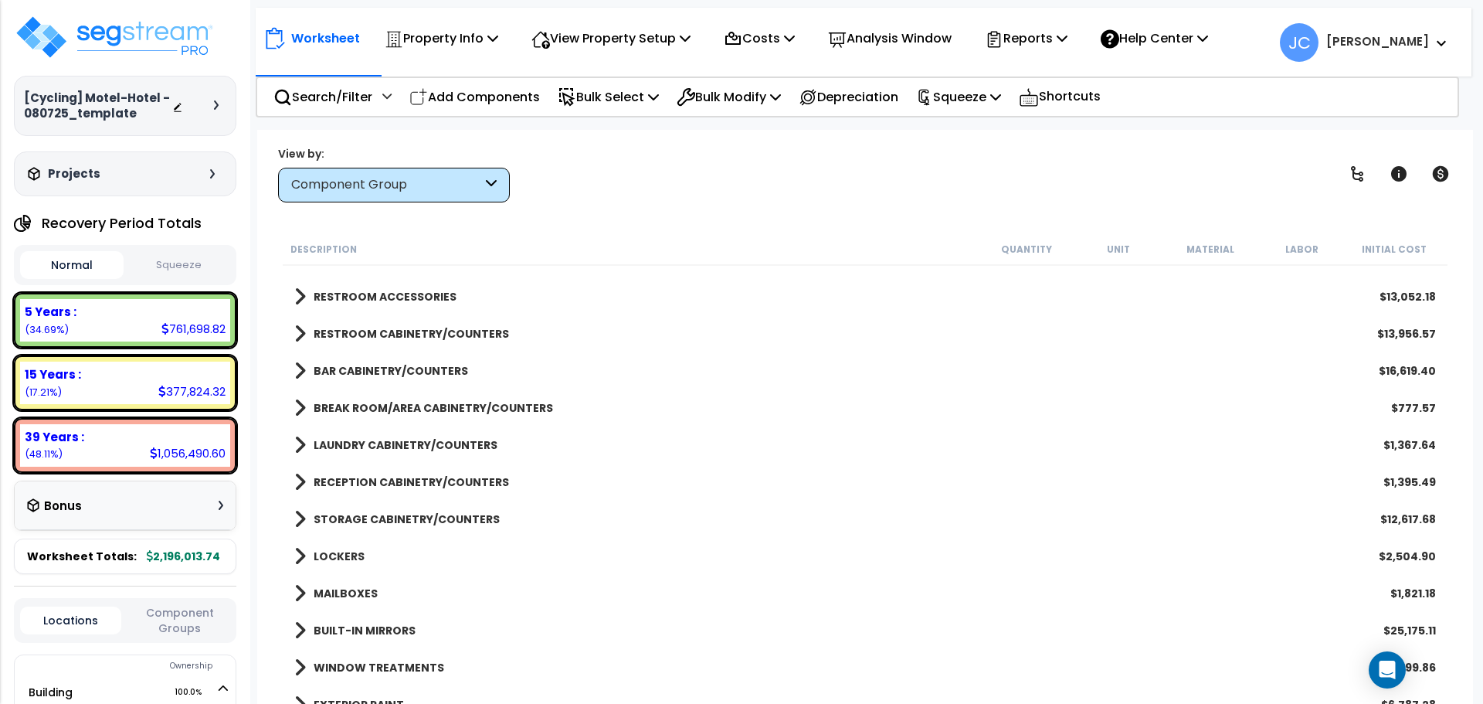
click at [451, 412] on b "BREAK ROOM/AREA CABINETRY/COUNTERS" at bounding box center [433, 407] width 239 height 15
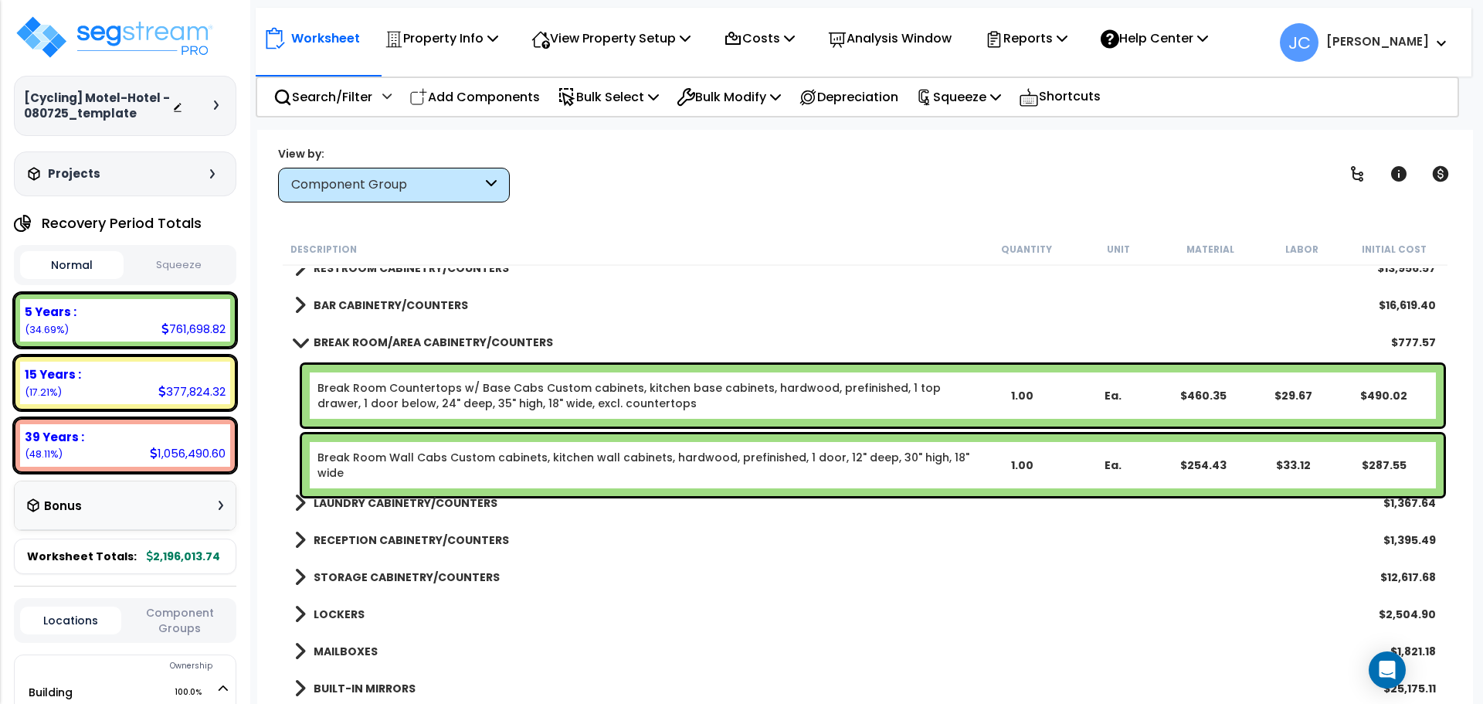
scroll to position [953, 0]
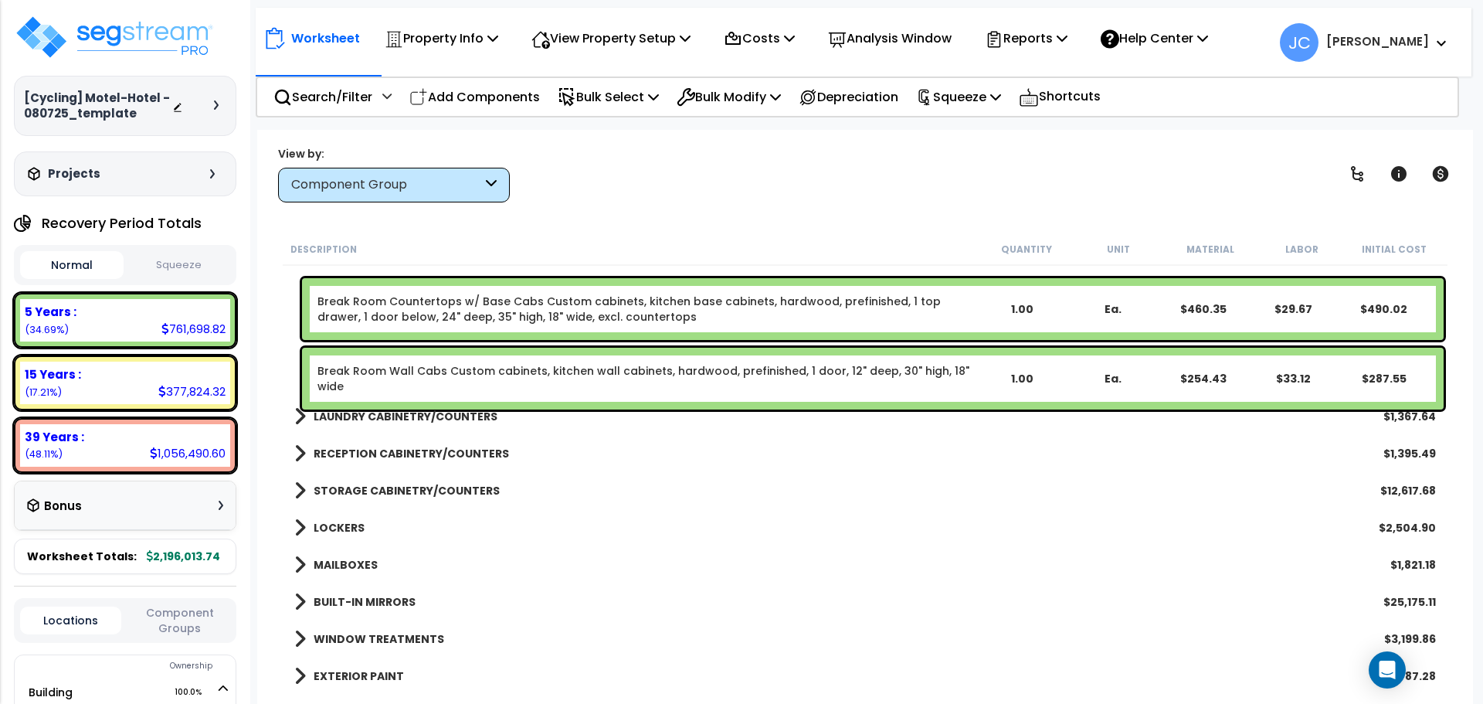
click at [472, 448] on b "RECEPTION CABINETRY/COUNTERS" at bounding box center [411, 453] width 195 height 15
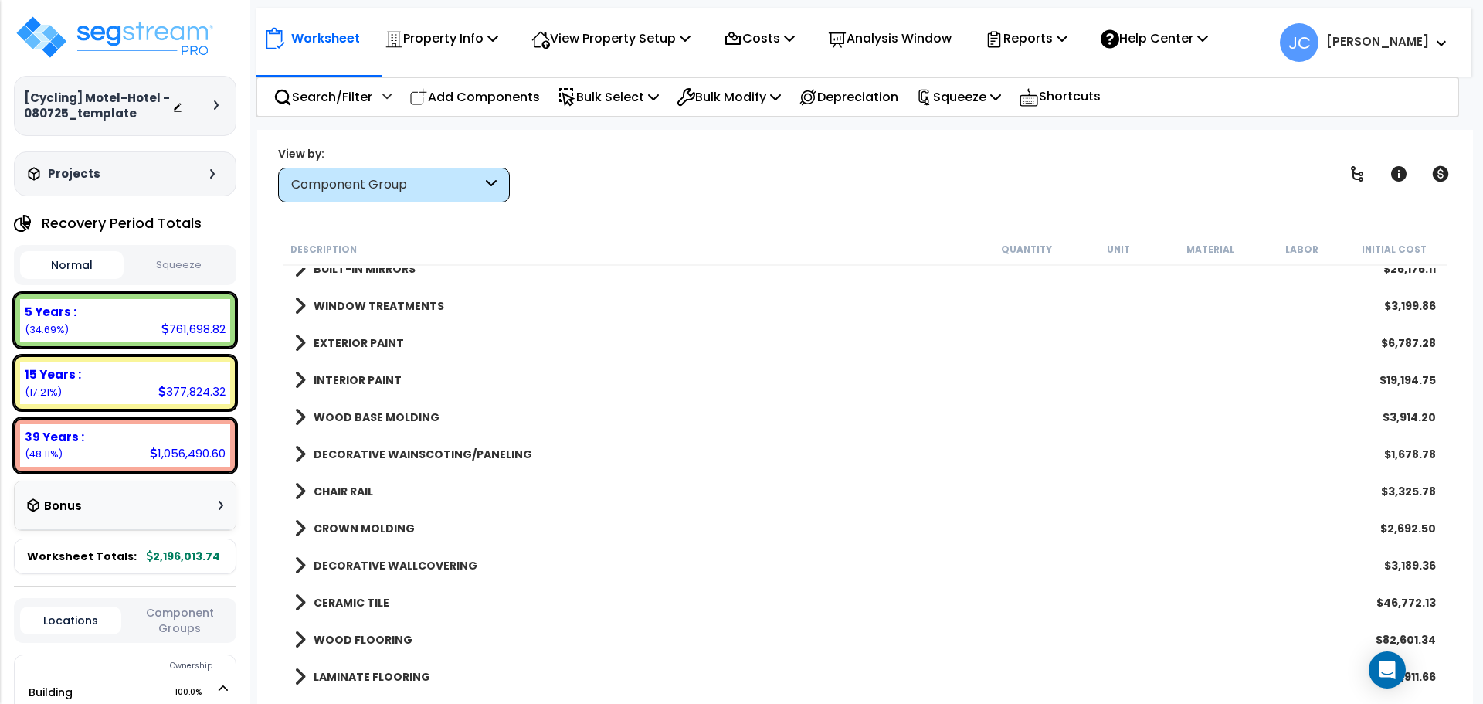
scroll to position [1600, 0]
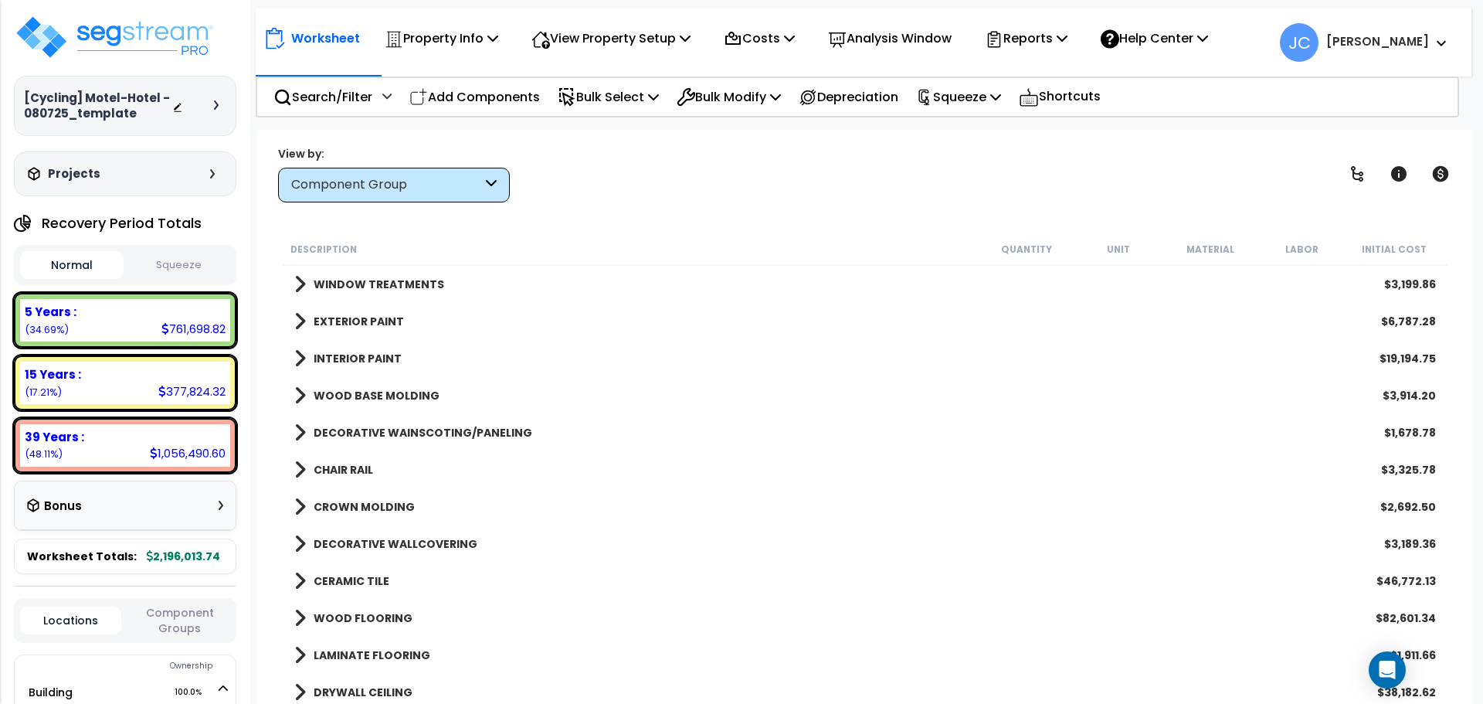
click at [421, 391] on b "WOOD BASE MOLDING" at bounding box center [377, 395] width 126 height 15
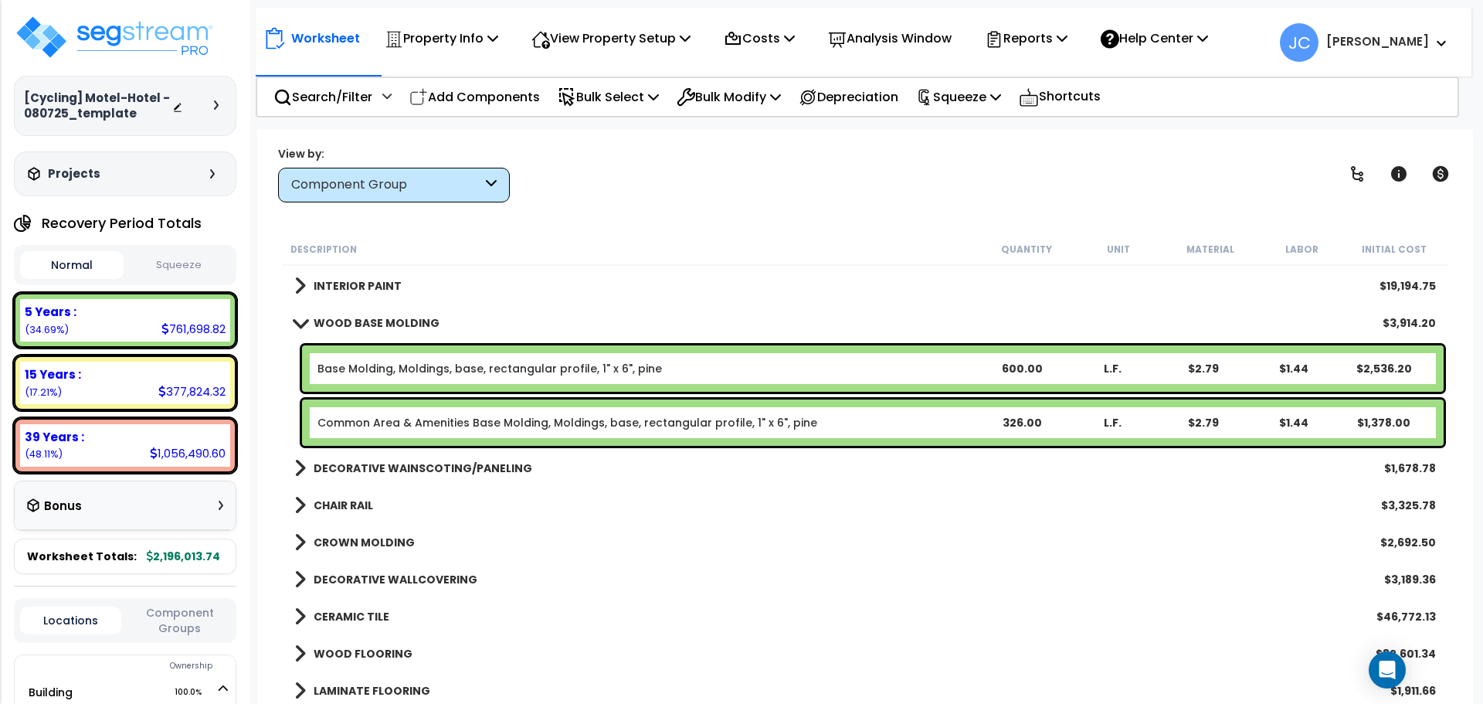
scroll to position [1688, 0]
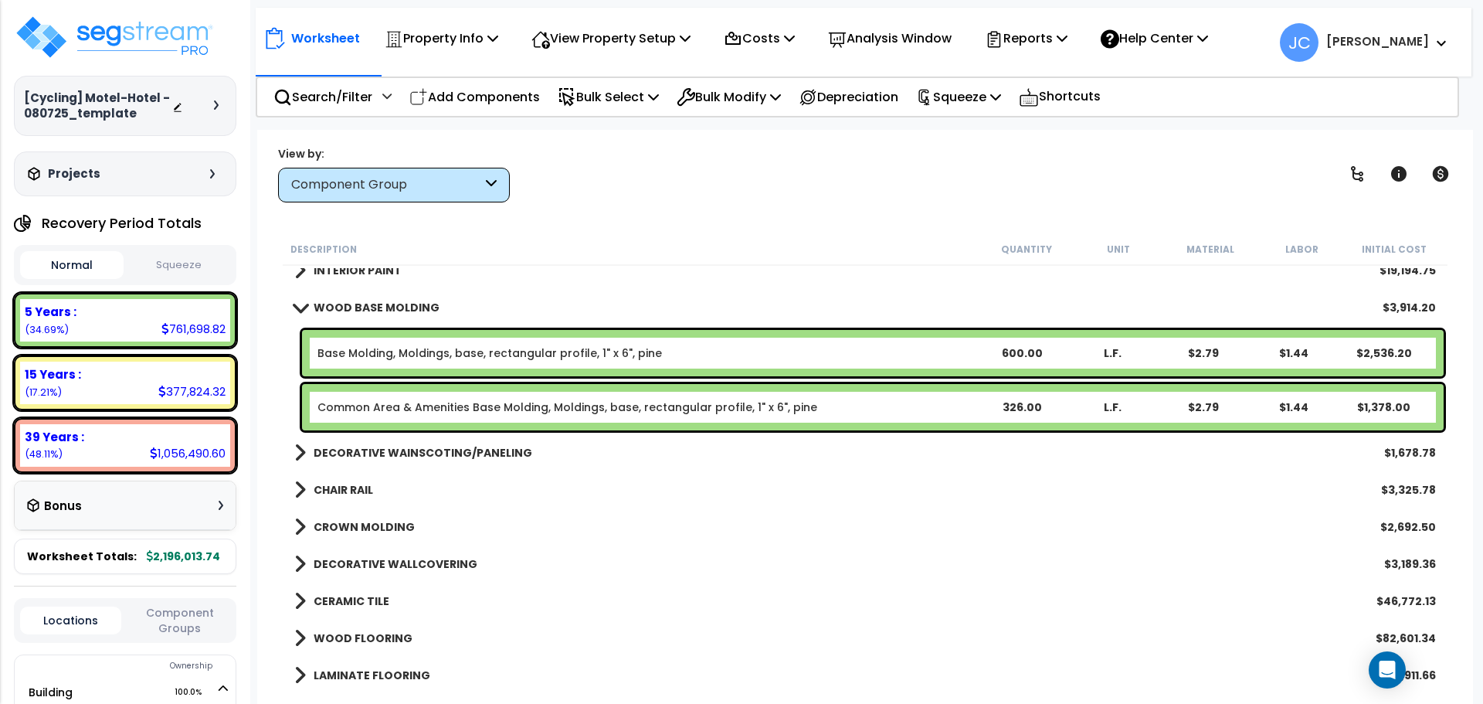
click at [393, 496] on div "CHAIR RAIL $3,325.78" at bounding box center [865, 489] width 1157 height 37
click at [366, 495] on b "CHAIR RAIL" at bounding box center [343, 489] width 59 height 15
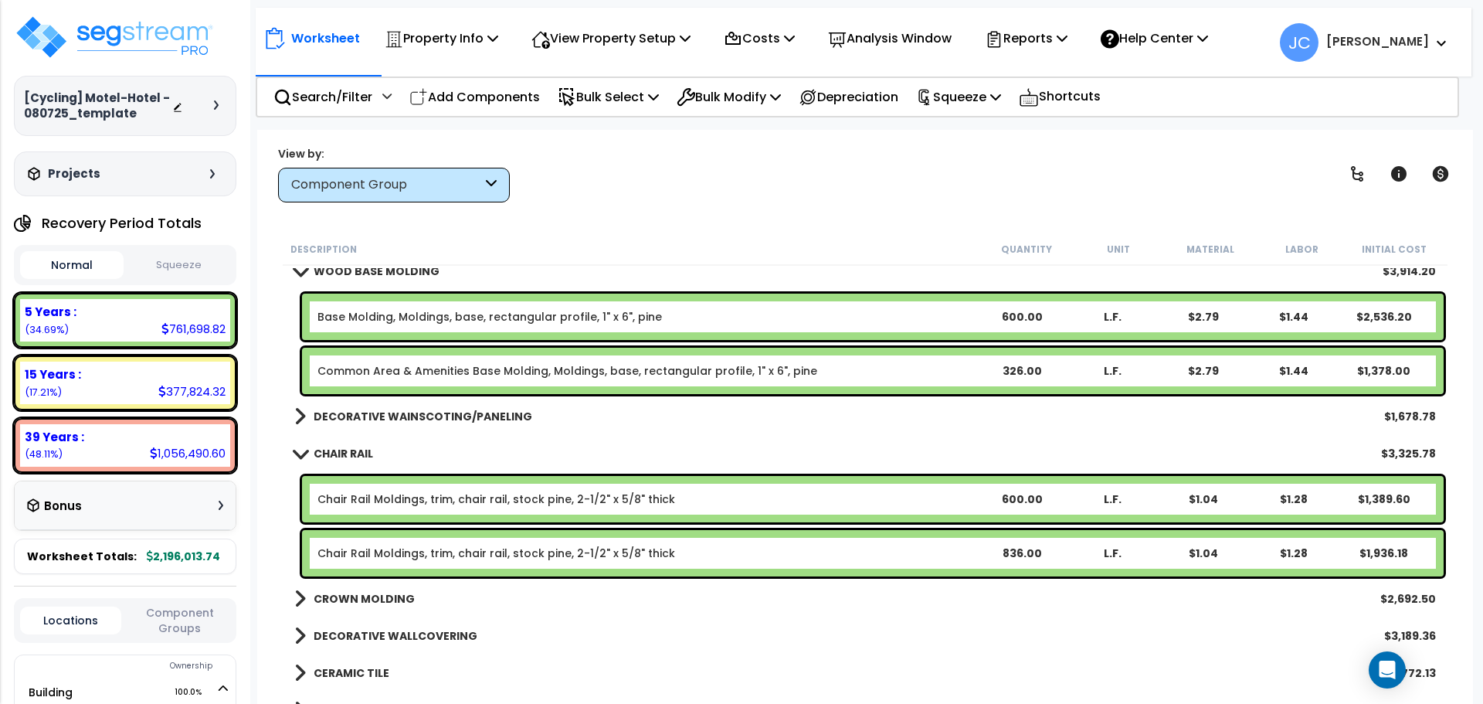
scroll to position [1728, 0]
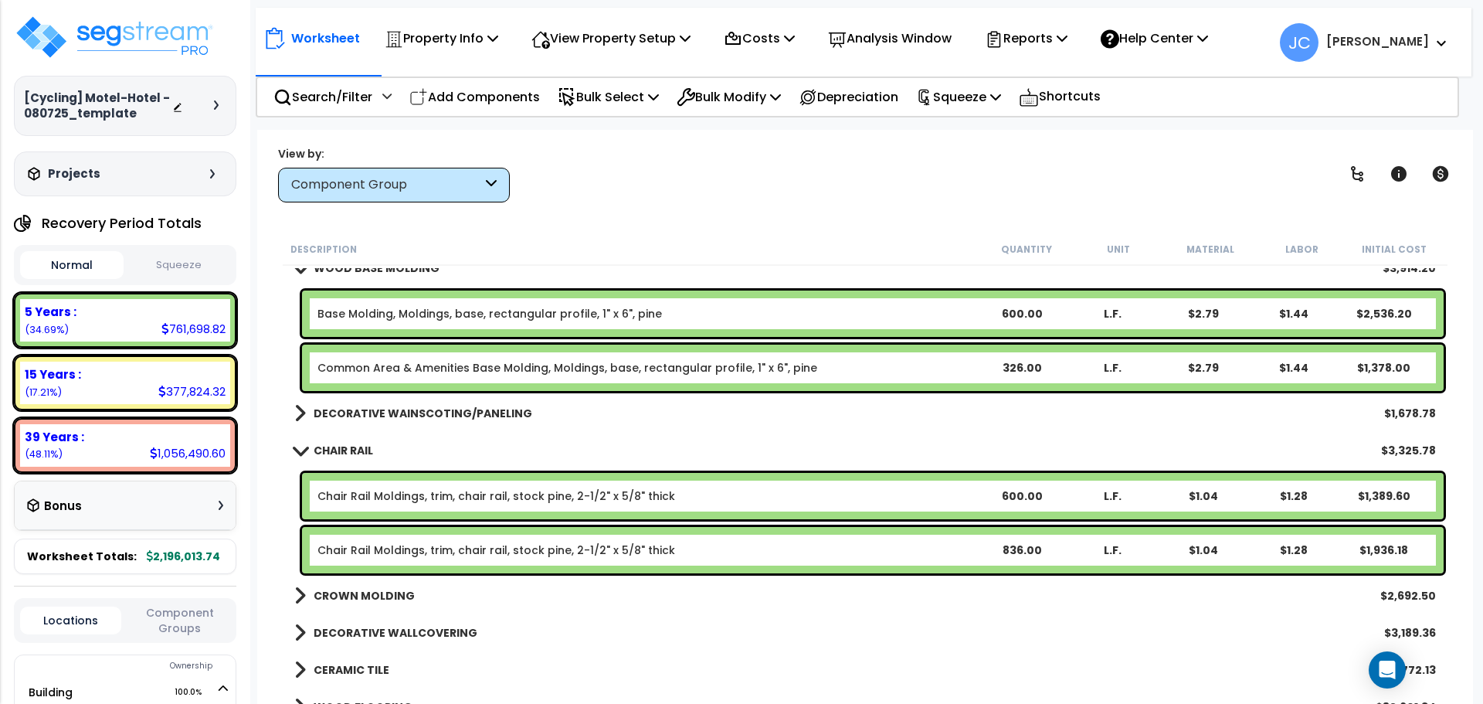
click at [382, 590] on b "CROWN MOLDING" at bounding box center [364, 595] width 101 height 15
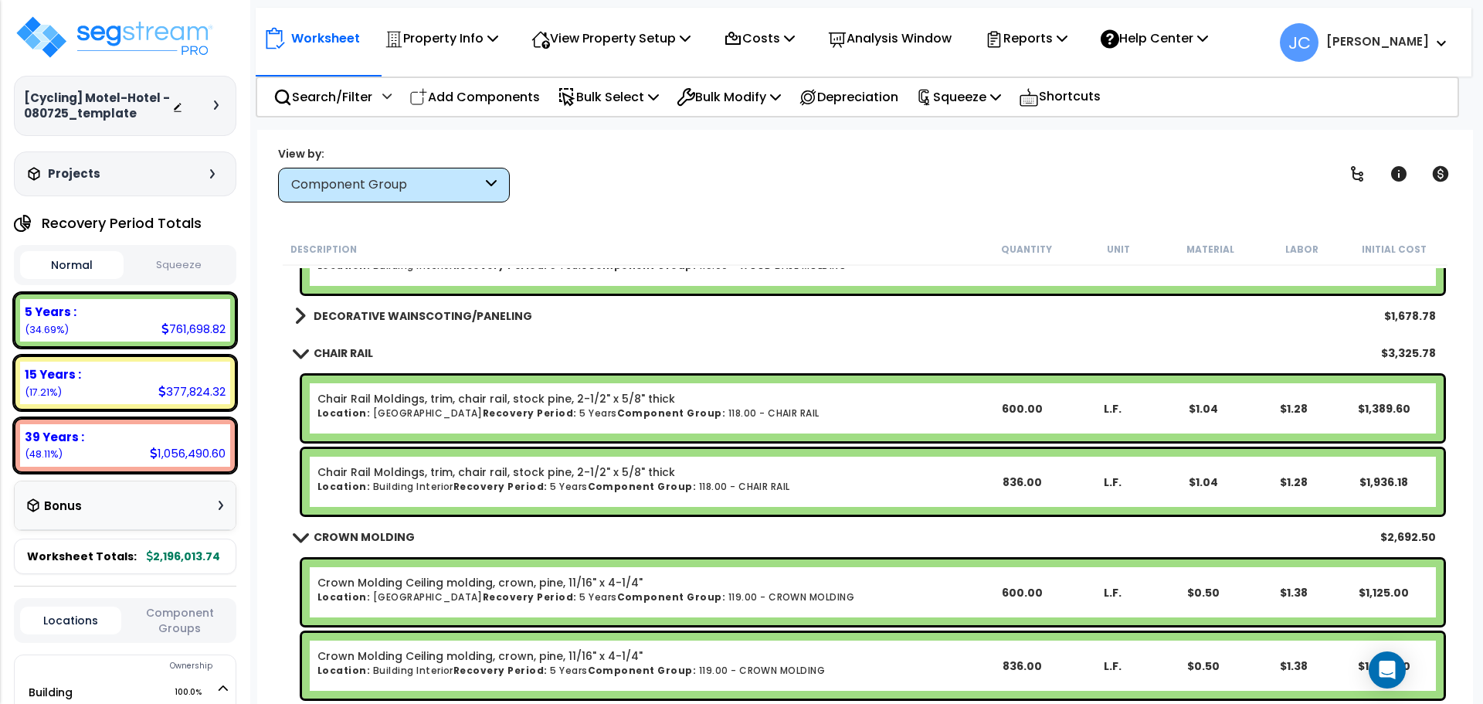
scroll to position [1866, 0]
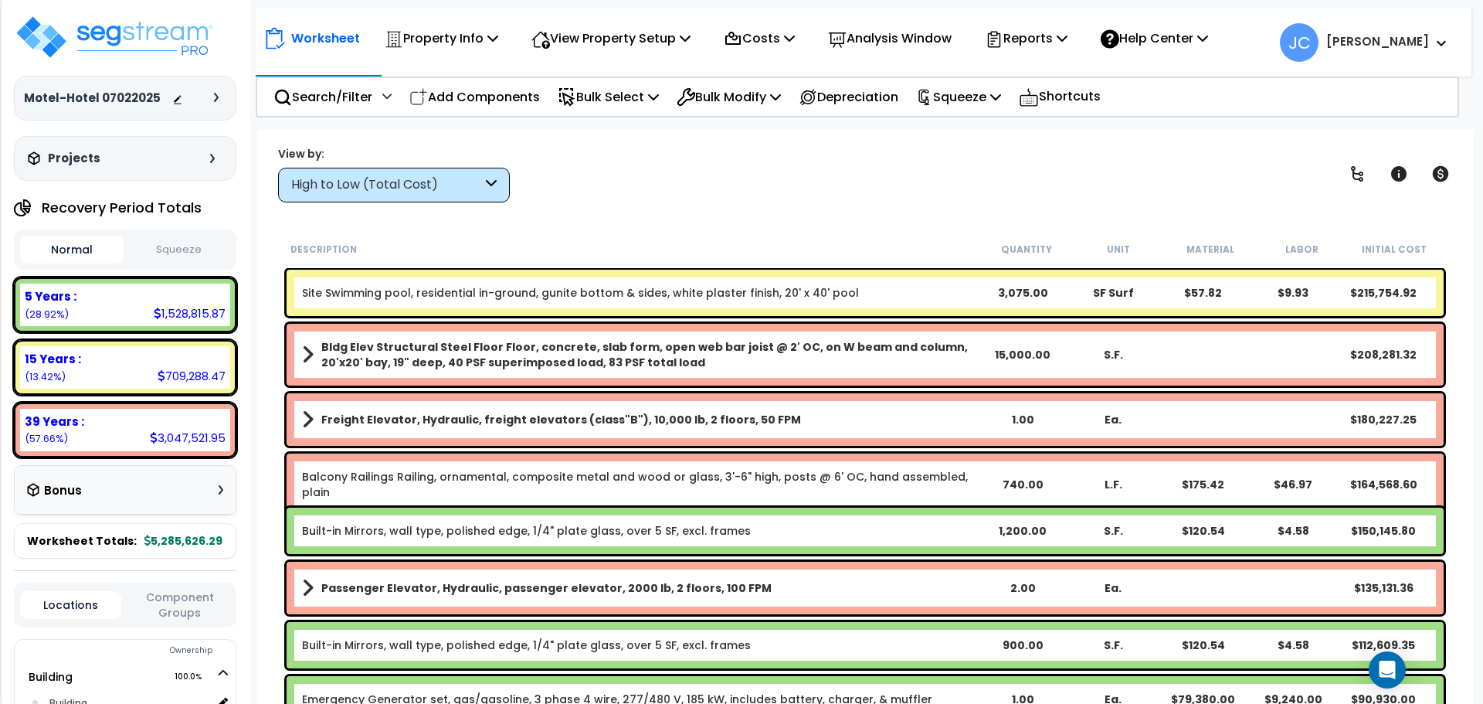
click at [470, 188] on div "High to Low (Total Cost)" at bounding box center [386, 185] width 191 height 18
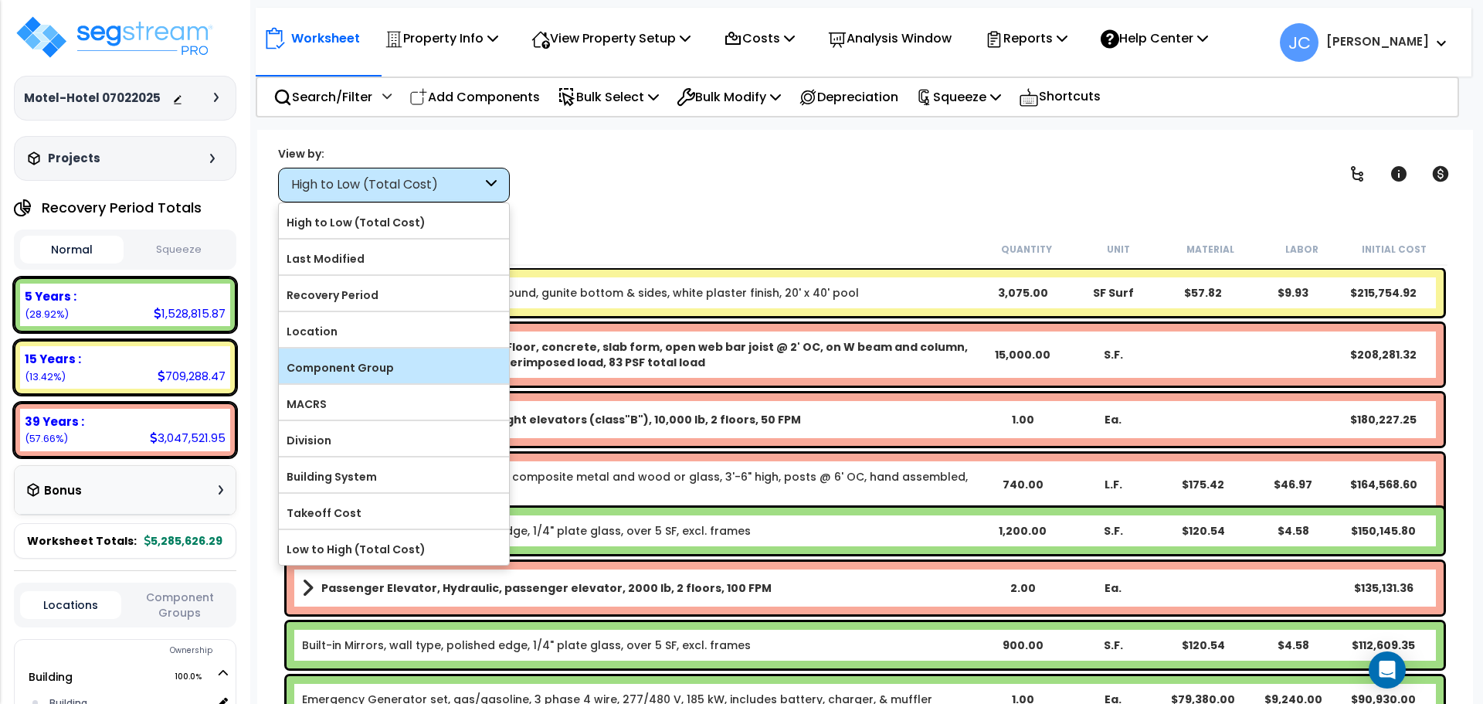
click at [425, 361] on label "Component Group" at bounding box center [394, 367] width 230 height 23
click at [0, 0] on input "Component Group" at bounding box center [0, 0] width 0 height 0
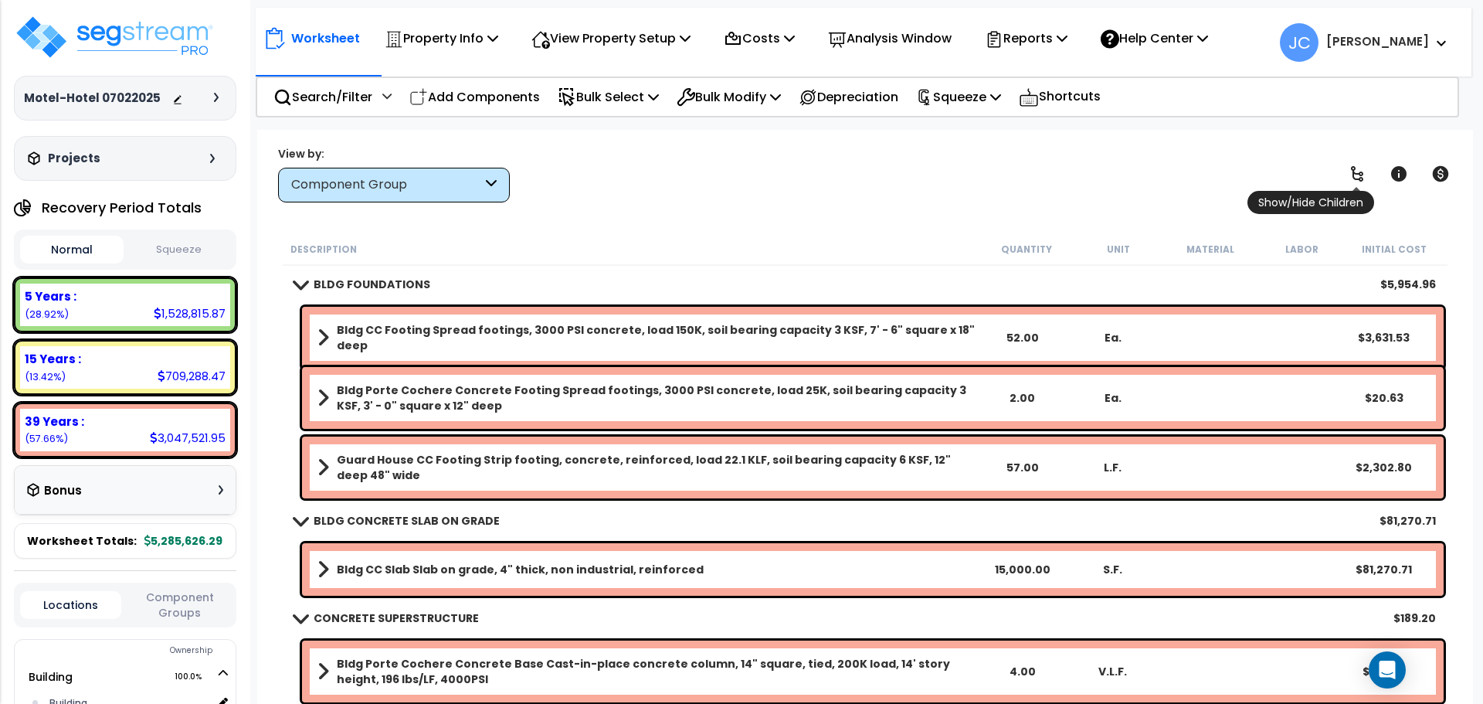
click at [1354, 180] on icon at bounding box center [1357, 174] width 19 height 19
click at [1350, 180] on icon at bounding box center [1357, 174] width 19 height 19
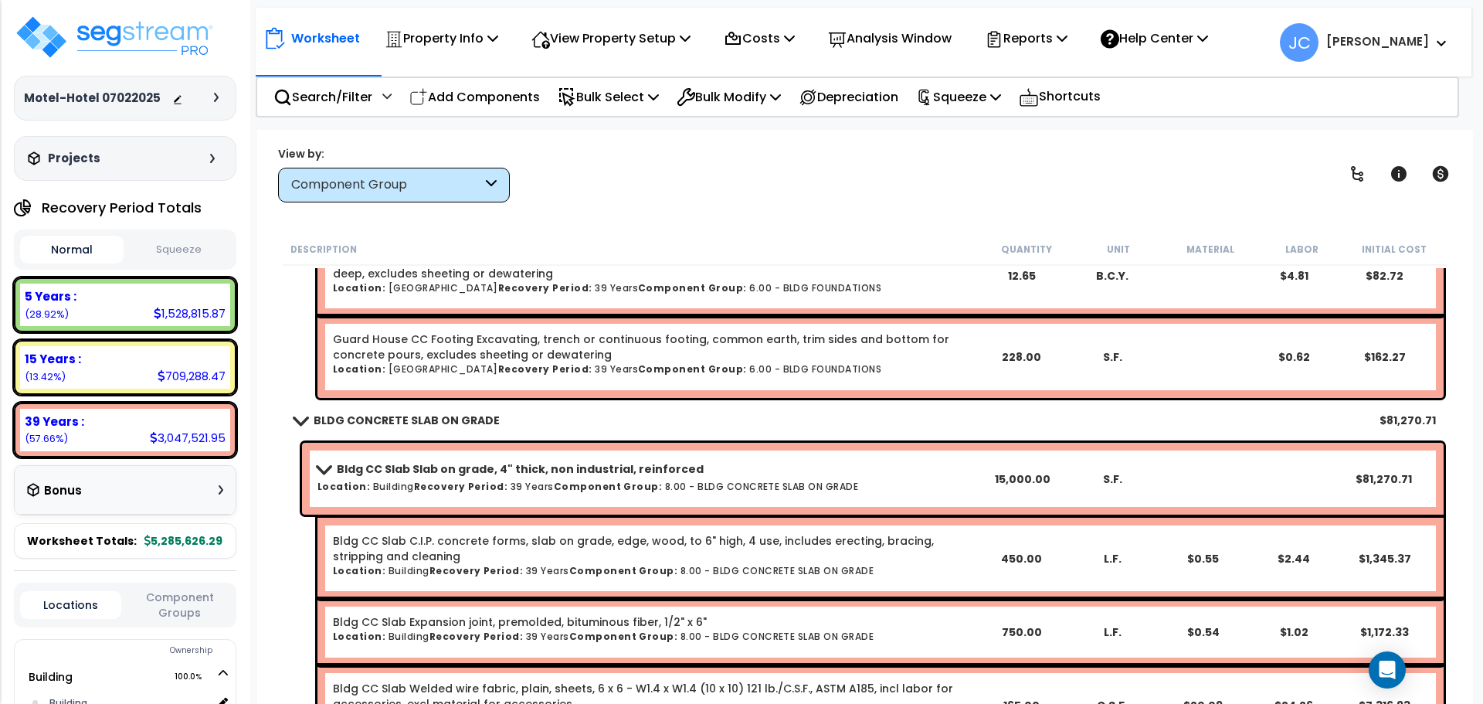
scroll to position [1081, 0]
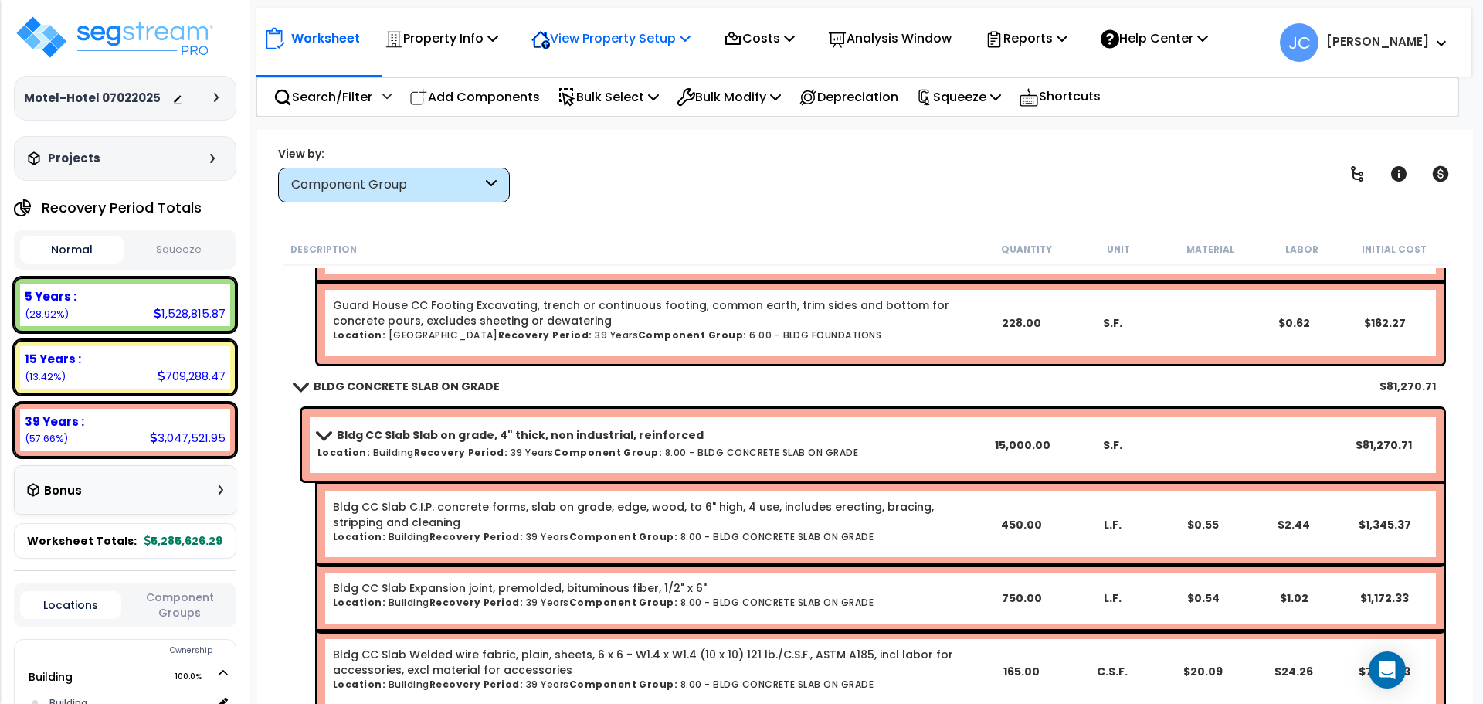
click at [644, 52] on div "View Property Setup" at bounding box center [610, 38] width 159 height 36
click at [644, 109] on link "View Questionnaire" at bounding box center [600, 105] width 153 height 31
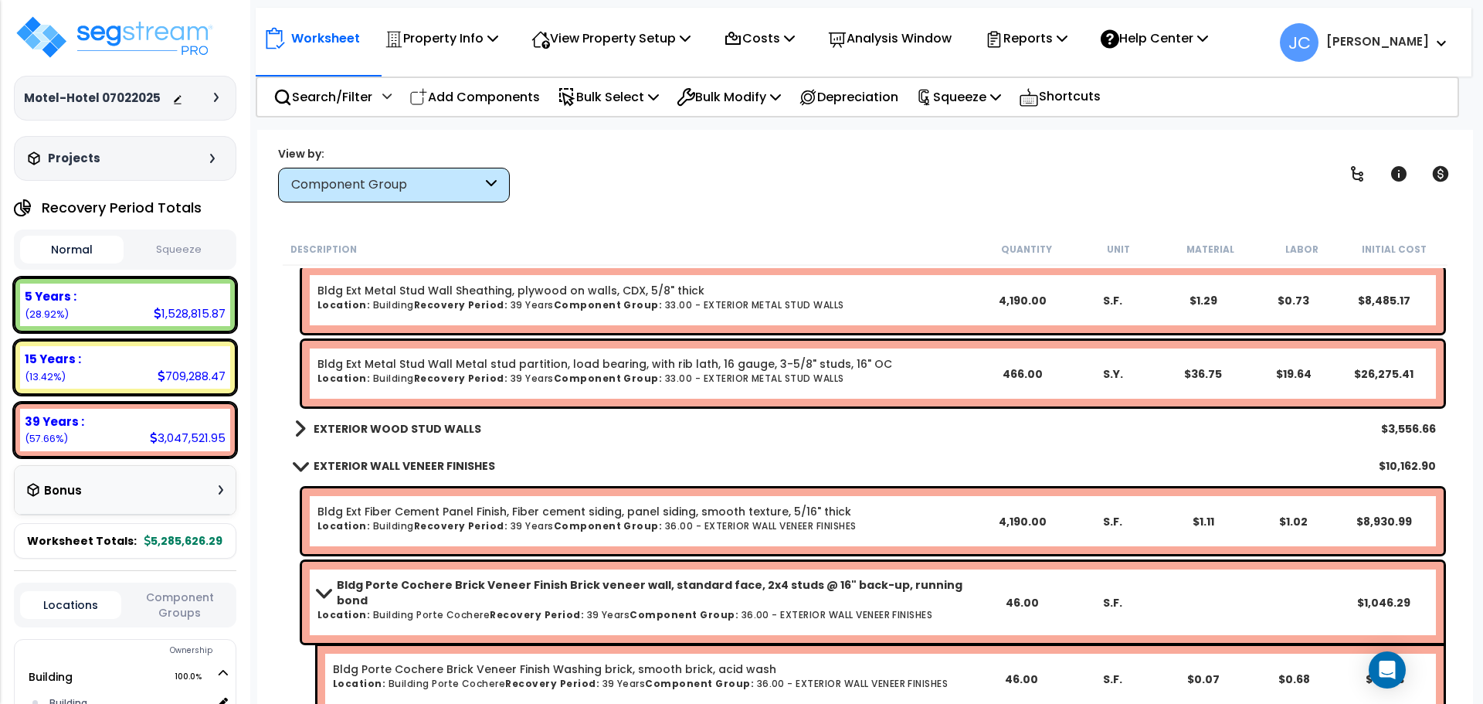
scroll to position [9725, 0]
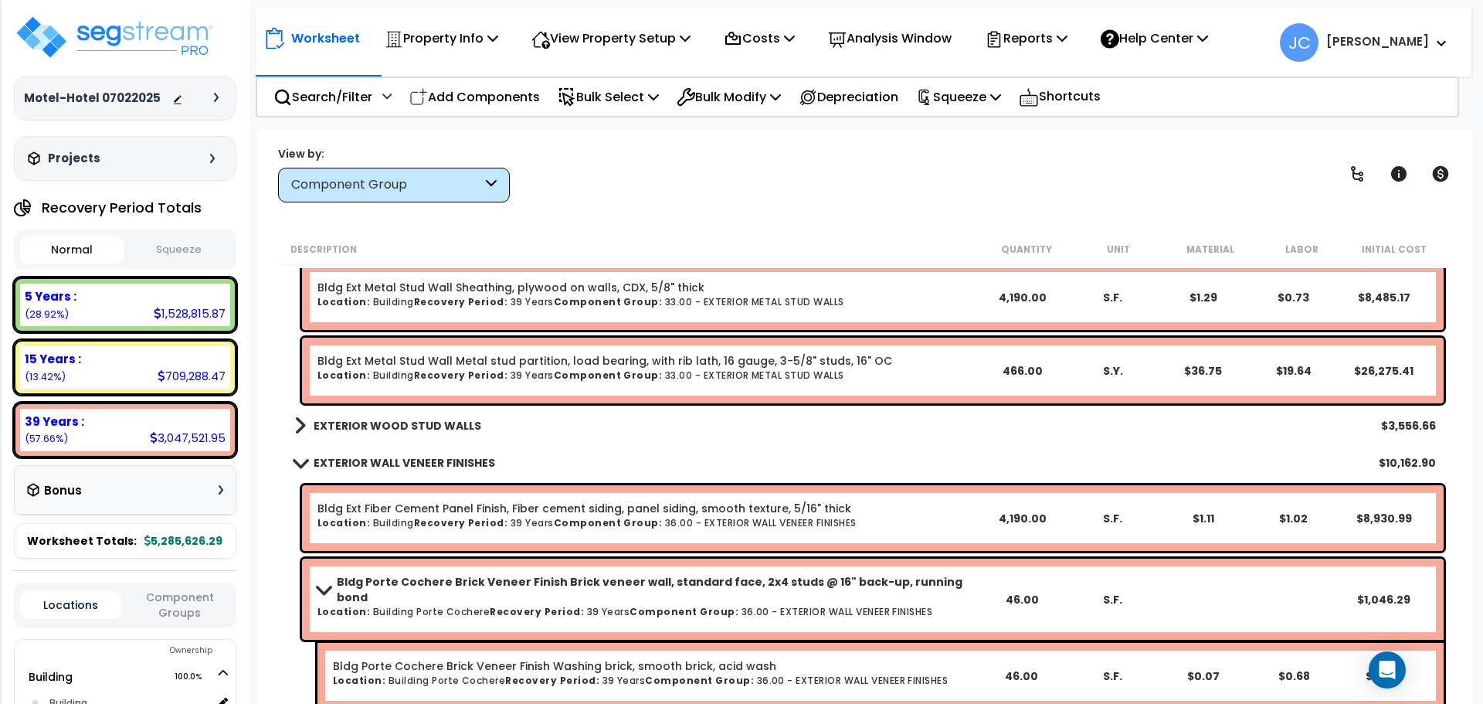
click at [387, 429] on b "EXTERIOR WOOD STUD WALLS" at bounding box center [398, 425] width 168 height 15
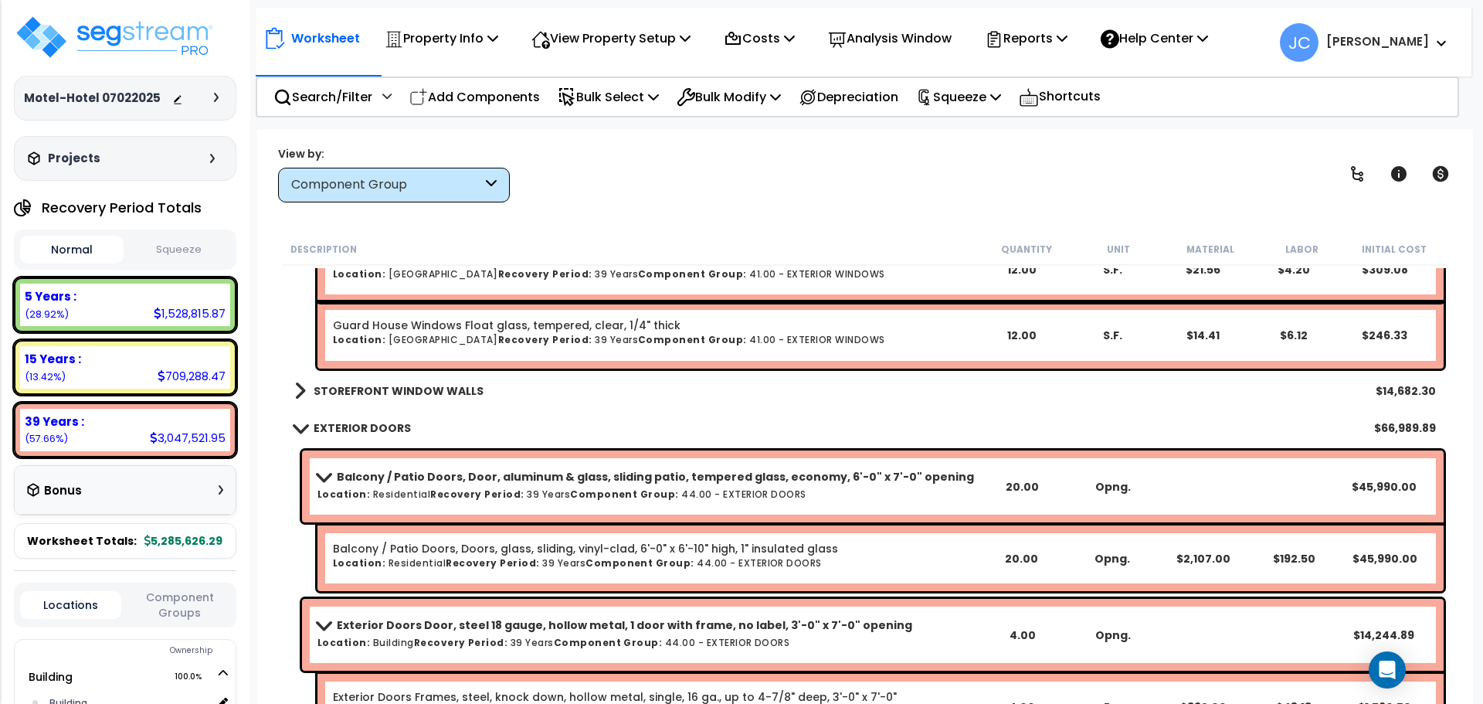
scroll to position [12456, 0]
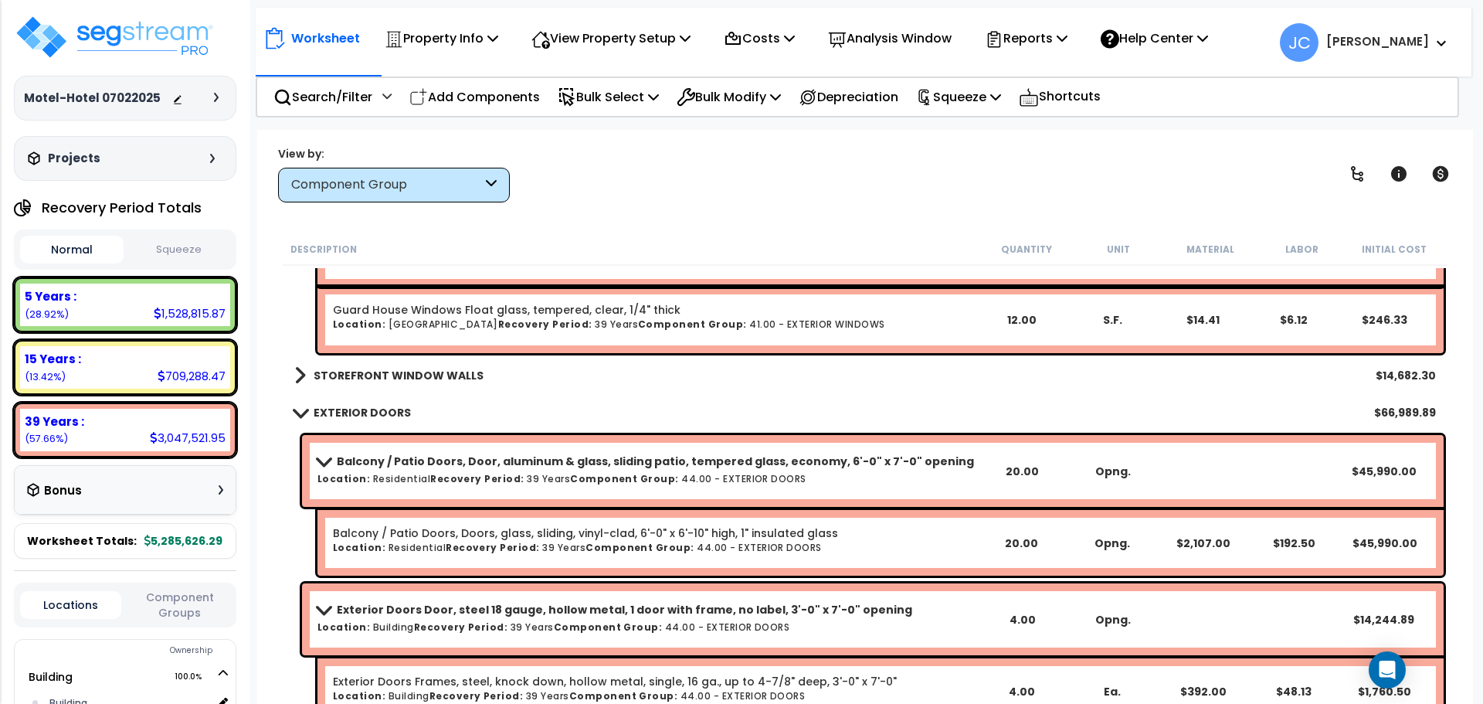
click at [425, 385] on div "STOREFRONT WINDOW WALLS $14,682.30" at bounding box center [865, 375] width 1157 height 37
click at [411, 382] on link "STOREFRONT WINDOW WALLS" at bounding box center [388, 376] width 189 height 22
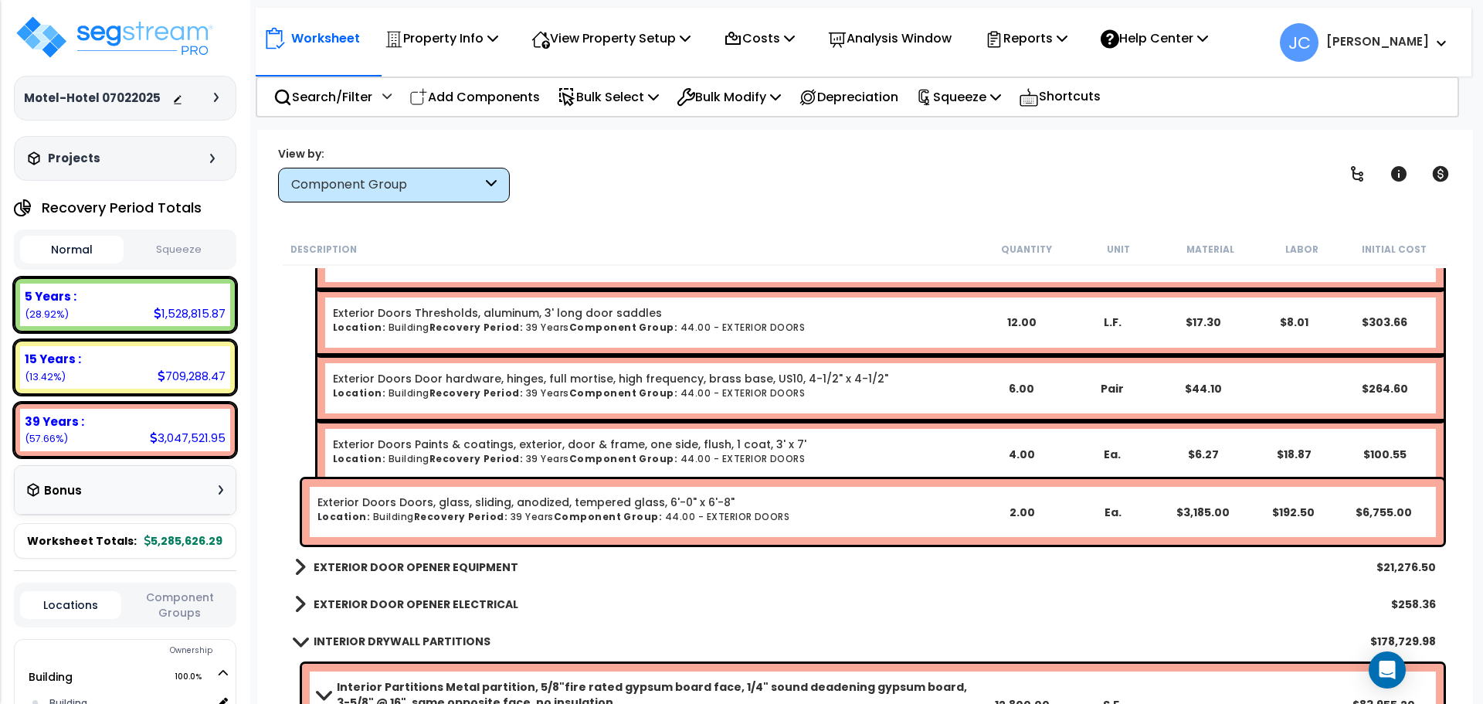
scroll to position [13674, 0]
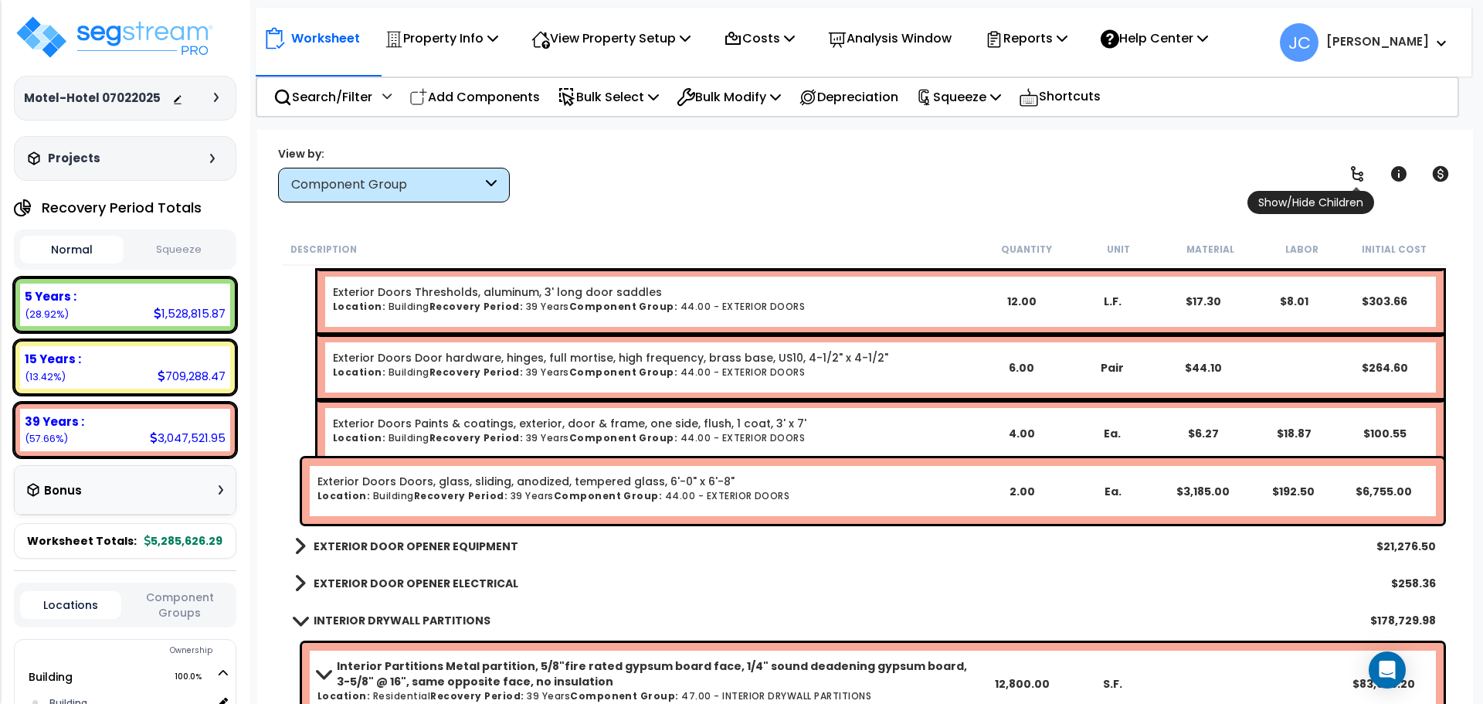
click at [1360, 178] on icon at bounding box center [1357, 174] width 19 height 19
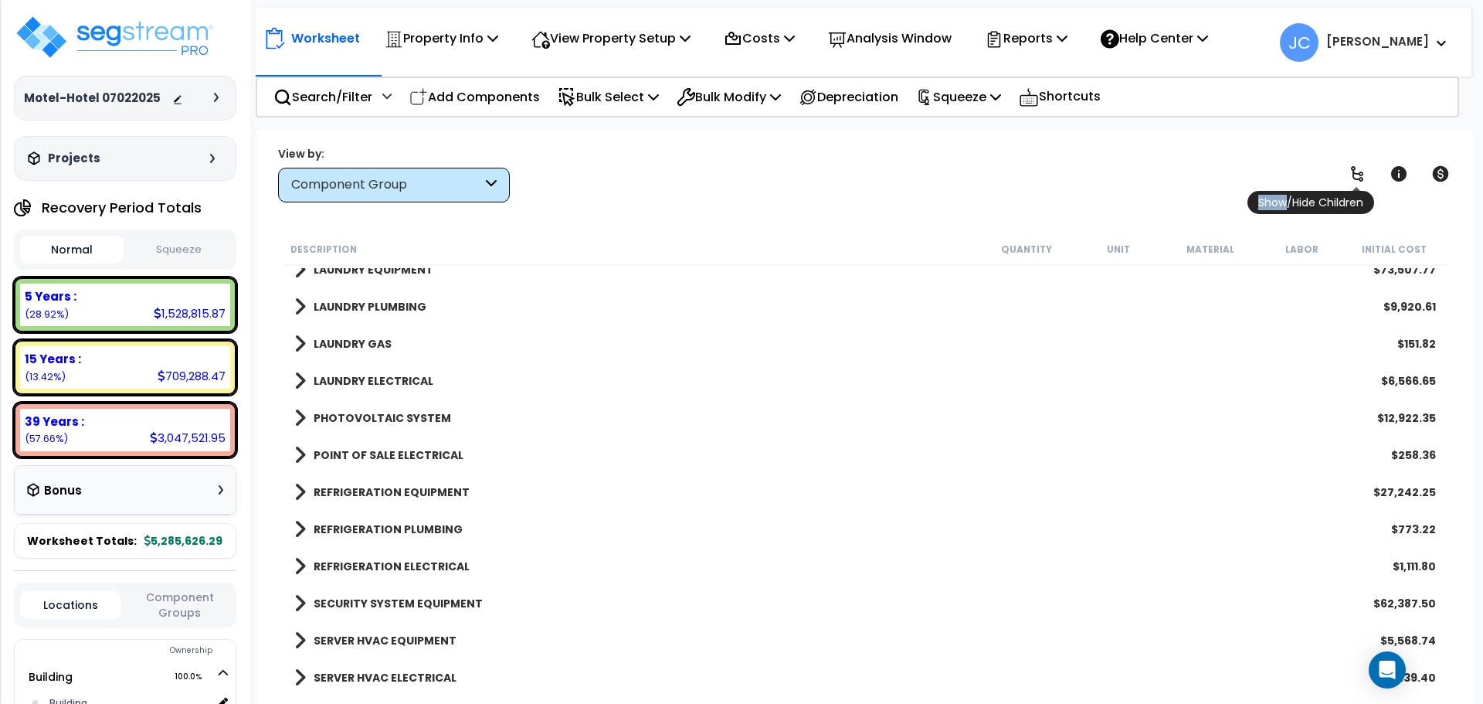
click at [1360, 178] on icon at bounding box center [1357, 173] width 12 height 15
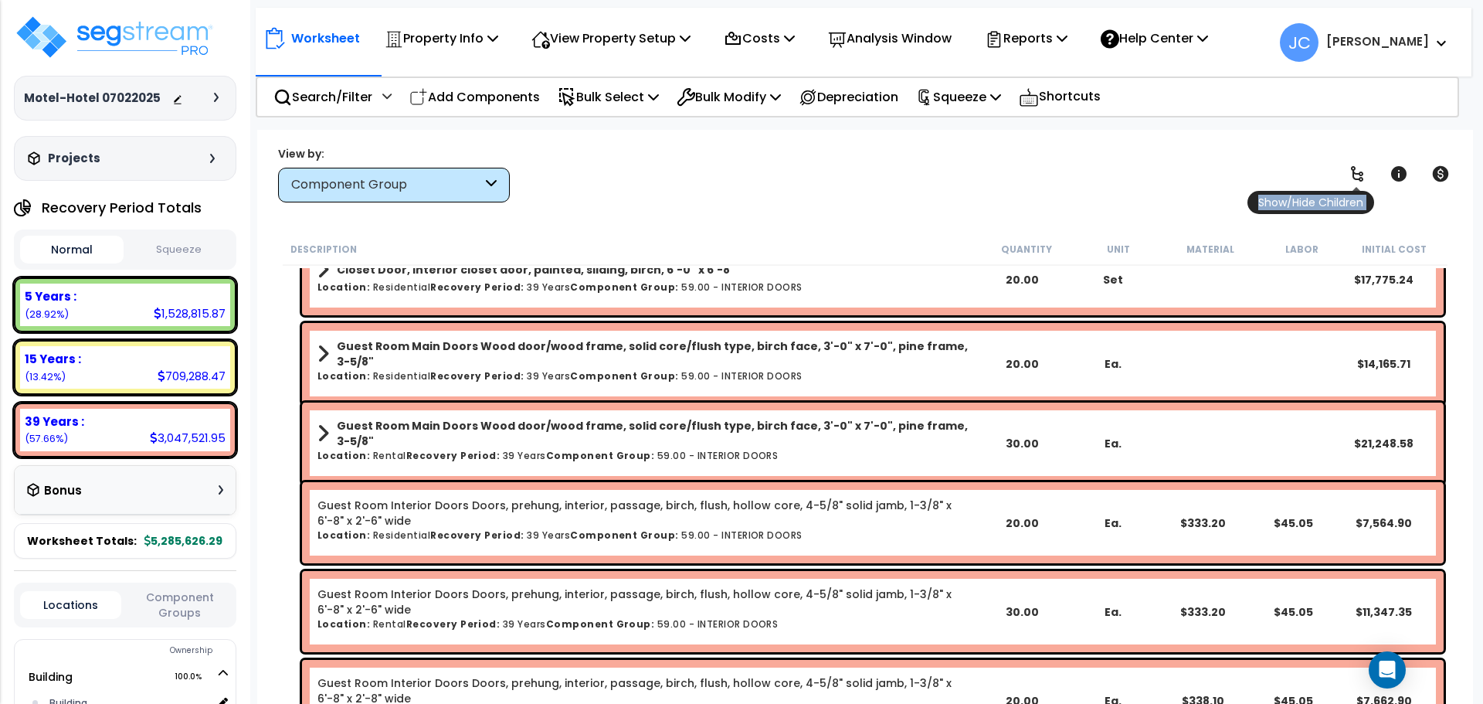
click at [1360, 178] on icon at bounding box center [1357, 173] width 12 height 15
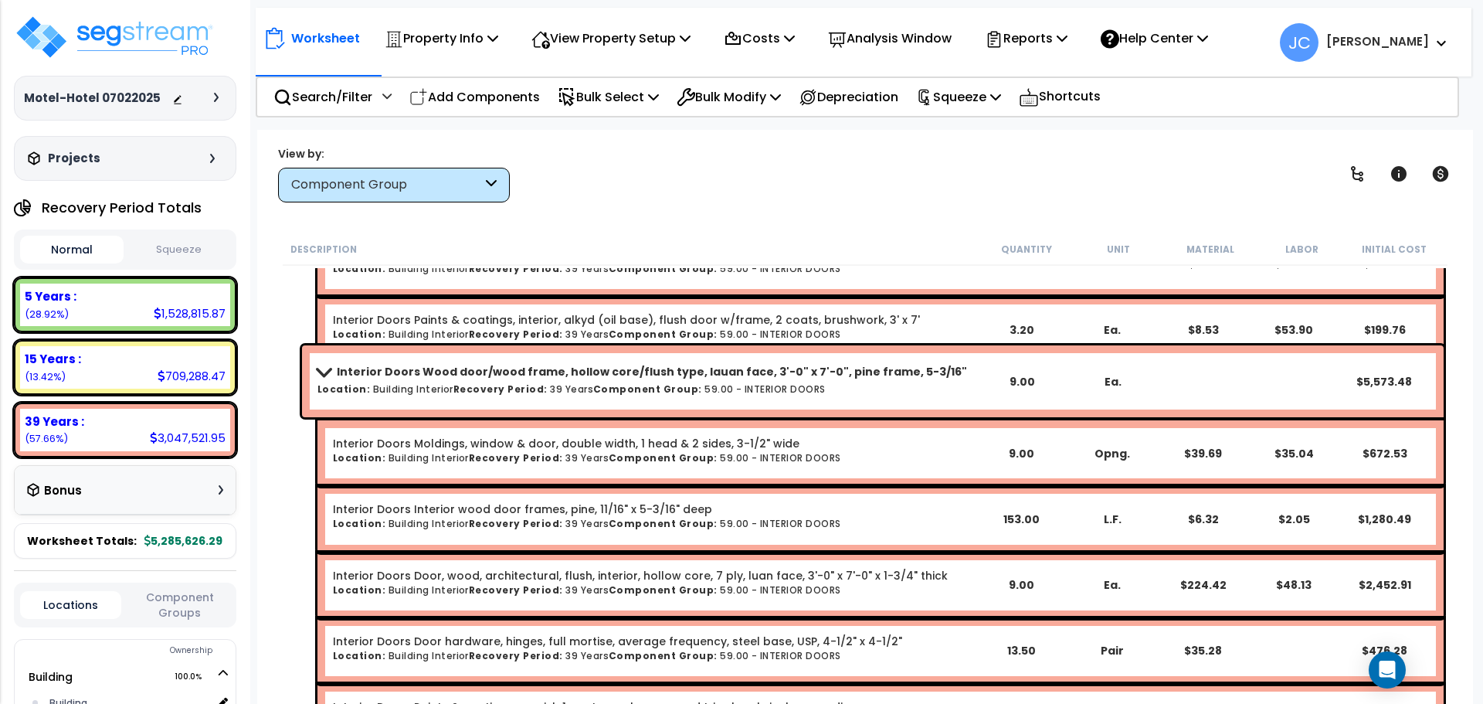
scroll to position [17211, 0]
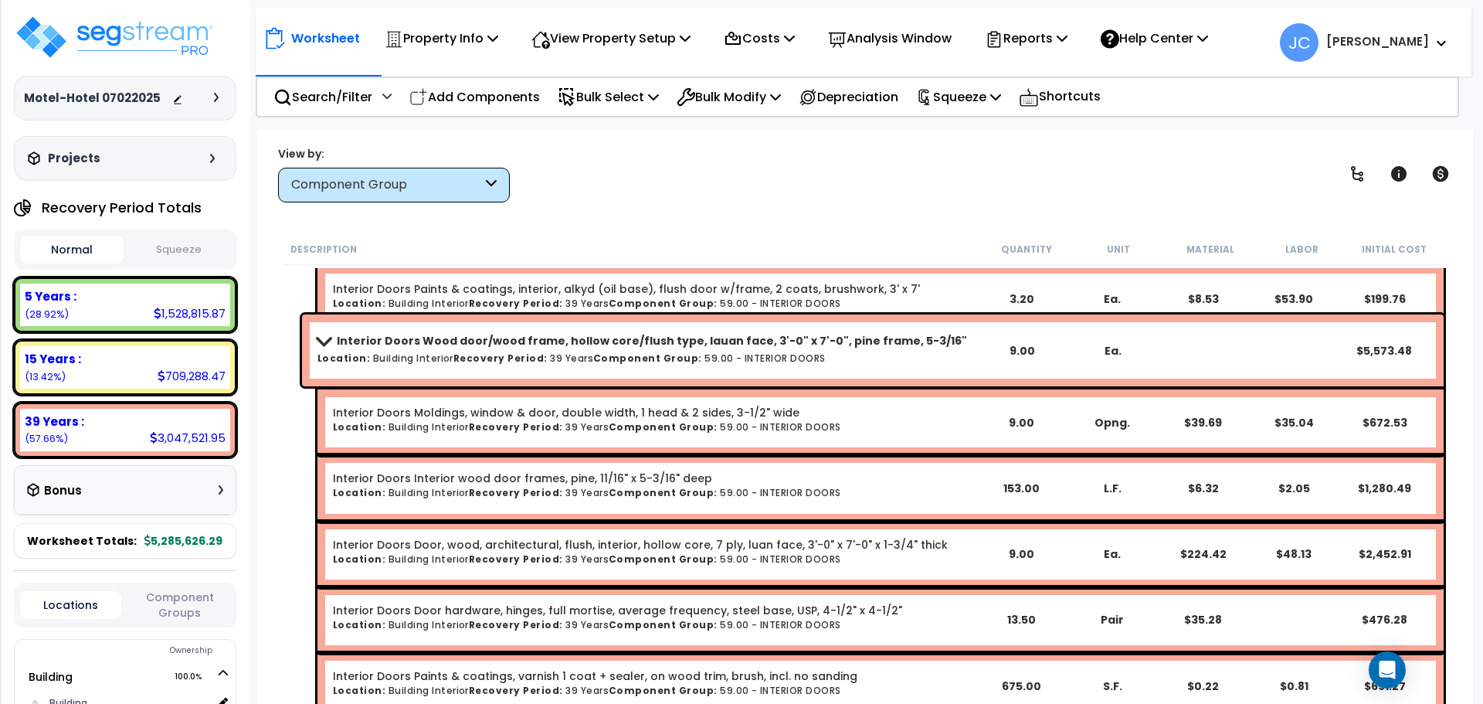
click at [757, 192] on div "View by: Component Group High to Low (Total Cost)" at bounding box center [865, 173] width 1185 height 57
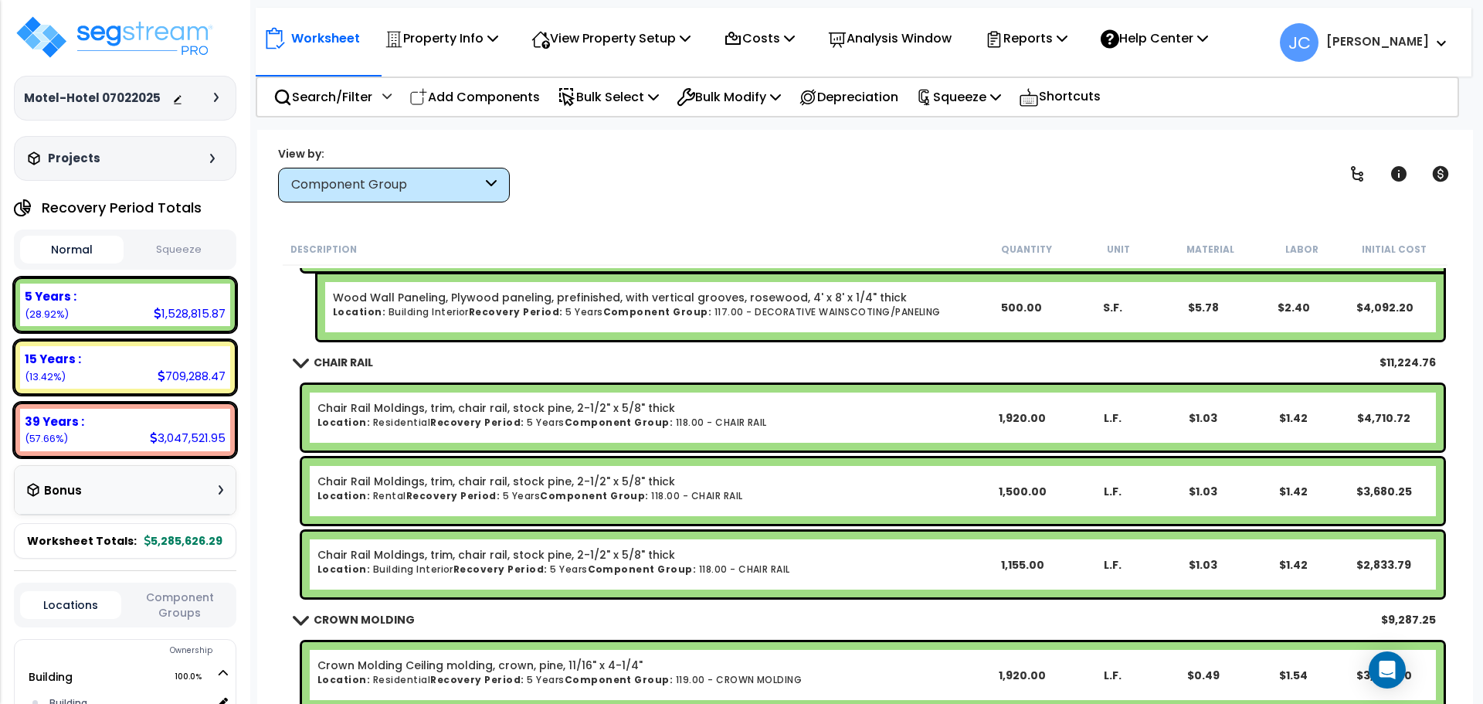
scroll to position [25887, 0]
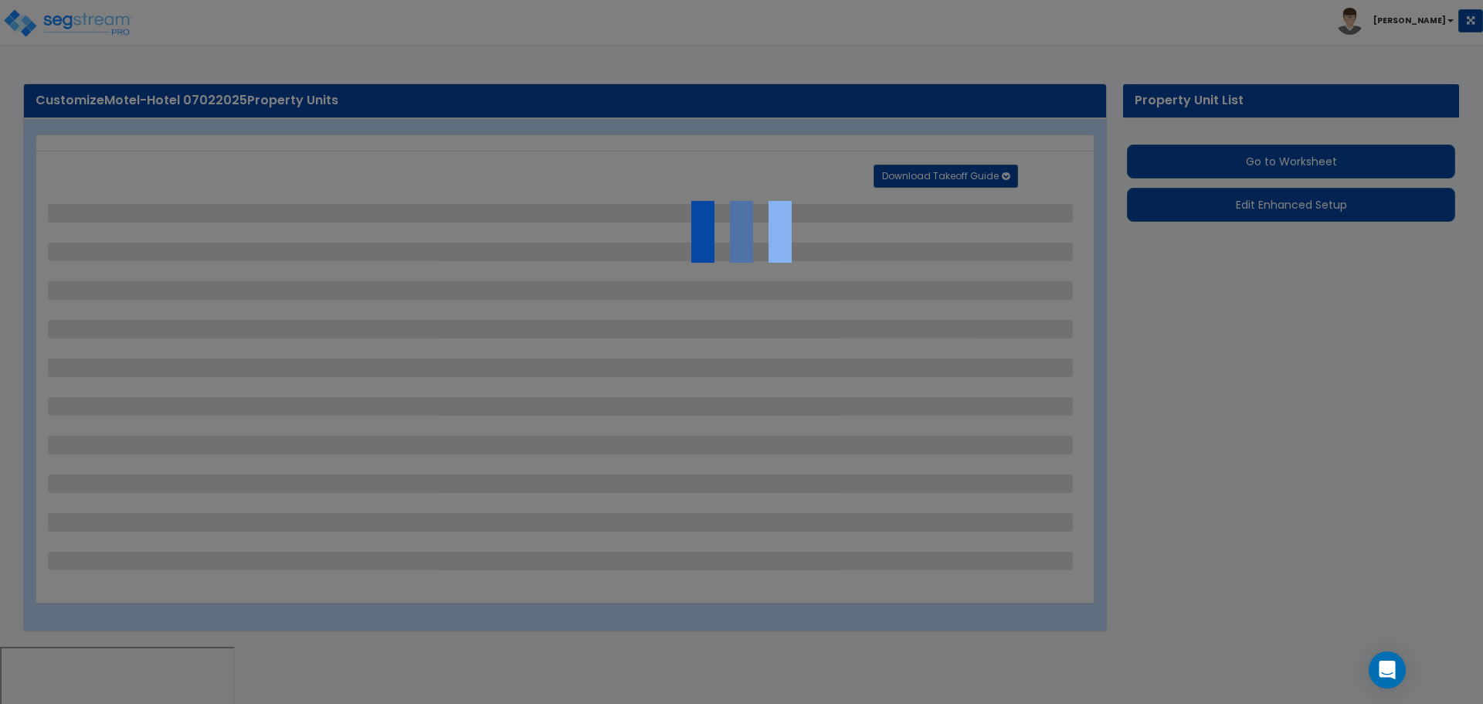
select select "2"
select select "1"
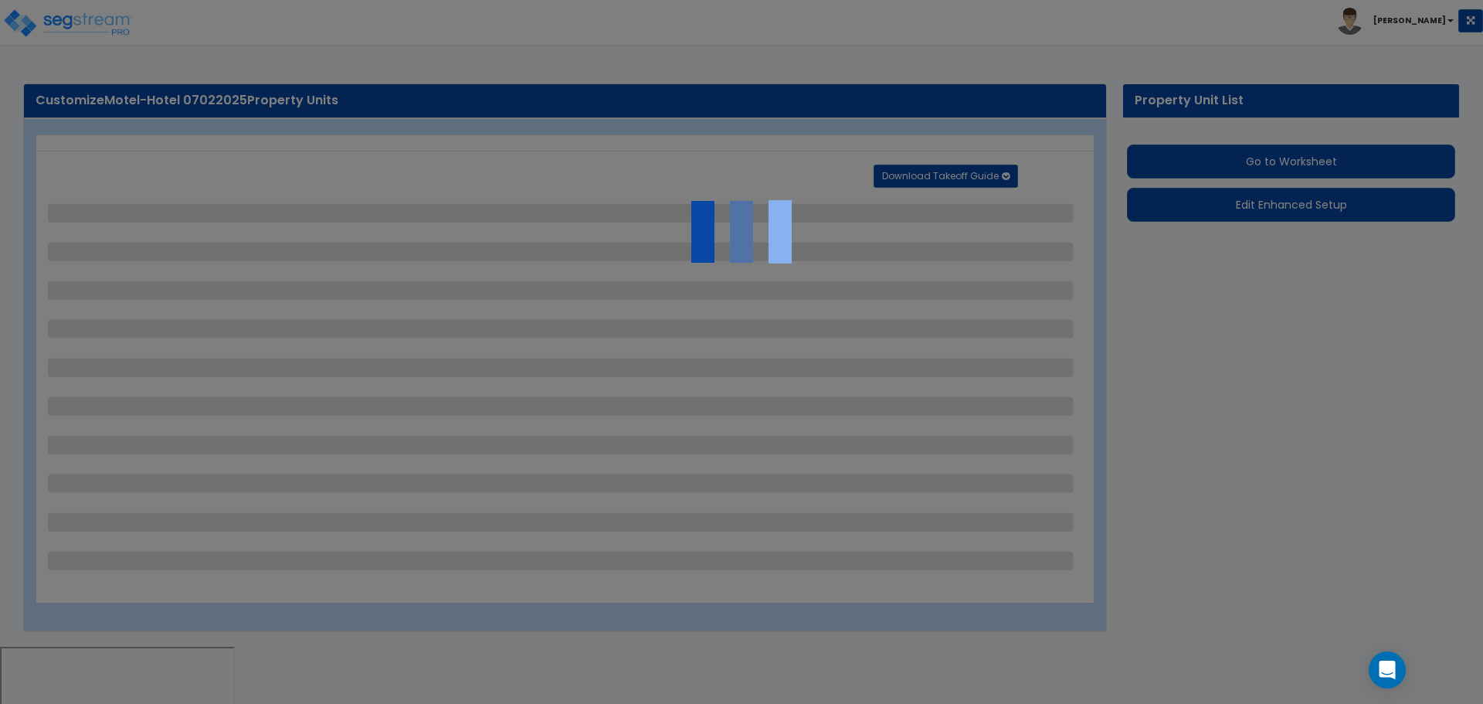
select select "1"
select select "2"
select select "1"
select select "2"
select select "1"
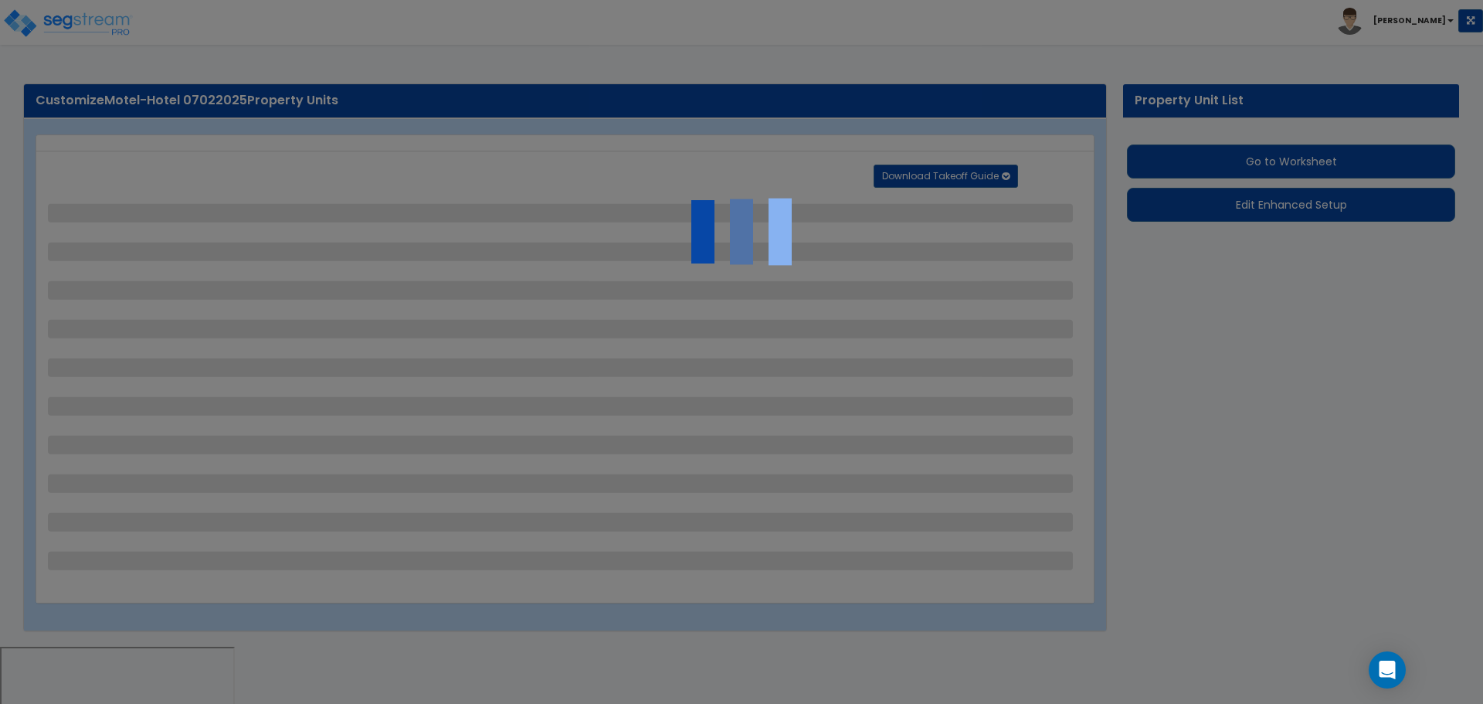
select select "2"
select select "1"
select select "2"
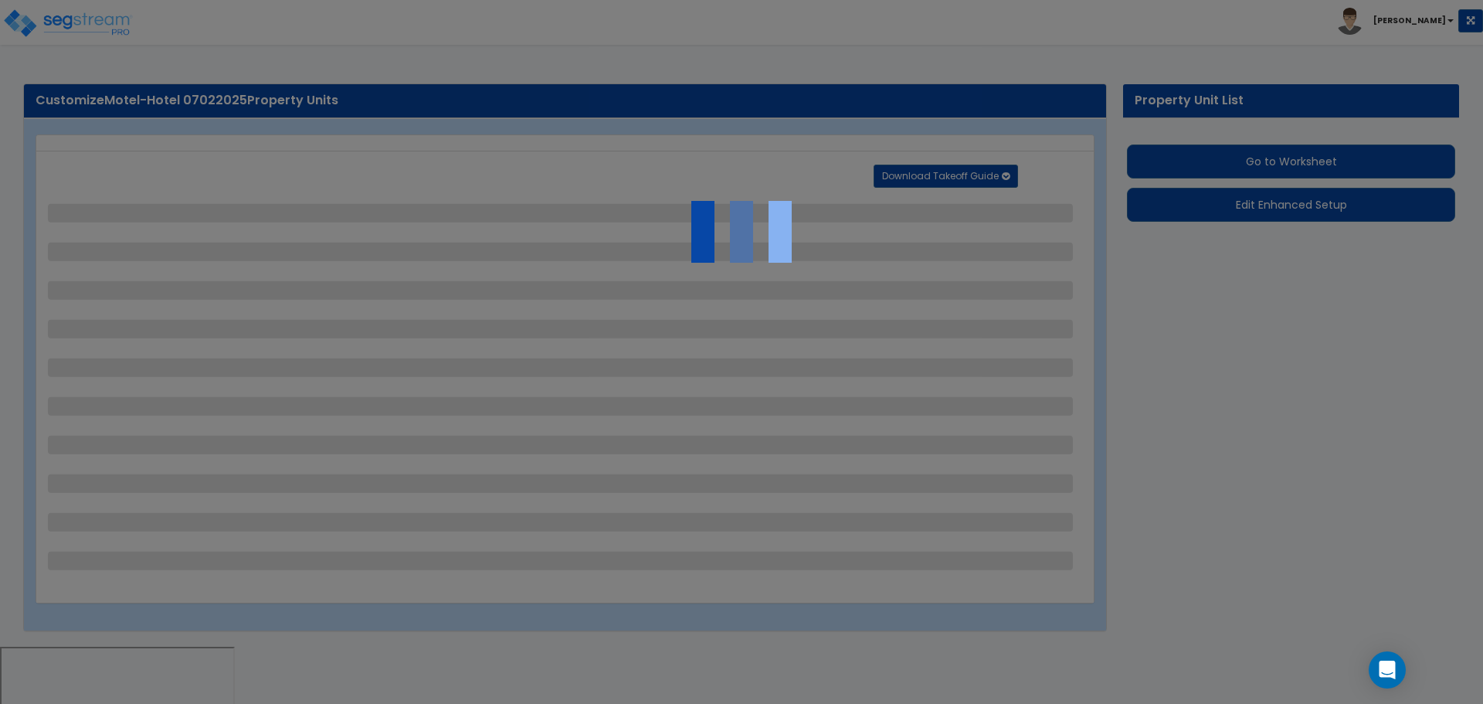
select select "1"
select select "2"
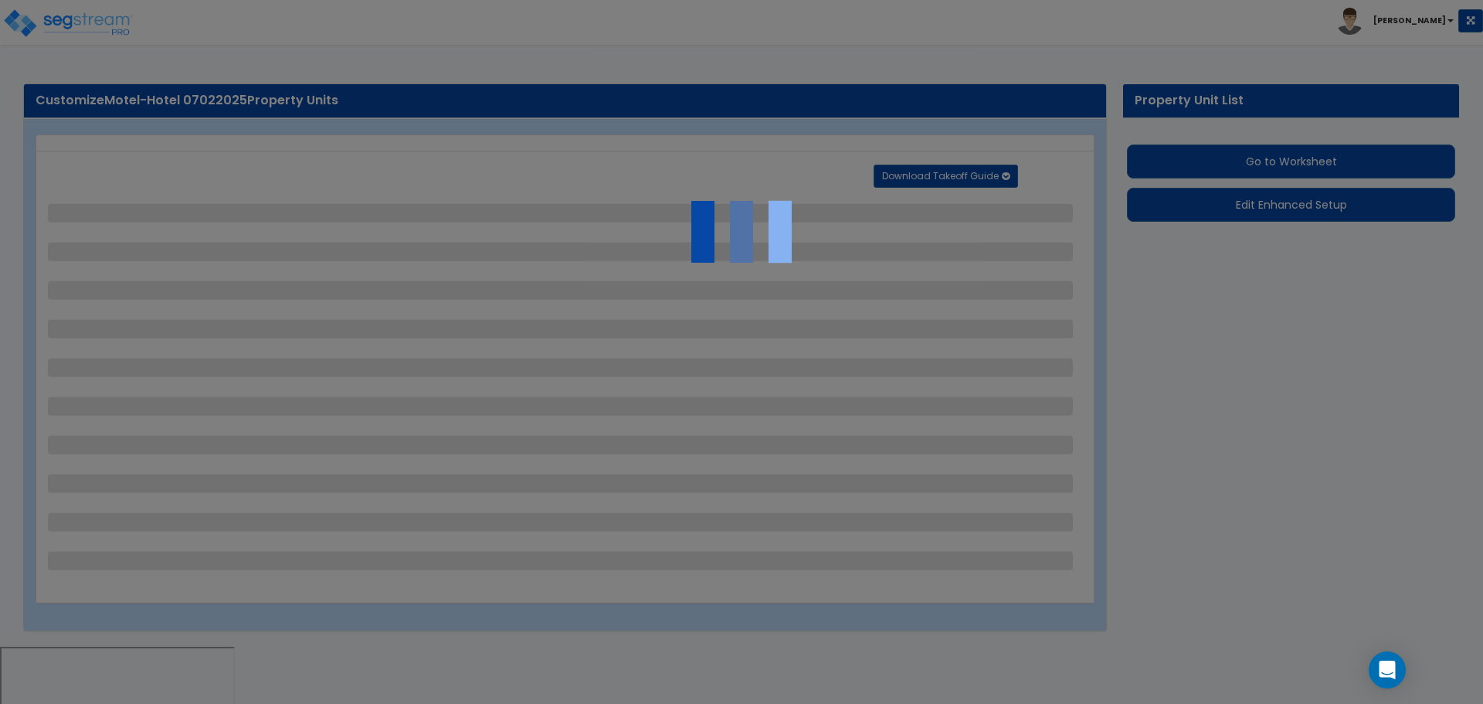
select select "3"
select select "1"
select select "6"
select select "2"
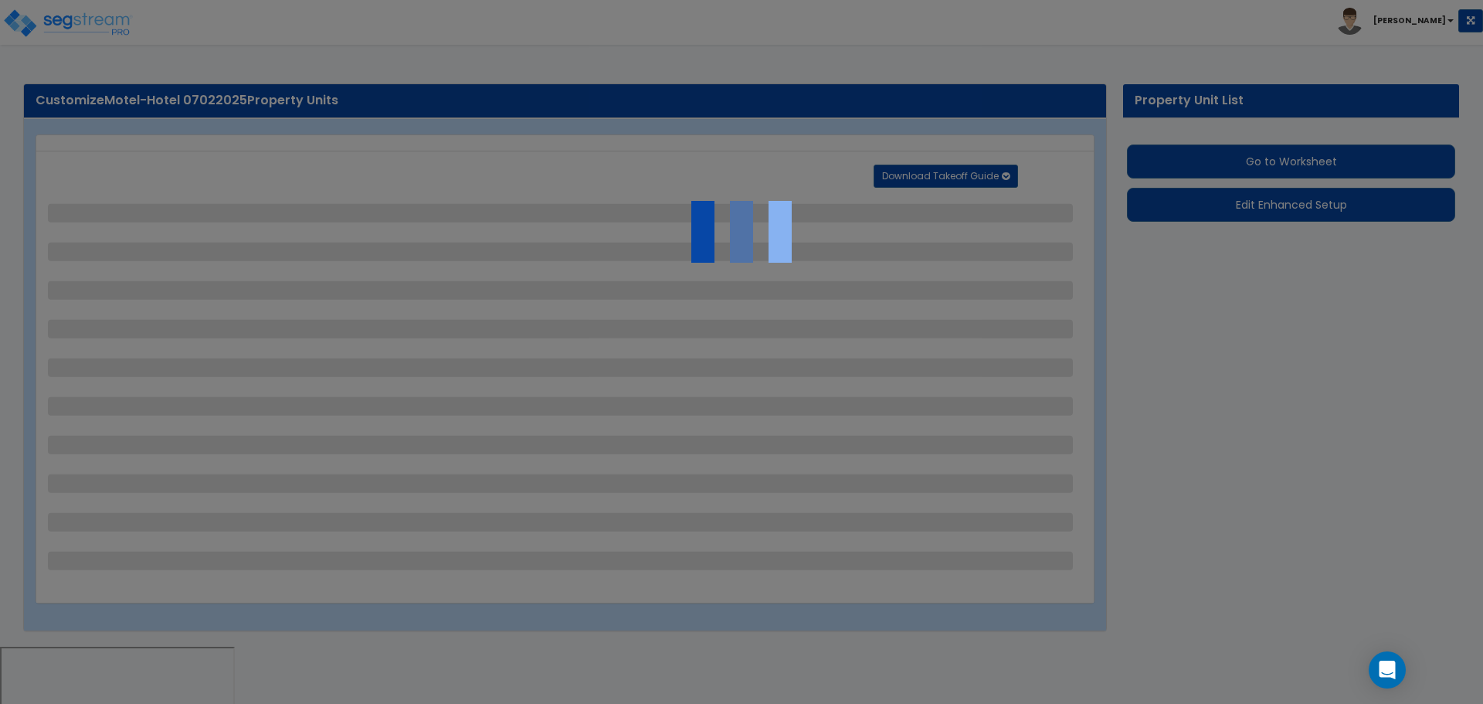
select select "7"
select select "2"
select select "1"
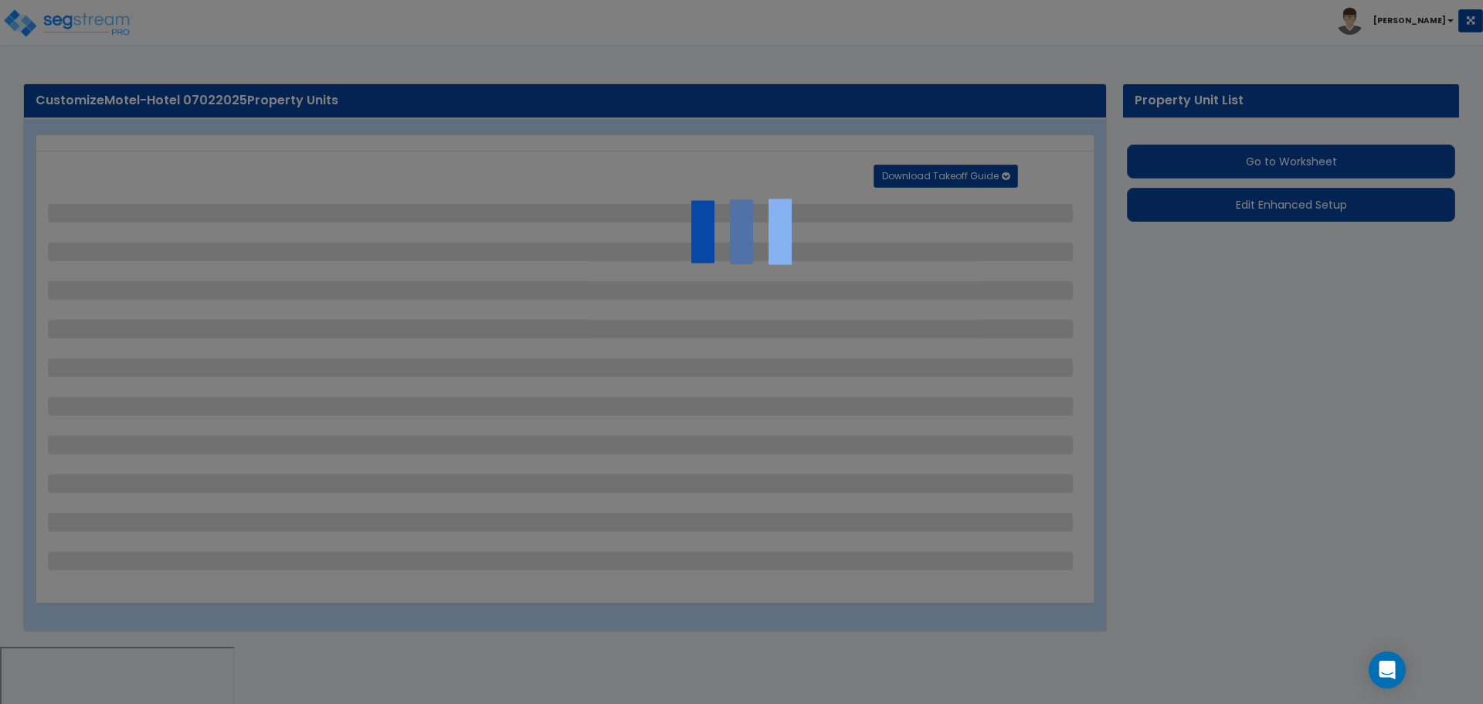
select select "20"
select select "2"
select select "5"
select select "4"
select select "9"
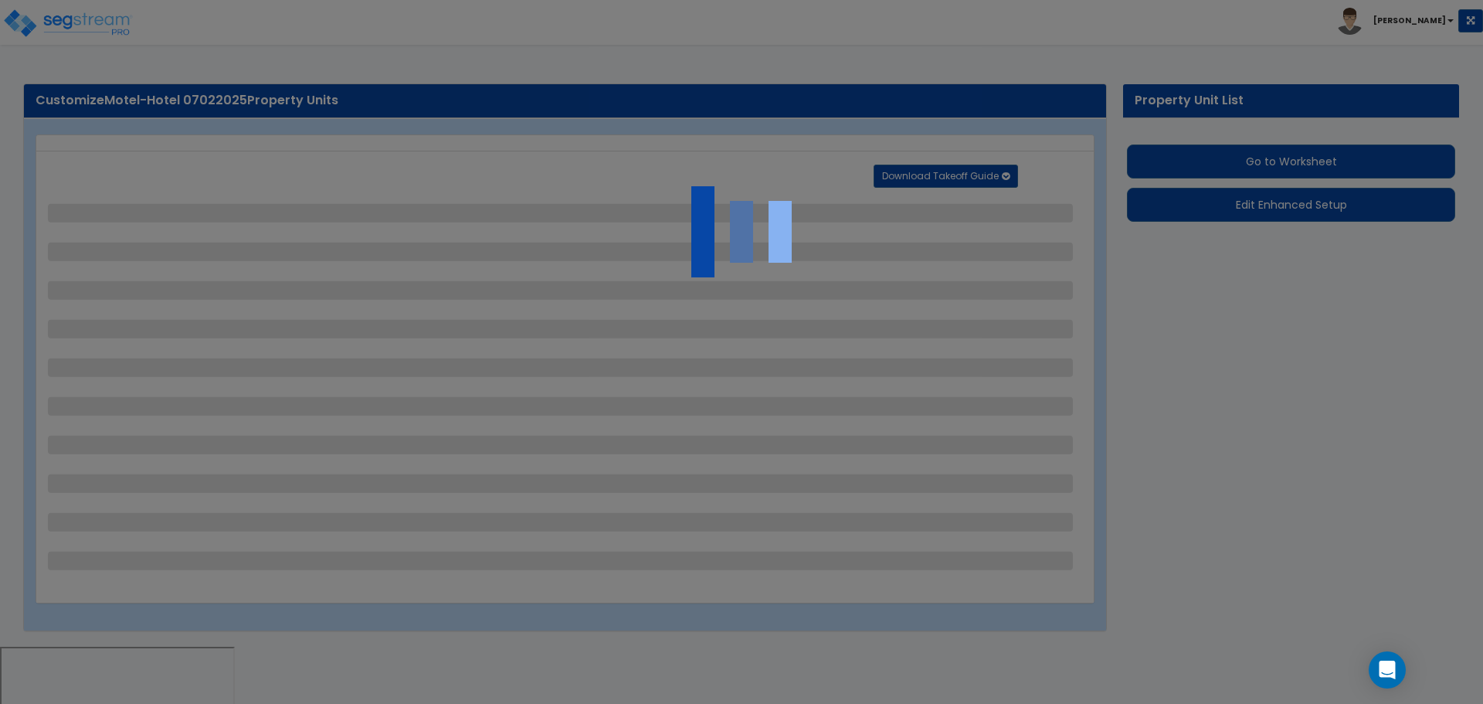
select select "2"
select select "3"
select select "1"
select select "4"
select select "1"
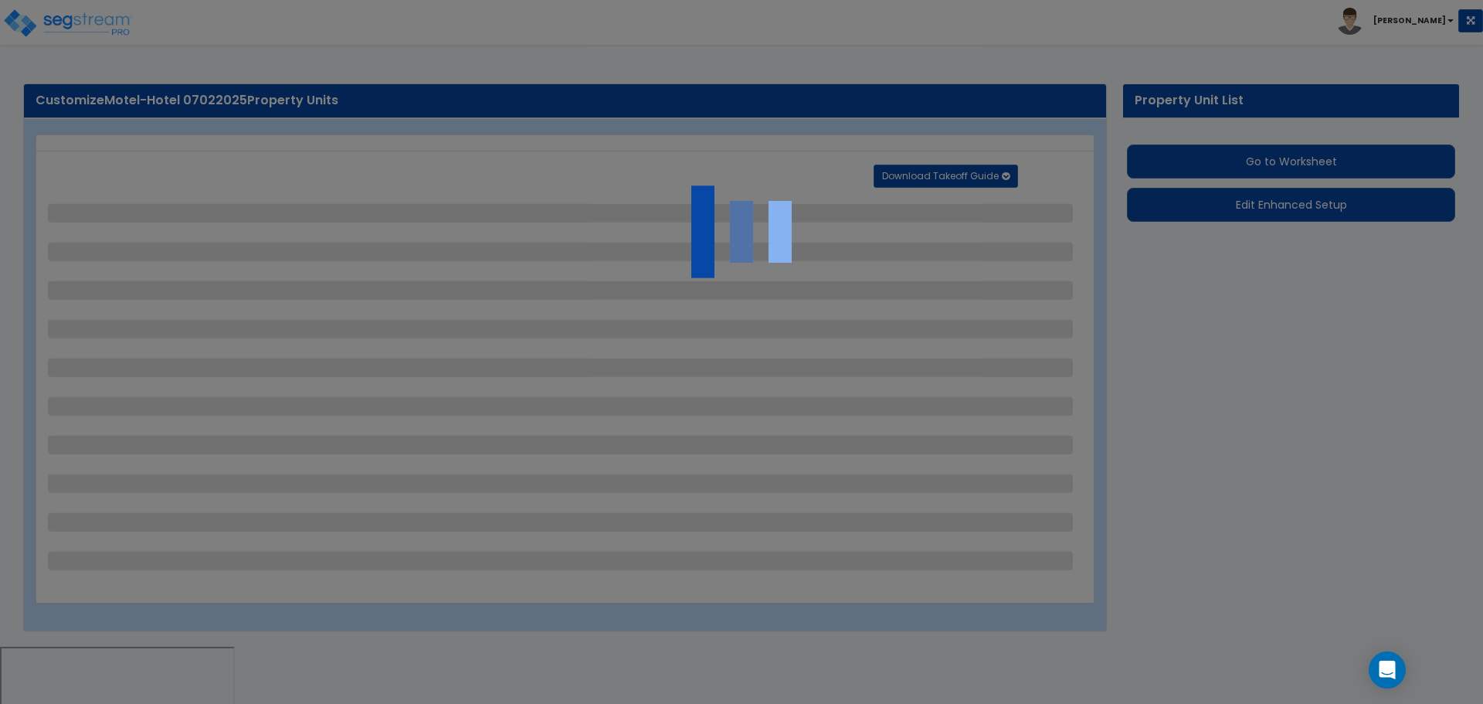
select select "3"
select select "1"
select select "2"
select select "1"
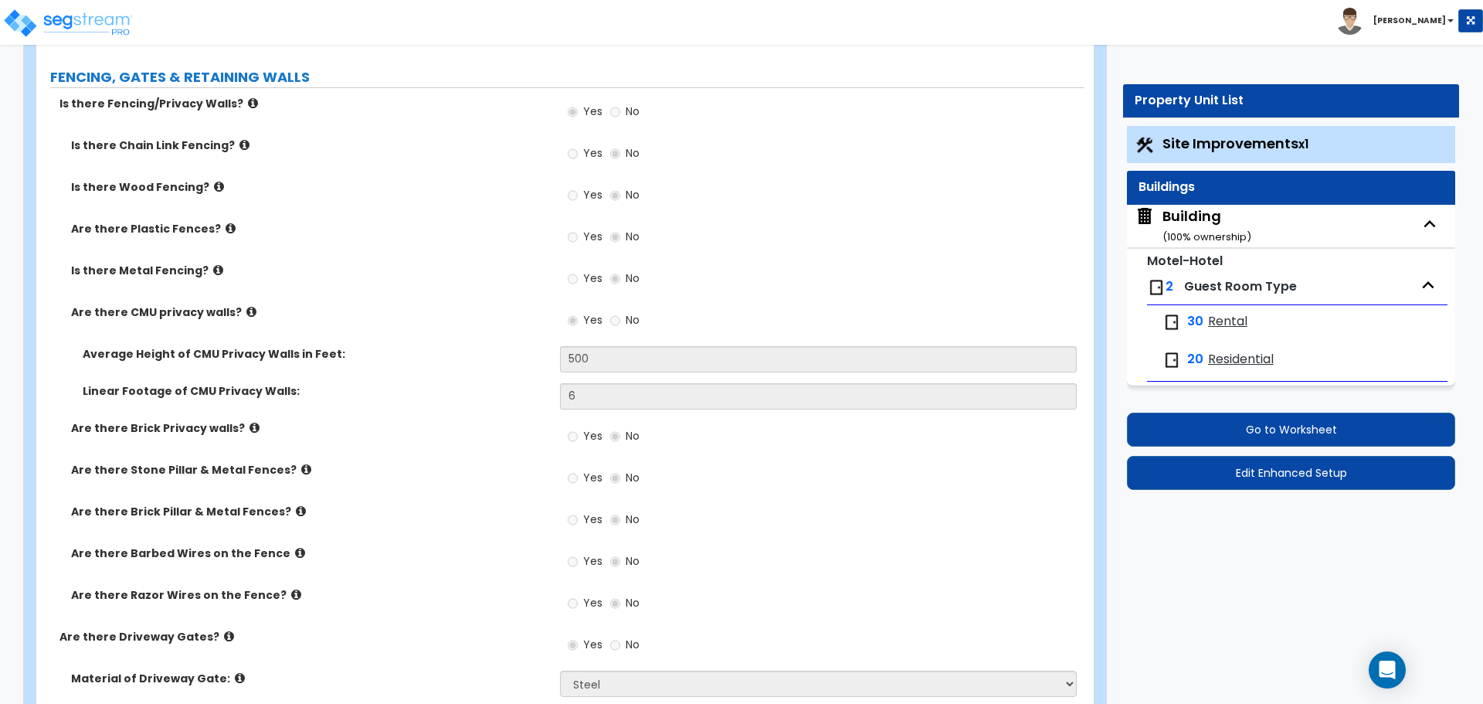
scroll to position [3074, 0]
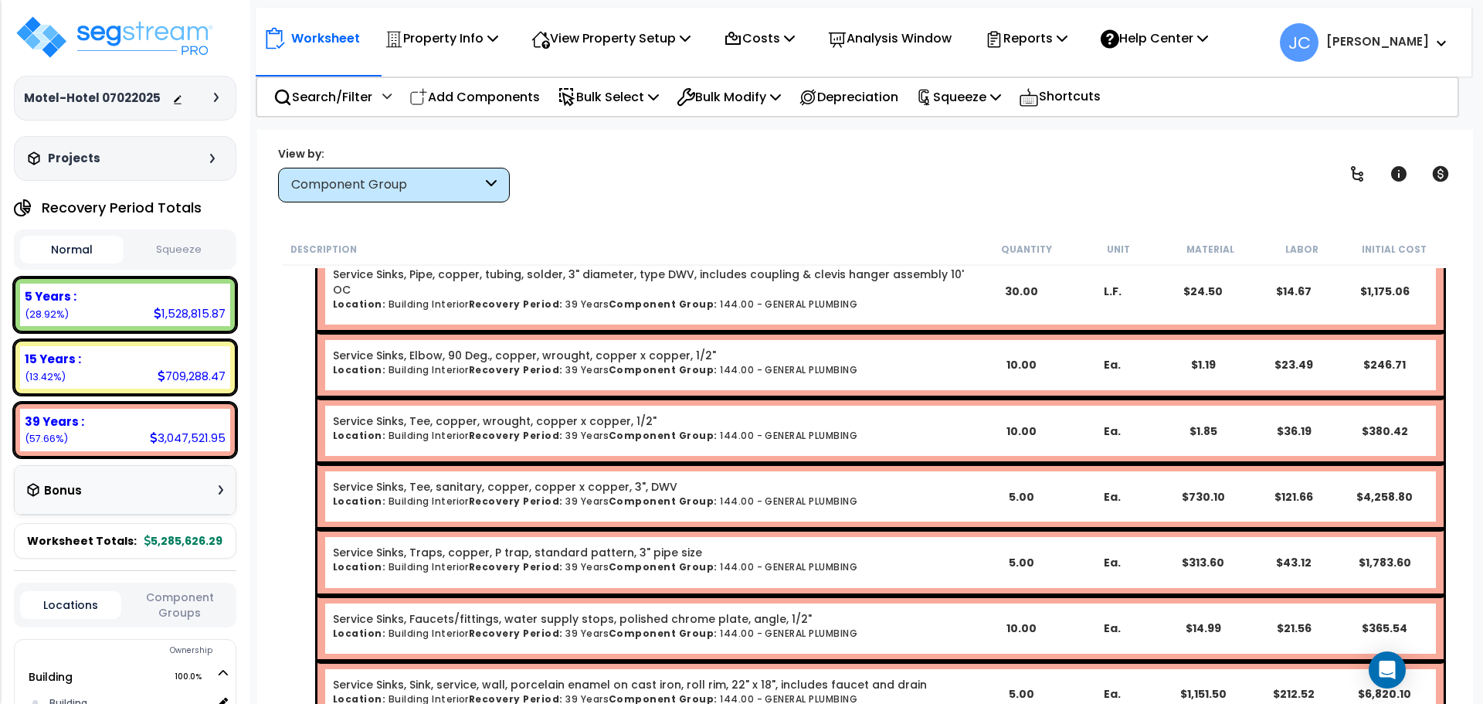
scroll to position [43833, 0]
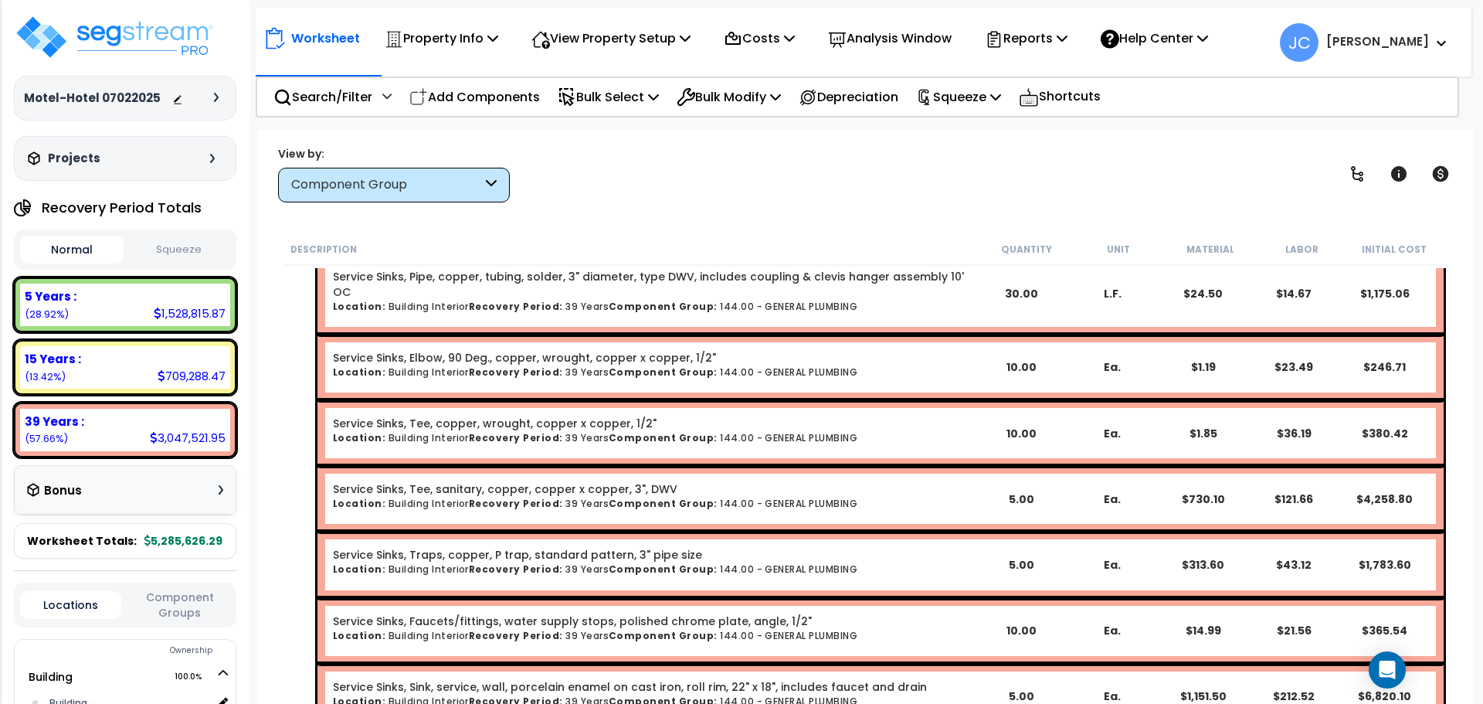
click at [1392, 49] on b "[PERSON_NAME]" at bounding box center [1377, 41] width 103 height 16
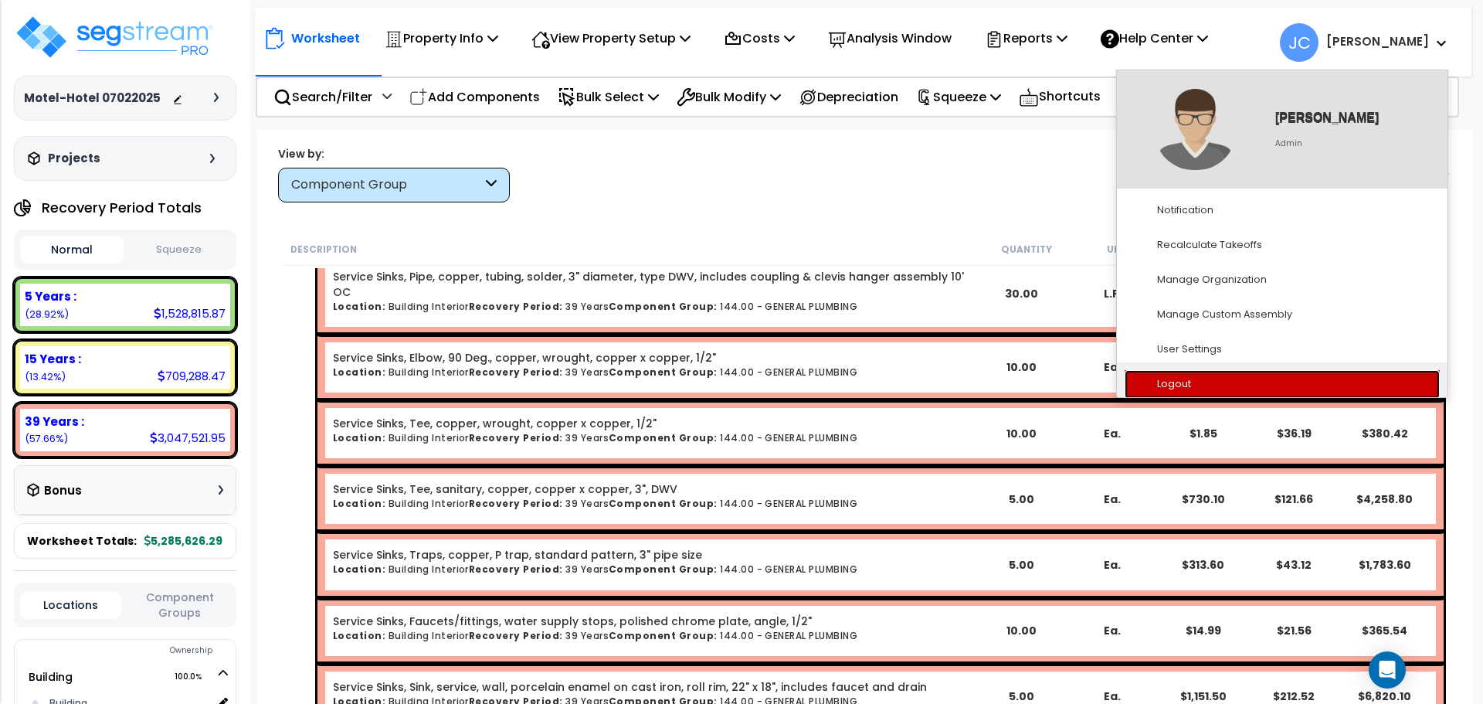
click at [1209, 385] on link "Logout" at bounding box center [1282, 384] width 315 height 29
